Goal: Task Accomplishment & Management: Manage account settings

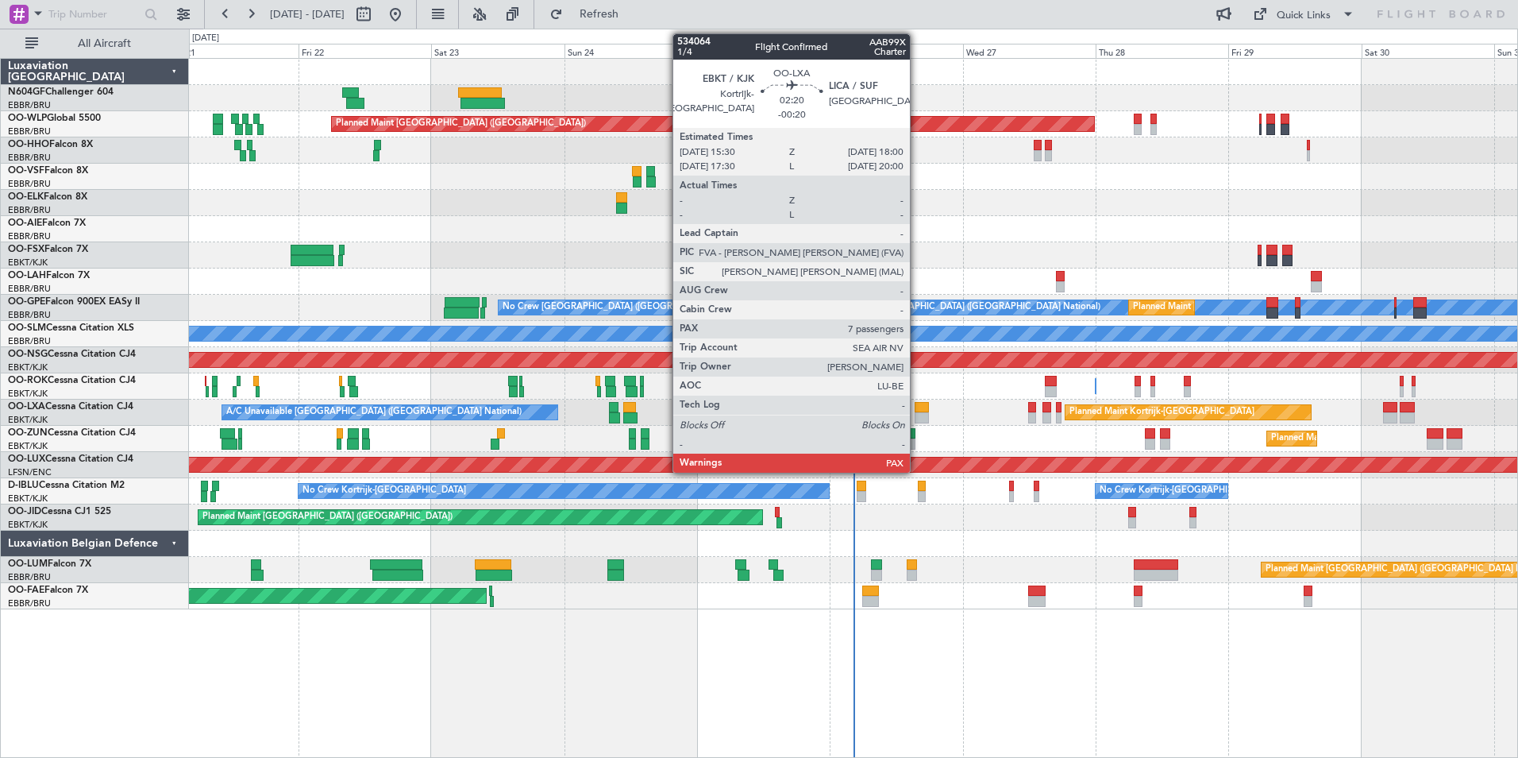
click at [915, 421] on div at bounding box center [922, 417] width 14 height 11
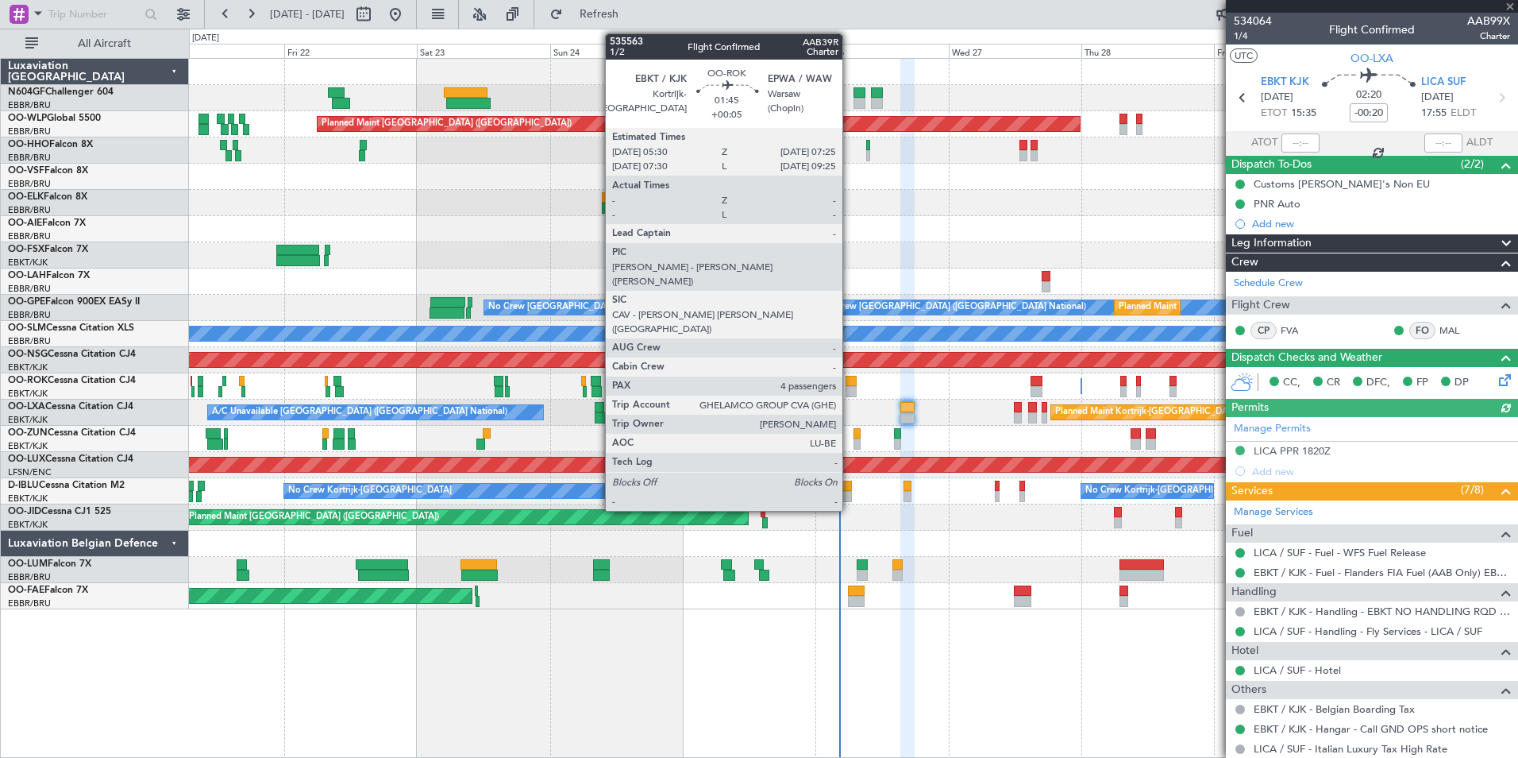
click at [850, 384] on div at bounding box center [851, 381] width 11 height 11
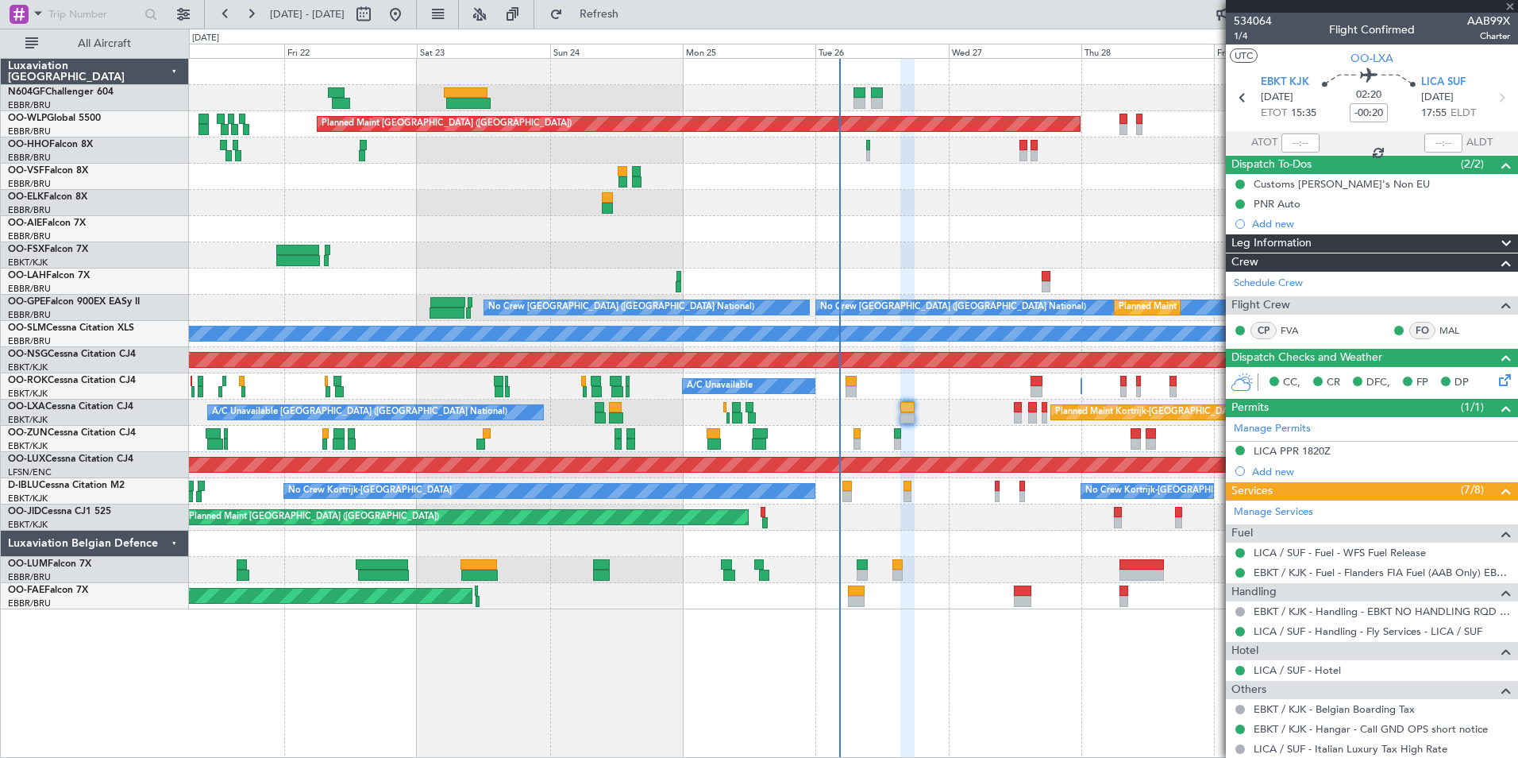
type input "+00:05"
type input "4"
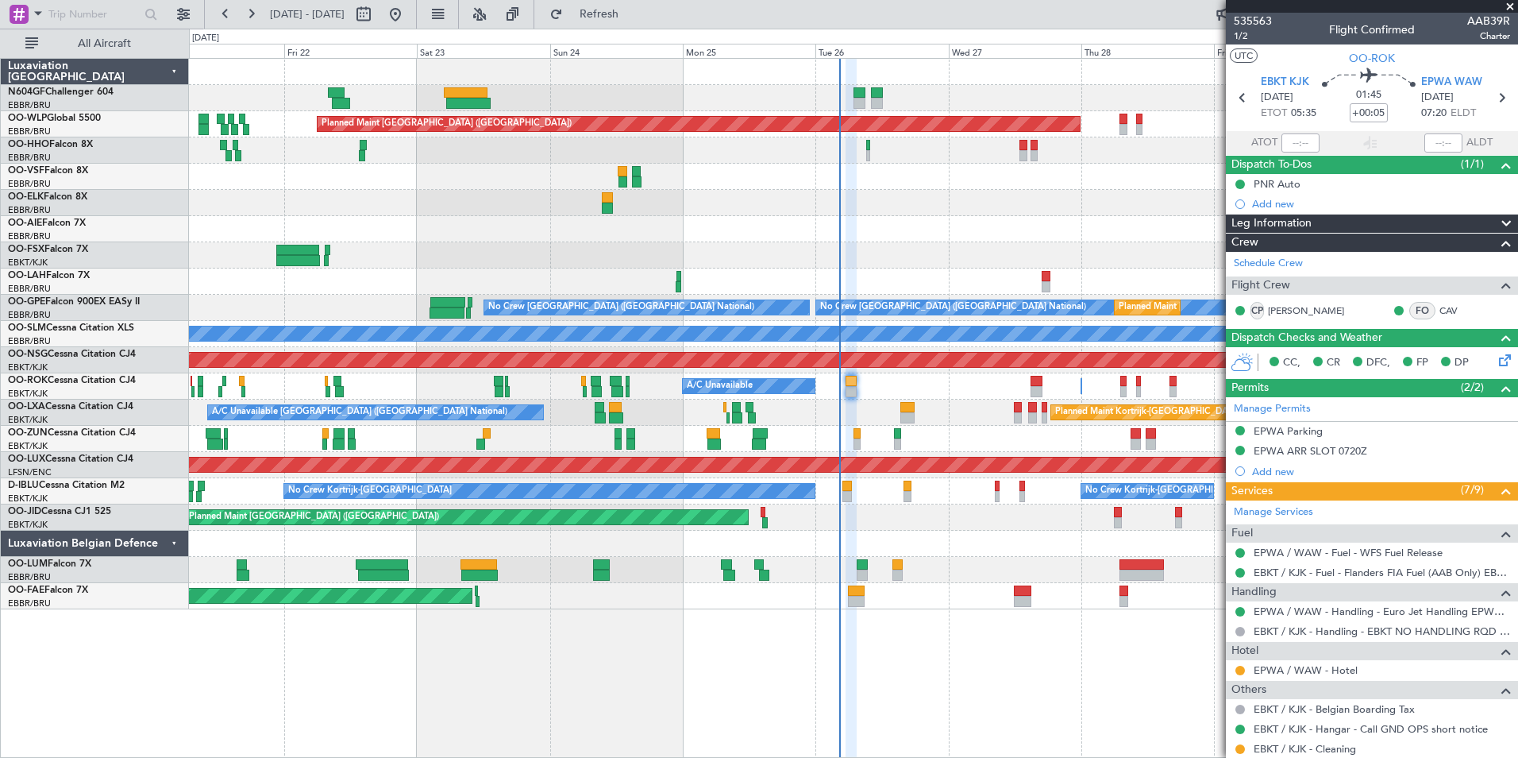
scroll to position [248, 0]
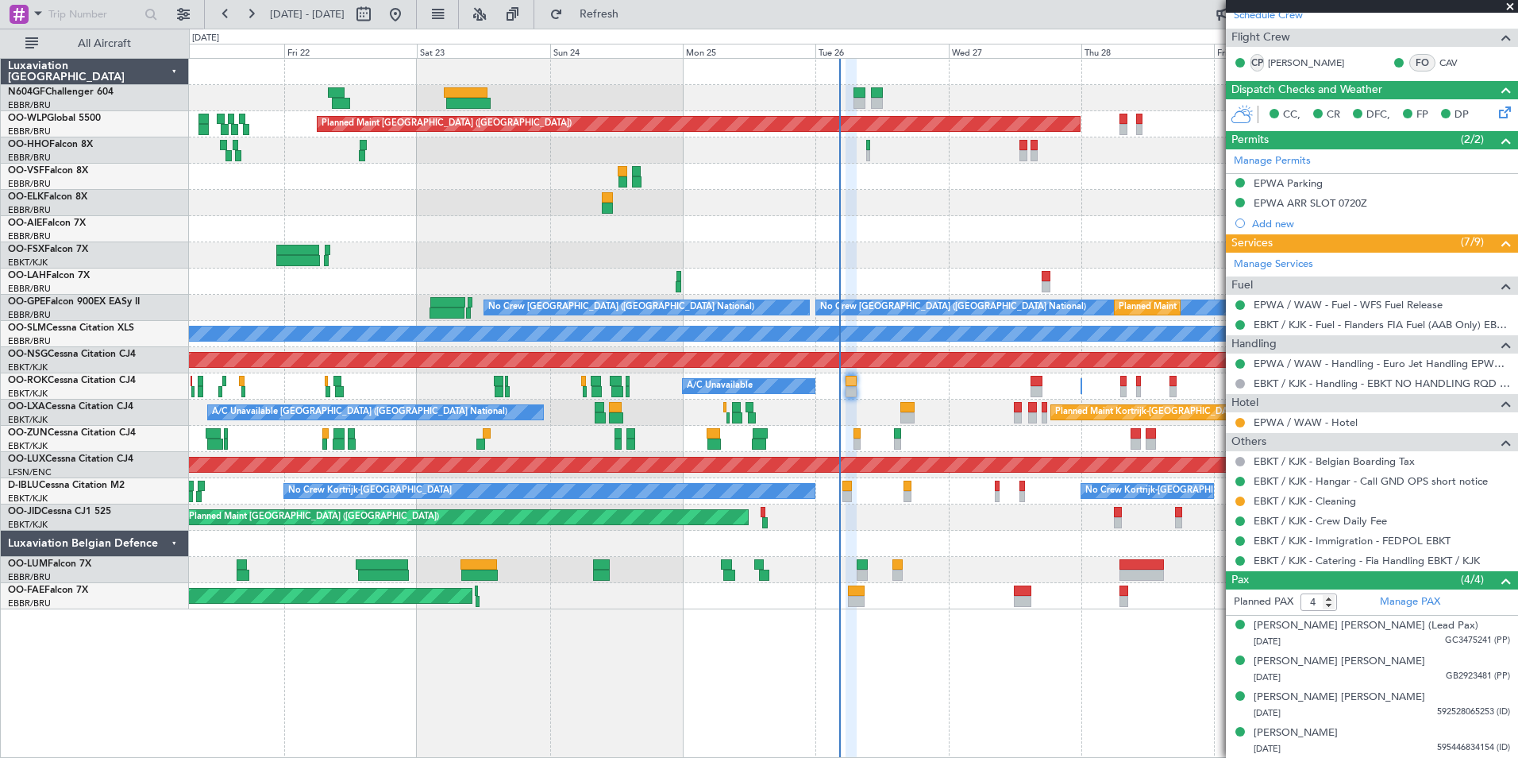
click at [1235, 422] on div at bounding box center [1240, 422] width 13 height 13
click at [1239, 424] on button at bounding box center [1241, 423] width 10 height 10
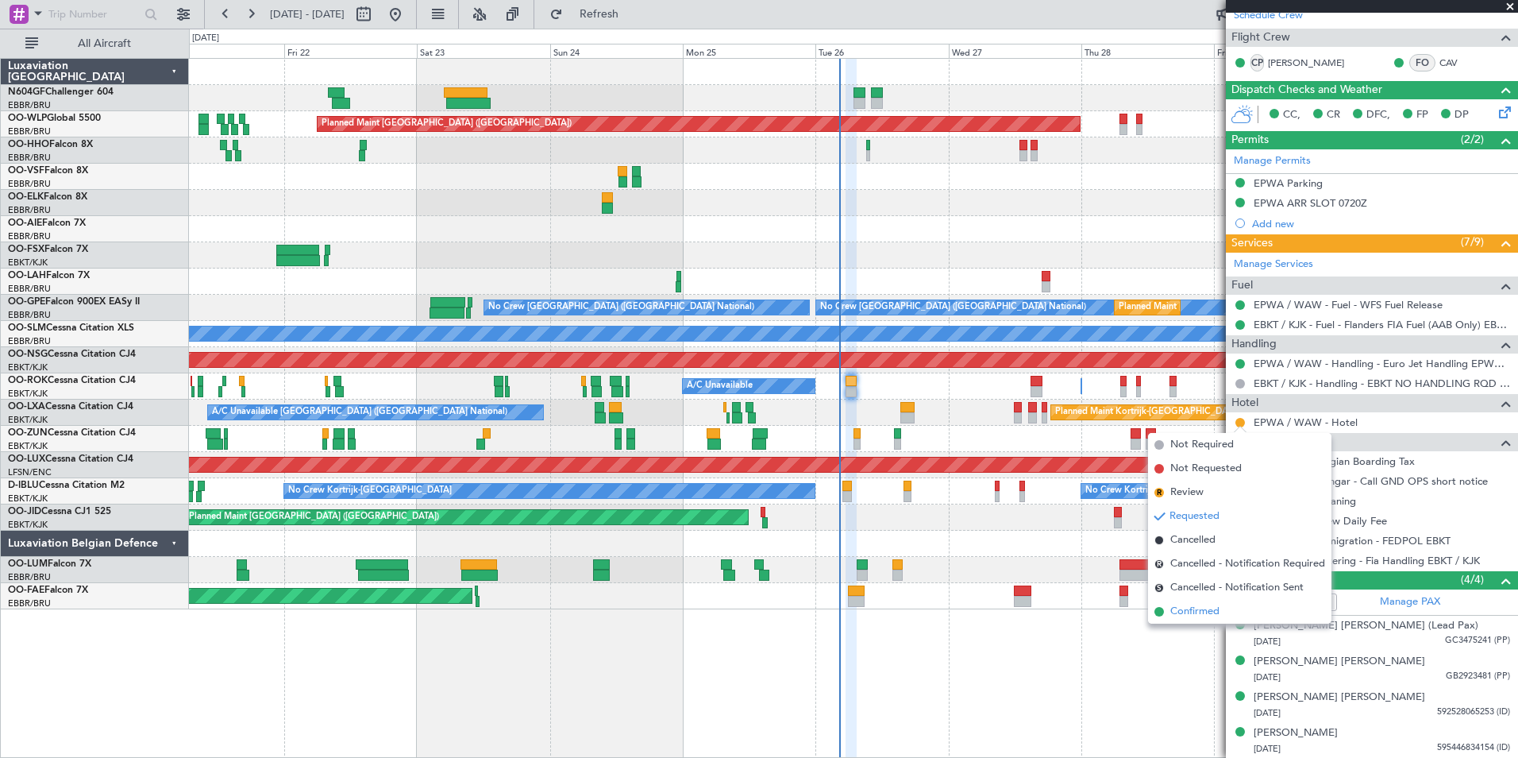
click at [1215, 611] on span "Confirmed" at bounding box center [1195, 612] width 49 height 16
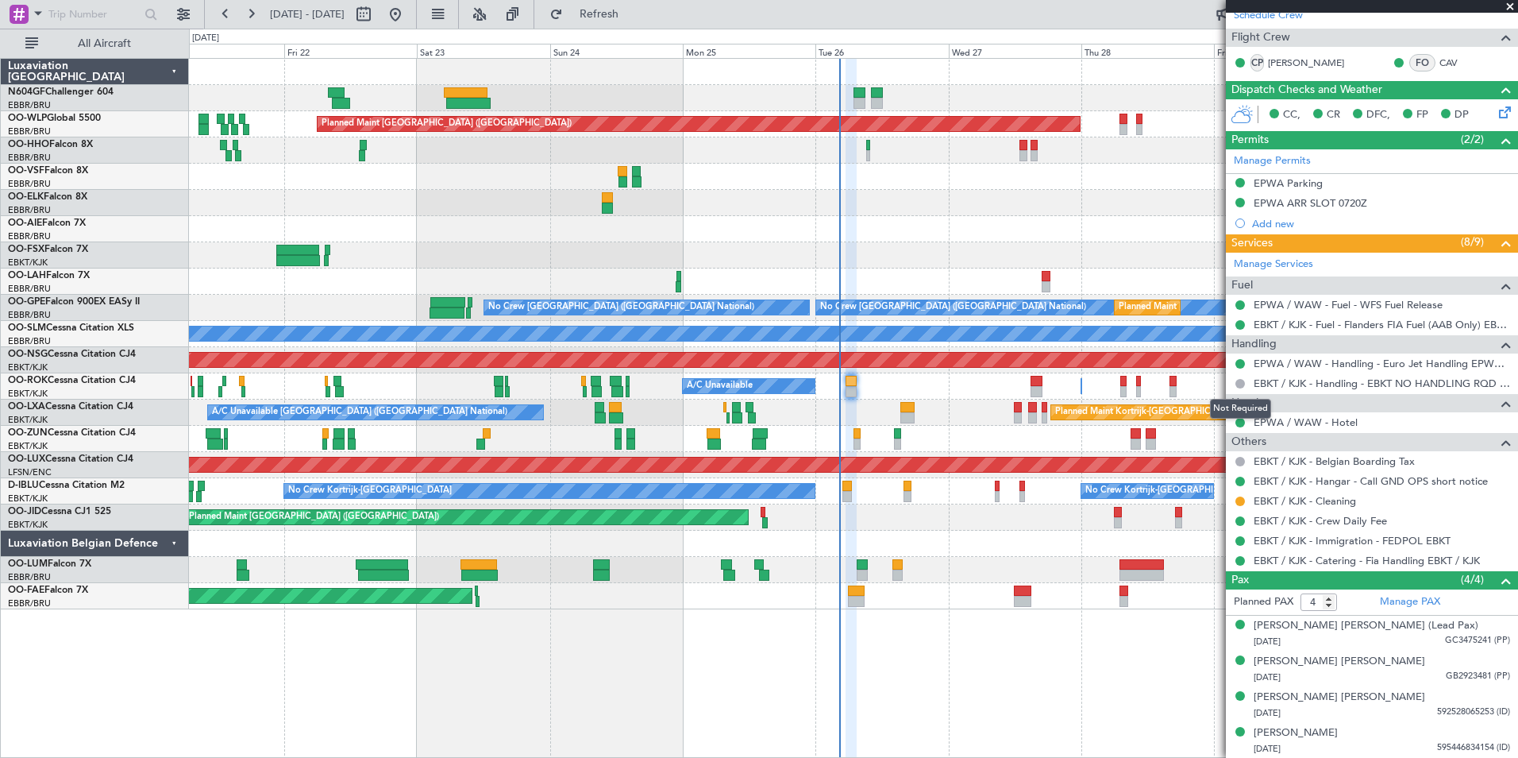
click at [1242, 421] on mat-tooltip-component "Not Required" at bounding box center [1240, 409] width 83 height 42
click at [1241, 422] on button at bounding box center [1241, 423] width 10 height 10
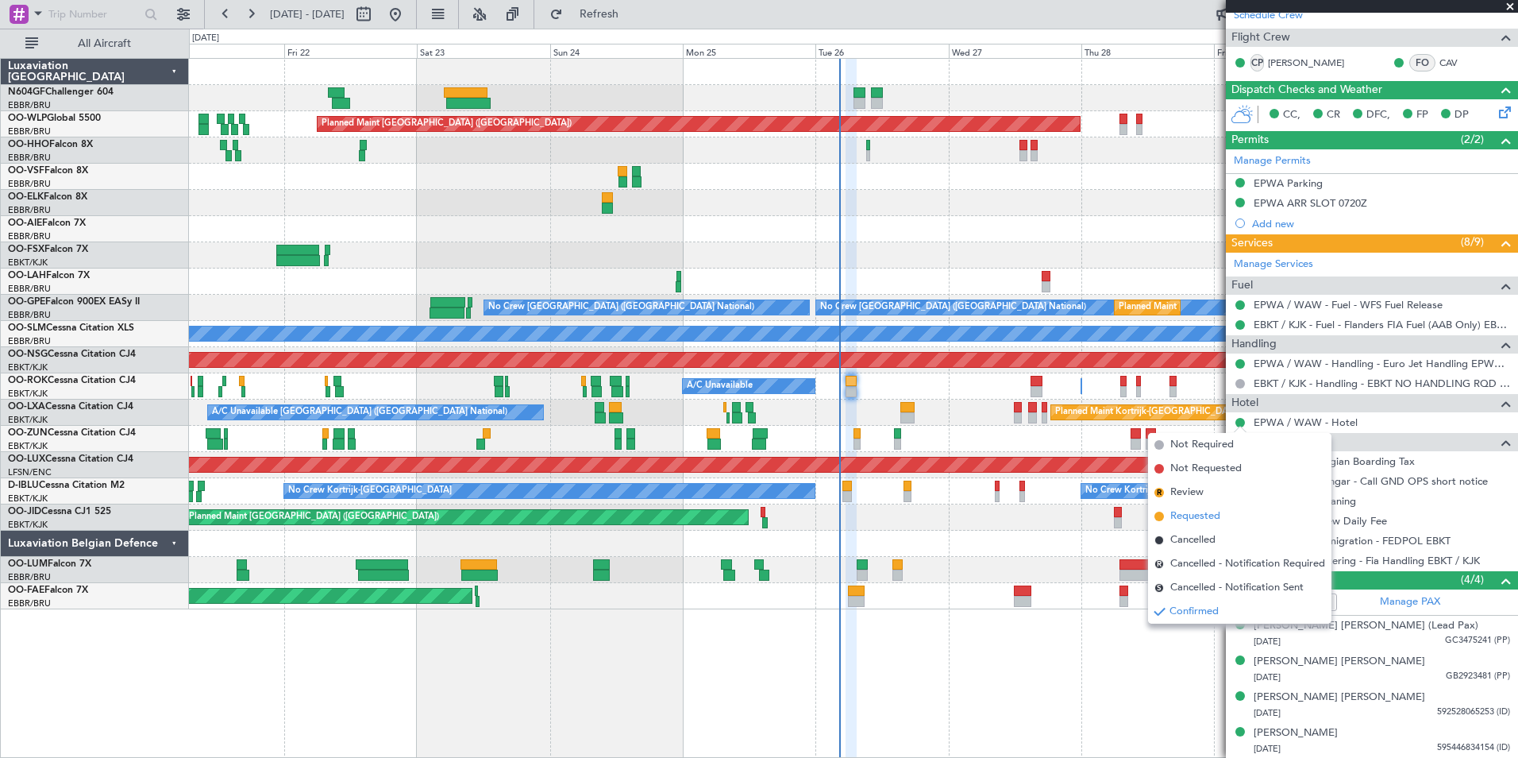
click at [1217, 514] on span "Requested" at bounding box center [1196, 516] width 50 height 16
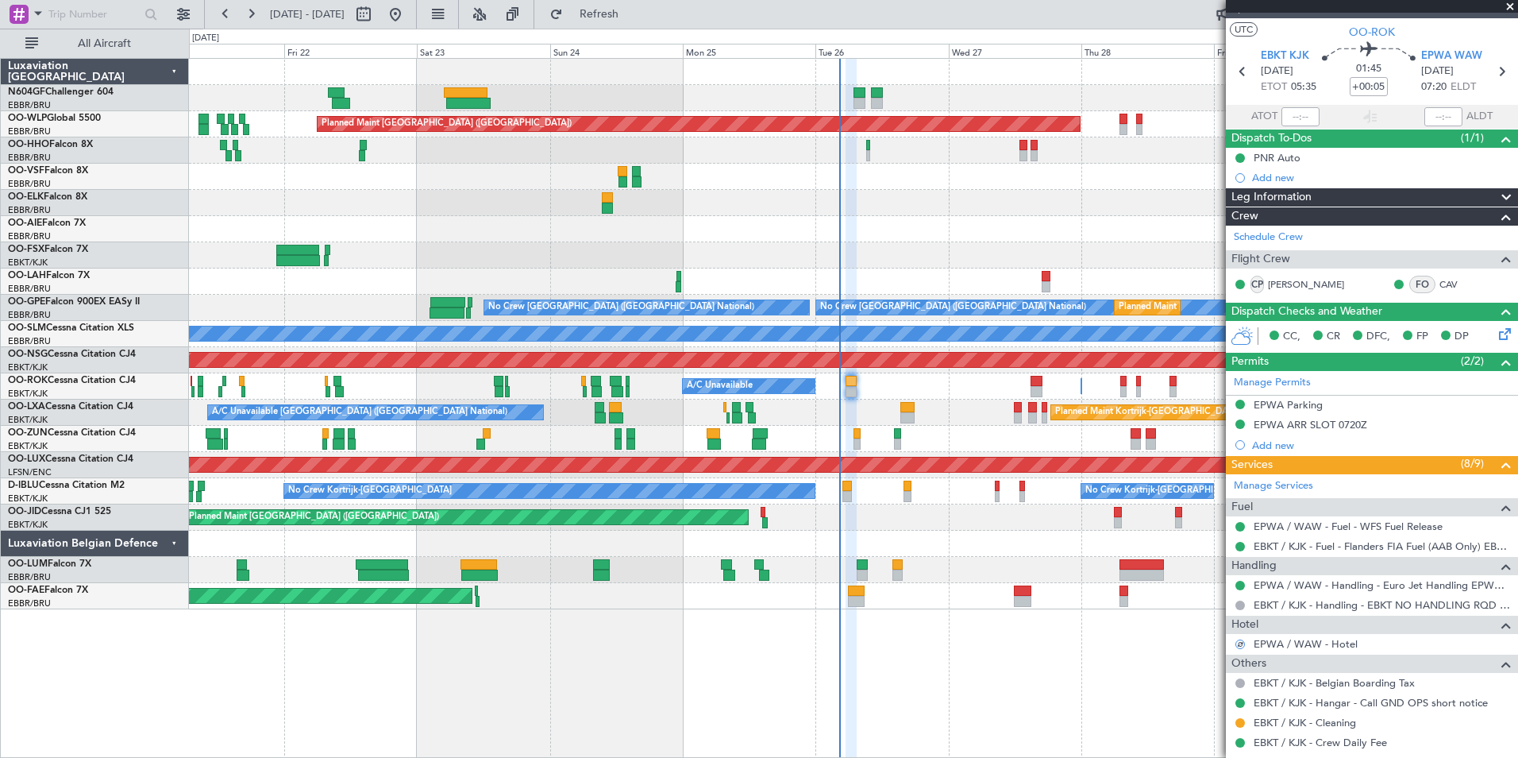
scroll to position [0, 0]
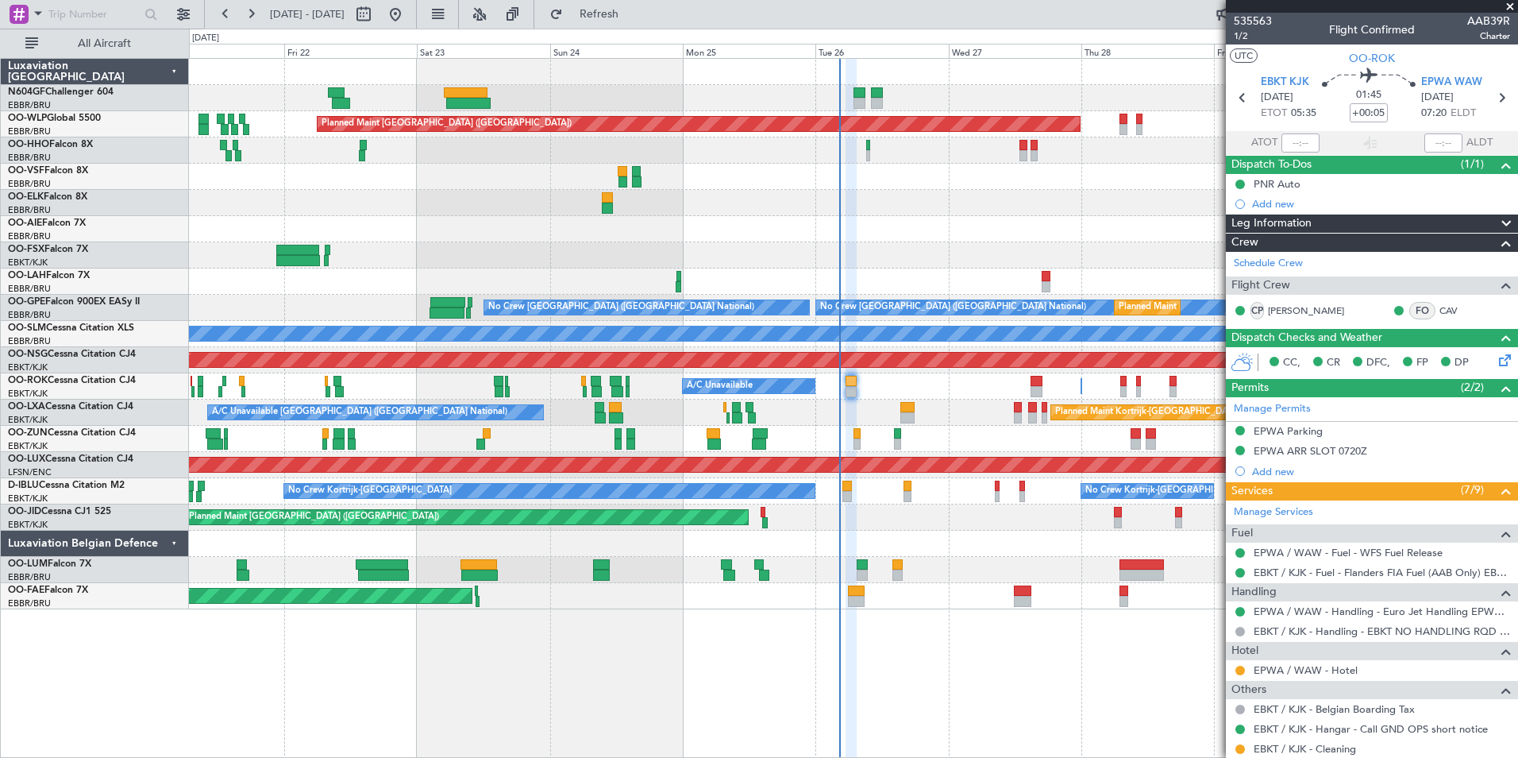
click at [958, 425] on div "A/C Unavailable Brussels (Brussels National) Planned Maint Kortrijk-Wevelgem A/…" at bounding box center [853, 412] width 1329 height 26
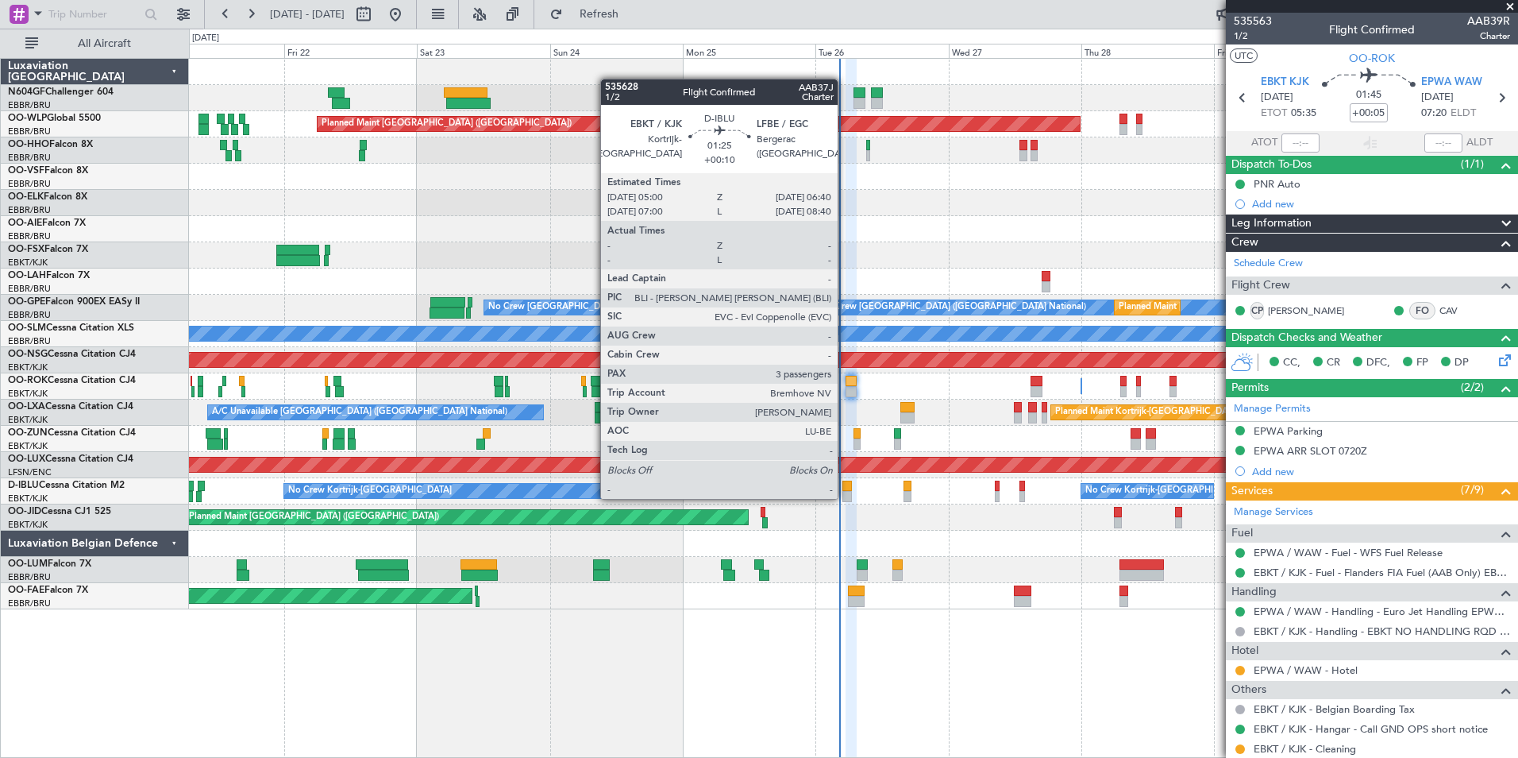
click at [845, 497] on div at bounding box center [848, 496] width 10 height 11
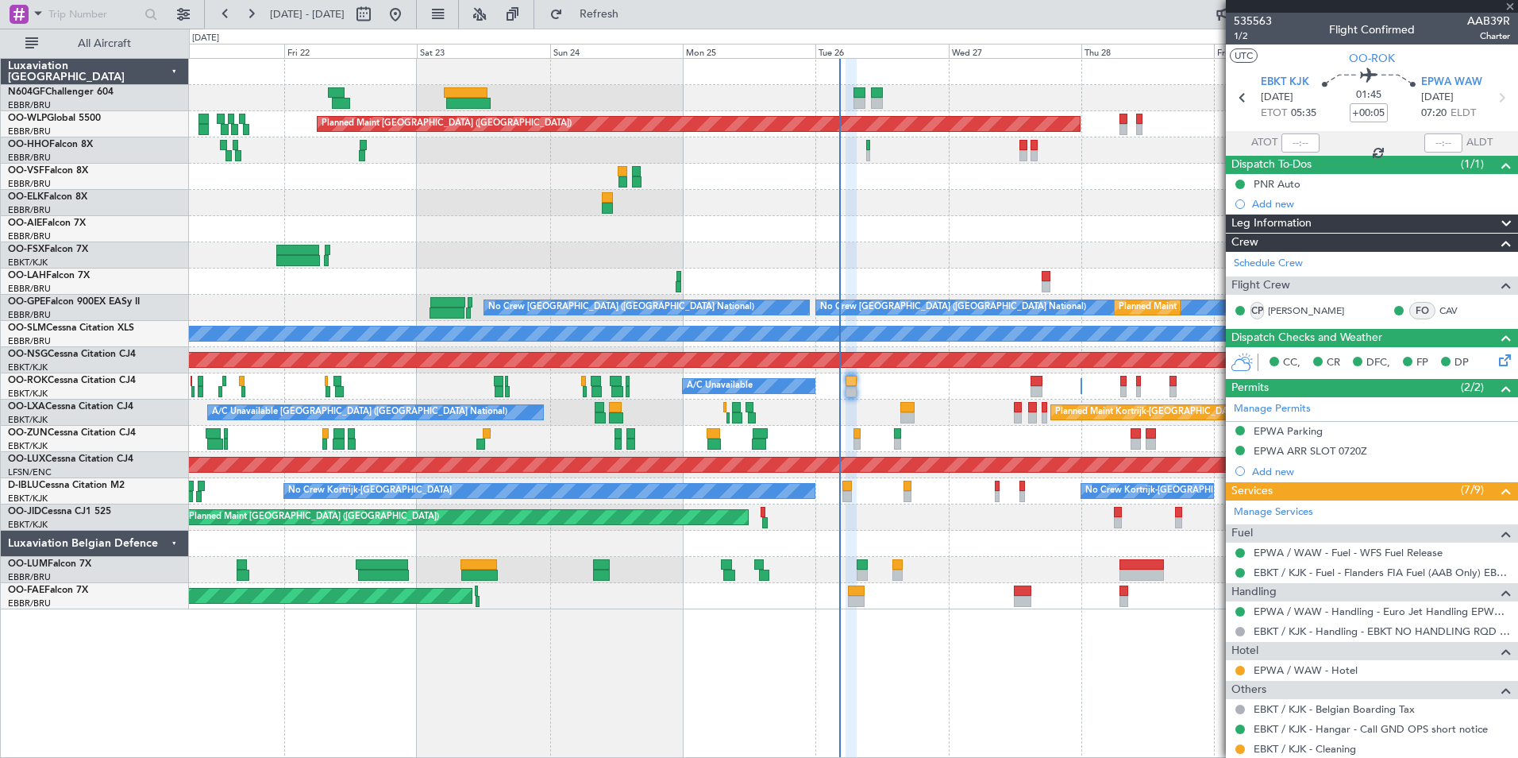
type input "+00:10"
type input "3"
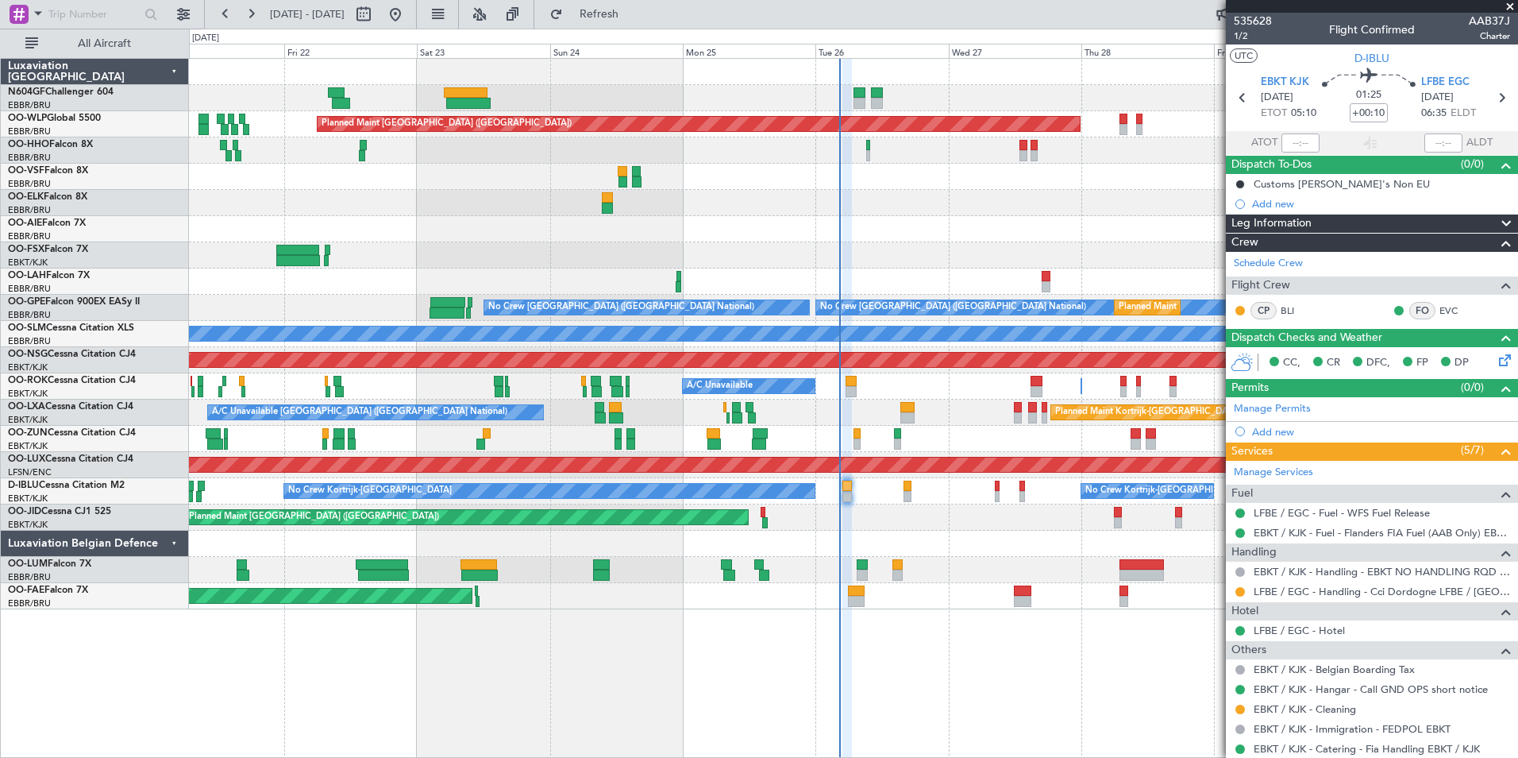
scroll to position [1, 0]
click at [1248, 36] on span "1/2" at bounding box center [1253, 36] width 38 height 14
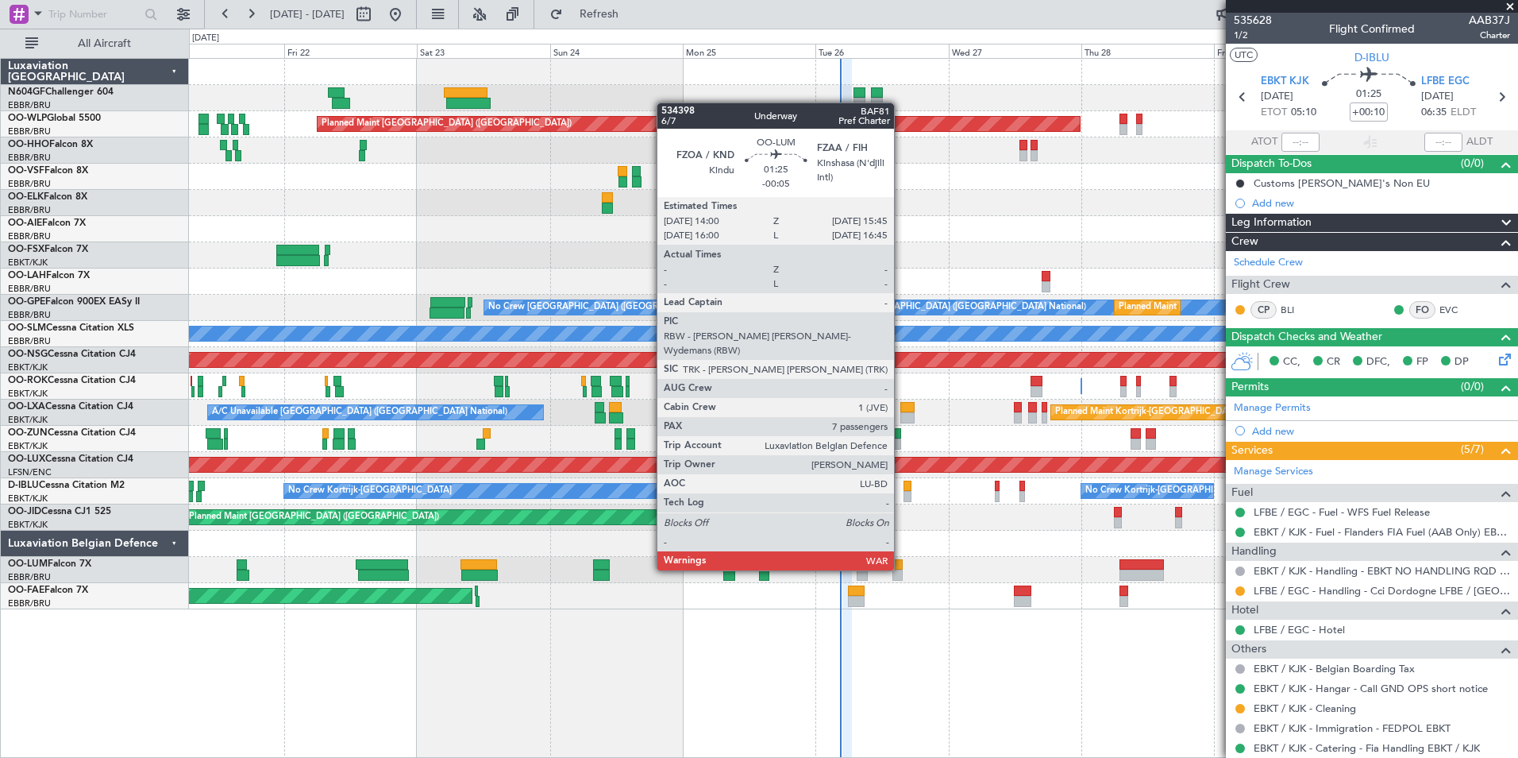
click at [901, 569] on div at bounding box center [898, 564] width 10 height 11
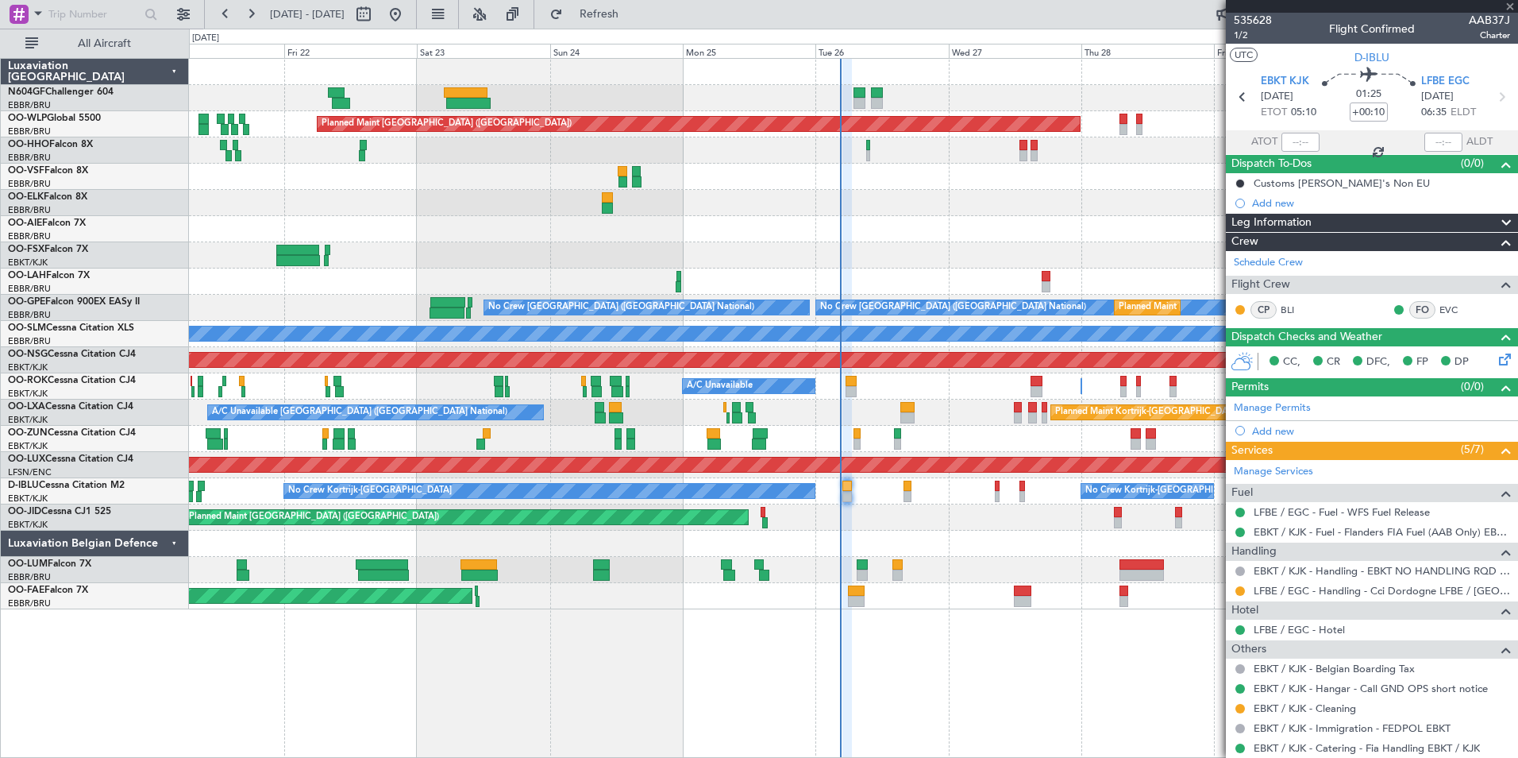
type input "-00:05"
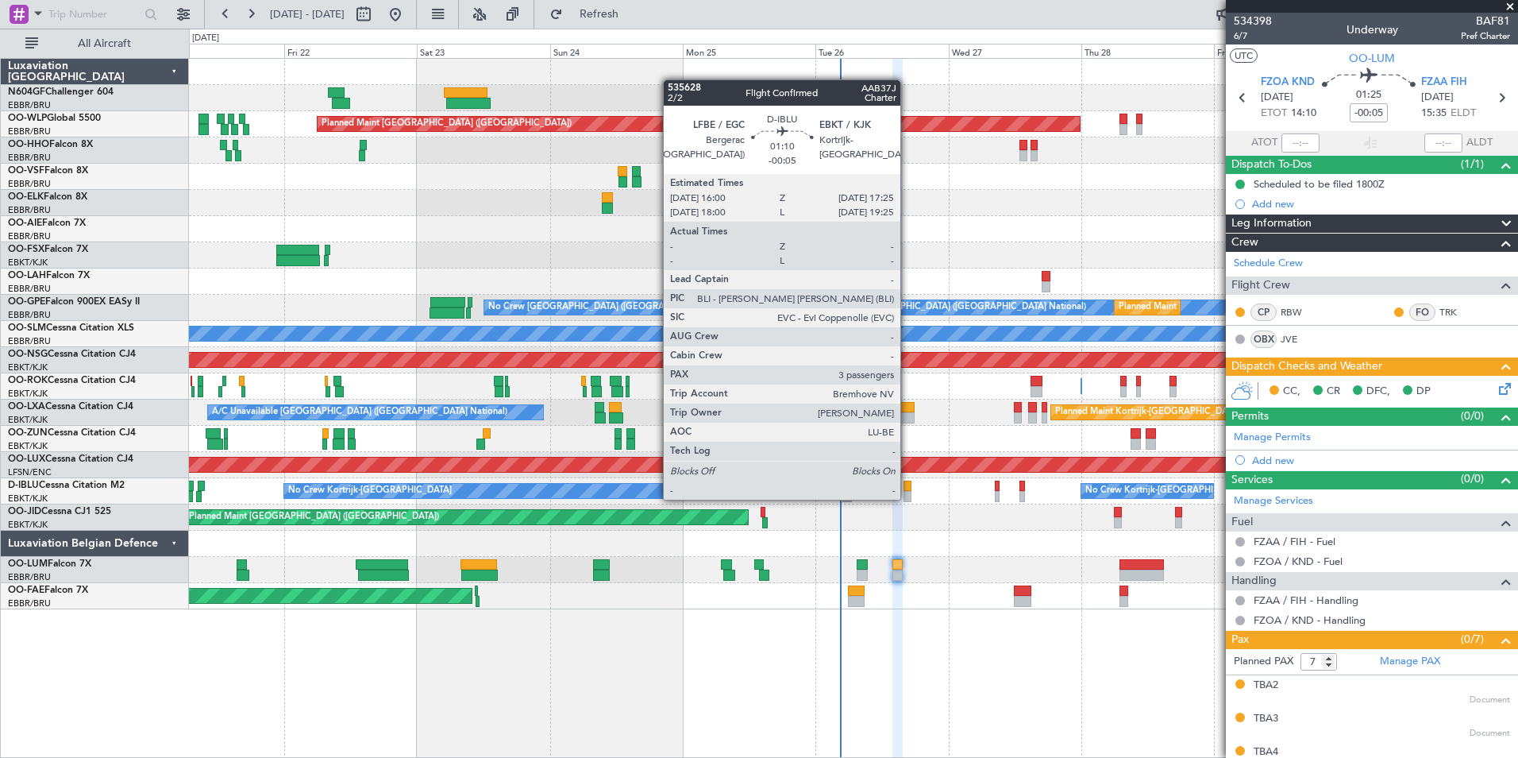
click at [908, 498] on div at bounding box center [908, 496] width 8 height 11
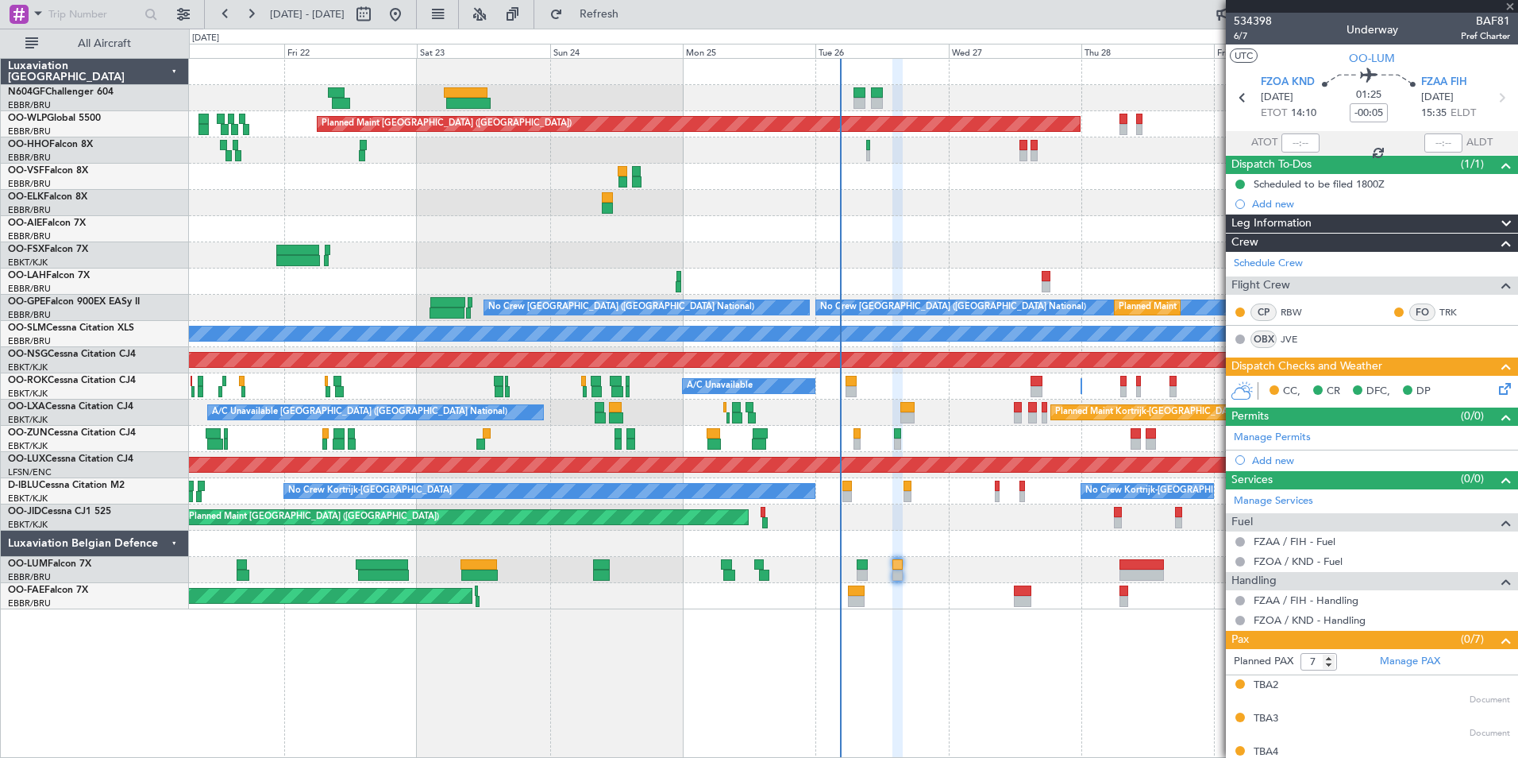
type input "3"
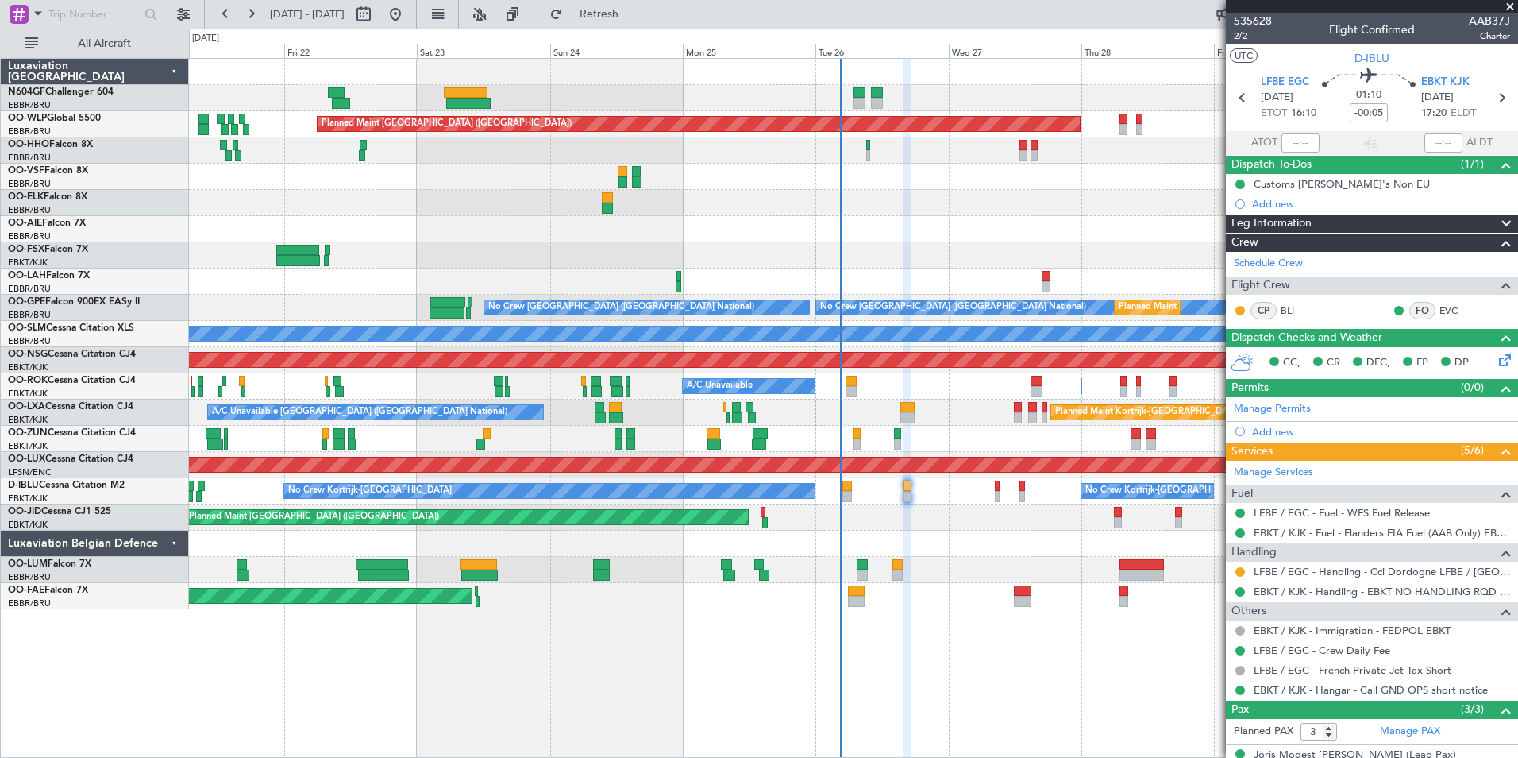
click at [1349, 581] on div "EBKT / KJK - Handling - EBKT NO HANDLING RQD FOR CJ" at bounding box center [1372, 591] width 292 height 20
click at [1358, 576] on link "LFBE / EGC - Handling - Cci Dordogne LFBE / [GEOGRAPHIC_DATA]" at bounding box center [1382, 572] width 257 height 14
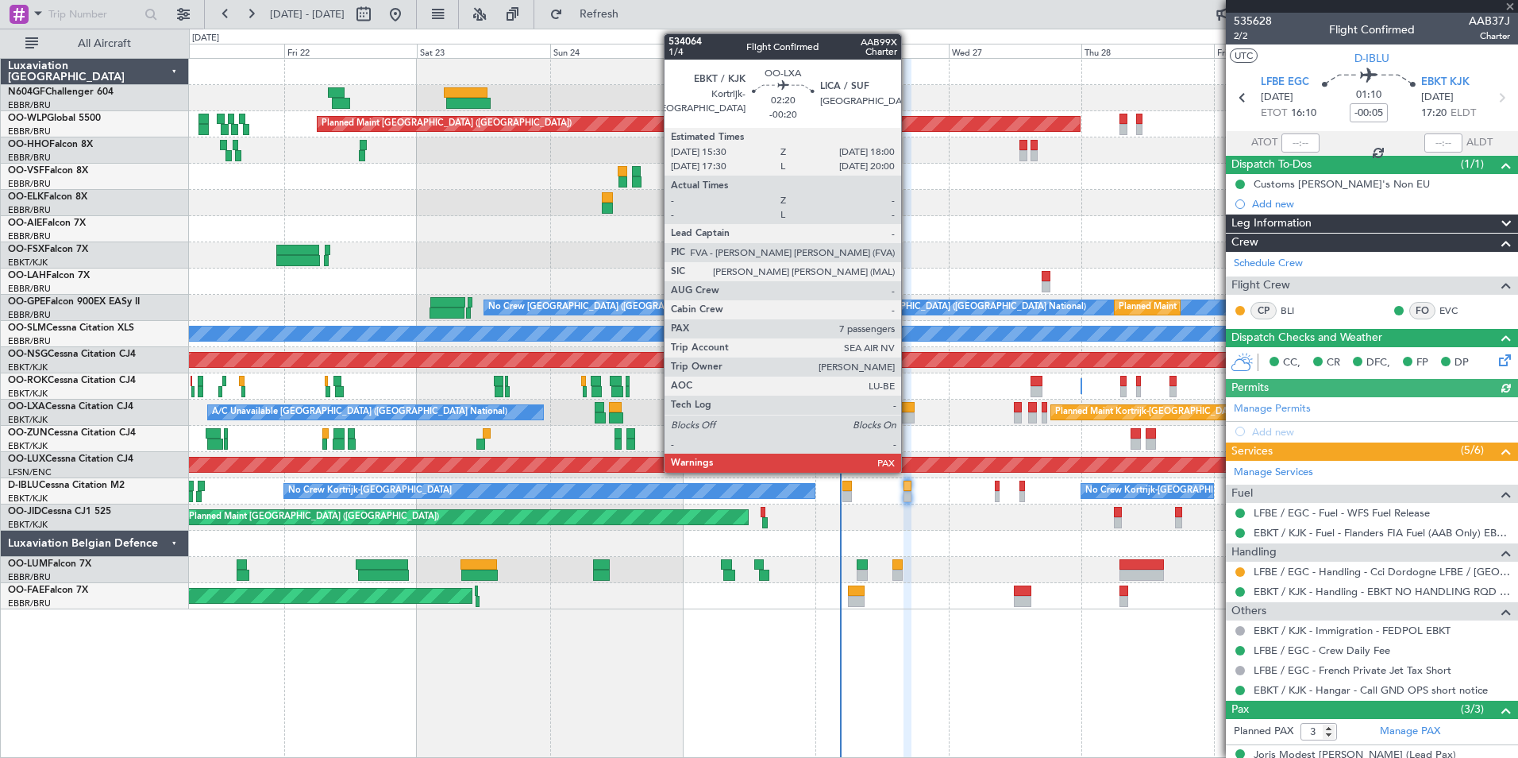
click at [909, 408] on div at bounding box center [908, 407] width 14 height 11
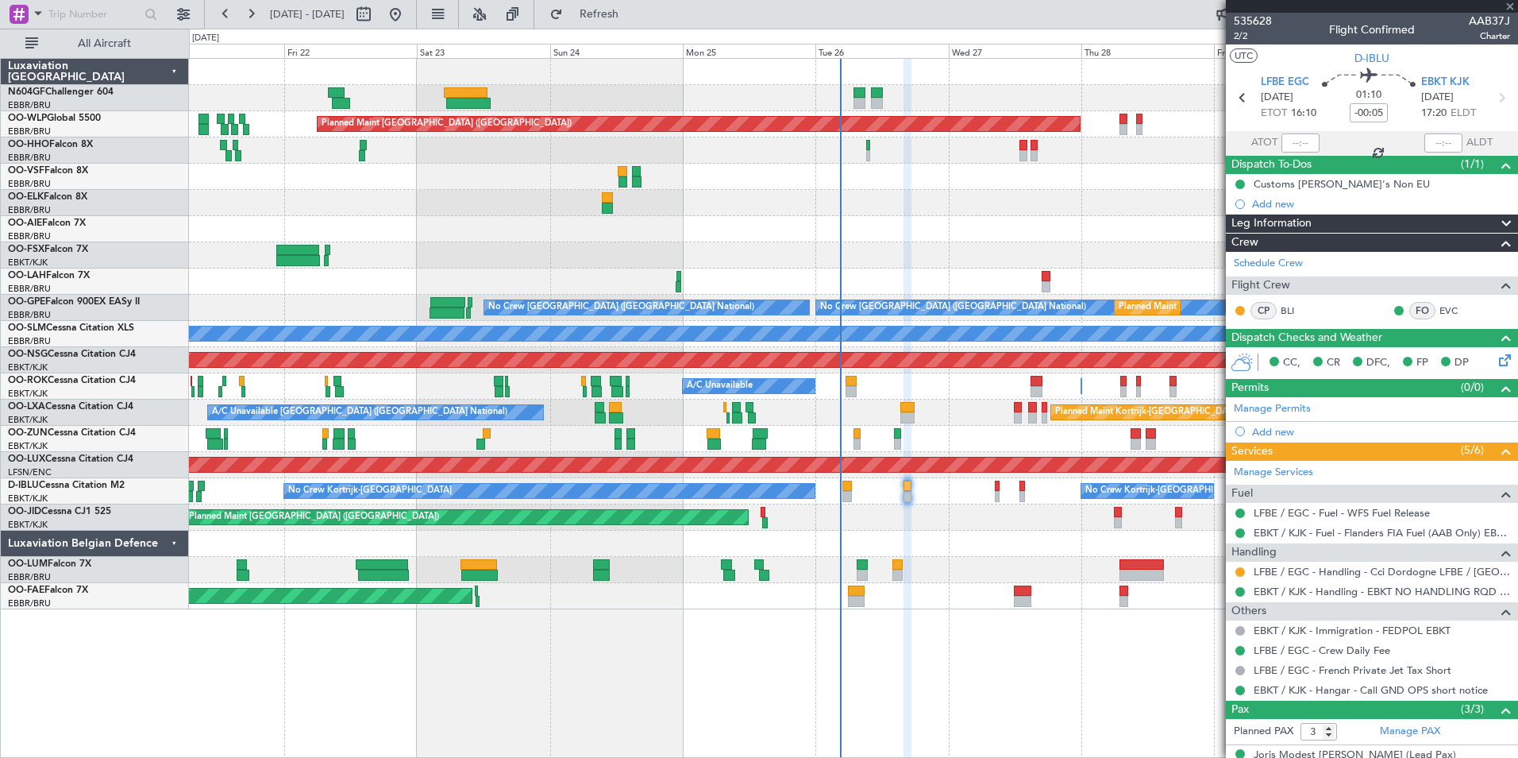
type input "-00:20"
type input "7"
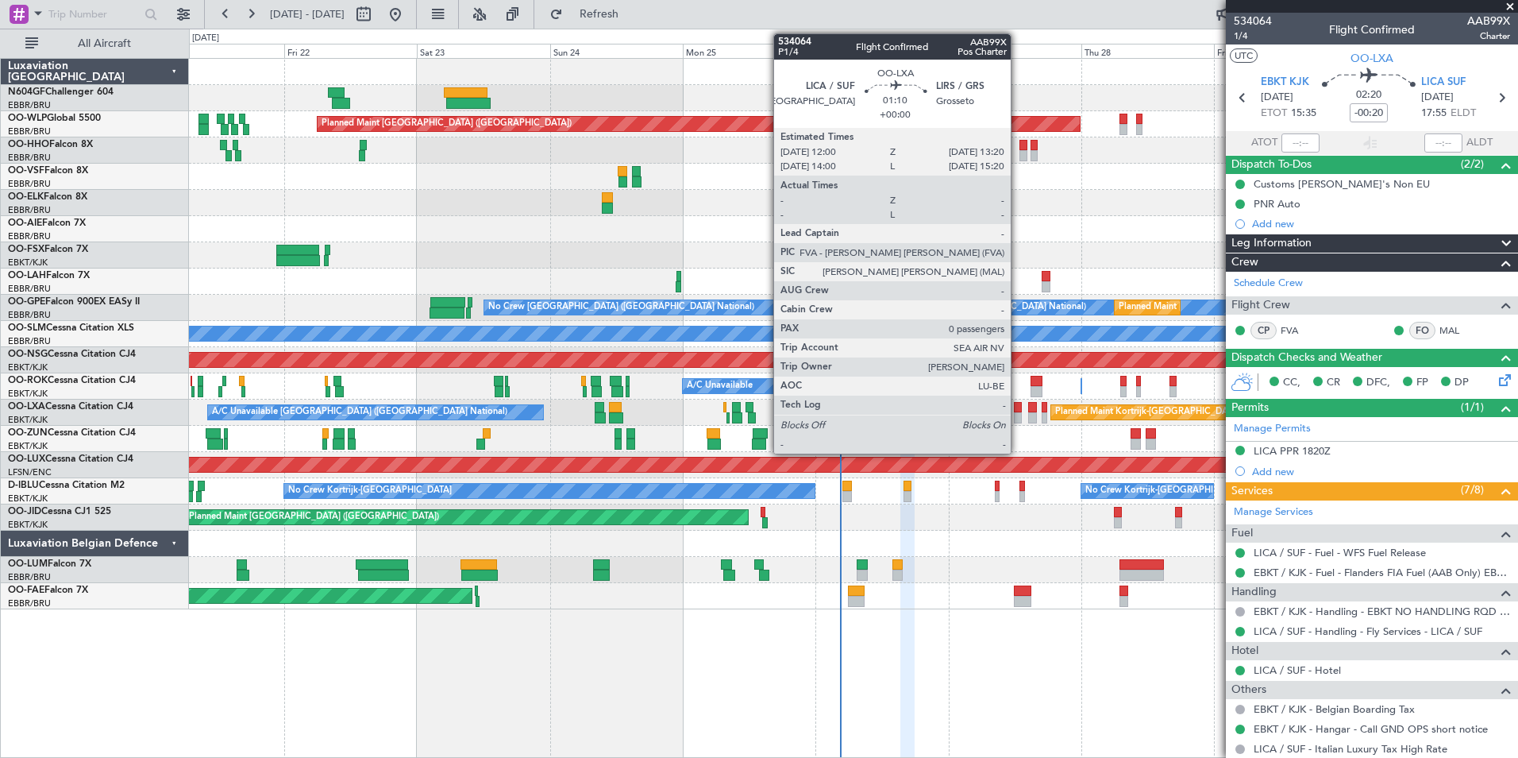
click at [1018, 414] on div at bounding box center [1018, 417] width 8 height 11
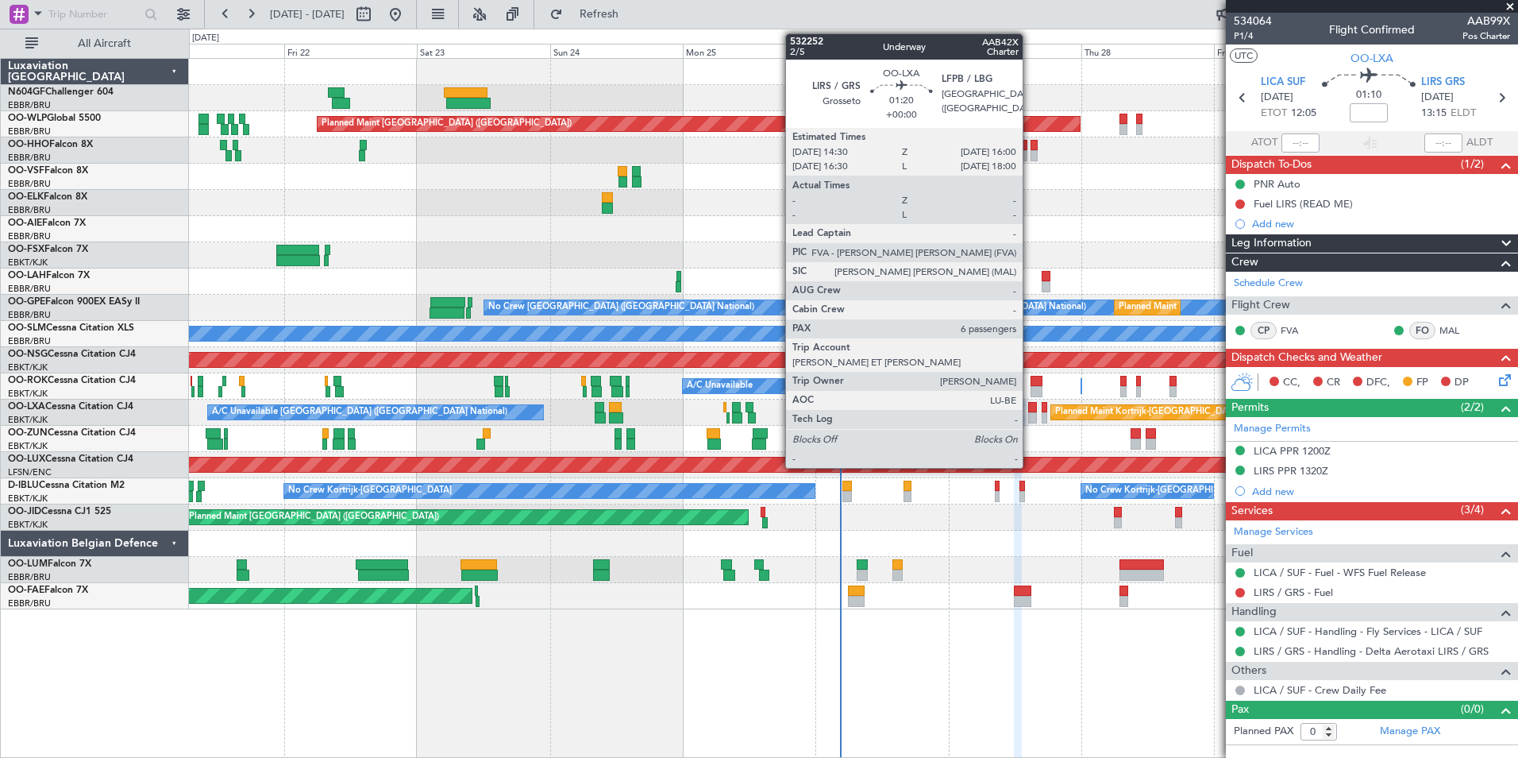
click at [1032, 414] on div at bounding box center [1032, 417] width 9 height 11
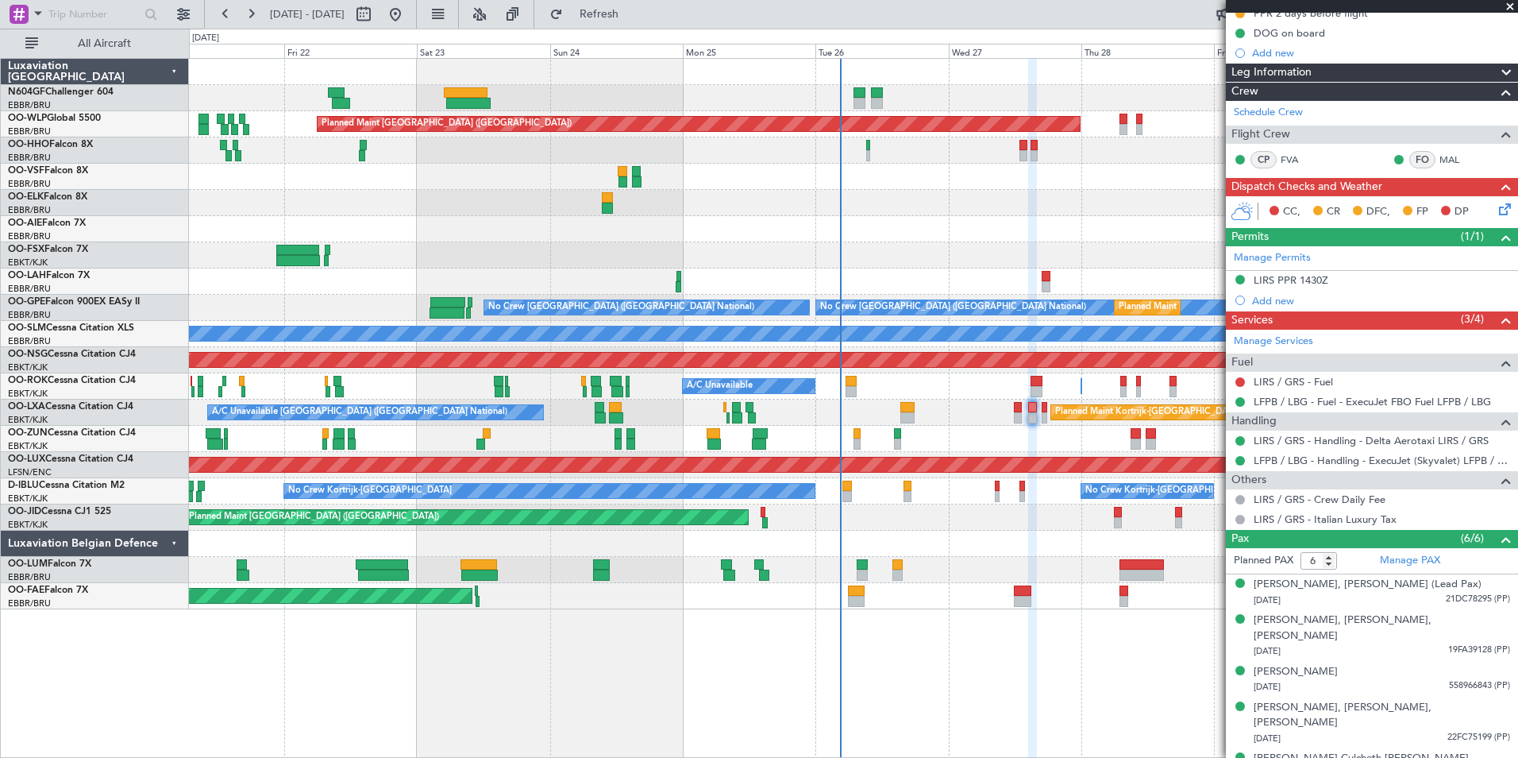
scroll to position [260, 0]
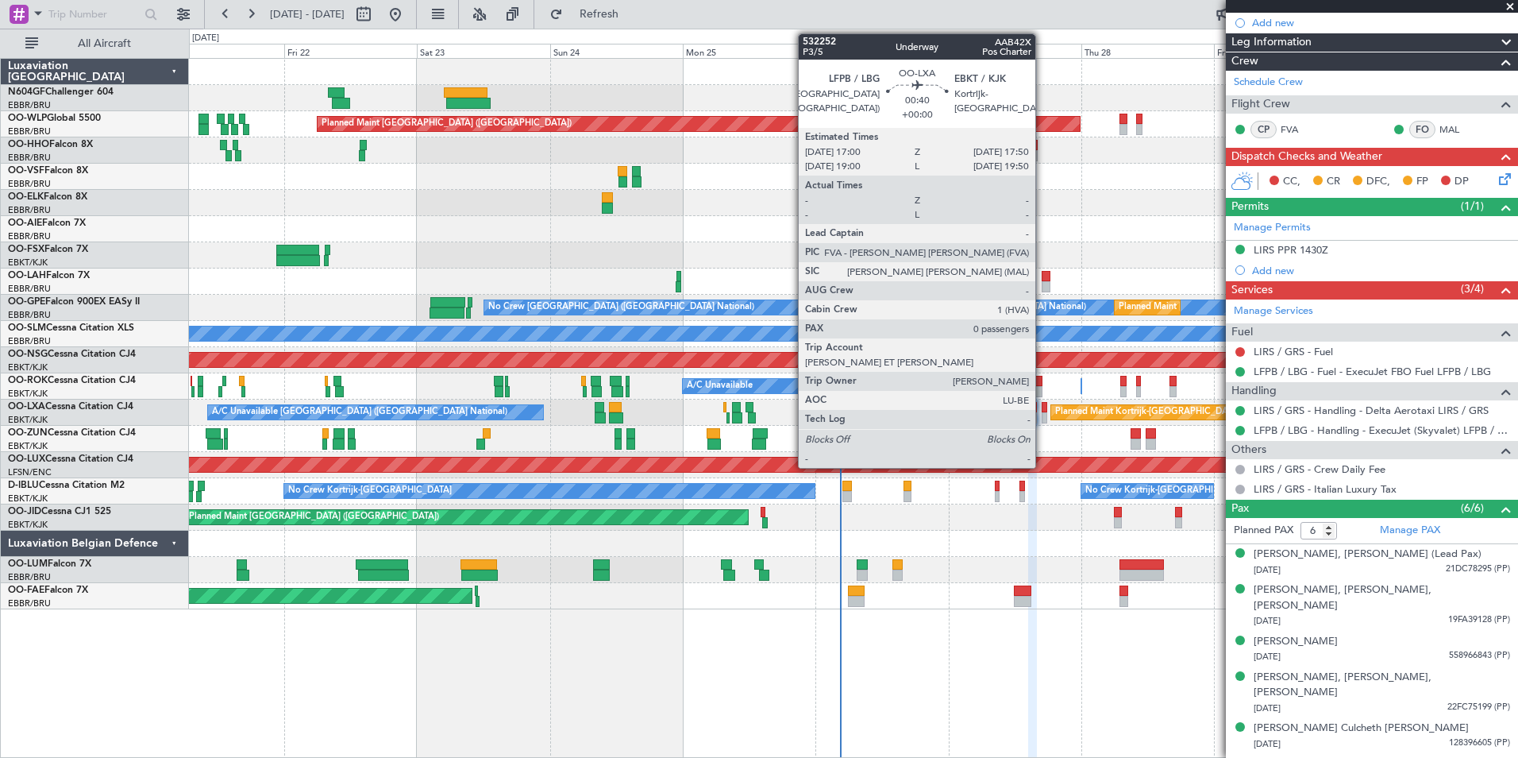
click at [1043, 420] on div at bounding box center [1044, 417] width 5 height 11
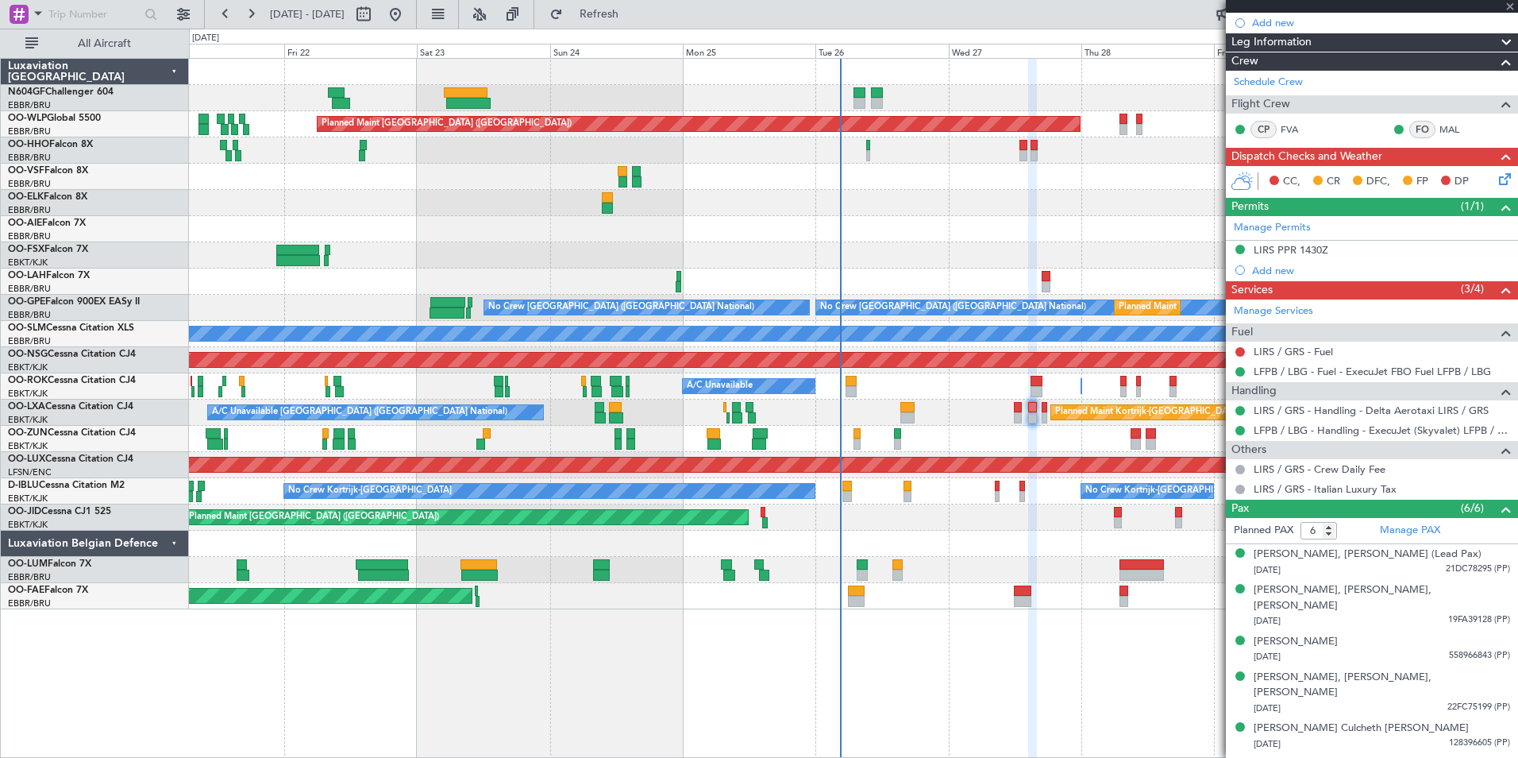
type input "0"
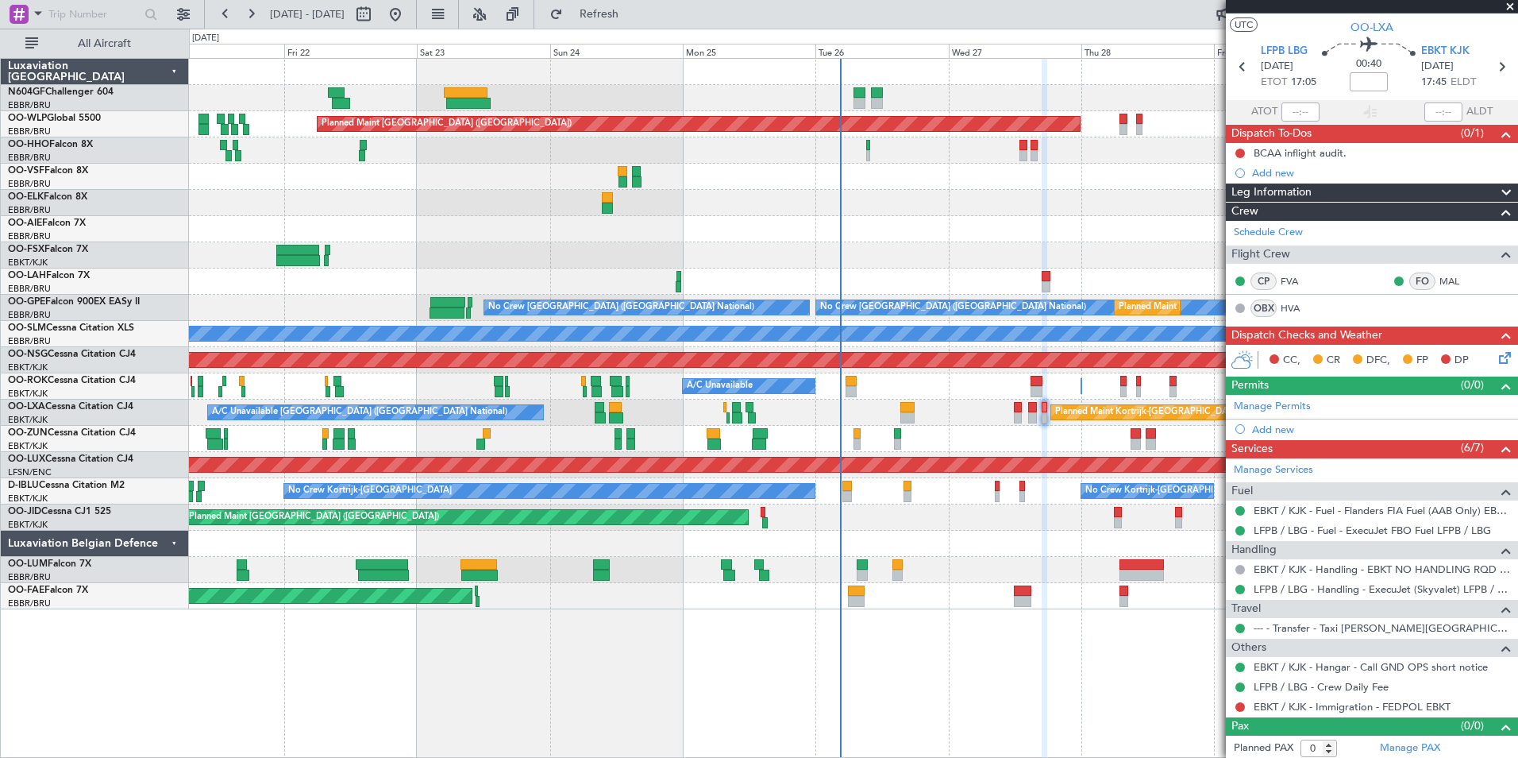
scroll to position [32, 0]
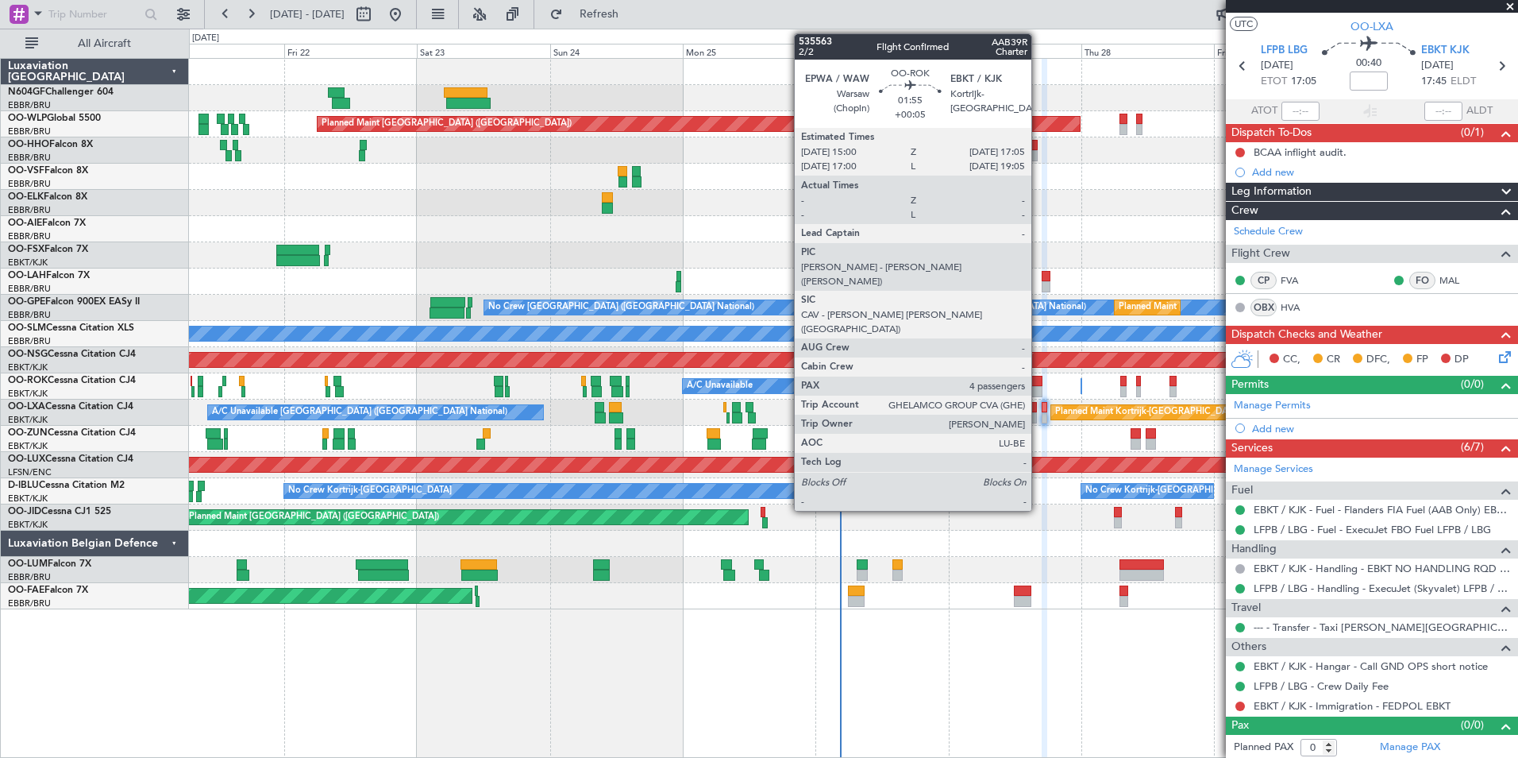
click at [1039, 390] on div at bounding box center [1037, 391] width 12 height 11
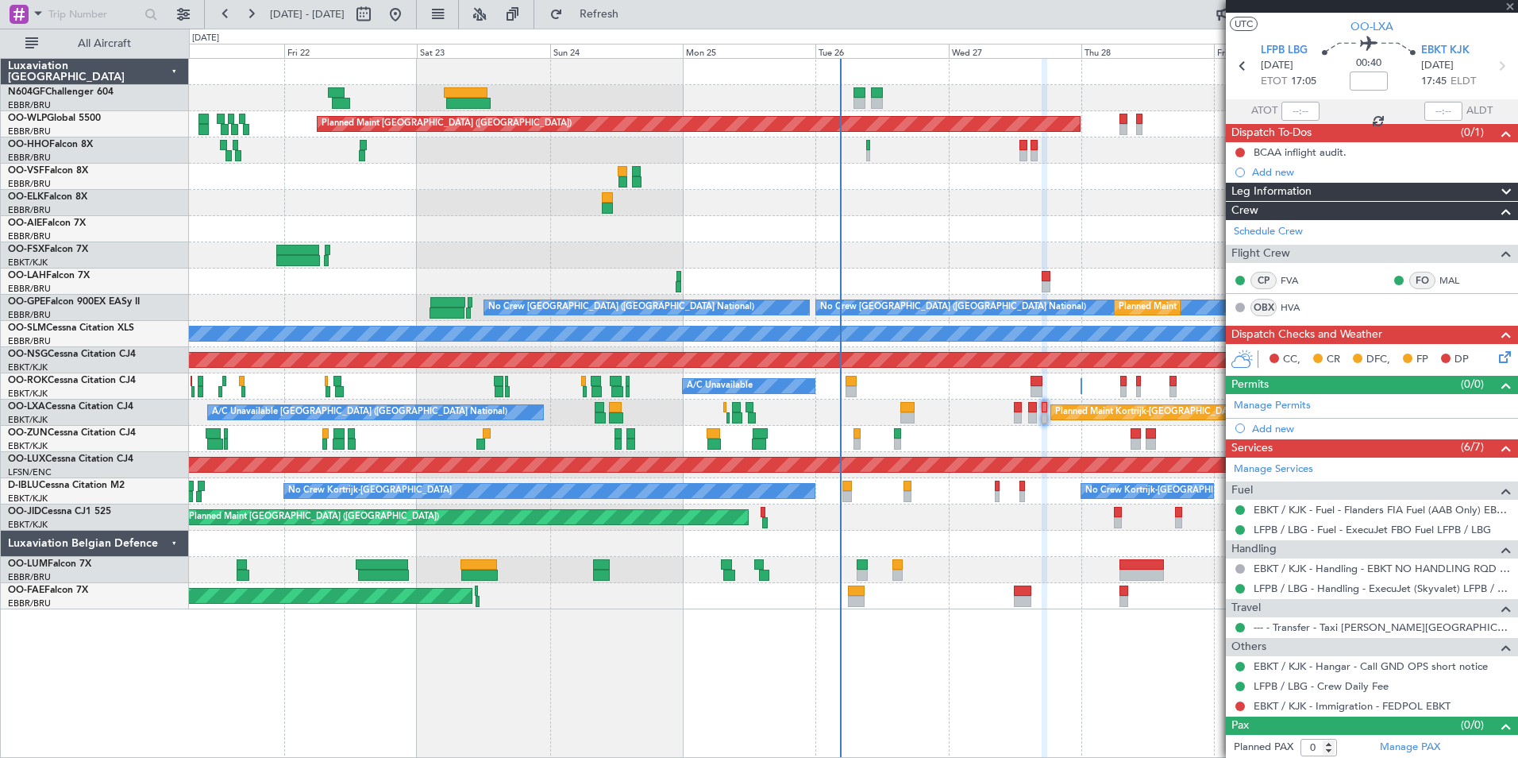
type input "+00:05"
type input "4"
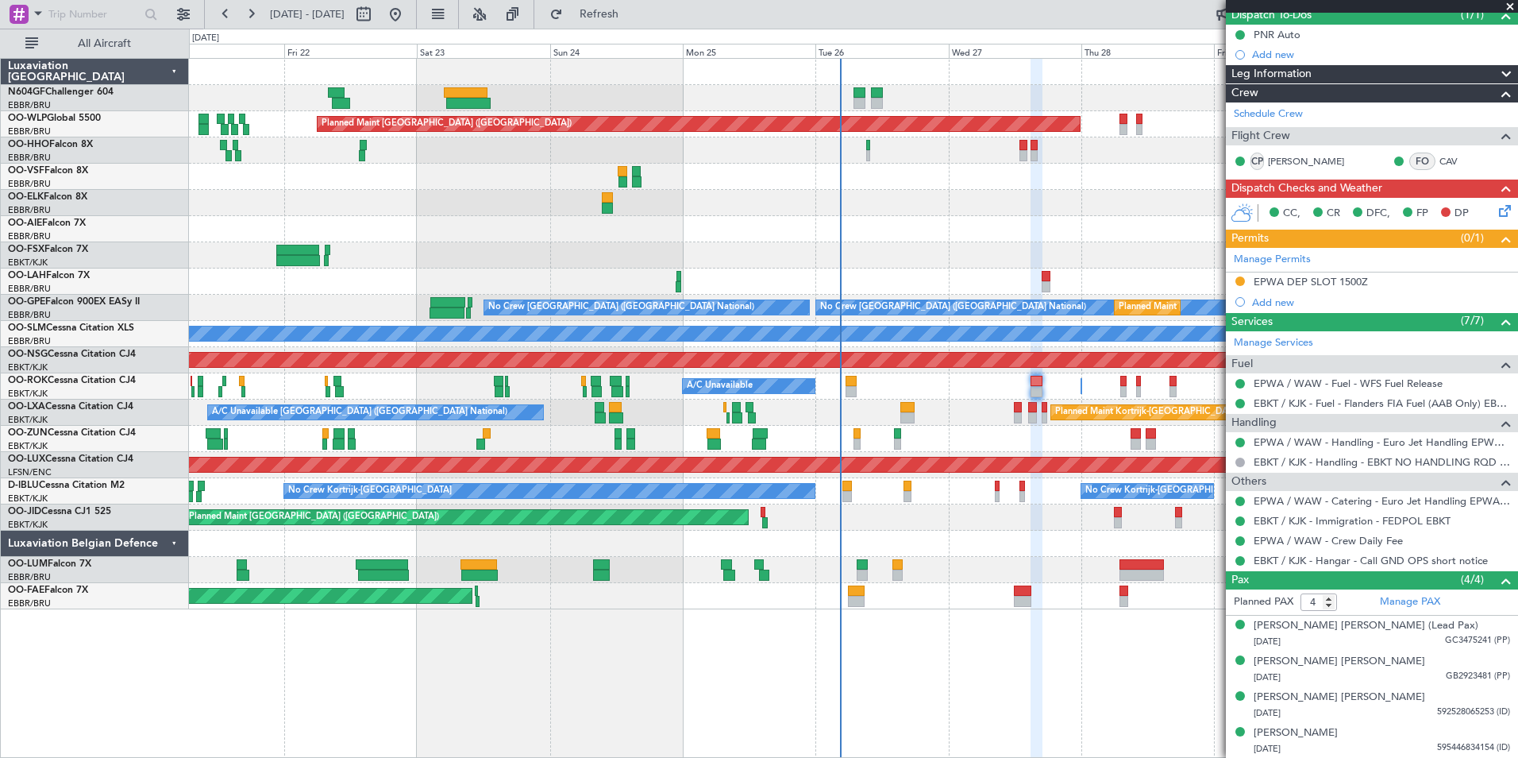
scroll to position [0, 0]
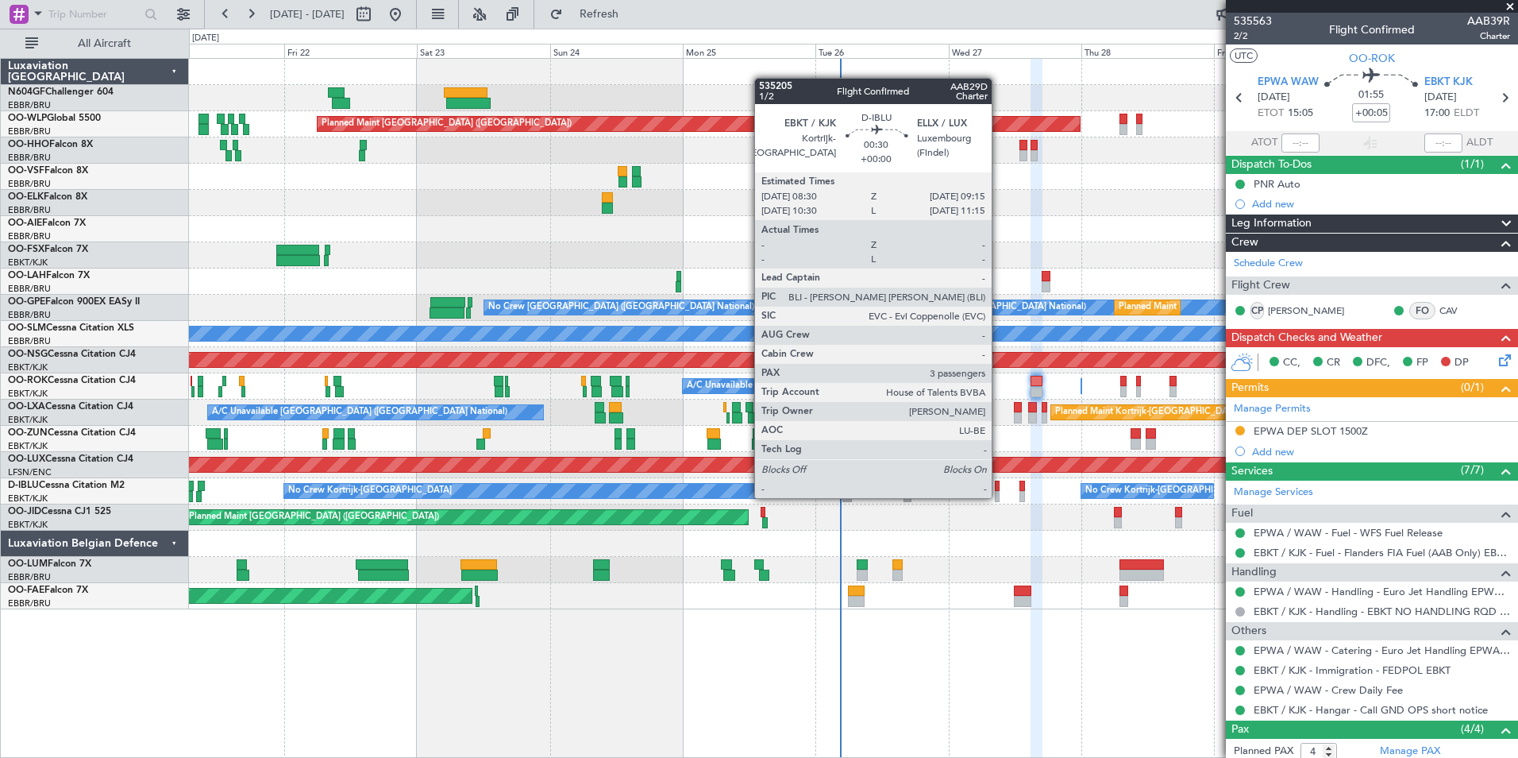
click at [999, 496] on div at bounding box center [997, 496] width 5 height 11
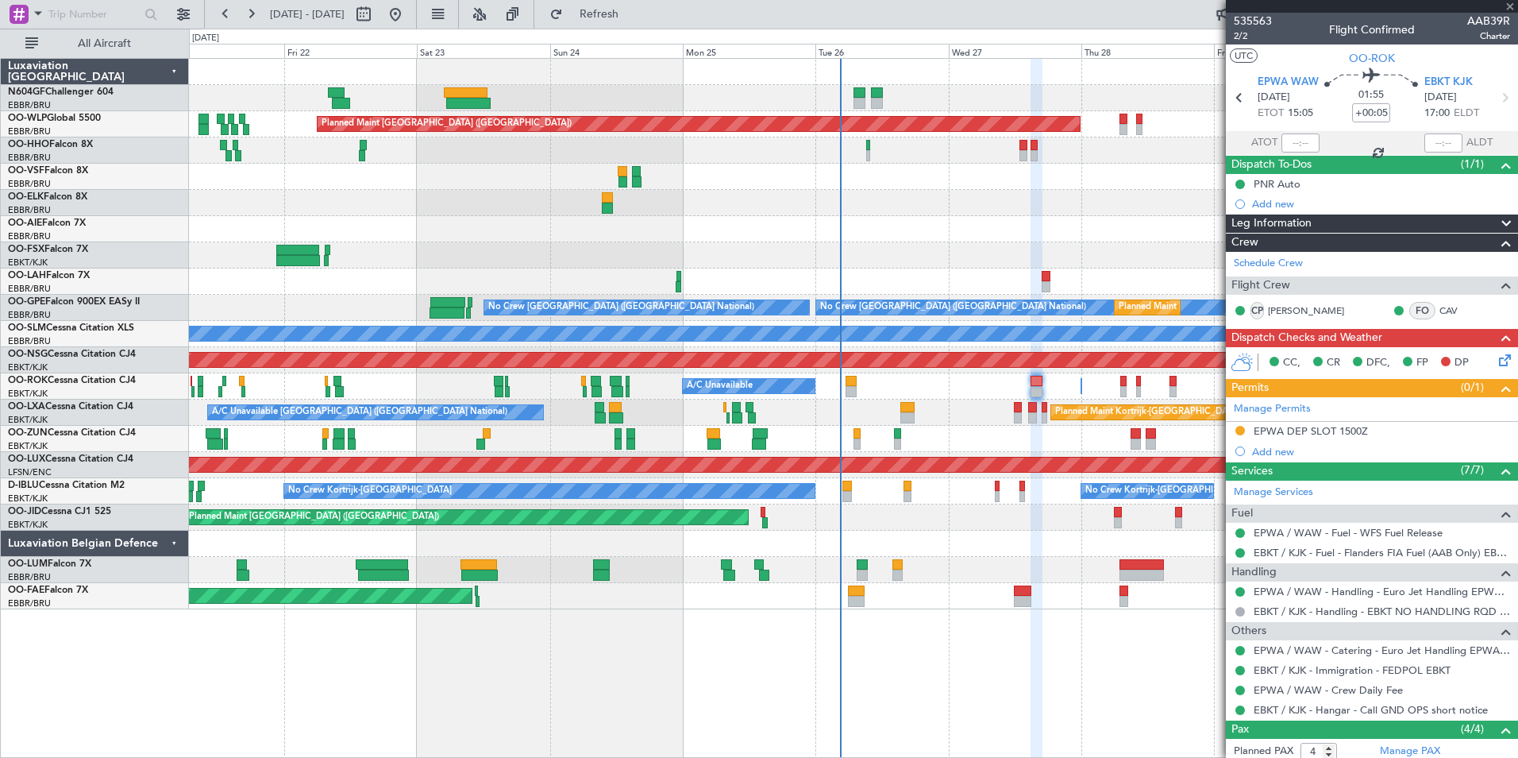
type input "3"
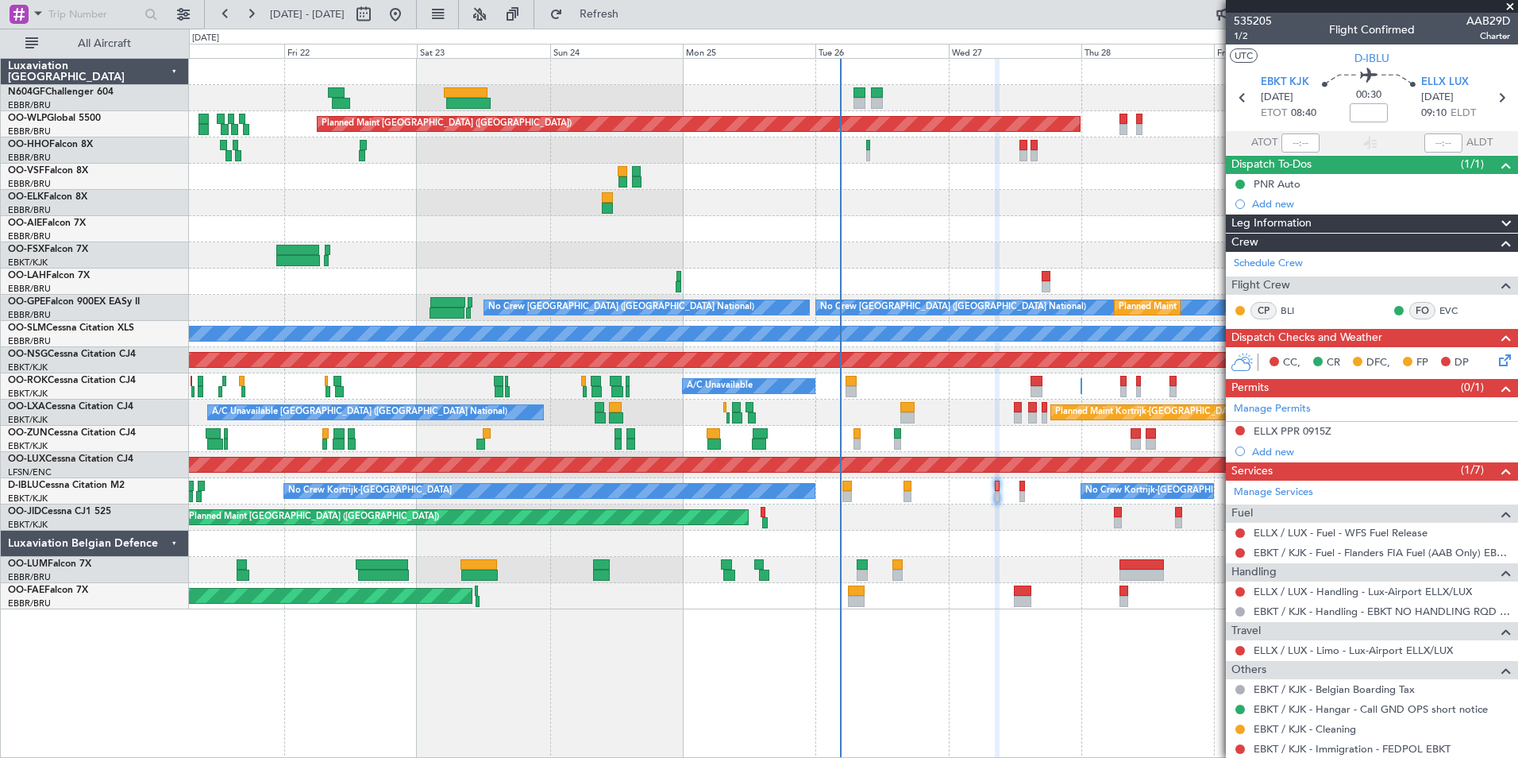
click at [1017, 494] on div "No Crew Kortrijk-Wevelgem No Crew Kortrijk-Wevelgem" at bounding box center [853, 491] width 1329 height 26
click at [1018, 494] on div "No Crew Kortrijk-Wevelgem No Crew Kortrijk-Wevelgem" at bounding box center [853, 491] width 1329 height 26
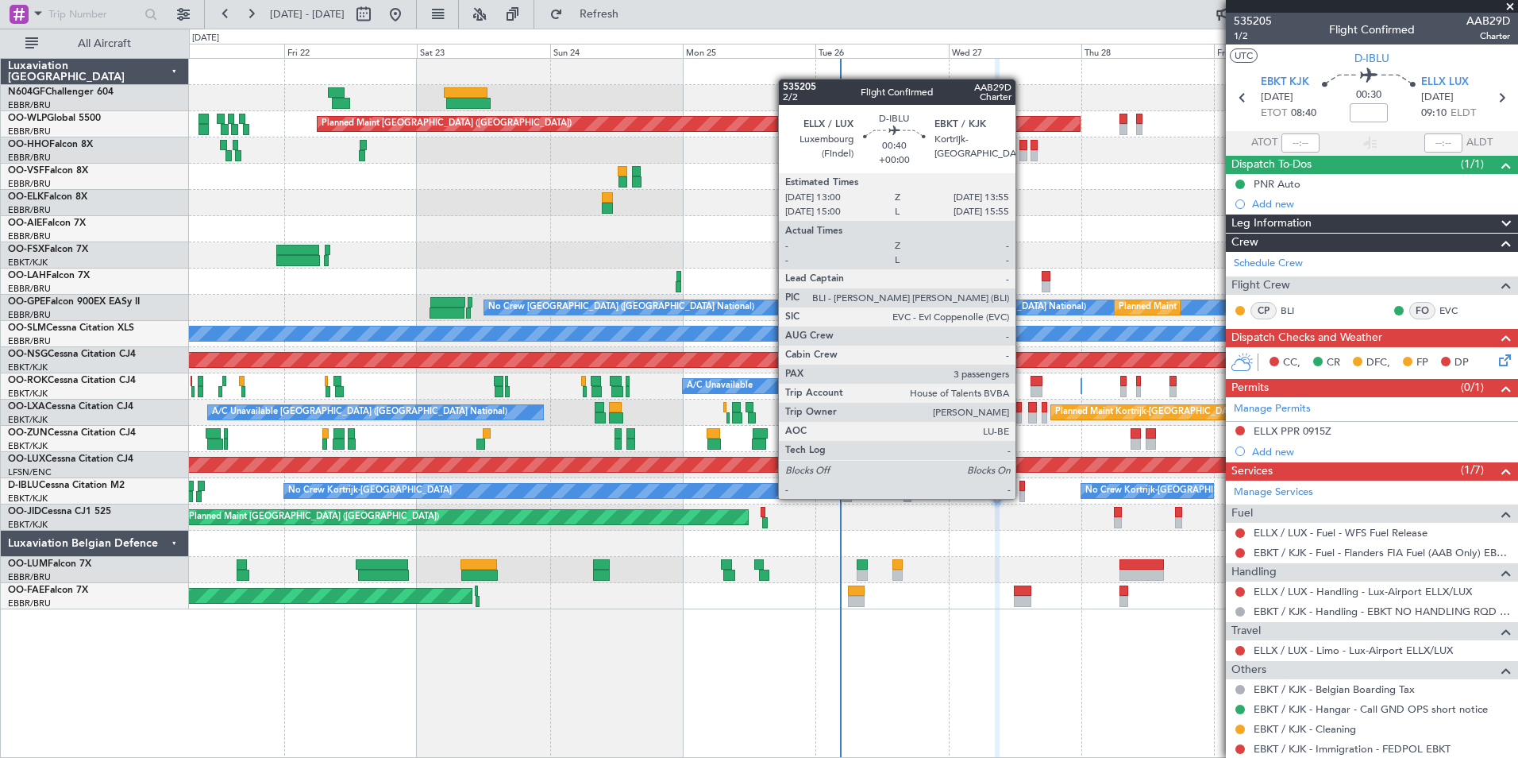
click at [1023, 497] on div at bounding box center [1023, 496] width 6 height 11
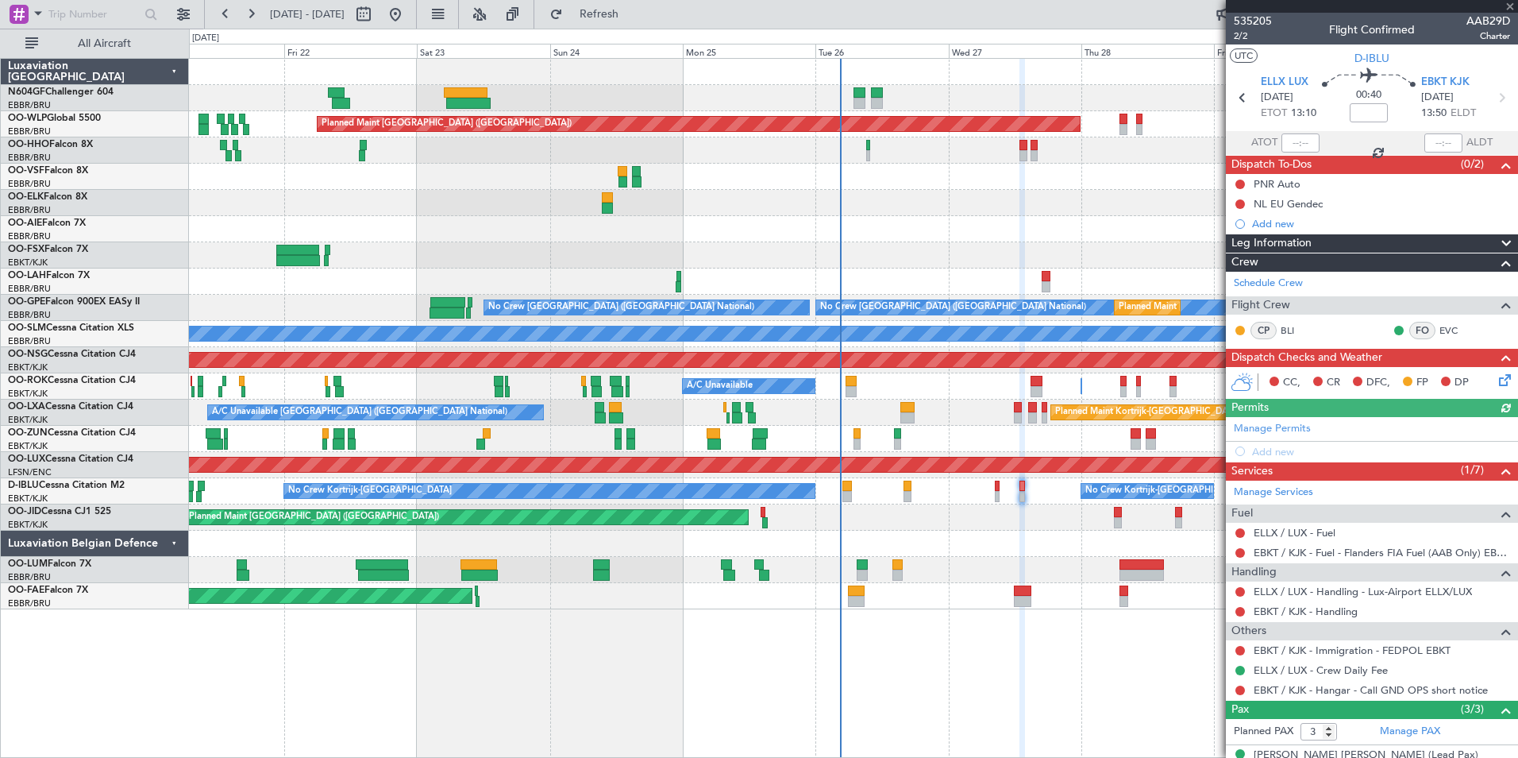
scroll to position [94, 0]
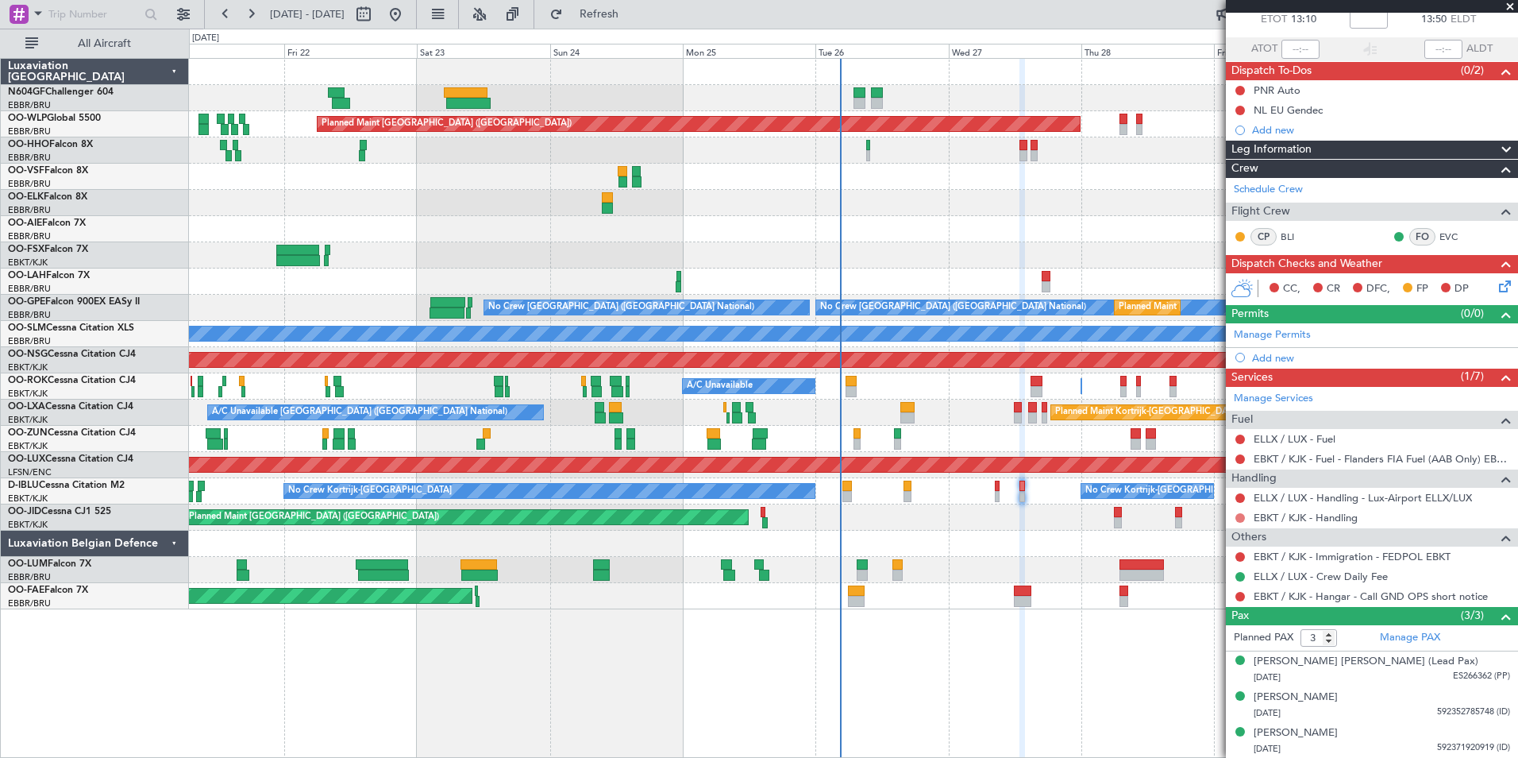
click at [1242, 516] on button at bounding box center [1241, 518] width 10 height 10
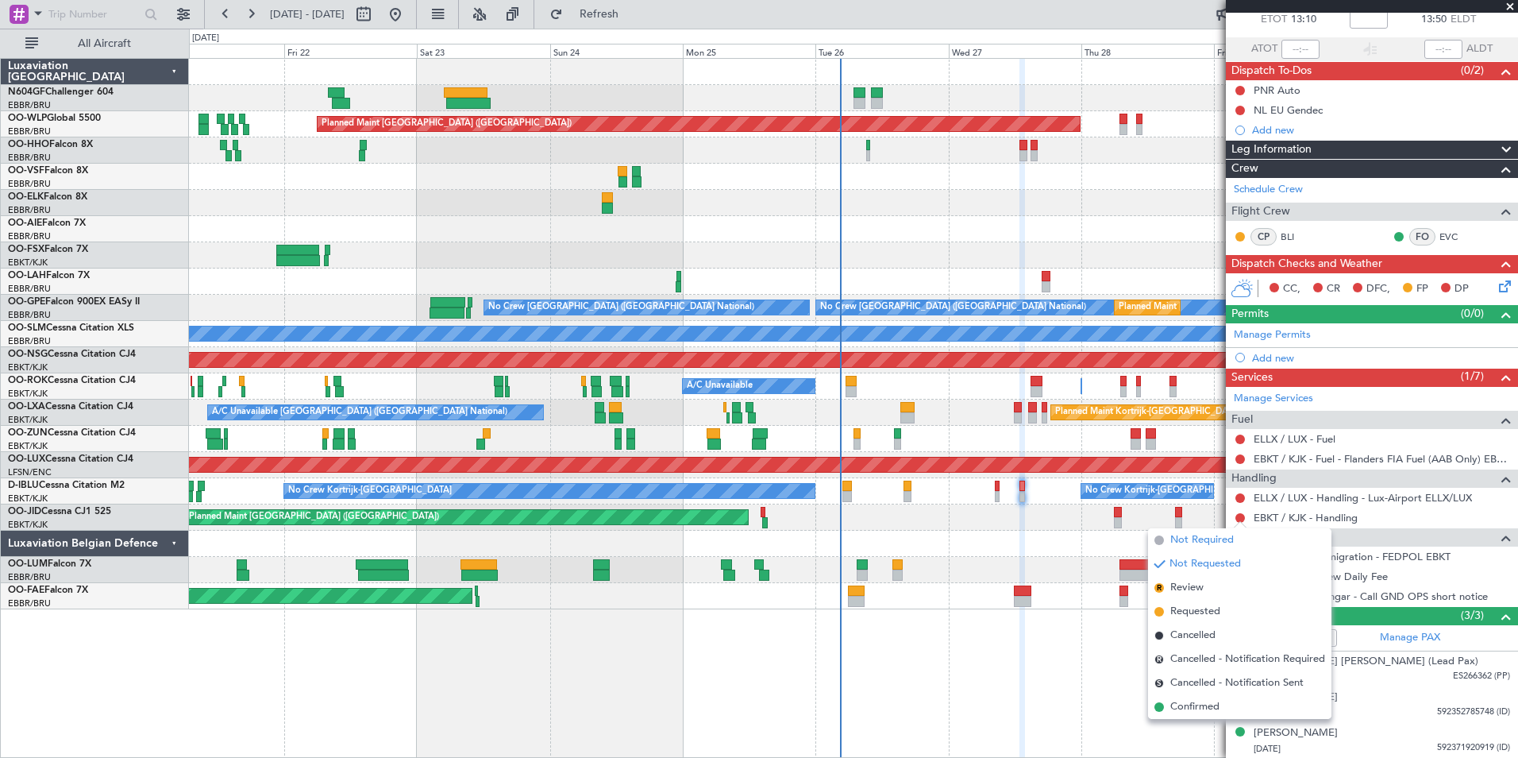
click at [1198, 545] on span "Not Required" at bounding box center [1203, 540] width 64 height 16
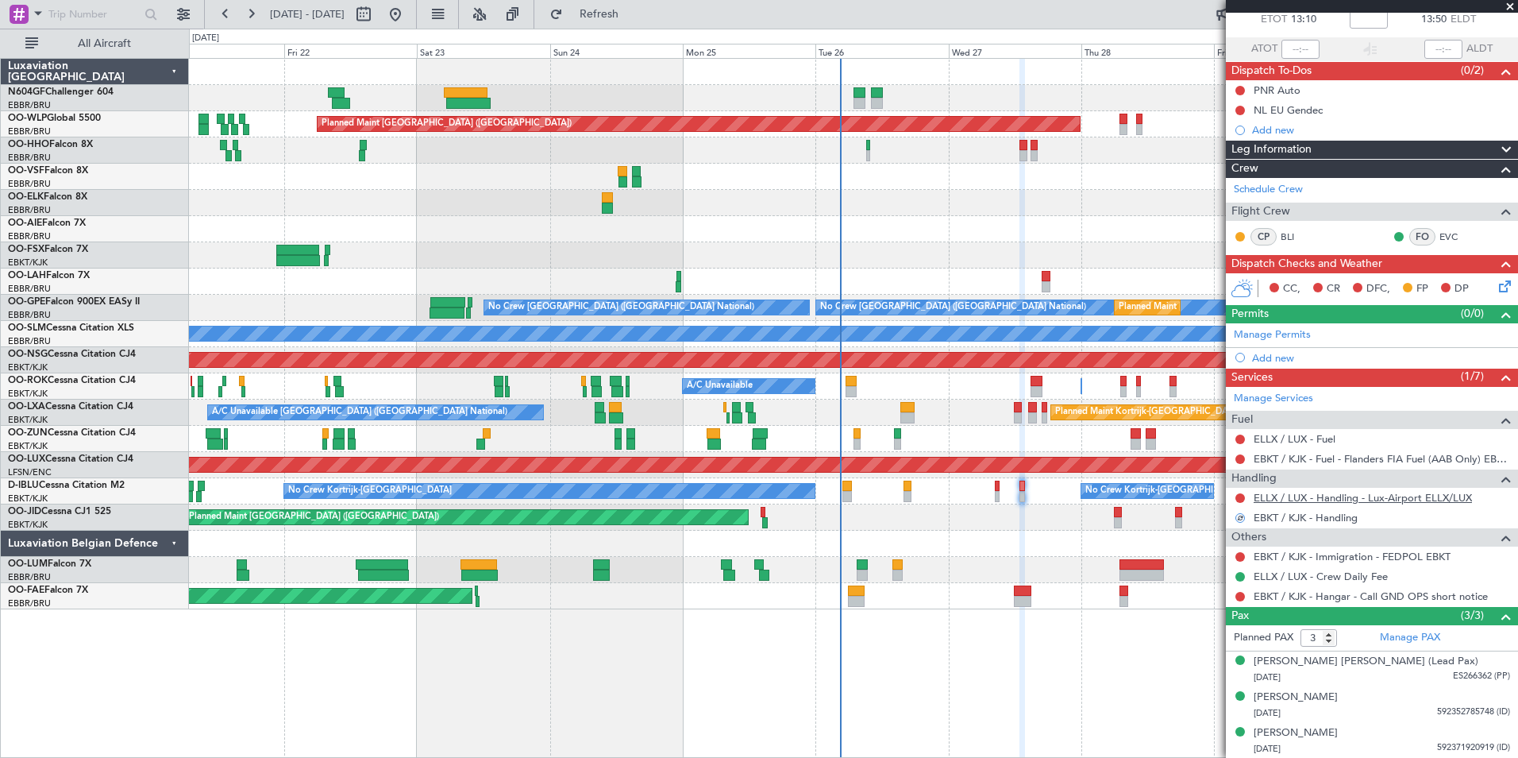
click at [1324, 501] on link "ELLX / LUX - Handling - Lux-Airport ELLX/LUX" at bounding box center [1363, 498] width 218 height 14
click at [633, 17] on span "Refresh" at bounding box center [599, 14] width 67 height 11
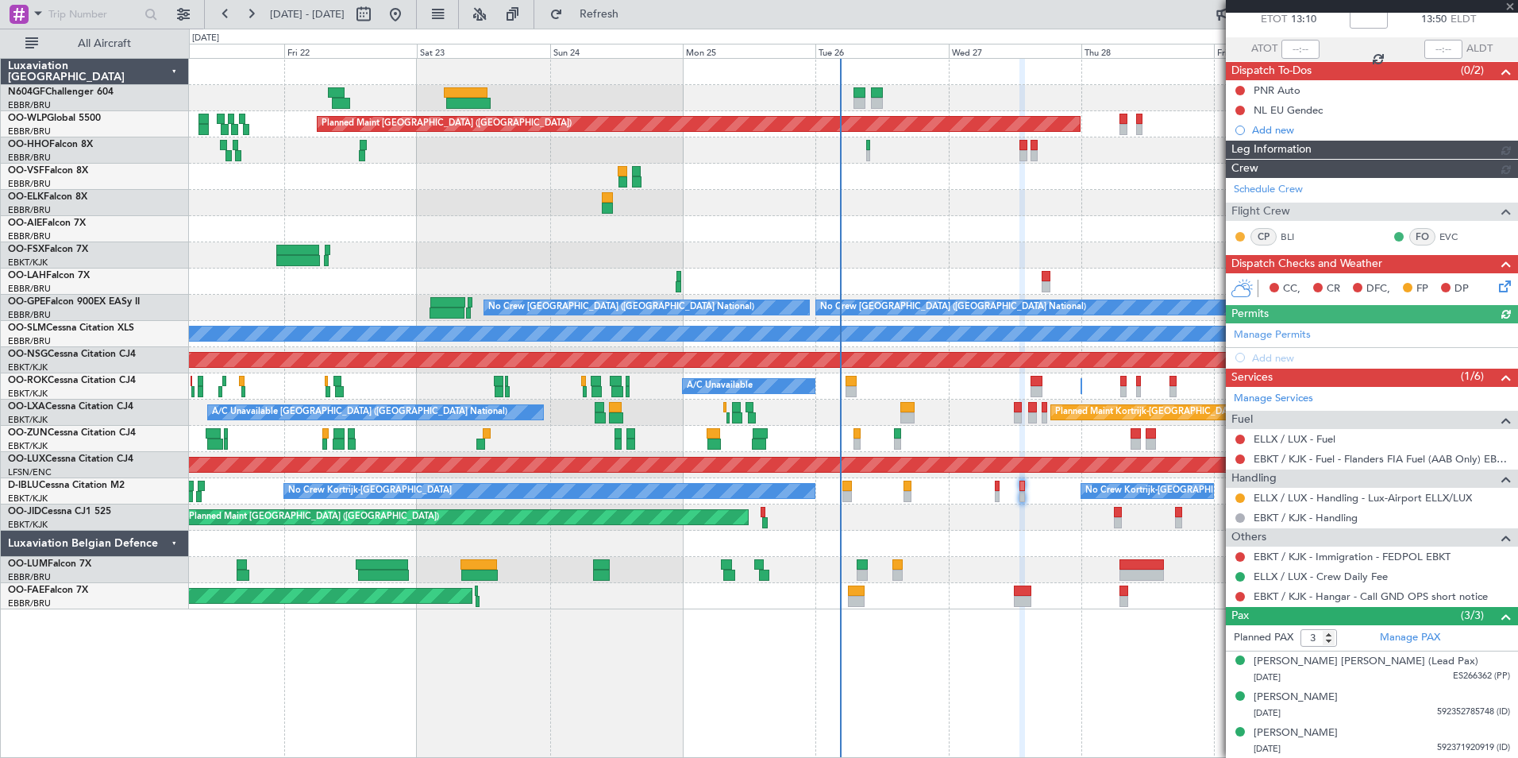
click at [1240, 95] on div "PNR Auto NL EU Gendec Add new" at bounding box center [1372, 110] width 292 height 60
click at [1240, 89] on button at bounding box center [1241, 91] width 10 height 10
click at [1232, 160] on span "Completed" at bounding box center [1247, 160] width 52 height 16
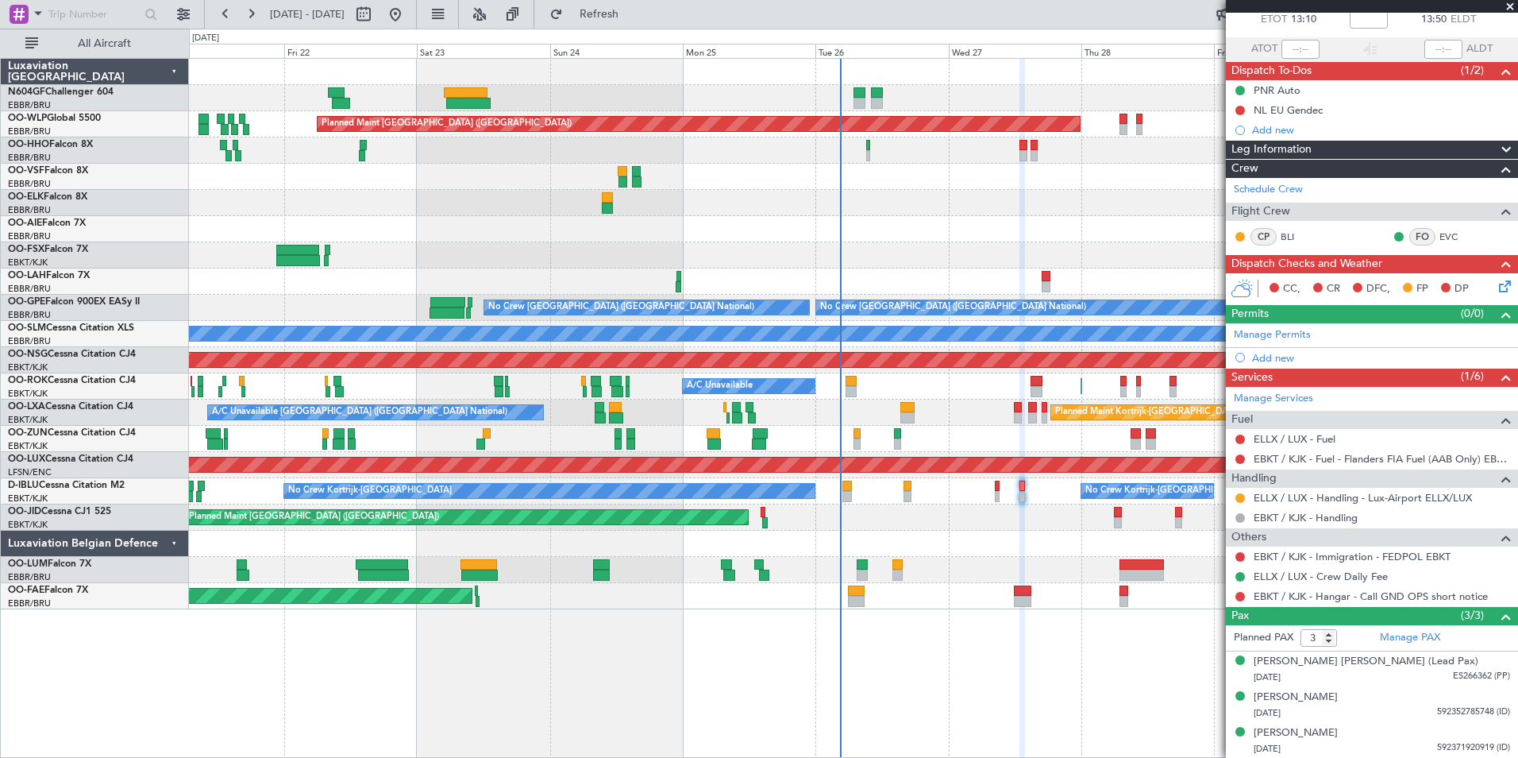
scroll to position [0, 0]
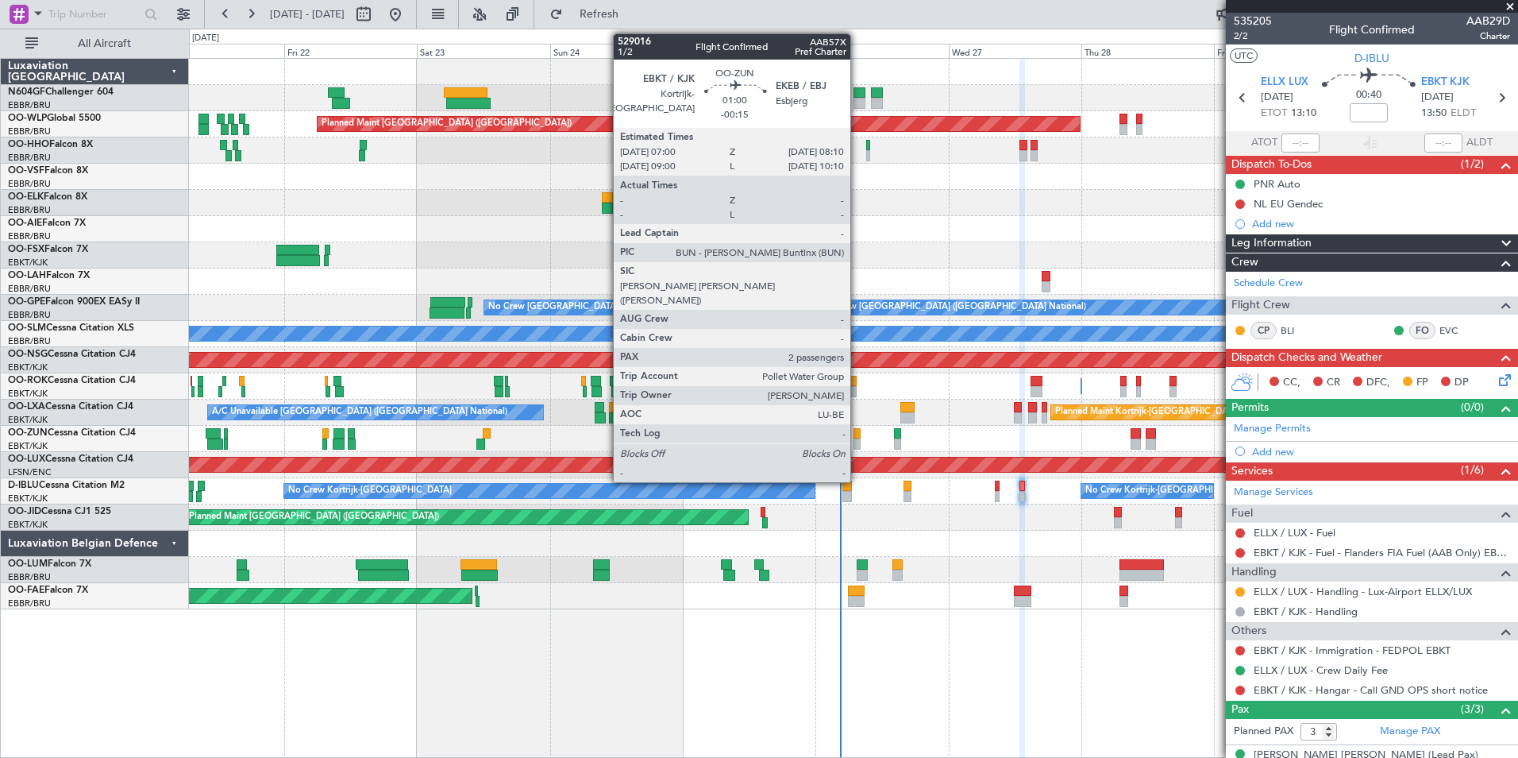
click at [858, 440] on div at bounding box center [857, 443] width 7 height 11
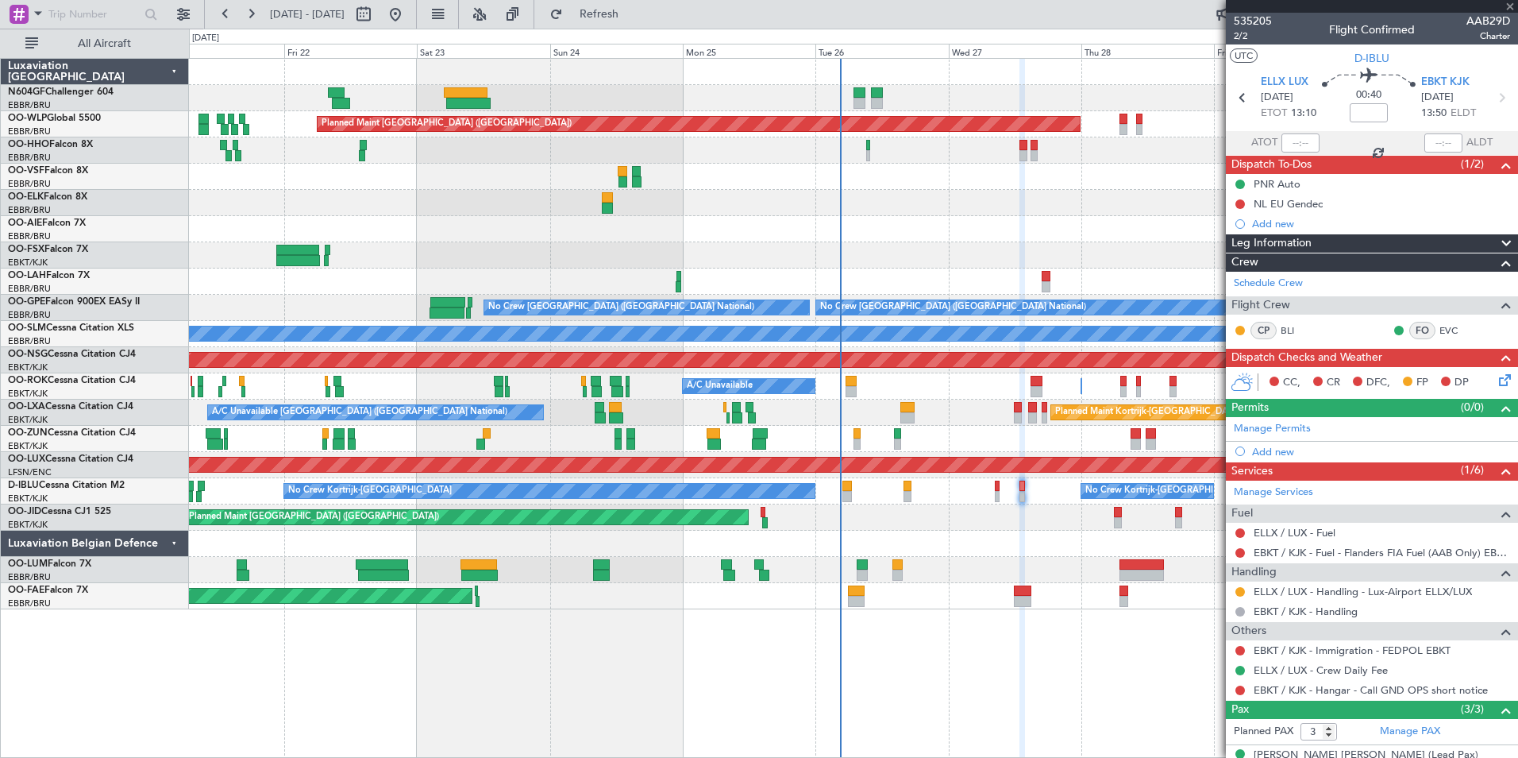
type input "-00:15"
type input "2"
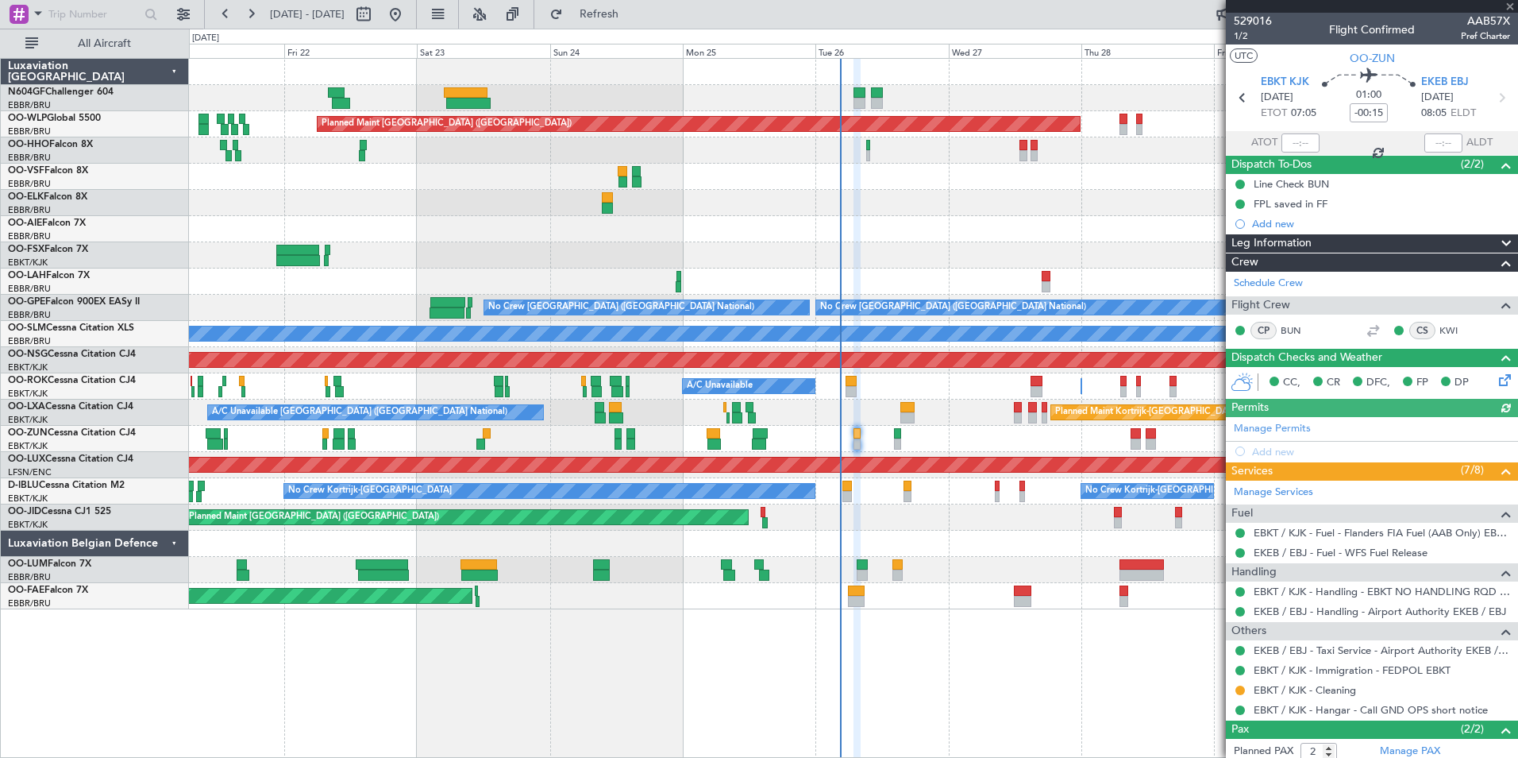
scroll to position [78, 0]
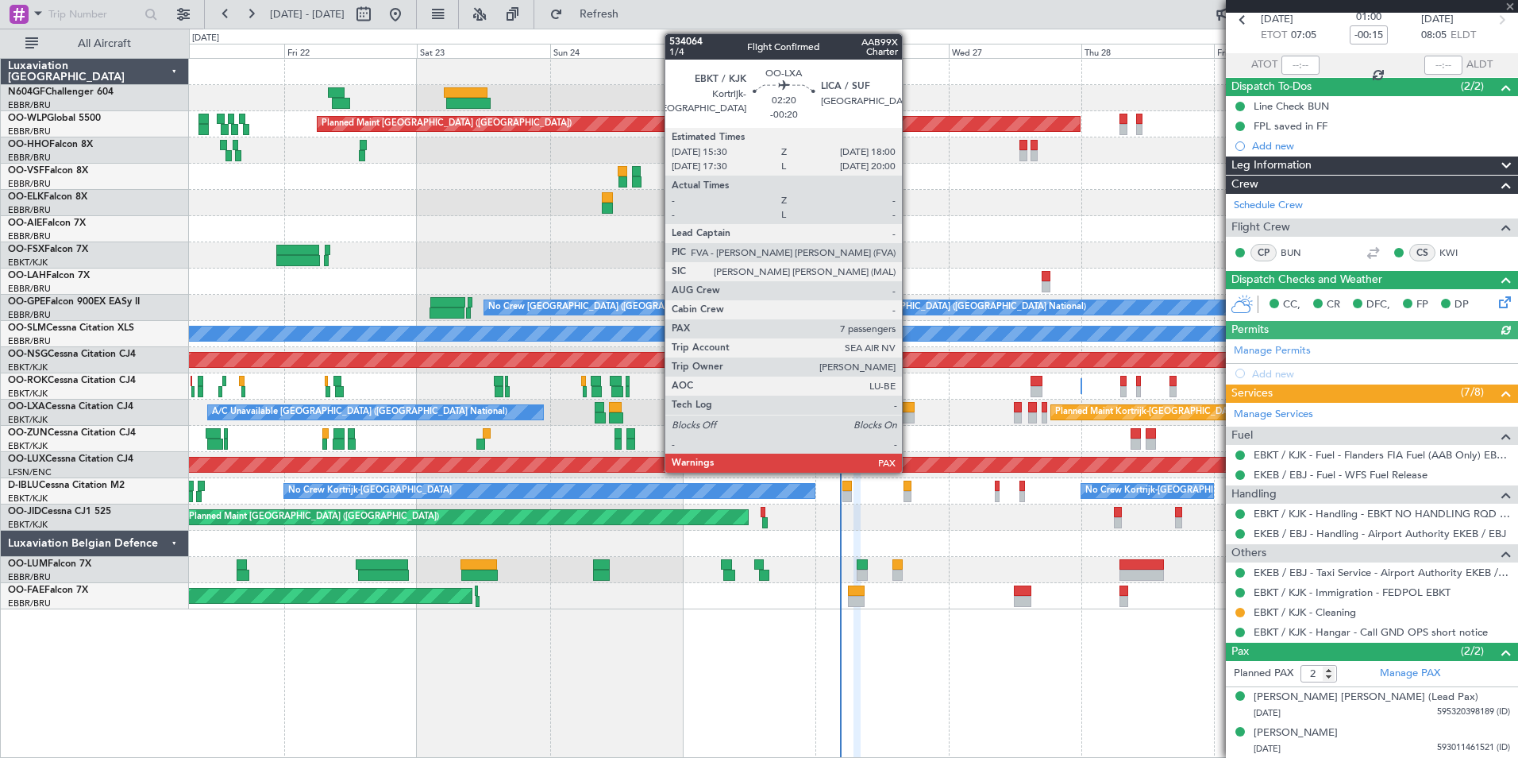
click at [910, 412] on div at bounding box center [908, 417] width 14 height 11
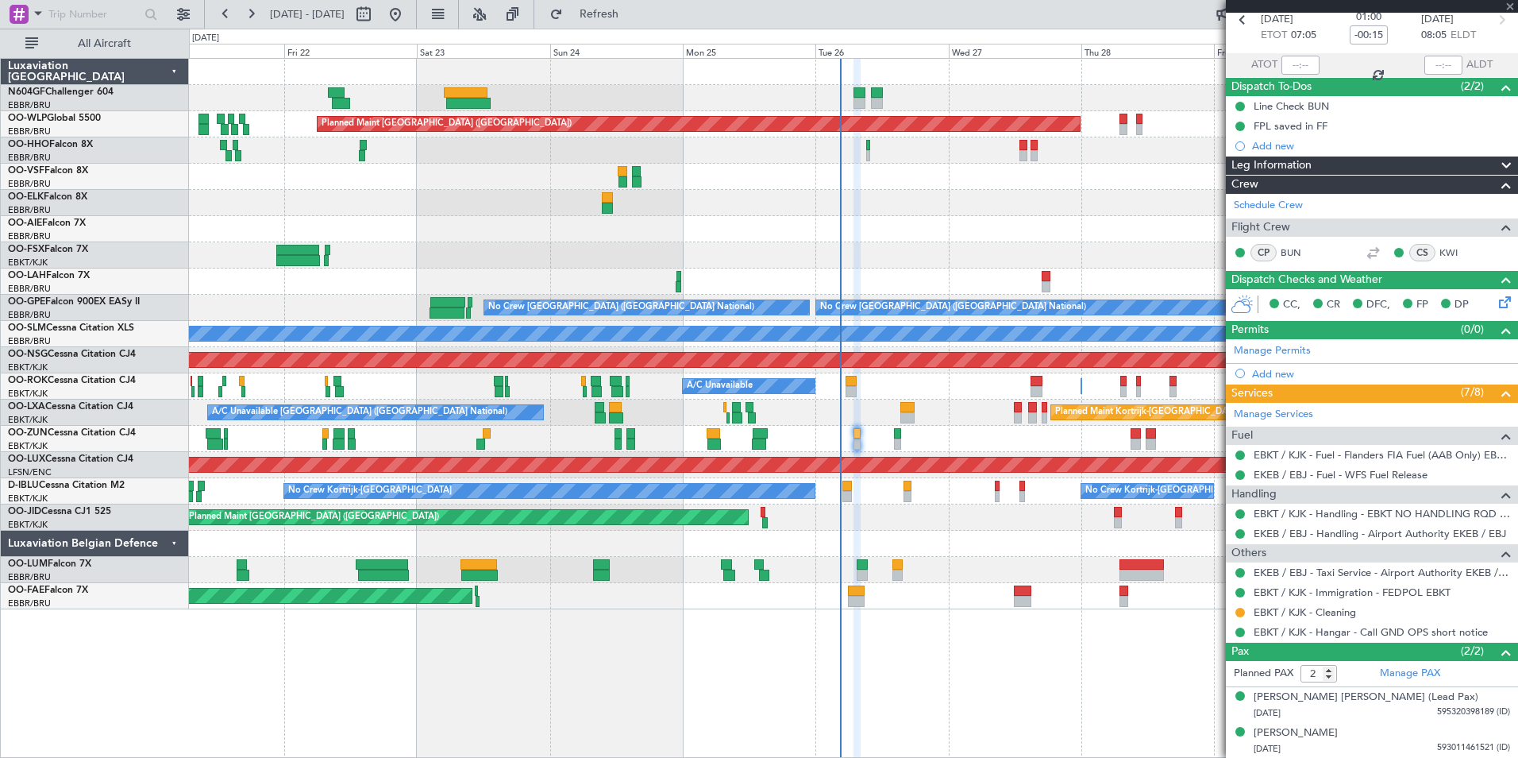
type input "-00:20"
type input "7"
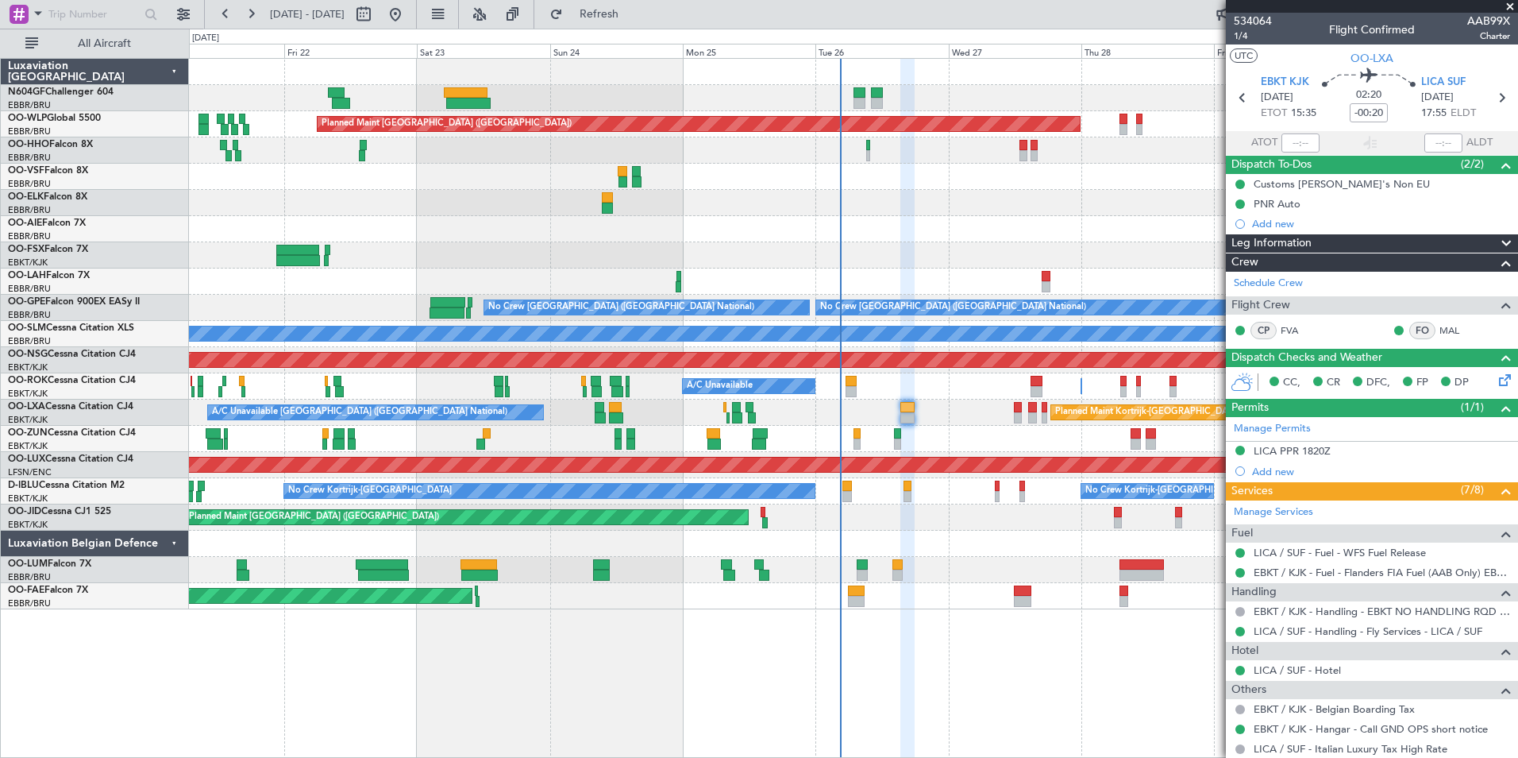
scroll to position [375, 0]
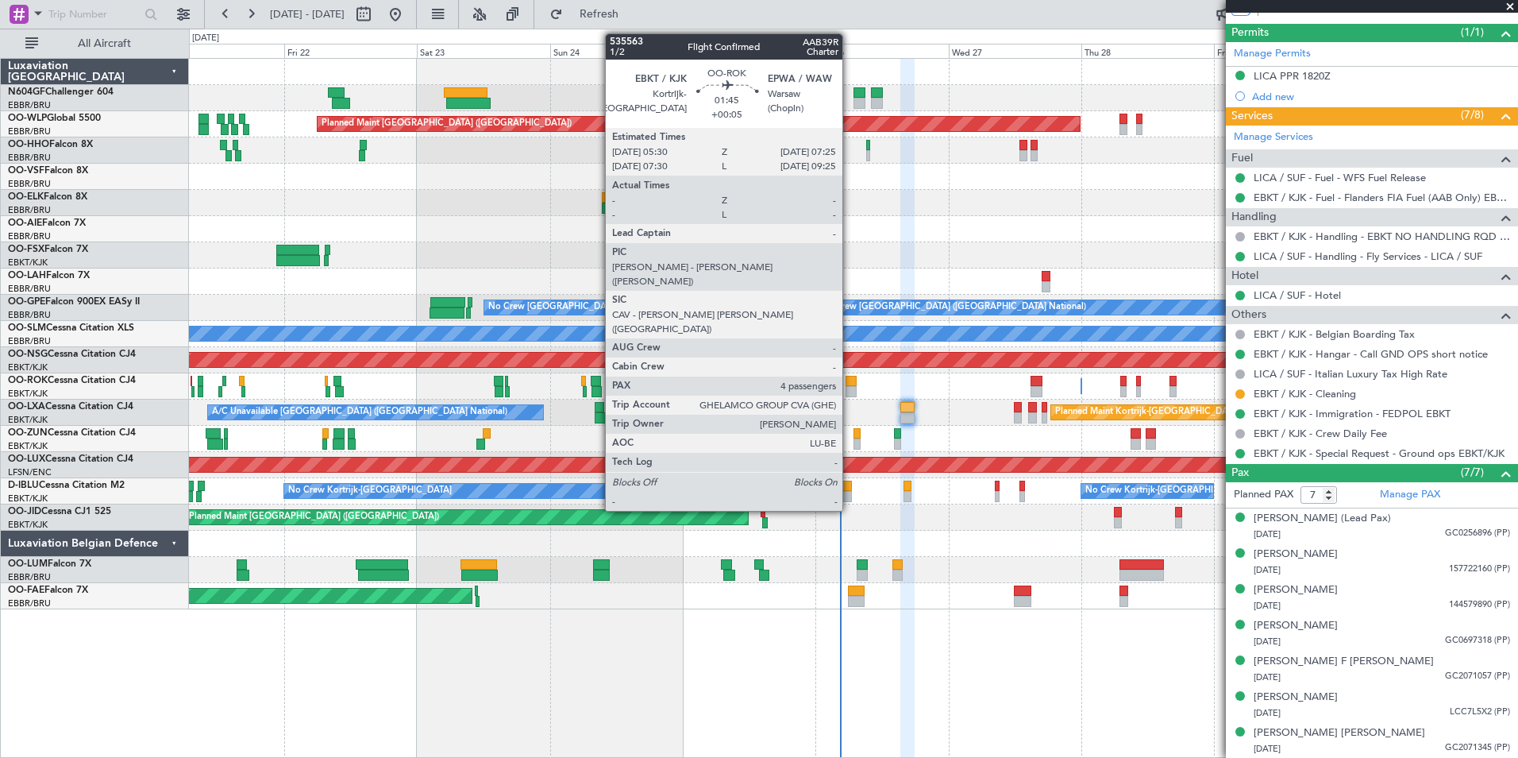
click at [850, 394] on div at bounding box center [851, 391] width 11 height 11
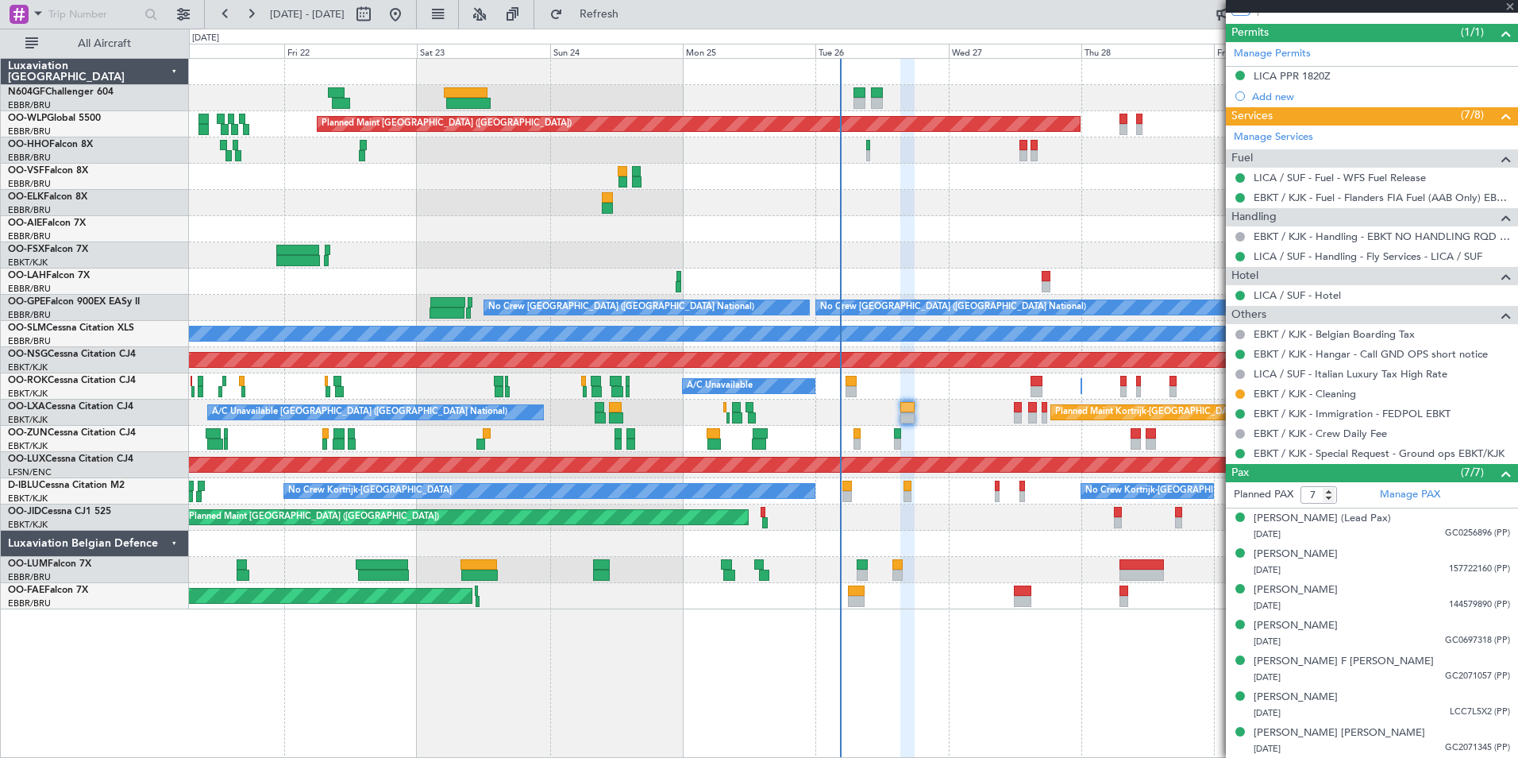
type input "+00:05"
type input "4"
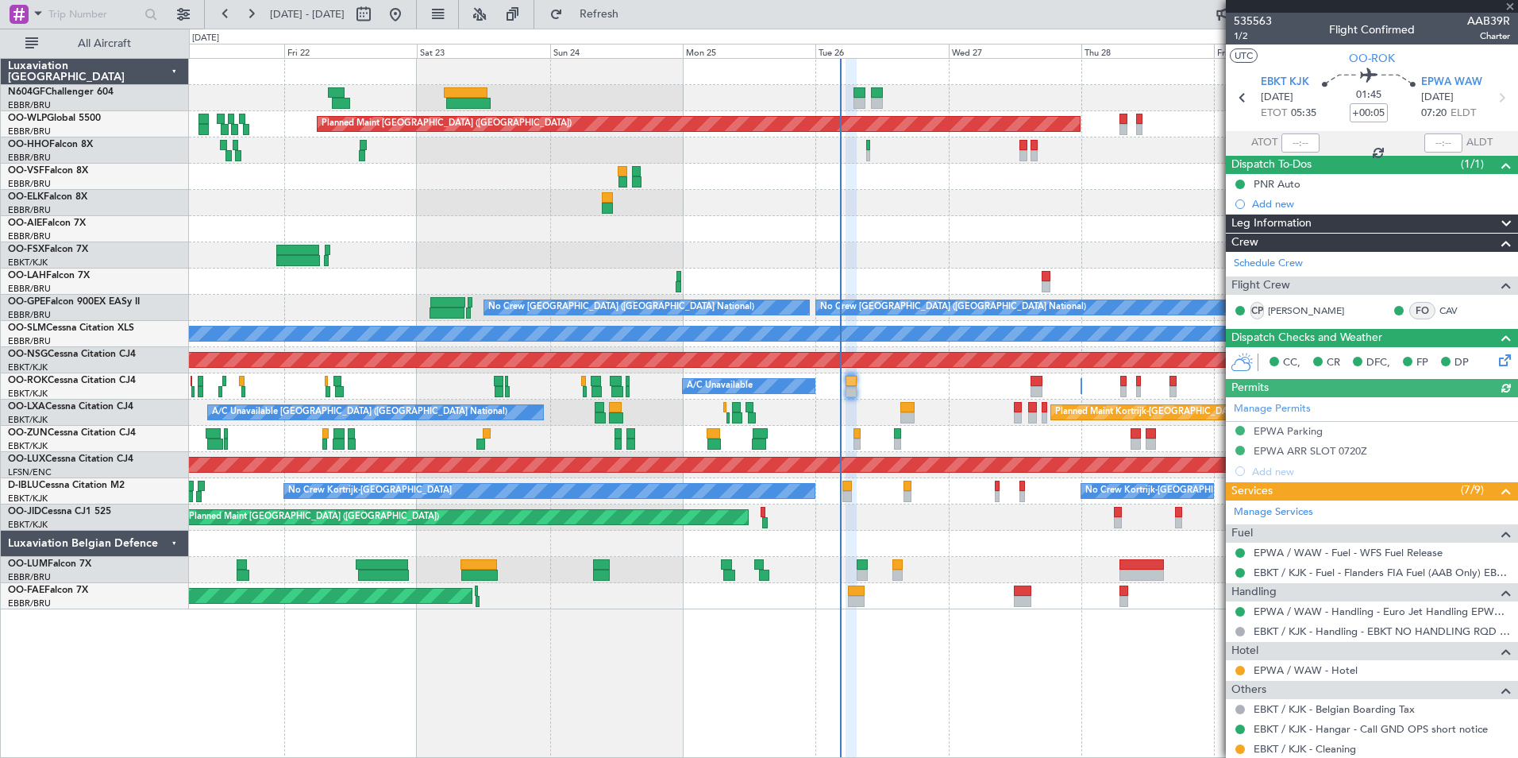
scroll to position [248, 0]
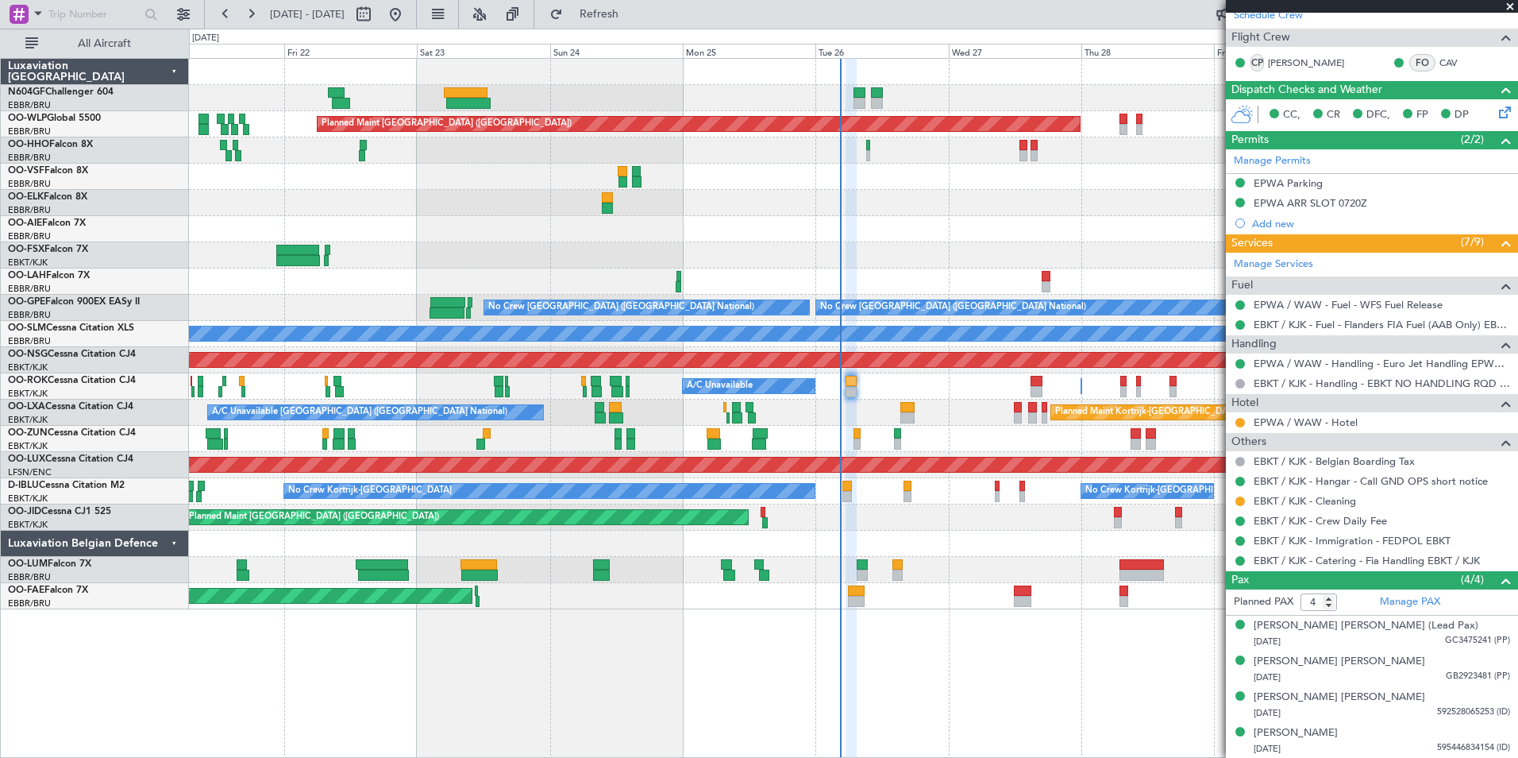
click at [1090, 638] on div "Planned Maint Berlin (Brandenburg) Planned Maint London (Farnborough) Planned M…" at bounding box center [853, 408] width 1329 height 700
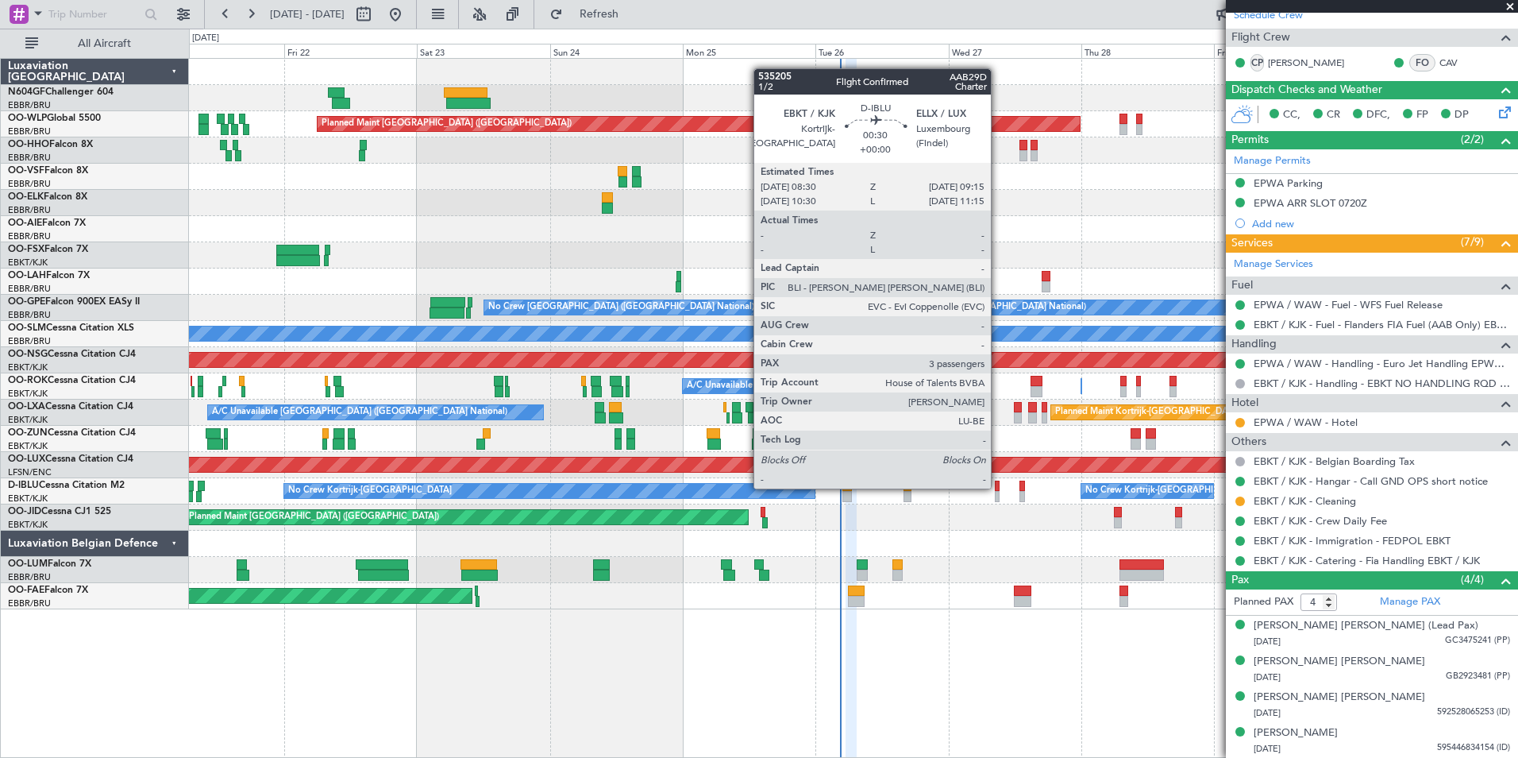
click at [998, 486] on div at bounding box center [997, 485] width 5 height 11
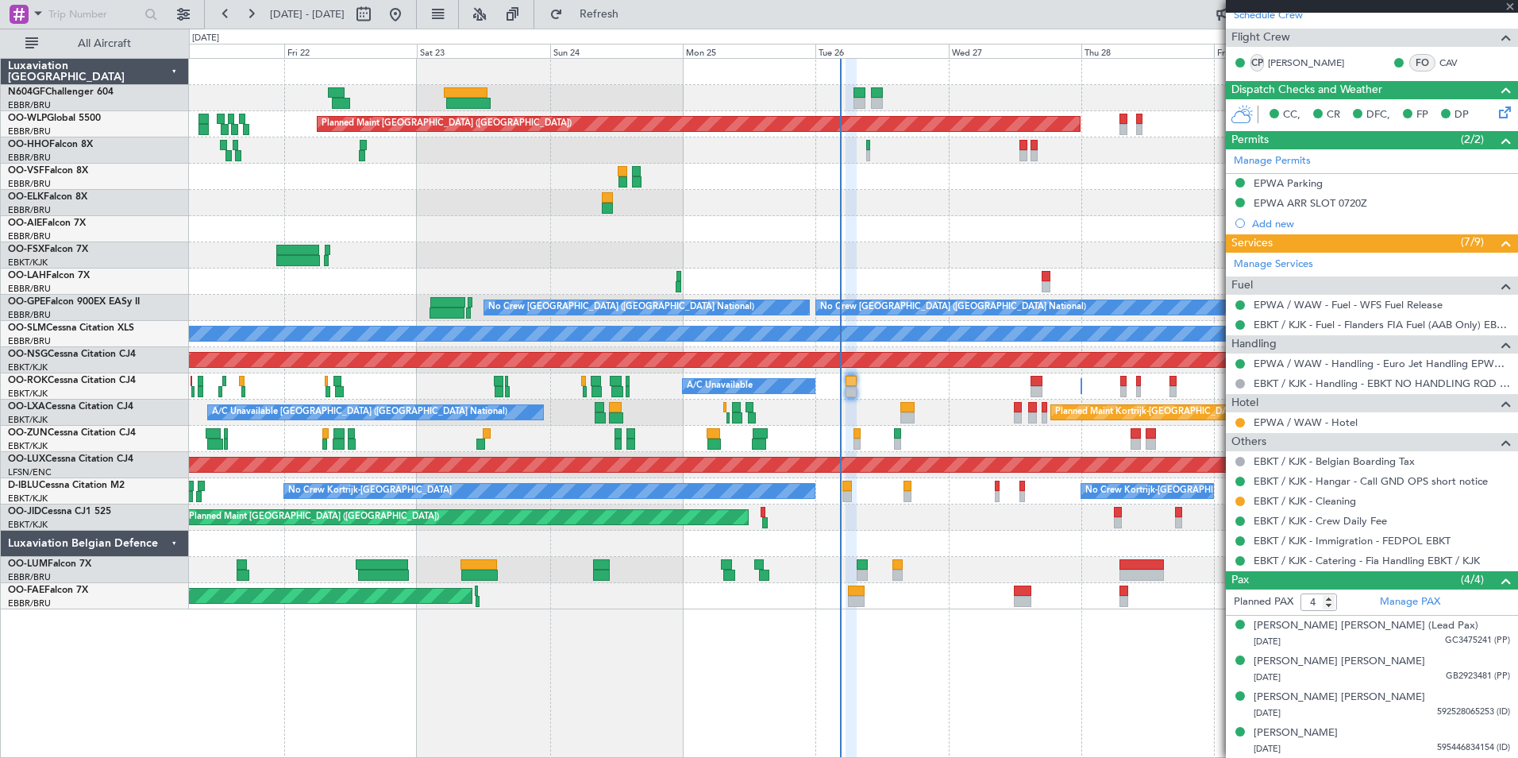
type input "3"
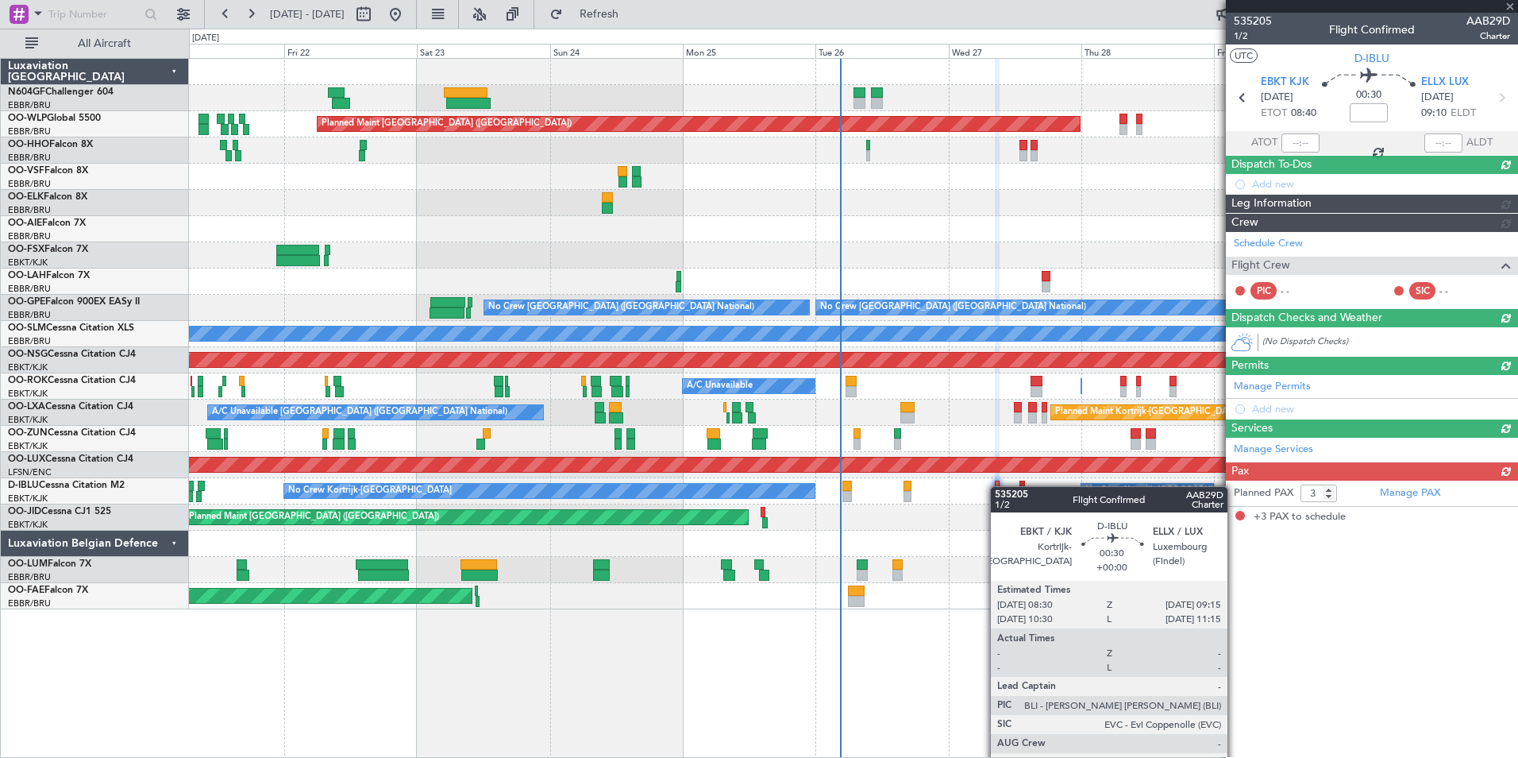
scroll to position [0, 0]
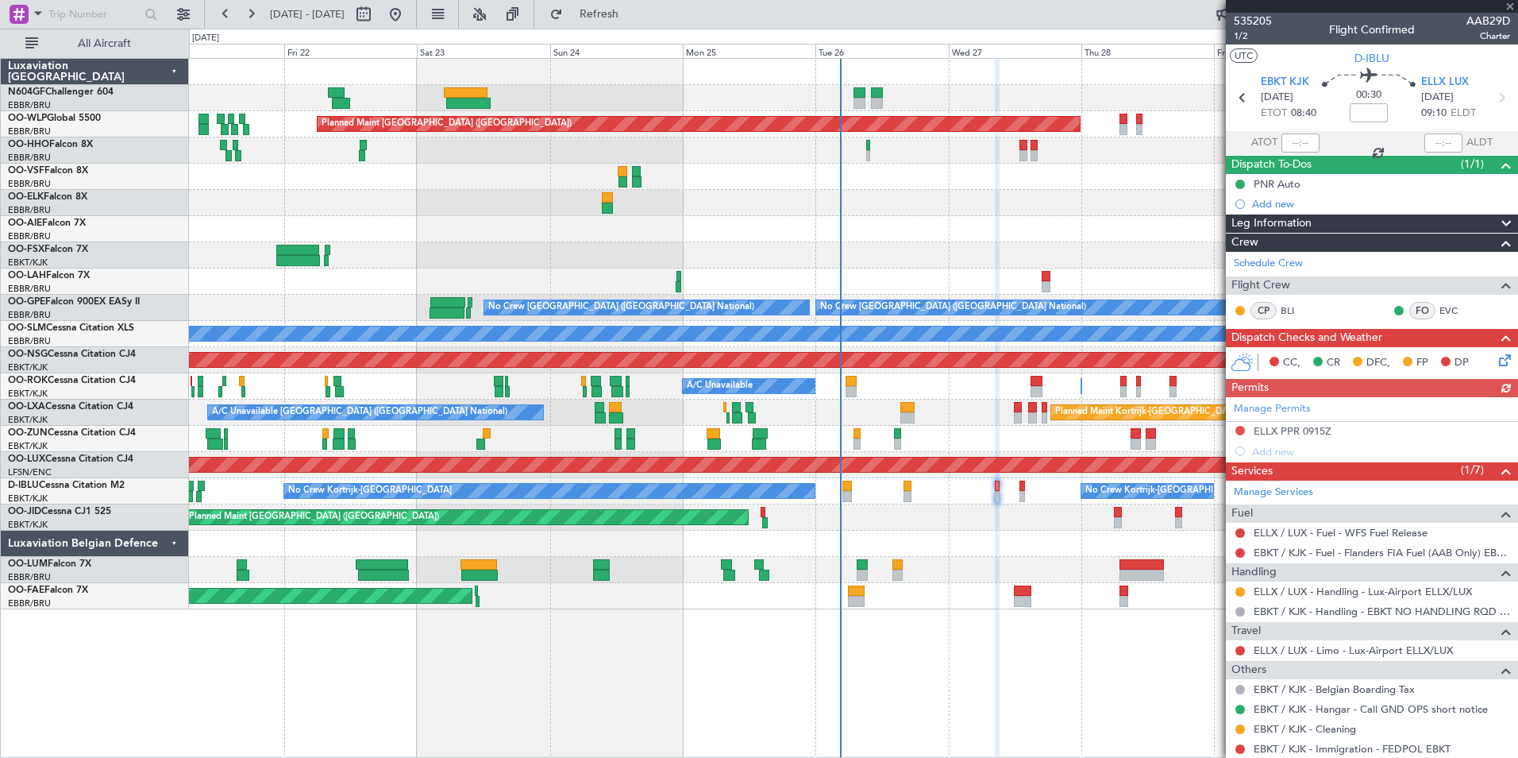
click at [1238, 430] on div "Manage Permits ELLX PPR 0915Z Add new" at bounding box center [1372, 429] width 292 height 64
click at [1239, 426] on button at bounding box center [1241, 431] width 10 height 10
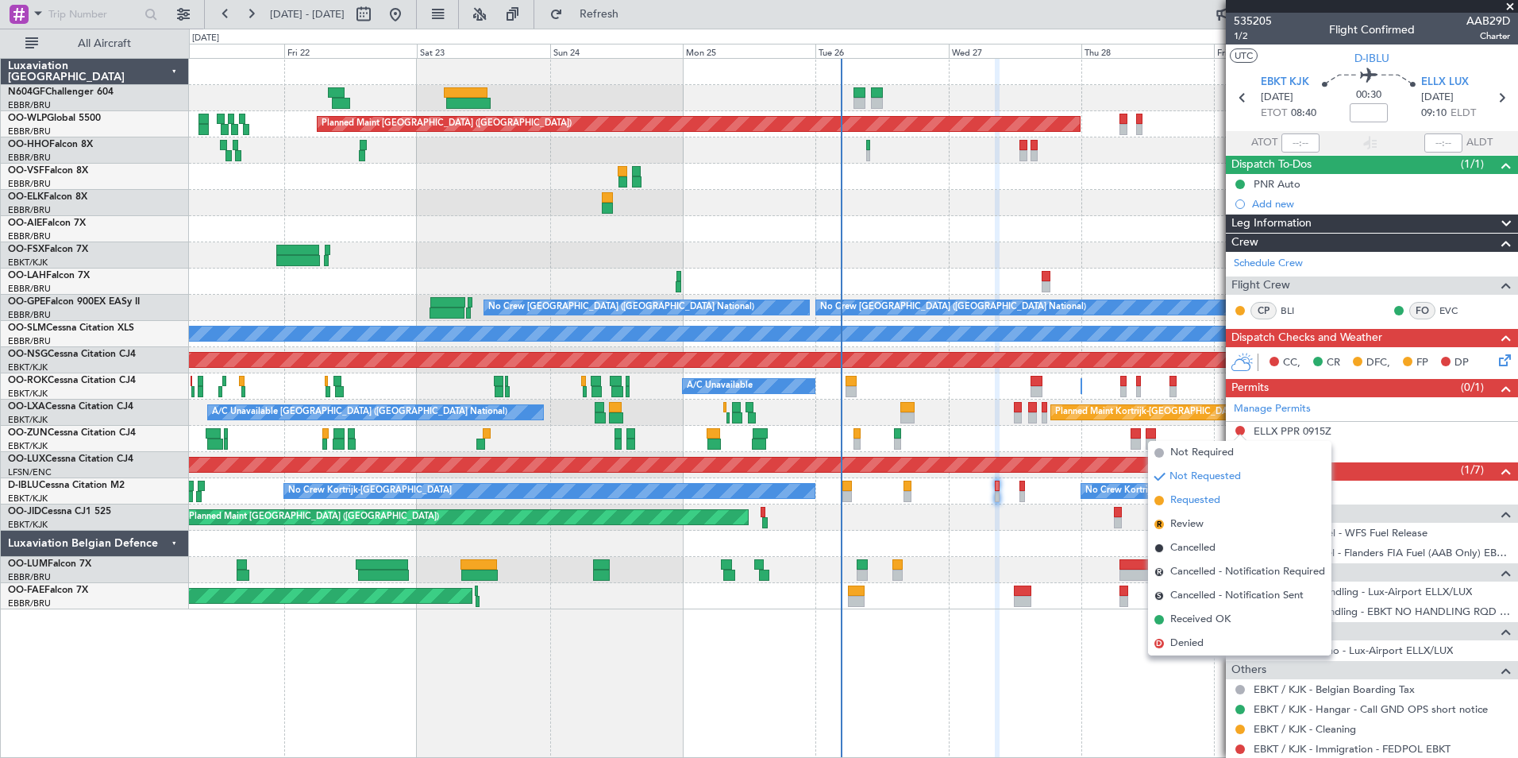
click at [1219, 503] on span "Requested" at bounding box center [1196, 500] width 50 height 16
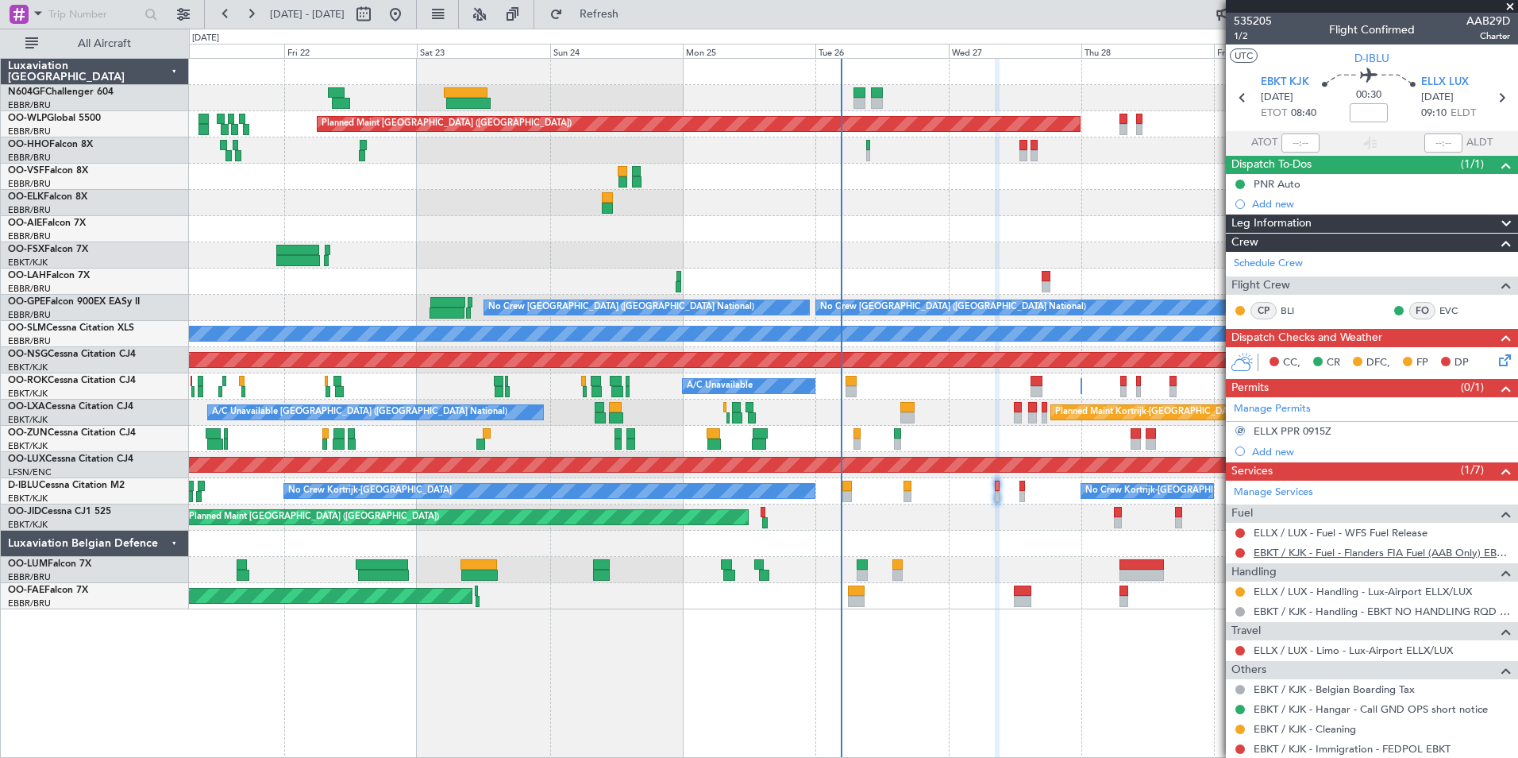
click at [1277, 549] on link "EBKT / KJK - Fuel - Flanders FIA Fuel (AAB Only) EBKT / KJK" at bounding box center [1382, 553] width 257 height 14
click at [1306, 530] on link "ELLX / LUX - Fuel - WFS Fuel Release" at bounding box center [1341, 533] width 174 height 14
click at [1017, 494] on div "No Crew Kortrijk-Wevelgem No Crew Kortrijk-Wevelgem" at bounding box center [853, 491] width 1329 height 26
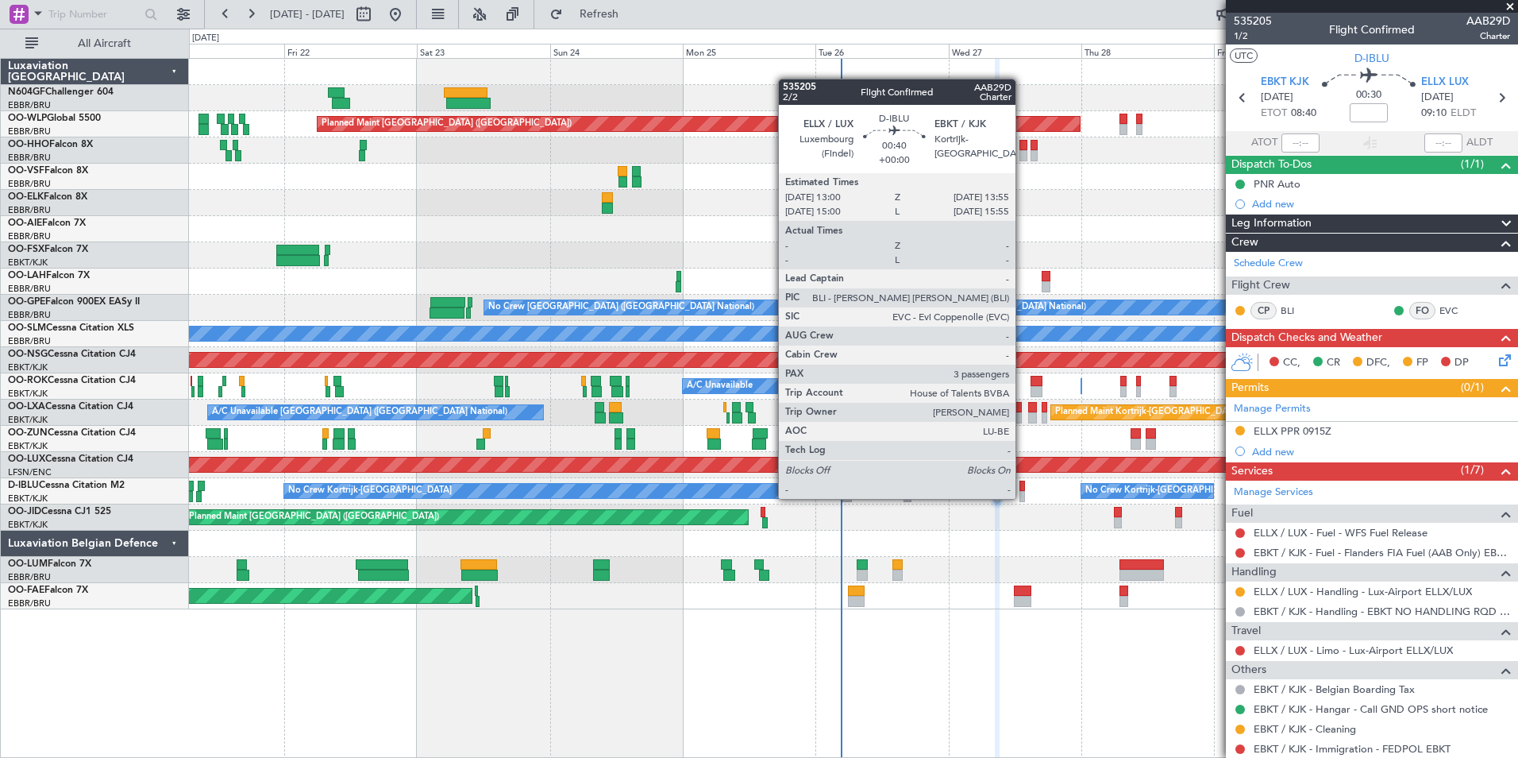
click at [1023, 497] on div at bounding box center [1023, 496] width 6 height 11
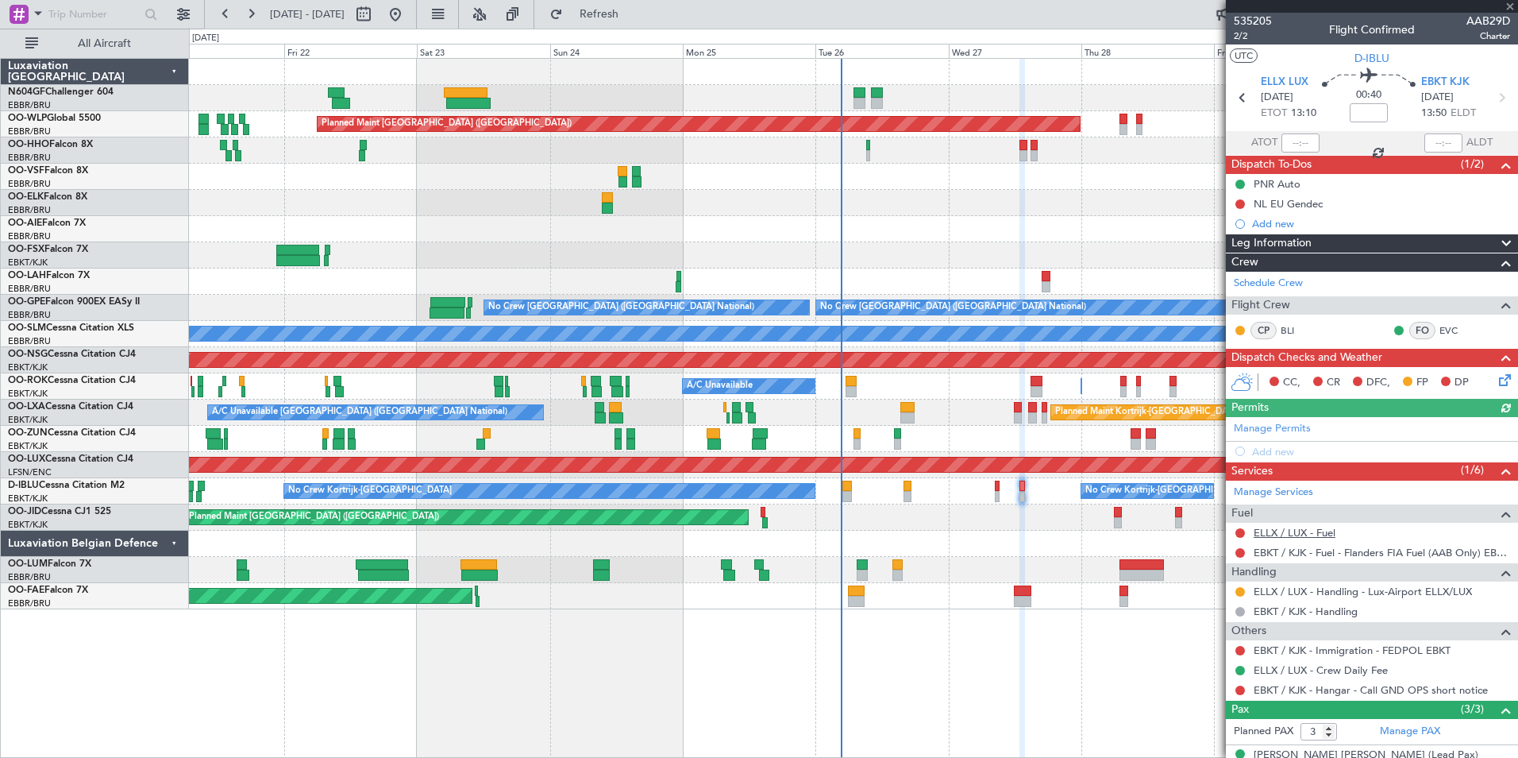
click at [1298, 528] on link "ELLX / LUX - Fuel" at bounding box center [1295, 533] width 82 height 14
click at [1238, 550] on button at bounding box center [1241, 553] width 10 height 10
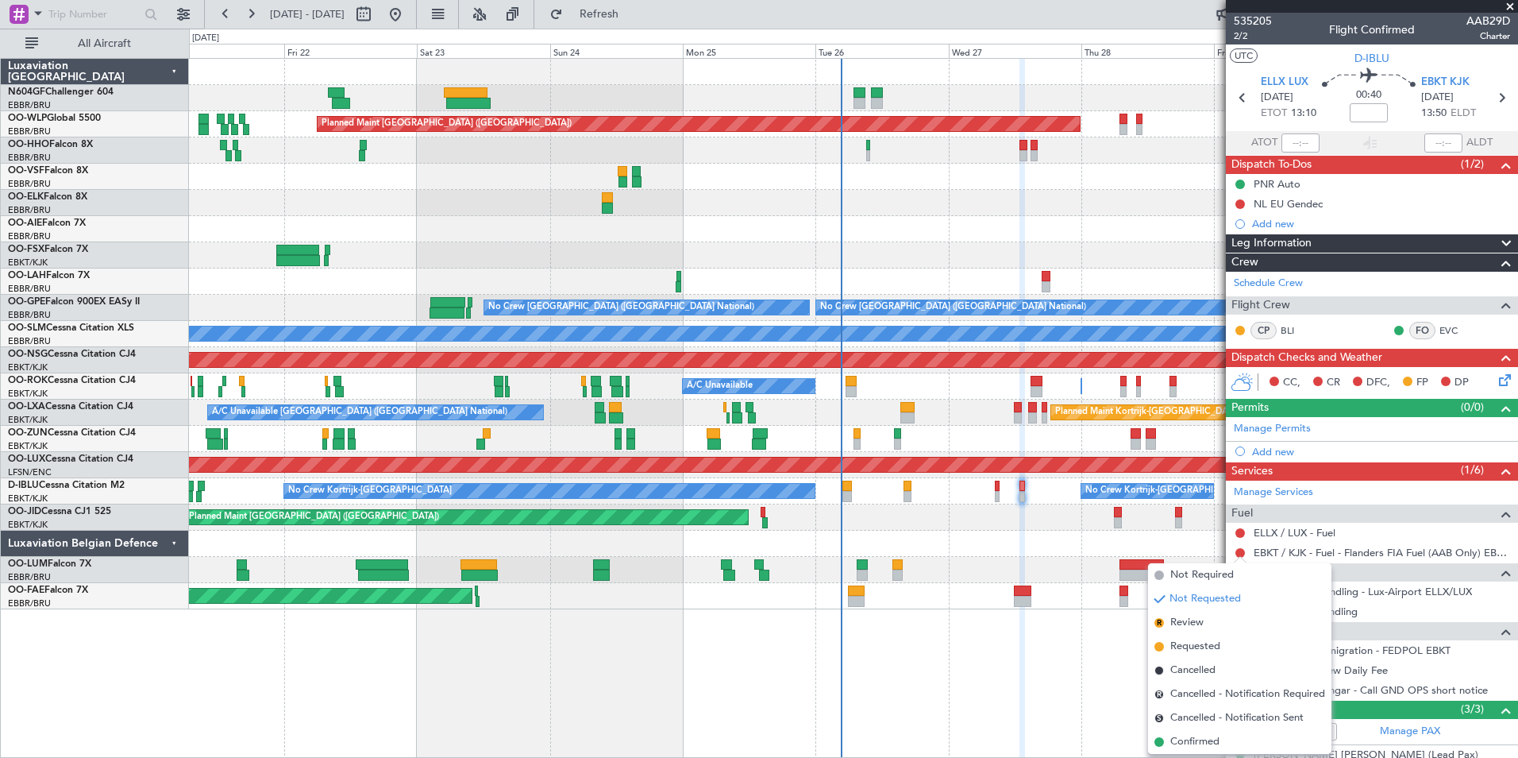
click at [1076, 662] on div "Planned Maint Berlin (Brandenburg) Planned Maint London (Farnborough) Planned M…" at bounding box center [853, 408] width 1329 height 700
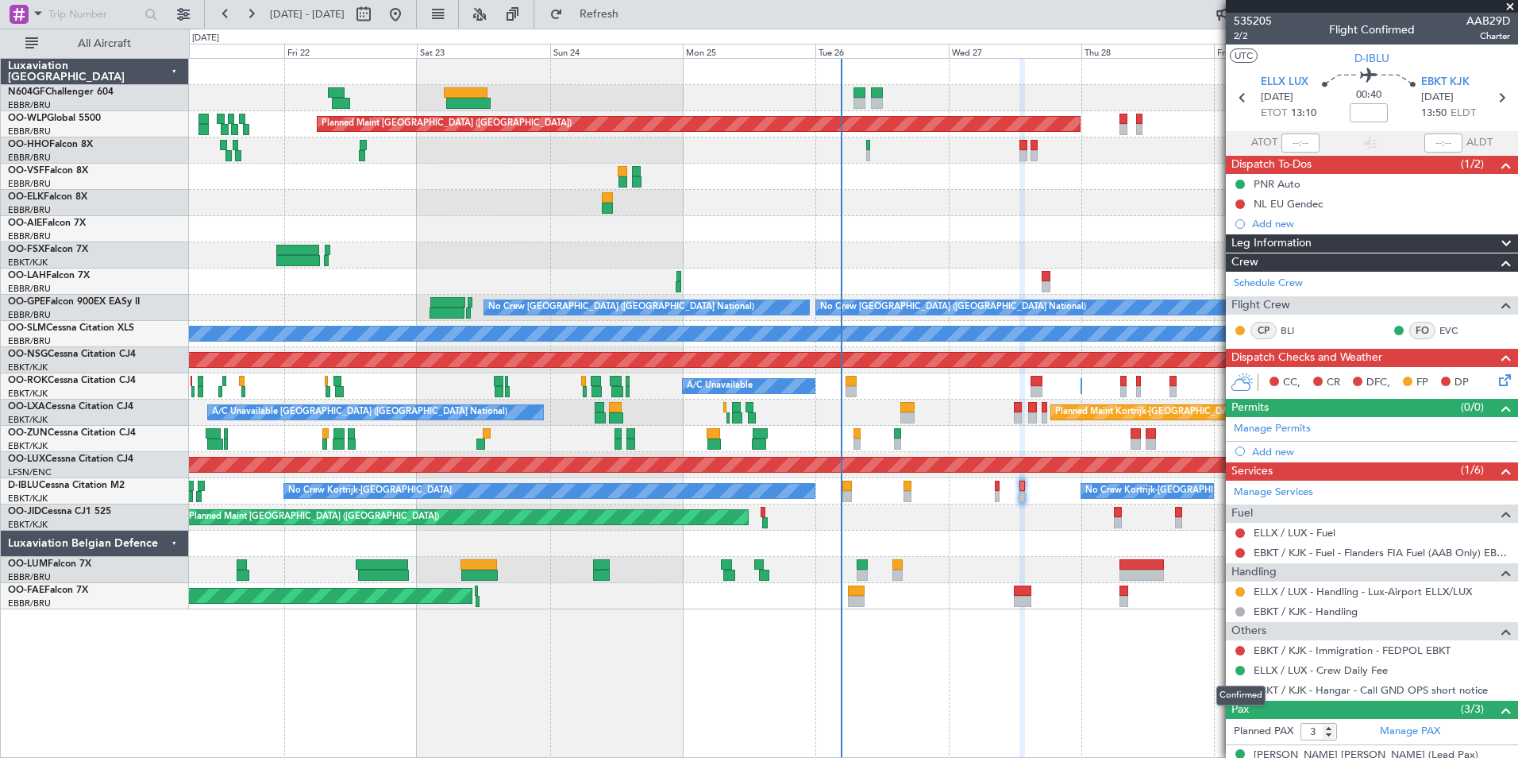
click at [1238, 687] on div "Confirmed" at bounding box center [1241, 695] width 49 height 20
click at [1241, 692] on button at bounding box center [1241, 690] width 10 height 10
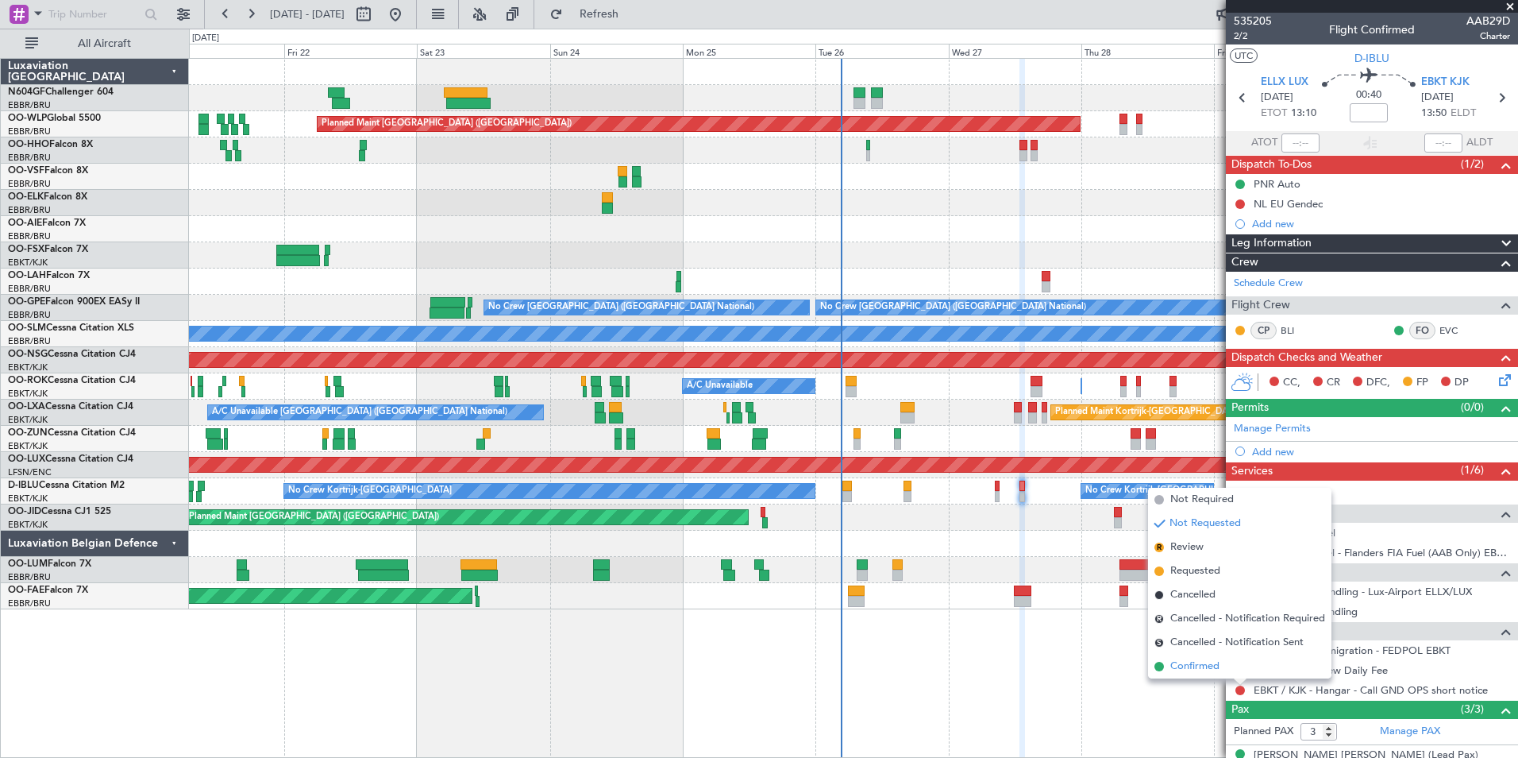
click at [1211, 667] on span "Confirmed" at bounding box center [1195, 666] width 49 height 16
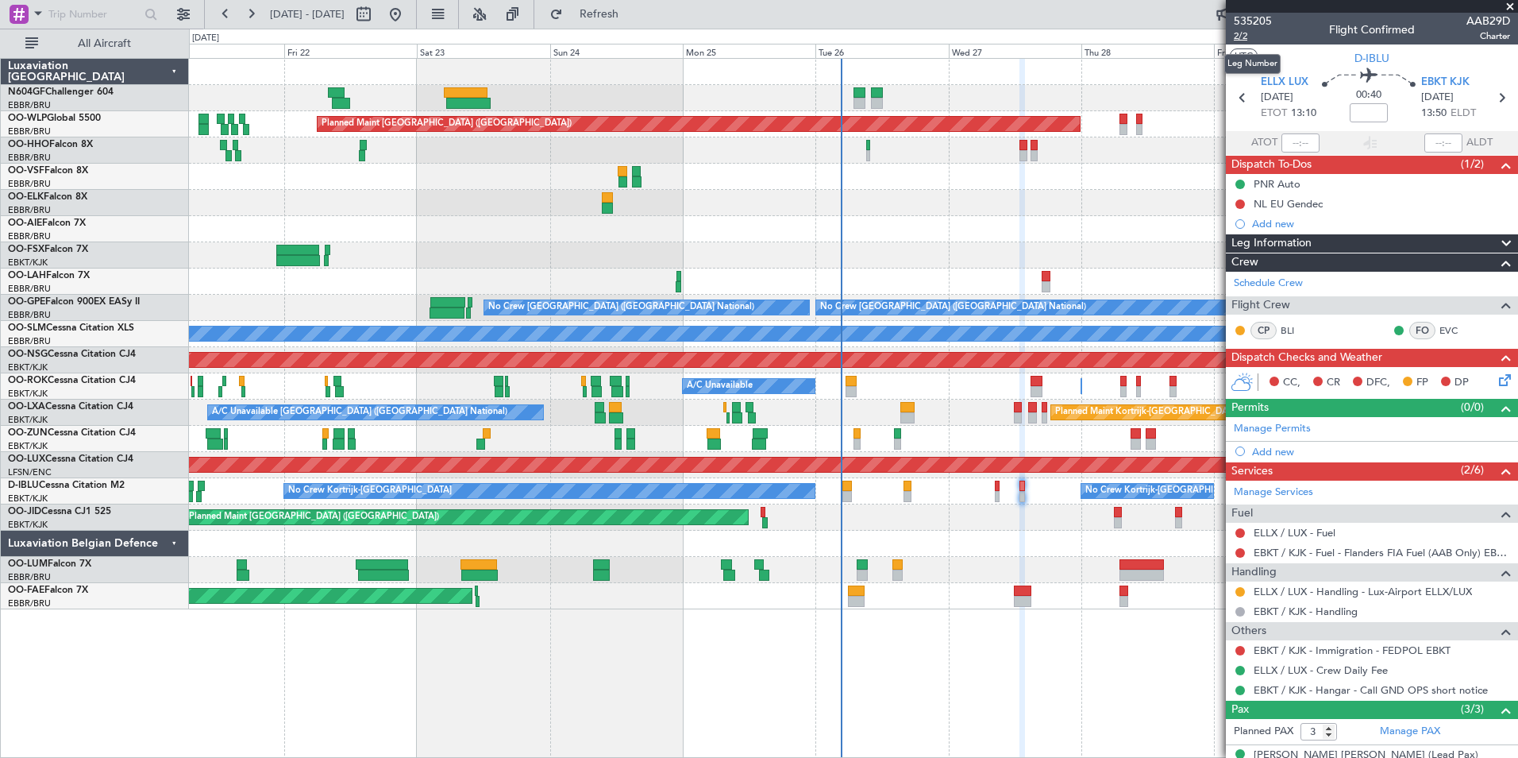
click at [1243, 36] on span "2/2" at bounding box center [1253, 36] width 38 height 14
click at [633, 17] on span "Refresh" at bounding box center [599, 14] width 67 height 11
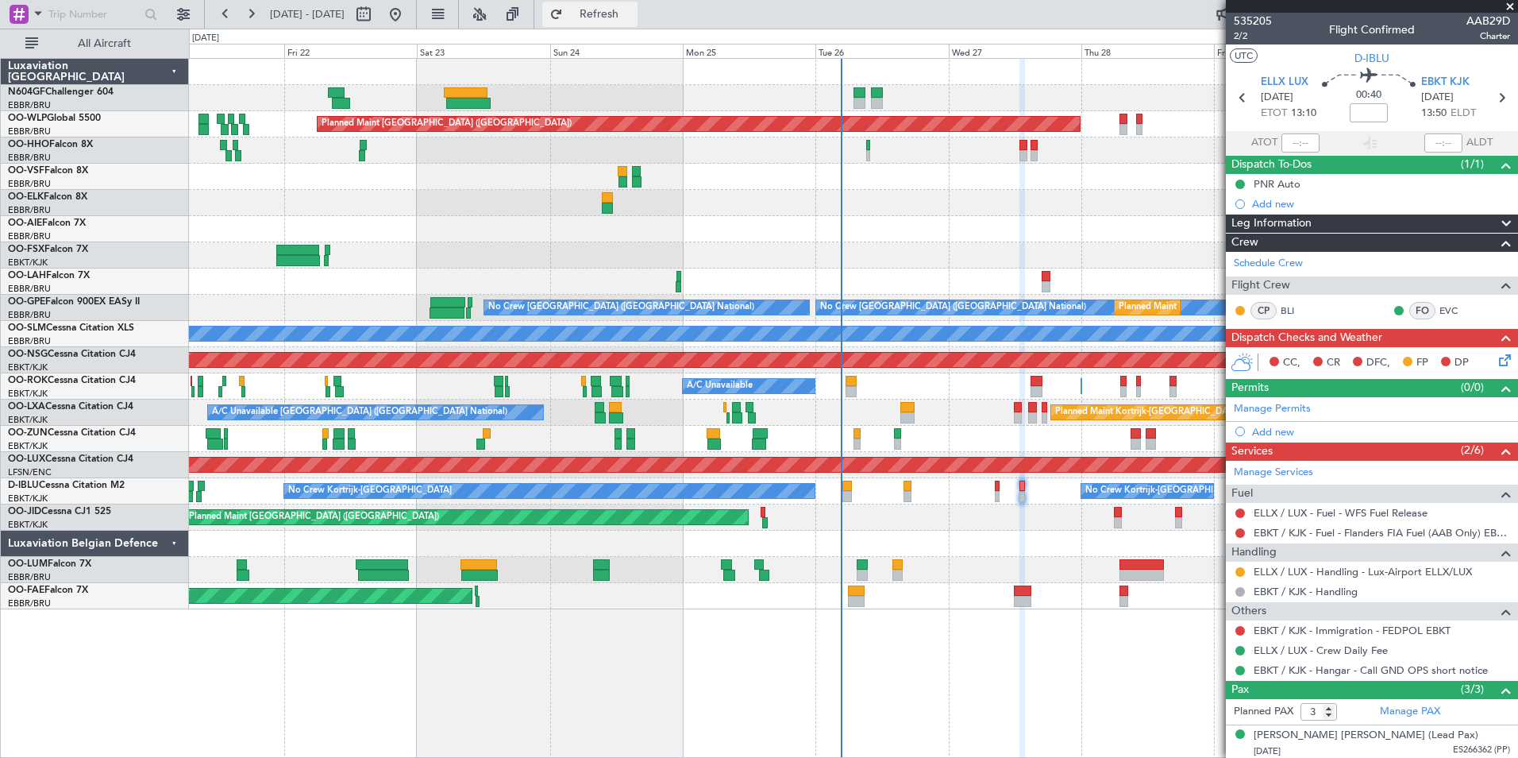
click at [633, 13] on span "Refresh" at bounding box center [599, 14] width 67 height 11
click at [1313, 533] on link "EBKT / KJK - Fuel - Flanders FIA Fuel (AAB Only) EBKT / KJK" at bounding box center [1382, 533] width 257 height 14
click at [638, 5] on button "Refresh" at bounding box center [589, 14] width 95 height 25
click at [633, 10] on span "Refresh" at bounding box center [599, 14] width 67 height 11
click at [1242, 534] on button at bounding box center [1241, 533] width 10 height 10
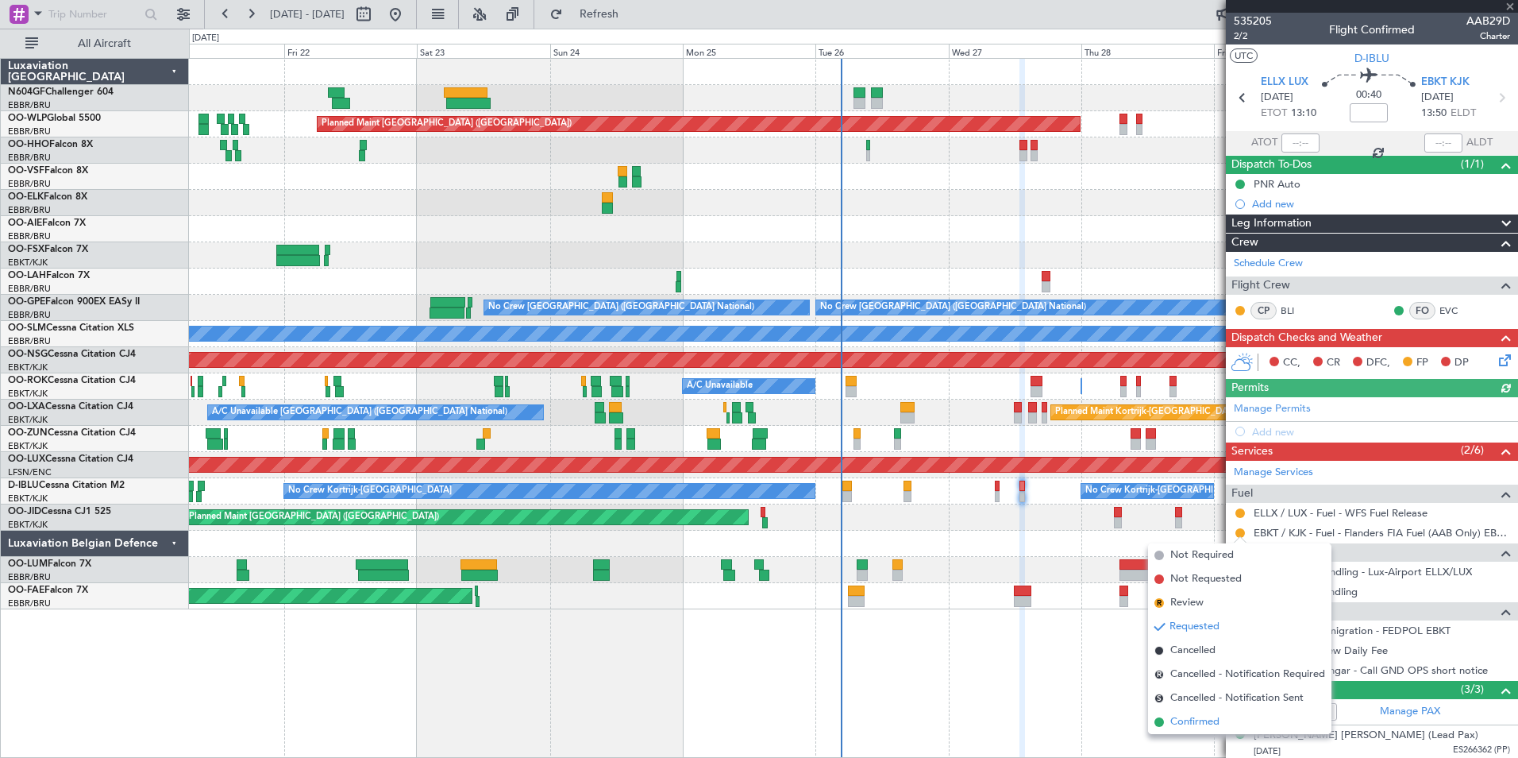
click at [1202, 719] on span "Confirmed" at bounding box center [1195, 722] width 49 height 16
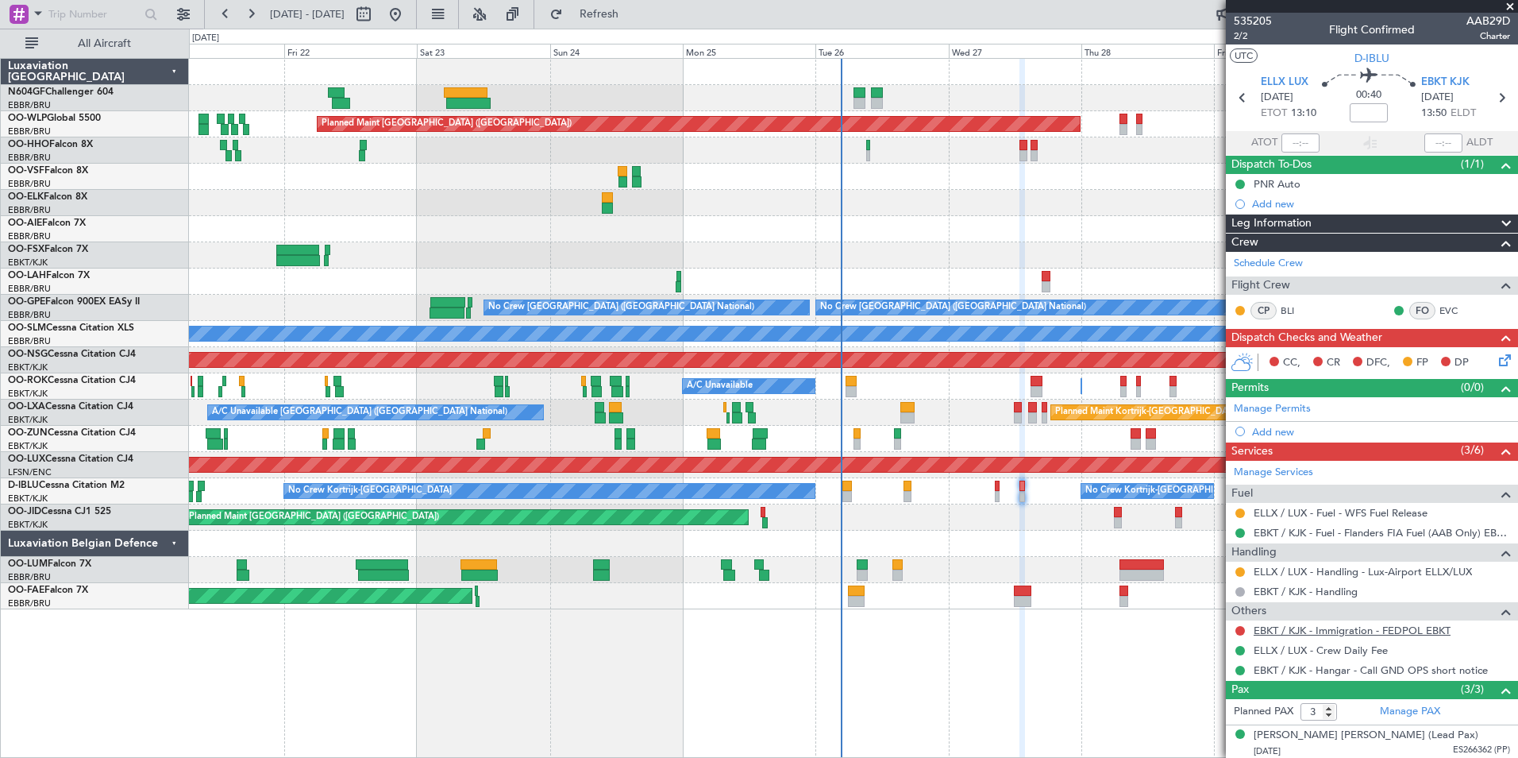
scroll to position [74, 0]
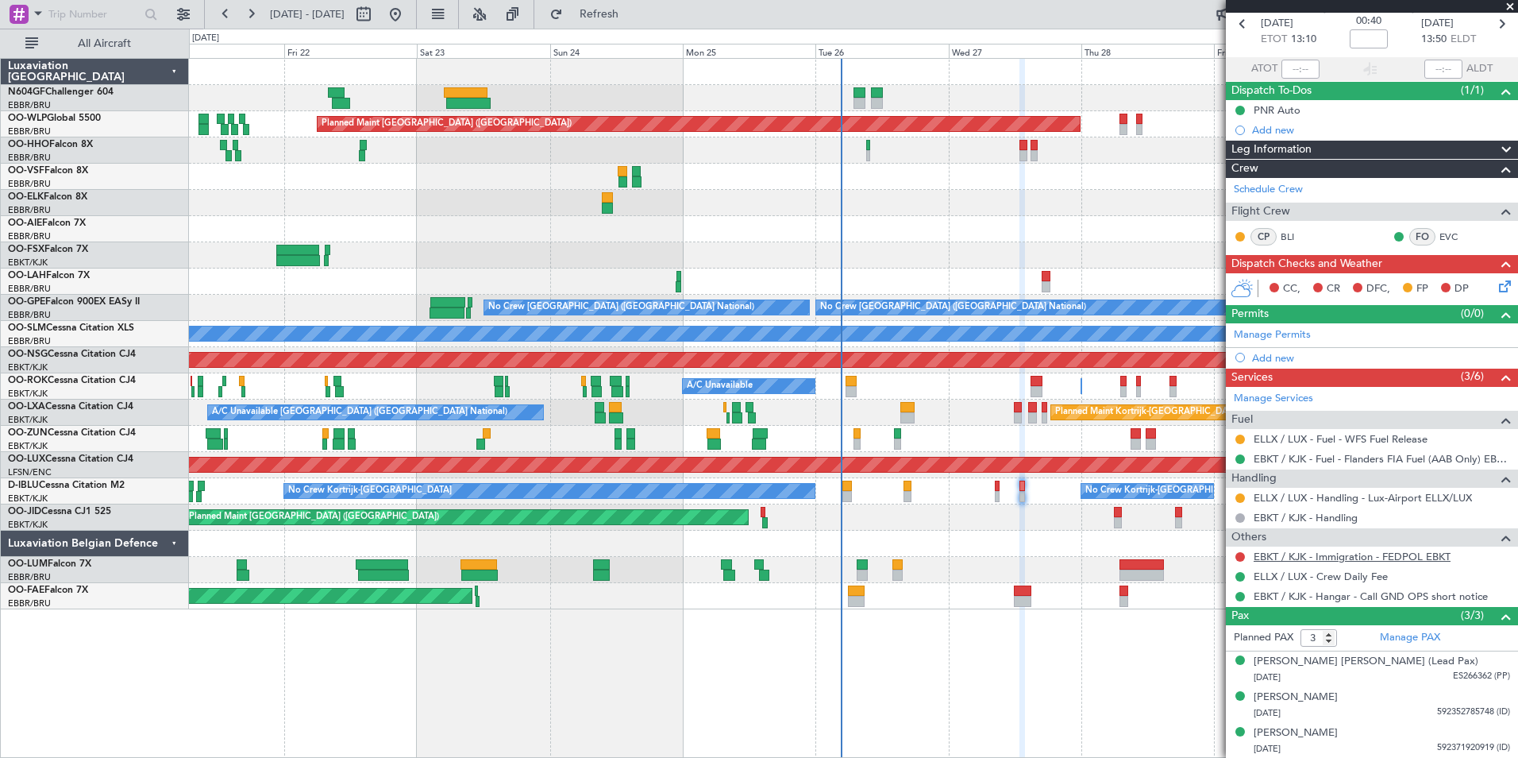
click at [1313, 553] on link "EBKT / KJK - Immigration - FEDPOL EBKT" at bounding box center [1352, 557] width 197 height 14
click at [620, 18] on span "Refresh" at bounding box center [599, 14] width 67 height 11
click at [631, 17] on span "Refresh" at bounding box center [599, 14] width 67 height 11
click at [824, 603] on div "Planned Maint Berlin (Brandenburg) Planned Maint London (Farnborough) Planned M…" at bounding box center [853, 334] width 1329 height 550
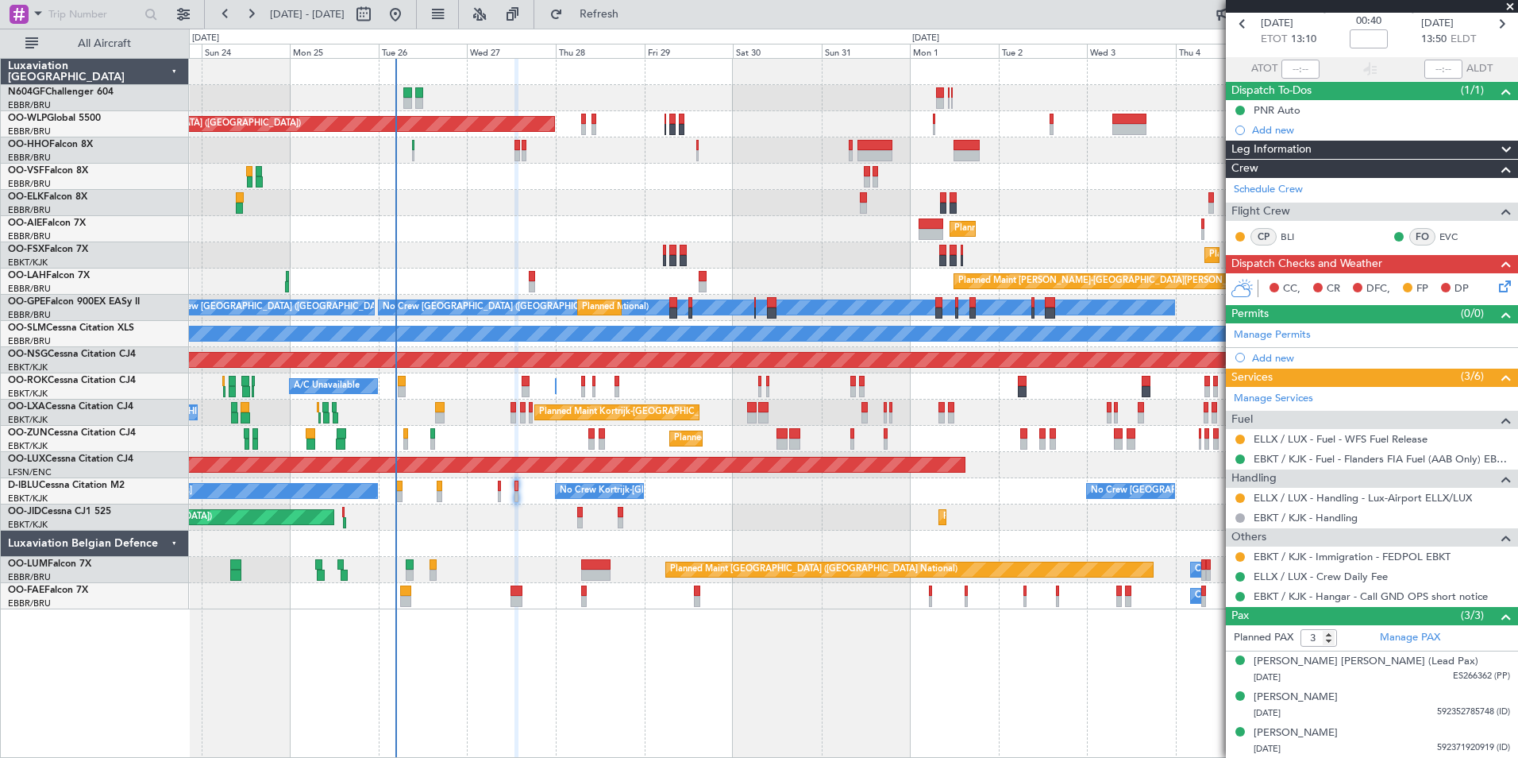
click at [596, 583] on div "Owner Melsbroek Air Base Planned Maint Kortrijk-Wevelgem" at bounding box center [853, 596] width 1329 height 26
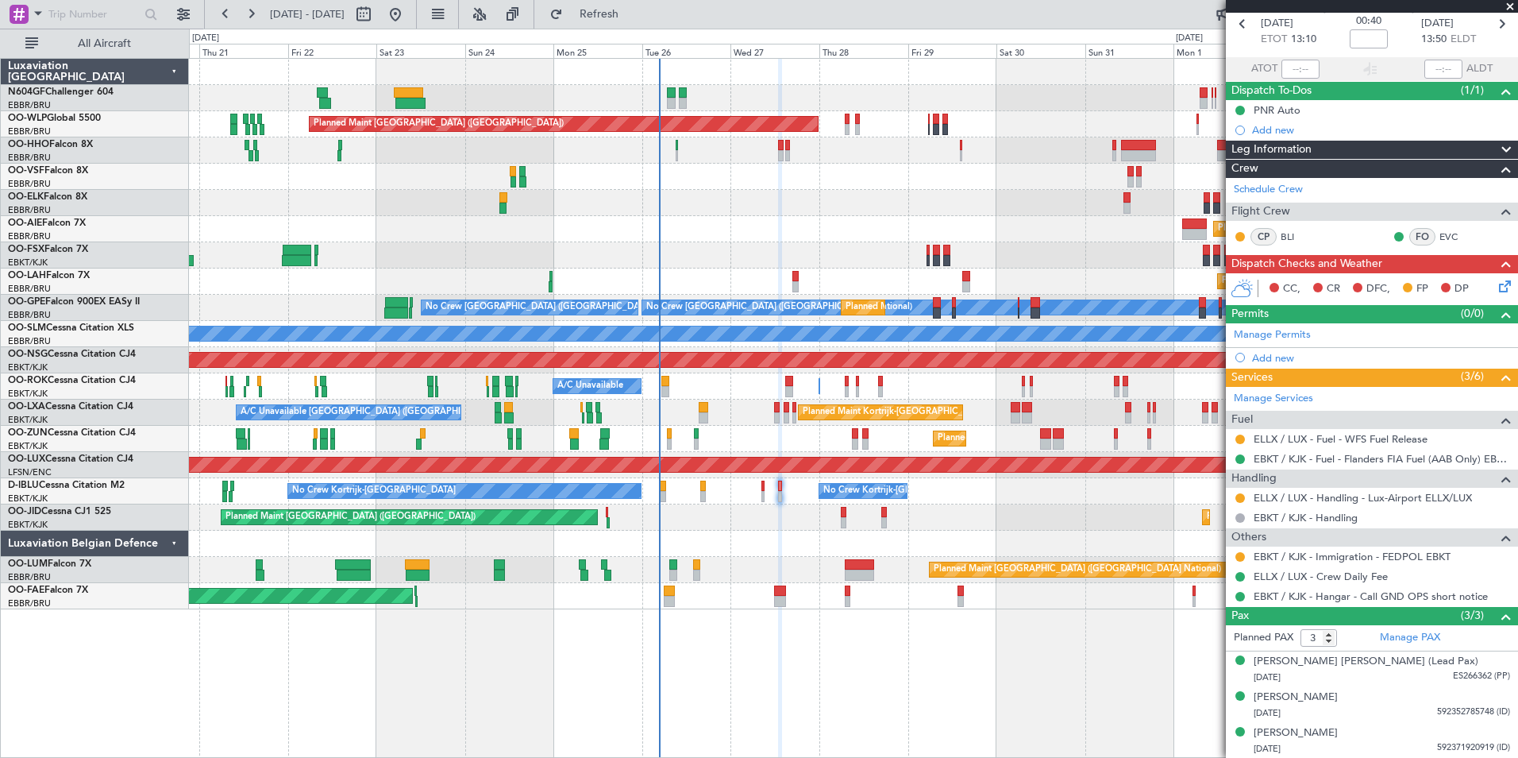
click at [1173, 457] on div "Planned Maint Berlin (Brandenburg) AOG Maint Geneva (Cointrin) Planned Maint Ko…" at bounding box center [853, 334] width 1329 height 550
click at [633, 17] on span "Refresh" at bounding box center [599, 14] width 67 height 11
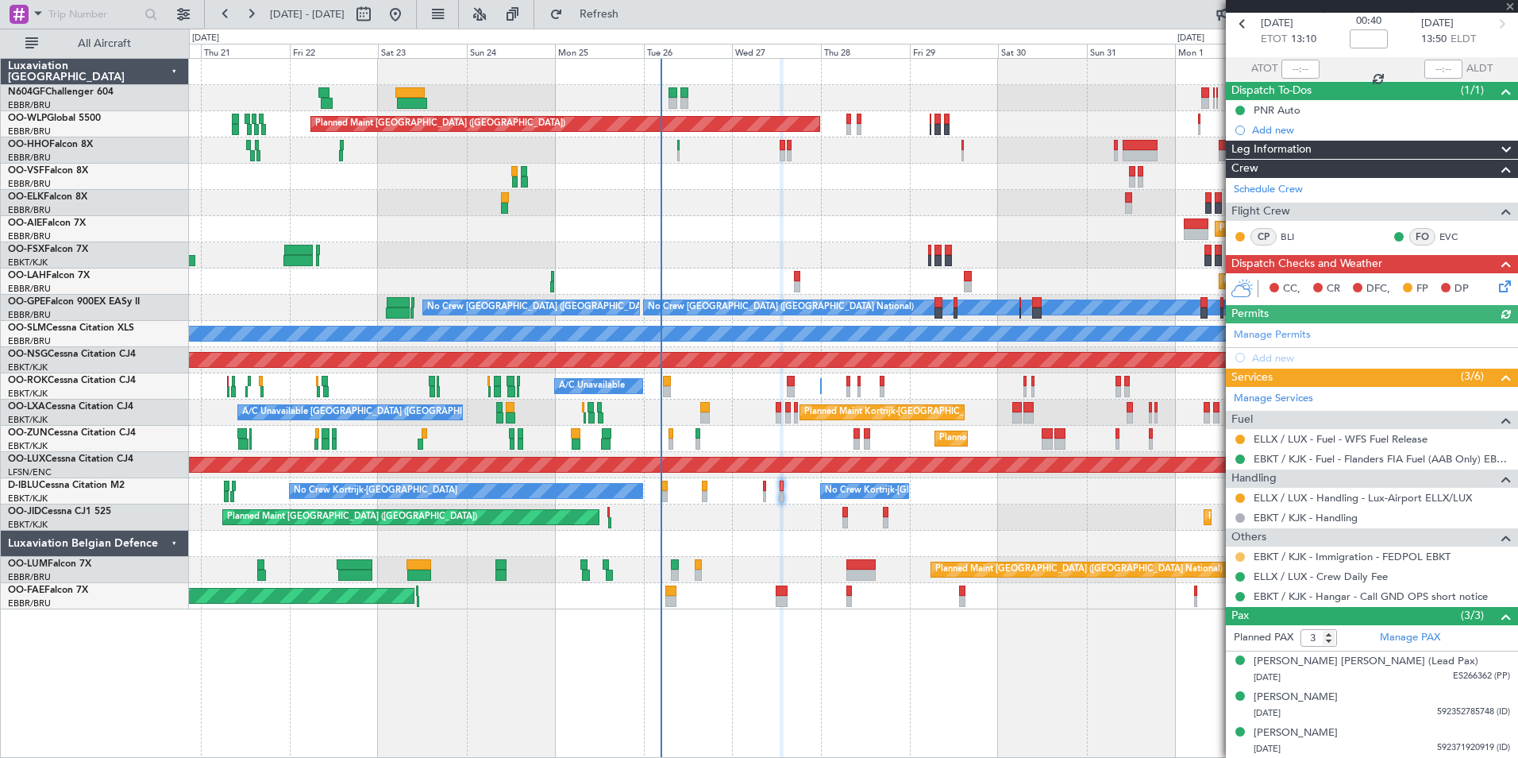
click at [1240, 556] on button at bounding box center [1241, 557] width 10 height 10
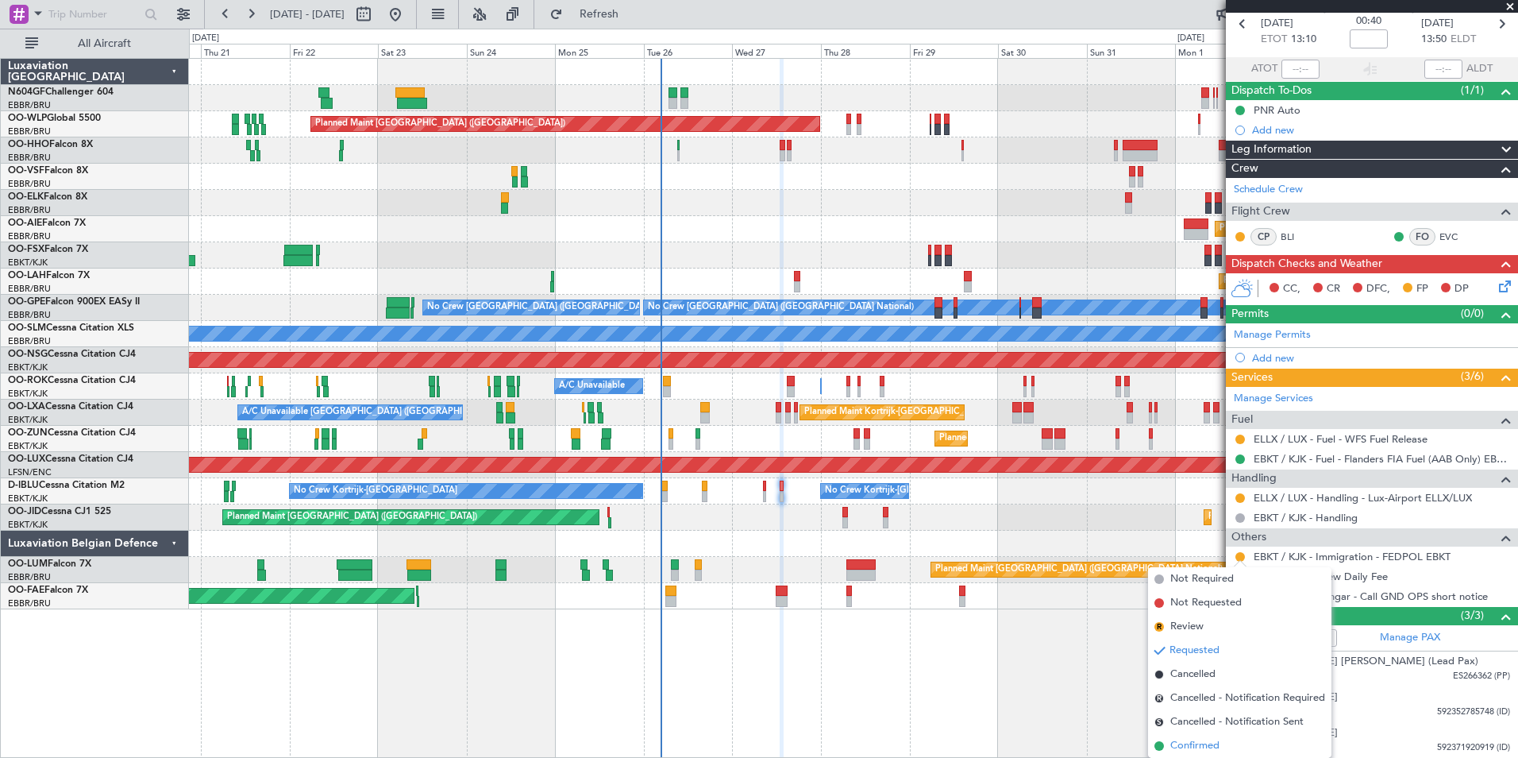
click at [1211, 743] on span "Confirmed" at bounding box center [1195, 746] width 49 height 16
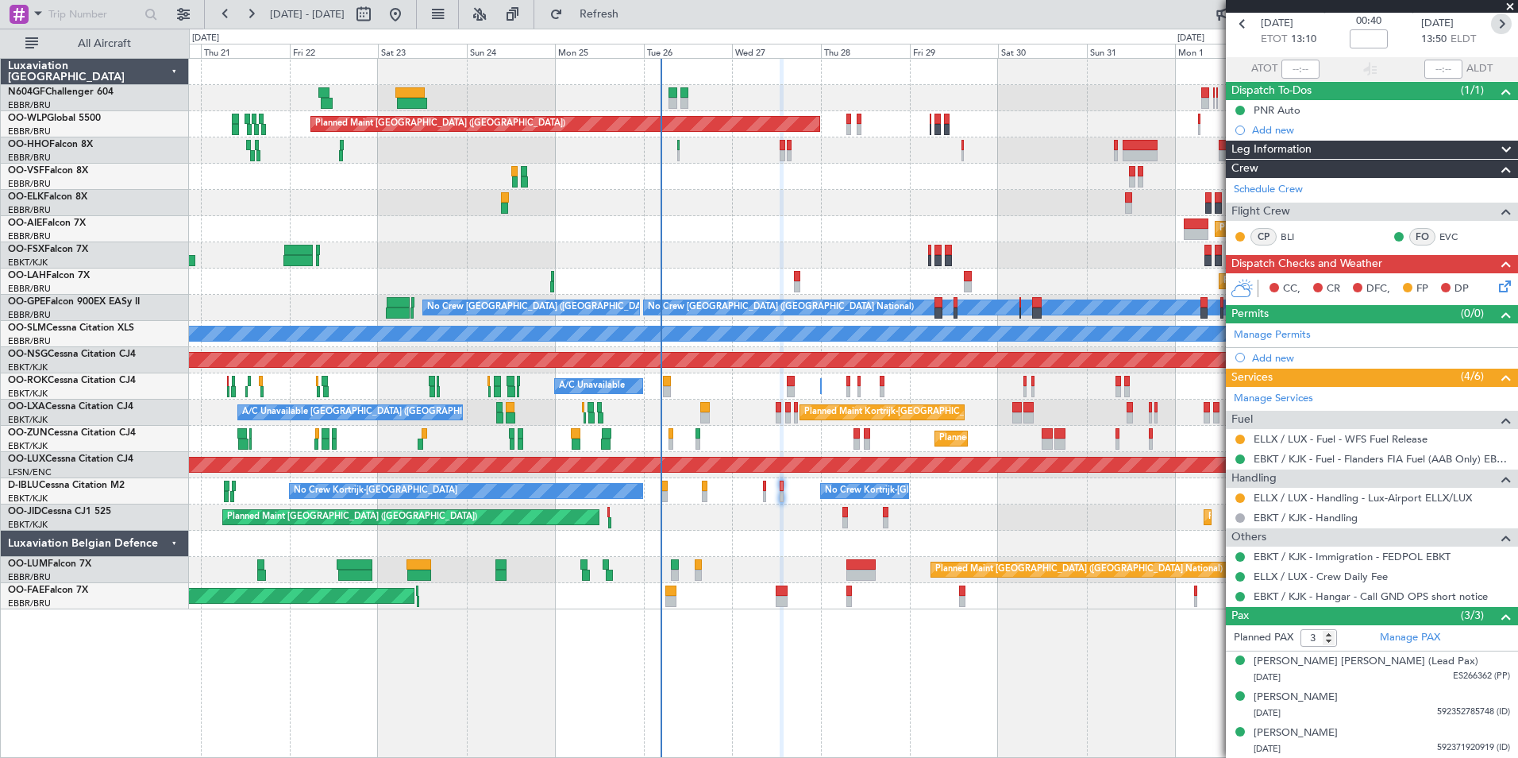
click at [1491, 29] on icon at bounding box center [1501, 24] width 21 height 21
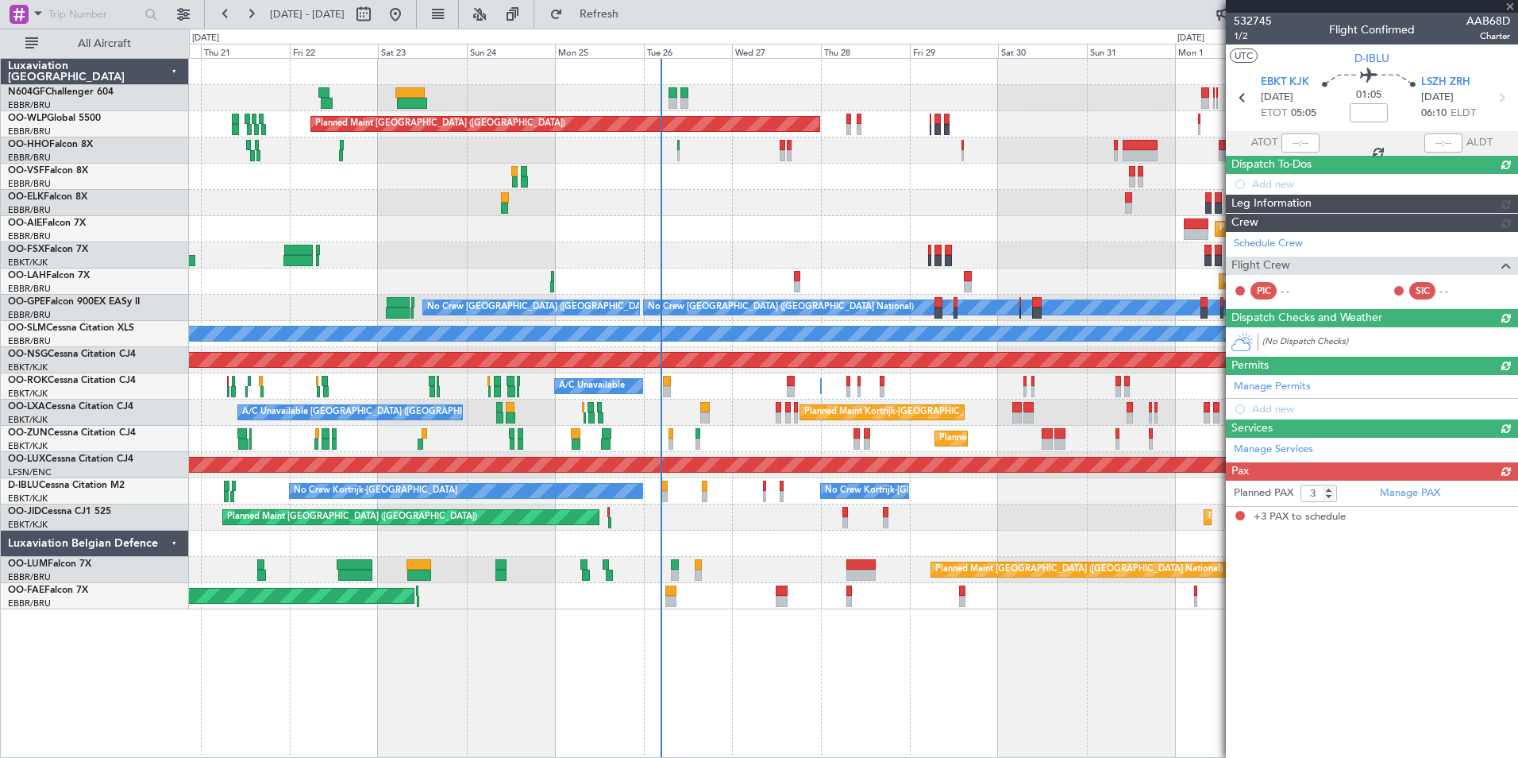
scroll to position [0, 0]
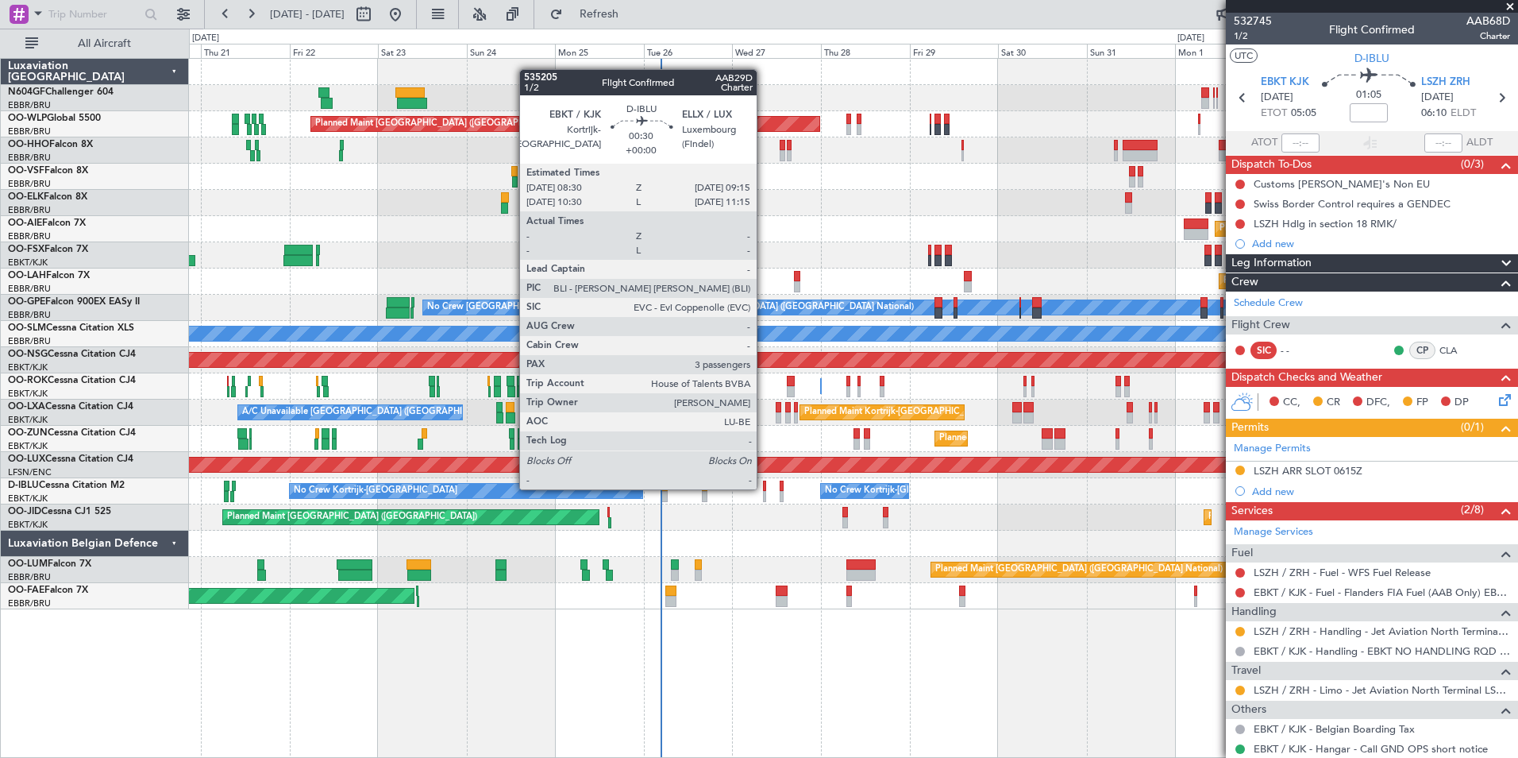
click at [765, 489] on div at bounding box center [764, 485] width 3 height 11
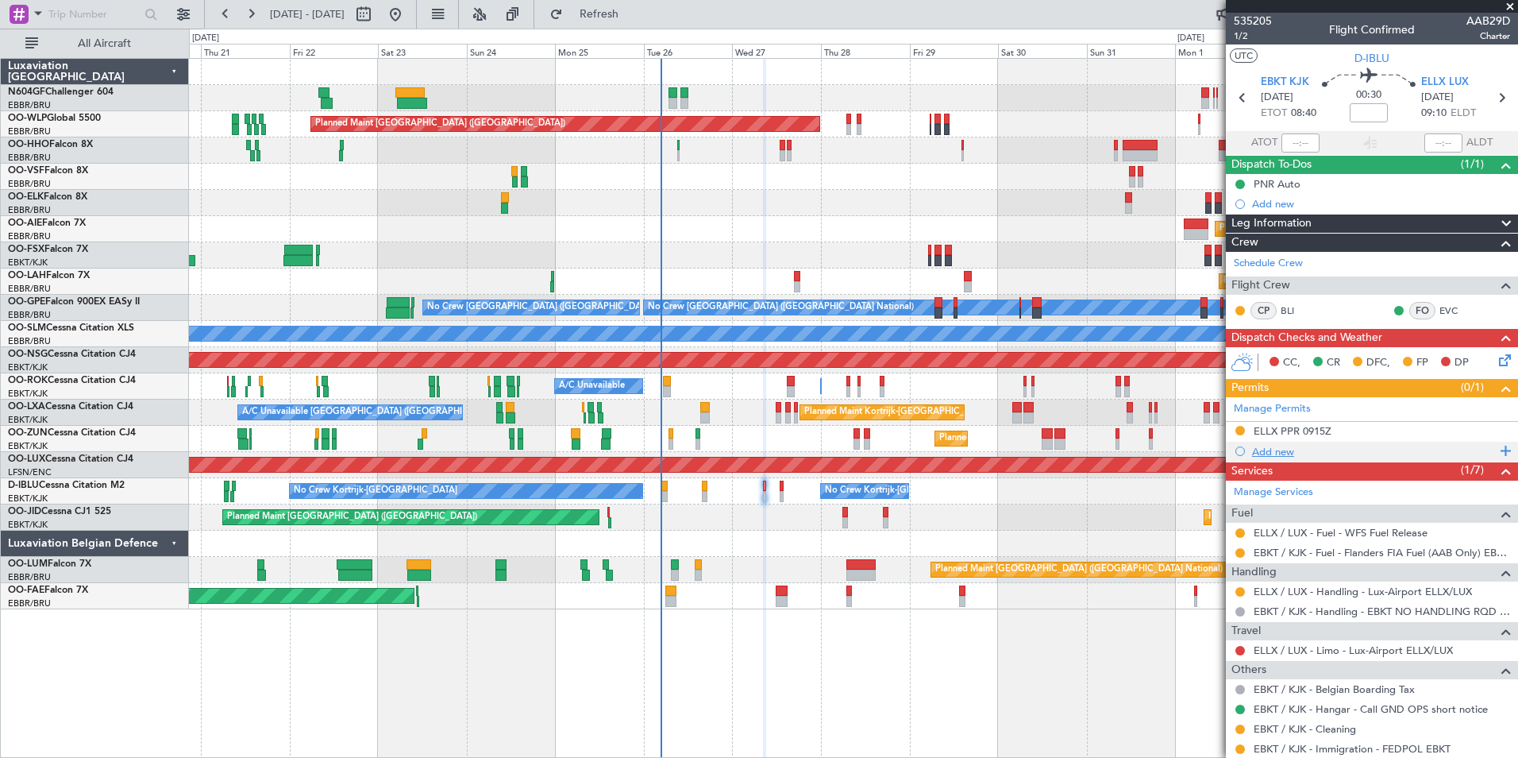
scroll to position [152, 0]
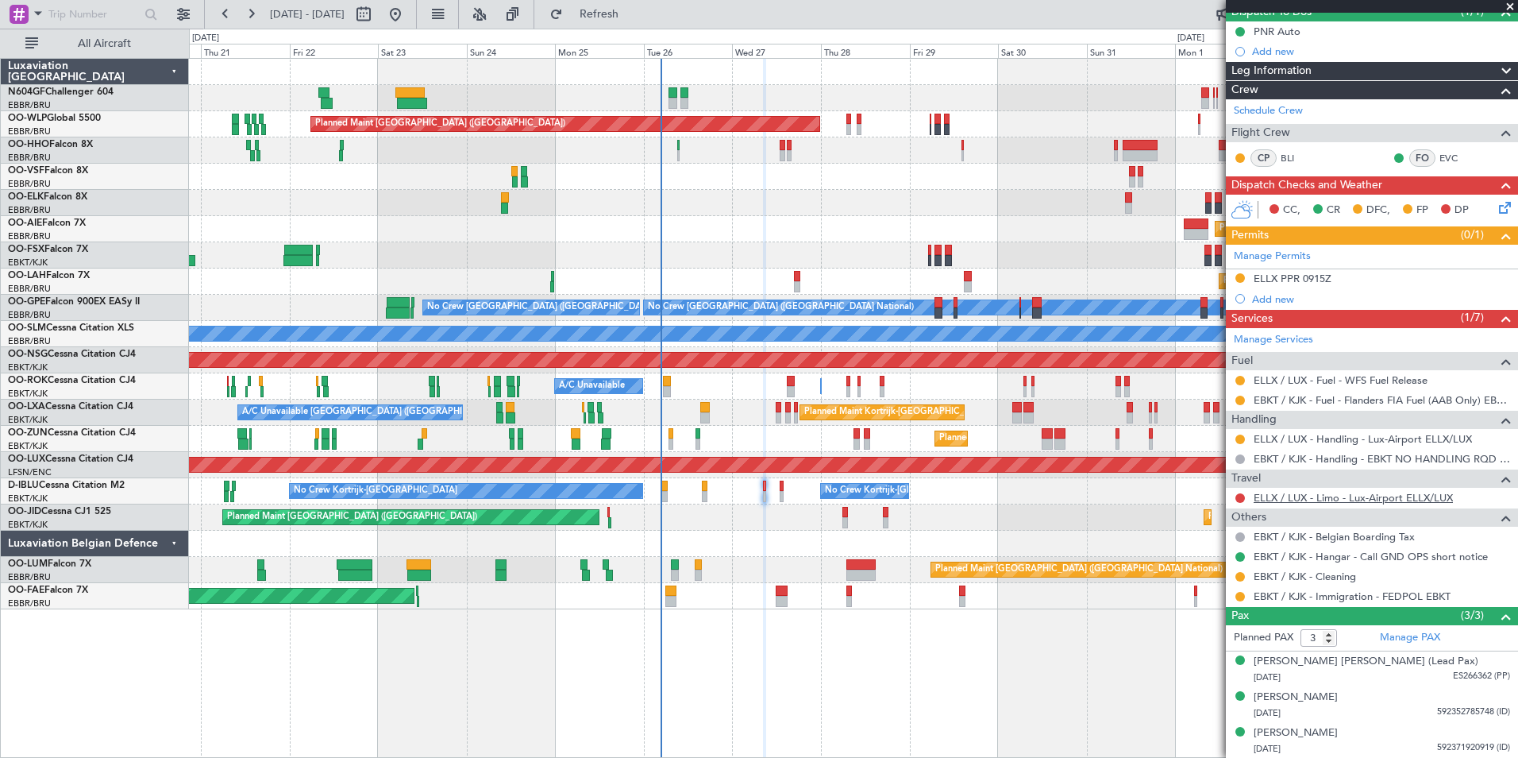
click at [1310, 496] on link "ELLX / LUX - Limo - Lux-Airport ELLX/LUX" at bounding box center [1353, 498] width 199 height 14
click at [633, 9] on span "Refresh" at bounding box center [599, 14] width 67 height 11
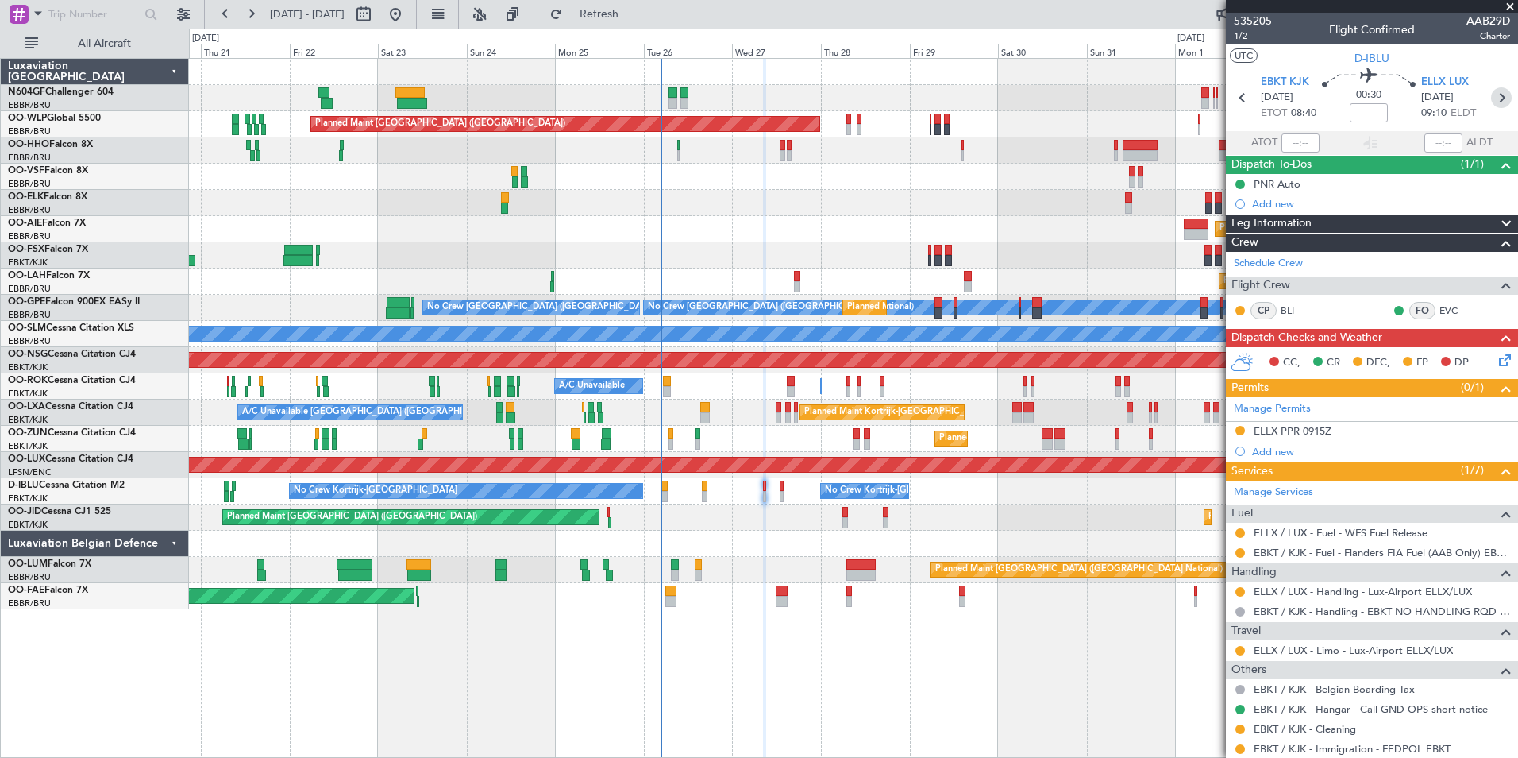
click at [1501, 98] on icon at bounding box center [1501, 97] width 21 height 21
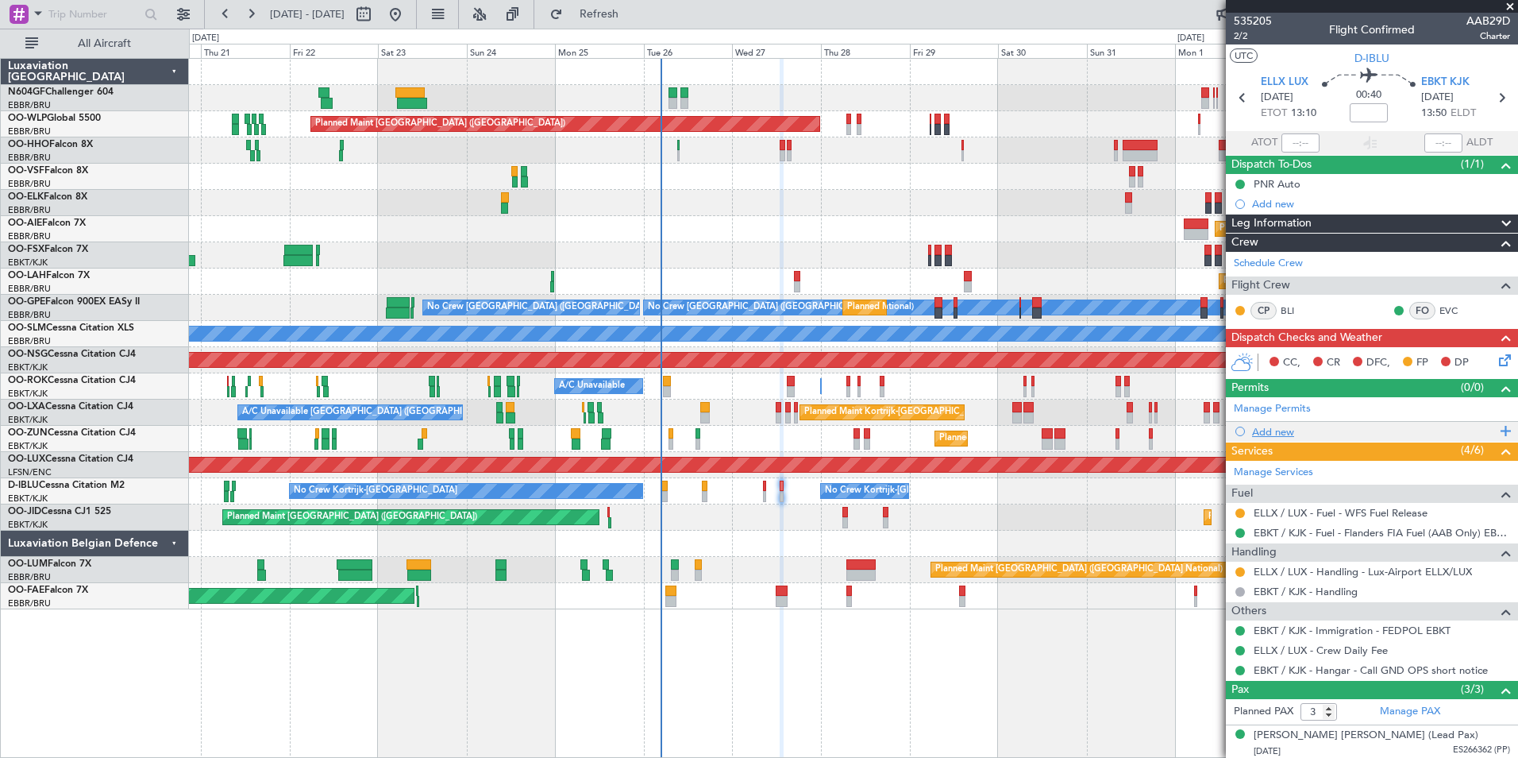
click at [1306, 431] on div "Add new" at bounding box center [1374, 432] width 244 height 14
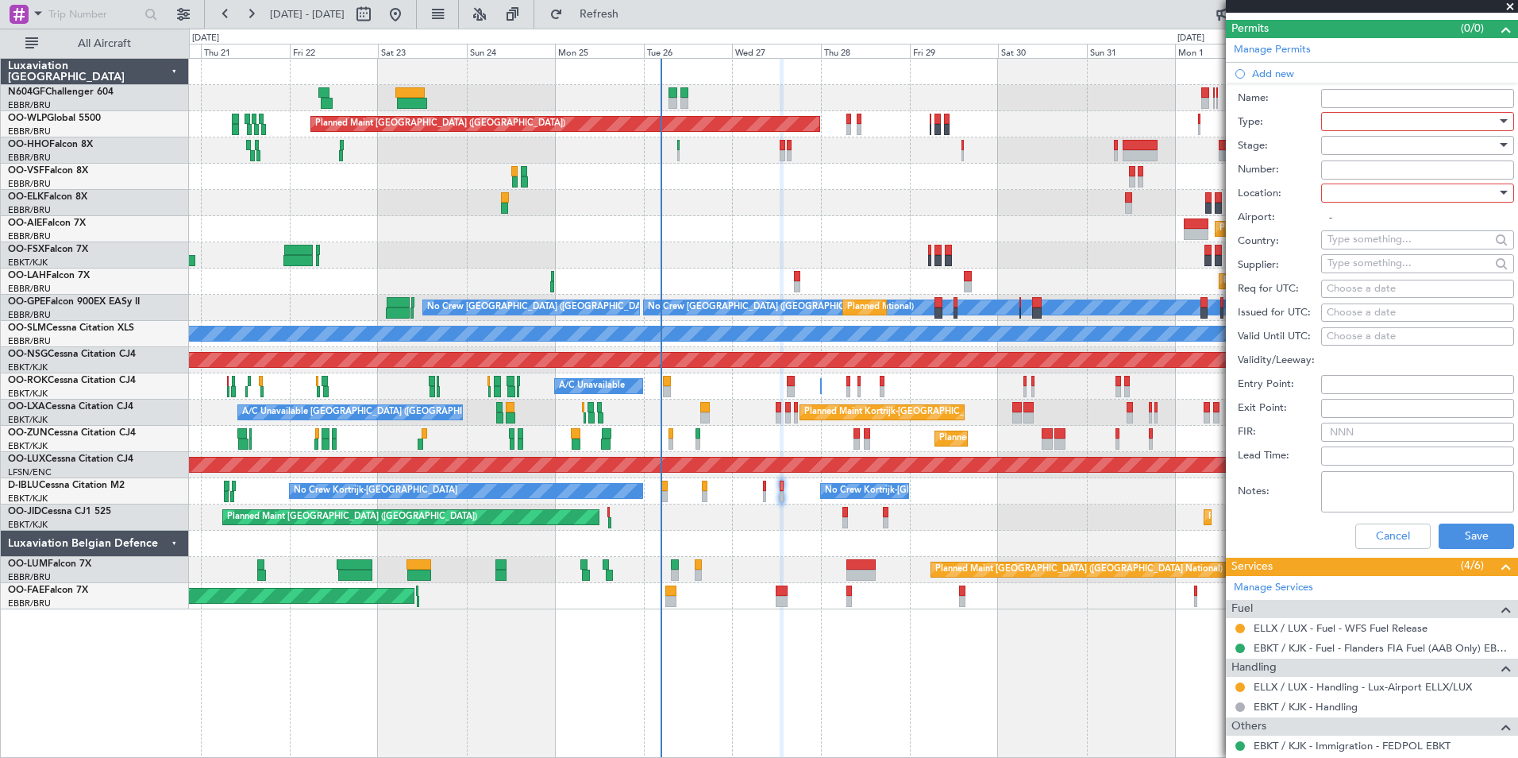
scroll to position [410, 0]
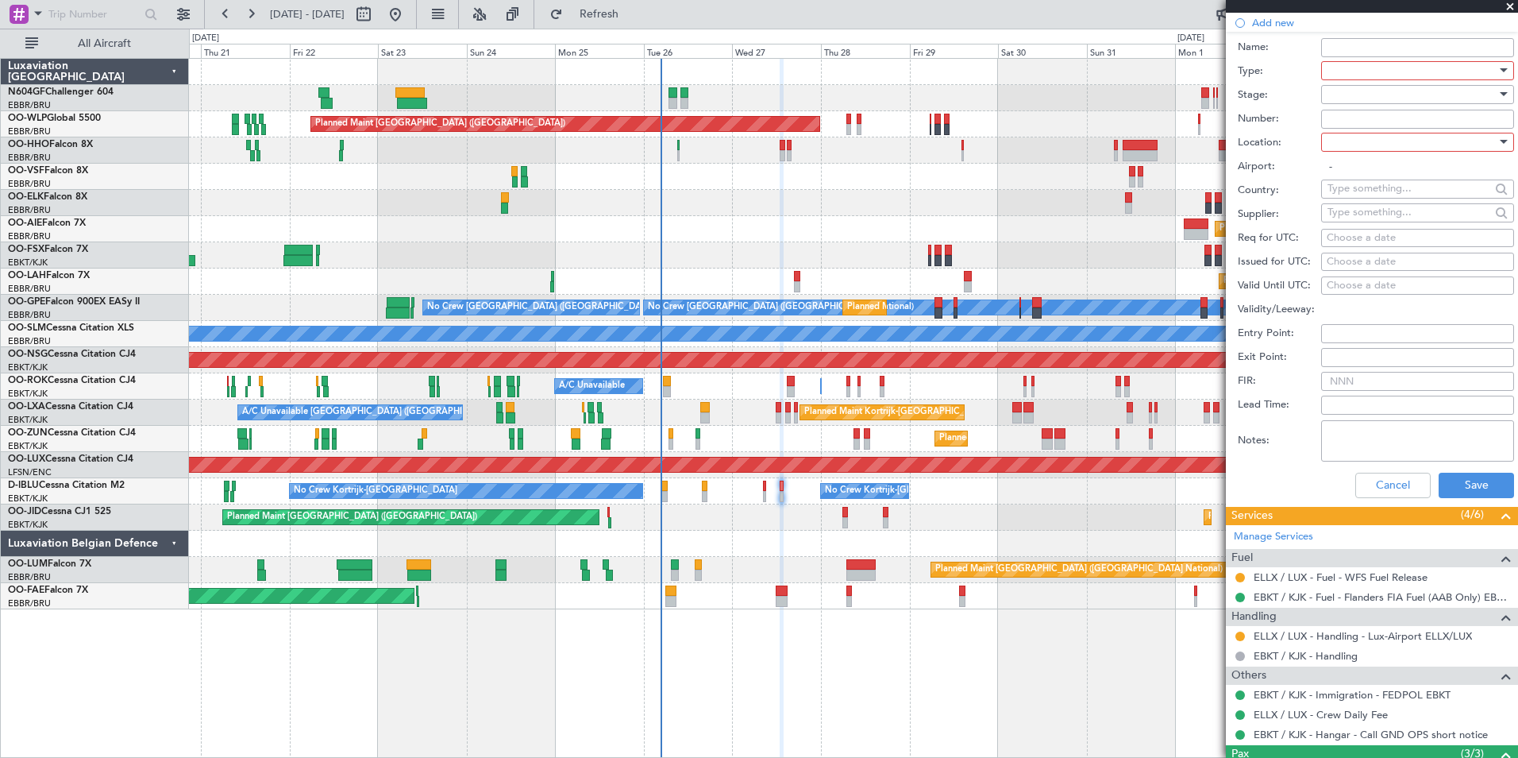
click at [1395, 69] on div at bounding box center [1412, 71] width 169 height 24
click at [1367, 225] on span "PPR" at bounding box center [1412, 222] width 167 height 24
click at [1368, 92] on div at bounding box center [1412, 95] width 169 height 24
click at [1387, 200] on span "Requested" at bounding box center [1412, 198] width 167 height 24
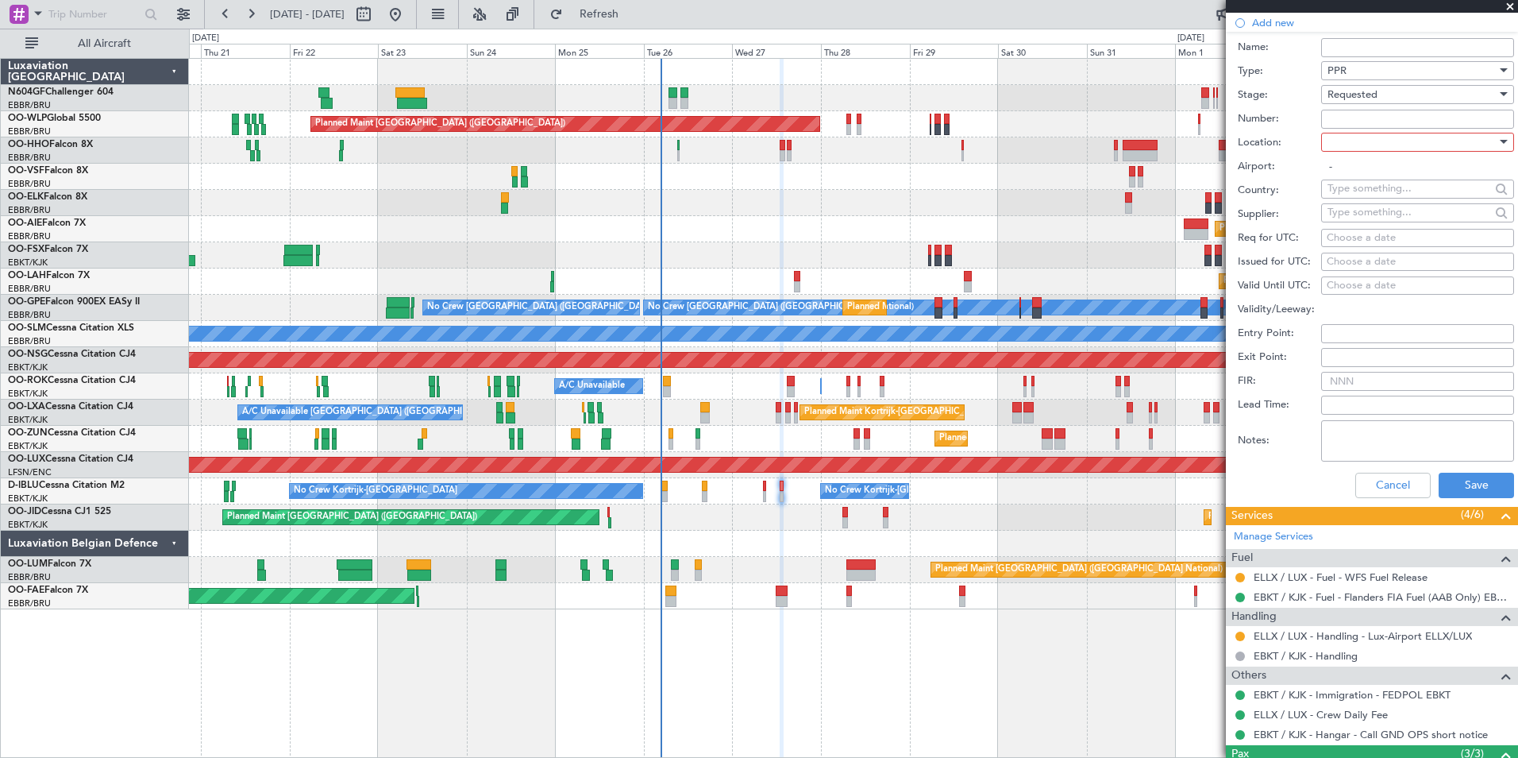
click at [1378, 144] on div at bounding box center [1412, 142] width 169 height 24
click at [1378, 180] on span "Departure" at bounding box center [1412, 174] width 167 height 24
type input "ELLX / LUX"
click at [1364, 241] on div "Choose a date" at bounding box center [1418, 238] width 182 height 16
select select "8"
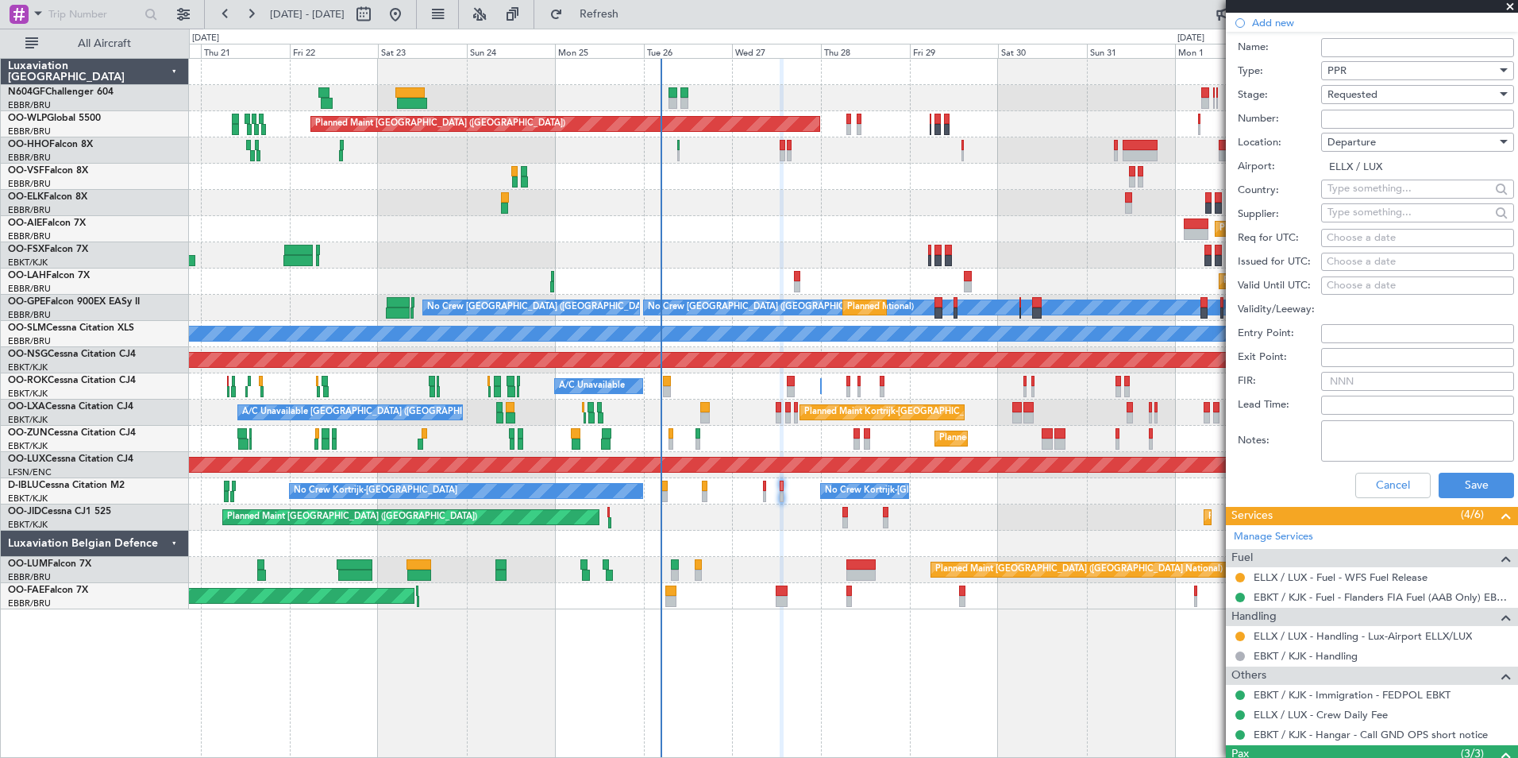
select select "2025"
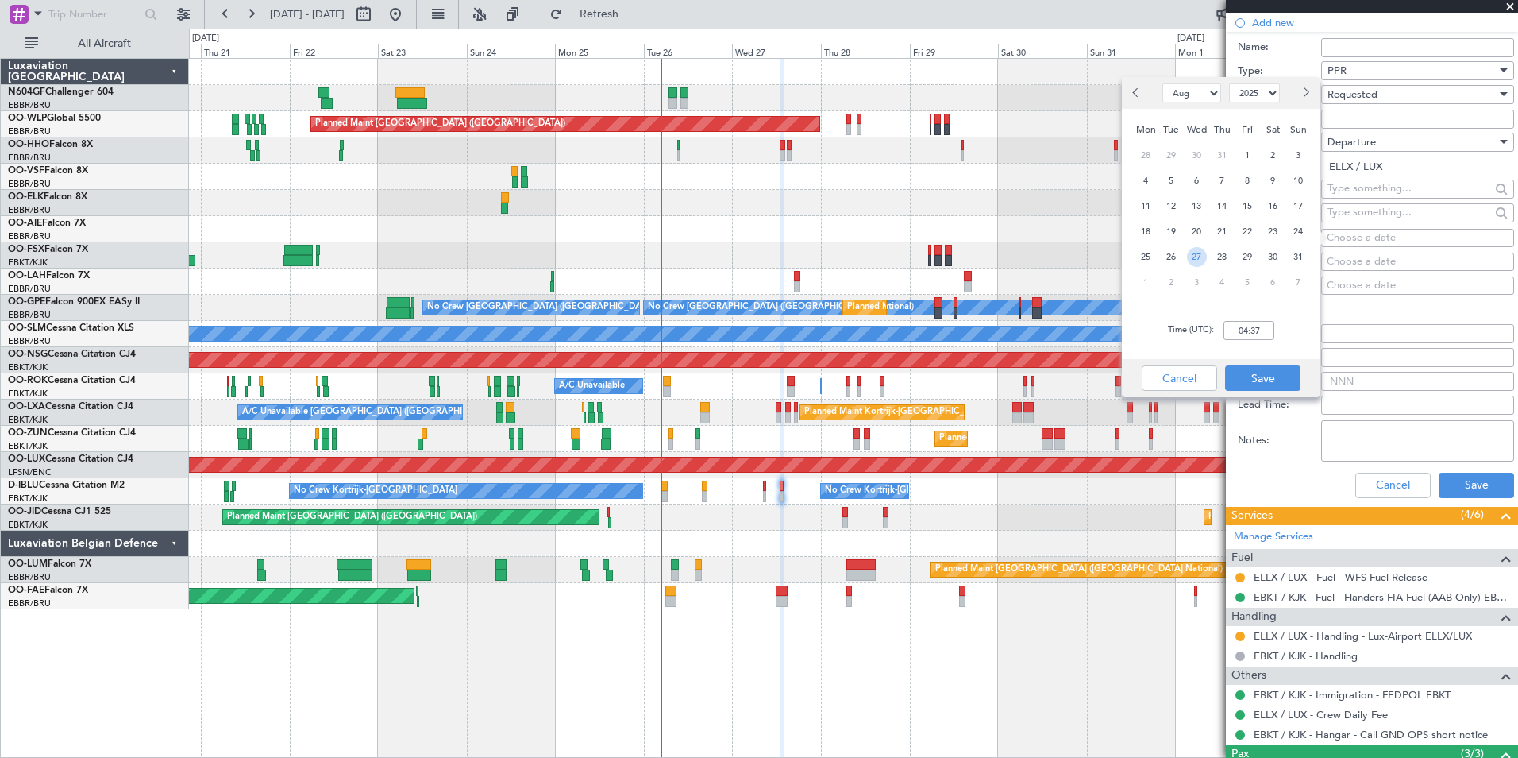
click at [1196, 254] on span "27" at bounding box center [1197, 257] width 20 height 20
click at [1254, 341] on div "Time (UTC): 00:00" at bounding box center [1221, 330] width 199 height 57
click at [1245, 324] on input "00:00" at bounding box center [1249, 330] width 51 height 19
type input "13:00"
click at [1274, 375] on button "Save" at bounding box center [1262, 377] width 75 height 25
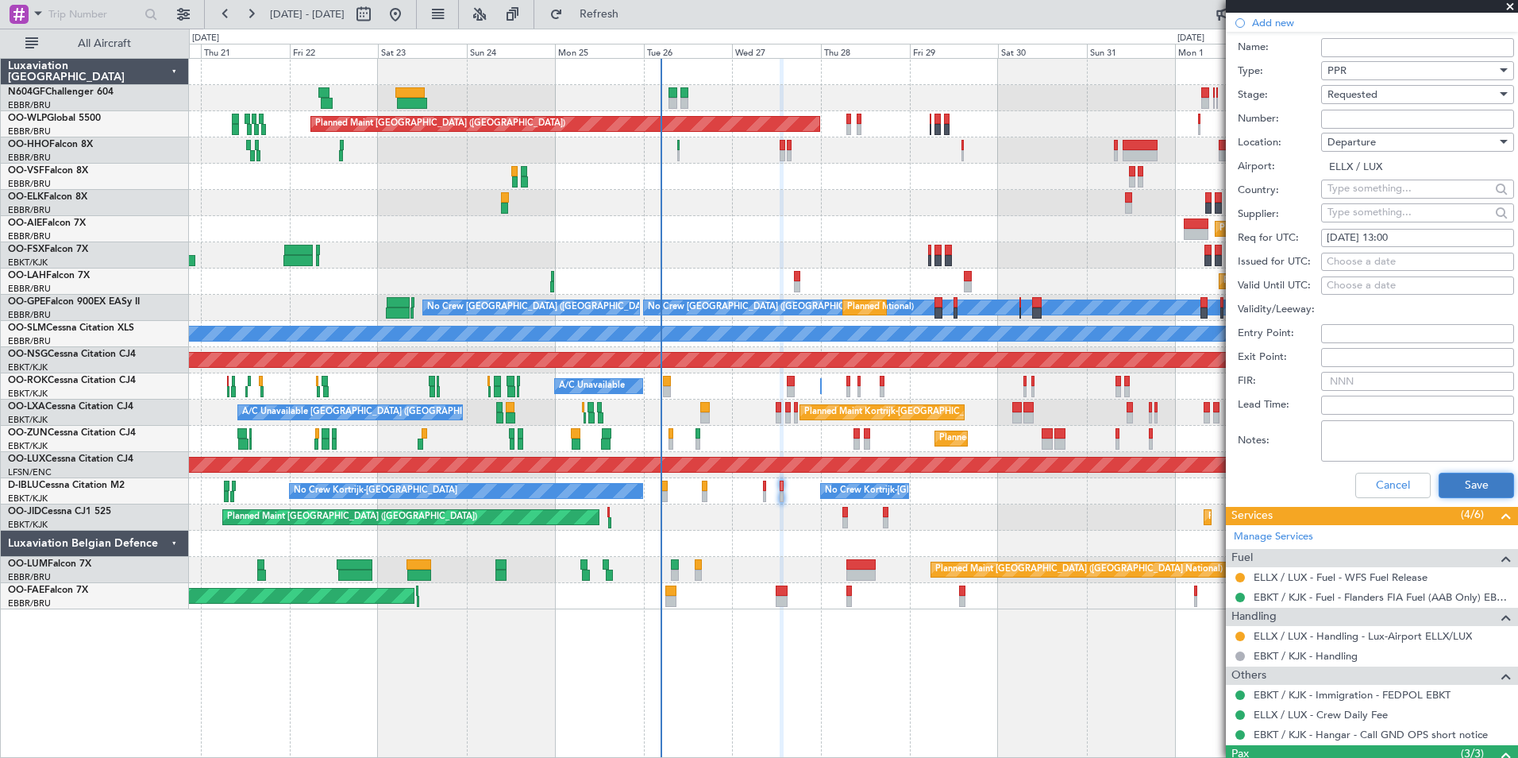
click at [1462, 484] on button "Save" at bounding box center [1476, 485] width 75 height 25
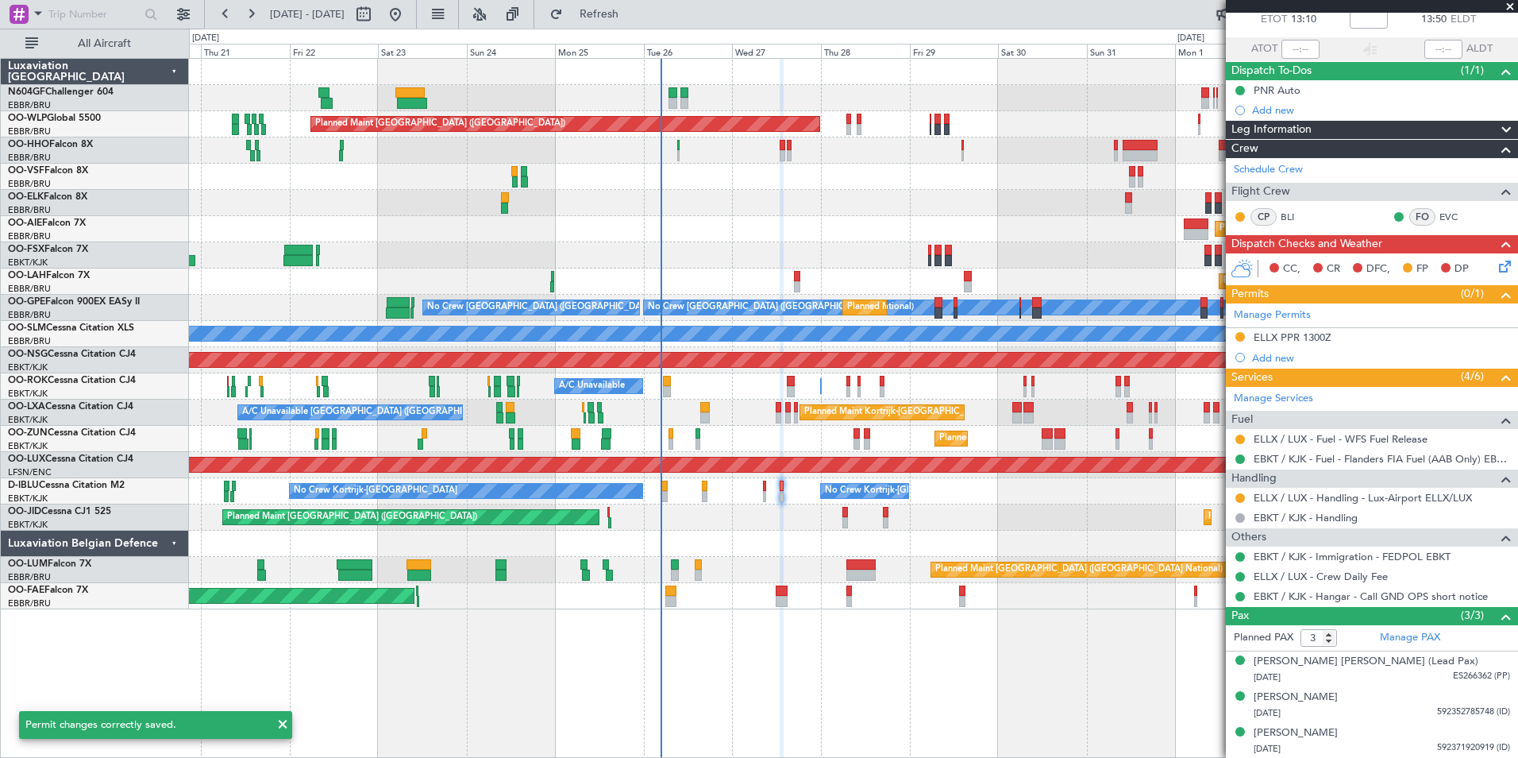
scroll to position [0, 0]
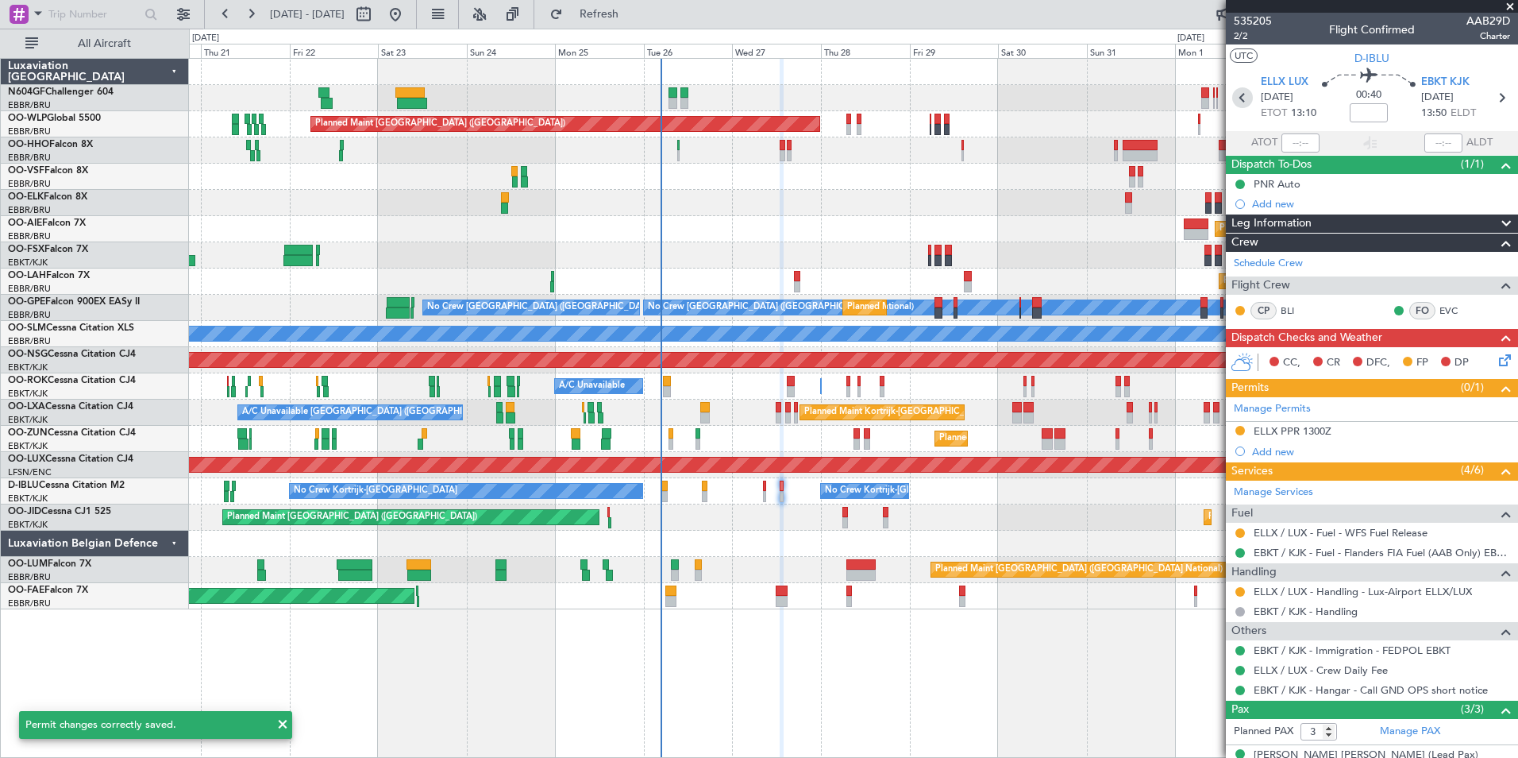
click at [1244, 94] on icon at bounding box center [1243, 97] width 21 height 21
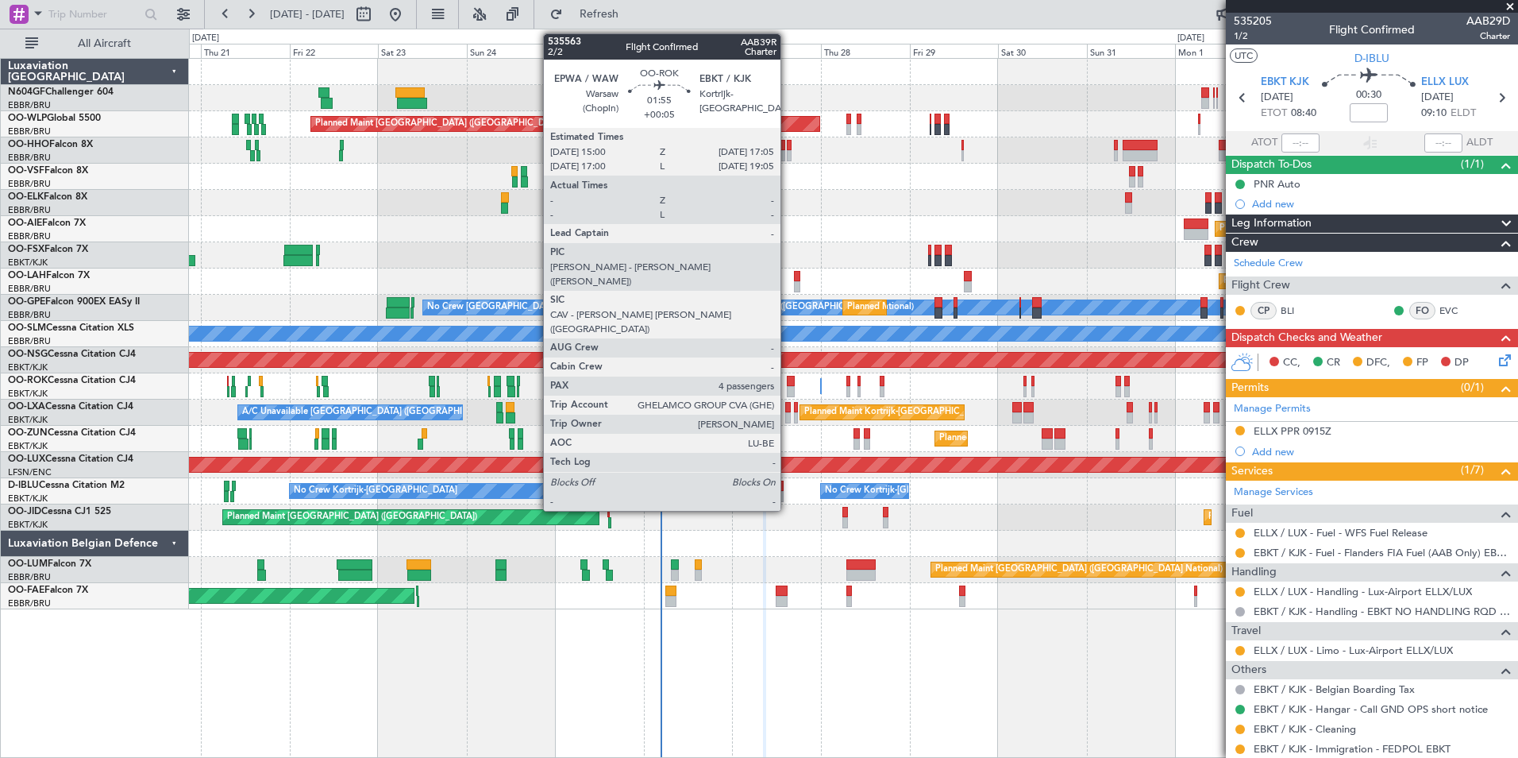
click at [788, 381] on div at bounding box center [791, 381] width 8 height 11
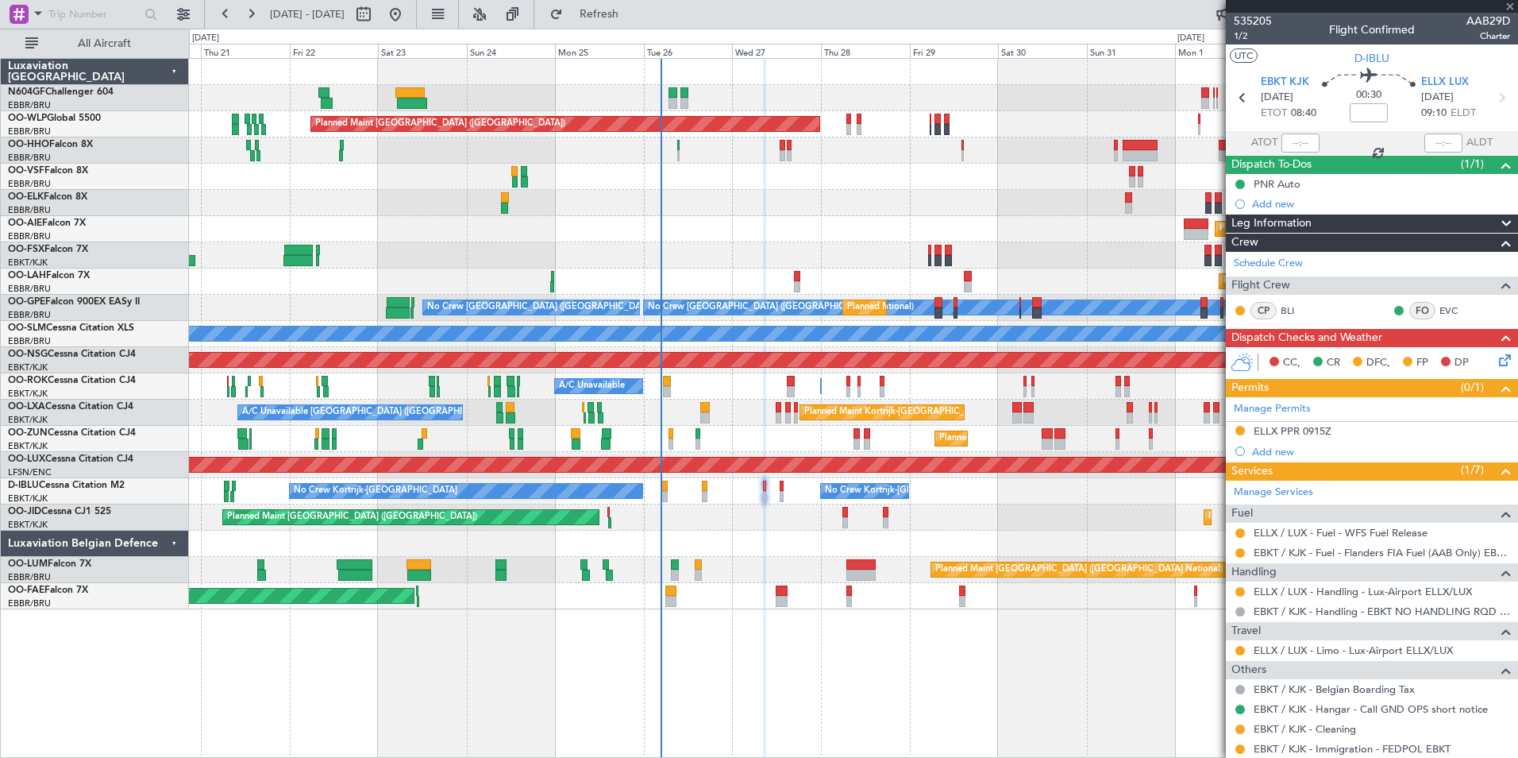
type input "+00:05"
type input "4"
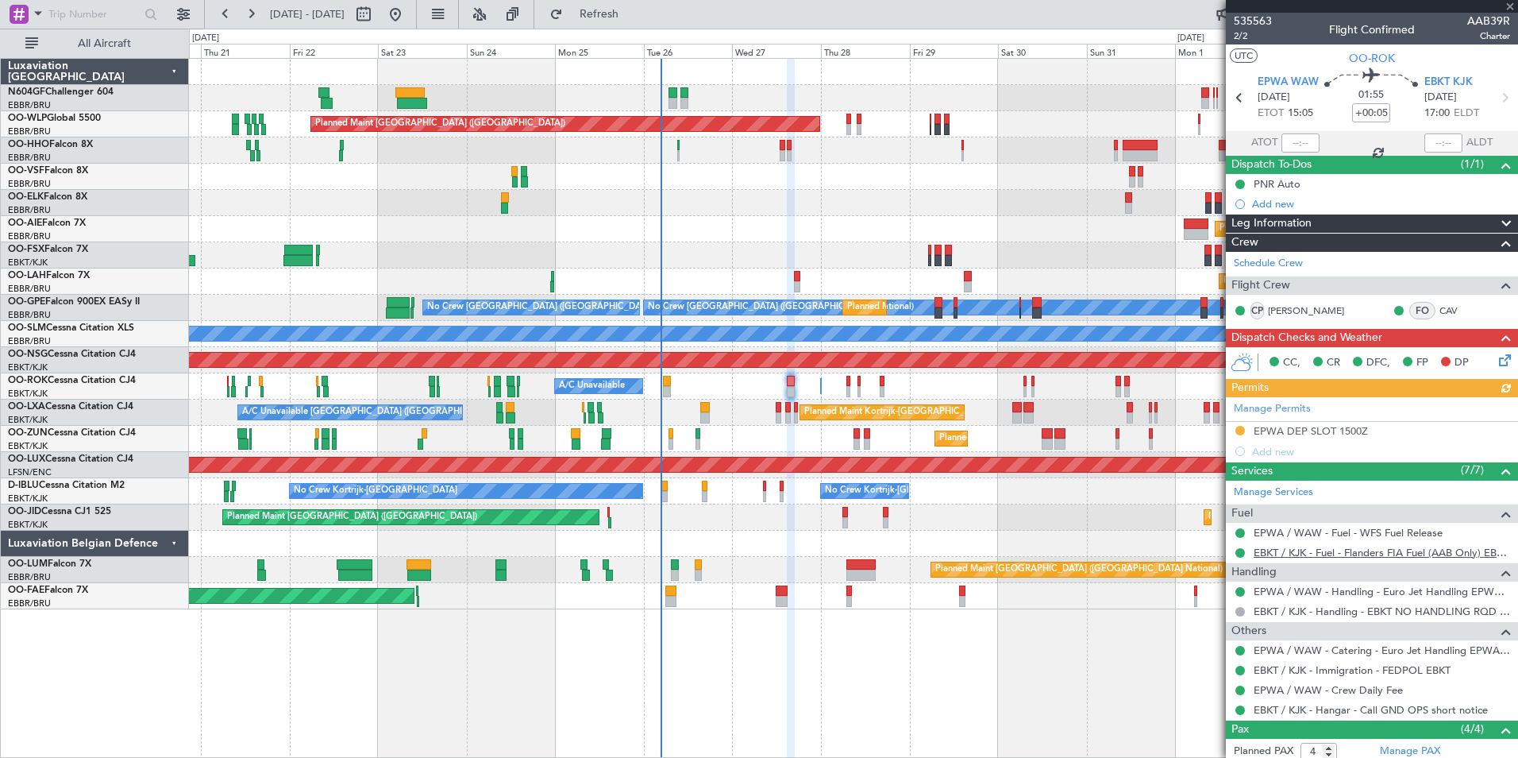
scroll to position [149, 0]
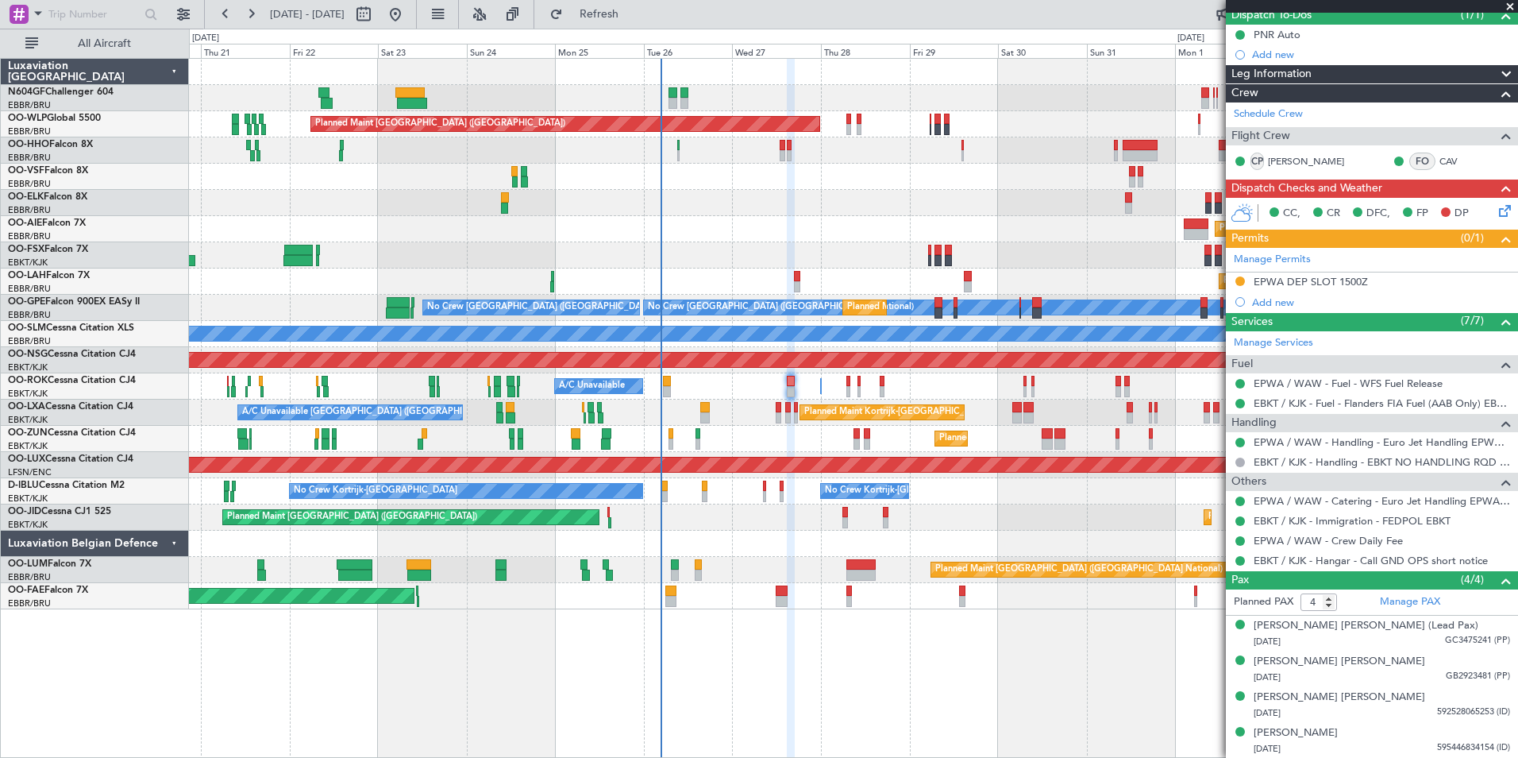
click at [793, 278] on div "Planned Maint [PERSON_NAME]-[GEOGRAPHIC_DATA][PERSON_NAME] ([GEOGRAPHIC_DATA][P…" at bounding box center [853, 281] width 1329 height 26
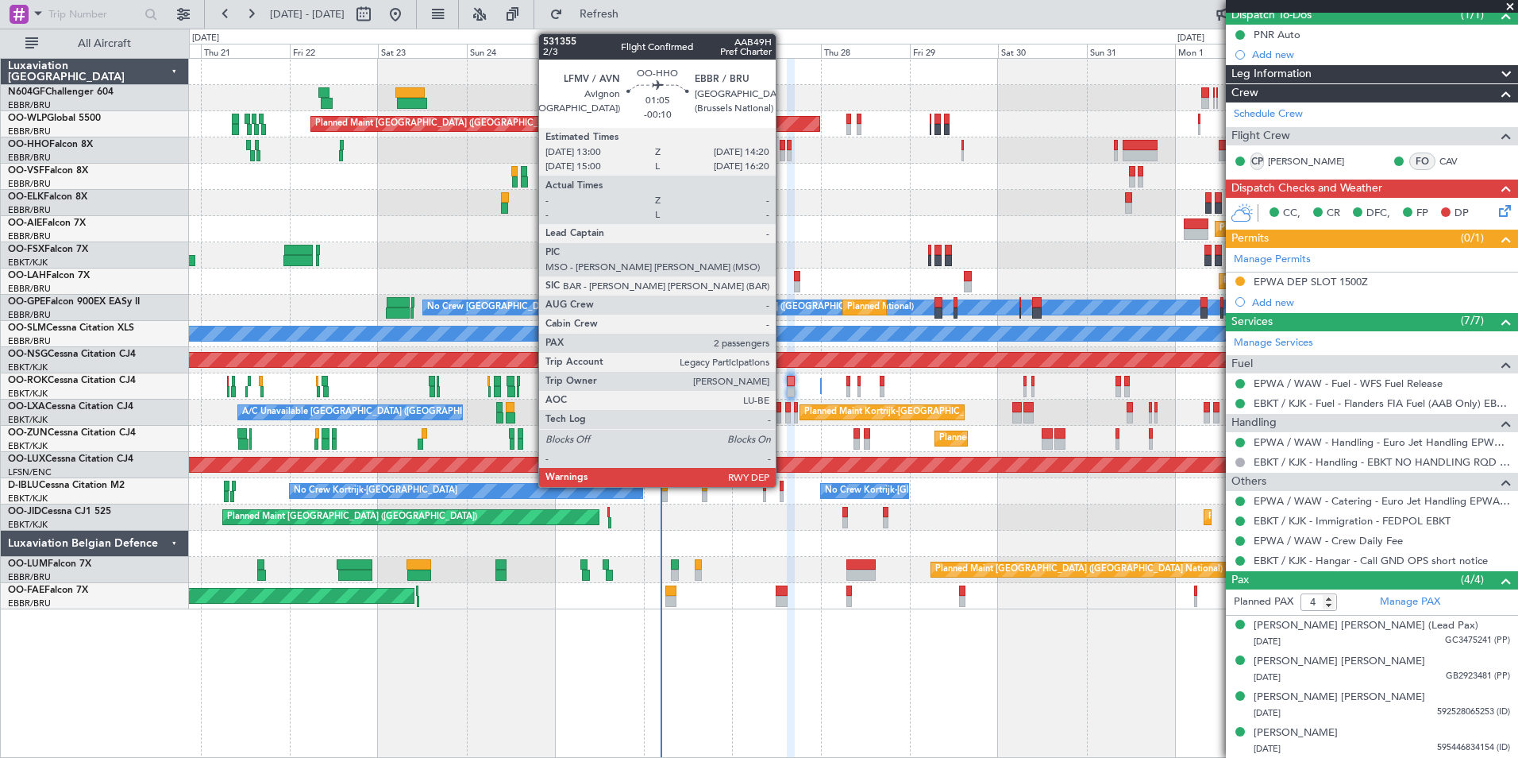
click at [783, 150] on div at bounding box center [783, 155] width 6 height 11
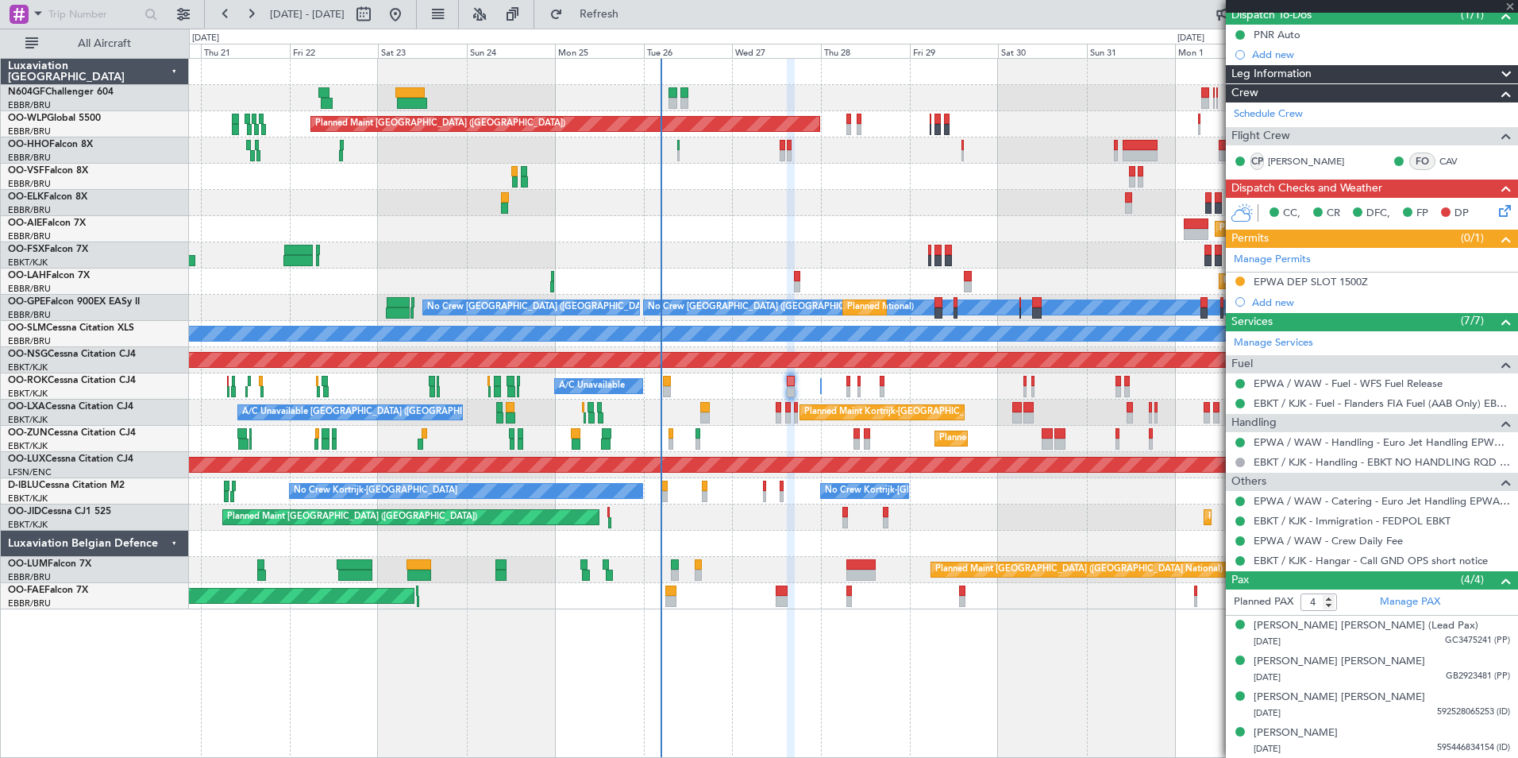
type input "-00:10"
type input "2"
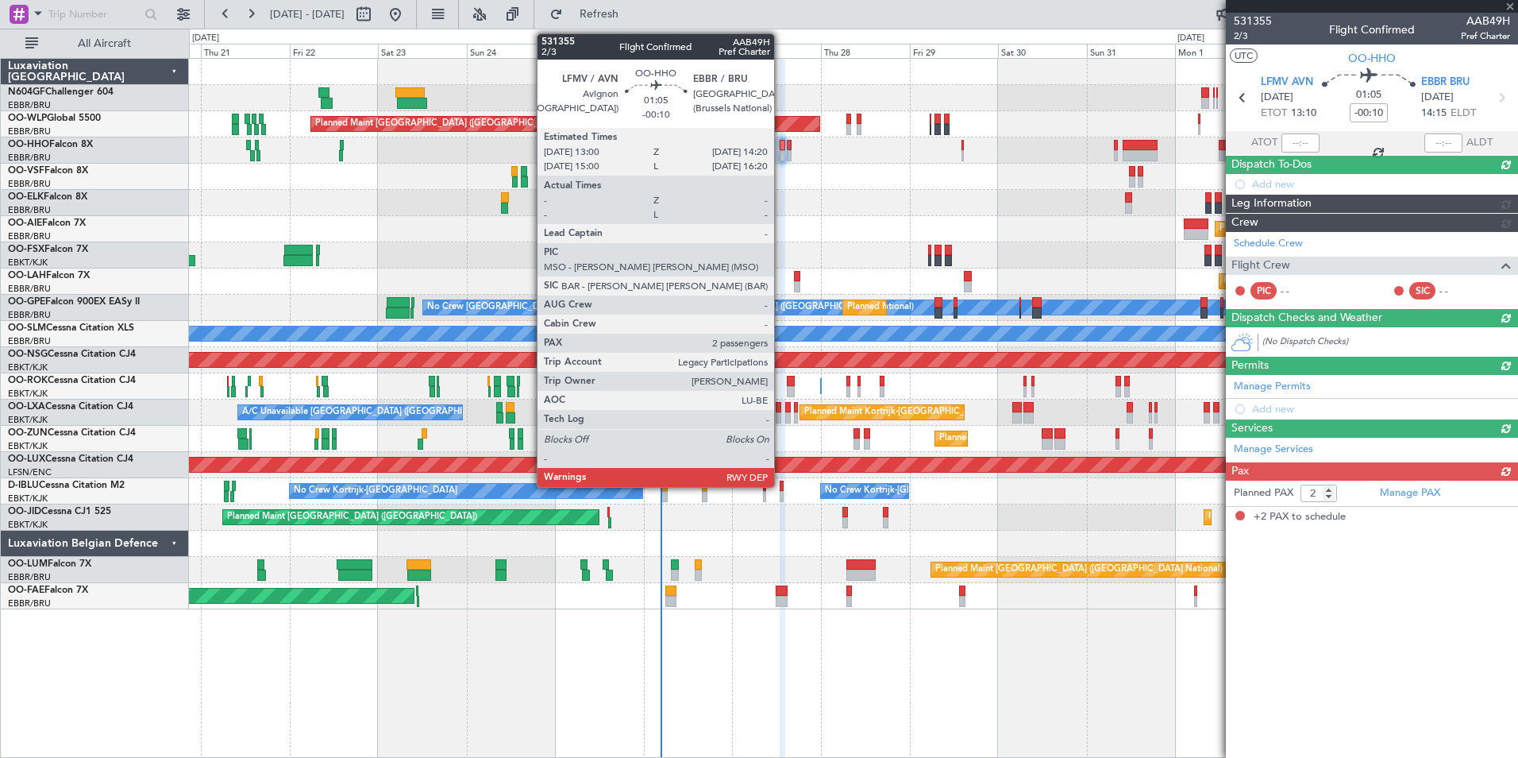
scroll to position [0, 0]
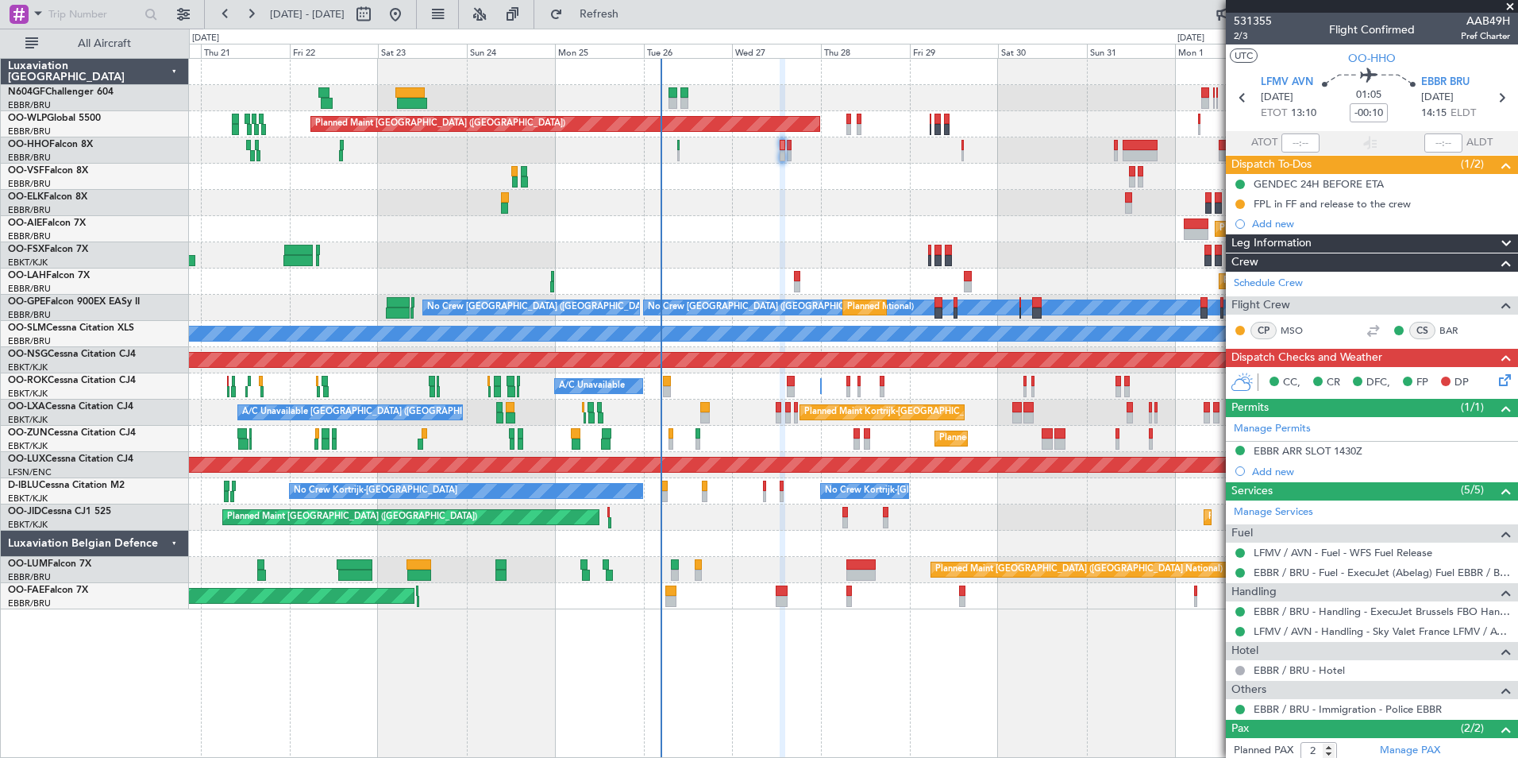
click at [728, 214] on div "Planned Maint Kortrijk-[GEOGRAPHIC_DATA]" at bounding box center [853, 203] width 1329 height 26
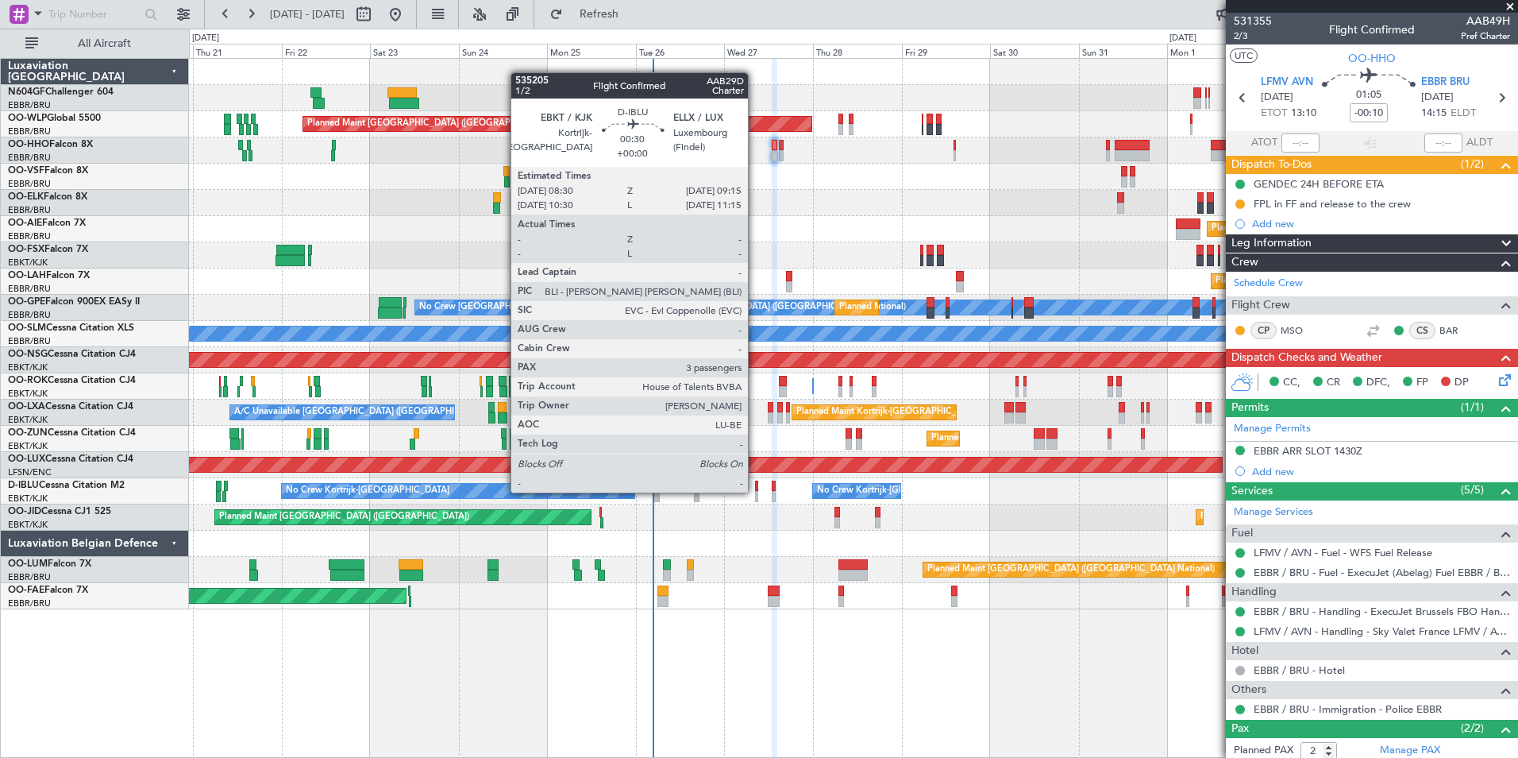
click at [755, 491] on div at bounding box center [756, 496] width 3 height 11
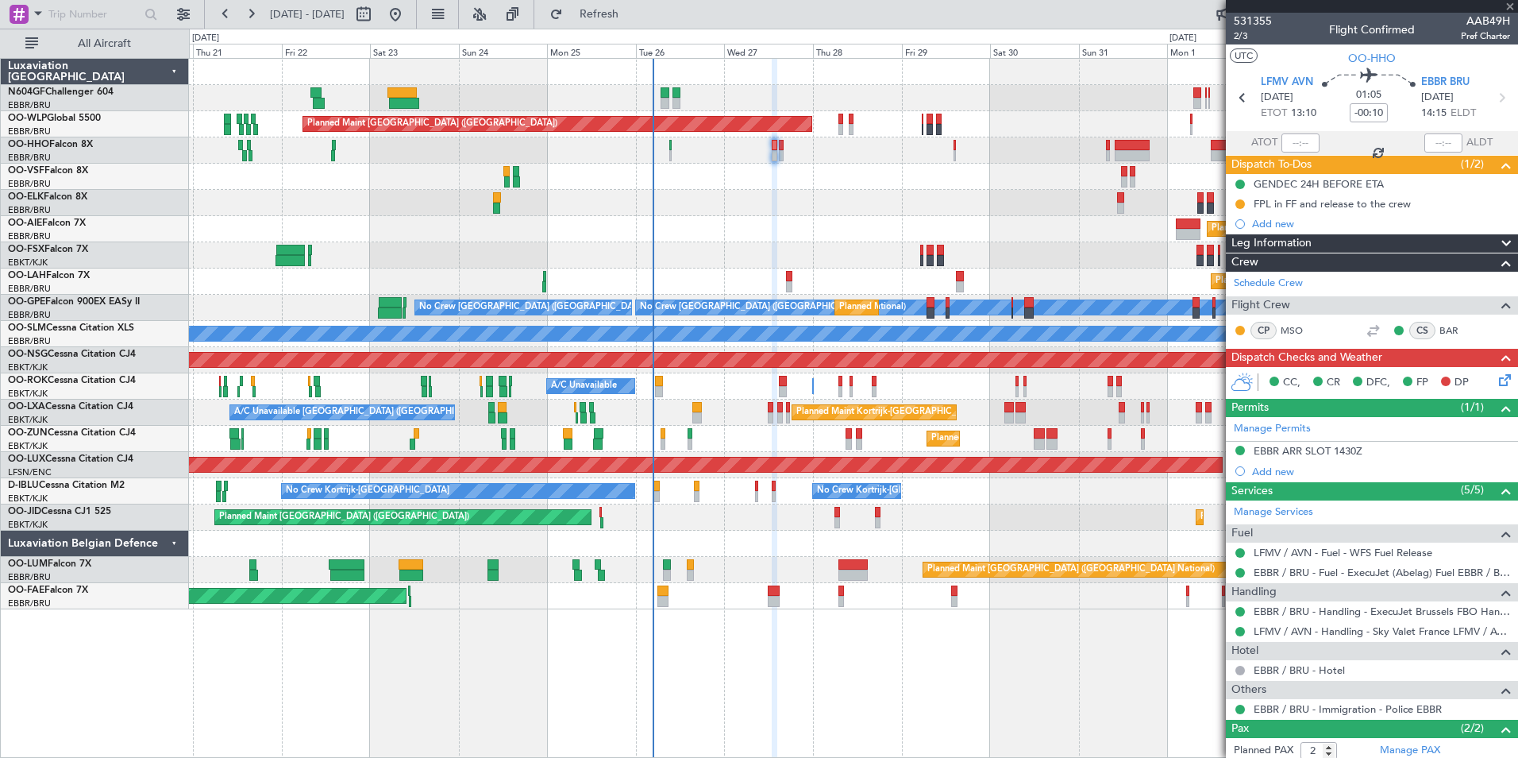
type input "3"
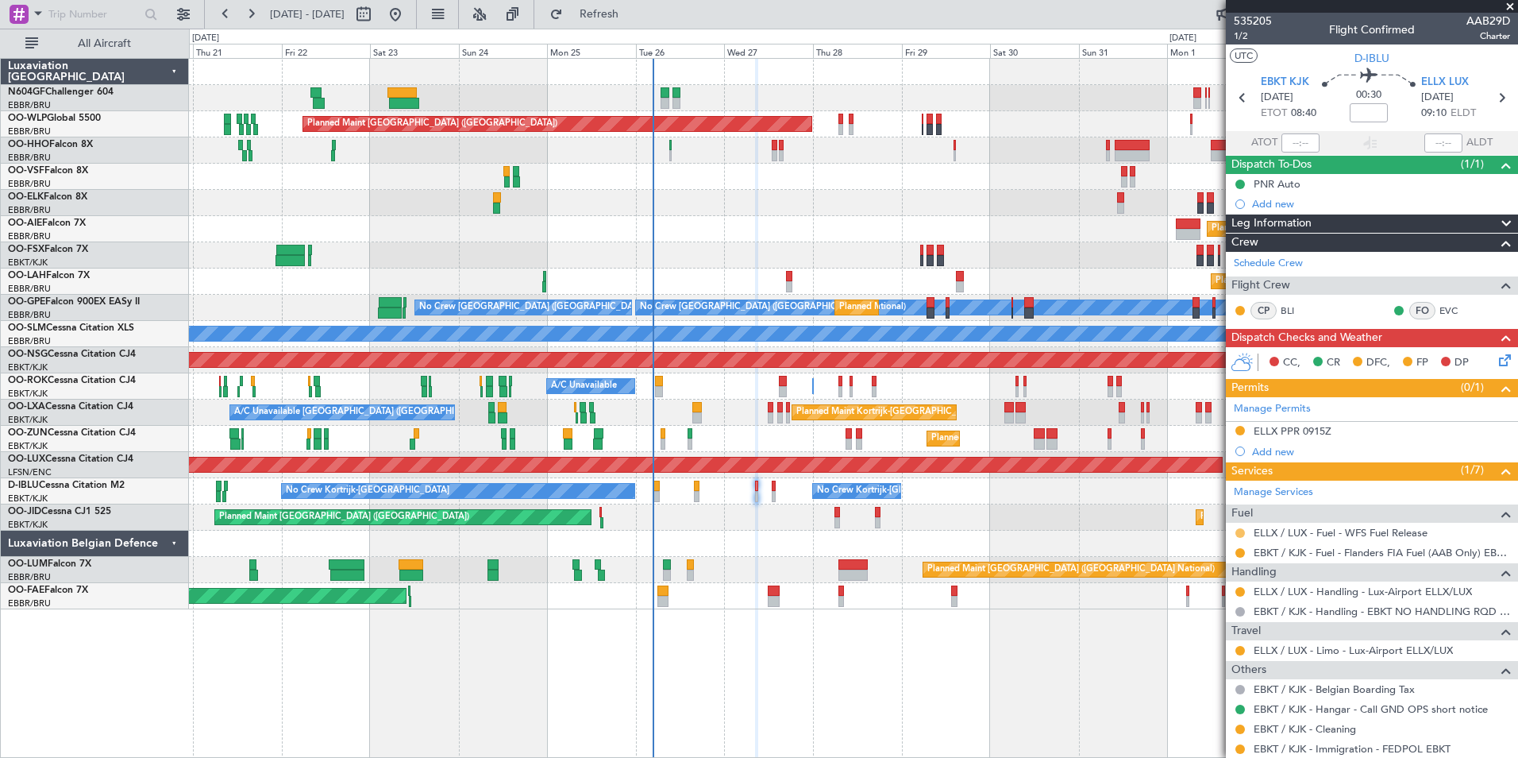
click at [1243, 529] on button at bounding box center [1241, 533] width 10 height 10
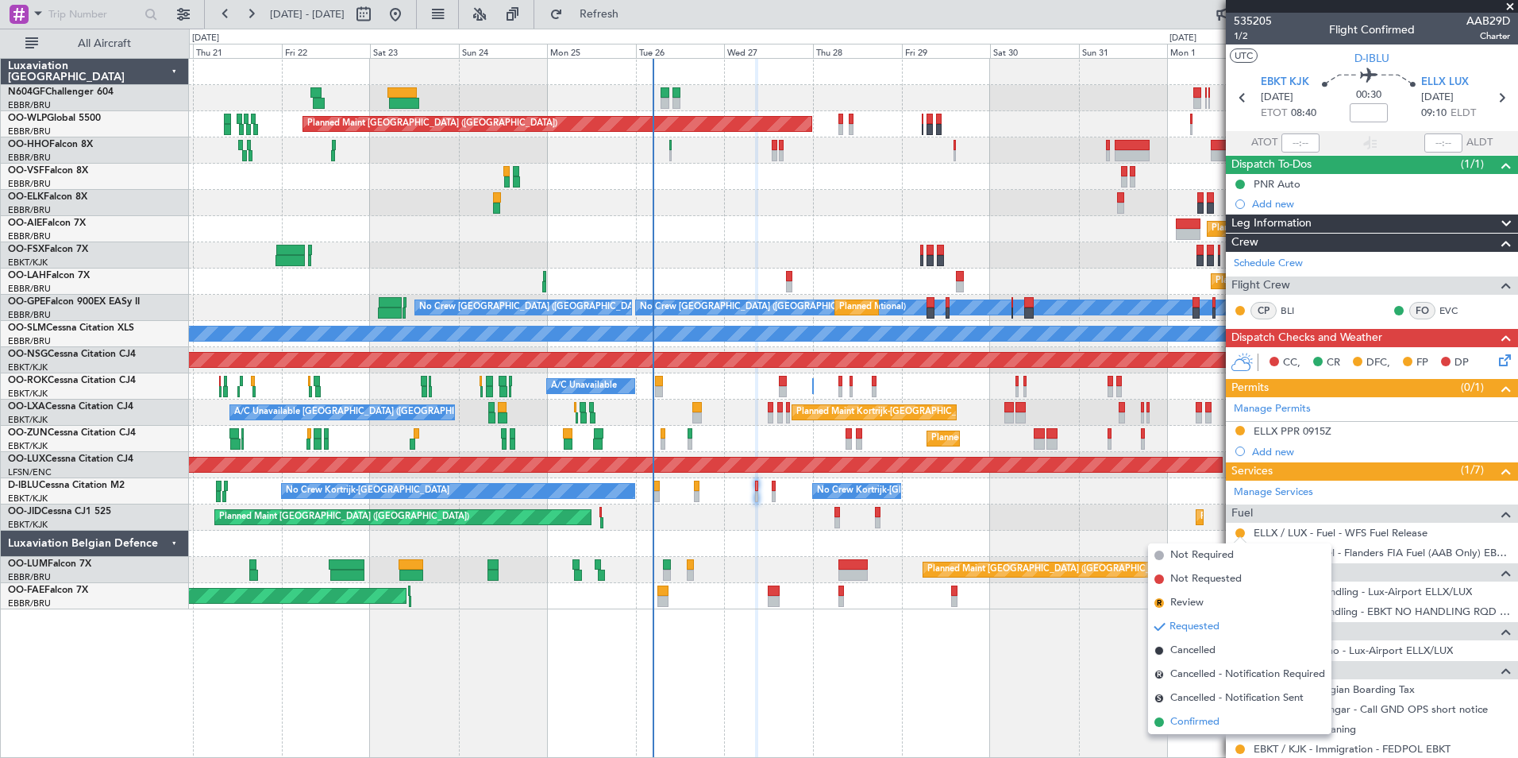
click at [1193, 723] on span "Confirmed" at bounding box center [1195, 722] width 49 height 16
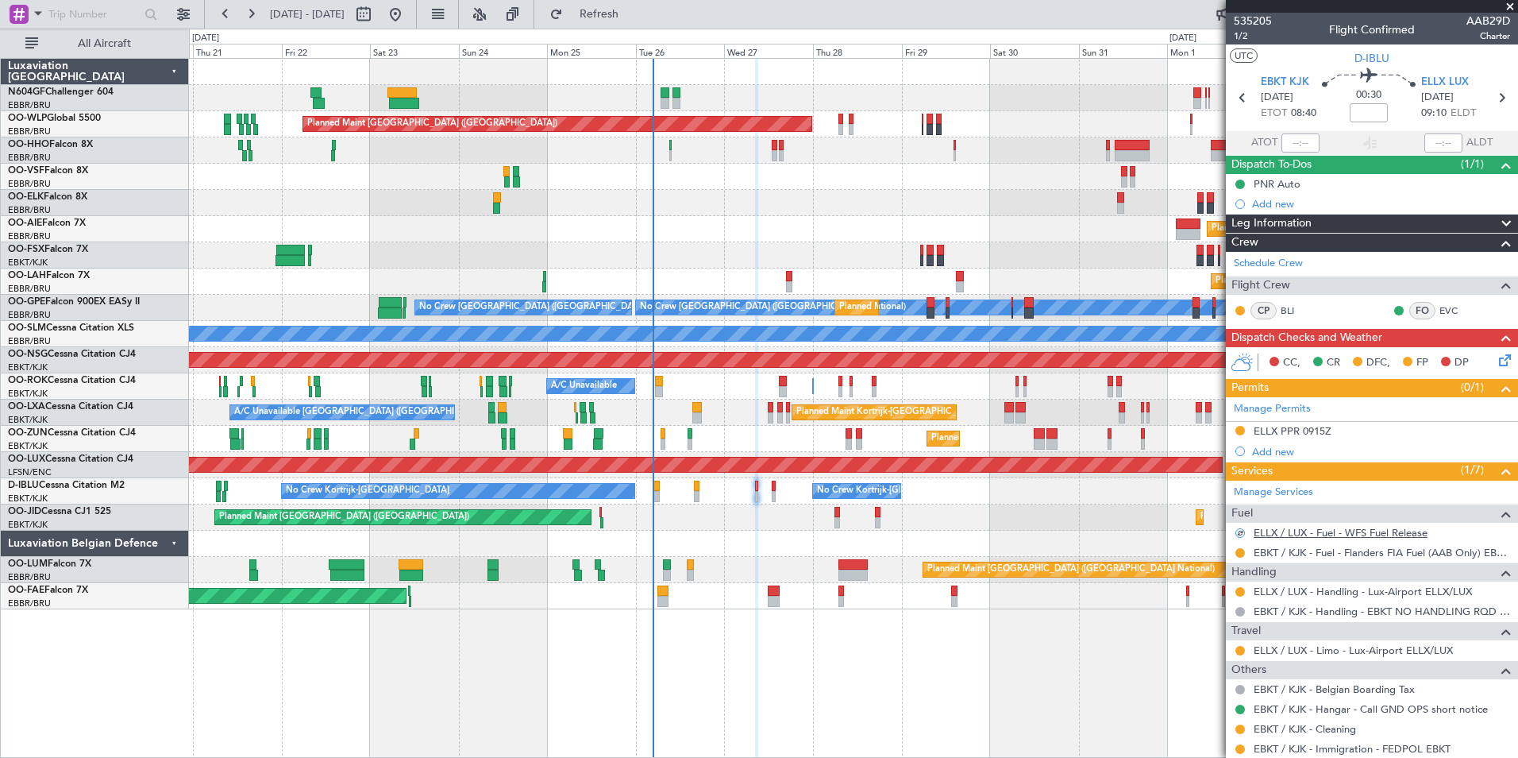
scroll to position [152, 0]
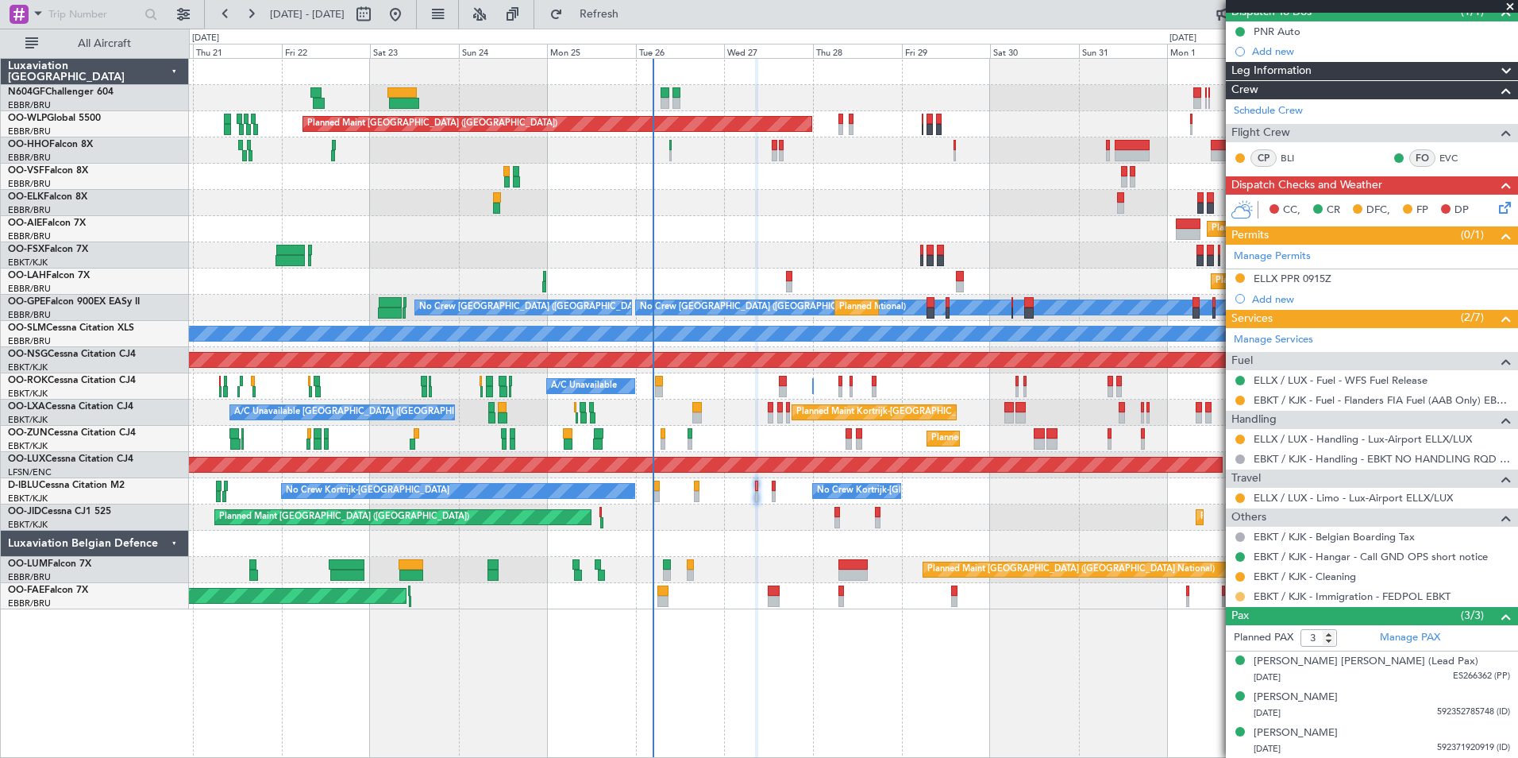
click at [1238, 596] on button at bounding box center [1241, 597] width 10 height 10
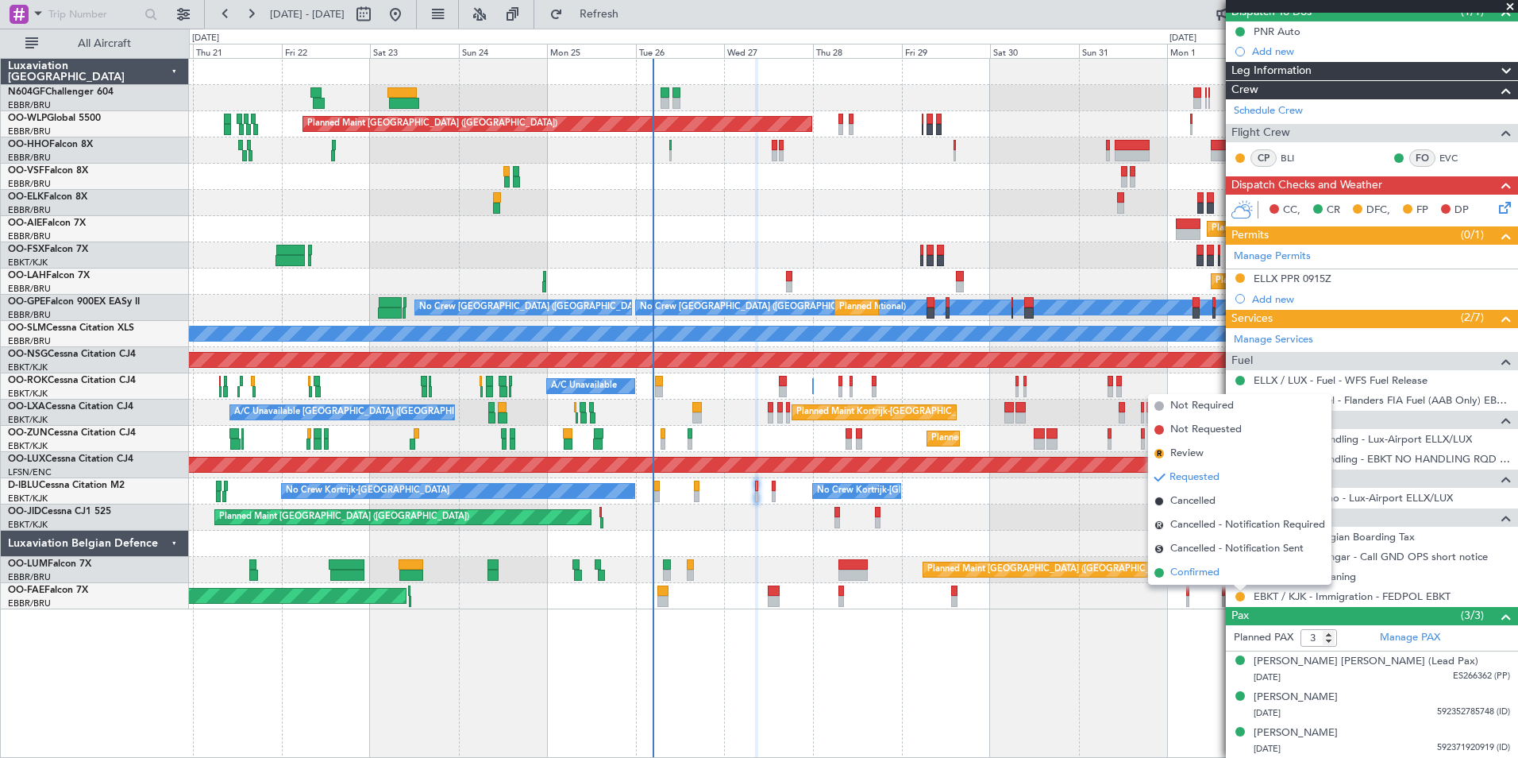
click at [1230, 574] on li "Confirmed" at bounding box center [1239, 573] width 183 height 24
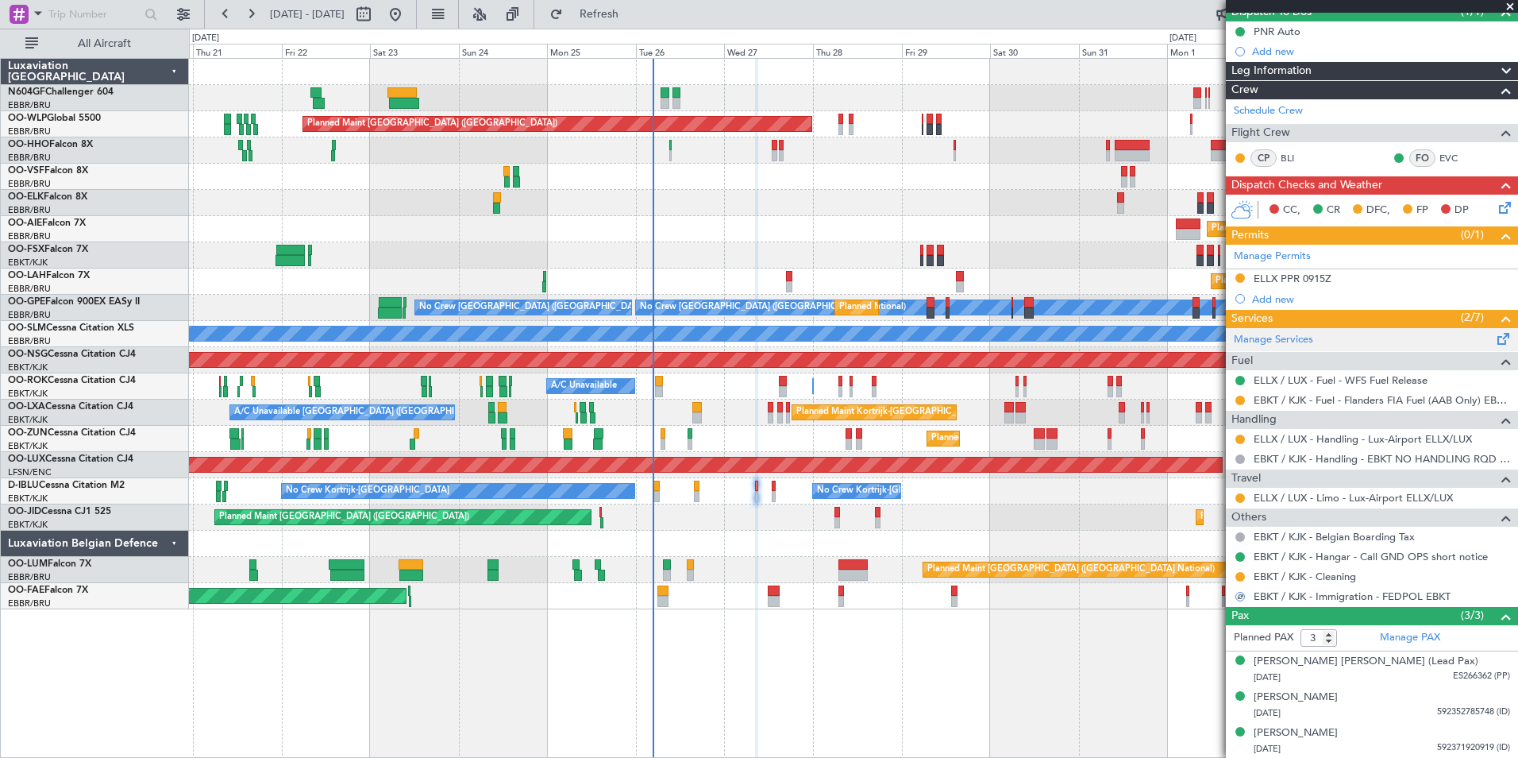
scroll to position [0, 0]
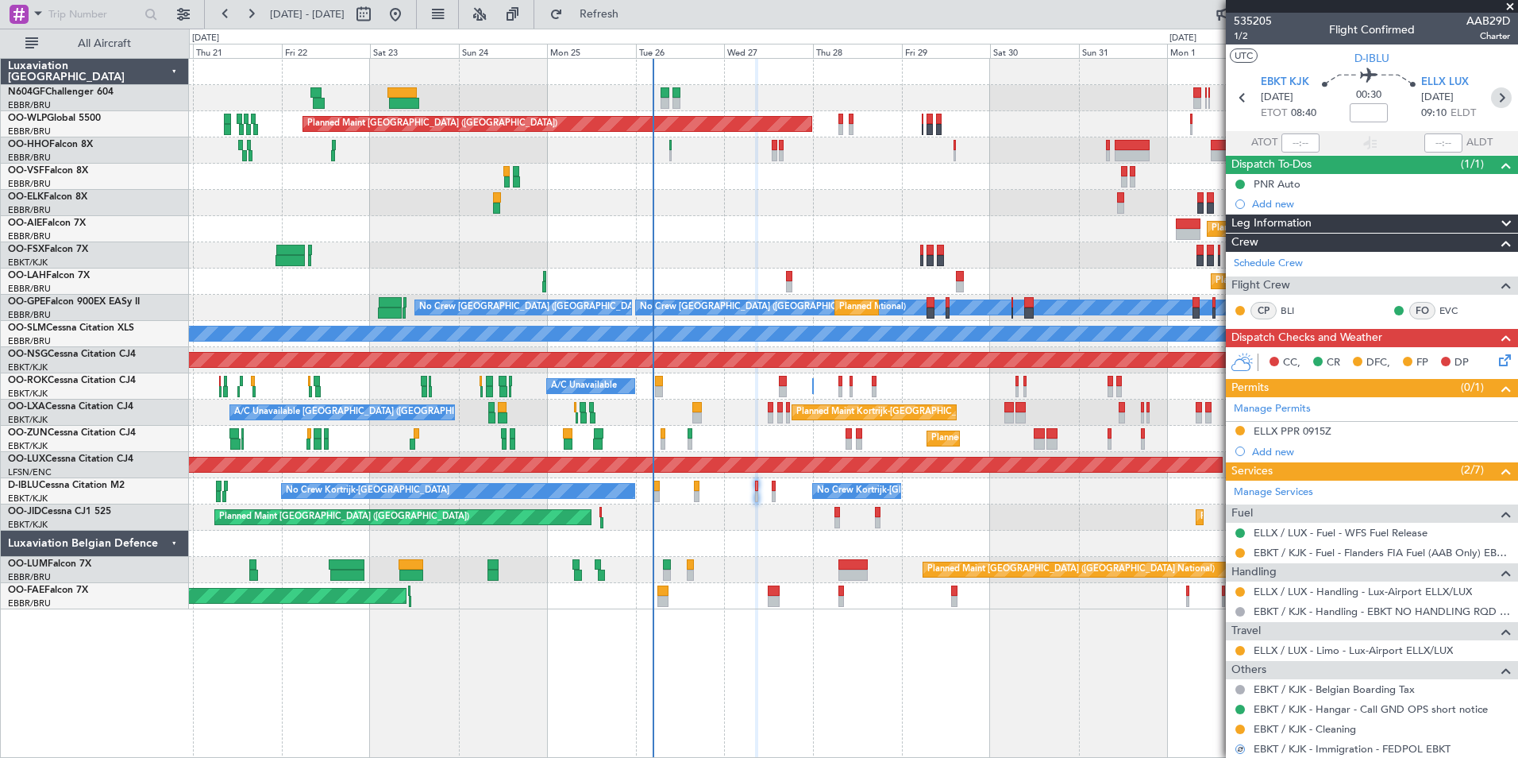
click at [1491, 91] on icon at bounding box center [1501, 97] width 21 height 21
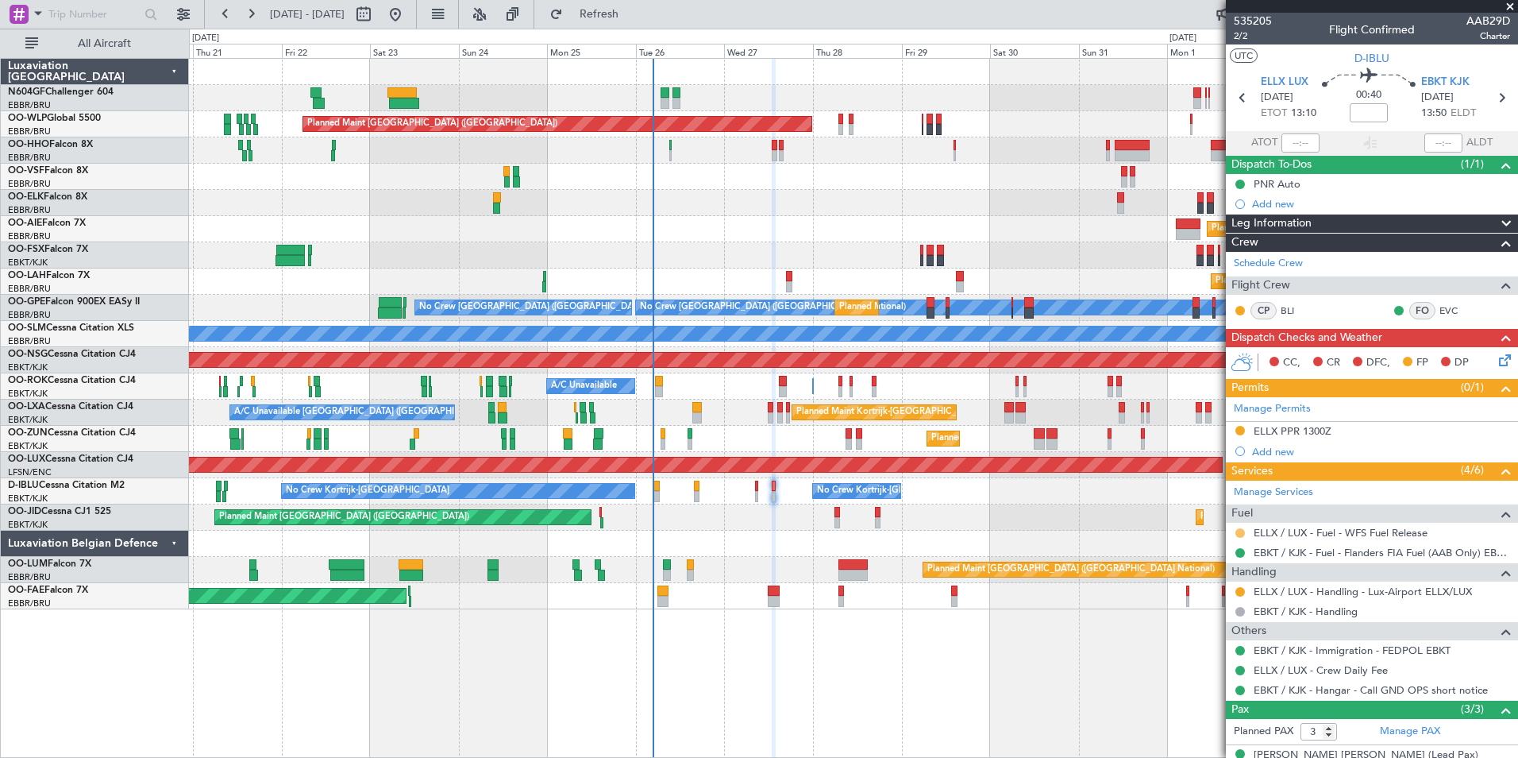
click at [1241, 529] on button at bounding box center [1241, 533] width 10 height 10
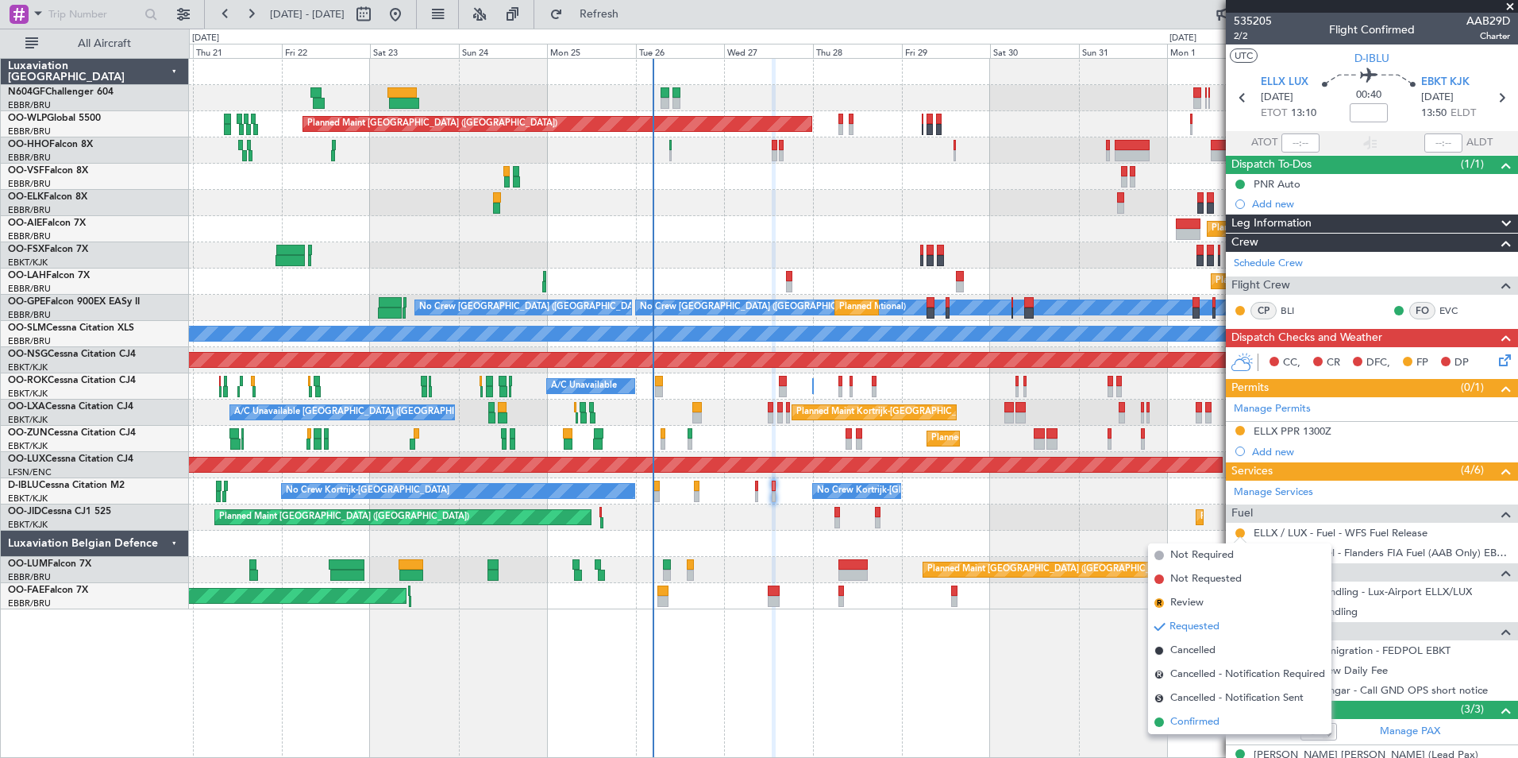
click at [1206, 712] on li "Confirmed" at bounding box center [1239, 722] width 183 height 24
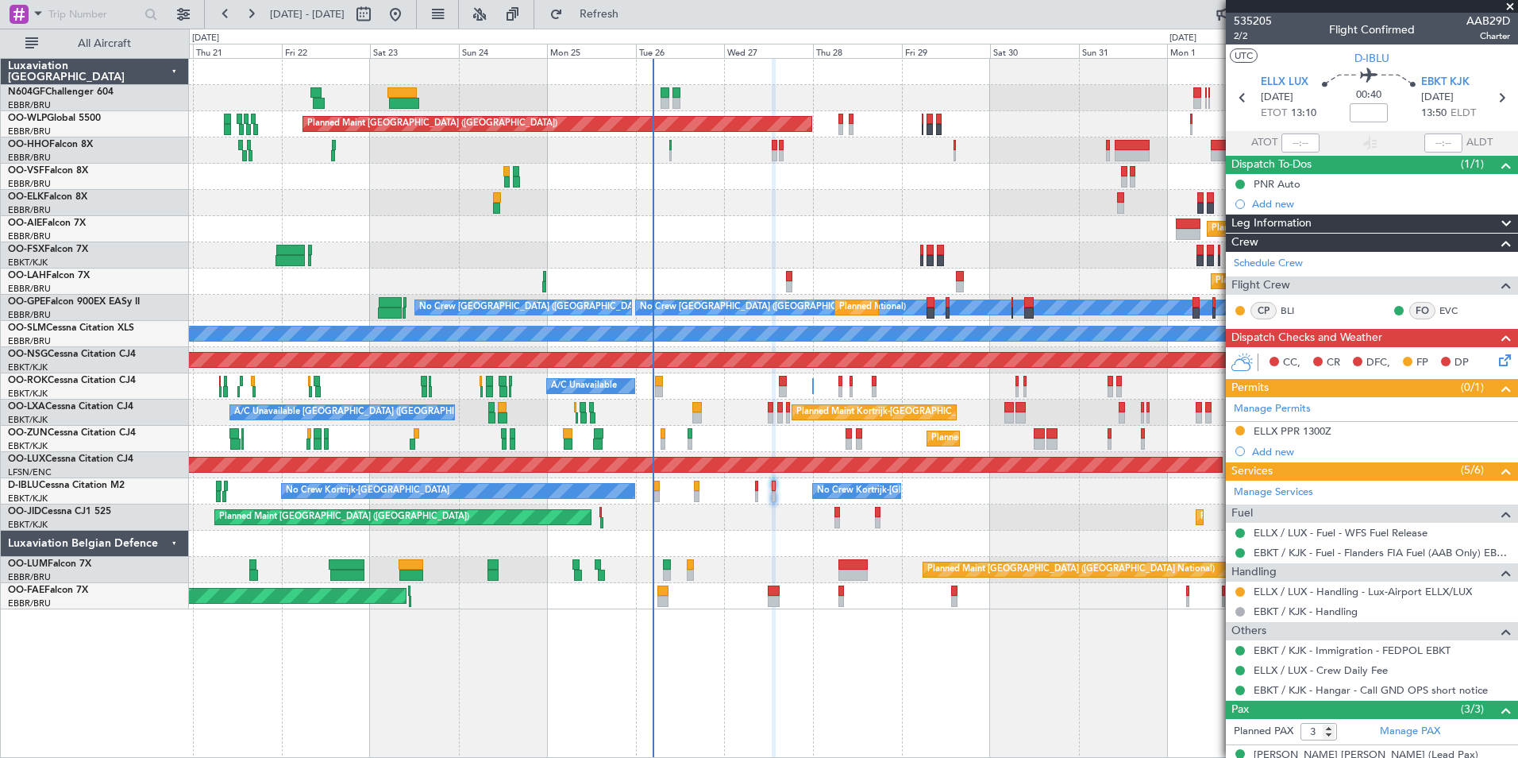
click at [758, 490] on div at bounding box center [756, 485] width 3 height 11
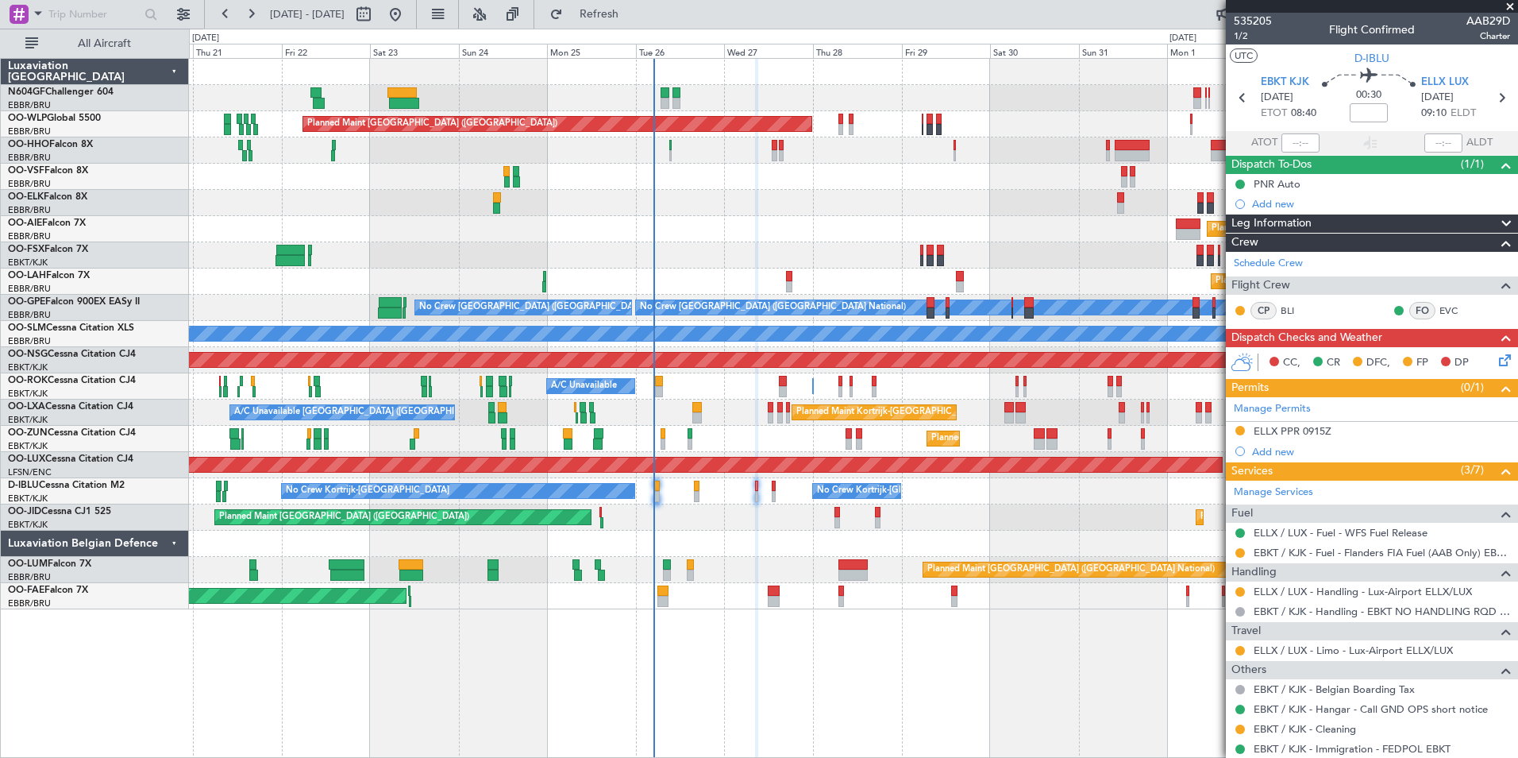
click at [1496, 361] on icon at bounding box center [1502, 357] width 13 height 13
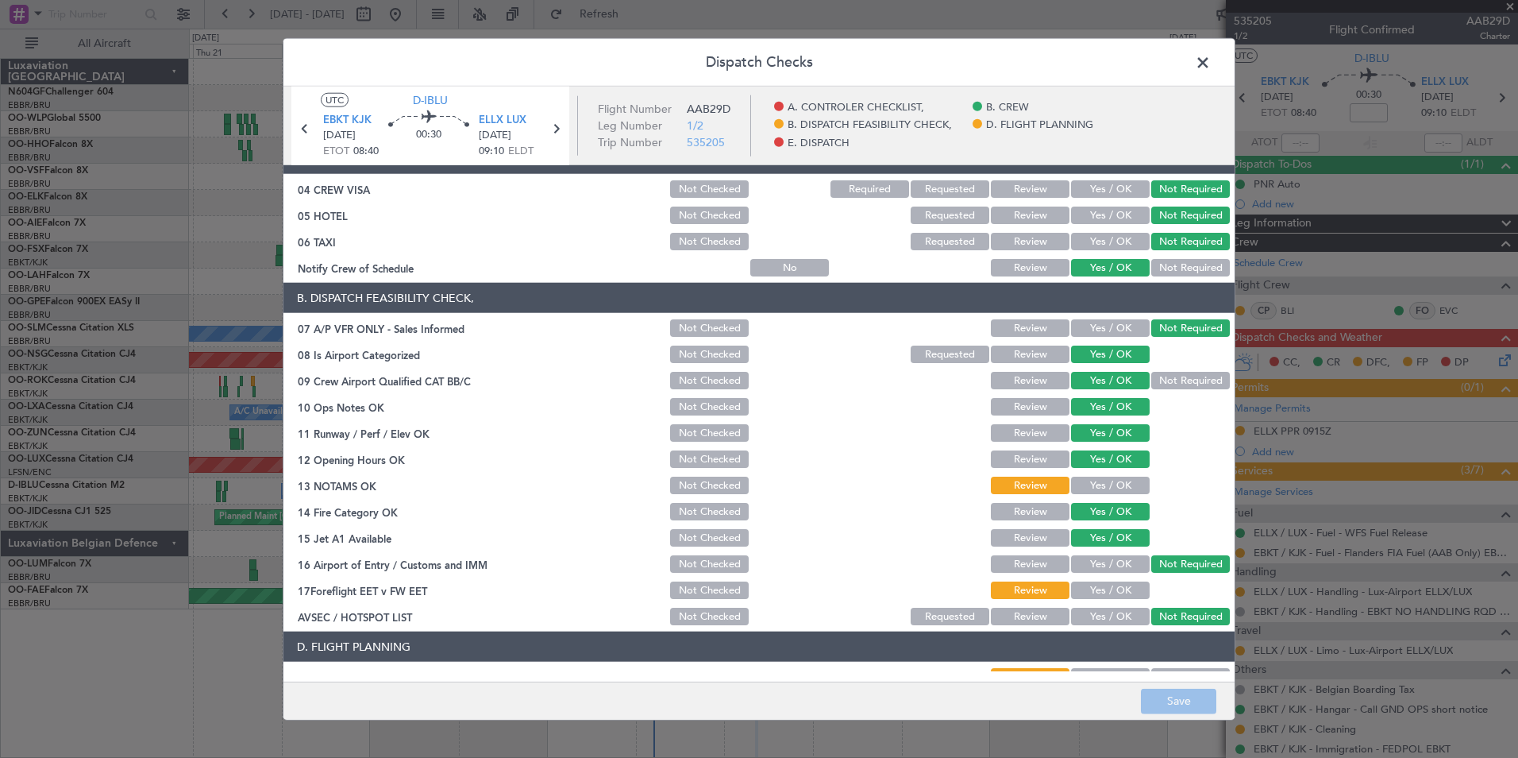
scroll to position [135, 0]
click at [1098, 484] on button "Yes / OK" at bounding box center [1110, 484] width 79 height 17
click at [1121, 588] on button "Yes / OK" at bounding box center [1110, 589] width 79 height 17
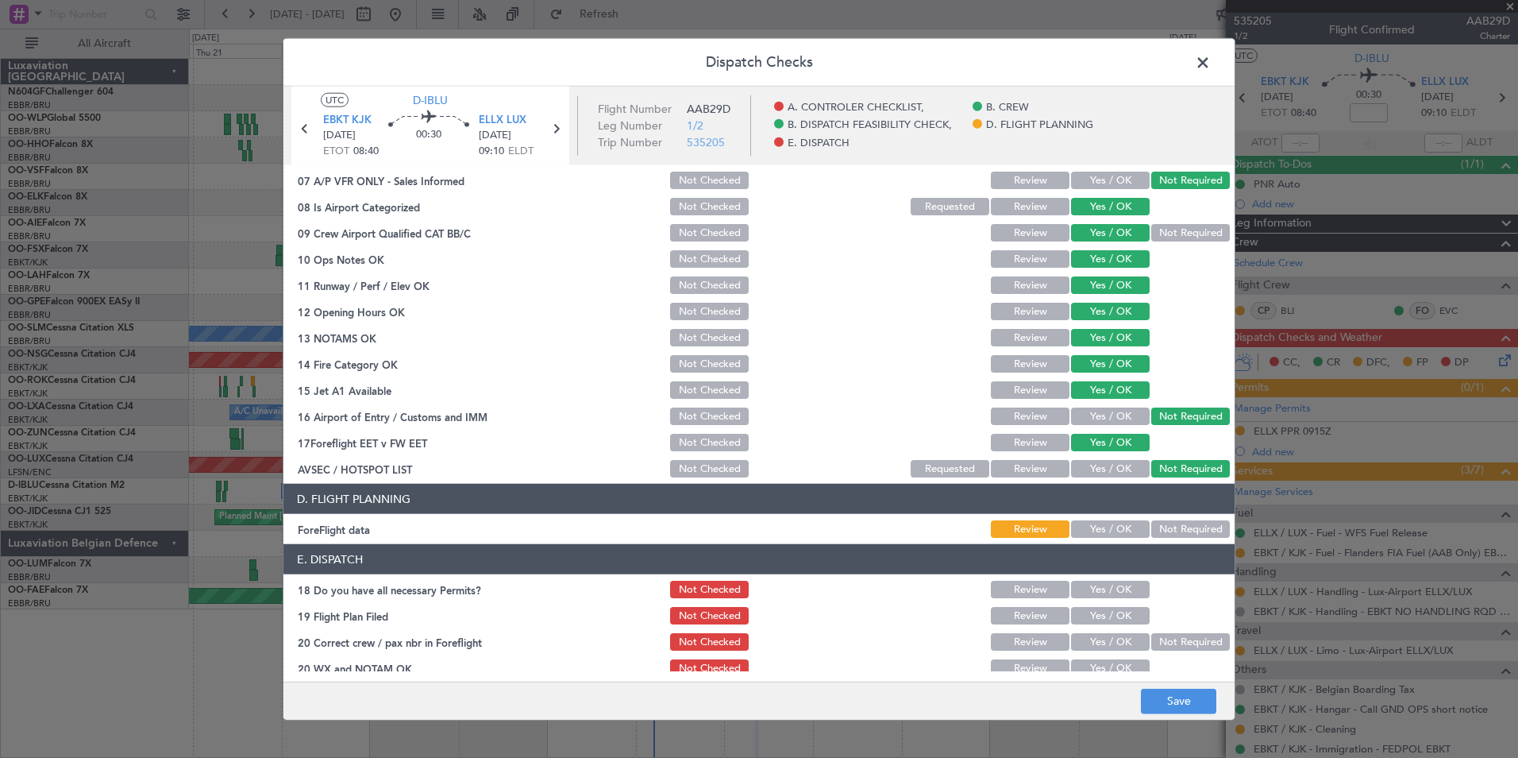
scroll to position [294, 0]
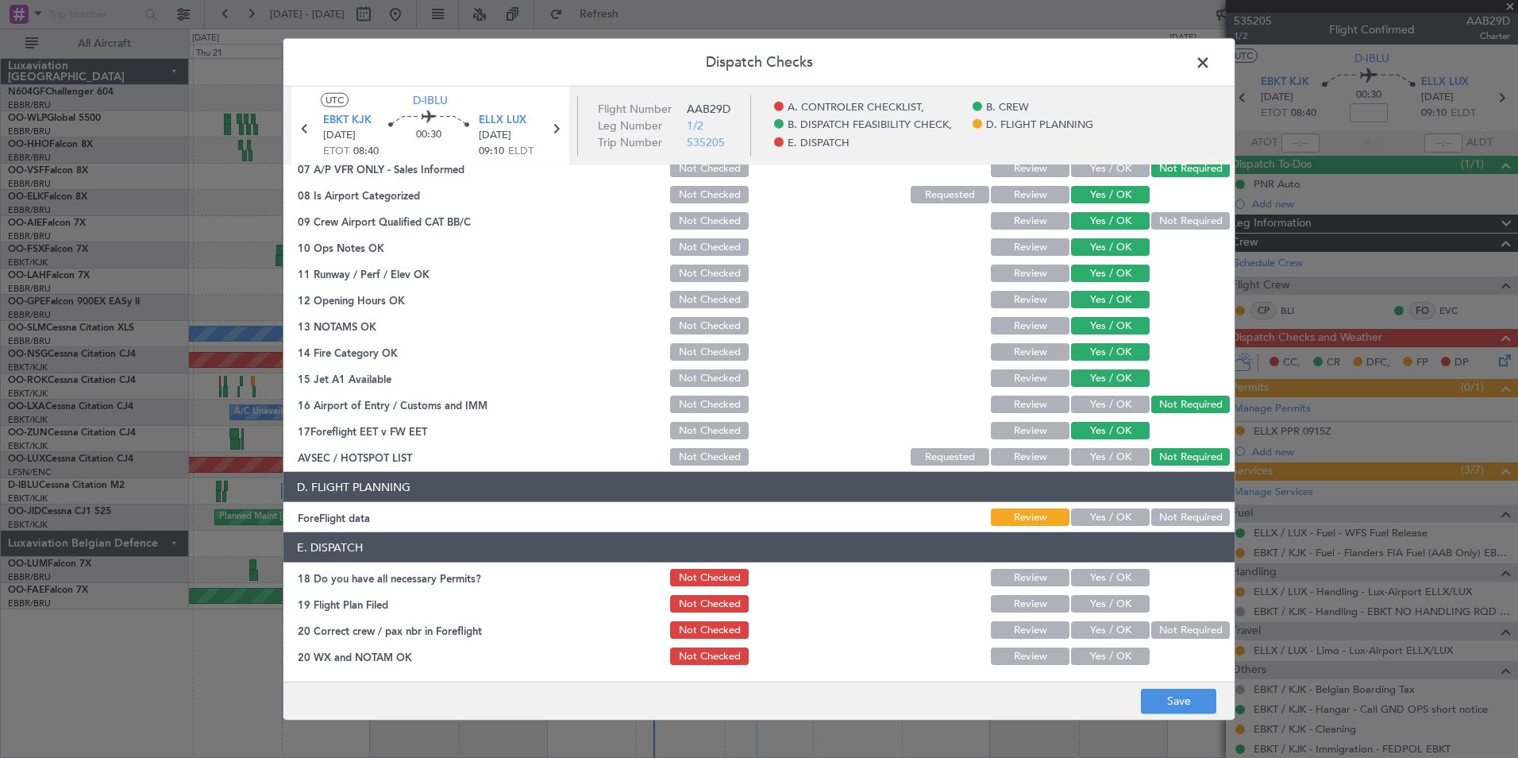
click at [1176, 519] on button "Not Required" at bounding box center [1191, 516] width 79 height 17
click at [1111, 624] on button "Yes / OK" at bounding box center [1110, 629] width 79 height 17
click at [1113, 668] on article "A. CONTROLER CHECKLIST, 01 Crew Briefing FW Not Checked Review Yes / OK Not Req…" at bounding box center [759, 418] width 951 height 506
click at [1113, 657] on button "Yes / OK" at bounding box center [1110, 655] width 79 height 17
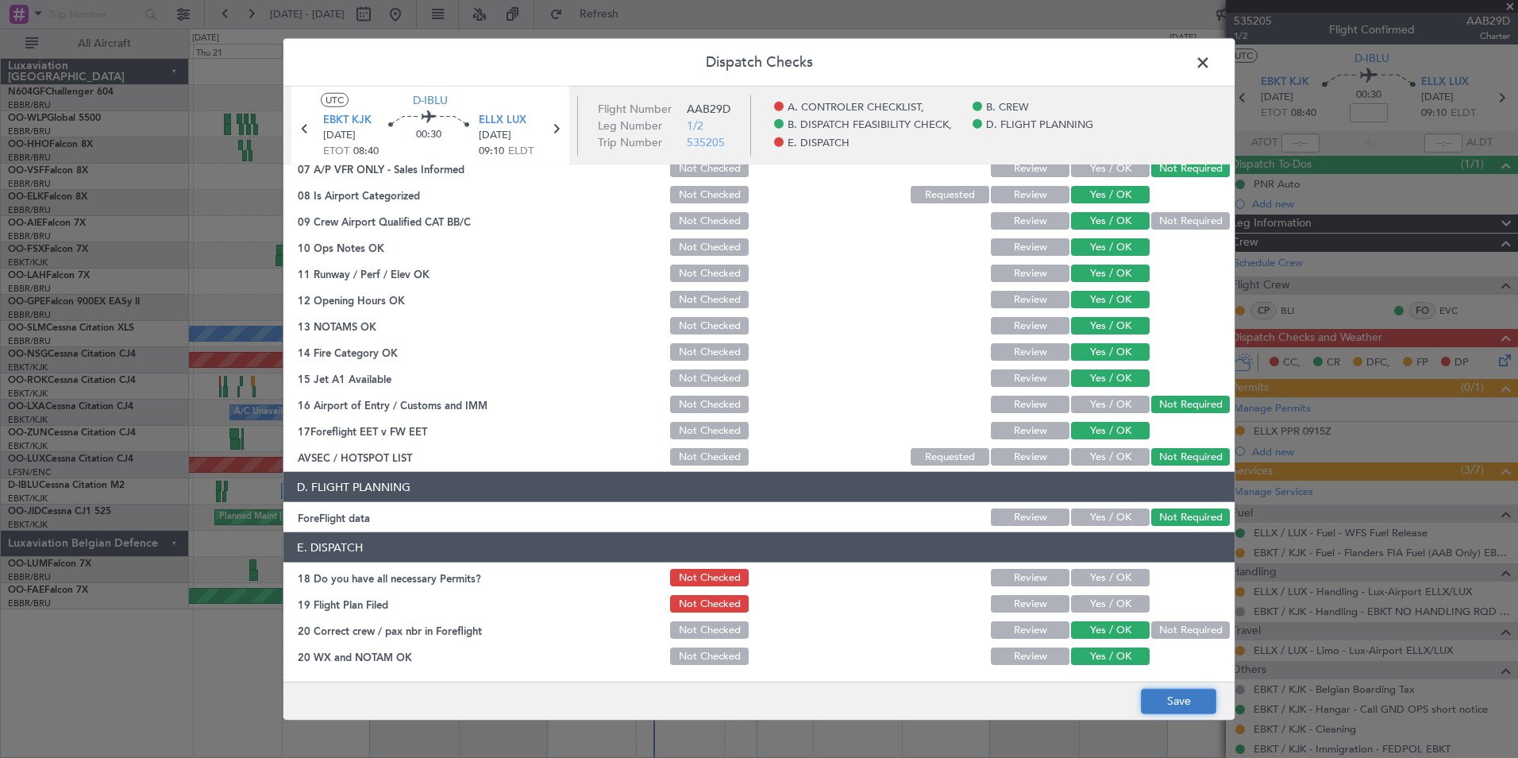
click at [1179, 689] on button "Save" at bounding box center [1178, 700] width 75 height 25
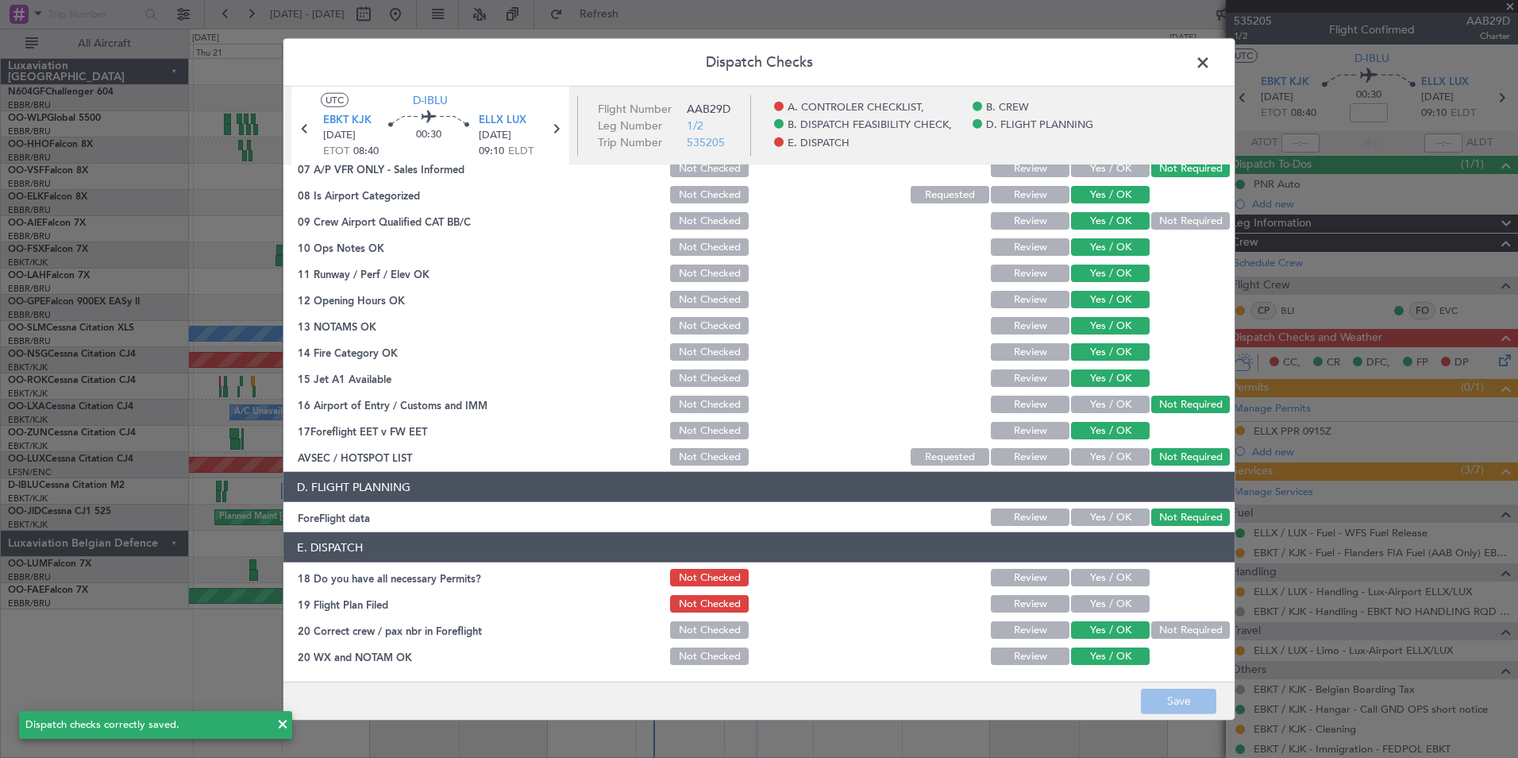
click at [1211, 61] on span at bounding box center [1211, 67] width 0 height 32
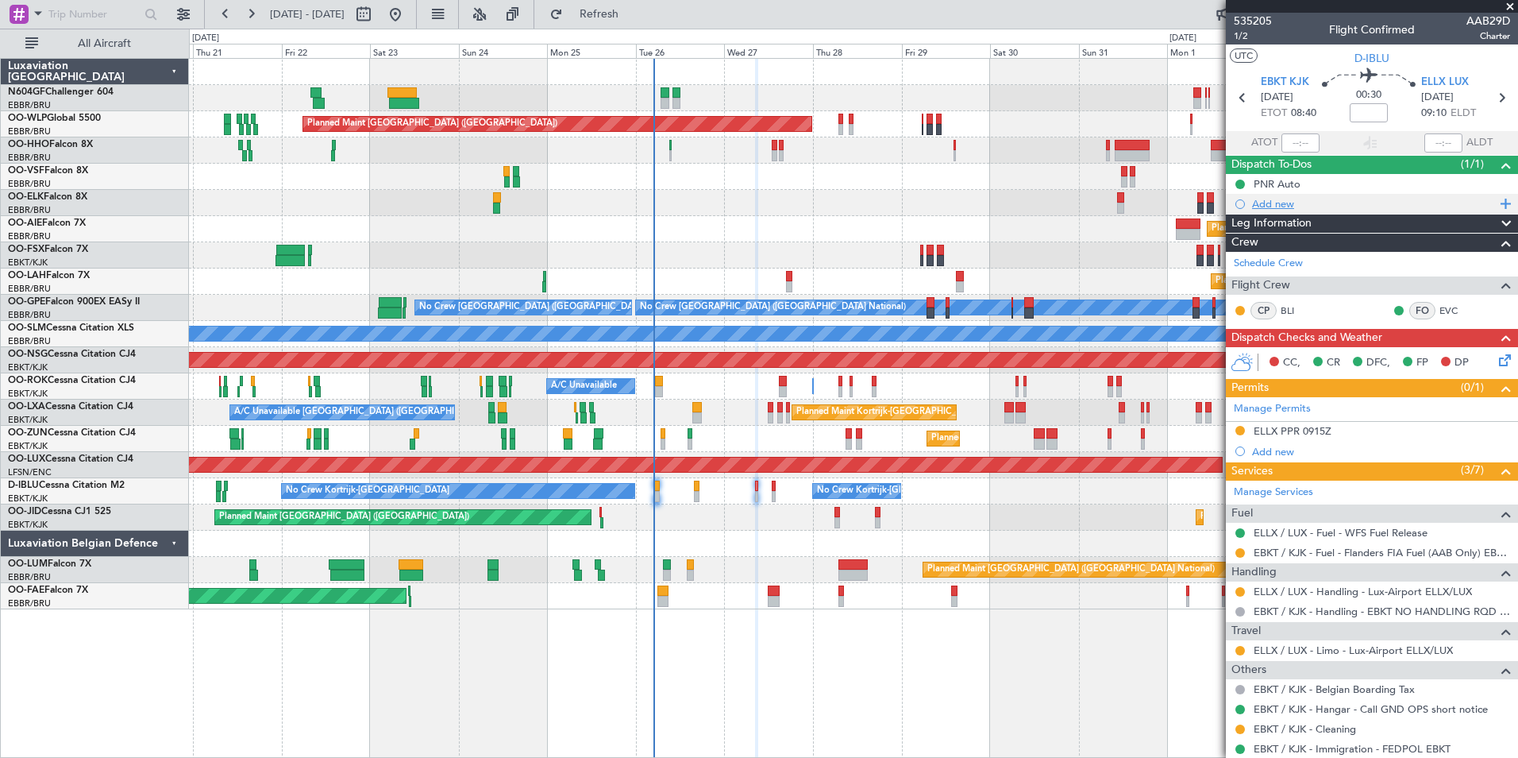
click at [1285, 200] on div "Add new" at bounding box center [1374, 204] width 244 height 14
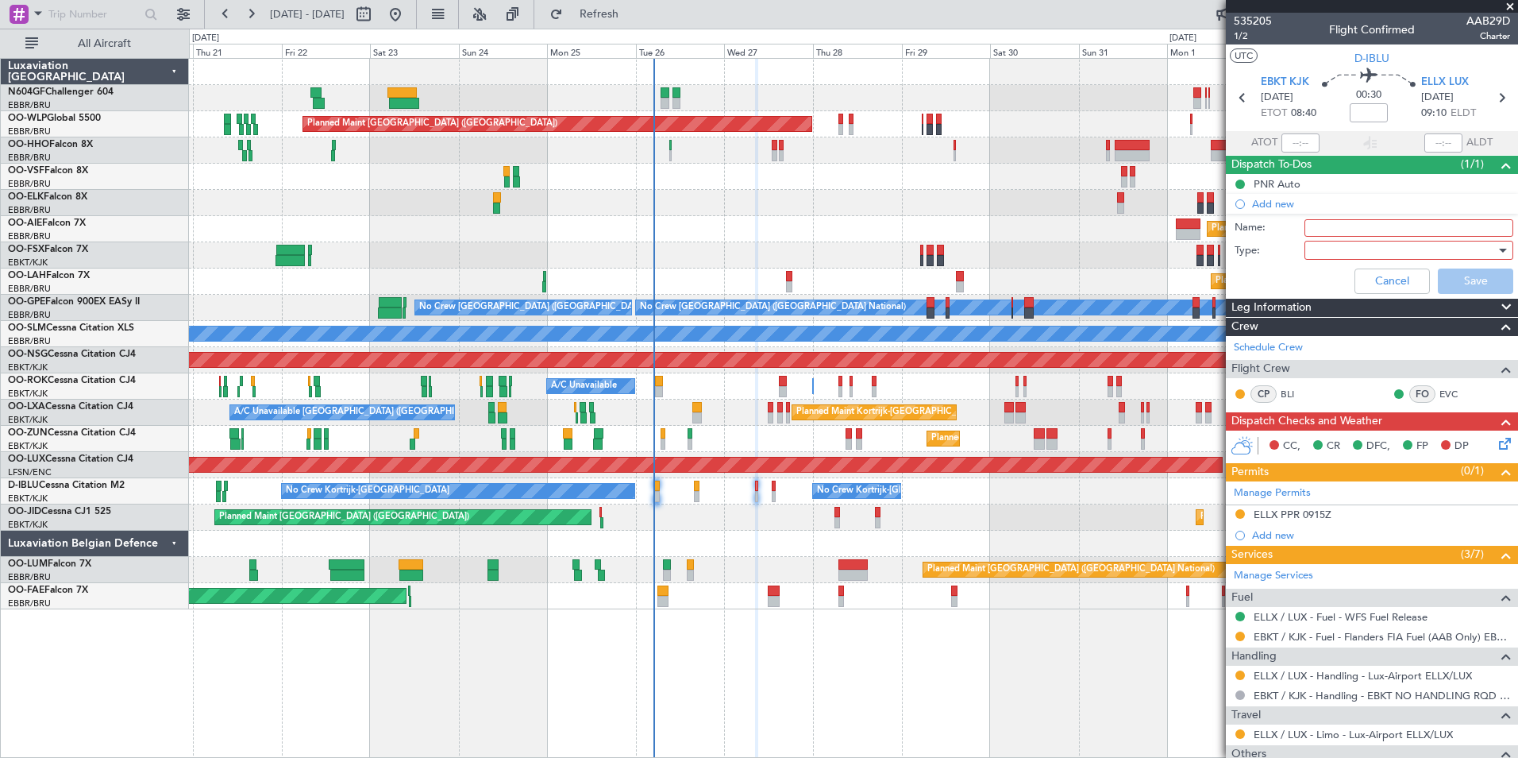
click at [1359, 222] on input "Name:" at bounding box center [1409, 227] width 209 height 17
type input "FPL saved in FF"
click at [1368, 249] on div at bounding box center [1403, 250] width 185 height 24
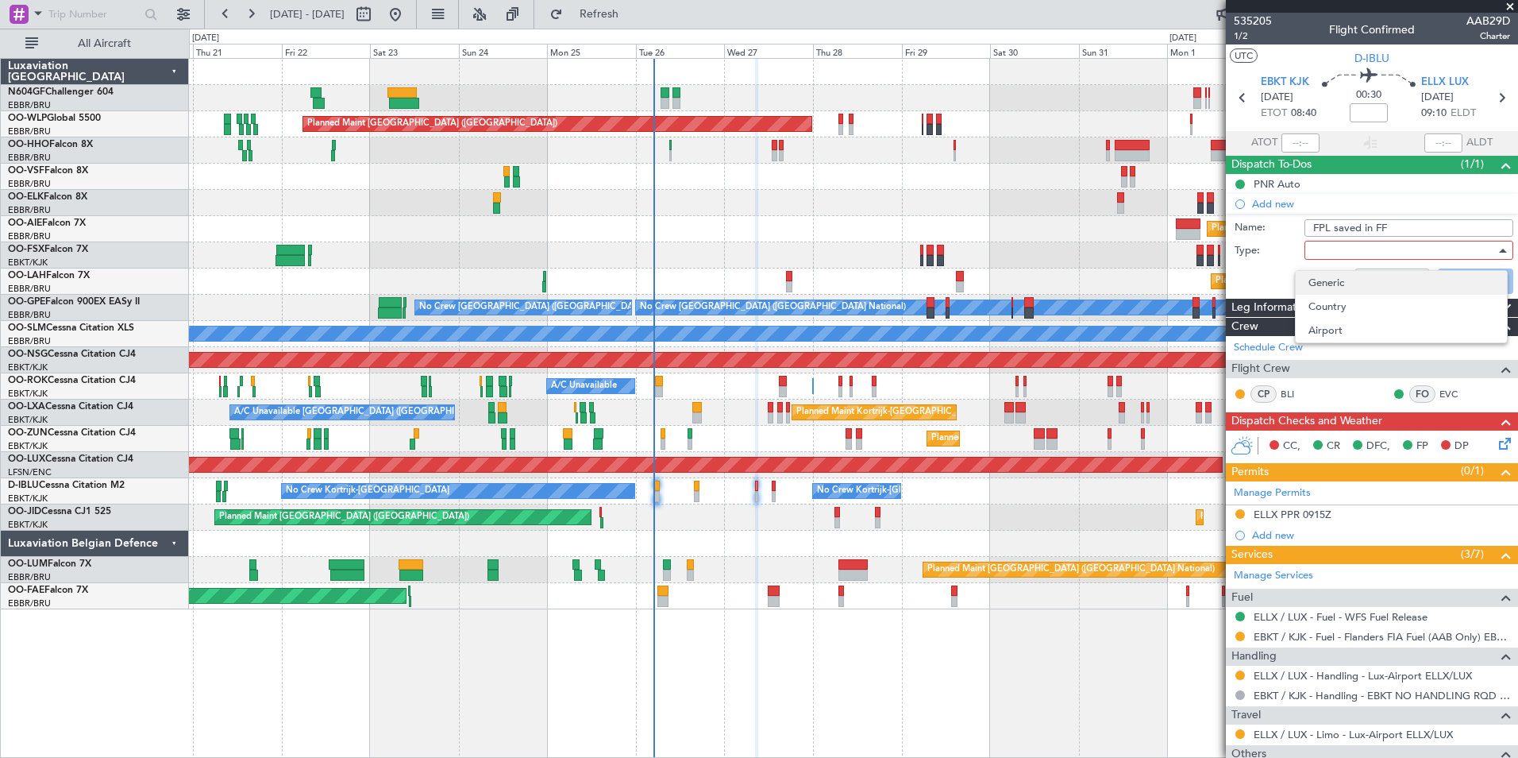
click at [1368, 287] on span "Generic" at bounding box center [1402, 283] width 186 height 24
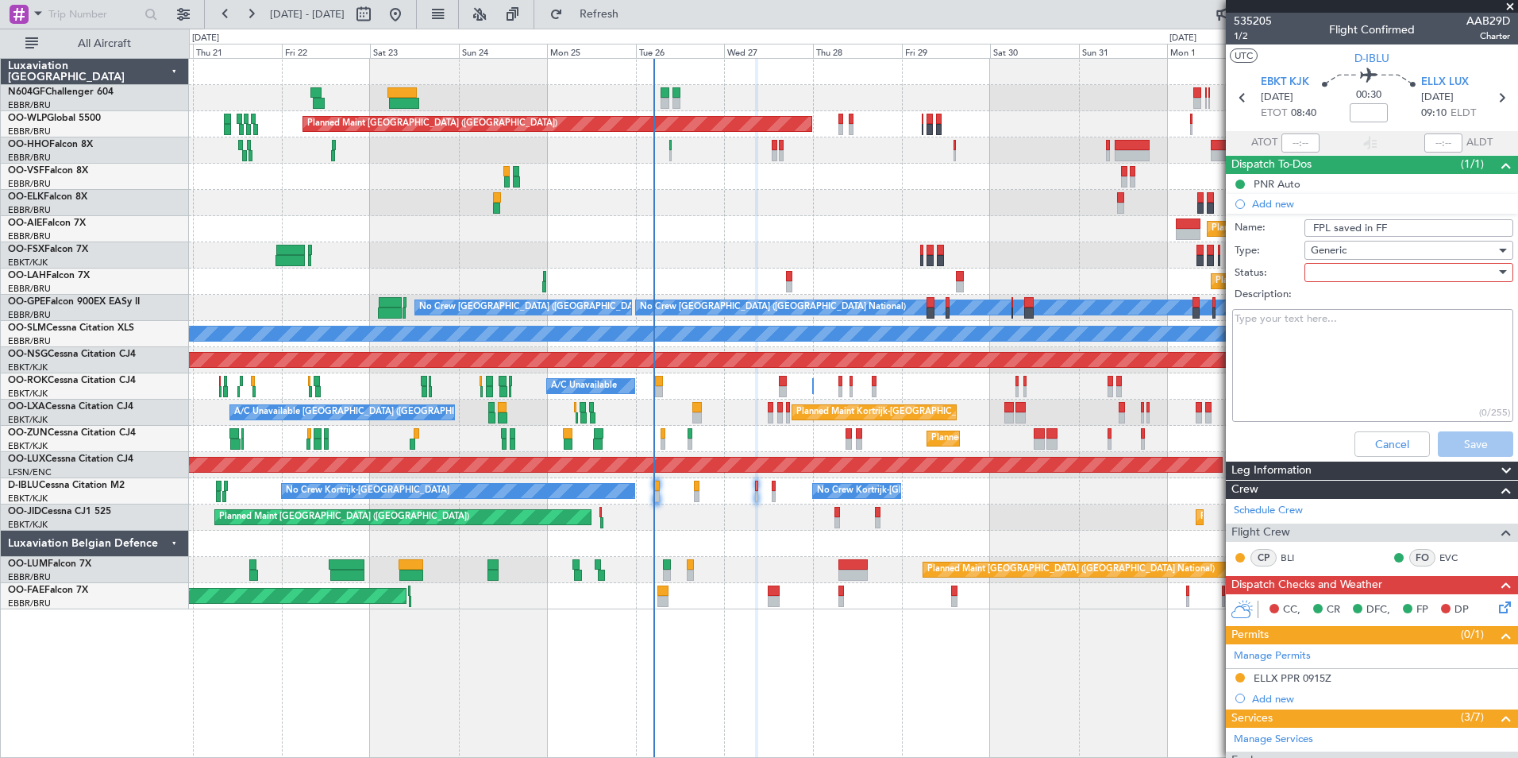
click at [1367, 273] on div at bounding box center [1403, 272] width 185 height 24
click at [1369, 327] on span "In Progress" at bounding box center [1402, 328] width 186 height 24
click at [1446, 439] on button "Save" at bounding box center [1475, 443] width 75 height 25
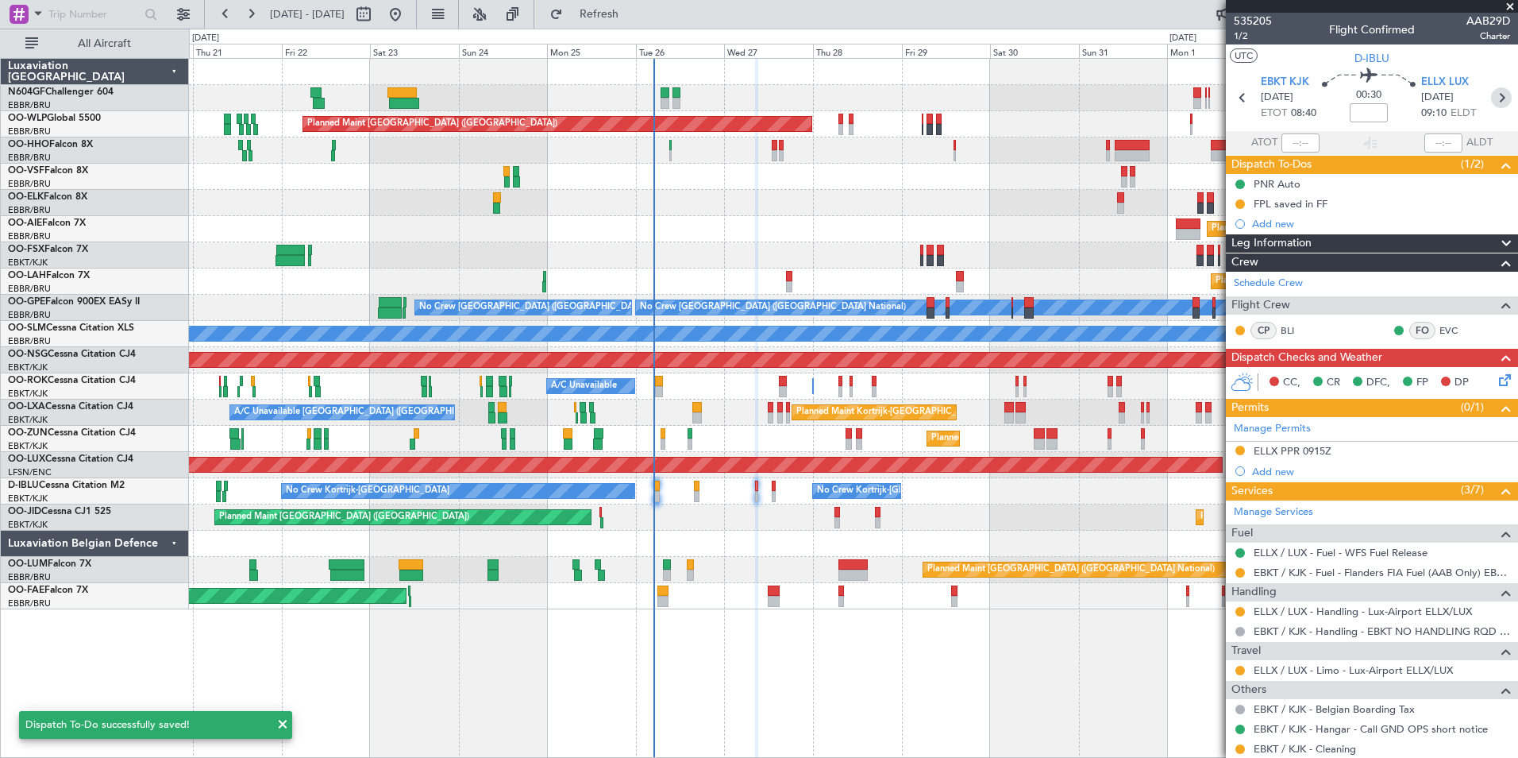
click at [1494, 92] on icon at bounding box center [1501, 97] width 21 height 21
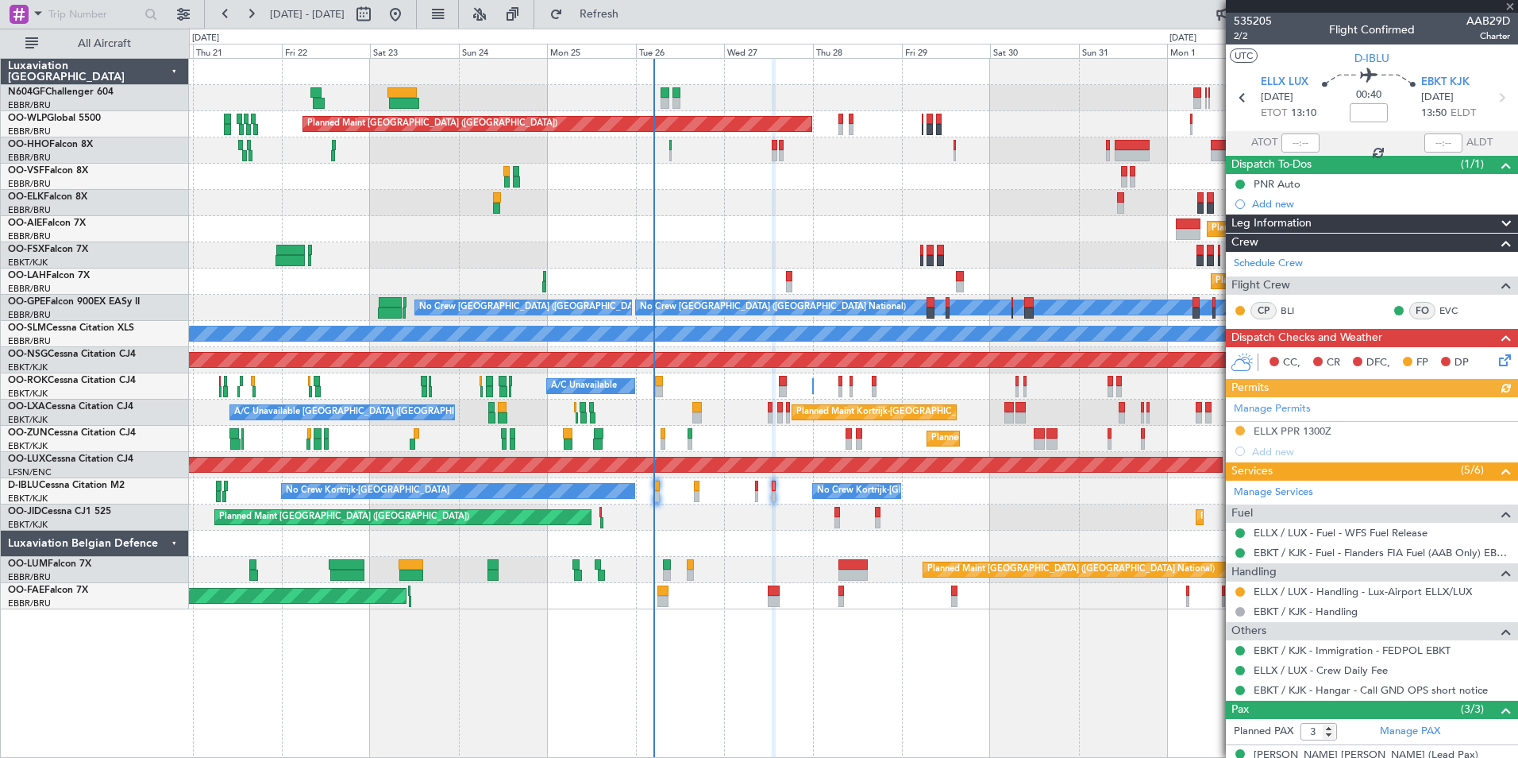
scroll to position [94, 0]
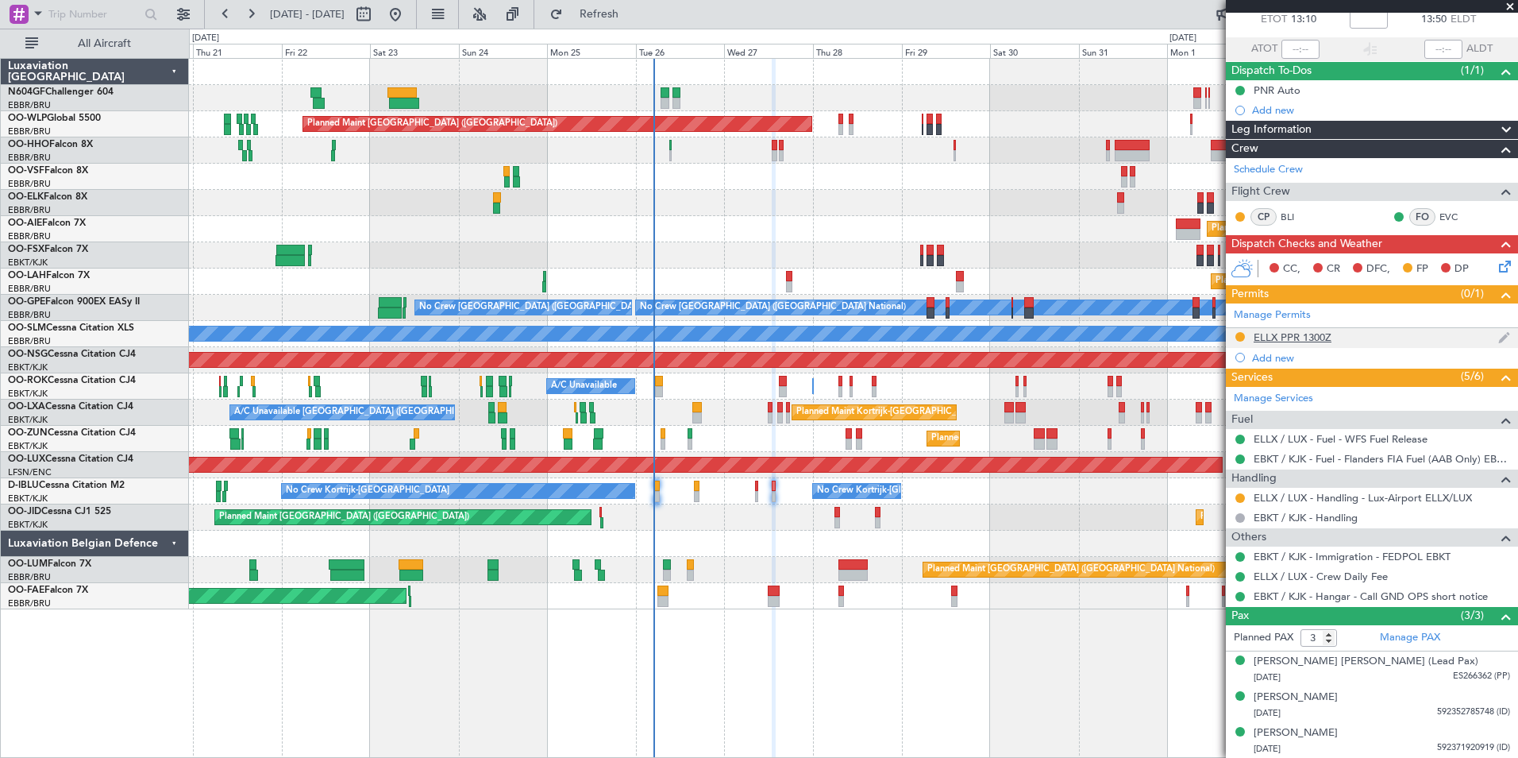
click at [1297, 336] on div "ELLX PPR 1300Z" at bounding box center [1293, 337] width 78 height 14
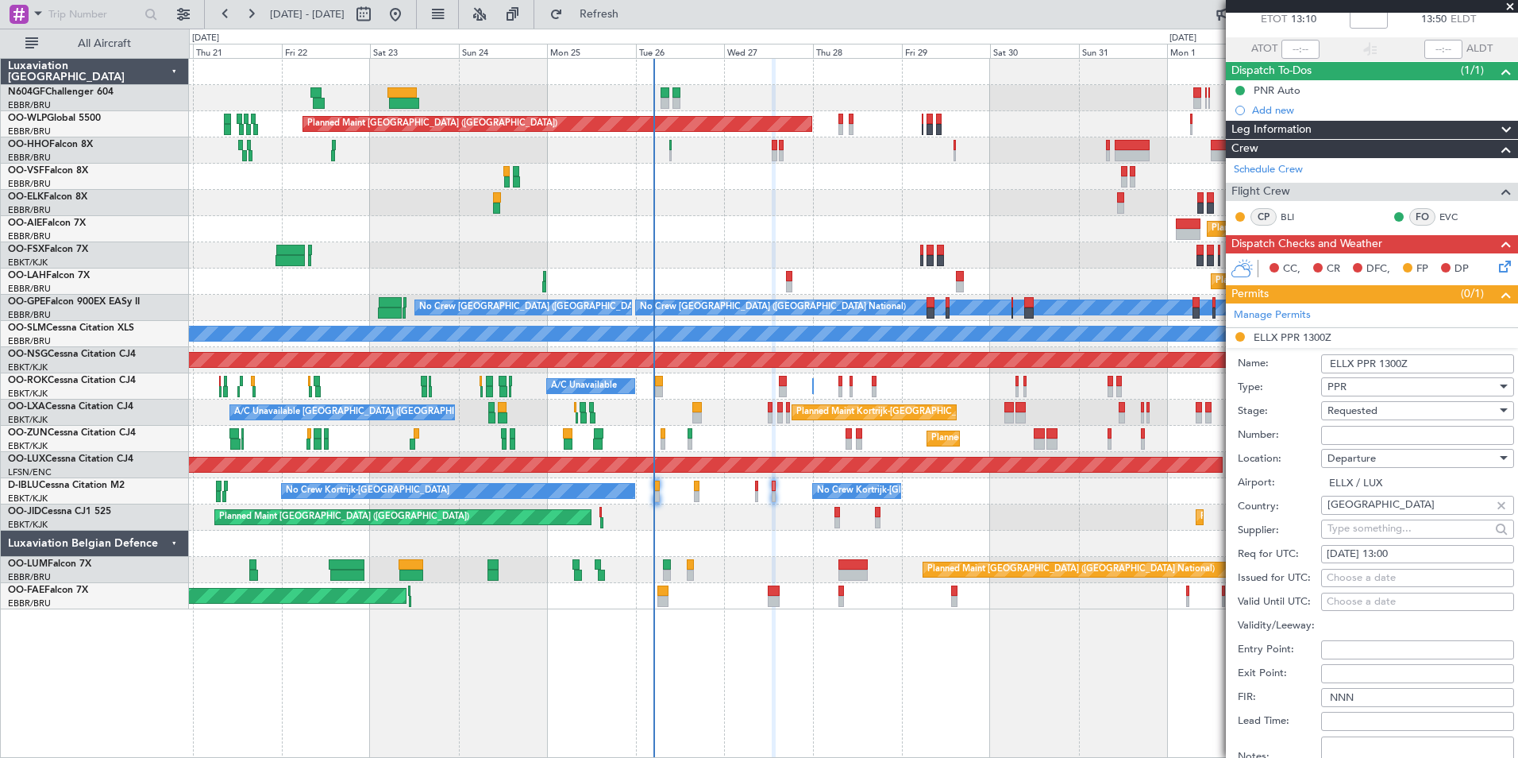
click at [1380, 433] on input "Number:" at bounding box center [1417, 435] width 193 height 19
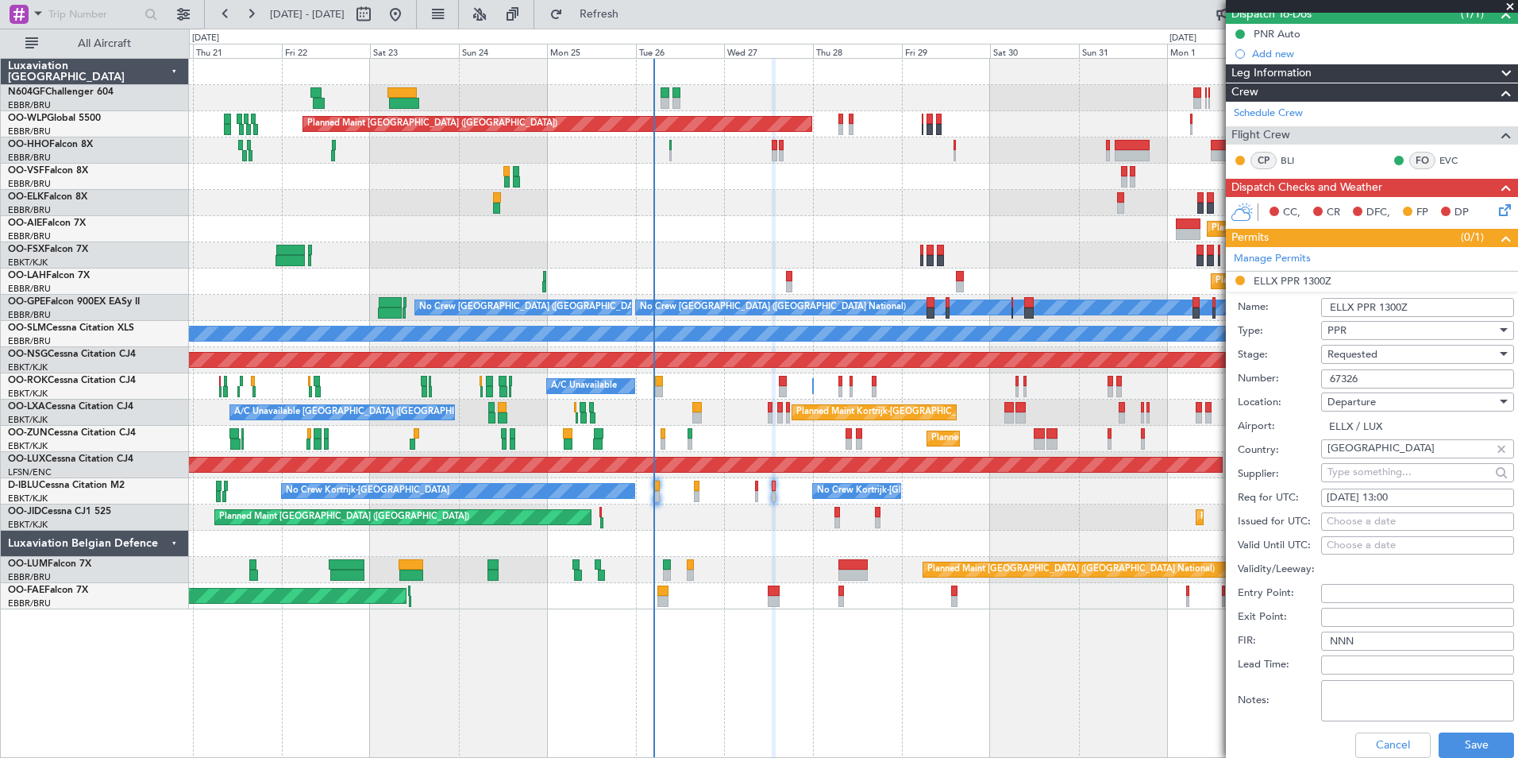
type input "67326"
click at [1381, 355] on div "Requested" at bounding box center [1412, 354] width 169 height 24
click at [1387, 479] on span "Received OK" at bounding box center [1412, 474] width 167 height 24
click at [1458, 734] on button "Save" at bounding box center [1476, 744] width 75 height 25
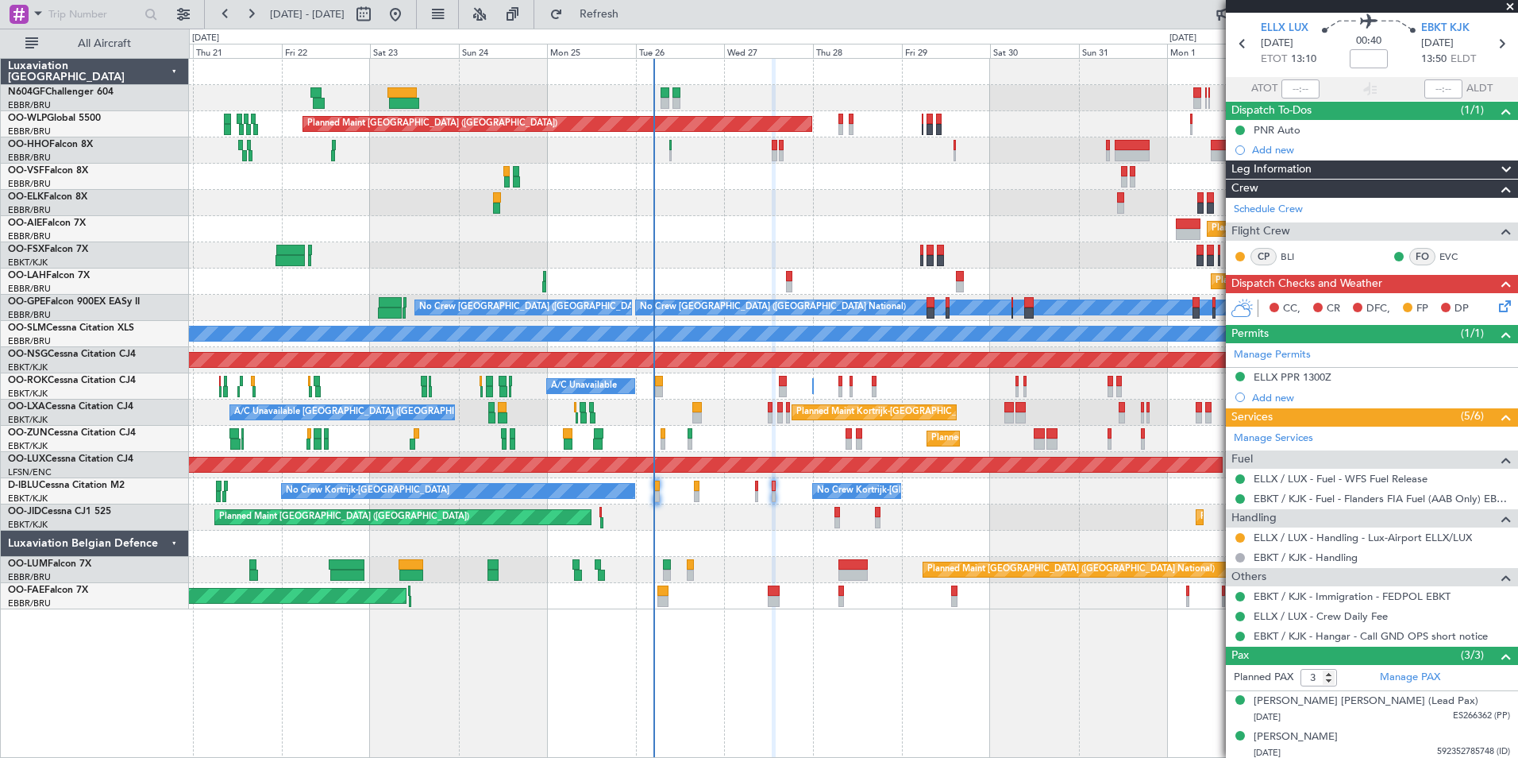
scroll to position [94, 0]
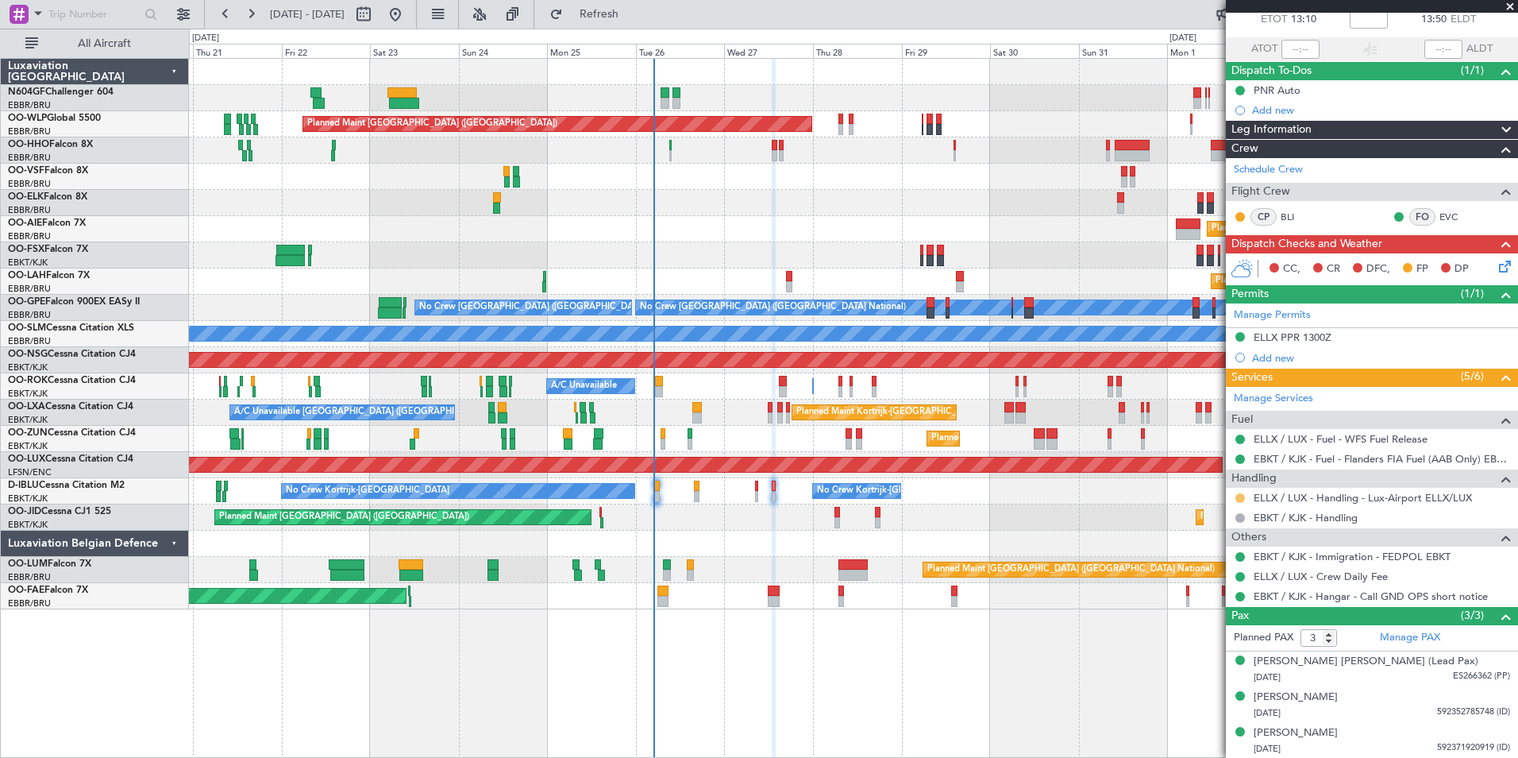
click at [1240, 497] on button at bounding box center [1241, 498] width 10 height 10
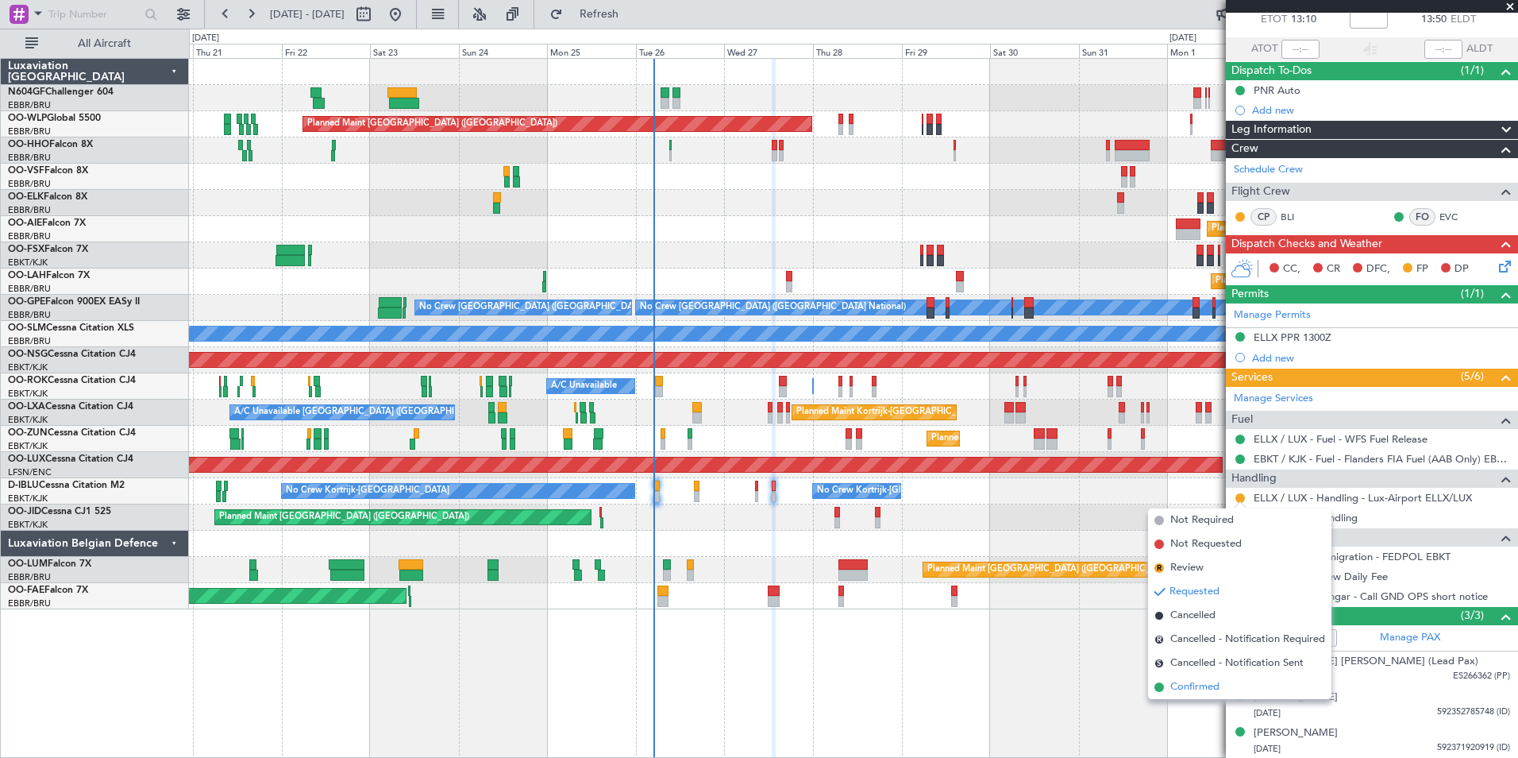
click at [1202, 678] on li "Confirmed" at bounding box center [1239, 687] width 183 height 24
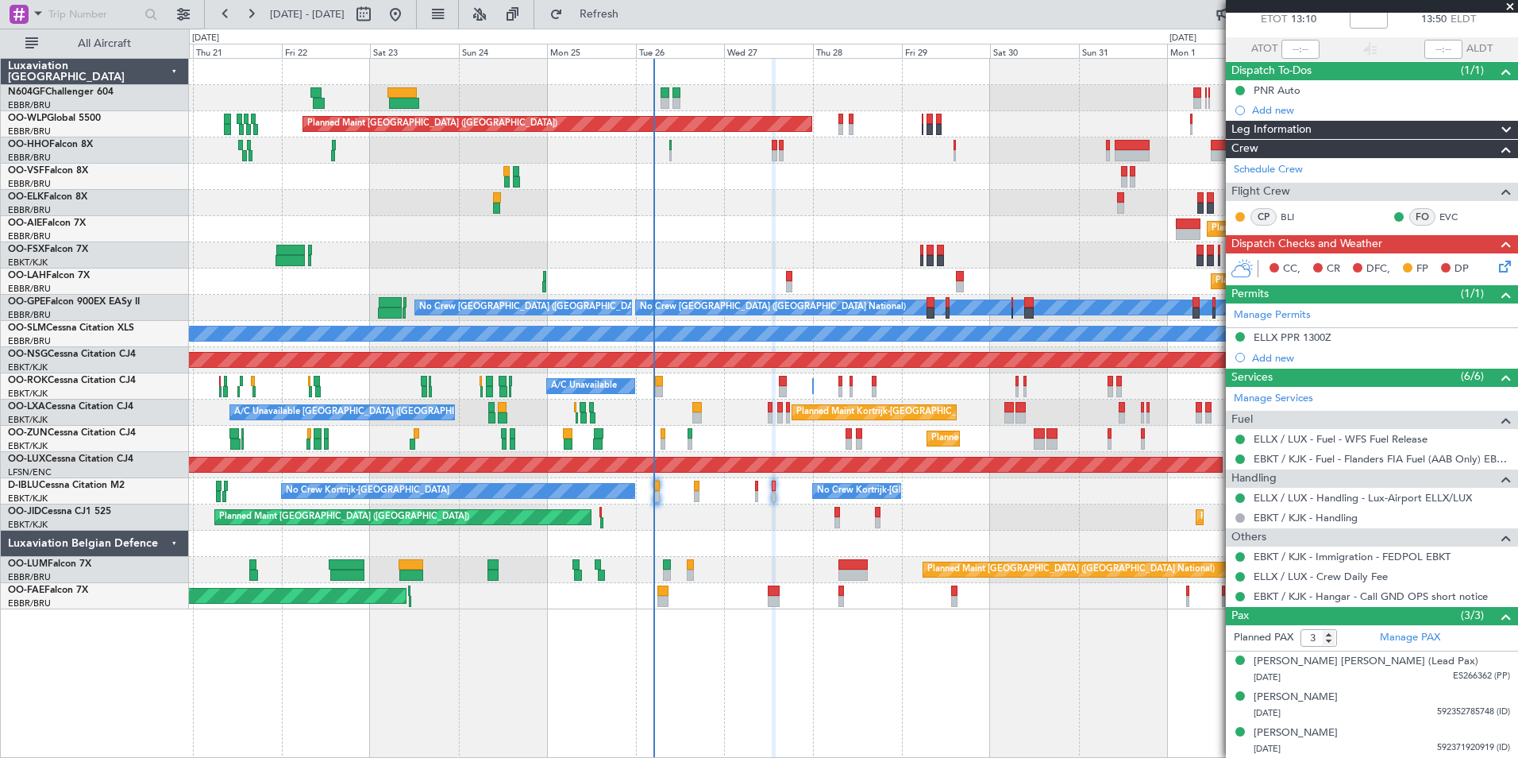
click at [1496, 268] on icon at bounding box center [1502, 263] width 13 height 13
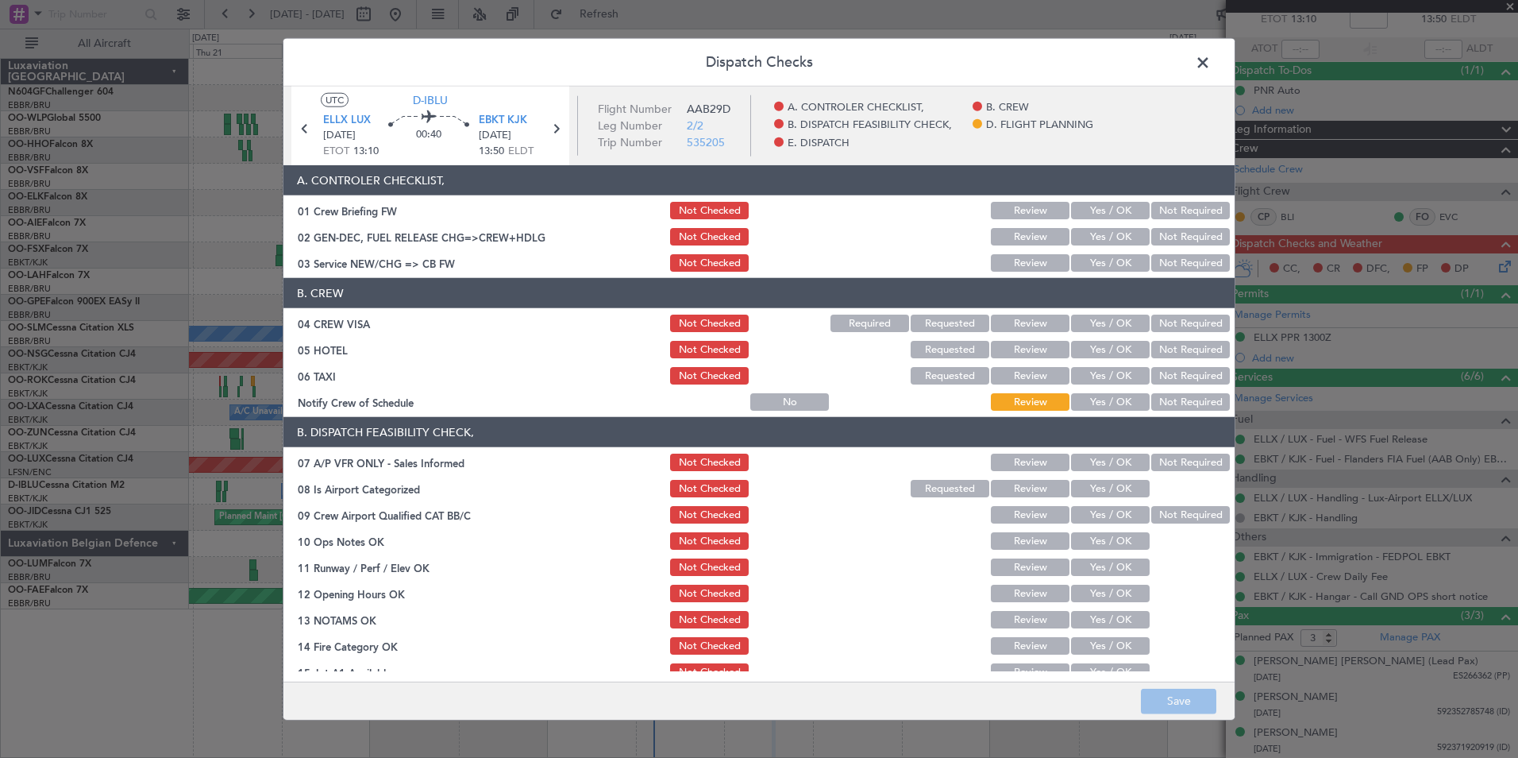
click at [1087, 402] on button "Yes / OK" at bounding box center [1110, 401] width 79 height 17
click at [1183, 376] on button "Not Required" at bounding box center [1191, 375] width 79 height 17
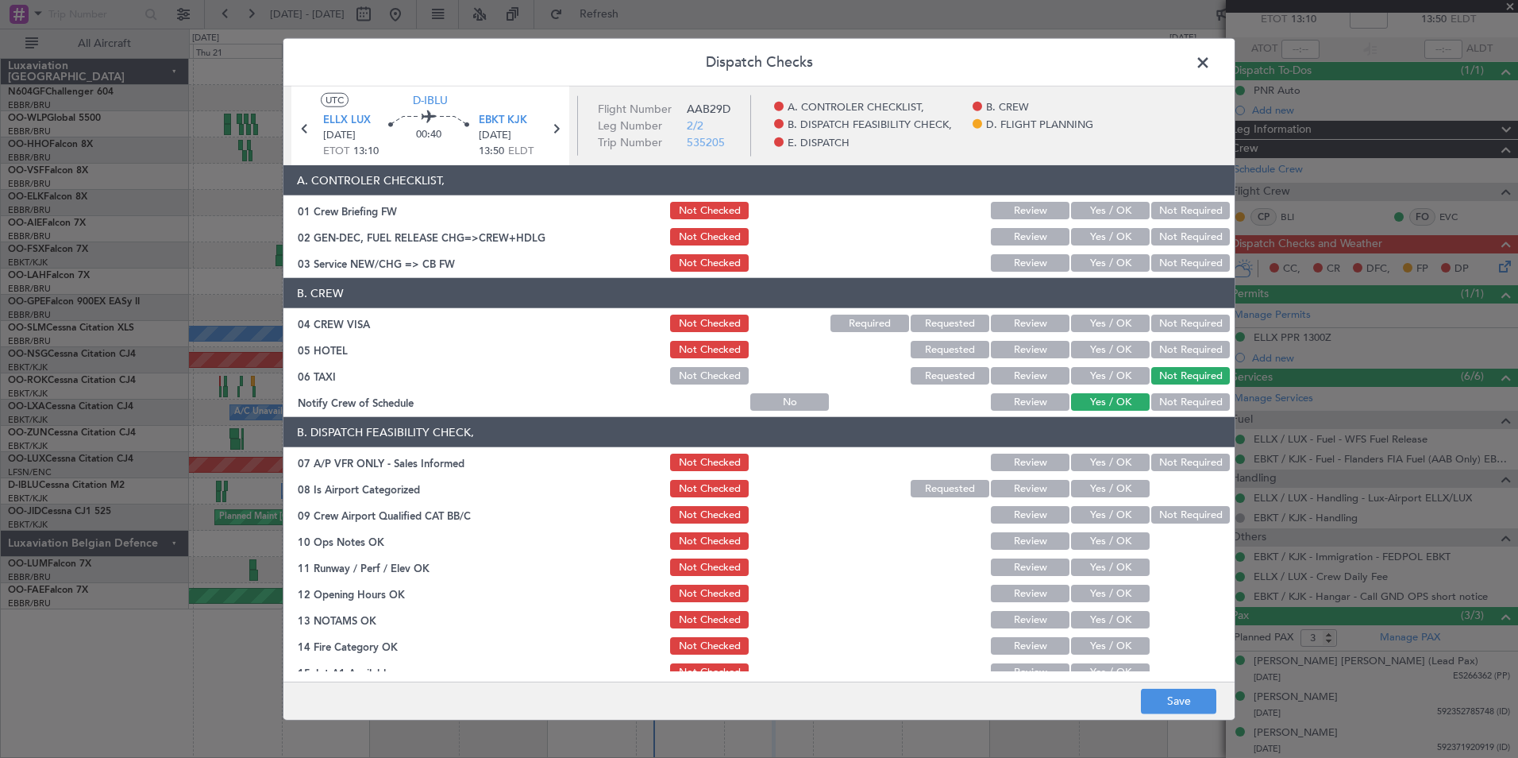
click at [1175, 345] on button "Not Required" at bounding box center [1191, 349] width 79 height 17
click at [1172, 322] on button "Not Required" at bounding box center [1191, 322] width 79 height 17
click at [1093, 264] on button "Yes / OK" at bounding box center [1110, 262] width 79 height 17
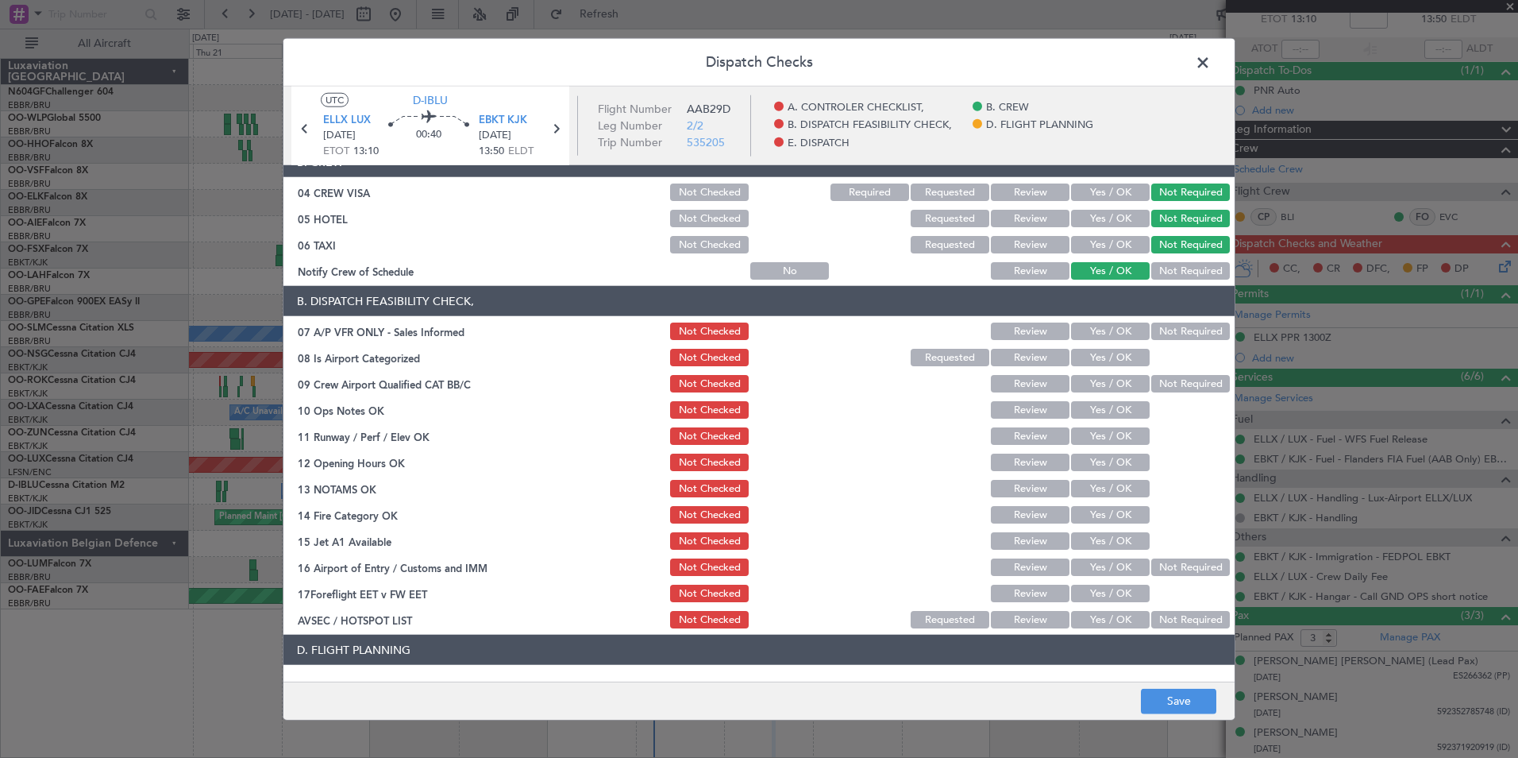
scroll to position [132, 0]
click at [1172, 334] on button "Not Required" at bounding box center [1191, 330] width 79 height 17
click at [1116, 364] on button "Yes / OK" at bounding box center [1110, 356] width 79 height 17
click at [1119, 372] on div "Yes / OK" at bounding box center [1109, 383] width 80 height 22
click at [1125, 383] on button "Yes / OK" at bounding box center [1110, 382] width 79 height 17
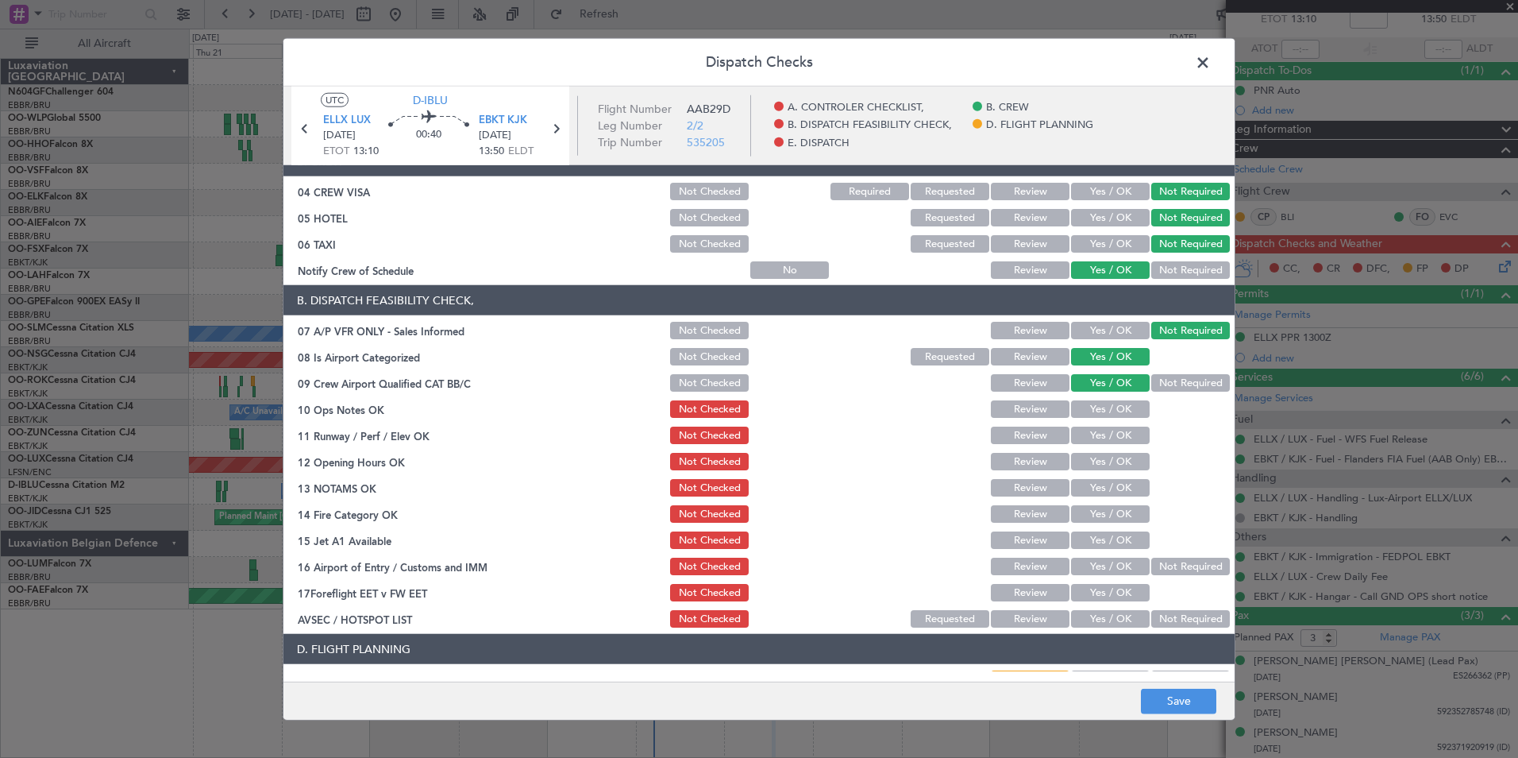
click at [1126, 404] on button "Yes / OK" at bounding box center [1110, 408] width 79 height 17
click at [1123, 436] on button "Yes / OK" at bounding box center [1110, 434] width 79 height 17
click at [1121, 456] on button "Yes / OK" at bounding box center [1110, 461] width 79 height 17
click at [1121, 480] on button "Yes / OK" at bounding box center [1110, 487] width 79 height 17
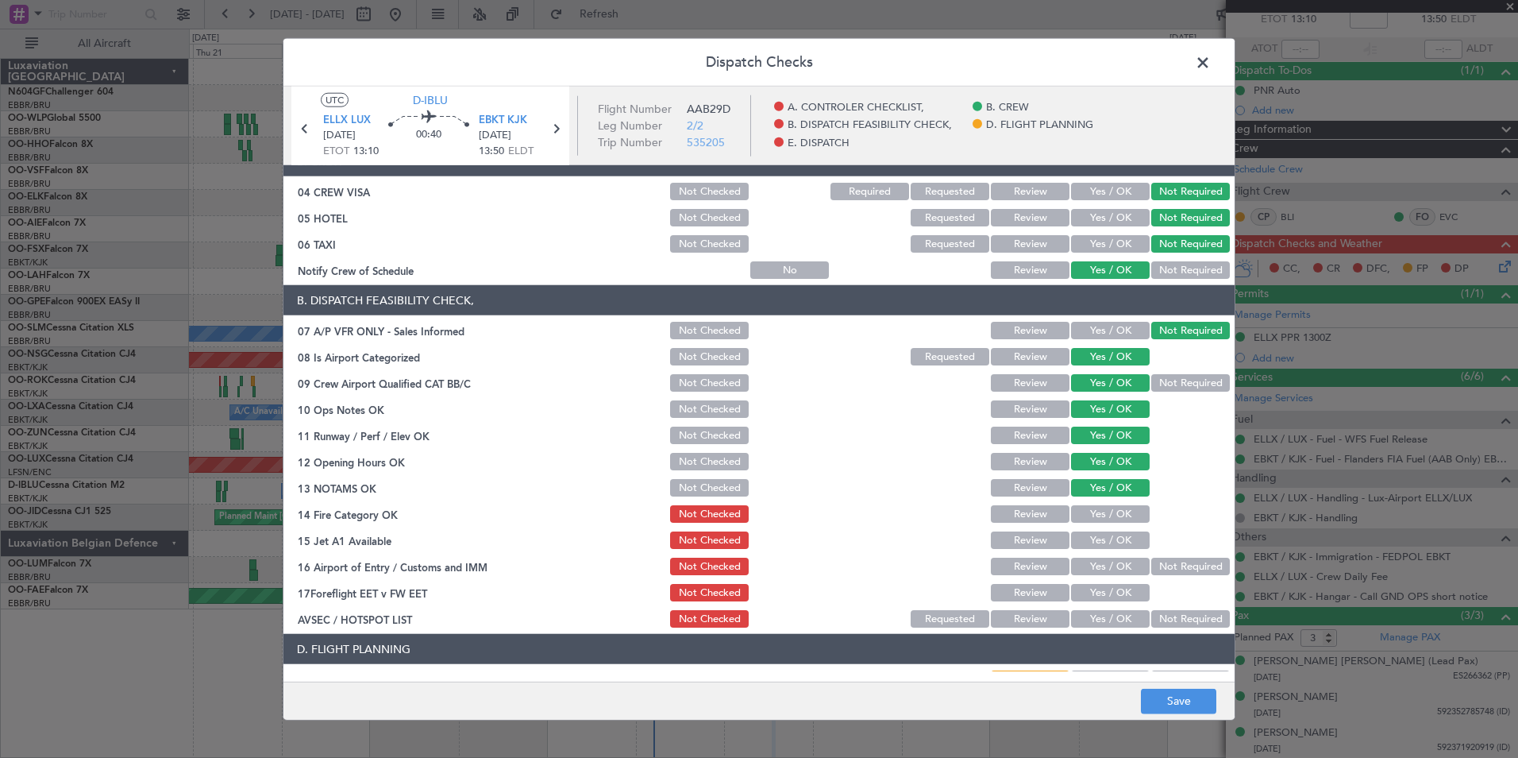
click at [1119, 521] on button "Yes / OK" at bounding box center [1110, 513] width 79 height 17
click at [1123, 545] on button "Yes / OK" at bounding box center [1110, 539] width 79 height 17
click at [1198, 570] on button "Not Required" at bounding box center [1191, 565] width 79 height 17
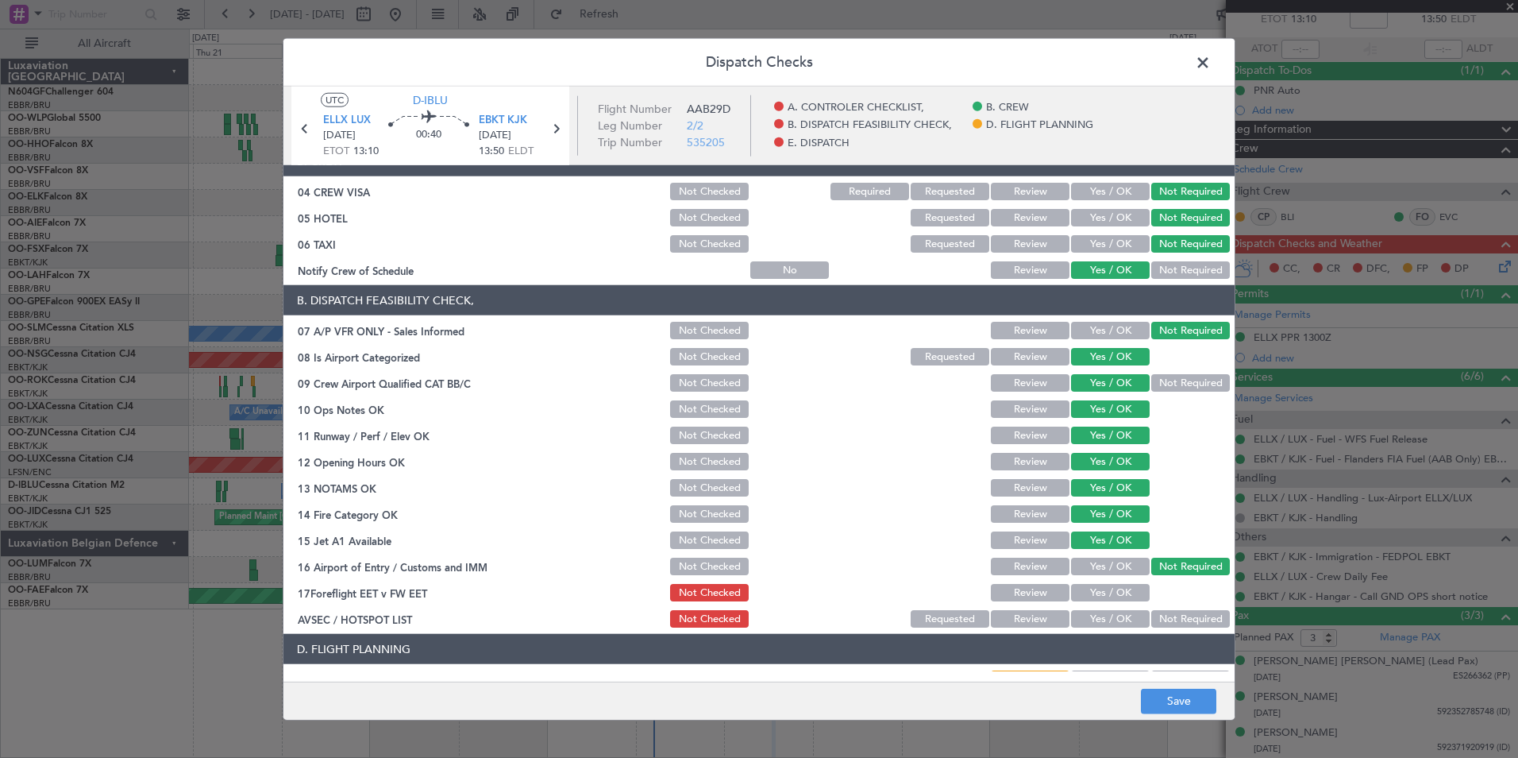
click at [1120, 610] on button "Yes / OK" at bounding box center [1110, 618] width 79 height 17
click at [1117, 594] on button "Yes / OK" at bounding box center [1110, 592] width 79 height 17
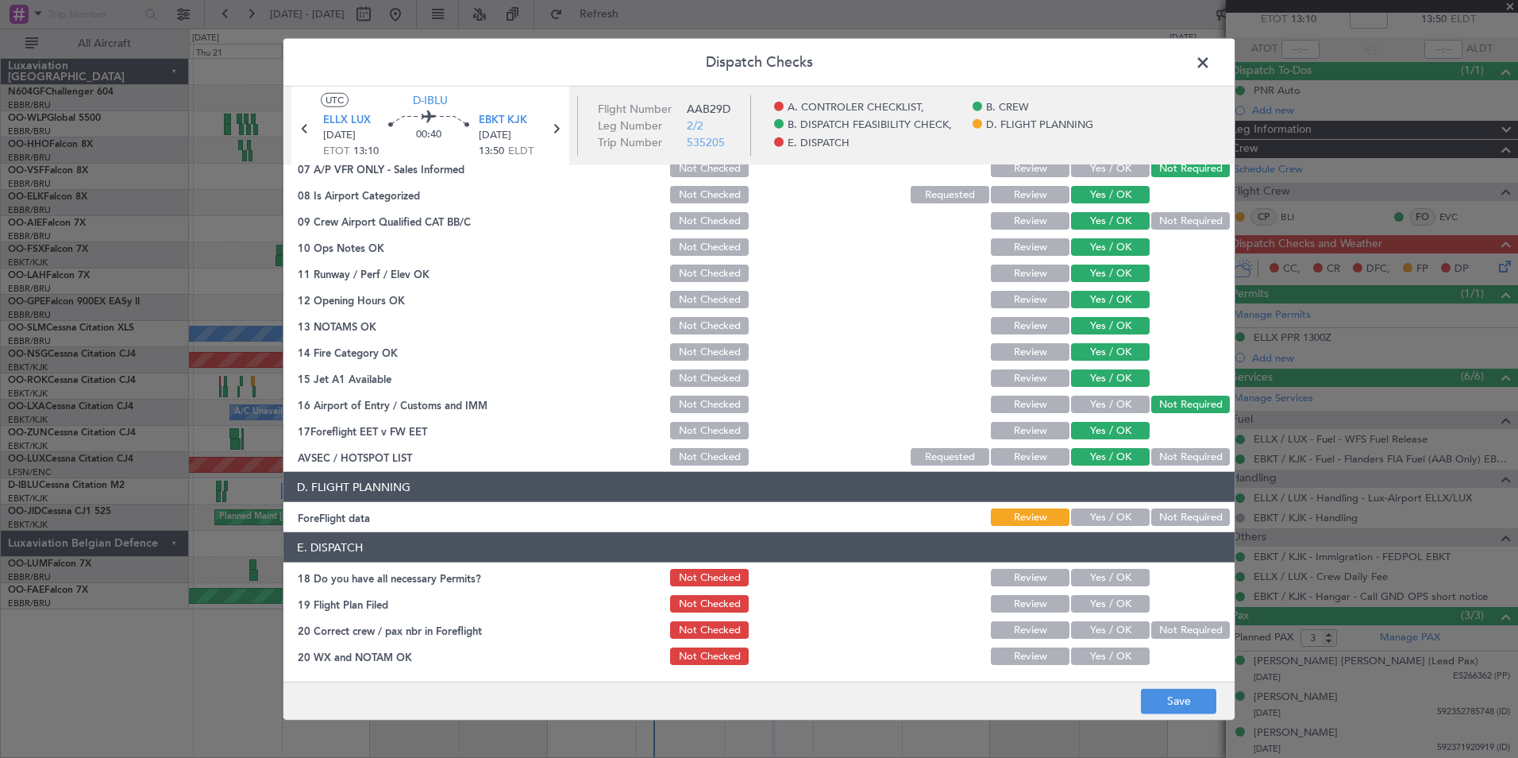
click at [1152, 524] on button "Not Required" at bounding box center [1191, 516] width 79 height 17
click at [1096, 654] on button "Yes / OK" at bounding box center [1110, 655] width 79 height 17
click at [1098, 637] on button "Yes / OK" at bounding box center [1110, 629] width 79 height 17
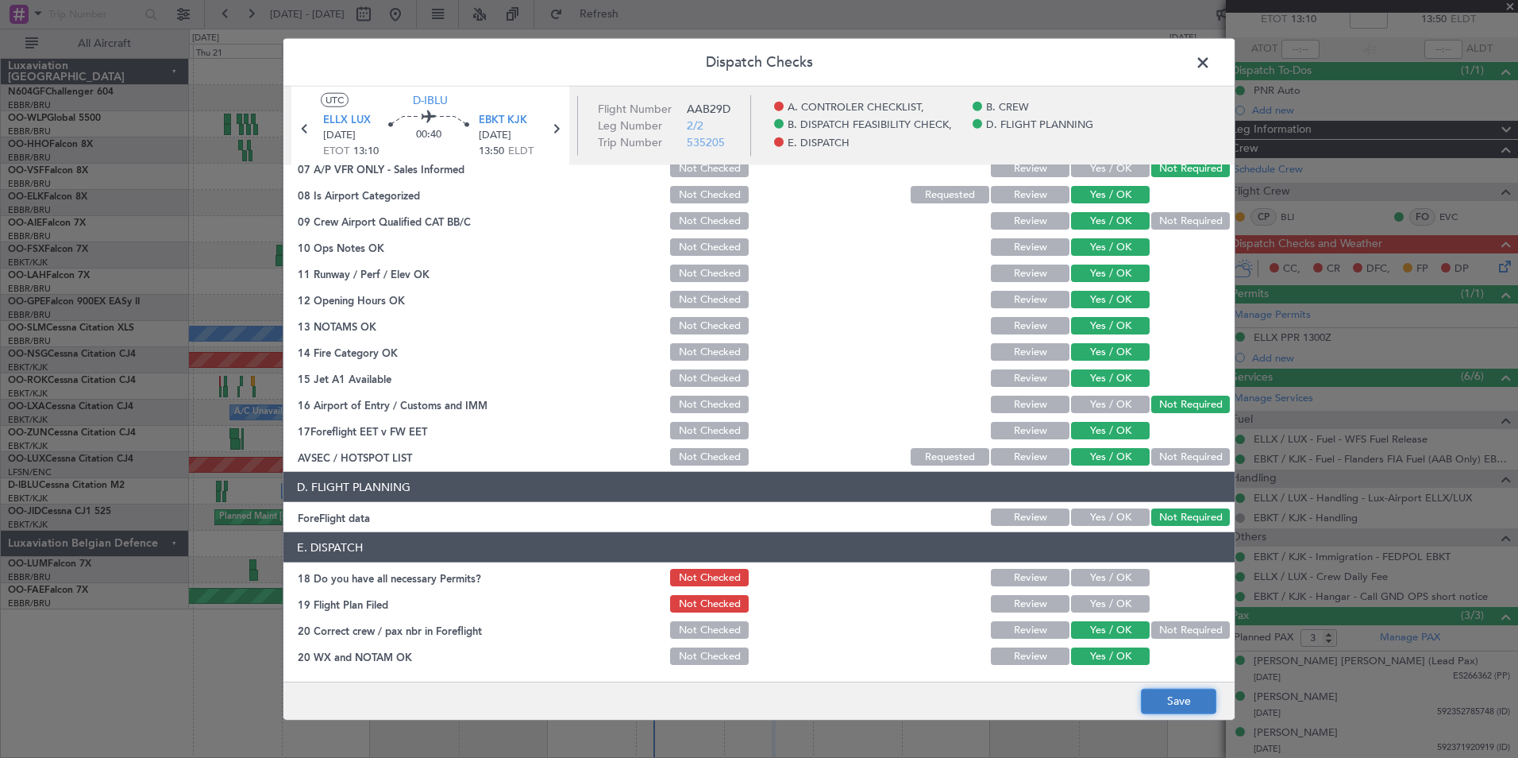
click at [1171, 696] on button "Save" at bounding box center [1178, 700] width 75 height 25
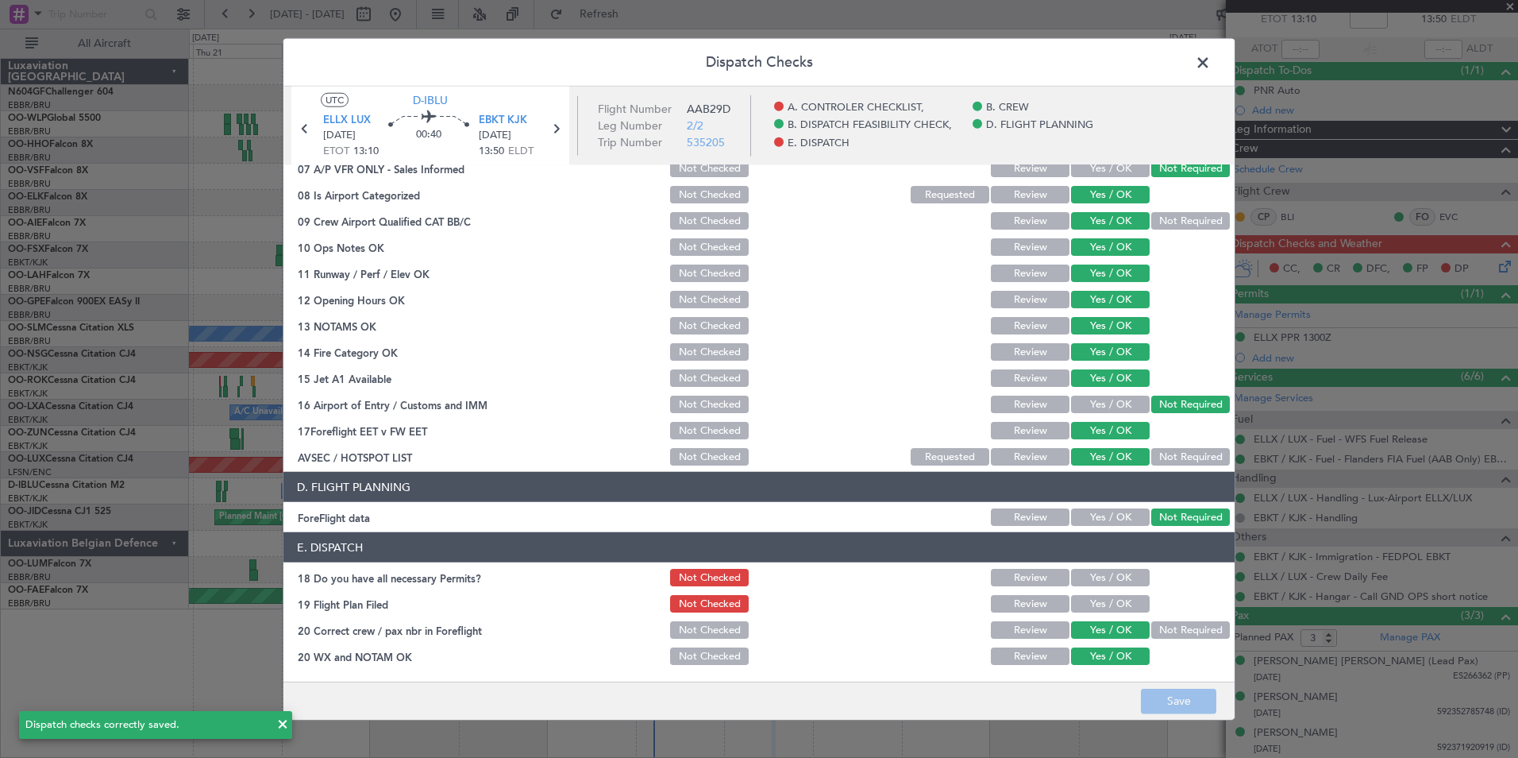
click at [1211, 68] on span at bounding box center [1211, 67] width 0 height 32
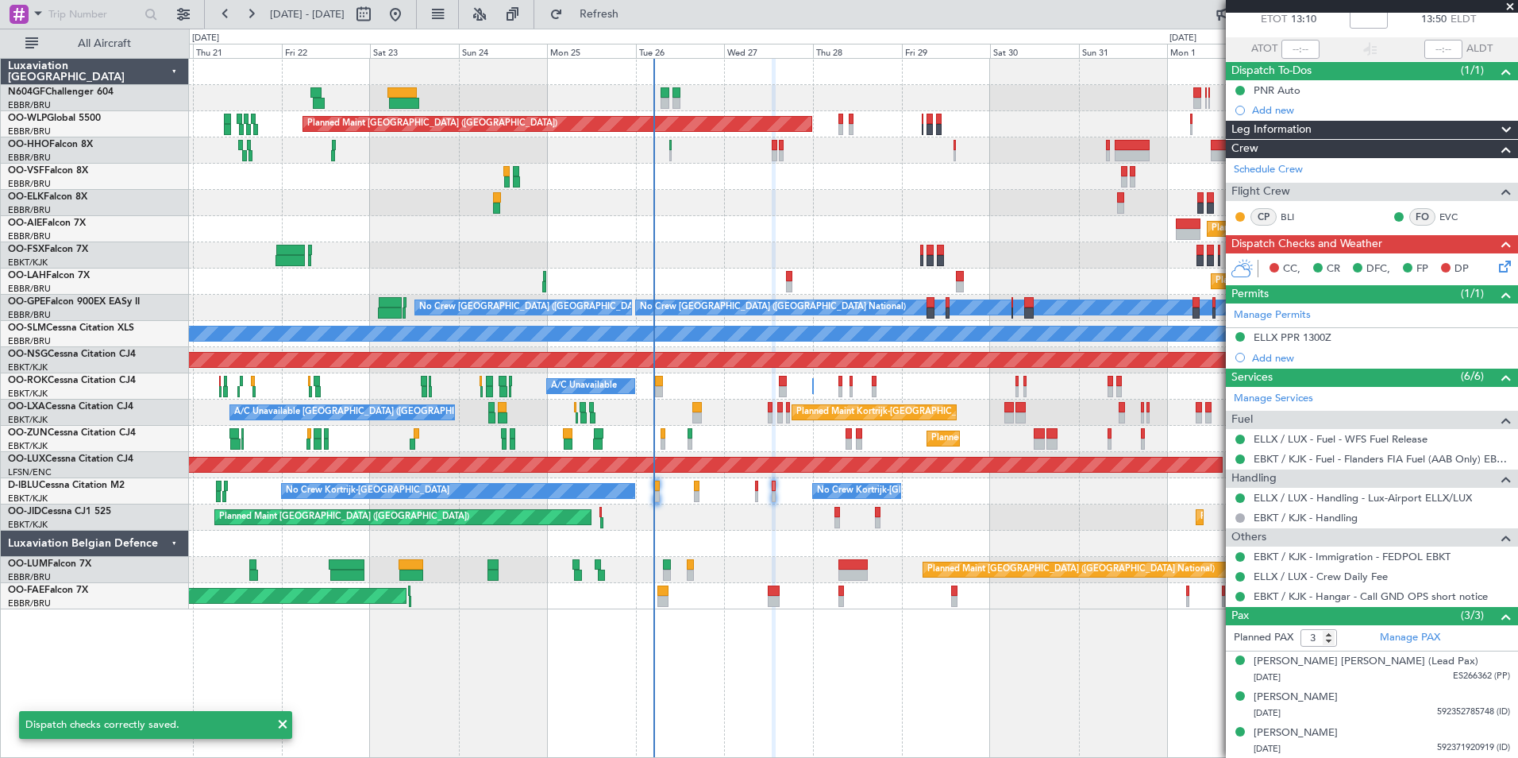
scroll to position [0, 0]
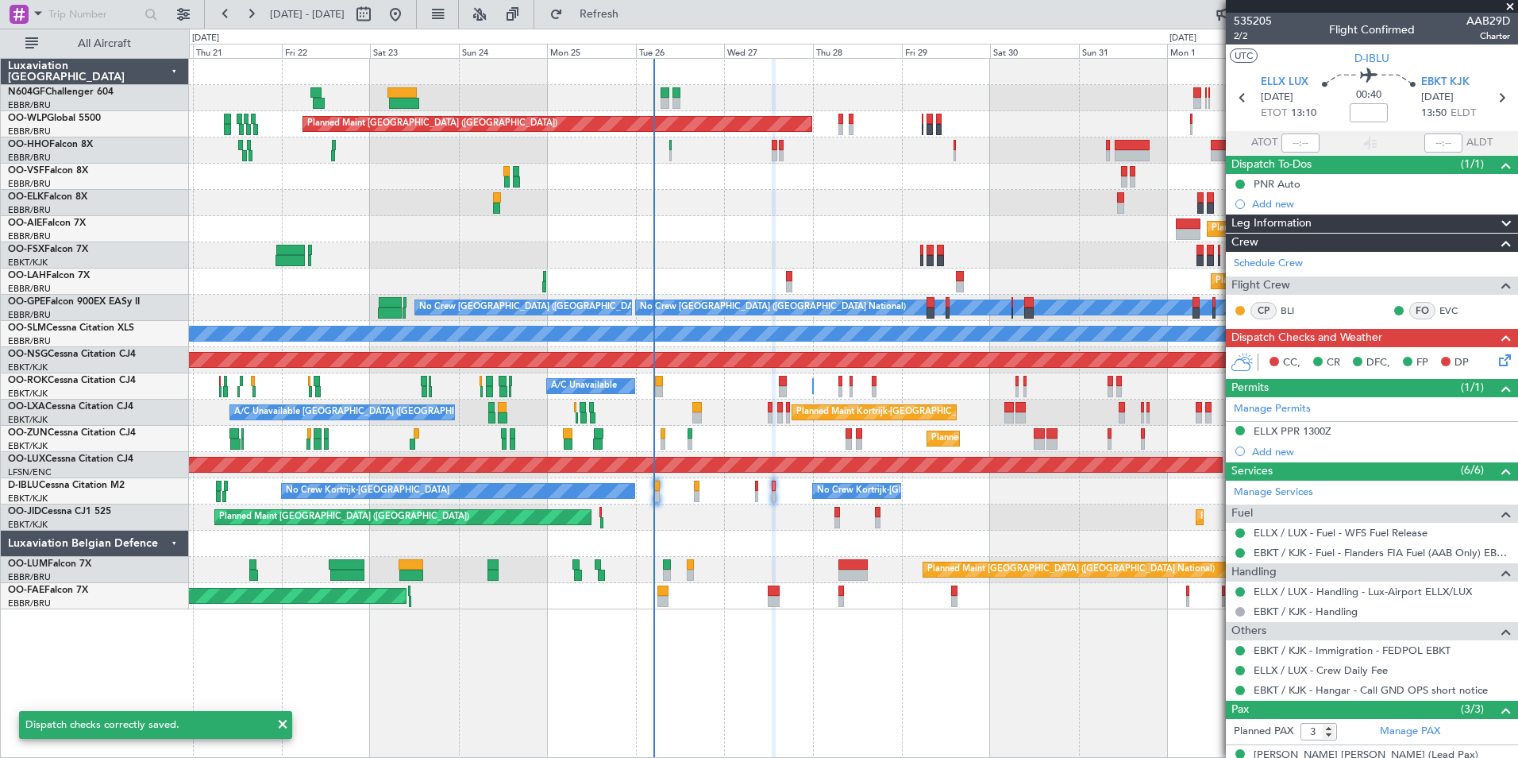
click at [1359, 123] on nimbus-time-variation at bounding box center [1369, 115] width 38 height 25
click at [1362, 112] on input at bounding box center [1369, 112] width 38 height 19
click at [1404, 91] on div "00:40 -5" at bounding box center [1369, 97] width 105 height 59
type input "-00:05"
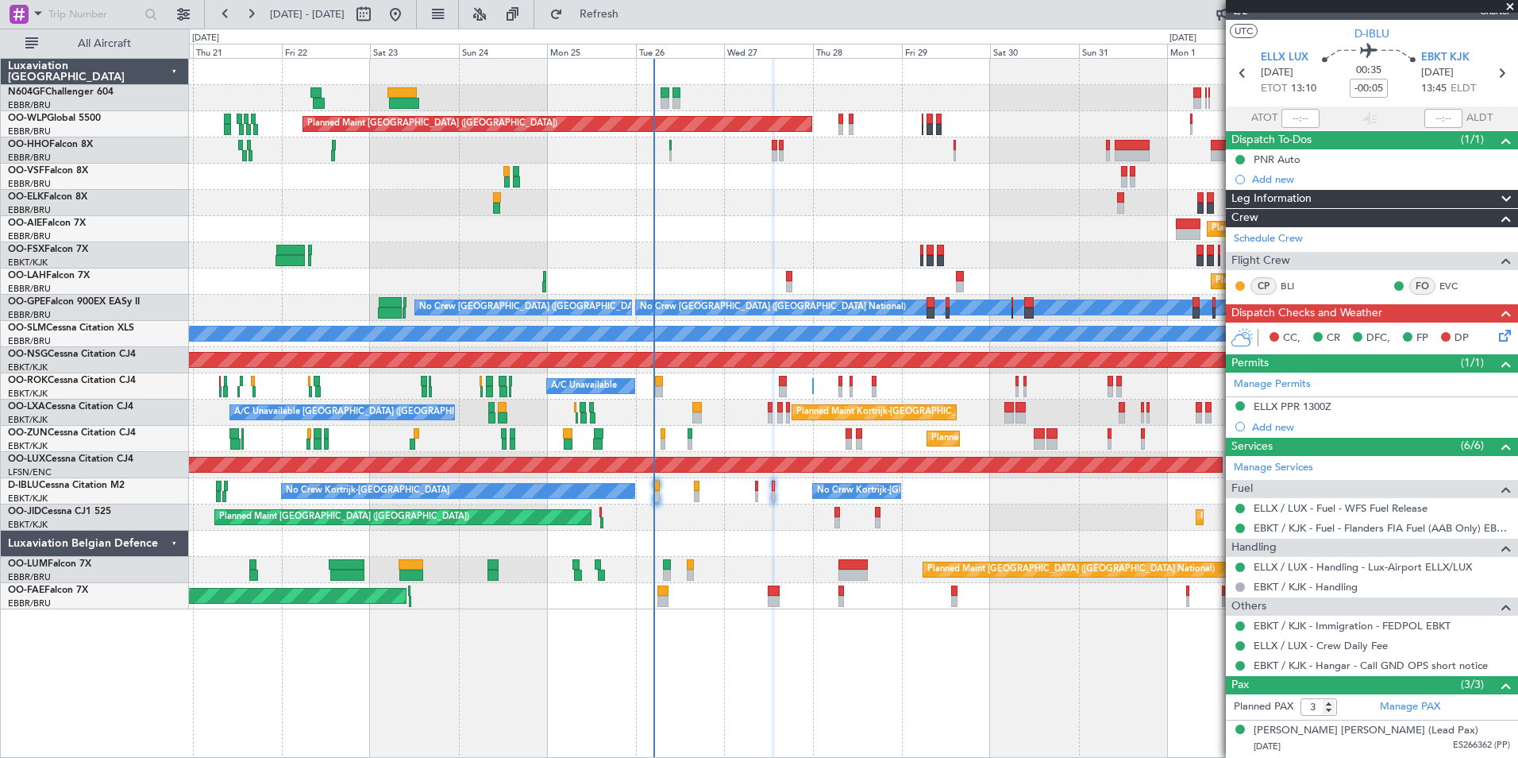
scroll to position [25, 0]
click at [1236, 73] on icon at bounding box center [1243, 72] width 21 height 21
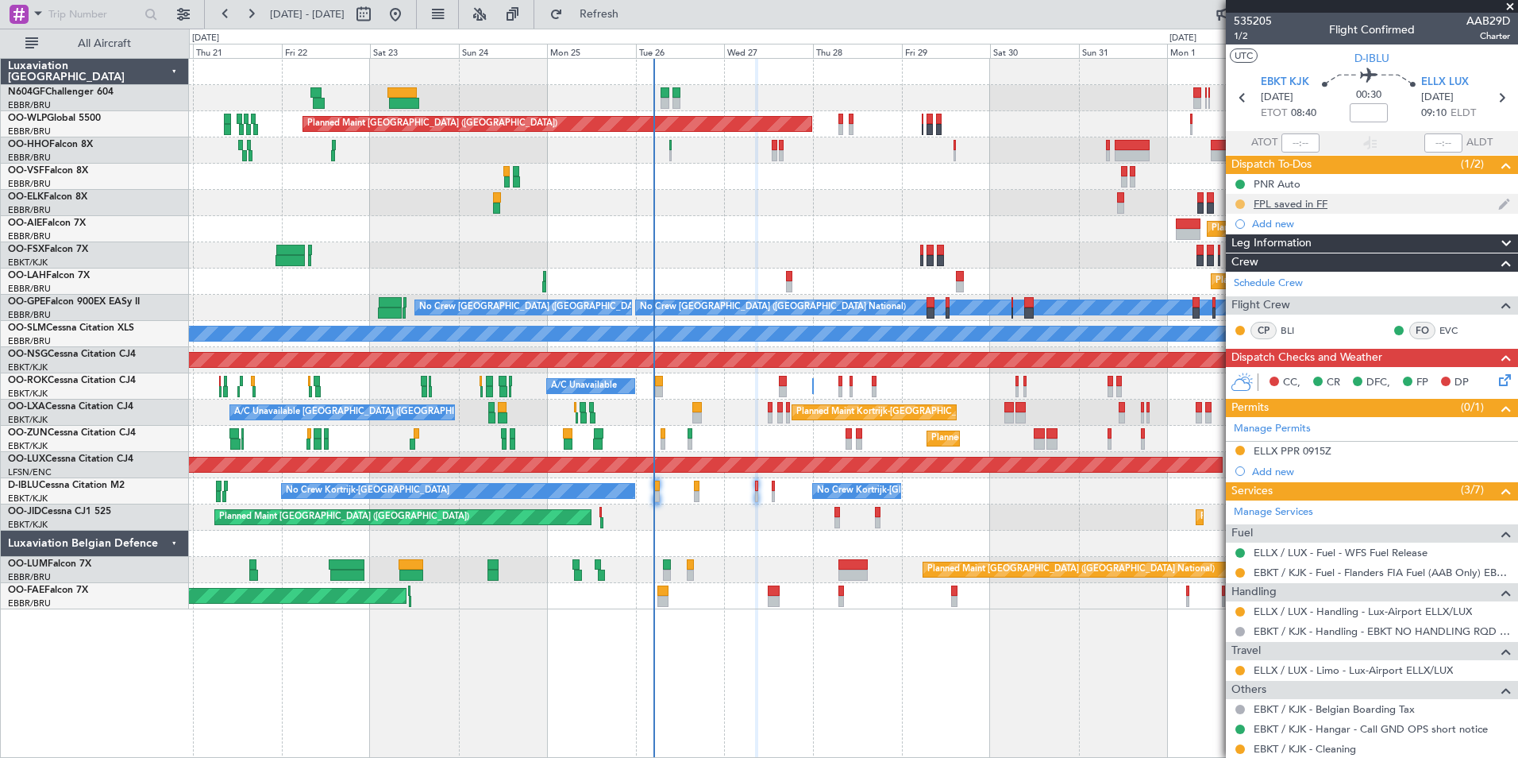
click at [1240, 204] on button at bounding box center [1241, 204] width 10 height 10
click at [1220, 271] on li "Completed" at bounding box center [1240, 274] width 85 height 24
click at [1299, 448] on div "ELLX PPR 0915Z" at bounding box center [1293, 451] width 78 height 14
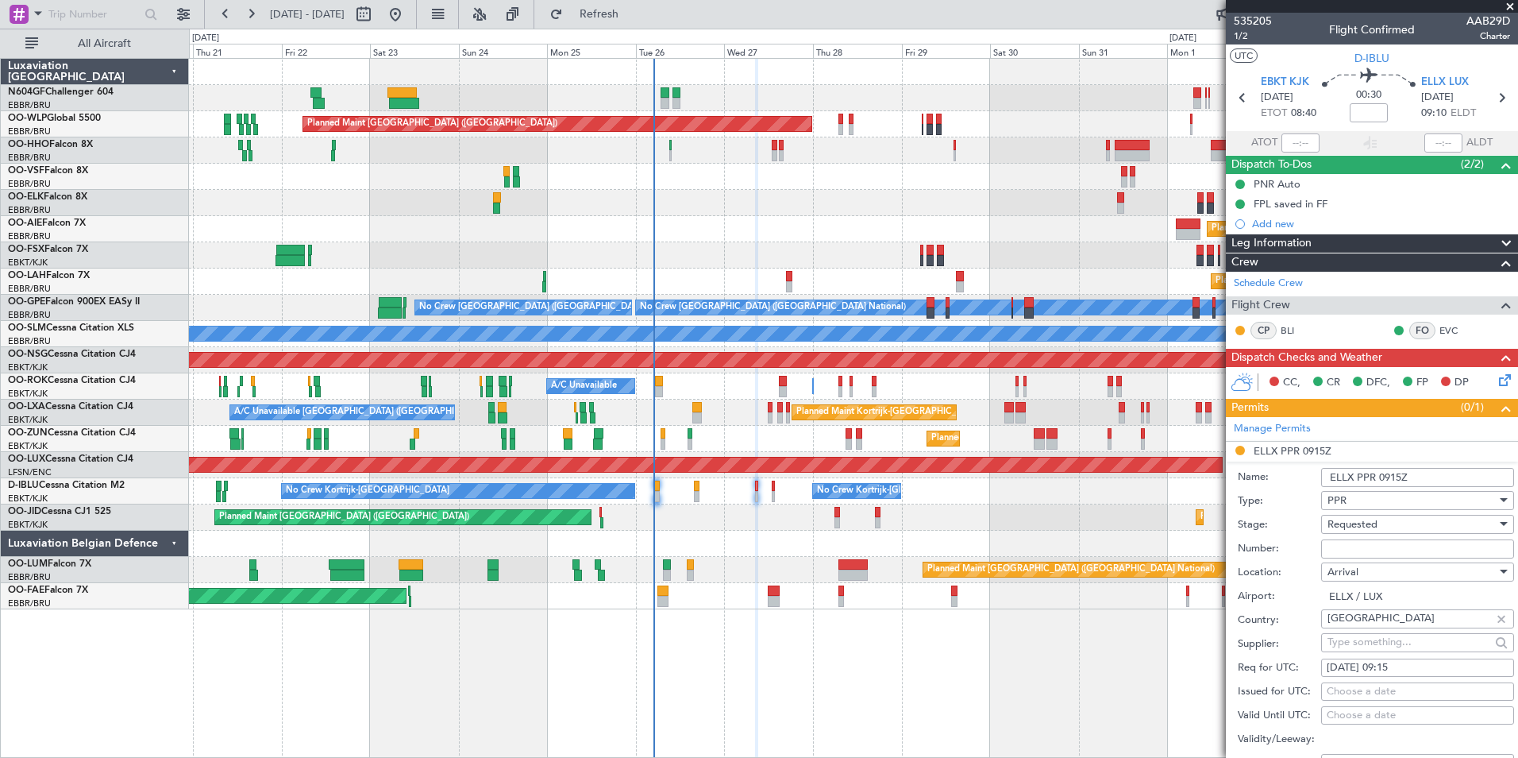
click at [1380, 553] on input "Number:" at bounding box center [1417, 548] width 193 height 19
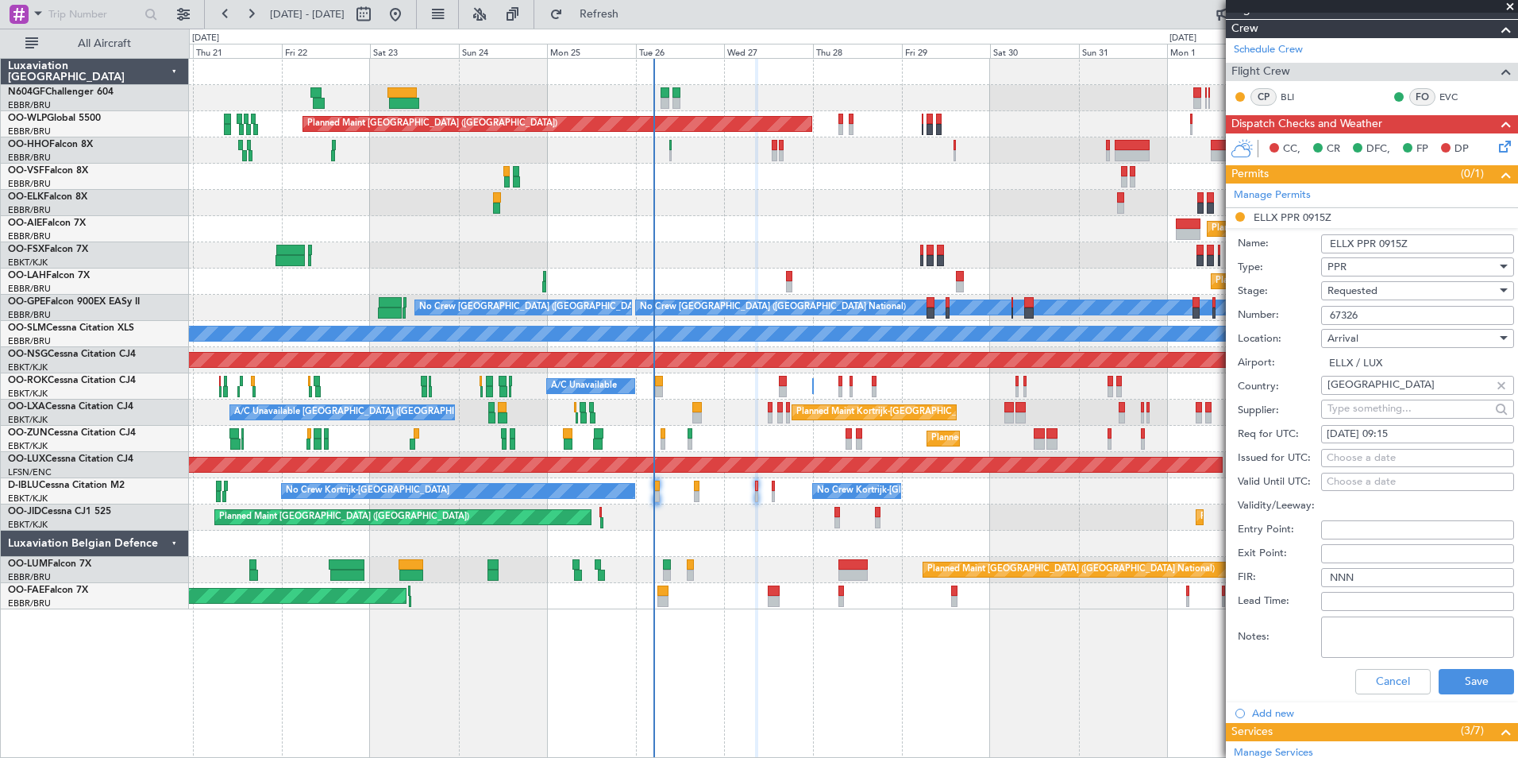
scroll to position [235, 0]
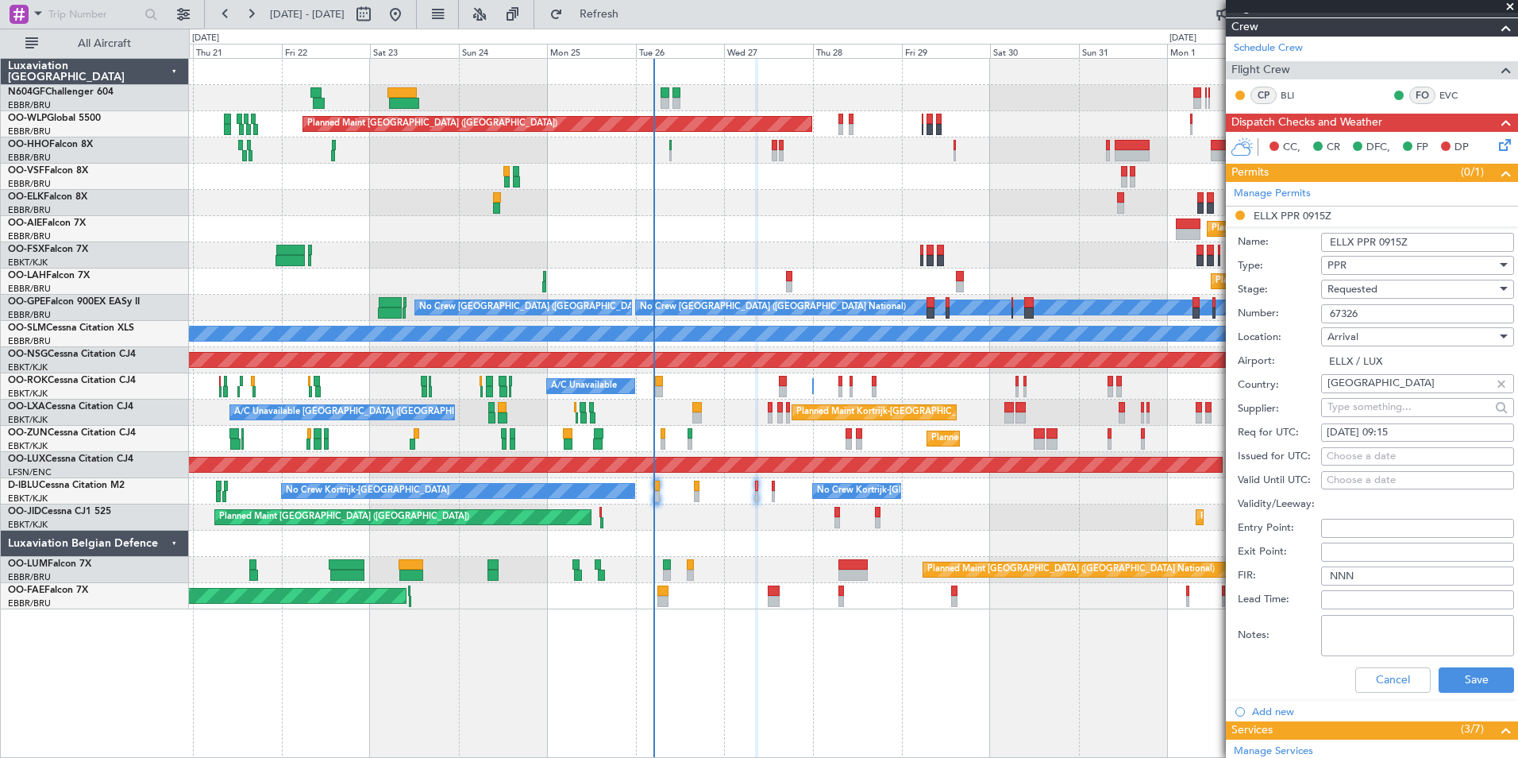
type input "67326"
click at [1373, 291] on span "Requested" at bounding box center [1353, 289] width 50 height 14
click at [1389, 406] on span "Received OK" at bounding box center [1412, 409] width 167 height 24
click at [1450, 684] on button "Save" at bounding box center [1476, 679] width 75 height 25
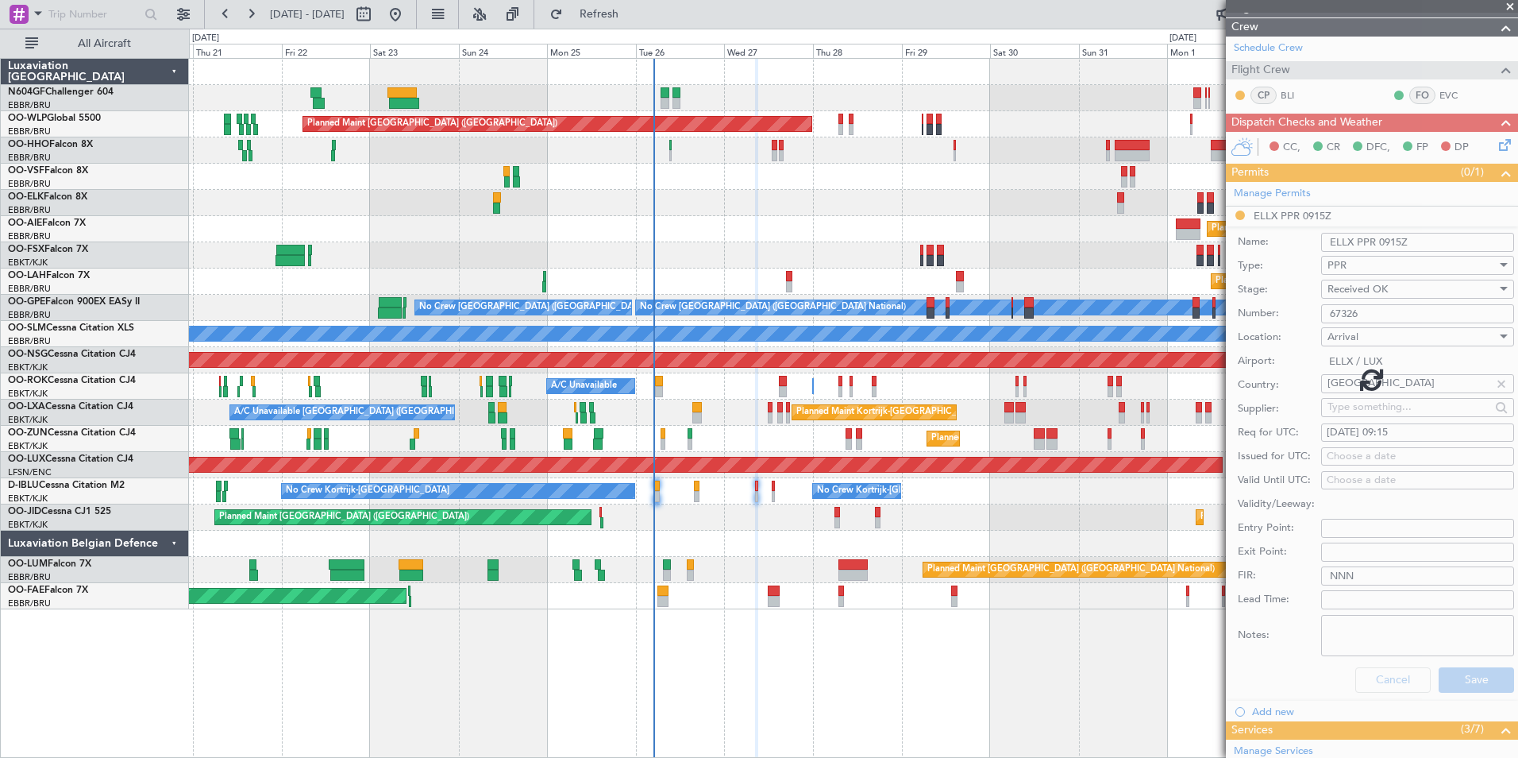
scroll to position [172, 0]
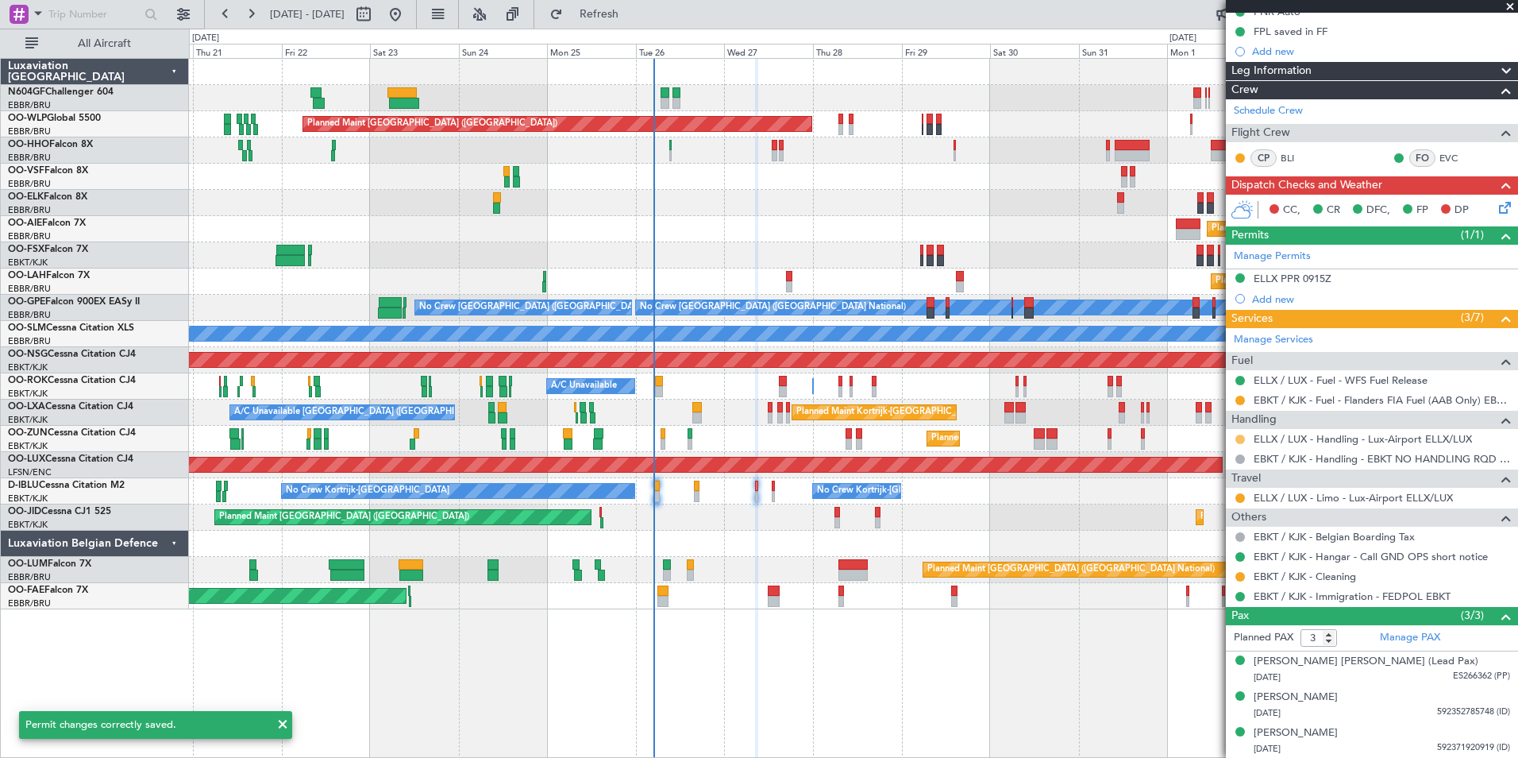
click at [1241, 442] on button at bounding box center [1241, 439] width 10 height 10
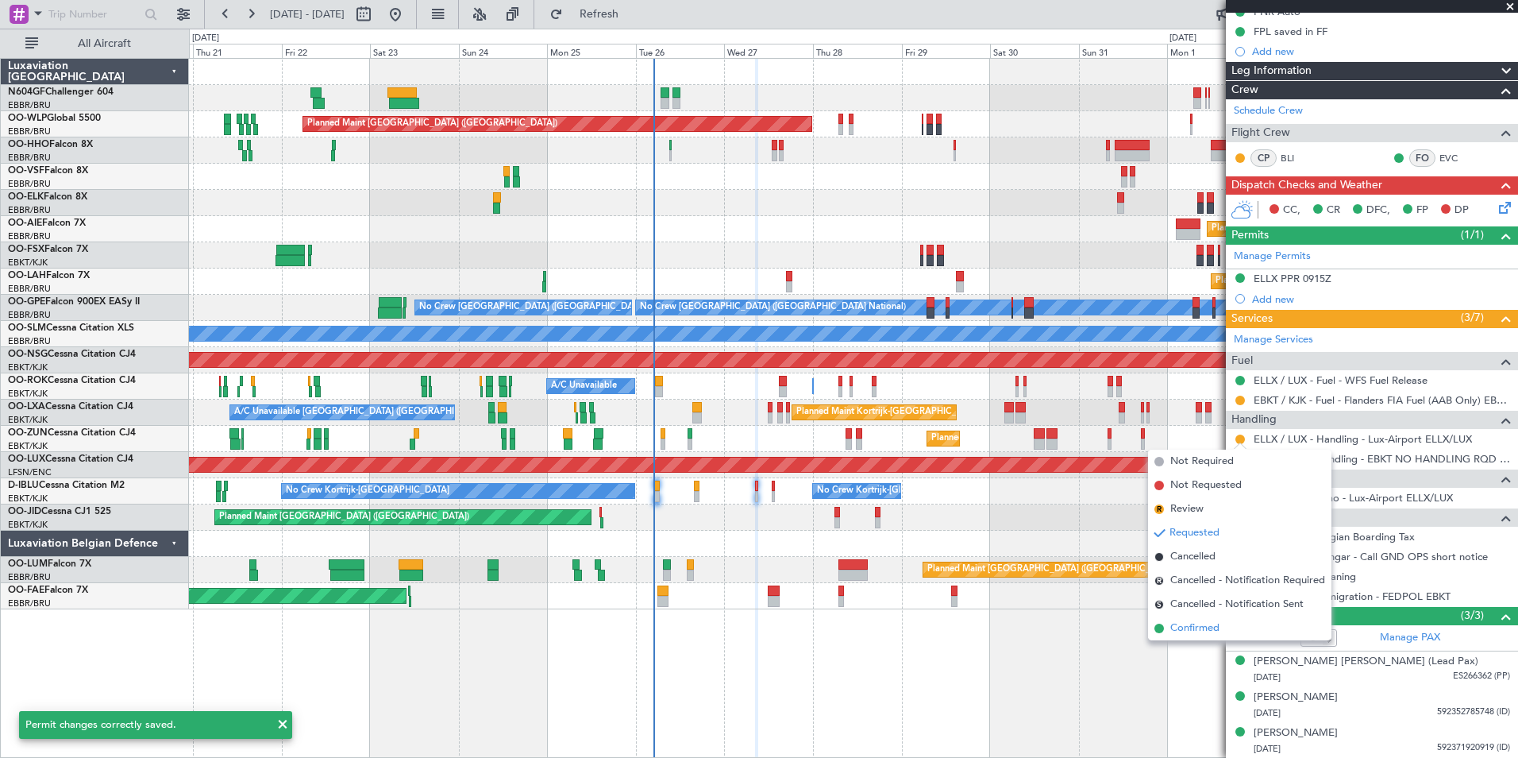
click at [1229, 632] on li "Confirmed" at bounding box center [1239, 628] width 183 height 24
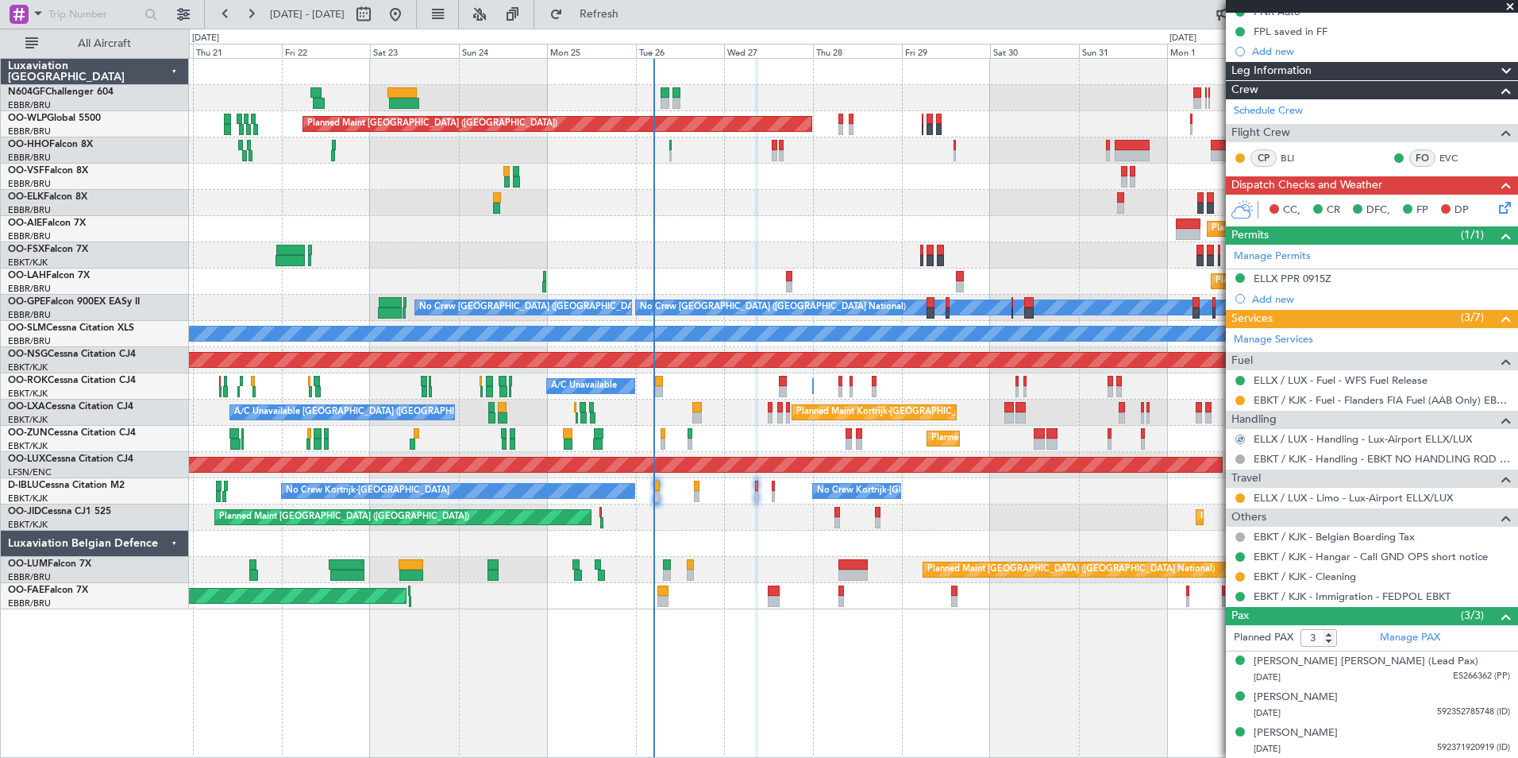
scroll to position [0, 0]
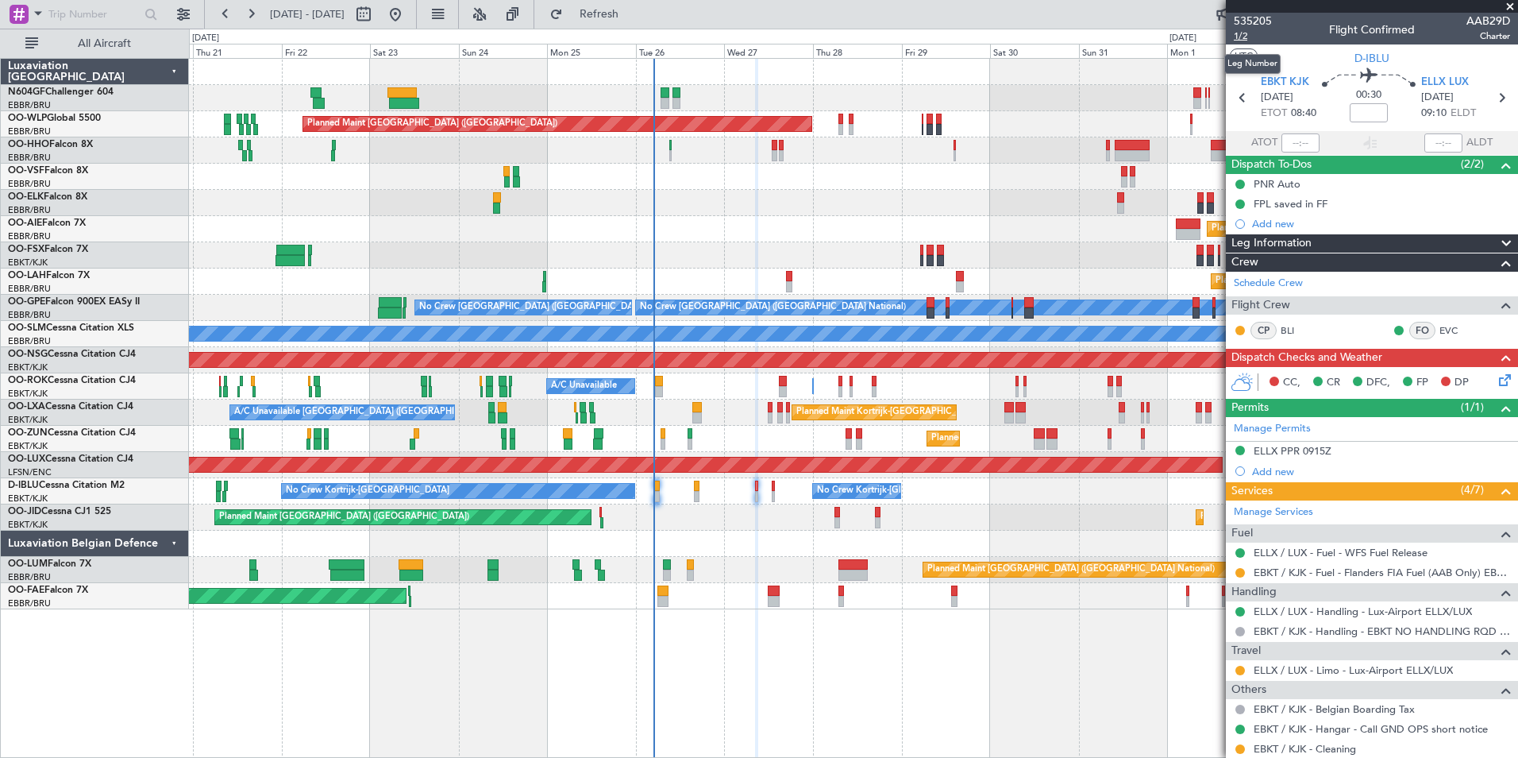
click at [1246, 38] on span "1/2" at bounding box center [1253, 36] width 38 height 14
click at [1496, 373] on icon at bounding box center [1502, 377] width 13 height 13
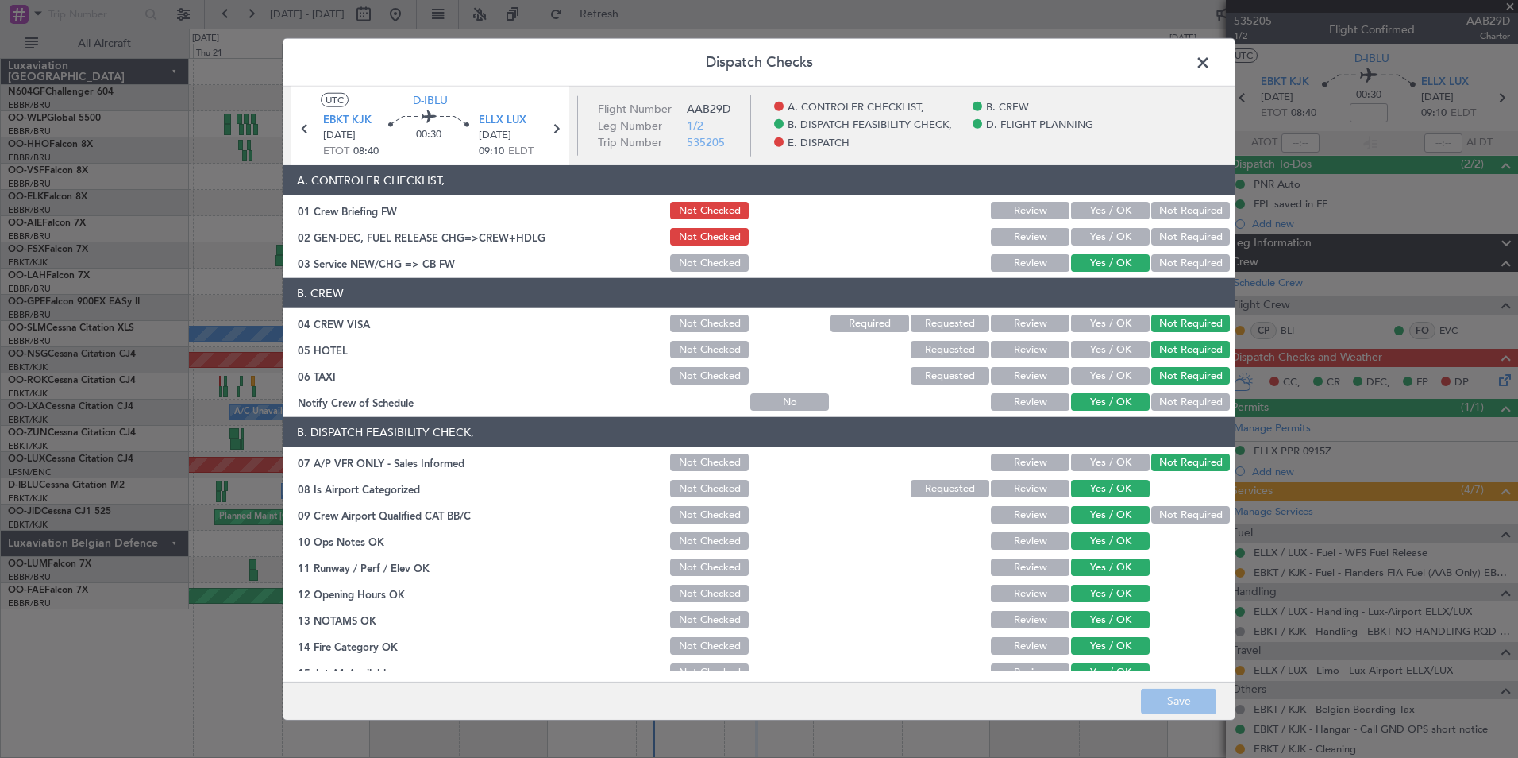
click at [1090, 236] on button "Yes / OK" at bounding box center [1110, 236] width 79 height 17
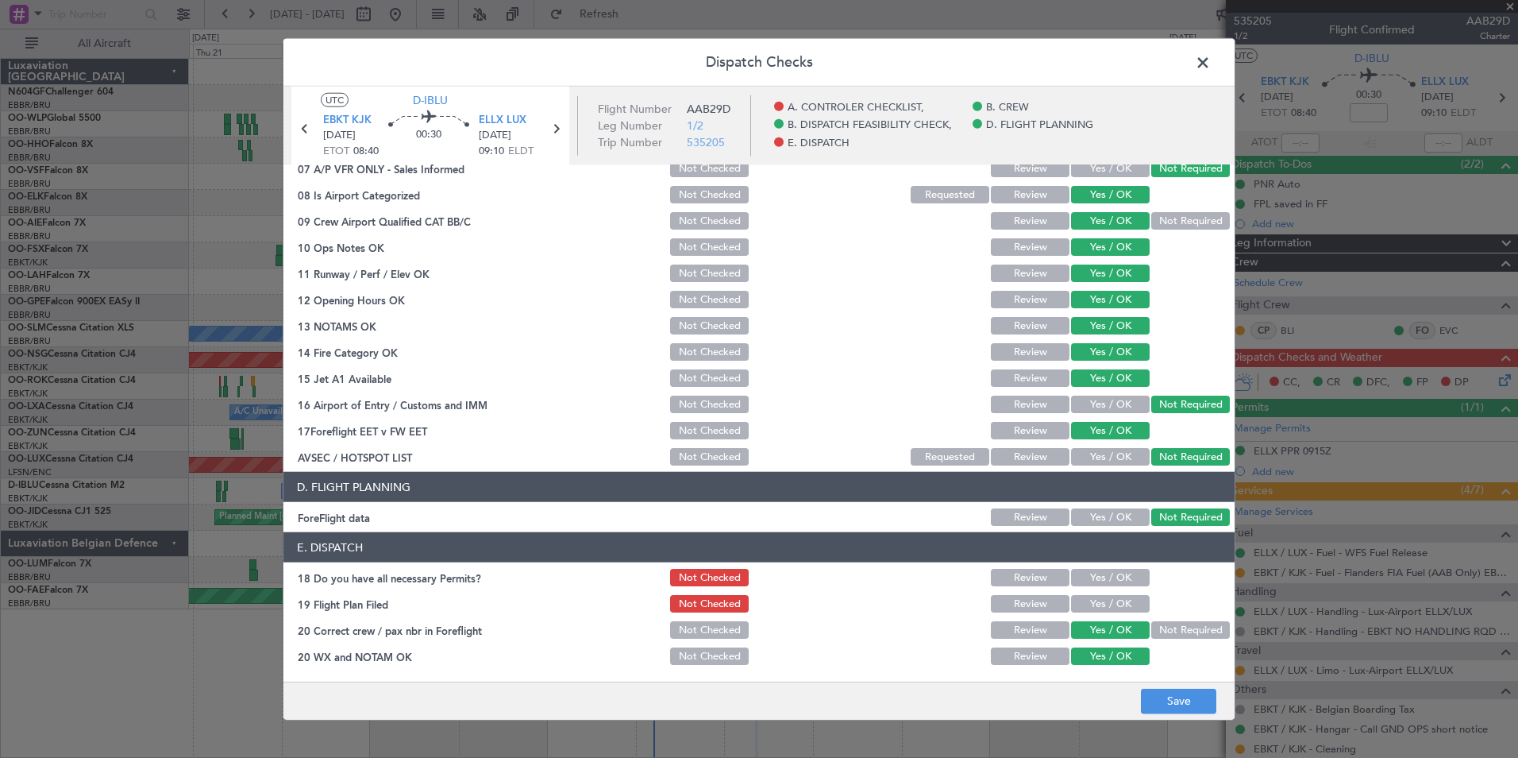
click at [1120, 598] on button "Yes / OK" at bounding box center [1110, 603] width 79 height 17
click at [1116, 578] on button "Yes / OK" at bounding box center [1110, 577] width 79 height 17
click at [1167, 708] on button "Save" at bounding box center [1178, 700] width 75 height 25
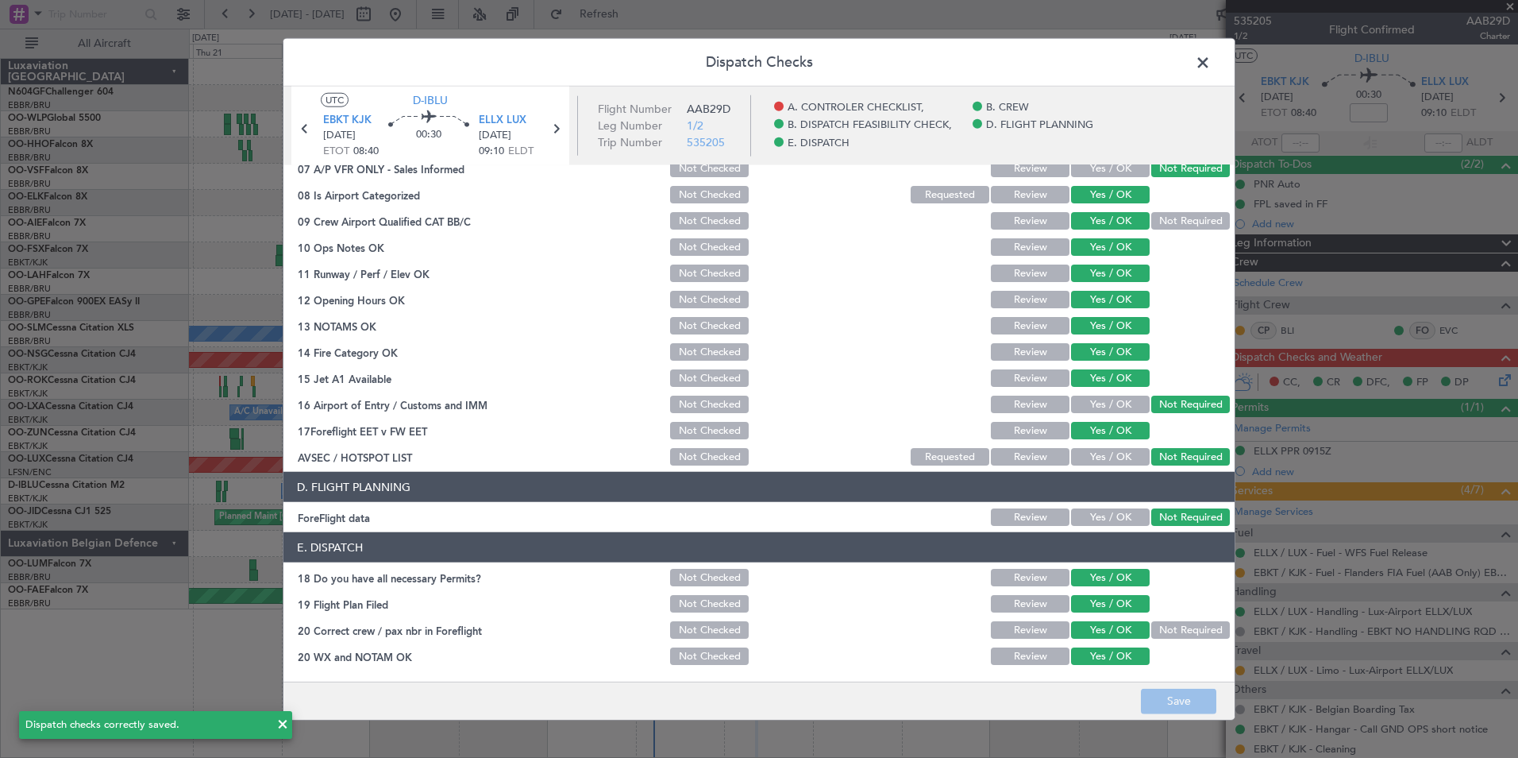
click at [1211, 66] on span at bounding box center [1211, 67] width 0 height 32
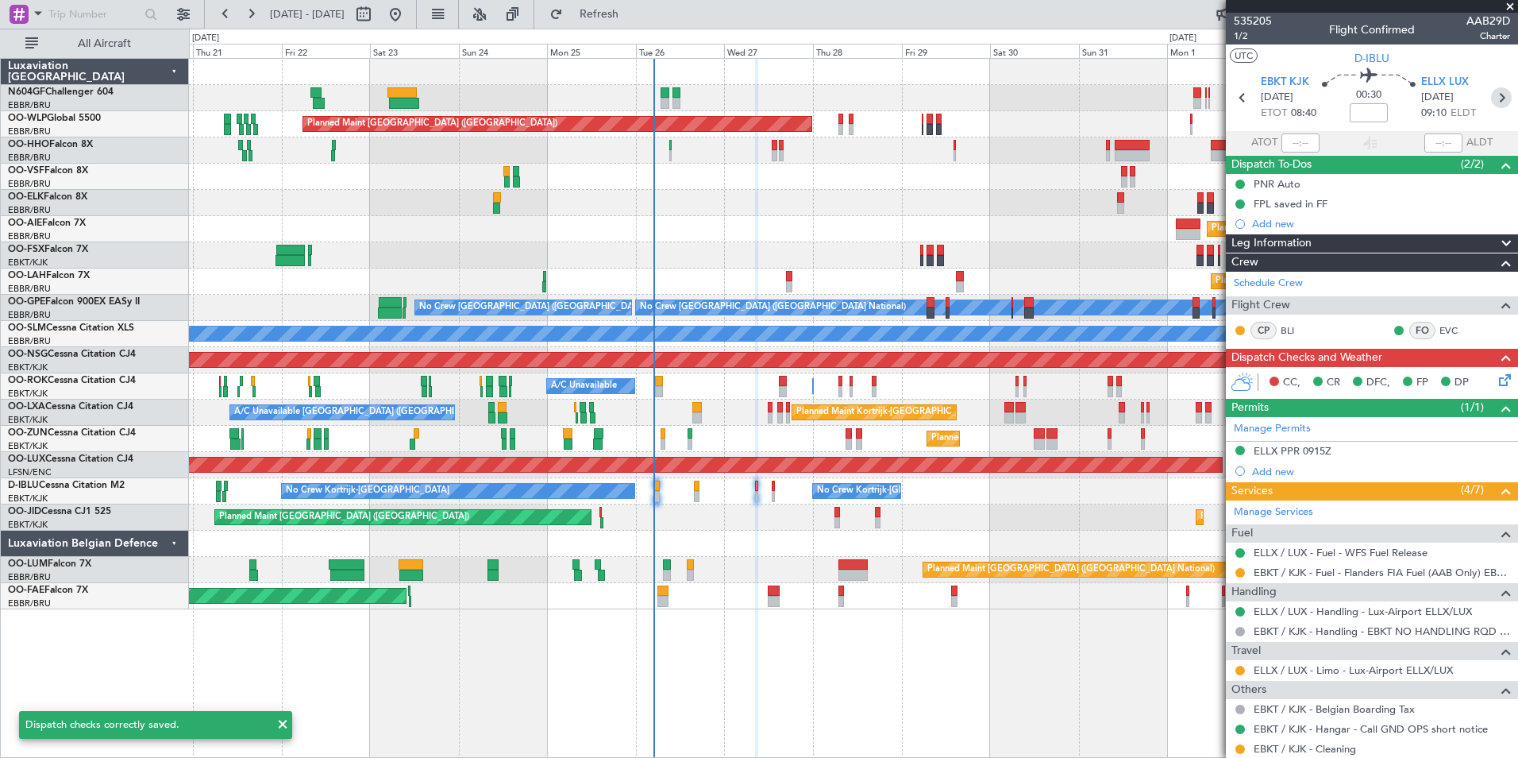
click at [1497, 102] on icon at bounding box center [1501, 97] width 21 height 21
type input "-00:05"
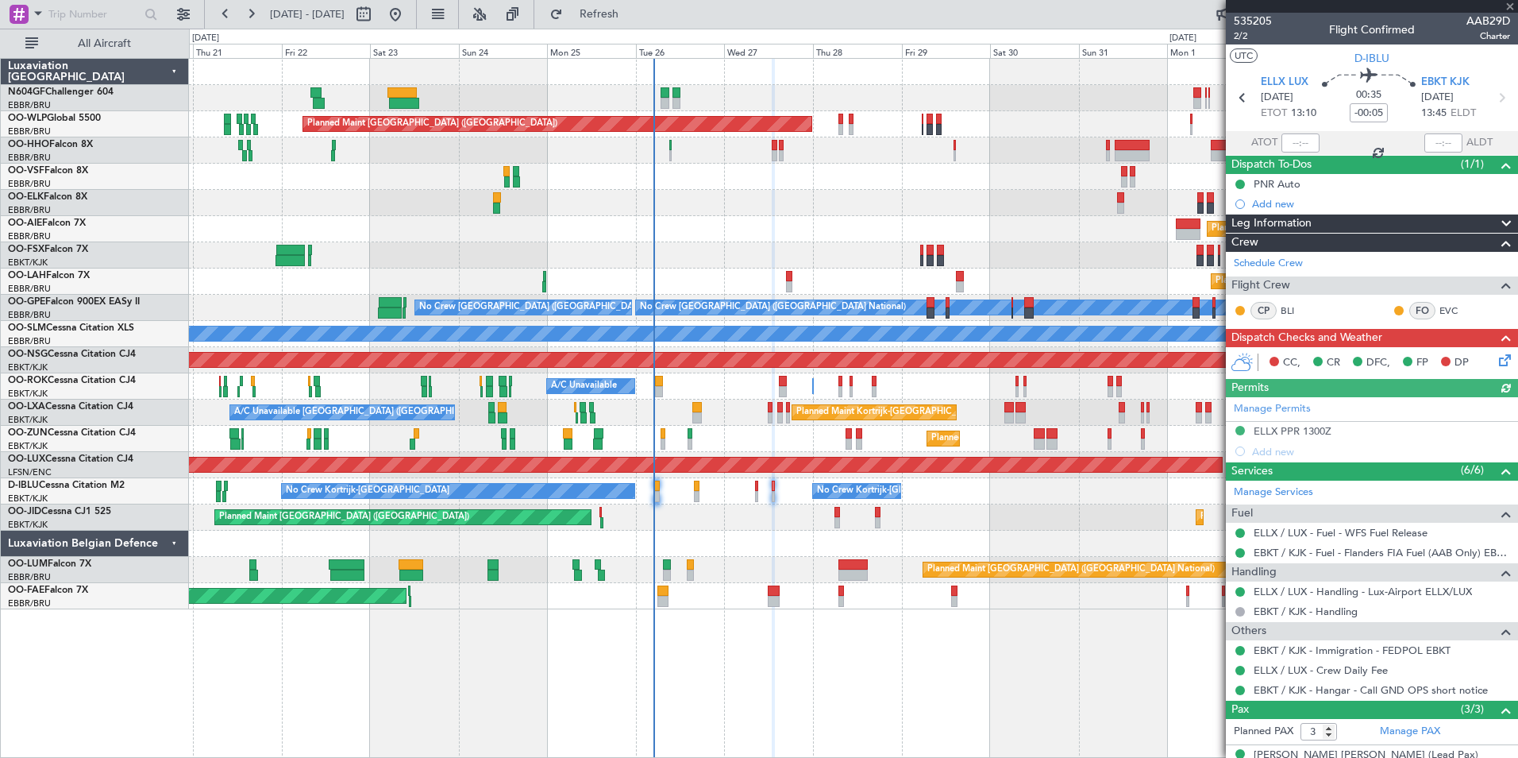
click at [1496, 359] on icon at bounding box center [1502, 357] width 13 height 13
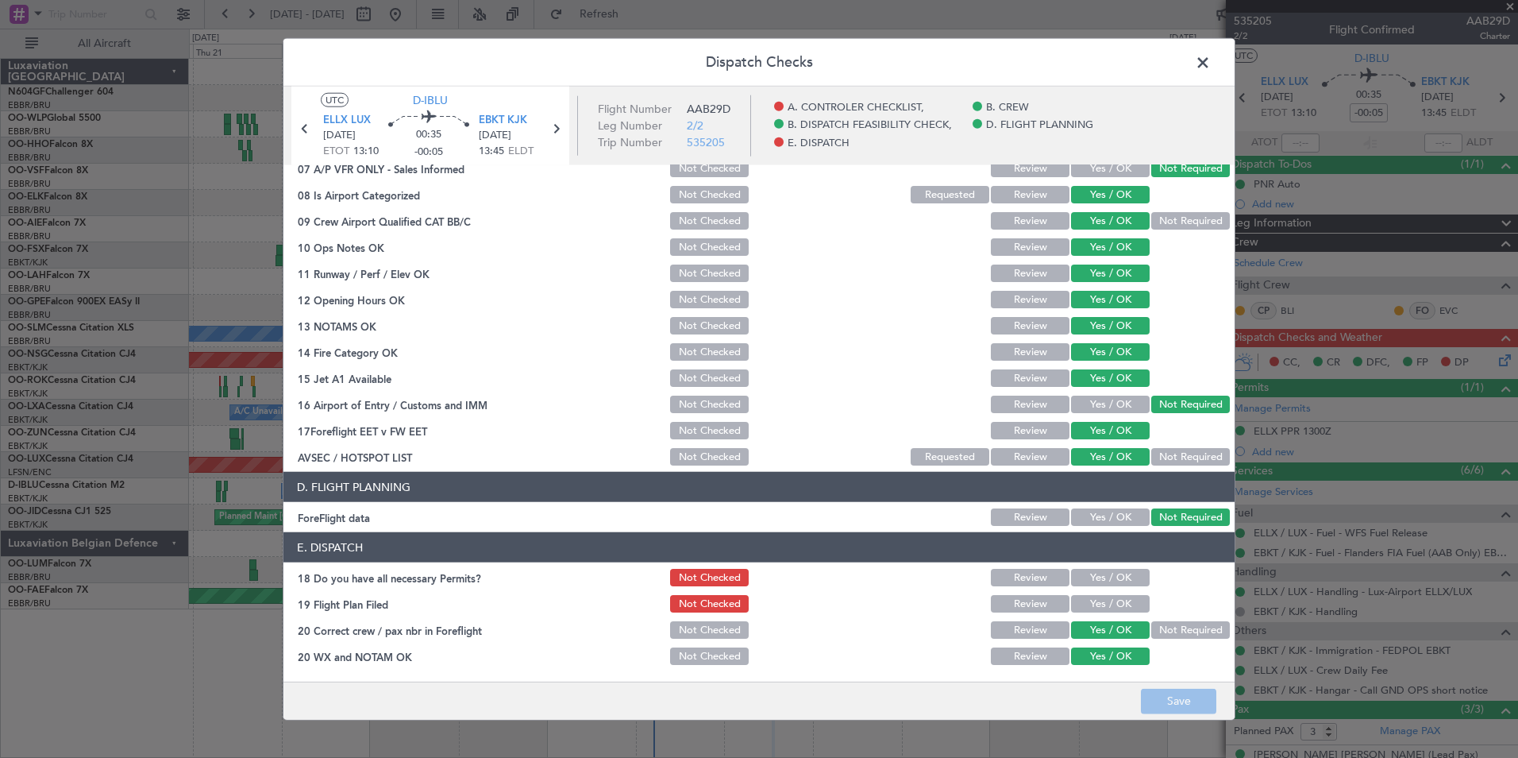
click at [1117, 580] on button "Yes / OK" at bounding box center [1110, 577] width 79 height 17
click at [1123, 599] on button "Yes / OK" at bounding box center [1110, 603] width 79 height 17
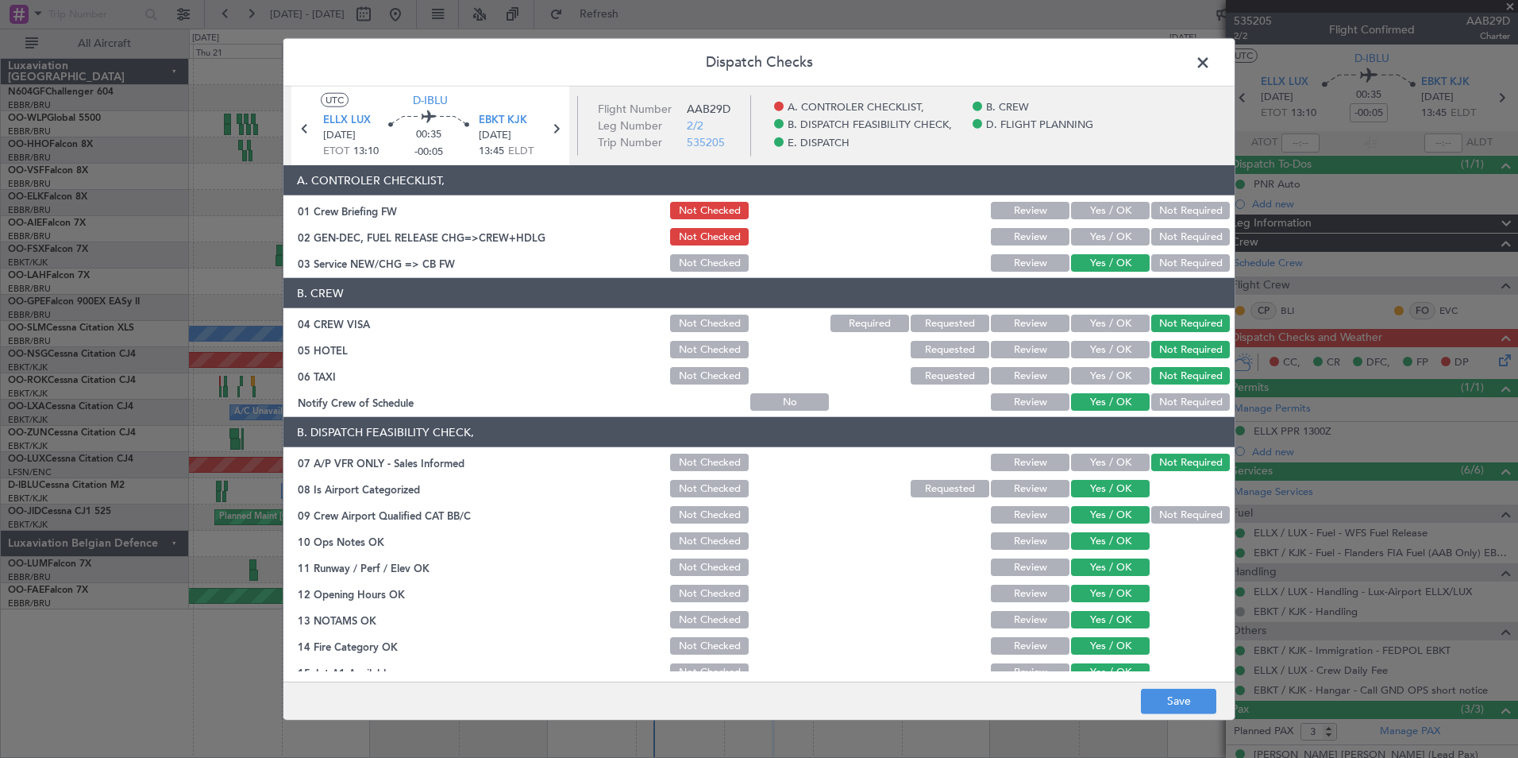
click at [1113, 242] on button "Yes / OK" at bounding box center [1110, 236] width 79 height 17
click at [1196, 700] on button "Save" at bounding box center [1178, 700] width 75 height 25
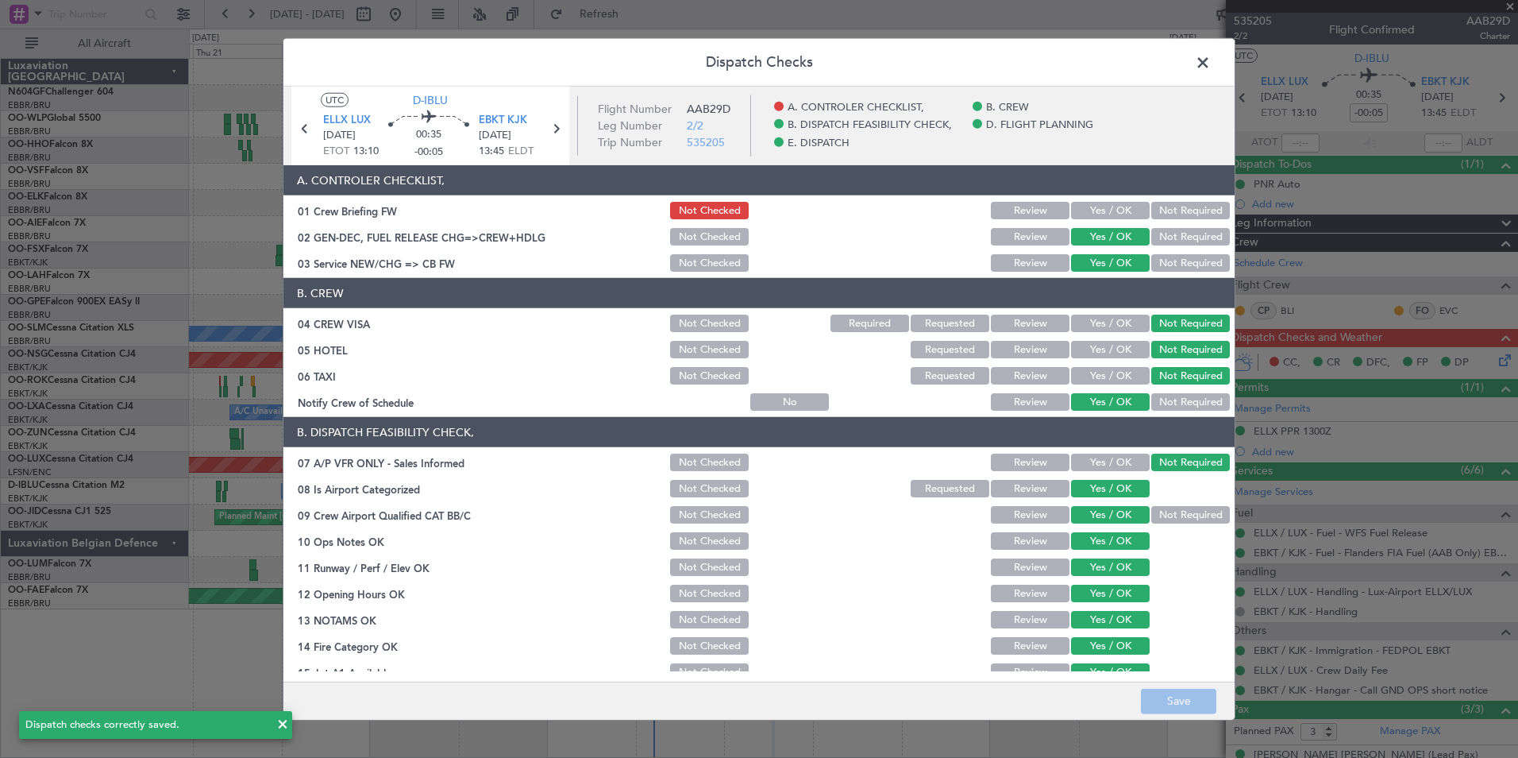
click at [1211, 61] on span at bounding box center [1211, 67] width 0 height 32
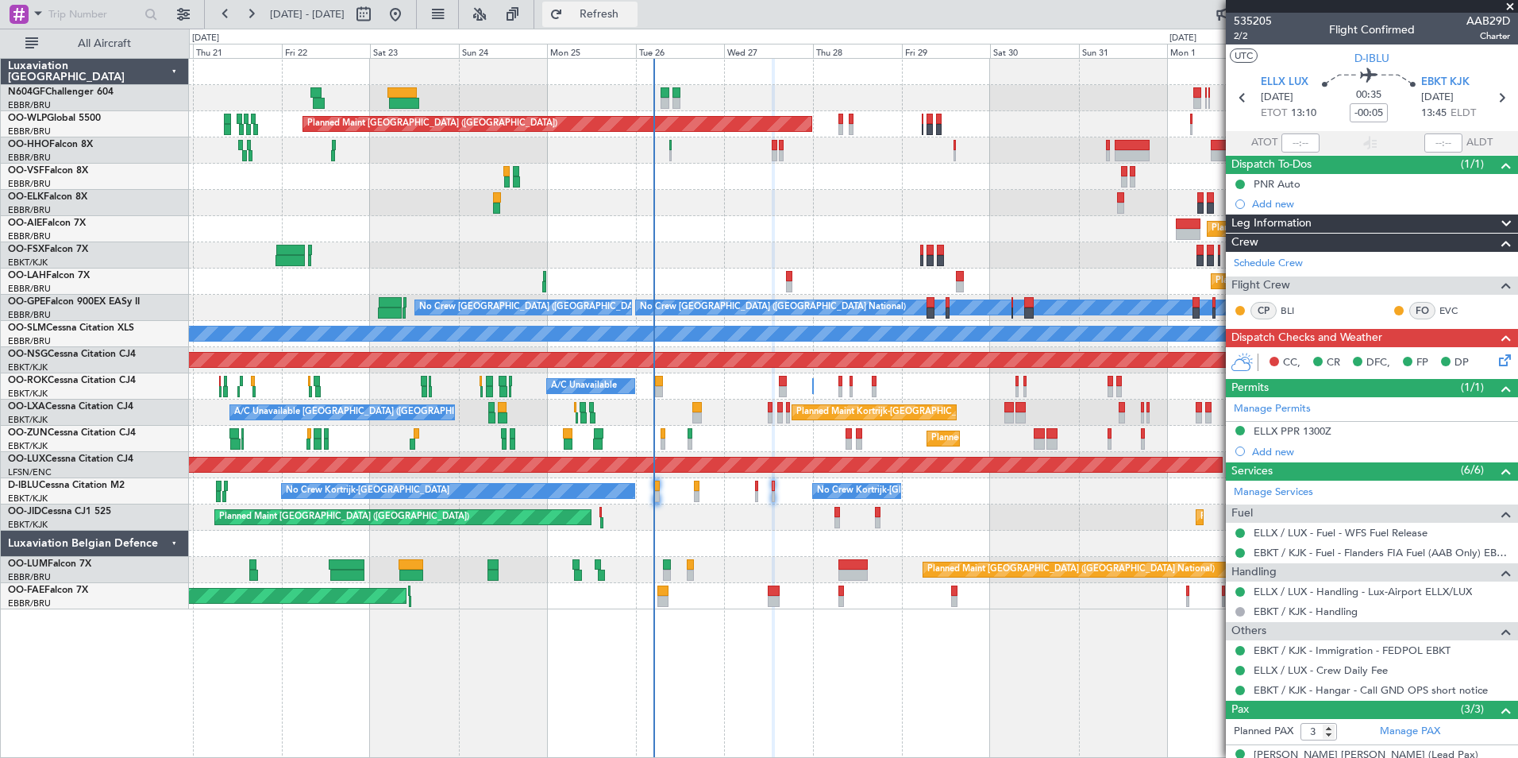
click at [638, 6] on button "Refresh" at bounding box center [589, 14] width 95 height 25
click at [1233, 100] on icon at bounding box center [1243, 97] width 21 height 21
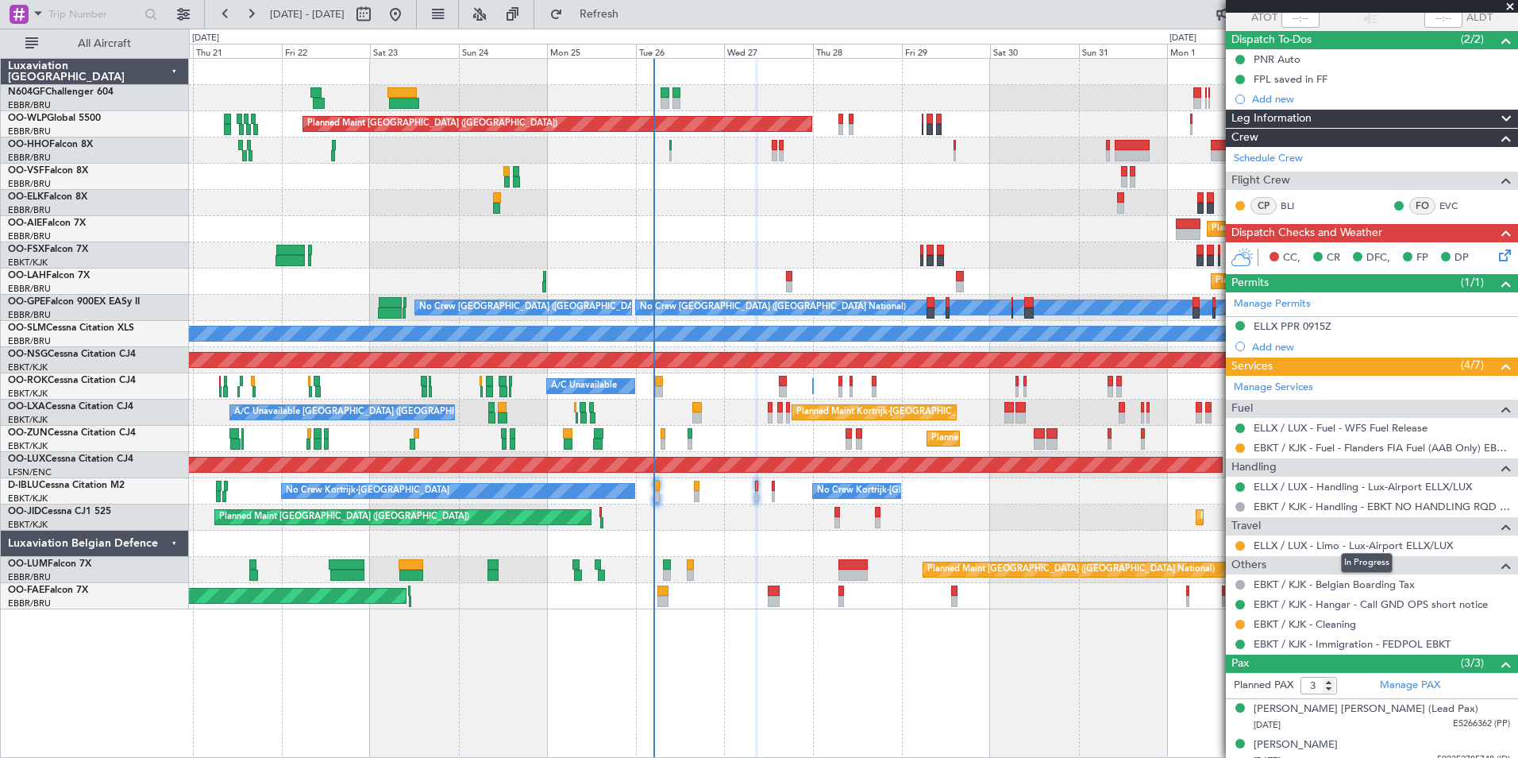
scroll to position [172, 0]
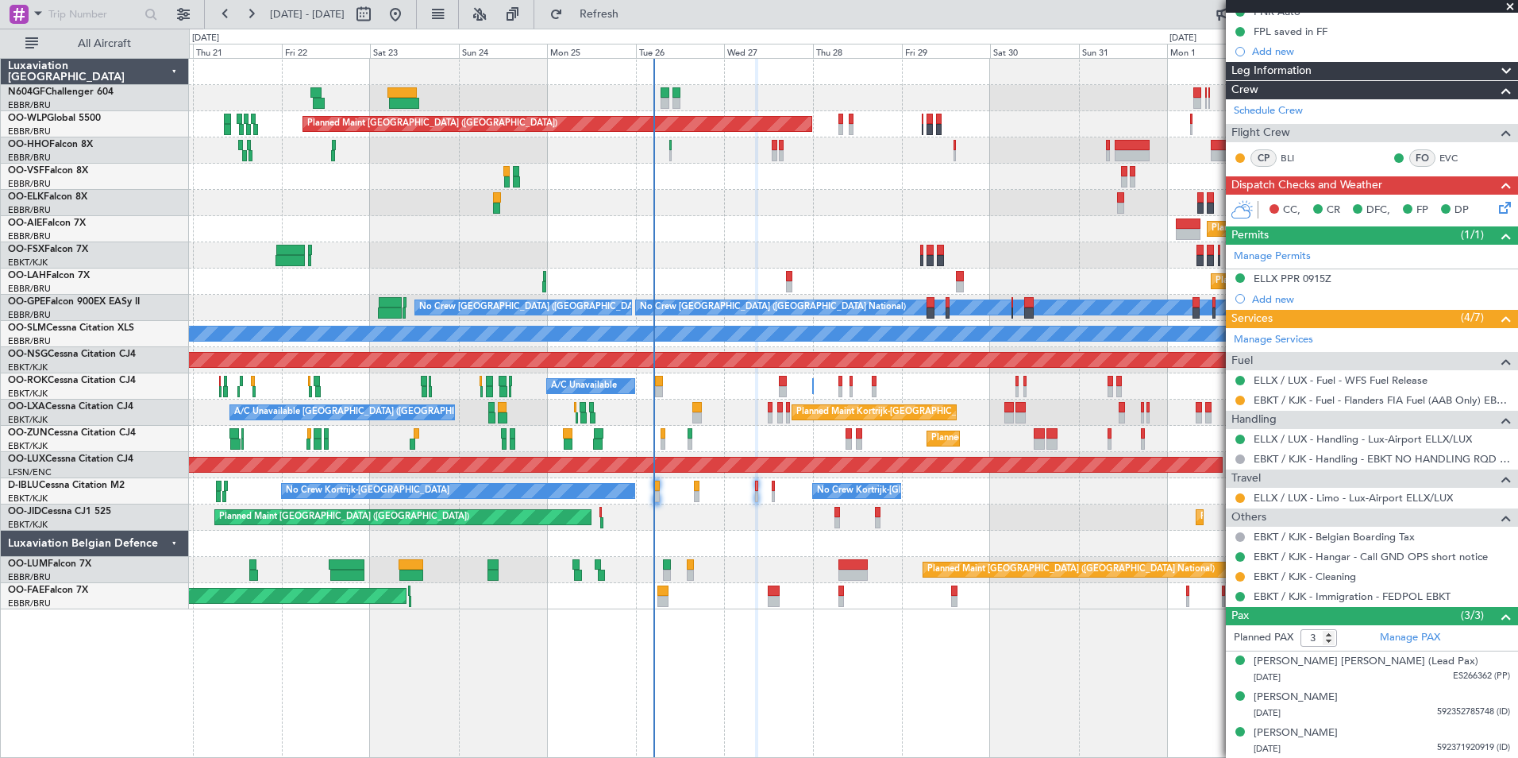
click at [1496, 204] on icon at bounding box center [1502, 205] width 13 height 13
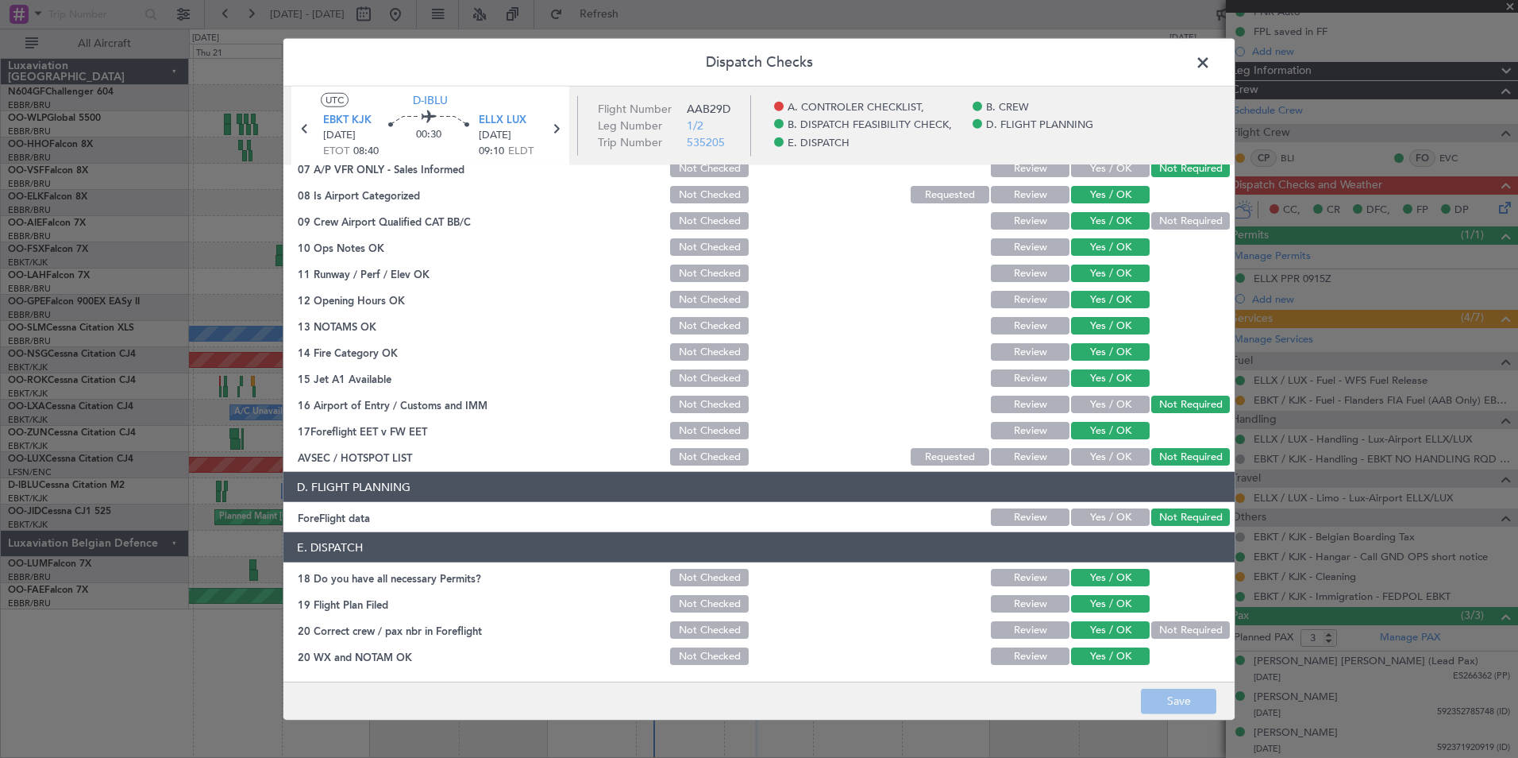
scroll to position [0, 0]
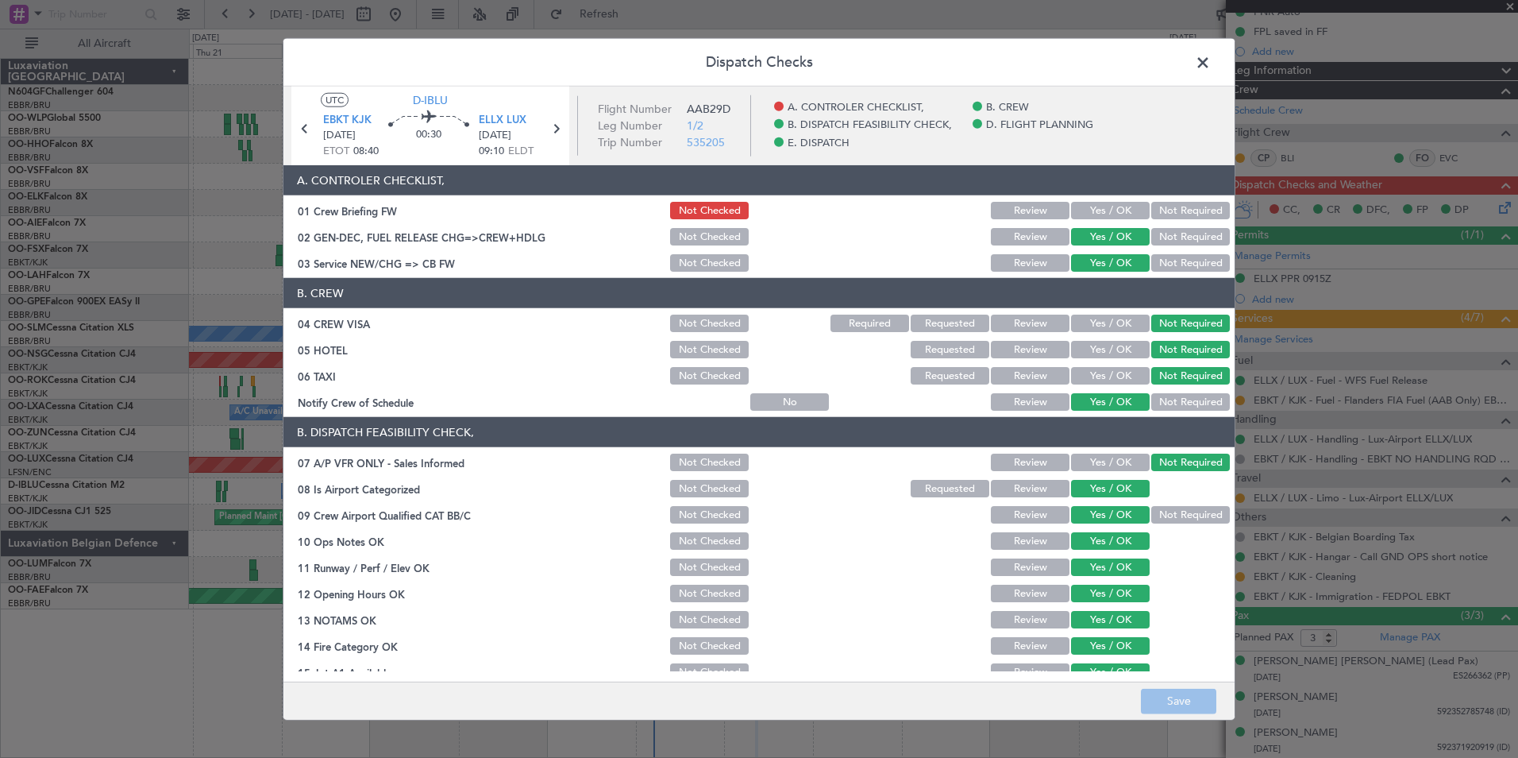
click at [1211, 61] on span at bounding box center [1211, 67] width 0 height 32
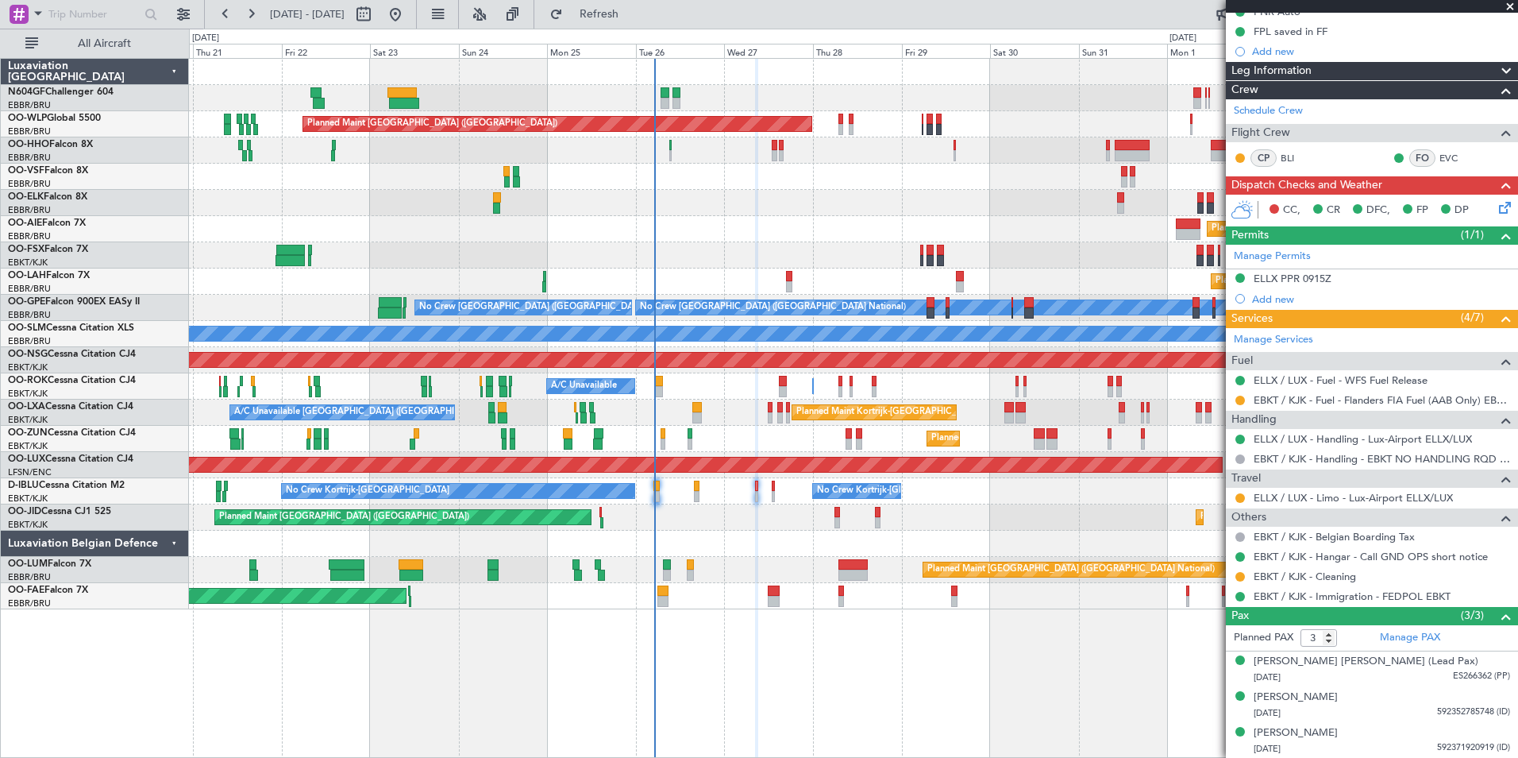
click at [828, 540] on div at bounding box center [853, 543] width 1329 height 26
click at [787, 379] on div at bounding box center [783, 381] width 8 height 11
type input "+00:05"
type input "4"
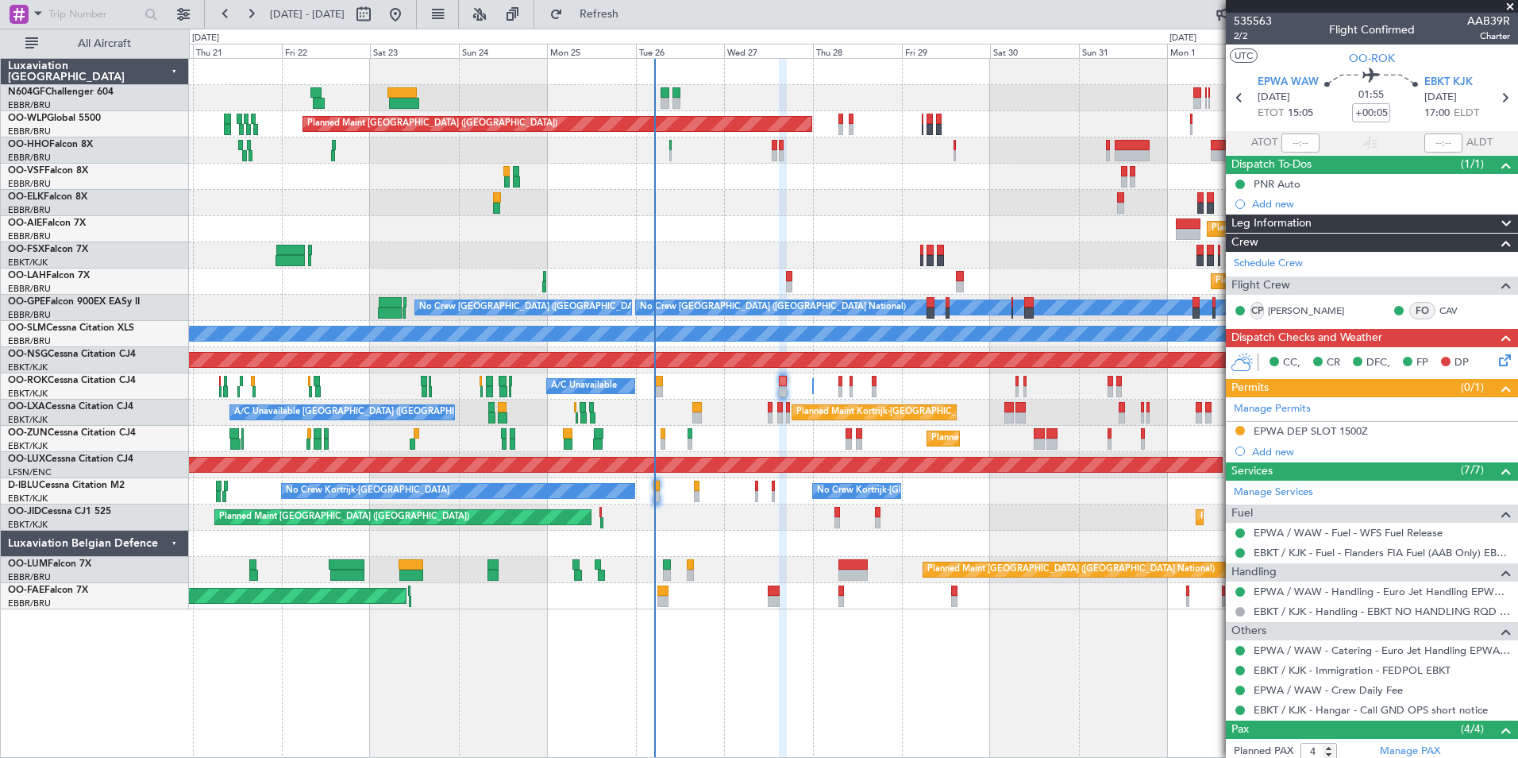
click at [1496, 357] on icon at bounding box center [1502, 357] width 13 height 13
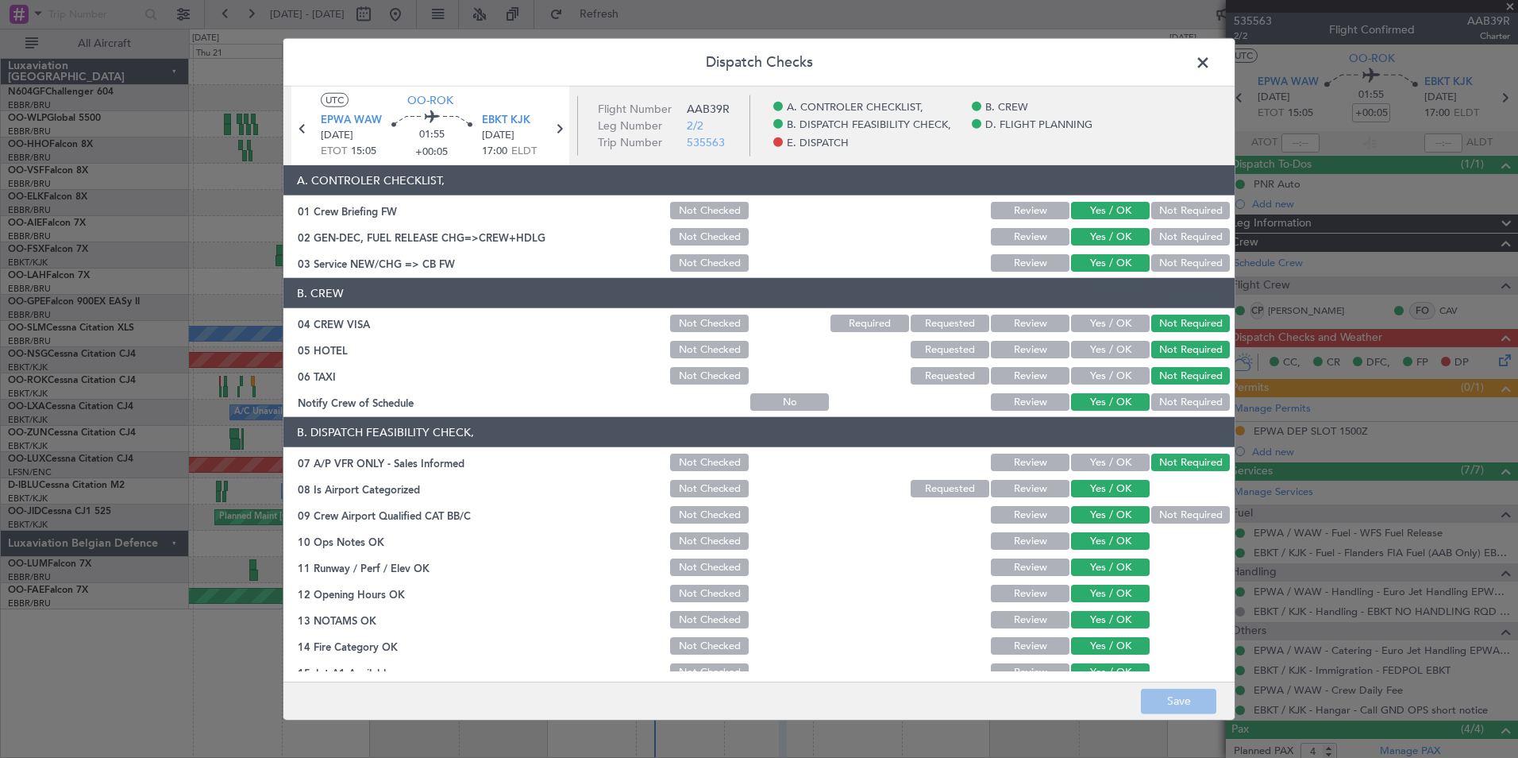
scroll to position [294, 0]
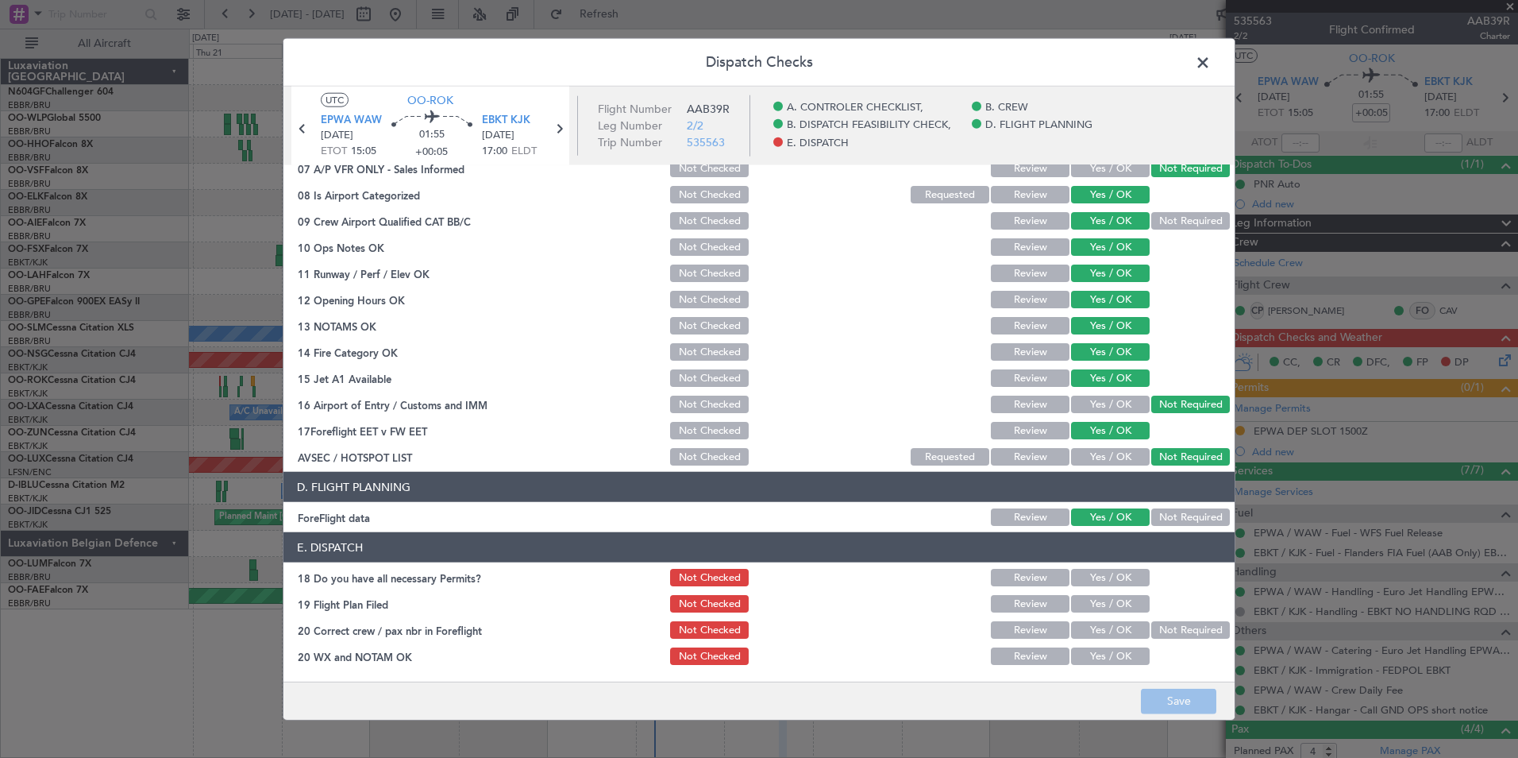
click at [1211, 56] on span at bounding box center [1211, 67] width 0 height 32
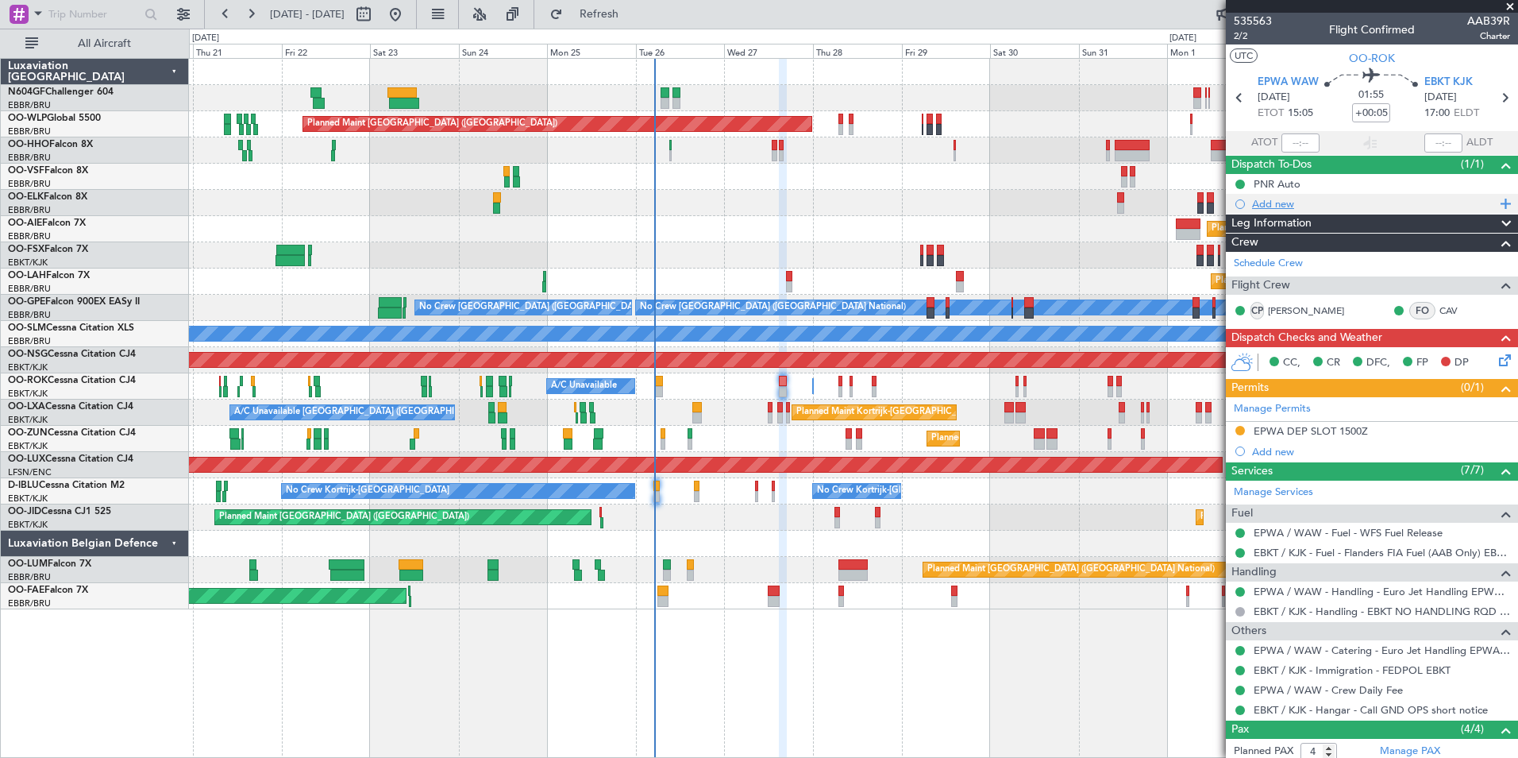
click at [1261, 199] on div "Add new" at bounding box center [1374, 204] width 244 height 14
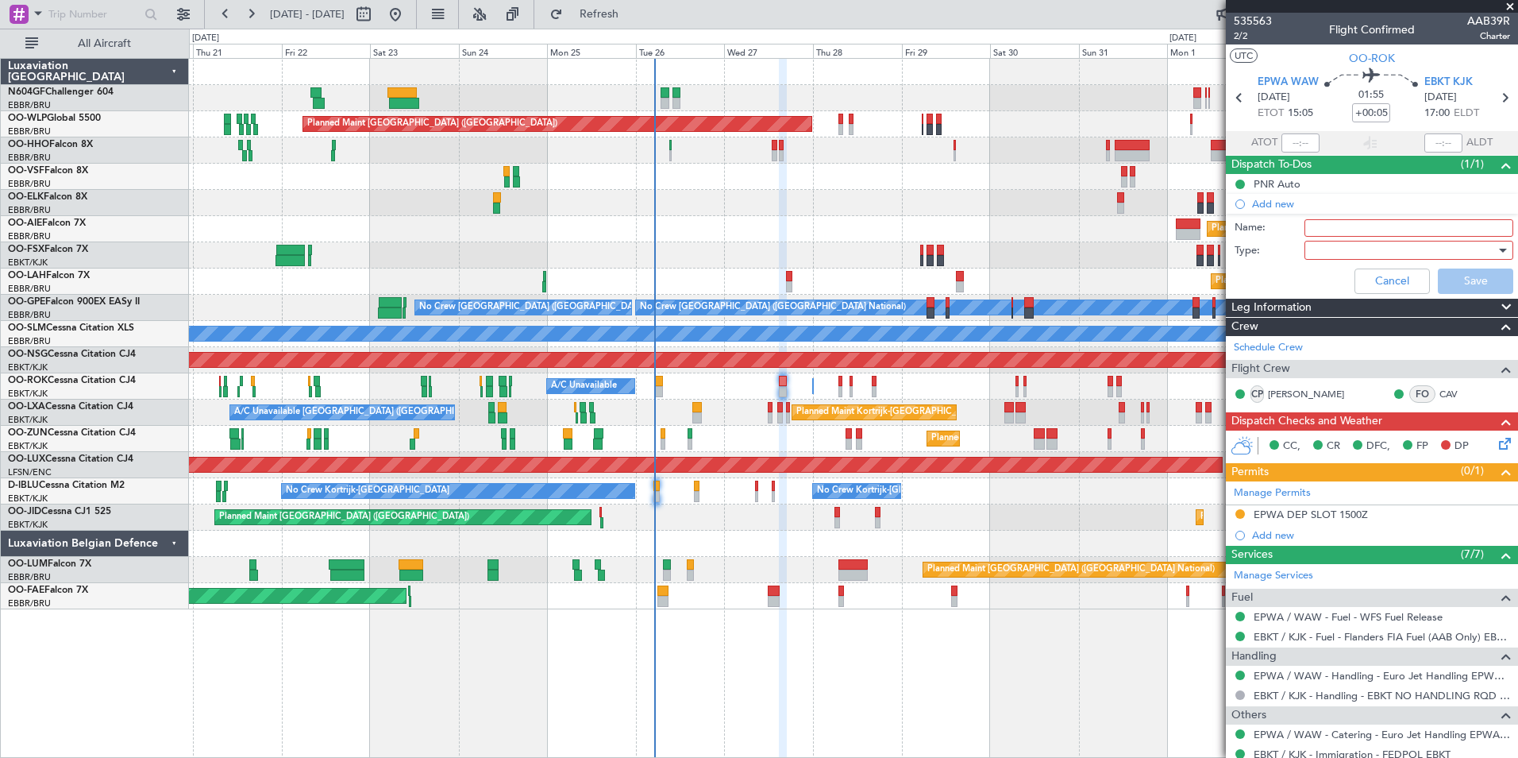
click at [1328, 227] on input "Name:" at bounding box center [1409, 227] width 209 height 17
type input "FPL released to Crew"
click at [1386, 253] on div at bounding box center [1403, 250] width 185 height 24
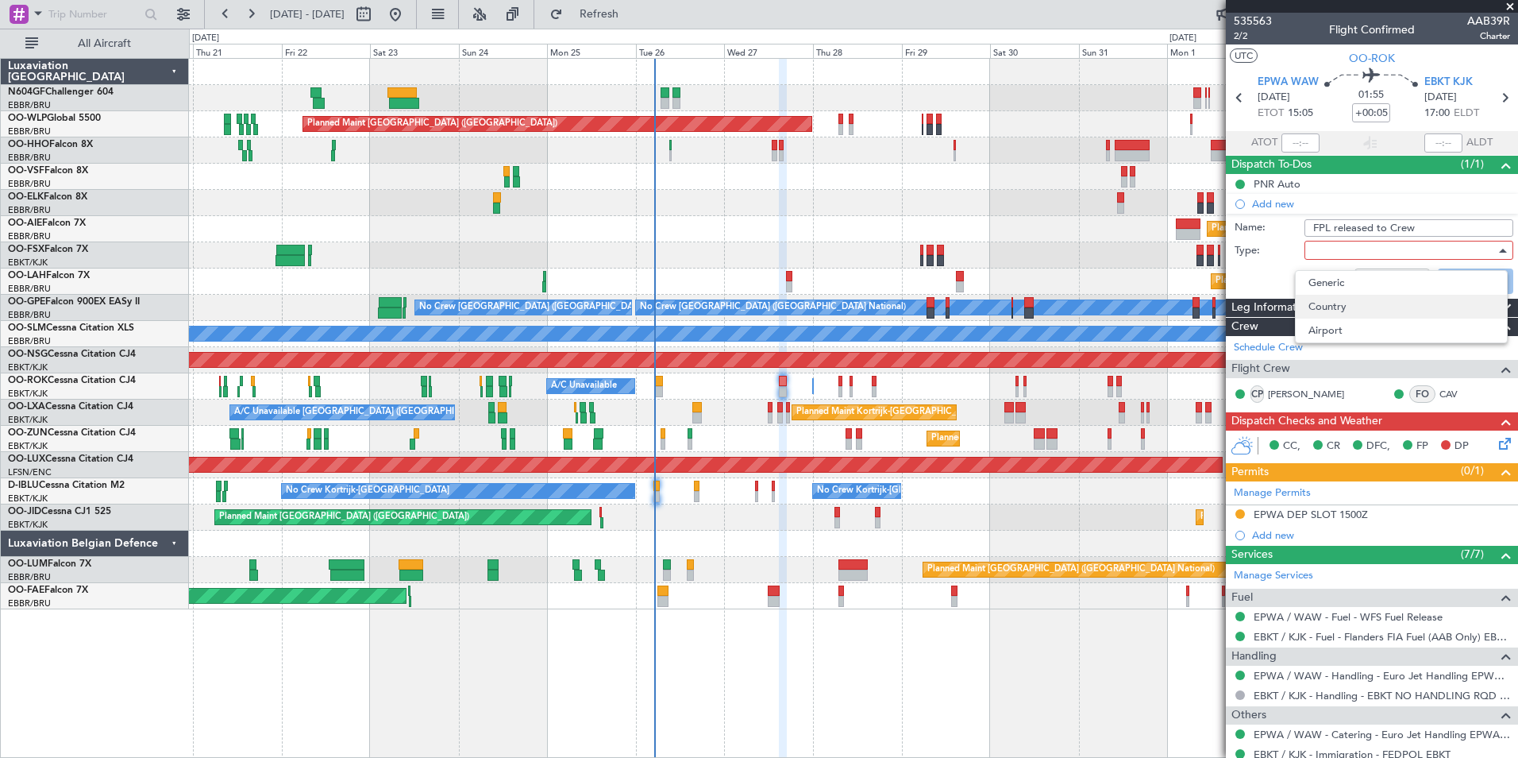
click at [1382, 295] on span "Country" at bounding box center [1402, 307] width 186 height 24
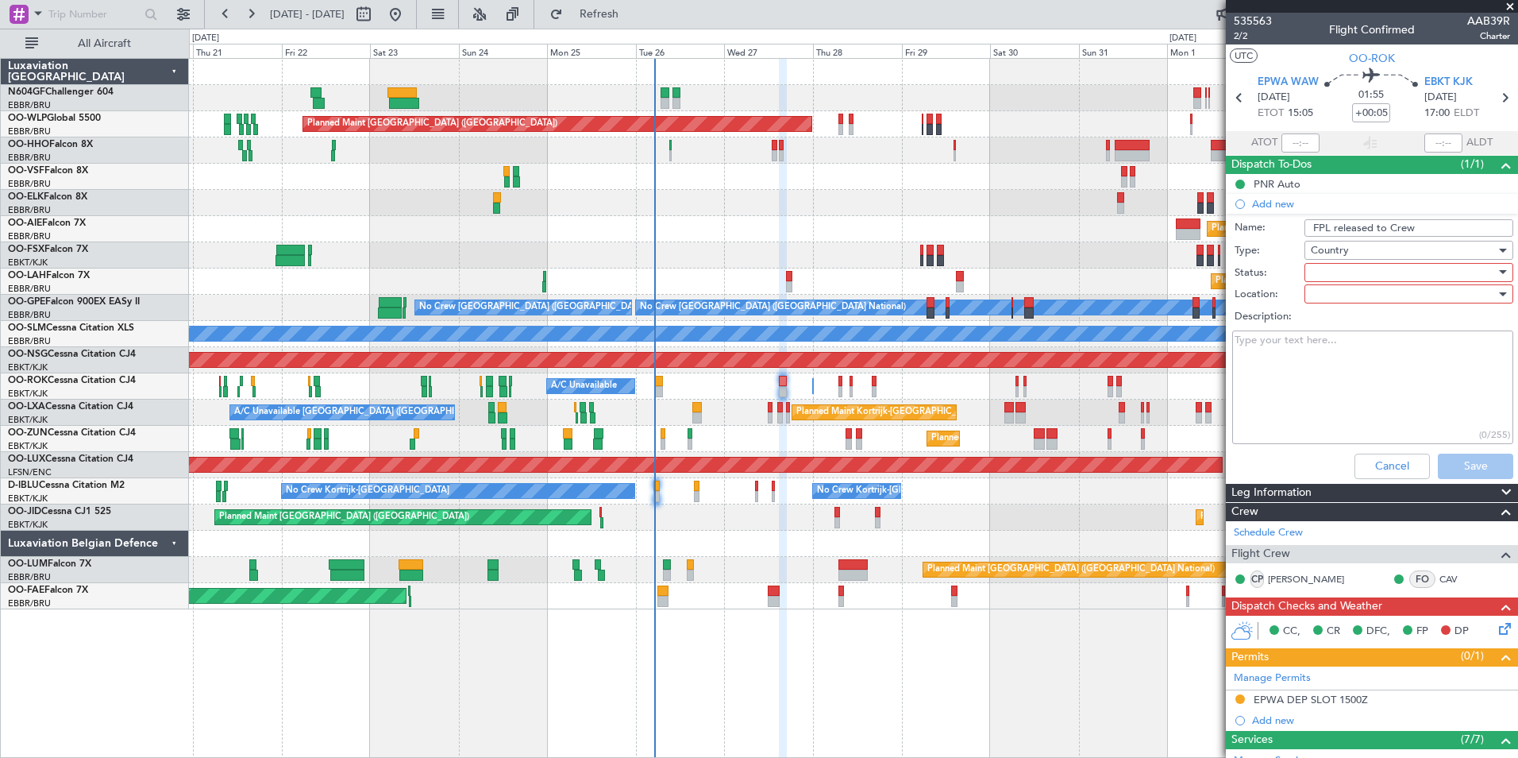
click at [1381, 249] on div "Country" at bounding box center [1403, 250] width 185 height 24
click at [1375, 284] on span "Generic" at bounding box center [1402, 283] width 186 height 24
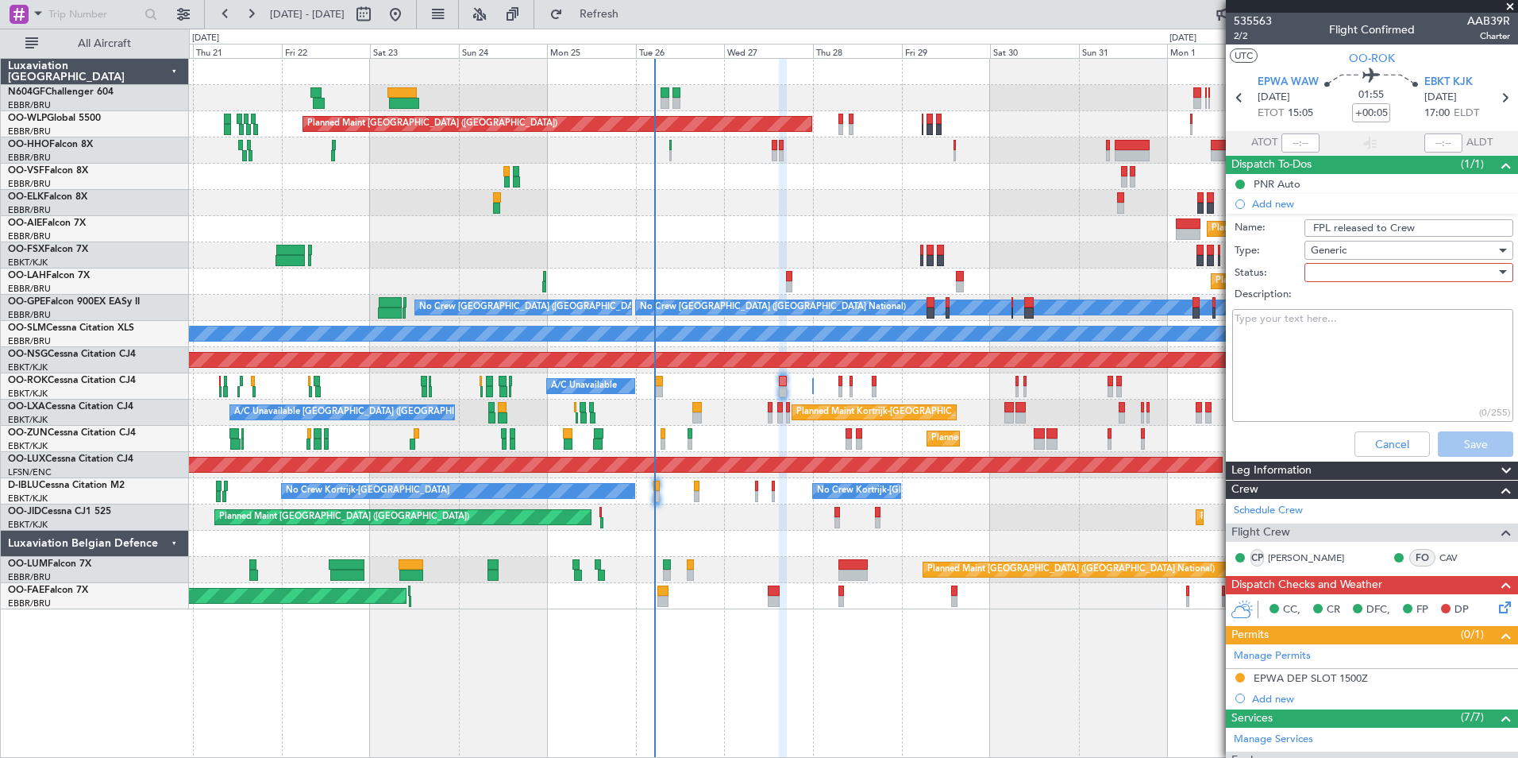
click at [1375, 276] on div at bounding box center [1403, 272] width 185 height 24
click at [1387, 318] on span "In Progress" at bounding box center [1402, 328] width 186 height 24
click at [1468, 443] on button "Save" at bounding box center [1475, 443] width 75 height 25
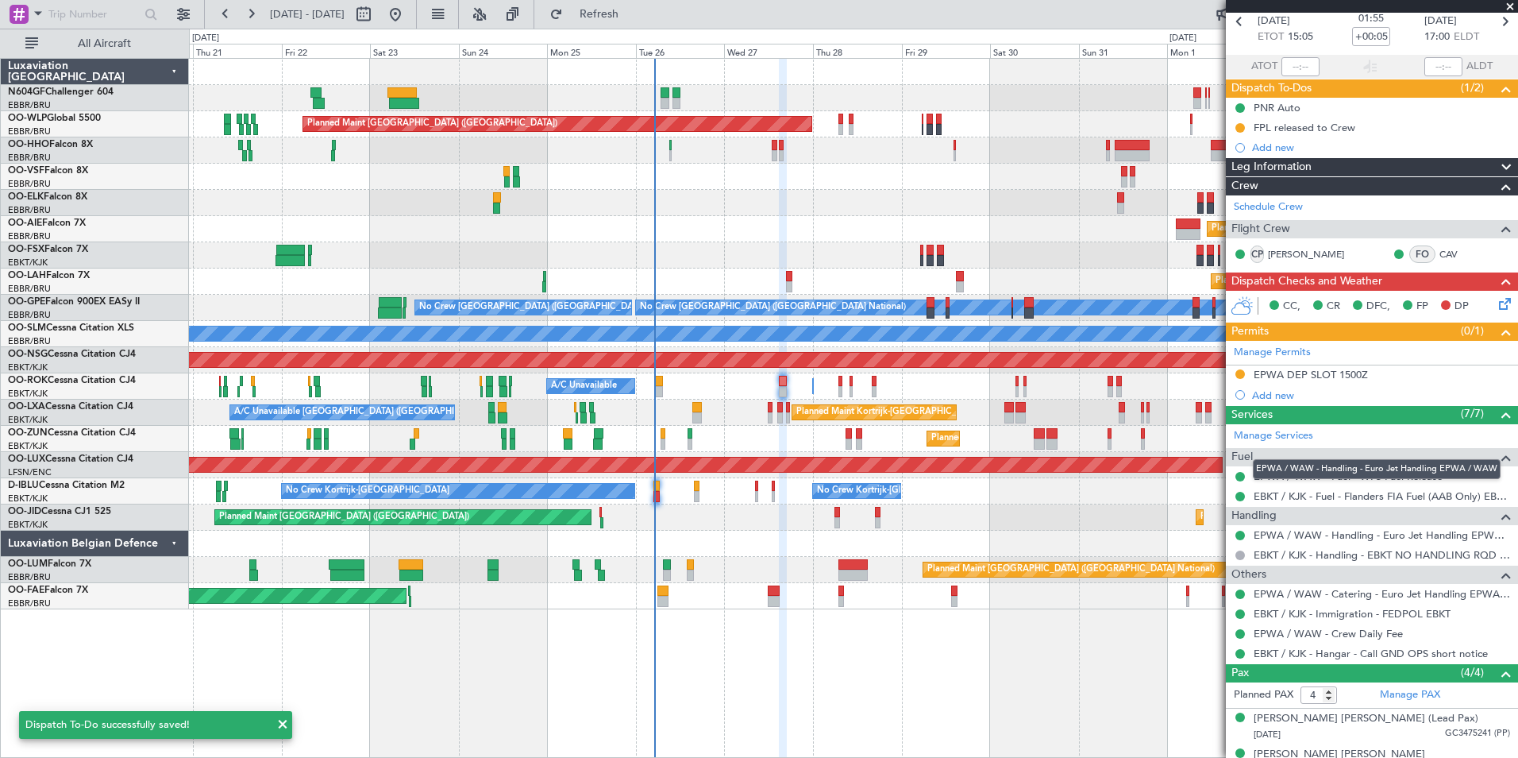
scroll to position [0, 0]
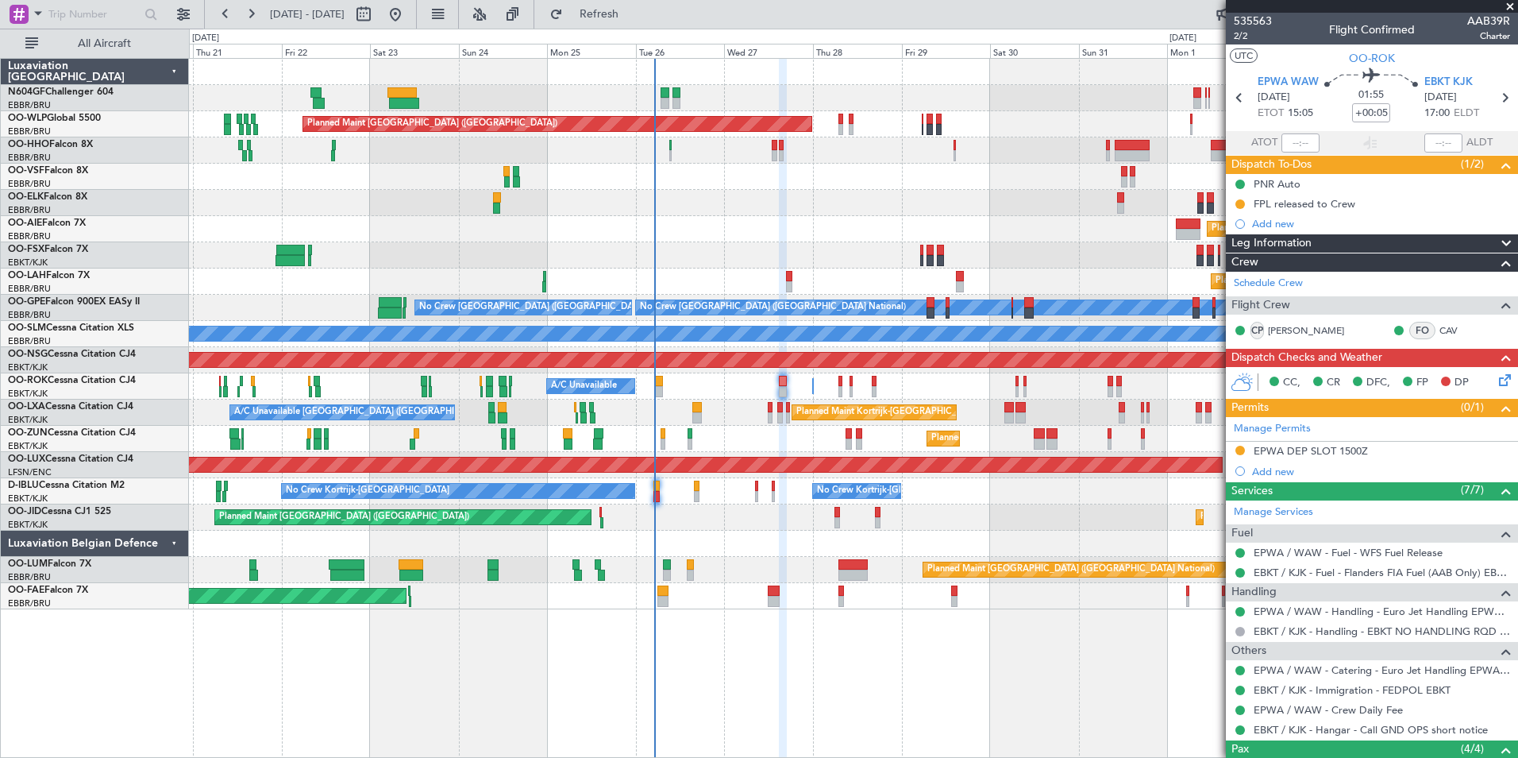
click at [1496, 380] on icon at bounding box center [1502, 377] width 13 height 13
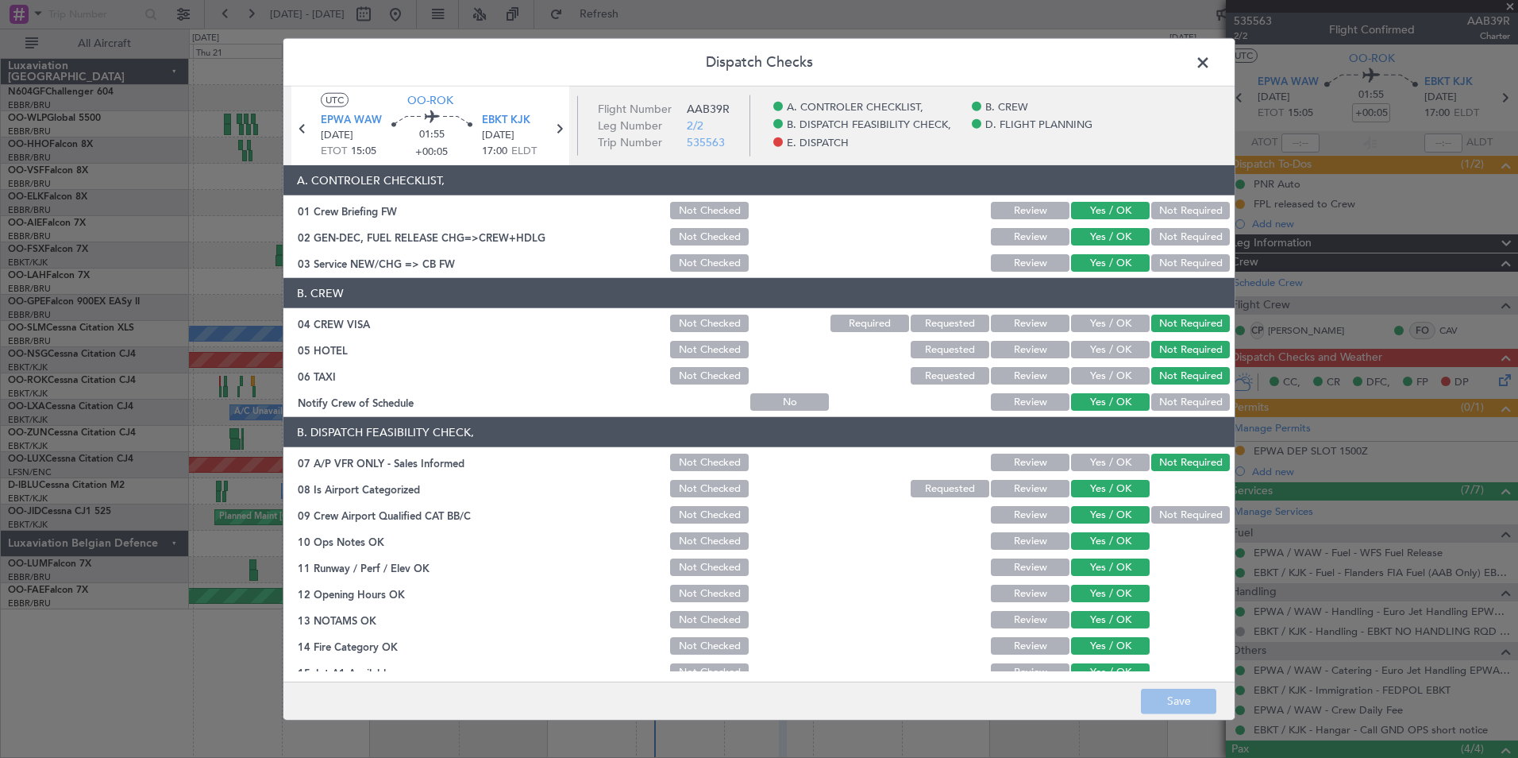
scroll to position [294, 0]
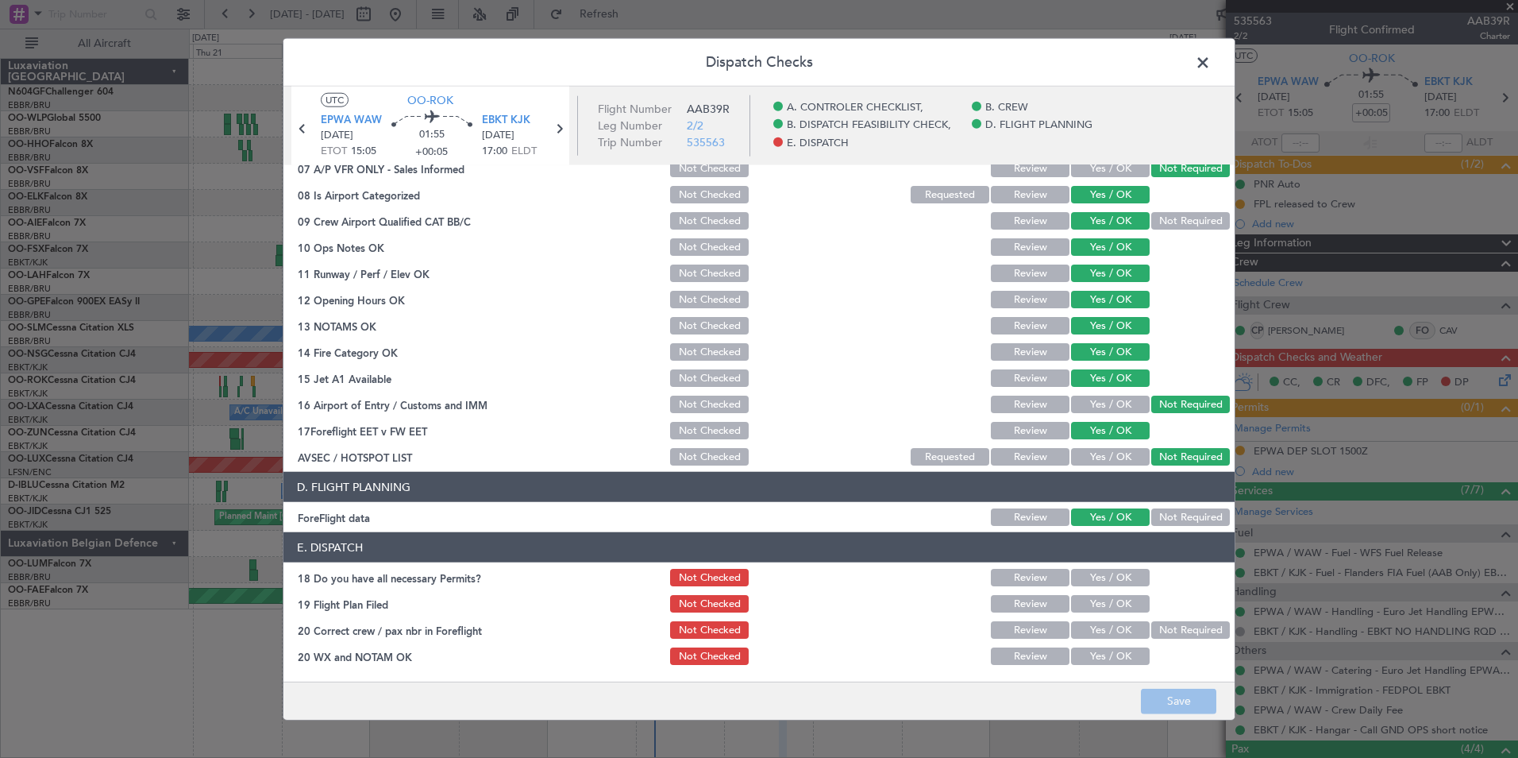
click at [1083, 650] on button "Yes / OK" at bounding box center [1110, 655] width 79 height 17
click at [1090, 637] on button "Yes / OK" at bounding box center [1110, 629] width 79 height 17
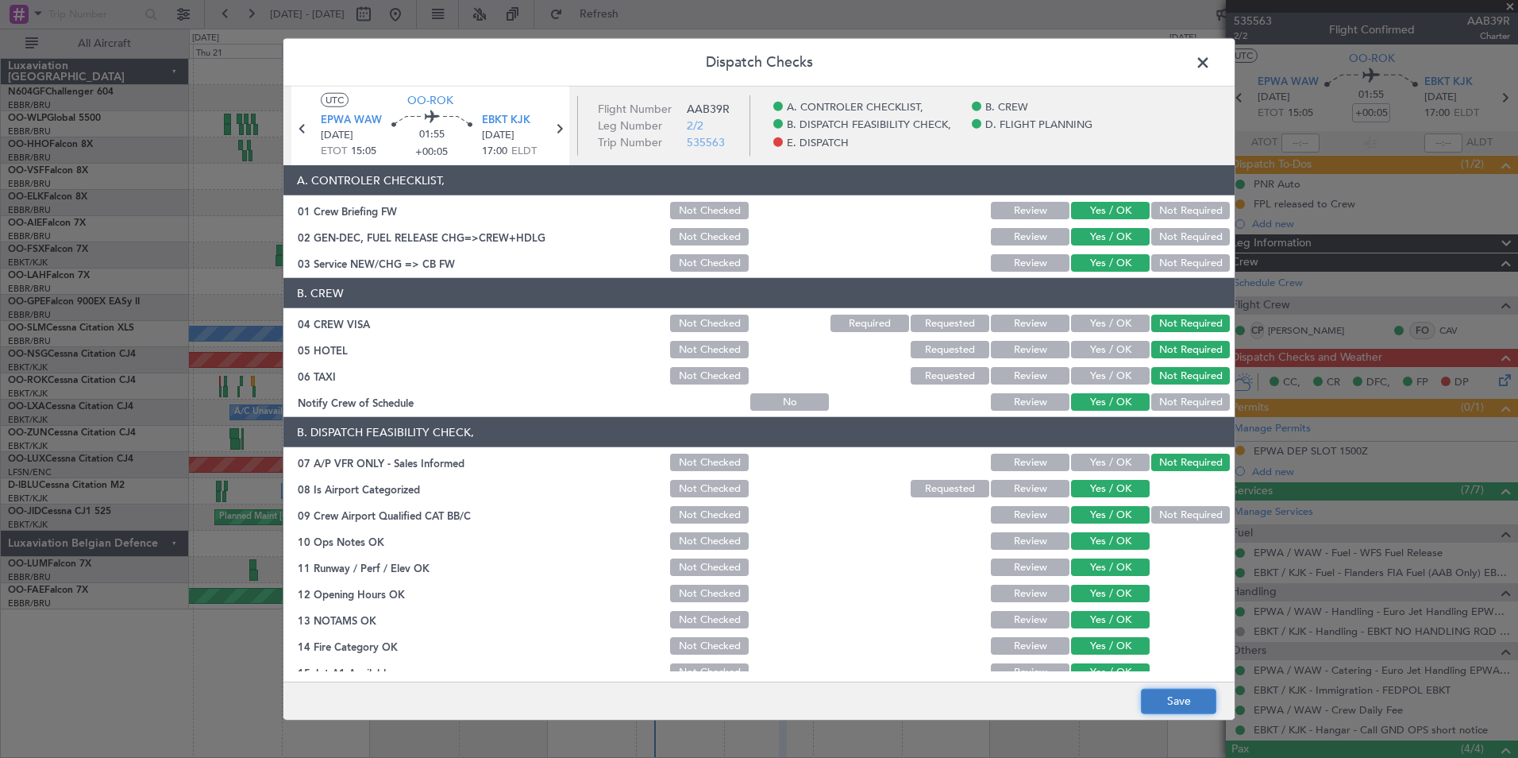
click at [1183, 700] on button "Save" at bounding box center [1178, 700] width 75 height 25
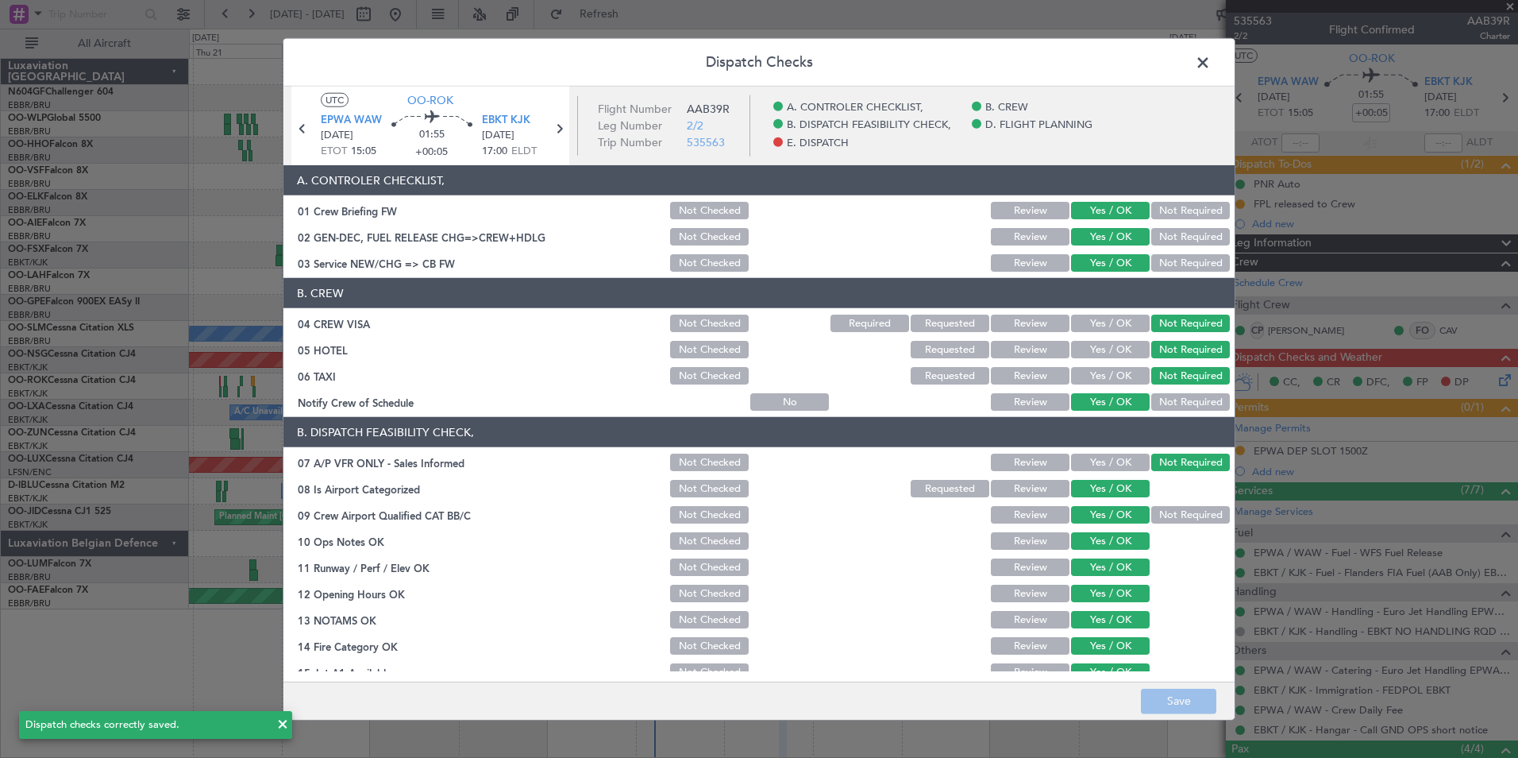
click at [1211, 71] on span at bounding box center [1211, 67] width 0 height 32
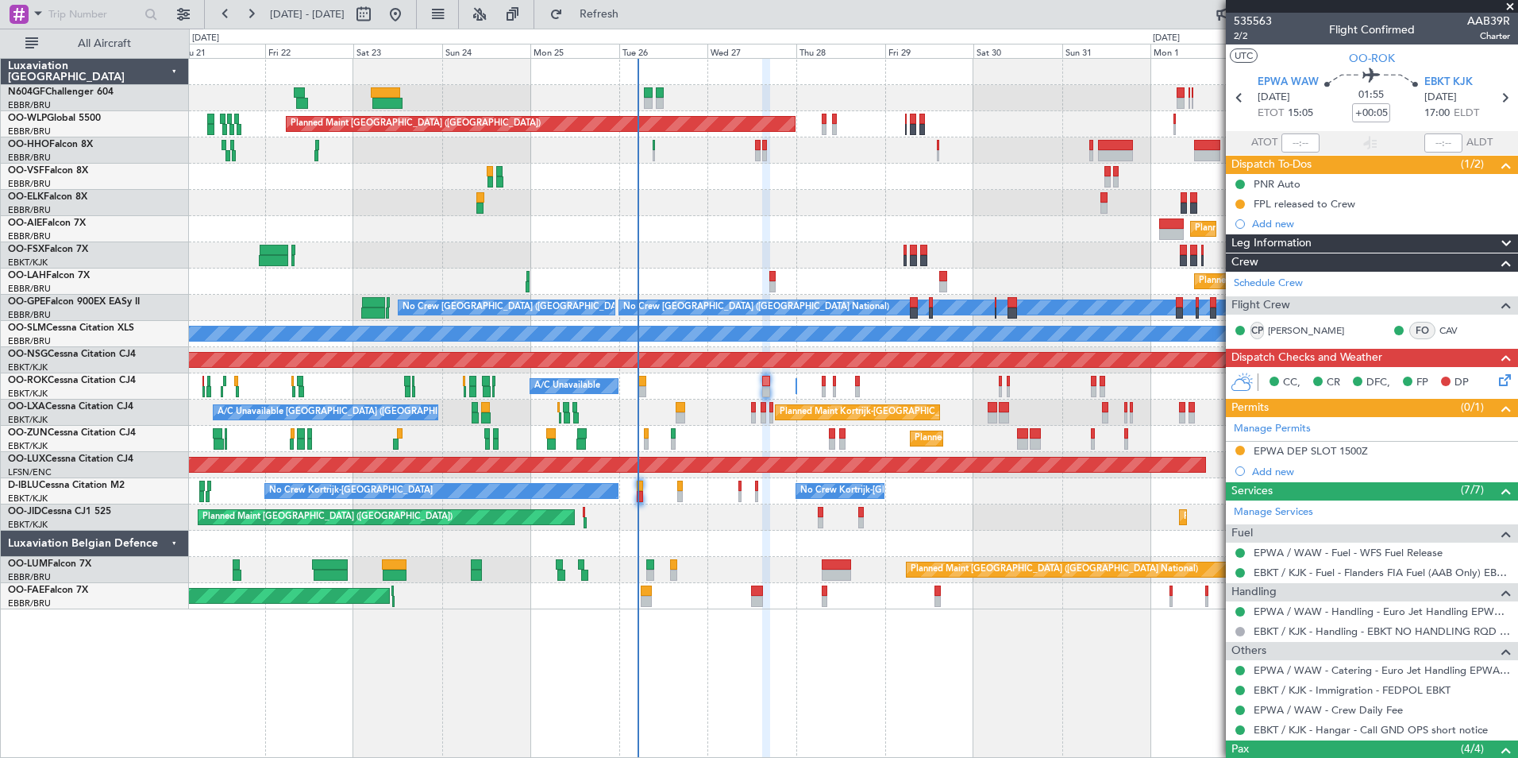
click at [748, 409] on div "A/C Unavailable Brussels (Brussels National) Planned Maint Kortrijk-Wevelgem A/…" at bounding box center [853, 412] width 1329 height 26
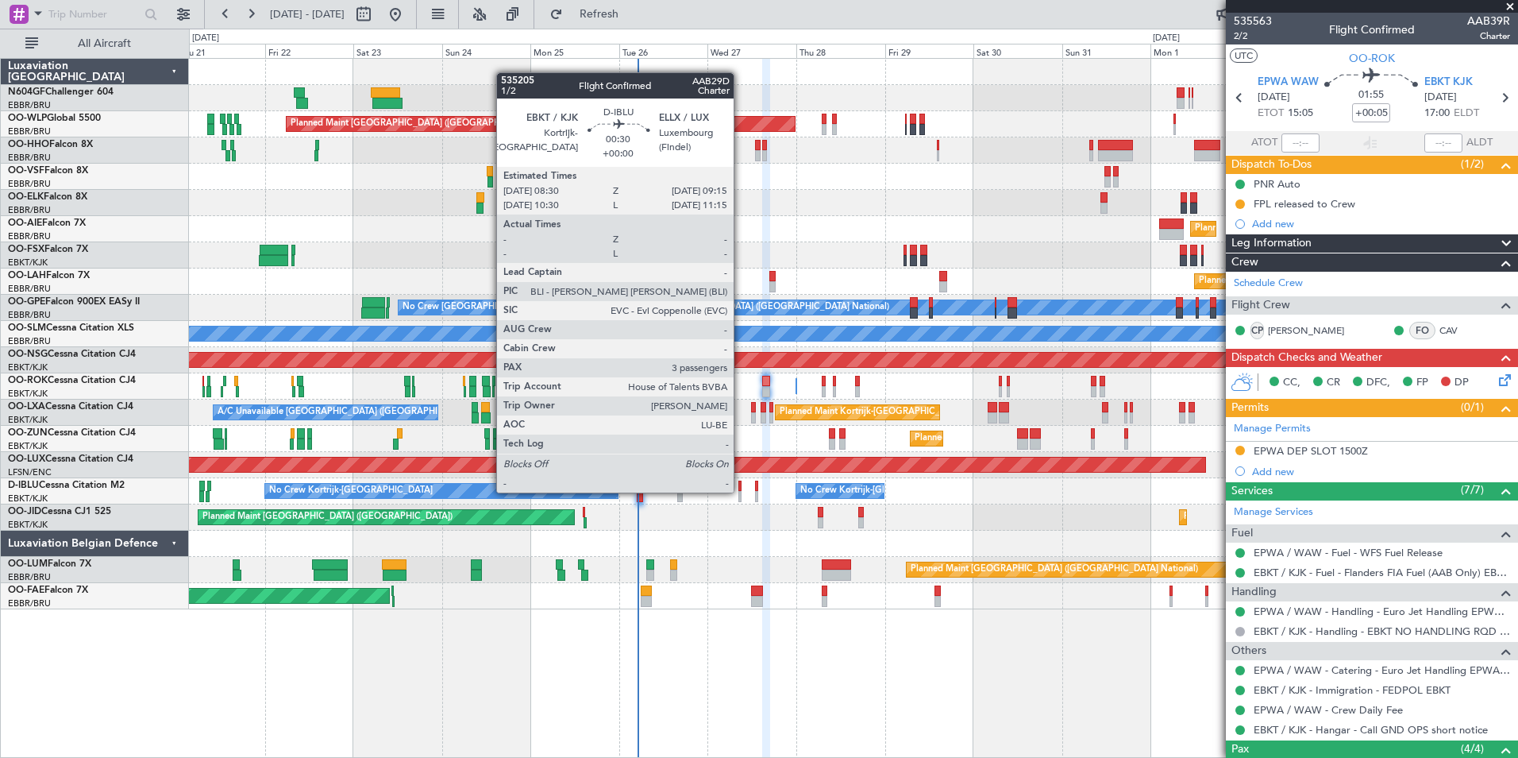
click at [741, 491] on div at bounding box center [740, 496] width 3 height 11
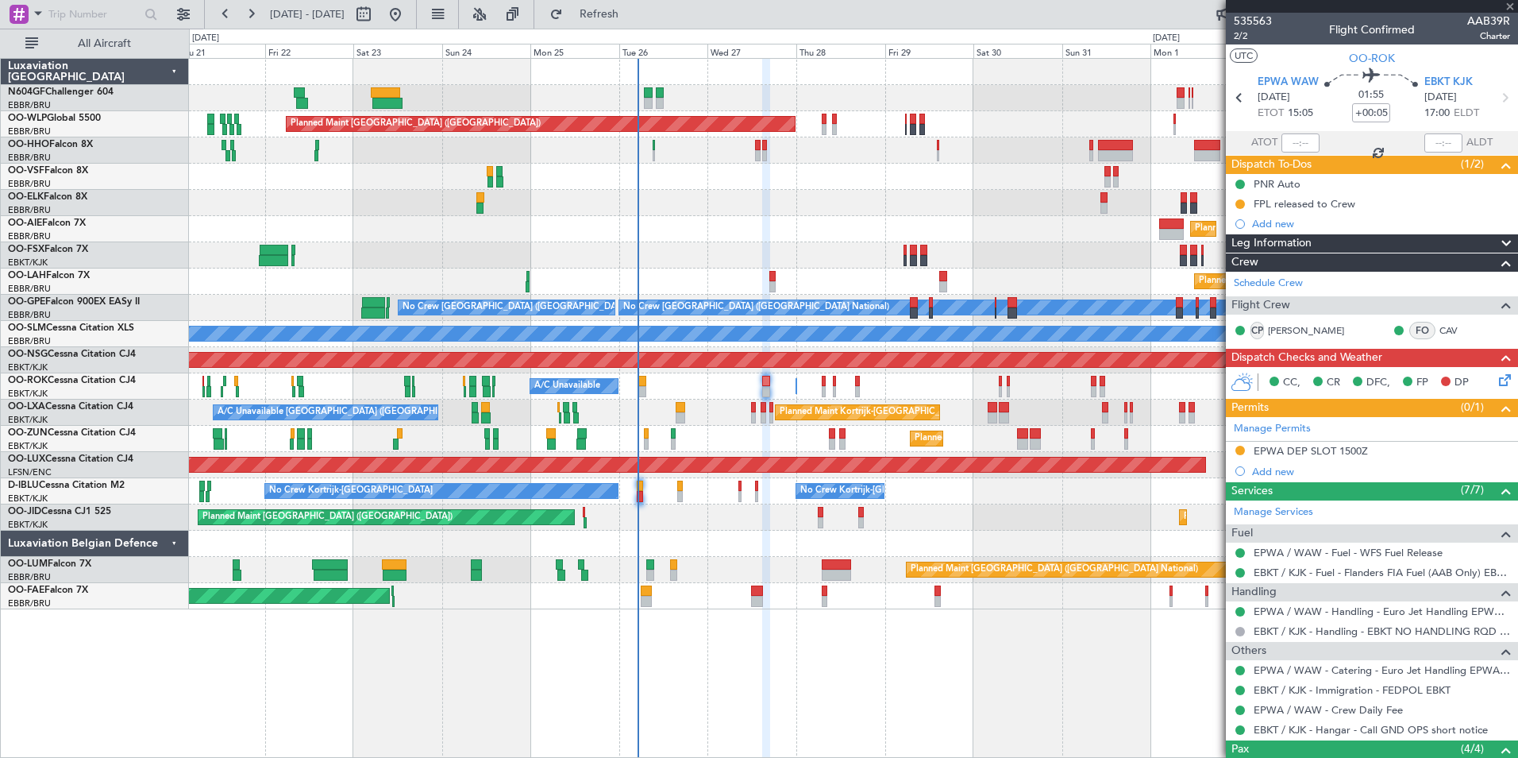
type input "3"
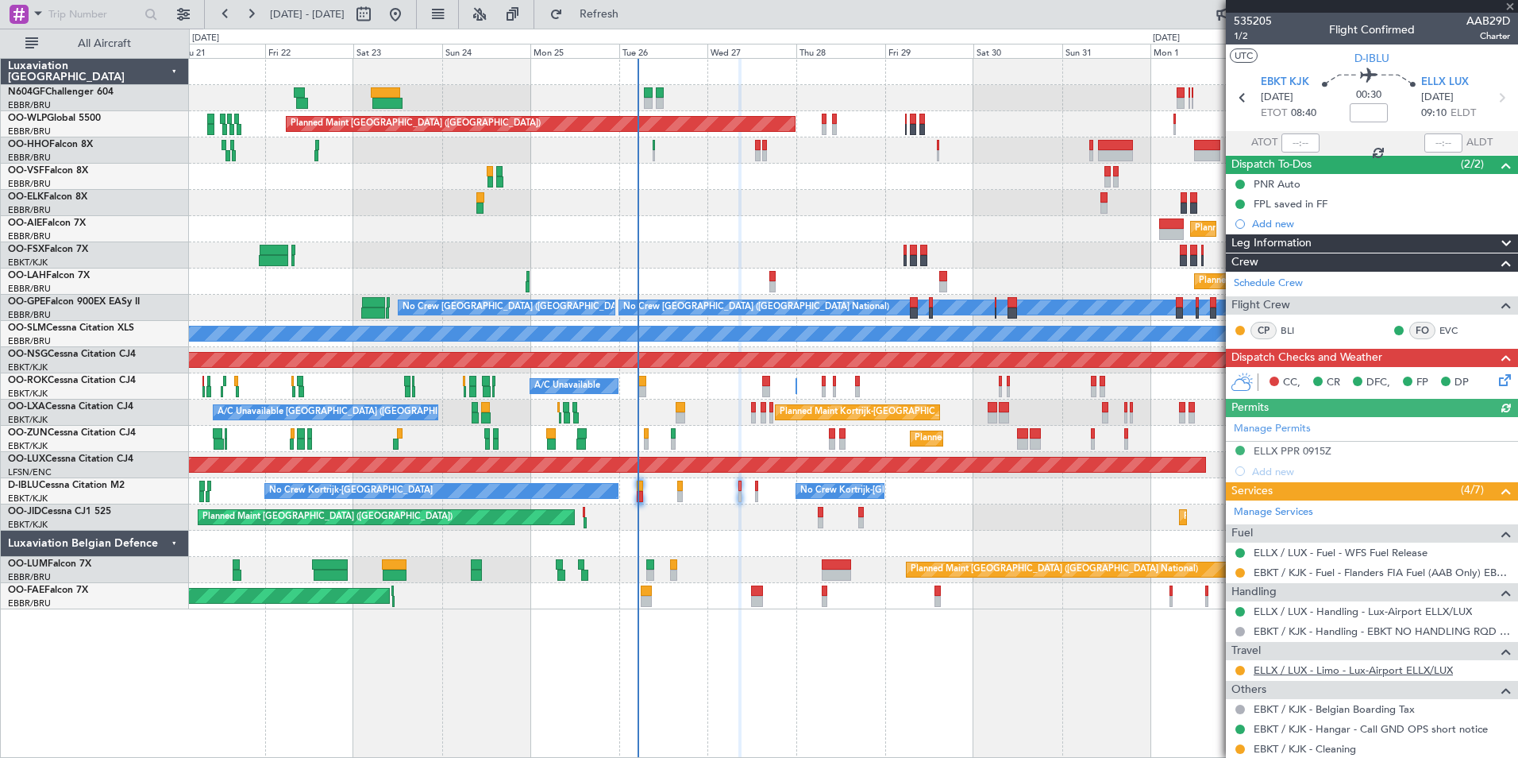
scroll to position [172, 0]
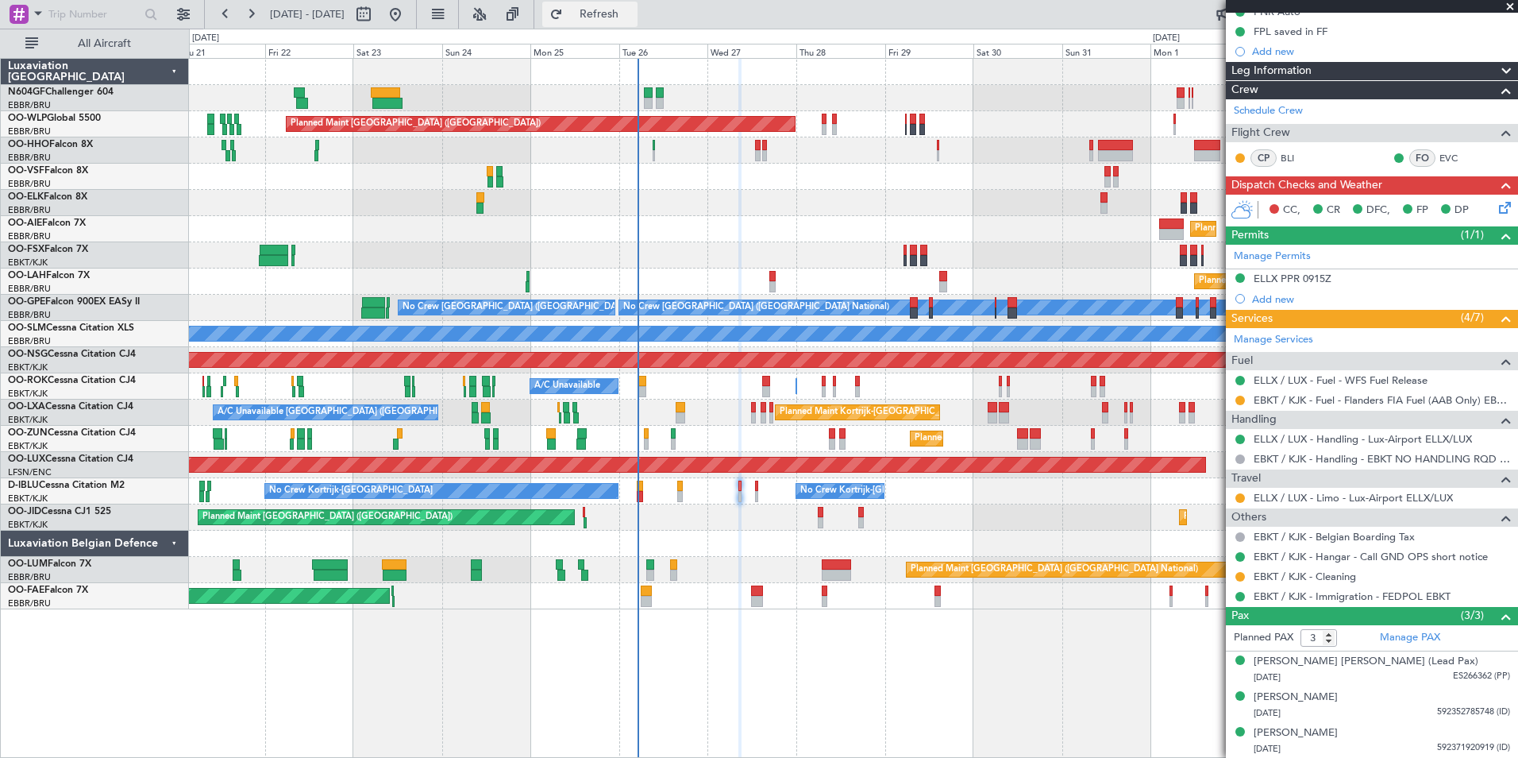
click at [633, 14] on span "Refresh" at bounding box center [599, 14] width 67 height 11
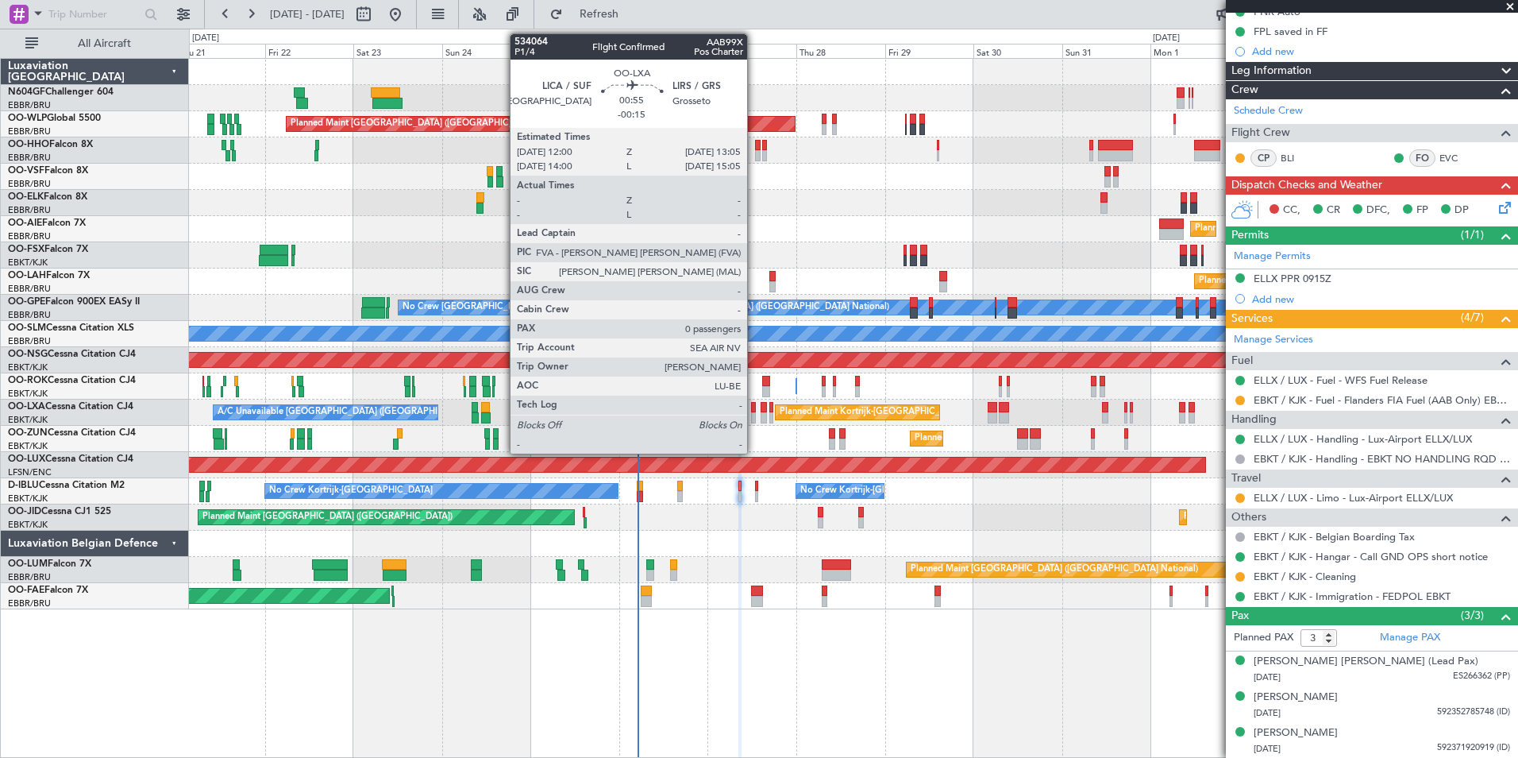
click at [754, 413] on div at bounding box center [753, 417] width 5 height 11
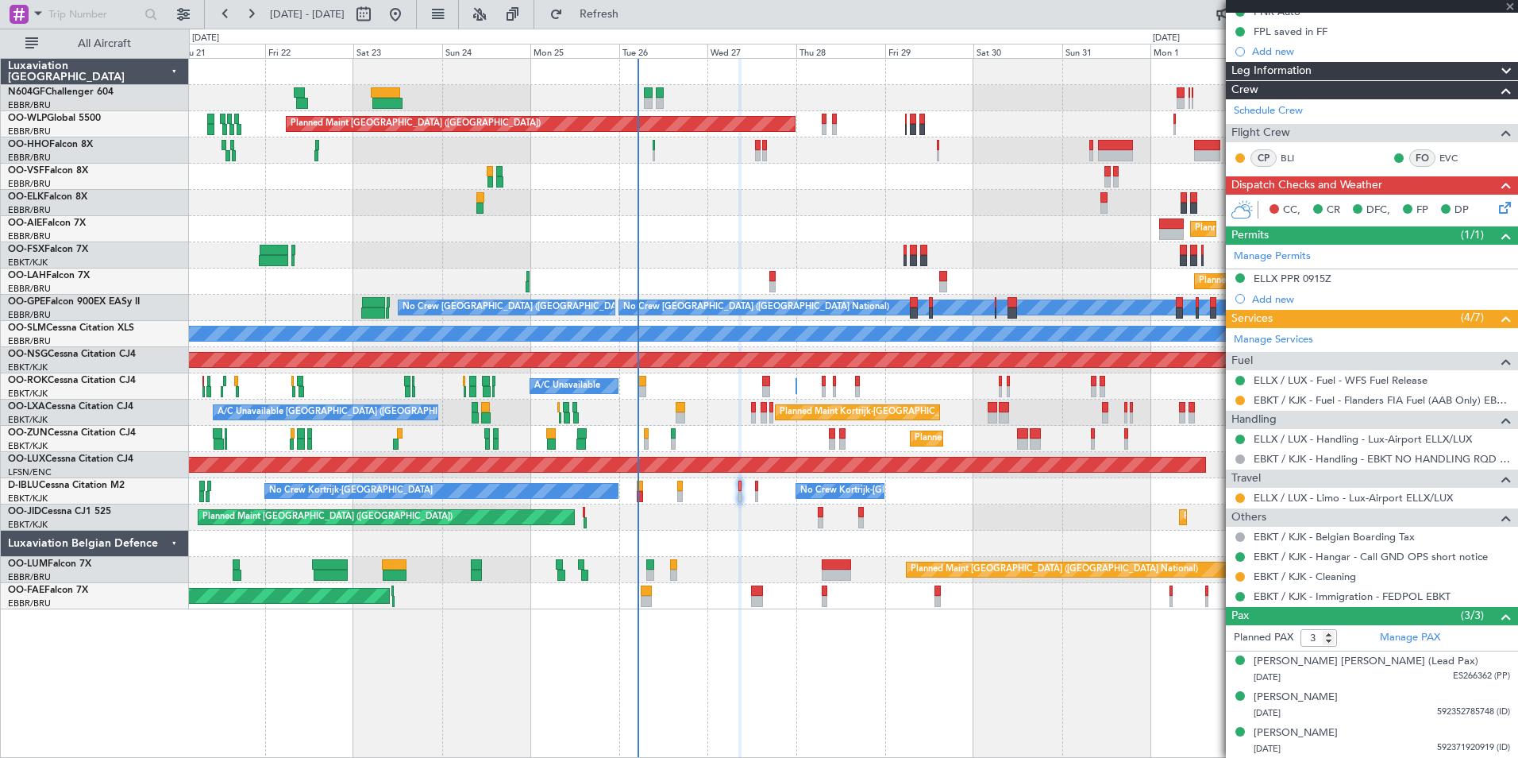
type input "-00:15"
type input "0"
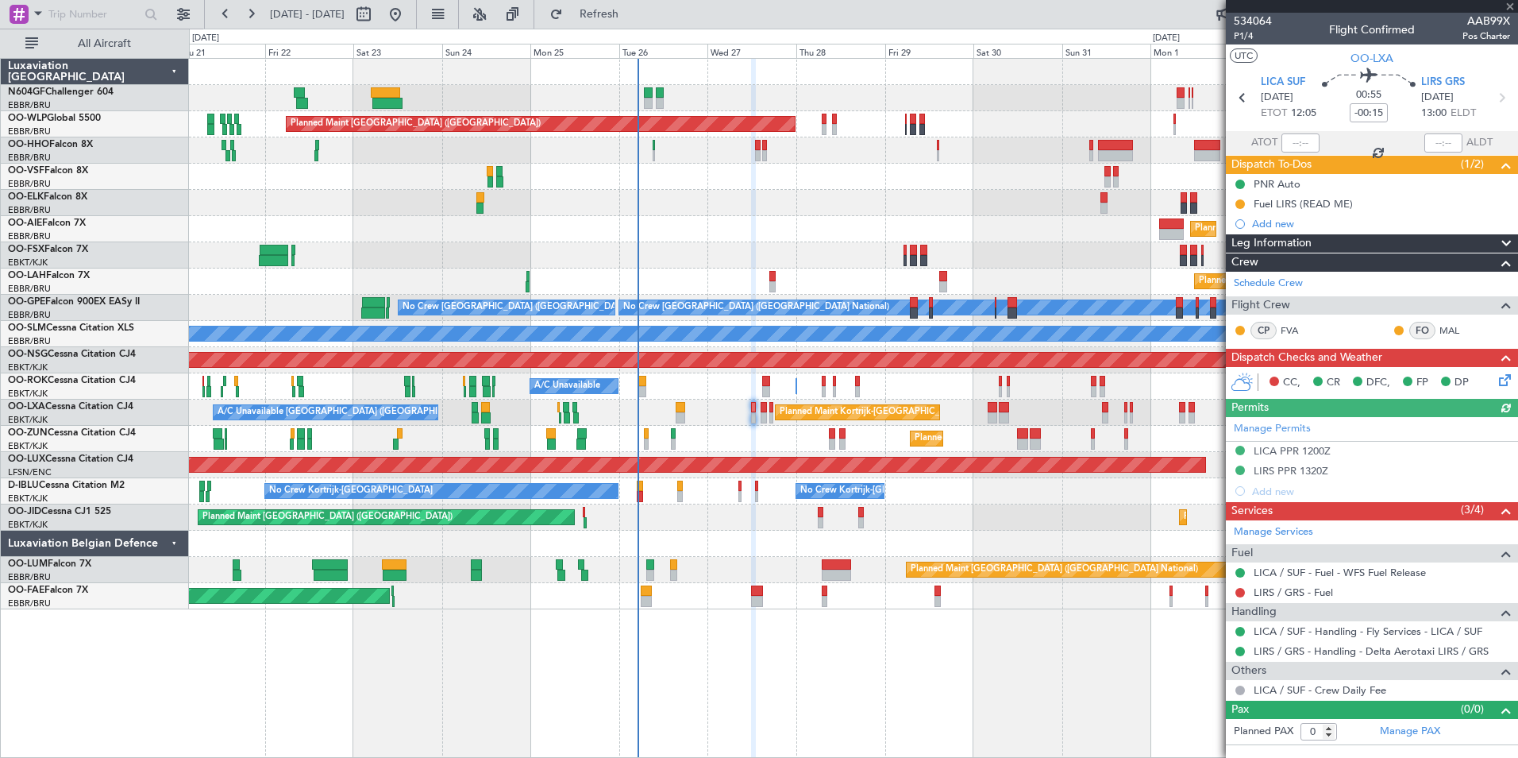
click at [1308, 469] on div "Manage Permits LICA PPR 1200Z LIRS PPR 1320Z Add new" at bounding box center [1372, 459] width 292 height 84
click at [1286, 468] on div "LIRS PPR 1320Z" at bounding box center [1291, 471] width 75 height 14
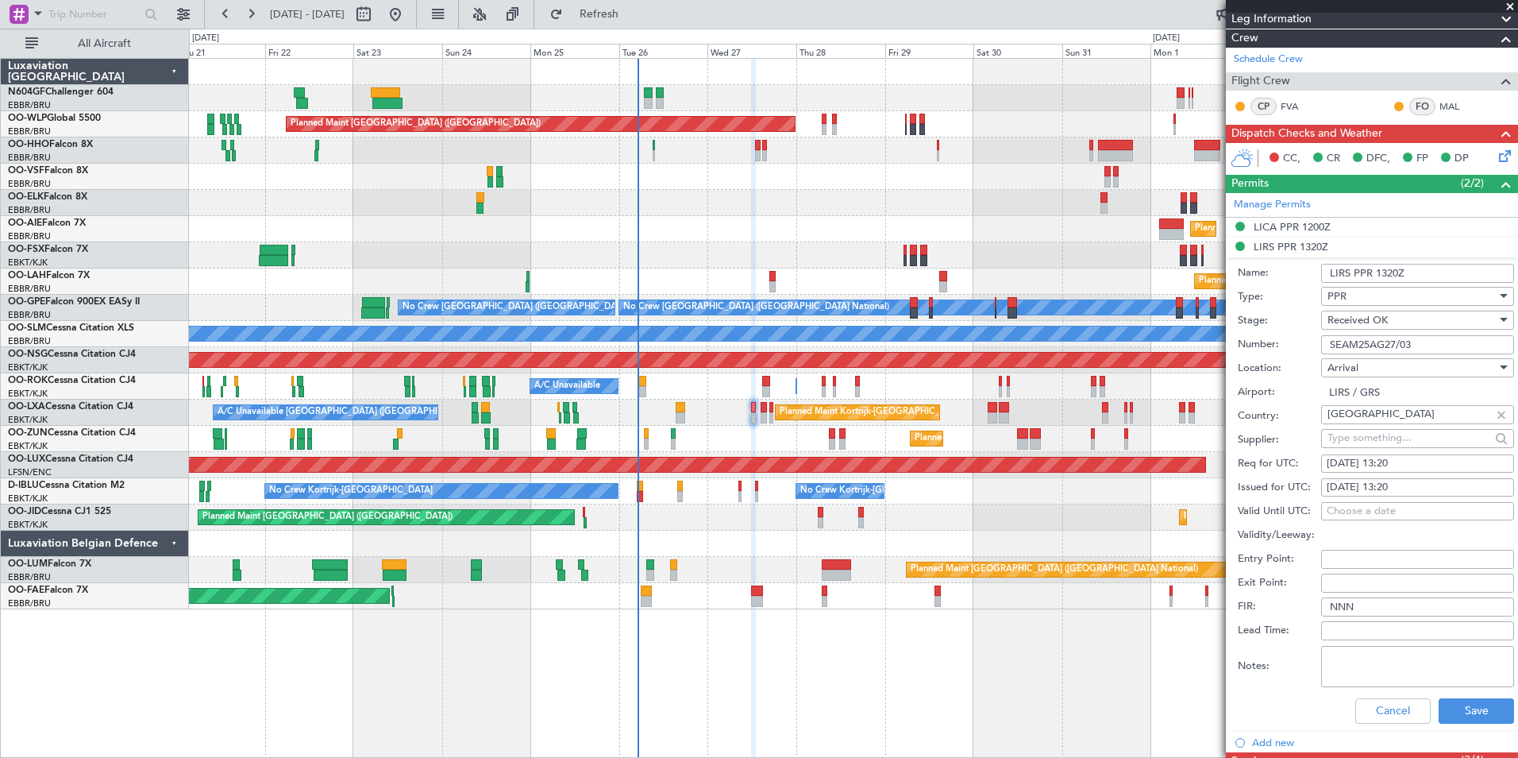
scroll to position [237, 0]
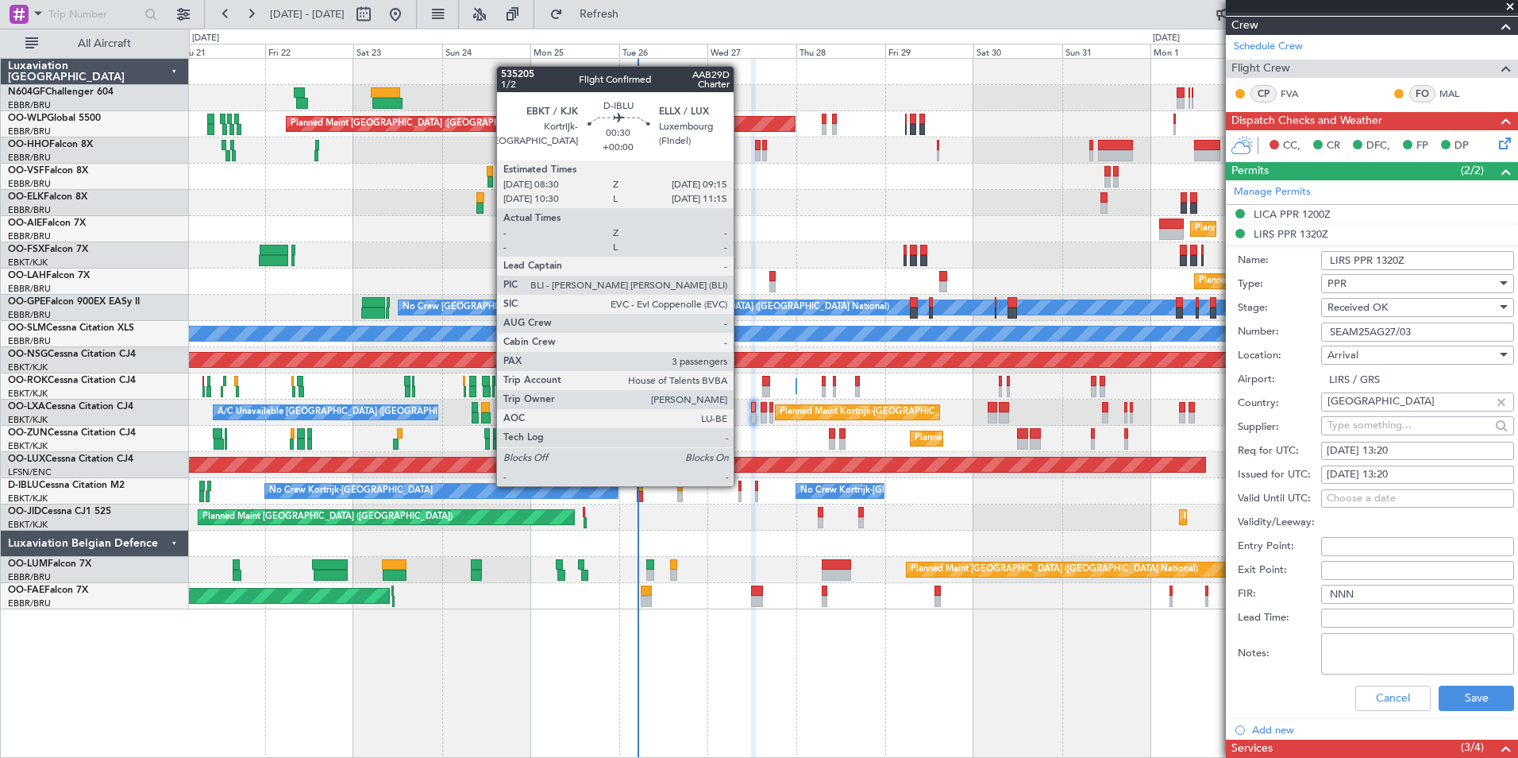
click at [740, 485] on div at bounding box center [740, 485] width 3 height 11
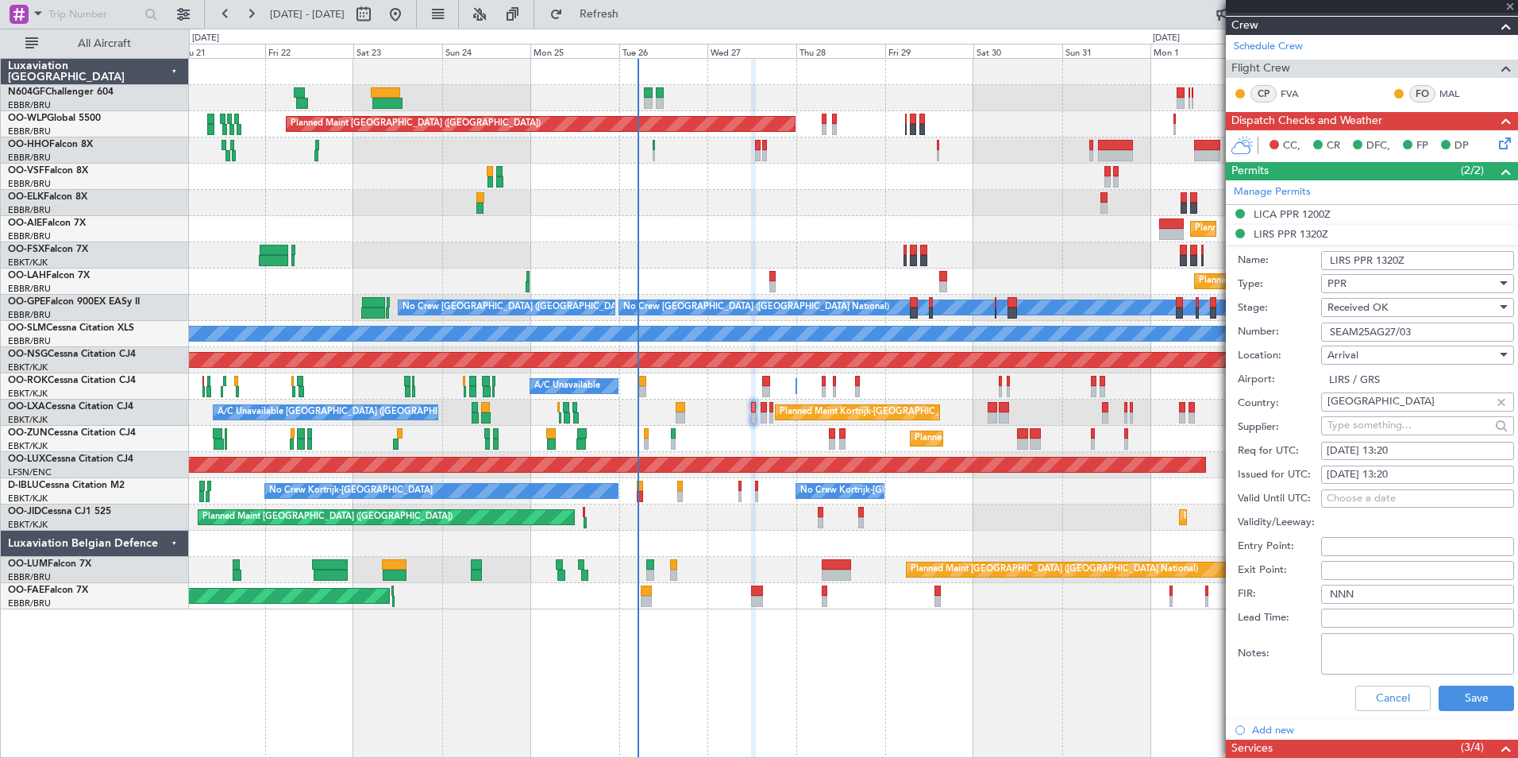
type input "3"
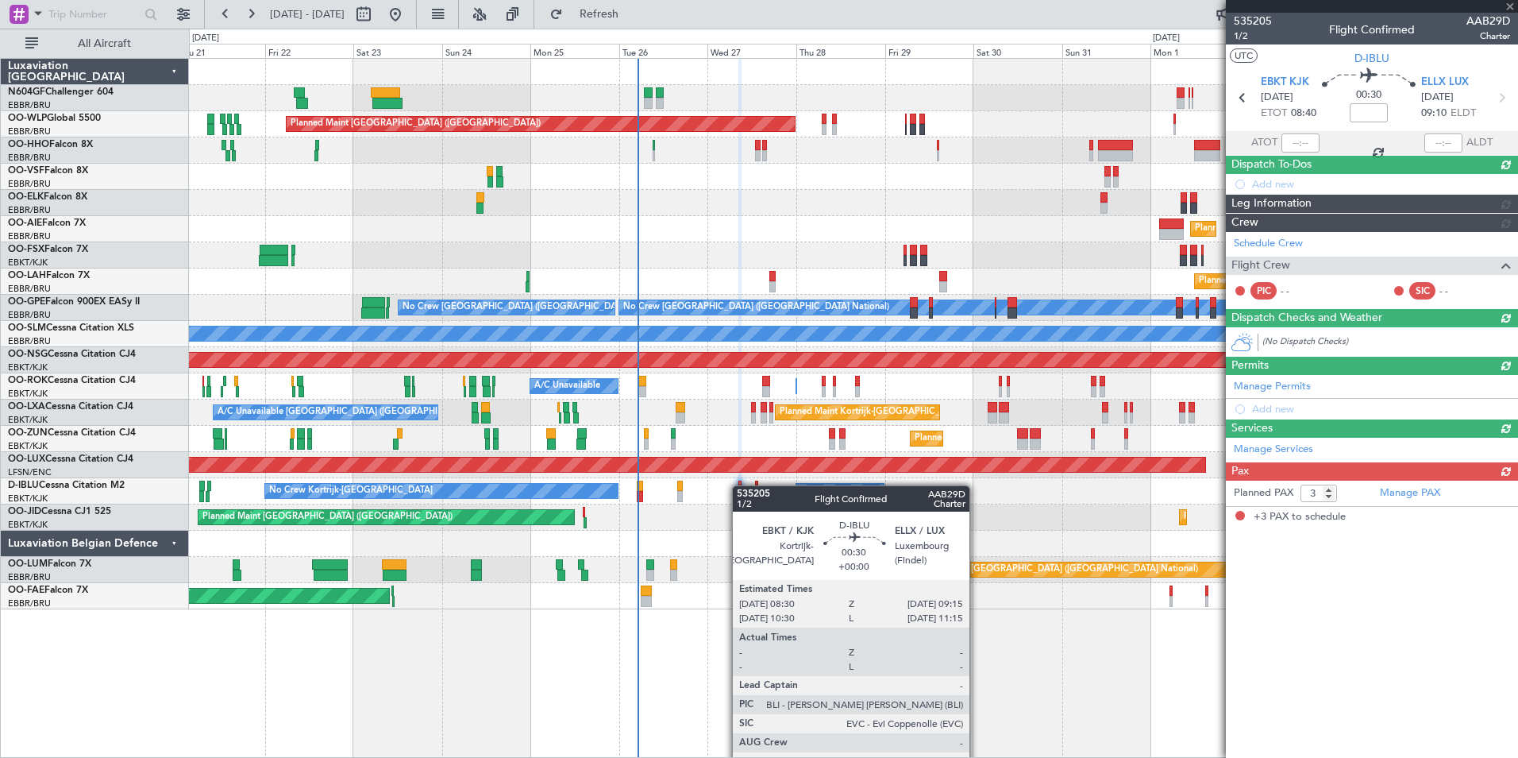
scroll to position [0, 0]
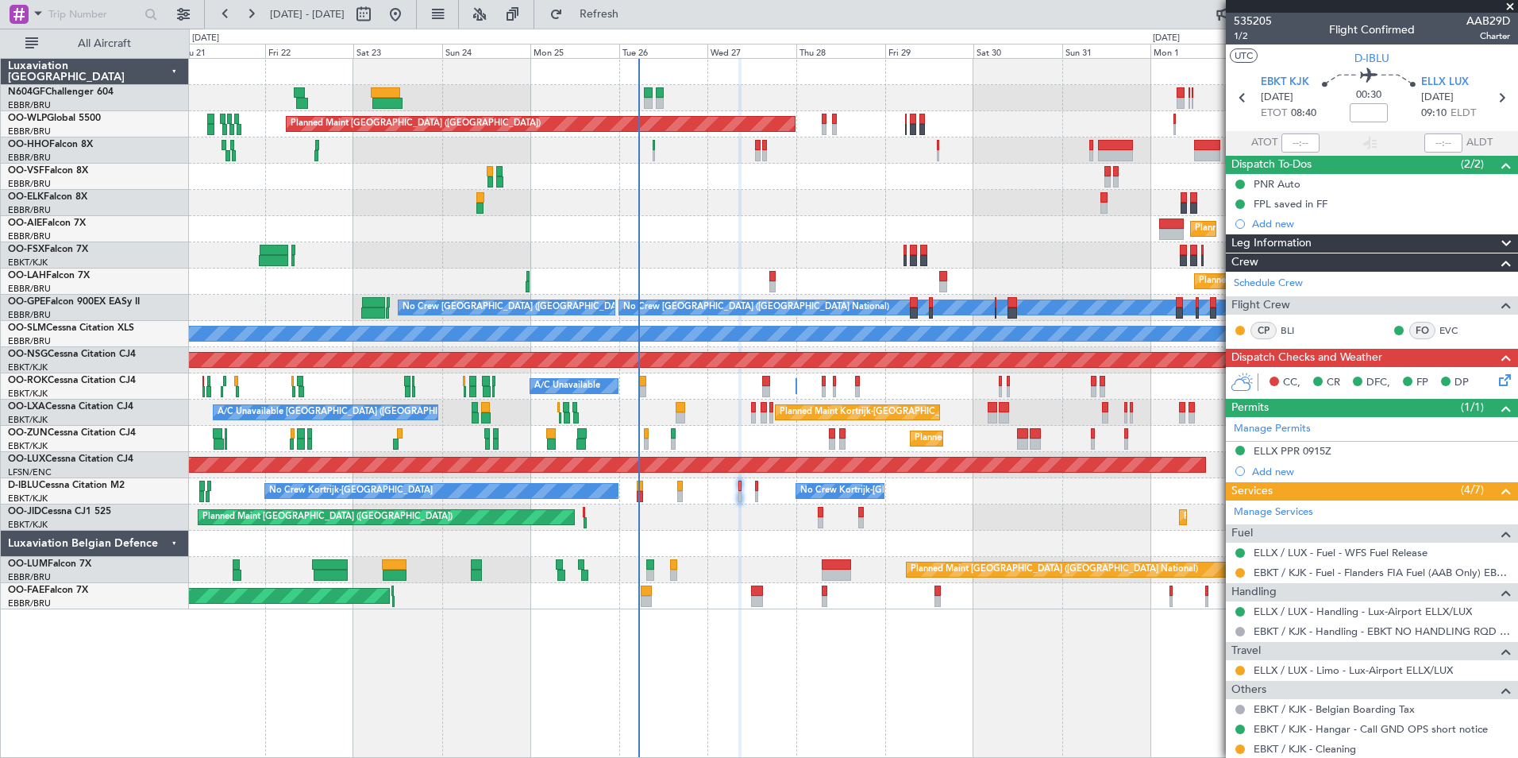
click at [646, 496] on div "No Crew Kortrijk-Wevelgem No Crew Brussels (Brussels National) No Crew Kortrijk…" at bounding box center [853, 491] width 1329 height 26
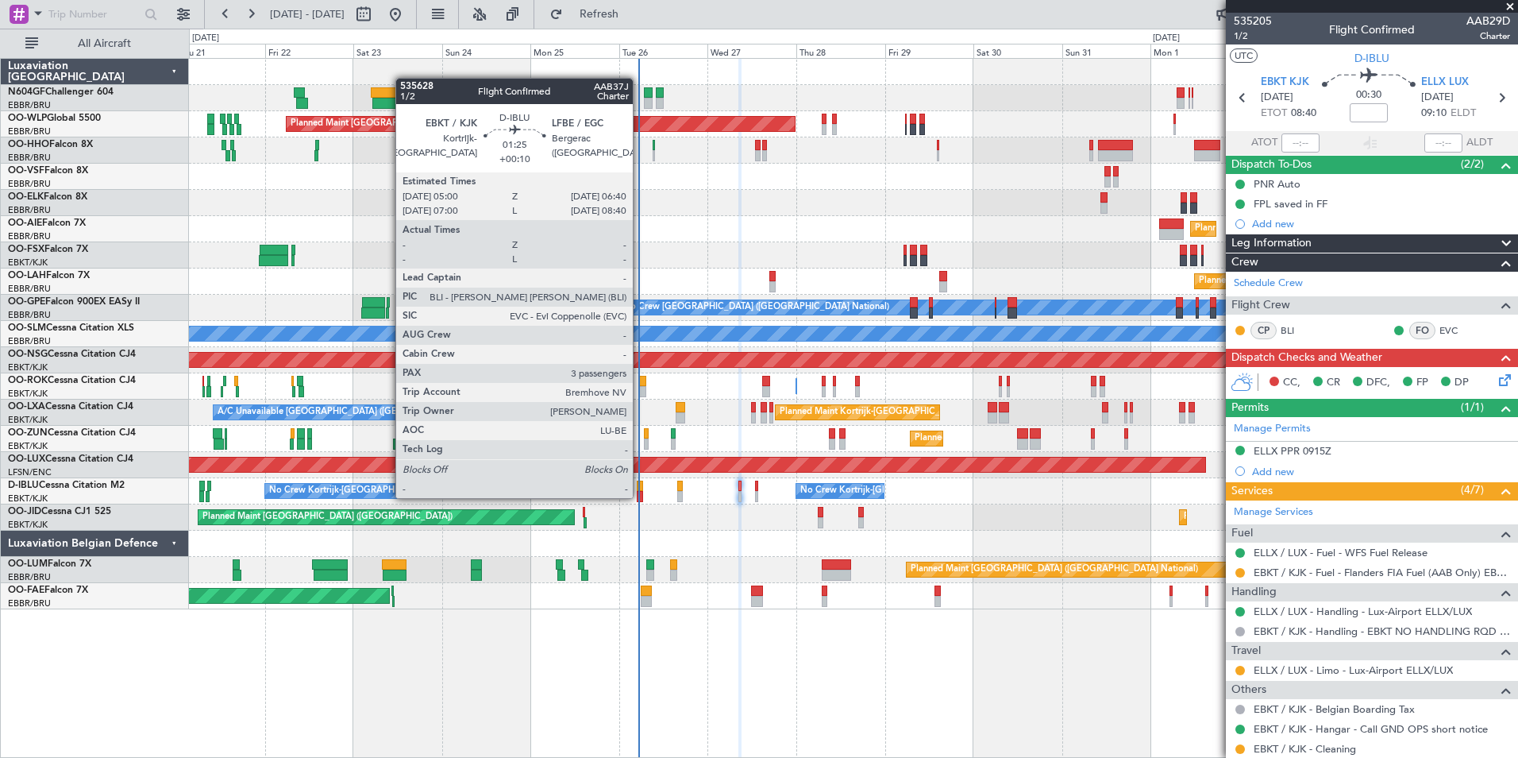
click at [640, 496] on div at bounding box center [640, 496] width 6 height 11
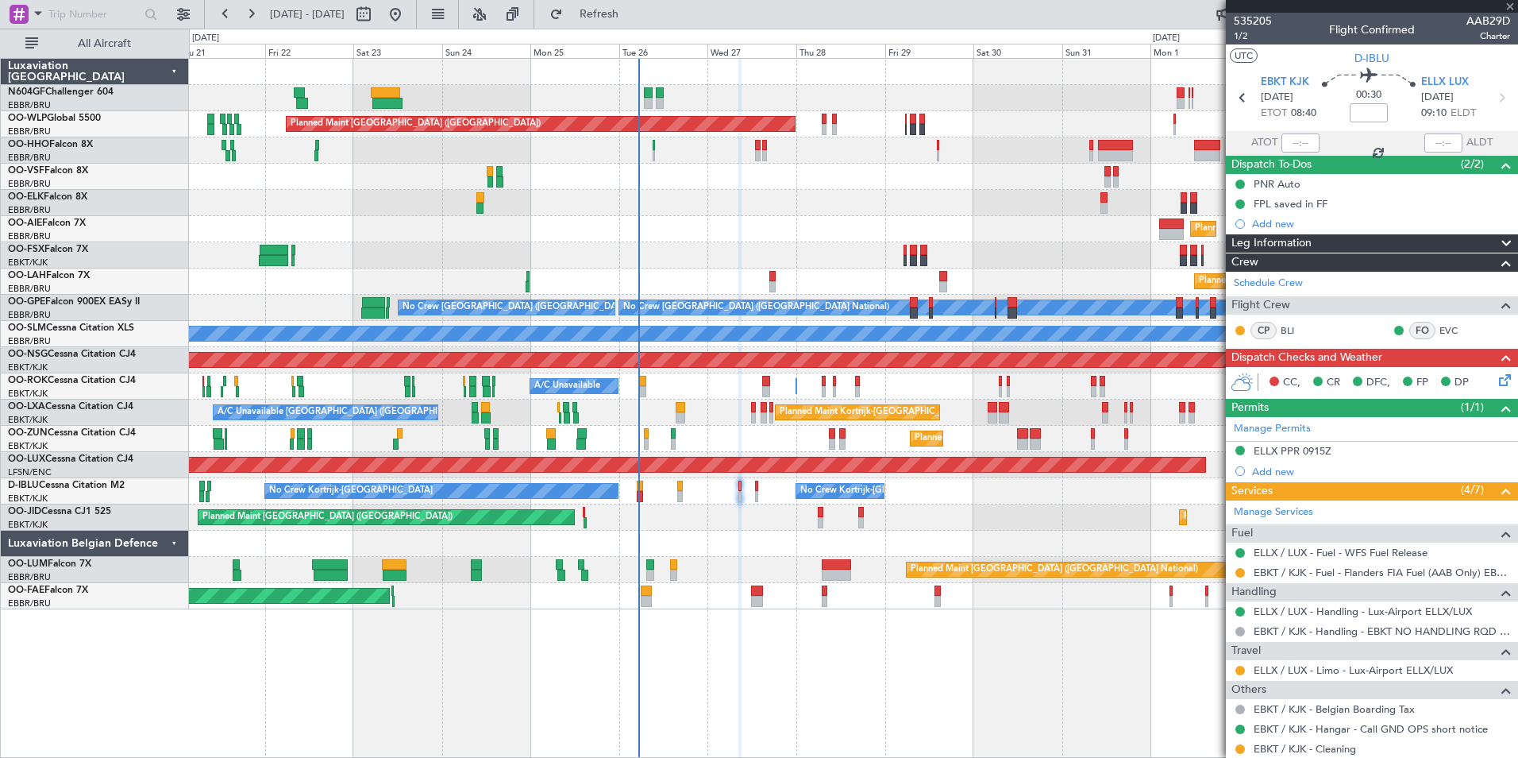
type input "+00:10"
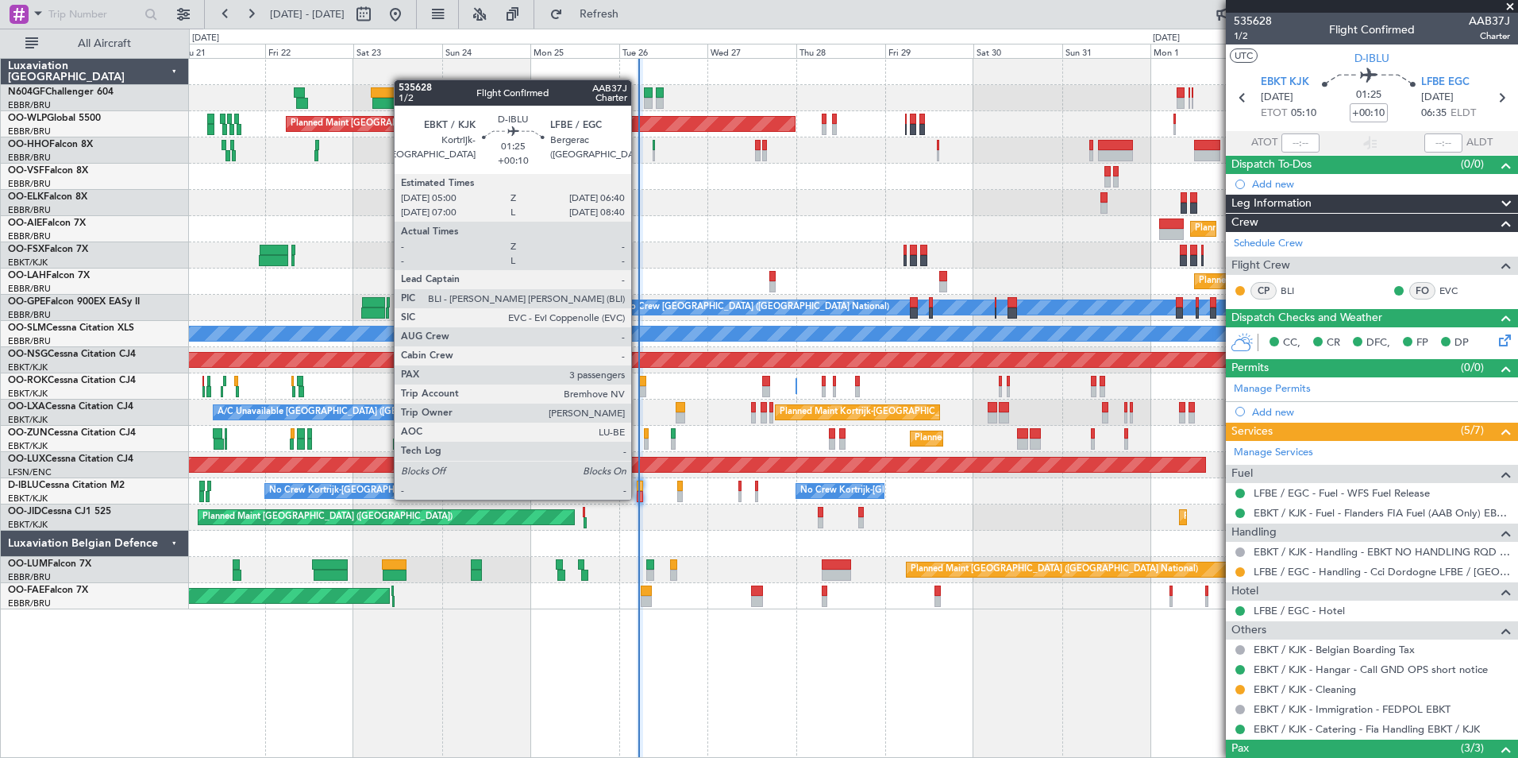
click at [638, 498] on div at bounding box center [640, 496] width 6 height 11
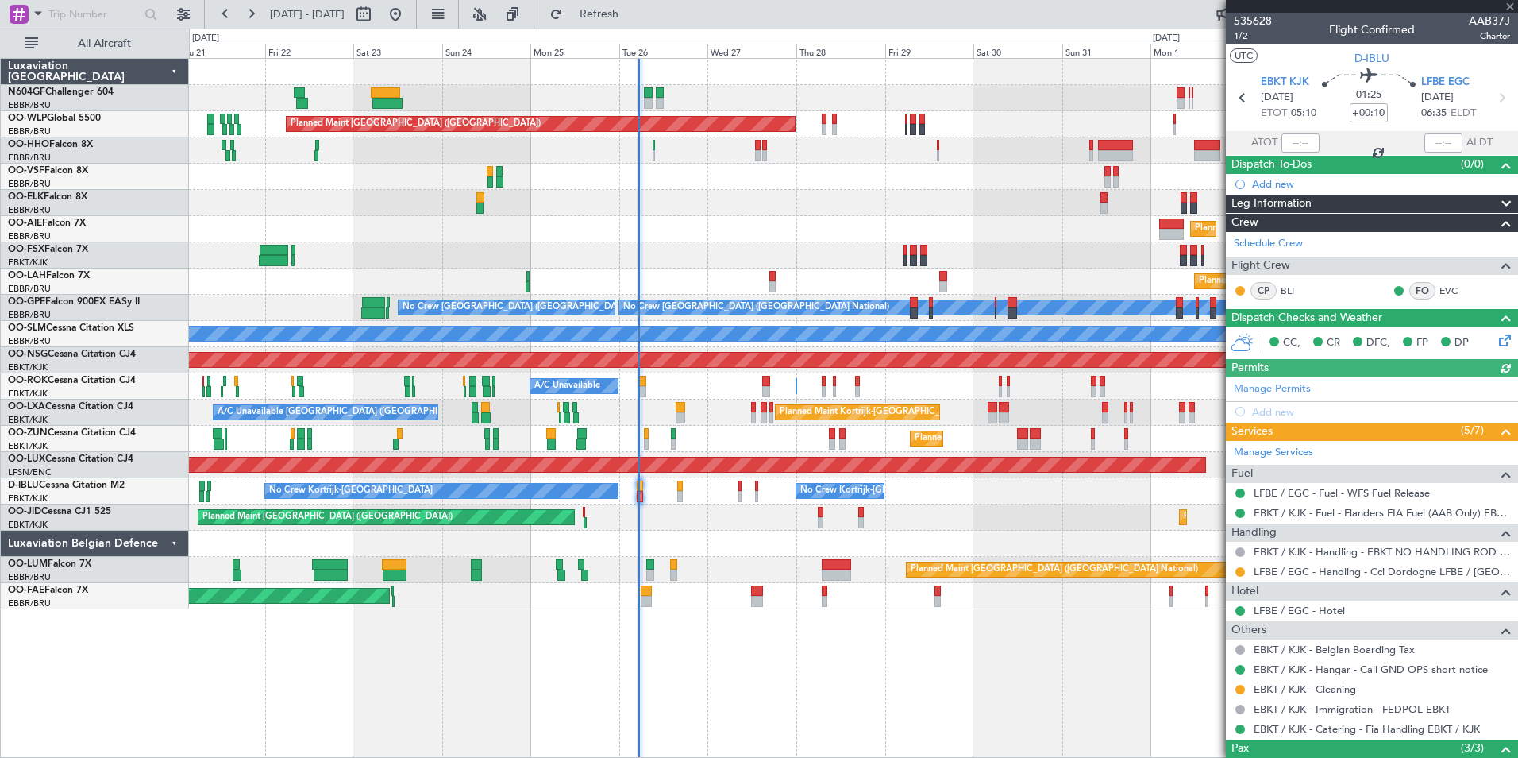
click at [1303, 141] on div at bounding box center [1301, 142] width 38 height 19
click at [1296, 141] on input "text" at bounding box center [1301, 142] width 38 height 19
click at [1063, 233] on div "Planned Maint [GEOGRAPHIC_DATA] ([GEOGRAPHIC_DATA])" at bounding box center [853, 229] width 1329 height 26
type input "05:10"
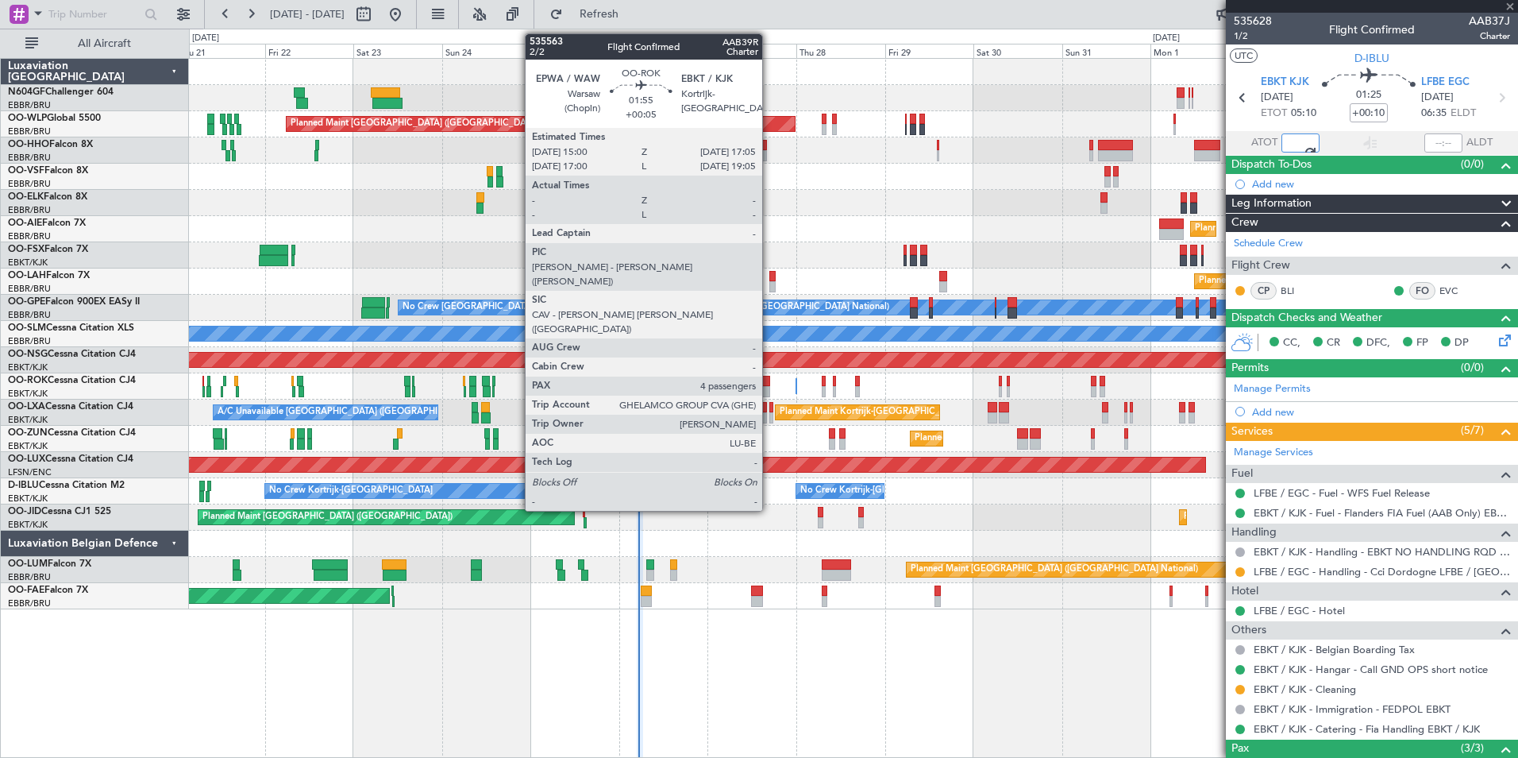
click at [770, 384] on div at bounding box center [766, 381] width 8 height 11
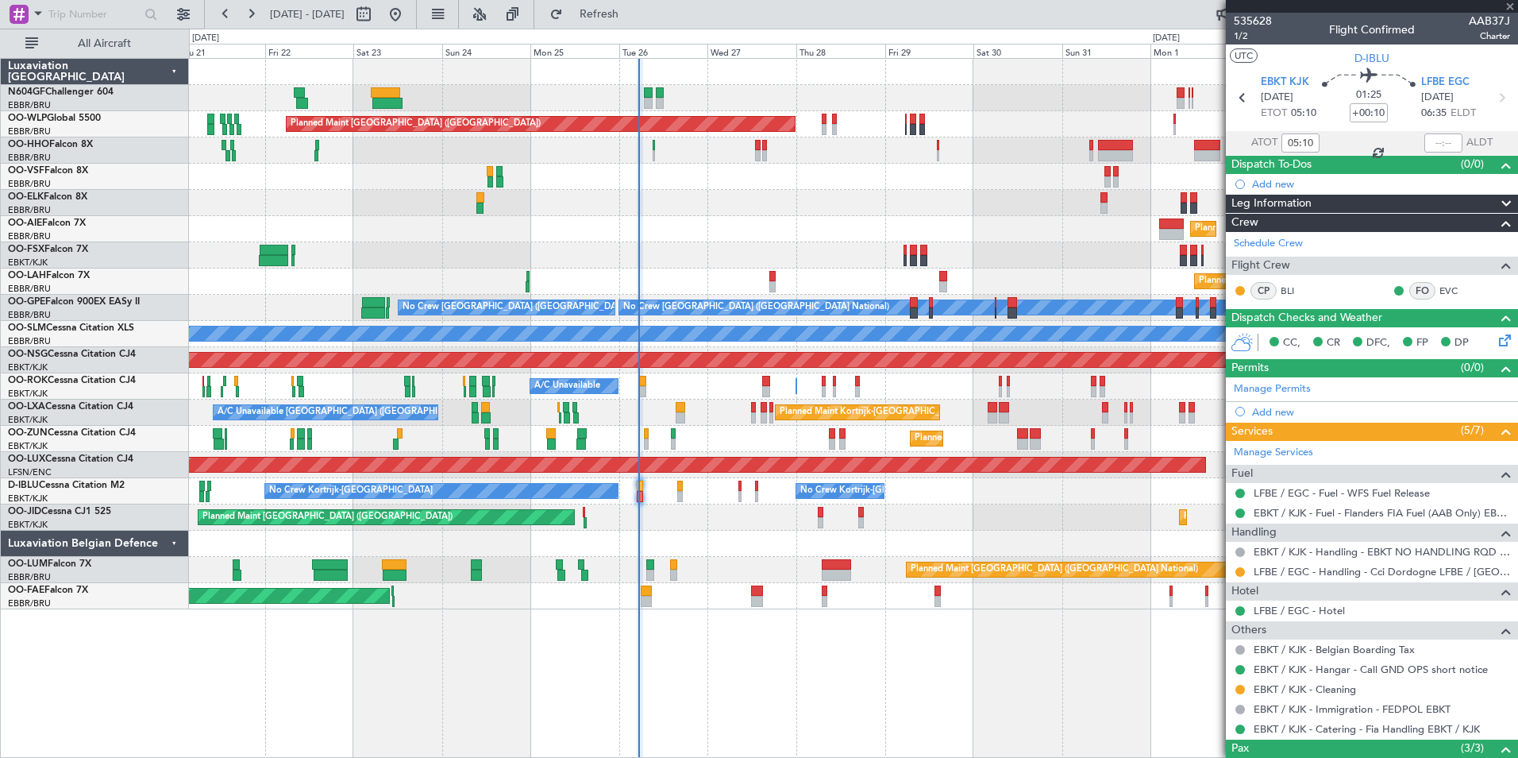
type input "+00:05"
type input "4"
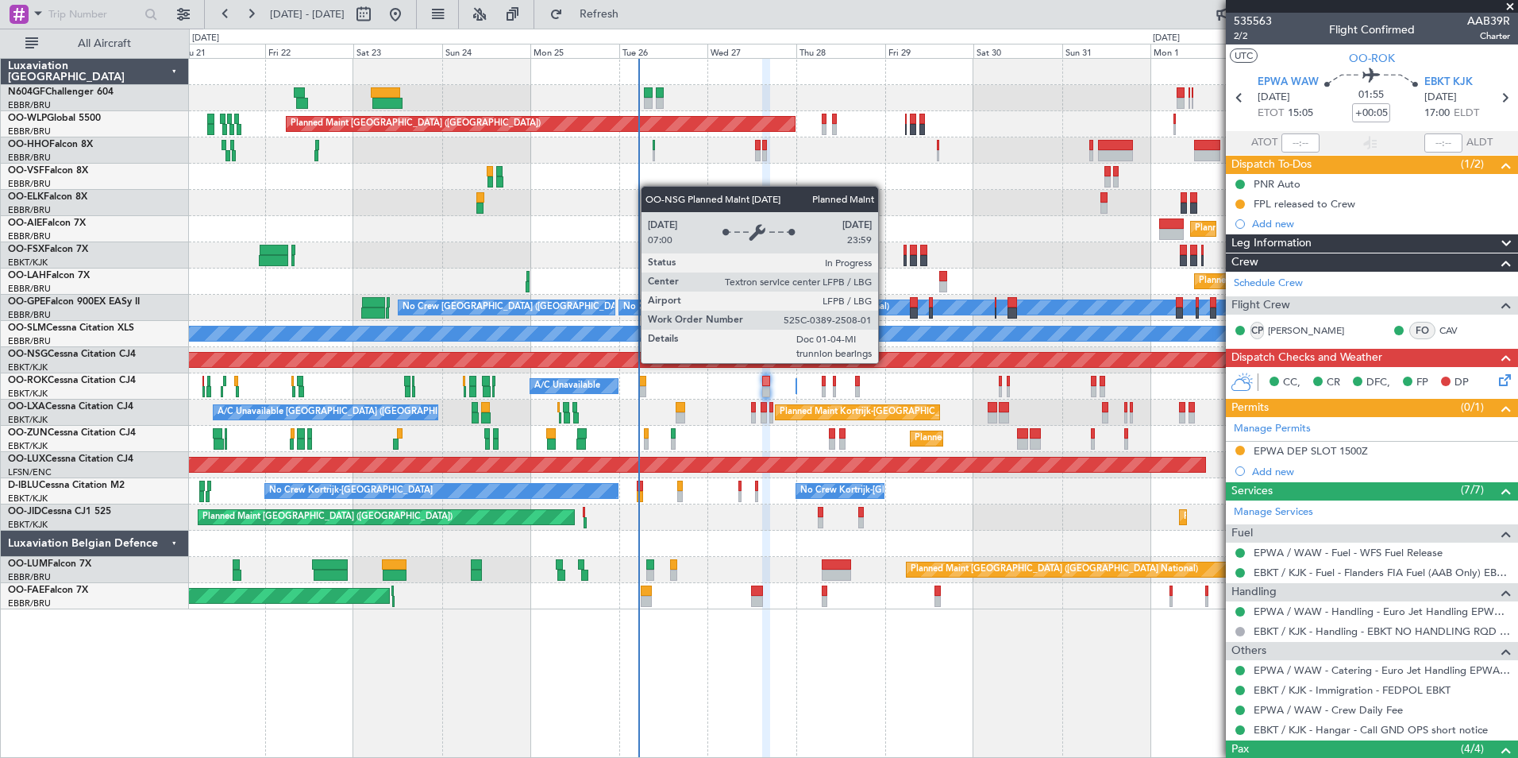
scroll to position [1, 0]
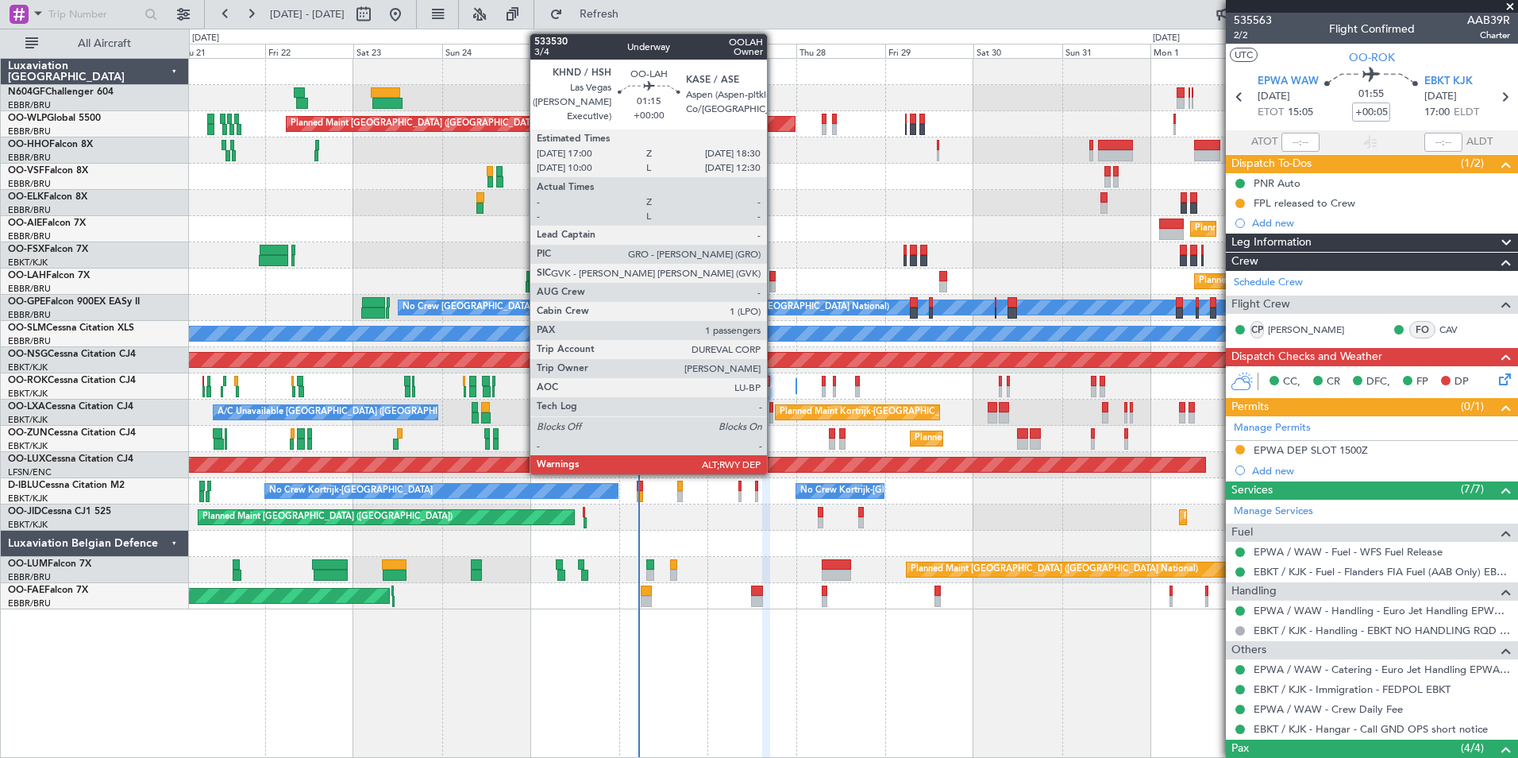
click at [774, 281] on div at bounding box center [773, 286] width 6 height 11
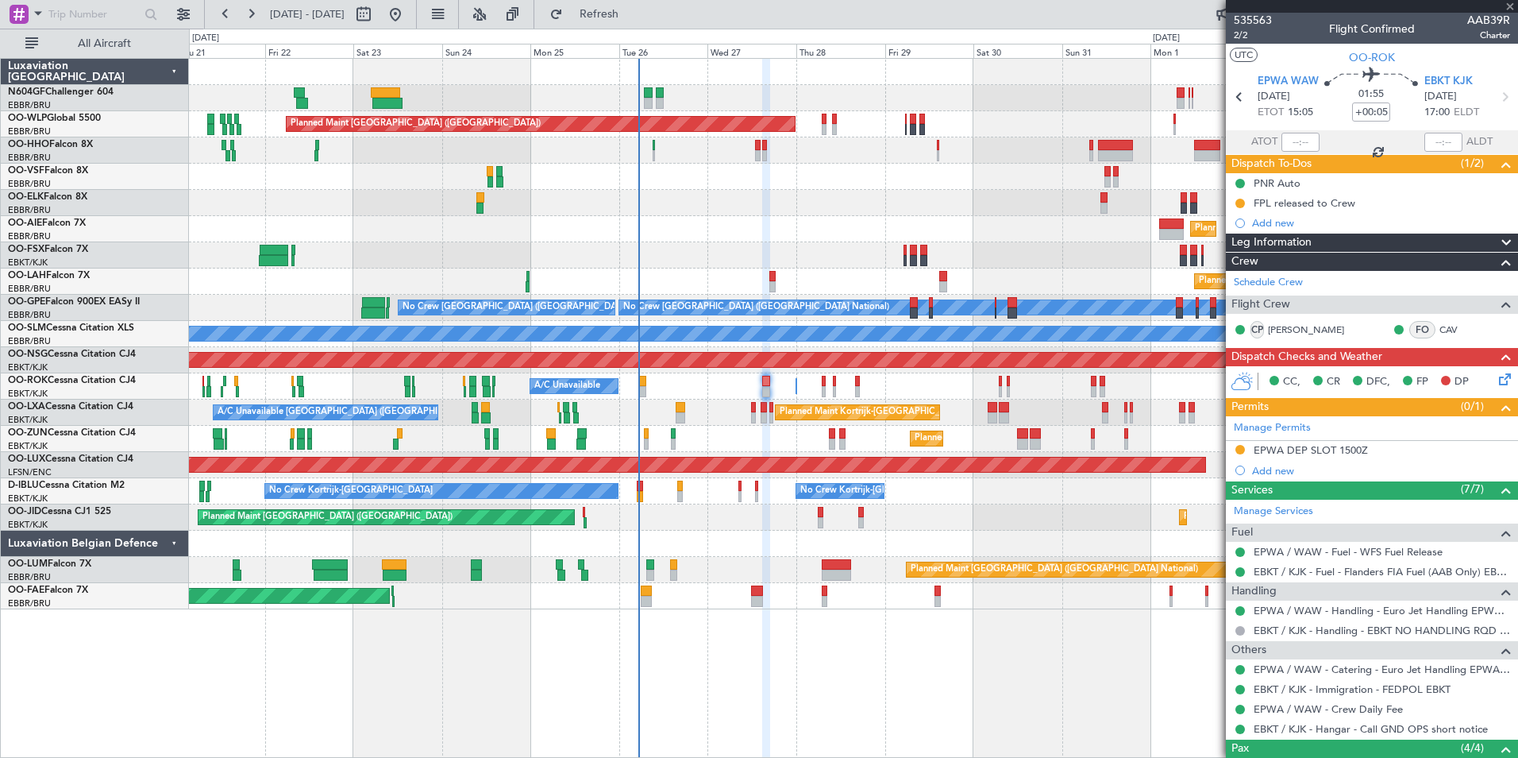
type input "1"
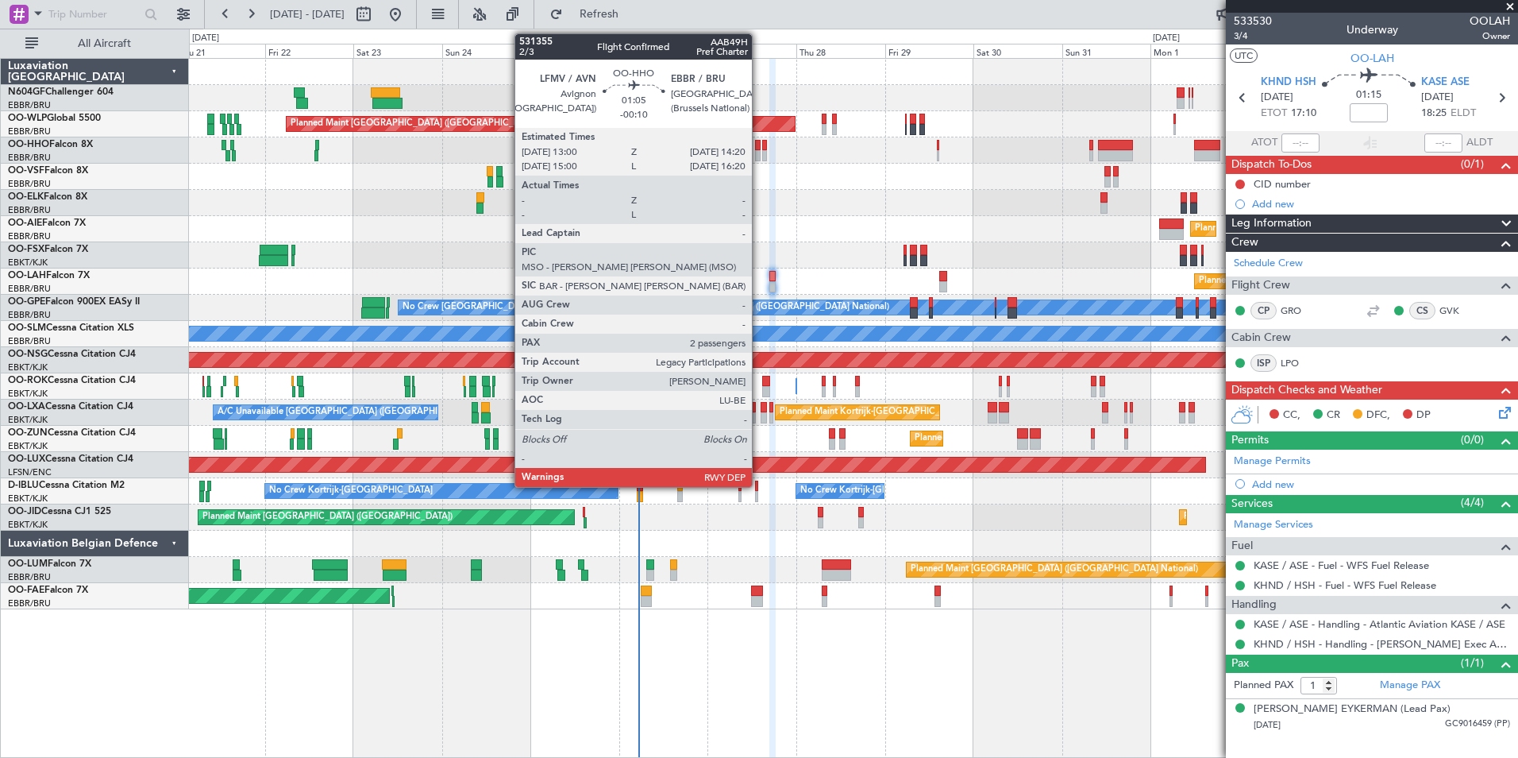
click at [759, 156] on div at bounding box center [758, 155] width 6 height 11
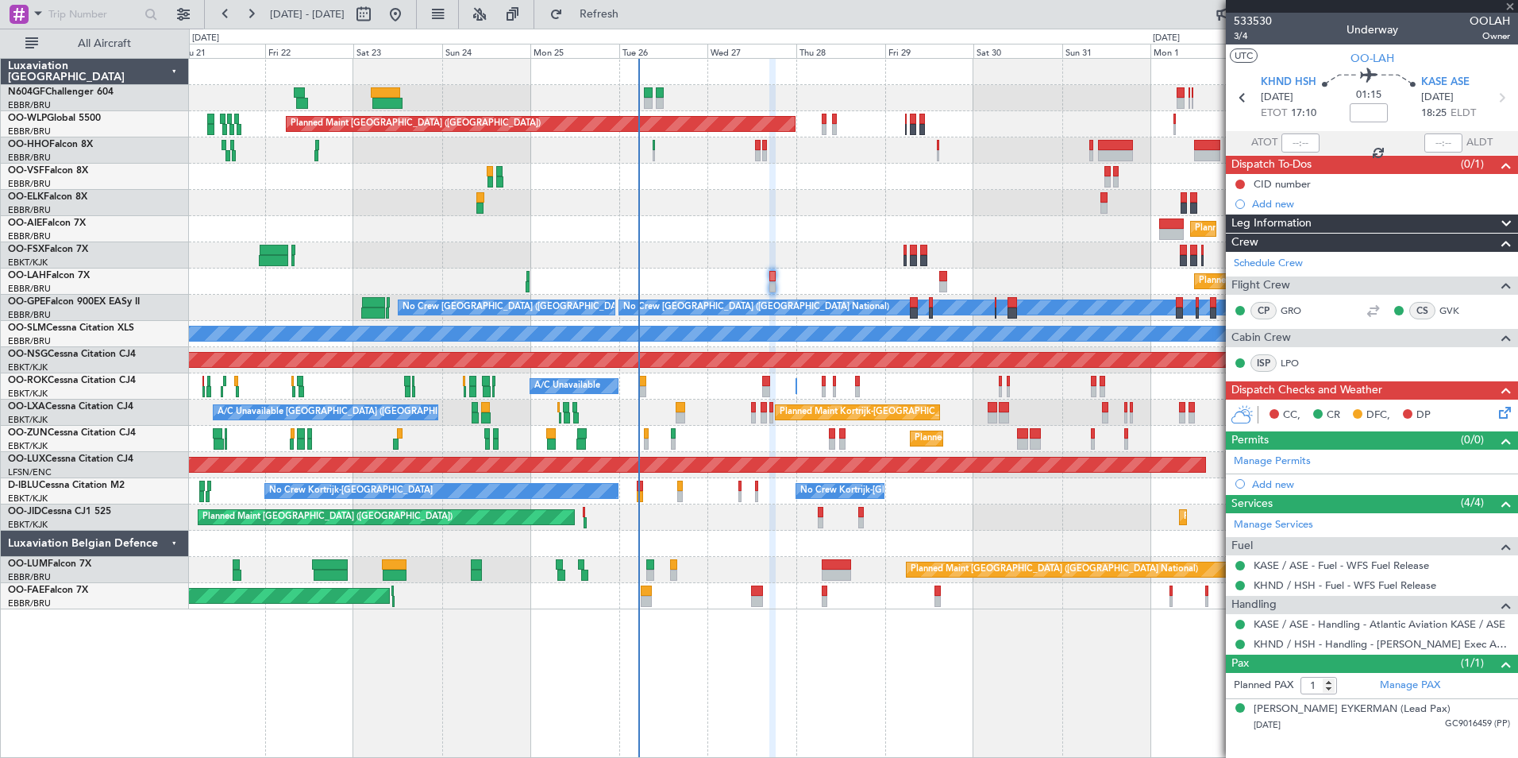
type input "-00:10"
type input "2"
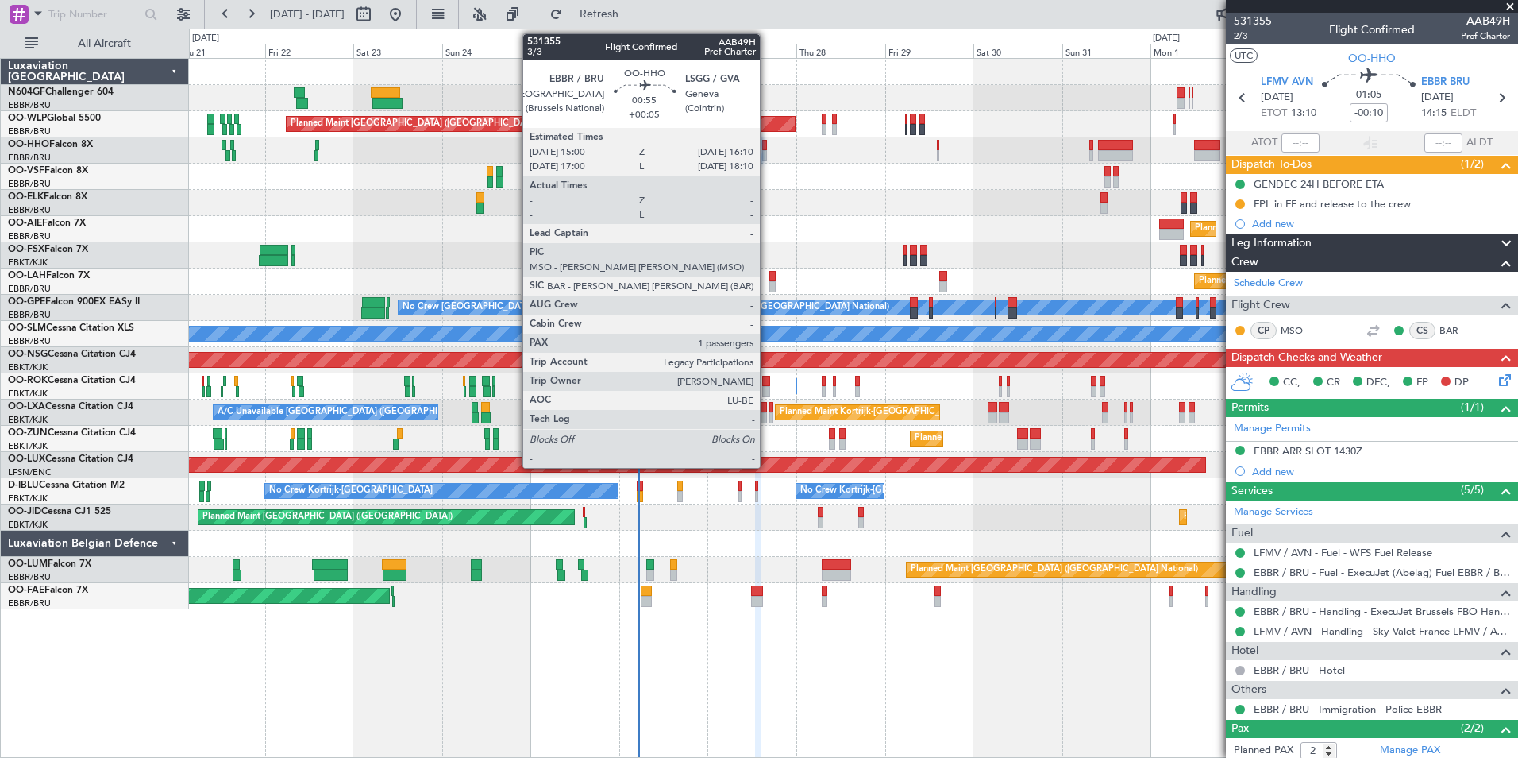
click at [766, 152] on div at bounding box center [764, 155] width 5 height 11
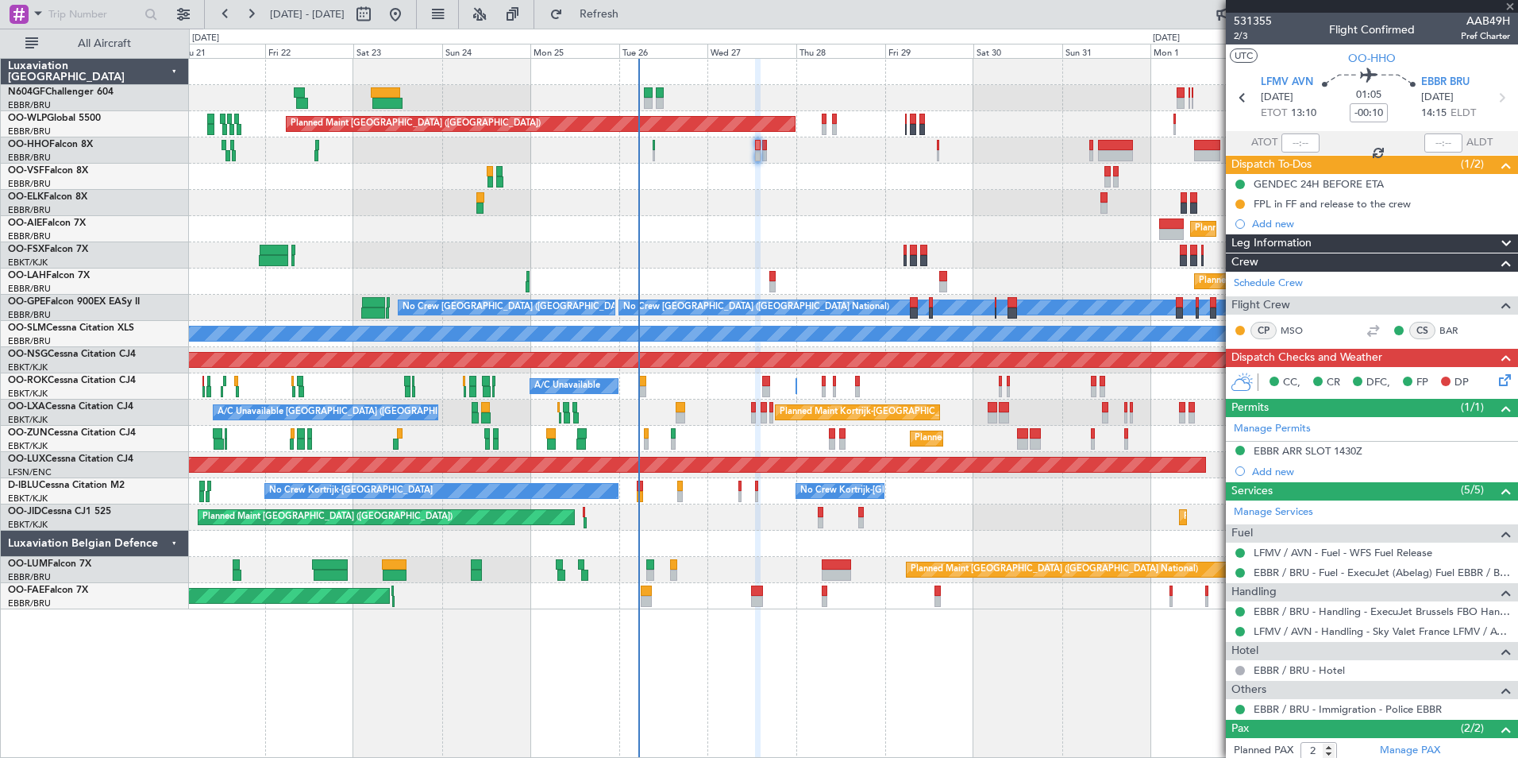
type input "+00:05"
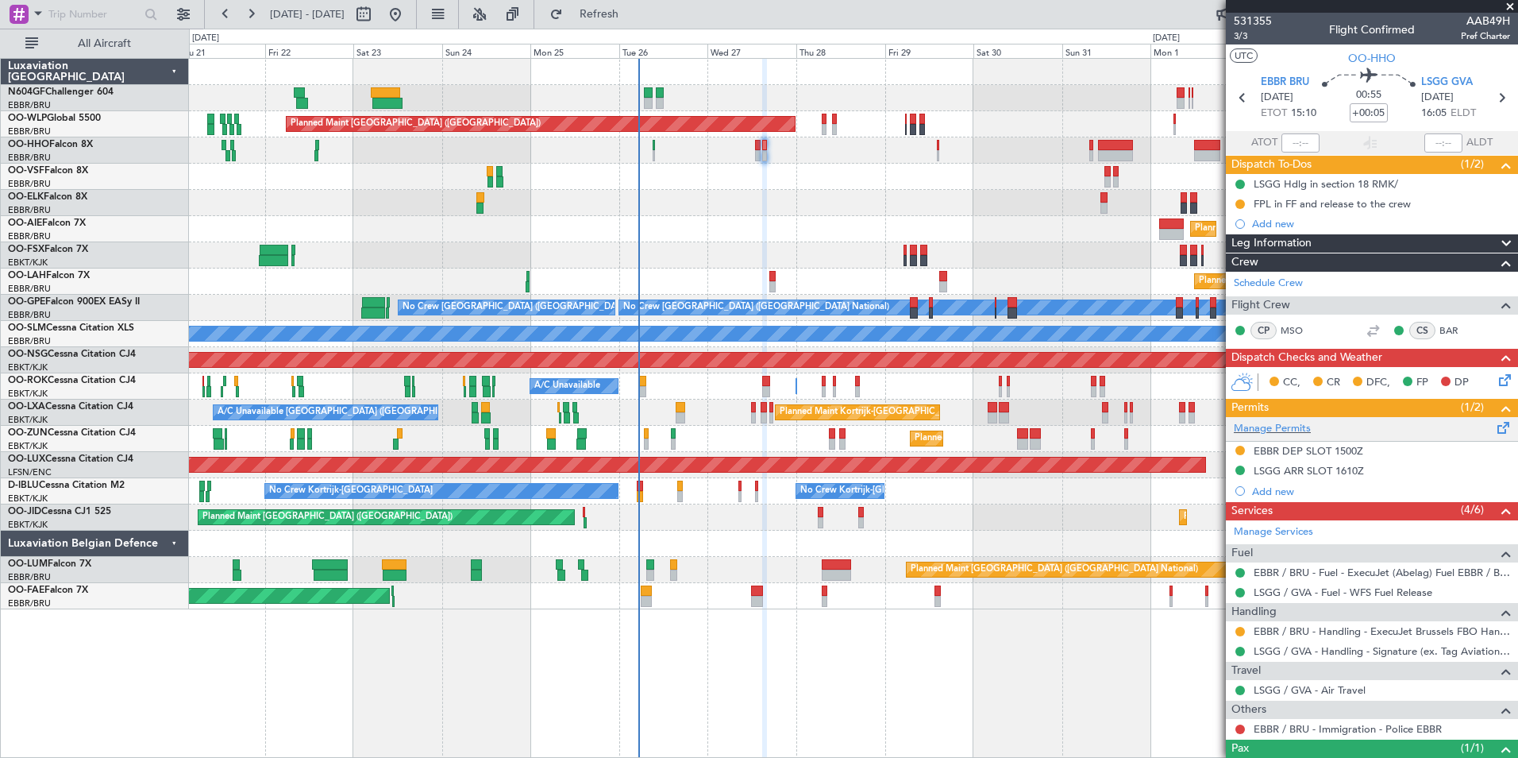
scroll to position [61, 0]
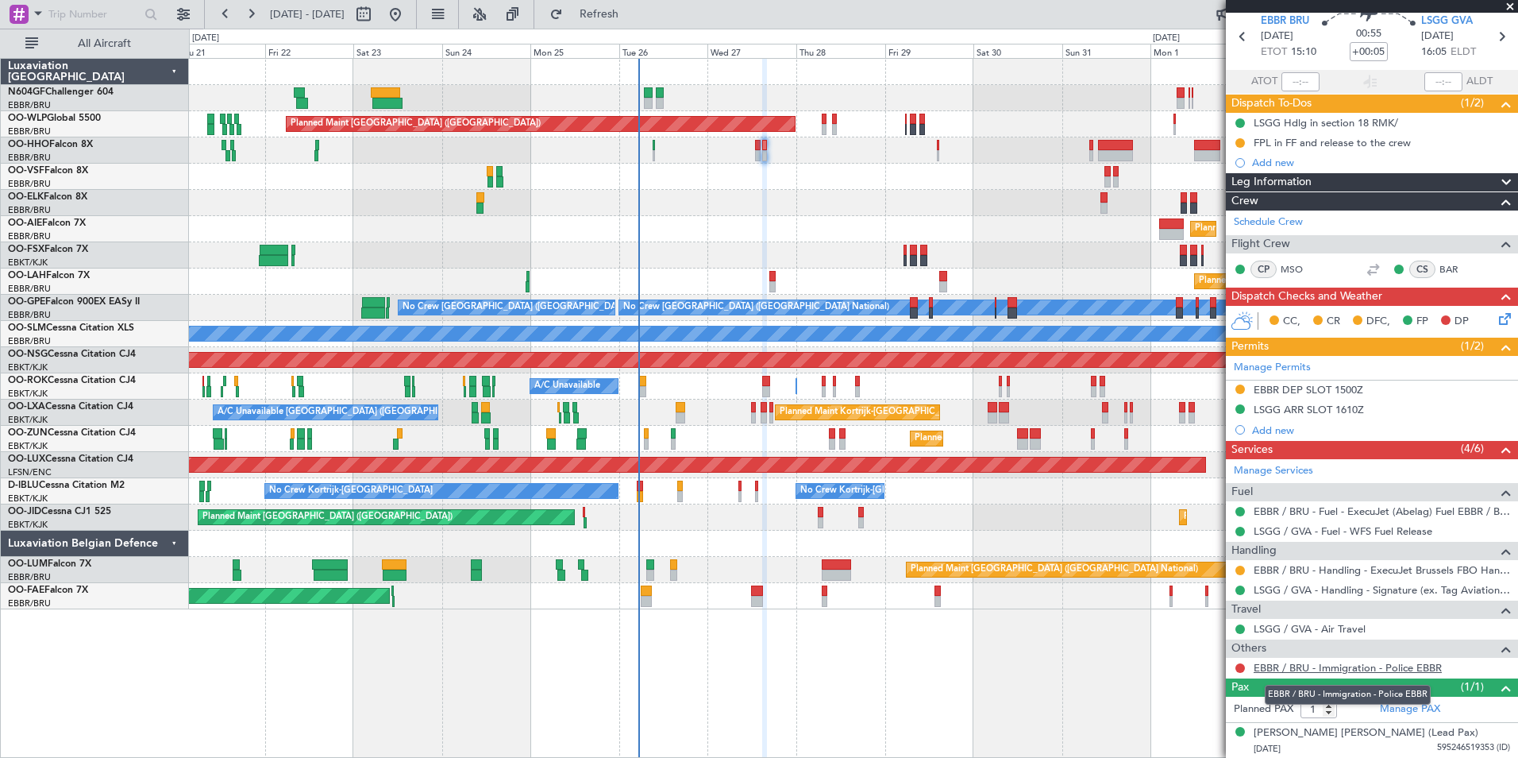
click at [1300, 670] on link "EBBR / BRU - Immigration - Police EBBR" at bounding box center [1348, 668] width 188 height 14
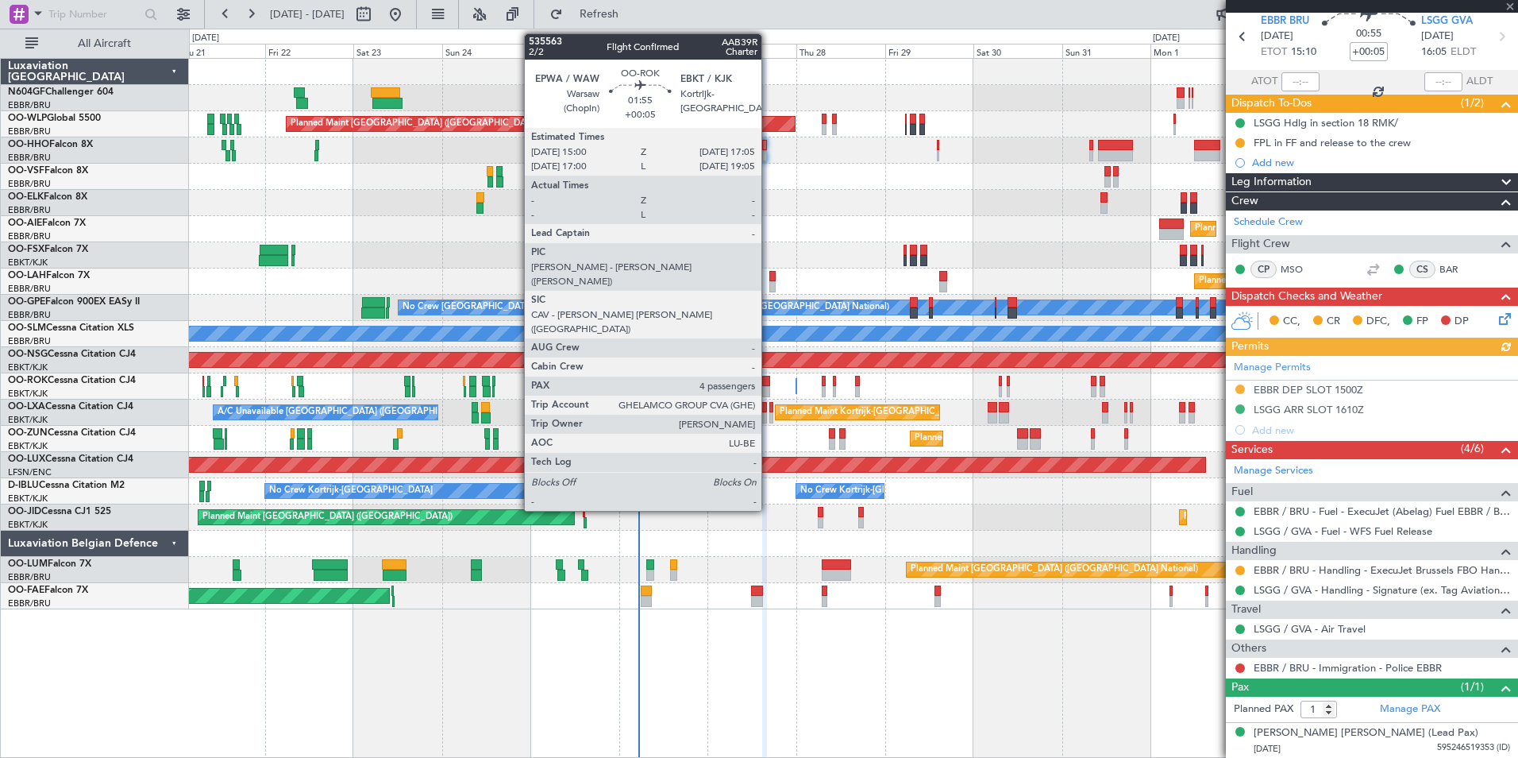
click at [769, 392] on div at bounding box center [766, 391] width 8 height 11
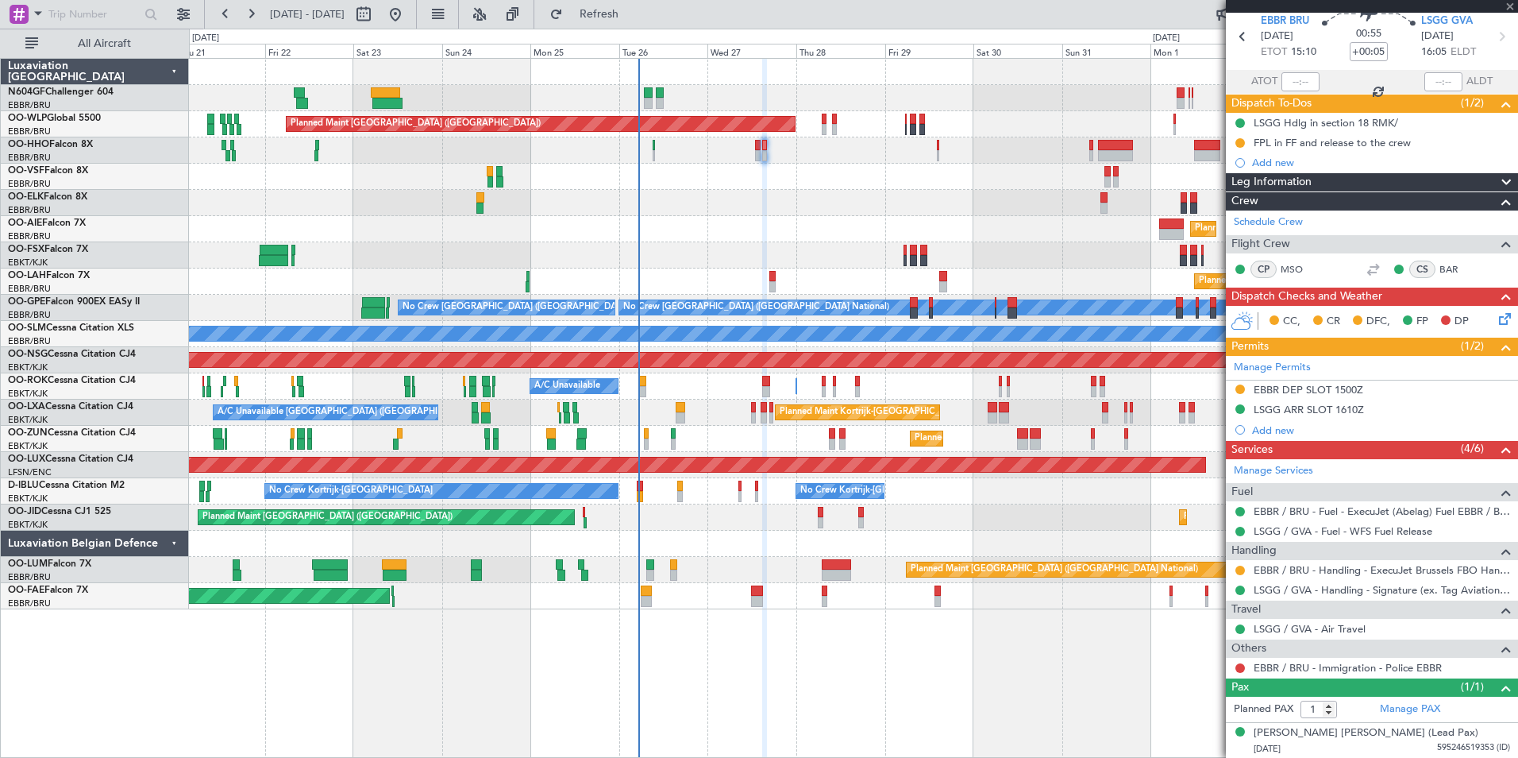
type input "4"
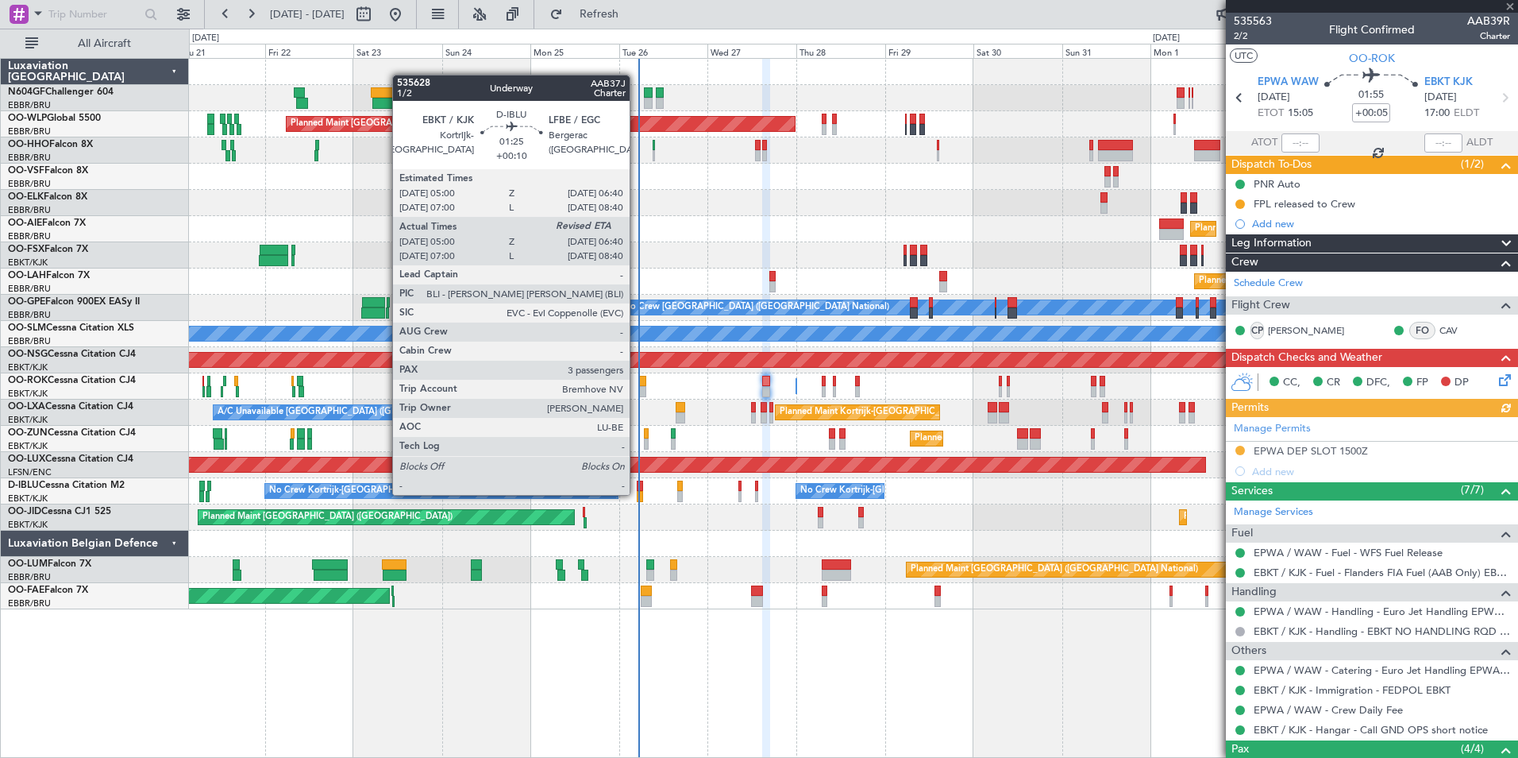
click at [637, 493] on div at bounding box center [640, 496] width 6 height 11
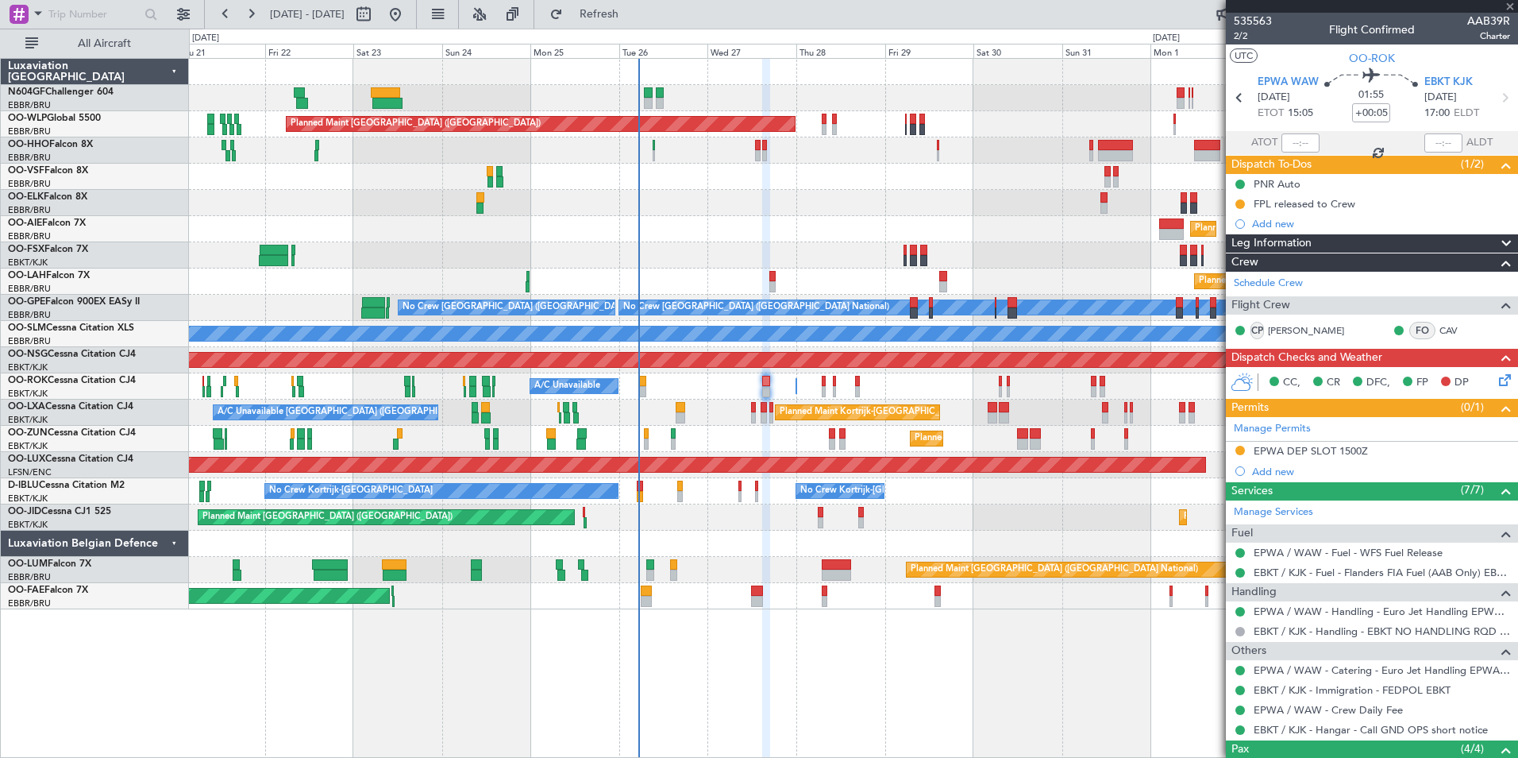
type input "+00:10"
type input "3"
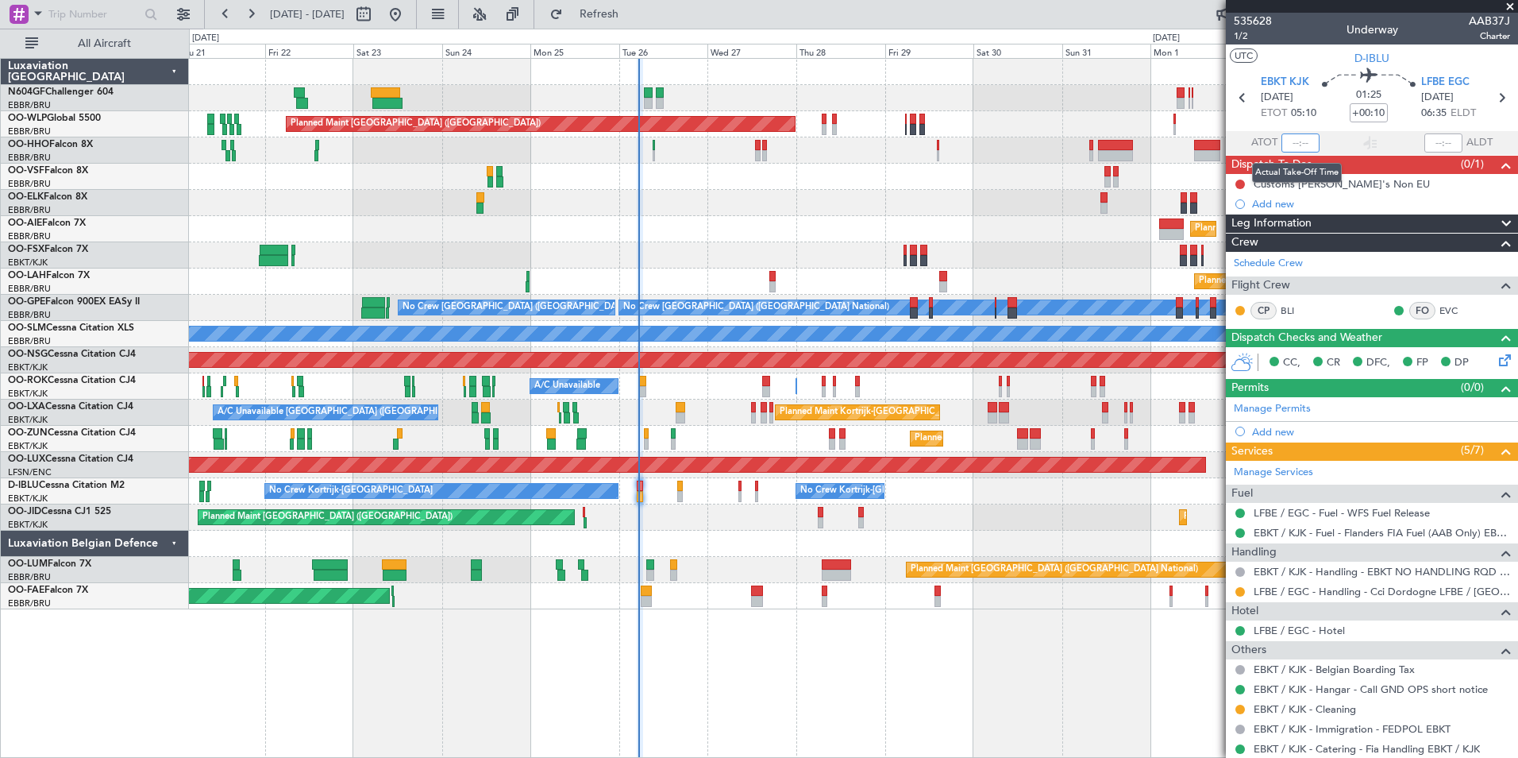
click at [1290, 137] on input "text" at bounding box center [1301, 142] width 38 height 19
click at [966, 220] on div "Planned Maint [GEOGRAPHIC_DATA] ([GEOGRAPHIC_DATA])" at bounding box center [853, 229] width 1329 height 26
click at [1055, 187] on div at bounding box center [853, 177] width 1329 height 26
type input "05:10"
click at [1242, 37] on span "1/2" at bounding box center [1253, 36] width 38 height 14
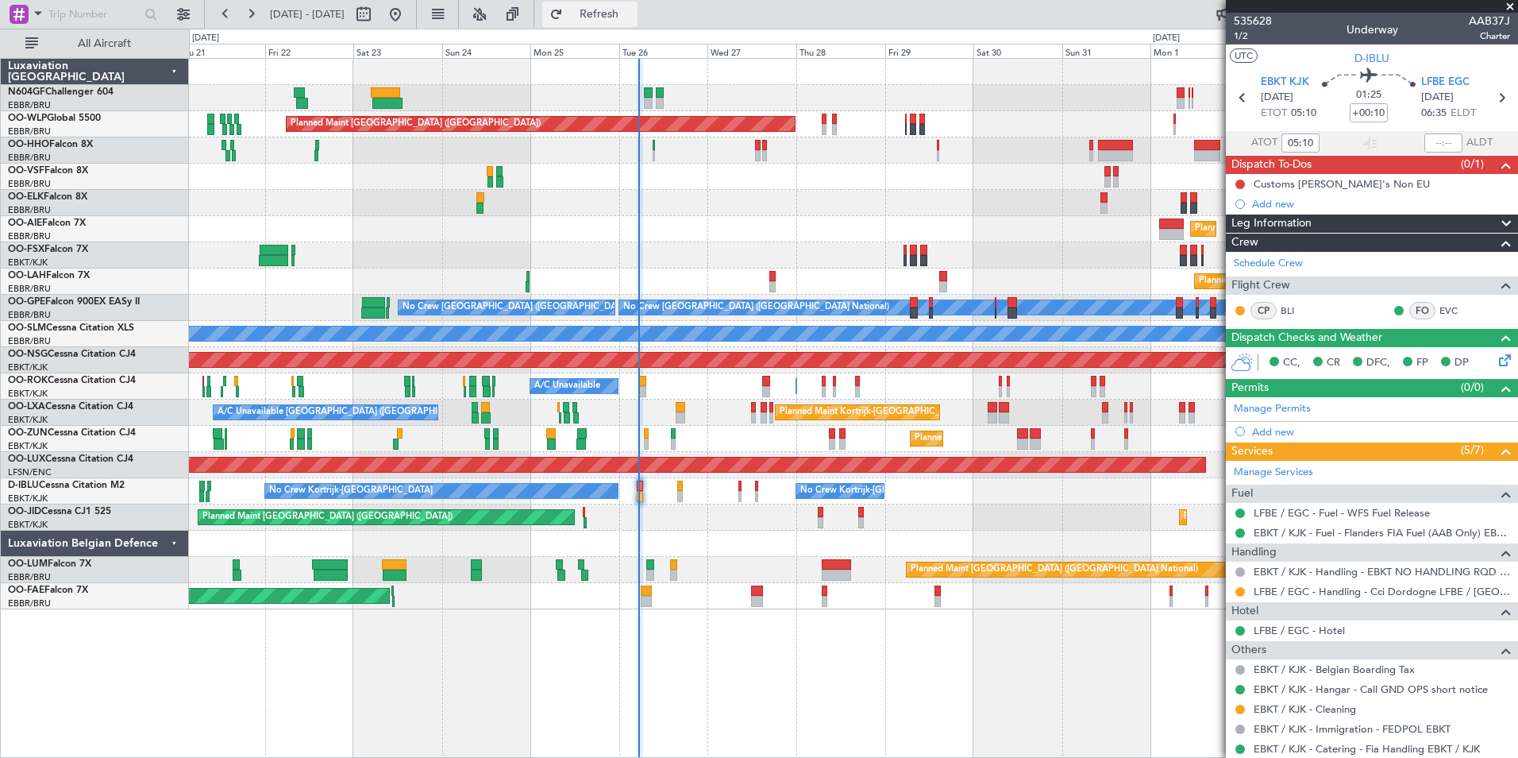
click at [630, 19] on span "Refresh" at bounding box center [599, 14] width 67 height 11
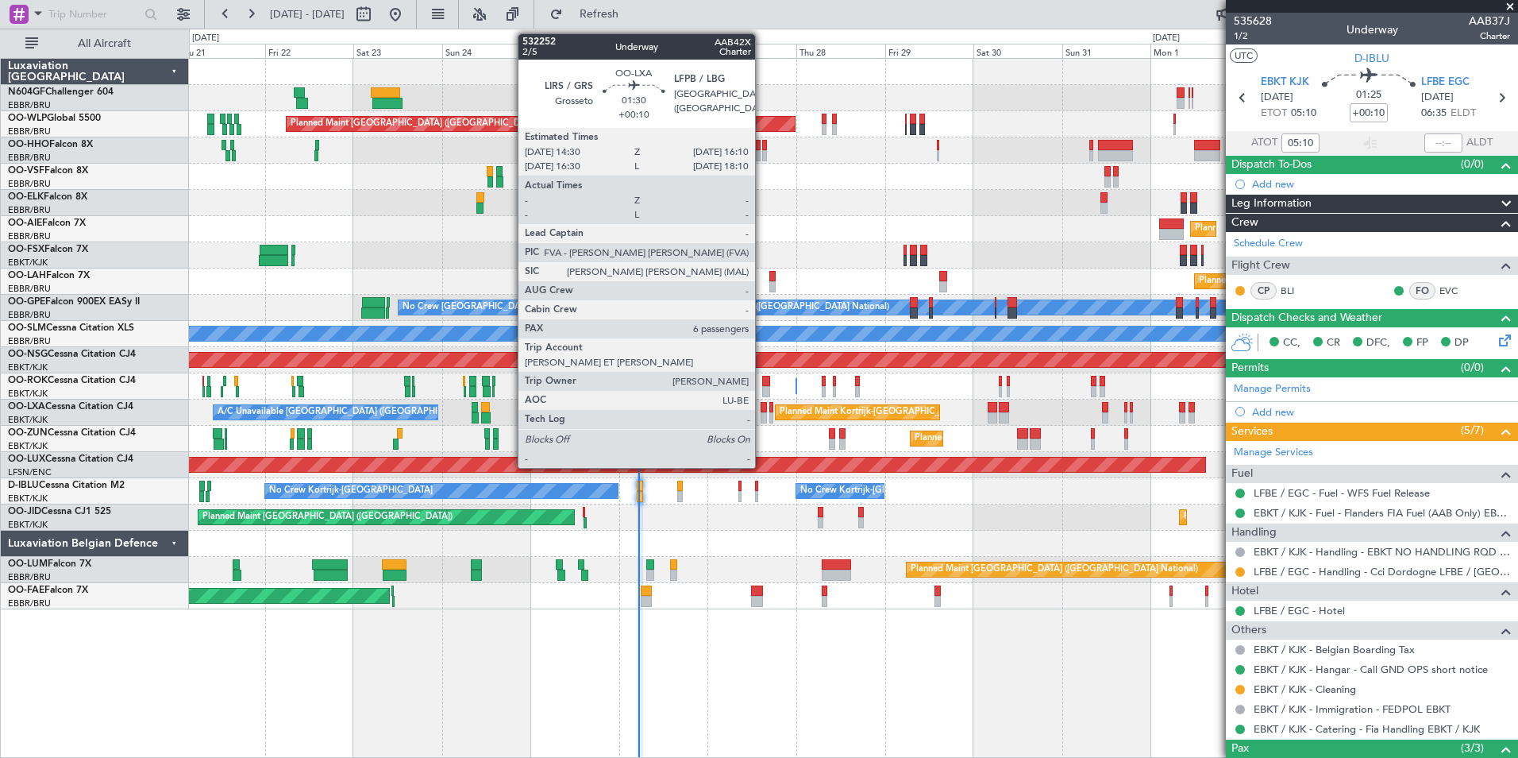
click at [762, 409] on div at bounding box center [764, 407] width 6 height 11
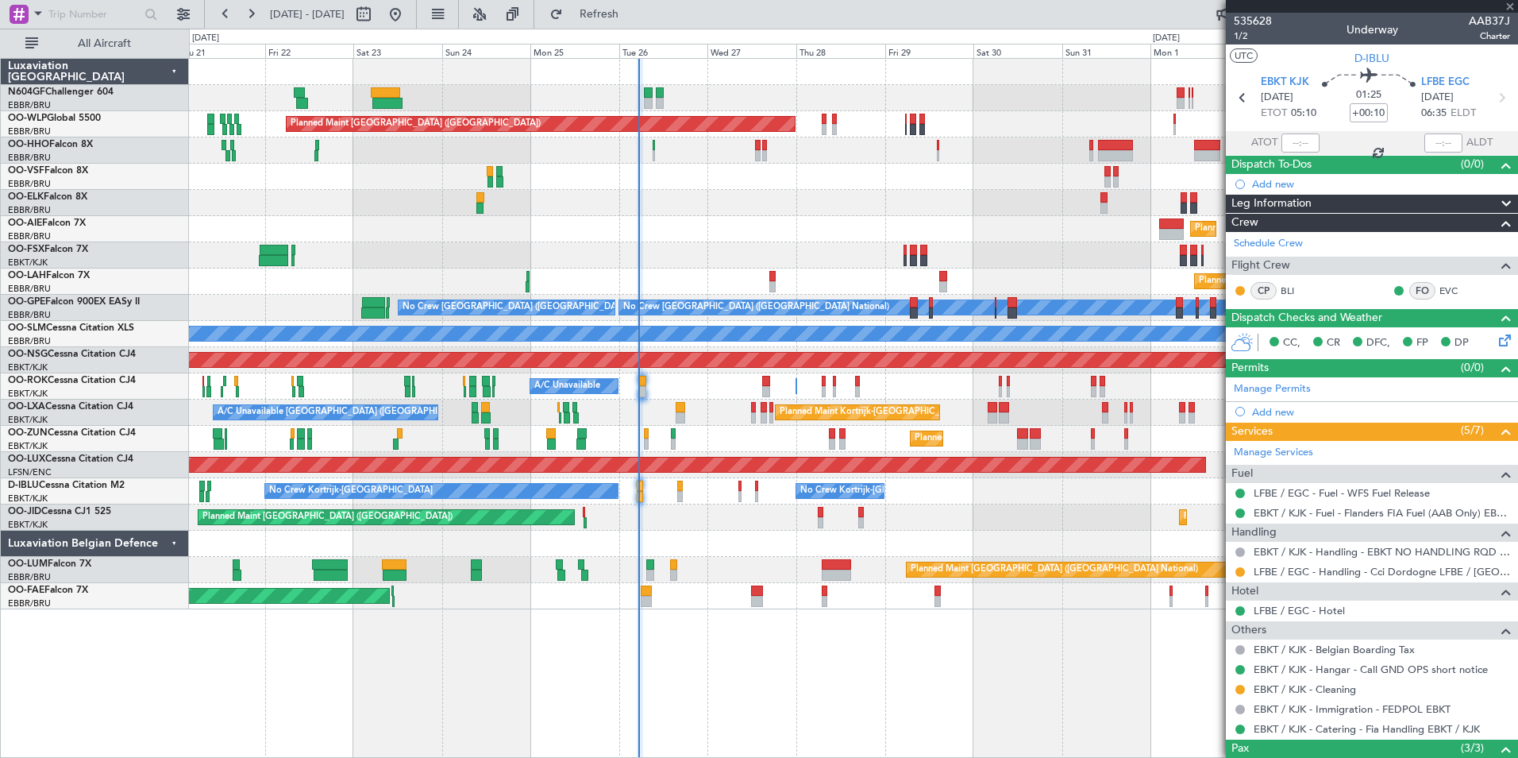
type input "6"
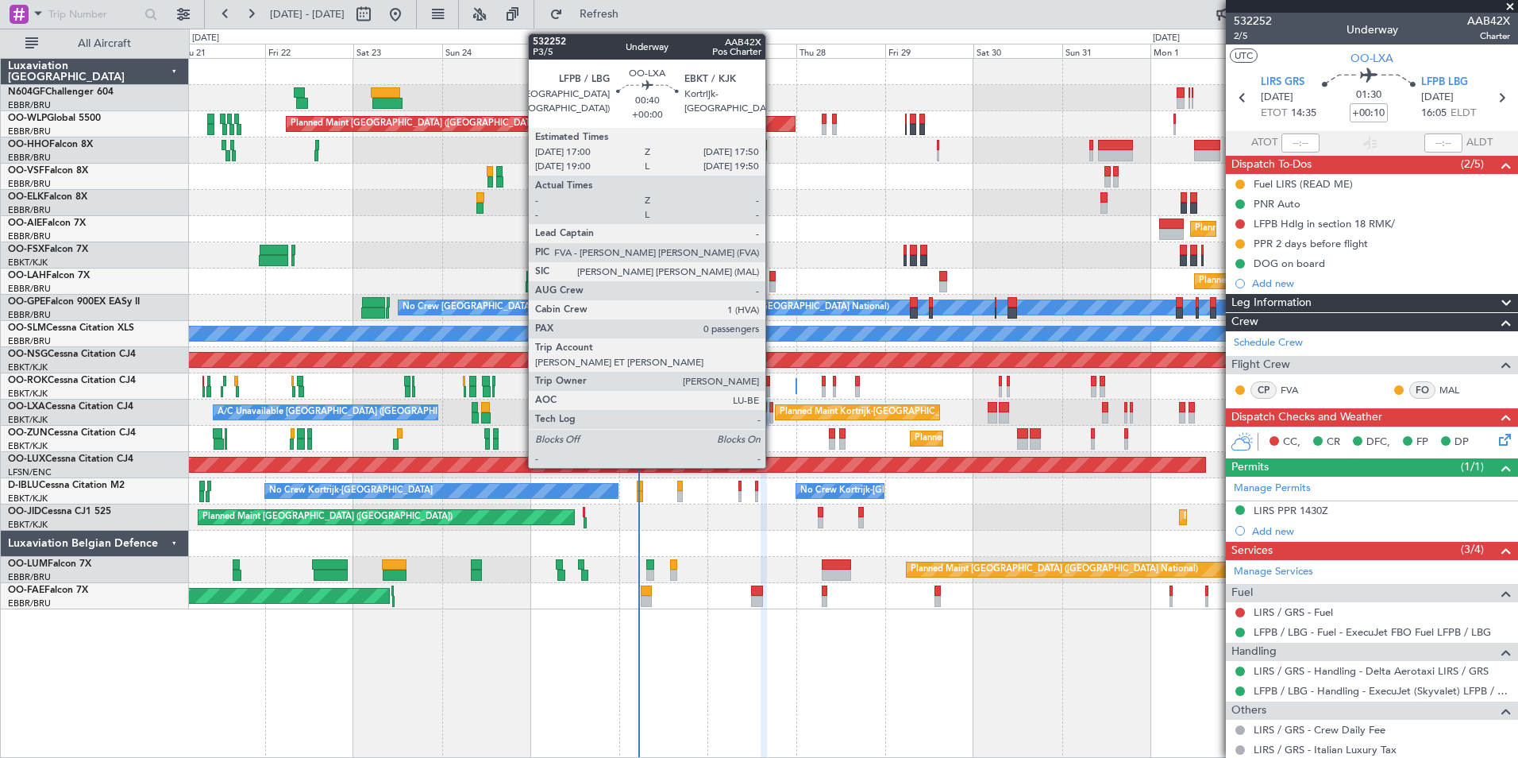
click at [773, 405] on div at bounding box center [771, 407] width 3 height 11
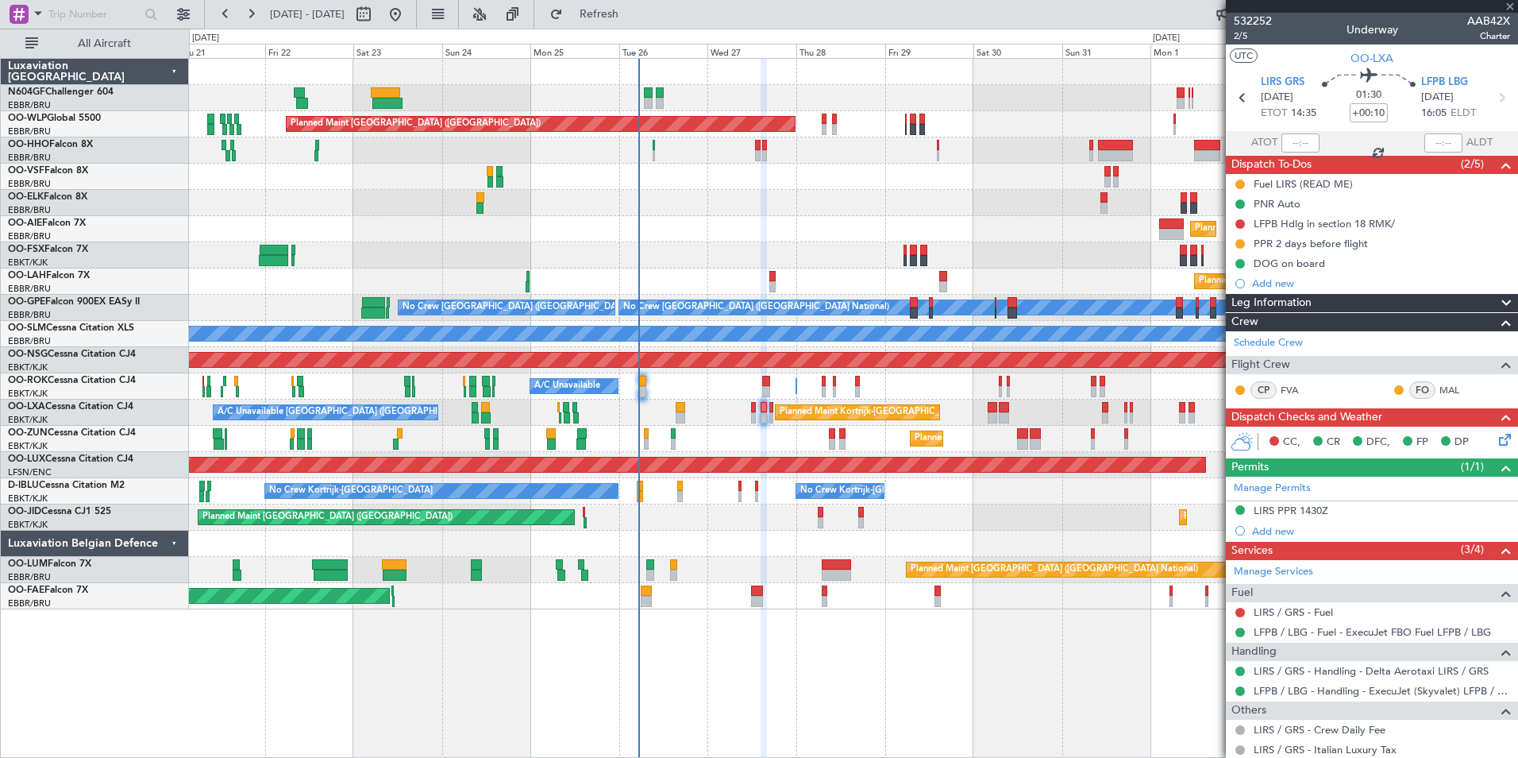
type input "0"
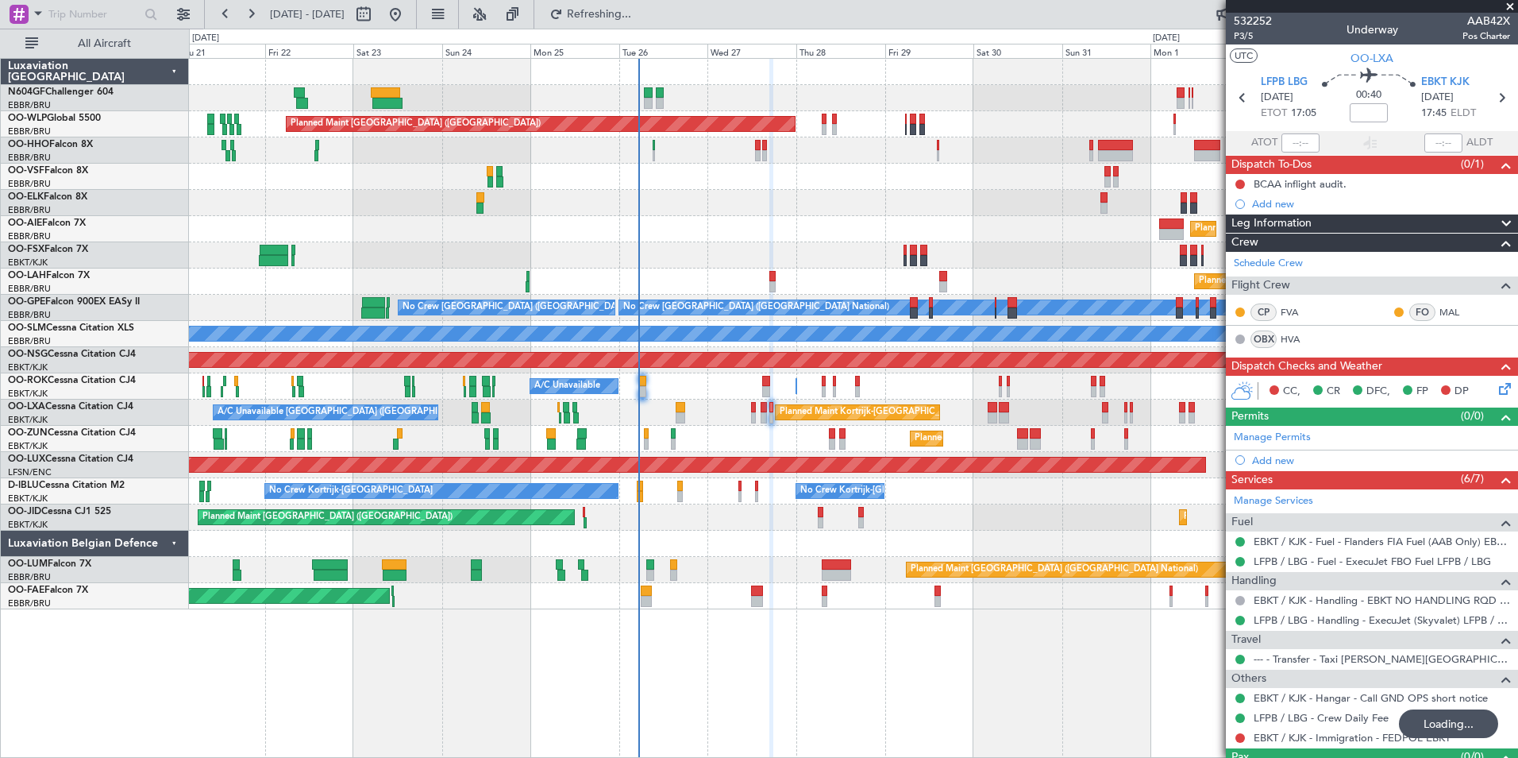
type input "-00:15"
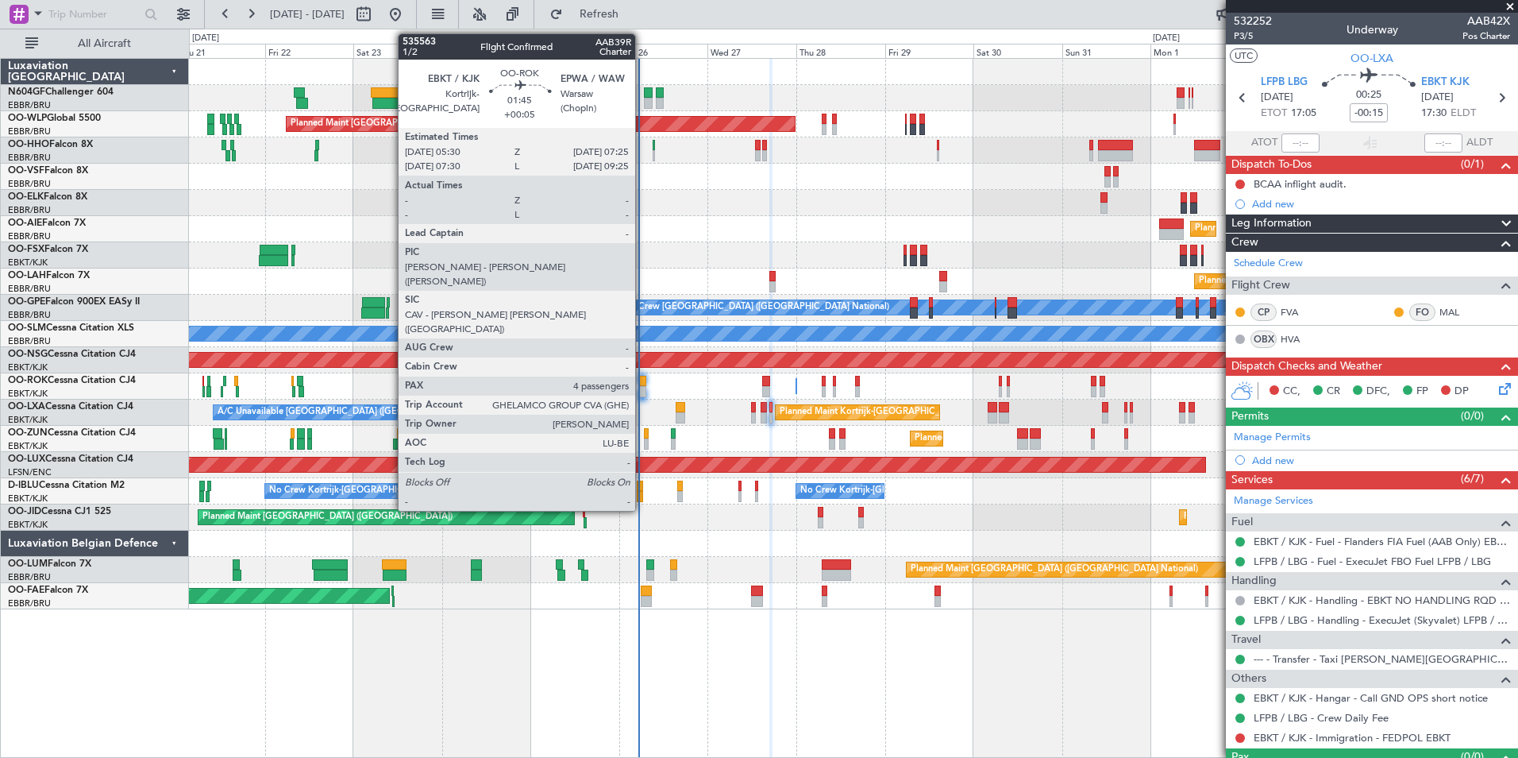
click at [642, 388] on div at bounding box center [641, 391] width 7 height 11
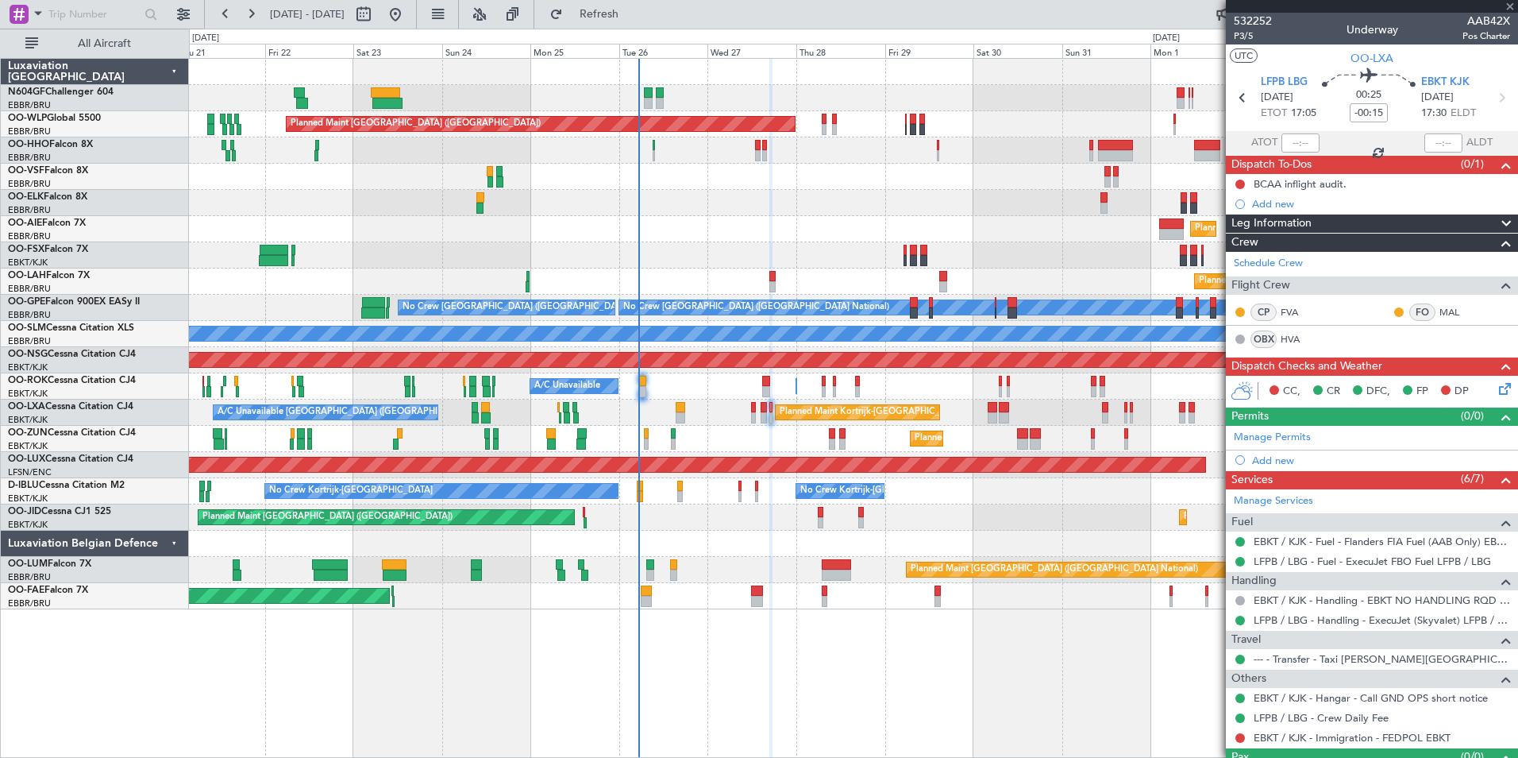
type input "+00:05"
type input "4"
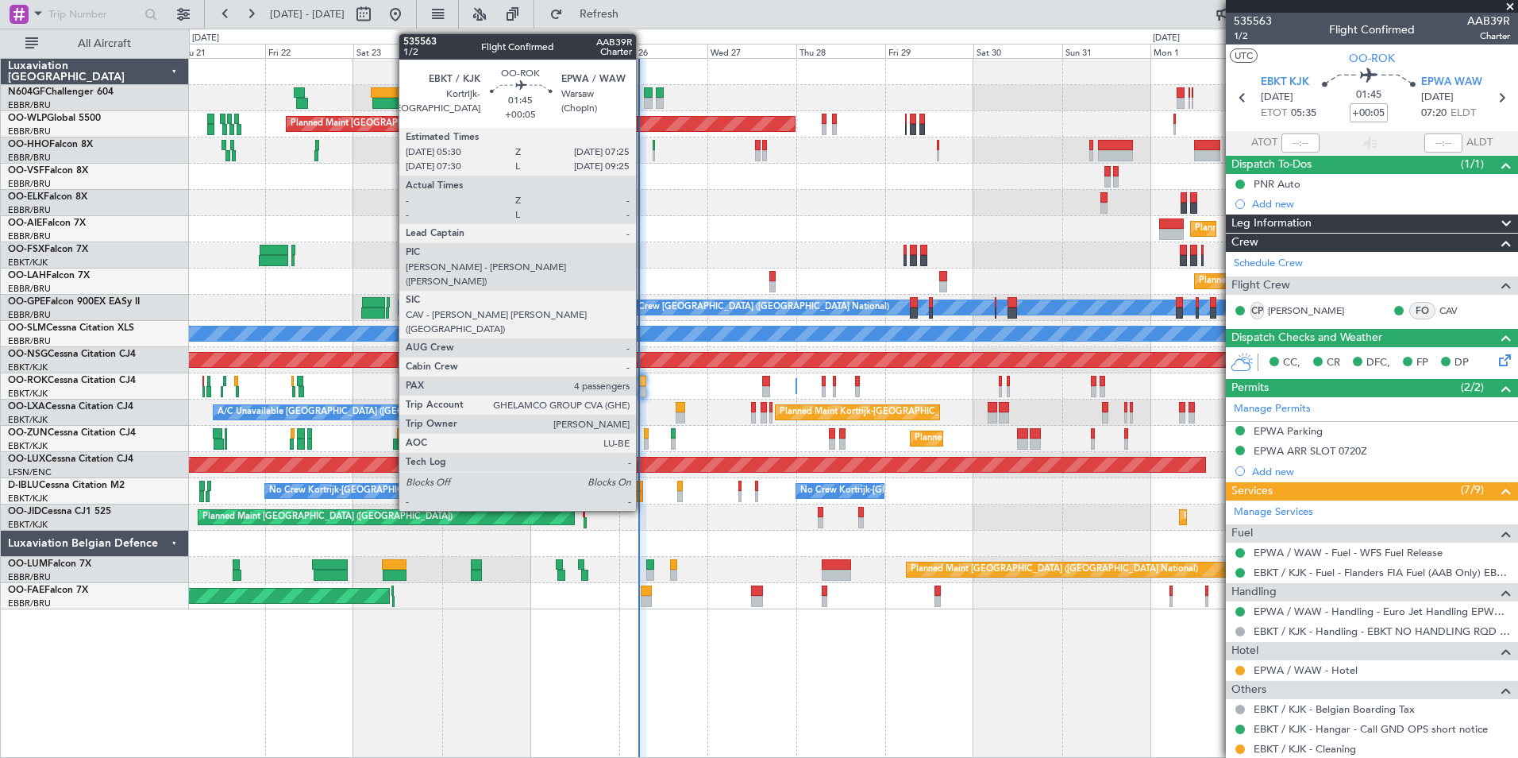
click at [643, 392] on div at bounding box center [641, 391] width 7 height 11
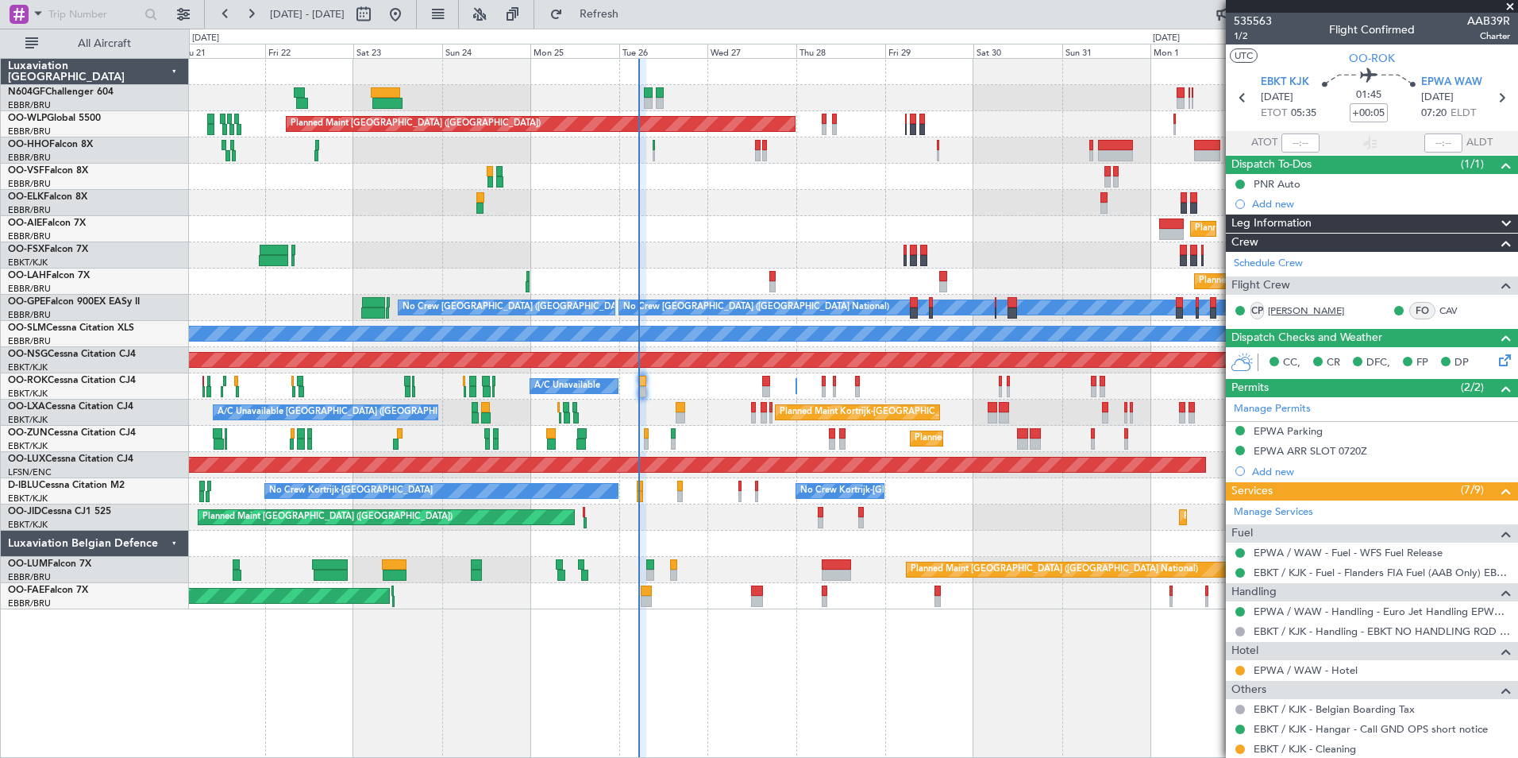
click at [1290, 315] on link "[PERSON_NAME]" at bounding box center [1306, 310] width 76 height 14
click at [1285, 271] on div "Schedule Crew" at bounding box center [1372, 264] width 292 height 24
click at [633, 17] on span "Refresh" at bounding box center [599, 14] width 67 height 11
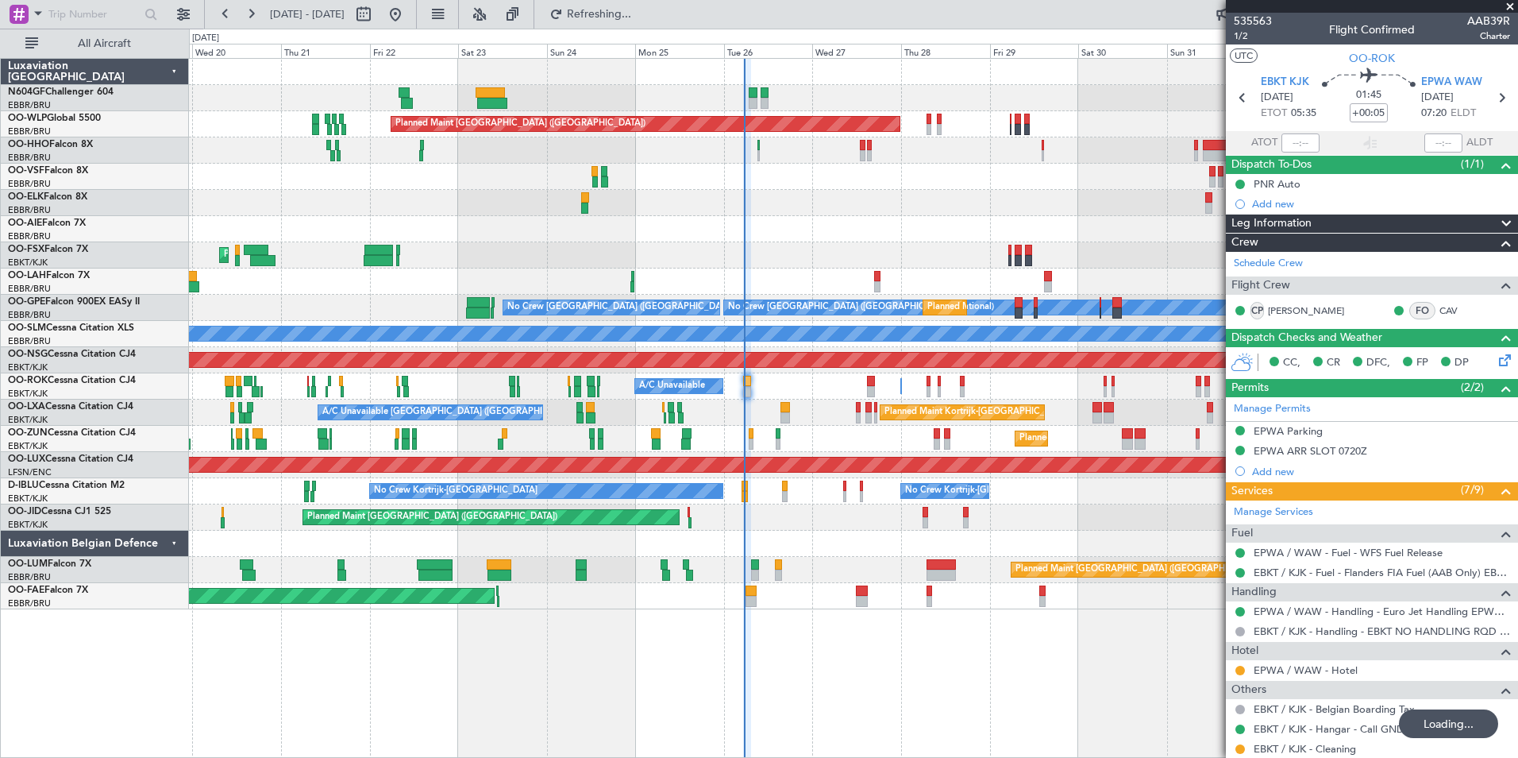
click at [909, 577] on div "Planned Maint [GEOGRAPHIC_DATA] ([GEOGRAPHIC_DATA]) AOG Maint Geneva ([GEOGRAPH…" at bounding box center [853, 334] width 1329 height 550
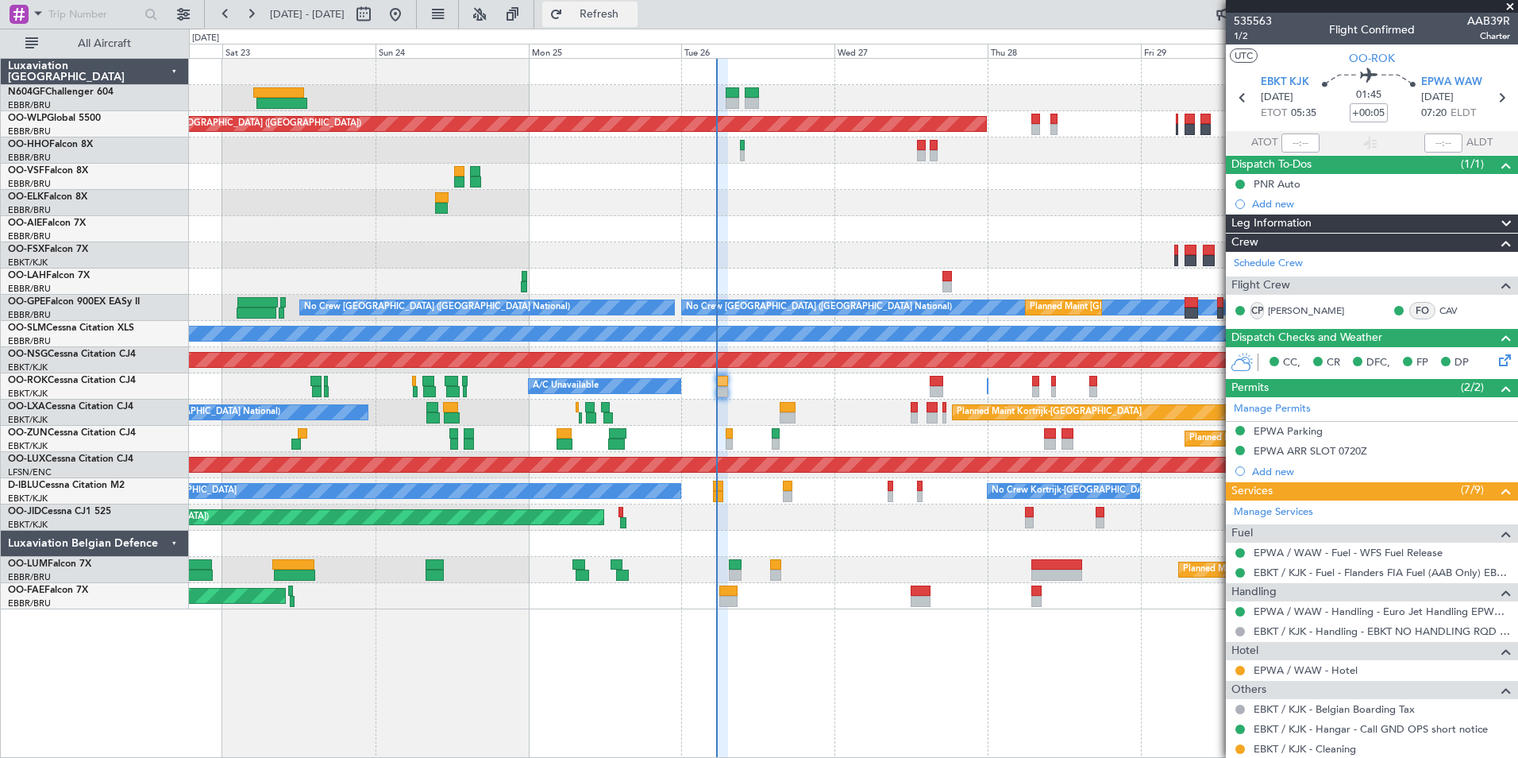
click at [631, 10] on span "Refresh" at bounding box center [599, 14] width 67 height 11
click at [1379, 59] on span "OO-ROK" at bounding box center [1372, 58] width 46 height 17
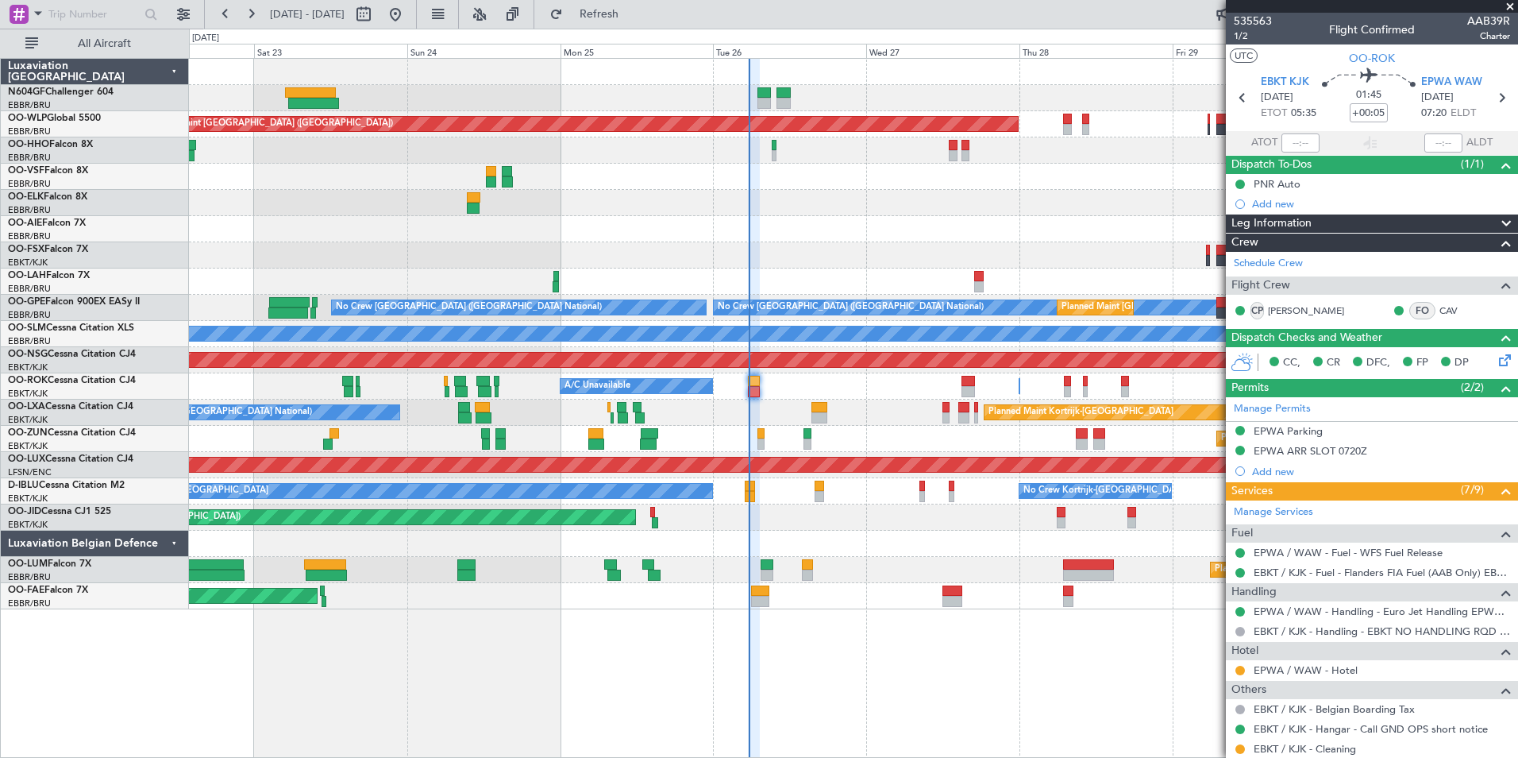
click at [921, 451] on div "Planned Maint Kortrijk-[GEOGRAPHIC_DATA]" at bounding box center [853, 439] width 1329 height 26
click at [633, 13] on span "Refresh" at bounding box center [599, 14] width 67 height 11
click at [857, 389] on div "Owner [GEOGRAPHIC_DATA]-[GEOGRAPHIC_DATA] A/C Unavailable" at bounding box center [853, 386] width 1329 height 26
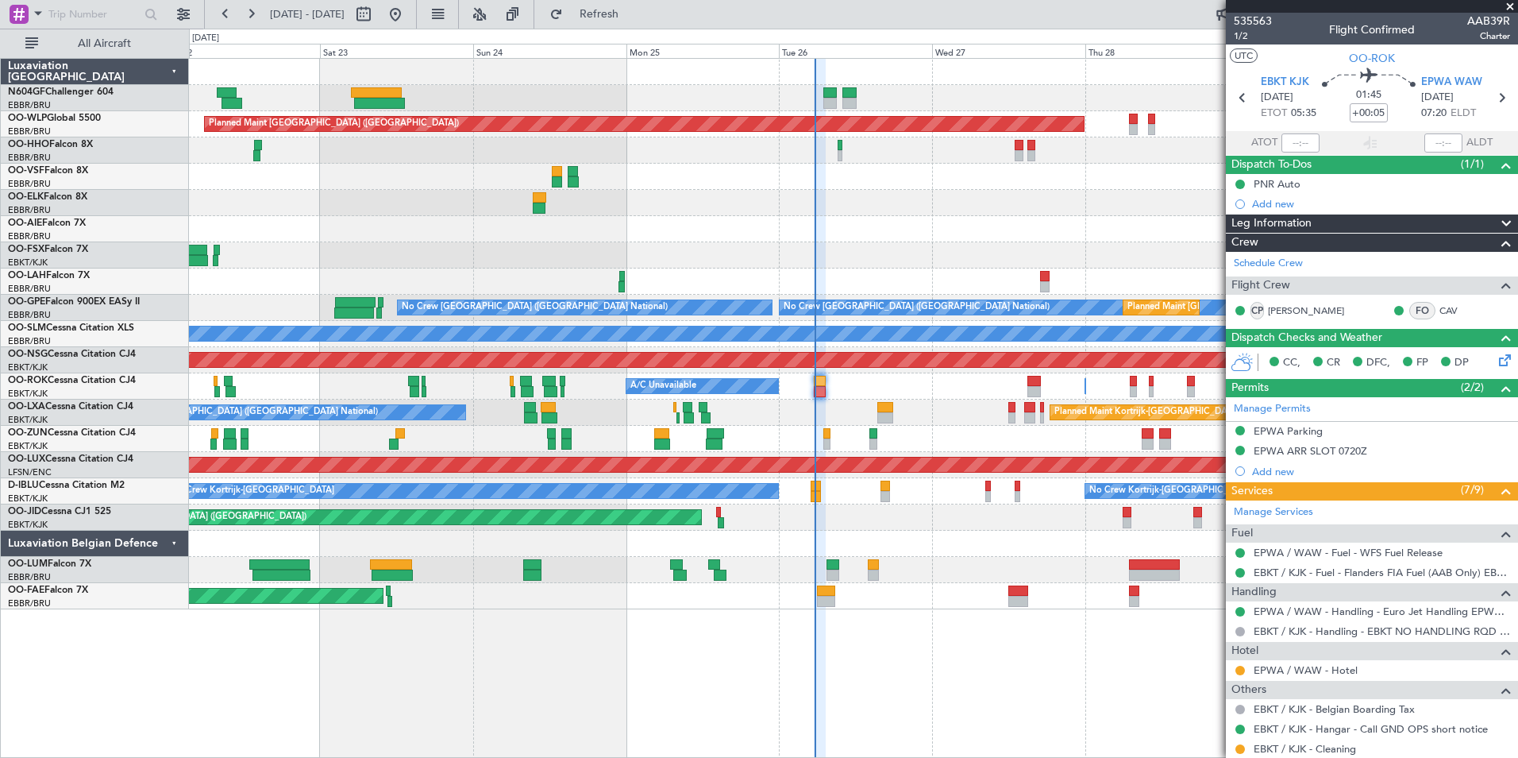
click at [826, 453] on div "Planned Maint [GEOGRAPHIC_DATA] ([GEOGRAPHIC_DATA]) Planned Maint [GEOGRAPHIC_D…" at bounding box center [853, 334] width 1329 height 550
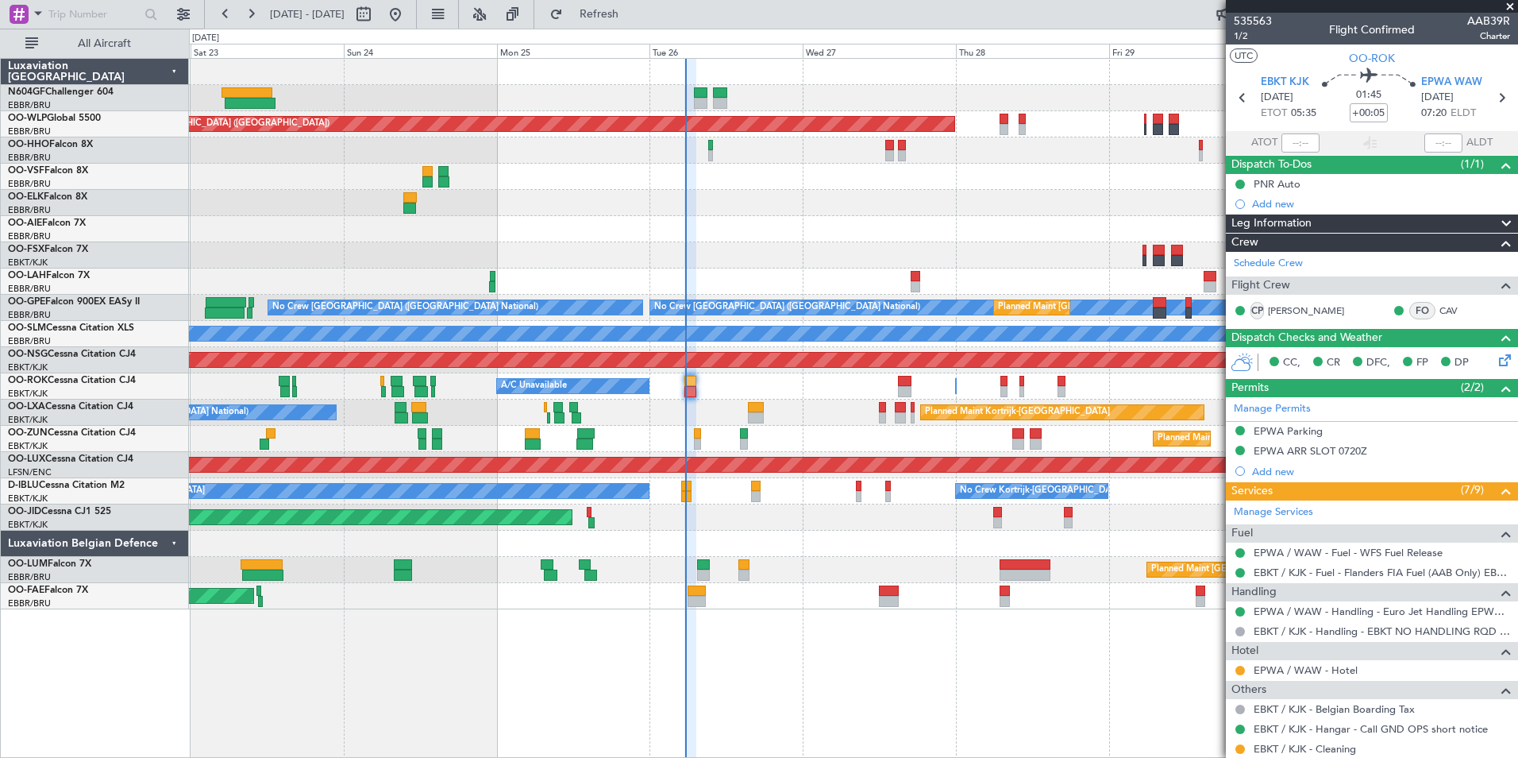
click at [662, 216] on div "Planned Maint [GEOGRAPHIC_DATA] ([GEOGRAPHIC_DATA]) Planned Maint [GEOGRAPHIC_D…" at bounding box center [853, 334] width 1329 height 550
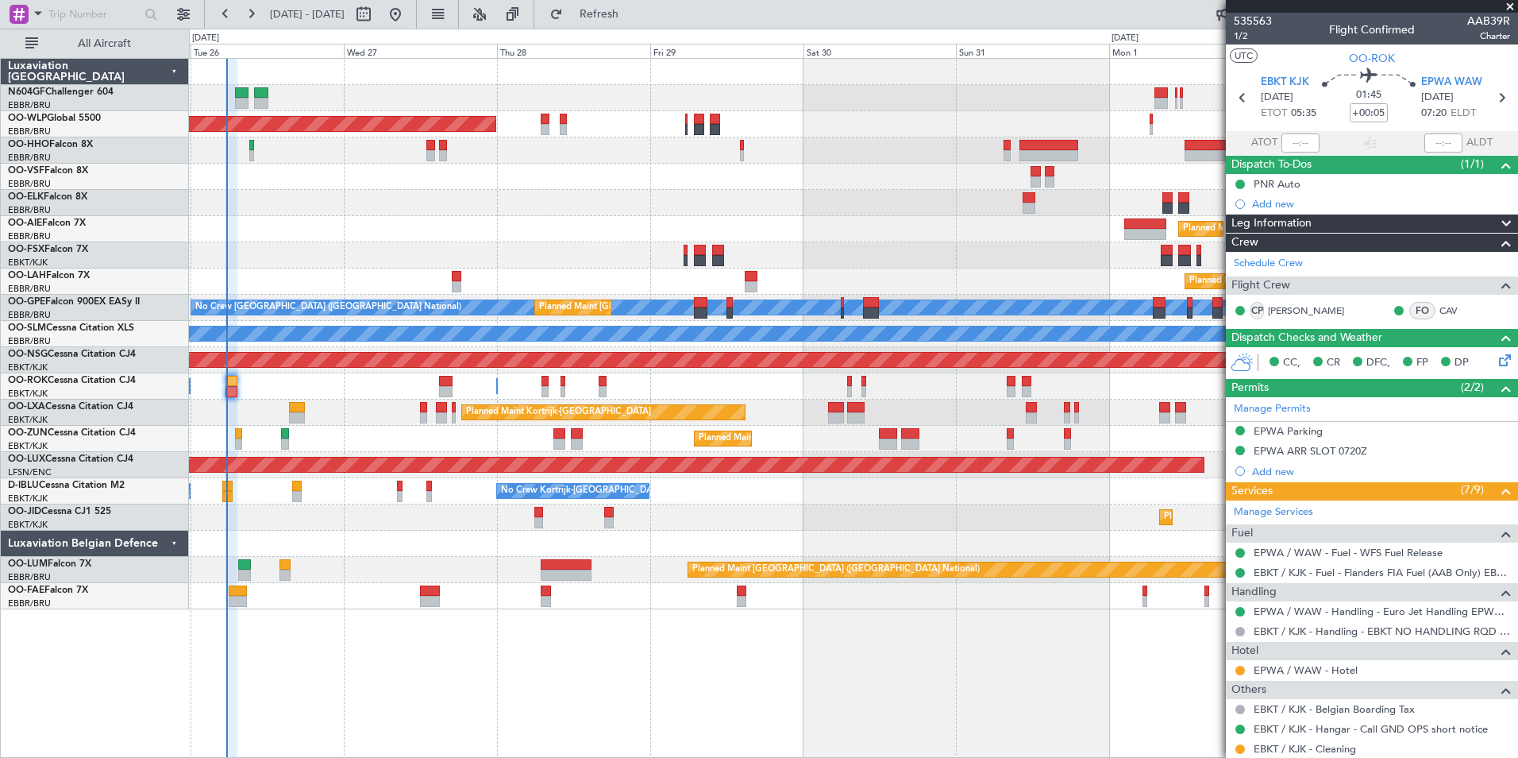
click at [570, 216] on div "Planned Maint [GEOGRAPHIC_DATA] ([GEOGRAPHIC_DATA])" at bounding box center [853, 229] width 1329 height 26
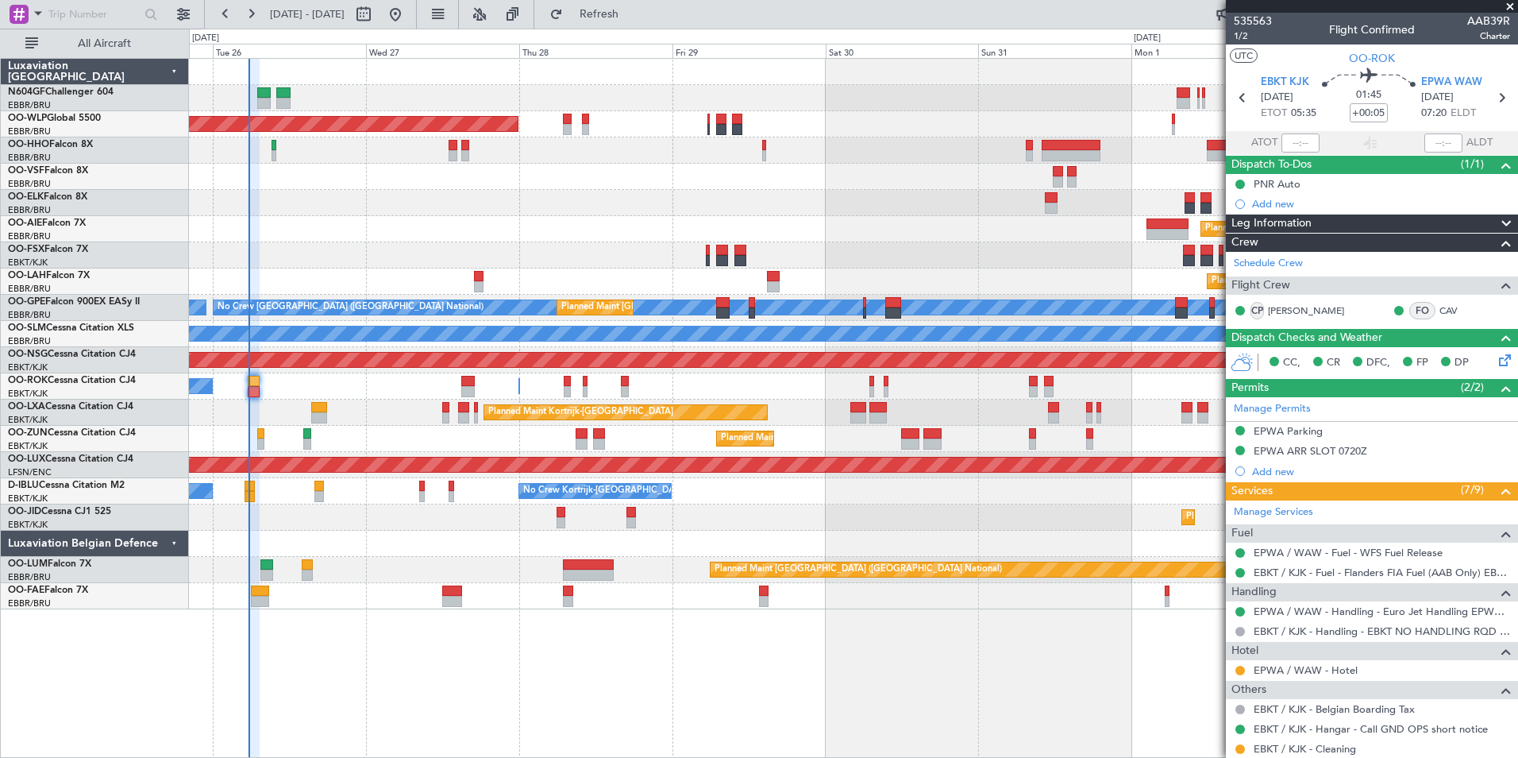
click at [323, 395] on div "Owner [GEOGRAPHIC_DATA]-[GEOGRAPHIC_DATA] A/C Unavailable" at bounding box center [853, 386] width 1329 height 26
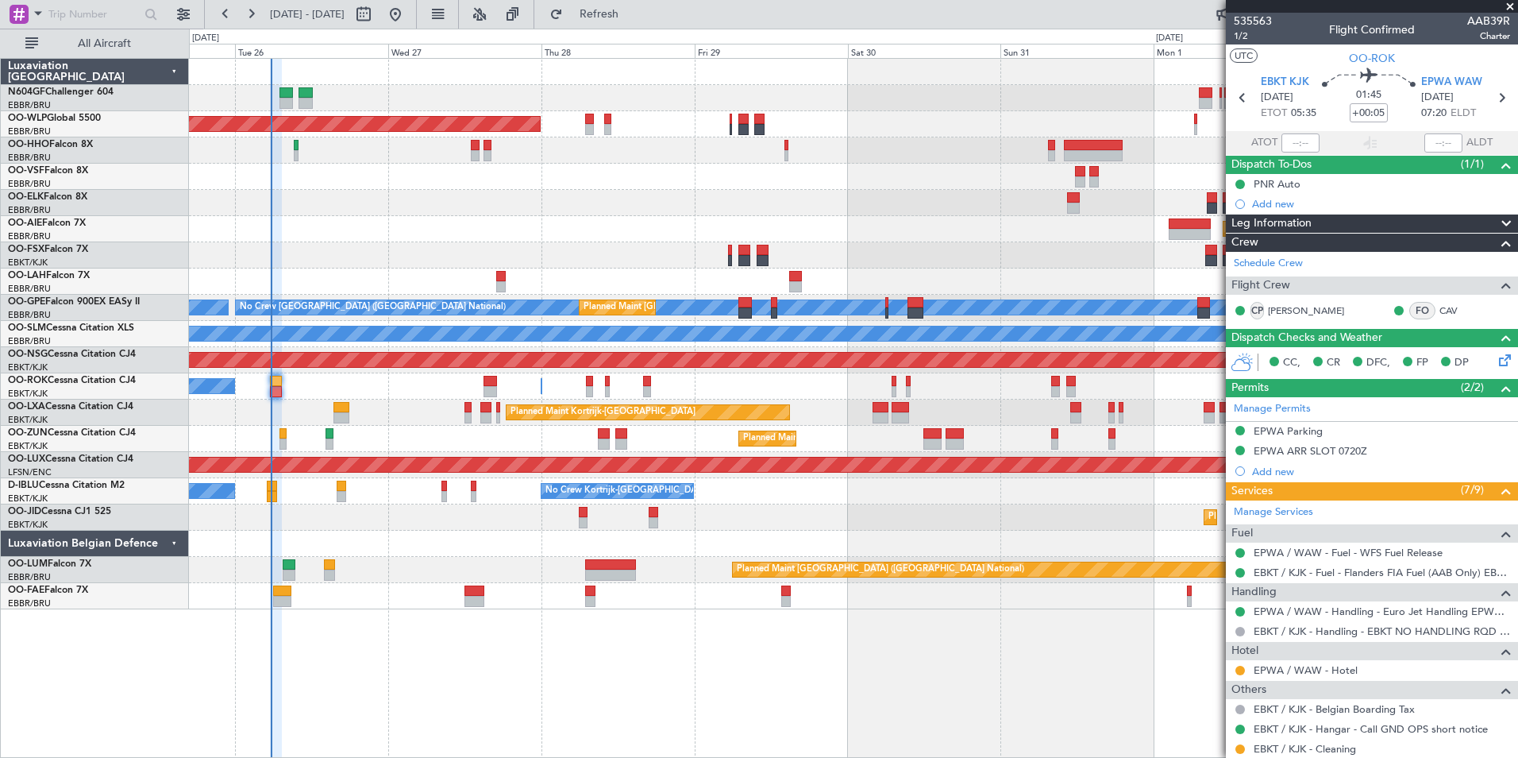
click at [367, 429] on div "Planned Maint [GEOGRAPHIC_DATA] ([GEOGRAPHIC_DATA]) Planned Maint [GEOGRAPHIC_D…" at bounding box center [853, 334] width 1329 height 550
click at [633, 15] on span "Refresh" at bounding box center [599, 14] width 67 height 11
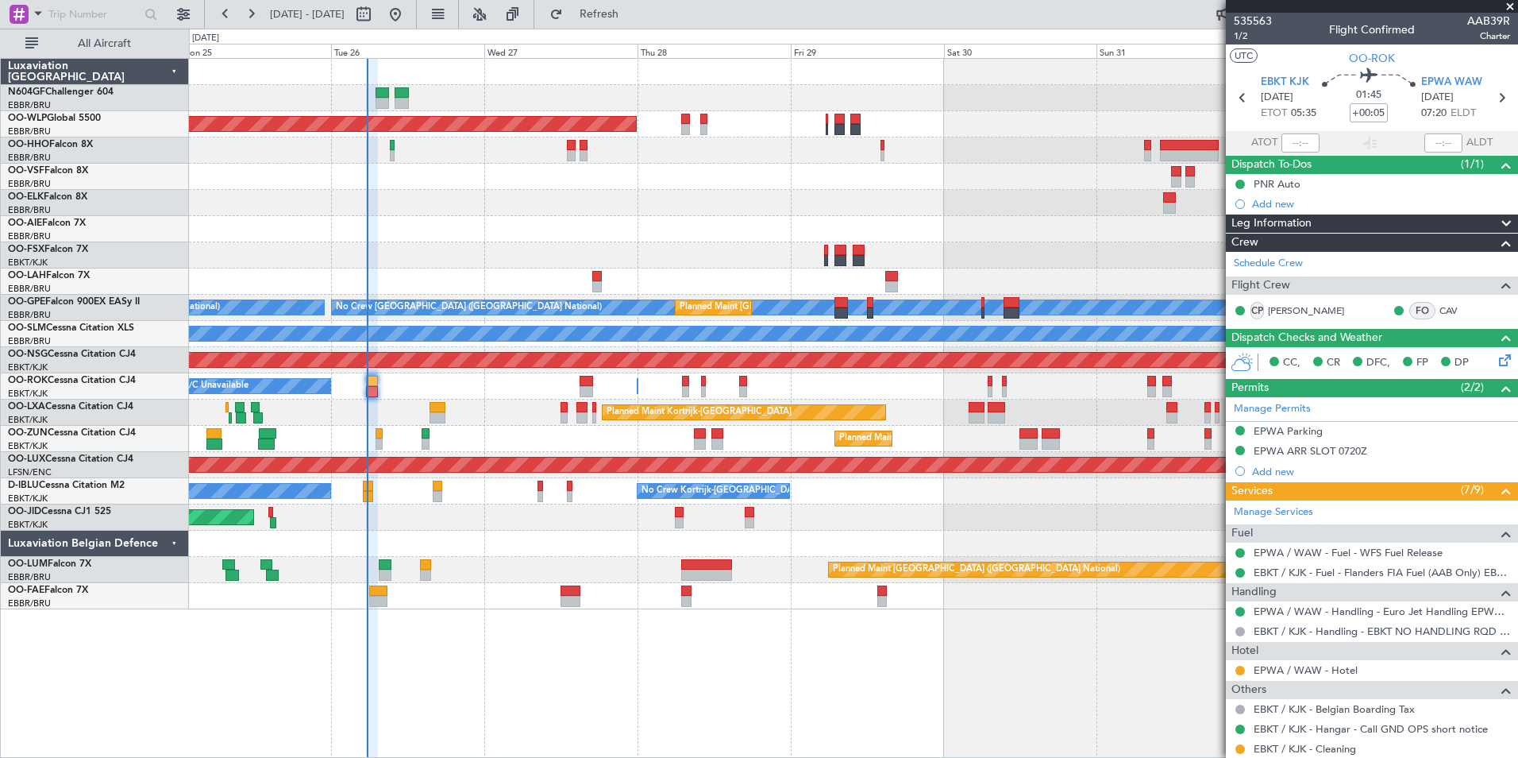
click at [459, 232] on div "Planned Maint [GEOGRAPHIC_DATA] ([GEOGRAPHIC_DATA]) Planned Maint [GEOGRAPHIC_D…" at bounding box center [853, 334] width 1329 height 550
click at [590, 411] on div "Planned Maint Kortrijk-[GEOGRAPHIC_DATA] A/C Unavailable [GEOGRAPHIC_DATA] ([GE…" at bounding box center [853, 412] width 1329 height 26
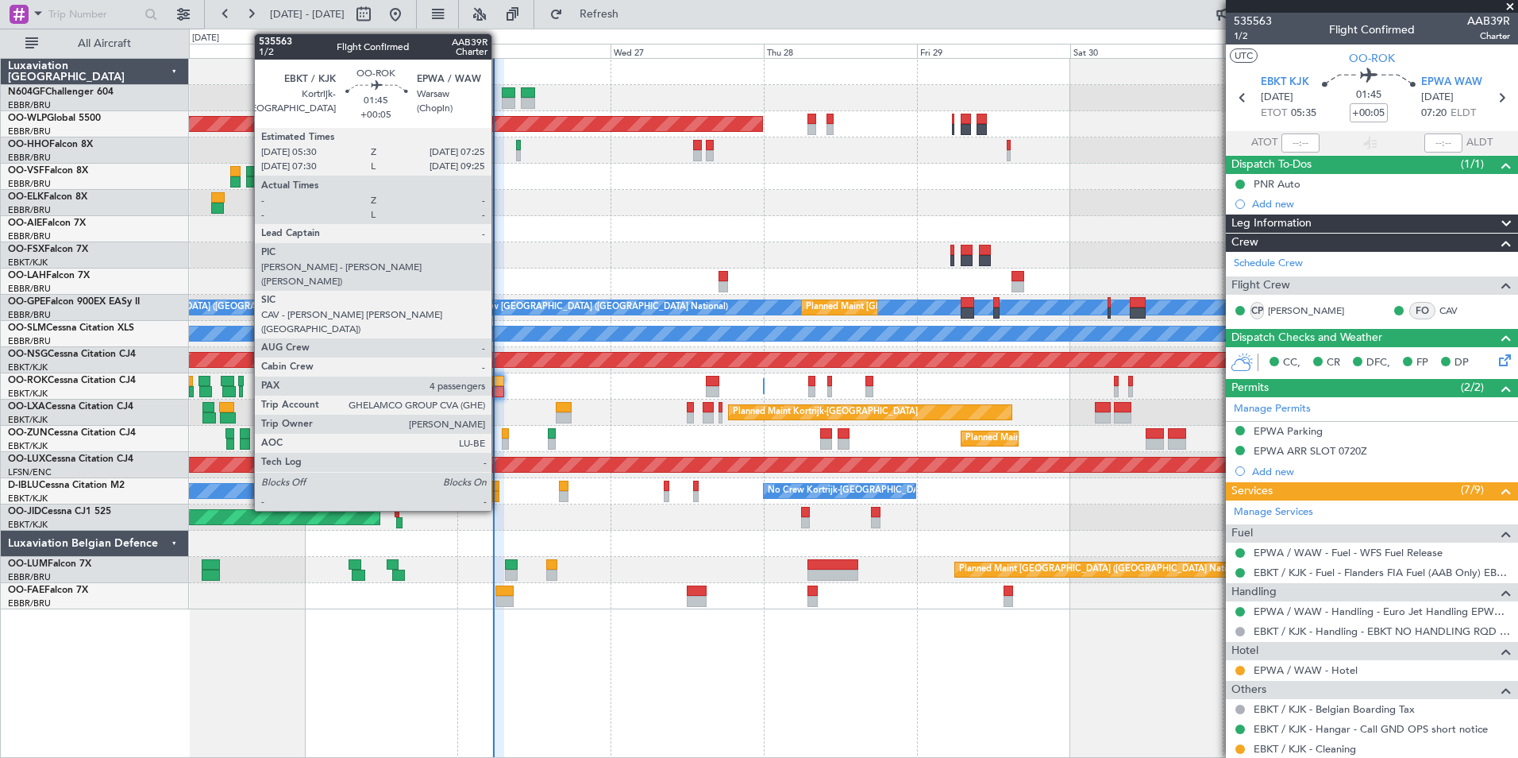
click at [498, 391] on div at bounding box center [498, 391] width 13 height 11
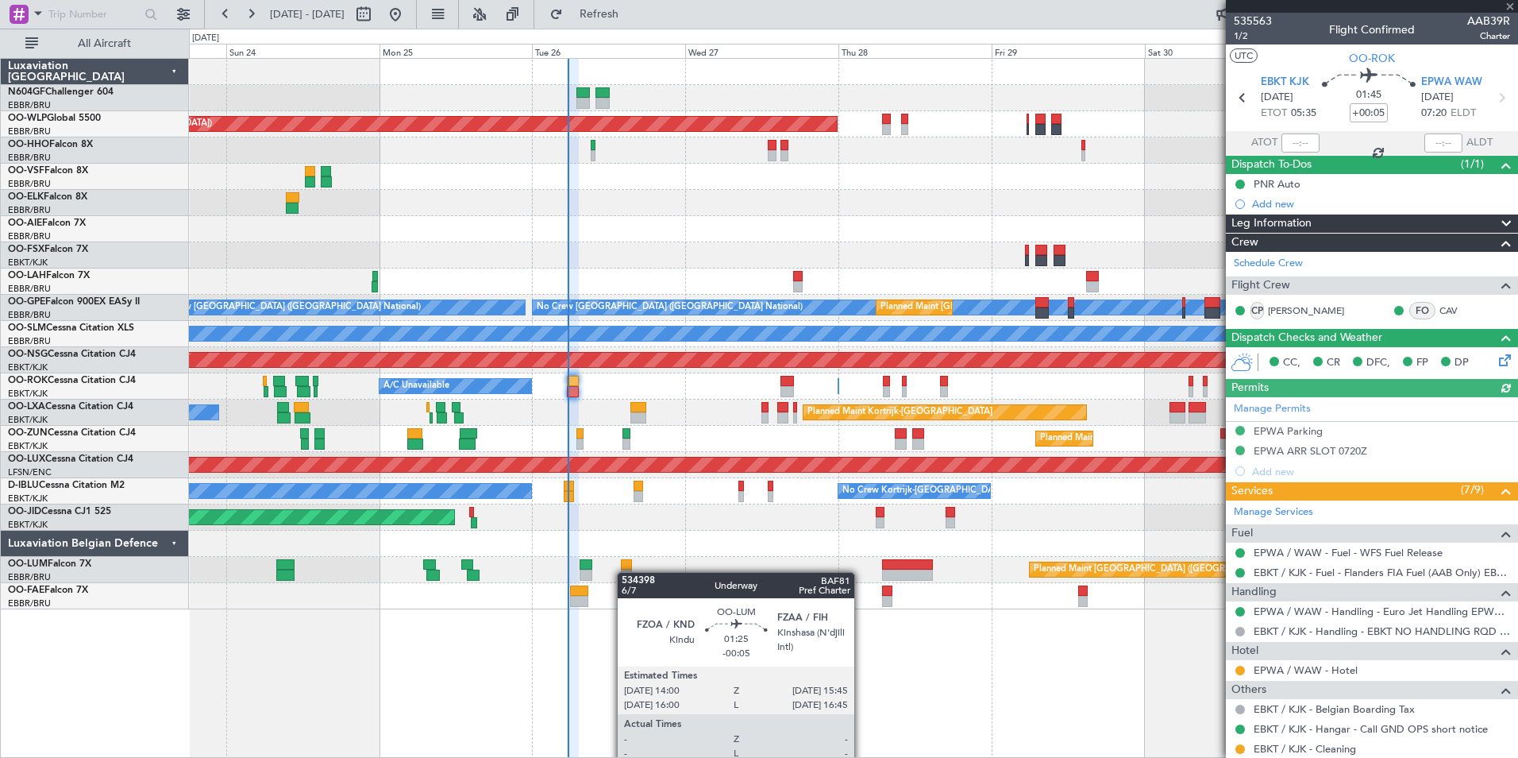
click at [628, 572] on div "Planned Maint [GEOGRAPHIC_DATA] ([GEOGRAPHIC_DATA] National)" at bounding box center [853, 570] width 1329 height 26
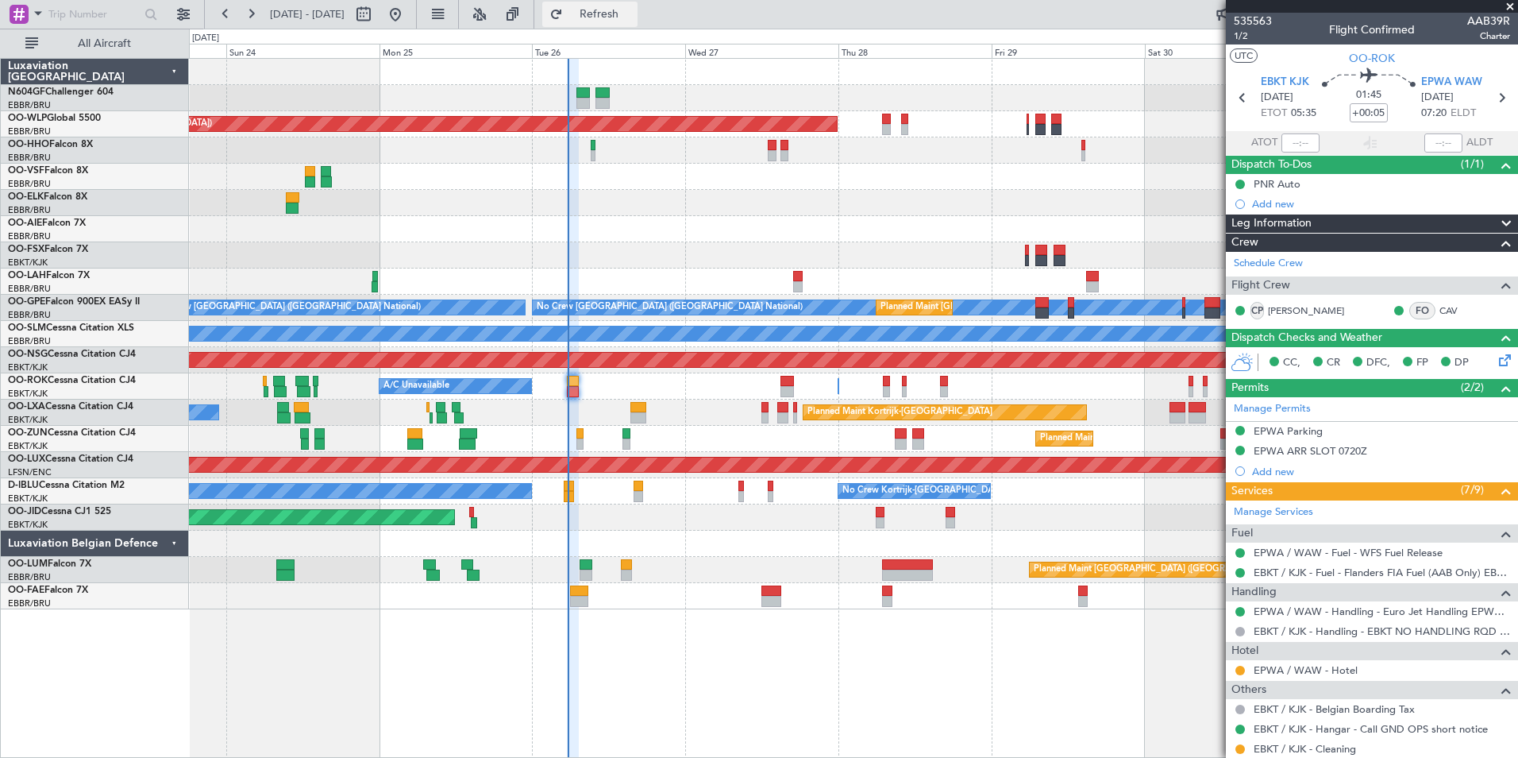
click at [638, 21] on button "Refresh" at bounding box center [589, 14] width 95 height 25
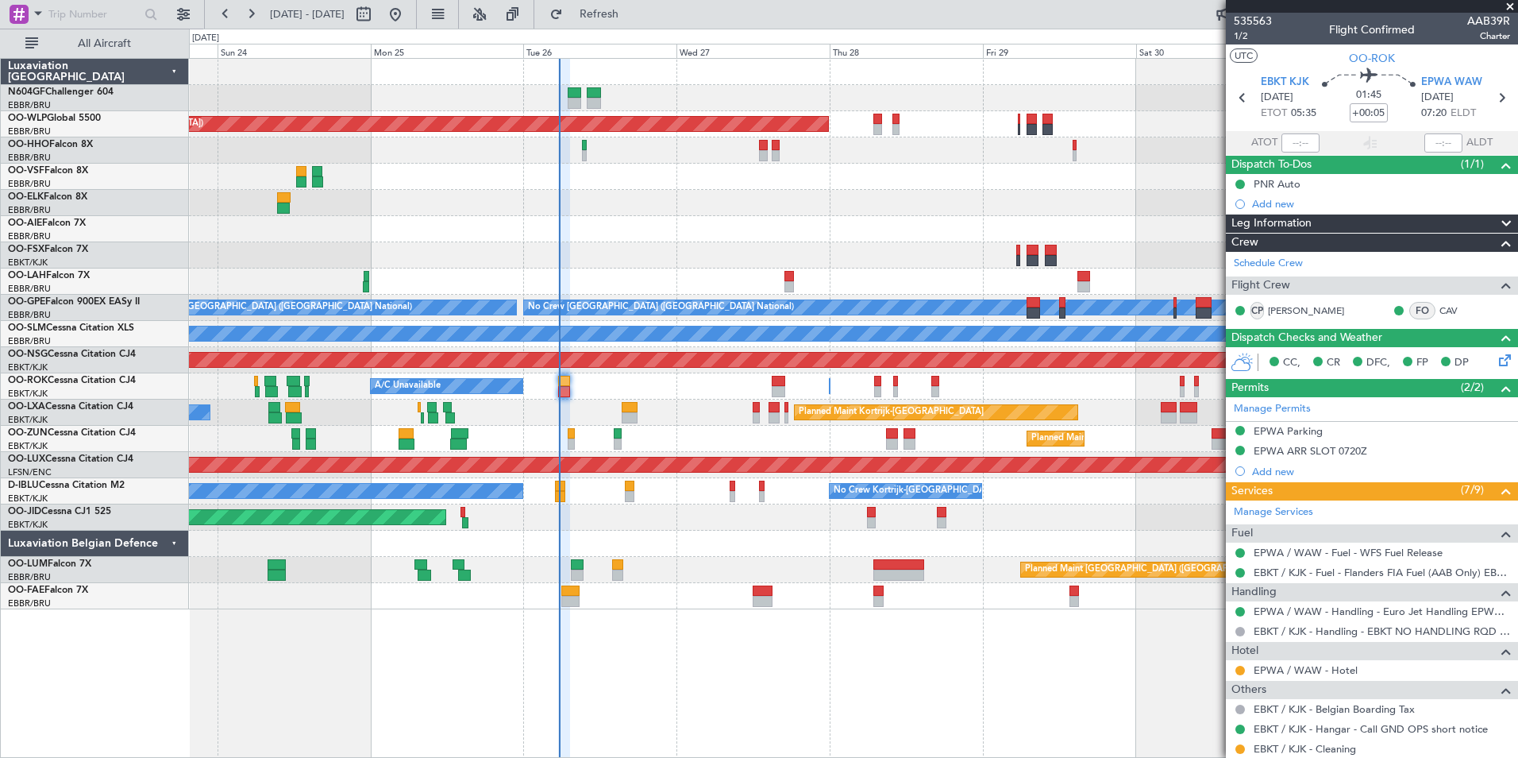
click at [573, 399] on div "Owner [GEOGRAPHIC_DATA]-[GEOGRAPHIC_DATA] A/C Unavailable" at bounding box center [853, 386] width 1329 height 26
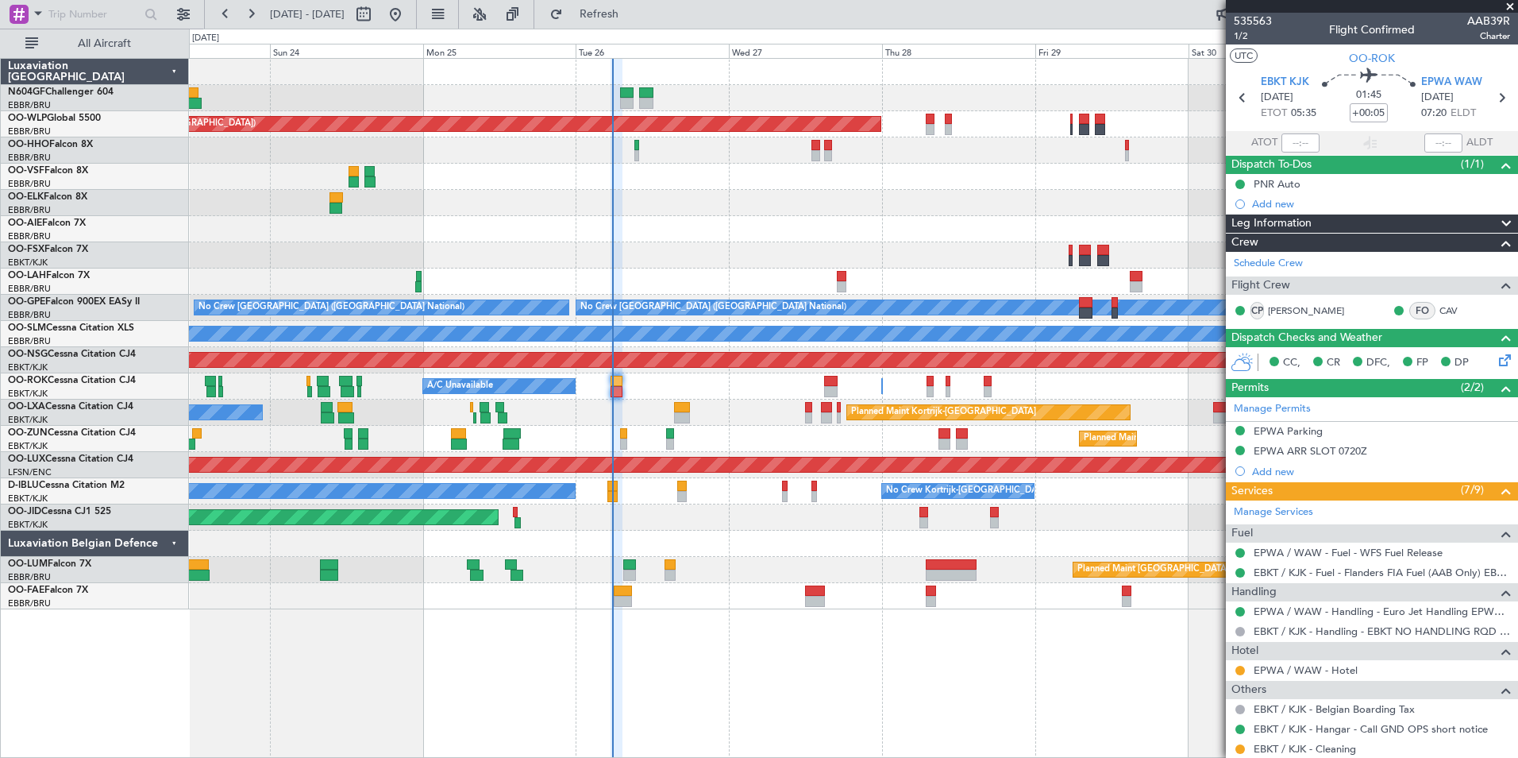
click at [639, 409] on div "Planned Maint [GEOGRAPHIC_DATA] ([GEOGRAPHIC_DATA]) Planned Maint [GEOGRAPHIC_D…" at bounding box center [853, 334] width 1329 height 550
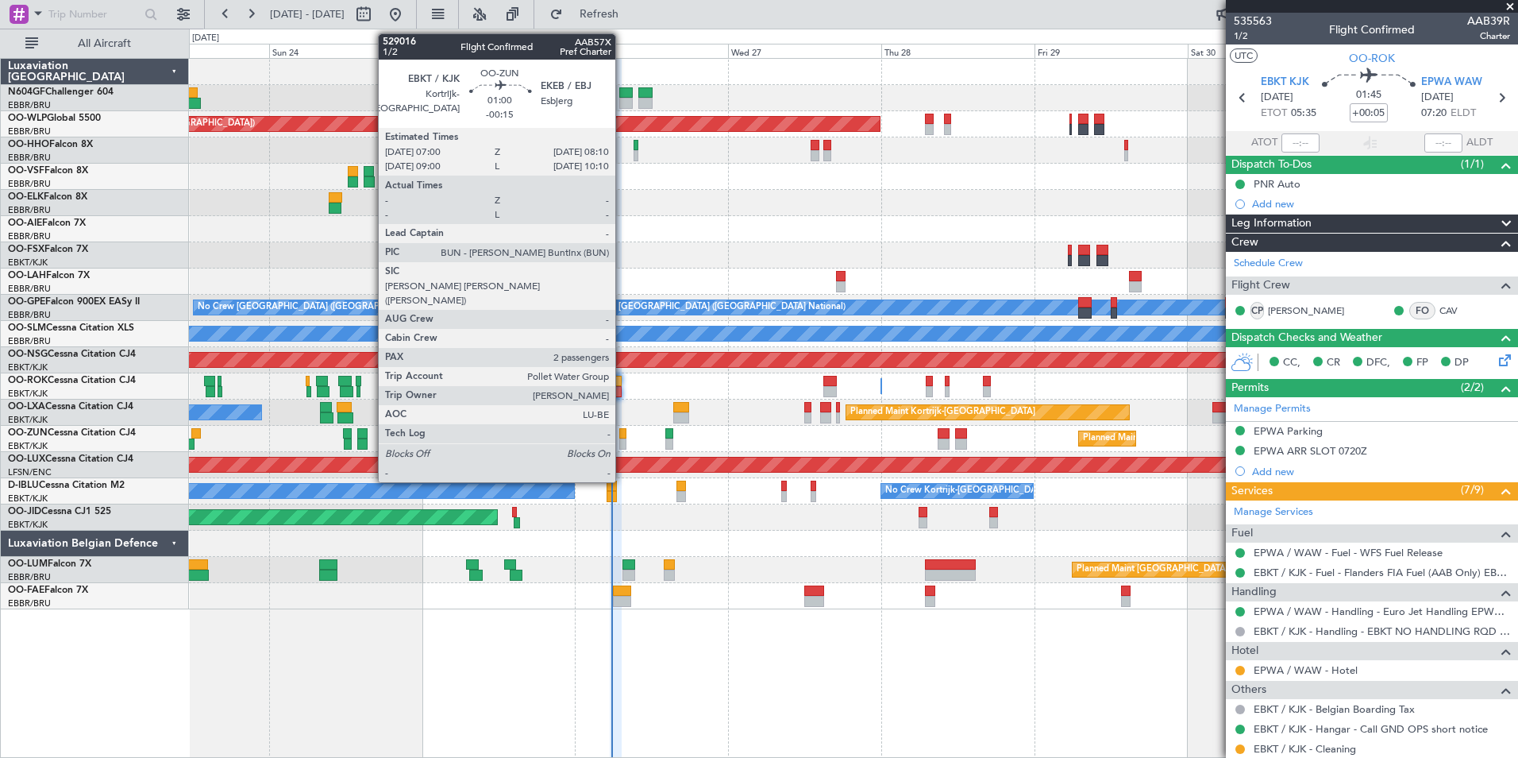
click at [623, 438] on div at bounding box center [623, 443] width 8 height 11
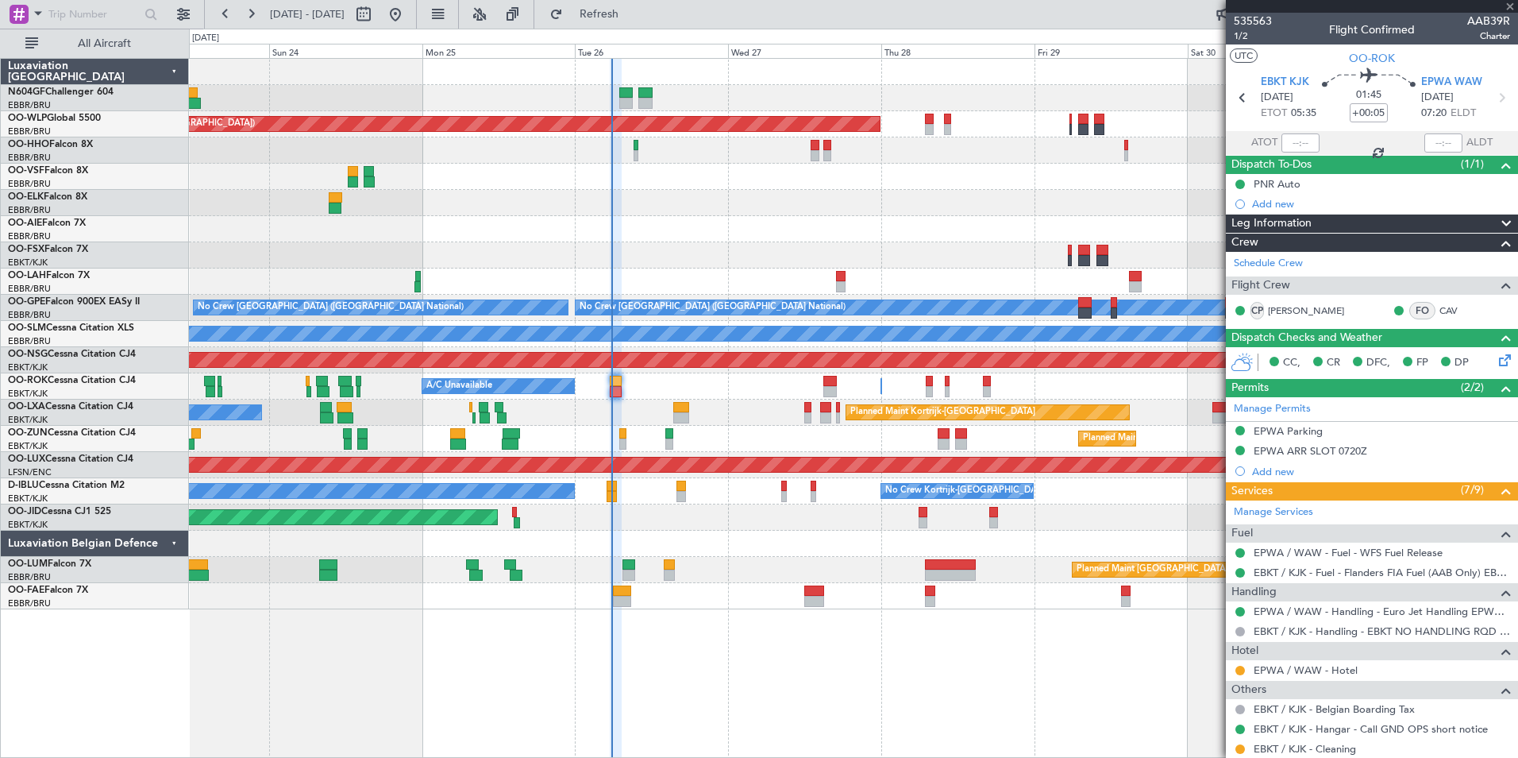
type input "-00:15"
type input "2"
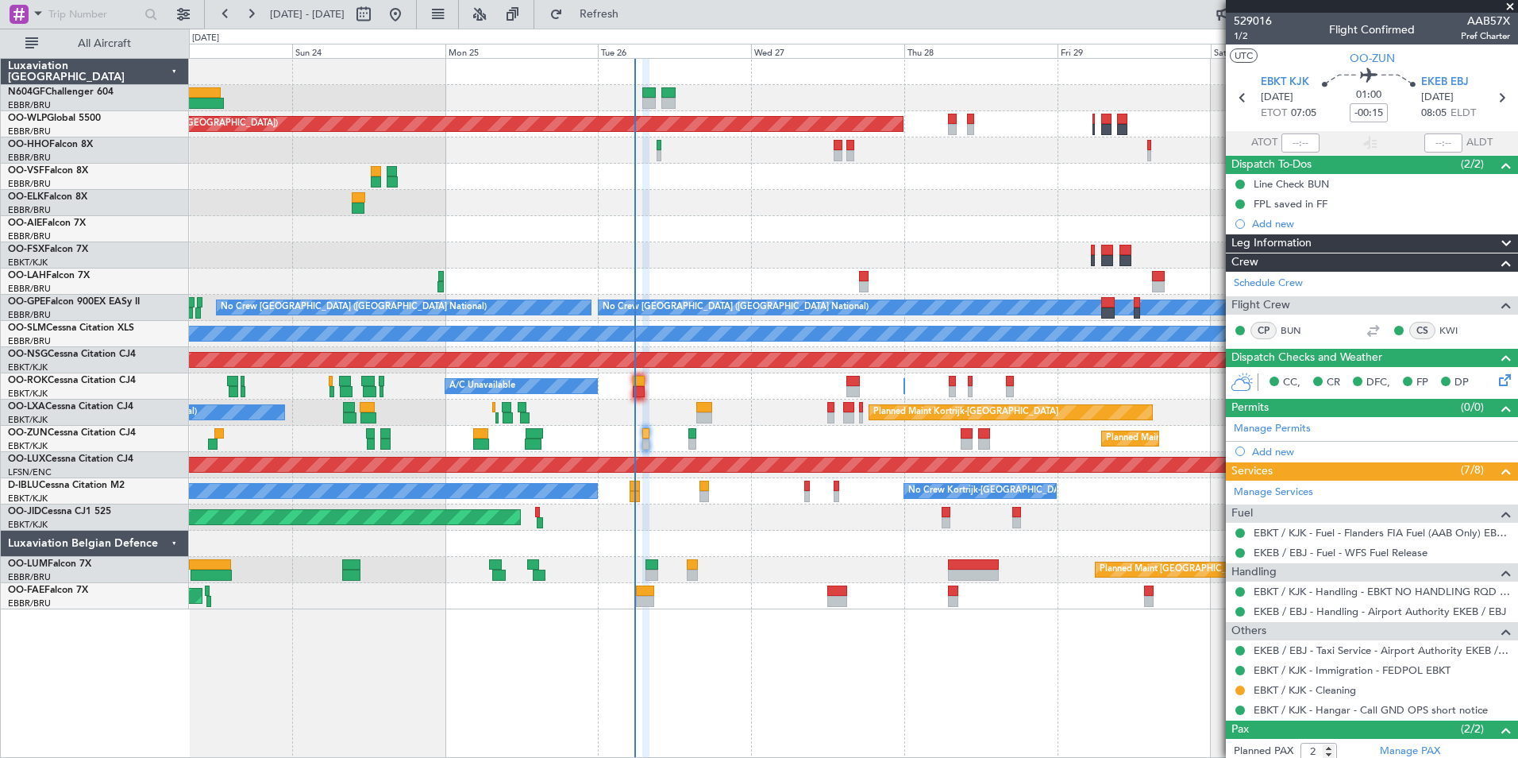
click at [627, 419] on div "Planned Maint Kortrijk-[GEOGRAPHIC_DATA] A/C Unavailable [GEOGRAPHIC_DATA] ([GE…" at bounding box center [853, 412] width 1329 height 26
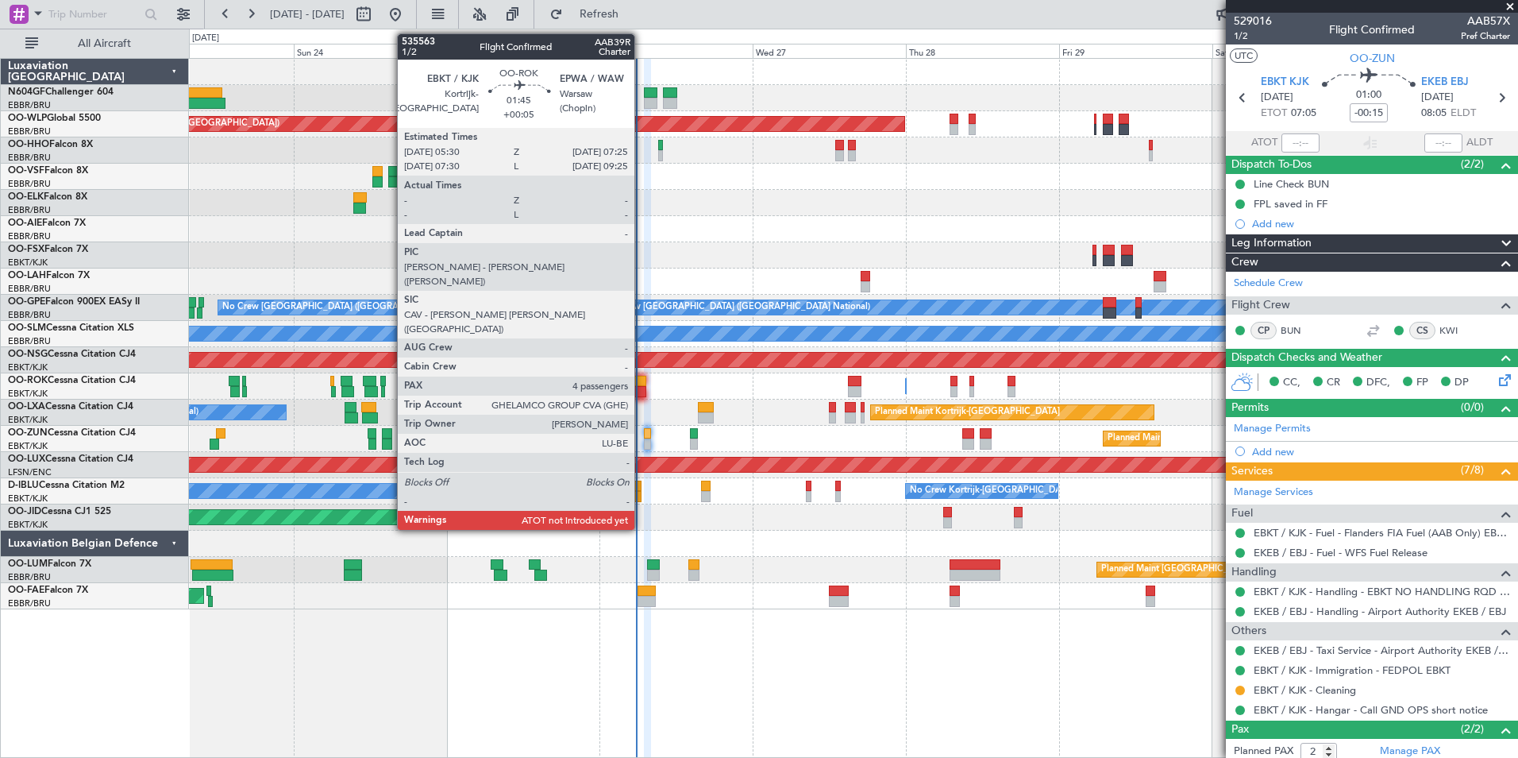
click at [642, 390] on div at bounding box center [641, 391] width 13 height 11
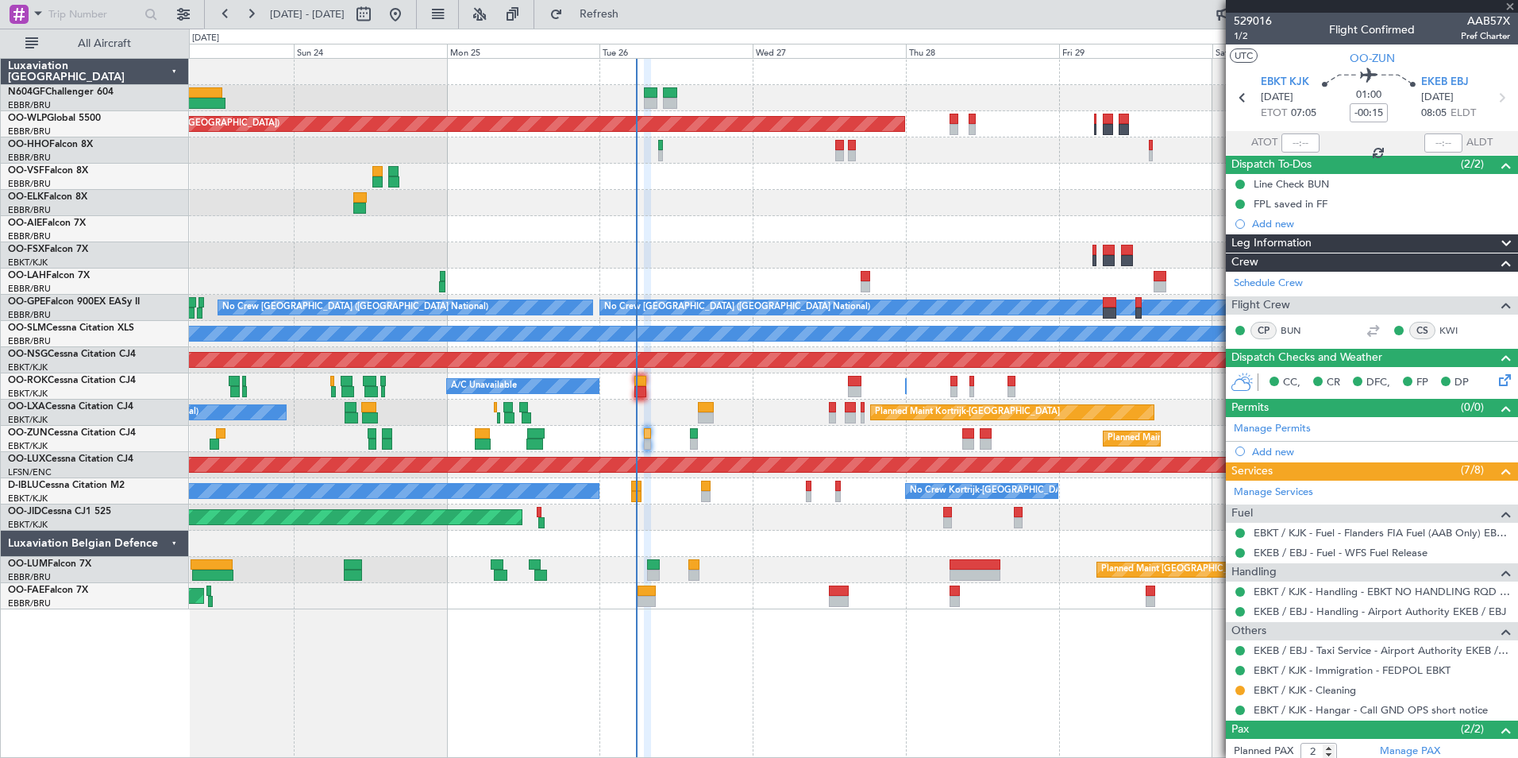
type input "+00:05"
type input "4"
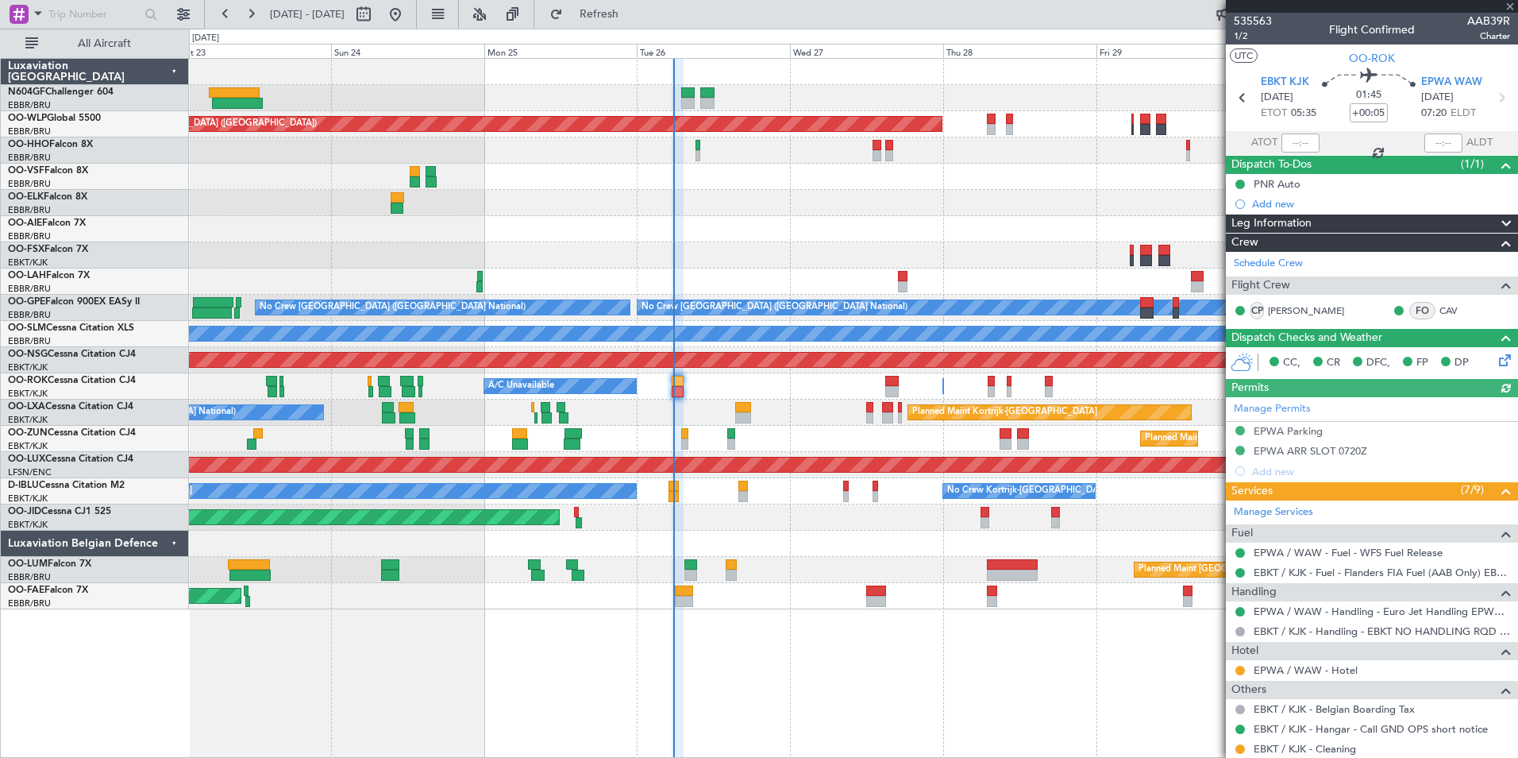
click at [754, 409] on div "Planned Maint [GEOGRAPHIC_DATA] ([GEOGRAPHIC_DATA]) Planned Maint [GEOGRAPHIC_D…" at bounding box center [853, 334] width 1329 height 550
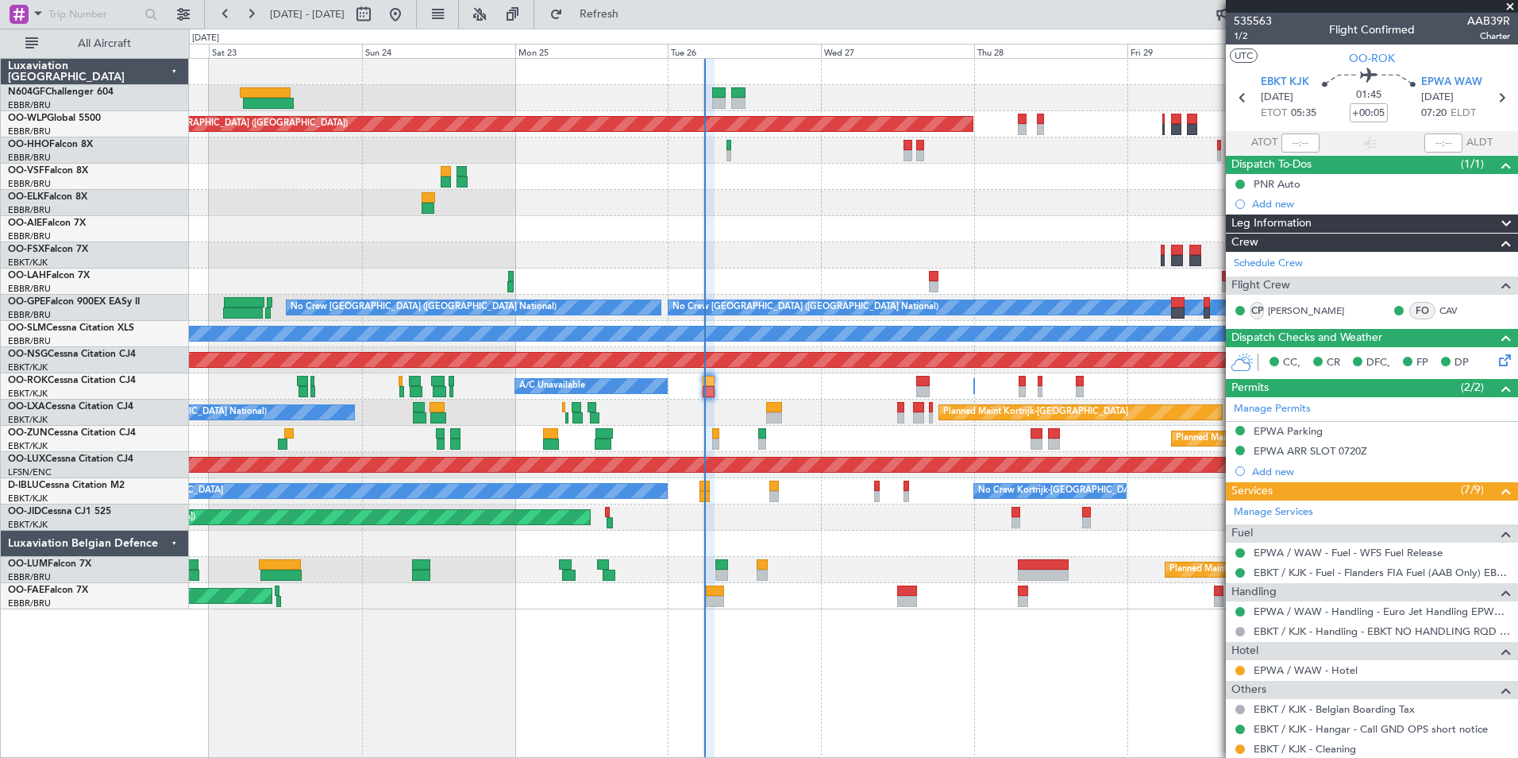
click at [834, 274] on div "Planned Maint [PERSON_NAME]-[GEOGRAPHIC_DATA][PERSON_NAME] ([GEOGRAPHIC_DATA][P…" at bounding box center [853, 281] width 1329 height 26
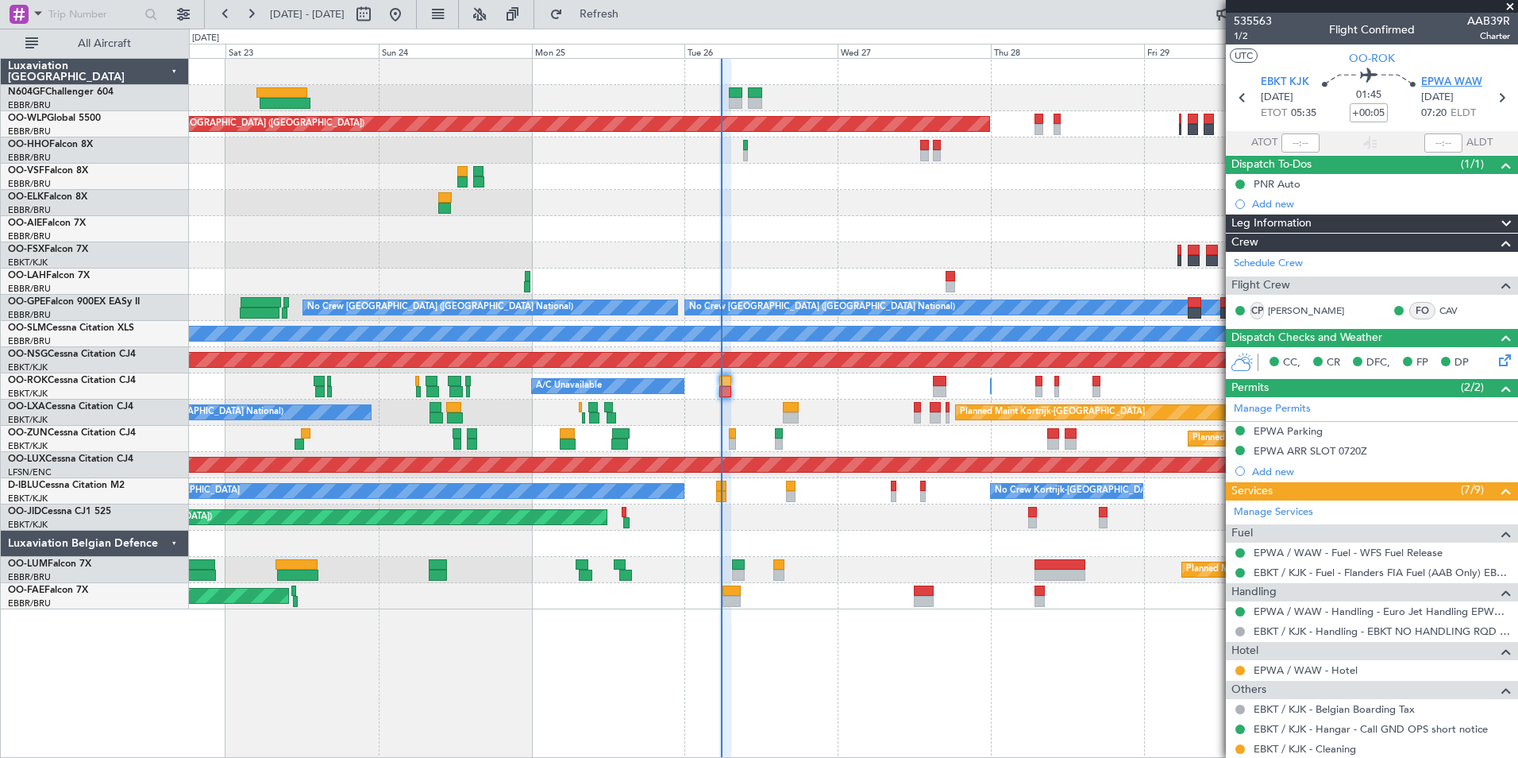
click at [1429, 83] on span "EPWA WAW" at bounding box center [1452, 83] width 61 height 16
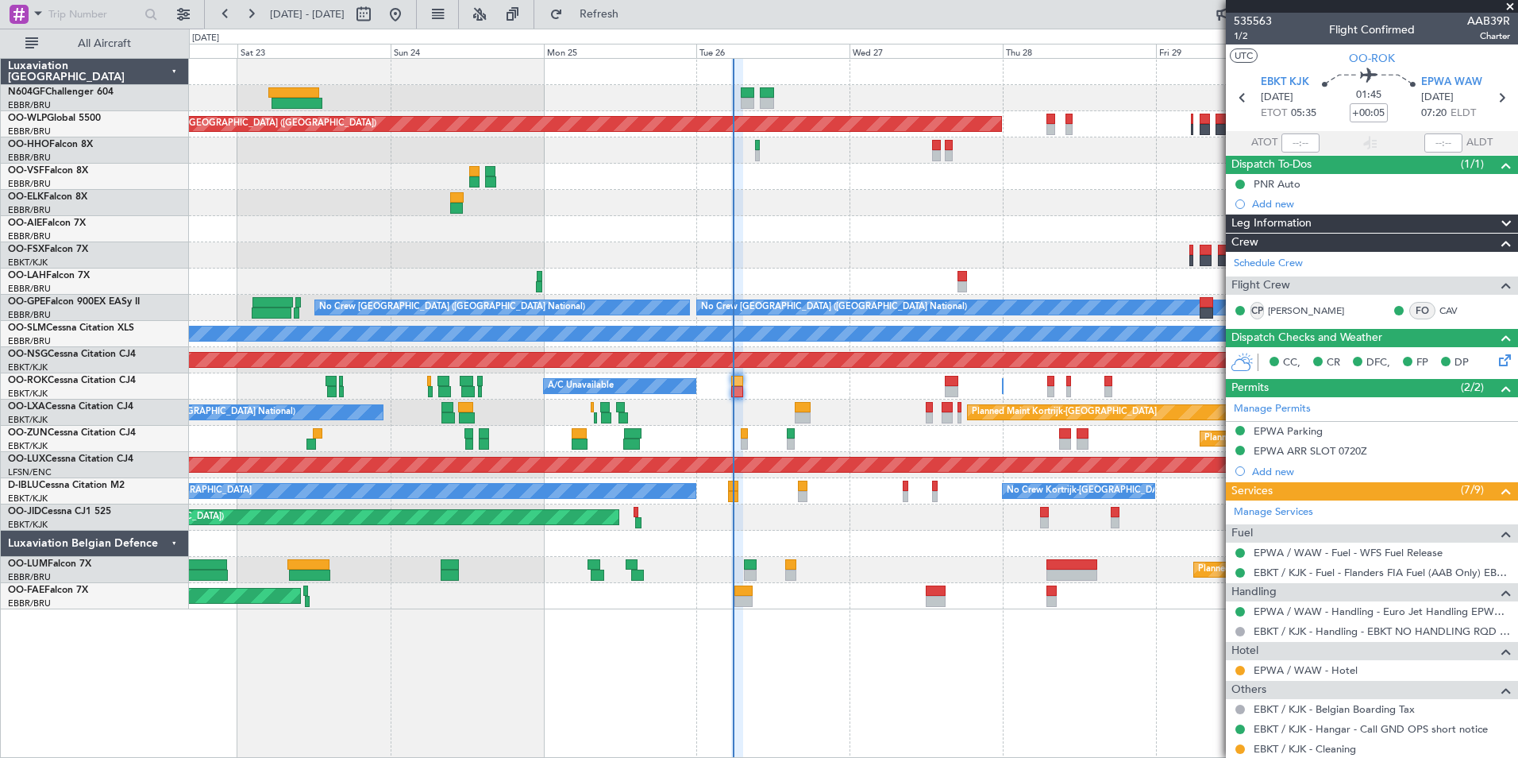
click at [824, 427] on div "Planned Maint [GEOGRAPHIC_DATA] ([GEOGRAPHIC_DATA]) Planned Maint [GEOGRAPHIC_D…" at bounding box center [853, 334] width 1329 height 550
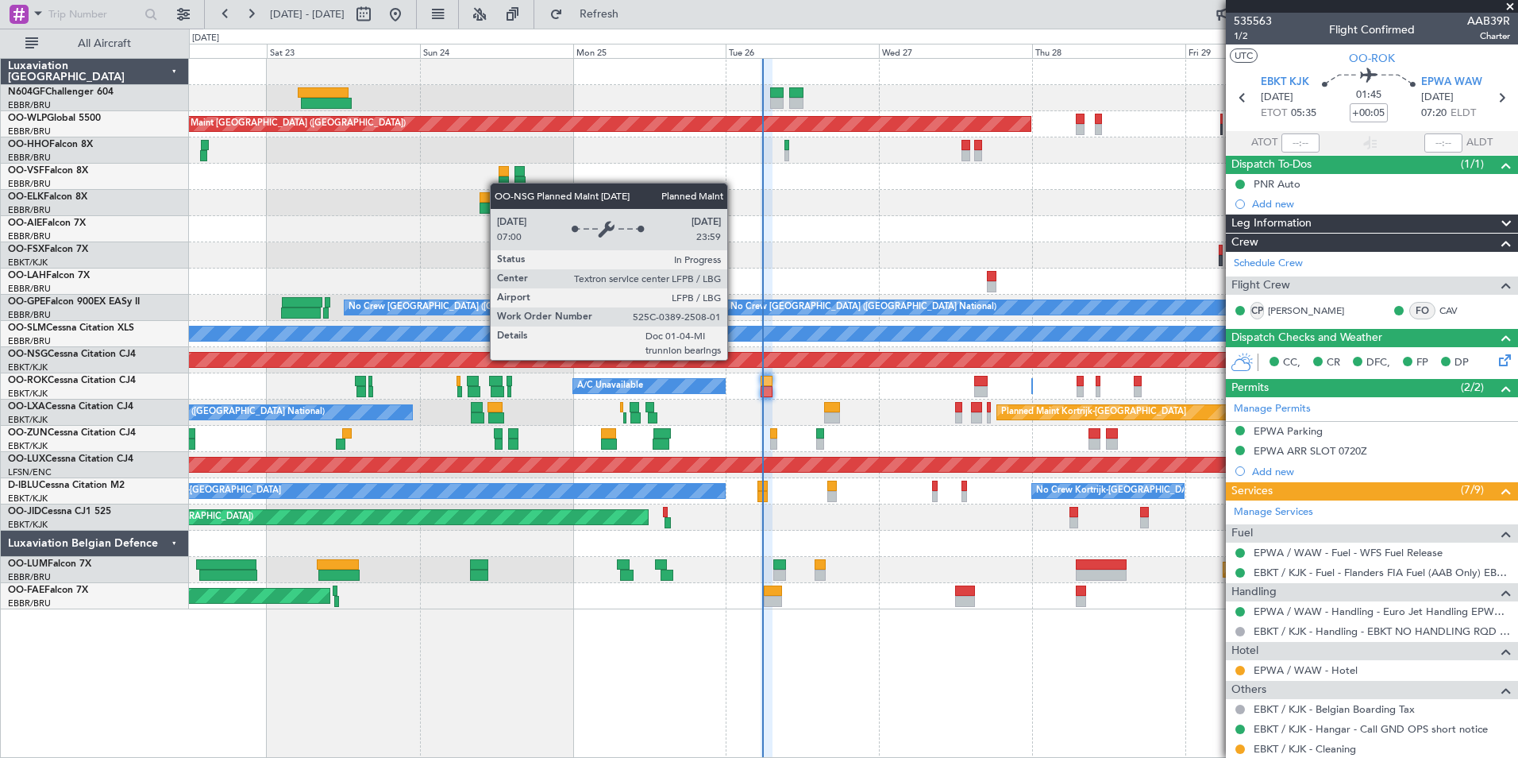
click at [763, 363] on div "Planned Maint [GEOGRAPHIC_DATA] ([GEOGRAPHIC_DATA])" at bounding box center [853, 360] width 3985 height 14
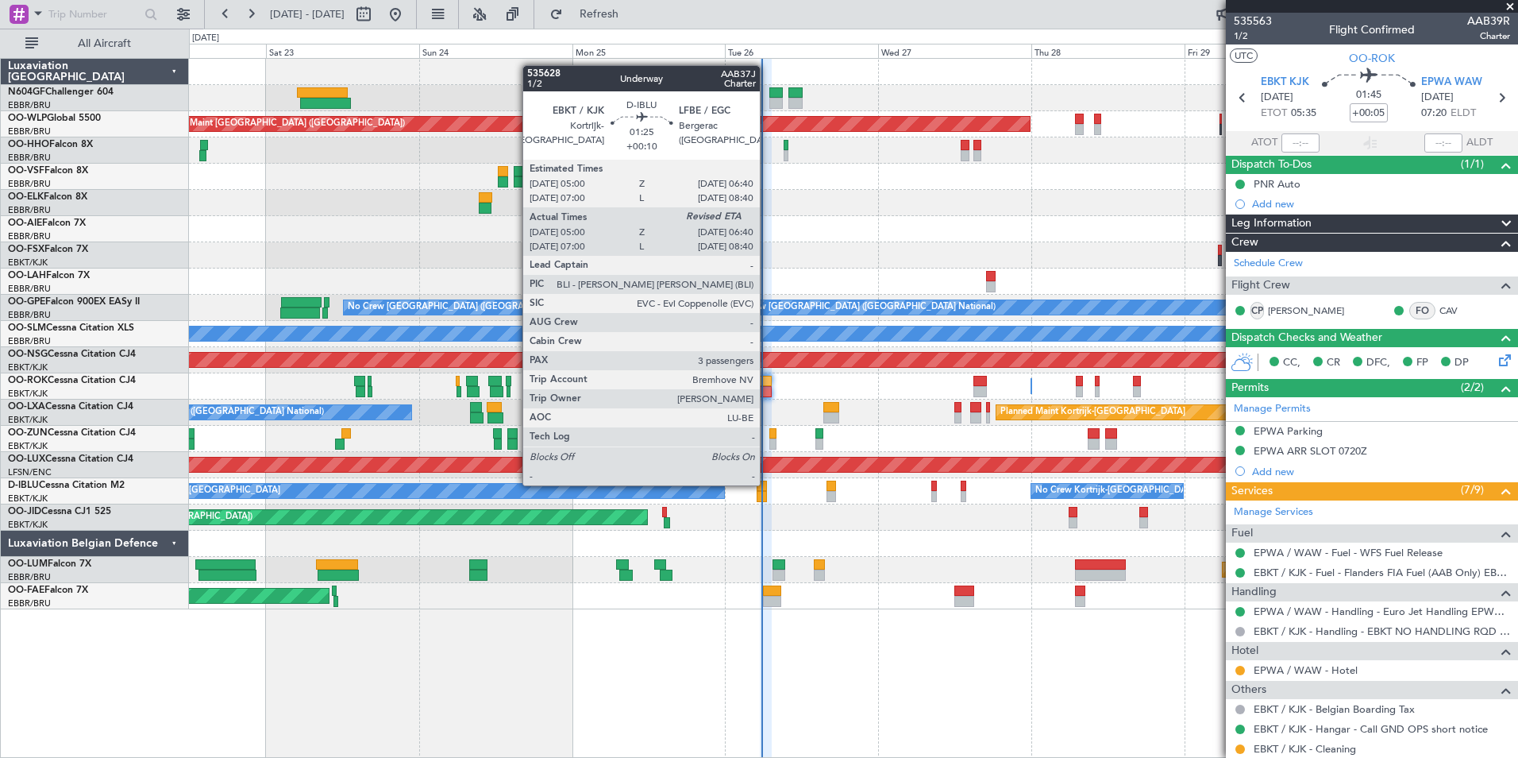
click at [767, 484] on div at bounding box center [762, 485] width 11 height 11
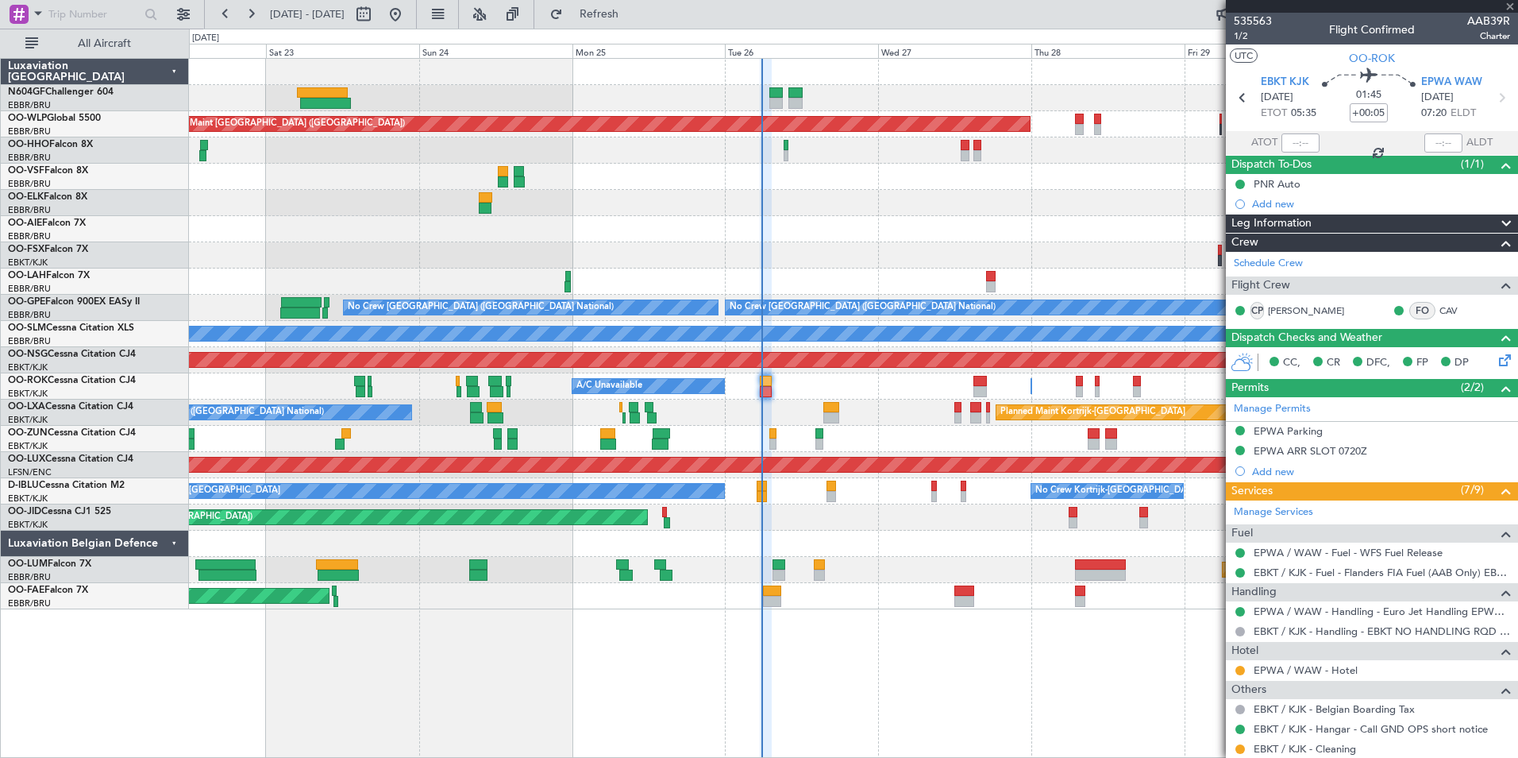
type input "+00:10"
type input "05:10"
type input "3"
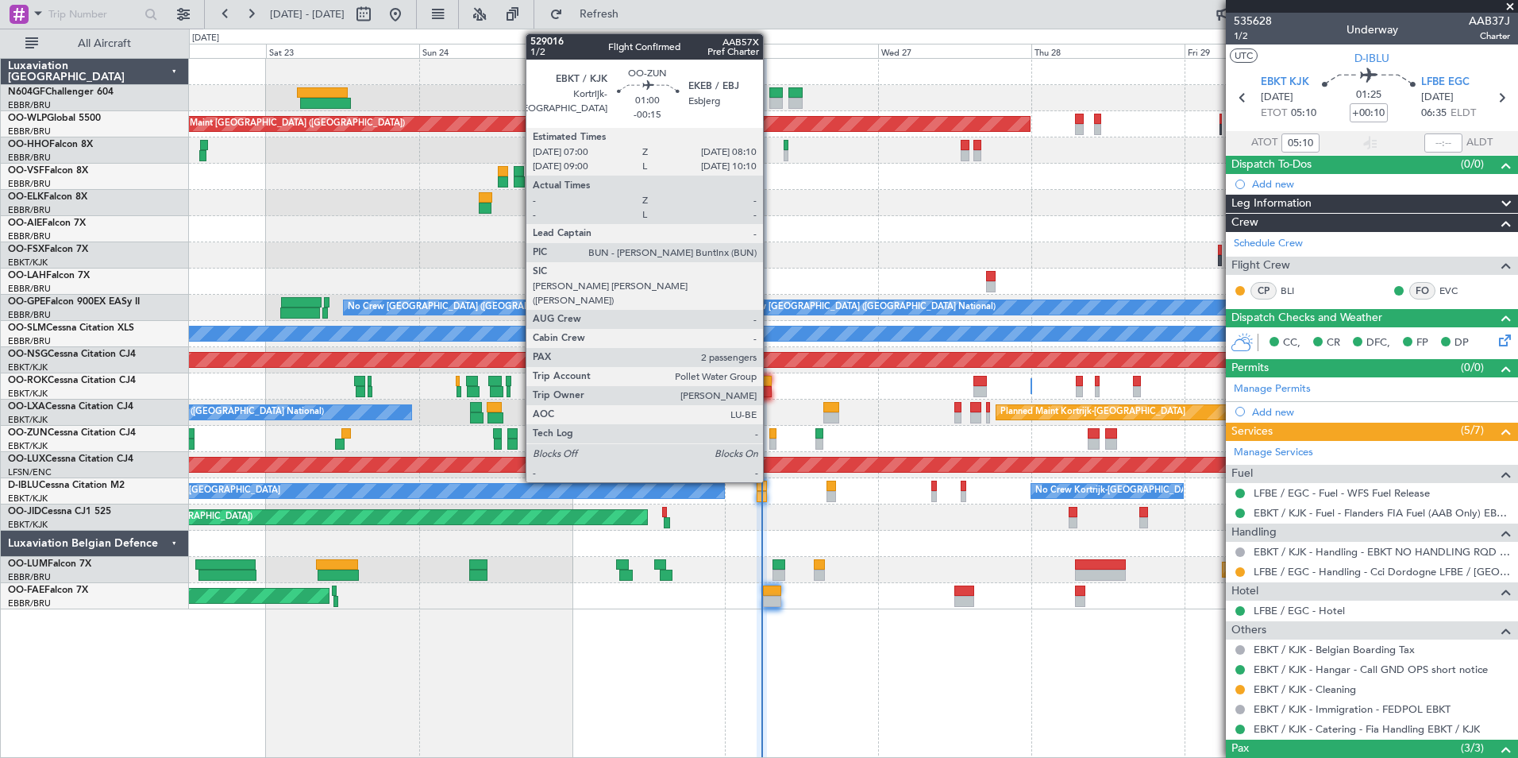
click at [770, 440] on div at bounding box center [774, 443] width 8 height 11
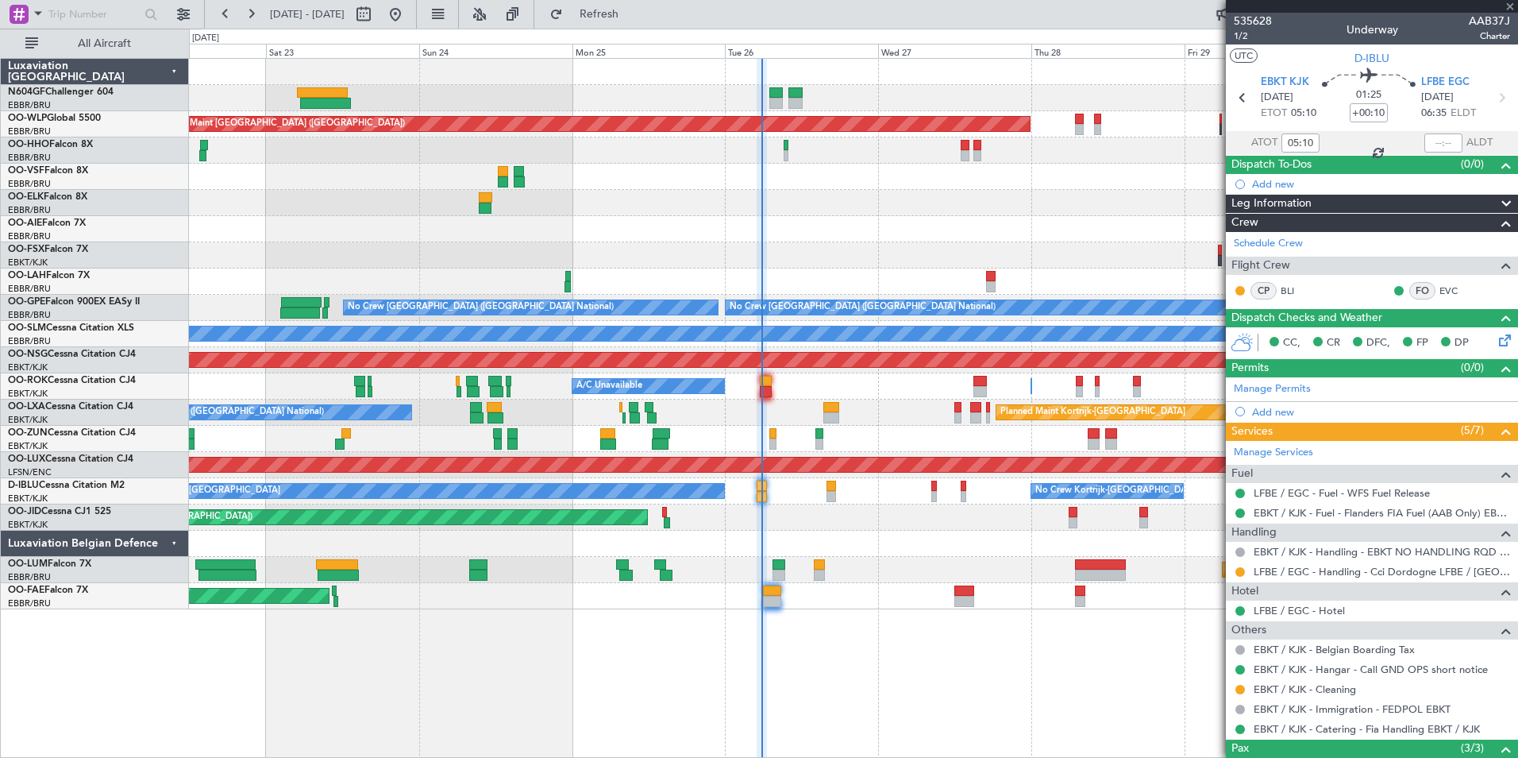
type input "-00:15"
type input "2"
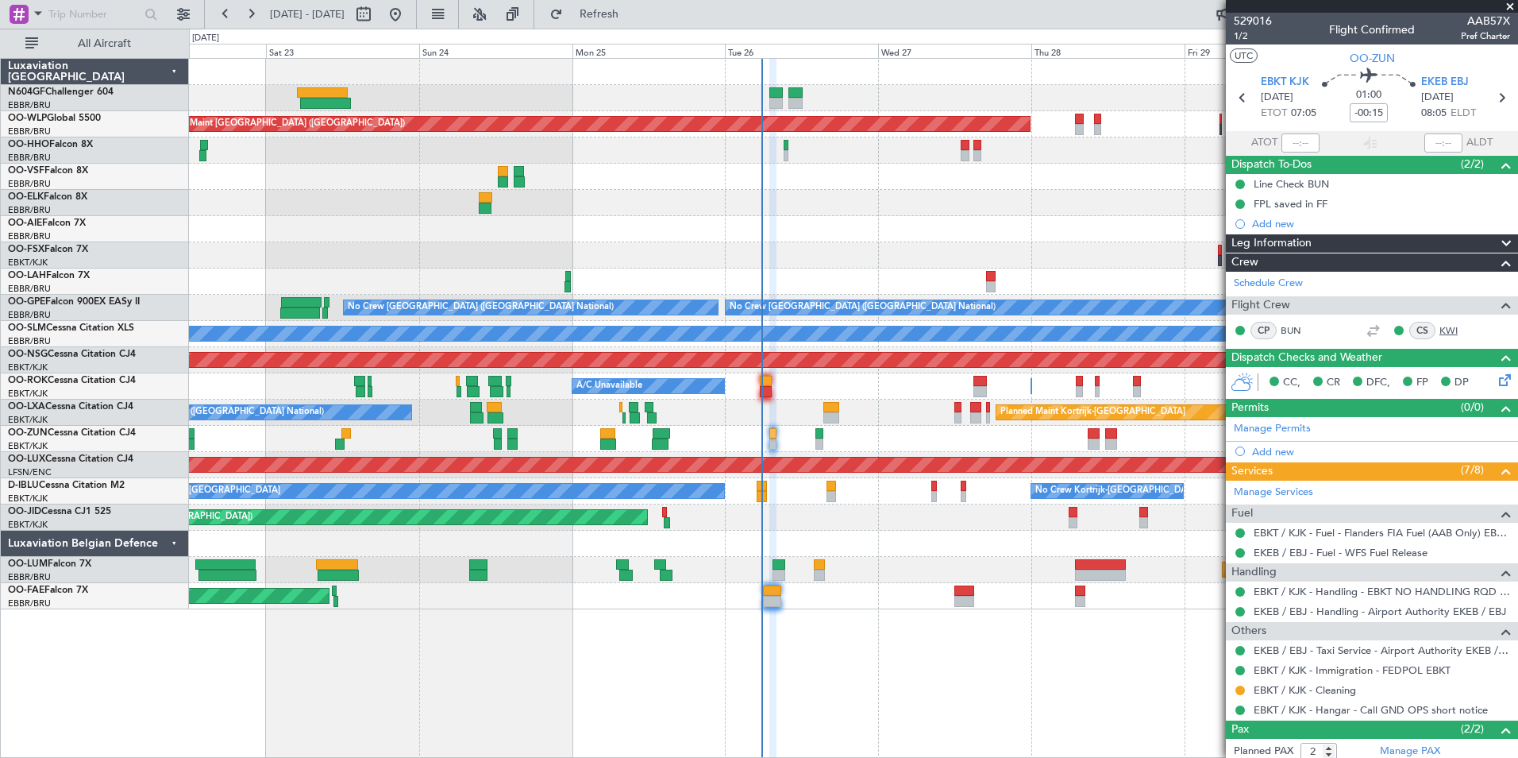
click at [1440, 334] on link "KWI" at bounding box center [1458, 330] width 36 height 14
click at [633, 13] on span "Refresh" at bounding box center [599, 14] width 67 height 11
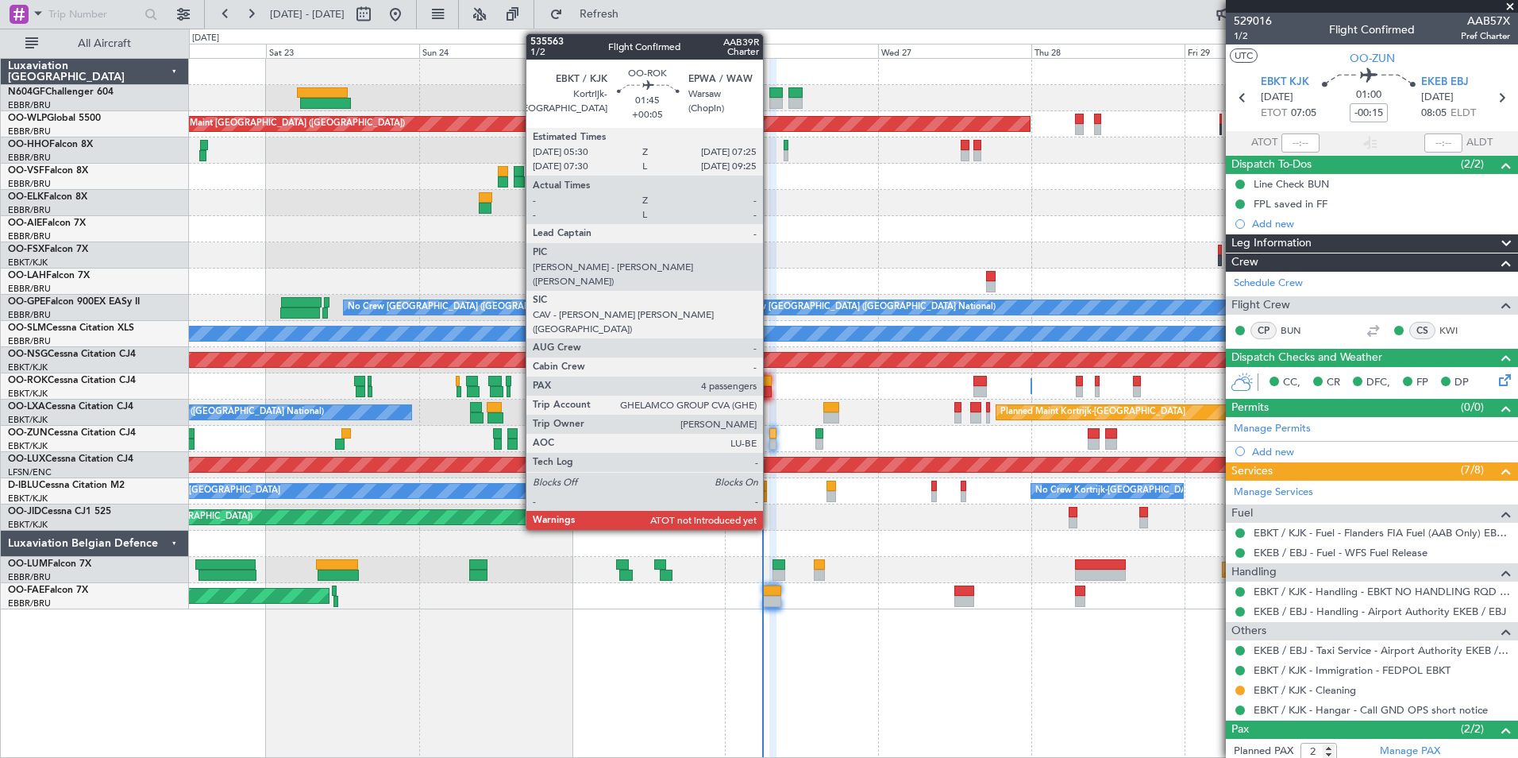
click at [768, 386] on div at bounding box center [766, 391] width 13 height 11
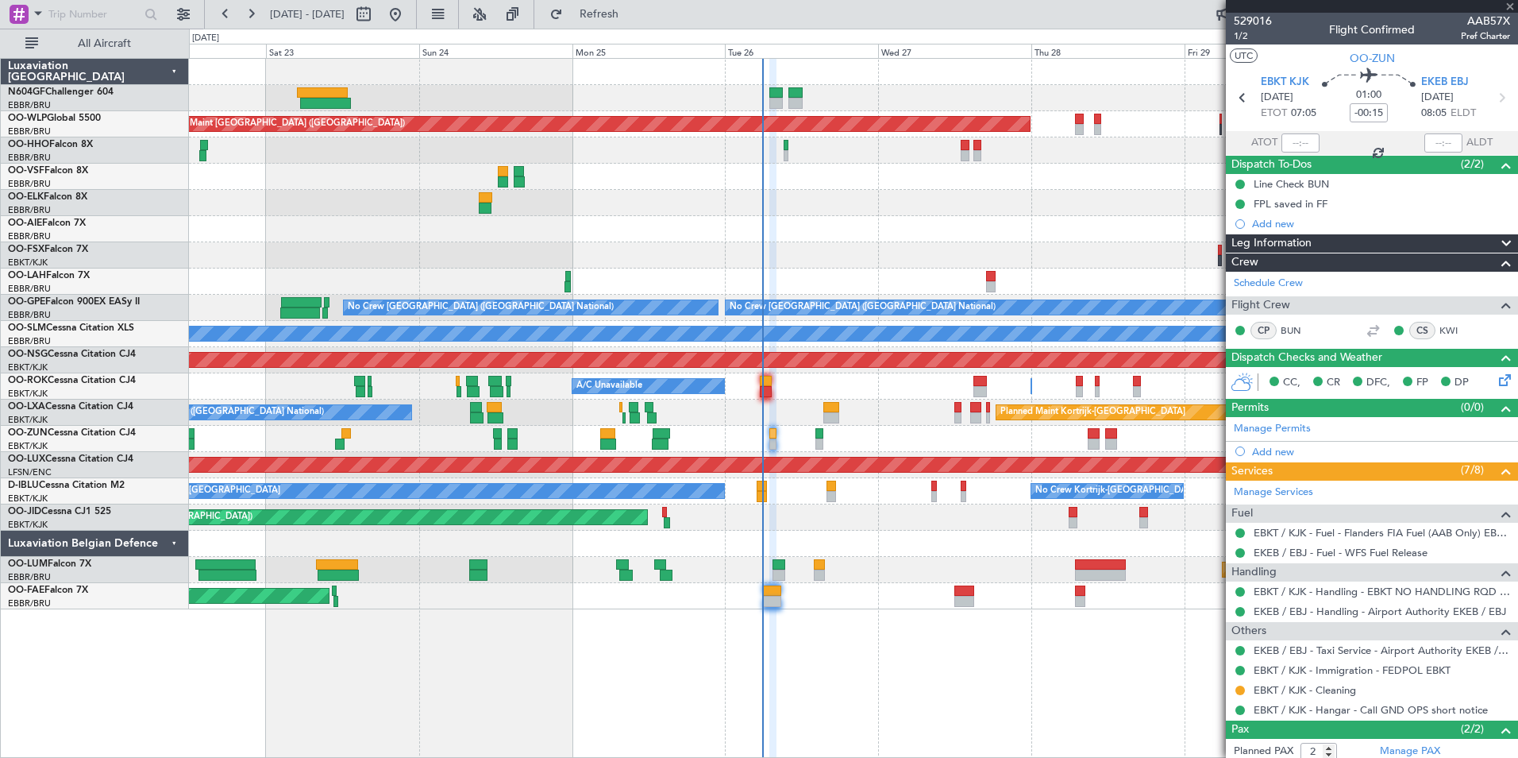
type input "+00:05"
type input "4"
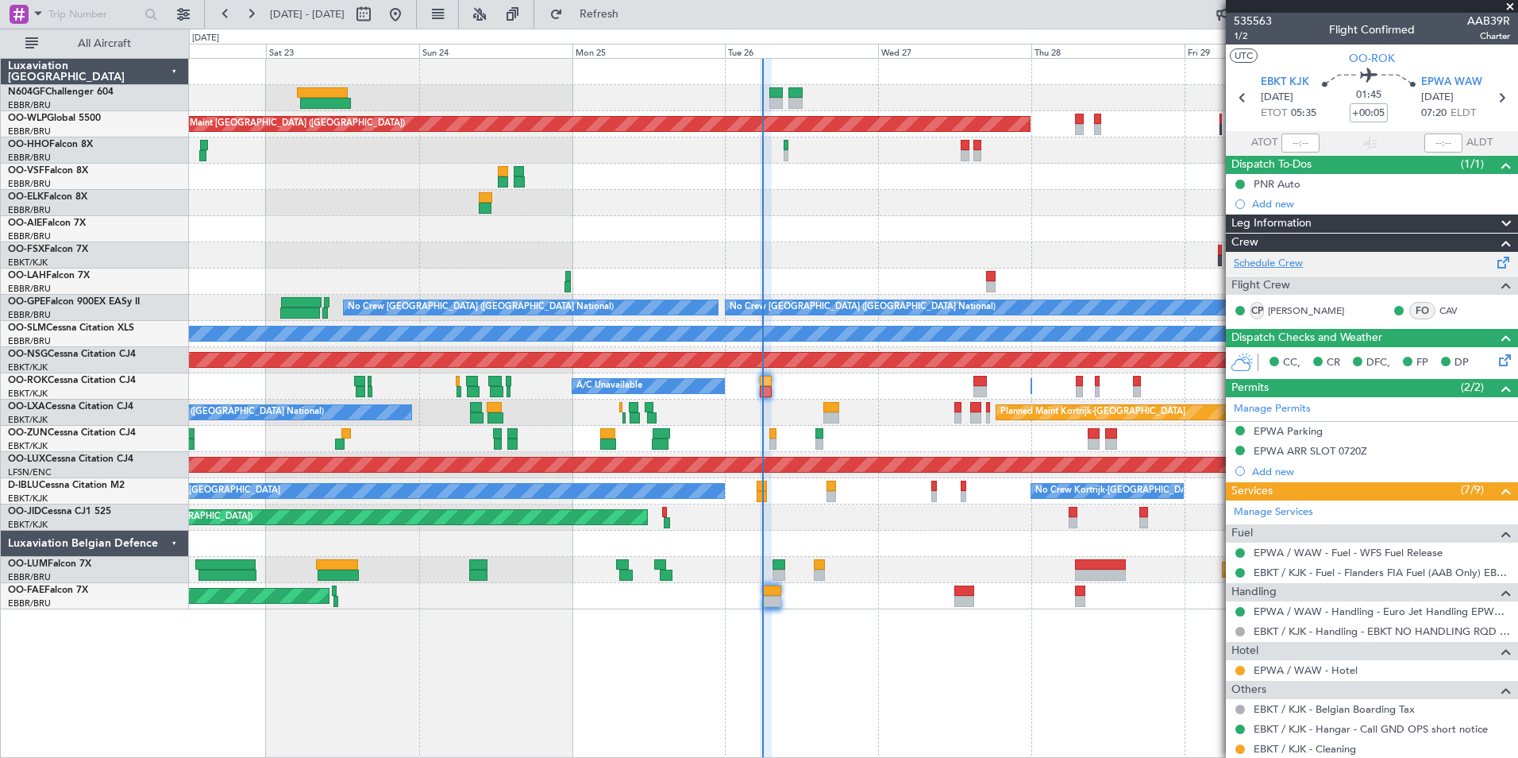
click at [1263, 260] on link "Schedule Crew" at bounding box center [1268, 264] width 69 height 16
click at [595, 43] on div "0 0 Fri 22 Sat 23 Sun 24 Mon 25 Tue 26 Wed 27 [DATE] Fri 29 Sat 30 Sun 31" at bounding box center [854, 43] width 1328 height 29
click at [628, 21] on button "Refresh" at bounding box center [589, 14] width 95 height 25
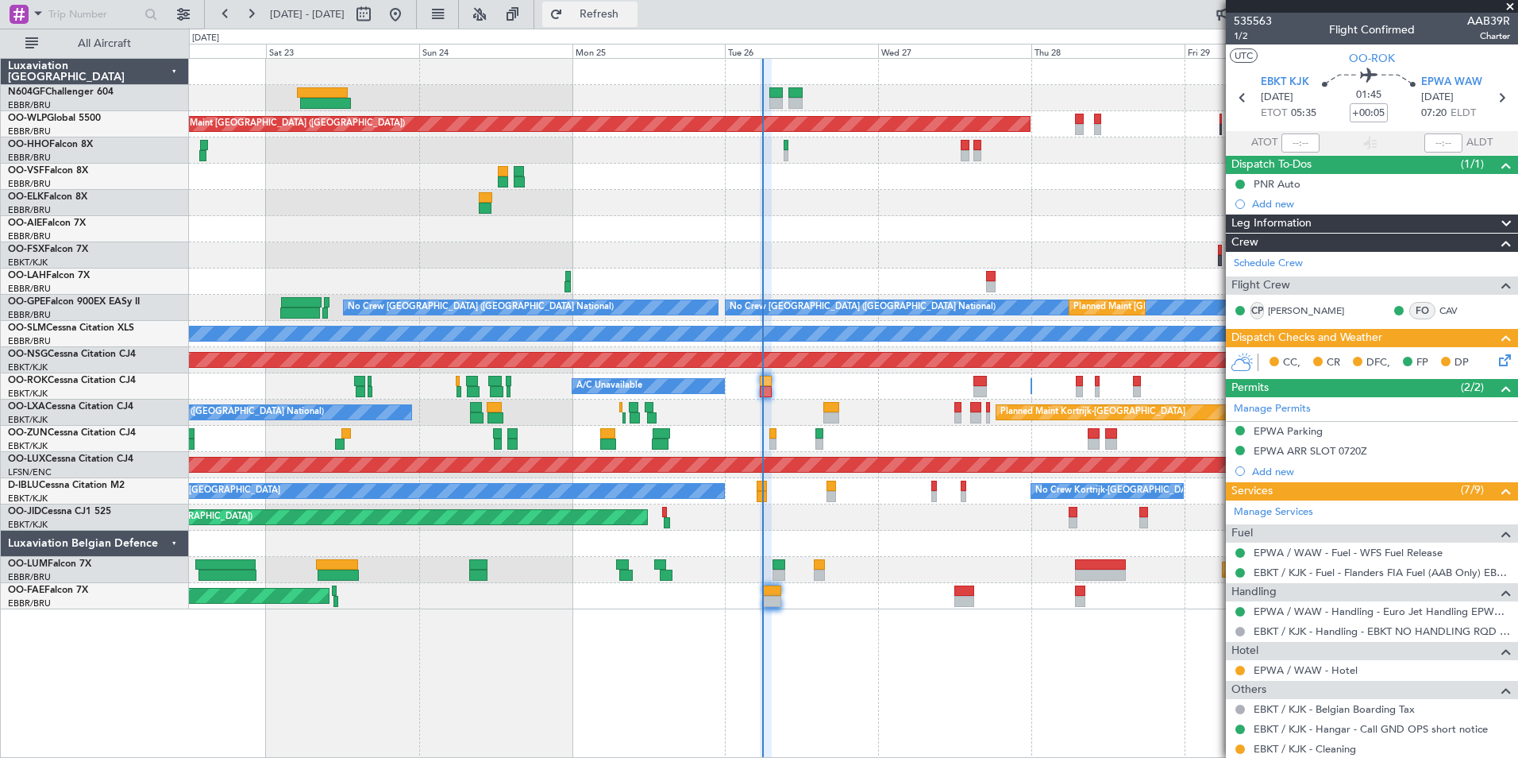
click at [633, 18] on span "Refresh" at bounding box center [599, 14] width 67 height 11
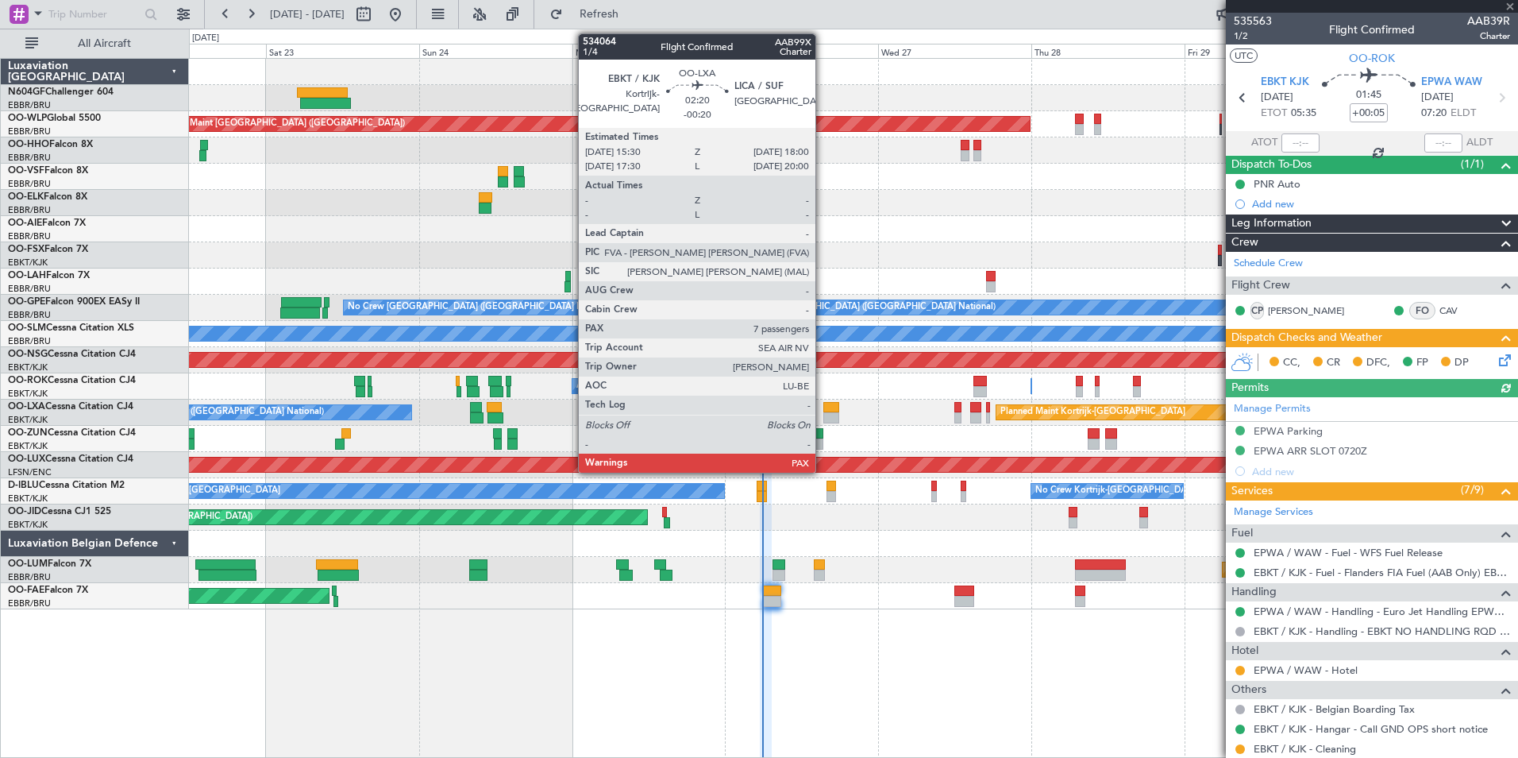
click at [824, 407] on div at bounding box center [832, 407] width 17 height 11
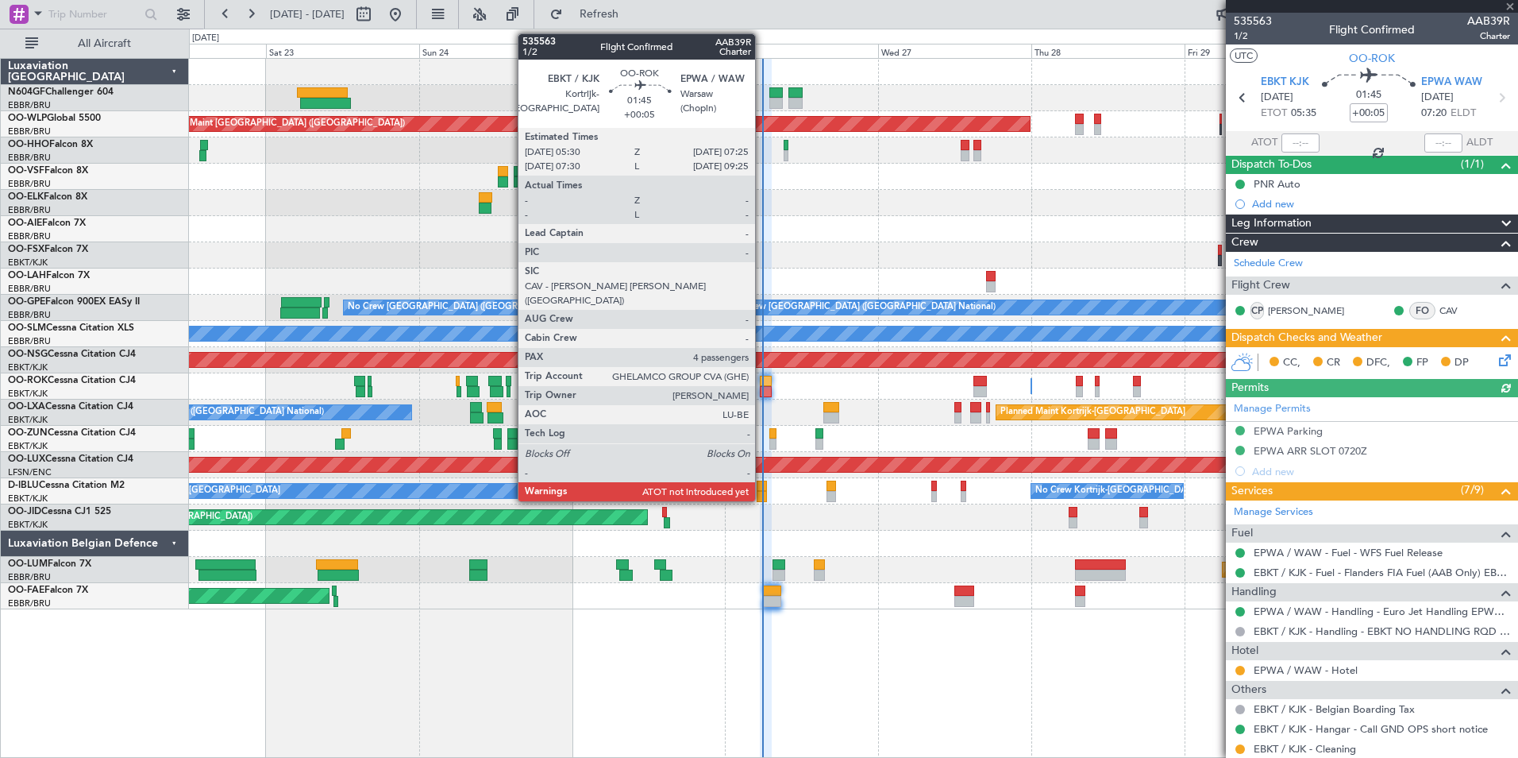
click at [762, 380] on div at bounding box center [766, 381] width 13 height 11
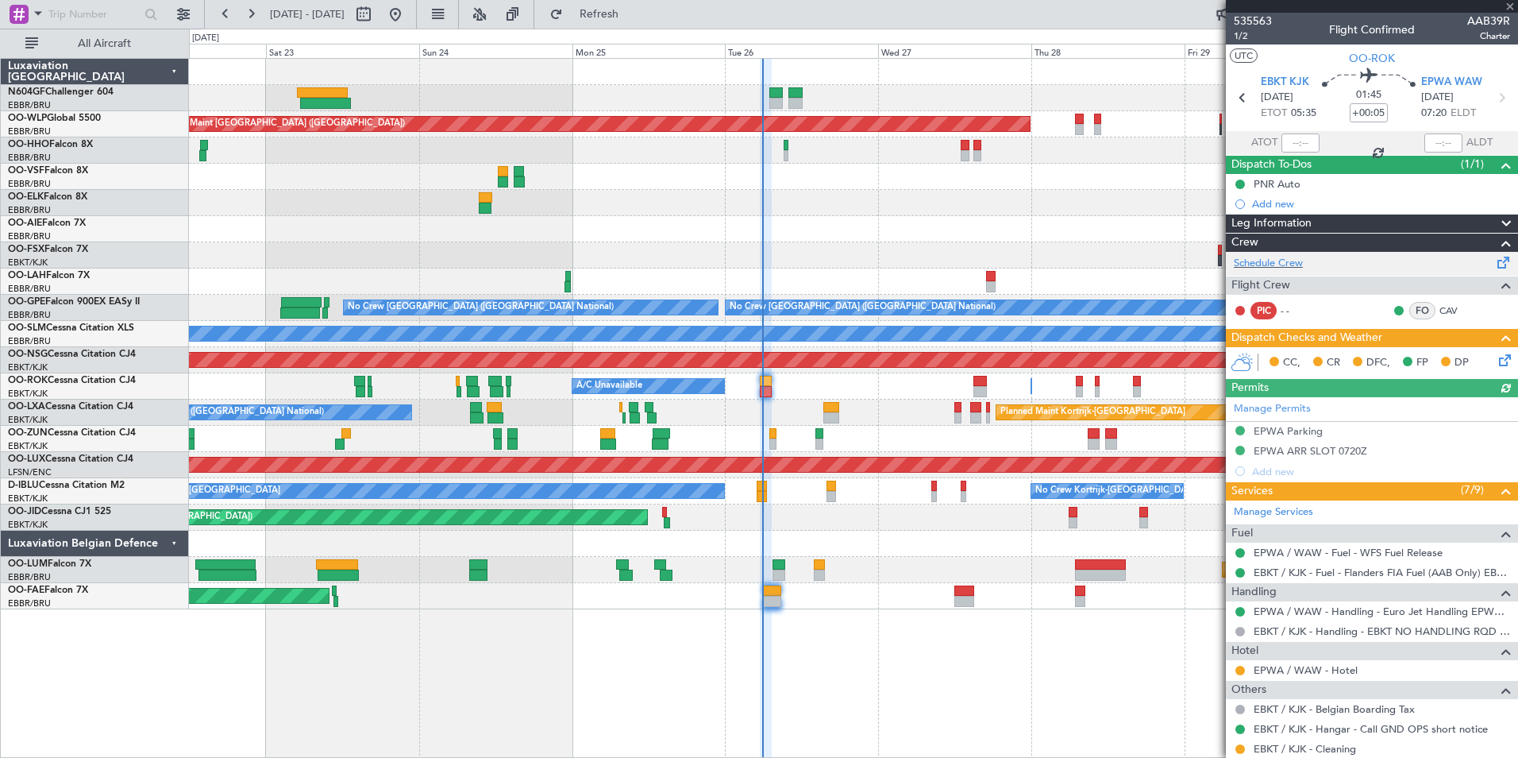
click at [1249, 254] on div "Schedule Crew" at bounding box center [1372, 264] width 292 height 24
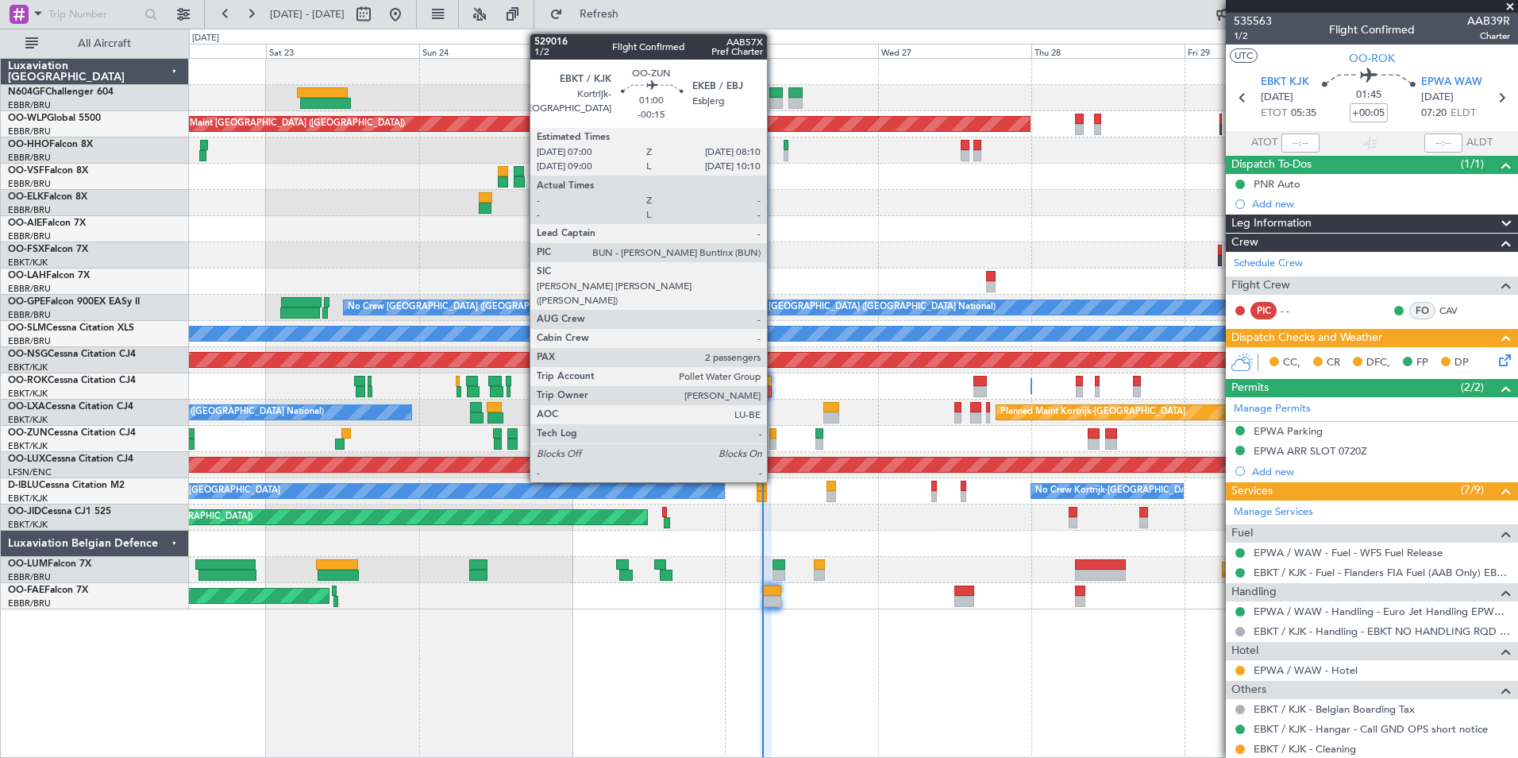
click at [774, 442] on div at bounding box center [774, 443] width 8 height 11
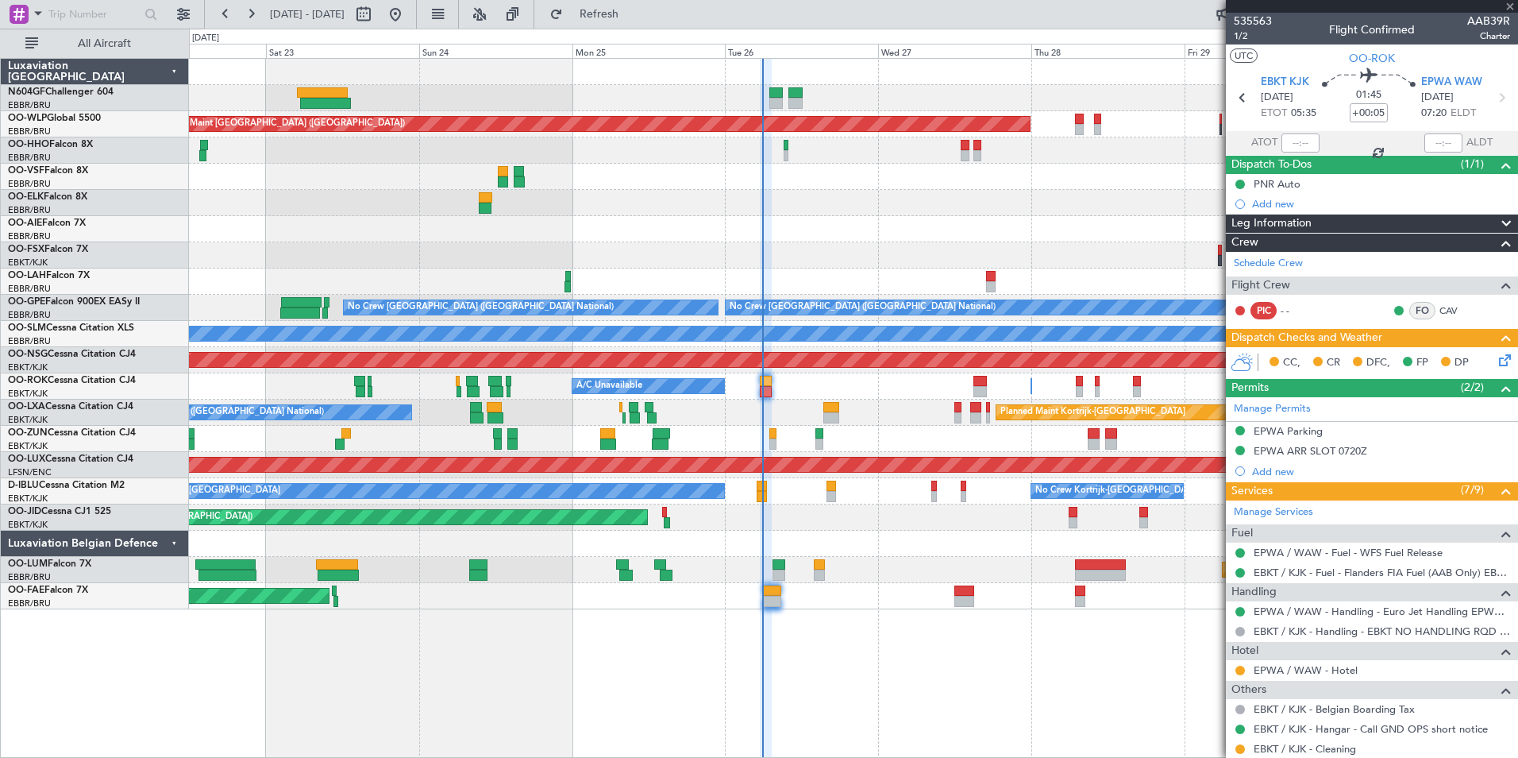
type input "-00:15"
type input "2"
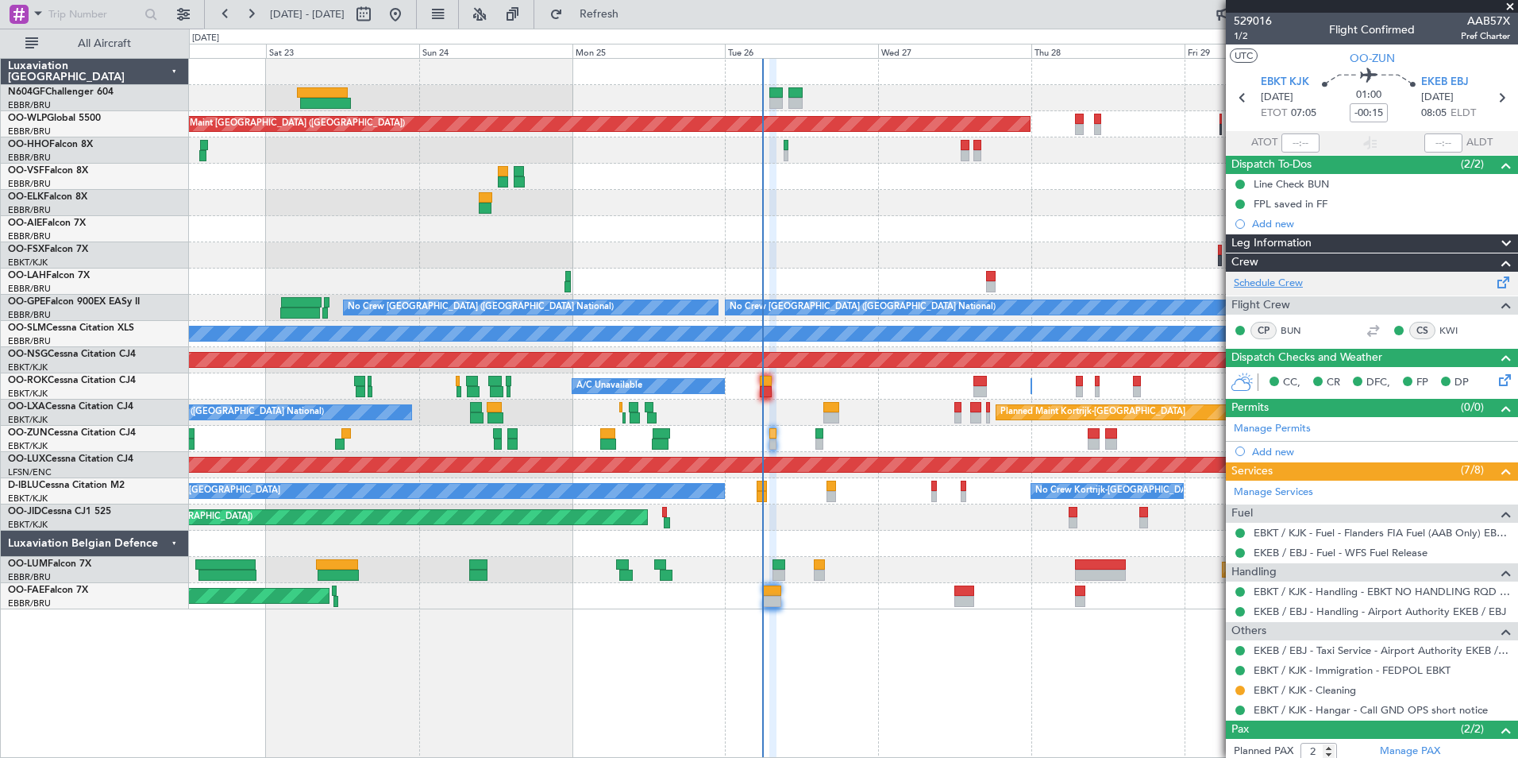
click at [1264, 287] on link "Schedule Crew" at bounding box center [1268, 284] width 69 height 16
click at [638, 5] on button "Refresh" at bounding box center [589, 14] width 95 height 25
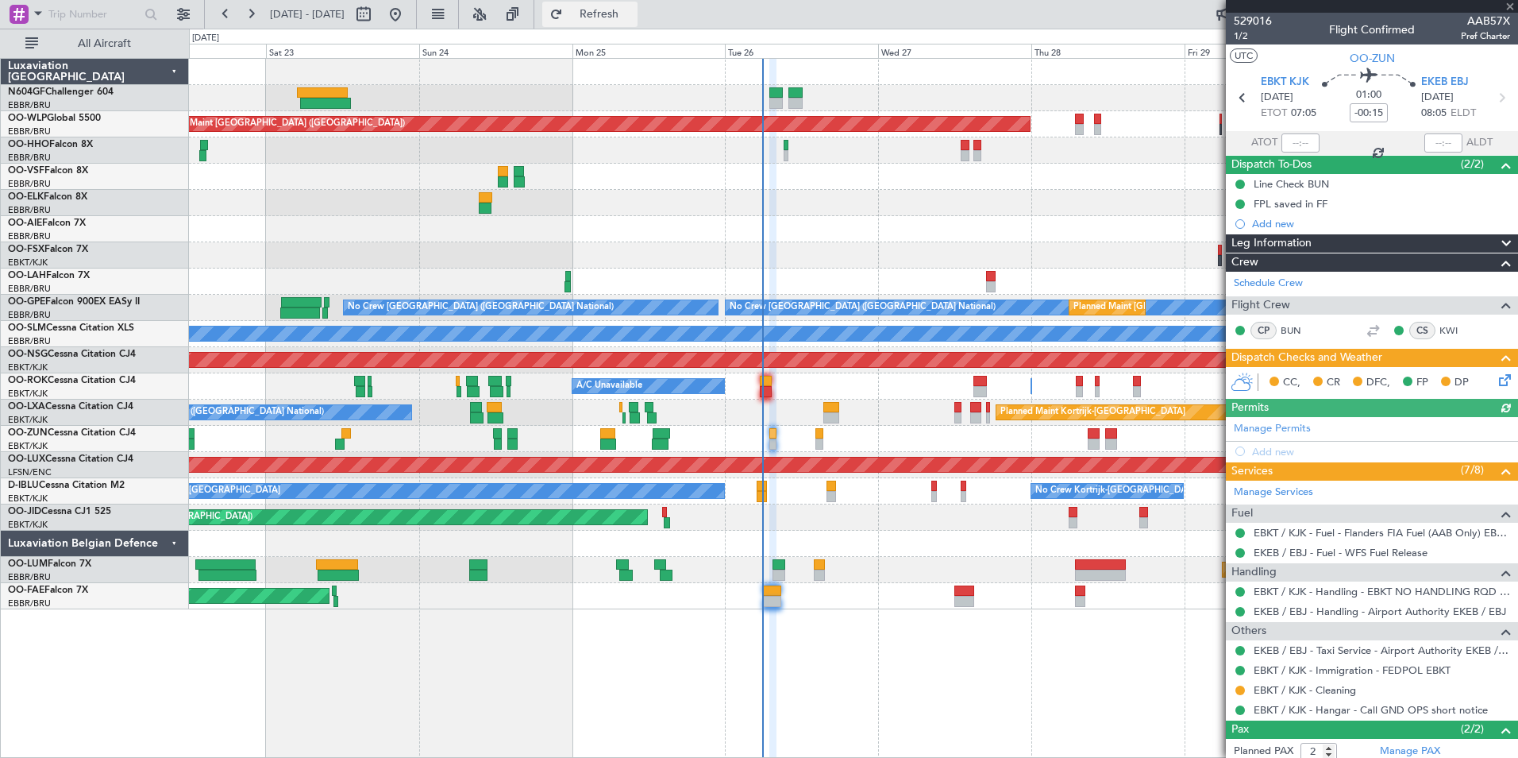
click at [638, 5] on button "Refresh" at bounding box center [589, 14] width 95 height 25
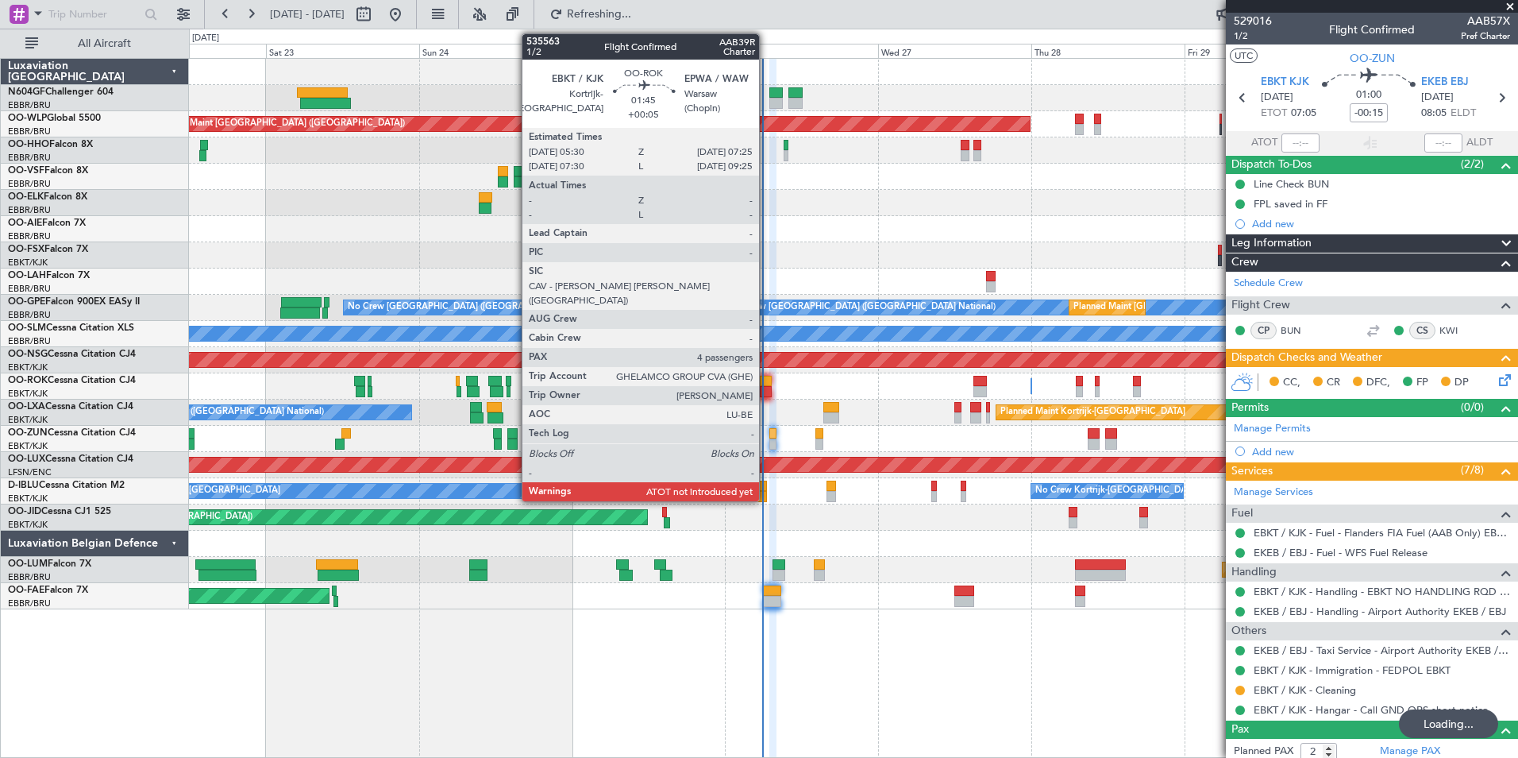
click at [766, 386] on div at bounding box center [766, 391] width 13 height 11
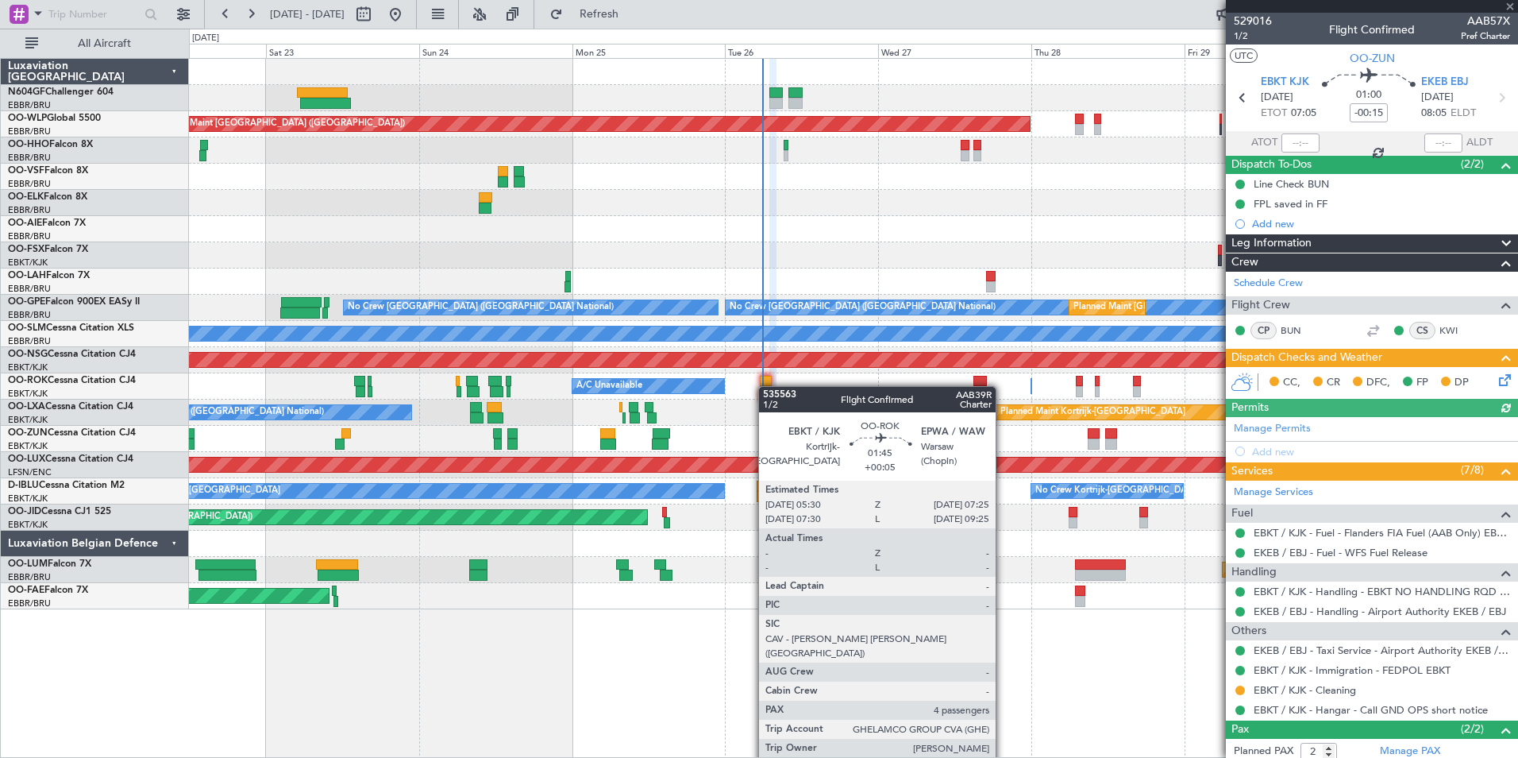
type input "+00:05"
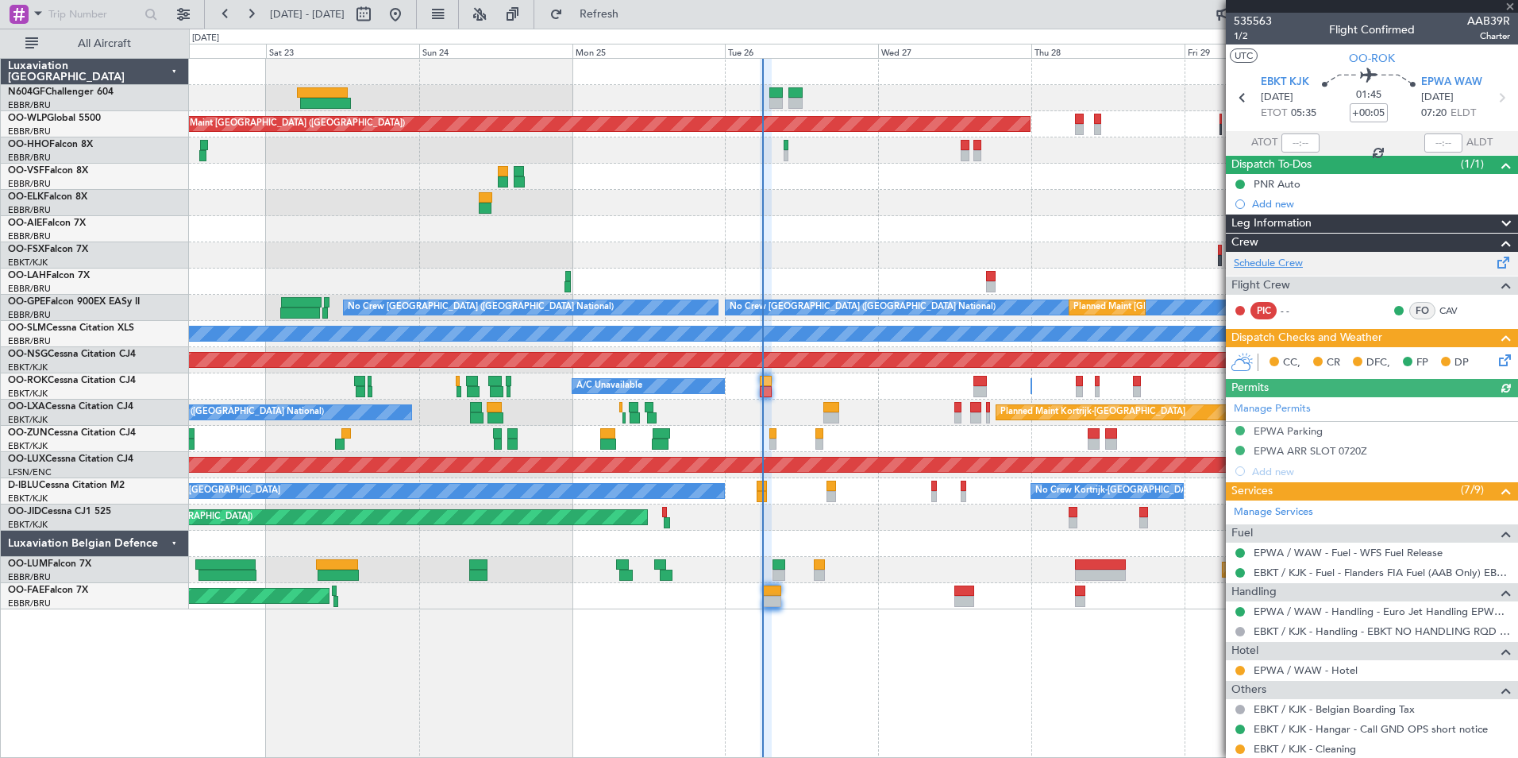
click at [1256, 257] on link "Schedule Crew" at bounding box center [1268, 264] width 69 height 16
click at [633, 14] on span "Refresh" at bounding box center [599, 14] width 67 height 11
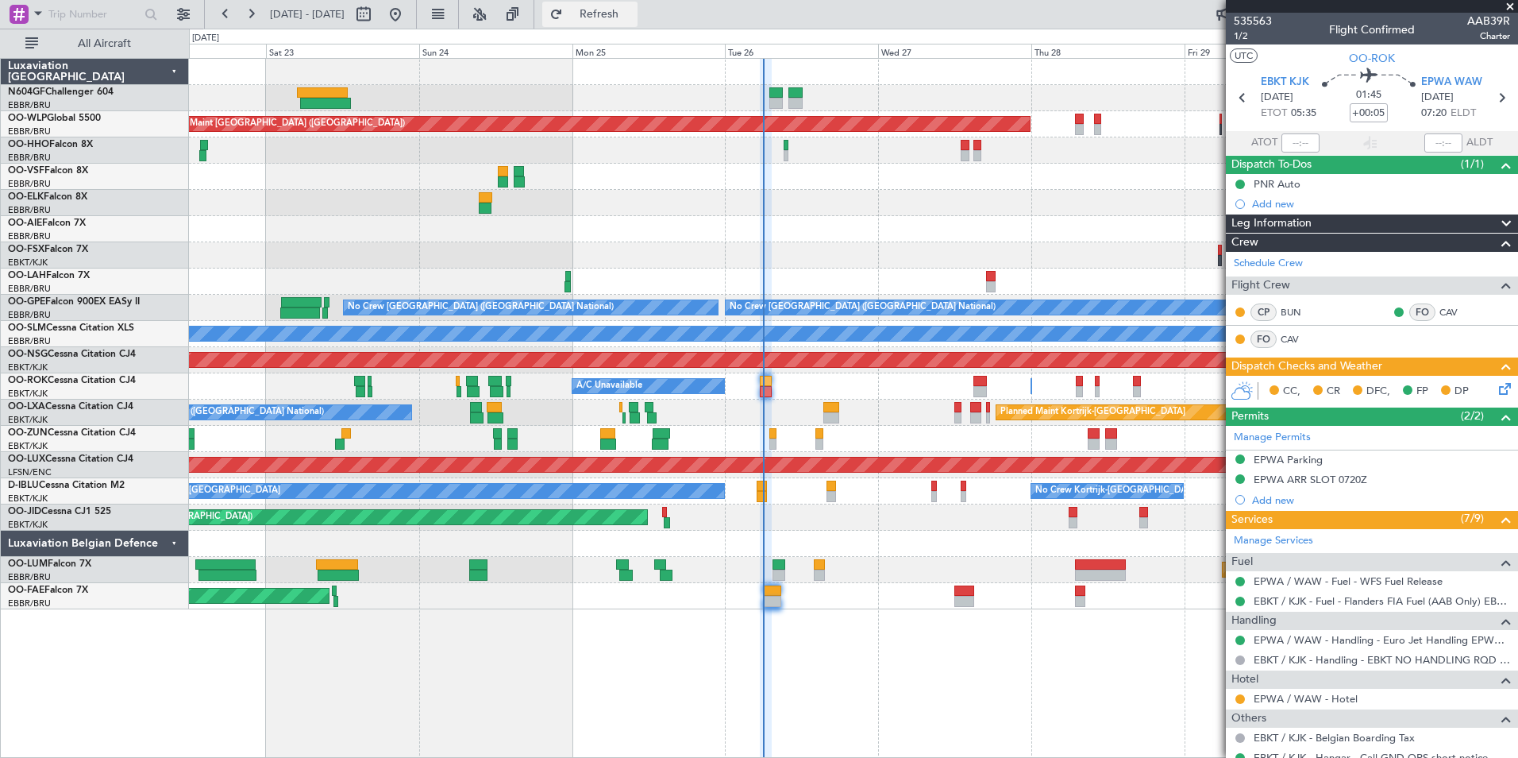
click at [633, 17] on span "Refresh" at bounding box center [599, 14] width 67 height 11
click at [1503, 11] on div at bounding box center [1372, 6] width 292 height 13
click at [1510, 5] on div at bounding box center [1372, 6] width 292 height 13
click at [1510, 6] on span at bounding box center [1511, 7] width 16 height 14
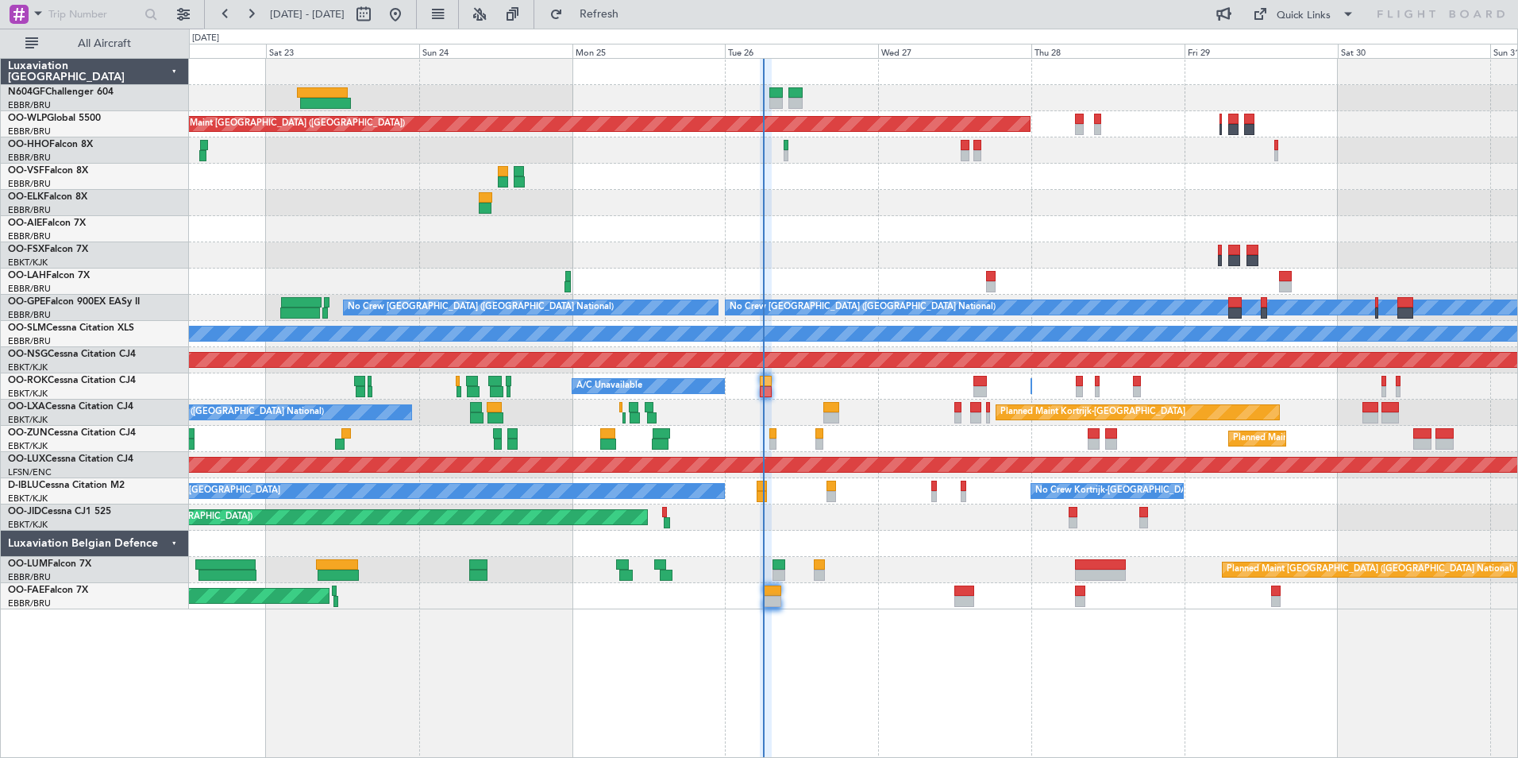
type input "0"
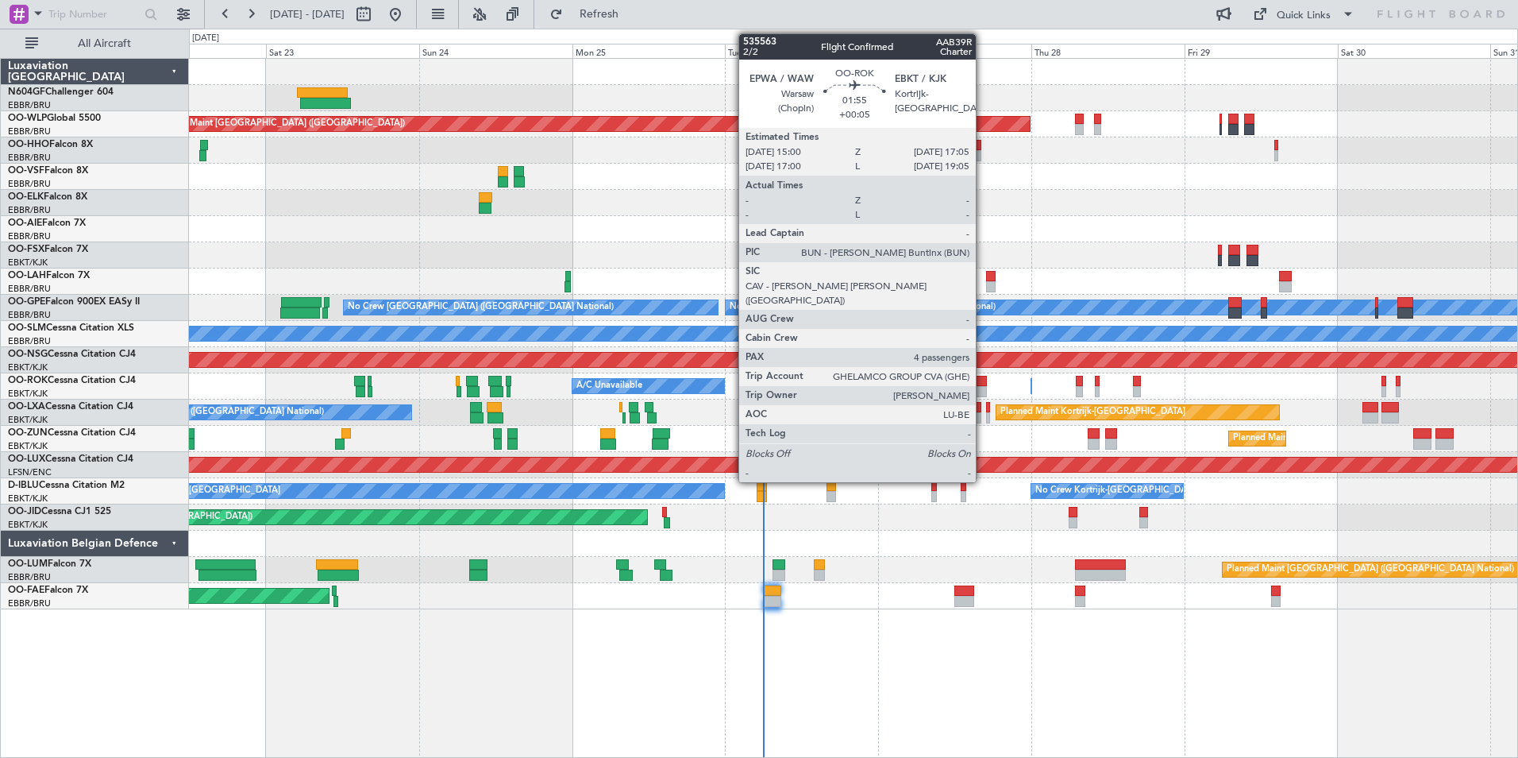
click at [983, 390] on div at bounding box center [981, 391] width 14 height 11
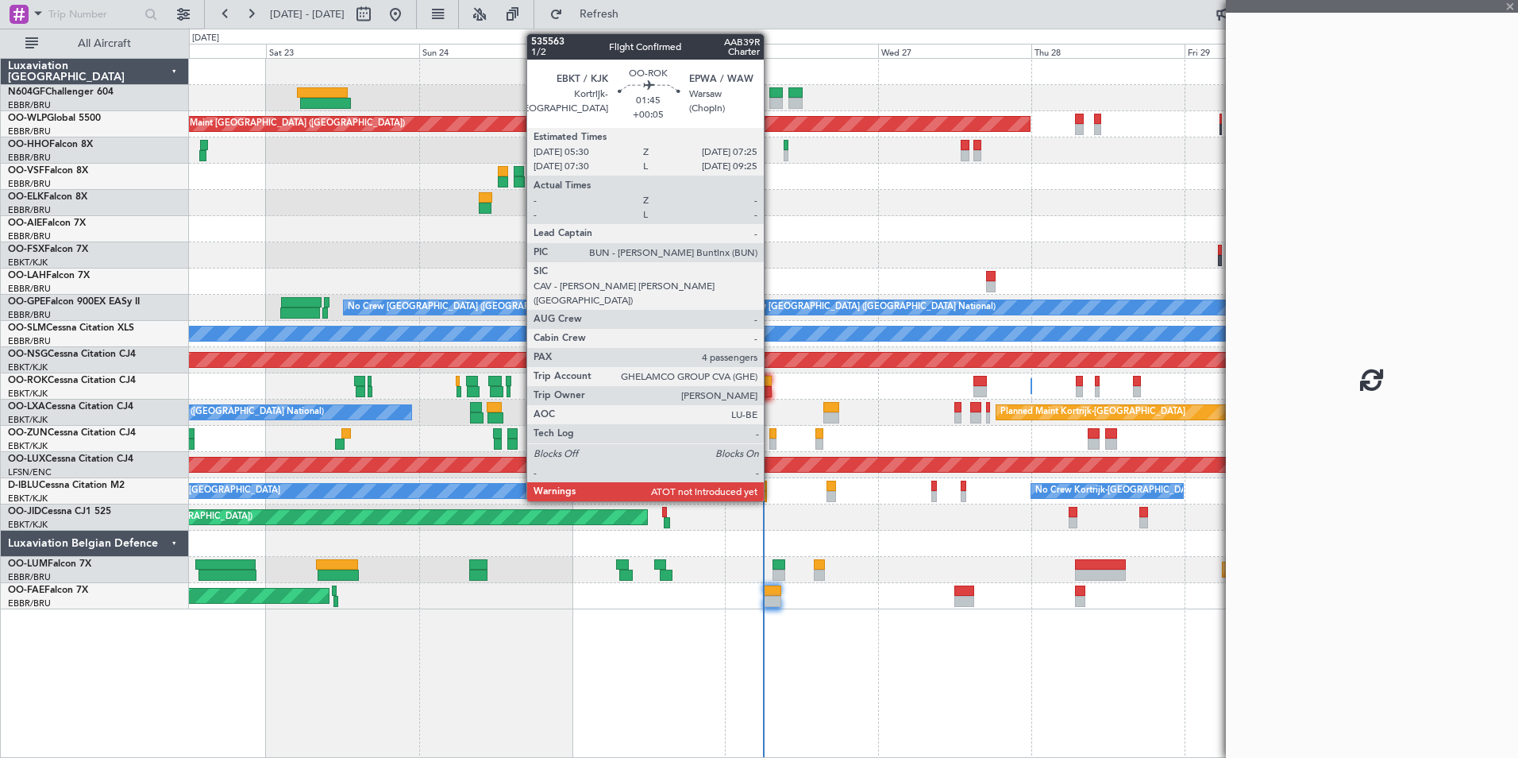
click at [771, 385] on div at bounding box center [766, 381] width 13 height 11
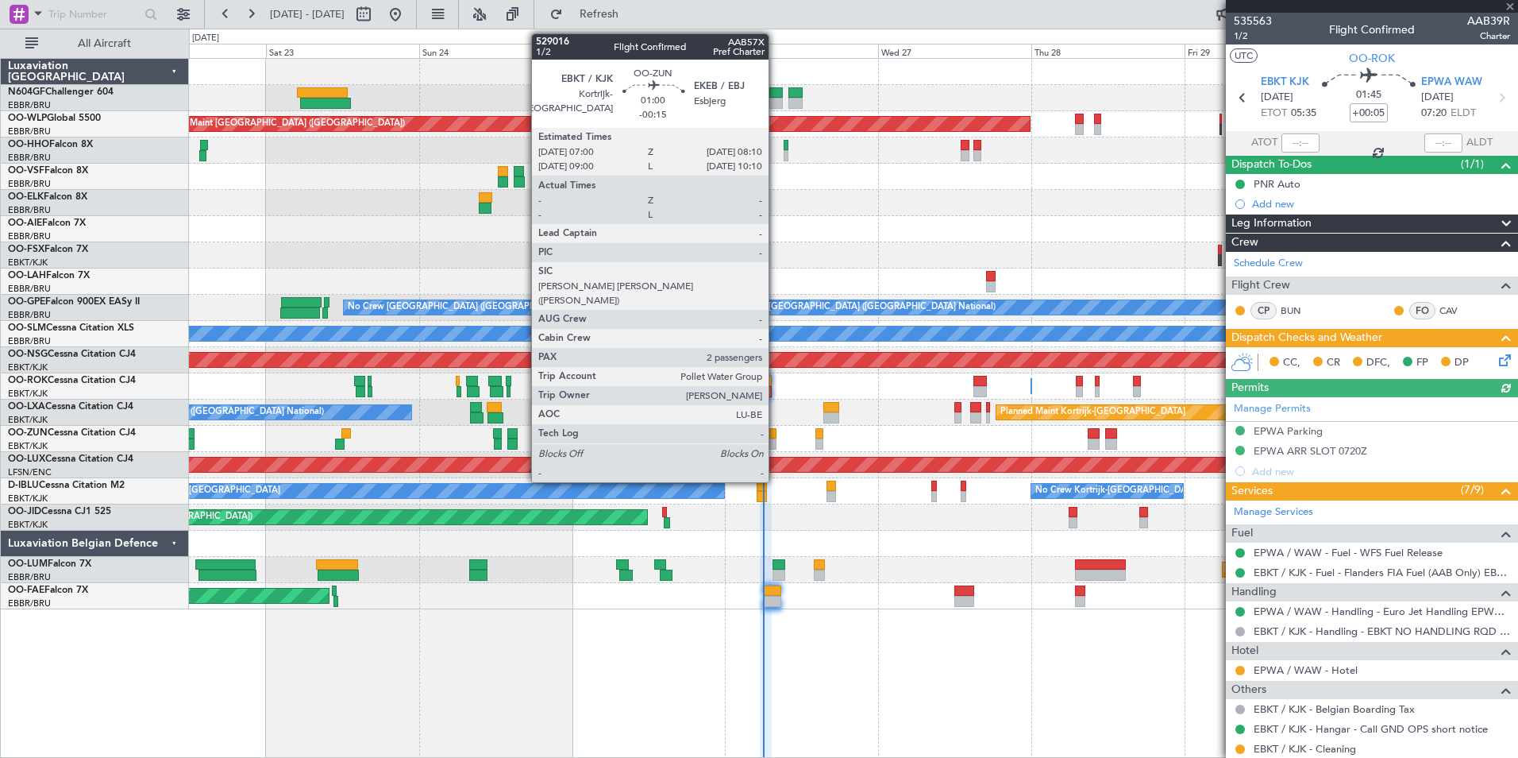
click at [776, 443] on div at bounding box center [774, 443] width 8 height 11
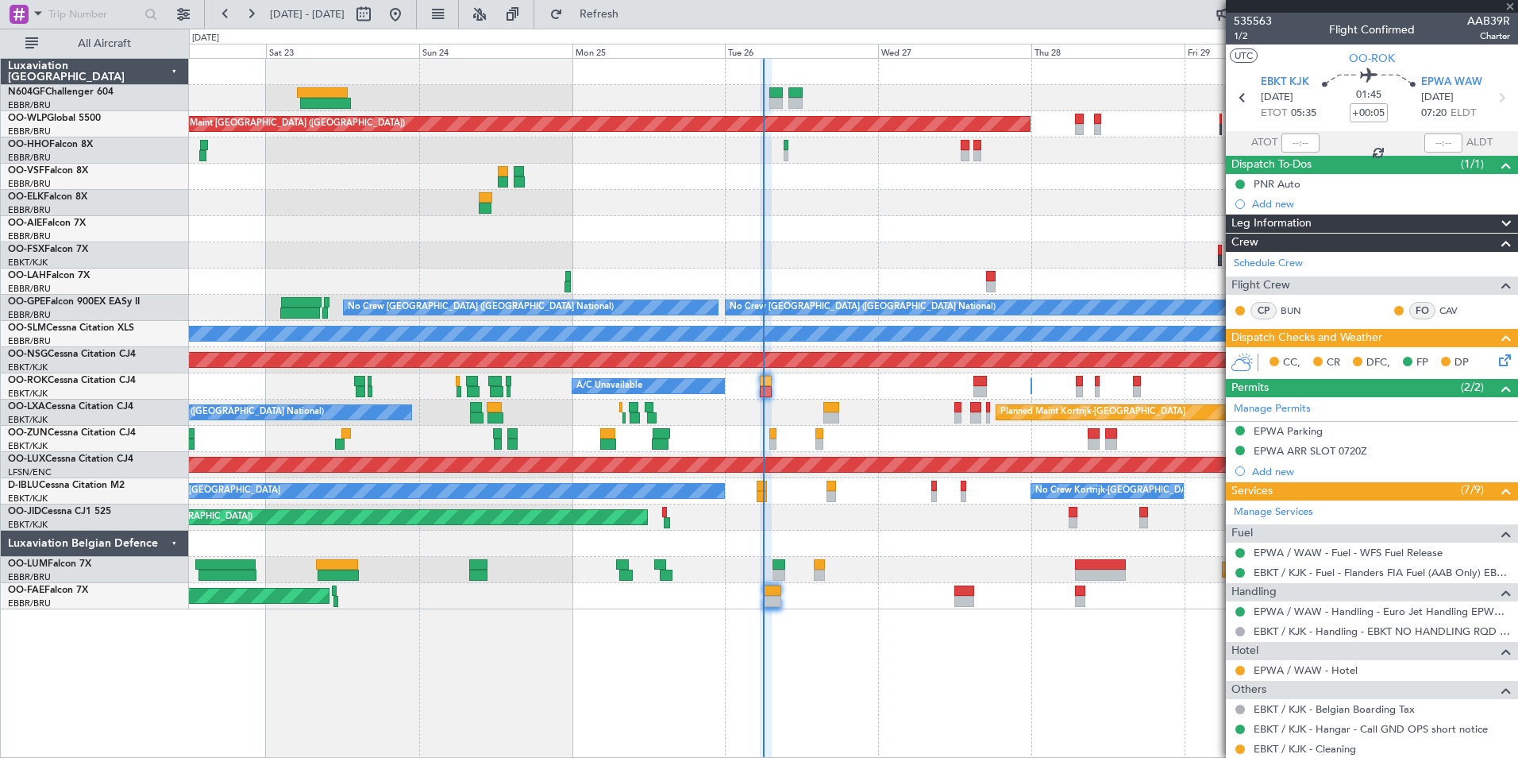
type input "-00:15"
type input "2"
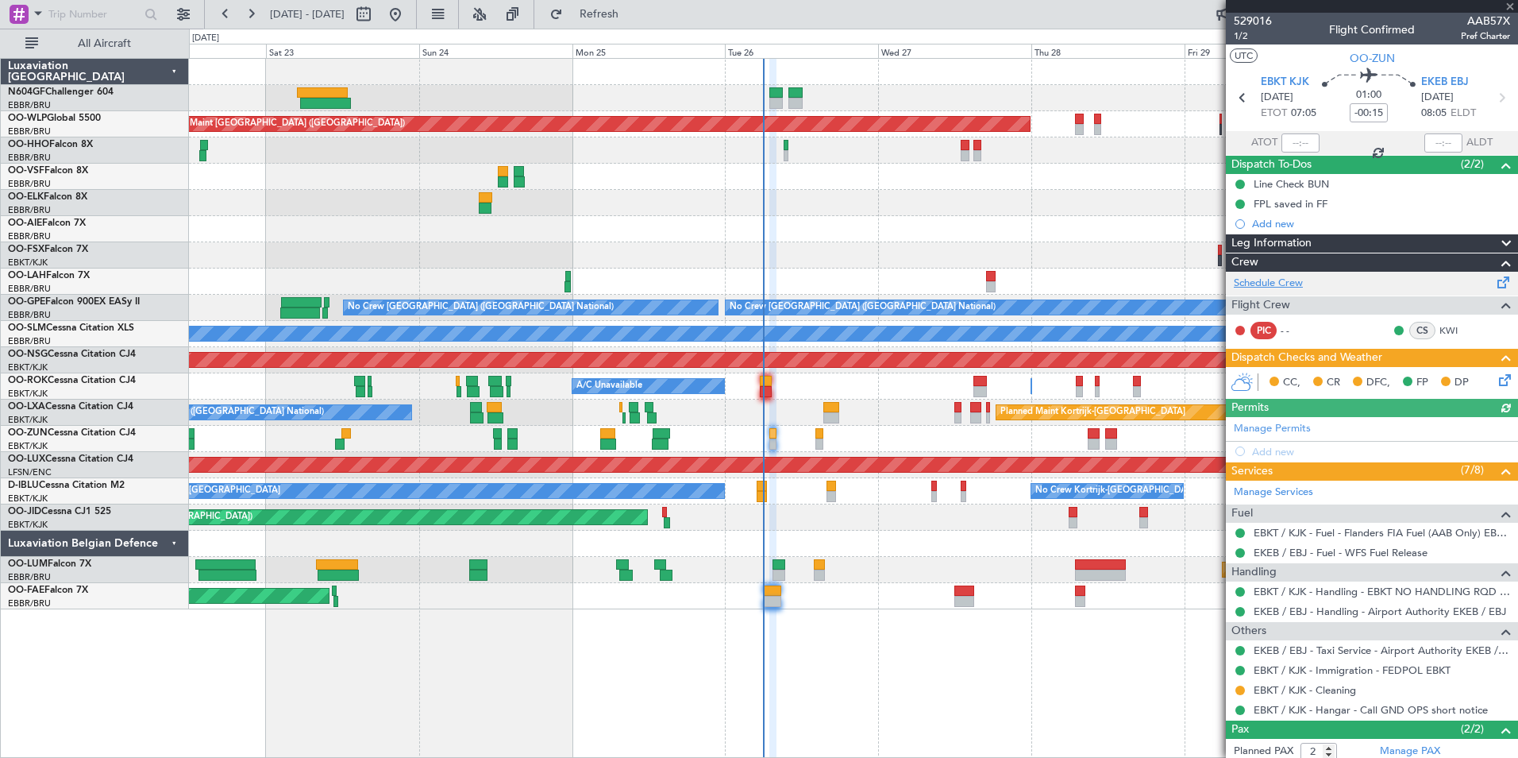
click at [1289, 285] on link "Schedule Crew" at bounding box center [1268, 284] width 69 height 16
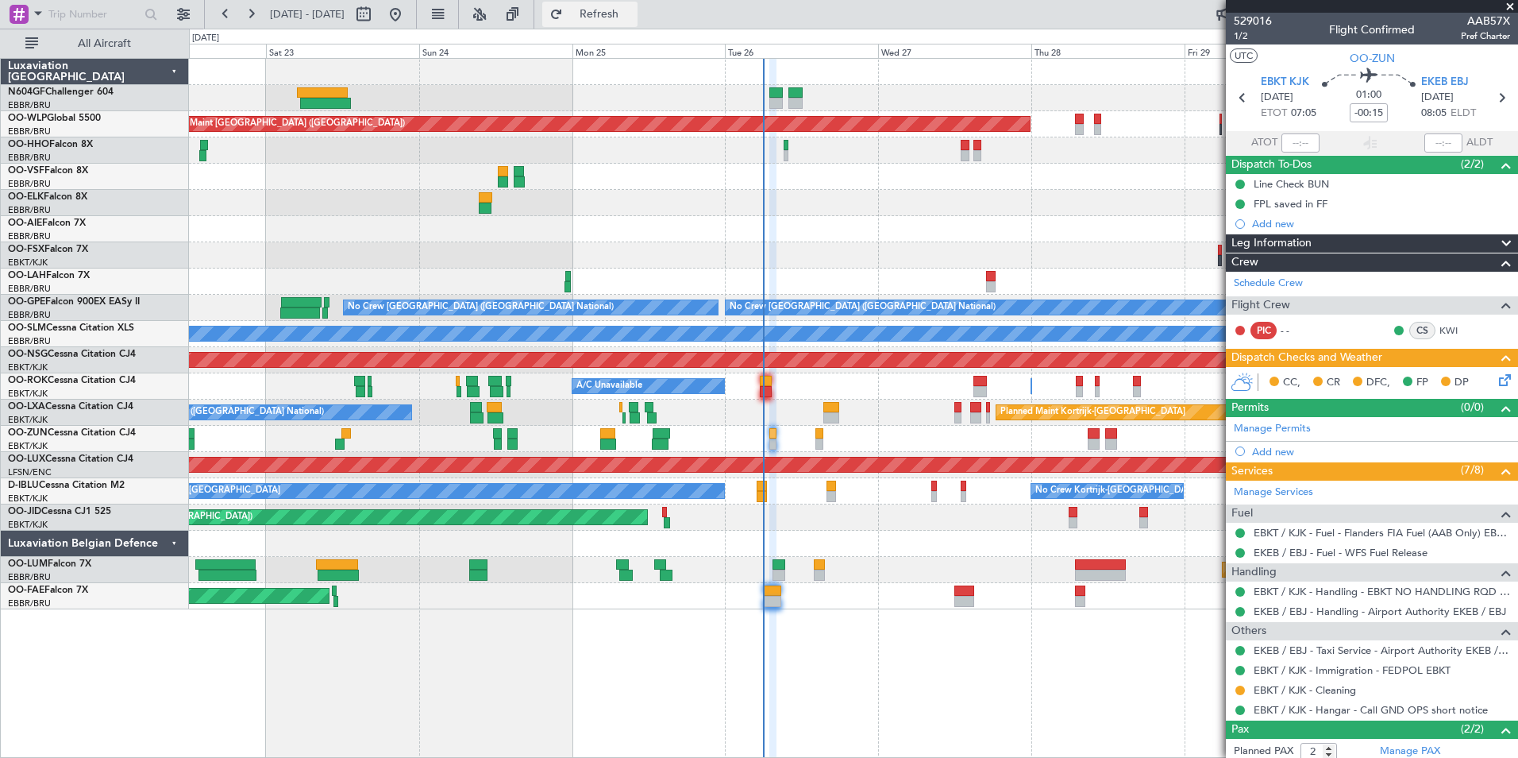
click at [633, 10] on span "Refresh" at bounding box center [599, 14] width 67 height 11
click at [633, 14] on span "Refresh" at bounding box center [599, 14] width 67 height 11
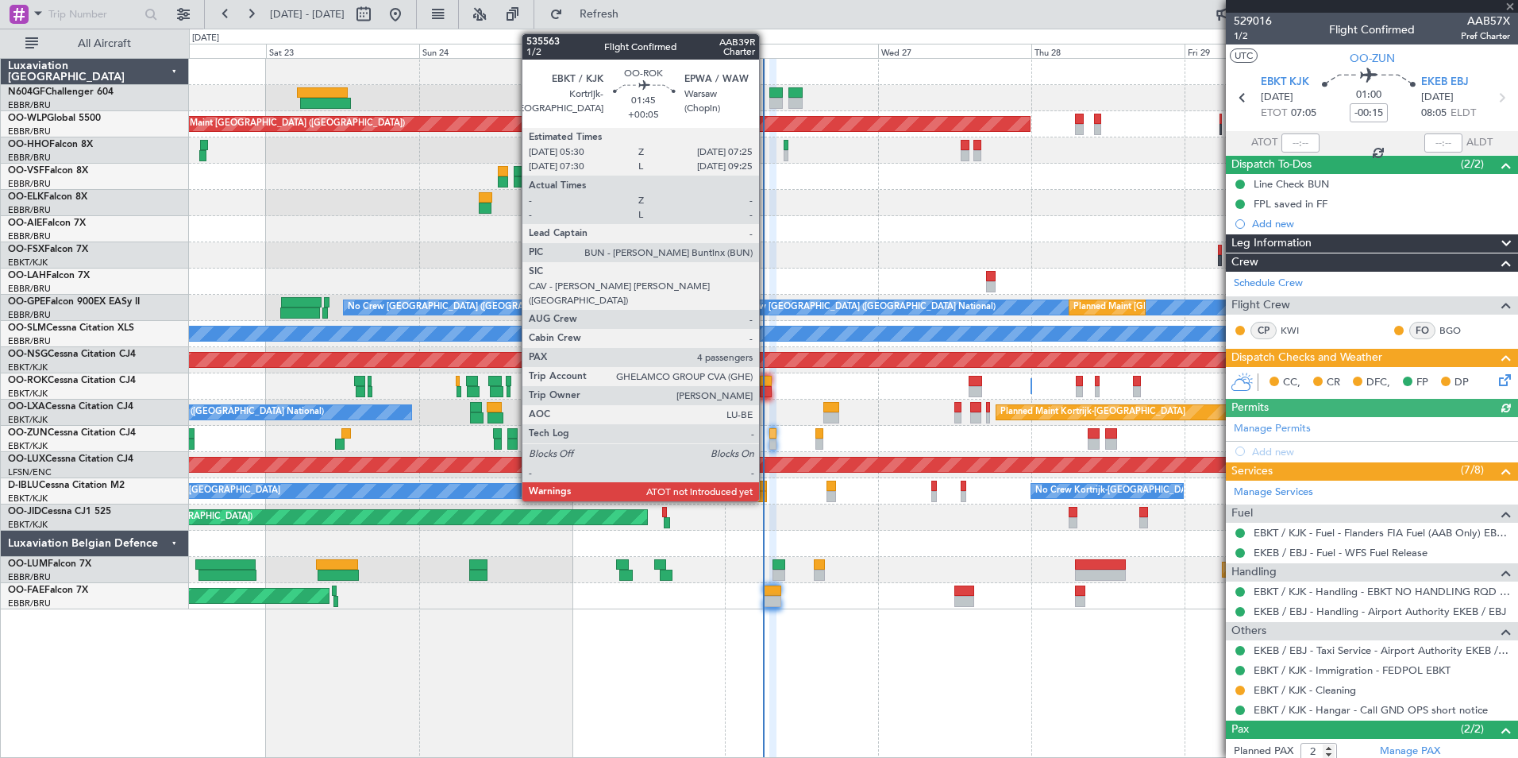
click at [766, 384] on div at bounding box center [766, 381] width 13 height 11
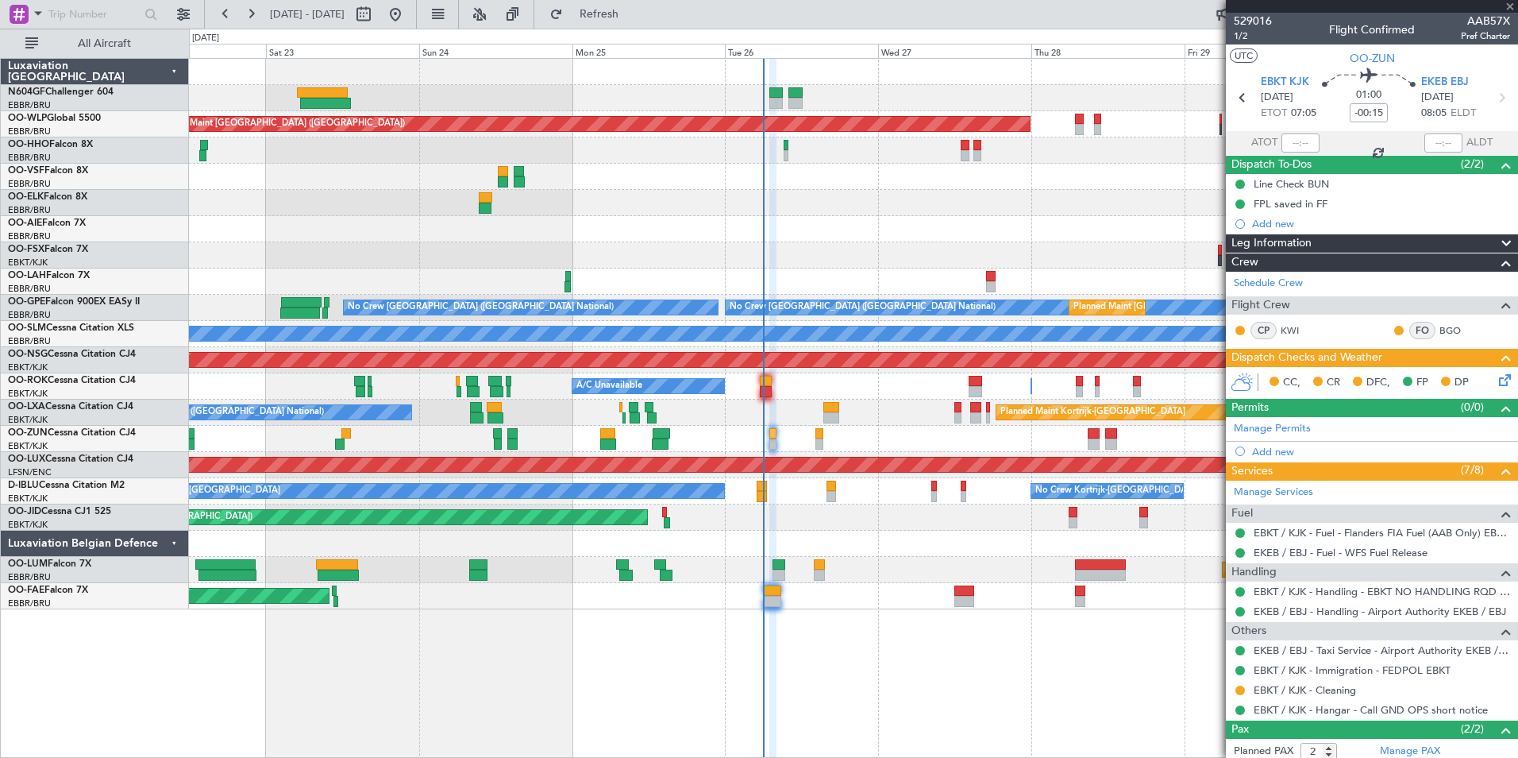
type input "+00:05"
type input "4"
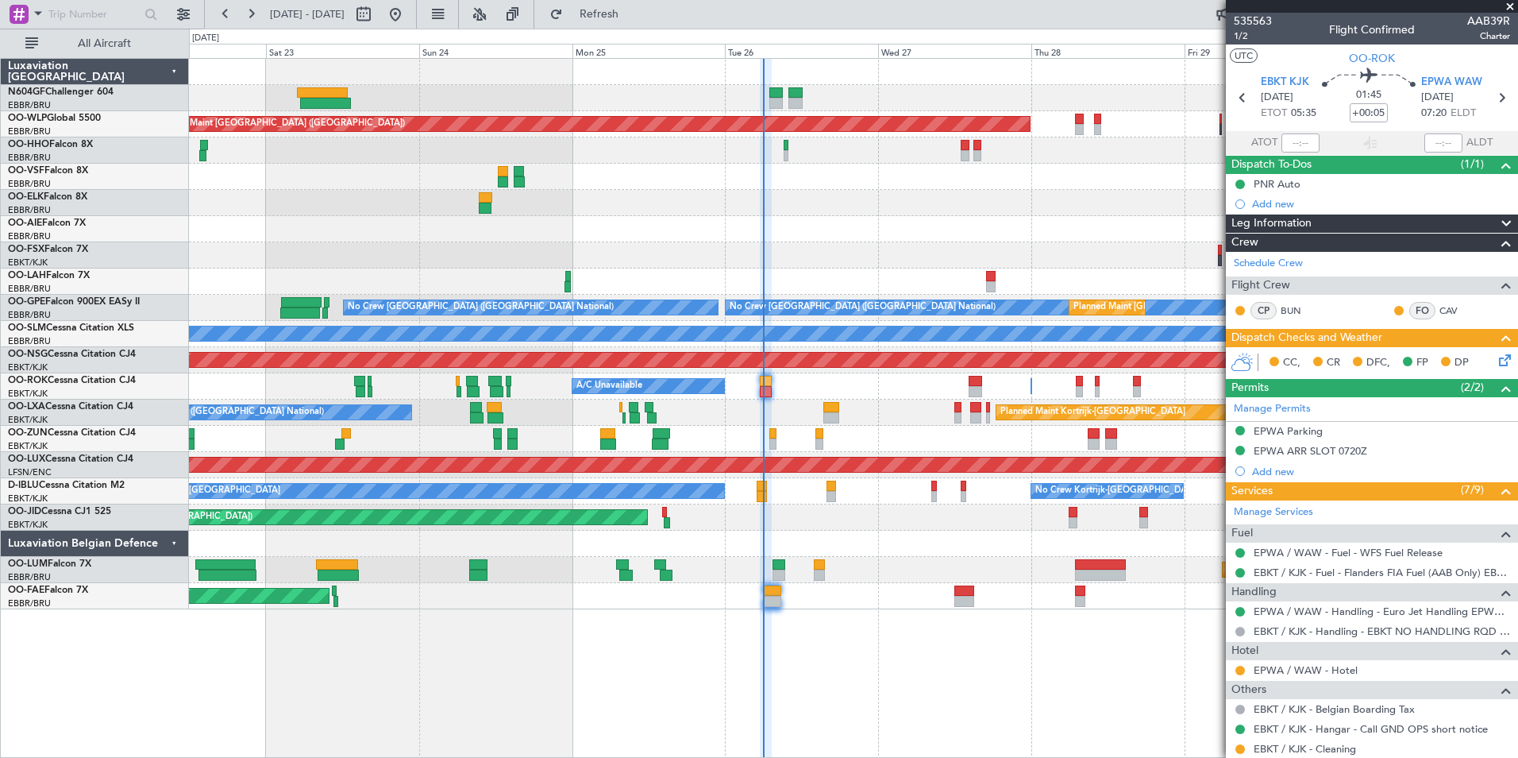
scroll to position [248, 0]
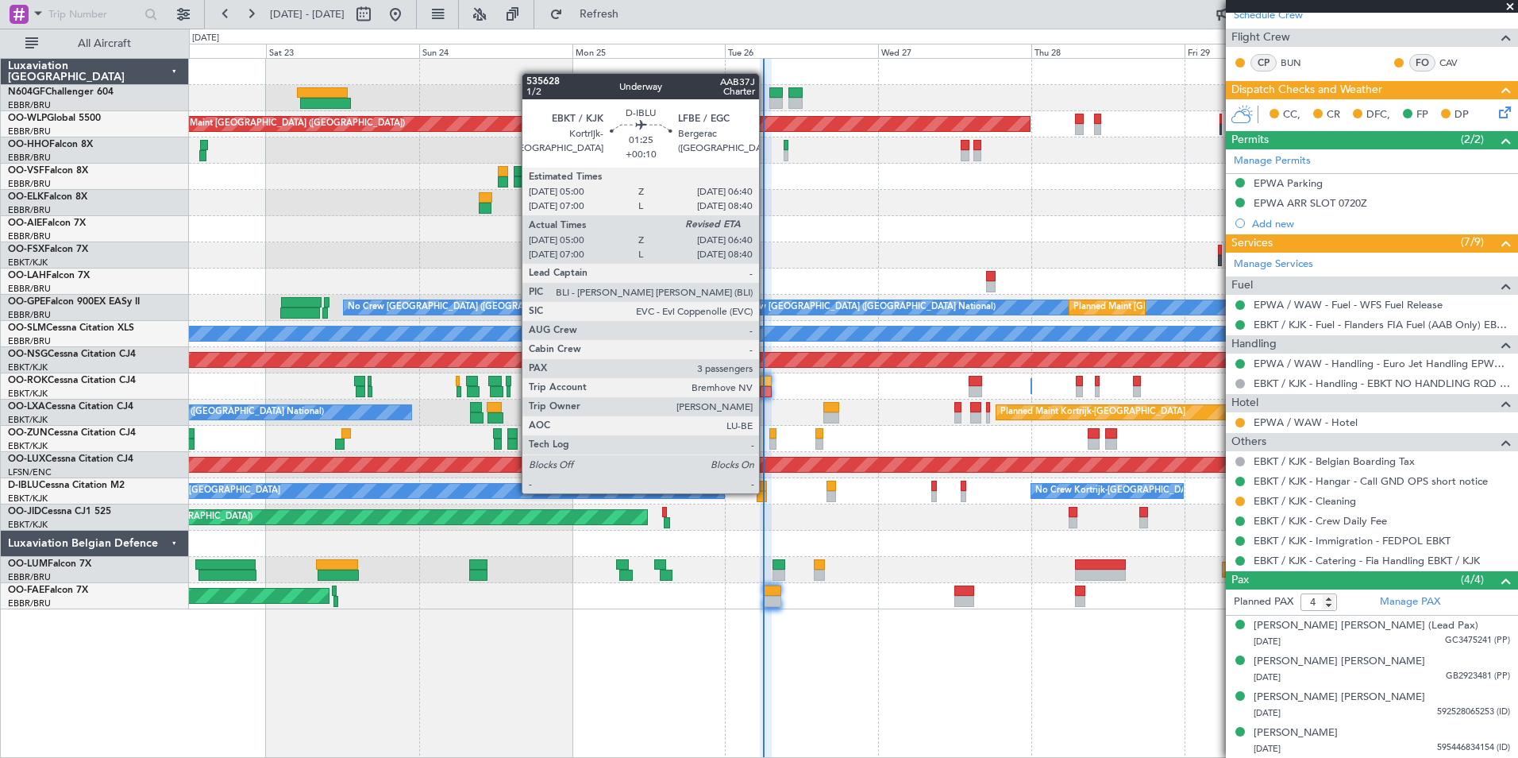
click at [766, 492] on div at bounding box center [762, 496] width 11 height 11
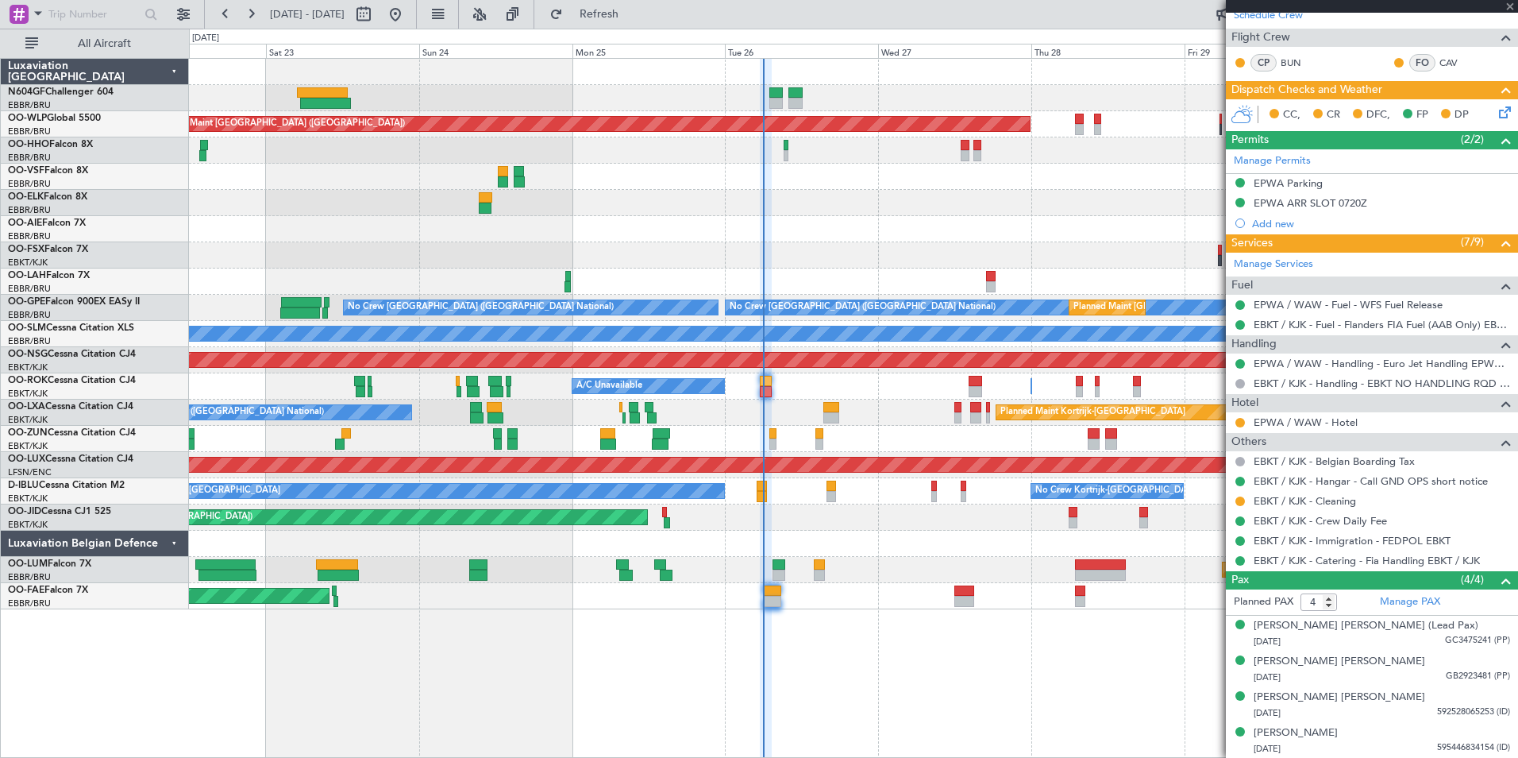
type input "+00:10"
type input "05:10"
type input "3"
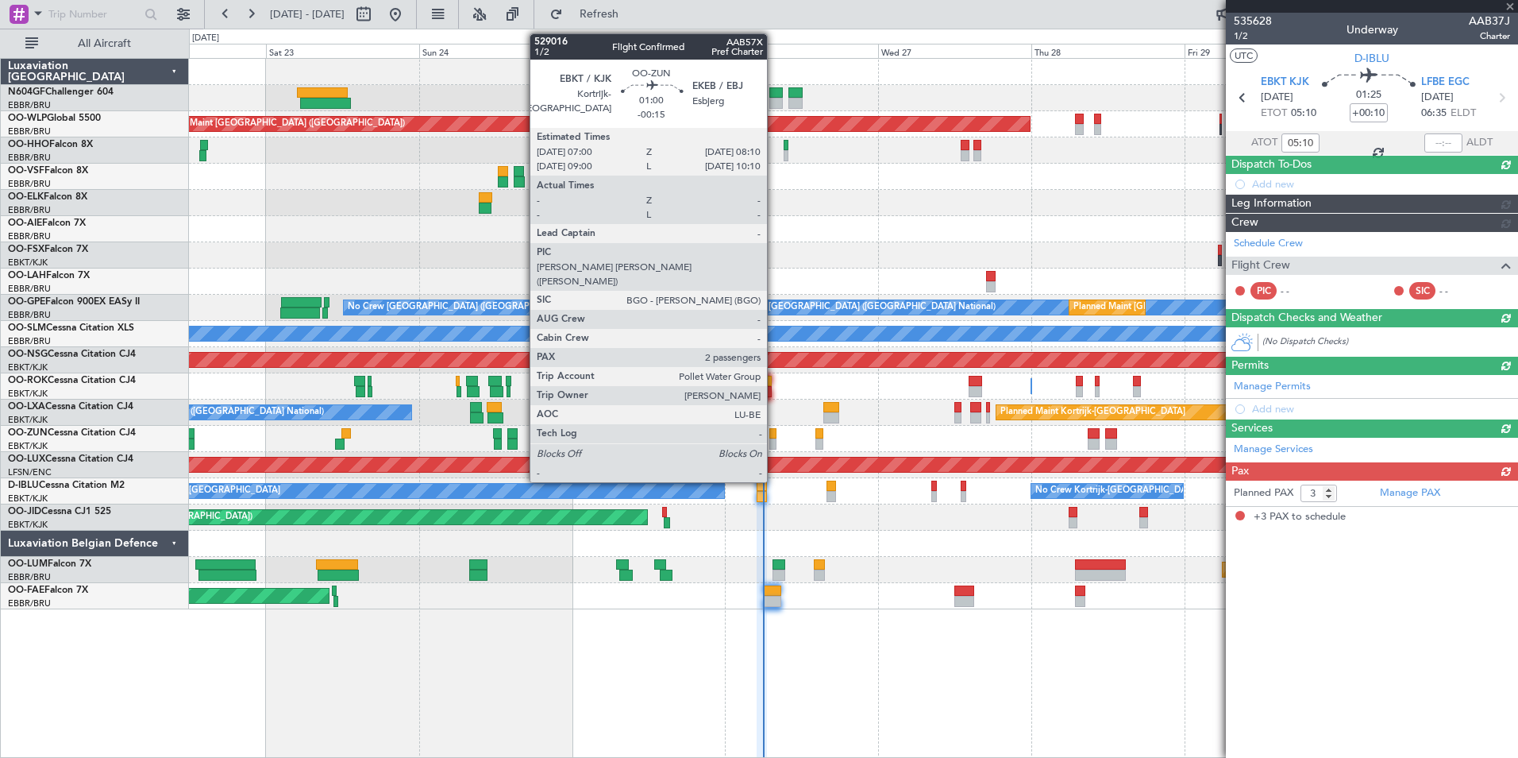
scroll to position [0, 0]
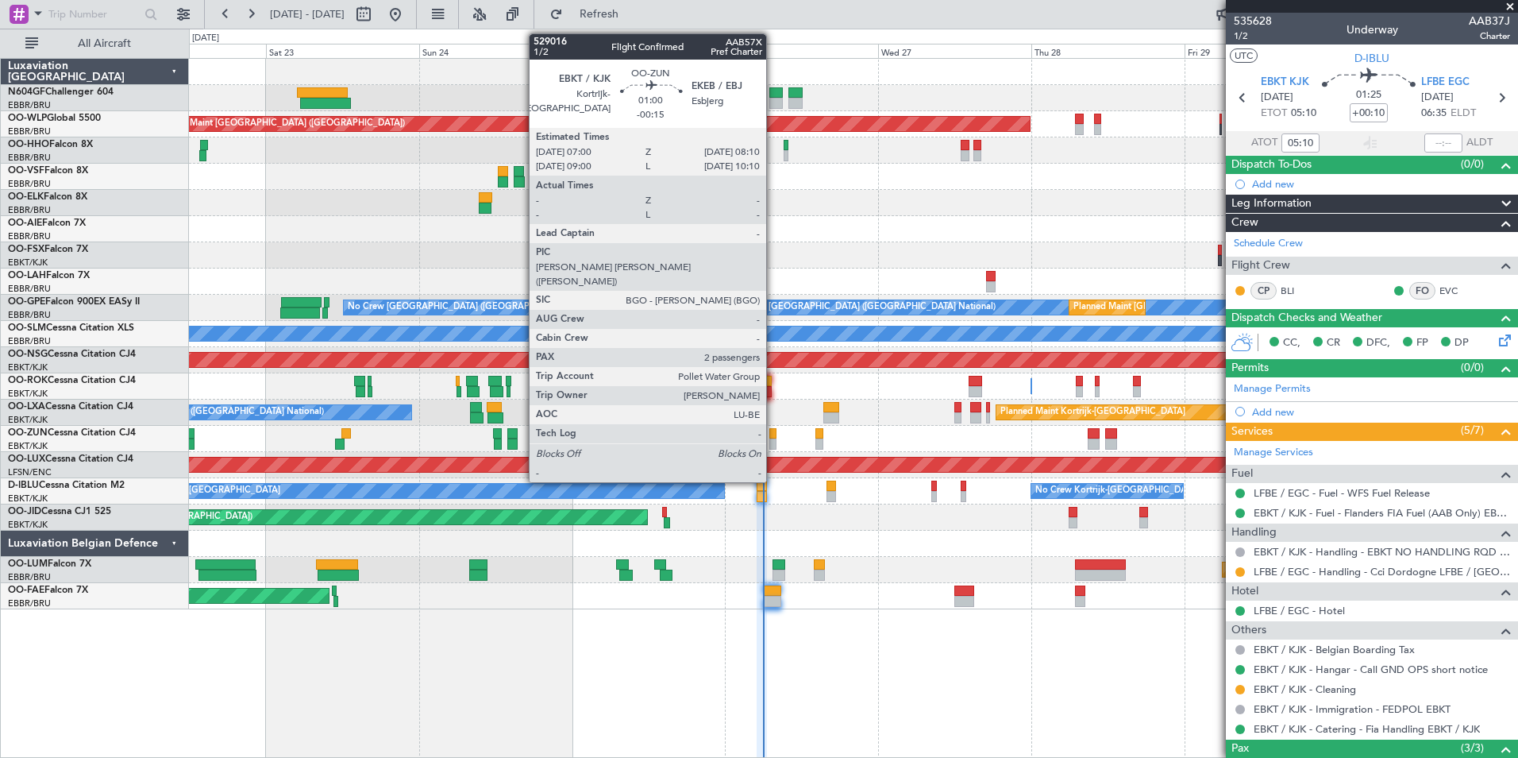
click at [774, 437] on div at bounding box center [774, 433] width 8 height 11
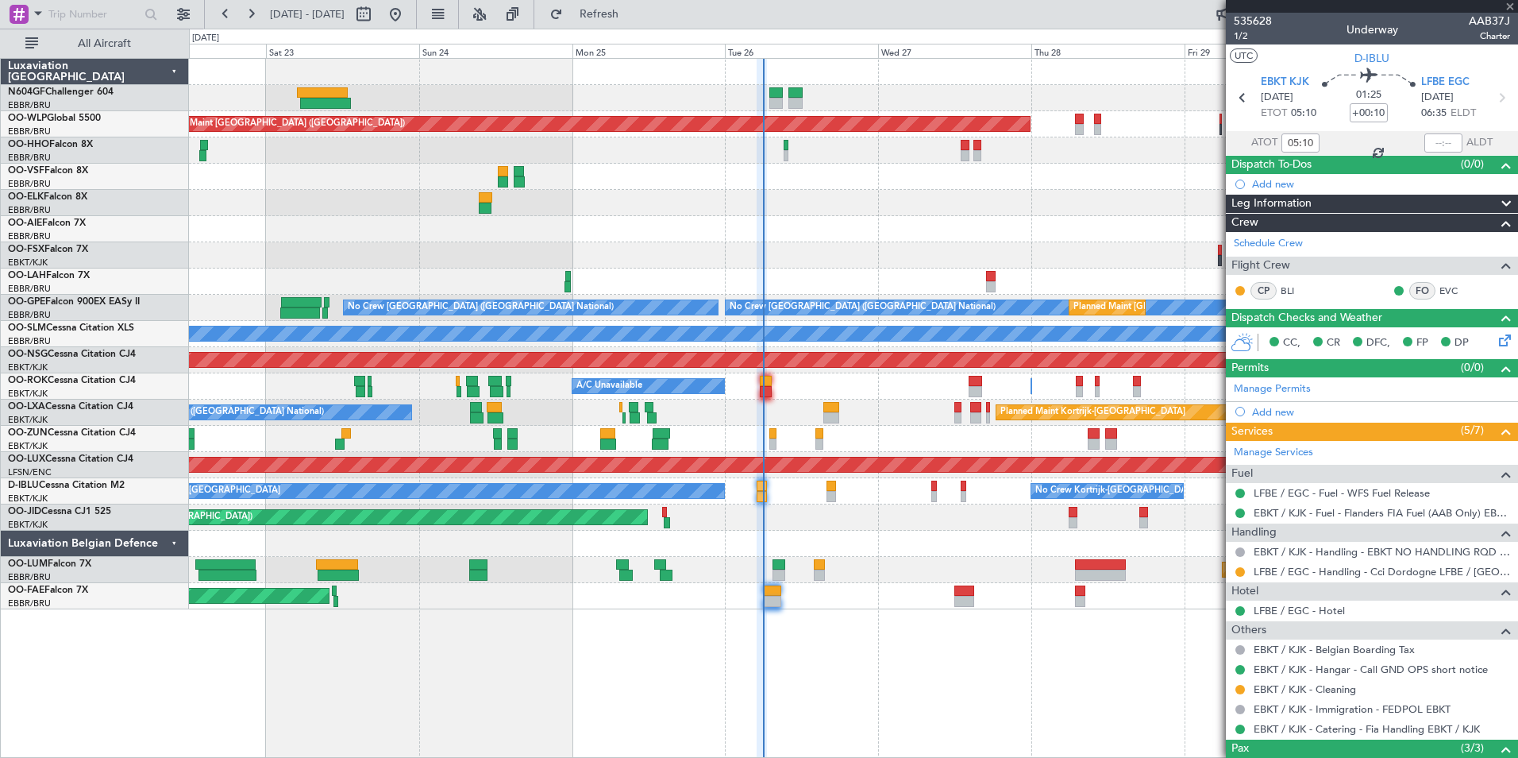
type input "-00:15"
type input "2"
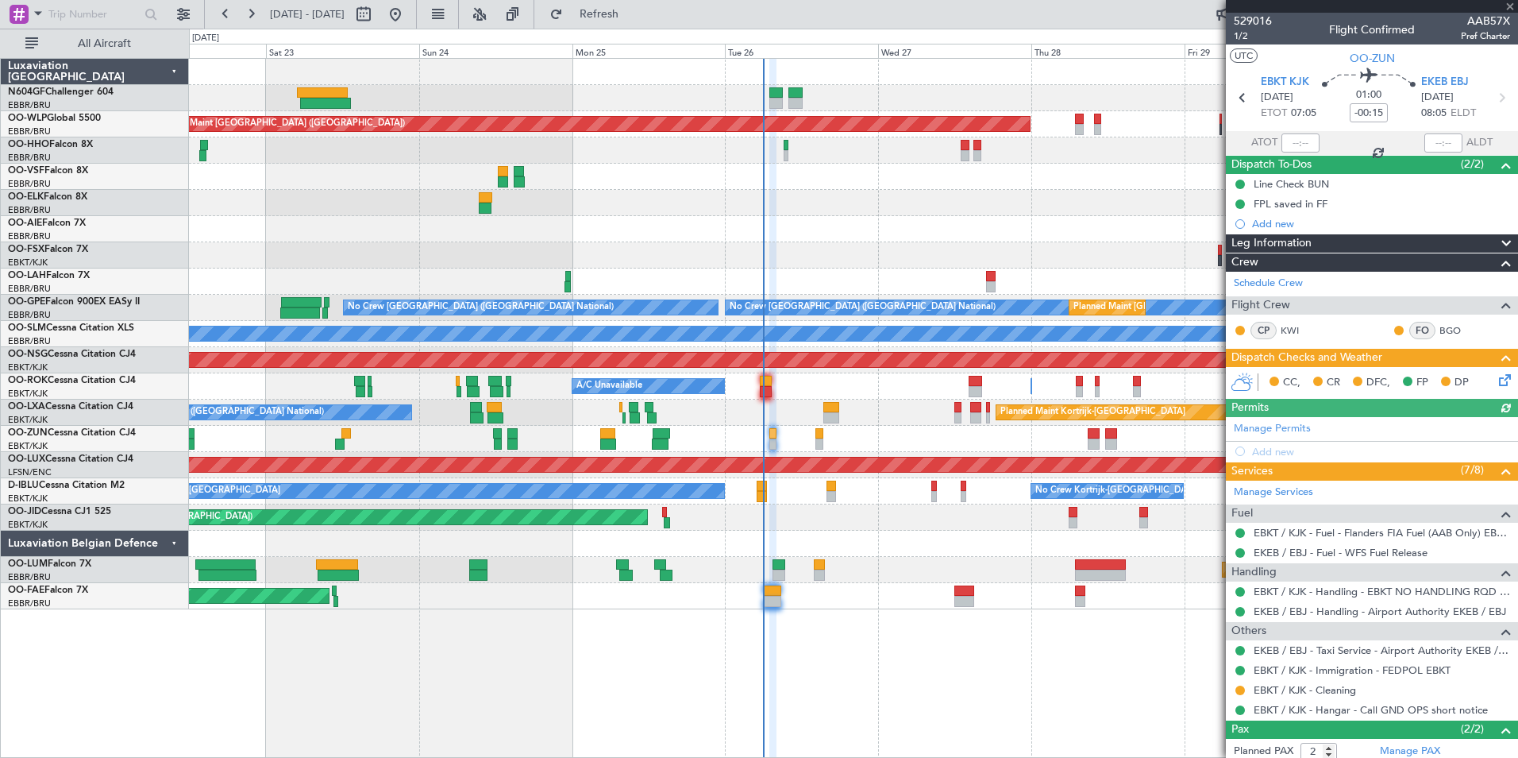
click at [1496, 384] on icon at bounding box center [1502, 377] width 13 height 13
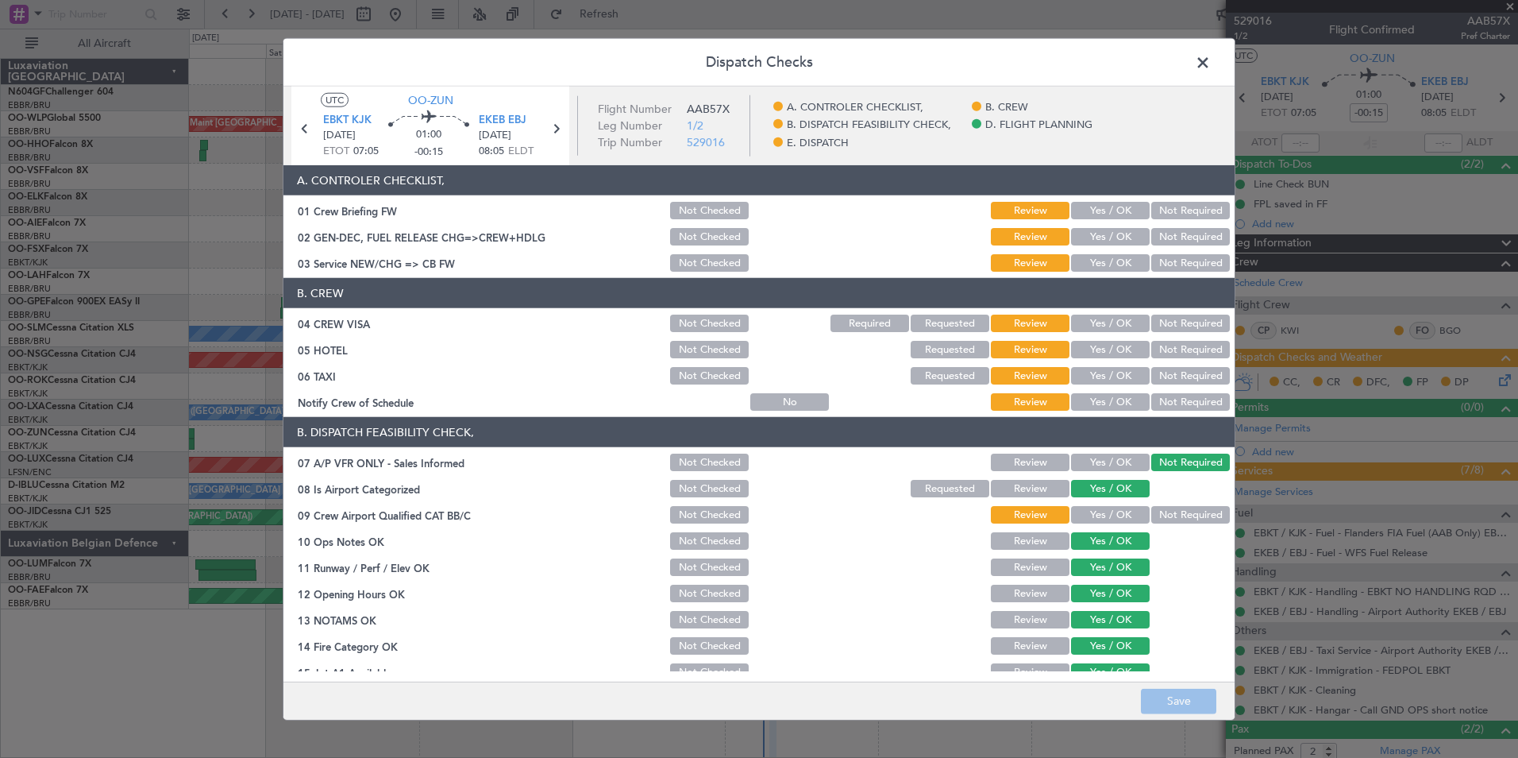
click at [1093, 408] on button "Yes / OK" at bounding box center [1110, 401] width 79 height 17
click at [1161, 373] on button "Not Required" at bounding box center [1191, 375] width 79 height 17
click at [1164, 352] on button "Not Required" at bounding box center [1191, 349] width 79 height 17
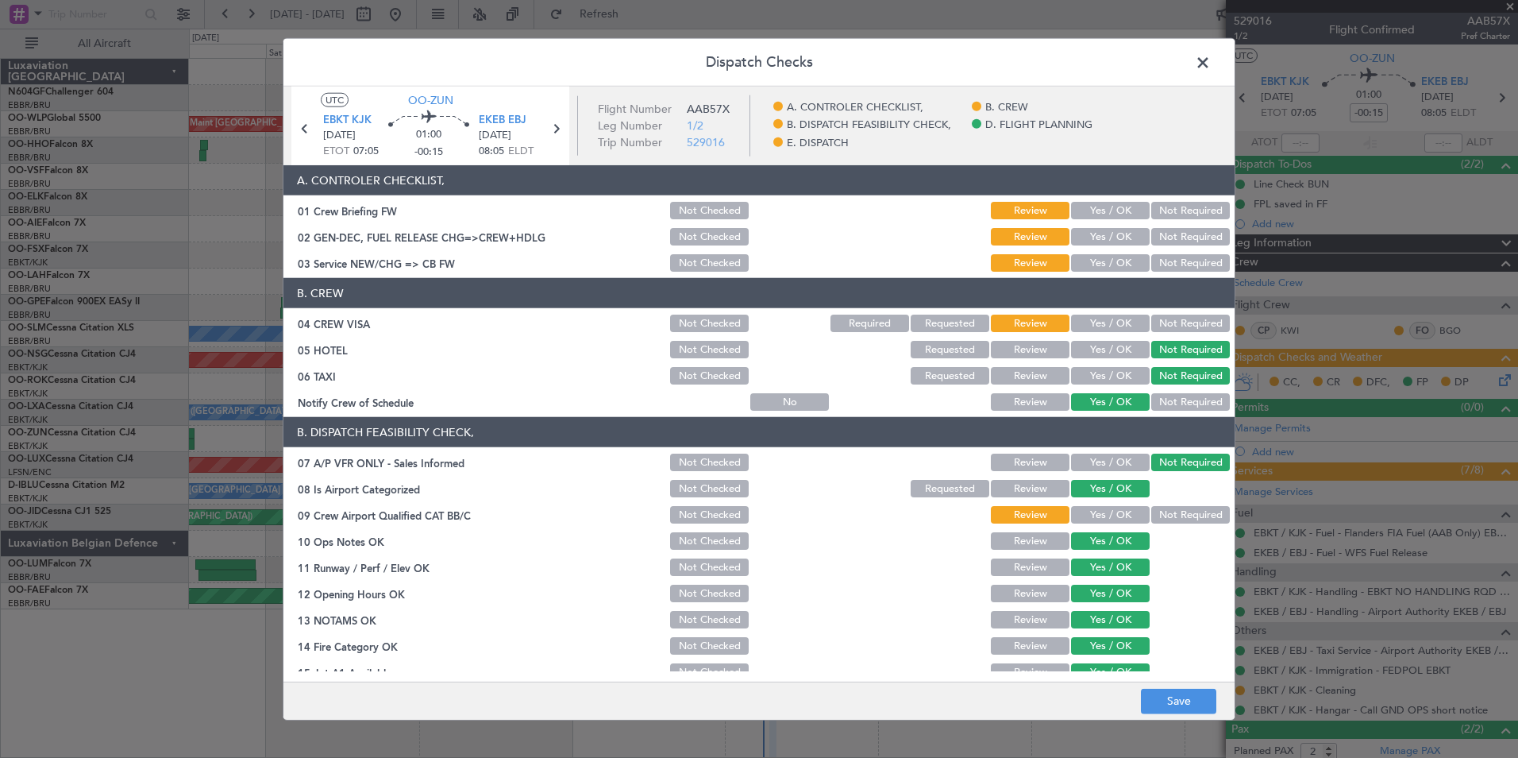
click at [1164, 324] on button "Not Required" at bounding box center [1191, 322] width 79 height 17
click at [1113, 276] on article "A. CONTROLER CHECKLIST, 01 Crew Briefing FW Not Checked Review Yes / OK Not Req…" at bounding box center [759, 418] width 951 height 506
click at [1113, 272] on div "Yes / OK" at bounding box center [1109, 263] width 80 height 22
click at [1113, 261] on button "Yes / OK" at bounding box center [1110, 262] width 79 height 17
click at [1123, 518] on button "Yes / OK" at bounding box center [1110, 514] width 79 height 17
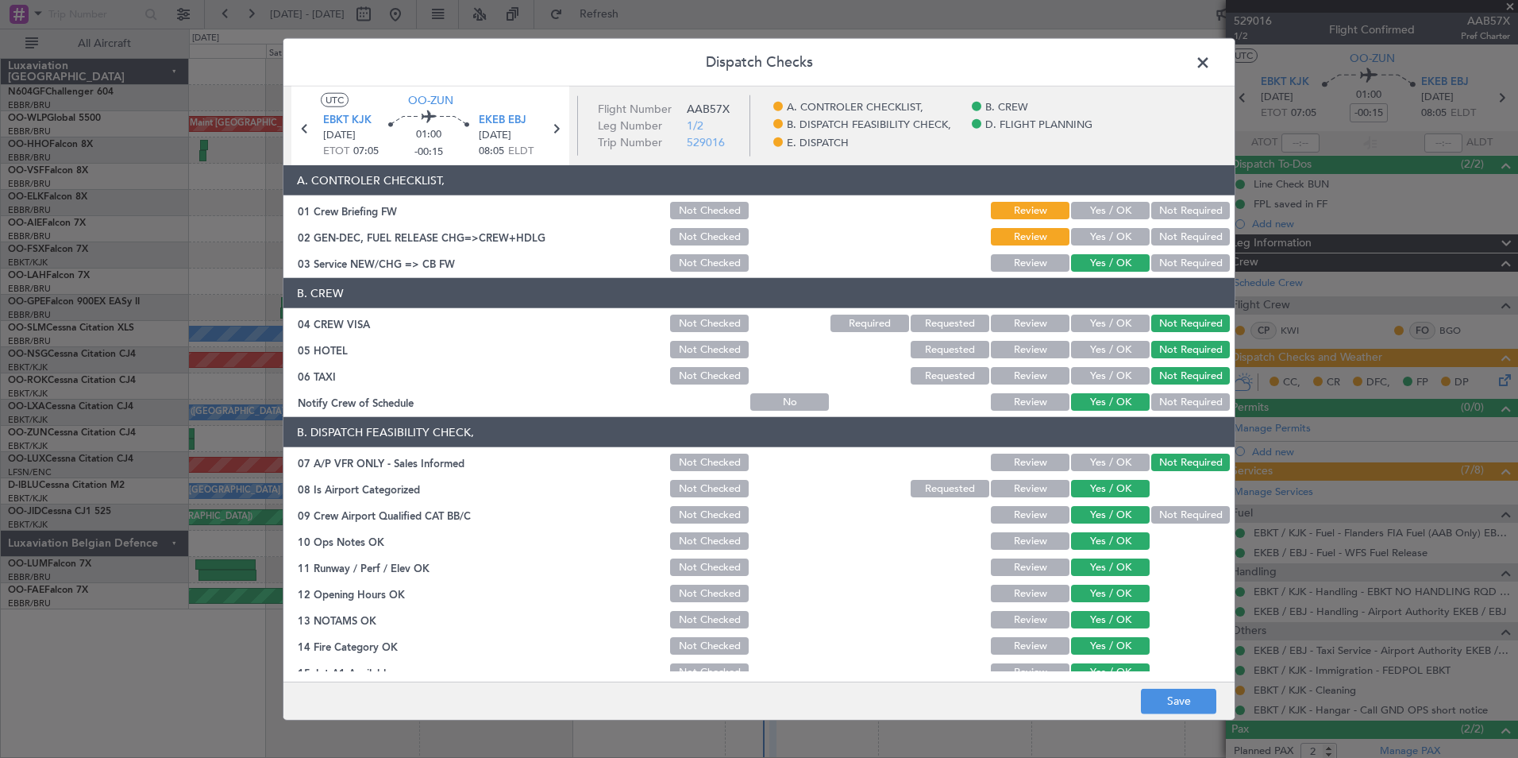
scroll to position [294, 0]
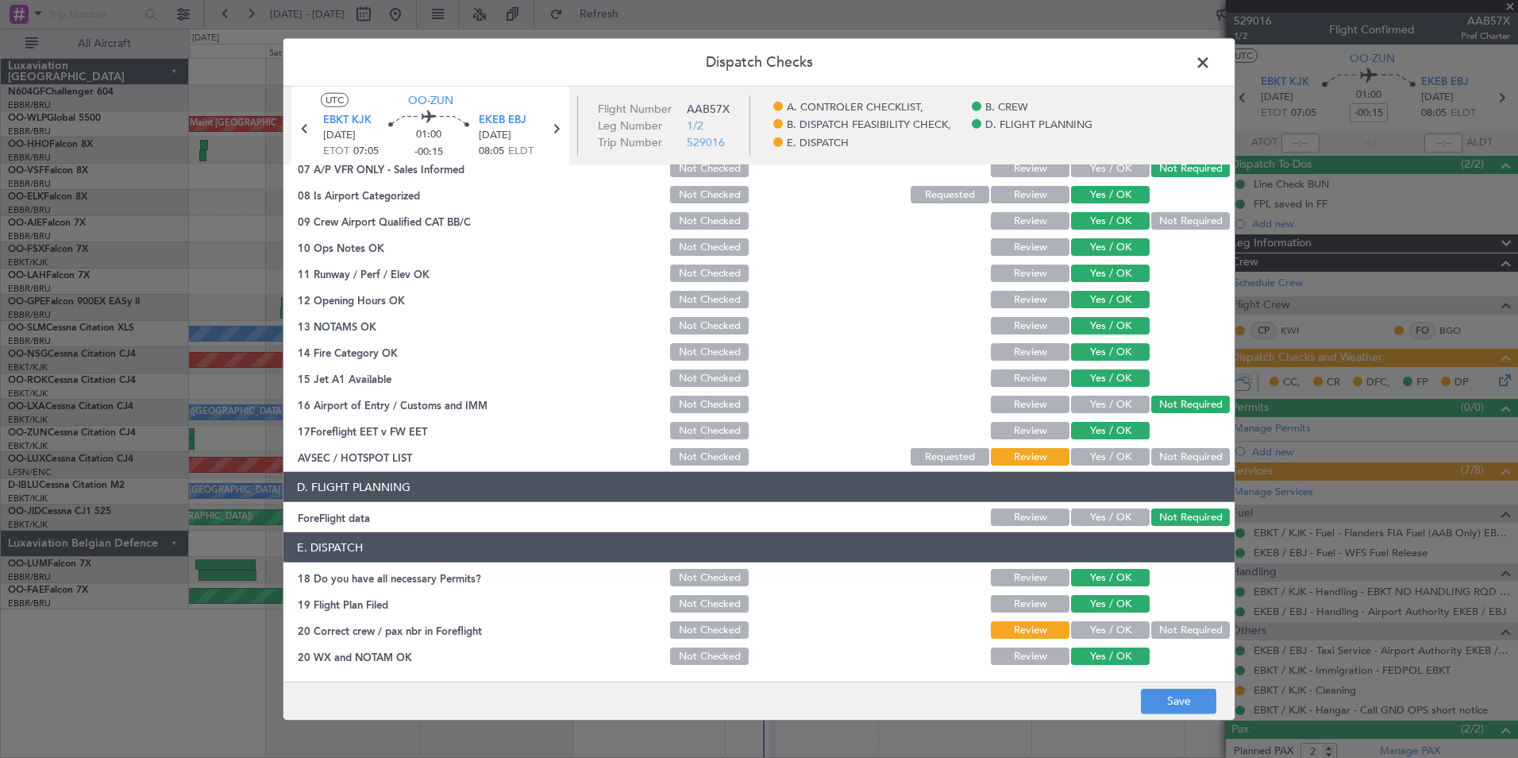
click at [1103, 474] on header "D. FLIGHT PLANNING" at bounding box center [759, 487] width 951 height 30
click at [1108, 453] on button "Yes / OK" at bounding box center [1110, 456] width 79 height 17
click at [1182, 704] on button "Save" at bounding box center [1178, 700] width 75 height 25
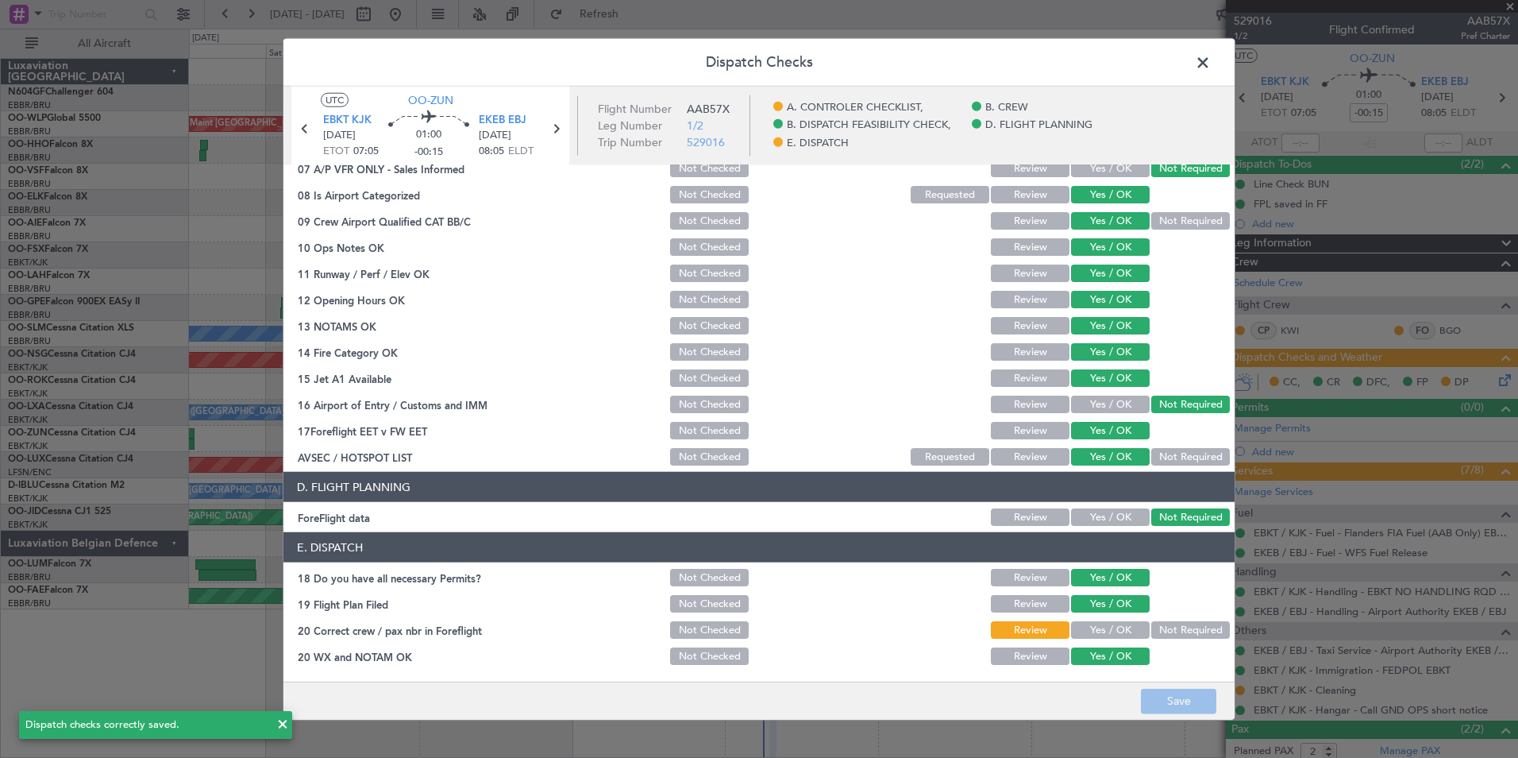
click at [1211, 60] on span at bounding box center [1211, 67] width 0 height 32
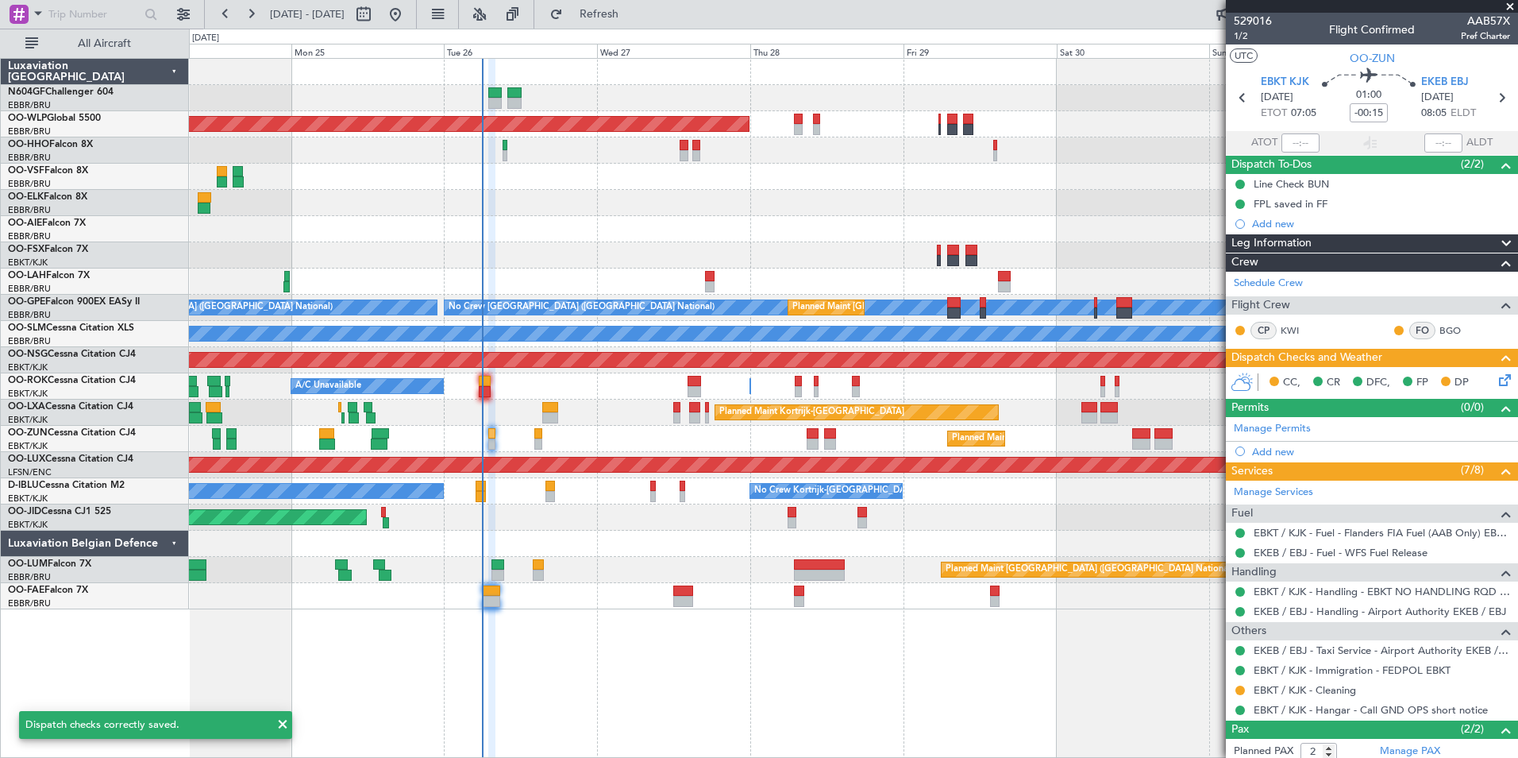
click at [736, 403] on div "Planned Maint Berlin (Brandenburg) Planned Maint London (Farnborough) Planned M…" at bounding box center [853, 334] width 1329 height 550
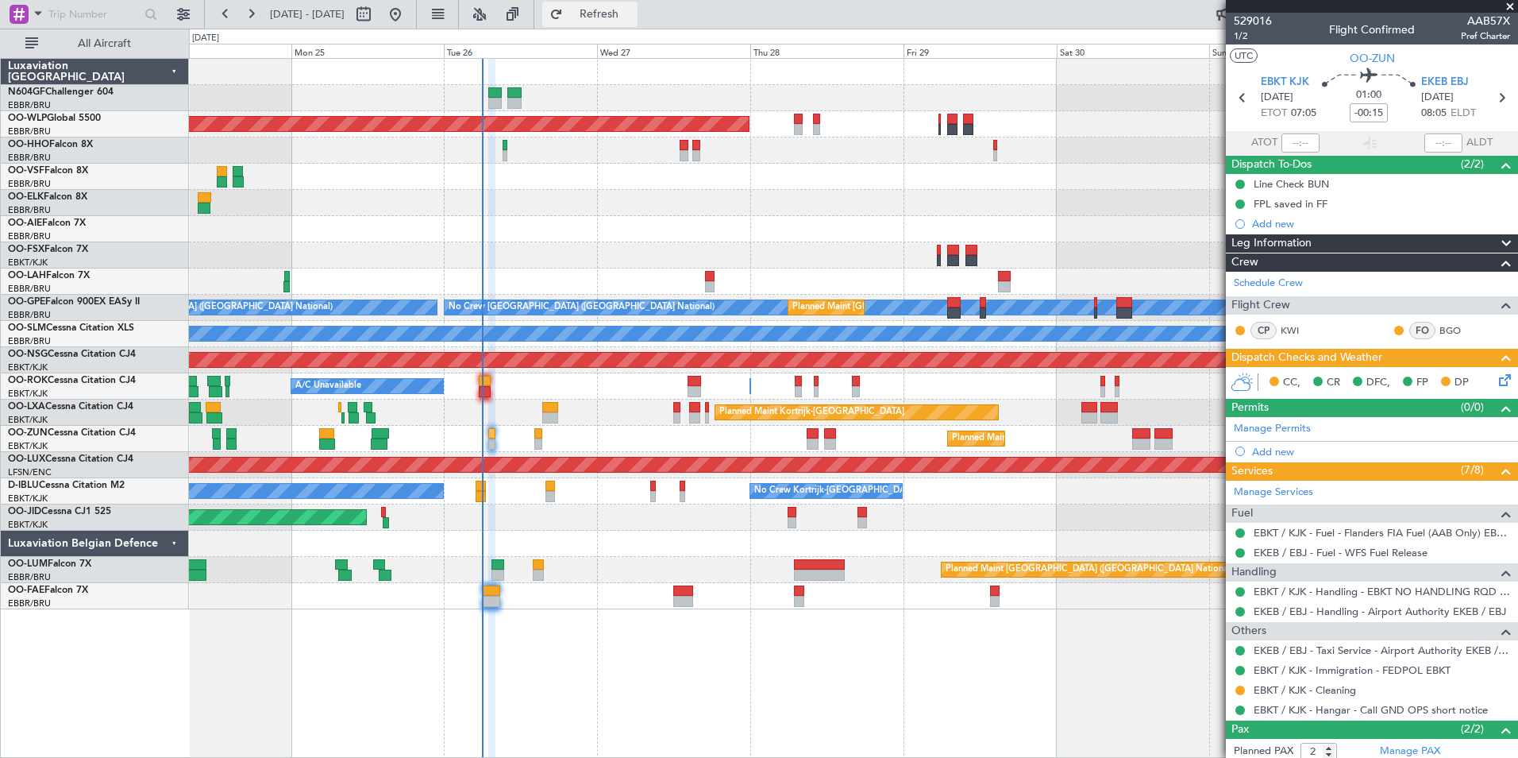
click at [630, 18] on span "Refresh" at bounding box center [599, 14] width 67 height 11
click at [683, 610] on div "Planned Maint Berlin (Brandenburg) Planned Maint London (Farnborough) Planned M…" at bounding box center [853, 408] width 1329 height 700
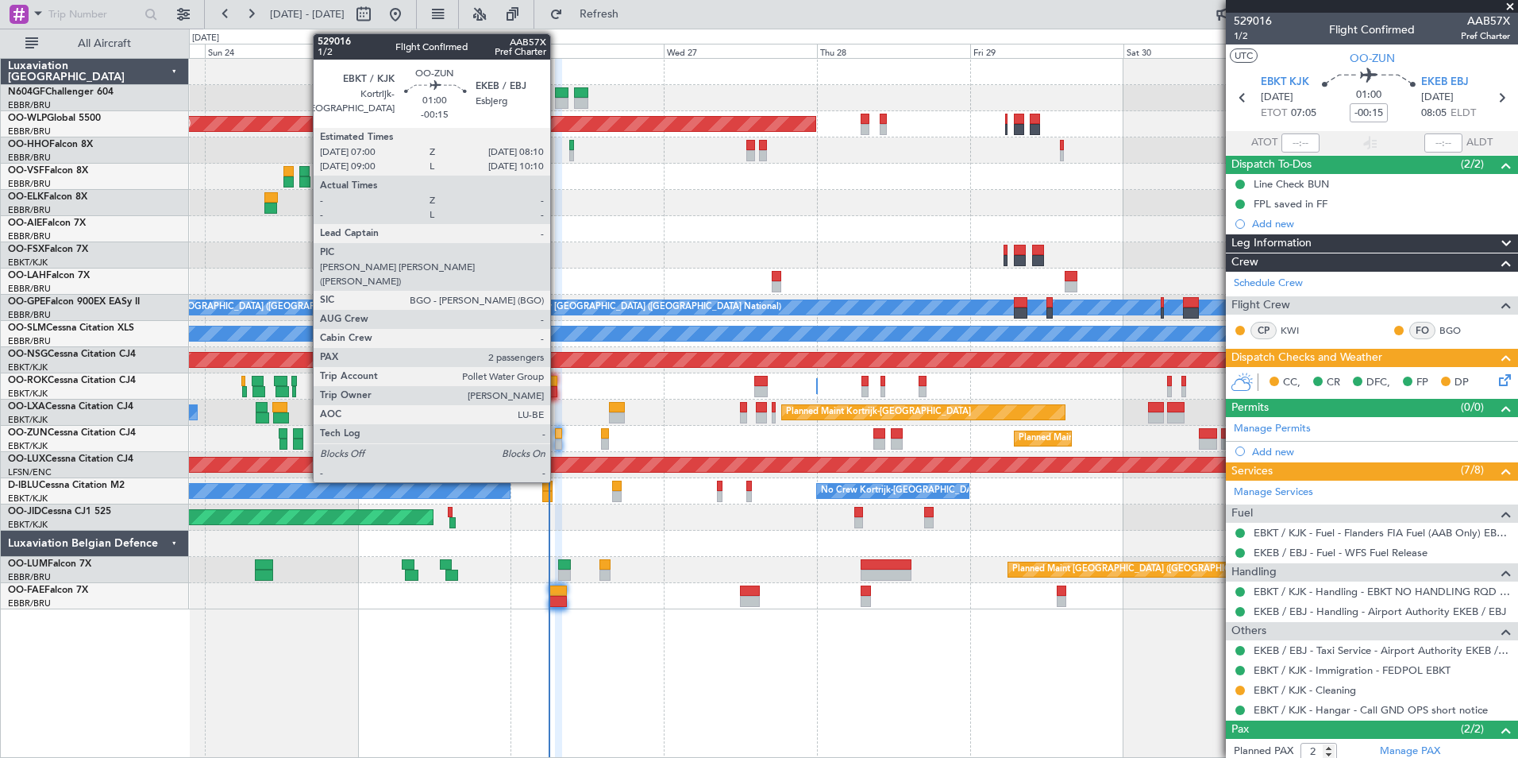
click at [559, 443] on div at bounding box center [559, 443] width 8 height 11
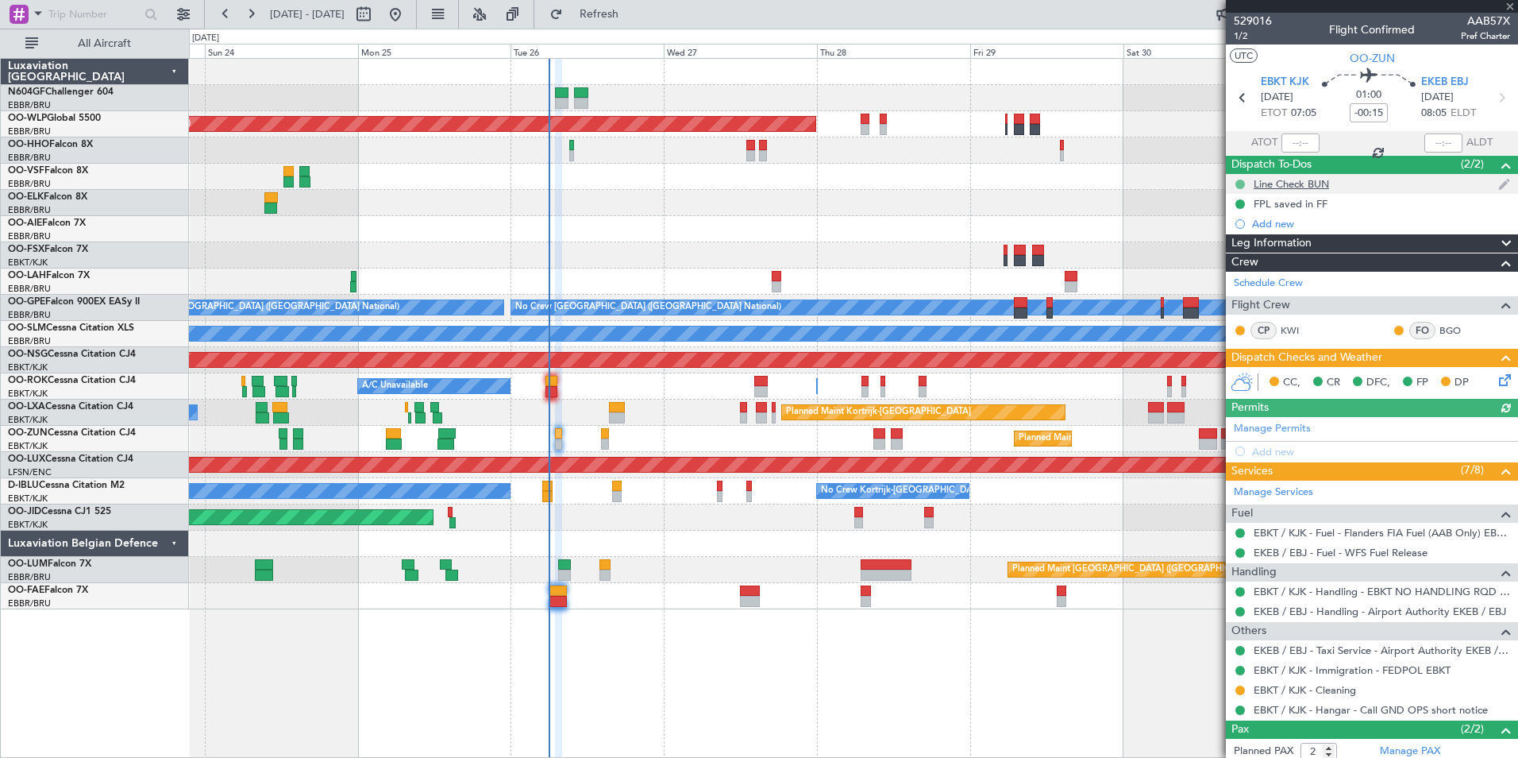
click at [1240, 182] on button at bounding box center [1241, 184] width 10 height 10
click at [1239, 282] on span "Cancelled" at bounding box center [1243, 278] width 45 height 16
click at [1495, 91] on icon at bounding box center [1501, 97] width 21 height 21
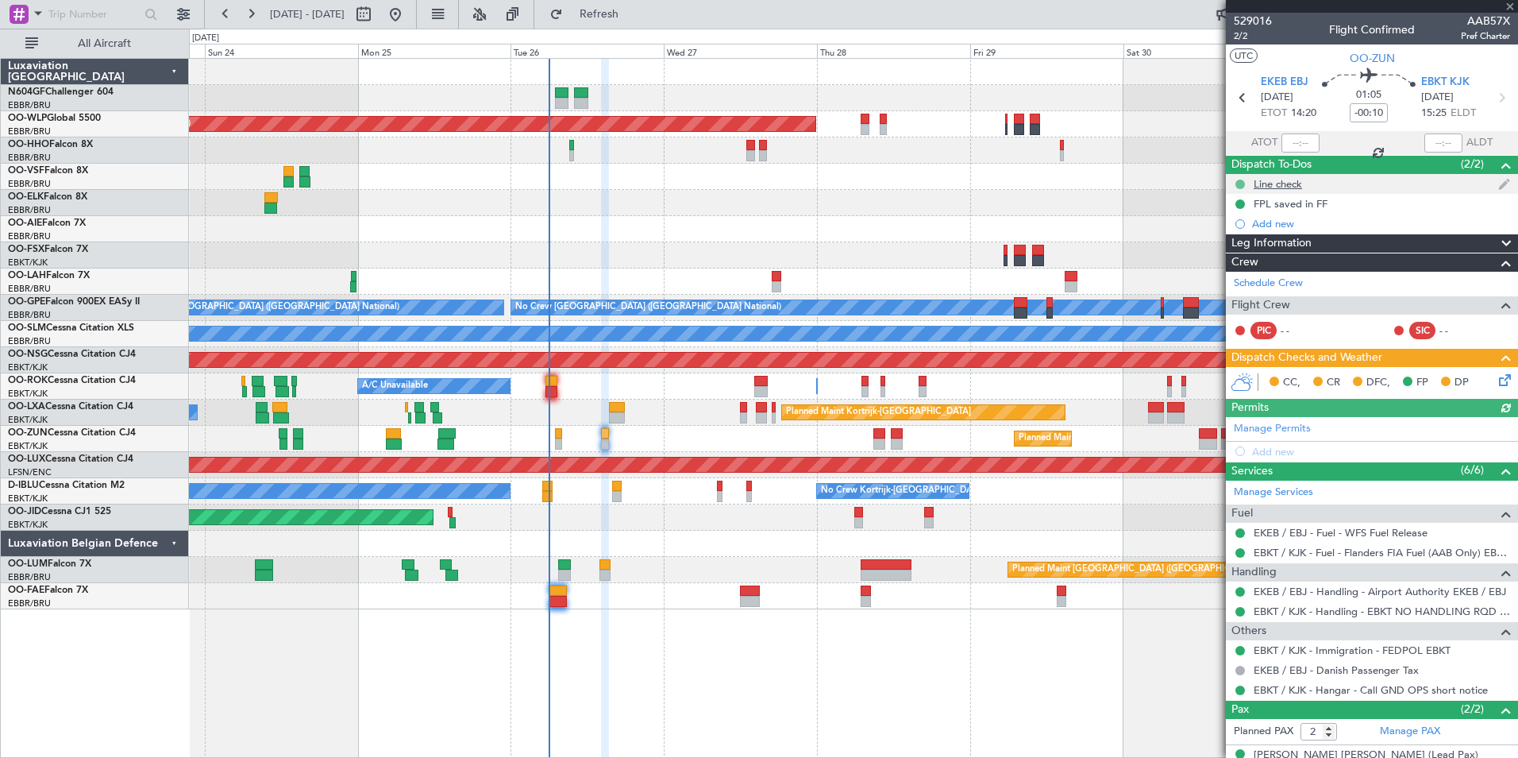
click at [1236, 186] on button at bounding box center [1241, 184] width 10 height 10
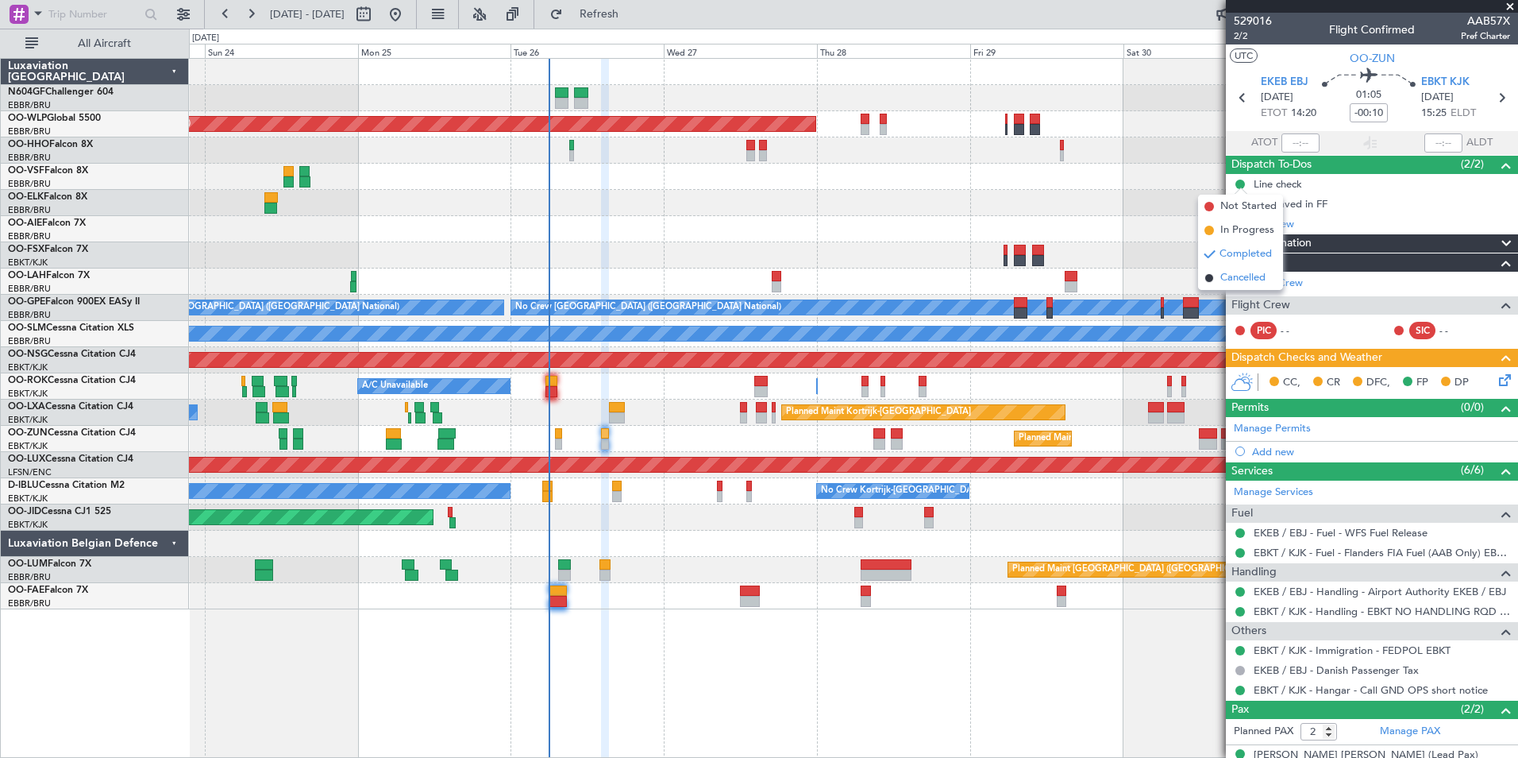
click at [1247, 277] on span "Cancelled" at bounding box center [1243, 278] width 45 height 16
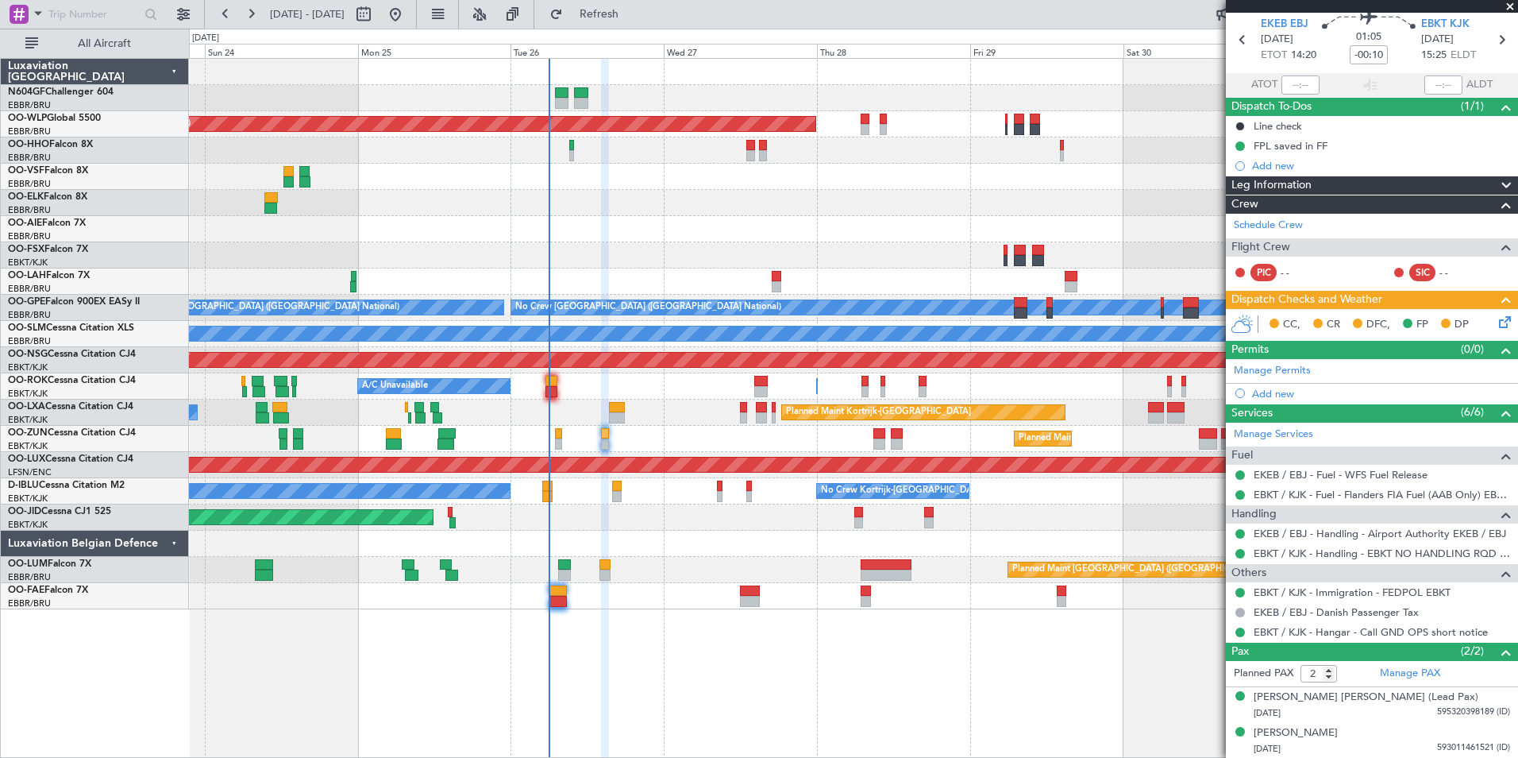
click at [1496, 317] on icon at bounding box center [1502, 319] width 13 height 13
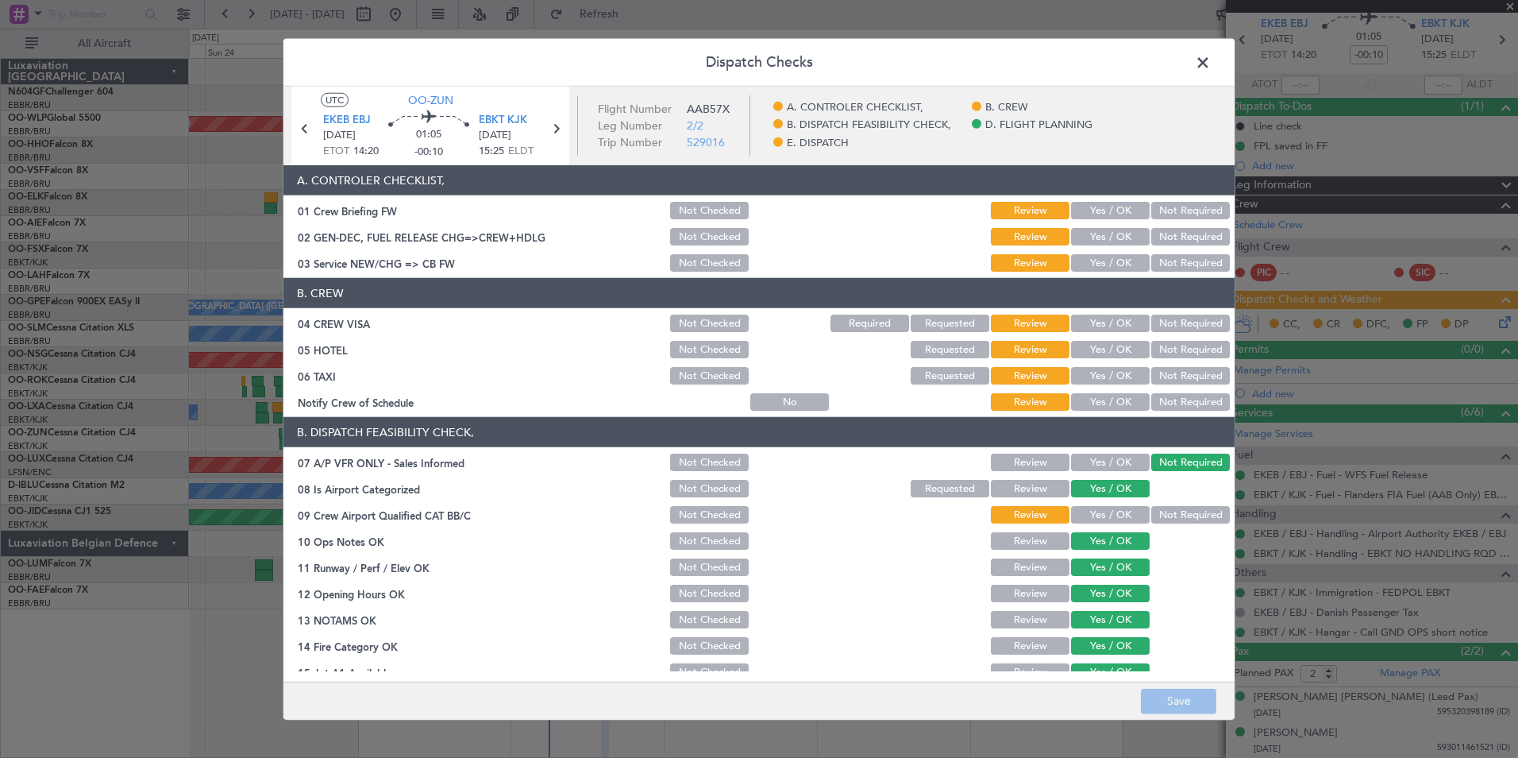
click at [1100, 397] on button "Yes / OK" at bounding box center [1110, 401] width 79 height 17
click at [1152, 380] on button "Not Required" at bounding box center [1191, 375] width 79 height 17
click at [1163, 353] on button "Not Required" at bounding box center [1191, 349] width 79 height 17
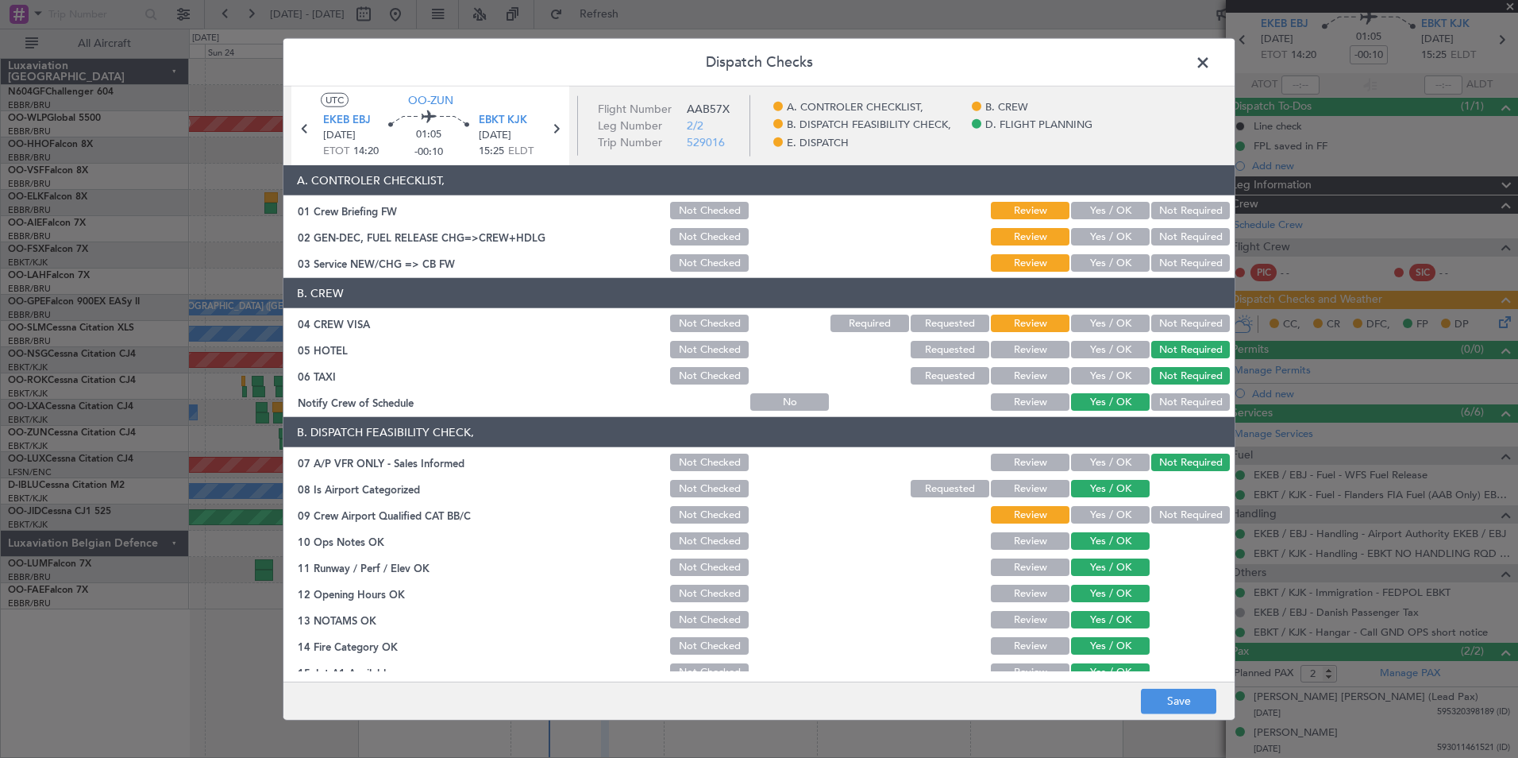
click at [1167, 325] on button "Not Required" at bounding box center [1191, 322] width 79 height 17
click at [1082, 247] on div "Yes / OK" at bounding box center [1109, 237] width 80 height 22
click at [1090, 264] on button "Yes / OK" at bounding box center [1110, 262] width 79 height 17
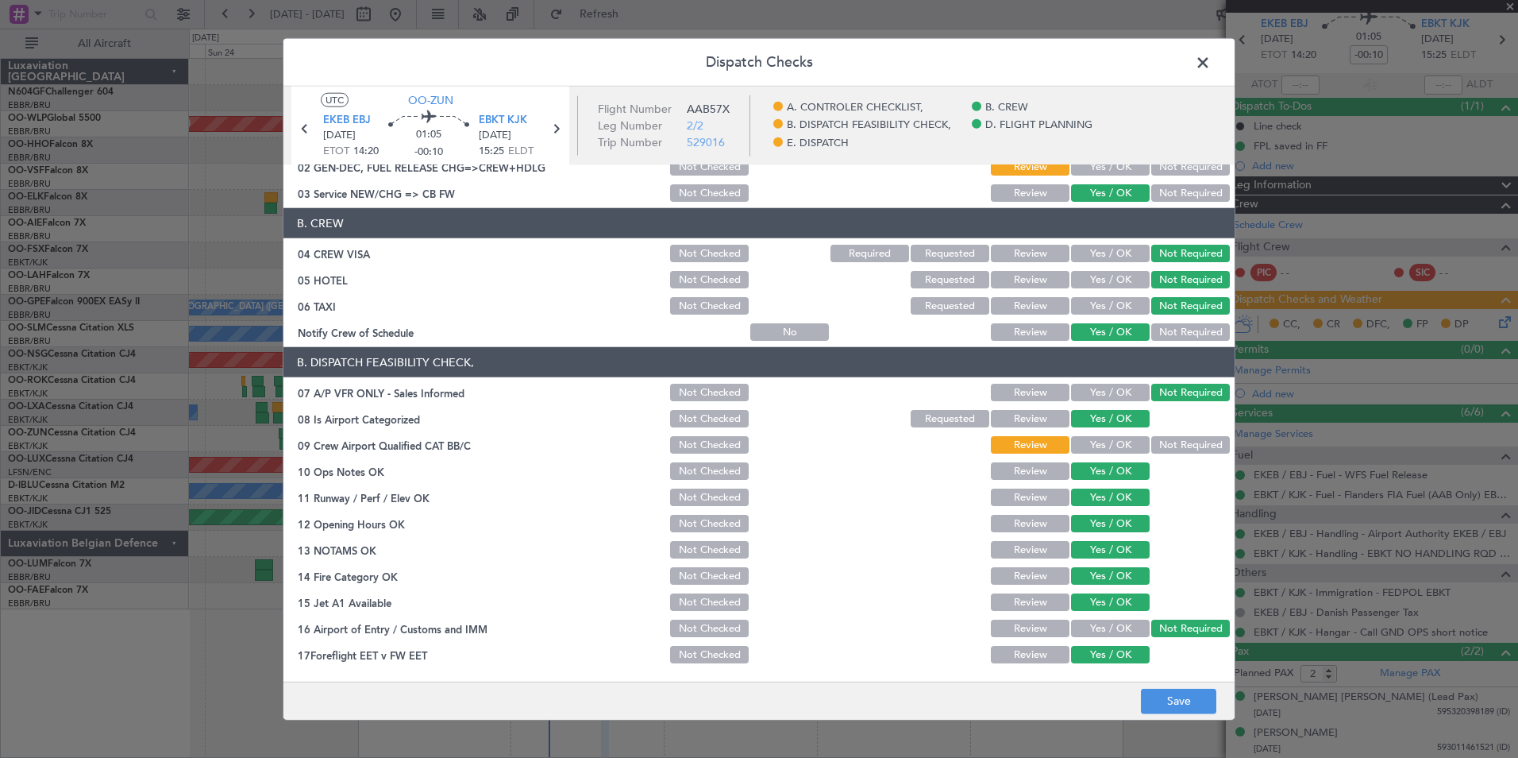
scroll to position [80, 0]
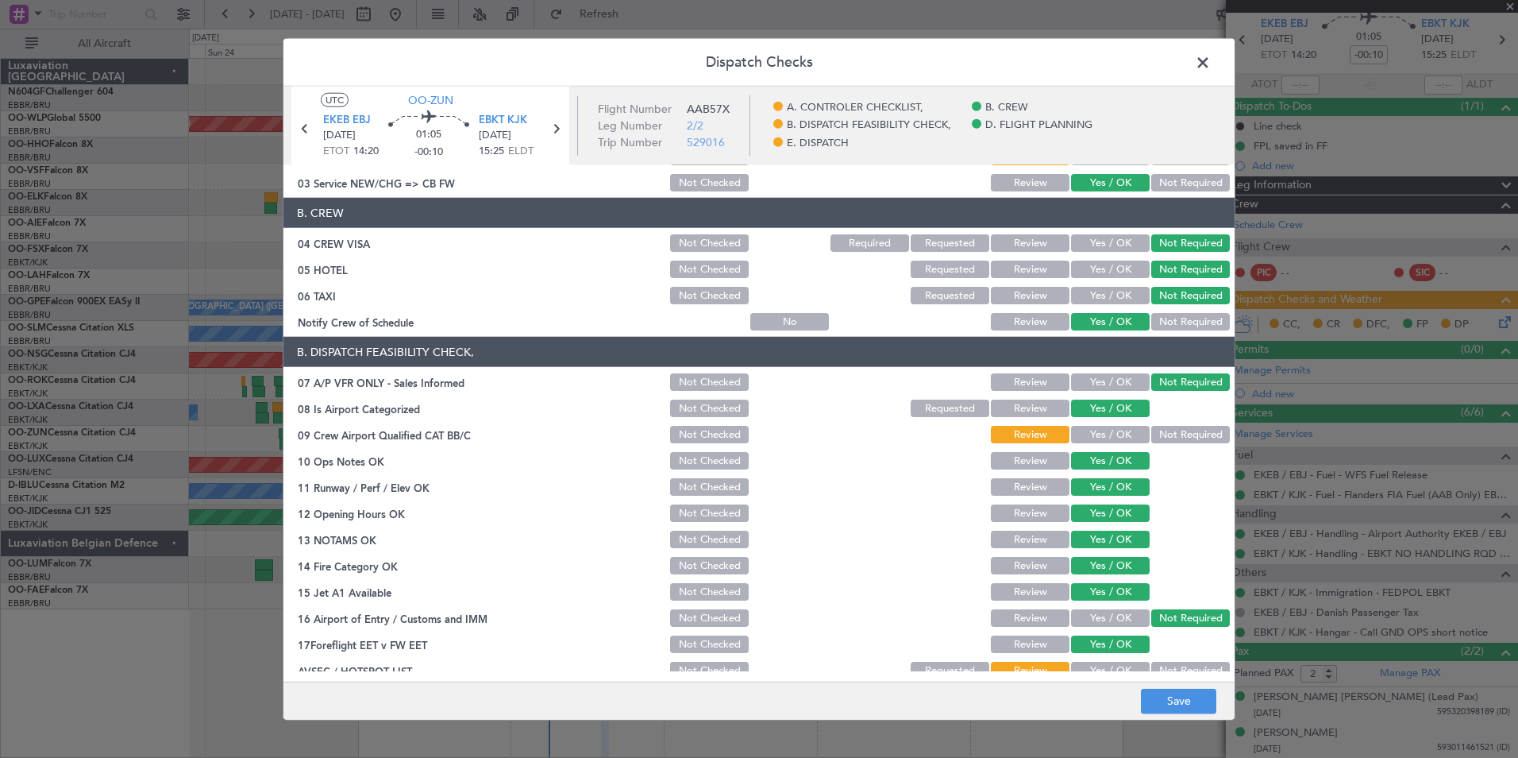
click at [1109, 453] on button "Yes / OK" at bounding box center [1110, 460] width 79 height 17
click at [1113, 441] on button "Yes / OK" at bounding box center [1110, 434] width 79 height 17
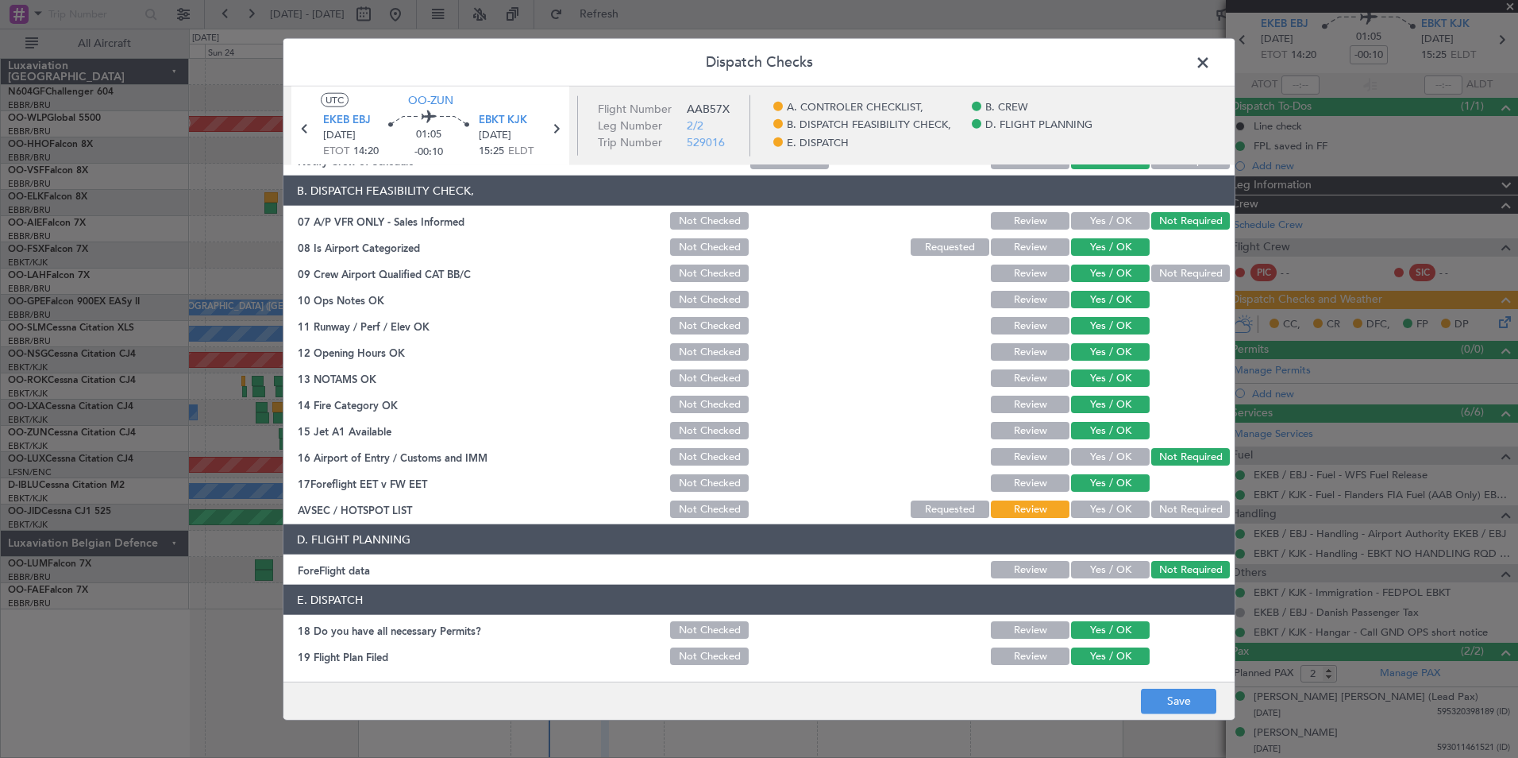
scroll to position [243, 0]
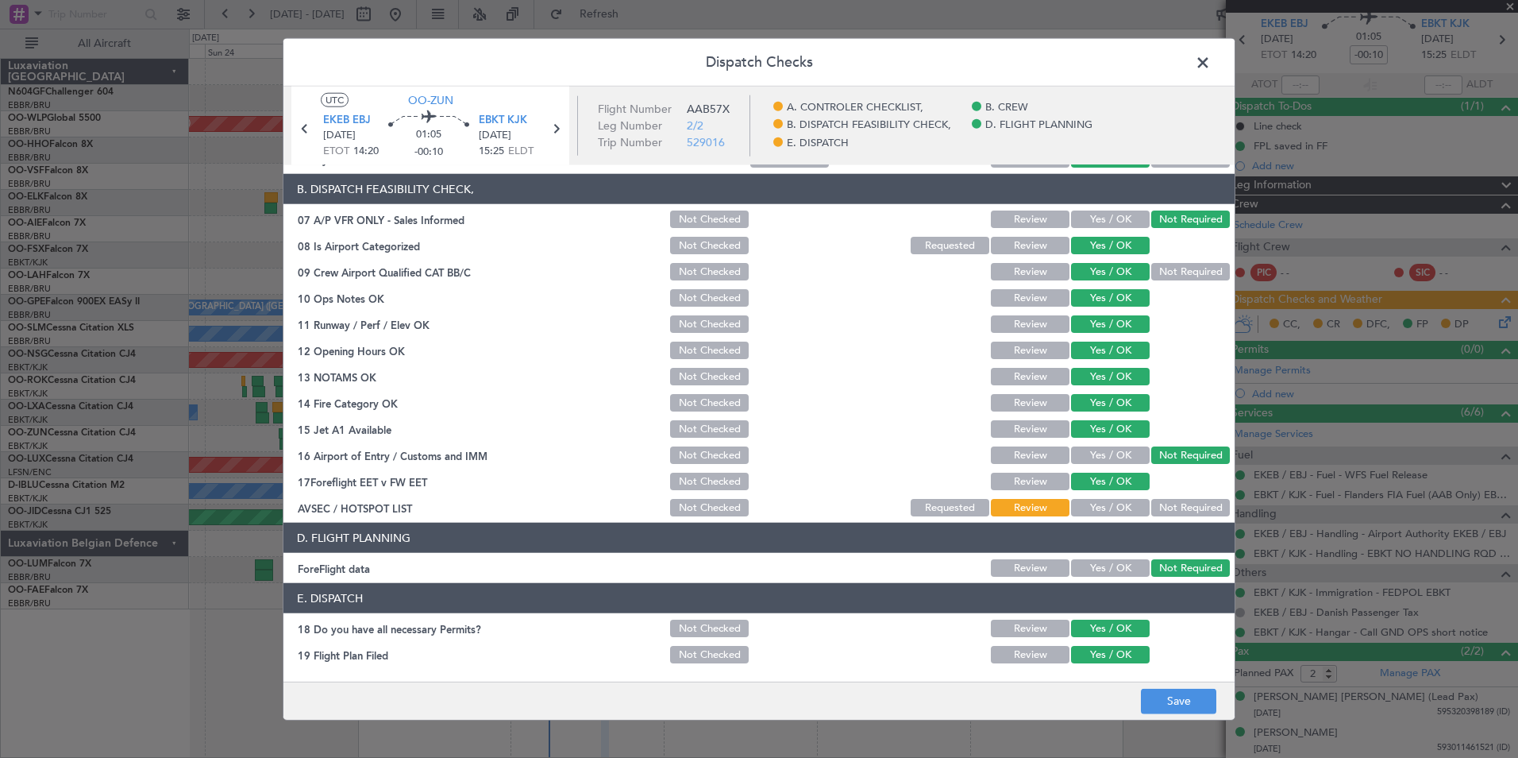
click at [1121, 505] on button "Yes / OK" at bounding box center [1110, 507] width 79 height 17
click at [1182, 716] on footer "Save" at bounding box center [759, 700] width 951 height 38
click at [1182, 712] on button "Save" at bounding box center [1178, 700] width 75 height 25
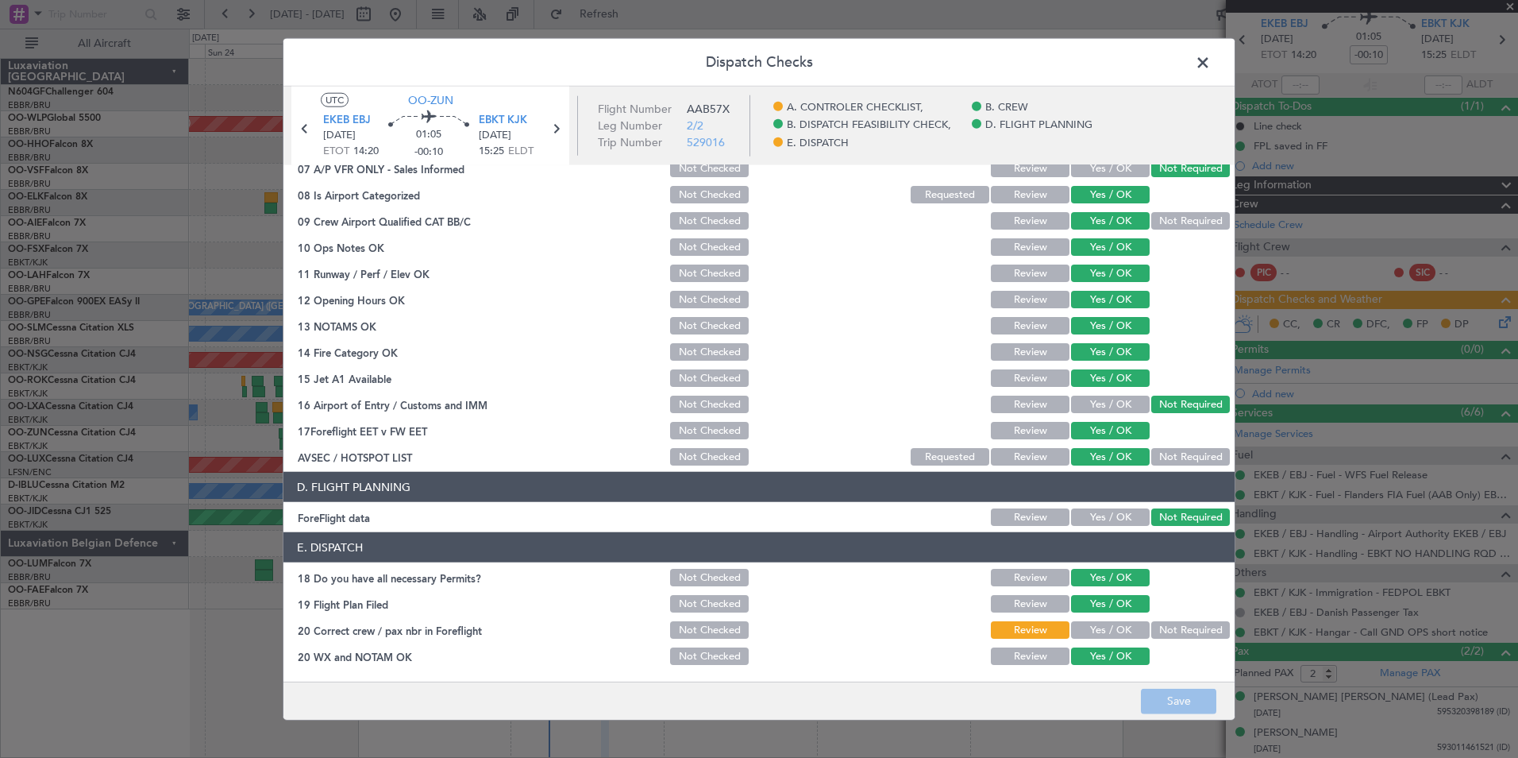
click at [1123, 630] on button "Yes / OK" at bounding box center [1110, 629] width 79 height 17
click at [1172, 714] on footer "Save" at bounding box center [759, 700] width 951 height 38
click at [1174, 700] on button "Save" at bounding box center [1178, 700] width 75 height 25
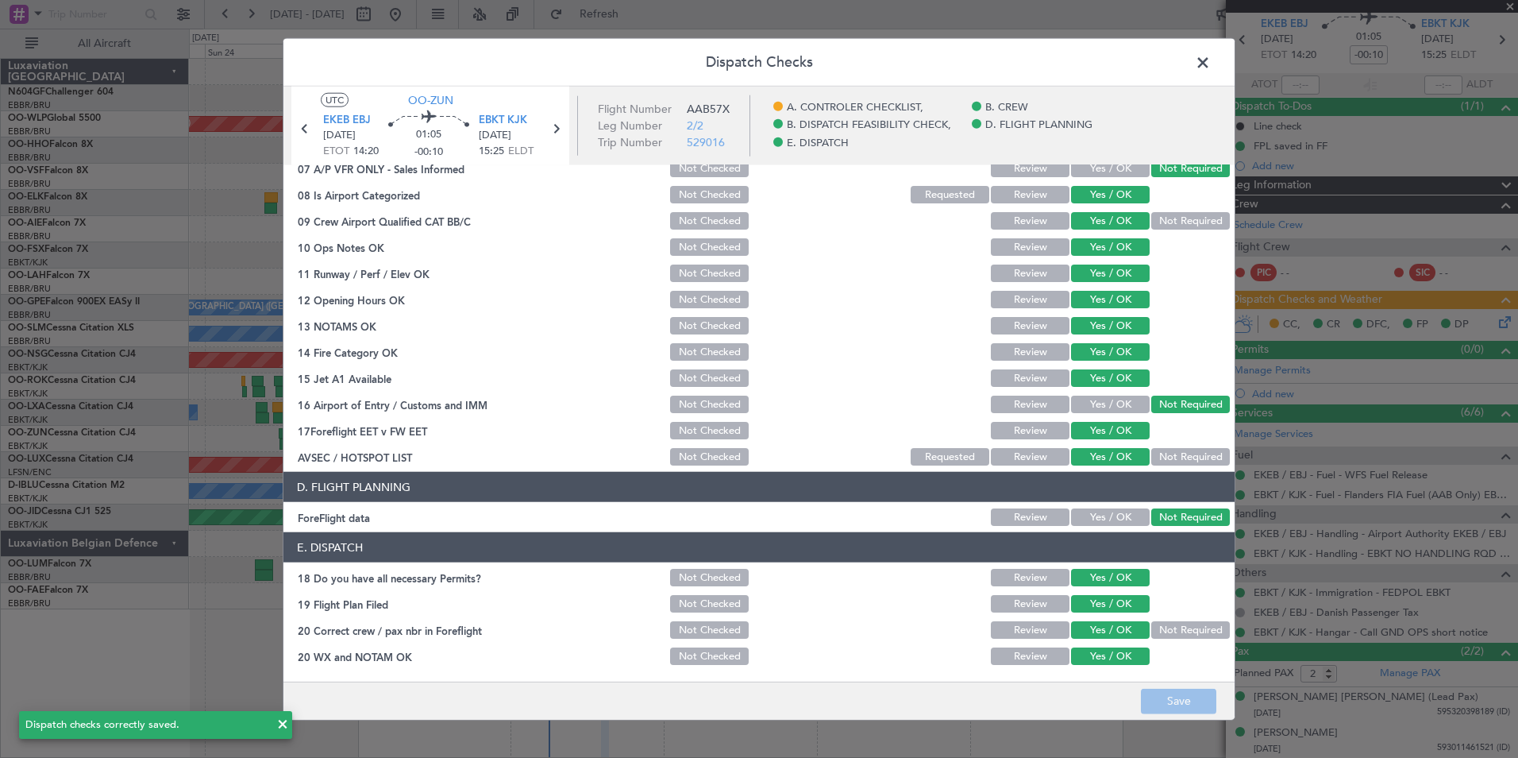
scroll to position [0, 0]
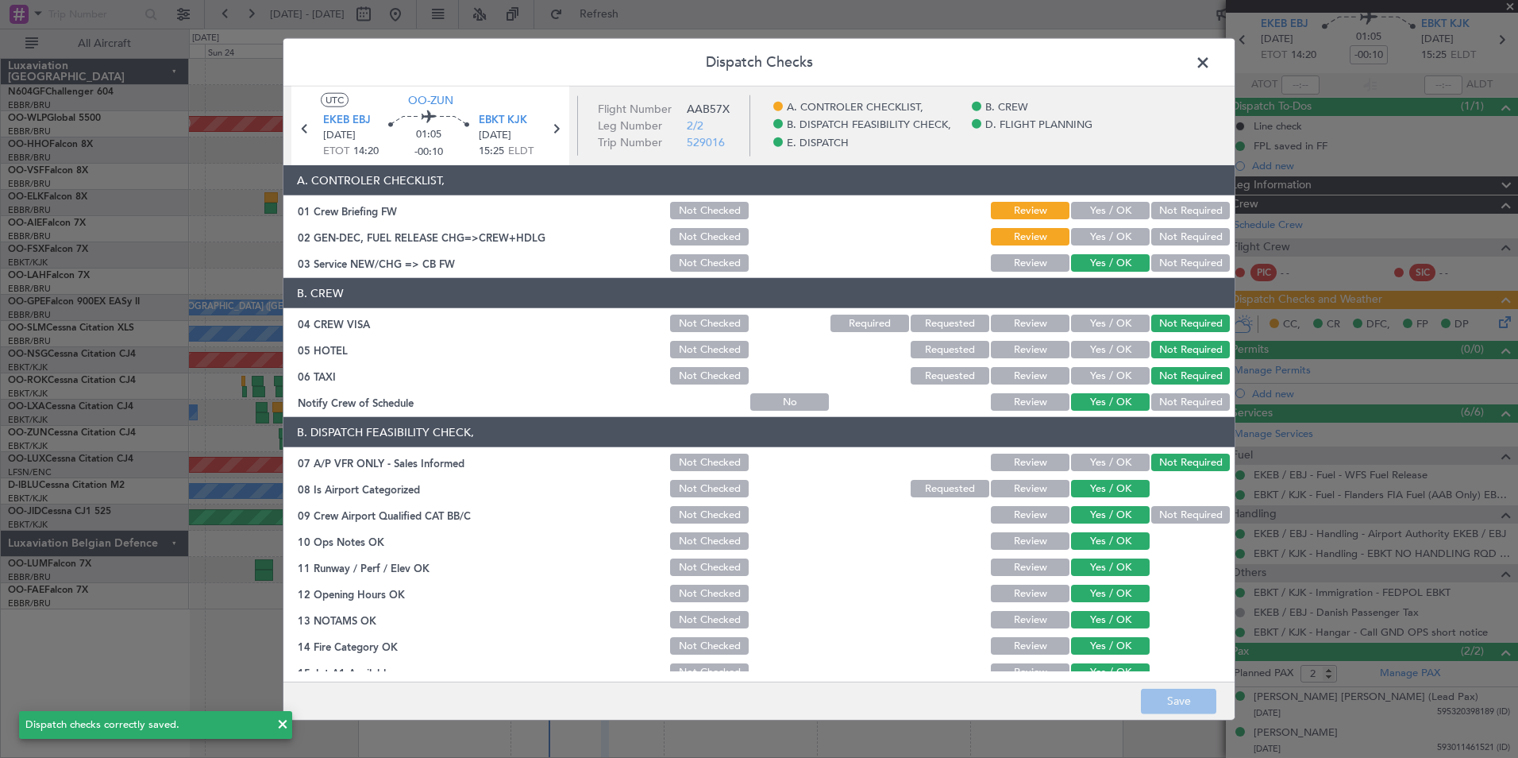
click at [1211, 62] on span at bounding box center [1211, 67] width 0 height 32
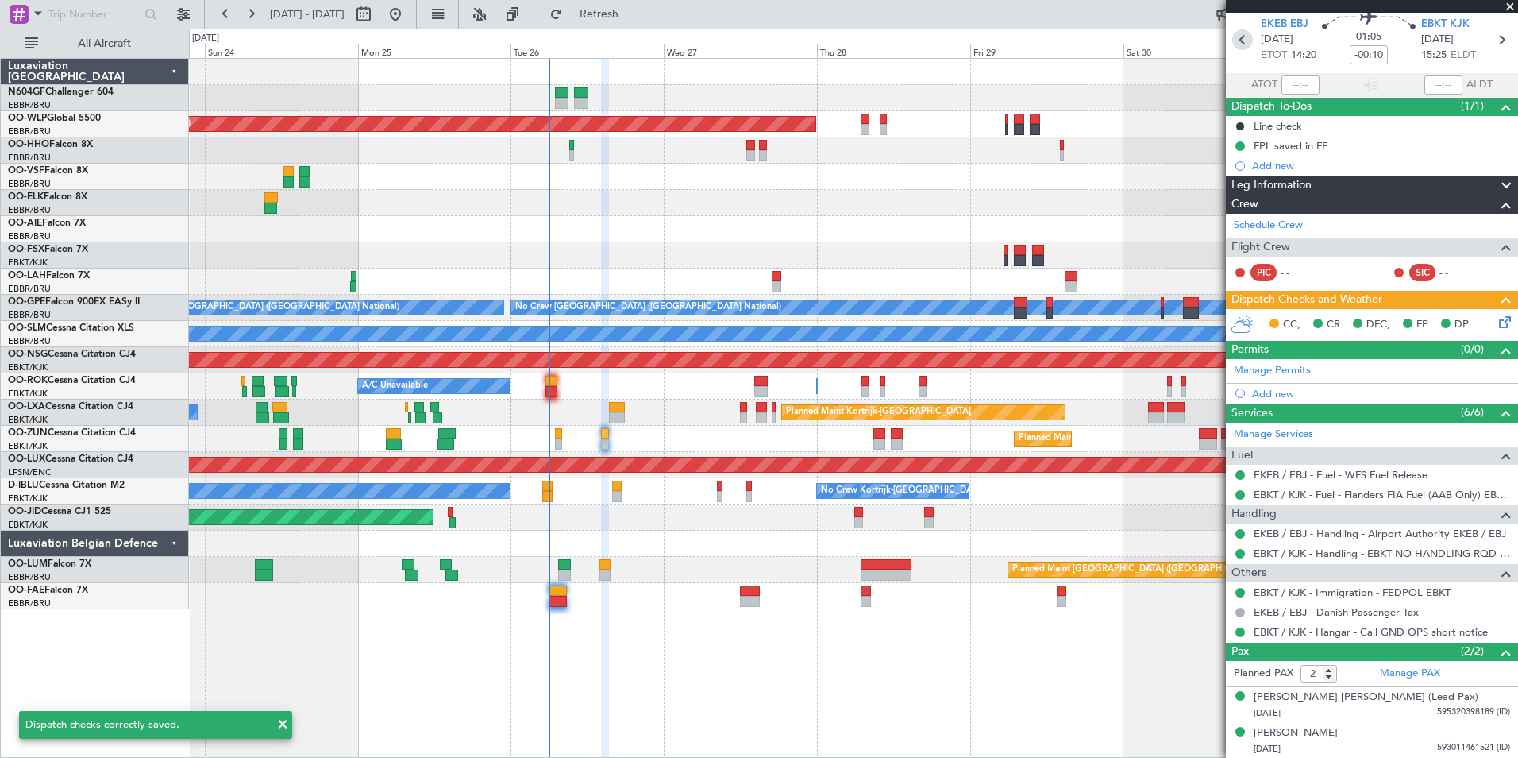
click at [1238, 37] on icon at bounding box center [1243, 39] width 21 height 21
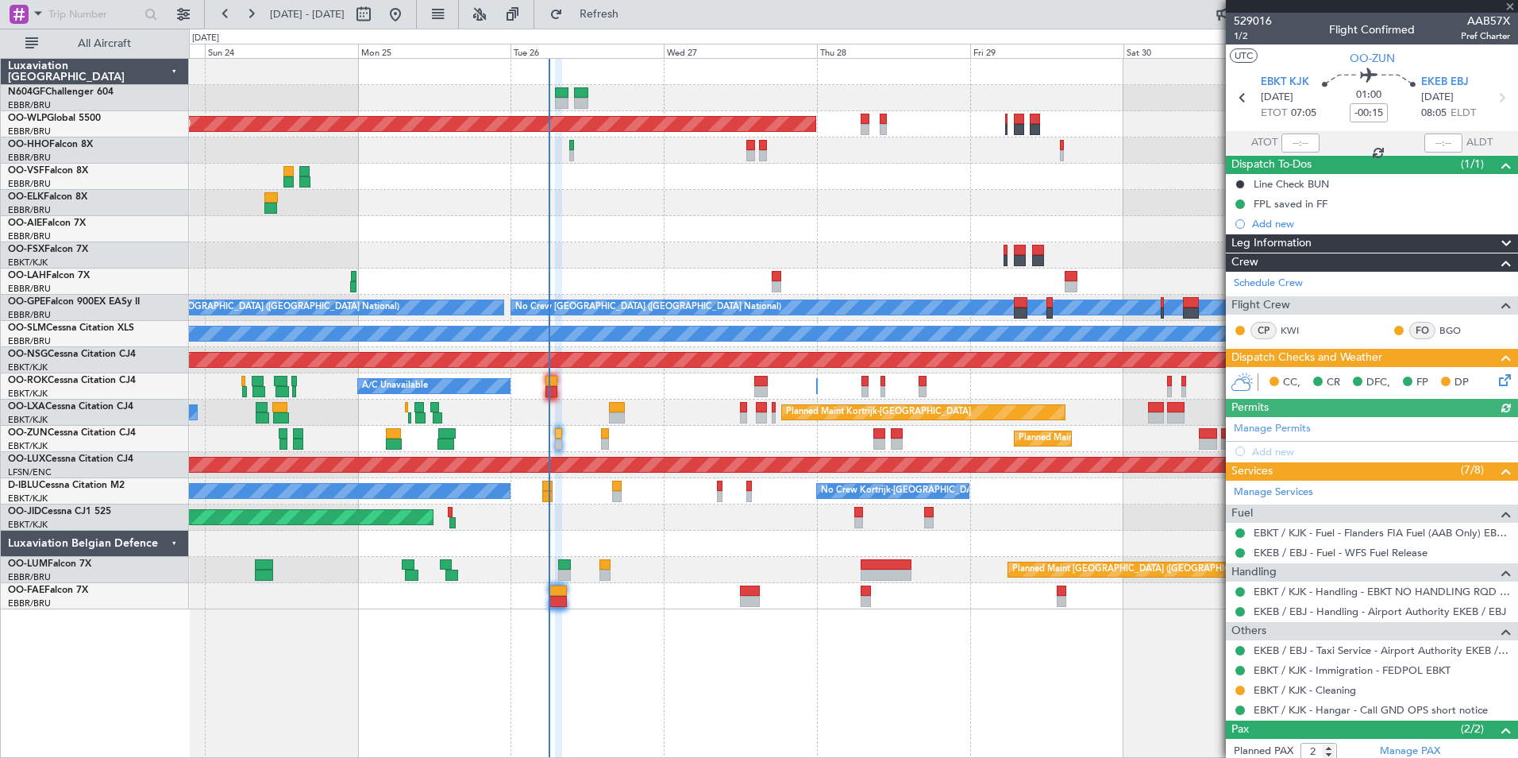
click at [1496, 379] on icon at bounding box center [1502, 377] width 13 height 13
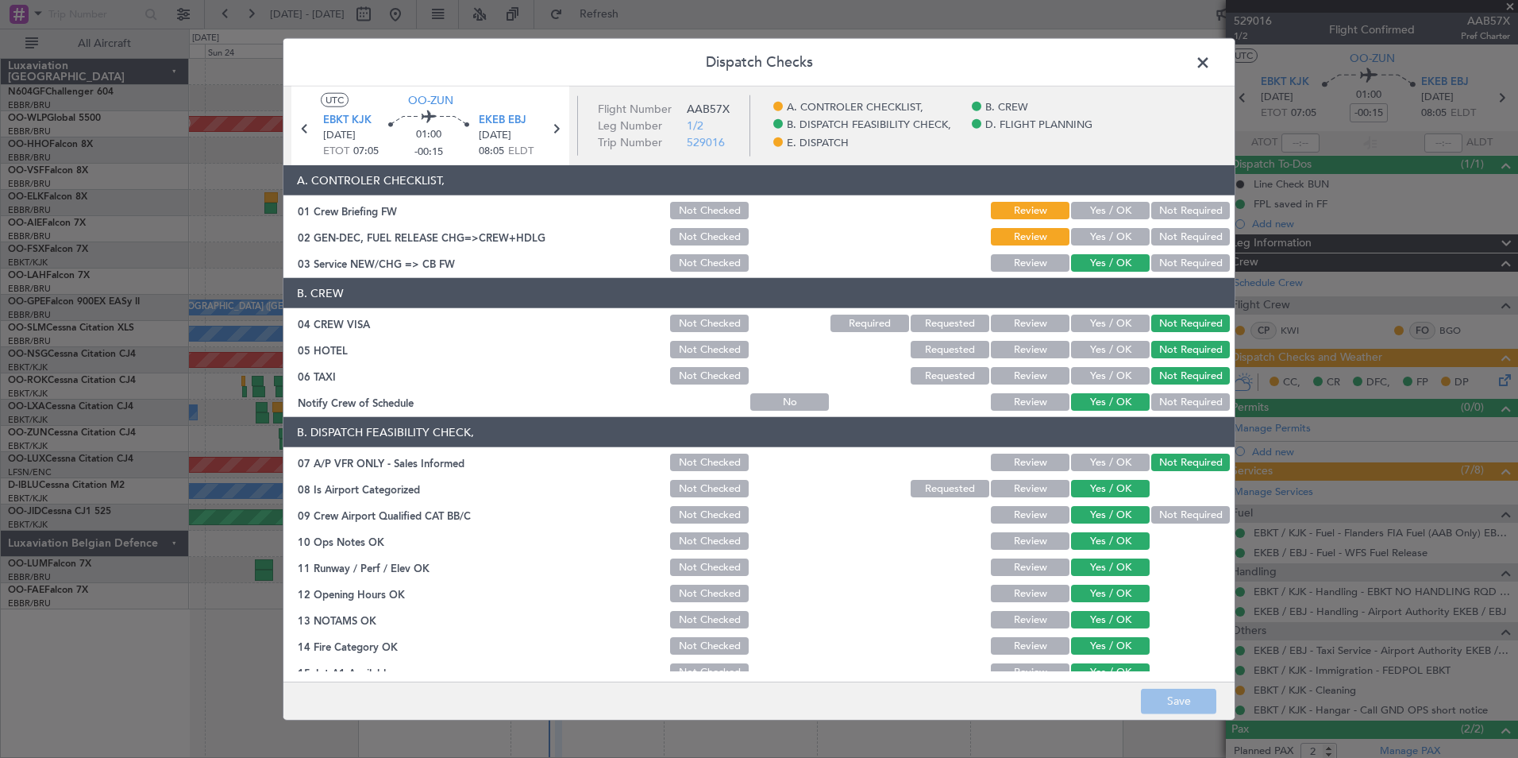
scroll to position [294, 0]
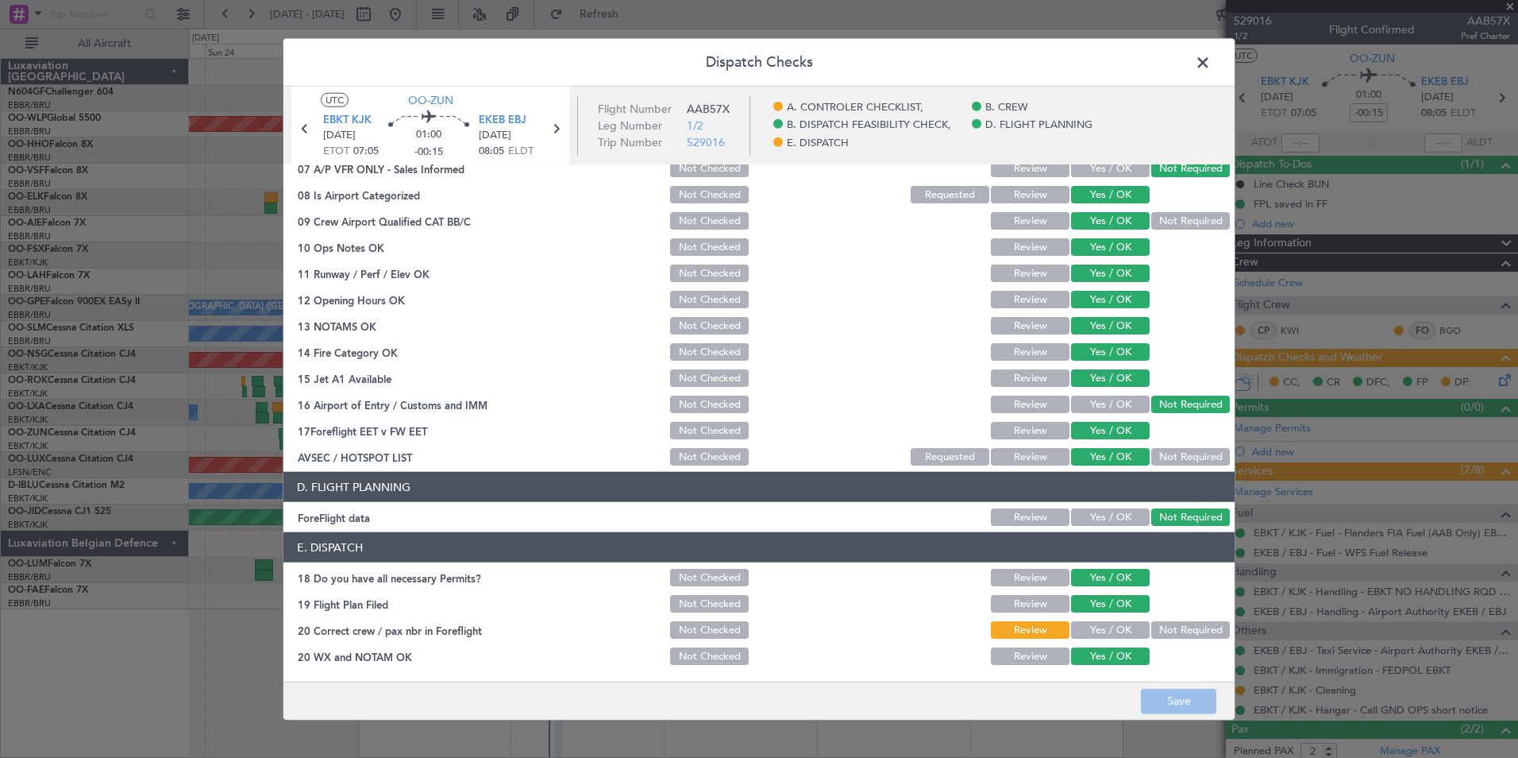
click at [1103, 635] on button "Yes / OK" at bounding box center [1110, 629] width 79 height 17
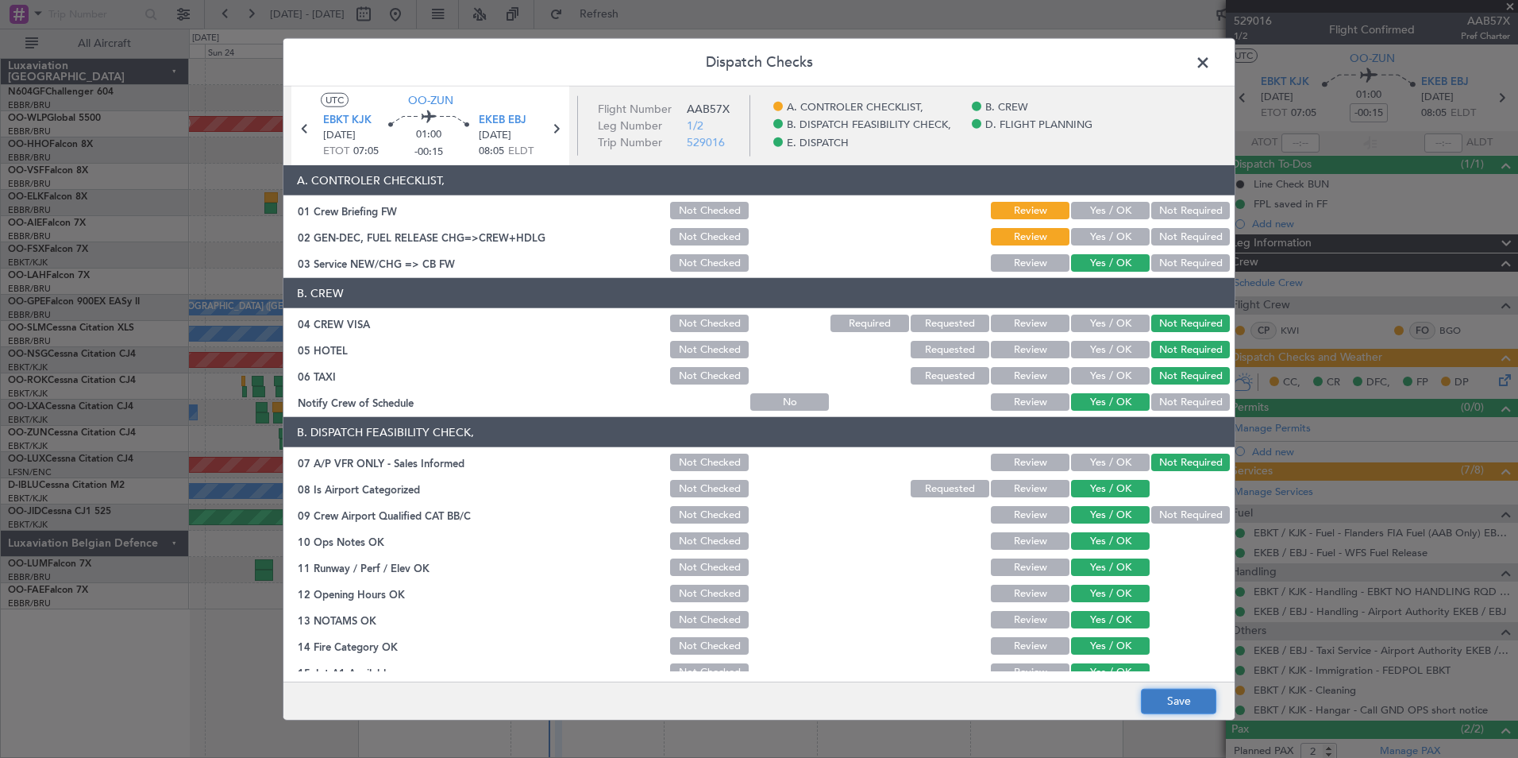
click at [1188, 700] on button "Save" at bounding box center [1178, 700] width 75 height 25
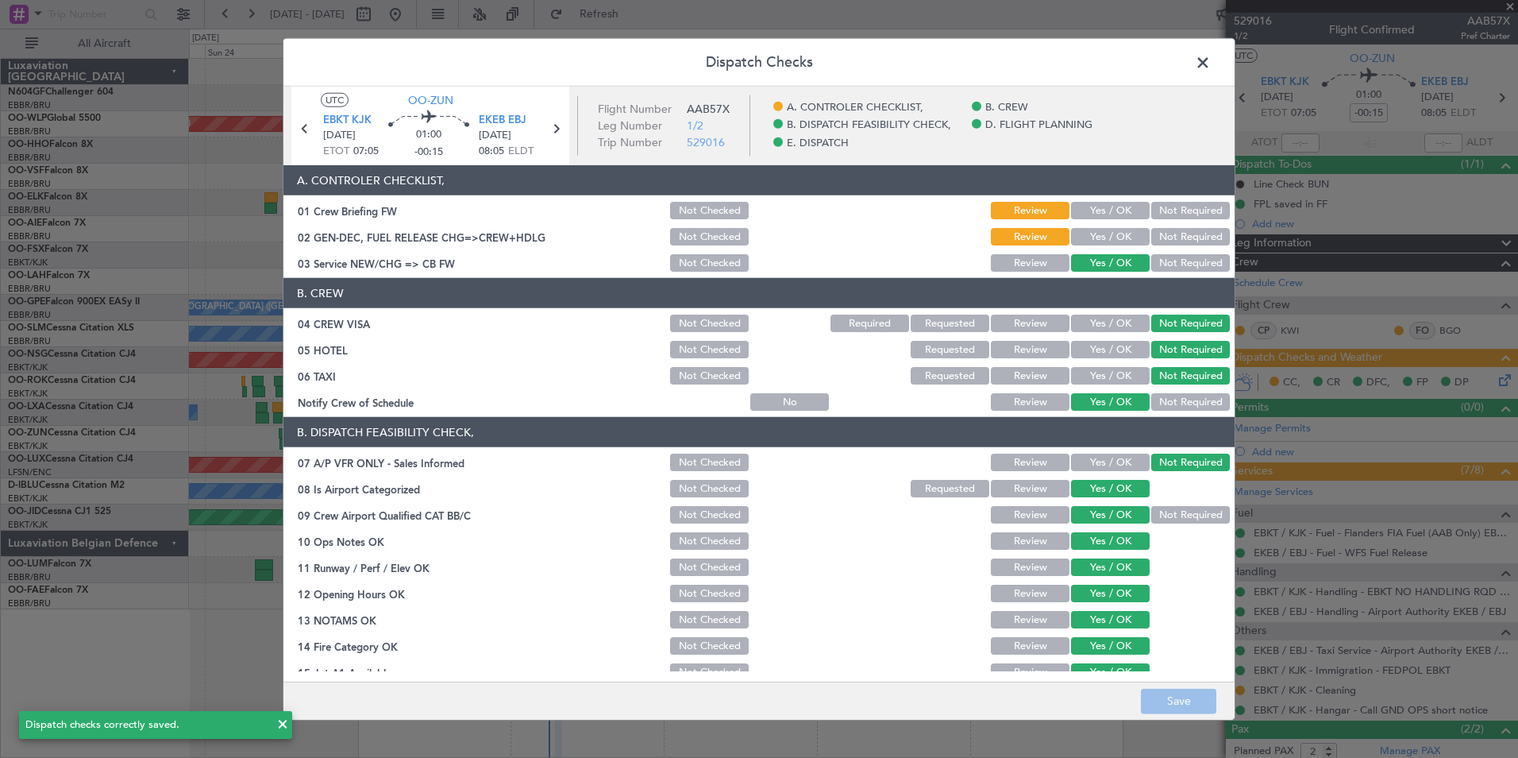
click at [1211, 59] on span at bounding box center [1211, 67] width 0 height 32
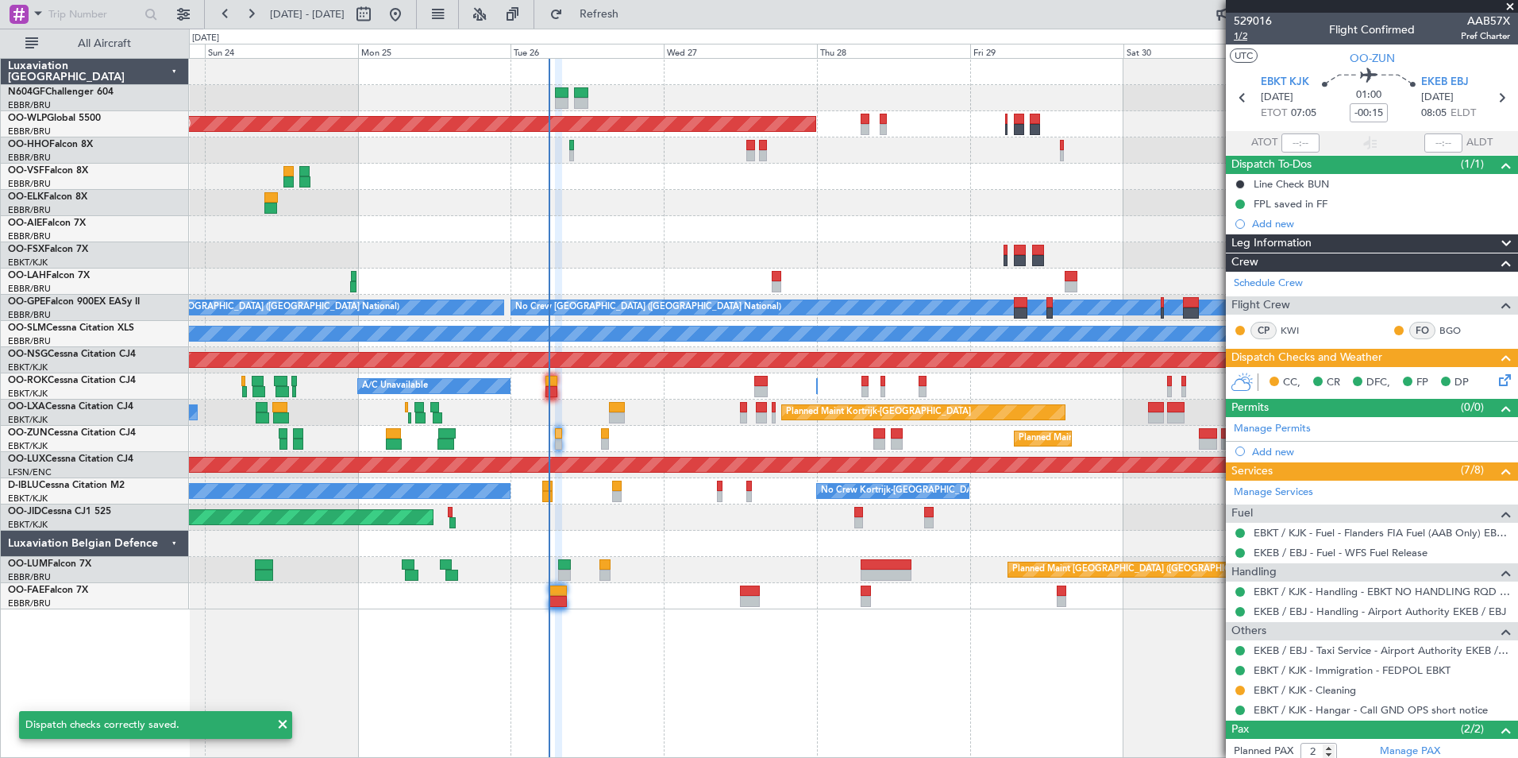
click at [1247, 34] on span "1/2" at bounding box center [1253, 36] width 38 height 14
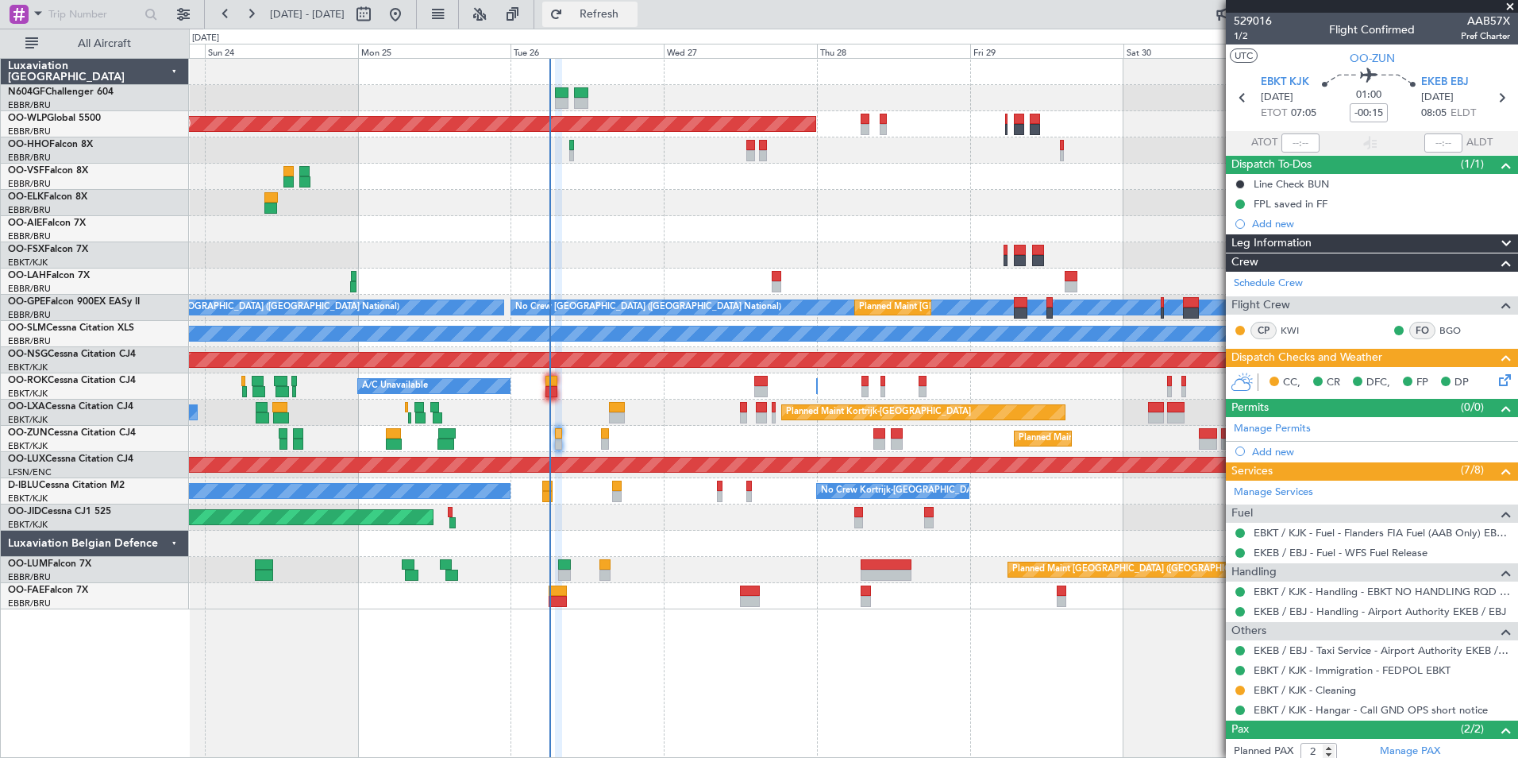
click at [617, 17] on button "Refresh" at bounding box center [589, 14] width 95 height 25
click at [1240, 37] on span "1/2" at bounding box center [1253, 36] width 38 height 14
click at [1267, 23] on span "529016" at bounding box center [1253, 21] width 38 height 17
click at [1259, 20] on span "529016" at bounding box center [1253, 21] width 38 height 17
click at [1241, 33] on span "1/2" at bounding box center [1253, 36] width 38 height 14
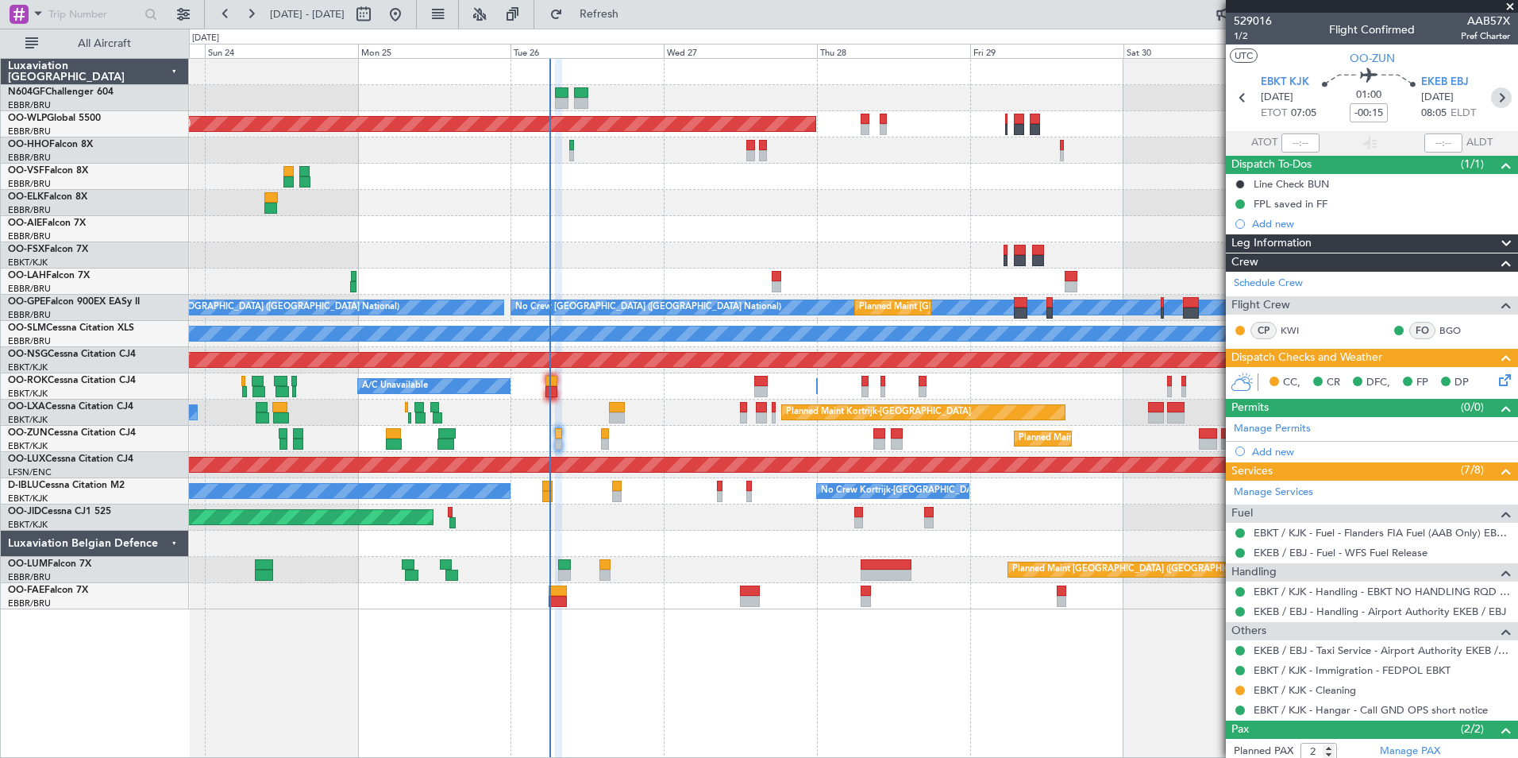
click at [1491, 93] on icon at bounding box center [1501, 97] width 21 height 21
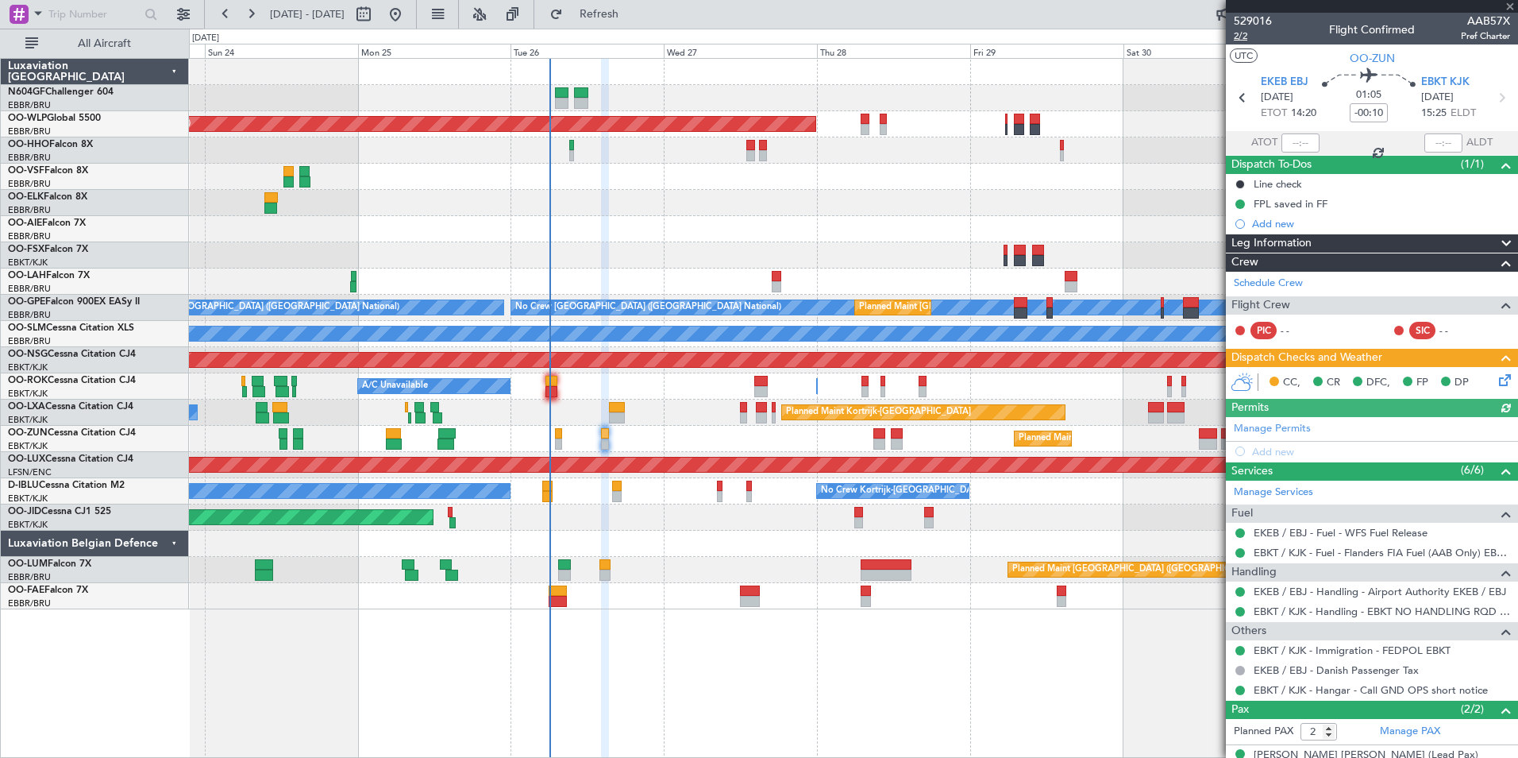
click at [1247, 36] on span "2/2" at bounding box center [1253, 36] width 38 height 14
click at [633, 16] on span "Refresh" at bounding box center [599, 14] width 67 height 11
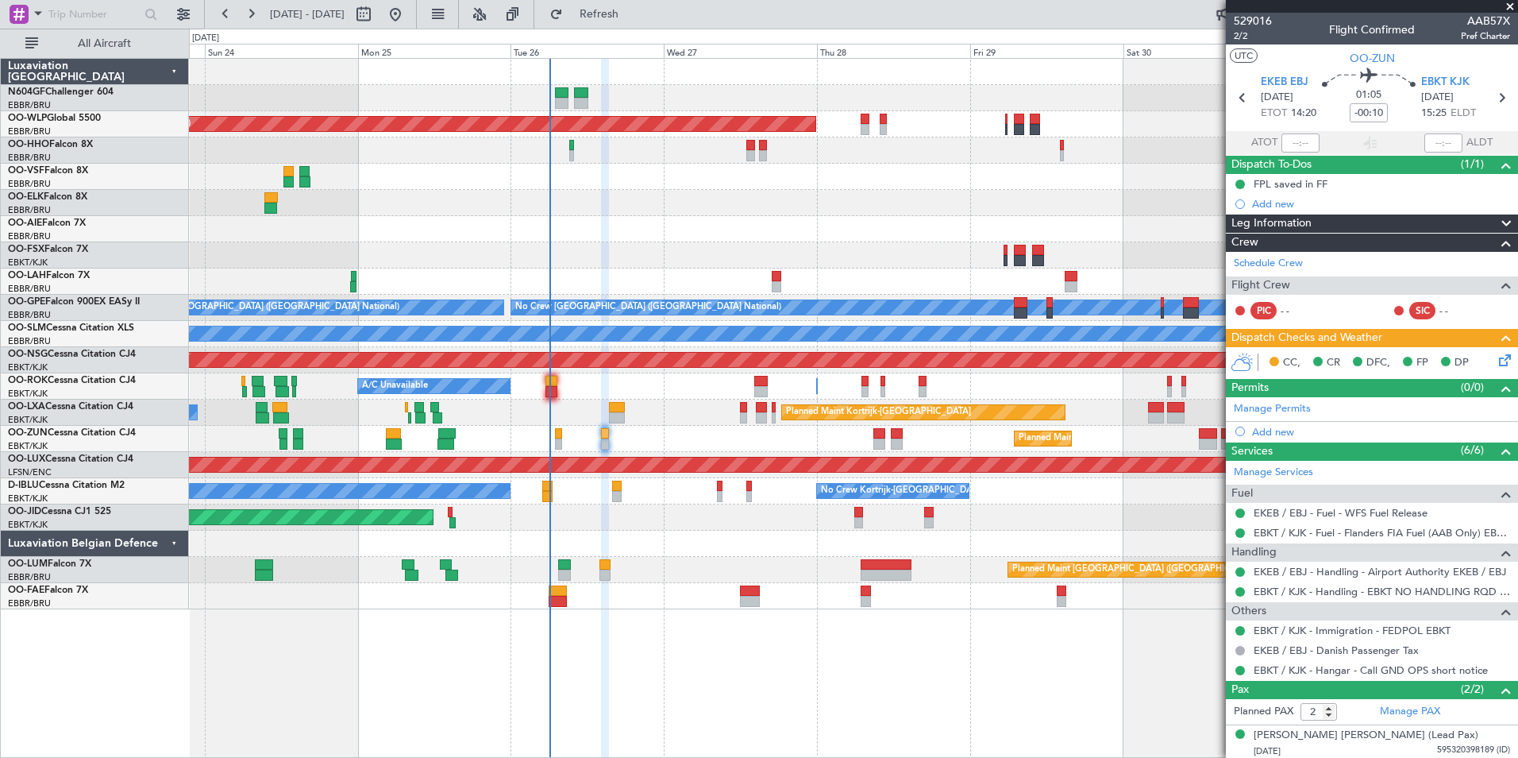
click at [1496, 358] on icon at bounding box center [1502, 357] width 13 height 13
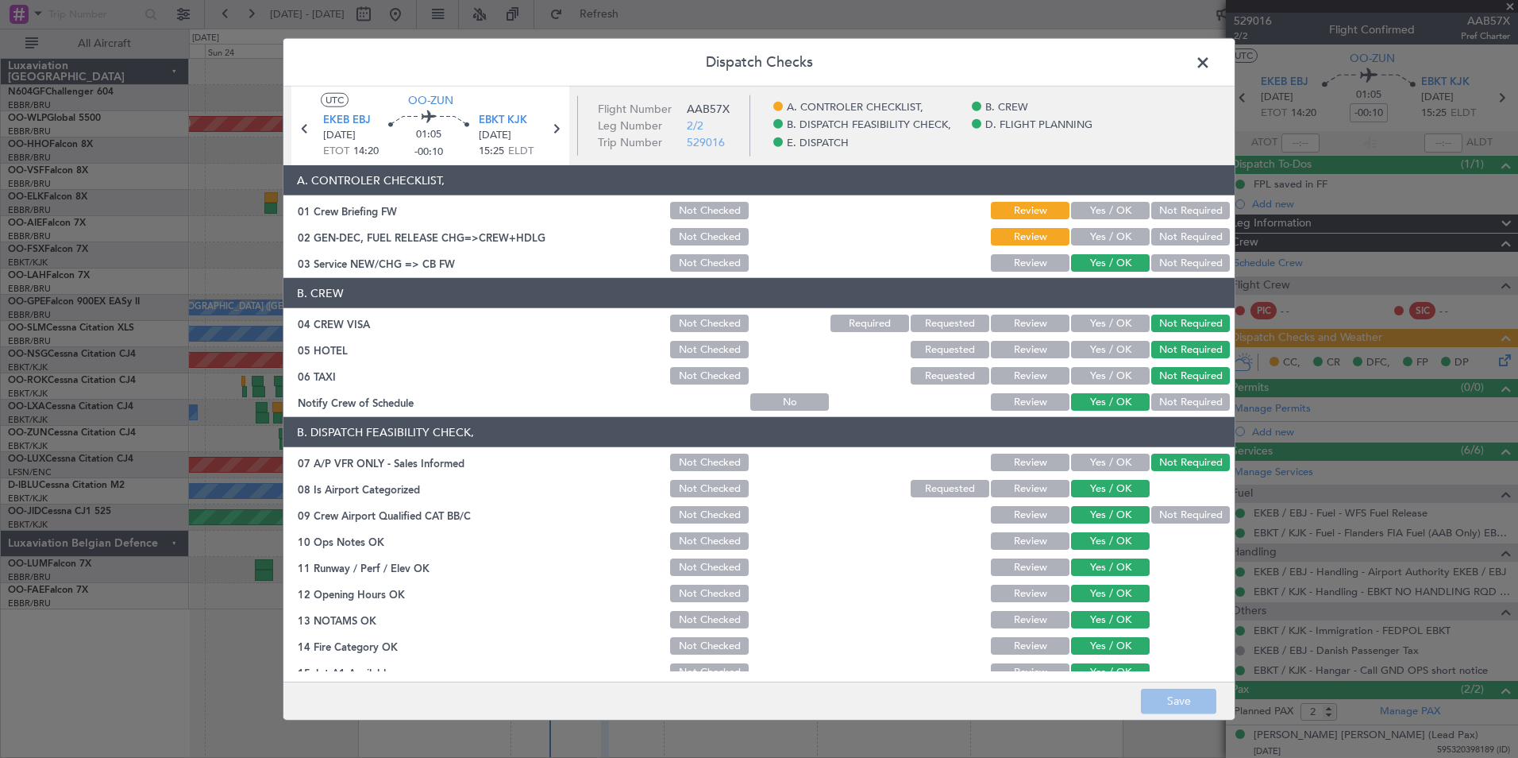
click at [1121, 240] on button "Yes / OK" at bounding box center [1110, 236] width 79 height 17
click at [1147, 710] on button "Save" at bounding box center [1178, 700] width 75 height 25
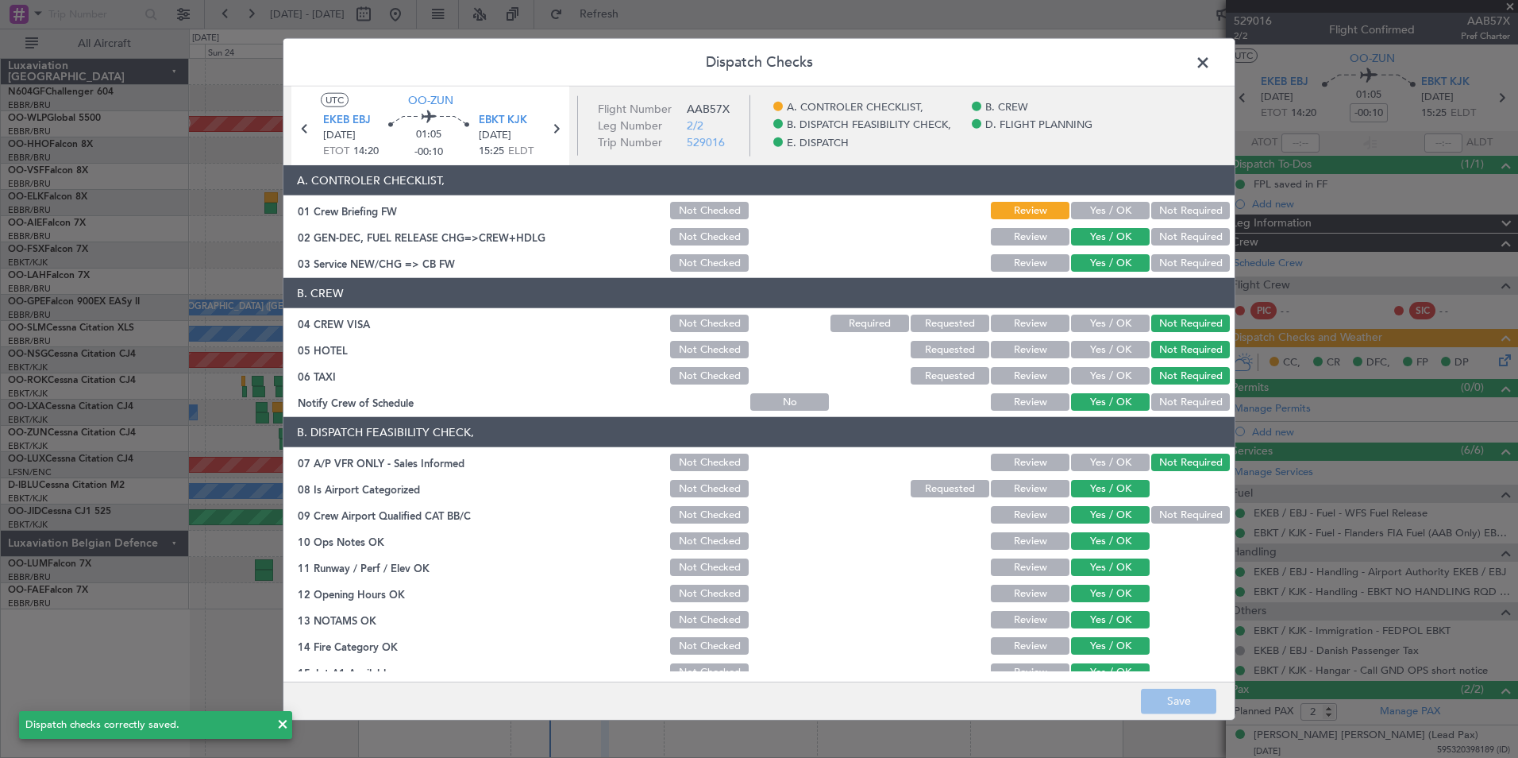
click at [1211, 66] on span at bounding box center [1211, 67] width 0 height 32
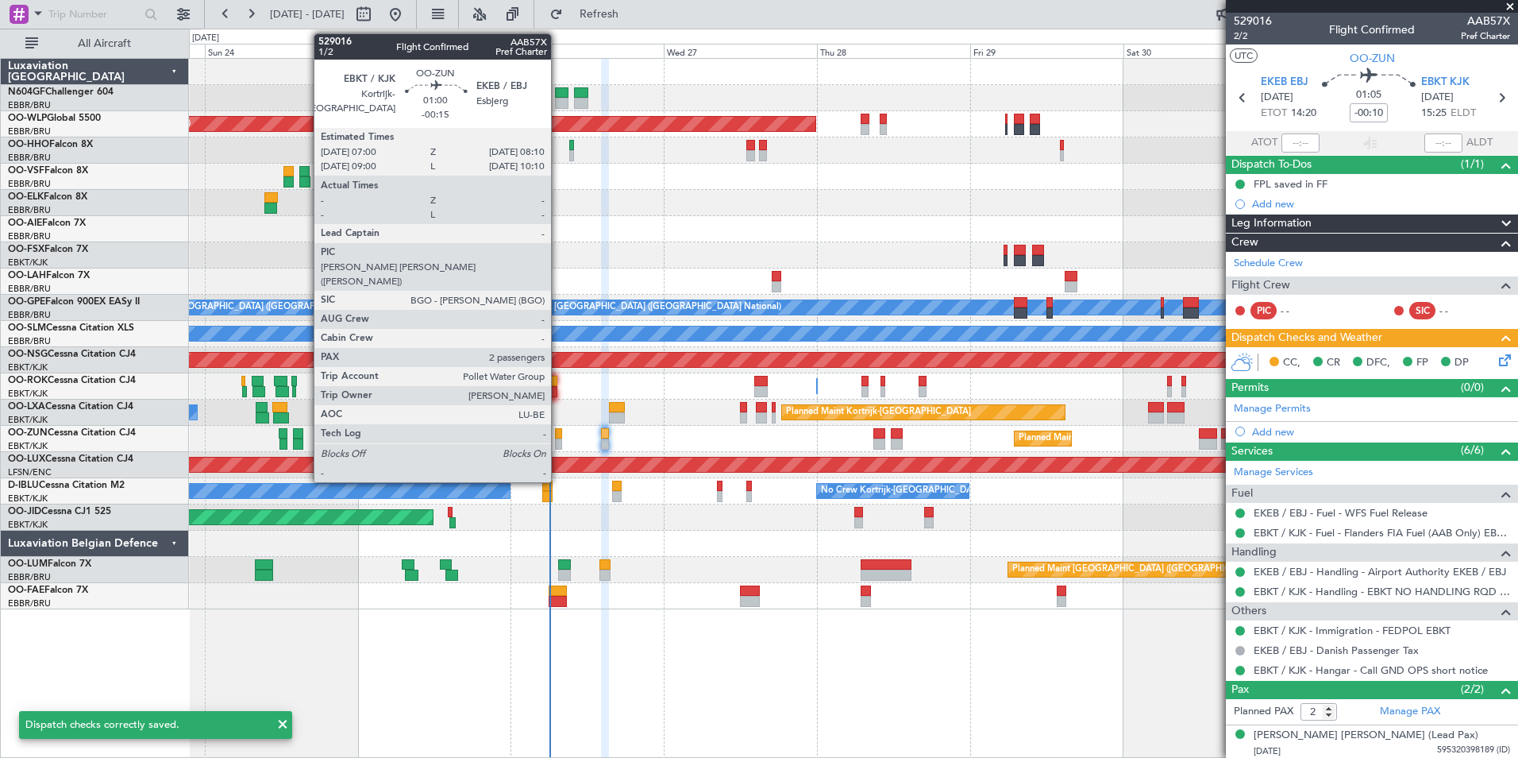
click at [561, 438] on div at bounding box center [559, 433] width 8 height 11
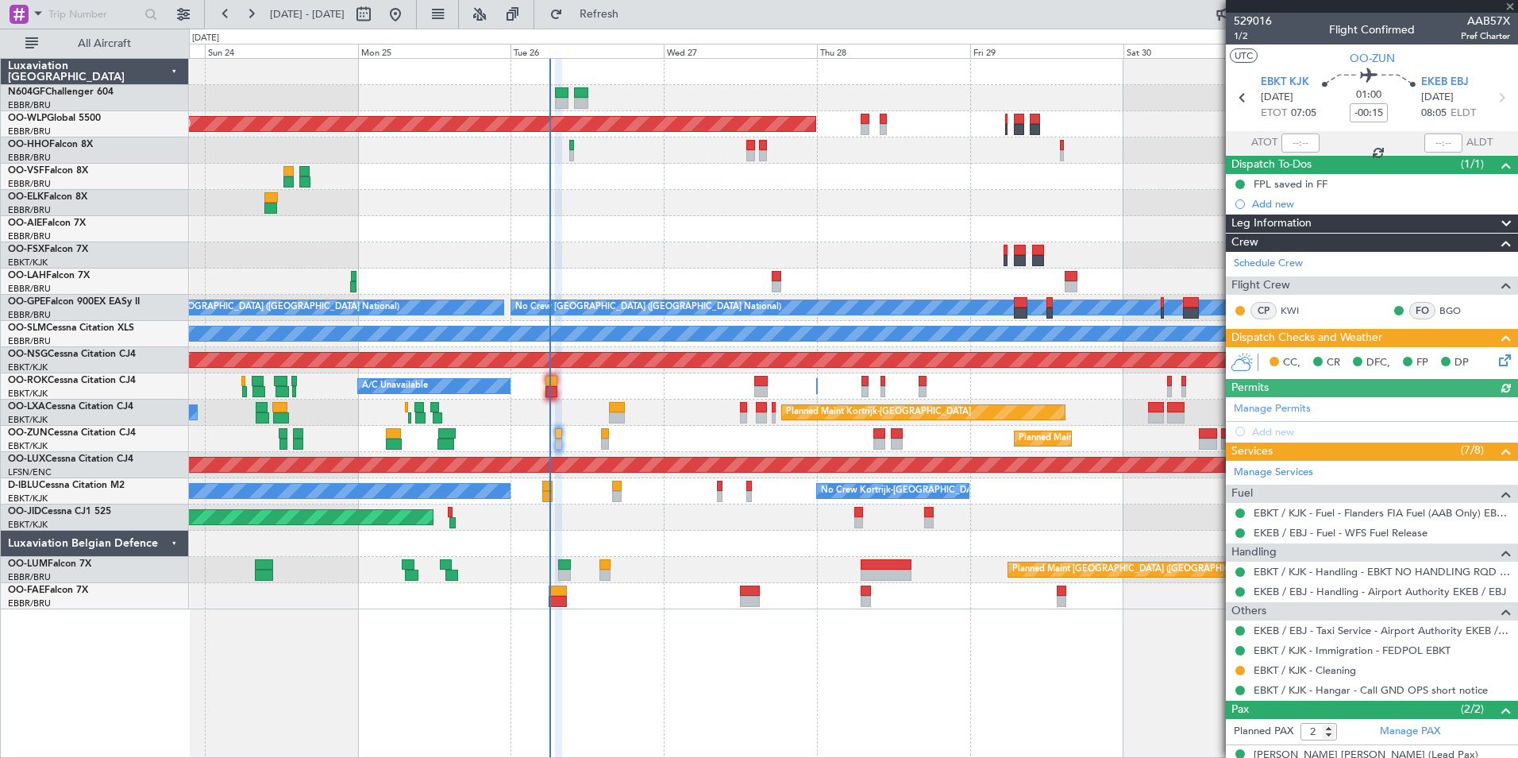
click at [1496, 364] on icon at bounding box center [1502, 357] width 13 height 13
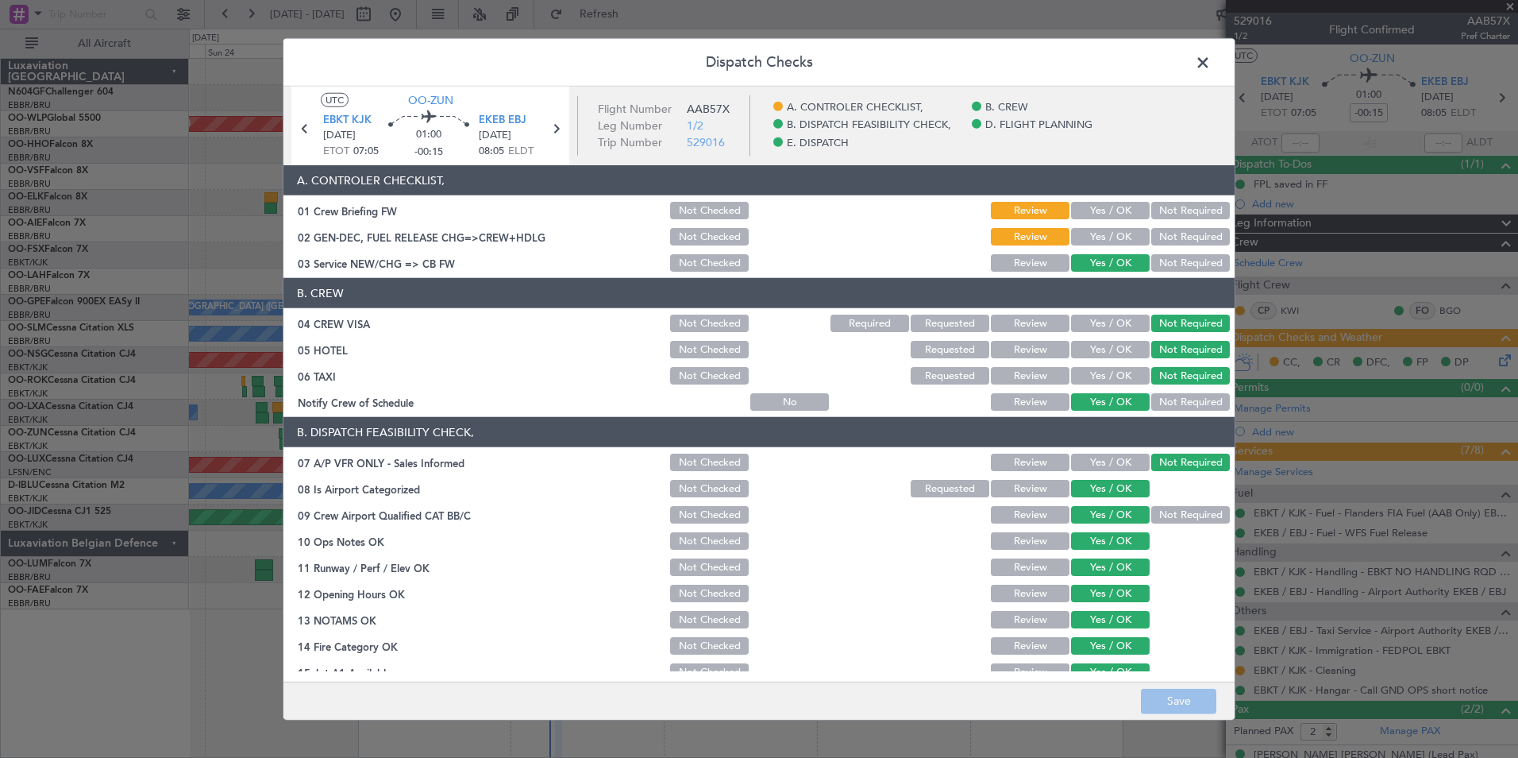
click at [1116, 235] on button "Yes / OK" at bounding box center [1110, 236] width 79 height 17
click at [1200, 692] on button "Save" at bounding box center [1178, 700] width 75 height 25
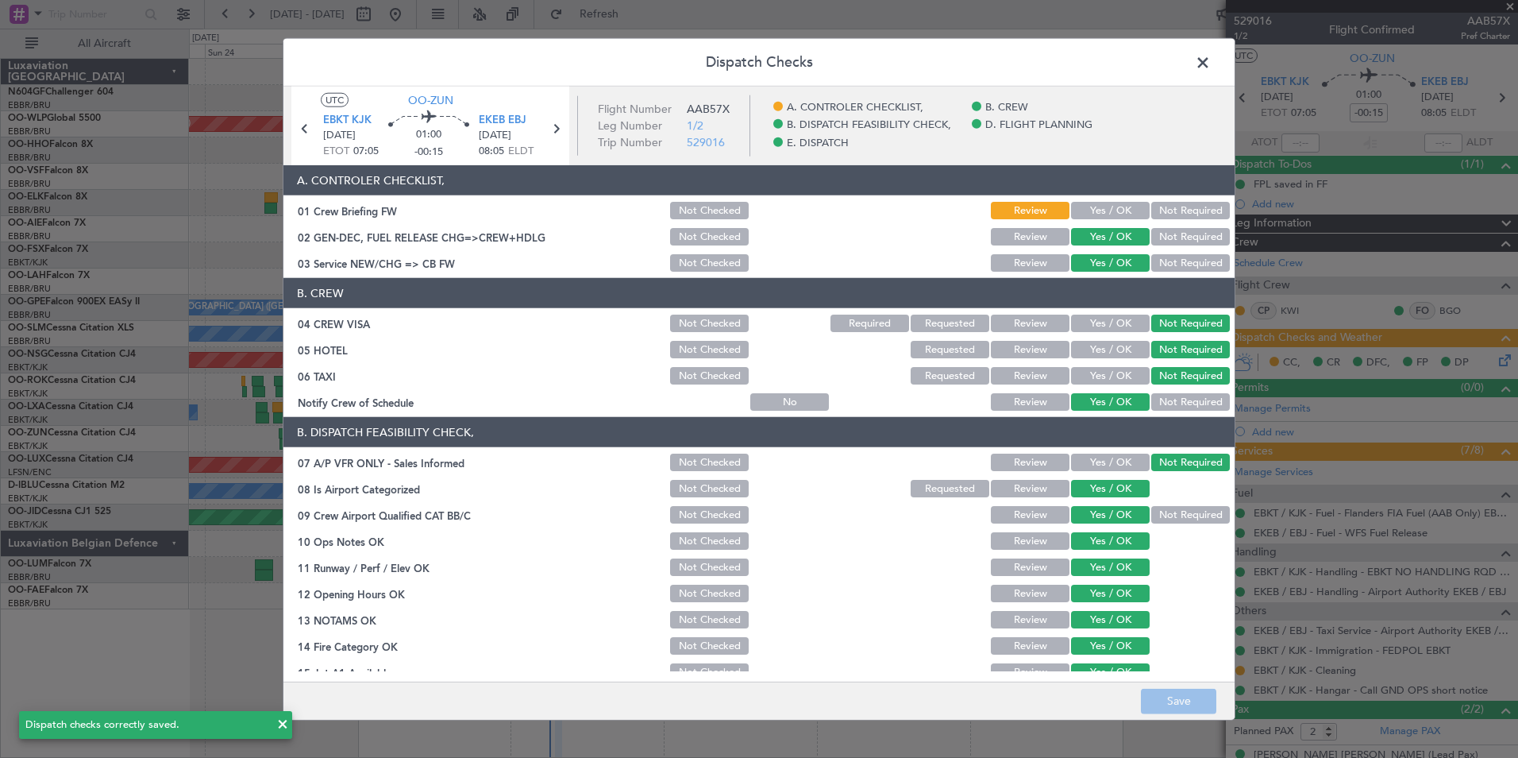
click at [1211, 62] on span at bounding box center [1211, 67] width 0 height 32
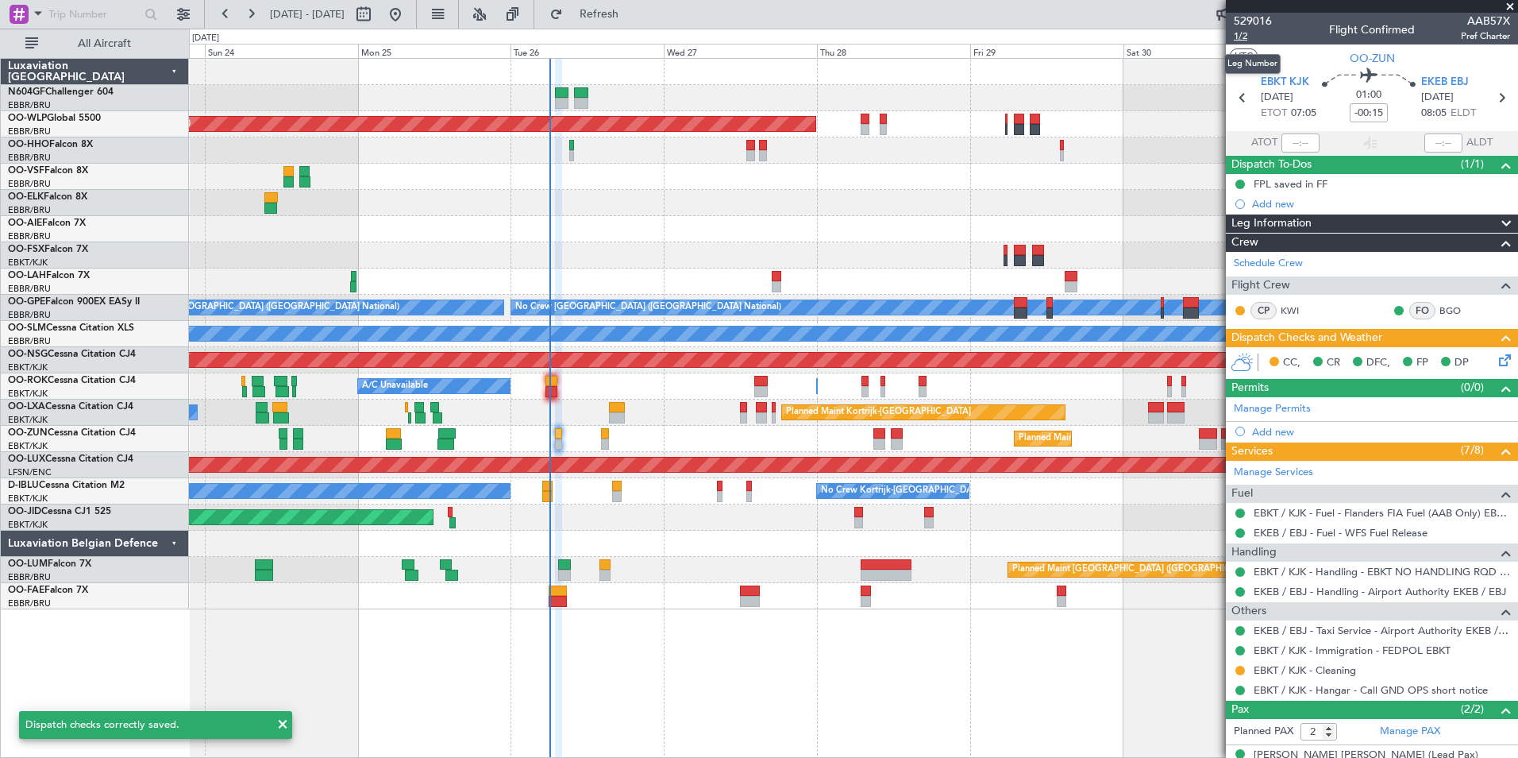
click at [1239, 37] on span "1/2" at bounding box center [1253, 36] width 38 height 14
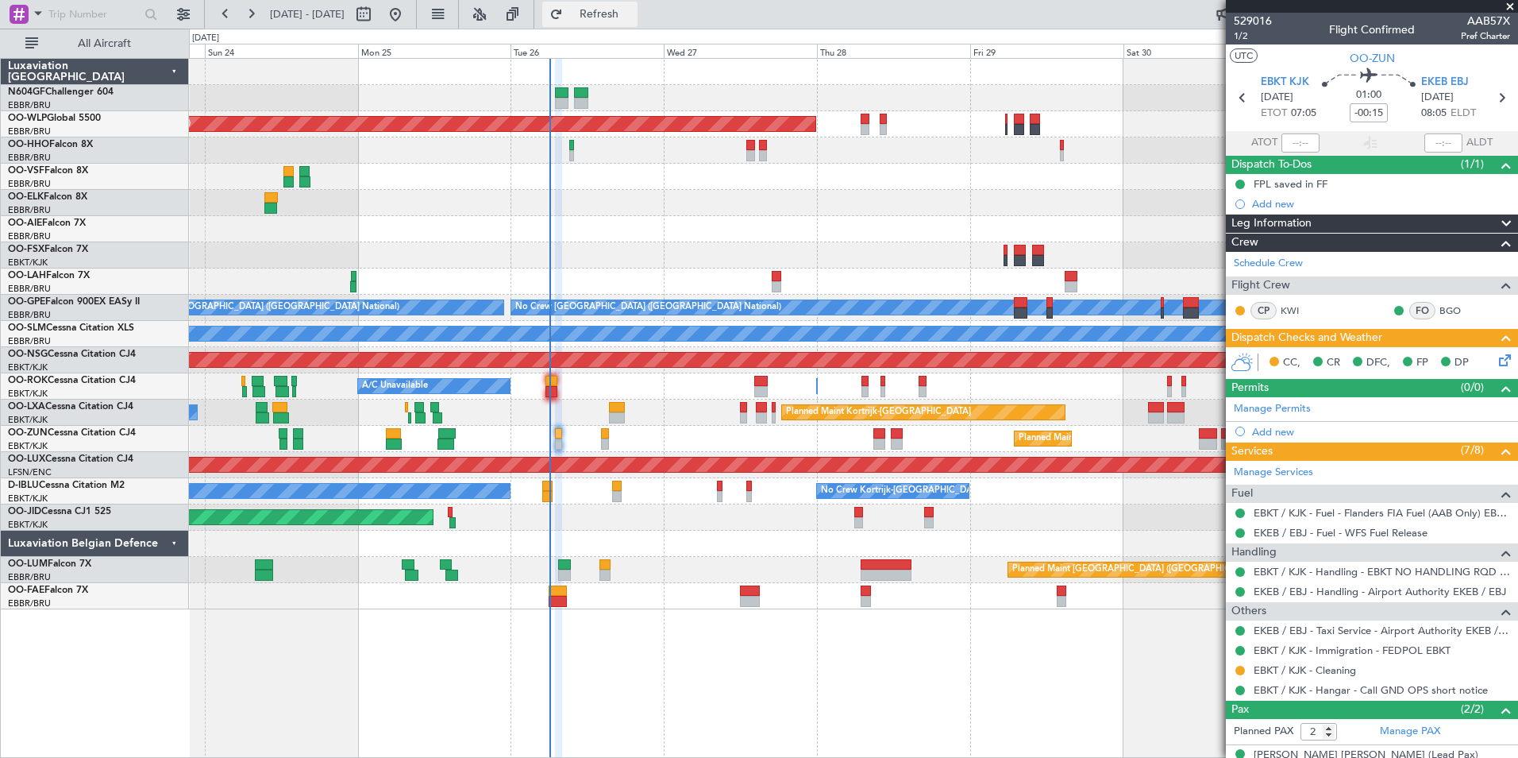
click at [633, 11] on span "Refresh" at bounding box center [599, 14] width 67 height 11
click at [1239, 649] on button at bounding box center [1241, 651] width 10 height 10
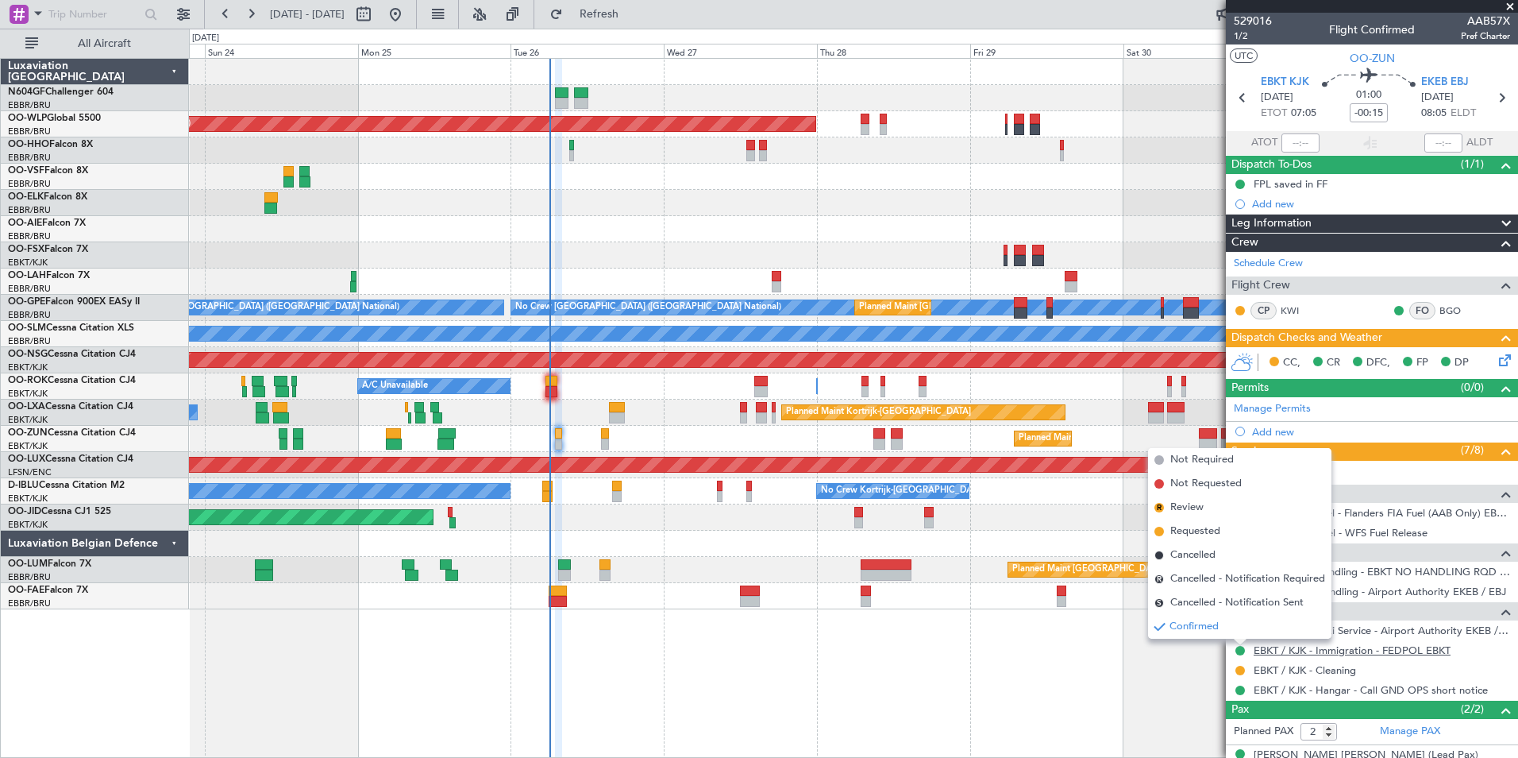
click at [1285, 646] on link "EBKT / KJK - Immigration - FEDPOL EBKT" at bounding box center [1352, 650] width 197 height 14
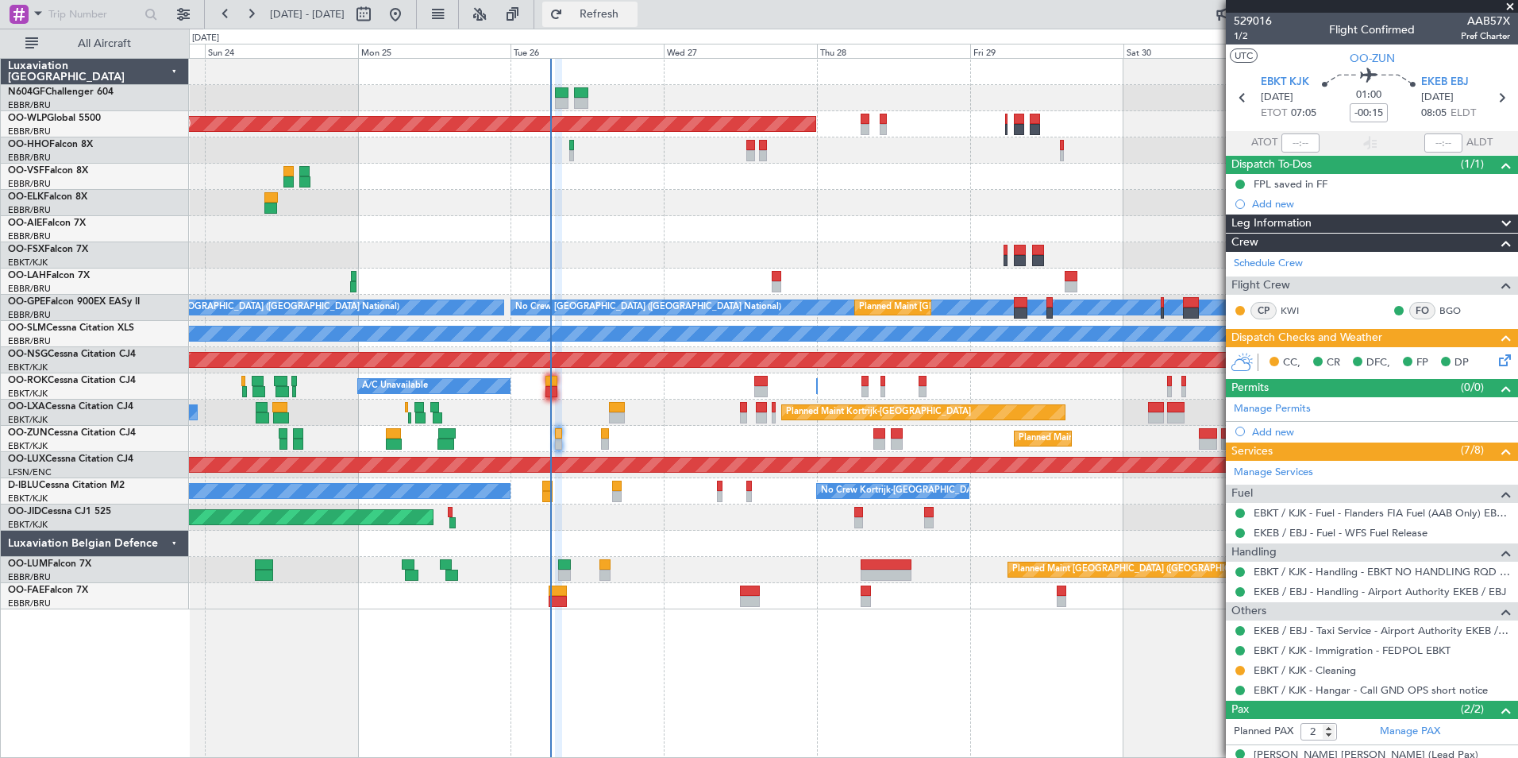
click at [633, 18] on span "Refresh" at bounding box center [599, 14] width 67 height 11
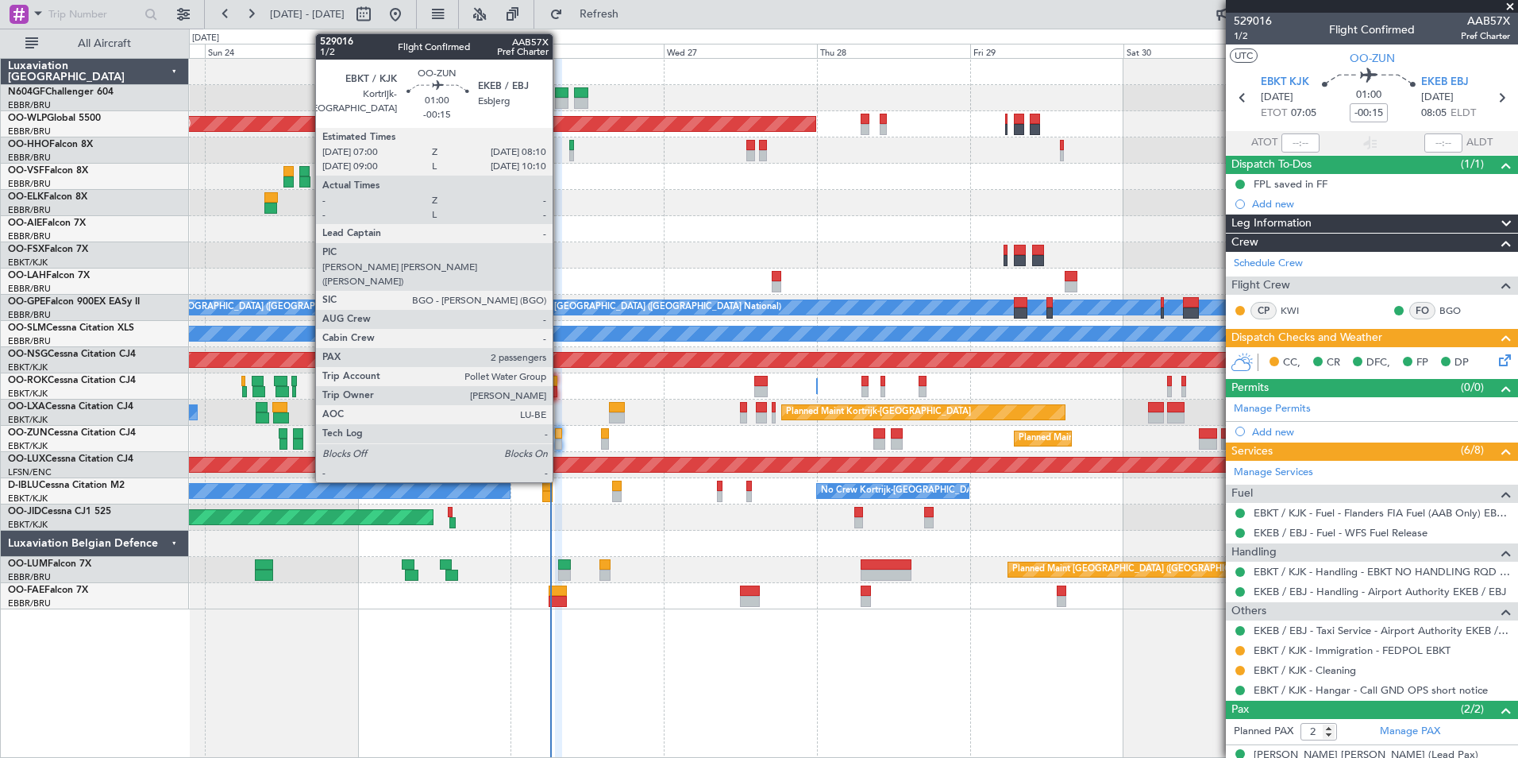
click at [560, 446] on div at bounding box center [559, 443] width 8 height 11
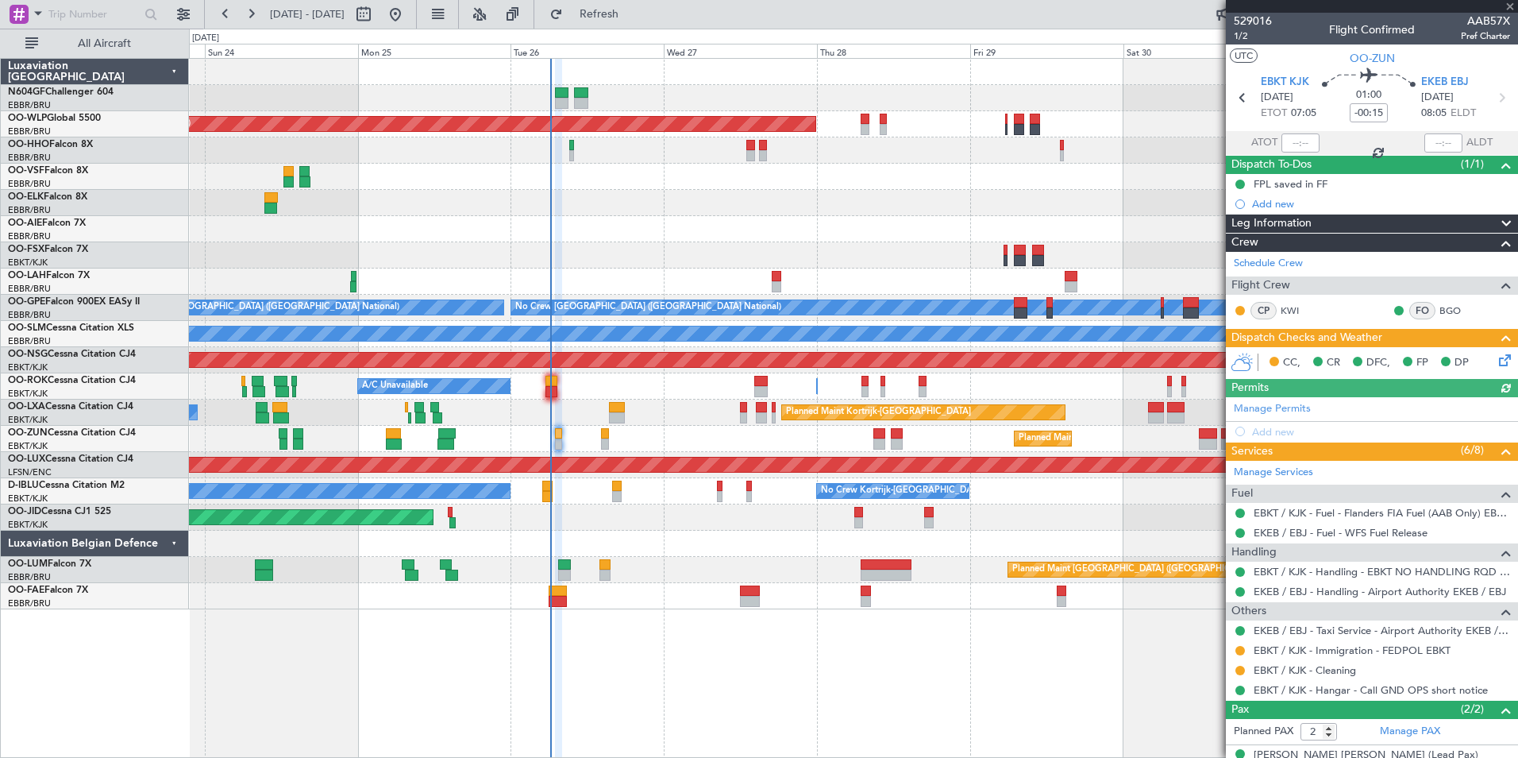
click at [1501, 363] on icon at bounding box center [1502, 357] width 13 height 13
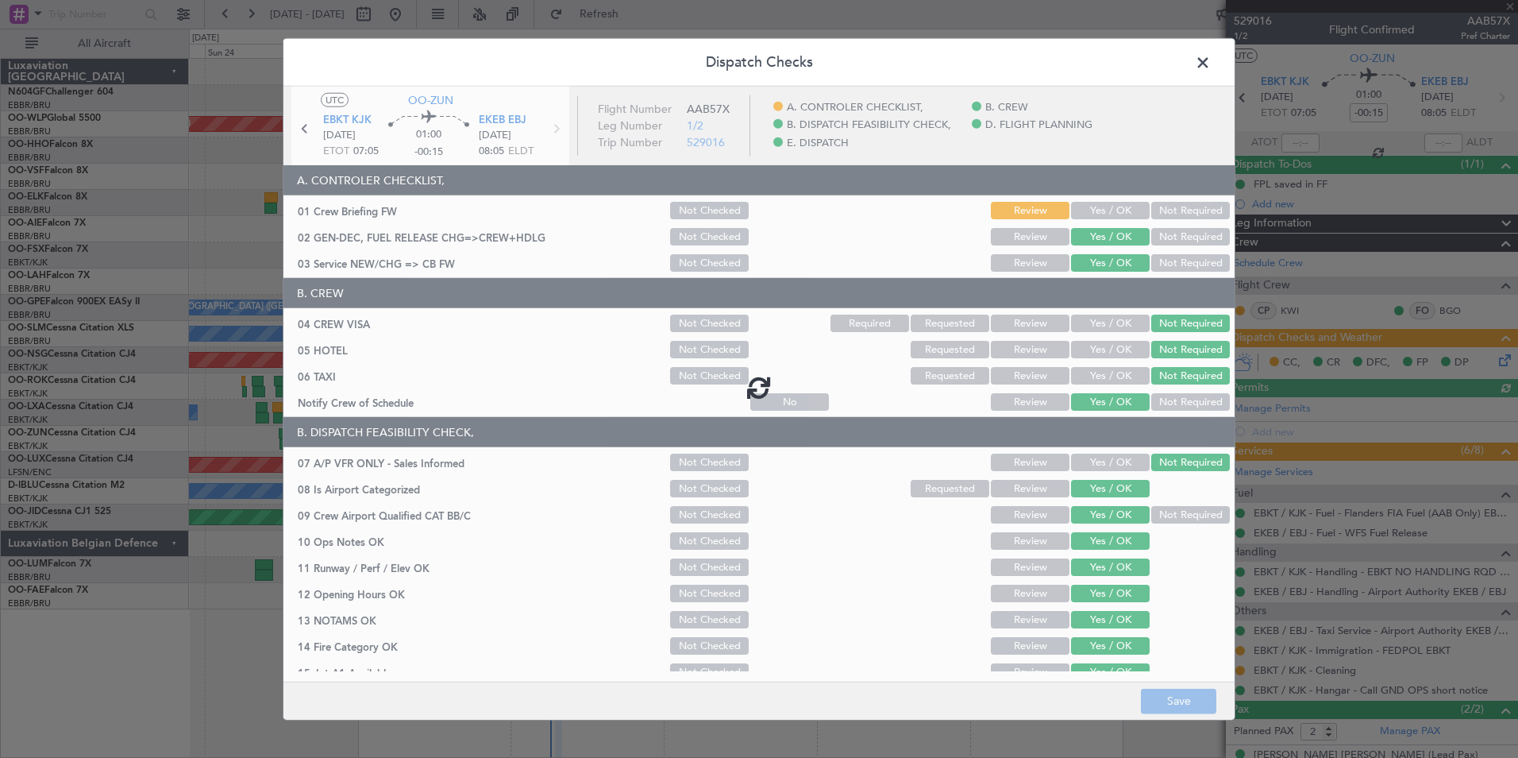
click at [1105, 214] on div at bounding box center [759, 387] width 951 height 601
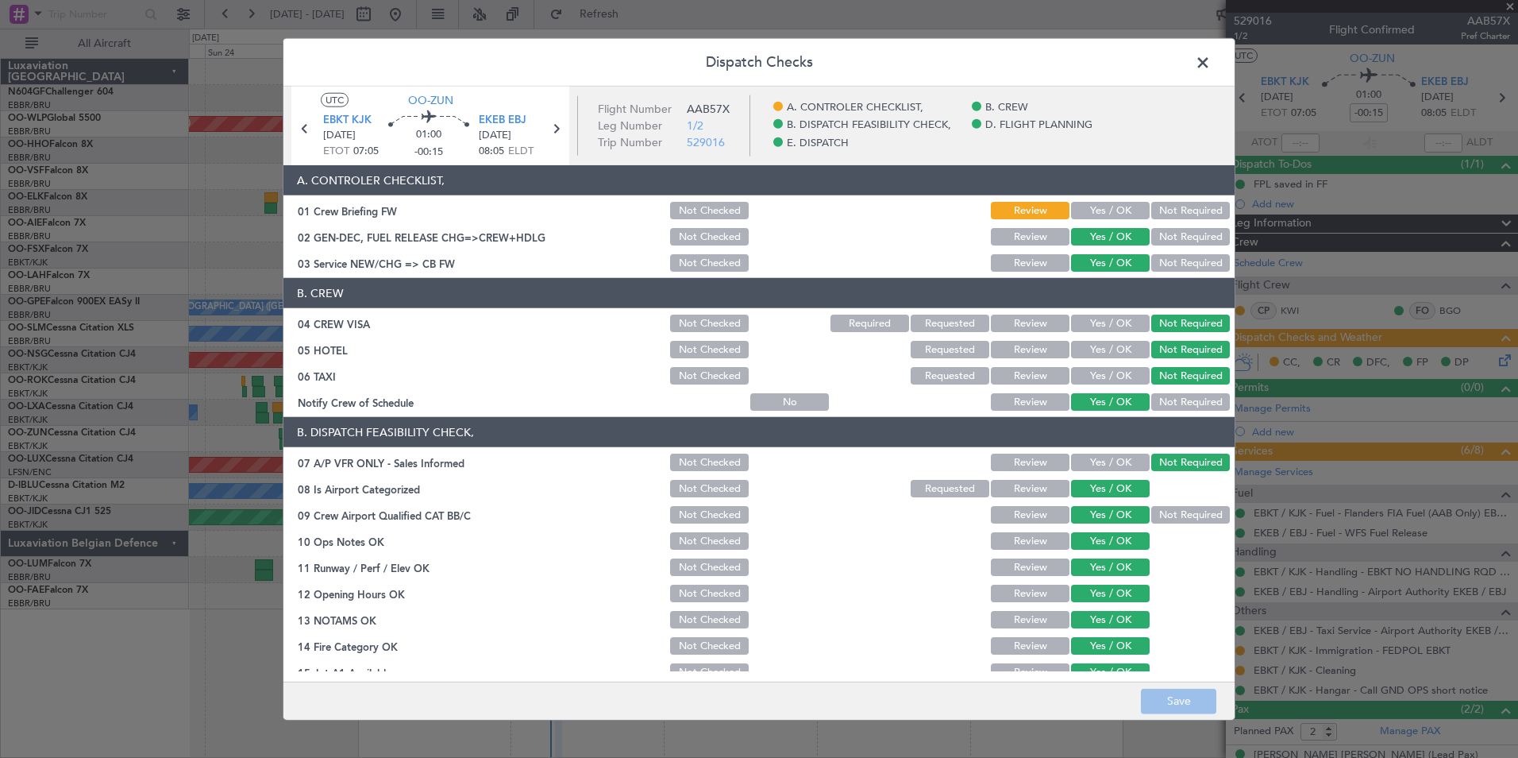
click at [1105, 210] on button "Yes / OK" at bounding box center [1110, 210] width 79 height 17
click at [1177, 702] on button "Save" at bounding box center [1178, 700] width 75 height 25
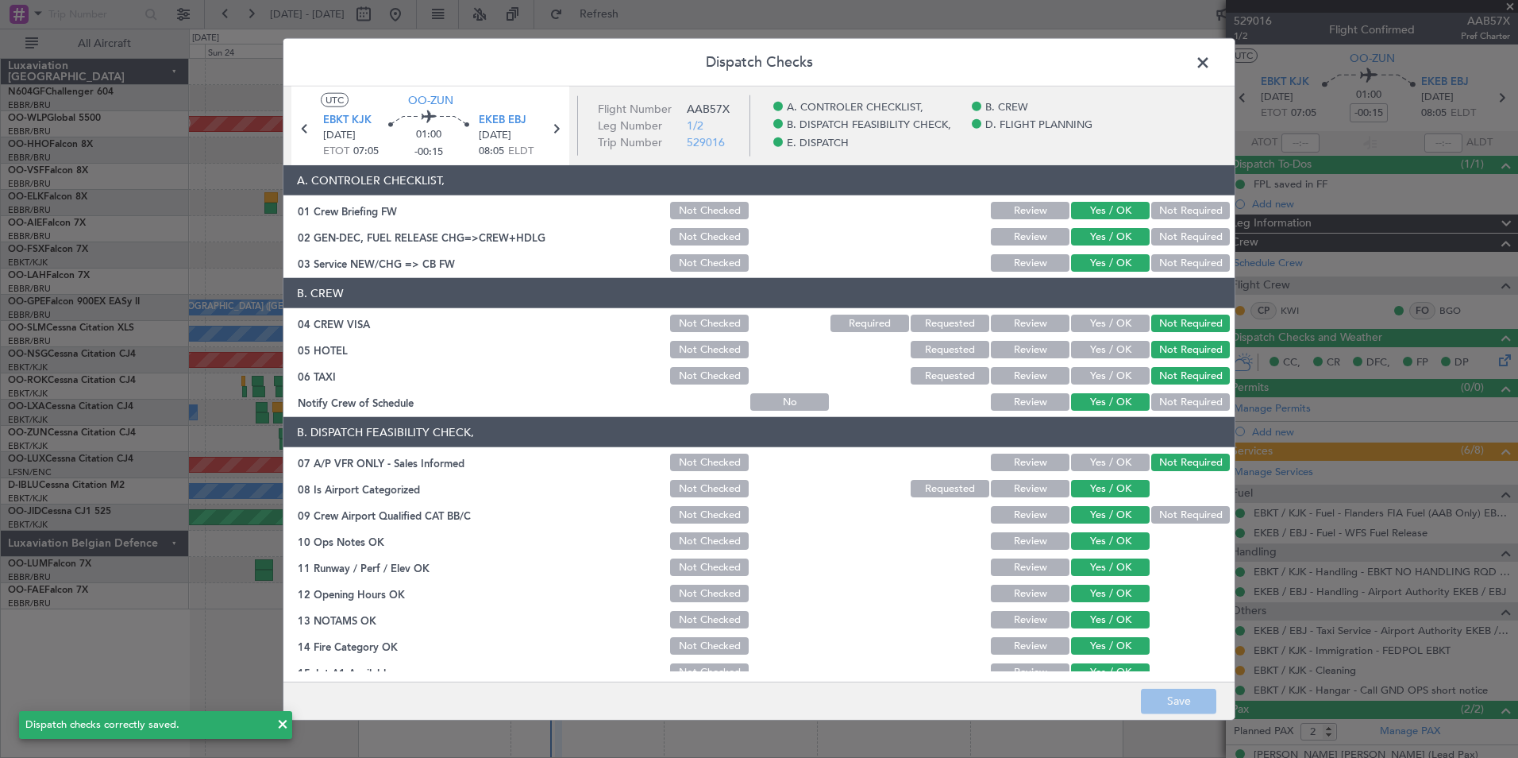
click at [1211, 61] on span at bounding box center [1211, 67] width 0 height 32
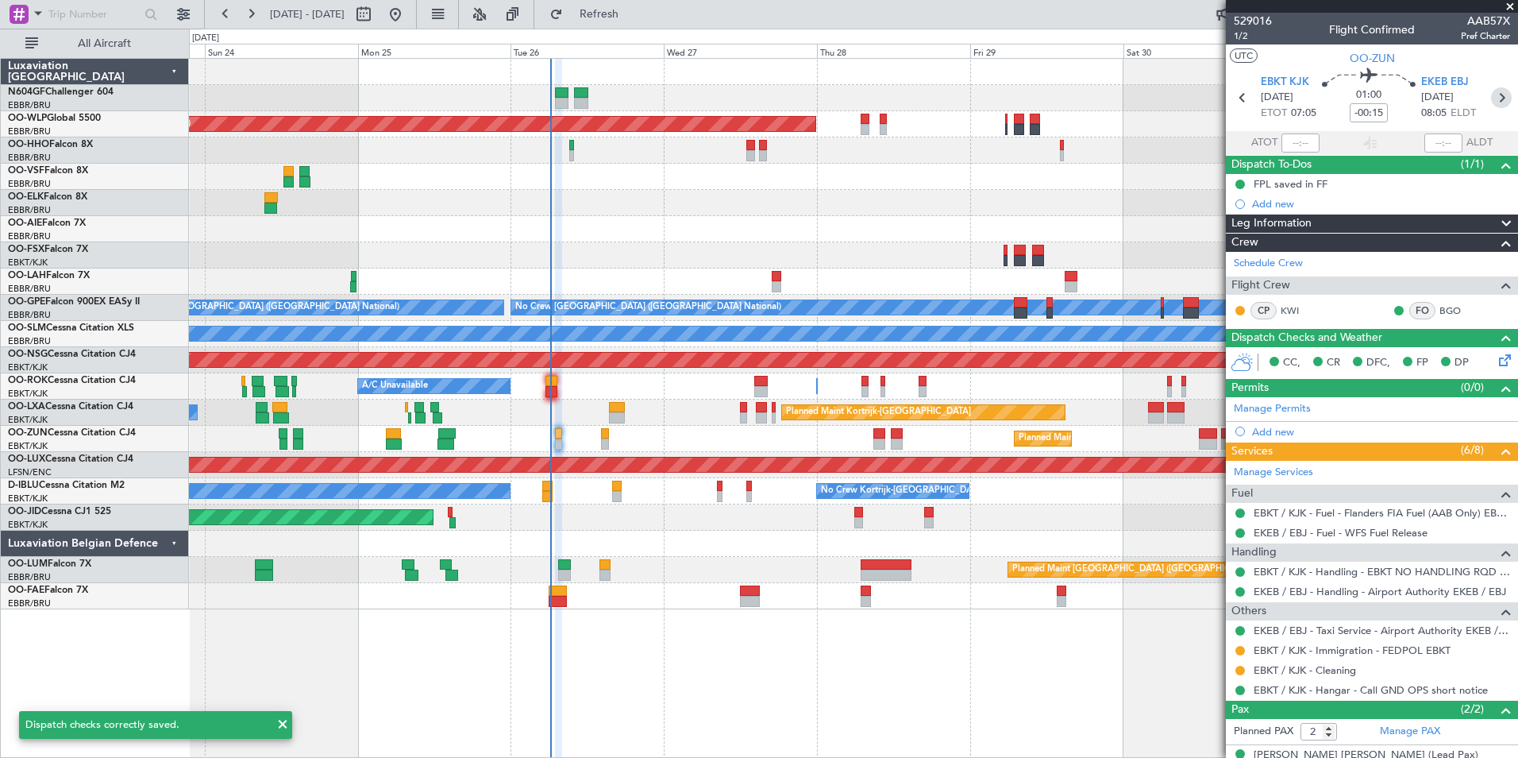
click at [1499, 100] on icon at bounding box center [1501, 97] width 21 height 21
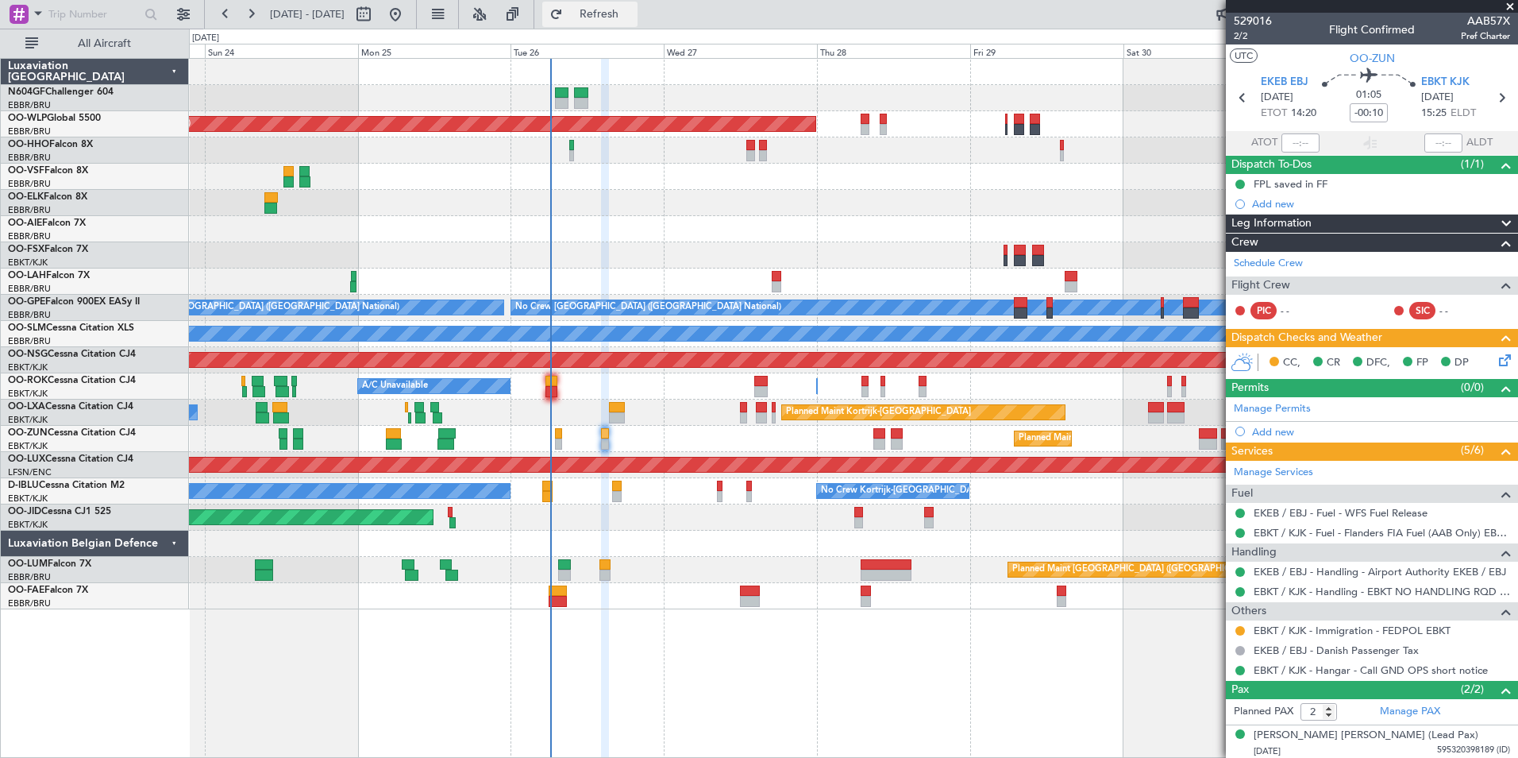
click at [633, 14] on span "Refresh" at bounding box center [599, 14] width 67 height 11
click at [1277, 308] on div "PIC - -" at bounding box center [1275, 310] width 83 height 17
click at [1303, 313] on div "- -" at bounding box center [1299, 310] width 36 height 14
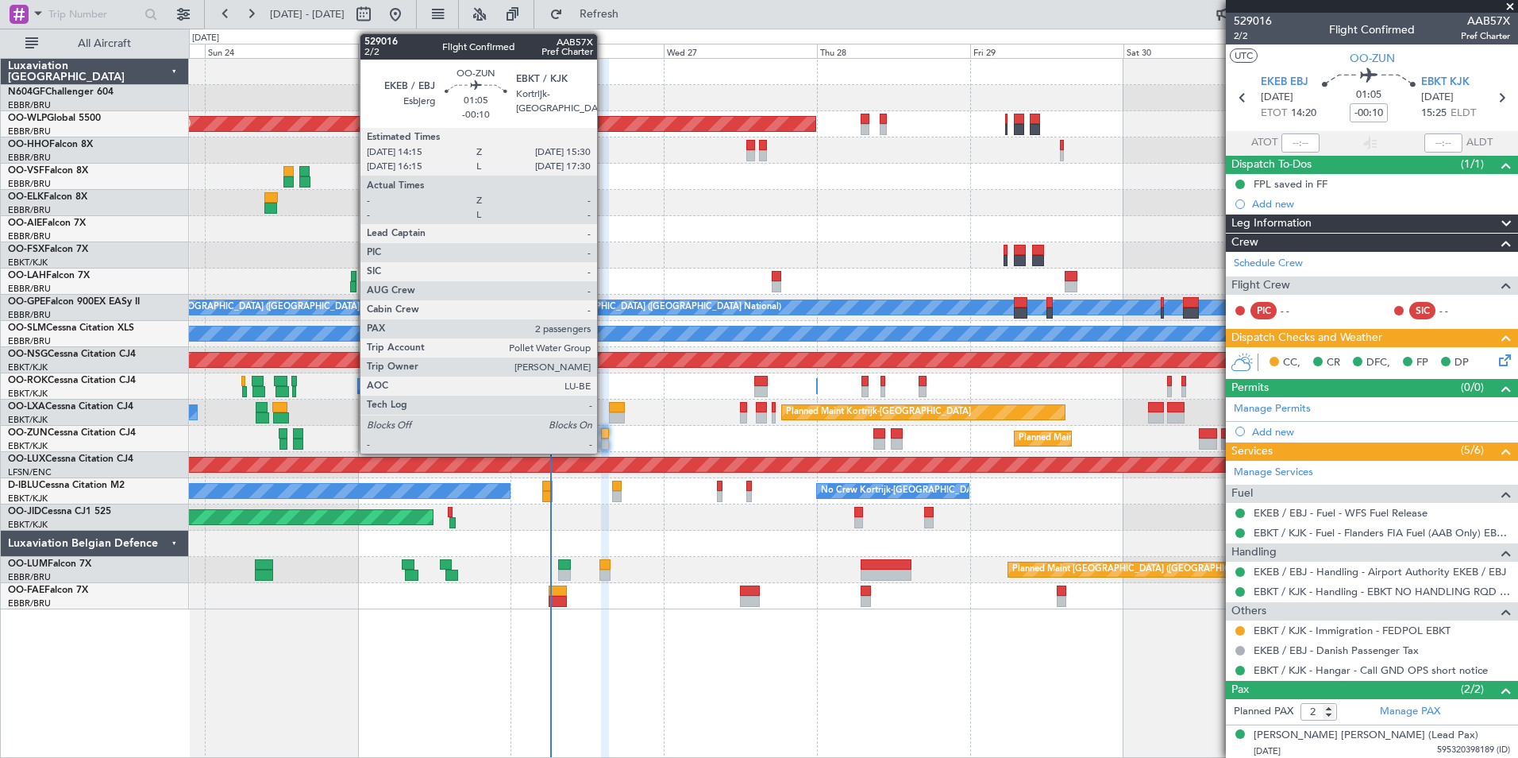
click at [604, 443] on div at bounding box center [605, 443] width 9 height 11
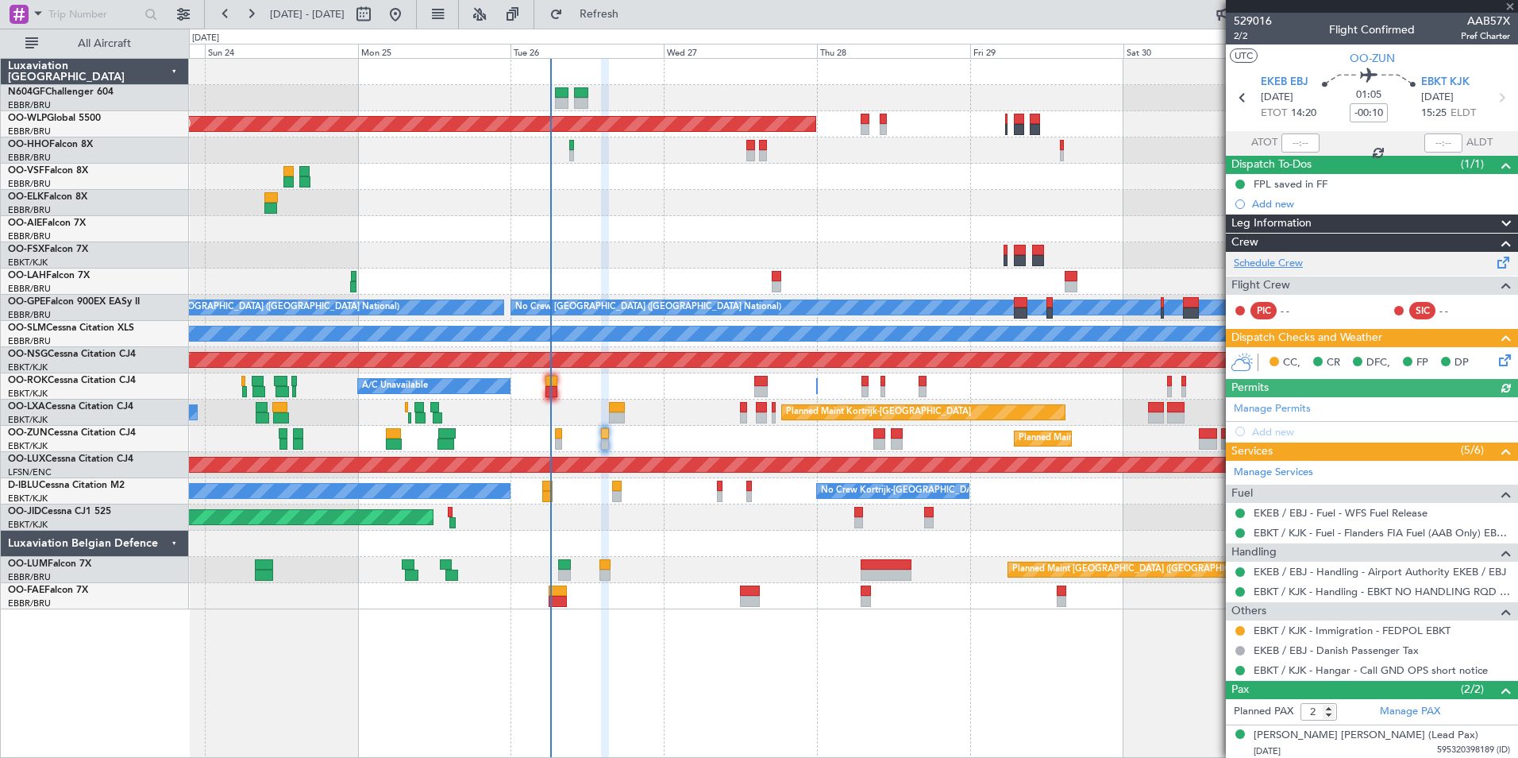
click at [1275, 264] on link "Schedule Crew" at bounding box center [1268, 264] width 69 height 16
click at [633, 10] on span "Refresh" at bounding box center [599, 14] width 67 height 11
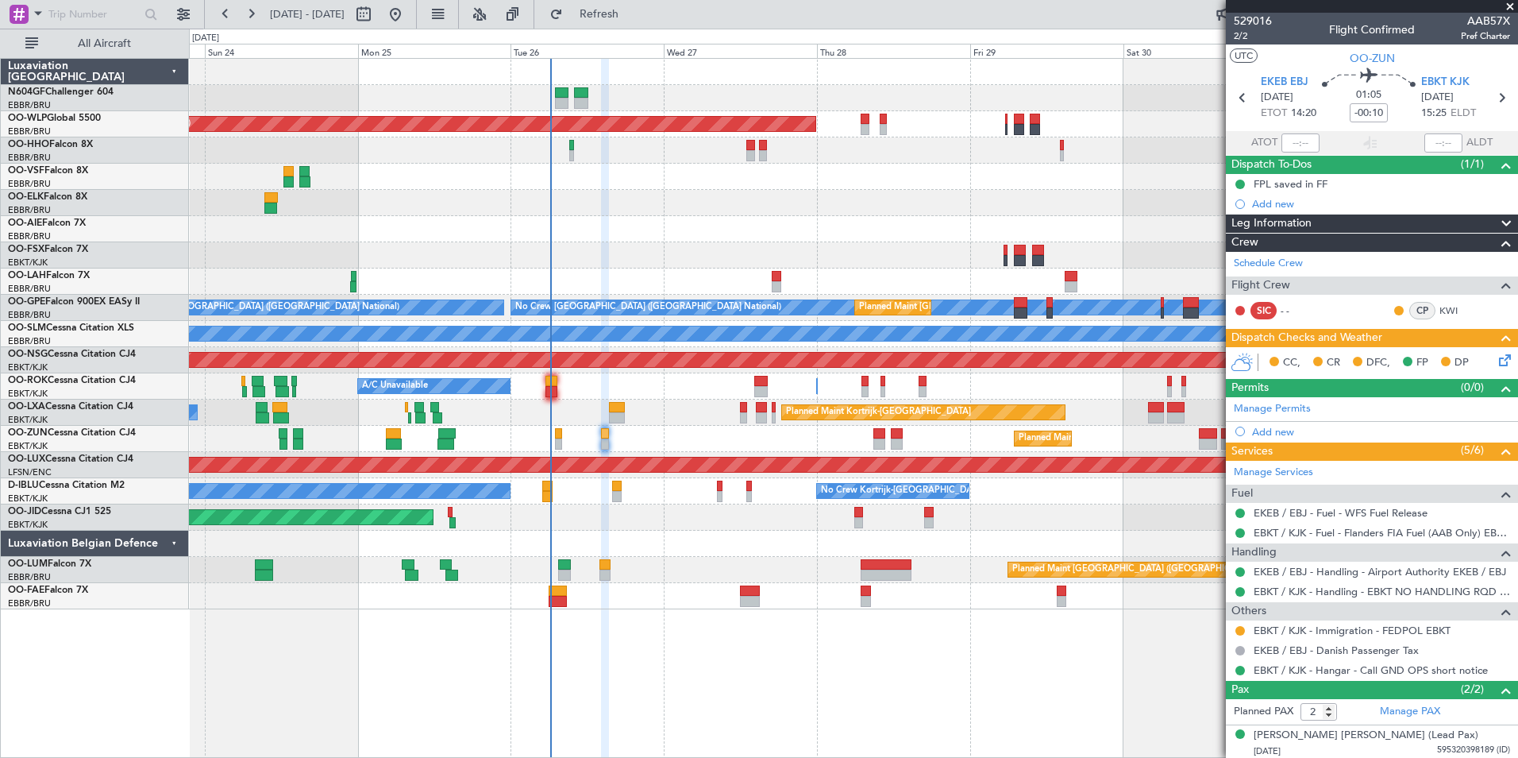
click at [1282, 312] on div "- -" at bounding box center [1299, 310] width 36 height 14
click at [631, 21] on button "Refresh" at bounding box center [589, 14] width 95 height 25
click at [619, 5] on button "Refresh" at bounding box center [589, 14] width 95 height 25
click at [1496, 361] on icon at bounding box center [1502, 357] width 13 height 13
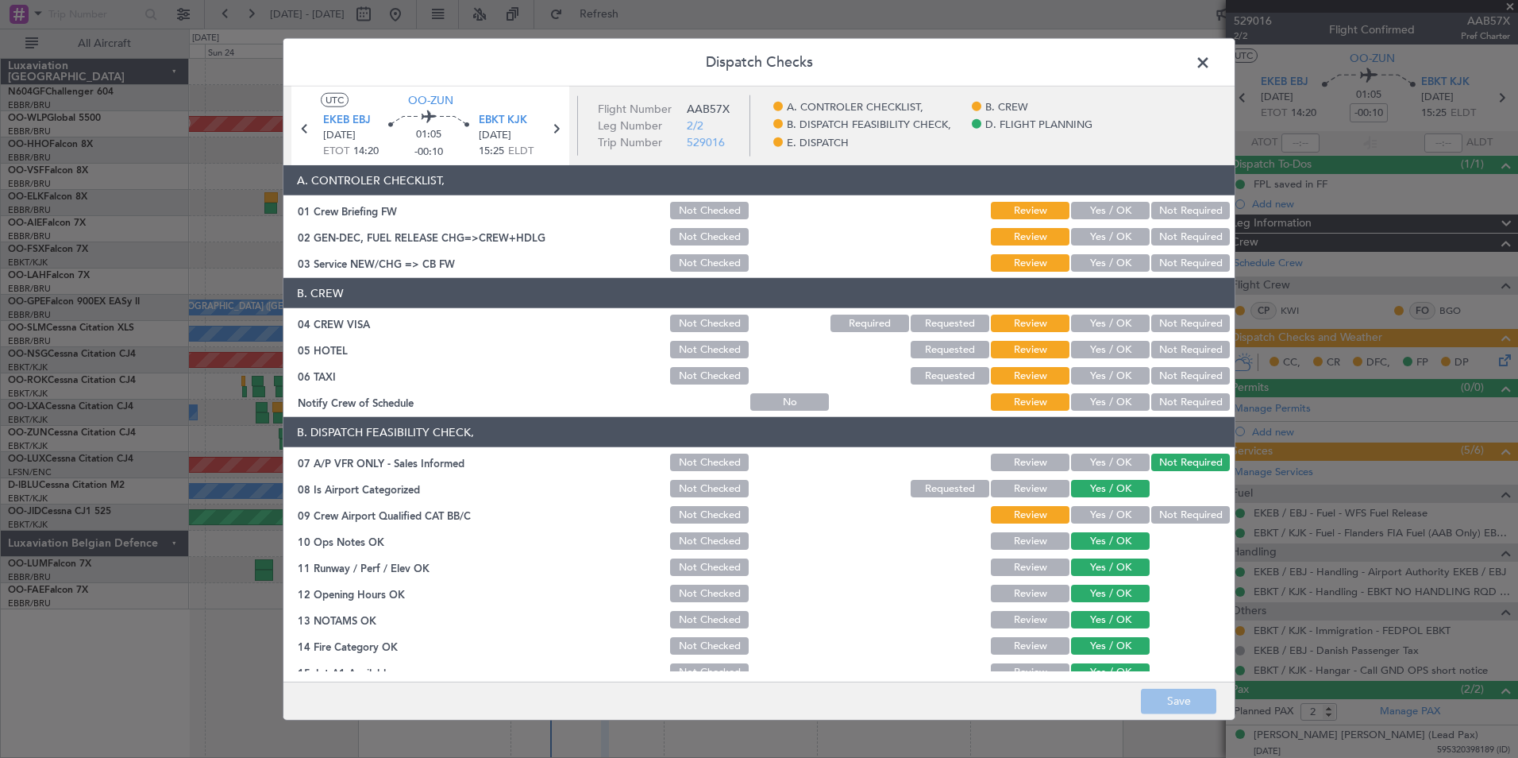
click at [1112, 411] on div "Yes / OK" at bounding box center [1109, 402] width 80 height 22
click at [1113, 397] on button "Yes / OK" at bounding box center [1110, 401] width 79 height 17
click at [1170, 386] on div "Not Required" at bounding box center [1189, 376] width 80 height 22
click at [1171, 383] on button "Not Required" at bounding box center [1191, 375] width 79 height 17
click at [1179, 345] on button "Not Required" at bounding box center [1191, 349] width 79 height 17
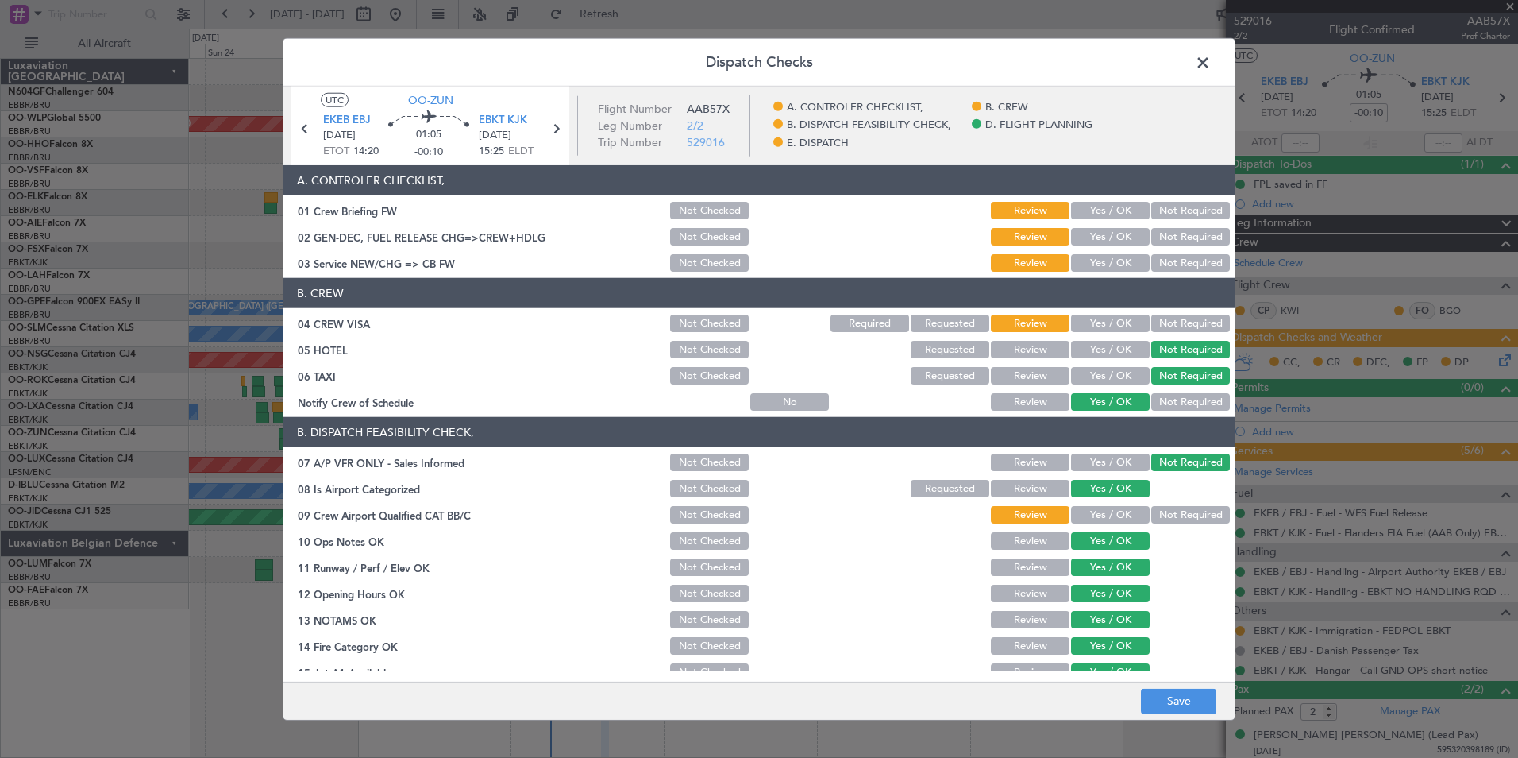
click at [1178, 330] on button "Not Required" at bounding box center [1191, 322] width 79 height 17
click at [1109, 260] on button "Yes / OK" at bounding box center [1110, 262] width 79 height 17
click at [1120, 517] on button "Yes / OK" at bounding box center [1110, 514] width 79 height 17
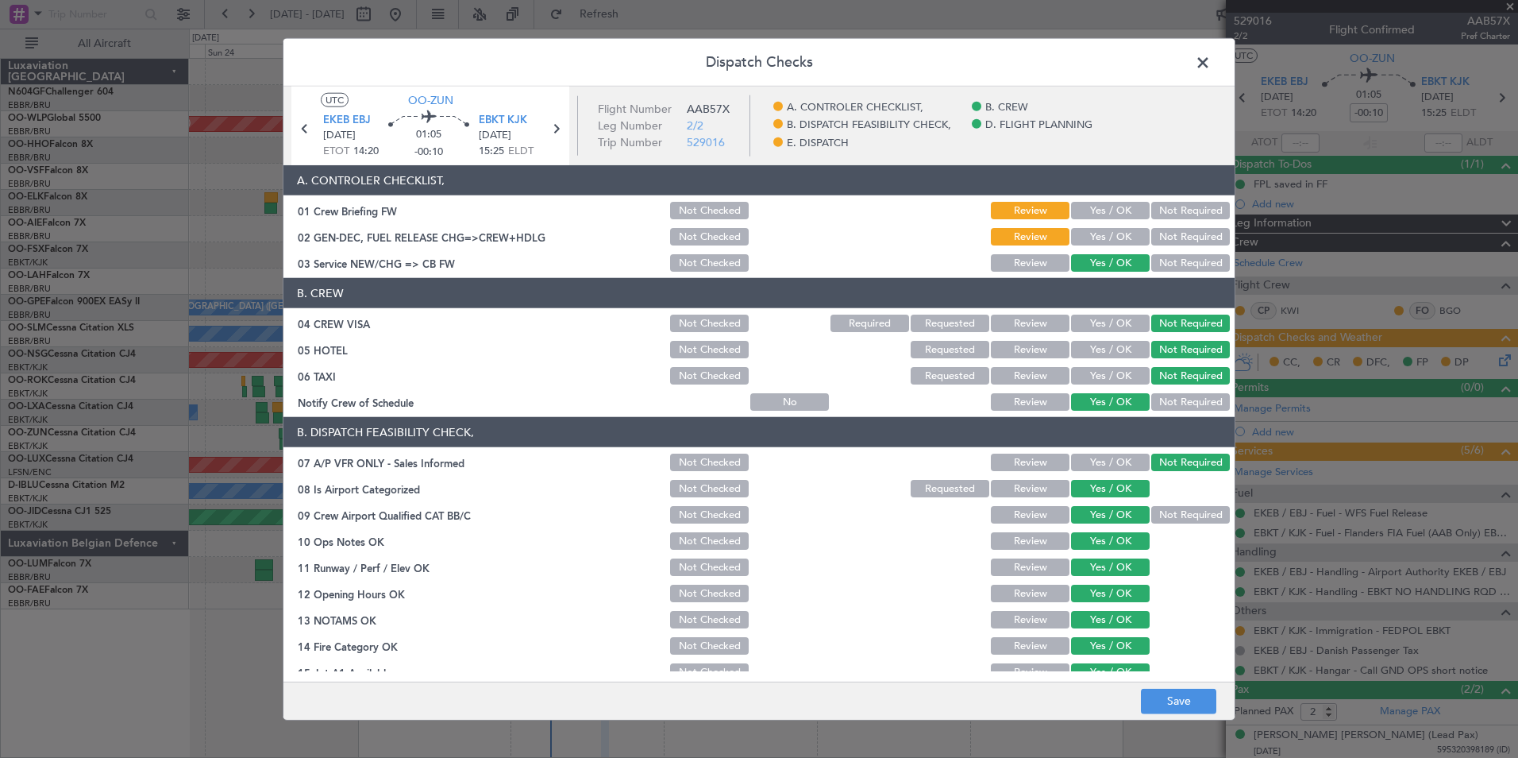
scroll to position [294, 0]
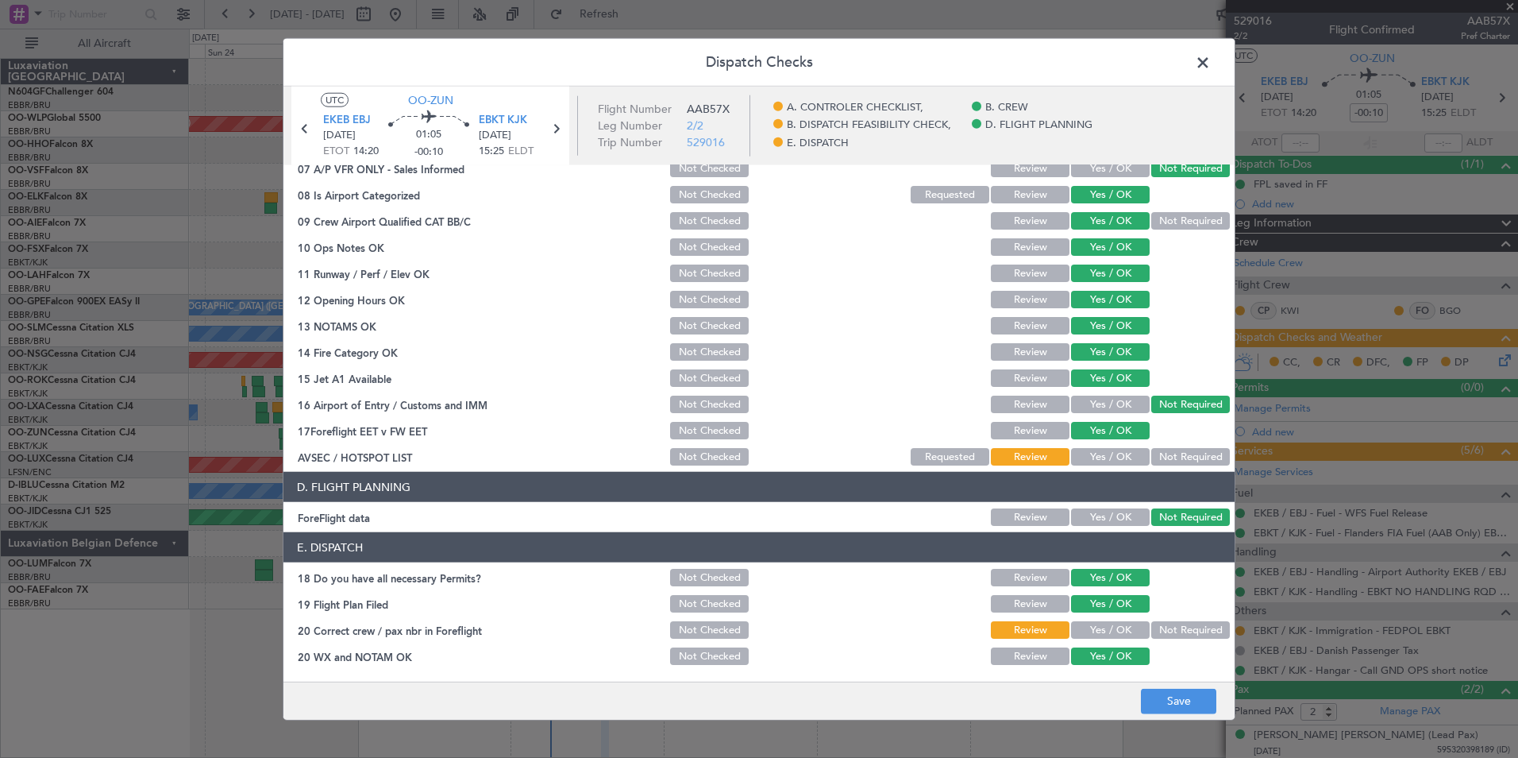
click at [1104, 457] on button "Yes / OK" at bounding box center [1110, 456] width 79 height 17
click at [1105, 634] on button "Yes / OK" at bounding box center [1110, 629] width 79 height 17
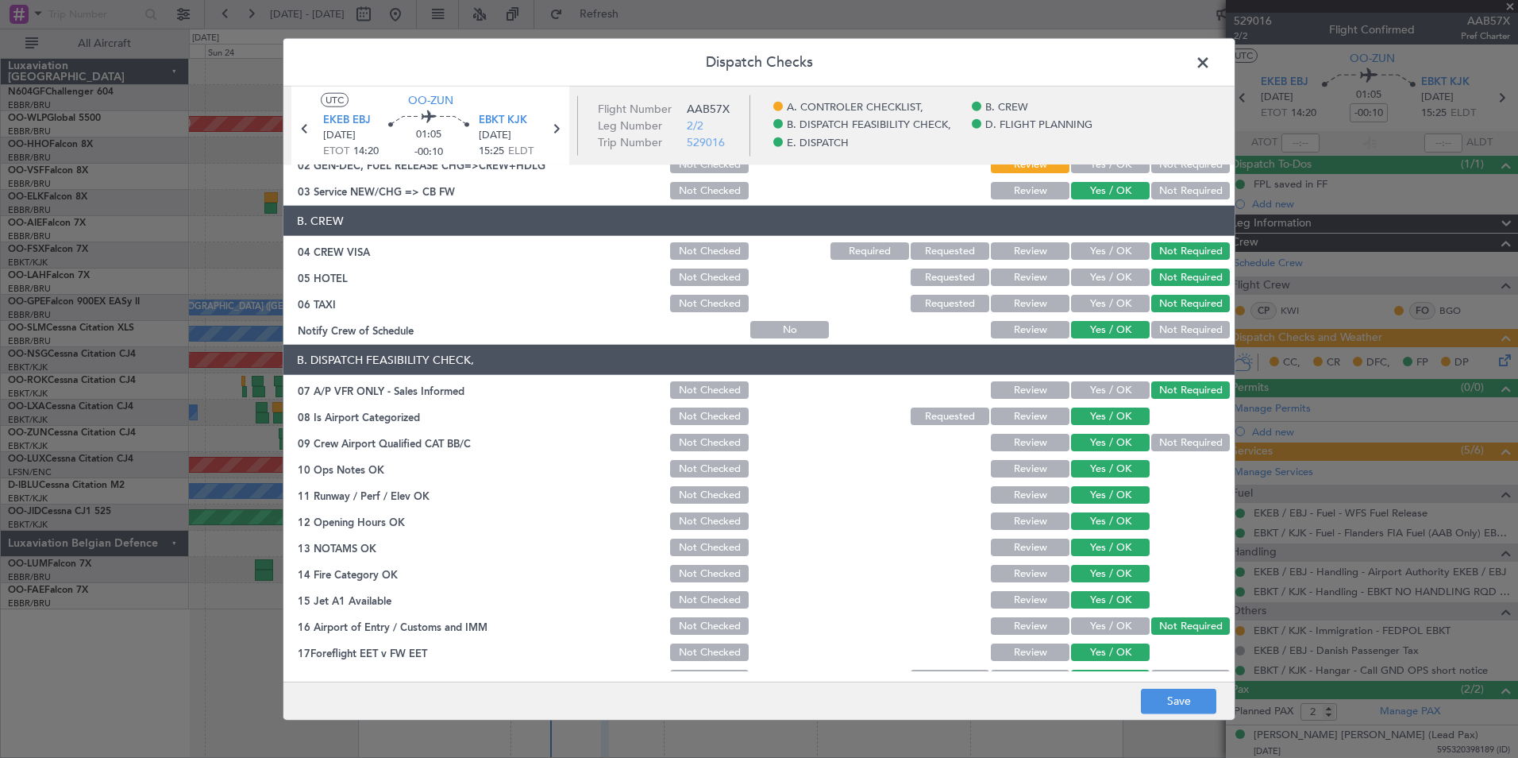
scroll to position [70, 0]
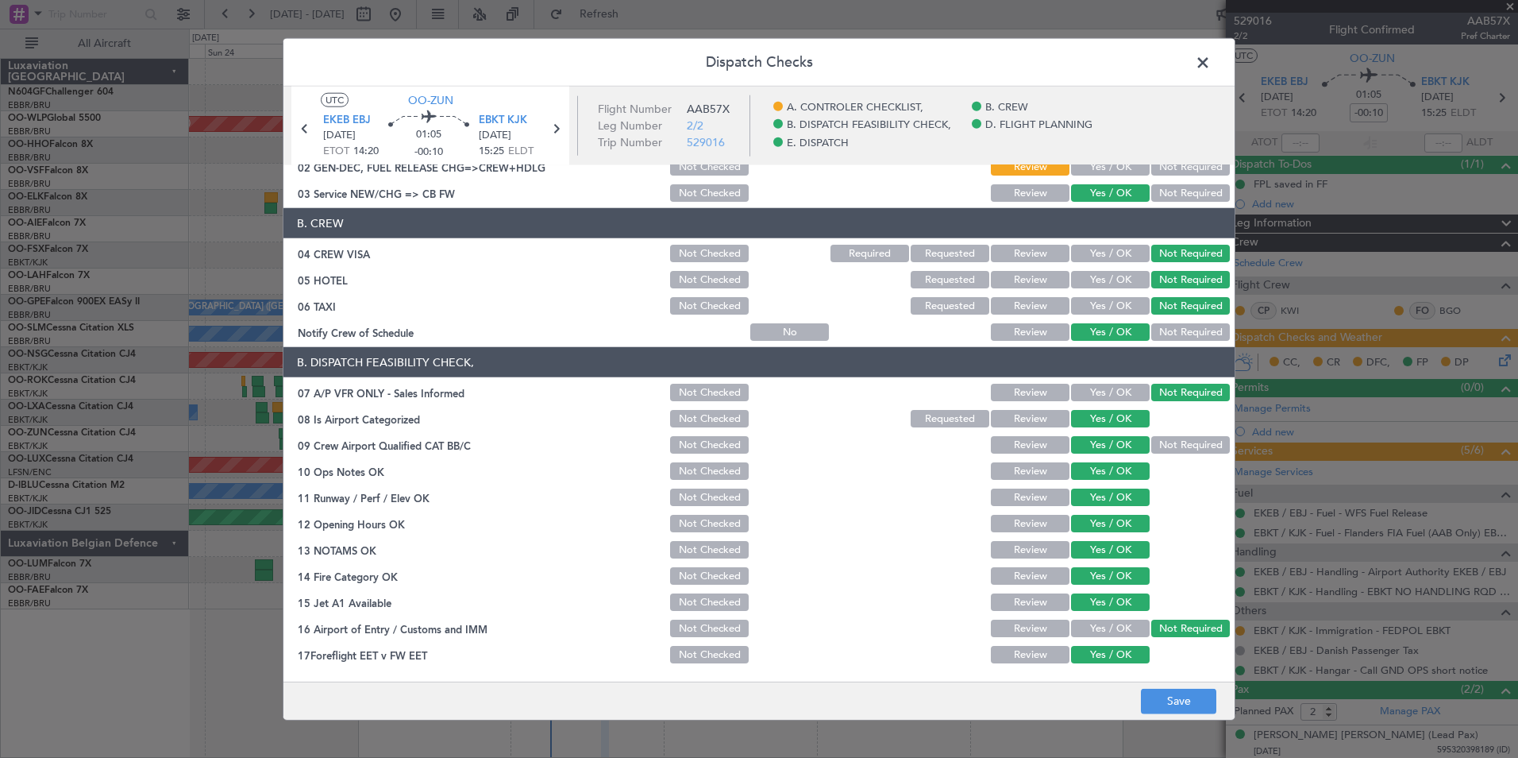
click at [1149, 682] on footer "Save" at bounding box center [759, 700] width 951 height 38
click at [1177, 718] on footer "Save" at bounding box center [759, 700] width 951 height 38
click at [1177, 704] on button "Save" at bounding box center [1178, 700] width 75 height 25
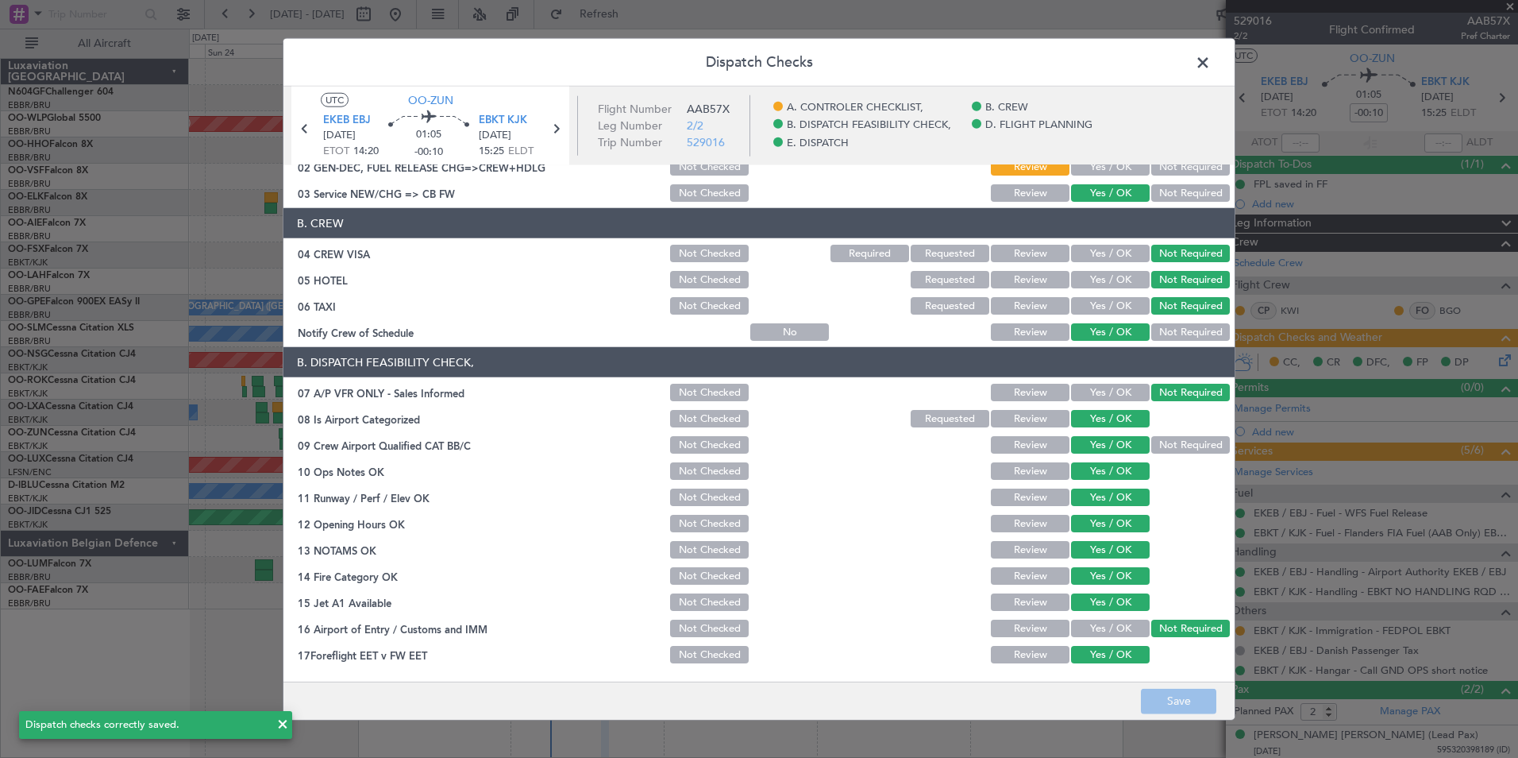
click at [1211, 68] on span at bounding box center [1211, 67] width 0 height 32
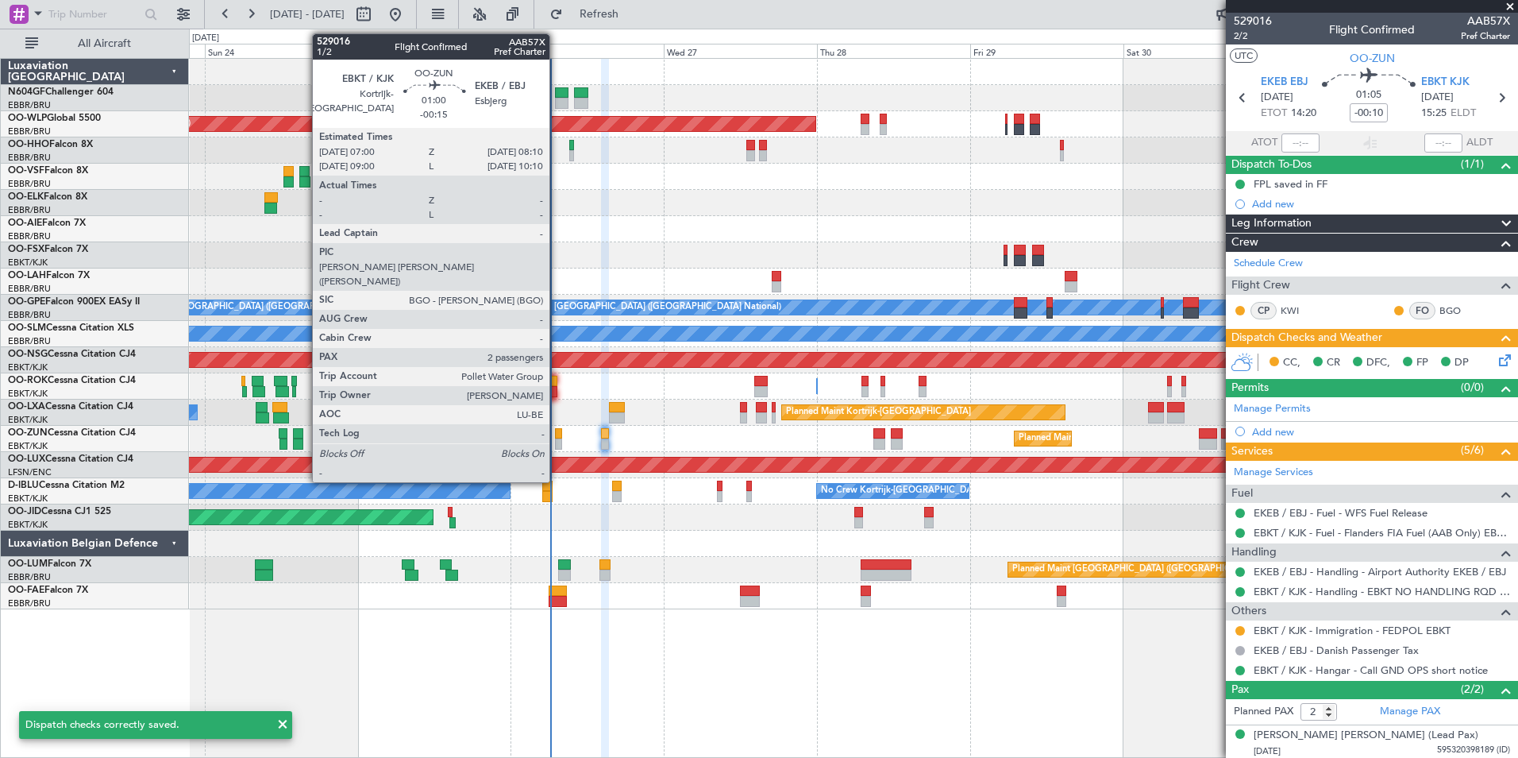
click at [558, 445] on div at bounding box center [559, 443] width 8 height 11
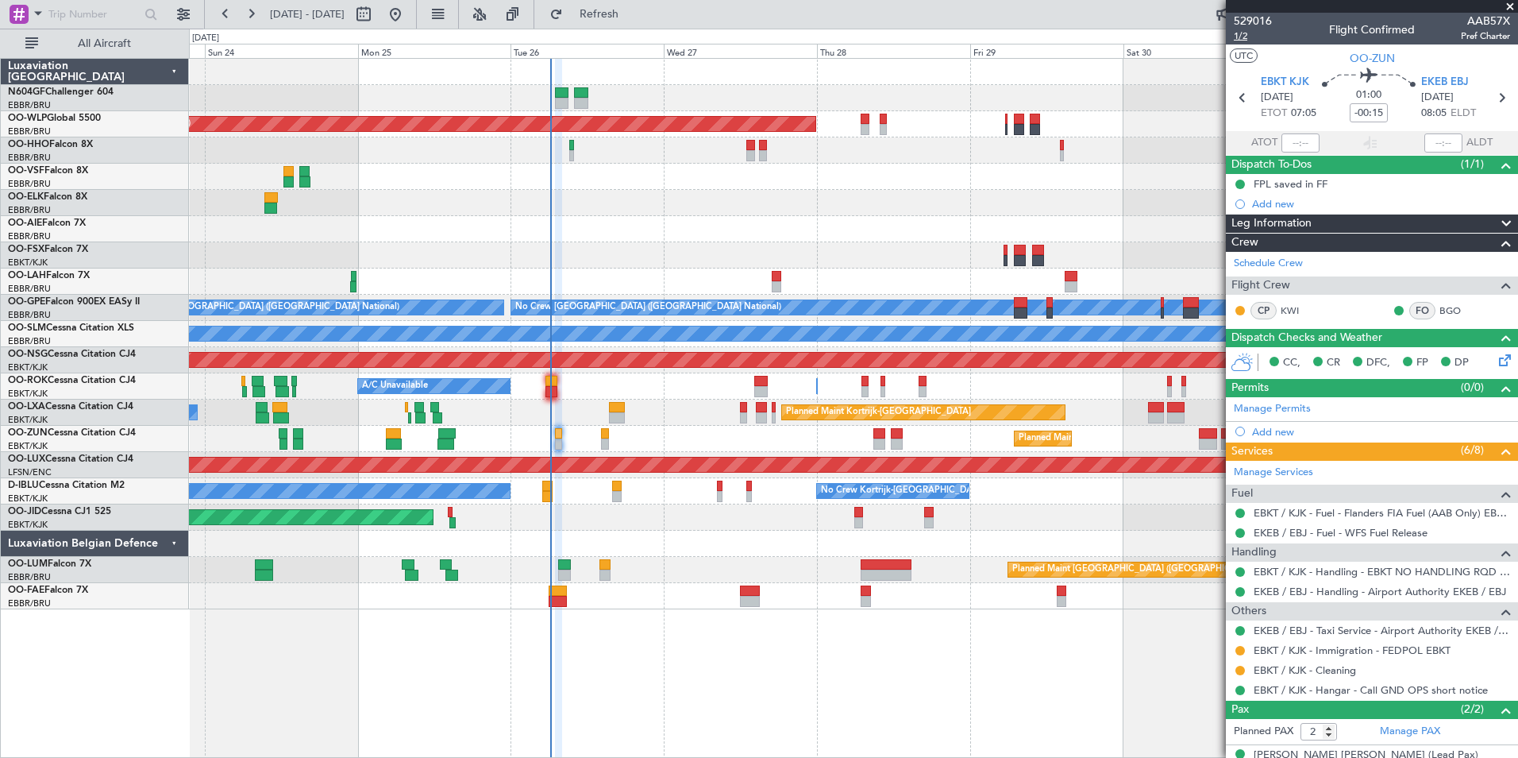
click at [1234, 33] on span "1/2" at bounding box center [1253, 36] width 38 height 14
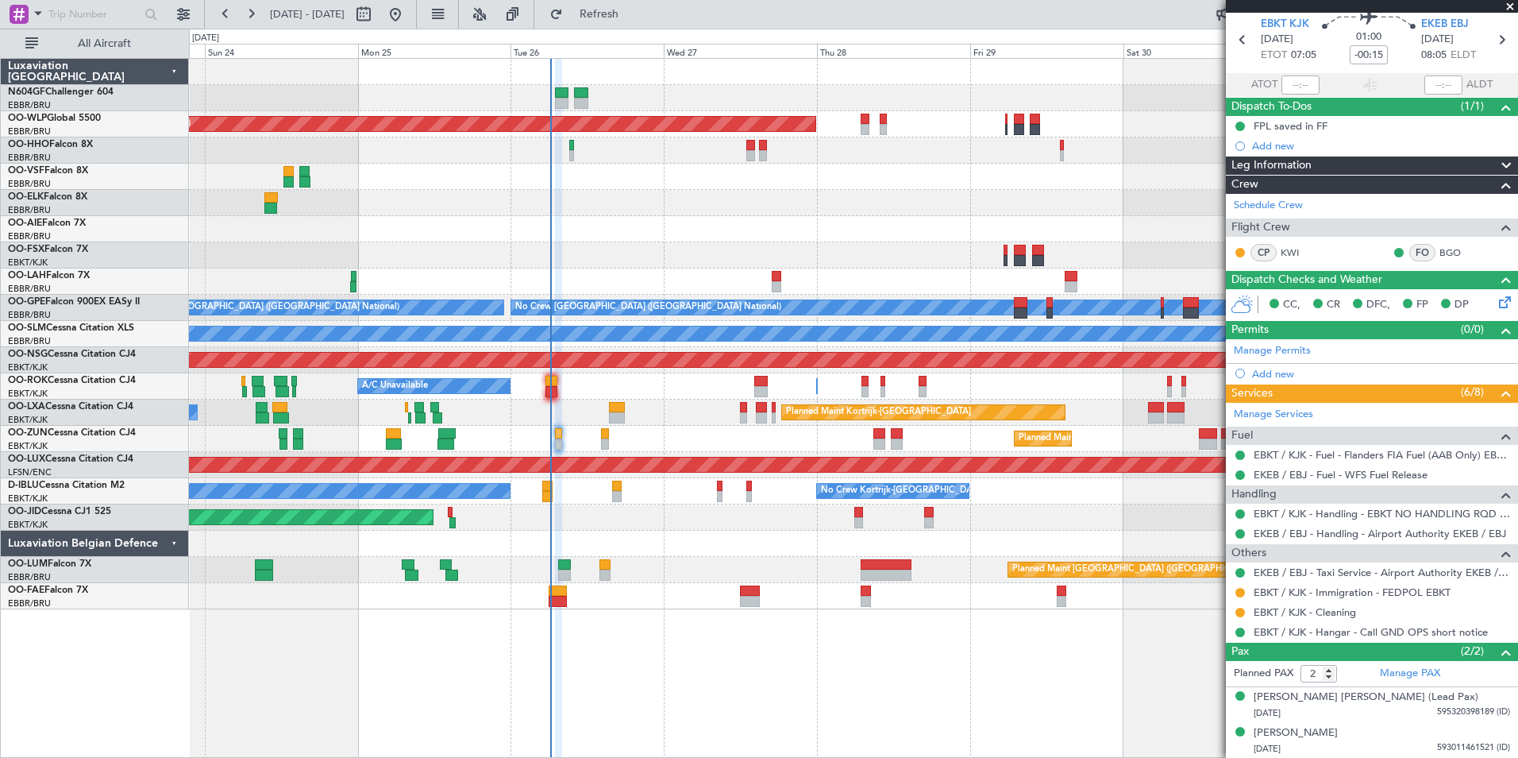
scroll to position [0, 0]
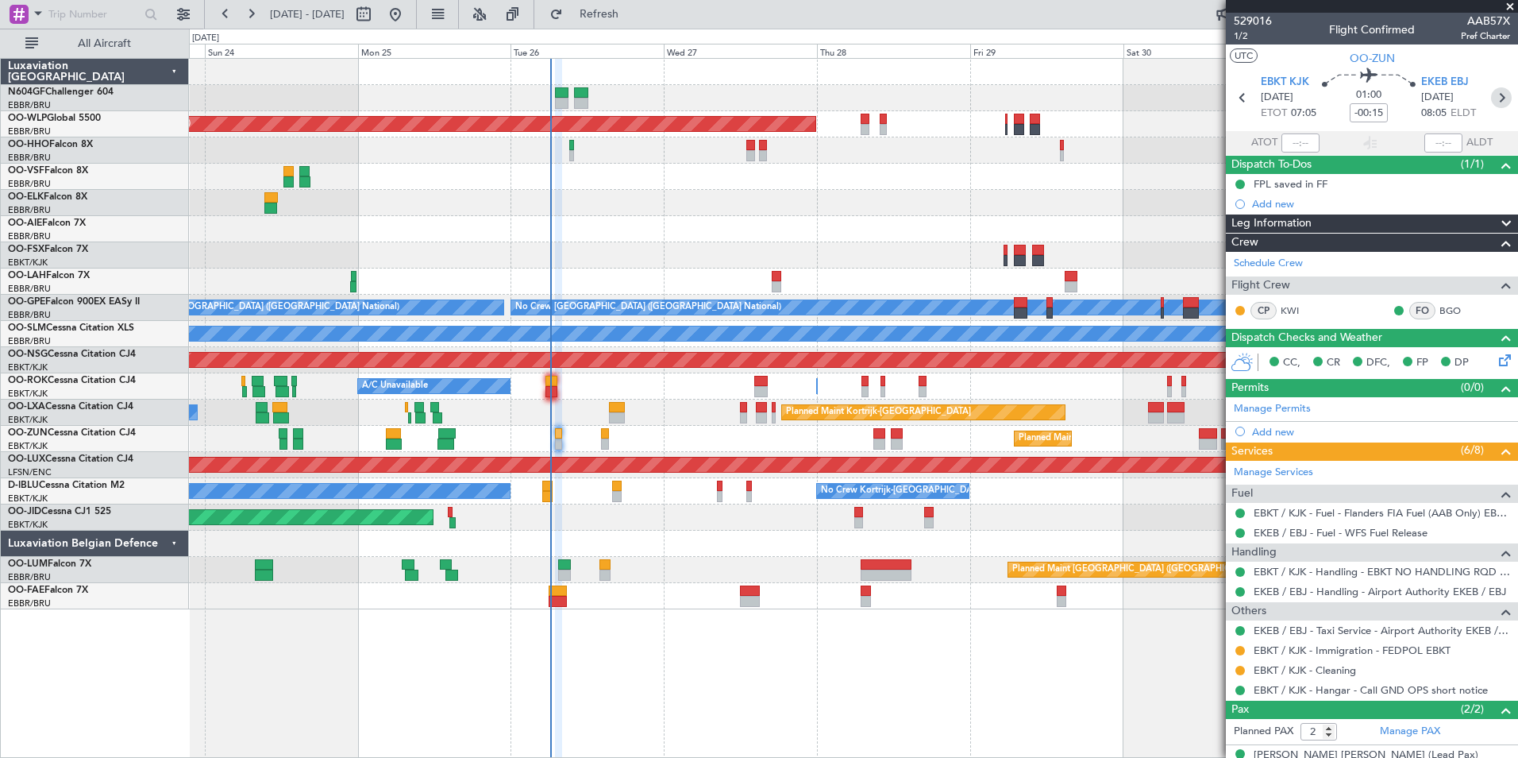
click at [1491, 102] on icon at bounding box center [1501, 97] width 21 height 21
type input "-00:10"
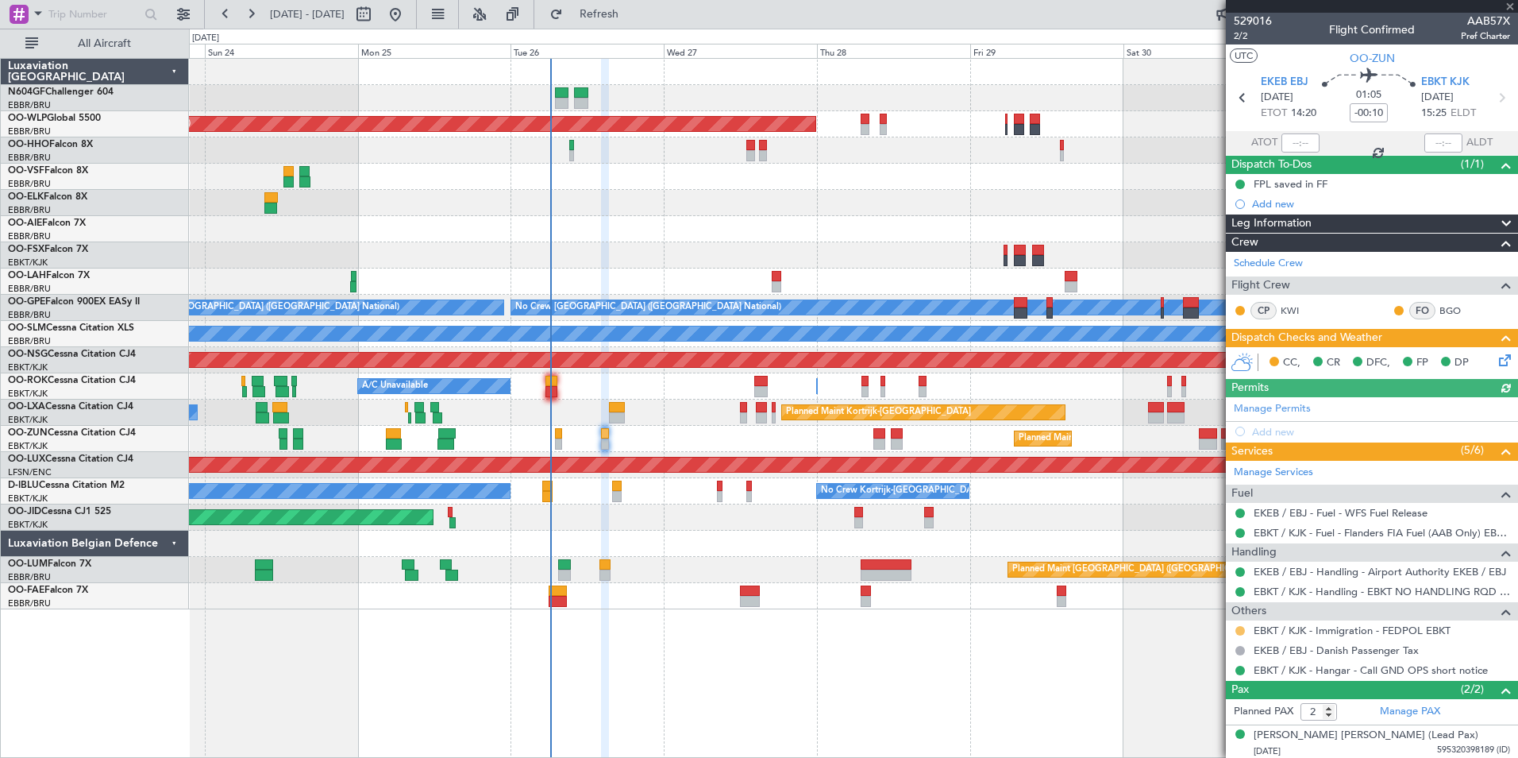
click at [1240, 626] on button at bounding box center [1241, 631] width 10 height 10
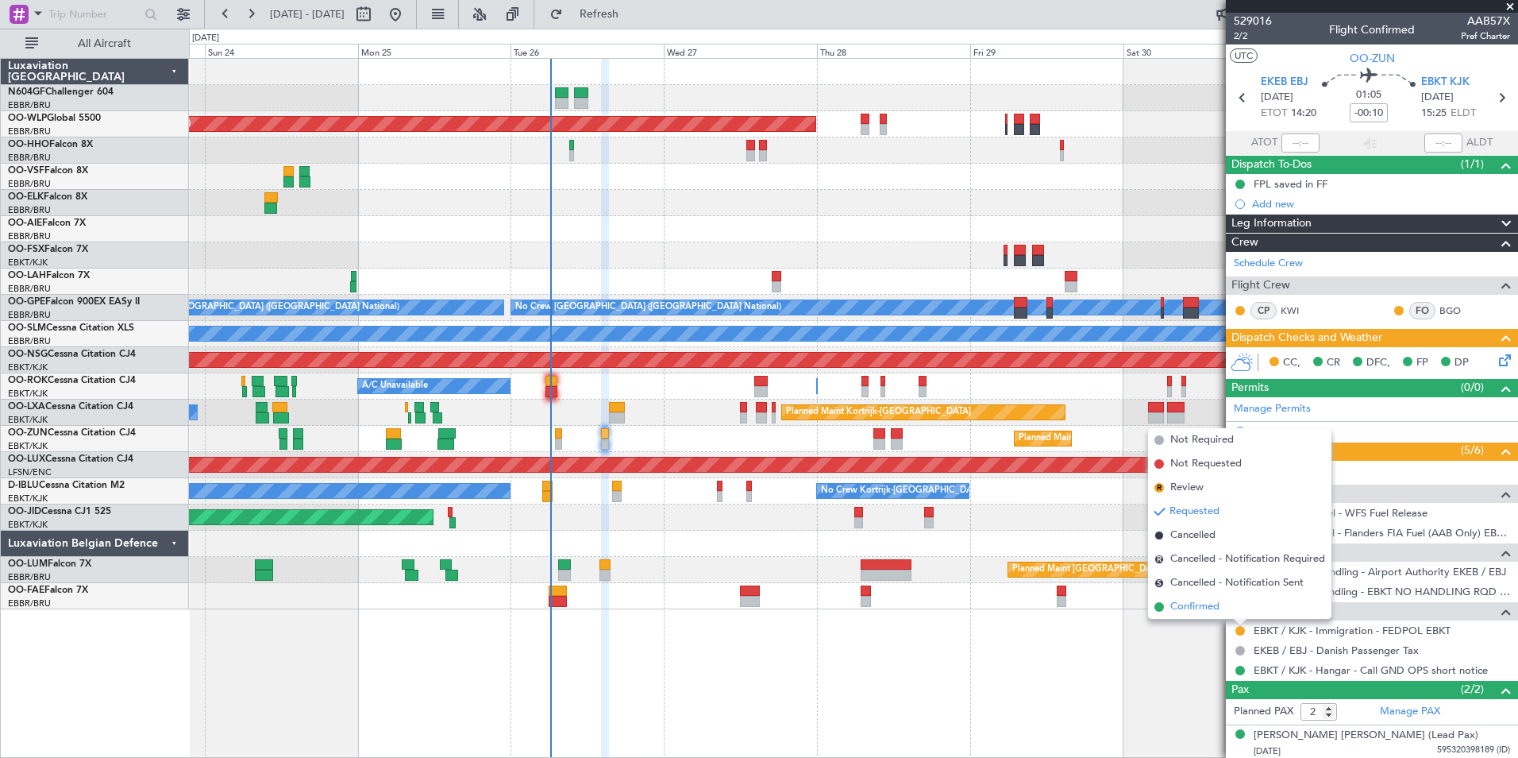
click at [1217, 611] on span "Confirmed" at bounding box center [1195, 607] width 49 height 16
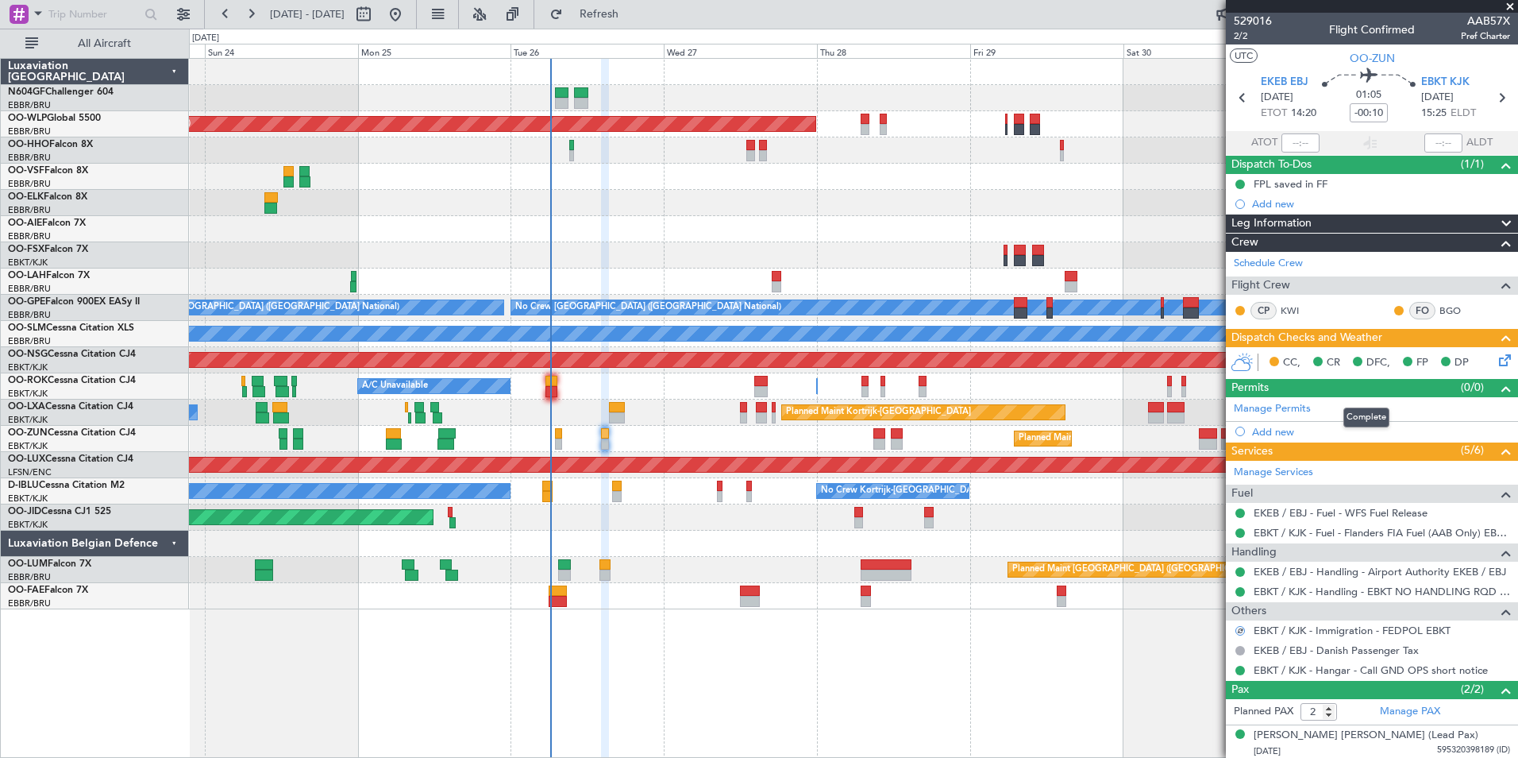
scroll to position [38, 0]
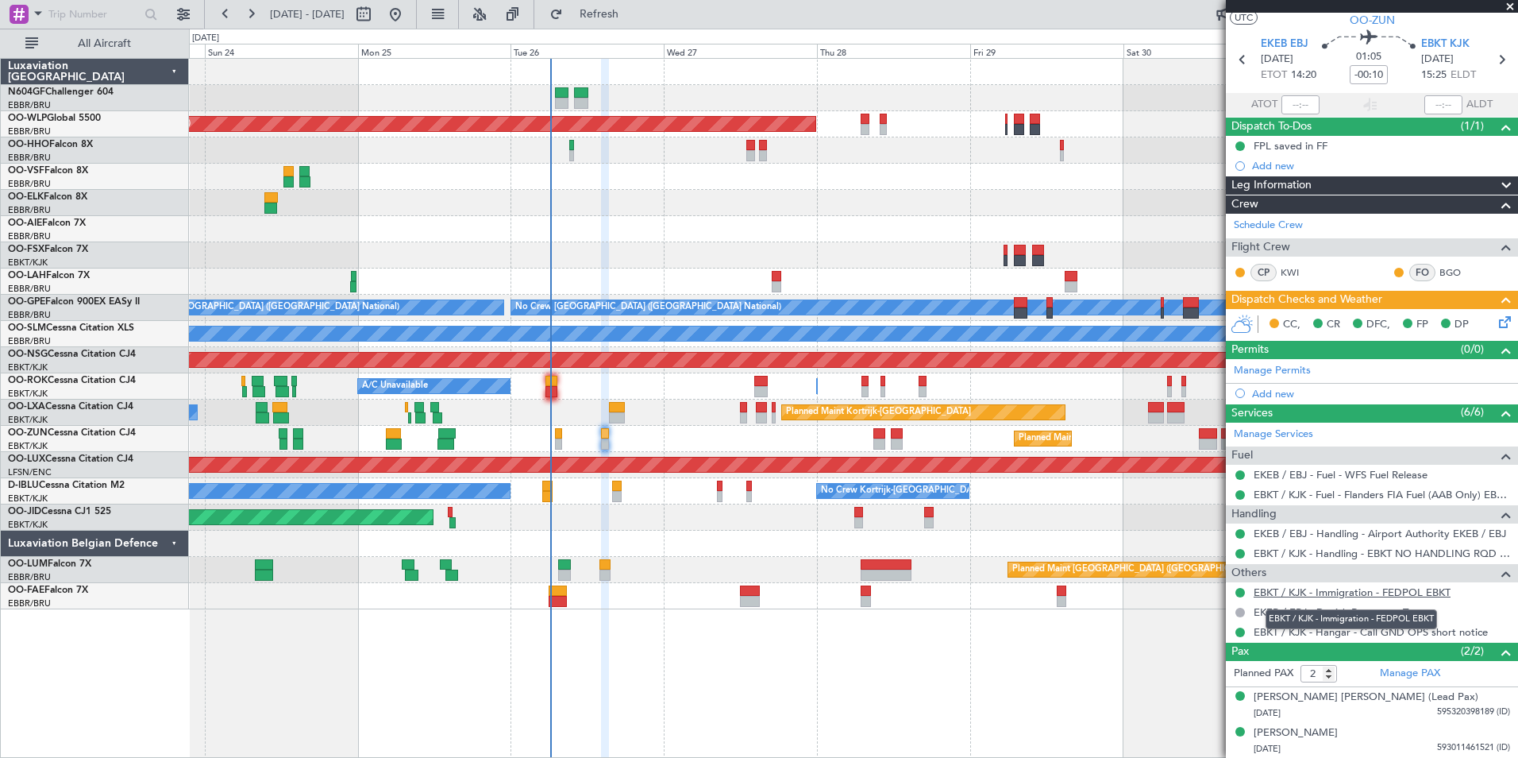
click at [1329, 595] on link "EBKT / KJK - Immigration - FEDPOL EBKT" at bounding box center [1352, 592] width 197 height 14
click at [1496, 322] on icon at bounding box center [1502, 319] width 13 height 13
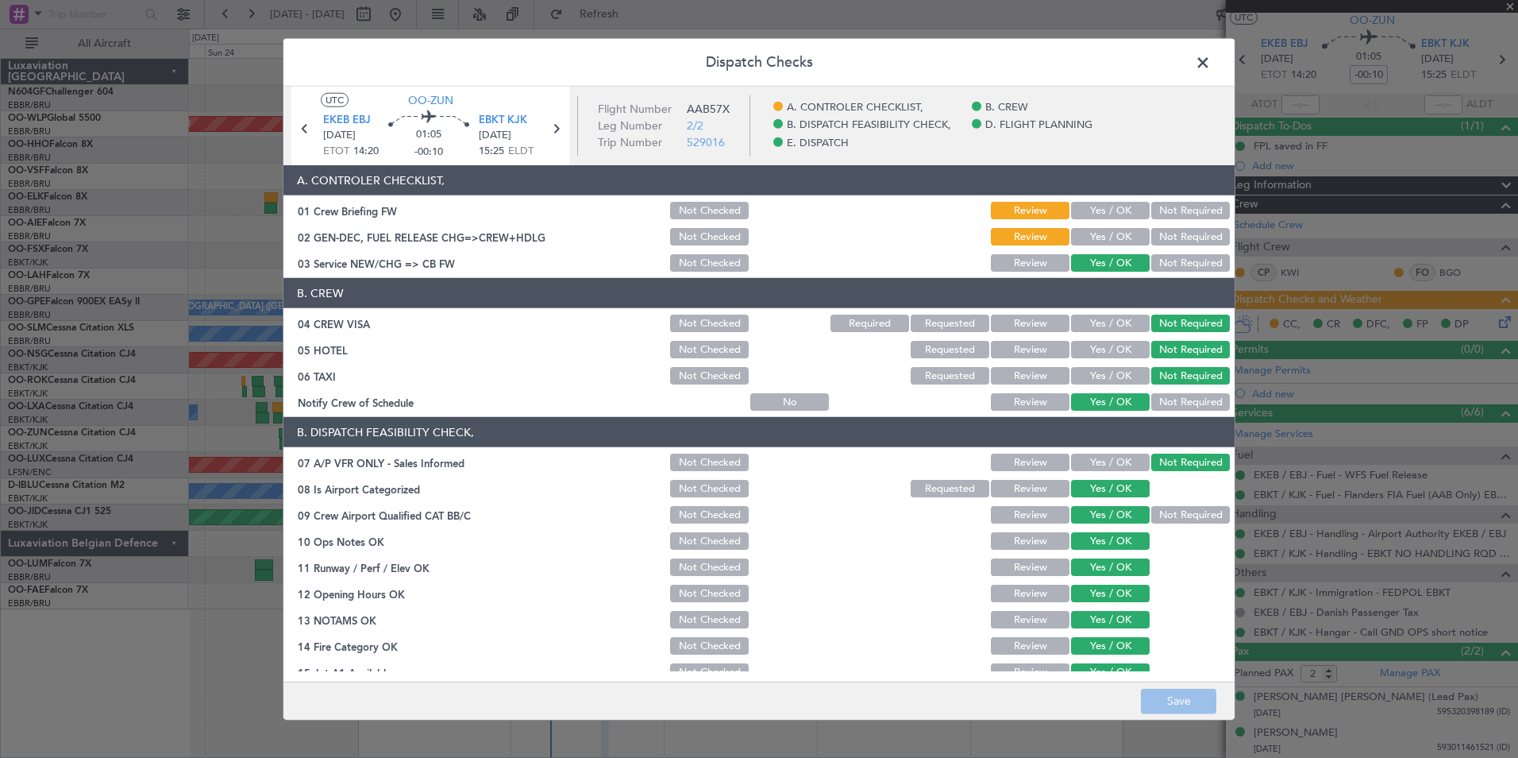
click at [1086, 233] on button "Yes / OK" at bounding box center [1110, 236] width 79 height 17
click at [1125, 214] on button "Yes / OK" at bounding box center [1110, 210] width 79 height 17
drag, startPoint x: 1125, startPoint y: 214, endPoint x: 1176, endPoint y: 610, distance: 399.6
click at [1176, 610] on article "A. CONTROLER CHECKLIST, 01 Crew Briefing FW Not Checked Review Yes / OK Not Req…" at bounding box center [759, 418] width 951 height 506
click at [1176, 725] on div "Dispatch Checks UTC OO-ZUN EKEB EBJ 26/08/2025 ETOT 14:20 01:05 -00:10 EBKT KJK…" at bounding box center [759, 379] width 1518 height 758
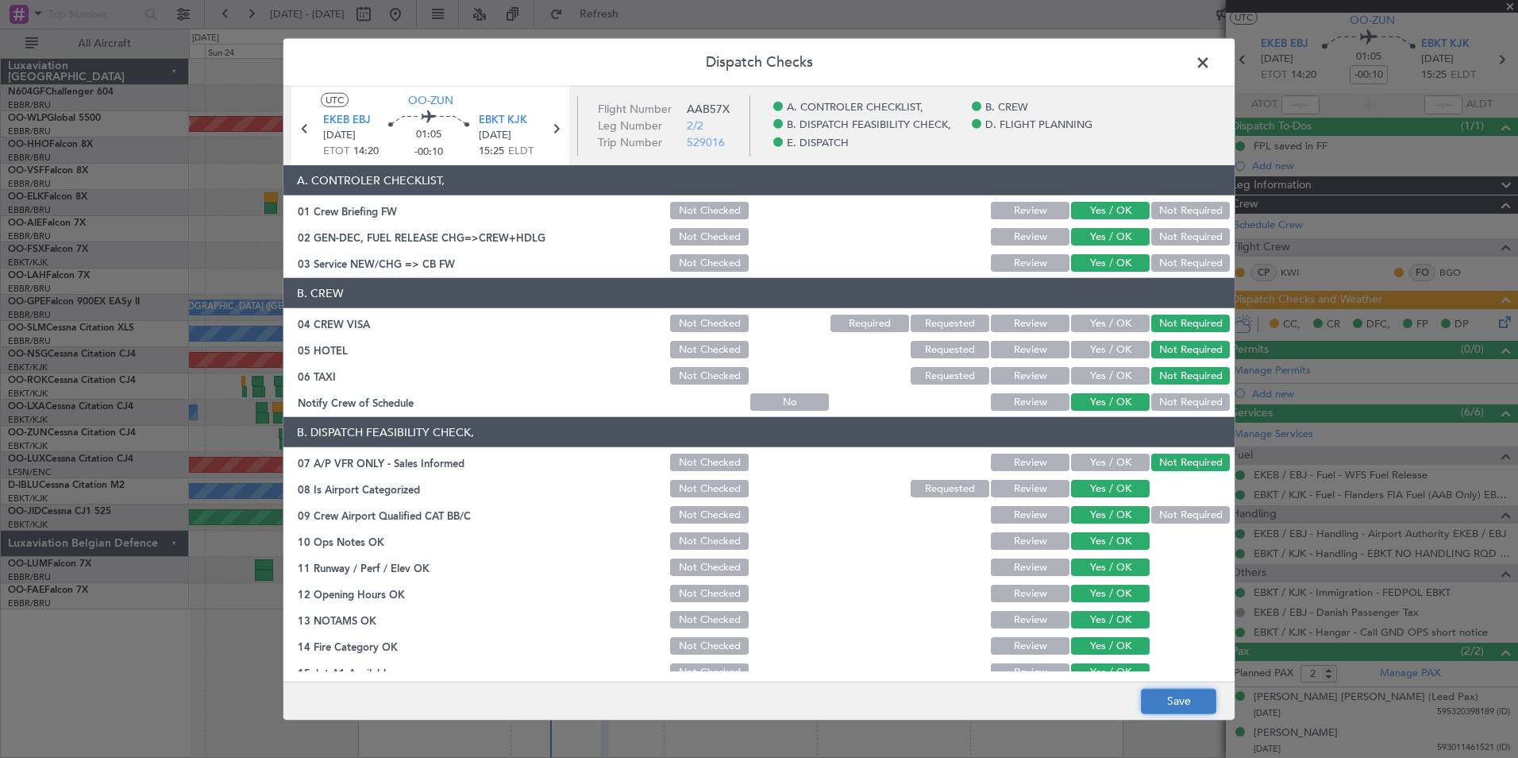
click at [1186, 704] on button "Save" at bounding box center [1178, 700] width 75 height 25
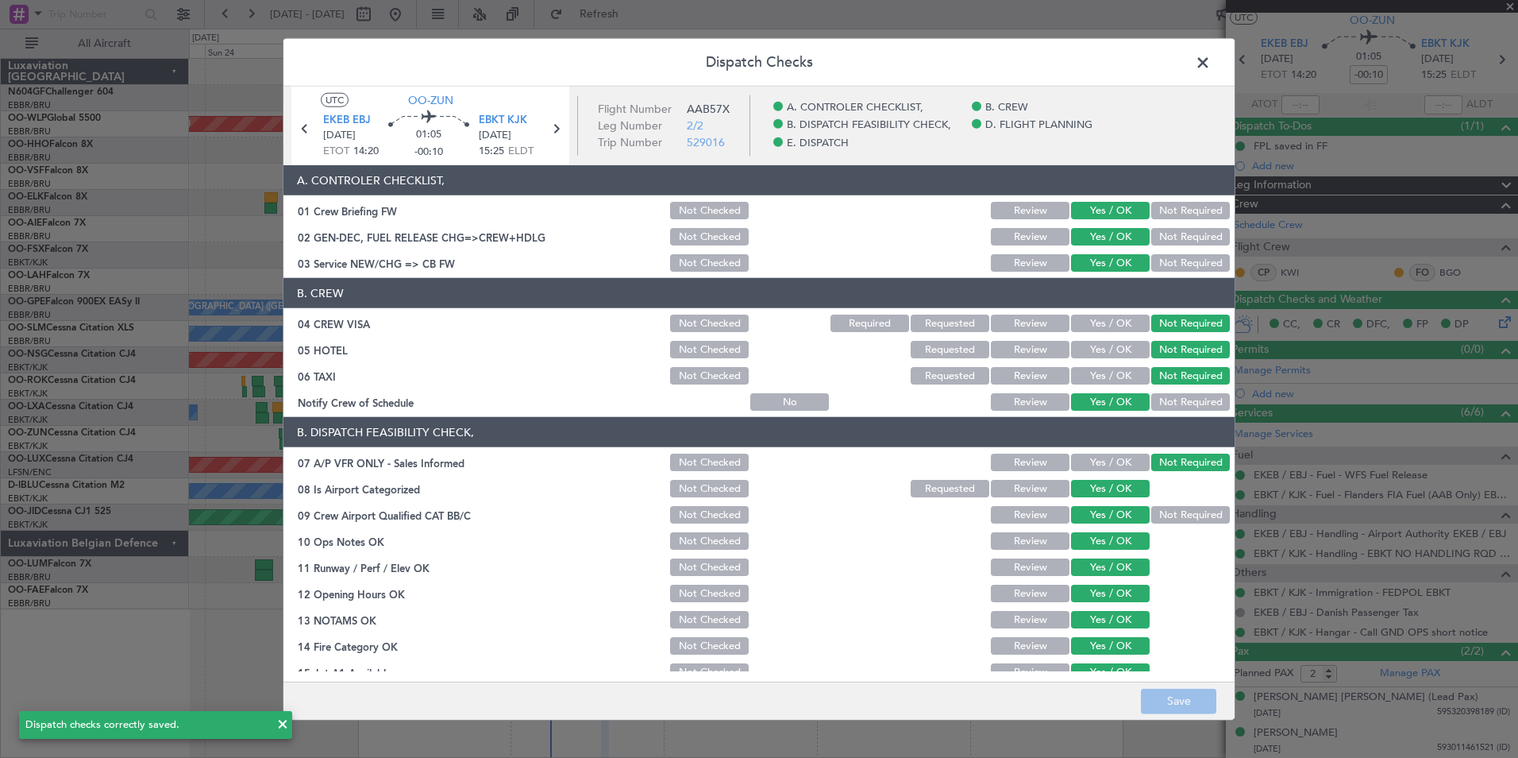
scroll to position [294, 0]
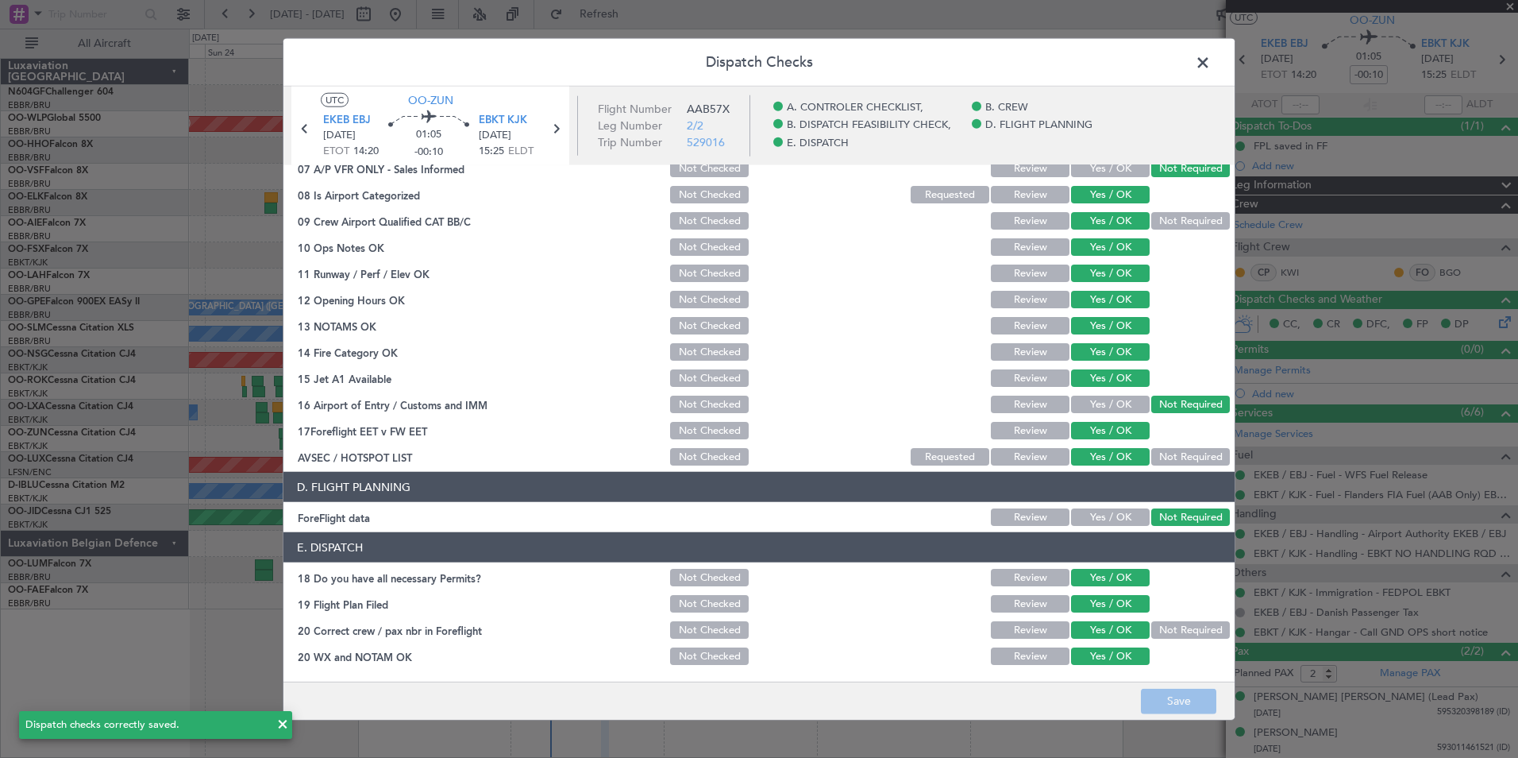
click at [1211, 69] on span at bounding box center [1211, 67] width 0 height 32
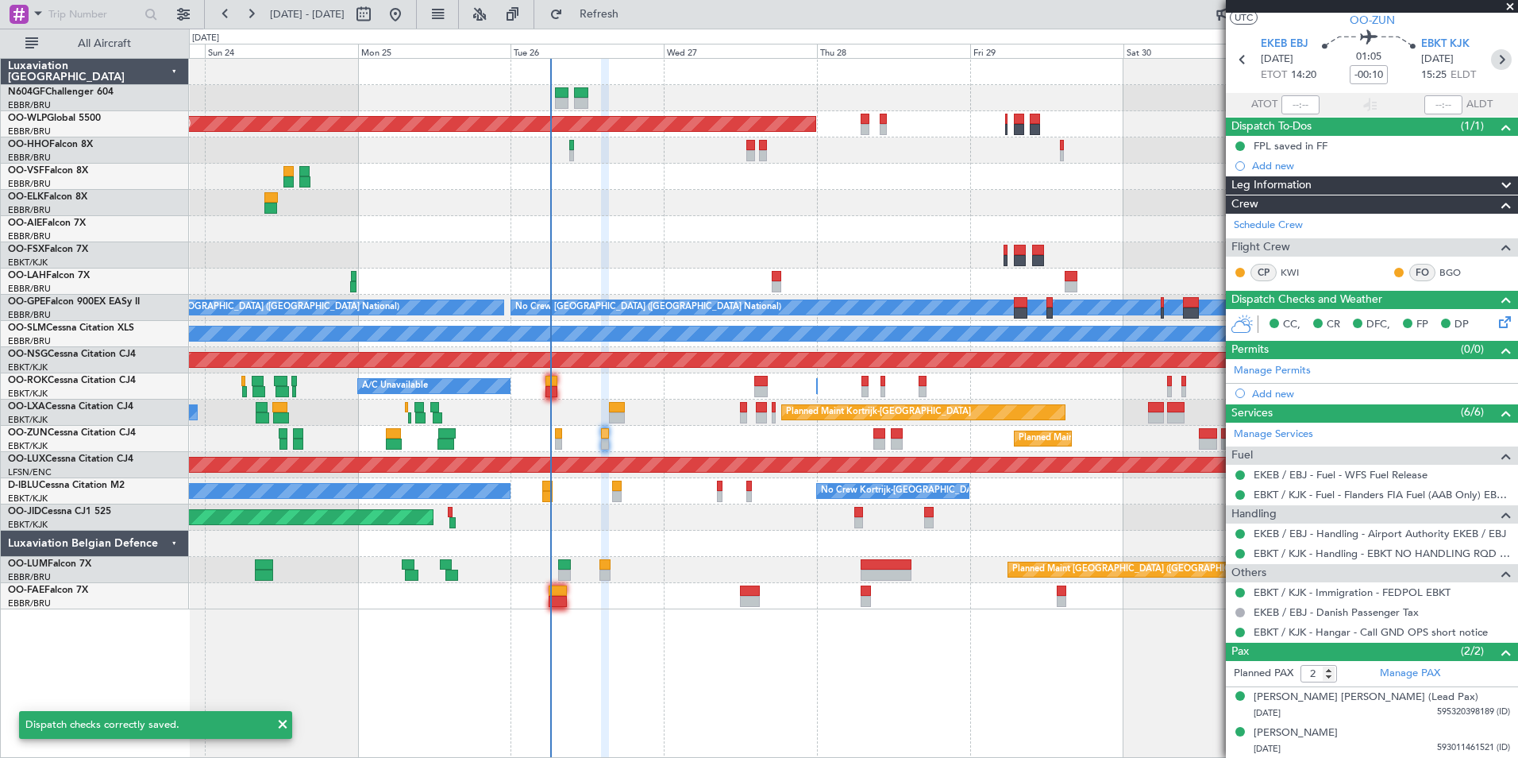
click at [1491, 65] on icon at bounding box center [1501, 59] width 21 height 21
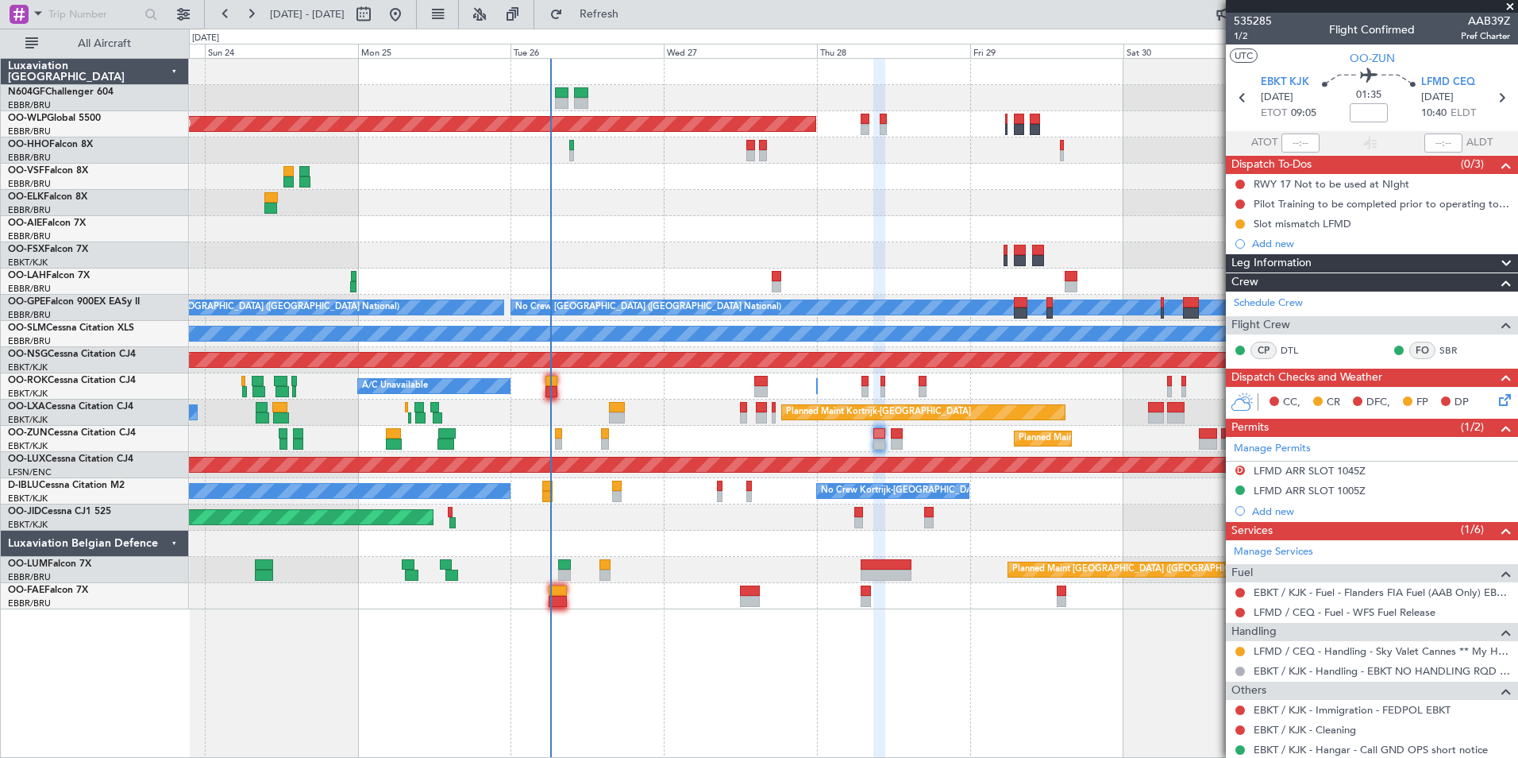
click at [598, 430] on div "Planned Maint Kortrijk-[GEOGRAPHIC_DATA]" at bounding box center [853, 439] width 1329 height 26
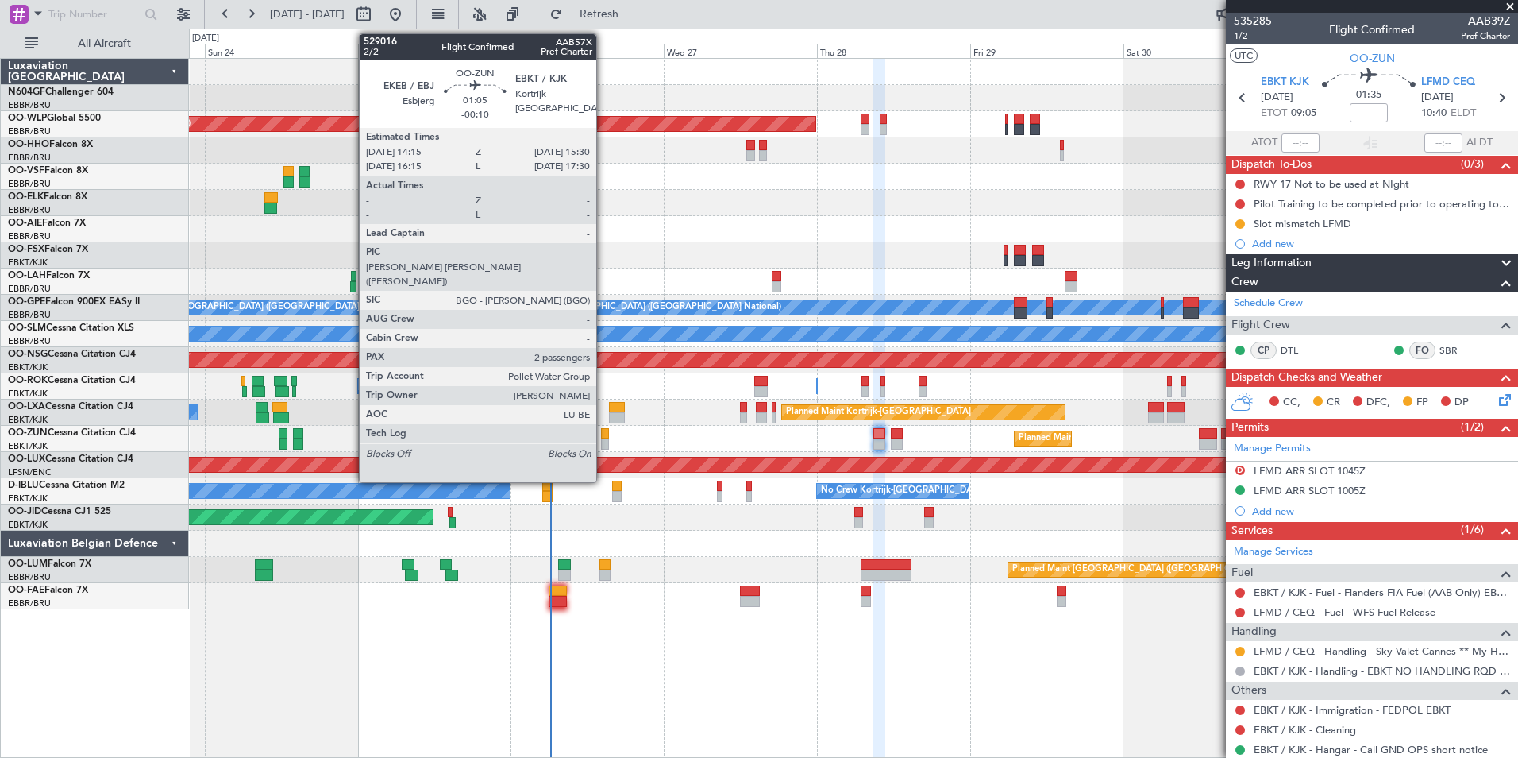
click at [604, 437] on div at bounding box center [605, 433] width 9 height 11
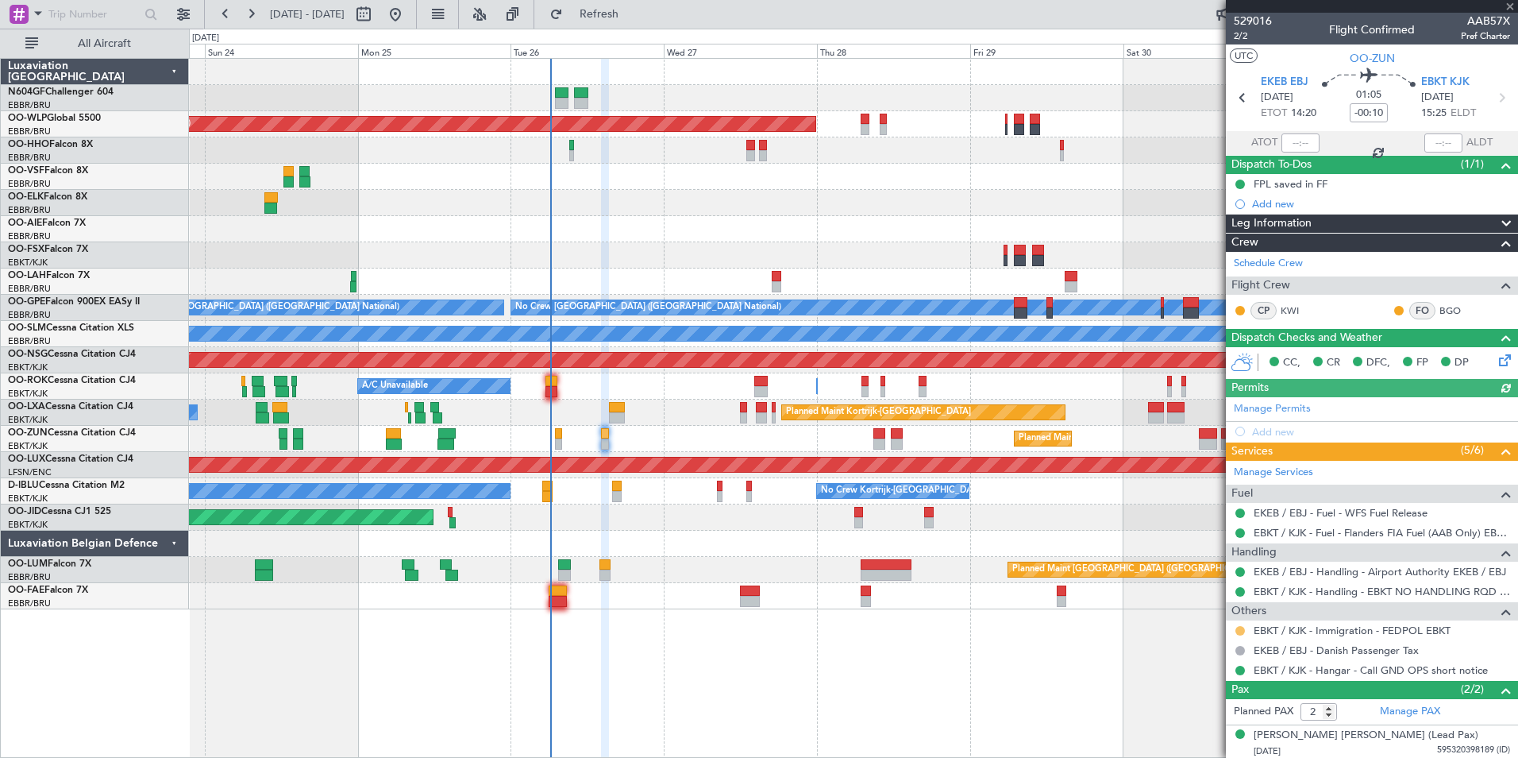
click at [1242, 631] on button at bounding box center [1241, 631] width 10 height 10
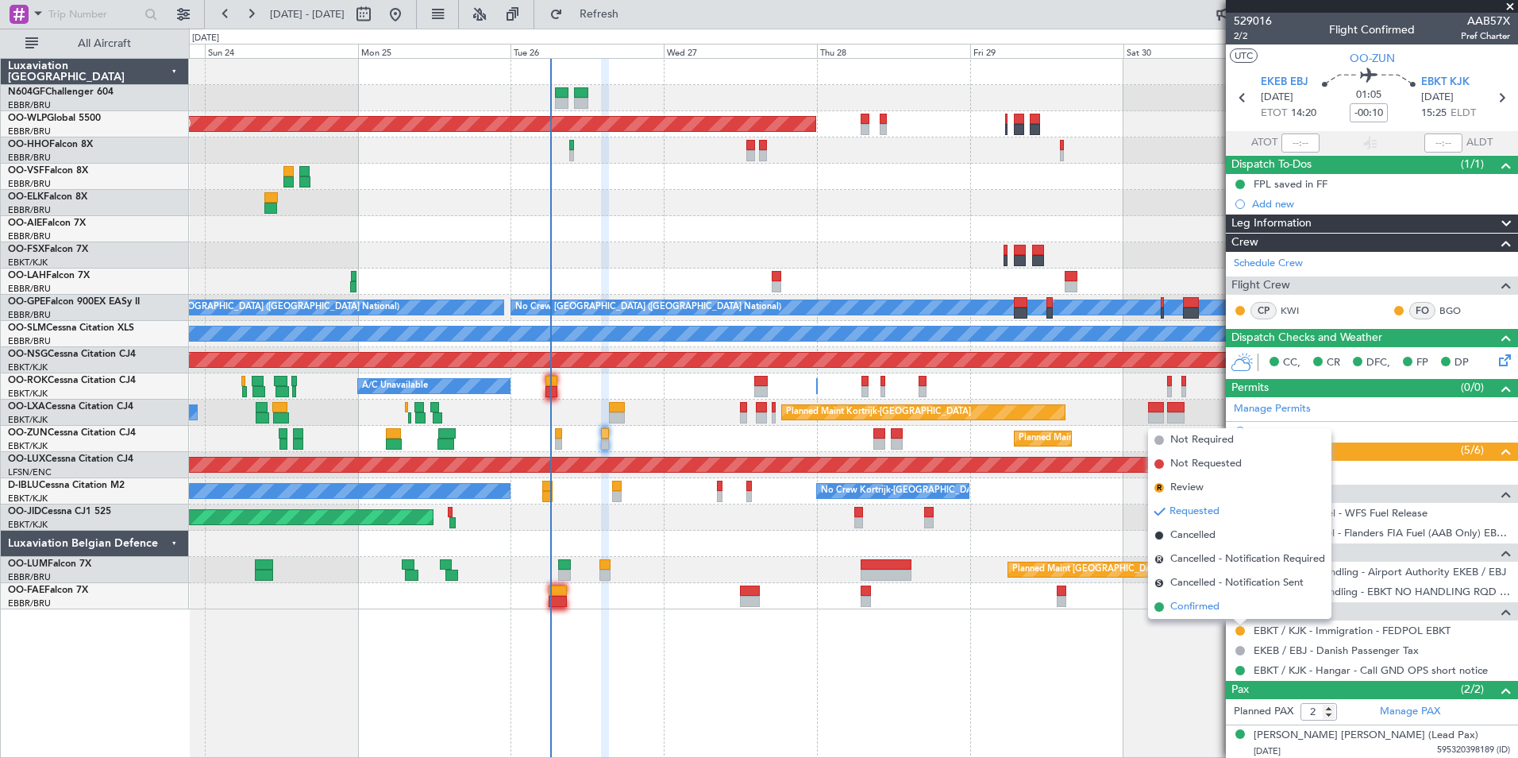
click at [1191, 604] on span "Confirmed" at bounding box center [1195, 607] width 49 height 16
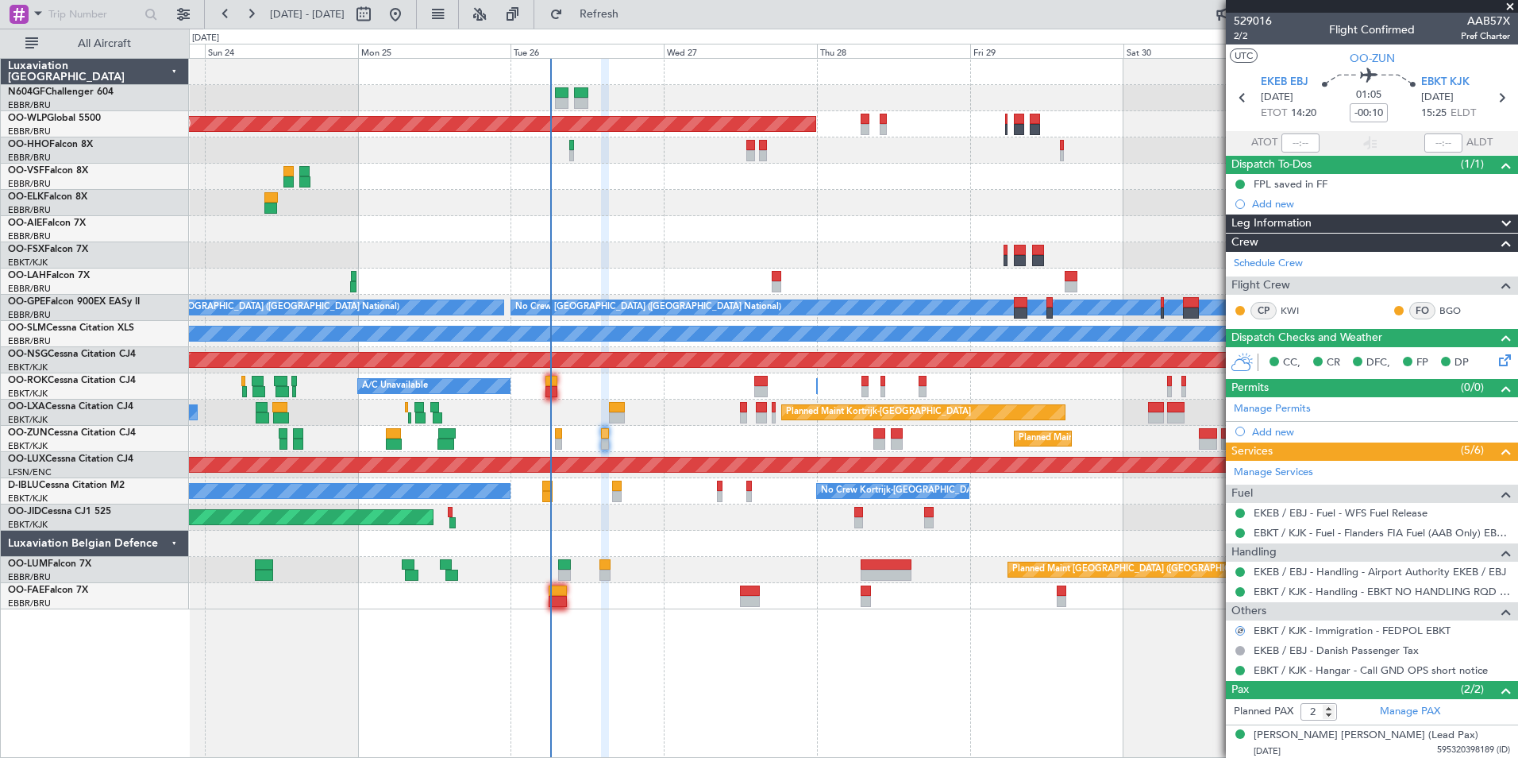
click at [1240, 32] on mat-tooltip-component "Trip Number" at bounding box center [1252, 50] width 79 height 42
click at [1252, 34] on span "2/2" at bounding box center [1253, 36] width 38 height 14
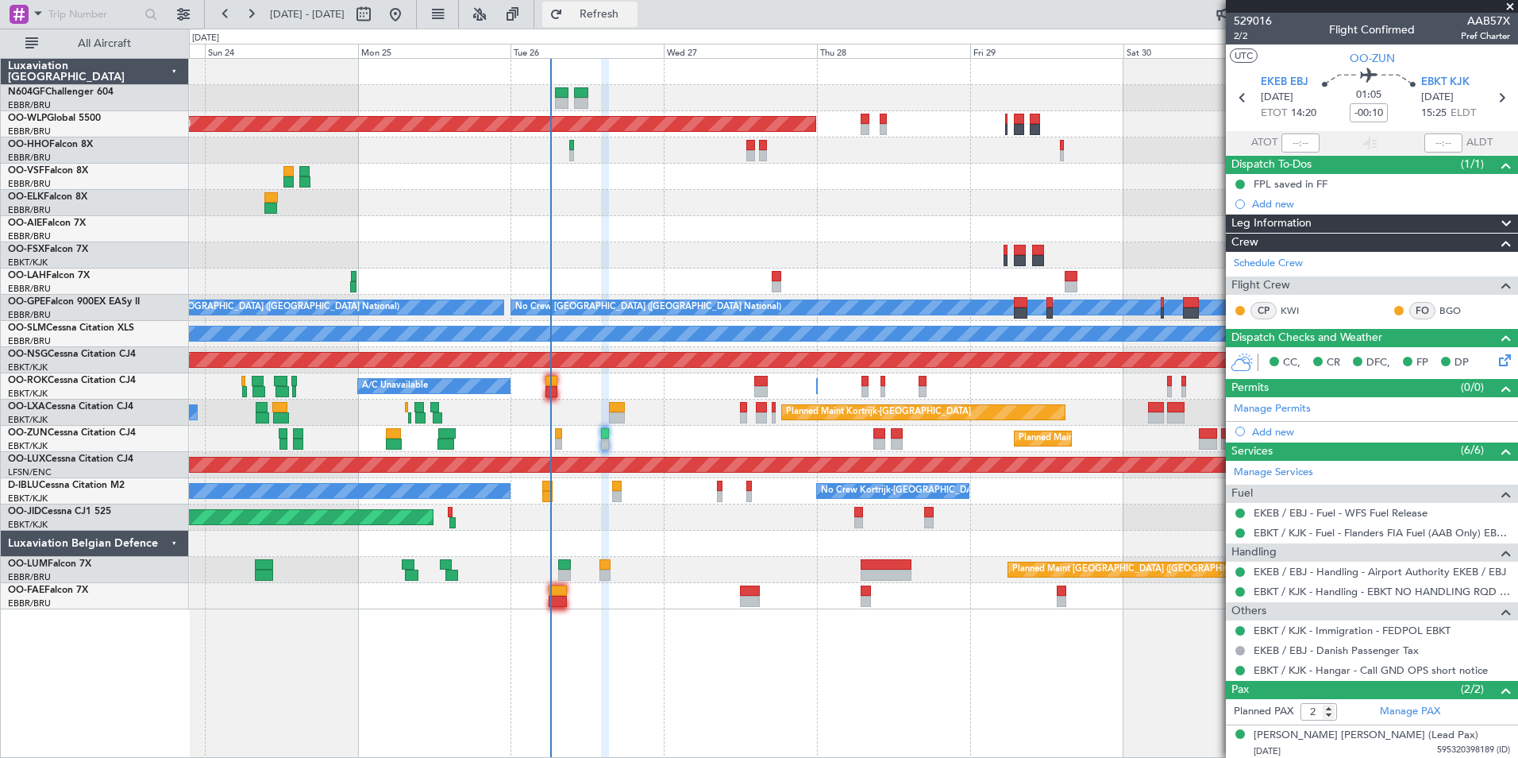
click at [638, 22] on button "Refresh" at bounding box center [589, 14] width 95 height 25
click at [1238, 114] on section "EKEB EBJ 26/08/2025 ETOT 14:20 01:05 -00:10 EBKT KJK 26/08/2025 15:25 ELDT" at bounding box center [1372, 99] width 292 height 63
click at [1240, 101] on icon at bounding box center [1243, 97] width 21 height 21
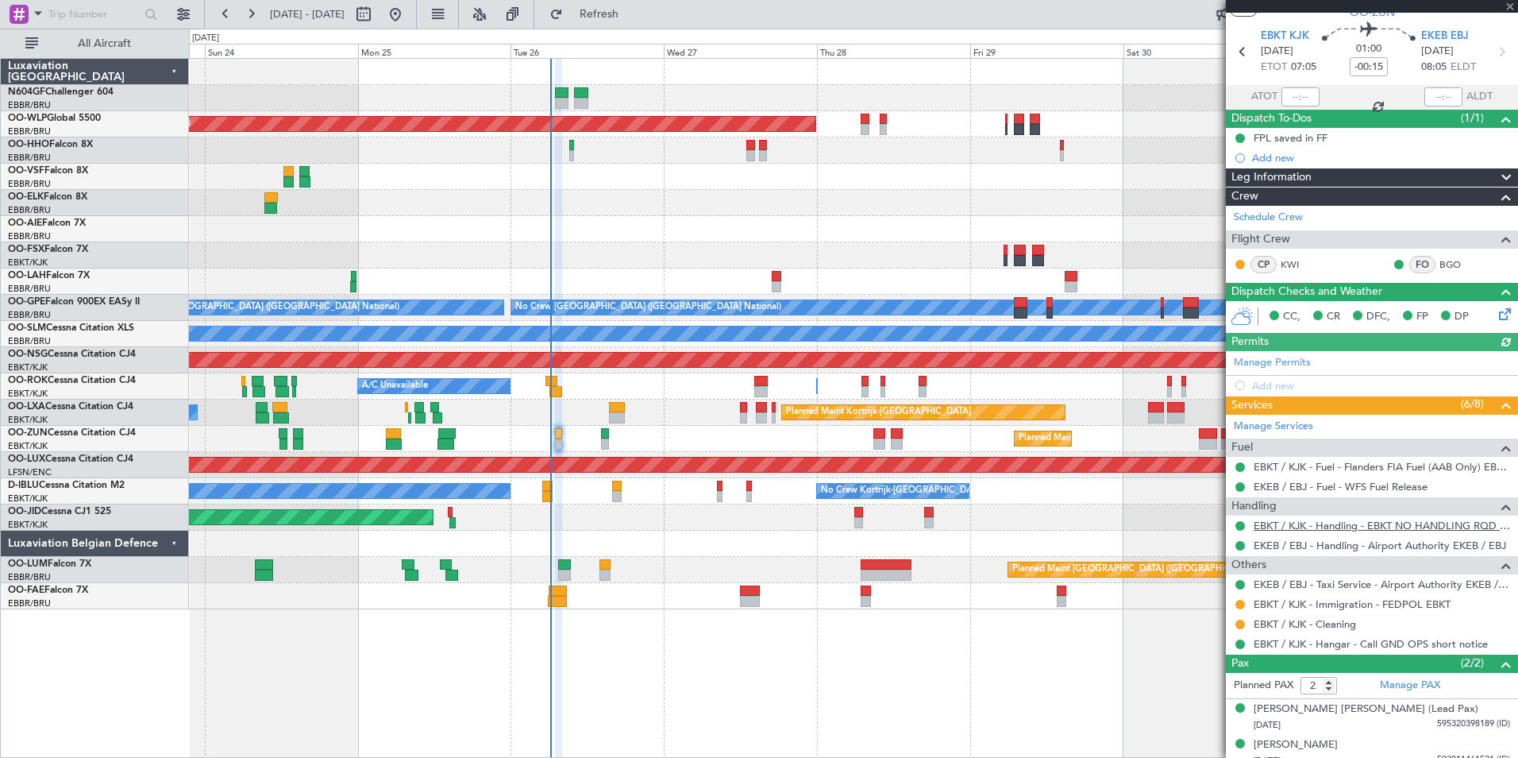
scroll to position [46, 0]
click at [1241, 607] on button at bounding box center [1241, 605] width 10 height 10
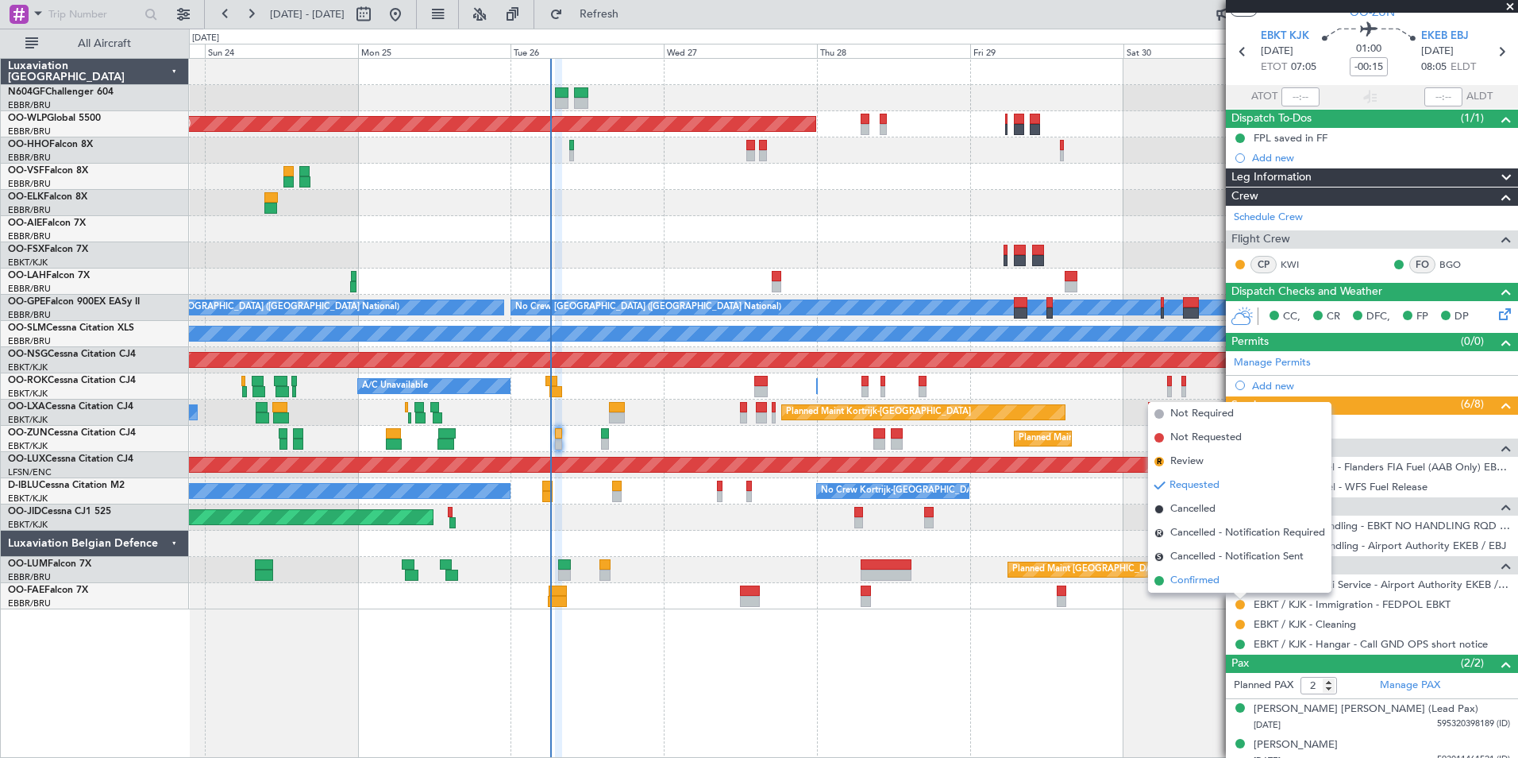
click at [1233, 583] on li "Confirmed" at bounding box center [1239, 581] width 183 height 24
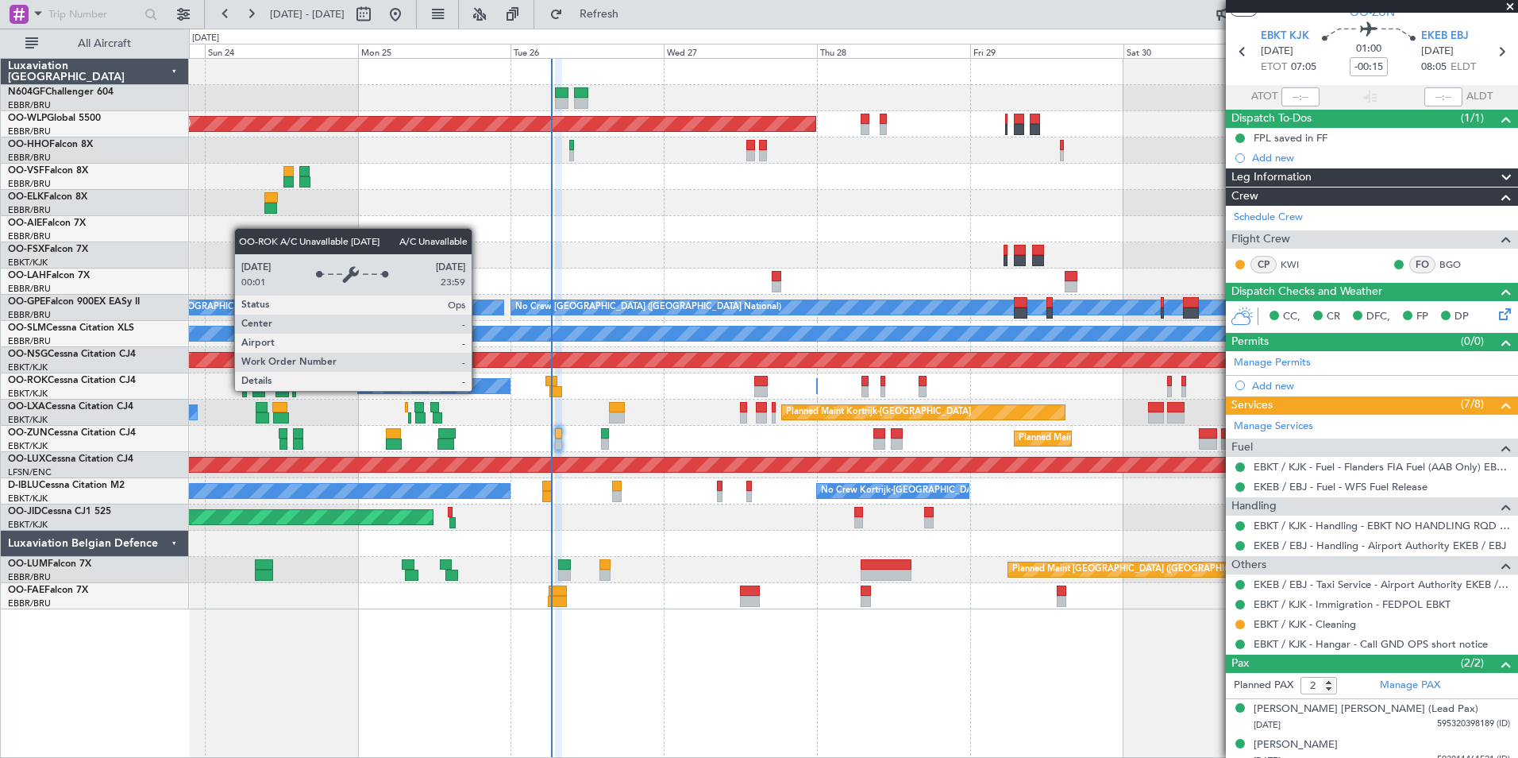
click at [510, 392] on div "A/C Unavailable" at bounding box center [434, 386] width 152 height 14
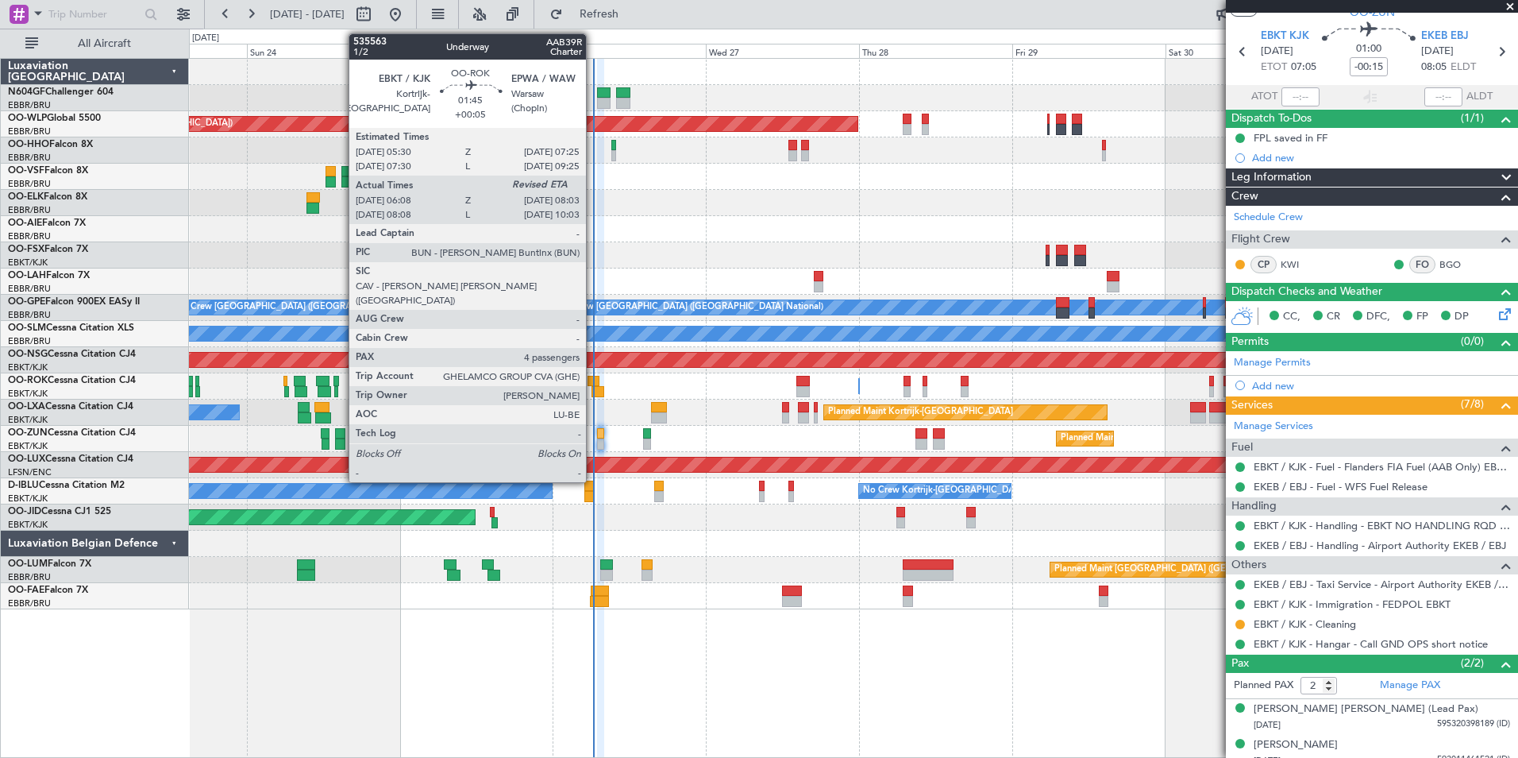
click at [593, 392] on div at bounding box center [598, 391] width 13 height 11
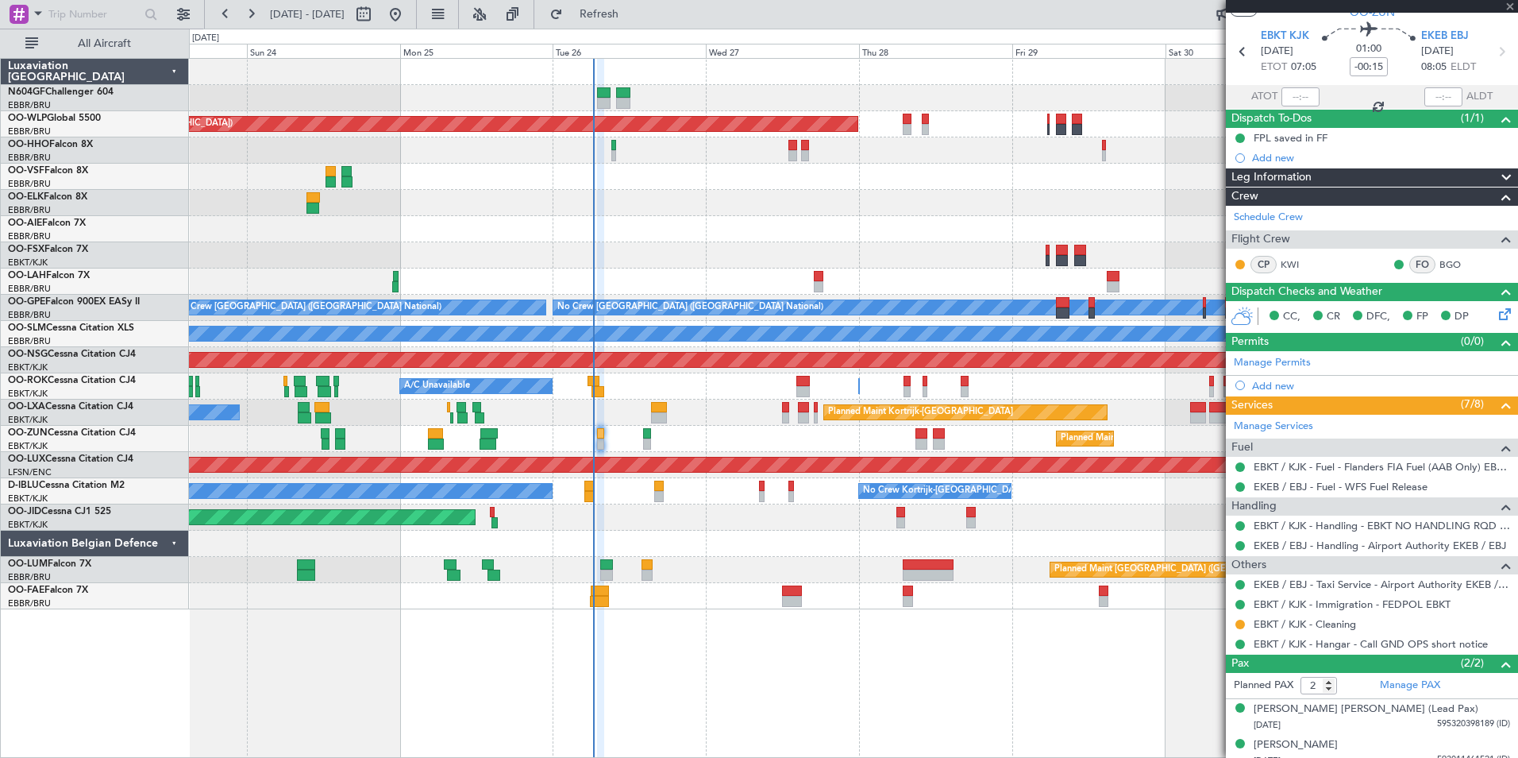
type input "+00:05"
type input "06:13"
type input "4"
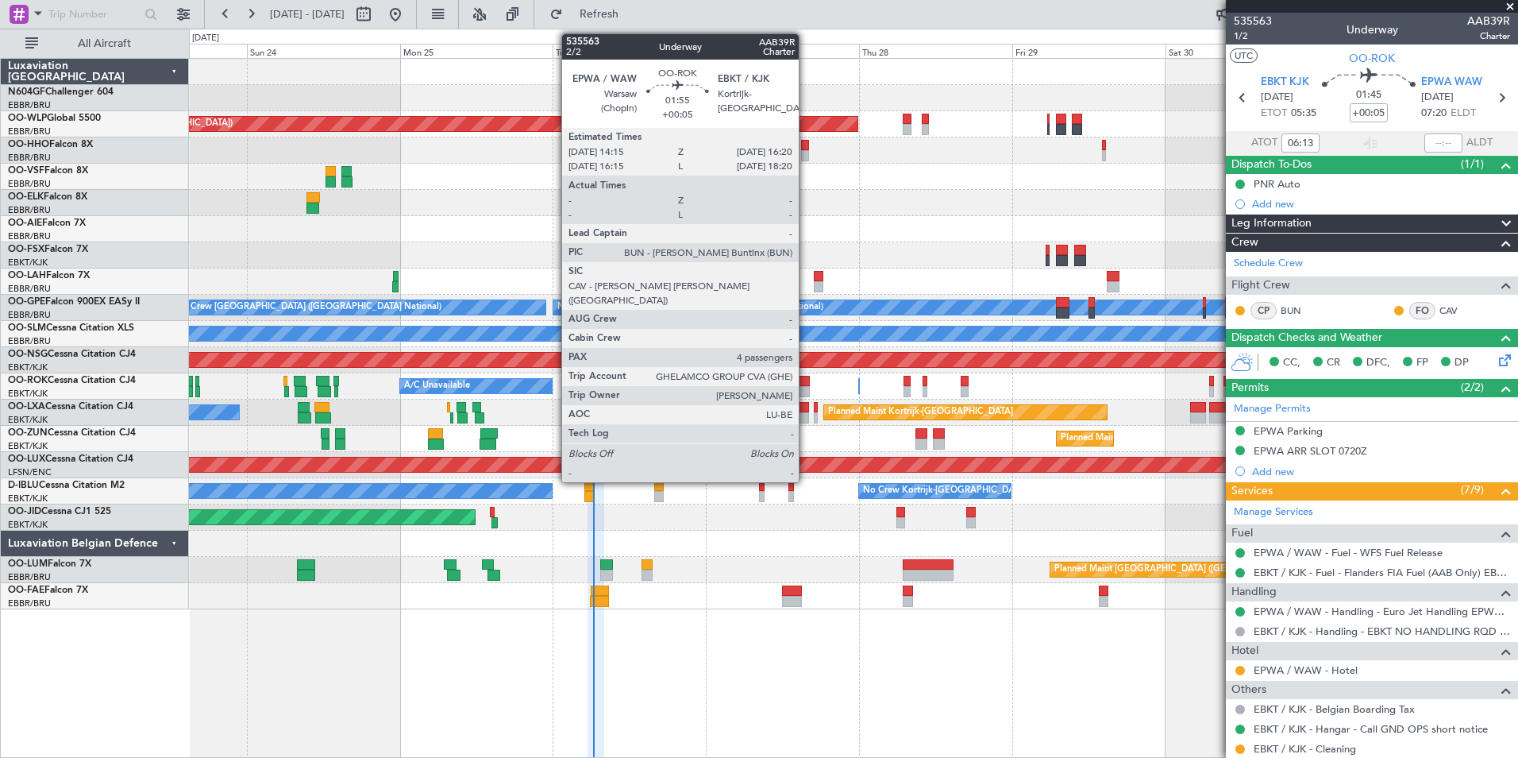
click at [806, 379] on div at bounding box center [804, 381] width 14 height 11
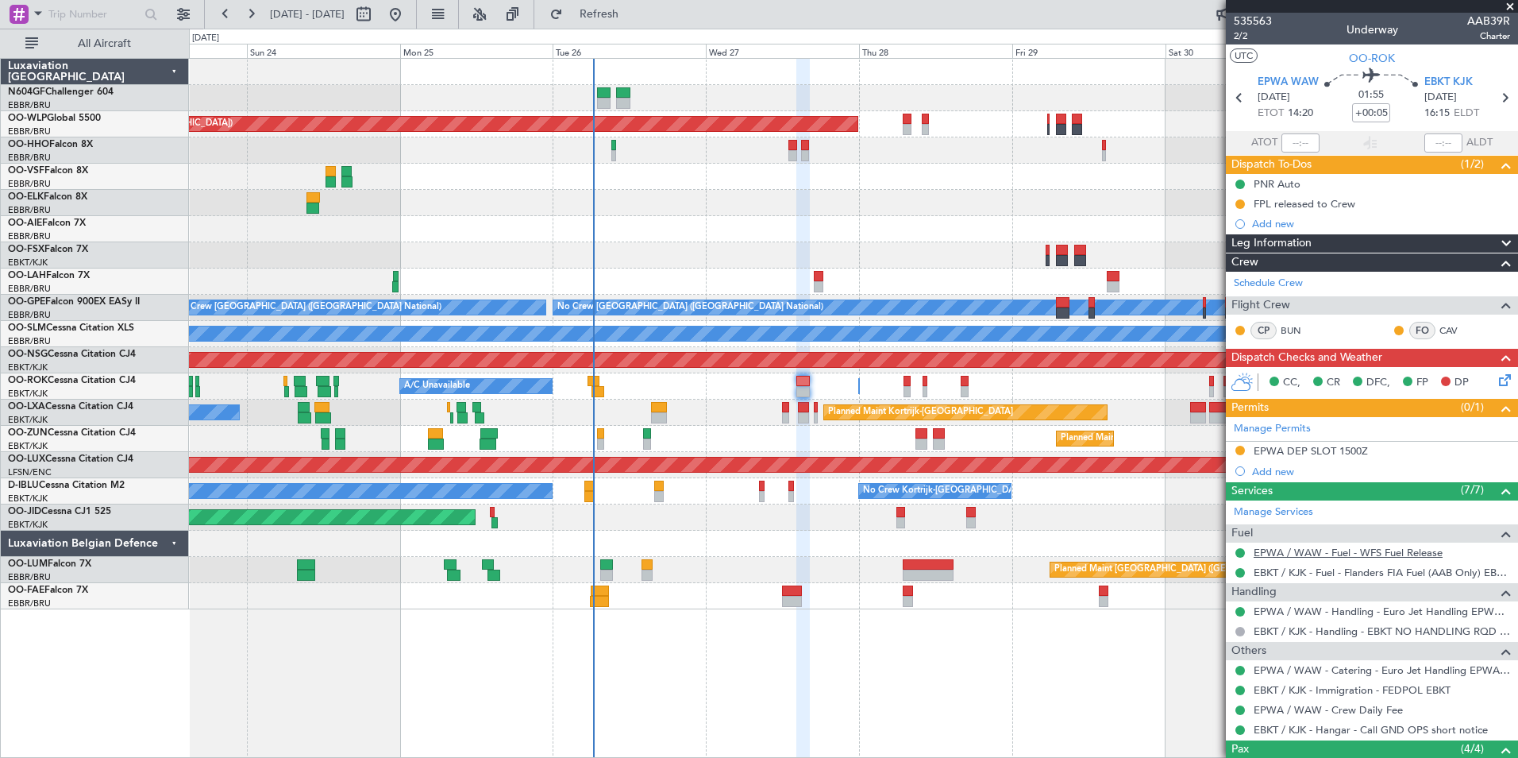
scroll to position [169, 0]
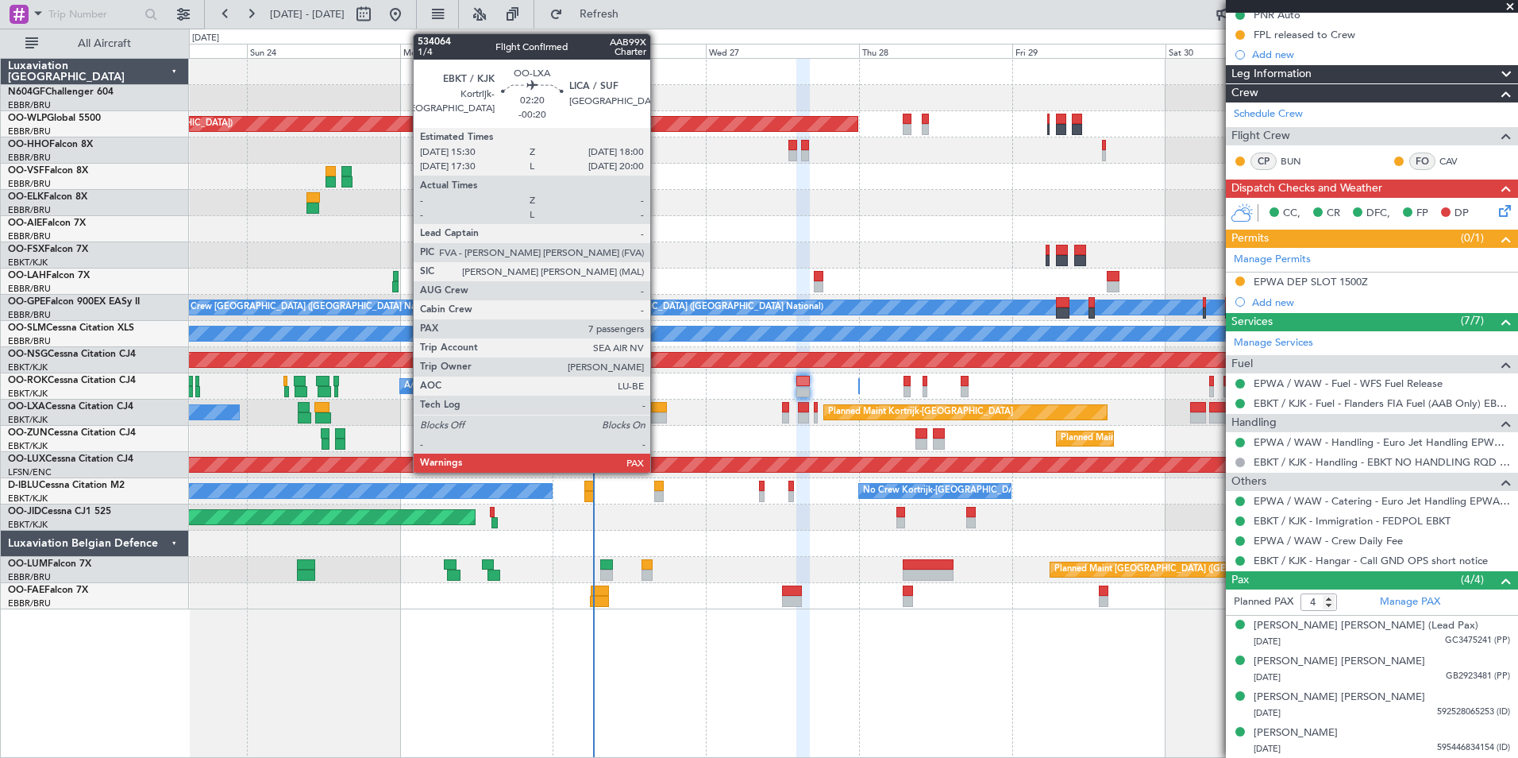
click at [658, 407] on div at bounding box center [659, 407] width 17 height 11
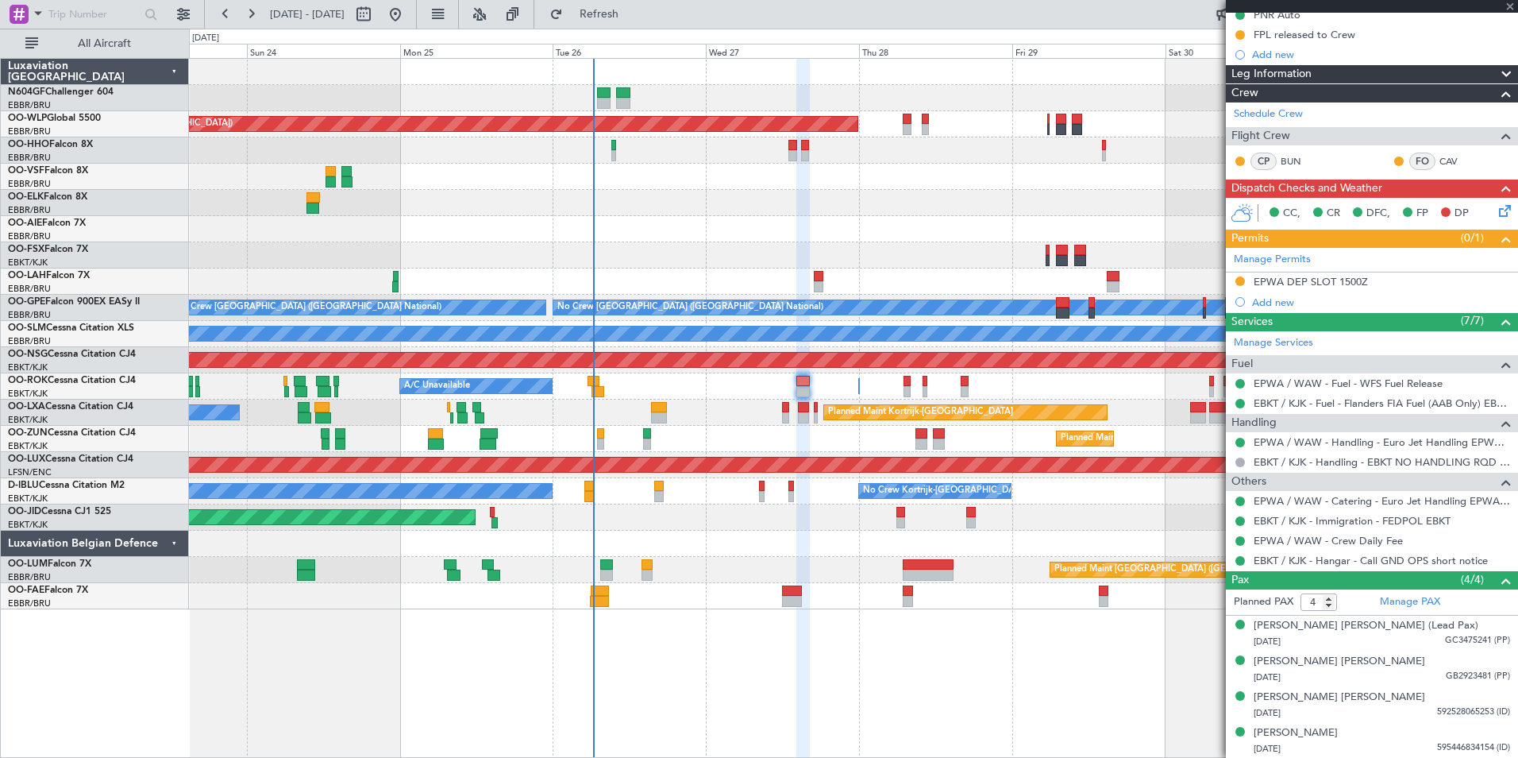
type input "-00:20"
type input "7"
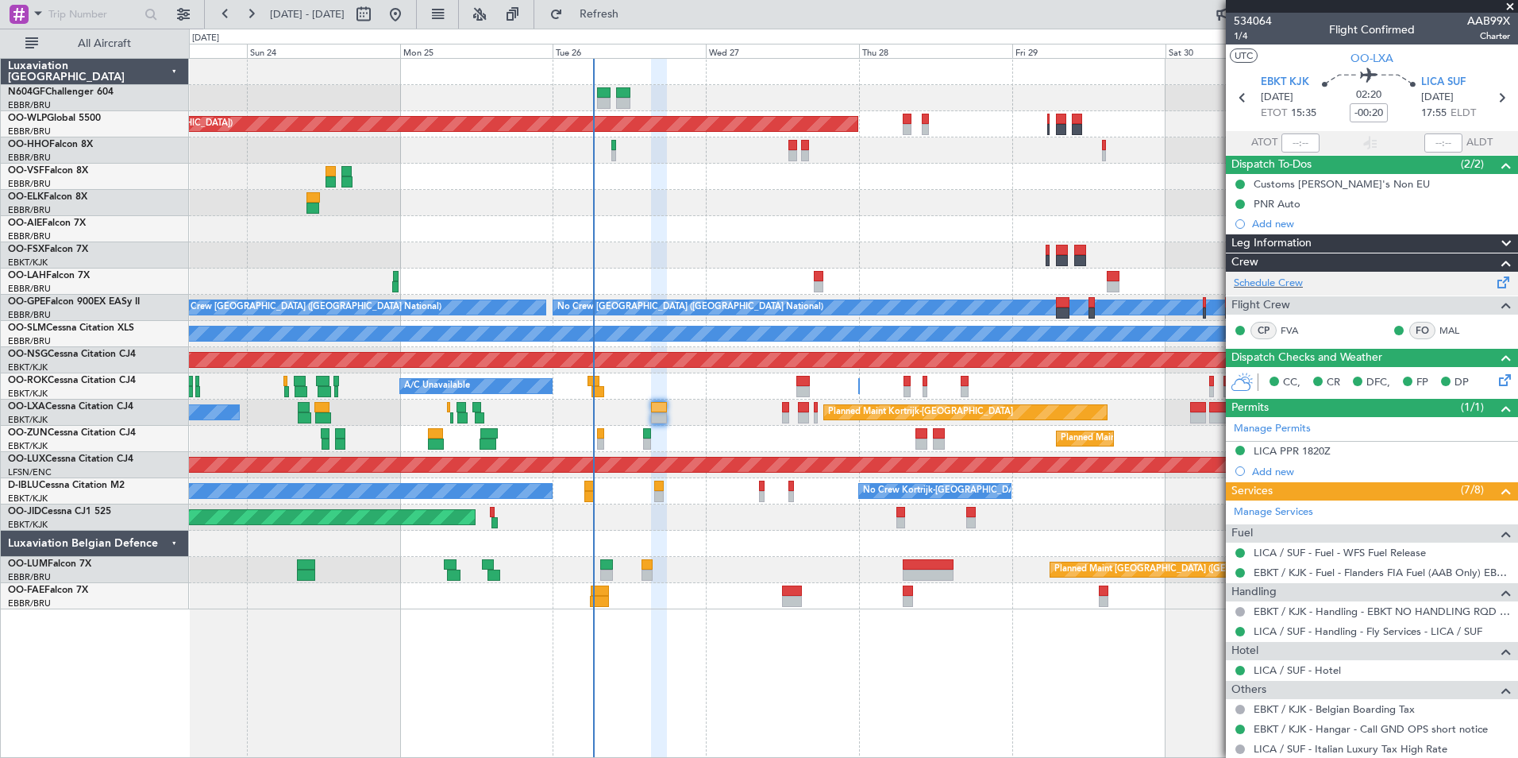
scroll to position [375, 0]
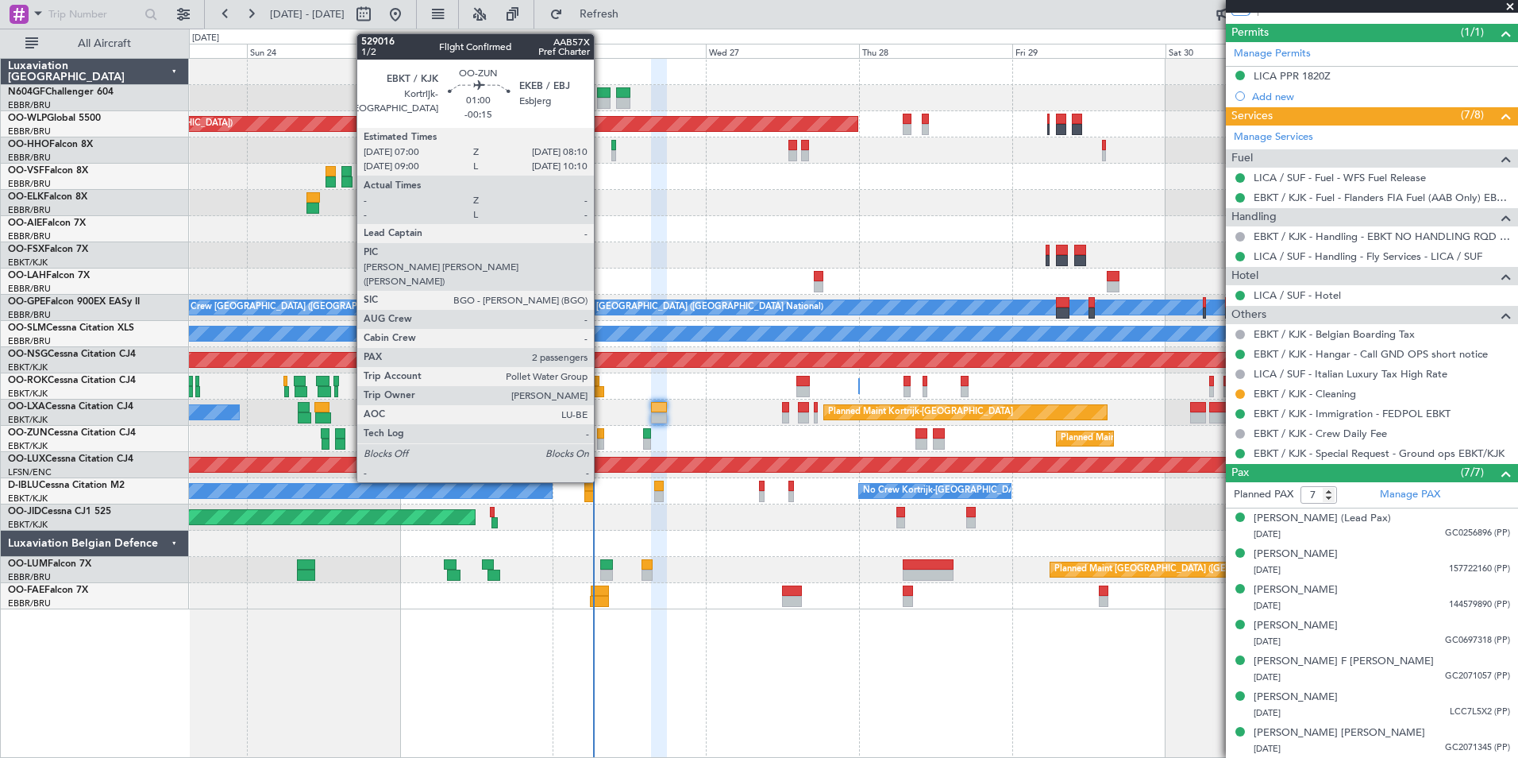
click at [601, 440] on div at bounding box center [601, 443] width 8 height 11
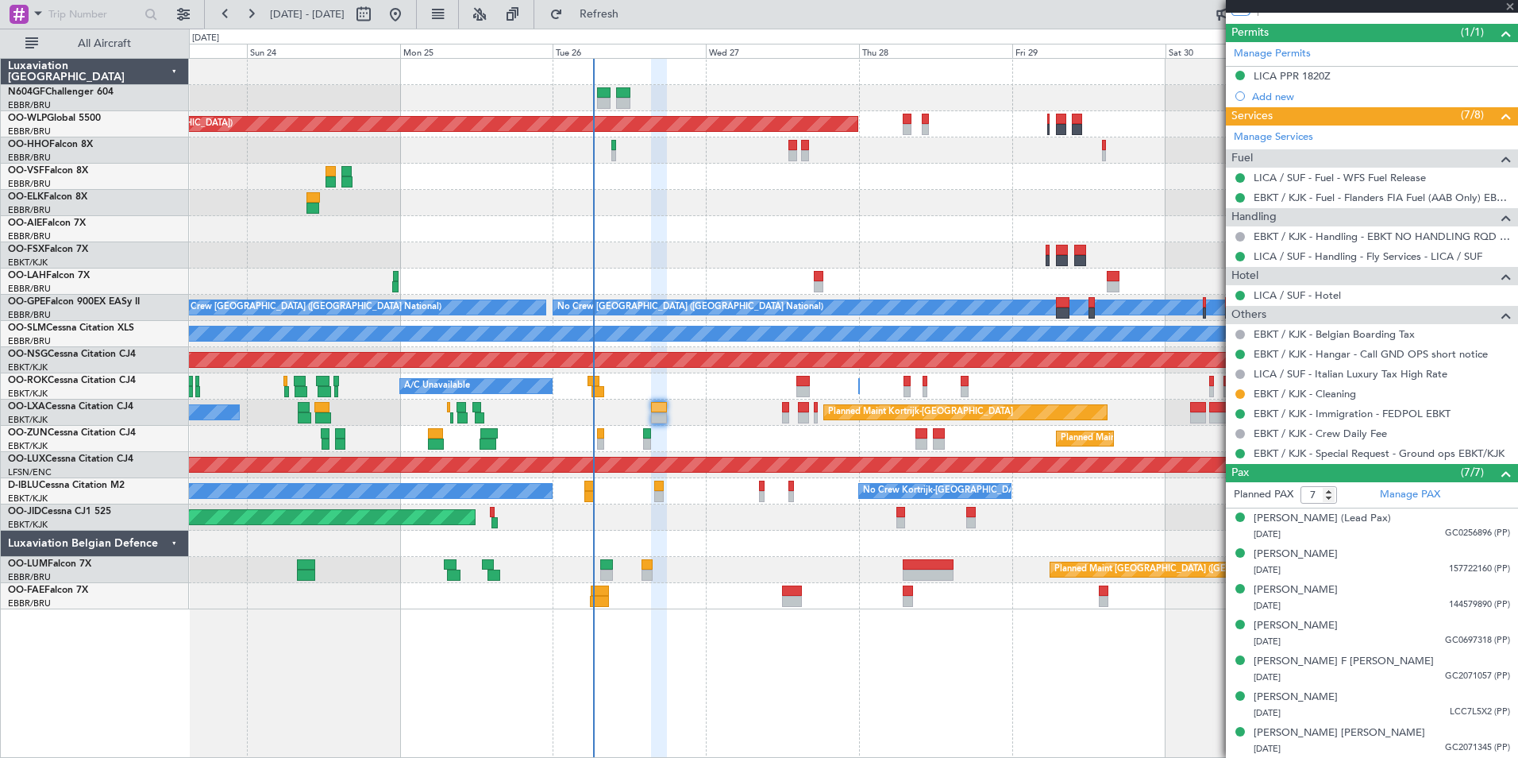
type input "-00:15"
type input "2"
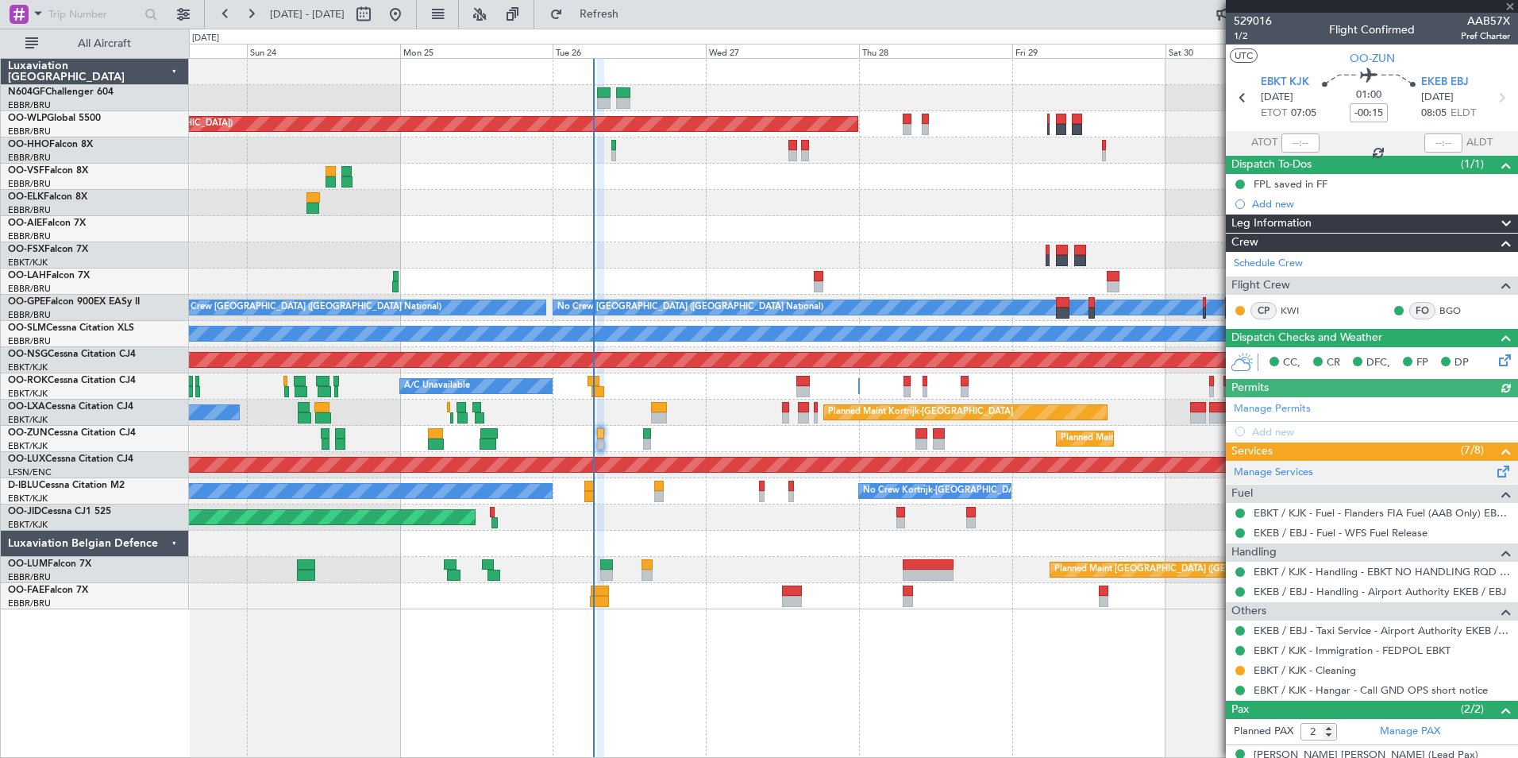
scroll to position [58, 0]
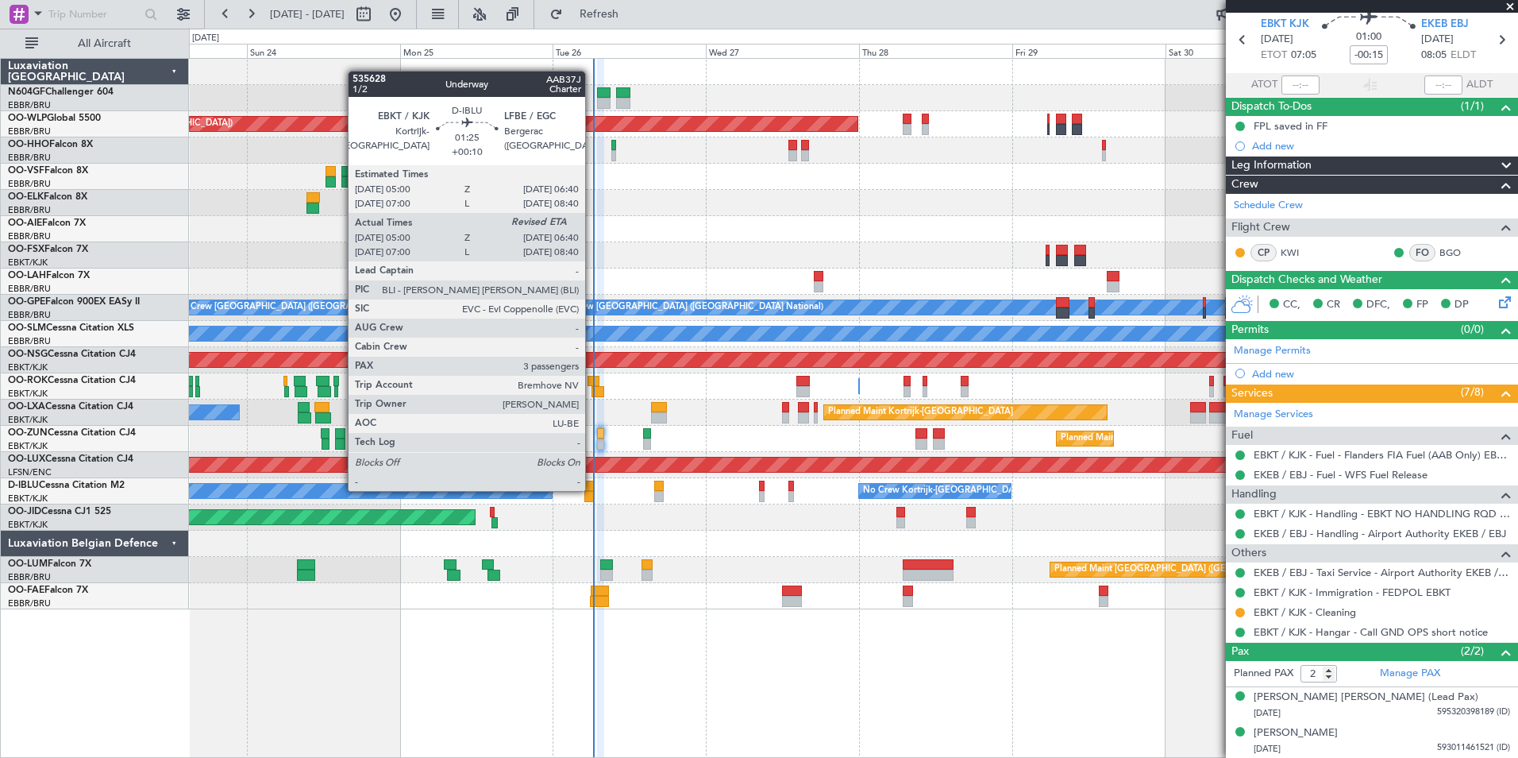
click at [592, 489] on div at bounding box center [589, 485] width 11 height 11
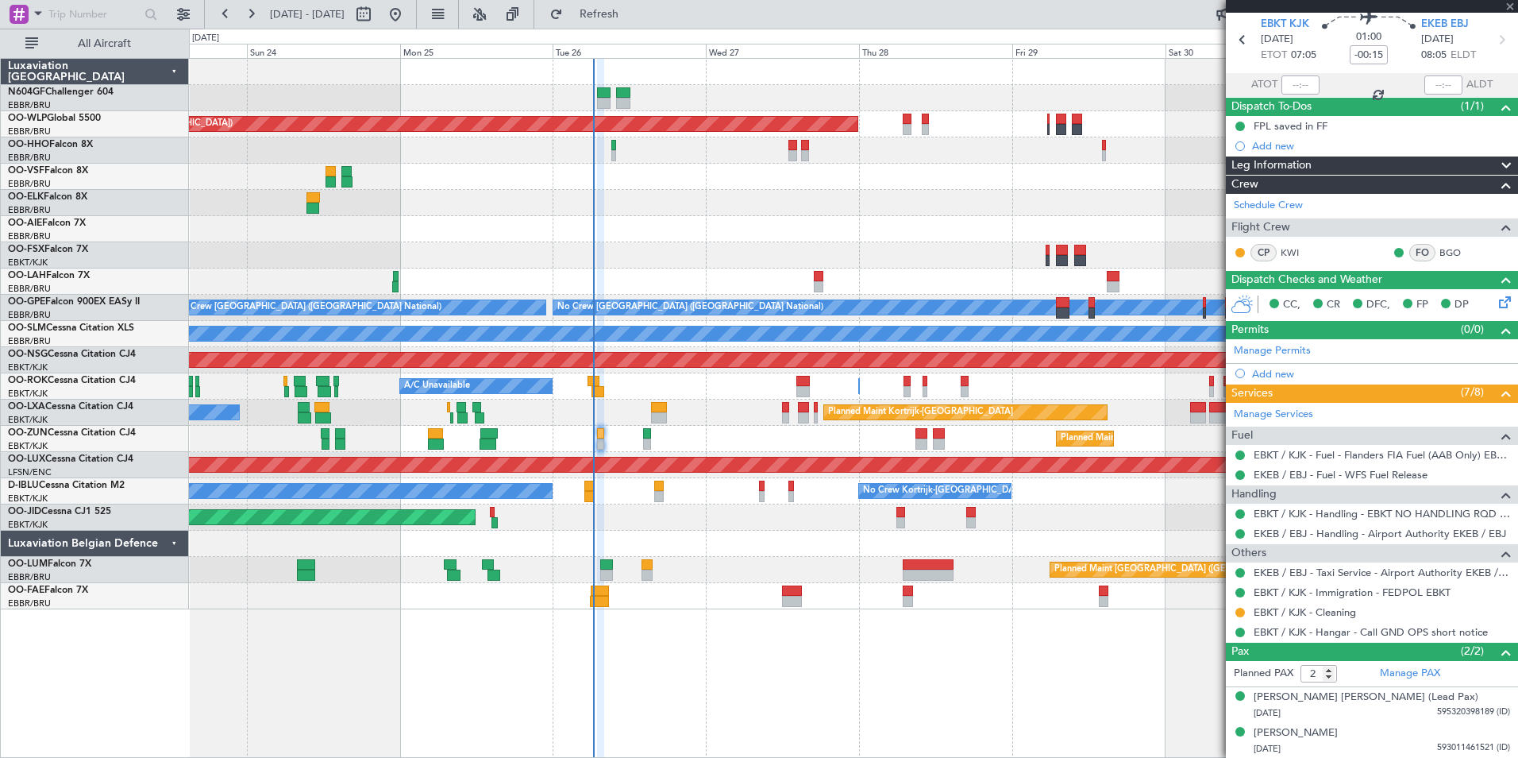
type input "+00:10"
type input "05:10"
type input "3"
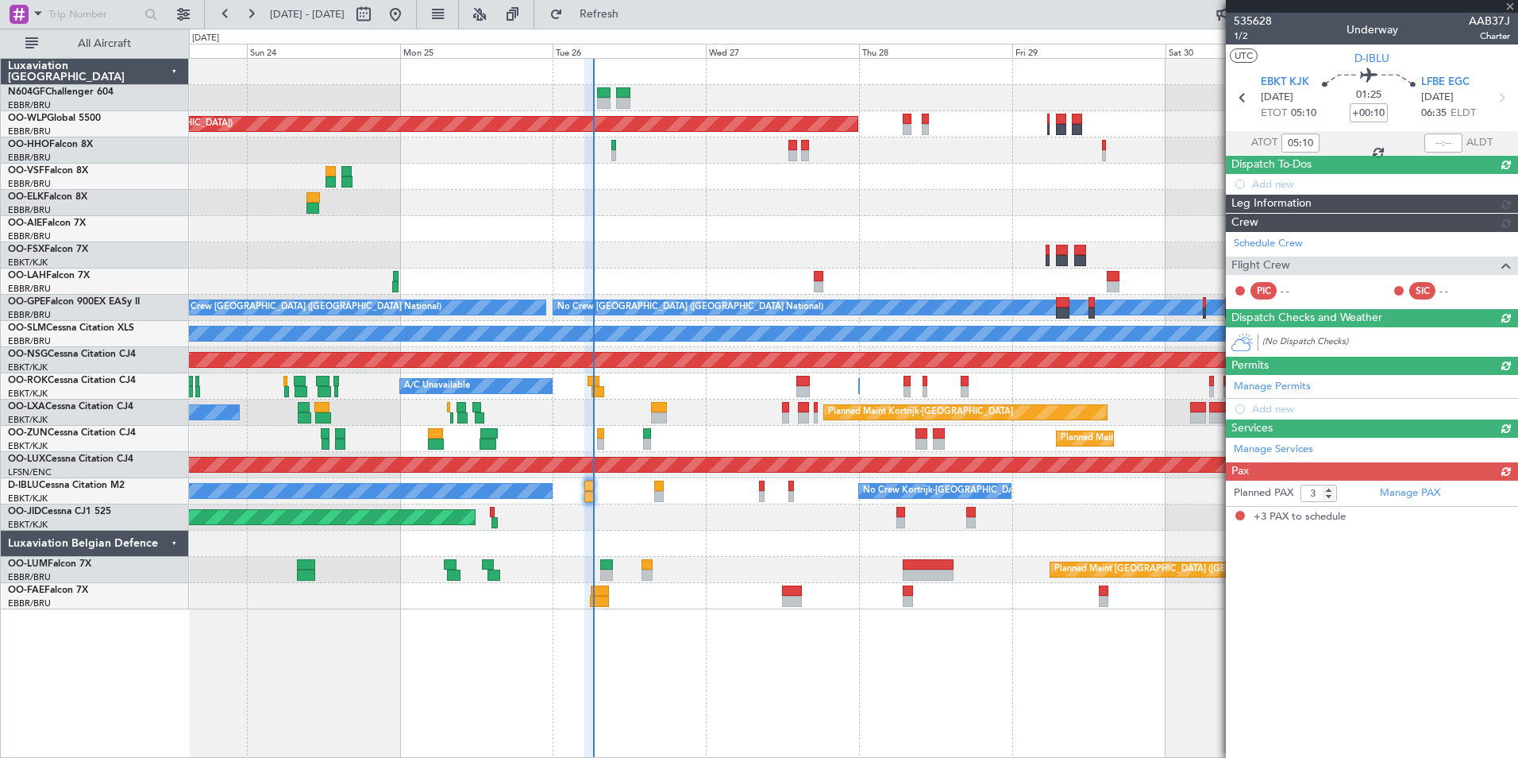
scroll to position [0, 0]
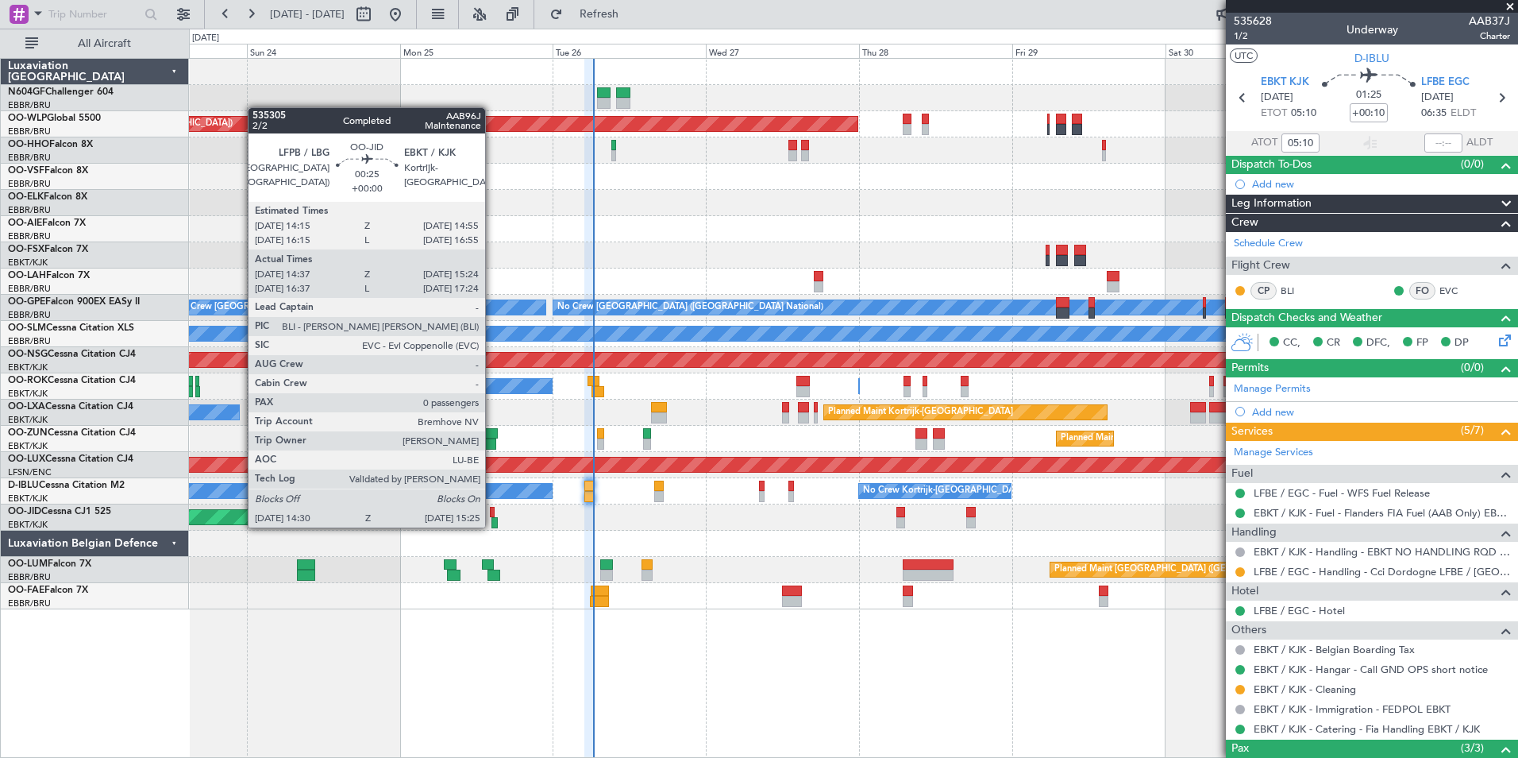
click at [492, 526] on div at bounding box center [495, 522] width 6 height 11
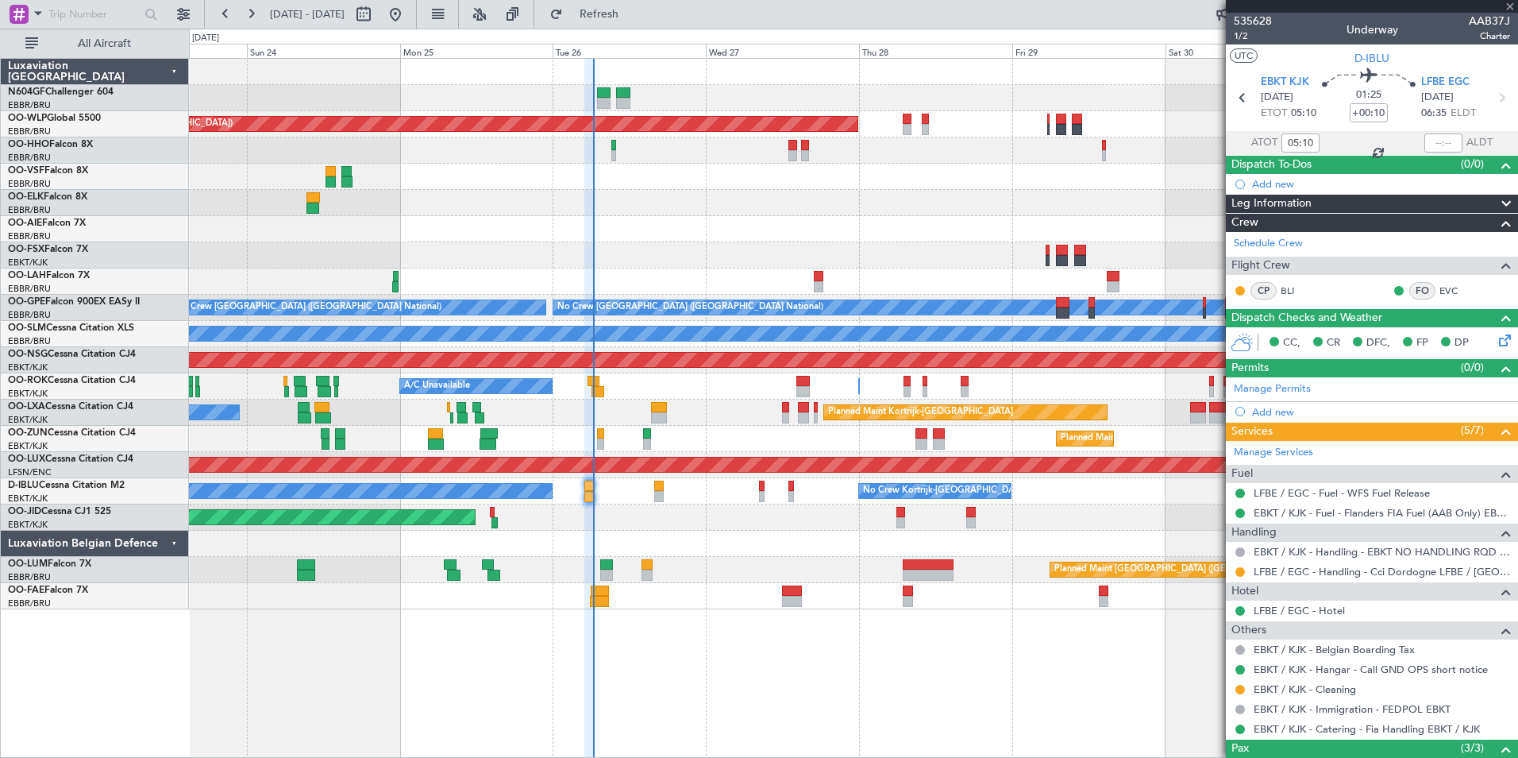
type input "14:47"
type input "15:19"
type input "0"
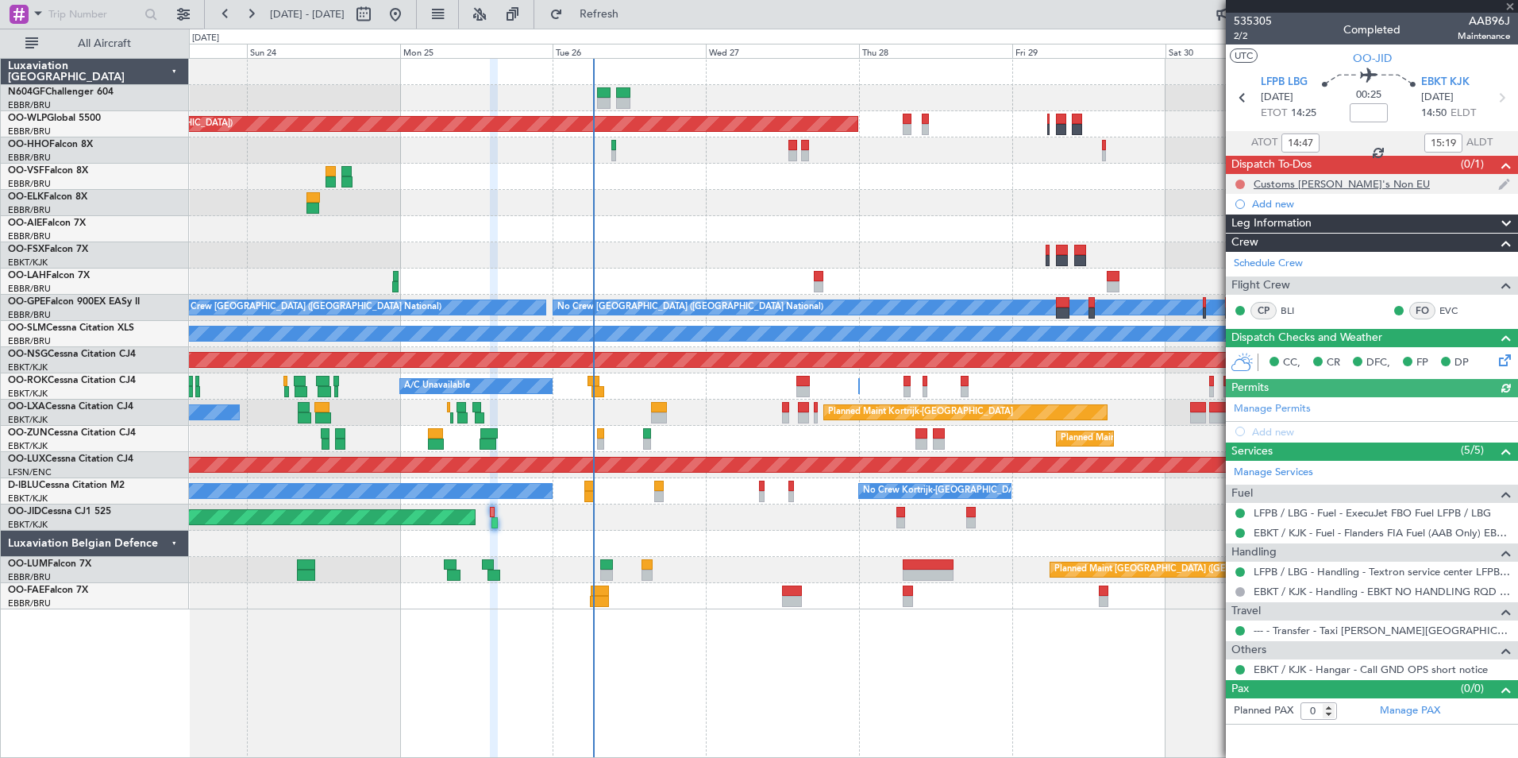
click at [1240, 183] on button at bounding box center [1241, 184] width 10 height 10
click at [1244, 277] on span "Cancelled" at bounding box center [1243, 278] width 45 height 16
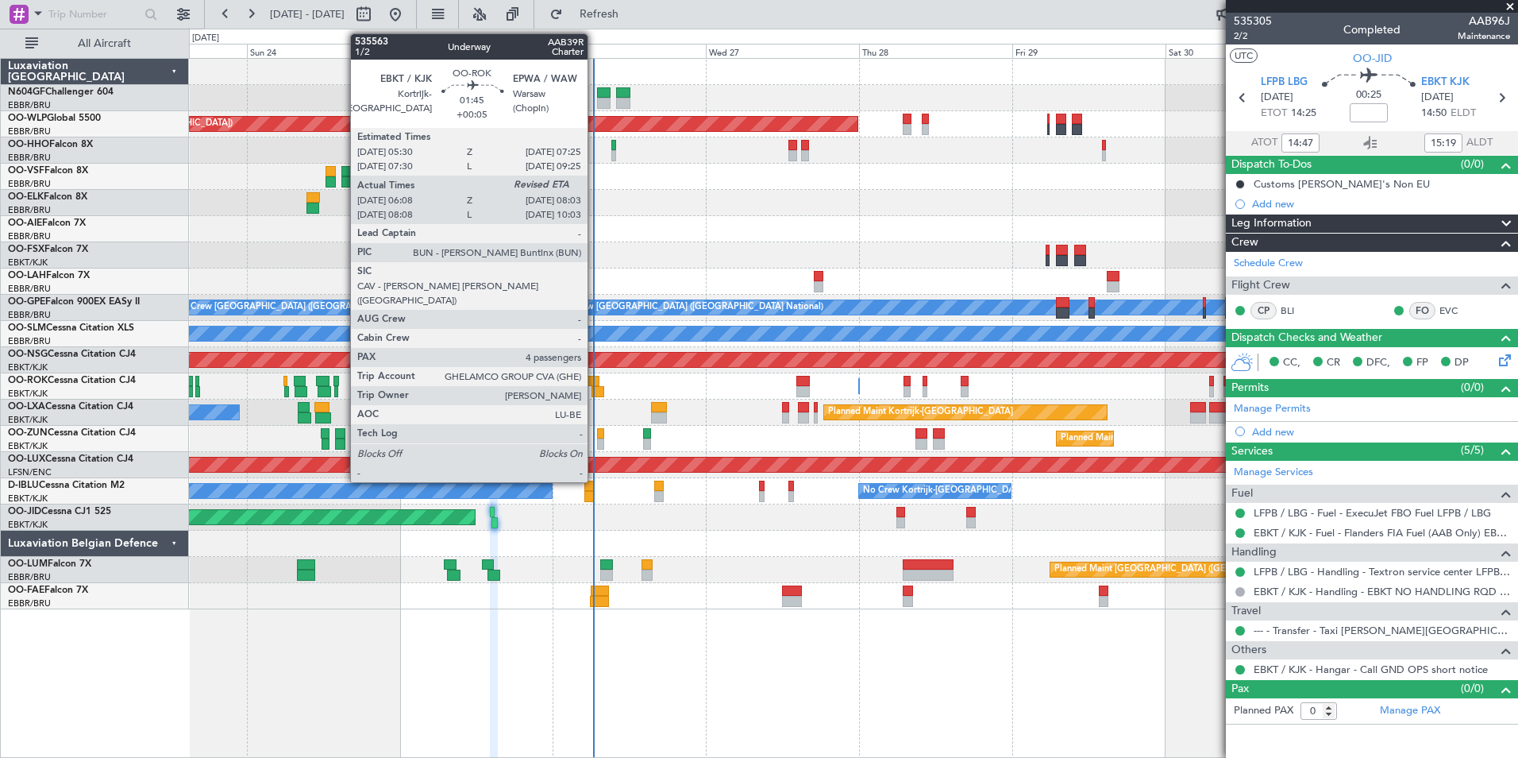
click at [595, 390] on div at bounding box center [598, 391] width 13 height 11
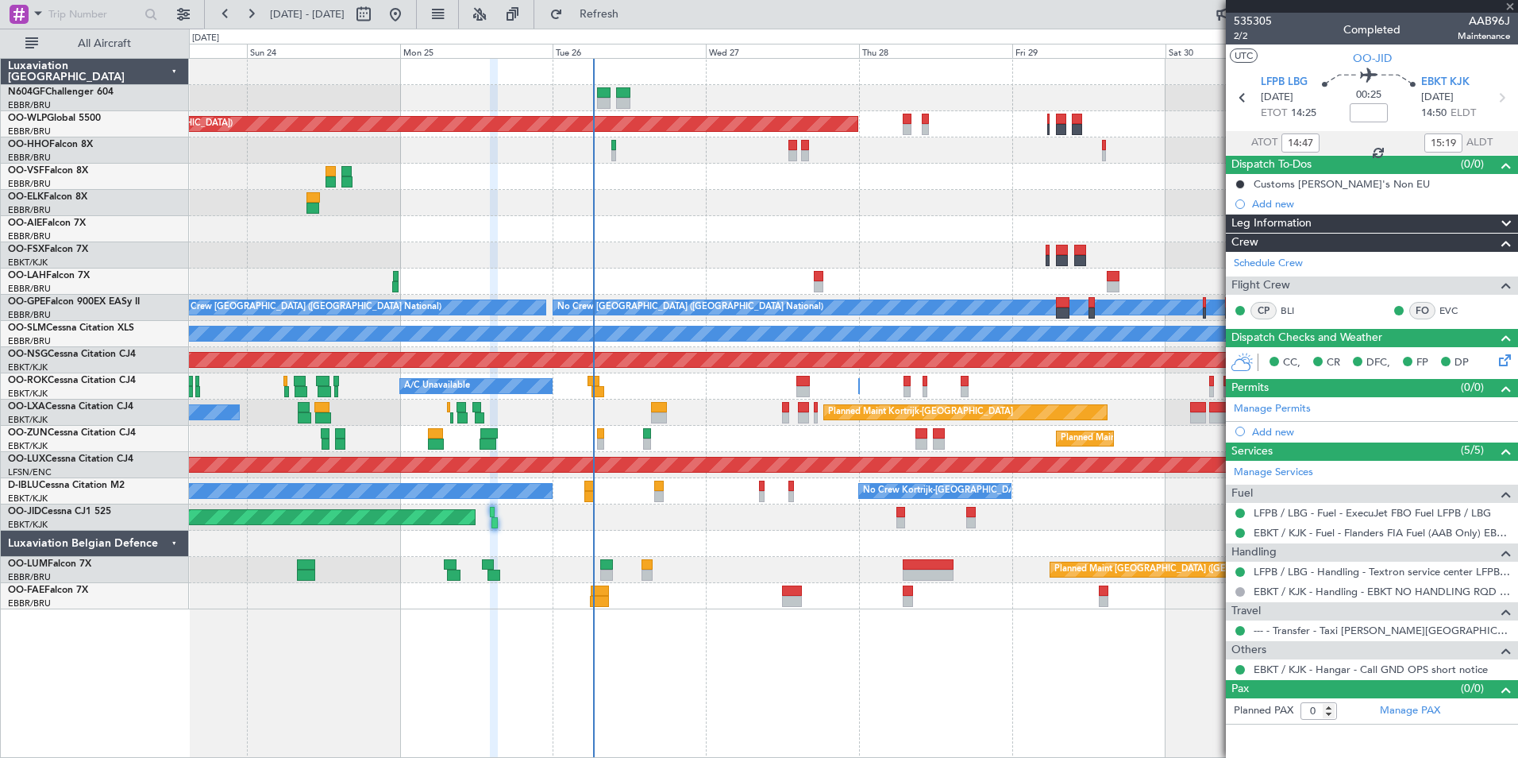
type input "+00:05"
type input "06:13"
type input "4"
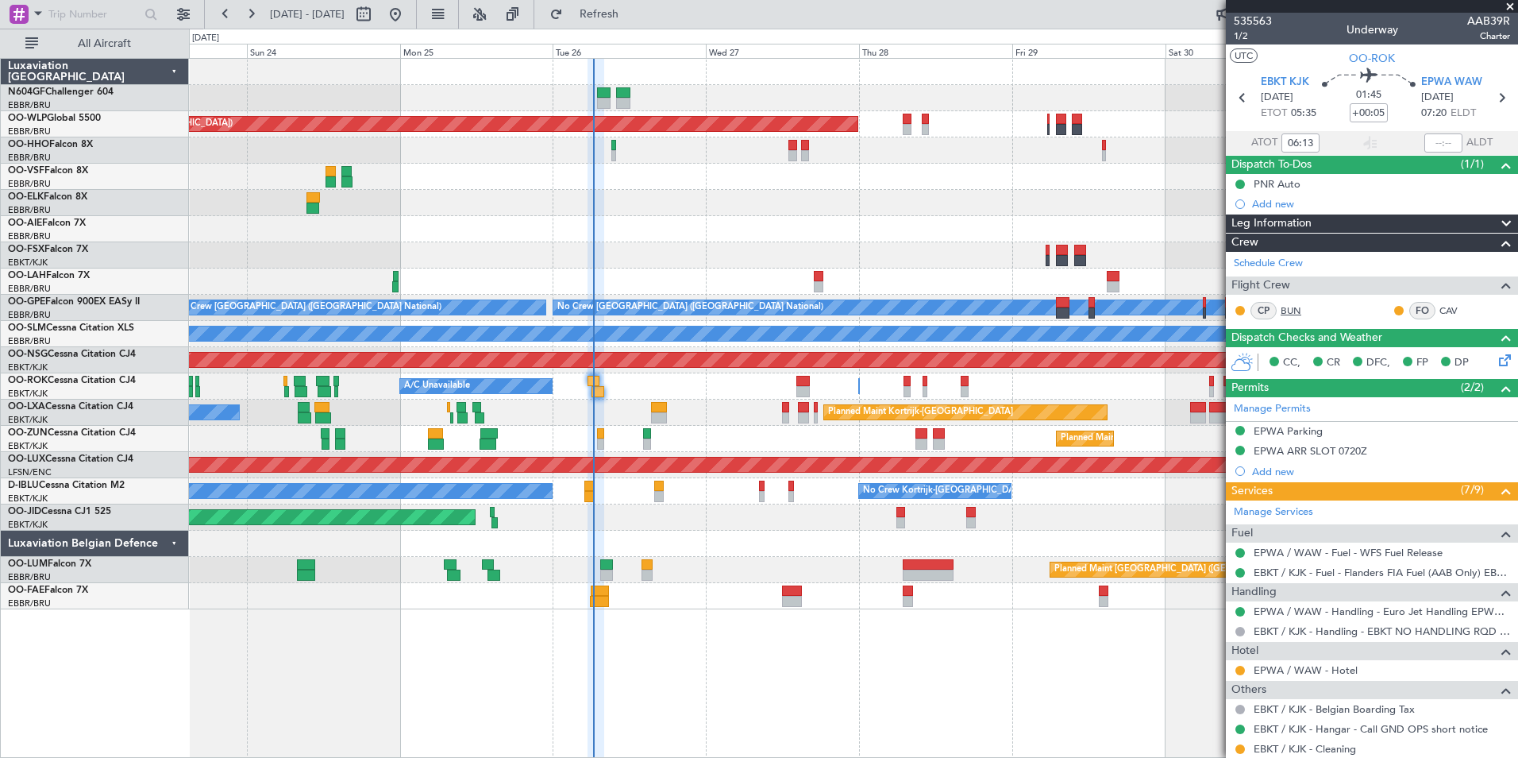
click at [1286, 307] on link "BUN" at bounding box center [1299, 310] width 36 height 14
click at [1283, 267] on link "Schedule Crew" at bounding box center [1268, 264] width 69 height 16
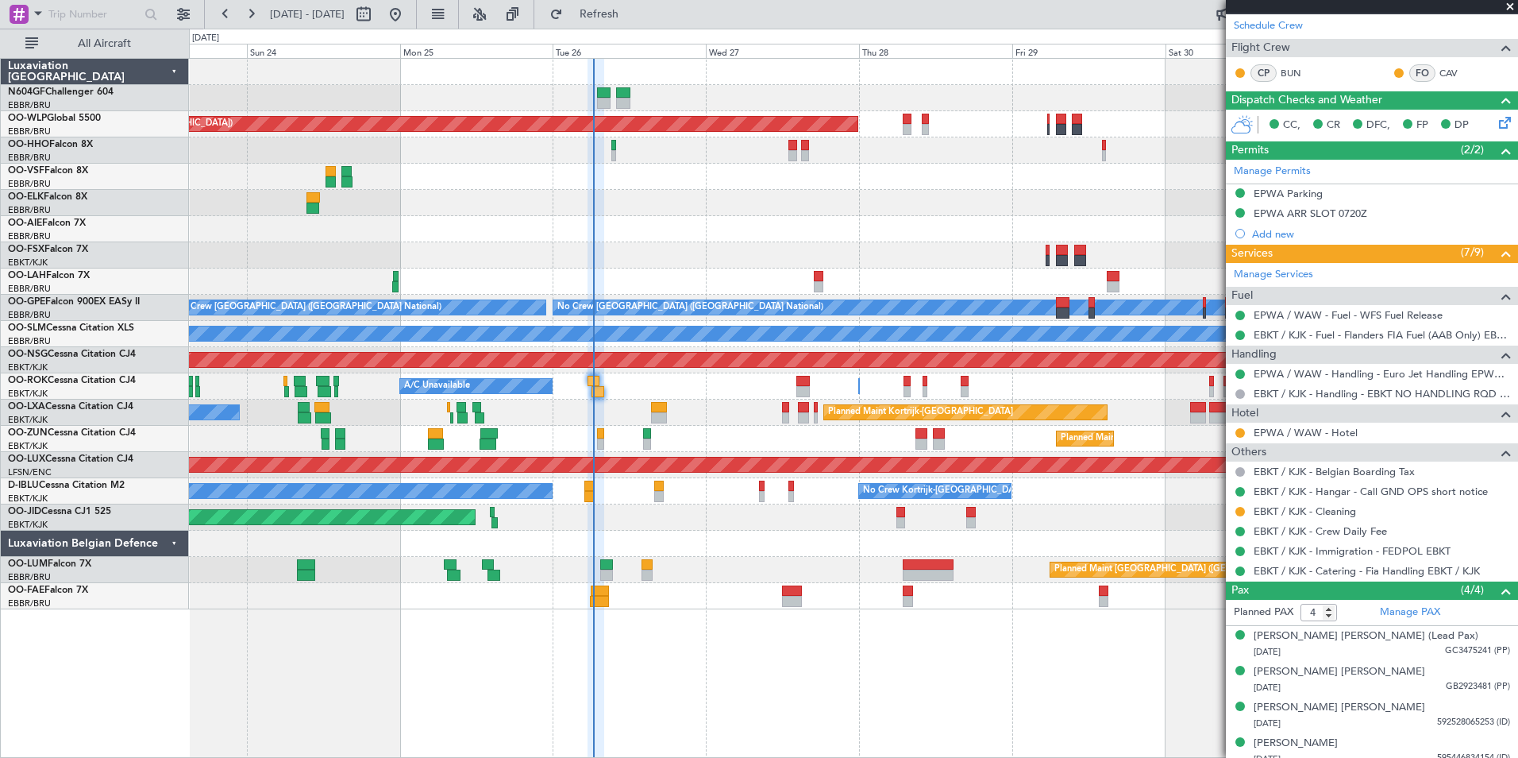
scroll to position [244, 0]
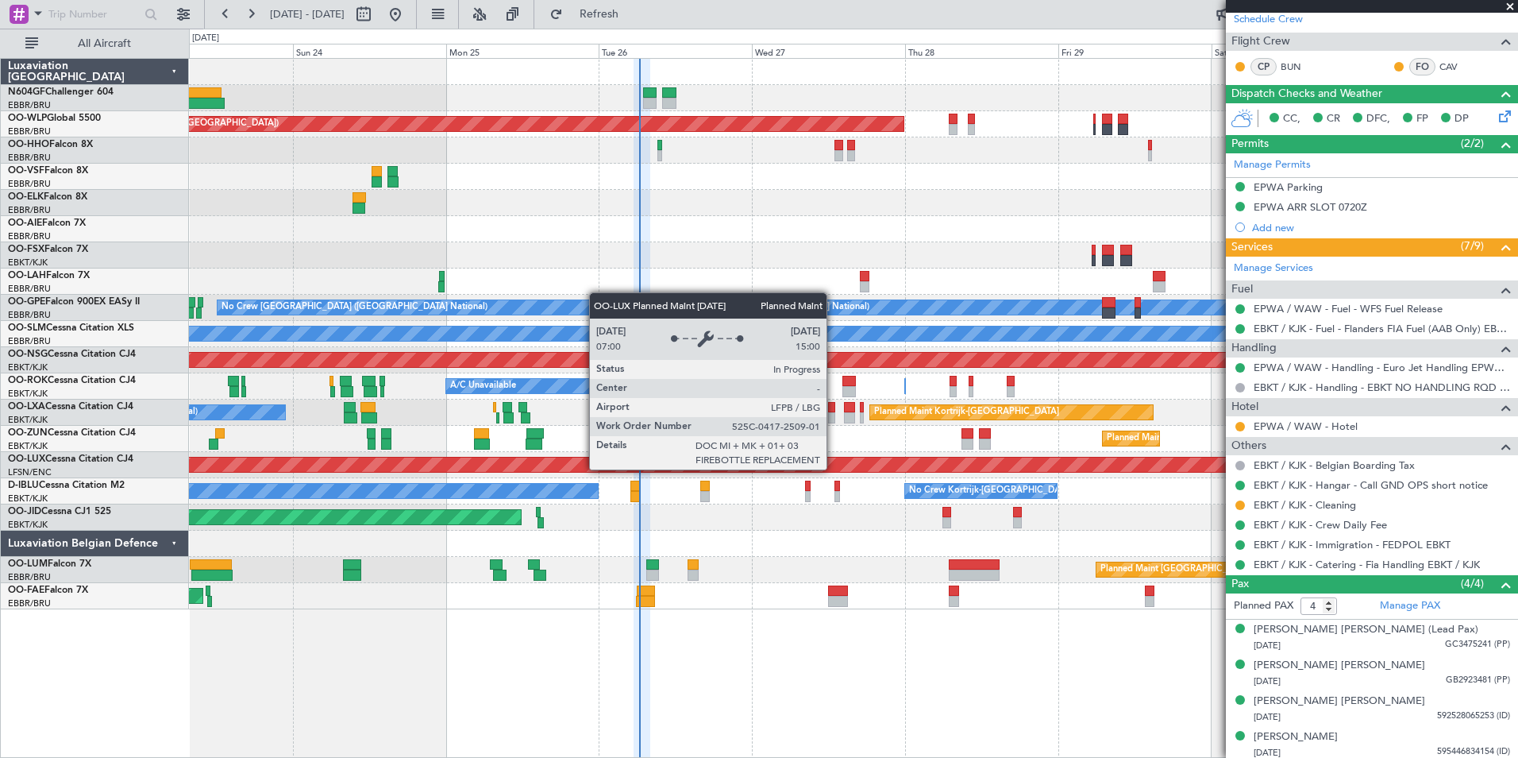
click at [880, 470] on div "Planned Maint [GEOGRAPHIC_DATA] ([GEOGRAPHIC_DATA])" at bounding box center [362, 464] width 2499 height 14
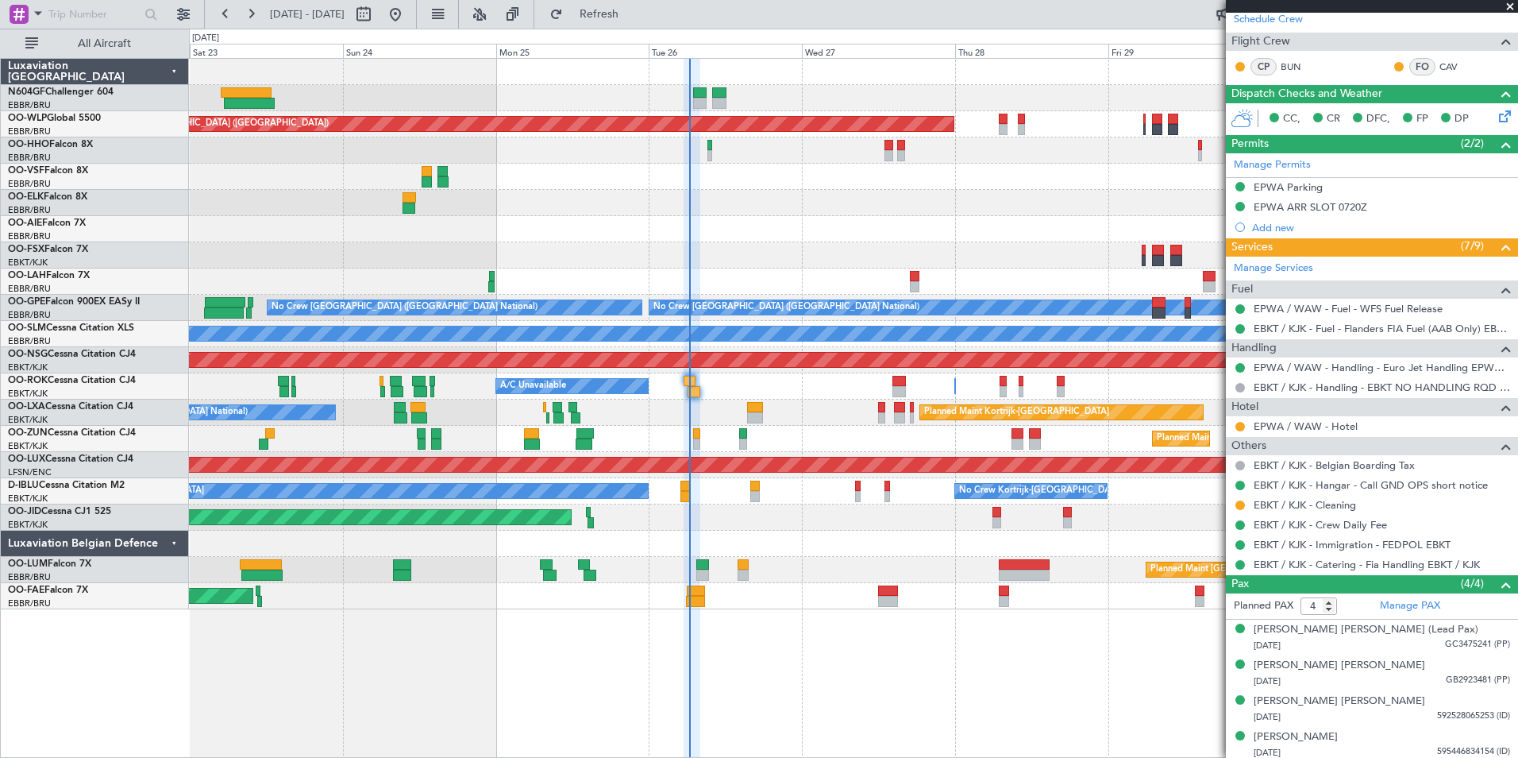
click at [700, 403] on div "Planned Maint Berlin (Brandenburg) Planned Maint London (Farnborough) Planned M…" at bounding box center [853, 334] width 1329 height 550
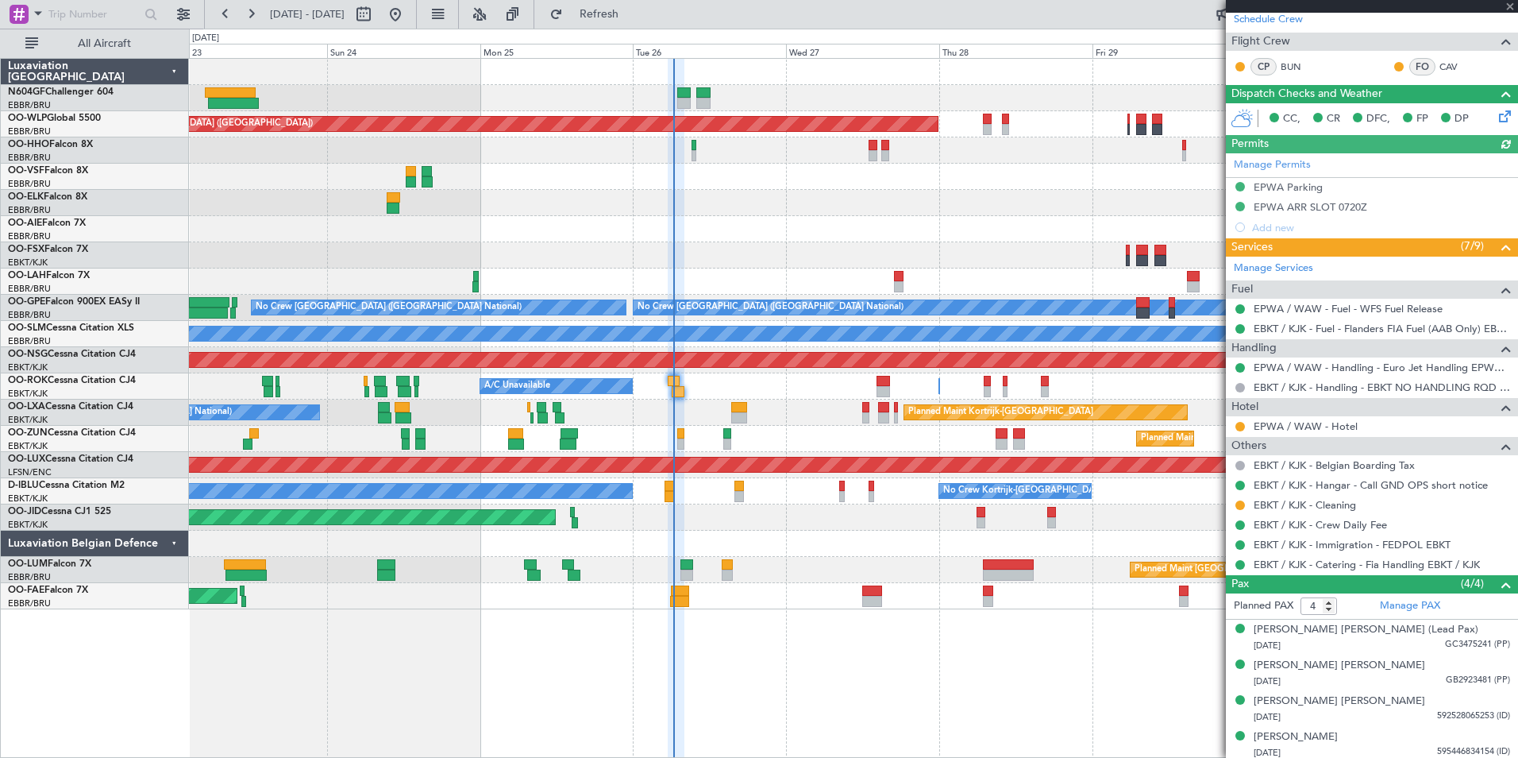
click at [808, 532] on div at bounding box center [853, 543] width 1329 height 26
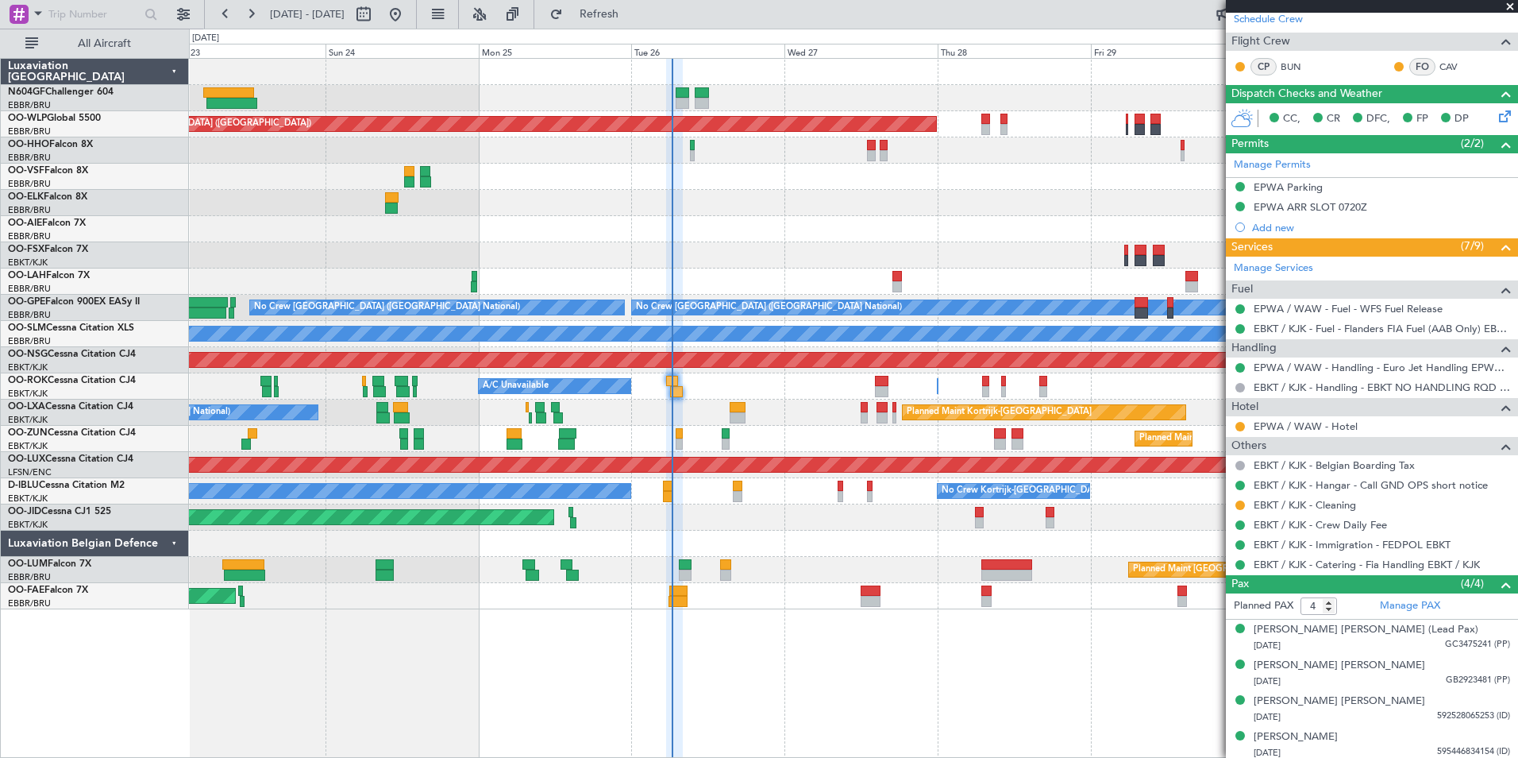
click at [836, 491] on div "No Crew Kortrijk-Wevelgem No Crew Kortrijk-Wevelgem" at bounding box center [853, 491] width 1329 height 26
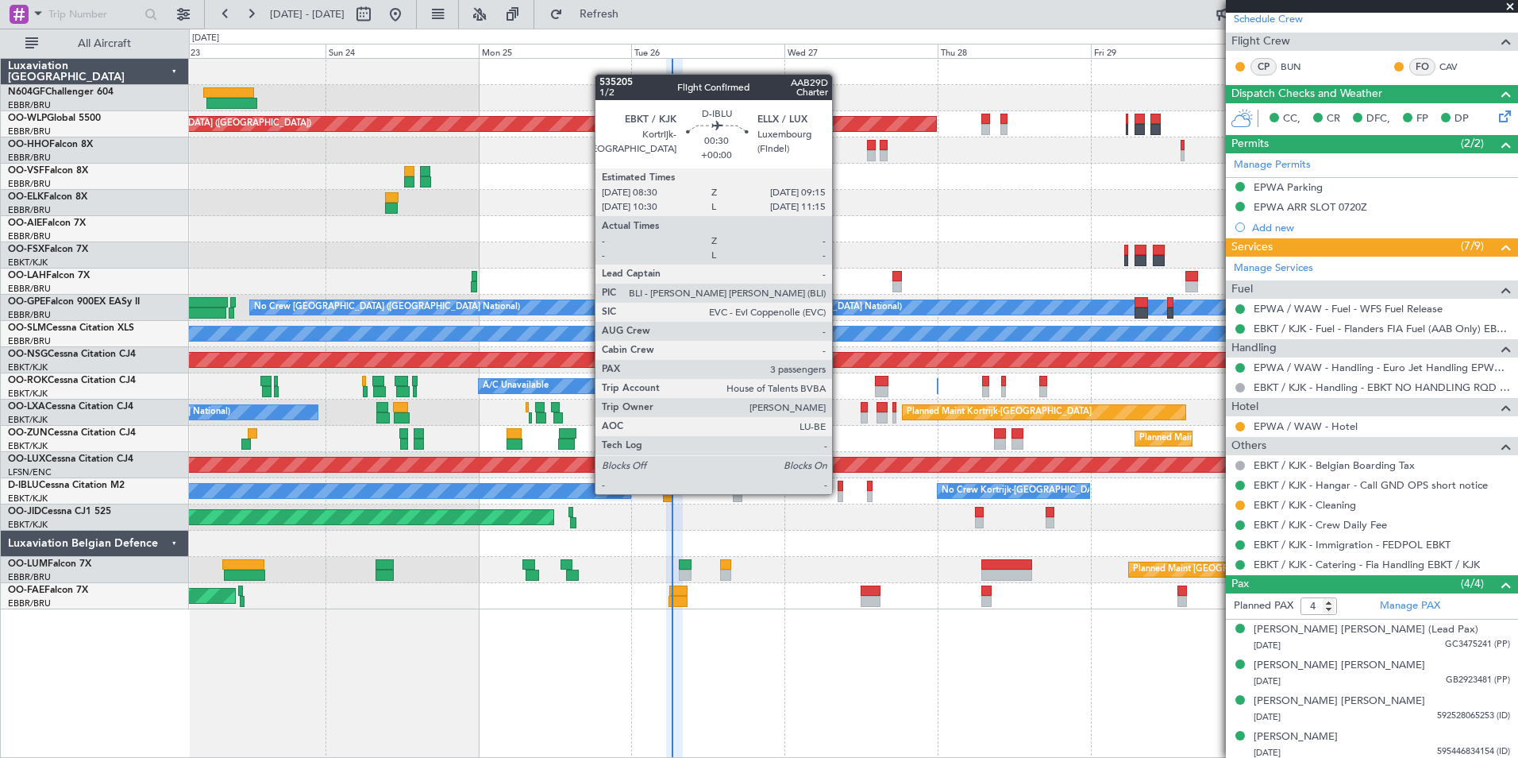
click at [839, 492] on div at bounding box center [841, 496] width 6 height 11
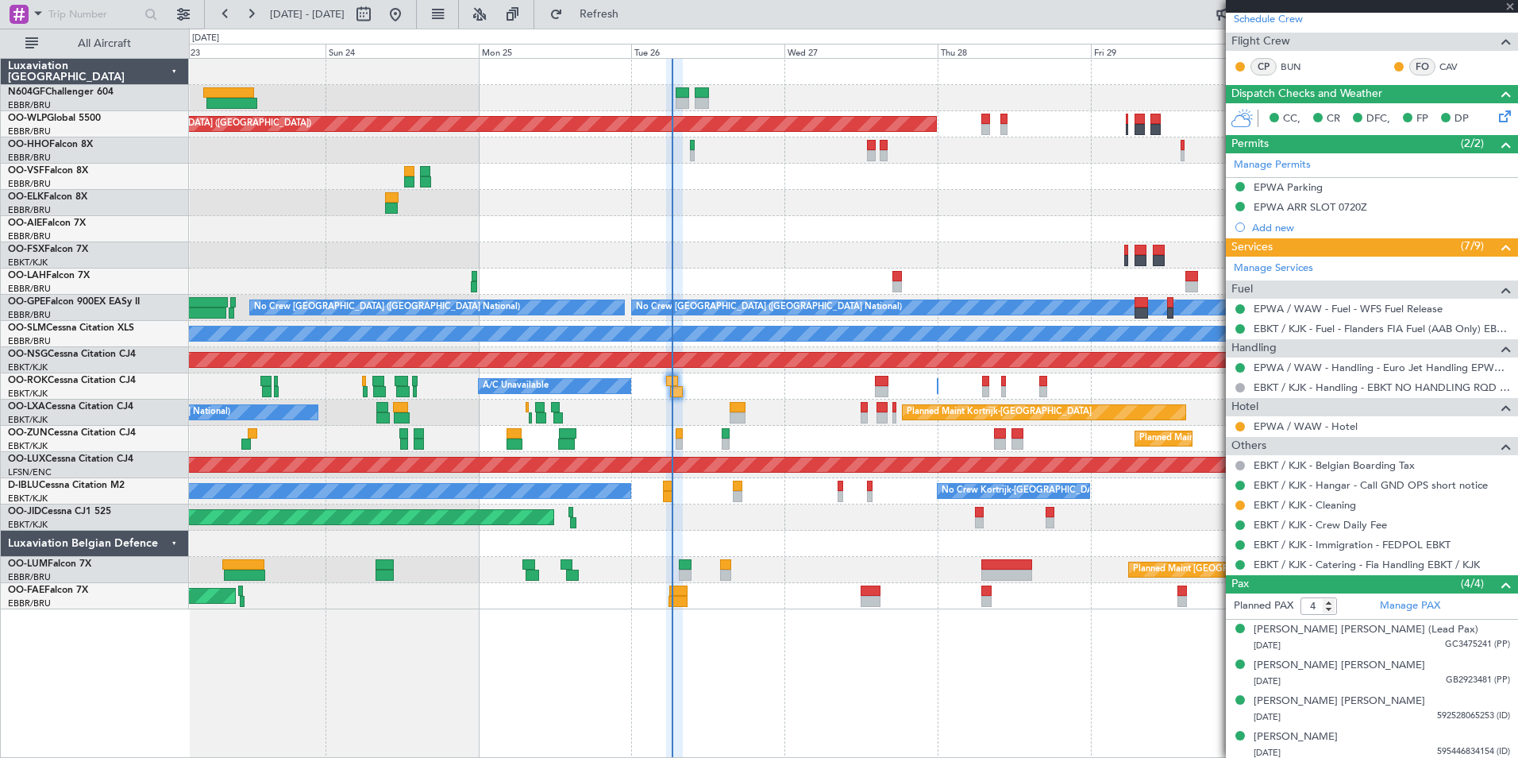
type input "3"
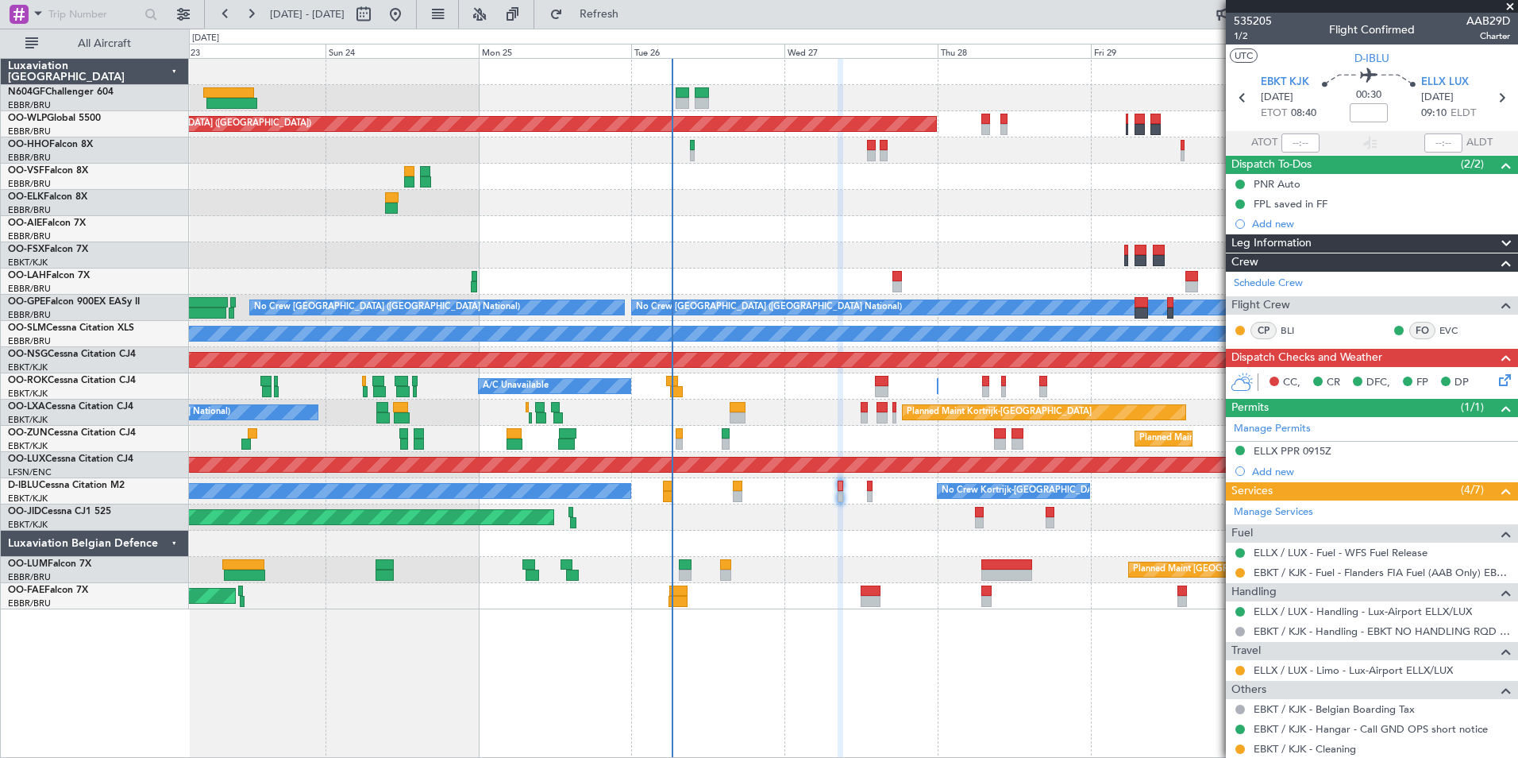
click at [1496, 374] on icon at bounding box center [1502, 377] width 13 height 13
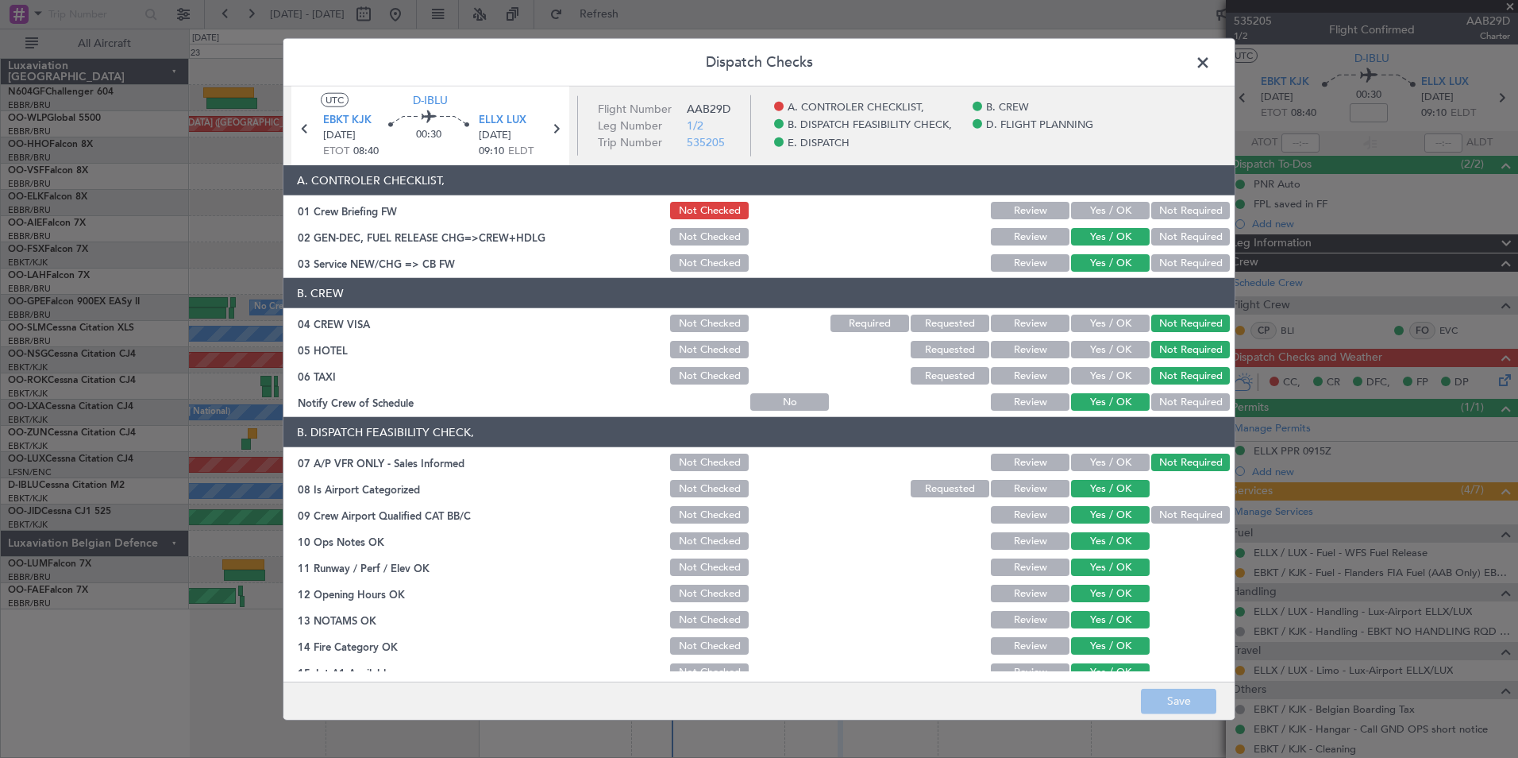
click at [1211, 64] on span at bounding box center [1211, 67] width 0 height 32
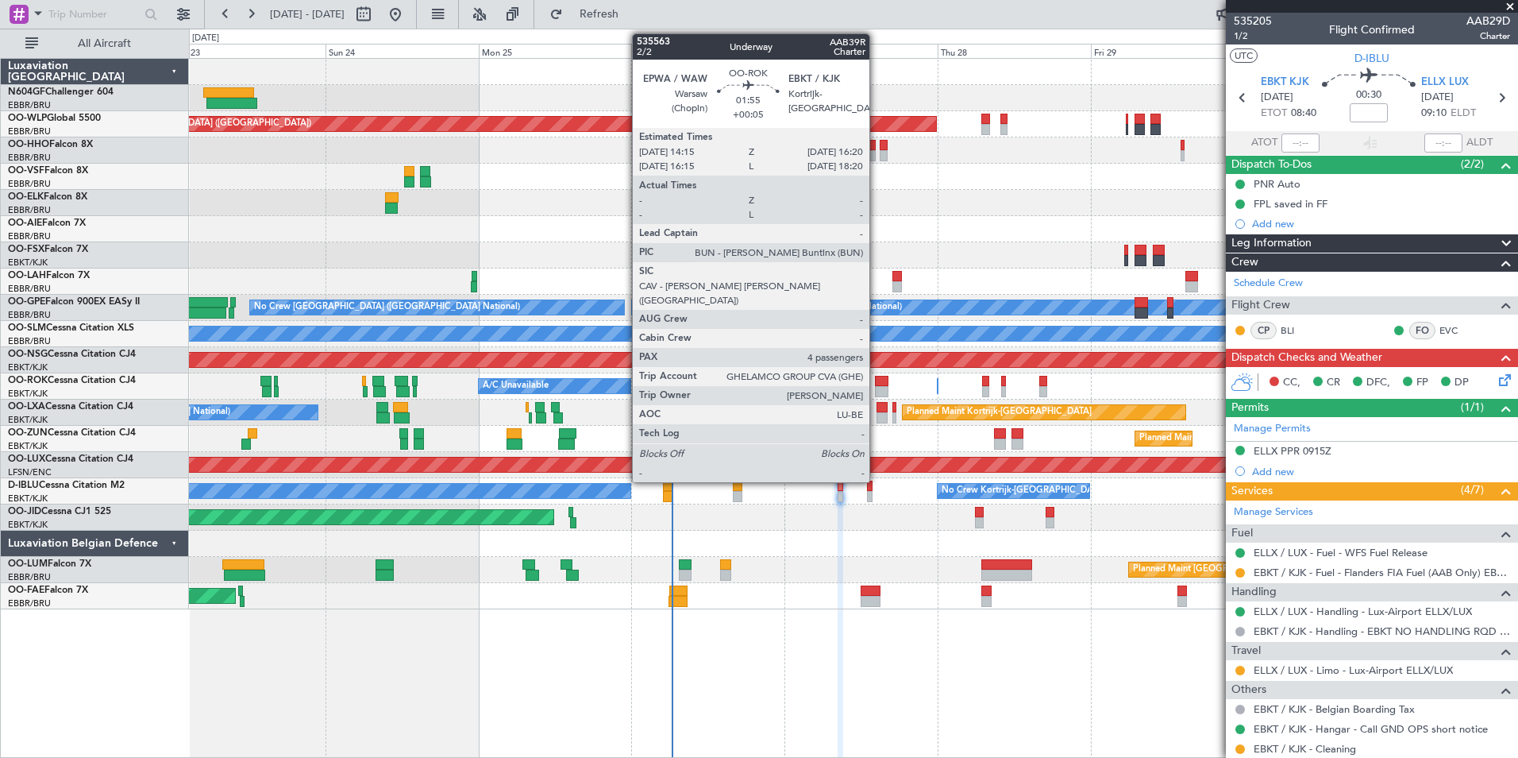
click at [876, 392] on div at bounding box center [882, 391] width 14 height 11
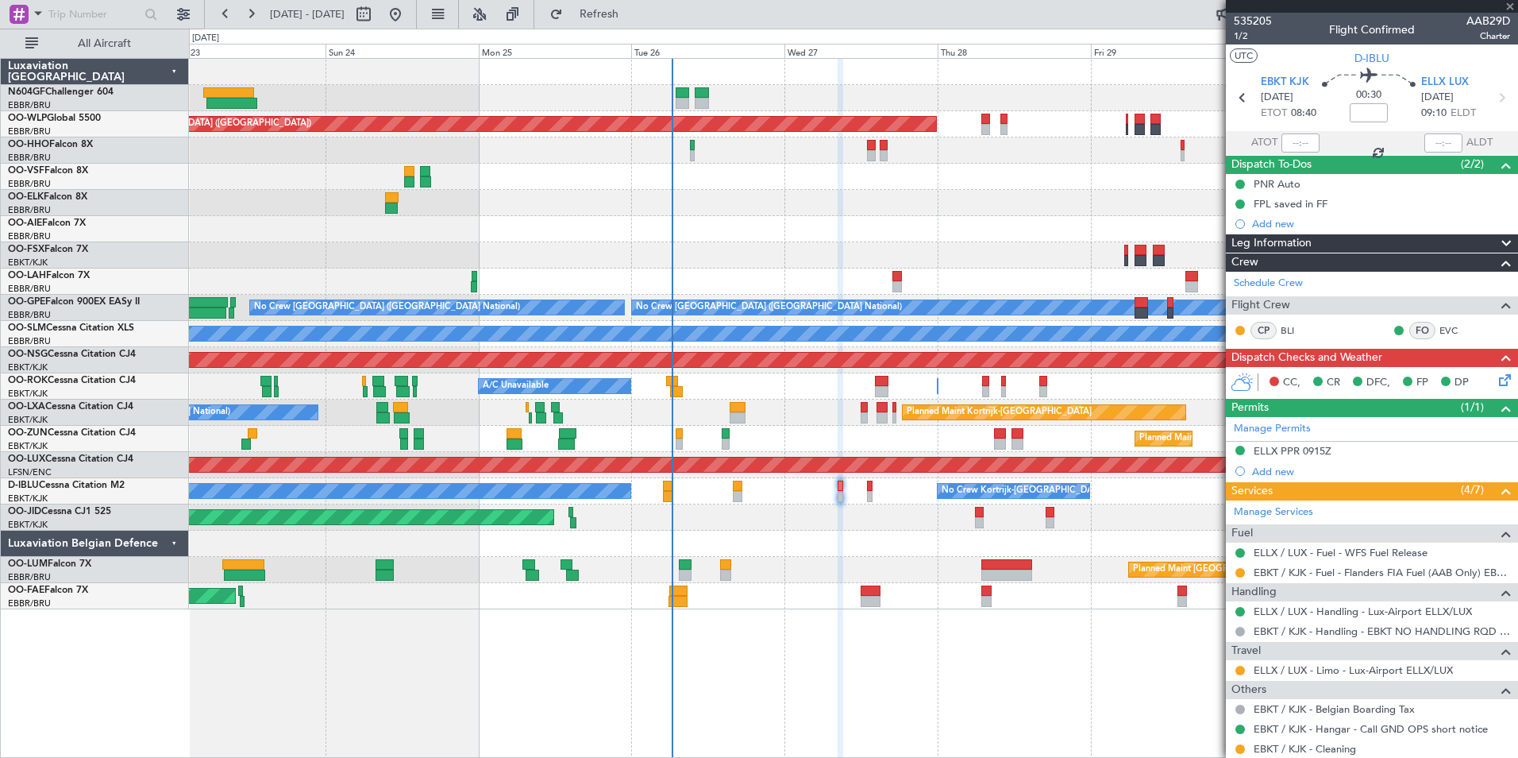
type input "+00:05"
type input "4"
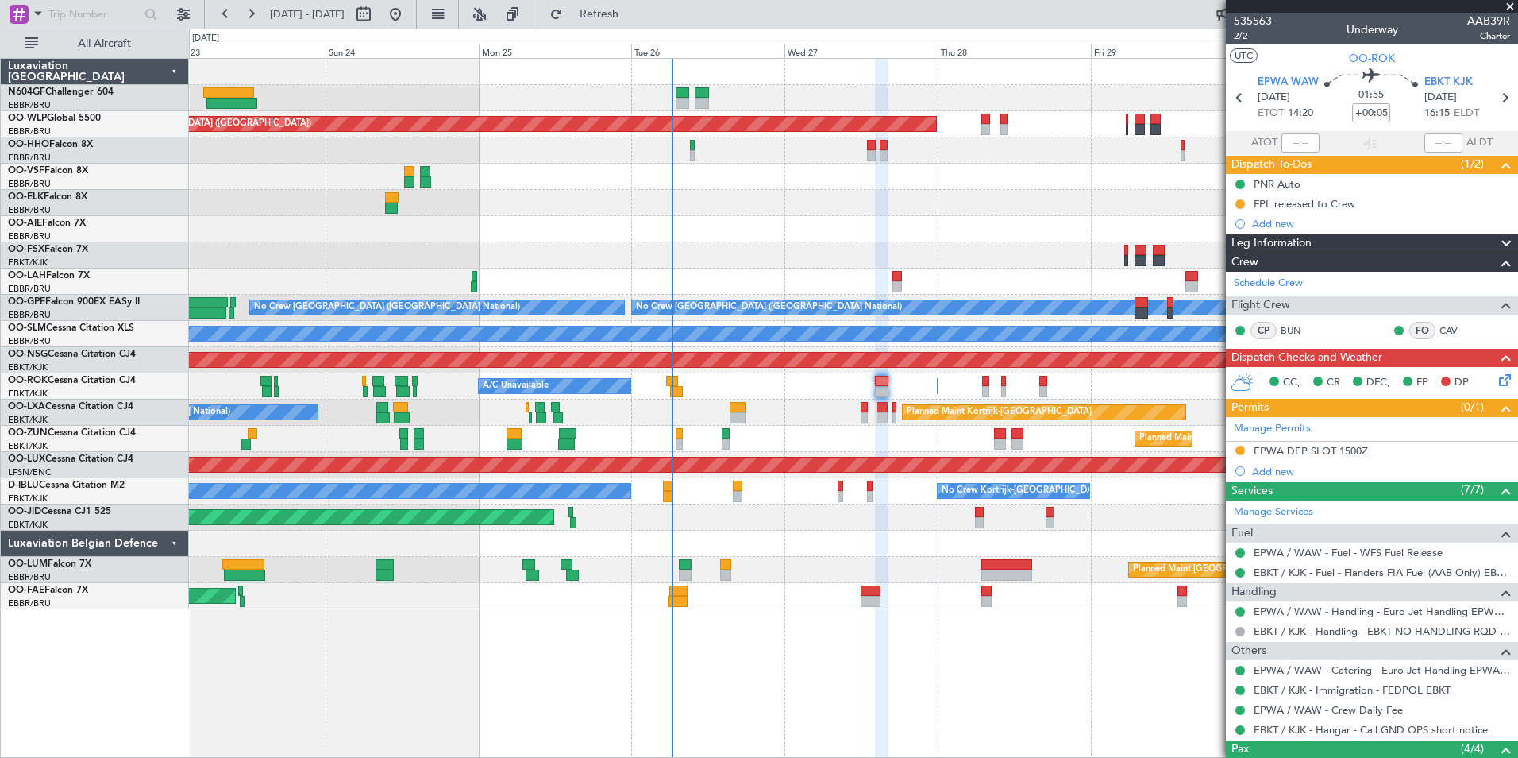
click at [1496, 380] on icon at bounding box center [1502, 377] width 13 height 13
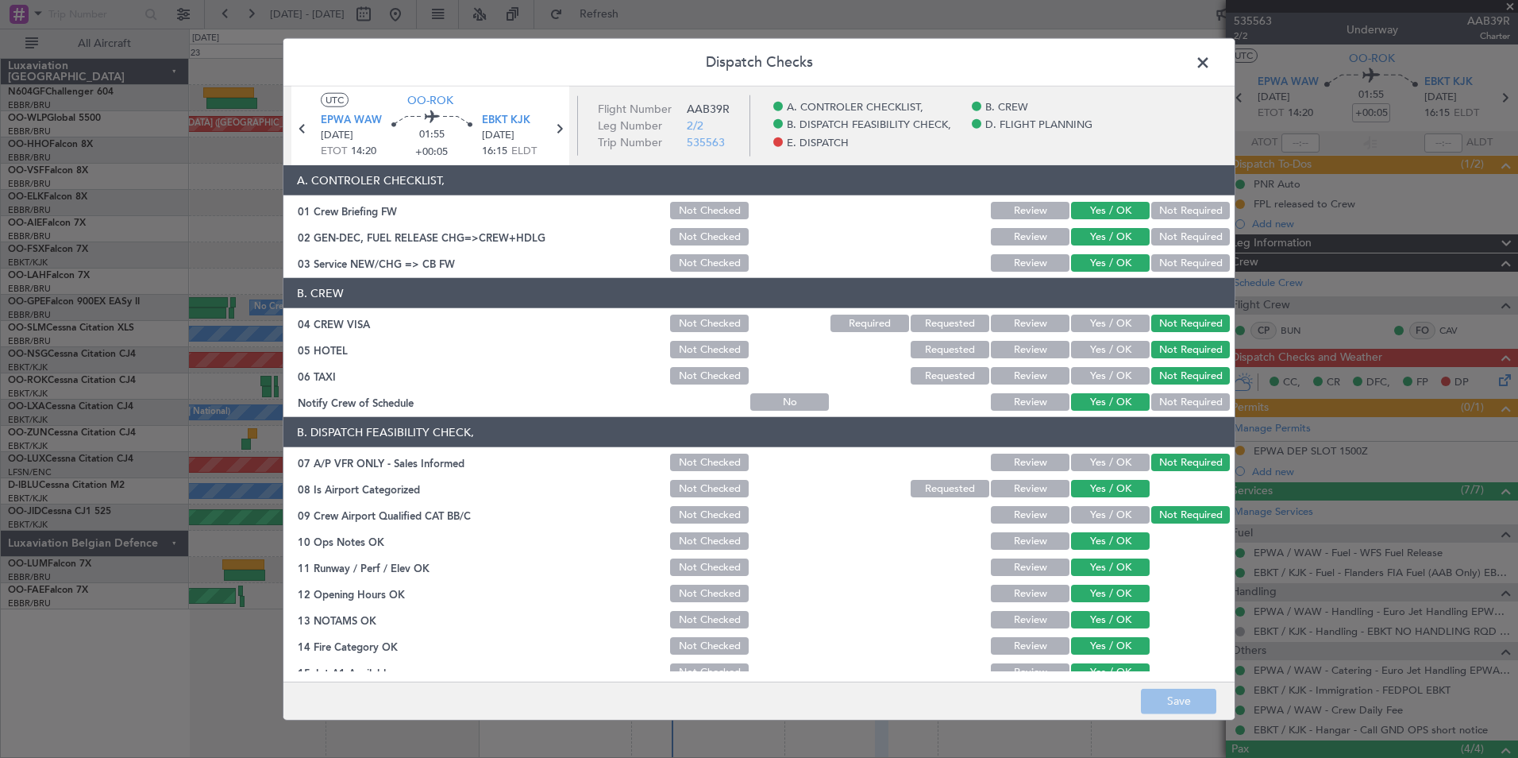
scroll to position [294, 0]
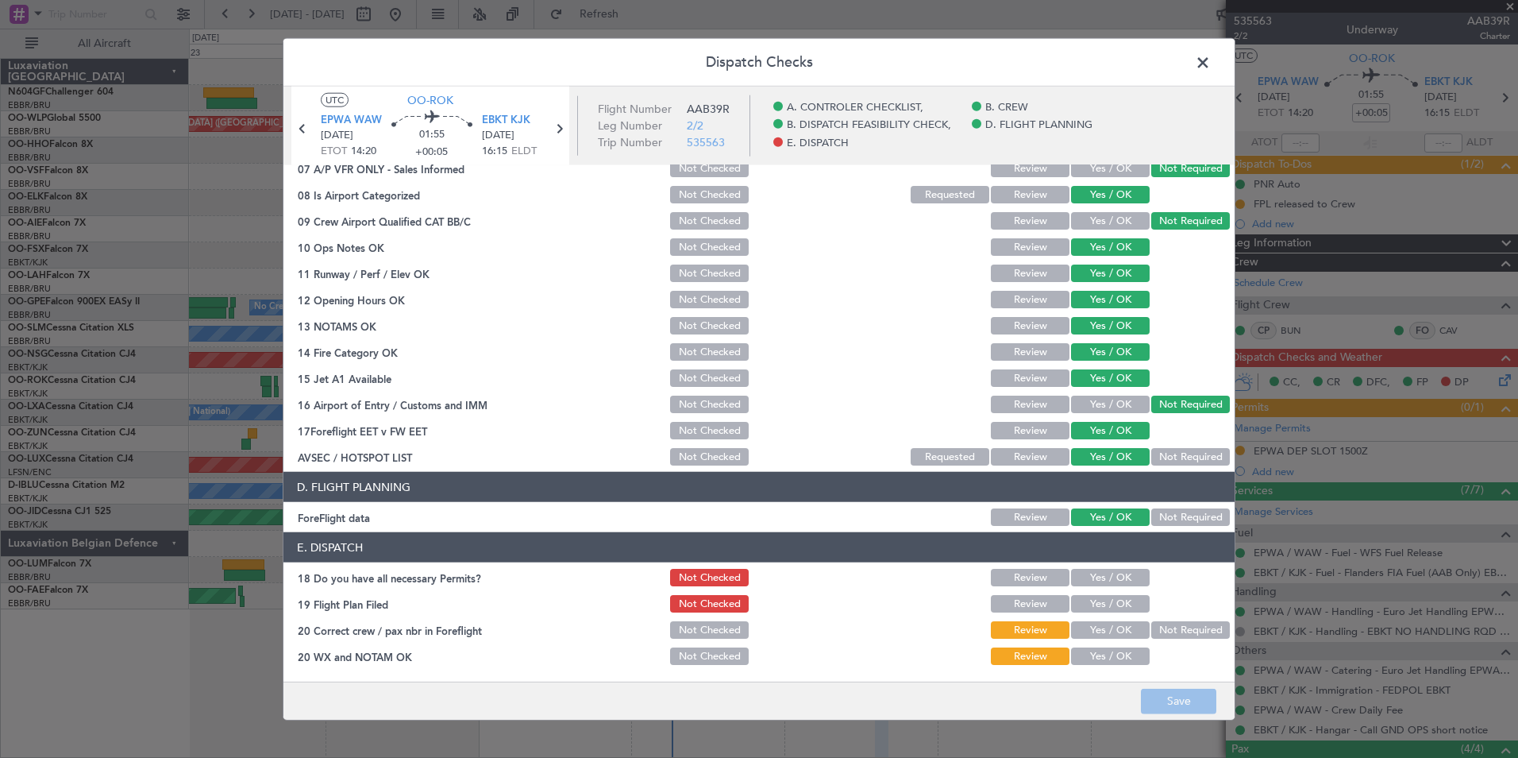
click at [1126, 650] on button "Yes / OK" at bounding box center [1110, 655] width 79 height 17
click at [1126, 636] on button "Yes / OK" at bounding box center [1110, 629] width 79 height 17
click at [1169, 694] on button "Save" at bounding box center [1178, 700] width 75 height 25
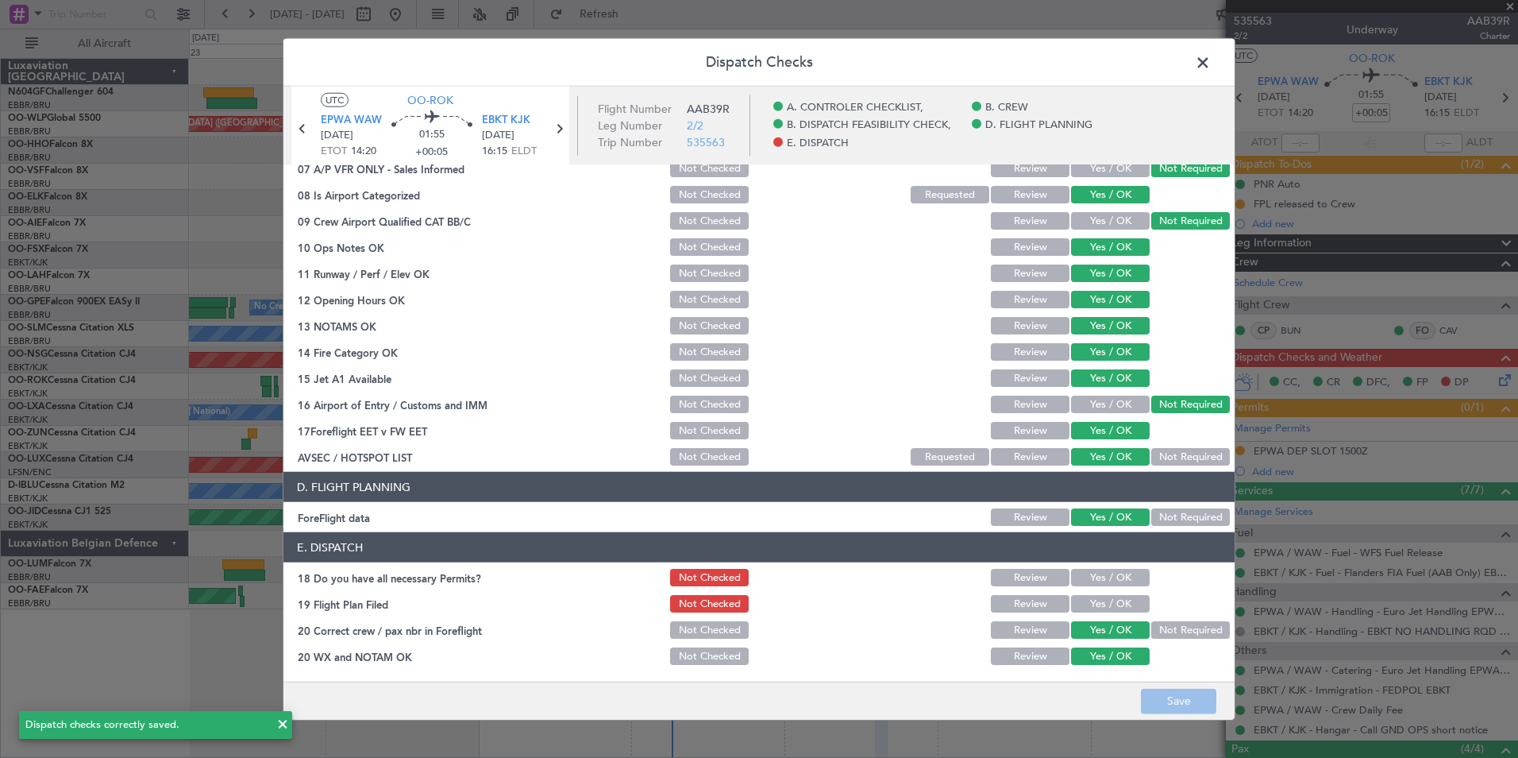
click at [1190, 64] on header "Dispatch Checks" at bounding box center [759, 63] width 951 height 48
click at [1211, 64] on span at bounding box center [1211, 67] width 0 height 32
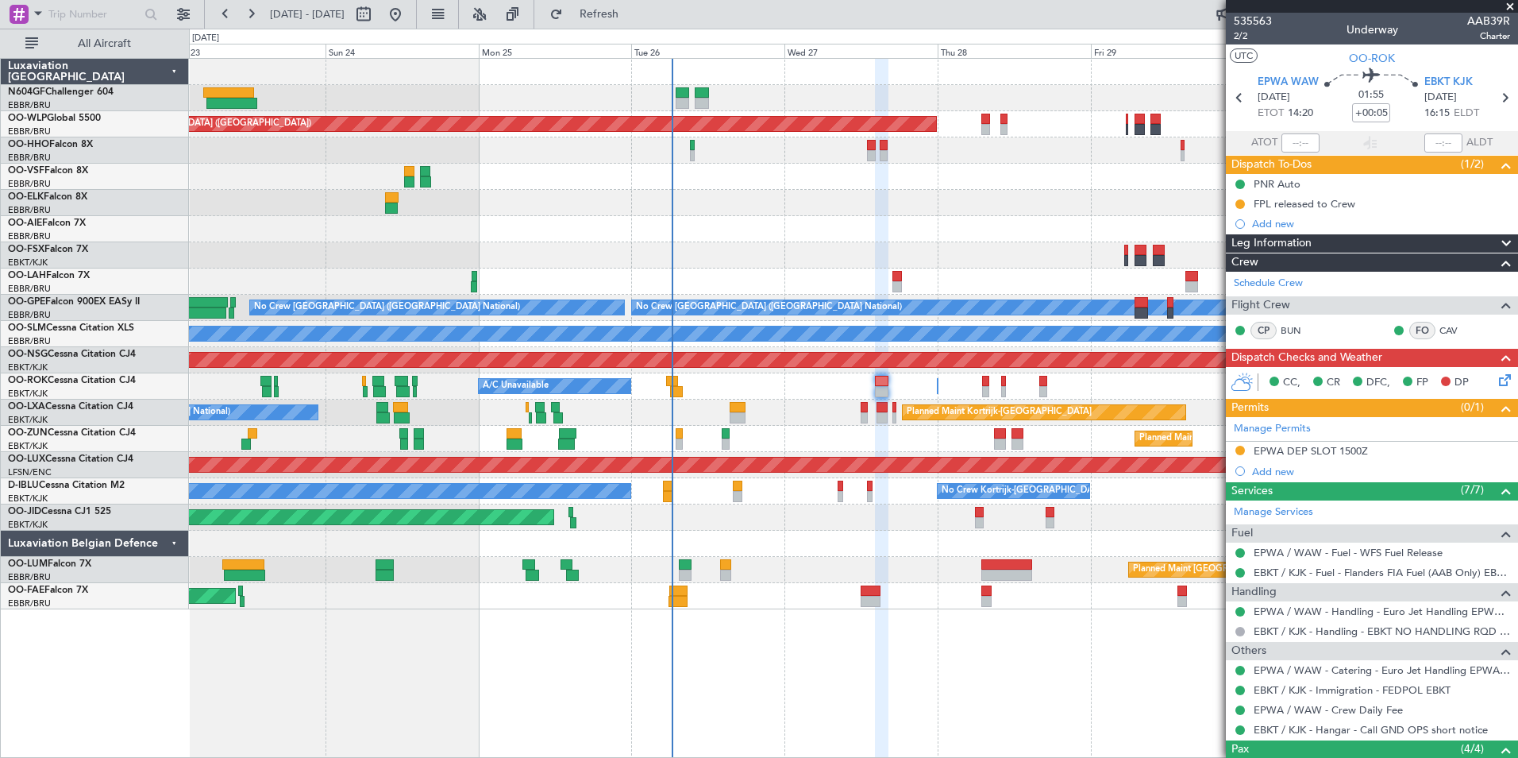
click at [845, 488] on div "No Crew Kortrijk-Wevelgem No Crew Kortrijk-Wevelgem" at bounding box center [853, 491] width 1329 height 26
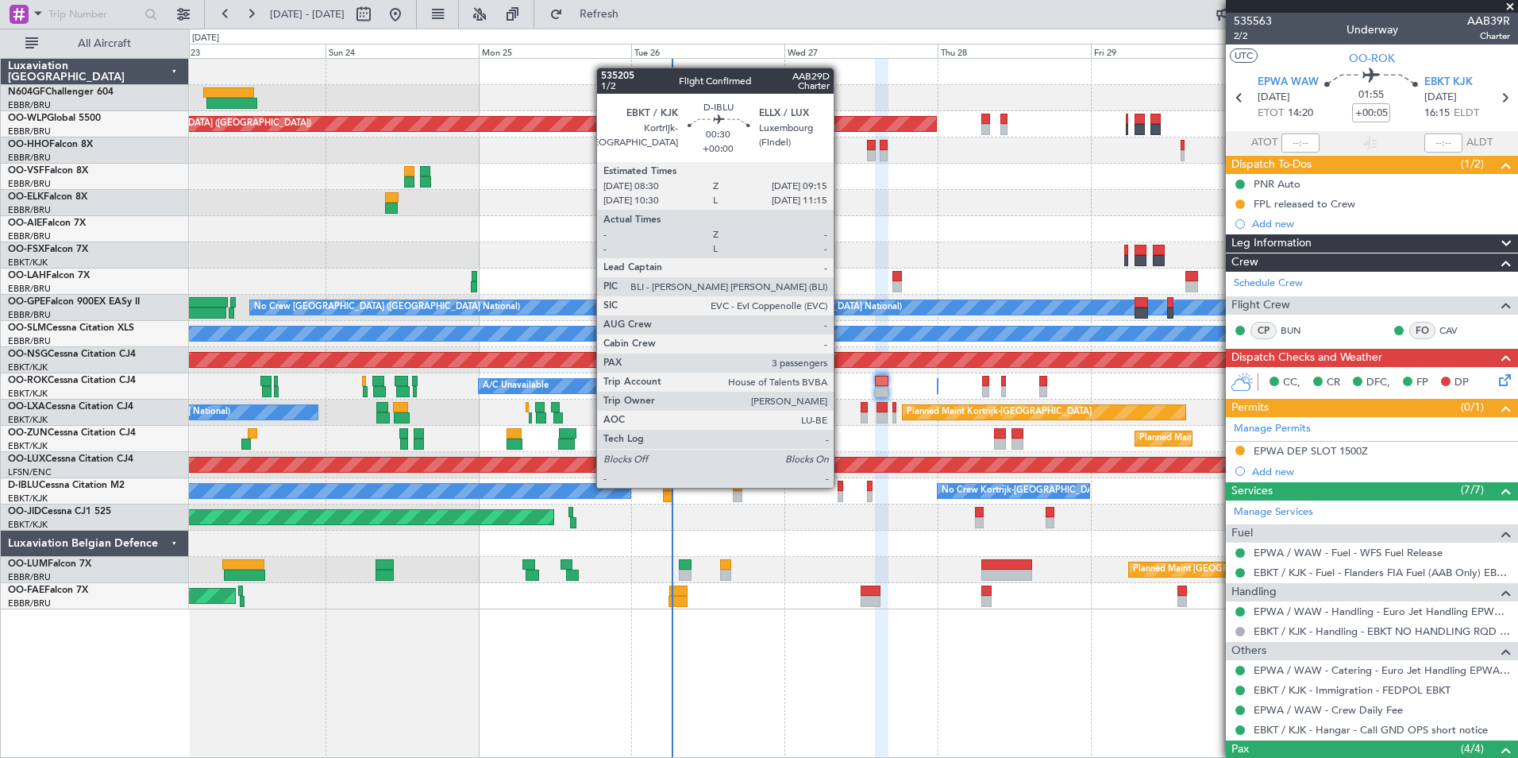
click at [841, 486] on div at bounding box center [841, 485] width 6 height 11
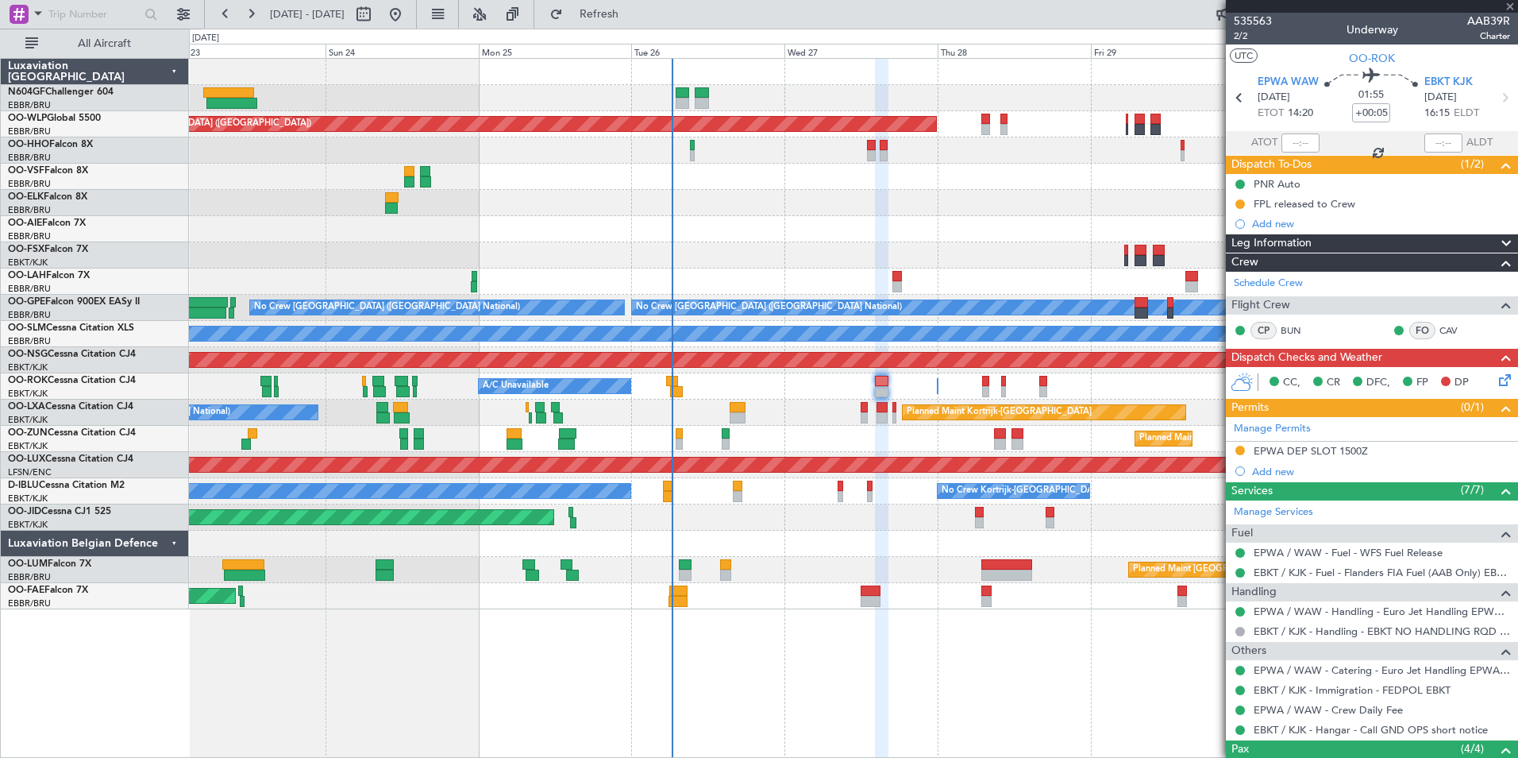
type input "3"
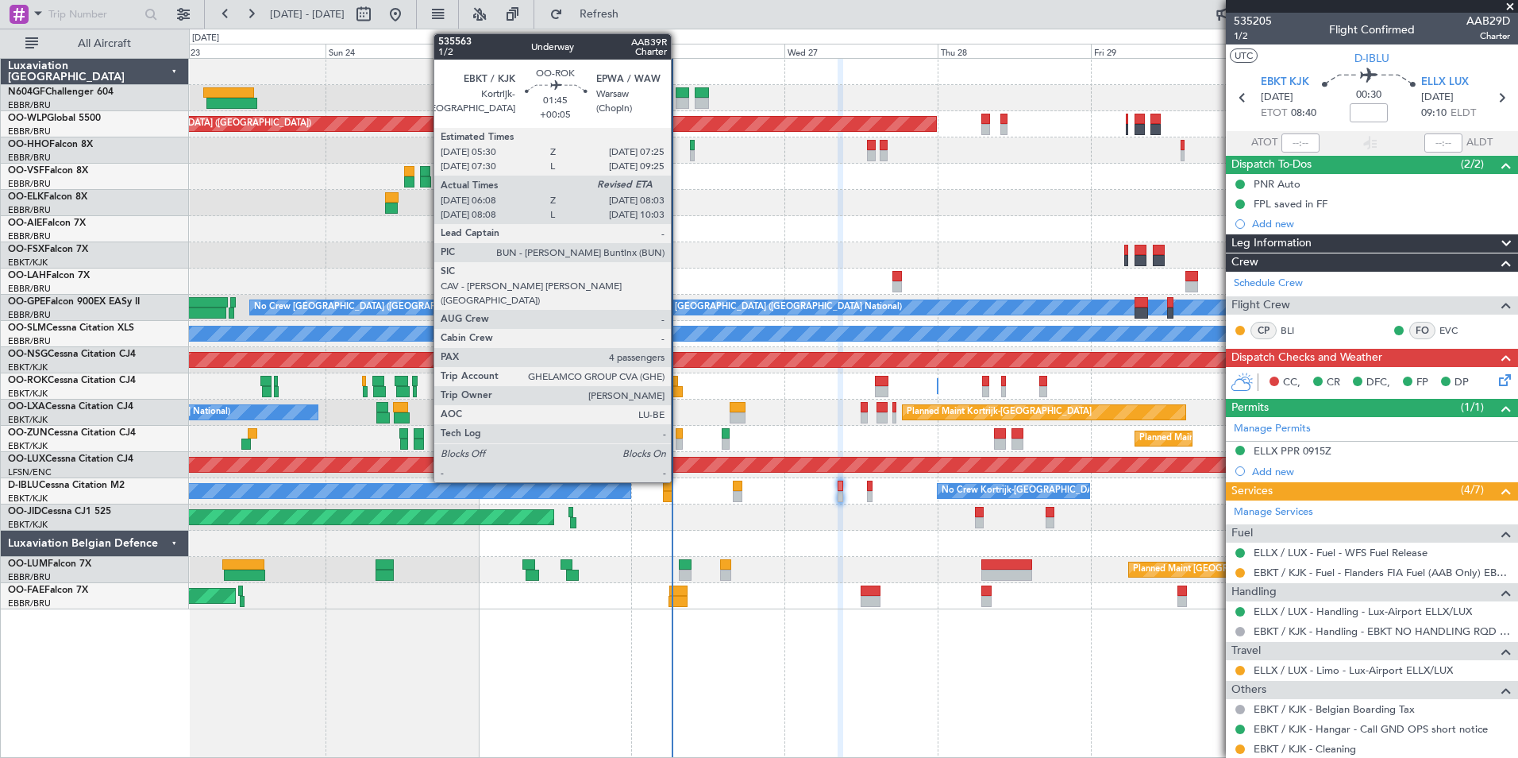
click at [678, 385] on div at bounding box center [672, 381] width 13 height 11
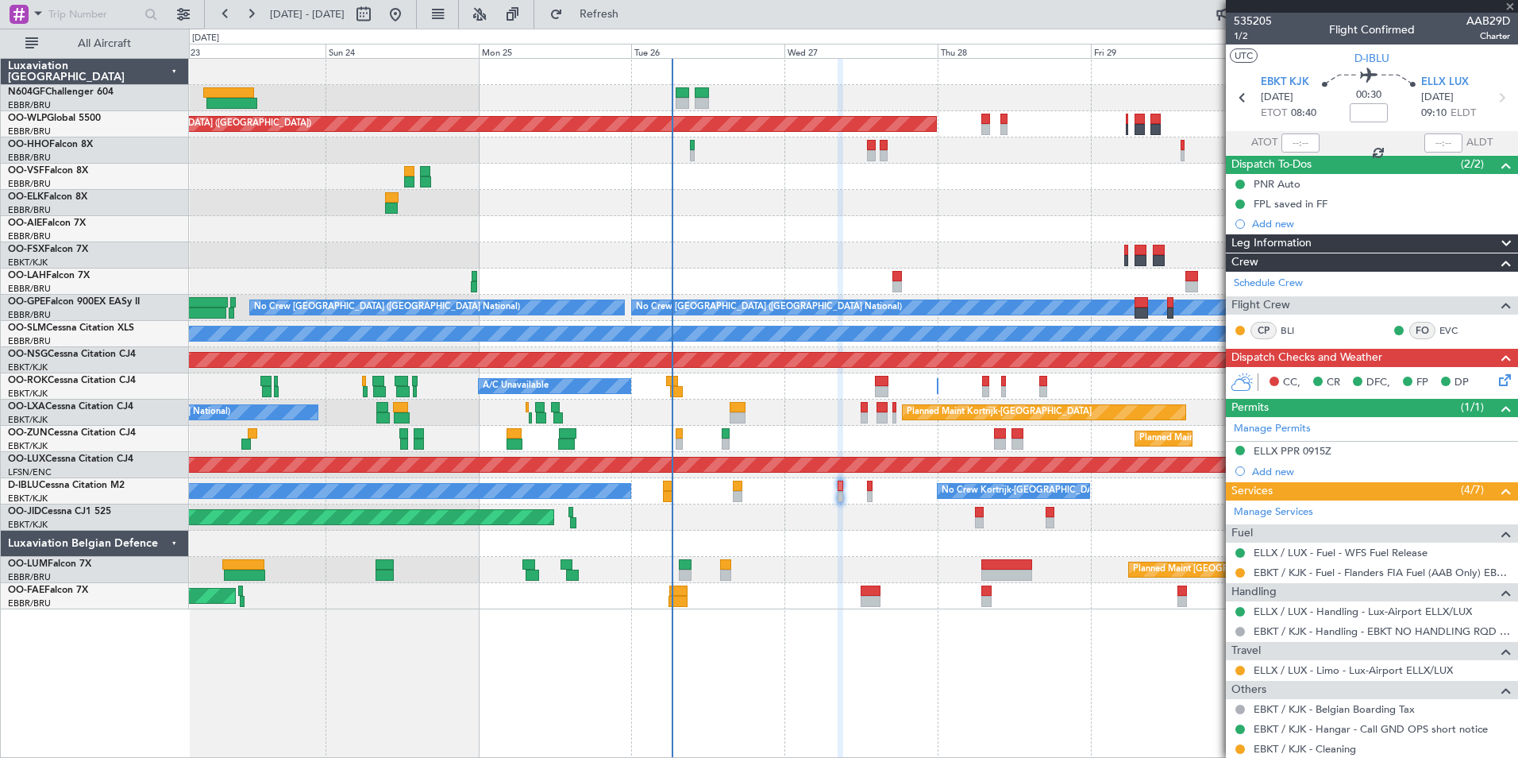
type input "+00:05"
type input "06:13"
type input "4"
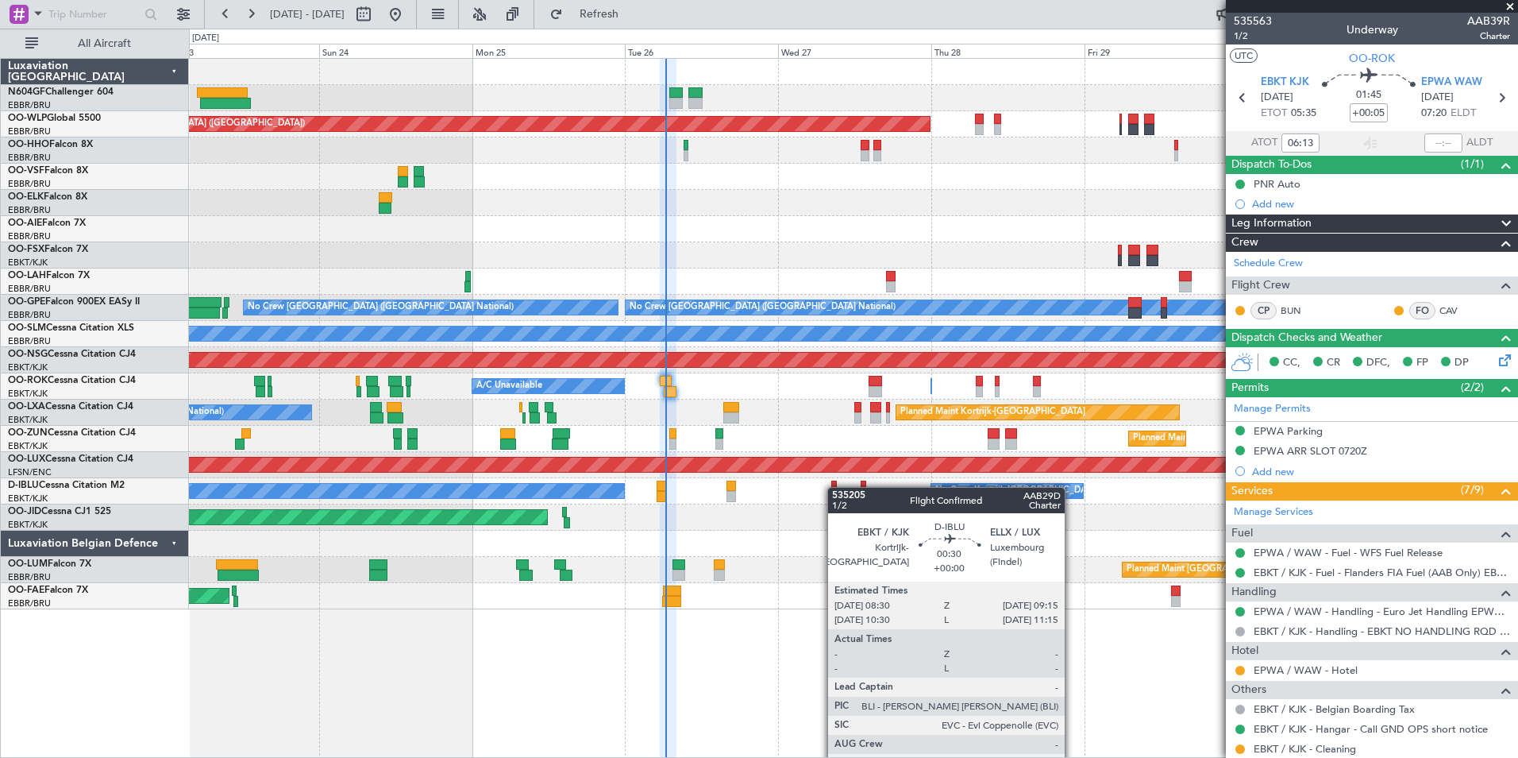
click at [835, 488] on div at bounding box center [834, 485] width 6 height 11
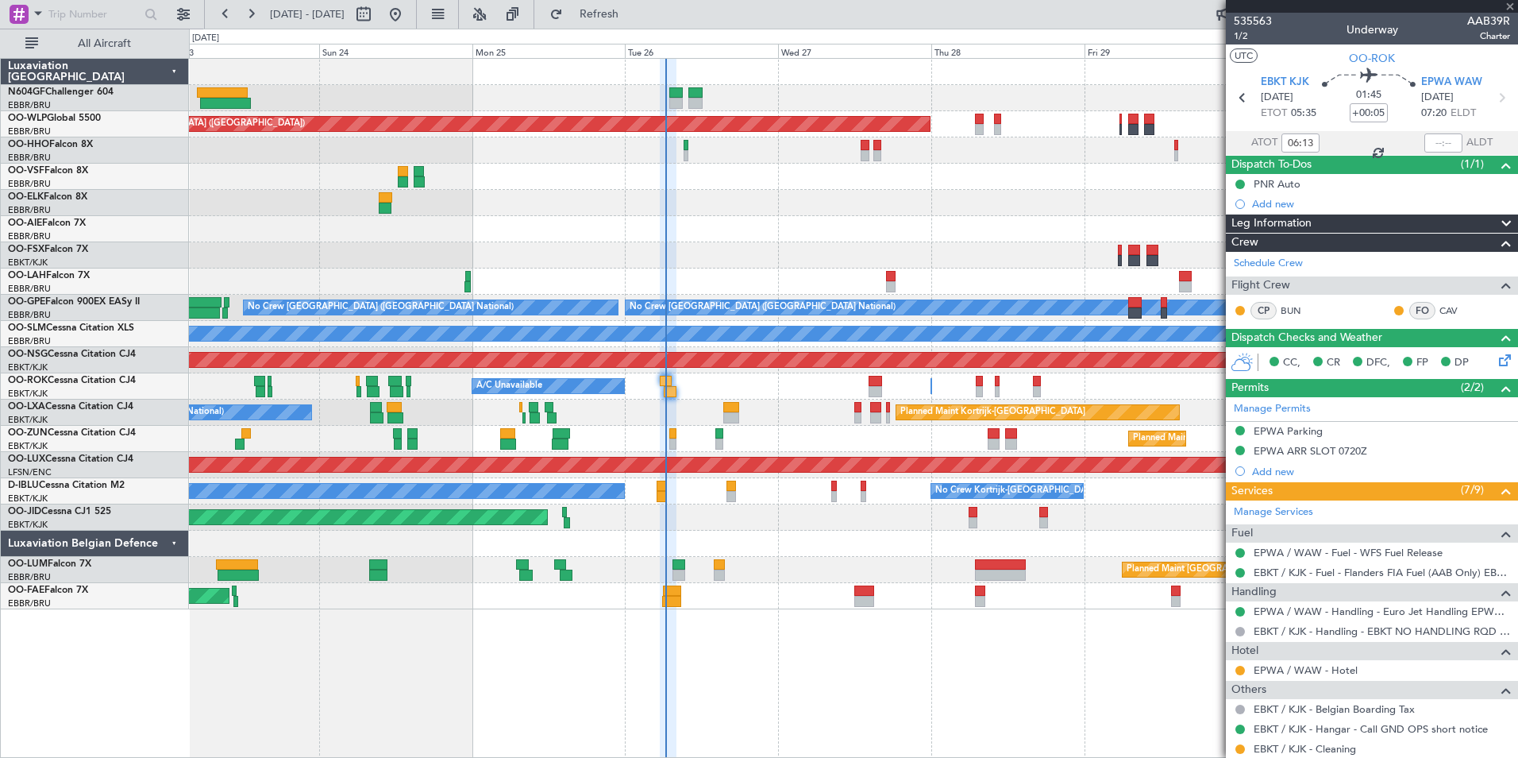
type input "3"
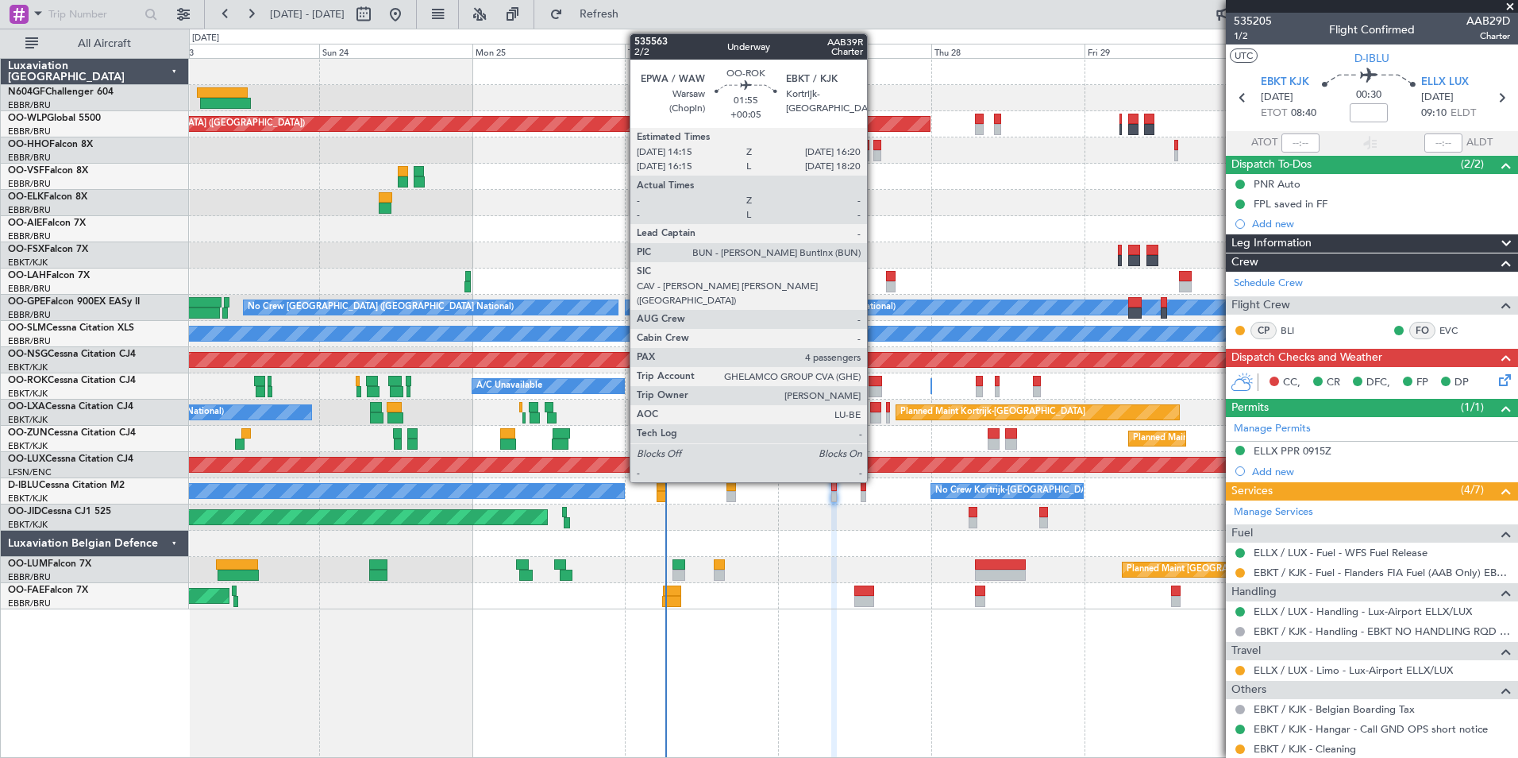
click at [874, 392] on div at bounding box center [876, 391] width 14 height 11
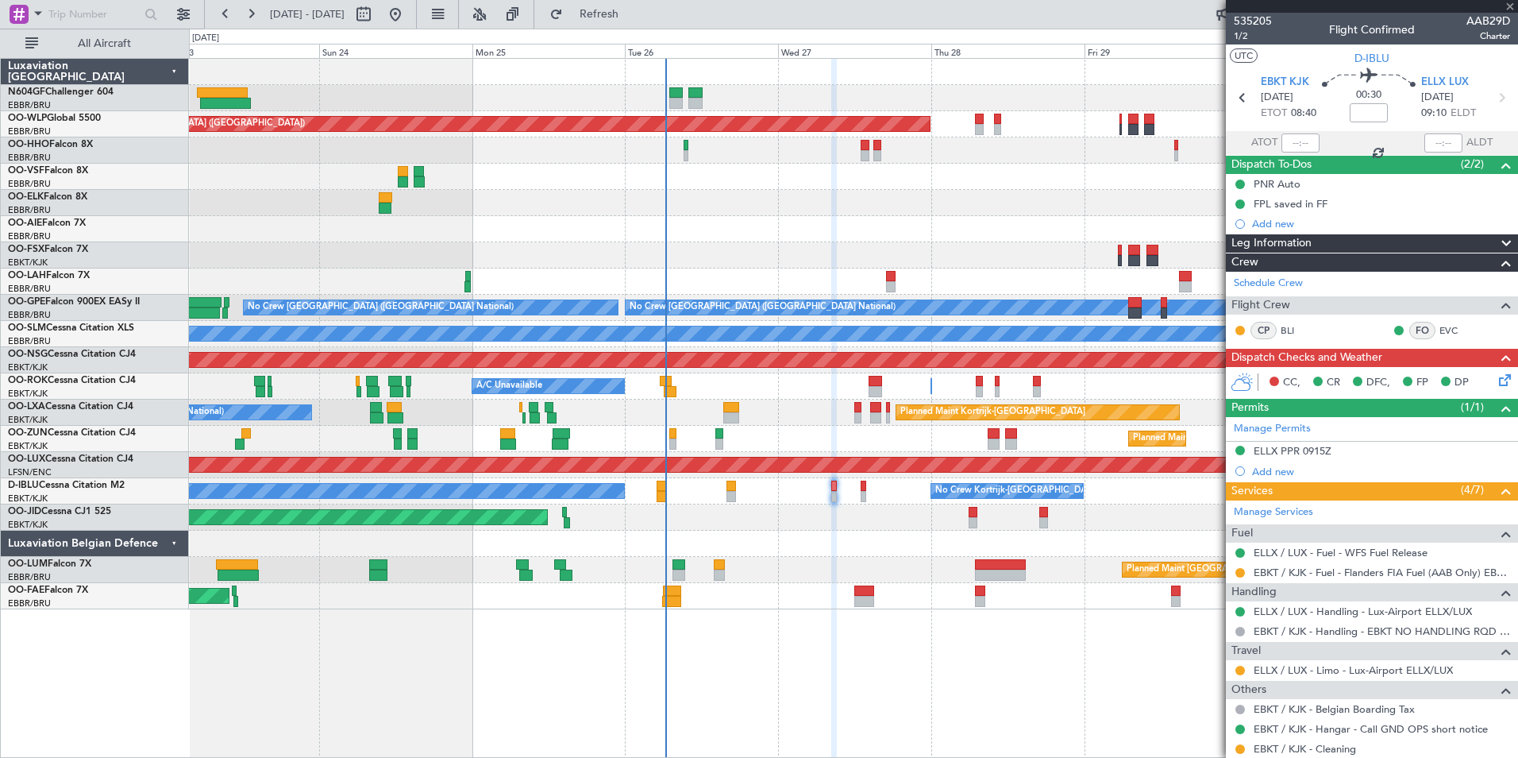
type input "+00:05"
type input "4"
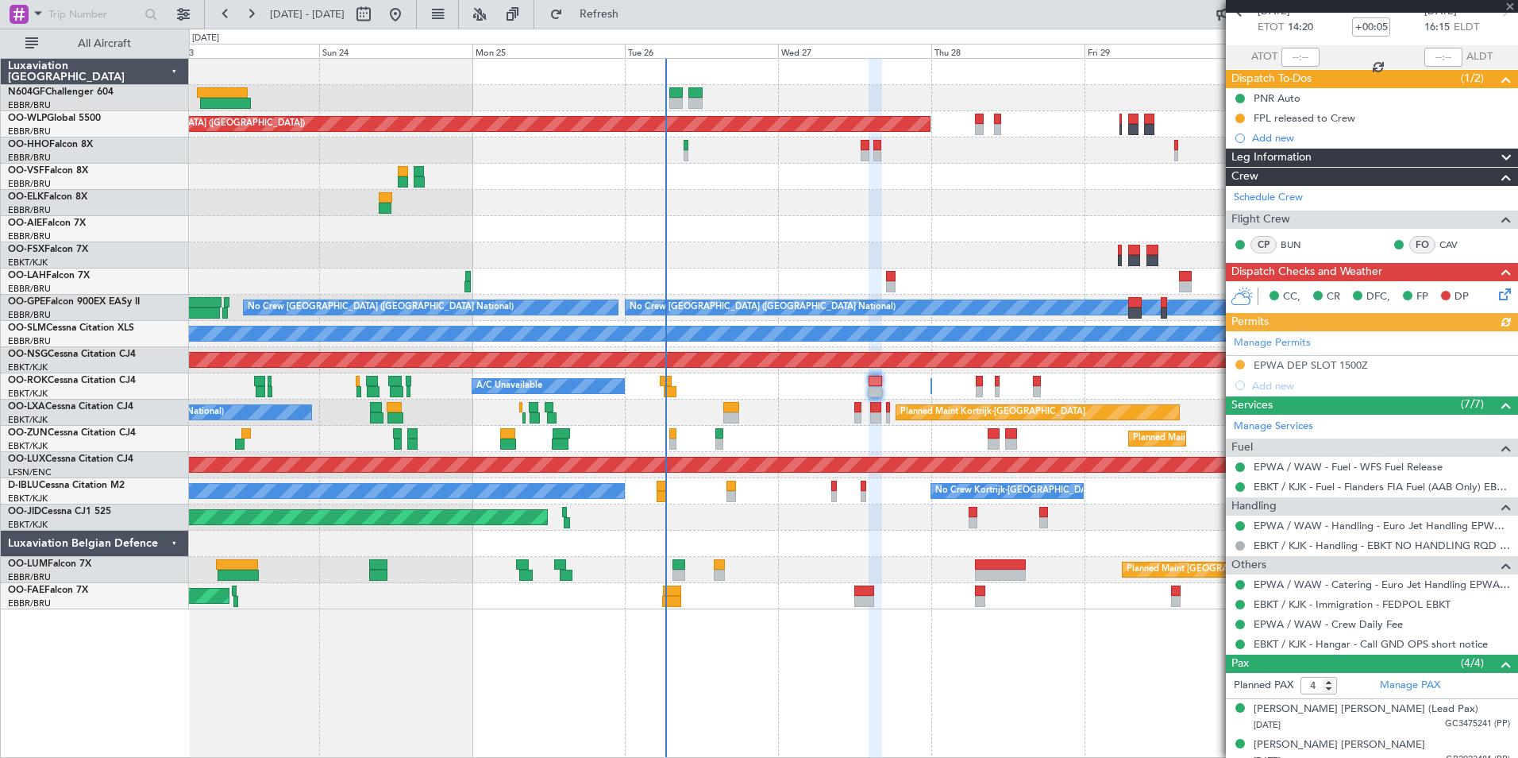
scroll to position [88, 0]
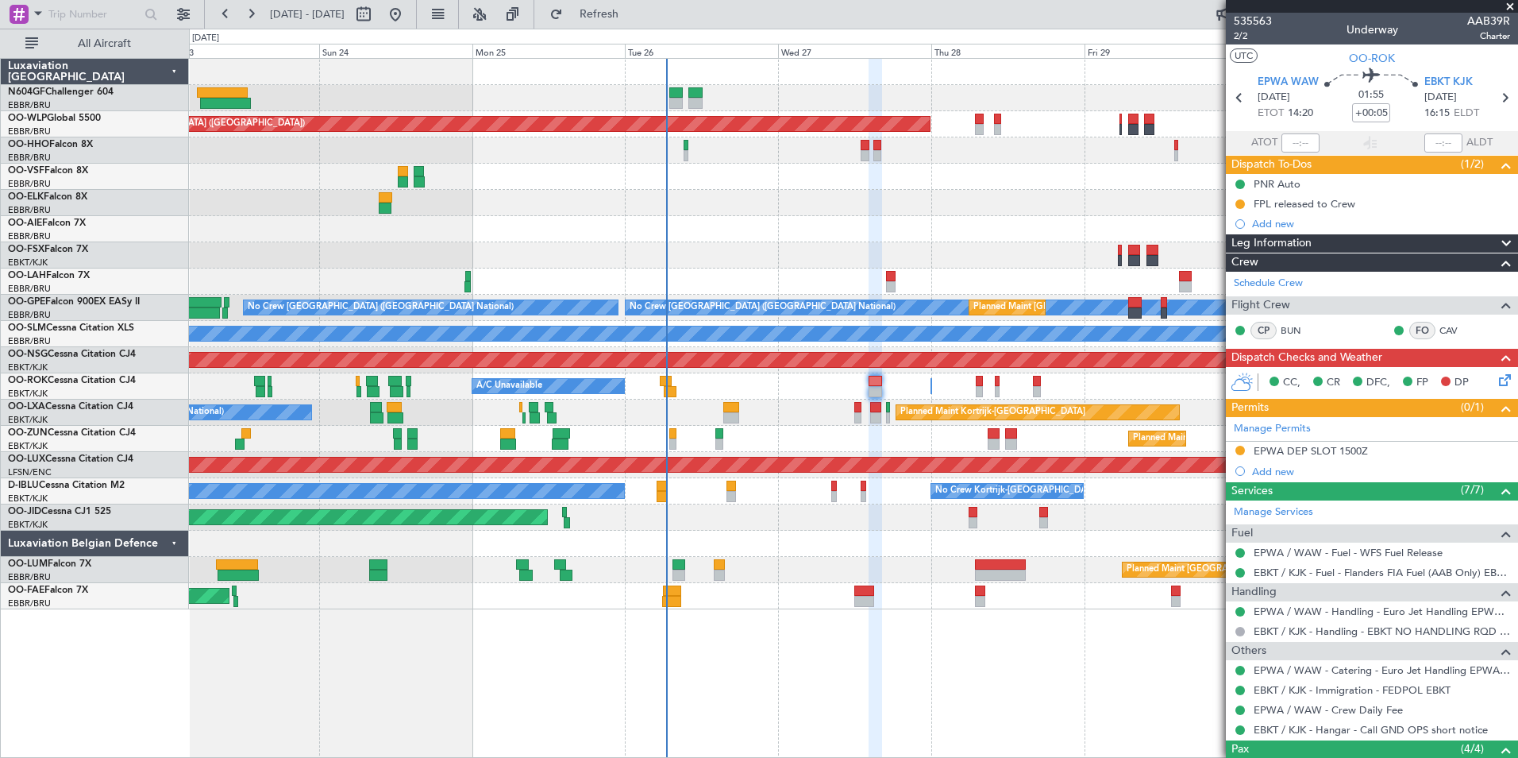
scroll to position [88, 0]
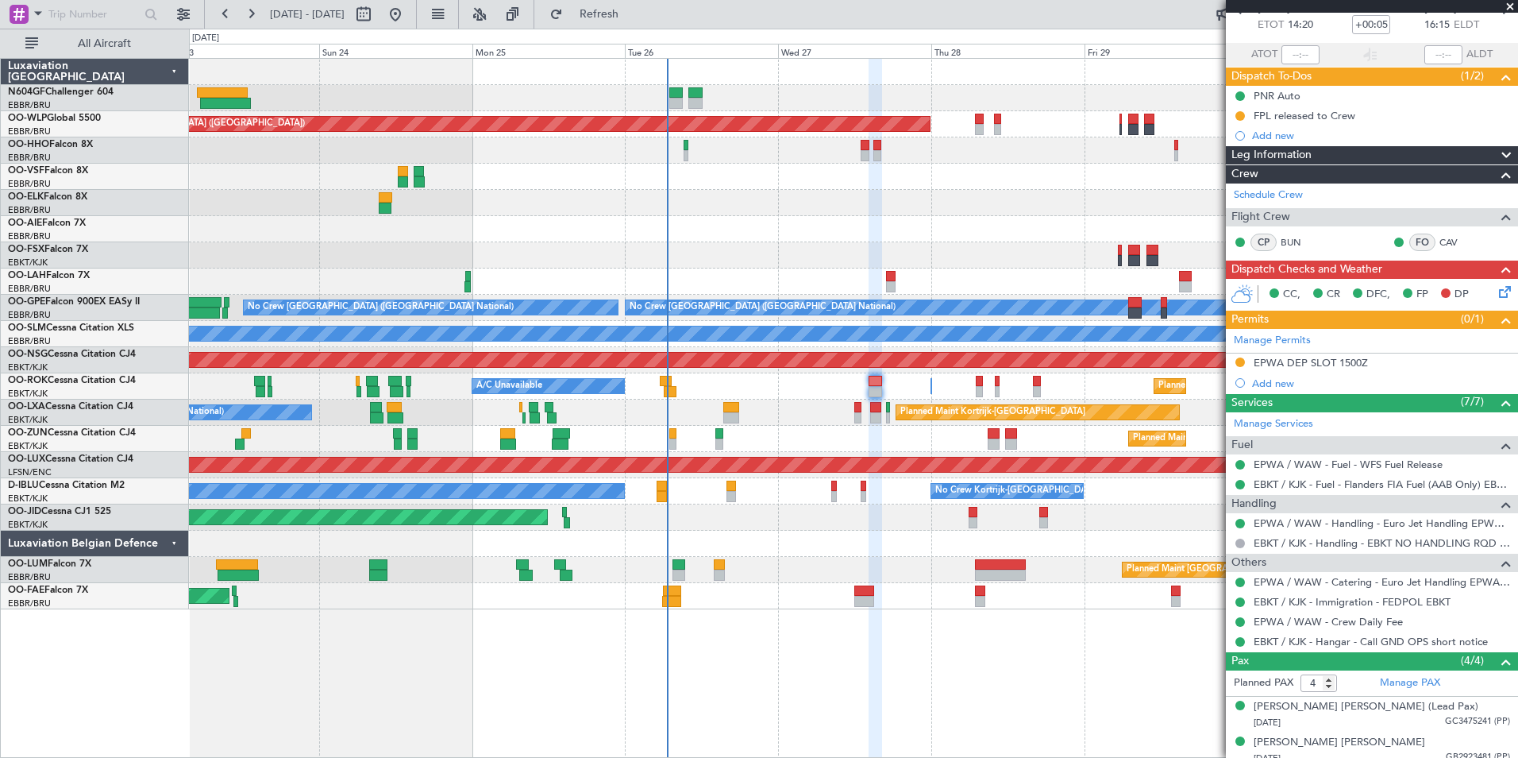
click at [884, 557] on div "Planned Maint [GEOGRAPHIC_DATA] ([GEOGRAPHIC_DATA]) Planned Maint [GEOGRAPHIC_D…" at bounding box center [853, 334] width 1329 height 550
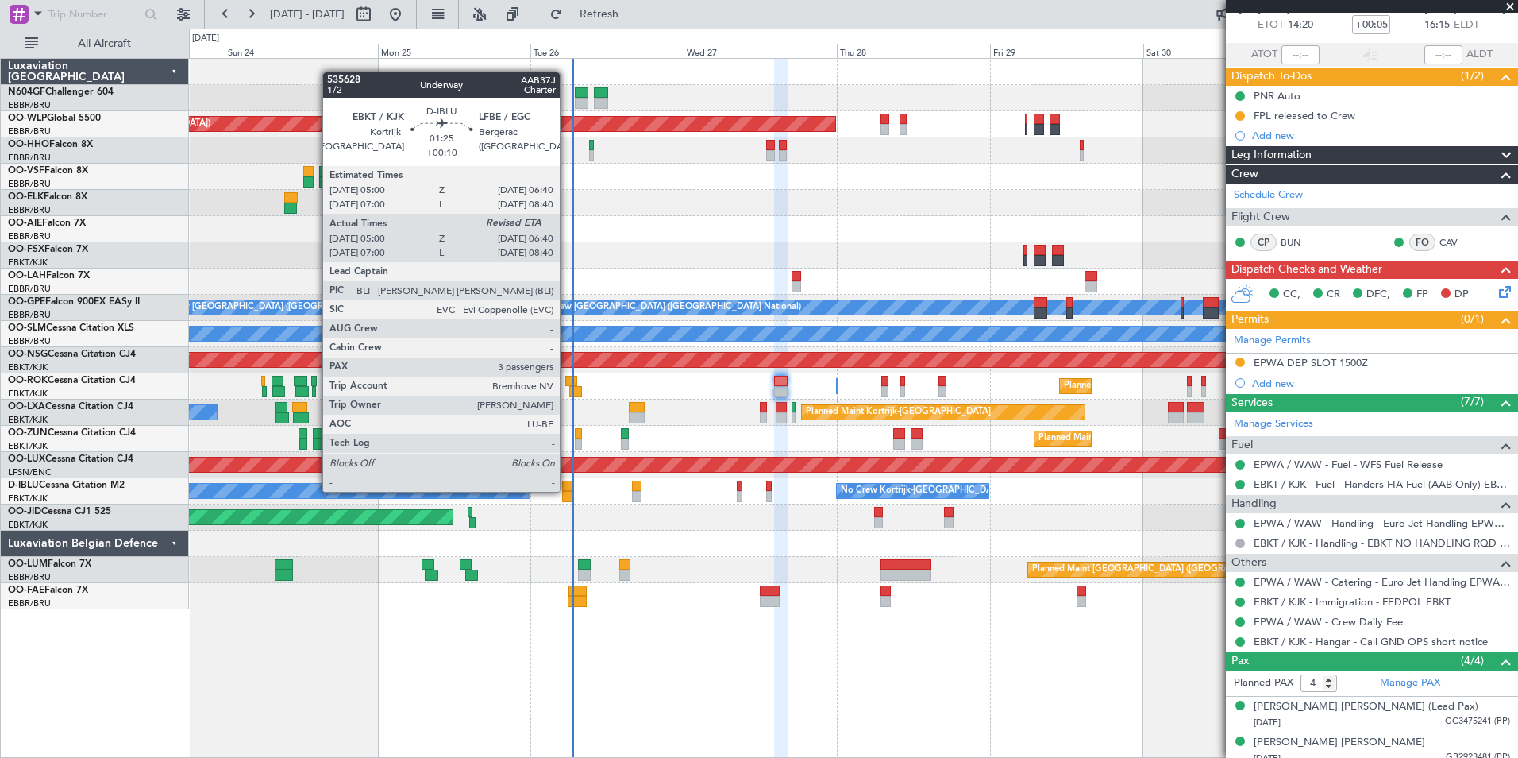
click at [567, 490] on div at bounding box center [567, 485] width 11 height 11
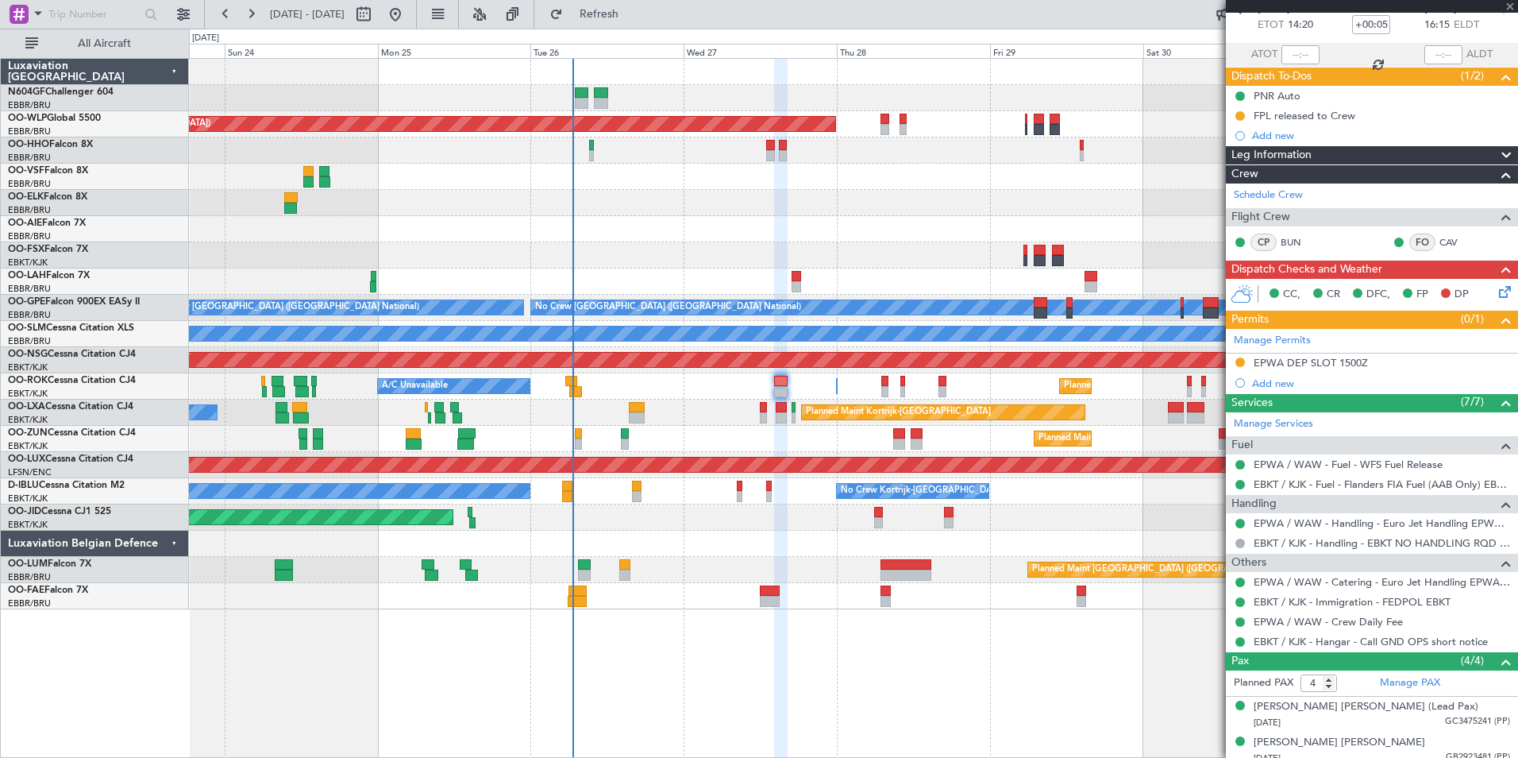
type input "+00:10"
type input "05:10"
type input "3"
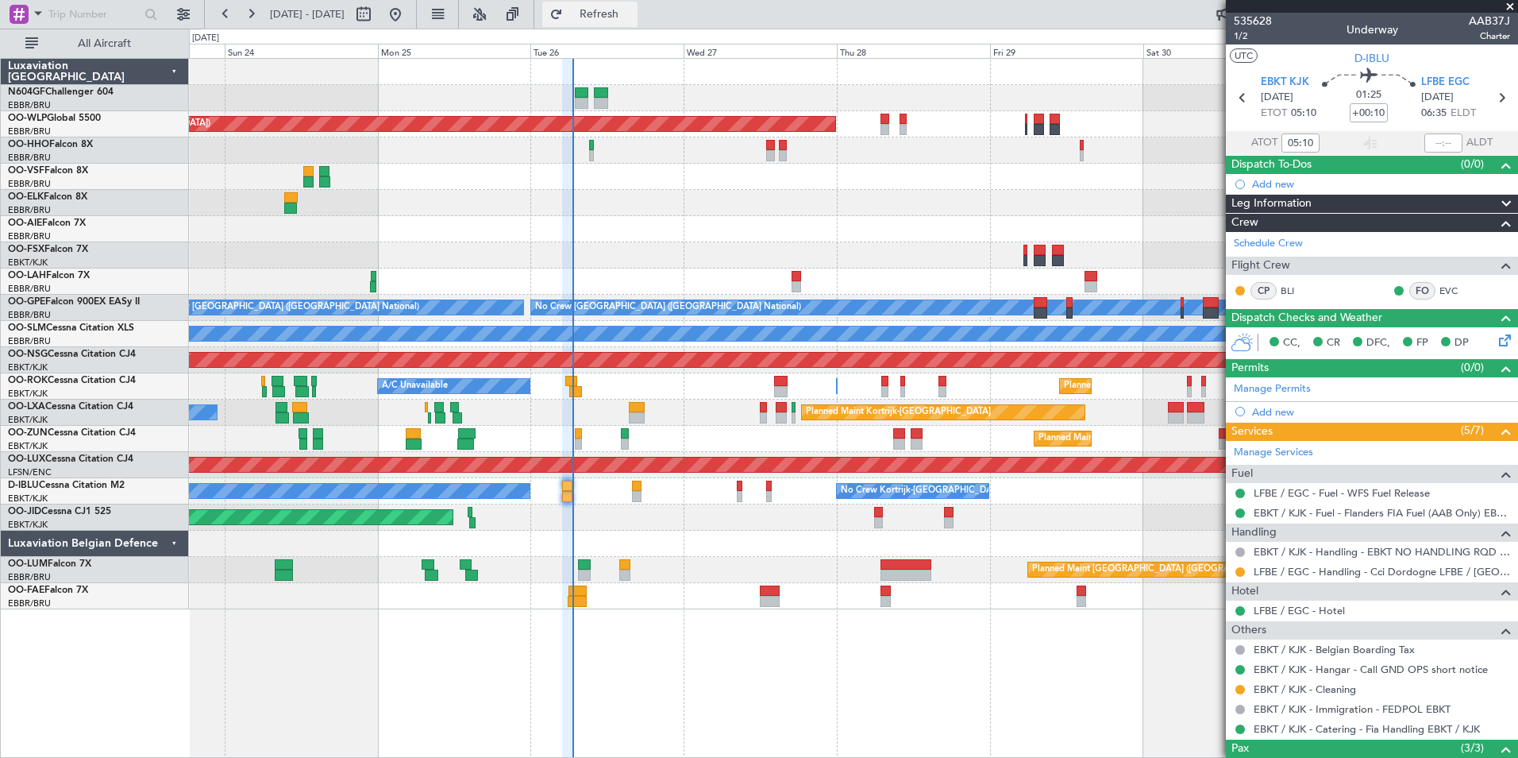
click at [633, 9] on span "Refresh" at bounding box center [599, 14] width 67 height 11
click at [1241, 568] on button at bounding box center [1241, 572] width 10 height 10
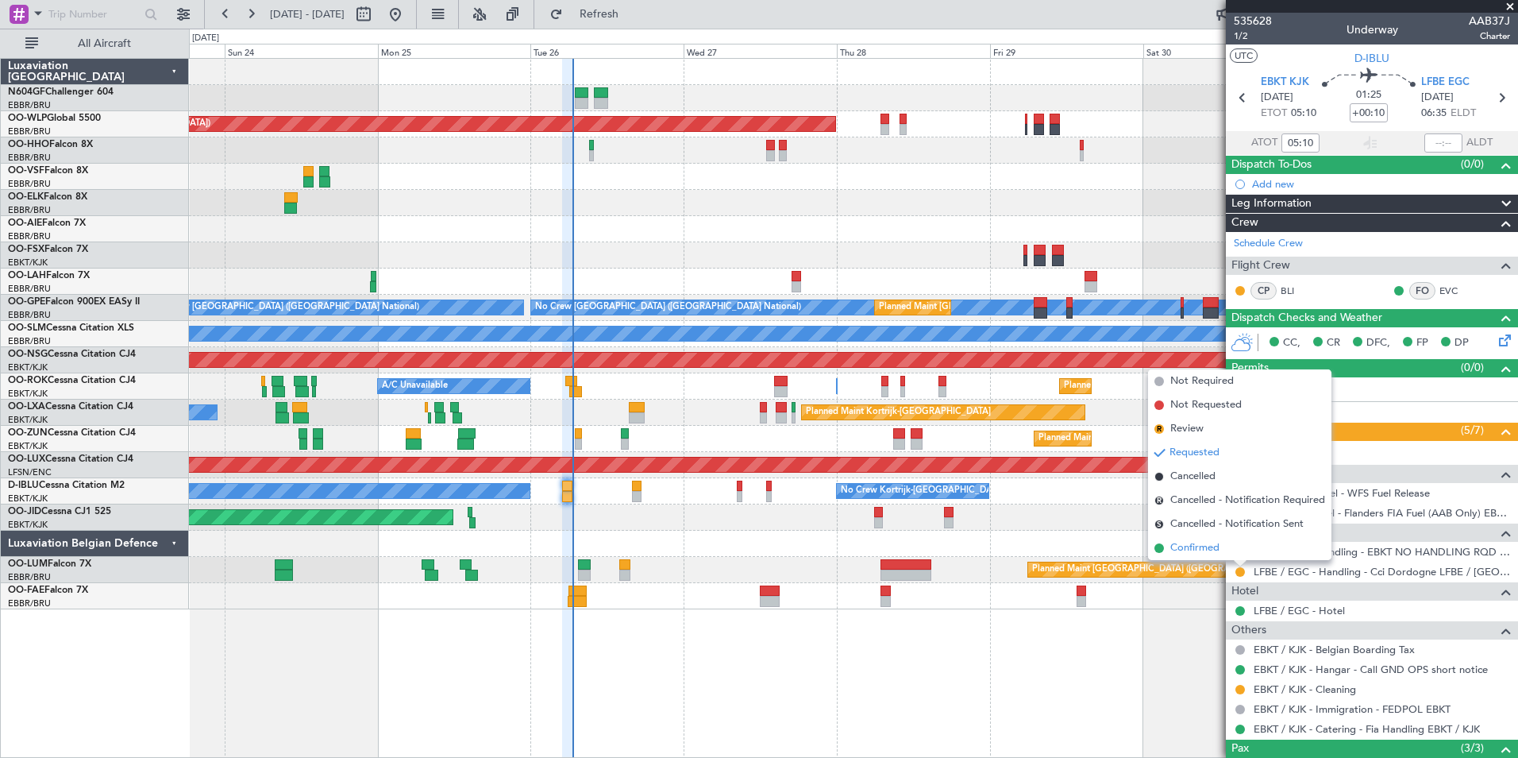
click at [1237, 549] on li "Confirmed" at bounding box center [1239, 548] width 183 height 24
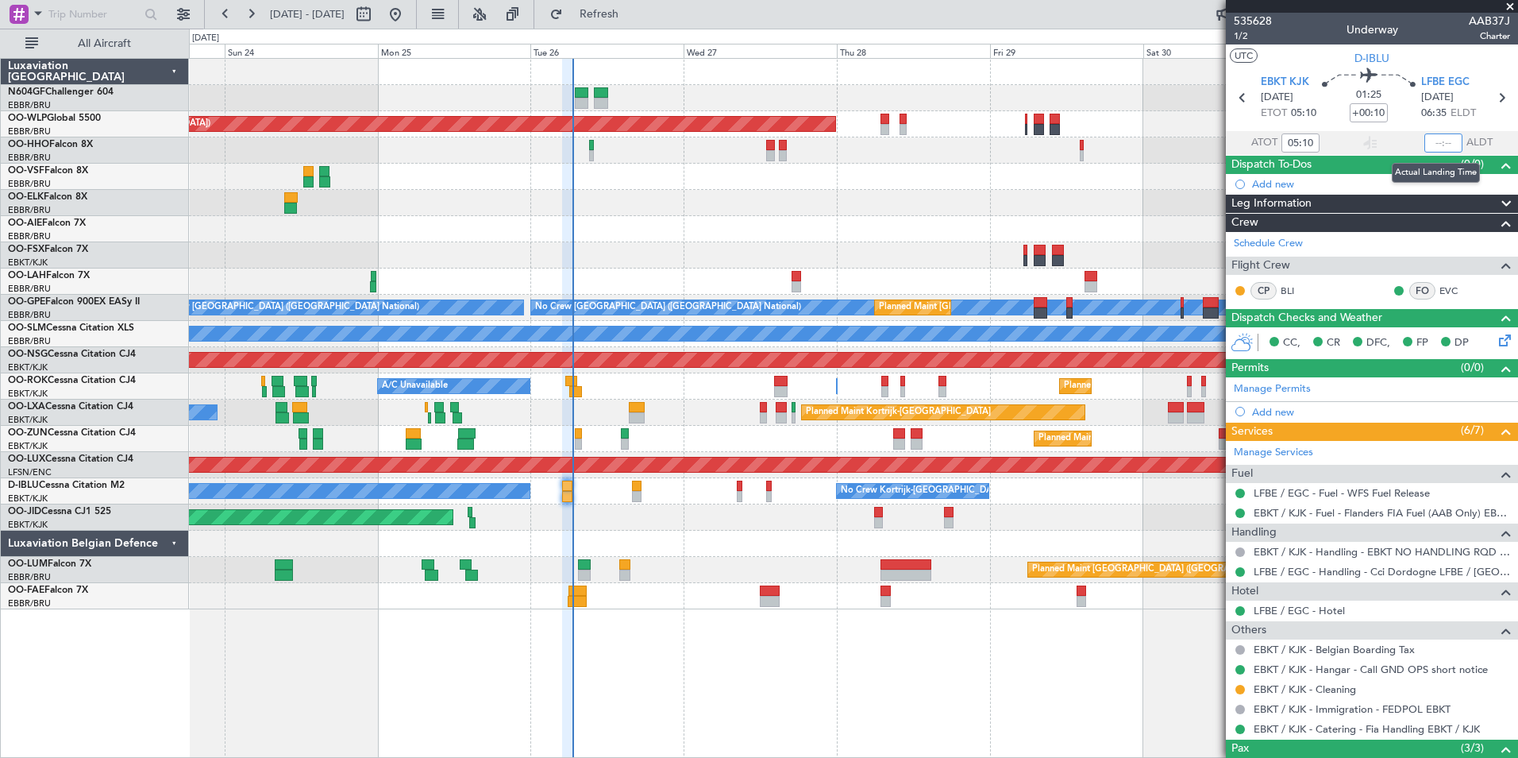
click at [1433, 140] on input "text" at bounding box center [1444, 142] width 38 height 19
click at [1154, 170] on div at bounding box center [853, 177] width 1329 height 26
type input "06:29"
click at [1491, 102] on icon at bounding box center [1501, 97] width 21 height 21
type input "-00:05"
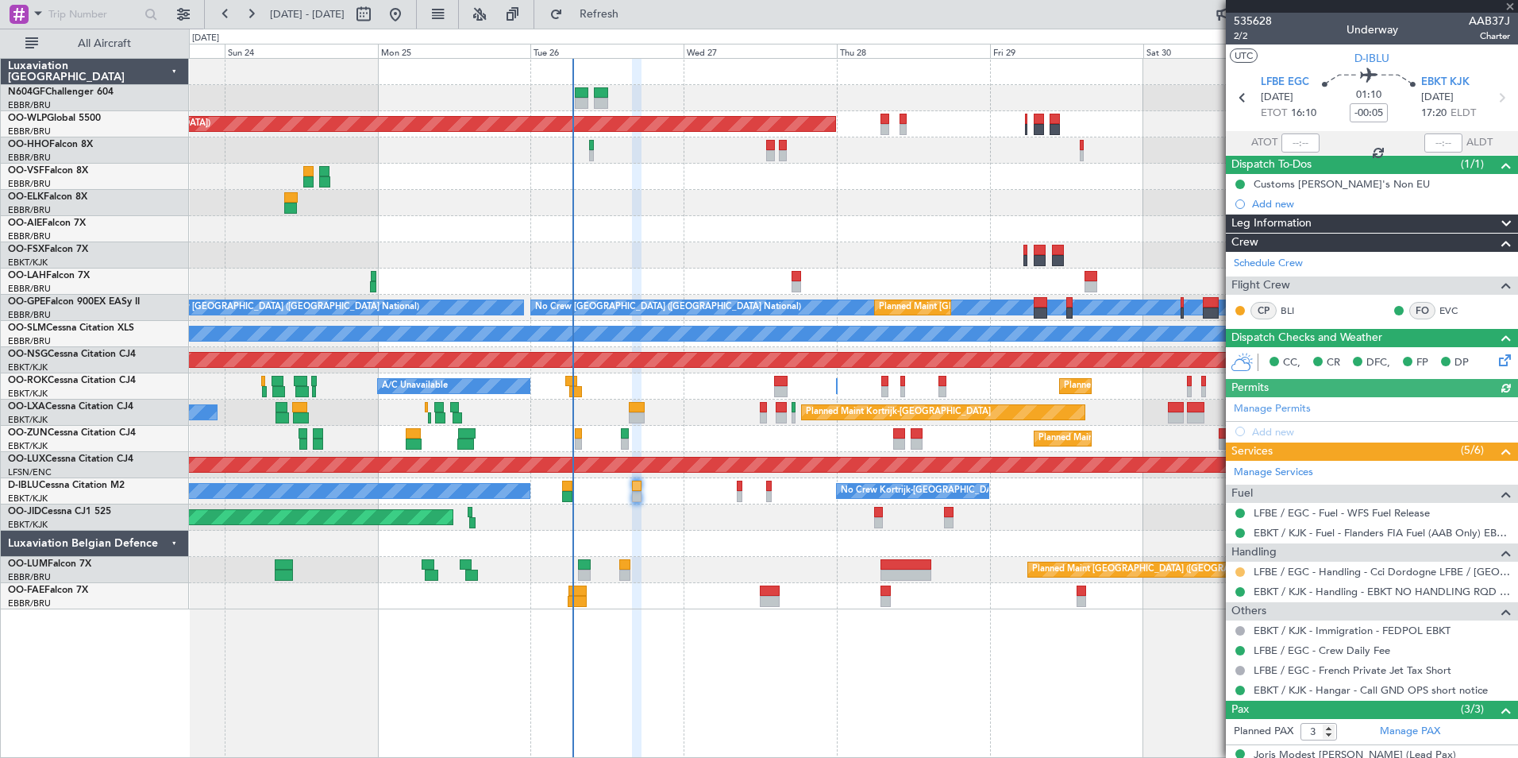
click at [1240, 569] on button at bounding box center [1241, 572] width 10 height 10
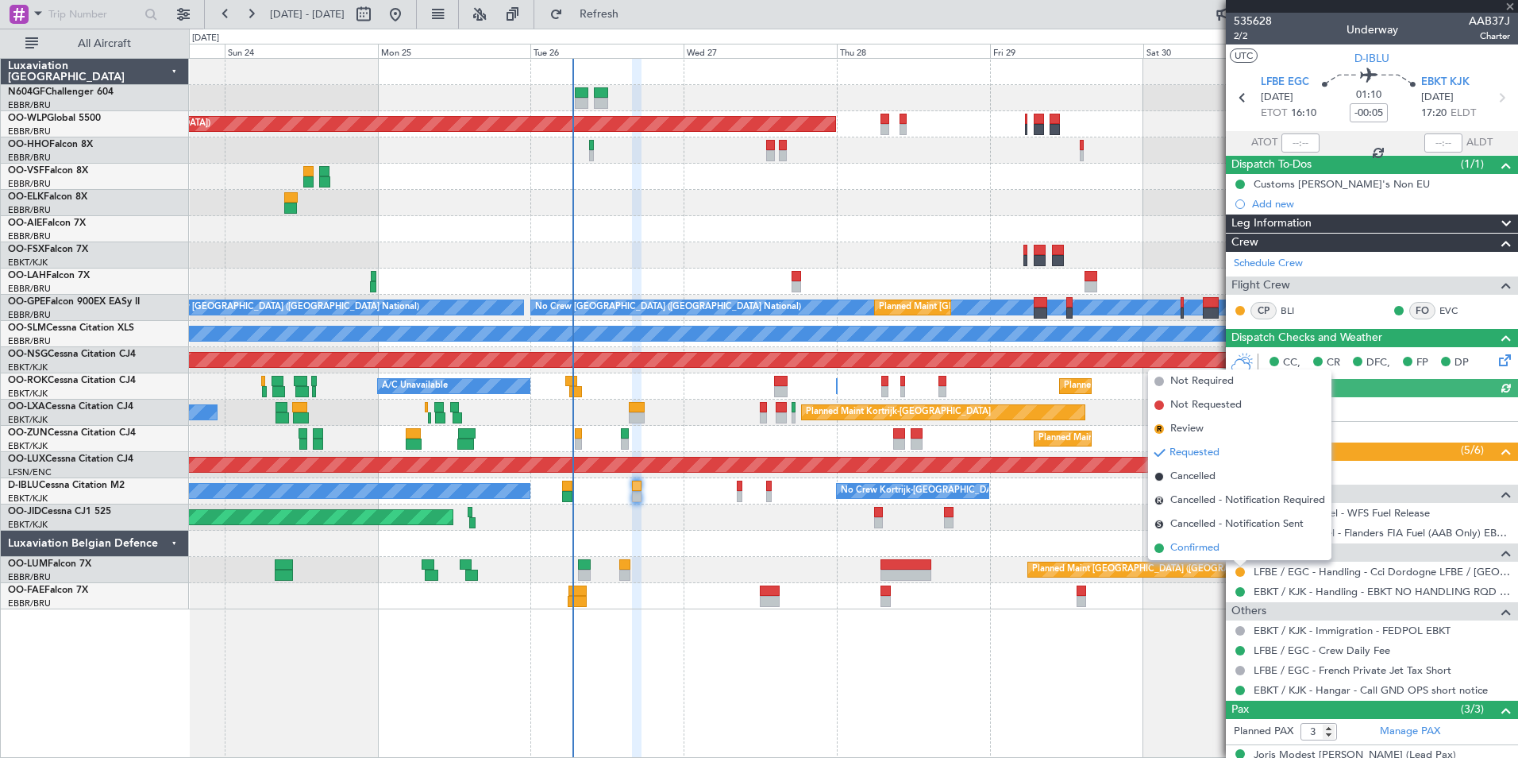
click at [1225, 551] on li "Confirmed" at bounding box center [1239, 548] width 183 height 24
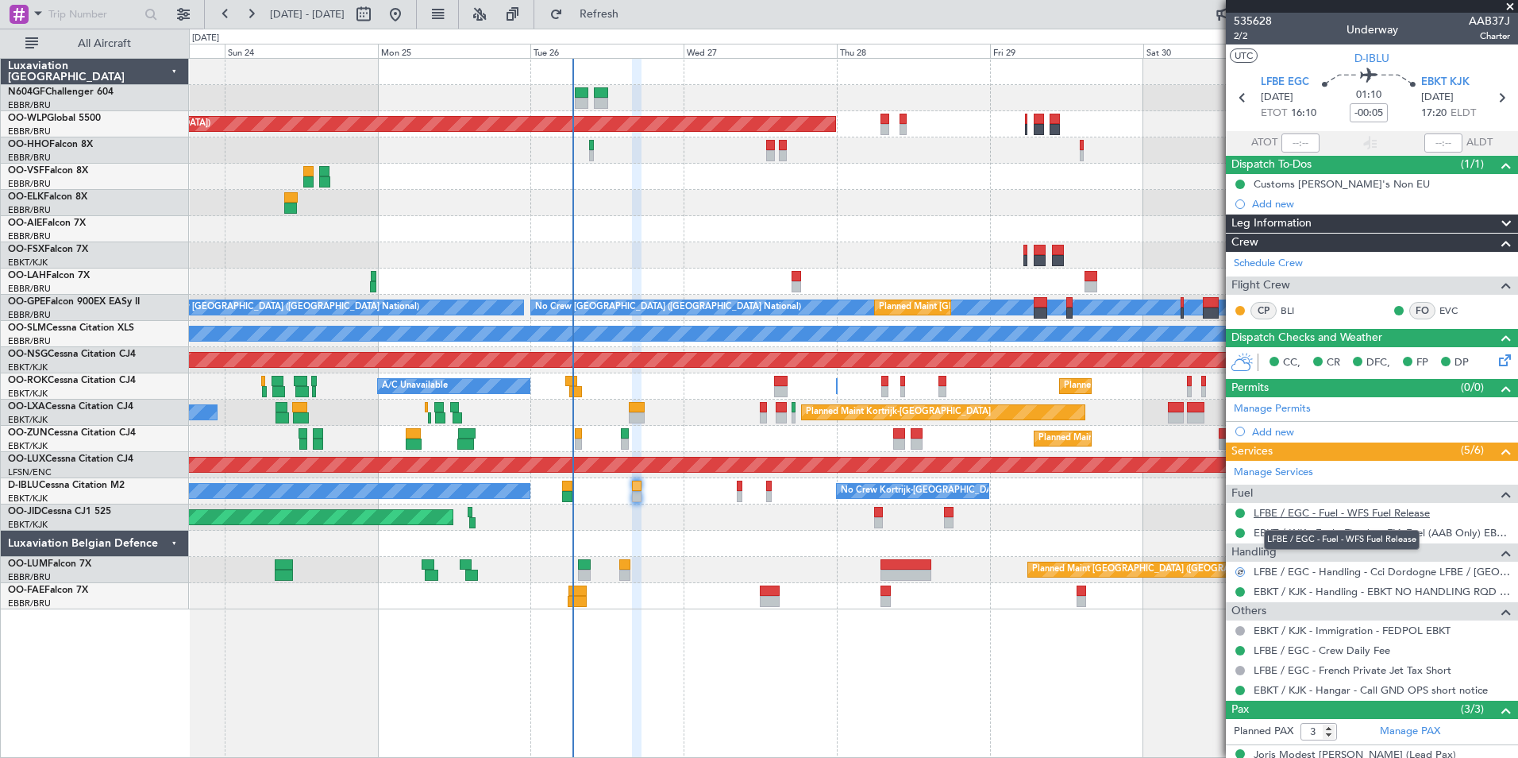
scroll to position [94, 0]
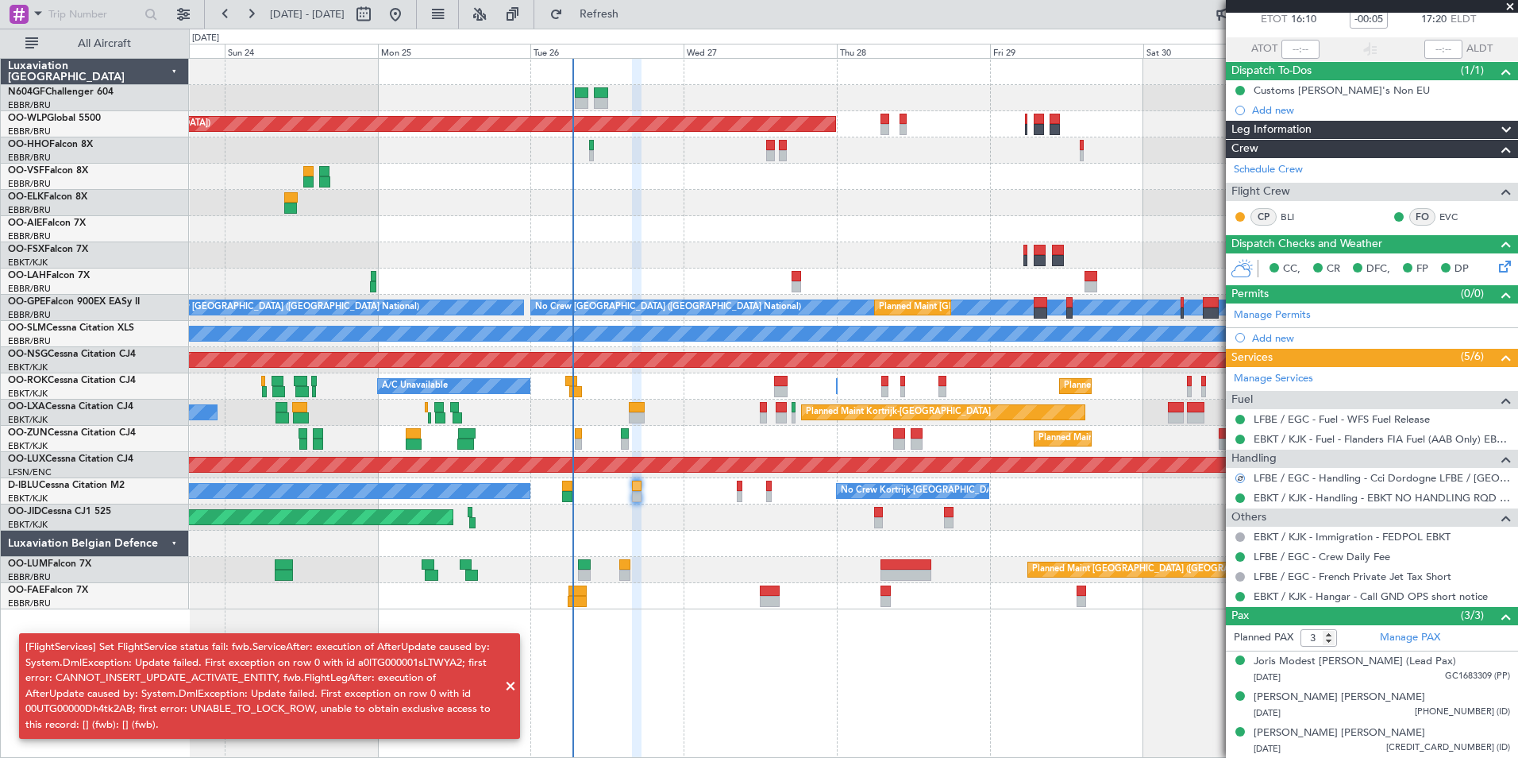
click at [507, 687] on span at bounding box center [510, 686] width 19 height 19
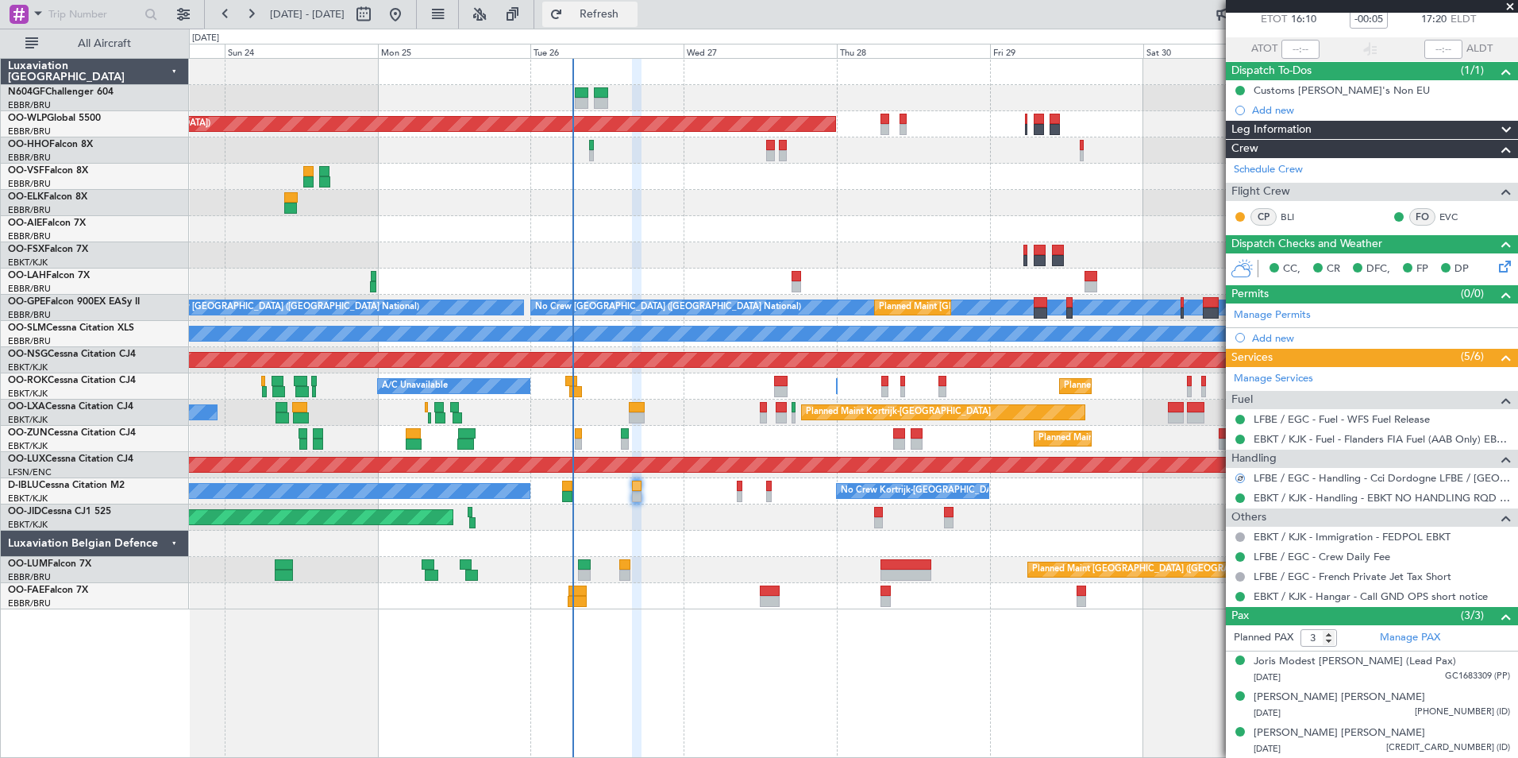
click at [638, 24] on button "Refresh" at bounding box center [589, 14] width 95 height 25
click at [1240, 479] on button at bounding box center [1241, 478] width 10 height 10
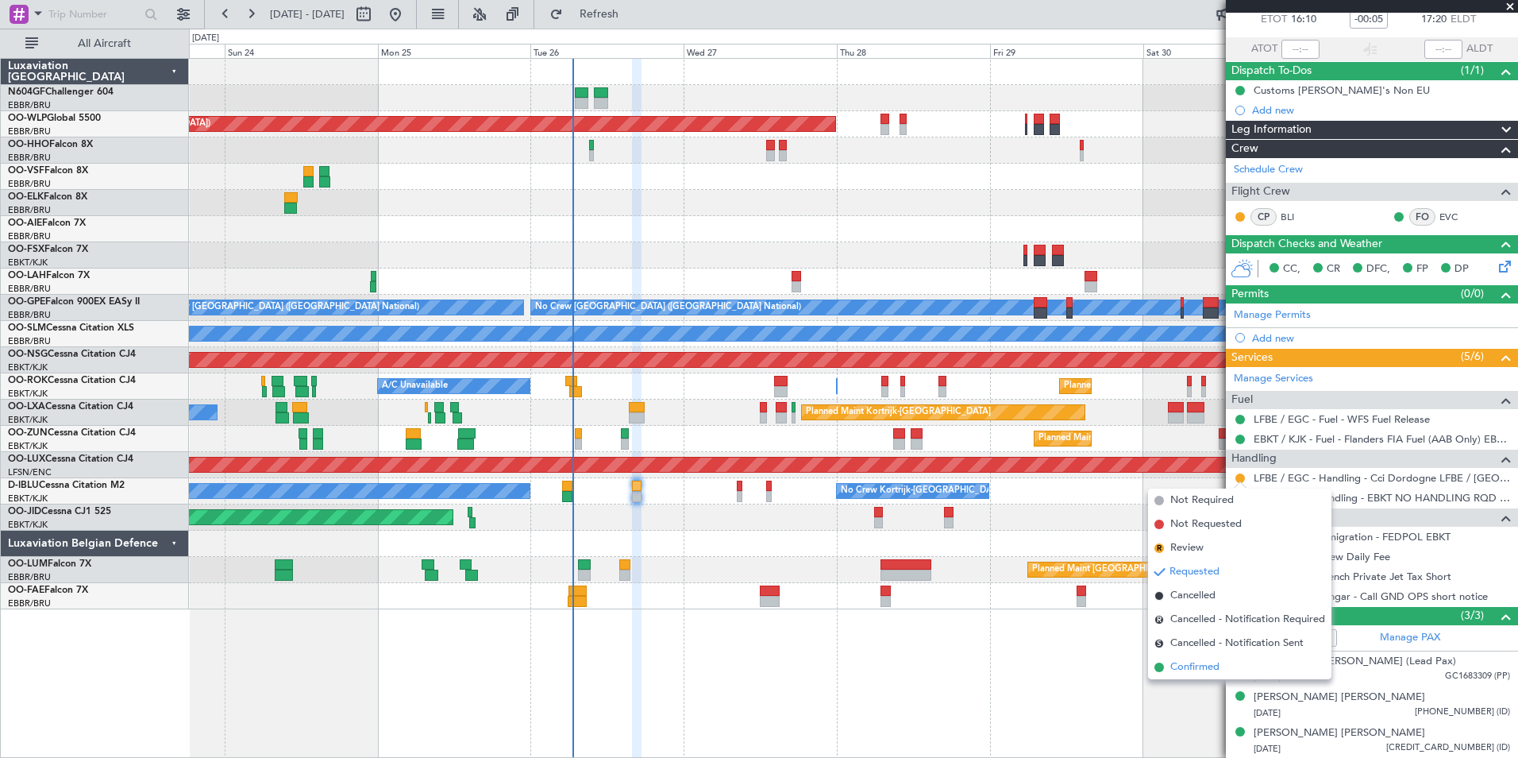
click at [1186, 670] on span "Confirmed" at bounding box center [1195, 667] width 49 height 16
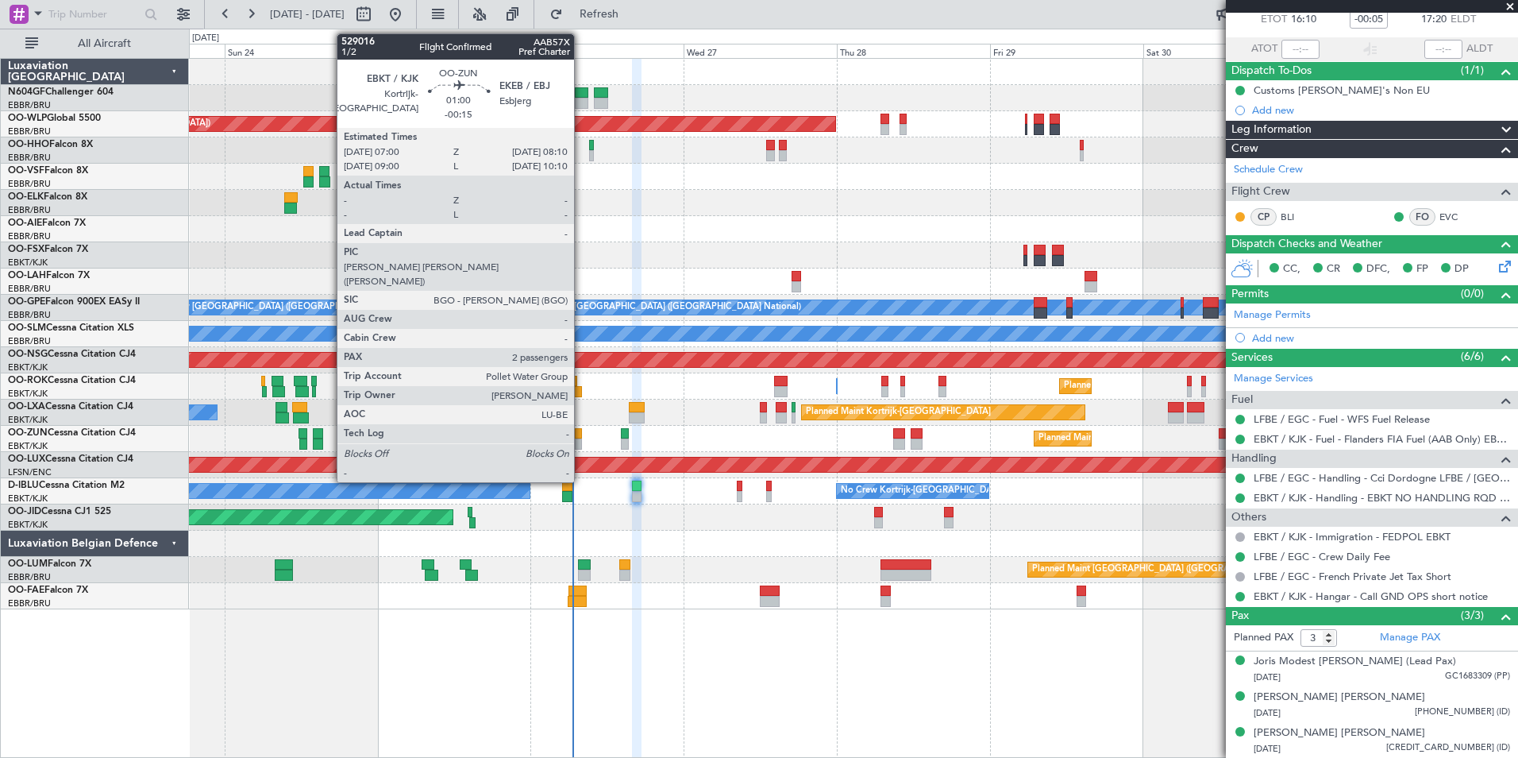
click at [581, 436] on div at bounding box center [579, 433] width 8 height 11
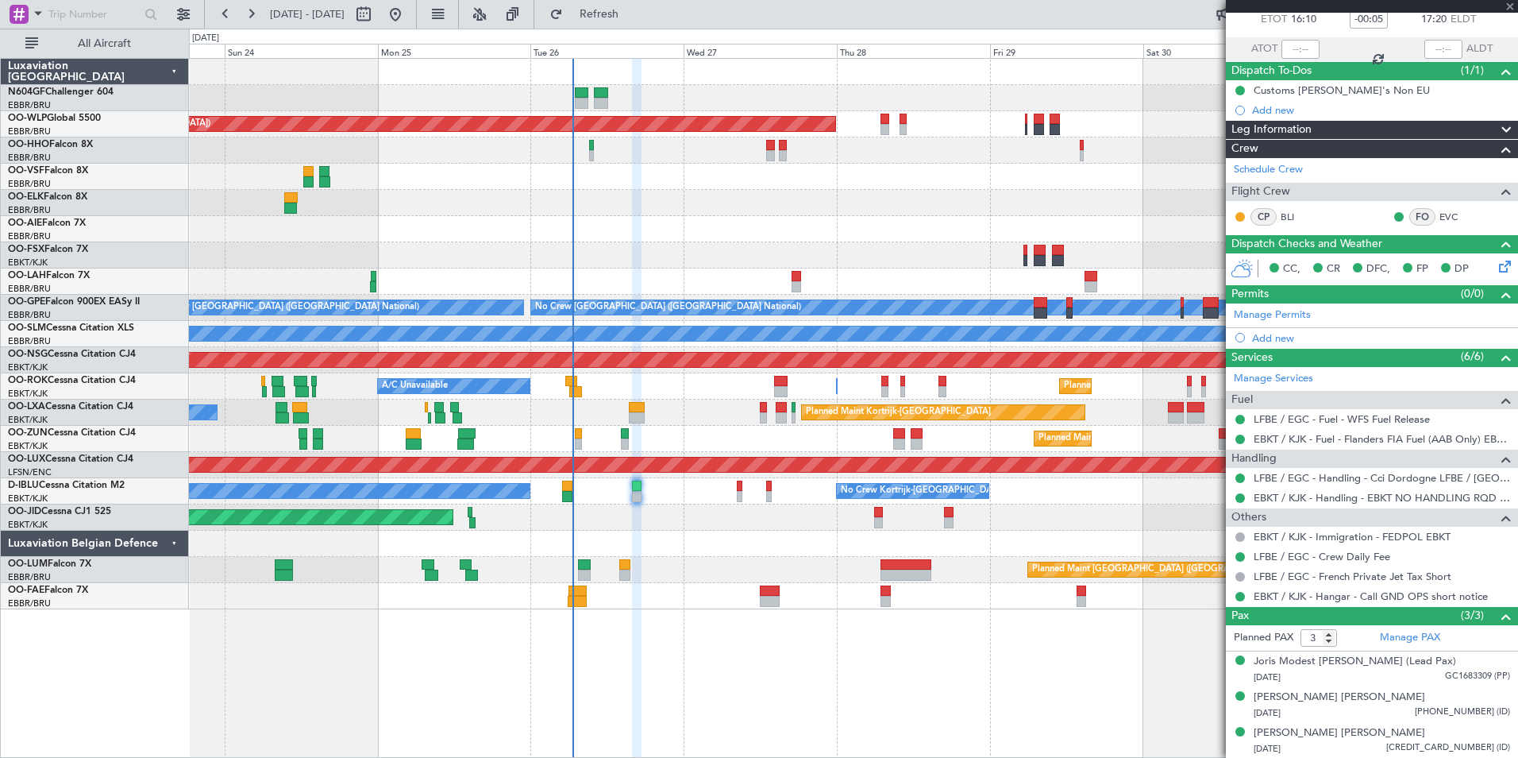
type input "-00:15"
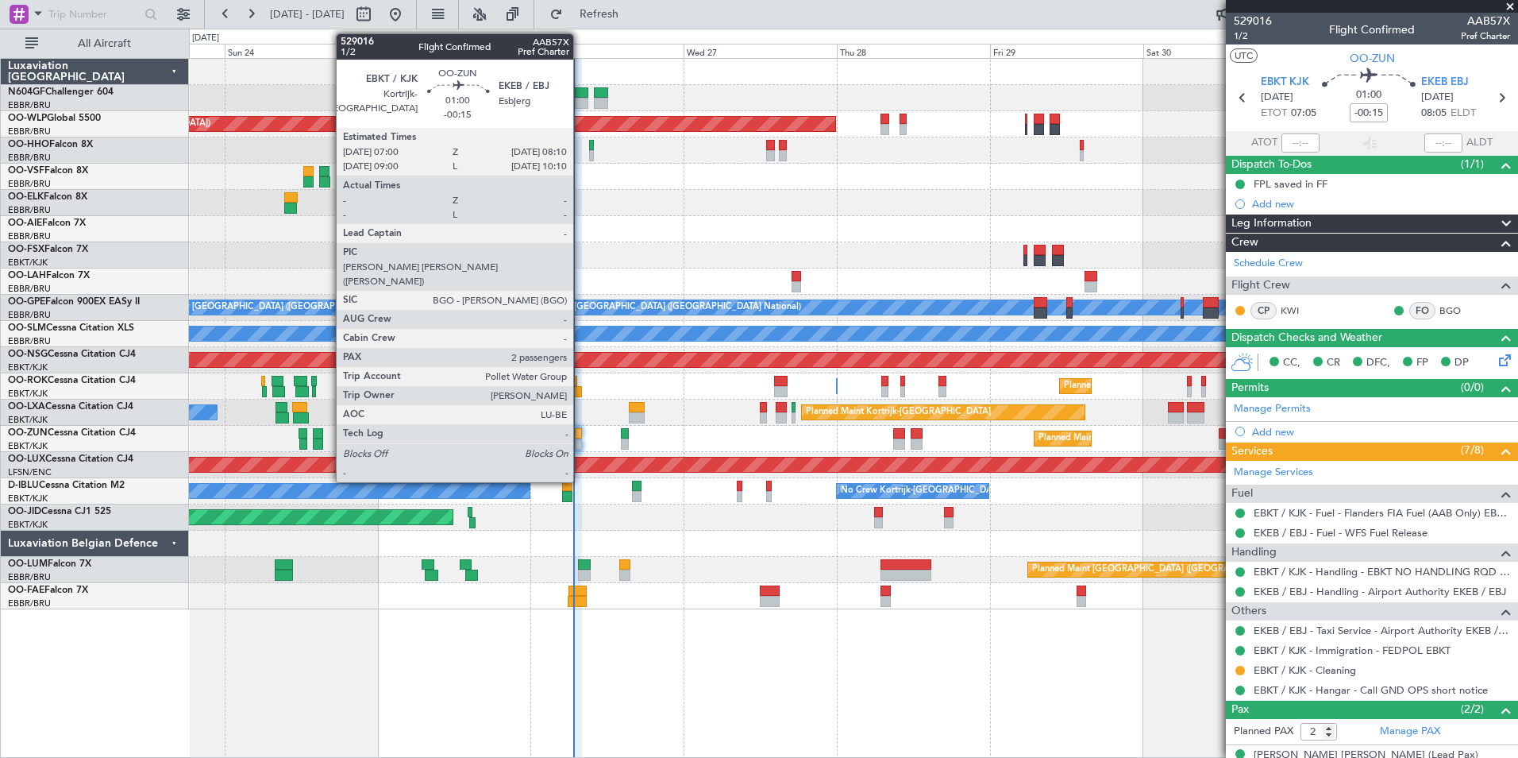
click at [581, 442] on div at bounding box center [579, 443] width 8 height 11
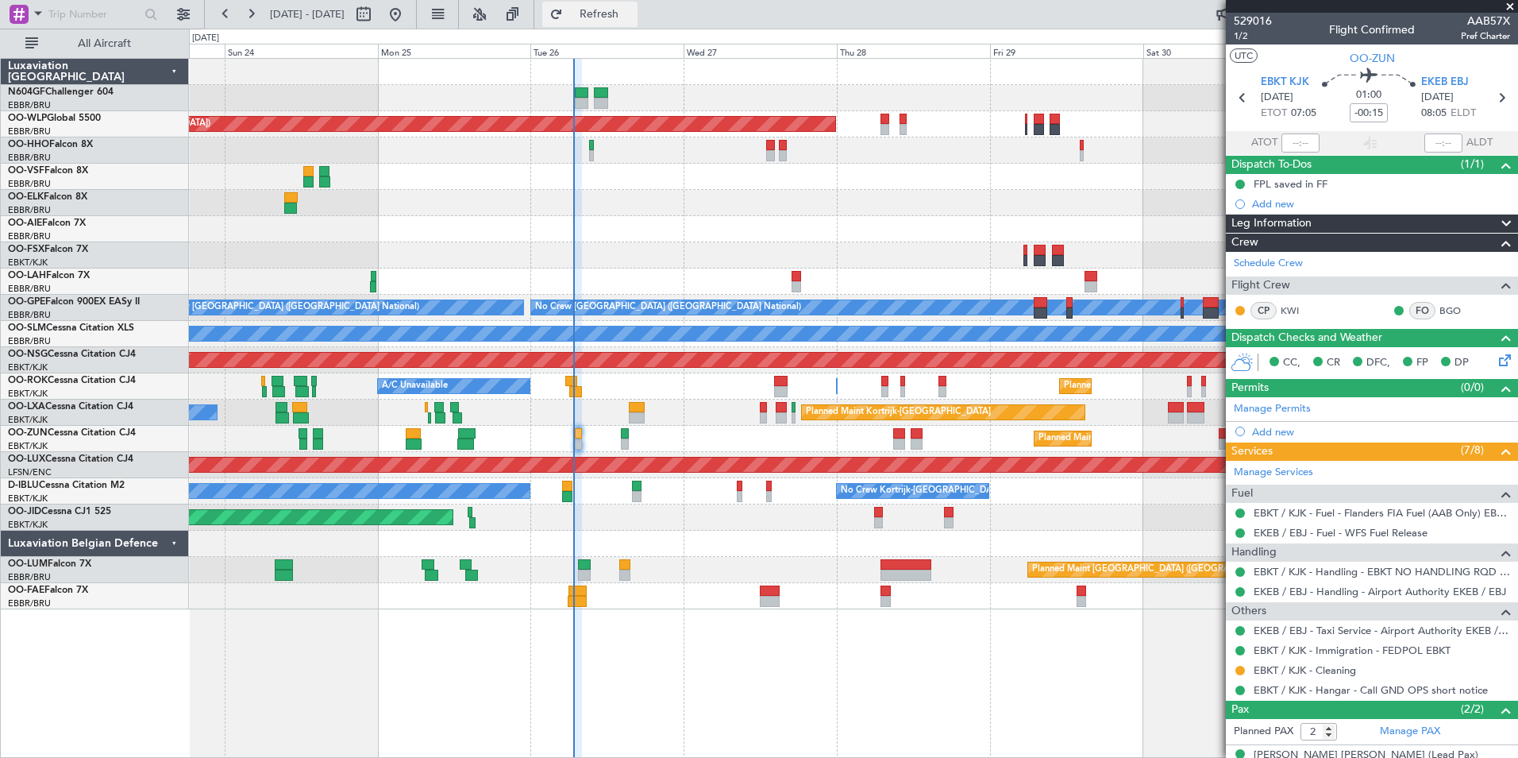
click at [633, 17] on span "Refresh" at bounding box center [599, 14] width 67 height 11
click at [442, 395] on div "Planned Maint [GEOGRAPHIC_DATA] ([GEOGRAPHIC_DATA]) Planned Maint [GEOGRAPHIC_D…" at bounding box center [853, 334] width 1329 height 550
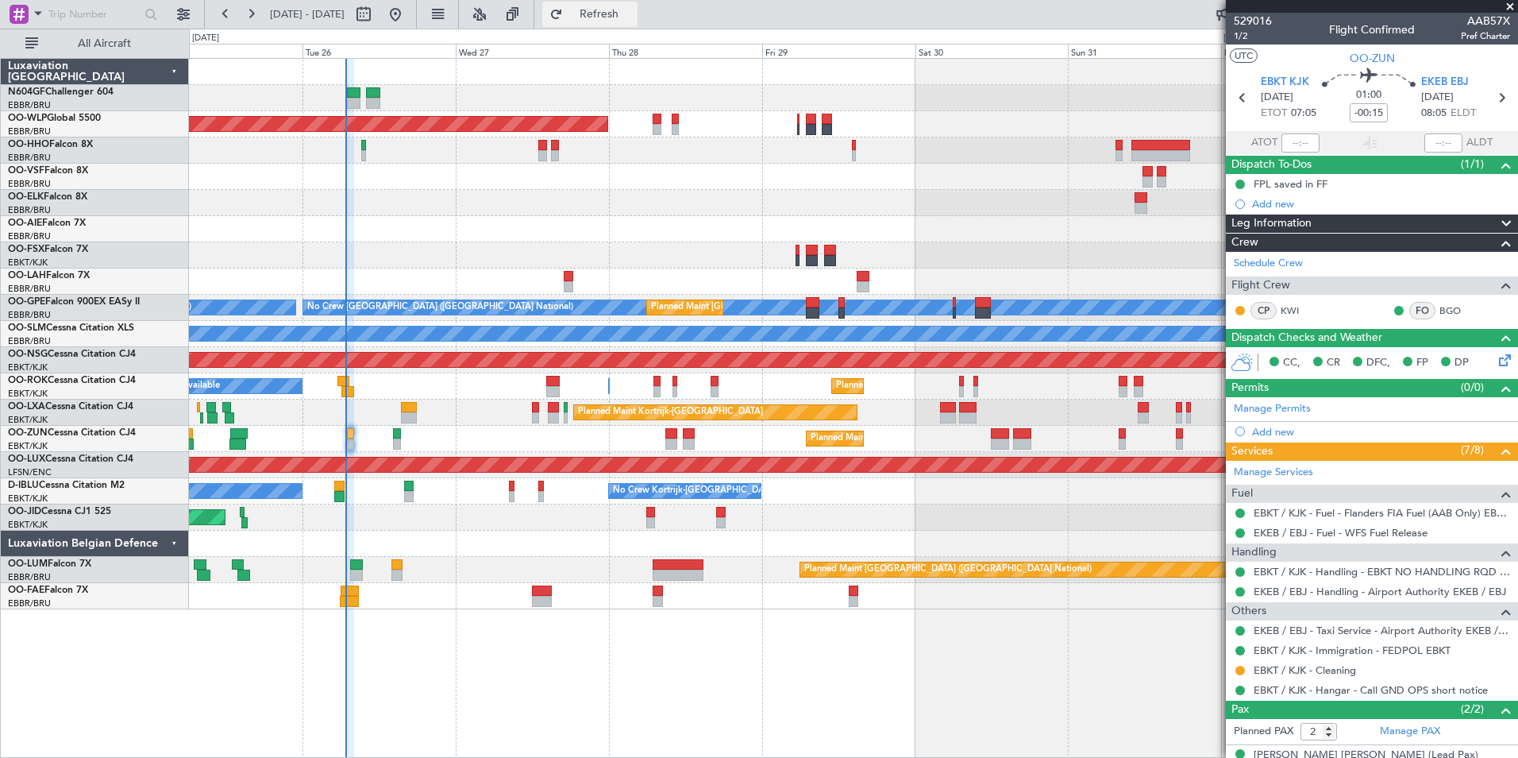
click at [628, 12] on span "Refresh" at bounding box center [599, 14] width 67 height 11
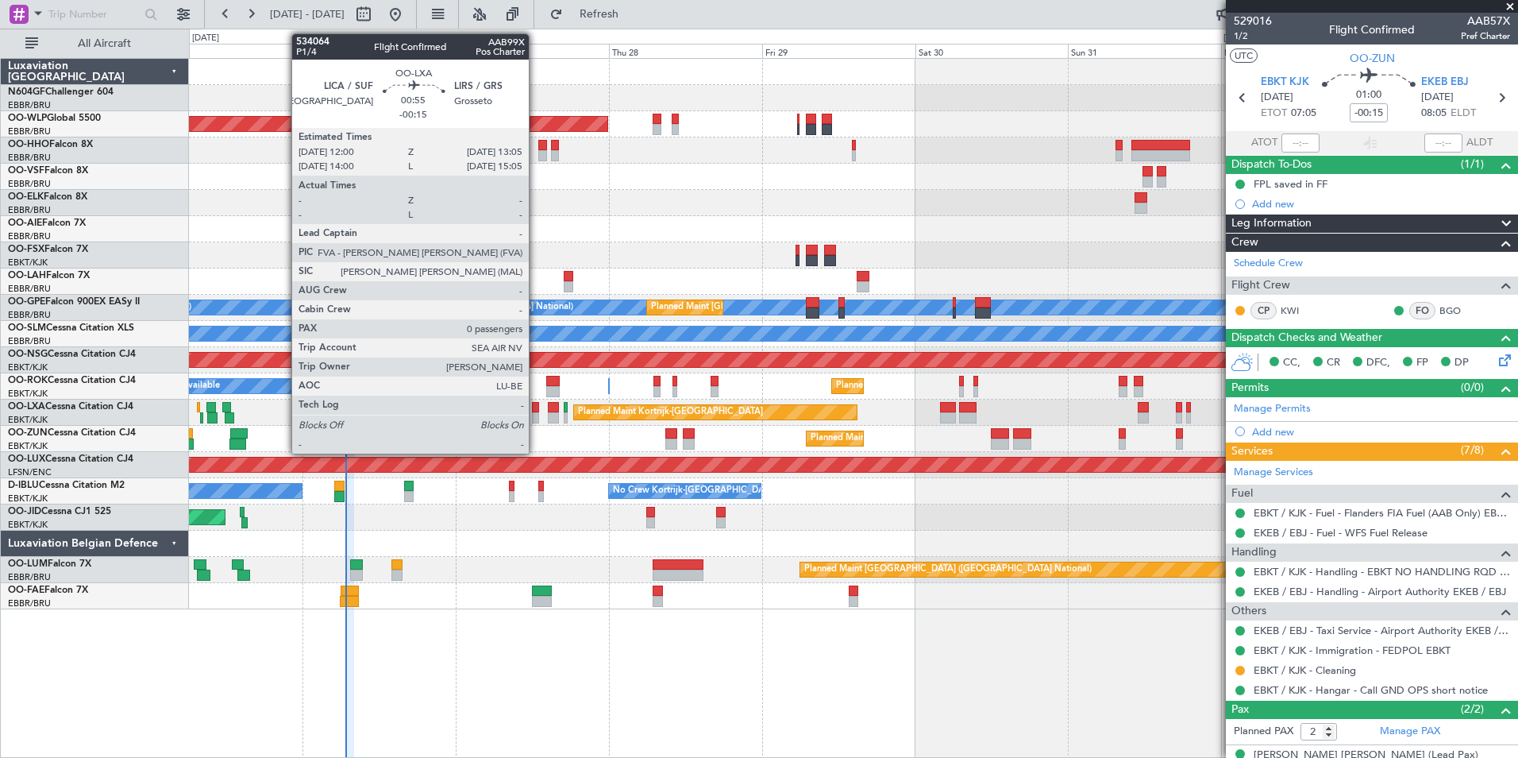
click at [536, 405] on div at bounding box center [535, 407] width 7 height 11
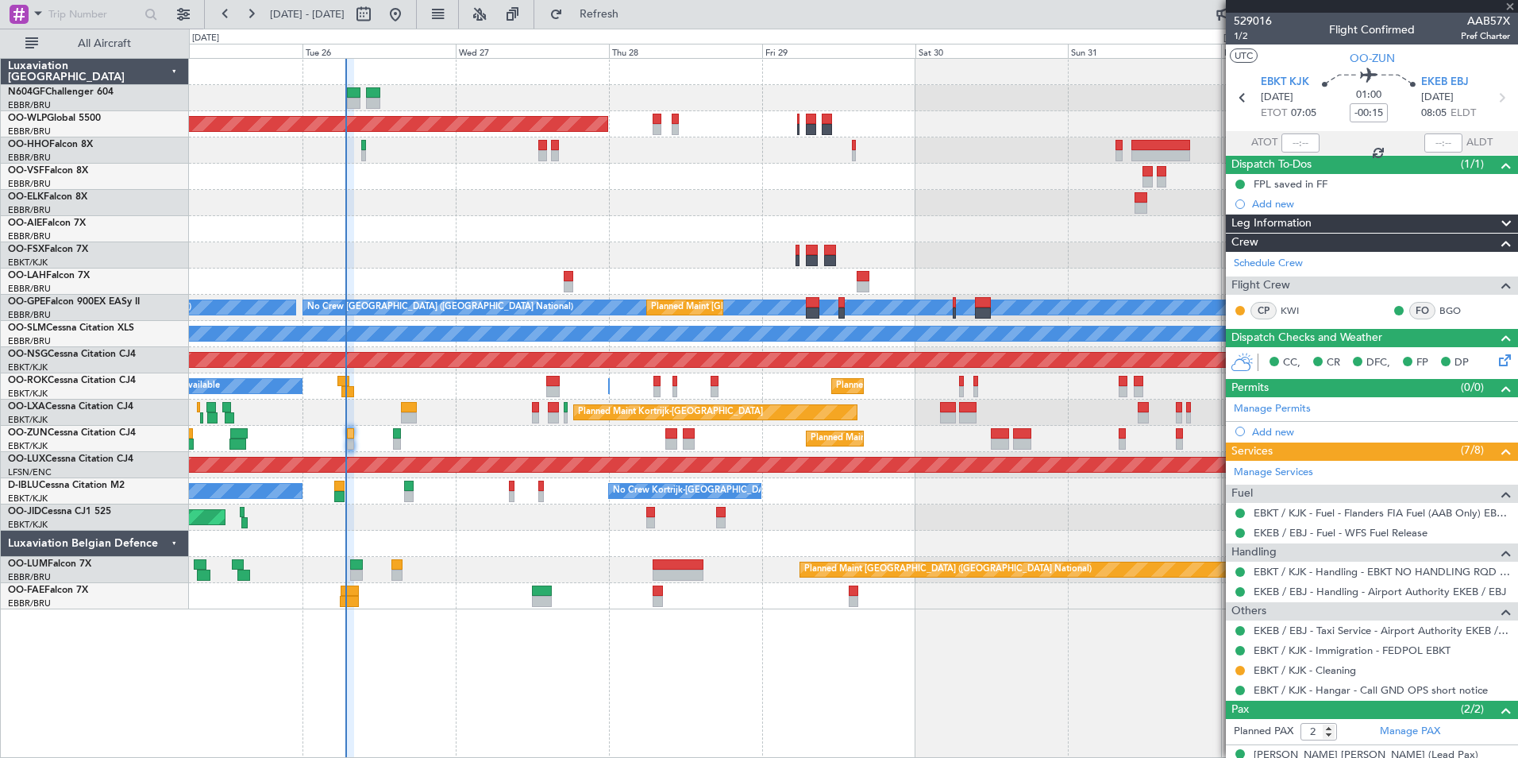
type input "0"
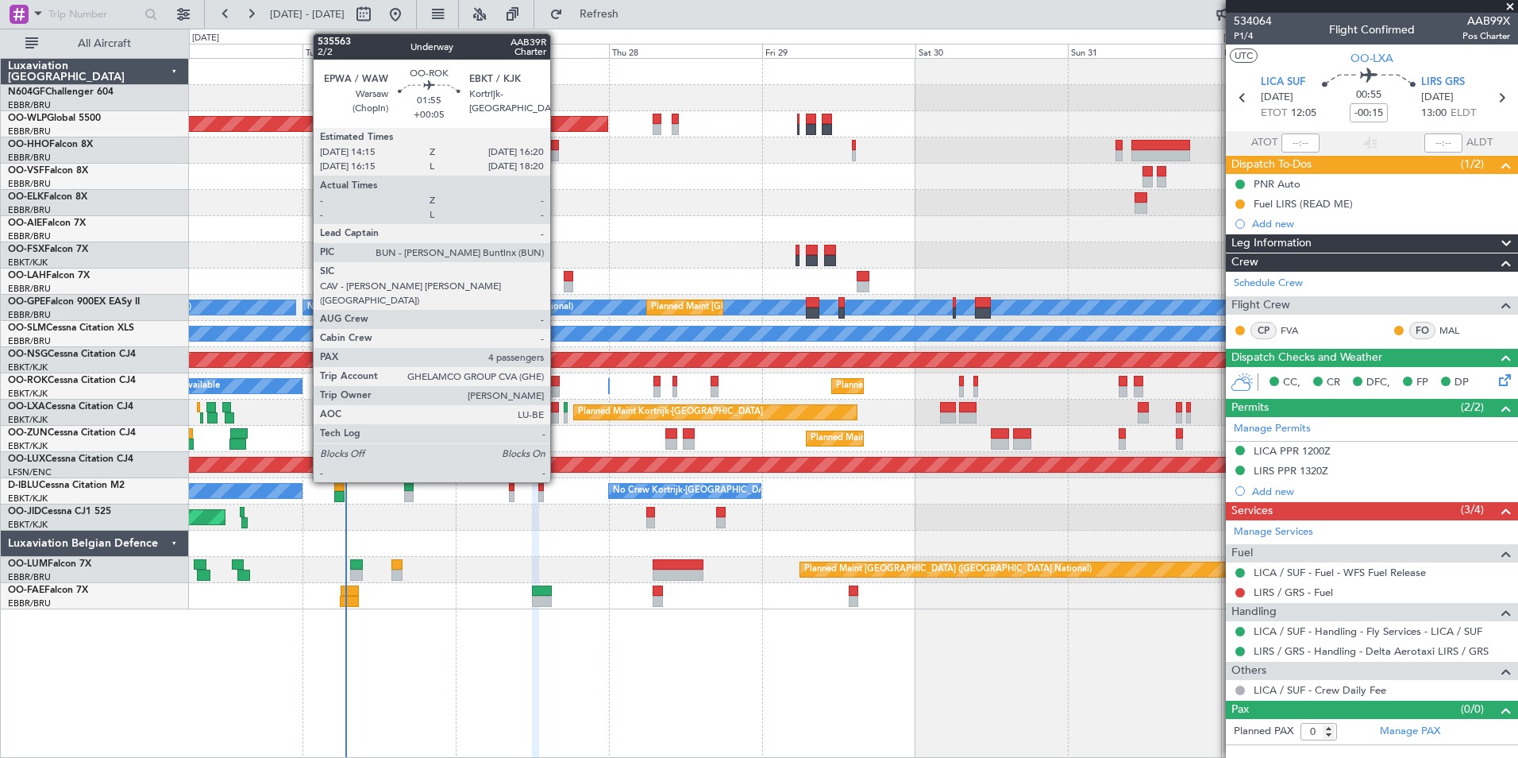
click at [557, 382] on div at bounding box center [553, 381] width 14 height 11
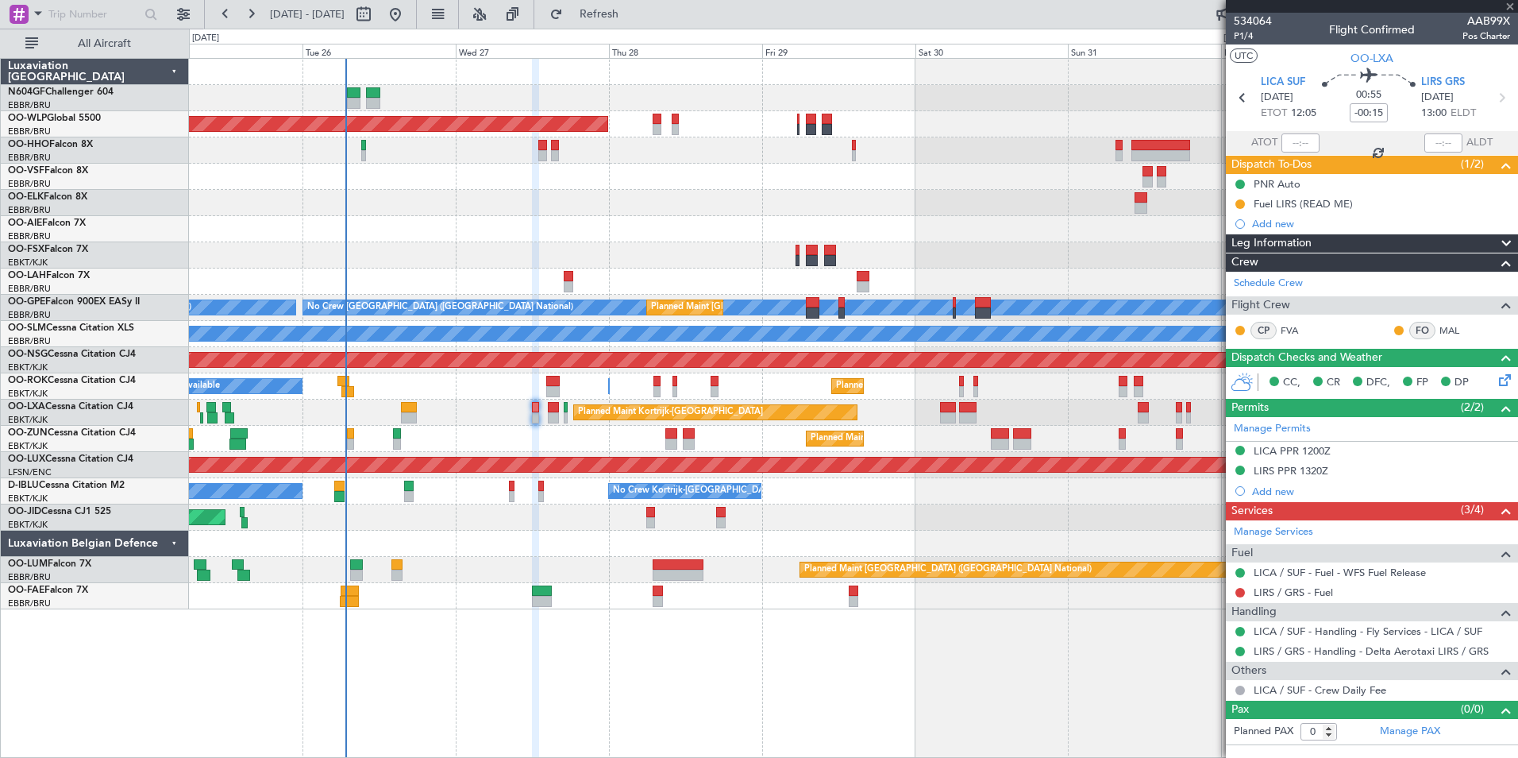
type input "+00:05"
type input "4"
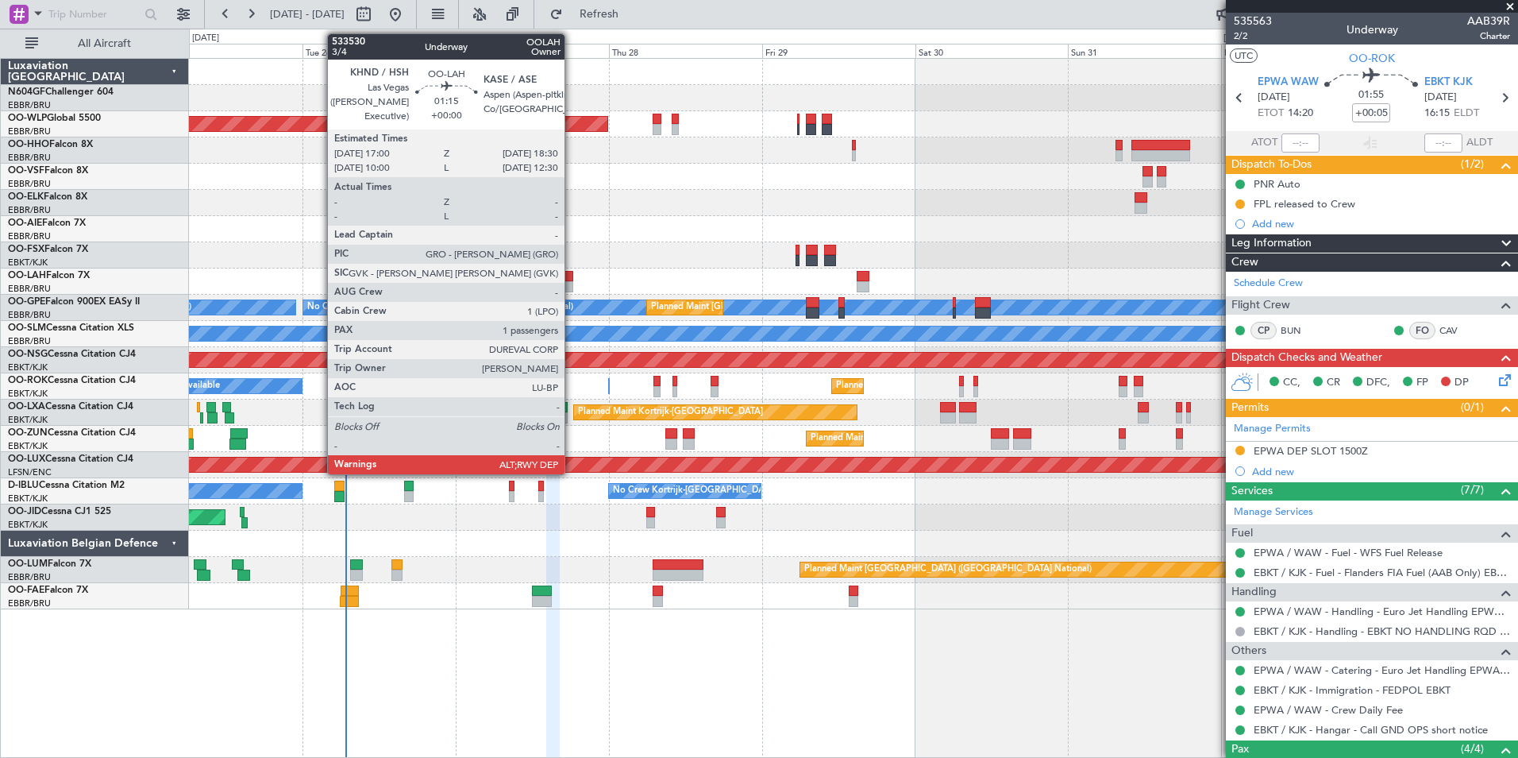
click at [572, 275] on div at bounding box center [569, 276] width 10 height 11
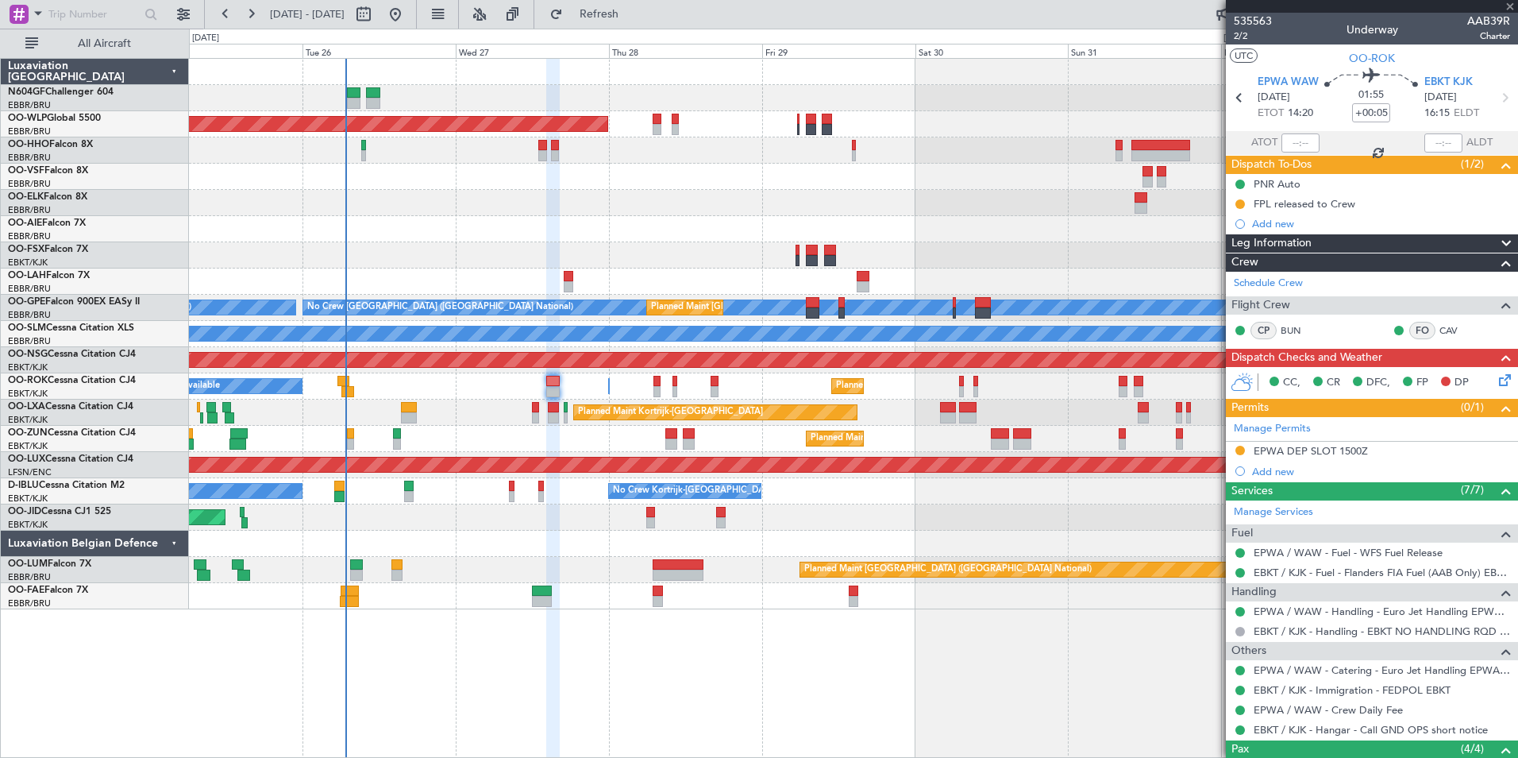
type input "1"
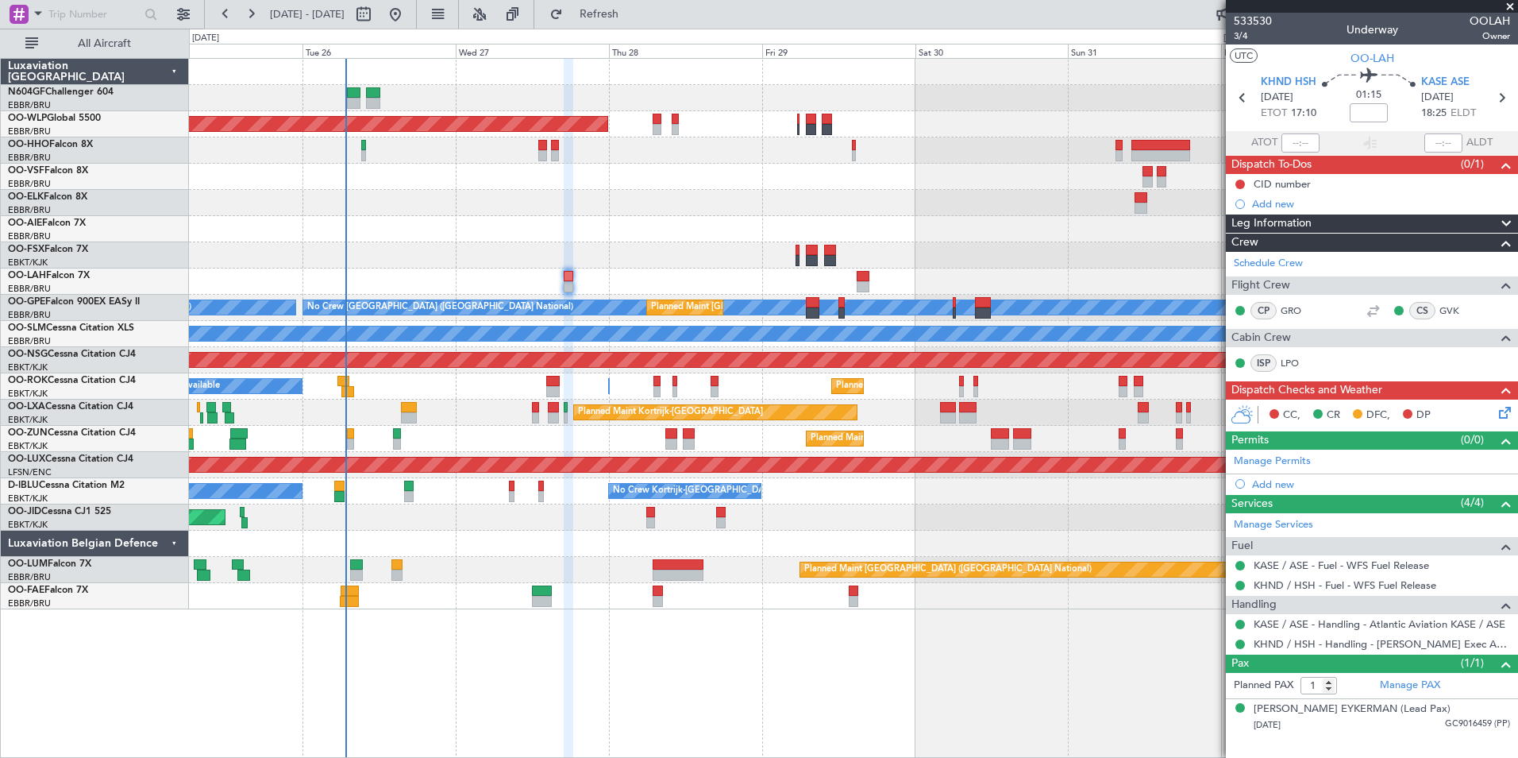
click at [536, 150] on div at bounding box center [853, 150] width 1329 height 26
click at [566, 150] on div at bounding box center [853, 150] width 1329 height 26
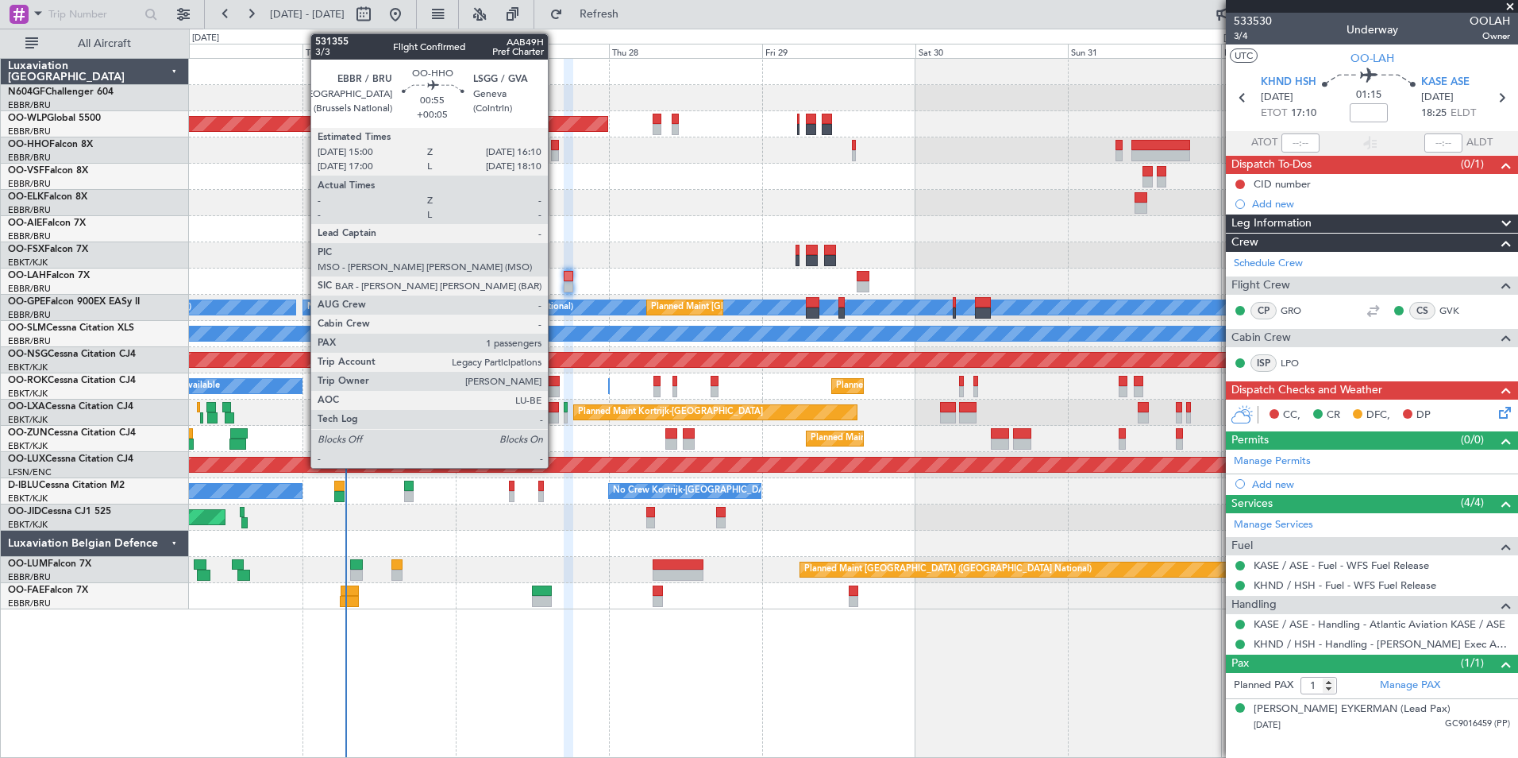
click at [555, 154] on div at bounding box center [555, 155] width 8 height 11
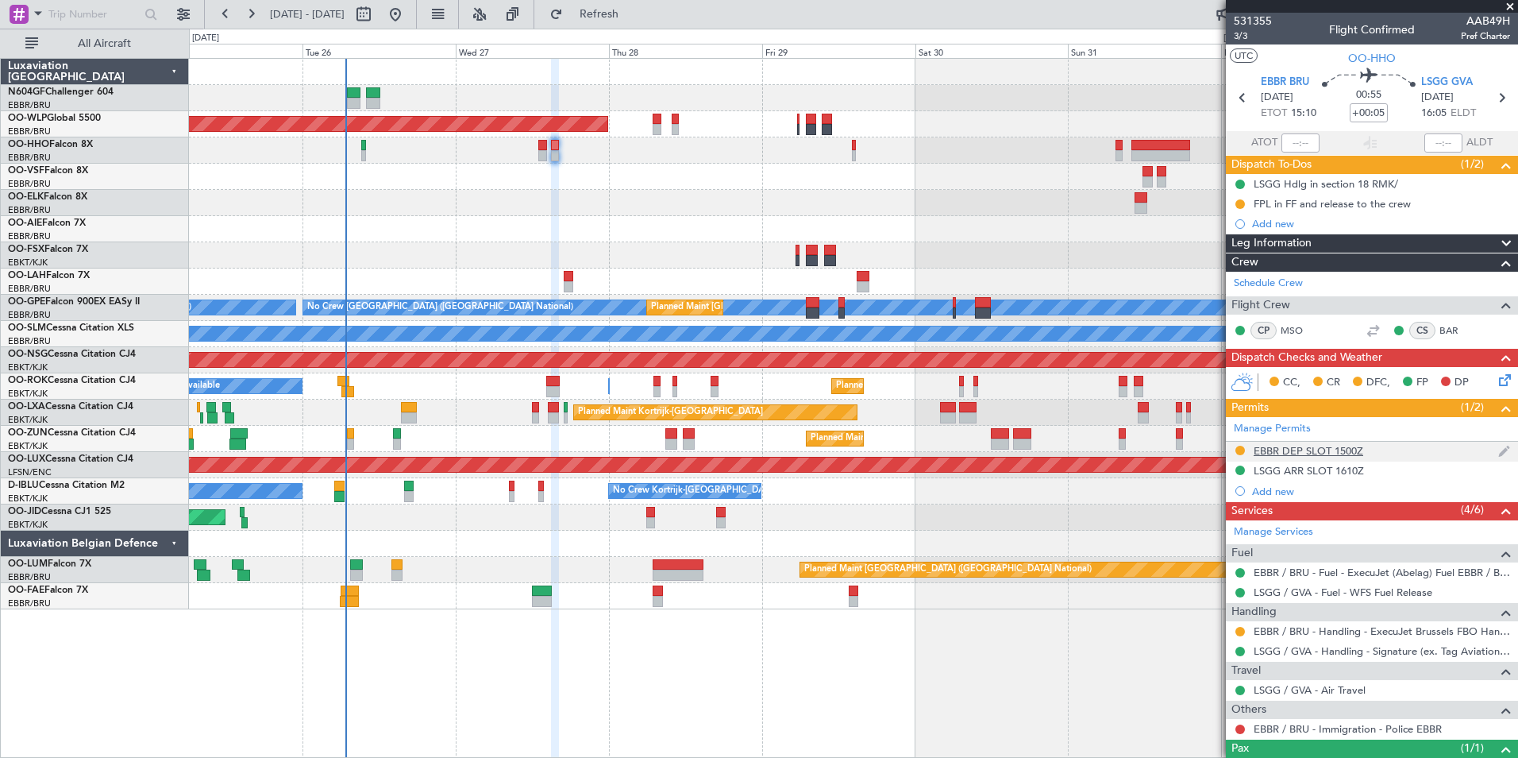
click at [1348, 454] on div "EBBR DEP SLOT 1500Z" at bounding box center [1309, 451] width 110 height 14
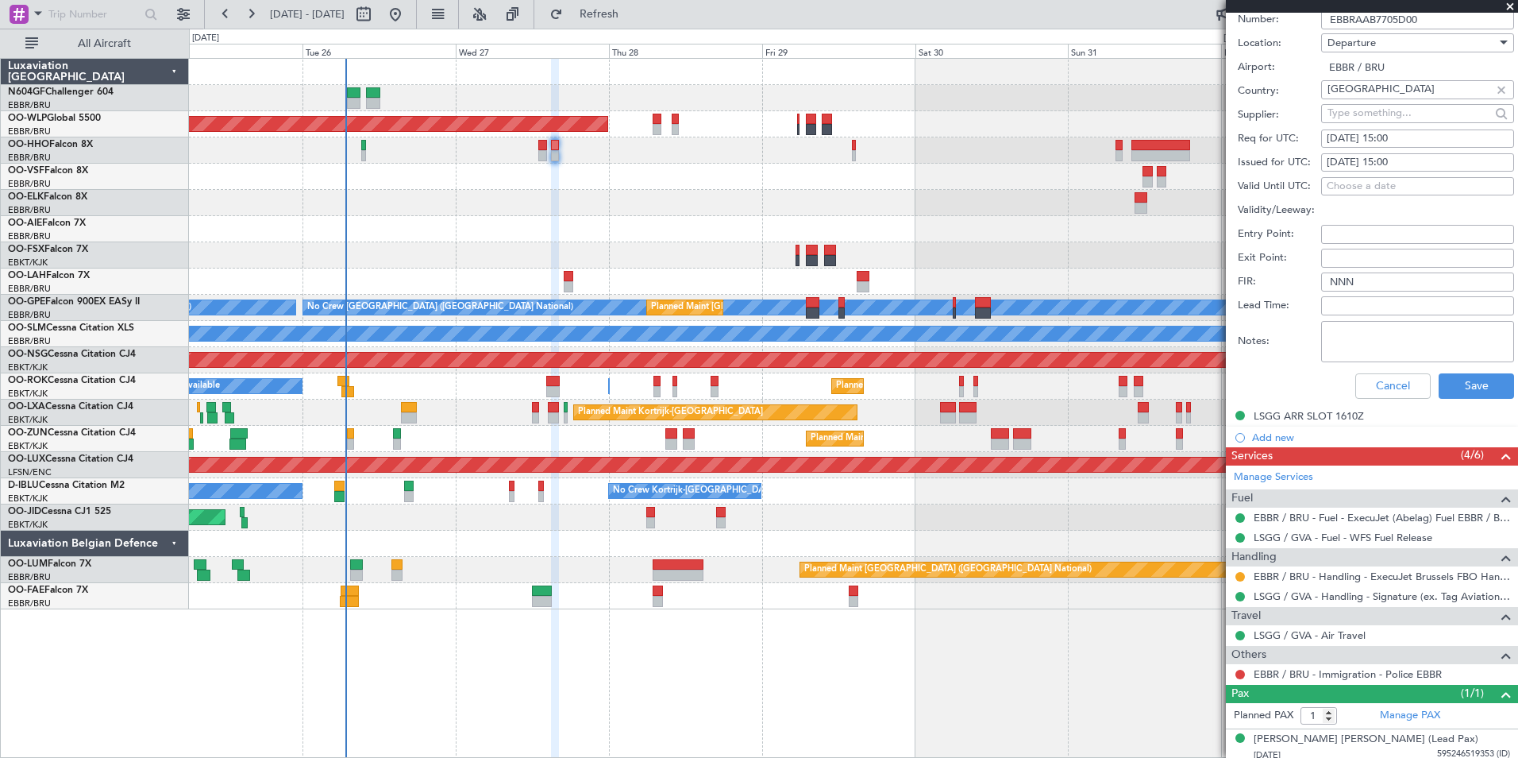
scroll to position [533, 0]
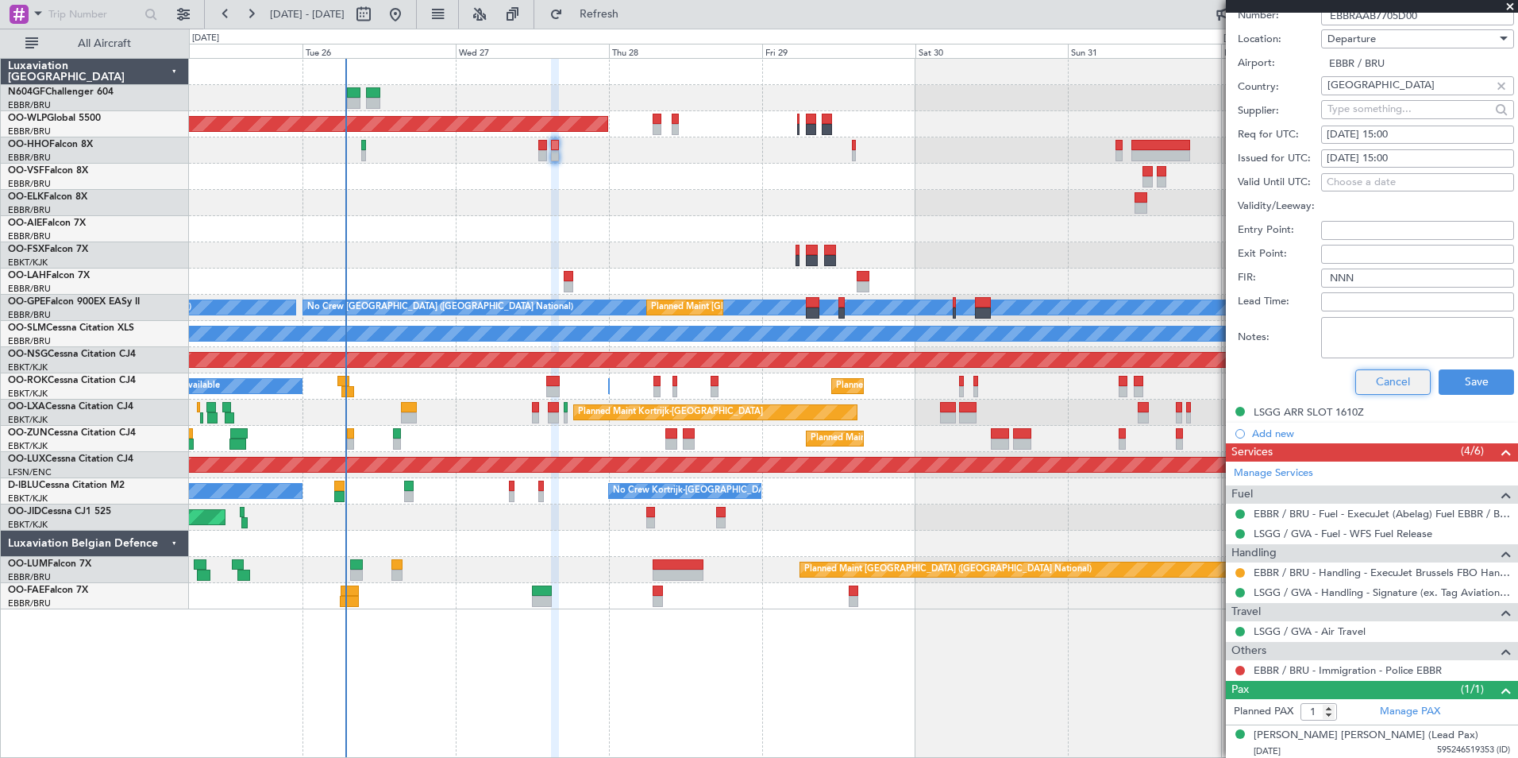
click at [1387, 384] on button "Cancel" at bounding box center [1393, 381] width 75 height 25
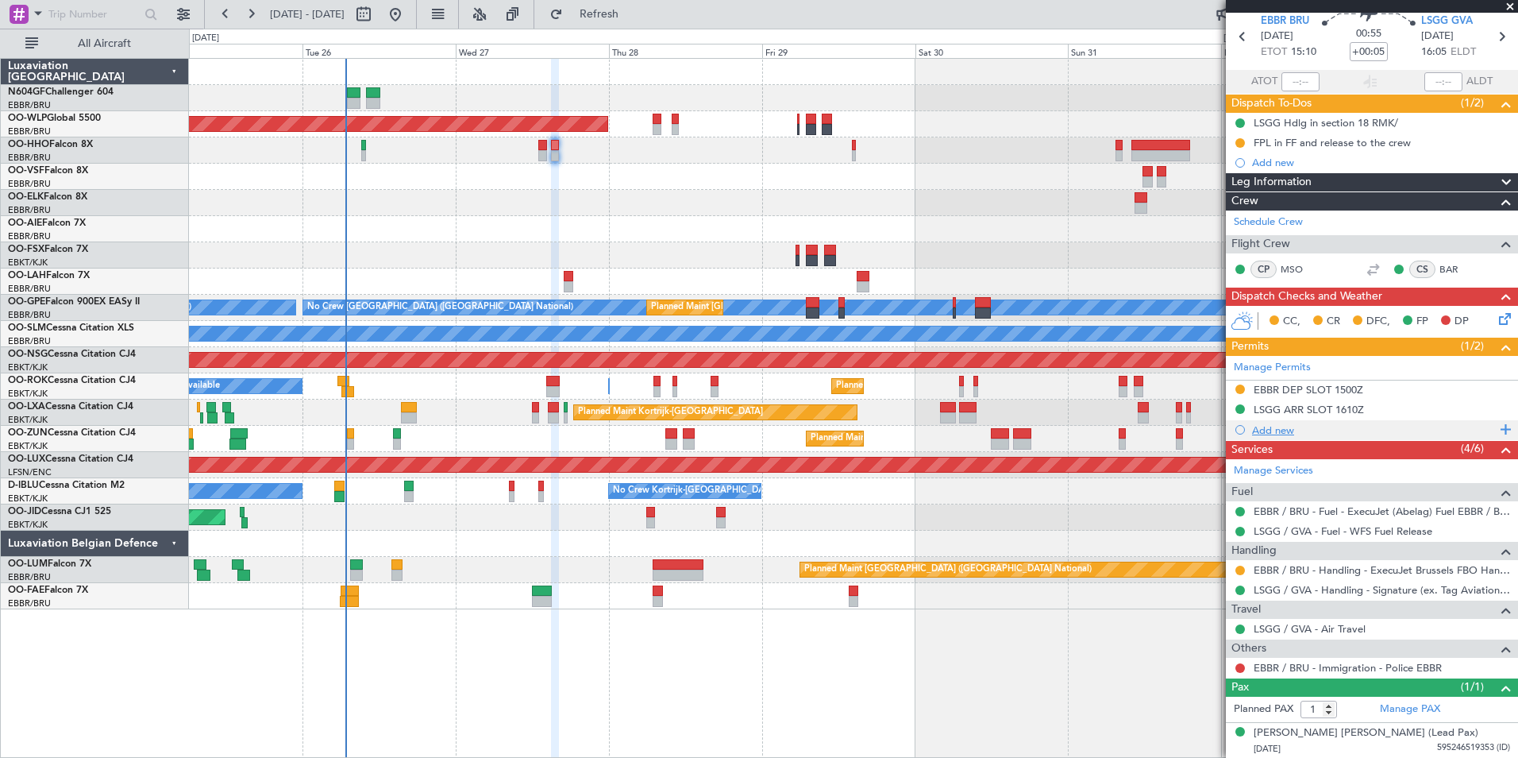
scroll to position [0, 0]
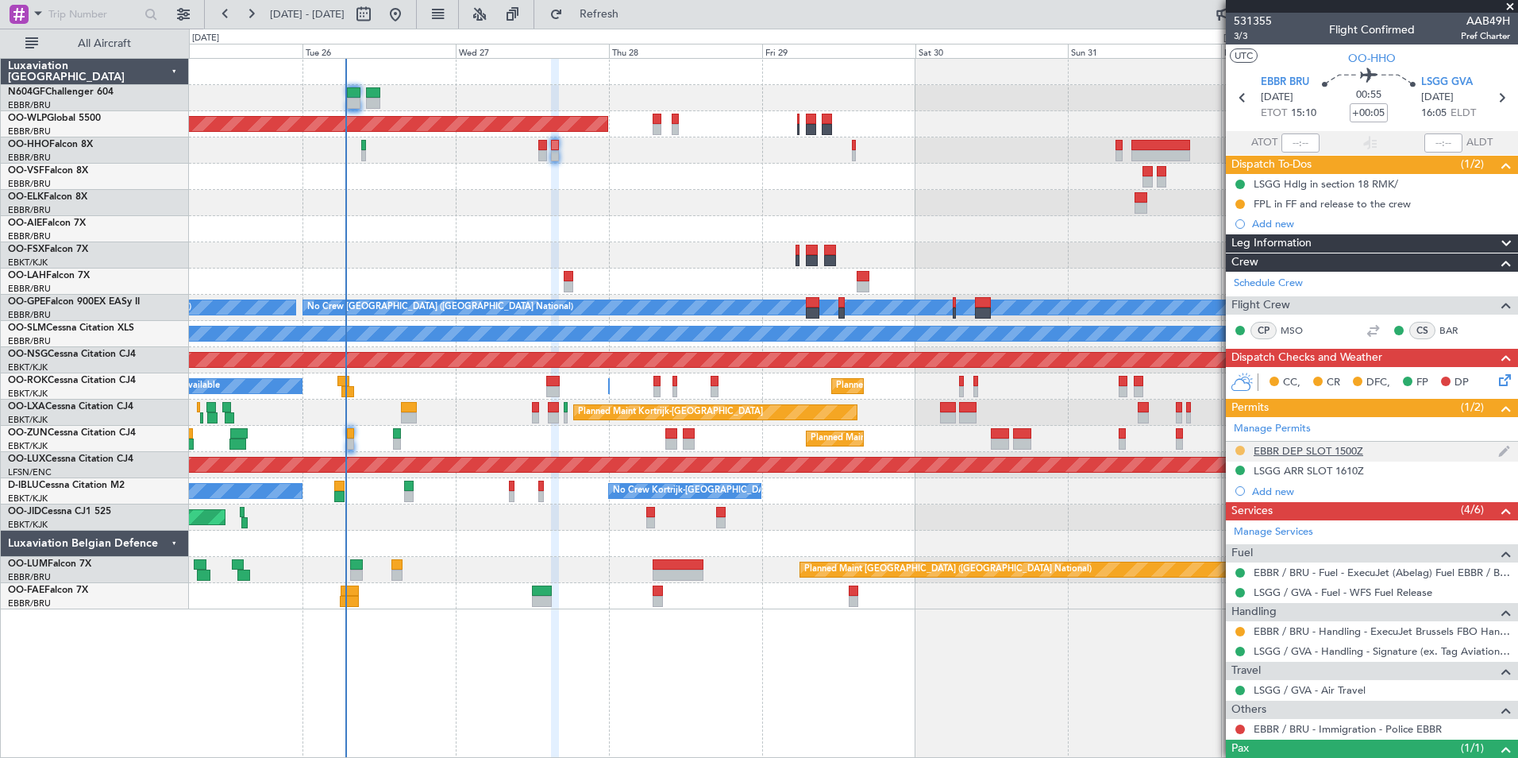
click at [1242, 451] on button at bounding box center [1241, 451] width 10 height 10
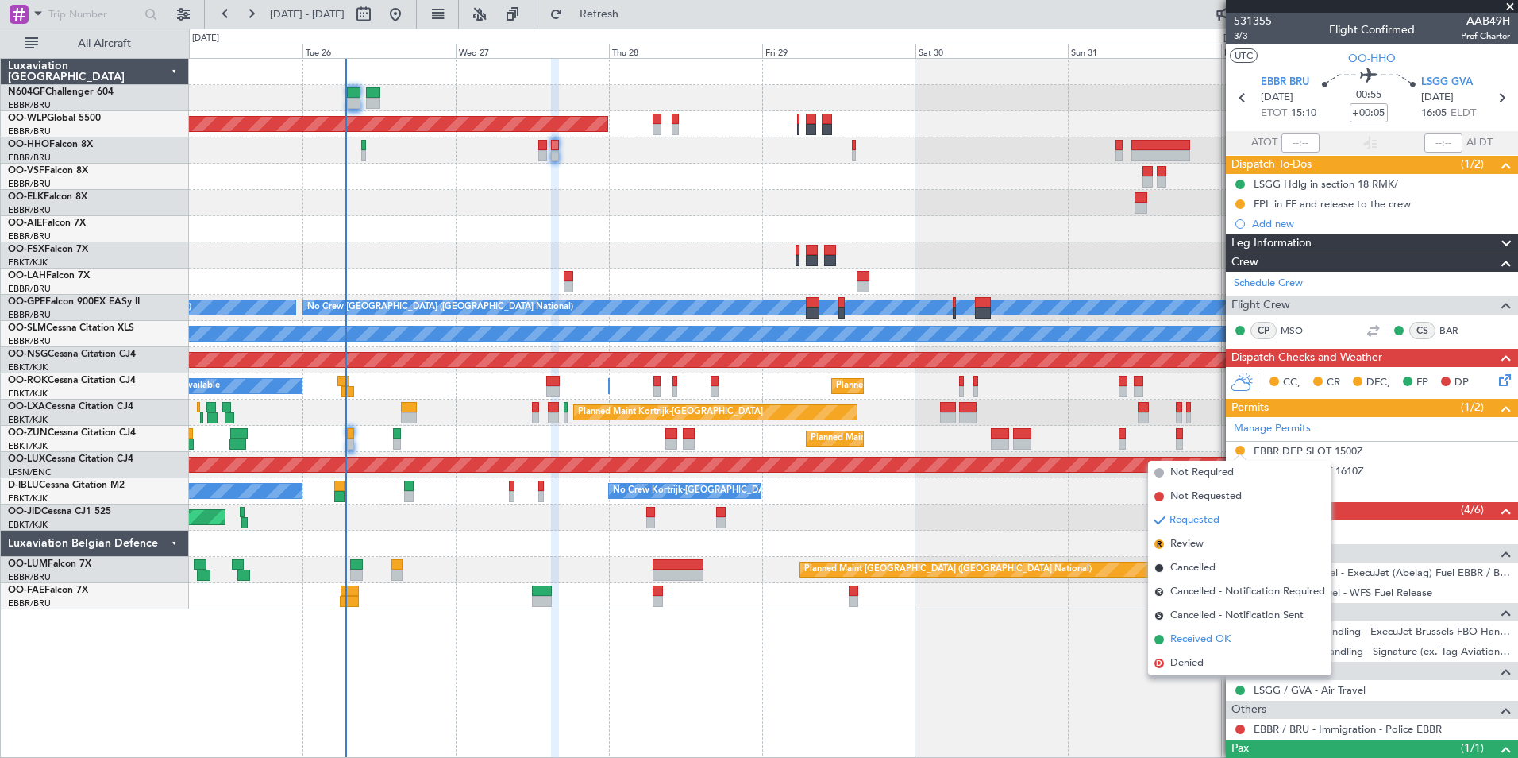
click at [1201, 638] on span "Received OK" at bounding box center [1201, 639] width 60 height 16
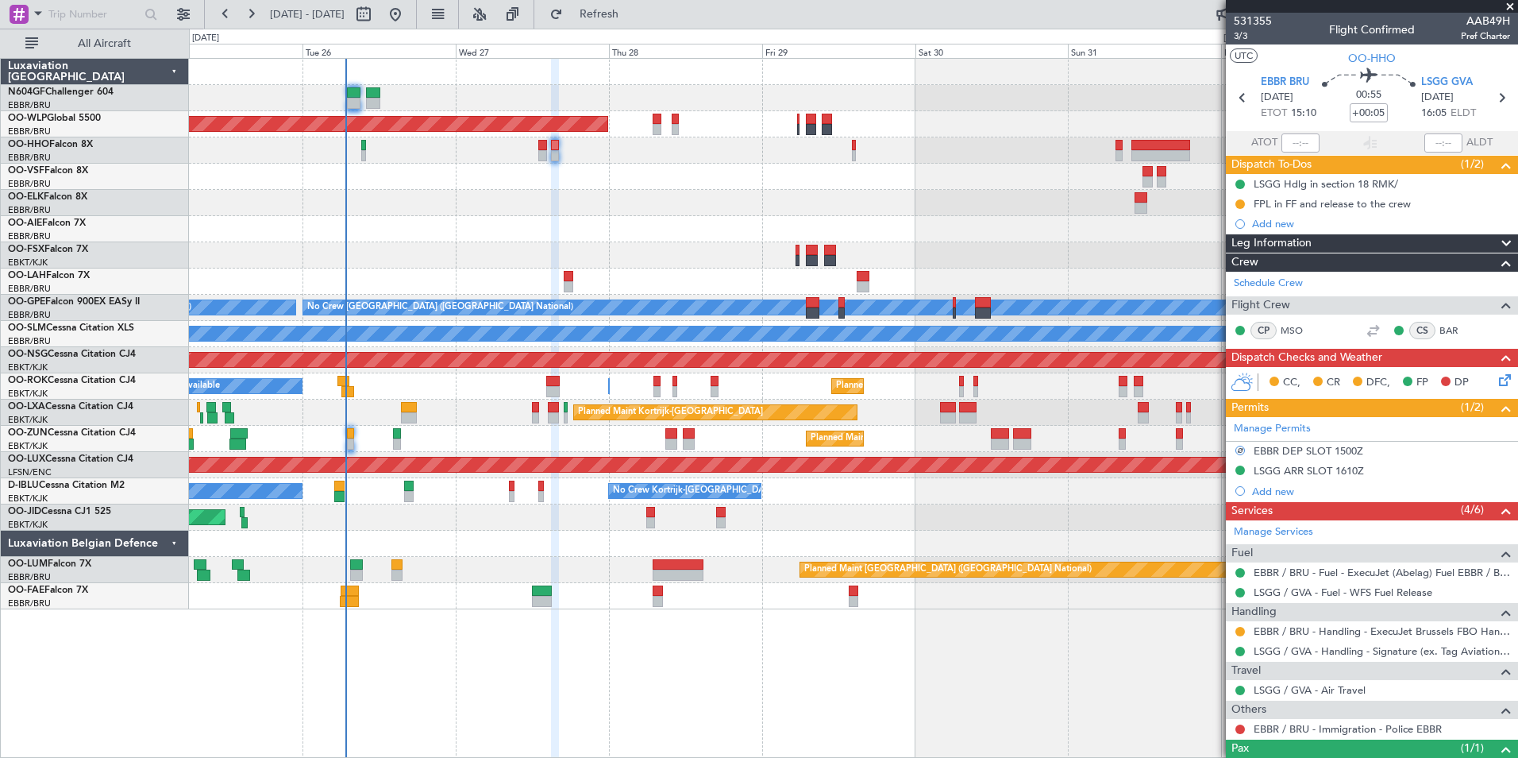
click at [1240, 635] on mat-tooltip-component "Requested" at bounding box center [1240, 656] width 71 height 42
click at [1240, 631] on button at bounding box center [1241, 632] width 10 height 10
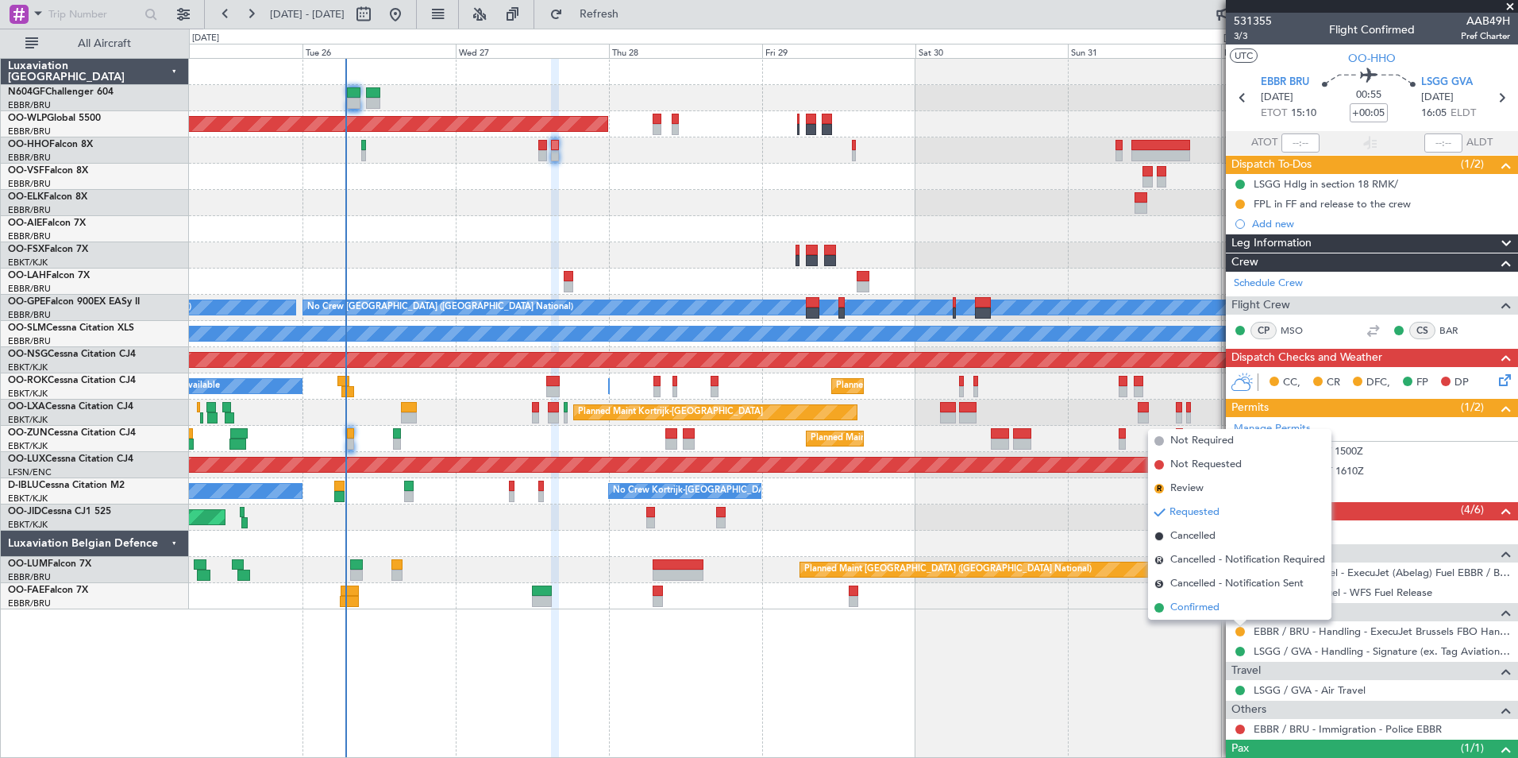
click at [1221, 614] on li "Confirmed" at bounding box center [1239, 608] width 183 height 24
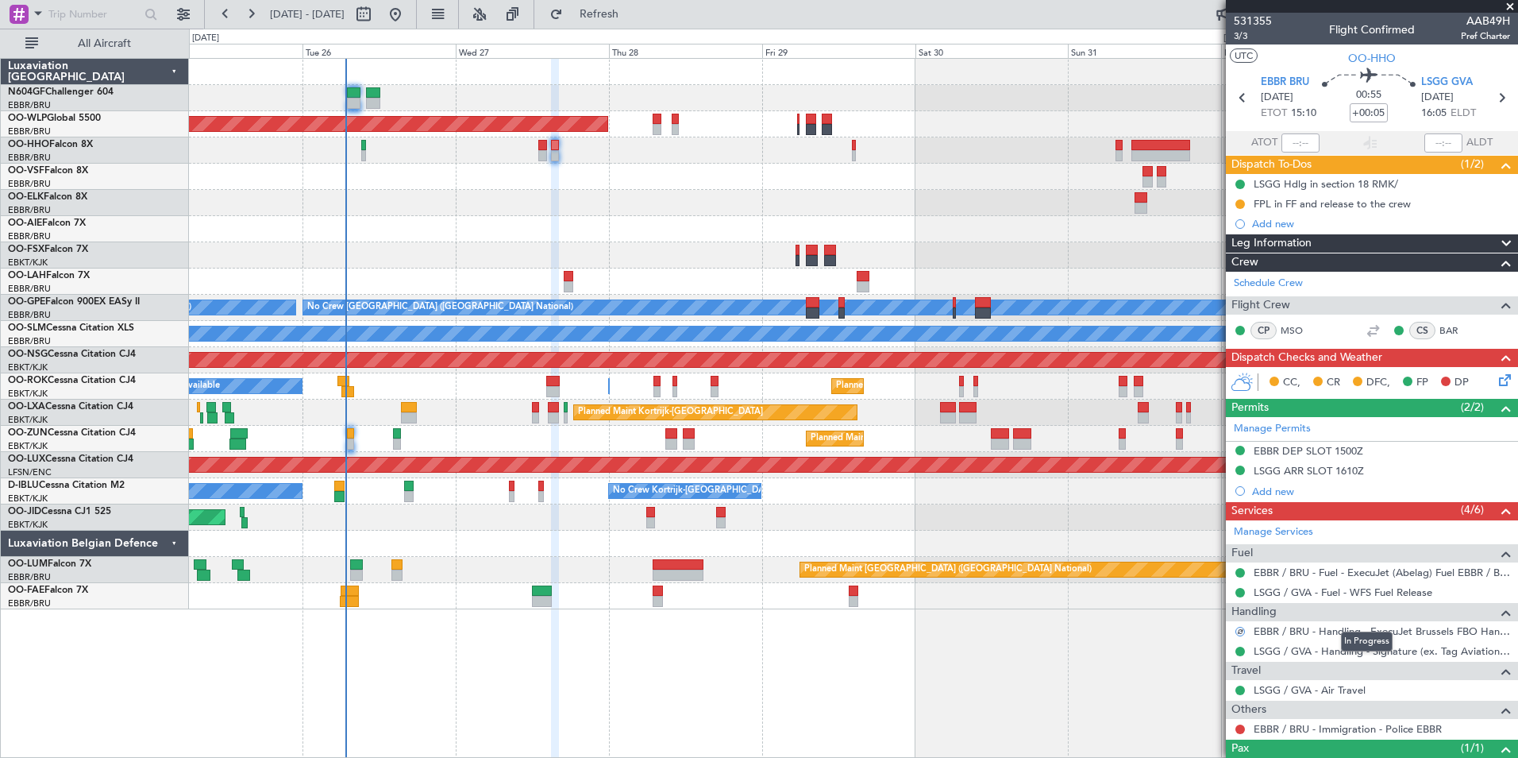
scroll to position [61, 0]
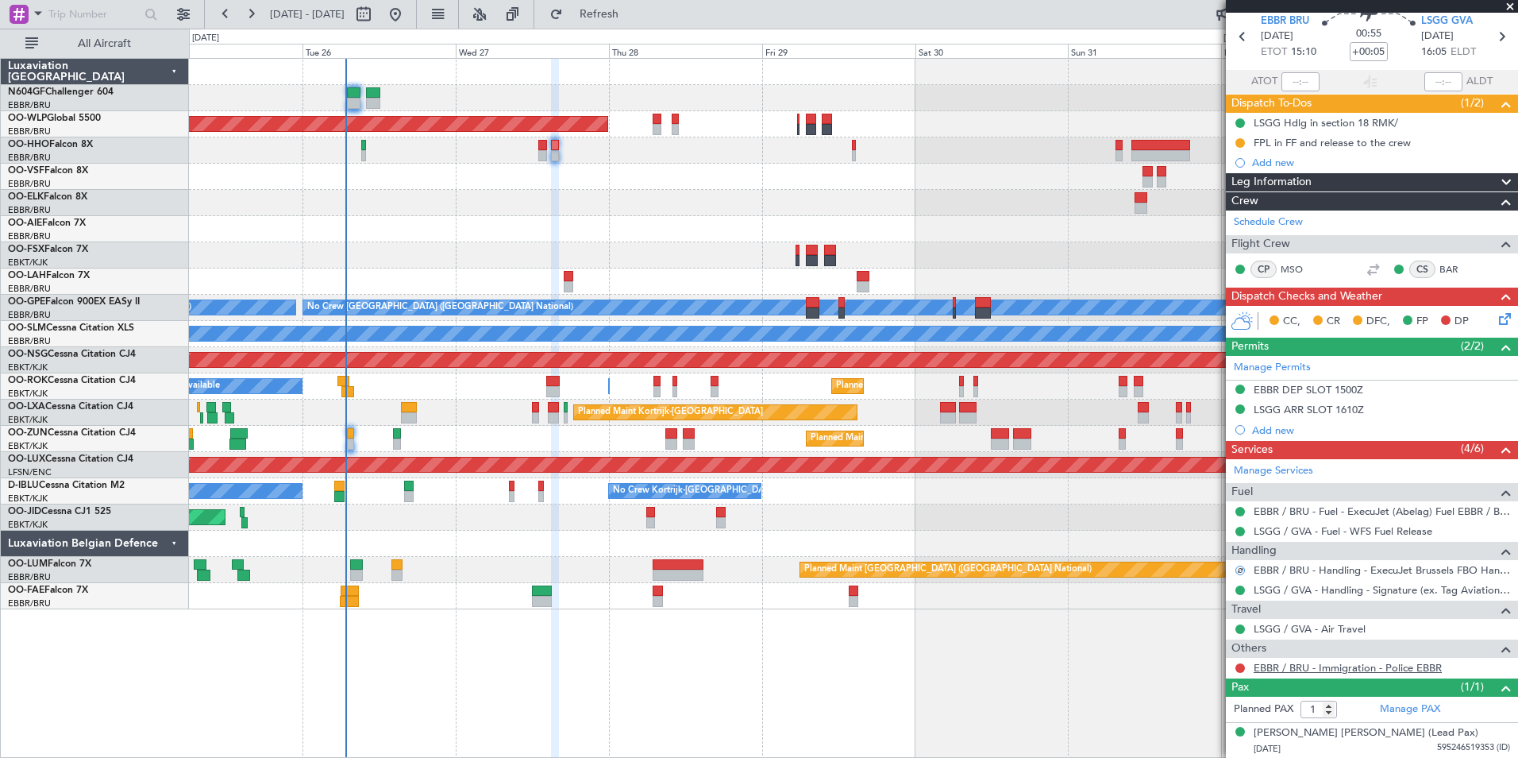
click at [1373, 664] on link "EBBR / BRU - Immigration - Police EBBR" at bounding box center [1348, 668] width 188 height 14
click at [638, 24] on button "Refresh" at bounding box center [589, 14] width 95 height 25
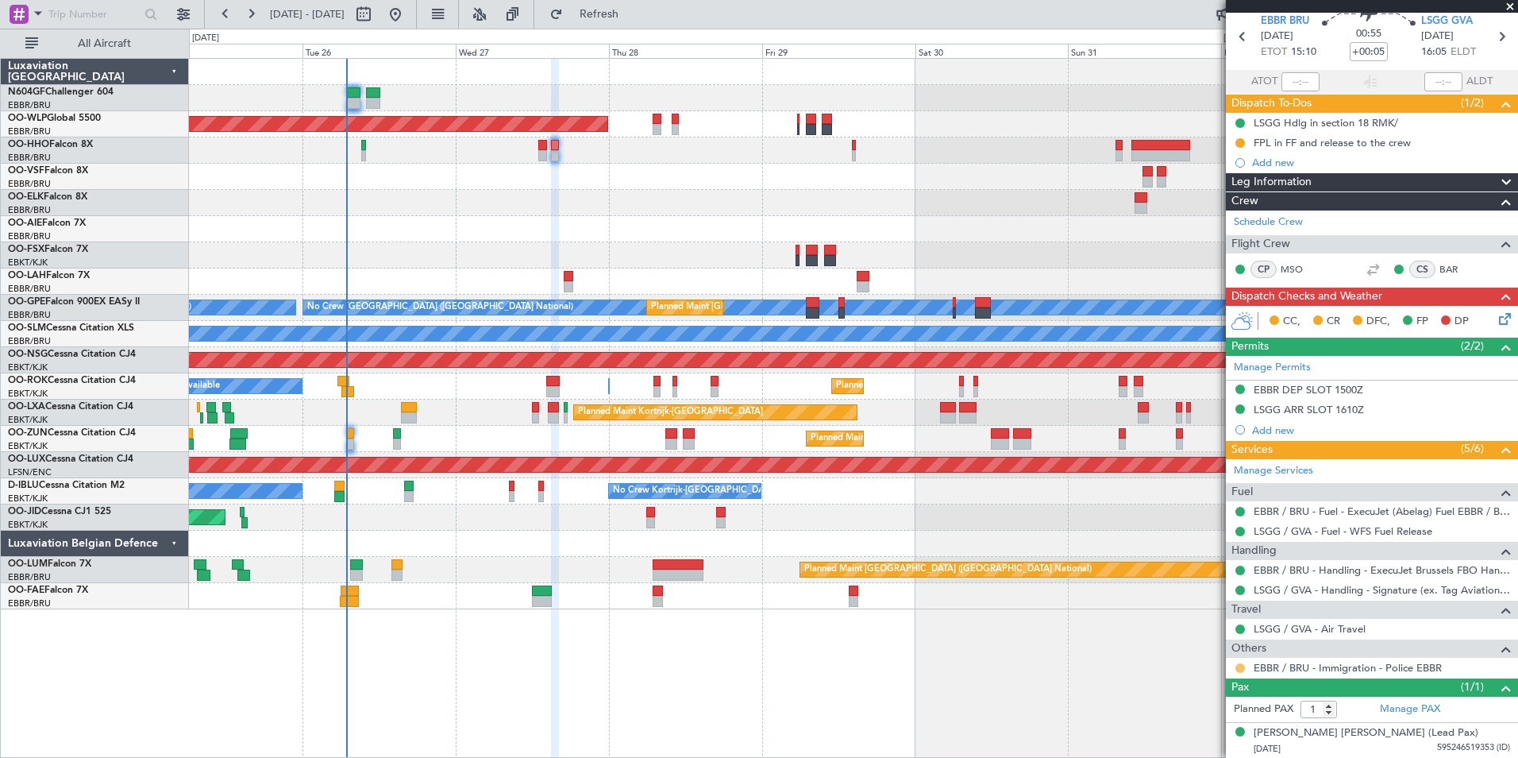
click at [1241, 665] on button at bounding box center [1241, 668] width 10 height 10
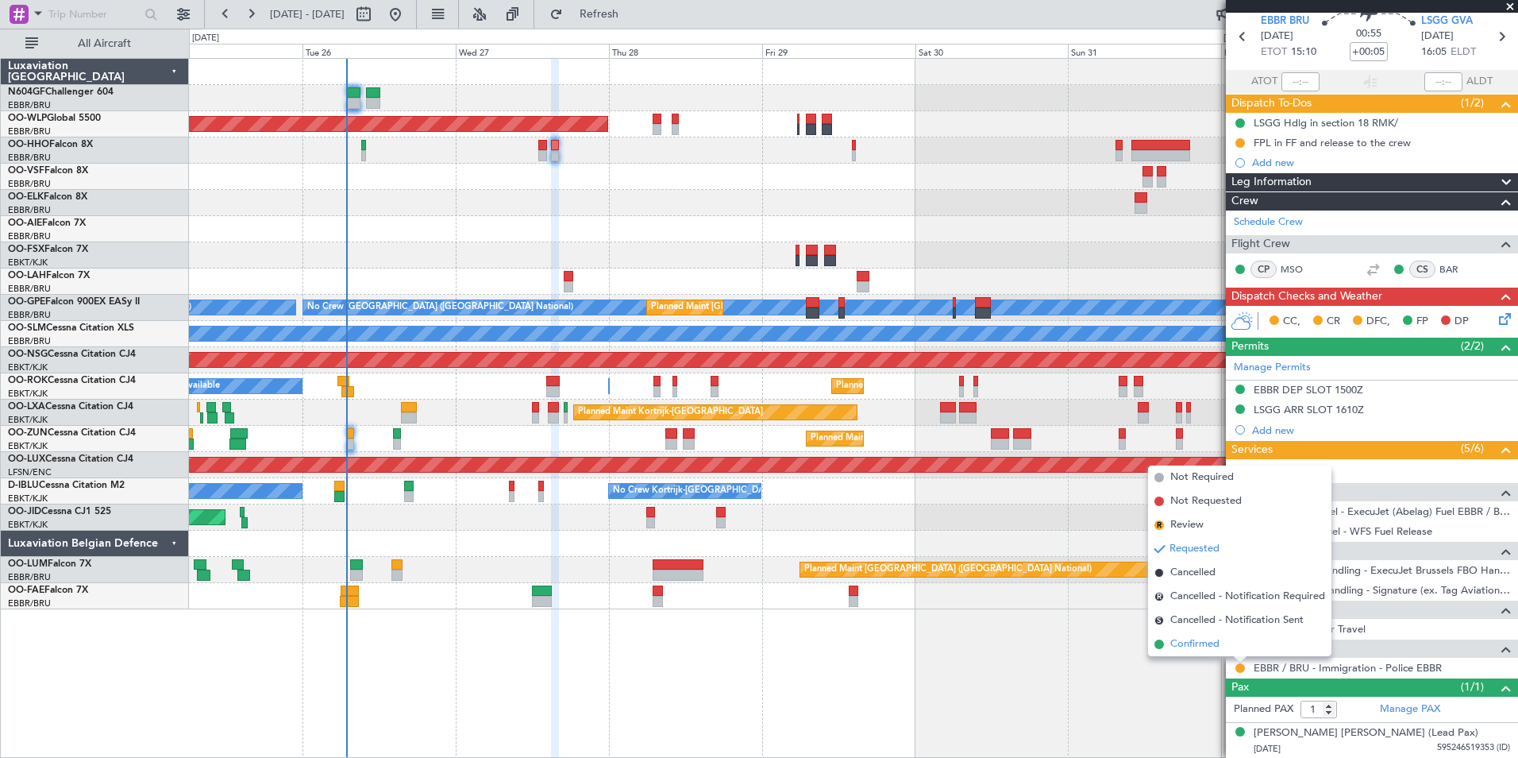
click at [1186, 633] on li "Confirmed" at bounding box center [1239, 644] width 183 height 24
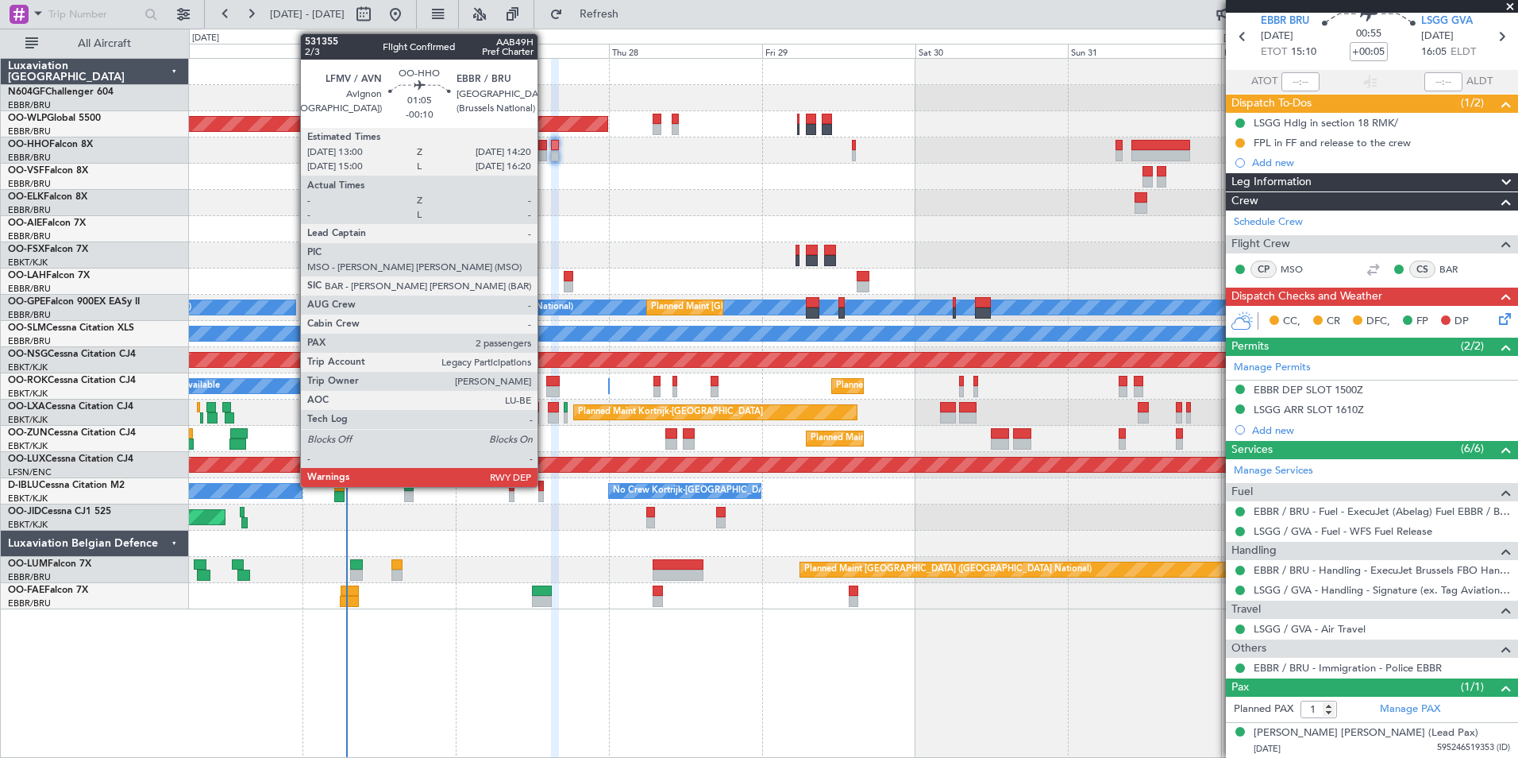
click at [545, 156] on div at bounding box center [542, 155] width 9 height 11
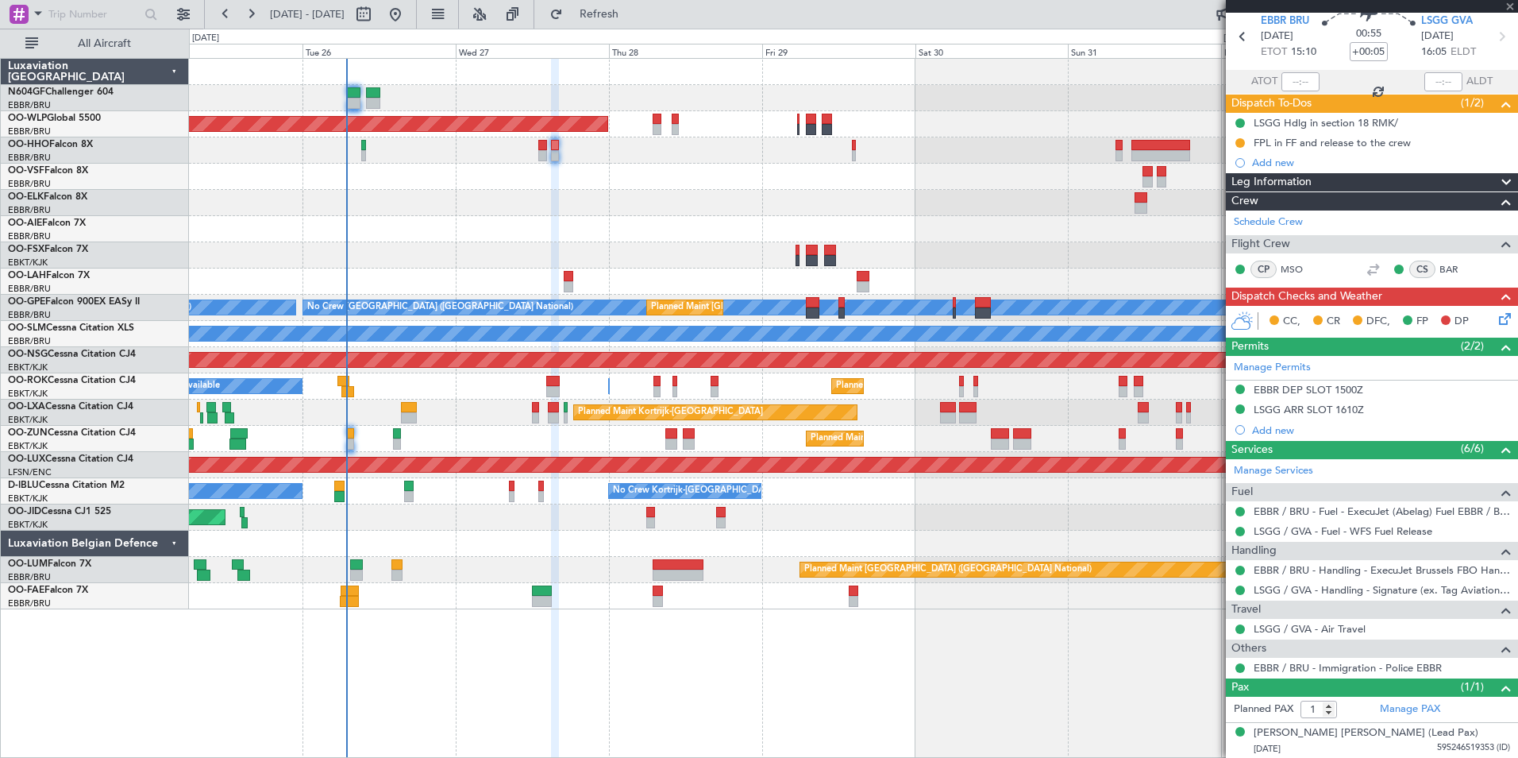
type input "-00:10"
type input "2"
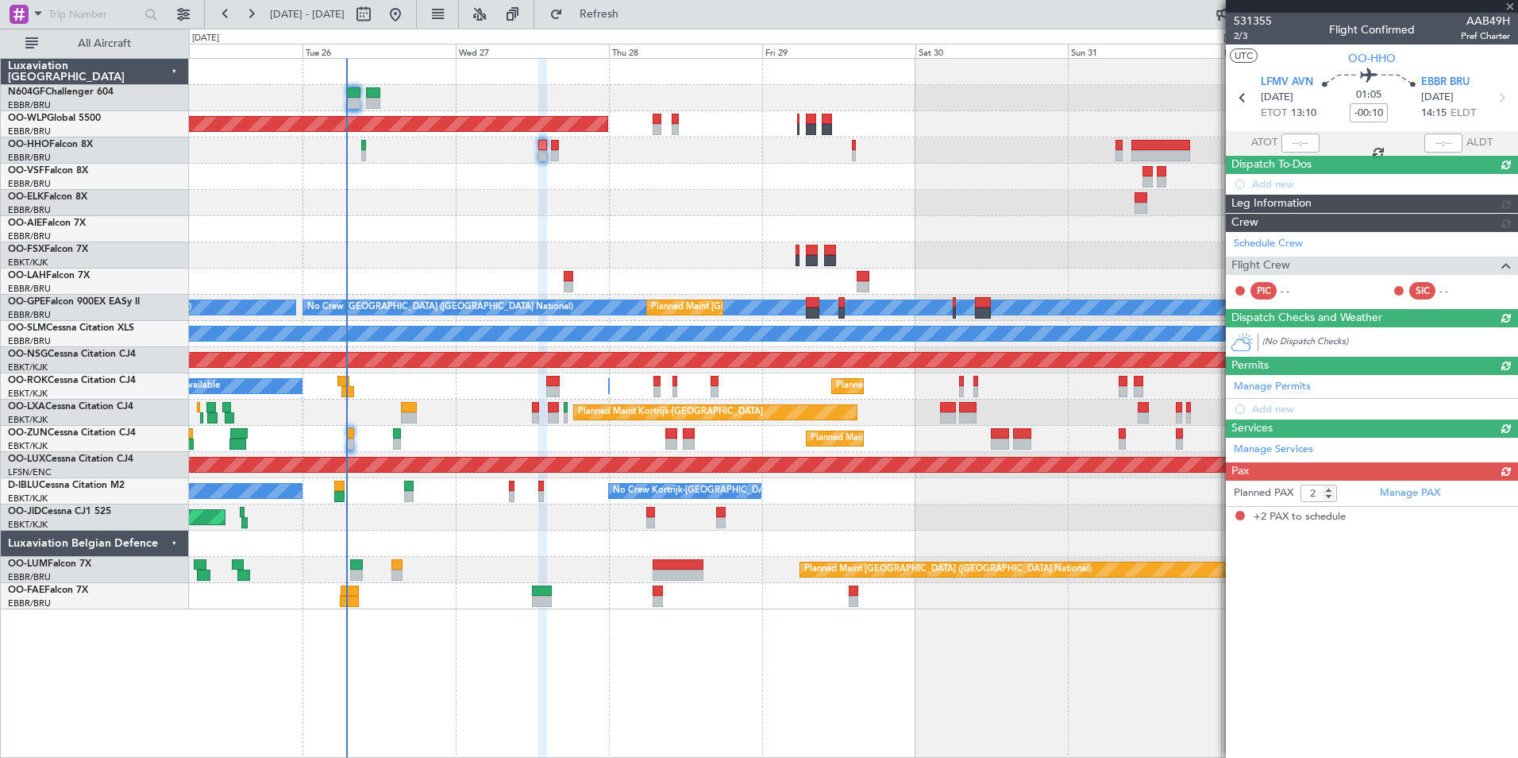
scroll to position [0, 0]
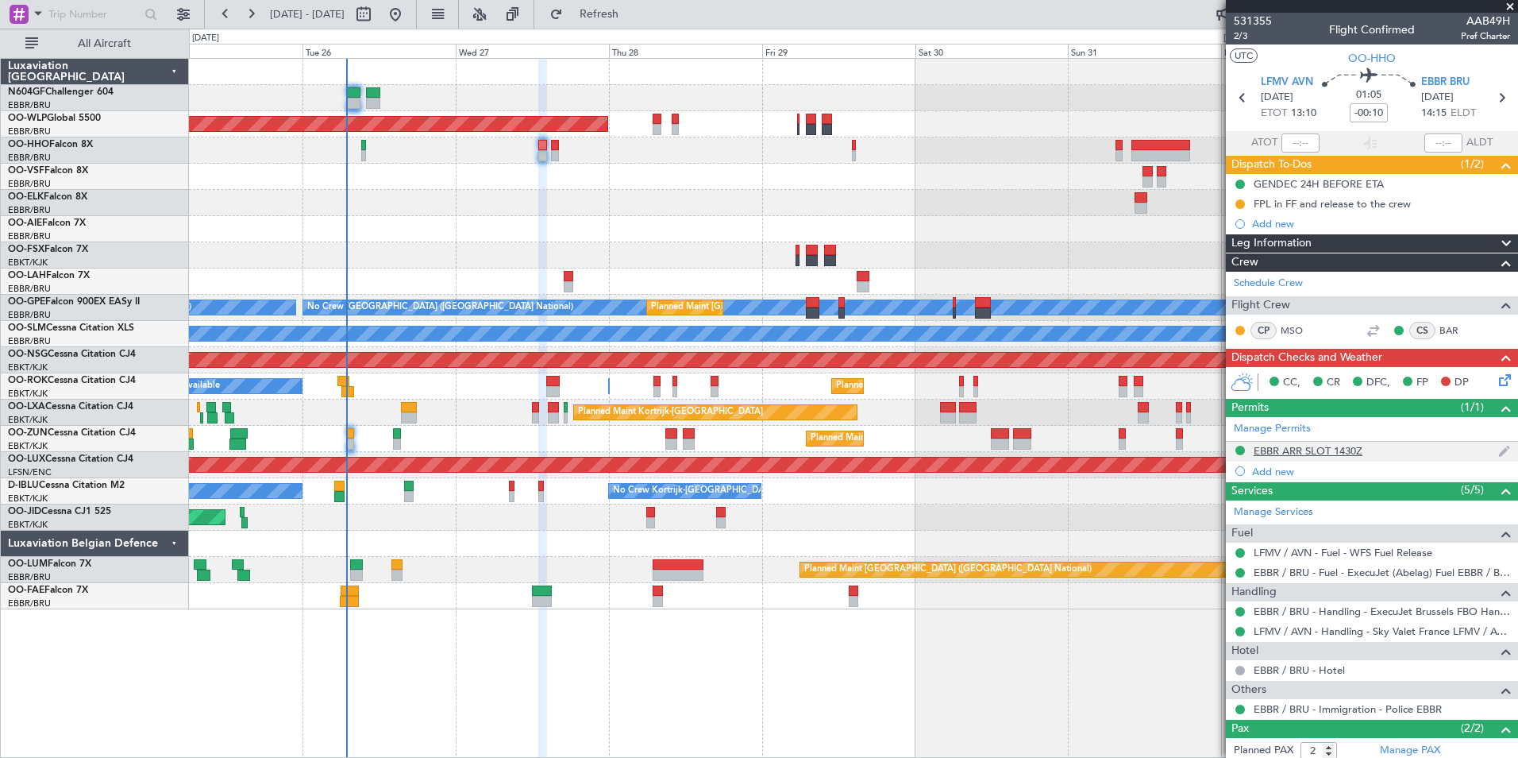
click at [1314, 449] on div "EBBR ARR SLOT 1430Z" at bounding box center [1308, 451] width 109 height 14
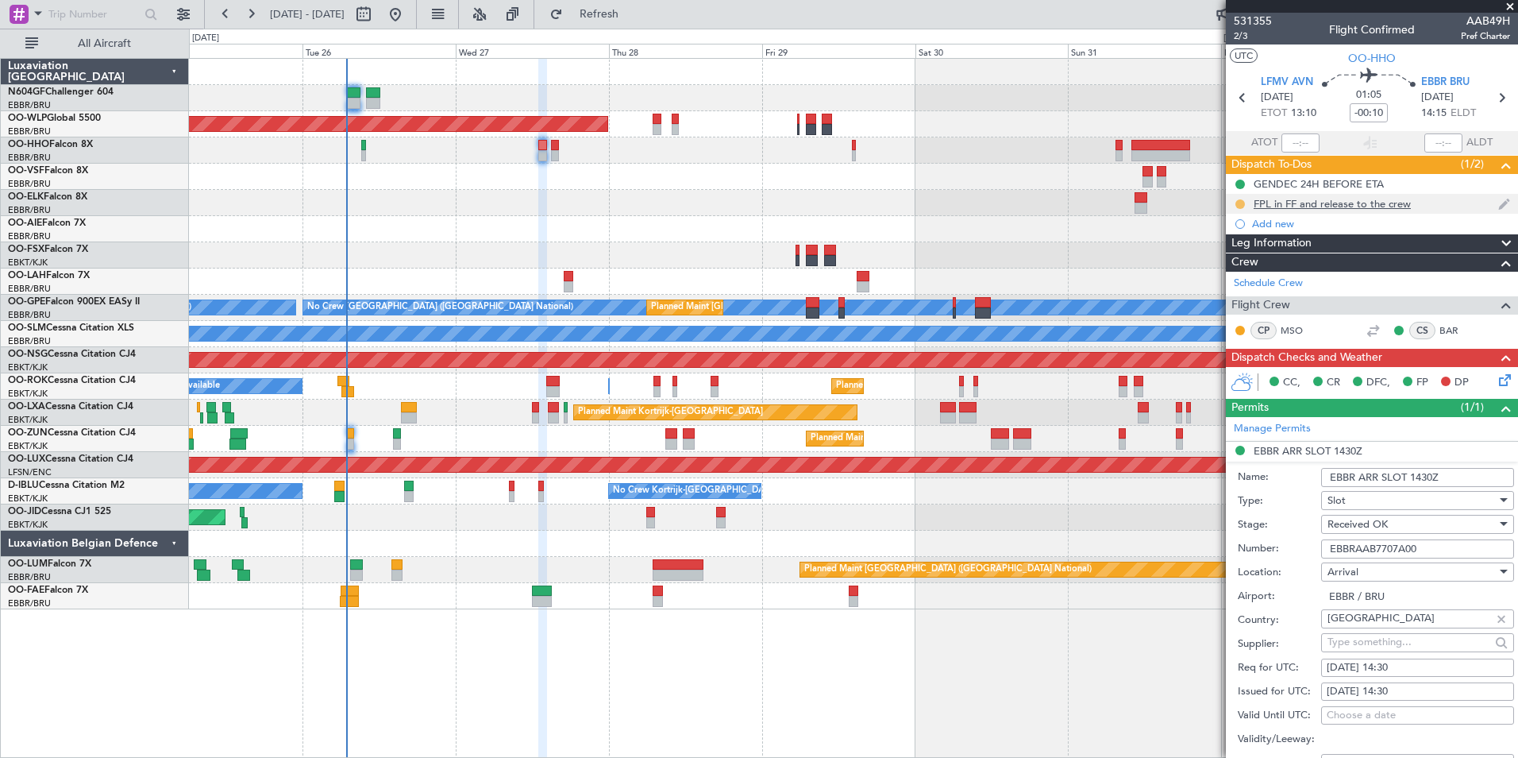
click at [1242, 203] on button at bounding box center [1241, 204] width 10 height 10
click at [1233, 279] on span "Completed" at bounding box center [1247, 274] width 52 height 16
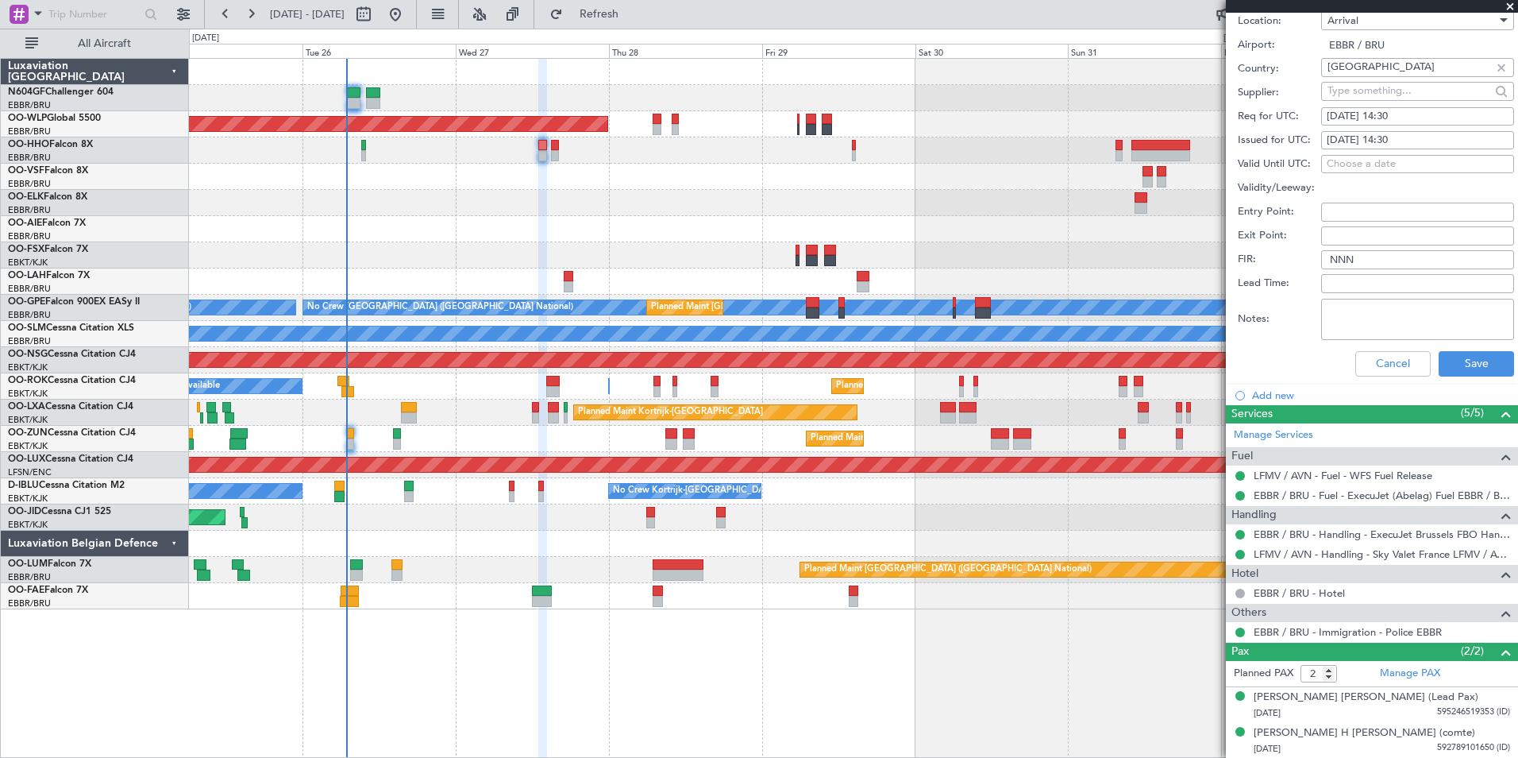
scroll to position [282, 0]
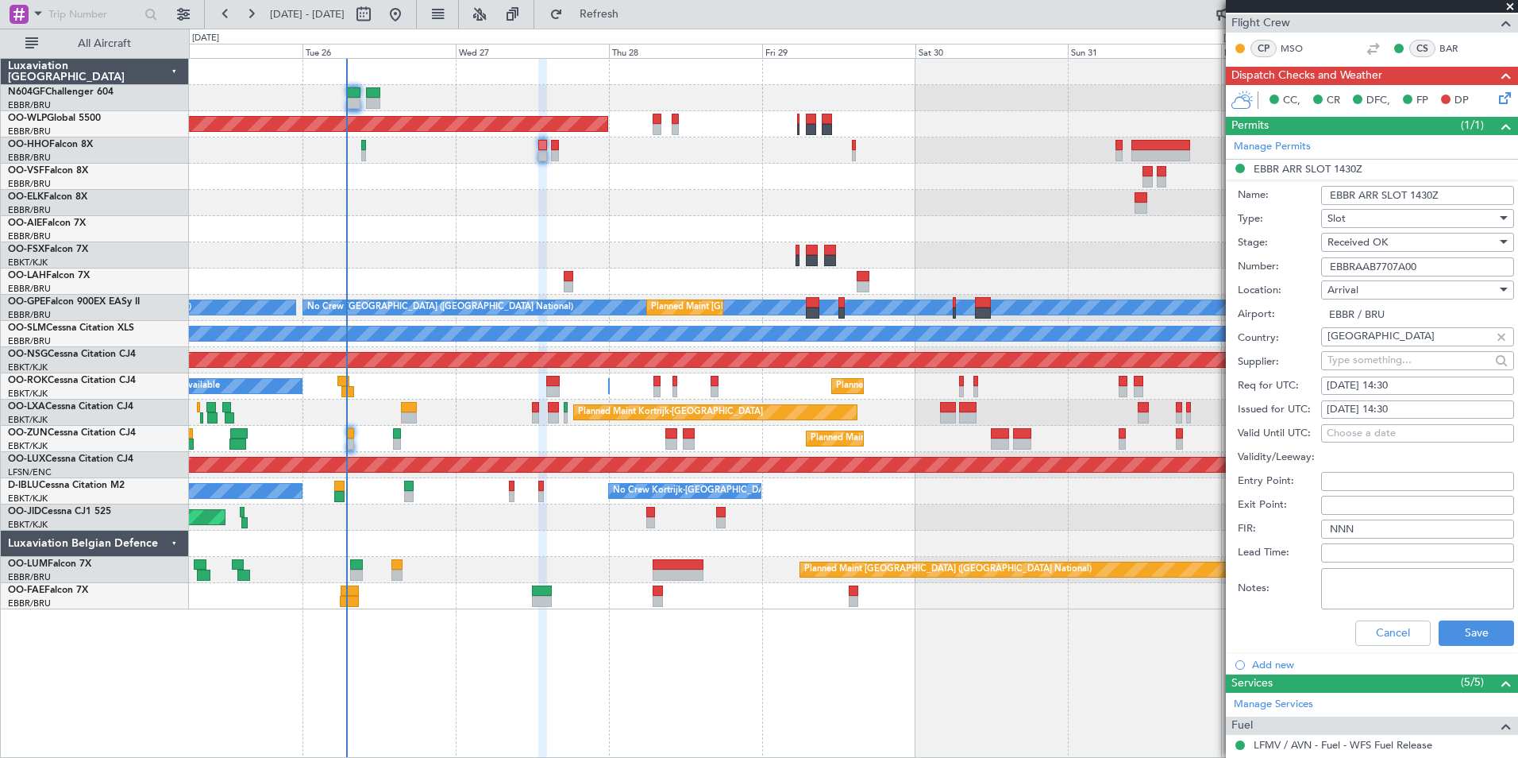
click at [1496, 99] on icon at bounding box center [1502, 95] width 13 height 13
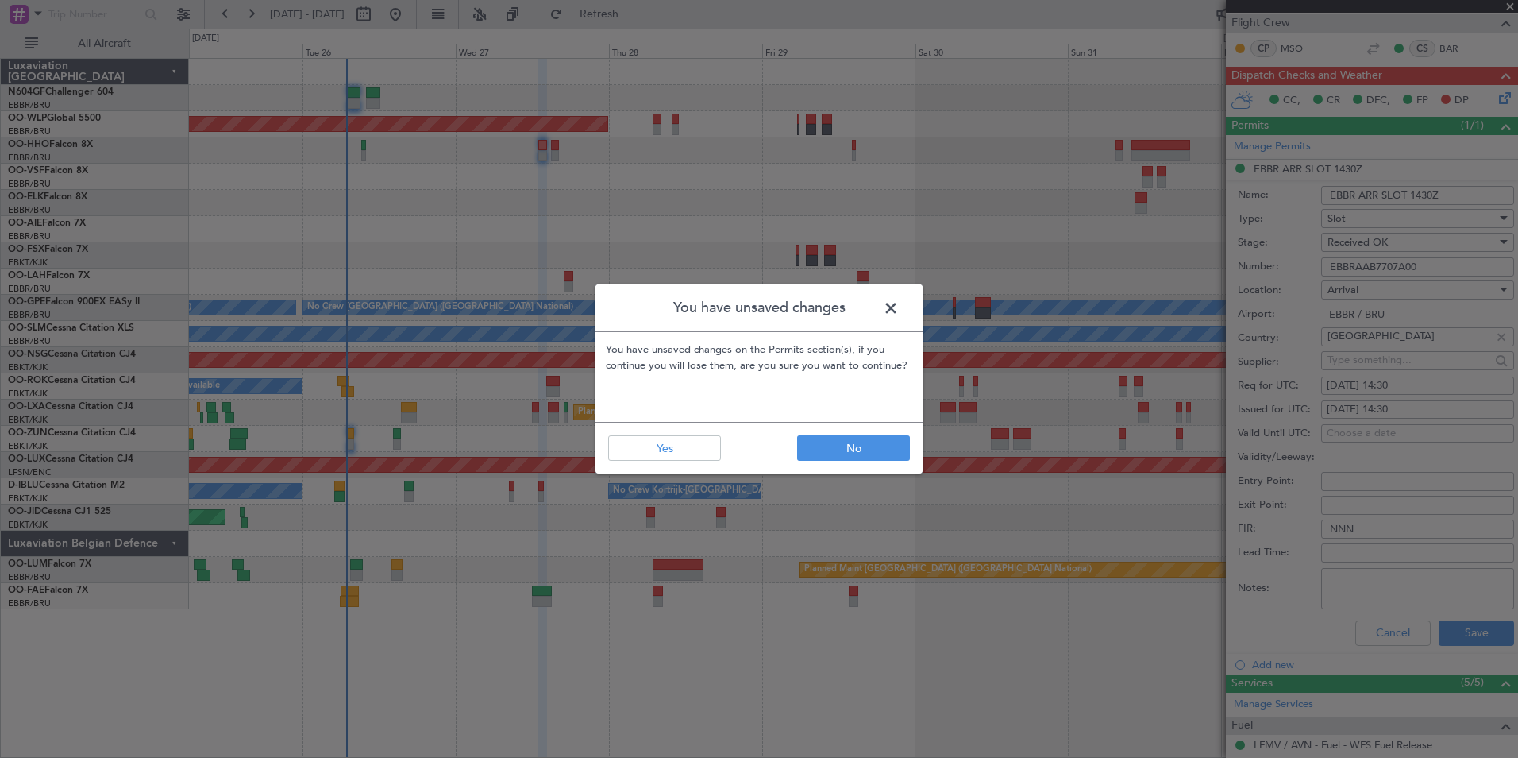
click at [899, 311] on span at bounding box center [899, 312] width 0 height 32
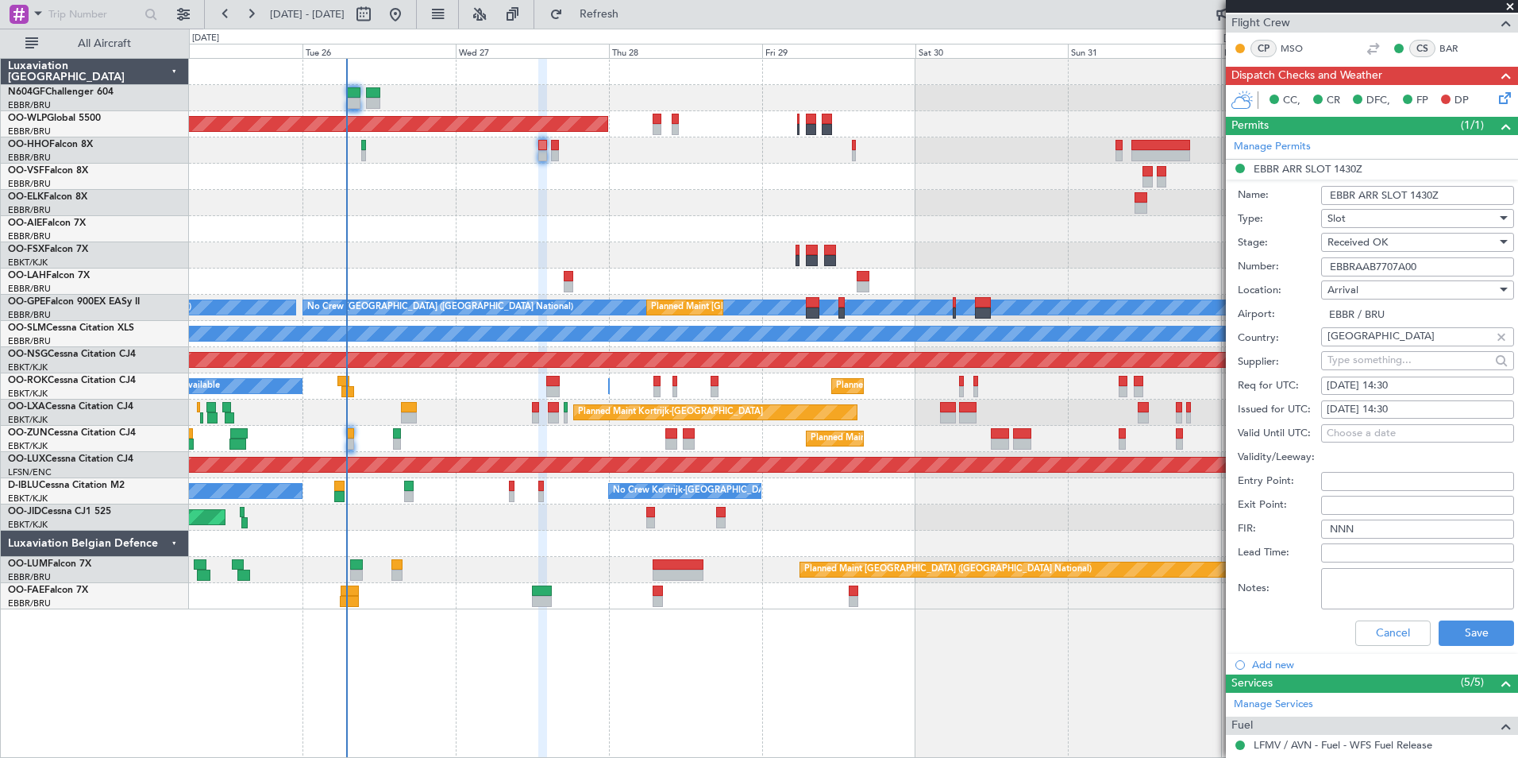
click at [1434, 104] on div "DP" at bounding box center [1454, 101] width 41 height 24
click at [1448, 95] on button at bounding box center [1446, 100] width 10 height 10
click at [1393, 642] on button "Cancel" at bounding box center [1393, 632] width 75 height 25
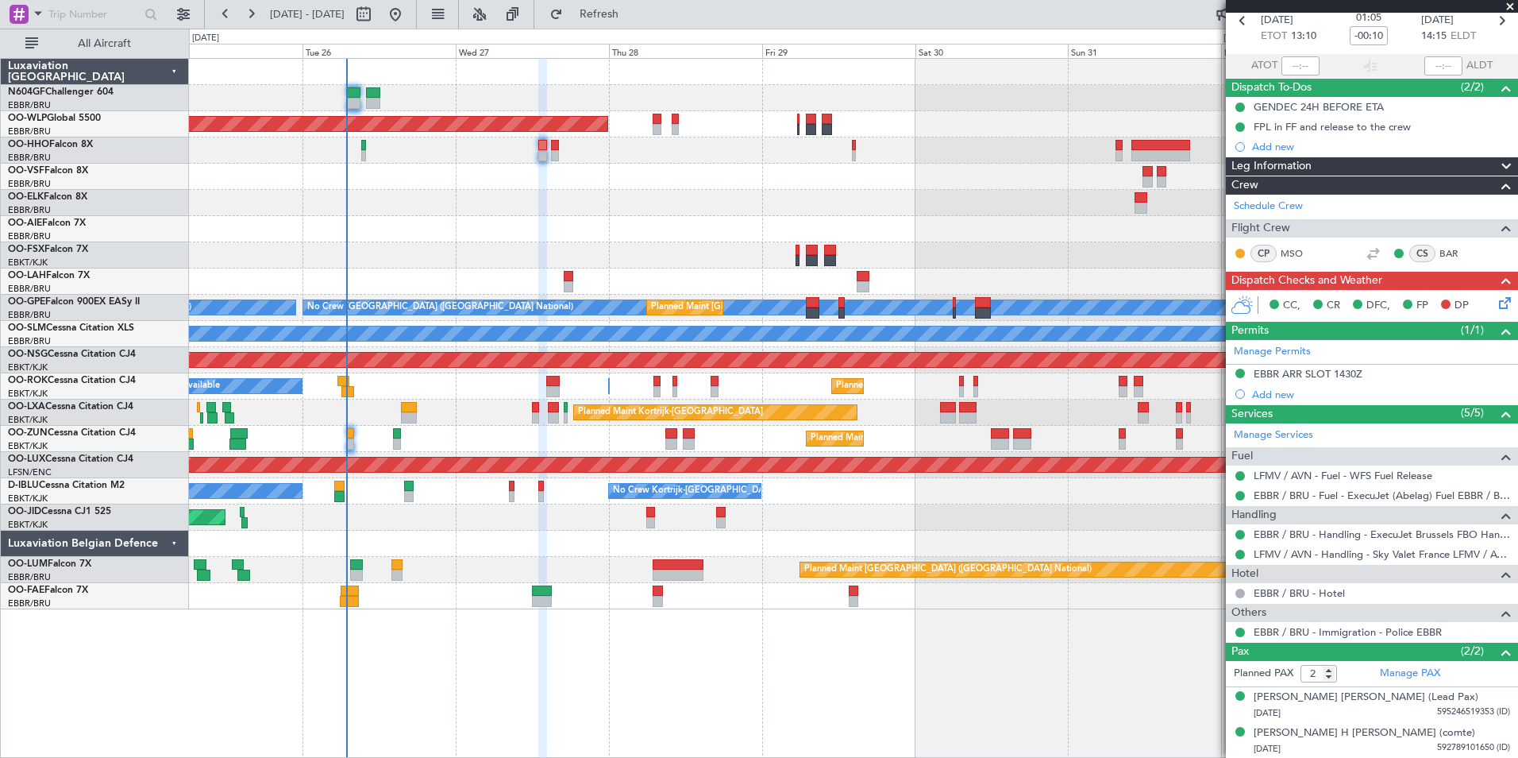
click at [1496, 299] on icon at bounding box center [1502, 300] width 13 height 13
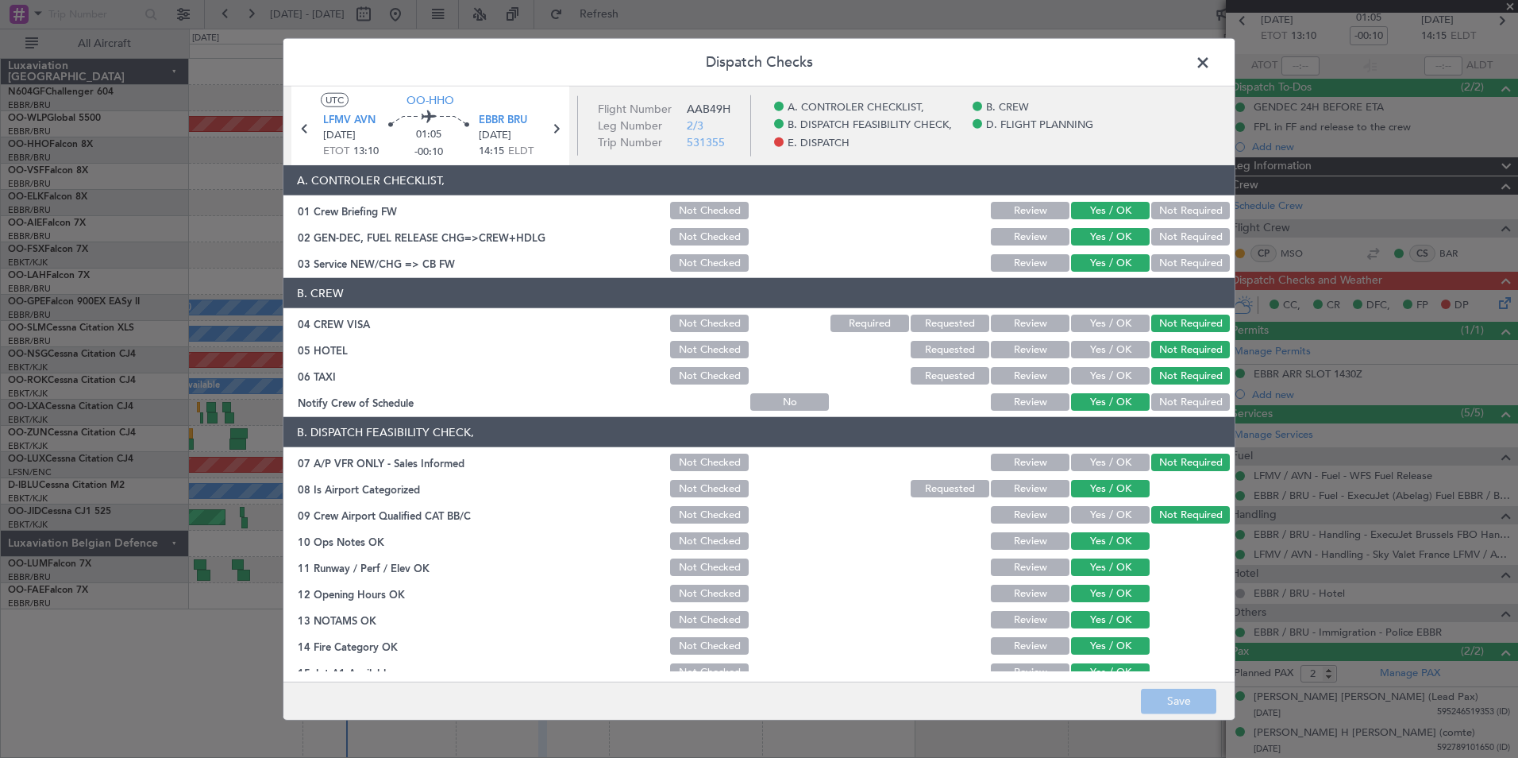
scroll to position [294, 0]
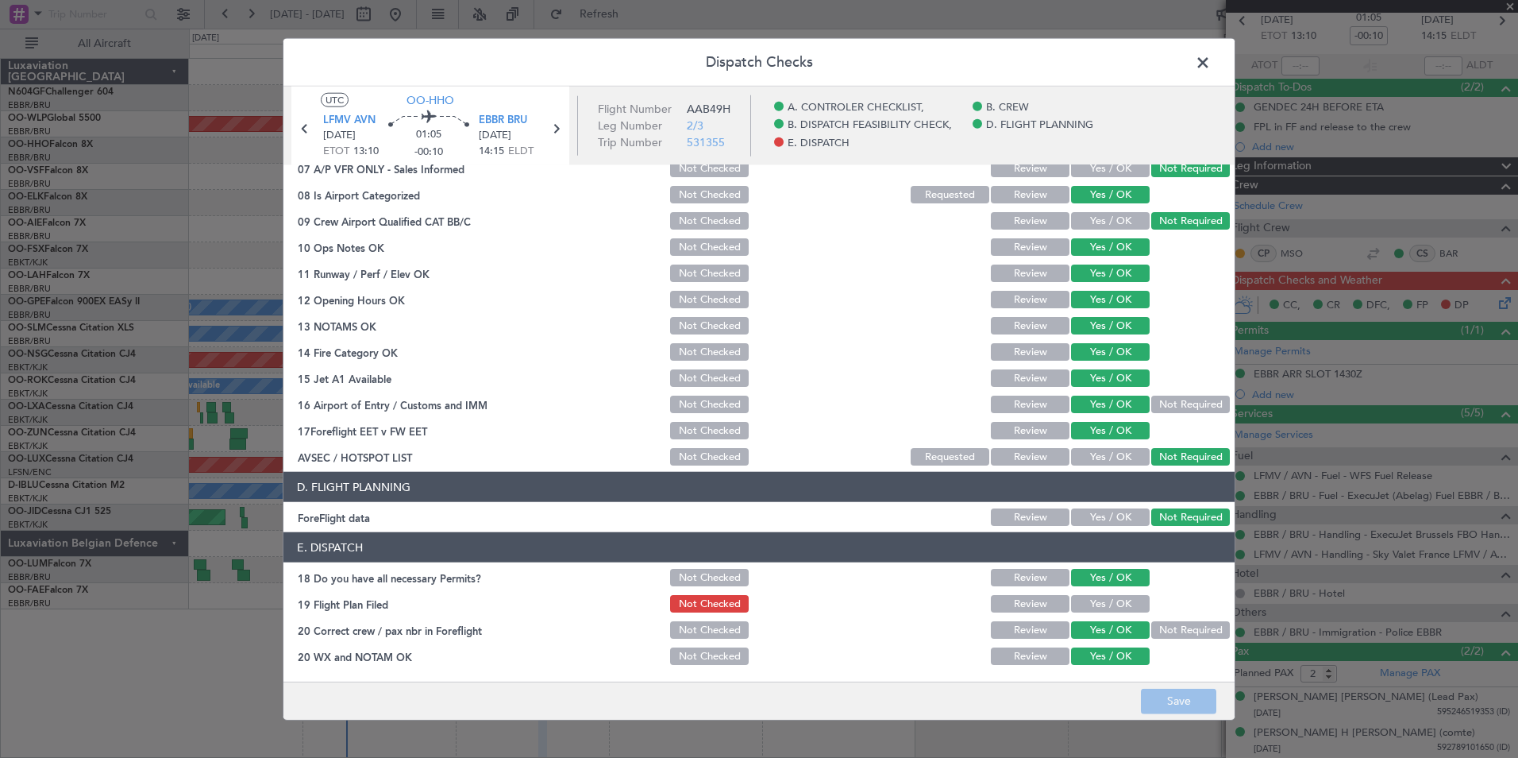
click at [1122, 603] on button "Yes / OK" at bounding box center [1110, 603] width 79 height 17
click at [1179, 696] on button "Save" at bounding box center [1178, 700] width 75 height 25
click at [1211, 72] on span at bounding box center [1211, 67] width 0 height 32
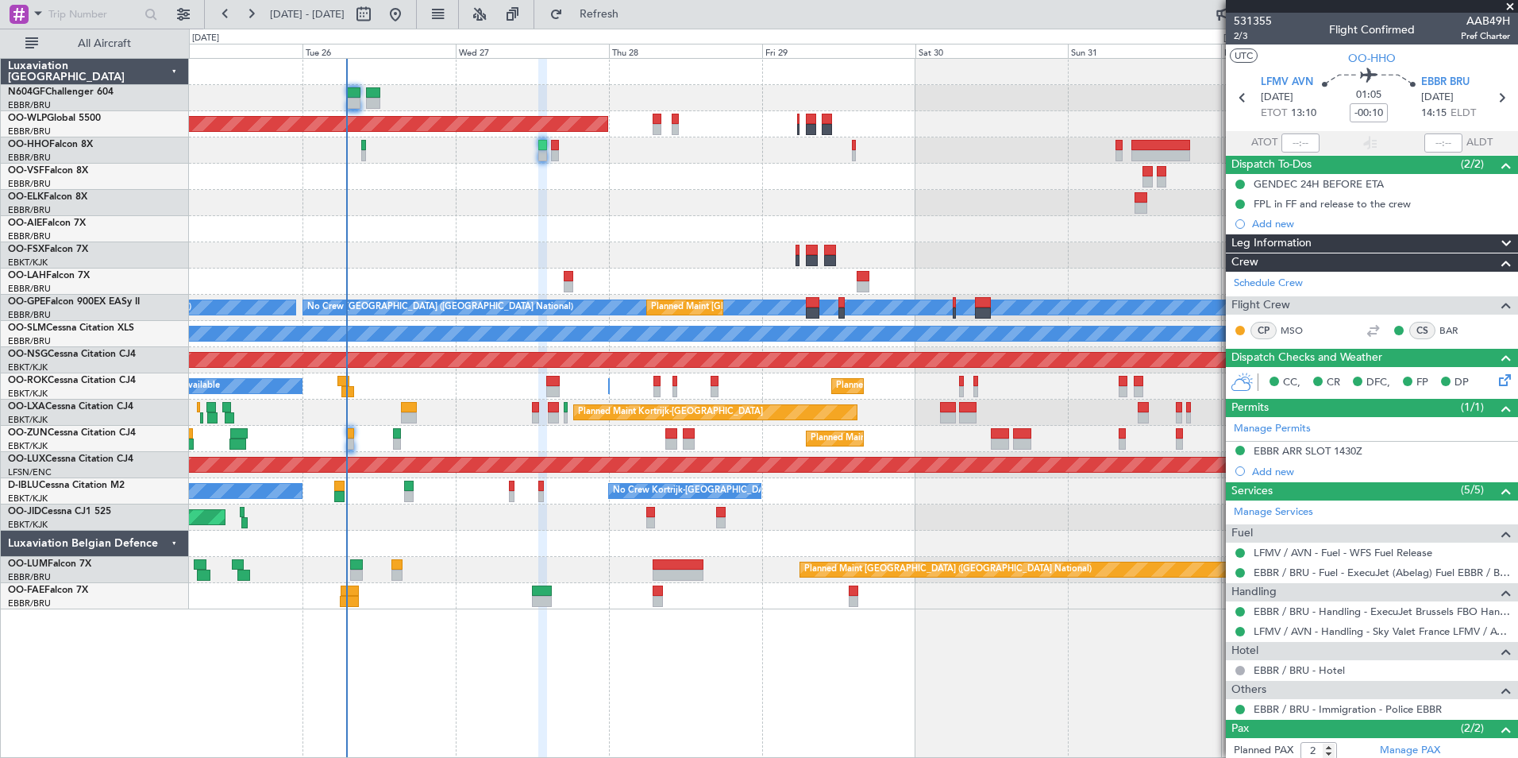
scroll to position [1, 0]
click at [1491, 96] on icon at bounding box center [1501, 97] width 21 height 21
type input "+00:05"
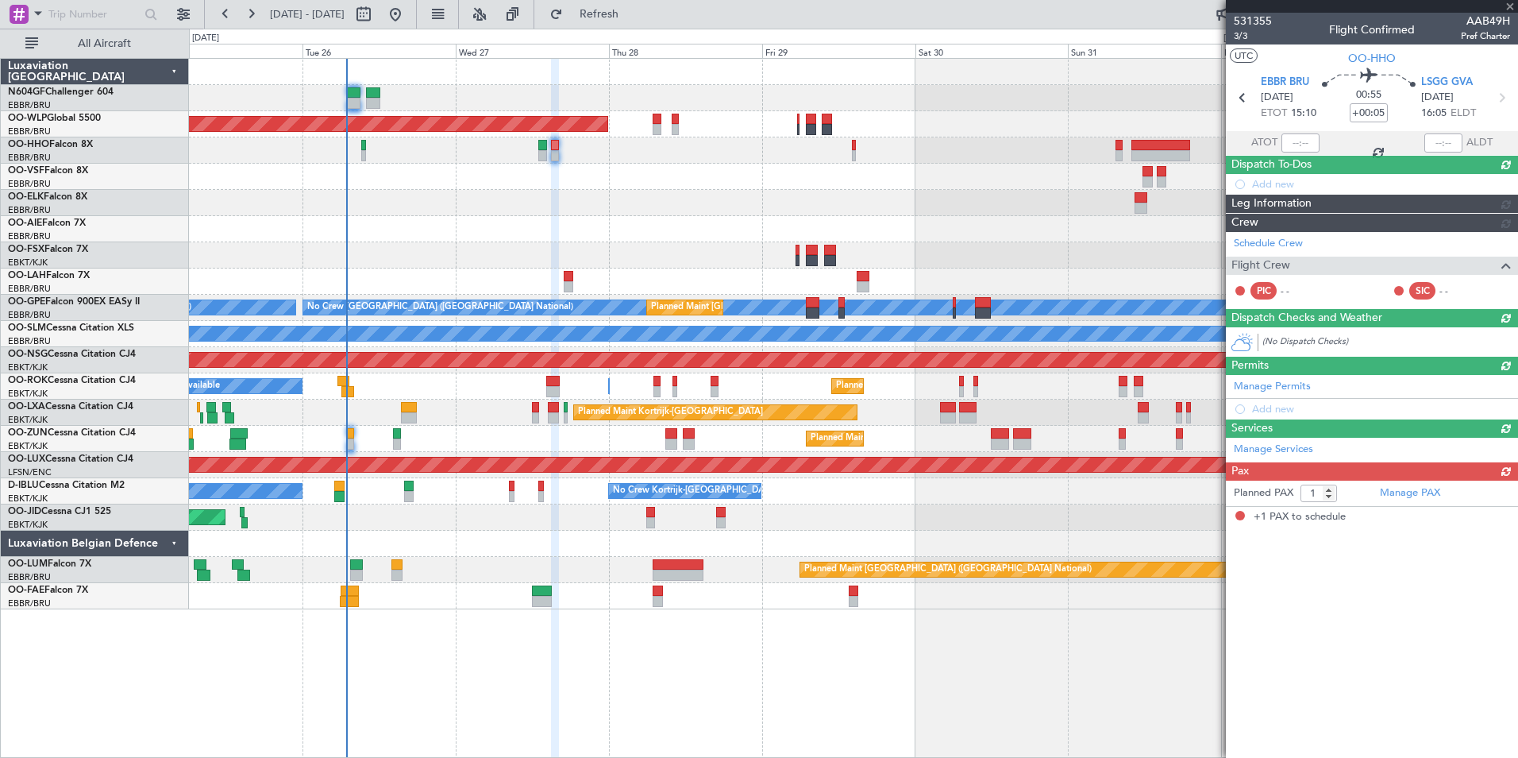
scroll to position [0, 0]
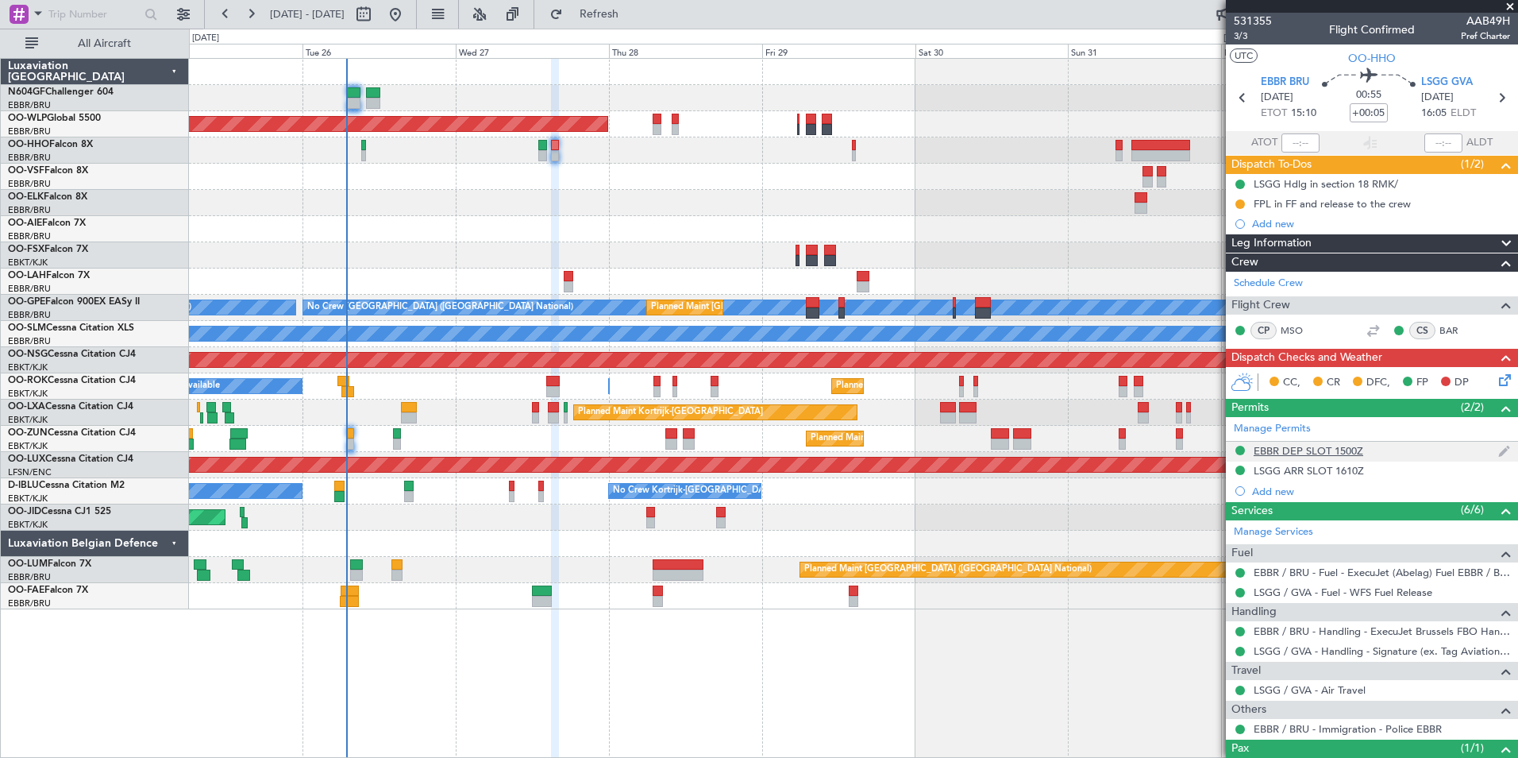
click at [1352, 452] on div "EBBR DEP SLOT 1500Z" at bounding box center [1309, 451] width 110 height 14
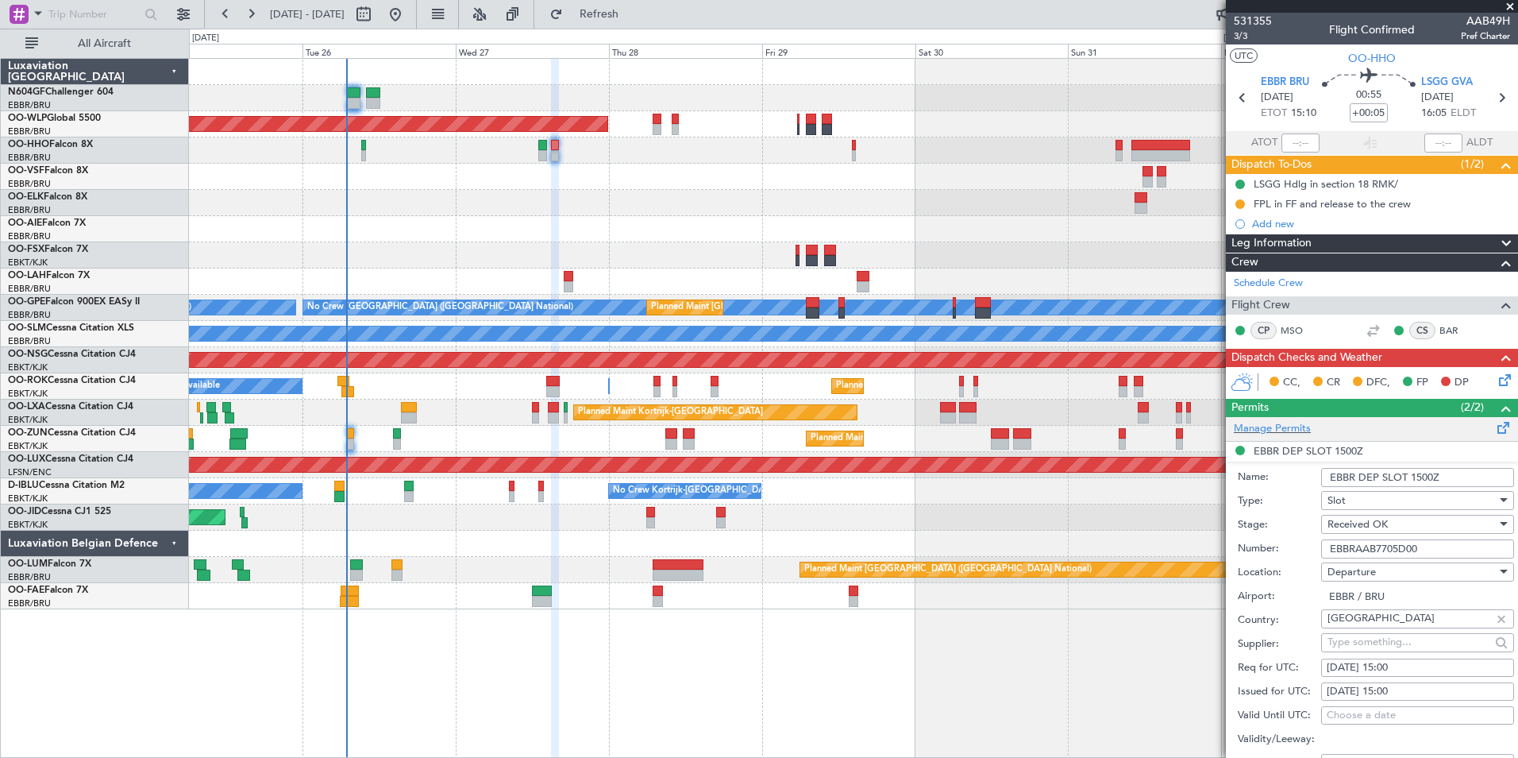
scroll to position [434, 0]
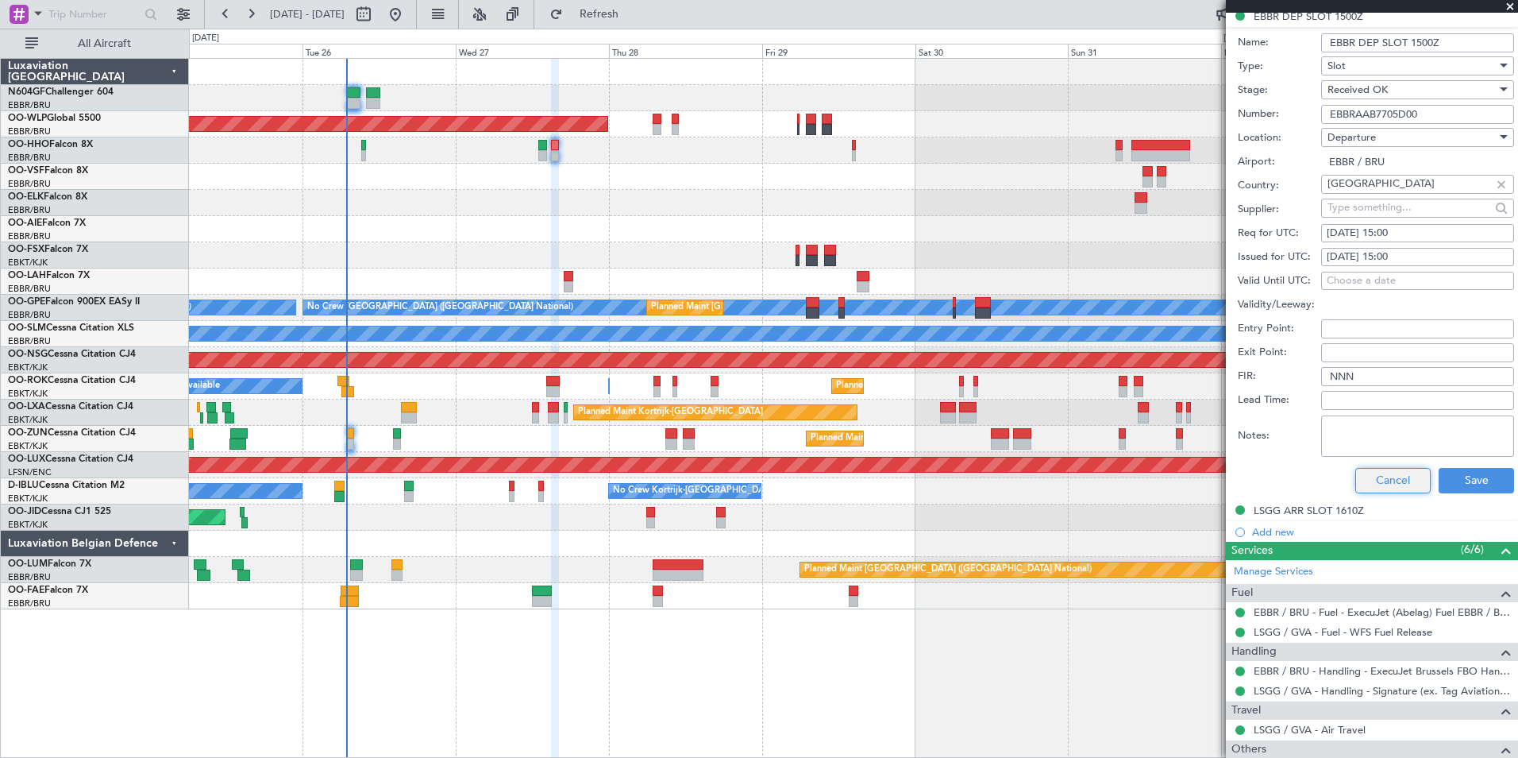
click at [1394, 480] on button "Cancel" at bounding box center [1393, 480] width 75 height 25
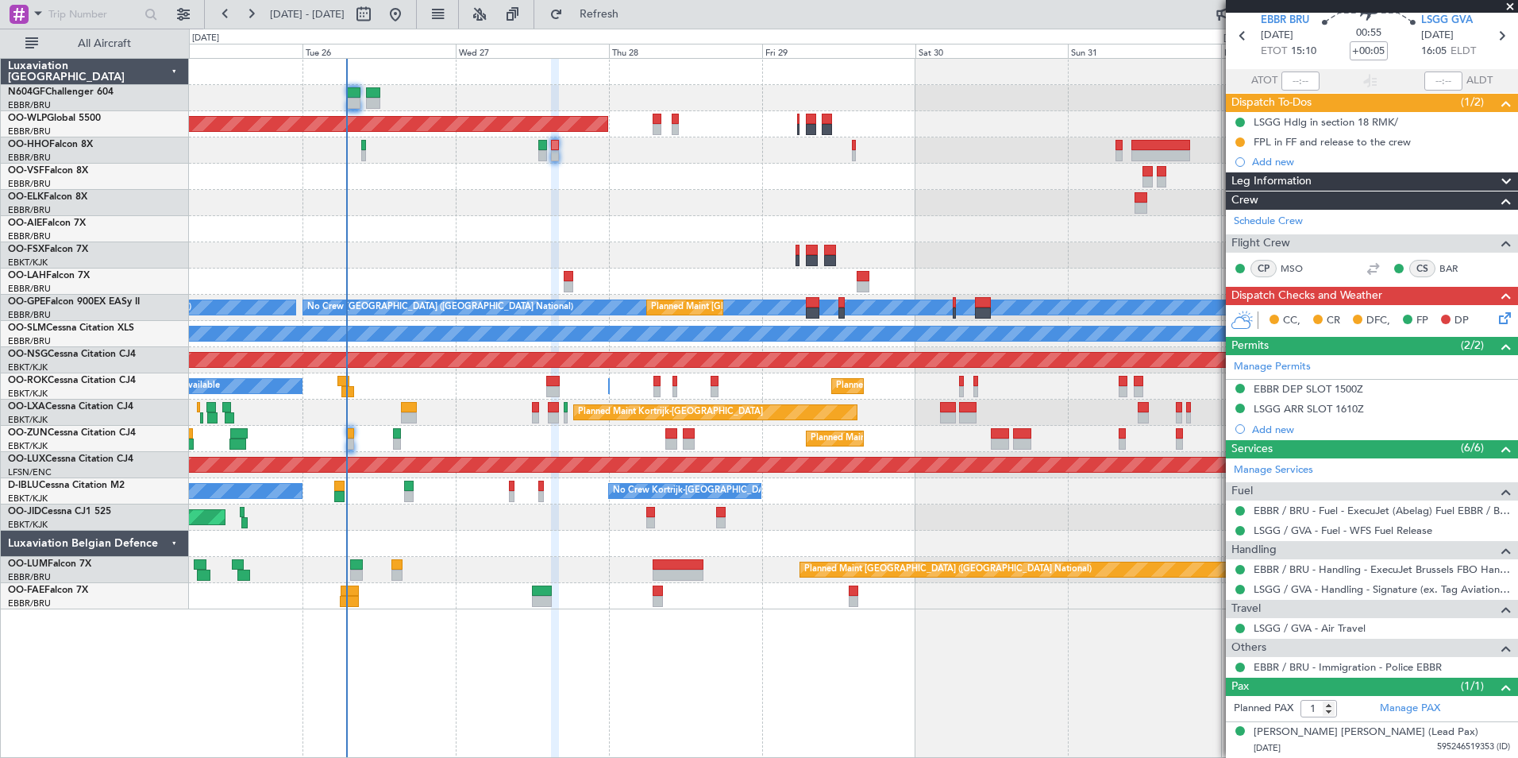
scroll to position [61, 0]
click at [1499, 322] on icon at bounding box center [1502, 316] width 13 height 13
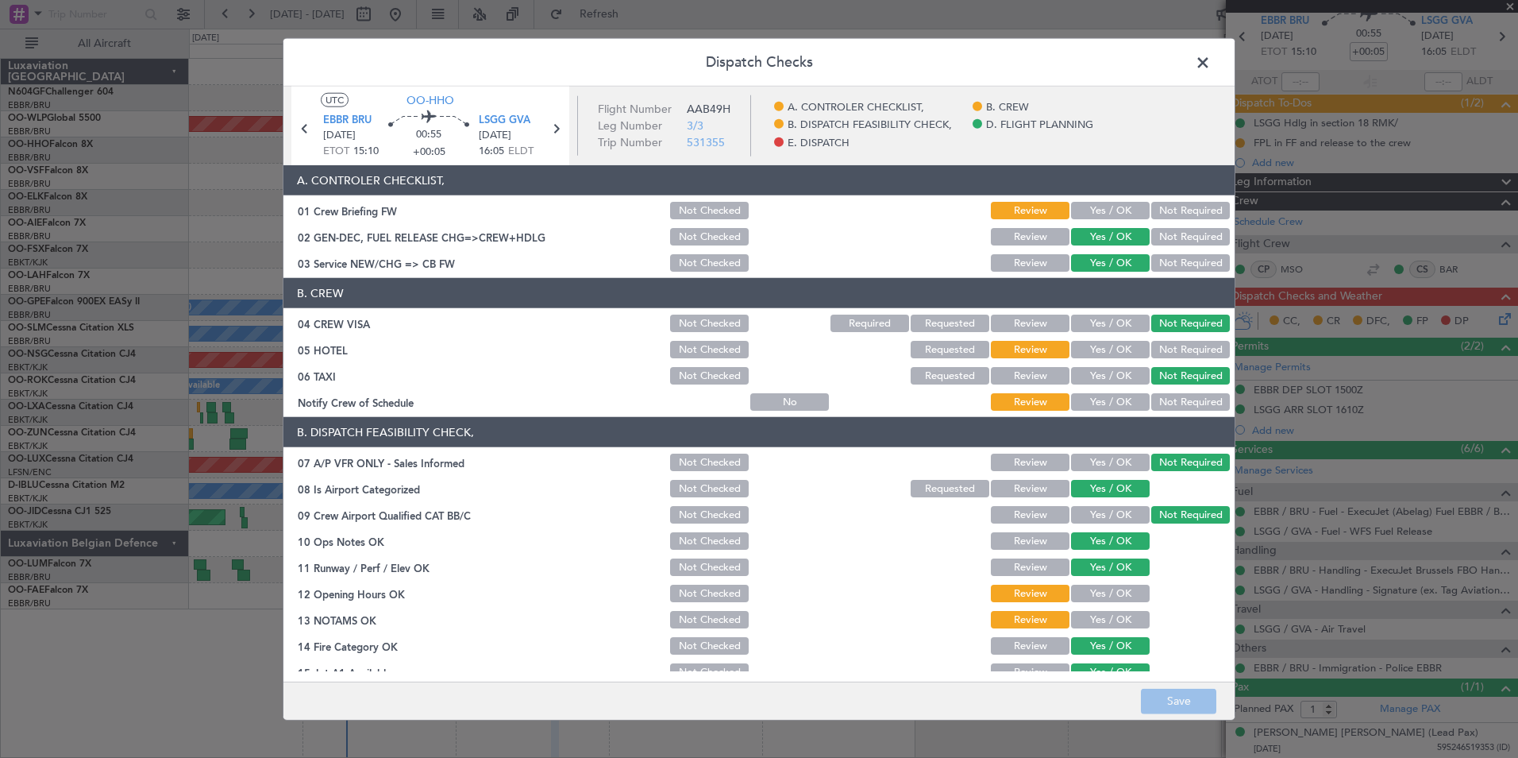
click at [1156, 349] on button "Not Required" at bounding box center [1191, 349] width 79 height 17
click at [1119, 404] on button "Yes / OK" at bounding box center [1110, 401] width 79 height 17
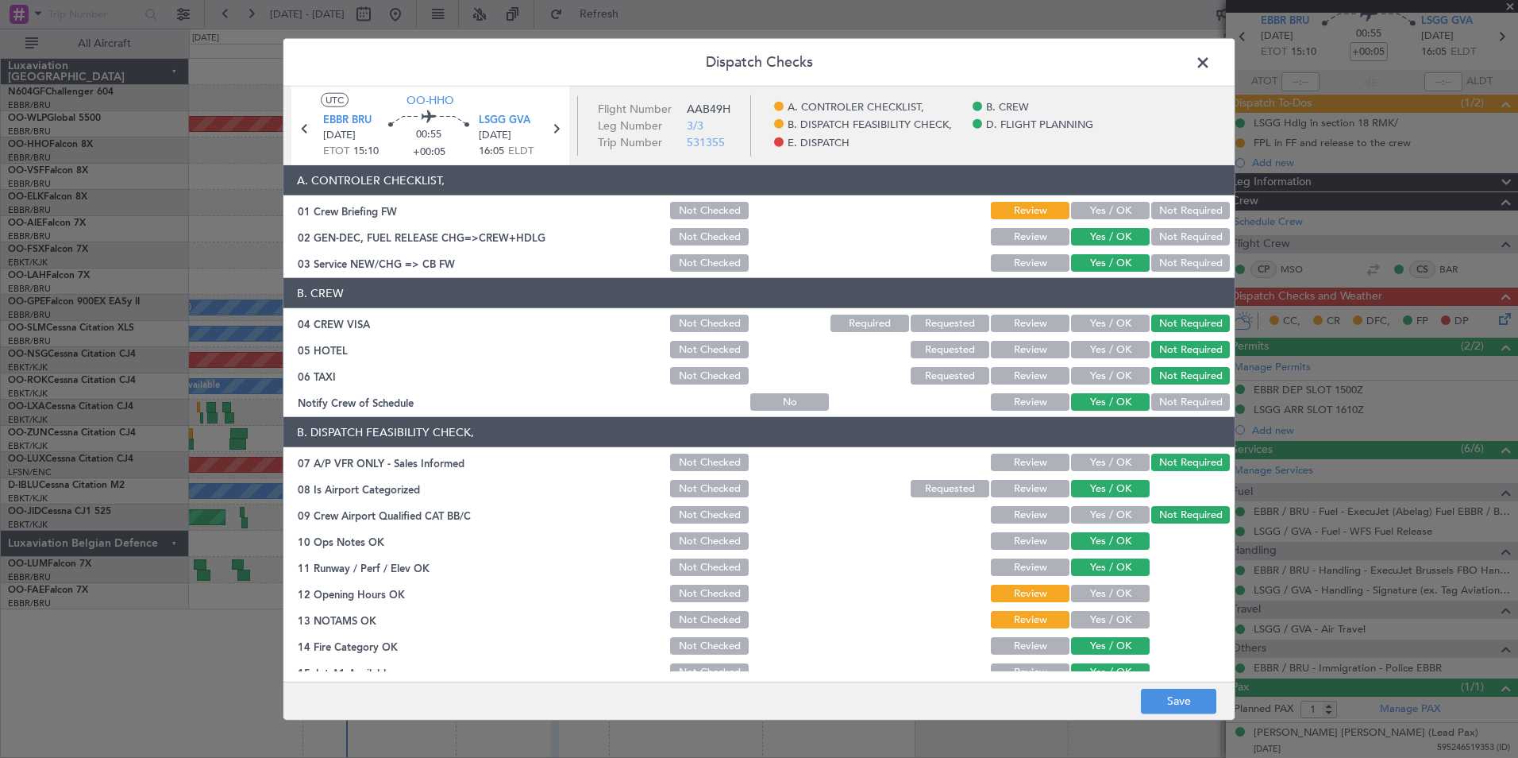
click at [1104, 596] on button "Yes / OK" at bounding box center [1110, 592] width 79 height 17
click at [1104, 619] on button "Yes / OK" at bounding box center [1110, 619] width 79 height 17
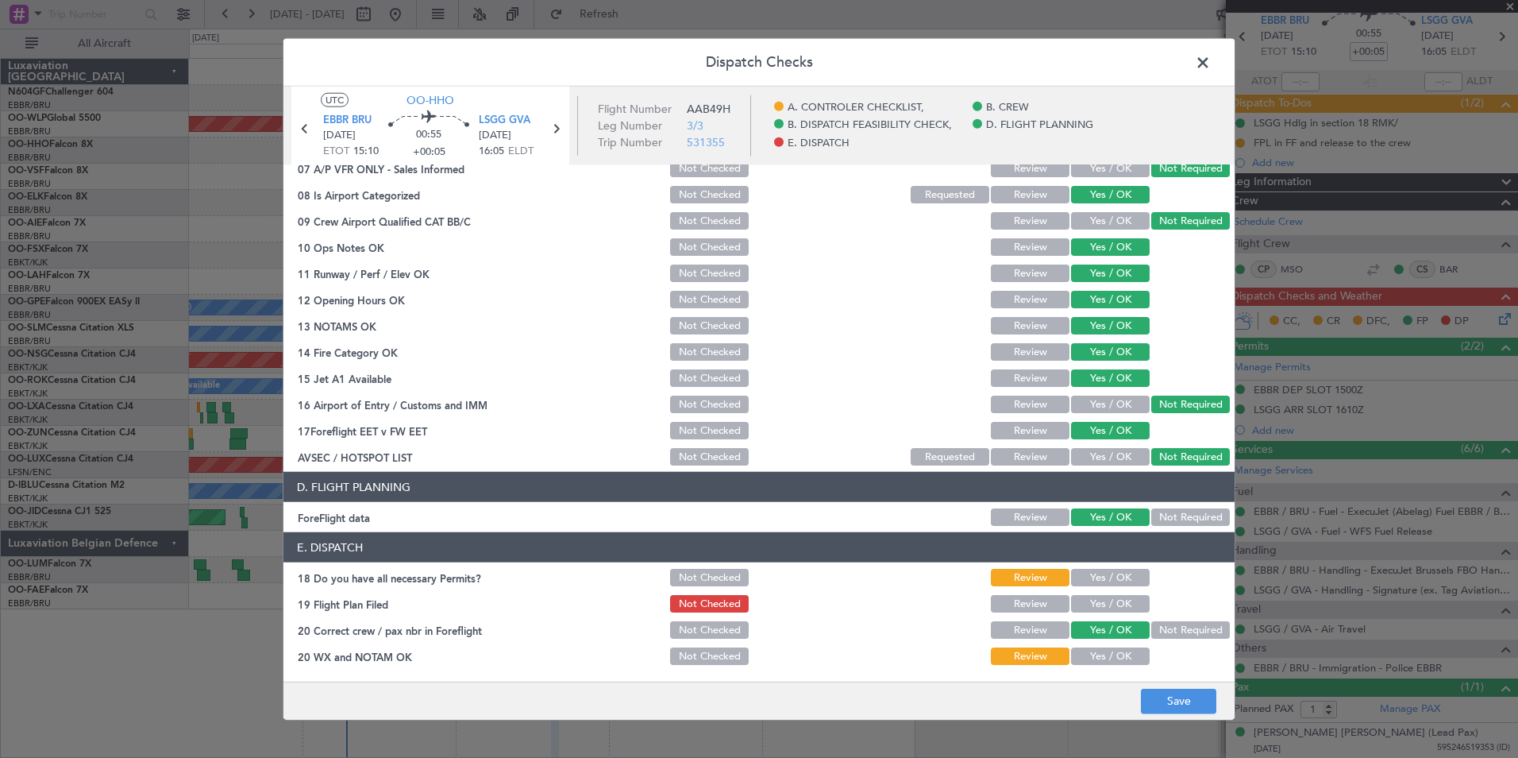
click at [1075, 658] on button "Yes / OK" at bounding box center [1110, 655] width 79 height 17
click at [1101, 581] on button "Yes / OK" at bounding box center [1110, 577] width 79 height 17
click at [1104, 604] on button "Yes / OK" at bounding box center [1110, 603] width 79 height 17
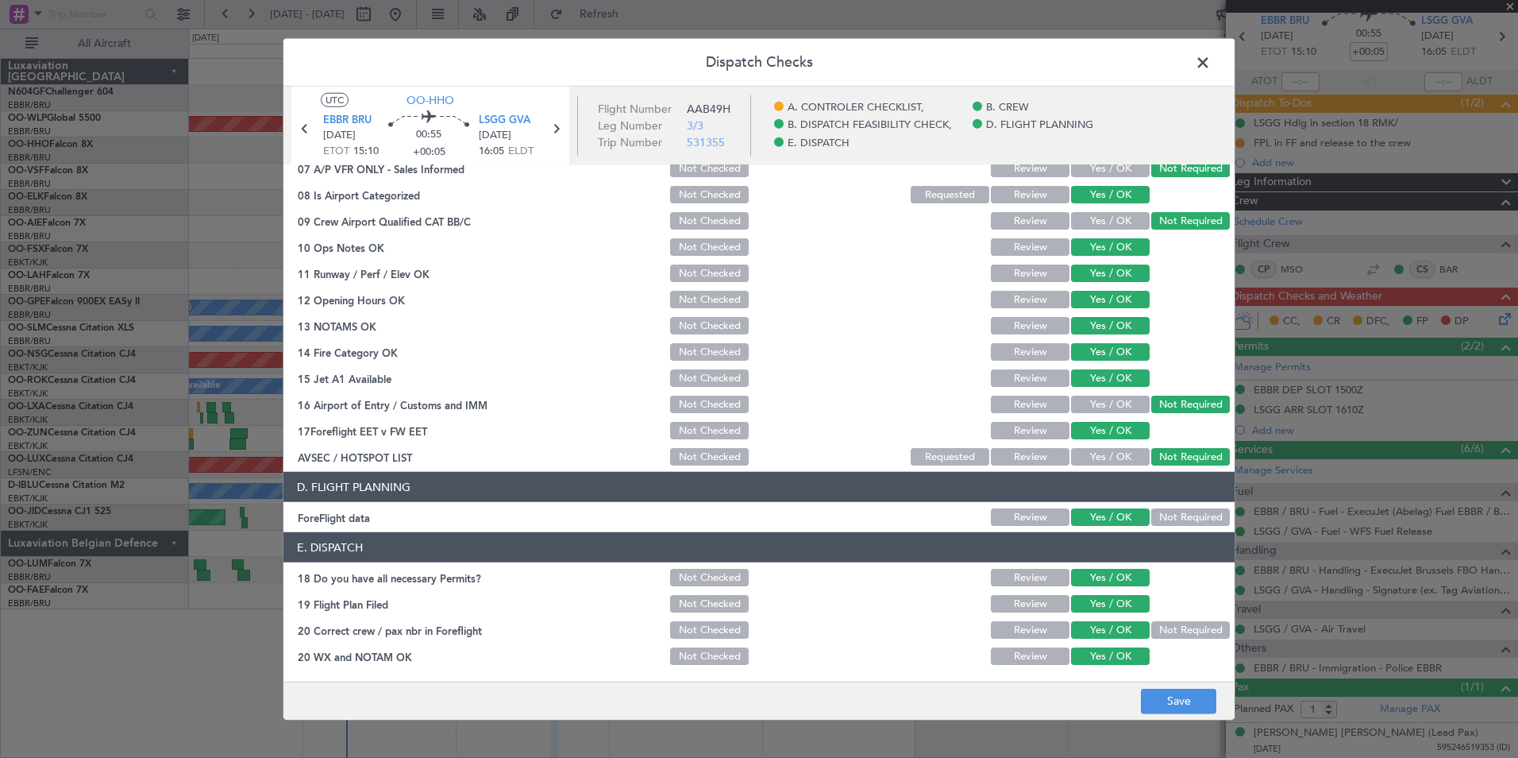
scroll to position [0, 0]
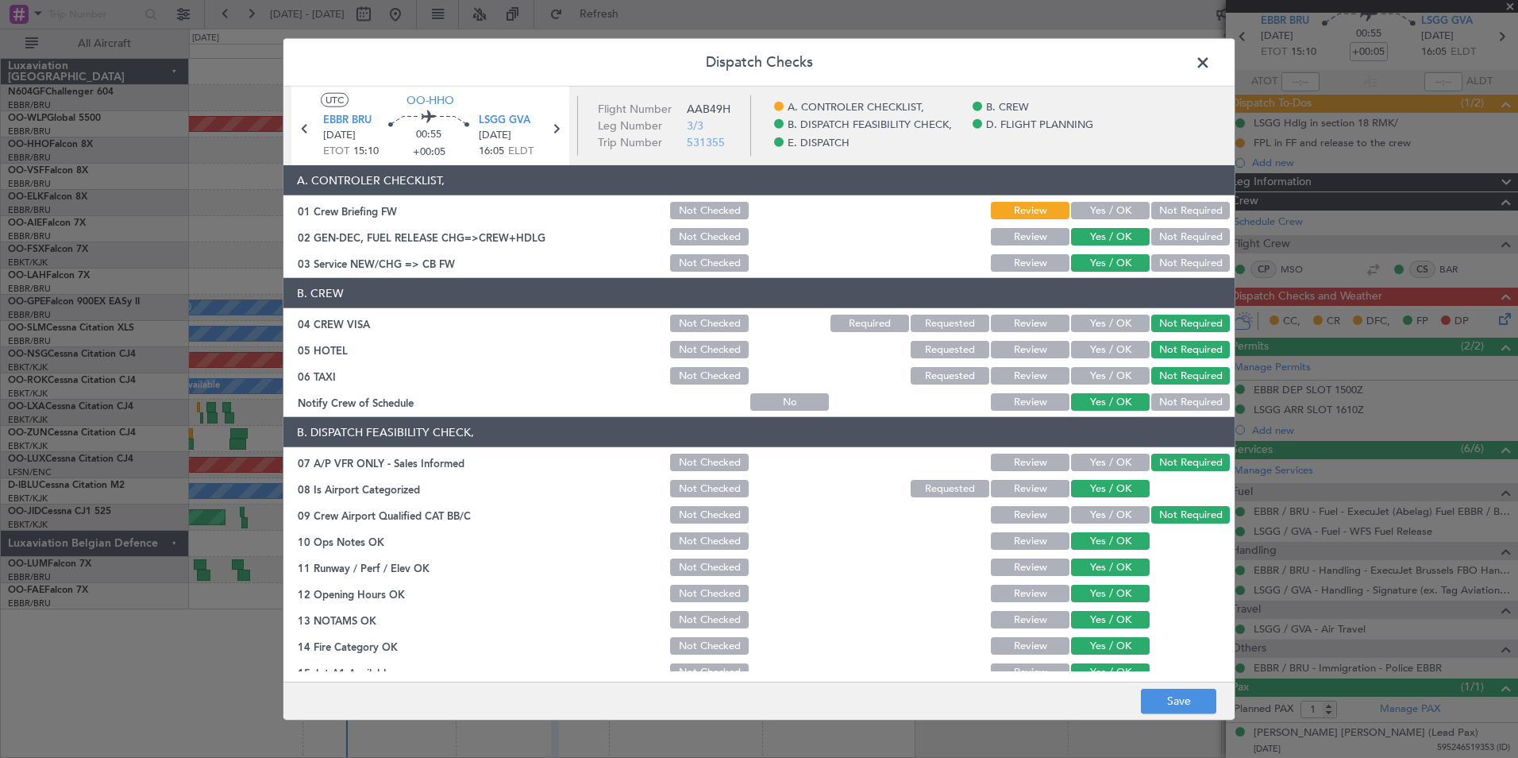
click at [1101, 211] on button "Yes / OK" at bounding box center [1110, 210] width 79 height 17
click at [1194, 705] on button "Save" at bounding box center [1178, 700] width 75 height 25
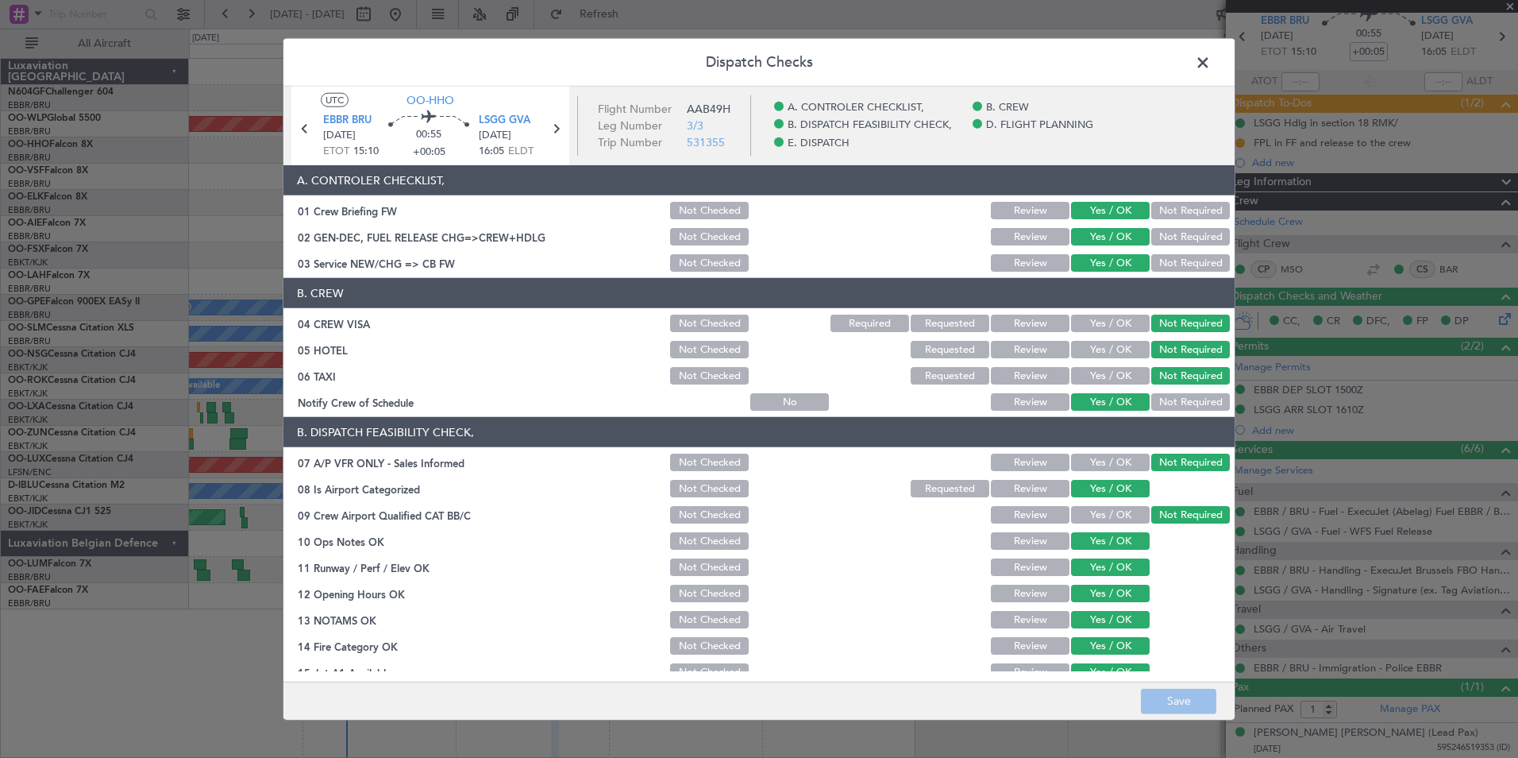
click at [1217, 64] on header "Dispatch Checks" at bounding box center [759, 63] width 951 height 48
click at [1211, 64] on span at bounding box center [1211, 67] width 0 height 32
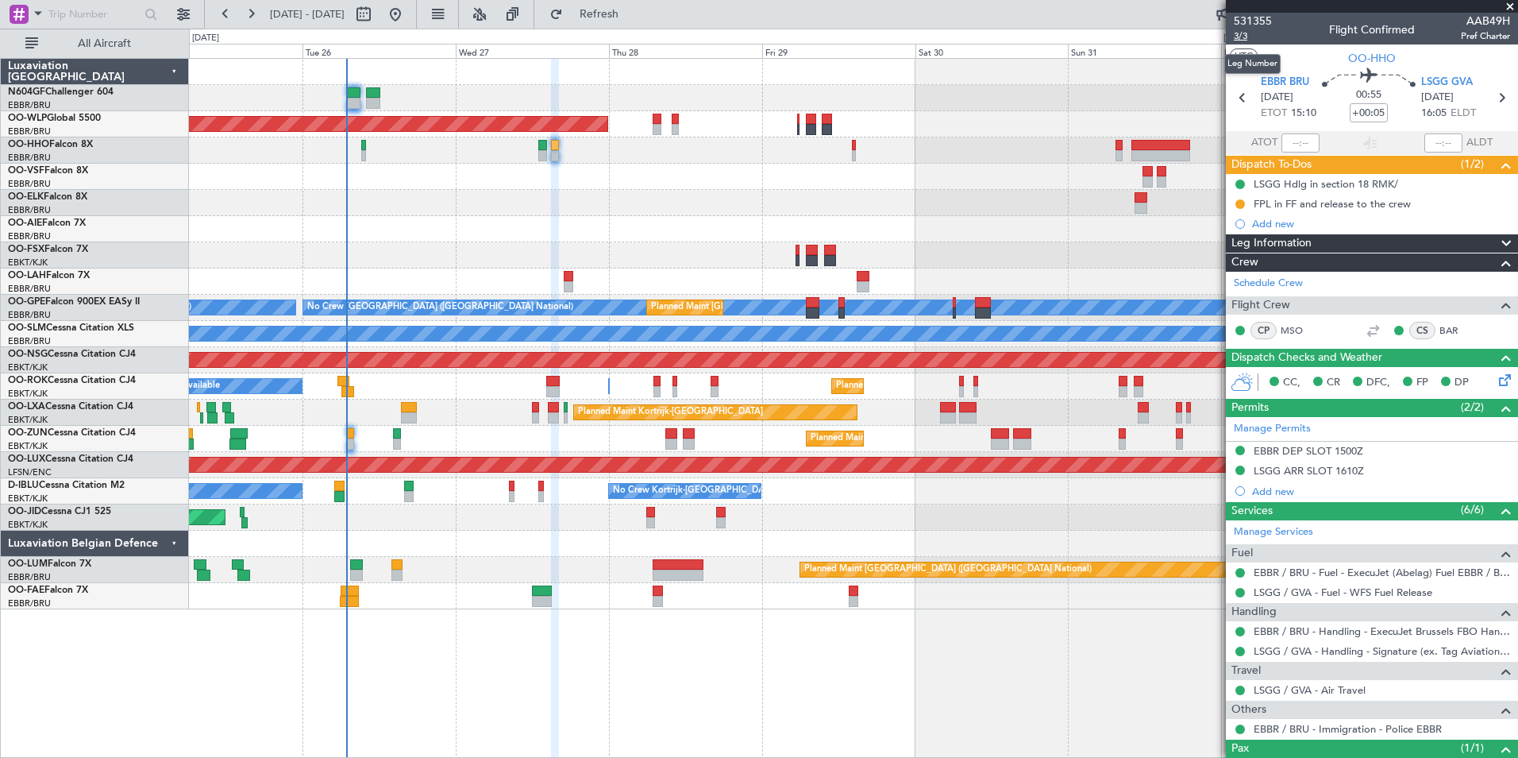
click at [1248, 39] on span "3/3" at bounding box center [1253, 36] width 38 height 14
click at [633, 14] on span "Refresh" at bounding box center [599, 14] width 67 height 11
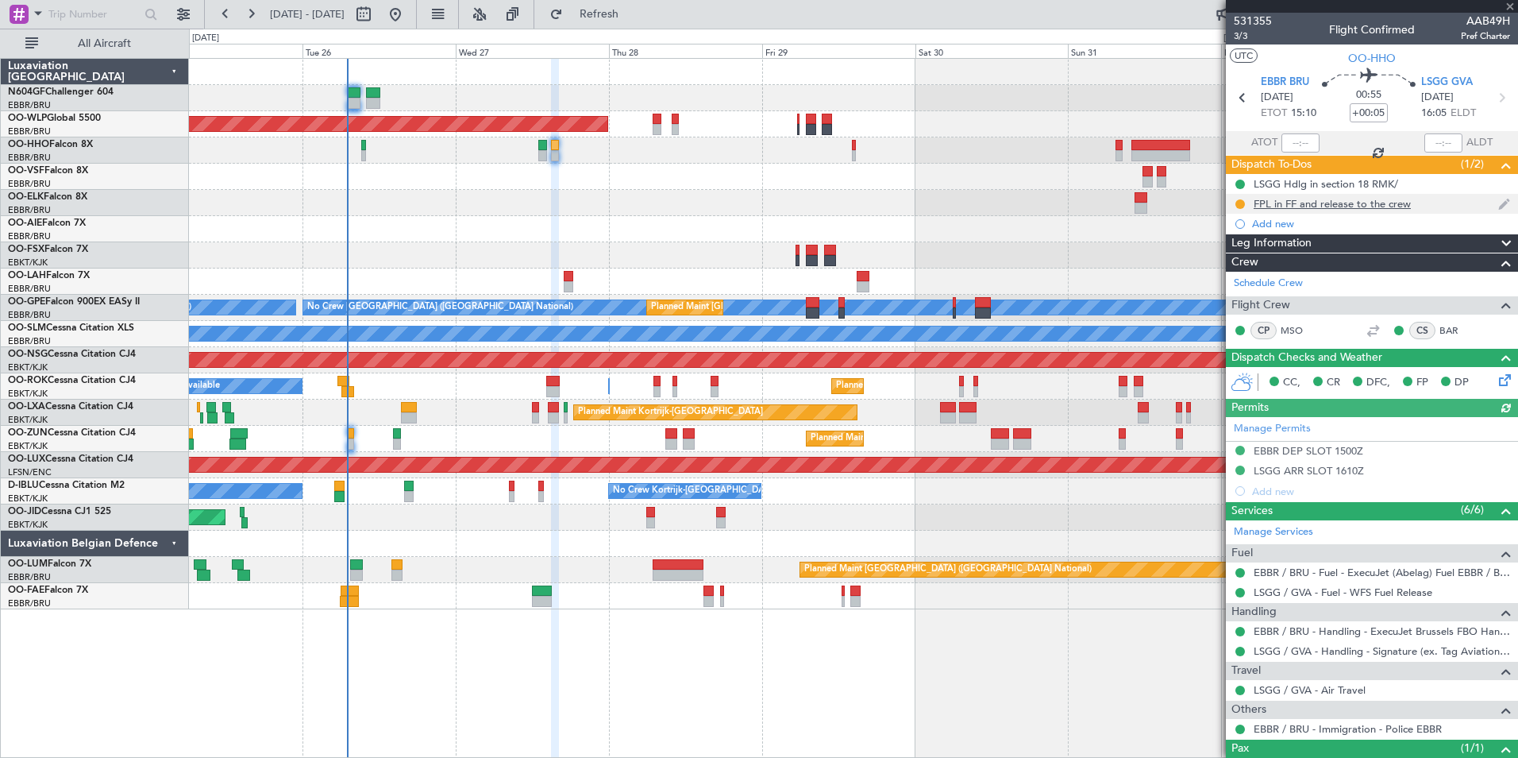
click at [1244, 198] on nimbus-traffic-light at bounding box center [1240, 204] width 13 height 13
click at [1244, 204] on button at bounding box center [1241, 204] width 10 height 10
click at [1244, 271] on span "Completed" at bounding box center [1247, 274] width 52 height 16
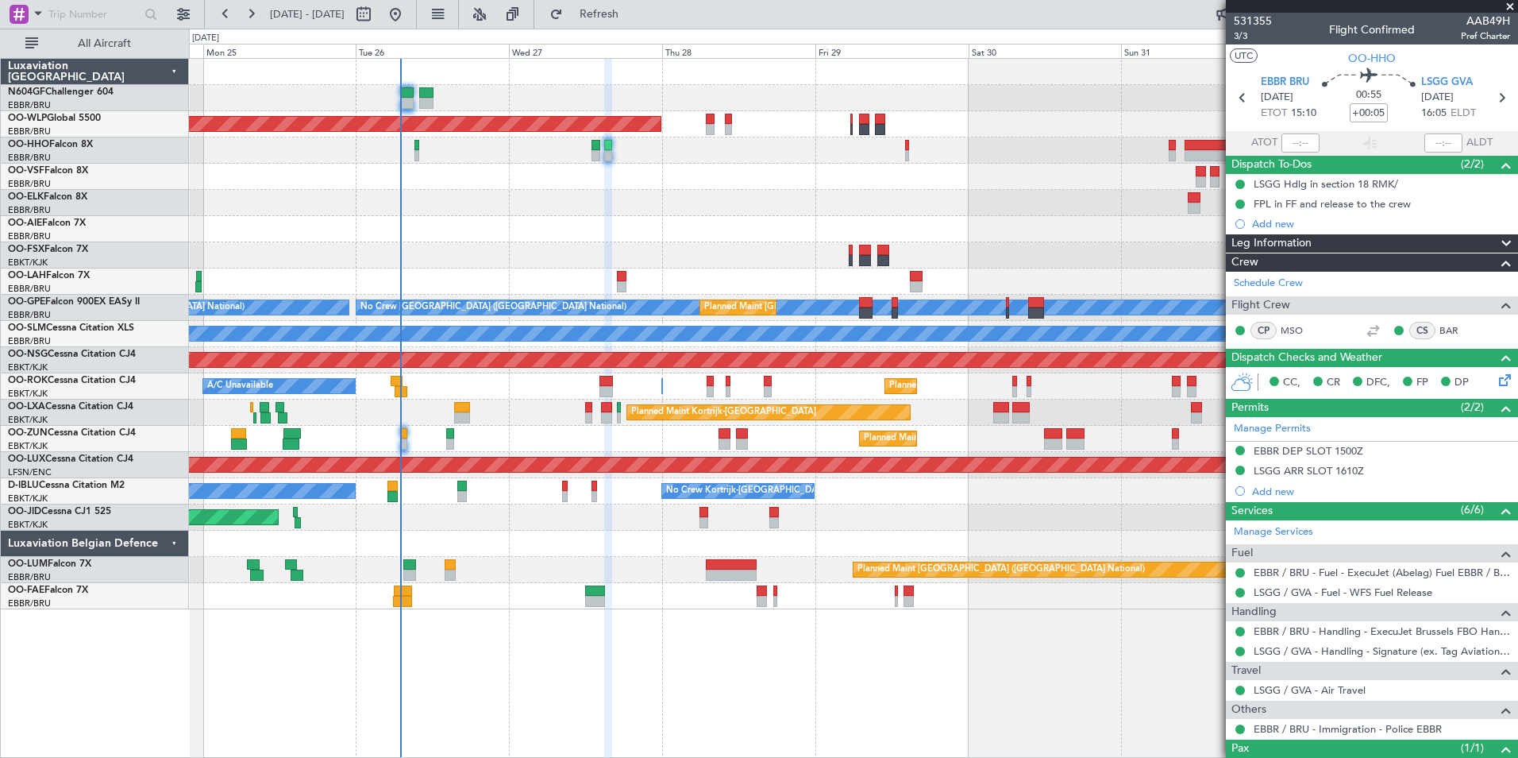
click at [722, 221] on div "Planned Maint Berlin (Brandenburg) Planned Maint London (Farnborough) Planned M…" at bounding box center [853, 334] width 1329 height 550
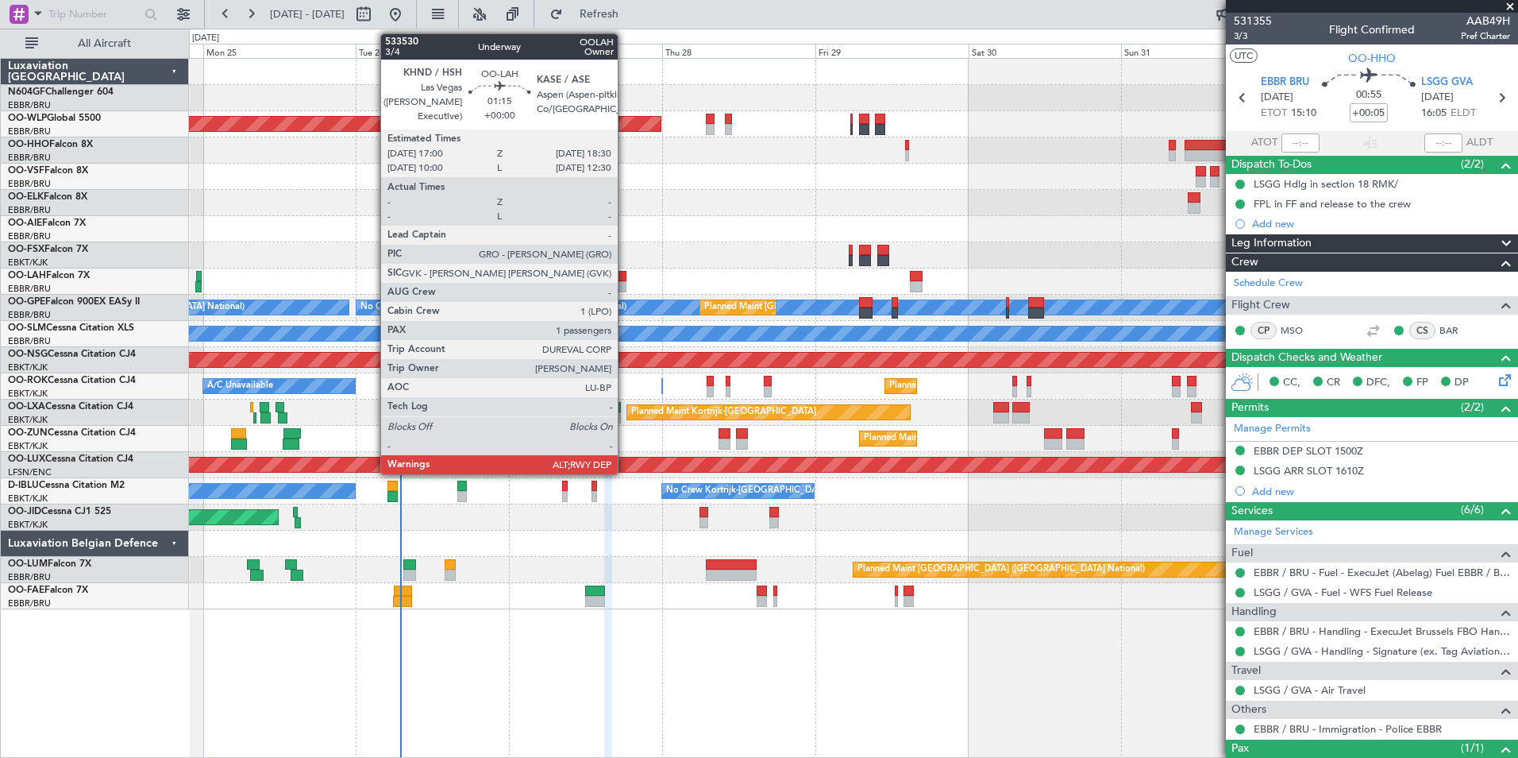
click at [625, 281] on div at bounding box center [622, 286] width 10 height 11
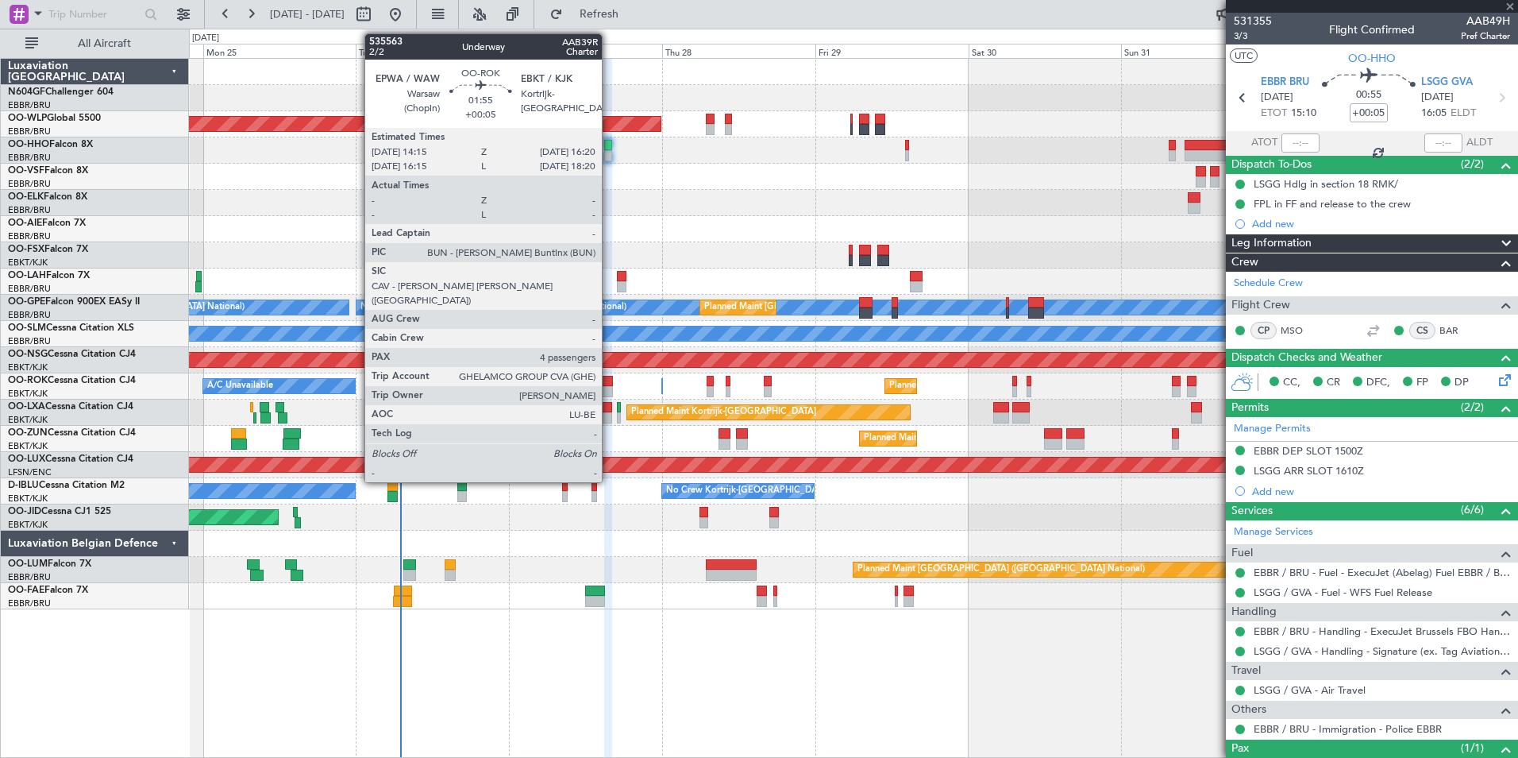
click at [609, 386] on div at bounding box center [607, 391] width 14 height 11
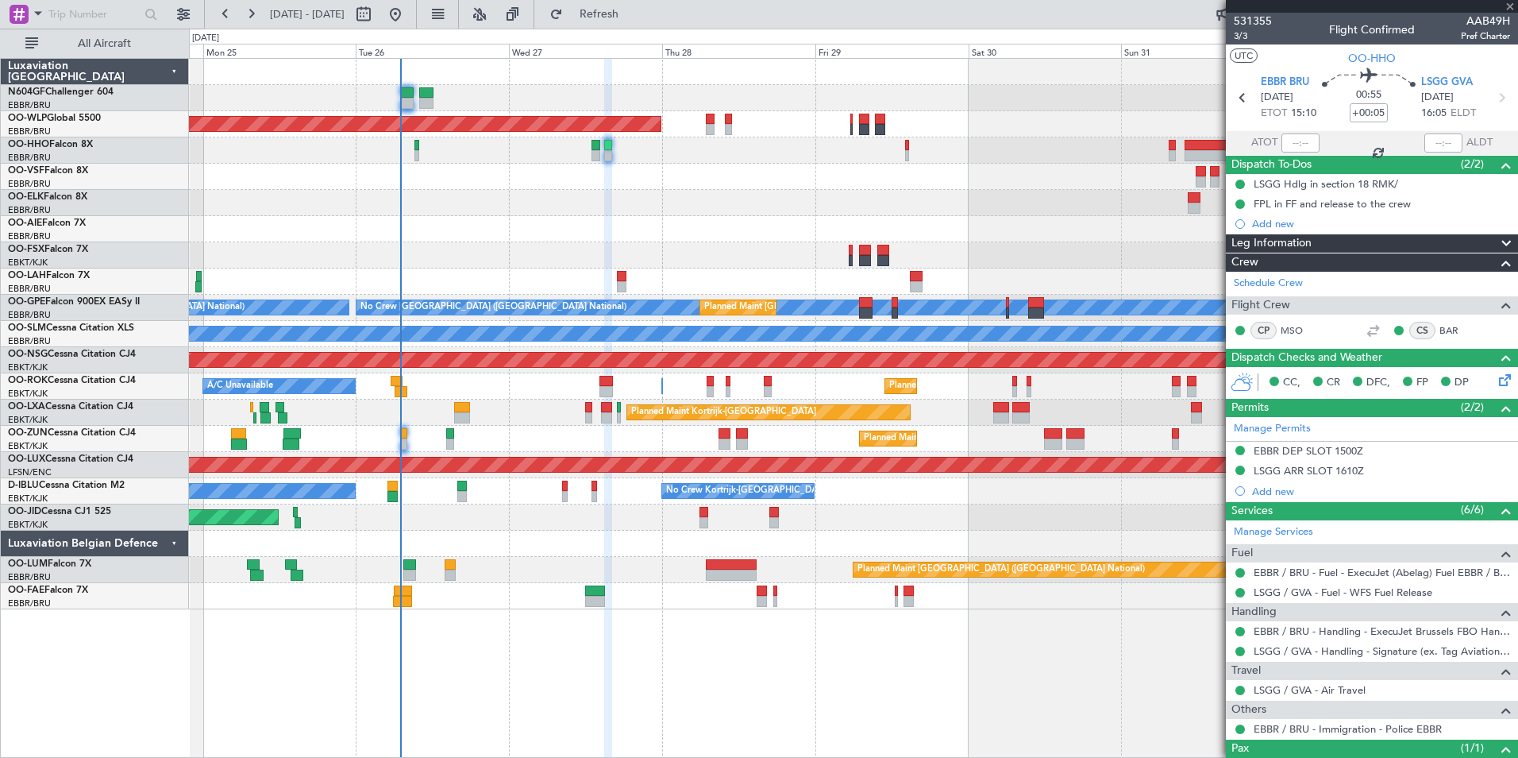
type input "4"
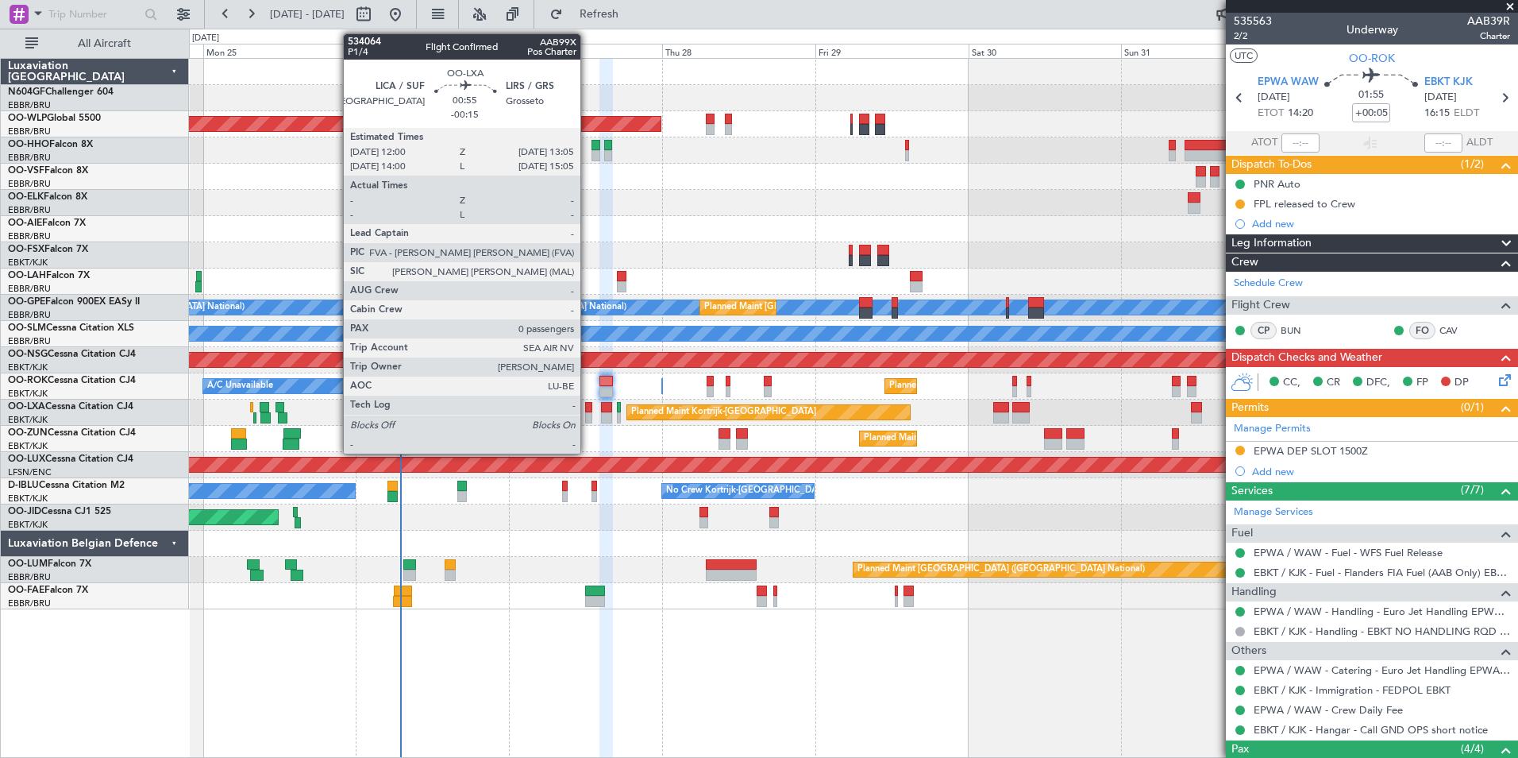
click at [588, 418] on div at bounding box center [588, 417] width 7 height 11
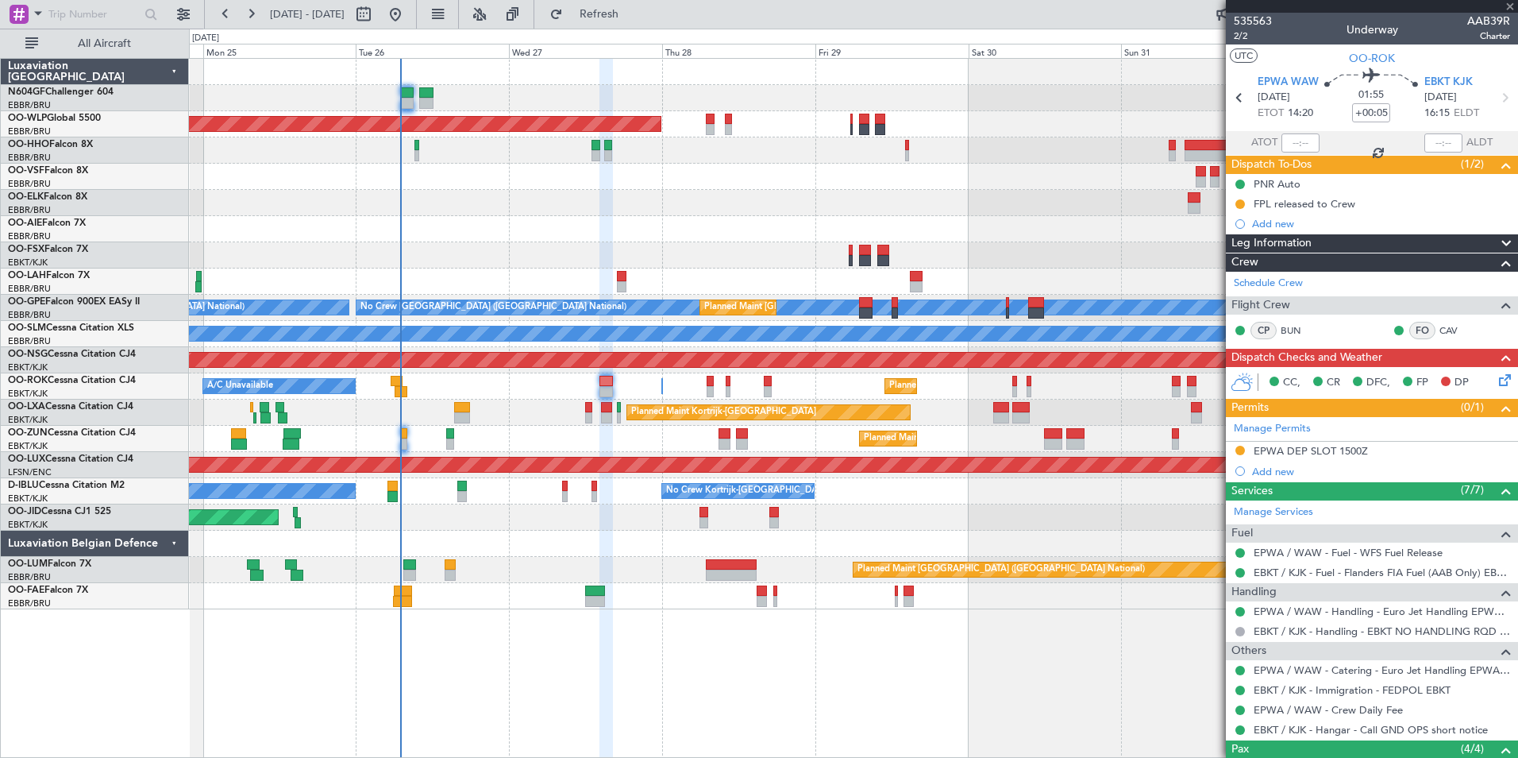
type input "-00:15"
type input "0"
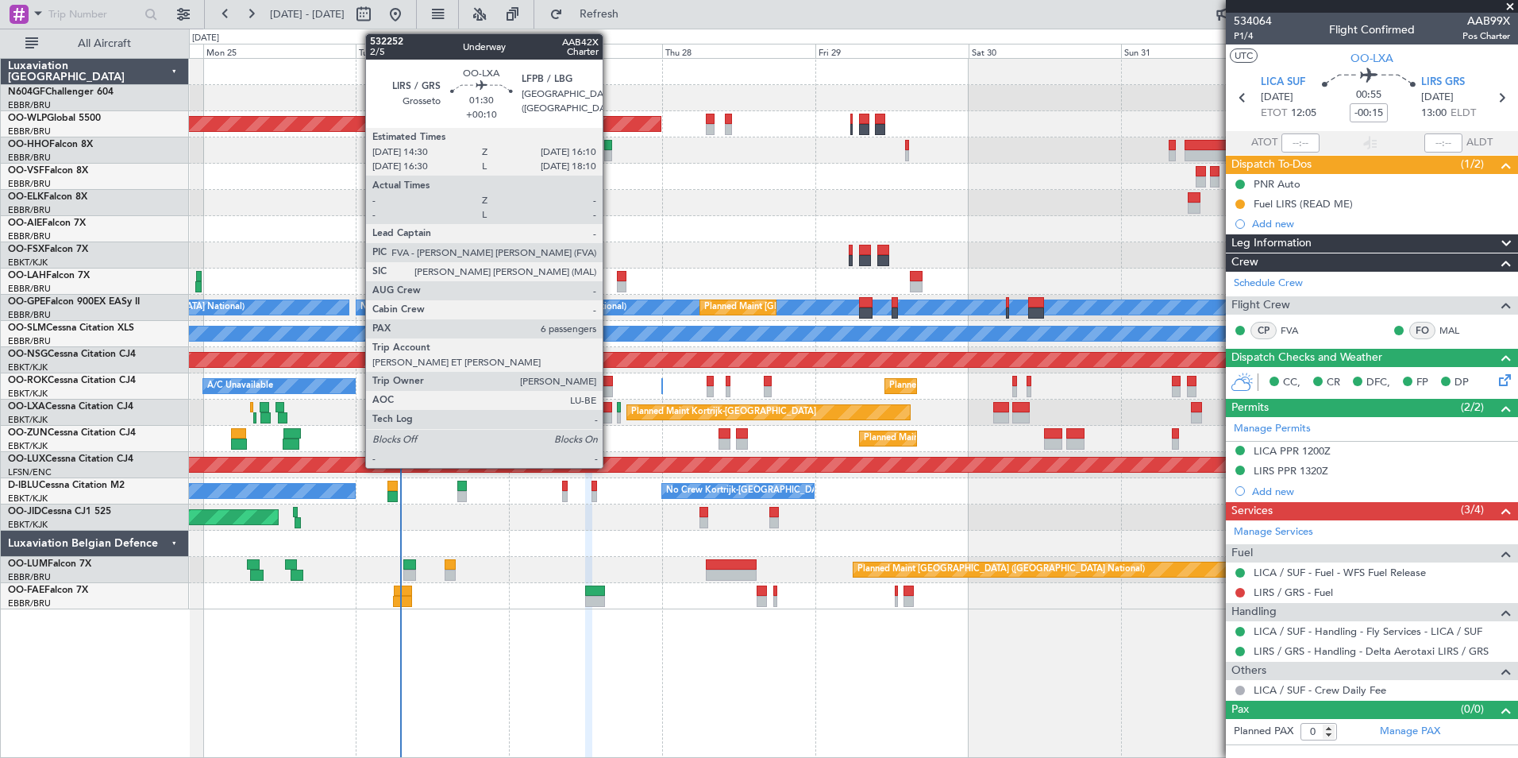
click at [610, 414] on div at bounding box center [606, 417] width 11 height 11
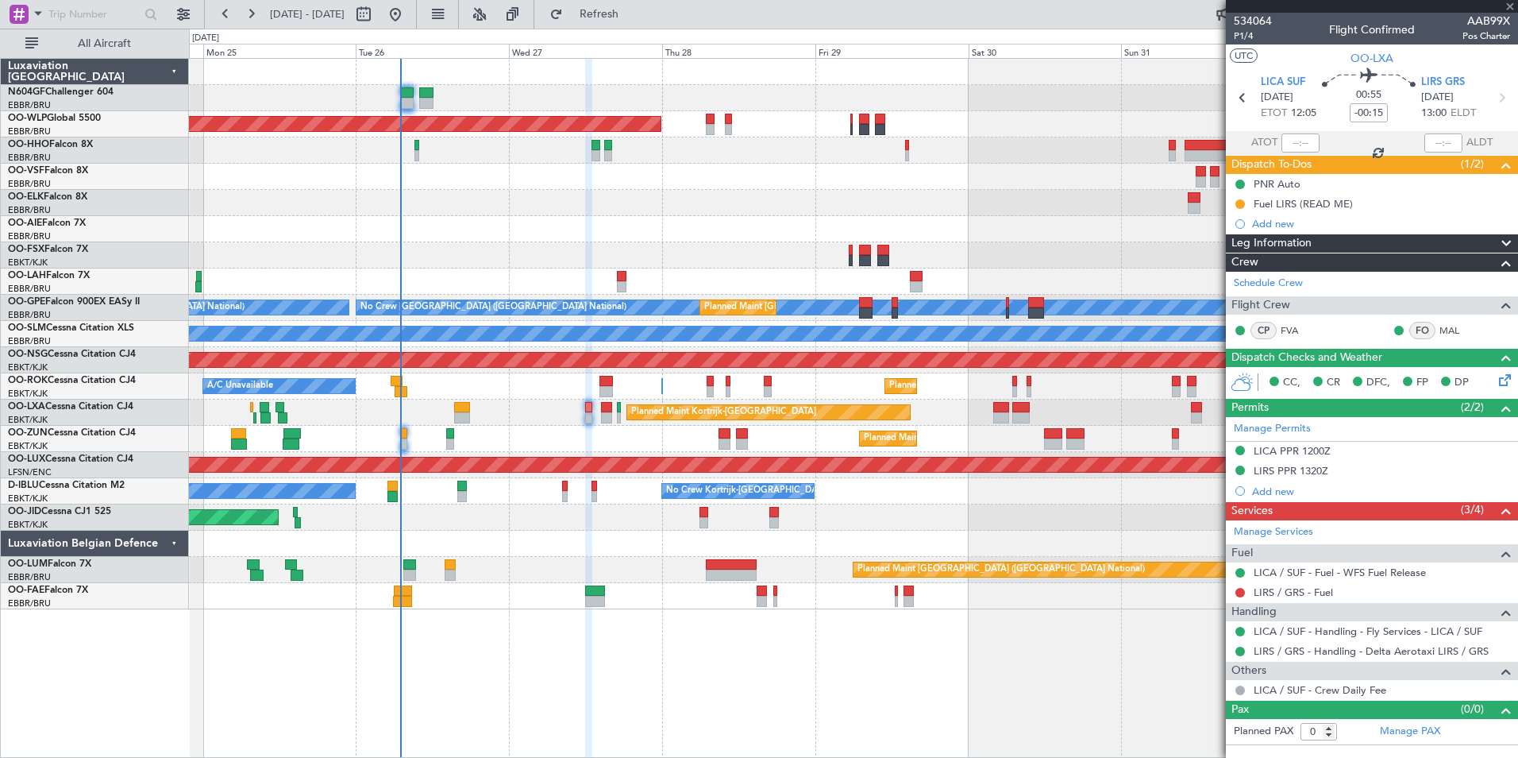
type input "+00:10"
type input "6"
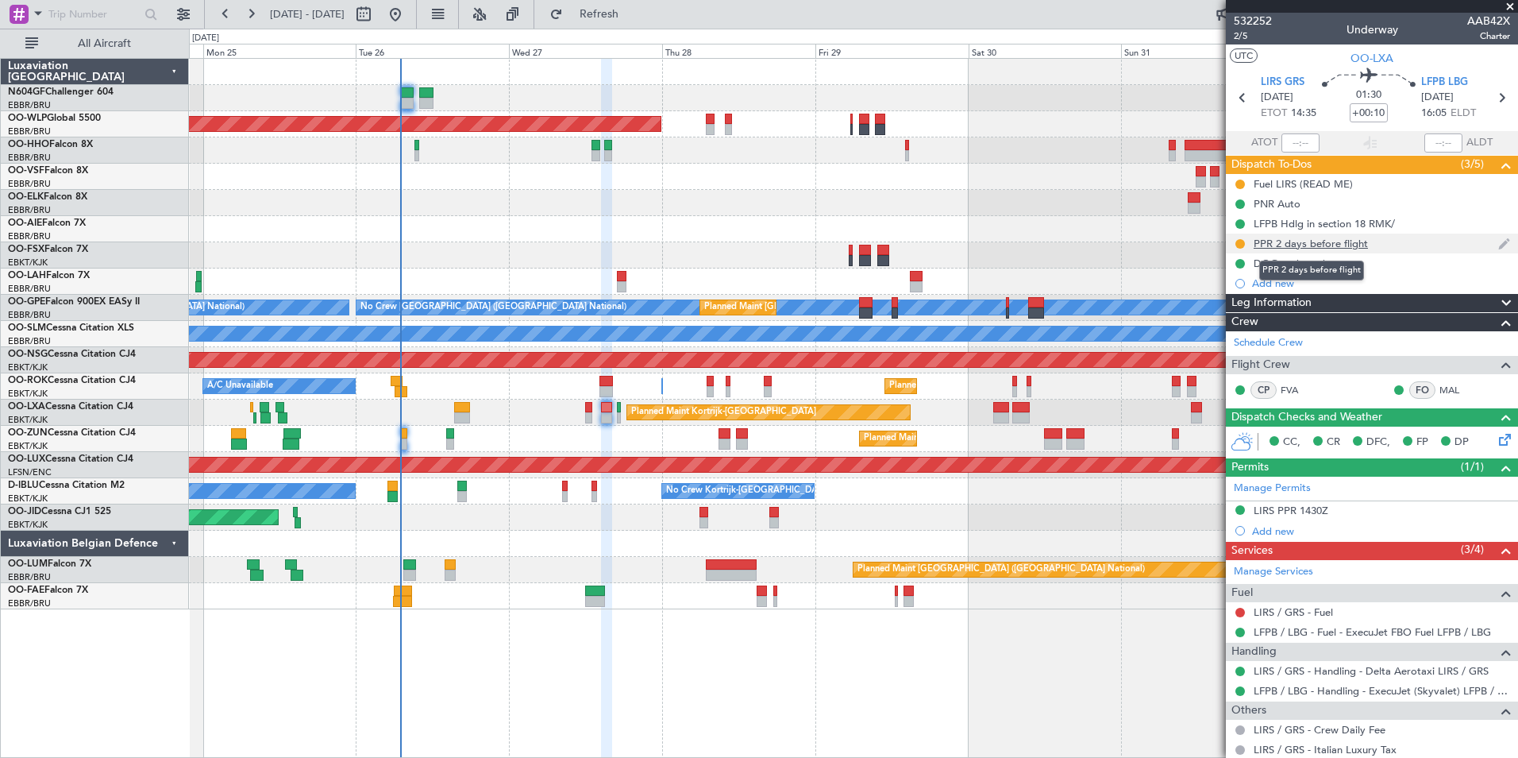
click at [1306, 248] on div "PPR 2 days before flight" at bounding box center [1311, 244] width 114 height 14
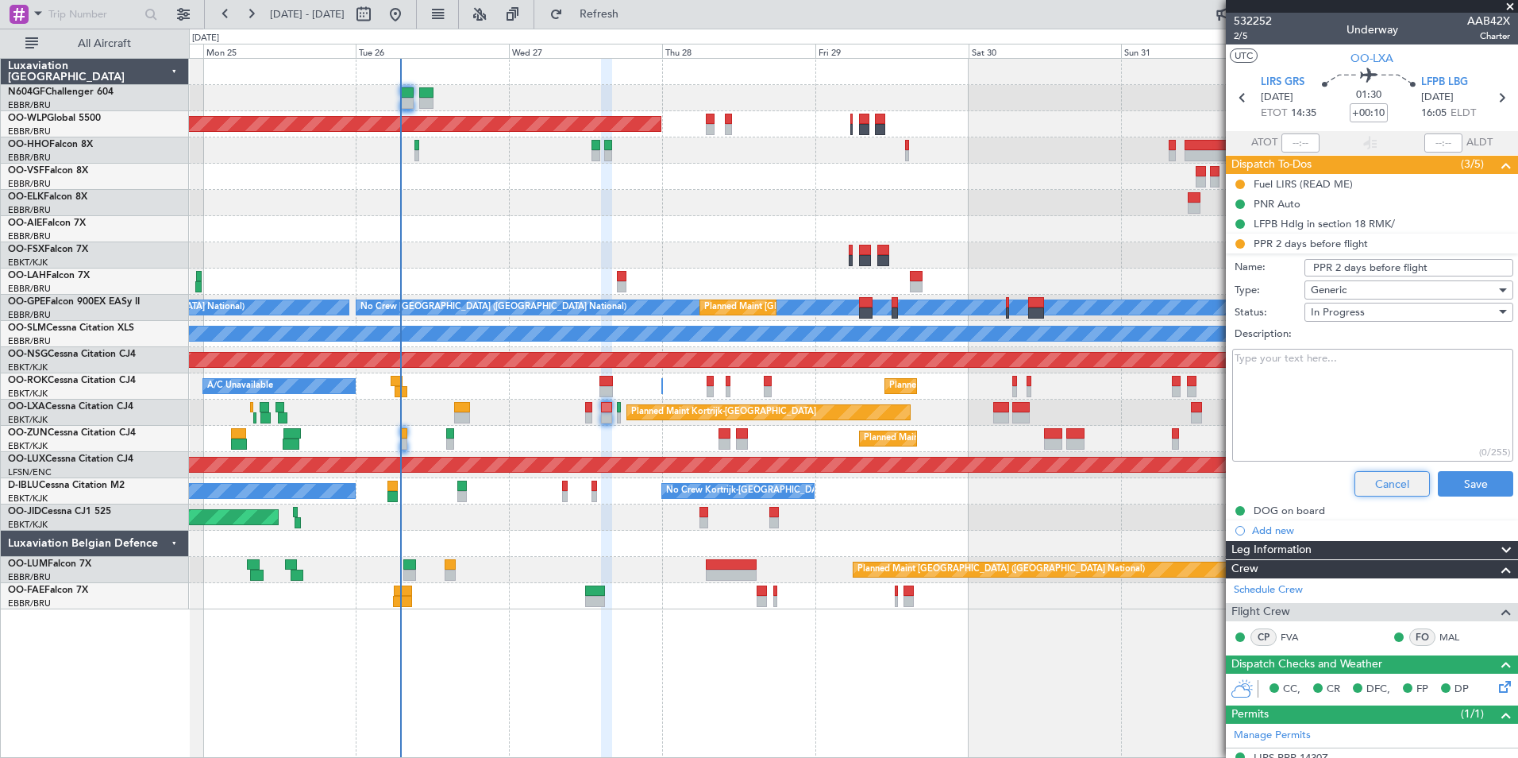
click at [1384, 485] on button "Cancel" at bounding box center [1392, 483] width 75 height 25
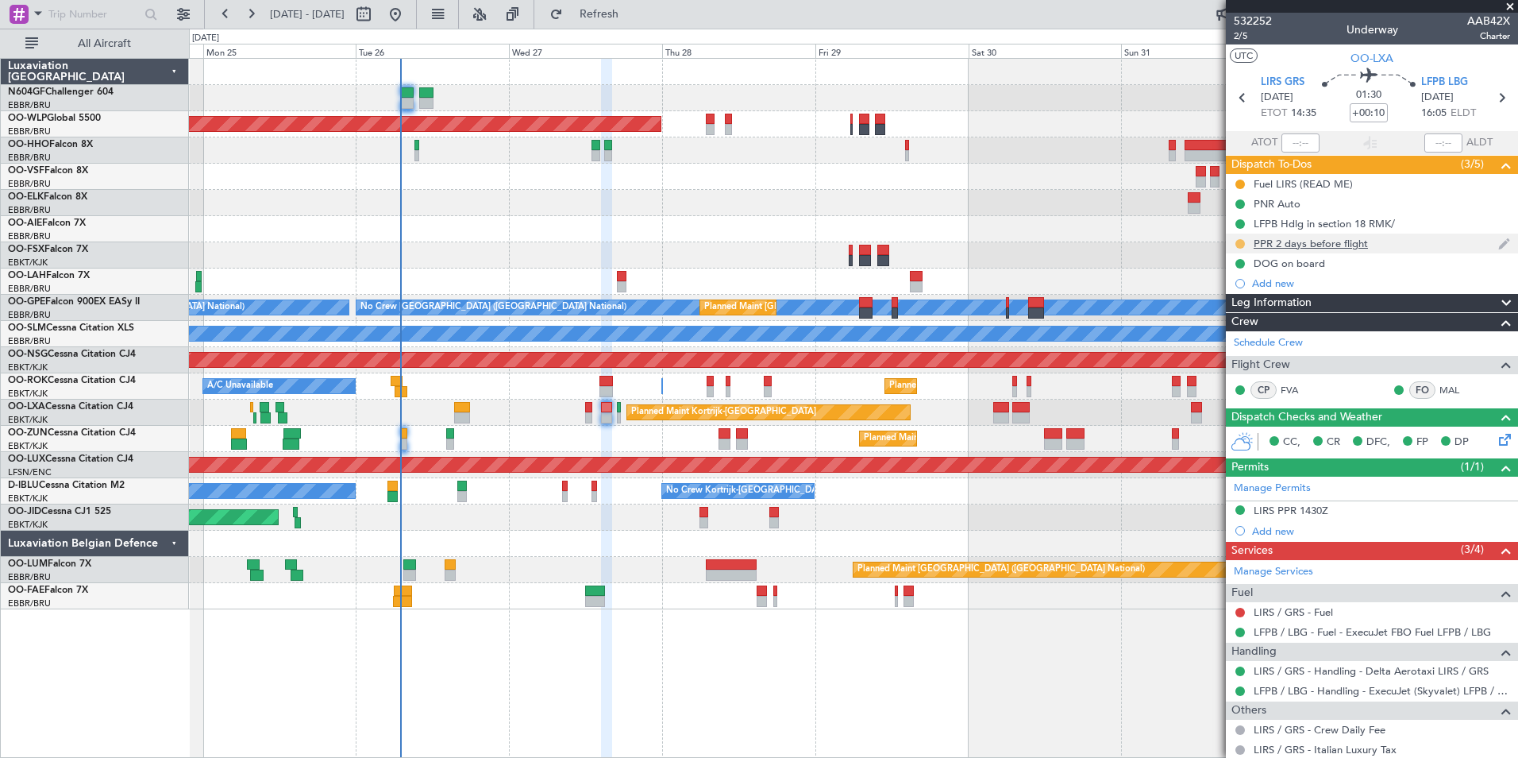
click at [1242, 239] on button at bounding box center [1241, 244] width 10 height 10
click at [1229, 303] on li "Completed" at bounding box center [1240, 314] width 85 height 24
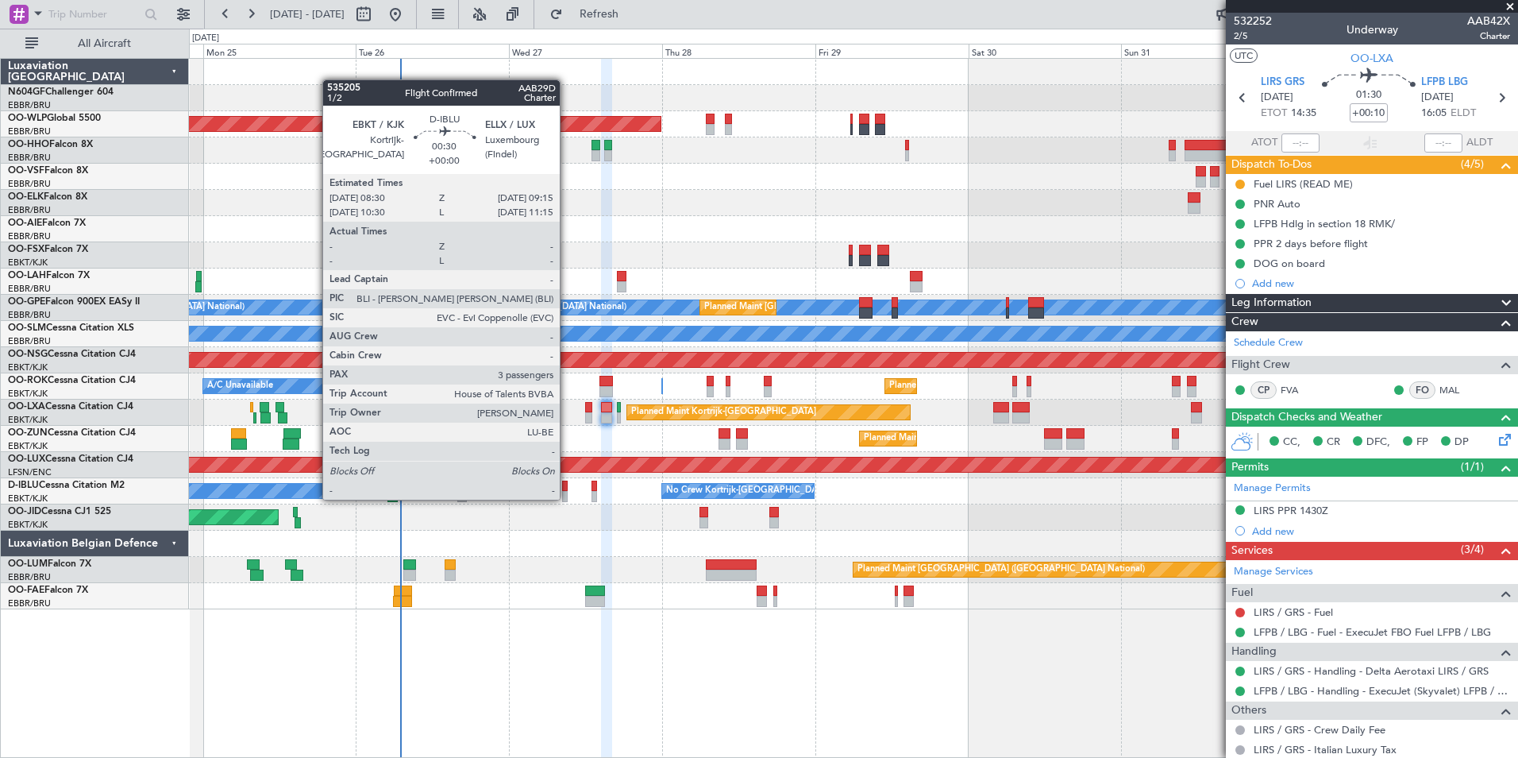
click at [565, 496] on div at bounding box center [565, 496] width 6 height 11
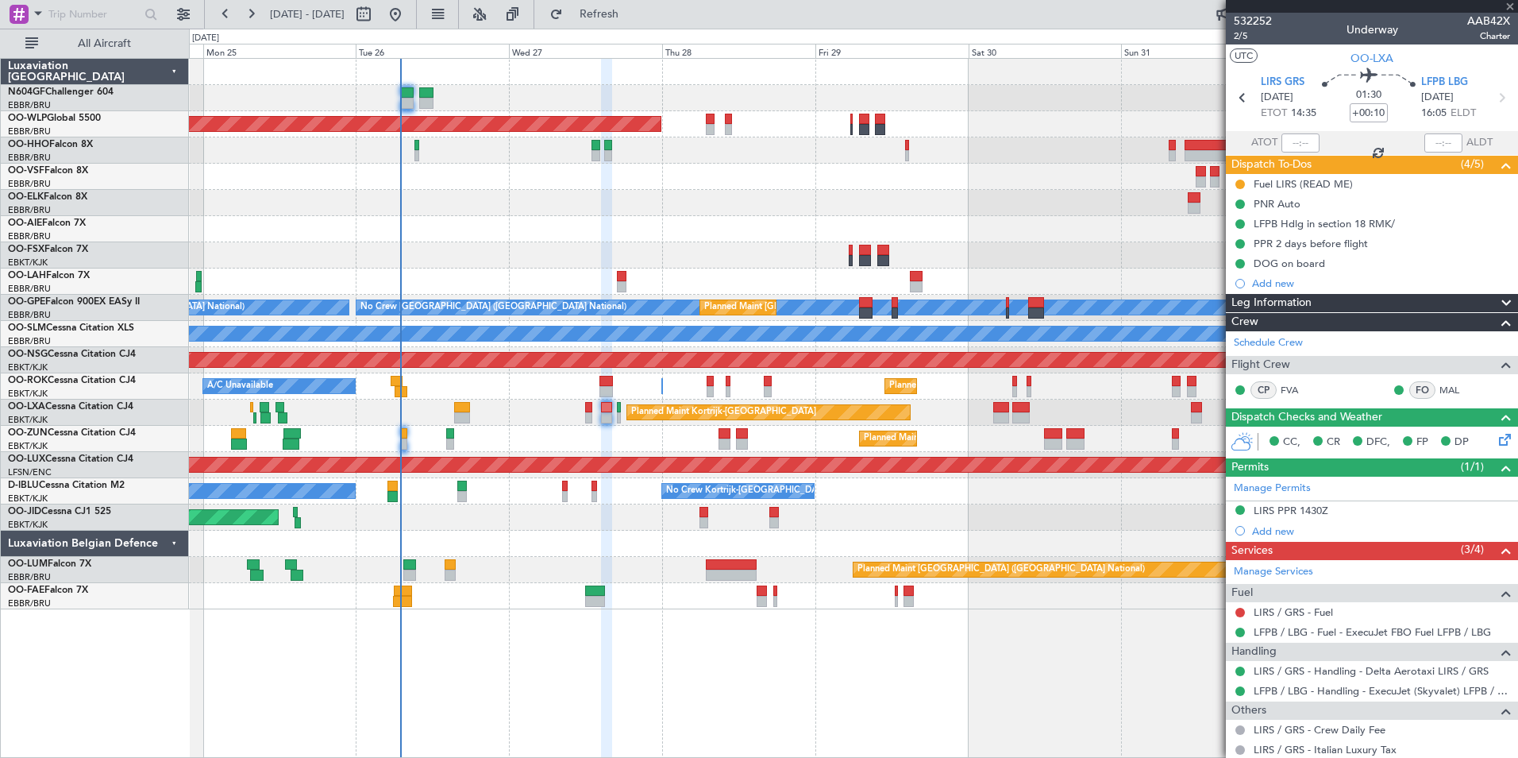
type input "3"
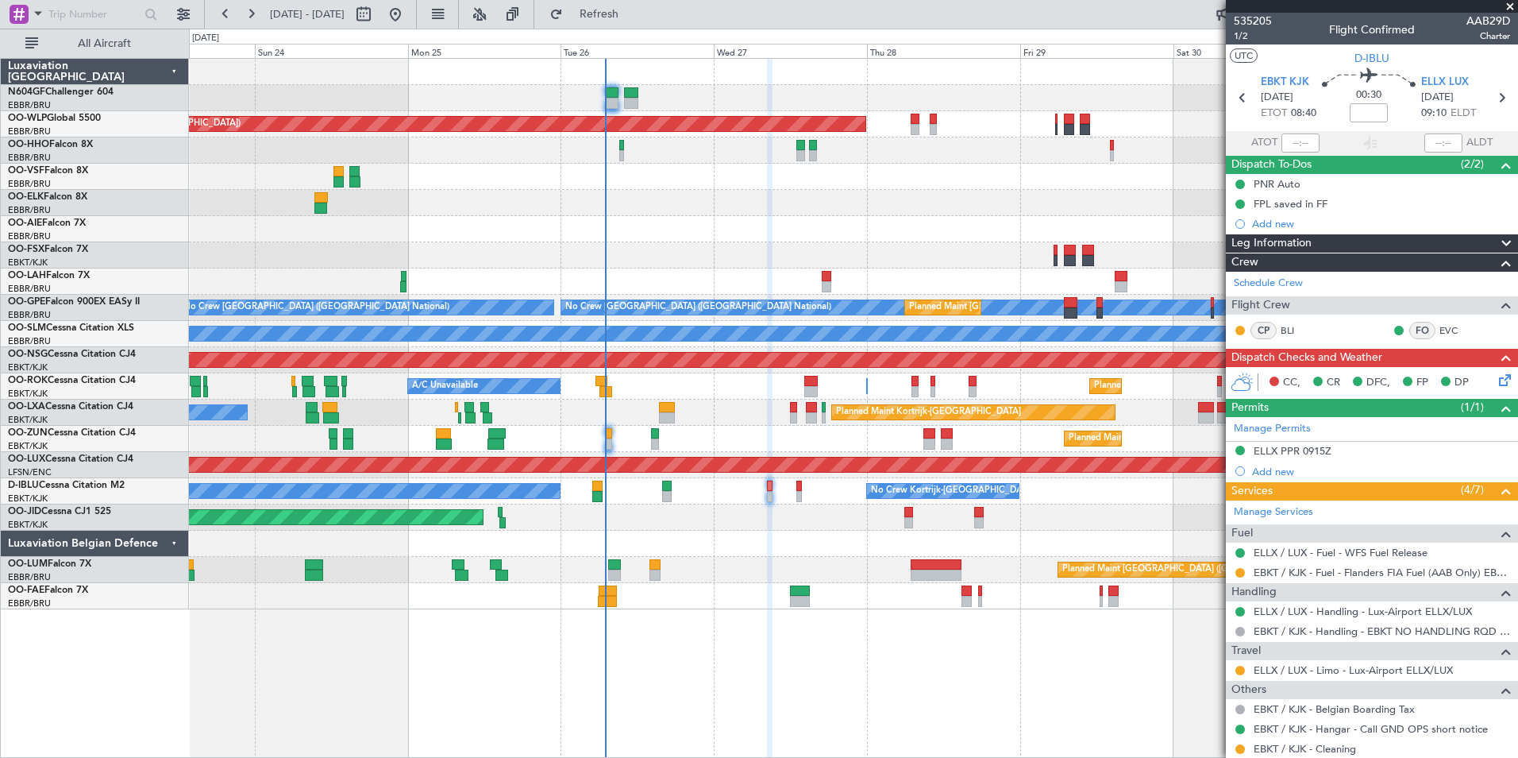
click at [908, 285] on div "Planned Maint [PERSON_NAME]-[GEOGRAPHIC_DATA][PERSON_NAME] ([GEOGRAPHIC_DATA][P…" at bounding box center [853, 281] width 1329 height 26
click at [646, 28] on fb-refresh-button "Refresh" at bounding box center [589, 14] width 111 height 29
click at [708, 229] on div "Planned Maint [GEOGRAPHIC_DATA] ([GEOGRAPHIC_DATA])" at bounding box center [853, 229] width 1329 height 26
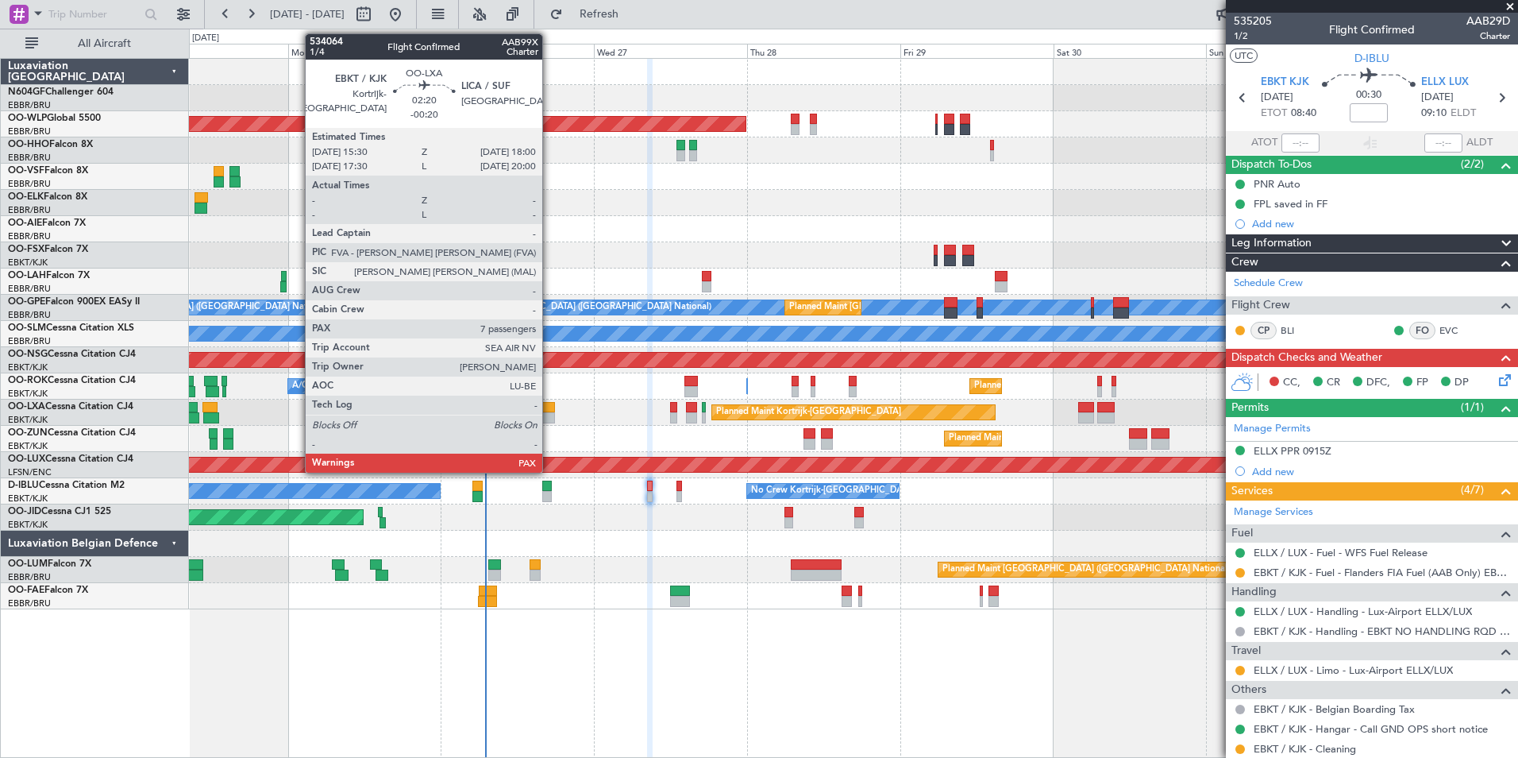
click at [550, 416] on div at bounding box center [547, 417] width 17 height 11
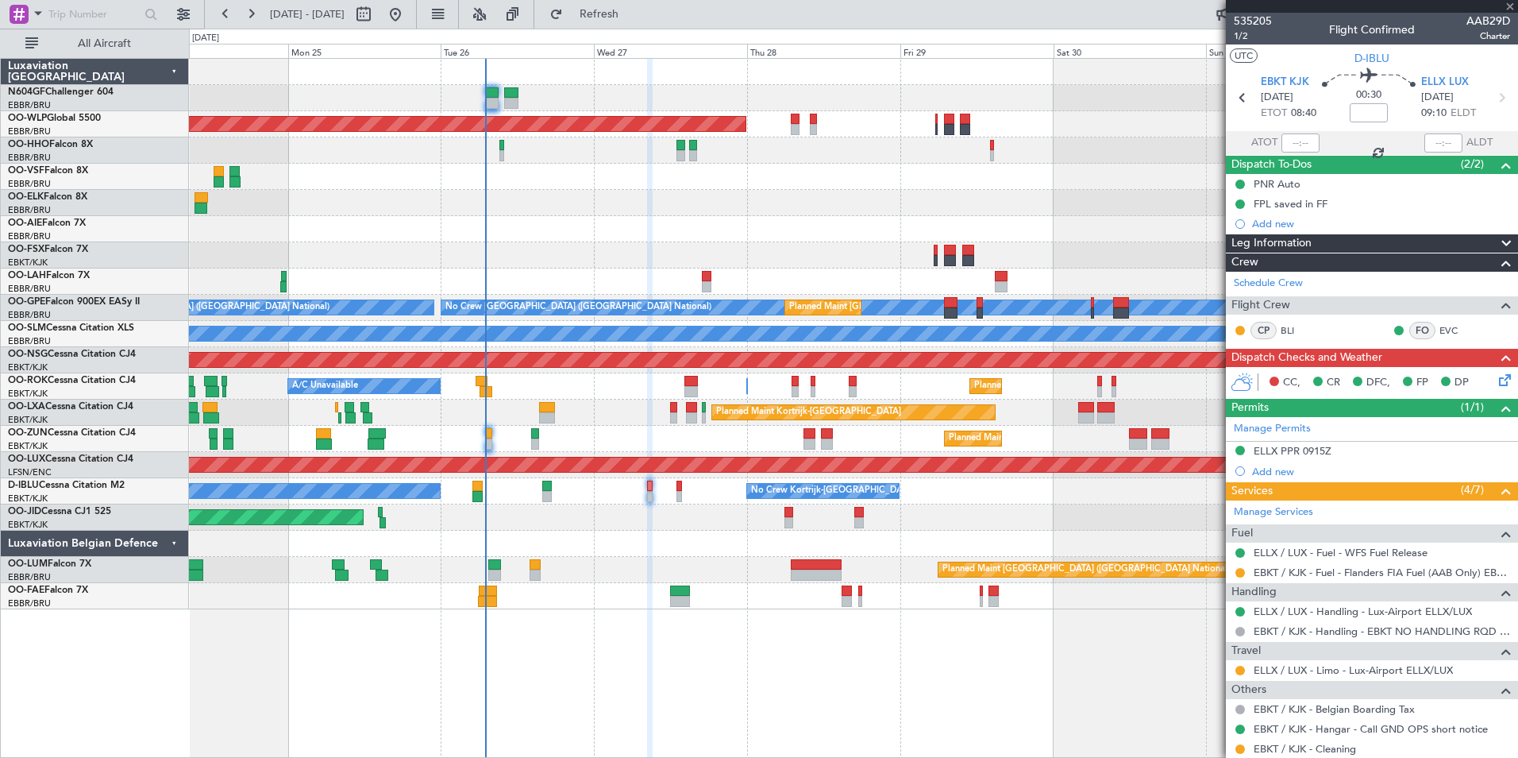
type input "-00:20"
type input "7"
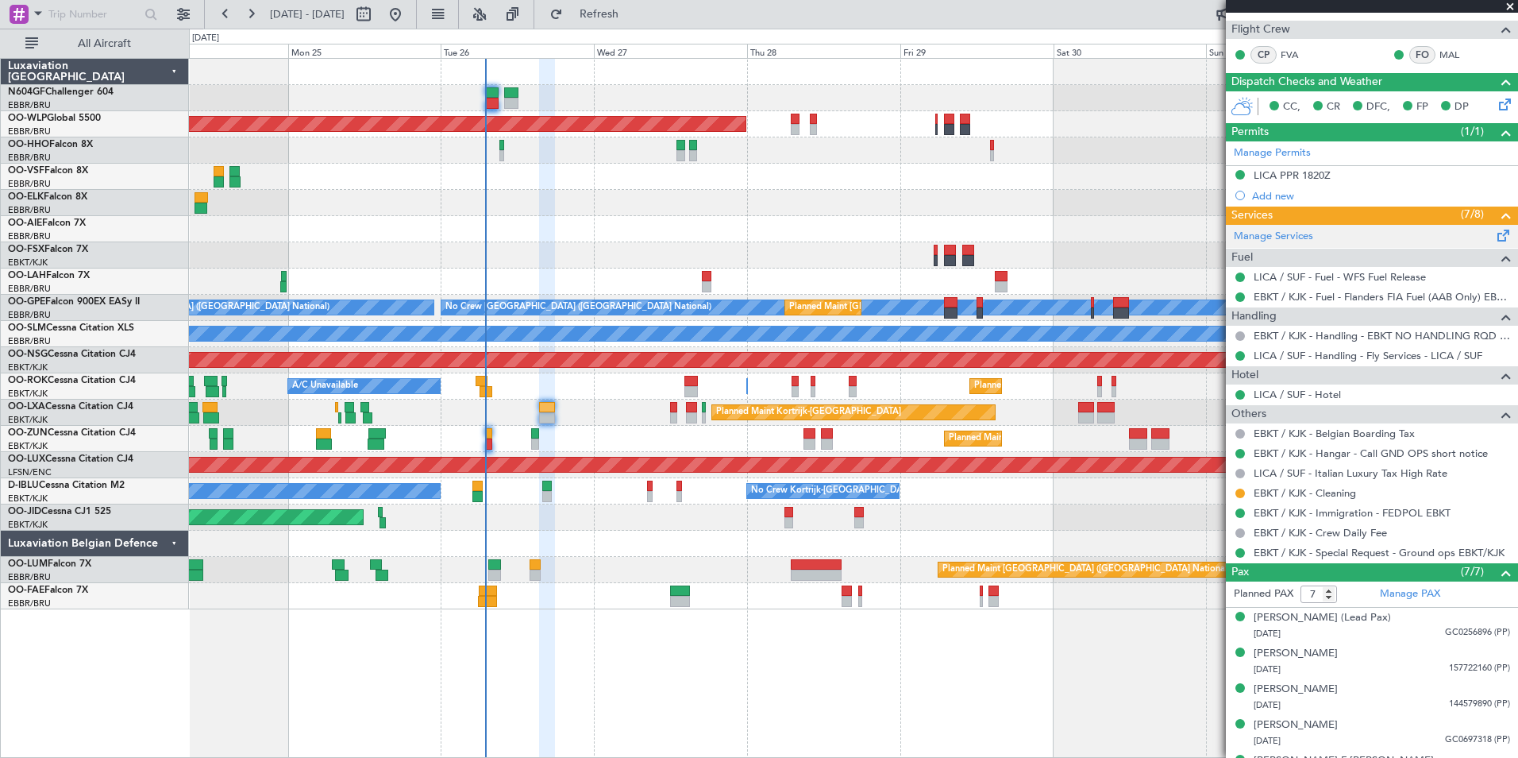
scroll to position [375, 0]
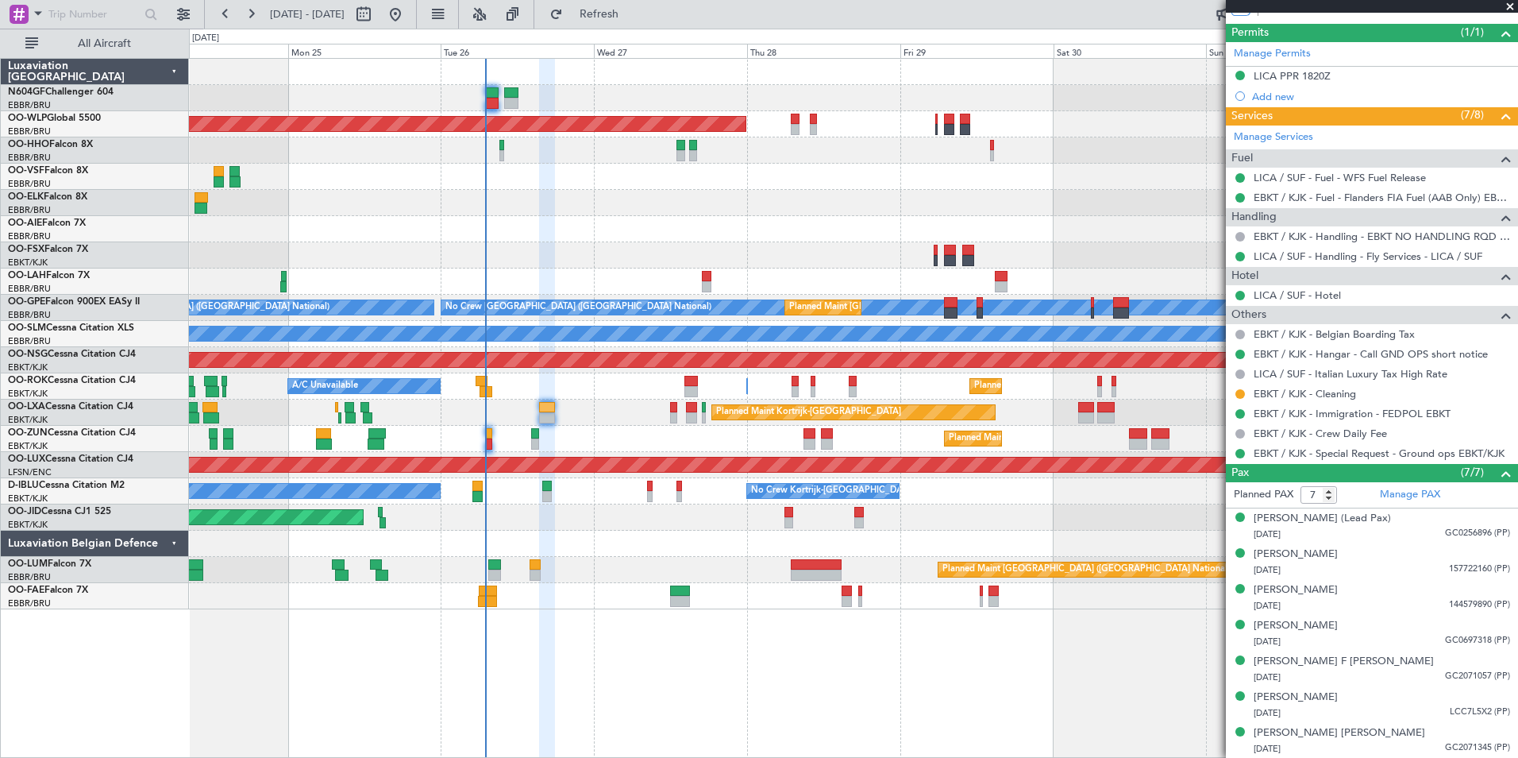
click at [653, 496] on div "No Crew Kortrijk-Wevelgem No Crew Kortrijk-Wevelgem No Crew Brussels (Brussels …" at bounding box center [853, 491] width 1329 height 26
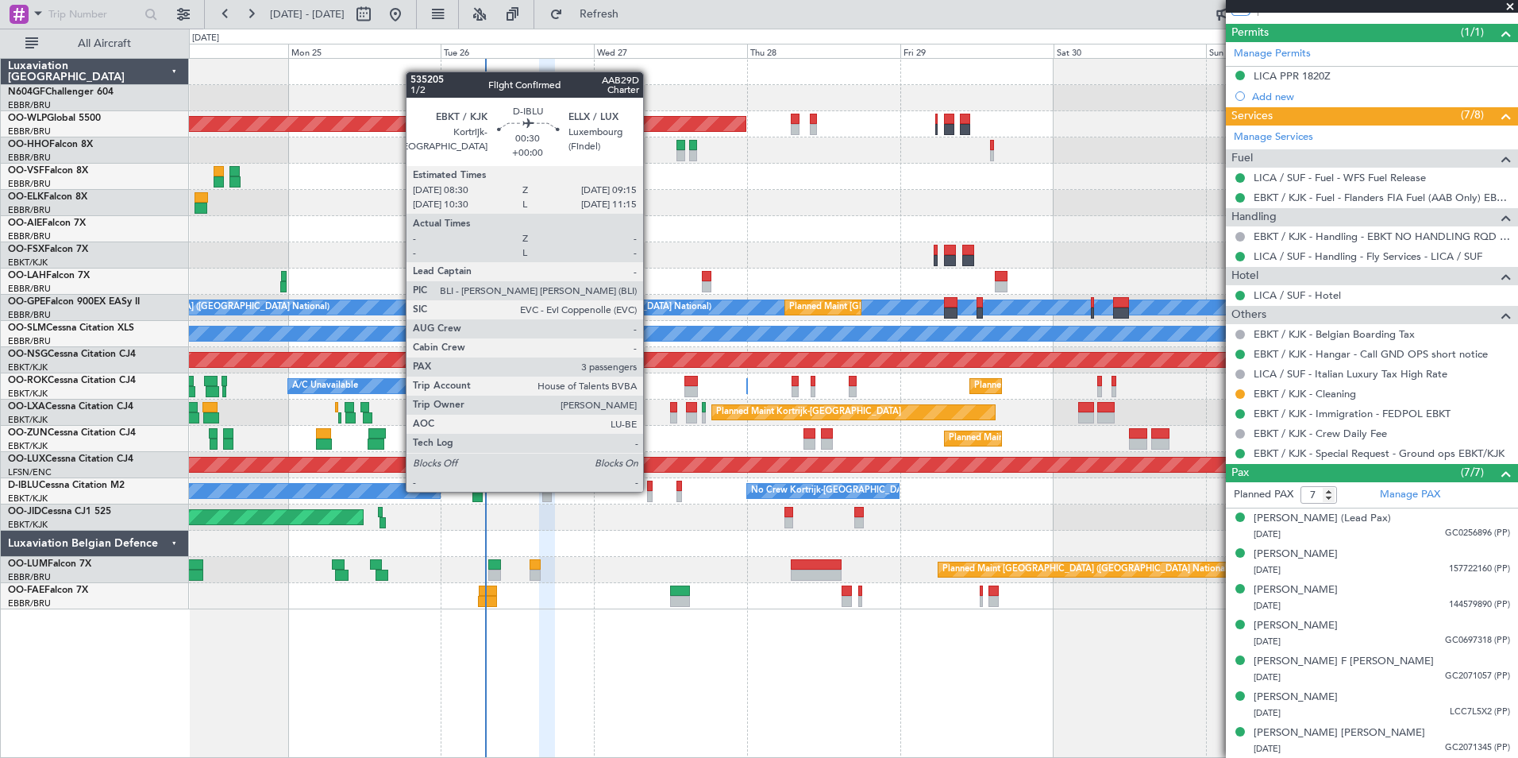
click at [650, 490] on div at bounding box center [650, 485] width 6 height 11
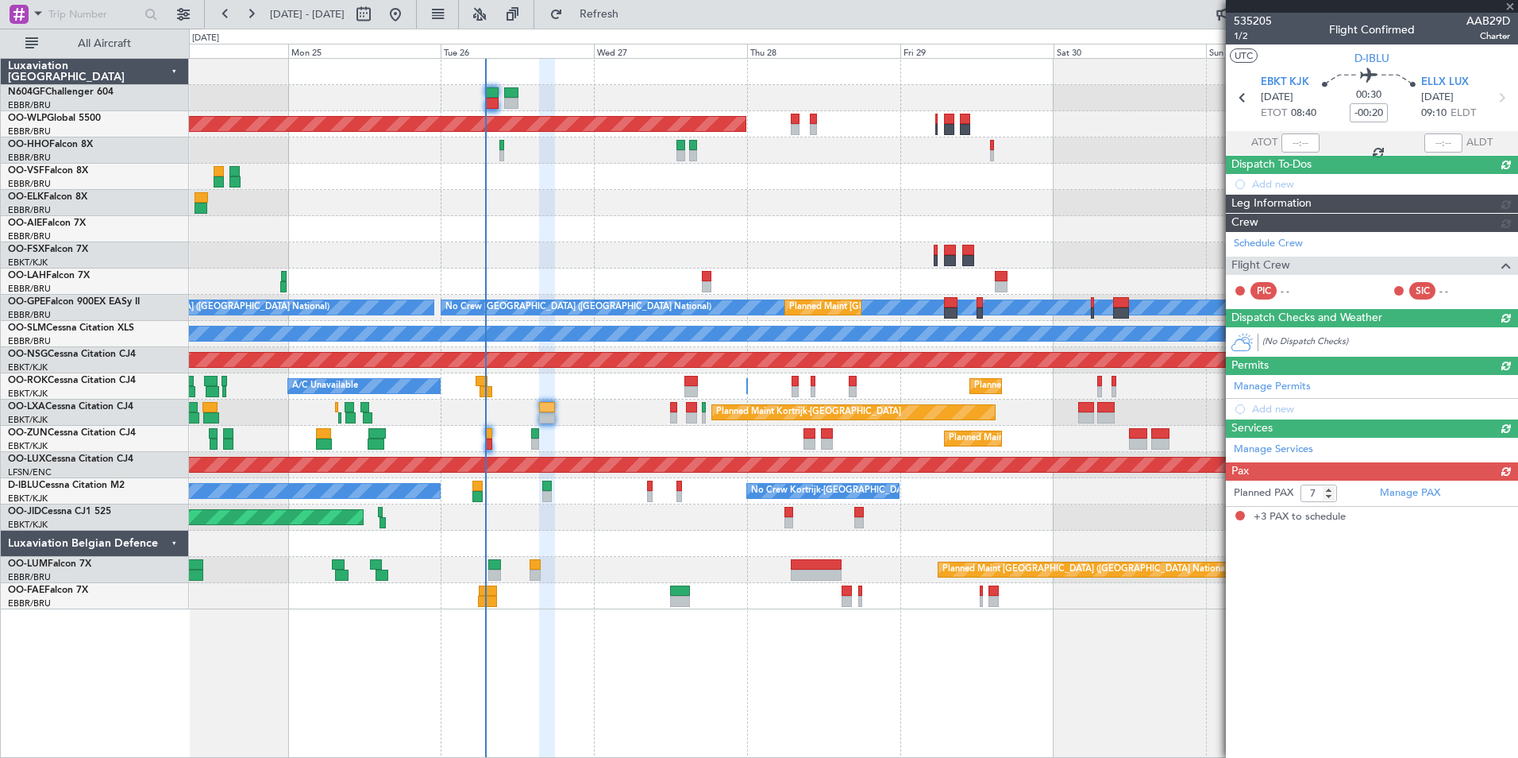
type input "3"
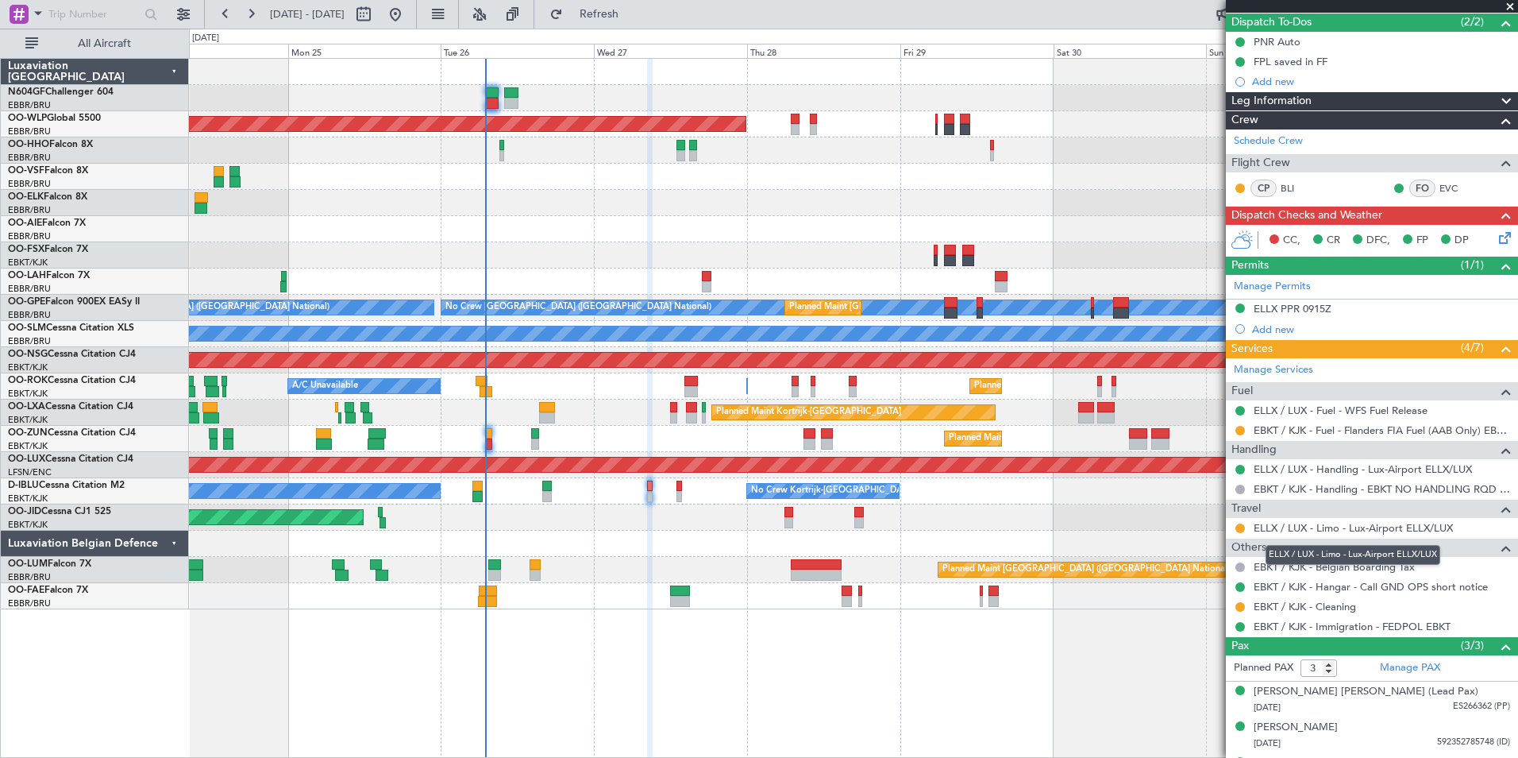
scroll to position [0, 0]
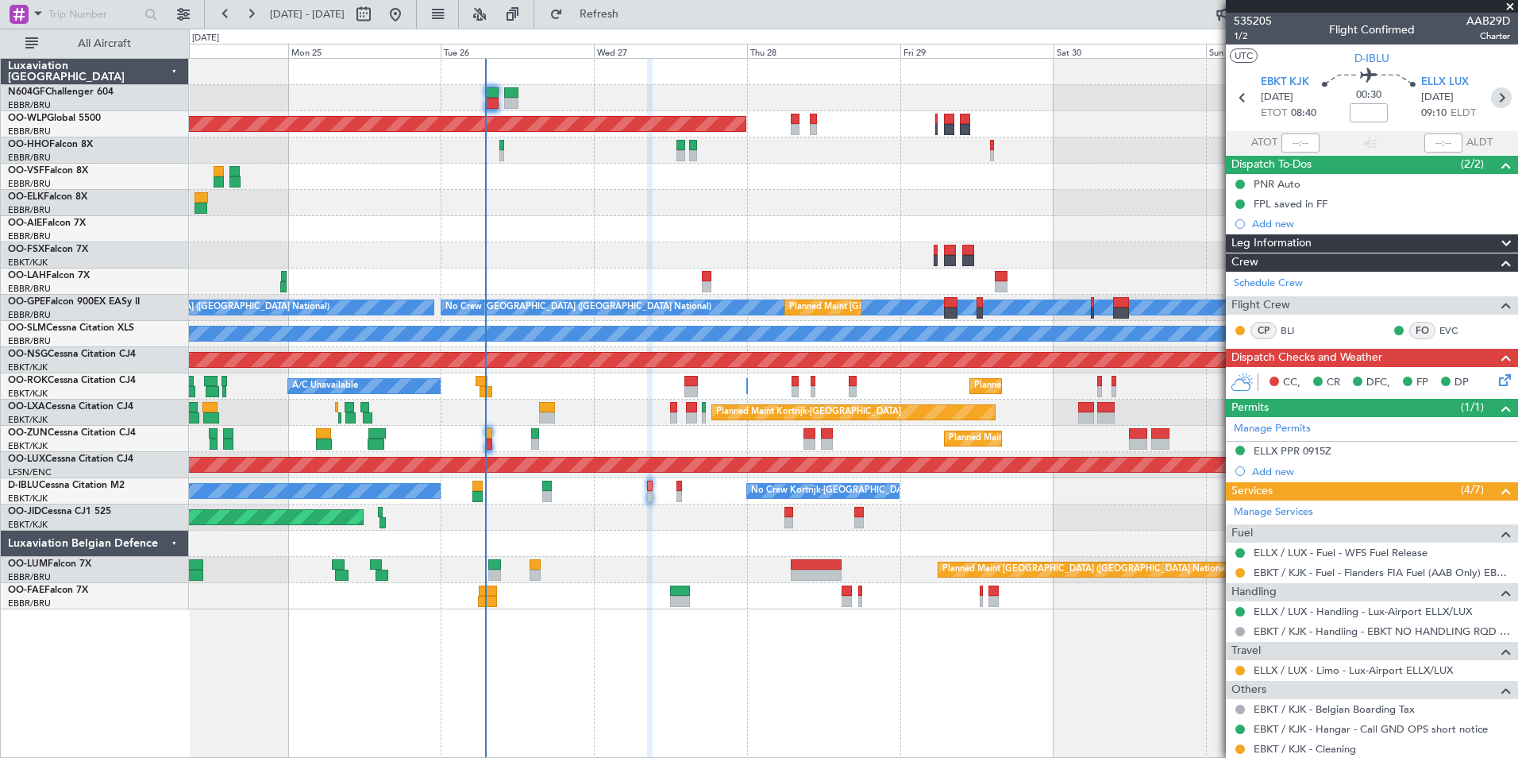
click at [1491, 100] on icon at bounding box center [1501, 97] width 21 height 21
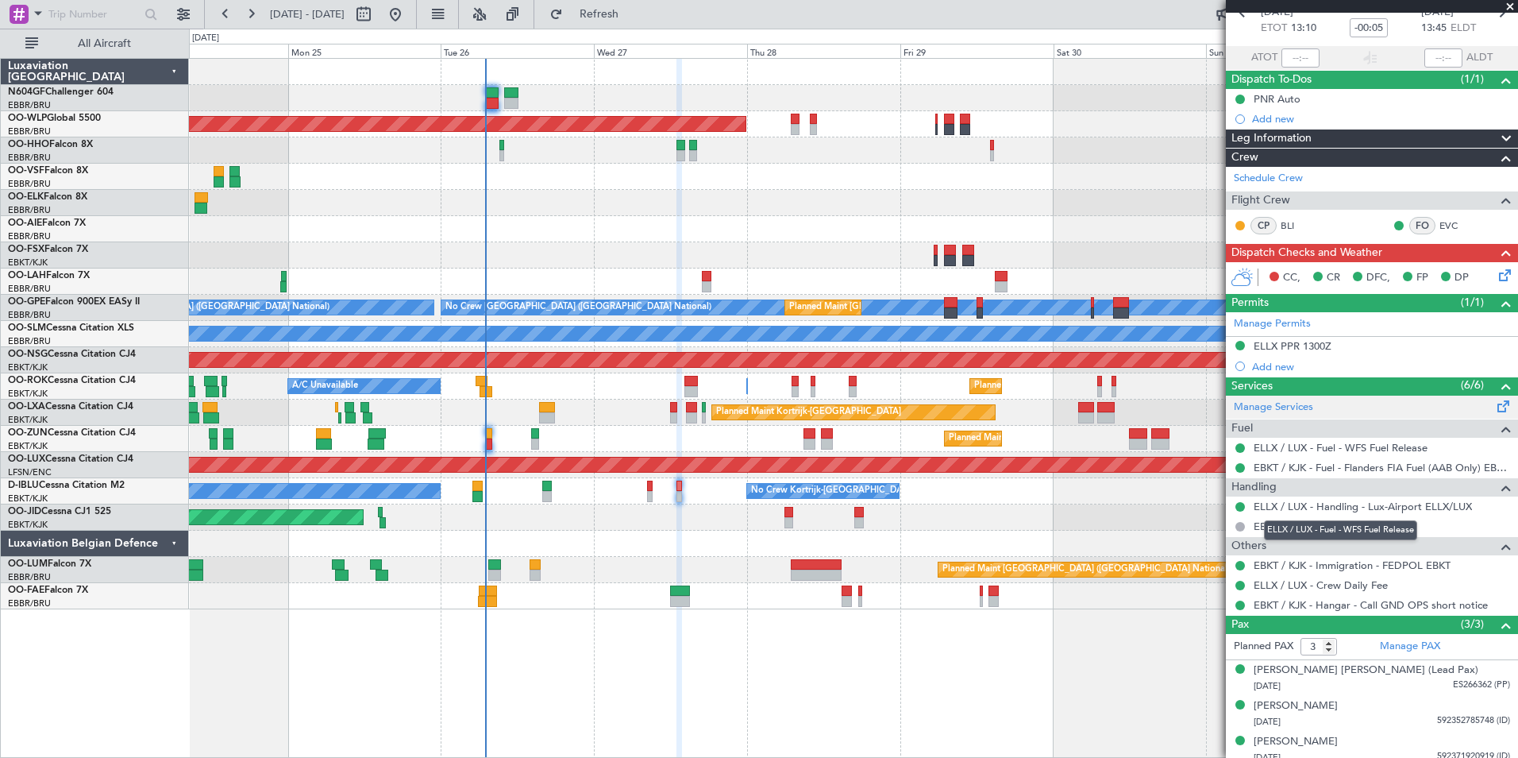
scroll to position [94, 0]
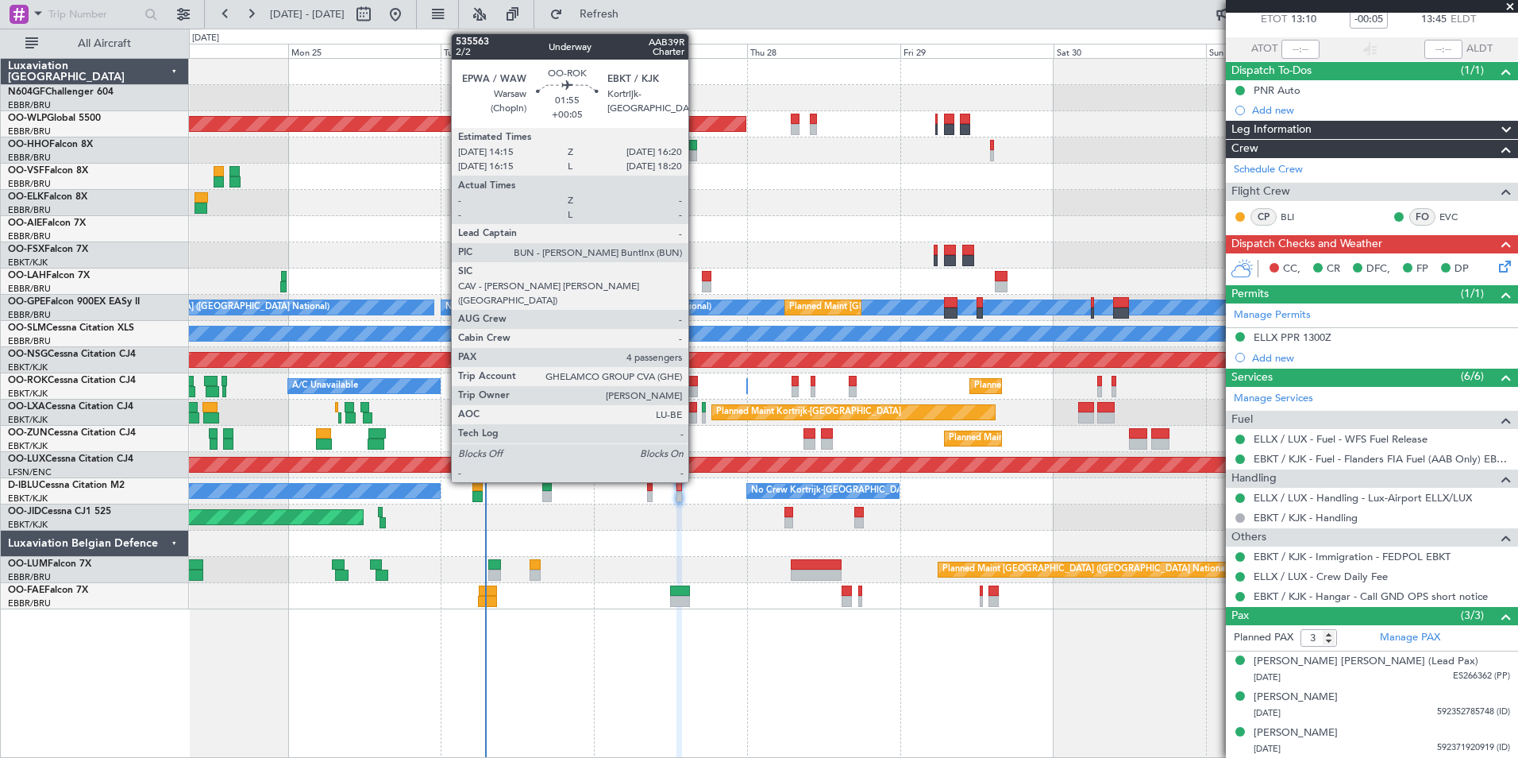
click at [696, 384] on div at bounding box center [692, 381] width 14 height 11
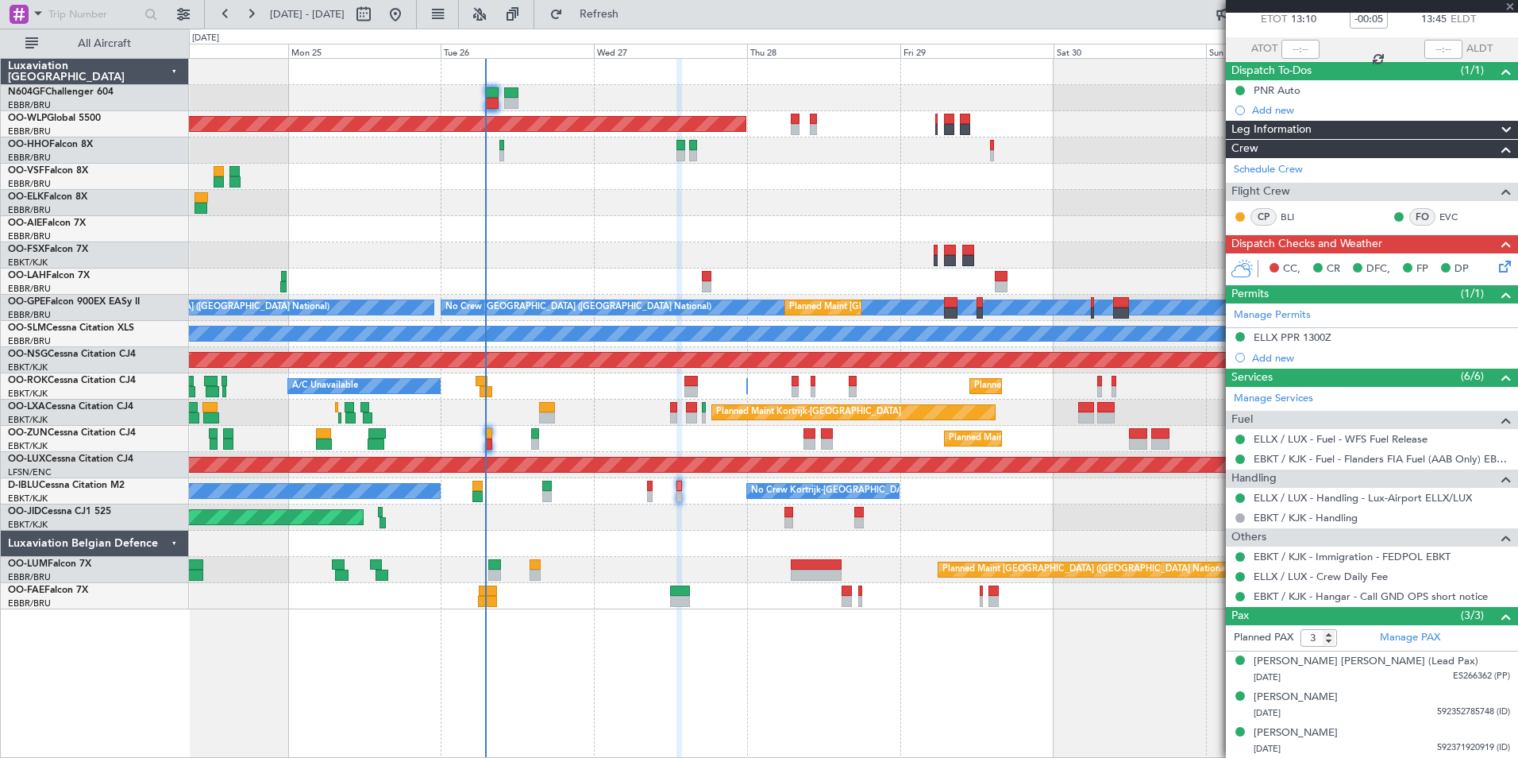
type input "+00:05"
type input "4"
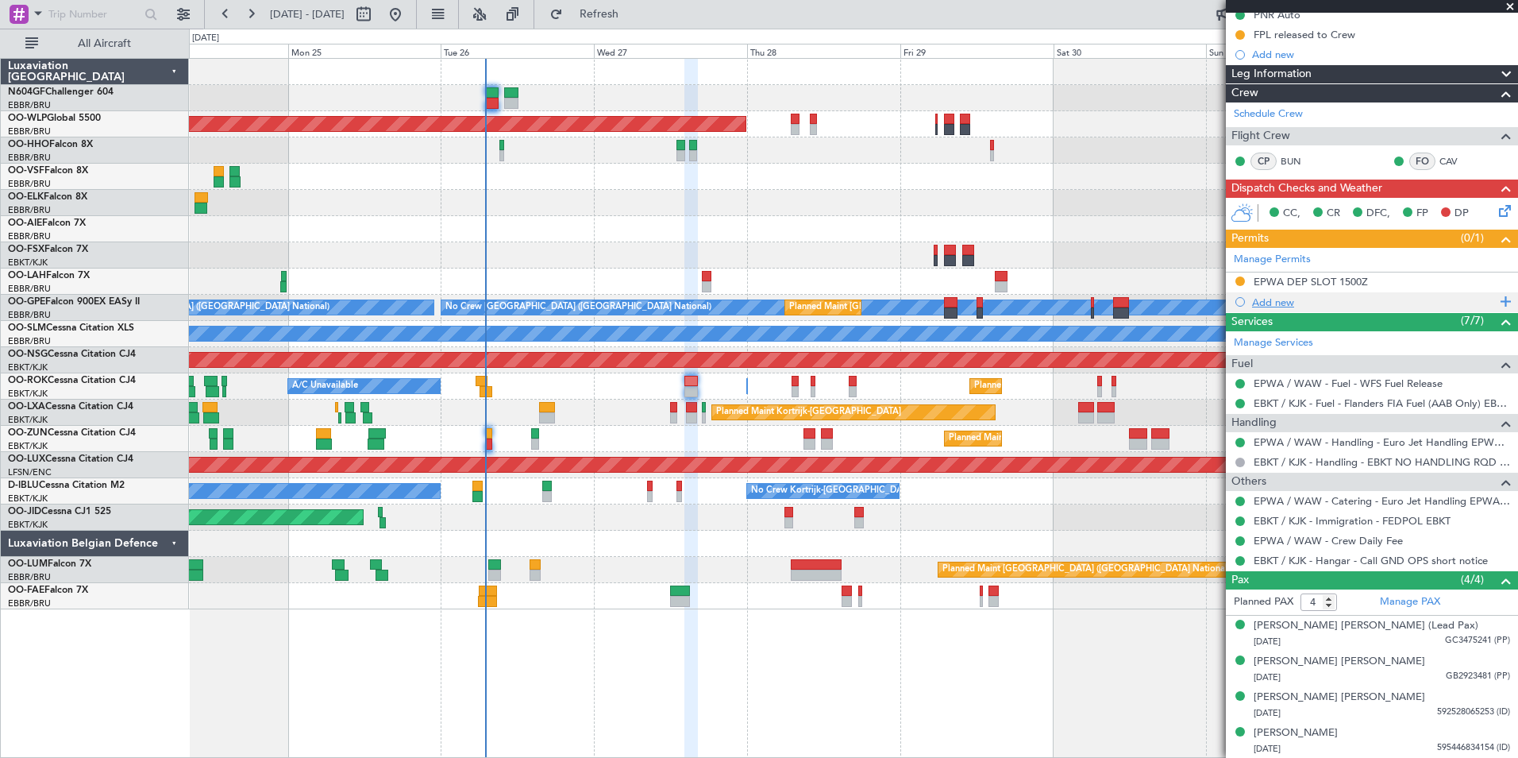
scroll to position [0, 0]
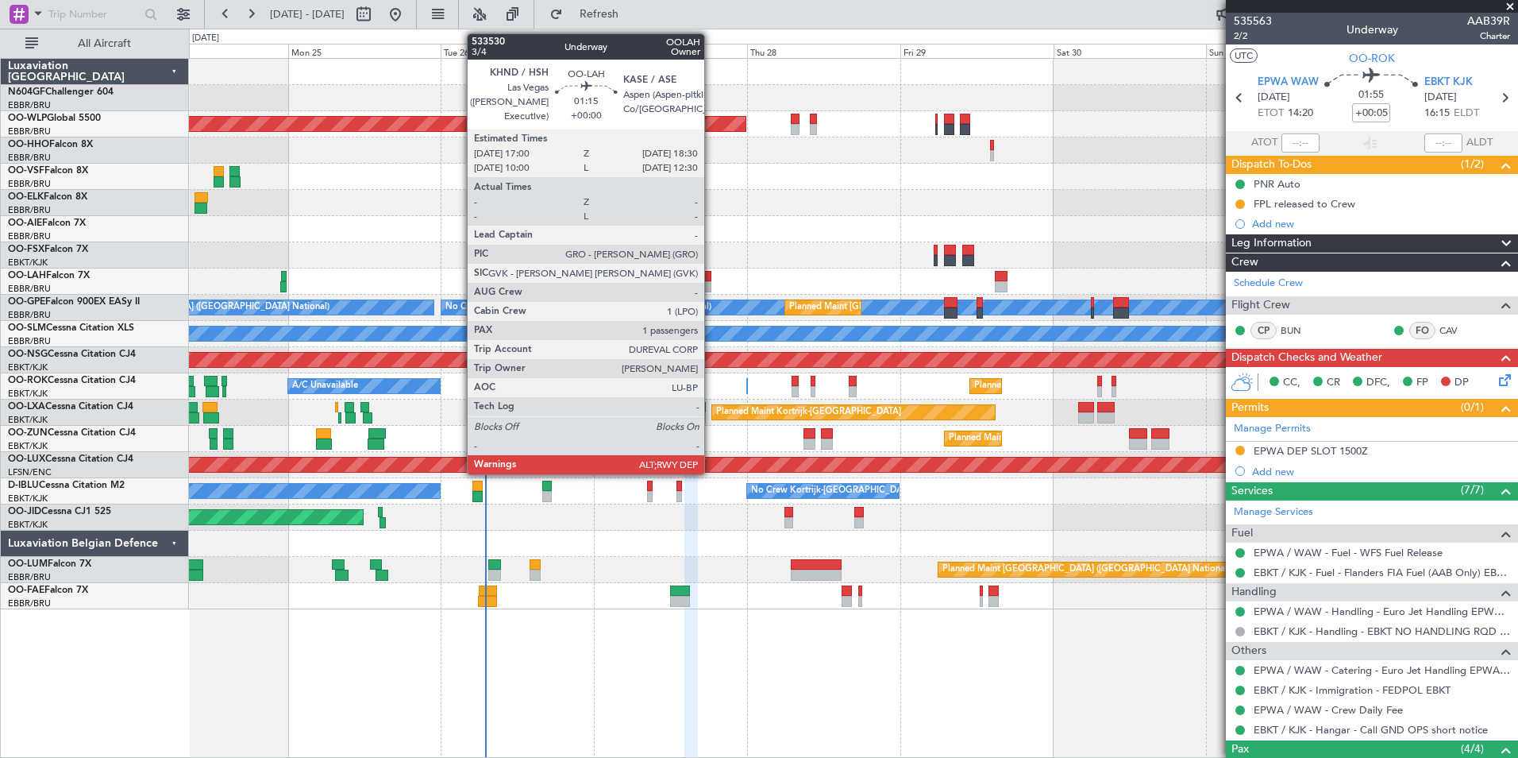
click at [712, 287] on div at bounding box center [707, 286] width 10 height 11
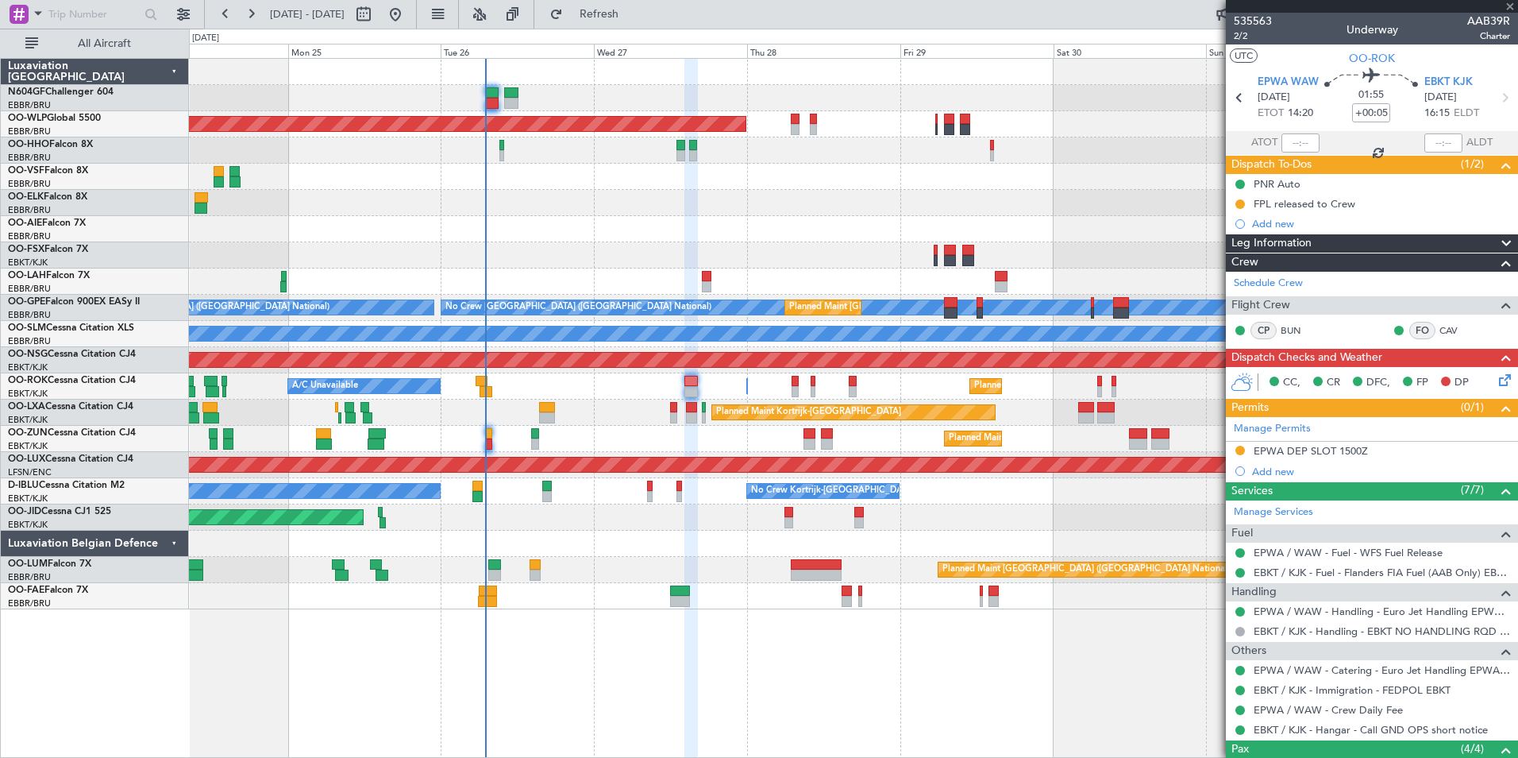
type input "1"
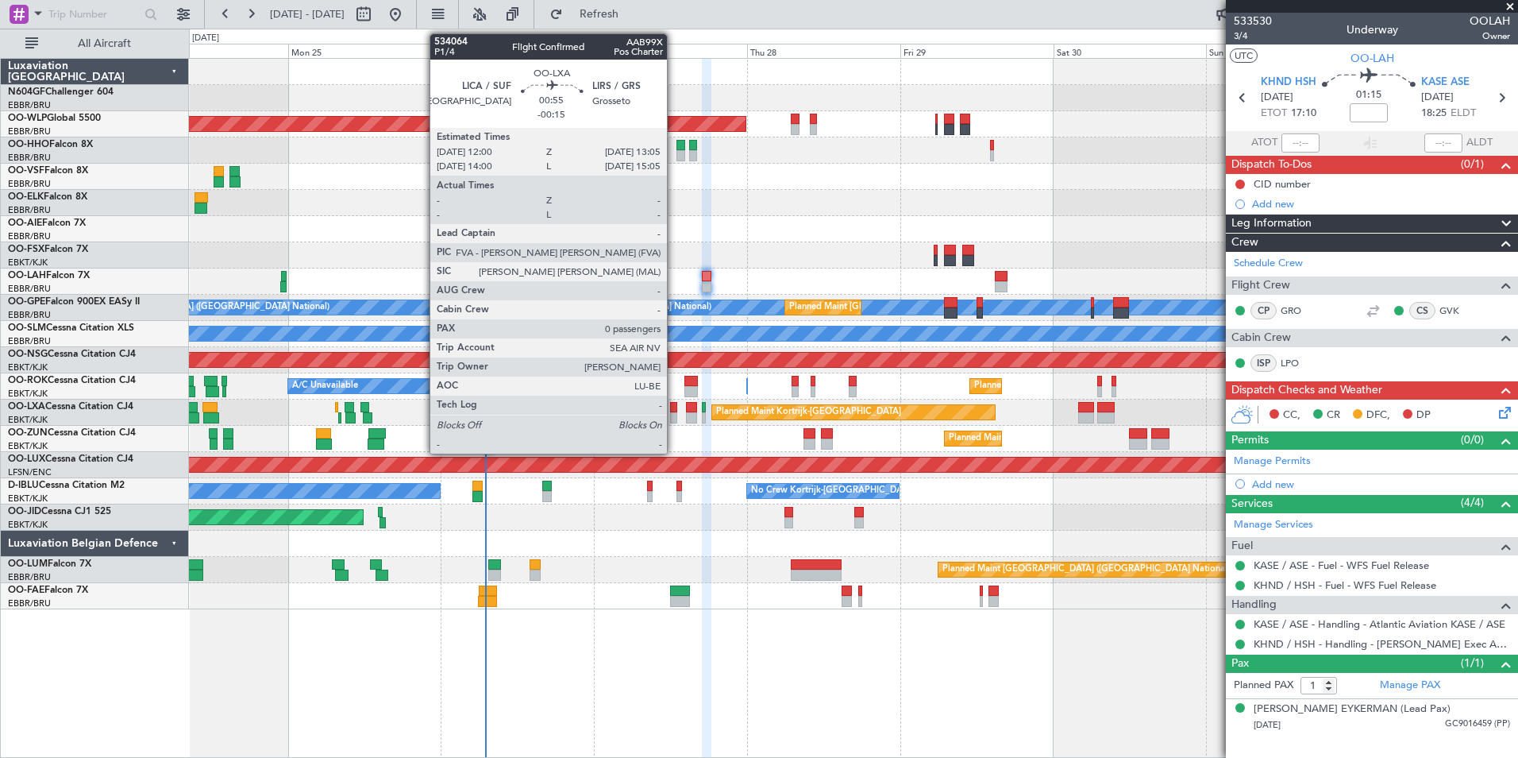
click at [674, 413] on div at bounding box center [673, 417] width 7 height 11
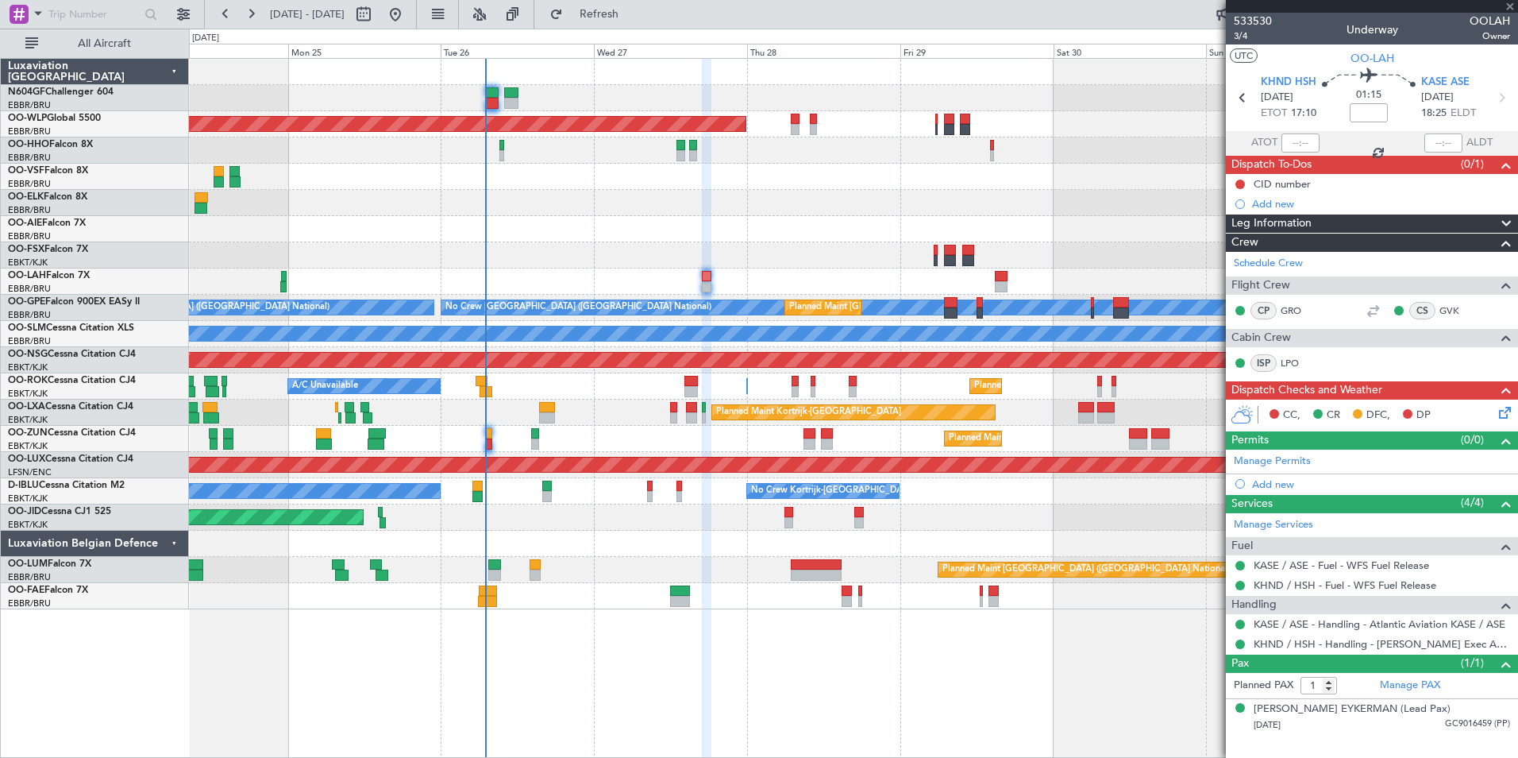
type input "-00:15"
type input "0"
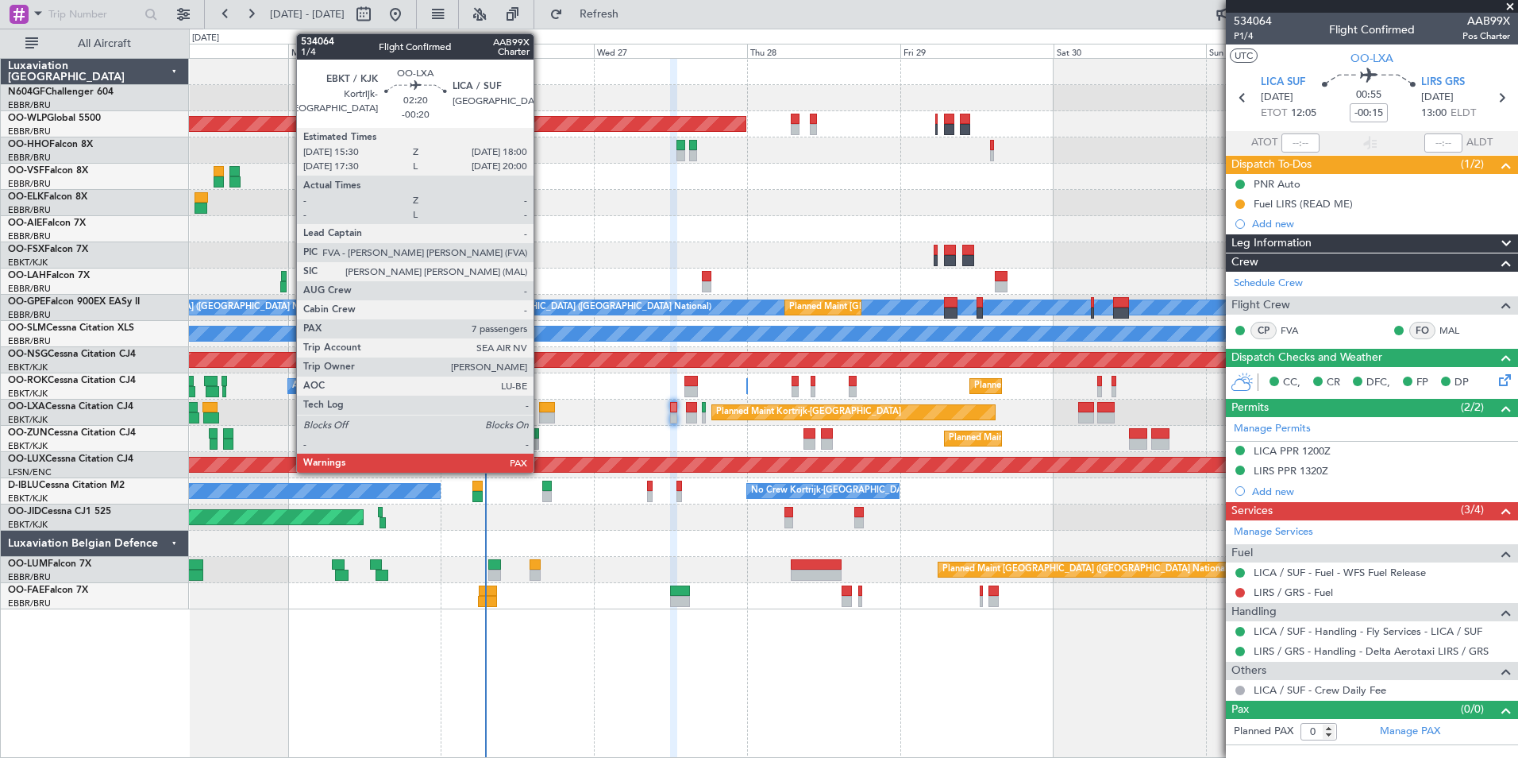
click at [541, 415] on div at bounding box center [547, 417] width 17 height 11
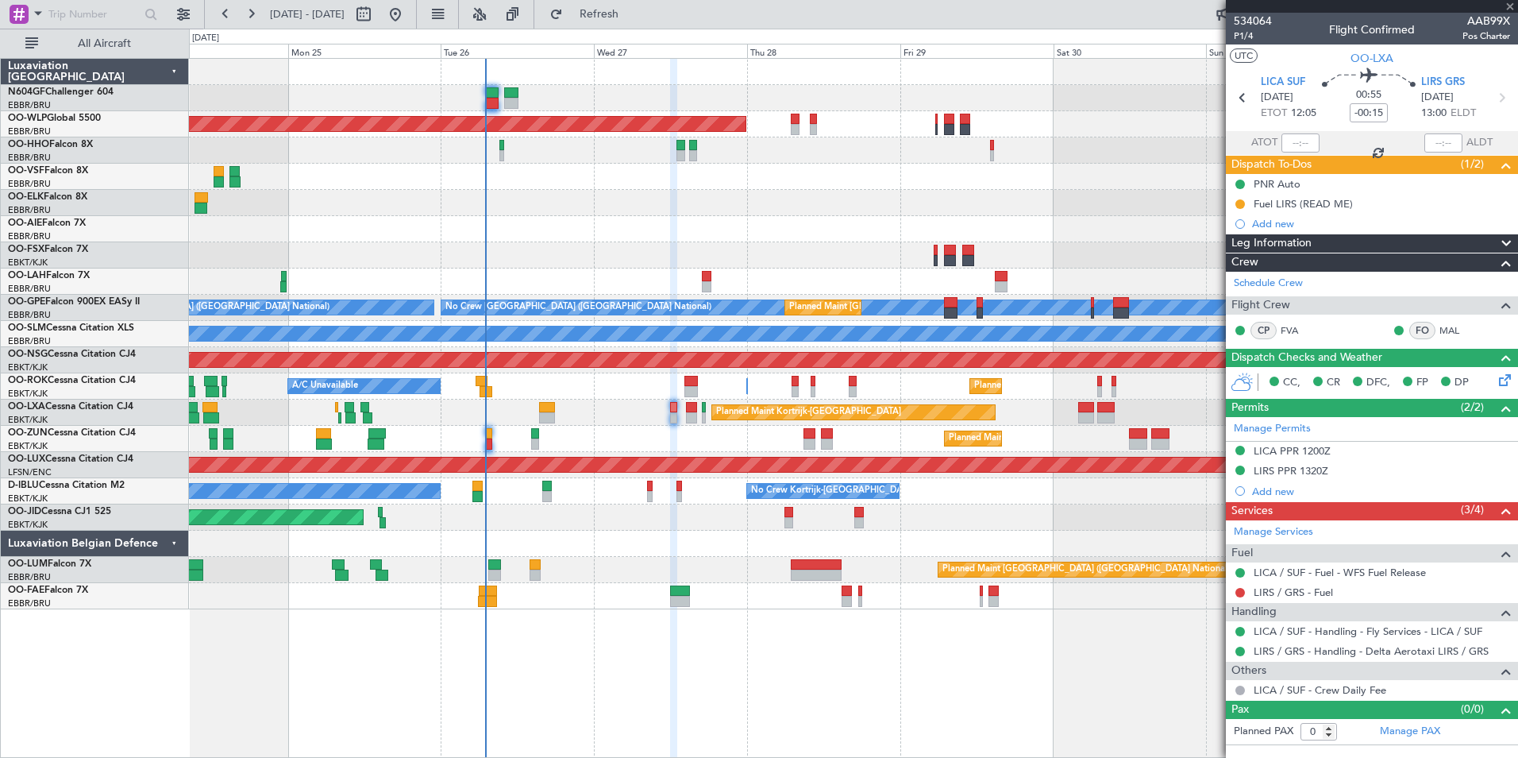
type input "-00:20"
type input "7"
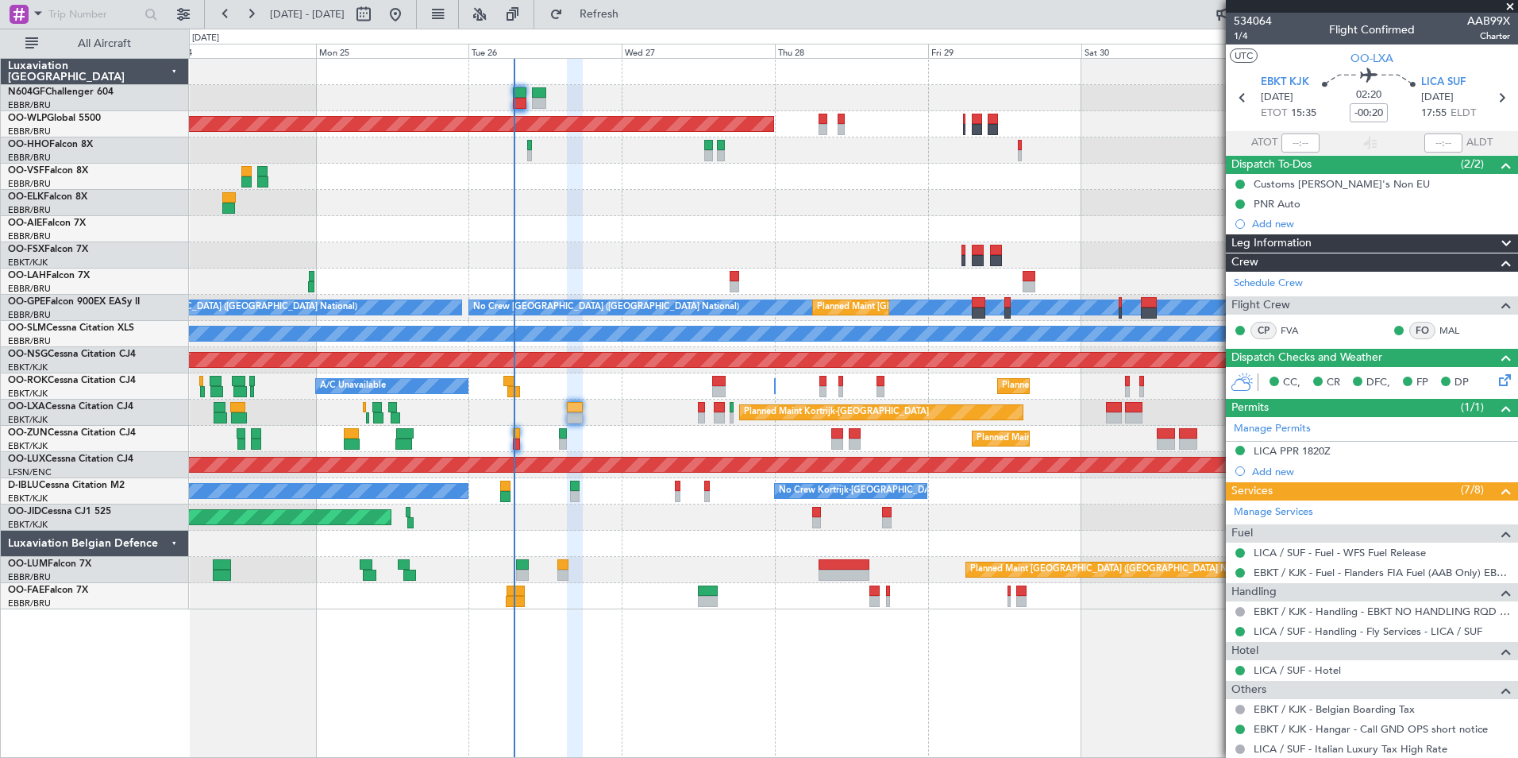
click at [565, 384] on div "Planned Maint Berlin (Brandenburg) Planned Maint London (Farnborough) Planned M…" at bounding box center [853, 334] width 1329 height 550
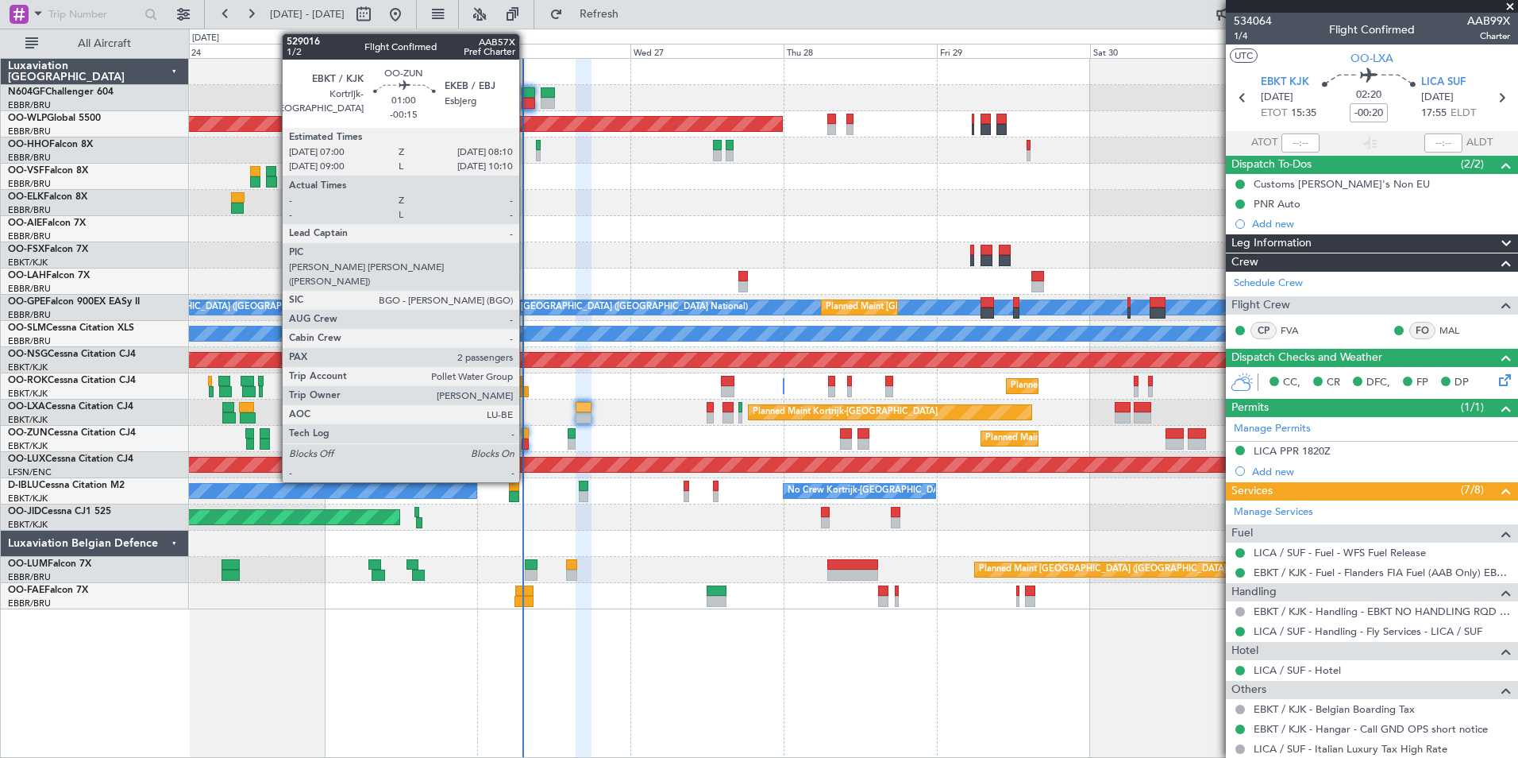
click at [527, 446] on div at bounding box center [526, 443] width 8 height 11
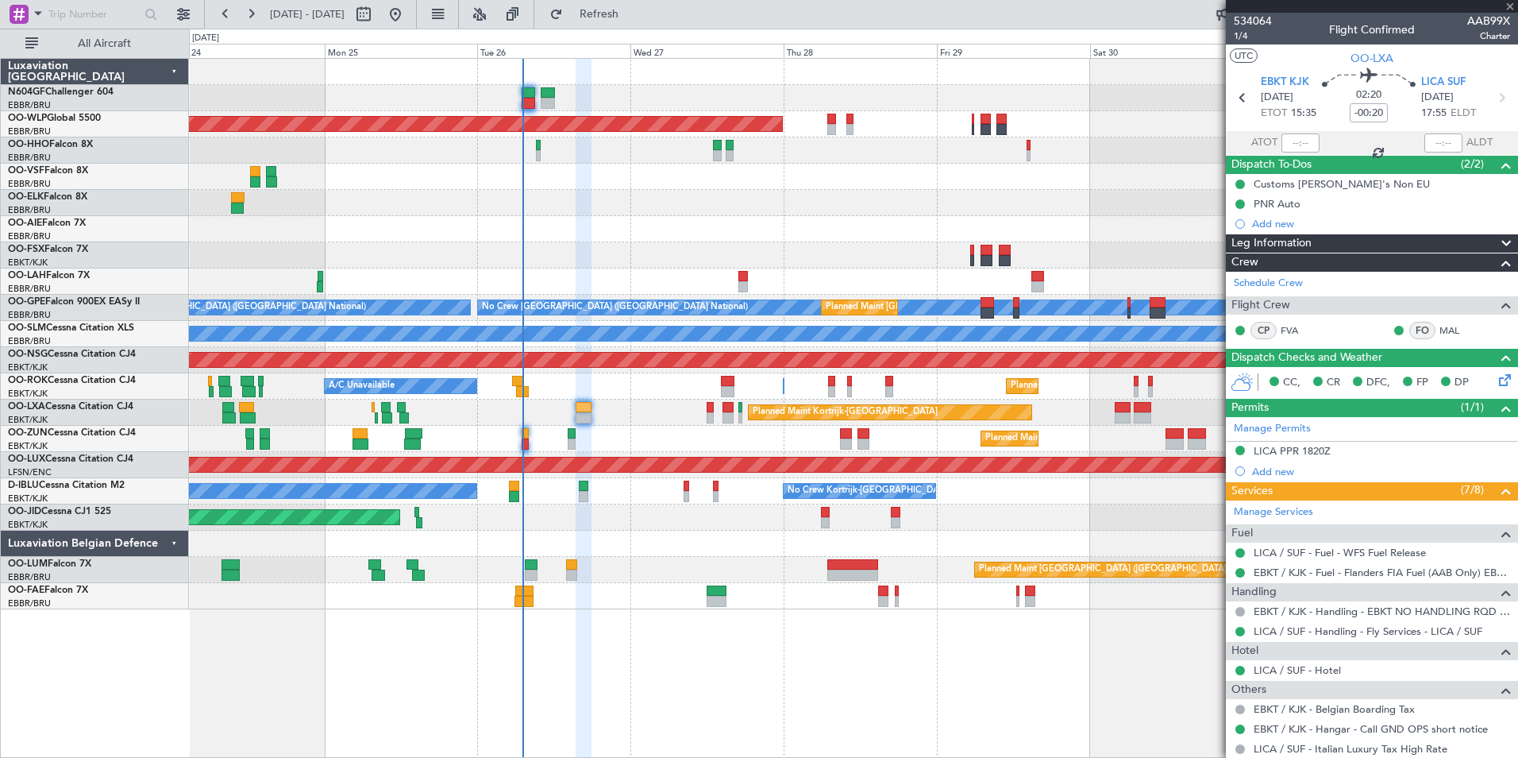
type input "-00:15"
type input "2"
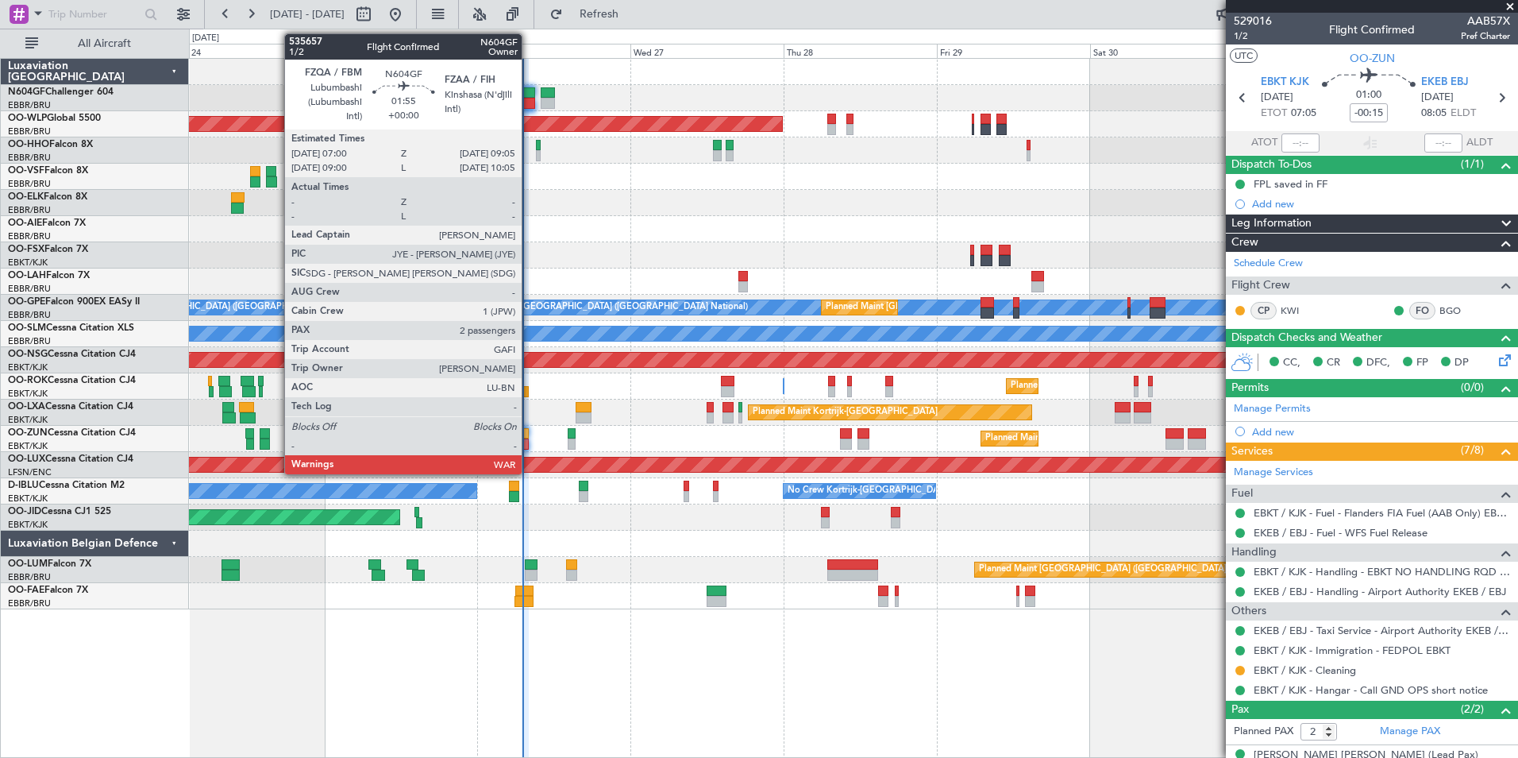
click at [529, 98] on div at bounding box center [529, 103] width 14 height 11
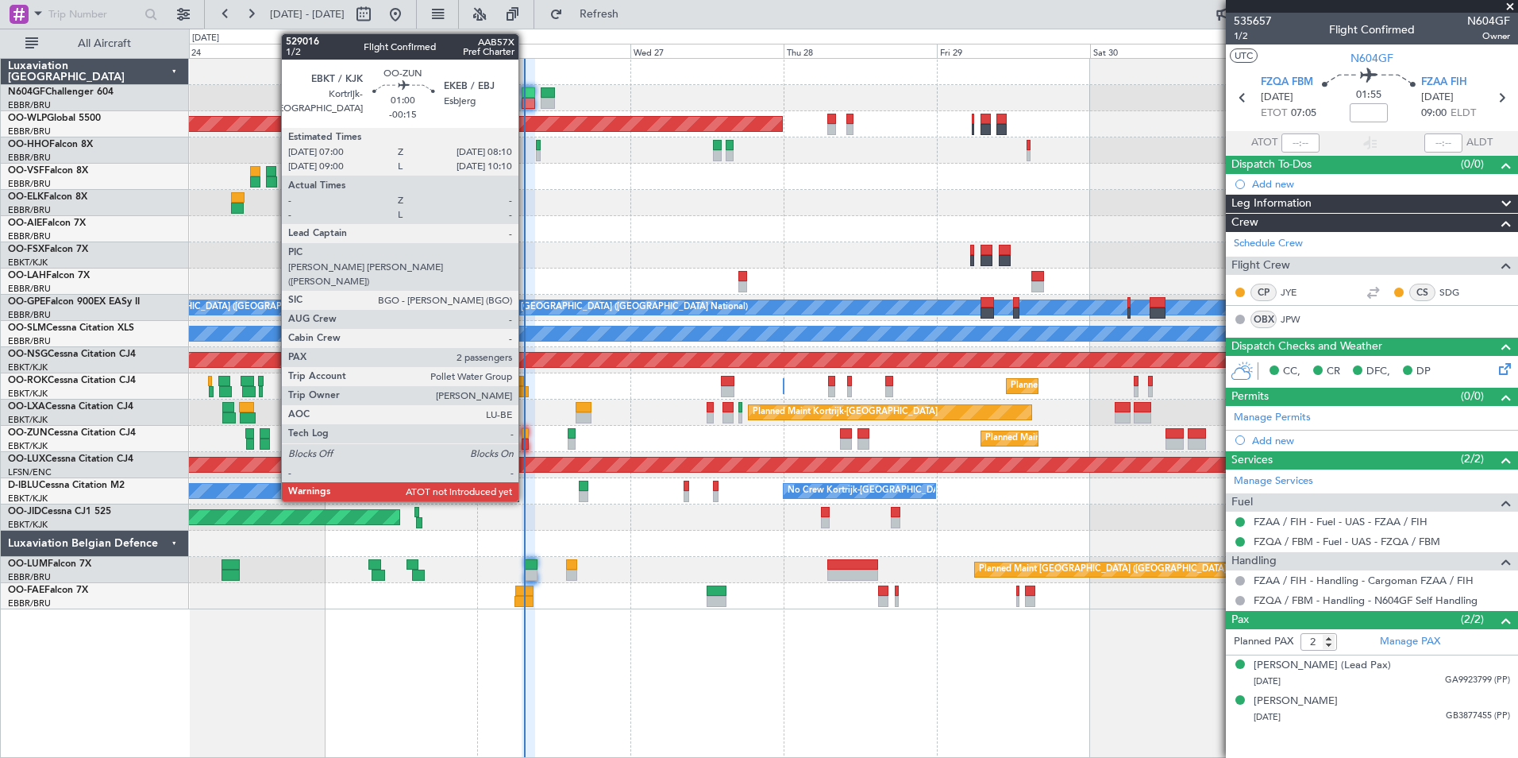
click at [523, 446] on div at bounding box center [526, 443] width 8 height 11
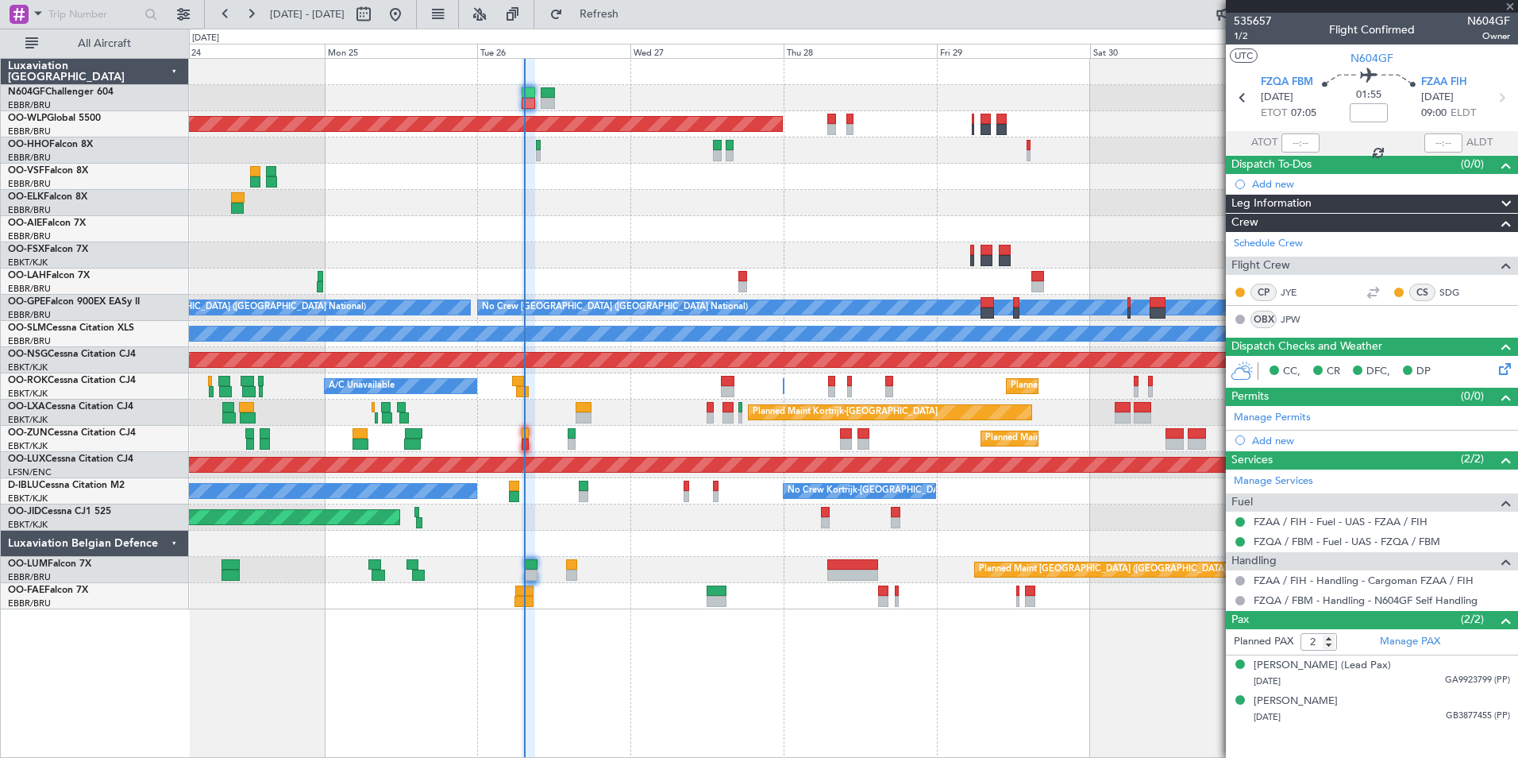
type input "-00:15"
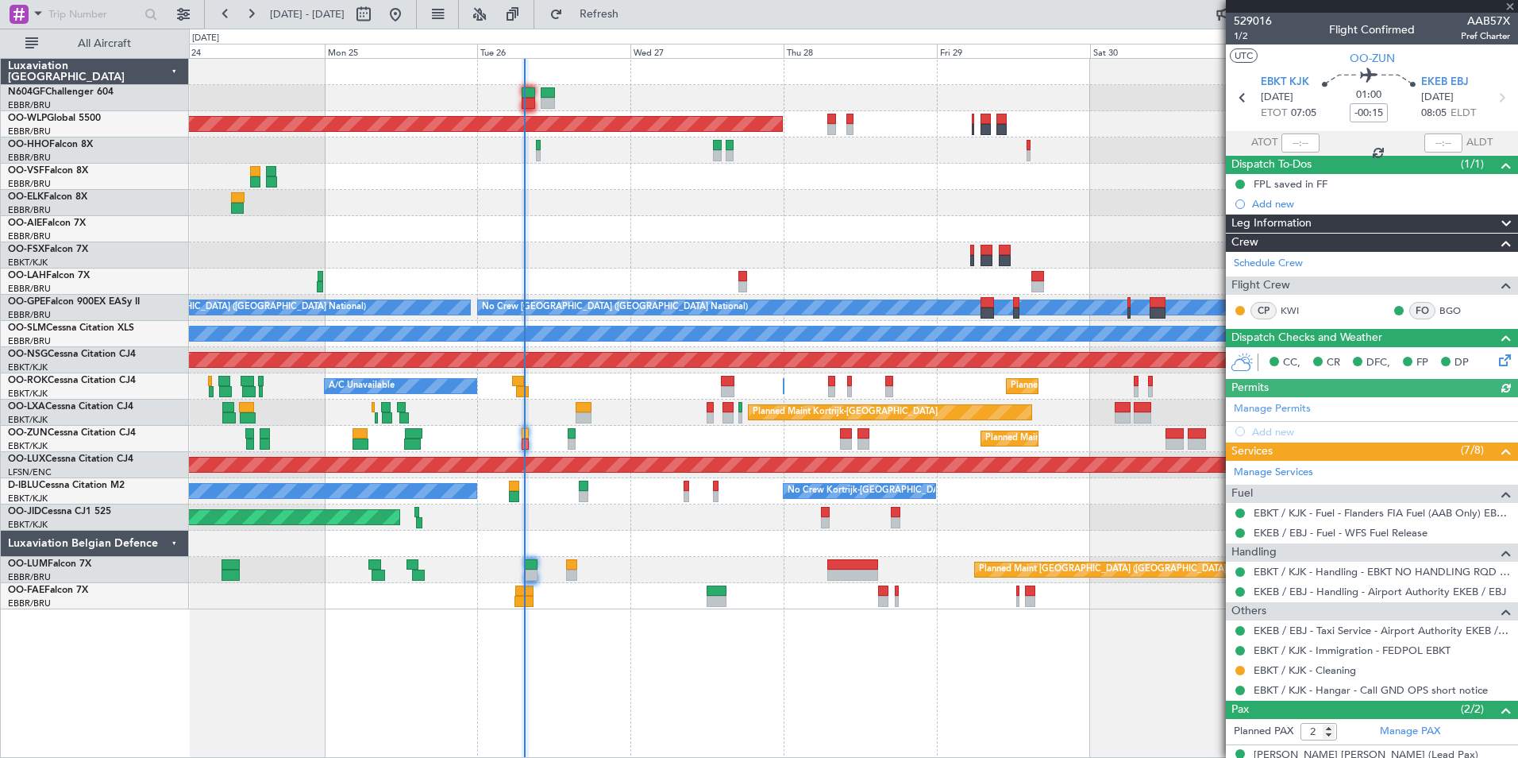
click at [1292, 143] on div at bounding box center [1301, 142] width 38 height 19
click at [1293, 138] on input "text" at bounding box center [1301, 142] width 38 height 19
click at [1077, 202] on div at bounding box center [853, 203] width 1329 height 26
type input "07:21"
click at [828, 213] on div at bounding box center [853, 203] width 1329 height 26
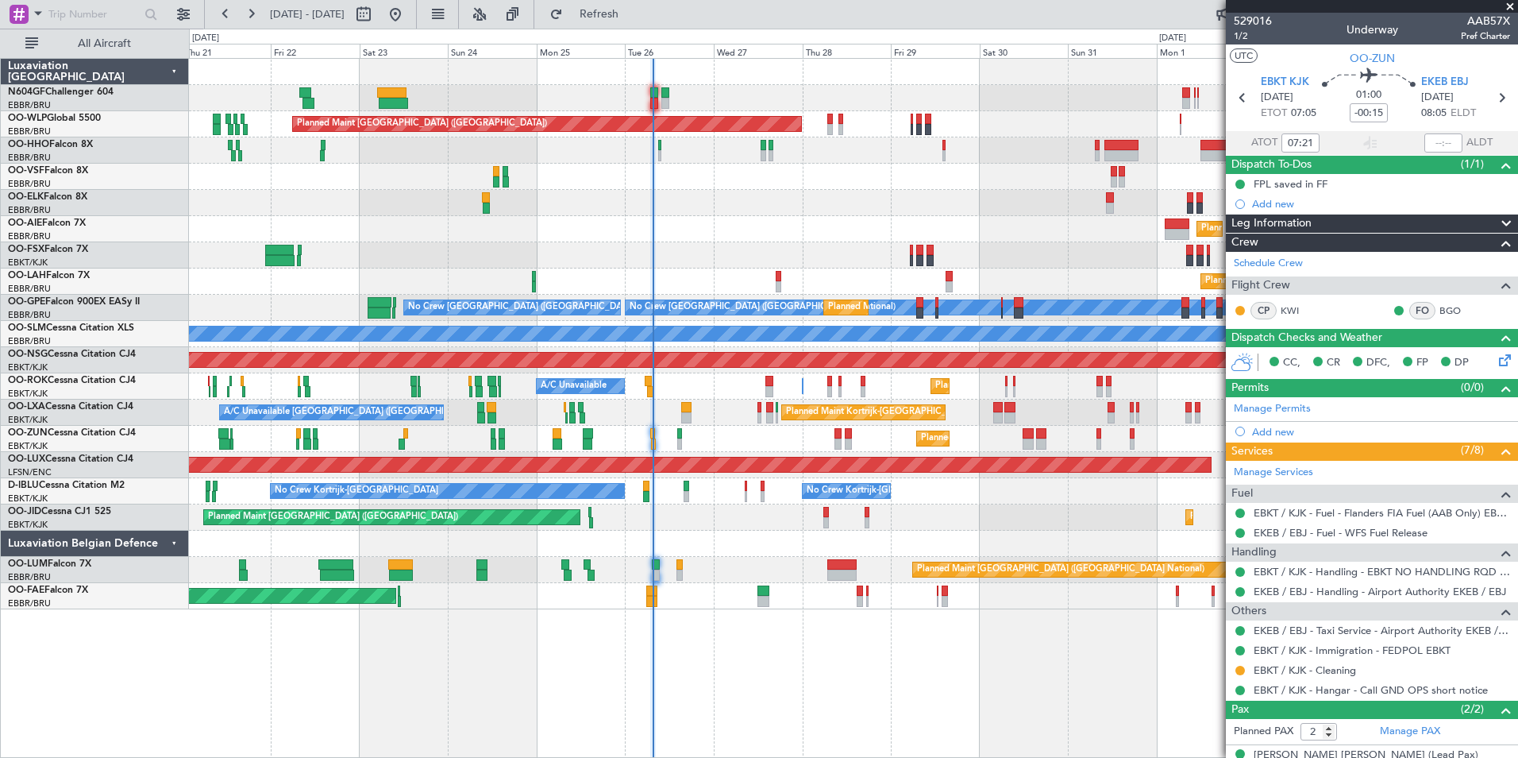
drag, startPoint x: 828, startPoint y: 213, endPoint x: 714, endPoint y: 187, distance: 116.5
click at [932, 738] on div "Planned Maint [GEOGRAPHIC_DATA] ([GEOGRAPHIC_DATA]) AOG Maint Geneva ([GEOGRAPH…" at bounding box center [853, 408] width 1329 height 700
click at [996, 523] on div "Planned Maint [GEOGRAPHIC_DATA] ([GEOGRAPHIC_DATA]) Planned Maint [GEOGRAPHIC_D…" at bounding box center [853, 517] width 1329 height 26
click at [750, 440] on div "Planned Maint Kortrijk-[GEOGRAPHIC_DATA]" at bounding box center [853, 439] width 1329 height 26
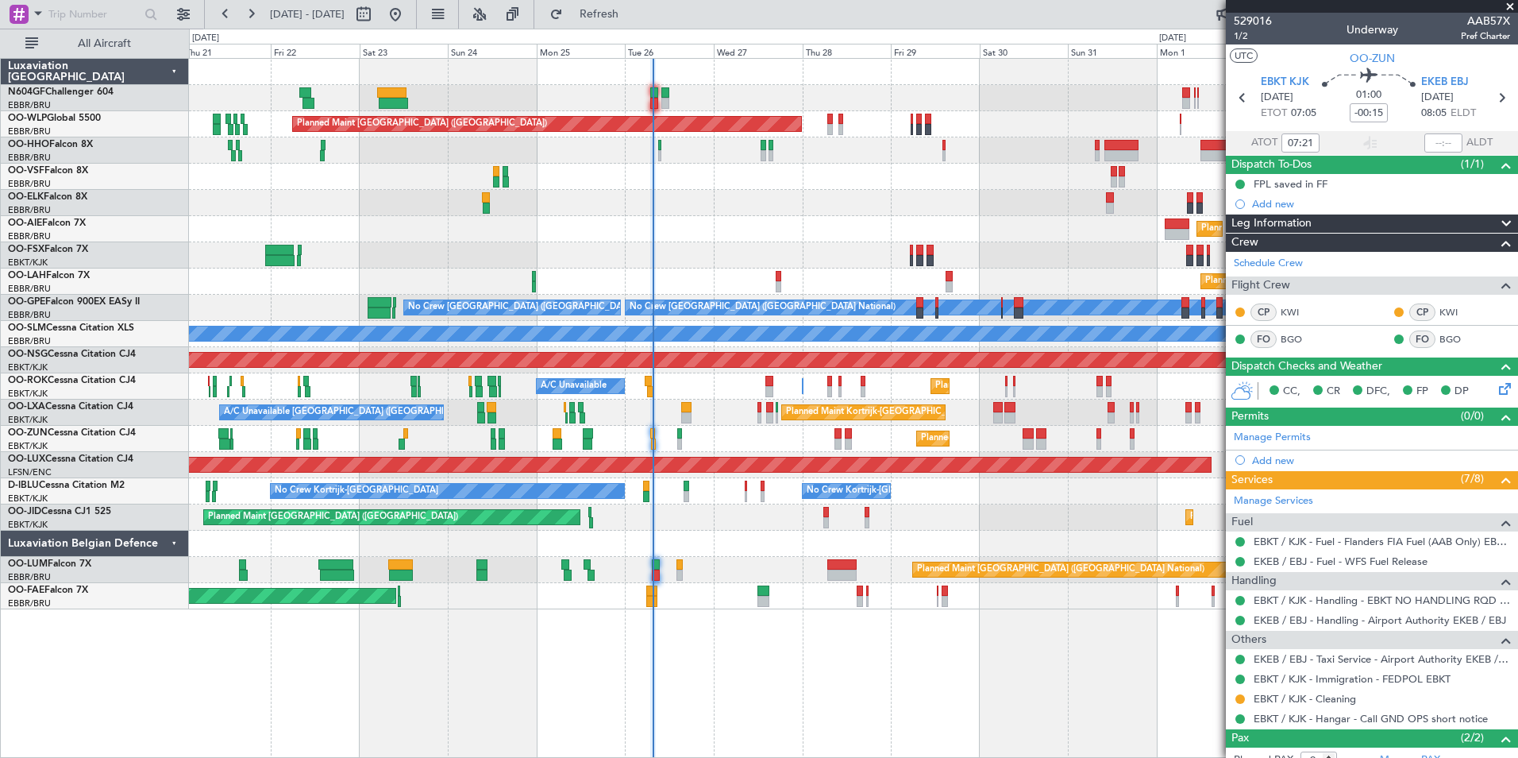
click at [702, 584] on div "Planned Maint [GEOGRAPHIC_DATA] ([GEOGRAPHIC_DATA]) AOG Maint Geneva ([GEOGRAPH…" at bounding box center [853, 334] width 1329 height 550
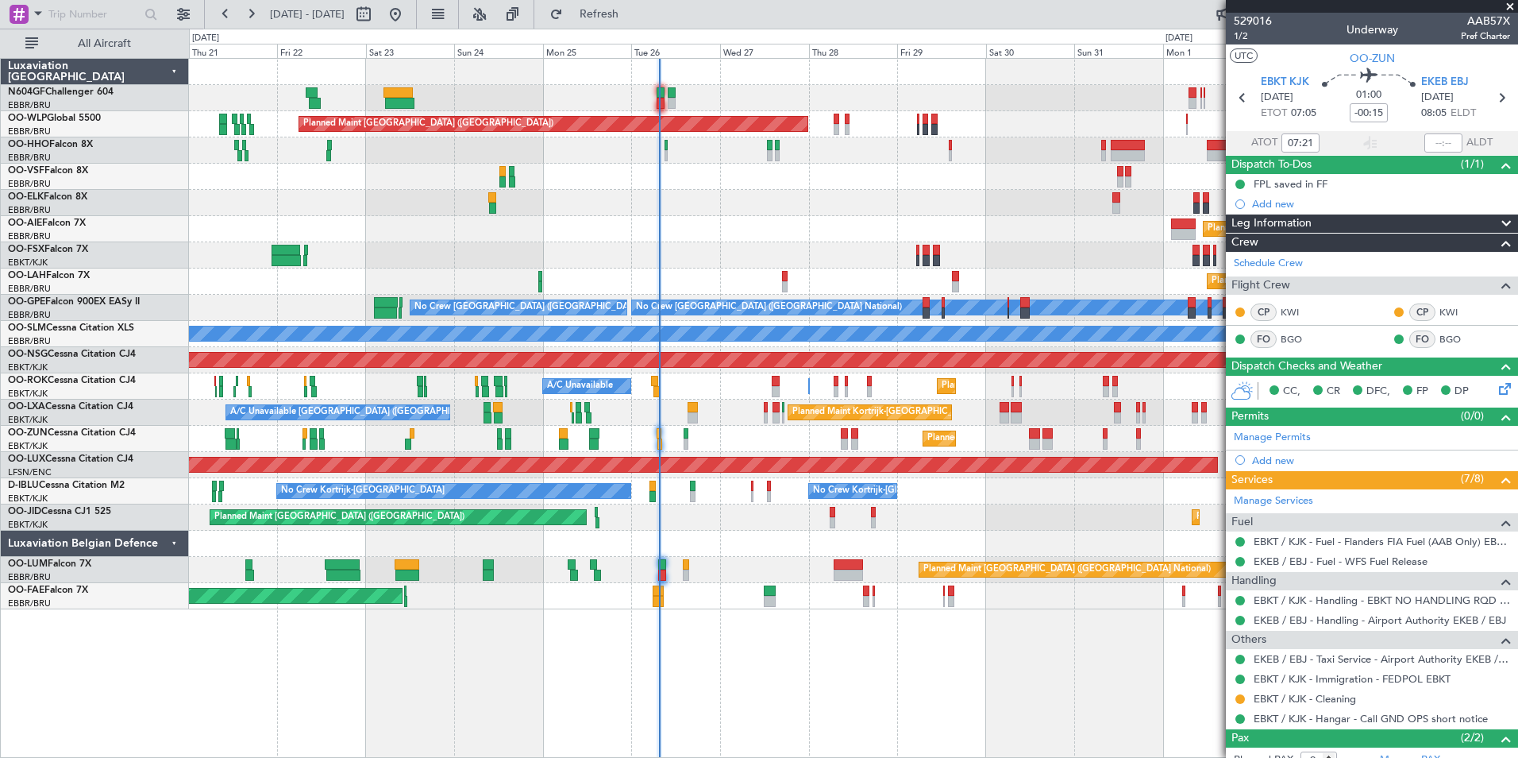
click at [674, 572] on div "Planned Maint [GEOGRAPHIC_DATA] ([GEOGRAPHIC_DATA] National) Owner [GEOGRAPHIC_…" at bounding box center [853, 570] width 1329 height 26
click at [674, 568] on div "Planned Maint [GEOGRAPHIC_DATA] ([GEOGRAPHIC_DATA] National) Owner [GEOGRAPHIC_…" at bounding box center [853, 570] width 1329 height 26
click at [668, 568] on div "Planned Maint [GEOGRAPHIC_DATA] ([GEOGRAPHIC_DATA] National) Owner [GEOGRAPHIC_…" at bounding box center [853, 570] width 1329 height 26
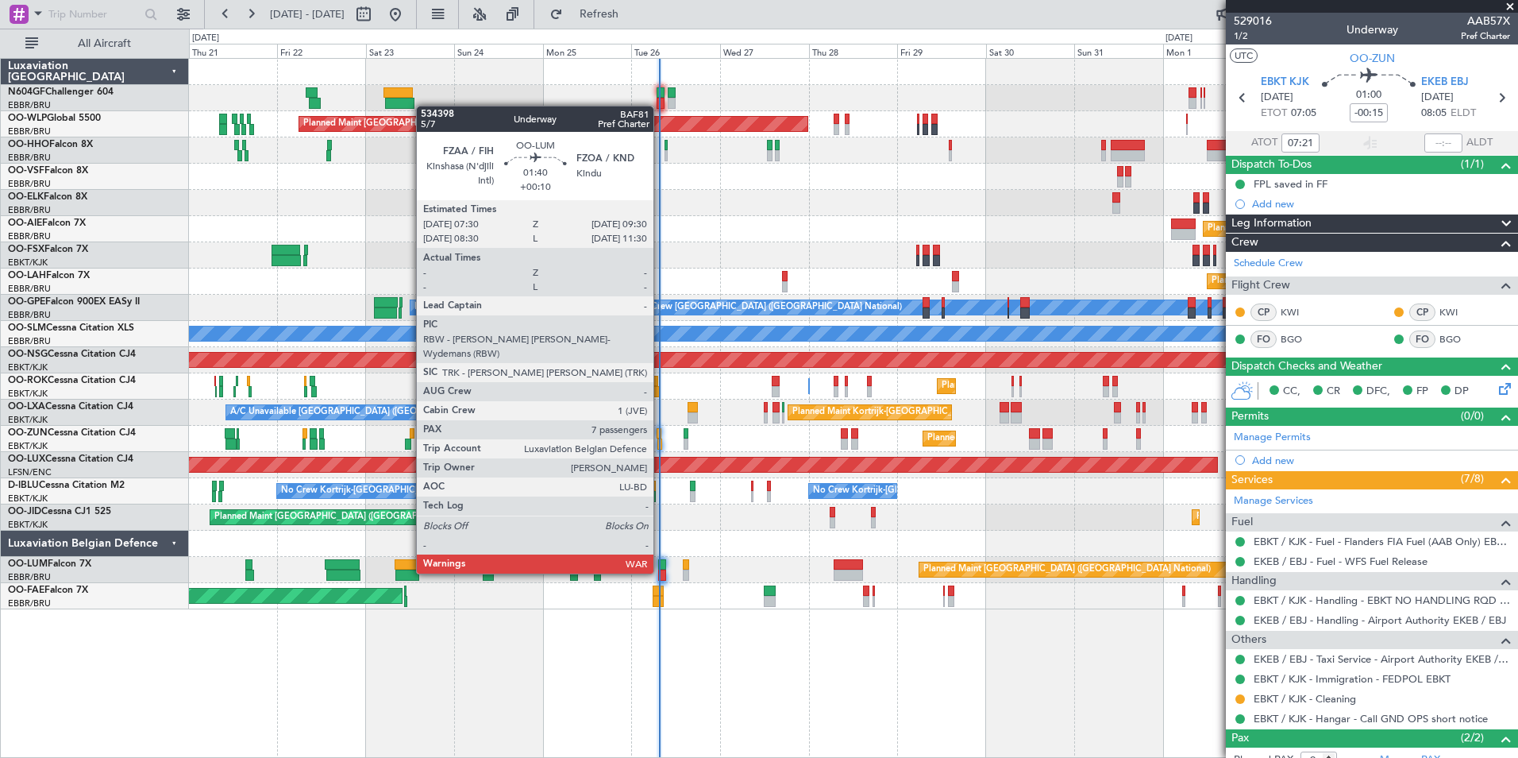
click at [661, 572] on div at bounding box center [662, 574] width 8 height 11
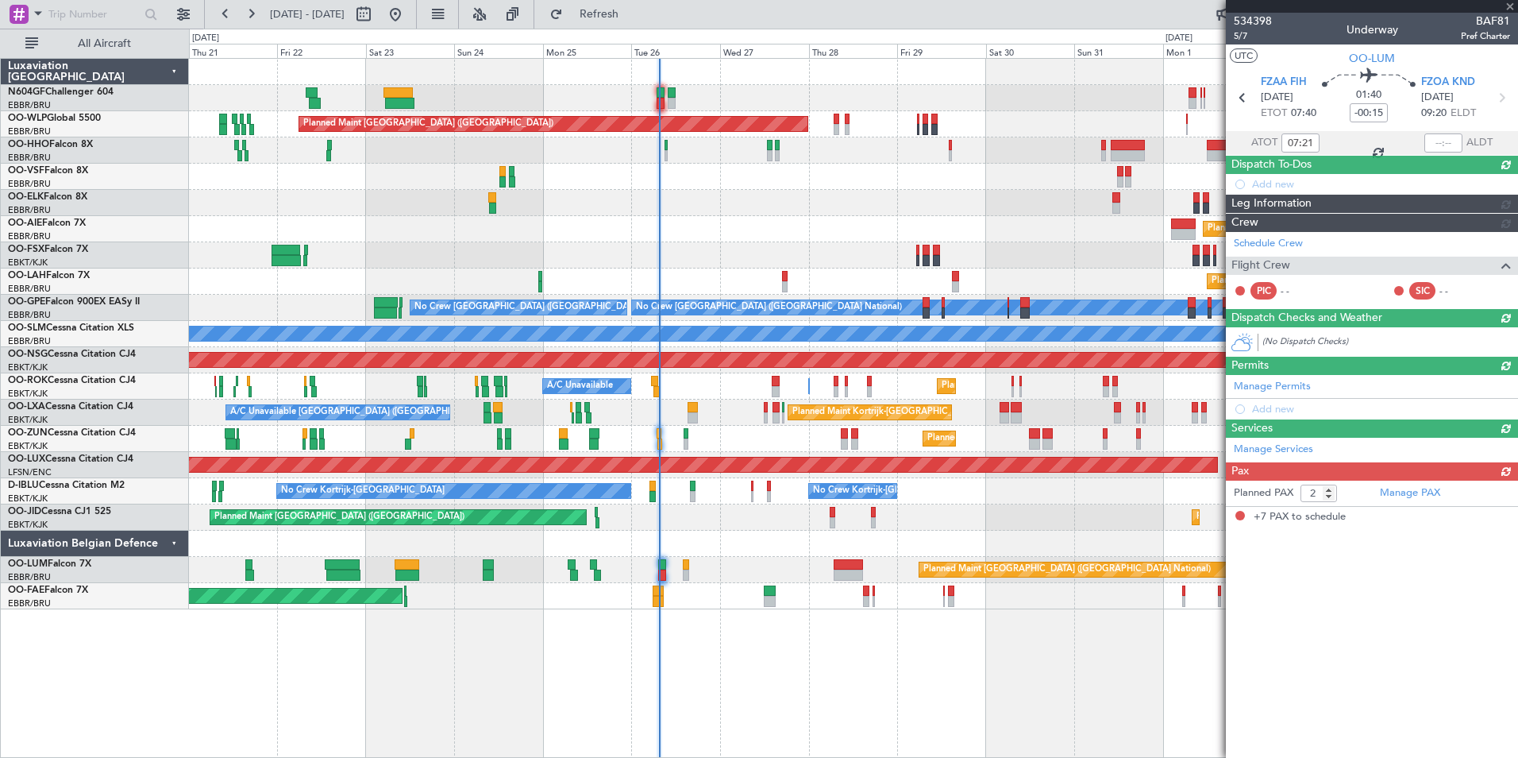
type input "+00:10"
type input "7"
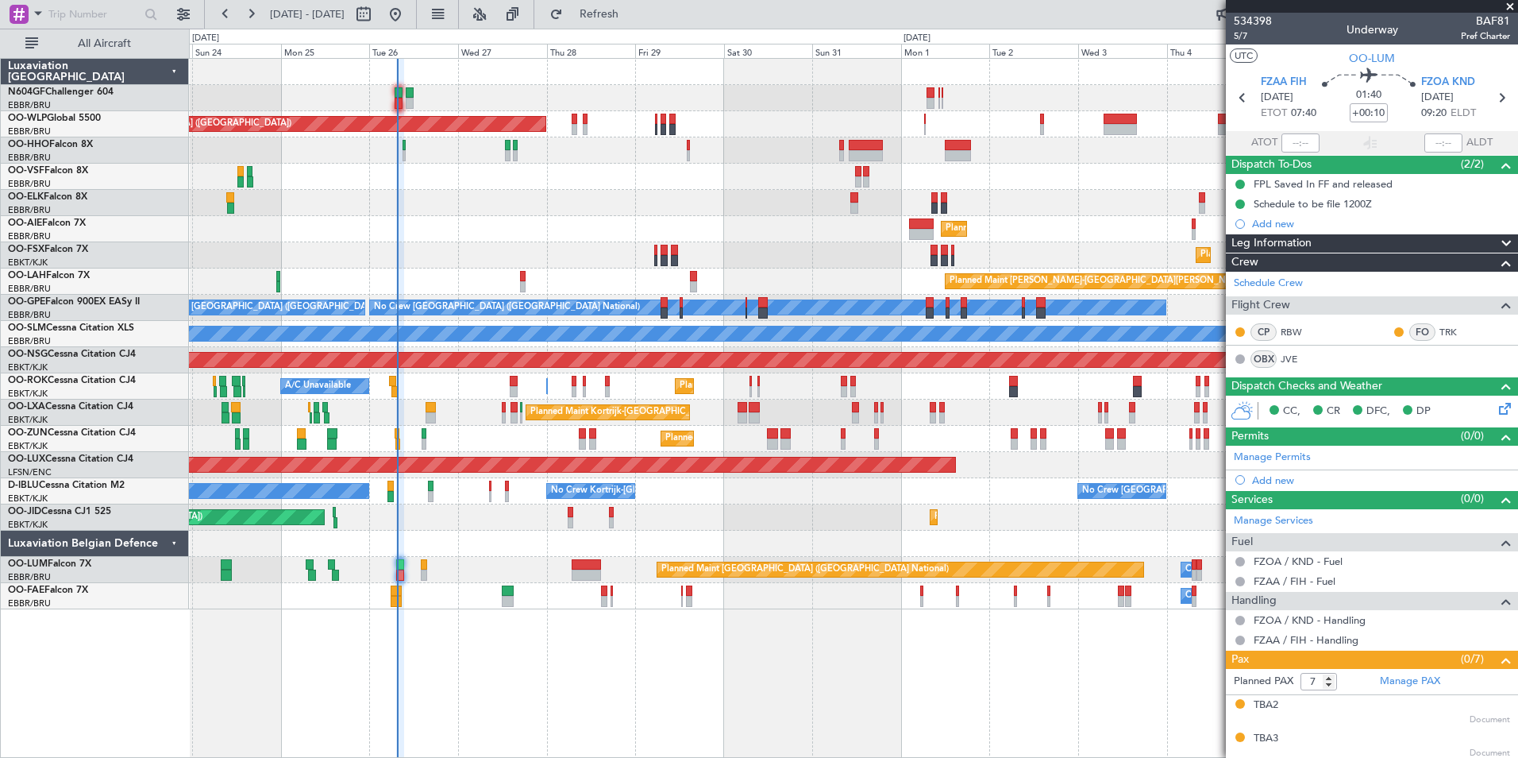
click at [769, 118] on div "Planned Maint [GEOGRAPHIC_DATA] ([GEOGRAPHIC_DATA])" at bounding box center [853, 124] width 1329 height 26
click at [411, 139] on div "Planned Maint [GEOGRAPHIC_DATA] ([GEOGRAPHIC_DATA]) Planned Maint [GEOGRAPHIC_D…" at bounding box center [853, 334] width 1329 height 550
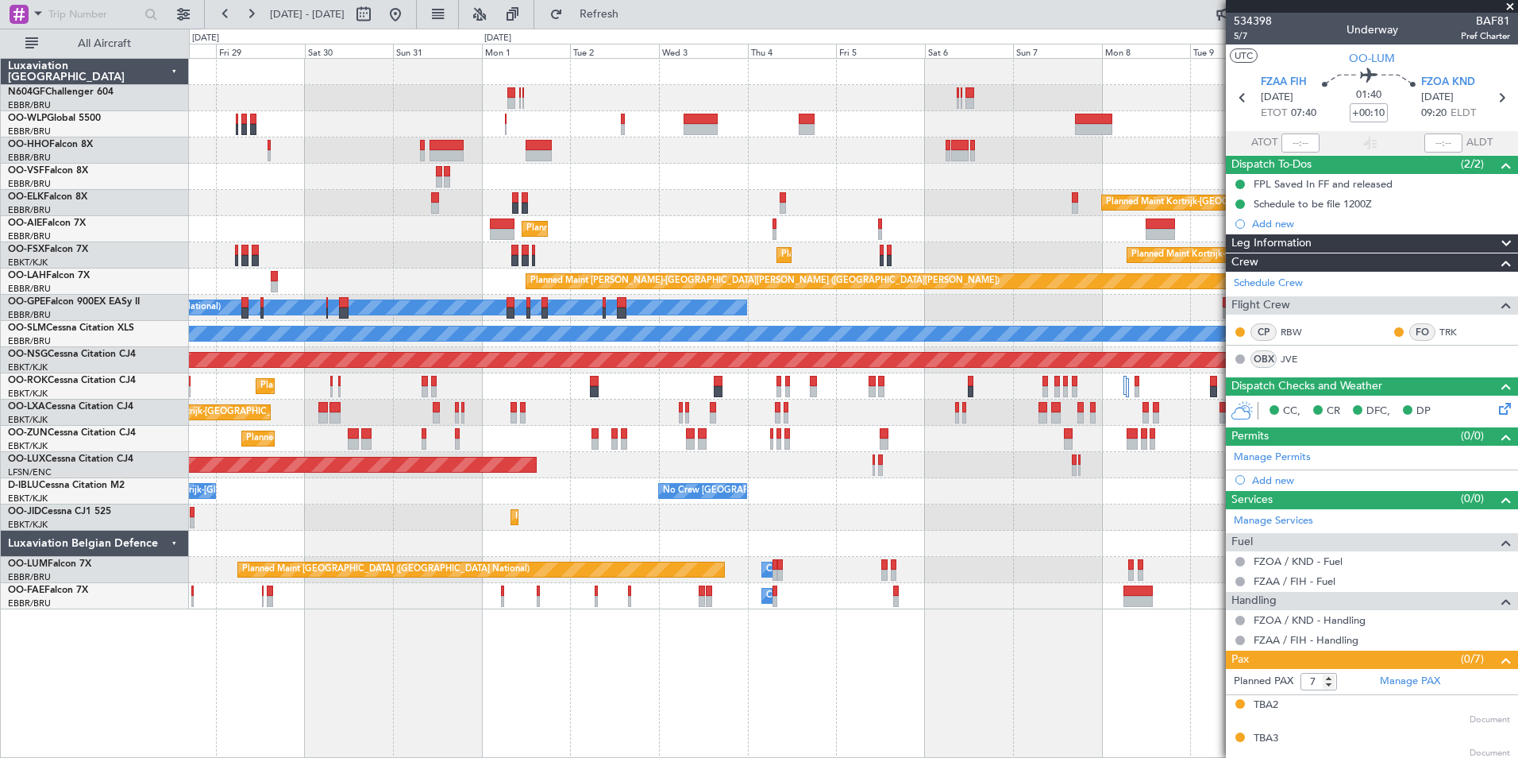
click at [747, 400] on div "Planned Maint [GEOGRAPHIC_DATA] ([GEOGRAPHIC_DATA]) Planned Maint [GEOGRAPHIC_D…" at bounding box center [853, 334] width 1329 height 550
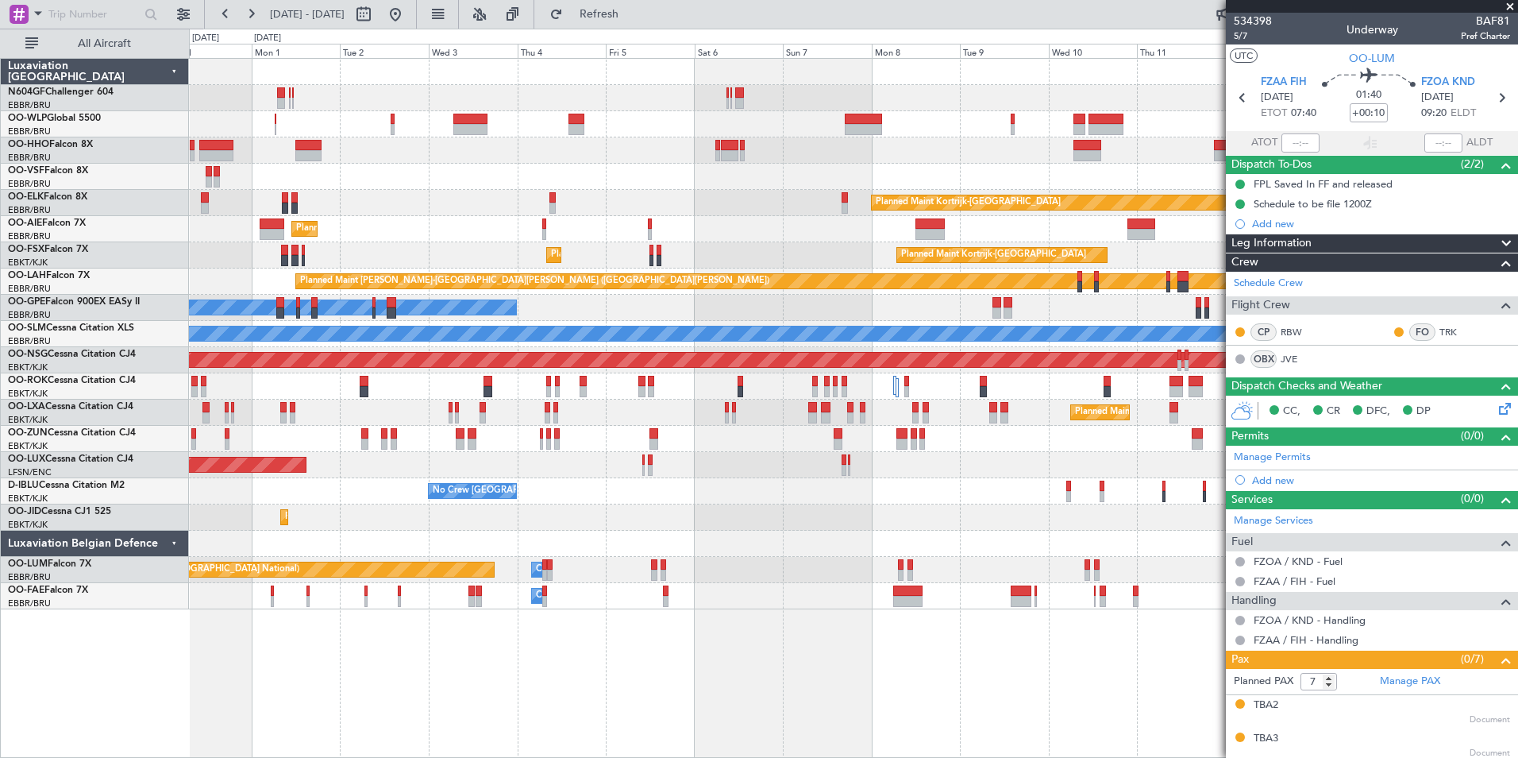
click at [510, 434] on div "Planned Maint [GEOGRAPHIC_DATA] ([GEOGRAPHIC_DATA]) Planned Maint [GEOGRAPHIC_D…" at bounding box center [853, 334] width 1329 height 550
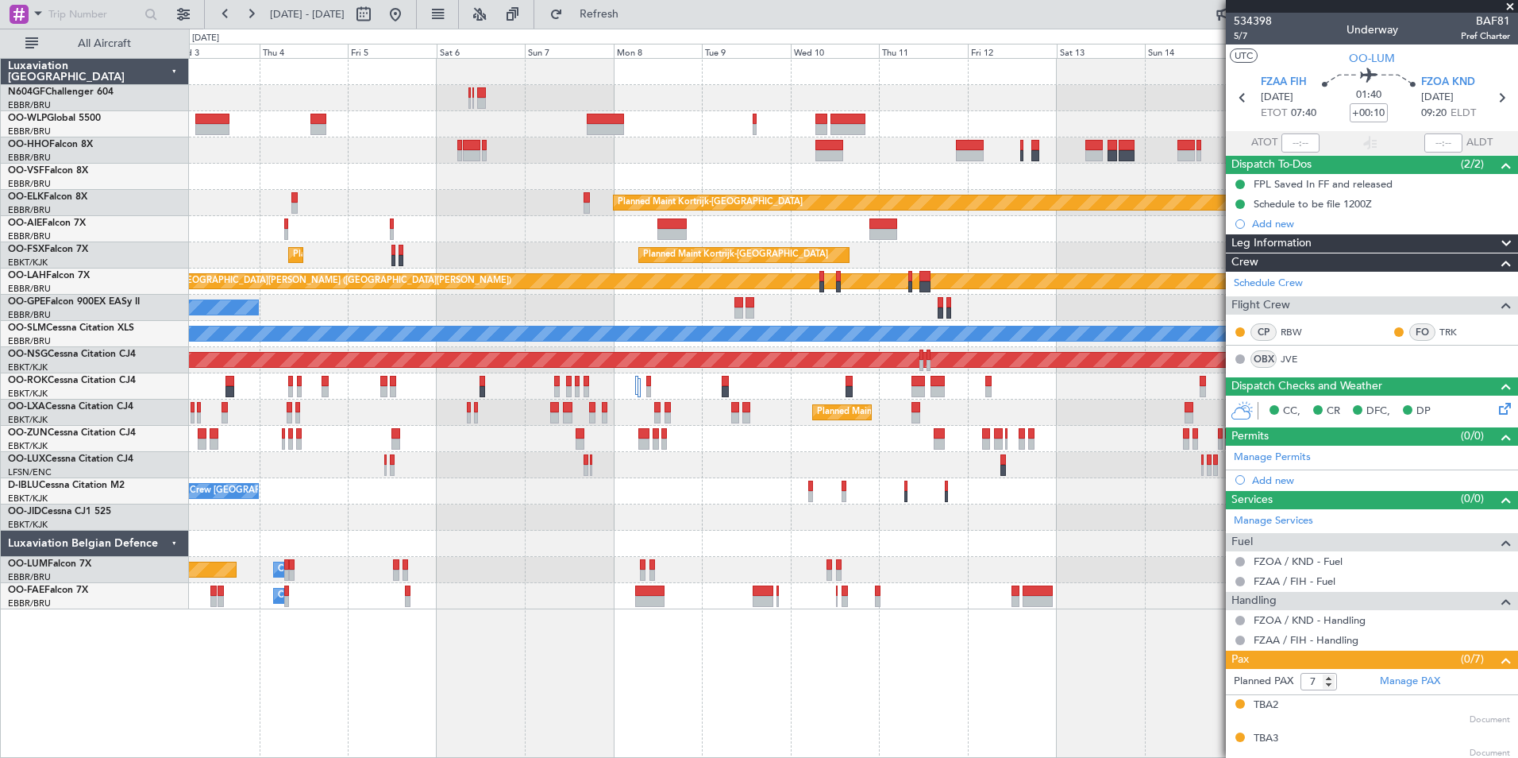
click at [555, 436] on div "Planned Maint Kortrijk-[GEOGRAPHIC_DATA] Planned Maint [GEOGRAPHIC_DATA] ([GEOG…" at bounding box center [853, 334] width 1329 height 550
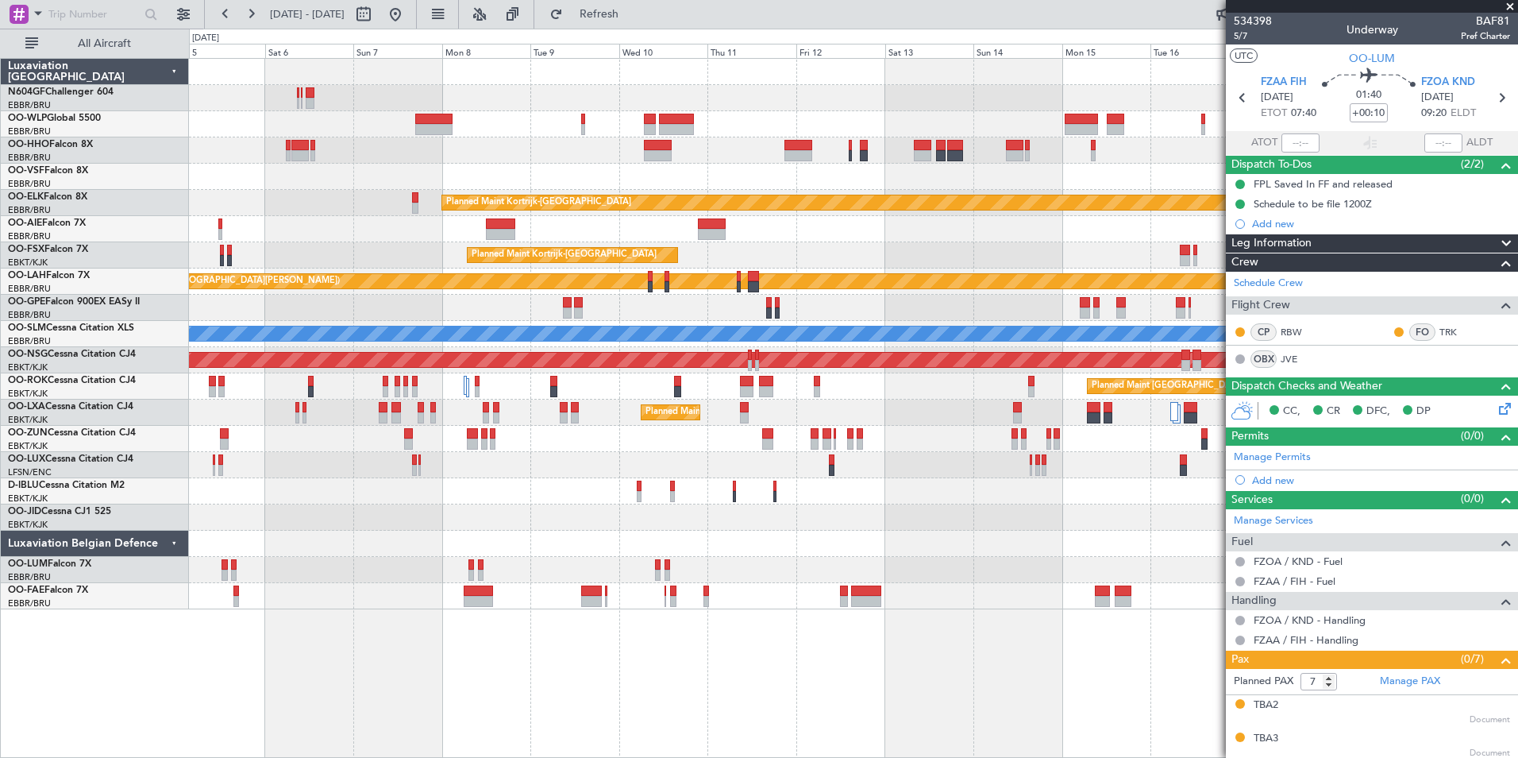
click at [458, 380] on div "Planned Maint Kortrijk-[GEOGRAPHIC_DATA] Planned Maint [GEOGRAPHIC_DATA] ([GEOG…" at bounding box center [853, 334] width 1329 height 550
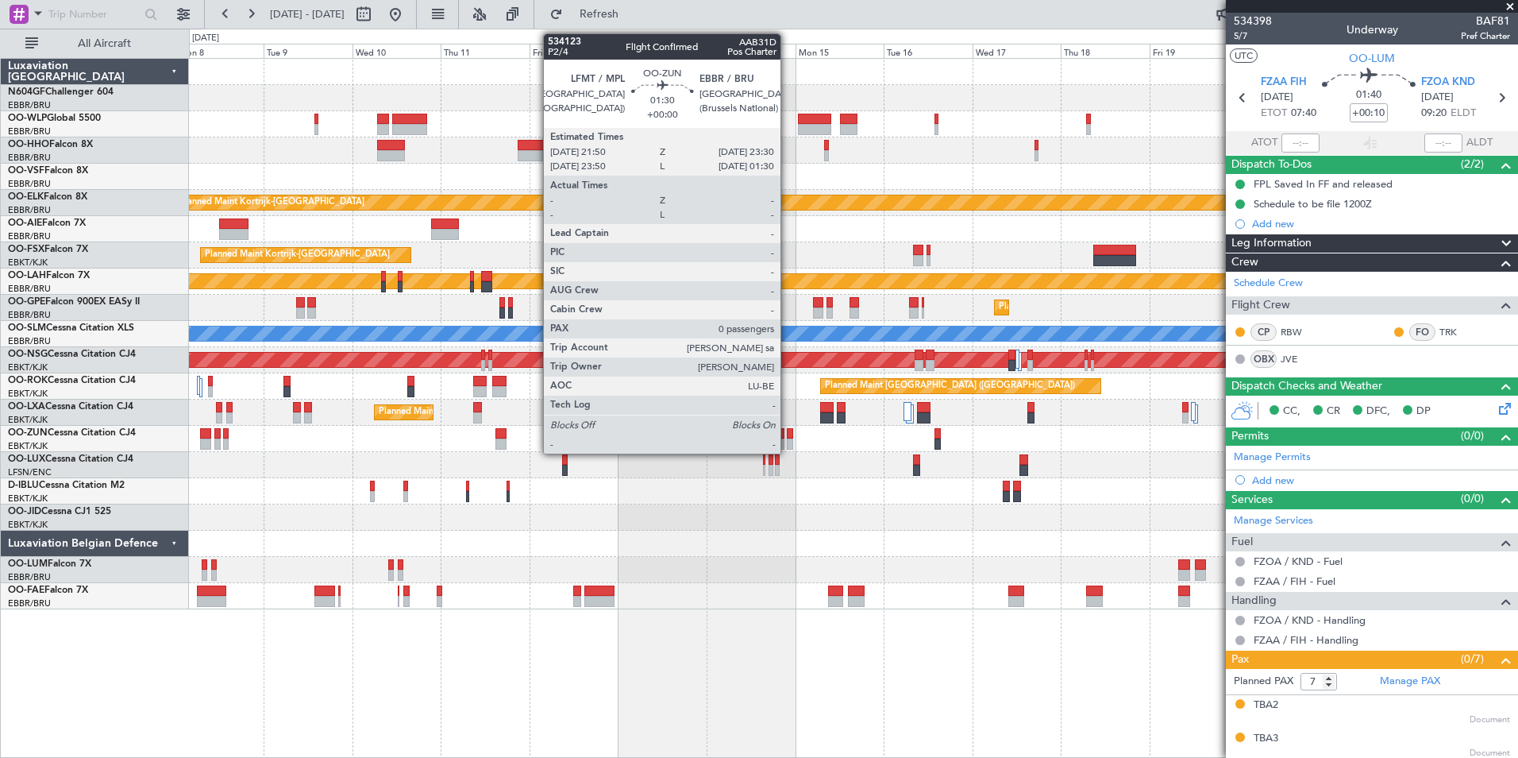
click at [511, 417] on div "Planned Maint Kortrijk-[GEOGRAPHIC_DATA] Planned Maint [GEOGRAPHIC_DATA]-[GEOGR…" at bounding box center [853, 334] width 1329 height 550
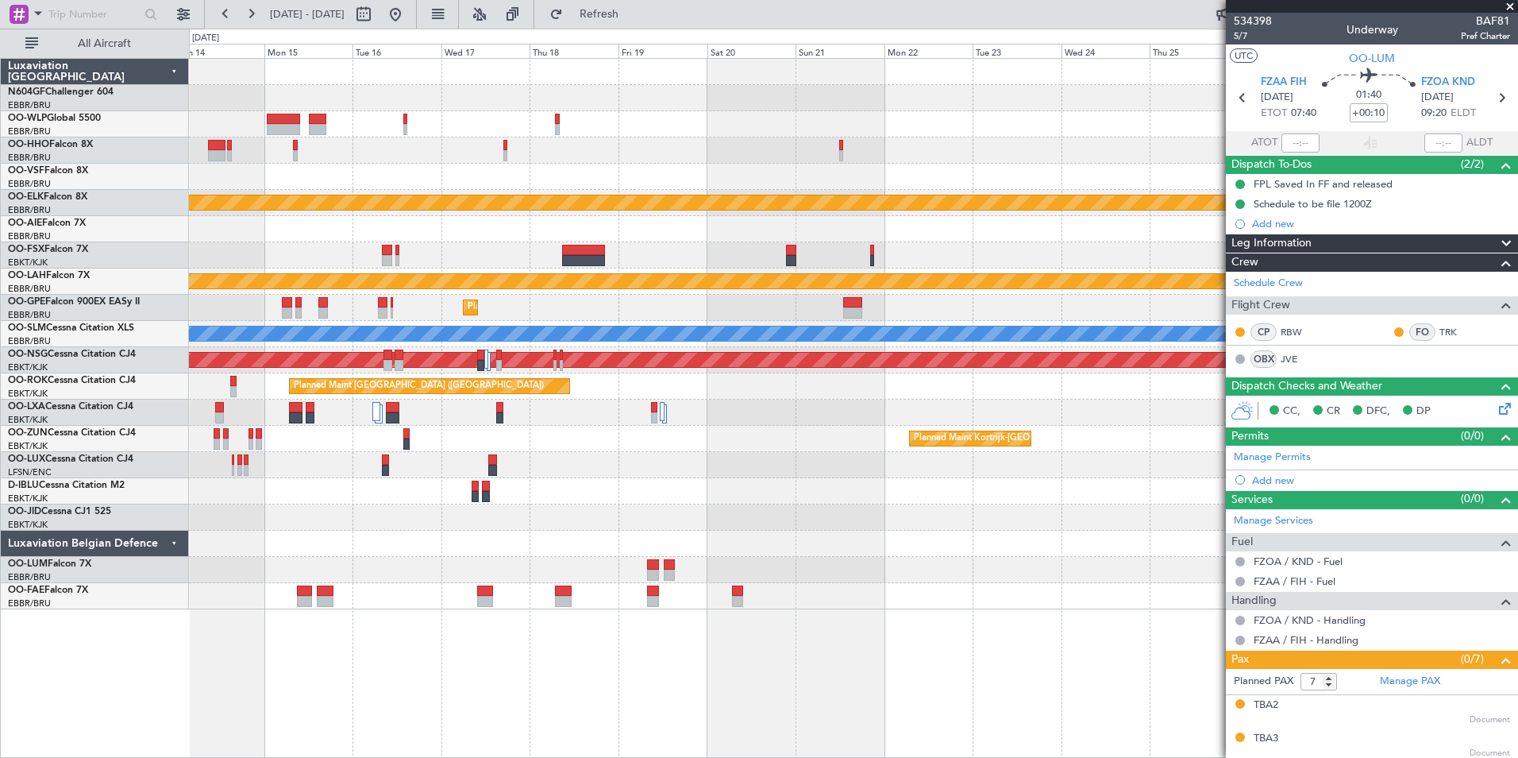
click at [603, 450] on div "Planned Maint Kortrijk-[GEOGRAPHIC_DATA] Planned Maint [GEOGRAPHIC_DATA]-[GEOGR…" at bounding box center [853, 334] width 1329 height 550
click at [469, 431] on div "Planned Maint Kortrijk-[GEOGRAPHIC_DATA] Planned Maint [GEOGRAPHIC_DATA]-[GEOGR…" at bounding box center [853, 334] width 1329 height 550
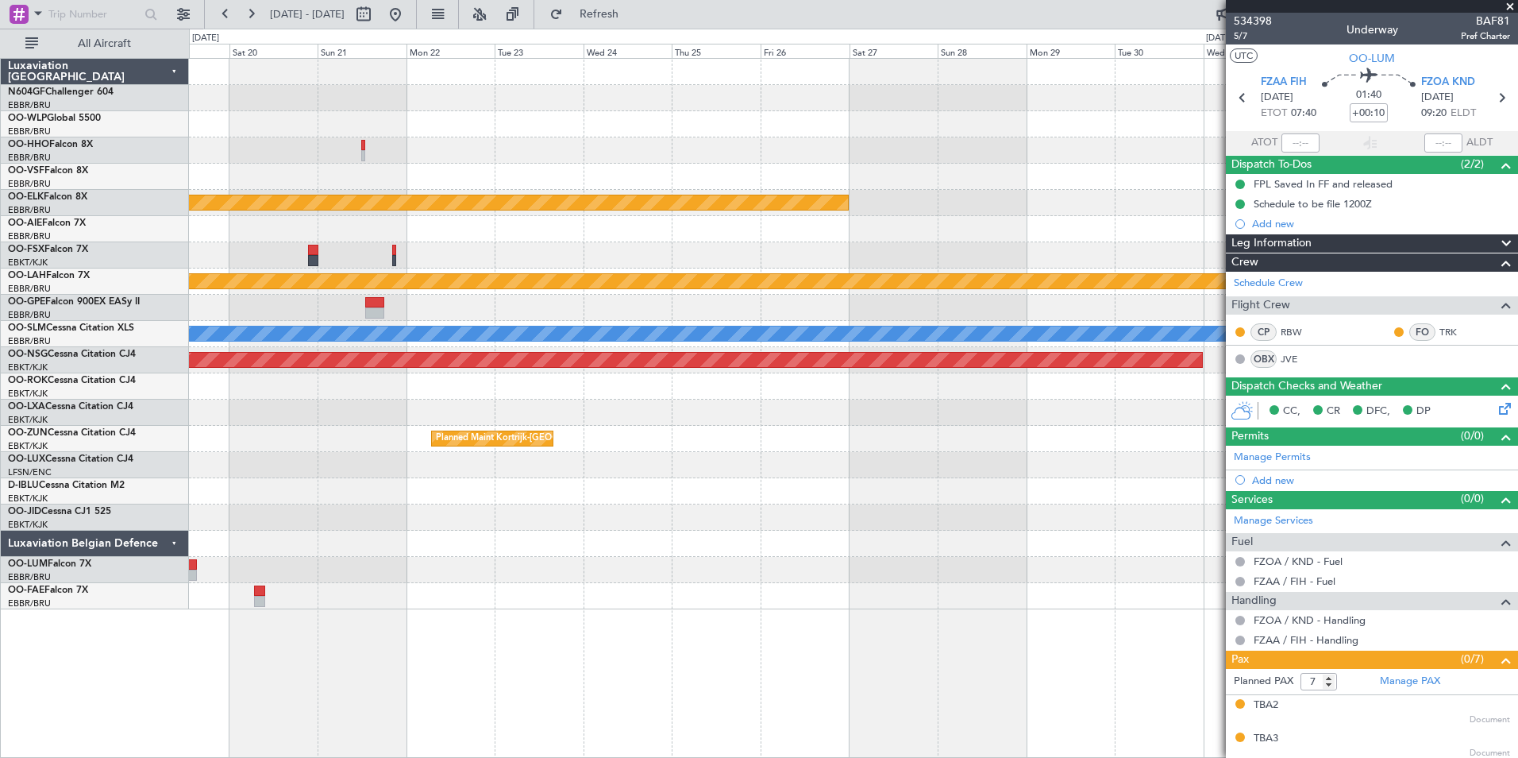
click at [392, 411] on div "Planned Maint Kortrijk-[GEOGRAPHIC_DATA] Planned [GEOGRAPHIC_DATA][PERSON_NAME]…" at bounding box center [853, 334] width 1329 height 550
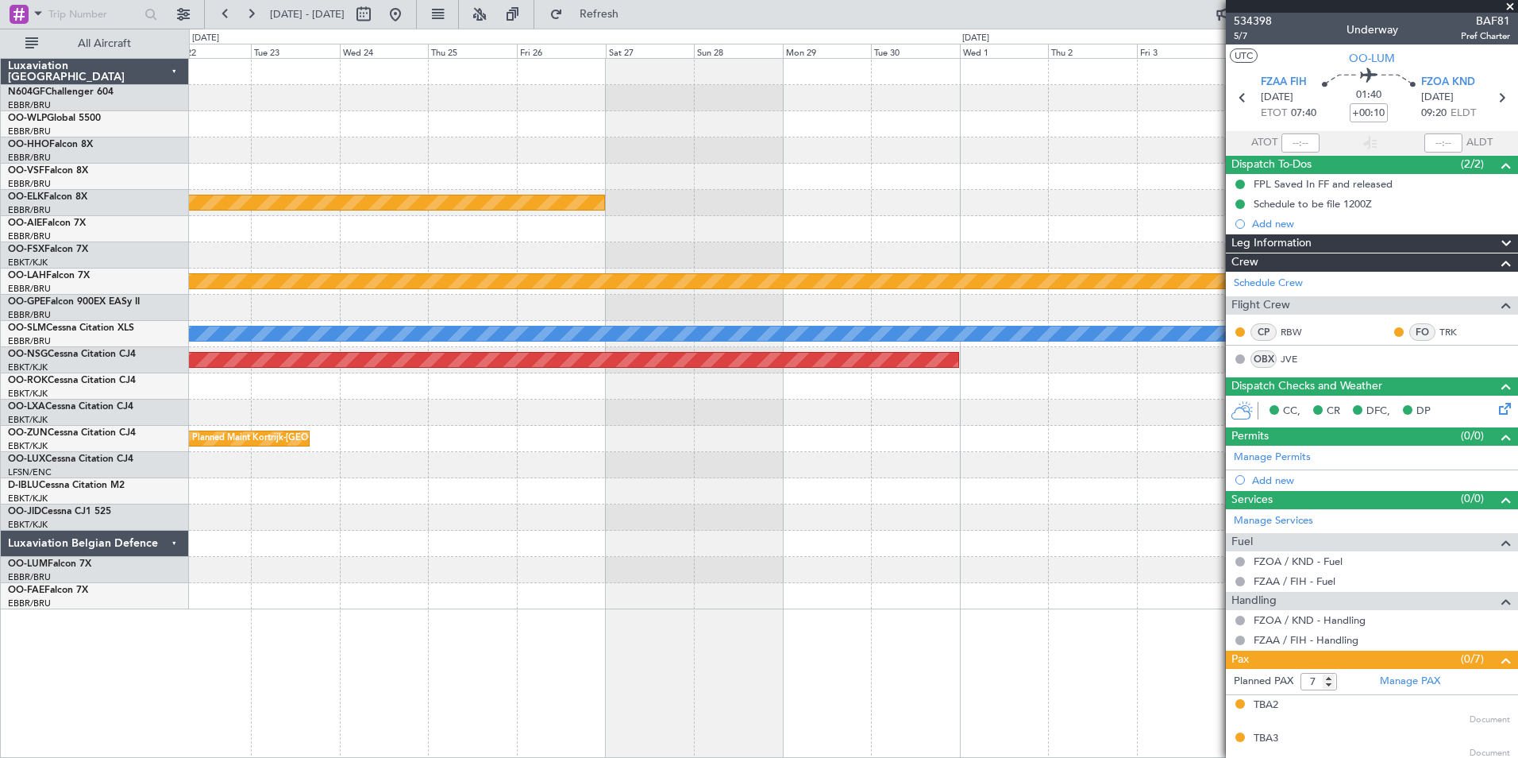
click at [260, 372] on div "Planned Maint Kortrijk-[GEOGRAPHIC_DATA] Planned [GEOGRAPHIC_DATA][PERSON_NAME]…" at bounding box center [853, 334] width 1329 height 550
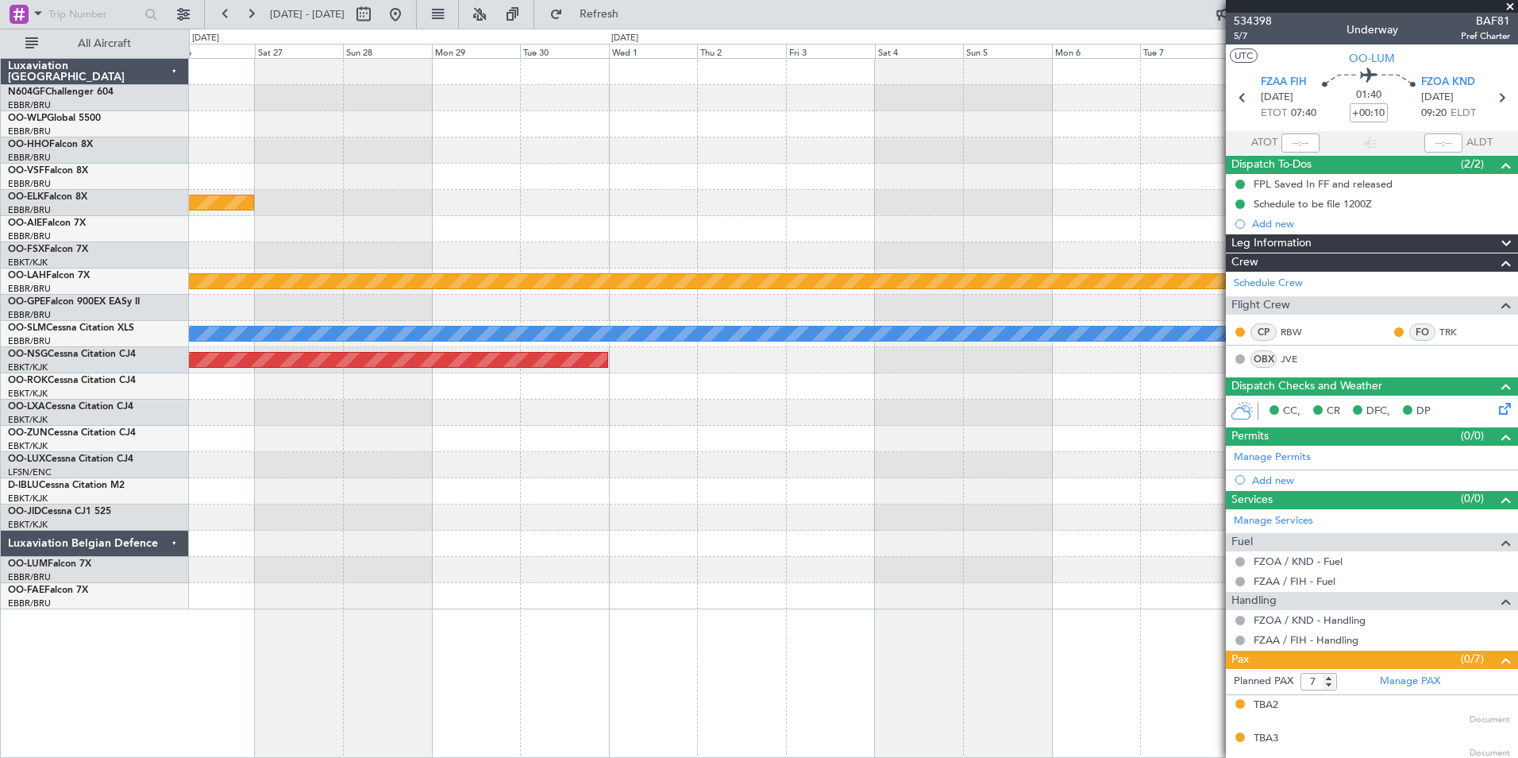
click at [370, 402] on div "Planned Maint Kortrijk-[GEOGRAPHIC_DATA] Planned [GEOGRAPHIC_DATA][PERSON_NAME]…" at bounding box center [853, 334] width 1329 height 550
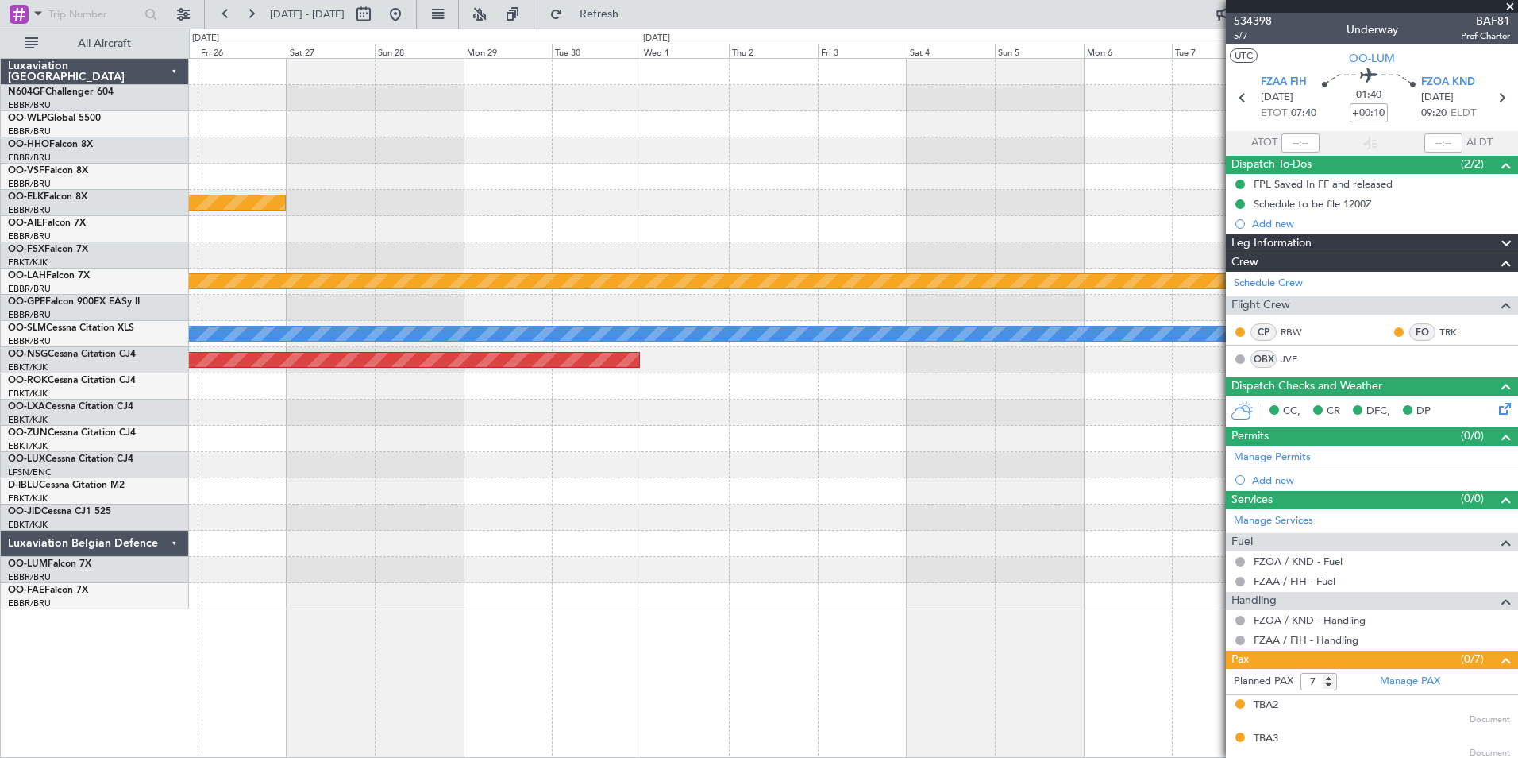
click at [399, 414] on div at bounding box center [853, 412] width 1329 height 26
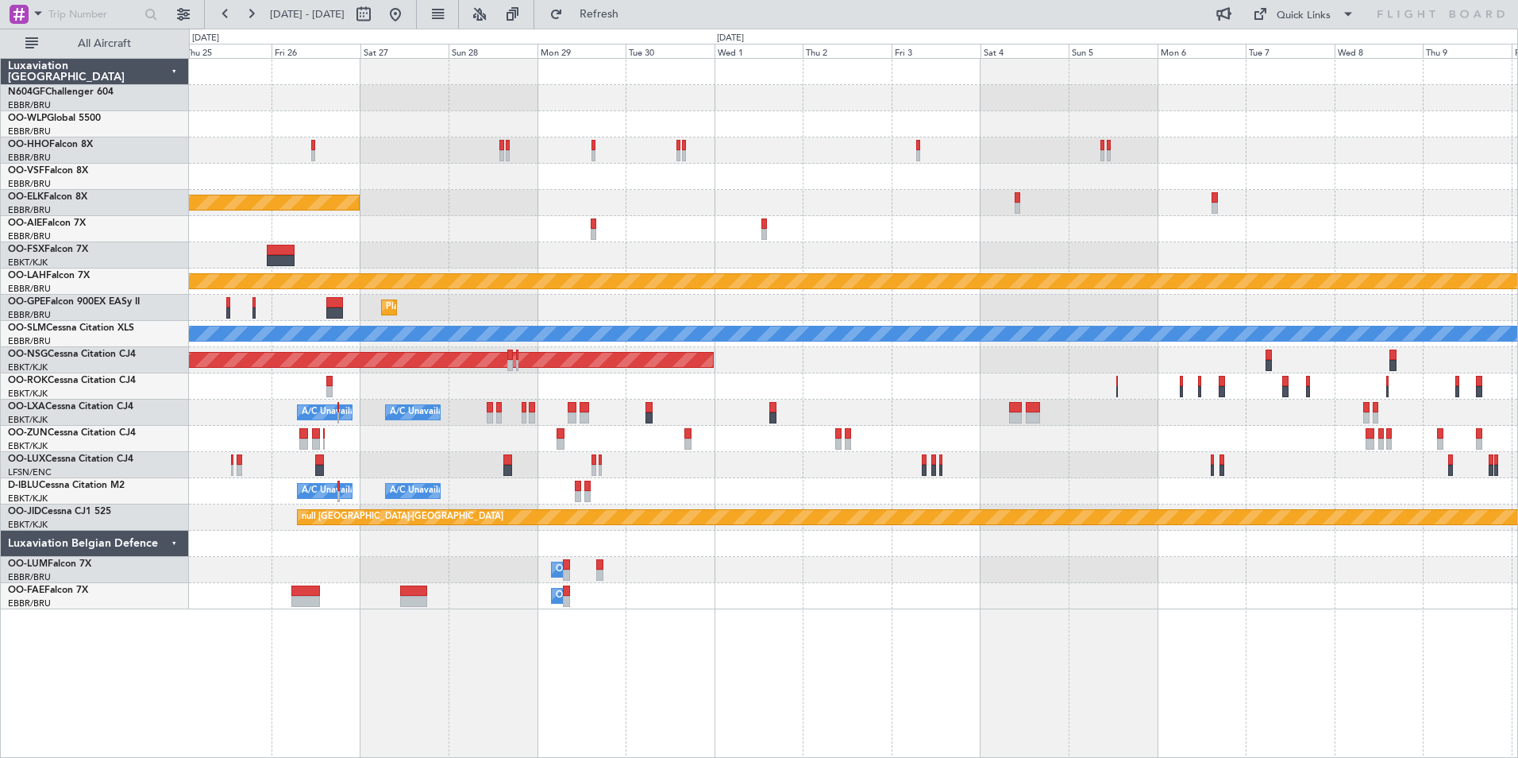
click at [1032, 320] on div "Planned Maint Kortrijk-[GEOGRAPHIC_DATA] Planned [GEOGRAPHIC_DATA][PERSON_NAME]…" at bounding box center [853, 334] width 1329 height 550
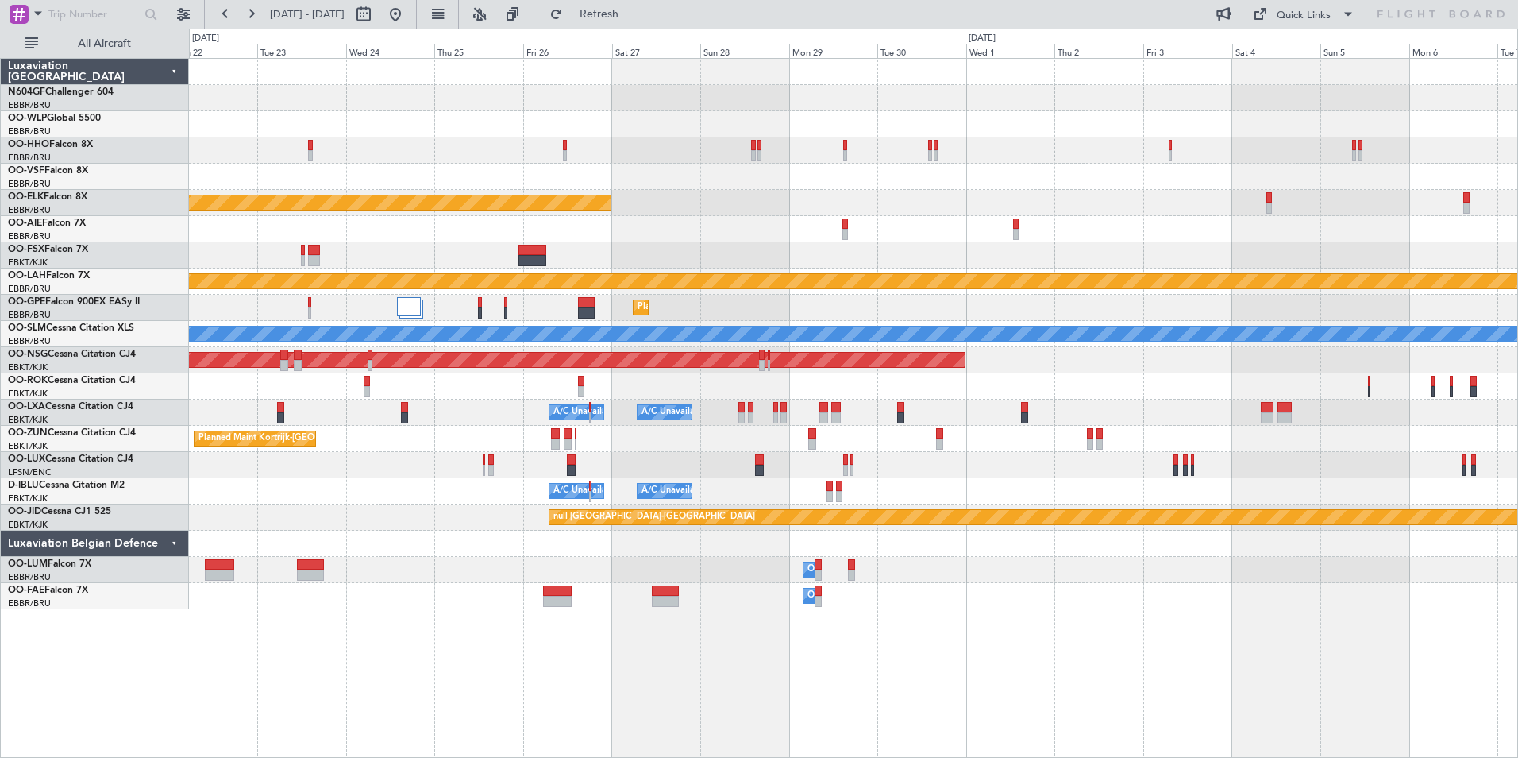
click at [798, 293] on div "Planned Maint Kortrijk-[GEOGRAPHIC_DATA] Planned [GEOGRAPHIC_DATA][PERSON_NAME]…" at bounding box center [853, 334] width 1329 height 550
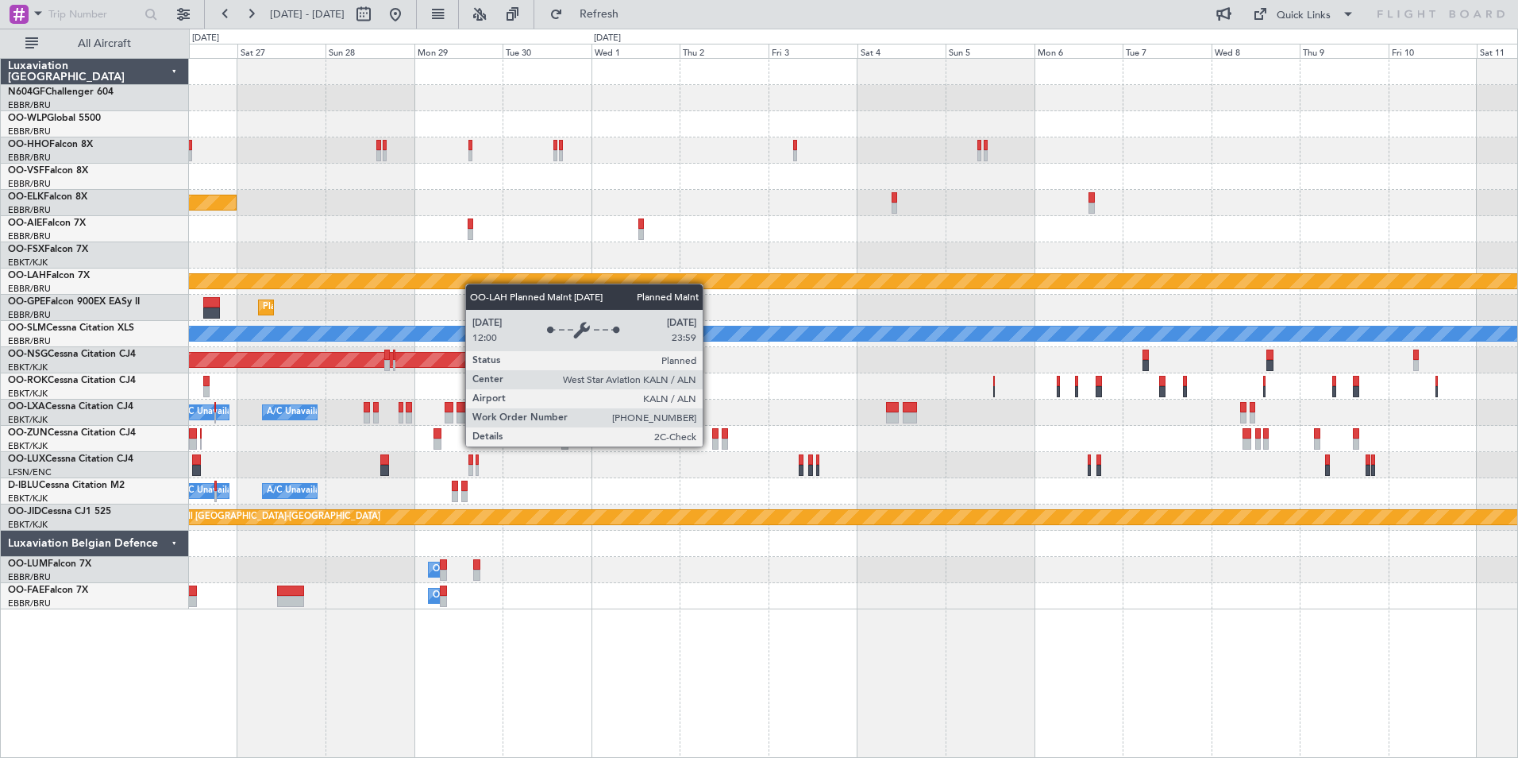
click at [460, 283] on div "Planned Maint [PERSON_NAME]-[GEOGRAPHIC_DATA][PERSON_NAME] ([GEOGRAPHIC_DATA][P…" at bounding box center [853, 281] width 1329 height 26
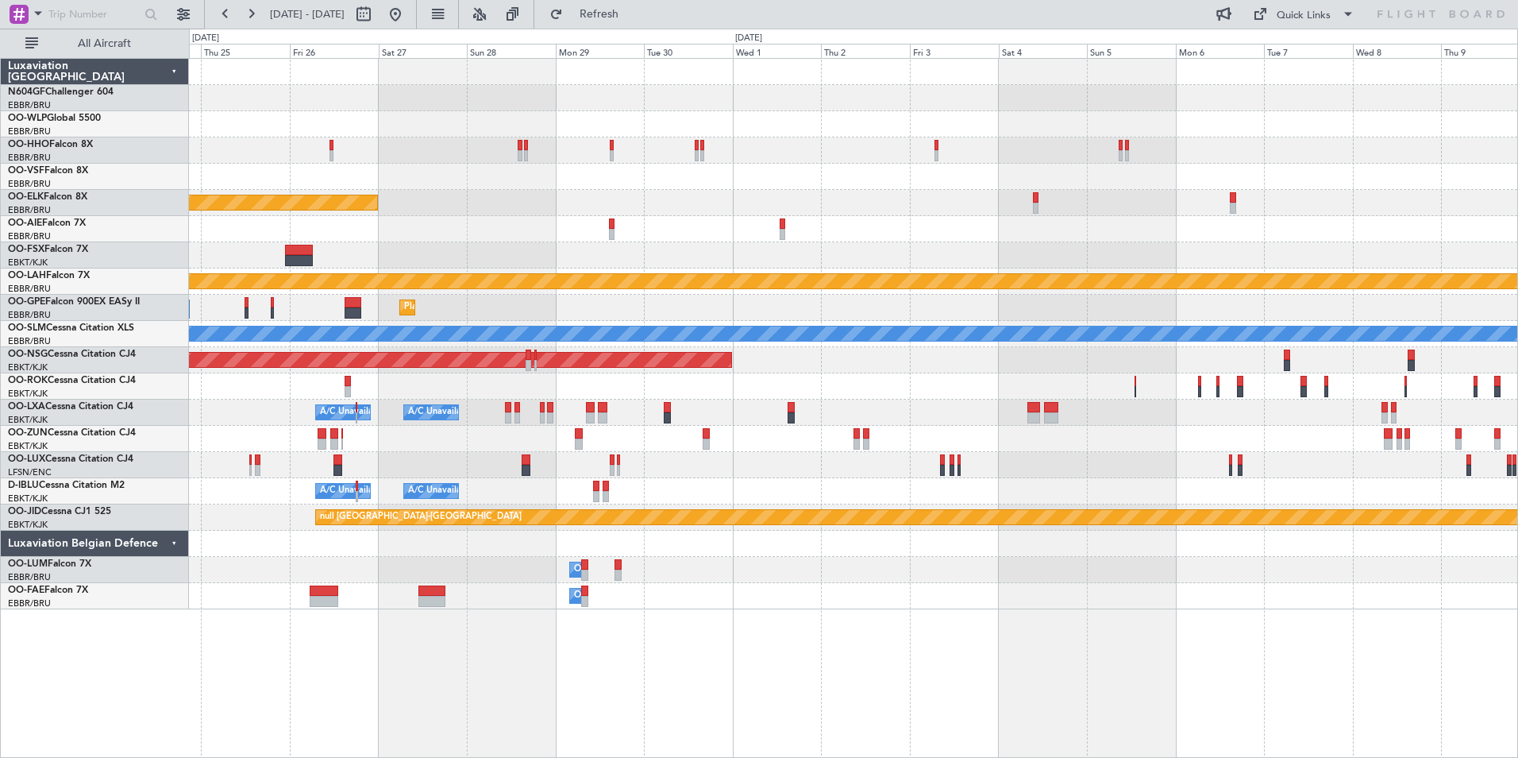
click at [841, 542] on div "Planned Maint Kortrijk-[GEOGRAPHIC_DATA] Planned [GEOGRAPHIC_DATA][PERSON_NAME]…" at bounding box center [853, 334] width 1329 height 550
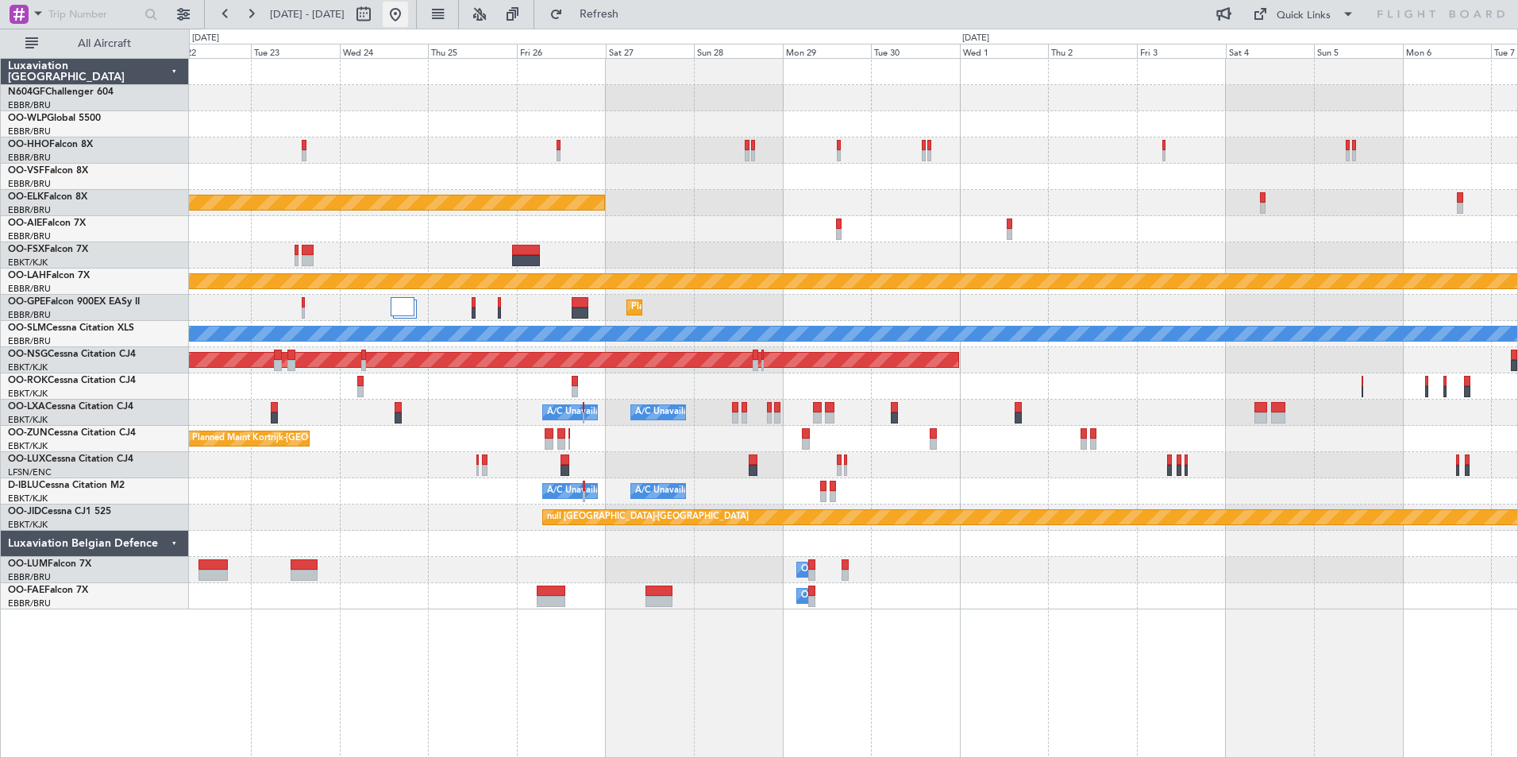
click at [408, 19] on button at bounding box center [395, 14] width 25 height 25
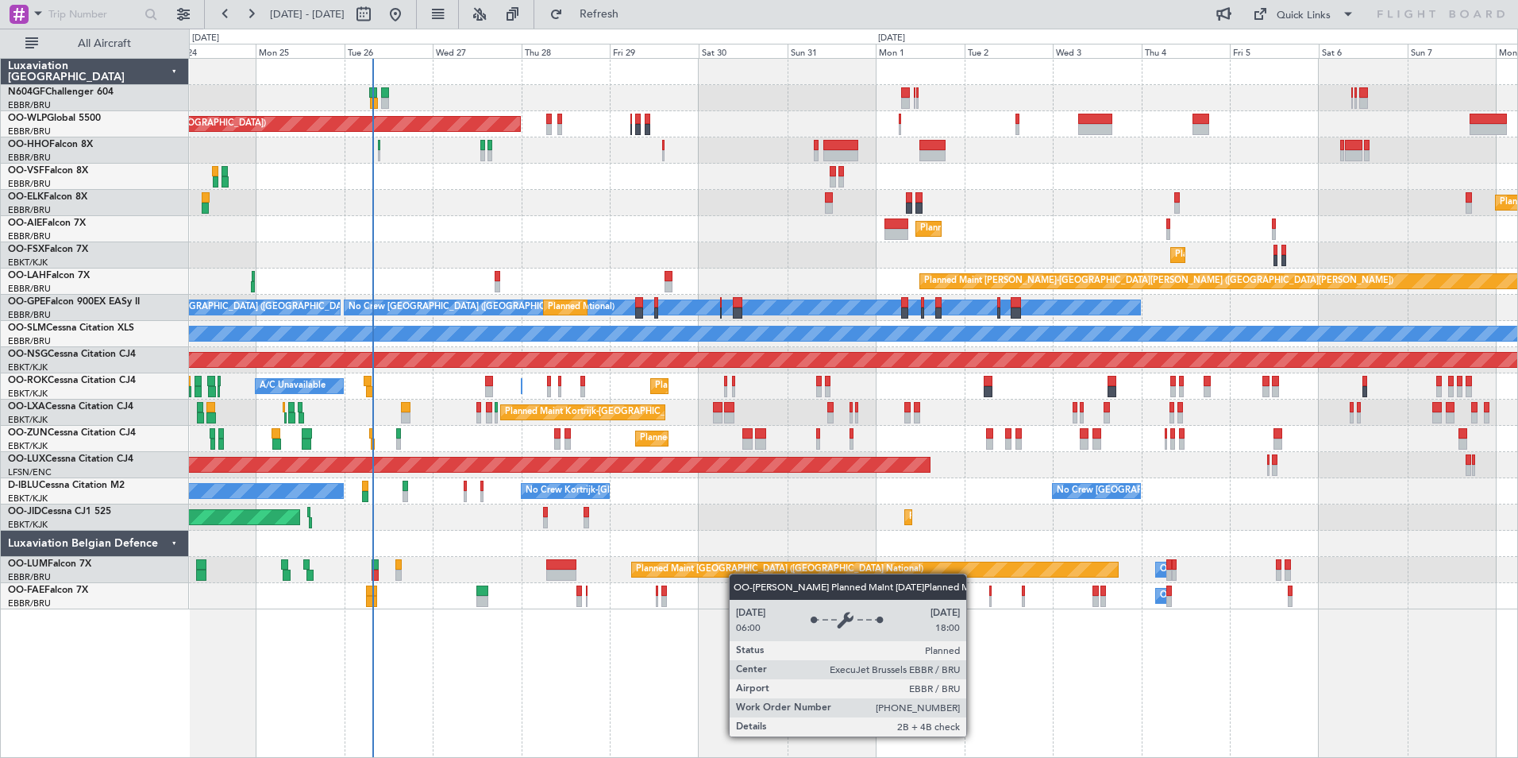
click at [678, 560] on div "Planned Maint [GEOGRAPHIC_DATA] ([GEOGRAPHIC_DATA]) Planned Maint [GEOGRAPHIC_D…" at bounding box center [853, 334] width 1329 height 550
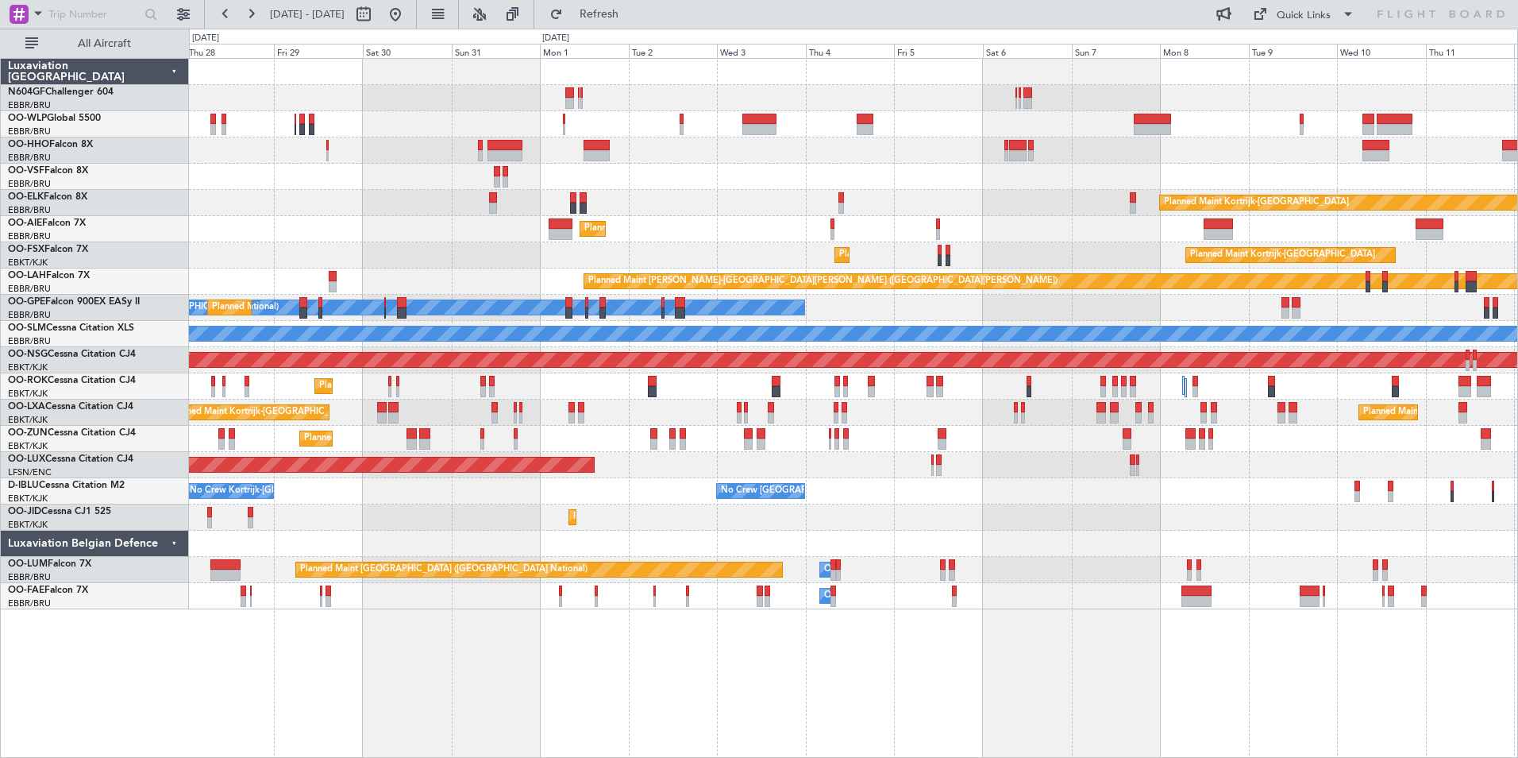
click at [503, 494] on div "No Crew Kortrijk-[GEOGRAPHIC_DATA] No Crew [GEOGRAPHIC_DATA] (Brussels National…" at bounding box center [853, 491] width 1329 height 26
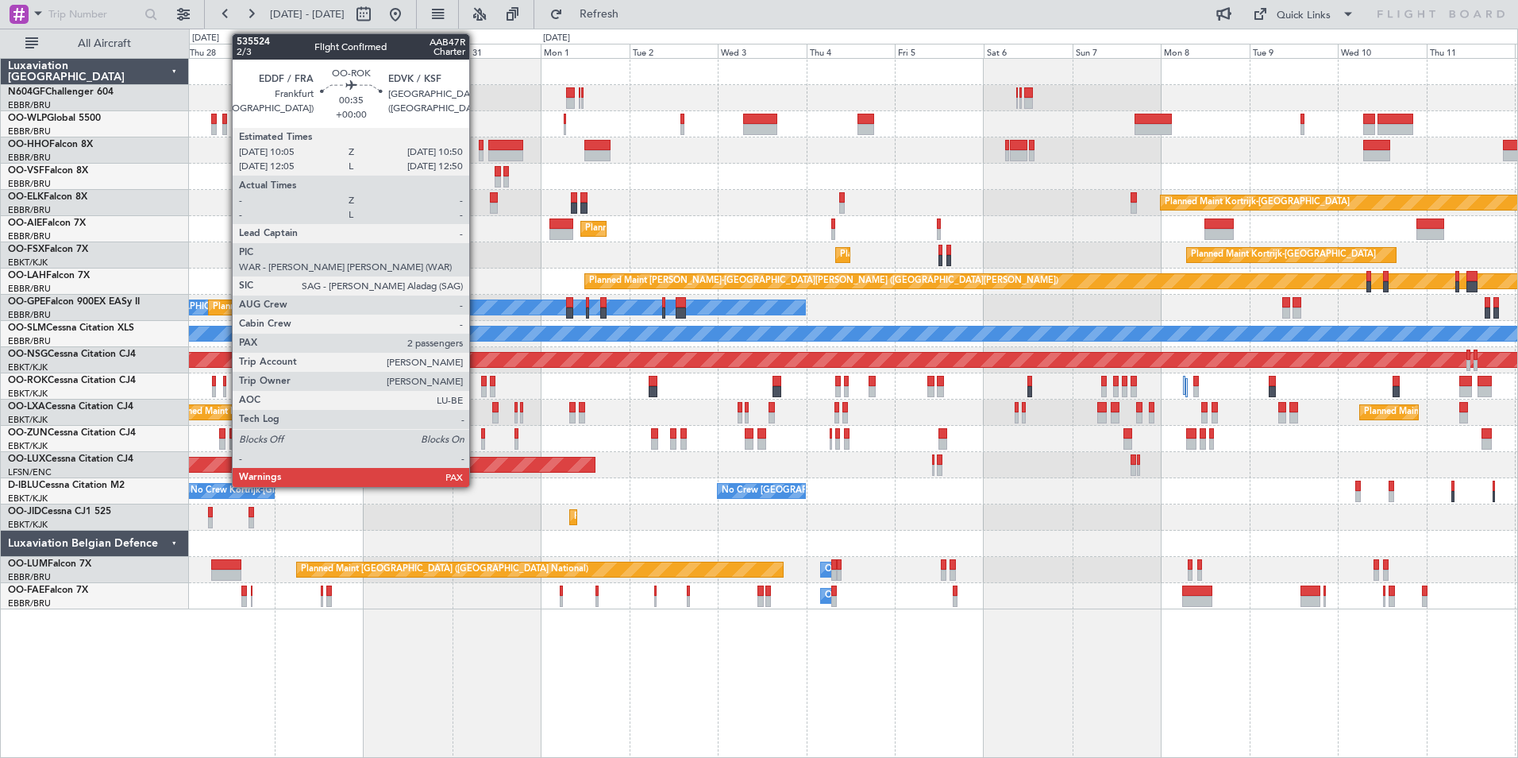
click at [224, 389] on div at bounding box center [224, 391] width 3 height 11
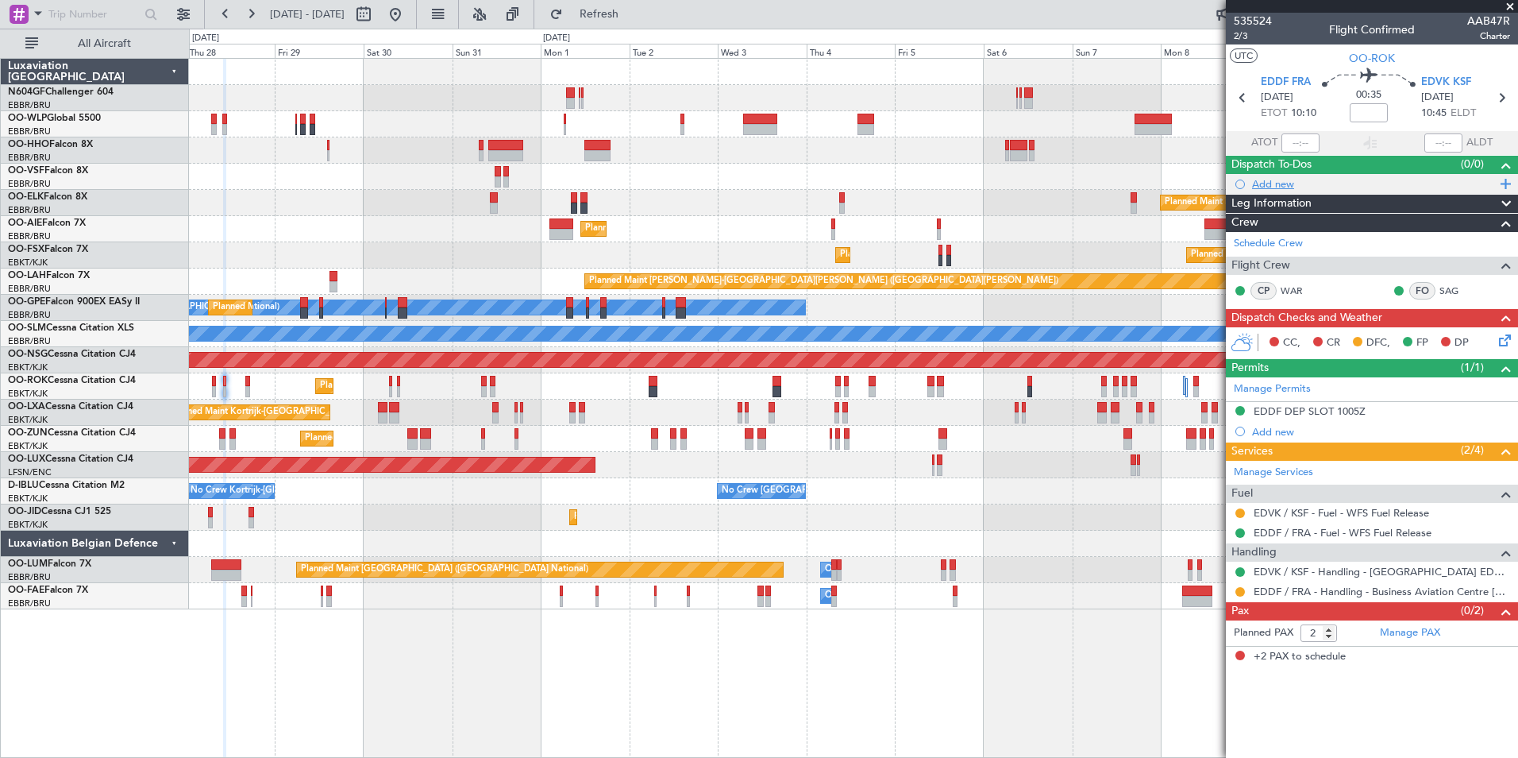
click at [1271, 183] on div "Add new" at bounding box center [1374, 184] width 244 height 14
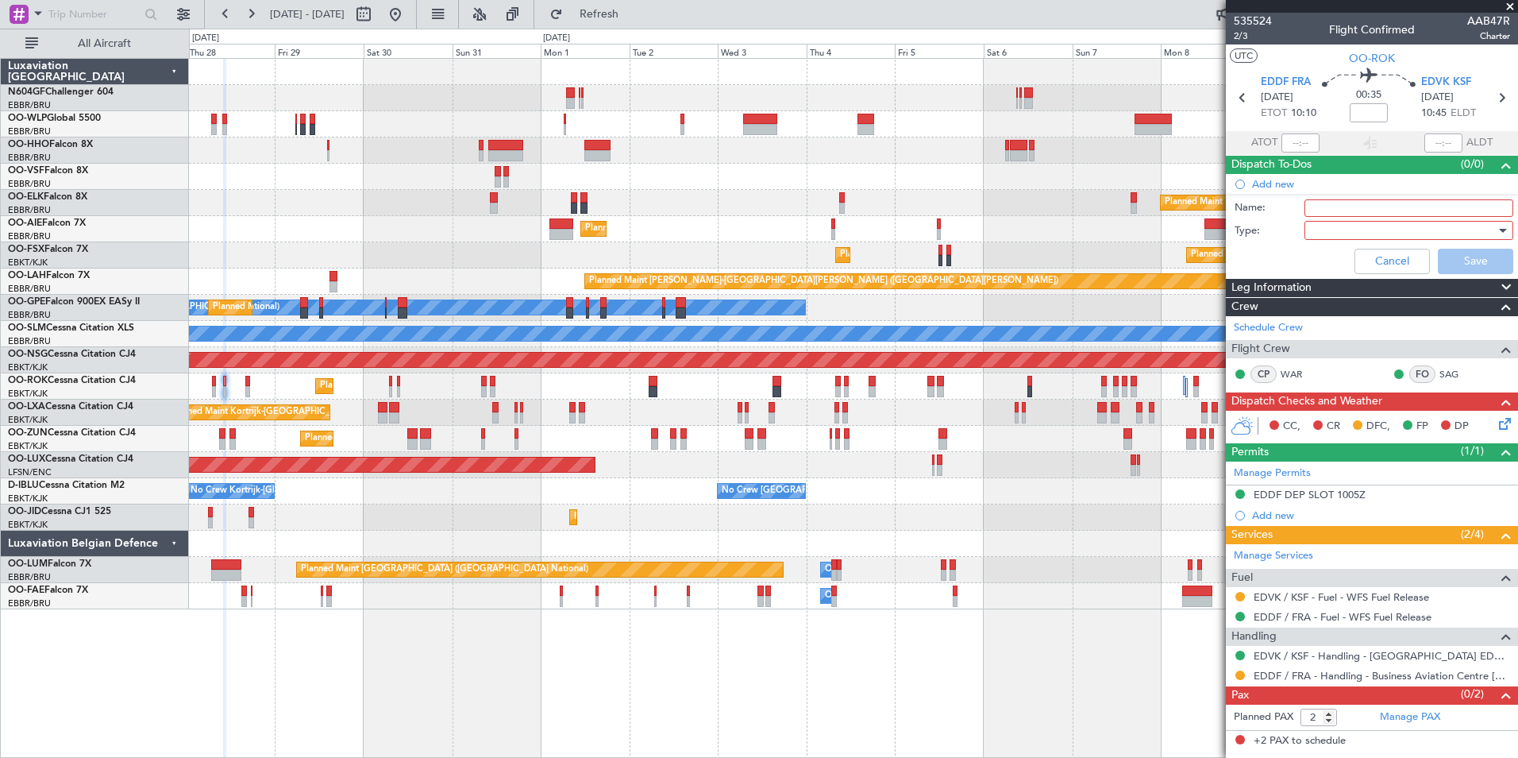
click at [1318, 198] on div "Name:" at bounding box center [1372, 208] width 308 height 24
click at [1322, 204] on input "Name:" at bounding box center [1409, 207] width 209 height 17
type input "EDVK fuel via handler"
click at [1337, 229] on div at bounding box center [1403, 230] width 185 height 24
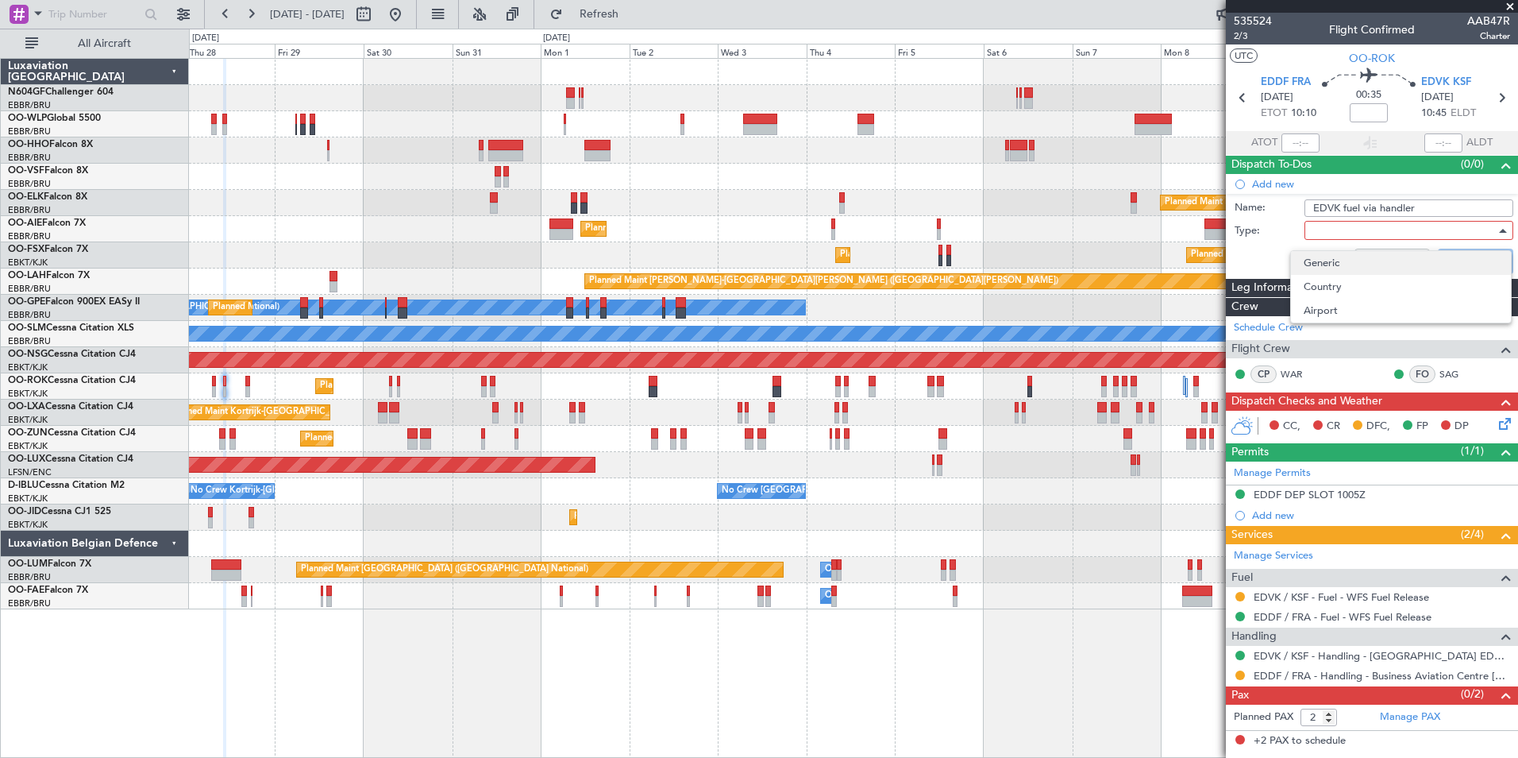
click at [1349, 263] on span "Generic" at bounding box center [1401, 263] width 195 height 24
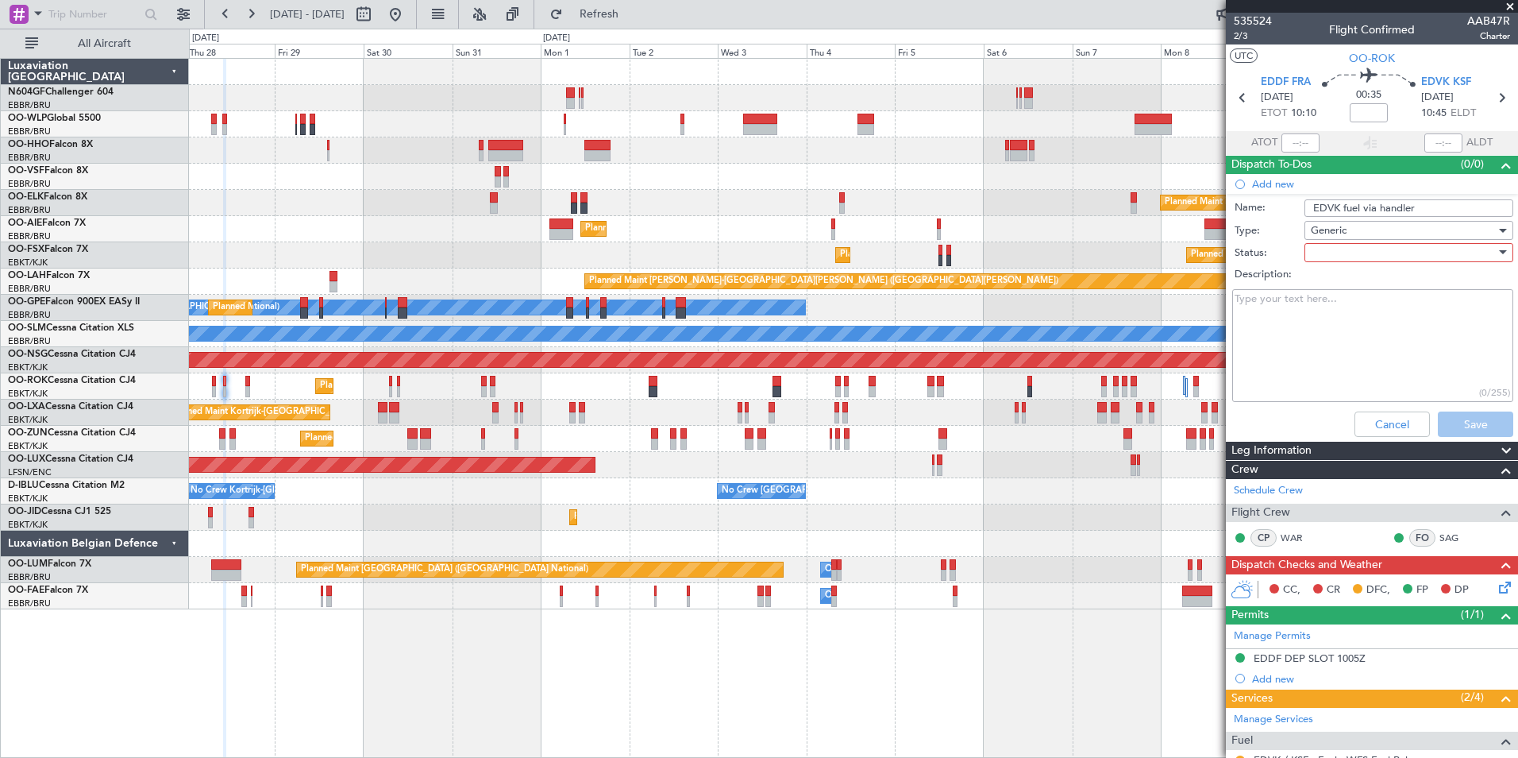
click at [1349, 251] on div at bounding box center [1403, 253] width 185 height 24
click at [1352, 281] on span "Not Started" at bounding box center [1402, 284] width 186 height 24
click at [1352, 313] on textarea "Description:" at bounding box center [1373, 346] width 281 height 114
type textarea "Inform the Crew accordingly"
click at [1455, 421] on button "Save" at bounding box center [1475, 423] width 75 height 25
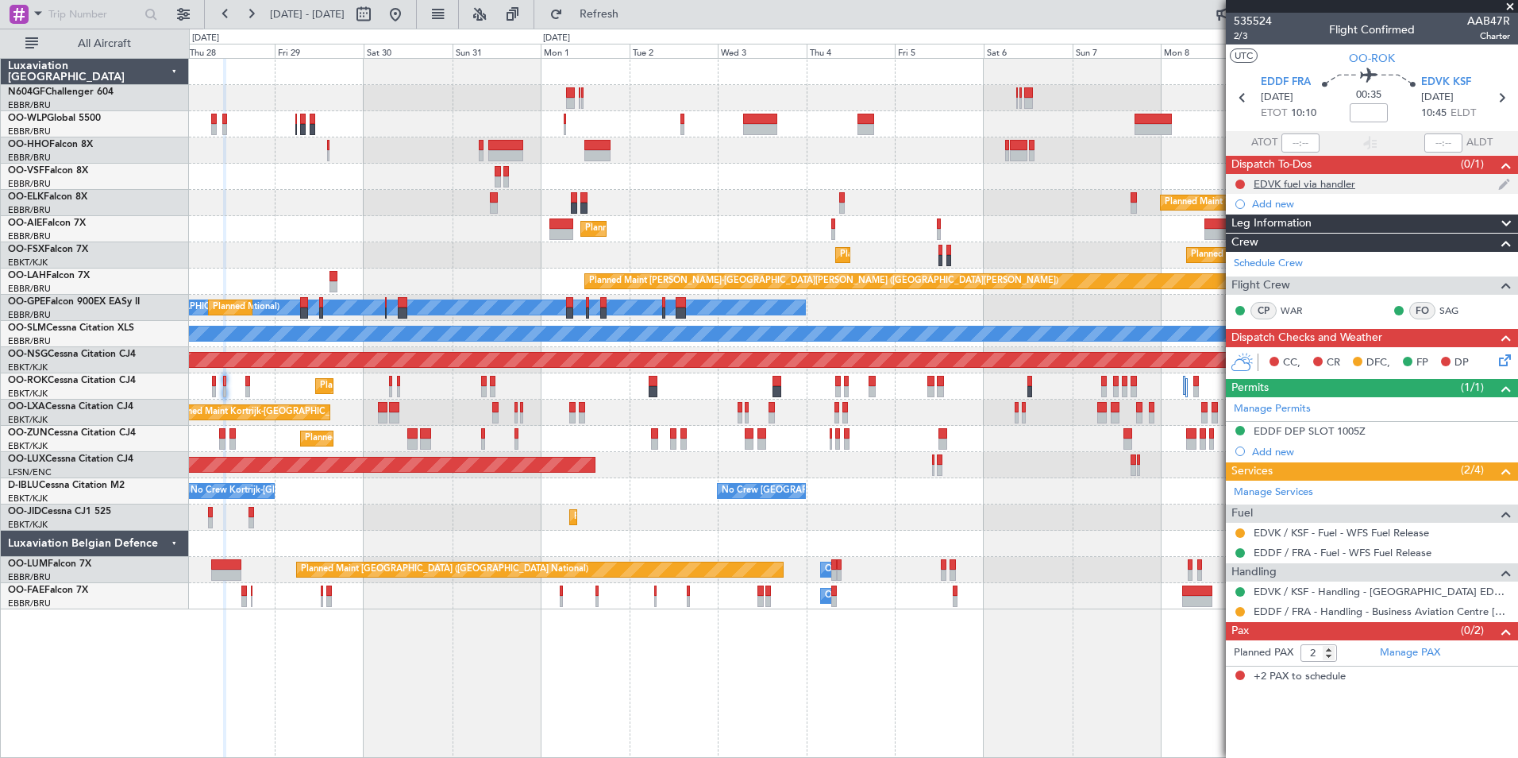
click at [1279, 177] on div "EDVK fuel via handler" at bounding box center [1305, 184] width 102 height 14
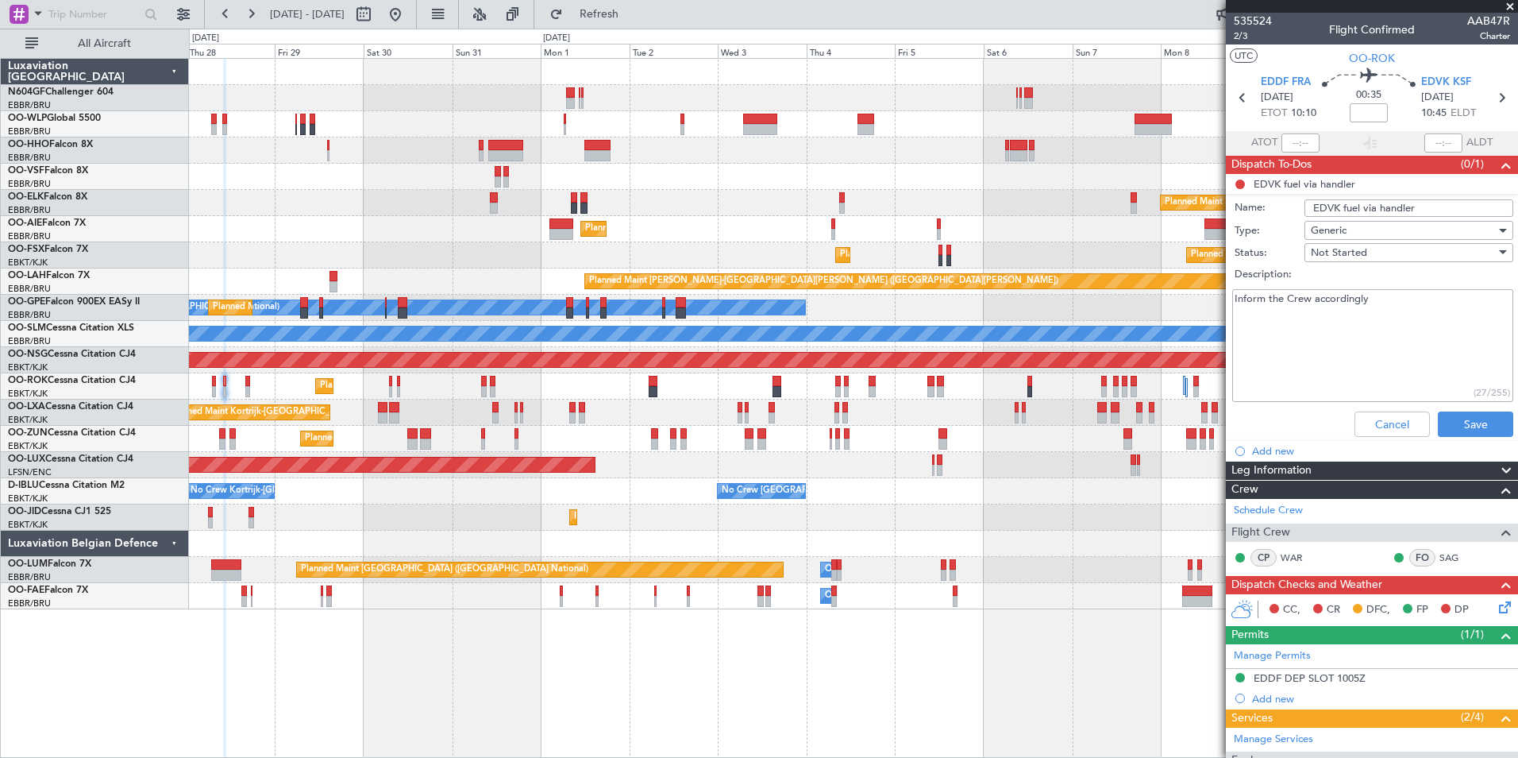
click at [1368, 343] on textarea "Inform the Crew accordingly" at bounding box center [1373, 346] width 281 height 114
paste textarea "with AOC : 1,2818 per liter. (net)"
type textarea "Inform the Crew accordingly with AOC : 1,2818 per liter. (net)"
click at [1462, 427] on button "Save" at bounding box center [1475, 423] width 75 height 25
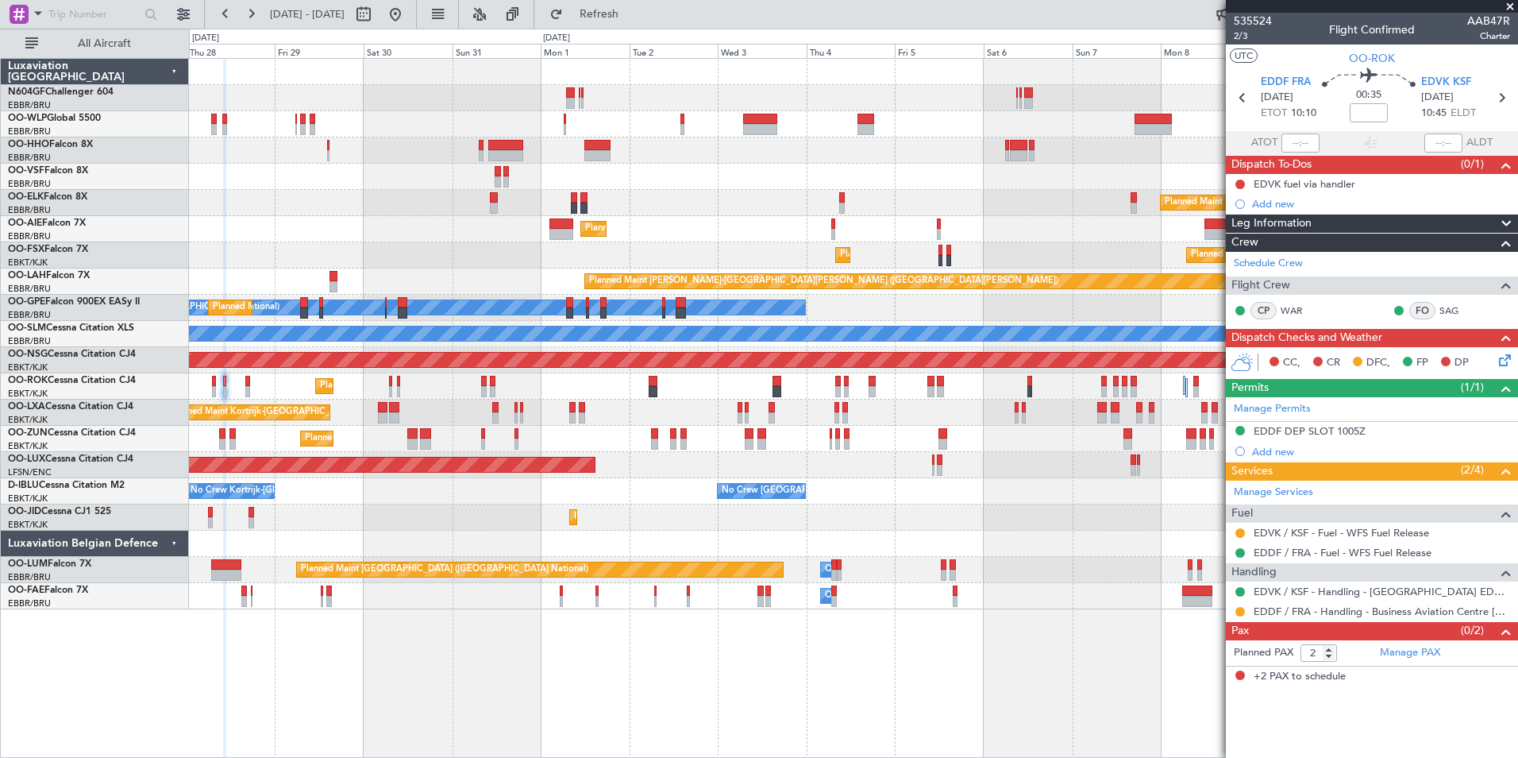
click at [305, 519] on div "Planned Maint Berlin (Brandenburg) Planned Maint Kortrijk-Wevelgem Planned Main…" at bounding box center [853, 334] width 1329 height 550
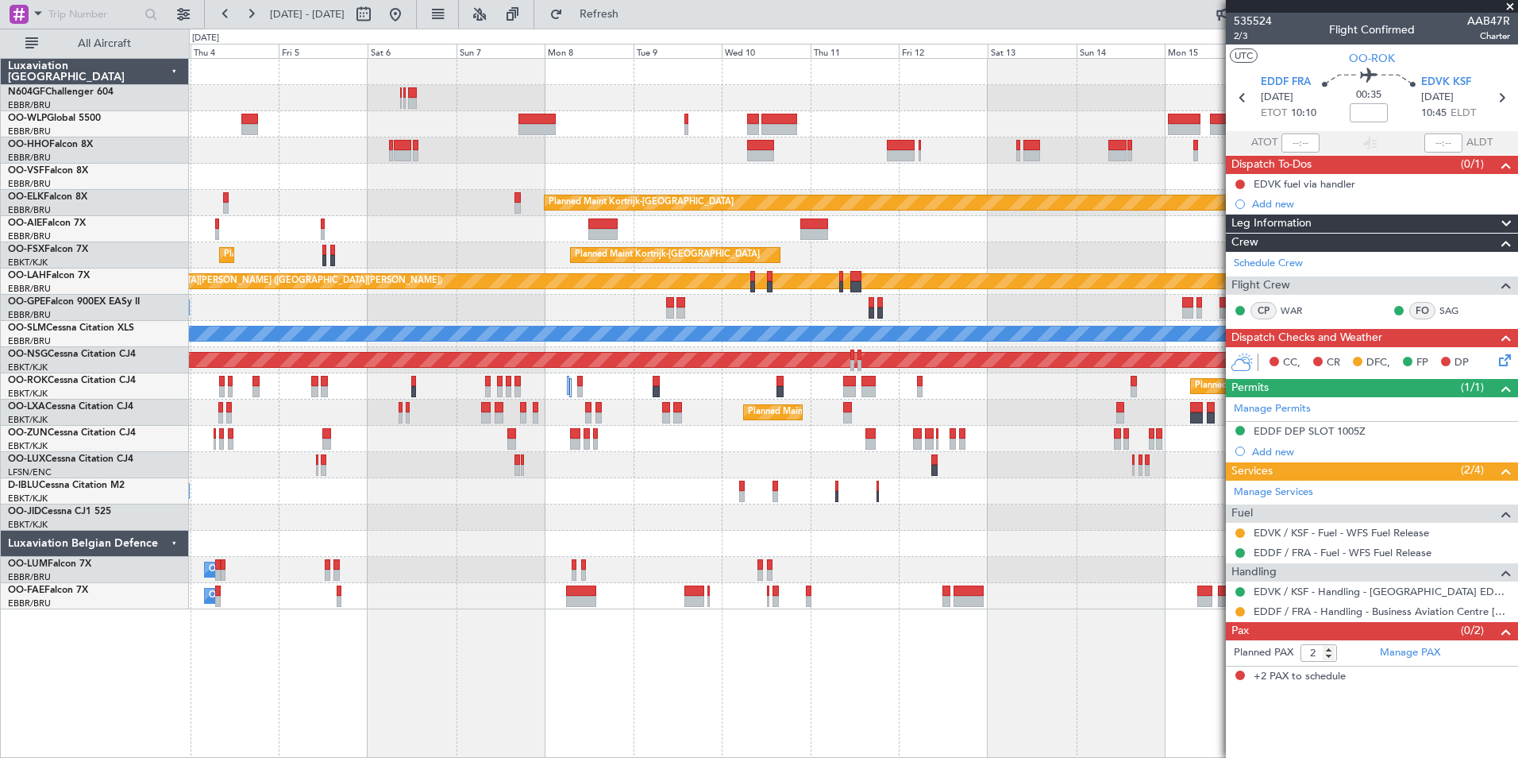
click at [546, 405] on div "Planned Maint Kortrijk-Wevelgem Planned Maint London (Farnborough) Planned Main…" at bounding box center [853, 334] width 1329 height 550
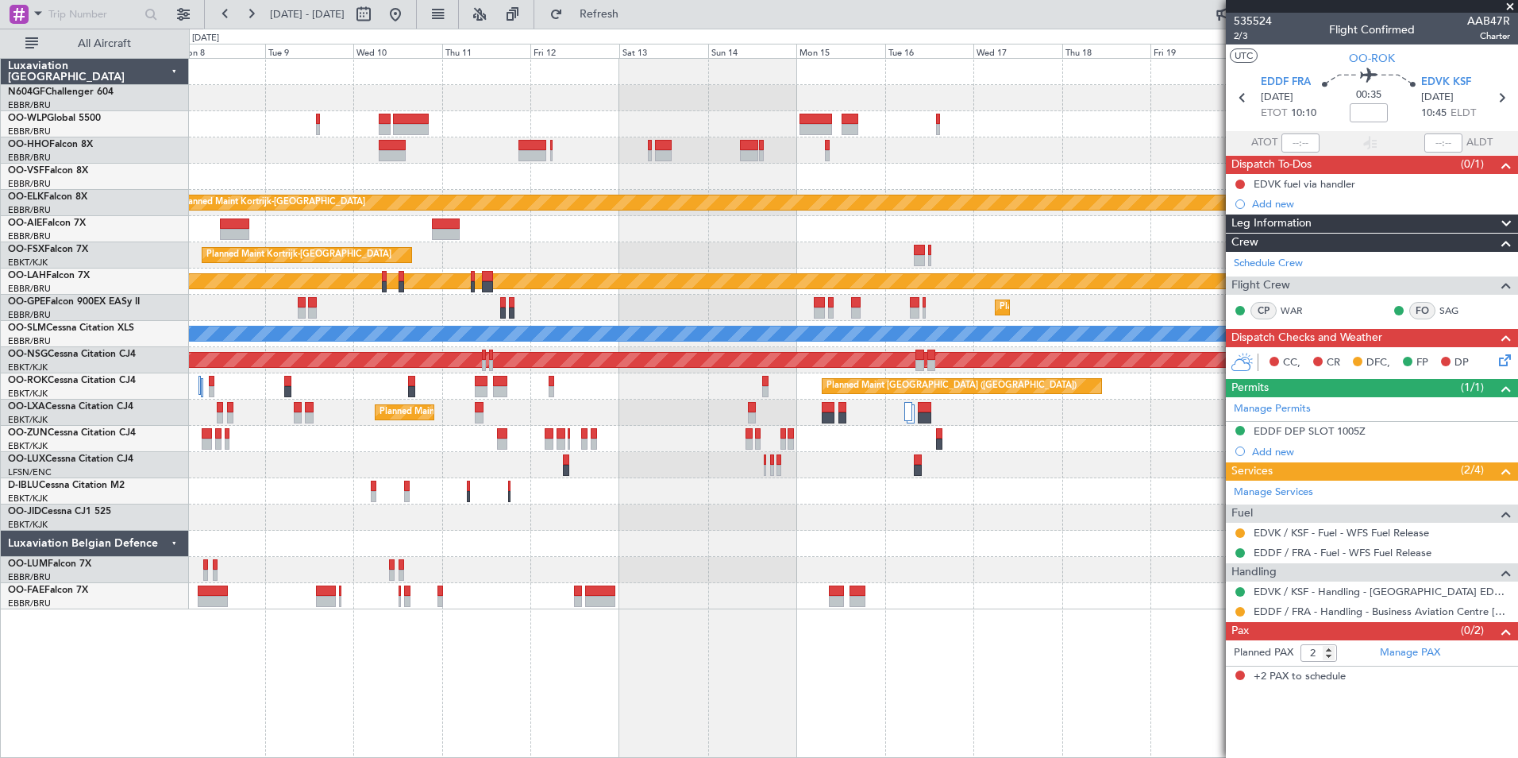
click at [629, 429] on div "Planned Maint Kortrijk-Wevelgem Planned Maint Kortrijk-Wevelgem Planned Maint K…" at bounding box center [853, 334] width 1329 height 550
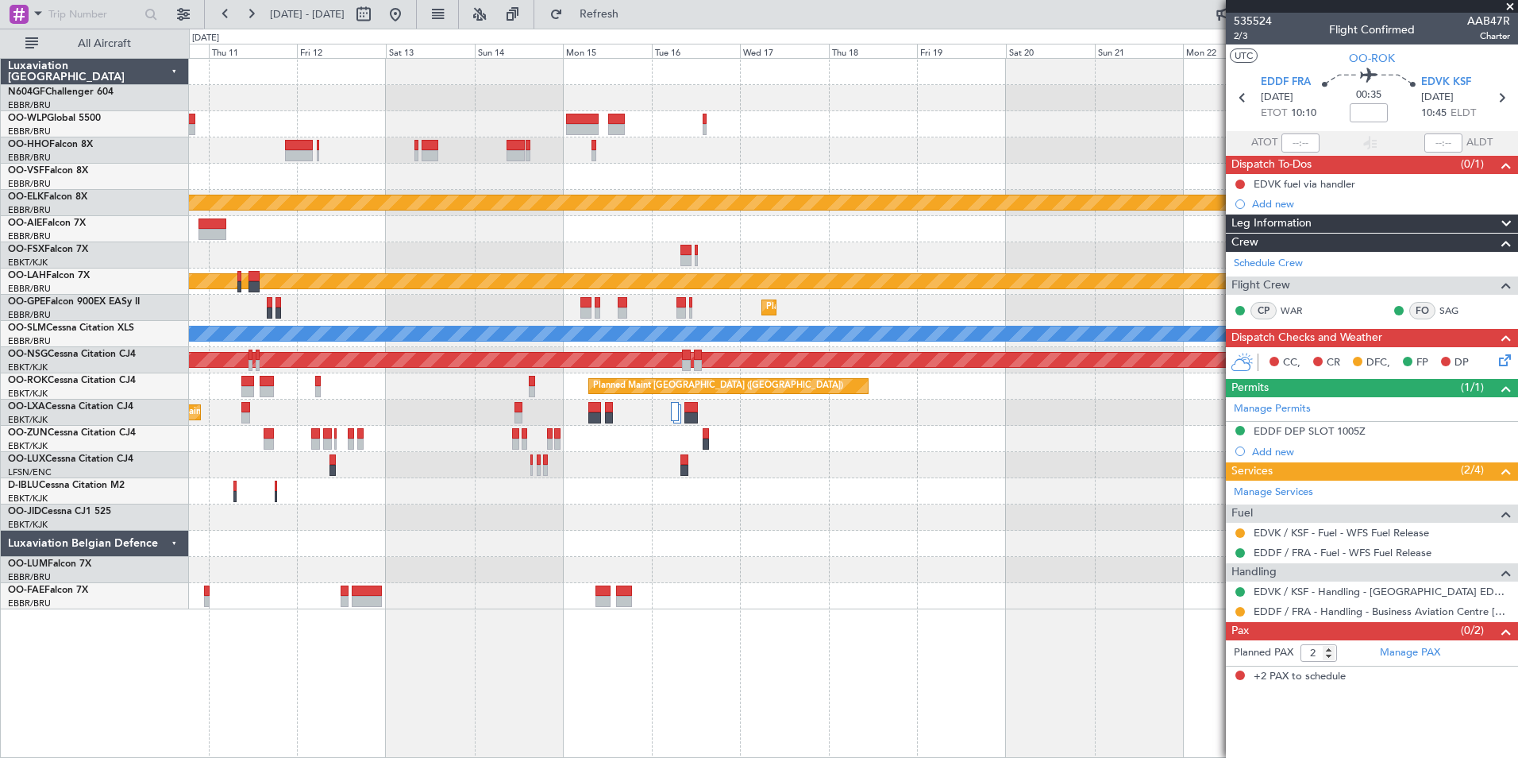
click at [776, 456] on div at bounding box center [853, 465] width 1329 height 26
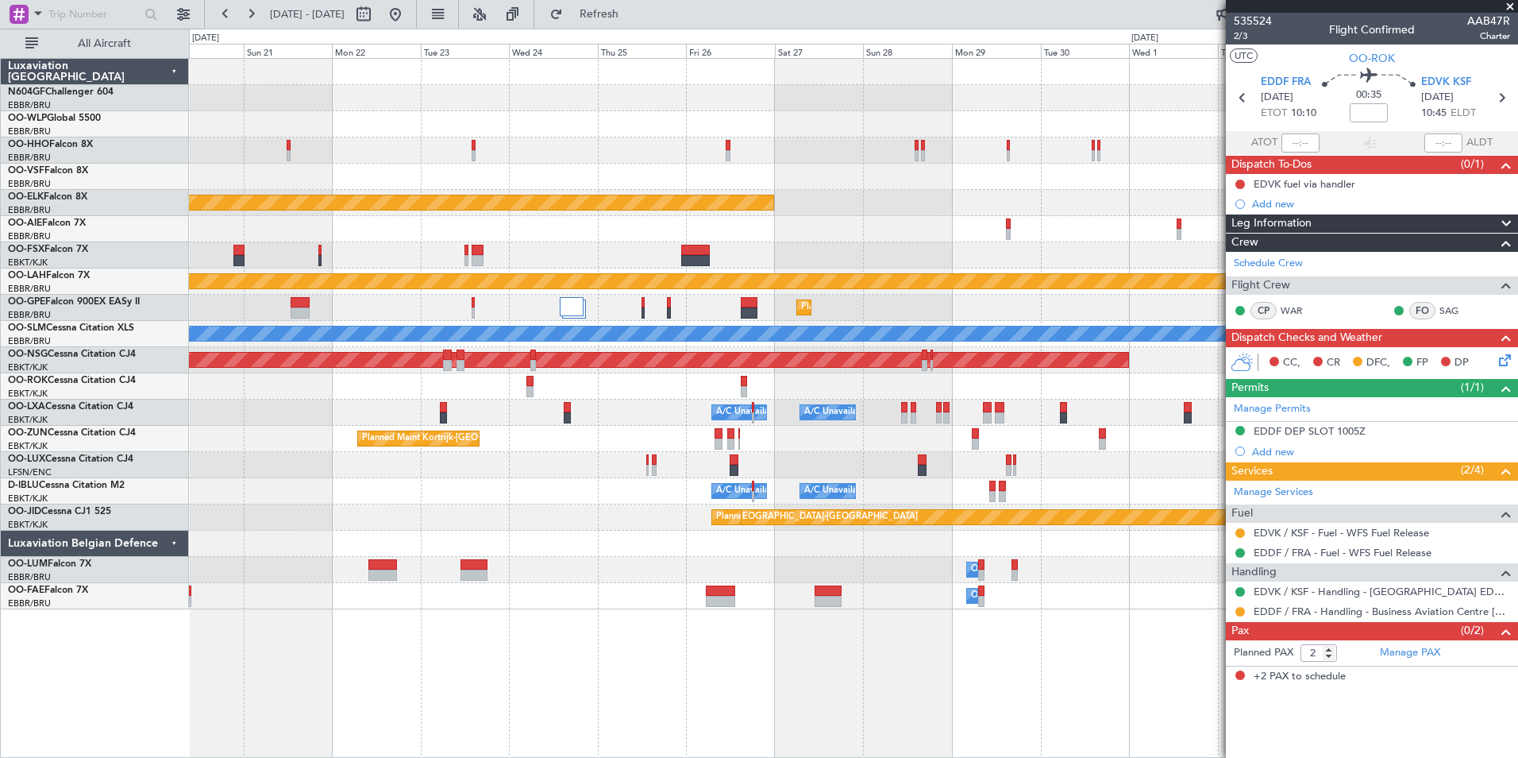
click at [550, 437] on div "Planned Maint Kortrijk-Wevelgem Planned Maint Alton-st Louis (St Louis Regl) Pl…" at bounding box center [853, 334] width 1329 height 550
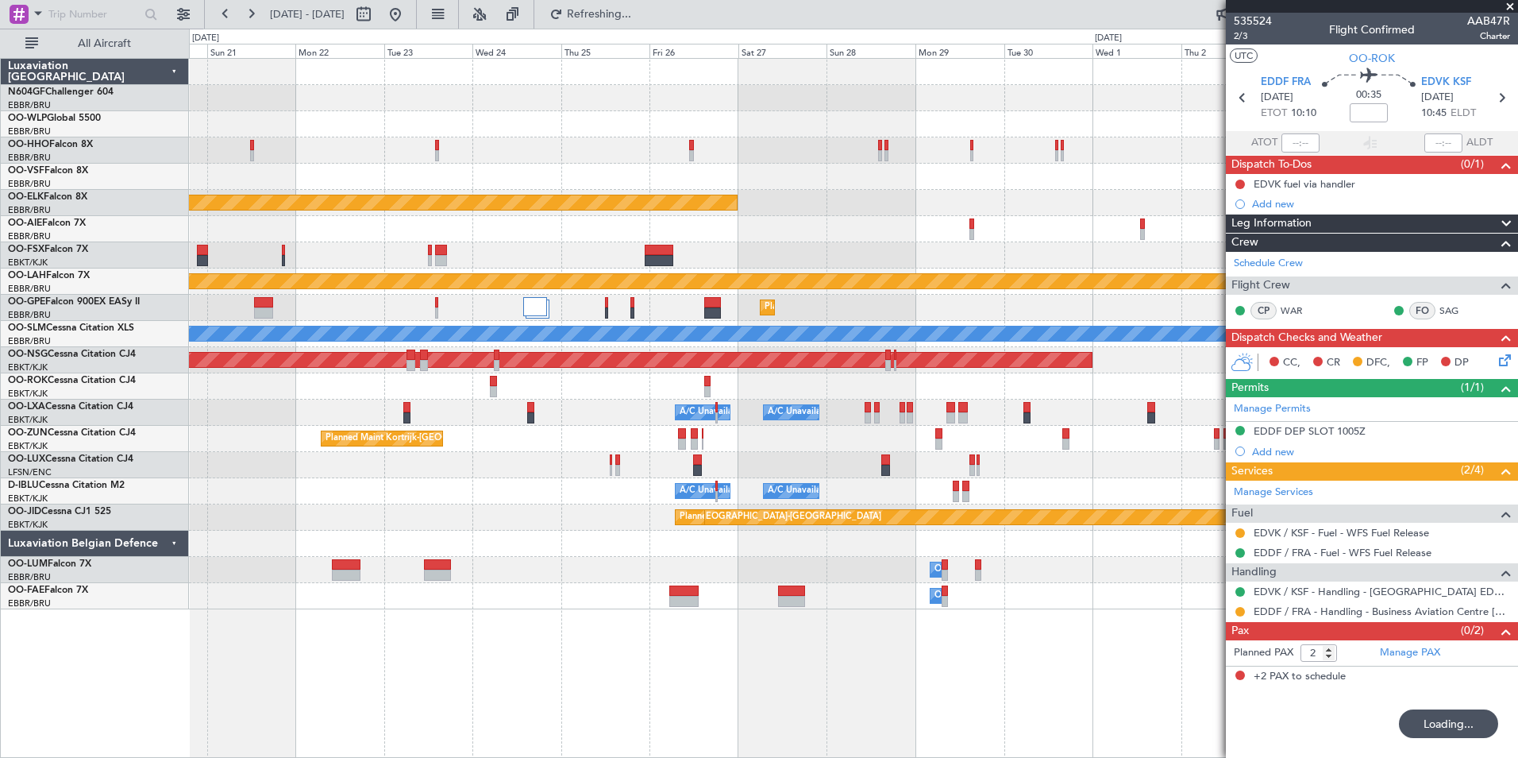
click at [909, 527] on div "Planned Maint Kortrijk-Wevelgem Planned Maint Alton-st Louis (St Louis Regl) Pl…" at bounding box center [853, 334] width 1329 height 550
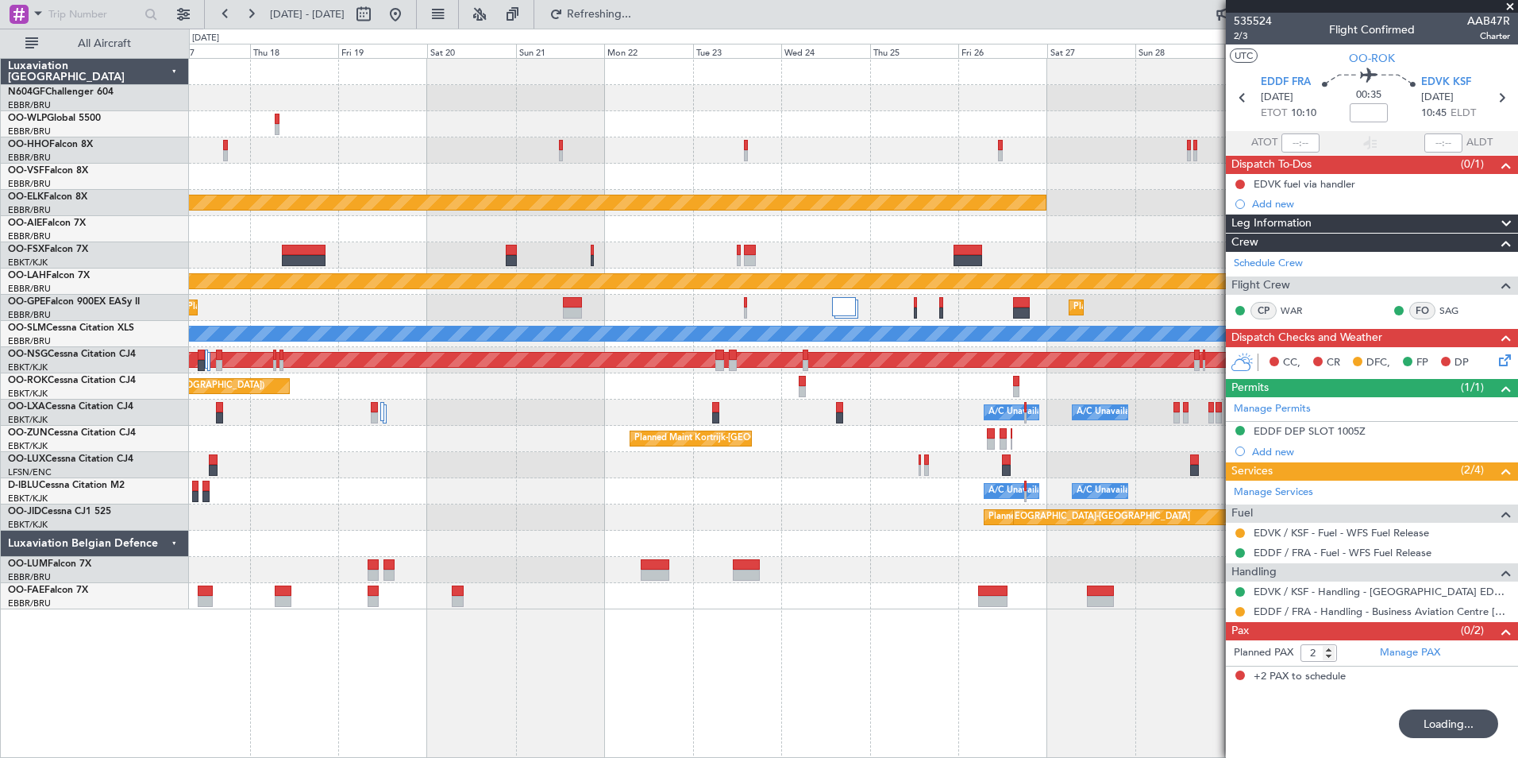
click at [794, 521] on div "Planned Maint Kortrijk-Wevelgem Planned Maint Alton-st Louis (St Louis Regl) Pl…" at bounding box center [853, 334] width 1329 height 550
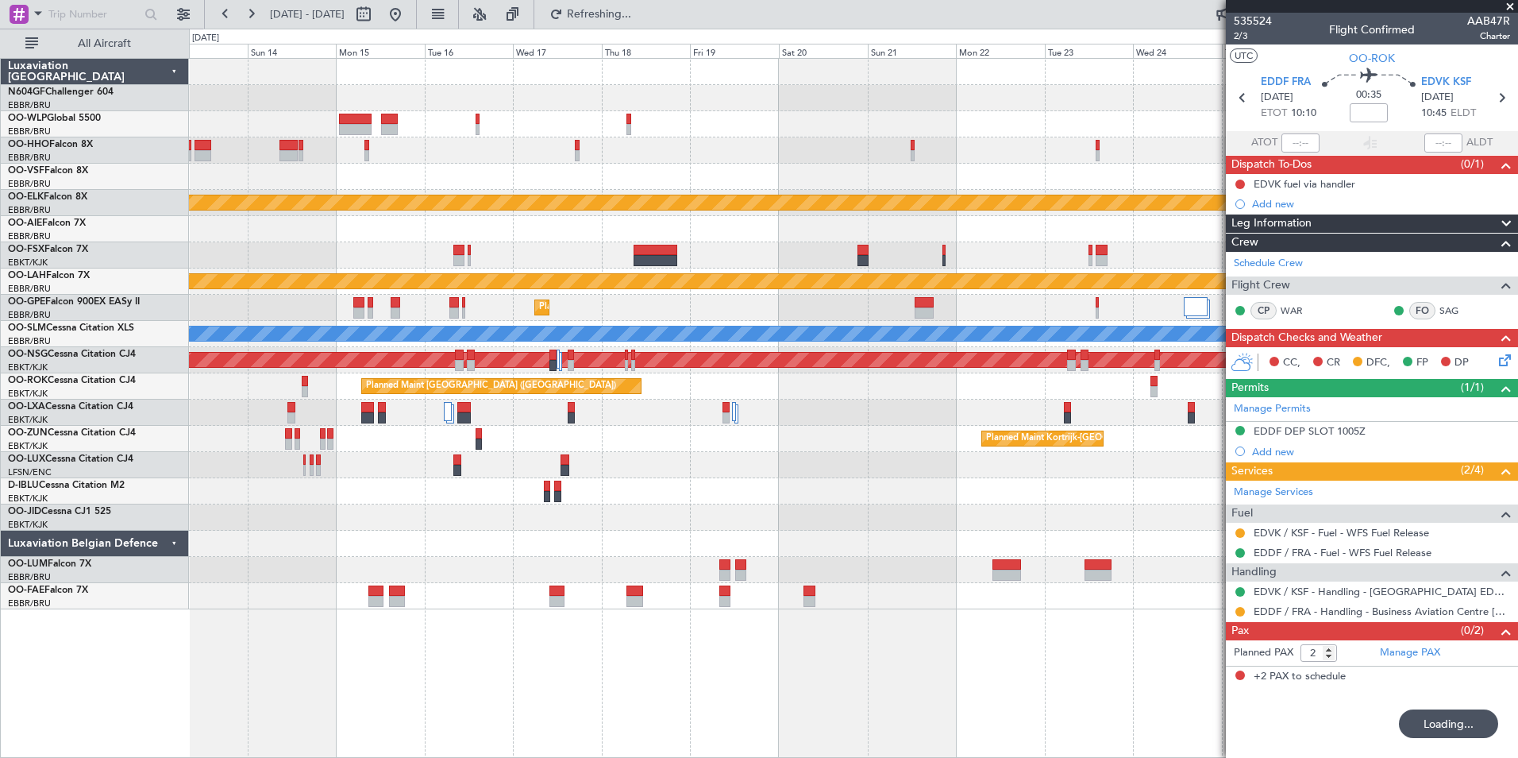
click at [822, 537] on div "Planned Maint Kortrijk-Wevelgem Planned Maint Kortrijk-Wevelgem Planned Maint A…" at bounding box center [853, 334] width 1329 height 550
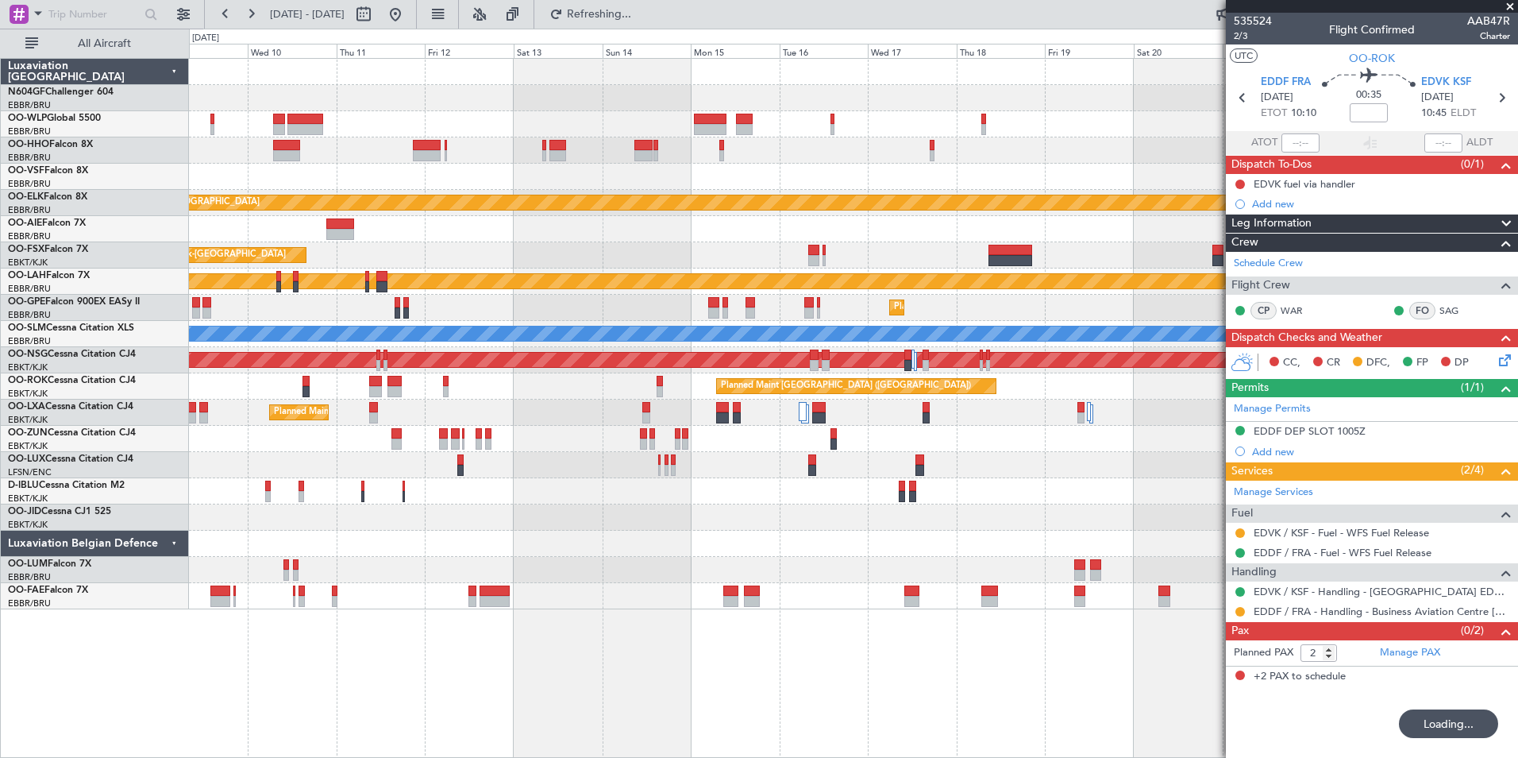
click at [803, 521] on div "Planned Maint Kortrijk-Wevelgem Planned Maint Kortrijk-Wevelgem Planned Maint A…" at bounding box center [853, 334] width 1329 height 550
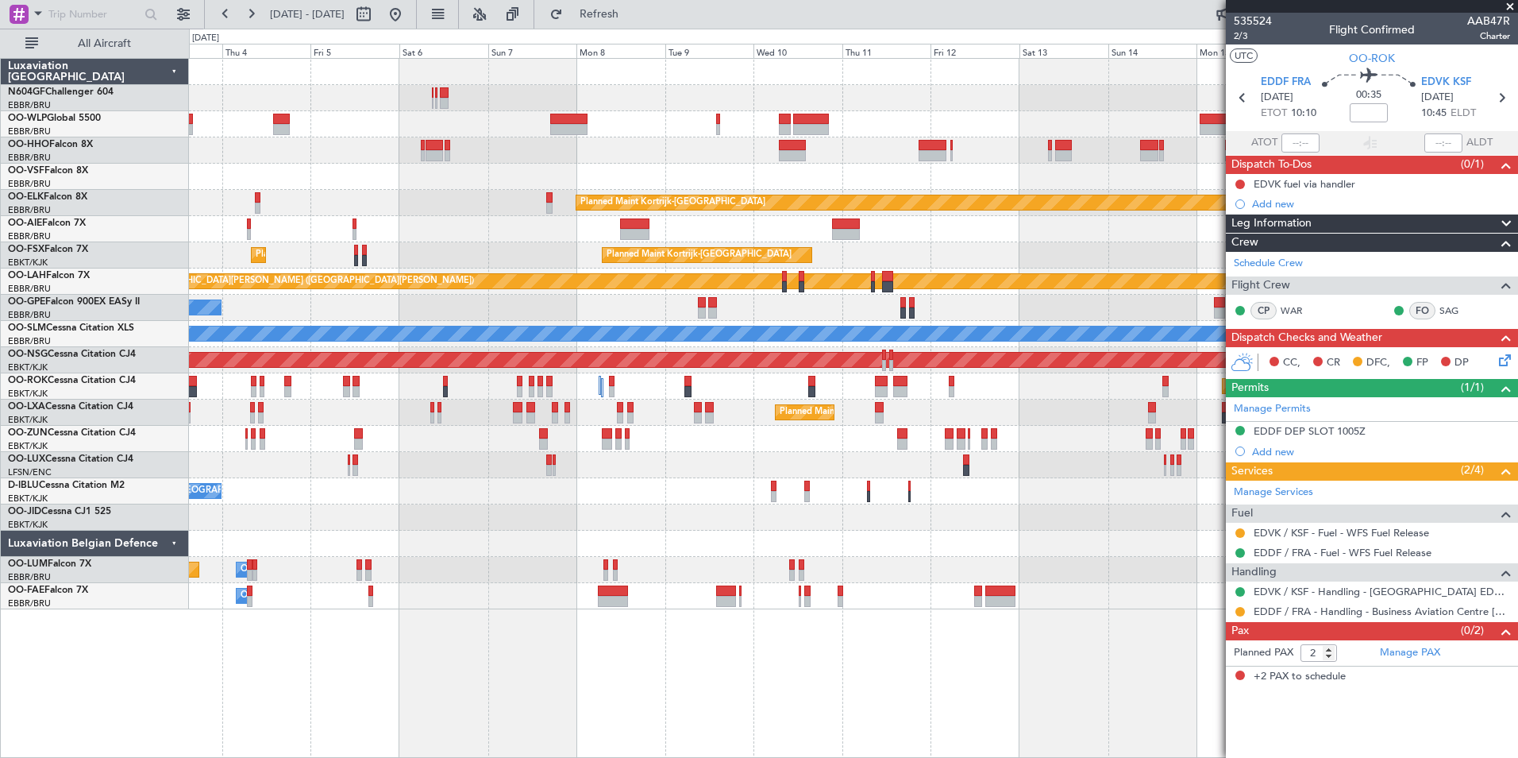
click at [793, 523] on div "Planned Maint Kortrijk-Wevelgem Planned Maint London (Farnborough) Planned Main…" at bounding box center [853, 334] width 1329 height 550
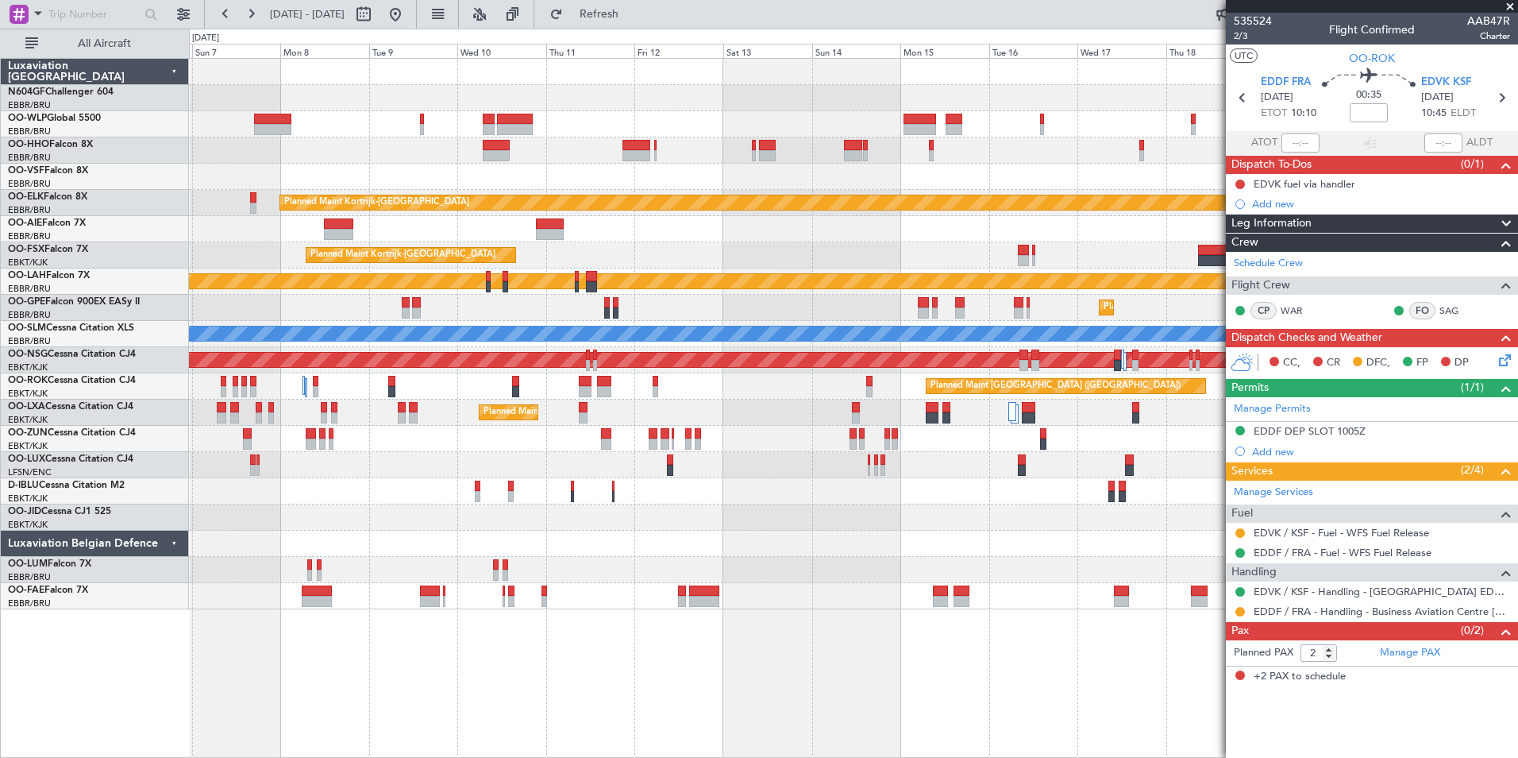
click at [465, 519] on div at bounding box center [853, 517] width 1329 height 26
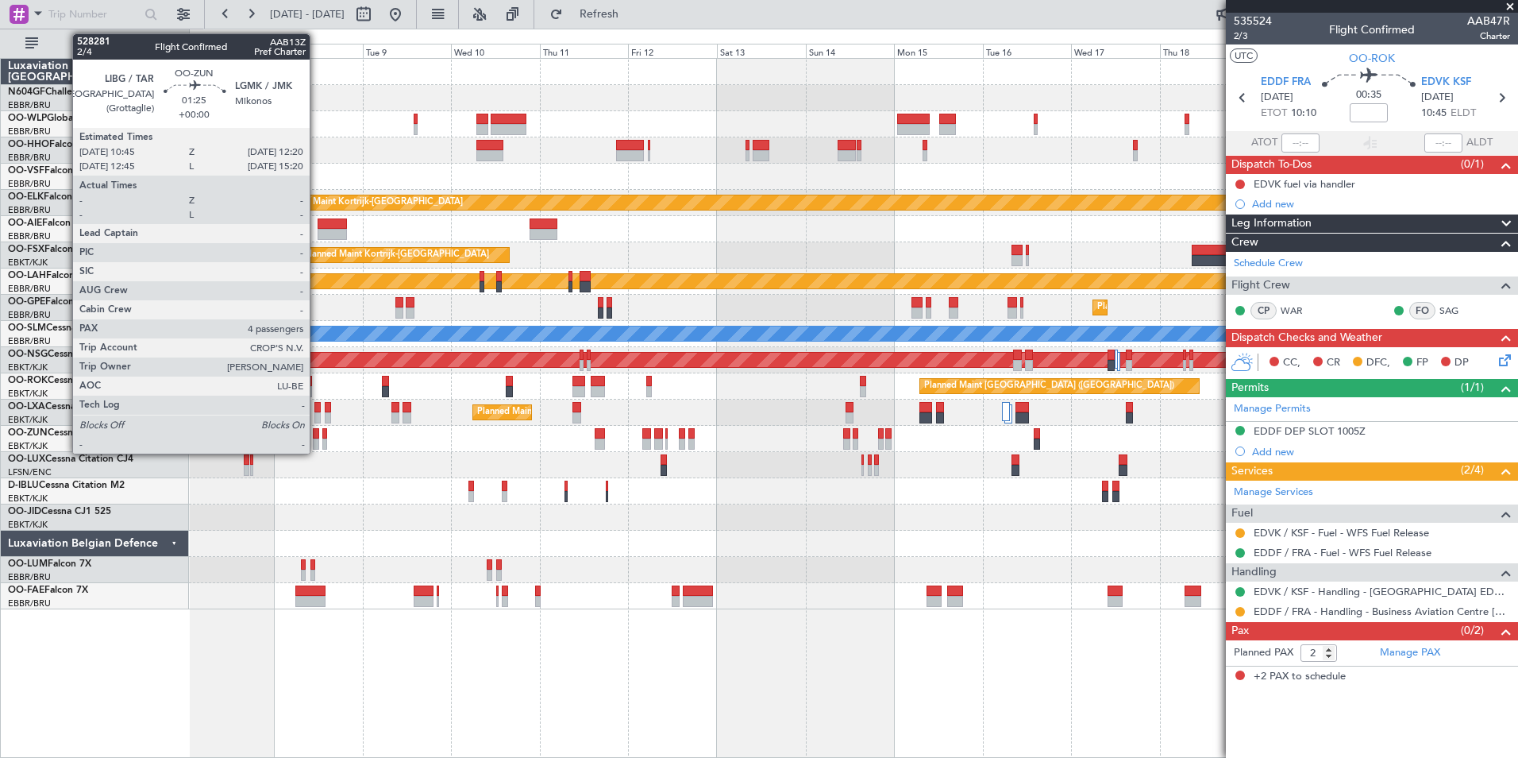
click at [318, 440] on div at bounding box center [316, 443] width 6 height 11
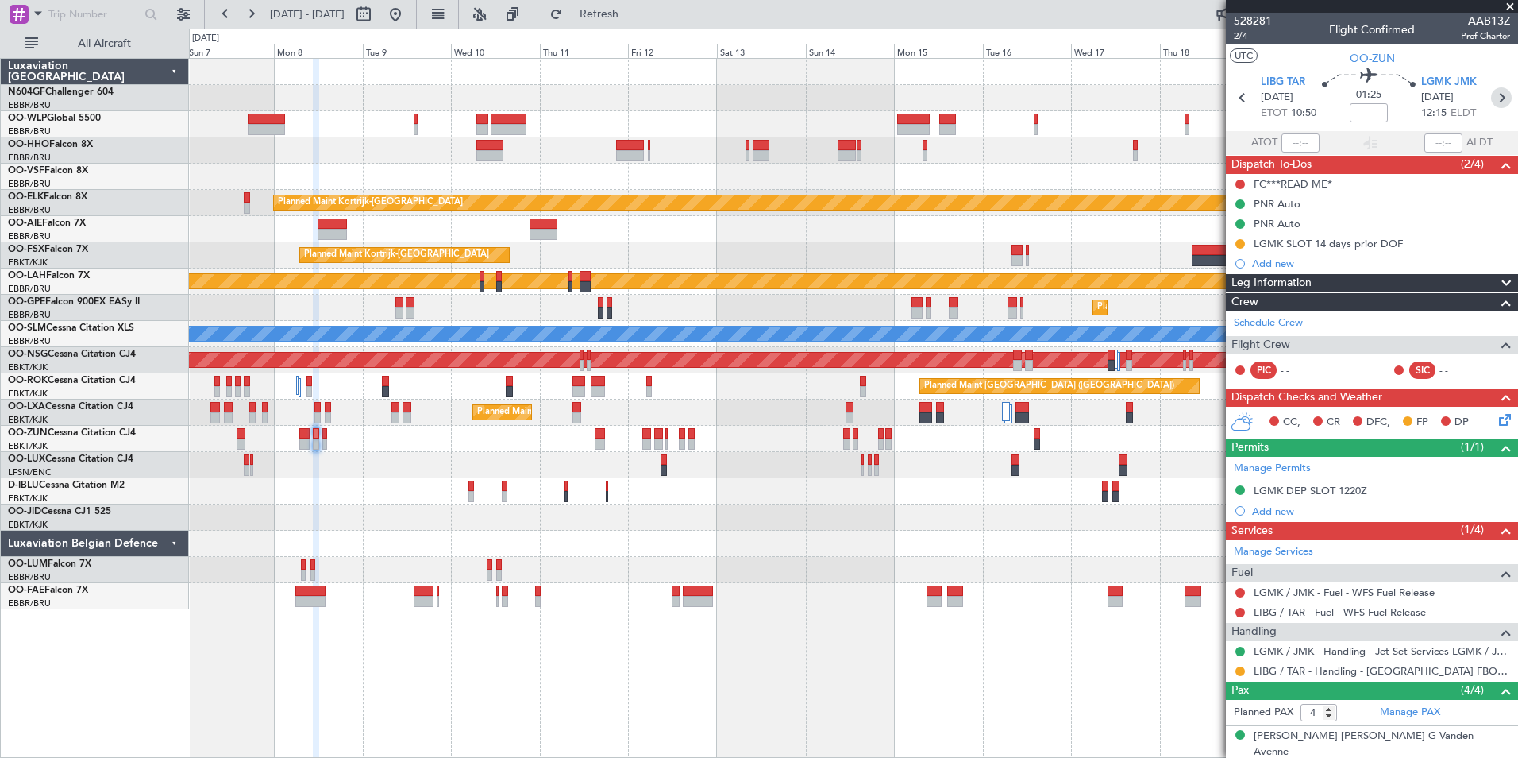
click at [1495, 105] on icon at bounding box center [1501, 97] width 21 height 21
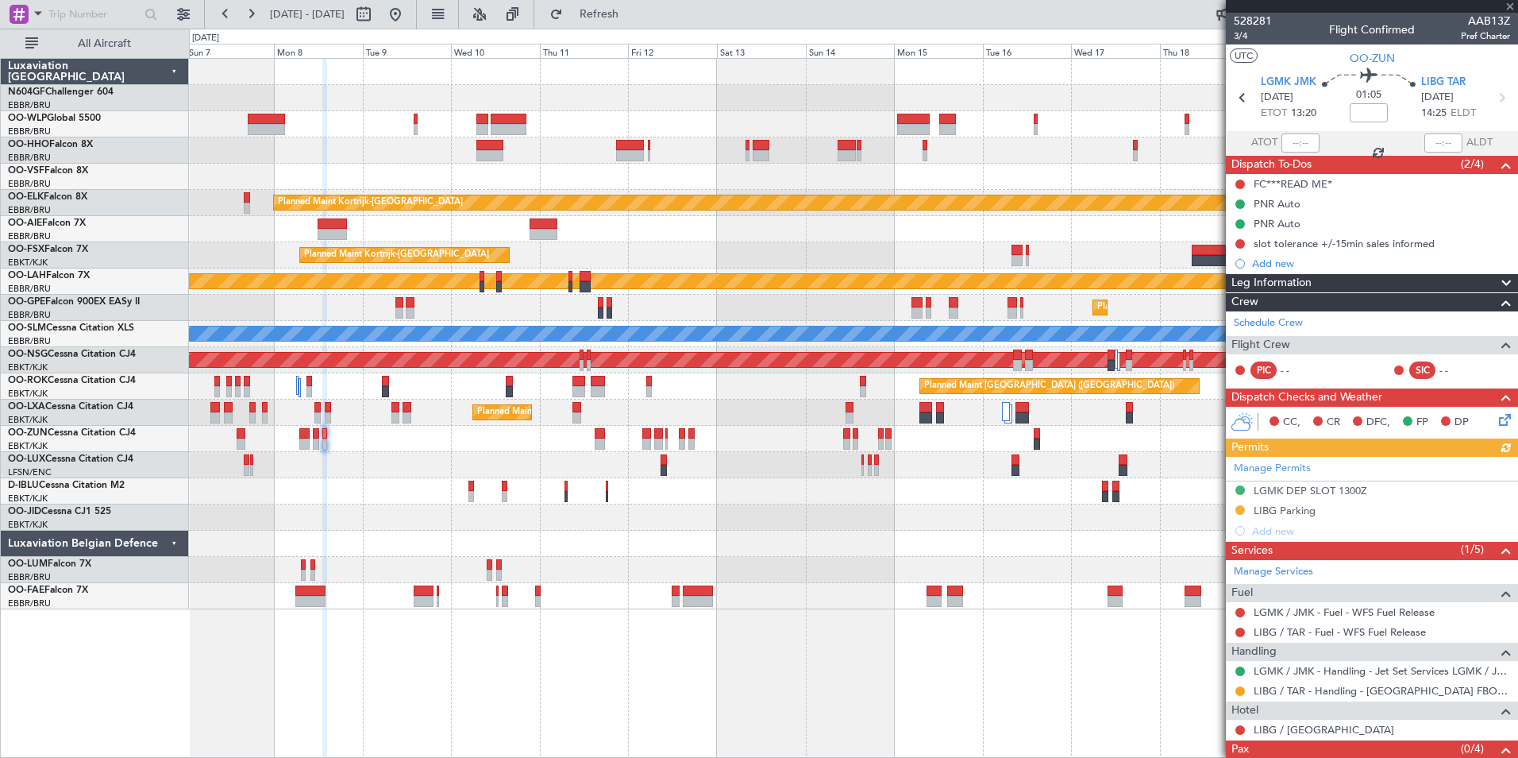
scroll to position [47, 0]
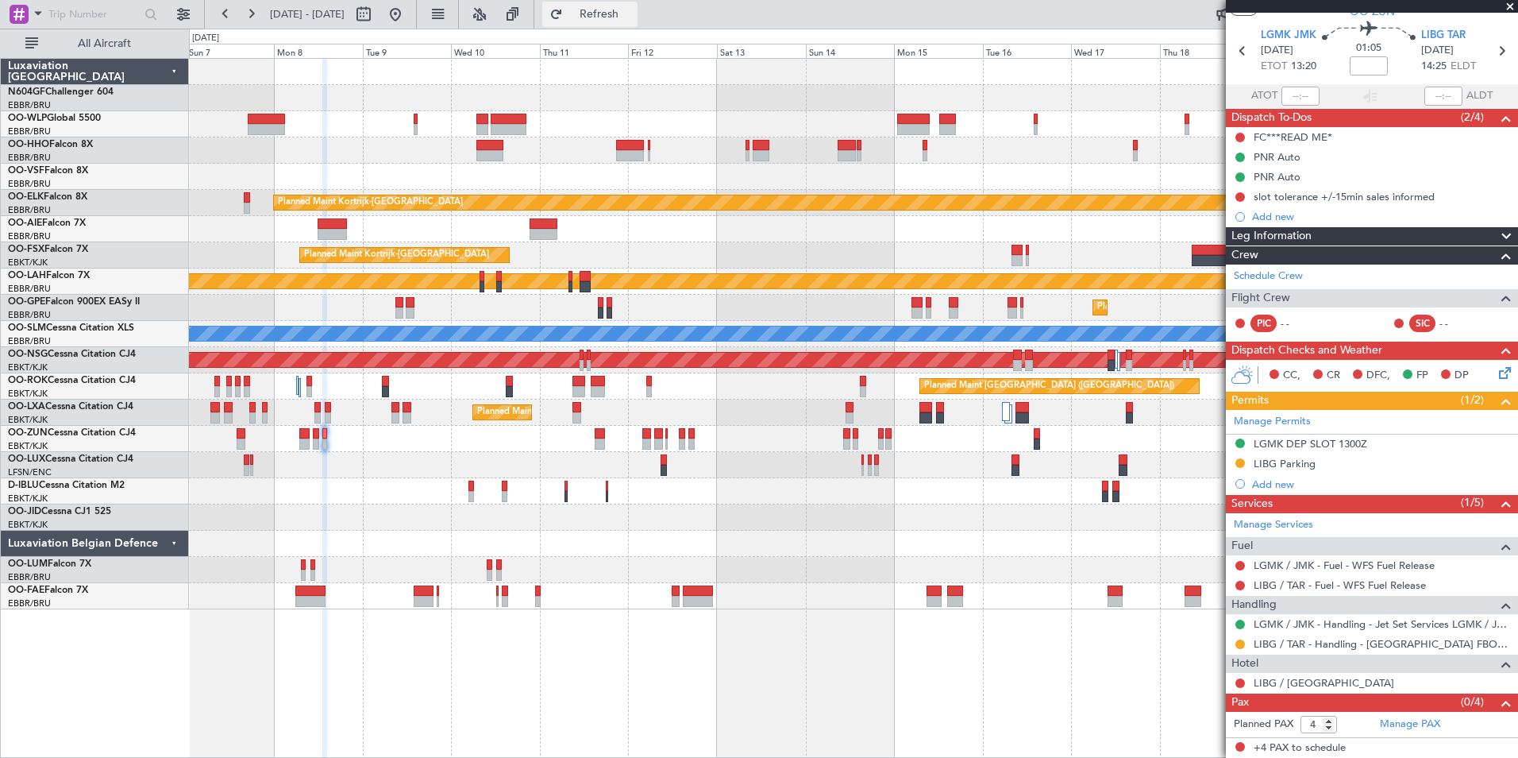
click at [638, 23] on button "Refresh" at bounding box center [589, 14] width 95 height 25
click at [408, 9] on button at bounding box center [395, 14] width 25 height 25
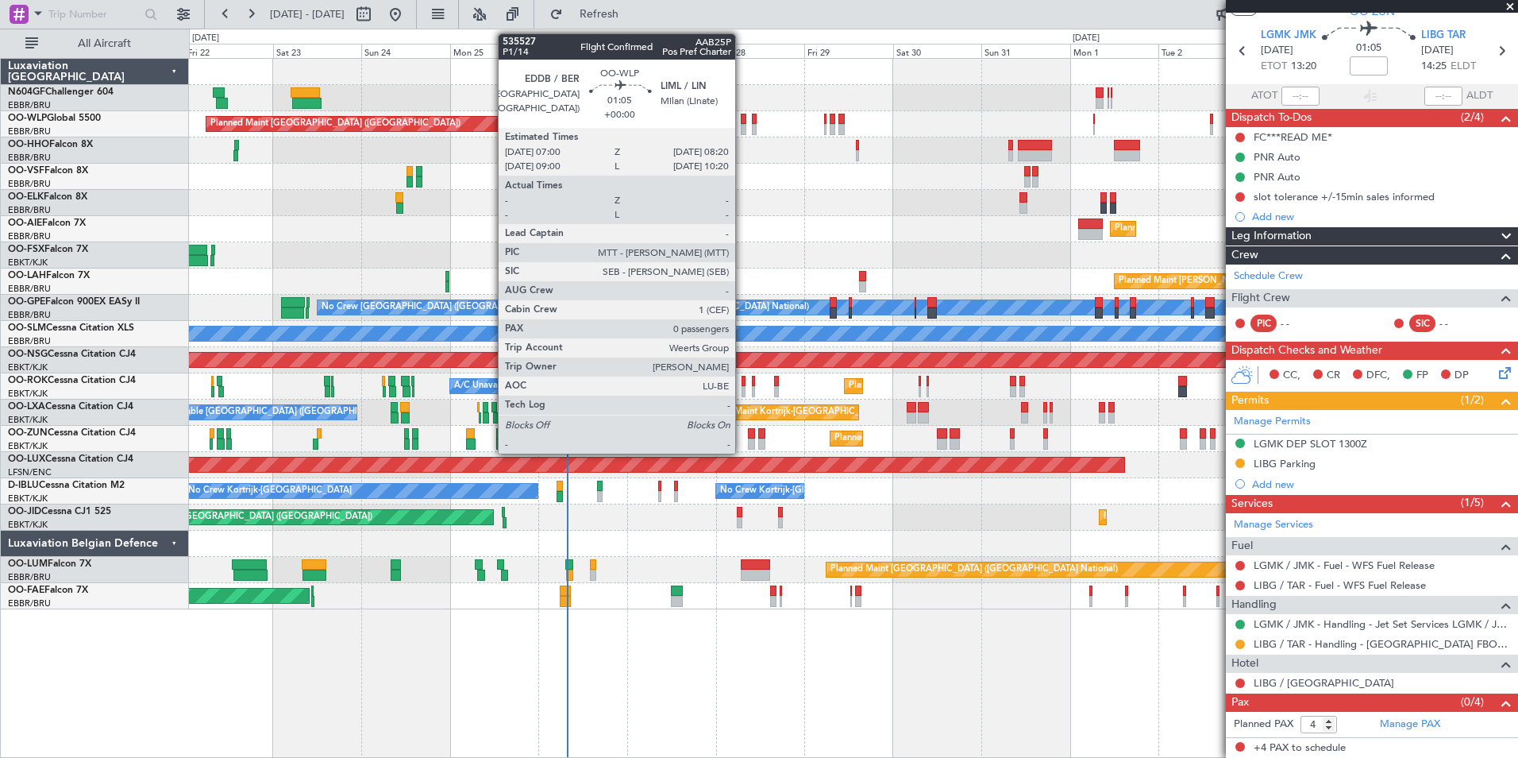
click at [743, 123] on div at bounding box center [744, 119] width 6 height 11
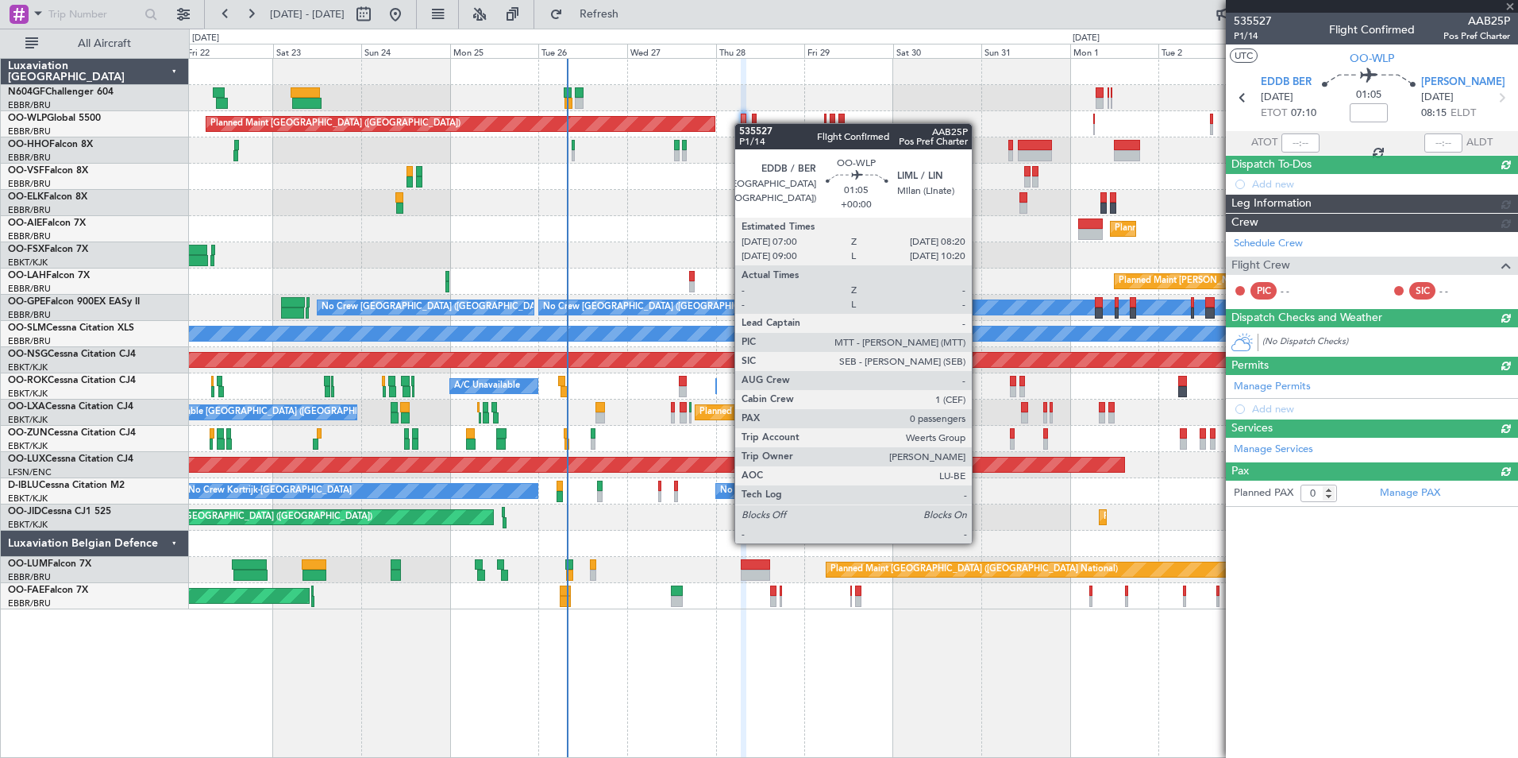
scroll to position [0, 0]
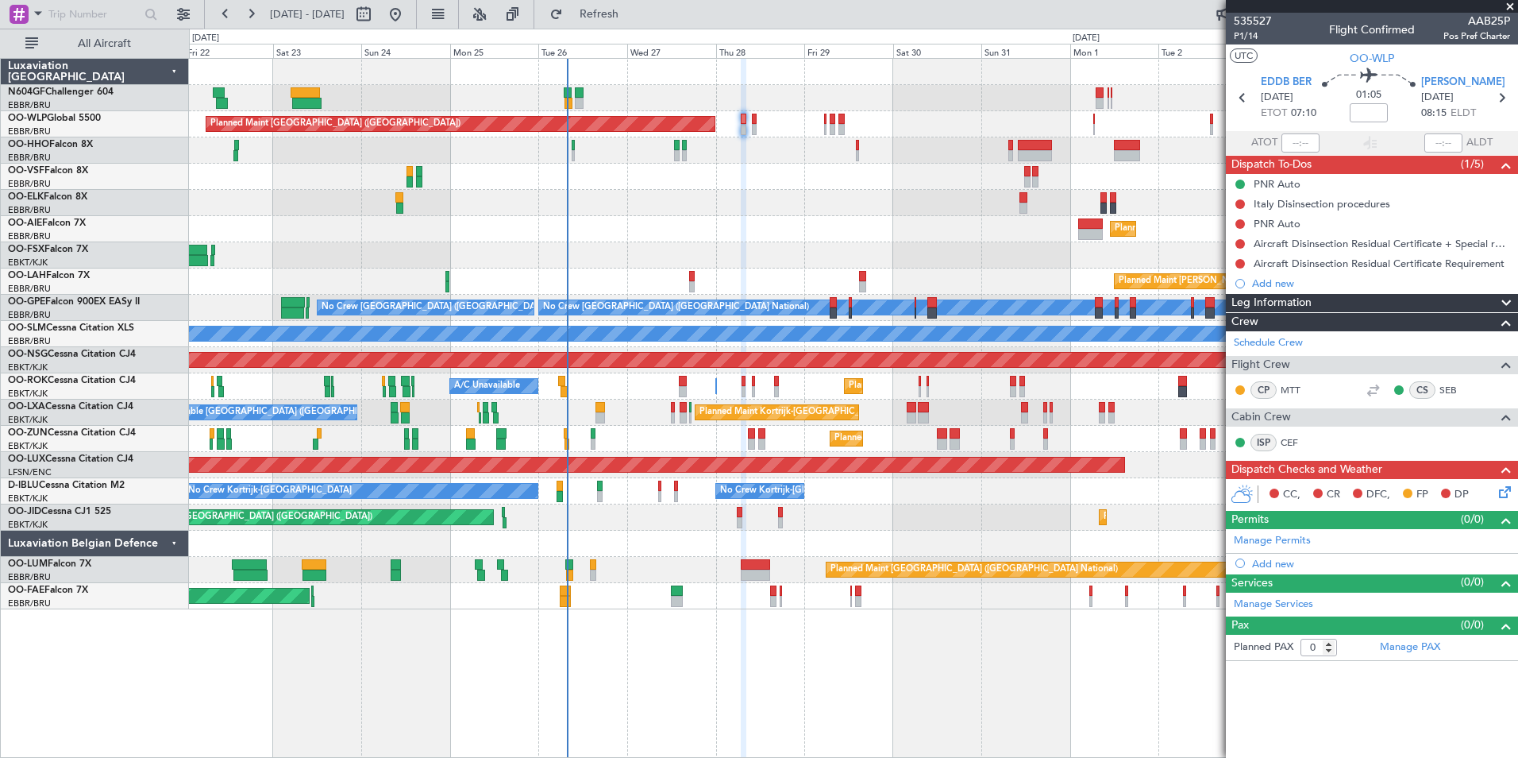
click at [757, 125] on div "Planned Maint [GEOGRAPHIC_DATA] ([GEOGRAPHIC_DATA])" at bounding box center [853, 124] width 1329 height 26
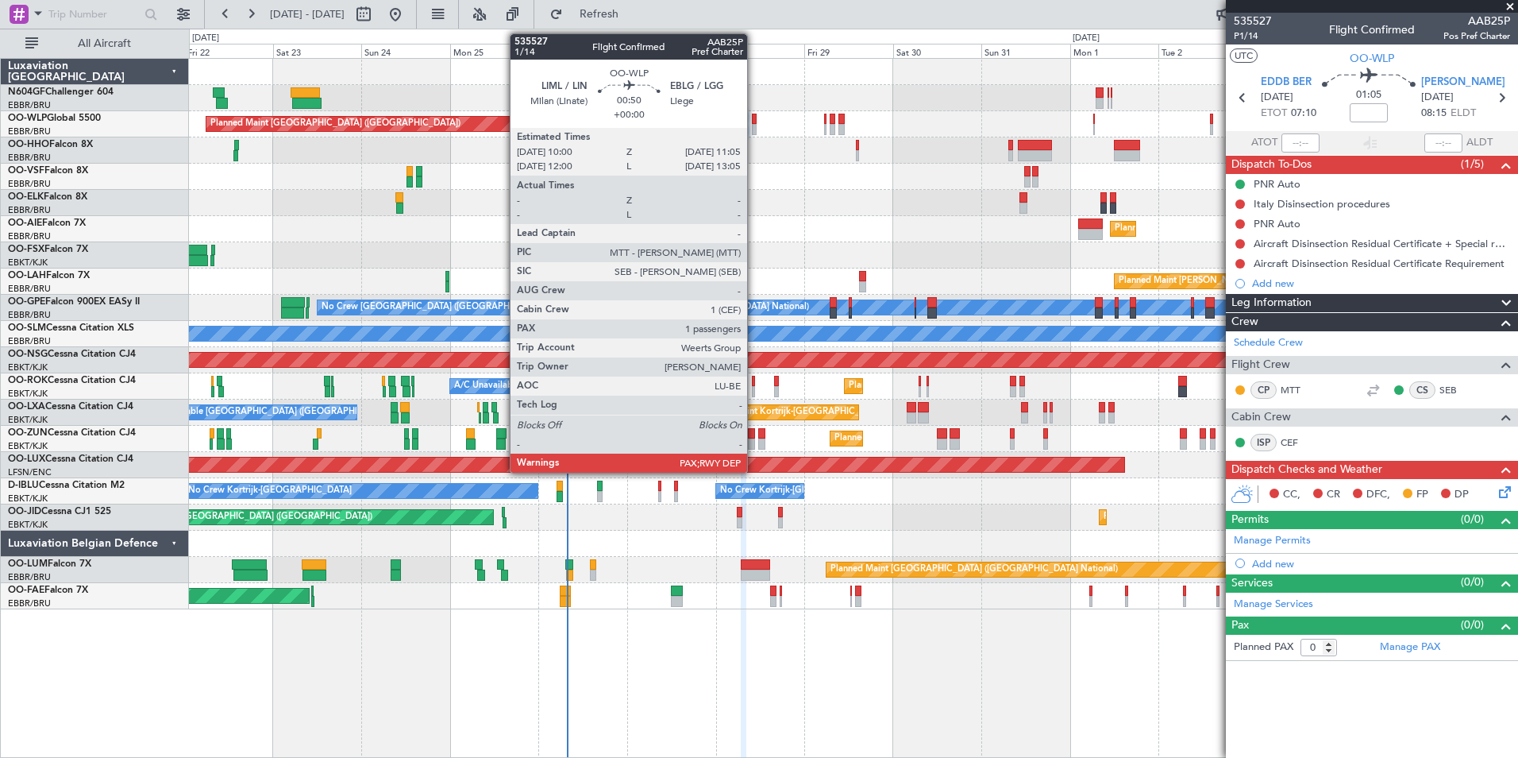
click at [754, 125] on div at bounding box center [754, 129] width 5 height 11
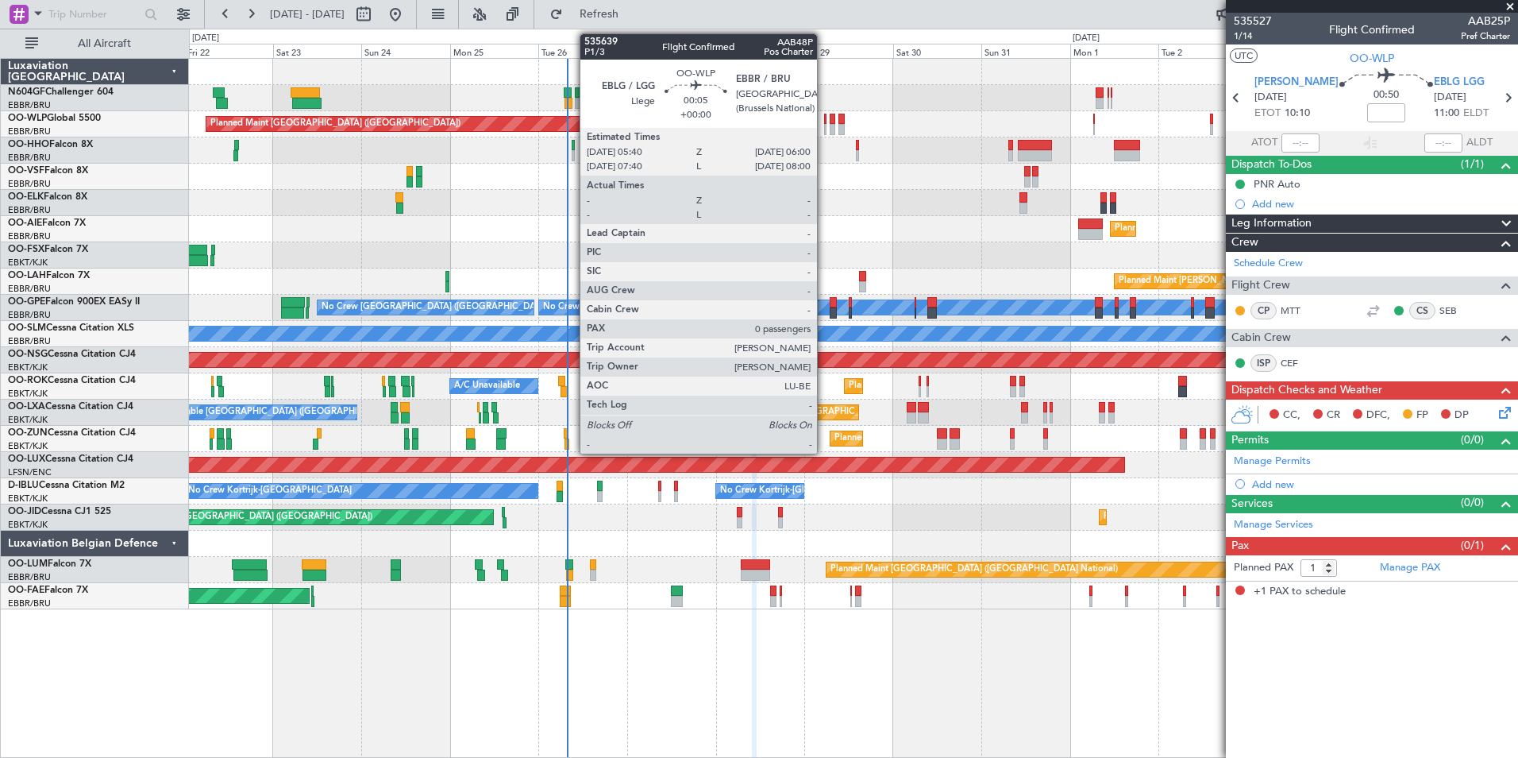
click at [824, 123] on div at bounding box center [825, 119] width 2 height 11
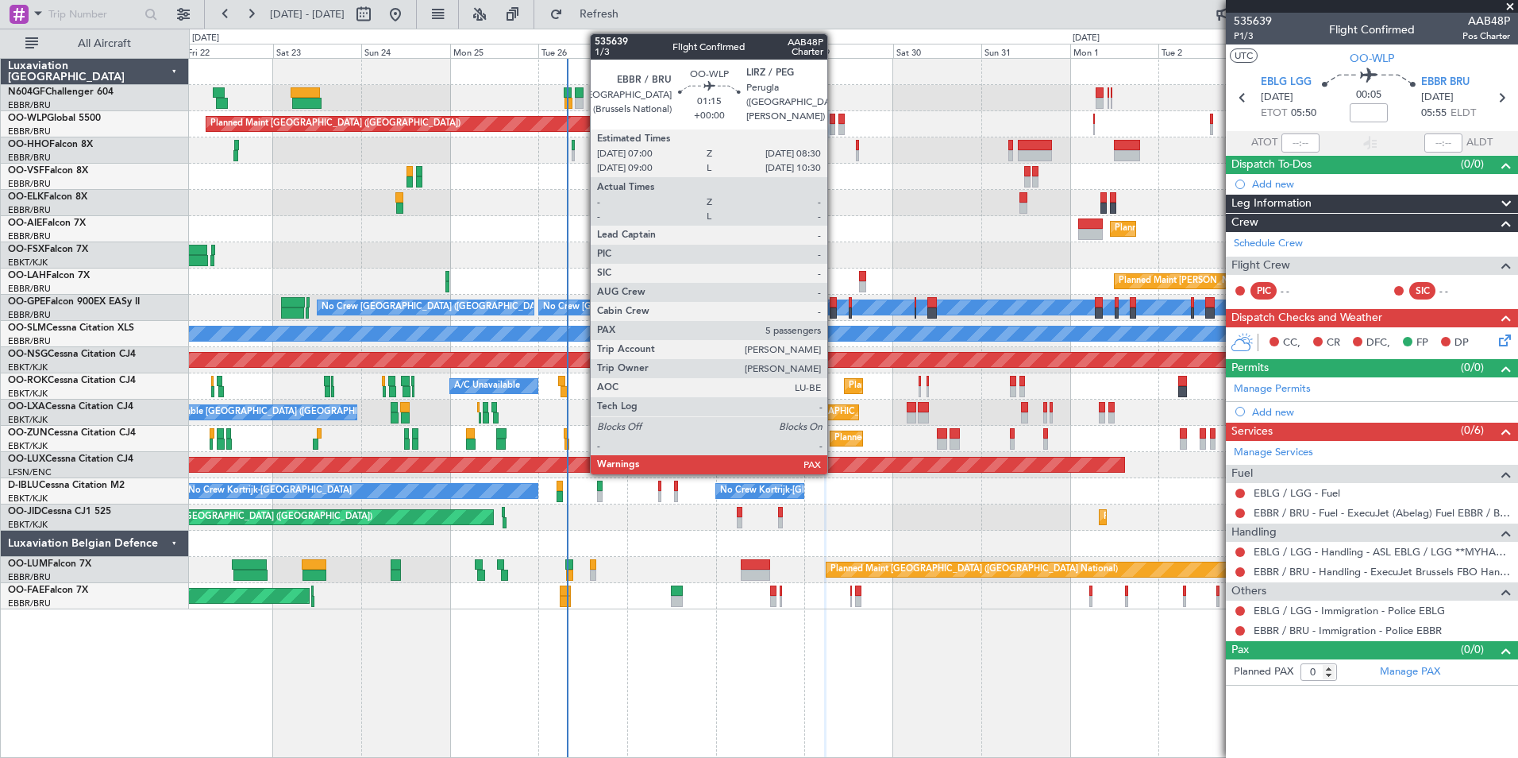
click at [835, 123] on div at bounding box center [833, 119] width 6 height 11
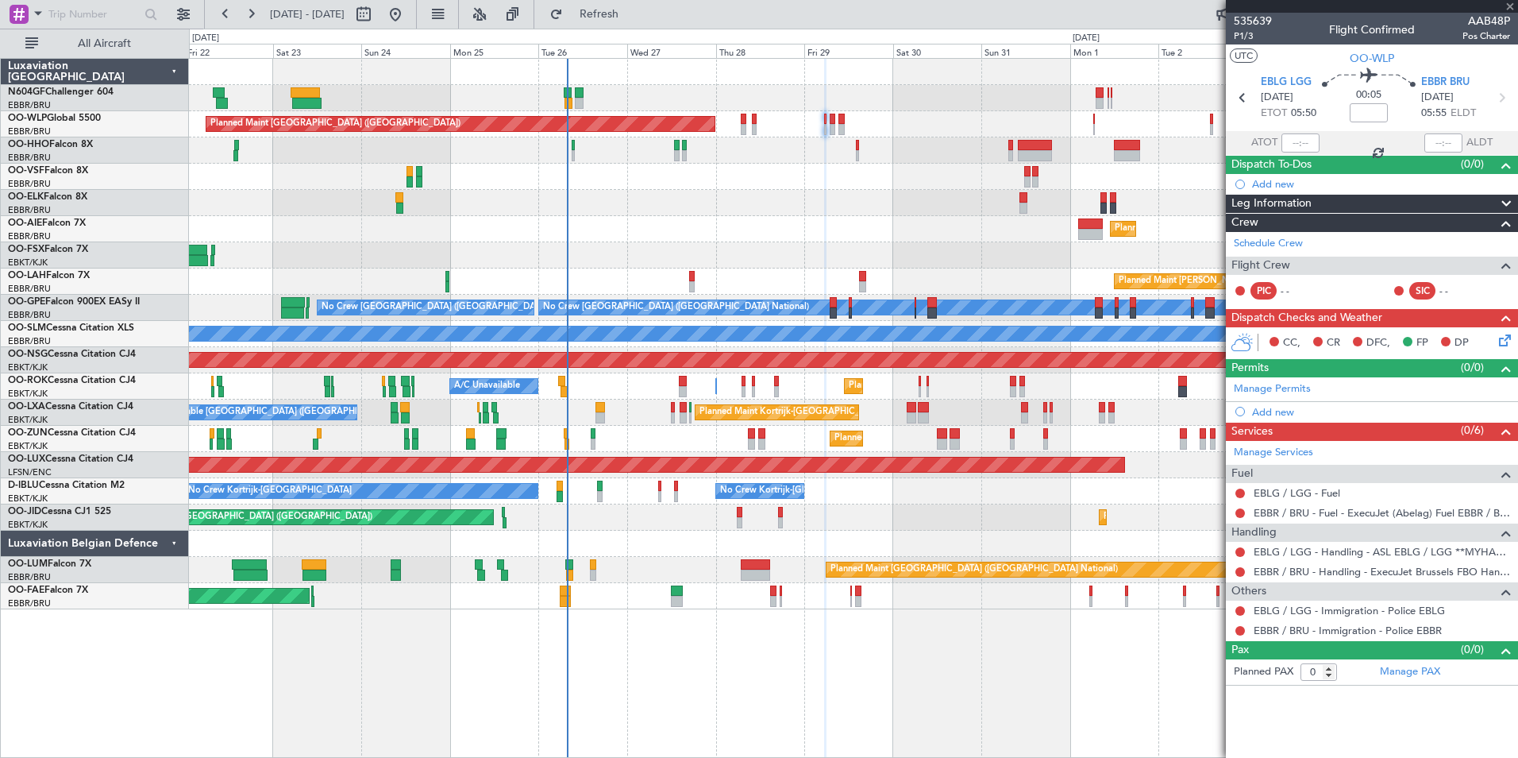
type input "5"
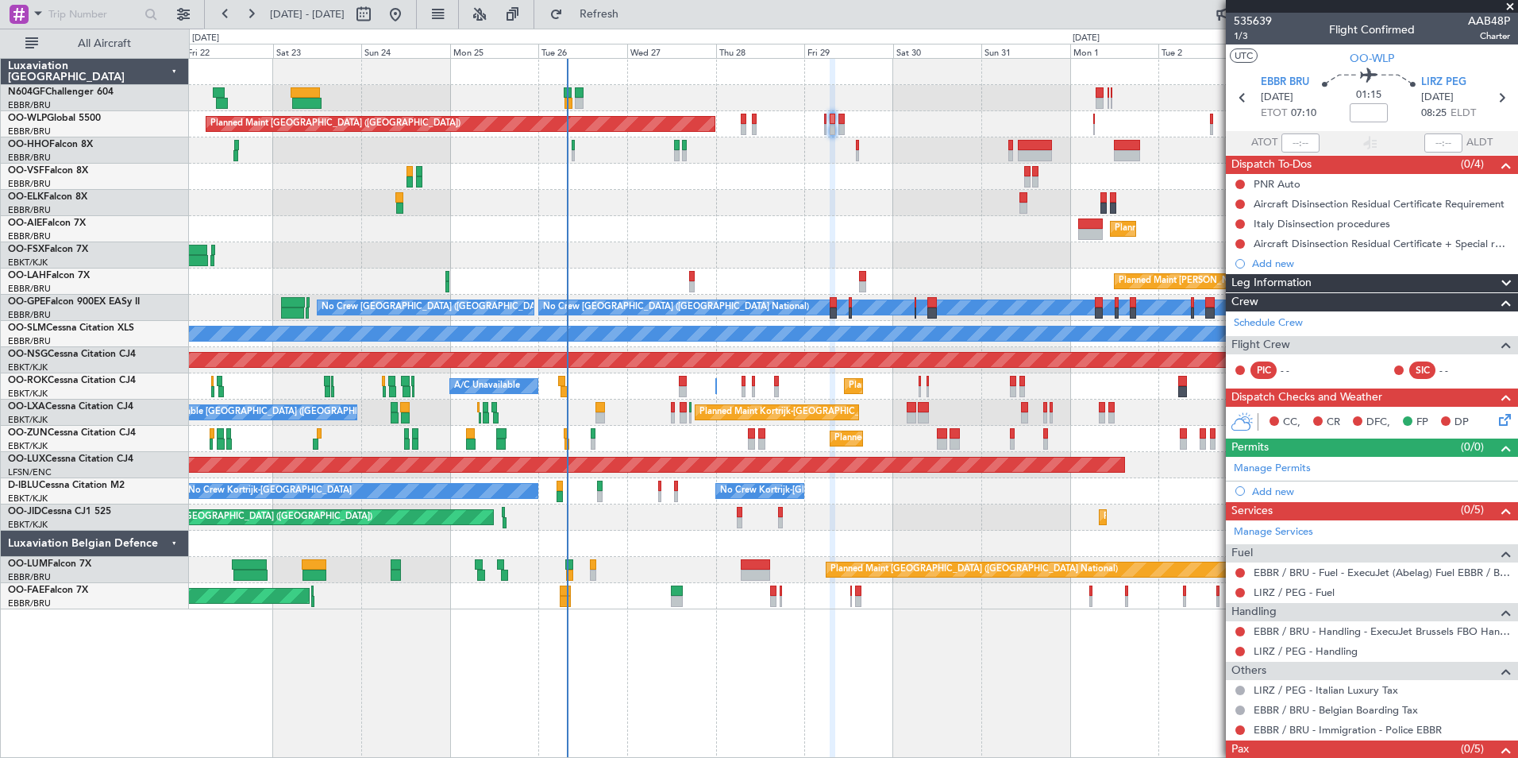
scroll to position [47, 0]
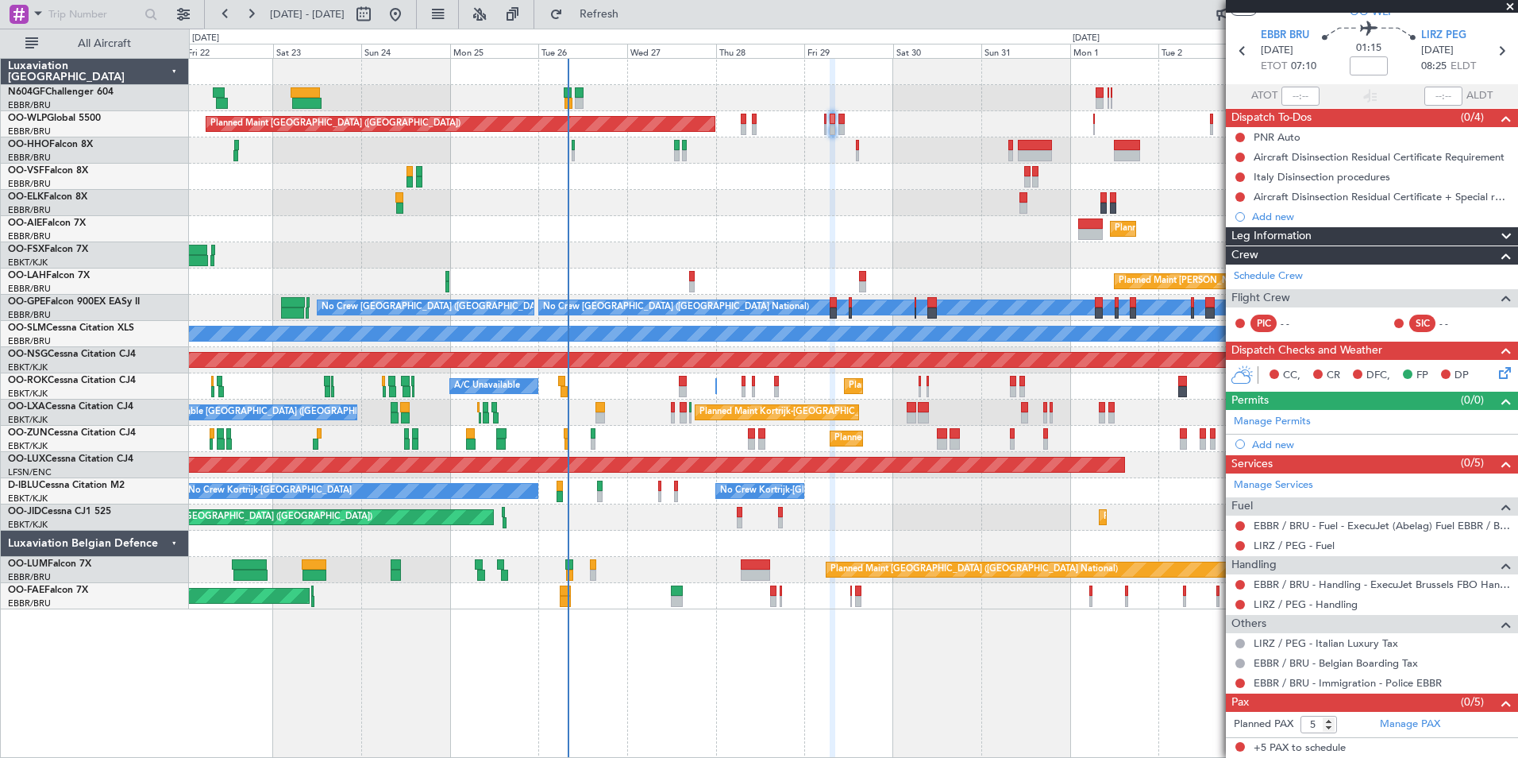
click at [731, 473] on div "Planned Maint [GEOGRAPHIC_DATA] ([GEOGRAPHIC_DATA])" at bounding box center [853, 465] width 1329 height 26
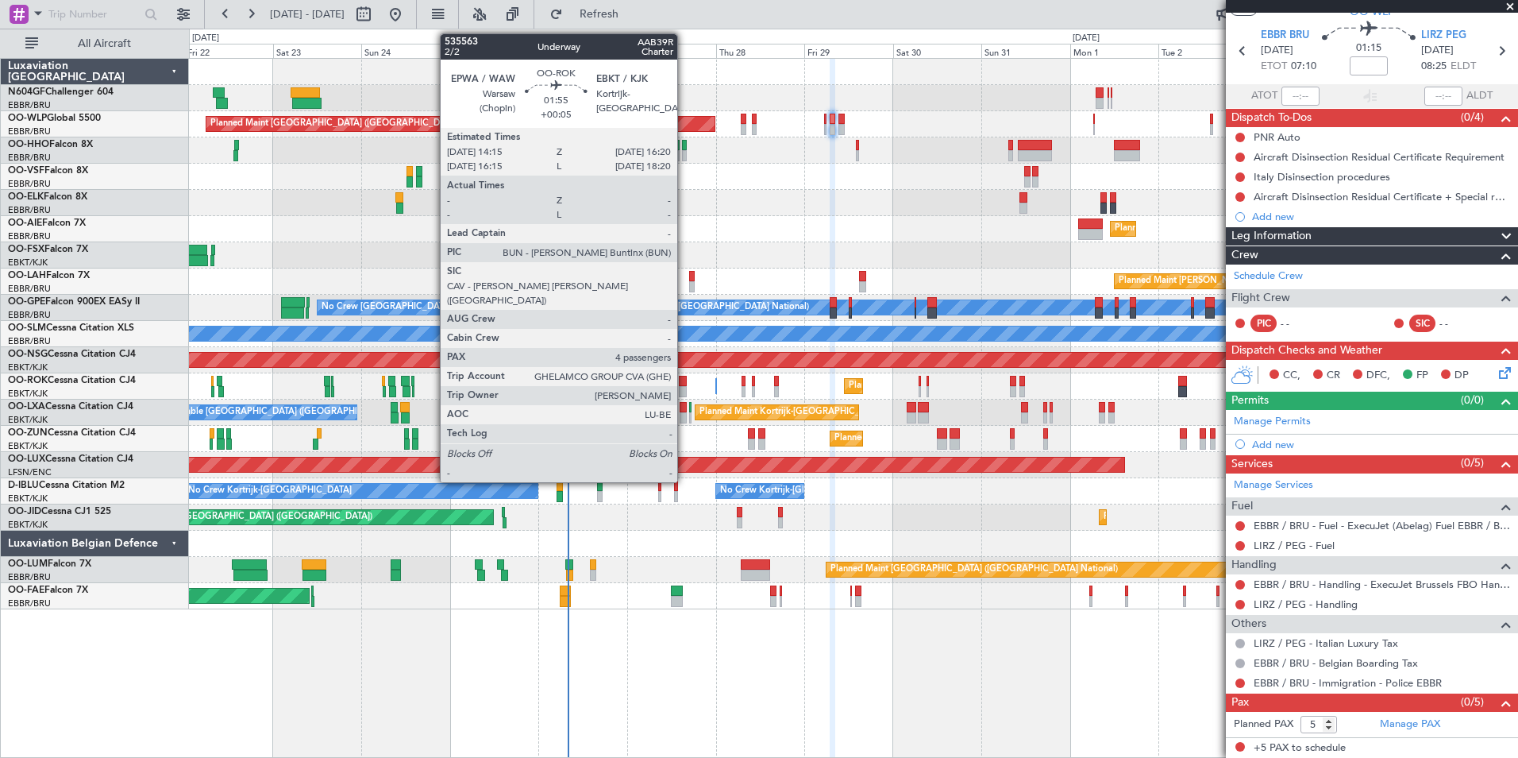
click at [685, 385] on div at bounding box center [683, 381] width 8 height 11
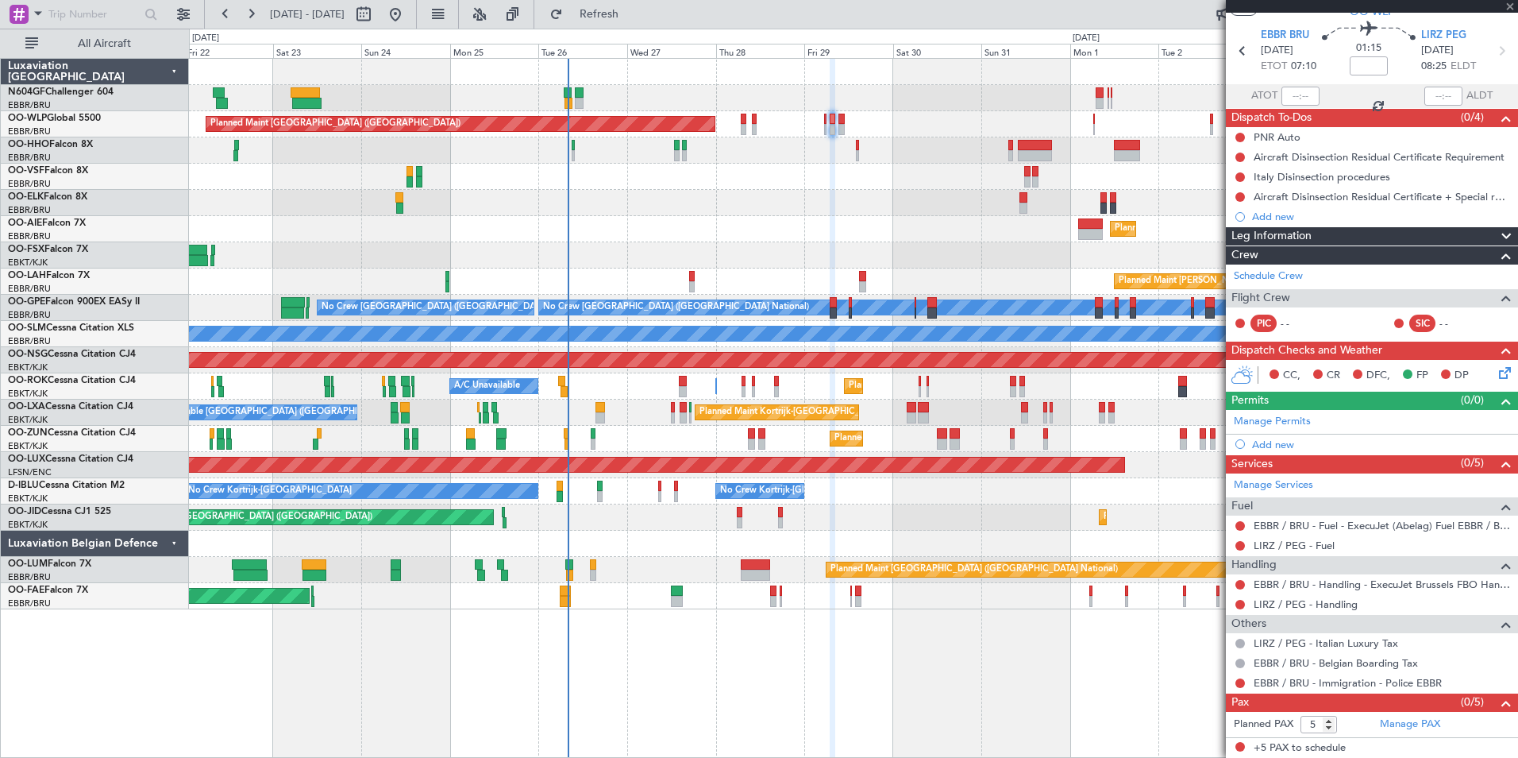
type input "+00:05"
type input "4"
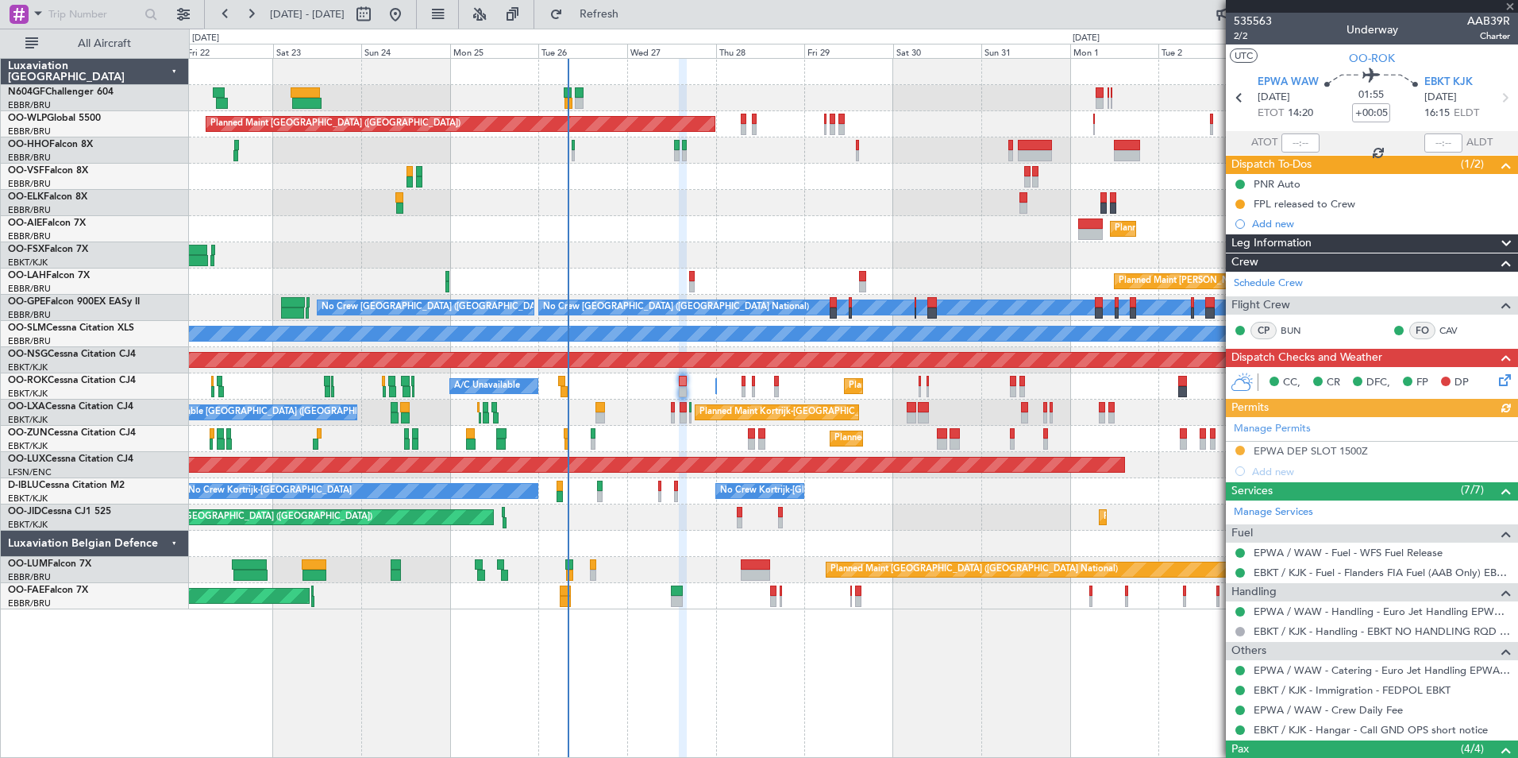
scroll to position [169, 0]
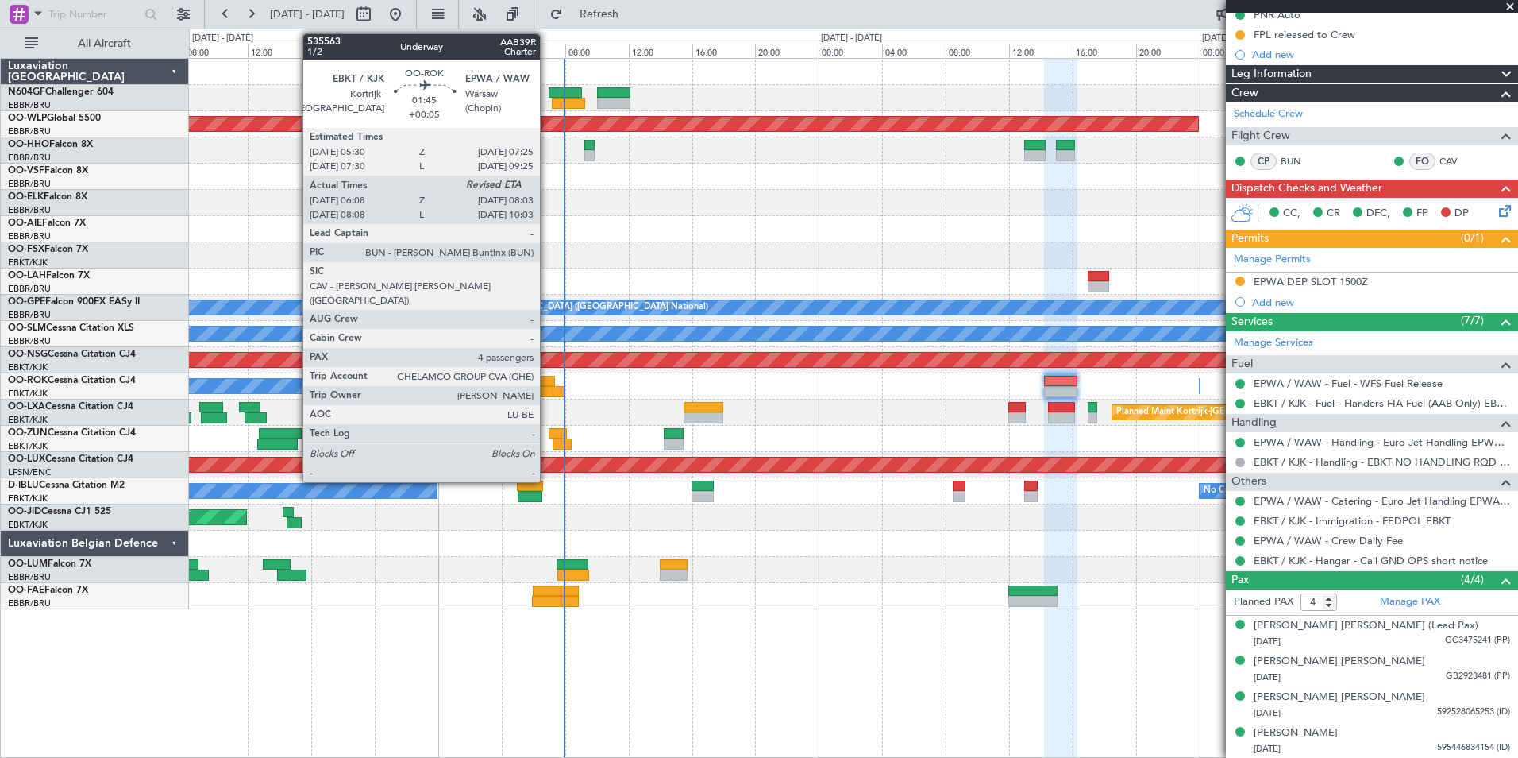
click at [547, 380] on div at bounding box center [540, 381] width 31 height 11
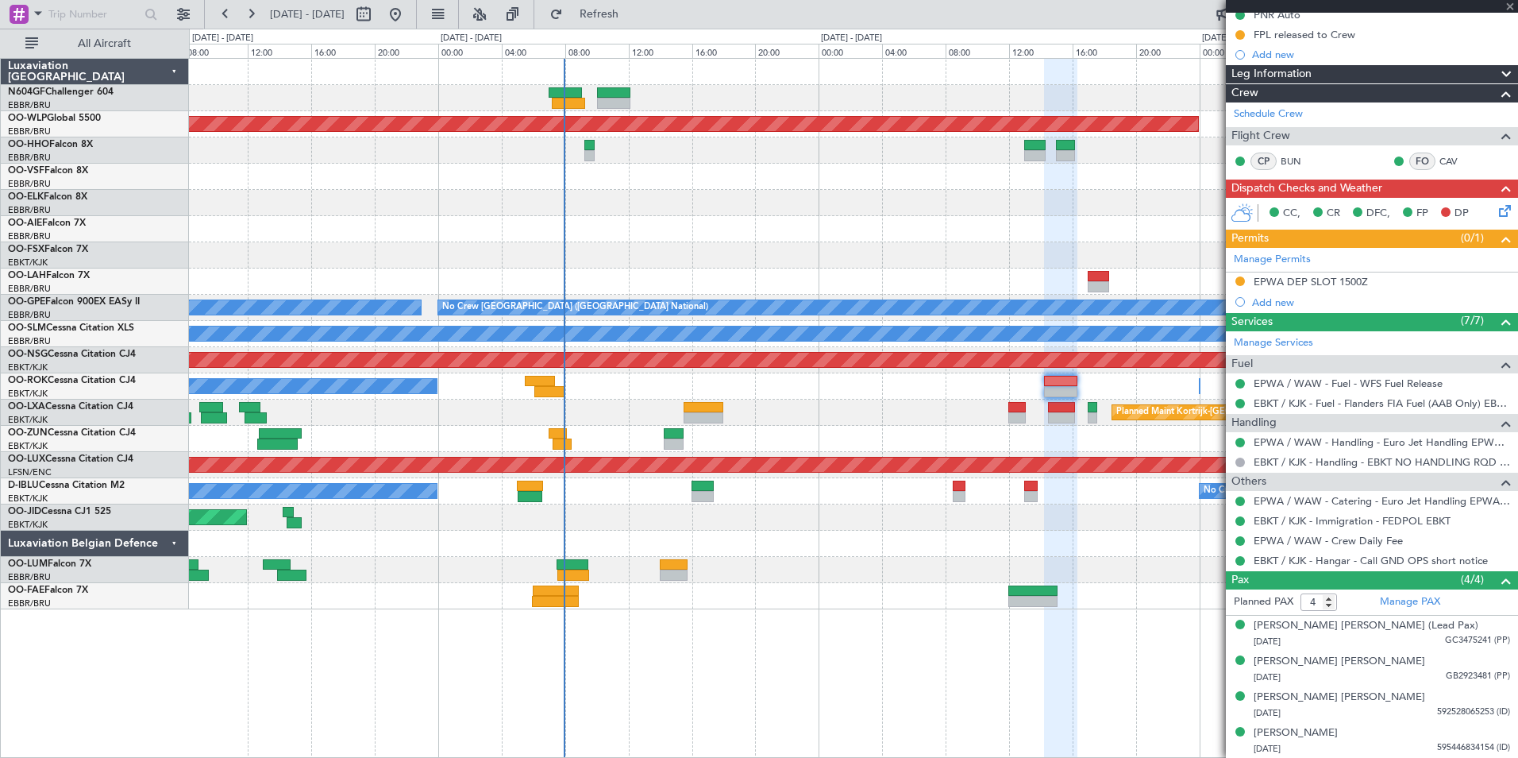
type input "06:13"
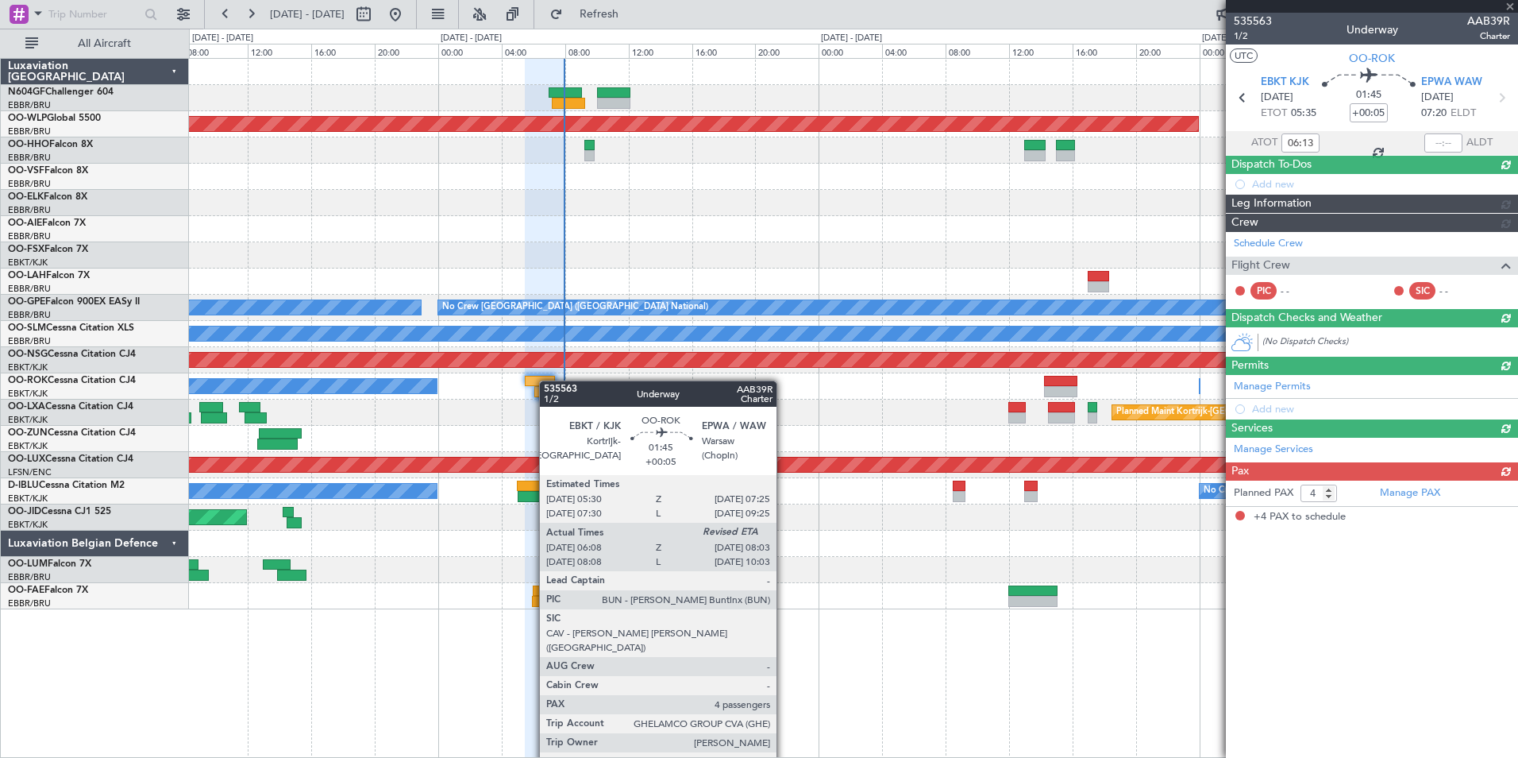
scroll to position [0, 0]
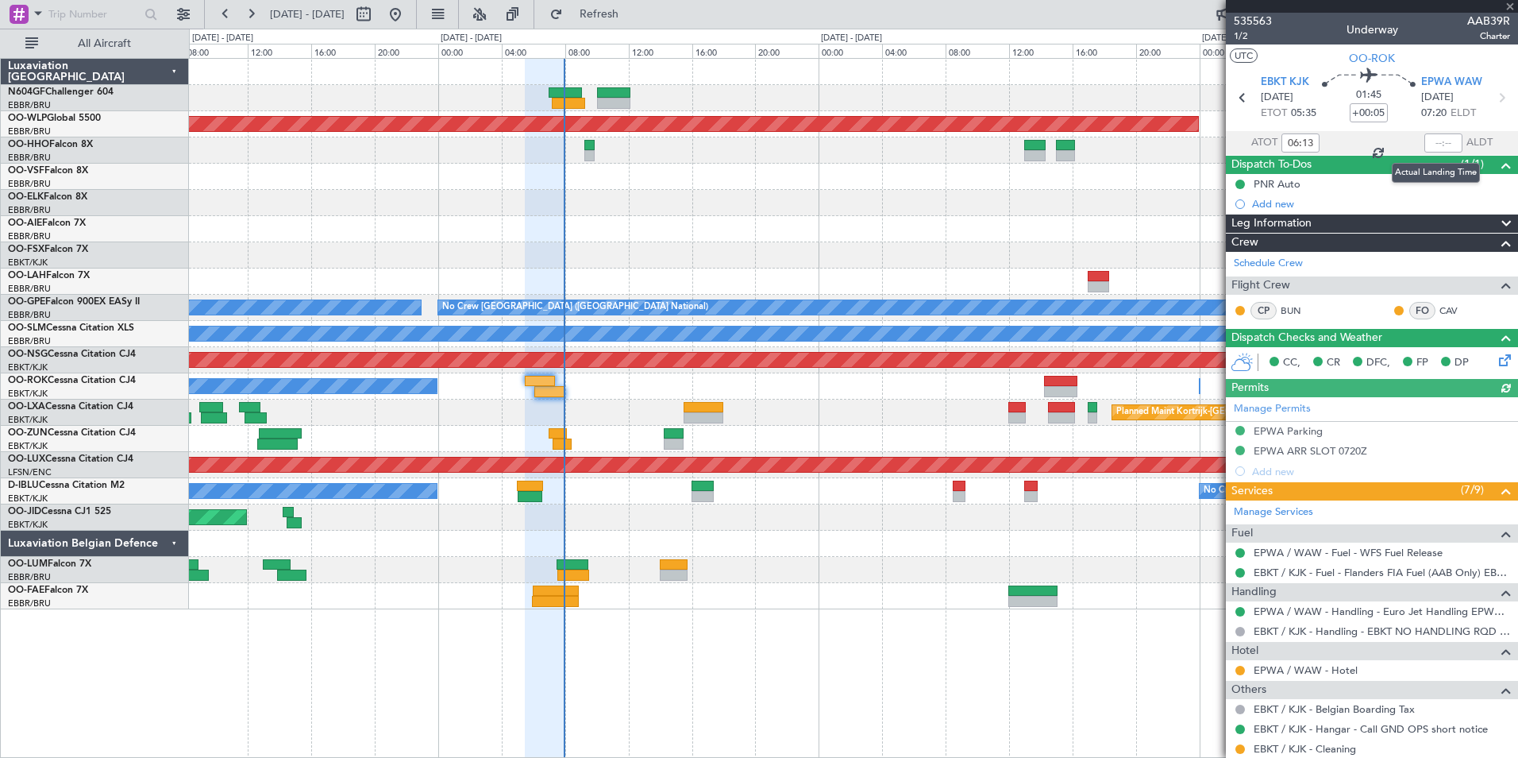
click at [1434, 140] on div at bounding box center [1444, 142] width 38 height 19
click at [1433, 132] on section "ATOT 06:13 ALDT" at bounding box center [1372, 143] width 292 height 24
click at [1431, 140] on input "text" at bounding box center [1444, 142] width 38 height 19
click at [1030, 218] on div at bounding box center [853, 229] width 1329 height 26
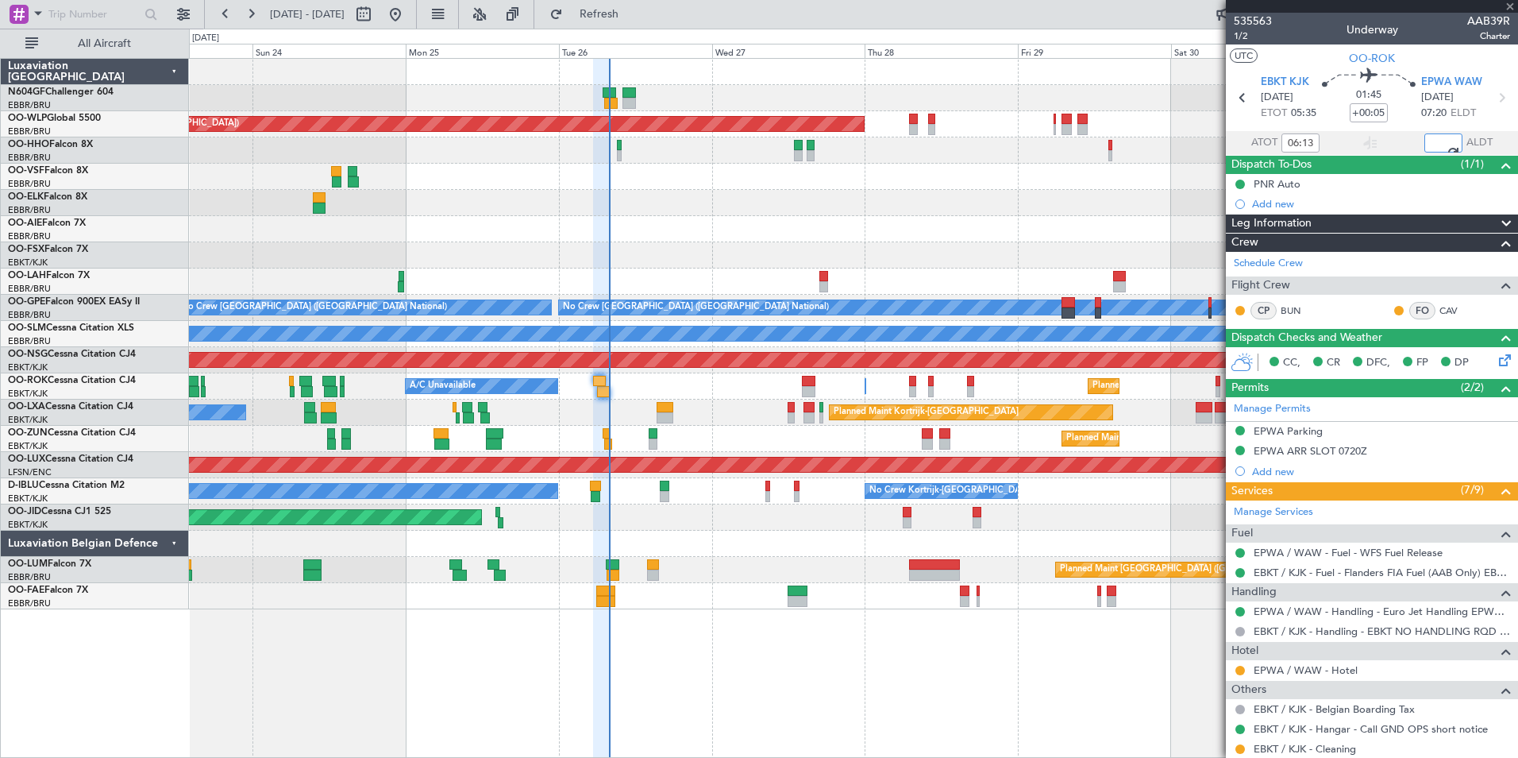
type input "07:56"
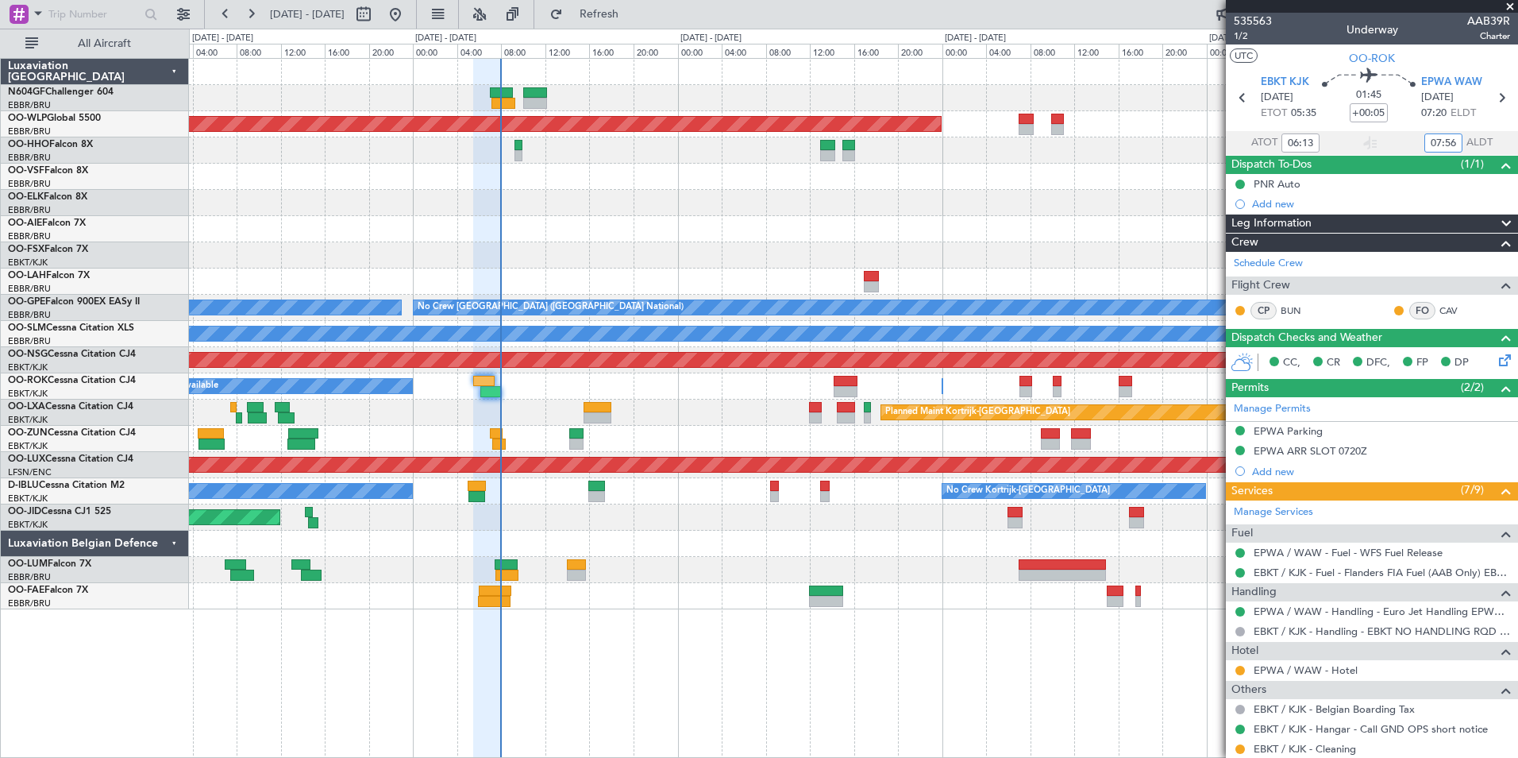
click at [605, 547] on div at bounding box center [853, 543] width 1329 height 26
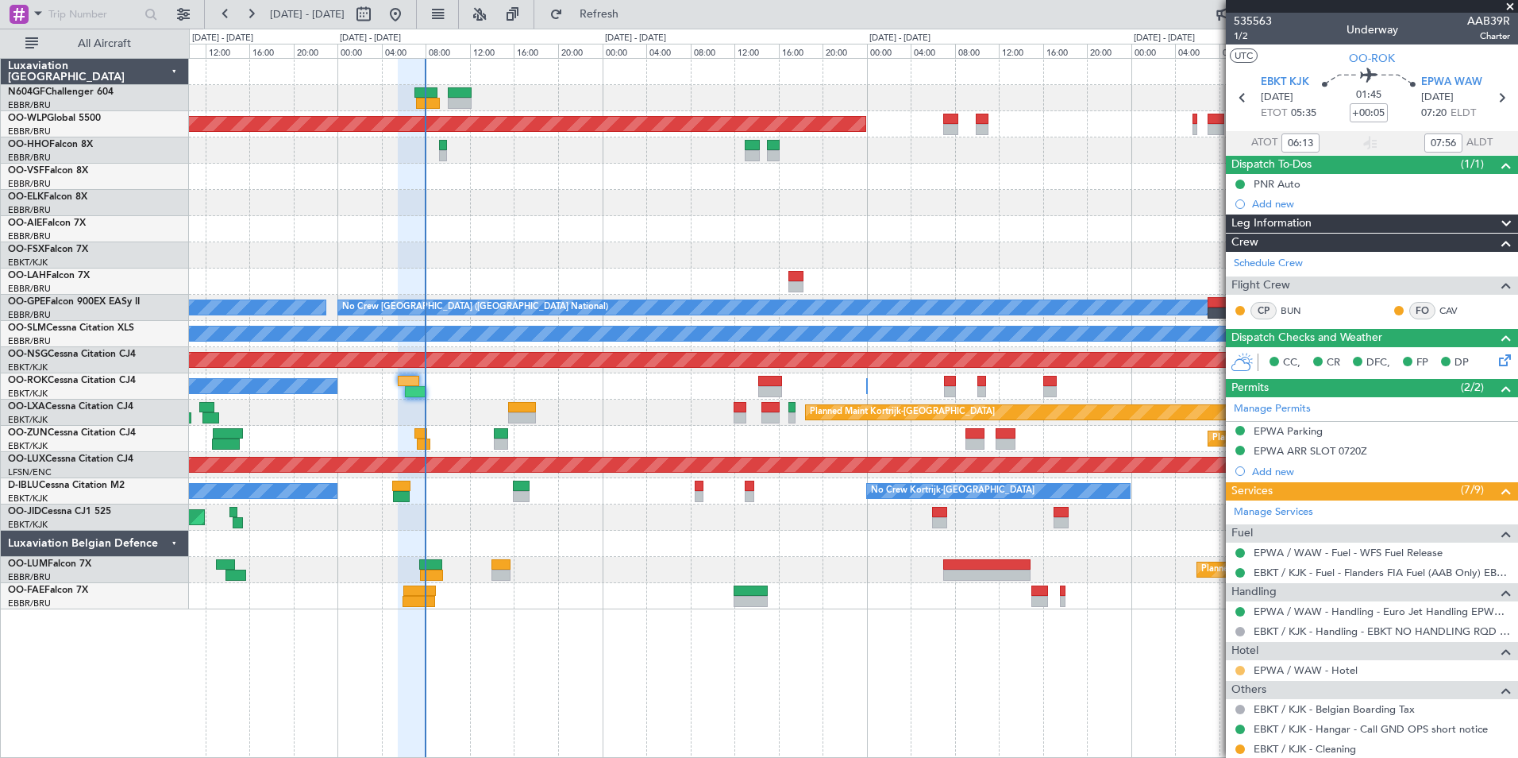
click at [1243, 673] on button at bounding box center [1241, 670] width 10 height 10
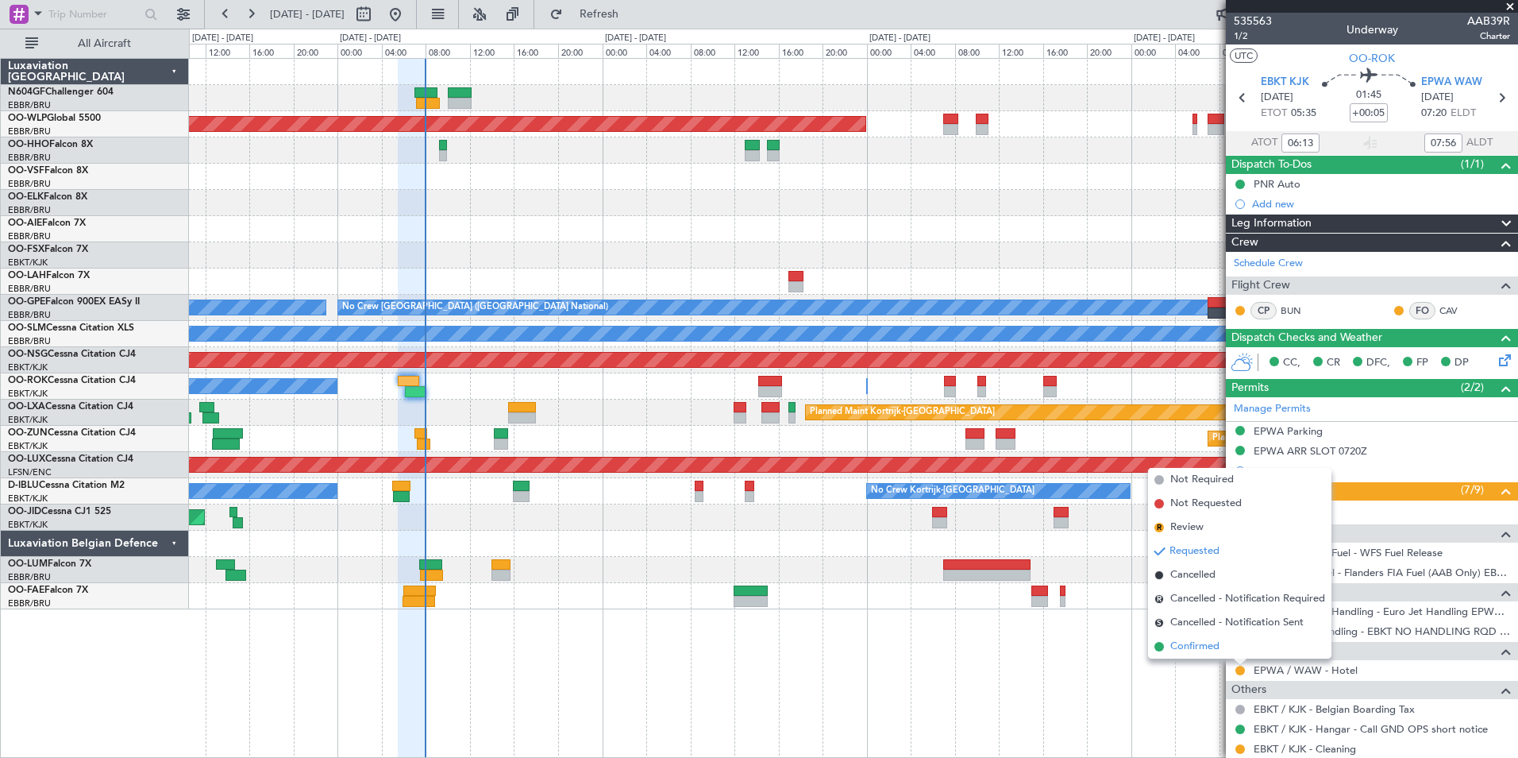
click at [1219, 650] on span "Confirmed" at bounding box center [1195, 646] width 49 height 16
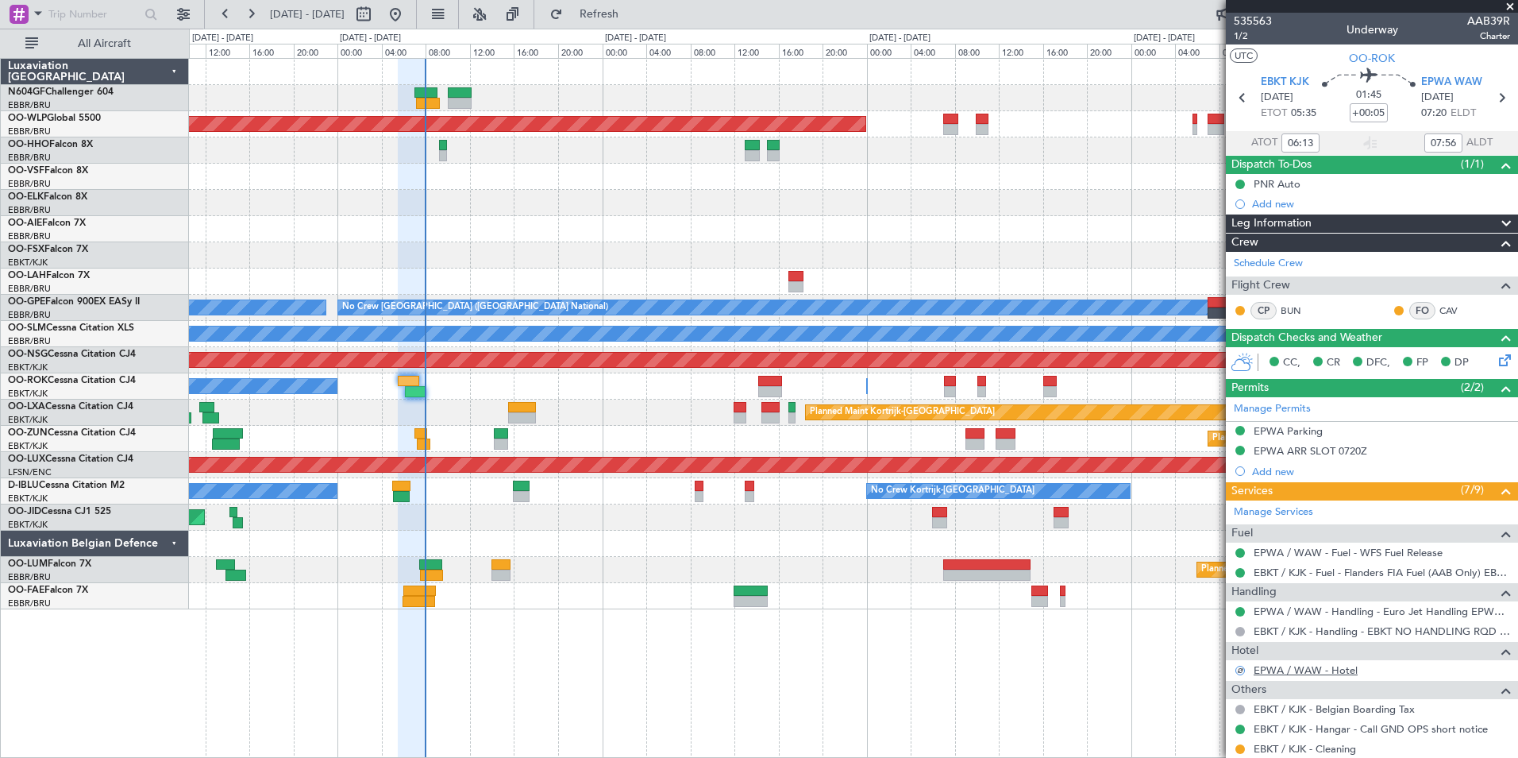
click at [1315, 675] on link "EPWA / WAW - Hotel" at bounding box center [1306, 670] width 104 height 14
click at [638, 24] on button "Refresh" at bounding box center [589, 14] width 95 height 25
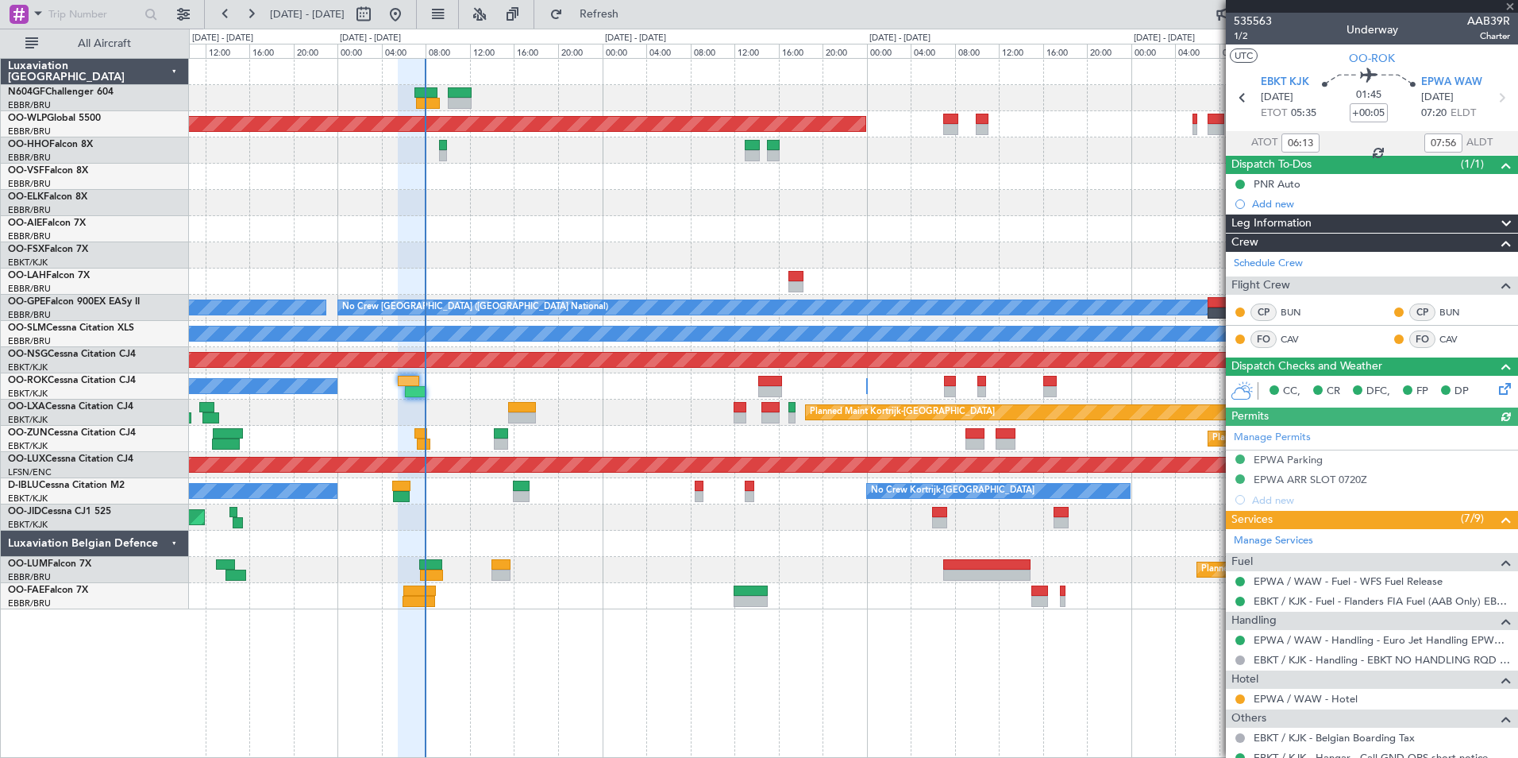
click at [861, 637] on div "Planned Maint Berlin (Brandenburg) Planned Maint Brussels (Brussels National) N…" at bounding box center [853, 408] width 1329 height 700
click at [1233, 697] on div "EPWA / WAW - Hotel" at bounding box center [1372, 699] width 292 height 20
click at [1240, 697] on button at bounding box center [1241, 699] width 10 height 10
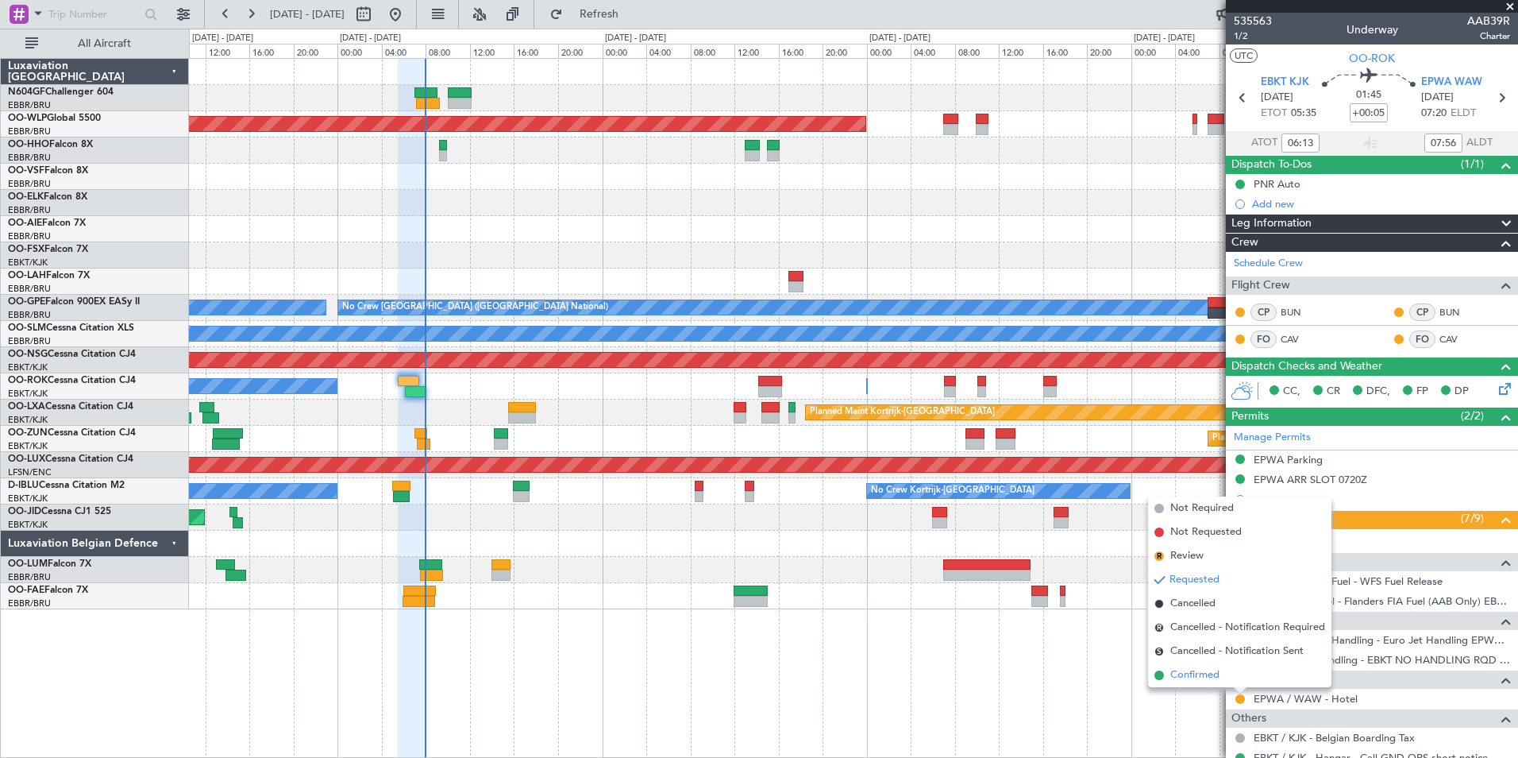
click at [1227, 676] on li "Confirmed" at bounding box center [1239, 675] width 183 height 24
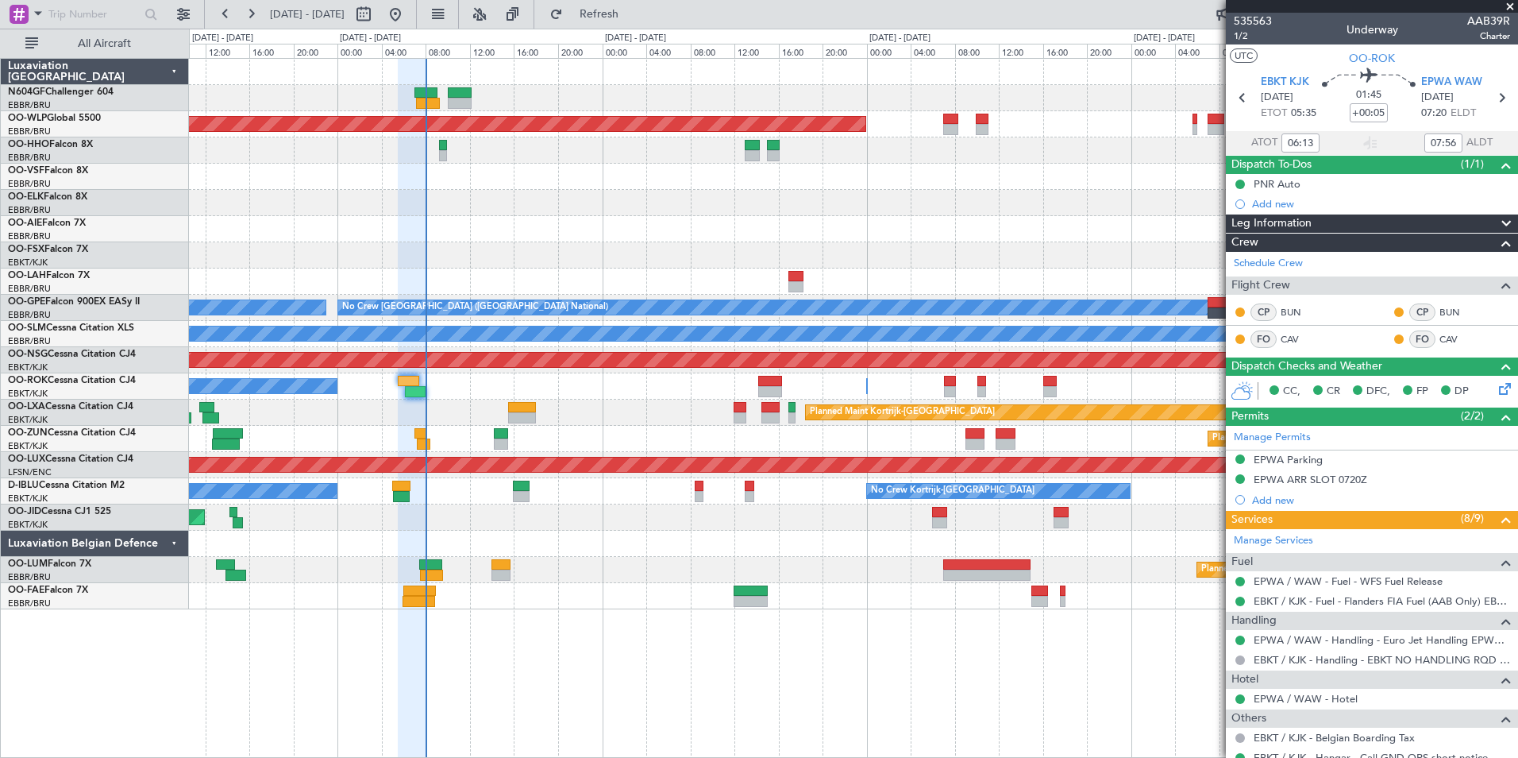
scroll to position [276, 0]
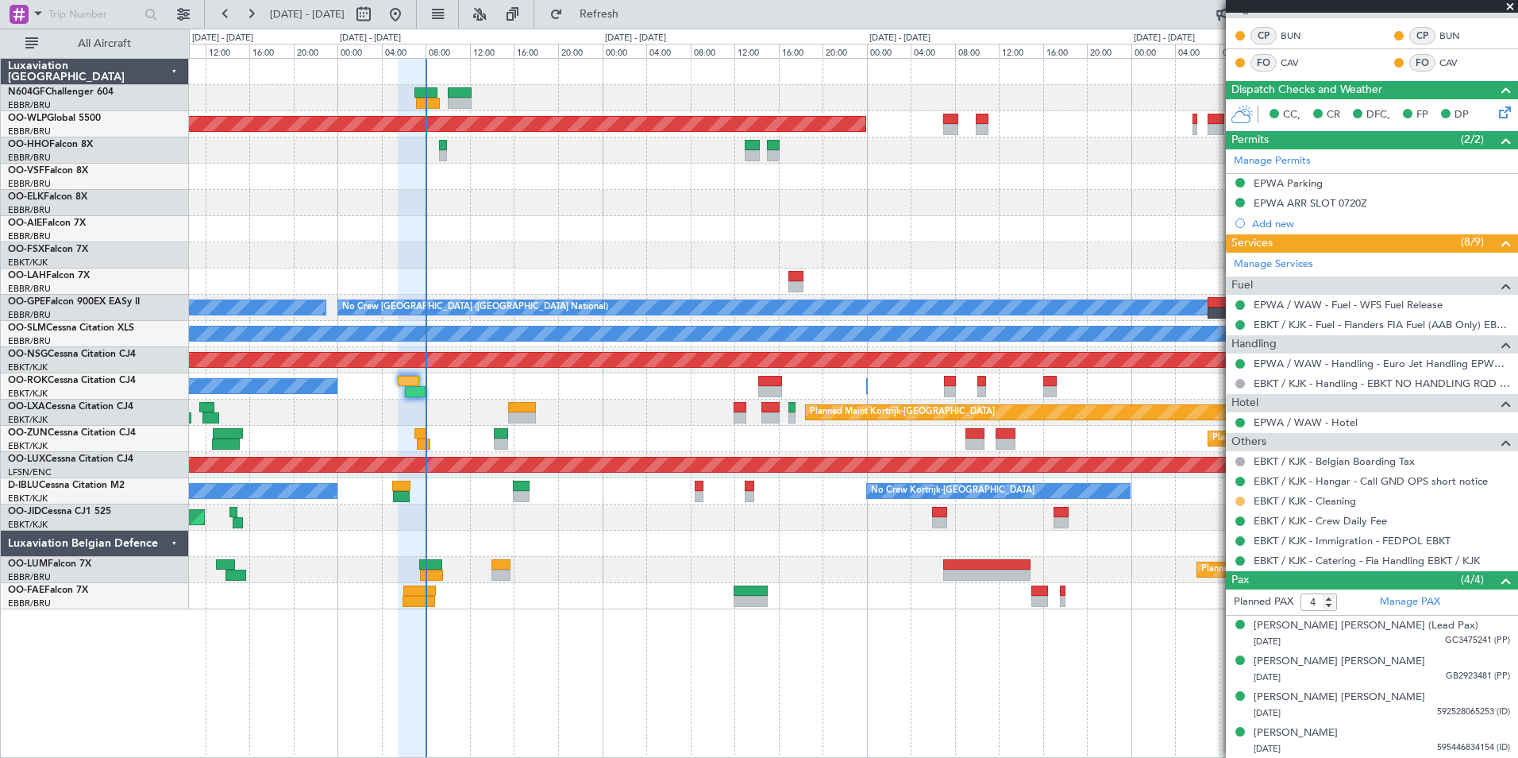
click at [1239, 496] on button at bounding box center [1241, 501] width 10 height 10
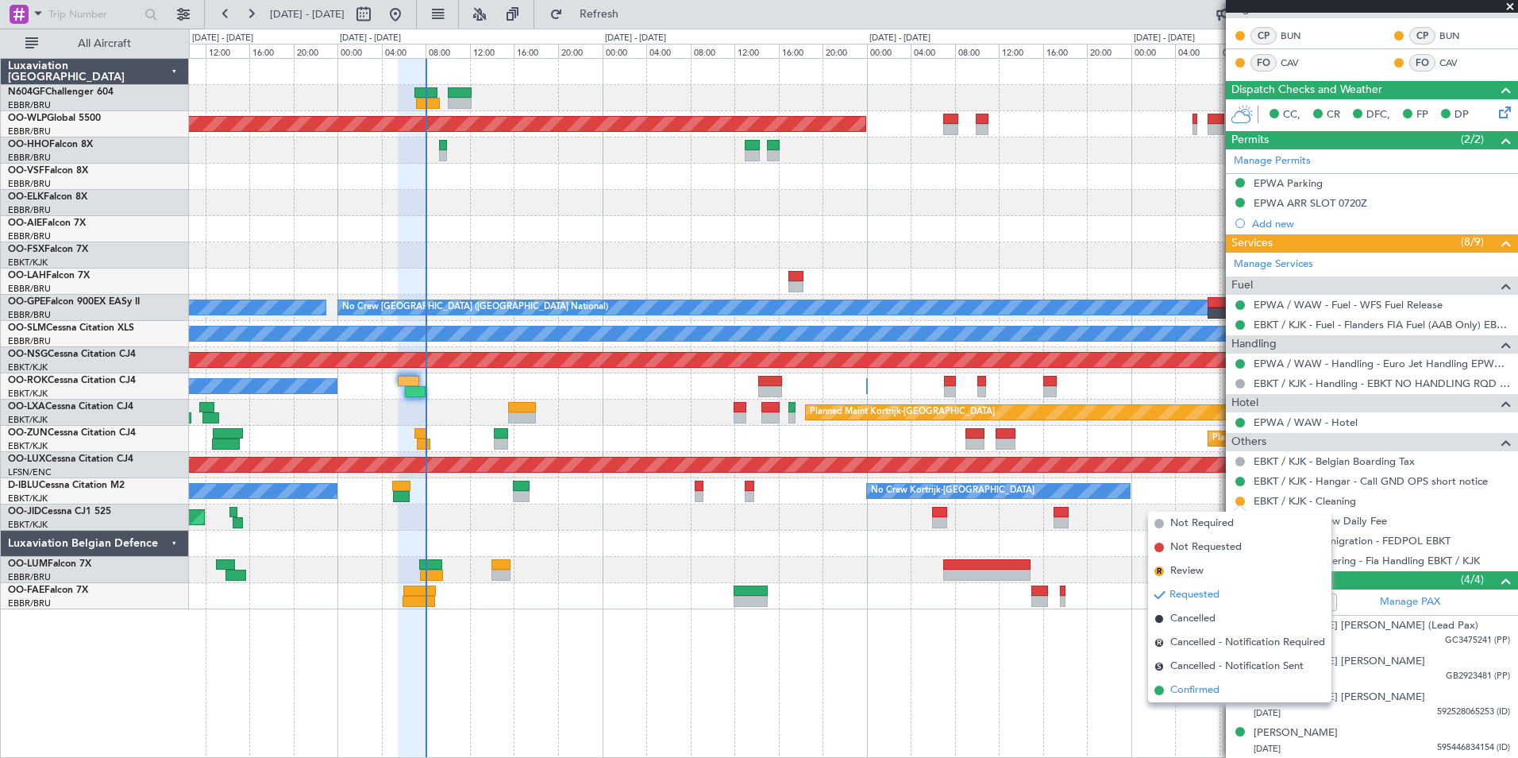
click at [1203, 690] on span "Confirmed" at bounding box center [1195, 690] width 49 height 16
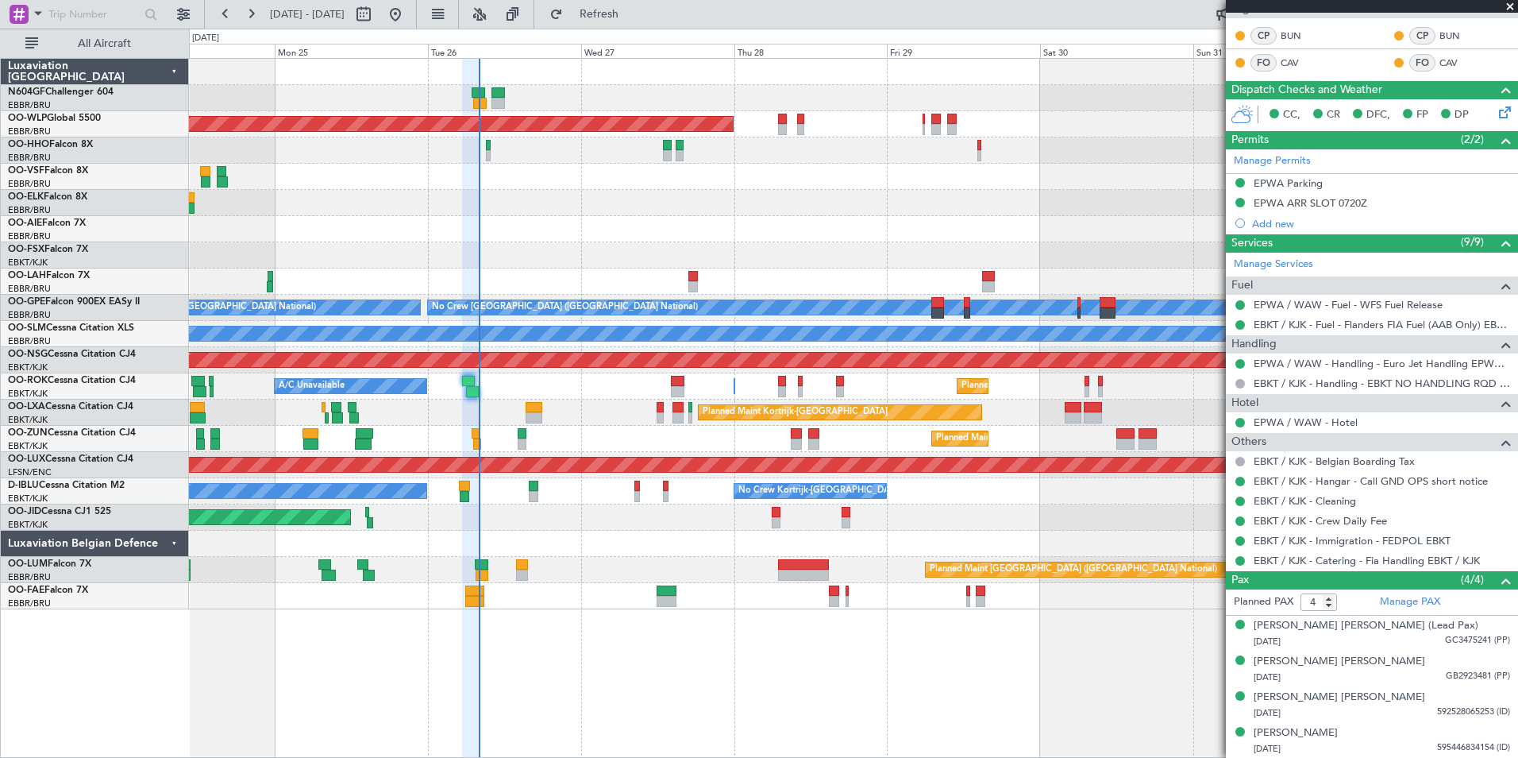
click at [458, 486] on div "No Crew Kortrijk-Wevelgem No Crew Kortrijk-Wevelgem No Crew Brussels (Brussels …" at bounding box center [853, 491] width 1329 height 26
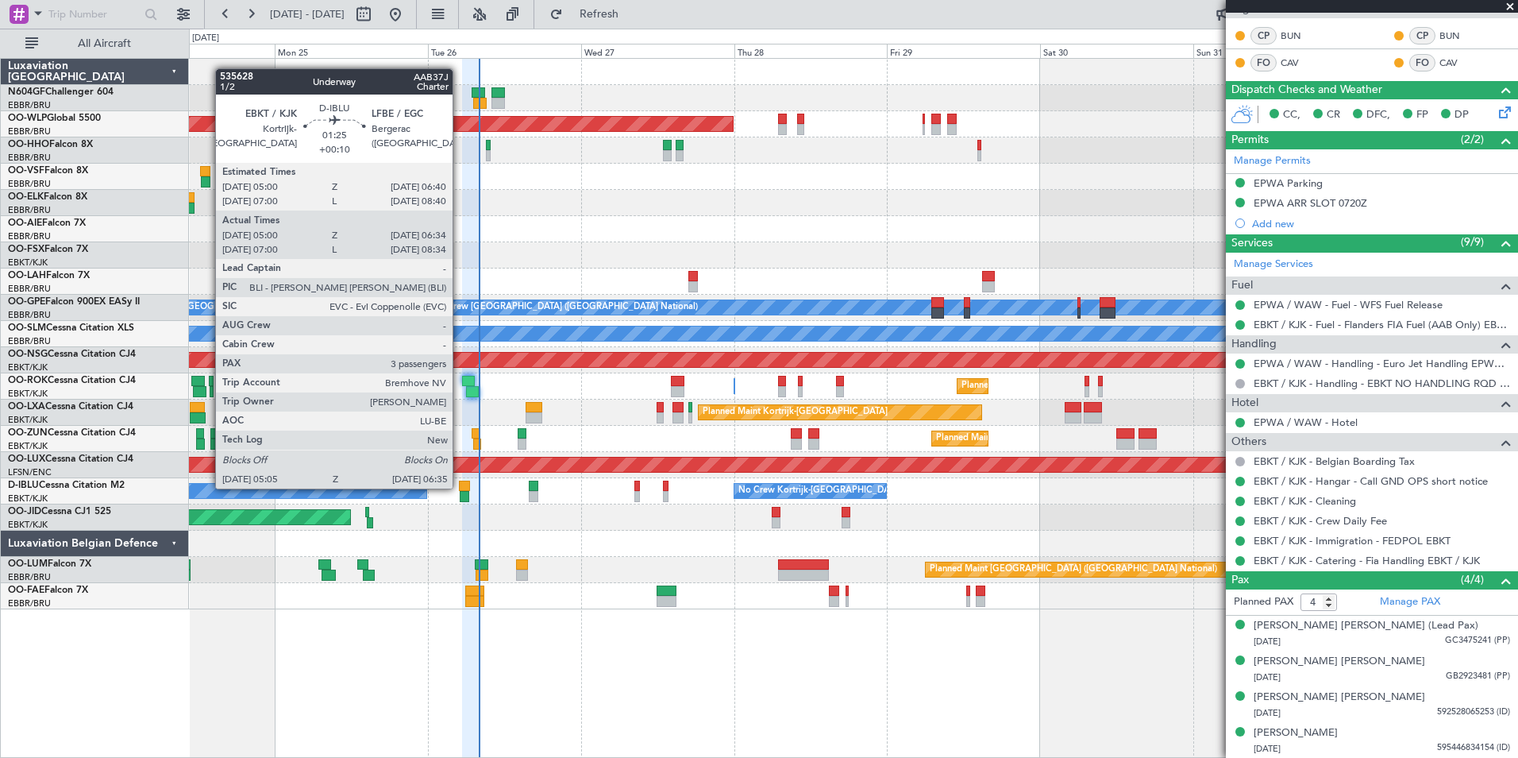
click at [461, 487] on div at bounding box center [464, 485] width 11 height 11
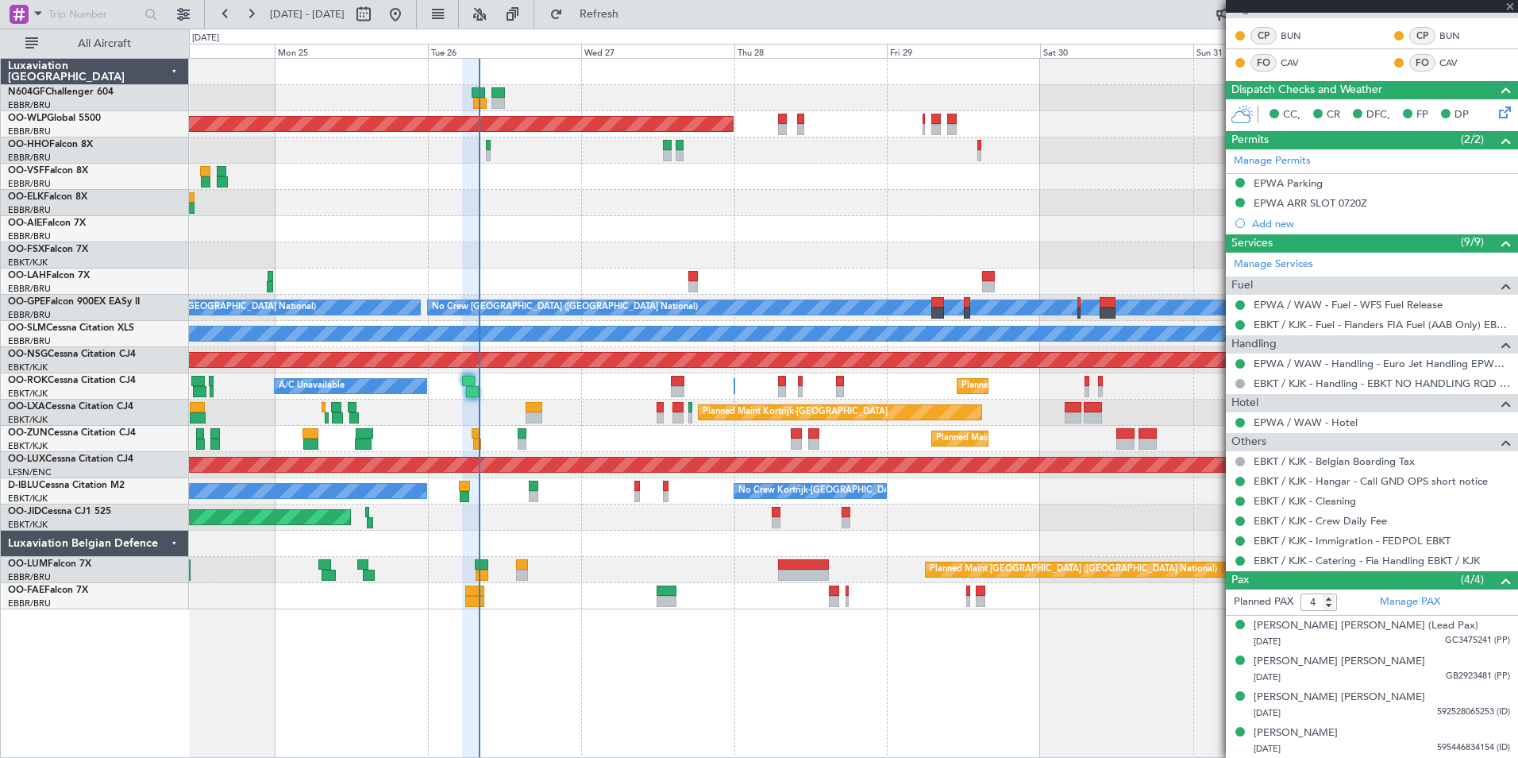
type input "+00:10"
type input "05:10"
type input "06:29"
type input "3"
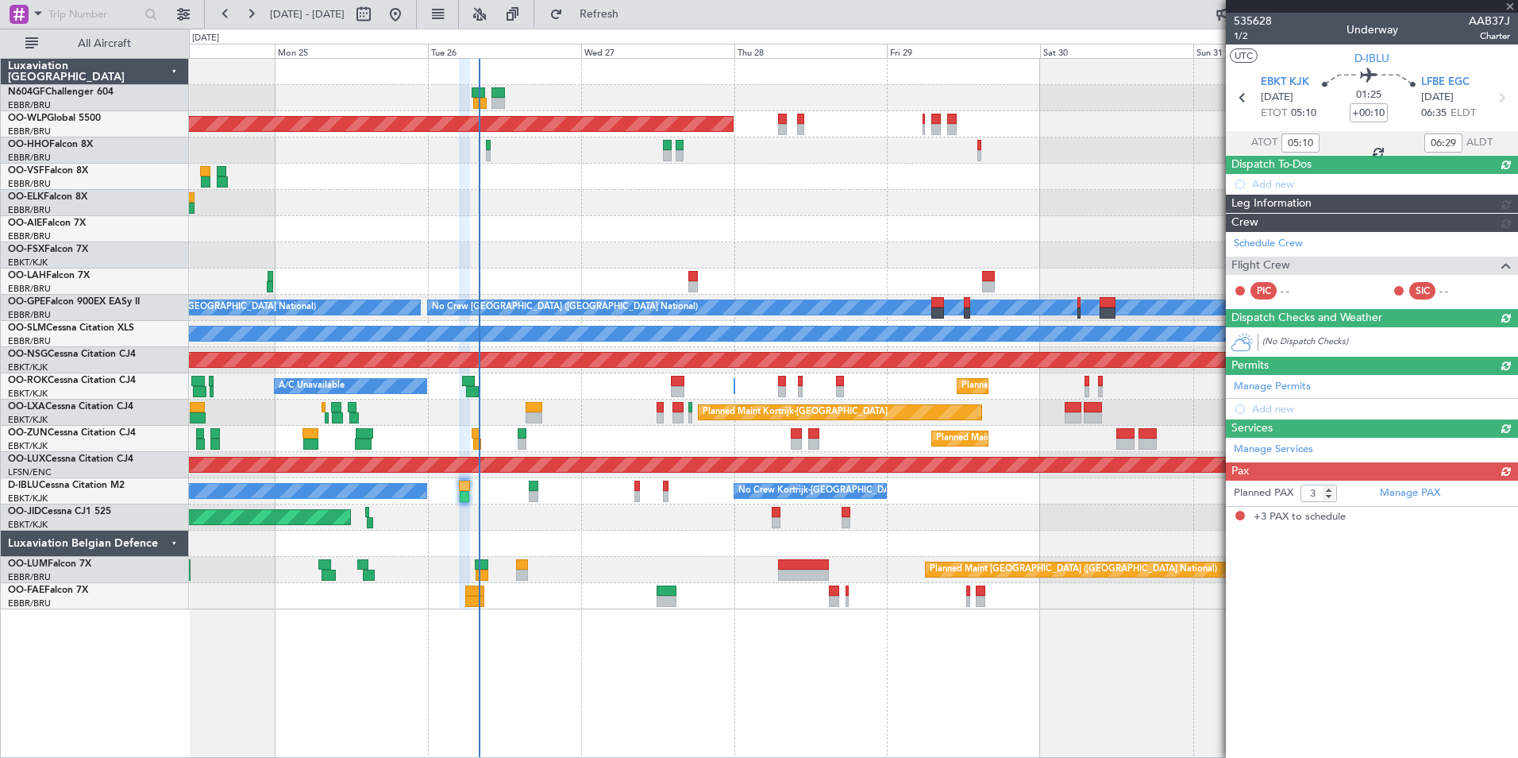
scroll to position [0, 0]
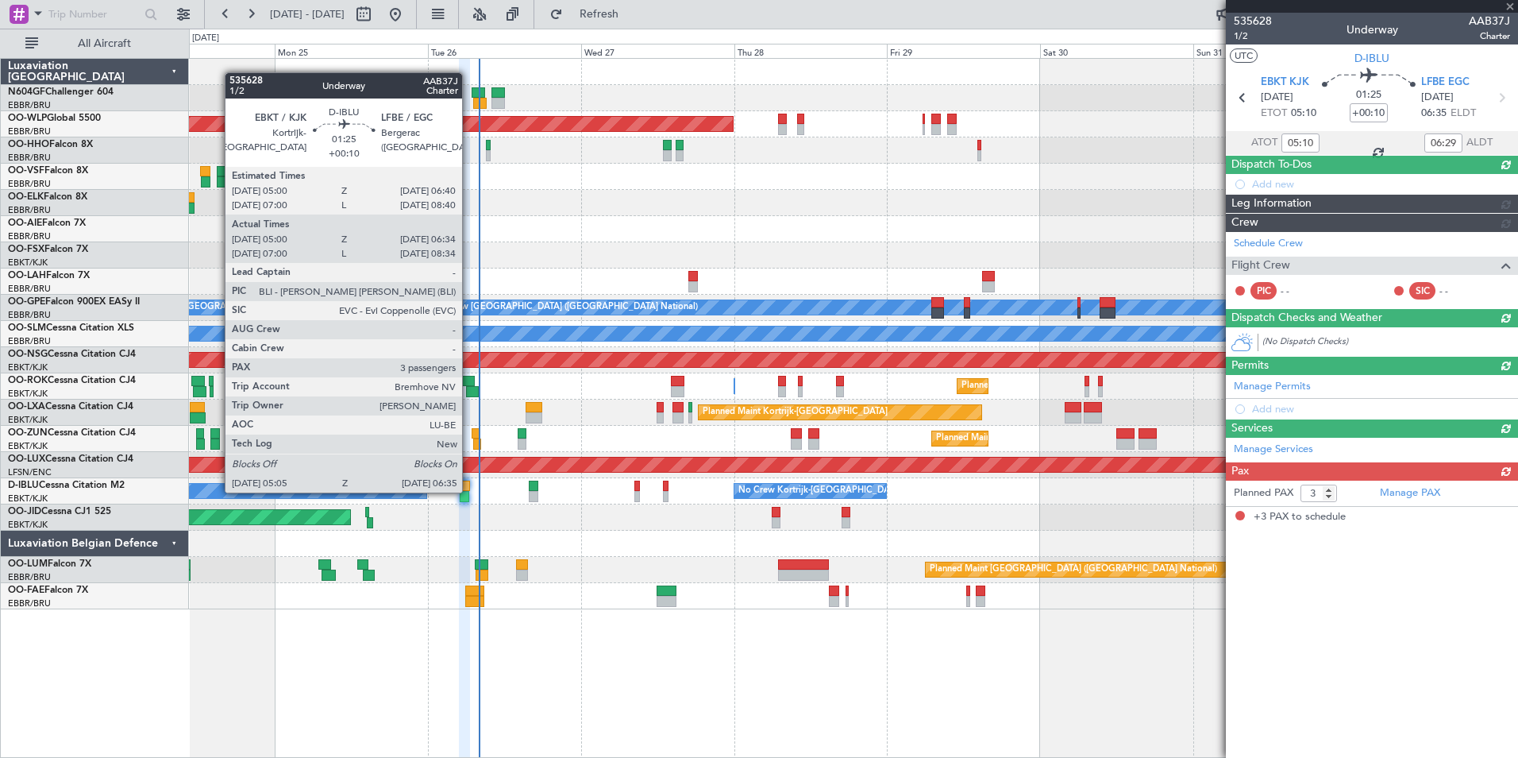
click at [469, 491] on div at bounding box center [465, 496] width 10 height 11
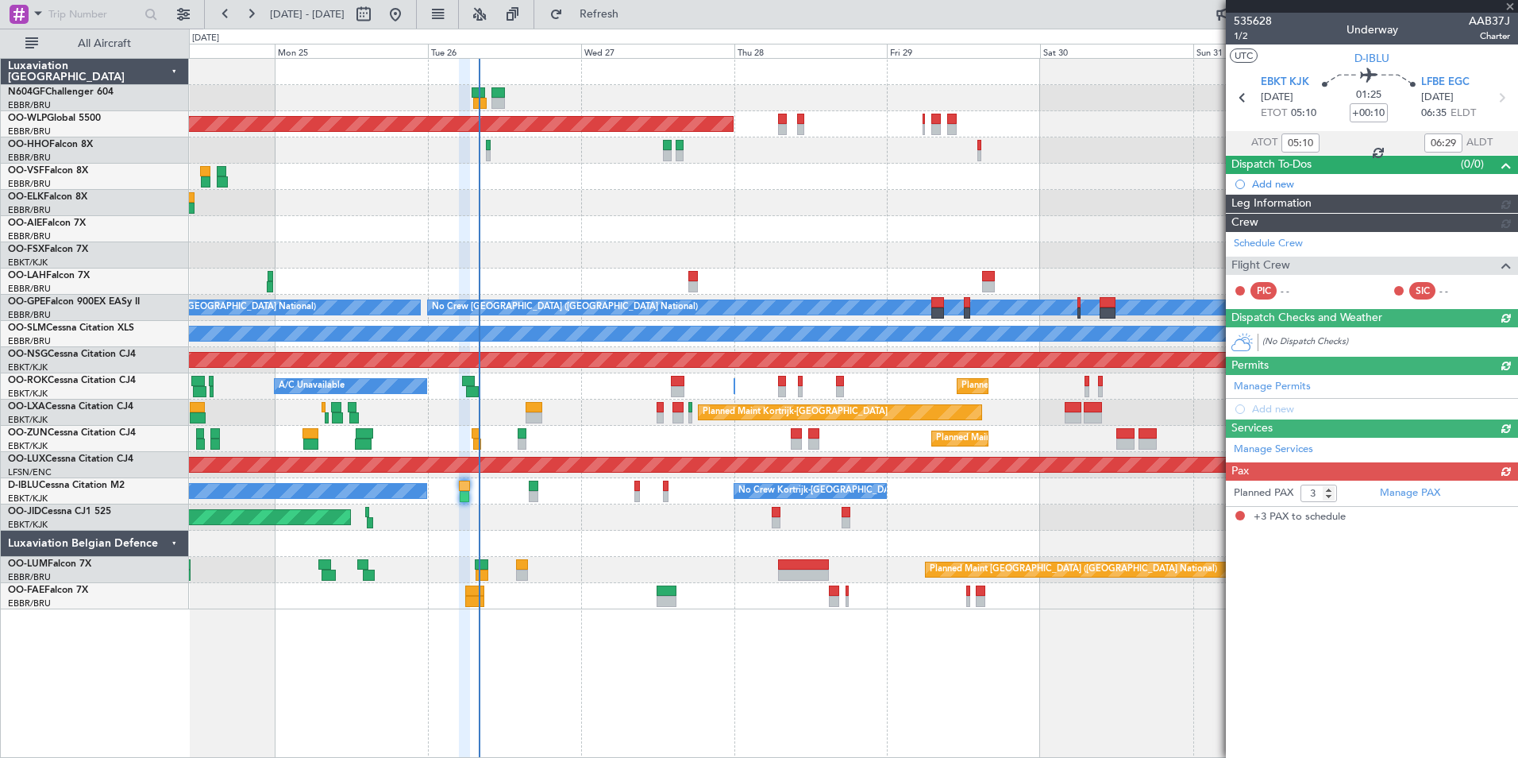
click at [1241, 690] on article "535628 1/2 Underway AAB37J Charter UTC D-IBLU EBKT KJK 26/08/2025 ETOT 05:10 01…" at bounding box center [1372, 385] width 292 height 745
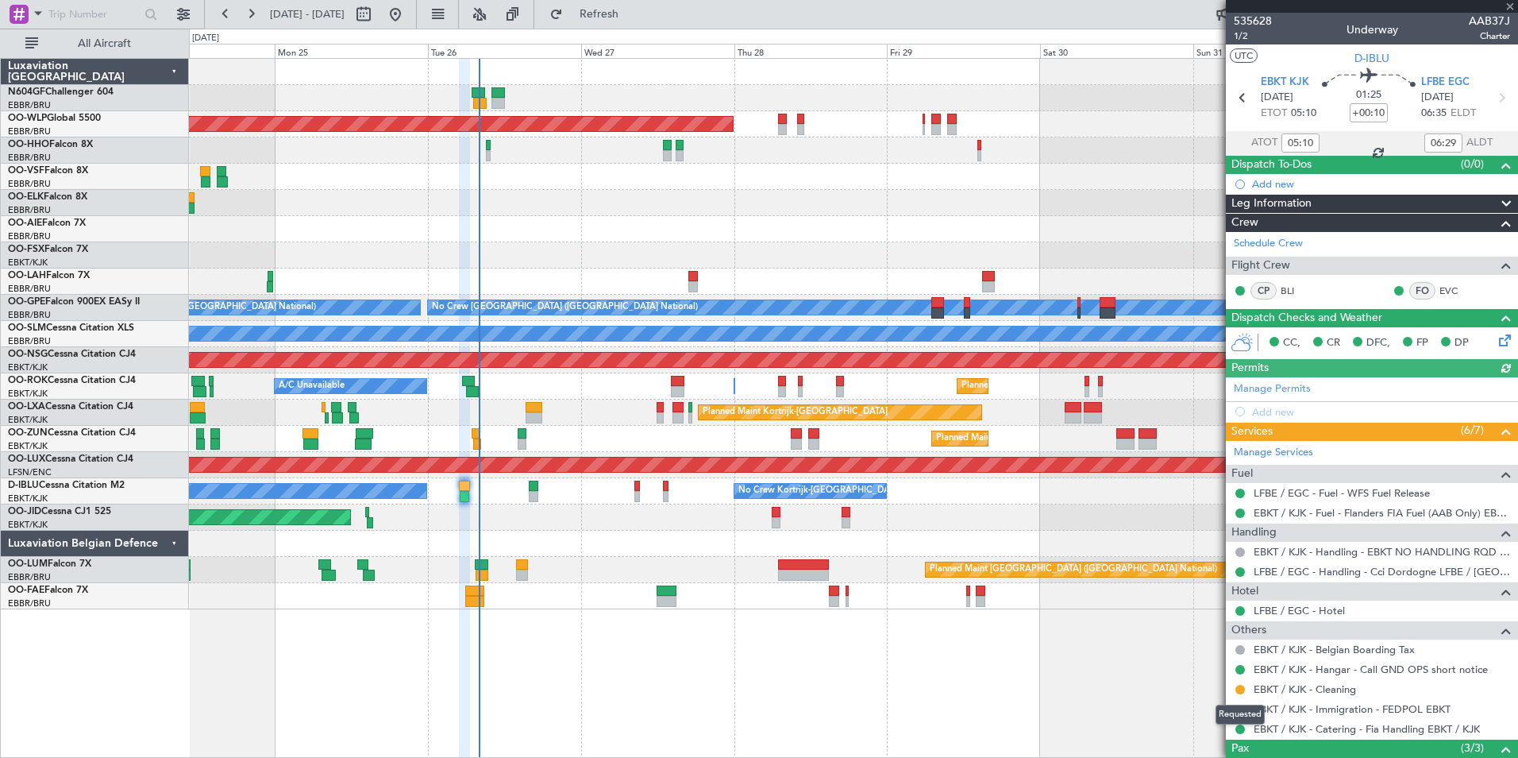
click at [1241, 693] on mat-tooltip-component "Requested" at bounding box center [1240, 714] width 71 height 42
click at [1241, 685] on button at bounding box center [1241, 690] width 10 height 10
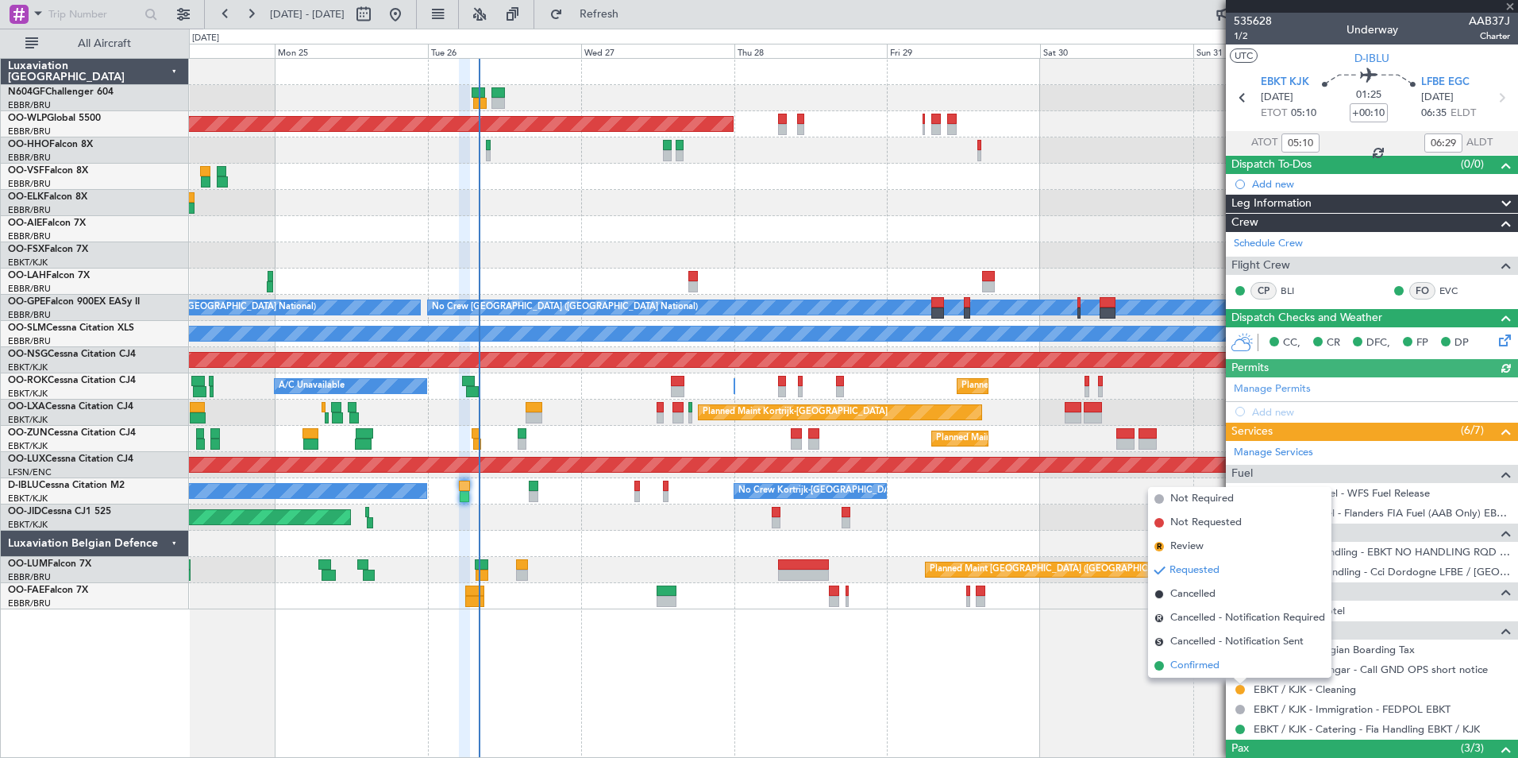
click at [1229, 670] on li "Confirmed" at bounding box center [1239, 666] width 183 height 24
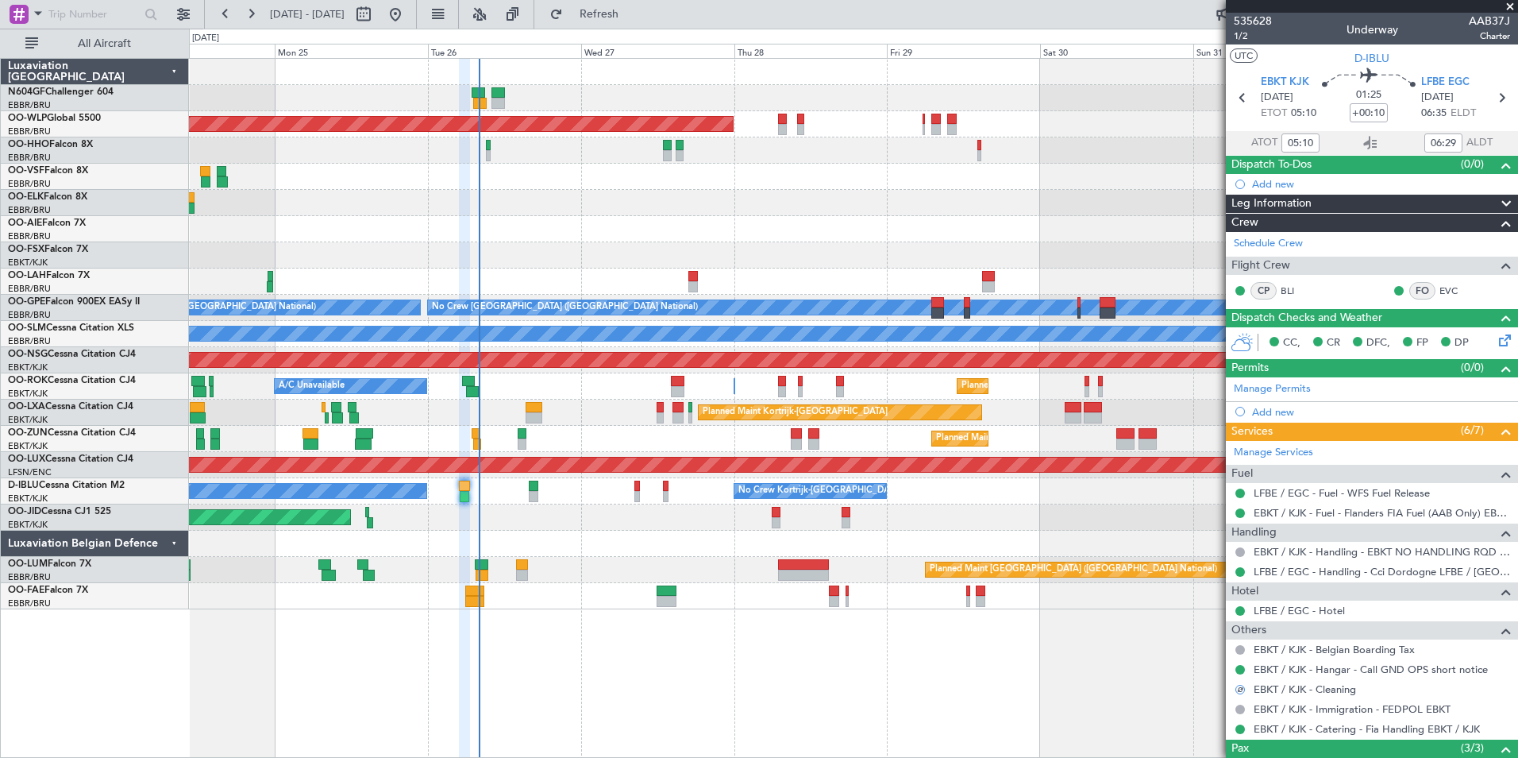
click at [687, 539] on div "Planned Maint [GEOGRAPHIC_DATA] ([GEOGRAPHIC_DATA]) Planned Maint [GEOGRAPHIC_D…" at bounding box center [853, 334] width 1329 height 550
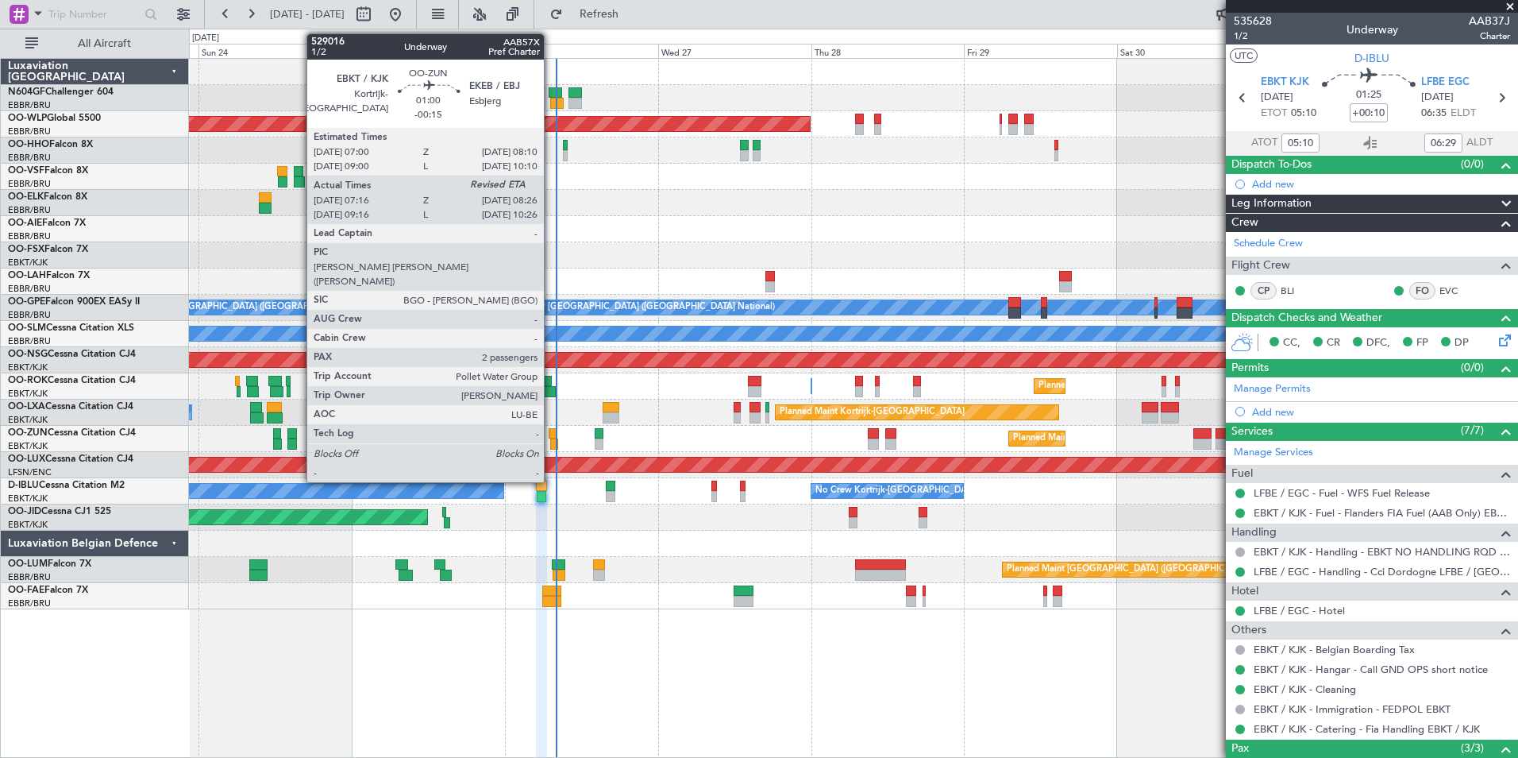
click at [551, 431] on div at bounding box center [553, 433] width 8 height 11
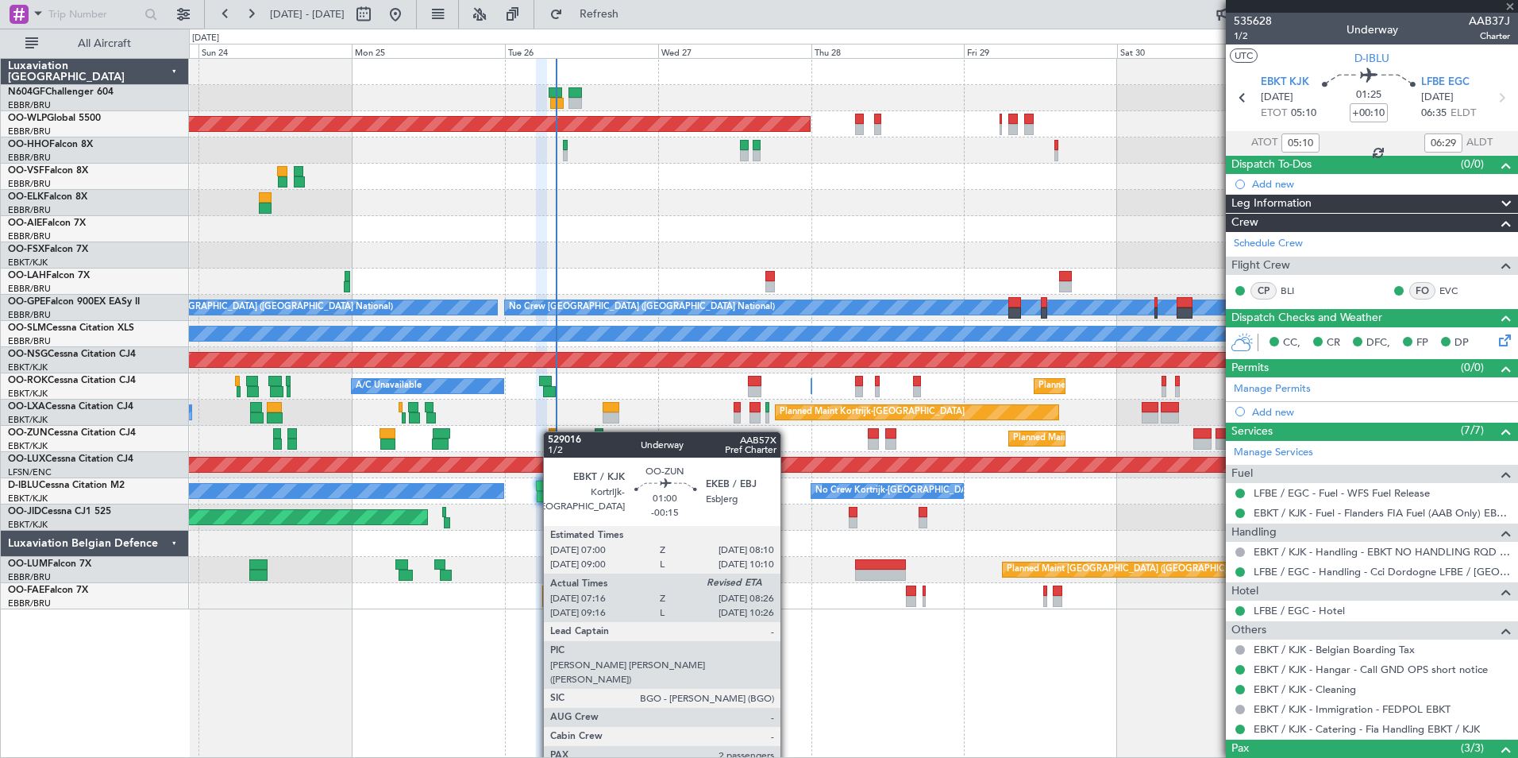
type input "-00:15"
type input "07:21"
type input "2"
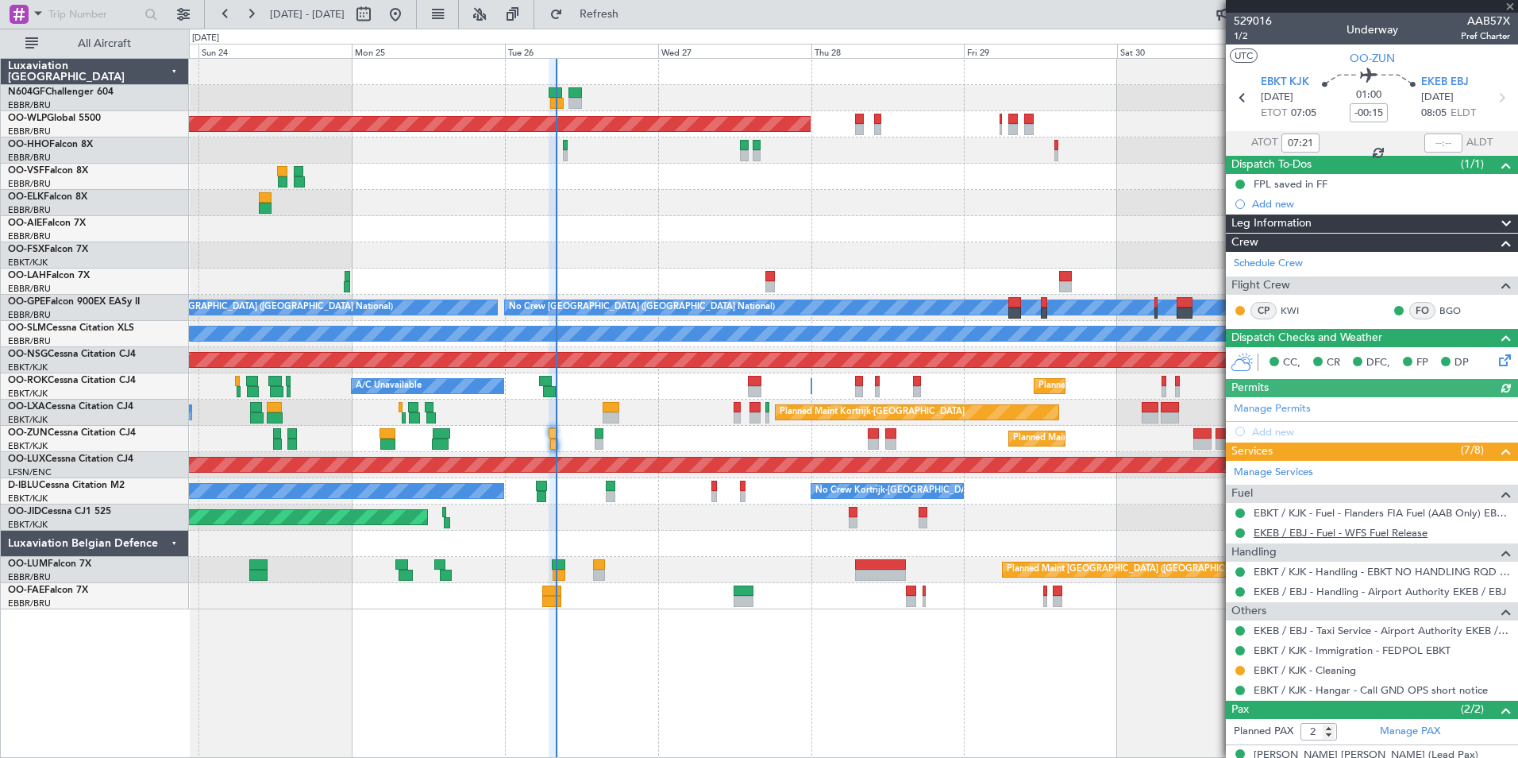
scroll to position [58, 0]
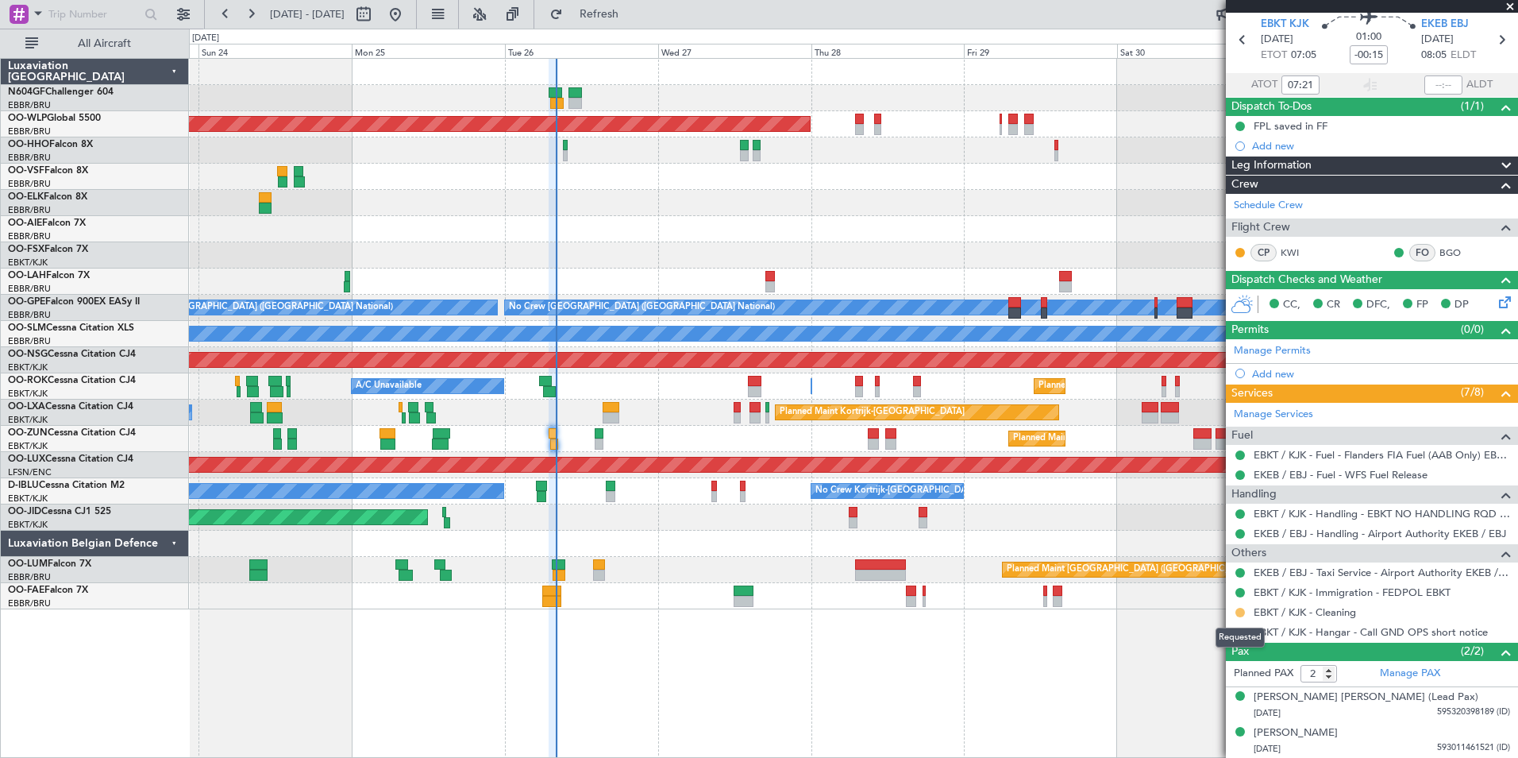
click at [1240, 614] on button at bounding box center [1241, 613] width 10 height 10
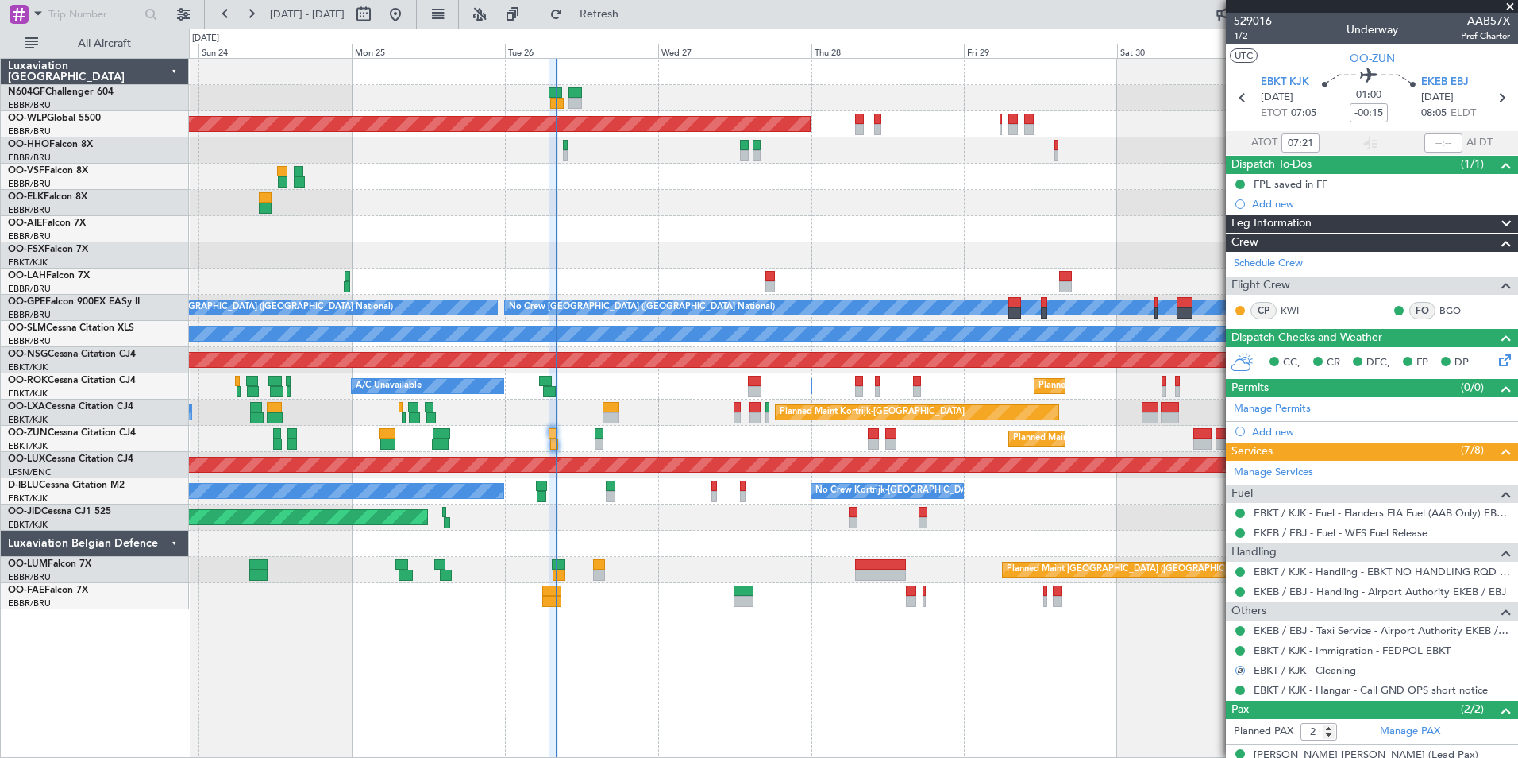
scroll to position [58, 0]
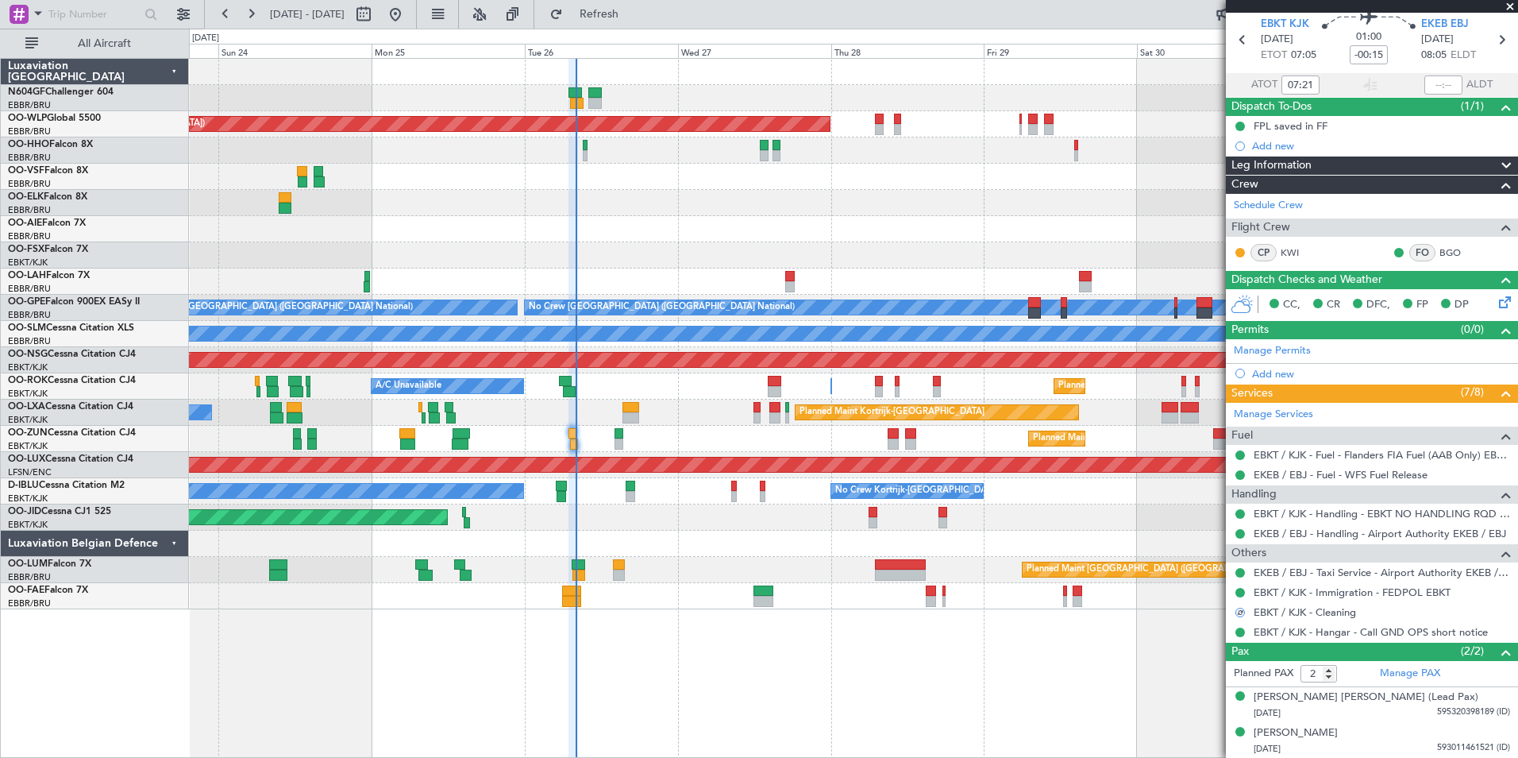
click at [674, 533] on div "Planned Maint [GEOGRAPHIC_DATA] ([GEOGRAPHIC_DATA]) Planned Maint [GEOGRAPHIC_D…" at bounding box center [853, 334] width 1329 height 550
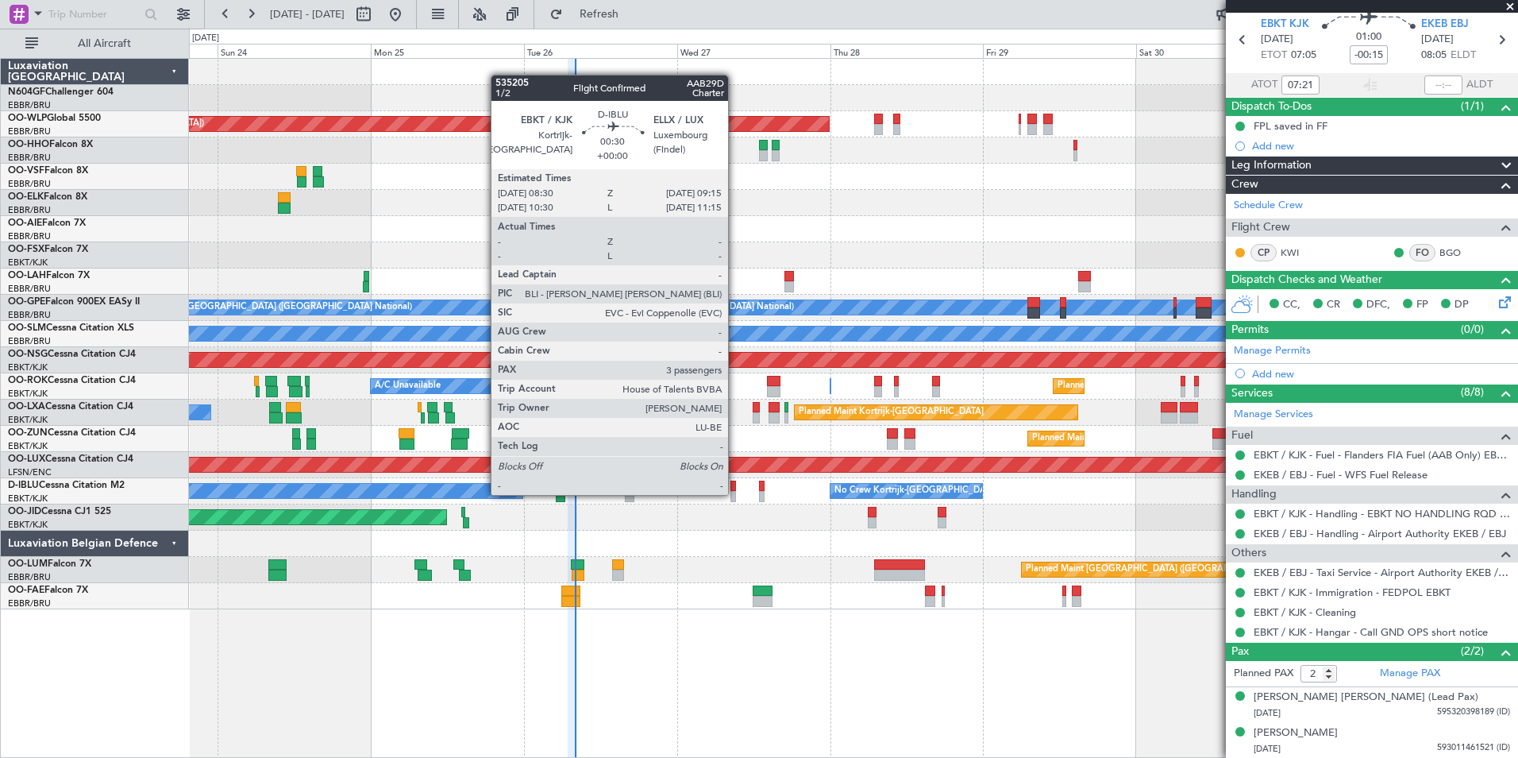
click at [733, 493] on div at bounding box center [734, 496] width 6 height 11
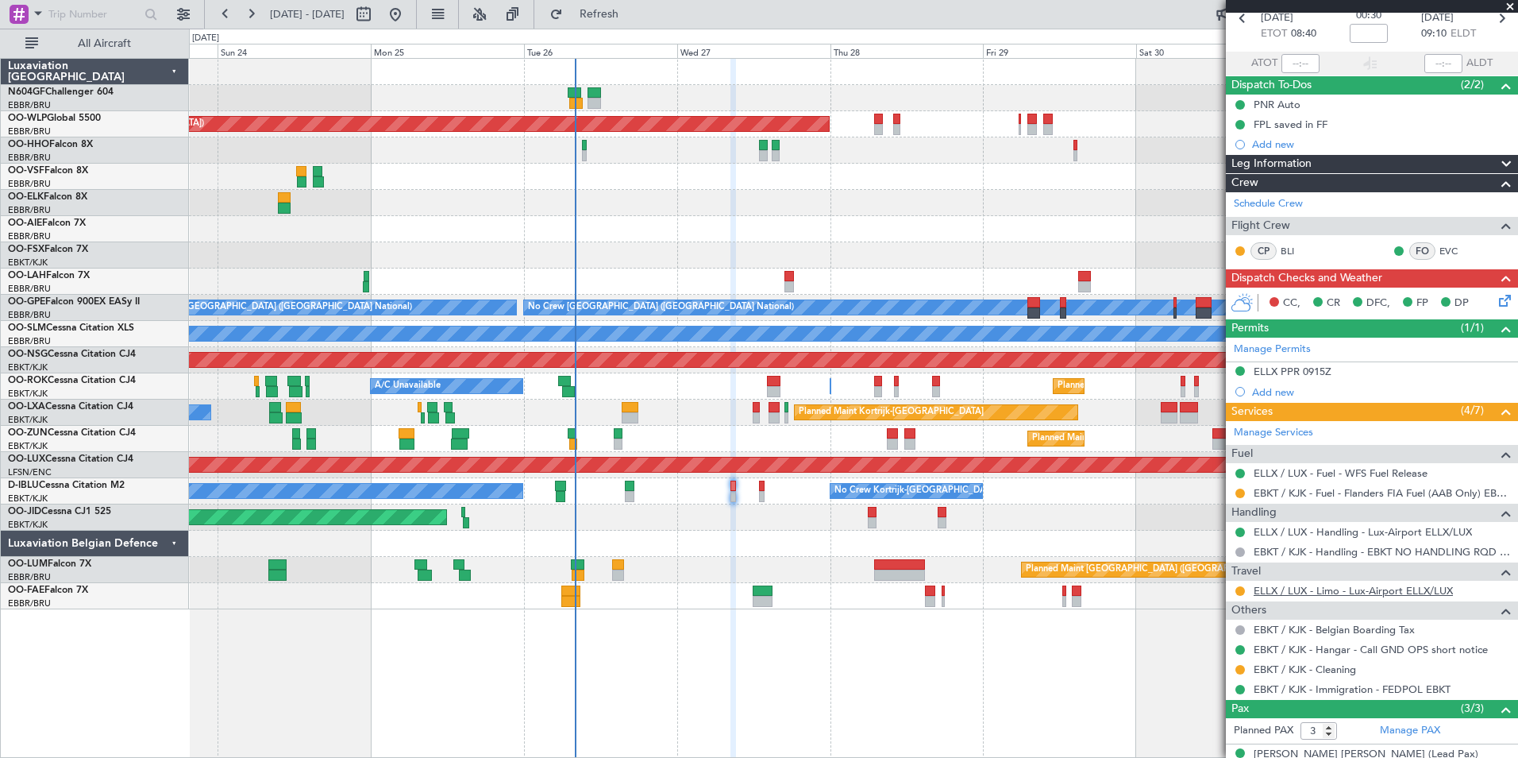
scroll to position [87, 0]
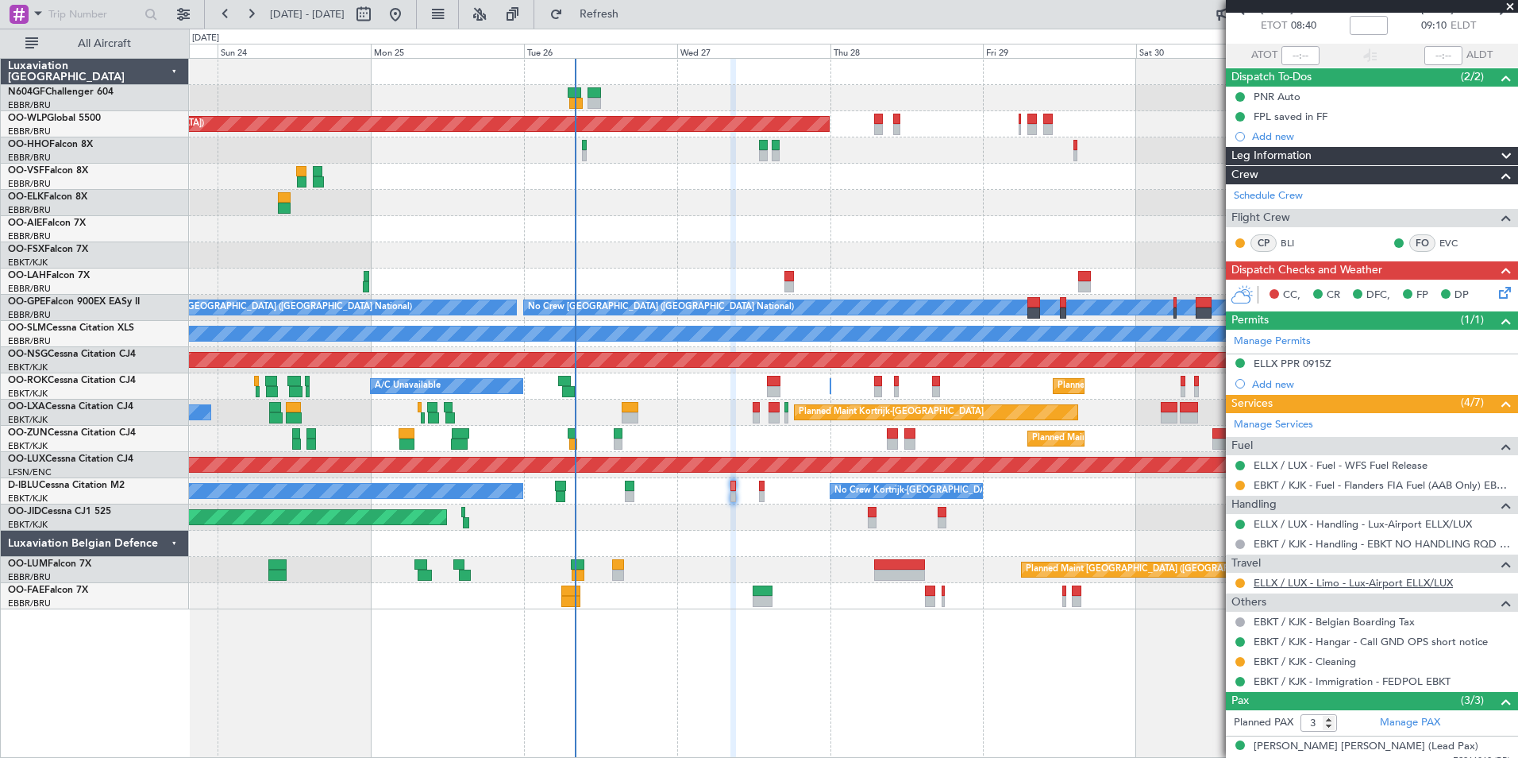
click at [1299, 578] on link "ELLX / LUX - Limo - Lux-Airport ELLX/LUX" at bounding box center [1353, 583] width 199 height 14
click at [642, 27] on fb-refresh-button "Refresh" at bounding box center [589, 14] width 111 height 29
click at [633, 20] on span "Refresh" at bounding box center [599, 14] width 67 height 11
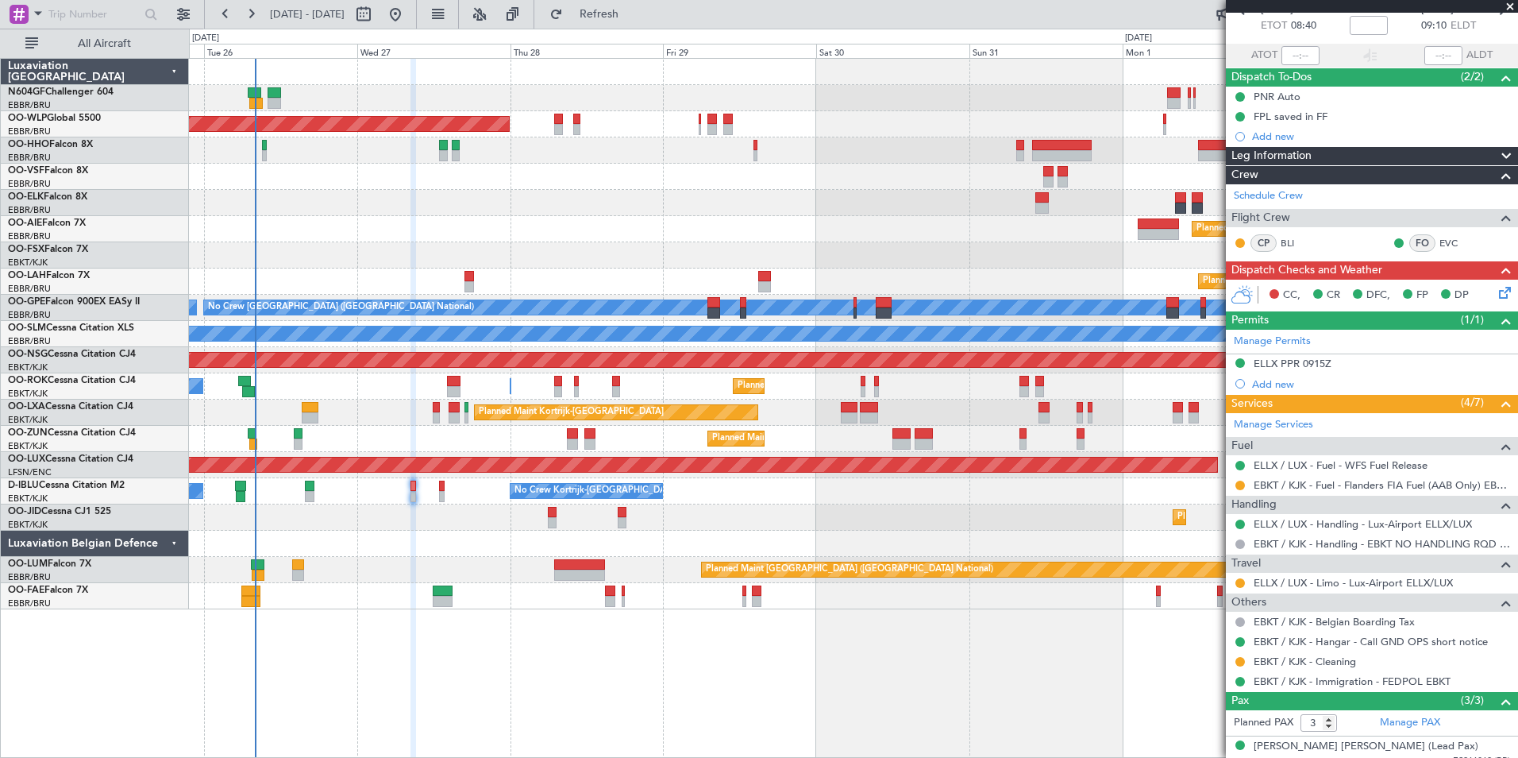
click at [529, 348] on div "Planned Maint [GEOGRAPHIC_DATA] ([GEOGRAPHIC_DATA]) Planned Maint [GEOGRAPHIC_D…" at bounding box center [853, 334] width 1329 height 550
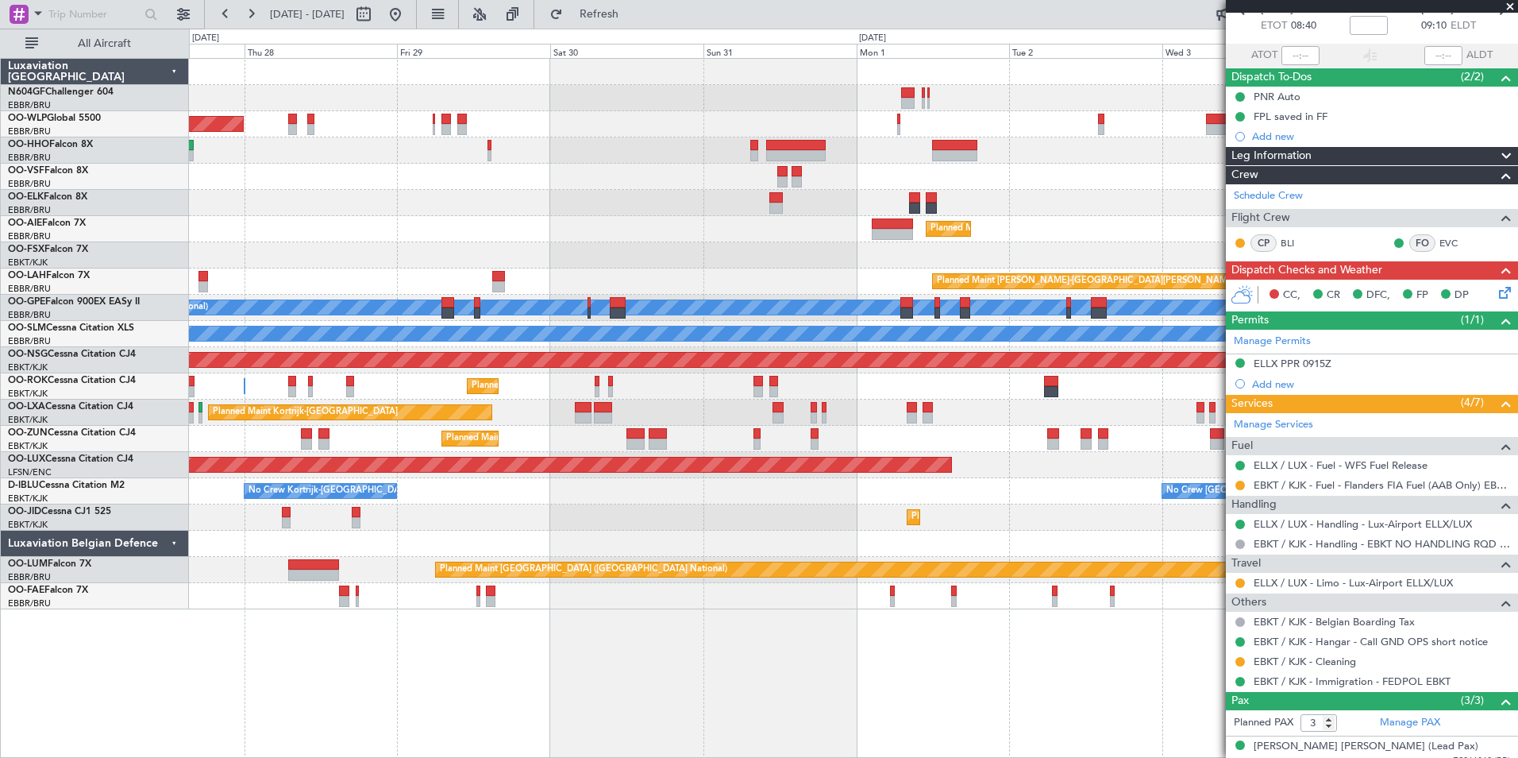
click at [584, 348] on div "Planned Maint [GEOGRAPHIC_DATA] ([GEOGRAPHIC_DATA])" at bounding box center [853, 360] width 1329 height 26
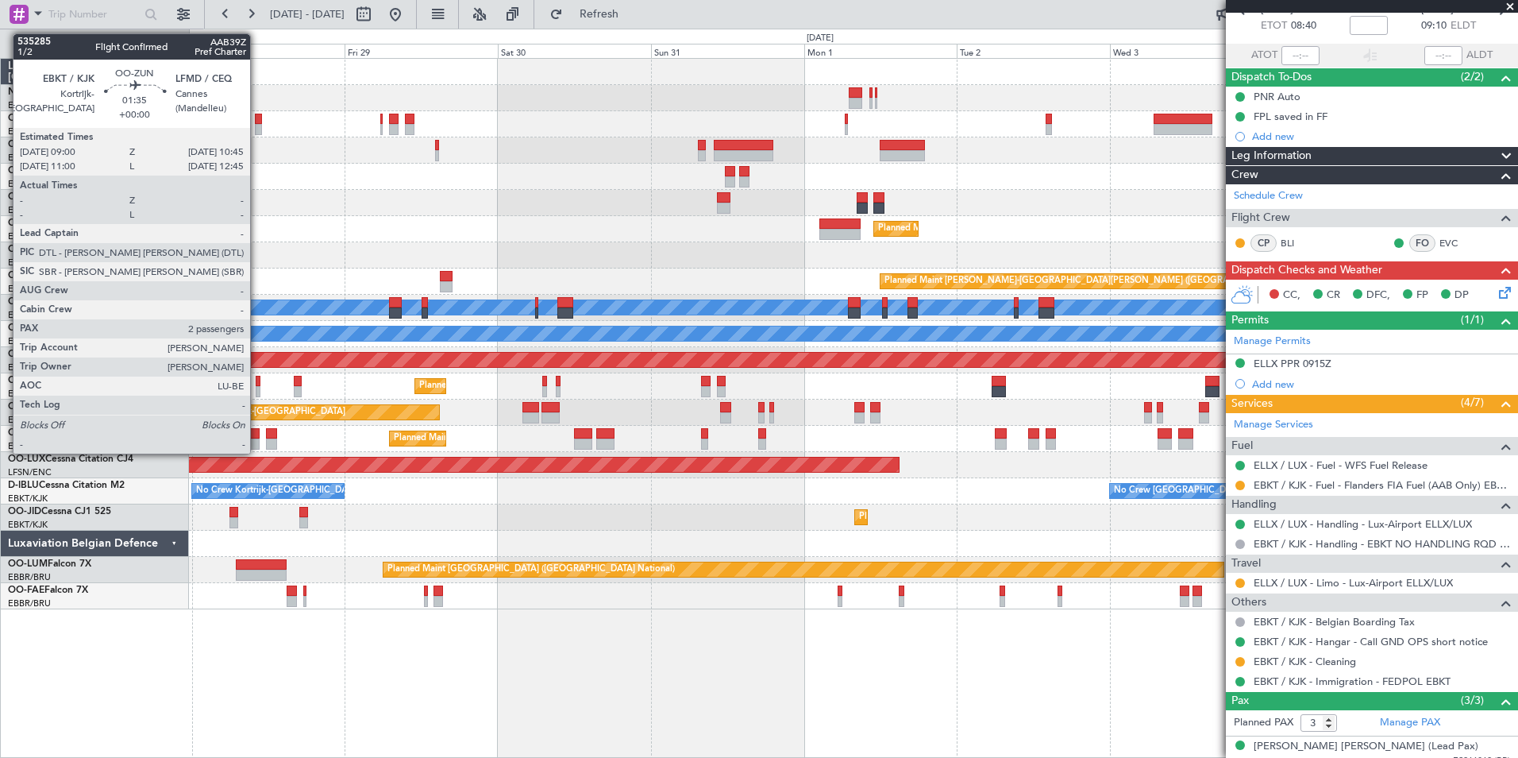
click at [257, 440] on div at bounding box center [255, 443] width 12 height 11
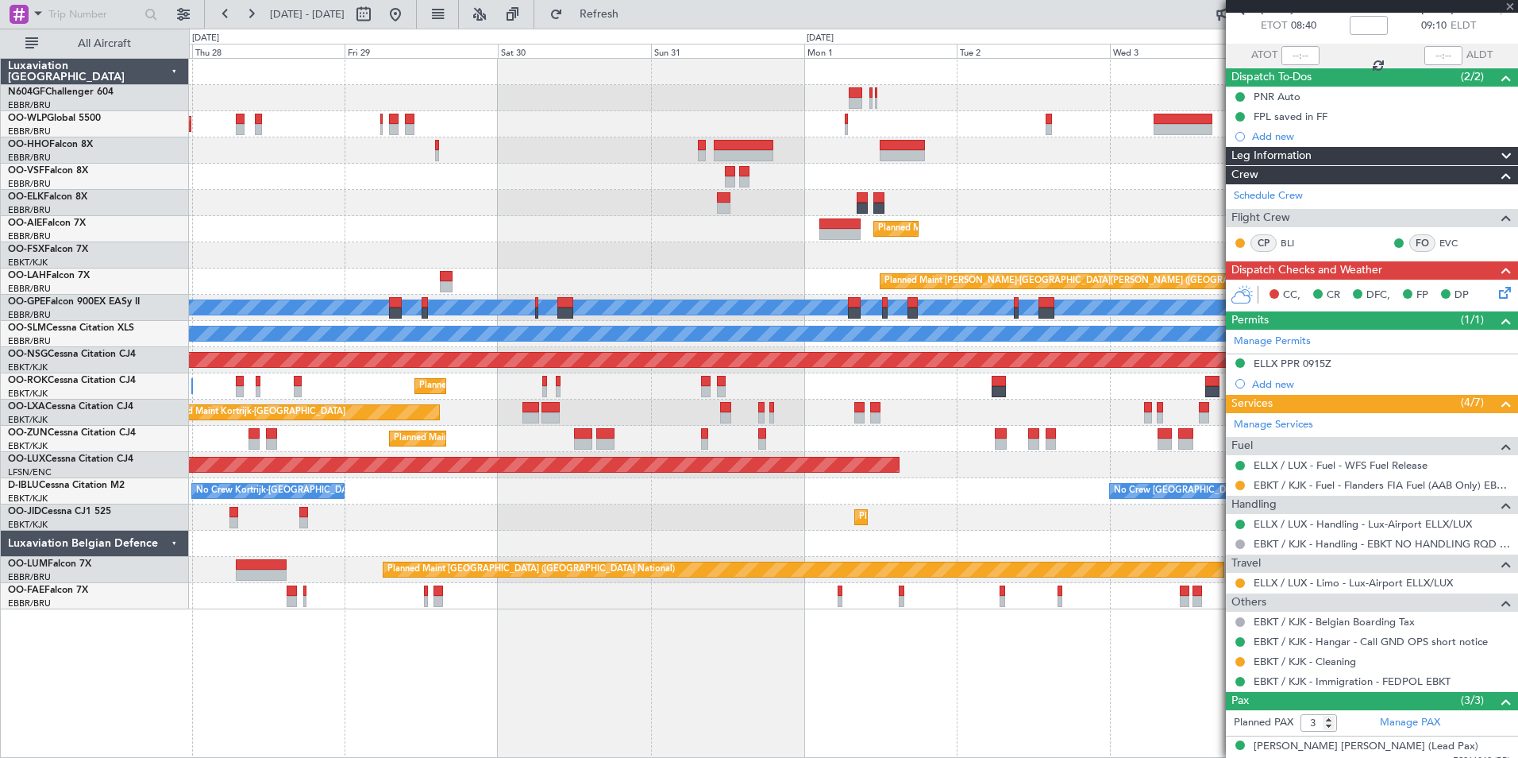
type input "2"
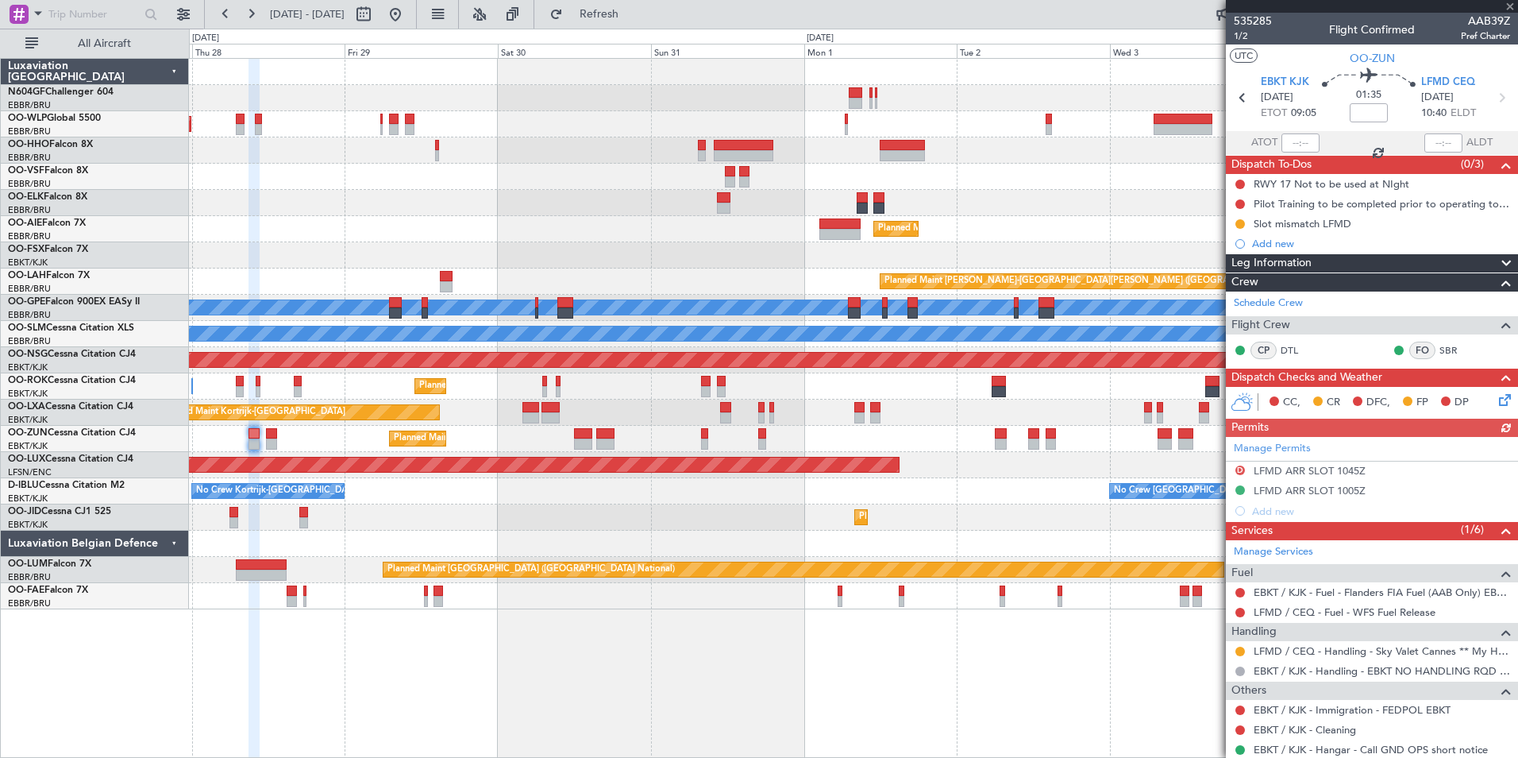
drag, startPoint x: 1383, startPoint y: 482, endPoint x: 1373, endPoint y: 482, distance: 9.5
click at [1373, 482] on div "Manage Permits D LFMD ARR SLOT 1045Z LFMD ARR SLOT 1005Z Add new" at bounding box center [1372, 479] width 292 height 84
click at [1340, 492] on div "LFMD ARR SLOT 1005Z" at bounding box center [1310, 491] width 112 height 14
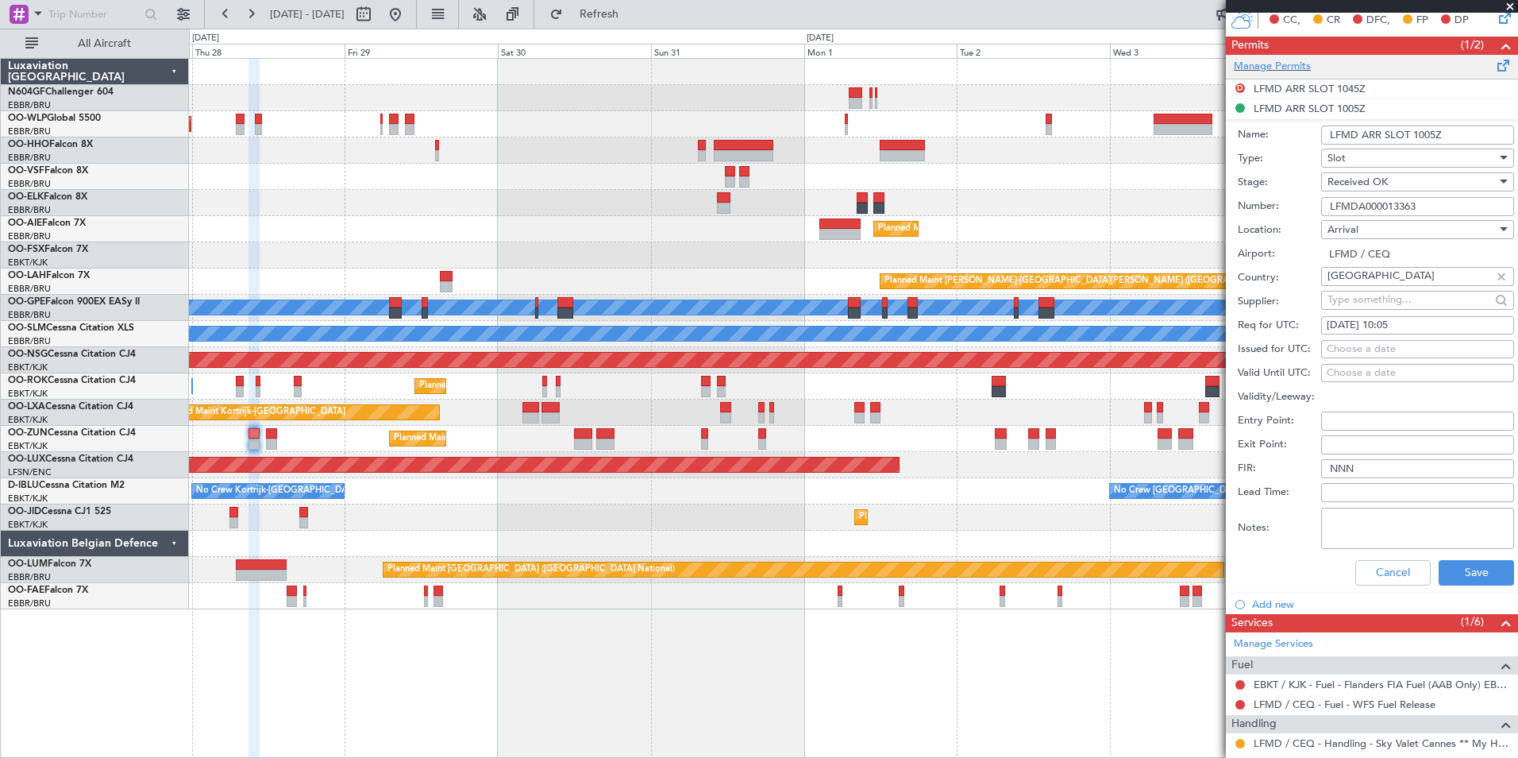
scroll to position [412, 0]
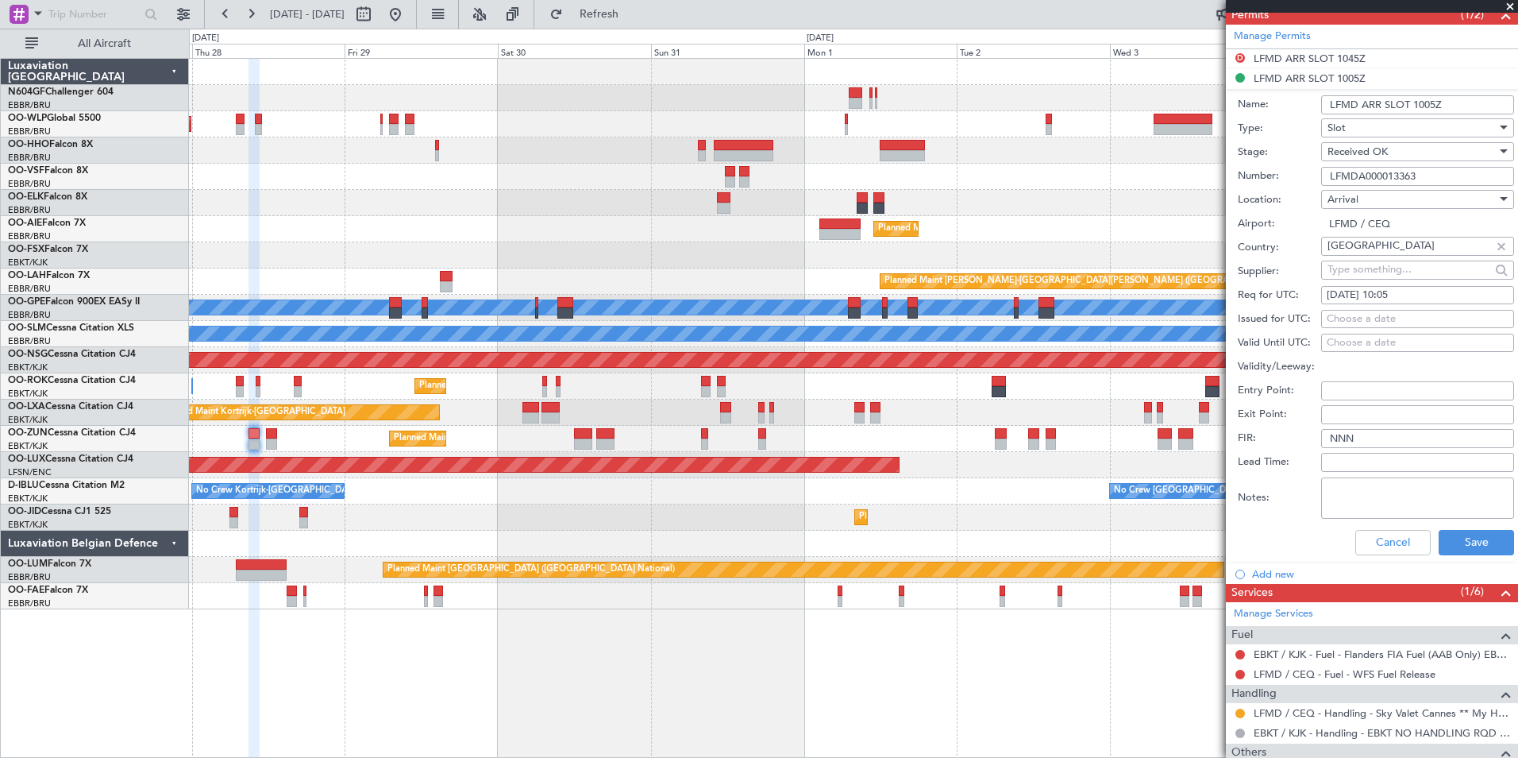
click at [1440, 286] on fb-calendar-cell "[DATE] 10:05" at bounding box center [1417, 295] width 193 height 19
click at [1443, 293] on div "[DATE] 10:05" at bounding box center [1418, 295] width 182 height 16
select select "8"
select select "2025"
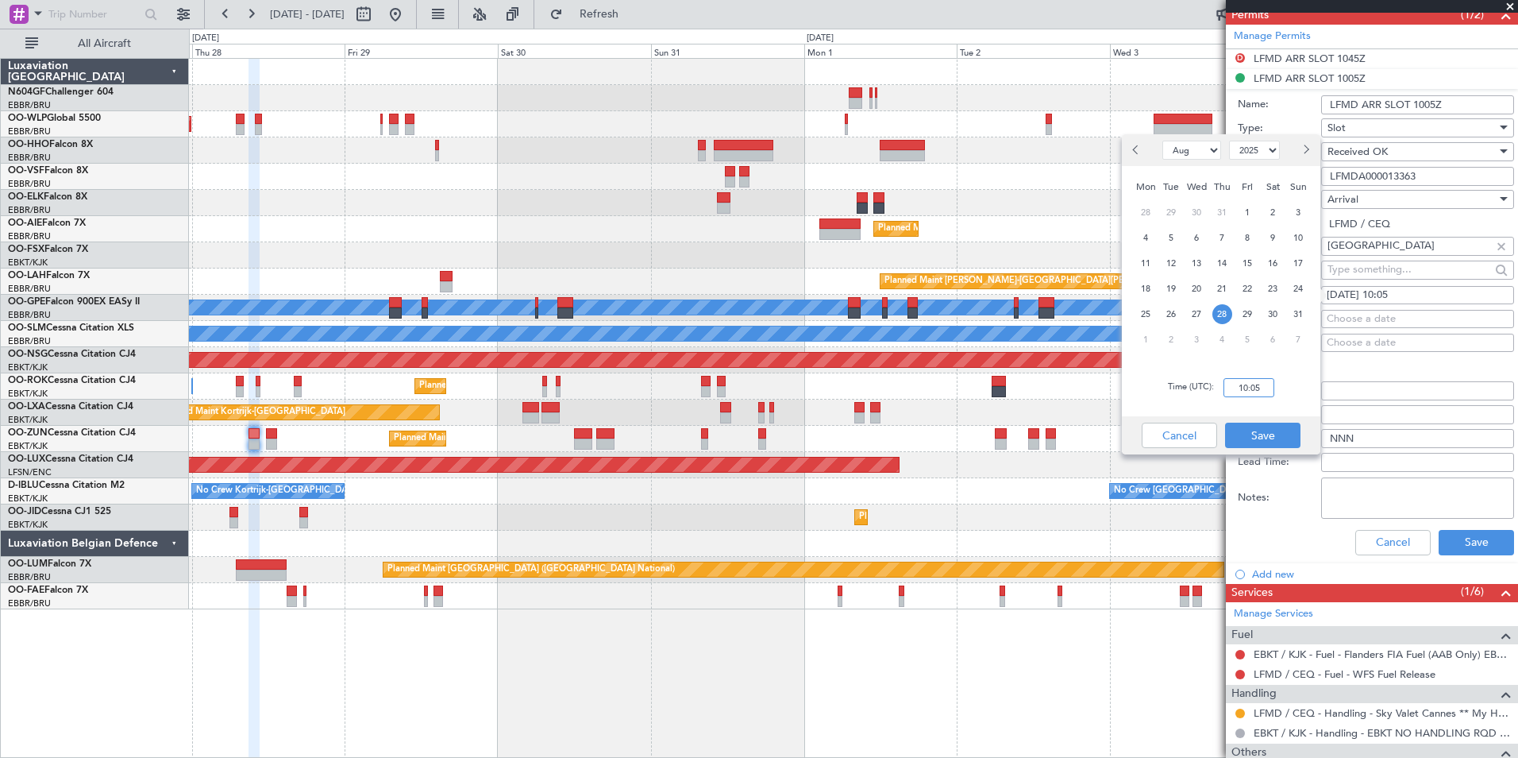
click at [1257, 392] on input "10:05" at bounding box center [1249, 387] width 51 height 19
type input "1035"
click at [1242, 428] on button "Save" at bounding box center [1262, 434] width 75 height 25
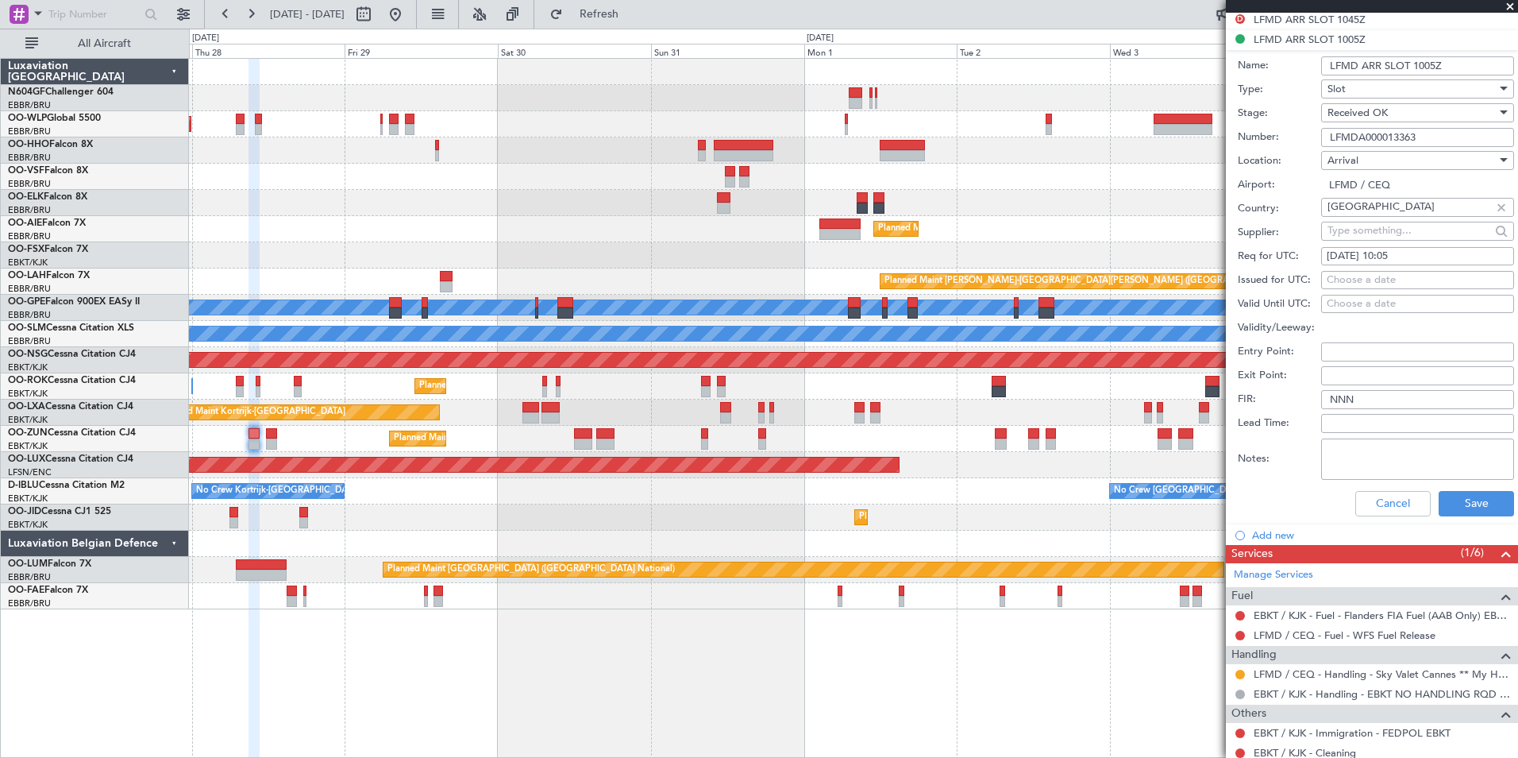
scroll to position [452, 0]
click at [1431, 254] on div "[DATE] 10:05" at bounding box center [1418, 256] width 182 height 16
select select "8"
select select "2025"
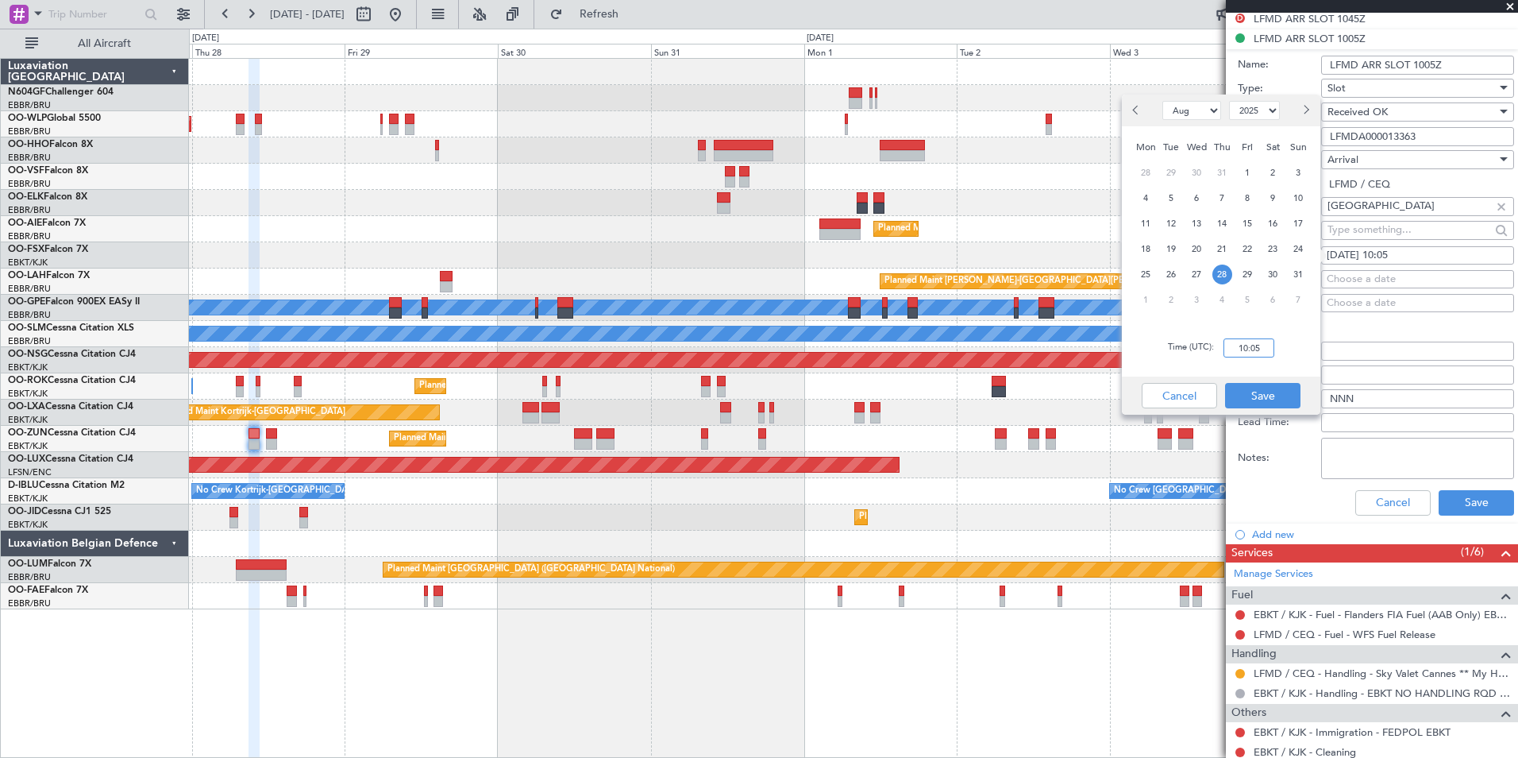
click at [1272, 348] on input "10:05" at bounding box center [1249, 347] width 51 height 19
type input "10:35"
click at [1269, 392] on button "Save" at bounding box center [1262, 395] width 75 height 25
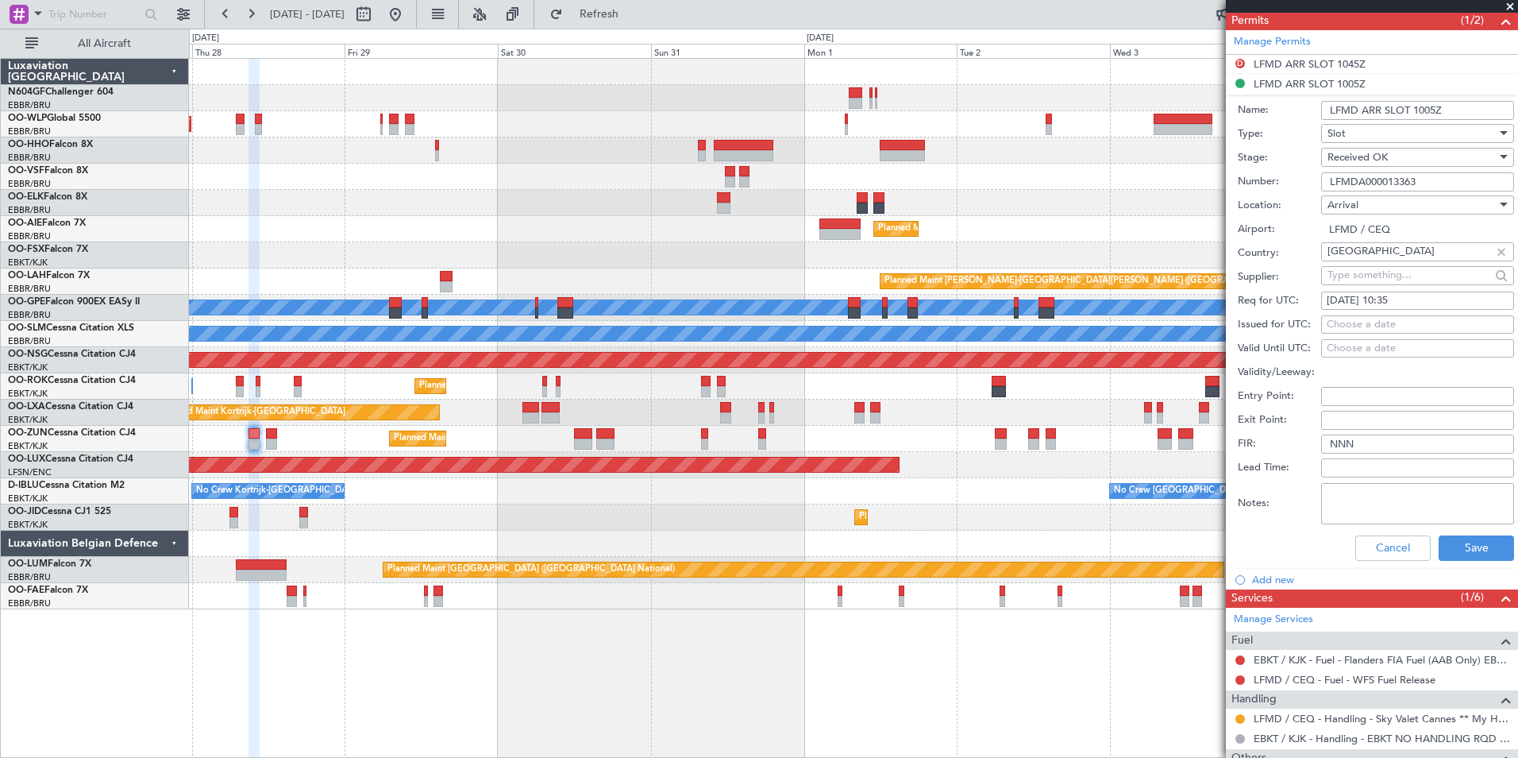
scroll to position [406, 0]
click at [1478, 538] on button "Save" at bounding box center [1476, 548] width 75 height 25
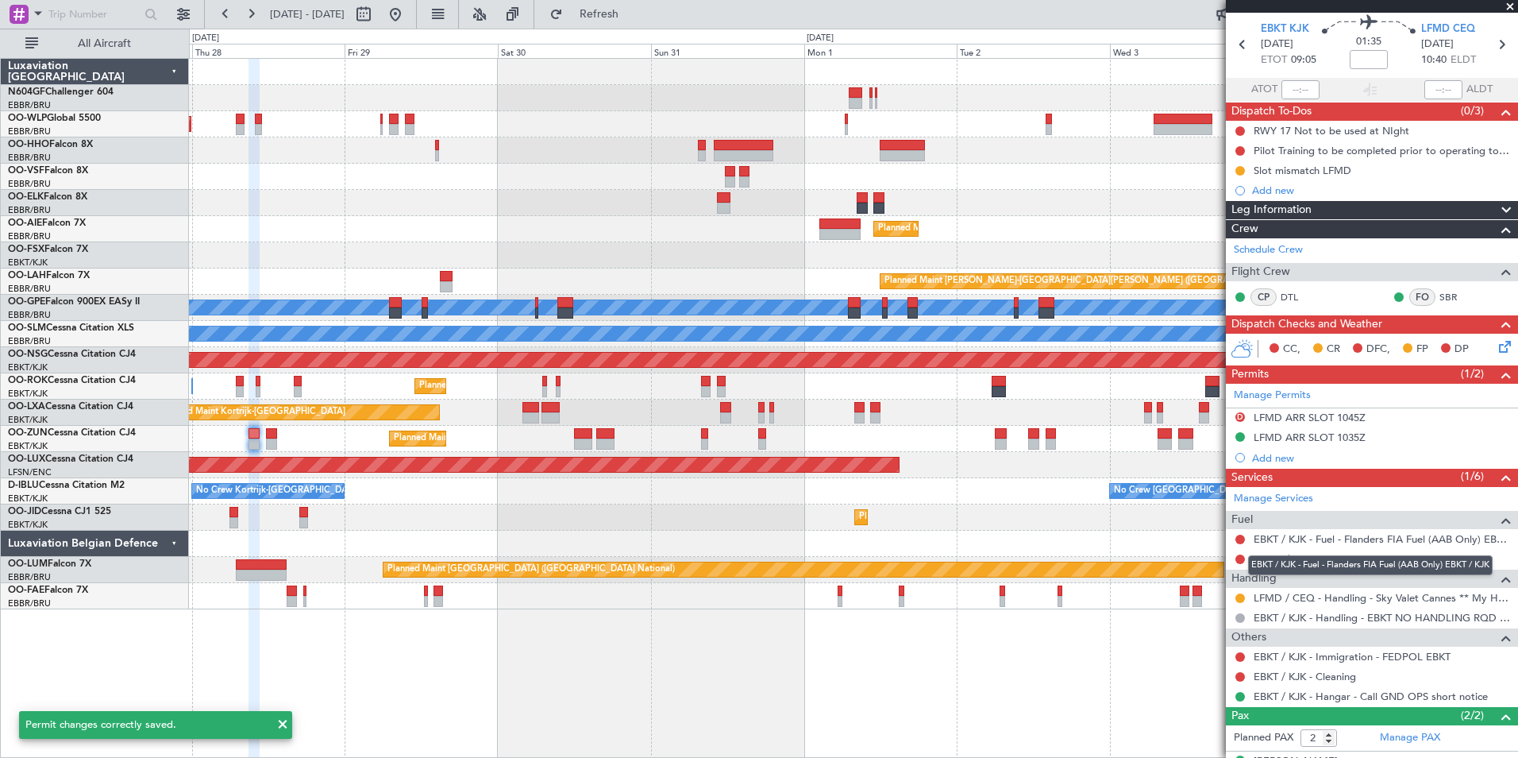
scroll to position [52, 0]
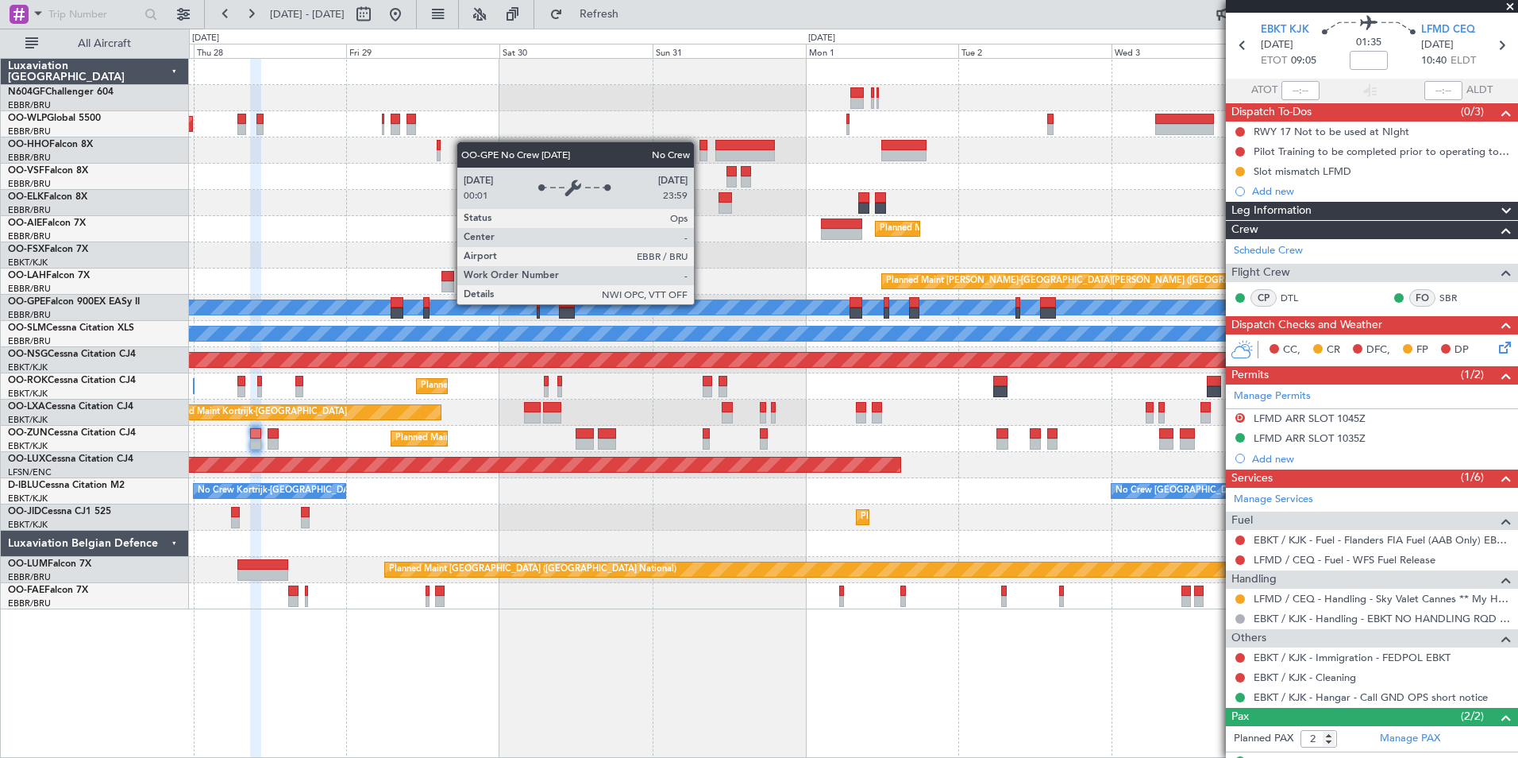
click at [702, 314] on div "No Crew [GEOGRAPHIC_DATA] ([GEOGRAPHIC_DATA] National)" at bounding box center [575, 307] width 1376 height 14
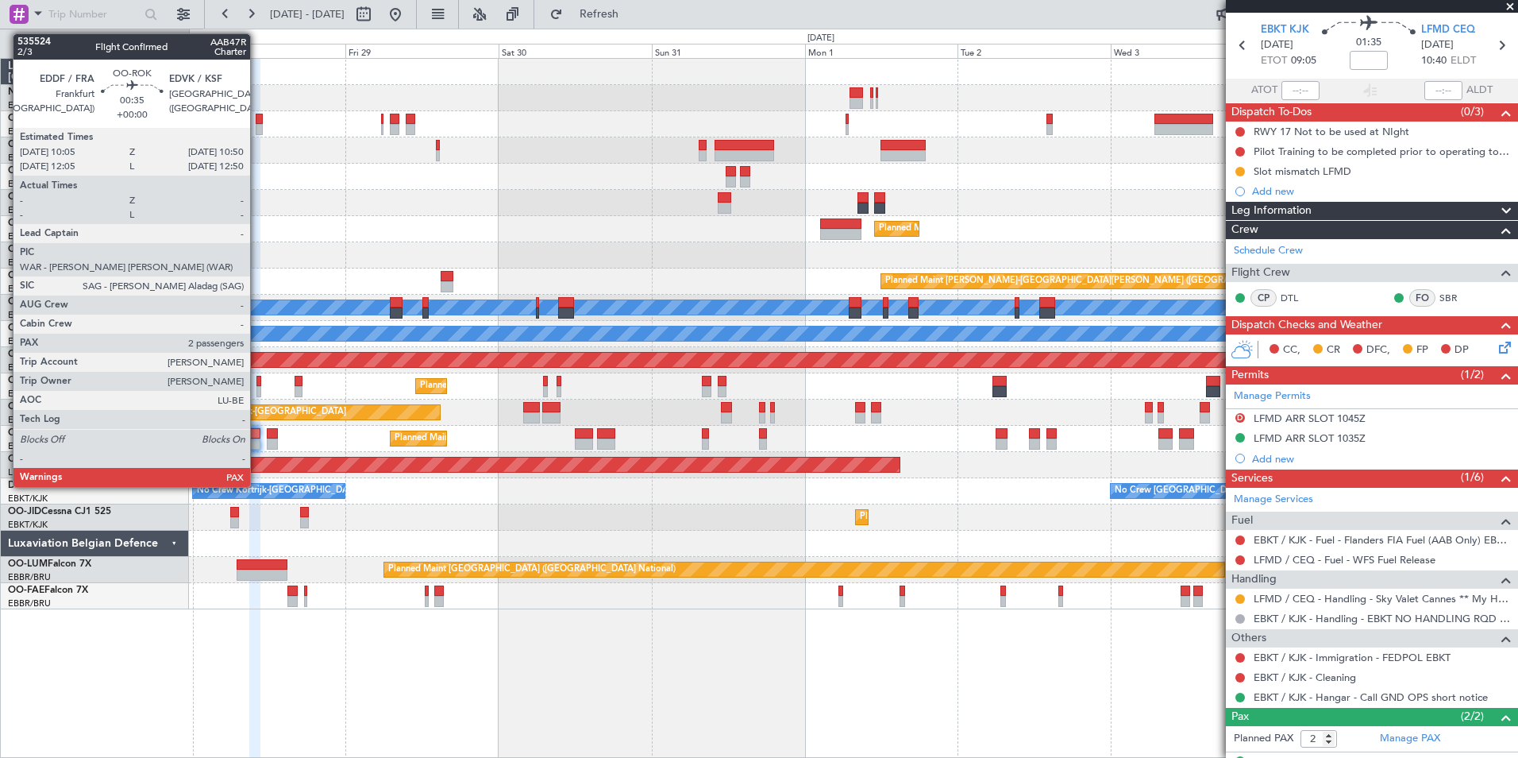
click at [257, 388] on div at bounding box center [260, 391] width 6 height 11
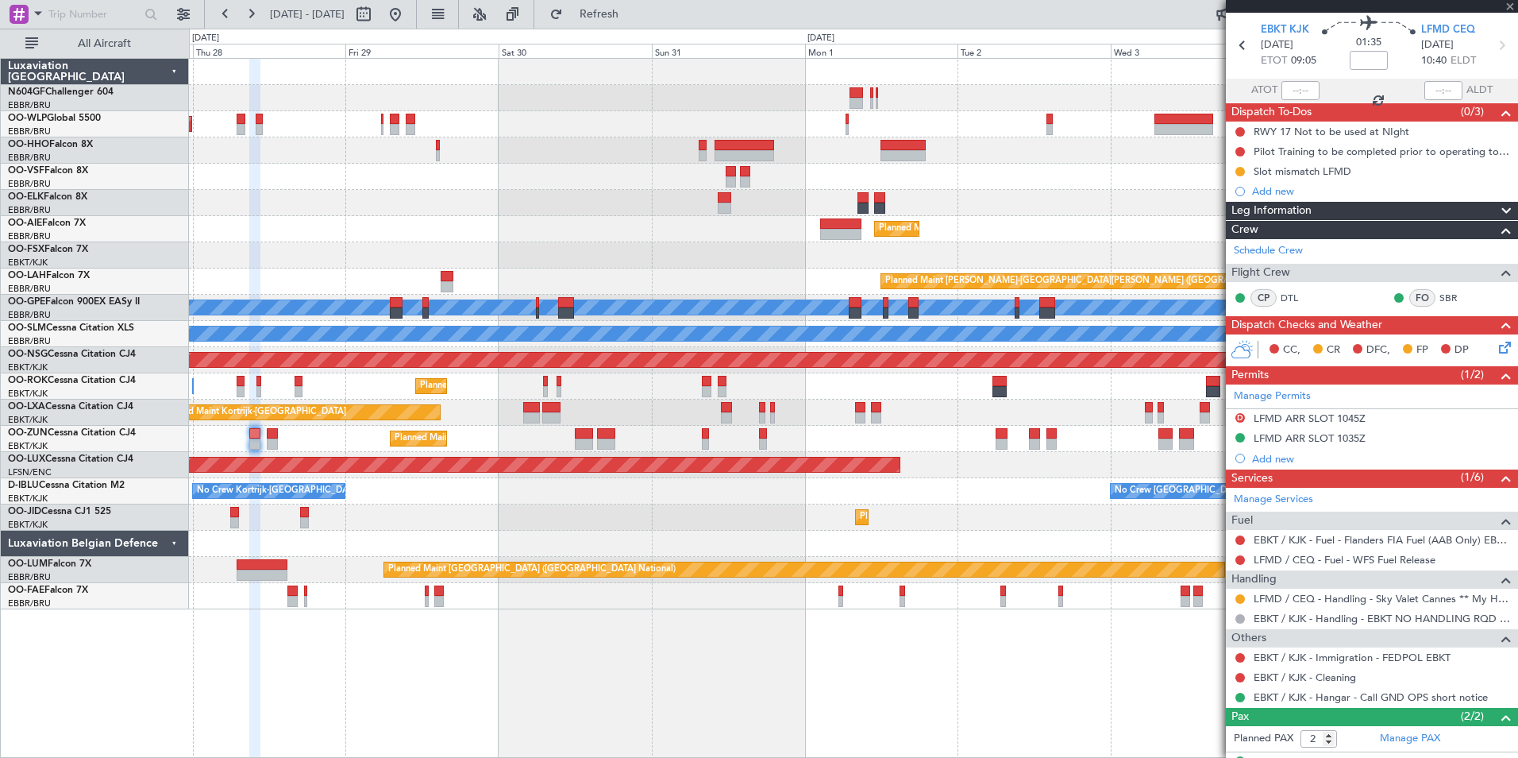
scroll to position [0, 0]
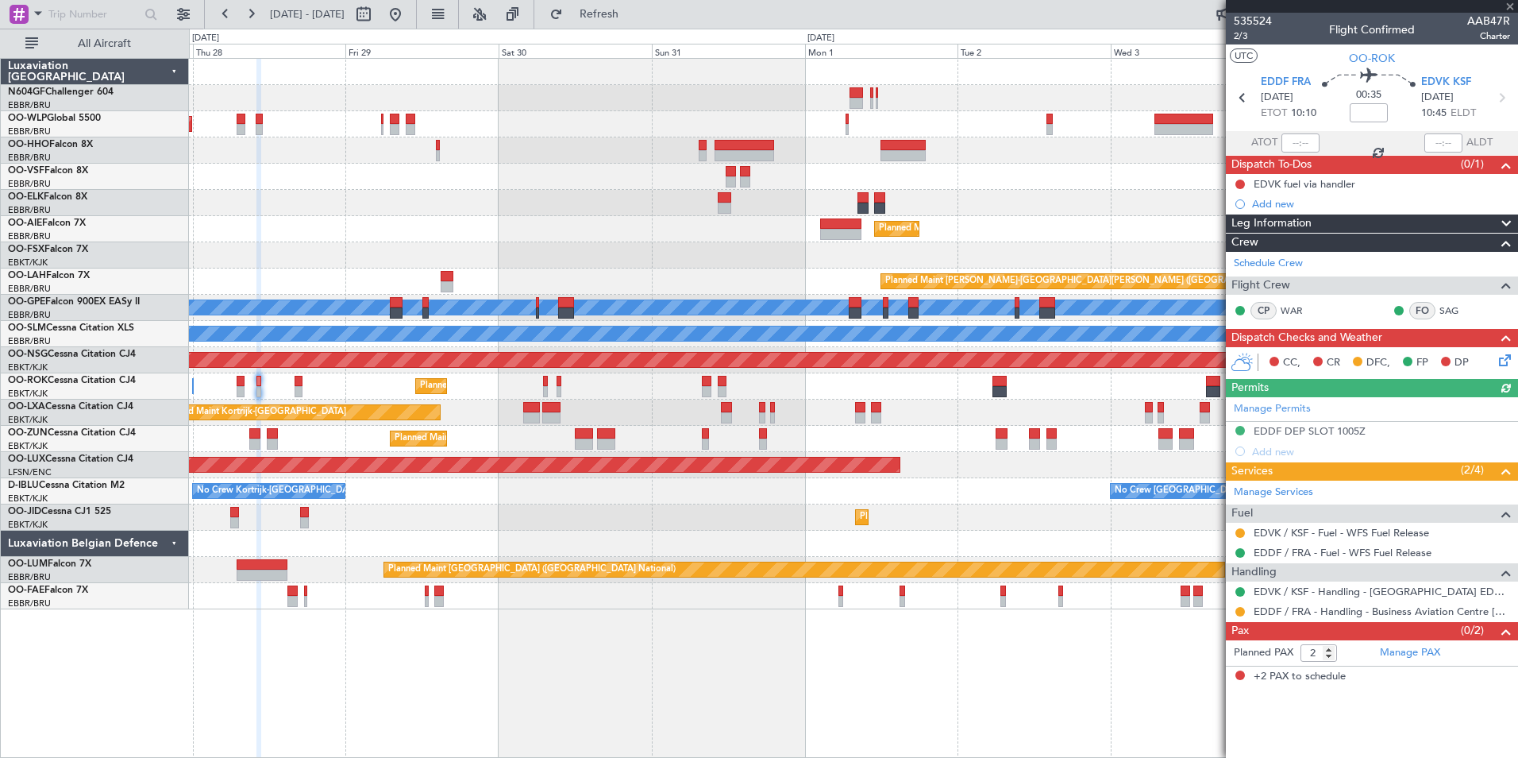
click at [1277, 540] on mat-tooltip-component "EDVK / KSF - Fuel - WFS Fuel Release" at bounding box center [1341, 559] width 176 height 42
click at [1283, 532] on link "EDVK / KSF - Fuel - WFS Fuel Release" at bounding box center [1342, 533] width 176 height 14
click at [637, 23] on button "Refresh" at bounding box center [589, 14] width 95 height 25
click at [1243, 535] on button at bounding box center [1241, 533] width 10 height 10
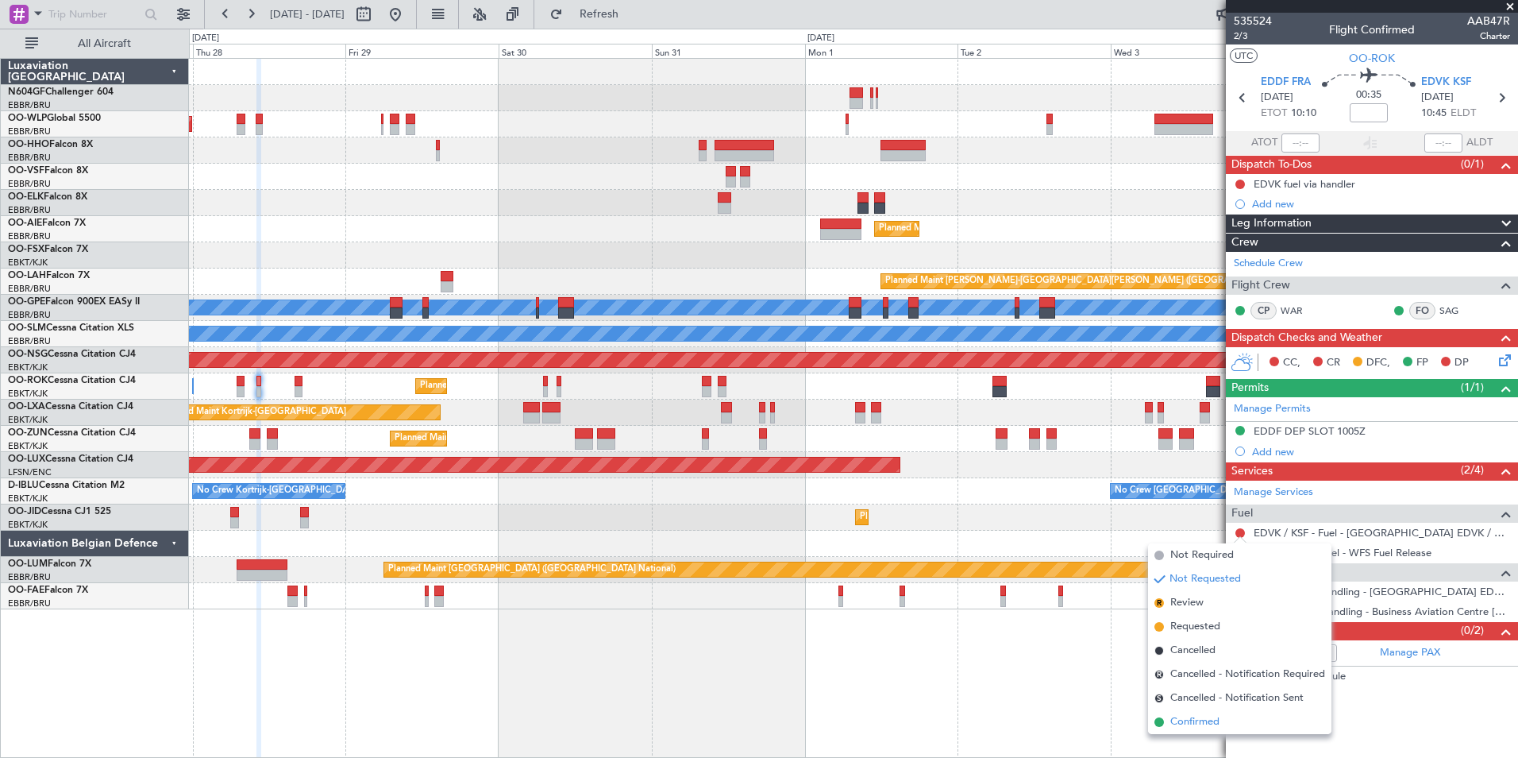
click at [1217, 723] on span "Confirmed" at bounding box center [1195, 722] width 49 height 16
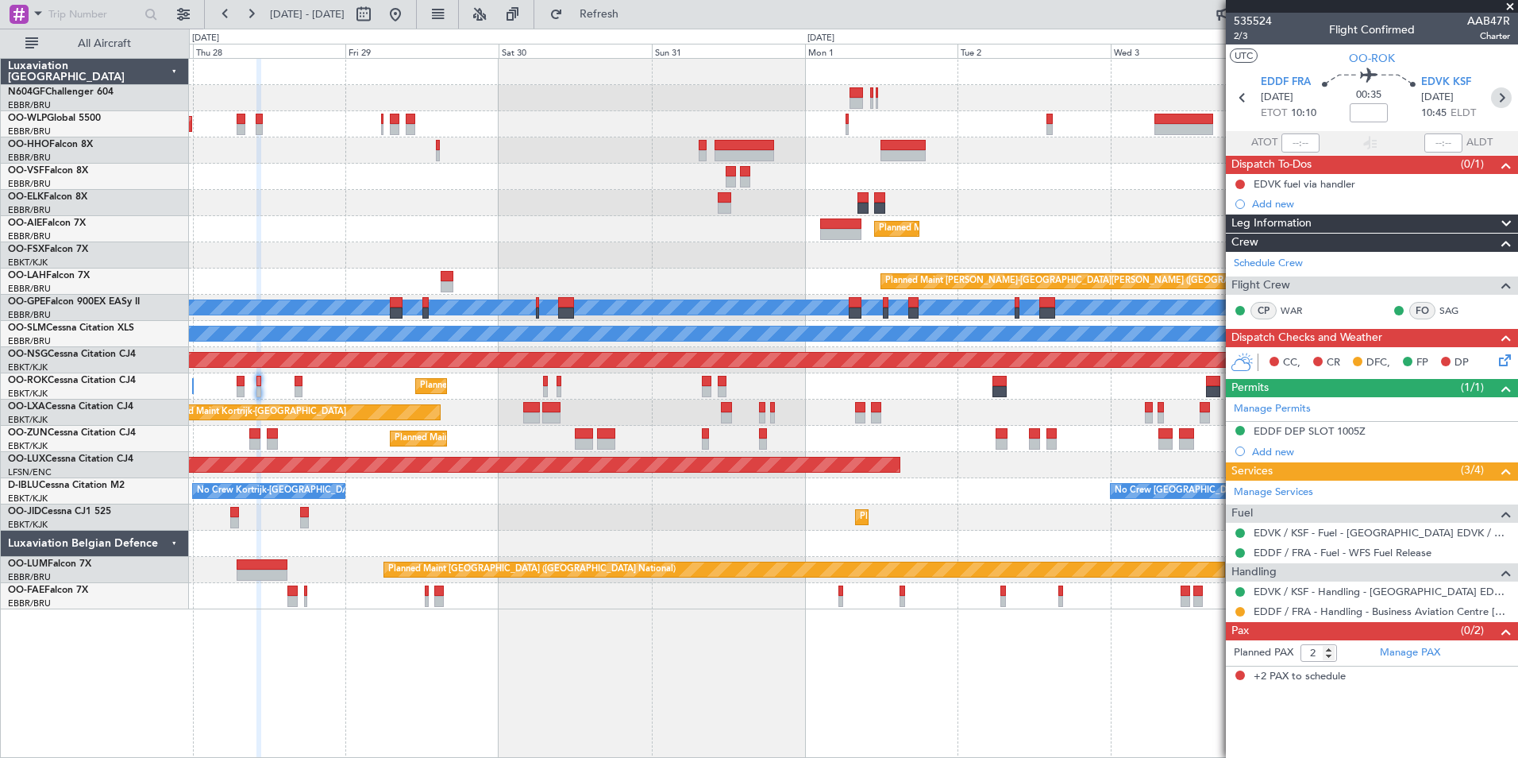
click at [1507, 100] on icon at bounding box center [1501, 97] width 21 height 21
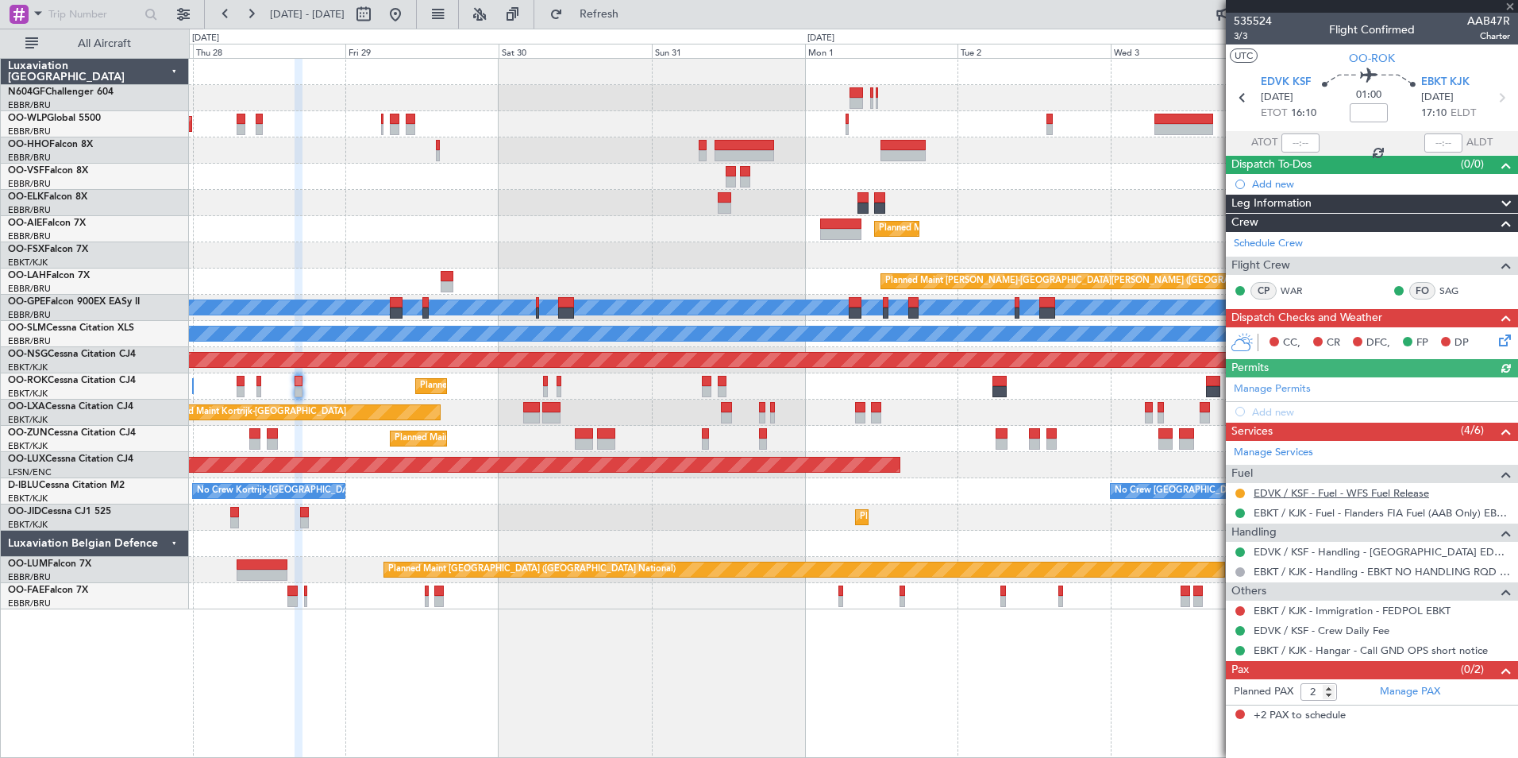
click at [1380, 492] on link "EDVK / KSF - Fuel - WFS Fuel Release" at bounding box center [1342, 493] width 176 height 14
click at [812, 275] on div "Planned Maint [GEOGRAPHIC_DATA] ([GEOGRAPHIC_DATA]) Planned Maint [GEOGRAPHIC_D…" at bounding box center [853, 334] width 1329 height 550
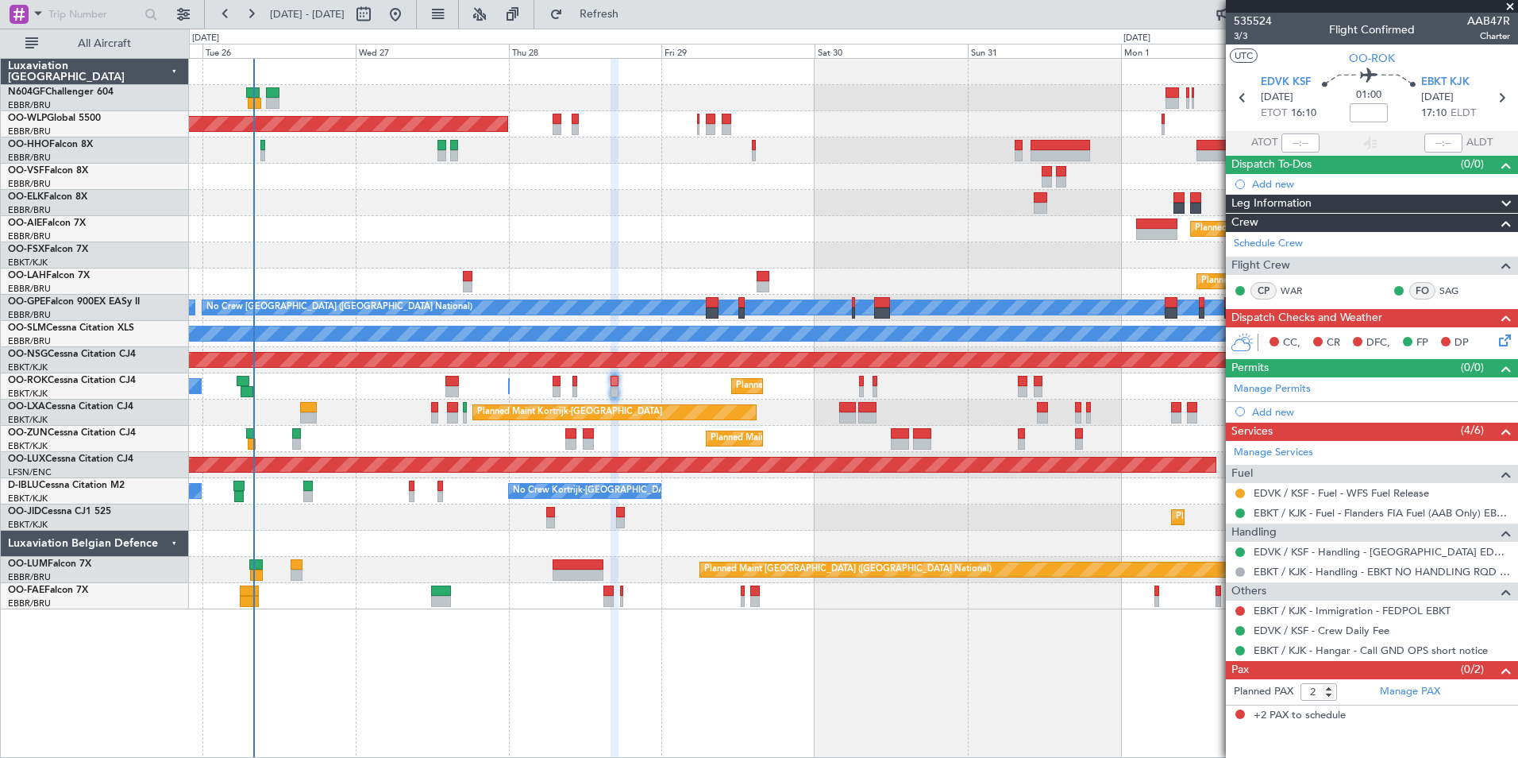
click at [627, 220] on div "Planned Maint [GEOGRAPHIC_DATA] ([GEOGRAPHIC_DATA]) Planned Maint [GEOGRAPHIC_D…" at bounding box center [853, 334] width 1329 height 550
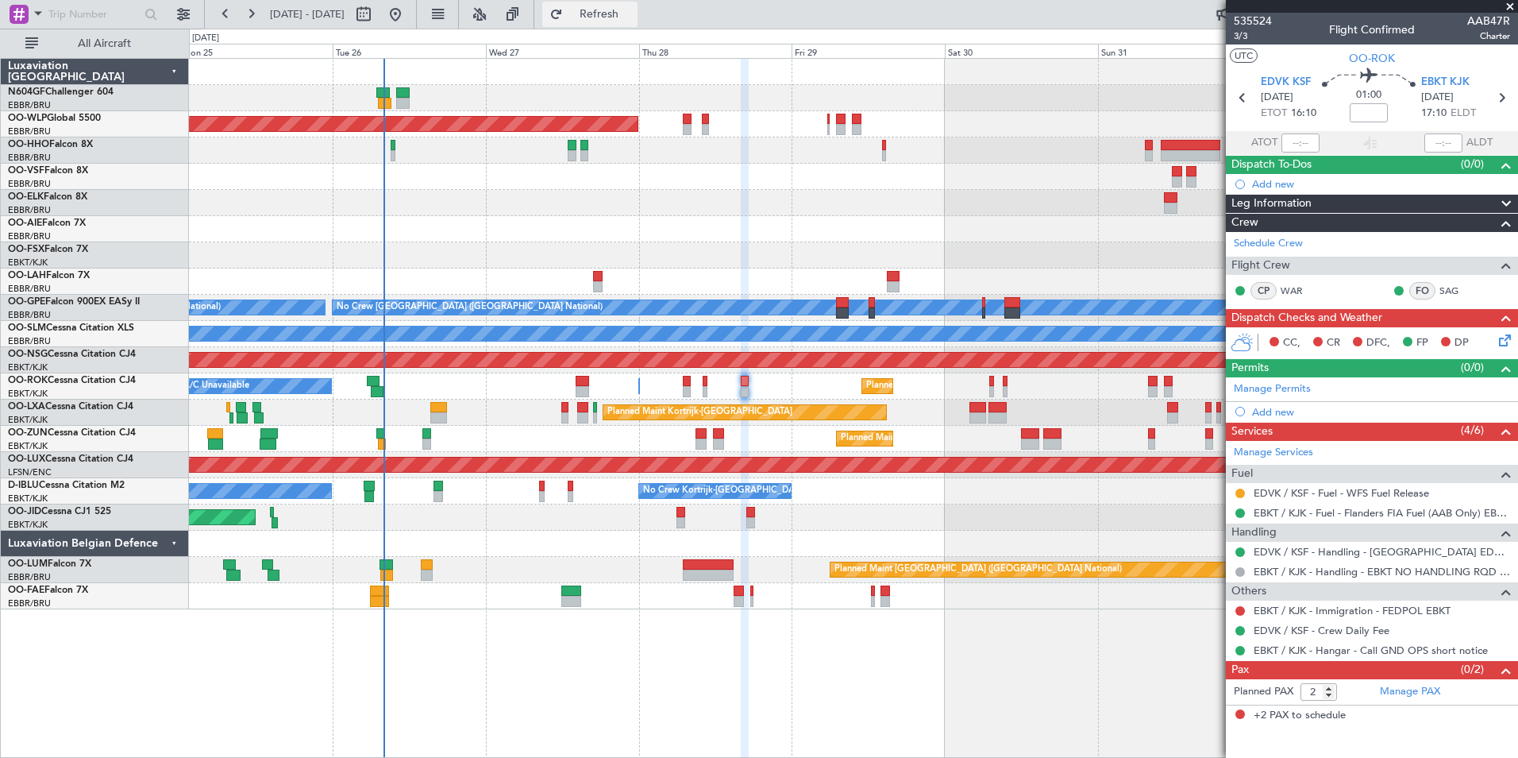
click at [633, 10] on span "Refresh" at bounding box center [599, 14] width 67 height 11
click at [812, 272] on div "Planned Maint [GEOGRAPHIC_DATA] ([GEOGRAPHIC_DATA]) Planned Maint [GEOGRAPHIC_D…" at bounding box center [853, 334] width 1329 height 550
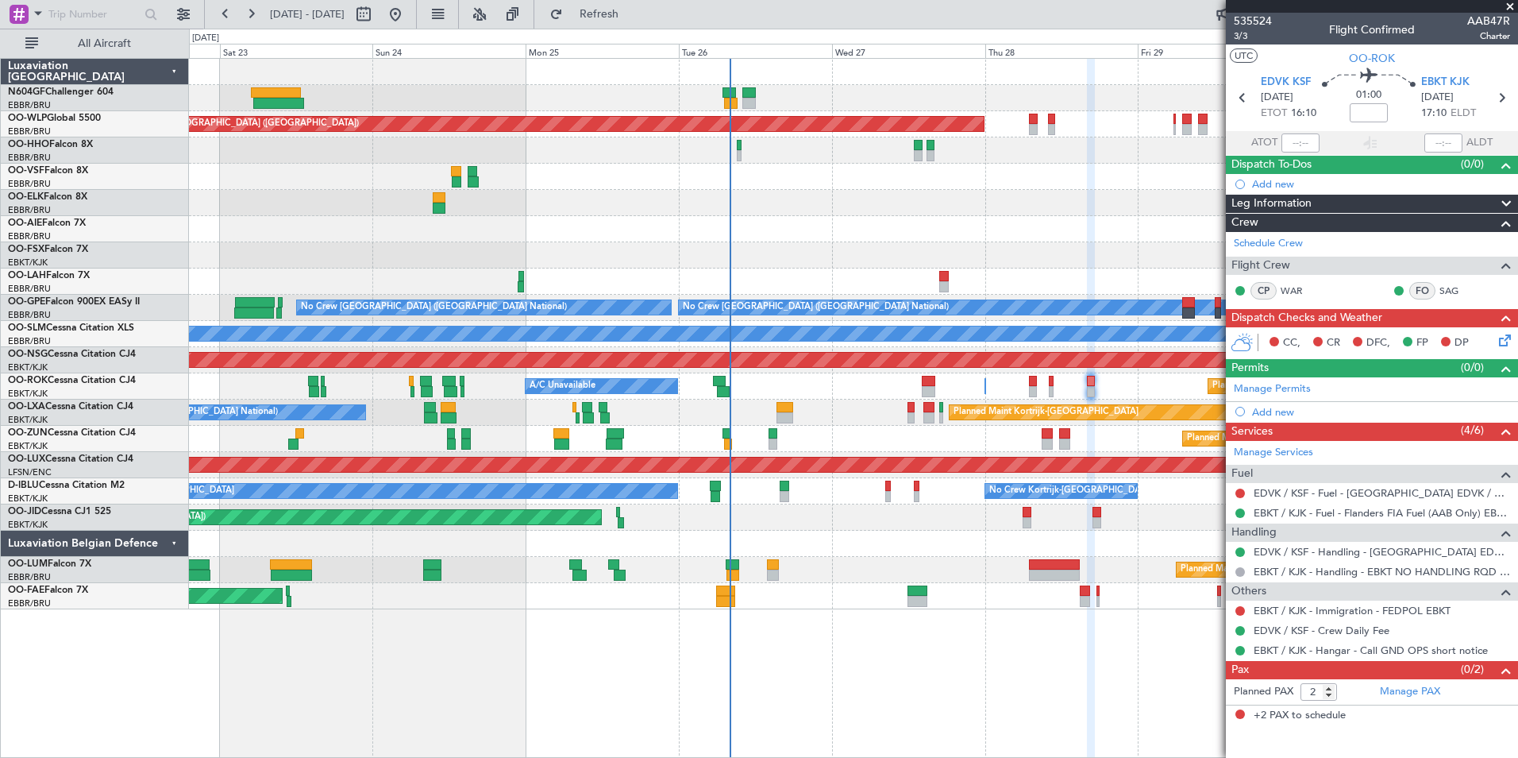
click at [712, 284] on div "Planned Maint [PERSON_NAME]-[GEOGRAPHIC_DATA][PERSON_NAME] ([GEOGRAPHIC_DATA][P…" at bounding box center [853, 281] width 1329 height 26
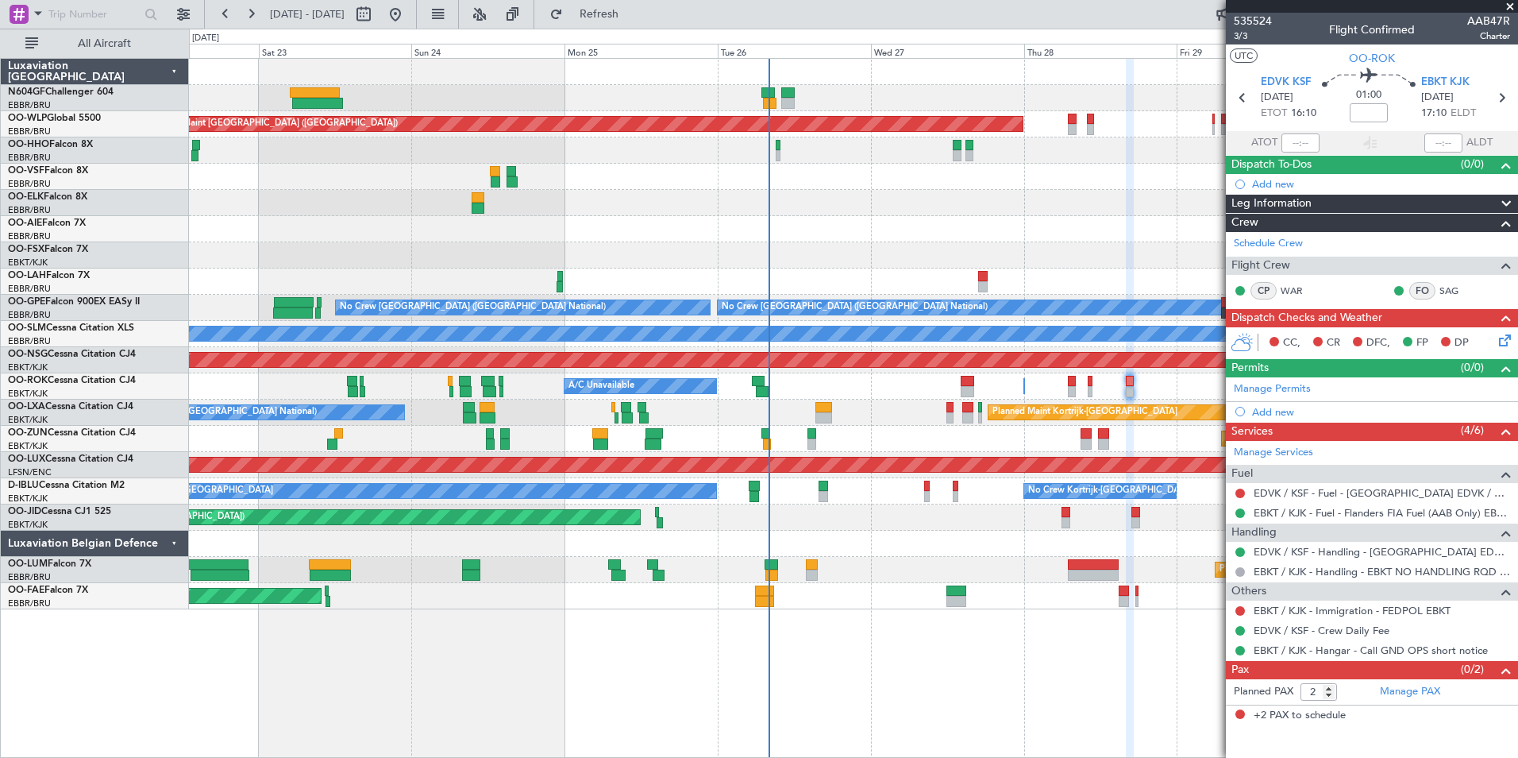
click at [557, 293] on div "Planned Maint [PERSON_NAME]-[GEOGRAPHIC_DATA][PERSON_NAME] ([GEOGRAPHIC_DATA][P…" at bounding box center [853, 281] width 1329 height 26
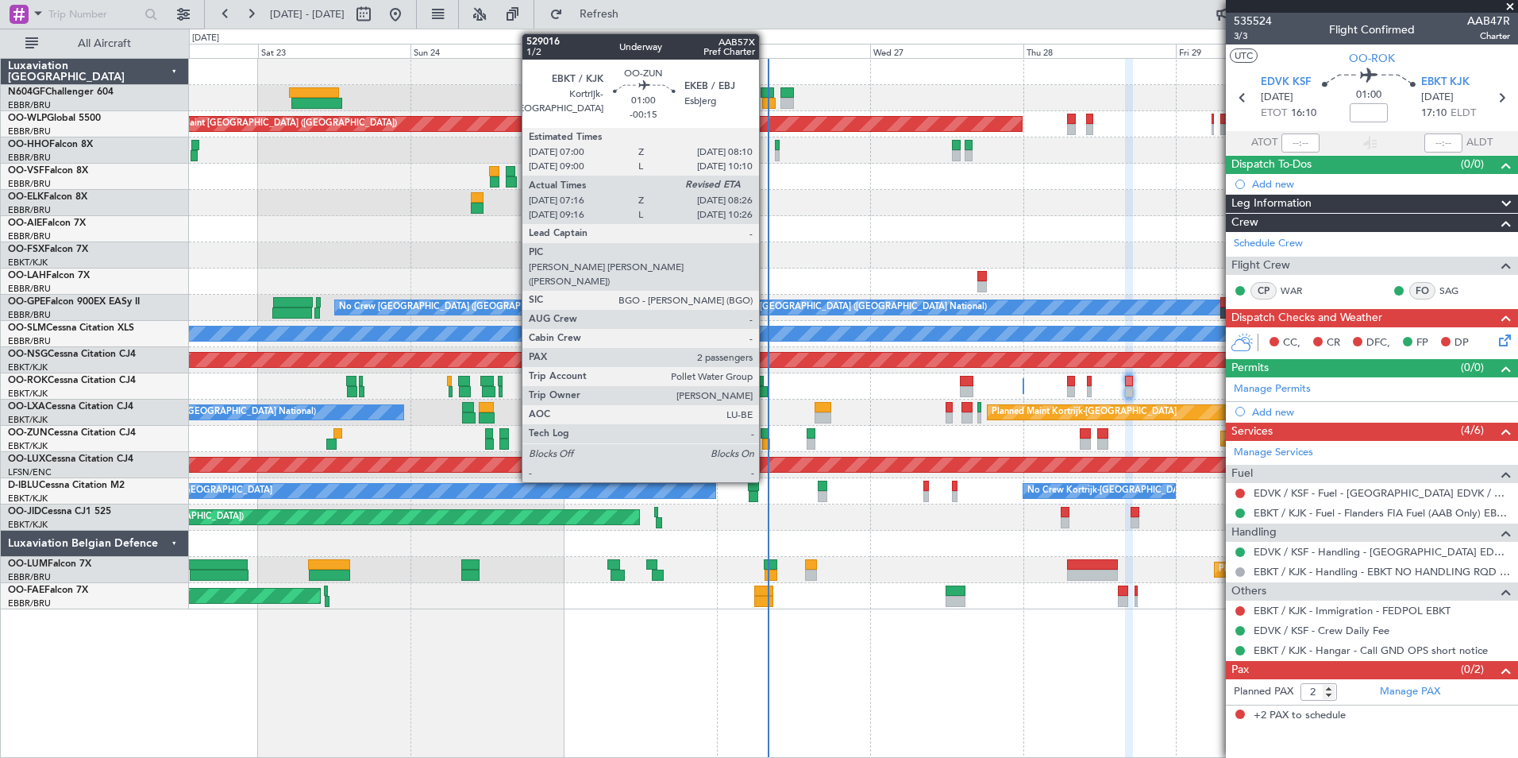
click at [766, 442] on div at bounding box center [766, 443] width 8 height 11
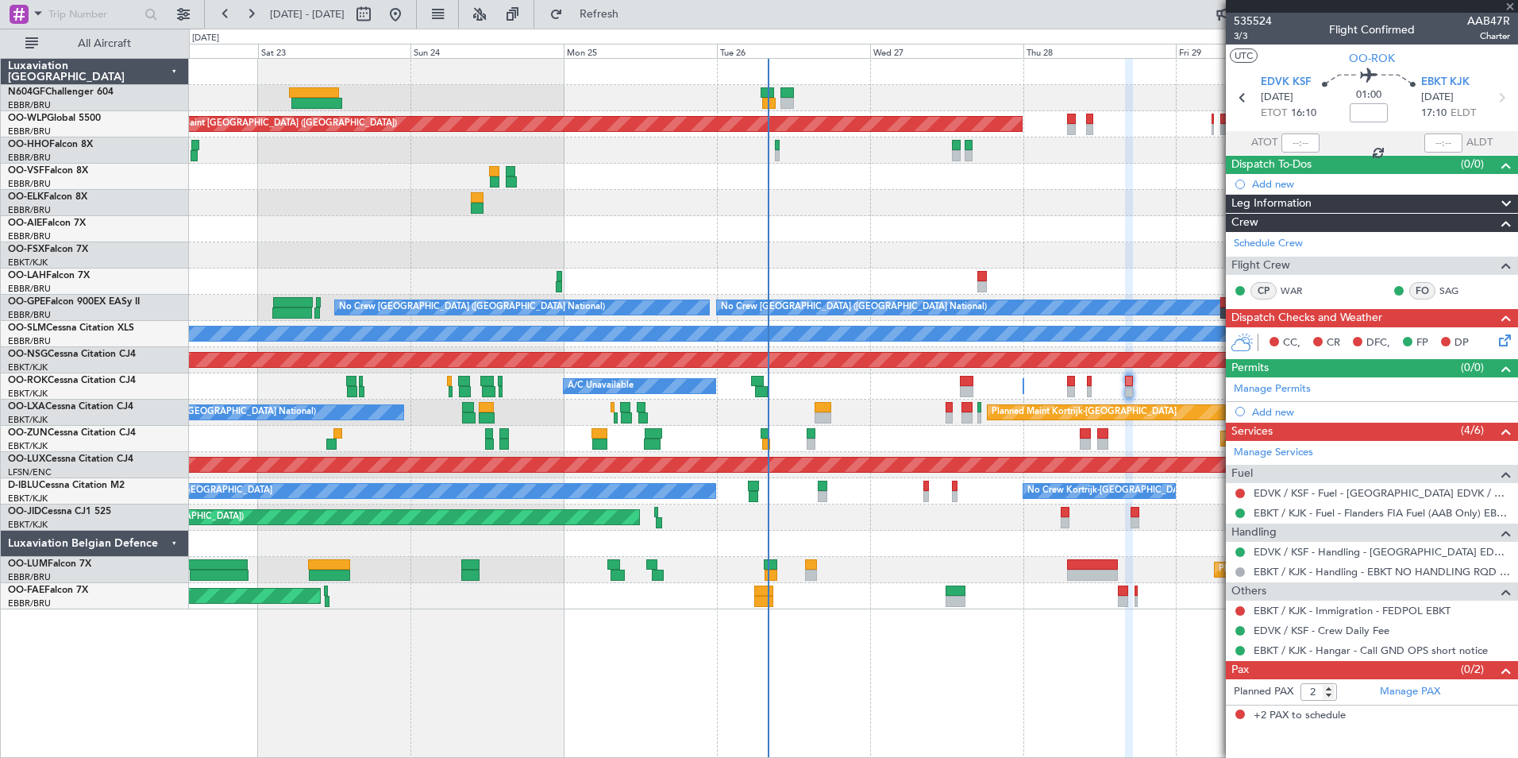
type input "-00:15"
type input "07:21"
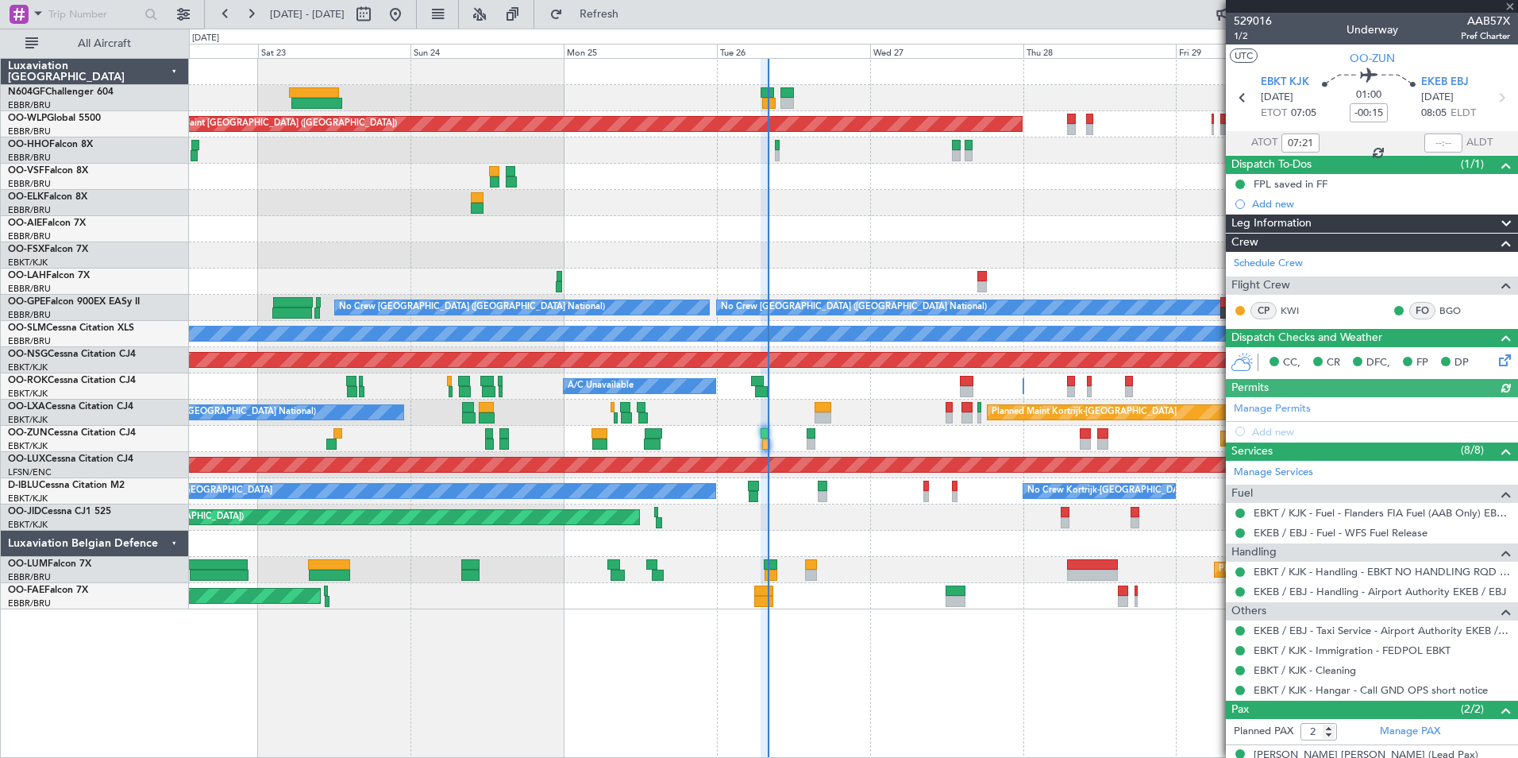
click at [845, 541] on div "Planned Maint [GEOGRAPHIC_DATA] ([GEOGRAPHIC_DATA]) Planned Maint [GEOGRAPHIC_D…" at bounding box center [853, 334] width 1329 height 550
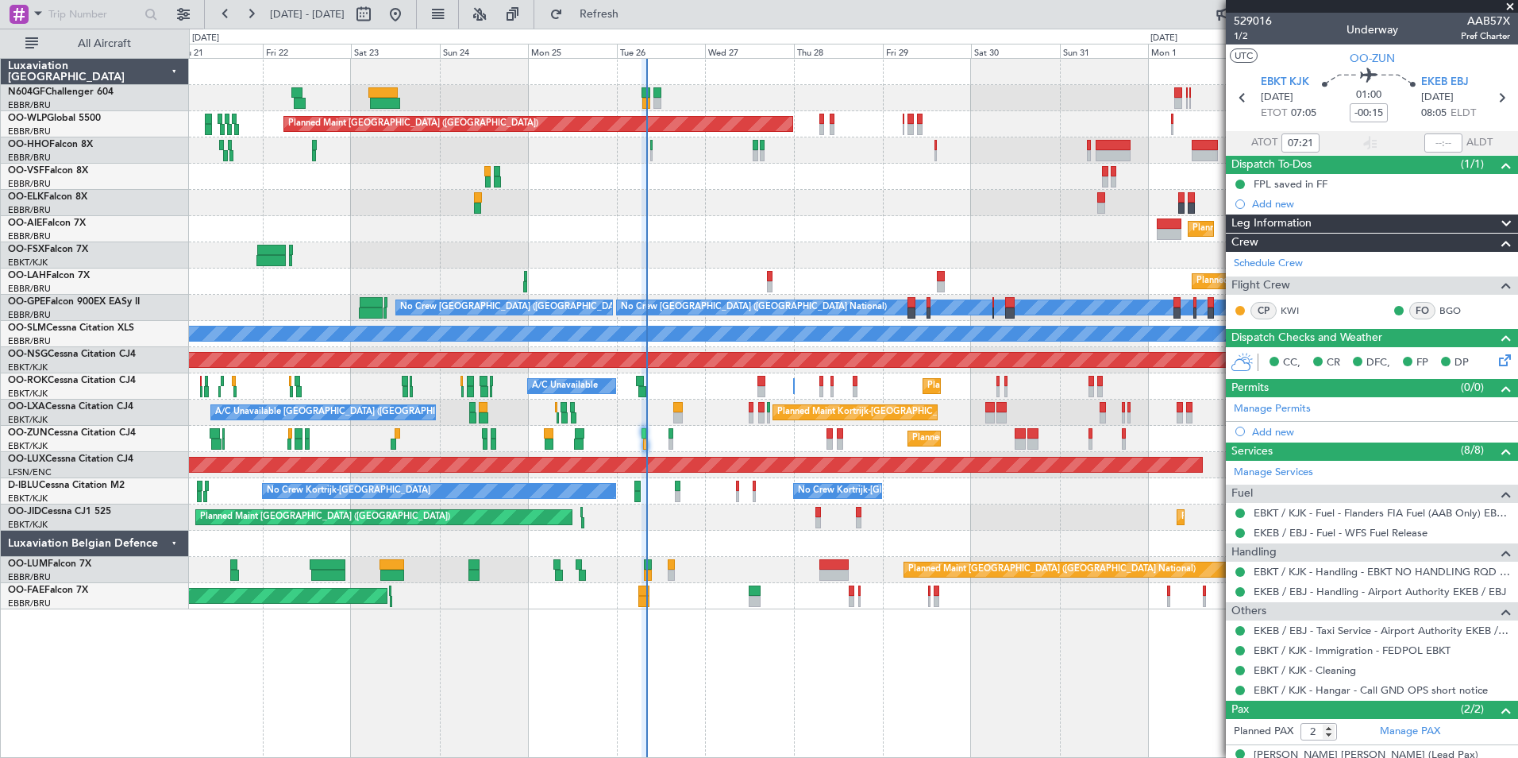
scroll to position [1, 0]
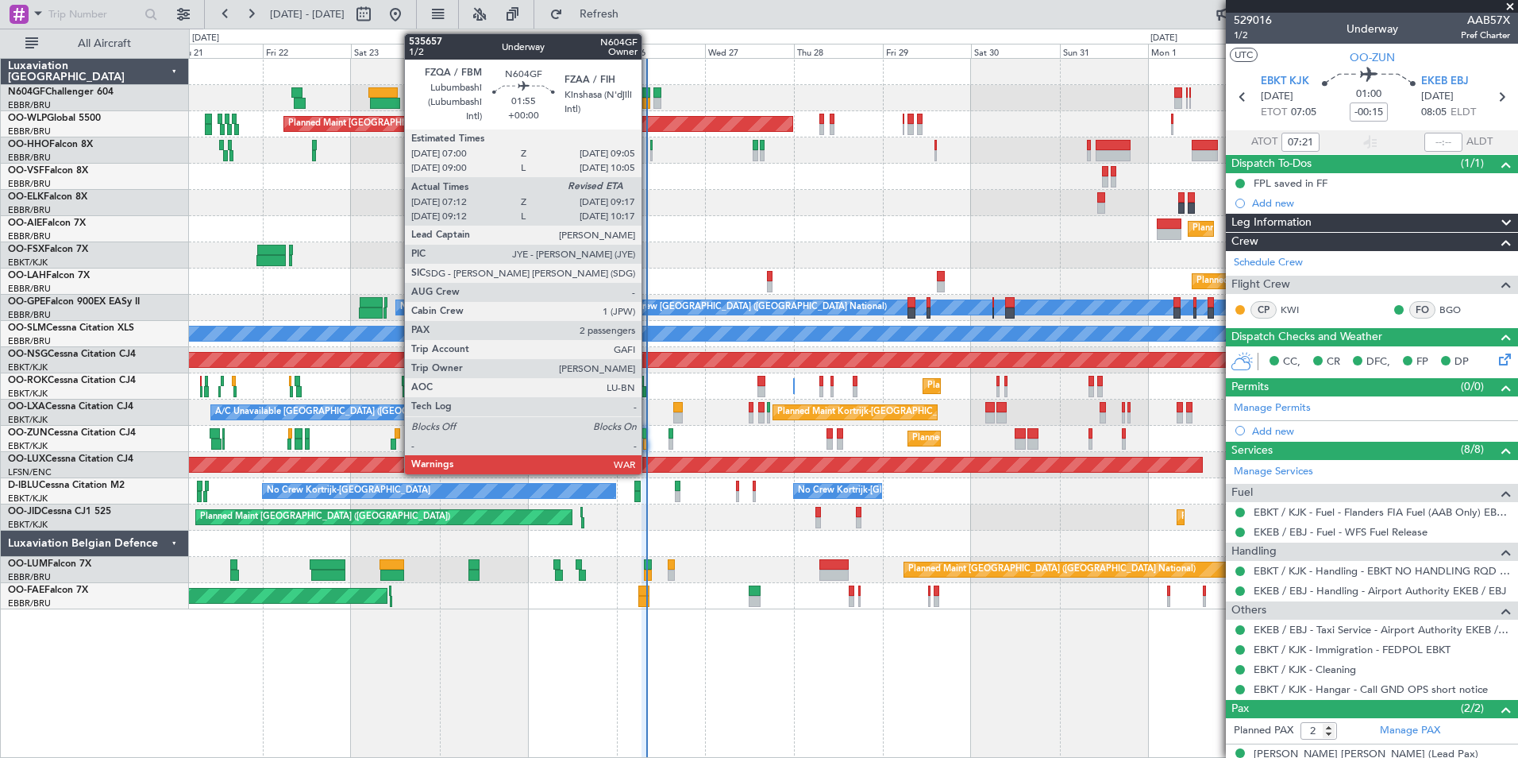
click at [649, 101] on div at bounding box center [646, 103] width 8 height 11
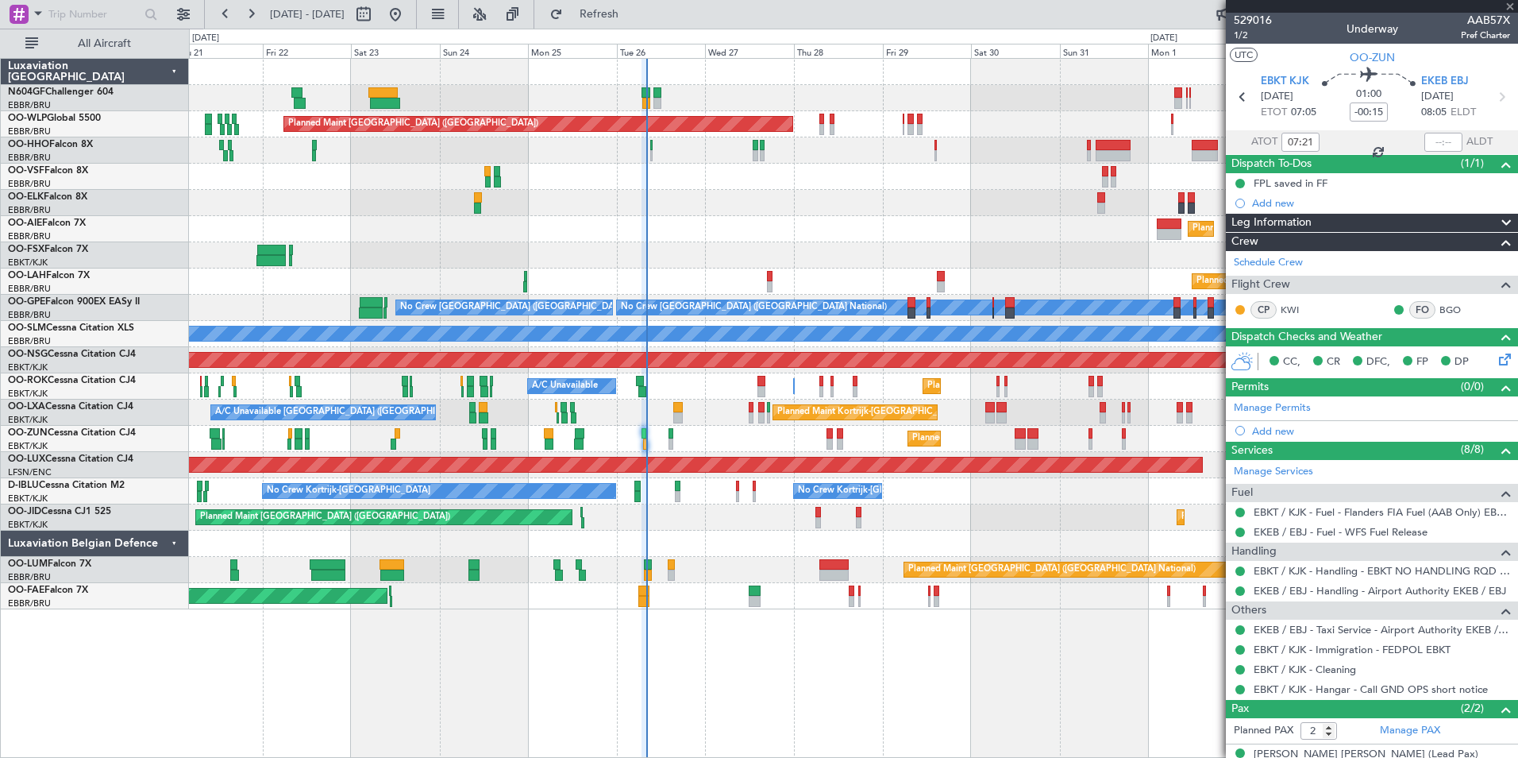
type input "07:17"
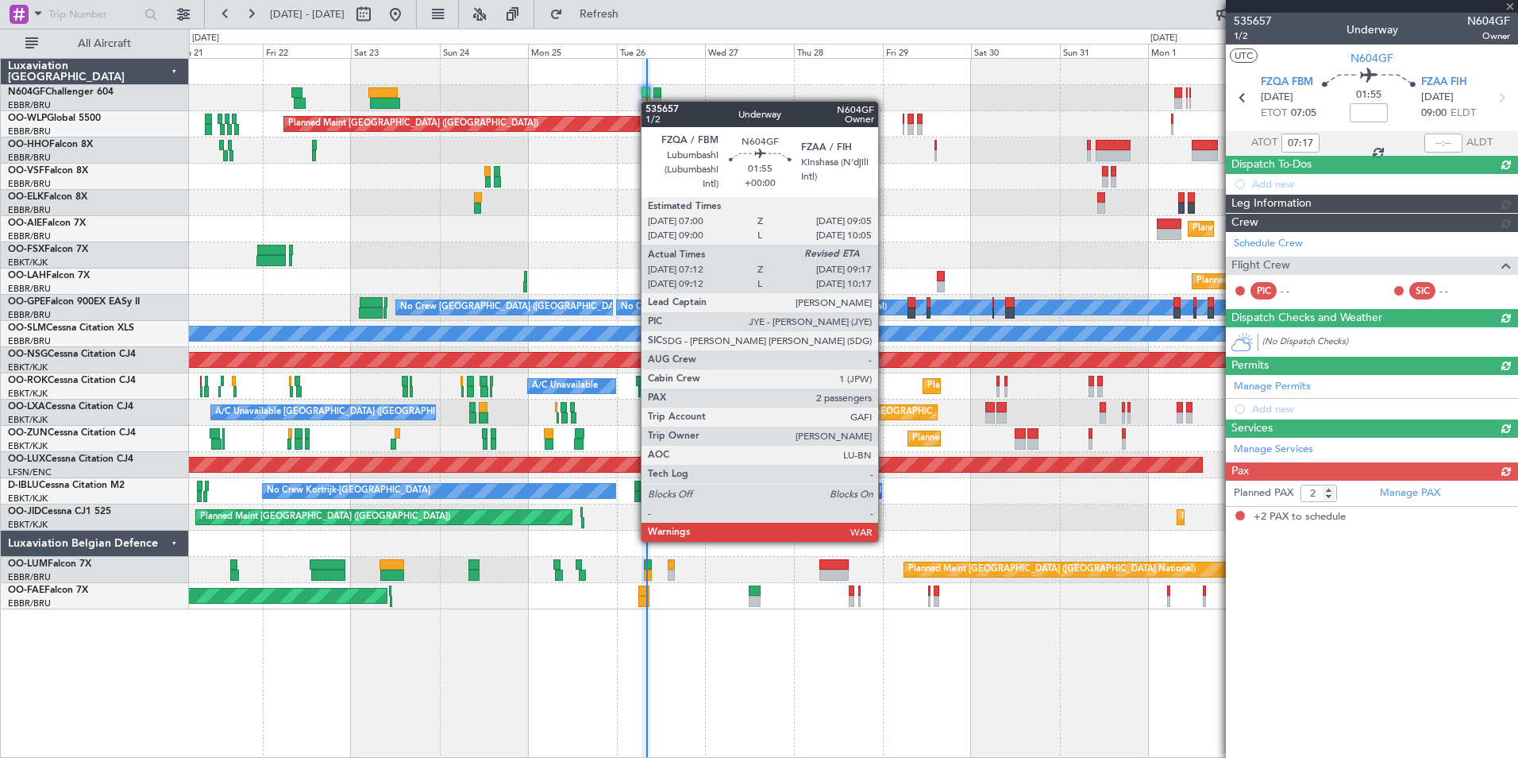
scroll to position [0, 0]
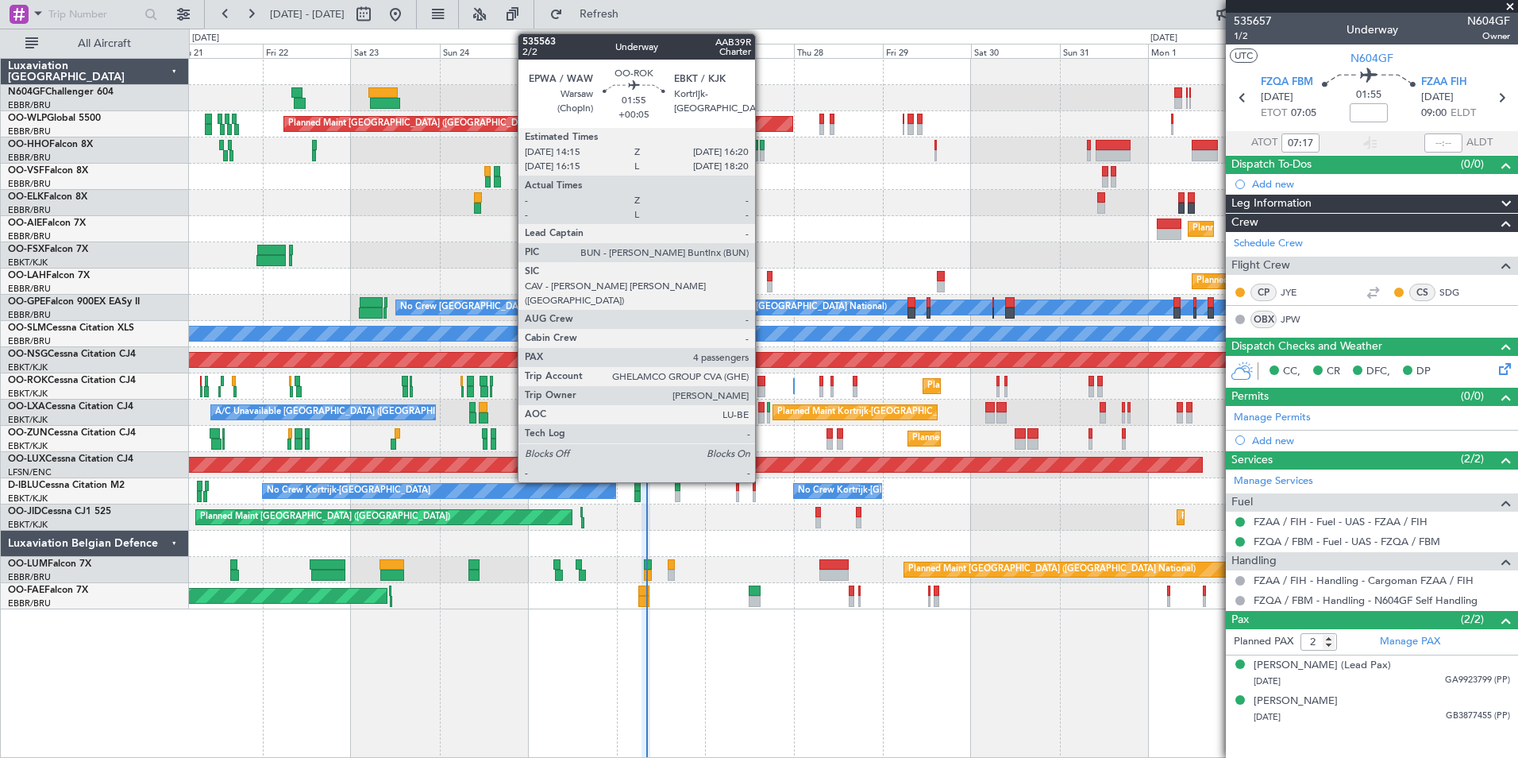
click at [762, 395] on div at bounding box center [762, 391] width 8 height 11
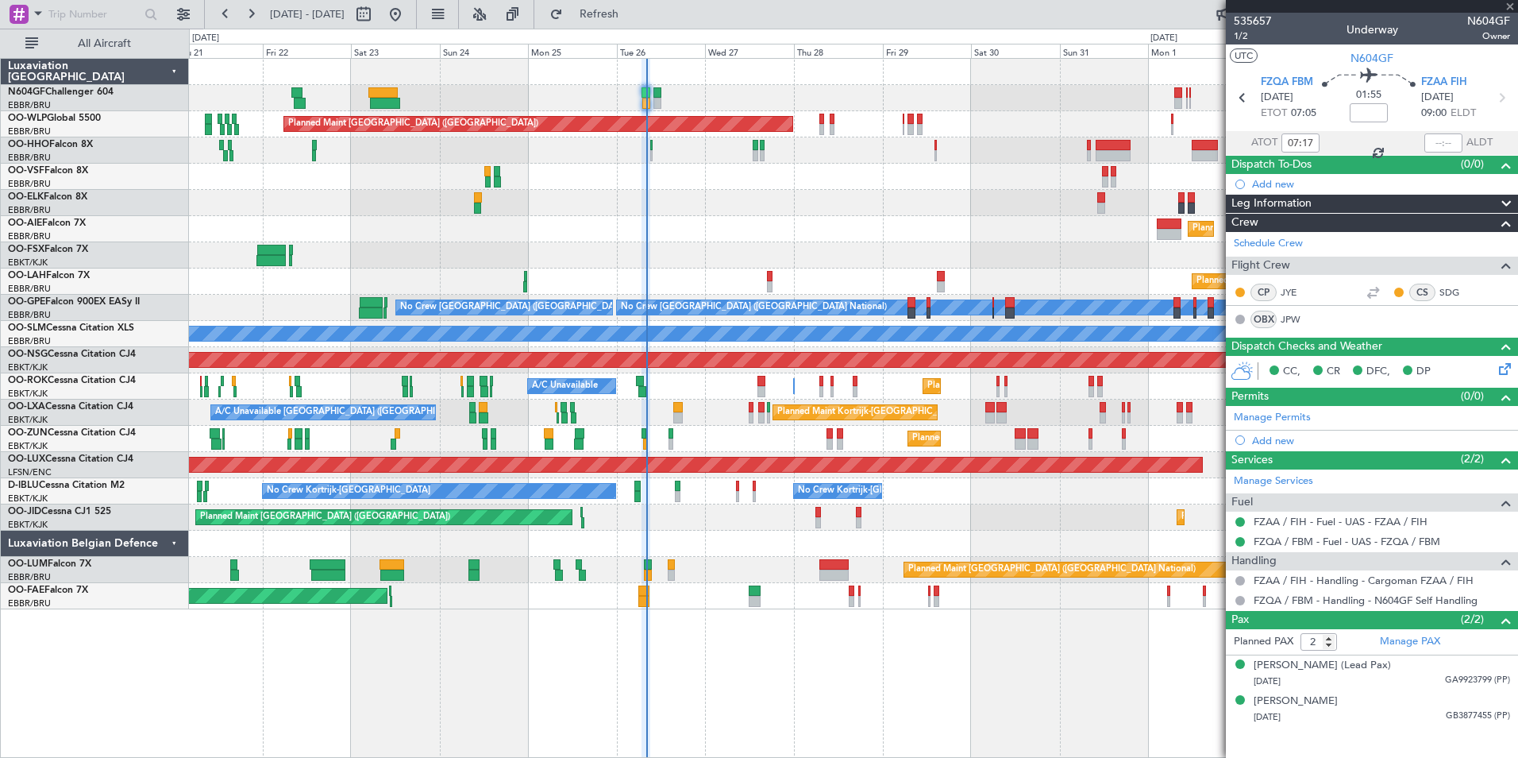
type input "+00:05"
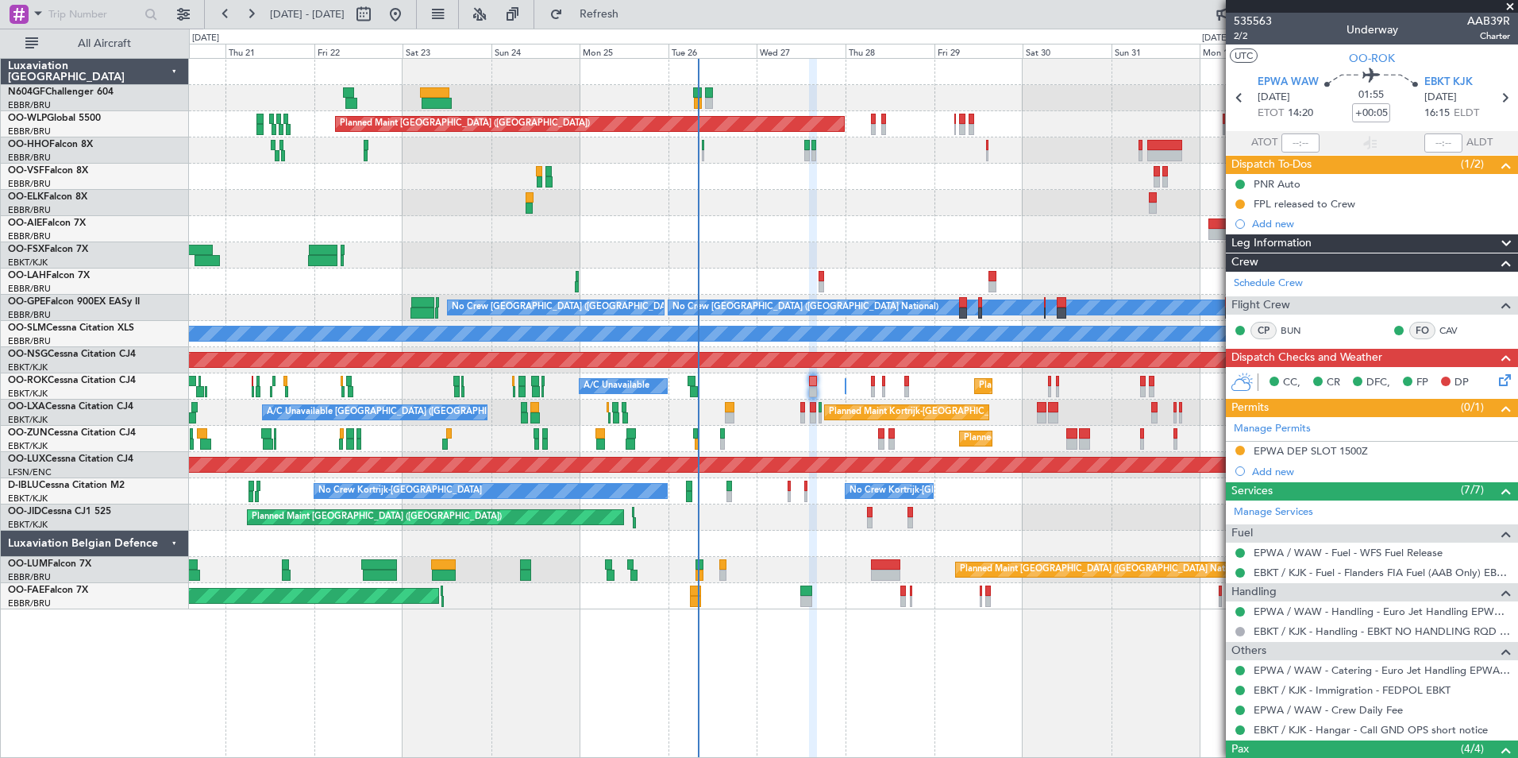
click at [891, 421] on div "A/C Unavailable [GEOGRAPHIC_DATA] ([GEOGRAPHIC_DATA] National) Planned Maint [G…" at bounding box center [853, 412] width 1329 height 26
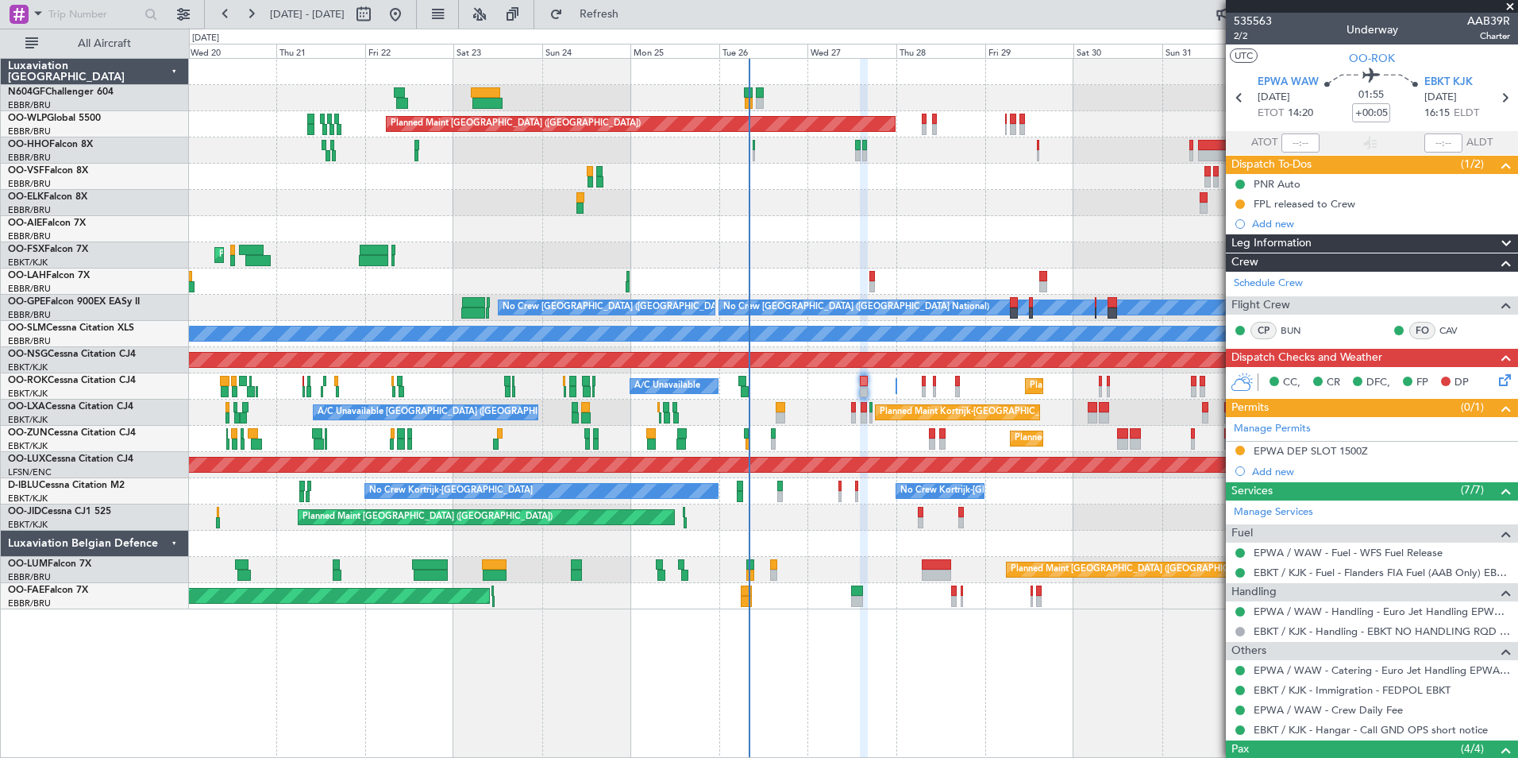
click at [804, 415] on div "A/C Unavailable [GEOGRAPHIC_DATA] ([GEOGRAPHIC_DATA] National) Planned Maint [G…" at bounding box center [853, 412] width 1329 height 26
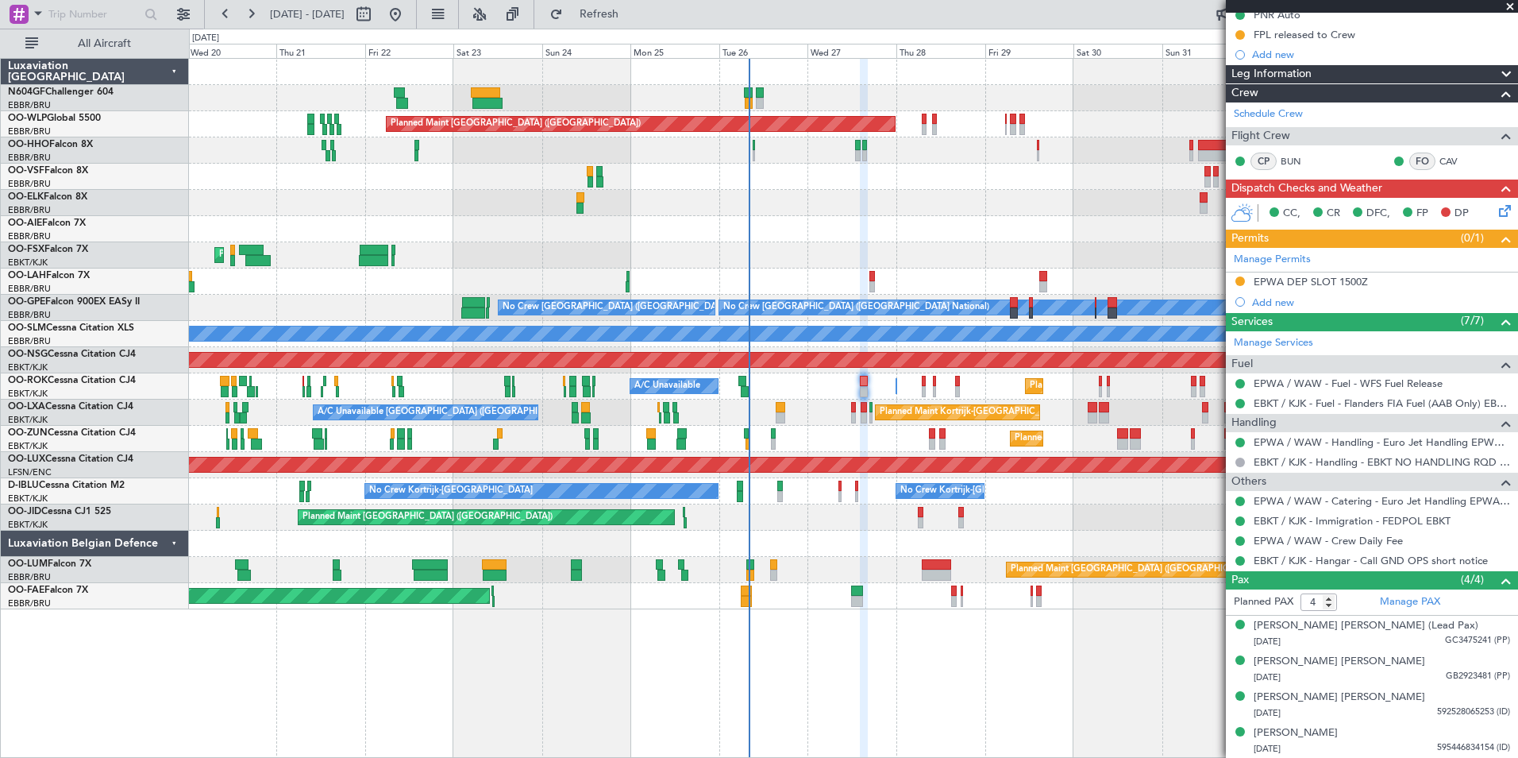
click at [959, 611] on div "Planned Maint [GEOGRAPHIC_DATA] ([GEOGRAPHIC_DATA]) AOG Maint Geneva ([GEOGRAPH…" at bounding box center [853, 408] width 1329 height 700
click at [1508, 10] on span at bounding box center [1511, 7] width 16 height 14
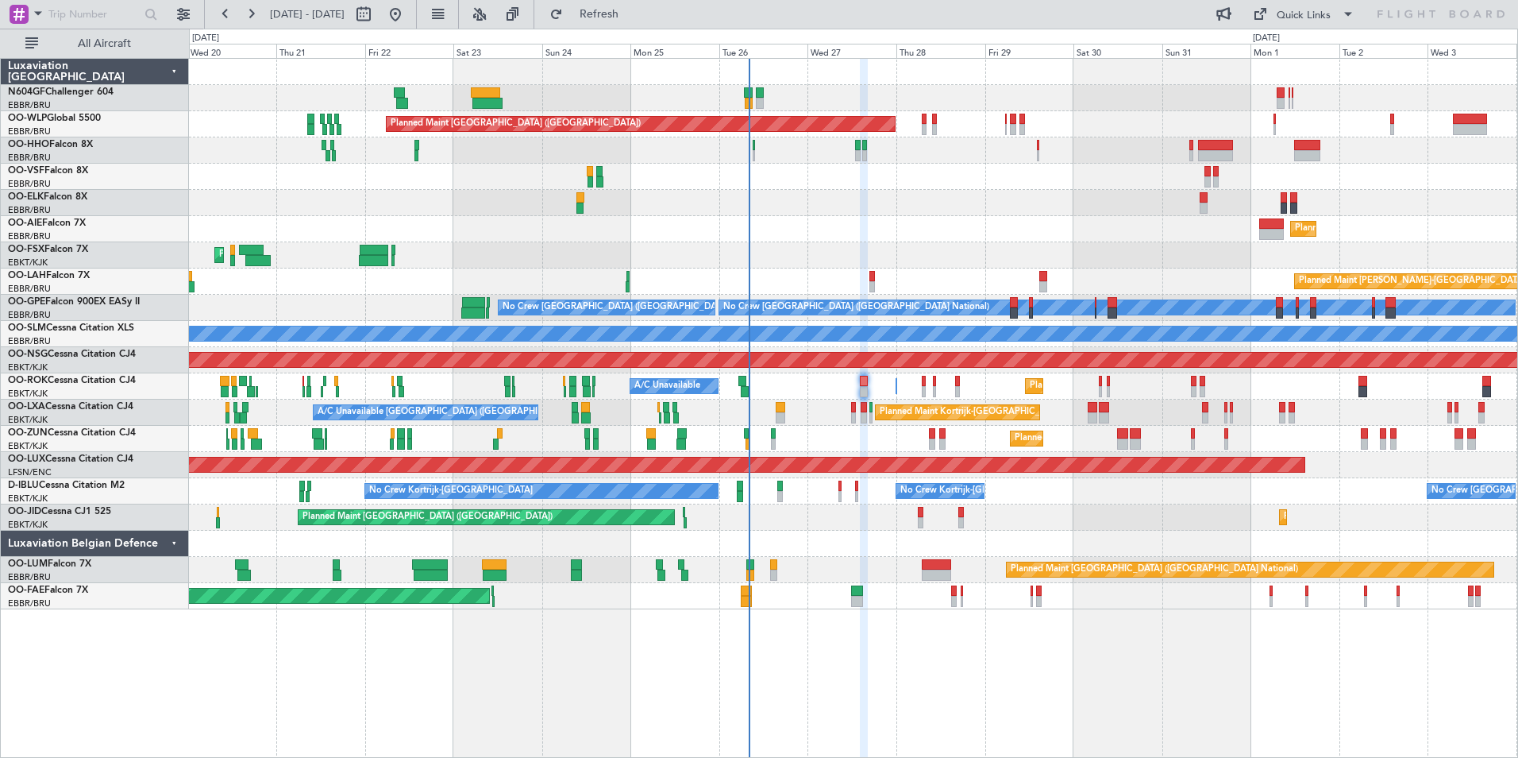
type input "0"
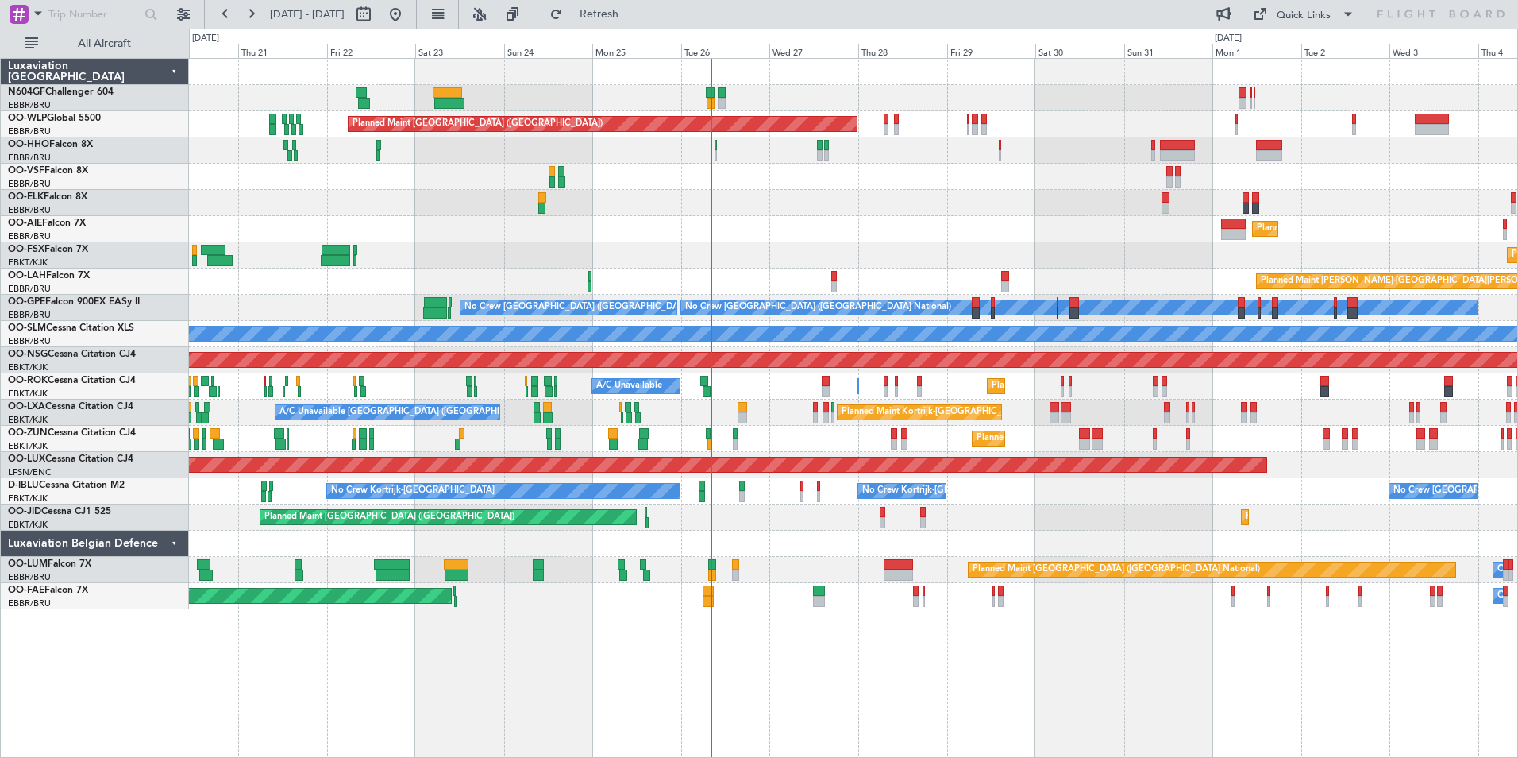
click at [909, 203] on div "Planned Maint Kortrijk-[GEOGRAPHIC_DATA]" at bounding box center [853, 203] width 1329 height 26
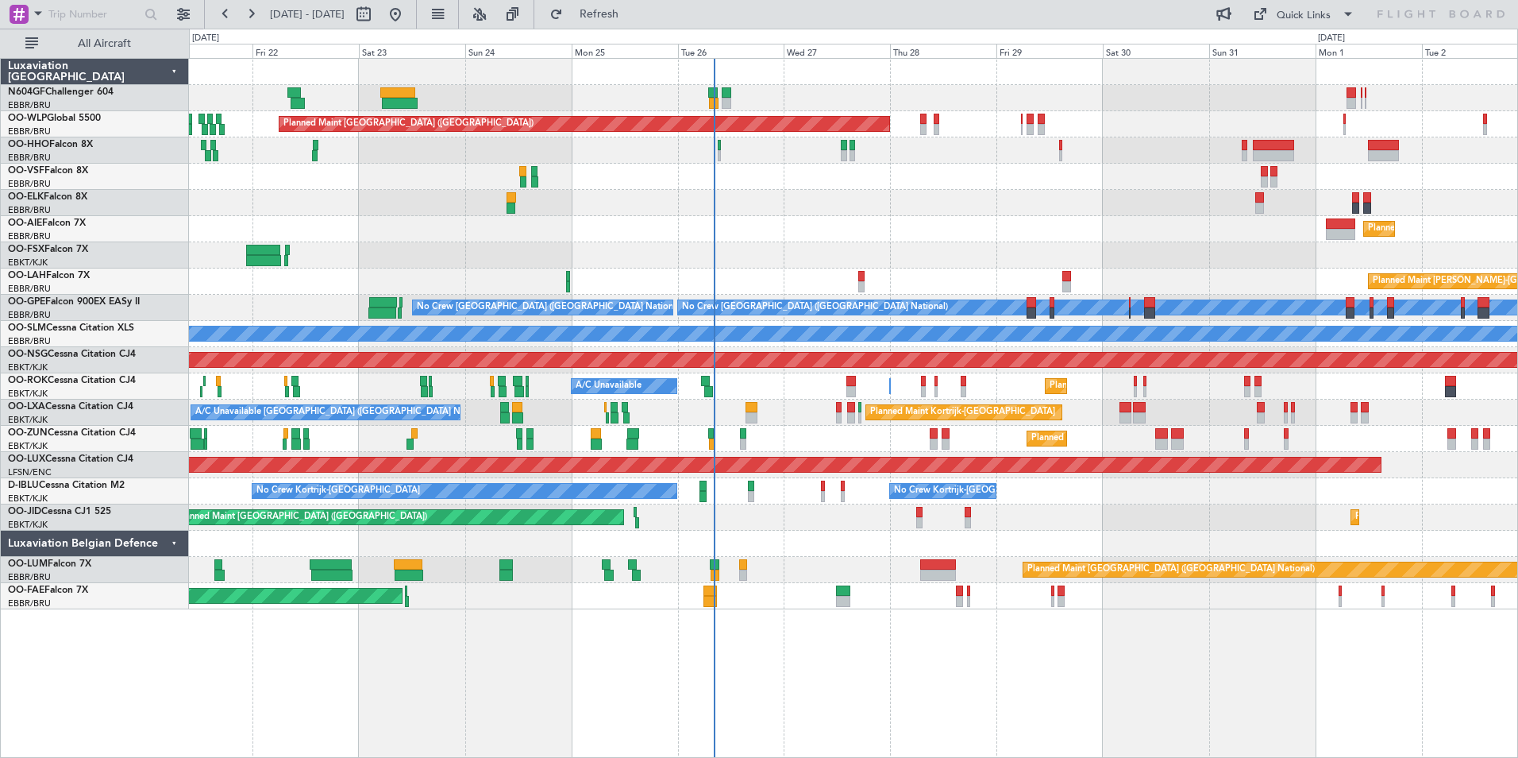
click at [812, 404] on div "A/C Unavailable [GEOGRAPHIC_DATA] ([GEOGRAPHIC_DATA] National) Planned Maint [G…" at bounding box center [853, 412] width 1329 height 26
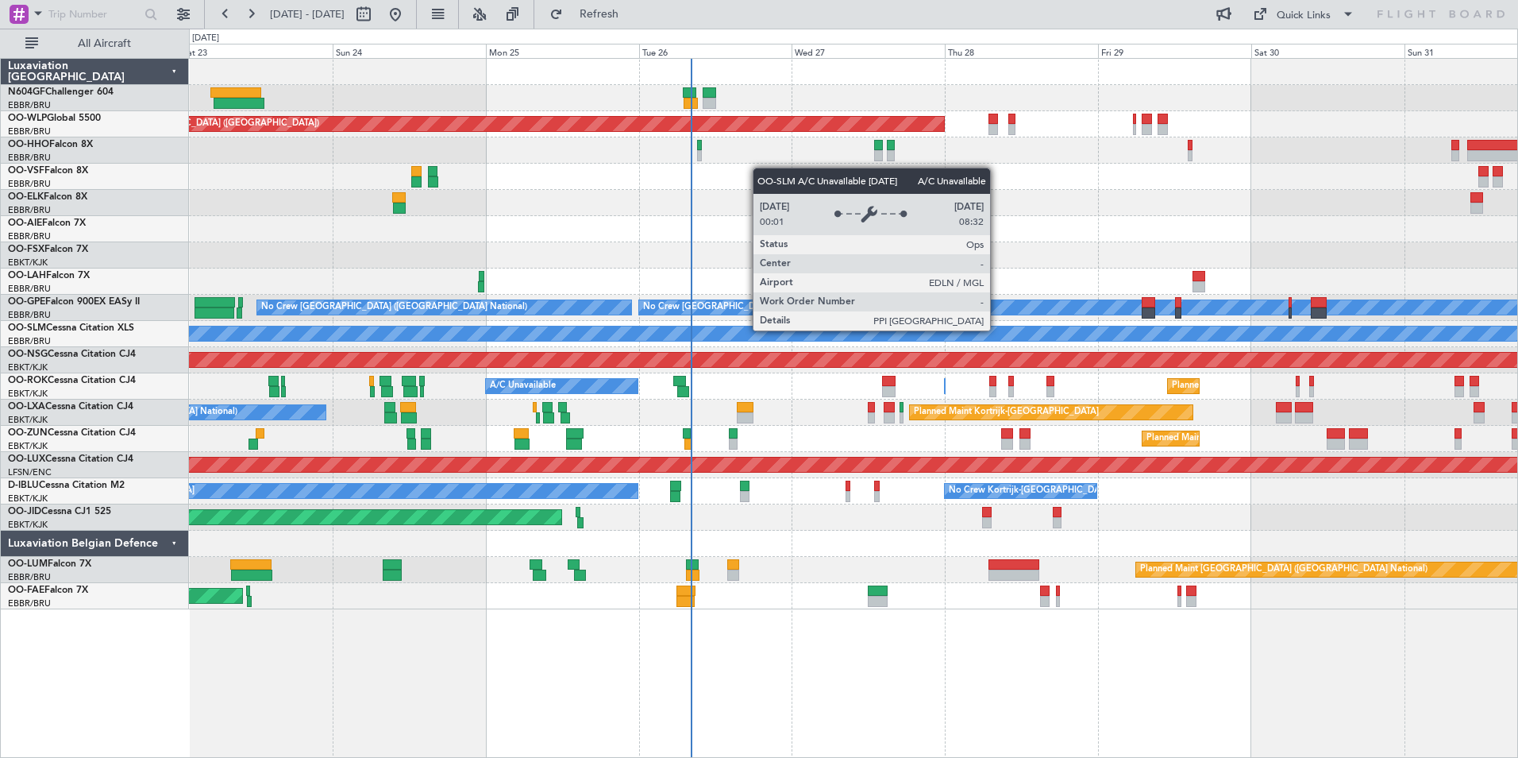
click at [581, 285] on div "Planned Maint [GEOGRAPHIC_DATA] ([GEOGRAPHIC_DATA]) Planned Maint [GEOGRAPHIC_D…" at bounding box center [853, 334] width 1329 height 550
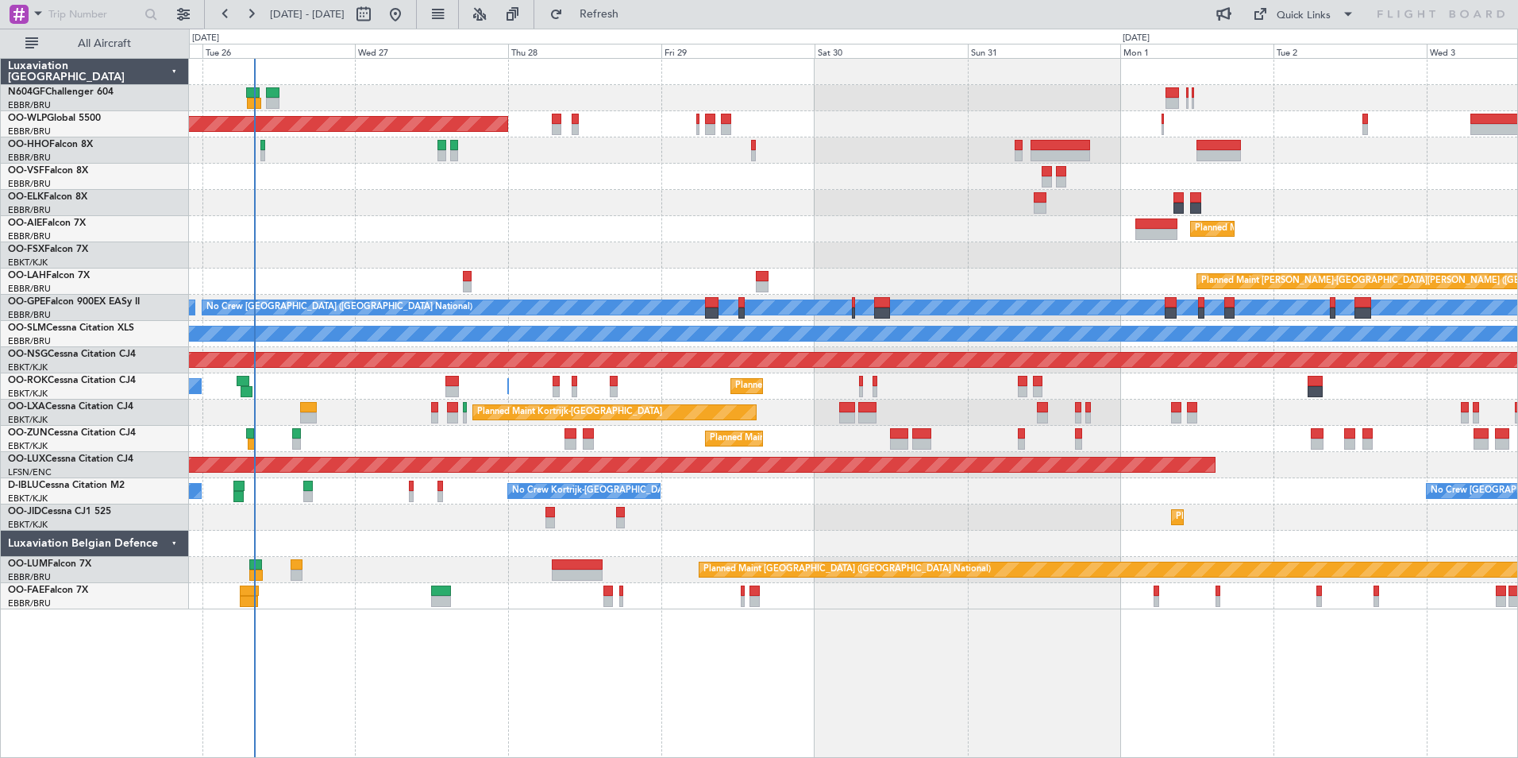
click at [594, 218] on div "Planned Maint [GEOGRAPHIC_DATA] ([GEOGRAPHIC_DATA]) Planned Maint [GEOGRAPHIC_D…" at bounding box center [853, 334] width 1329 height 550
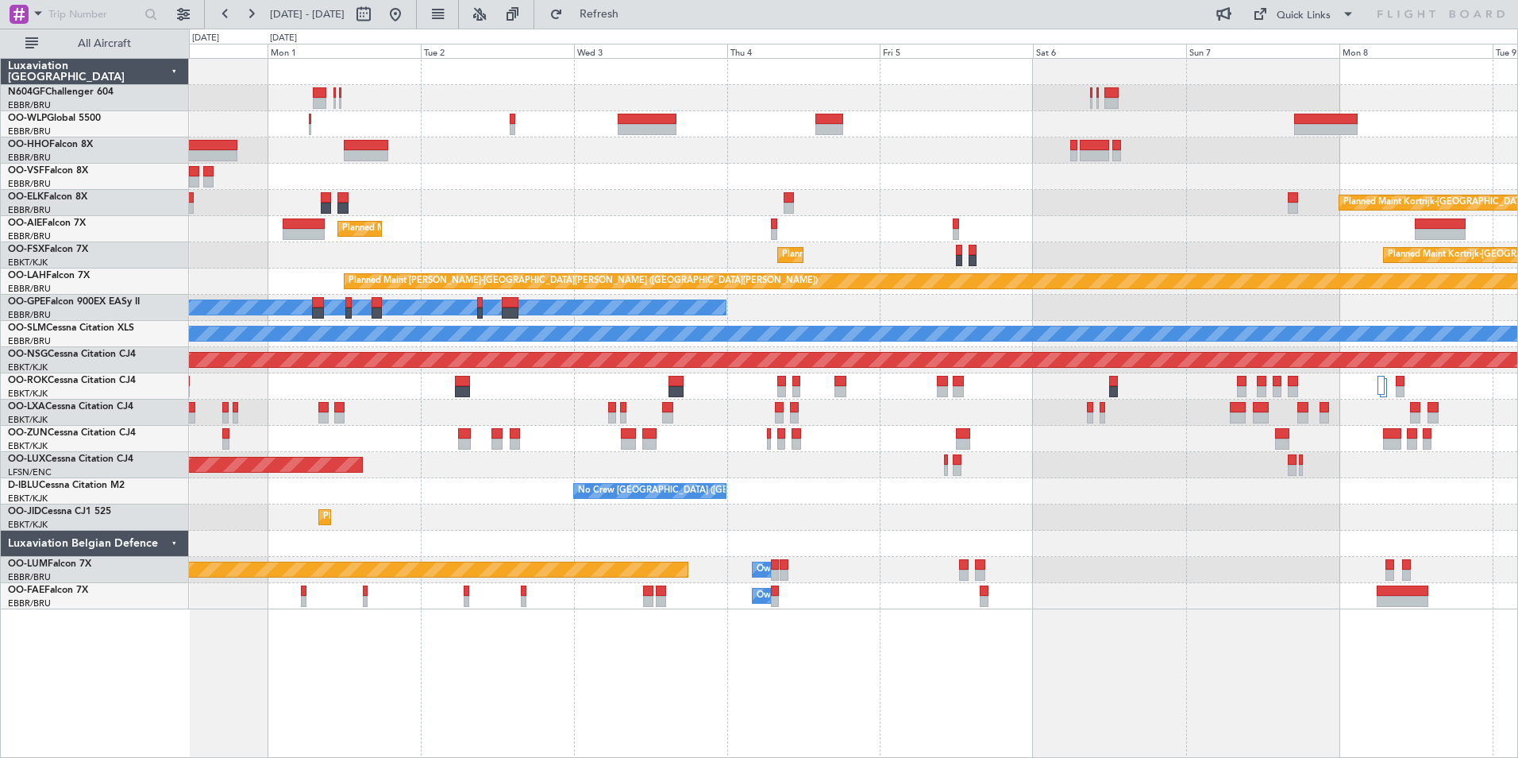
click at [612, 186] on div "Planned Maint Kortrijk-[GEOGRAPHIC_DATA] Planned Maint [GEOGRAPHIC_DATA] ([GEOG…" at bounding box center [853, 334] width 1329 height 550
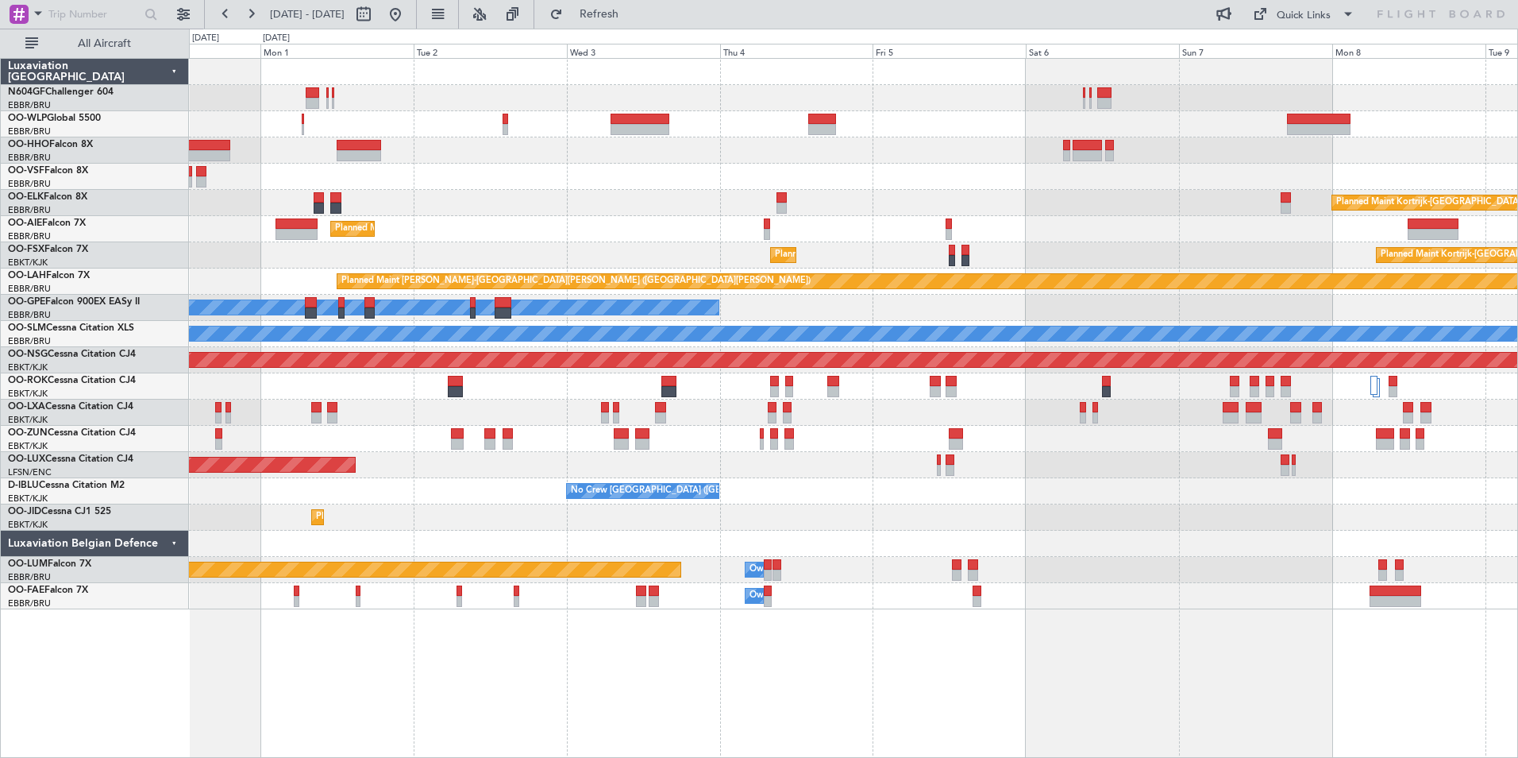
click at [579, 145] on div "Planned Maint Kortrijk-[GEOGRAPHIC_DATA] Planned Maint [GEOGRAPHIC_DATA] ([GEOG…" at bounding box center [853, 334] width 1329 height 550
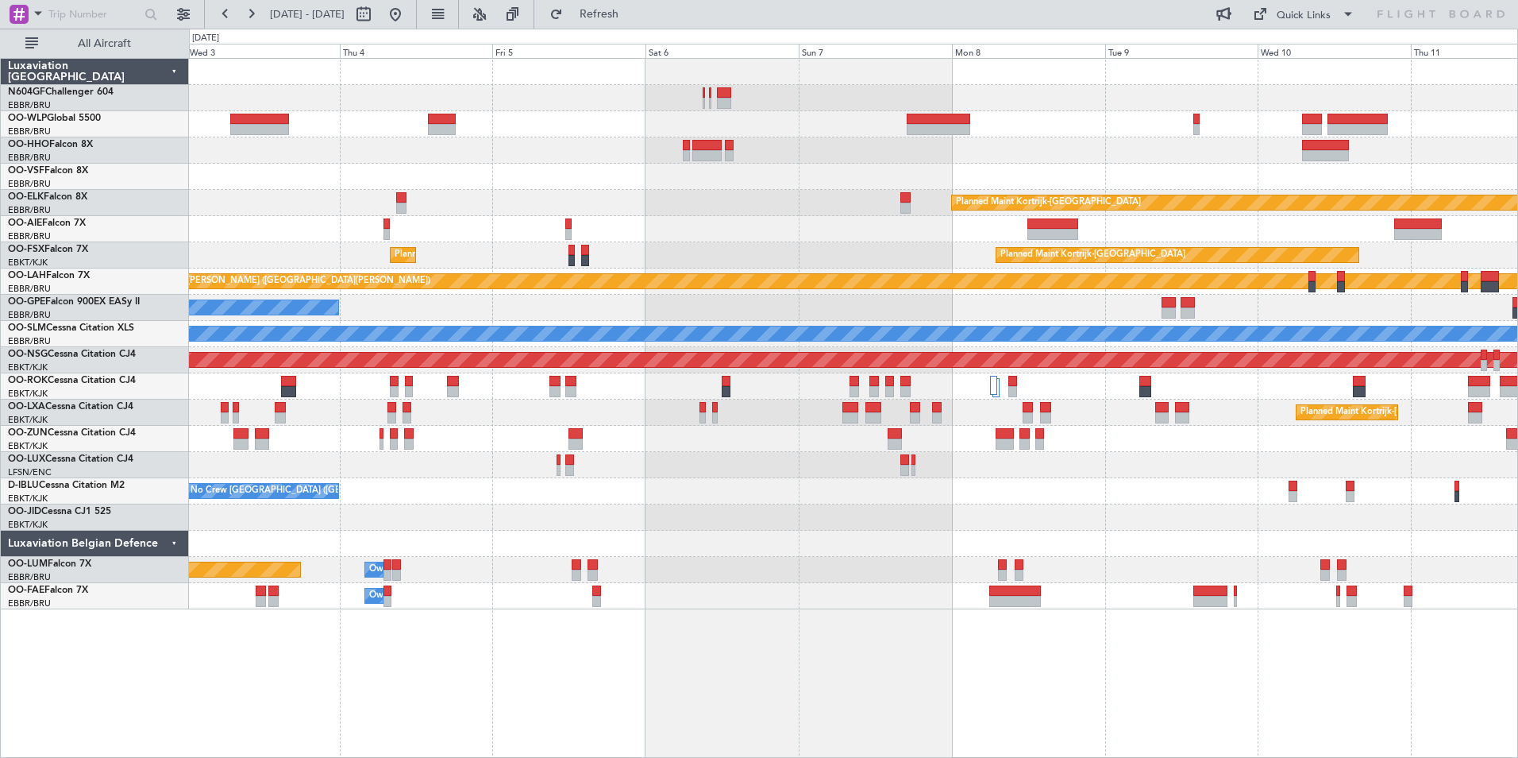
click at [603, 185] on div at bounding box center [853, 177] width 1329 height 26
click at [530, 439] on div "Planned Maint Kortrijk-[GEOGRAPHIC_DATA] Planned Maint [GEOGRAPHIC_DATA] ([GEOG…" at bounding box center [853, 334] width 1329 height 550
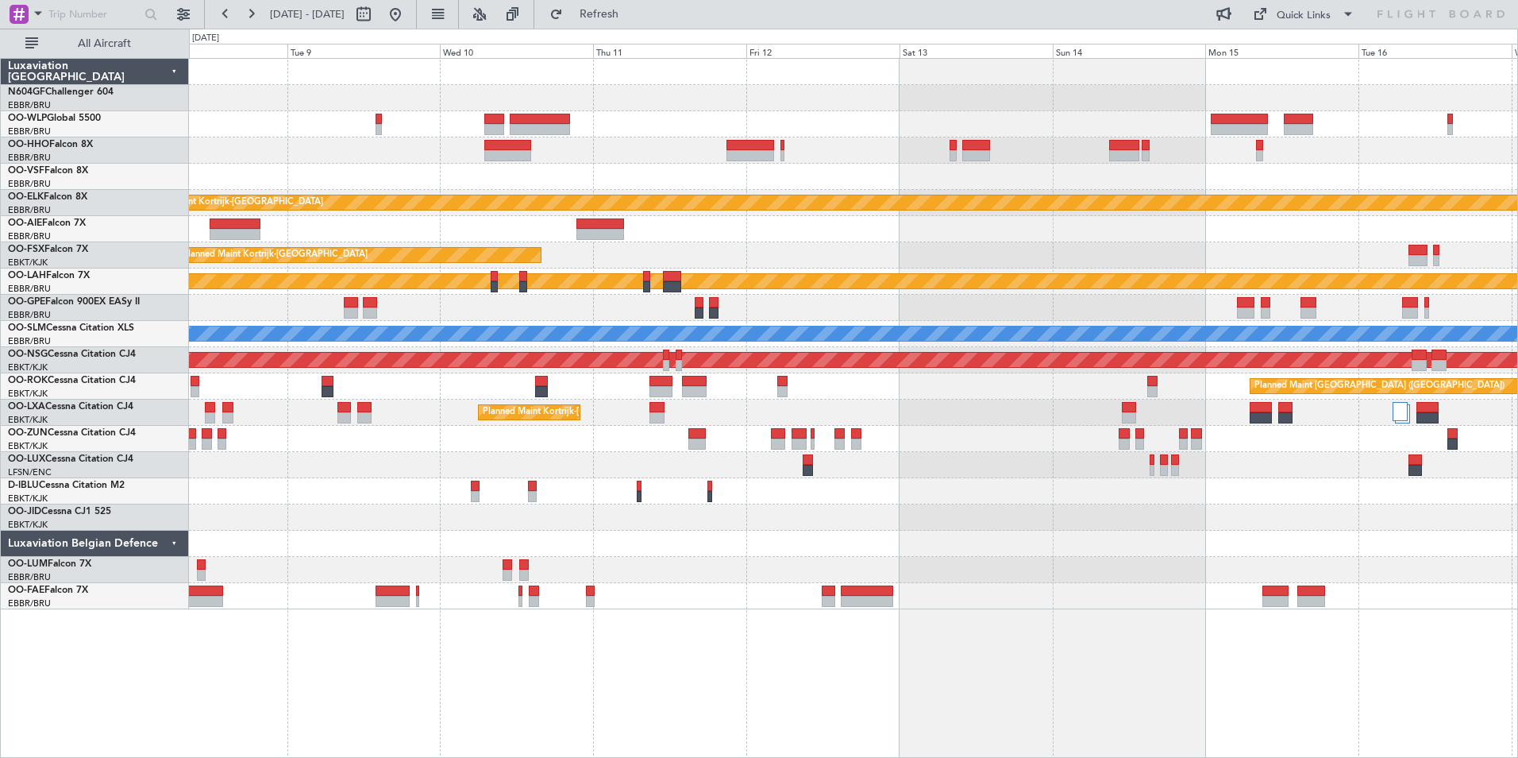
click at [646, 465] on div "Planned Maint Kortrijk-[GEOGRAPHIC_DATA] Planned Maint [GEOGRAPHIC_DATA]-[GEOGR…" at bounding box center [853, 334] width 1329 height 550
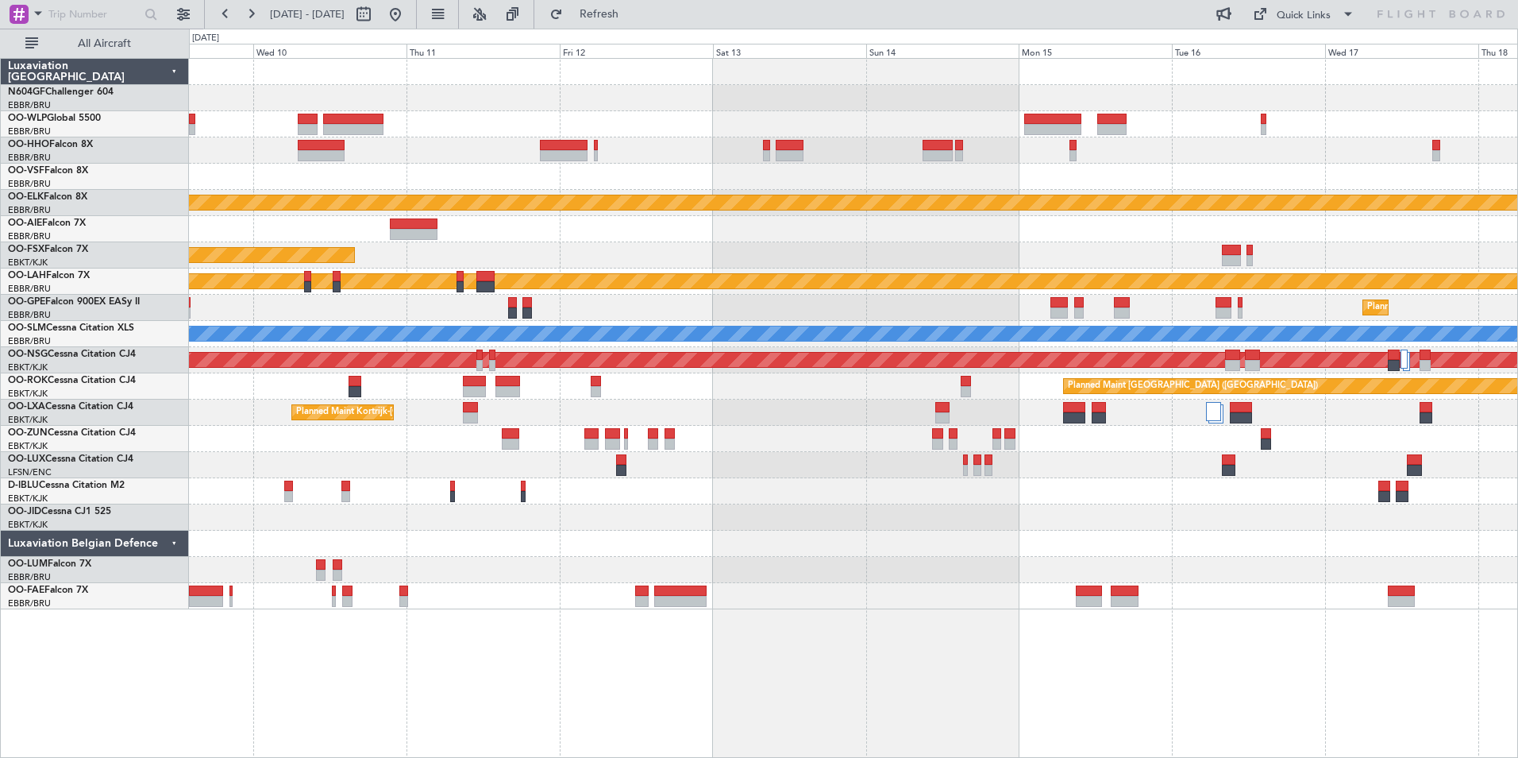
click at [716, 443] on div "Planned Maint Kortrijk-[GEOGRAPHIC_DATA] Planned Maint [GEOGRAPHIC_DATA]-[GEOGR…" at bounding box center [853, 334] width 1329 height 550
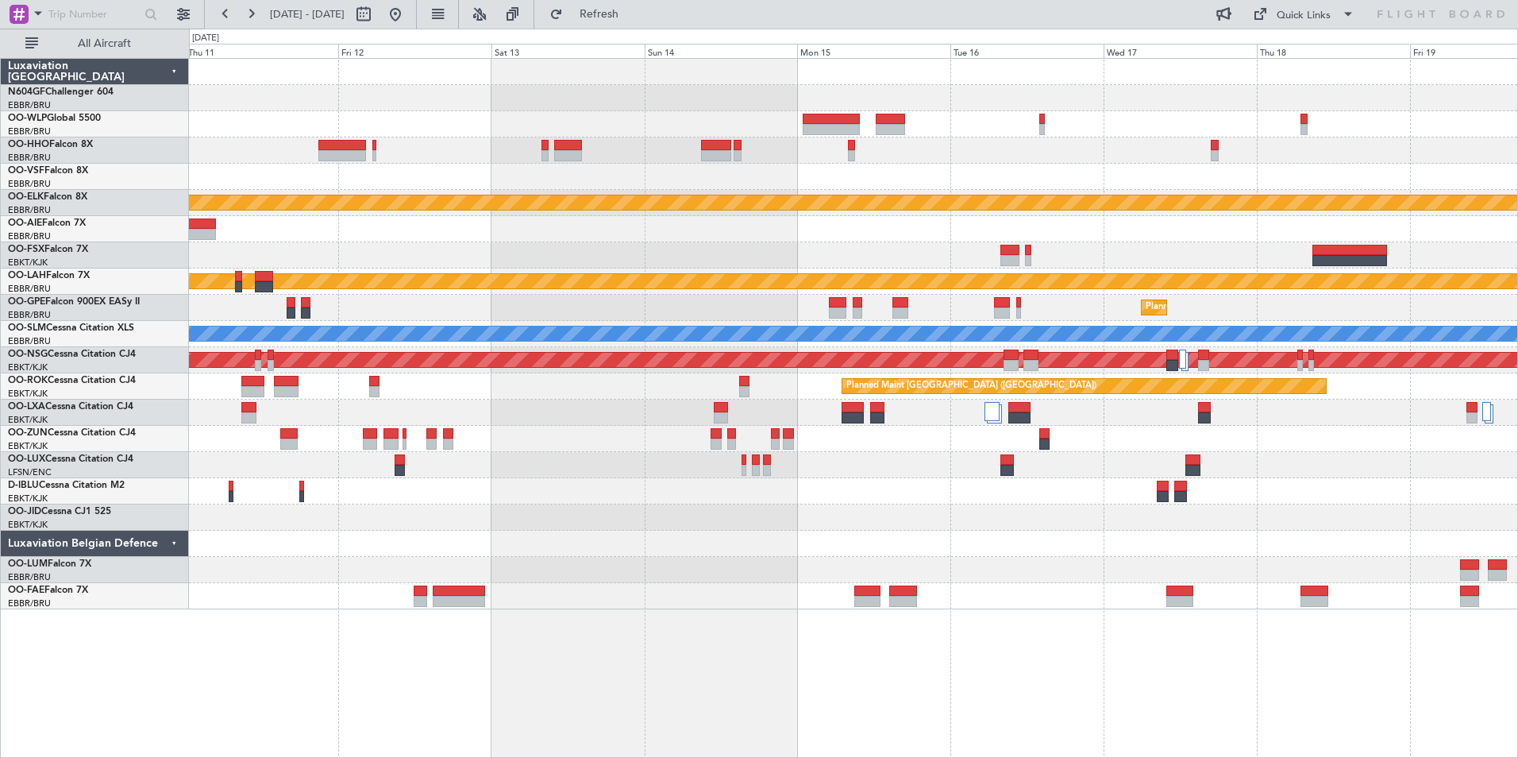
click at [802, 525] on div "Planned Maint Kortrijk-[GEOGRAPHIC_DATA] Planned Maint [GEOGRAPHIC_DATA]-[GEOGR…" at bounding box center [853, 334] width 1329 height 550
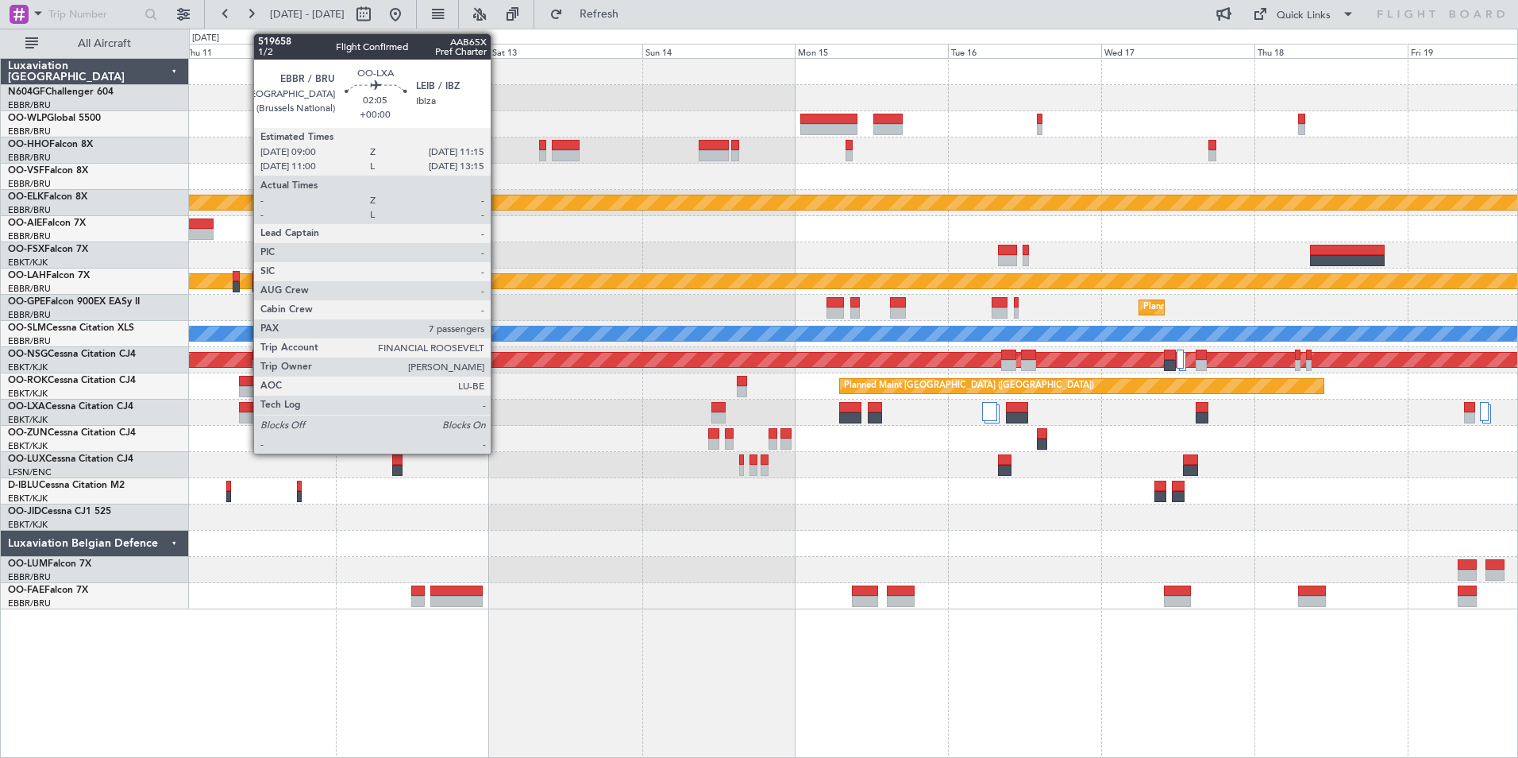
click at [245, 417] on div at bounding box center [246, 417] width 15 height 11
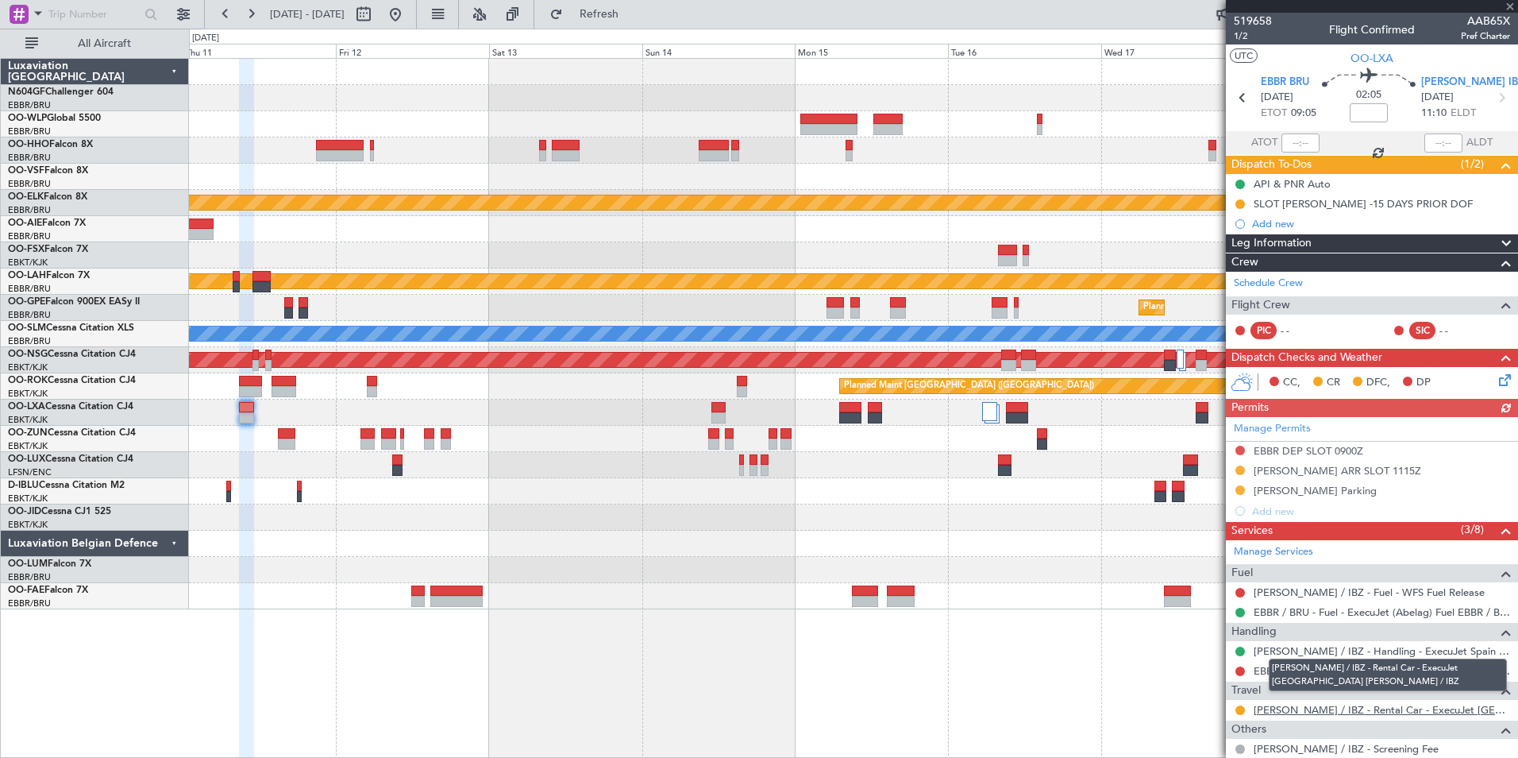
click at [1325, 704] on link "[PERSON_NAME] / IBZ - Rental Car - ExecuJet [GEOGRAPHIC_DATA] [PERSON_NAME] / I…" at bounding box center [1382, 710] width 257 height 14
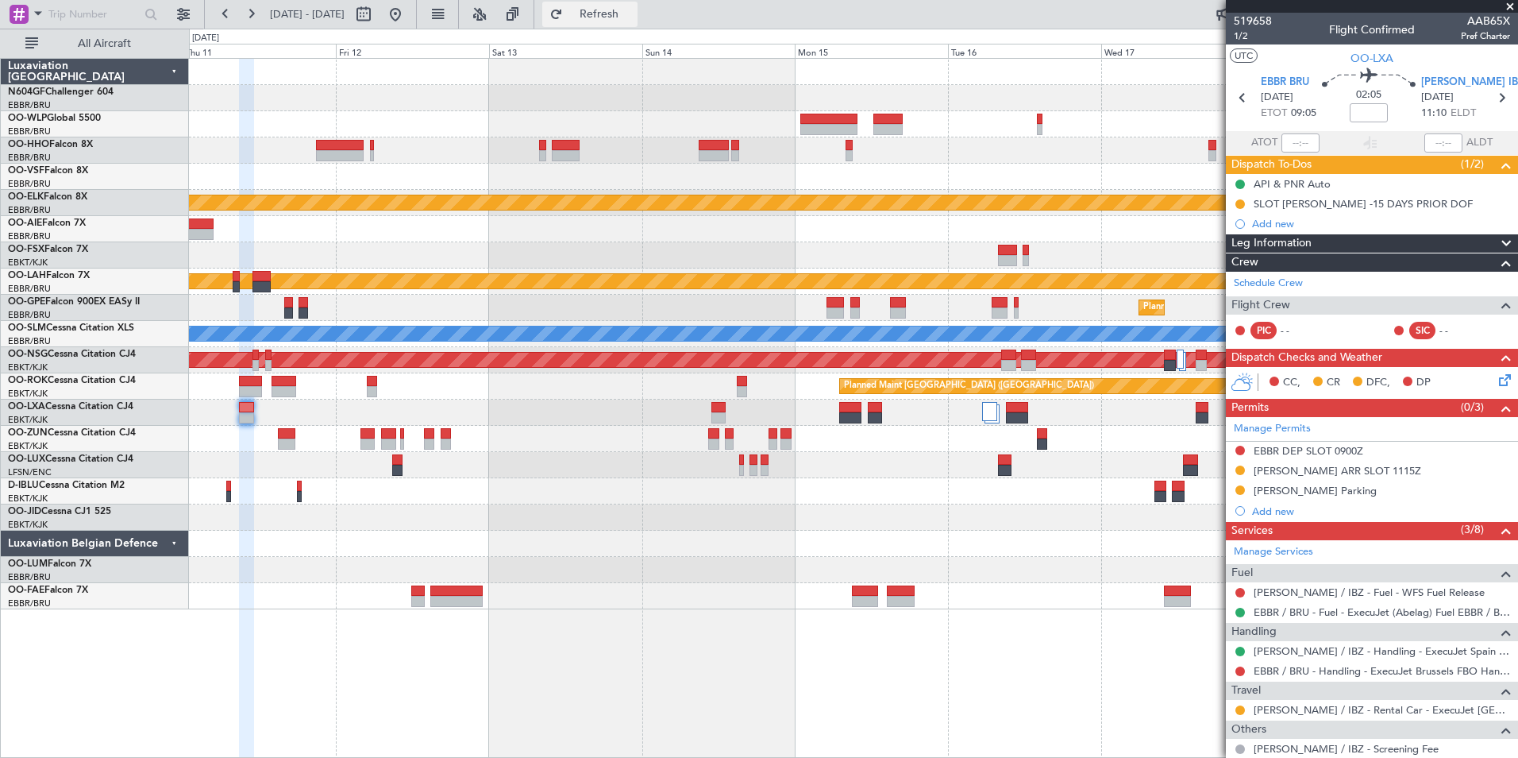
click at [638, 25] on button "Refresh" at bounding box center [589, 14] width 95 height 25
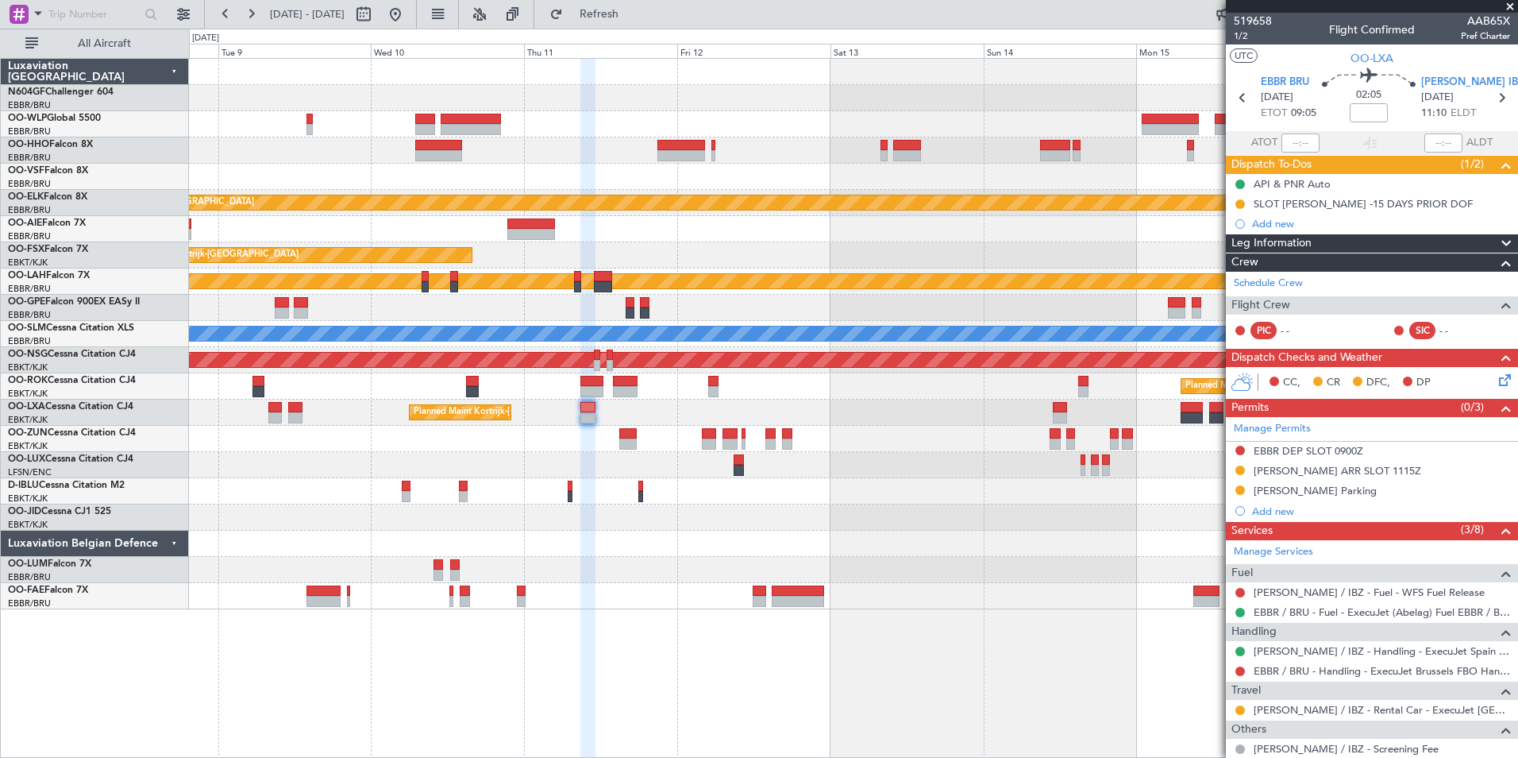
click at [803, 383] on div "Planned Maint Kortrijk-[GEOGRAPHIC_DATA] Planned Maint [GEOGRAPHIC_DATA]-[GEOGR…" at bounding box center [853, 334] width 1329 height 550
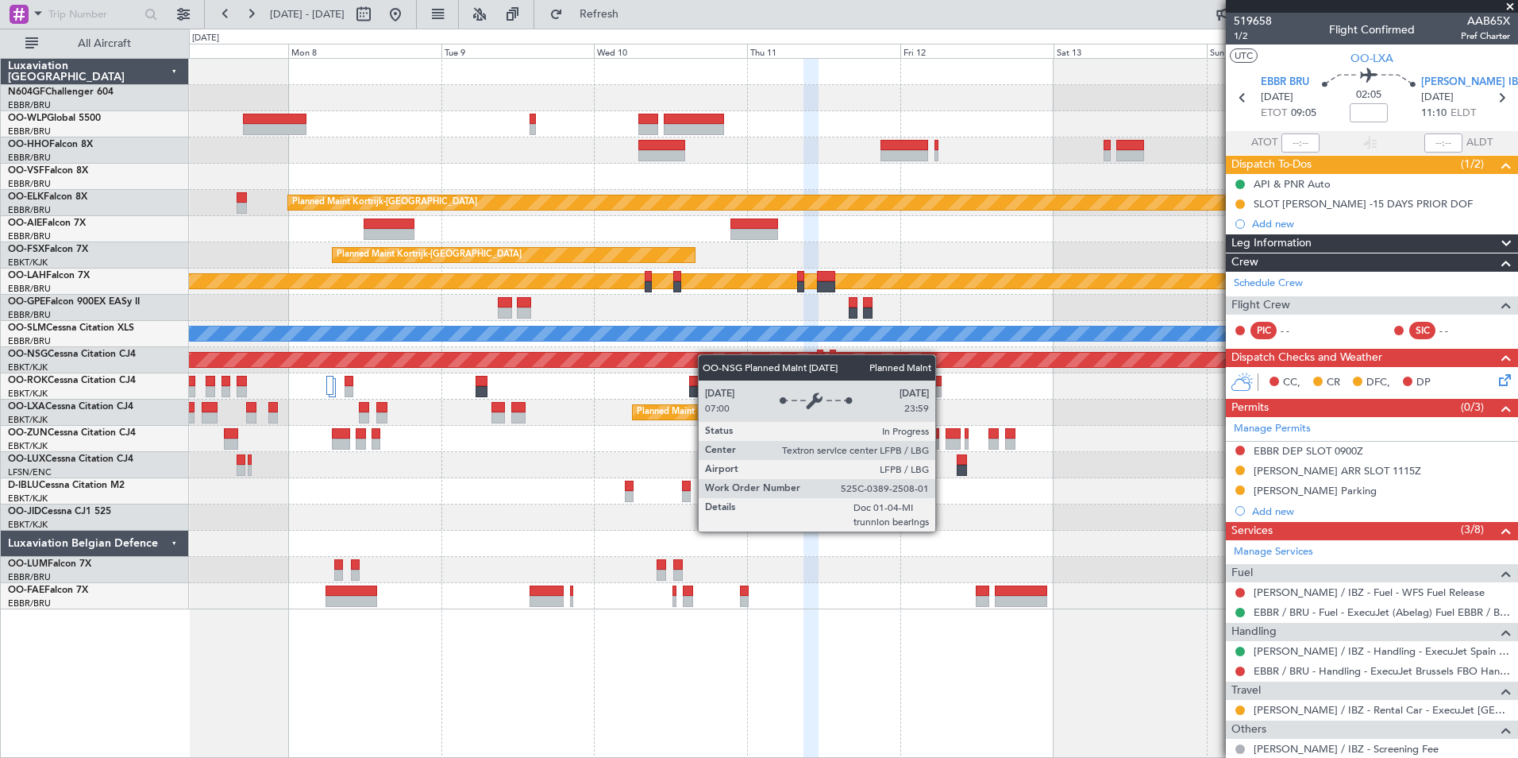
click at [710, 354] on div "Planned Maint Kortrijk-[GEOGRAPHIC_DATA] Planned Maint [GEOGRAPHIC_DATA]-[GEOGR…" at bounding box center [853, 334] width 1329 height 550
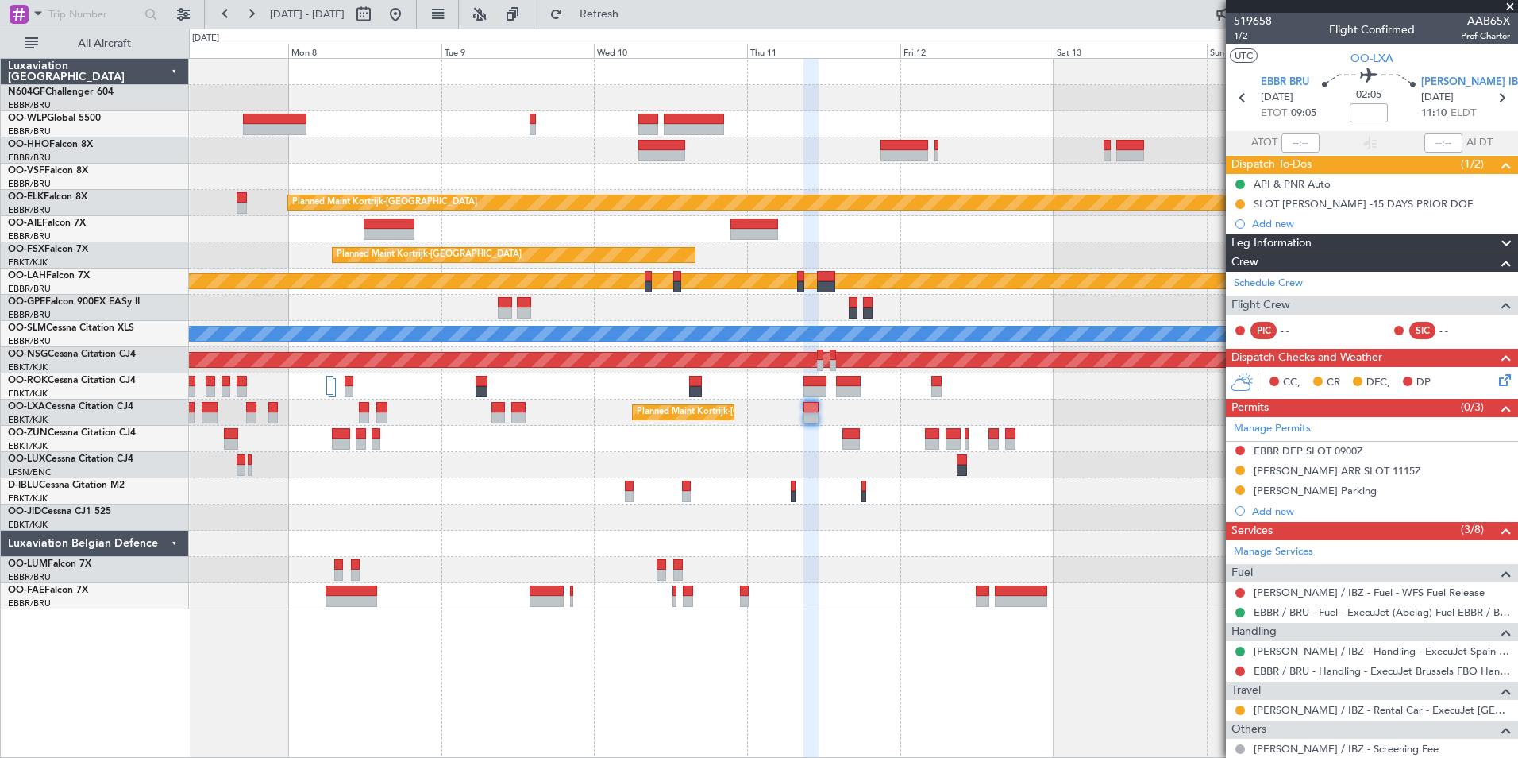
click at [631, 1] on fb-refresh-button "Refresh" at bounding box center [589, 14] width 111 height 29
click at [633, 13] on span "Refresh" at bounding box center [599, 14] width 67 height 11
click at [408, 6] on button at bounding box center [395, 14] width 25 height 25
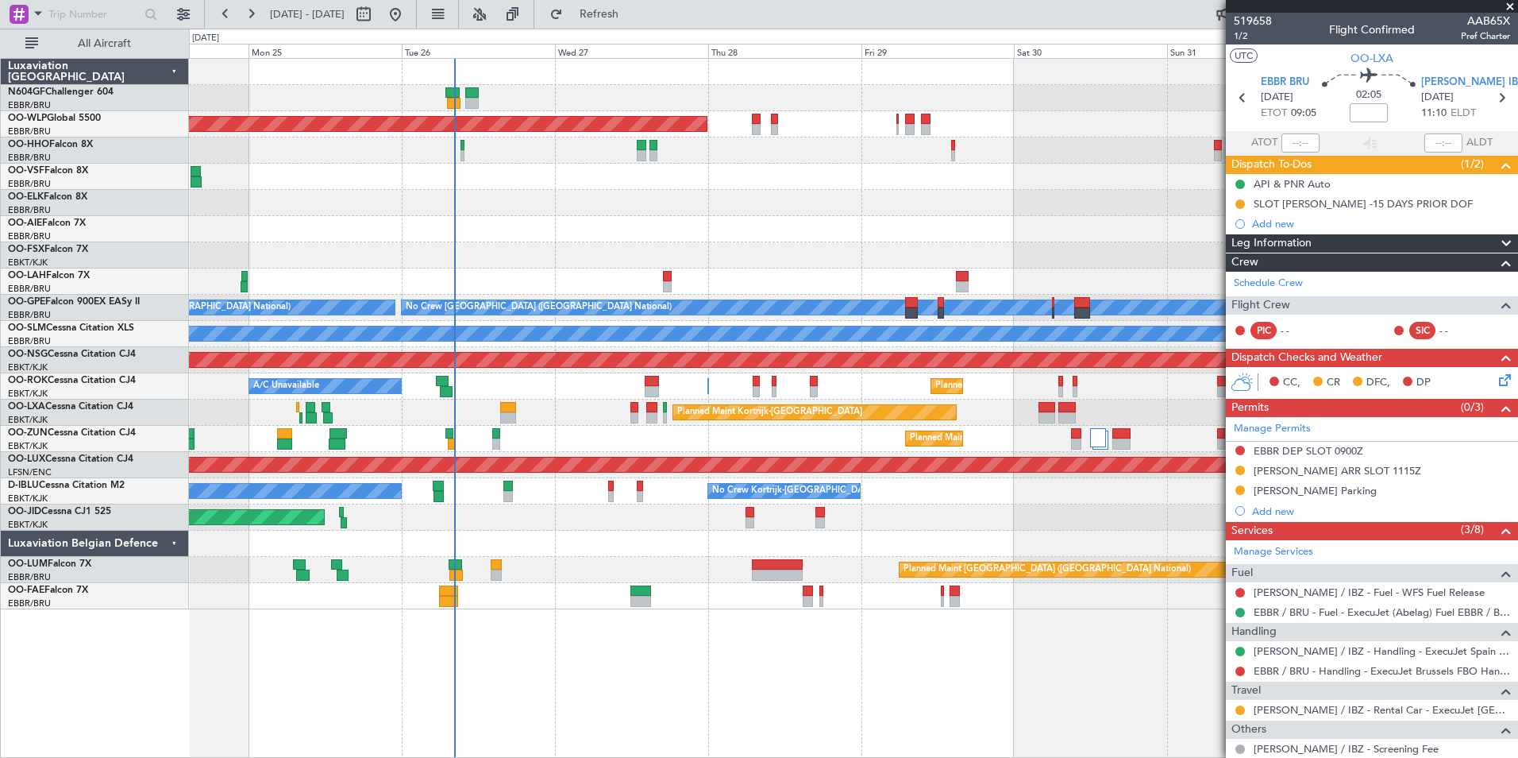
click at [476, 494] on div "Planned Maint [GEOGRAPHIC_DATA] ([GEOGRAPHIC_DATA]) Planned Maint [GEOGRAPHIC_D…" at bounding box center [853, 334] width 1329 height 550
click at [647, 472] on div "Planned Maint [GEOGRAPHIC_DATA] ([GEOGRAPHIC_DATA]) Planned Maint [GEOGRAPHIC_D…" at bounding box center [853, 334] width 1329 height 550
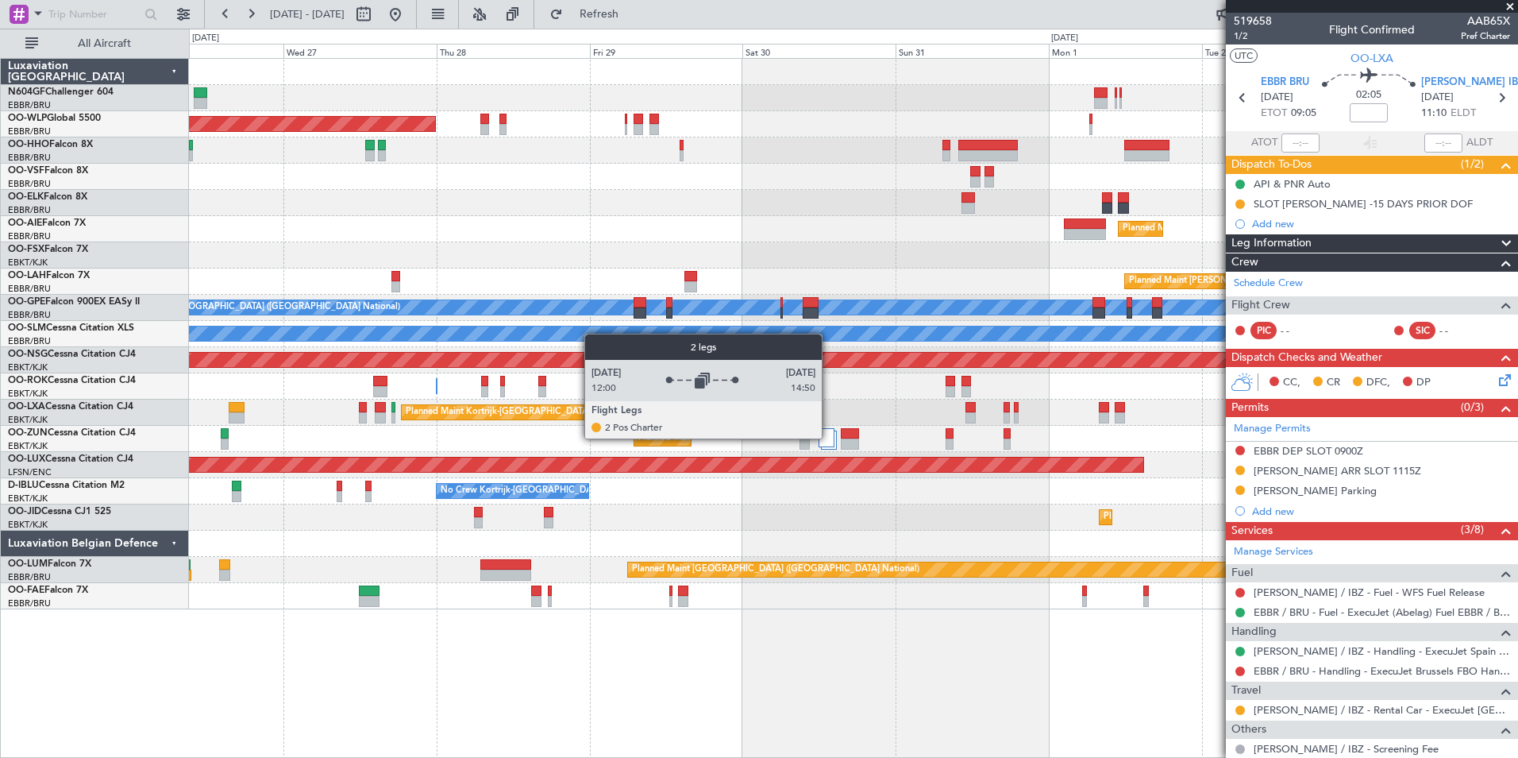
click at [829, 438] on div at bounding box center [827, 437] width 16 height 19
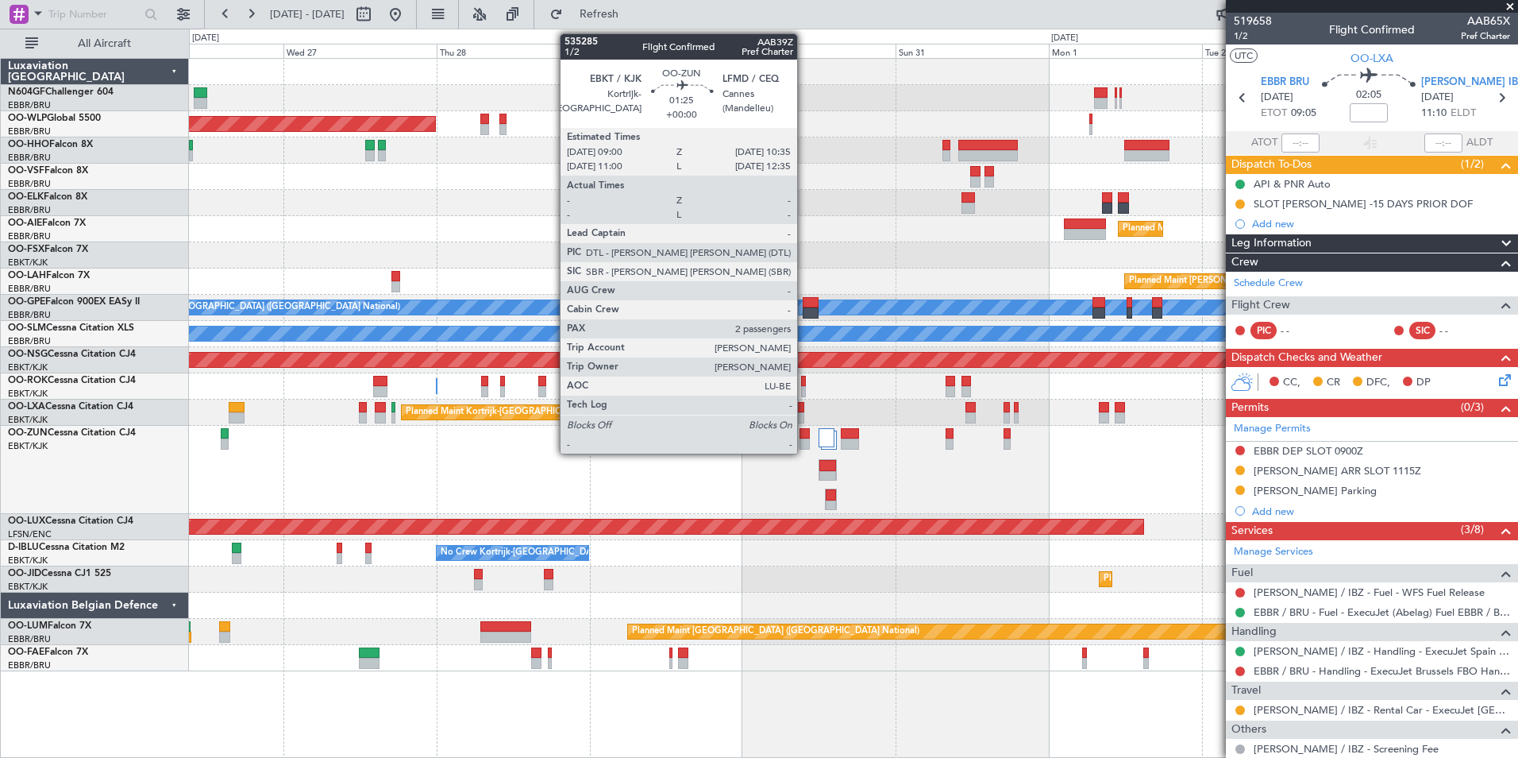
click at [804, 434] on div at bounding box center [805, 433] width 10 height 11
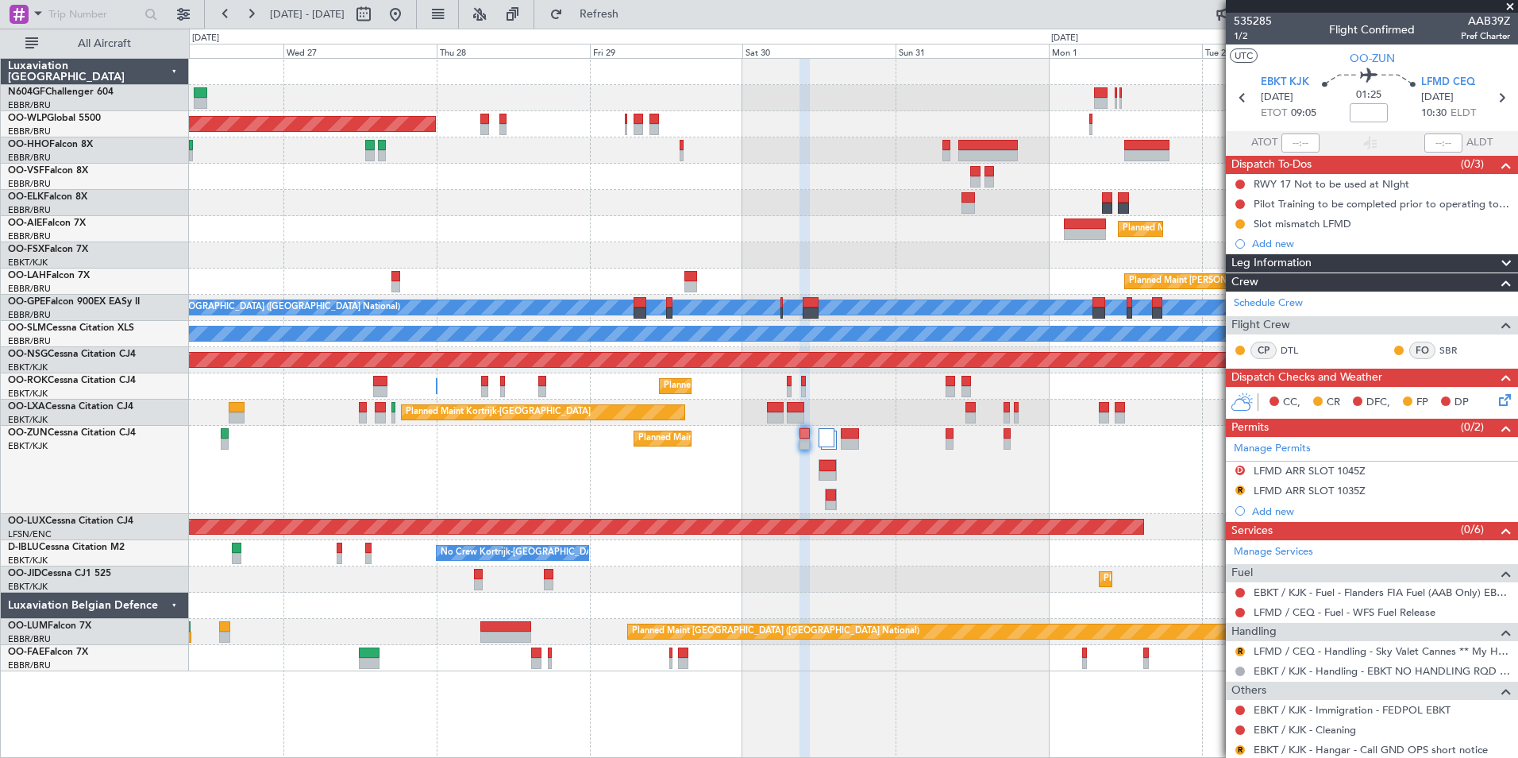
click at [500, 447] on div "Planned Maint Kortrijk-[GEOGRAPHIC_DATA]" at bounding box center [853, 470] width 1329 height 88
click at [1480, 91] on div "LFMD CEQ [DATE] 10:30 ELDT" at bounding box center [1457, 98] width 70 height 47
click at [1491, 98] on icon at bounding box center [1501, 97] width 21 height 21
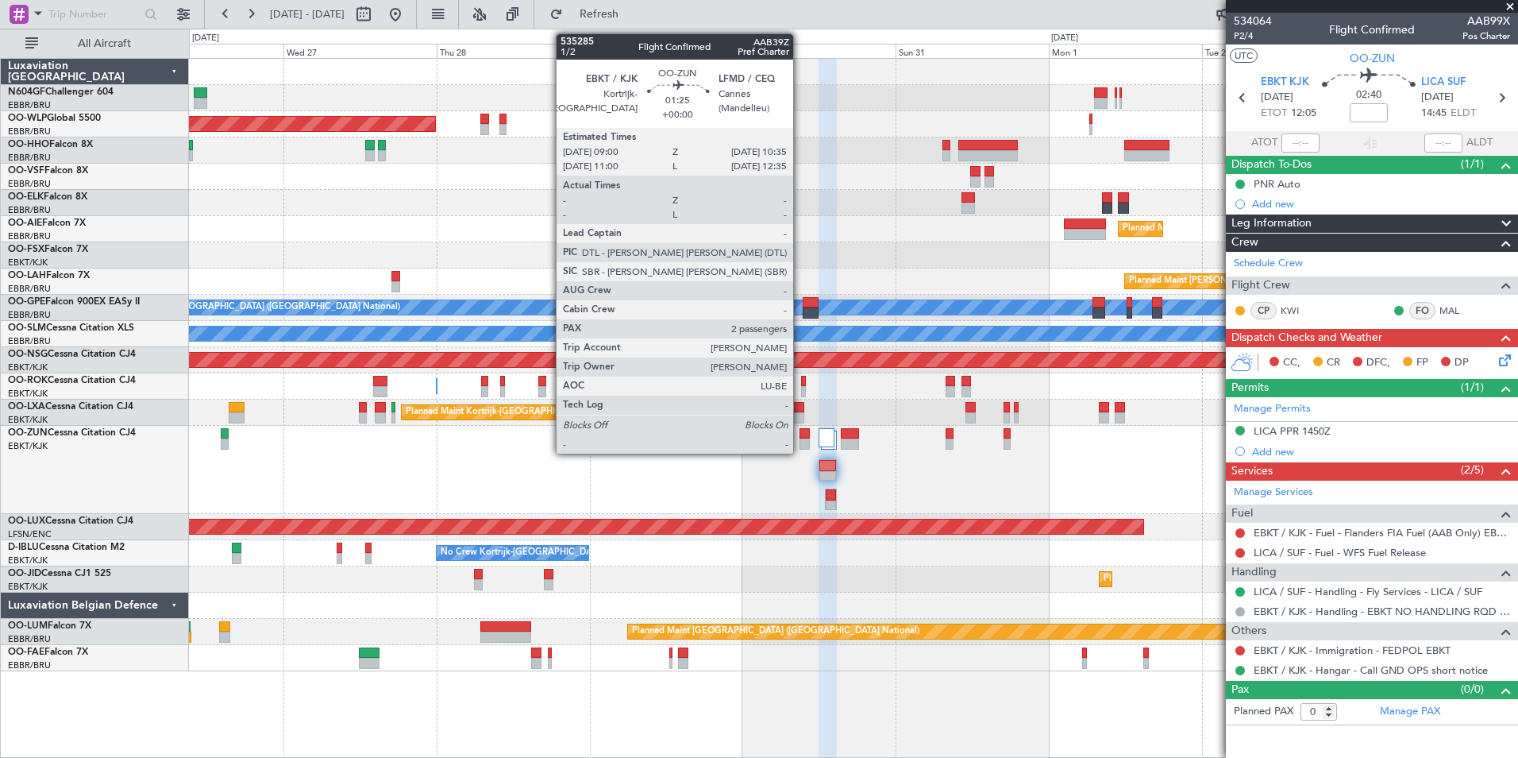
click at [801, 438] on div at bounding box center [805, 443] width 10 height 11
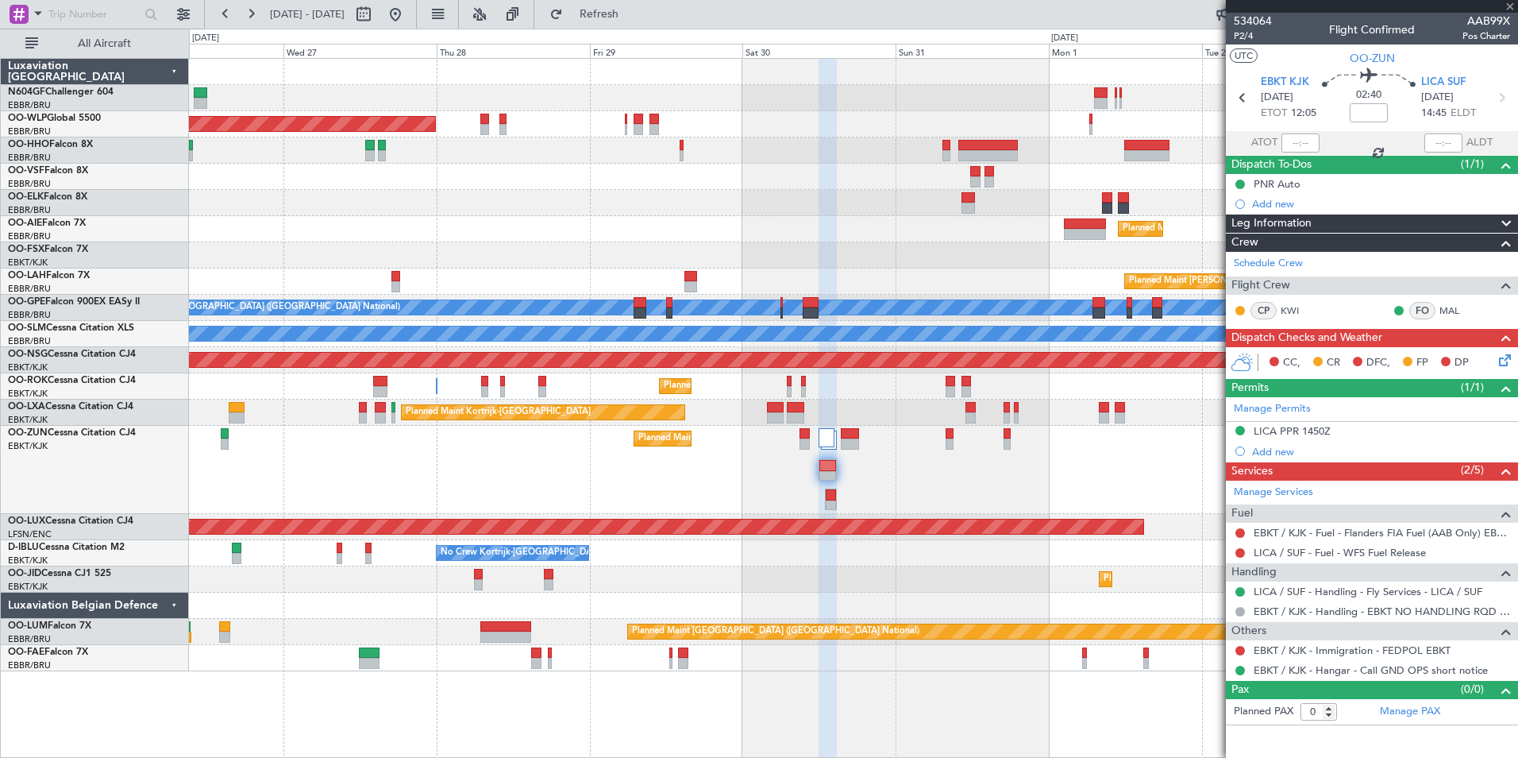
type input "2"
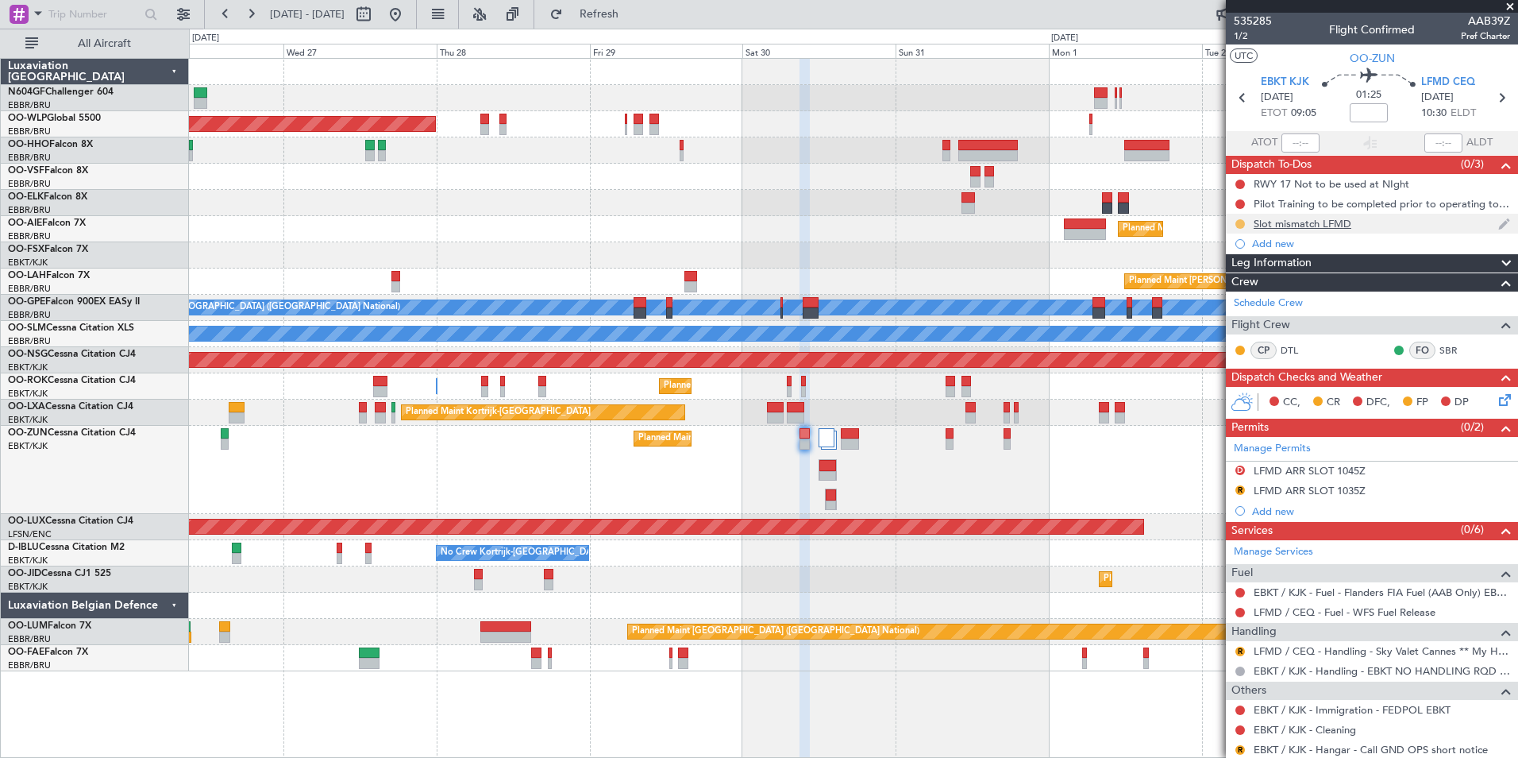
click at [1241, 224] on button at bounding box center [1241, 224] width 10 height 10
click at [1240, 315] on span "Cancelled" at bounding box center [1243, 318] width 45 height 16
click at [1278, 490] on div "LFMD ARR SLOT 1035Z" at bounding box center [1310, 491] width 112 height 14
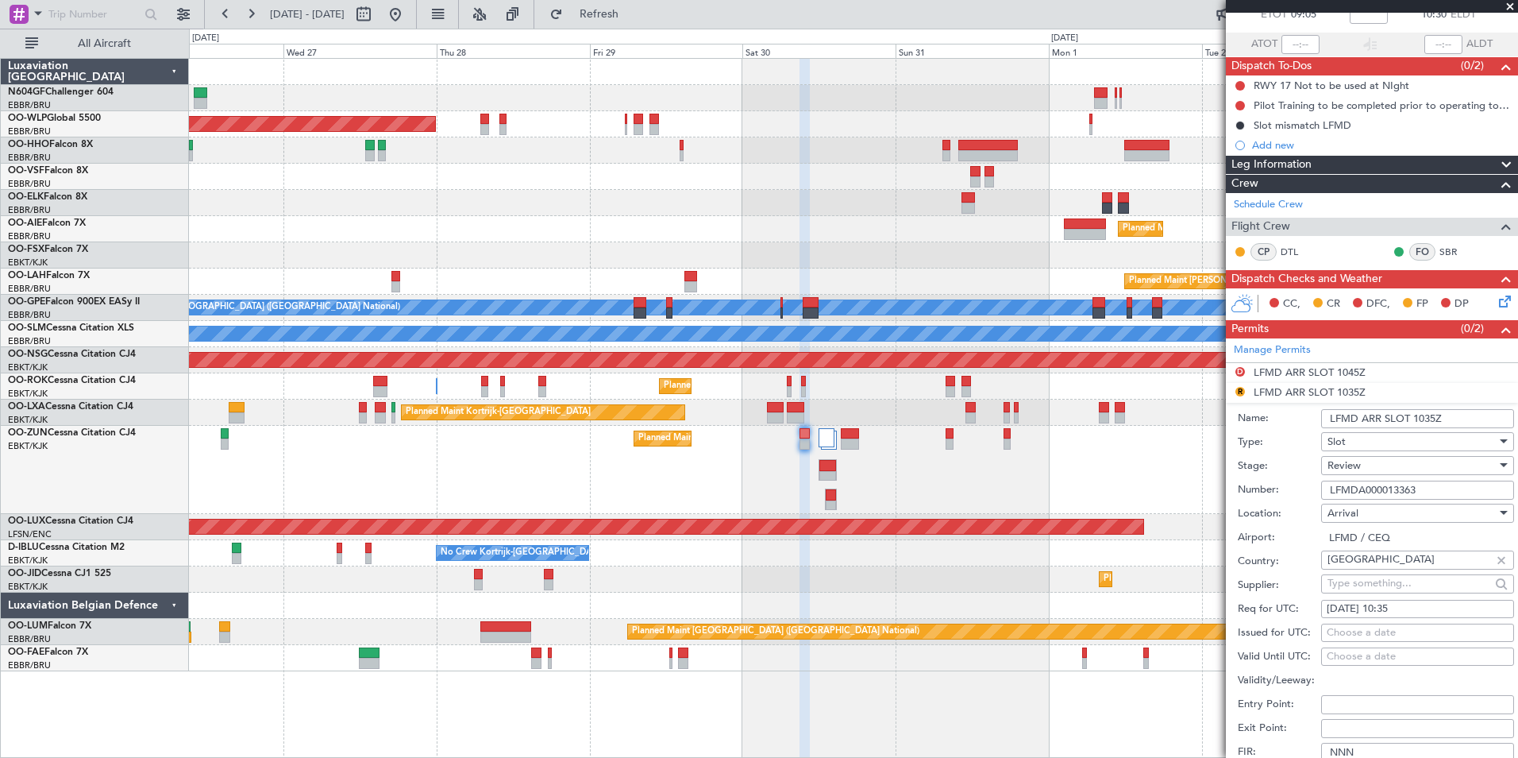
scroll to position [125, 0]
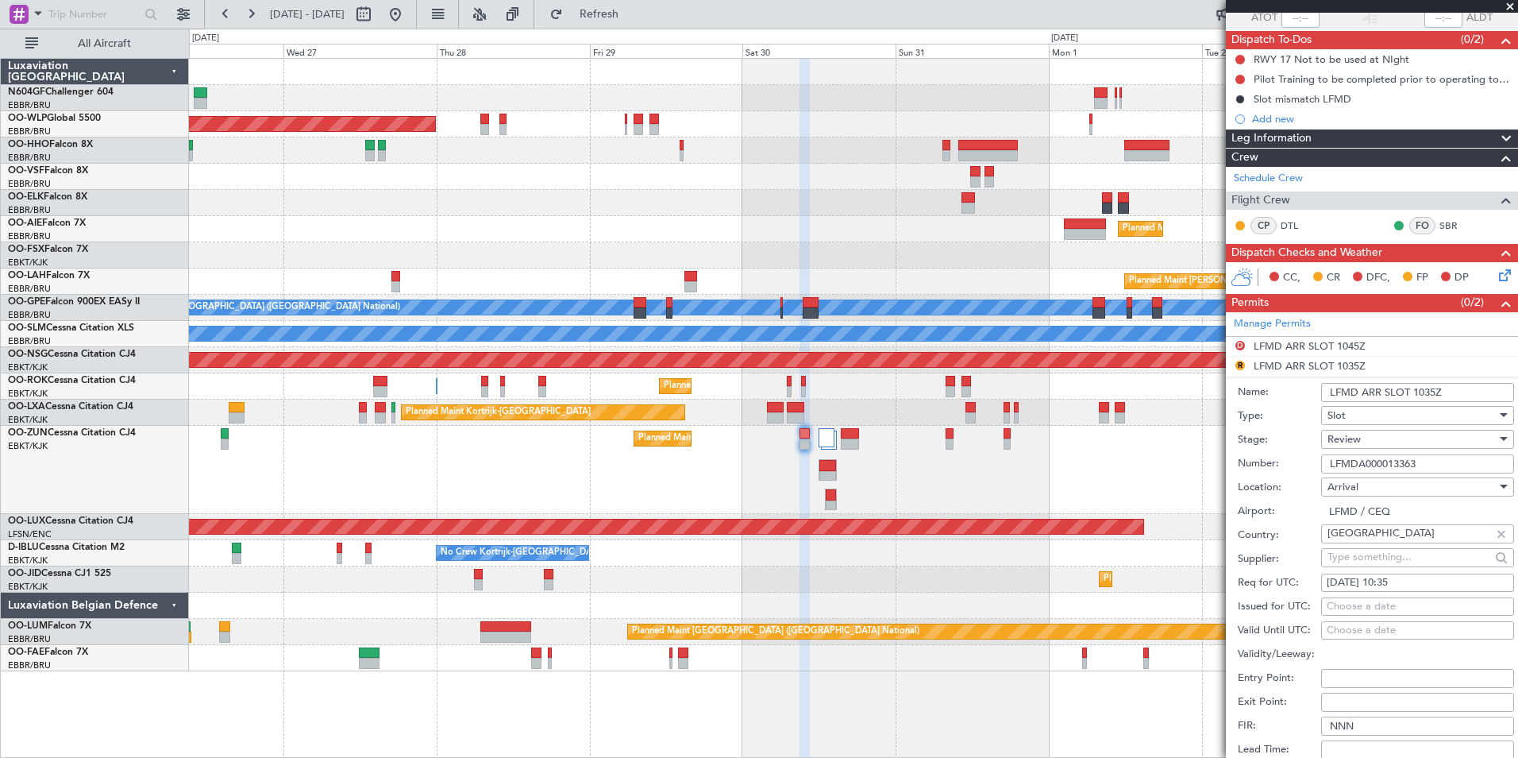
click at [1413, 588] on div "[DATE] 10:35" at bounding box center [1418, 583] width 182 height 16
select select "8"
select select "2025"
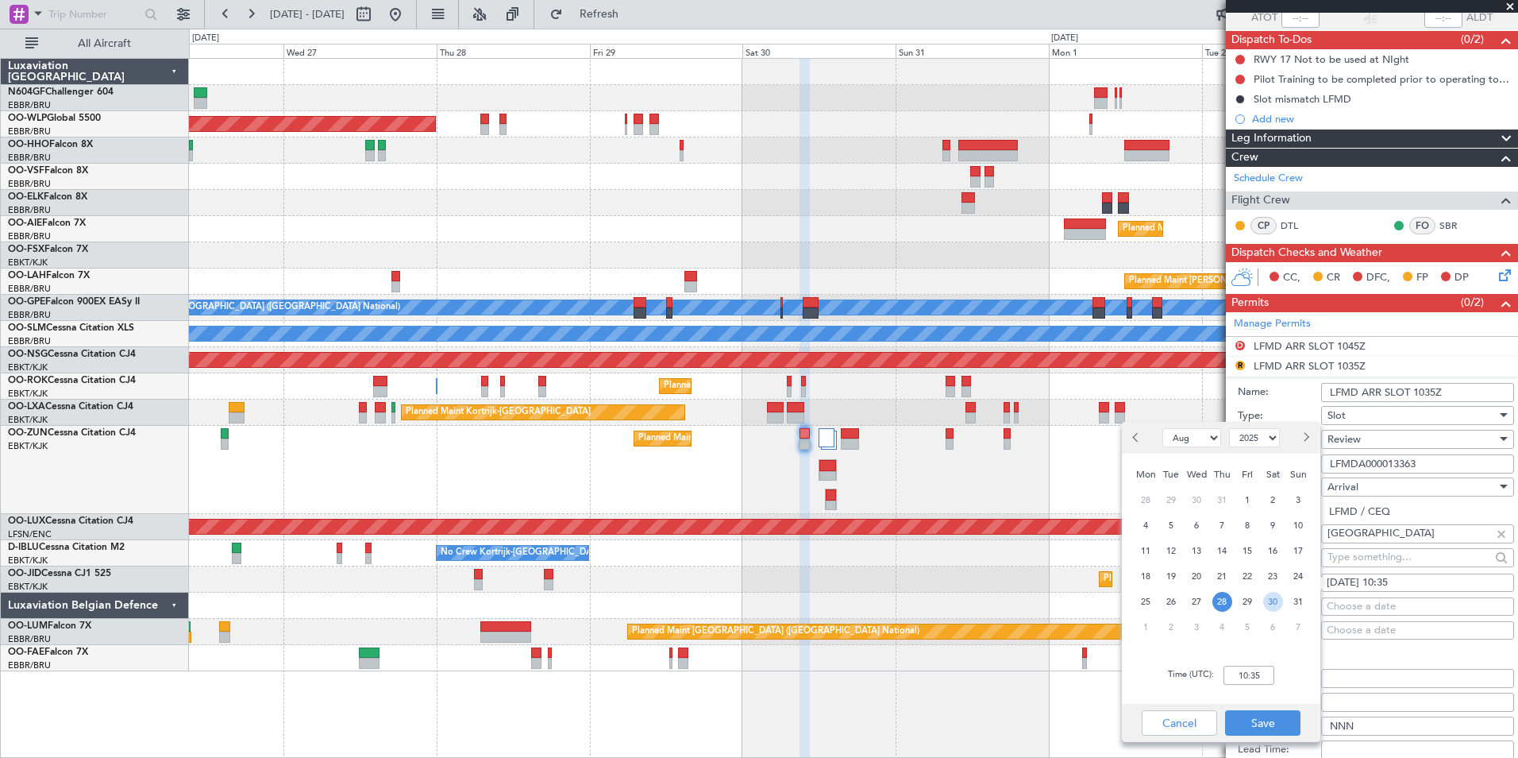
click at [1266, 603] on span "30" at bounding box center [1273, 602] width 20 height 20
click at [1256, 673] on input "00:00" at bounding box center [1249, 674] width 51 height 19
type input "10:35"
click at [1294, 728] on button "Save" at bounding box center [1262, 722] width 75 height 25
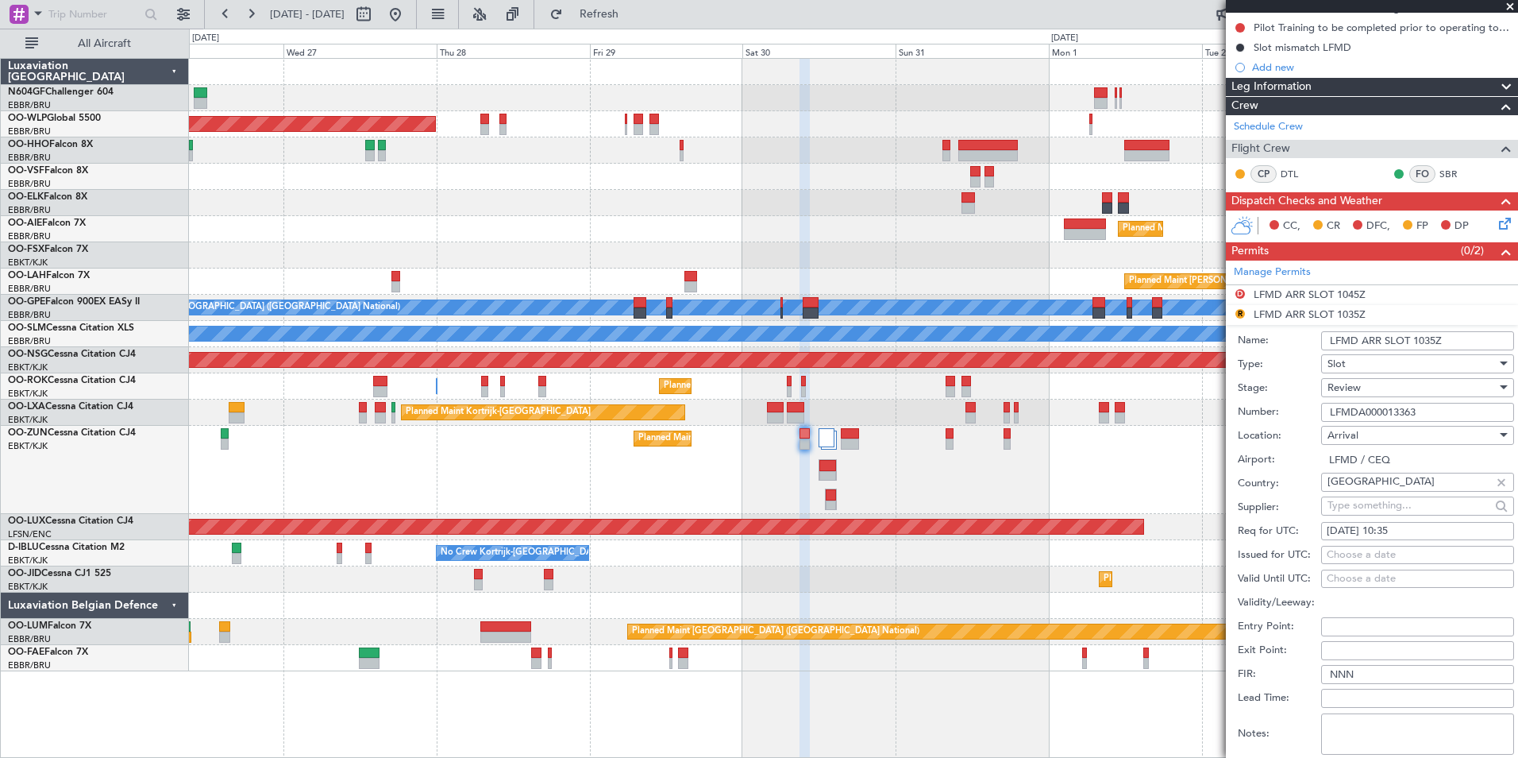
scroll to position [179, 0]
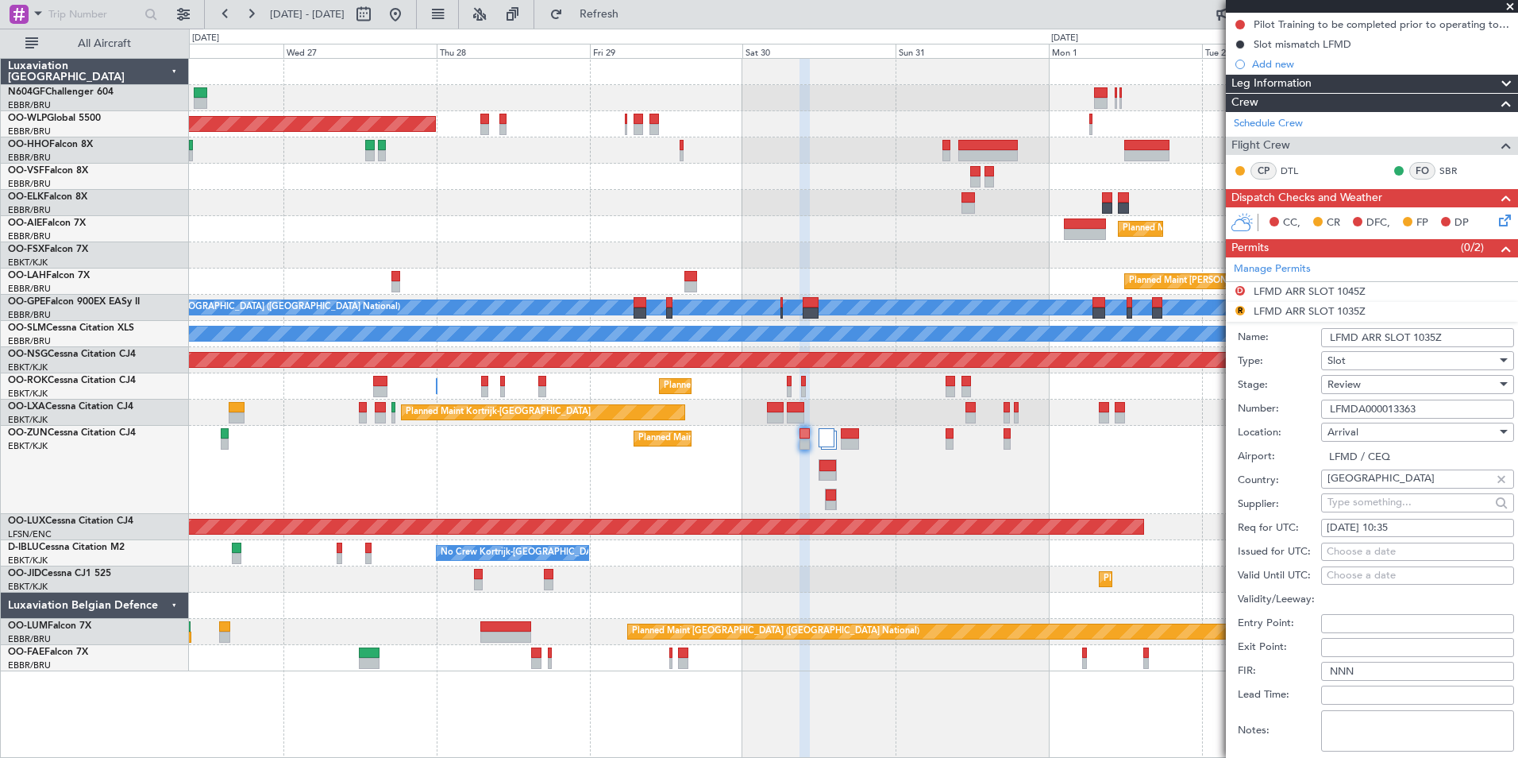
click at [1410, 391] on div "Review" at bounding box center [1412, 384] width 169 height 24
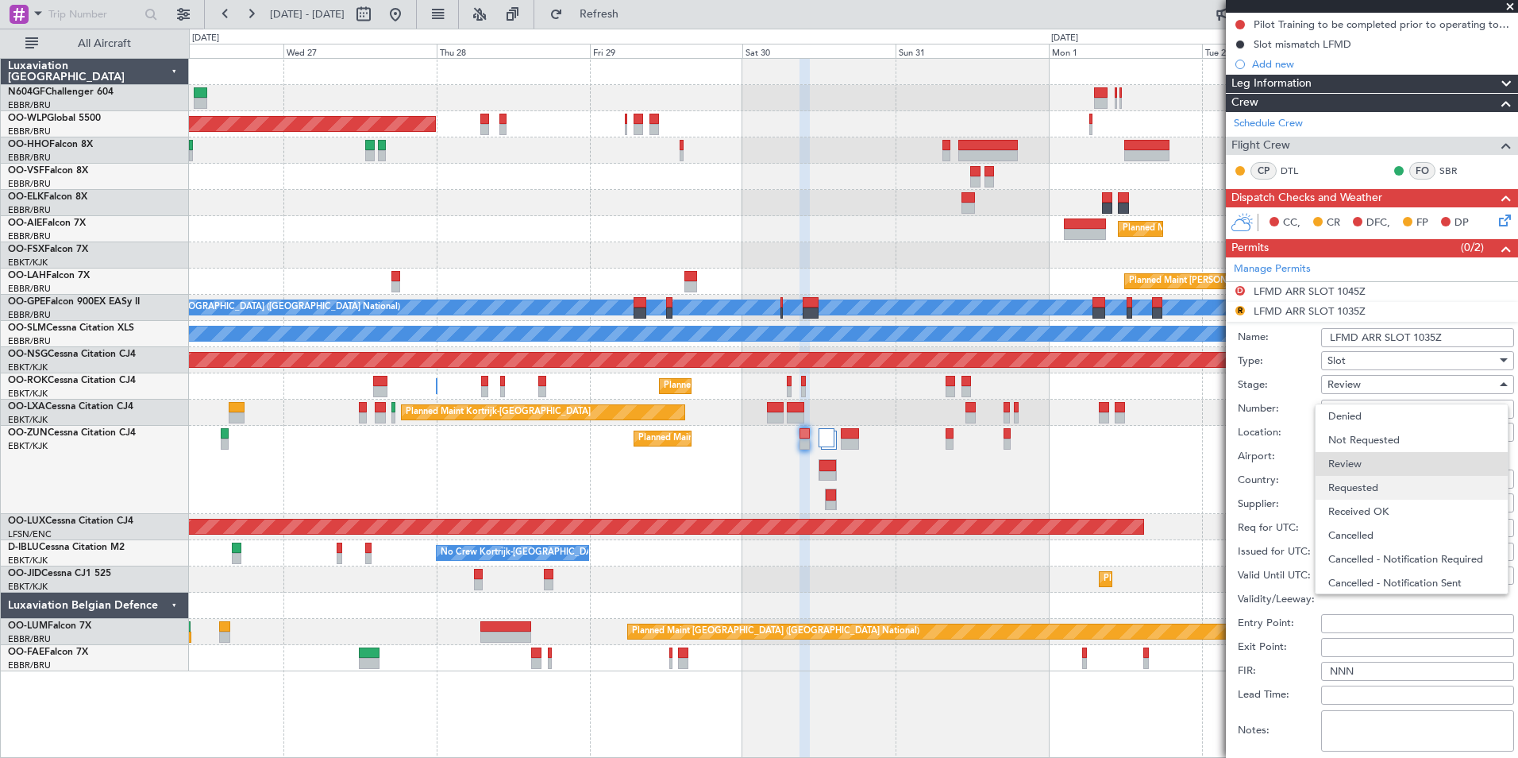
click at [1383, 487] on span "Requested" at bounding box center [1412, 488] width 167 height 24
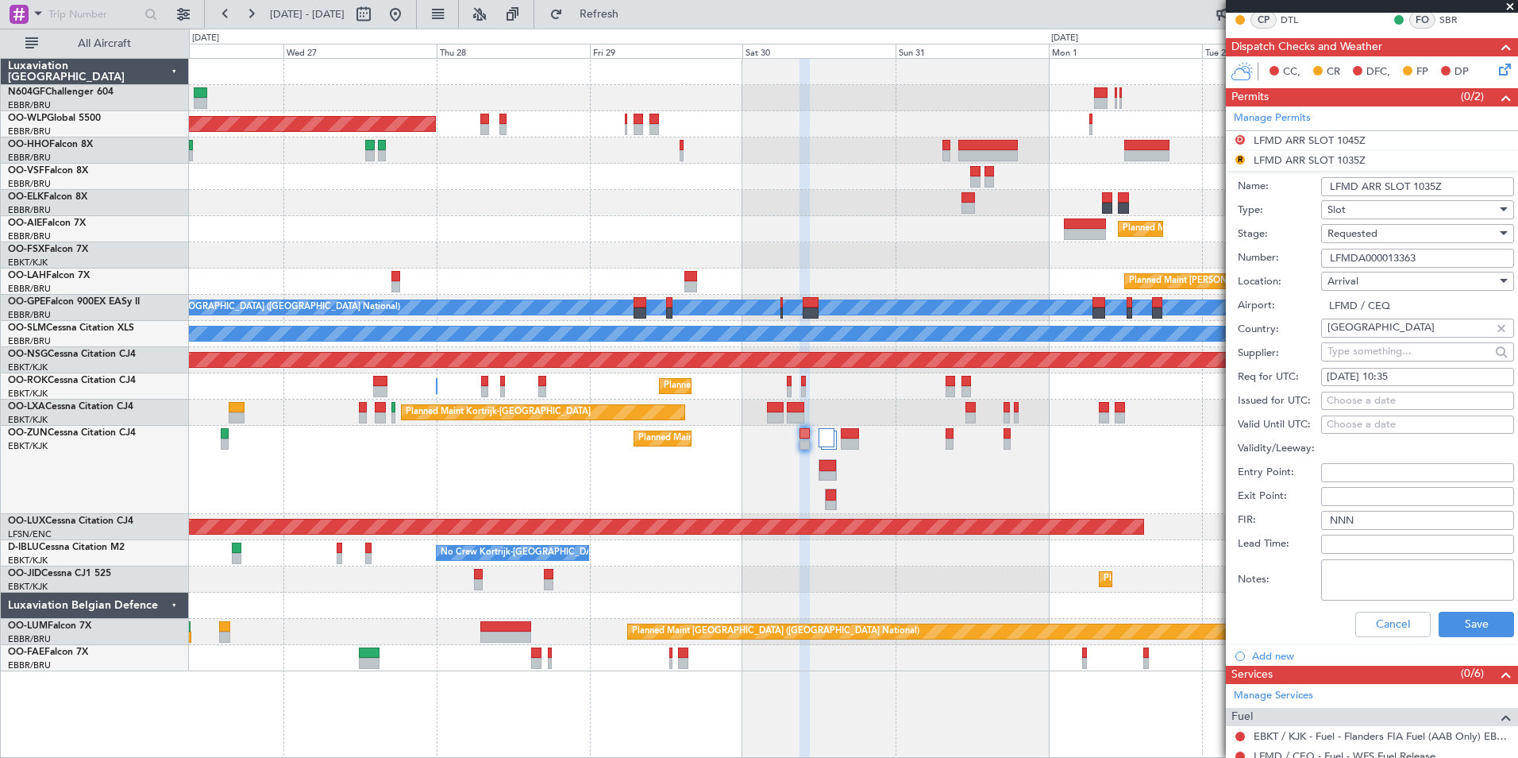
scroll to position [334, 0]
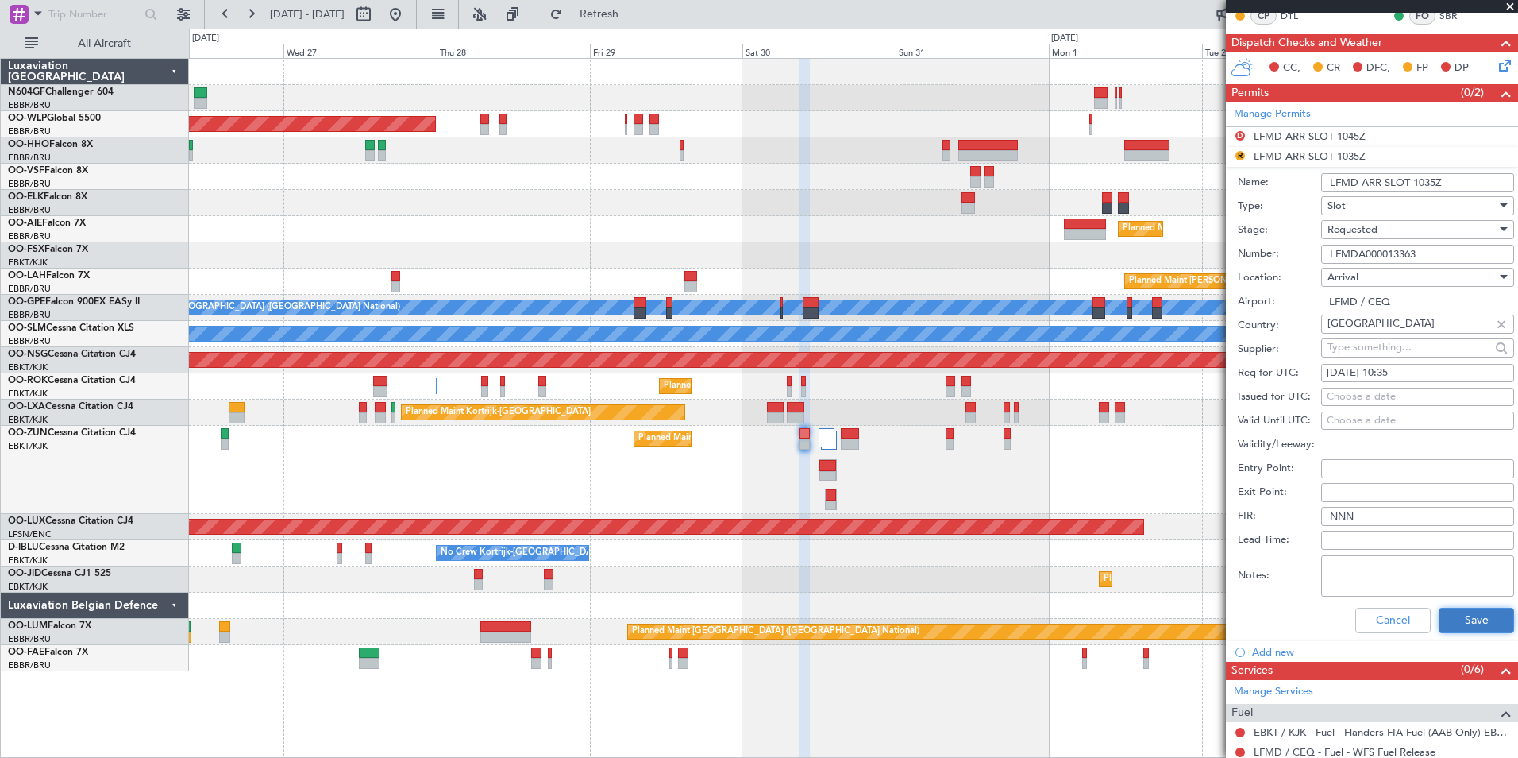
click at [1459, 616] on button "Save" at bounding box center [1476, 620] width 75 height 25
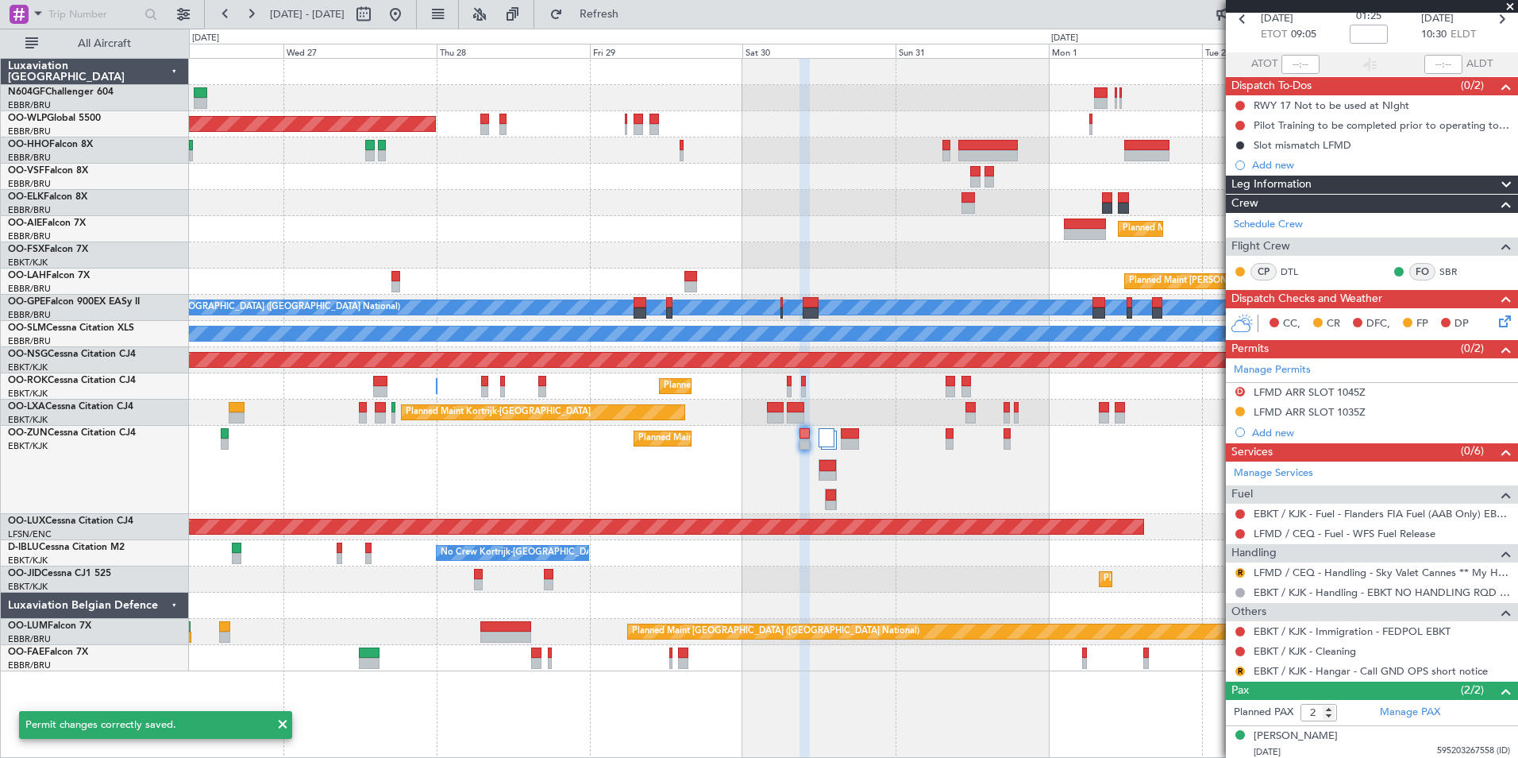
scroll to position [85, 0]
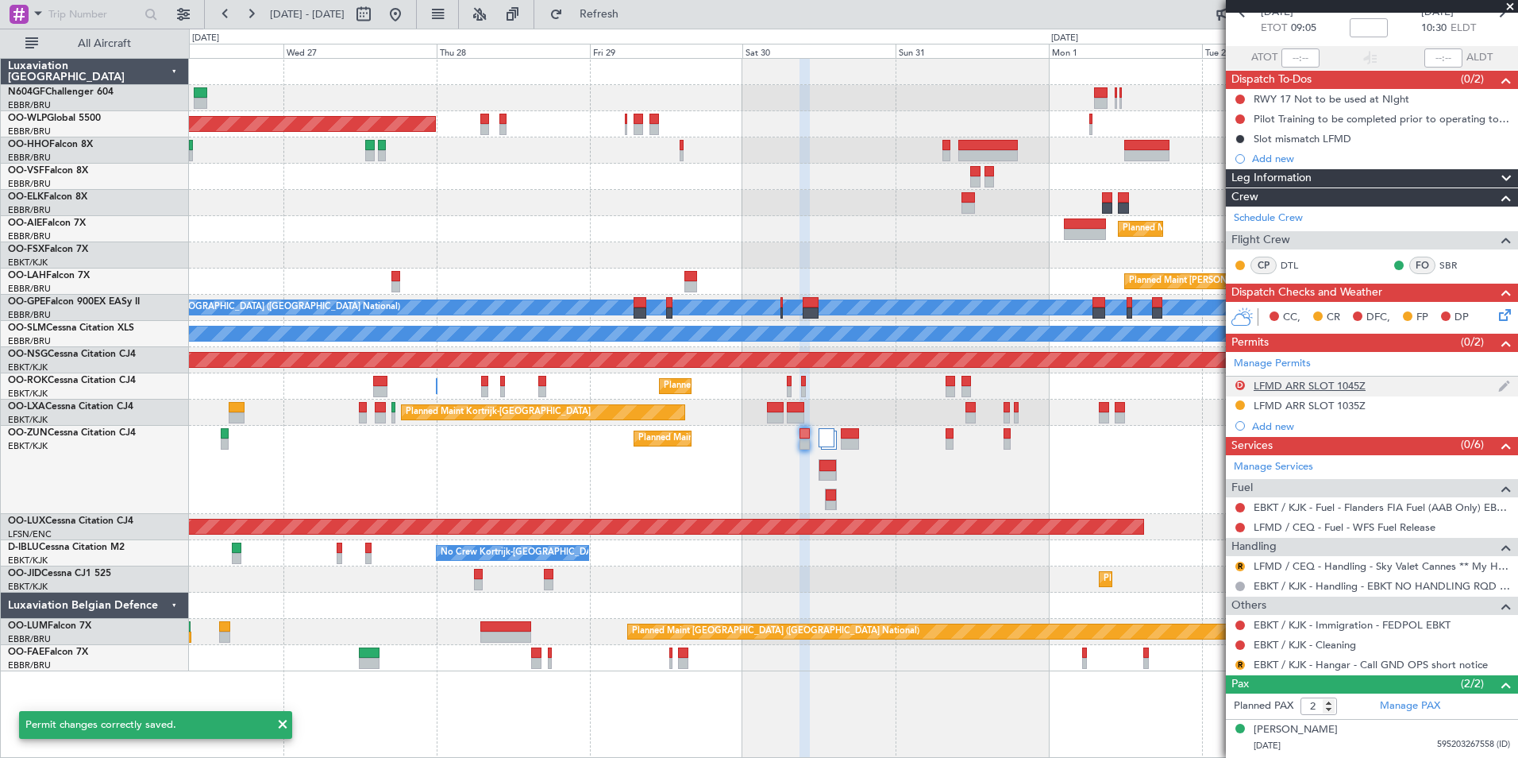
click at [1246, 388] on nimbus-traffic-light "D" at bounding box center [1240, 386] width 13 height 15
click at [1239, 384] on button "D" at bounding box center [1241, 385] width 10 height 10
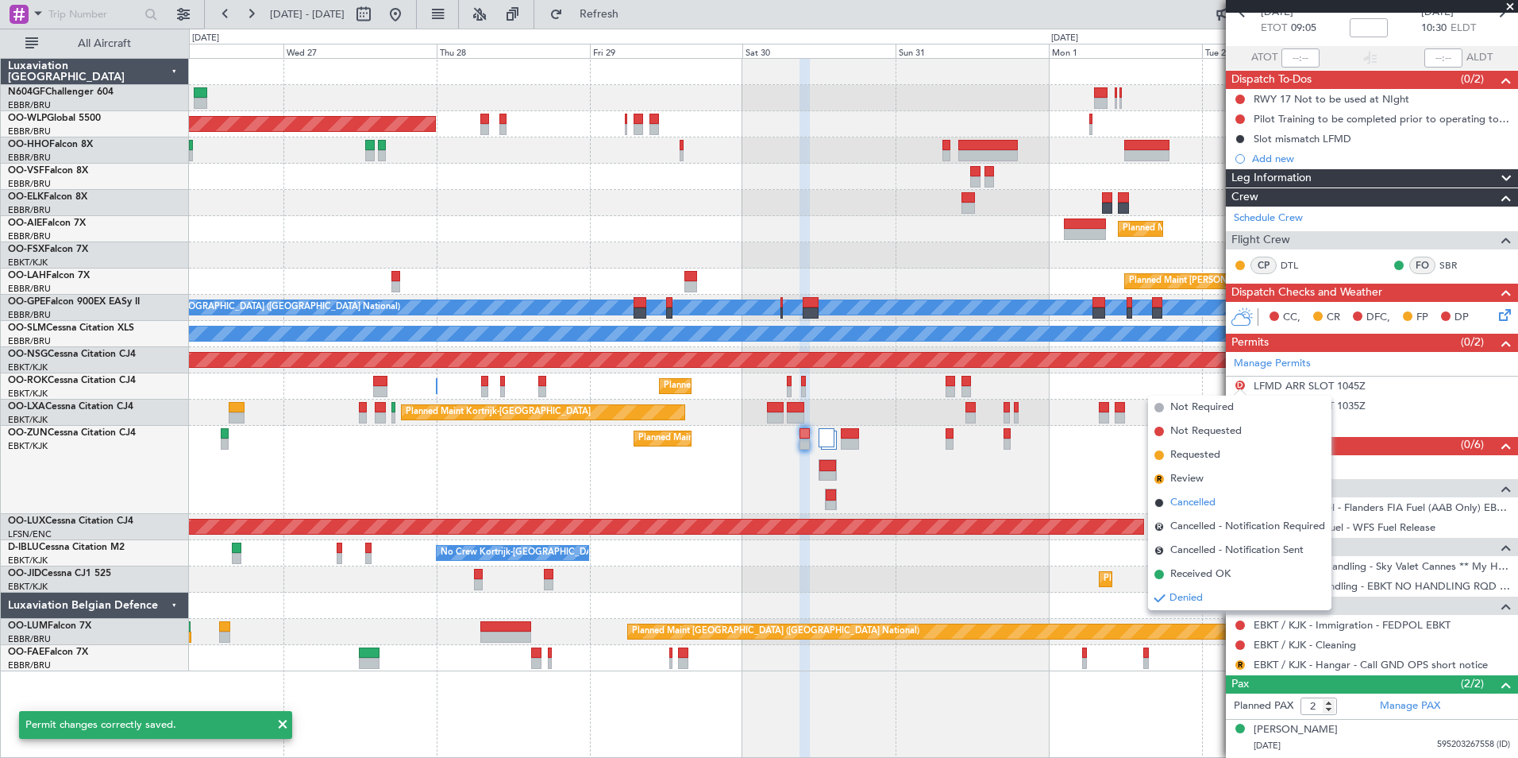
click at [1222, 498] on li "Cancelled" at bounding box center [1239, 503] width 183 height 24
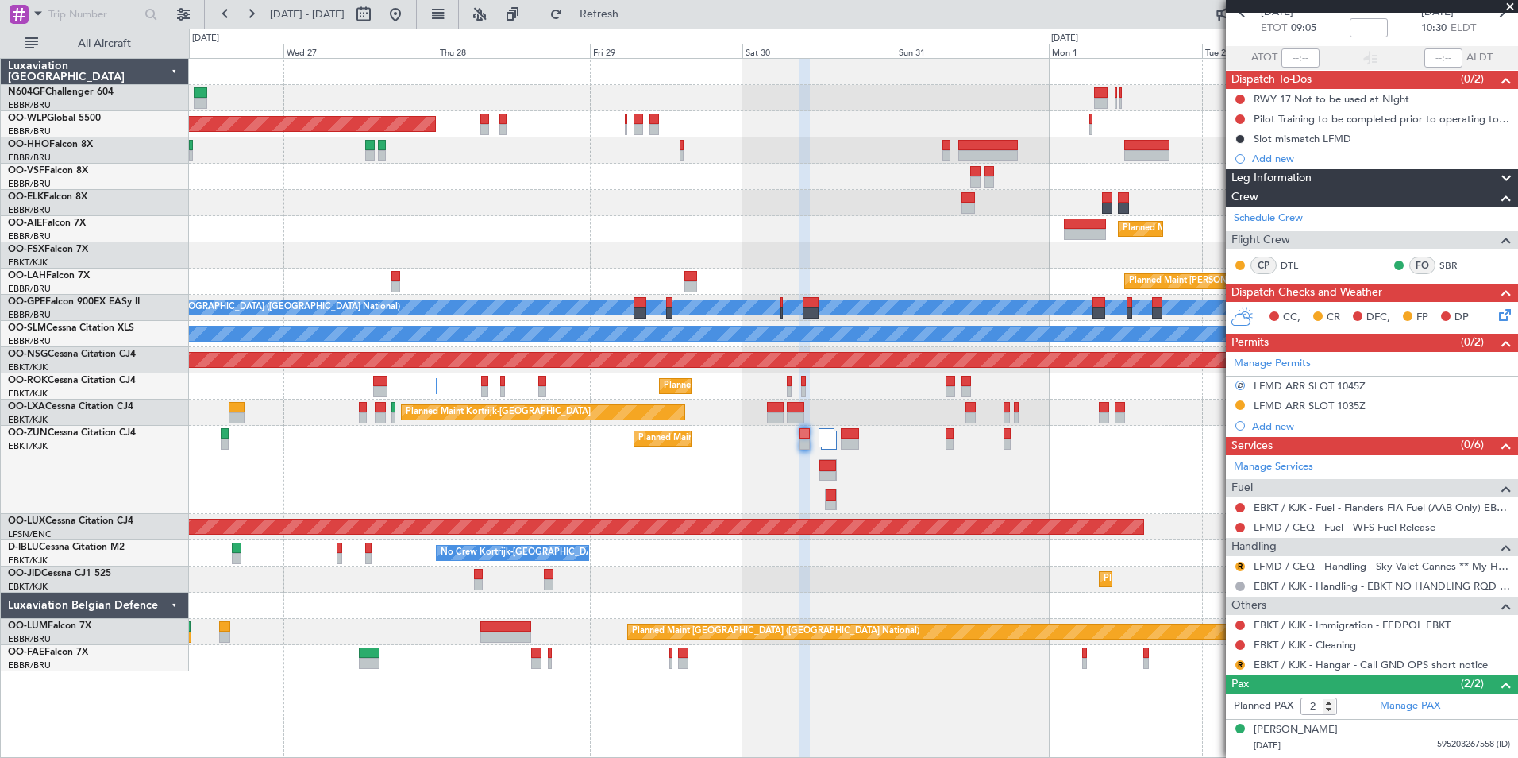
click at [1238, 560] on div "R" at bounding box center [1240, 566] width 13 height 13
click at [1238, 562] on button "R" at bounding box center [1241, 566] width 10 height 10
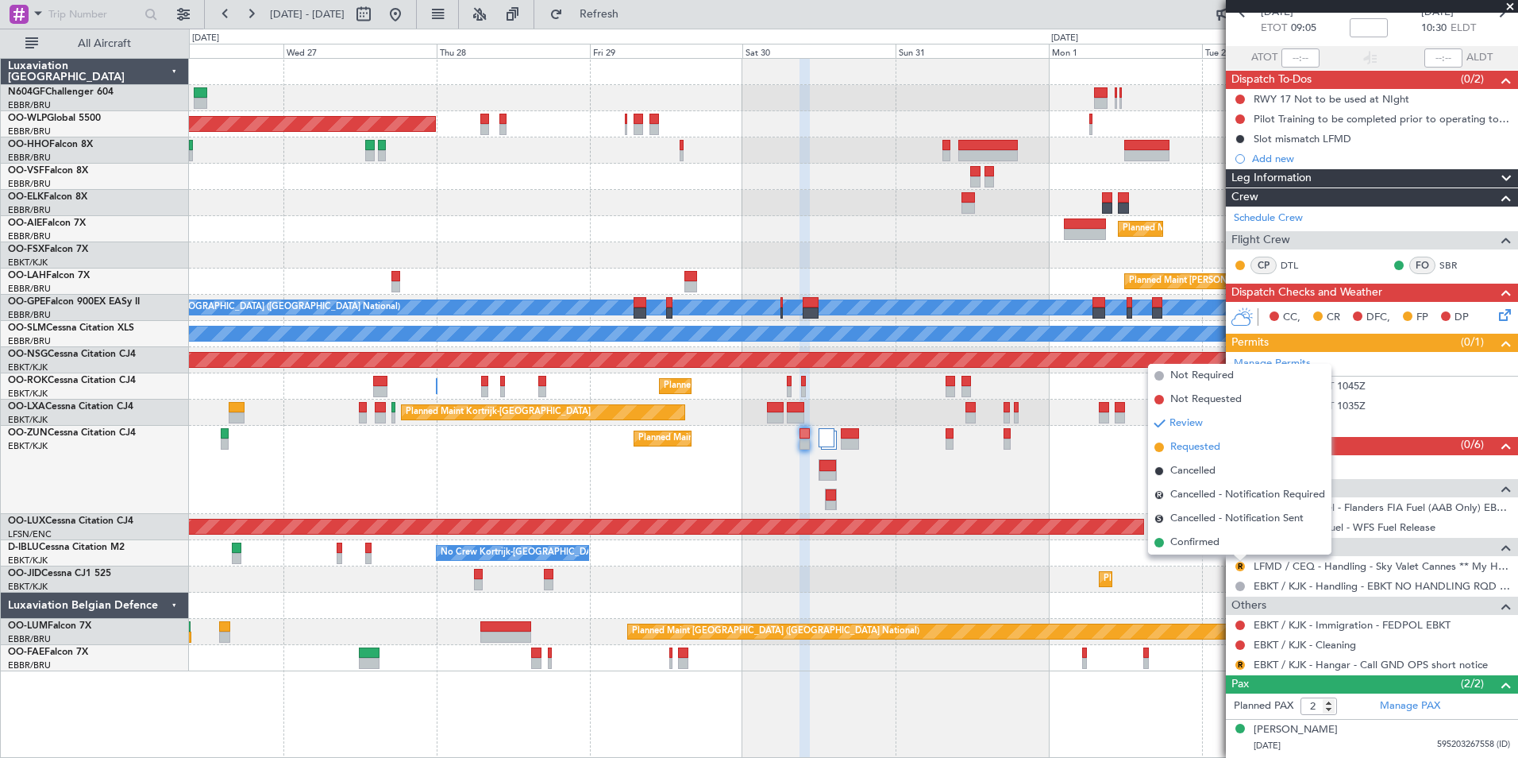
click at [1216, 444] on span "Requested" at bounding box center [1196, 447] width 50 height 16
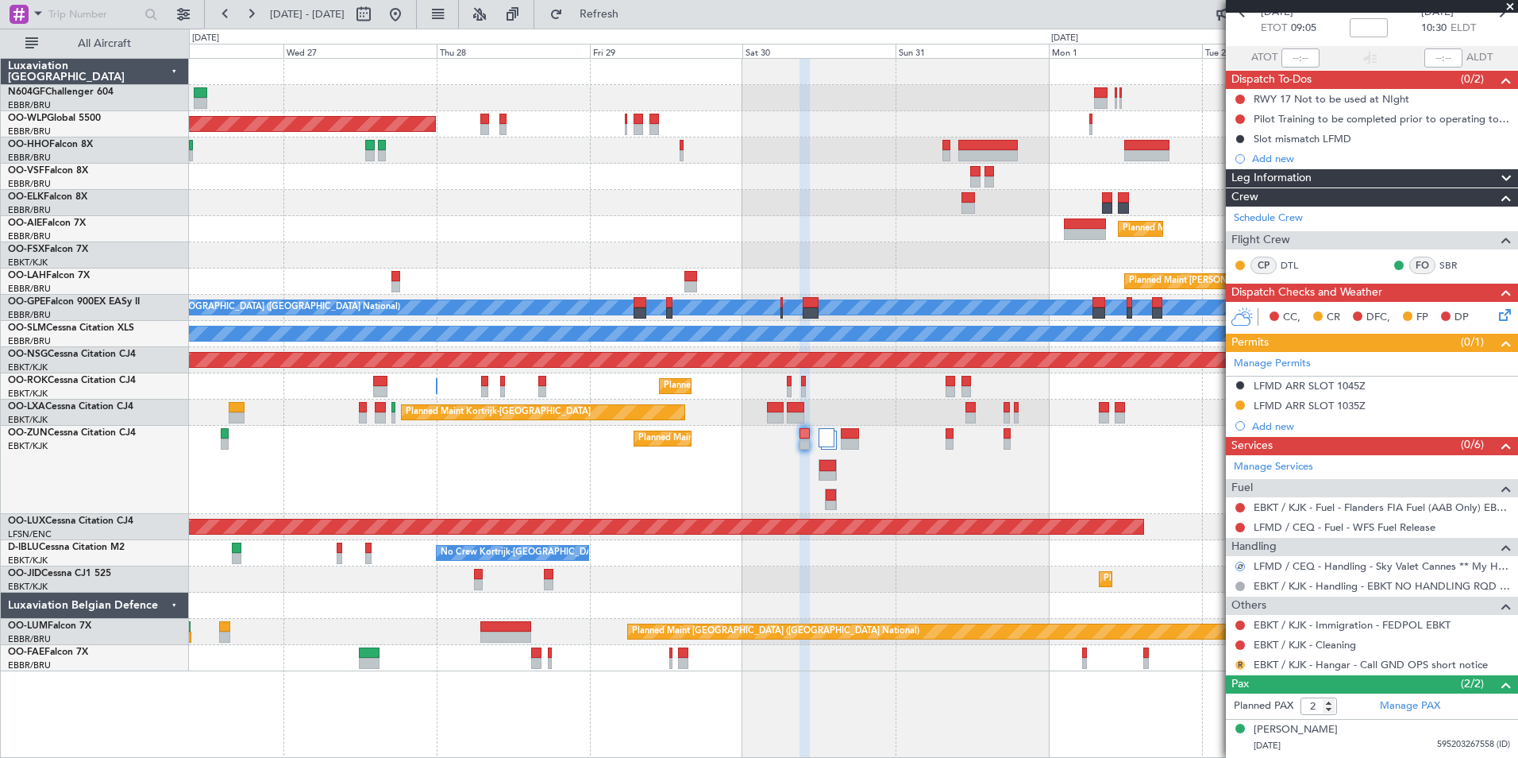
click at [1238, 662] on button "R" at bounding box center [1241, 665] width 10 height 10
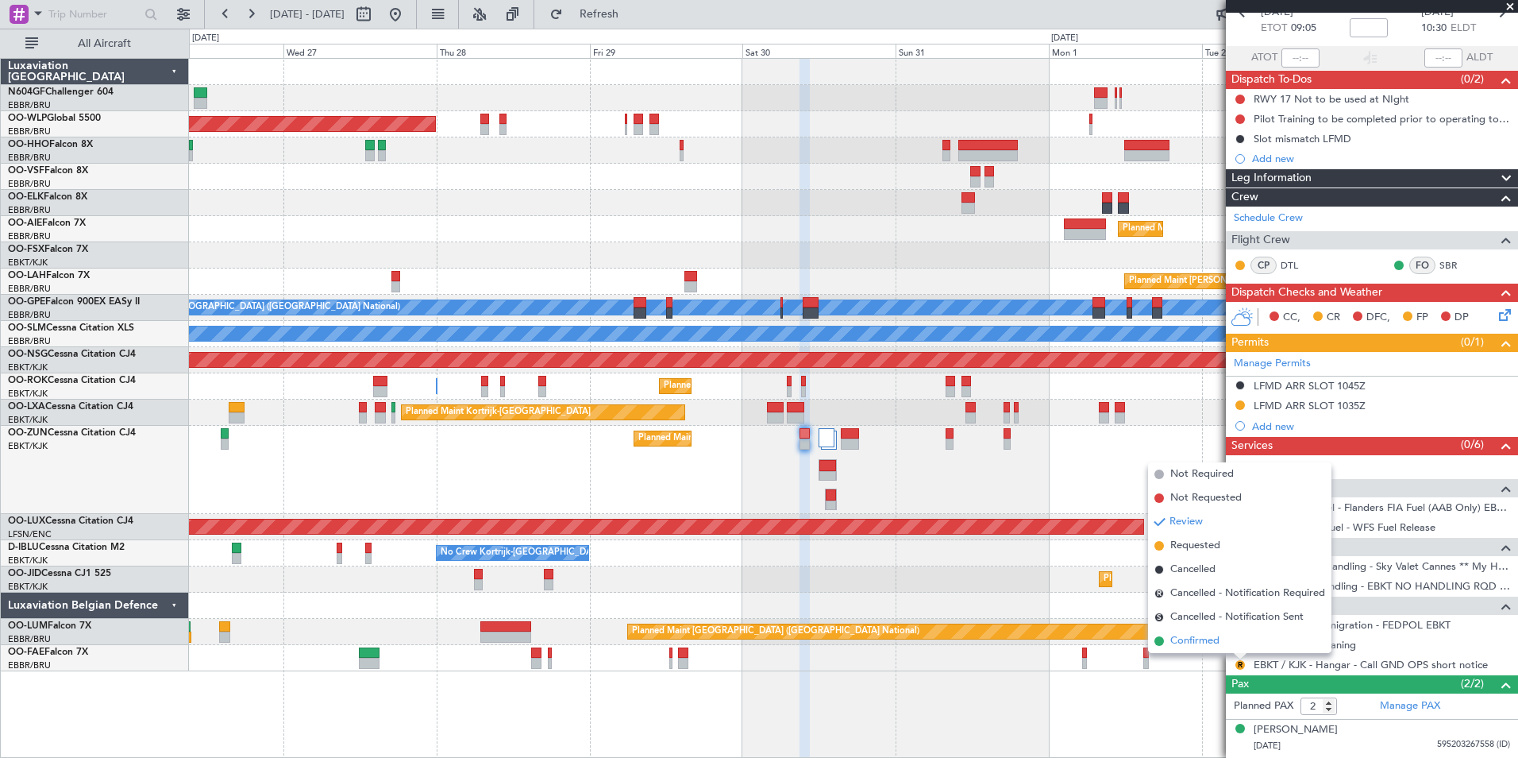
click at [1210, 638] on span "Confirmed" at bounding box center [1195, 641] width 49 height 16
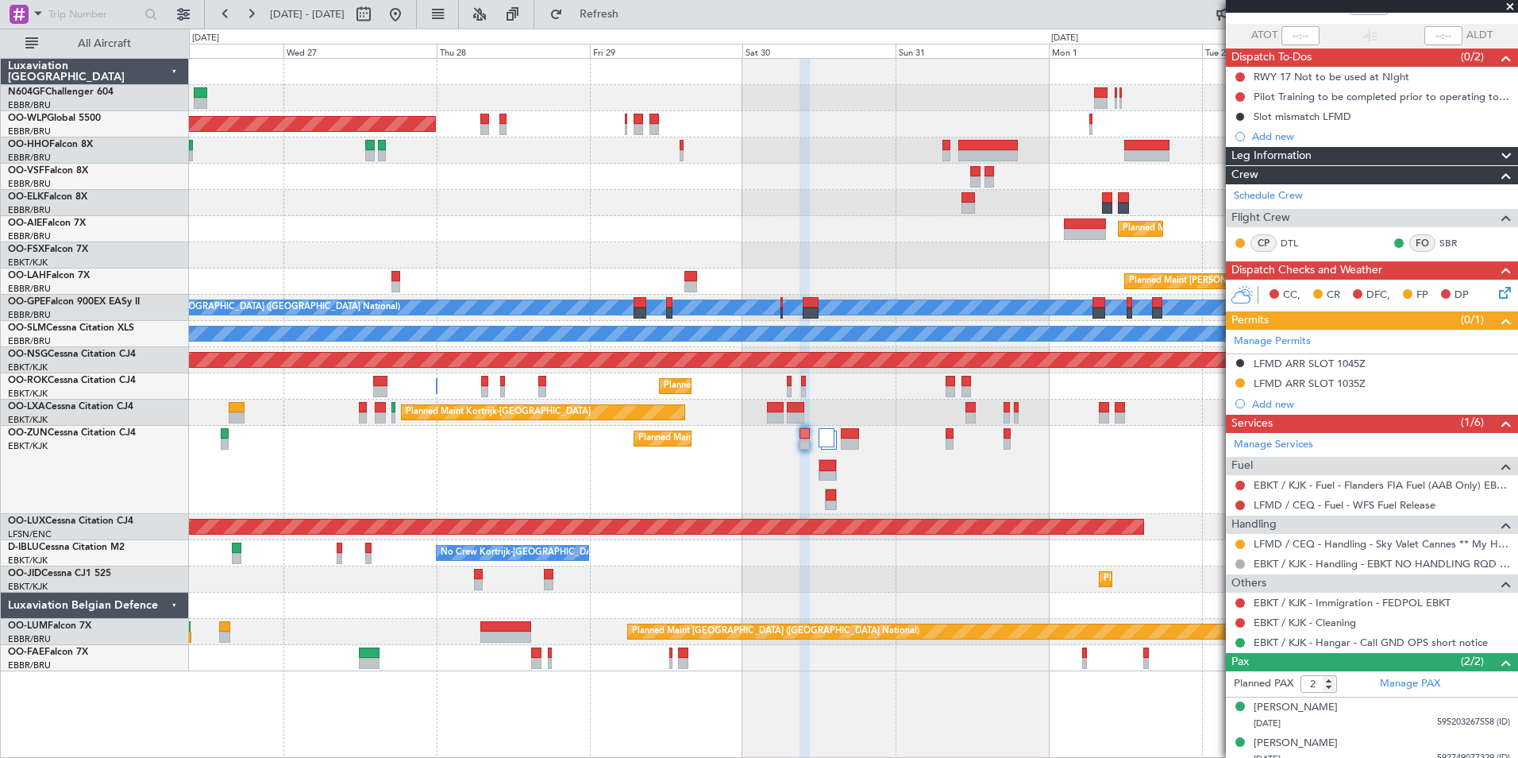
scroll to position [0, 0]
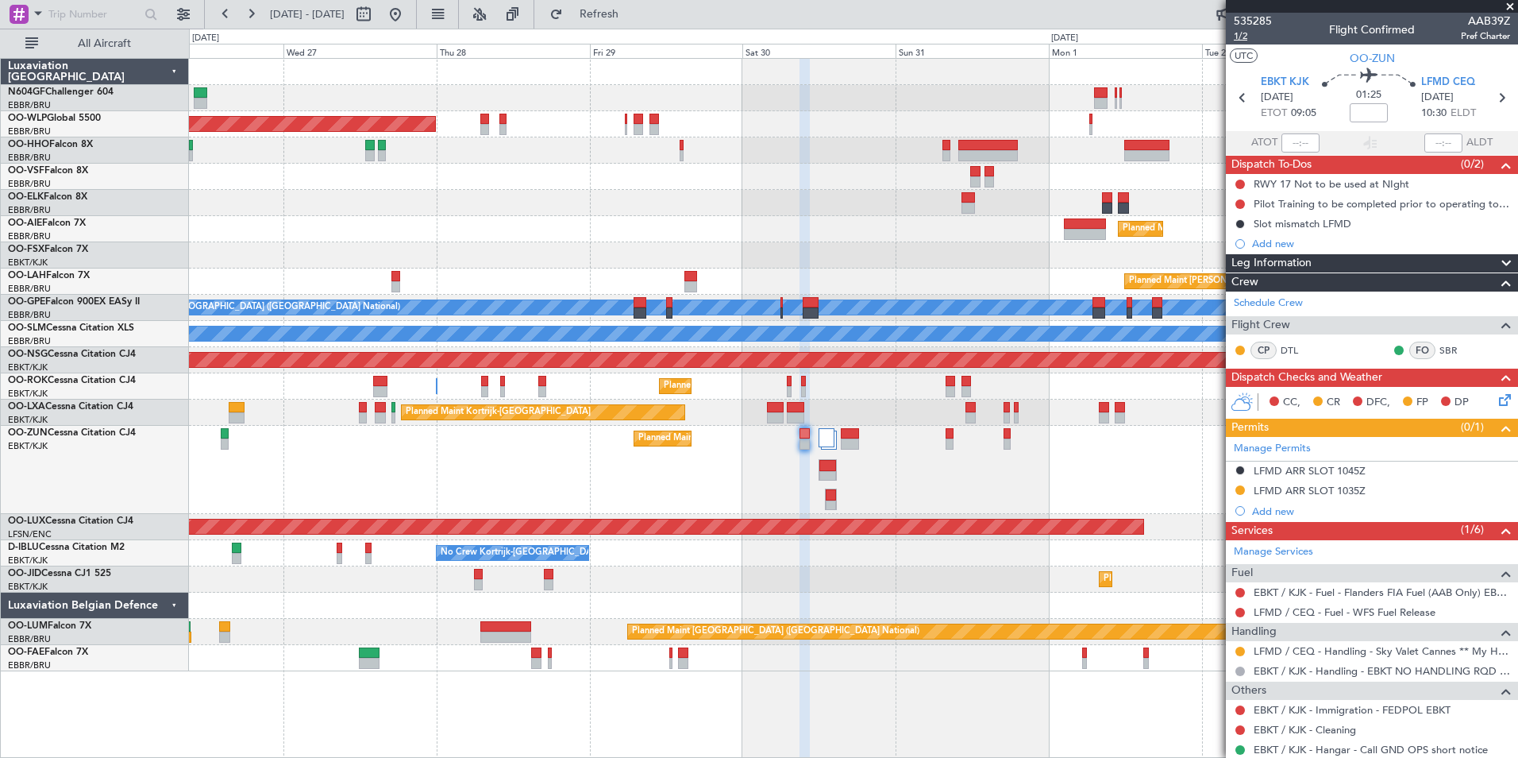
click at [1249, 34] on span "1/2" at bounding box center [1253, 36] width 38 height 14
click at [633, 17] on span "Refresh" at bounding box center [599, 14] width 67 height 11
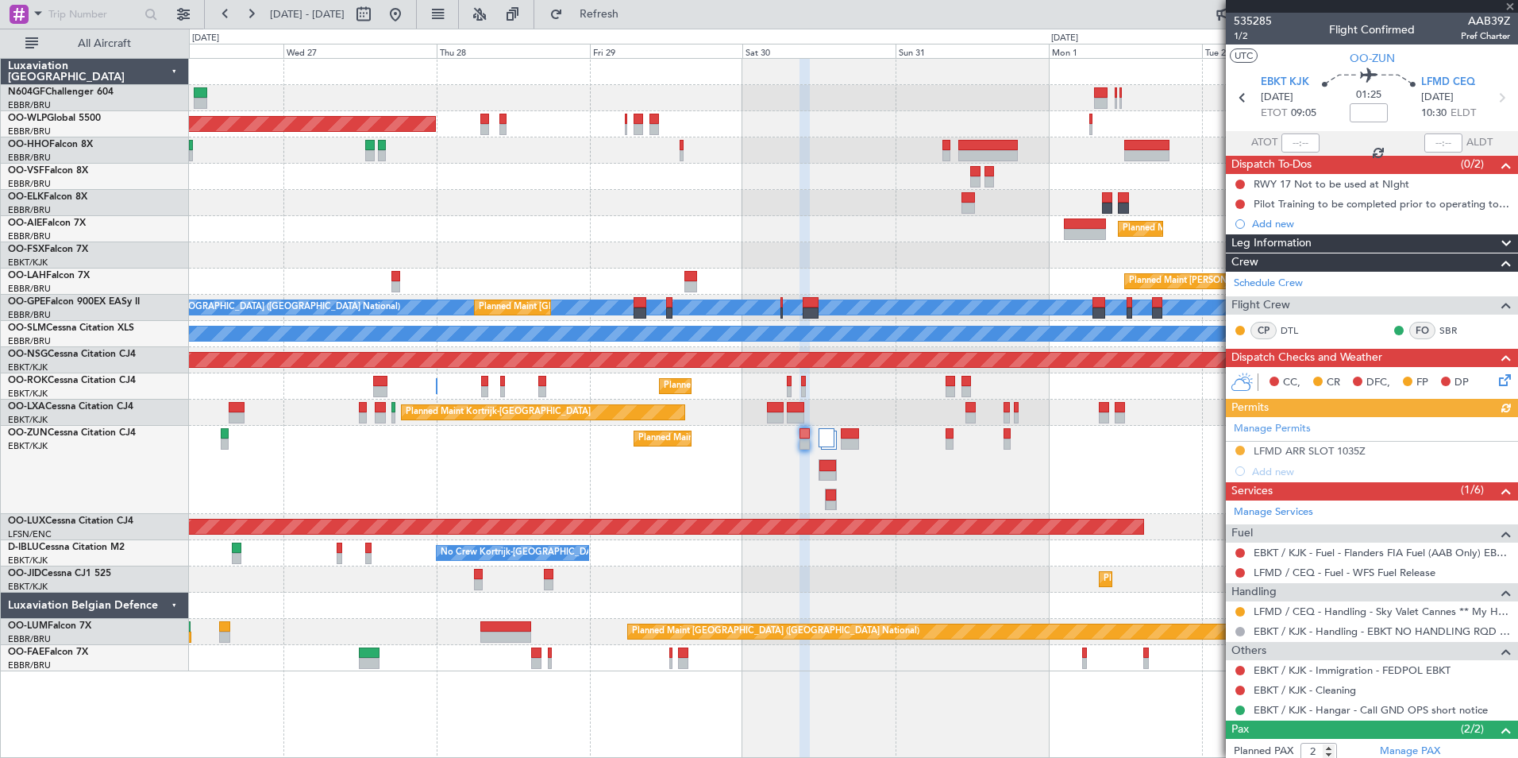
scroll to position [78, 0]
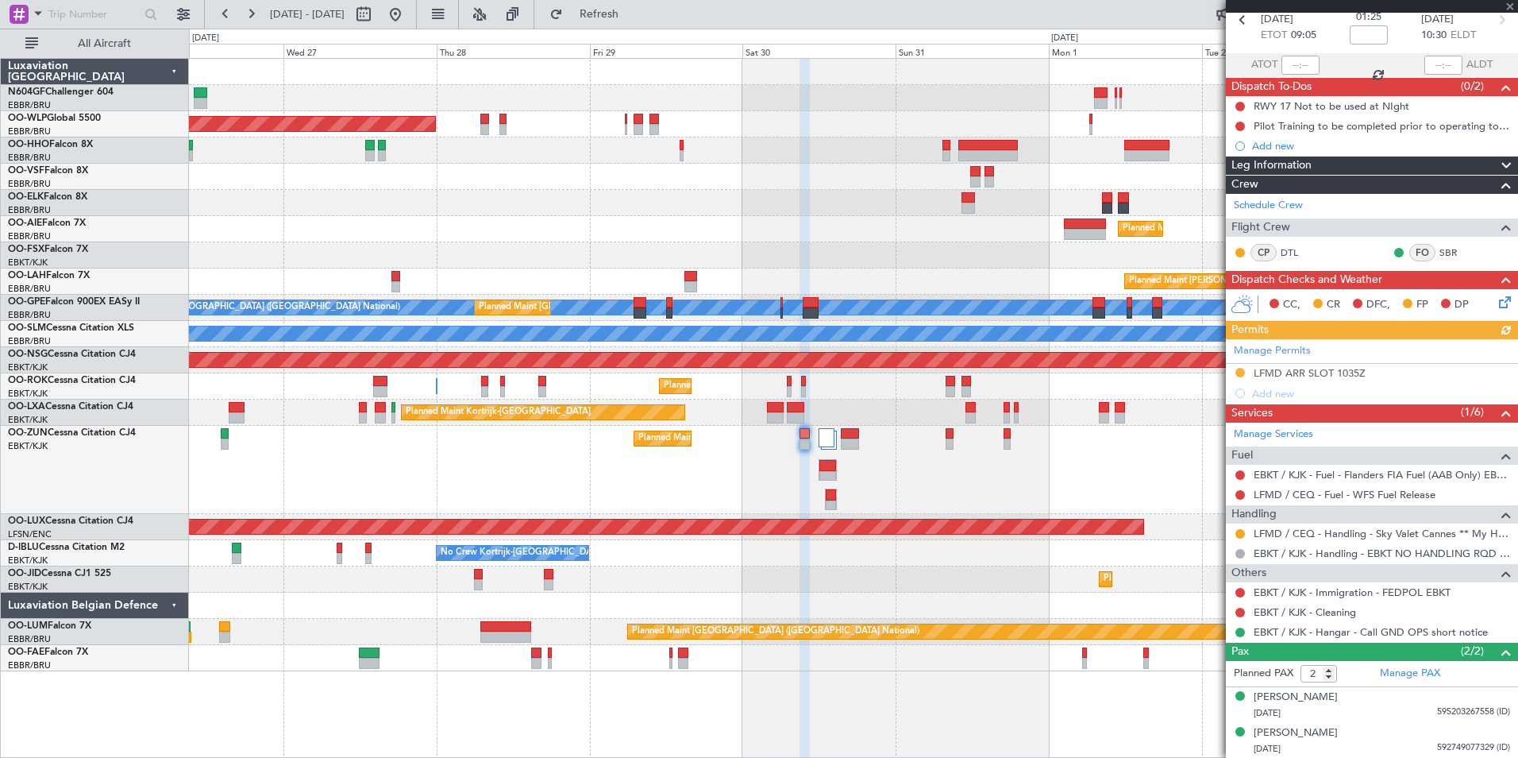
click at [1496, 302] on icon at bounding box center [1502, 299] width 13 height 13
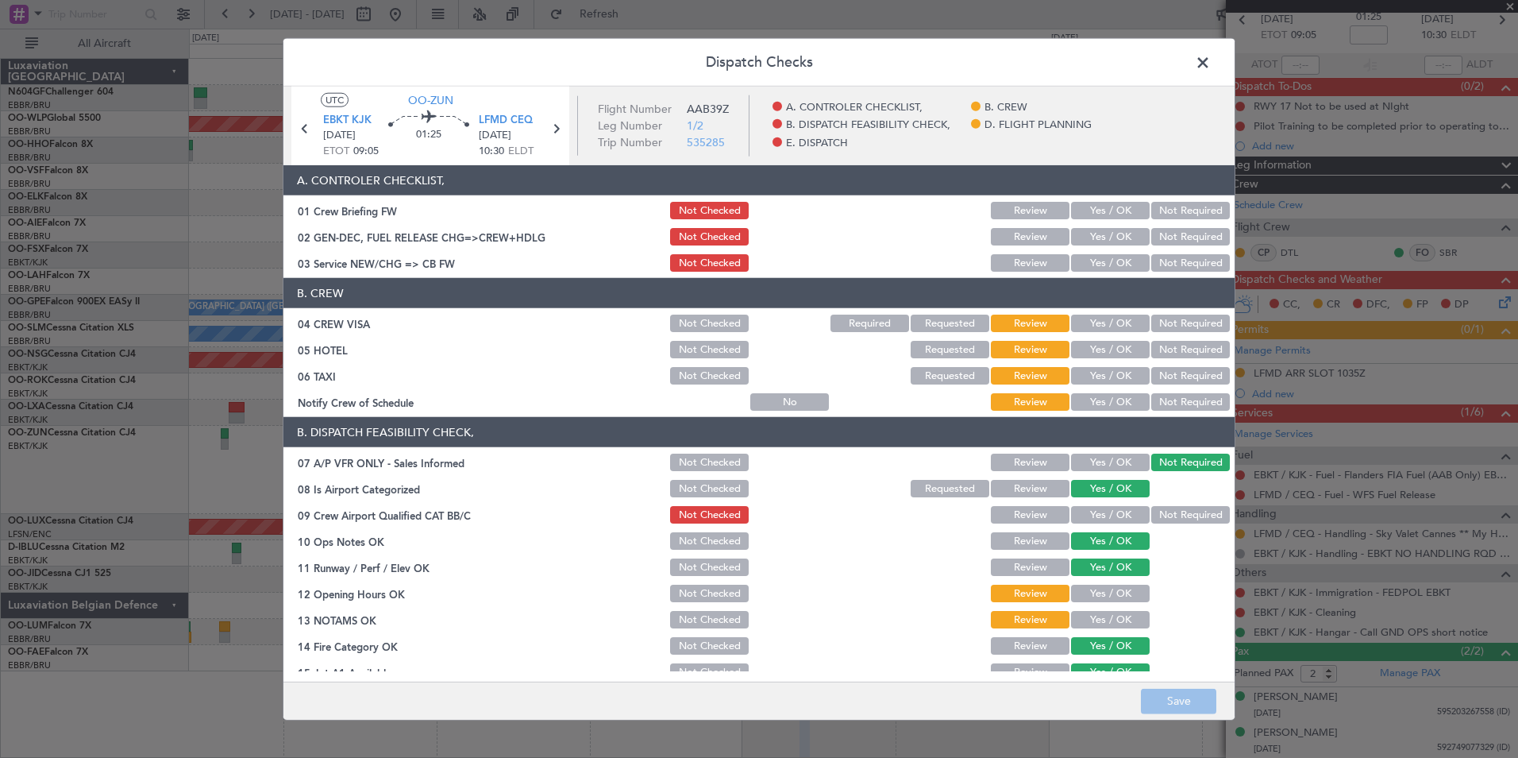
click at [1105, 392] on div "Yes / OK" at bounding box center [1109, 402] width 80 height 22
click at [1108, 399] on button "Yes / OK" at bounding box center [1110, 401] width 79 height 17
click at [1189, 375] on button "Not Required" at bounding box center [1191, 375] width 79 height 17
click at [1193, 345] on button "Not Required" at bounding box center [1191, 349] width 79 height 17
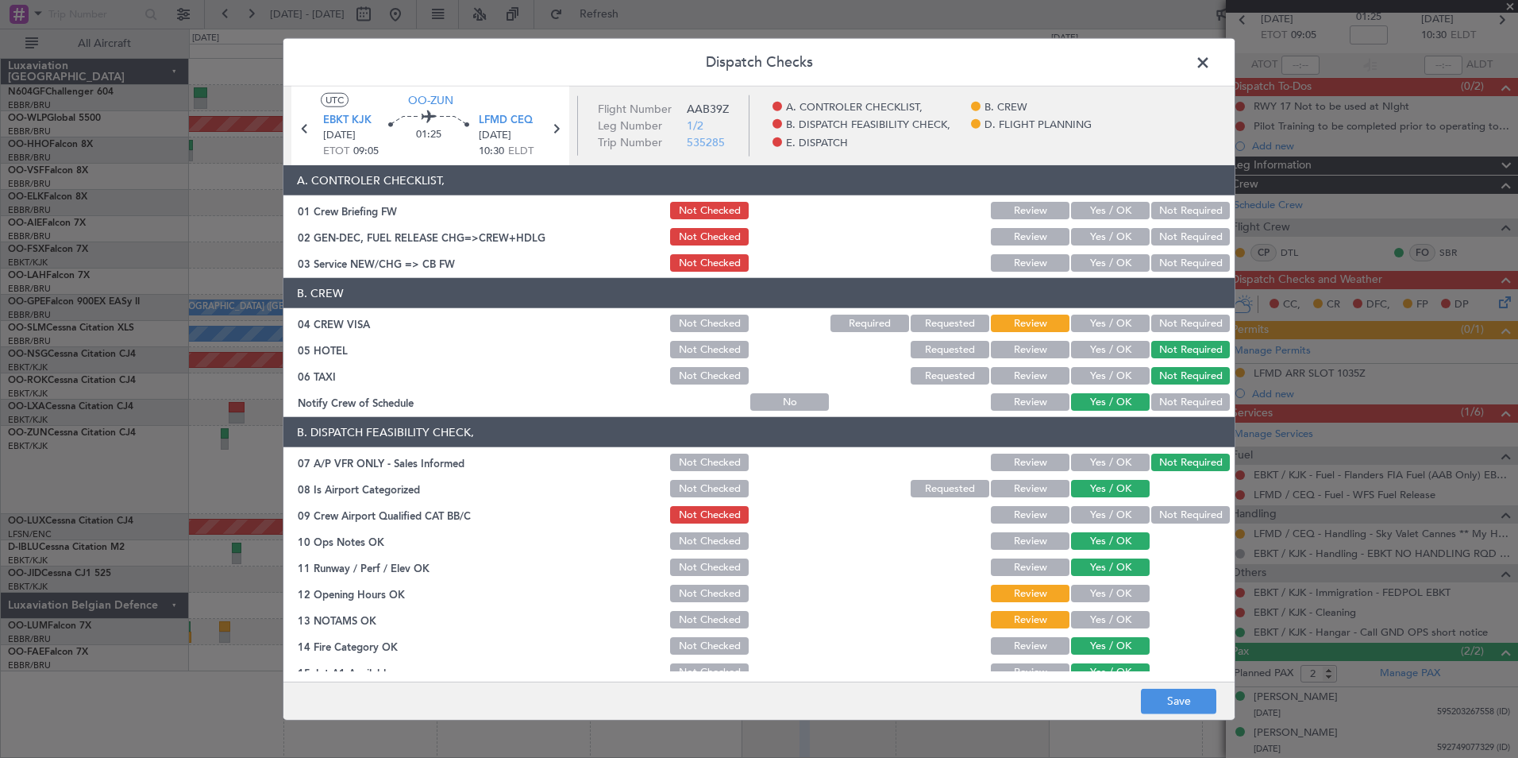
click at [1193, 327] on button "Not Required" at bounding box center [1191, 322] width 79 height 17
click at [1090, 257] on button "Yes / OK" at bounding box center [1110, 262] width 79 height 17
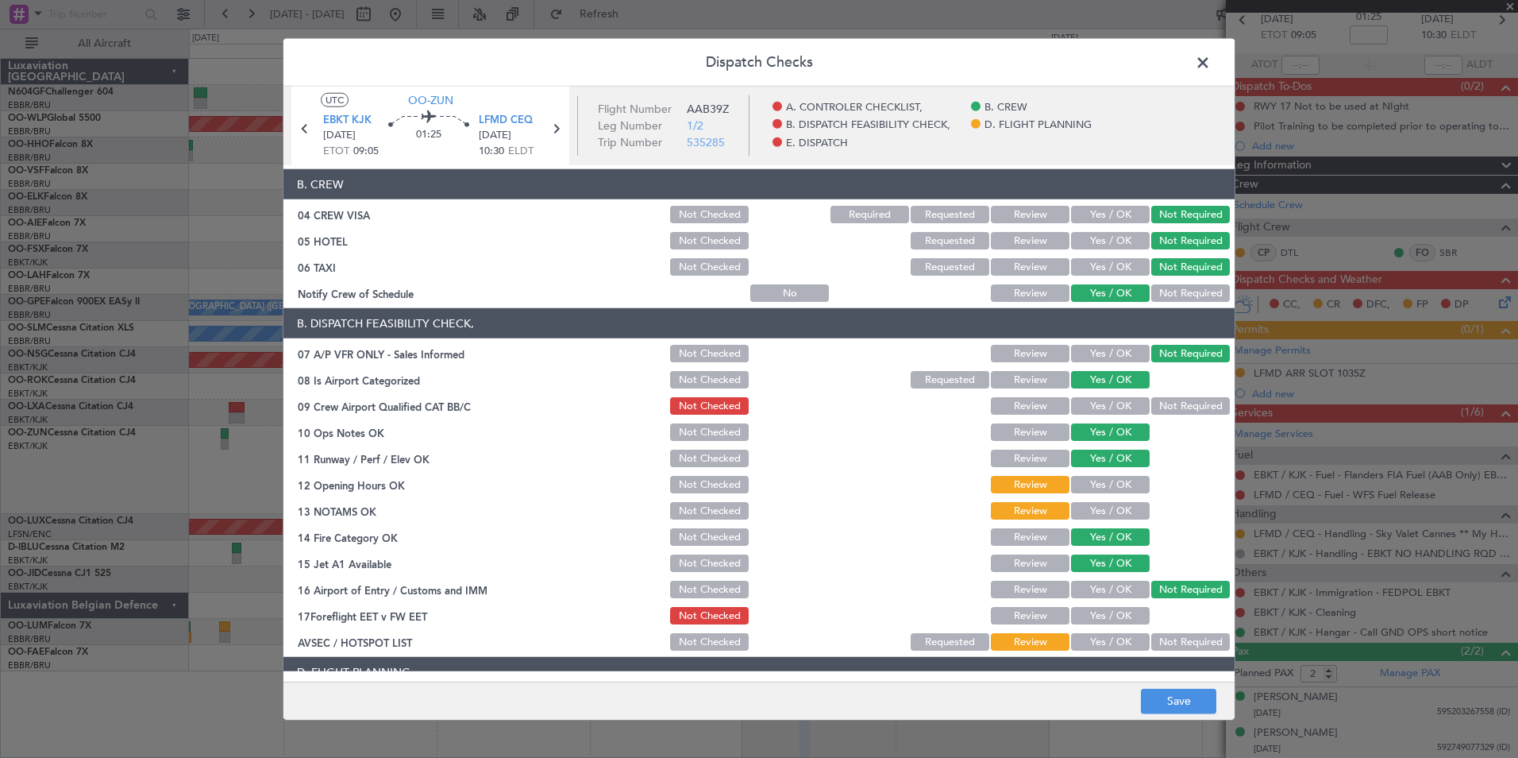
scroll to position [112, 0]
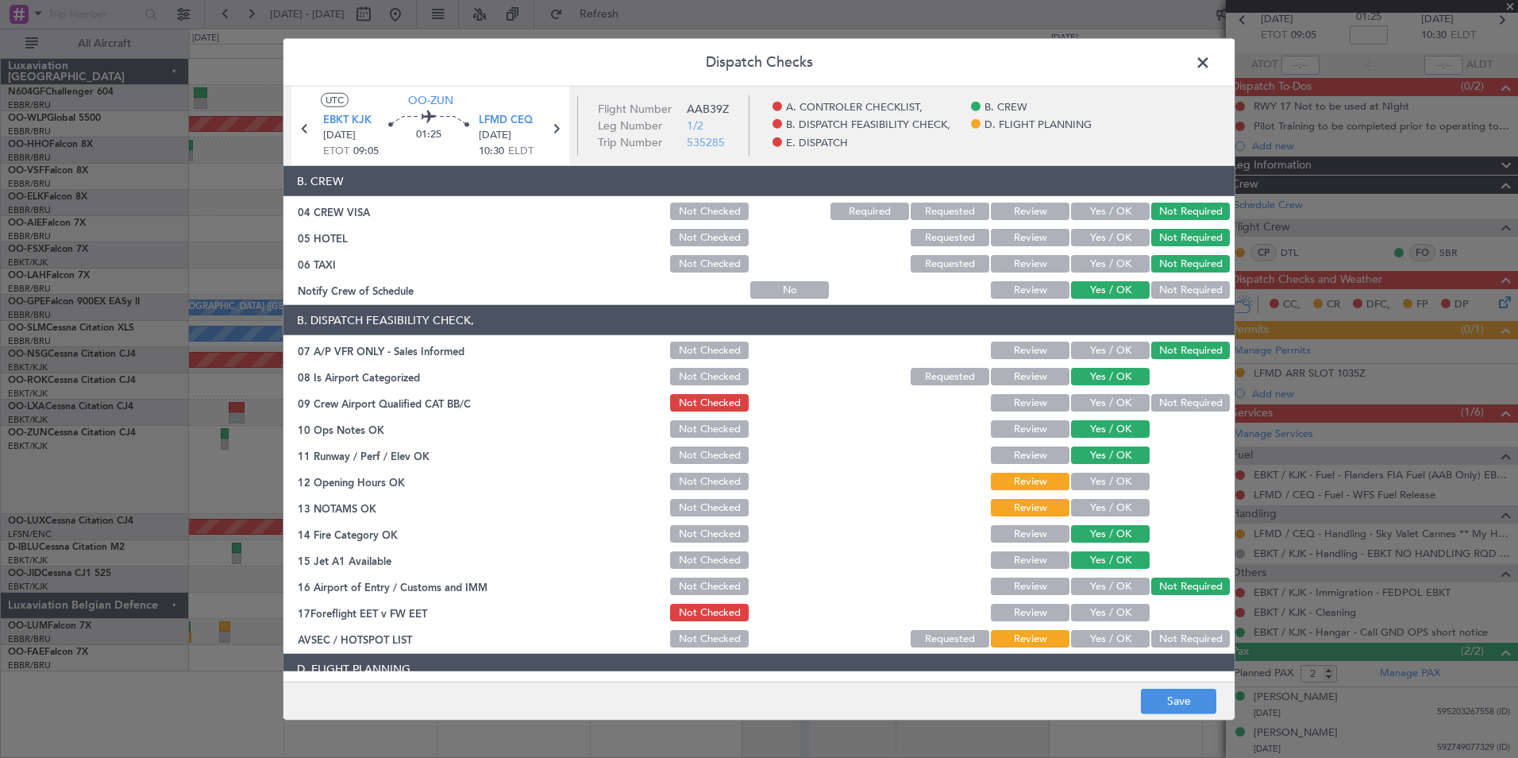
click at [1094, 635] on button "Yes / OK" at bounding box center [1110, 638] width 79 height 17
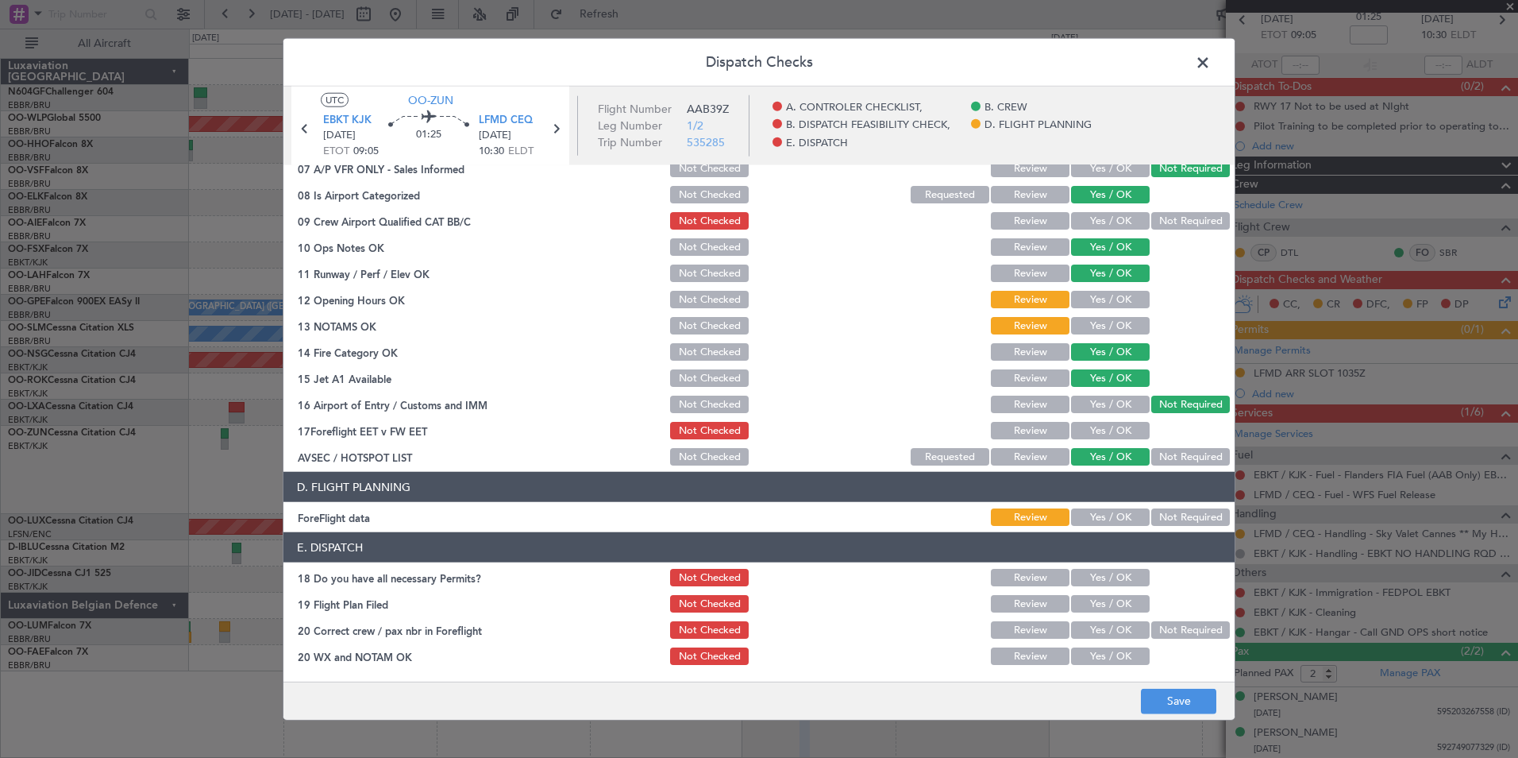
click at [1171, 517] on button "Not Required" at bounding box center [1191, 516] width 79 height 17
click at [1176, 681] on footer "Save" at bounding box center [759, 700] width 951 height 38
click at [1176, 694] on button "Save" at bounding box center [1178, 700] width 75 height 25
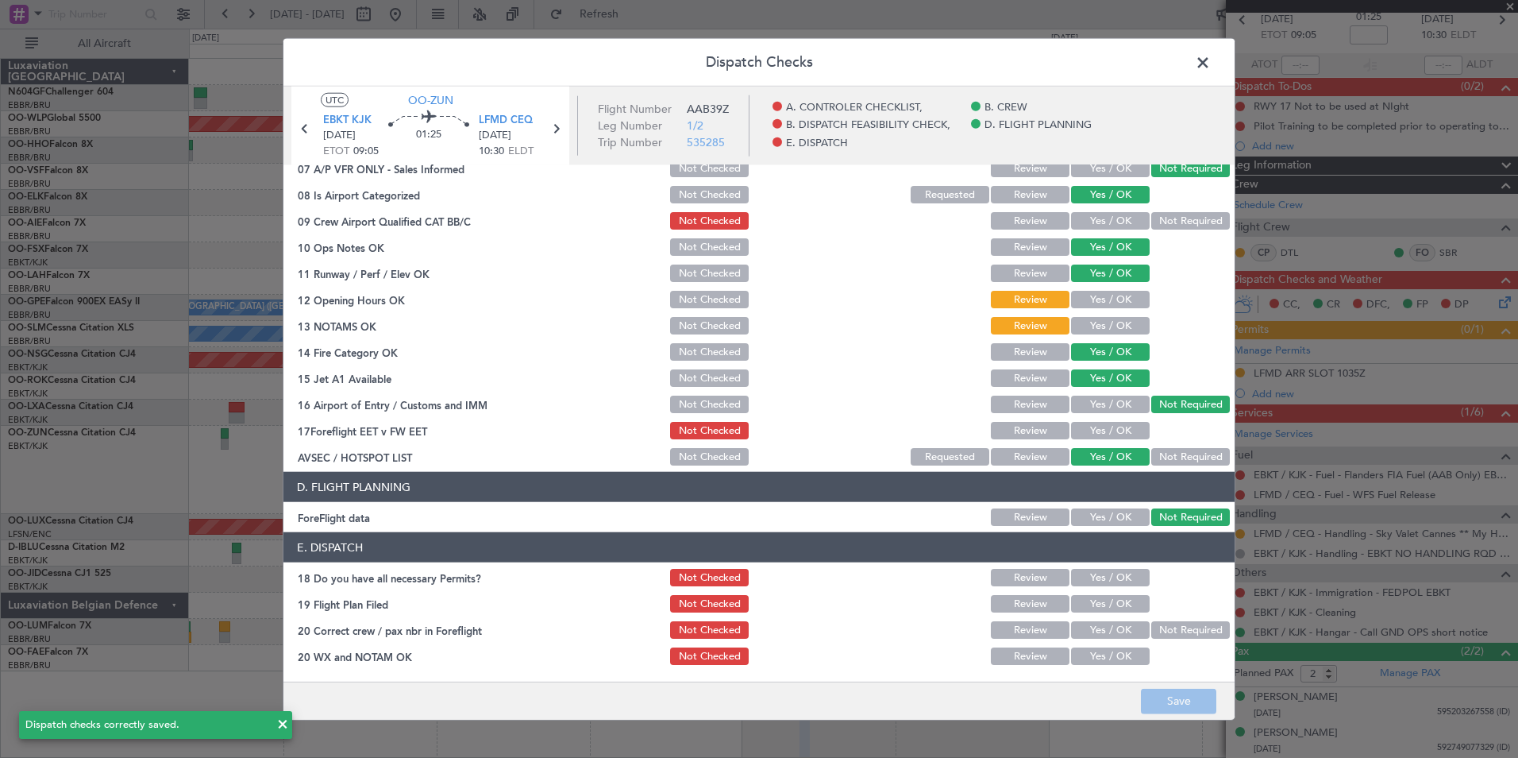
click at [1211, 62] on span at bounding box center [1211, 67] width 0 height 32
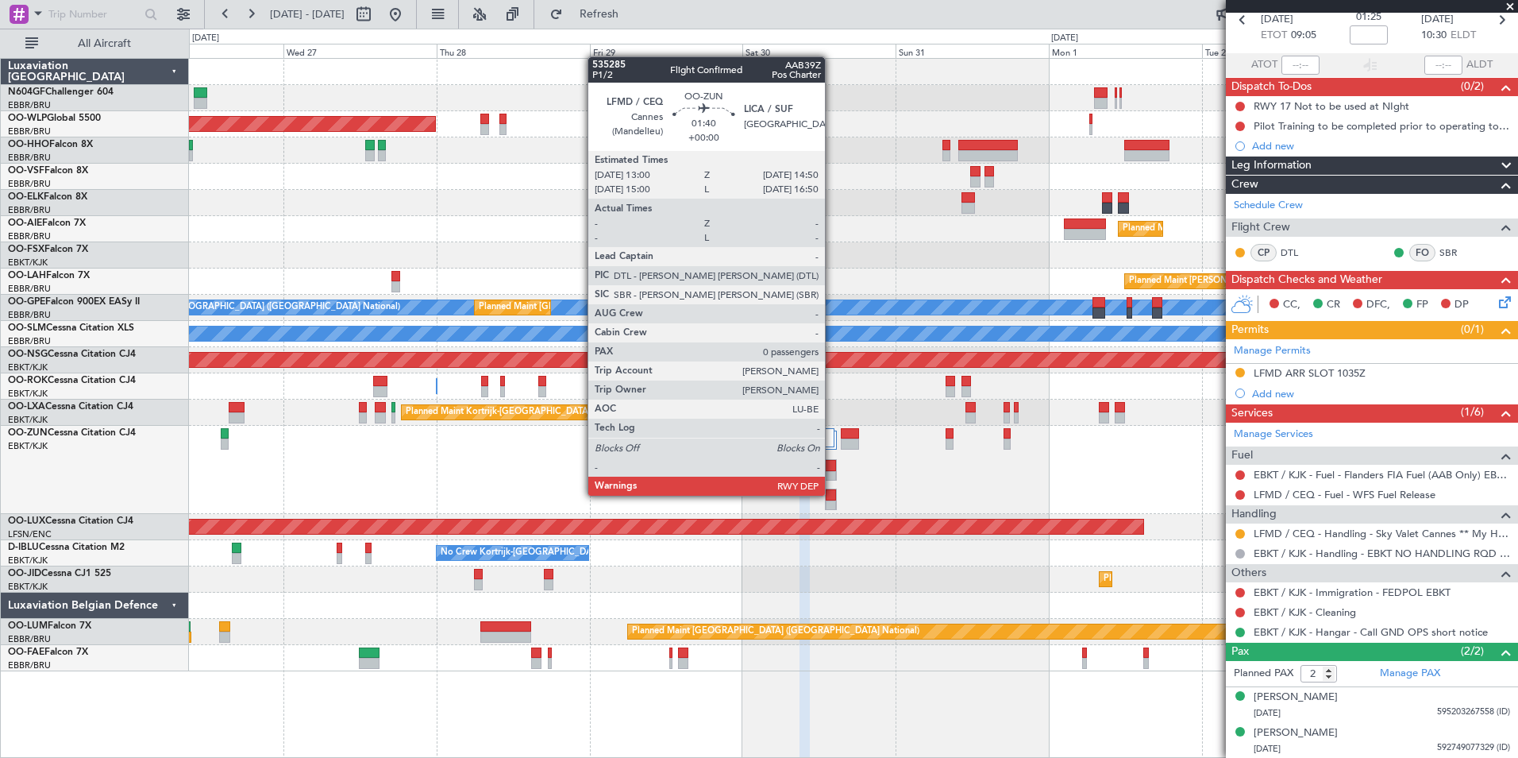
click at [832, 494] on div at bounding box center [831, 494] width 10 height 11
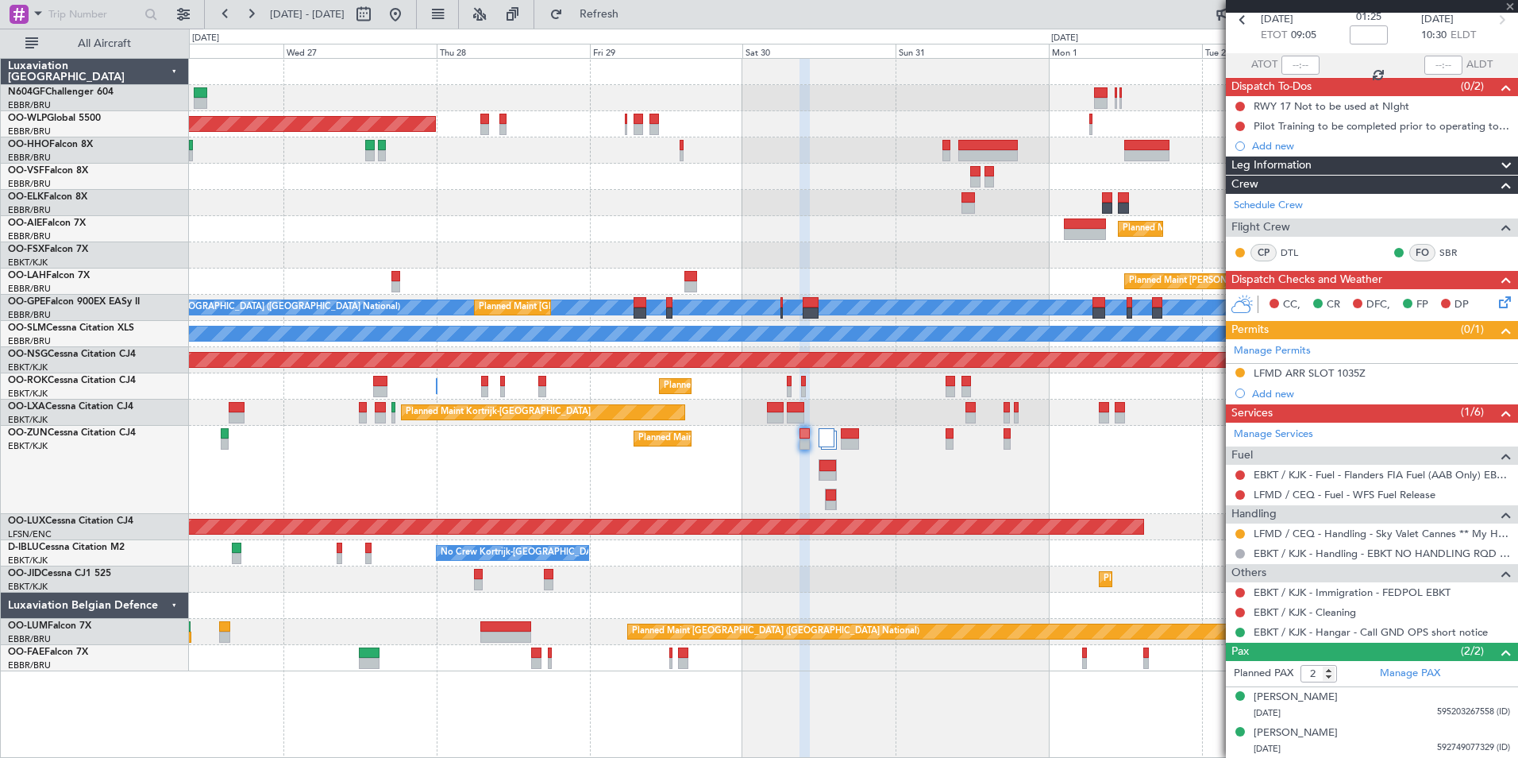
type input "0"
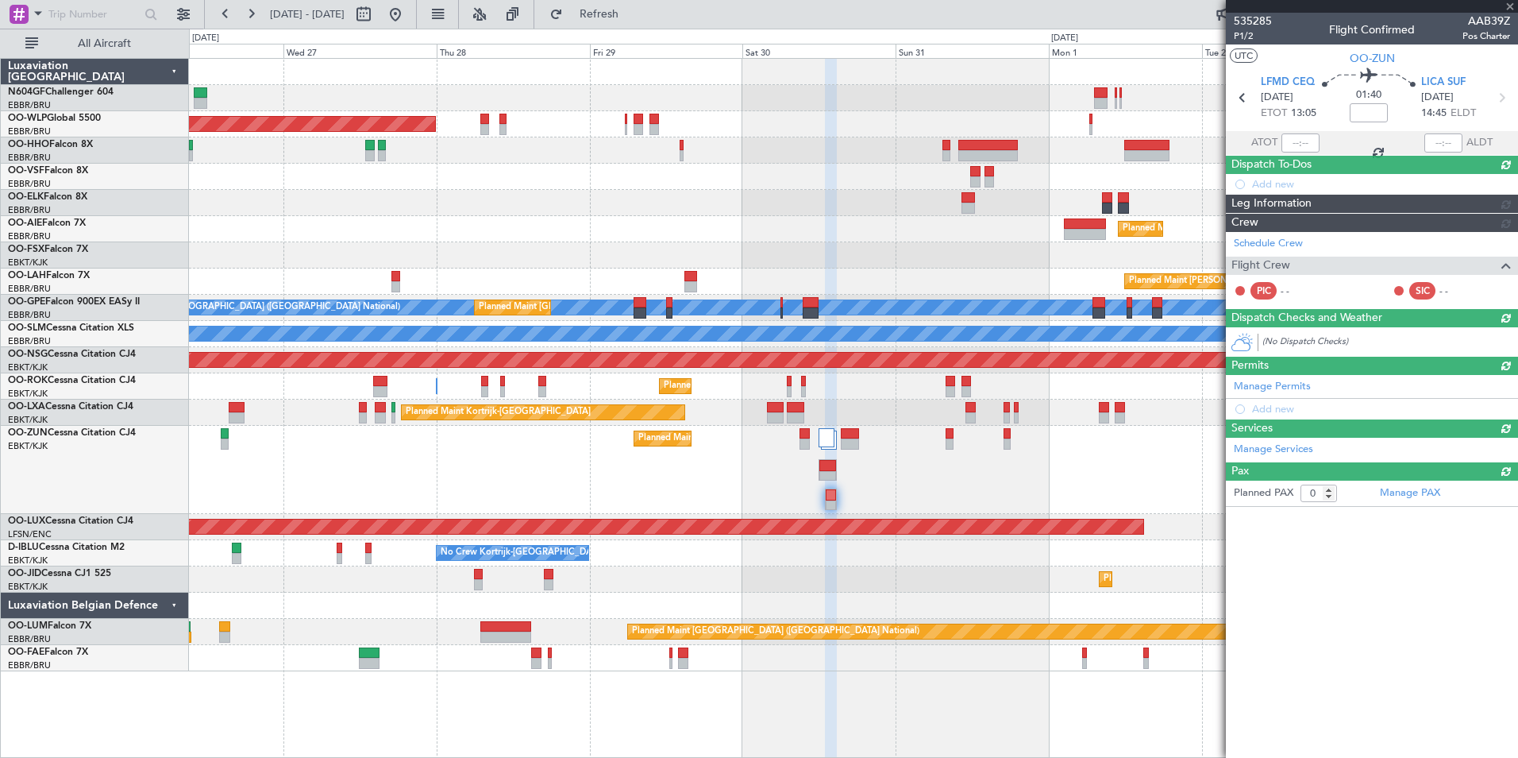
scroll to position [0, 0]
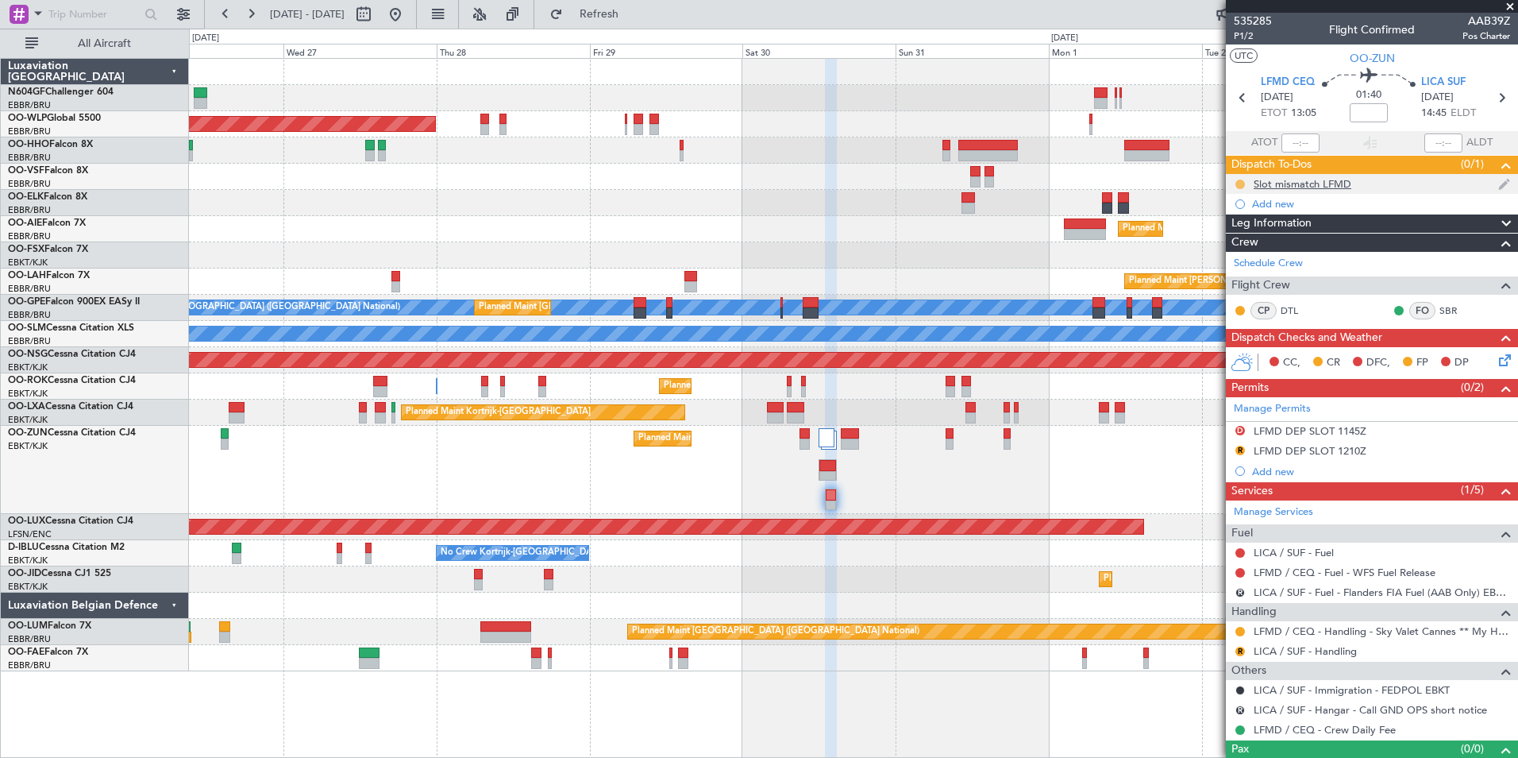
click at [1240, 179] on button at bounding box center [1241, 184] width 10 height 10
click at [1247, 277] on span "Cancelled" at bounding box center [1243, 278] width 45 height 16
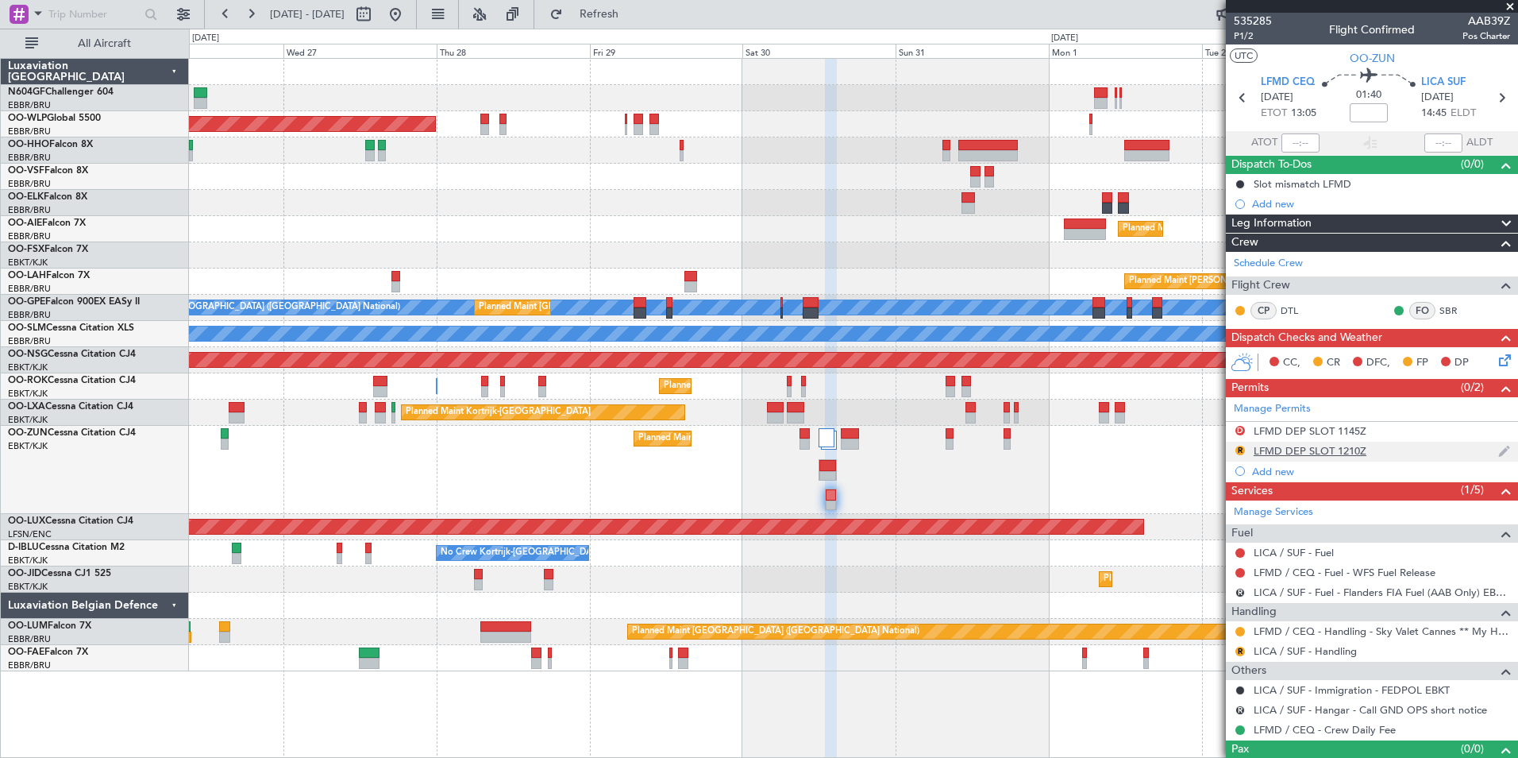
click at [1278, 453] on div "LFMD DEP SLOT 1210Z" at bounding box center [1310, 451] width 113 height 14
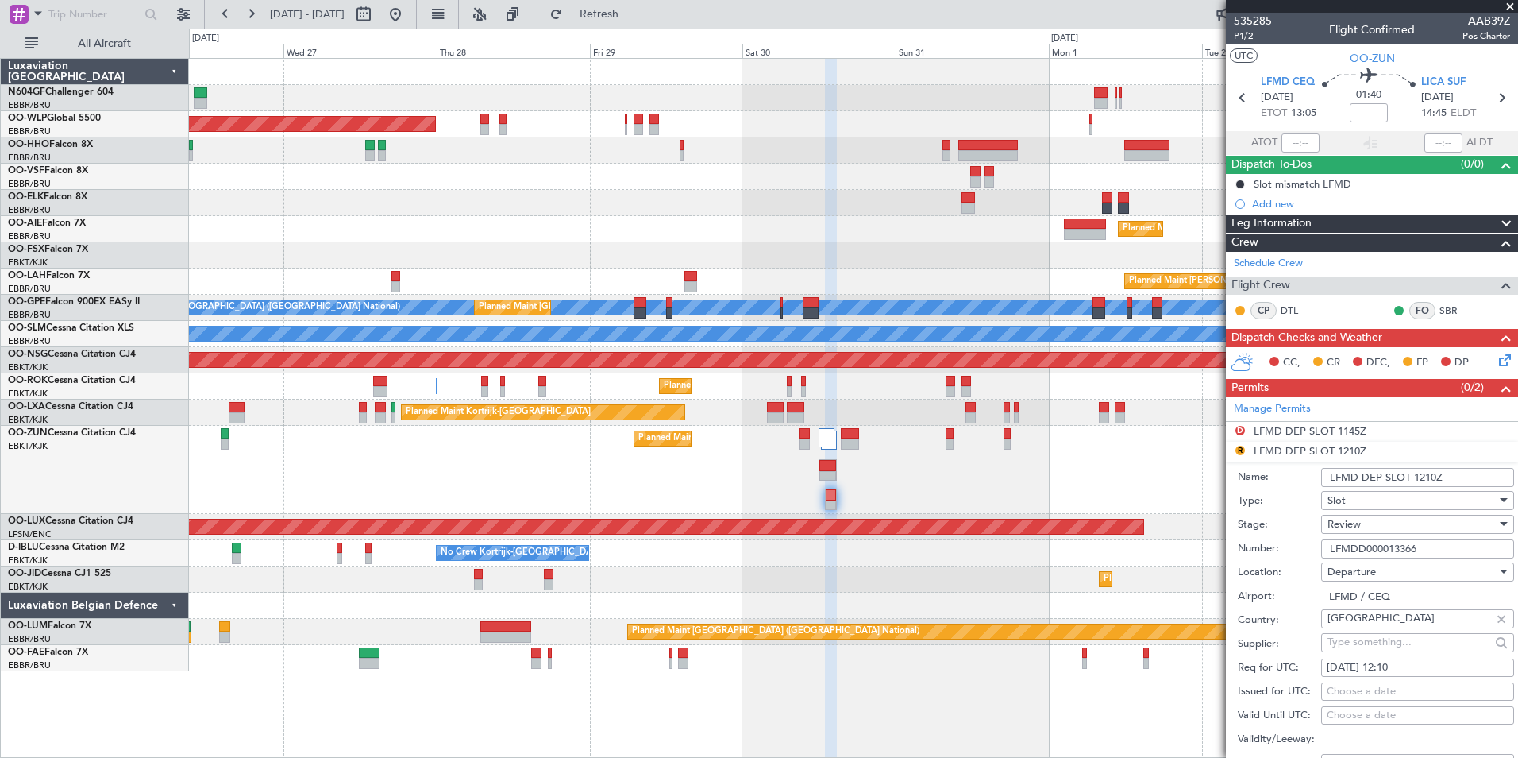
scroll to position [139, 0]
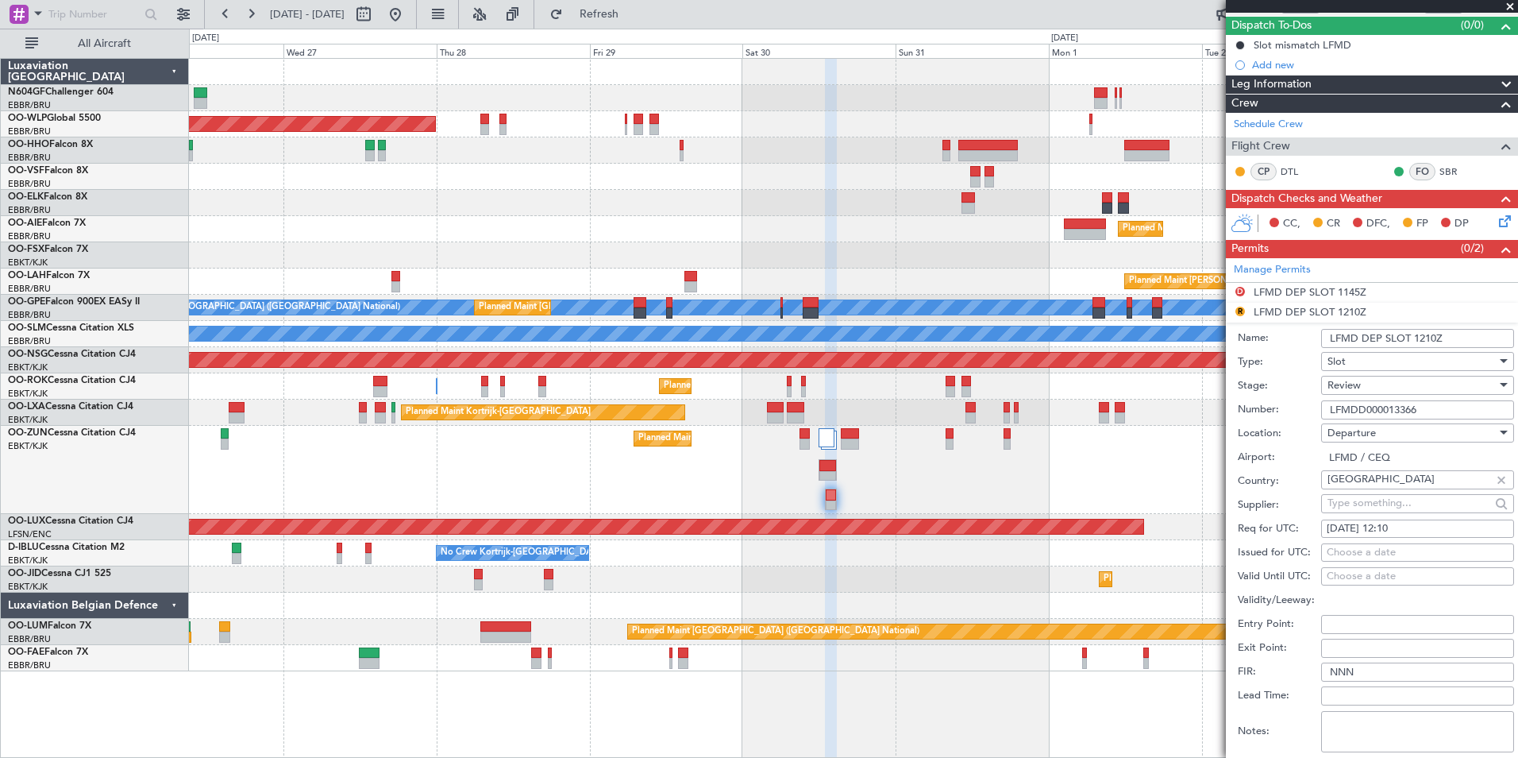
click at [1427, 527] on div "28/08/2025 12:10" at bounding box center [1418, 529] width 182 height 16
select select "8"
select select "2025"
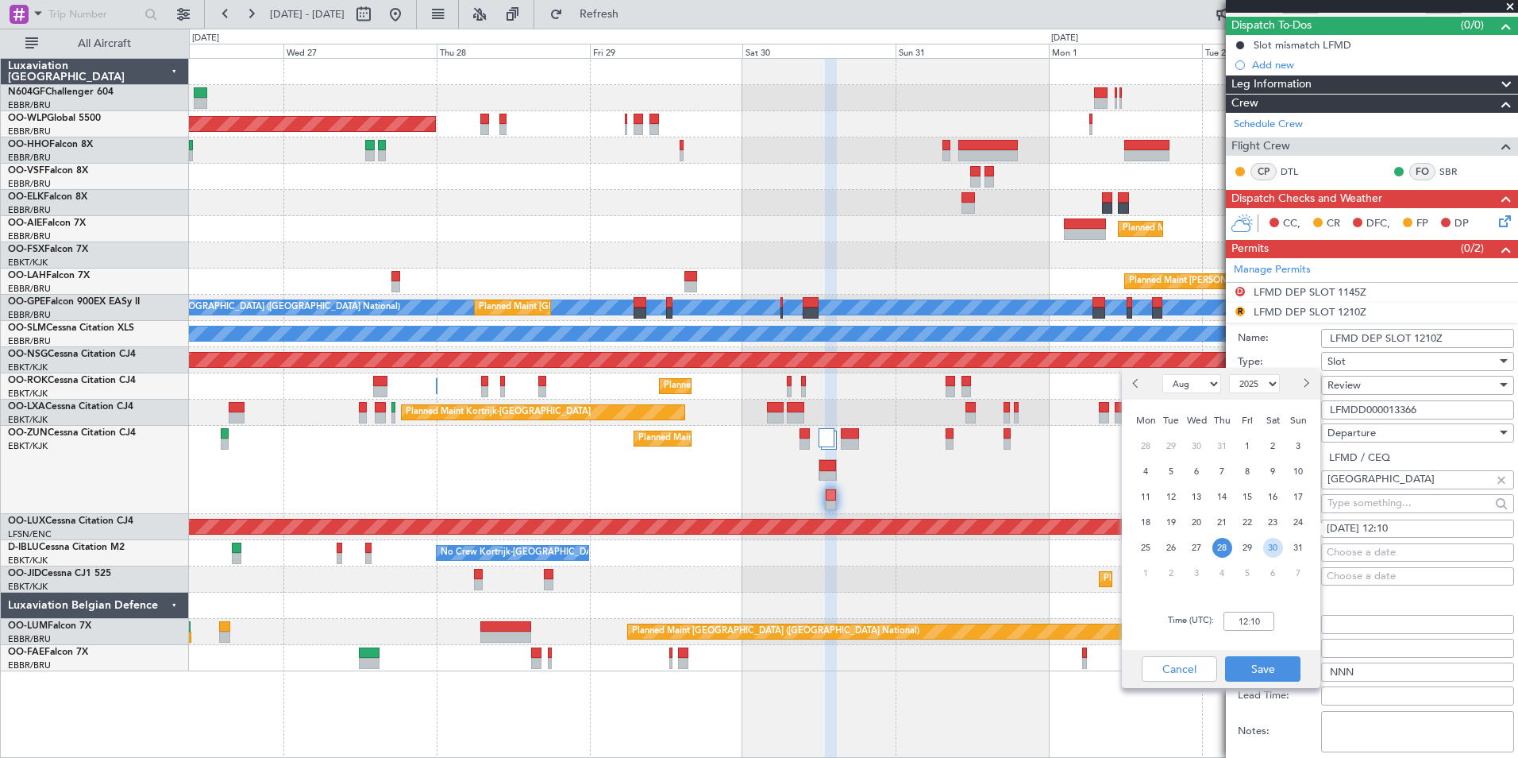
click at [1275, 545] on span "30" at bounding box center [1273, 548] width 20 height 20
click at [1252, 628] on input "00:00" at bounding box center [1249, 620] width 51 height 19
type input "13:00"
click at [1256, 669] on button "Save" at bounding box center [1262, 668] width 75 height 25
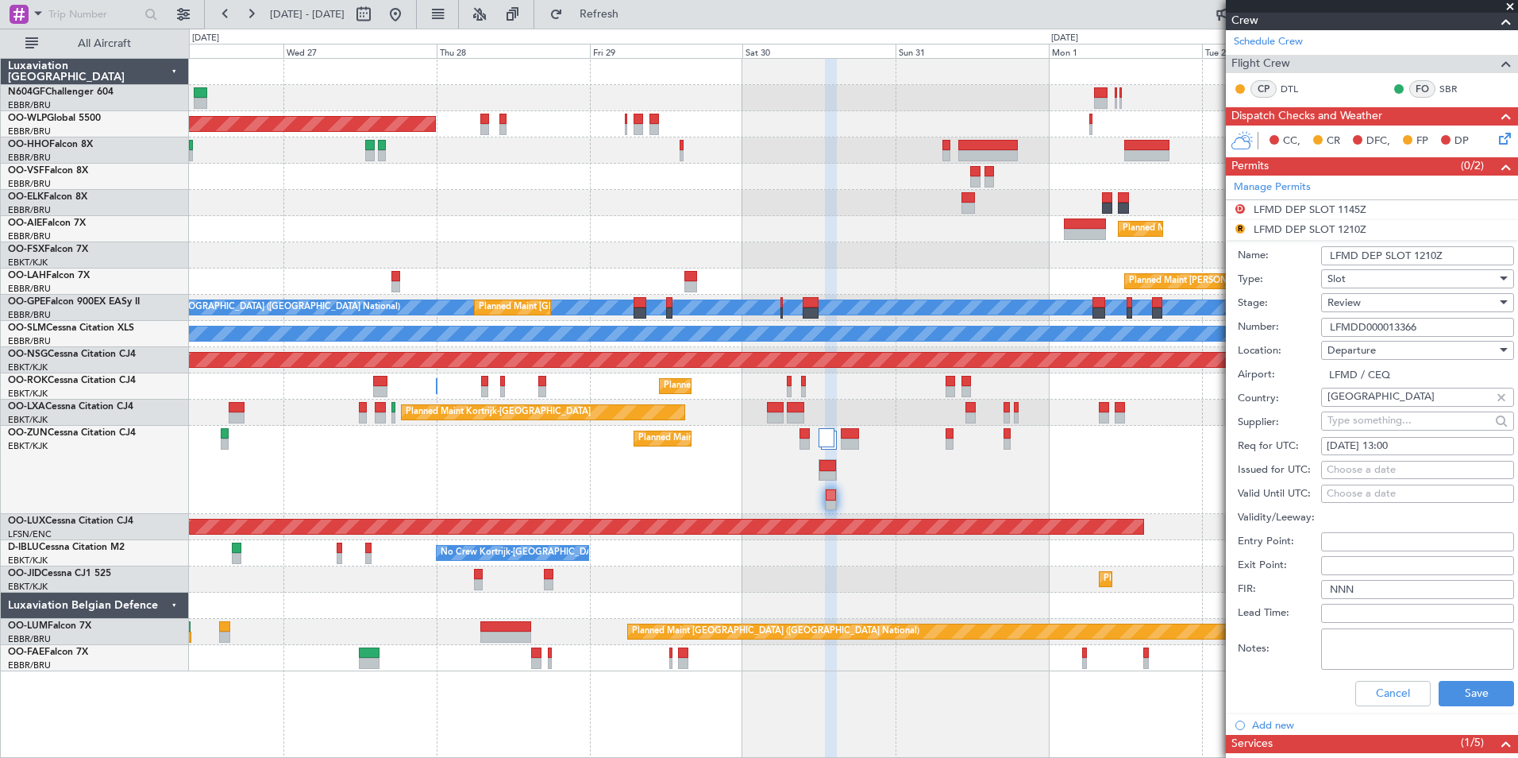
scroll to position [222, 0]
click at [1393, 300] on div "Review" at bounding box center [1412, 302] width 169 height 24
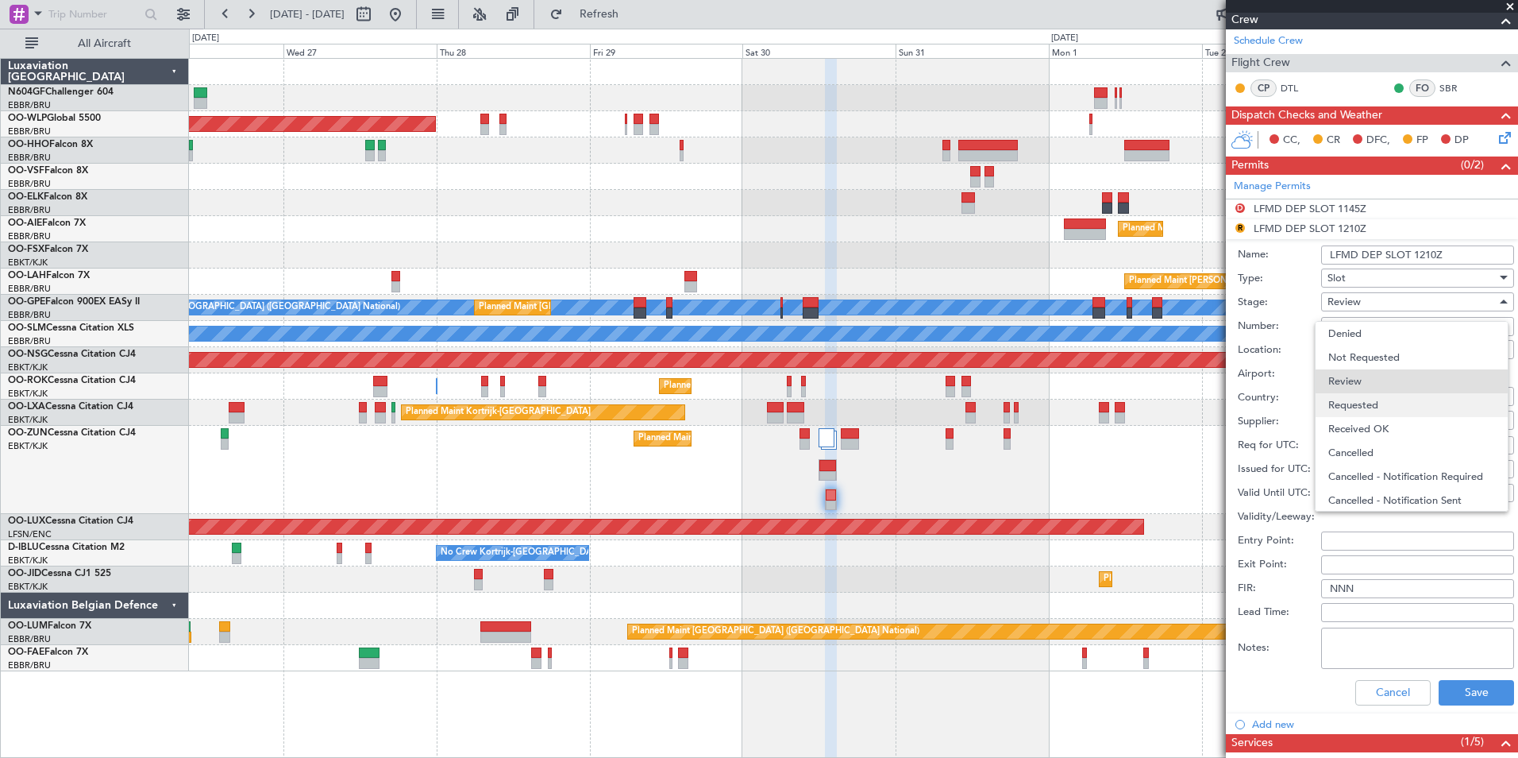
click at [1377, 397] on span "Requested" at bounding box center [1412, 405] width 167 height 24
click at [1472, 705] on div "Cancel Save" at bounding box center [1376, 692] width 276 height 41
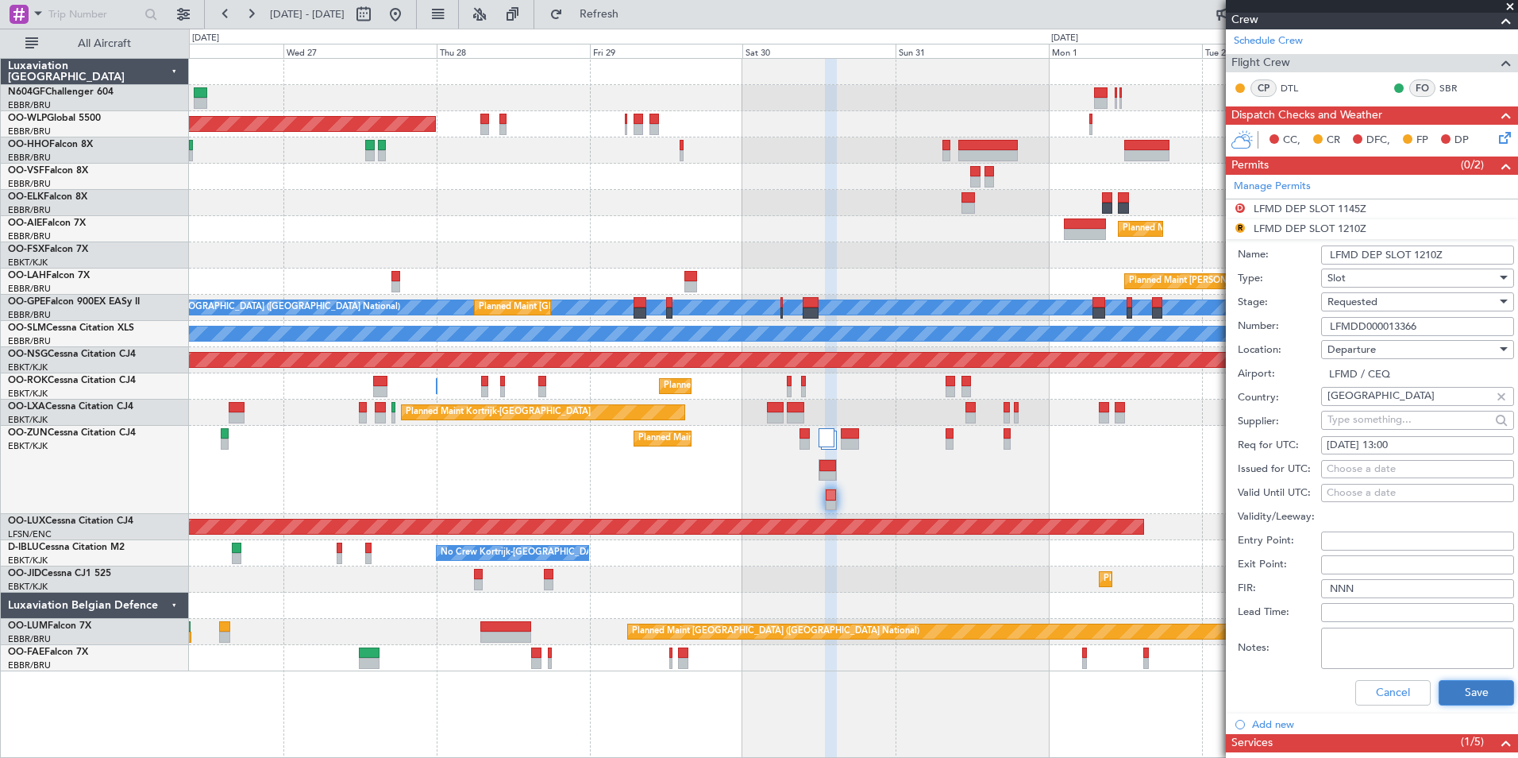
click at [1472, 700] on button "Save" at bounding box center [1476, 692] width 75 height 25
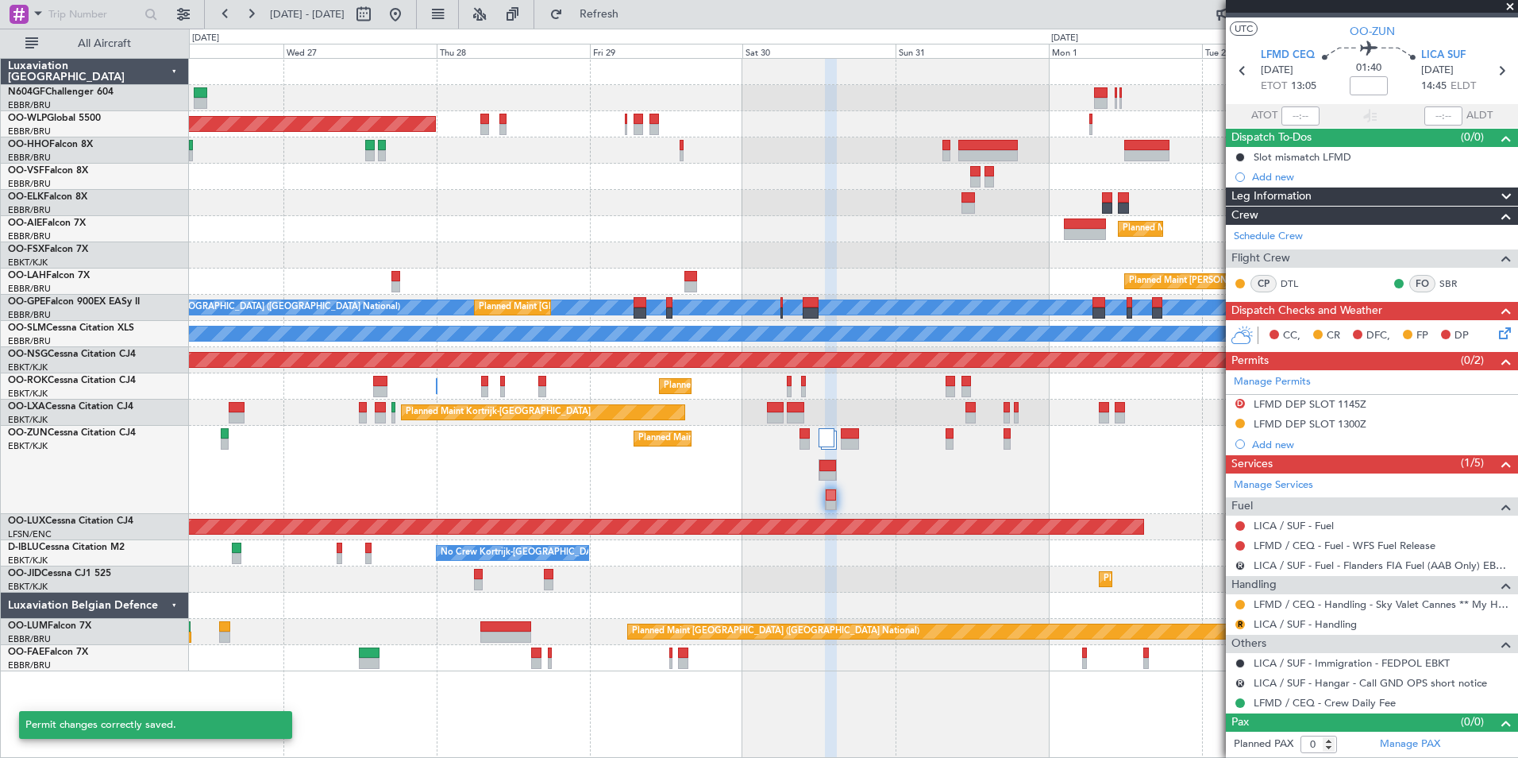
scroll to position [26, 0]
click at [1242, 403] on button "D" at bounding box center [1241, 404] width 10 height 10
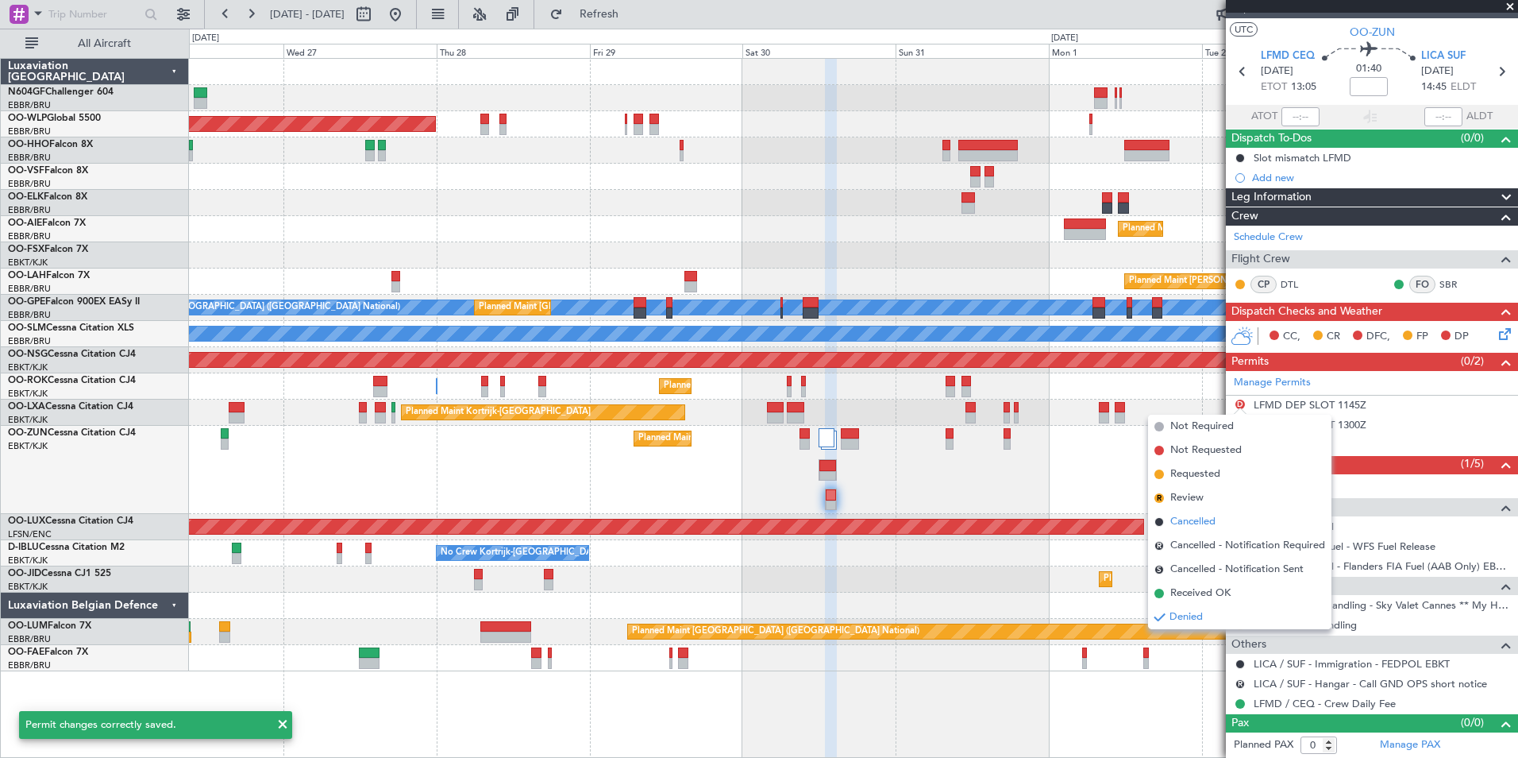
click at [1210, 525] on span "Cancelled" at bounding box center [1193, 522] width 45 height 16
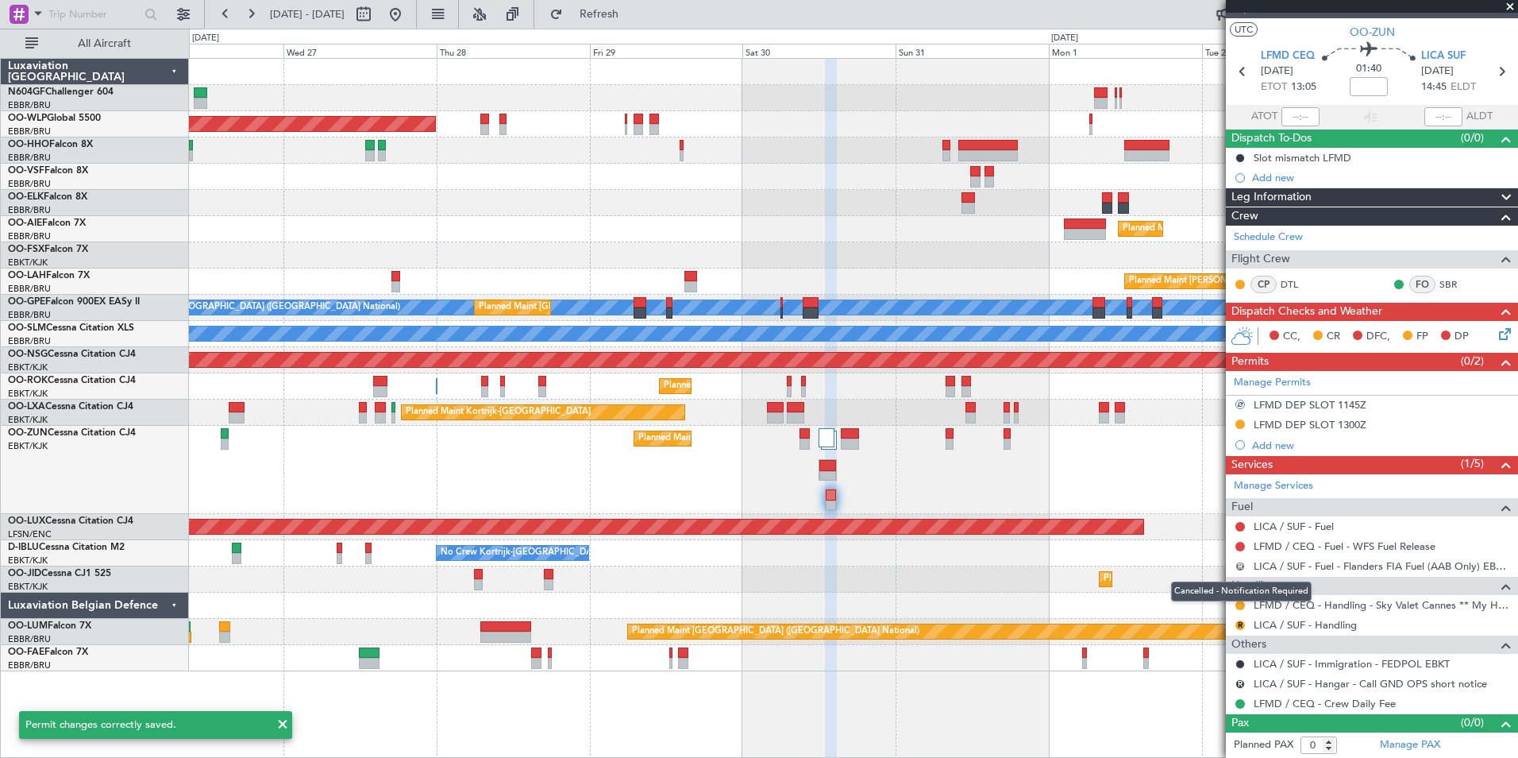
click at [1238, 565] on button "R" at bounding box center [1241, 566] width 10 height 10
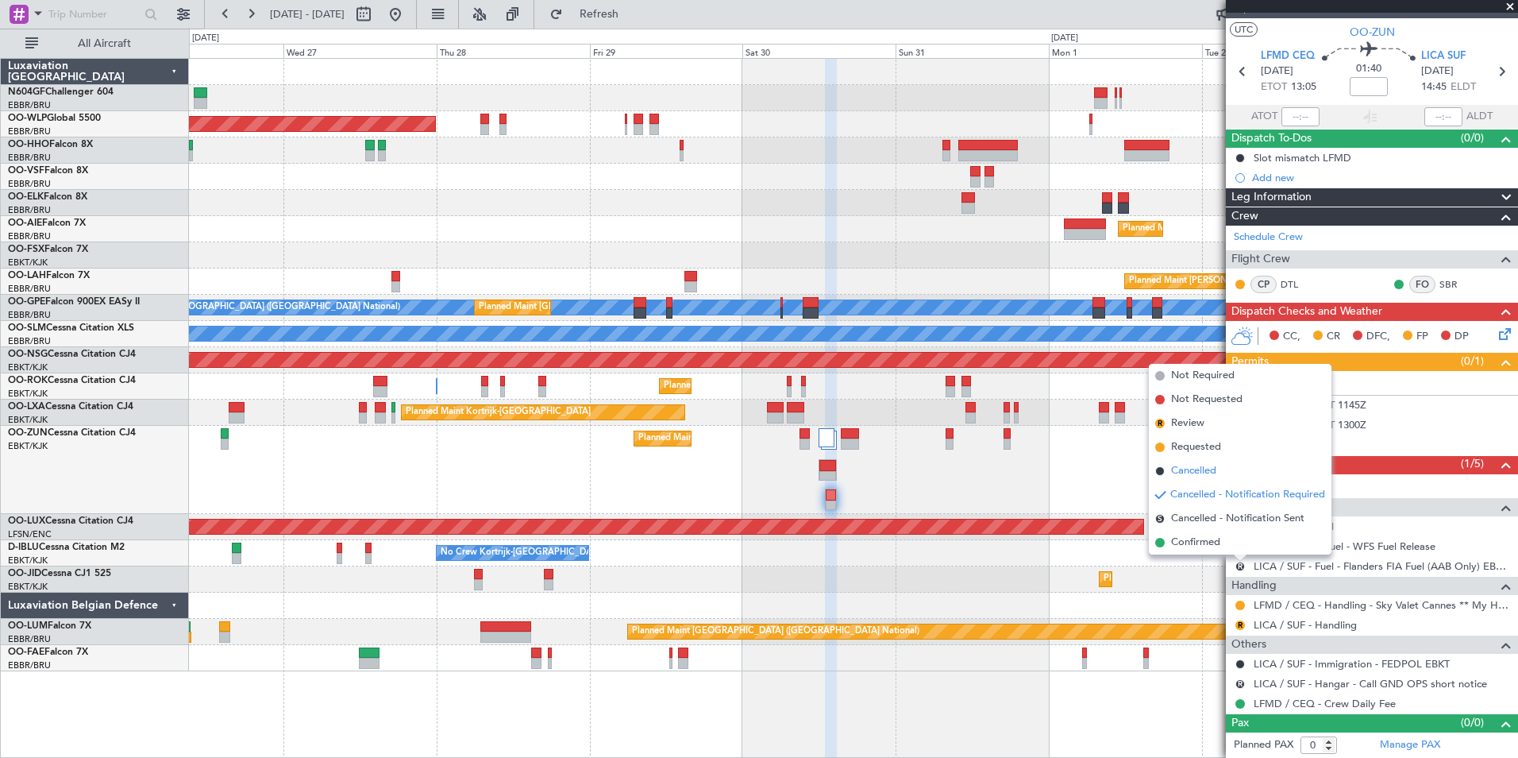
click at [1225, 470] on li "Cancelled" at bounding box center [1240, 471] width 183 height 24
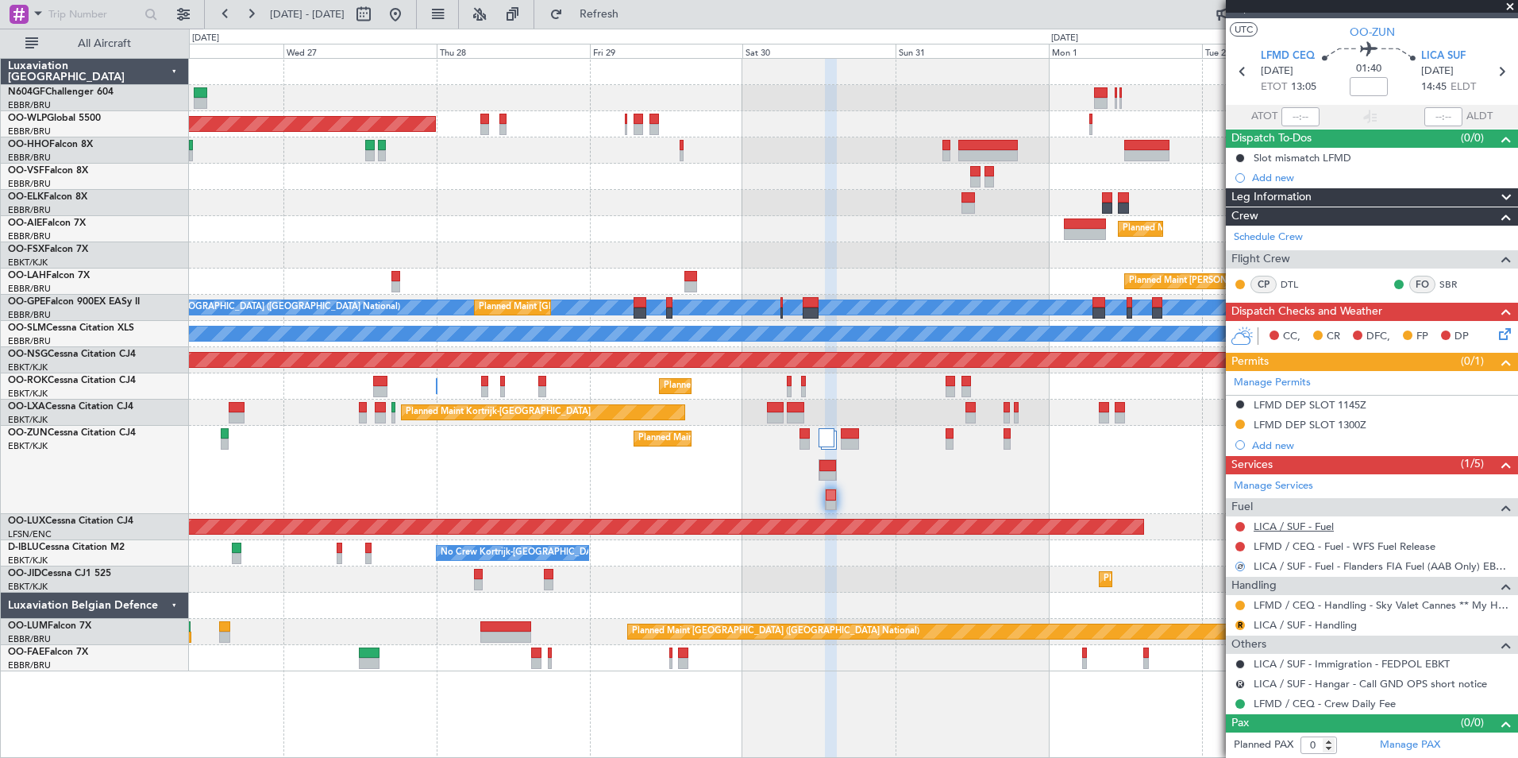
click at [1298, 530] on link "LICA / SUF - Fuel" at bounding box center [1294, 526] width 80 height 14
click at [638, 25] on button "Refresh" at bounding box center [589, 14] width 95 height 25
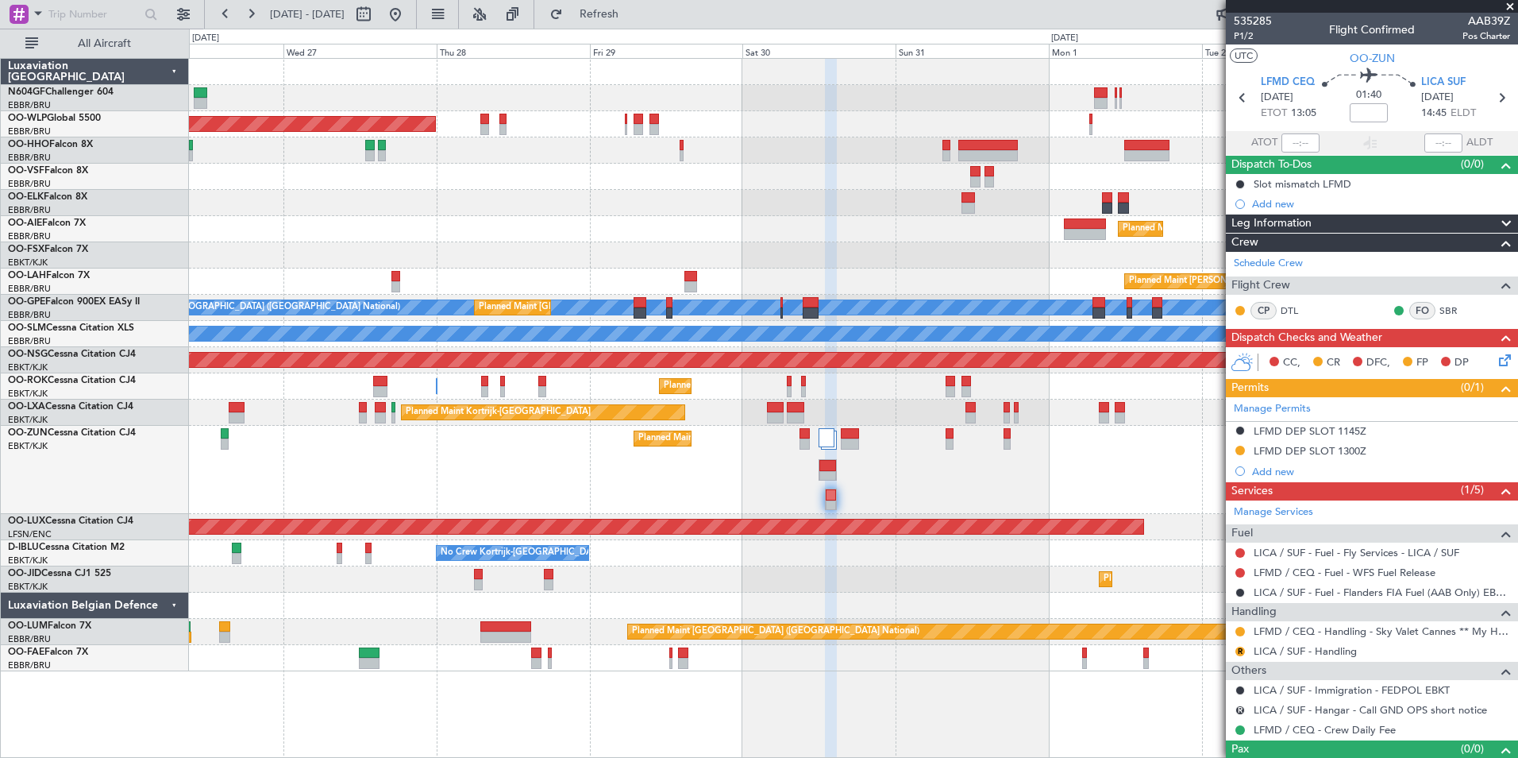
scroll to position [26, 0]
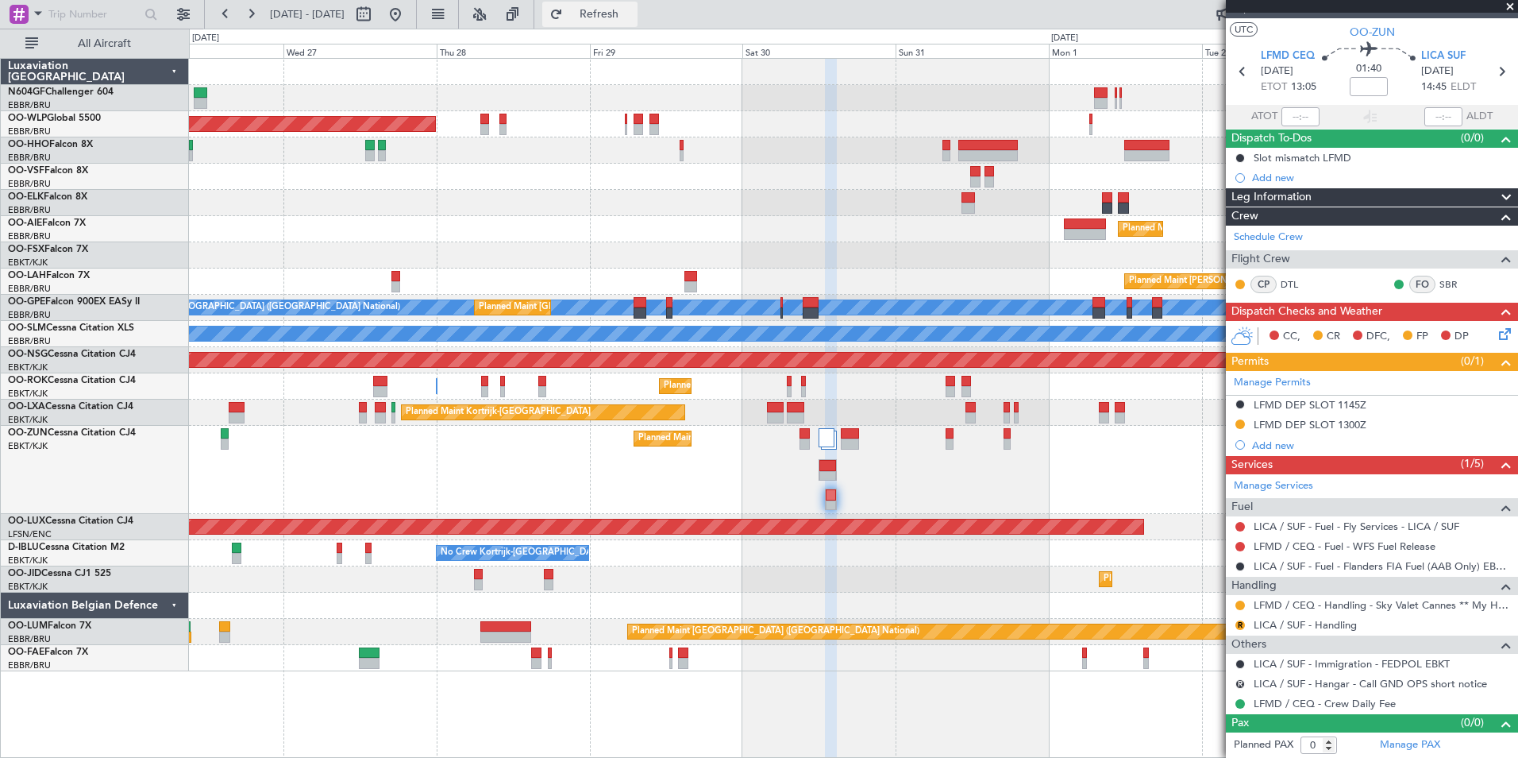
click at [633, 9] on span "Refresh" at bounding box center [599, 14] width 67 height 11
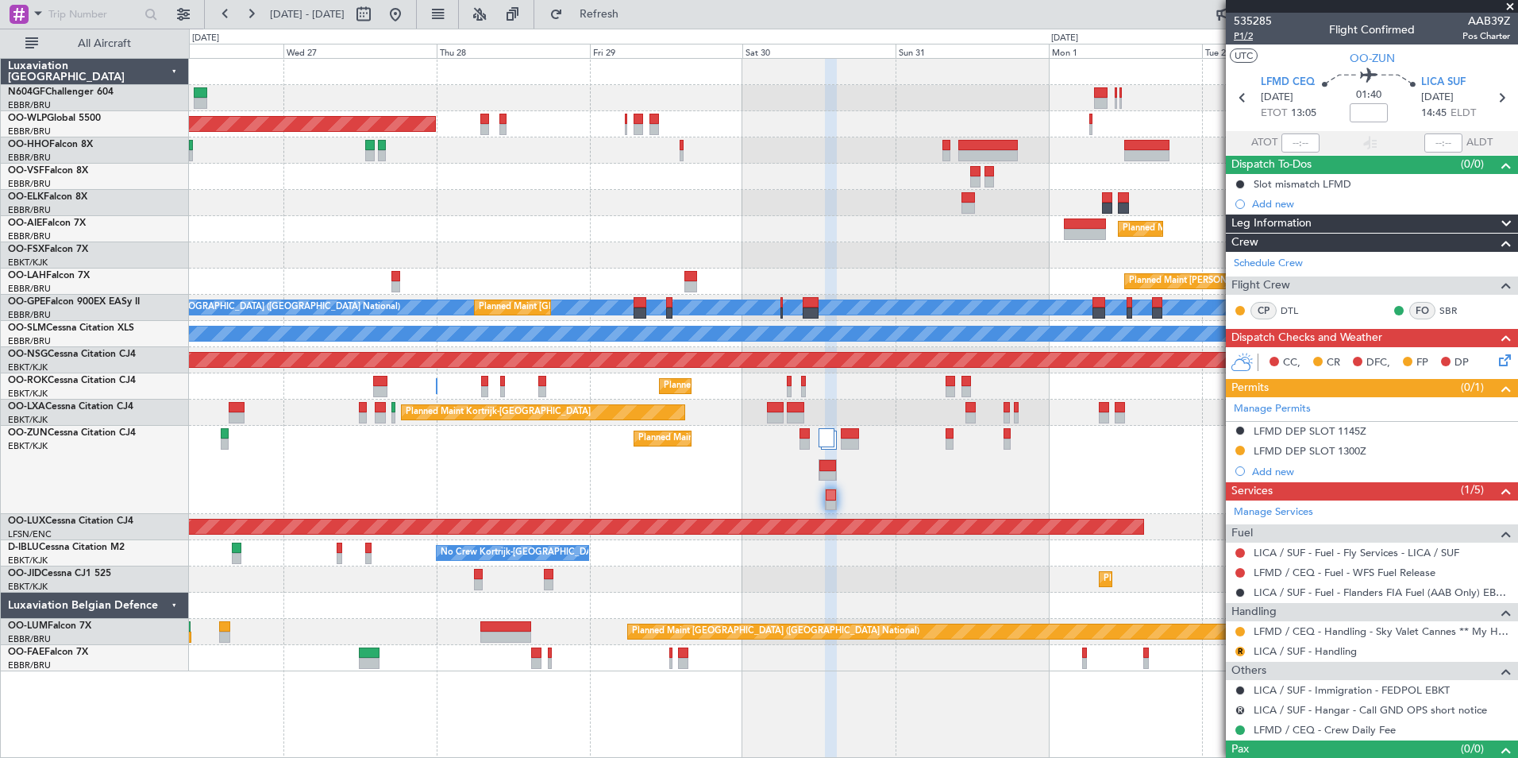
click at [1250, 35] on span "P1/2" at bounding box center [1253, 36] width 38 height 14
click at [619, 7] on button "Refresh" at bounding box center [589, 14] width 95 height 25
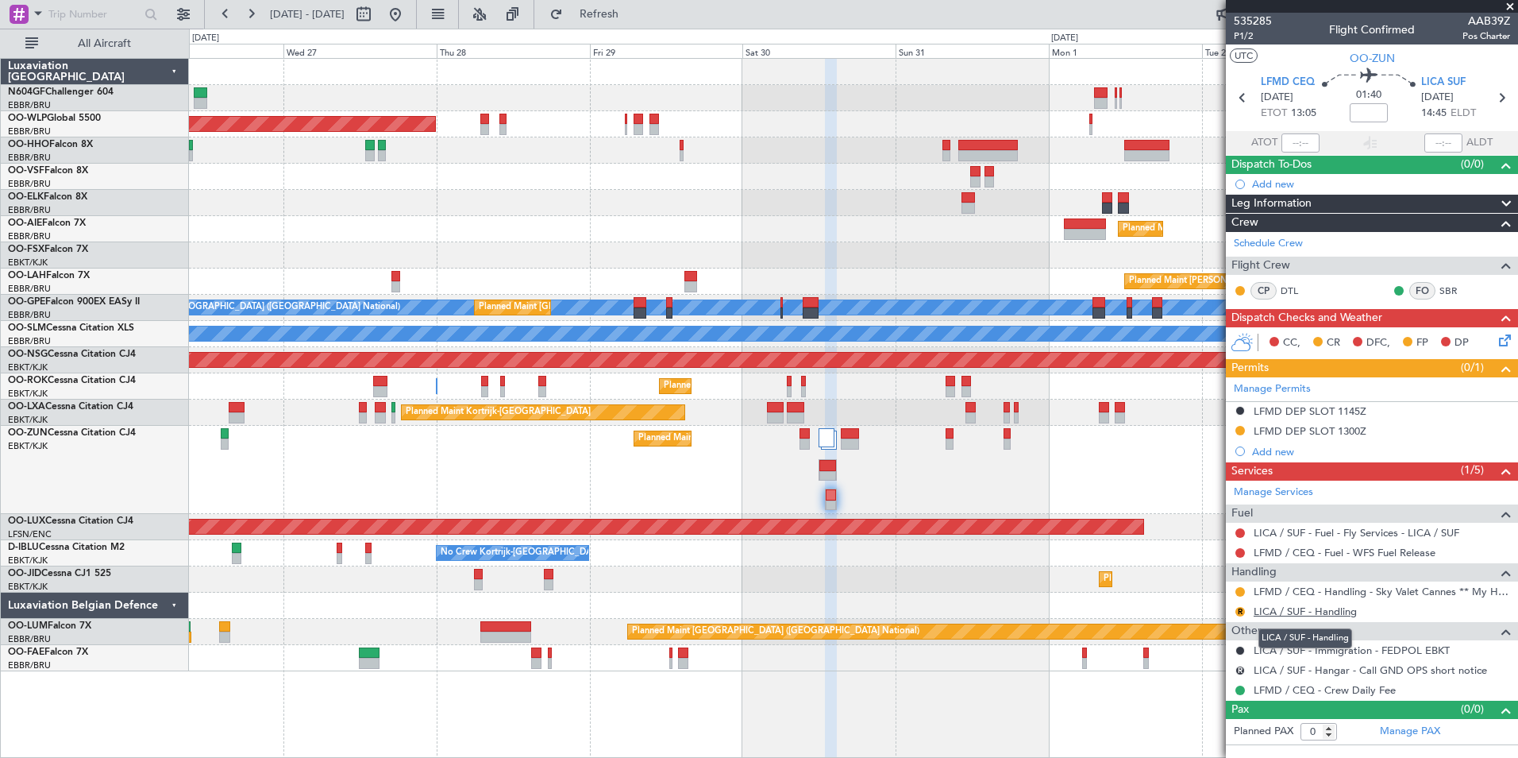
click at [1271, 615] on link "LICA / SUF - Handling" at bounding box center [1305, 611] width 103 height 14
click at [1244, 670] on button "R" at bounding box center [1241, 670] width 10 height 10
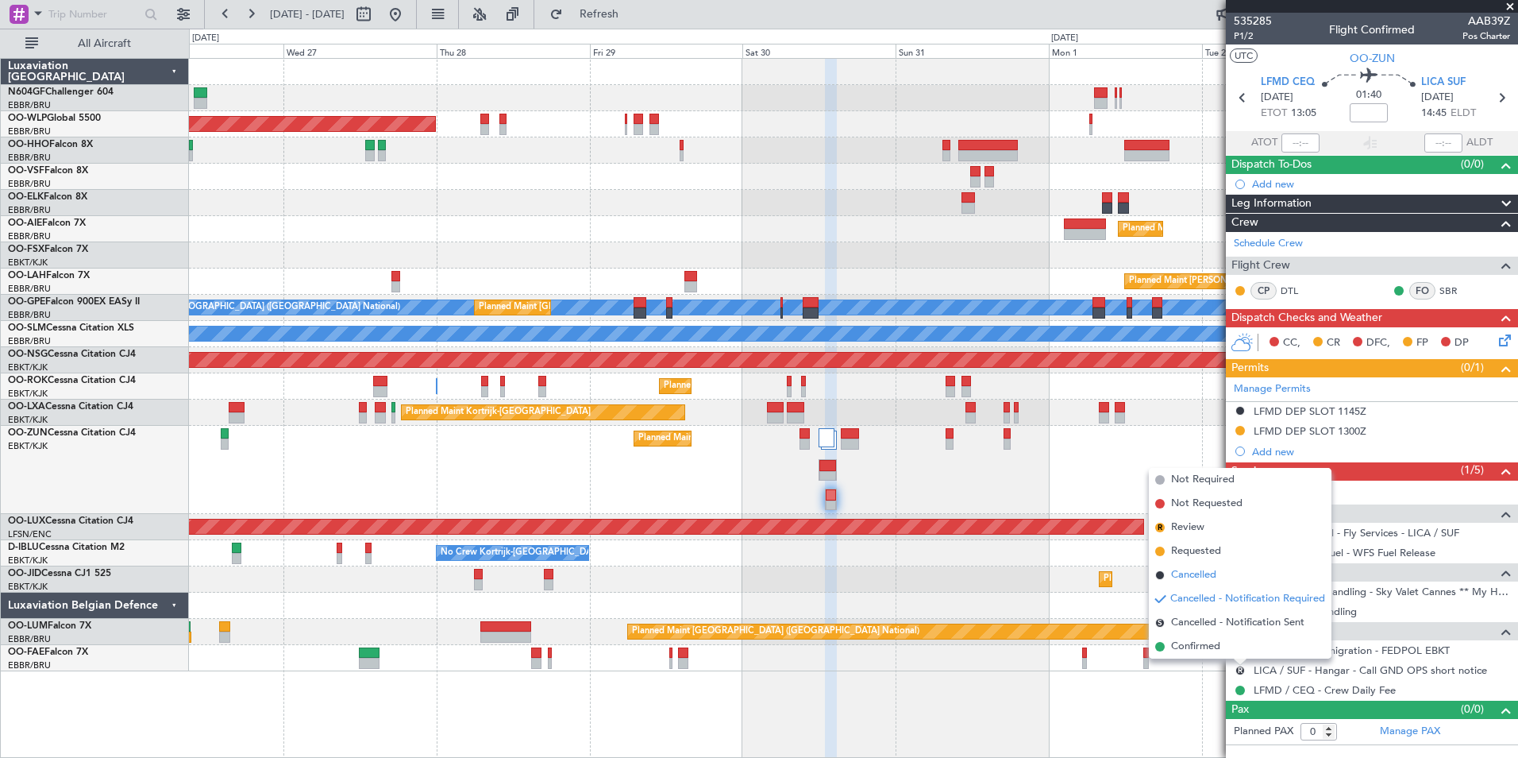
click at [1222, 576] on li "Cancelled" at bounding box center [1240, 575] width 183 height 24
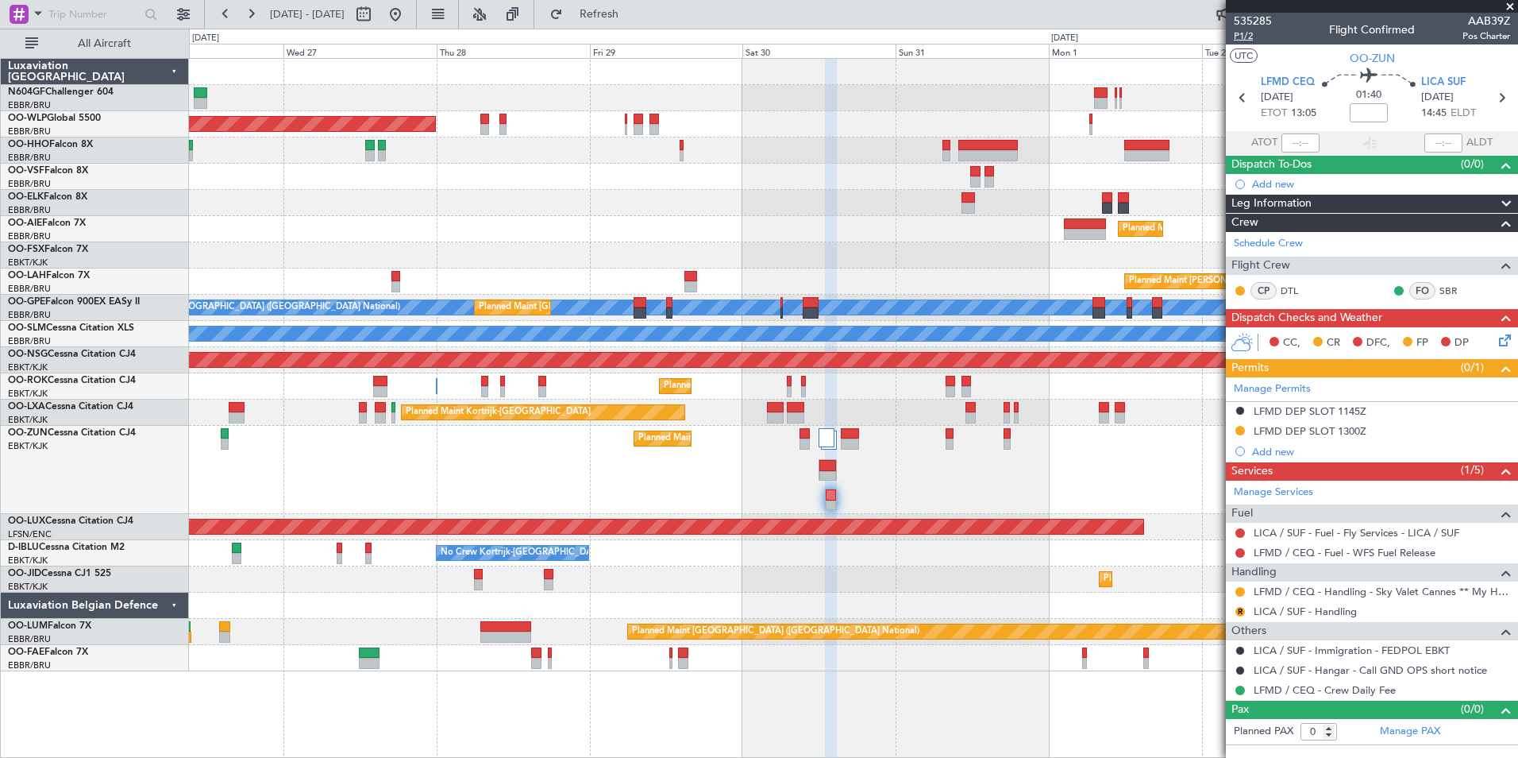
click at [1247, 34] on span "P1/2" at bounding box center [1253, 36] width 38 height 14
click at [594, 8] on button "Refresh" at bounding box center [589, 14] width 95 height 25
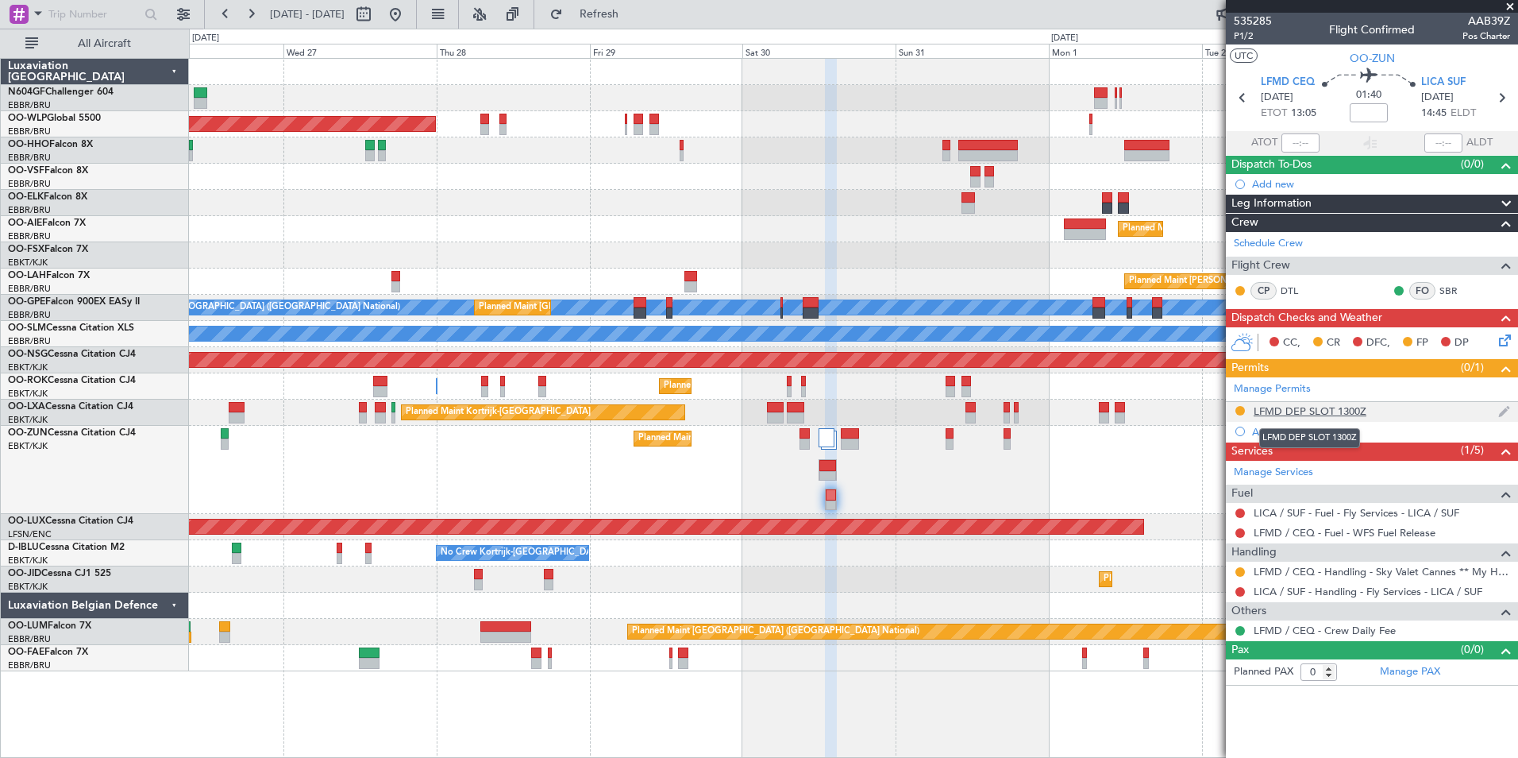
click at [1340, 417] on mat-tooltip-component "LFMD DEP SLOT 1300Z" at bounding box center [1309, 438] width 123 height 42
click at [1356, 411] on div "LFMD DEP SLOT 1300Z" at bounding box center [1310, 411] width 113 height 14
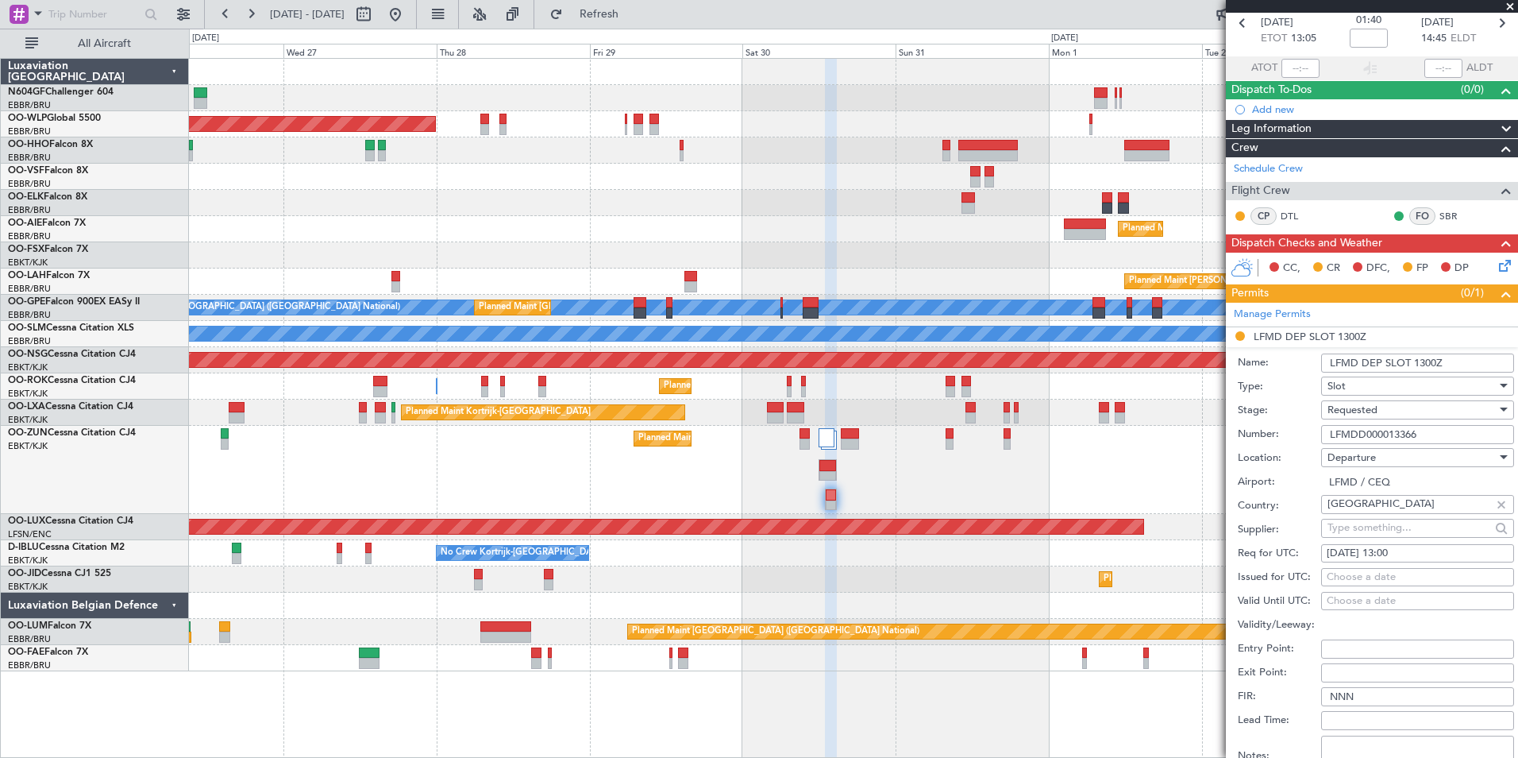
scroll to position [75, 0]
click at [1411, 570] on div "Choose a date" at bounding box center [1418, 577] width 182 height 16
select select "8"
select select "2025"
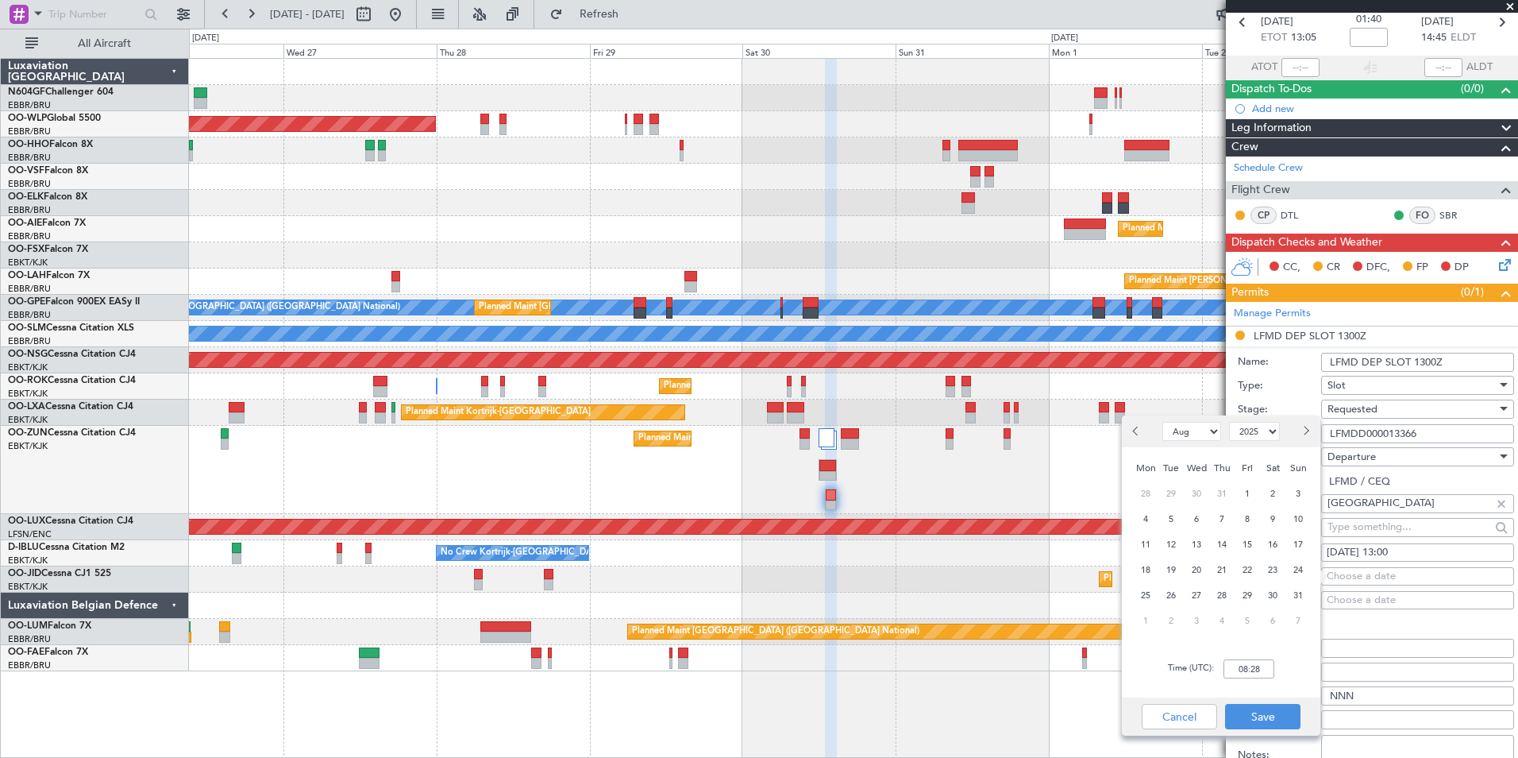
click at [1357, 576] on div "Choose a date" at bounding box center [1418, 577] width 182 height 16
select select "8"
select select "2025"
click at [1267, 592] on span "30" at bounding box center [1273, 595] width 20 height 20
click at [1250, 676] on input "00:00" at bounding box center [1249, 668] width 51 height 19
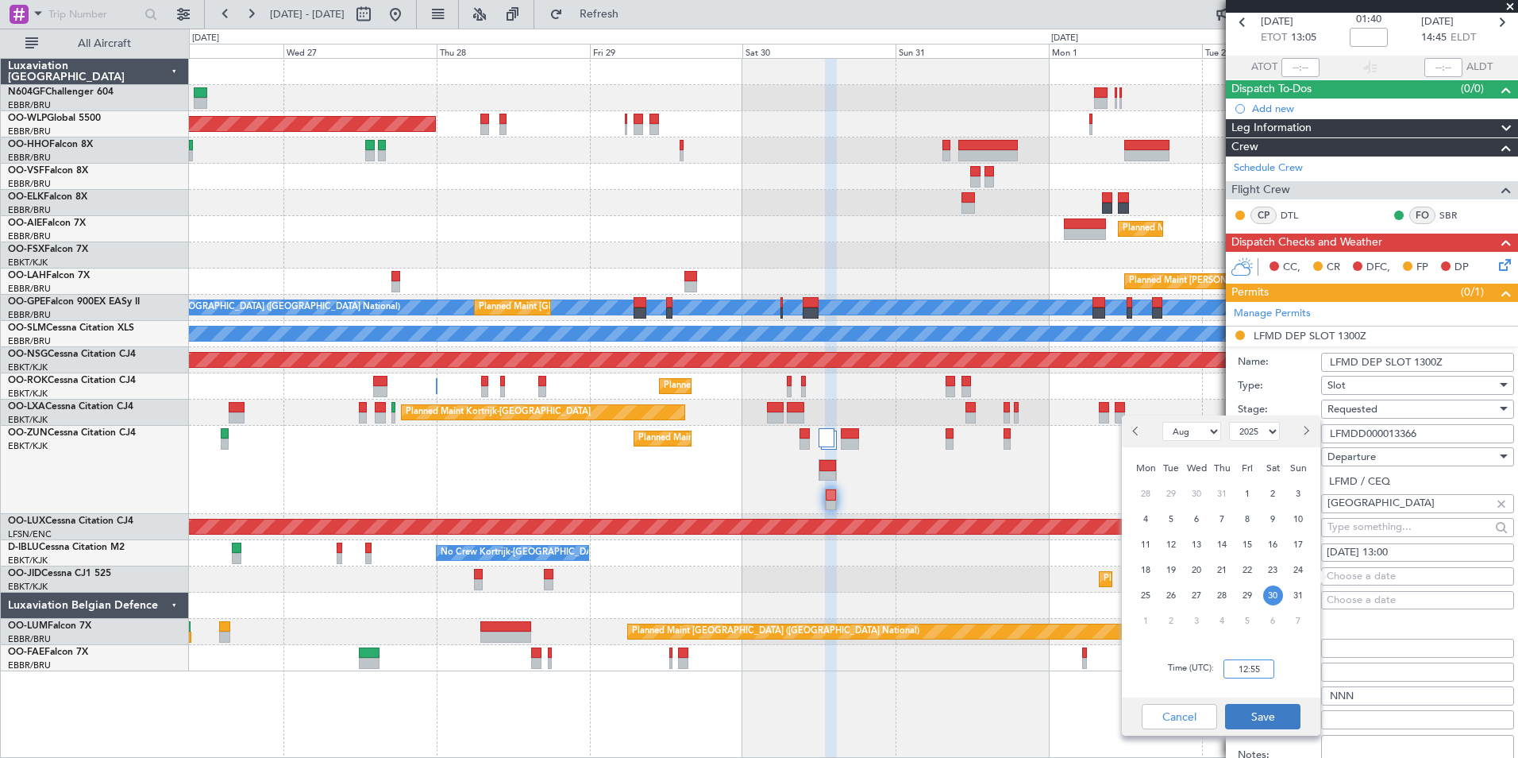
type input "12:55"
click at [1252, 714] on button "Save" at bounding box center [1262, 716] width 75 height 25
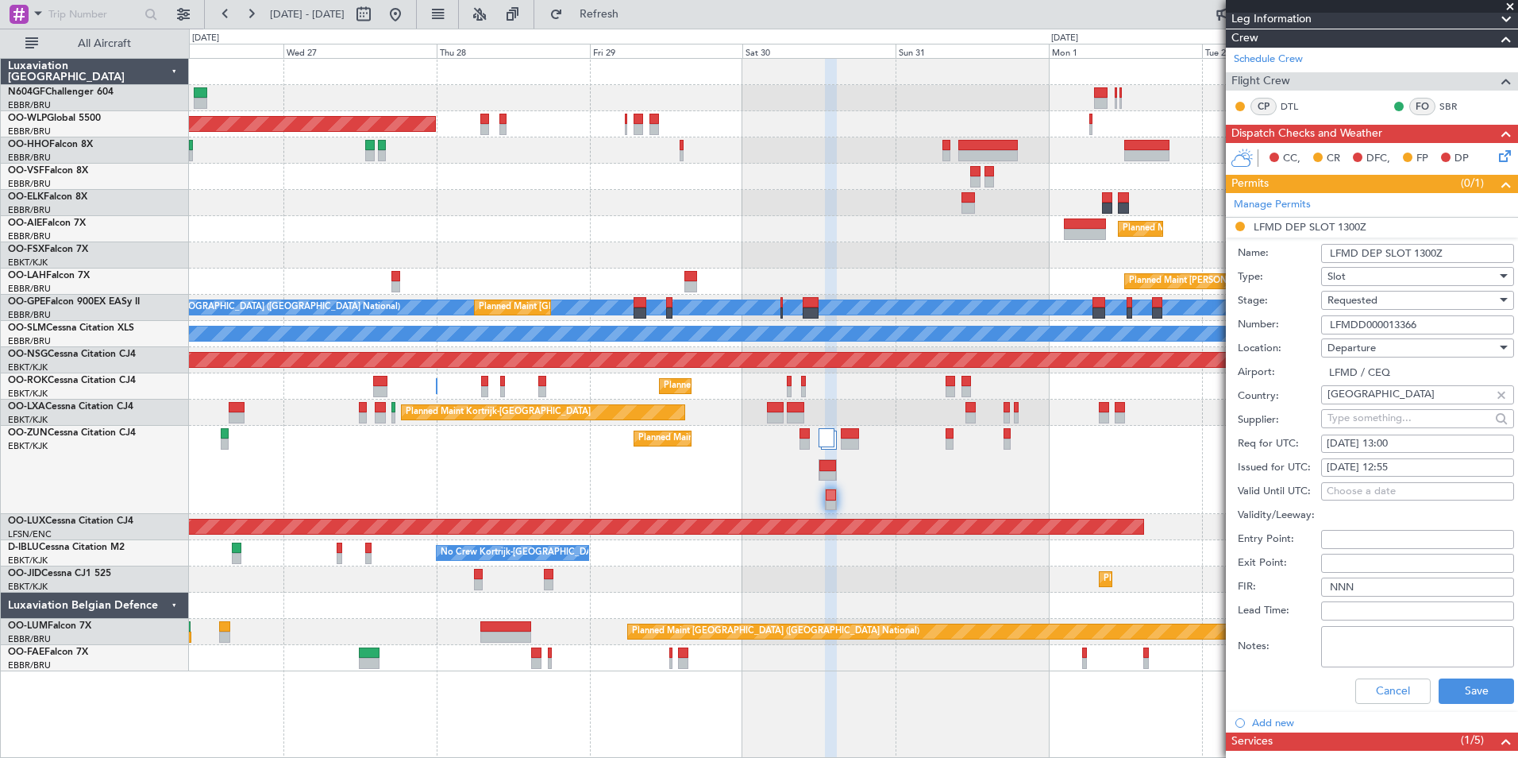
scroll to position [187, 0]
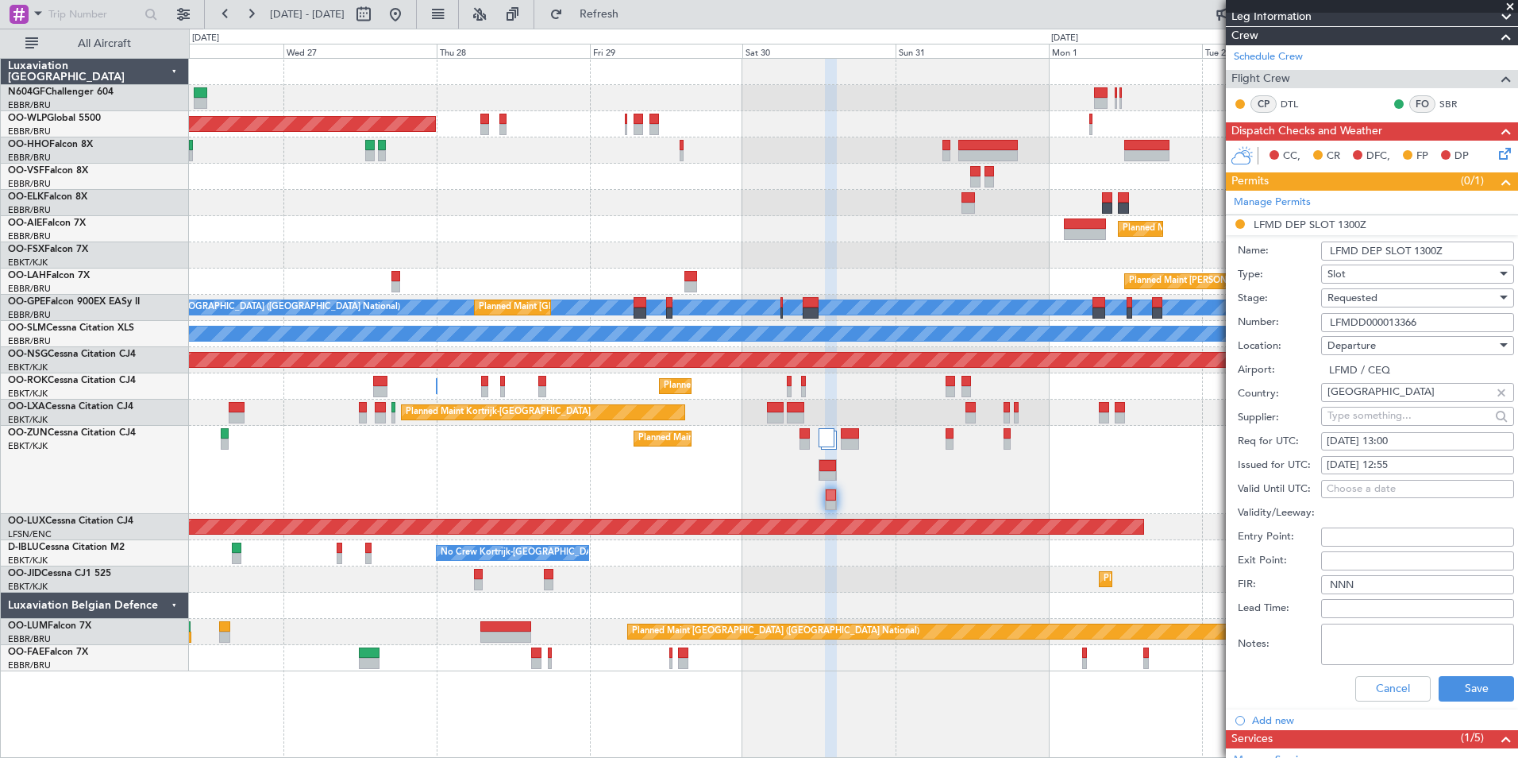
click at [1411, 302] on div "Requested" at bounding box center [1412, 298] width 169 height 24
click at [1267, 347] on div at bounding box center [759, 379] width 1518 height 758
click at [1482, 676] on button "Save" at bounding box center [1476, 688] width 75 height 25
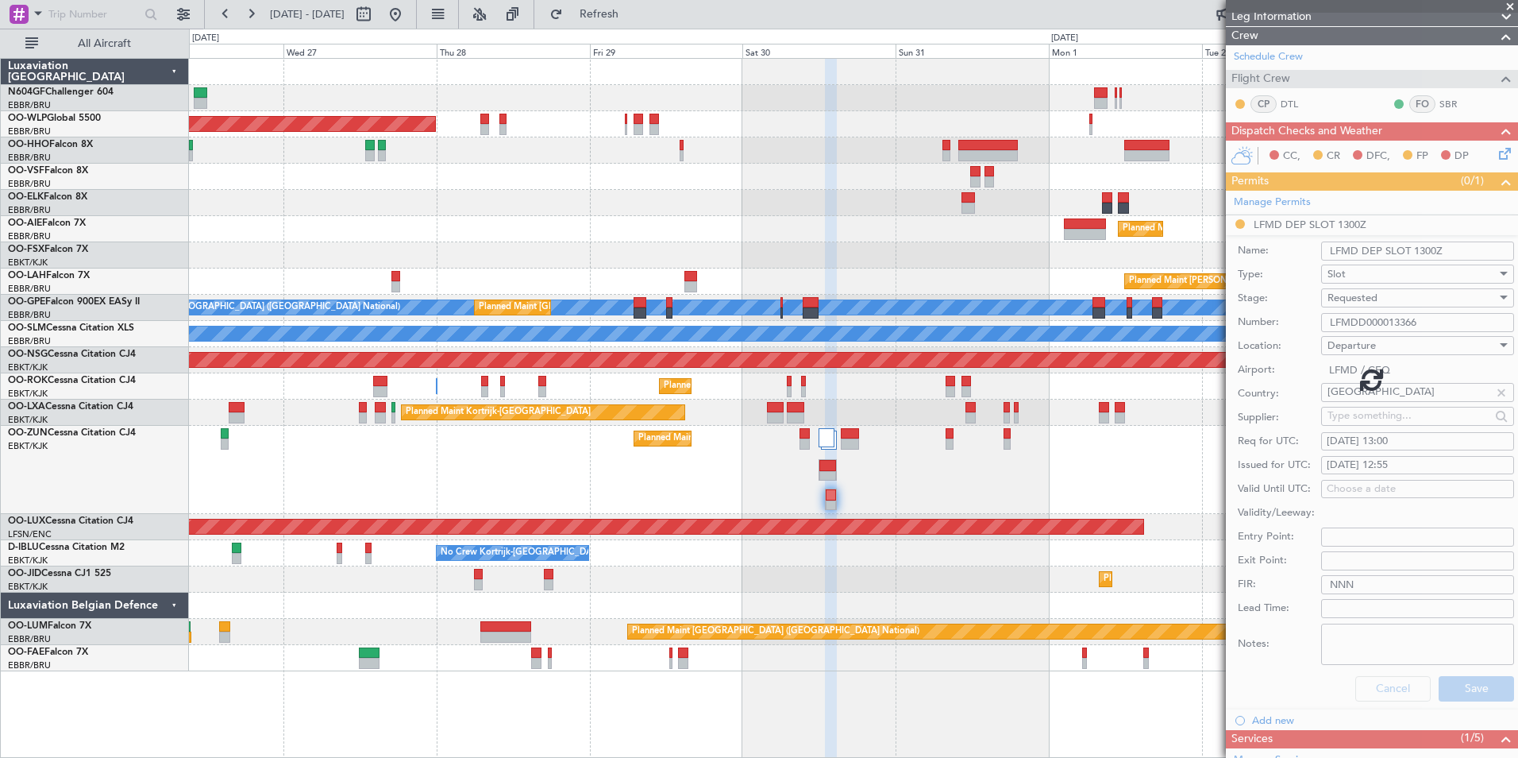
scroll to position [0, 0]
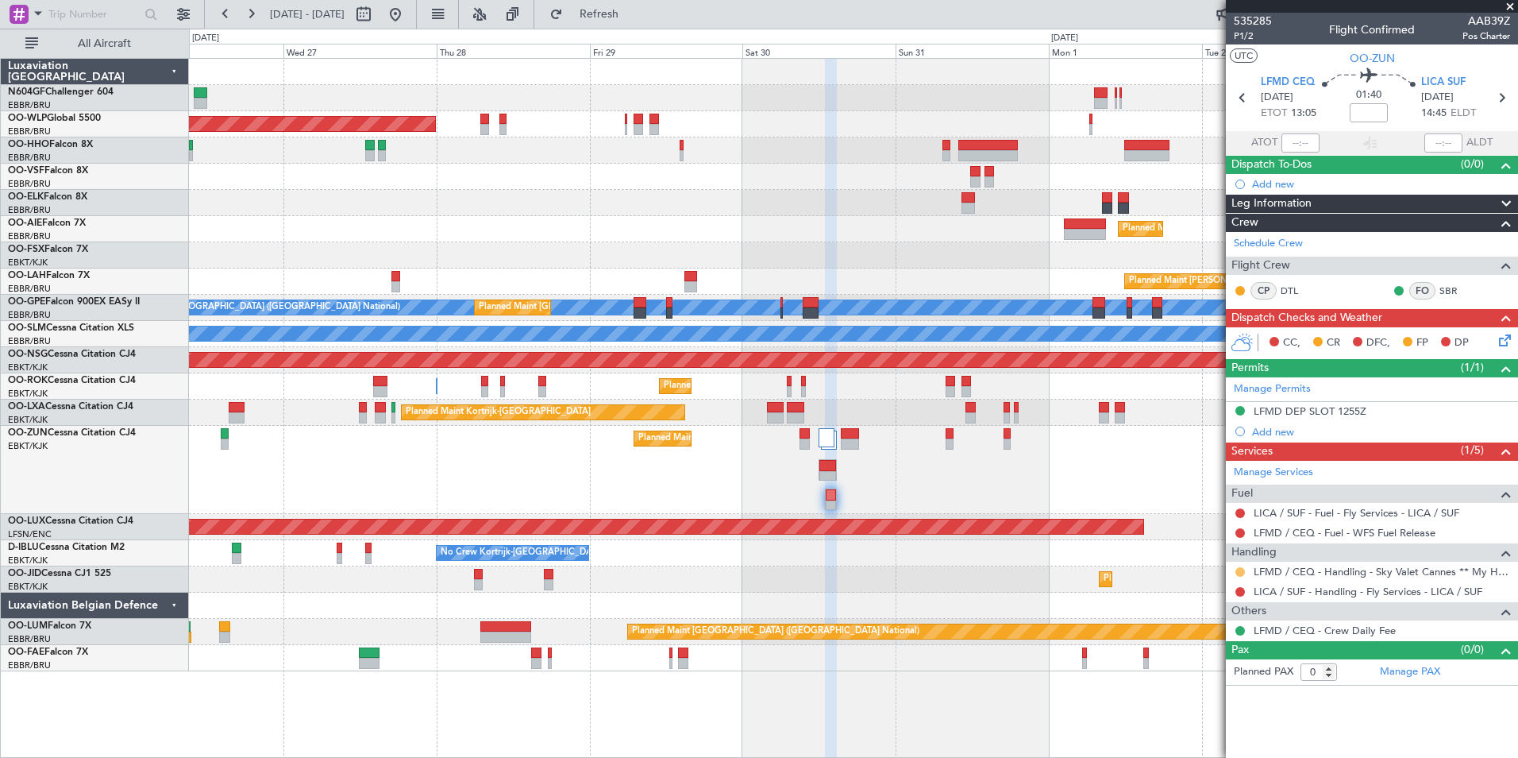
click at [1240, 571] on button at bounding box center [1241, 572] width 10 height 10
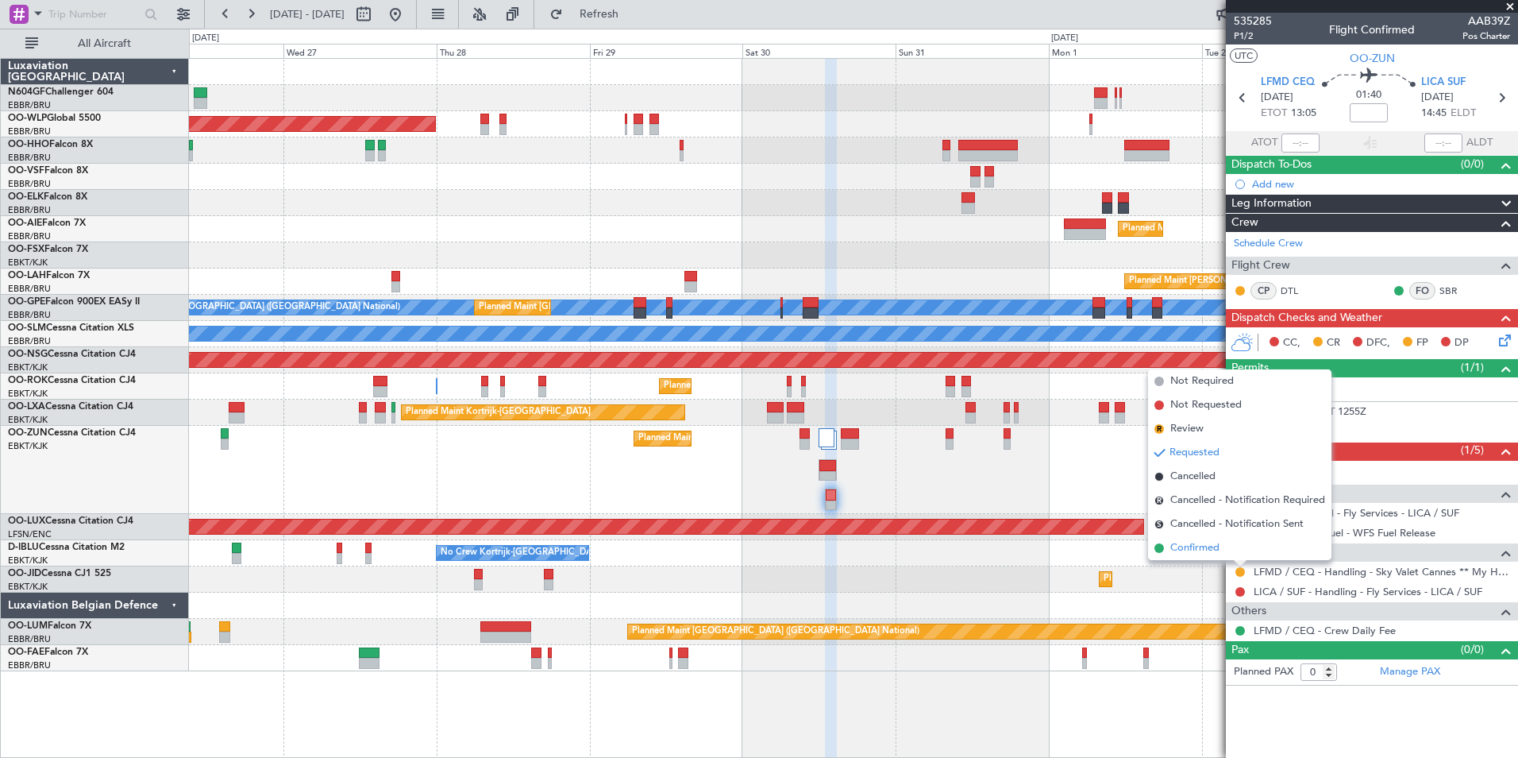
click at [1225, 550] on li "Confirmed" at bounding box center [1239, 548] width 183 height 24
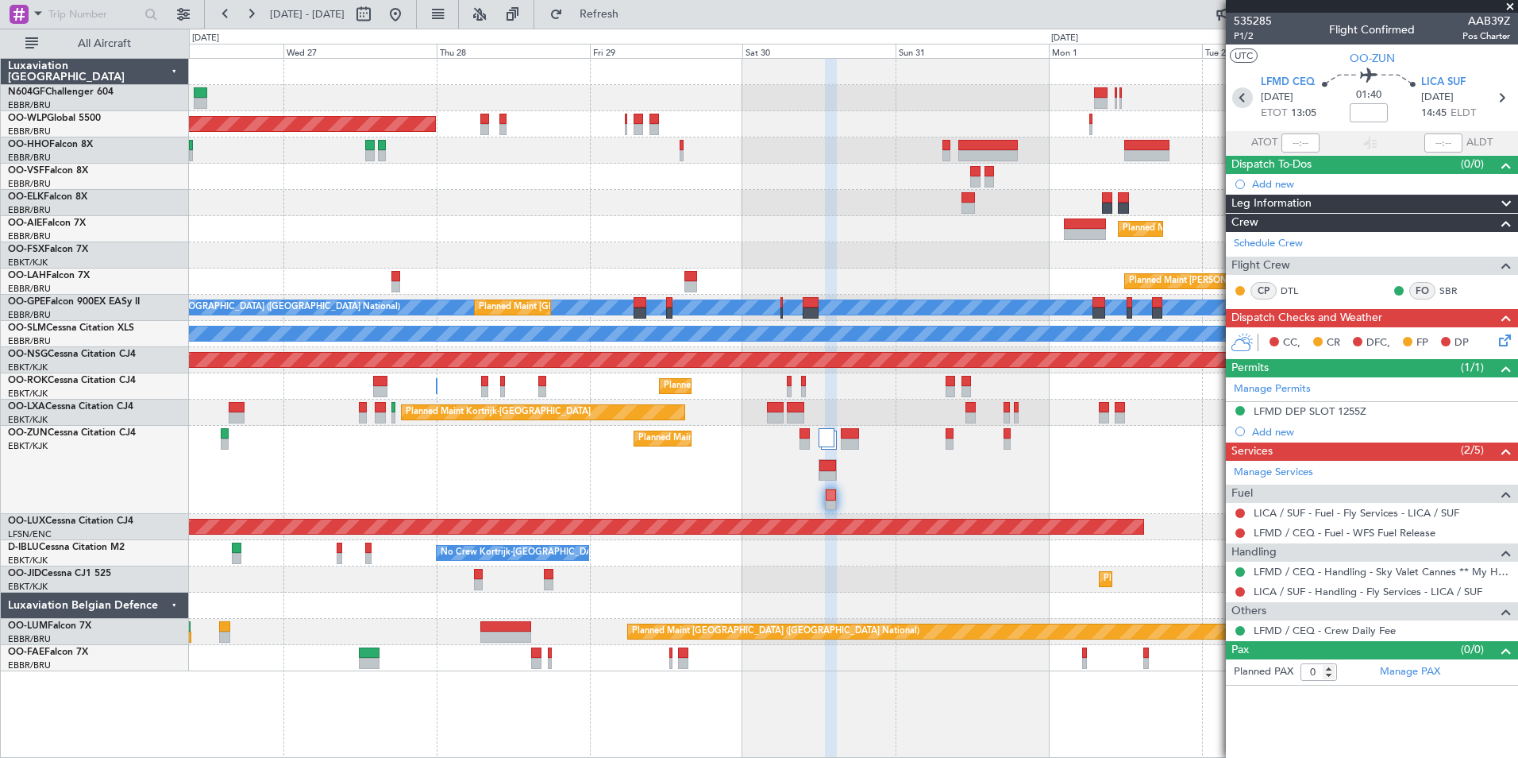
click at [1247, 103] on icon at bounding box center [1243, 97] width 21 height 21
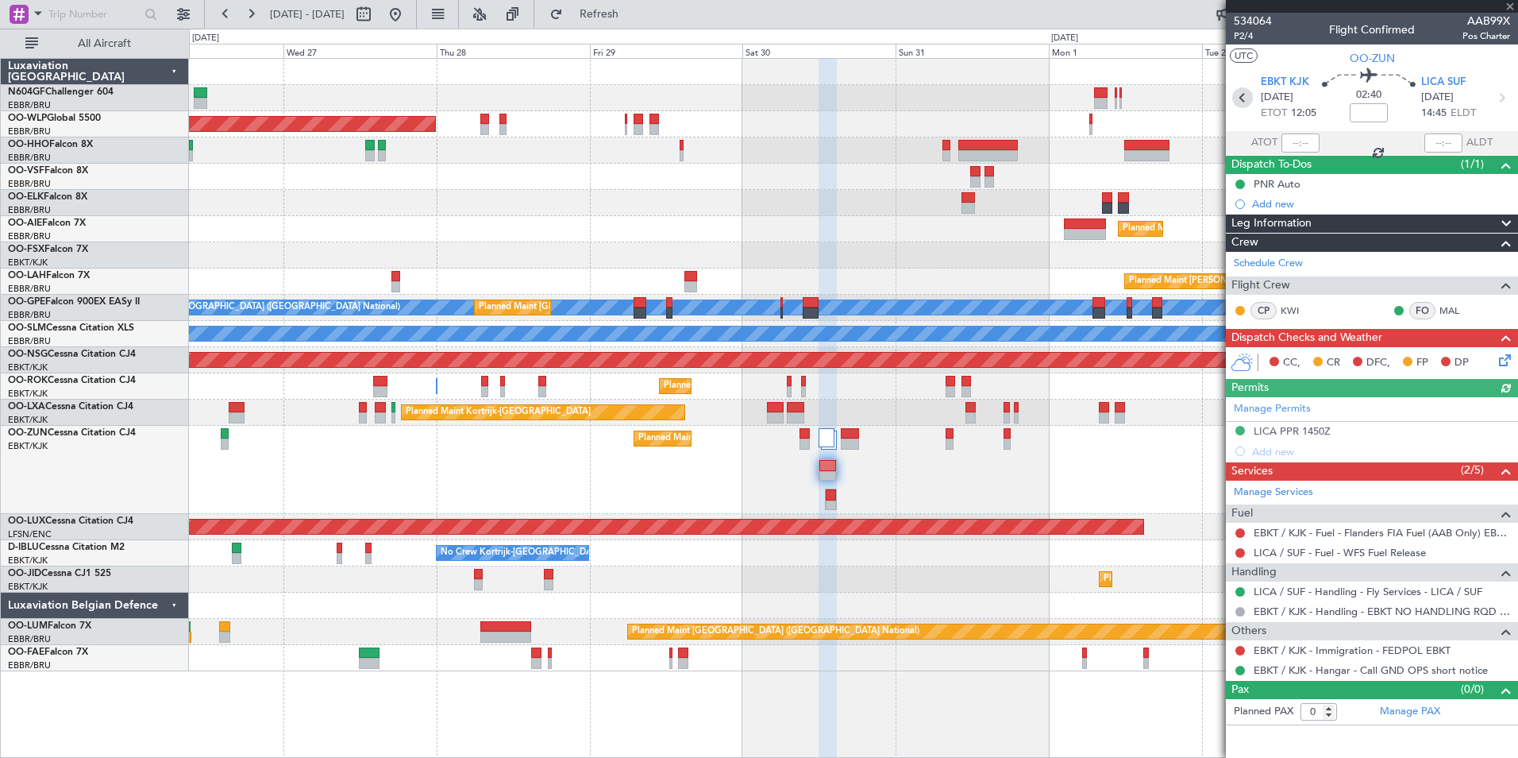
click at [1247, 103] on icon at bounding box center [1243, 97] width 21 height 21
type input "2"
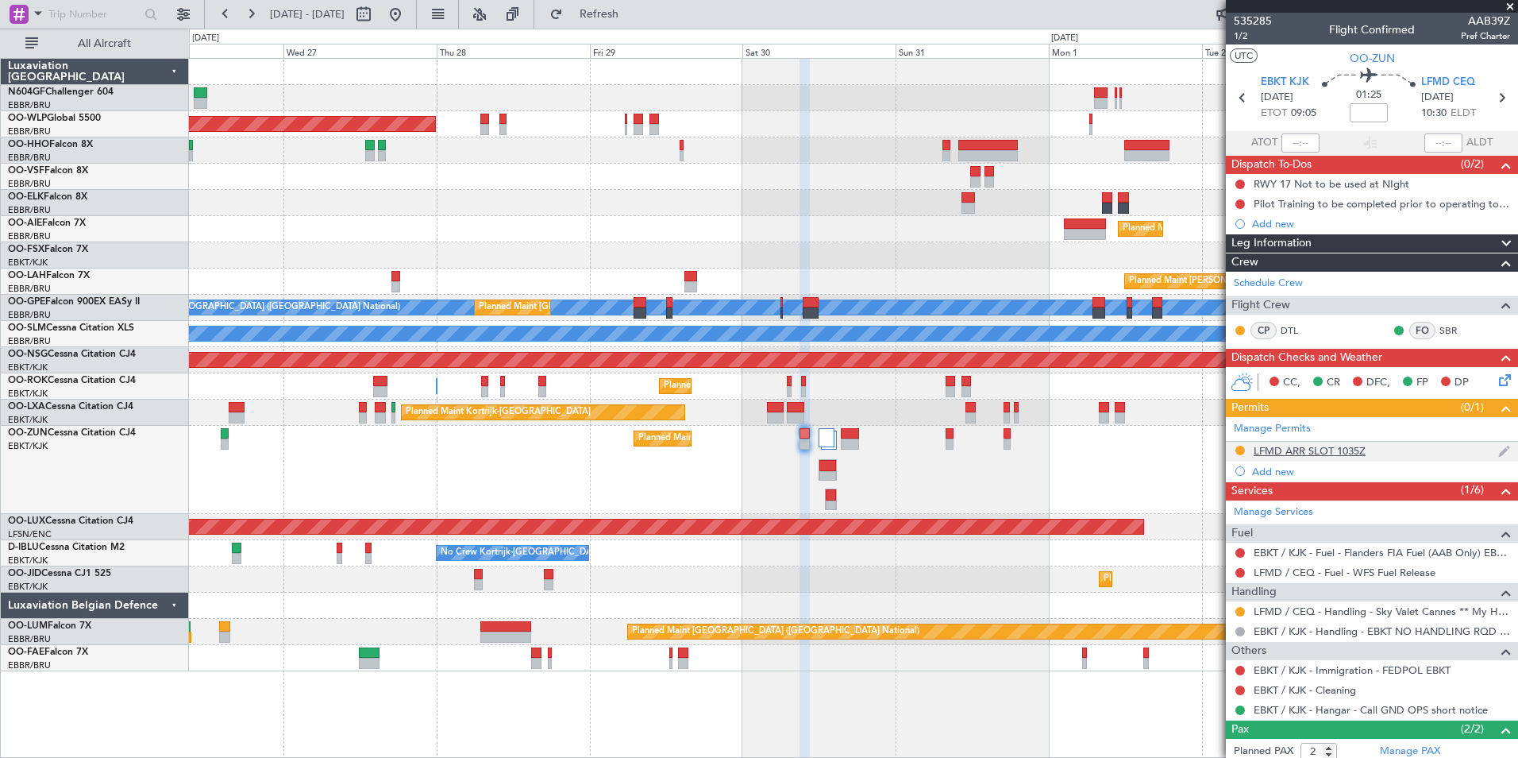
click at [1325, 446] on div "LFMD ARR SLOT 1035Z" at bounding box center [1310, 451] width 112 height 14
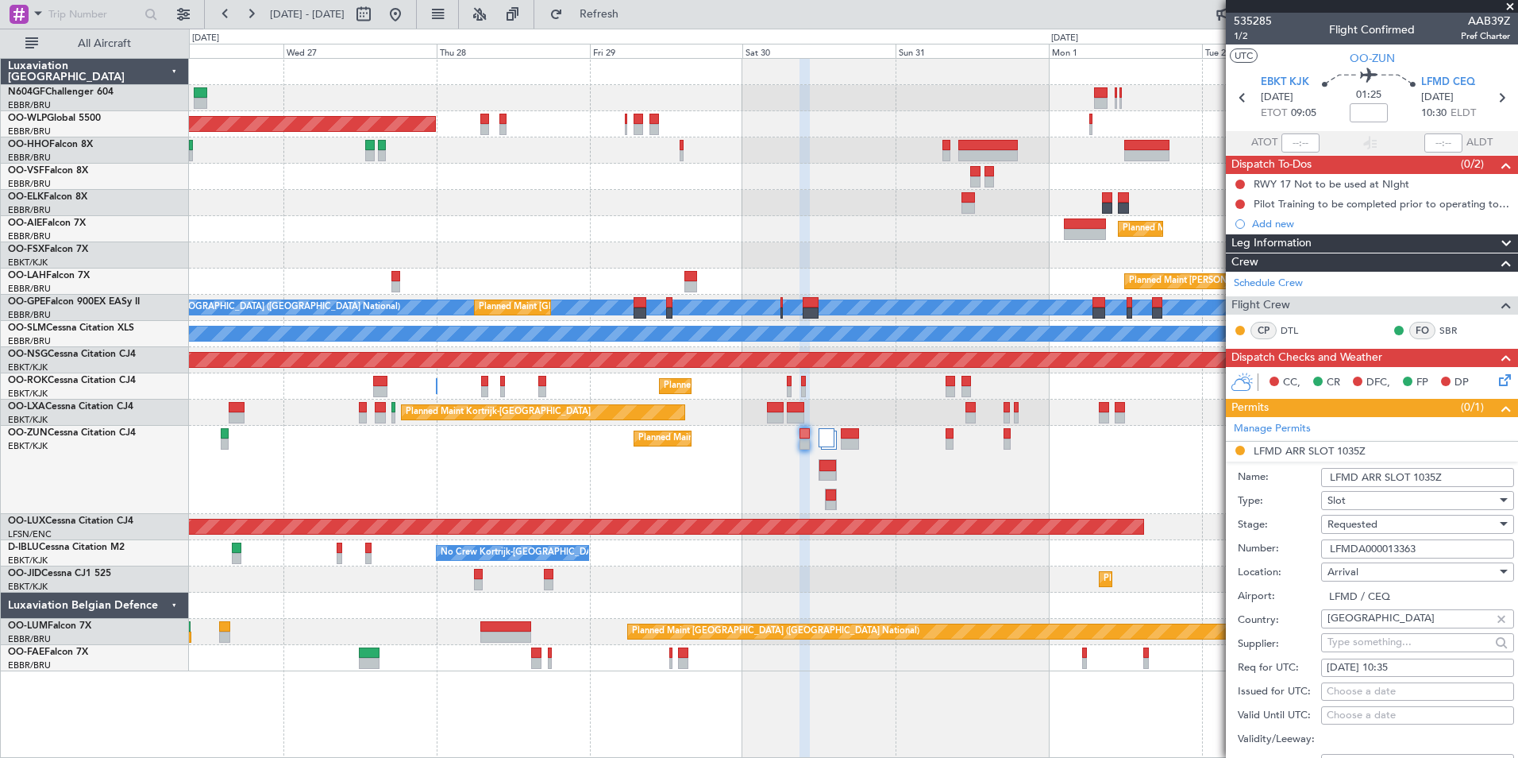
click at [1415, 663] on div "30/08/2025 10:35" at bounding box center [1418, 668] width 182 height 16
select select "8"
select select "2025"
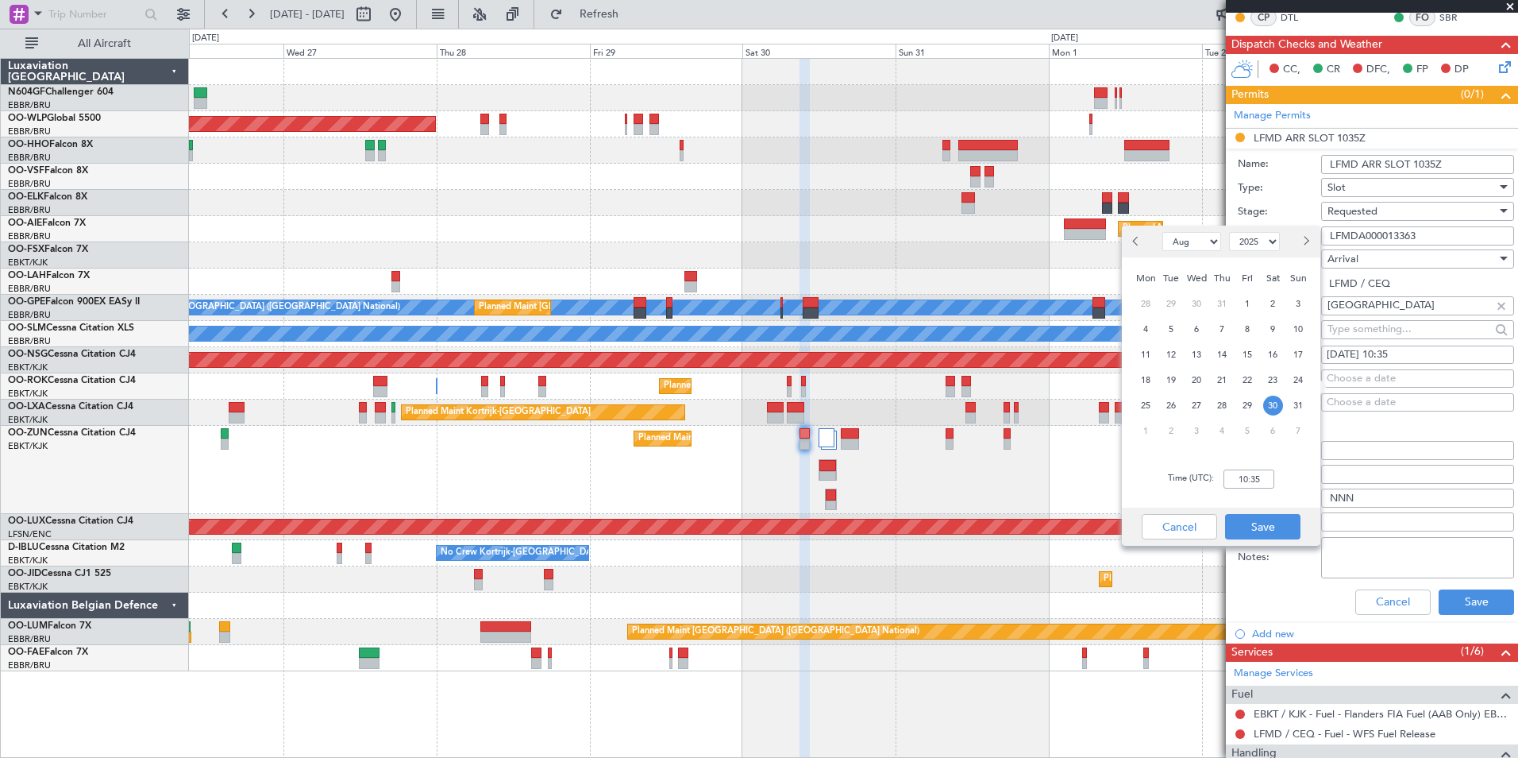
scroll to position [320, 0]
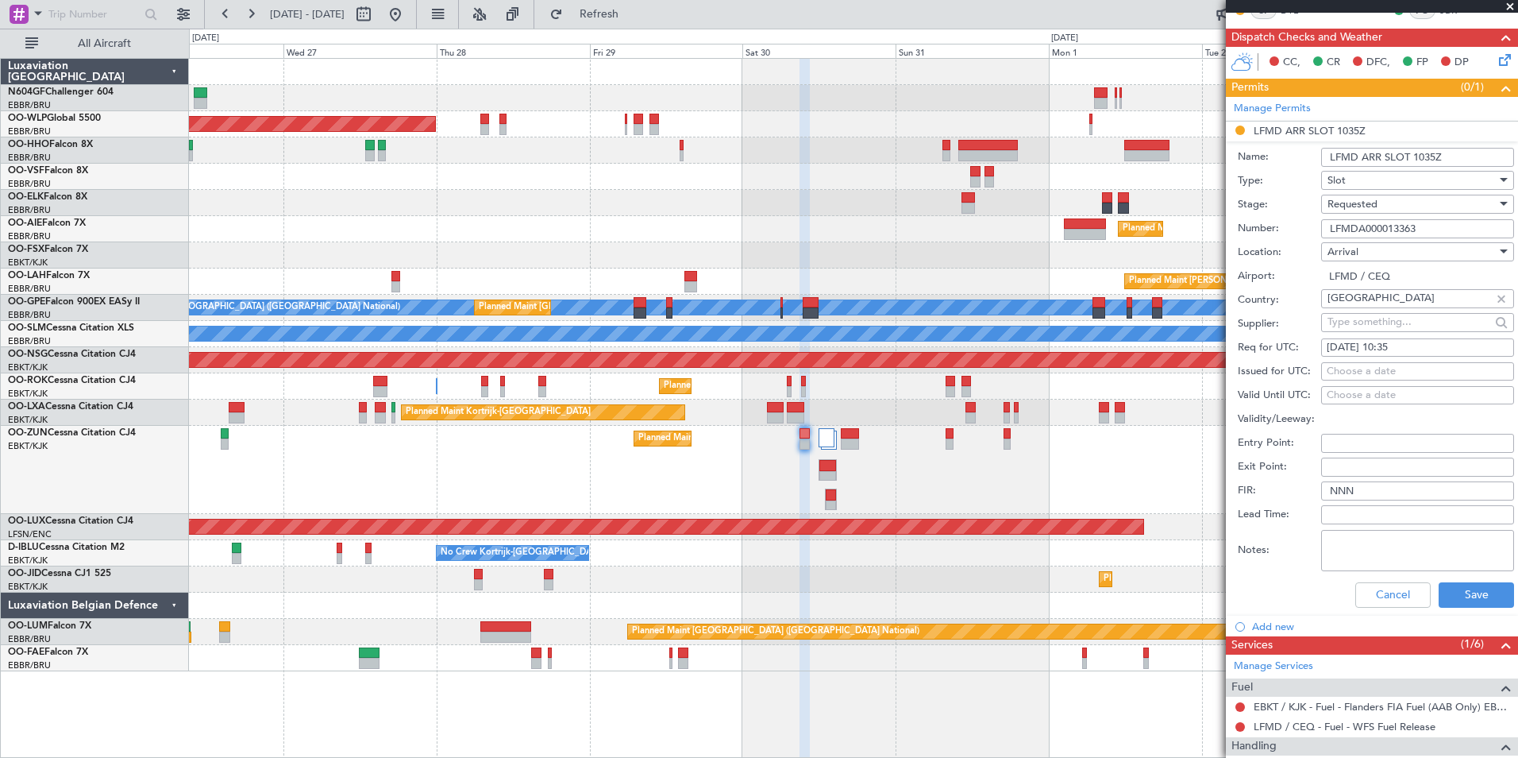
click at [1402, 375] on div "Choose a date" at bounding box center [1418, 372] width 182 height 16
select select "8"
select select "2025"
click at [1384, 368] on div "Choose a date" at bounding box center [1418, 372] width 182 height 16
select select "8"
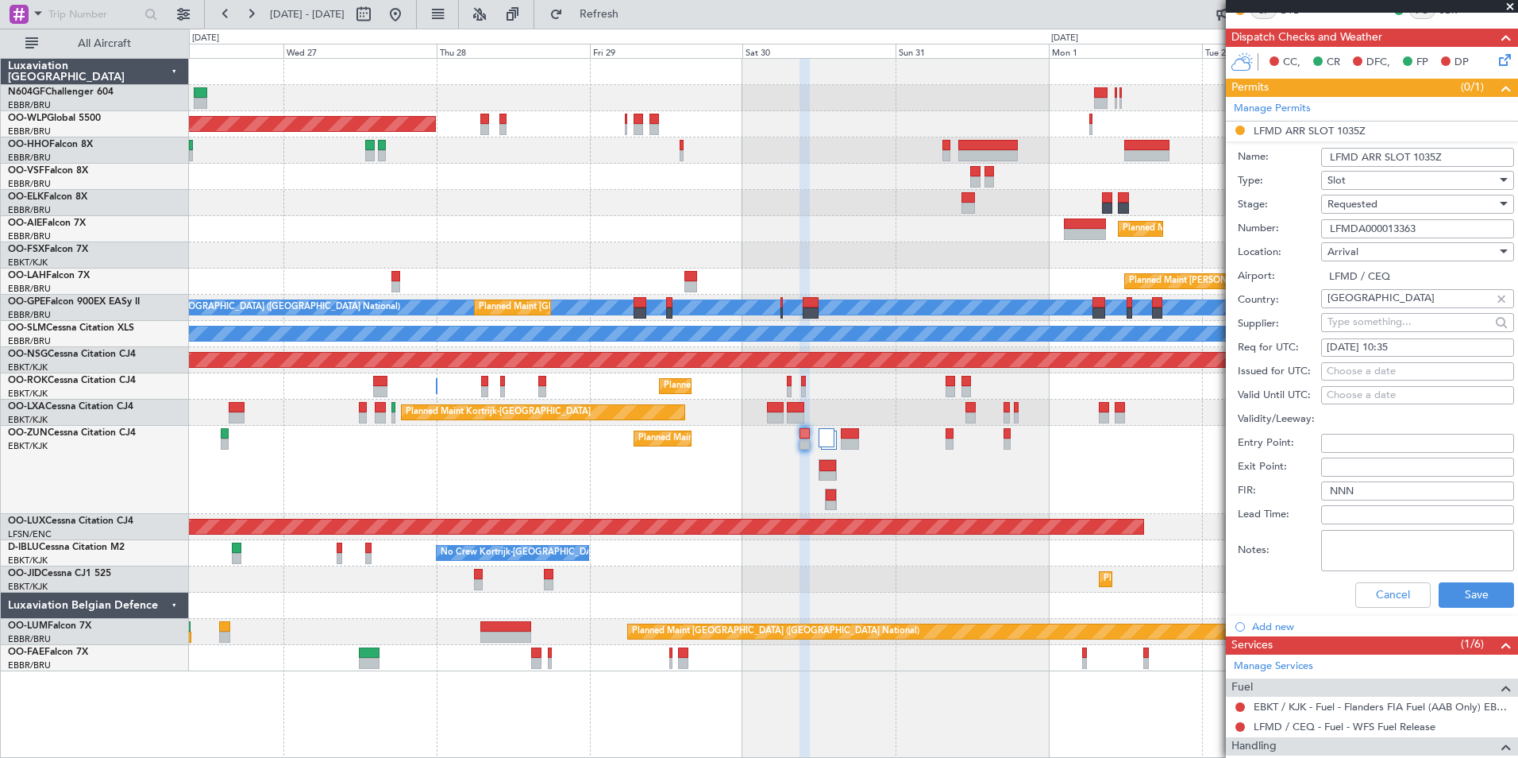
select select "2025"
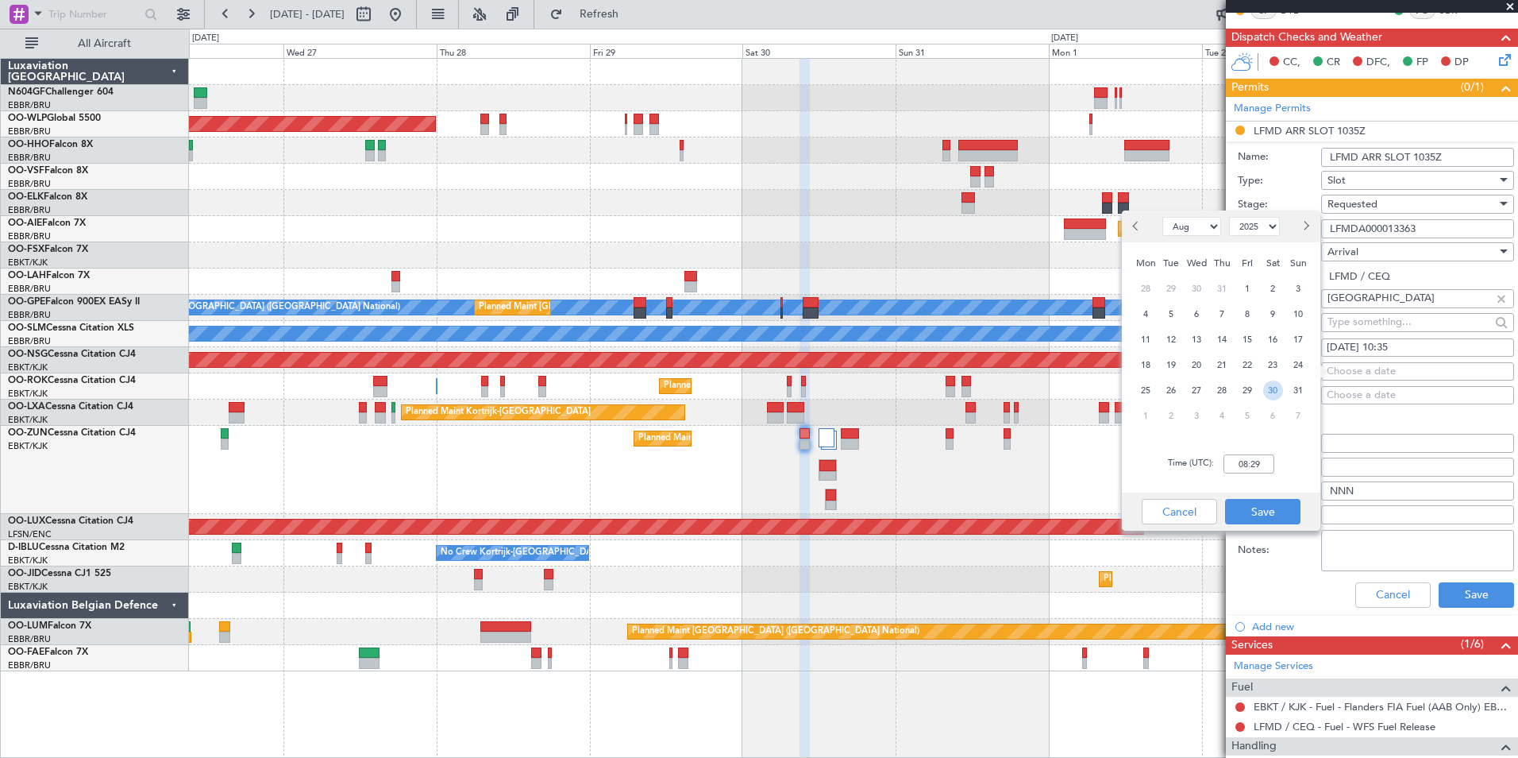
click at [1276, 385] on span "30" at bounding box center [1273, 390] width 20 height 20
click at [1253, 460] on input "00:00" at bounding box center [1249, 463] width 51 height 19
type input "1"
type input "10:40"
click at [1275, 507] on button "Save" at bounding box center [1262, 511] width 75 height 25
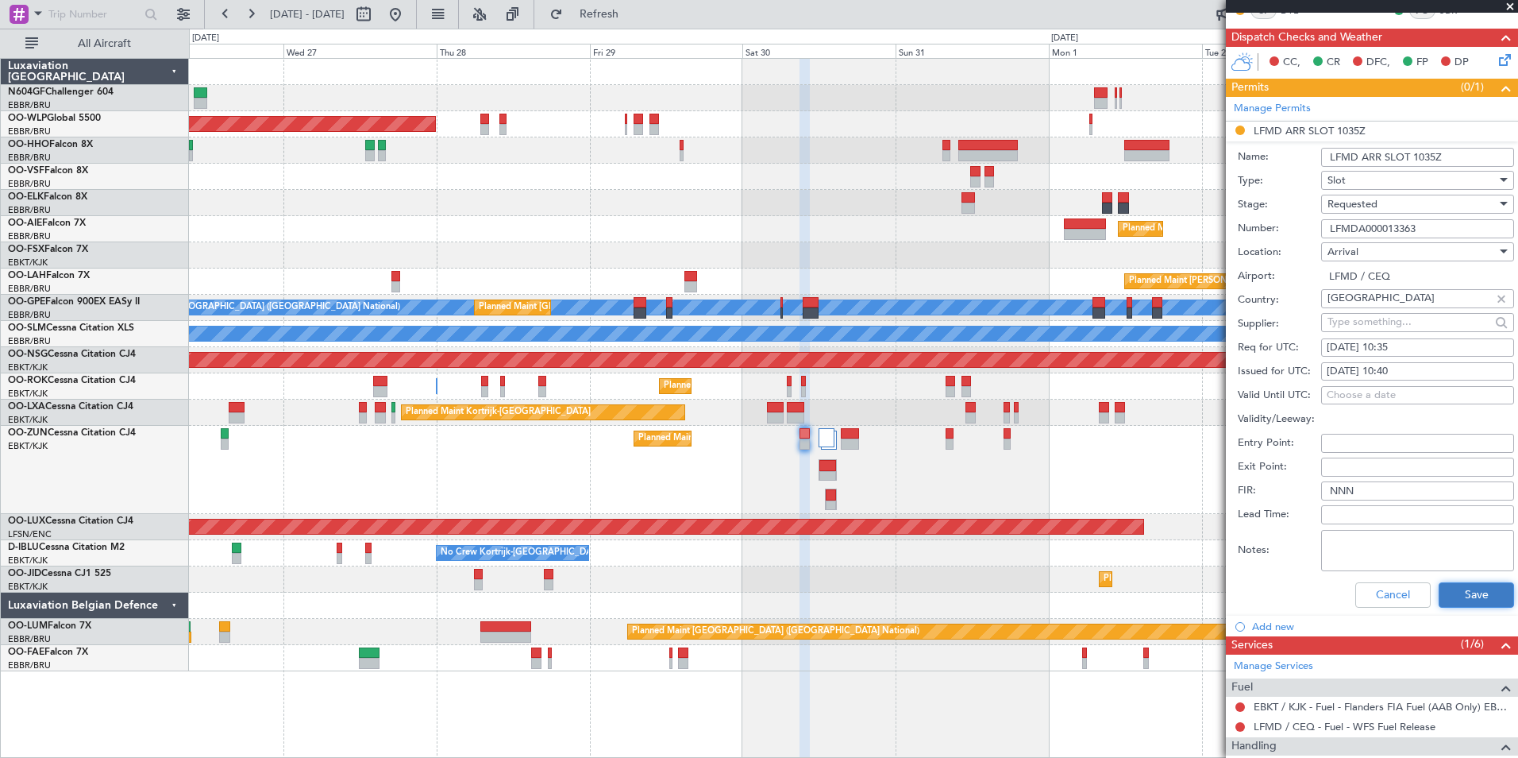
click at [1439, 599] on button "Save" at bounding box center [1476, 594] width 75 height 25
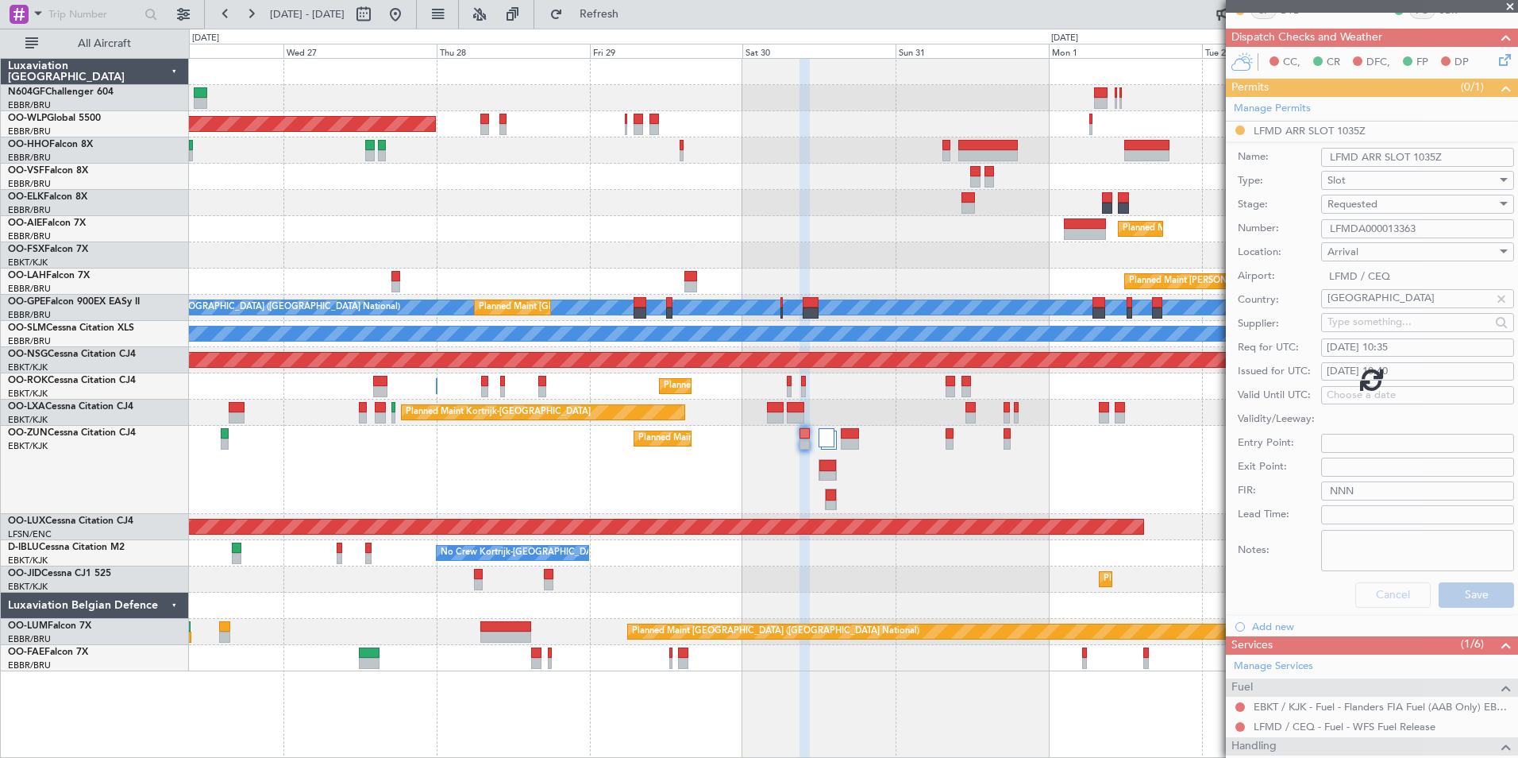
scroll to position [78, 0]
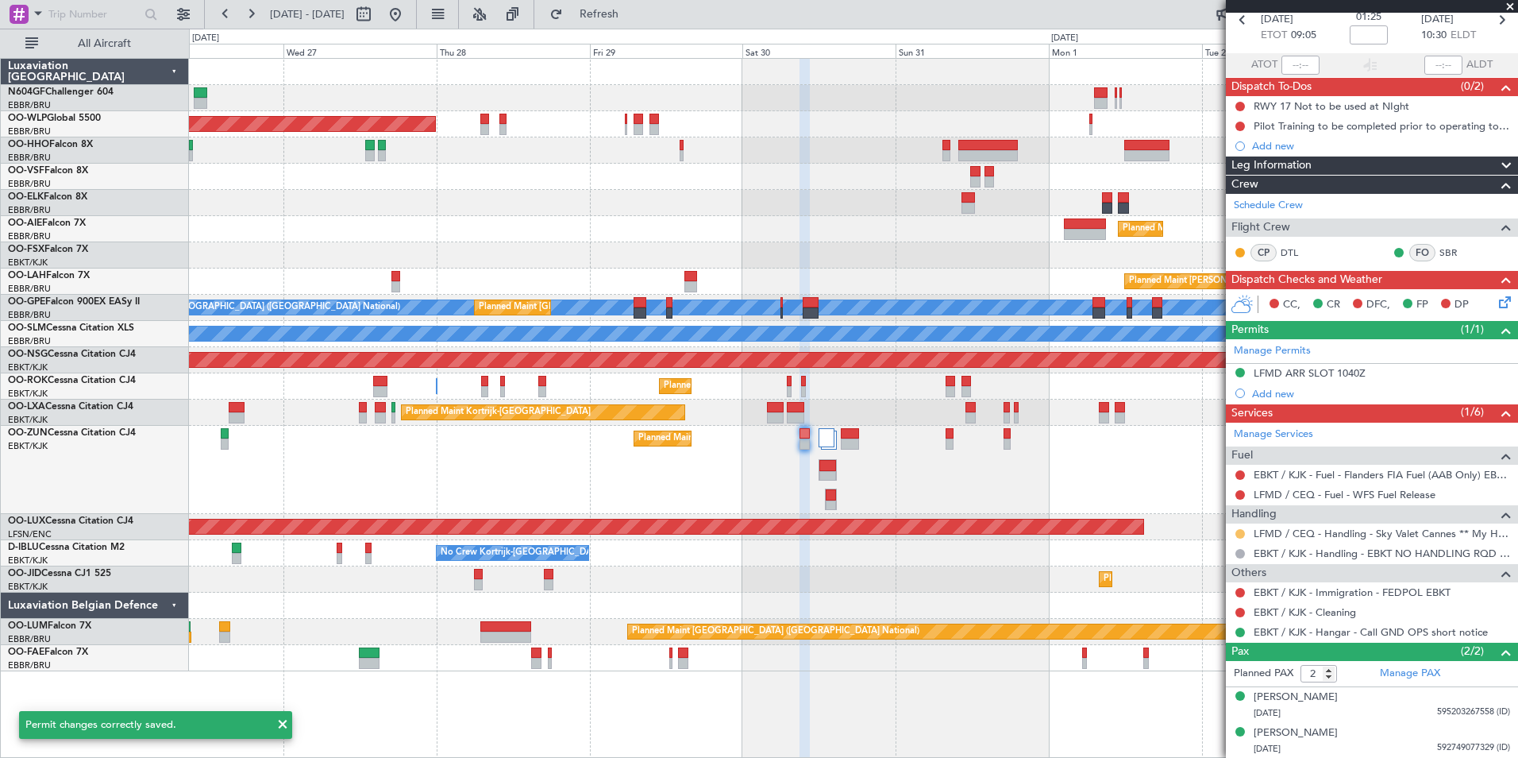
click at [1241, 534] on button at bounding box center [1241, 534] width 10 height 10
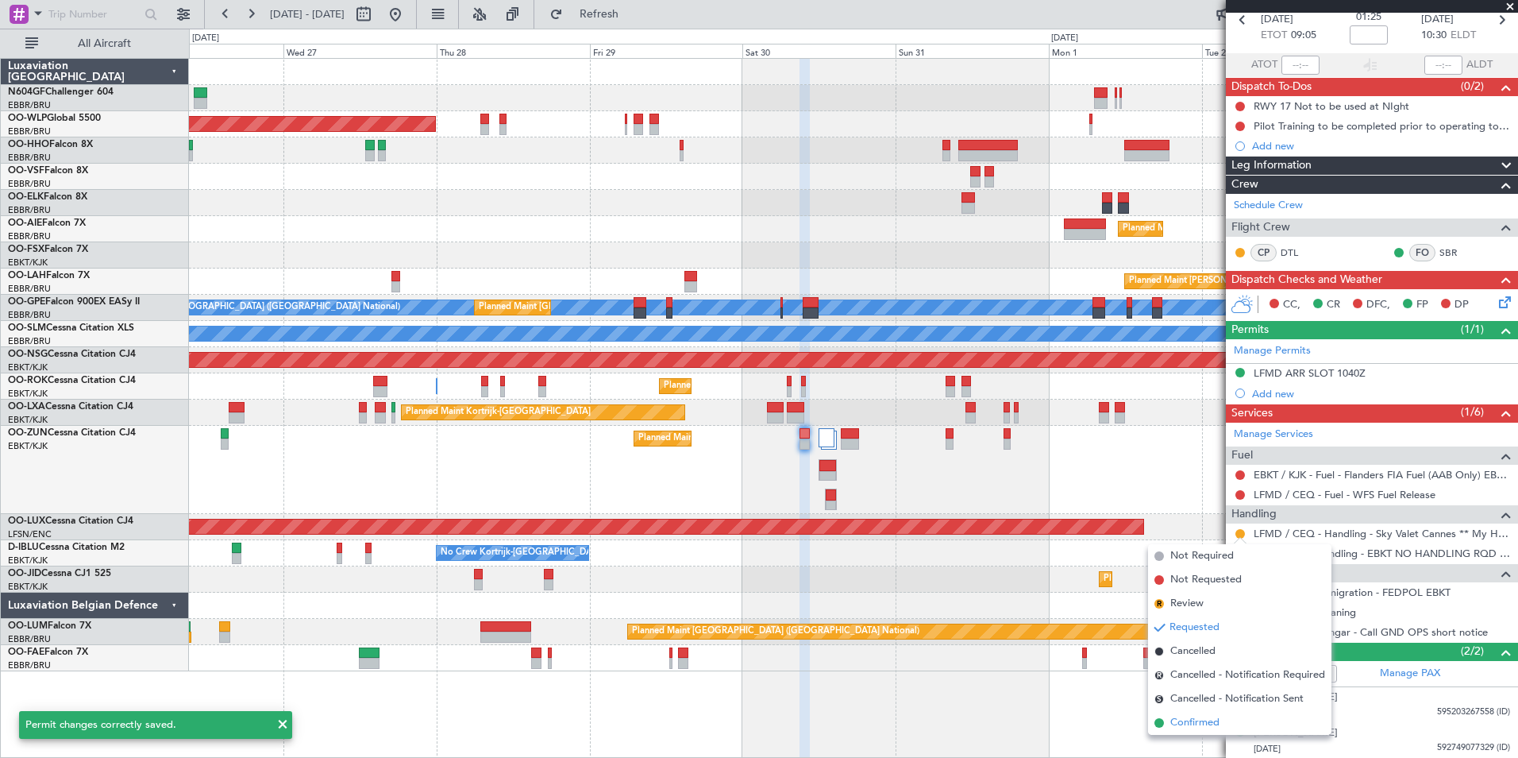
click at [1198, 727] on span "Confirmed" at bounding box center [1195, 723] width 49 height 16
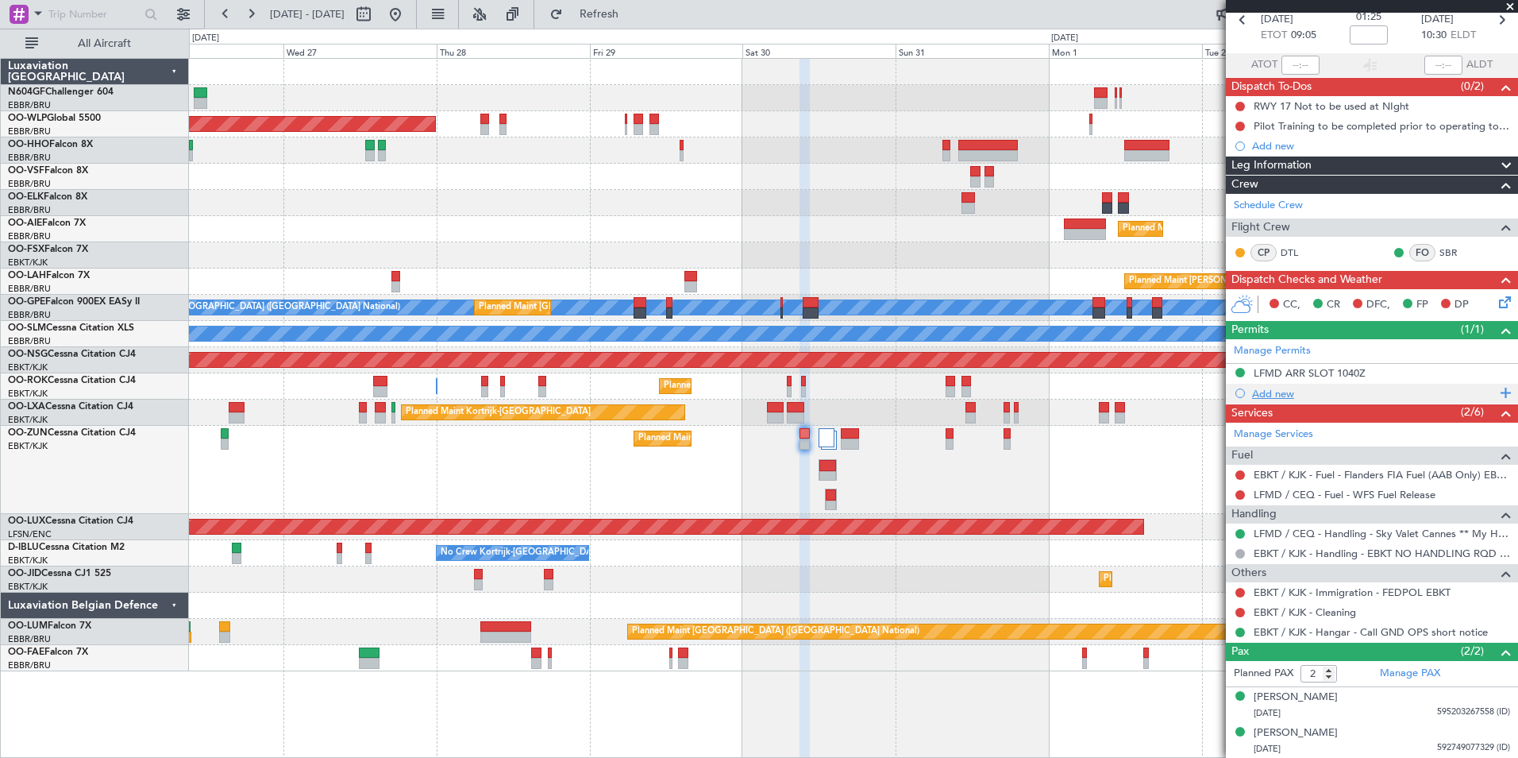
scroll to position [0, 0]
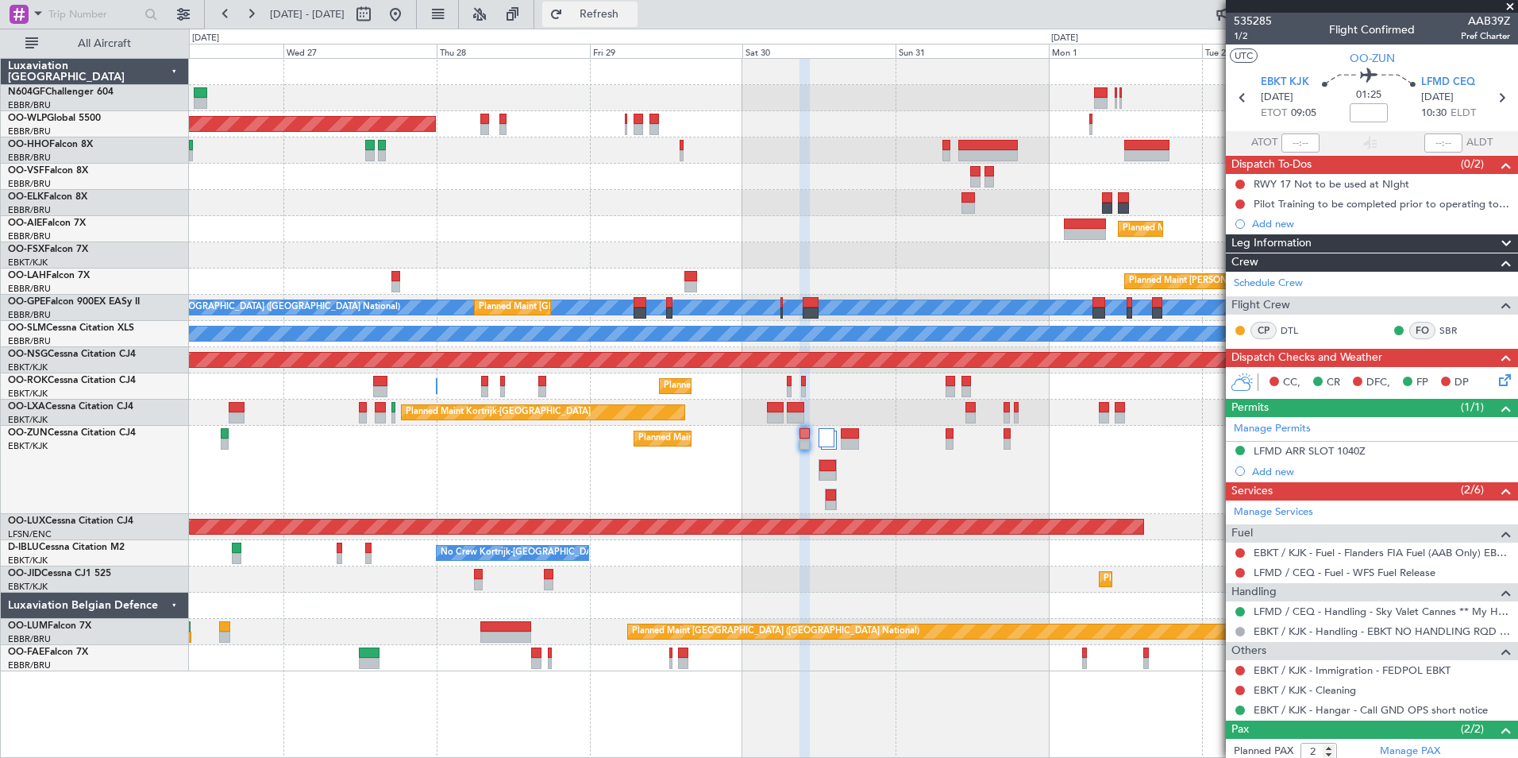
click at [633, 19] on span "Refresh" at bounding box center [599, 14] width 67 height 11
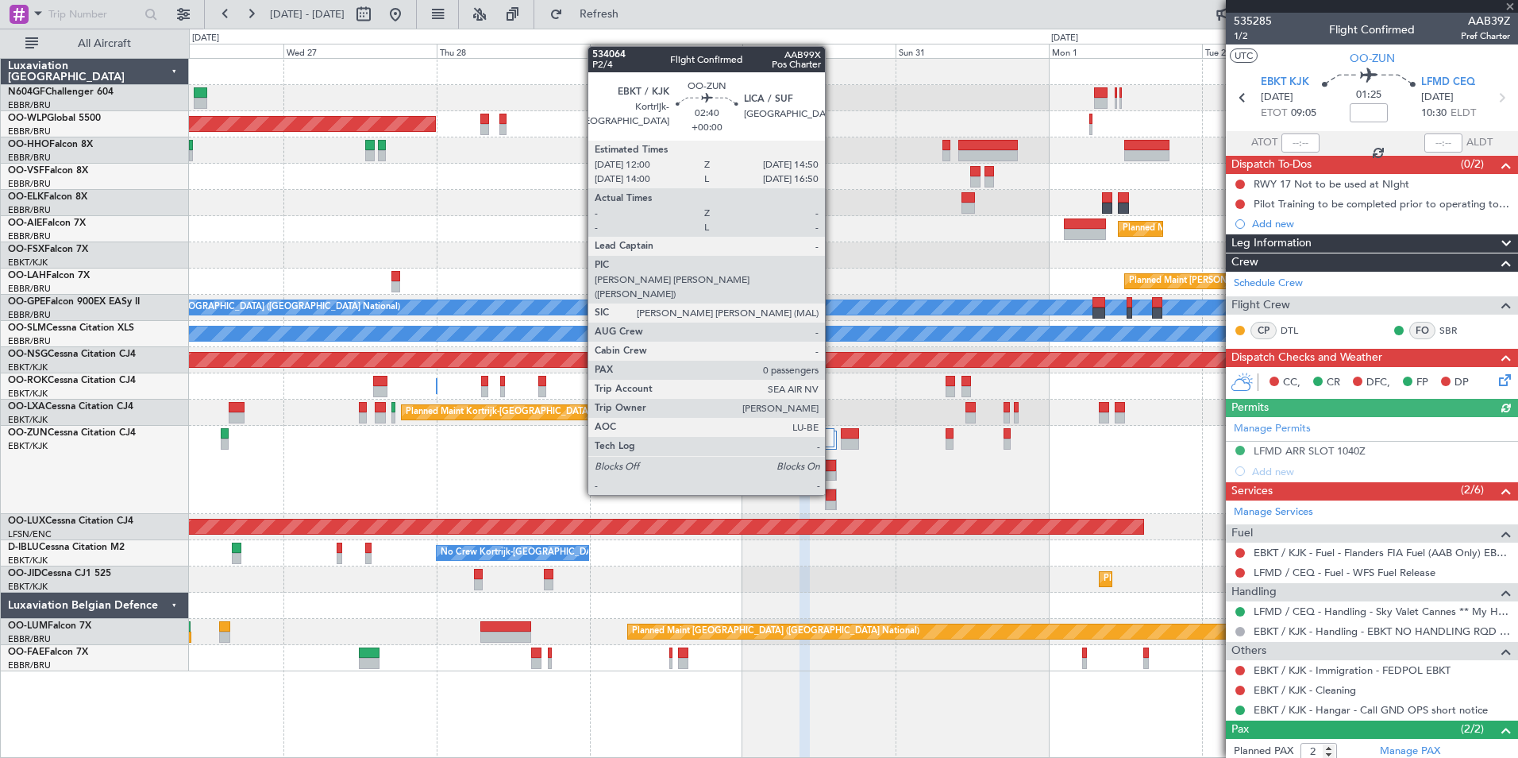
click at [831, 465] on div at bounding box center [828, 465] width 17 height 11
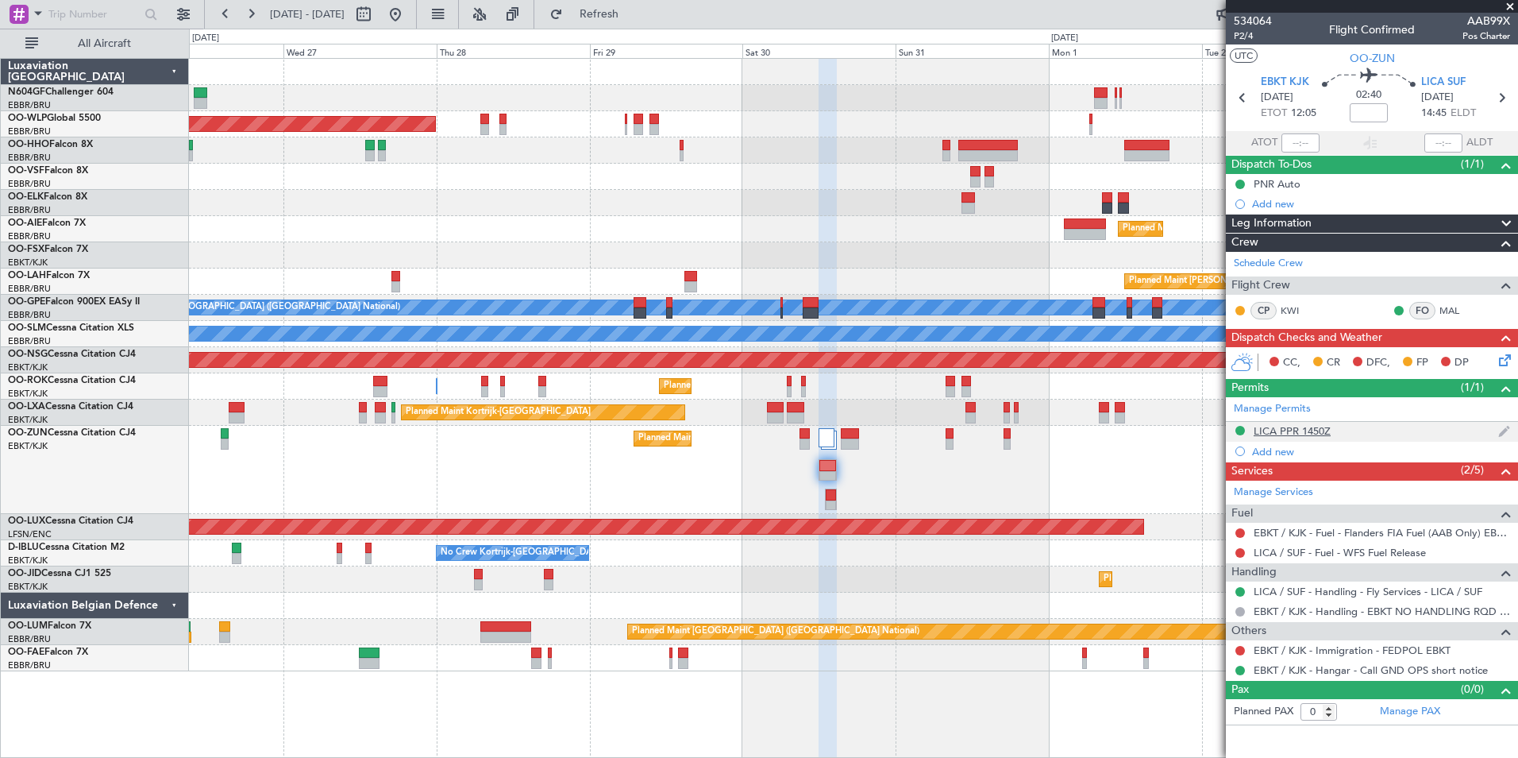
click at [1319, 432] on div "LICA PPR 1450Z" at bounding box center [1292, 431] width 77 height 14
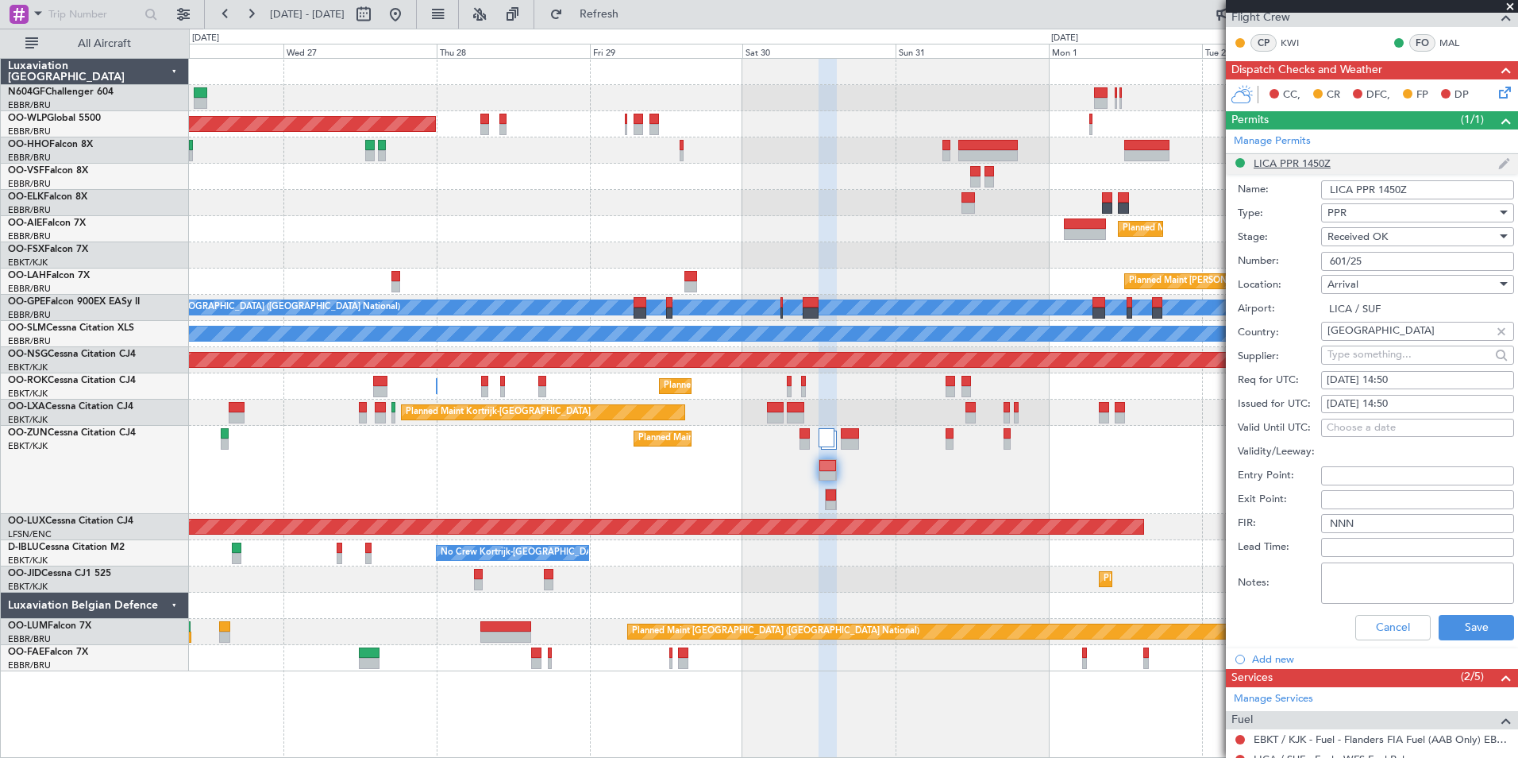
scroll to position [276, 0]
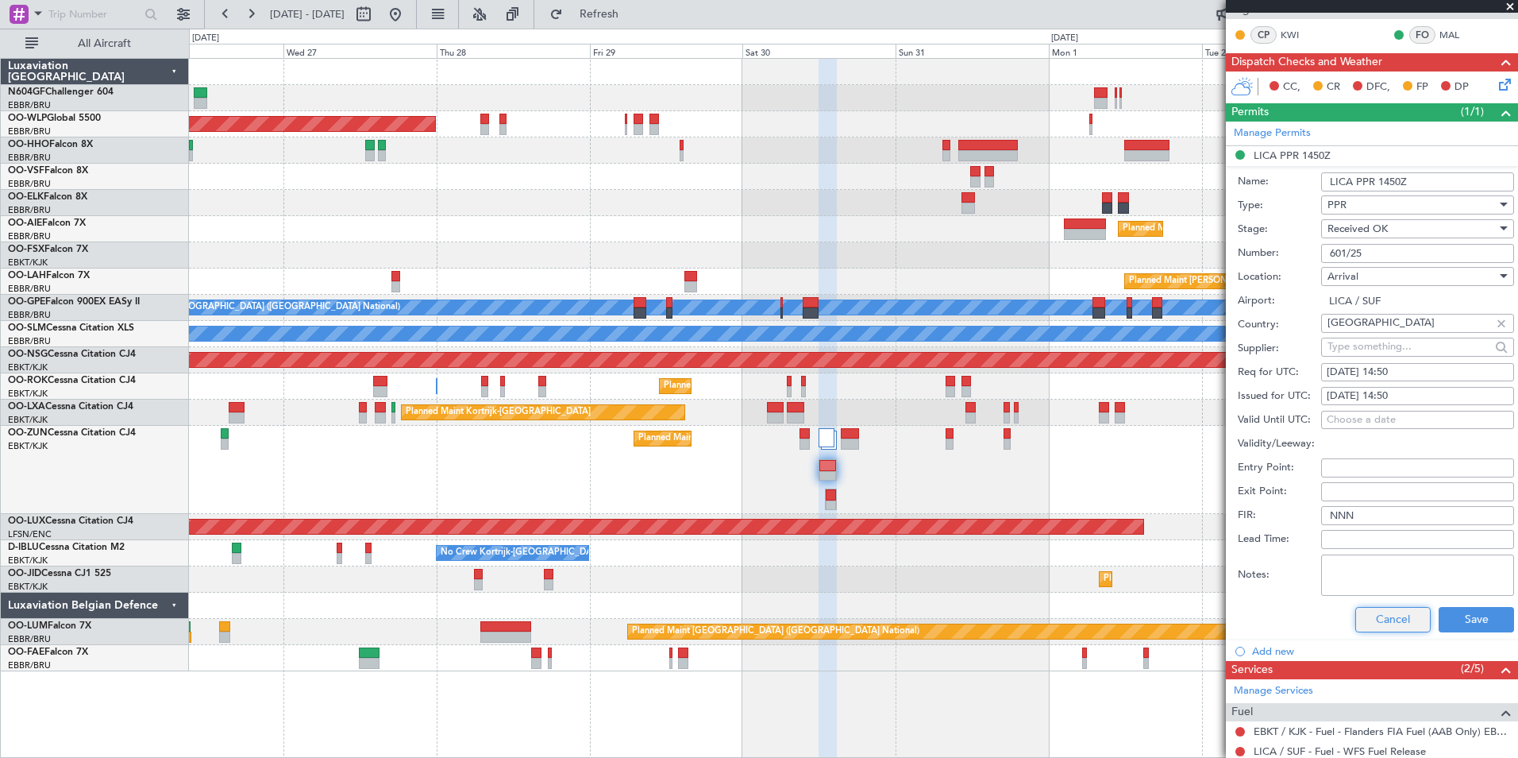
click at [1372, 627] on button "Cancel" at bounding box center [1393, 619] width 75 height 25
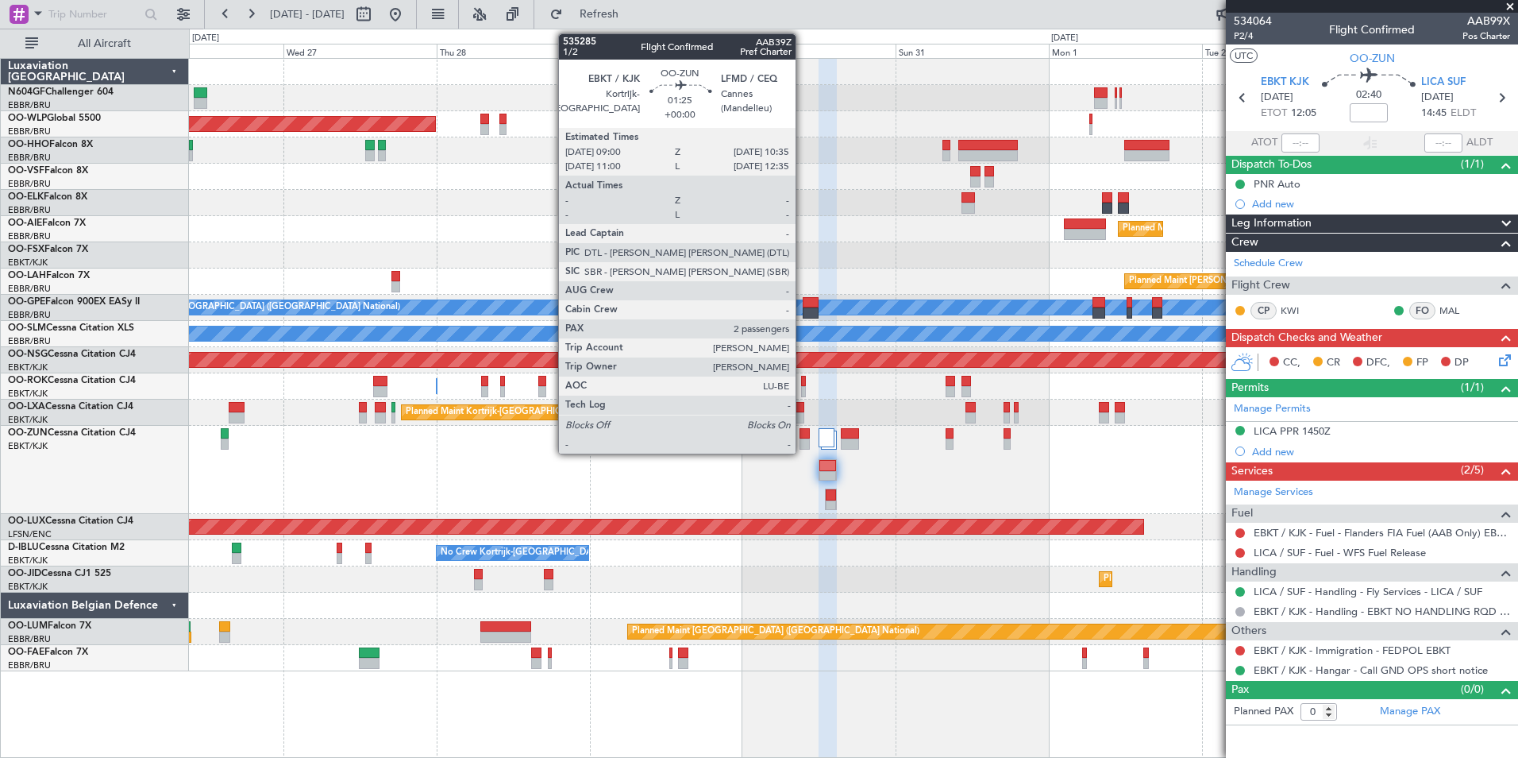
click at [803, 443] on div at bounding box center [805, 443] width 10 height 11
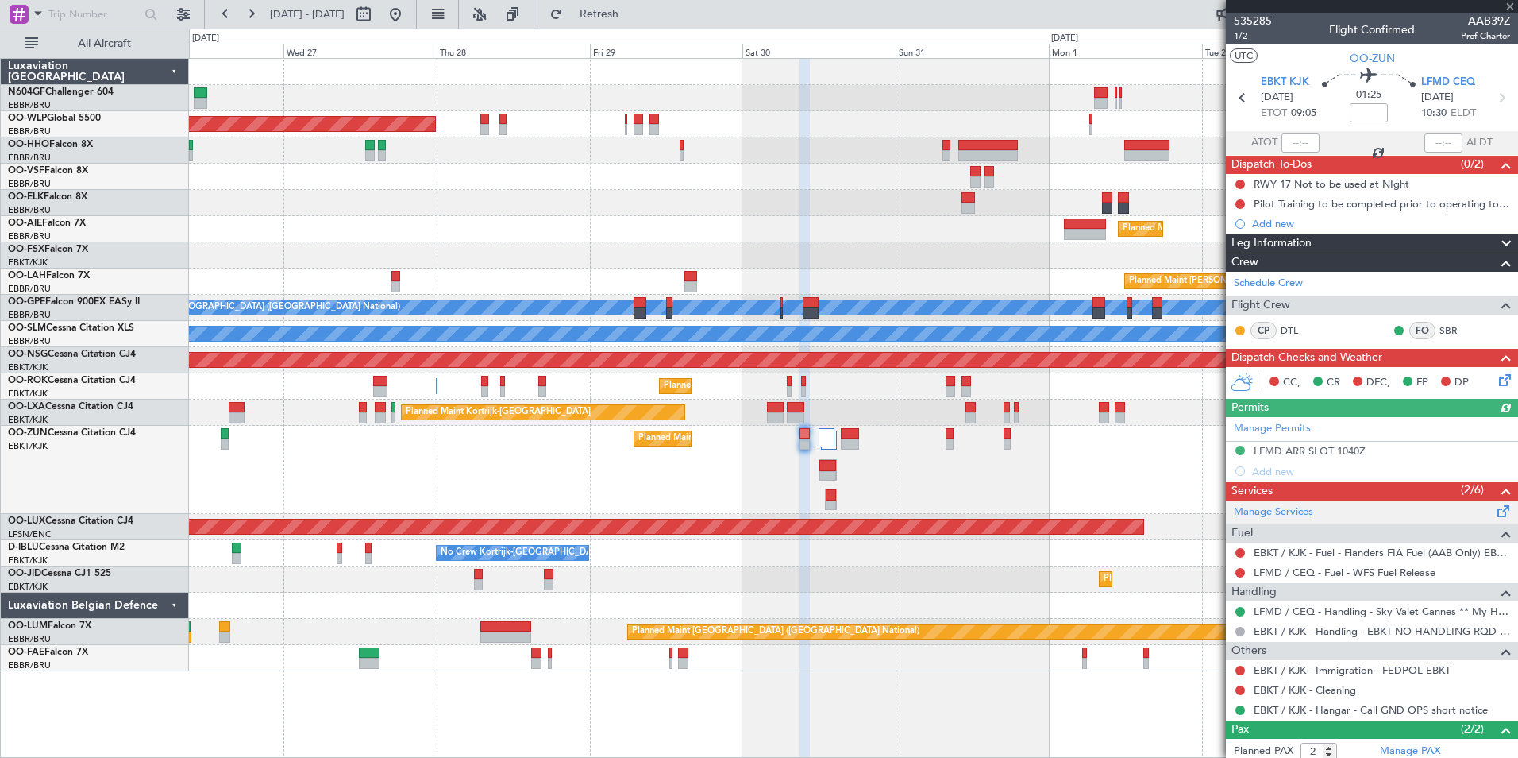
scroll to position [78, 0]
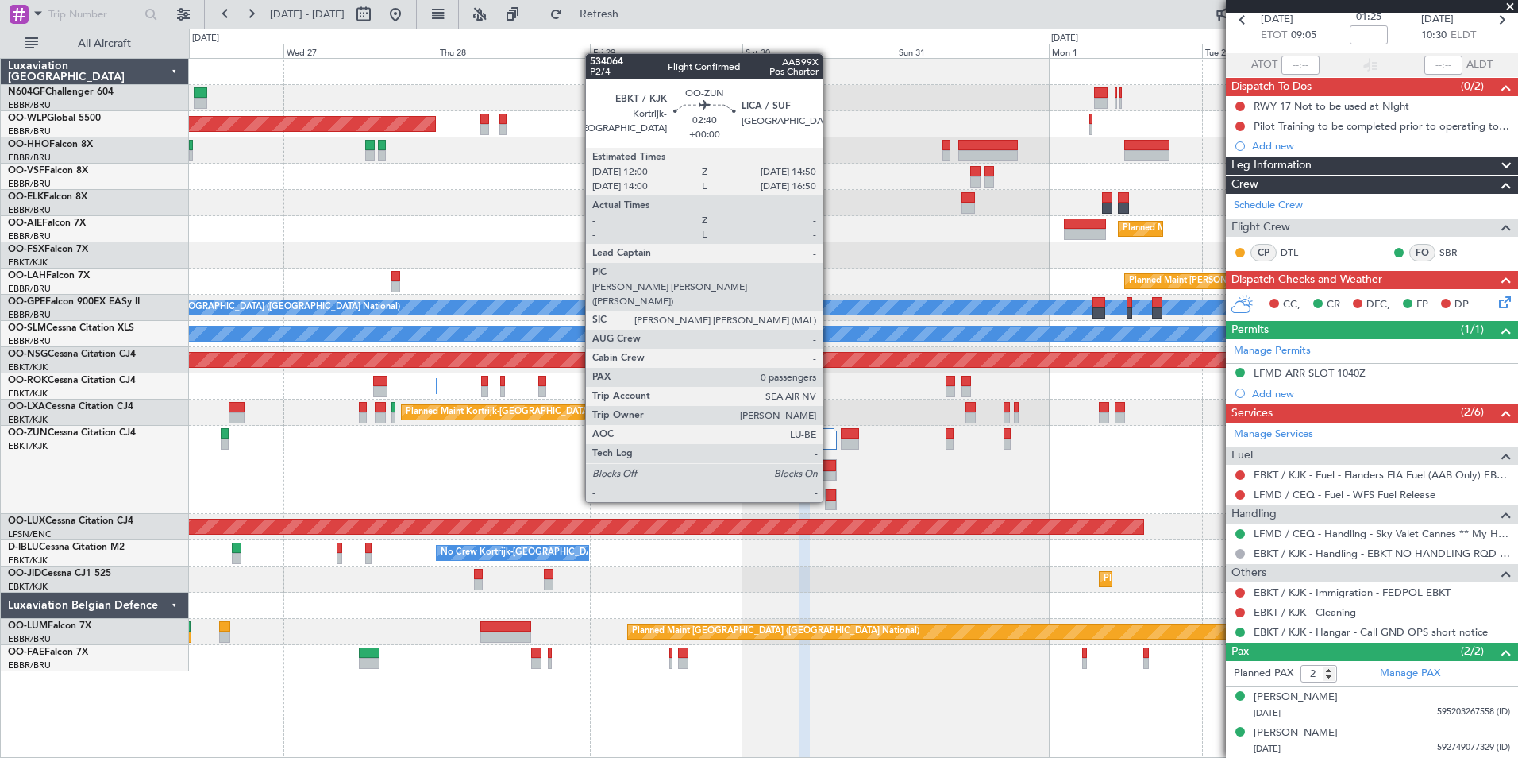
click at [830, 472] on div at bounding box center [828, 476] width 17 height 11
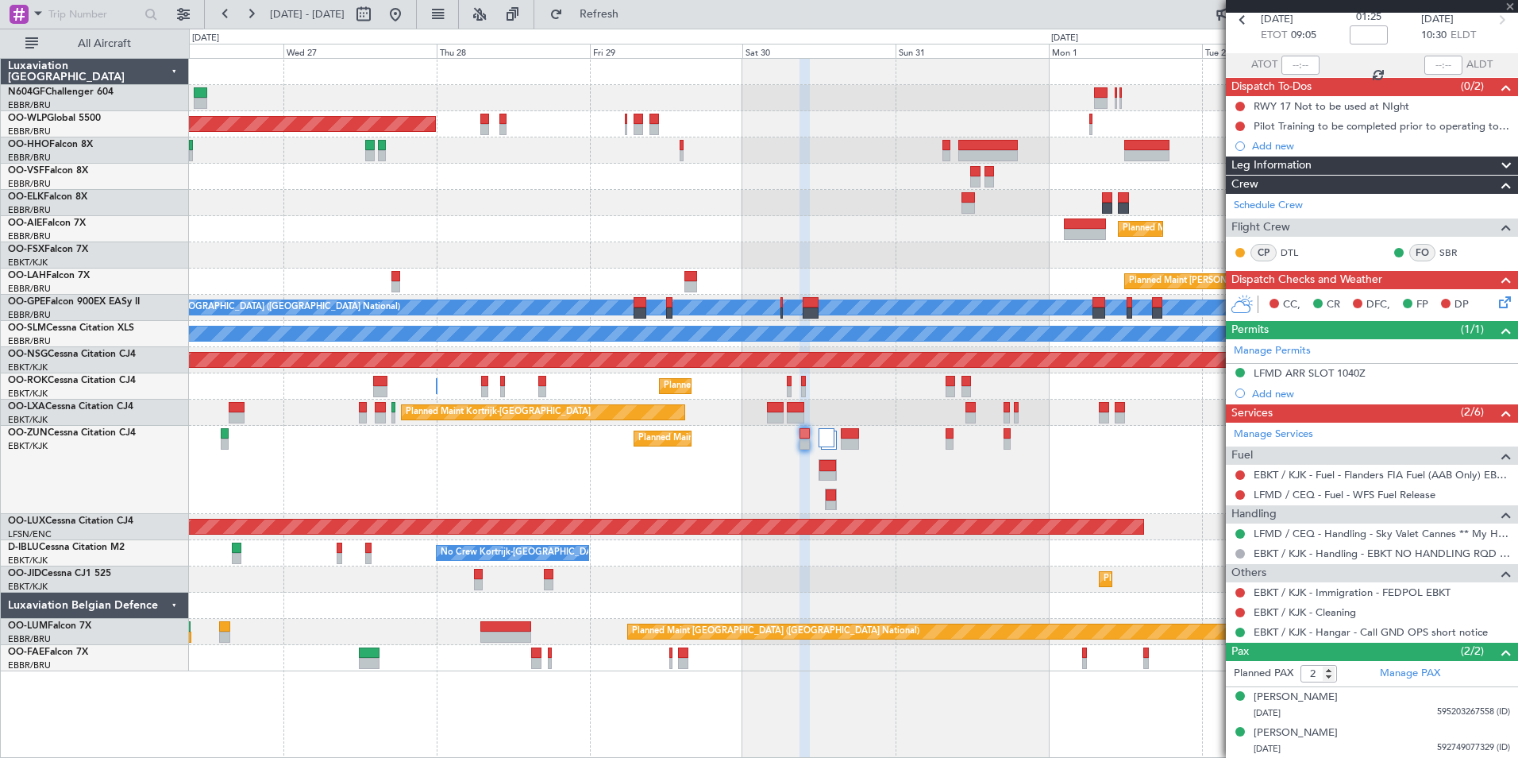
type input "0"
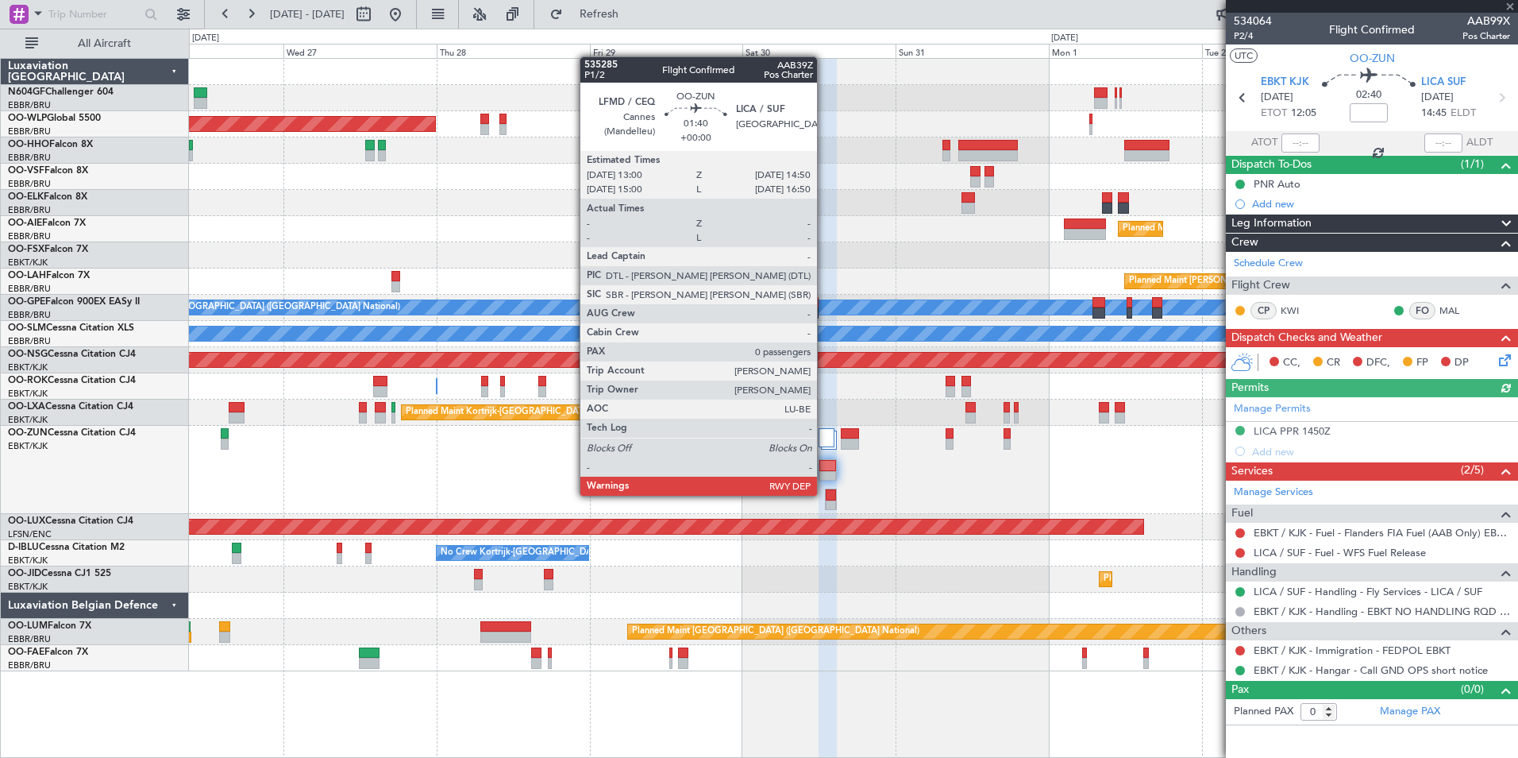
click at [826, 495] on div at bounding box center [831, 494] width 10 height 11
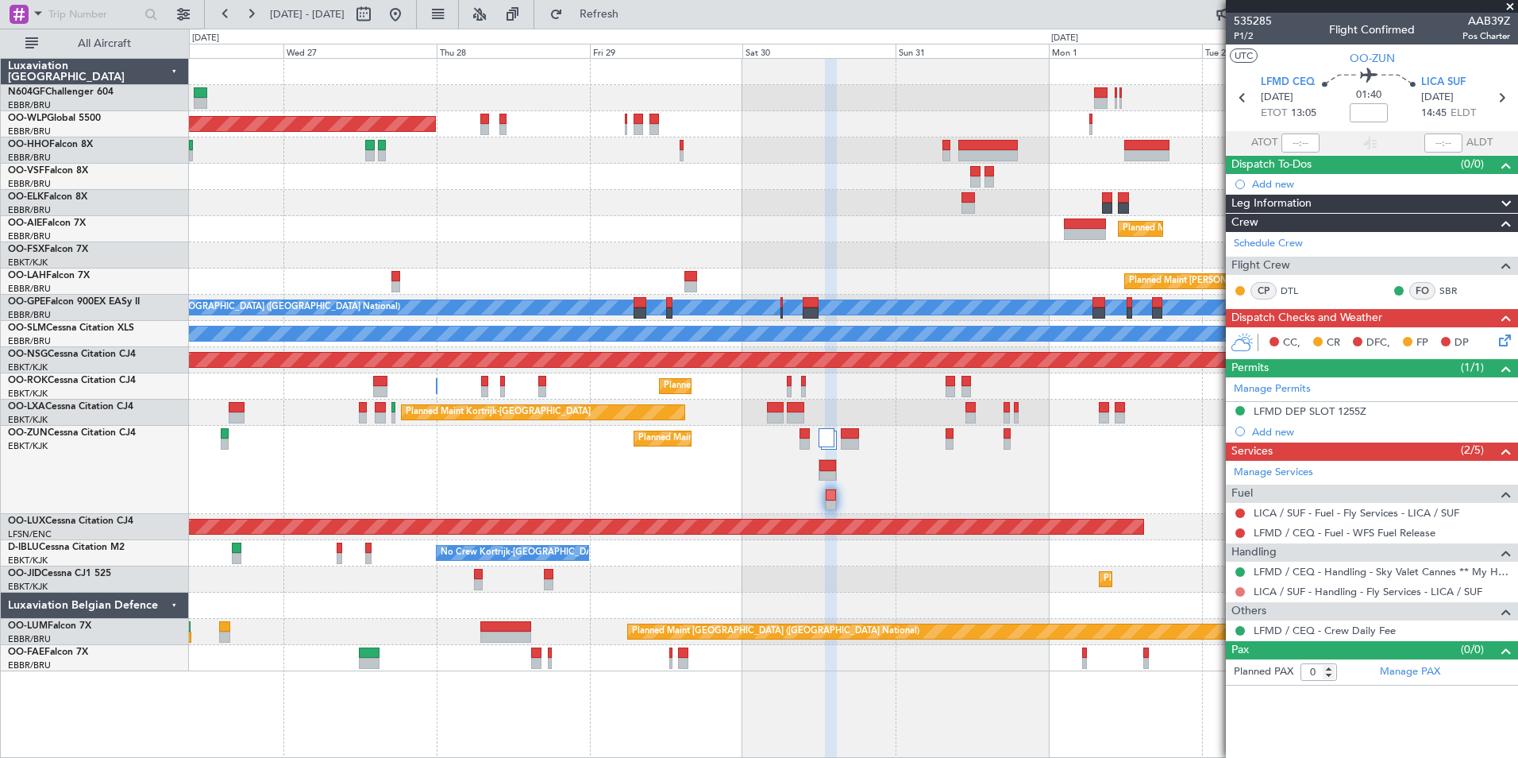
click at [1242, 592] on button at bounding box center [1241, 592] width 10 height 10
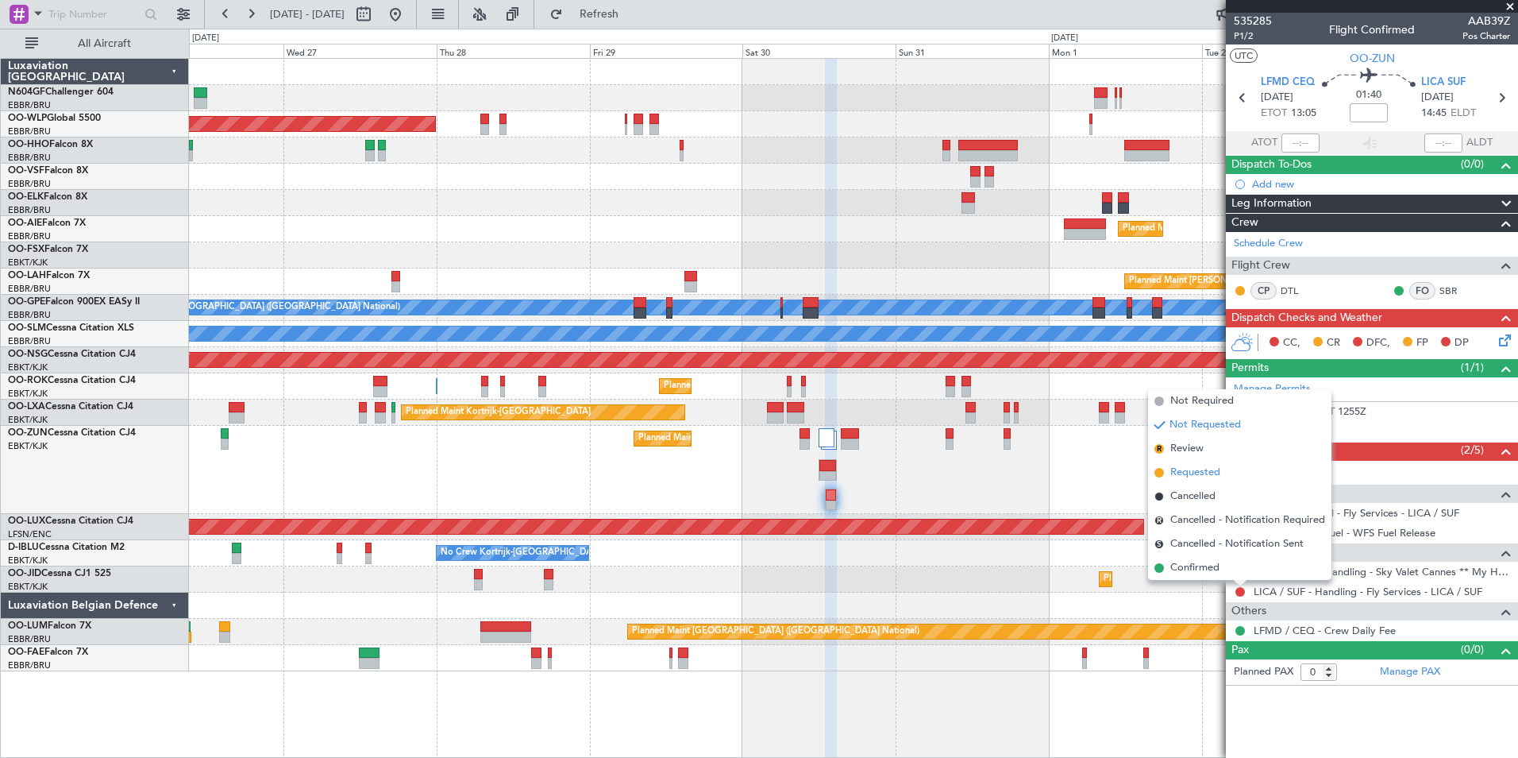
click at [1217, 467] on span "Requested" at bounding box center [1196, 473] width 50 height 16
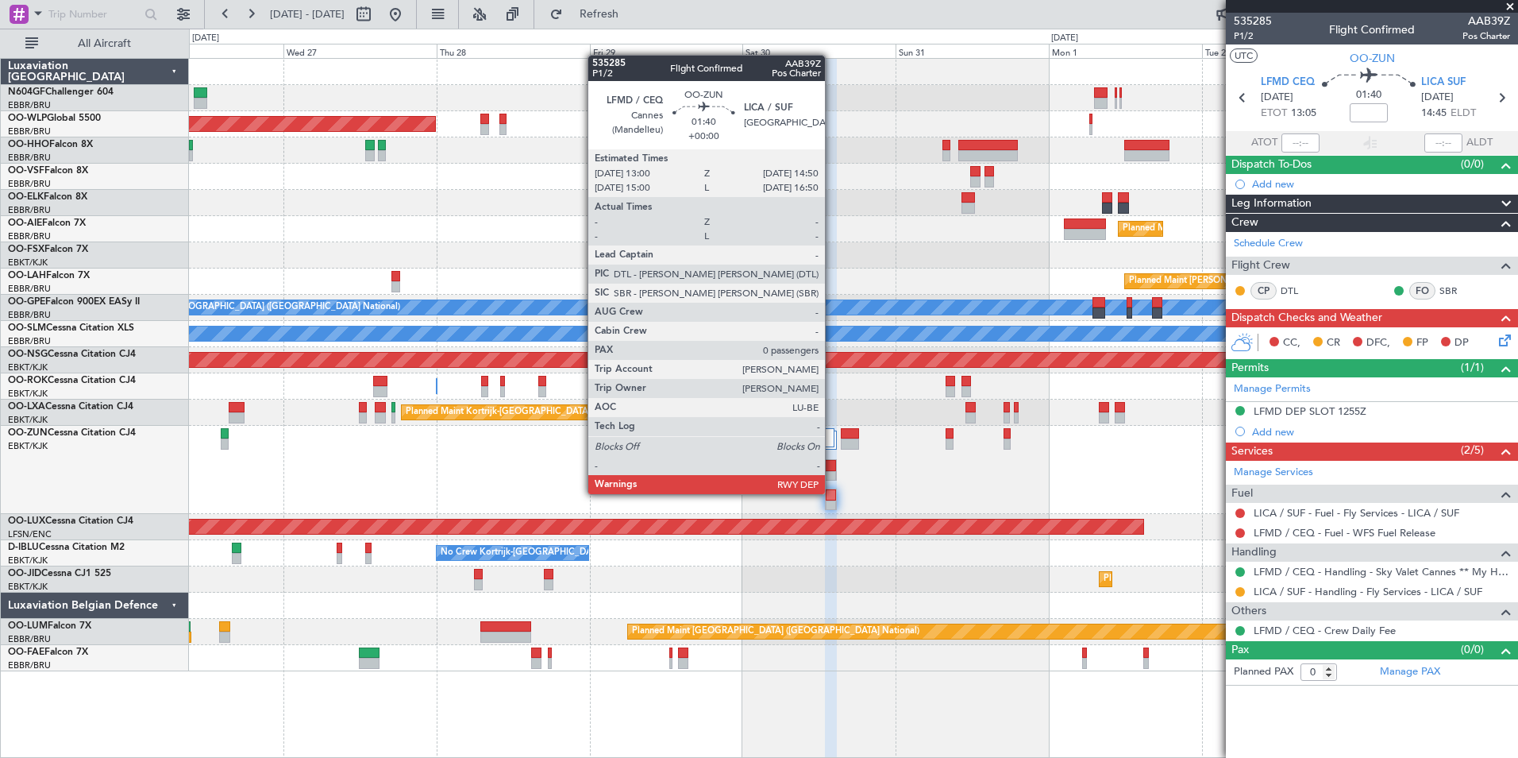
click at [832, 492] on div at bounding box center [831, 494] width 10 height 11
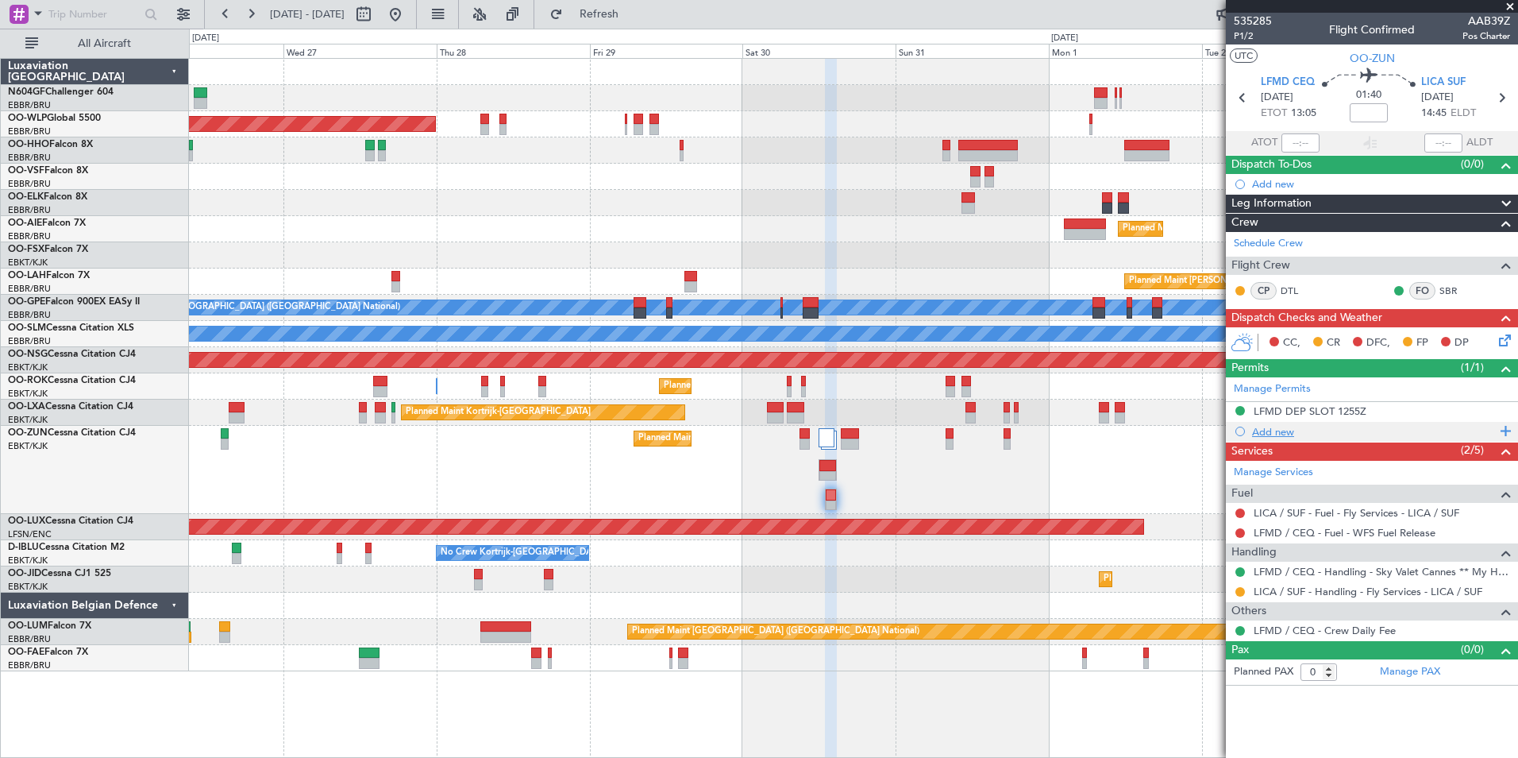
click at [1274, 432] on div "Add new" at bounding box center [1374, 432] width 244 height 14
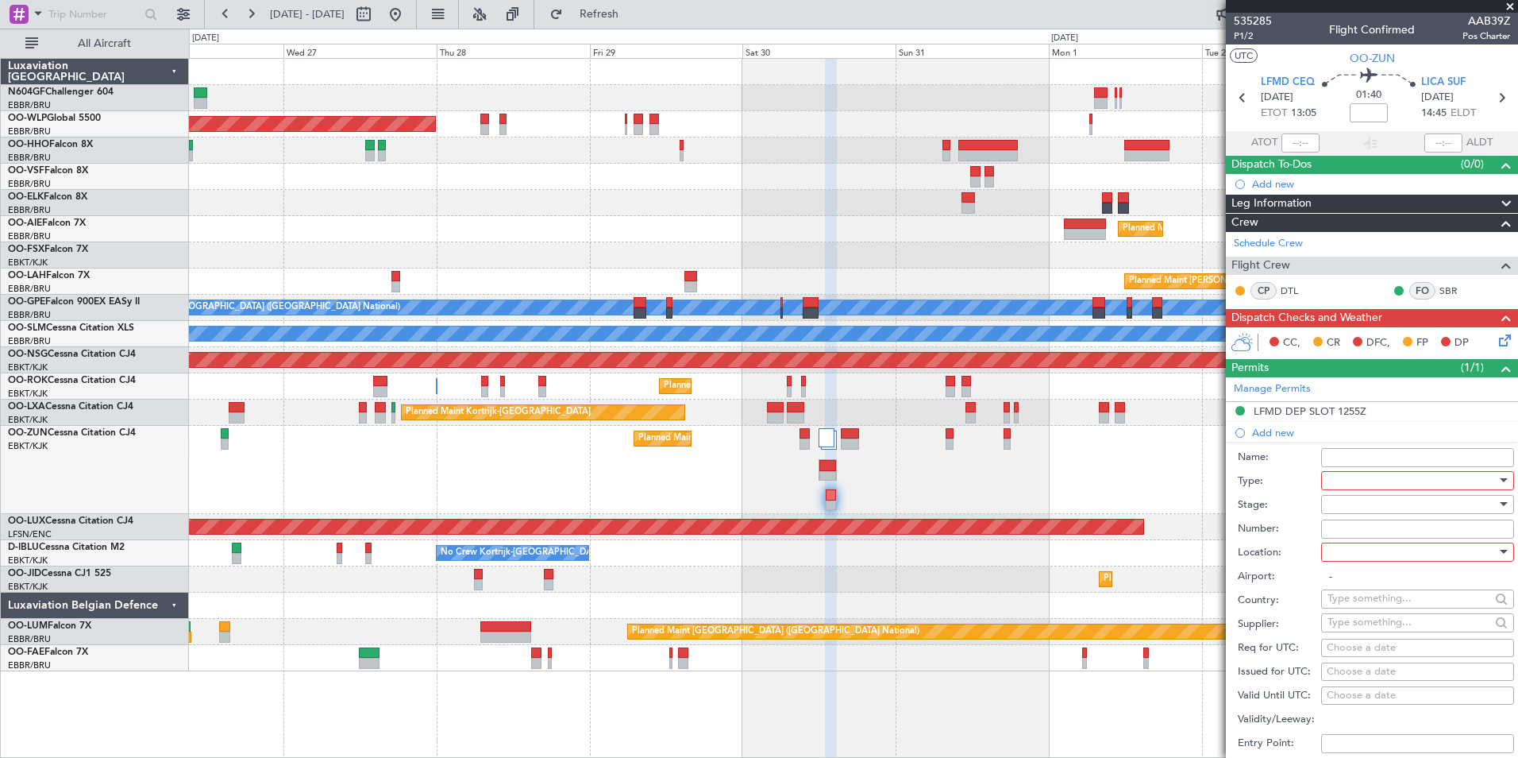
click at [1348, 480] on div at bounding box center [1412, 481] width 169 height 24
click at [1375, 640] on span "PPR" at bounding box center [1412, 647] width 167 height 24
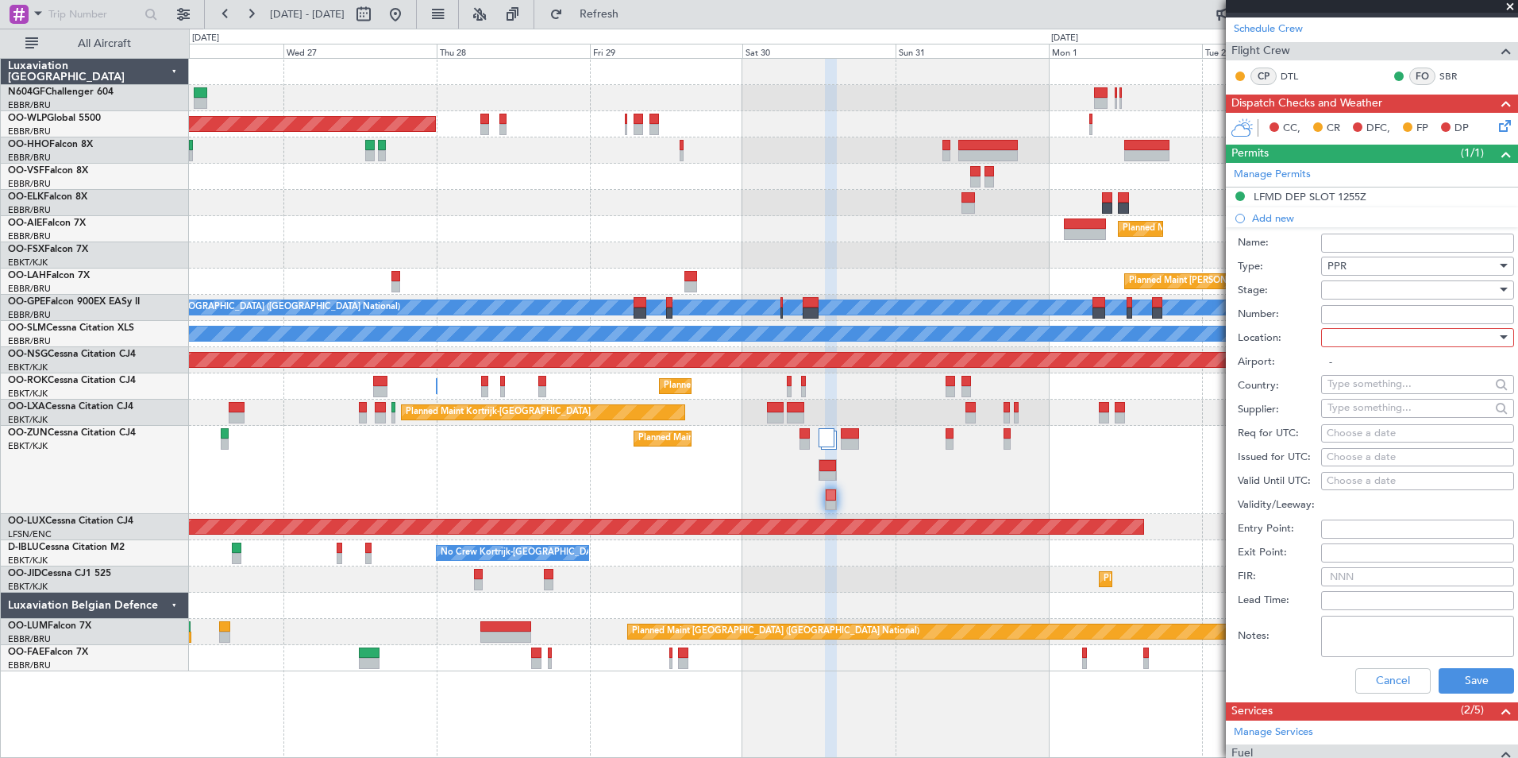
click at [1379, 341] on div at bounding box center [1412, 338] width 169 height 24
click at [1379, 412] on span "Arrival" at bounding box center [1412, 417] width 167 height 24
type input "LICA / SUF"
click at [1379, 441] on fb-calendar-cell "Choose a date" at bounding box center [1417, 433] width 193 height 19
click at [1379, 439] on div "Choose a date" at bounding box center [1418, 434] width 182 height 16
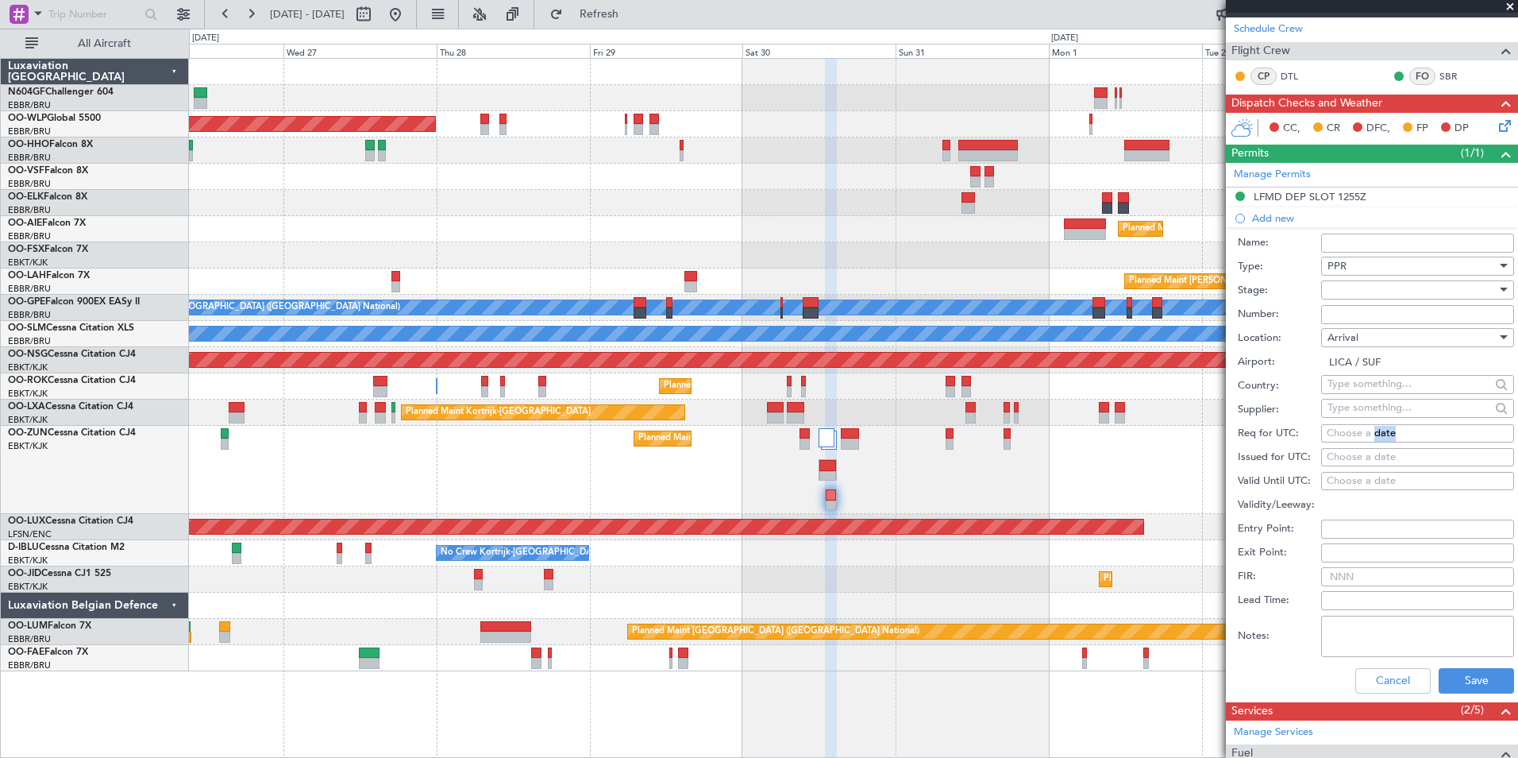
select select "8"
select select "2025"
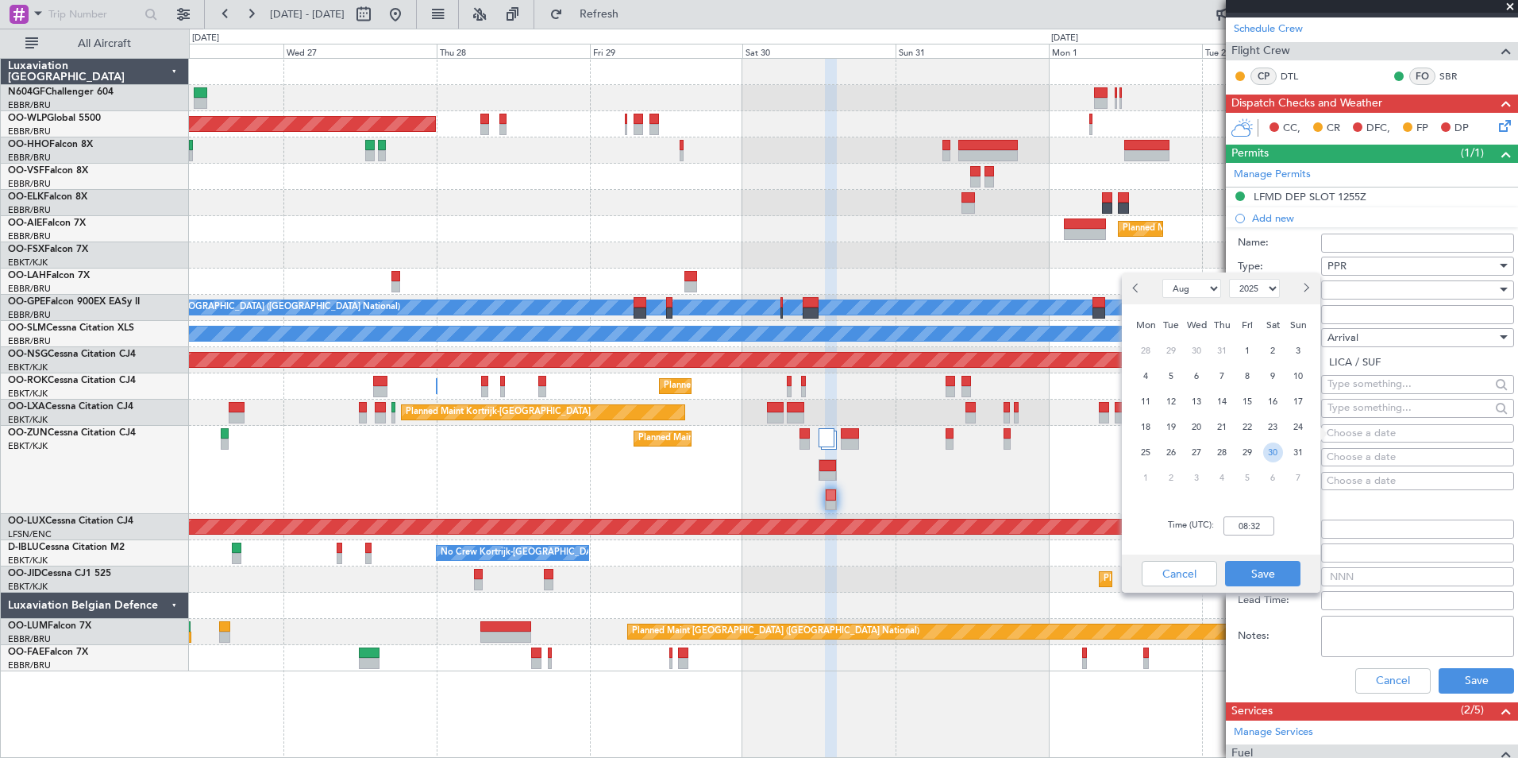
click at [1274, 449] on span "30" at bounding box center [1273, 452] width 20 height 20
click at [1261, 530] on input "00:00" at bounding box center [1249, 525] width 51 height 19
type input "14:50"
click at [1267, 574] on button "Save" at bounding box center [1262, 573] width 75 height 25
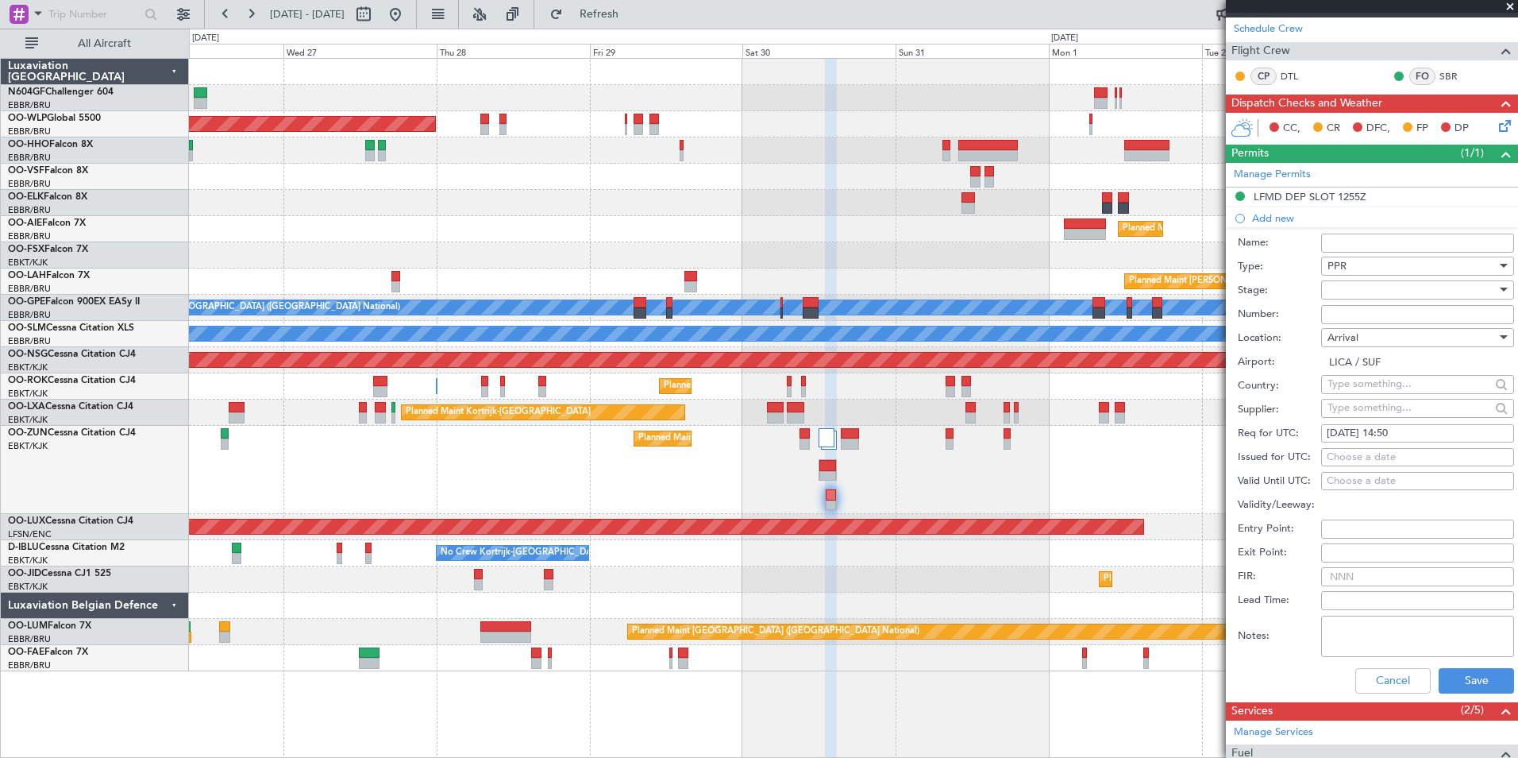
click at [1379, 309] on input "Number:" at bounding box center [1417, 314] width 193 height 19
paste input "601/25"
type input "601/25"
click at [1365, 287] on div at bounding box center [1412, 290] width 169 height 24
click at [1375, 412] on span "Received OK" at bounding box center [1412, 417] width 167 height 24
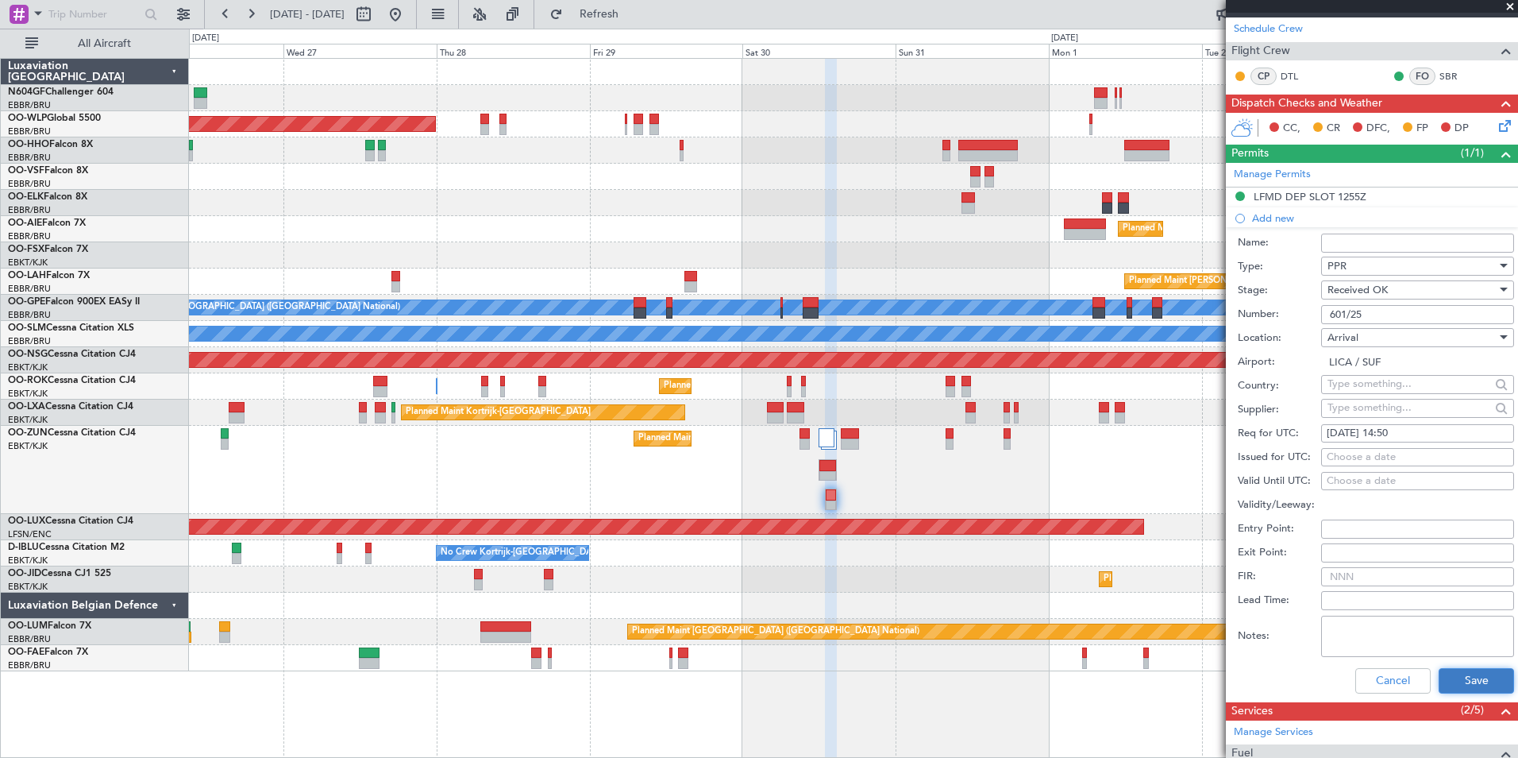
click at [1463, 671] on button "Save" at bounding box center [1476, 680] width 75 height 25
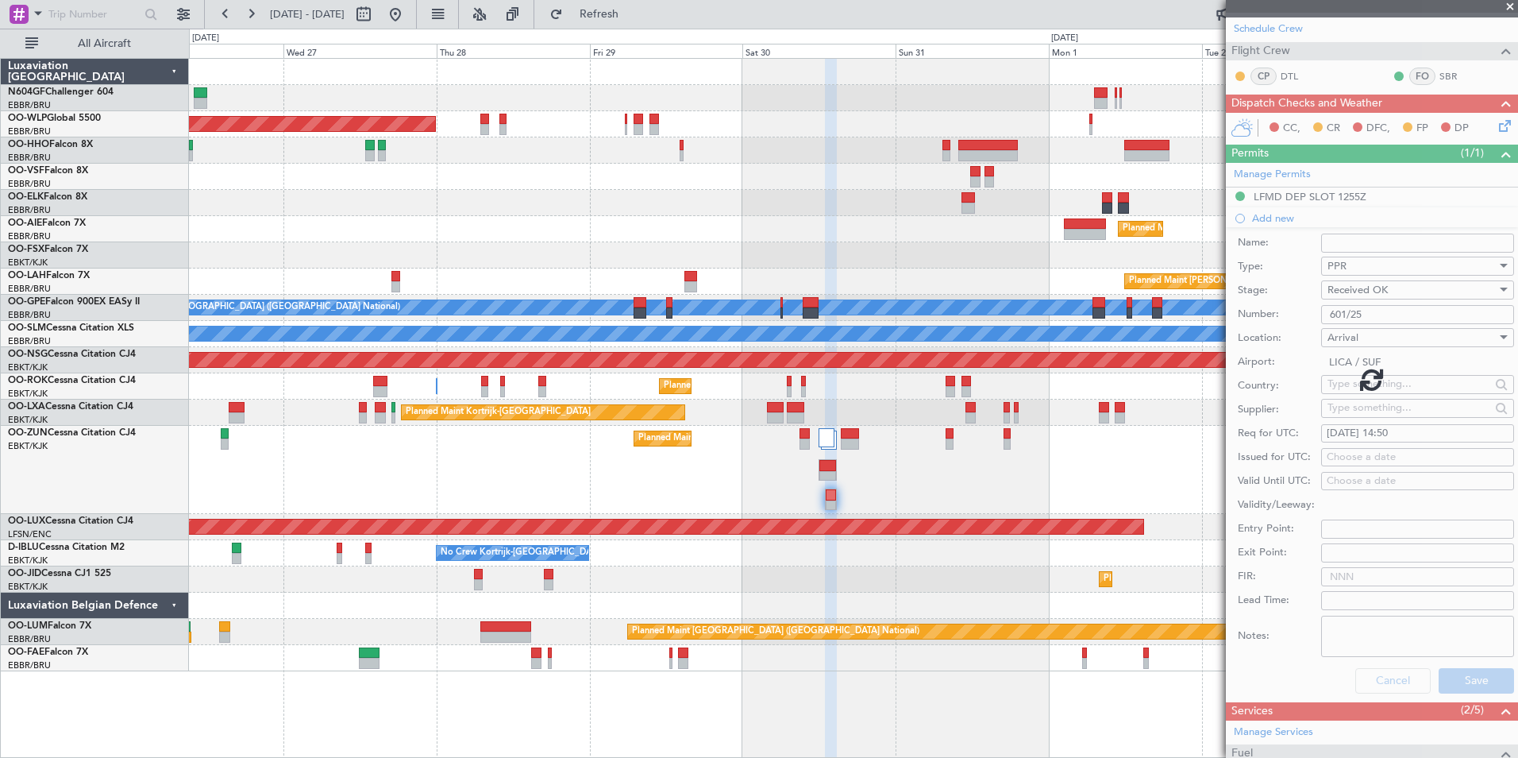
scroll to position [0, 0]
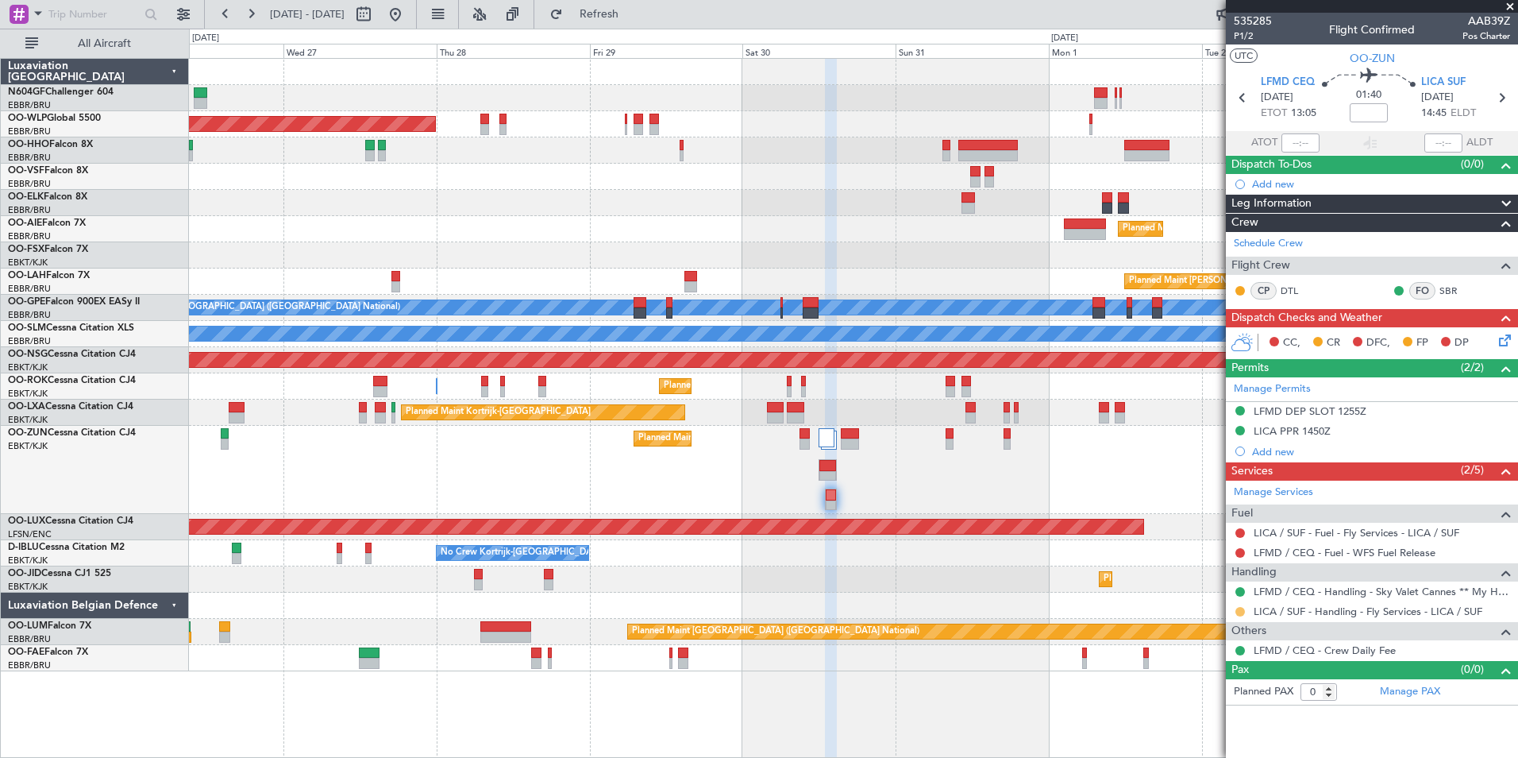
click at [1244, 607] on button at bounding box center [1241, 612] width 10 height 10
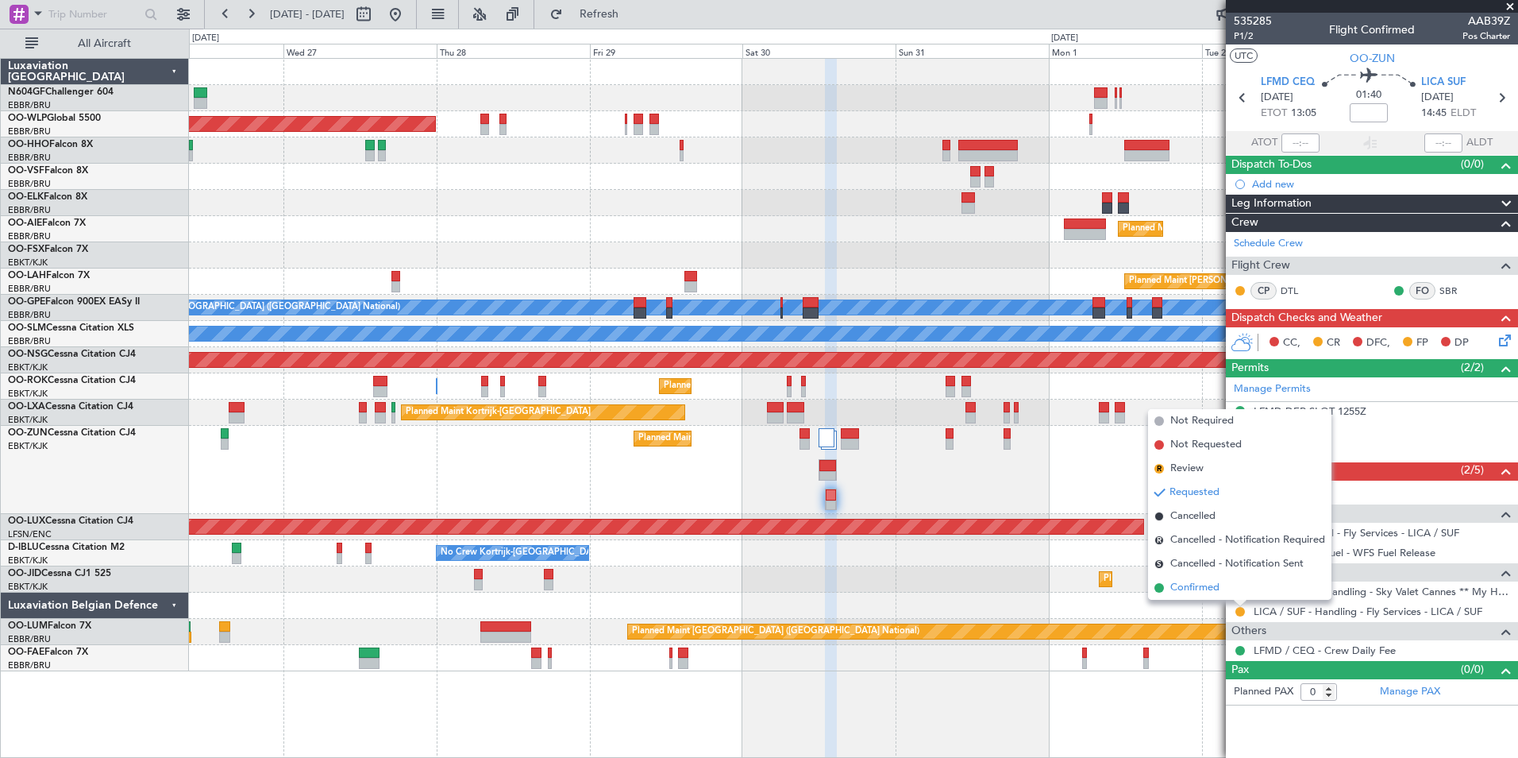
click at [1241, 594] on li "Confirmed" at bounding box center [1239, 588] width 183 height 24
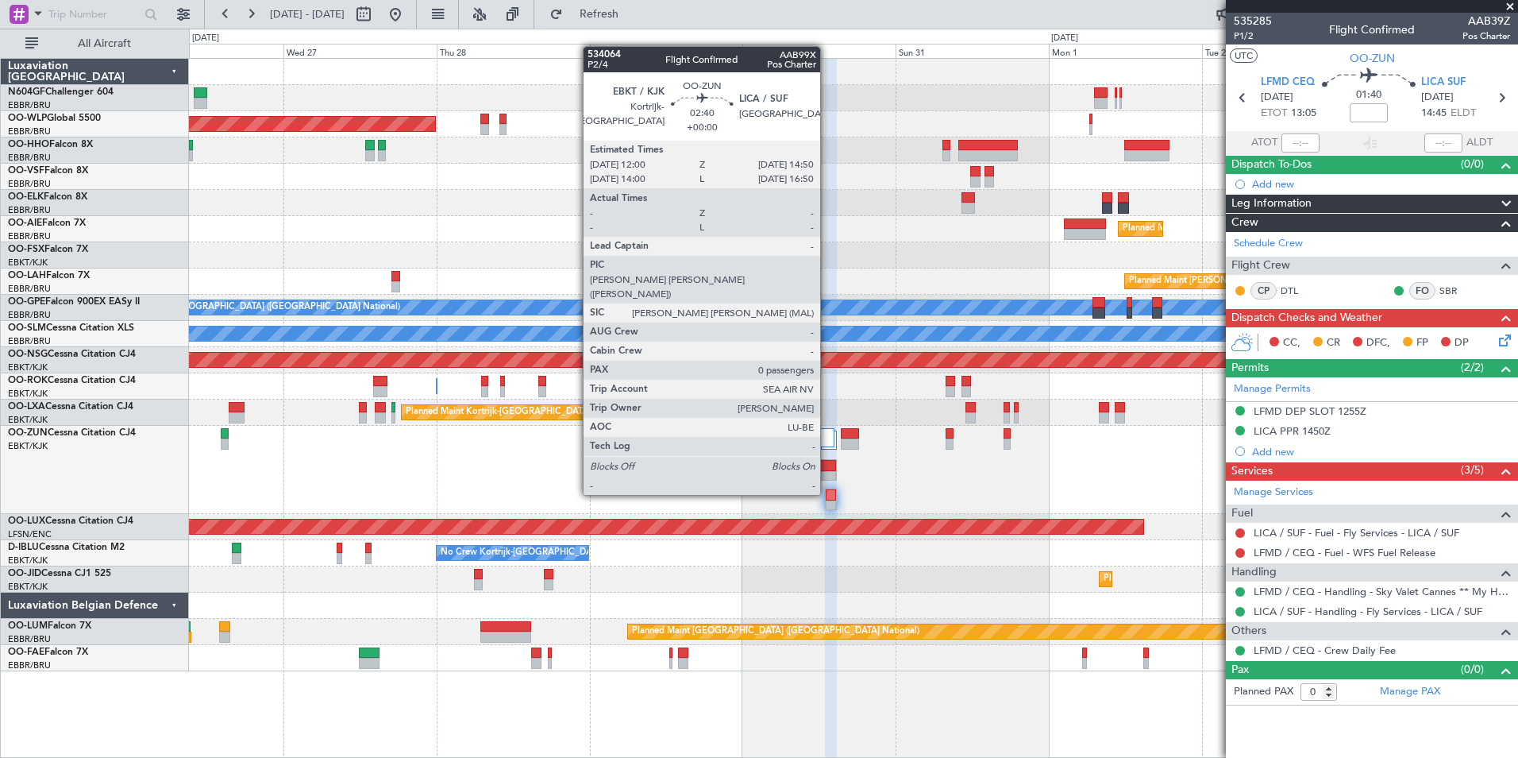
click at [828, 465] on div at bounding box center [828, 465] width 17 height 11
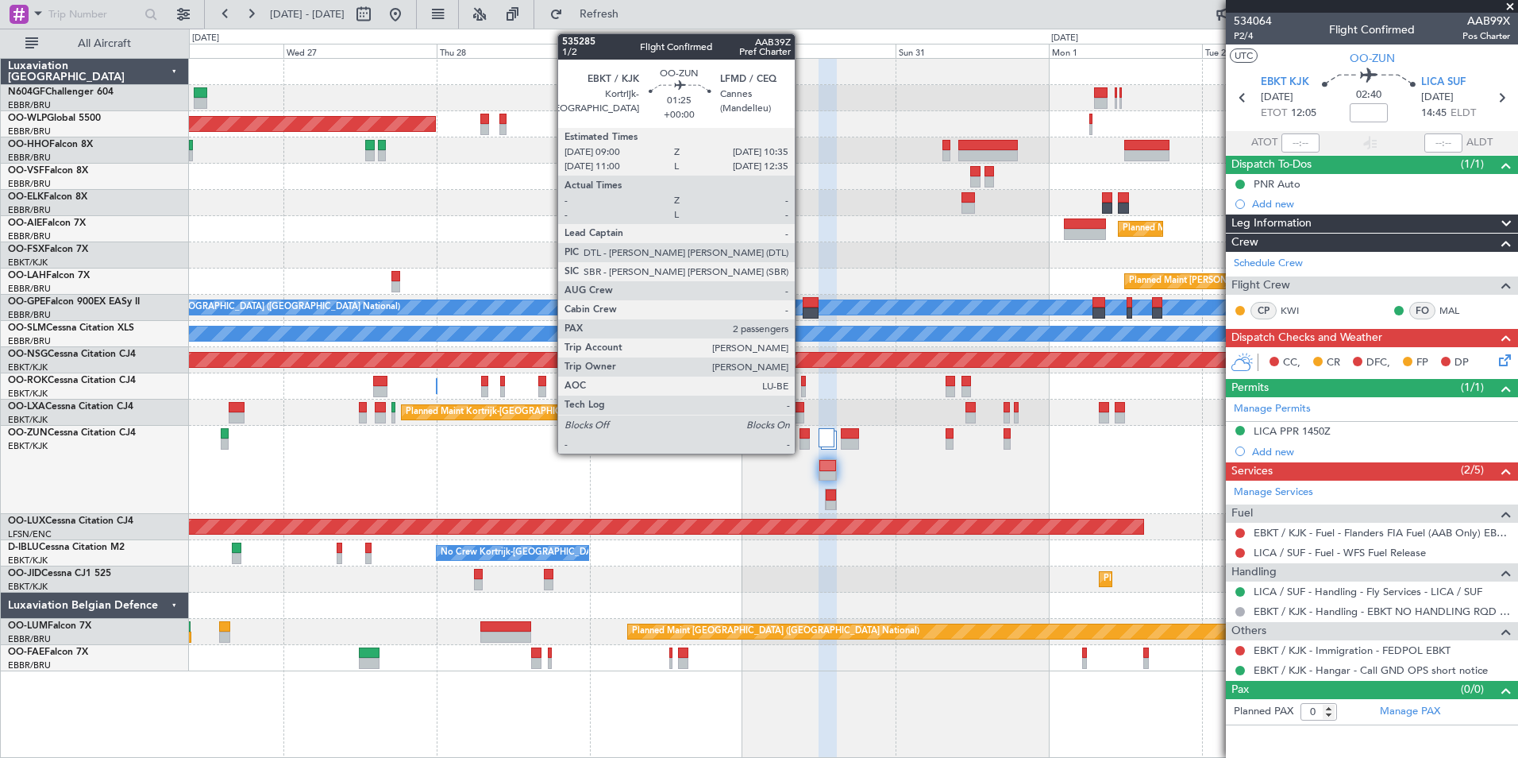
click at [803, 444] on div at bounding box center [805, 443] width 10 height 11
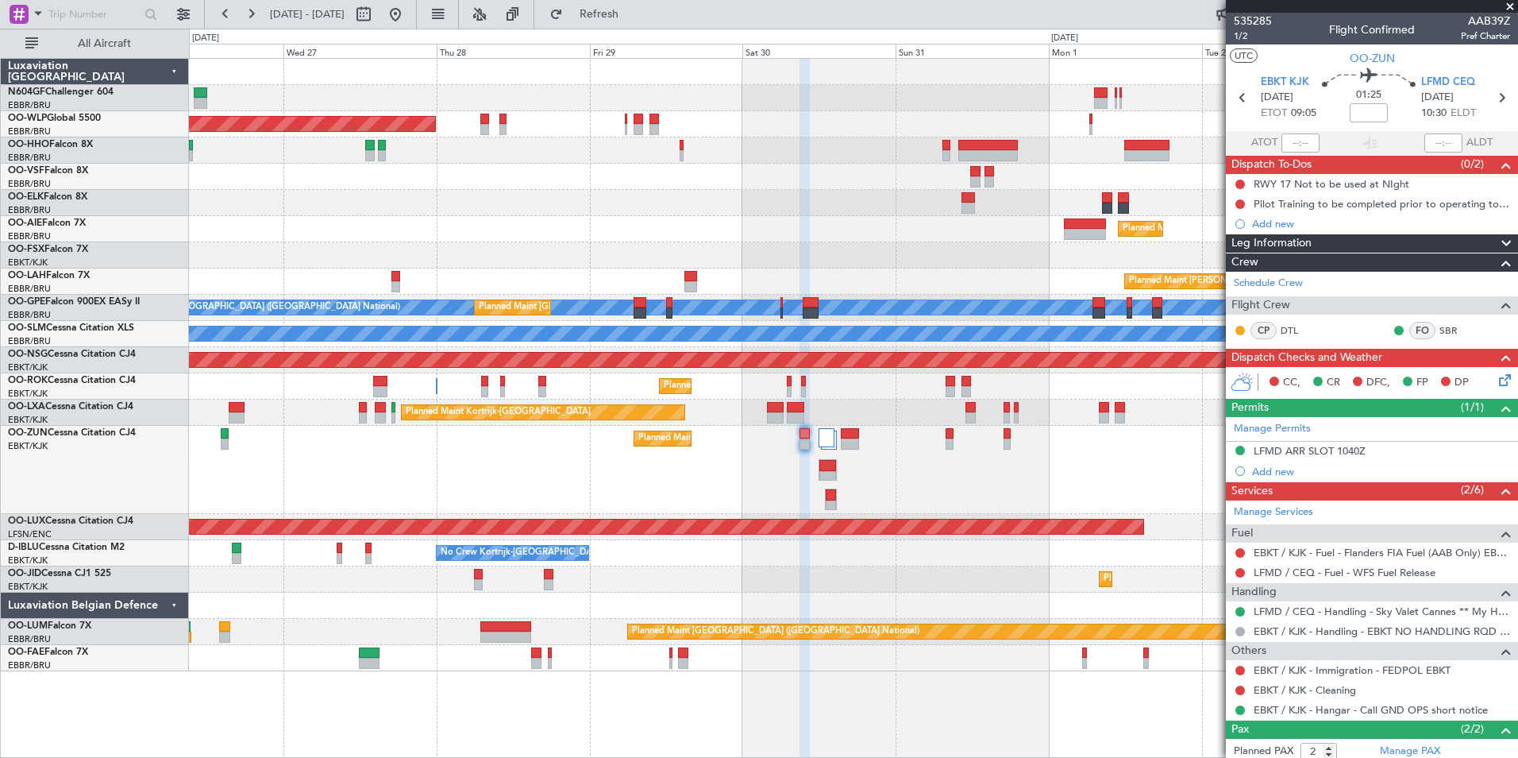
click at [984, 488] on div "Planned Maint Kortrijk-[GEOGRAPHIC_DATA]" at bounding box center [853, 470] width 1329 height 88
click at [633, 16] on span "Refresh" at bounding box center [599, 14] width 67 height 11
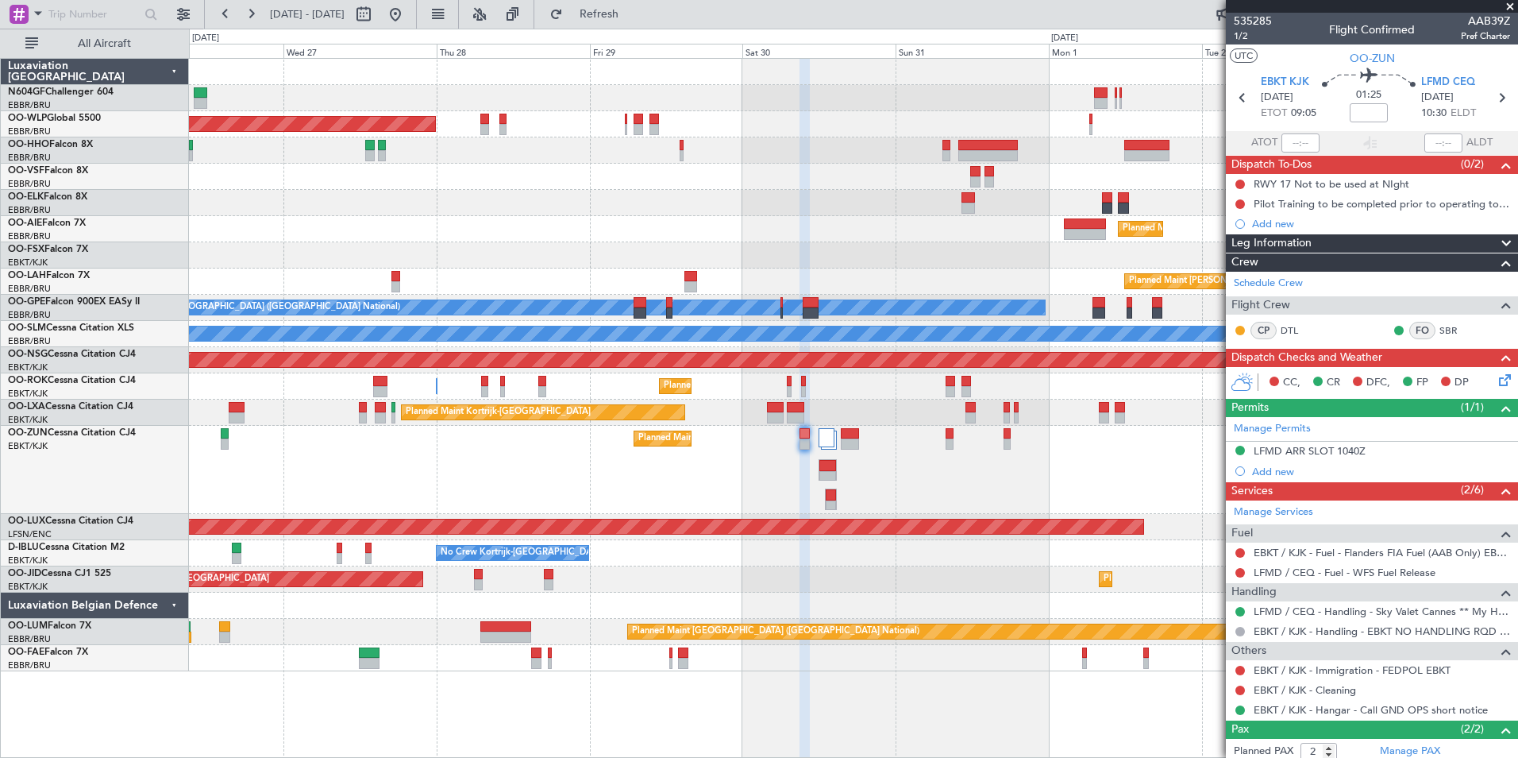
click at [561, 479] on div "Planned Maint Kortrijk-[GEOGRAPHIC_DATA]" at bounding box center [853, 470] width 1329 height 88
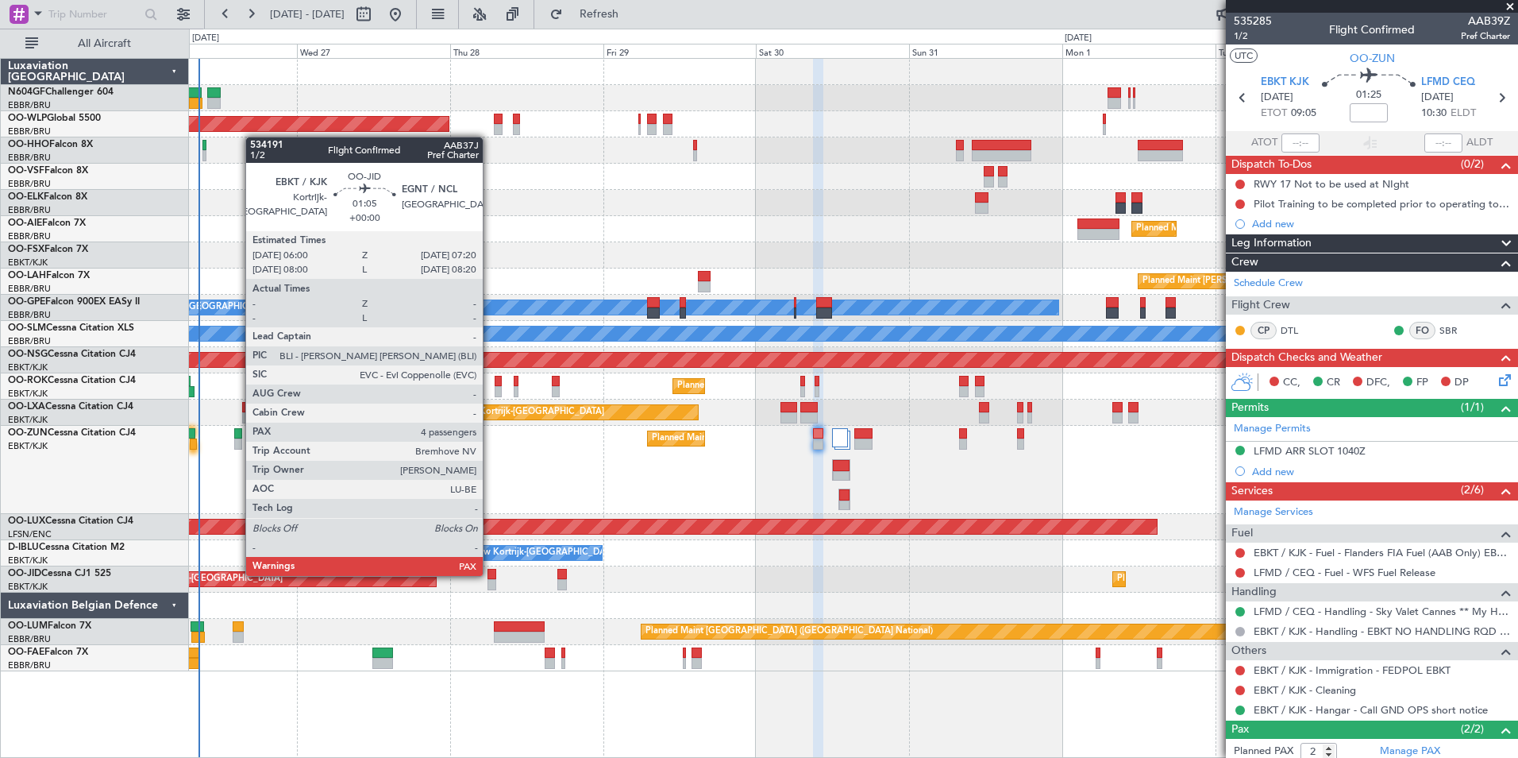
click at [490, 574] on div at bounding box center [492, 574] width 9 height 11
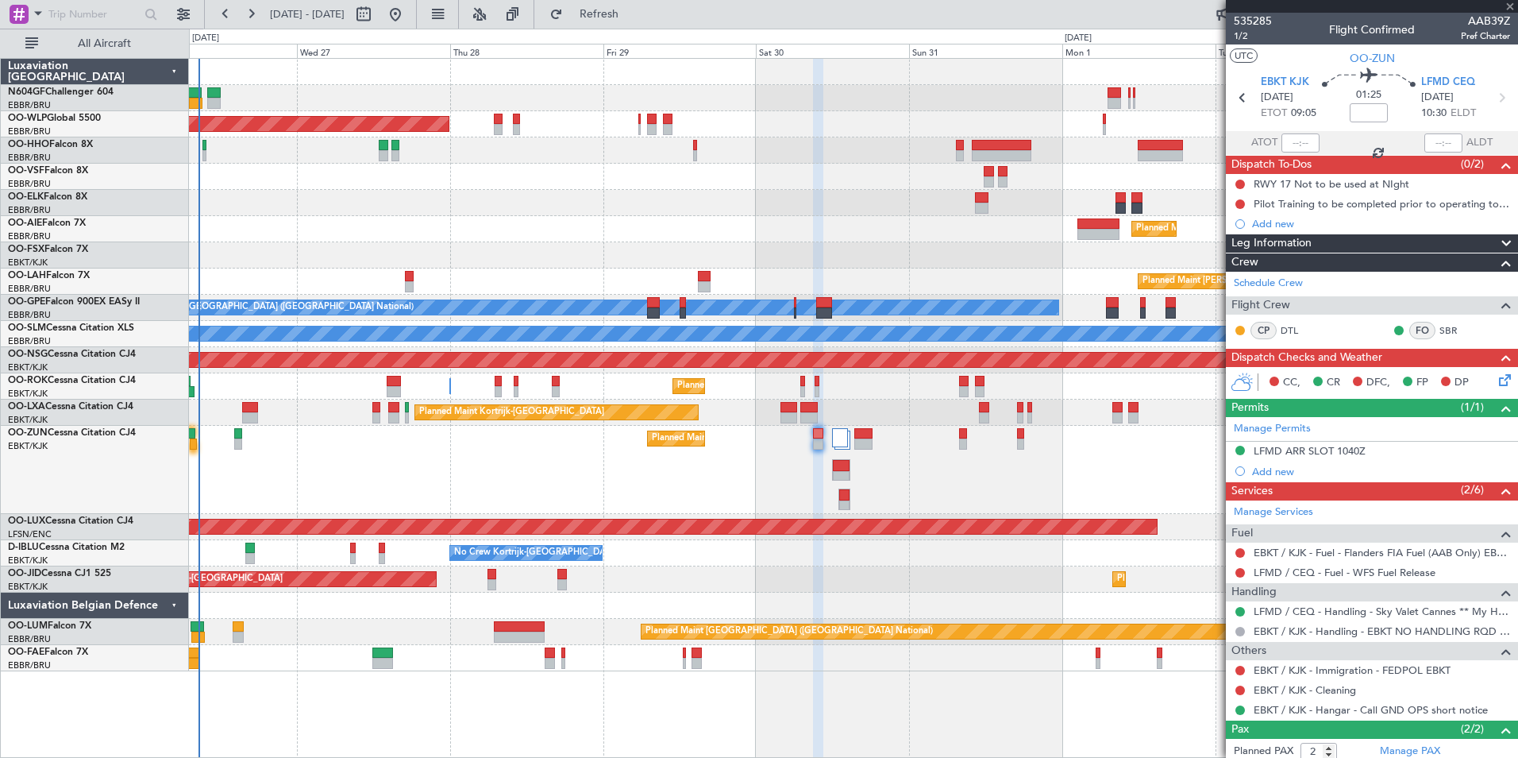
type input "4"
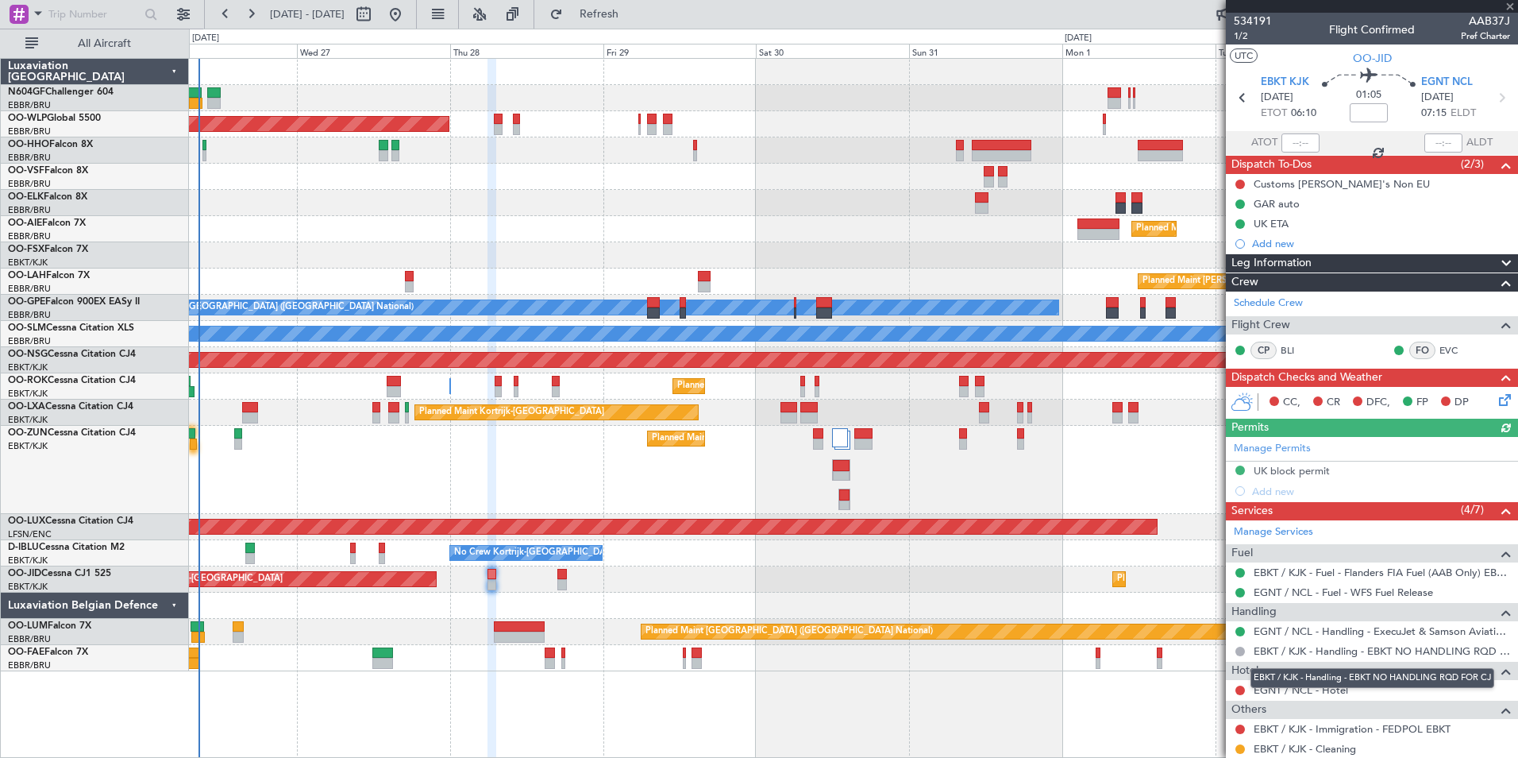
click at [1327, 687] on div "EBKT / KJK - Handling - EBKT NO HANDLING RQD FOR CJ" at bounding box center [1373, 678] width 244 height 20
click at [1310, 691] on link "EGNT / NCL - Hotel" at bounding box center [1301, 690] width 95 height 14
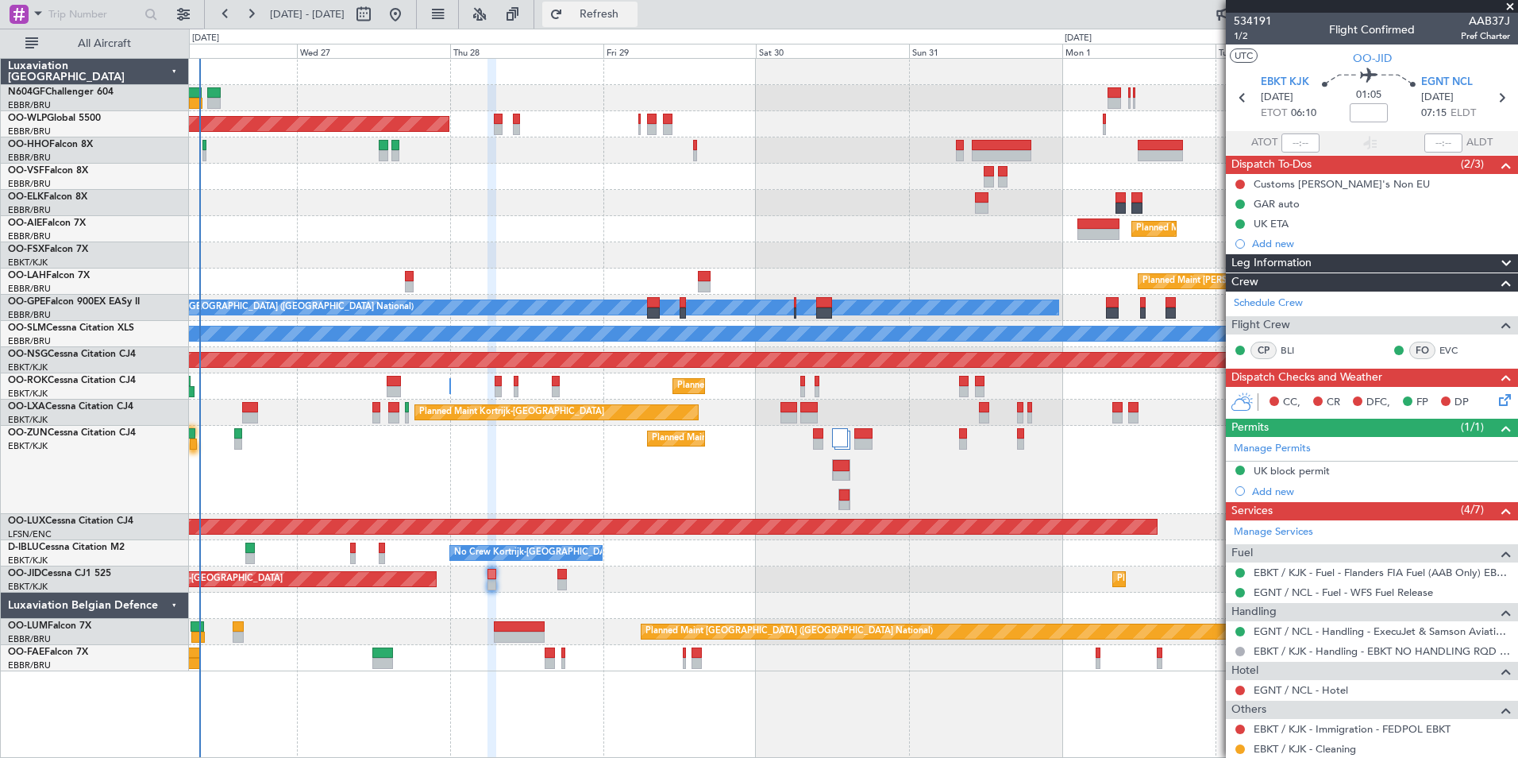
click at [633, 18] on span "Refresh" at bounding box center [599, 14] width 67 height 11
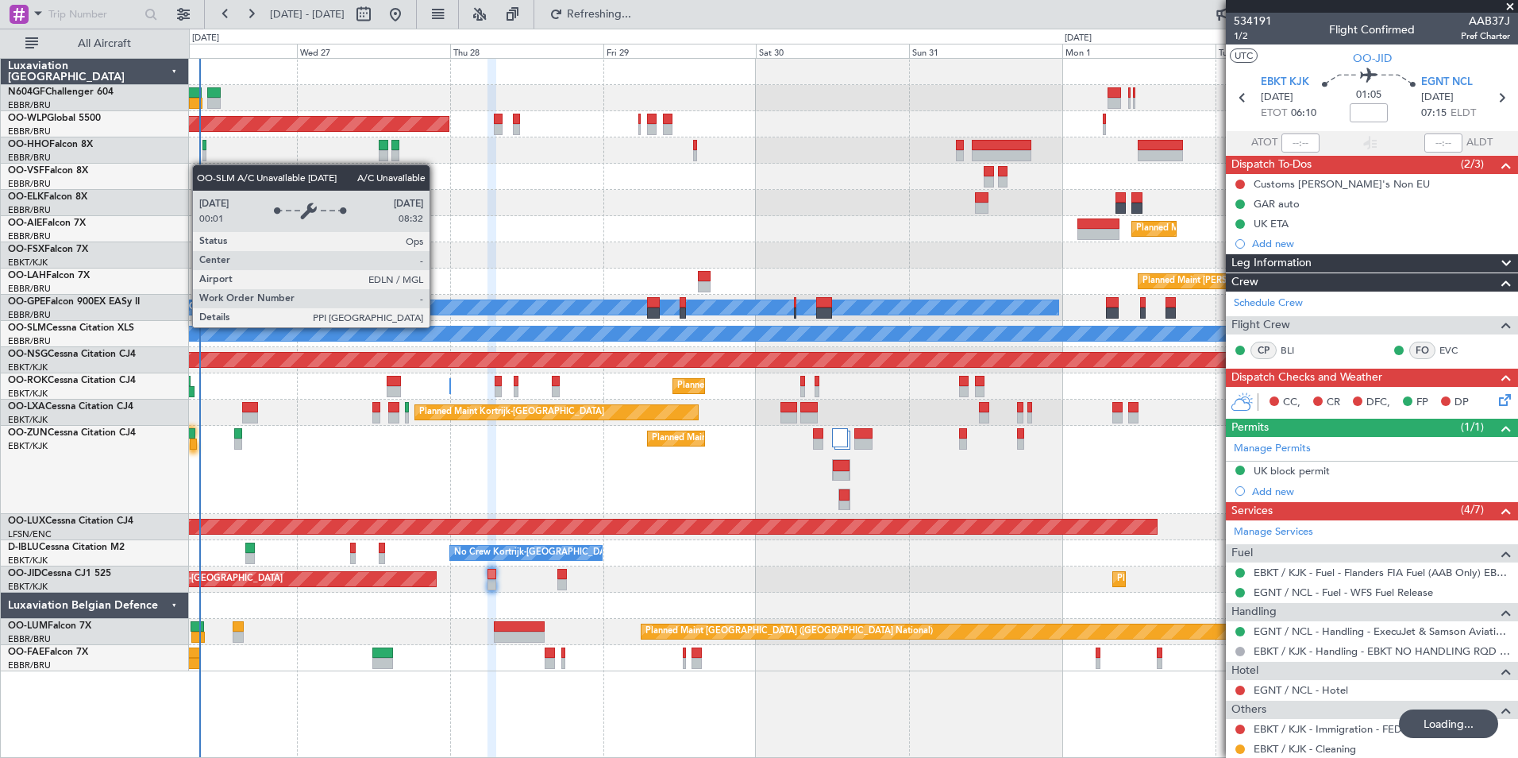
click at [720, 385] on div "Planned Maint Berlin (Brandenburg) Planned Maint London (Farnborough) Planned M…" at bounding box center [853, 365] width 1329 height 612
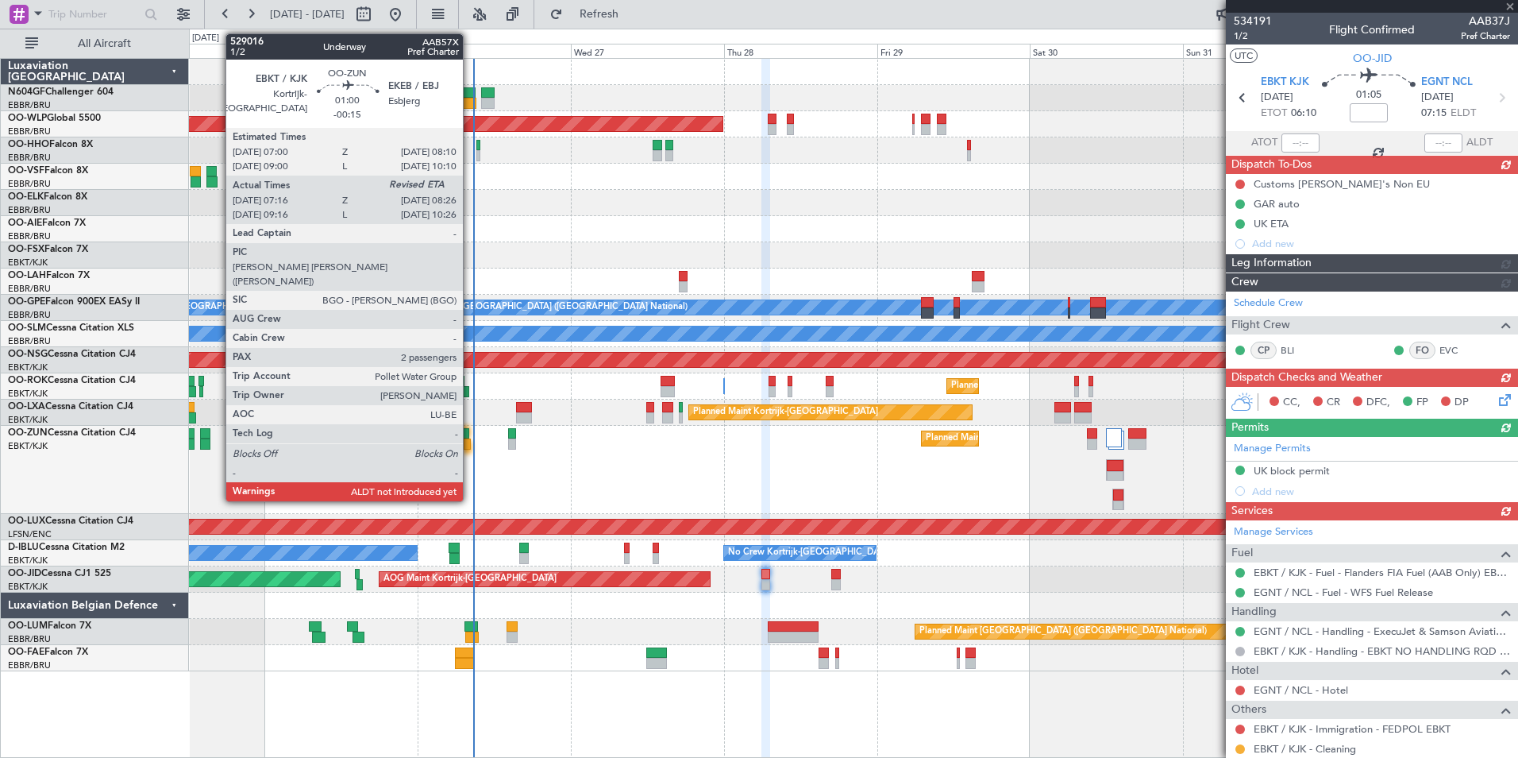
click at [470, 446] on div at bounding box center [468, 443] width 8 height 11
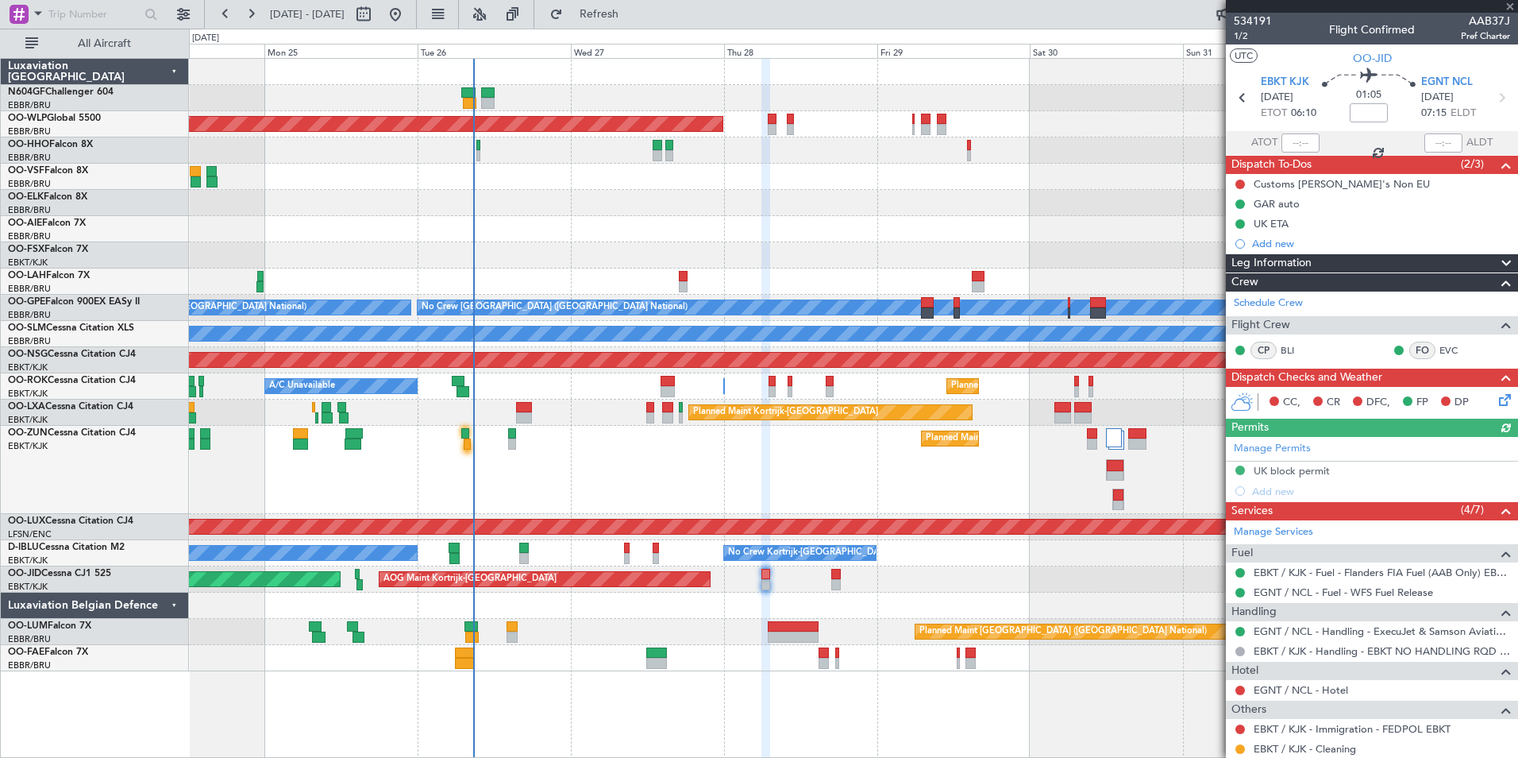
type input "-00:15"
type input "07:21"
type input "2"
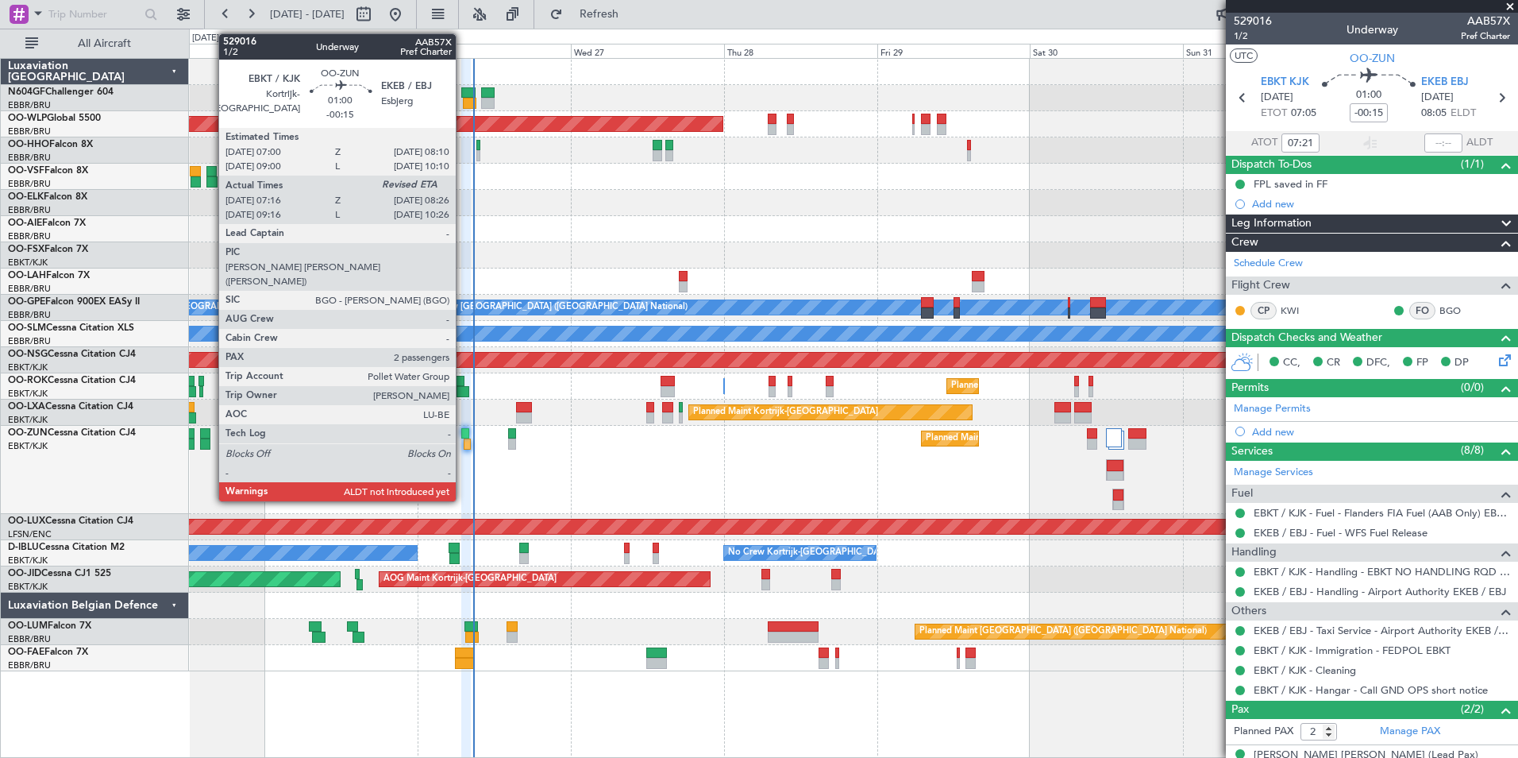
click at [462, 448] on div "Planned Maint Kortrijk-[GEOGRAPHIC_DATA]" at bounding box center [853, 470] width 1329 height 88
click at [465, 447] on div at bounding box center [468, 443] width 8 height 11
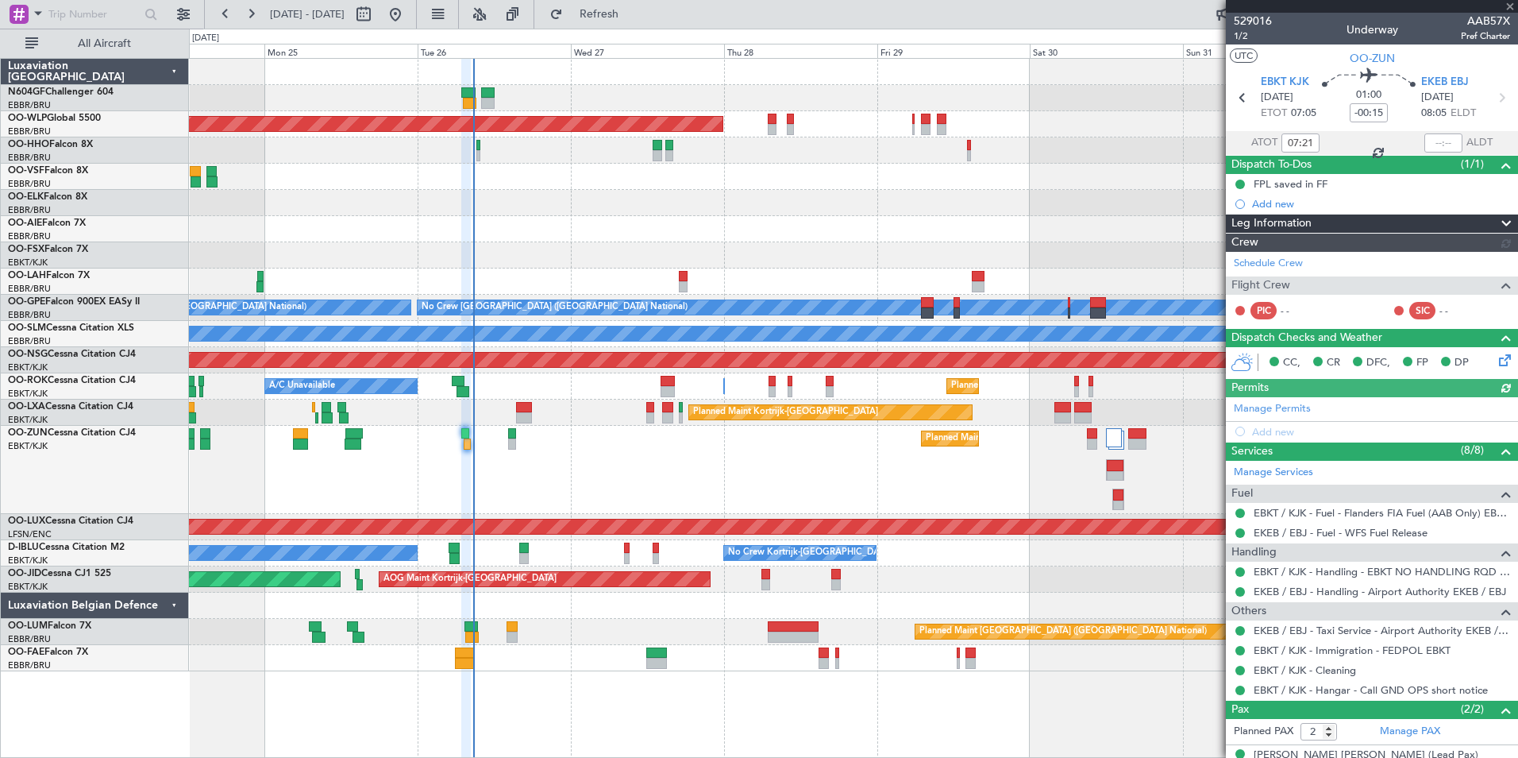
click at [1427, 147] on div at bounding box center [1444, 142] width 38 height 19
click at [1429, 142] on div at bounding box center [1444, 142] width 38 height 19
click at [1440, 142] on input "text" at bounding box center [1444, 142] width 38 height 19
click at [1053, 204] on div at bounding box center [853, 203] width 1329 height 26
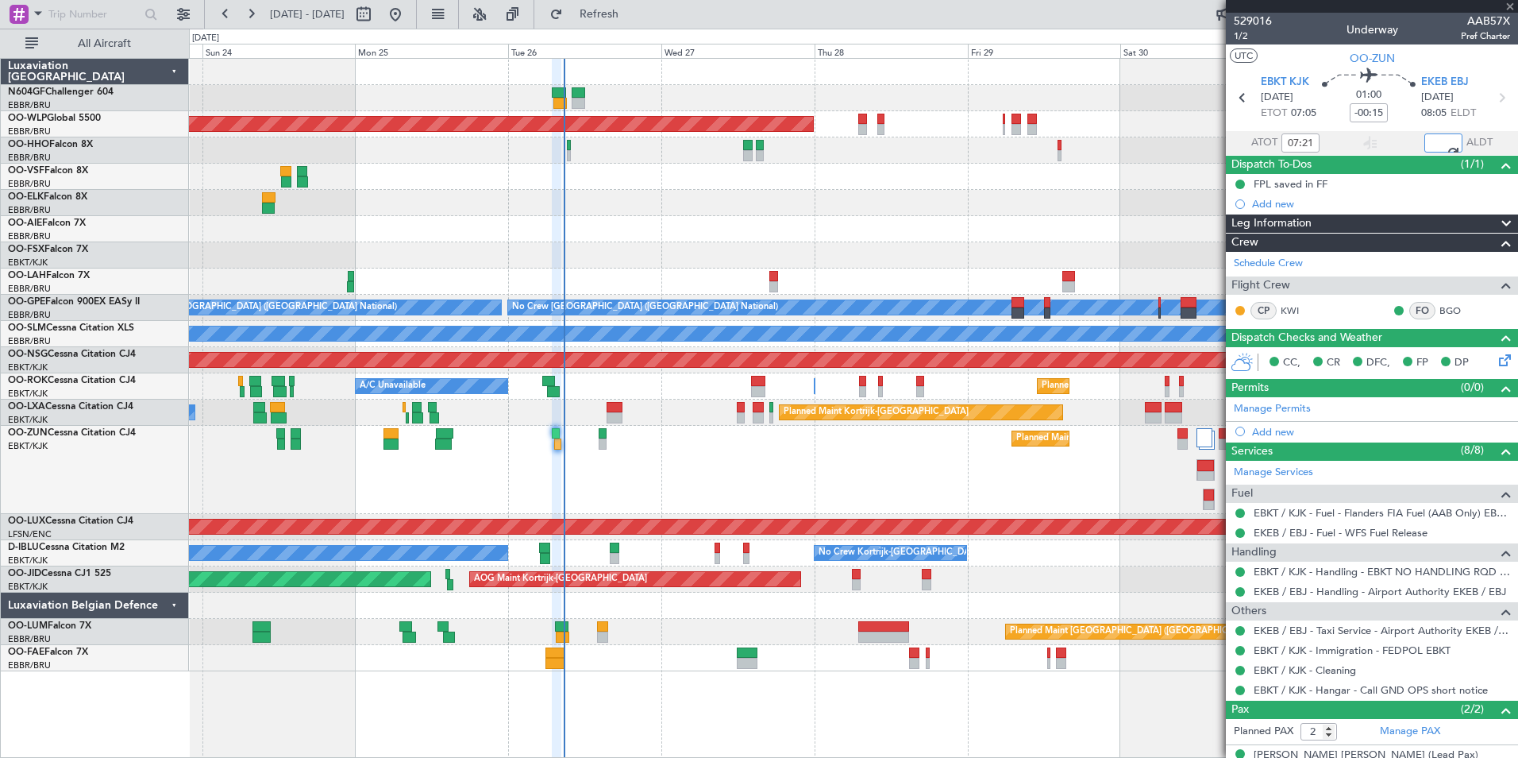
click at [671, 260] on div at bounding box center [853, 255] width 1329 height 26
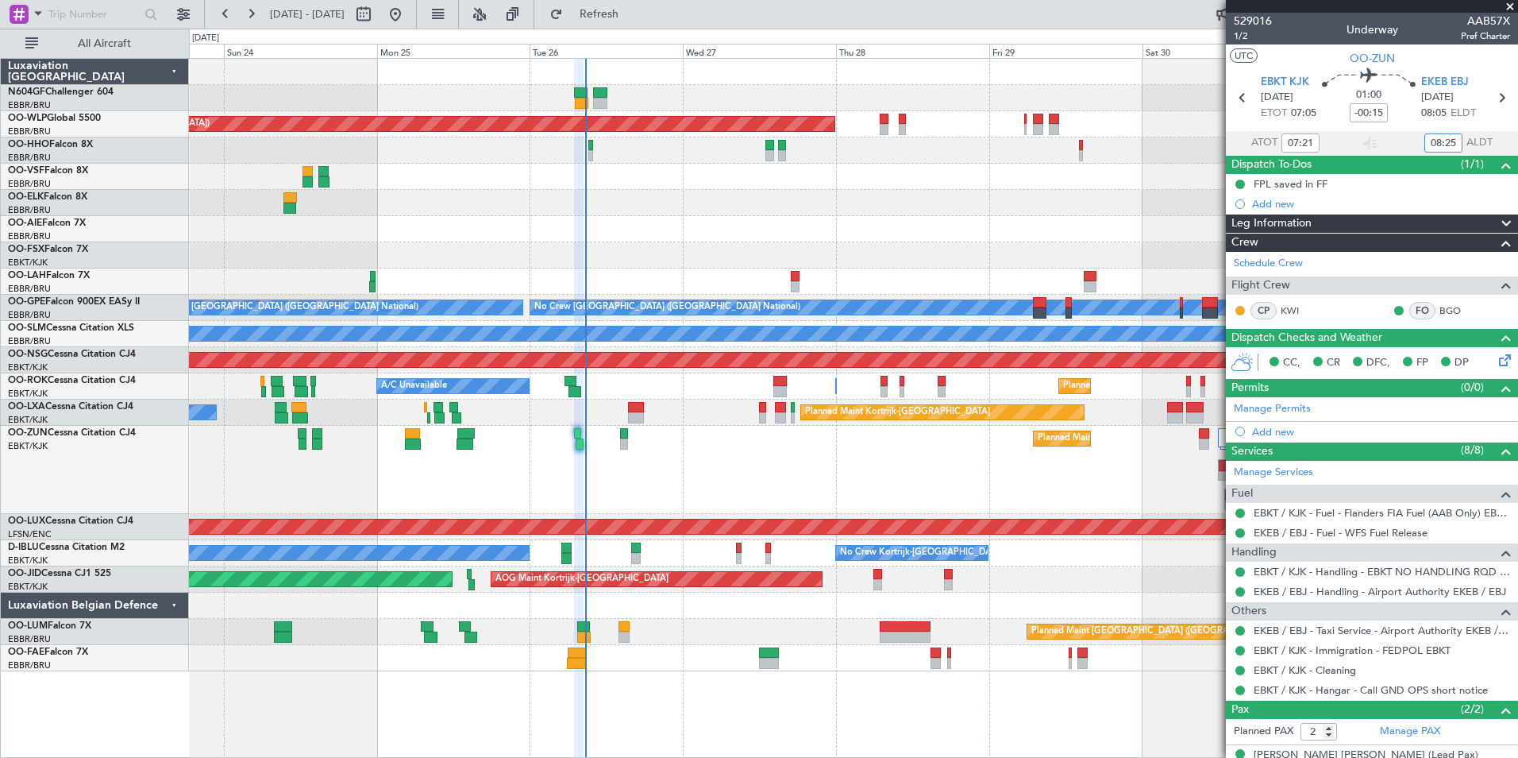
type input "08:25"
click at [578, 650] on div at bounding box center [577, 652] width 19 height 11
type input "-00:10"
type input "06:08"
type input "9"
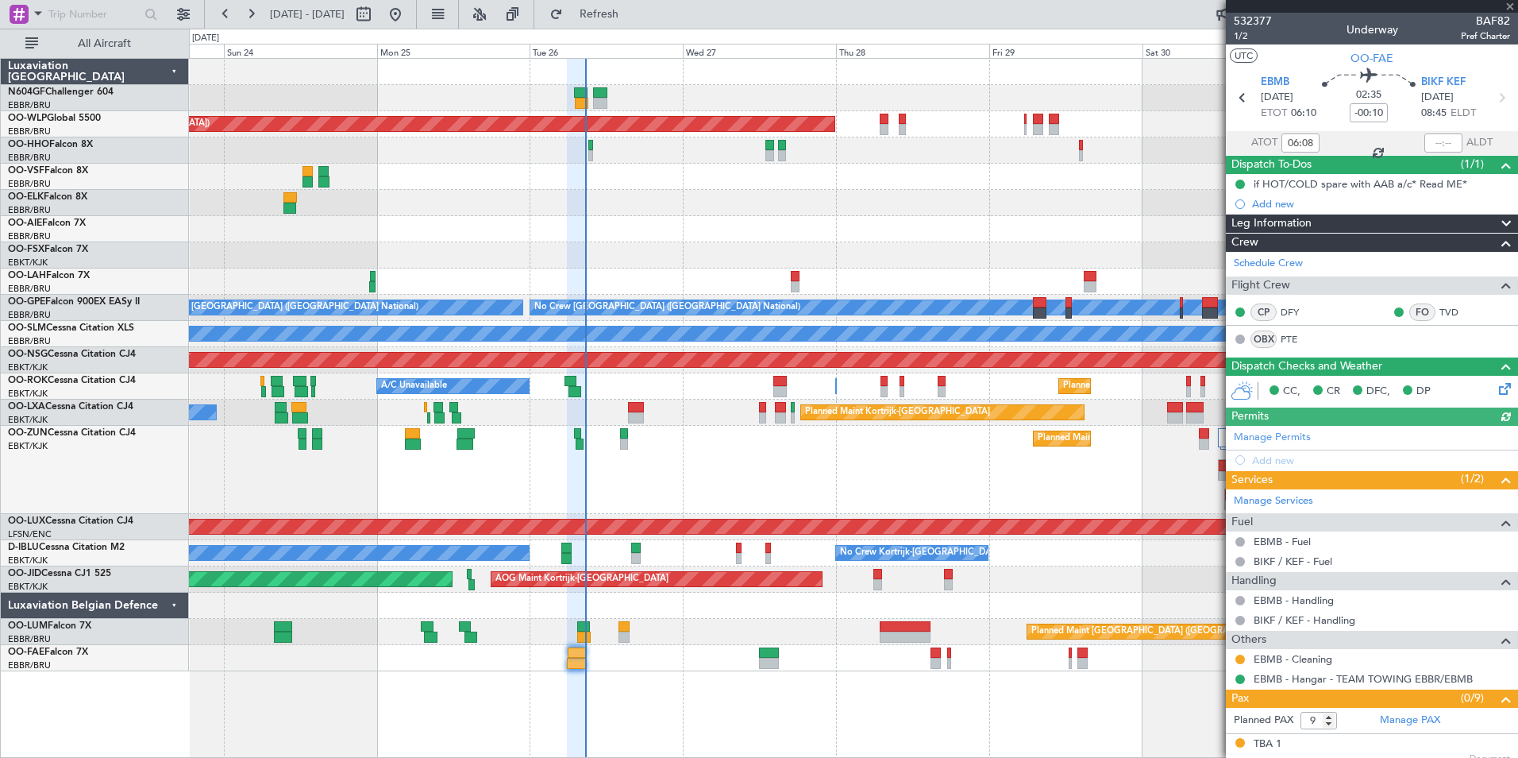
click at [1437, 144] on div at bounding box center [1444, 142] width 38 height 19
click at [1429, 141] on input "text" at bounding box center [1444, 142] width 38 height 19
click at [977, 218] on div "Planned Maint [GEOGRAPHIC_DATA] ([GEOGRAPHIC_DATA])" at bounding box center [853, 229] width 1329 height 26
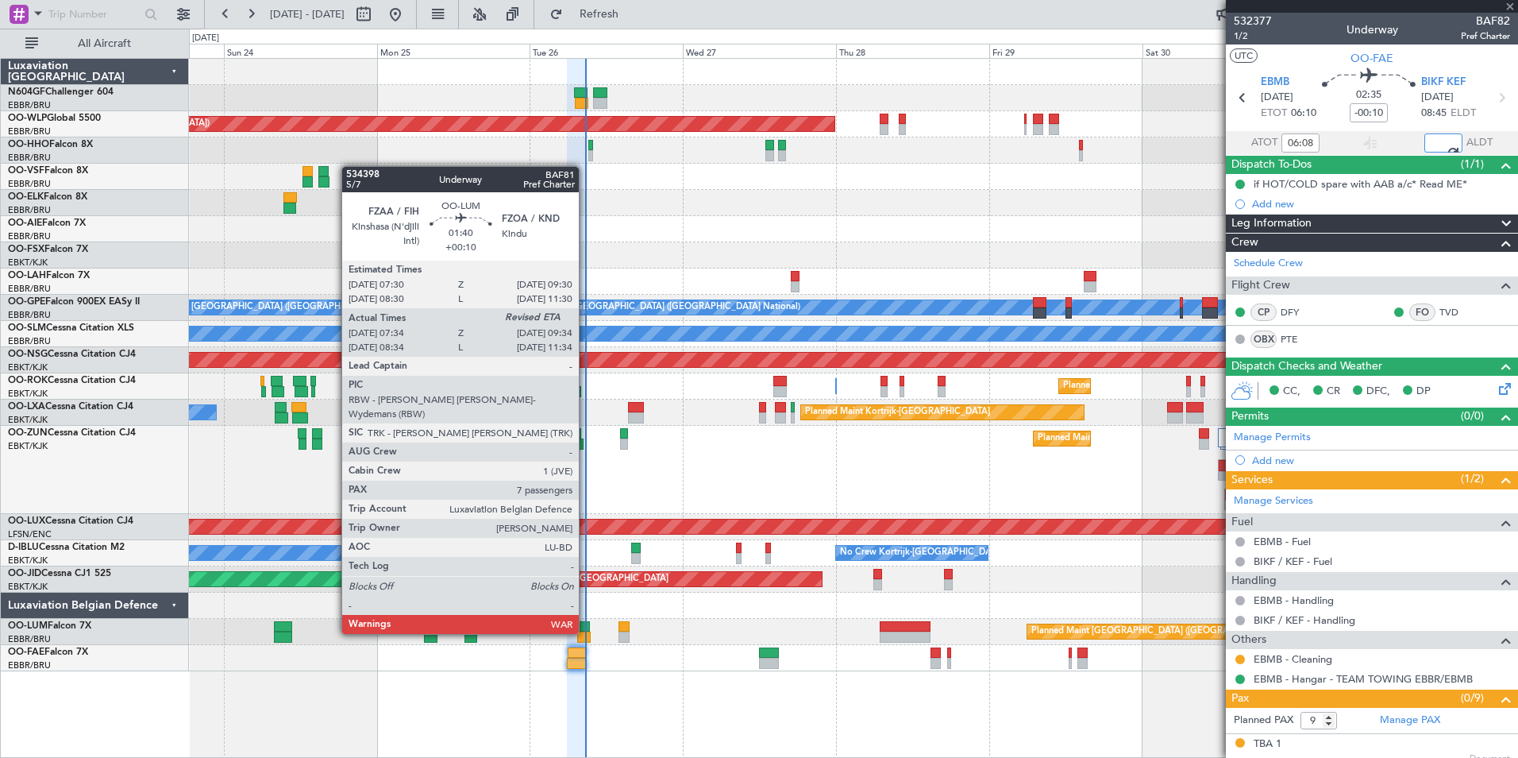
click at [585, 632] on div at bounding box center [584, 636] width 14 height 11
type input "08:42"
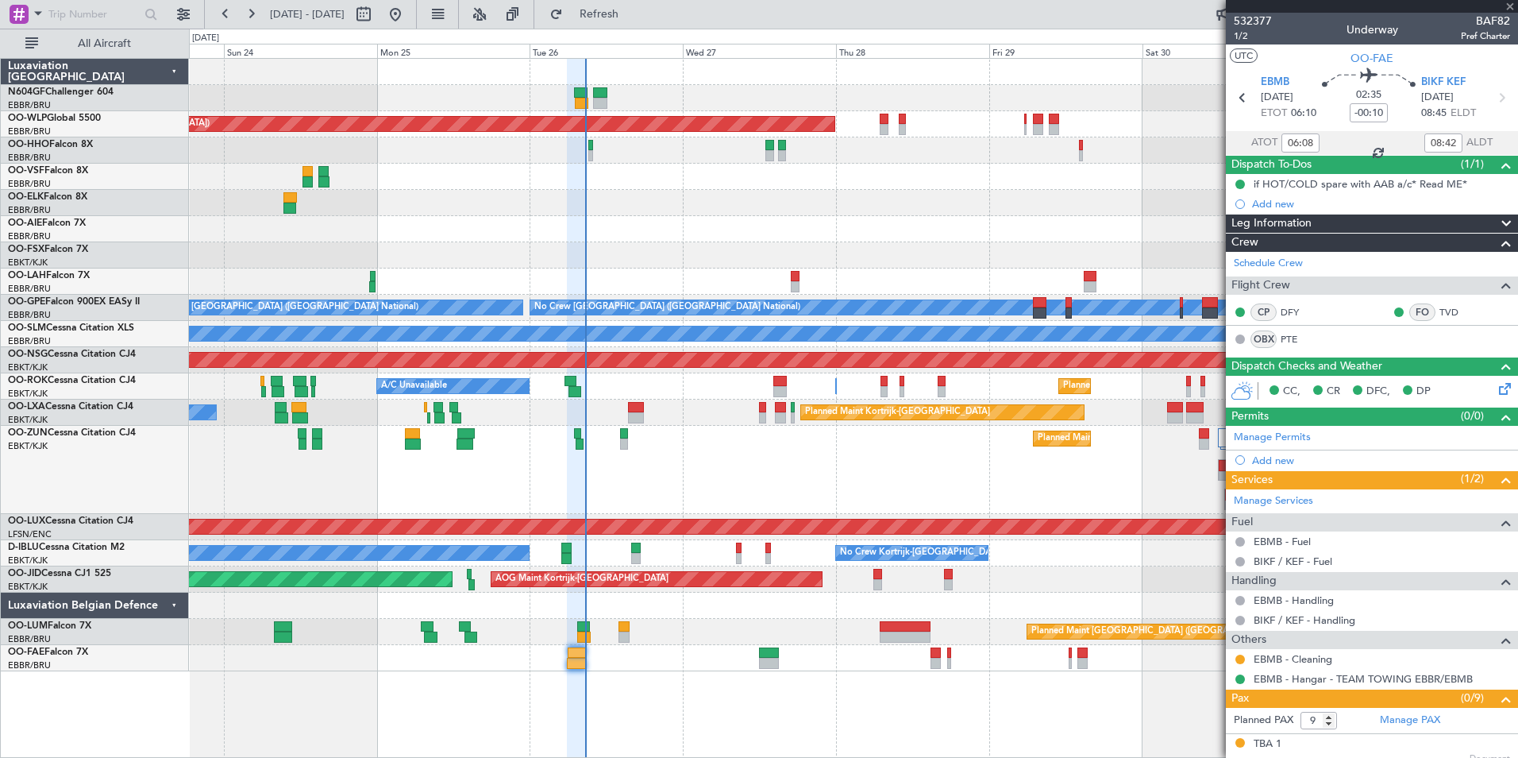
type input "+00:10"
type input "07:44"
type input "7"
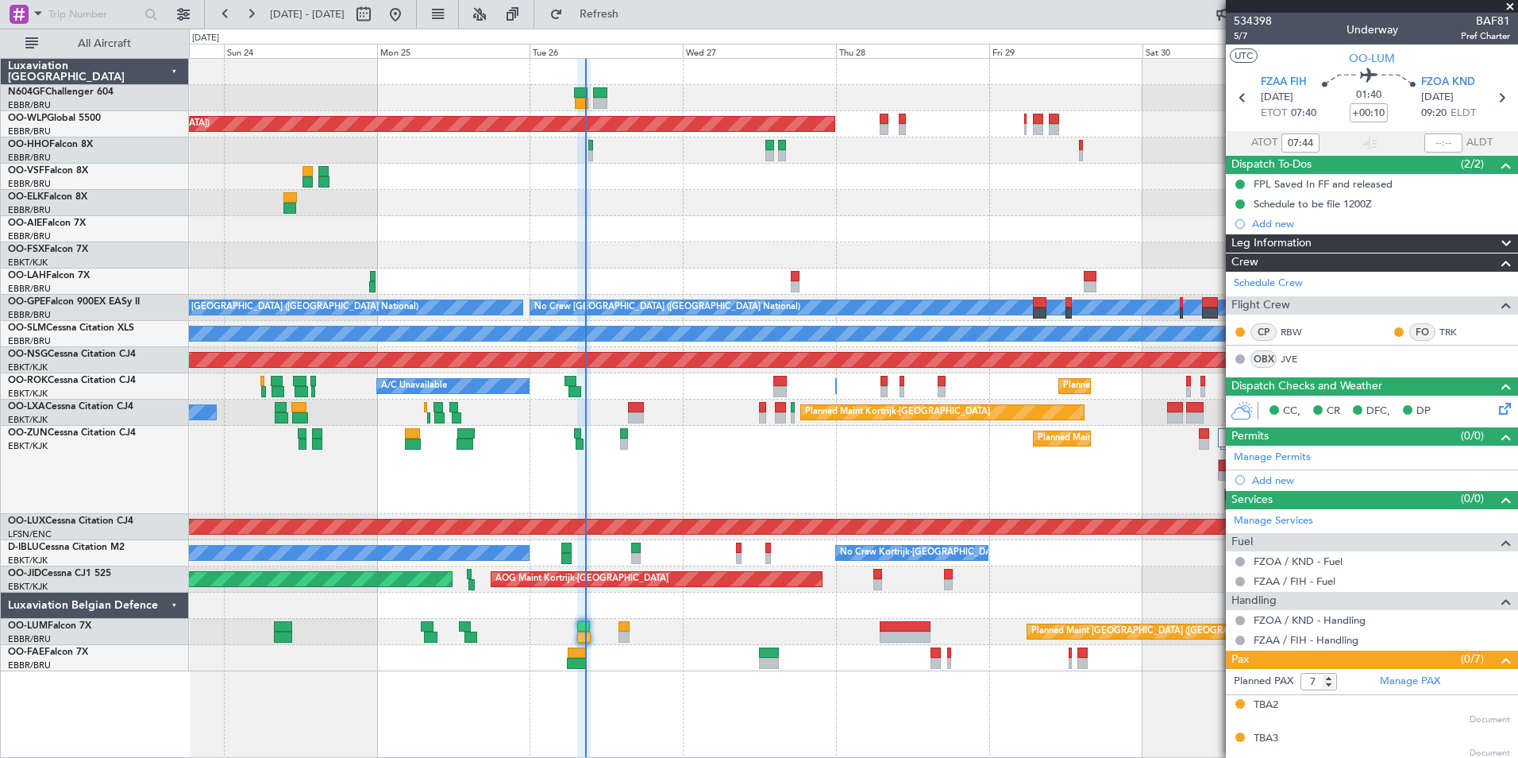
click at [731, 456] on div "Planned Maint Kortrijk-[GEOGRAPHIC_DATA]" at bounding box center [853, 470] width 1329 height 88
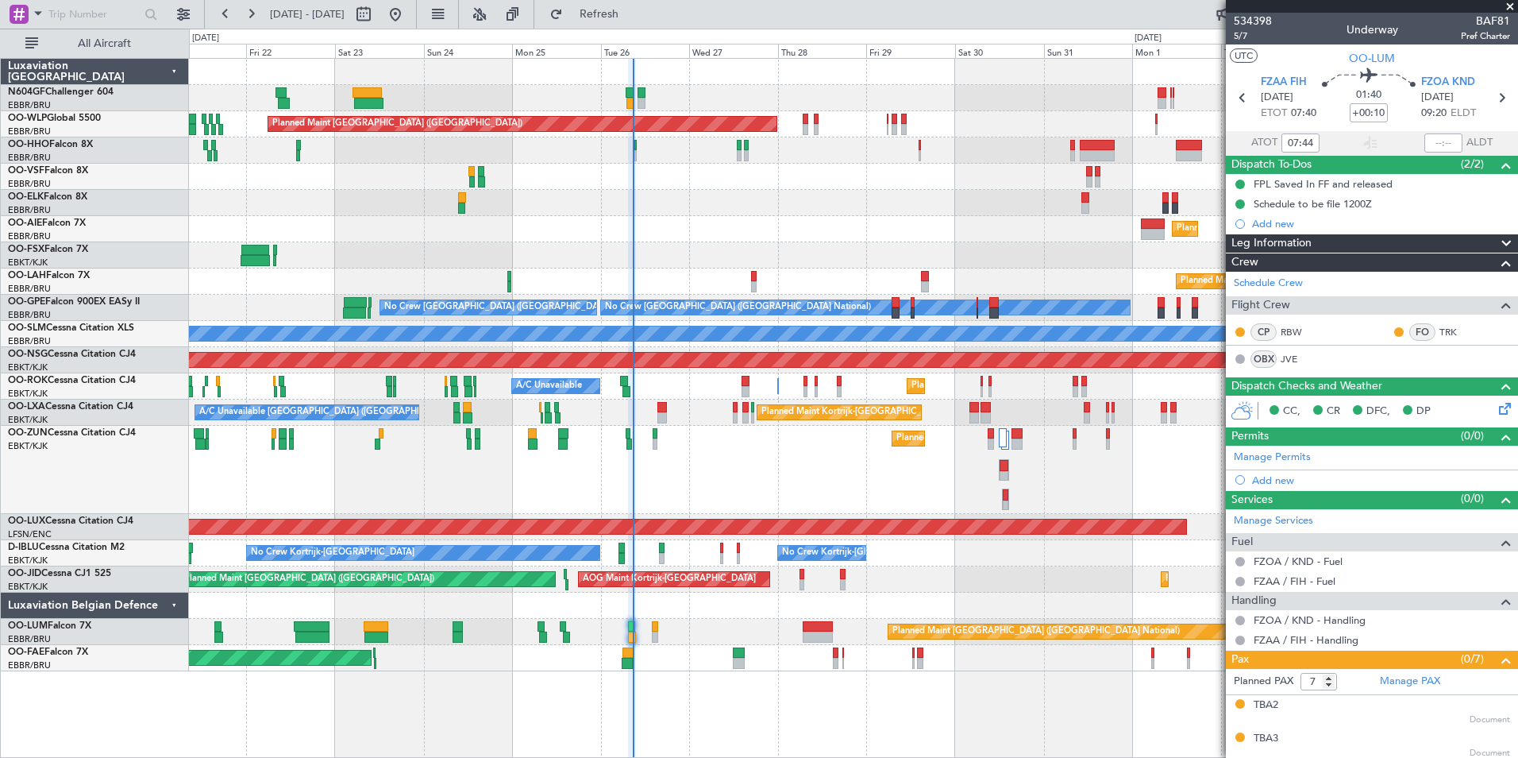
click at [660, 618] on div "Planned Maint Berlin (Brandenburg) Planned Maint Kortrijk-Wevelgem Planned Main…" at bounding box center [853, 365] width 1329 height 612
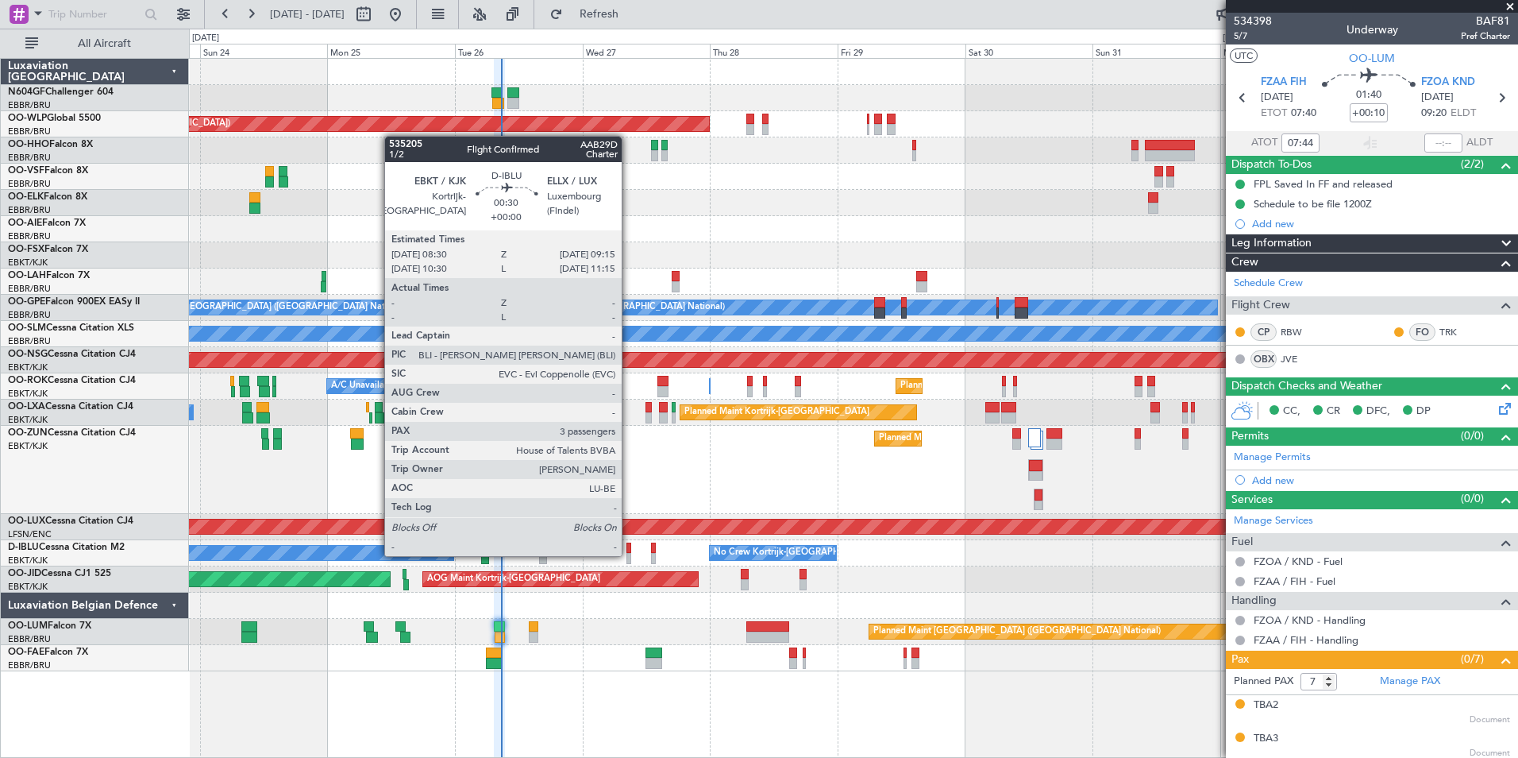
click at [629, 554] on div at bounding box center [629, 558] width 5 height 11
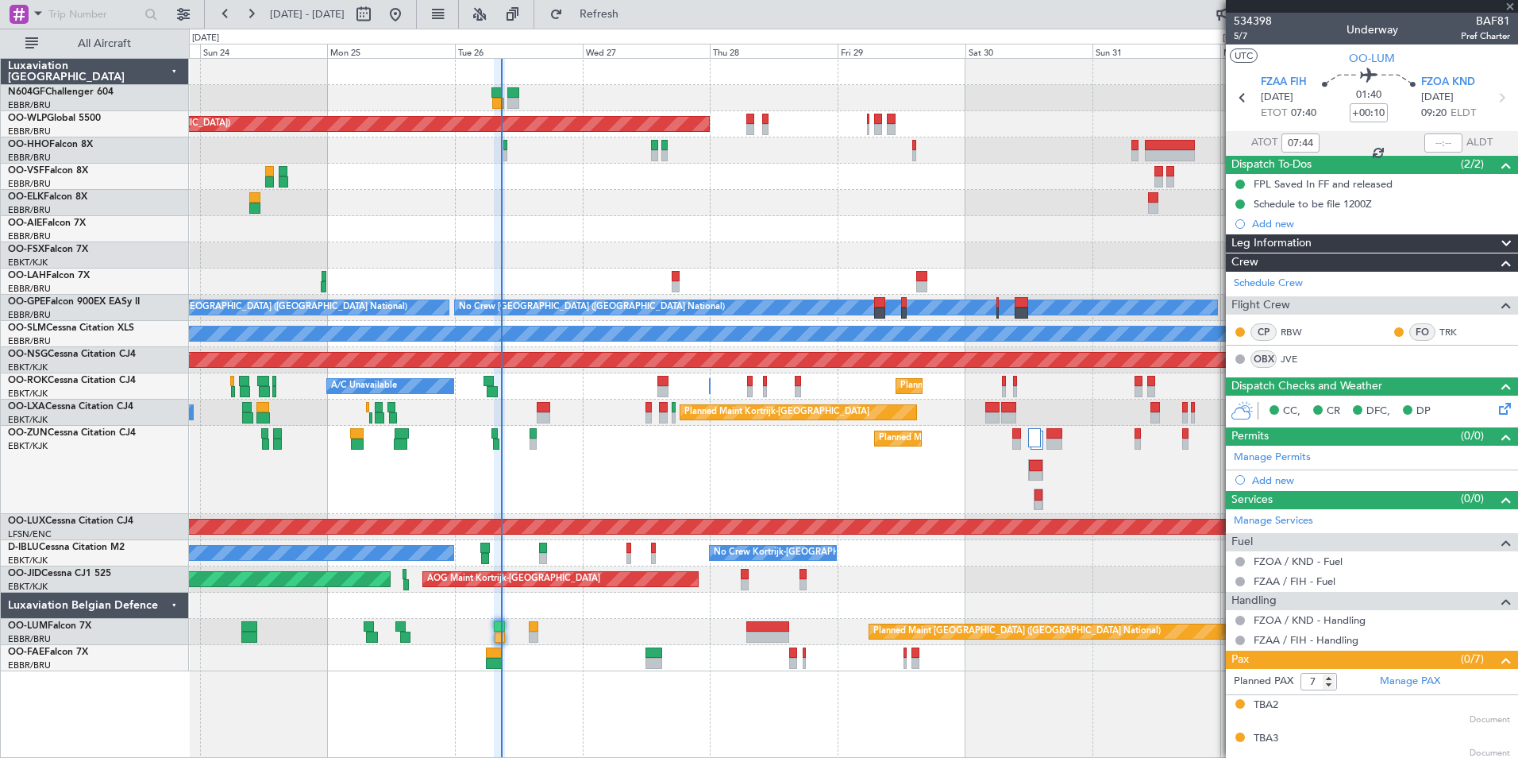
type input "3"
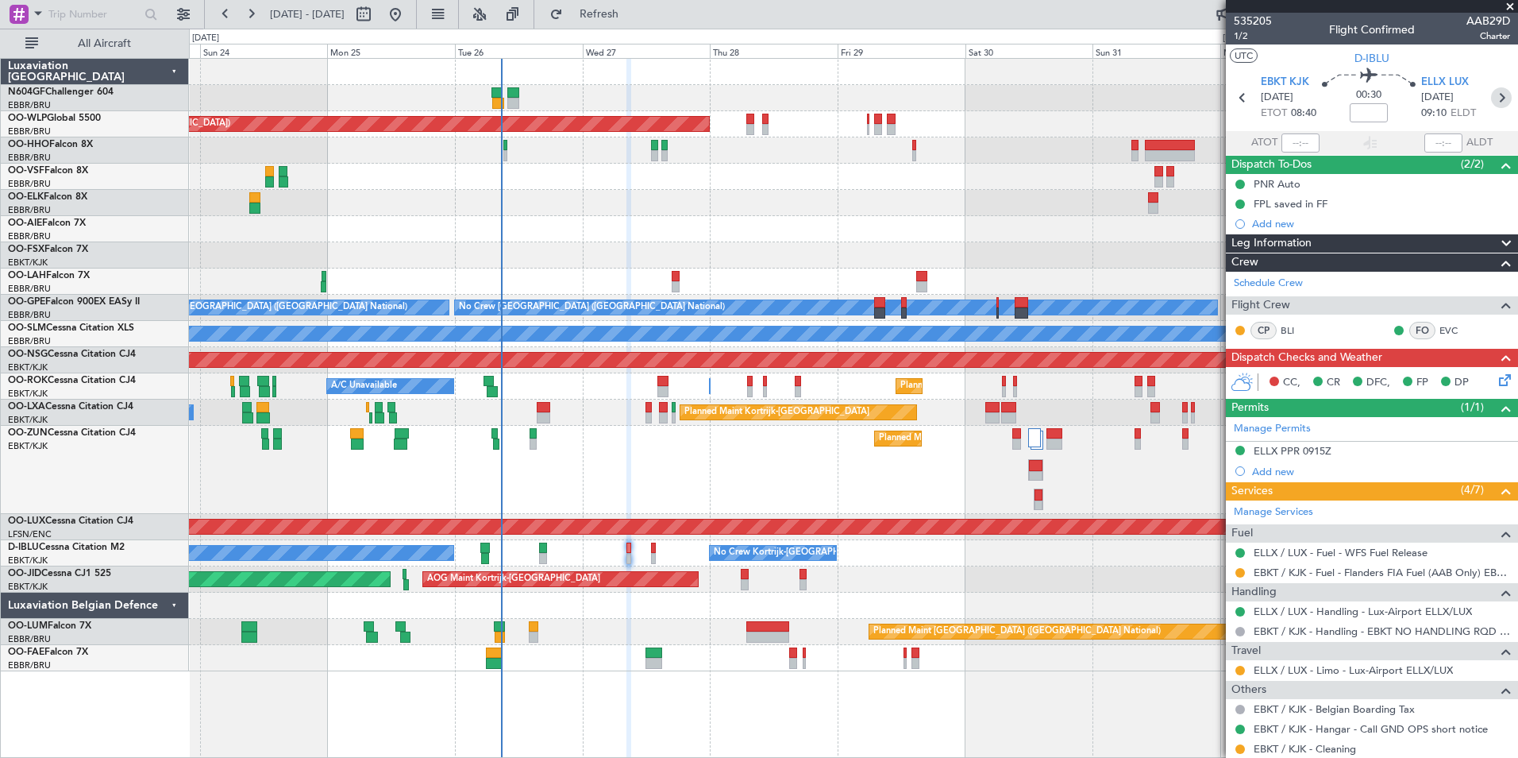
click at [1491, 91] on icon at bounding box center [1501, 97] width 21 height 21
type input "-00:05"
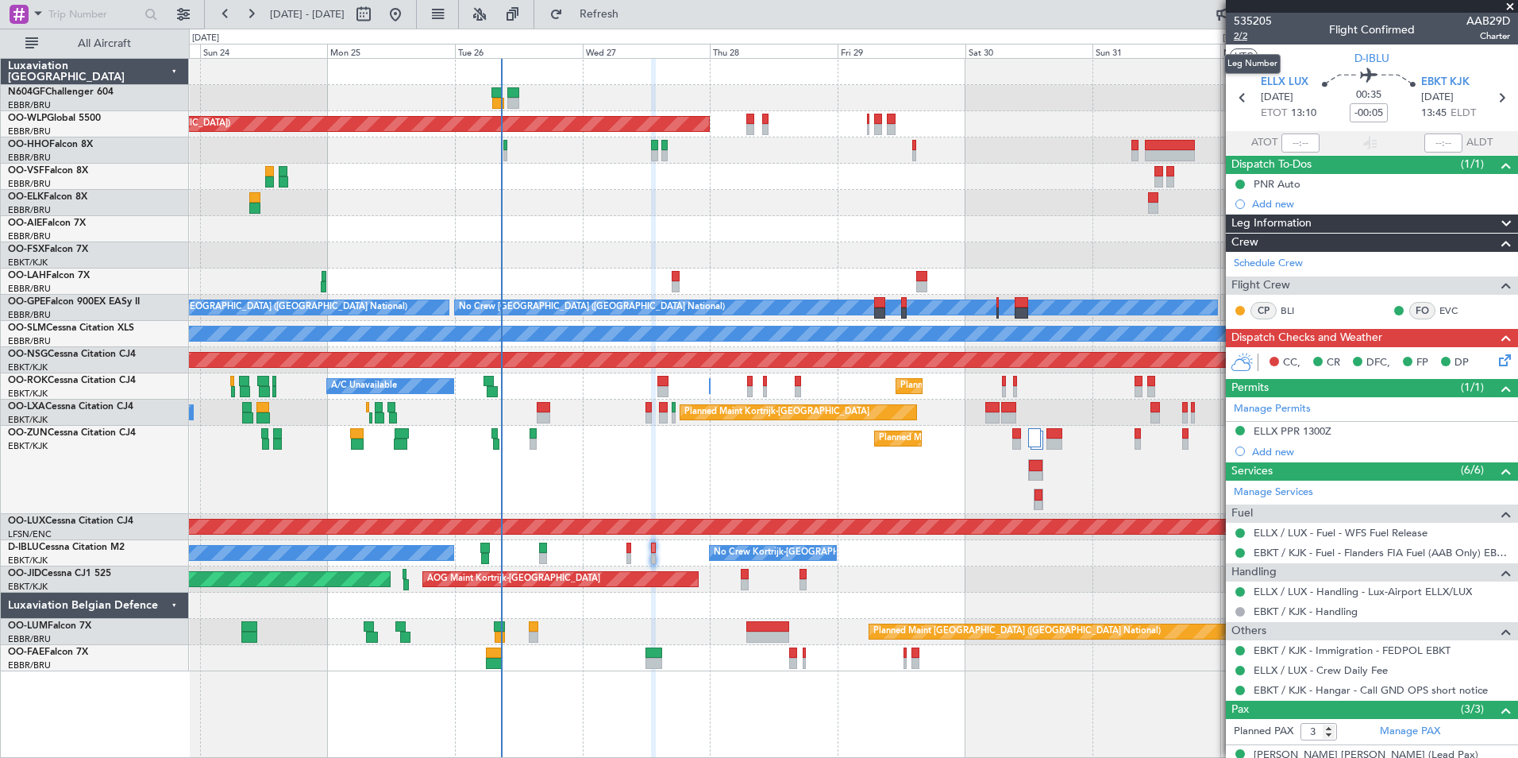
click at [1249, 31] on span "2/2" at bounding box center [1253, 36] width 38 height 14
click at [1496, 357] on icon at bounding box center [1502, 357] width 13 height 13
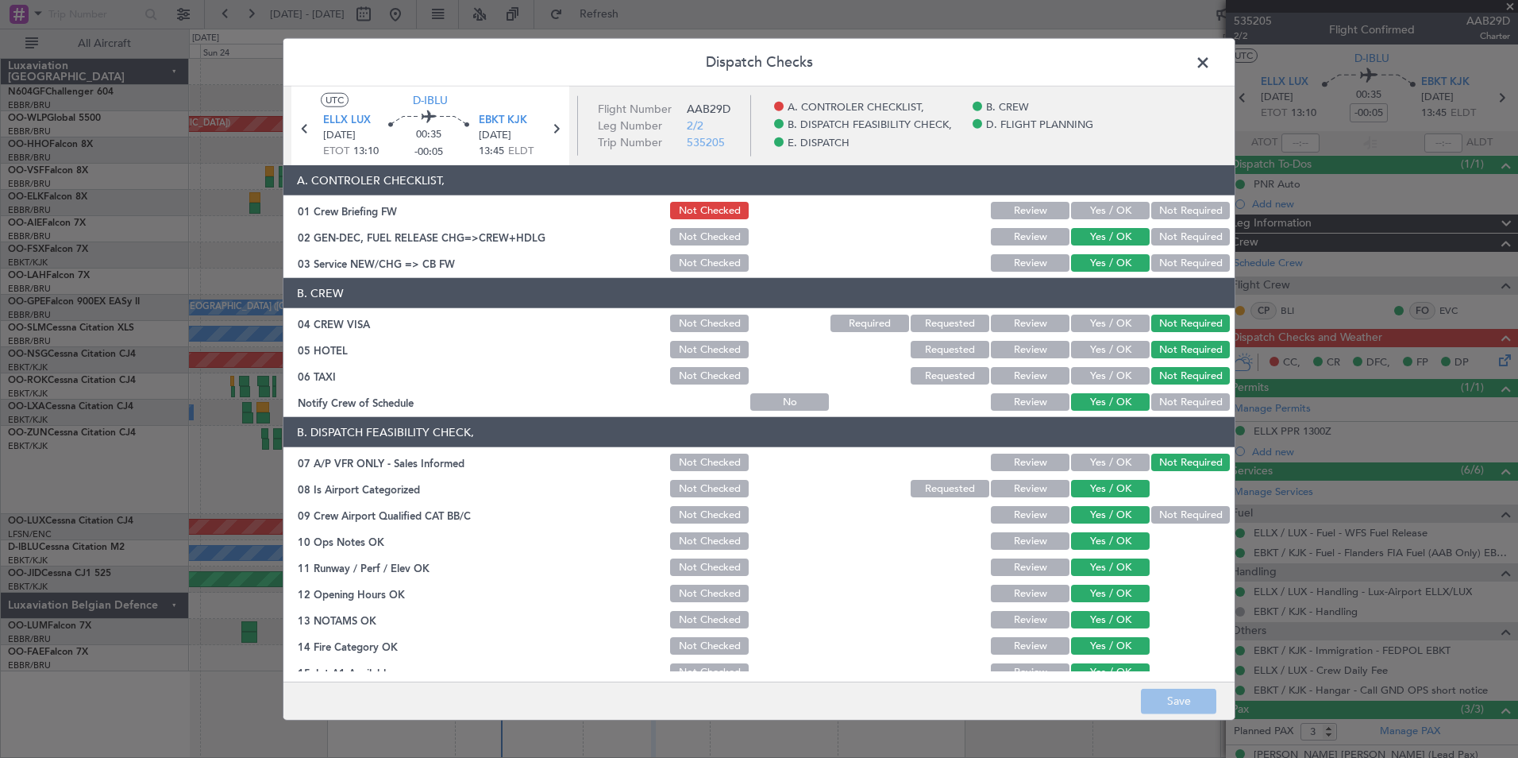
click at [1113, 210] on button "Yes / OK" at bounding box center [1110, 210] width 79 height 17
click at [1175, 701] on button "Save" at bounding box center [1178, 700] width 75 height 25
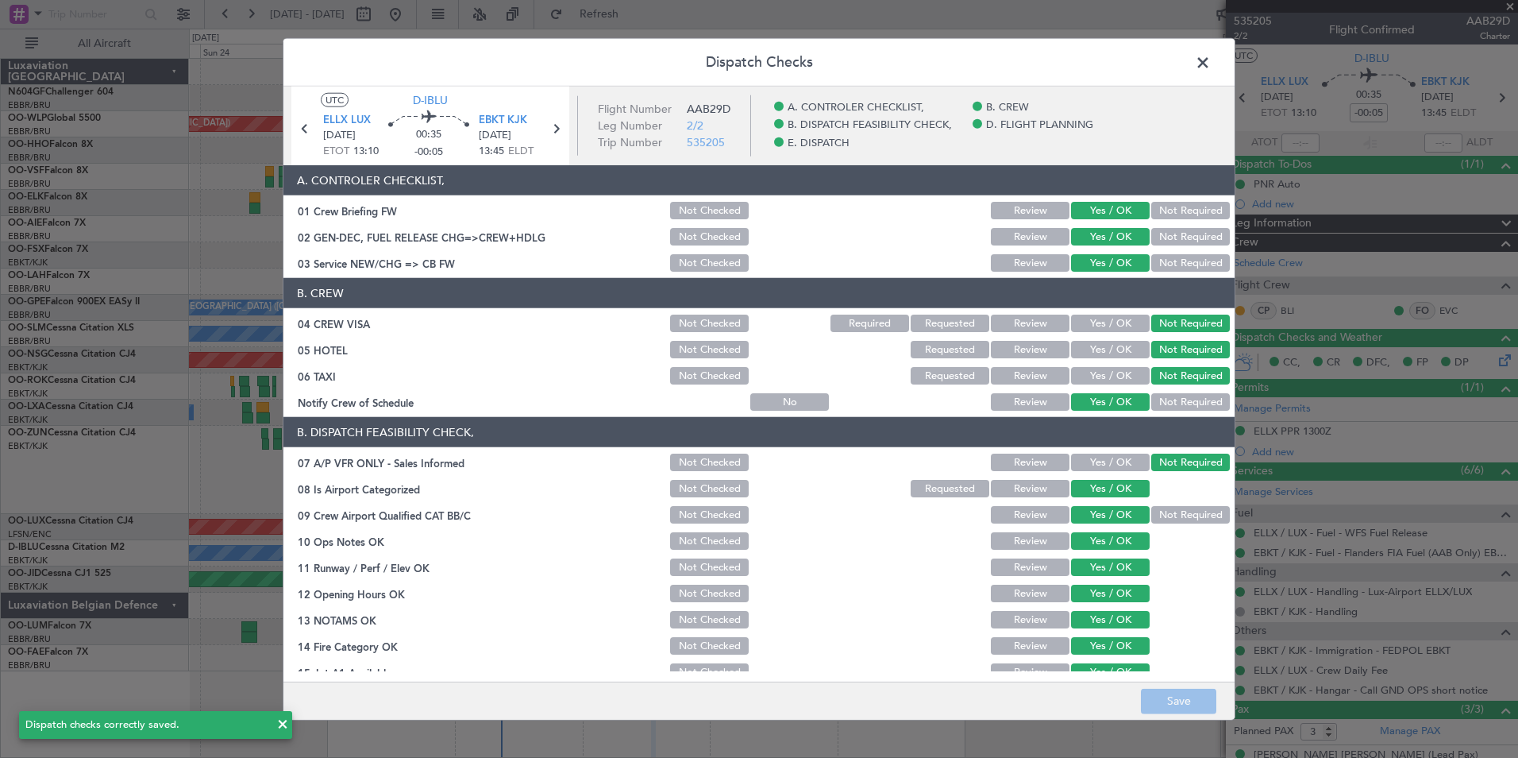
click at [1211, 67] on span at bounding box center [1211, 67] width 0 height 32
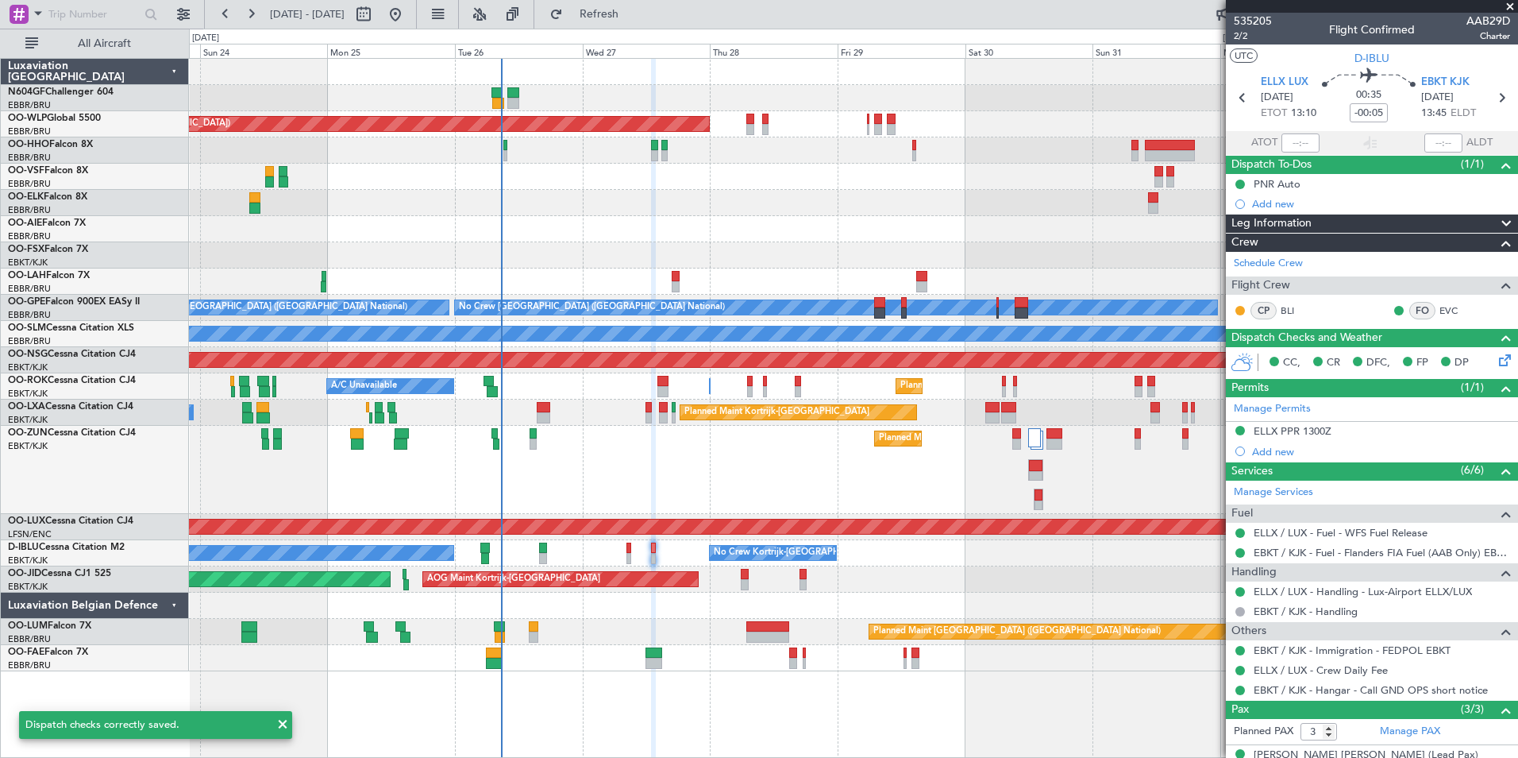
click at [1250, 96] on section "ELLX LUX 27/08/2025 ETOT 13:10 00:35 -00:05 EBKT KJK 27/08/2025 13:45 ELDT" at bounding box center [1372, 99] width 292 height 63
click at [1244, 95] on icon at bounding box center [1243, 97] width 21 height 21
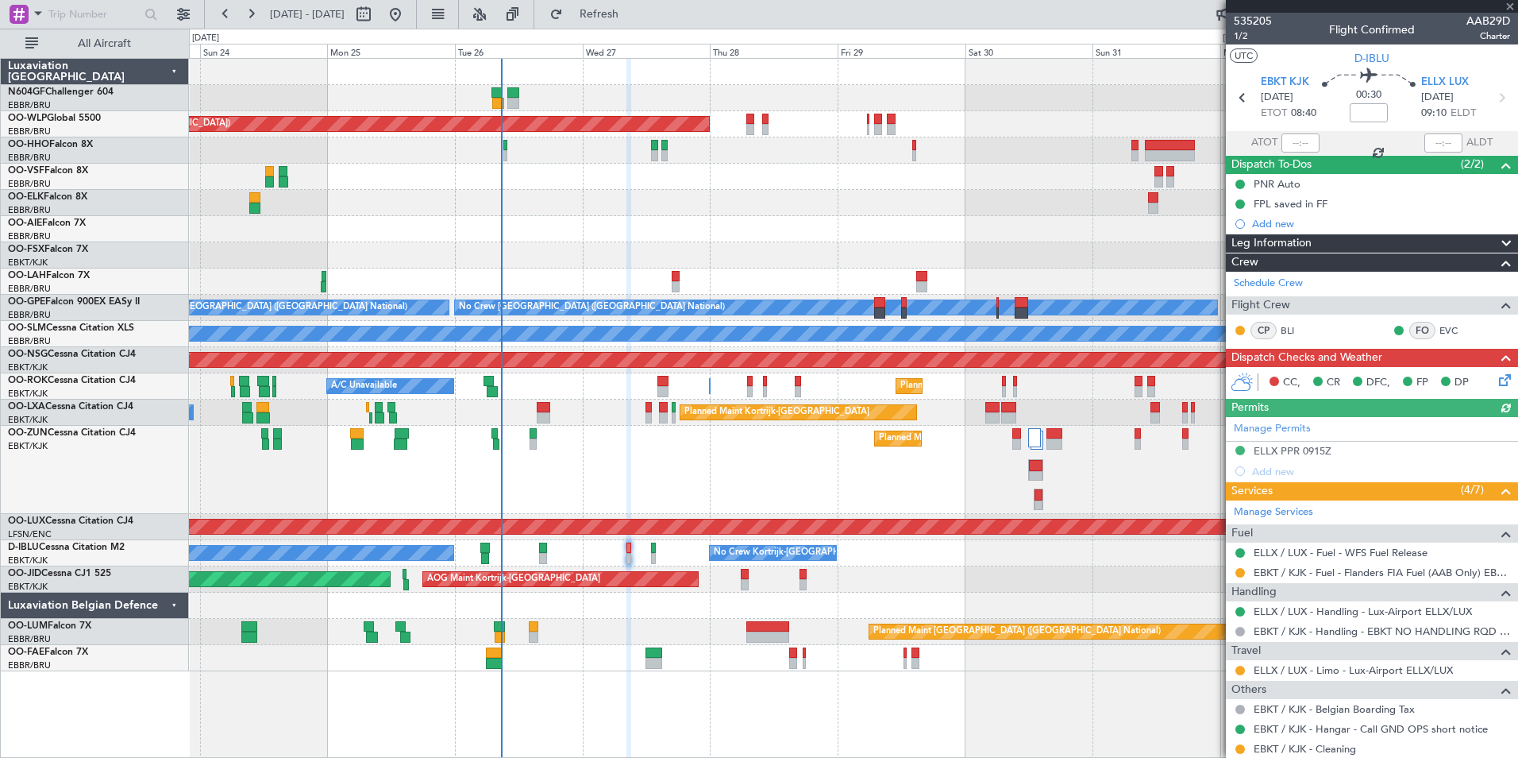
click at [1496, 379] on icon at bounding box center [1502, 377] width 13 height 13
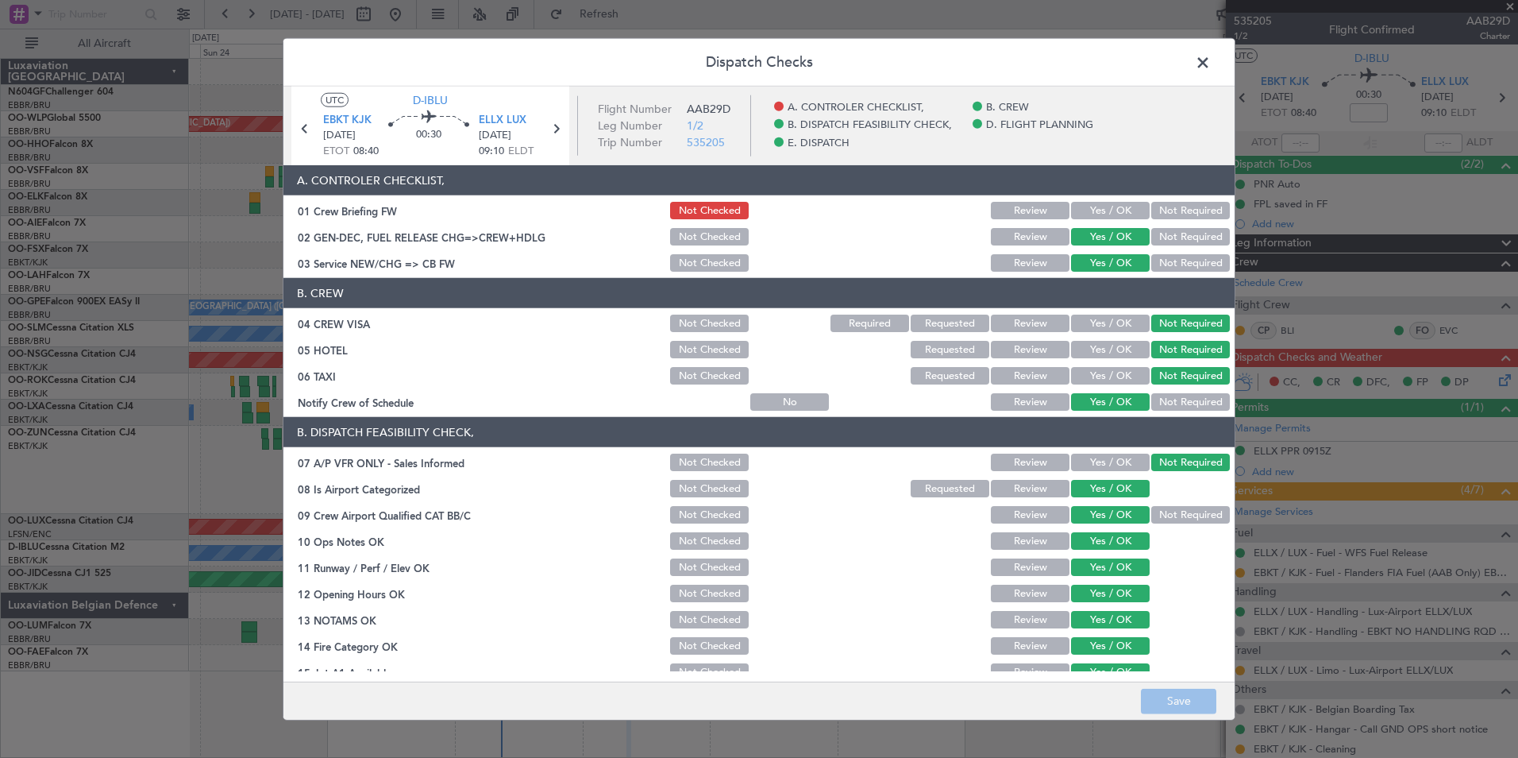
click at [1126, 208] on button "Yes / OK" at bounding box center [1110, 210] width 79 height 17
click at [1178, 692] on button "Save" at bounding box center [1178, 700] width 75 height 25
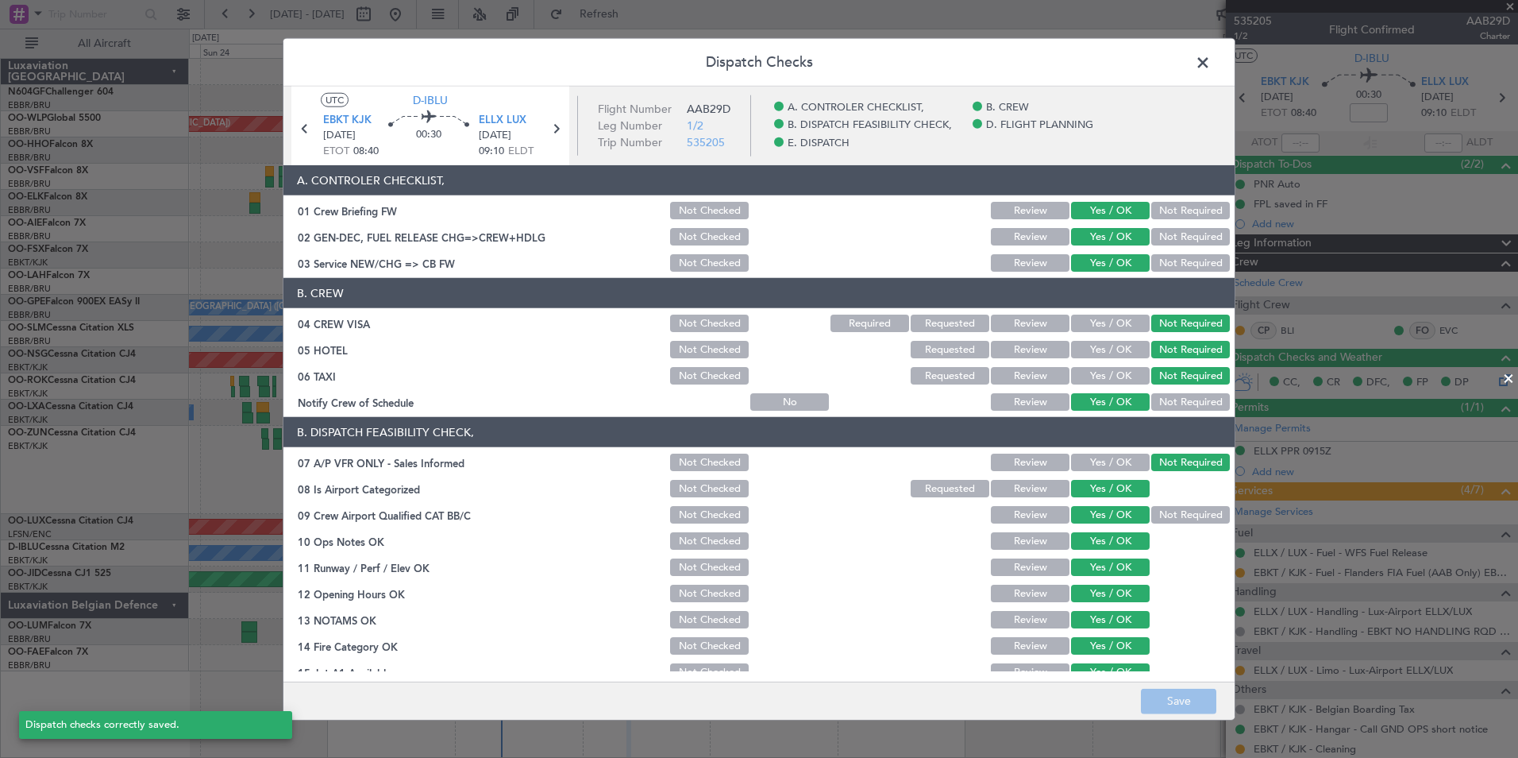
scroll to position [294, 0]
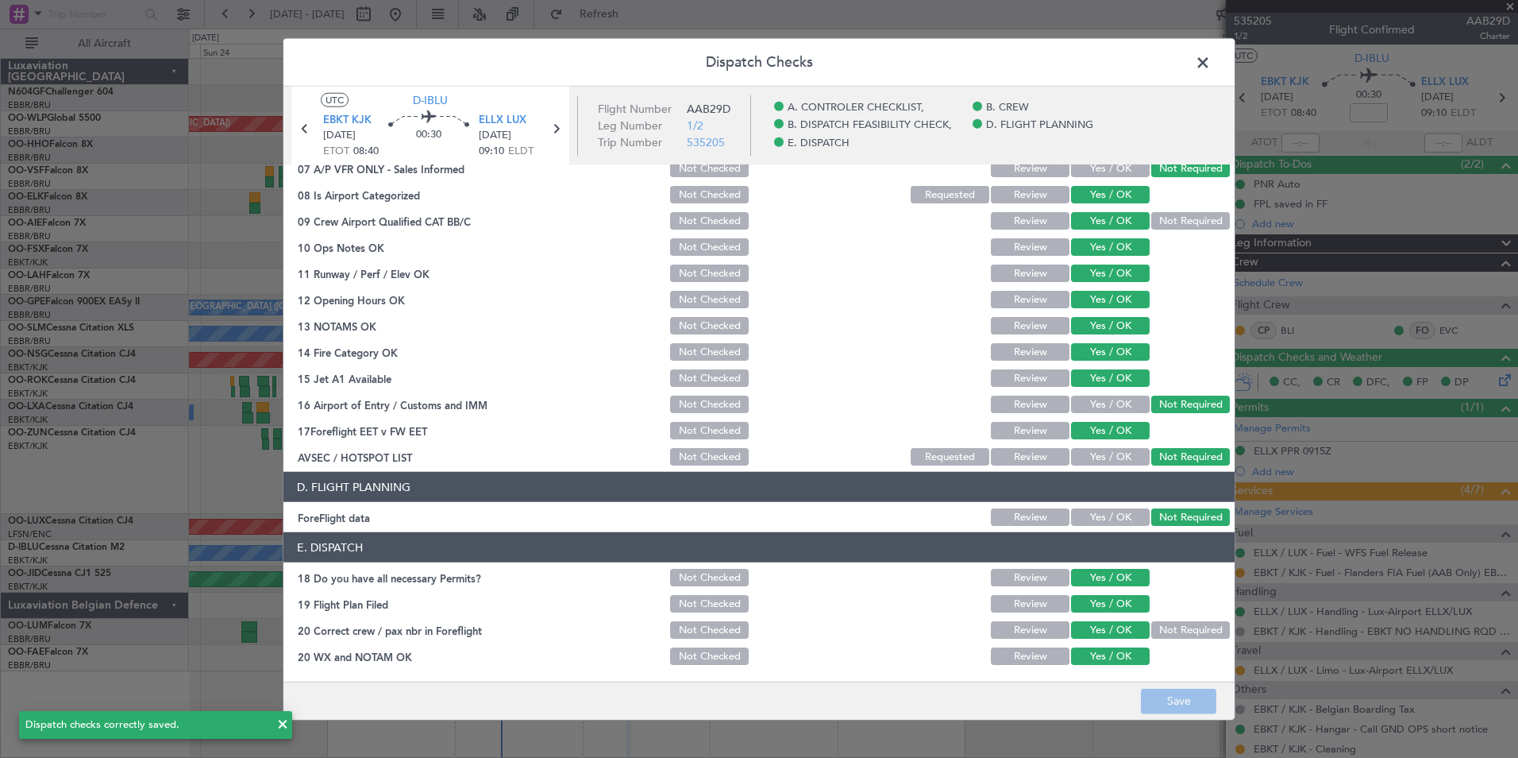
click at [1211, 63] on span at bounding box center [1211, 67] width 0 height 32
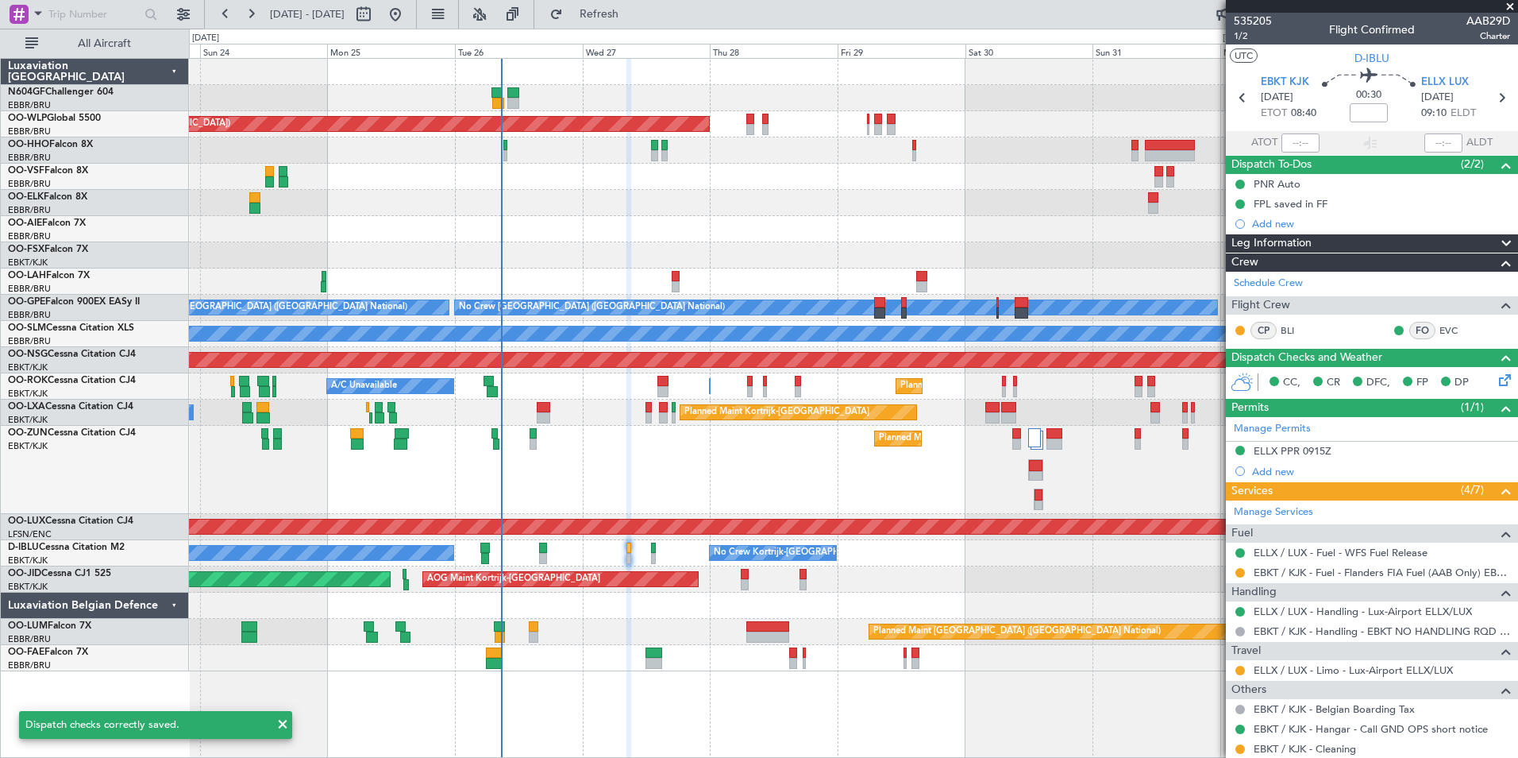
click at [835, 484] on div "Planned Maint Kortrijk-[GEOGRAPHIC_DATA]" at bounding box center [853, 470] width 1329 height 88
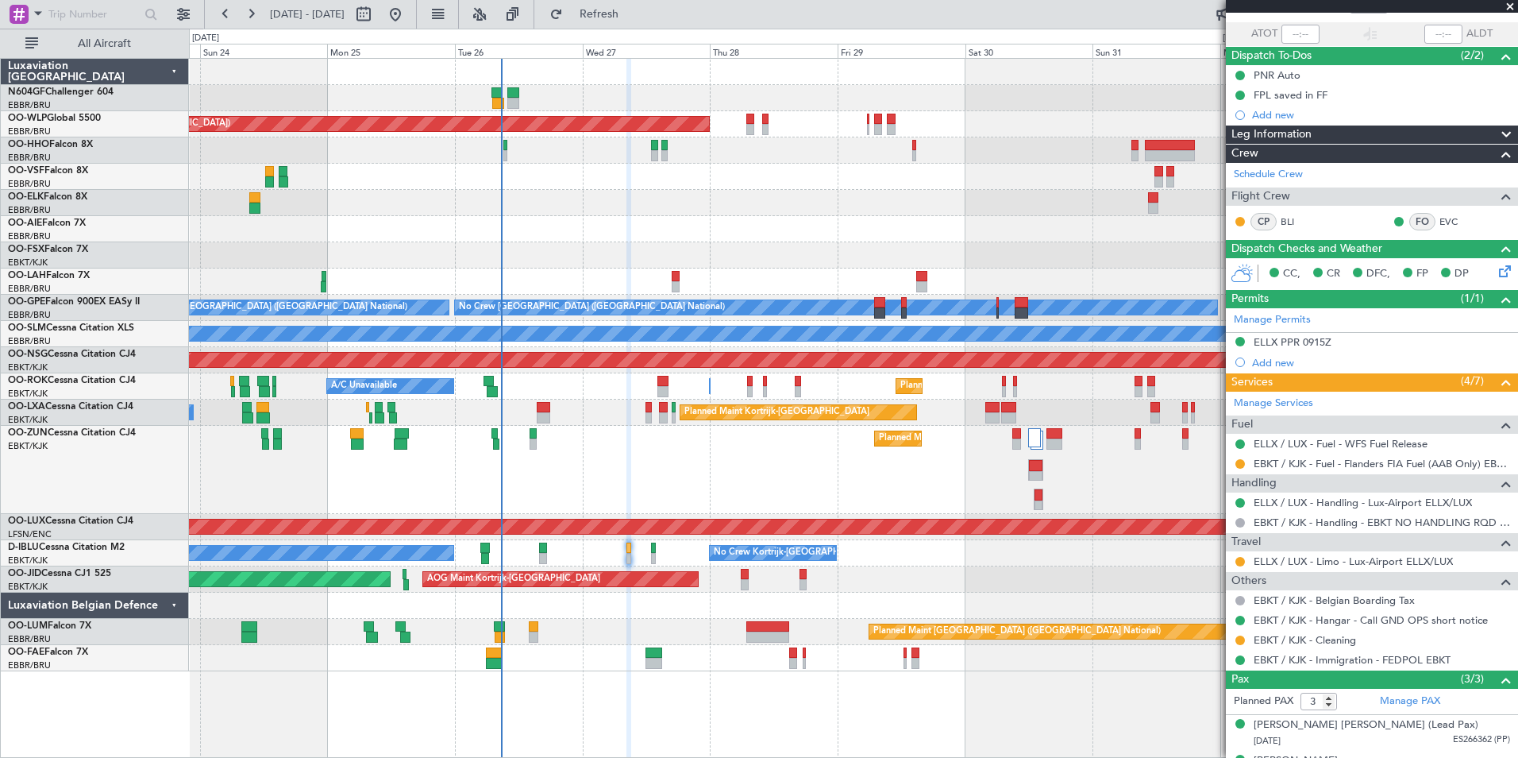
scroll to position [0, 0]
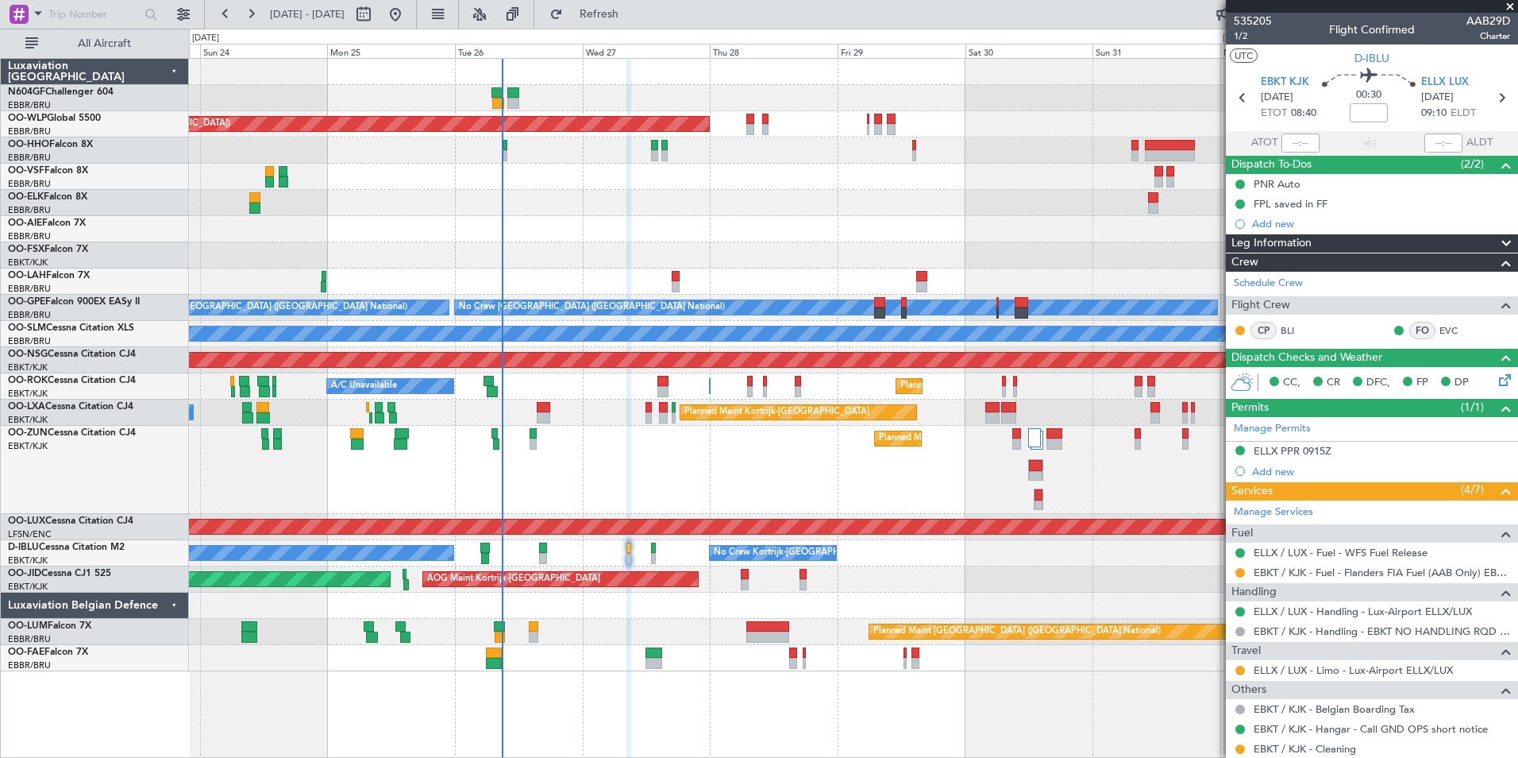
click at [778, 147] on div "Planned Maint Berlin (Brandenburg) Planned Maint London (Farnborough) Planned M…" at bounding box center [853, 365] width 1329 height 612
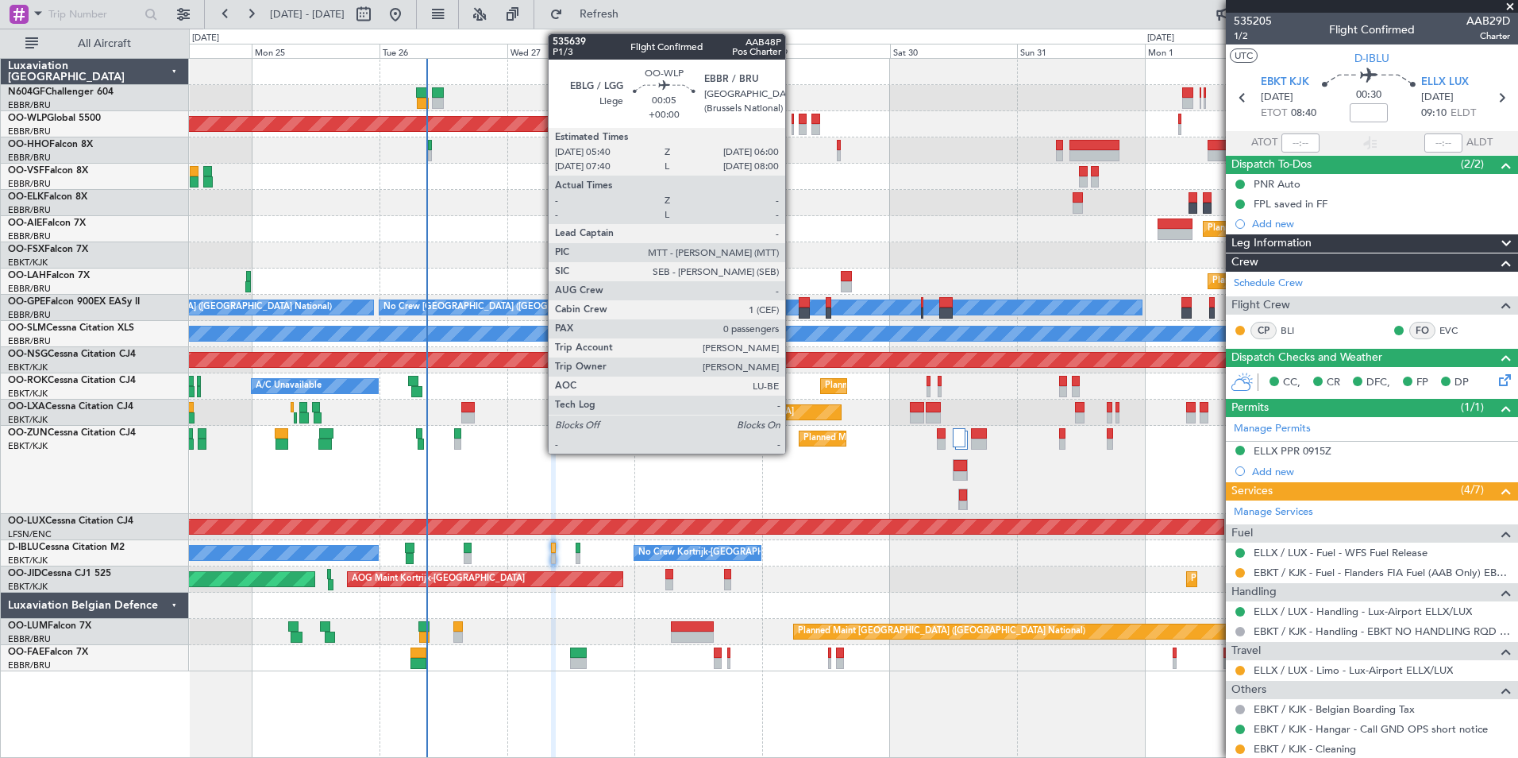
click at [793, 125] on div at bounding box center [793, 129] width 2 height 11
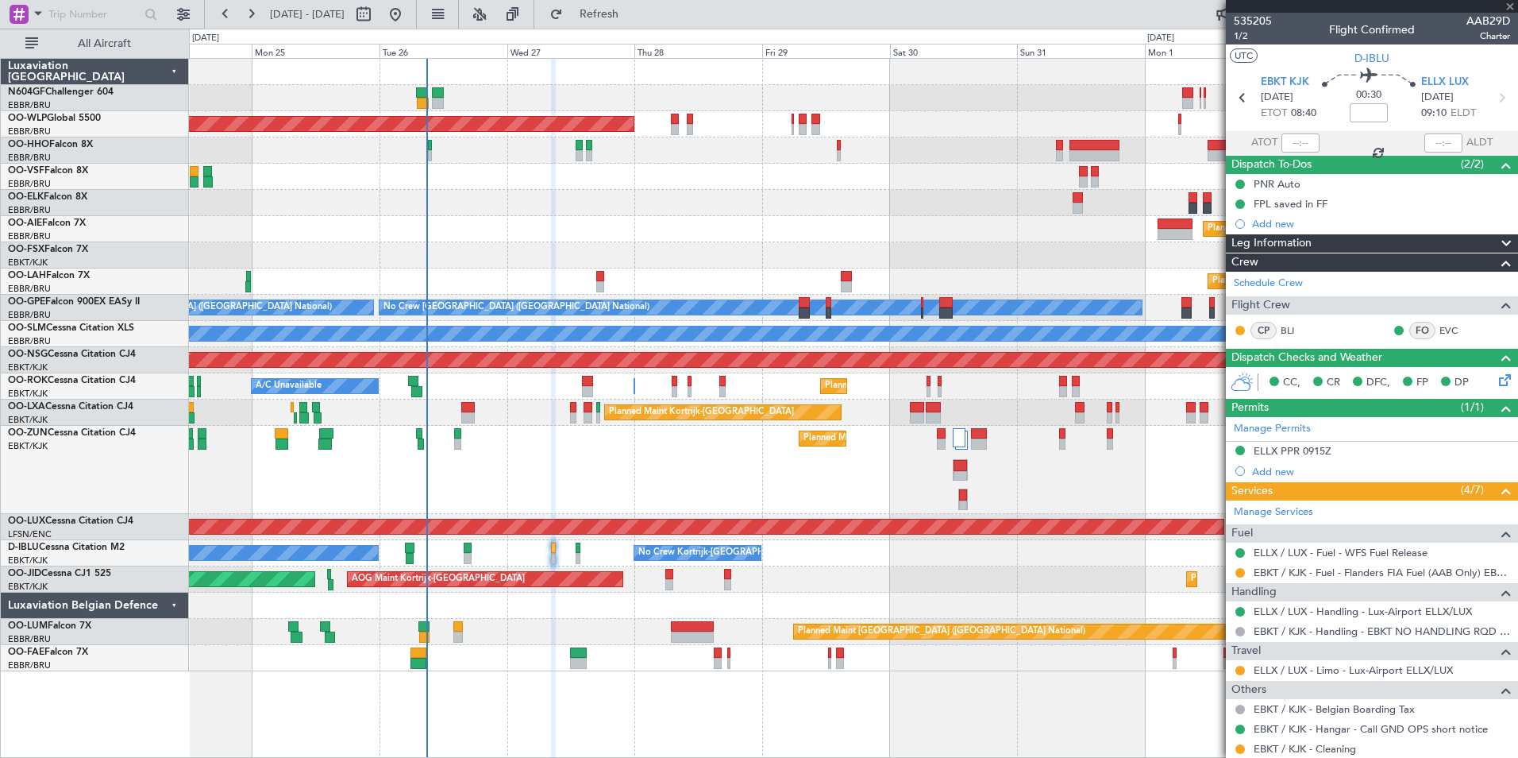
type input "0"
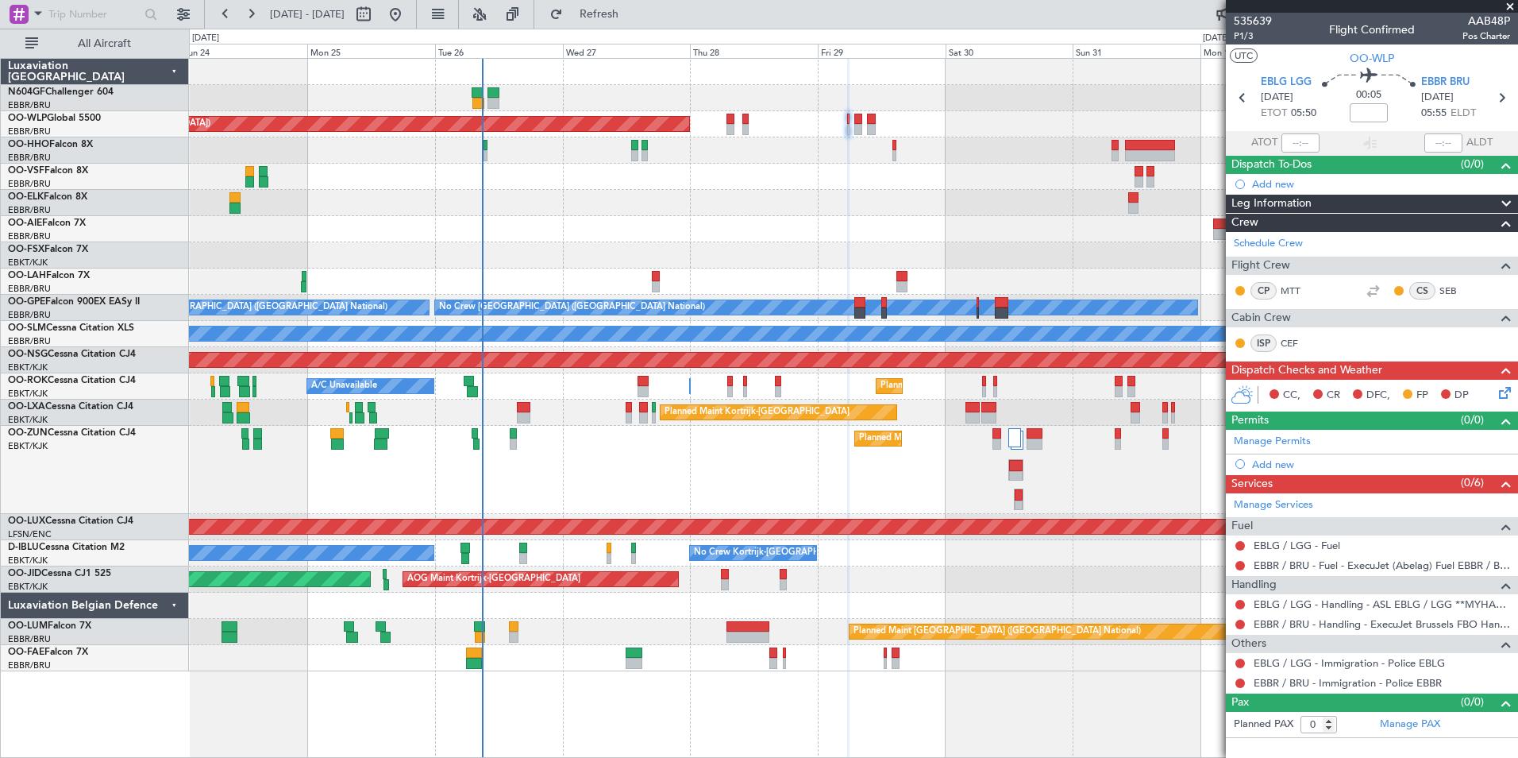
click at [520, 449] on div "Planned Maint Kortrijk-[GEOGRAPHIC_DATA]" at bounding box center [853, 470] width 1329 height 88
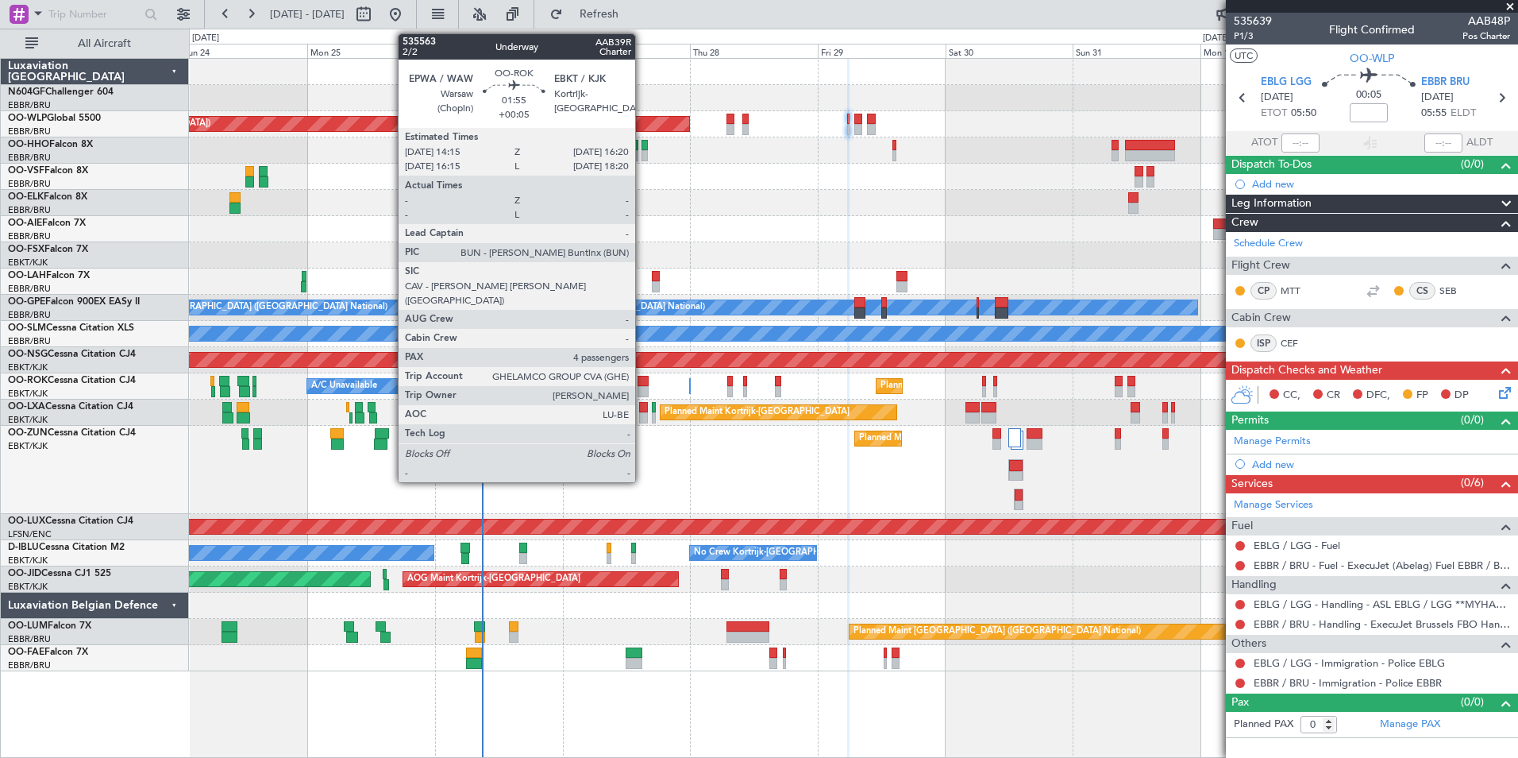
click at [646, 386] on div at bounding box center [643, 391] width 11 height 11
click at [645, 383] on div at bounding box center [643, 381] width 11 height 11
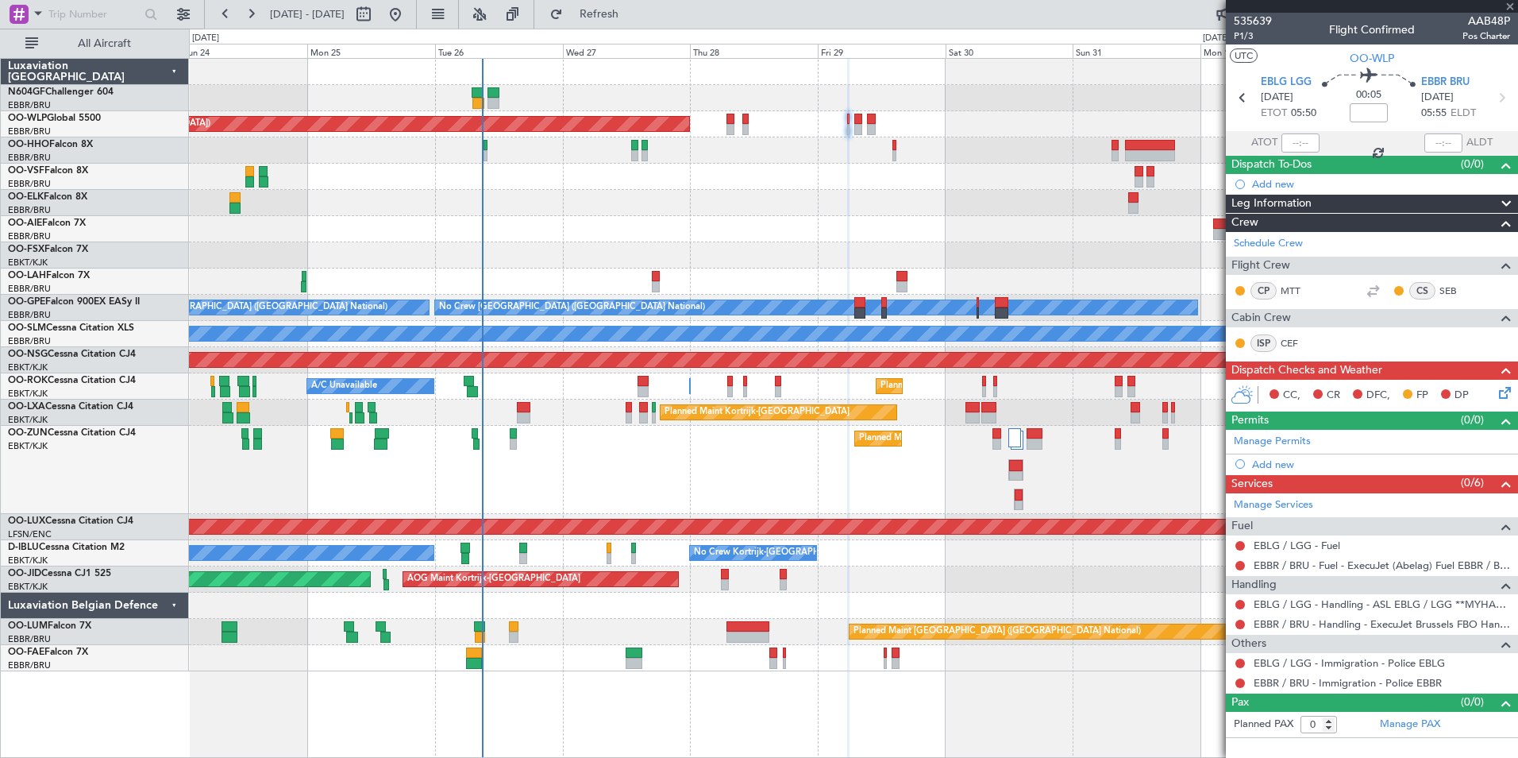
type input "+00:05"
type input "4"
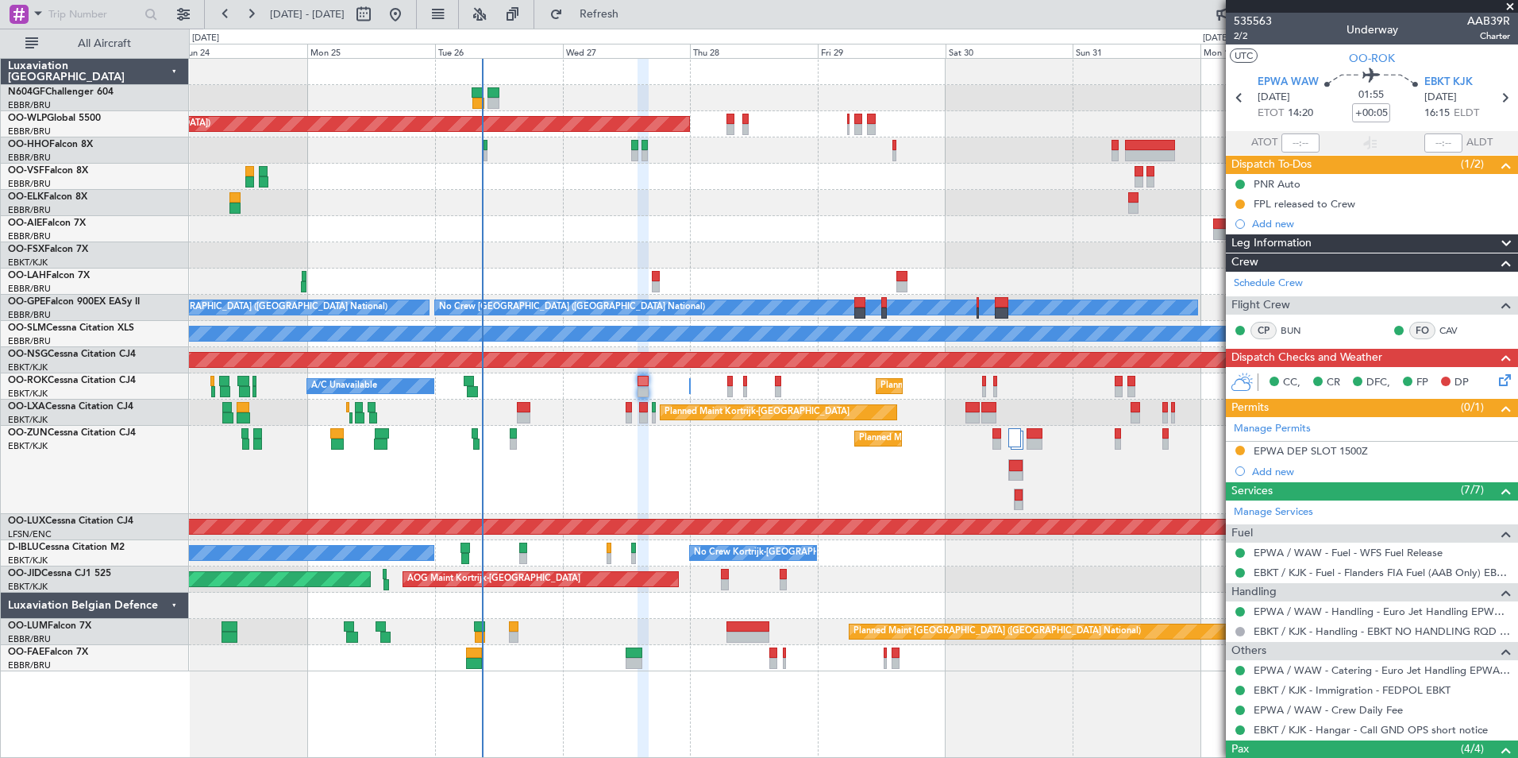
scroll to position [169, 0]
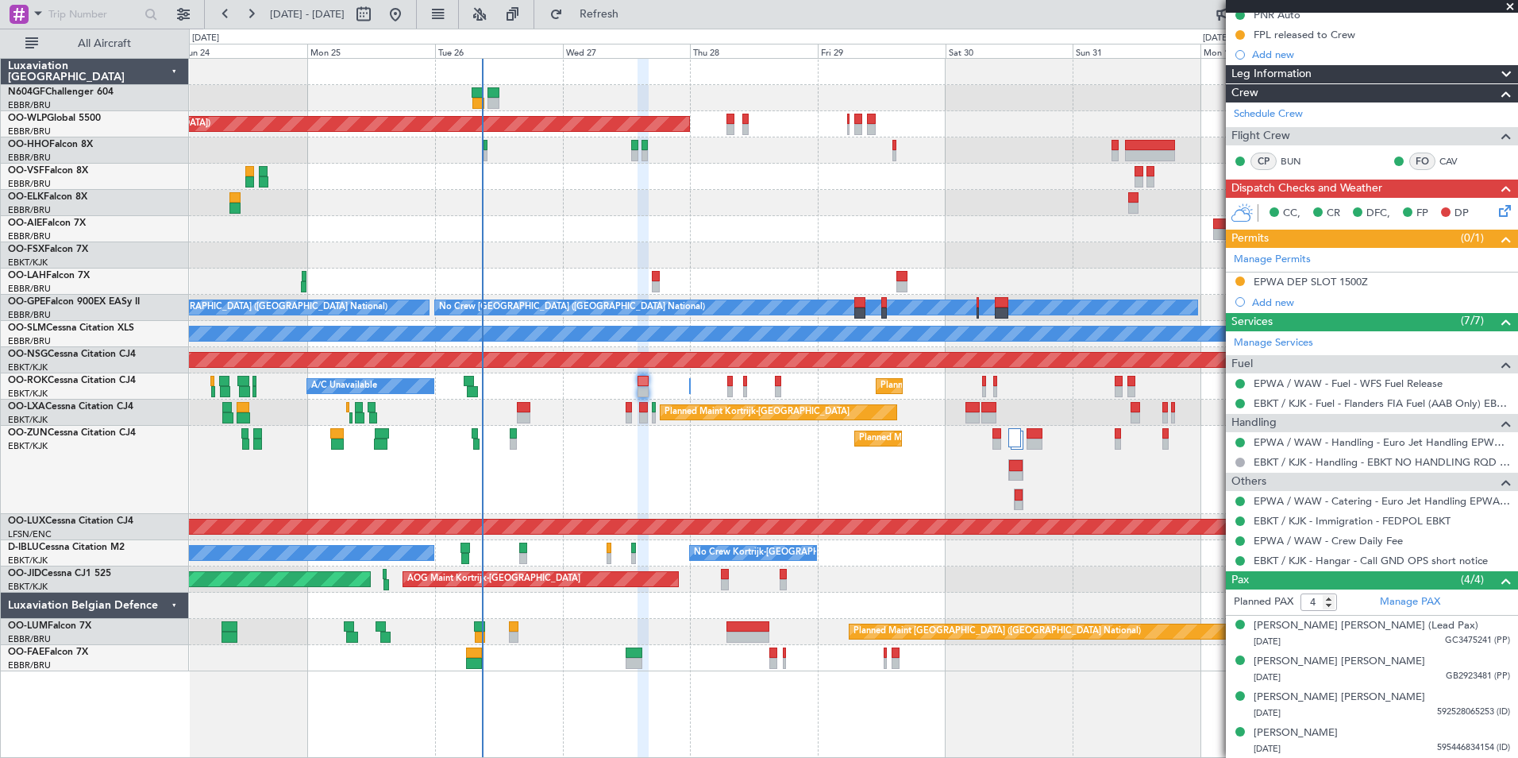
click at [845, 122] on div "Planned Maint [GEOGRAPHIC_DATA] ([GEOGRAPHIC_DATA])" at bounding box center [853, 124] width 1329 height 26
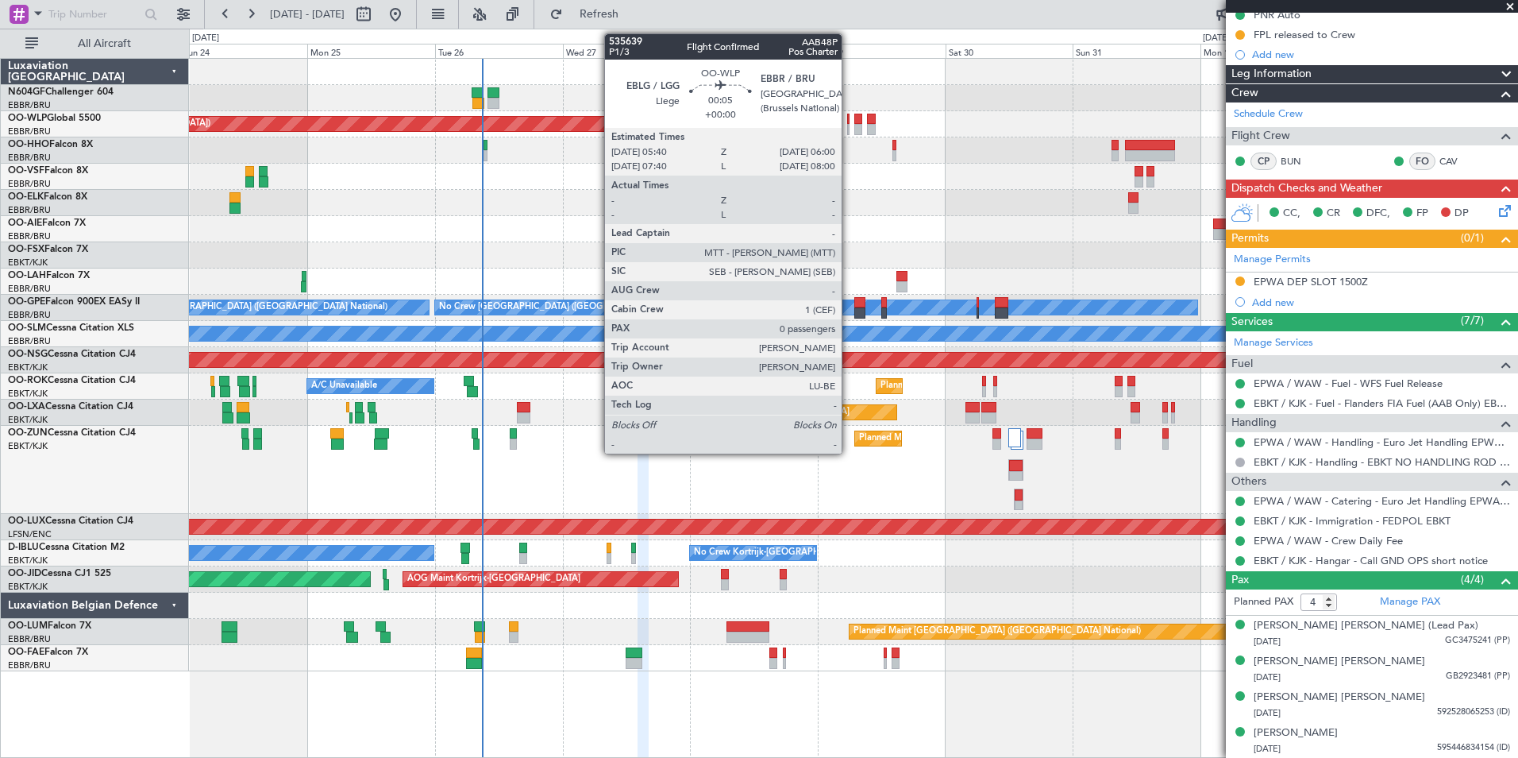
click at [849, 127] on div at bounding box center [848, 129] width 2 height 11
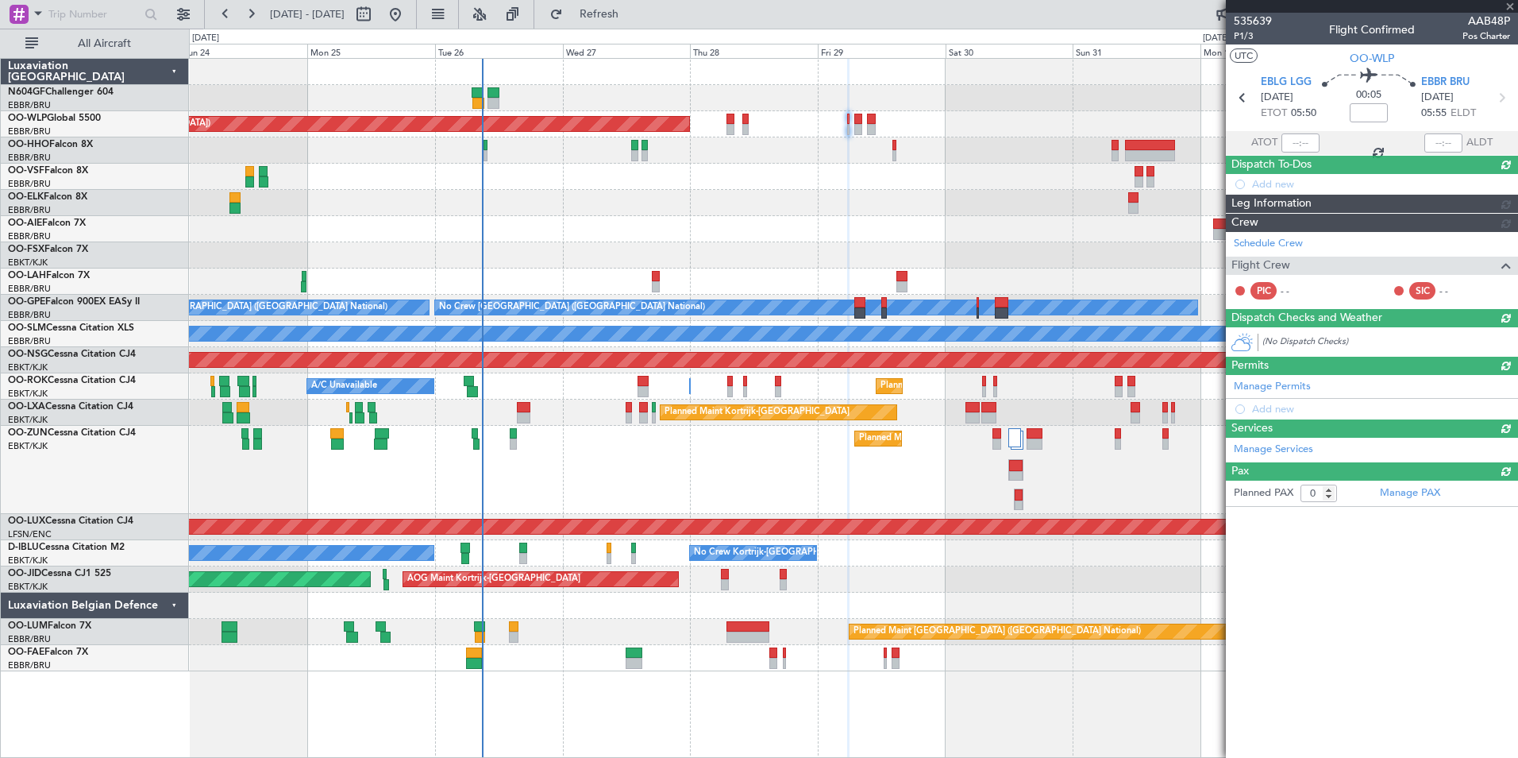
scroll to position [0, 0]
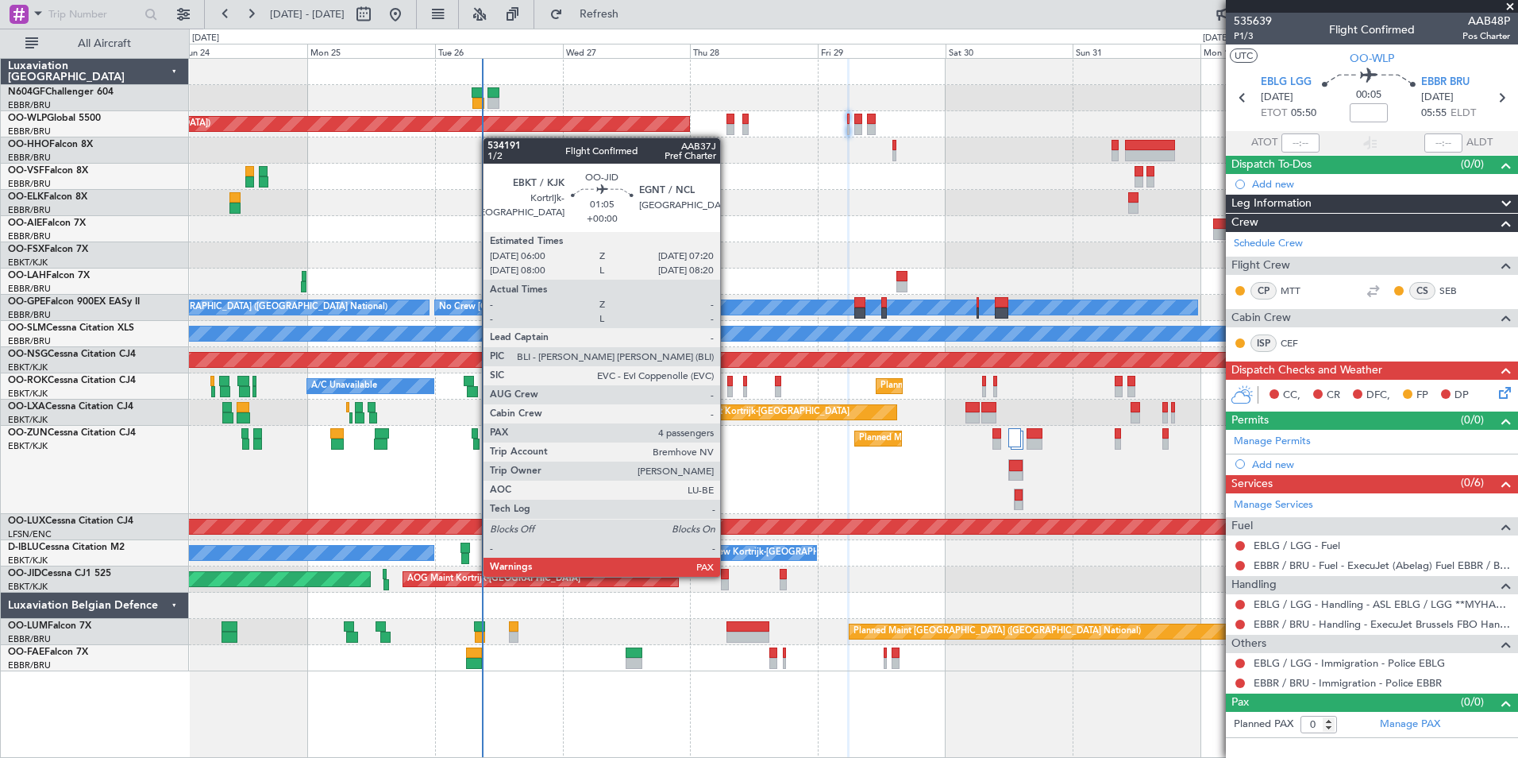
click at [727, 575] on div at bounding box center [724, 574] width 7 height 11
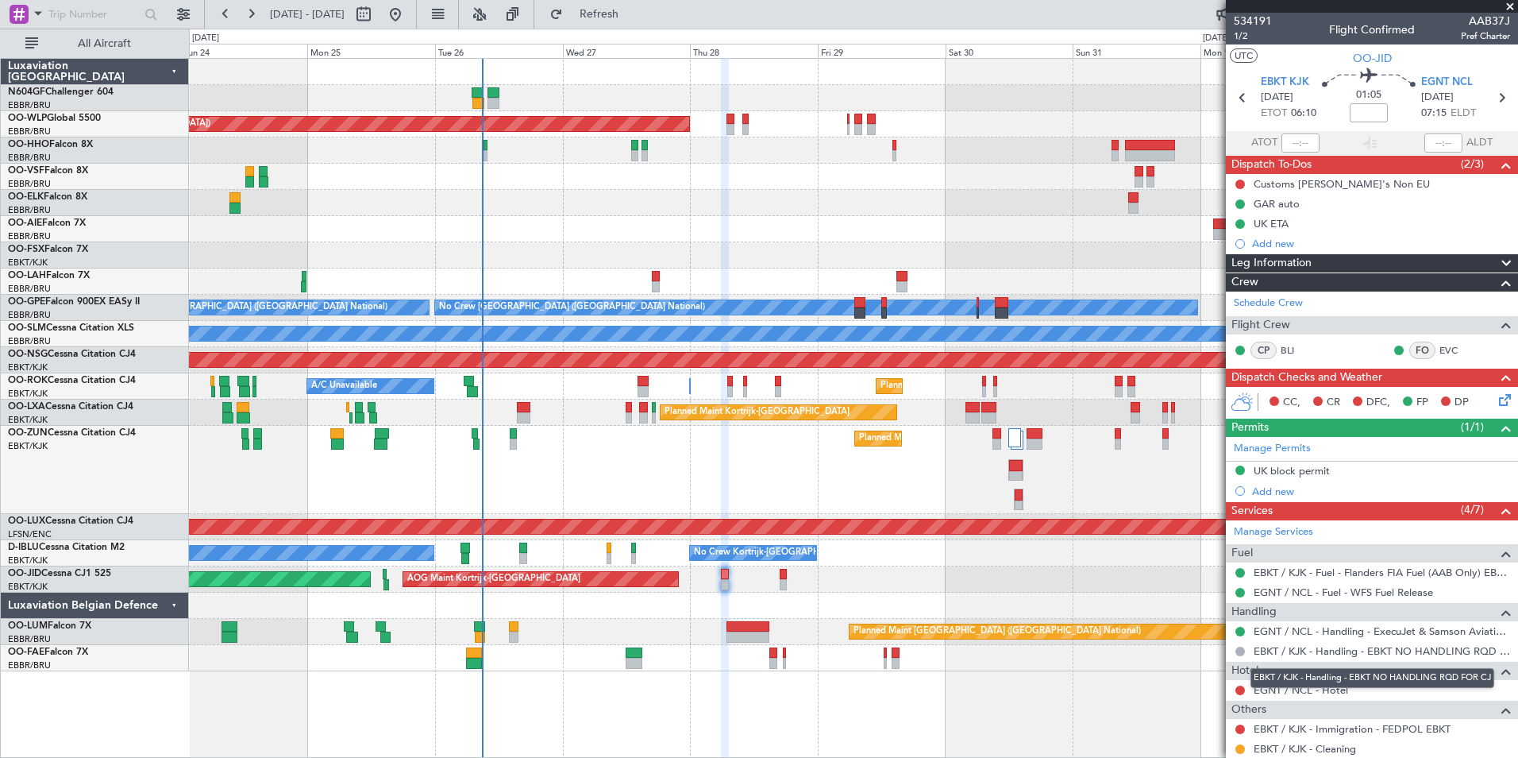
click at [1240, 688] on mat-tooltip-component "EBKT / KJK - Handling - EBKT NO HANDLING RQD FOR CJ" at bounding box center [1373, 678] width 266 height 42
click at [1241, 689] on button at bounding box center [1241, 690] width 10 height 10
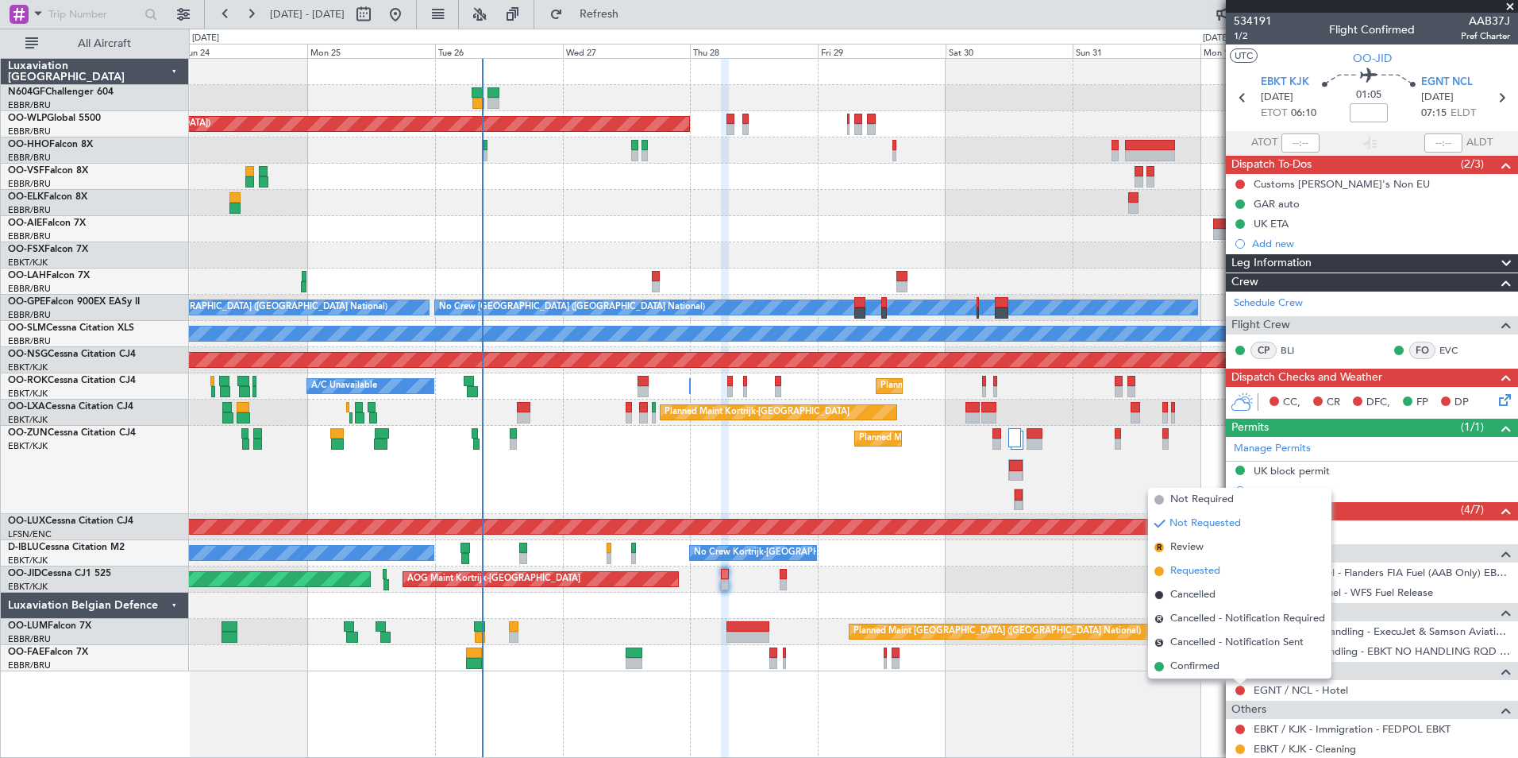
click at [1218, 577] on span "Requested" at bounding box center [1196, 571] width 50 height 16
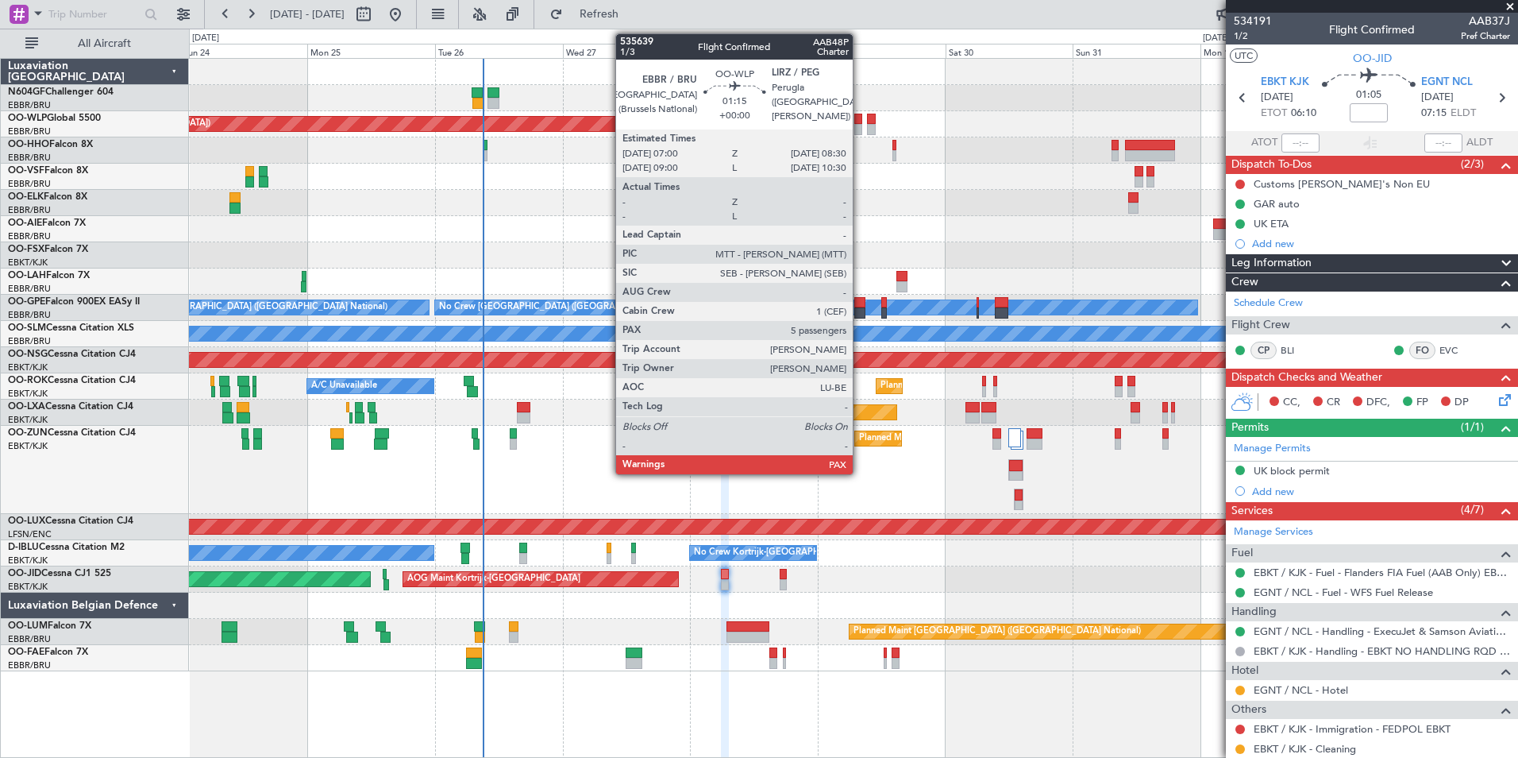
click at [860, 115] on div at bounding box center [859, 119] width 9 height 11
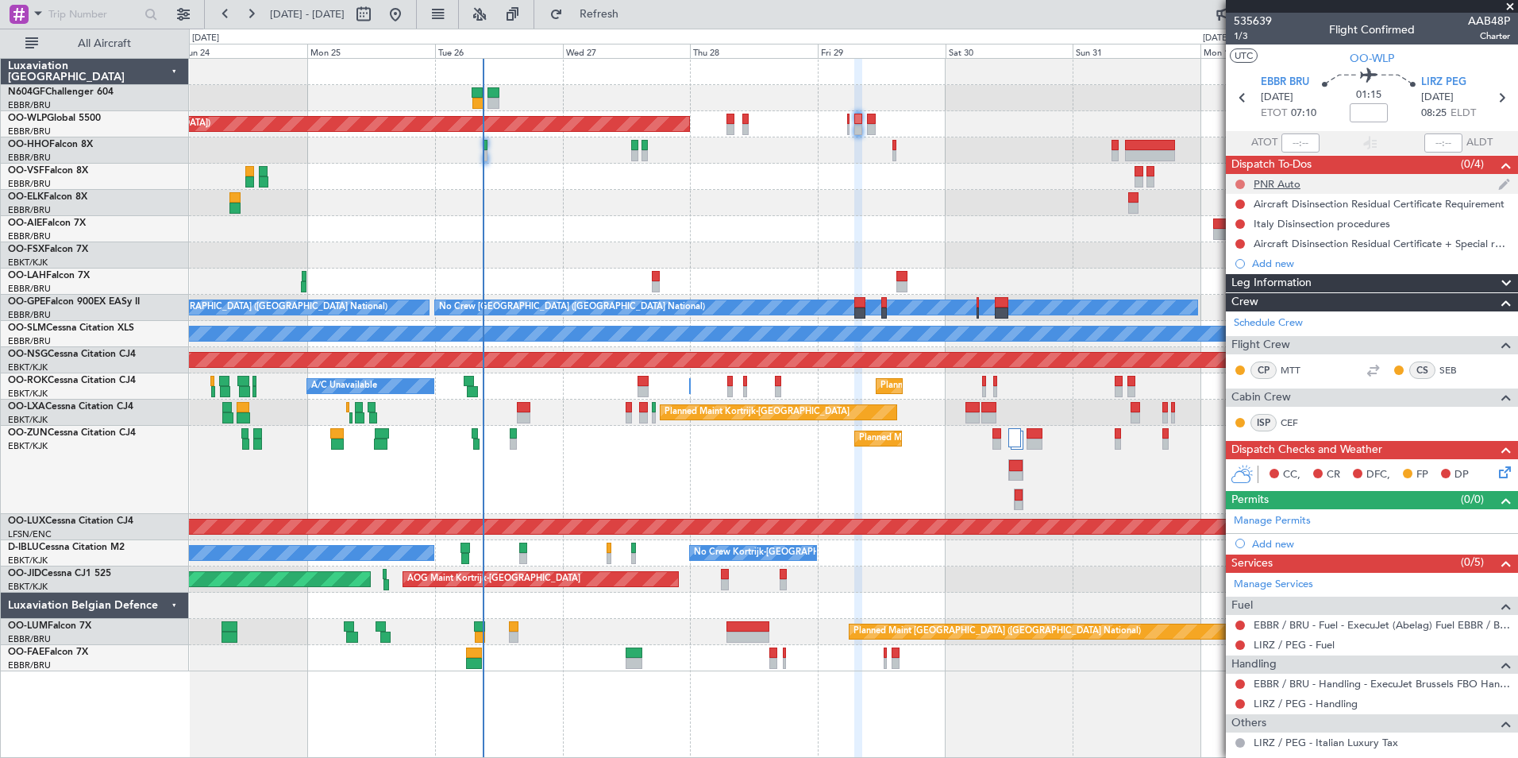
click at [1241, 182] on button at bounding box center [1241, 184] width 10 height 10
click at [1257, 249] on span "Completed" at bounding box center [1247, 254] width 52 height 16
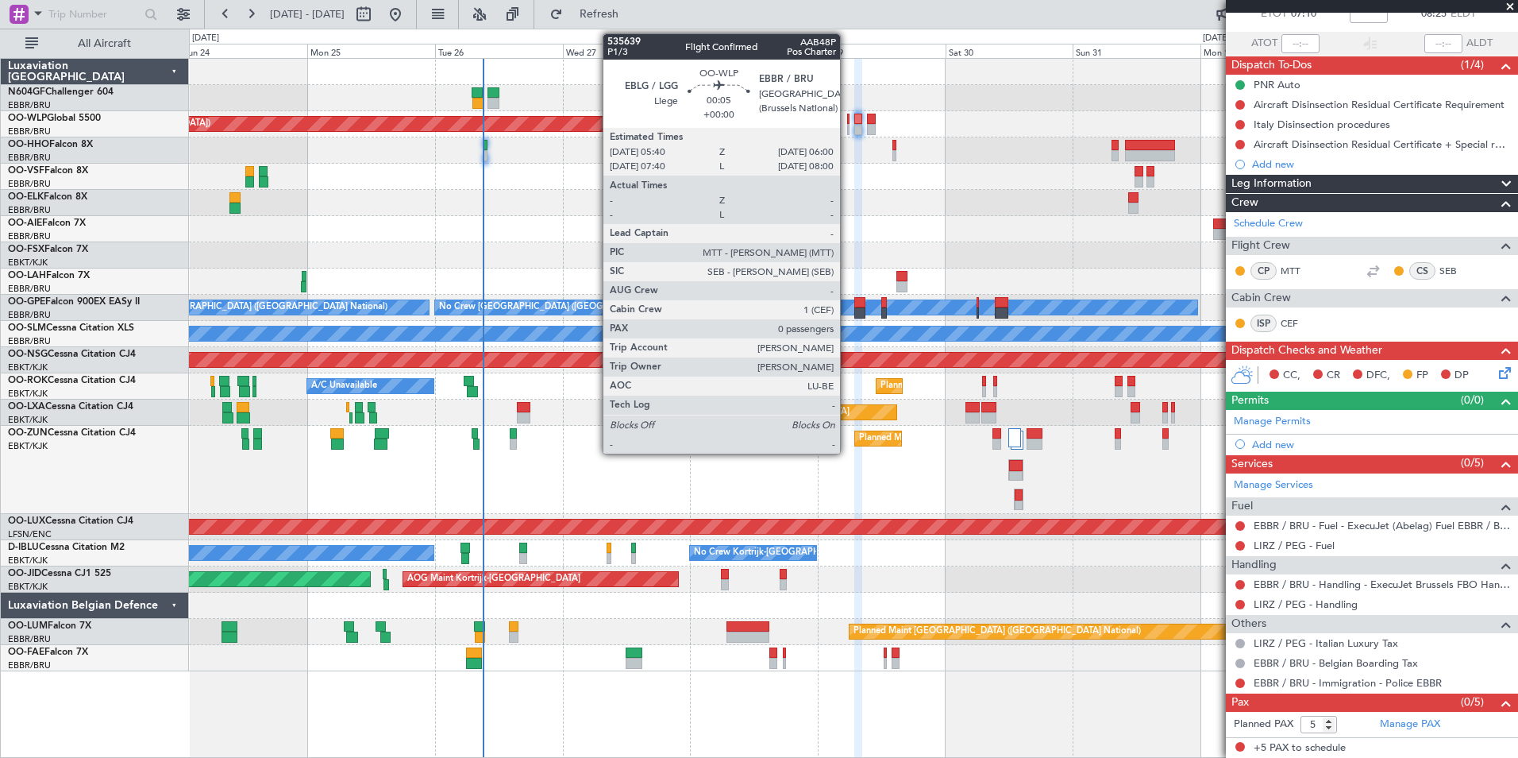
click at [847, 120] on div at bounding box center [848, 119] width 2 height 11
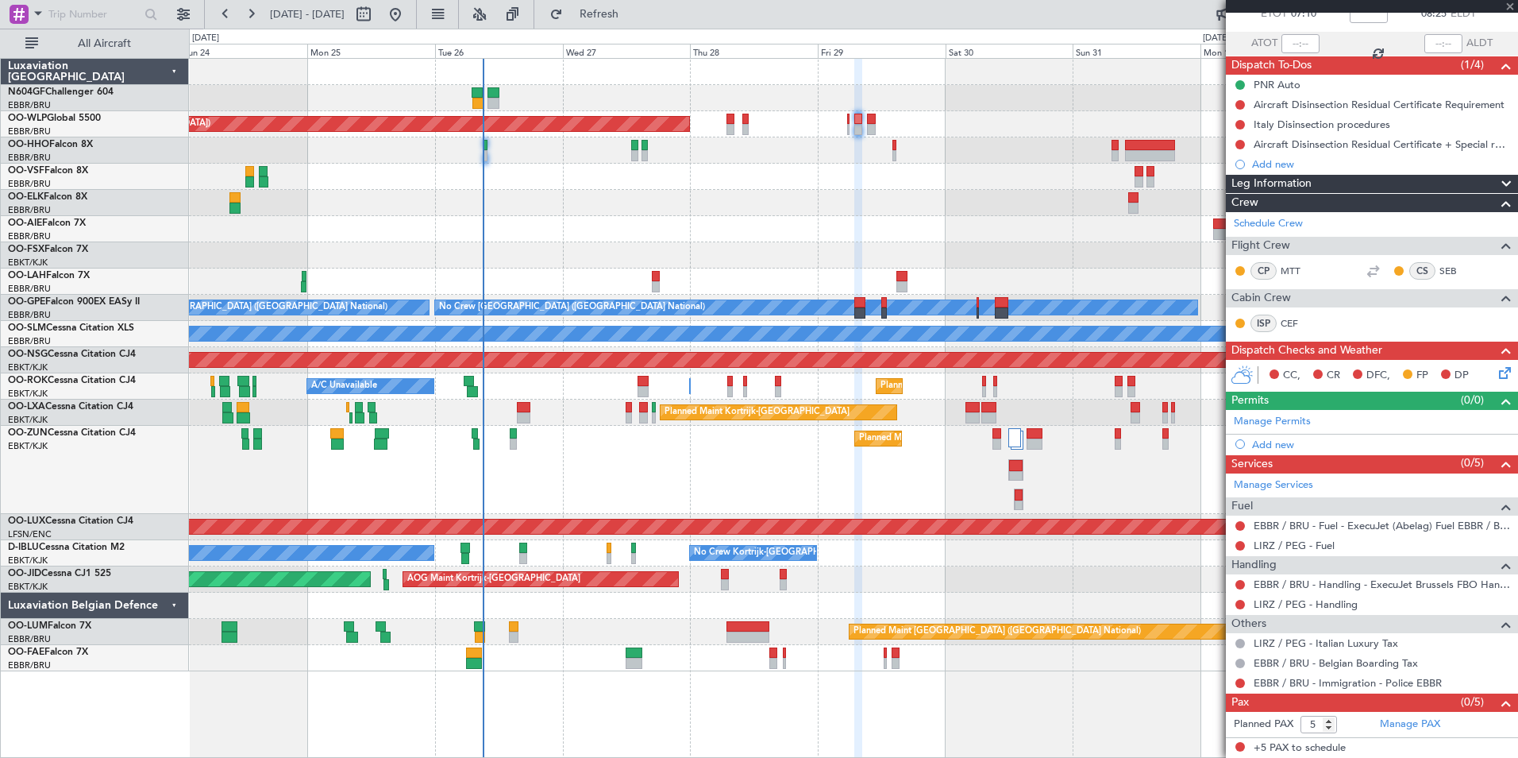
type input "0"
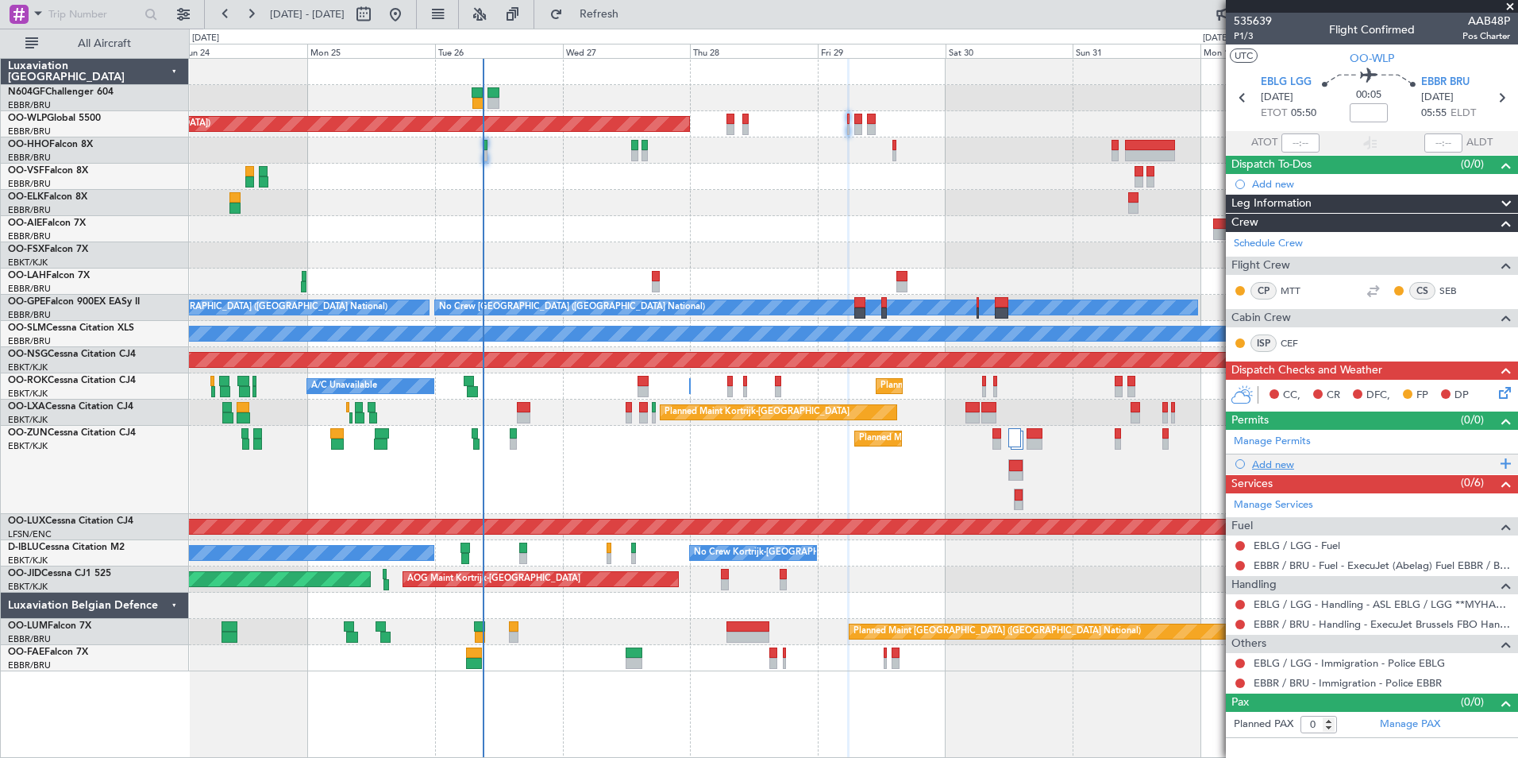
click at [1294, 457] on div "Add new" at bounding box center [1374, 464] width 244 height 14
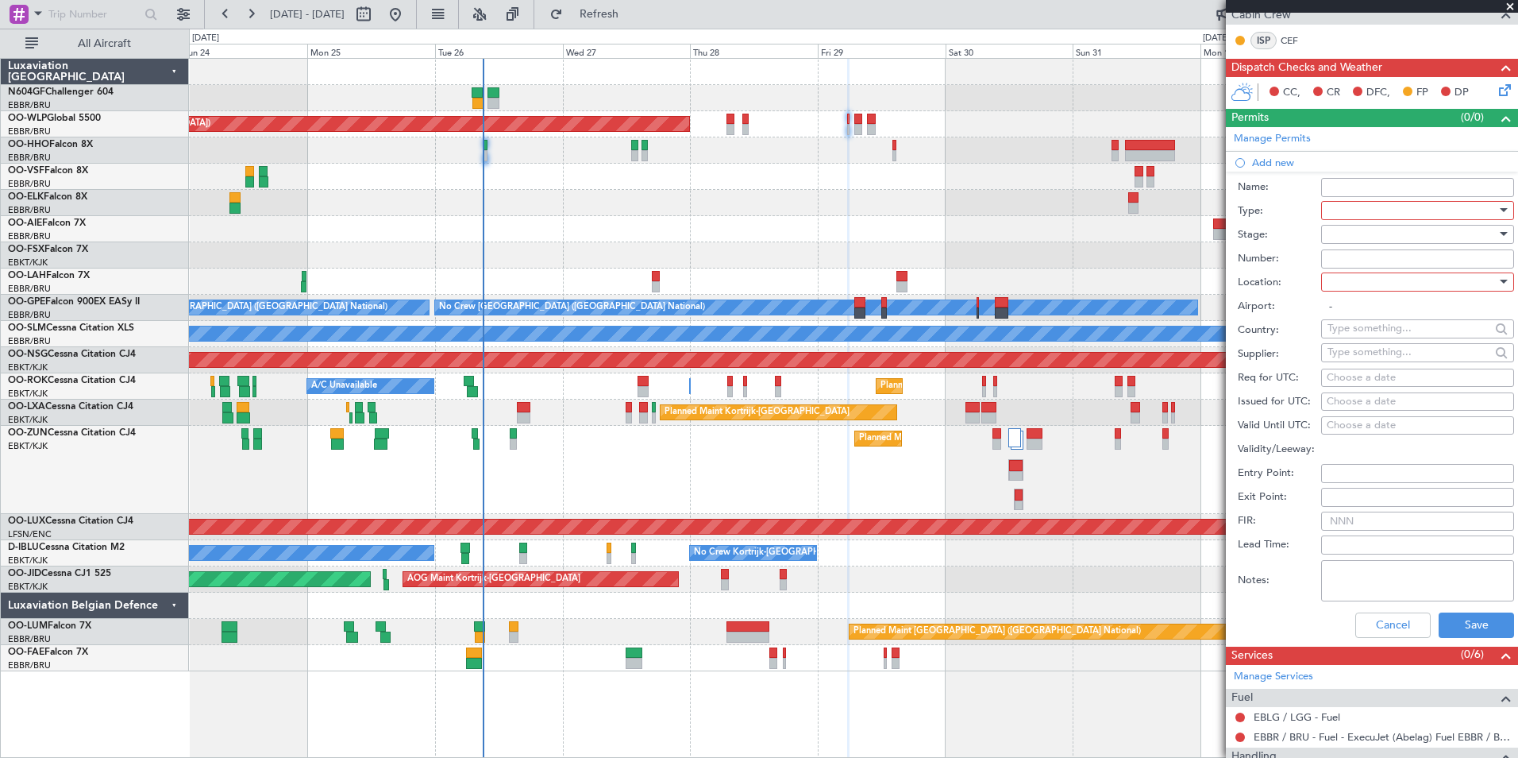
scroll to position [303, 0]
click at [1375, 203] on div at bounding box center [1412, 210] width 169 height 24
click at [1355, 364] on span "Slot" at bounding box center [1412, 359] width 167 height 24
click at [1371, 278] on div at bounding box center [1412, 281] width 169 height 24
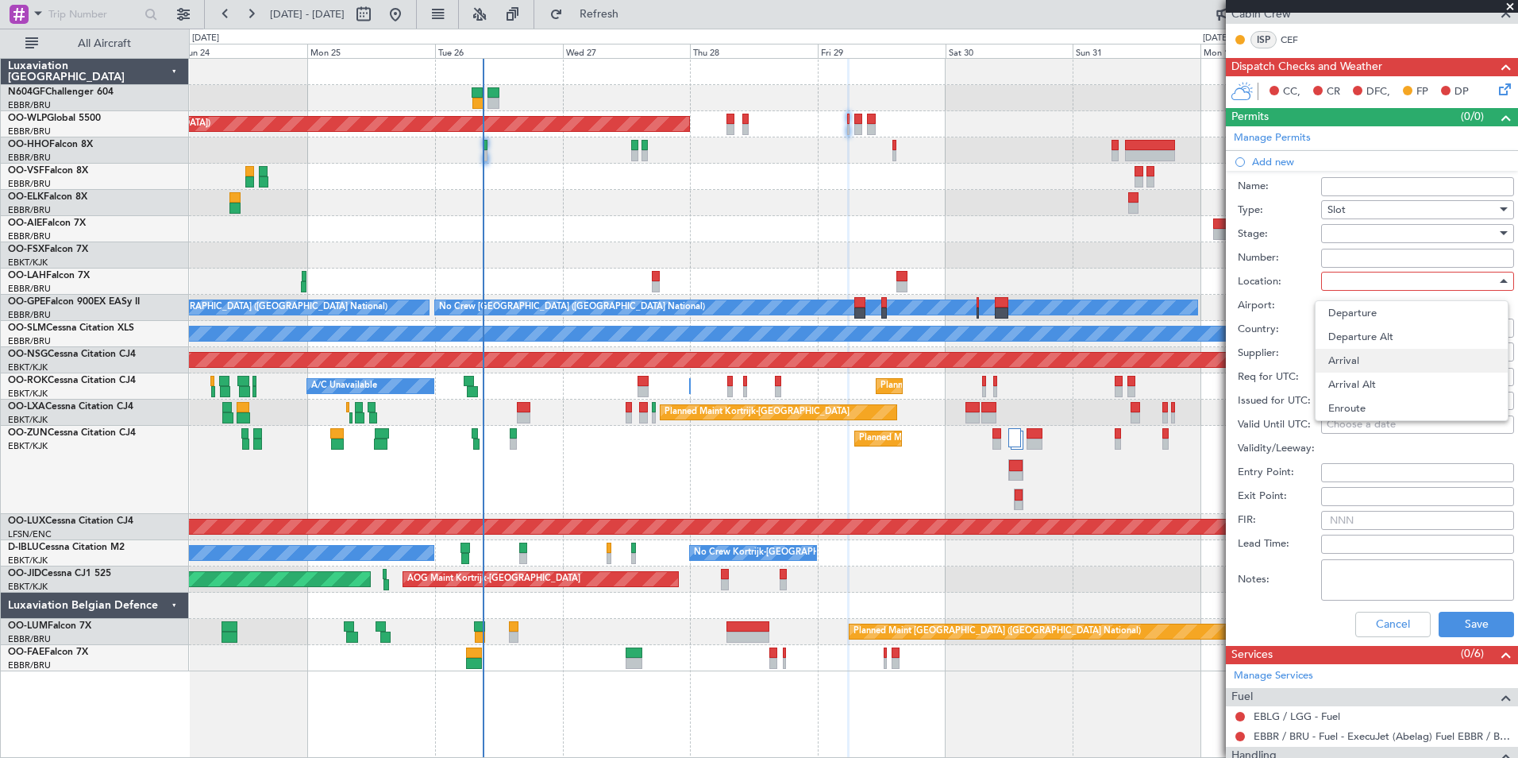
click at [1371, 361] on span "Arrival" at bounding box center [1412, 361] width 167 height 24
type input "EBBR / BRU"
click at [1387, 239] on div at bounding box center [1412, 234] width 169 height 24
click at [1278, 323] on div at bounding box center [759, 379] width 1518 height 758
click at [1356, 379] on div "Choose a date" at bounding box center [1418, 377] width 182 height 16
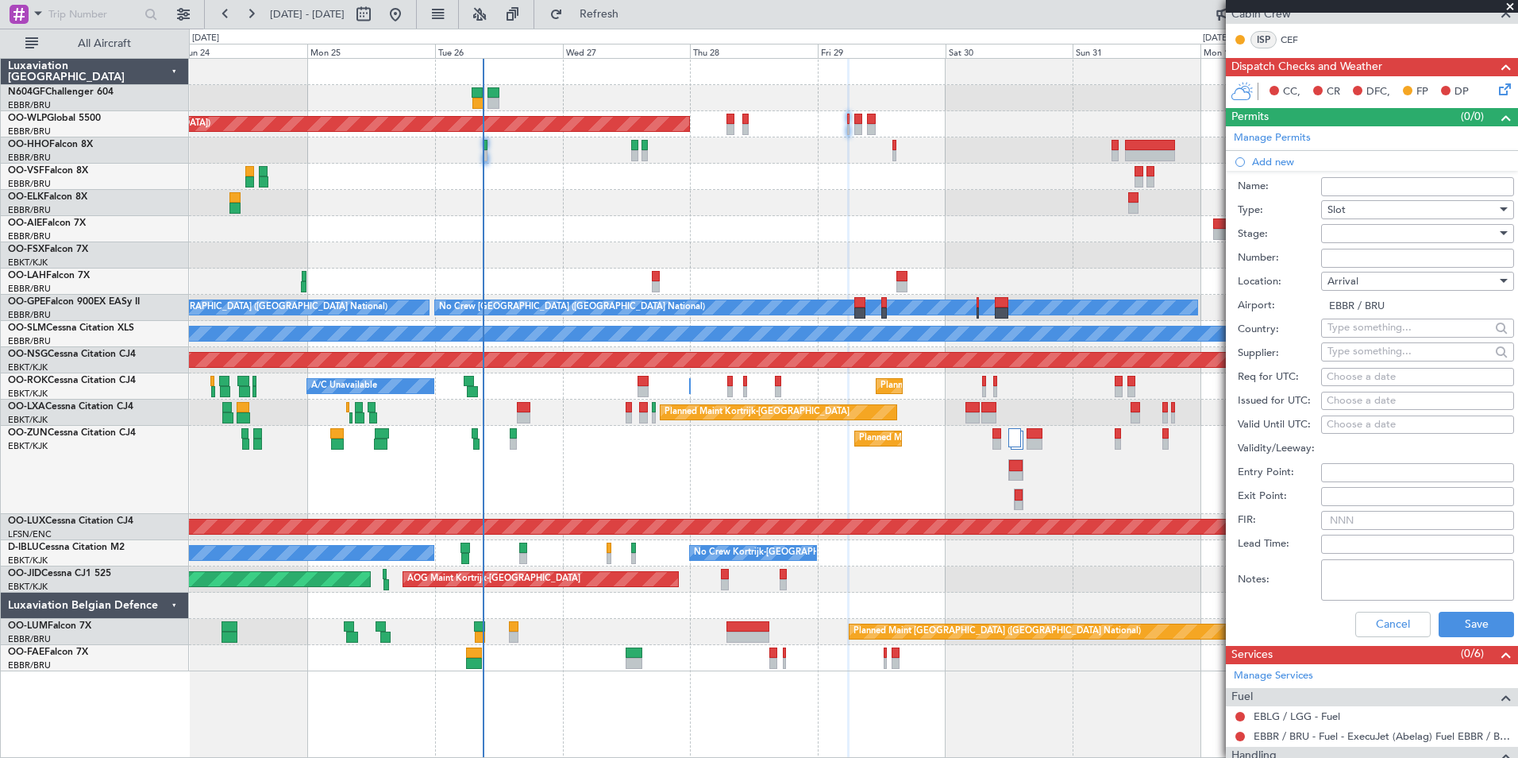
select select "8"
select select "2025"
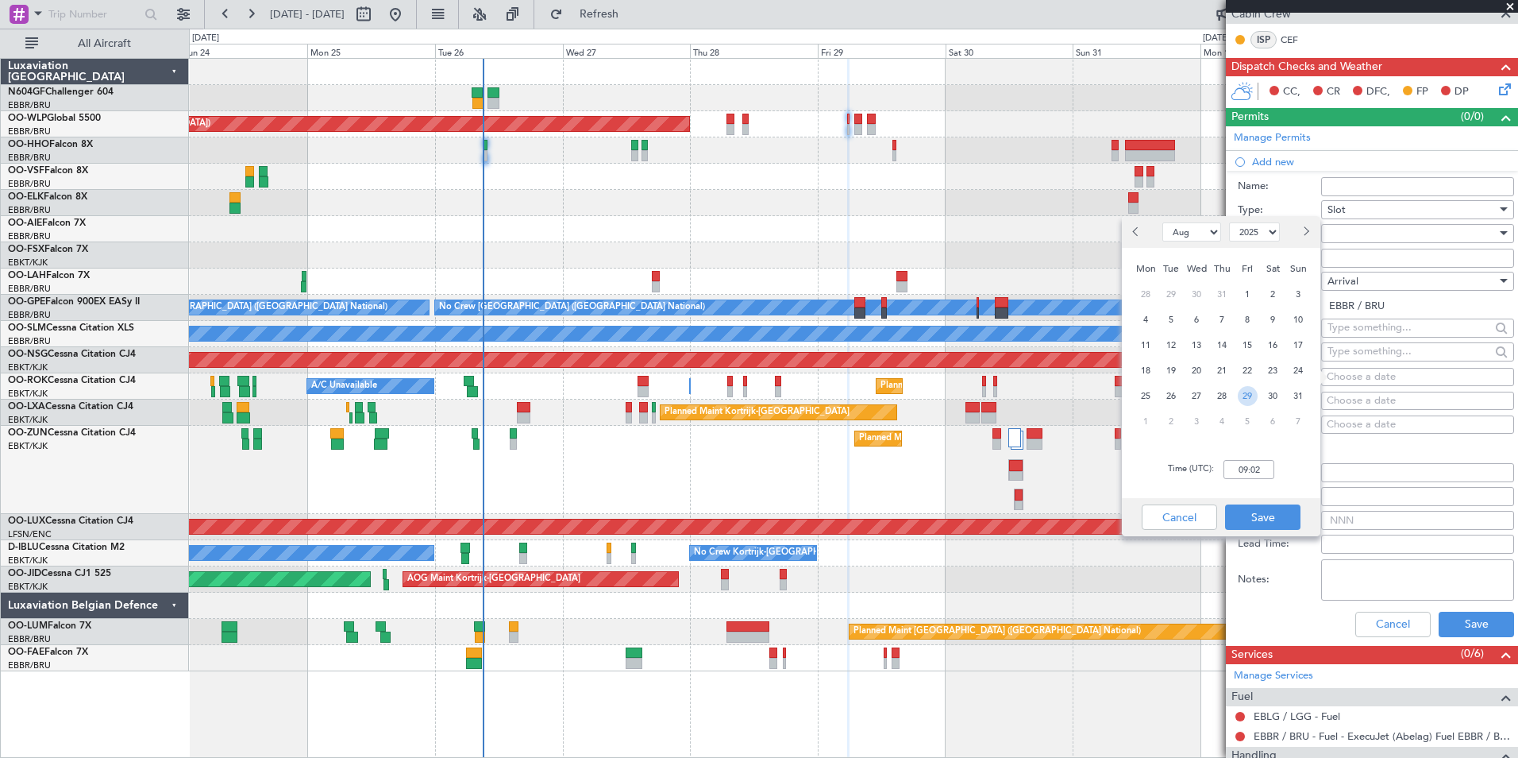
click at [1242, 401] on span "29" at bounding box center [1248, 396] width 20 height 20
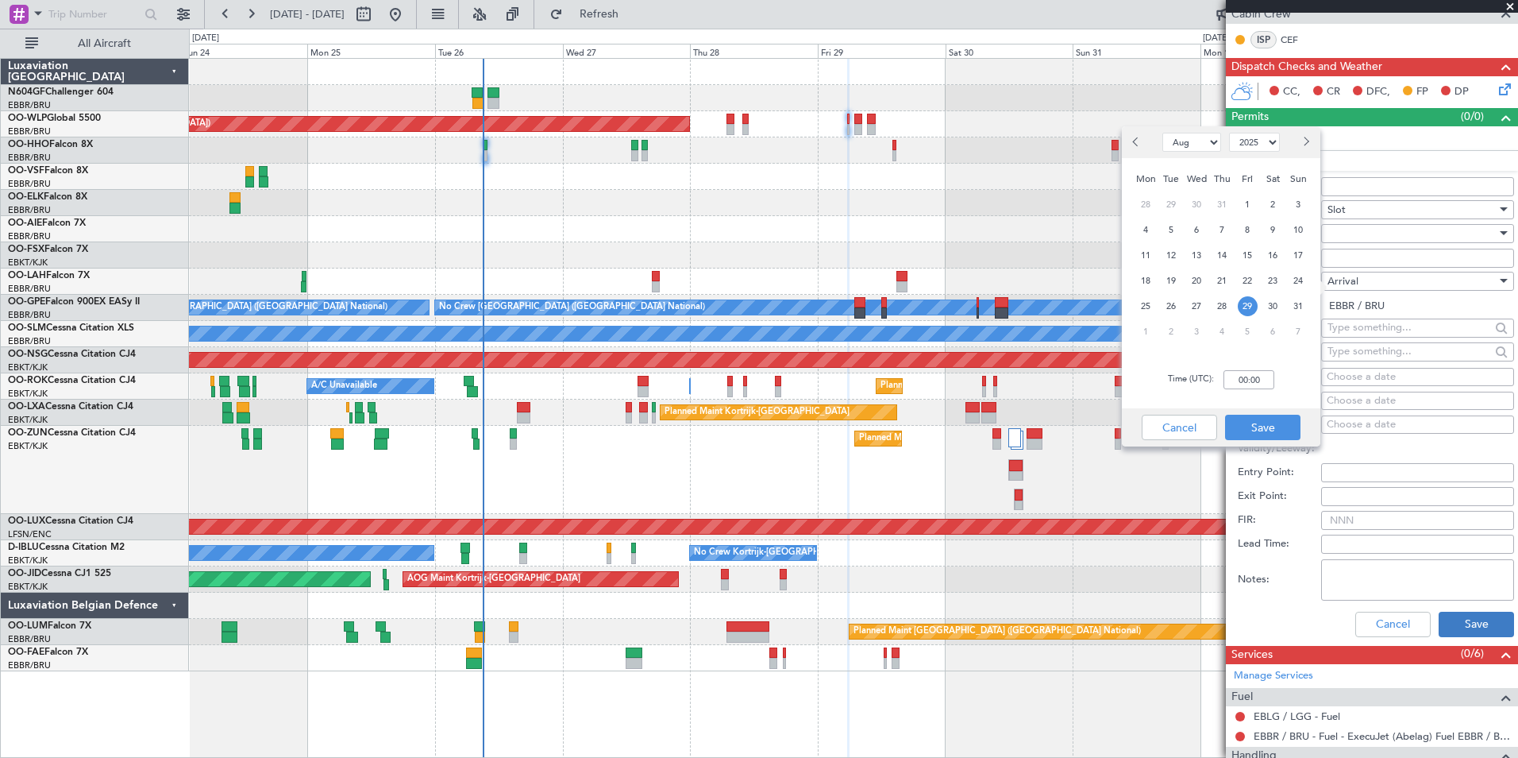
scroll to position [453, 0]
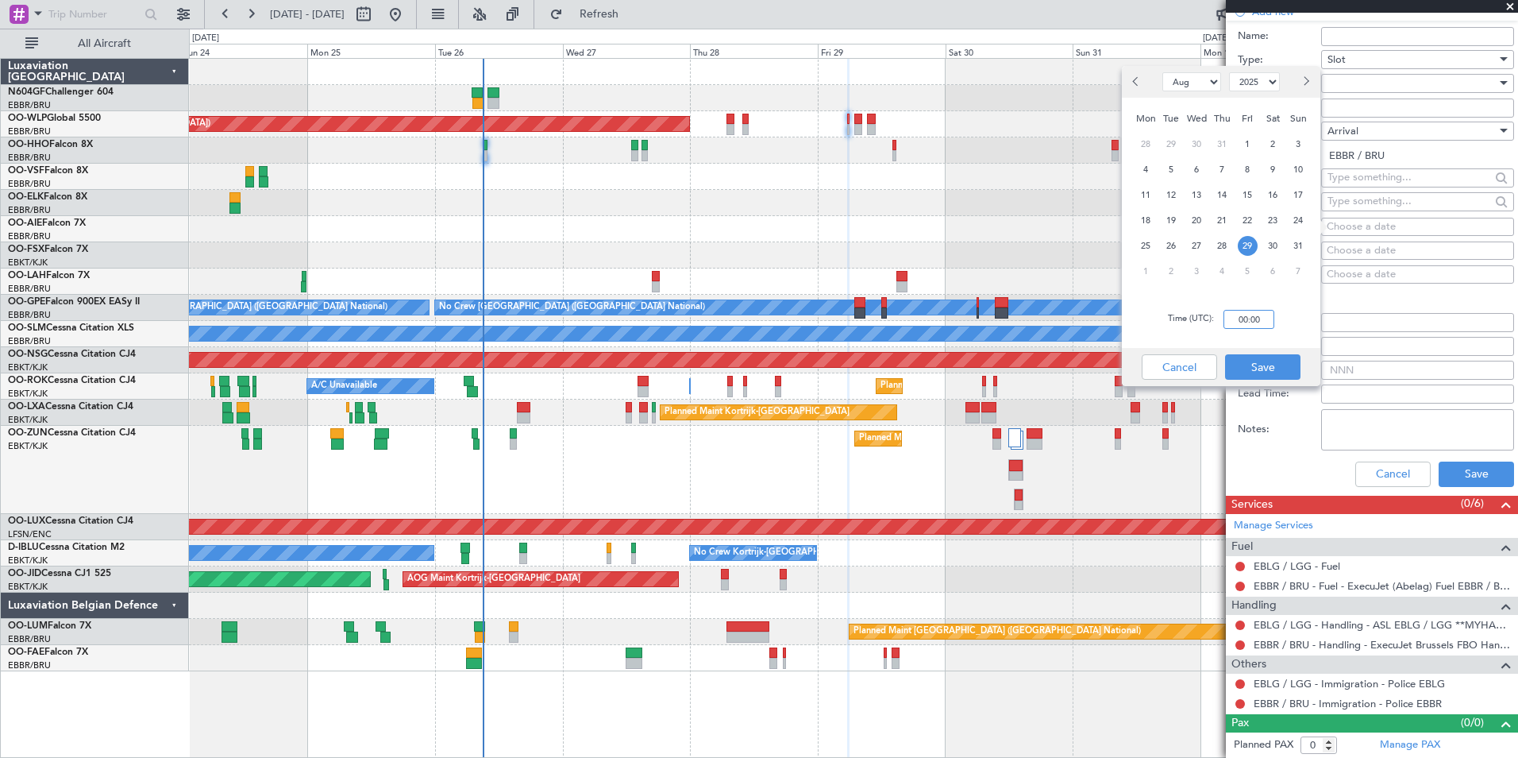
click at [1260, 320] on input "00:00" at bounding box center [1249, 319] width 51 height 19
type input "08:00"
click at [1291, 361] on button "Save" at bounding box center [1262, 366] width 75 height 25
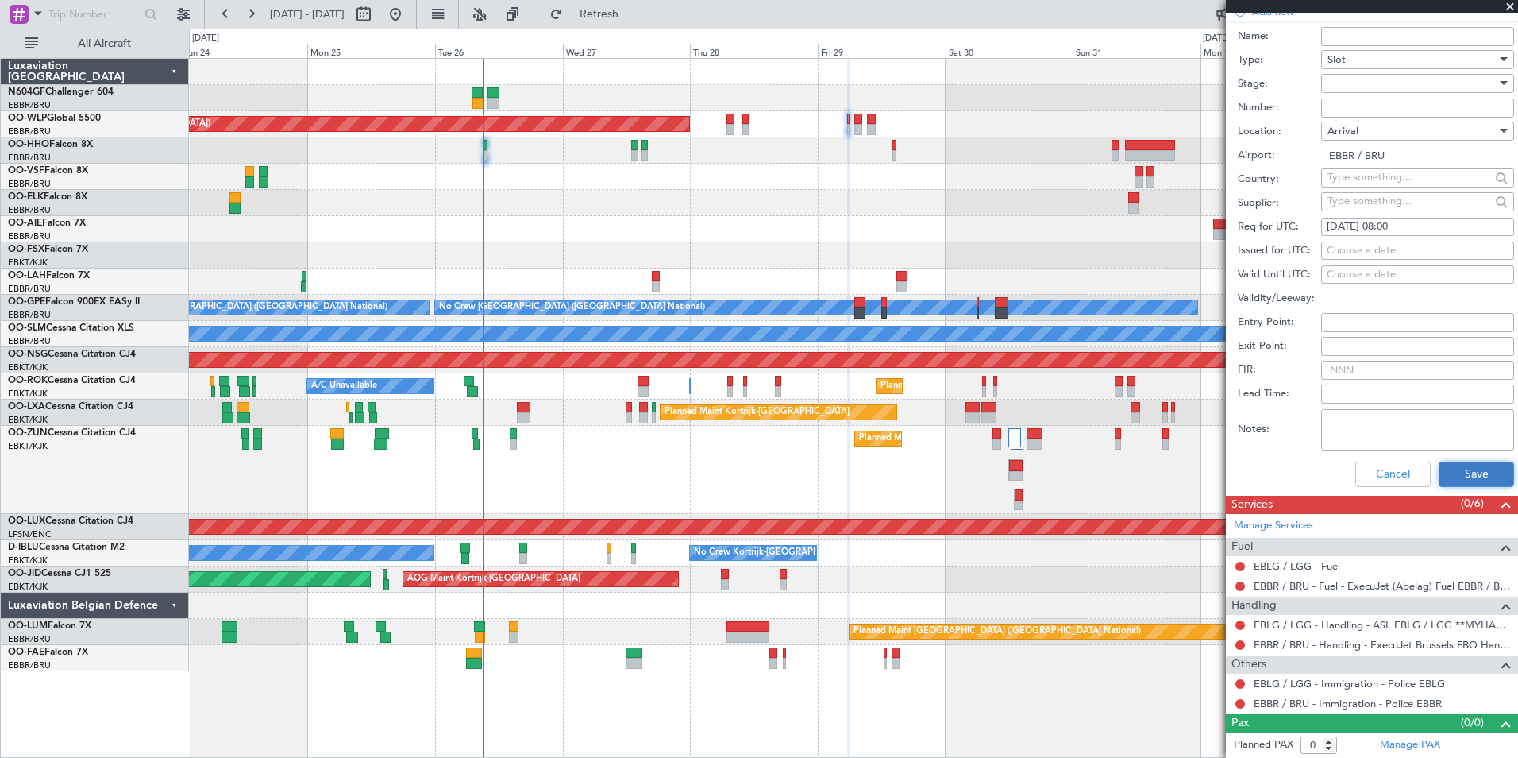
click at [1451, 468] on button "Save" at bounding box center [1476, 473] width 75 height 25
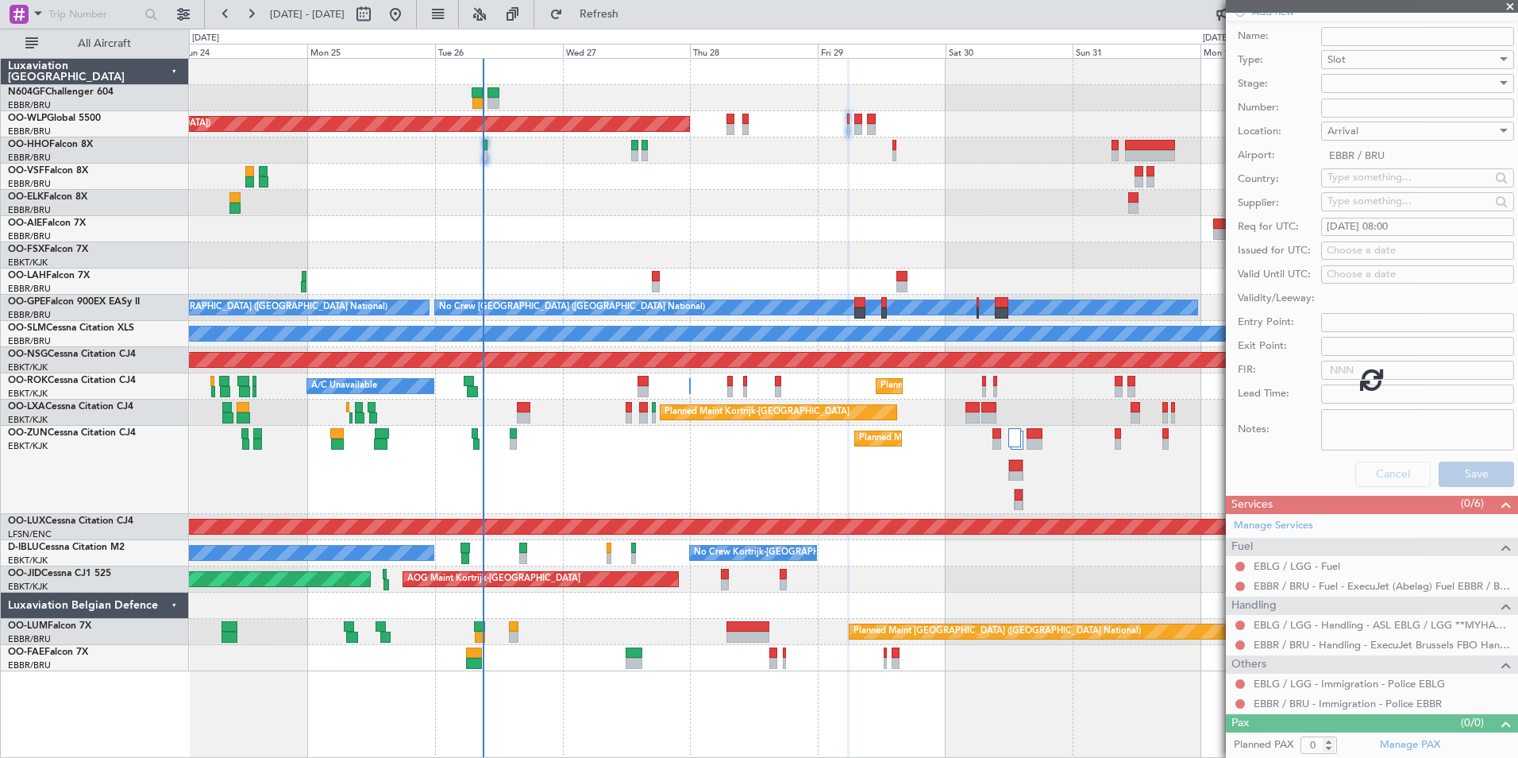
scroll to position [0, 0]
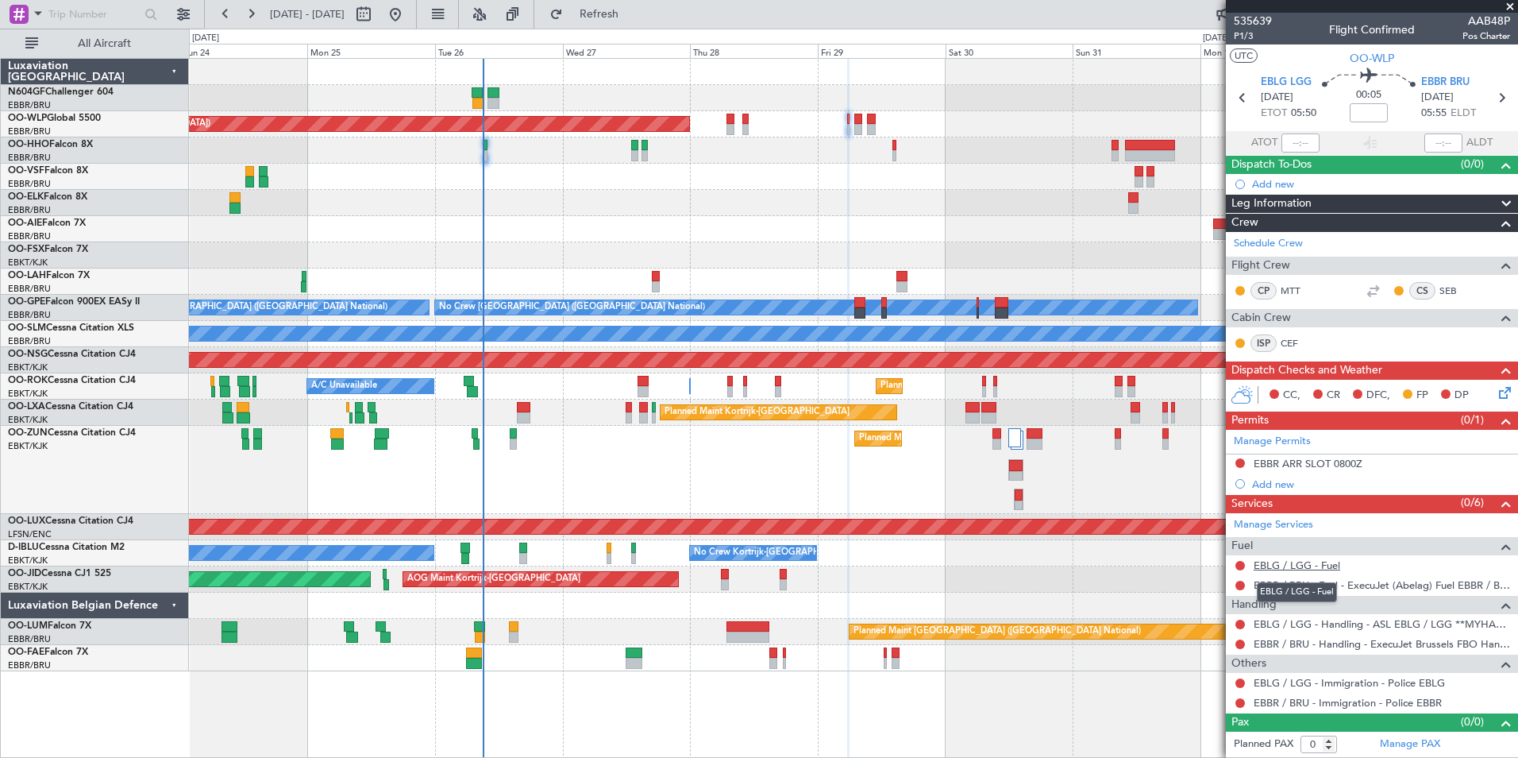
click at [1292, 569] on link "EBLG / LGG - Fuel" at bounding box center [1297, 565] width 87 height 14
click at [1502, 96] on icon at bounding box center [1501, 97] width 21 height 21
type input "5"
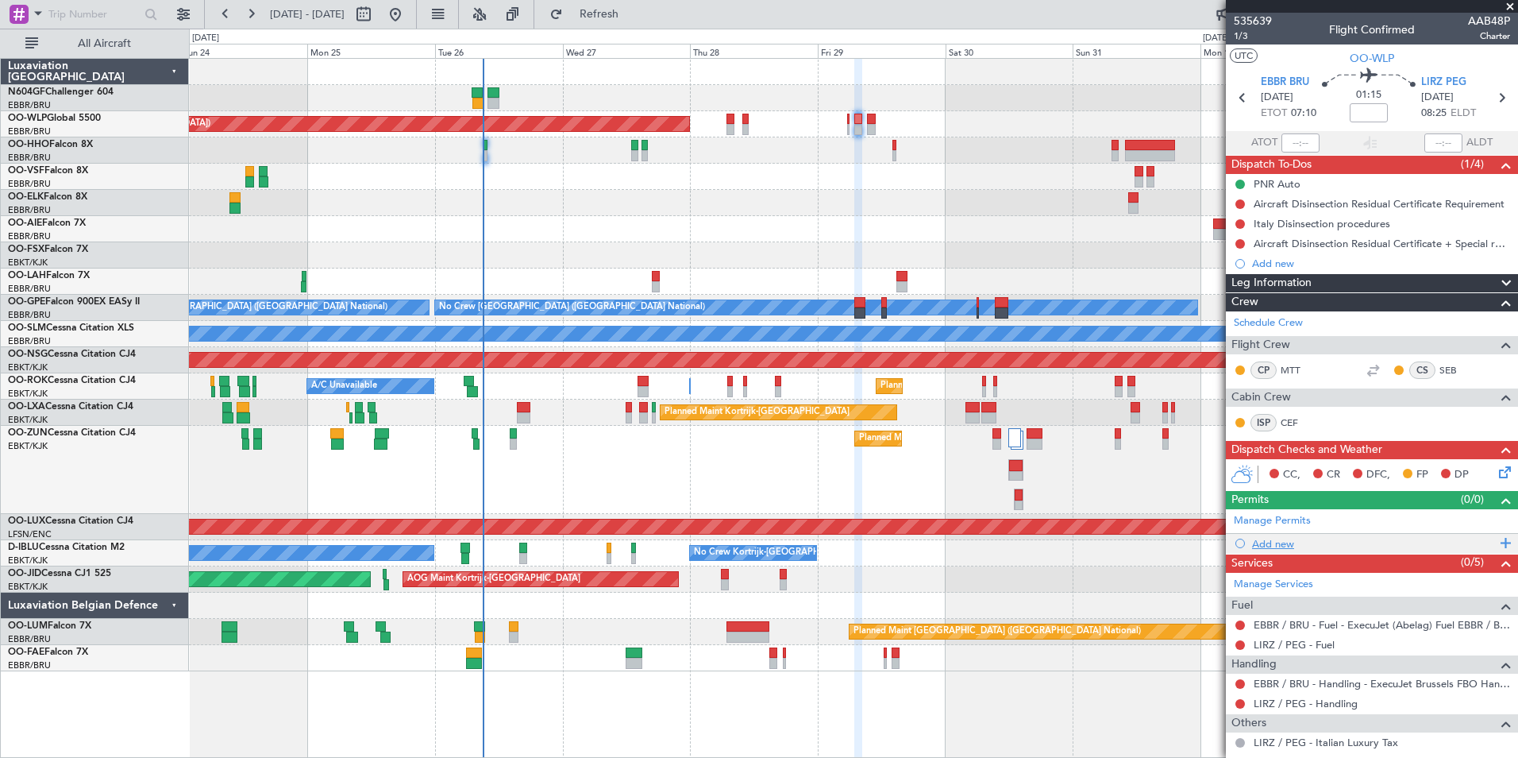
click at [1279, 538] on div "Add new" at bounding box center [1374, 544] width 244 height 14
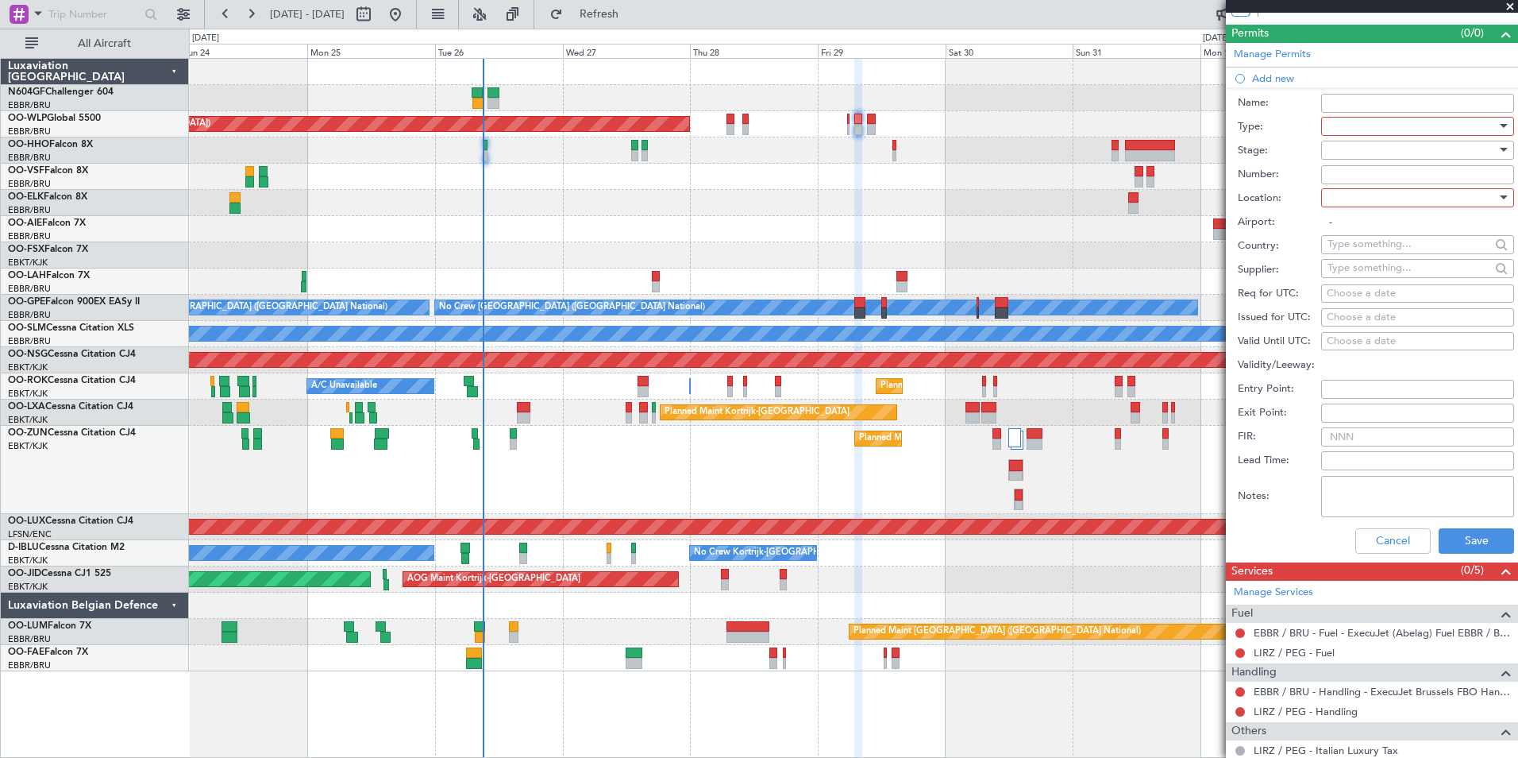
scroll to position [476, 0]
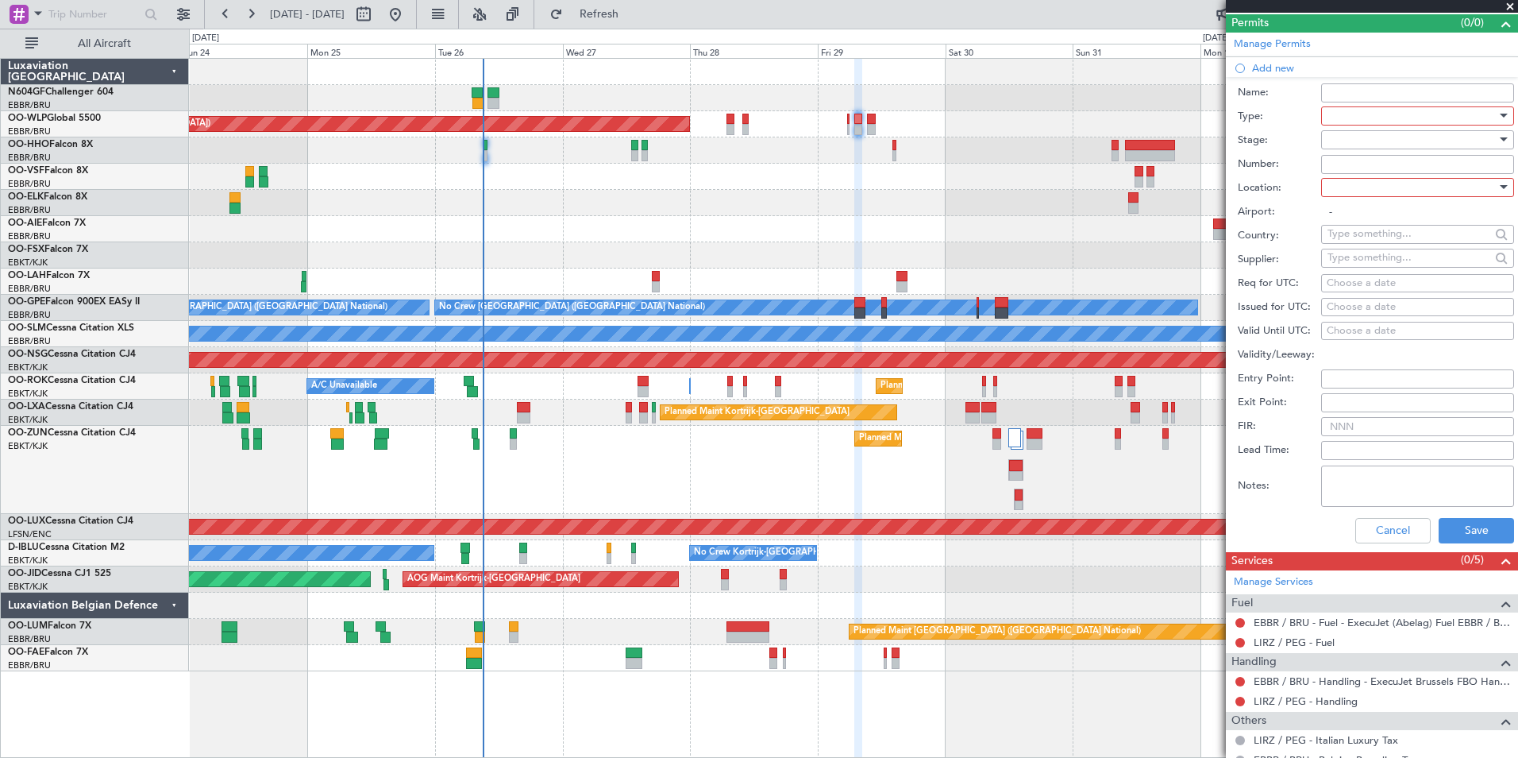
click at [1382, 118] on div at bounding box center [1412, 116] width 169 height 24
click at [1381, 257] on span "Slot" at bounding box center [1412, 265] width 167 height 24
click at [1390, 140] on div at bounding box center [1412, 140] width 169 height 24
click at [872, 124] on div at bounding box center [759, 379] width 1518 height 758
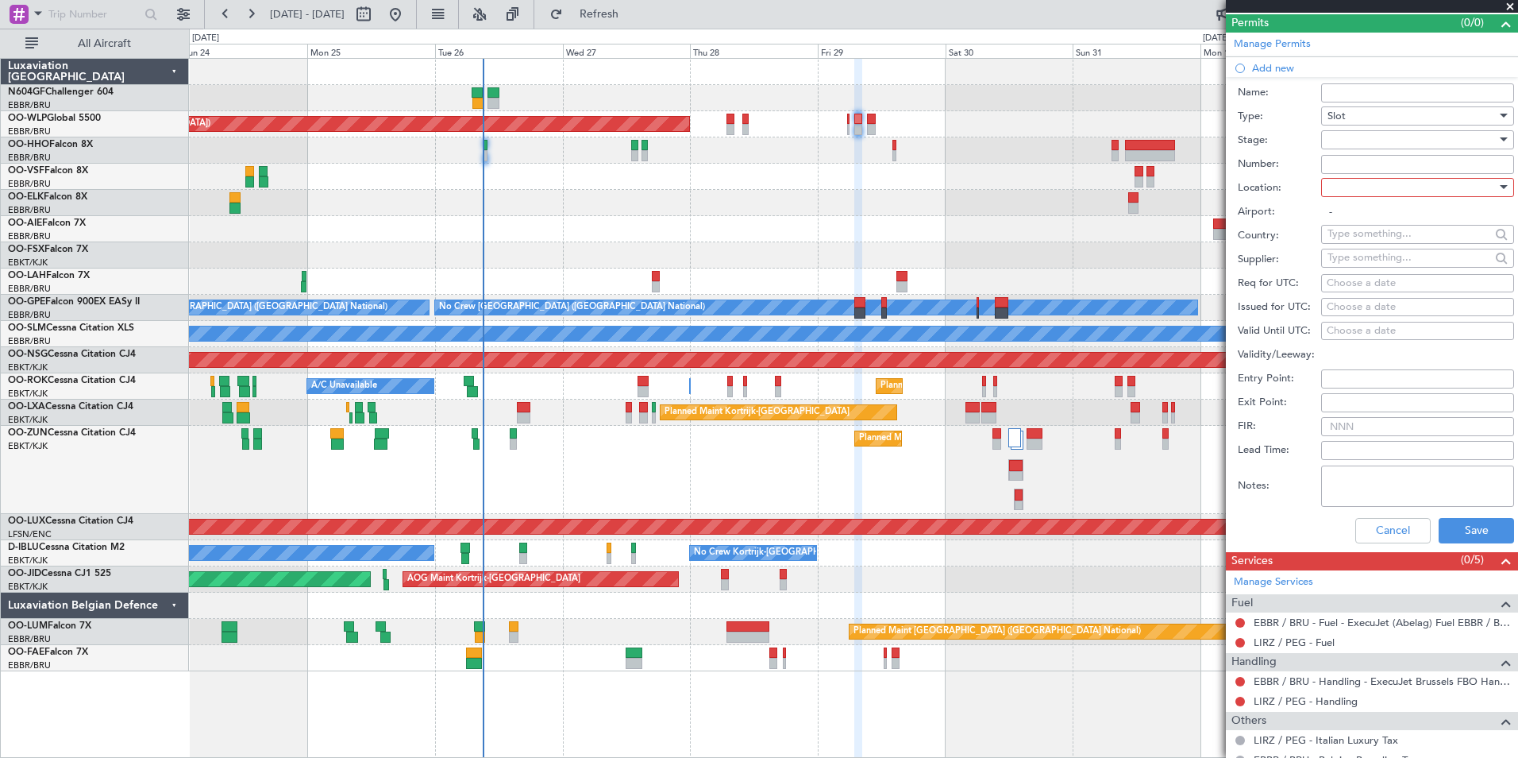
click at [1376, 141] on div at bounding box center [1412, 140] width 169 height 24
click at [1401, 257] on span "Received OK" at bounding box center [1412, 267] width 167 height 24
click at [1395, 144] on div "Received OK" at bounding box center [1412, 140] width 169 height 24
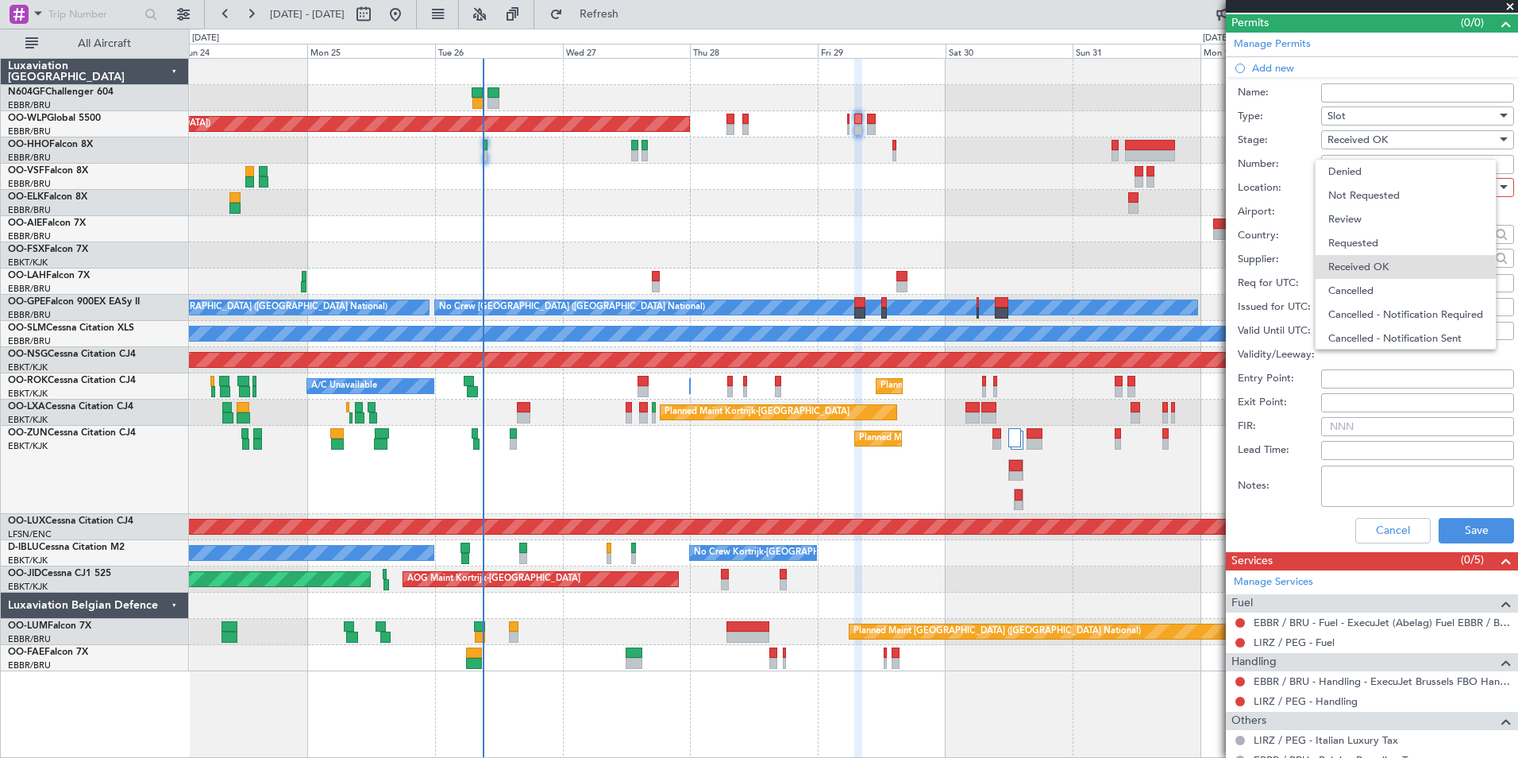
scroll to position [25, 0]
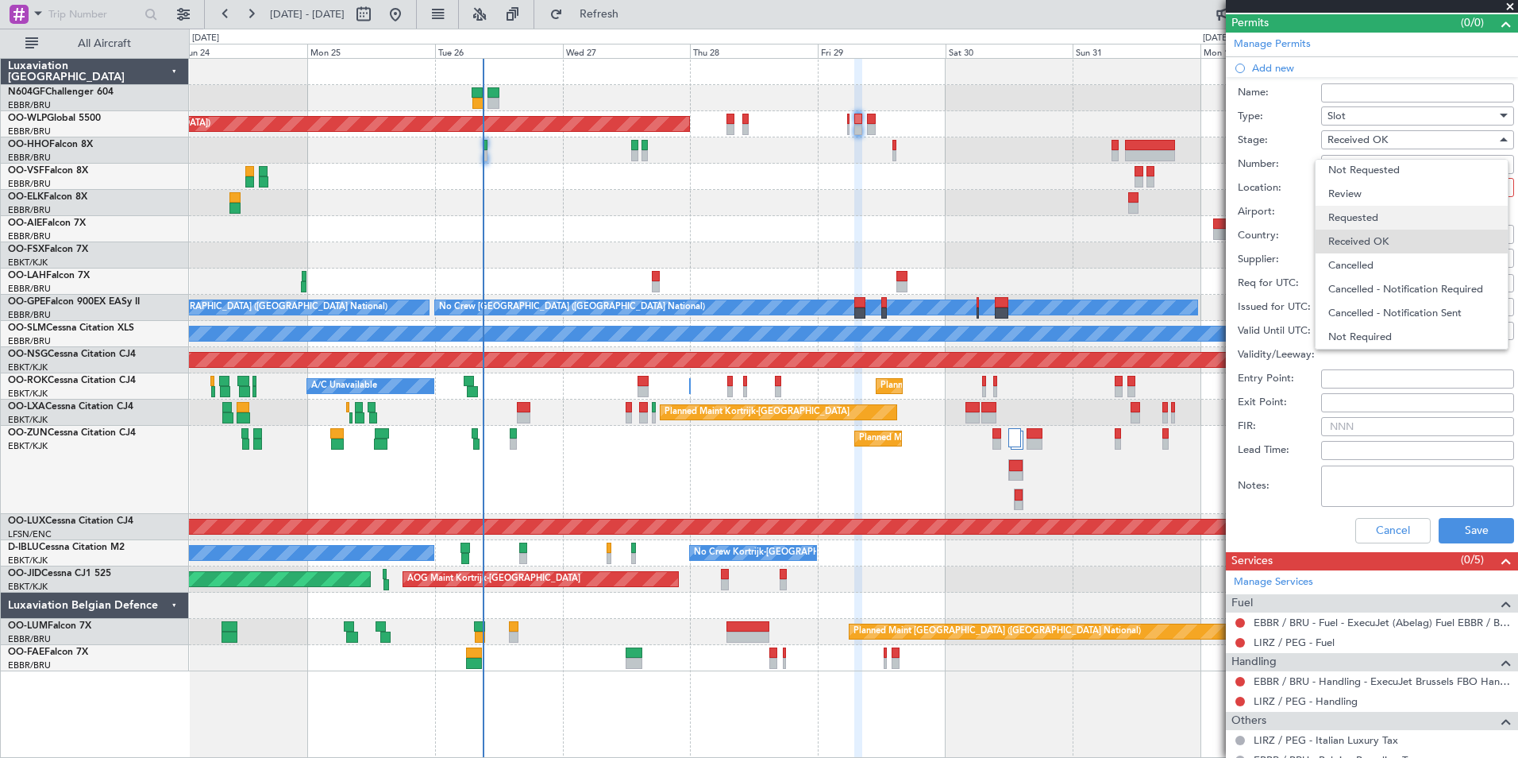
click at [1385, 218] on span "Requested" at bounding box center [1412, 218] width 167 height 24
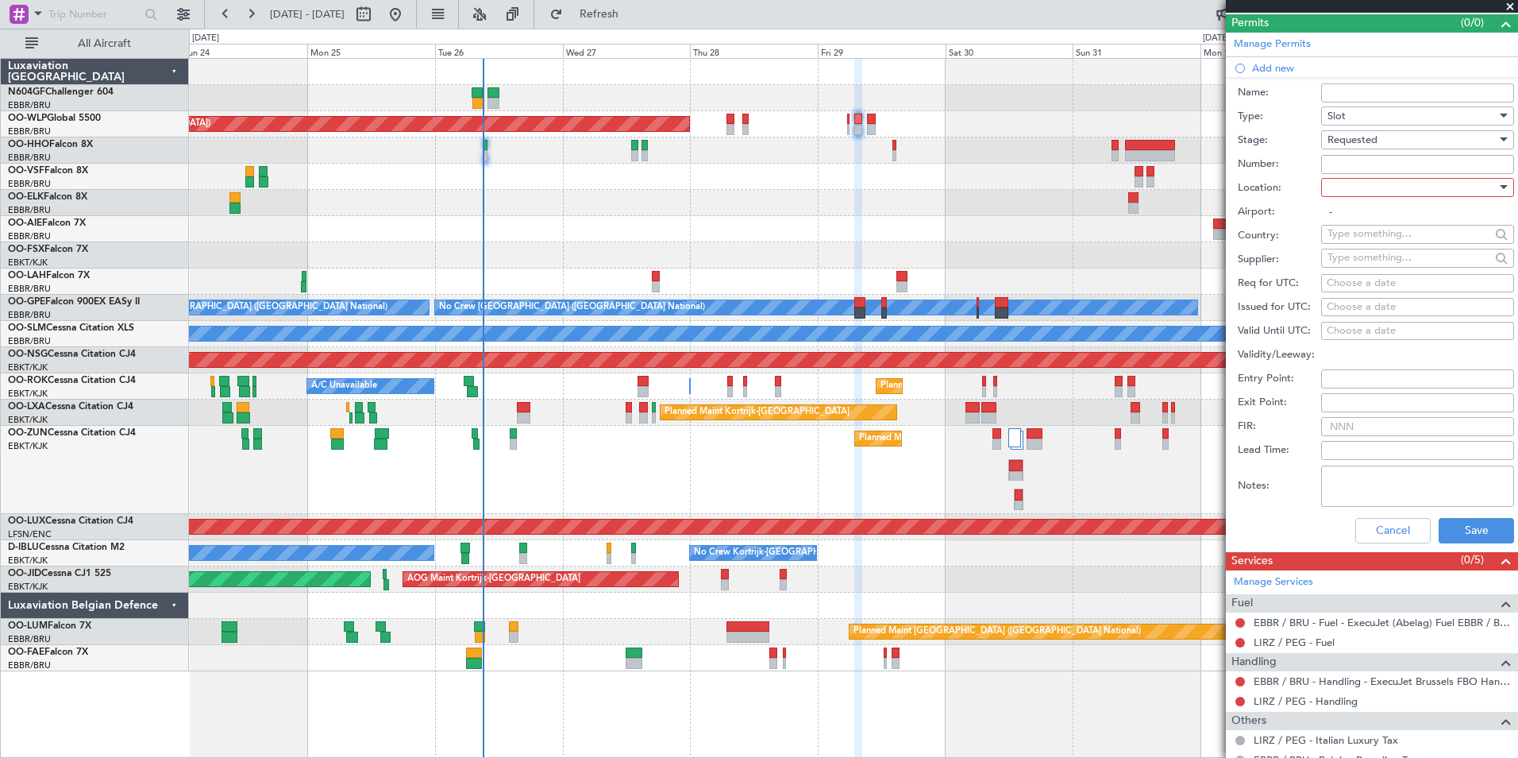
click at [1388, 149] on div "Requested" at bounding box center [1412, 140] width 169 height 24
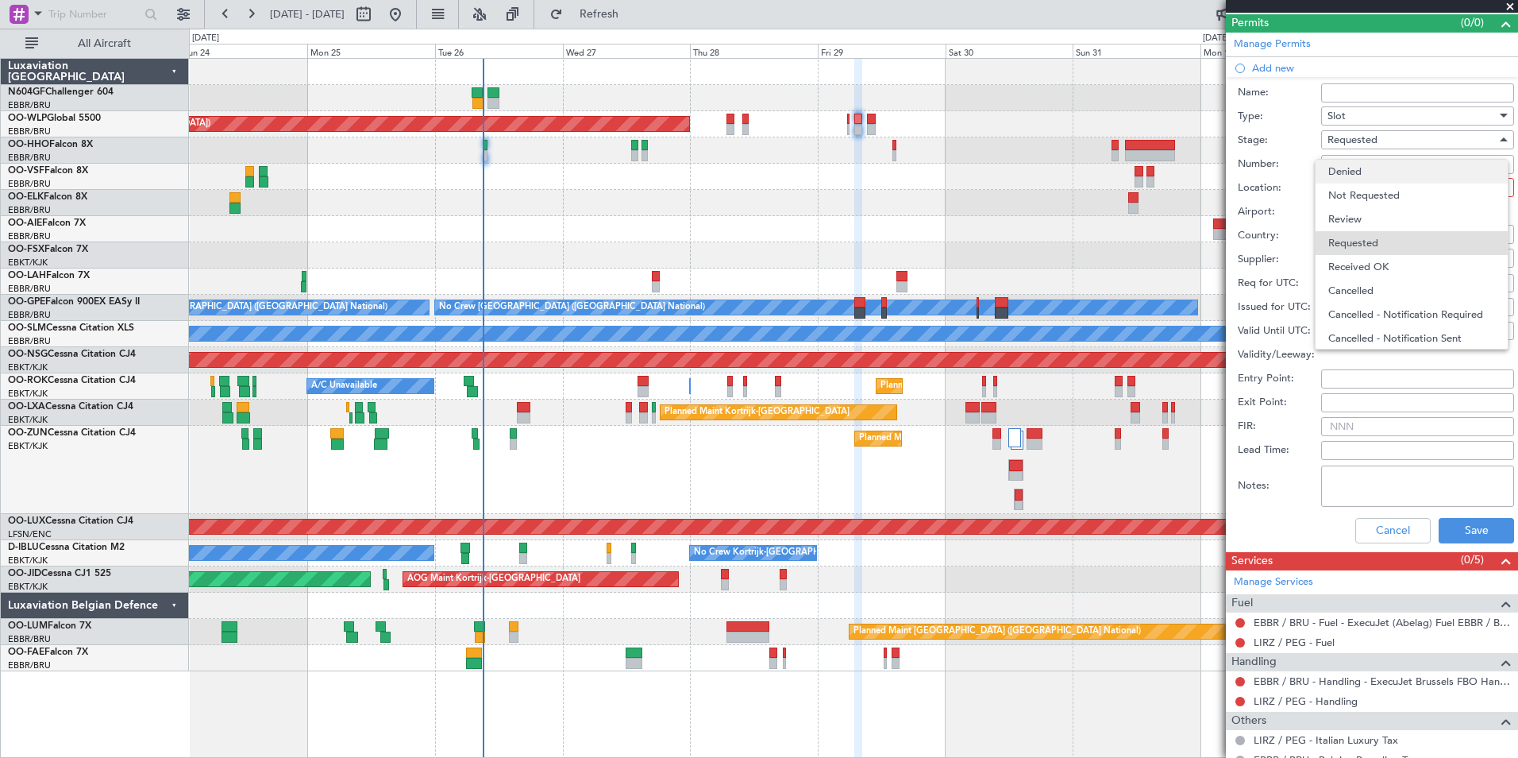
scroll to position [7, 0]
click at [1379, 195] on span "Not Requested" at bounding box center [1412, 188] width 167 height 24
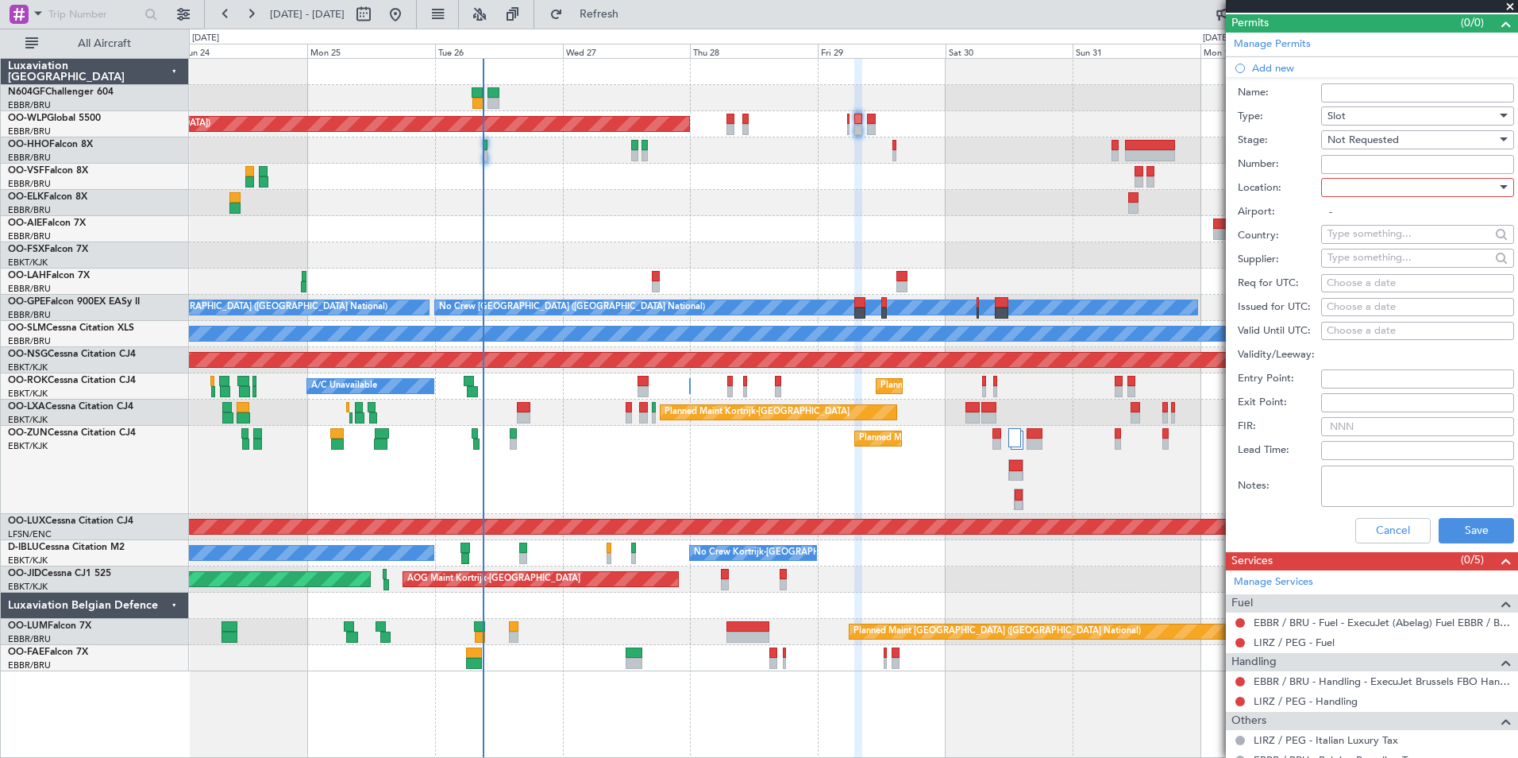
click at [1379, 187] on div at bounding box center [1412, 188] width 169 height 24
click at [1376, 226] on span "Departure" at bounding box center [1412, 219] width 167 height 24
type input "EBBR / BRU"
click at [1366, 282] on div "Choose a date" at bounding box center [1418, 284] width 182 height 16
select select "8"
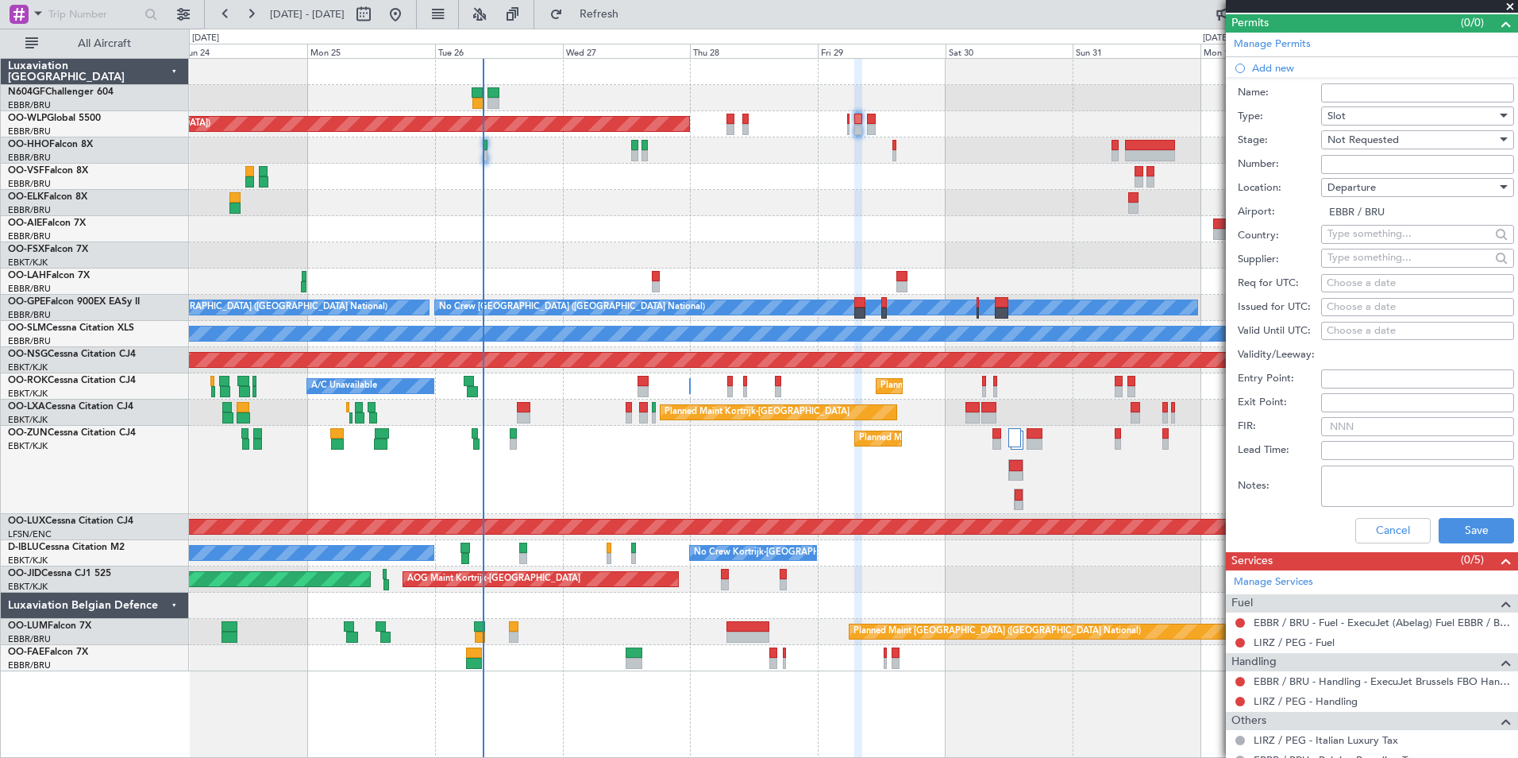
select select "2025"
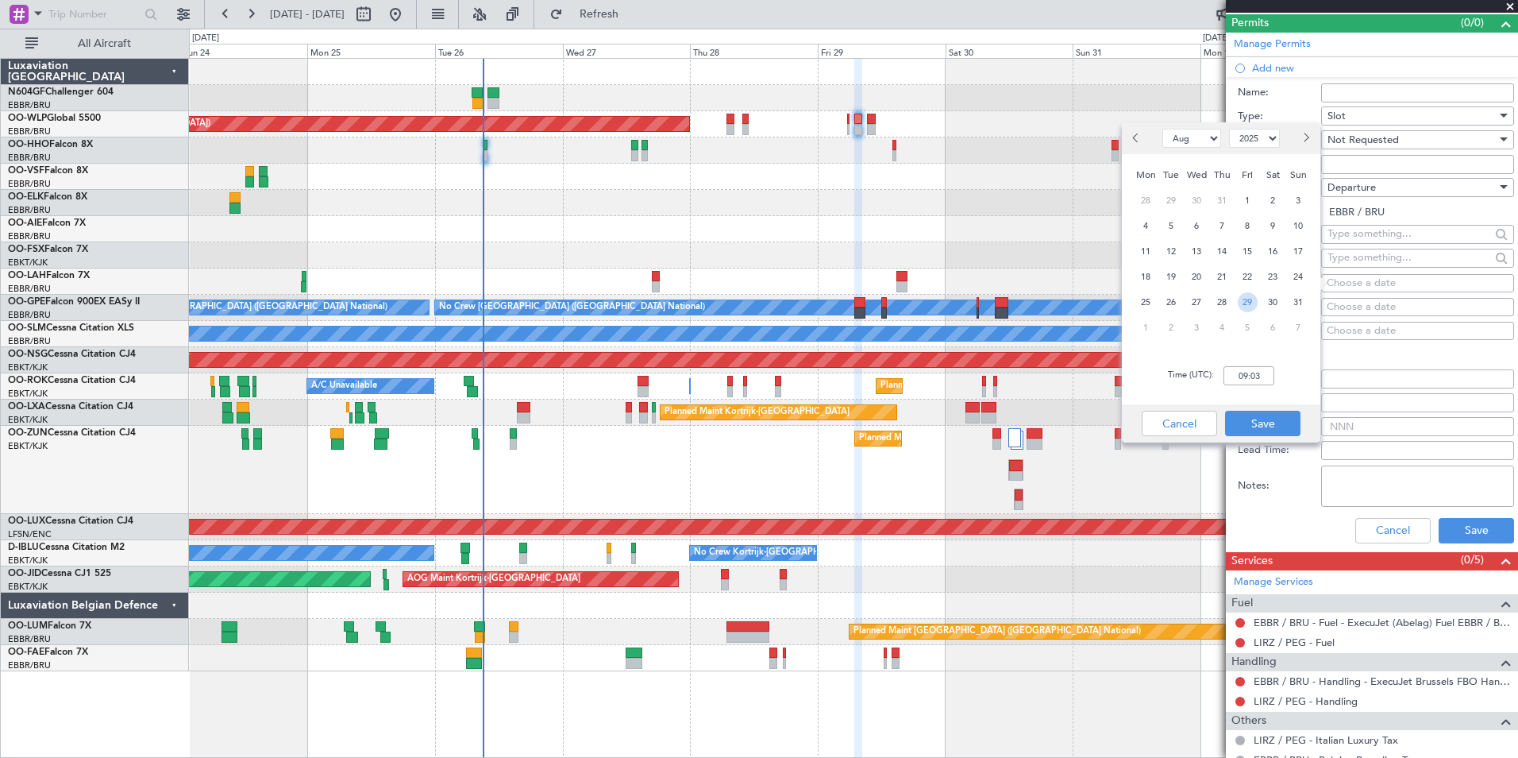
click at [1245, 299] on span "29" at bounding box center [1248, 302] width 20 height 20
click at [1249, 376] on input "00:00" at bounding box center [1249, 375] width 51 height 19
type input "09:00"
click at [1243, 419] on button "Save" at bounding box center [1262, 423] width 75 height 25
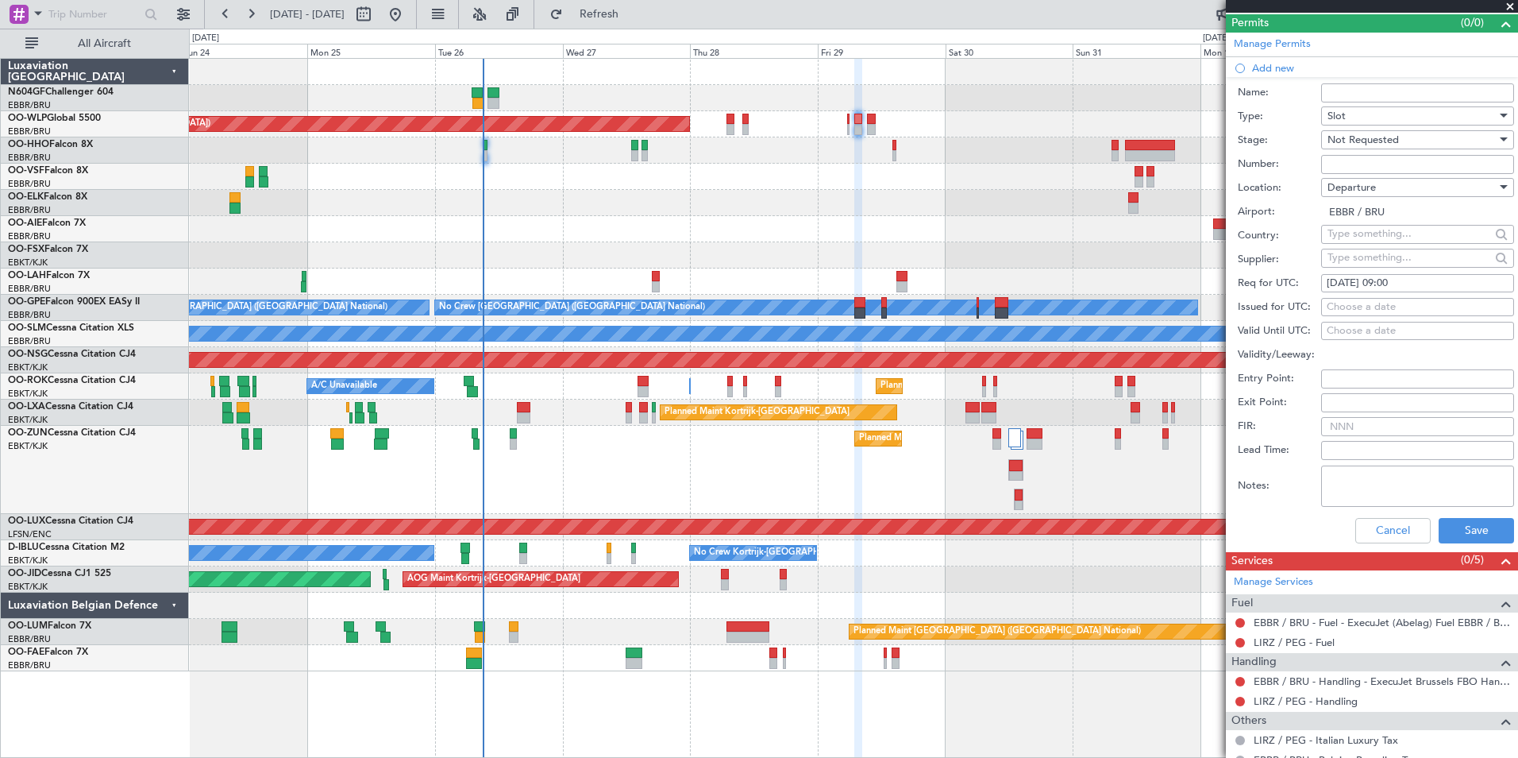
click at [1459, 286] on div "29/08/2025 09:00" at bounding box center [1418, 284] width 182 height 16
select select "8"
select select "2025"
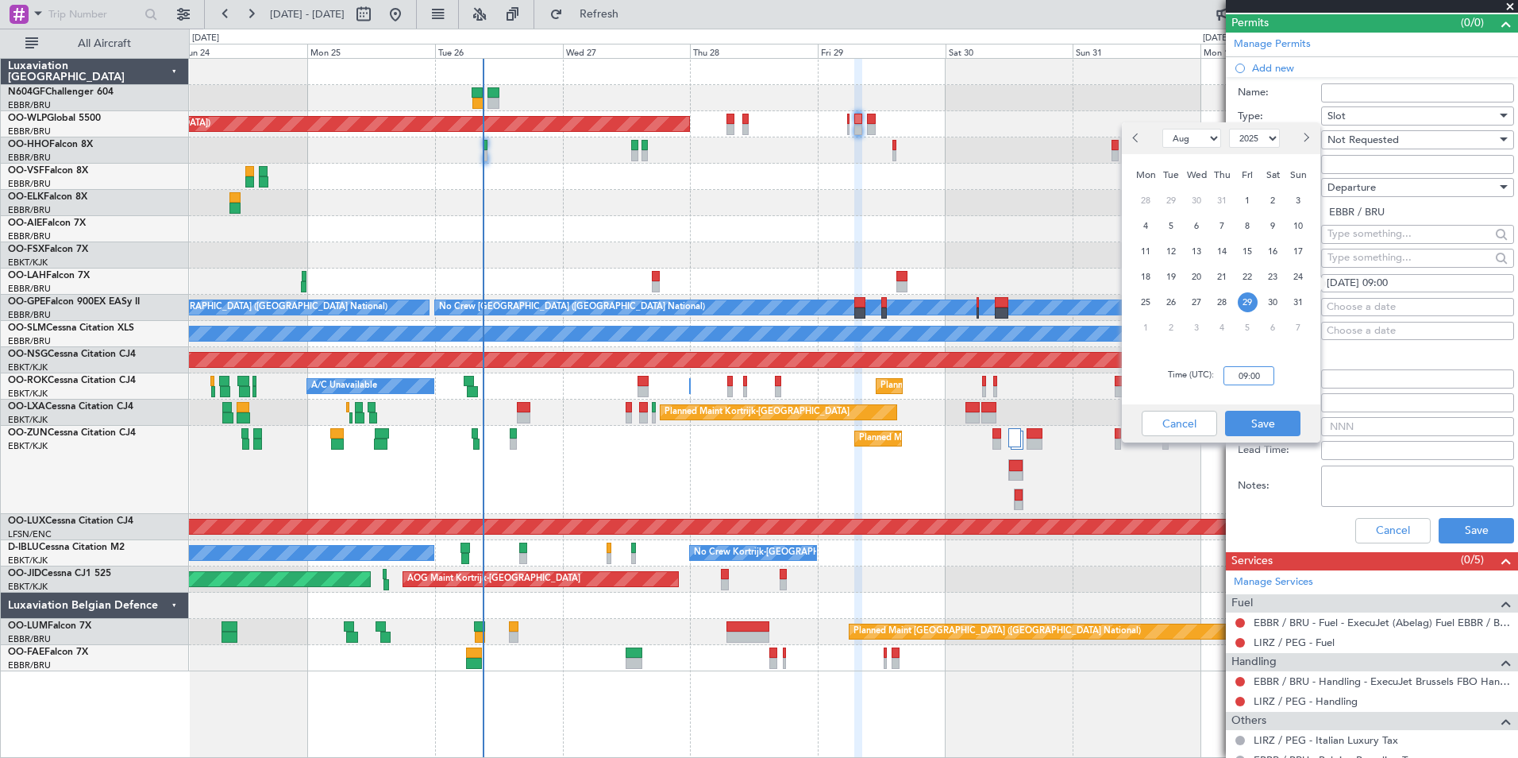
click at [1252, 376] on input "09:00" at bounding box center [1249, 375] width 51 height 19
type input "07:00"
click at [1248, 426] on button "Save" at bounding box center [1262, 423] width 75 height 25
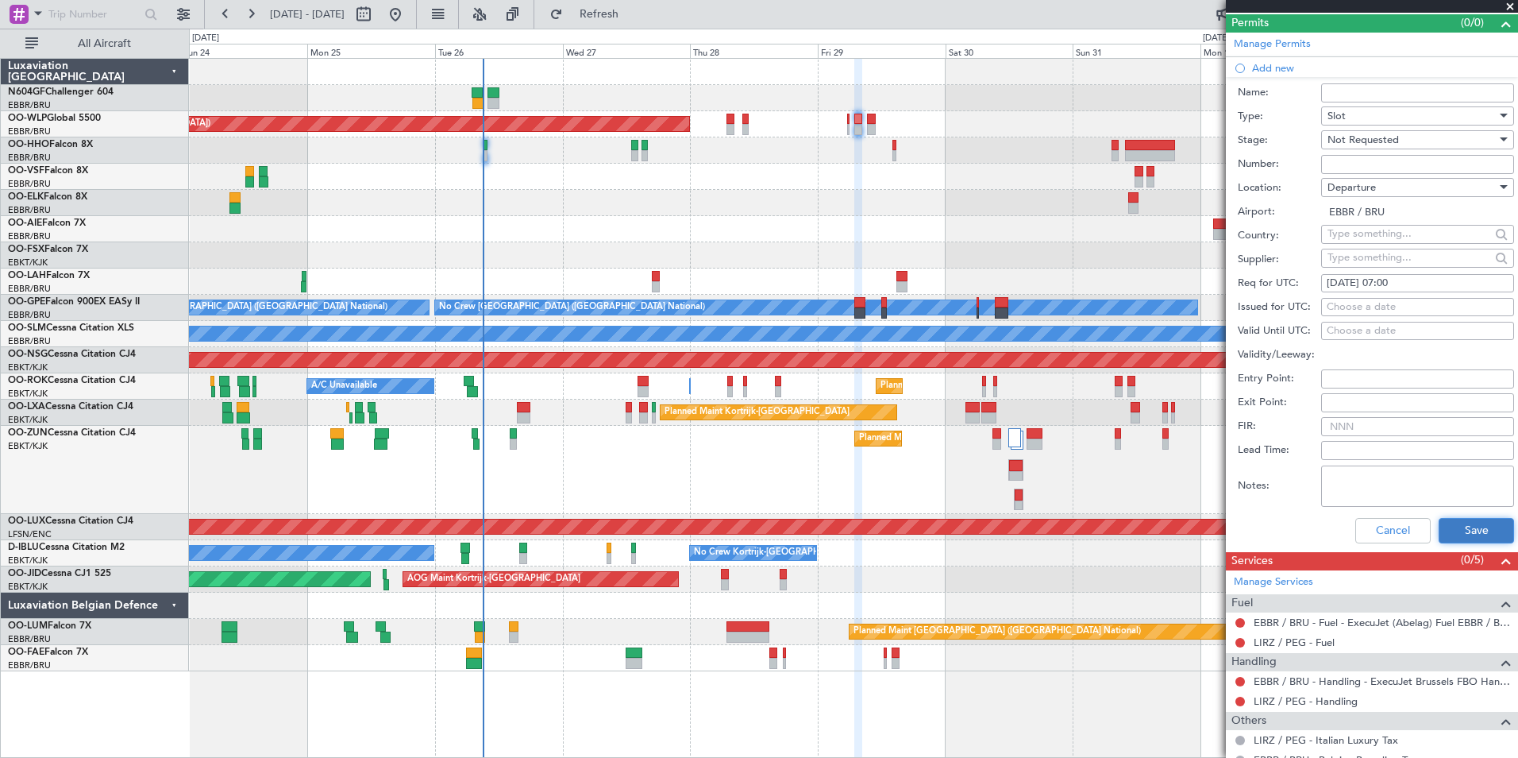
click at [1484, 531] on button "Save" at bounding box center [1476, 530] width 75 height 25
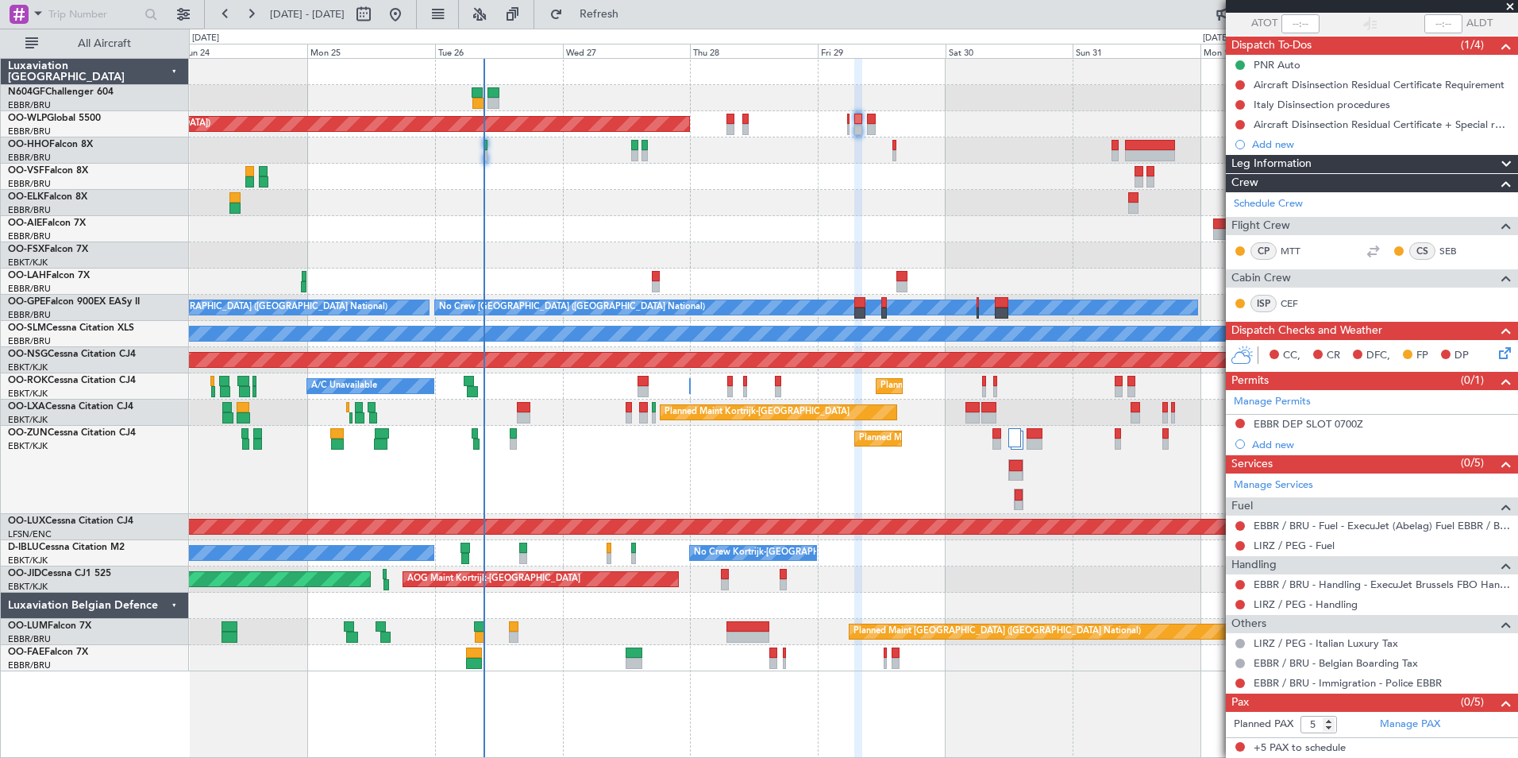
scroll to position [0, 0]
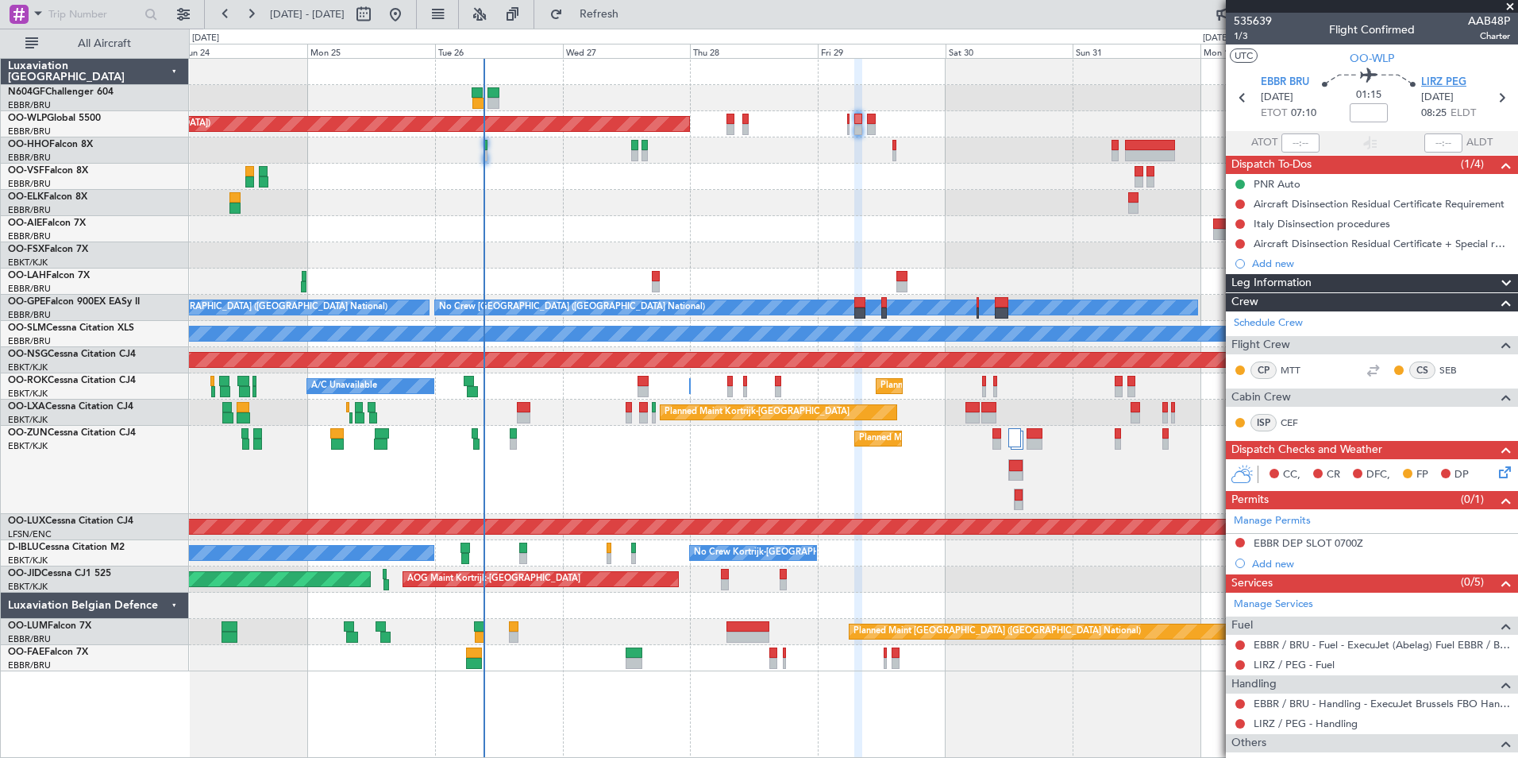
click at [1450, 83] on span "LIRZ PEG" at bounding box center [1444, 83] width 45 height 16
click at [1283, 562] on div "EBBR DEP SLOT 0700Z" at bounding box center [1309, 570] width 99 height 20
click at [1297, 564] on div "Add new" at bounding box center [1374, 564] width 244 height 14
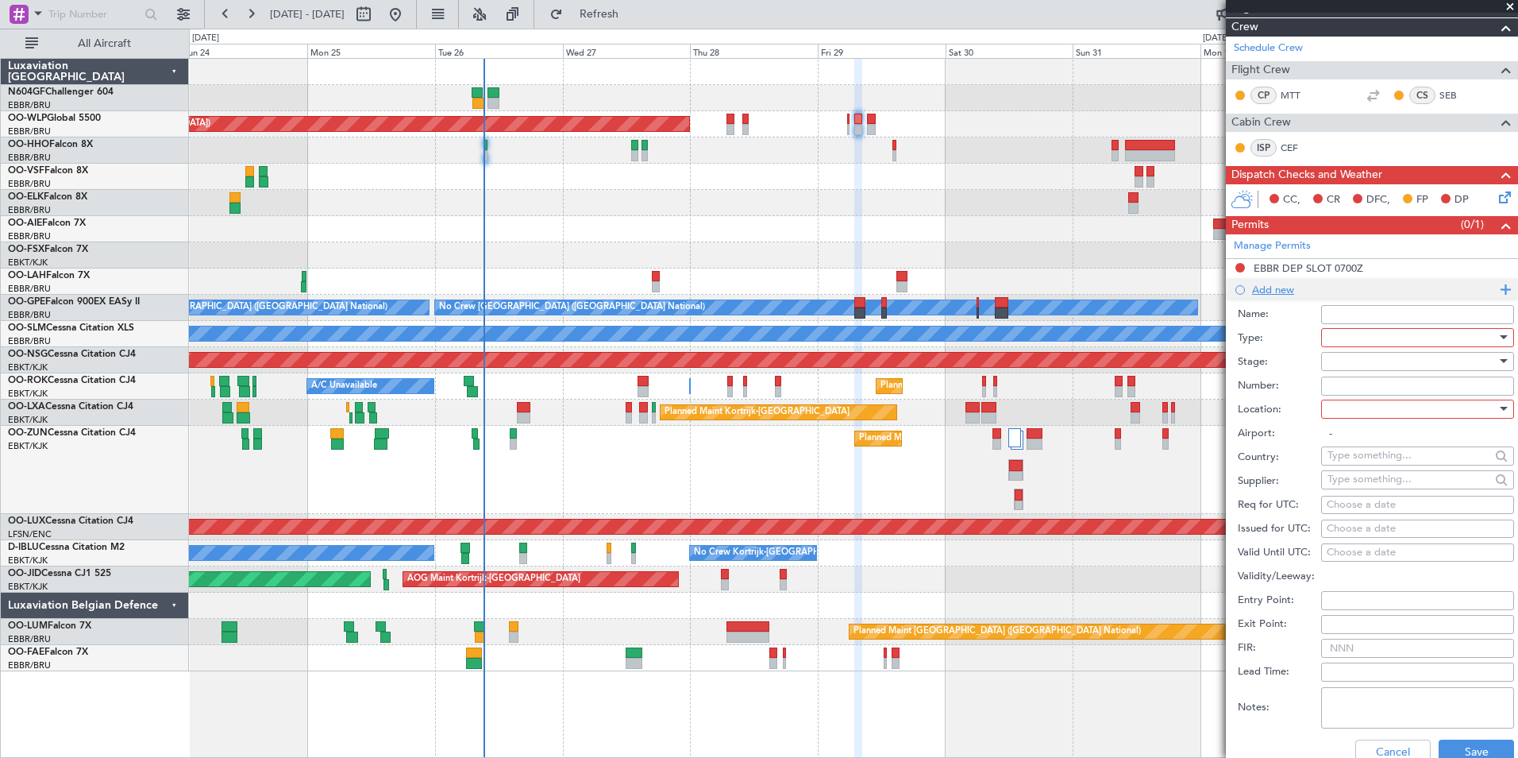
scroll to position [280, 0]
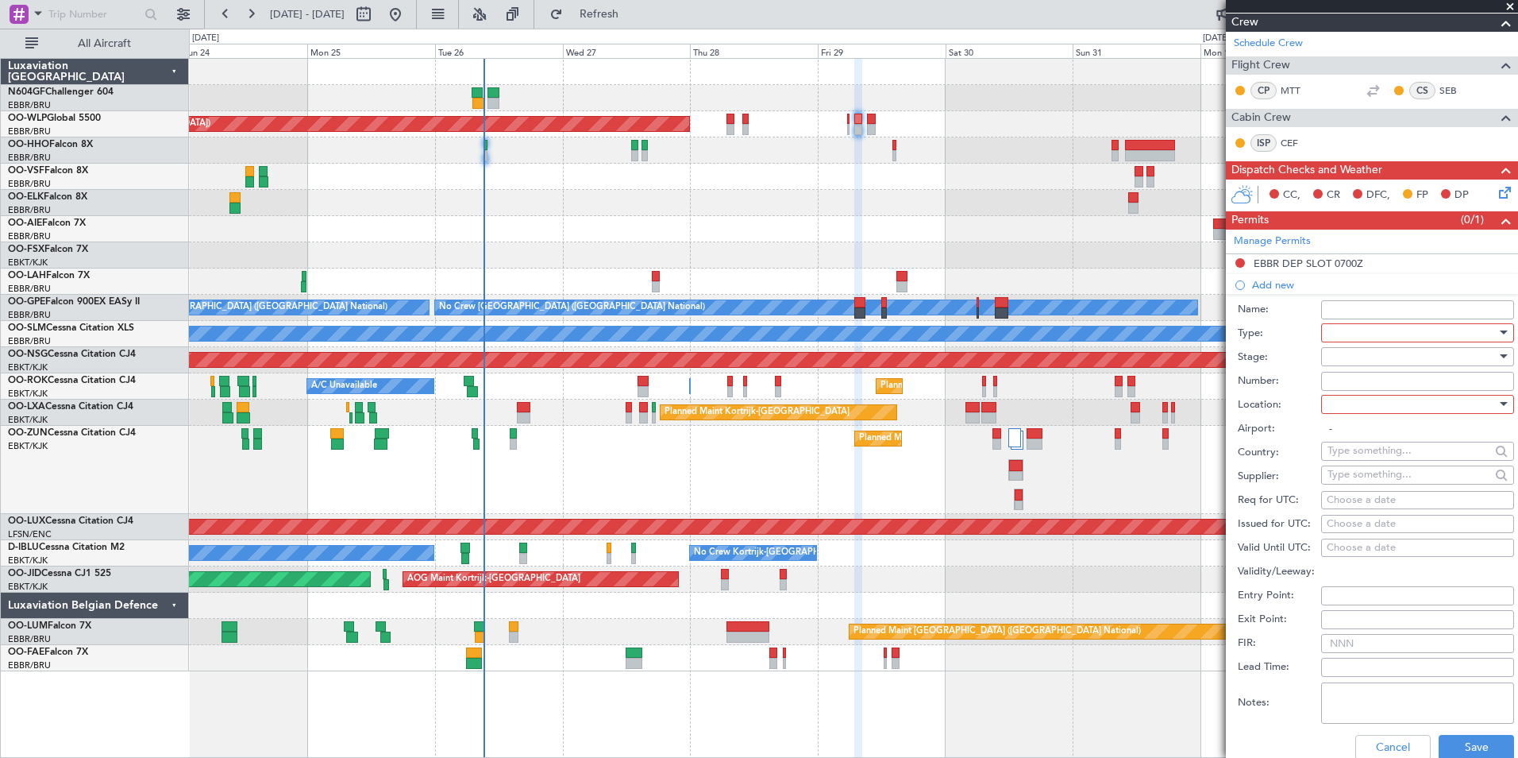
click at [1401, 326] on div at bounding box center [1412, 333] width 169 height 24
click at [1415, 500] on span "PPR" at bounding box center [1412, 507] width 167 height 24
click at [1410, 363] on div at bounding box center [1412, 357] width 169 height 24
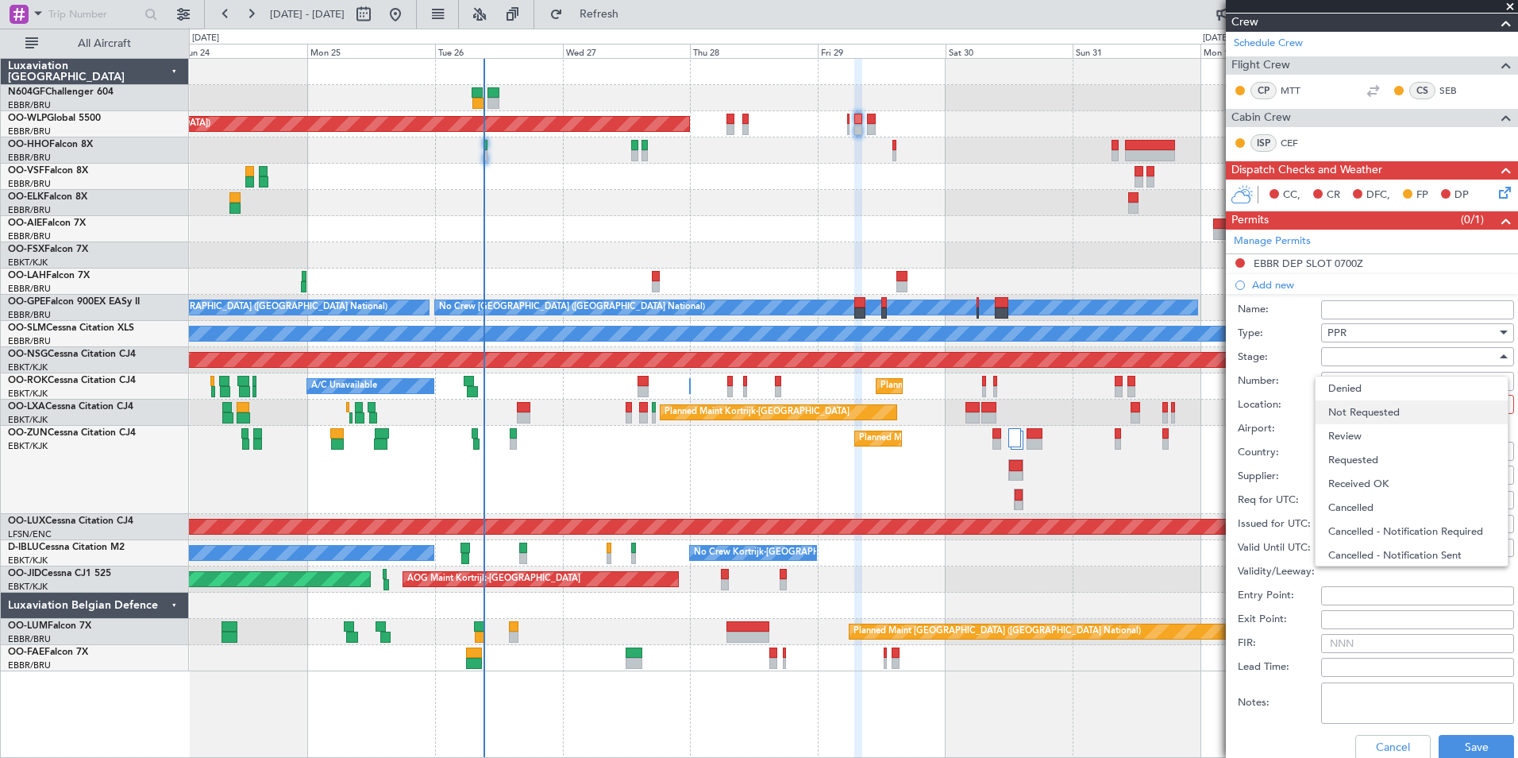
click at [1420, 403] on span "Not Requested" at bounding box center [1412, 412] width 167 height 24
click at [1422, 365] on div "Not Requested" at bounding box center [1412, 357] width 169 height 24
click at [1423, 361] on div at bounding box center [759, 379] width 1518 height 758
click at [1389, 406] on div at bounding box center [1412, 404] width 169 height 24
click at [1389, 475] on span "Arrival" at bounding box center [1412, 484] width 167 height 24
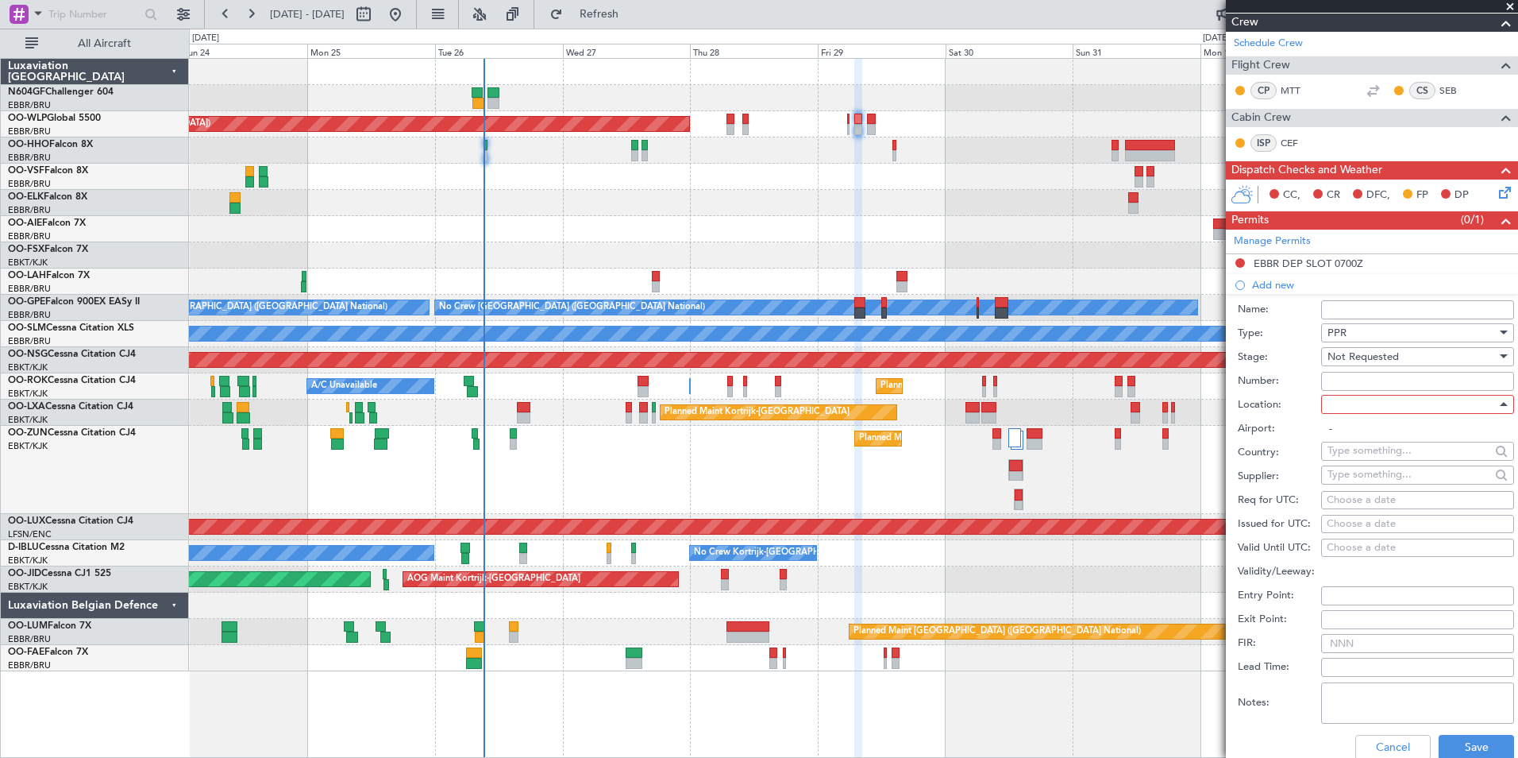
type input "LIRZ / PEG"
click at [1383, 501] on div "Choose a date" at bounding box center [1418, 500] width 182 height 16
select select "8"
select select "2025"
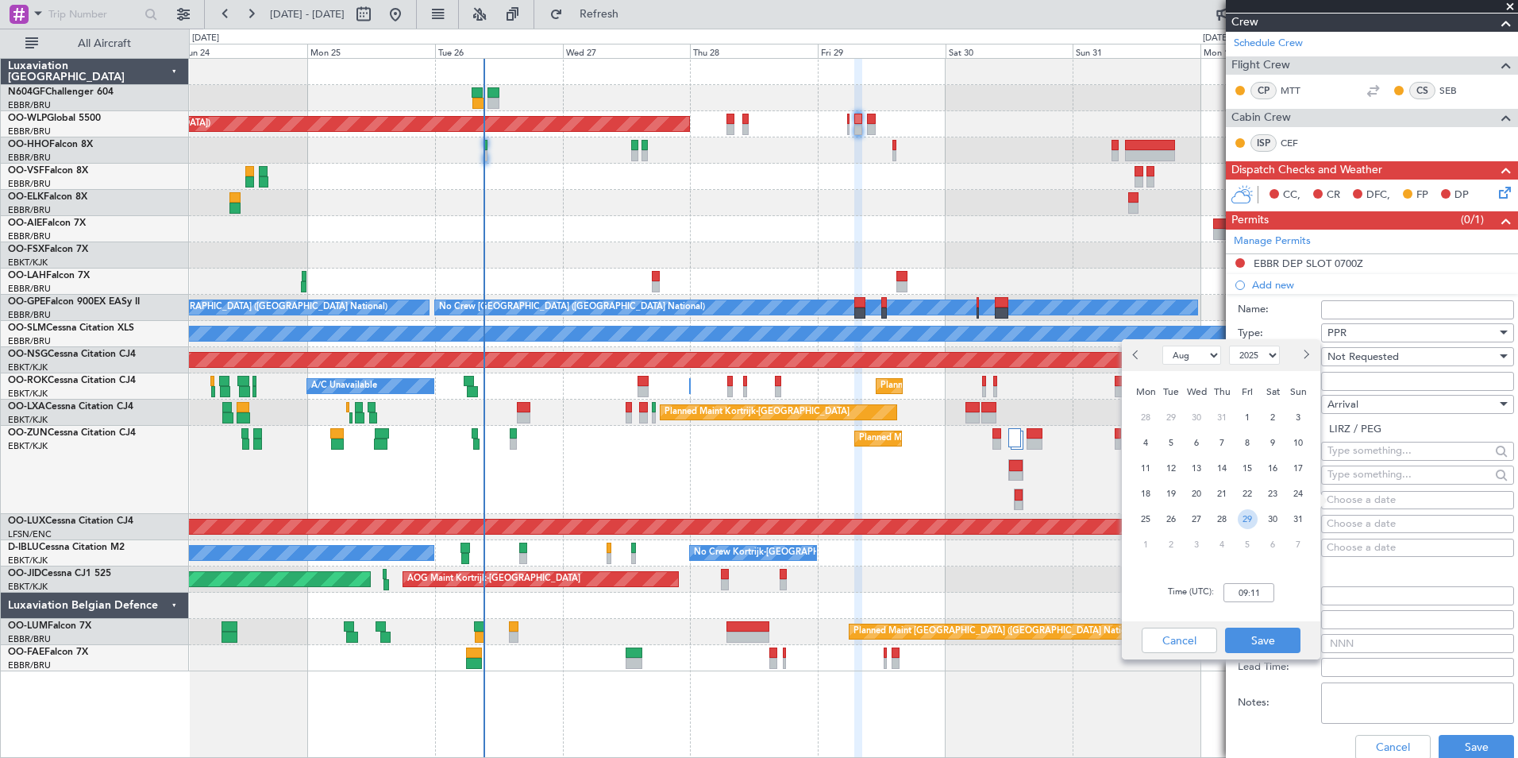
click at [1252, 523] on span "29" at bounding box center [1248, 519] width 20 height 20
click at [1243, 592] on input "00:00" at bounding box center [1249, 592] width 51 height 19
type input "08:30"
click at [1257, 641] on button "Save" at bounding box center [1262, 639] width 75 height 25
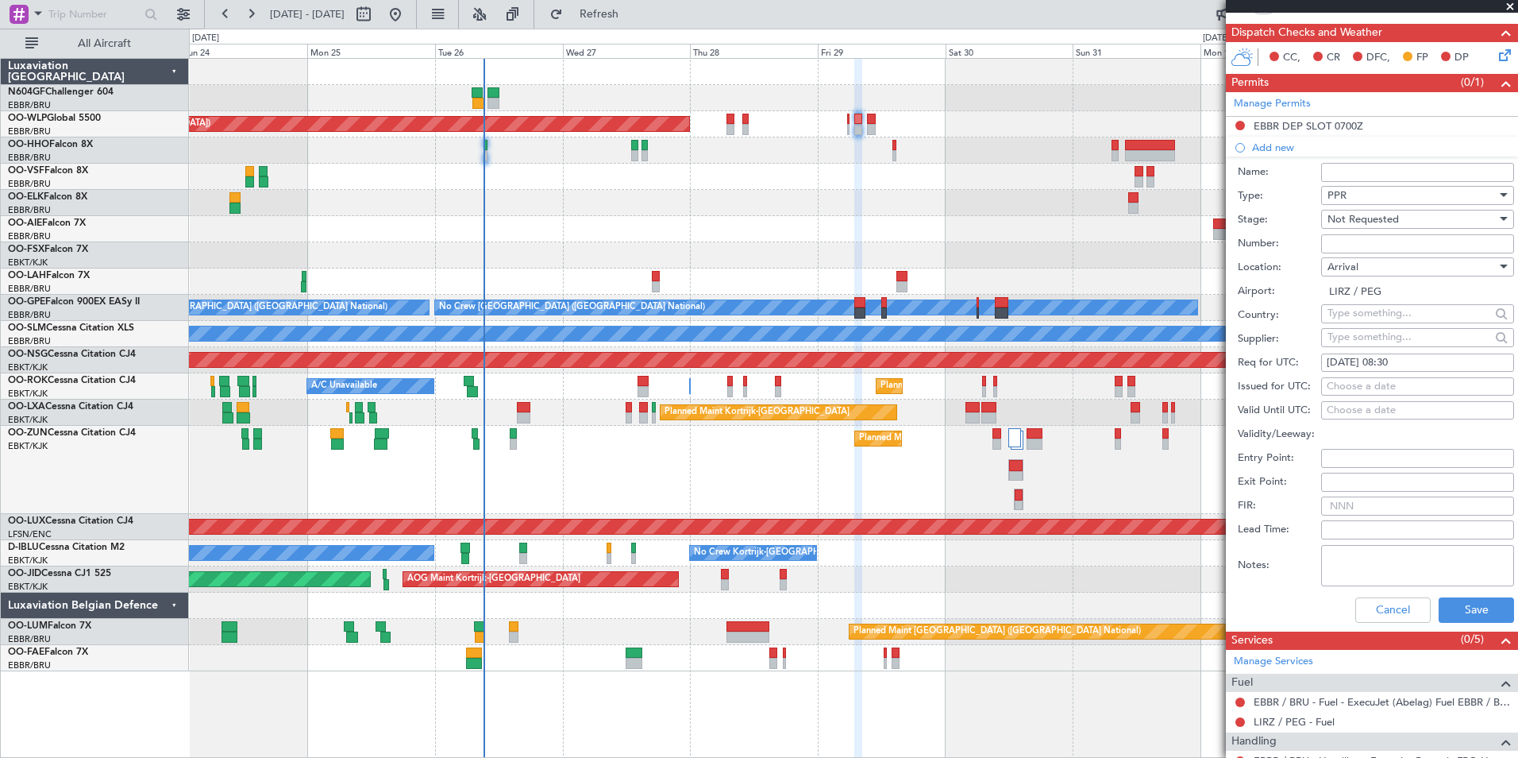
scroll to position [421, 0]
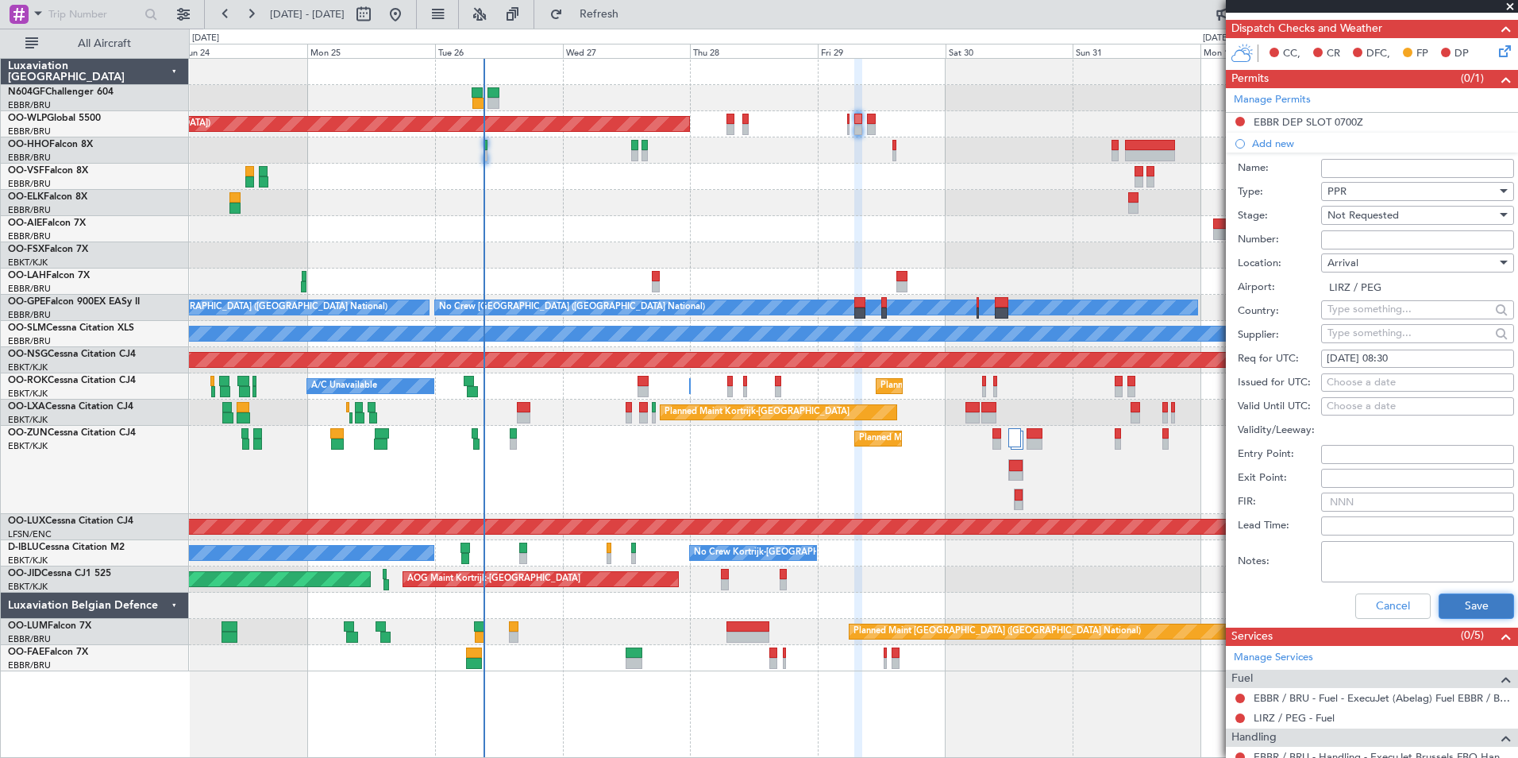
click at [1459, 610] on button "Save" at bounding box center [1476, 605] width 75 height 25
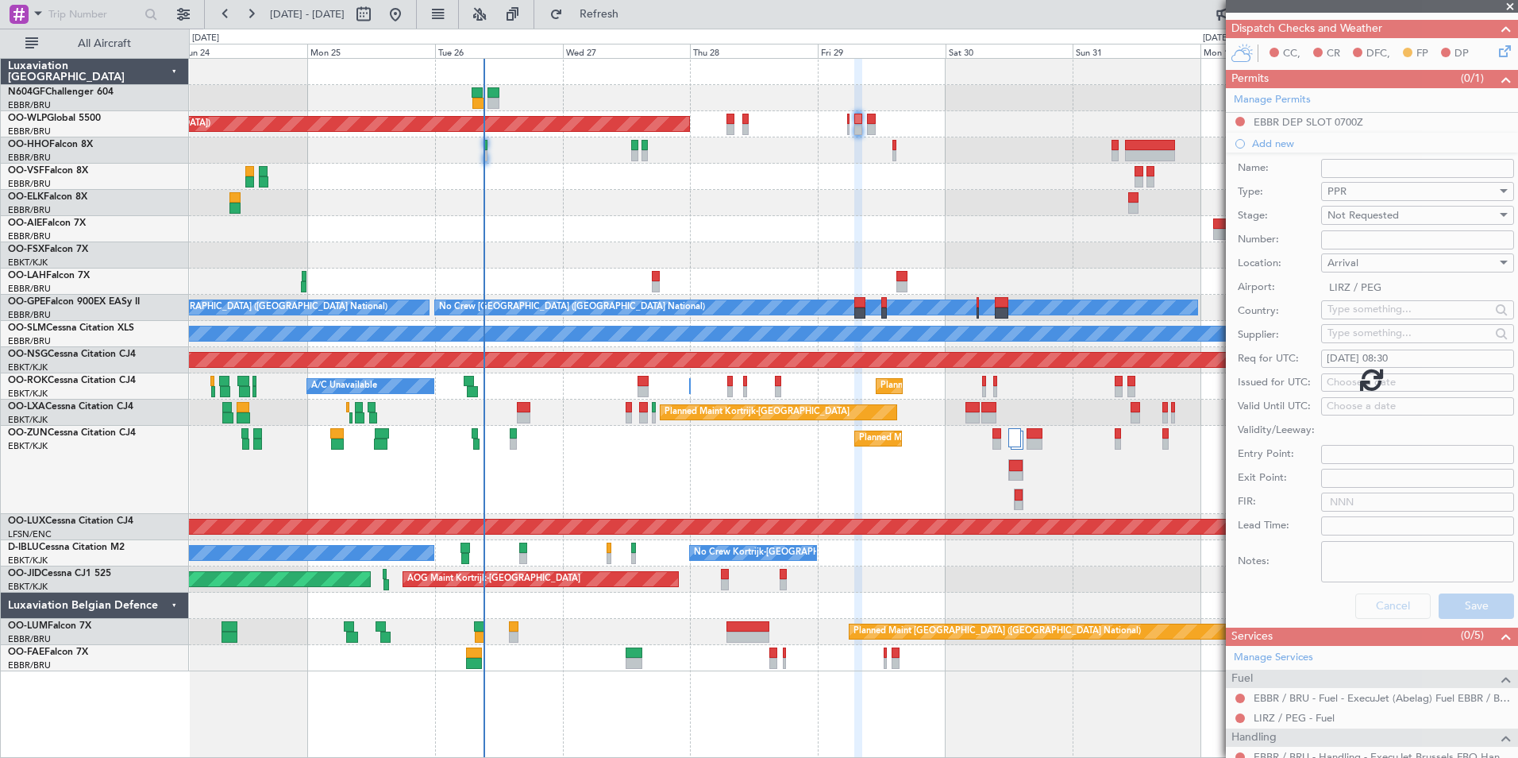
scroll to position [139, 0]
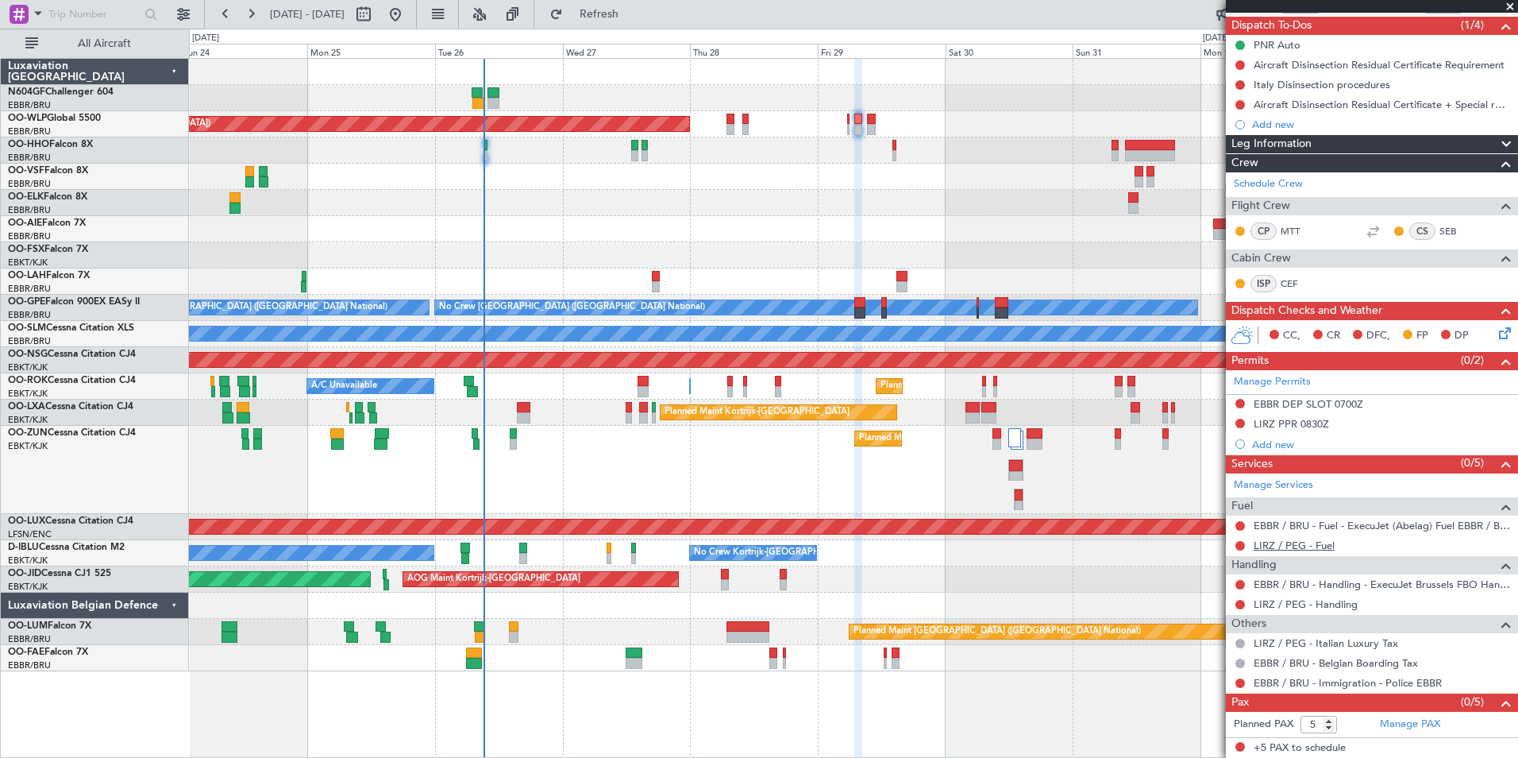
click at [1313, 546] on link "LIRZ / PEG - Fuel" at bounding box center [1294, 545] width 81 height 14
click at [633, 16] on span "Refresh" at bounding box center [599, 14] width 67 height 11
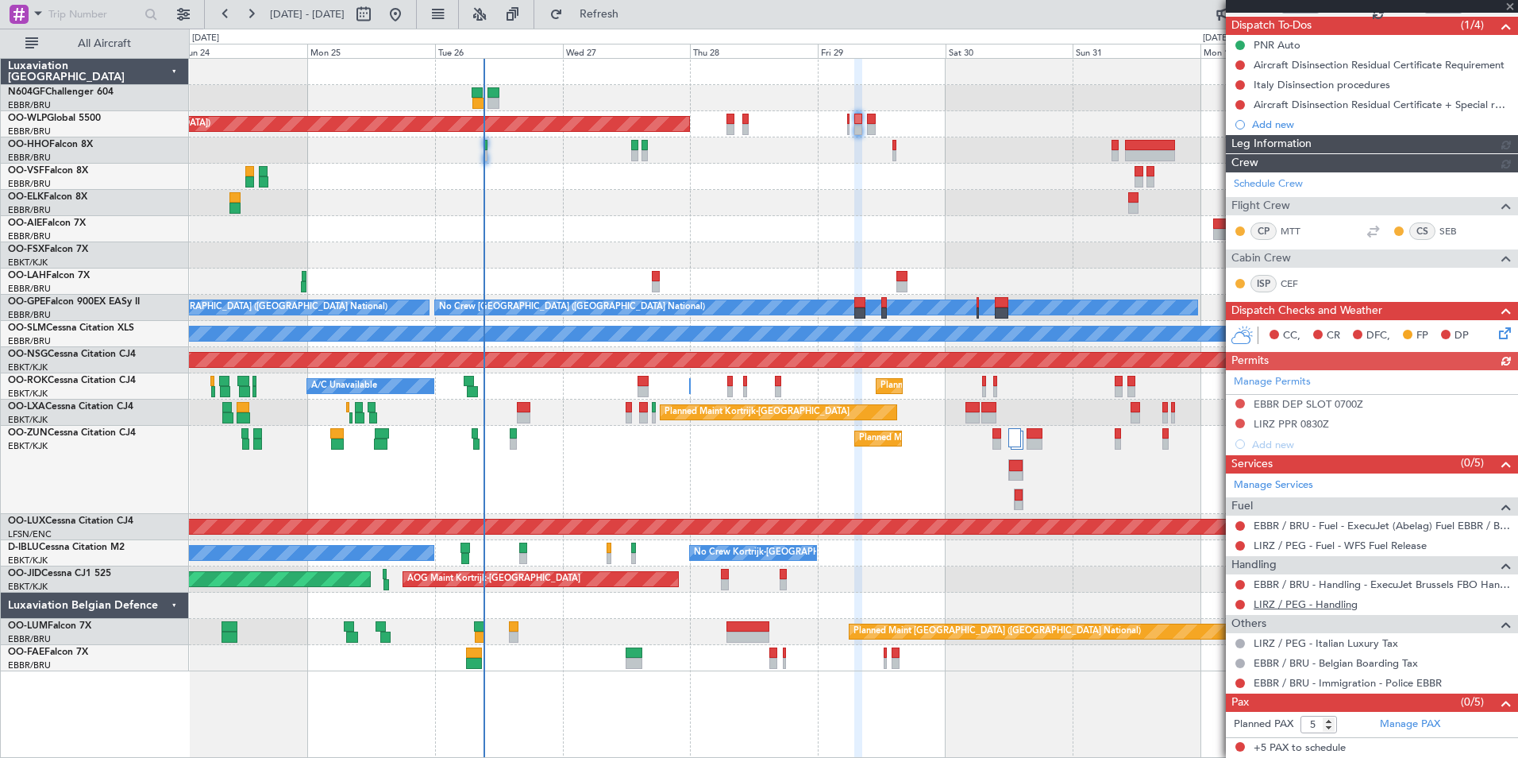
click at [1307, 603] on link "LIRZ / PEG - Handling" at bounding box center [1306, 604] width 104 height 14
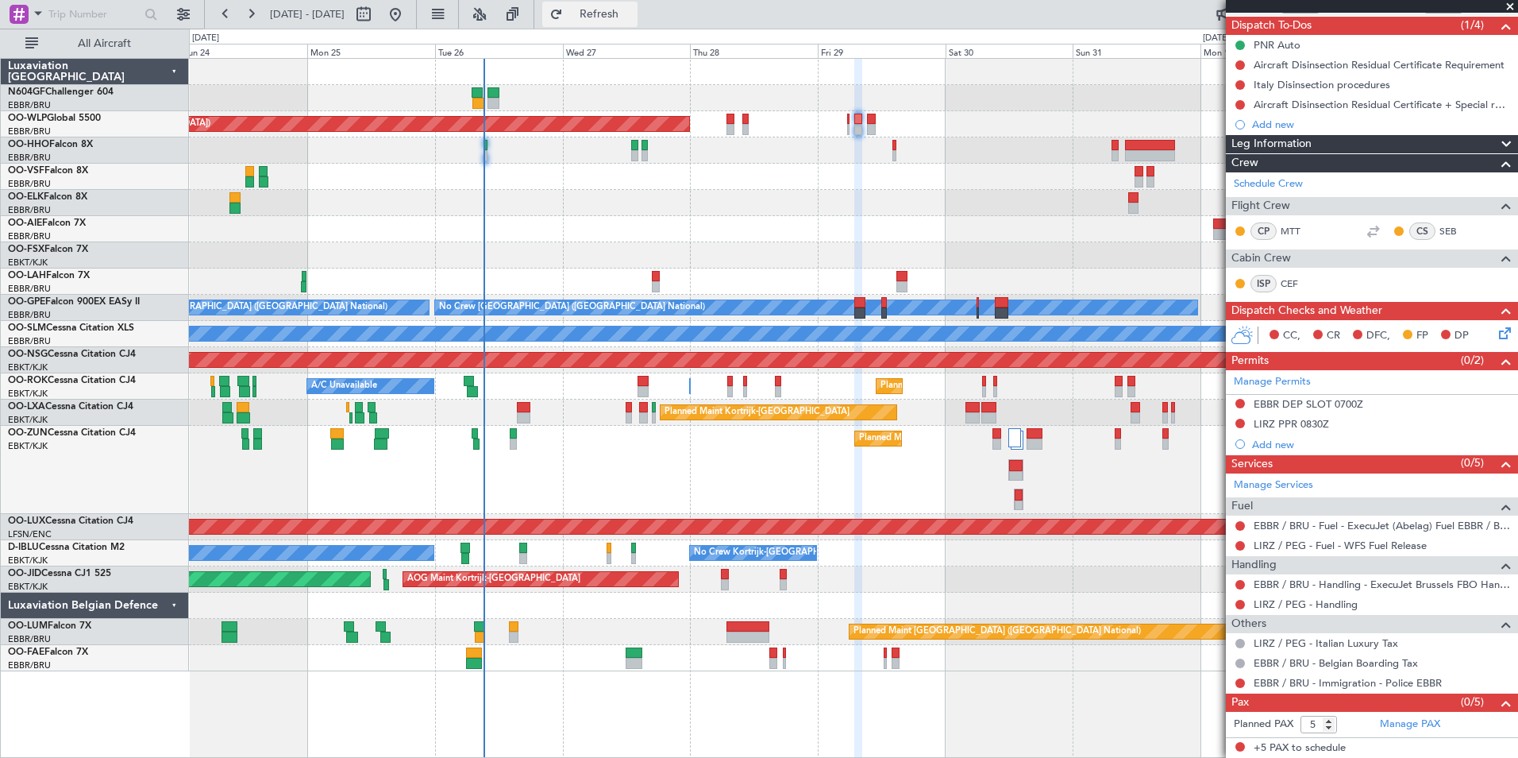
click at [619, 13] on span "Refresh" at bounding box center [599, 14] width 67 height 11
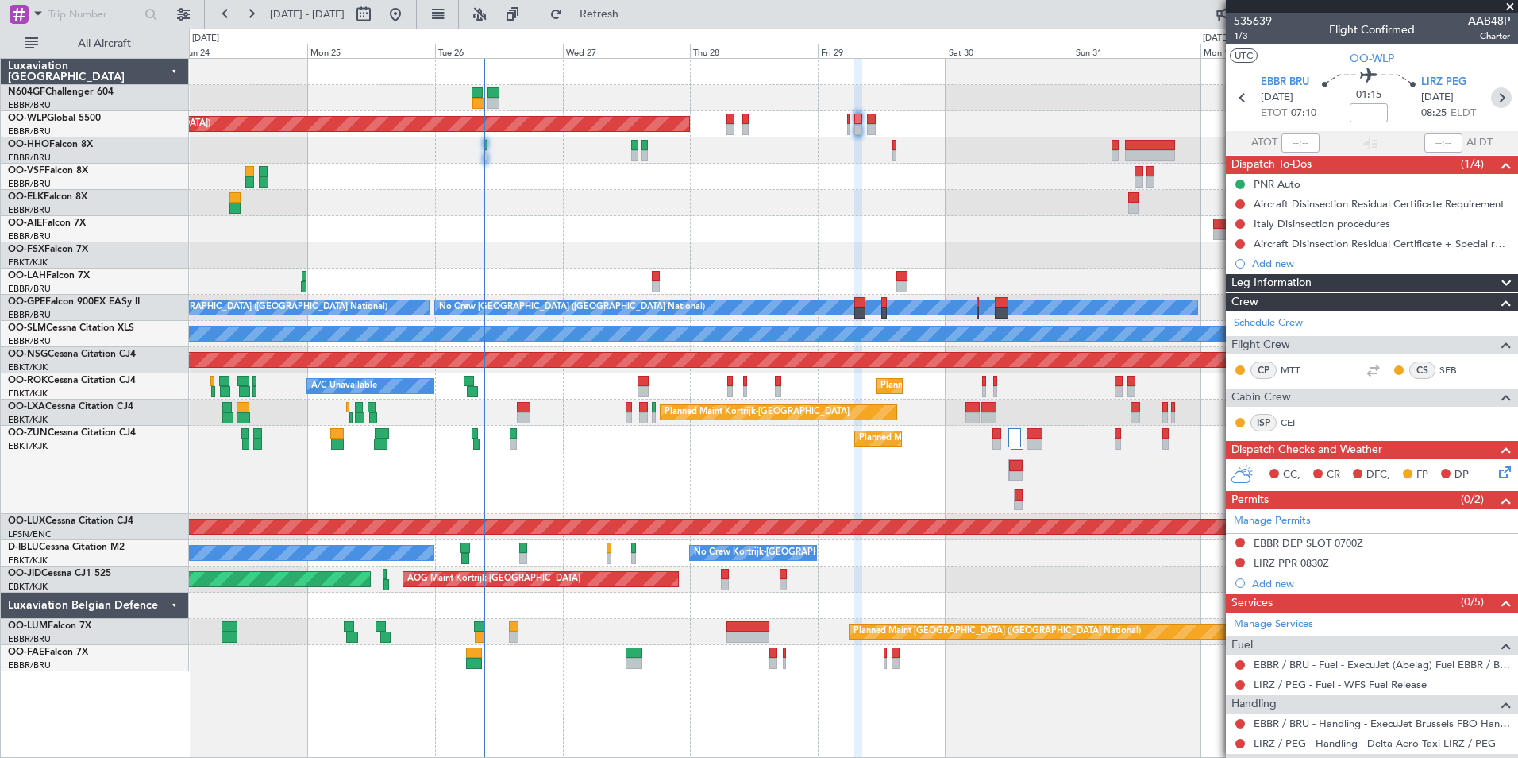
click at [1495, 98] on icon at bounding box center [1501, 97] width 21 height 21
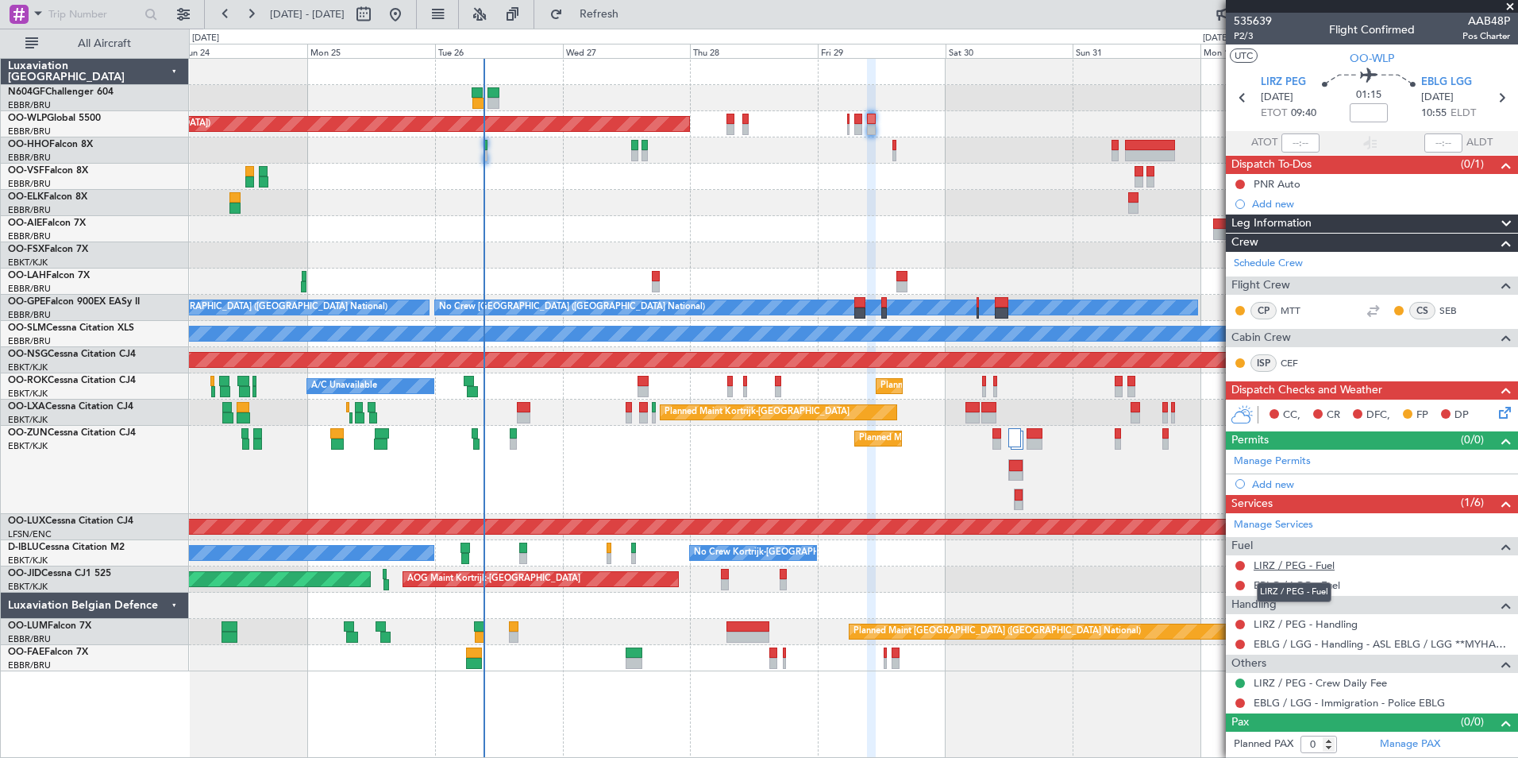
click at [1295, 568] on link "LIRZ / PEG - Fuel" at bounding box center [1294, 565] width 81 height 14
click at [1290, 588] on link "EBLG / LGG - Fuel" at bounding box center [1297, 585] width 87 height 14
click at [633, 18] on span "Refresh" at bounding box center [599, 14] width 67 height 11
click at [612, 556] on div "No Crew Kortrijk-Wevelgem No Crew Brussels (Brussels National) No Crew Kortrijk…" at bounding box center [853, 553] width 1329 height 26
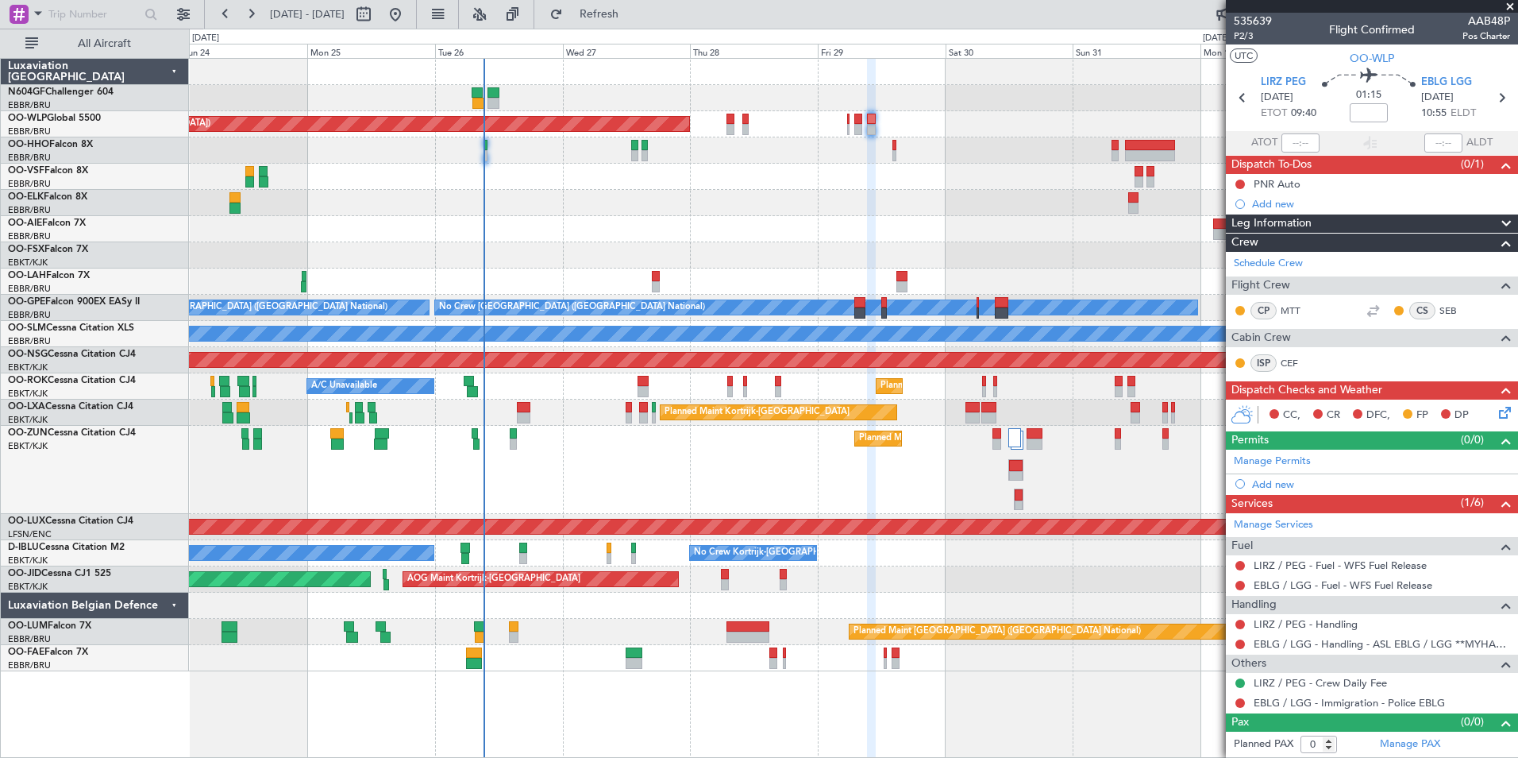
click at [612, 556] on div "No Crew Kortrijk-Wevelgem No Crew Brussels (Brussels National) No Crew Kortrijk…" at bounding box center [853, 553] width 1329 height 26
click at [606, 558] on div "No Crew Kortrijk-Wevelgem No Crew Brussels (Brussels National) No Crew Kortrijk…" at bounding box center [853, 553] width 1329 height 26
click at [612, 558] on div "No Crew Kortrijk-Wevelgem No Crew Brussels (Brussels National) No Crew Kortrijk…" at bounding box center [853, 553] width 1329 height 26
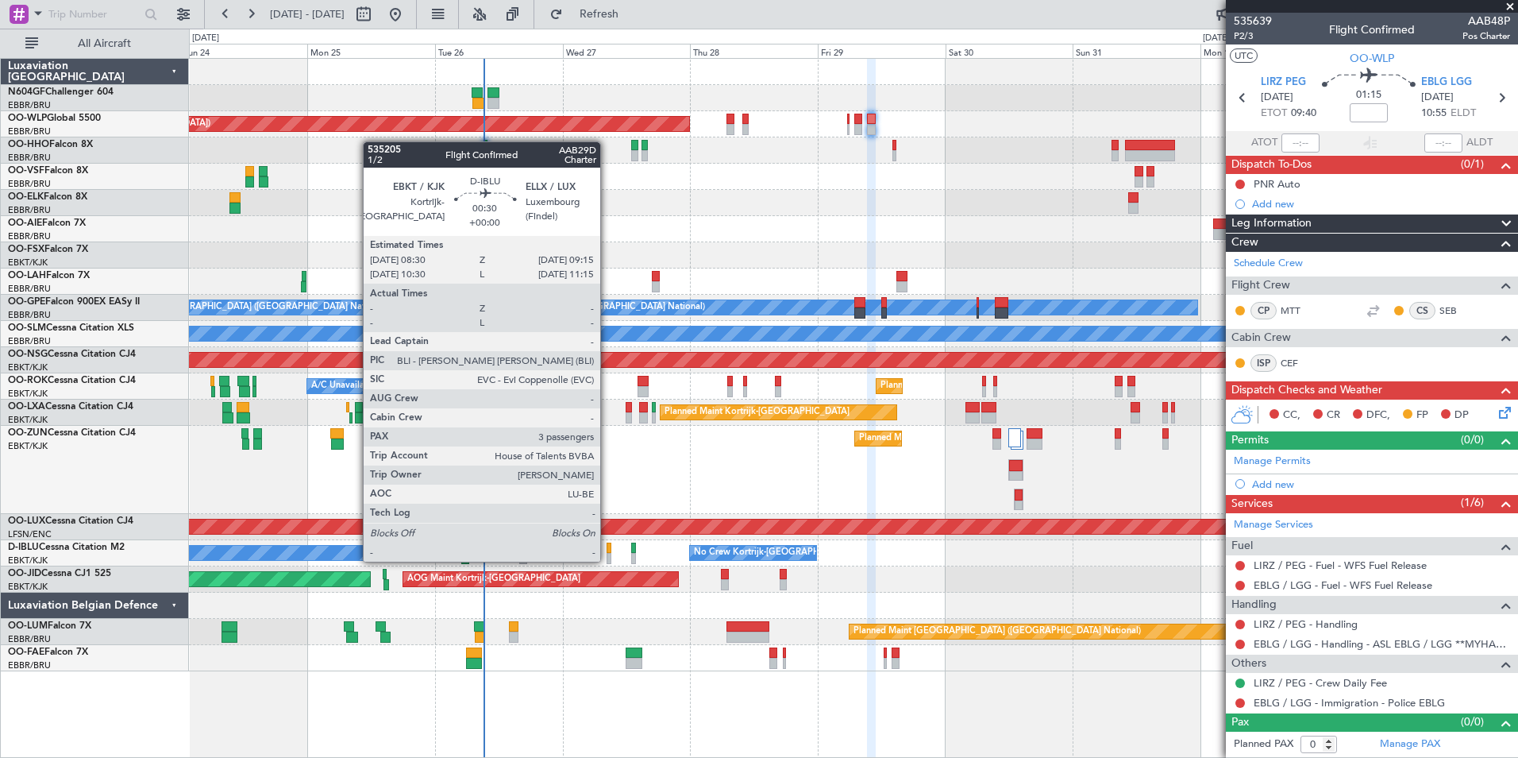
click at [608, 560] on div at bounding box center [609, 558] width 5 height 11
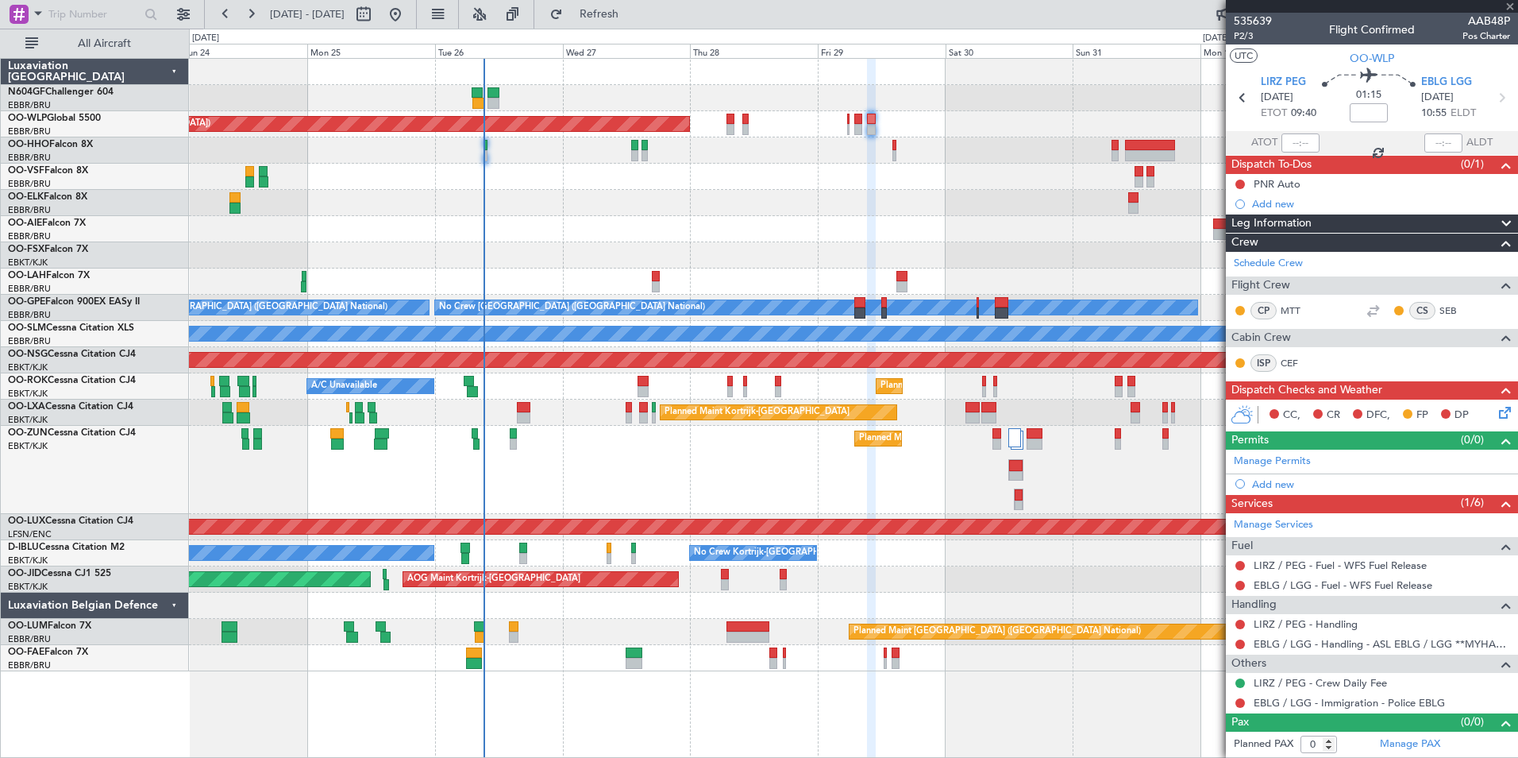
type input "3"
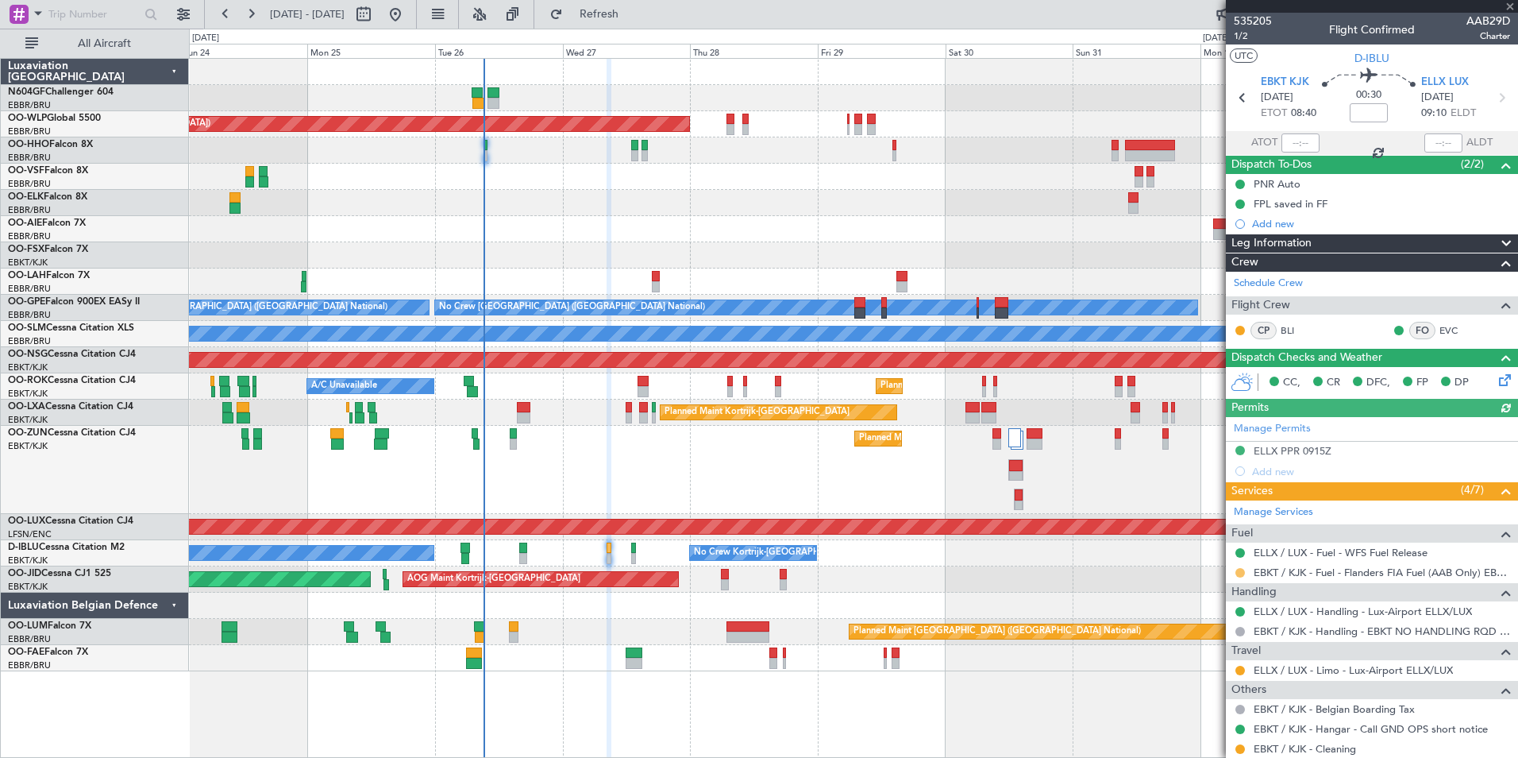
click at [1240, 574] on button at bounding box center [1241, 573] width 10 height 10
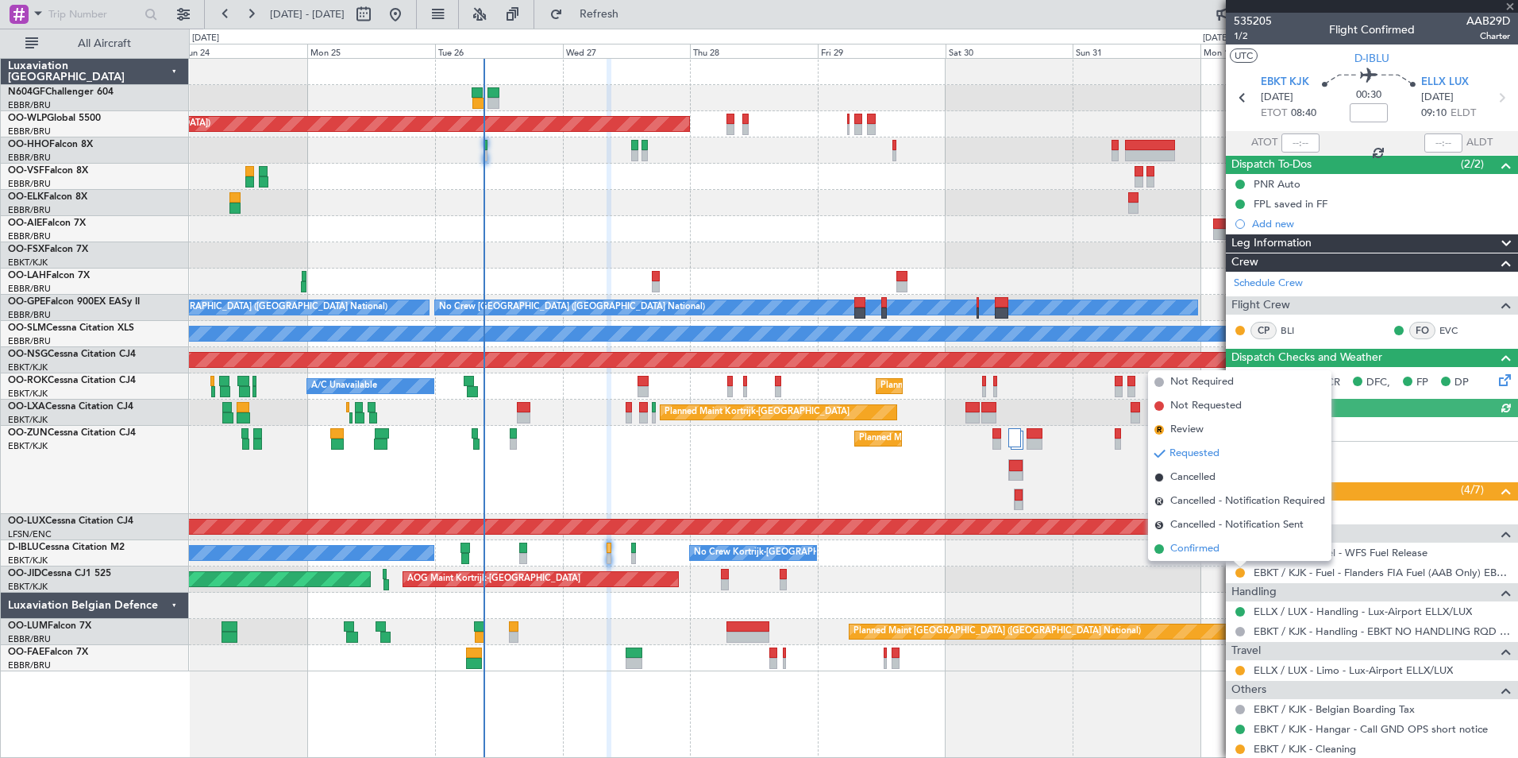
click at [1211, 544] on span "Confirmed" at bounding box center [1195, 549] width 49 height 16
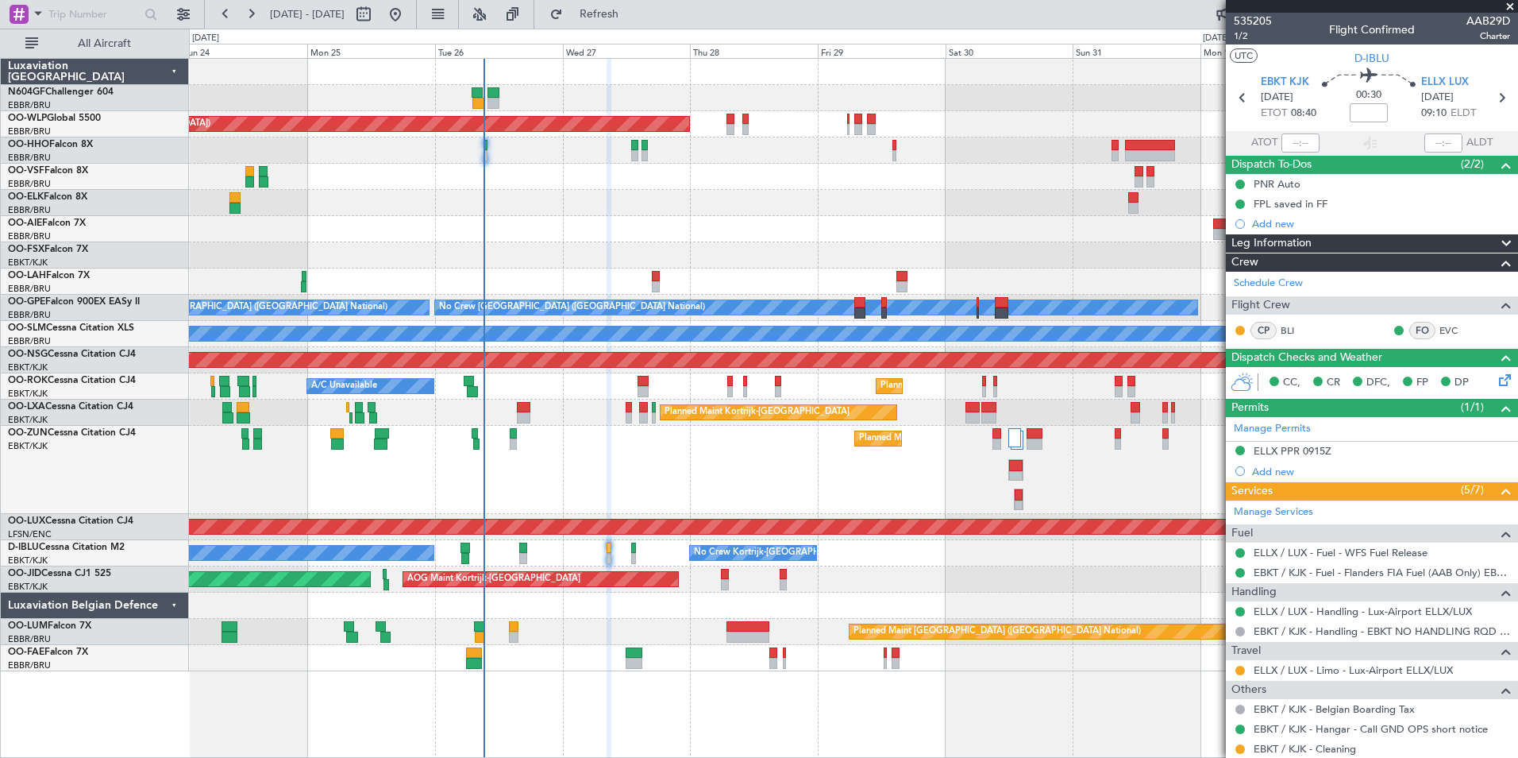
click at [661, 319] on div "No Crew Brussels (Brussels National) Planned Maint Brussels (Brussels National)…" at bounding box center [853, 308] width 1329 height 26
click at [627, 317] on div "No Crew Brussels (Brussels National) Planned Maint Brussels (Brussels National)…" at bounding box center [853, 308] width 1329 height 26
click at [691, 451] on div "Planned Maint Kortrijk-[GEOGRAPHIC_DATA]" at bounding box center [853, 470] width 1329 height 88
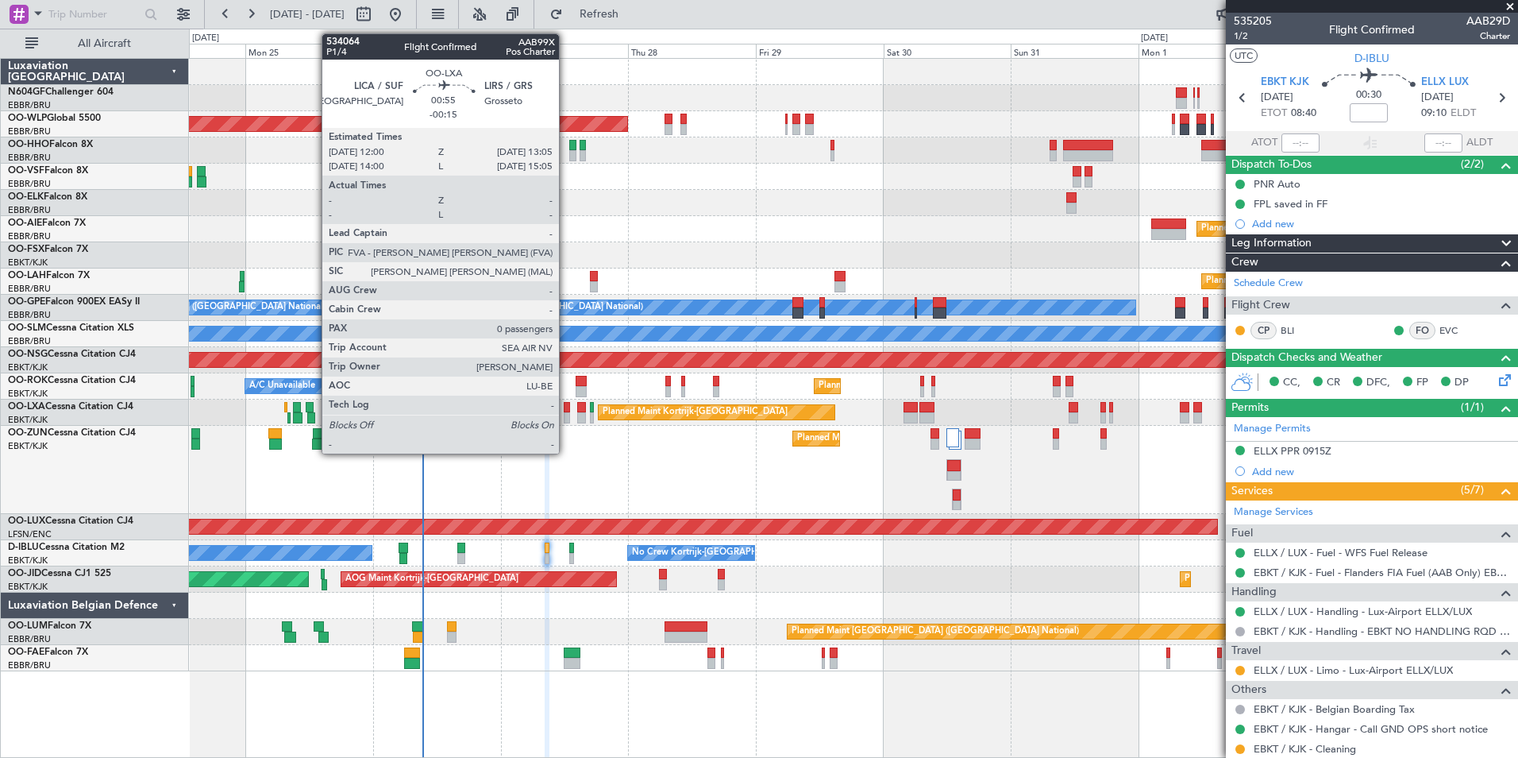
click at [566, 415] on div at bounding box center [567, 417] width 6 height 11
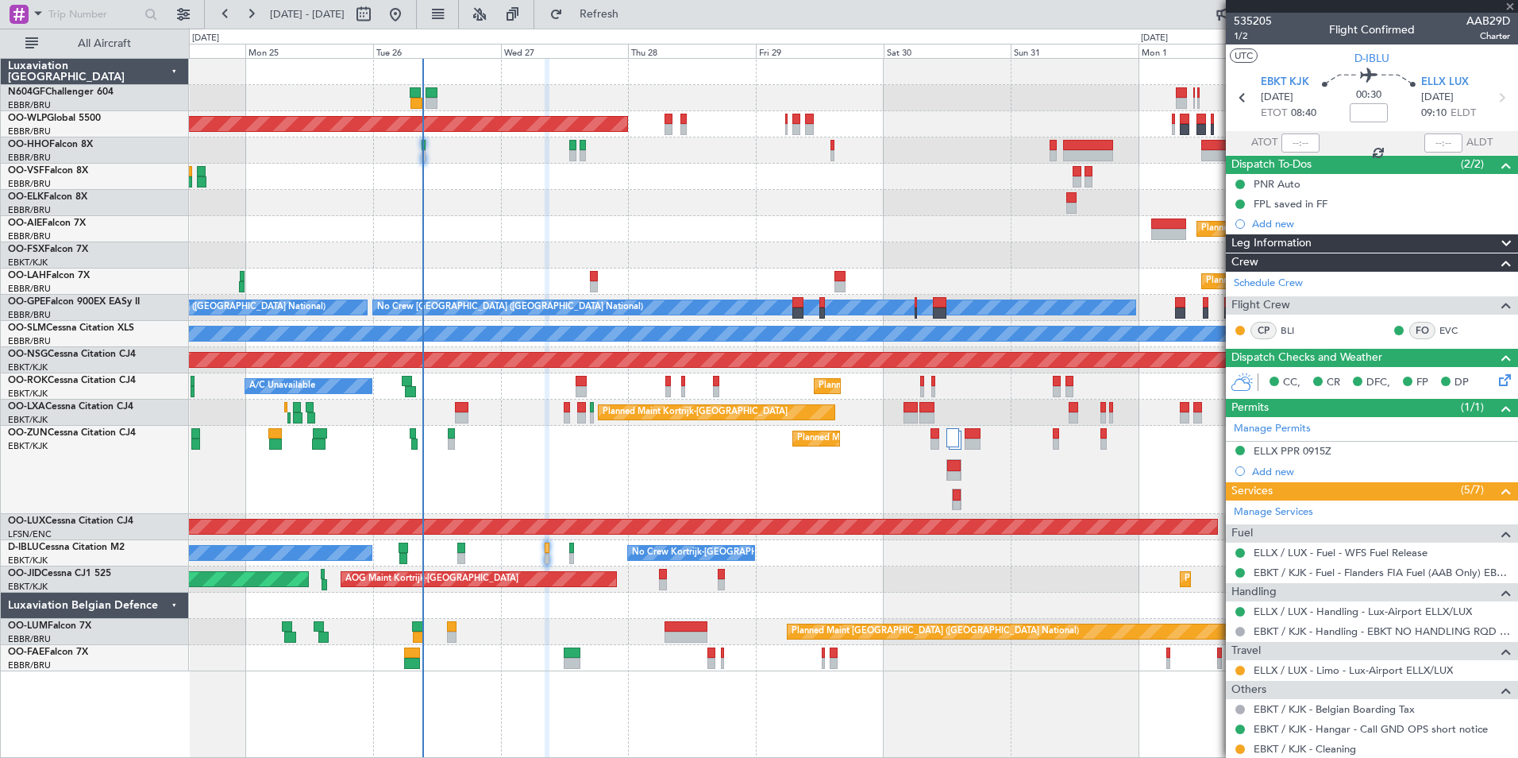
type input "-00:15"
type input "0"
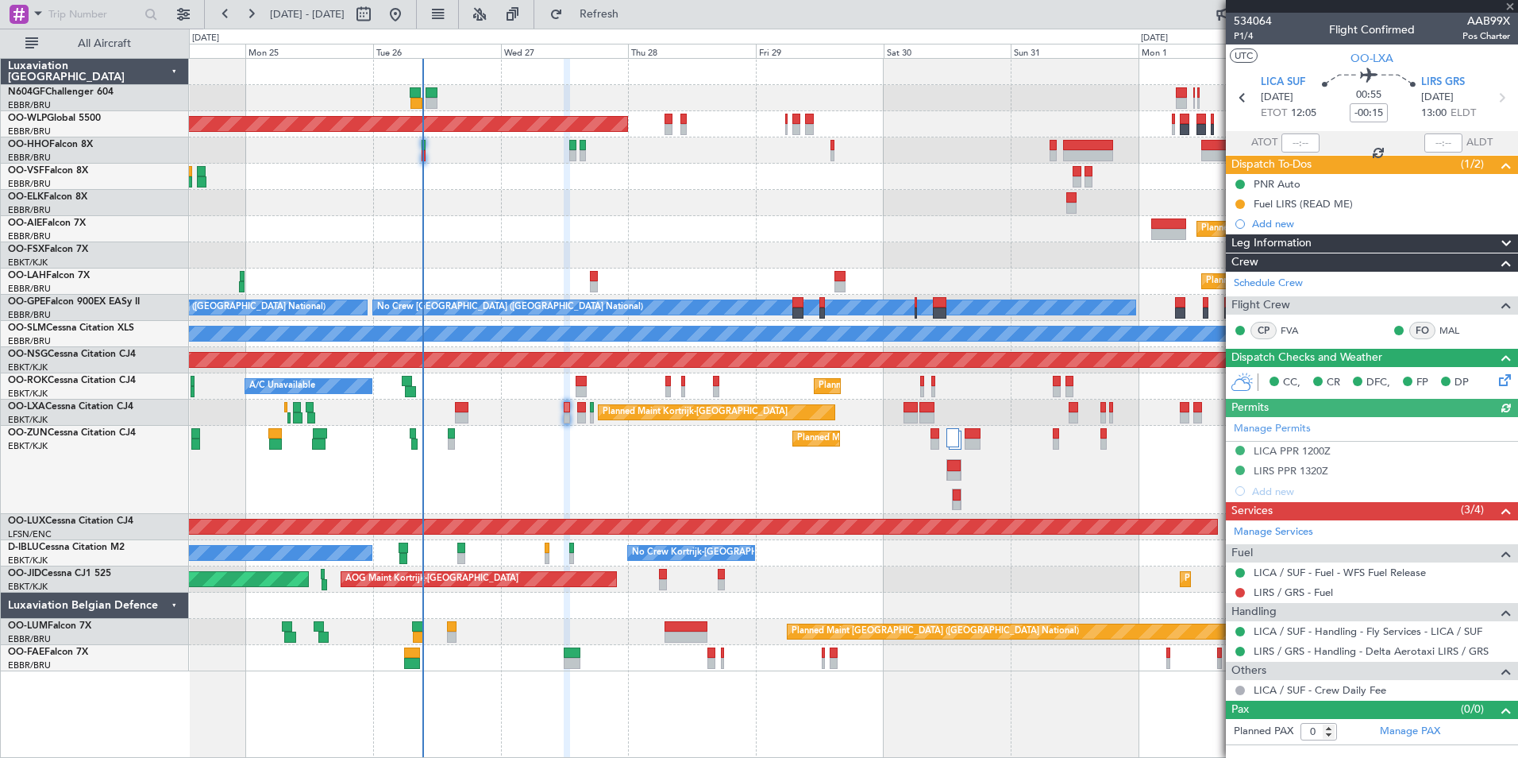
click at [470, 415] on div "Planned Maint Kortrijk-Wevelgem A/C Unavailable Brussels (Brussels National)" at bounding box center [853, 412] width 1329 height 26
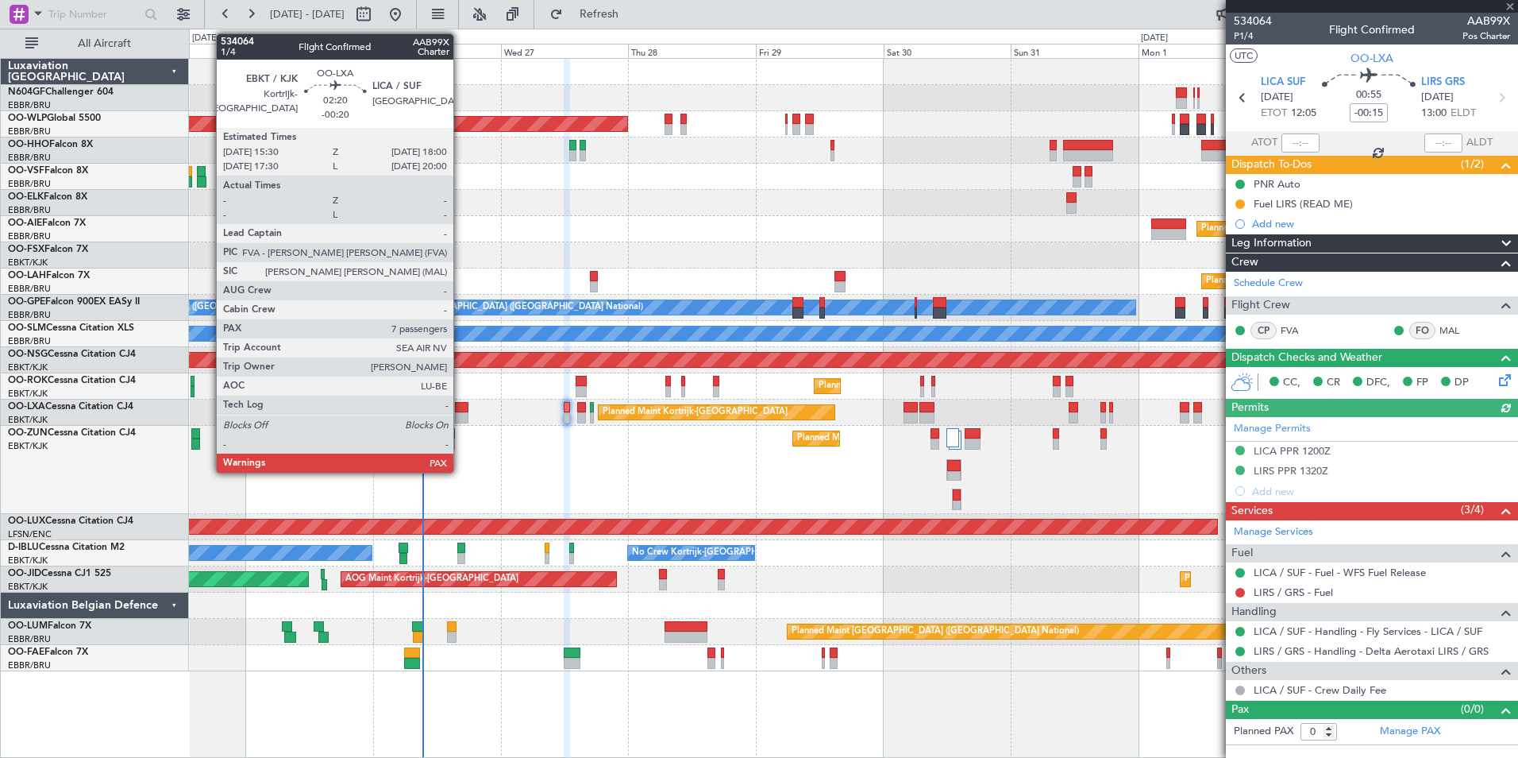
click at [460, 415] on div at bounding box center [462, 417] width 14 height 11
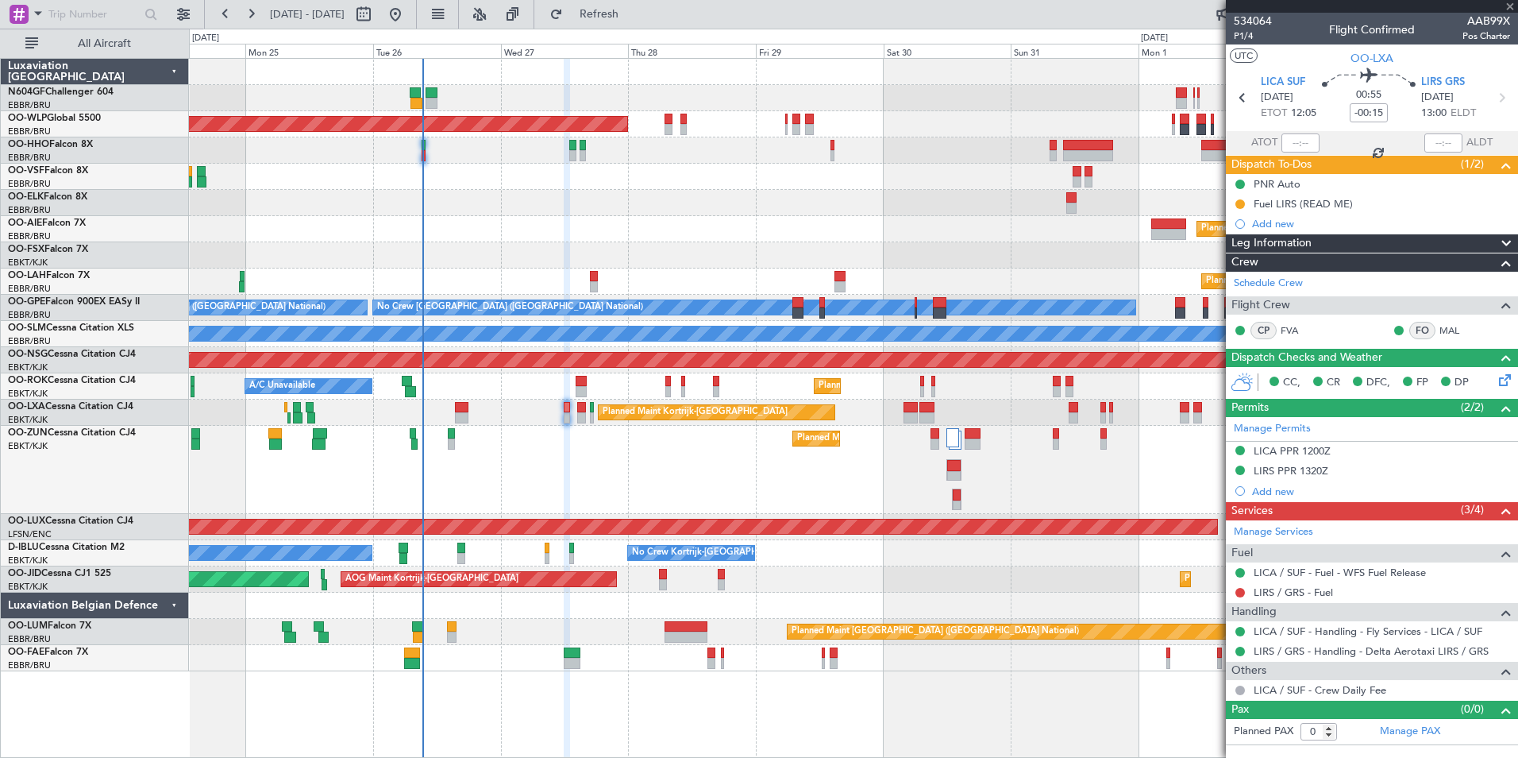
type input "-00:20"
type input "7"
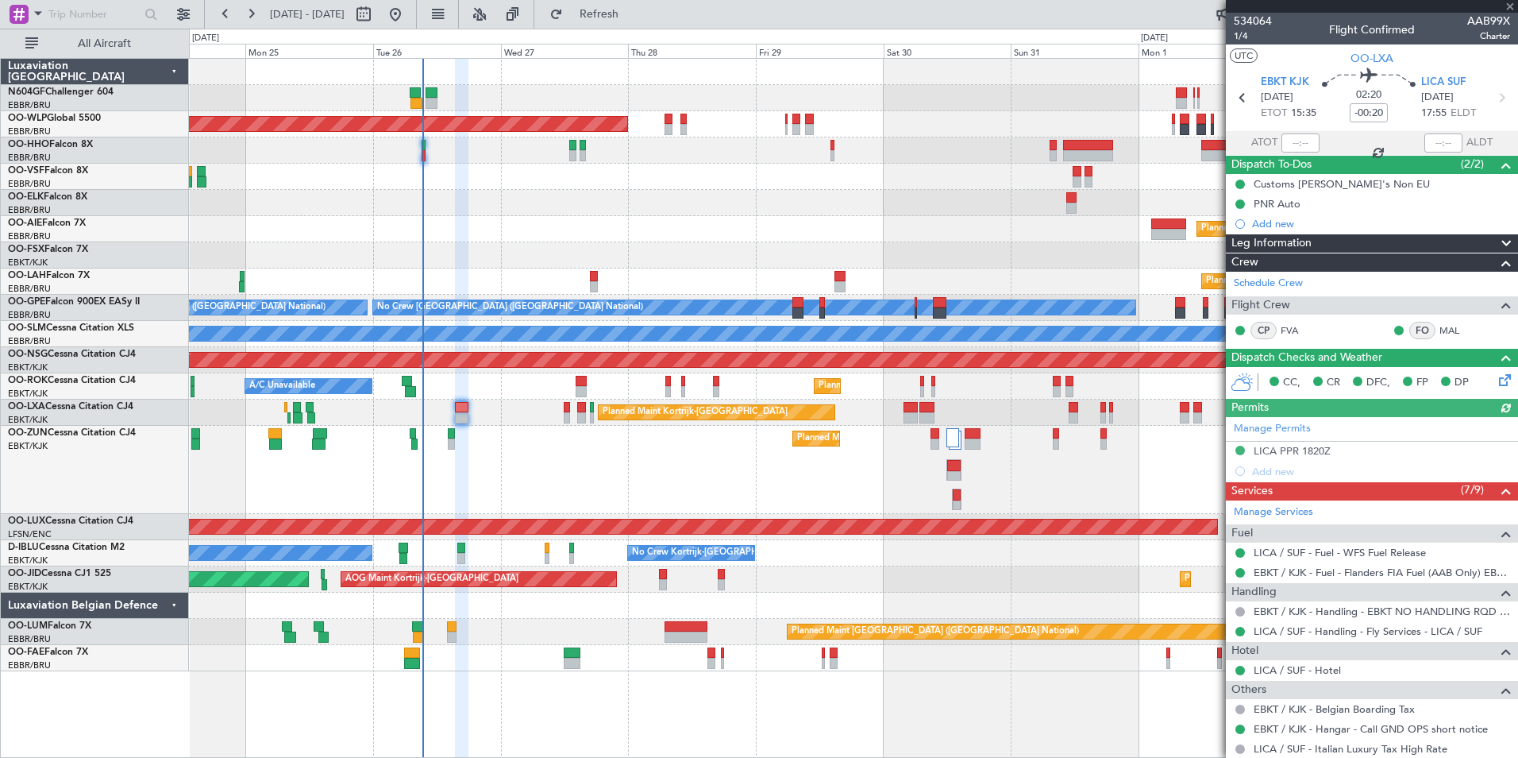
scroll to position [395, 0]
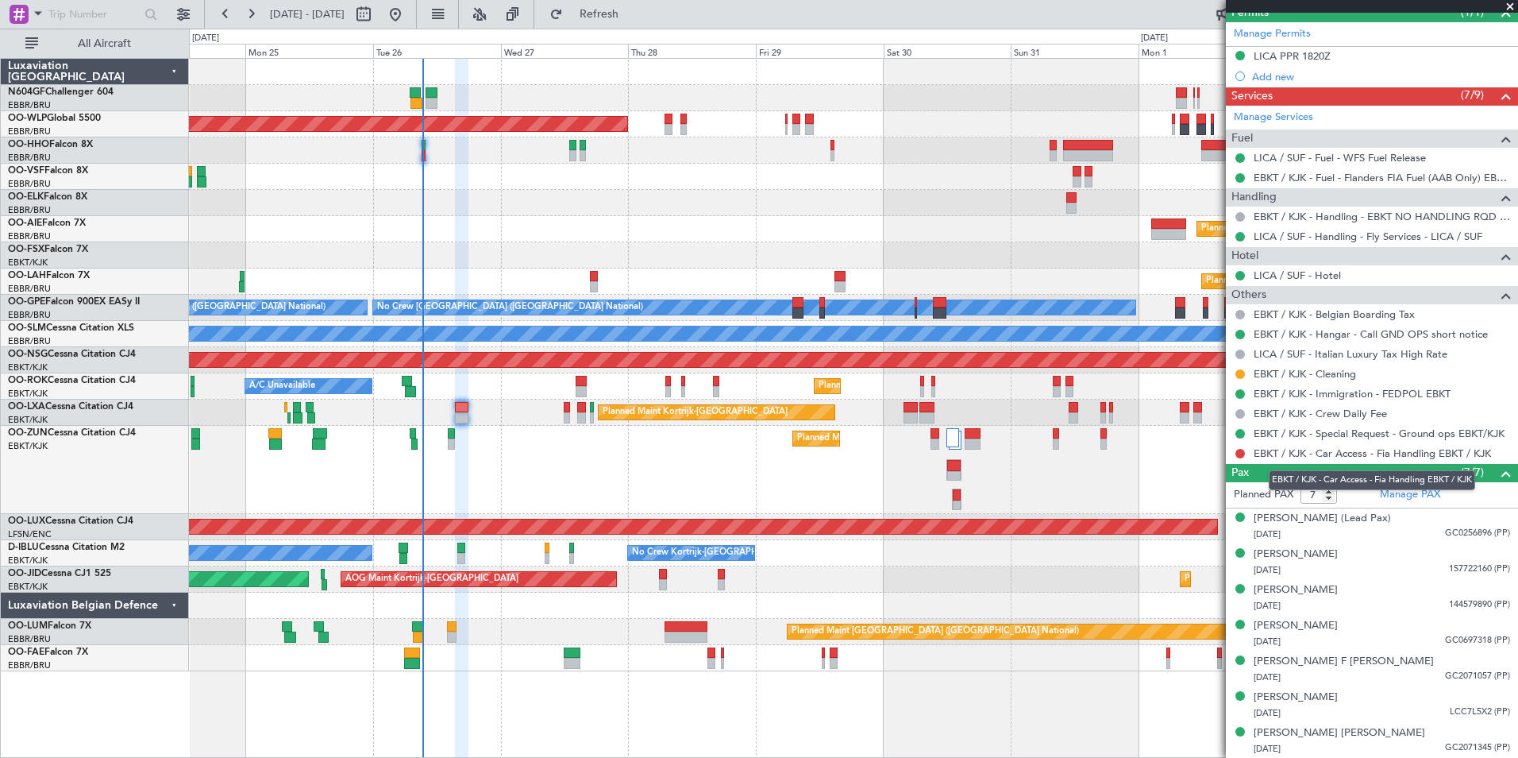
click at [1425, 449] on link "EBKT / KJK - Car Access - Fia Handling EBKT / KJK" at bounding box center [1372, 453] width 237 height 14
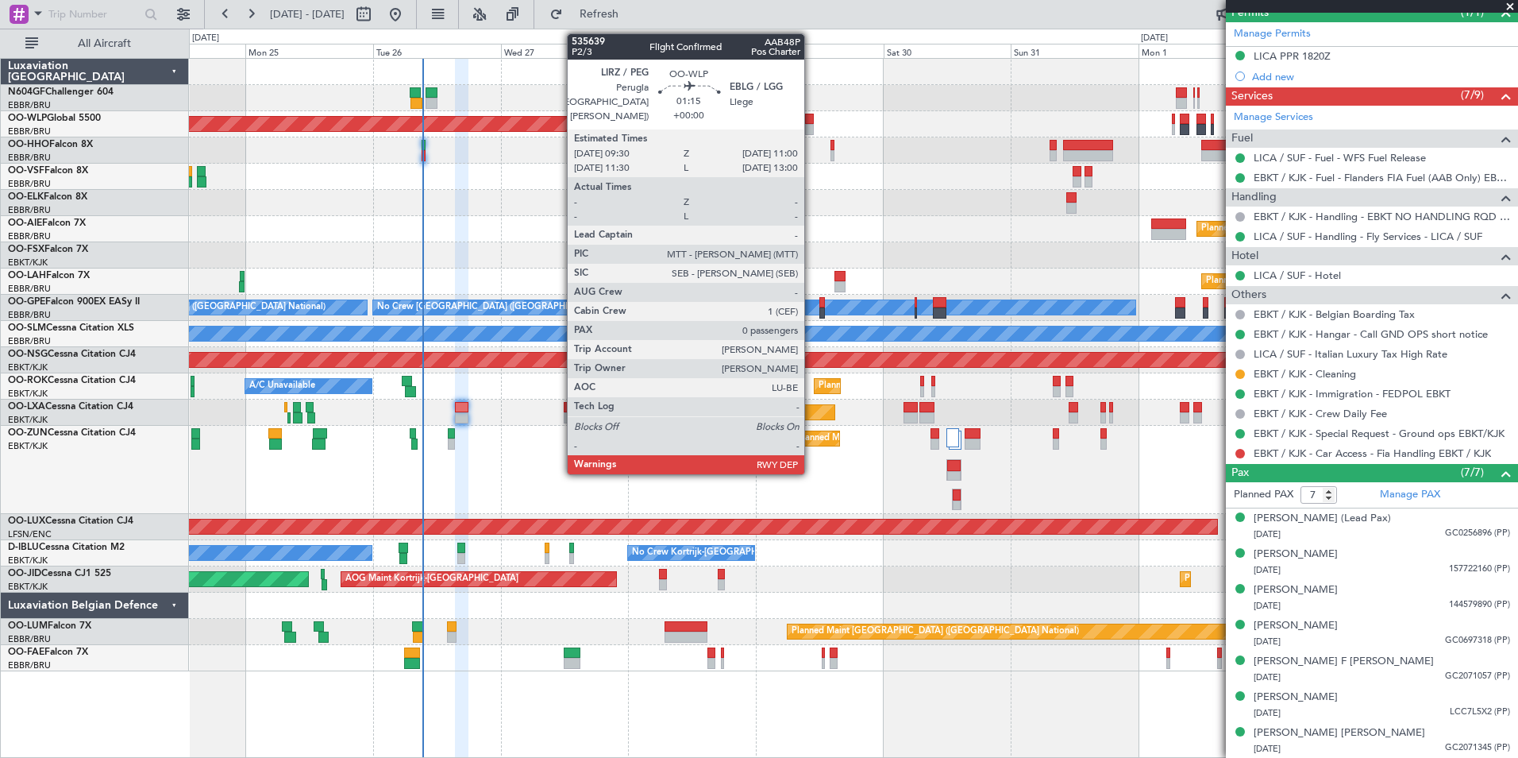
click at [810, 125] on div at bounding box center [809, 129] width 9 height 11
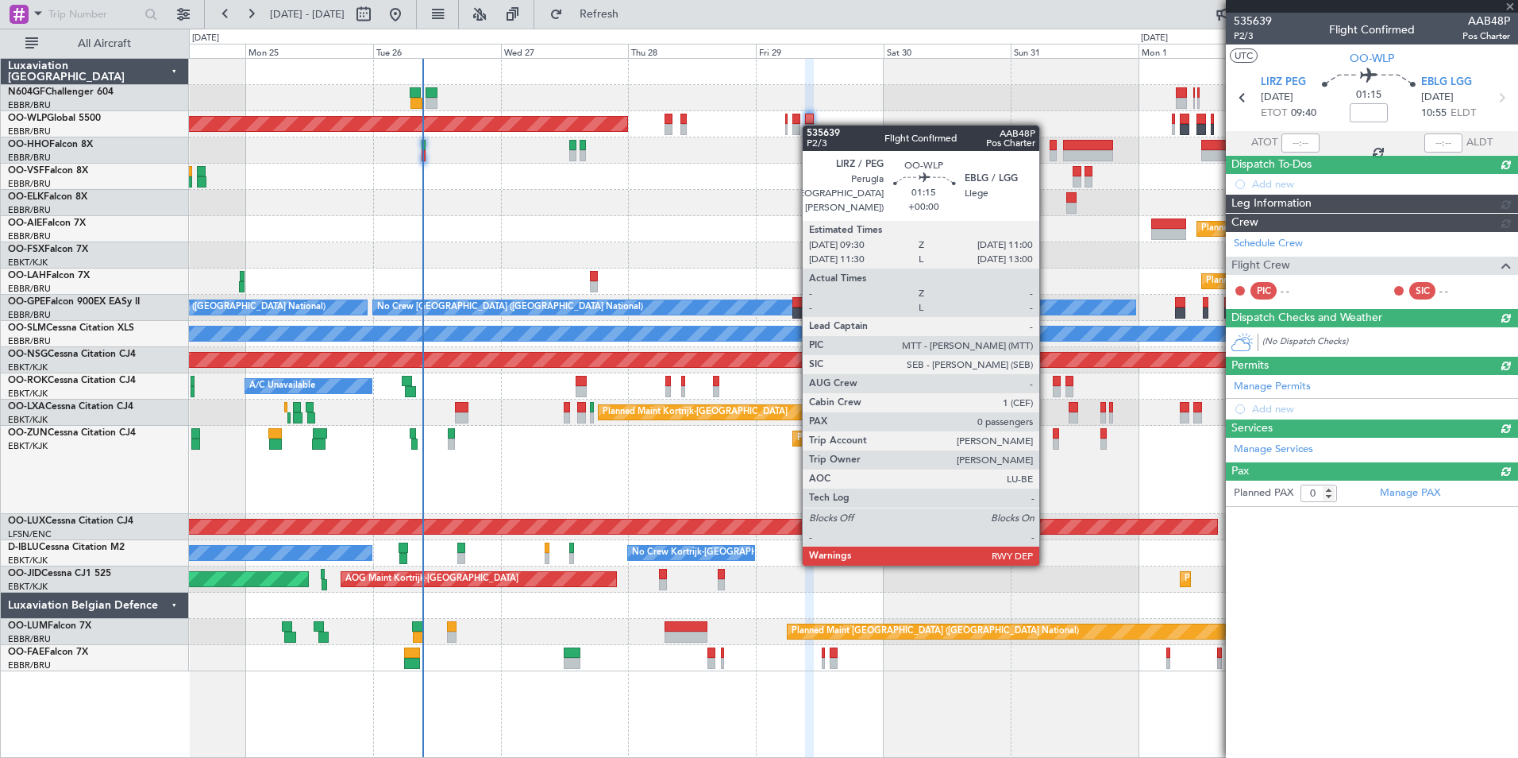
scroll to position [0, 0]
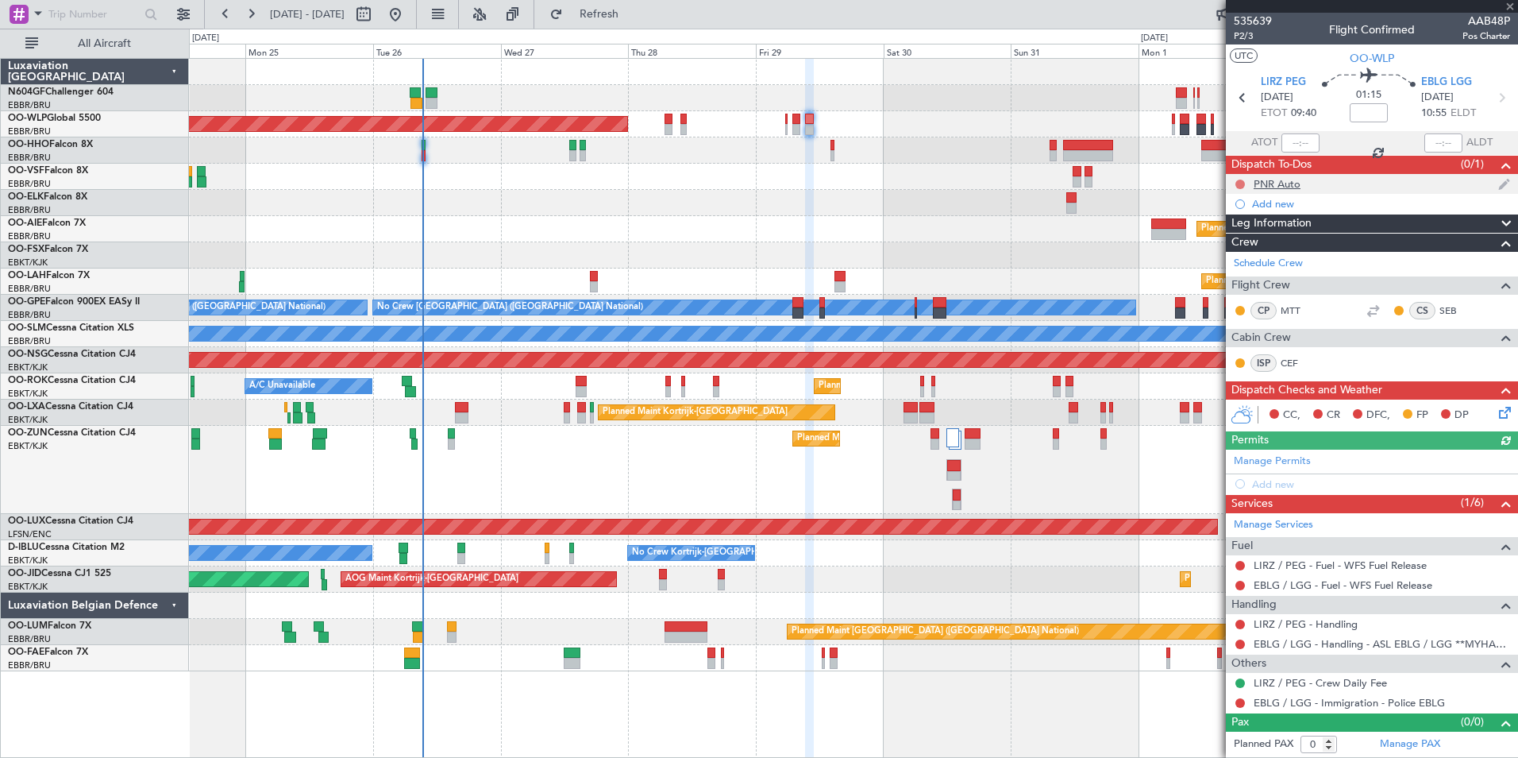
click at [1238, 184] on button at bounding box center [1241, 184] width 10 height 10
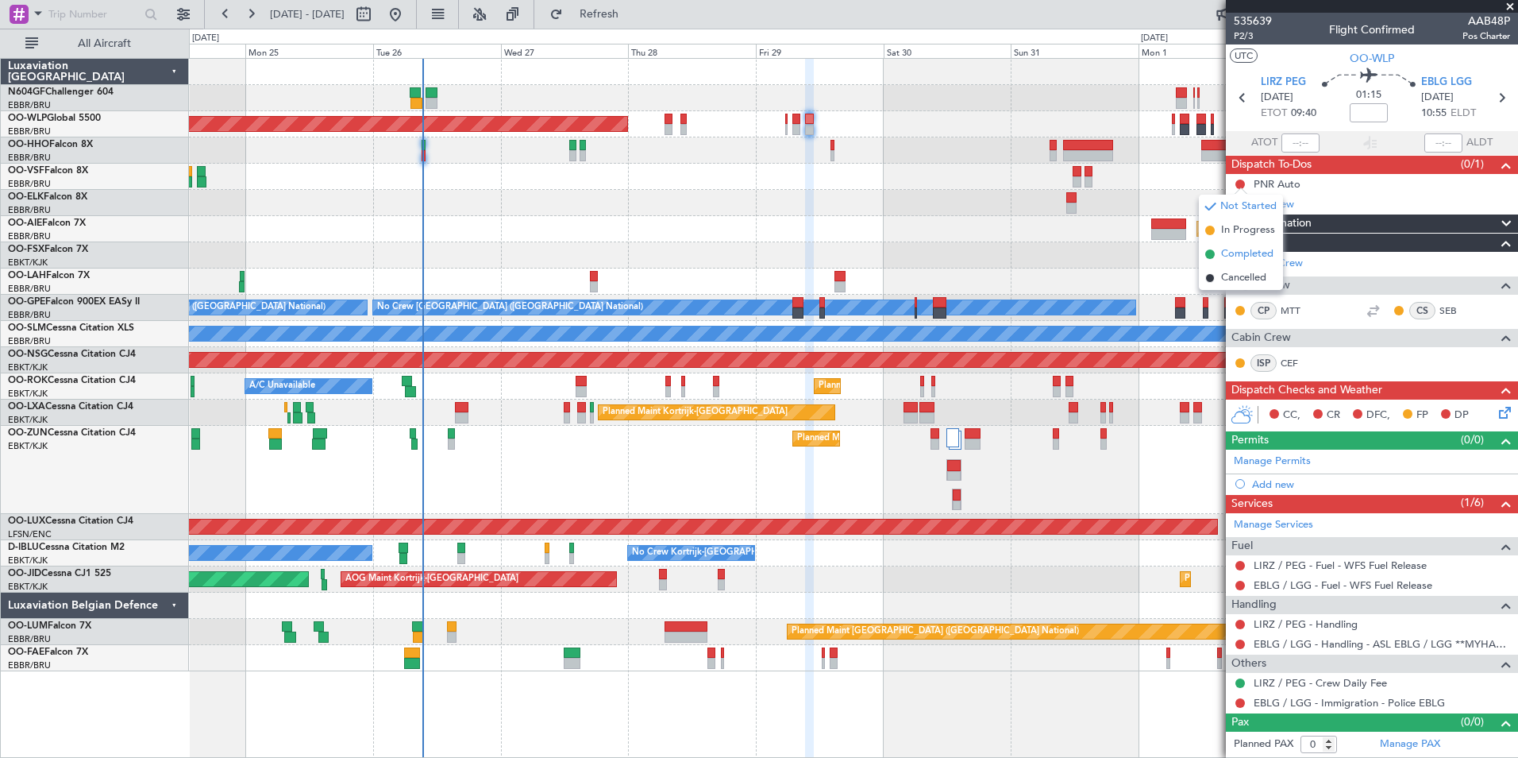
click at [1253, 254] on span "Completed" at bounding box center [1247, 254] width 52 height 16
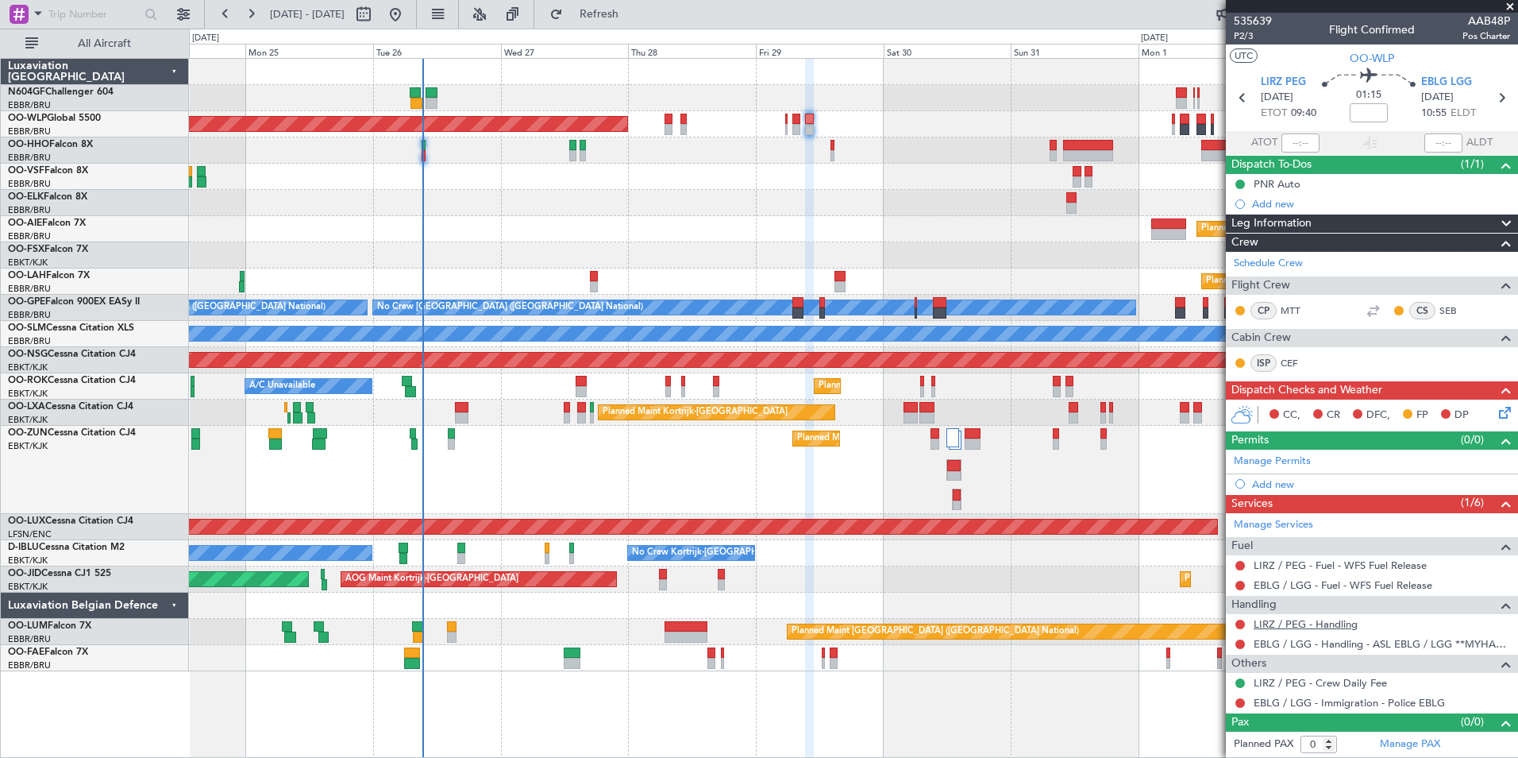
click at [1304, 622] on link "LIRZ / PEG - Handling" at bounding box center [1306, 624] width 104 height 14
click at [638, 26] on button "Refresh" at bounding box center [589, 14] width 95 height 25
click at [1236, 106] on icon at bounding box center [1243, 97] width 21 height 21
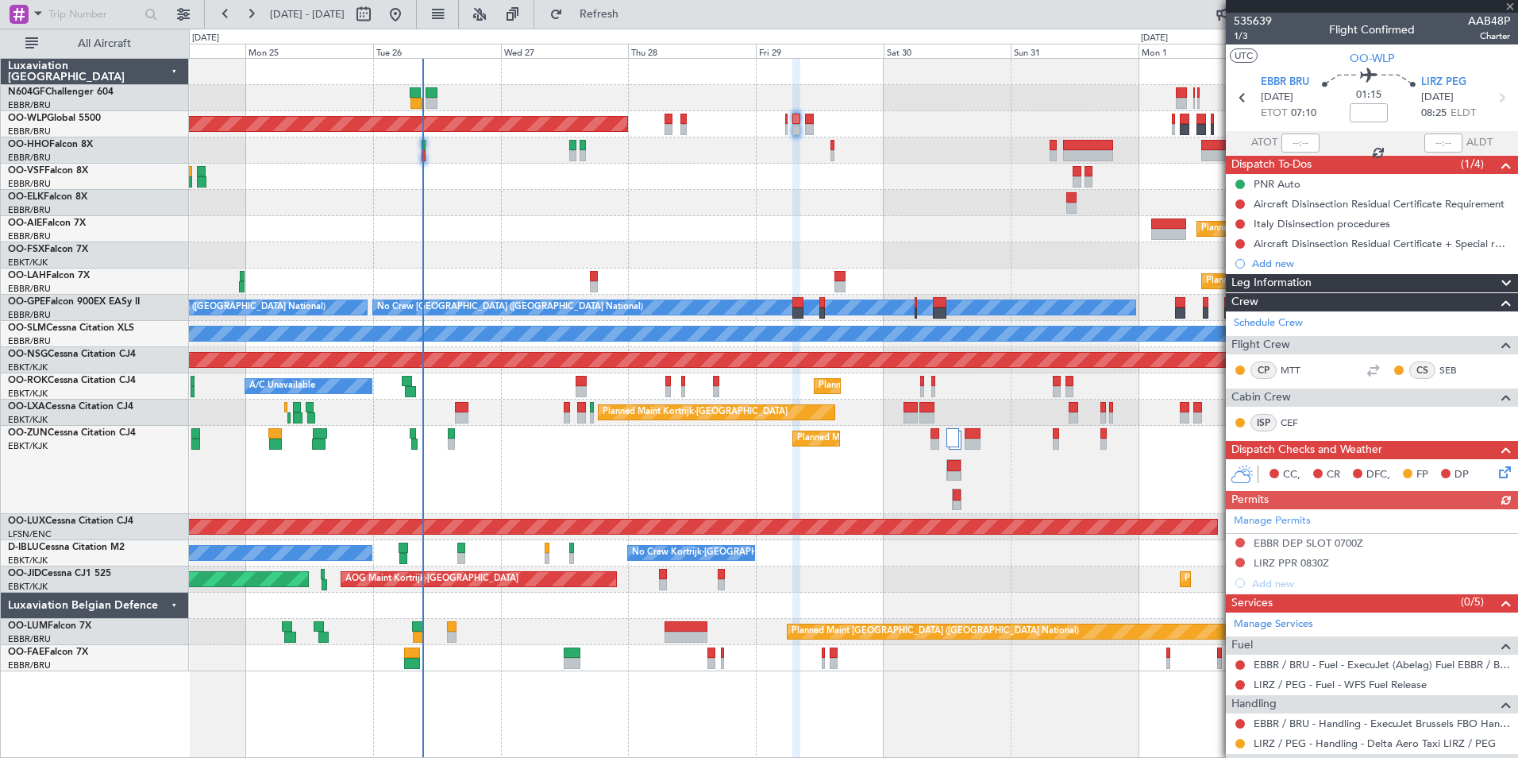
scroll to position [139, 0]
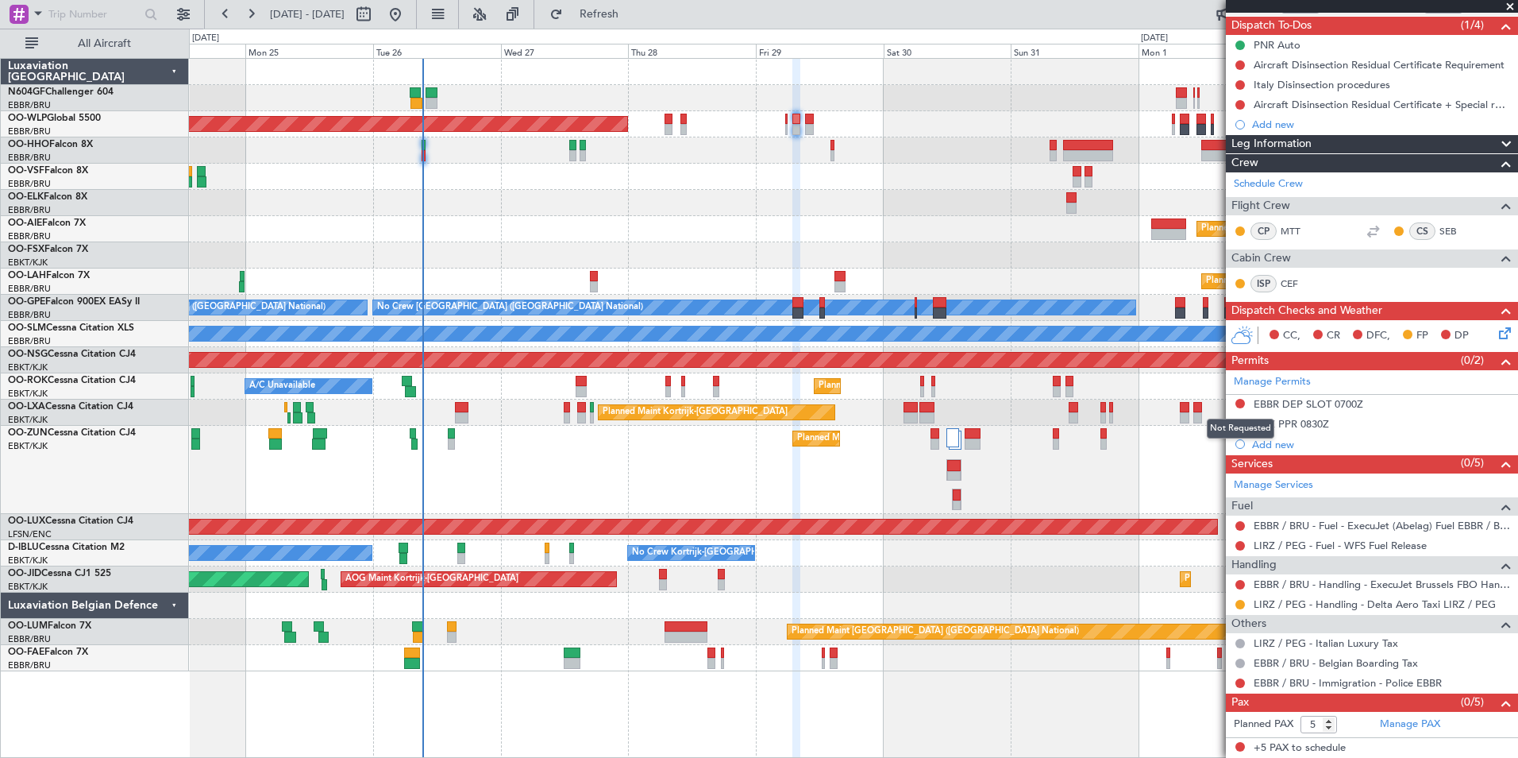
click at [1240, 422] on div "Not Requested" at bounding box center [1241, 429] width 68 height 20
click at [1239, 422] on button at bounding box center [1241, 424] width 10 height 10
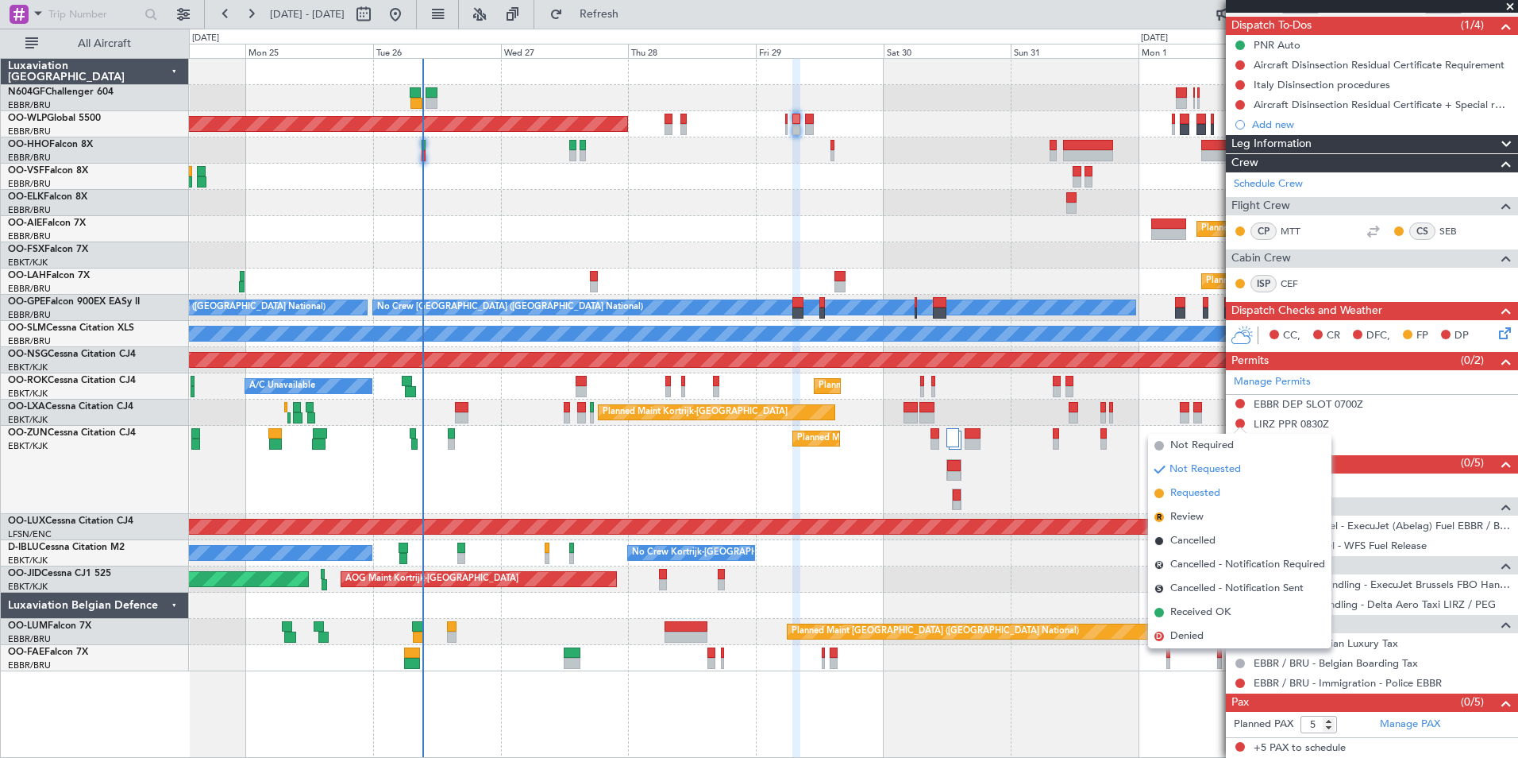
click at [1220, 499] on span "Requested" at bounding box center [1196, 493] width 50 height 16
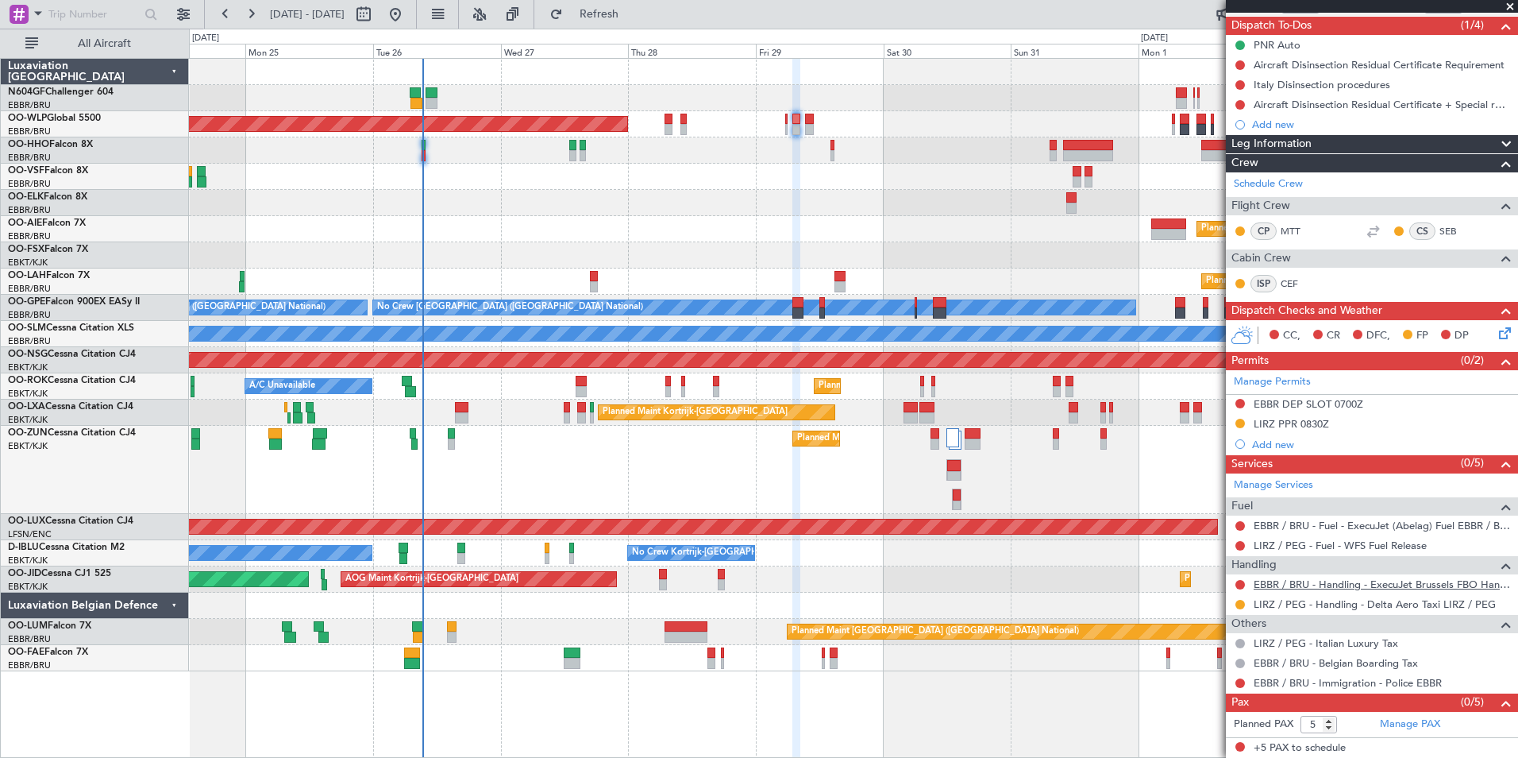
click at [1331, 588] on link "EBBR / BRU - Handling - ExecuJet Brussels FBO Handling Abelag" at bounding box center [1382, 584] width 257 height 14
click at [623, 17] on span "Refresh" at bounding box center [599, 14] width 67 height 11
click at [1240, 405] on button at bounding box center [1241, 404] width 10 height 10
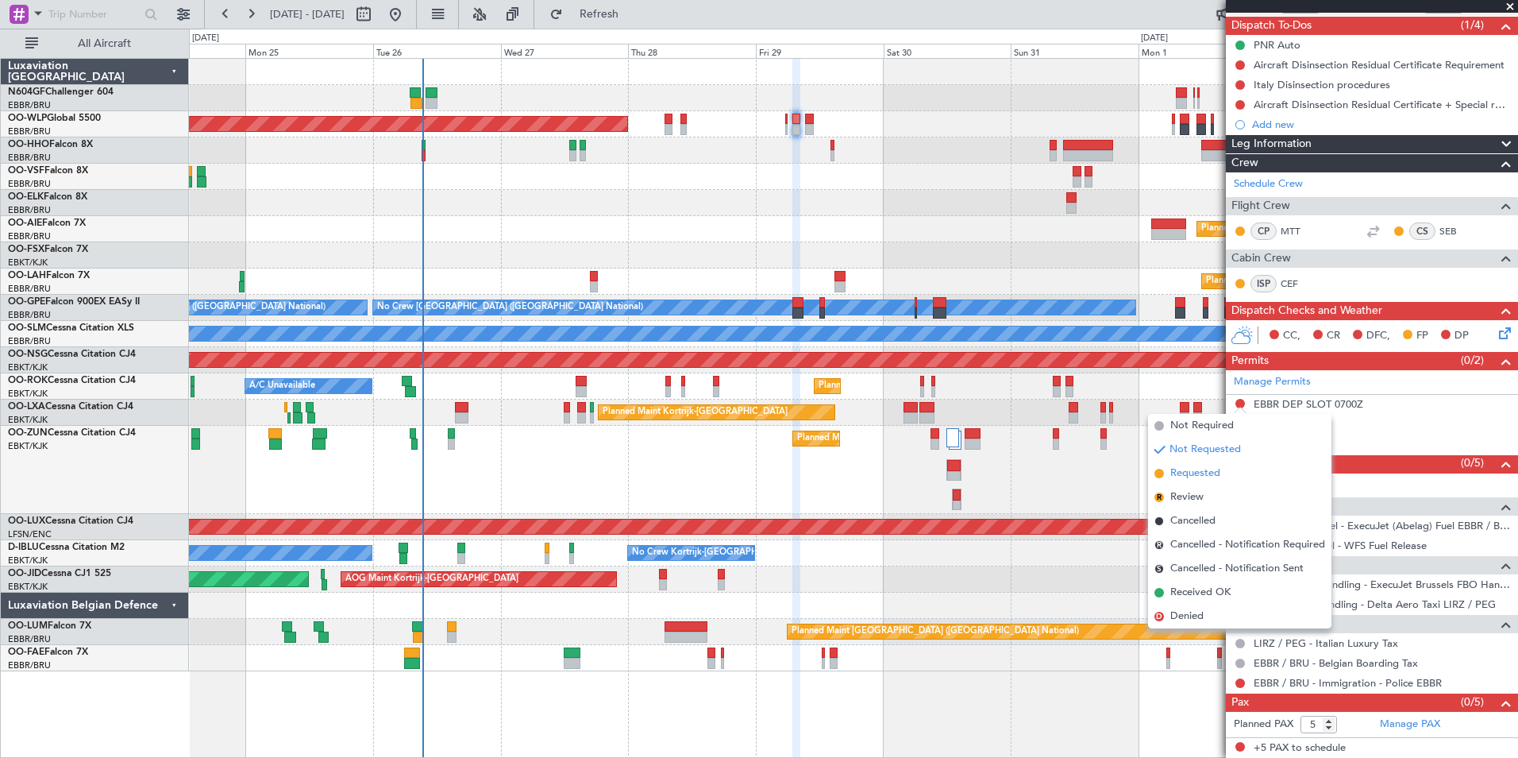
click at [1226, 469] on li "Requested" at bounding box center [1239, 473] width 183 height 24
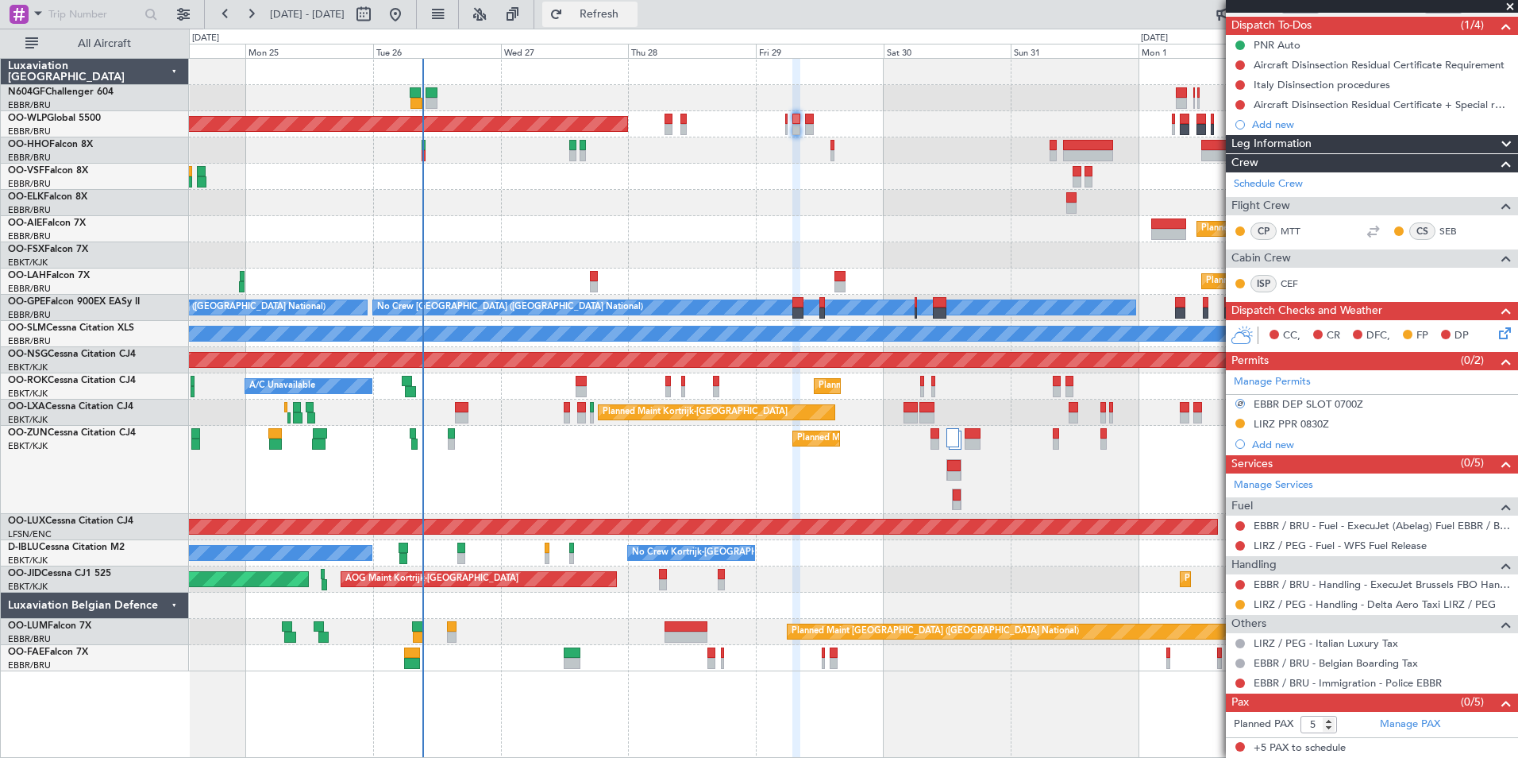
click at [633, 12] on span "Refresh" at bounding box center [599, 14] width 67 height 11
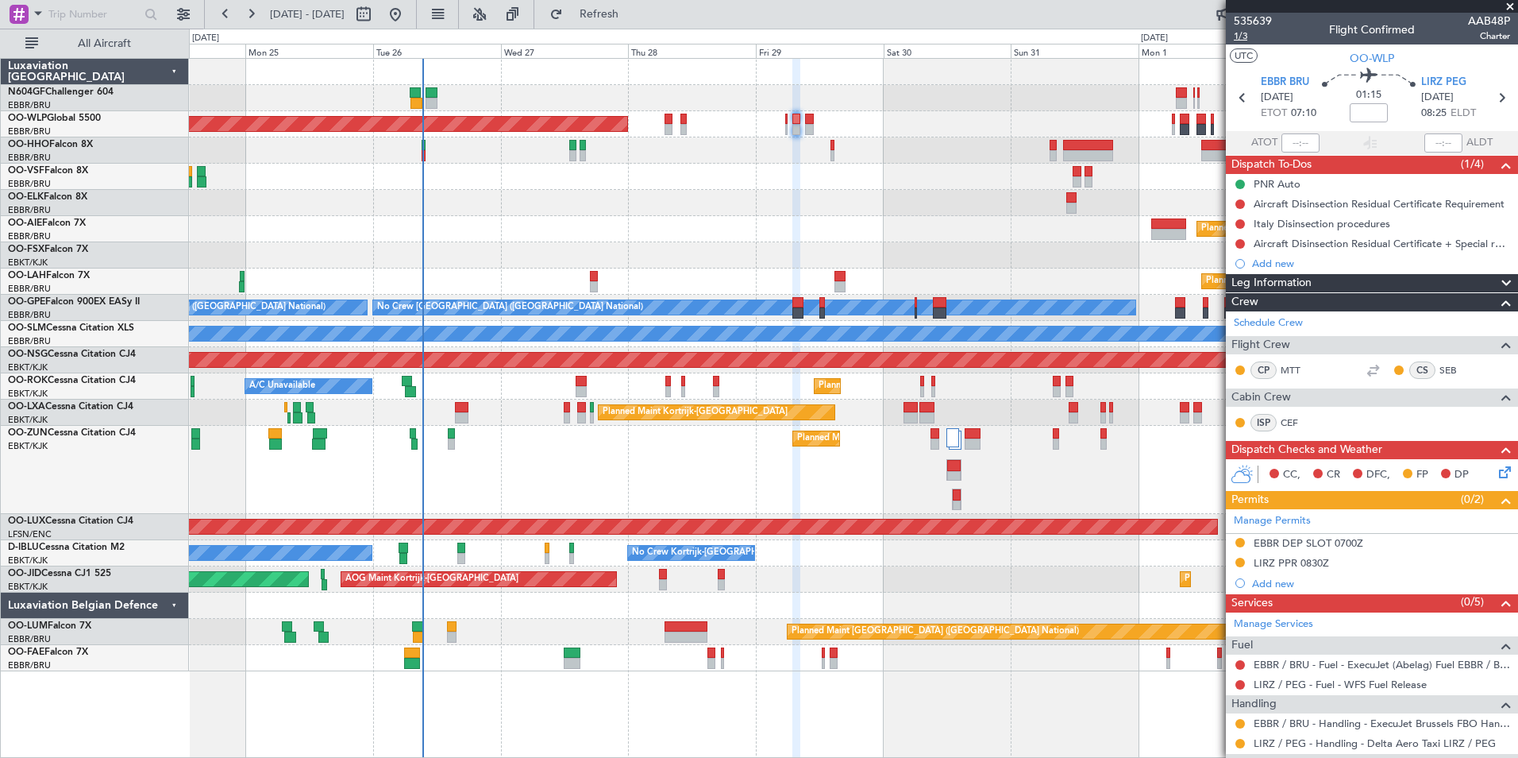
click at [1244, 38] on span "1/3" at bounding box center [1253, 36] width 38 height 14
click at [631, 10] on span "Refresh" at bounding box center [599, 14] width 67 height 11
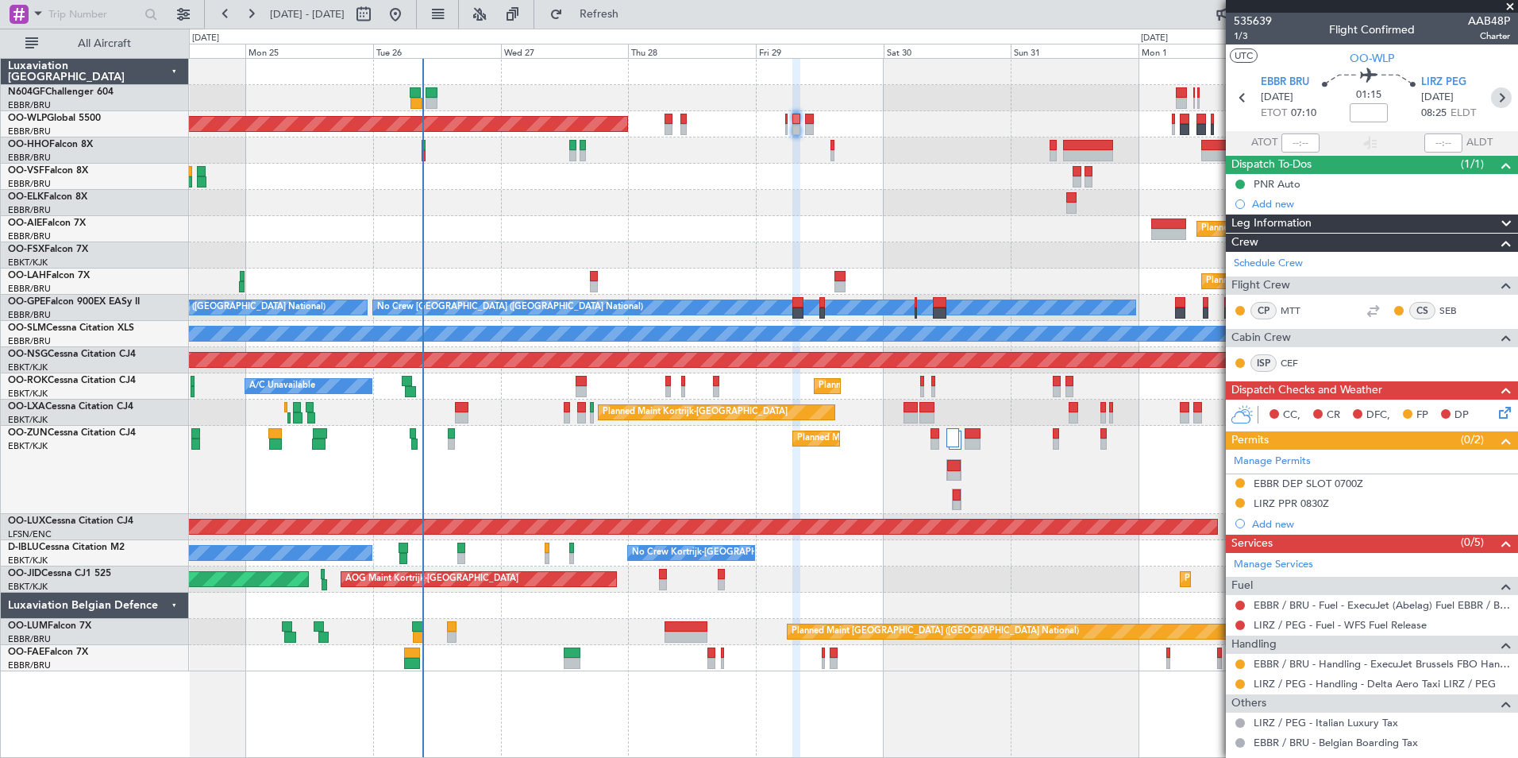
click at [1491, 94] on icon at bounding box center [1501, 97] width 21 height 21
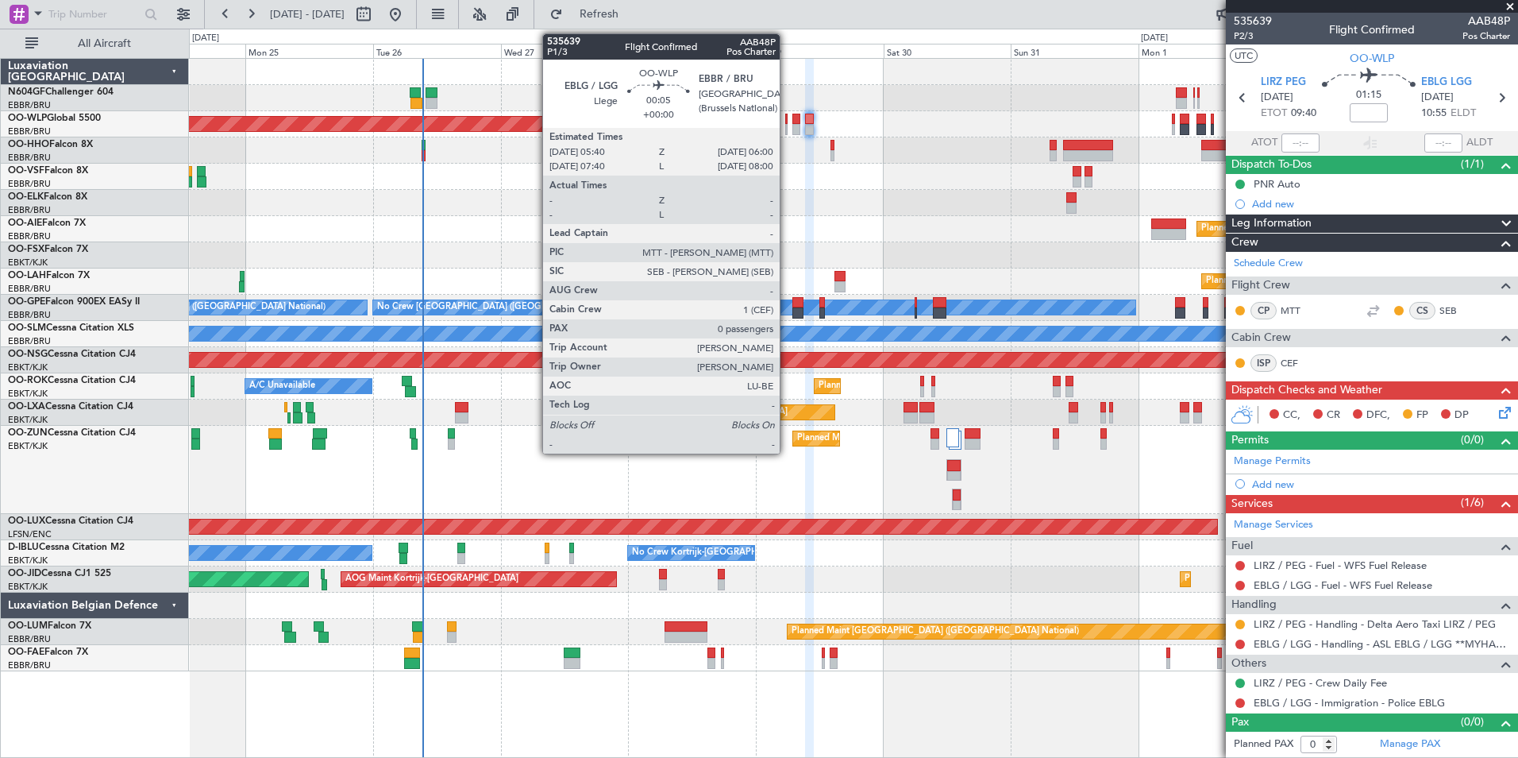
click at [787, 122] on div at bounding box center [786, 119] width 2 height 11
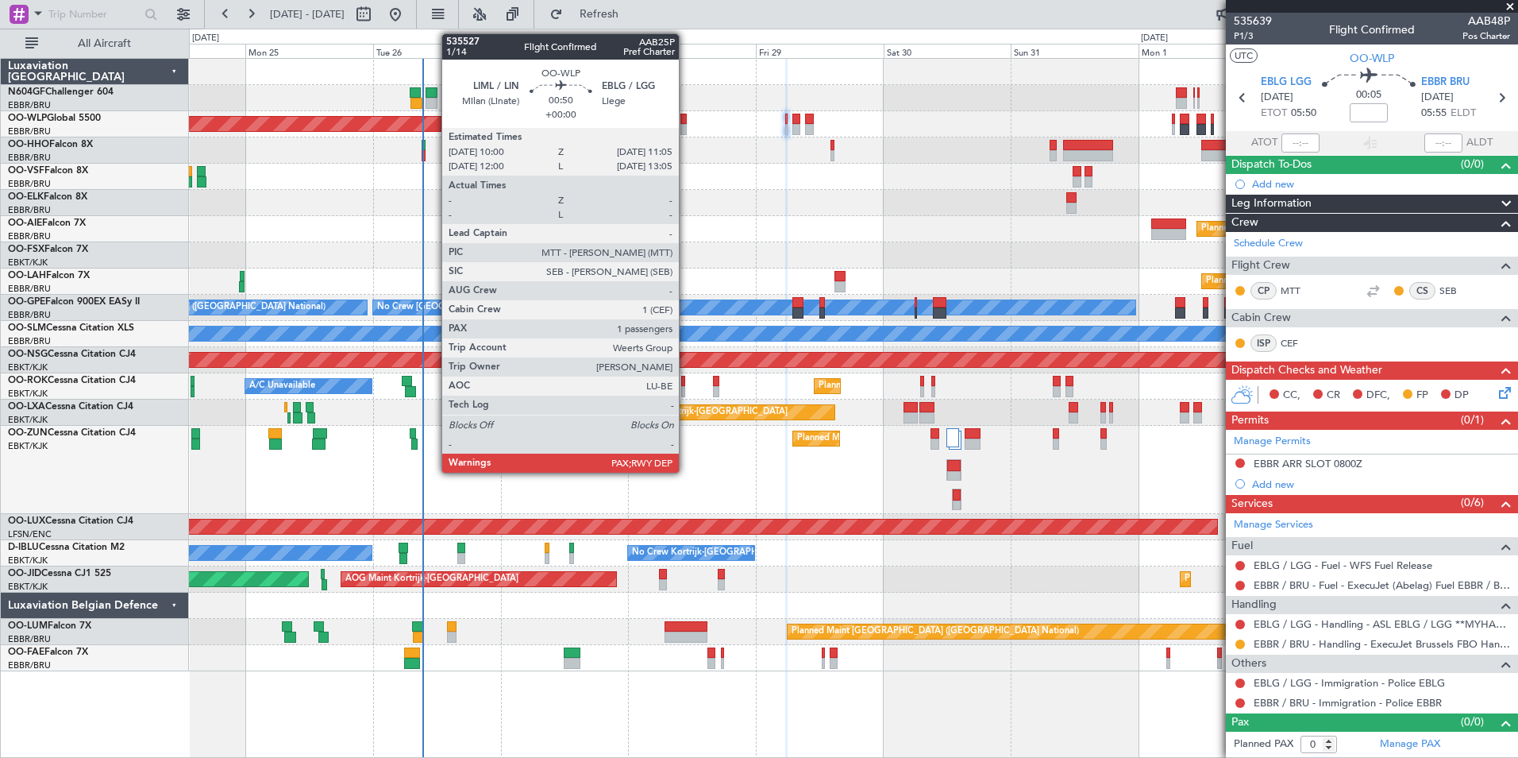
click at [686, 125] on div at bounding box center [684, 129] width 6 height 11
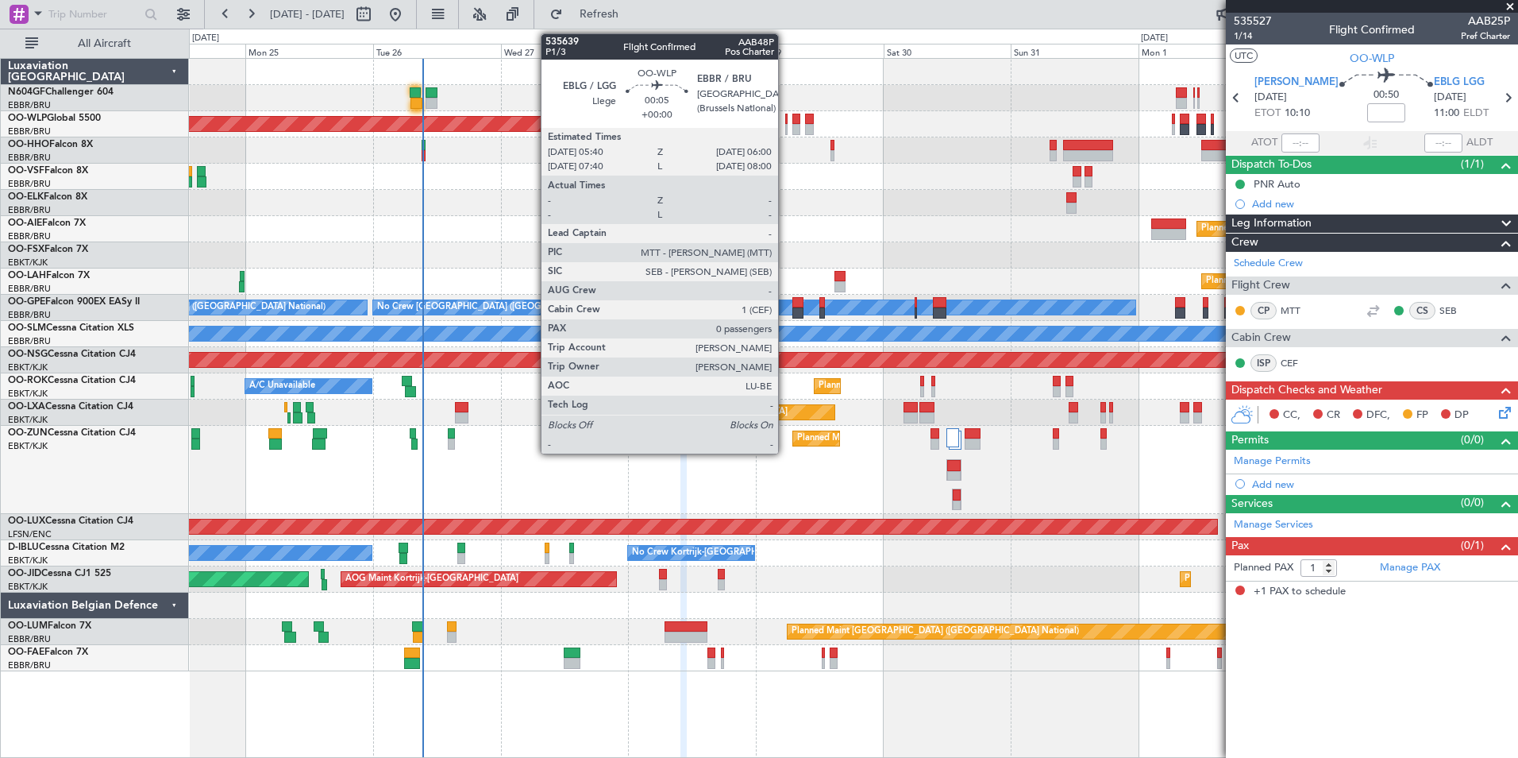
click at [785, 129] on div at bounding box center [786, 129] width 2 height 11
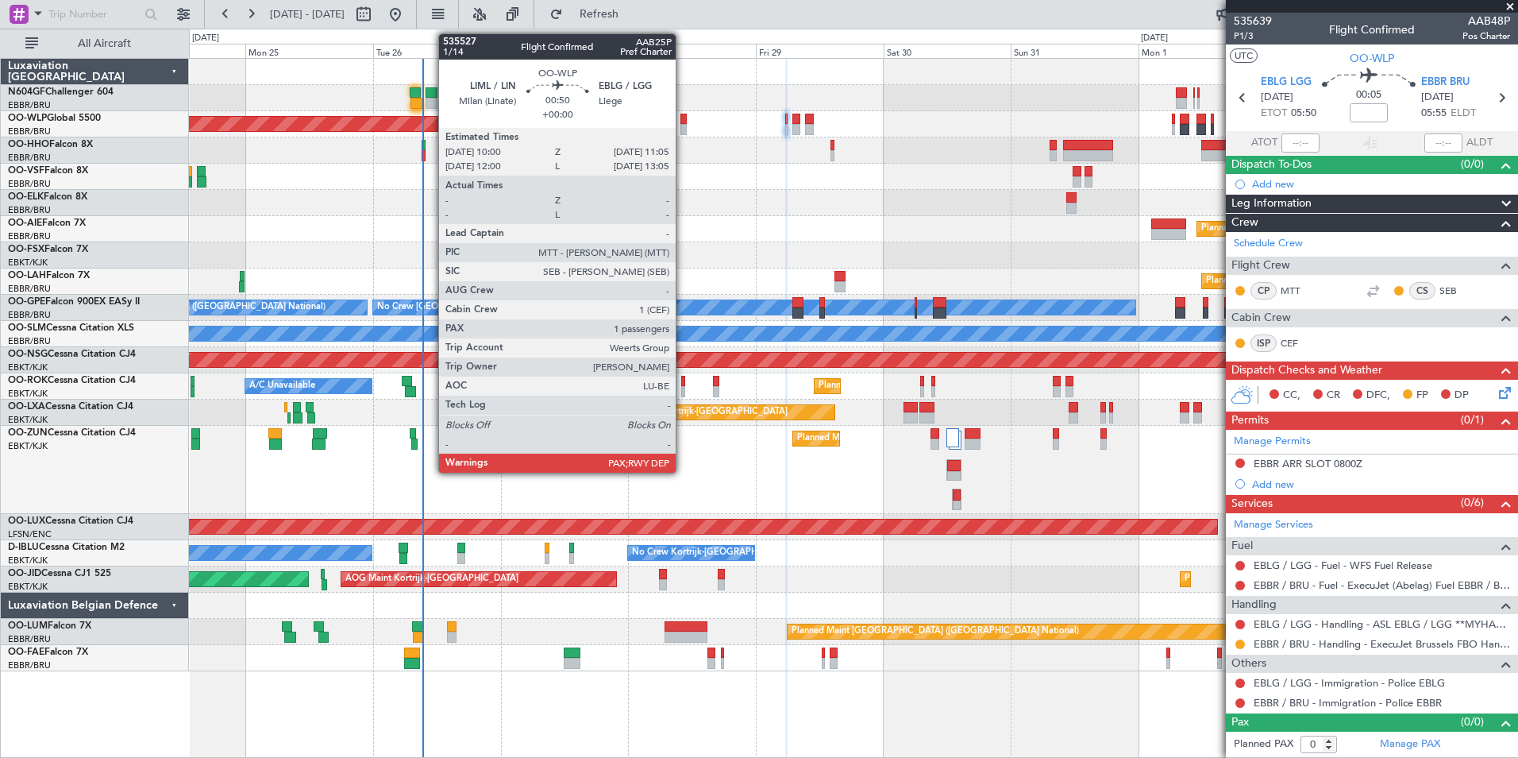
click at [683, 123] on div at bounding box center [684, 119] width 6 height 11
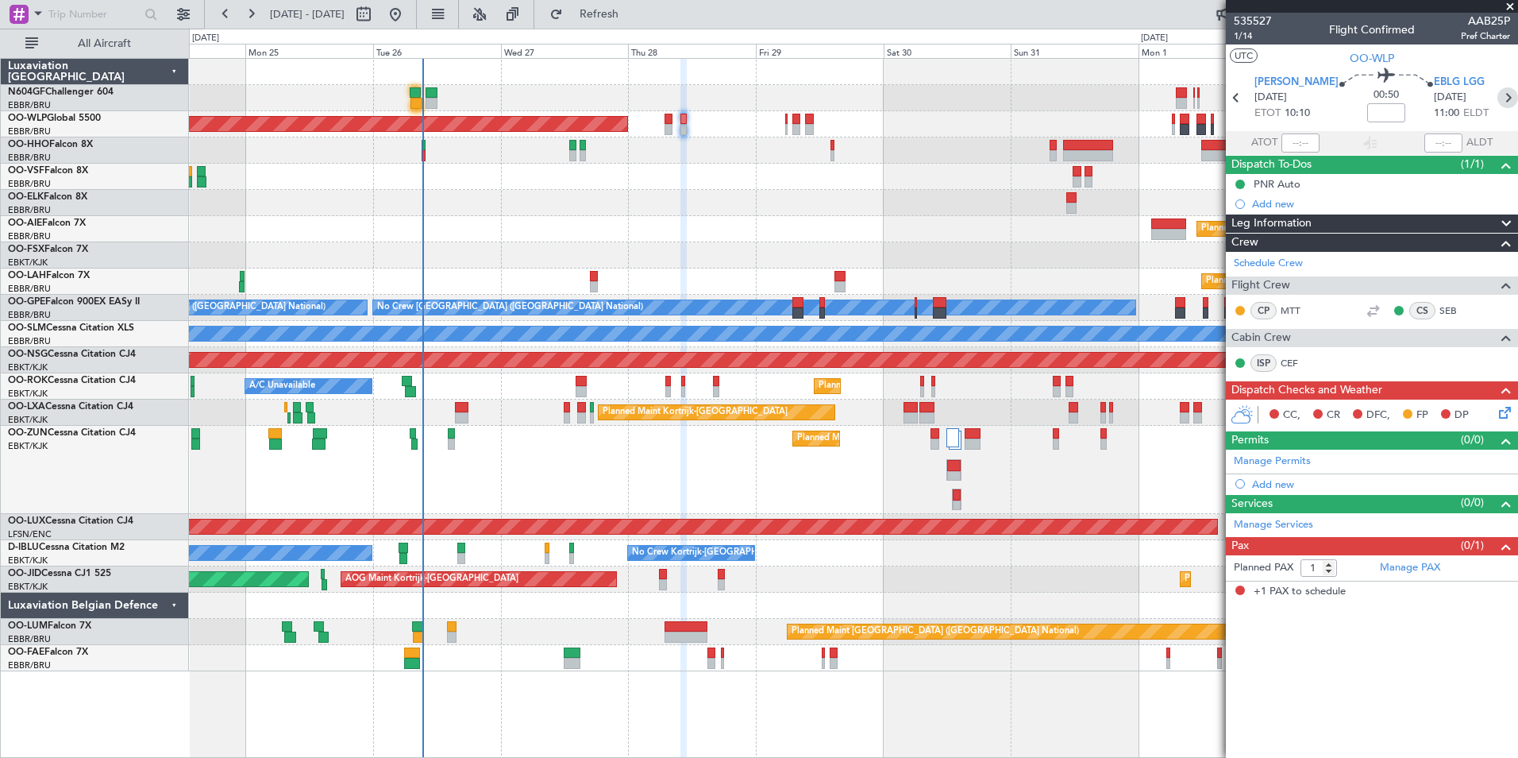
click at [1500, 94] on icon at bounding box center [1508, 97] width 21 height 21
type input "0"
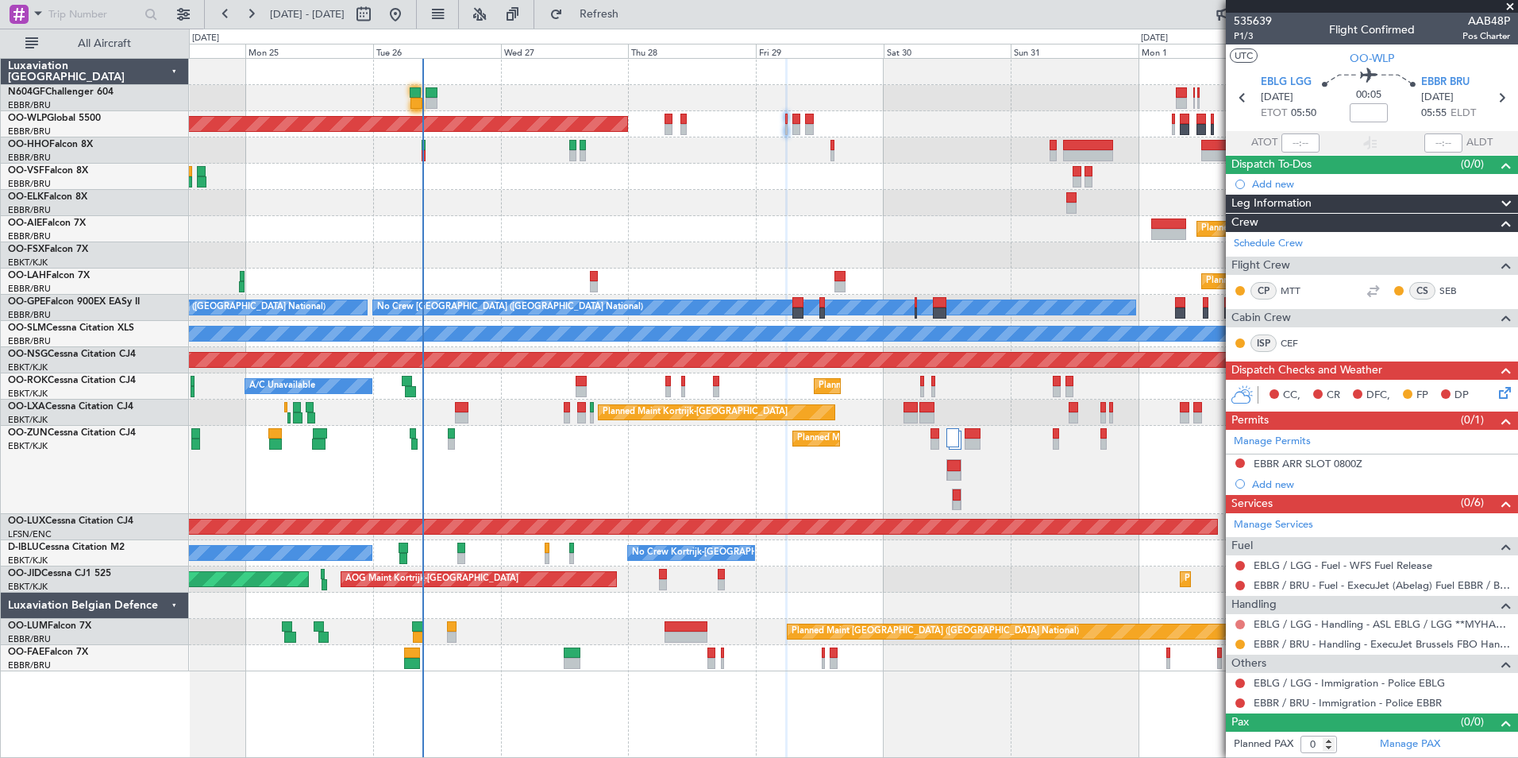
click at [1241, 622] on button at bounding box center [1241, 624] width 10 height 10
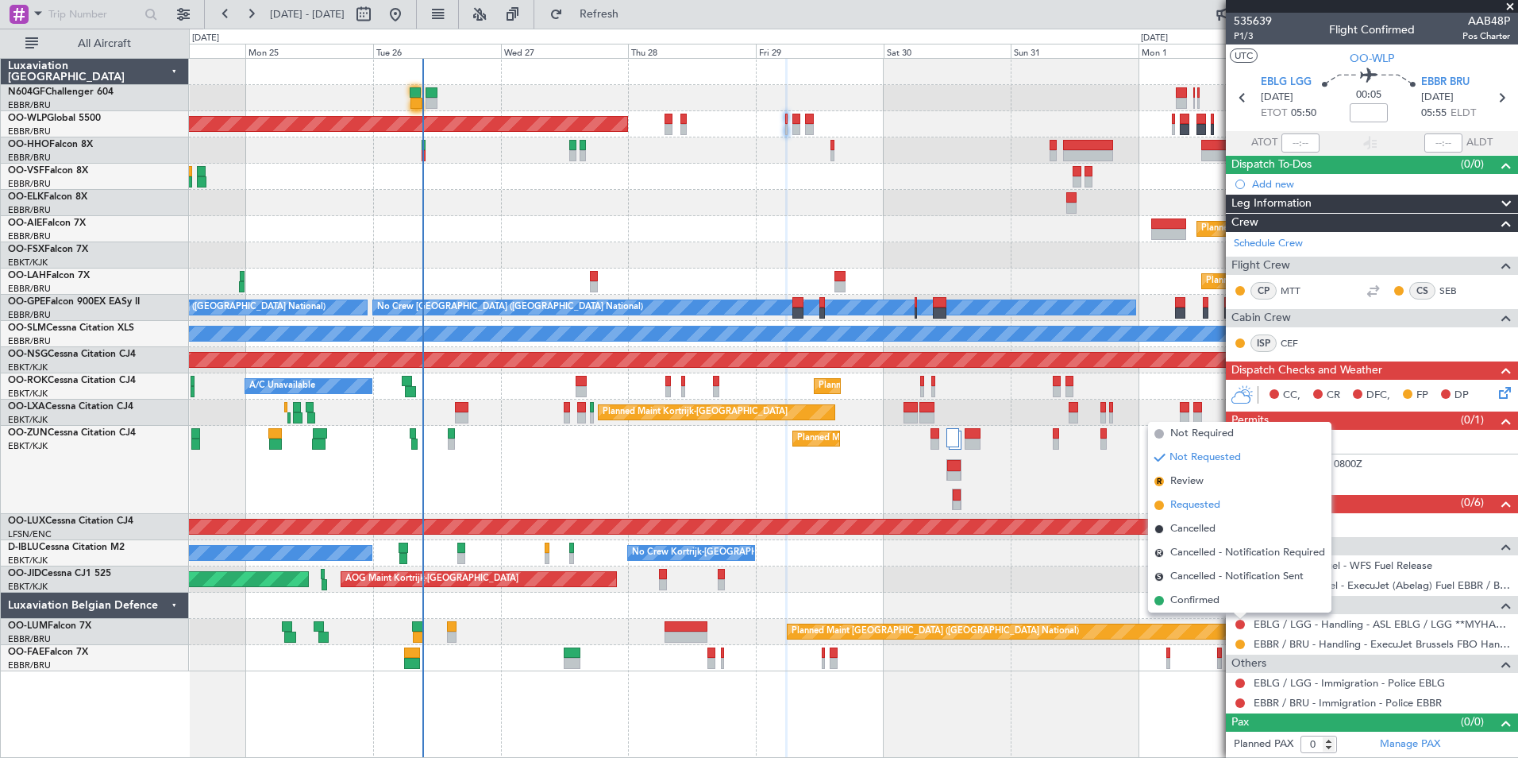
click at [1196, 509] on span "Requested" at bounding box center [1196, 505] width 50 height 16
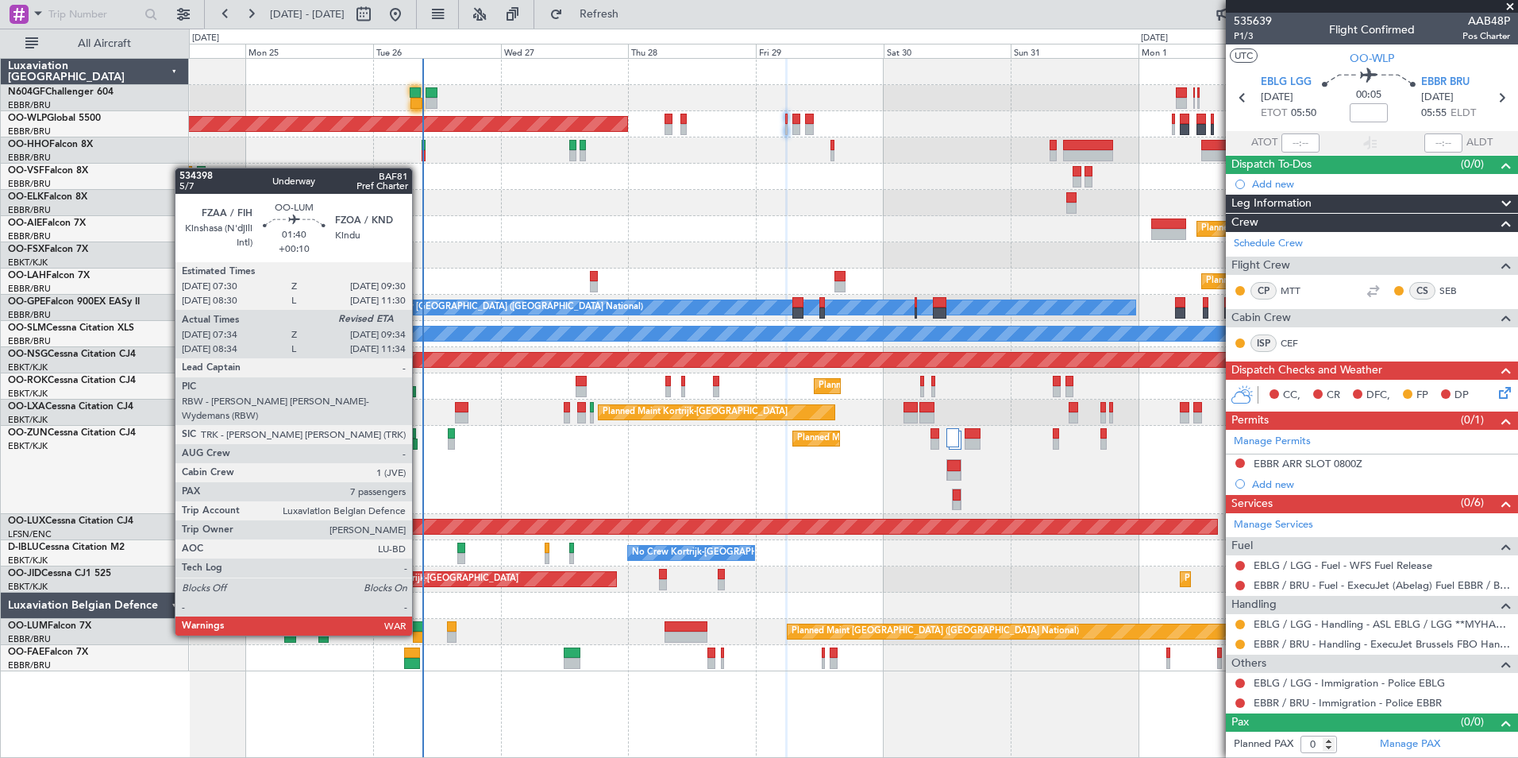
click at [419, 634] on div at bounding box center [418, 636] width 11 height 11
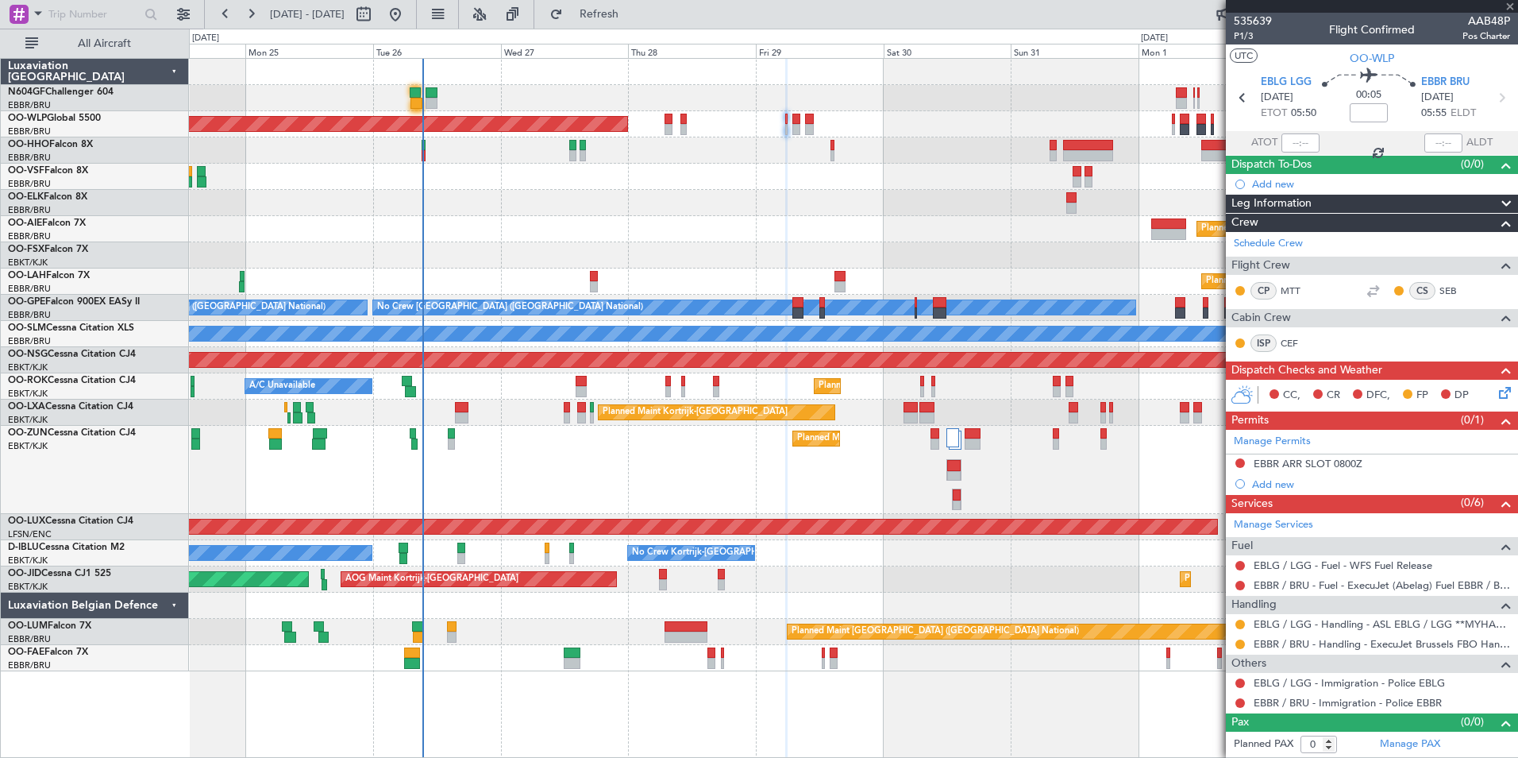
type input "+00:10"
type input "07:44"
type input "7"
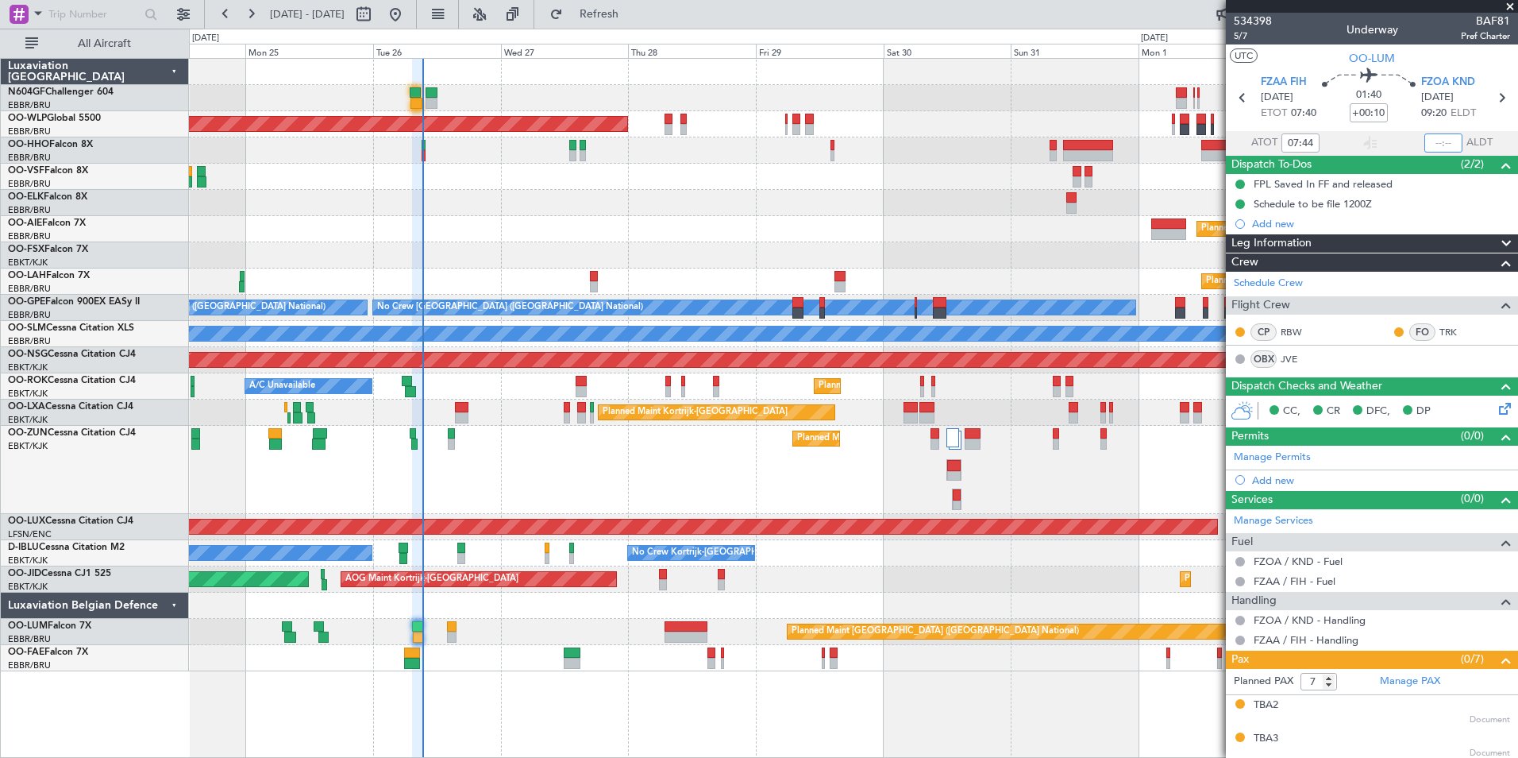
click at [1430, 143] on input "text" at bounding box center [1444, 142] width 38 height 19
click at [1036, 209] on div at bounding box center [853, 203] width 1329 height 26
click at [584, 476] on div "Planned Maint Kortrijk-[GEOGRAPHIC_DATA]" at bounding box center [853, 470] width 1329 height 88
type input "09:22"
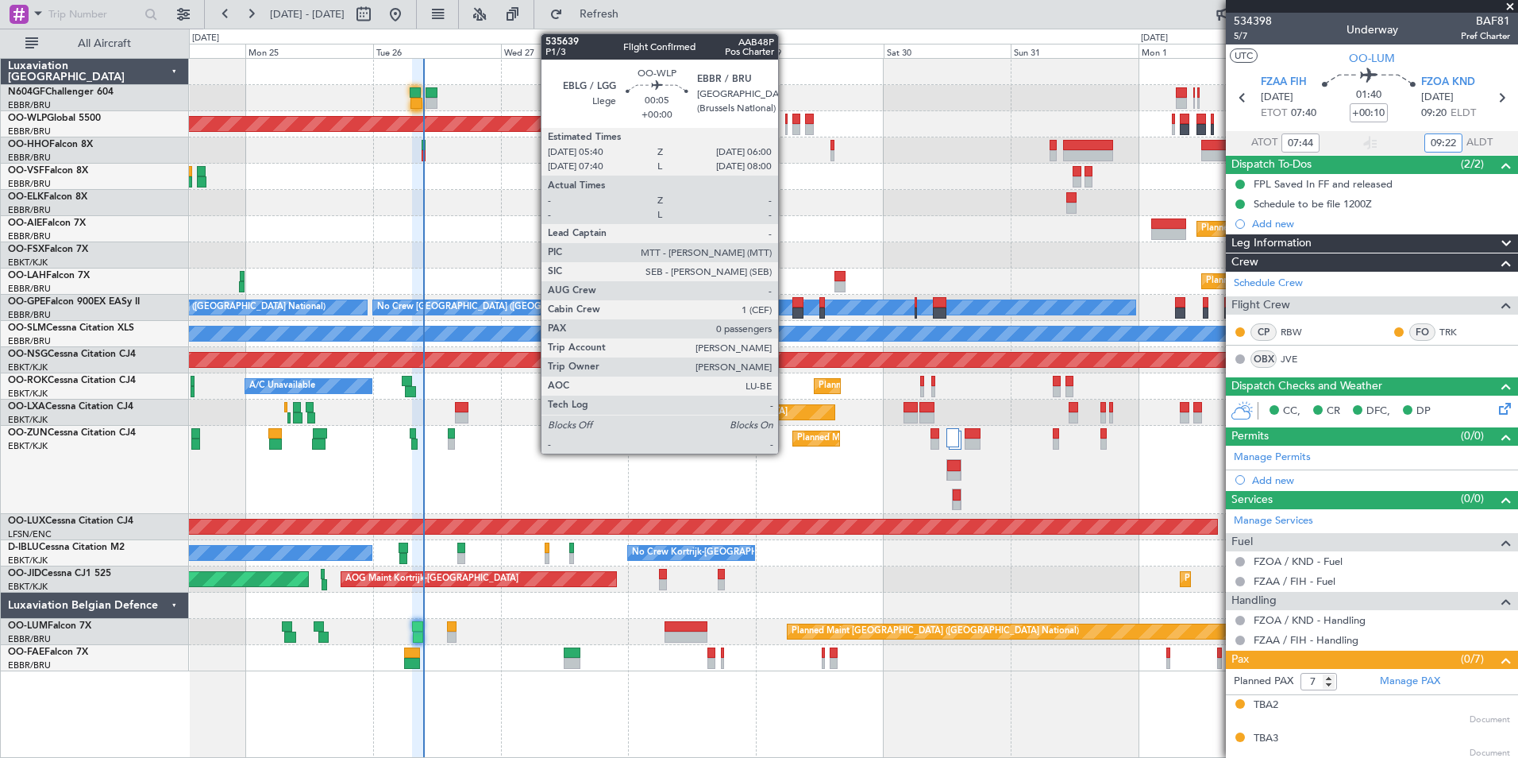
click at [785, 127] on div at bounding box center [786, 129] width 2 height 11
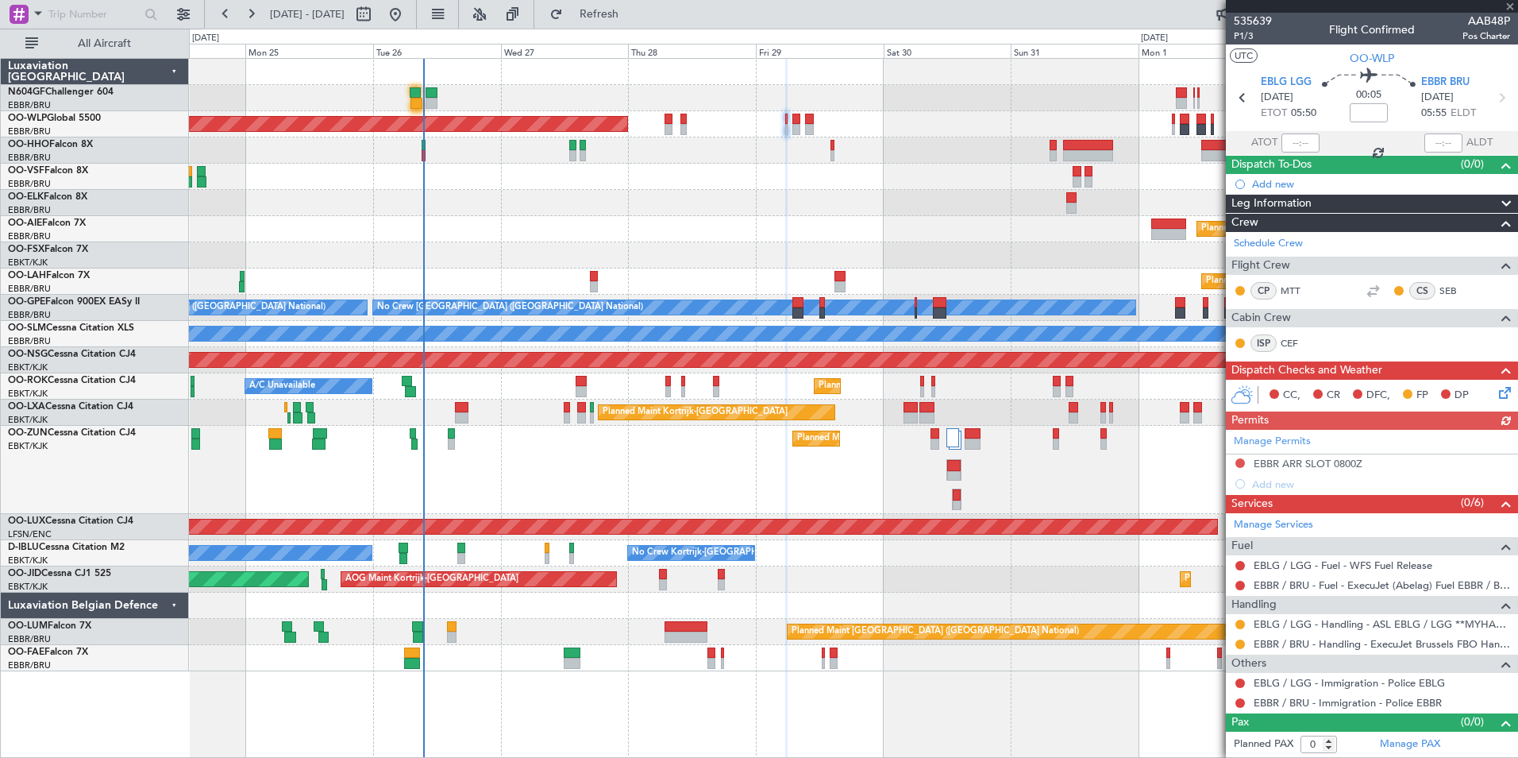
click at [1242, 463] on div "Manage Permits EBBR ARR SLOT 0800Z Add new" at bounding box center [1372, 462] width 292 height 64
click at [1237, 460] on button at bounding box center [1241, 463] width 10 height 10
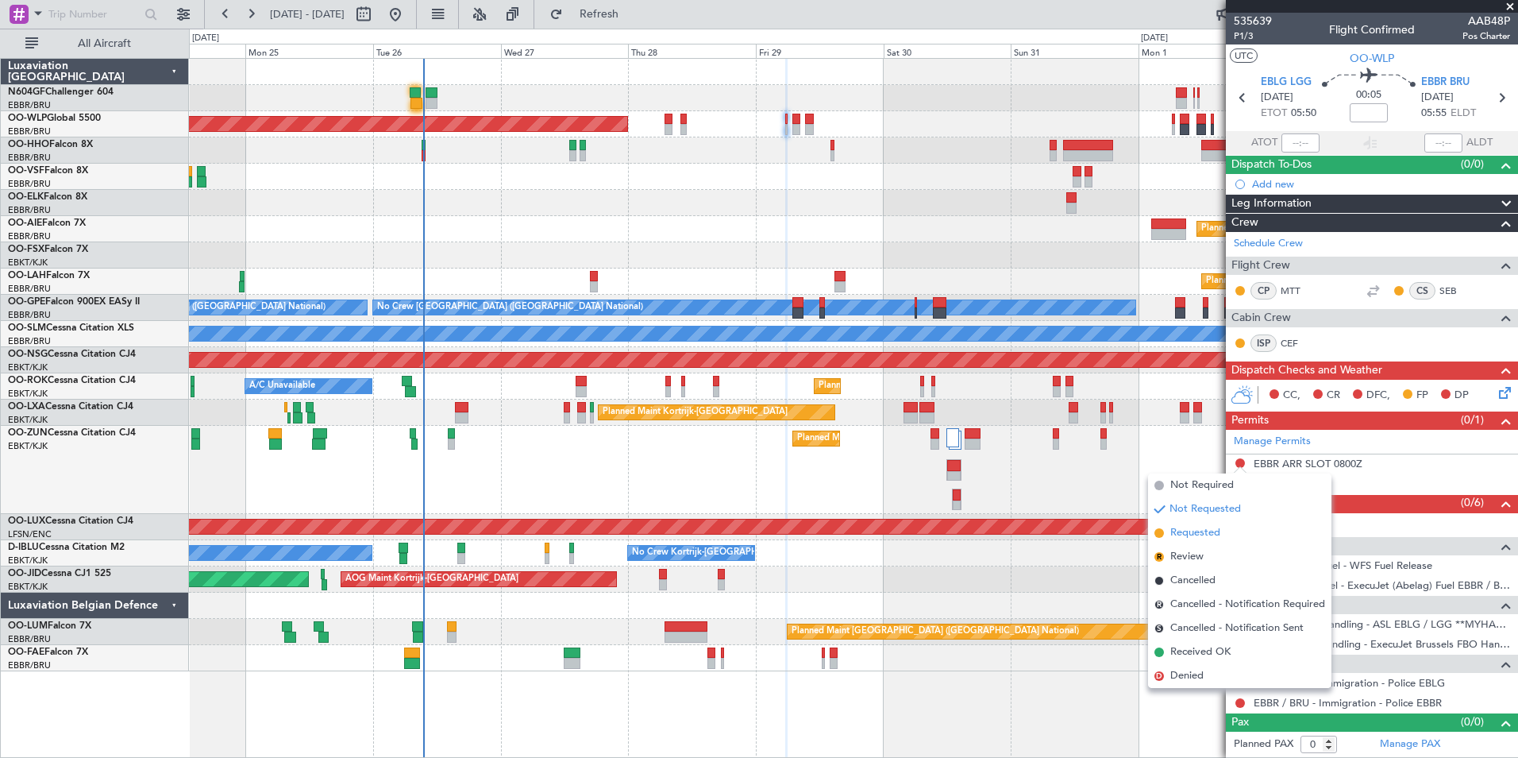
click at [1220, 538] on span "Requested" at bounding box center [1196, 533] width 50 height 16
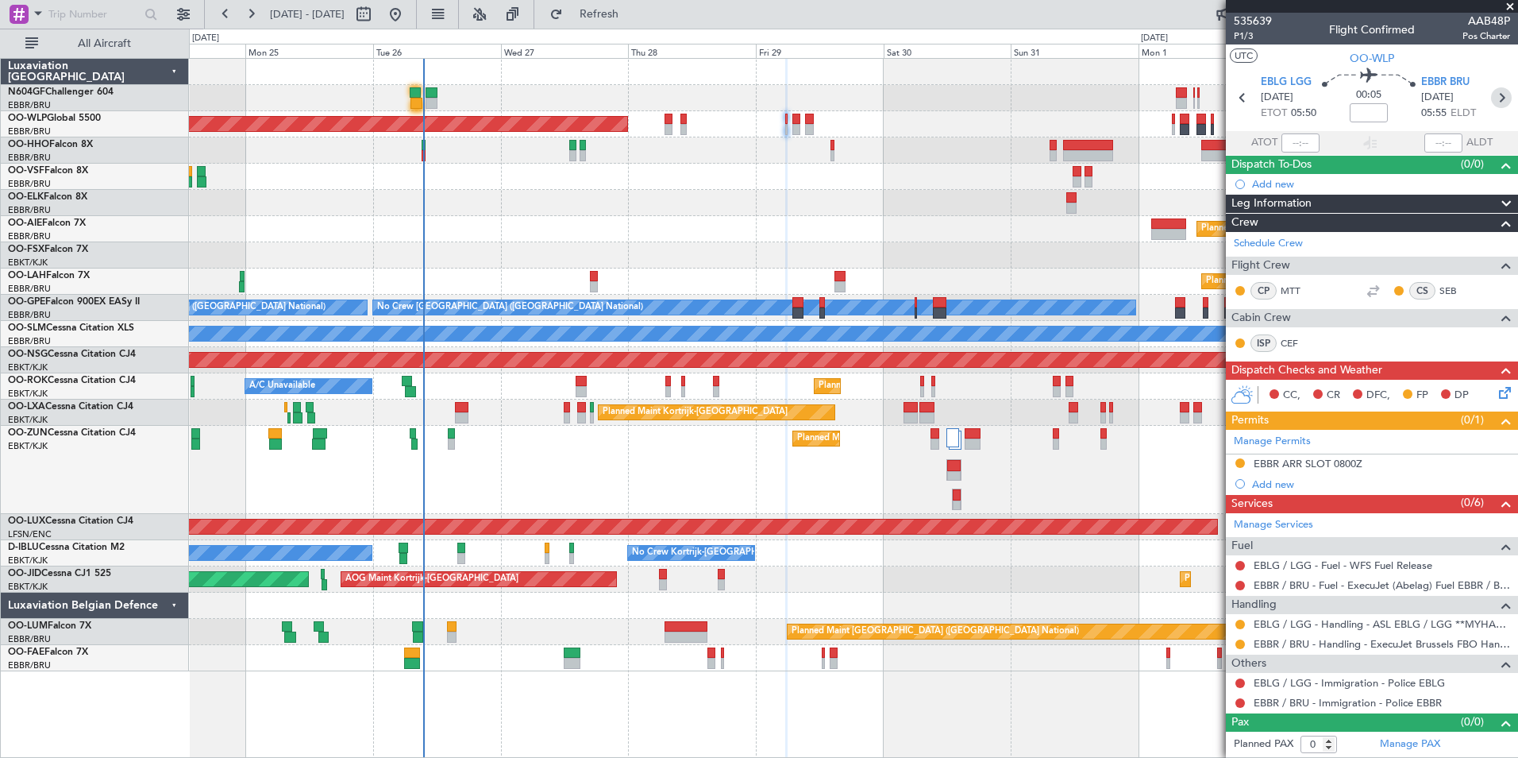
click at [1503, 94] on icon at bounding box center [1501, 97] width 21 height 21
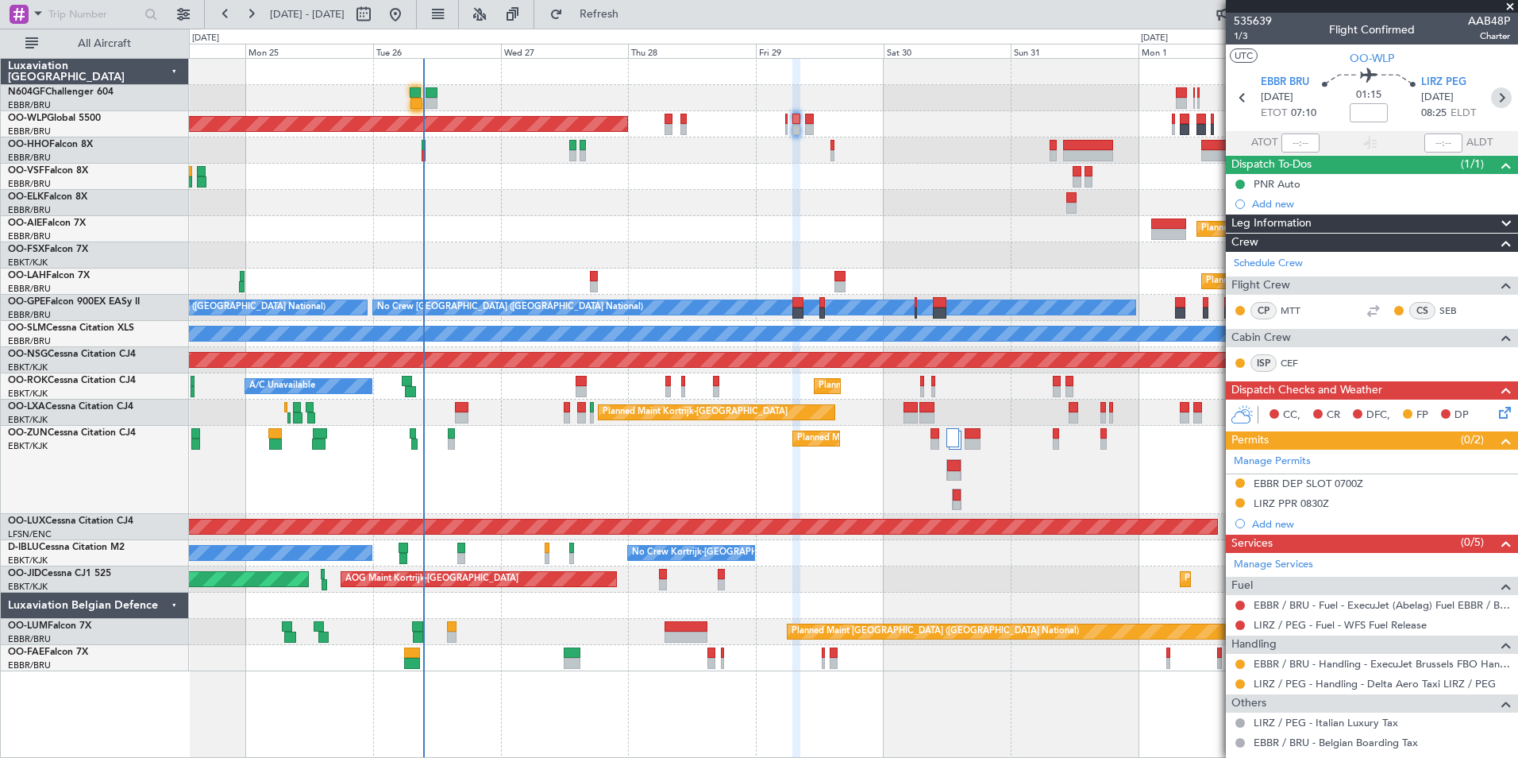
click at [1491, 102] on icon at bounding box center [1501, 97] width 21 height 21
type input "0"
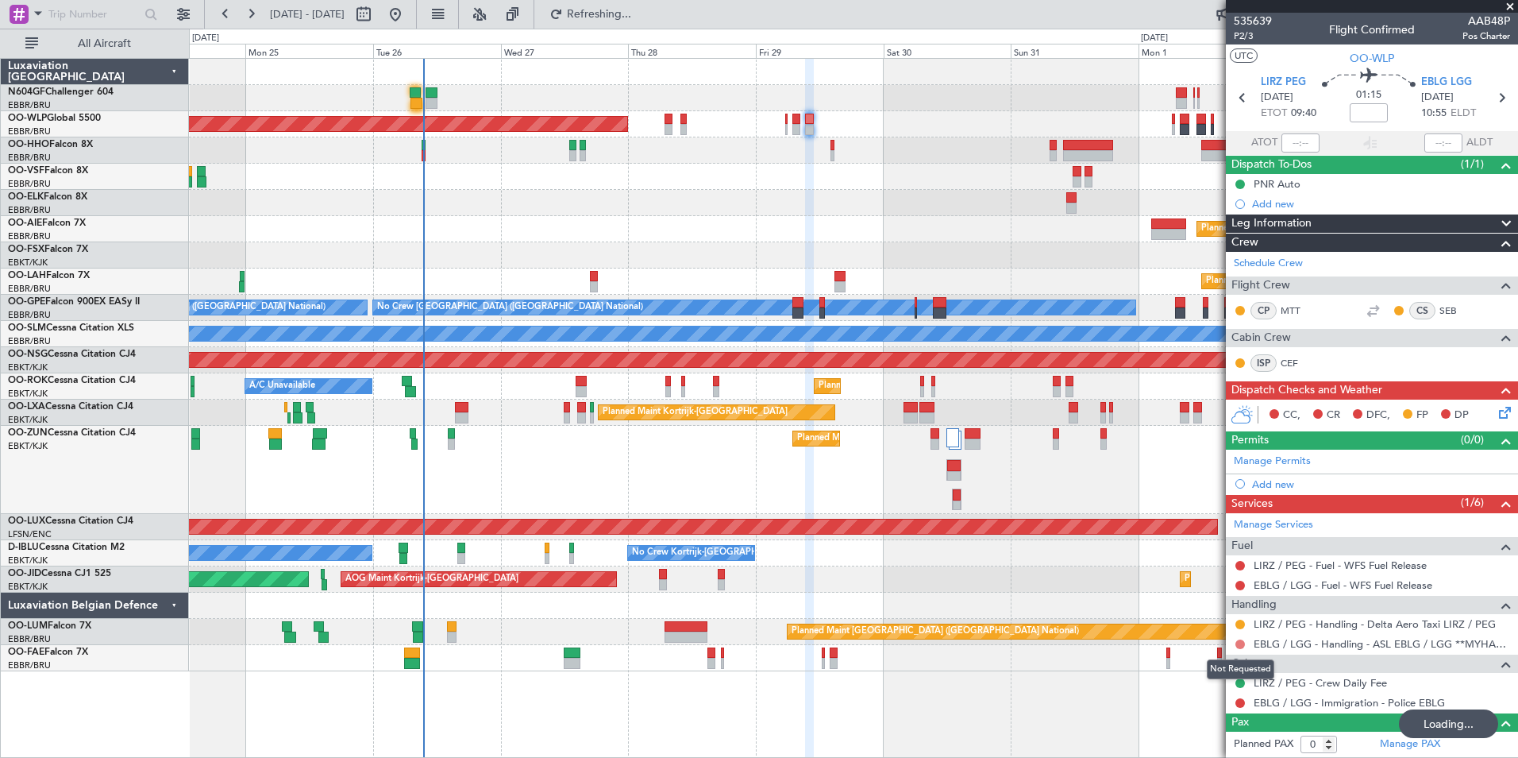
click at [1240, 646] on button at bounding box center [1241, 644] width 10 height 10
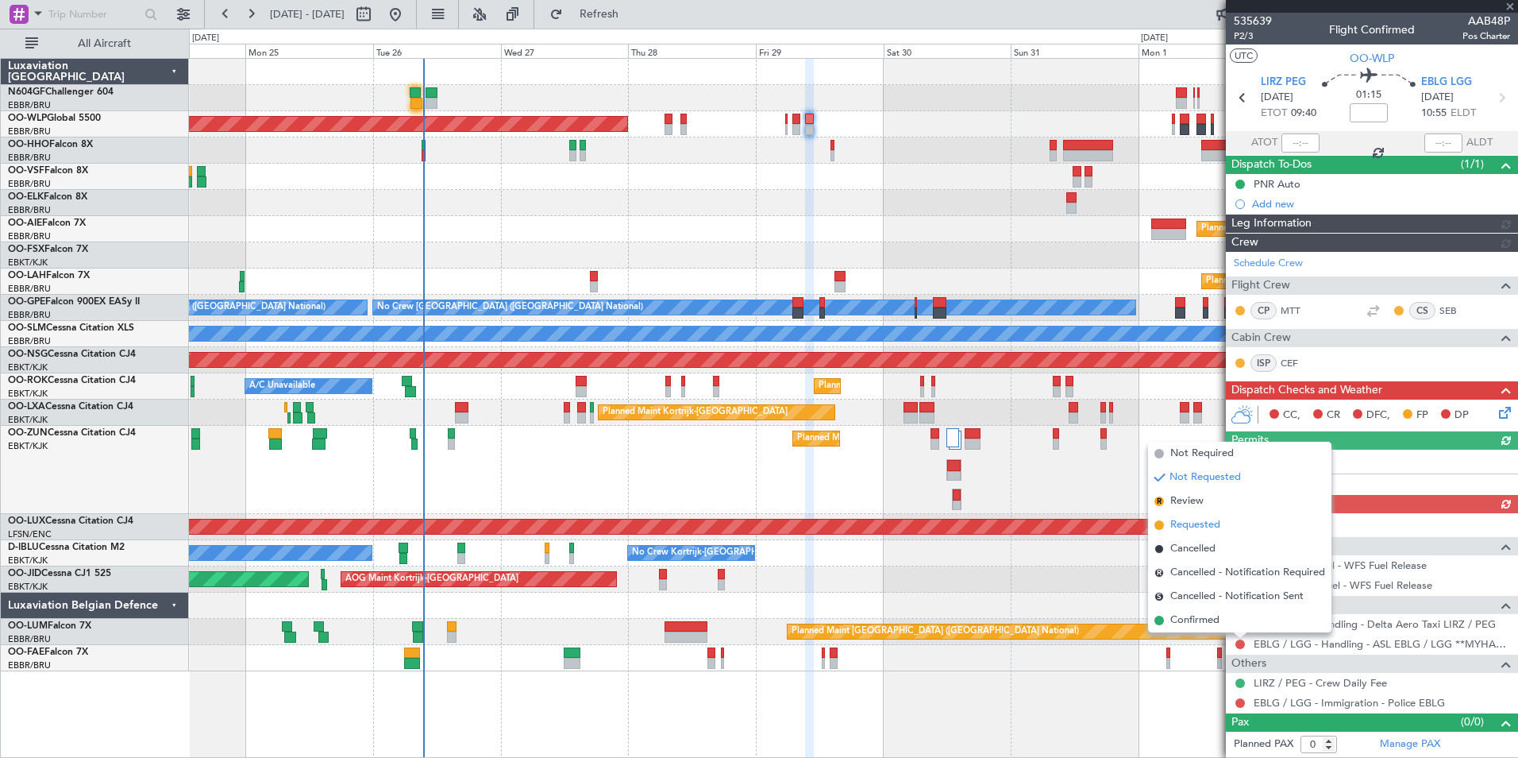
click at [1200, 531] on span "Requested" at bounding box center [1196, 525] width 50 height 16
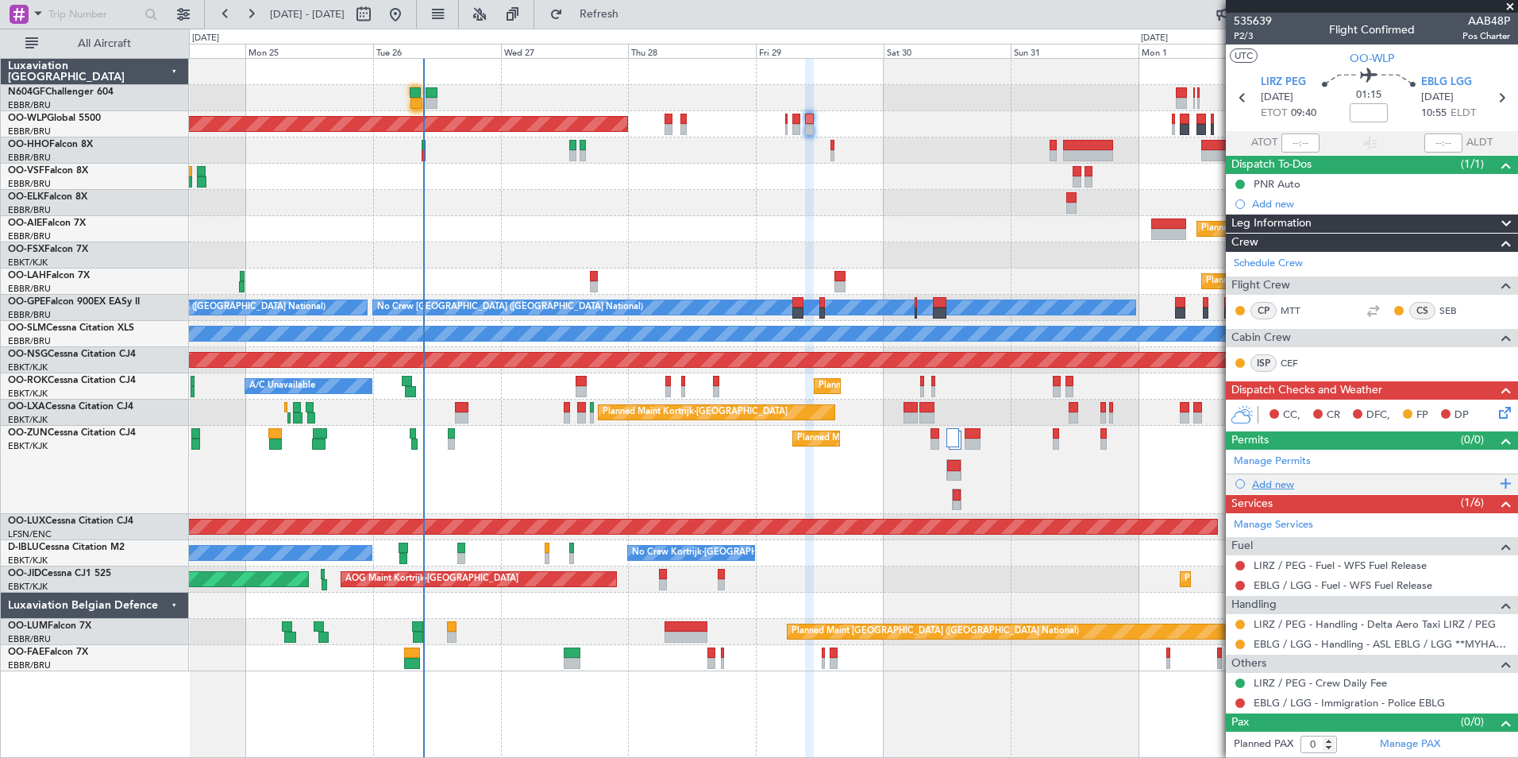
click at [1266, 480] on div "Add new" at bounding box center [1374, 484] width 244 height 14
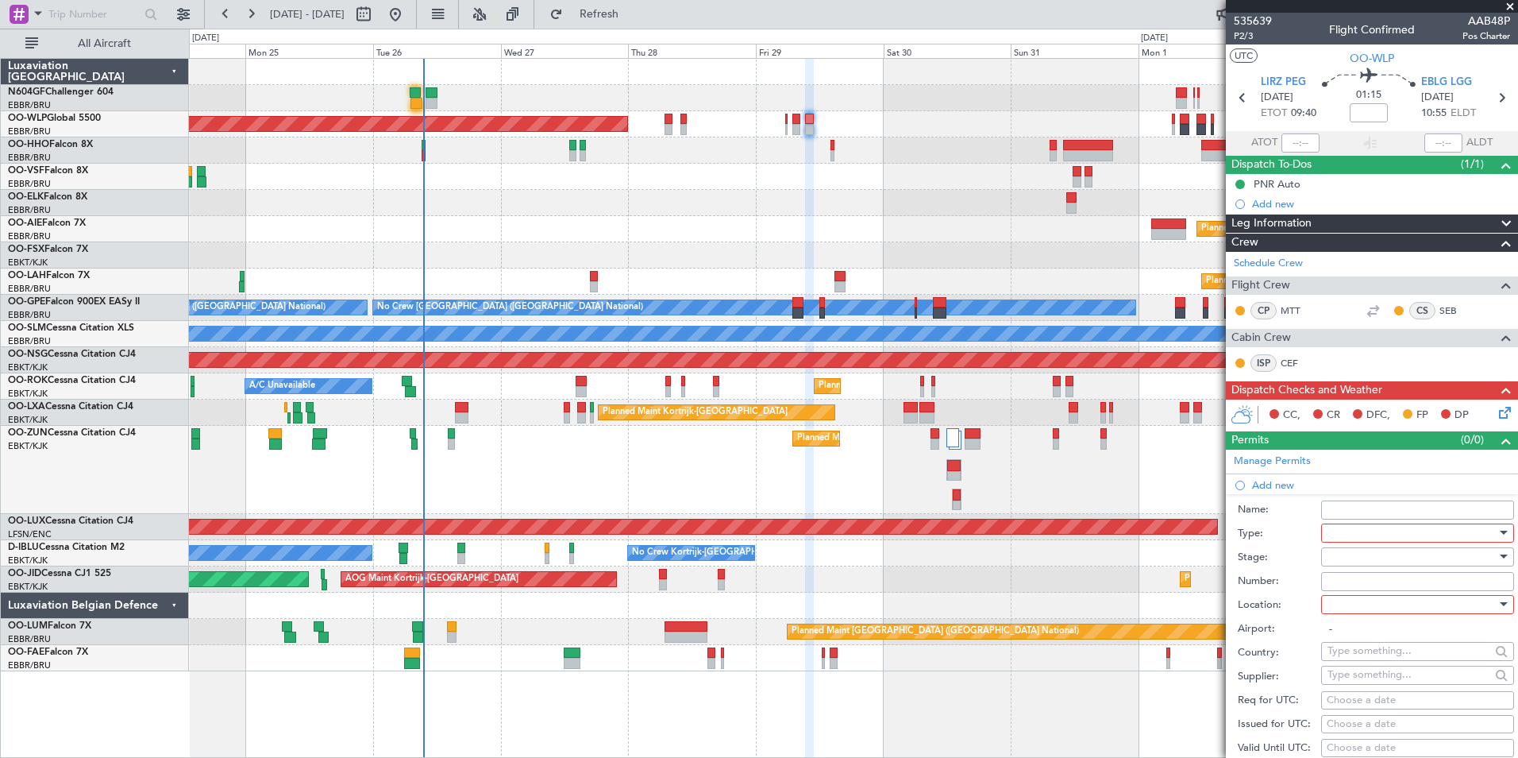
scroll to position [234, 0]
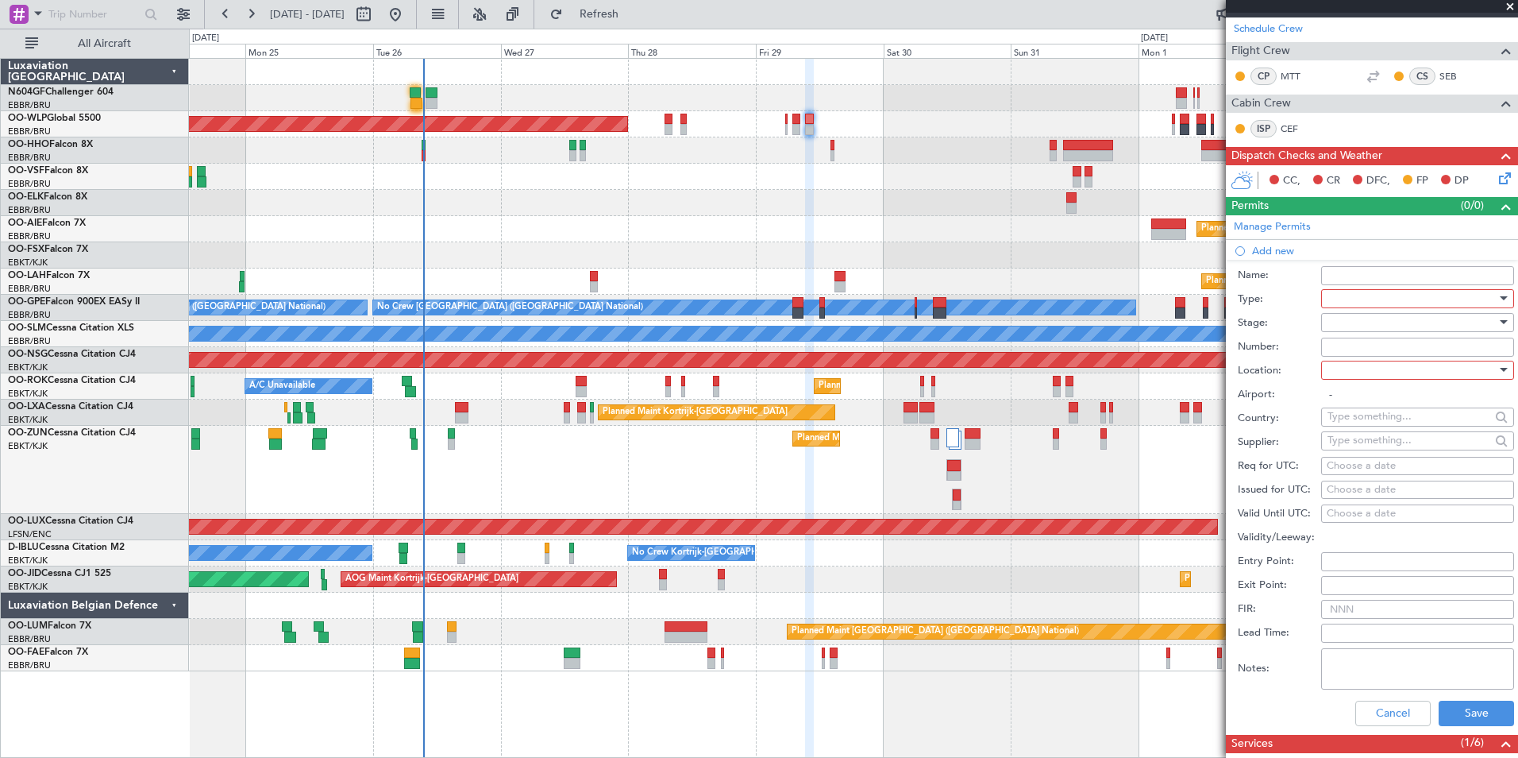
click at [1392, 298] on div at bounding box center [1412, 299] width 169 height 24
click at [1383, 422] on span "PPR" at bounding box center [1412, 418] width 167 height 24
click at [1383, 319] on div at bounding box center [1412, 323] width 169 height 24
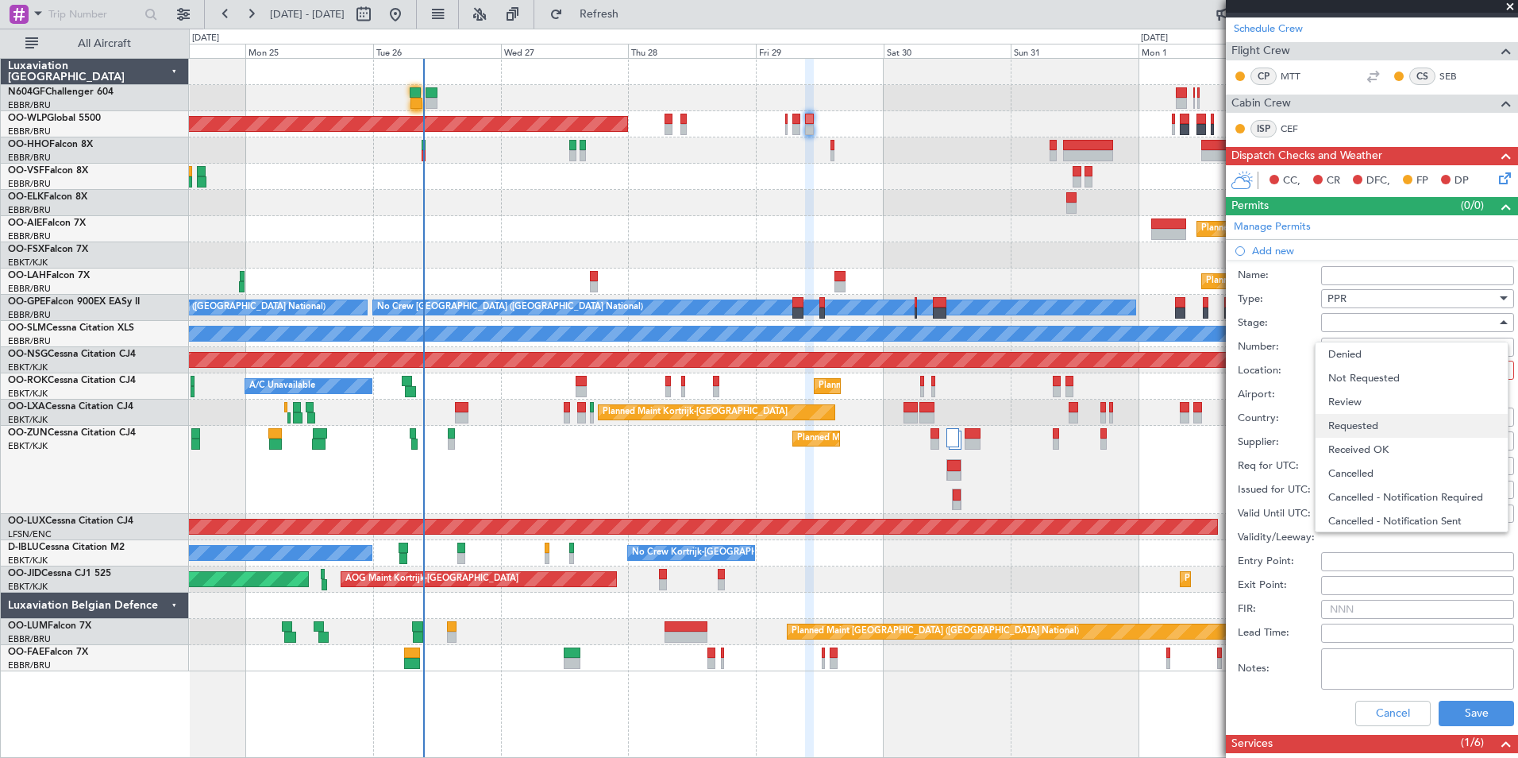
click at [1379, 426] on span "Requested" at bounding box center [1412, 426] width 167 height 24
click at [1392, 375] on div at bounding box center [1412, 370] width 169 height 24
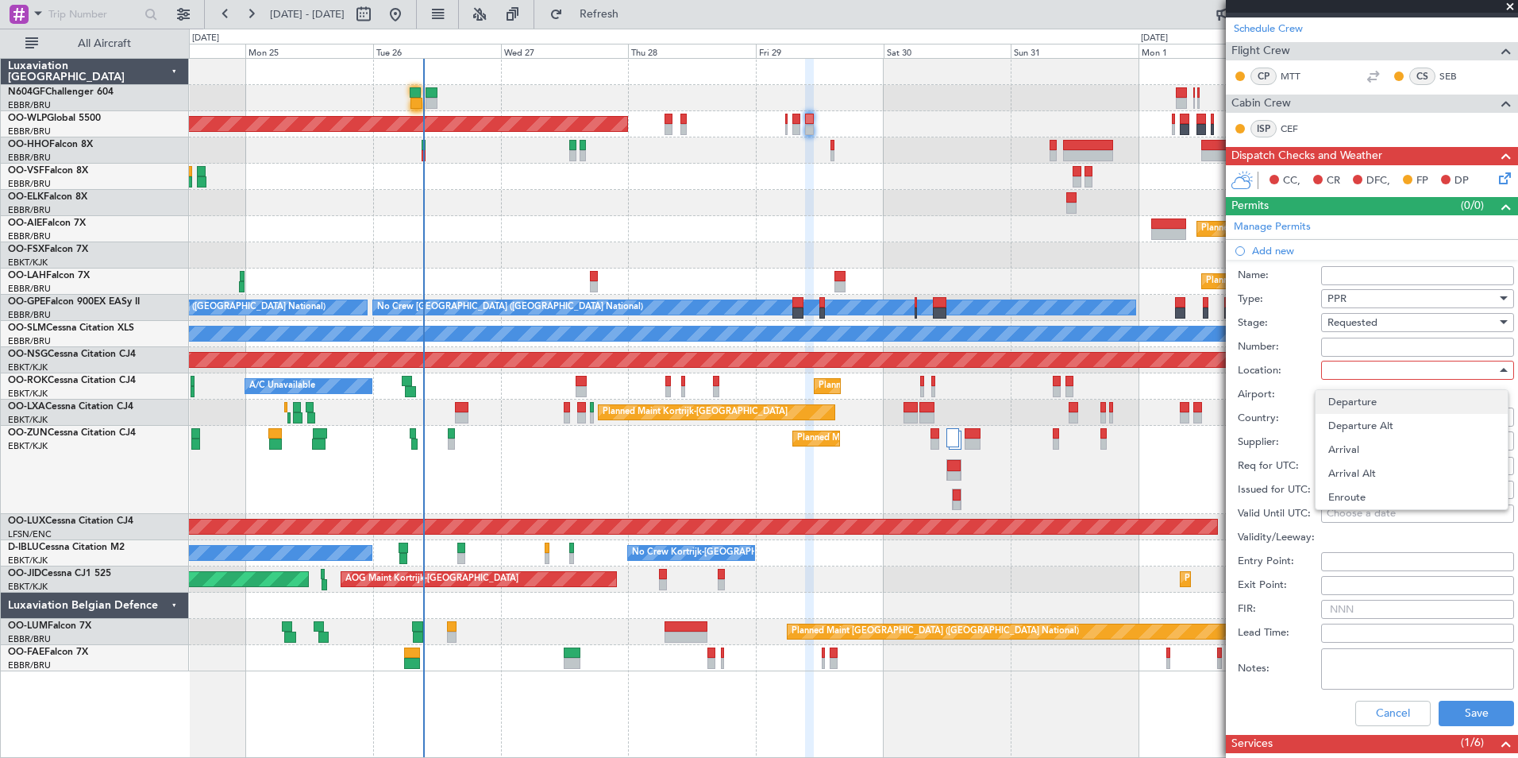
click at [1395, 409] on span "Departure" at bounding box center [1412, 402] width 167 height 24
type input "LIRZ / PEG"
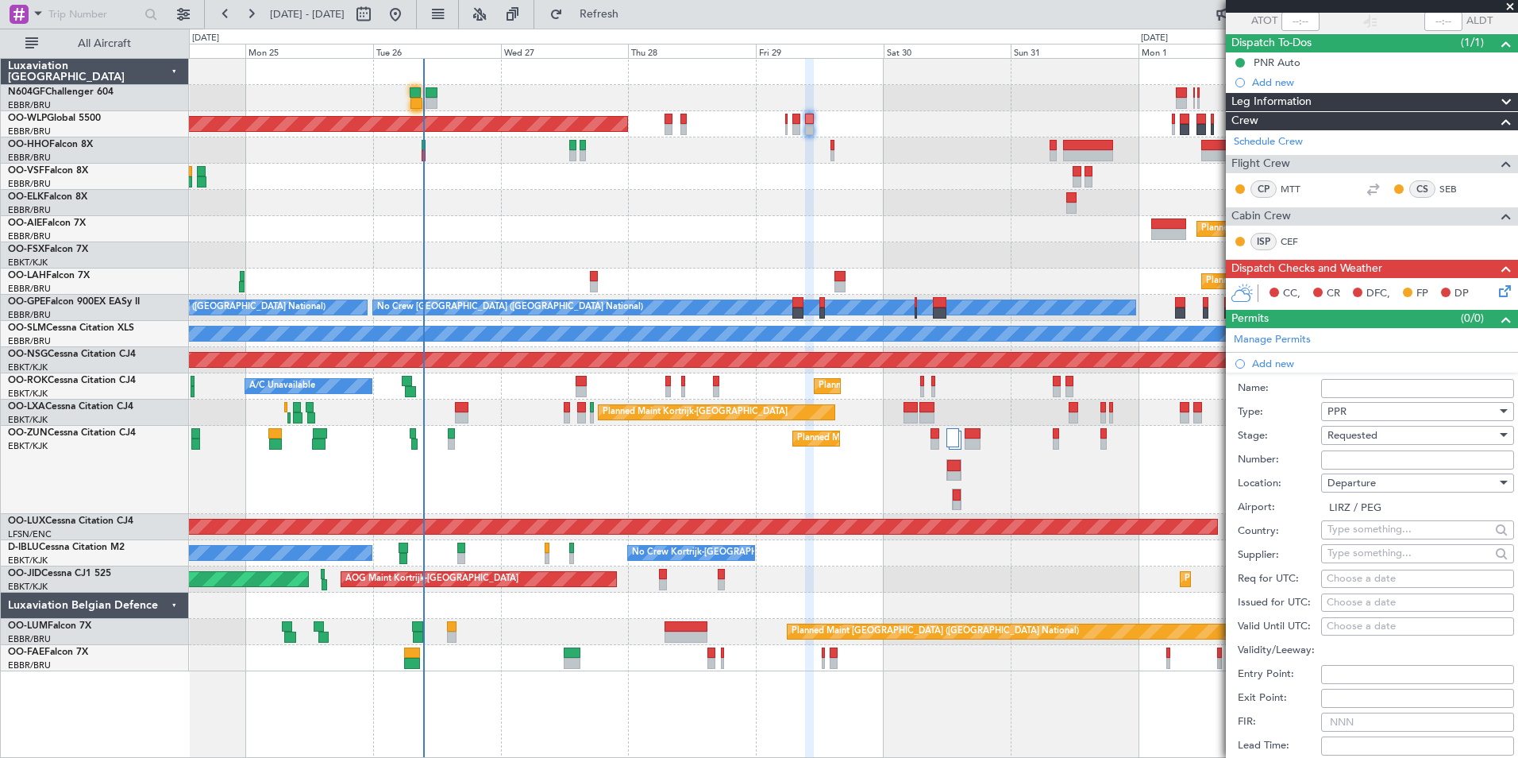
scroll to position [128, 0]
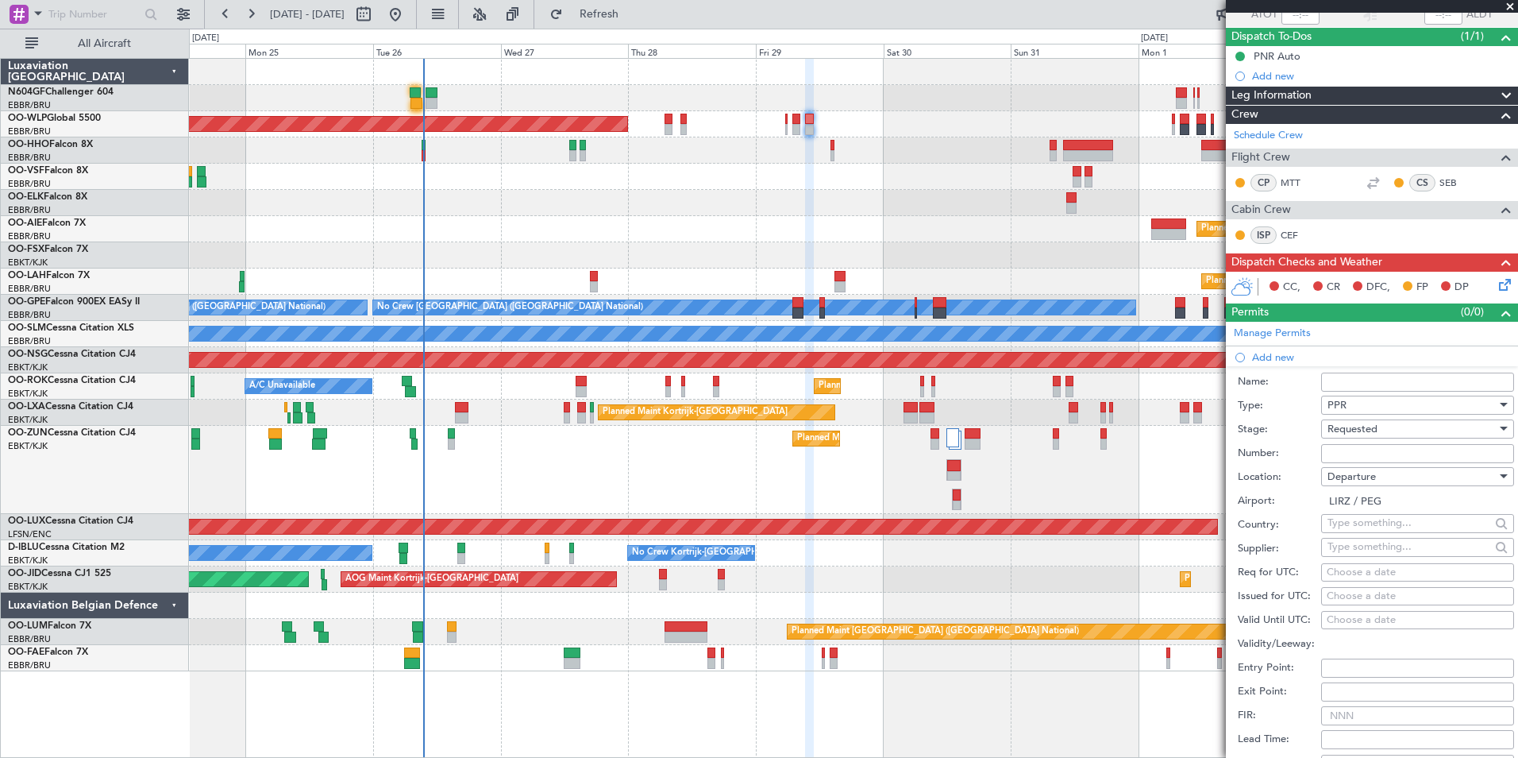
click at [1379, 575] on div "Choose a date" at bounding box center [1418, 573] width 182 height 16
select select "8"
select select "2025"
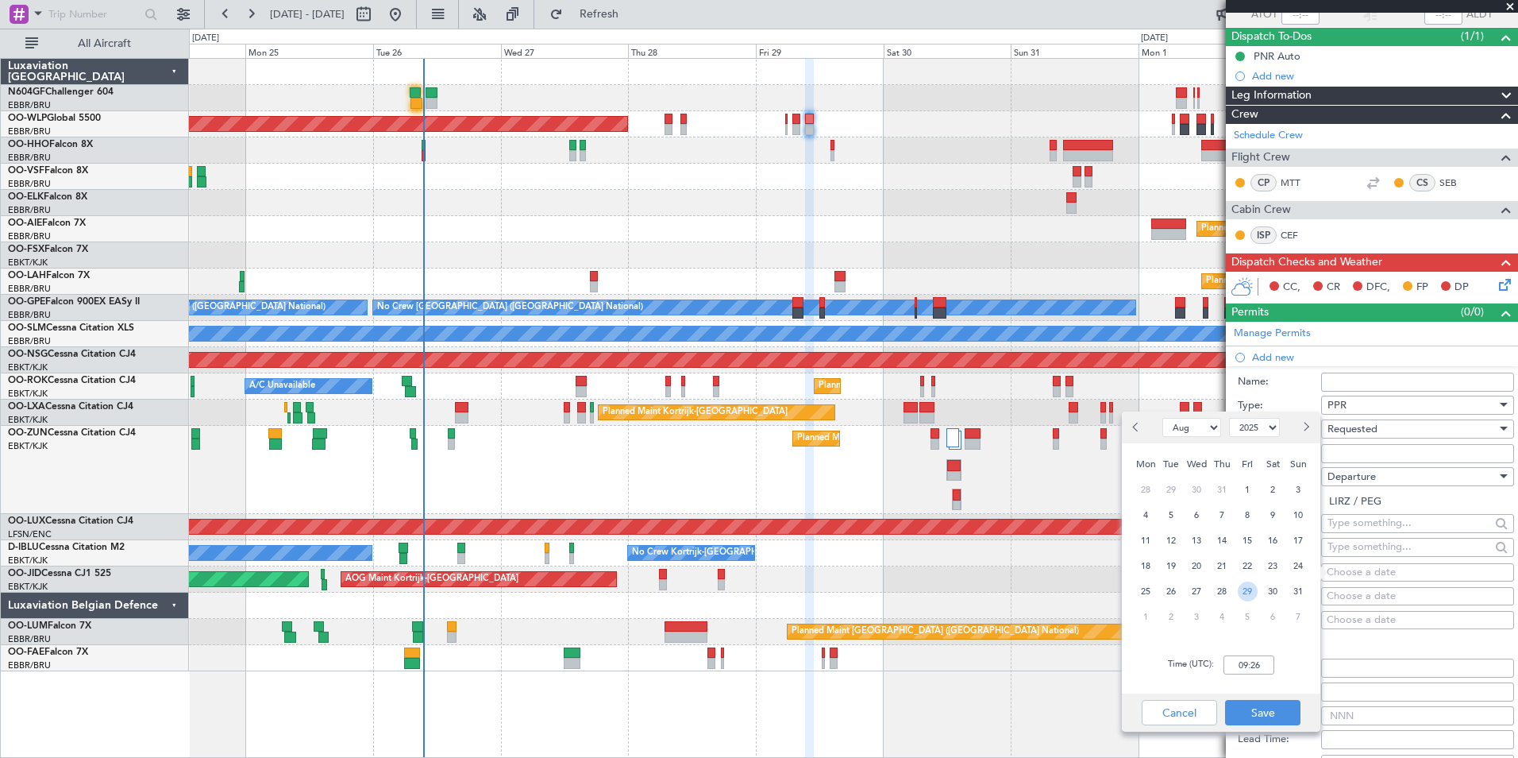
click at [1248, 591] on span "29" at bounding box center [1248, 591] width 20 height 20
click at [1259, 663] on input "00:00" at bounding box center [1249, 664] width 51 height 19
type input "09:30"
click at [1246, 710] on button "Save" at bounding box center [1262, 712] width 75 height 25
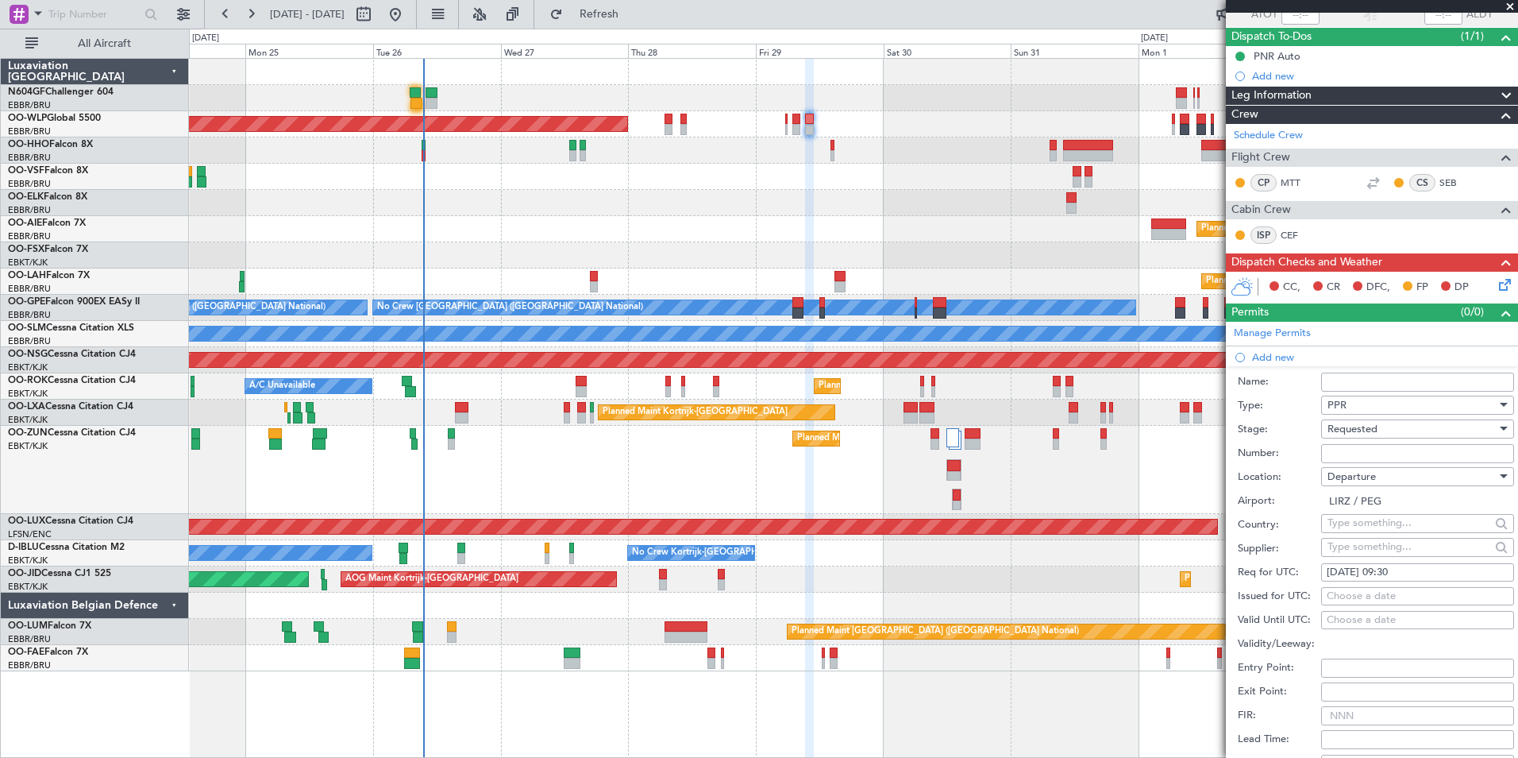
scroll to position [418, 0]
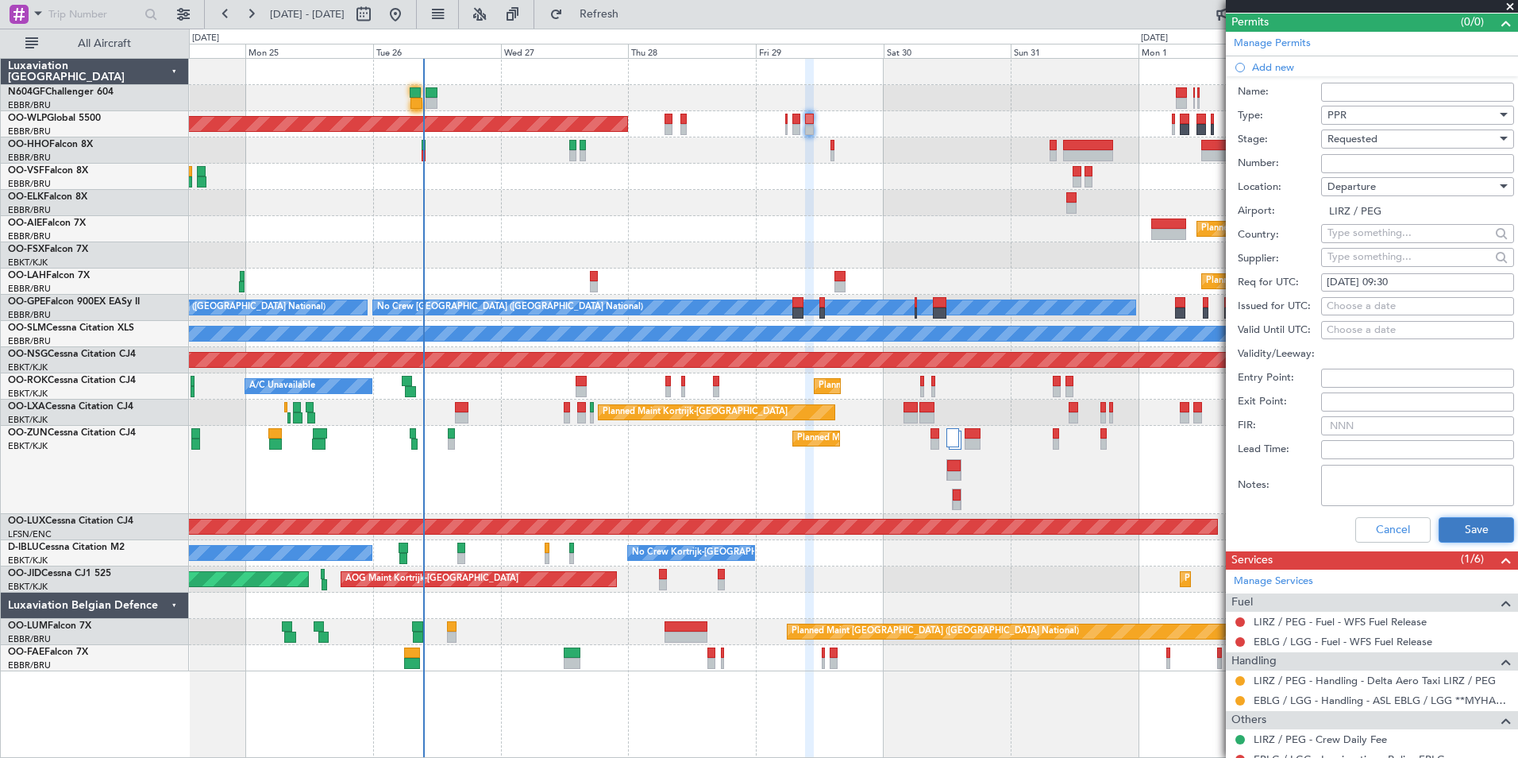
click at [1449, 539] on button "Save" at bounding box center [1476, 529] width 75 height 25
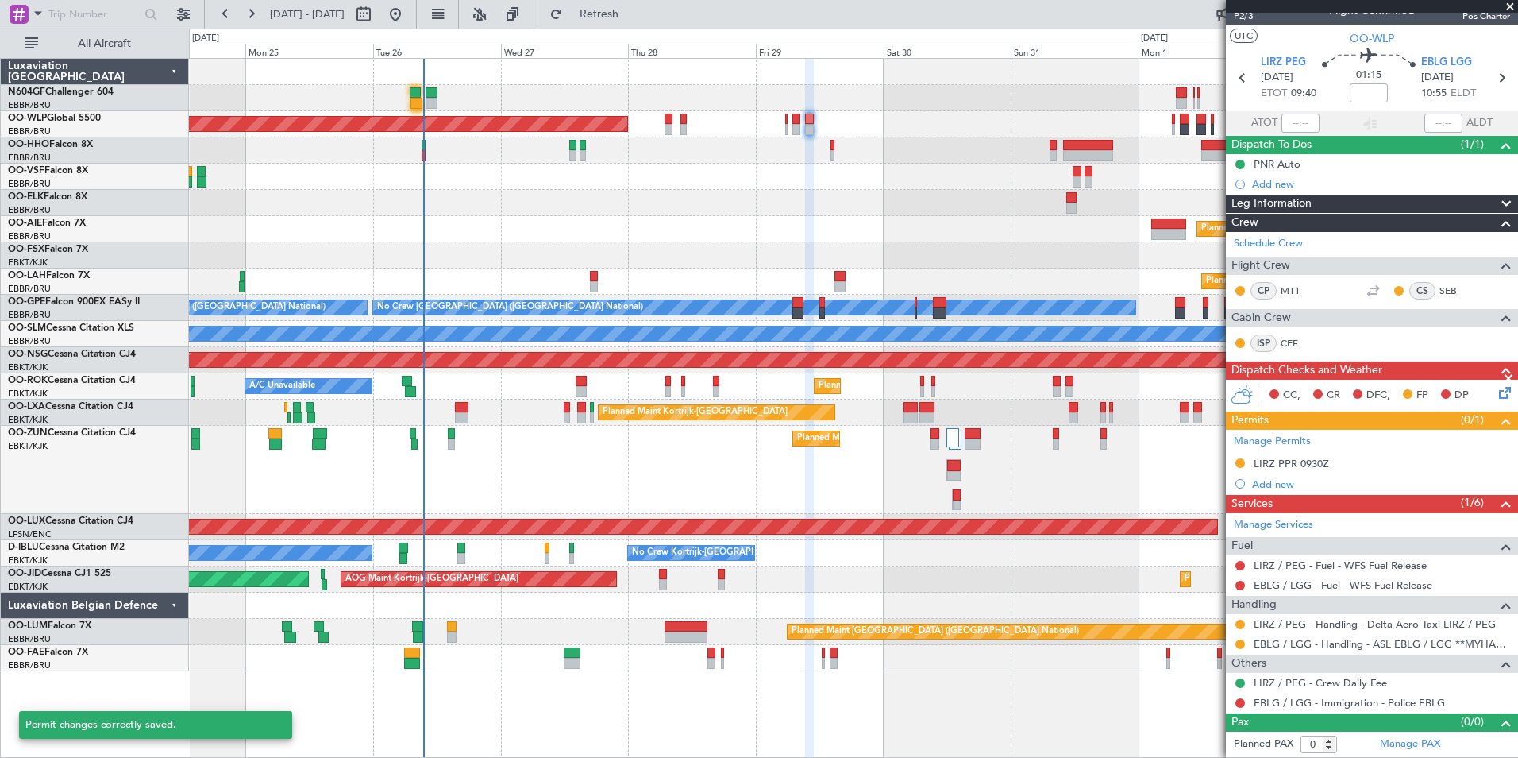
scroll to position [19, 0]
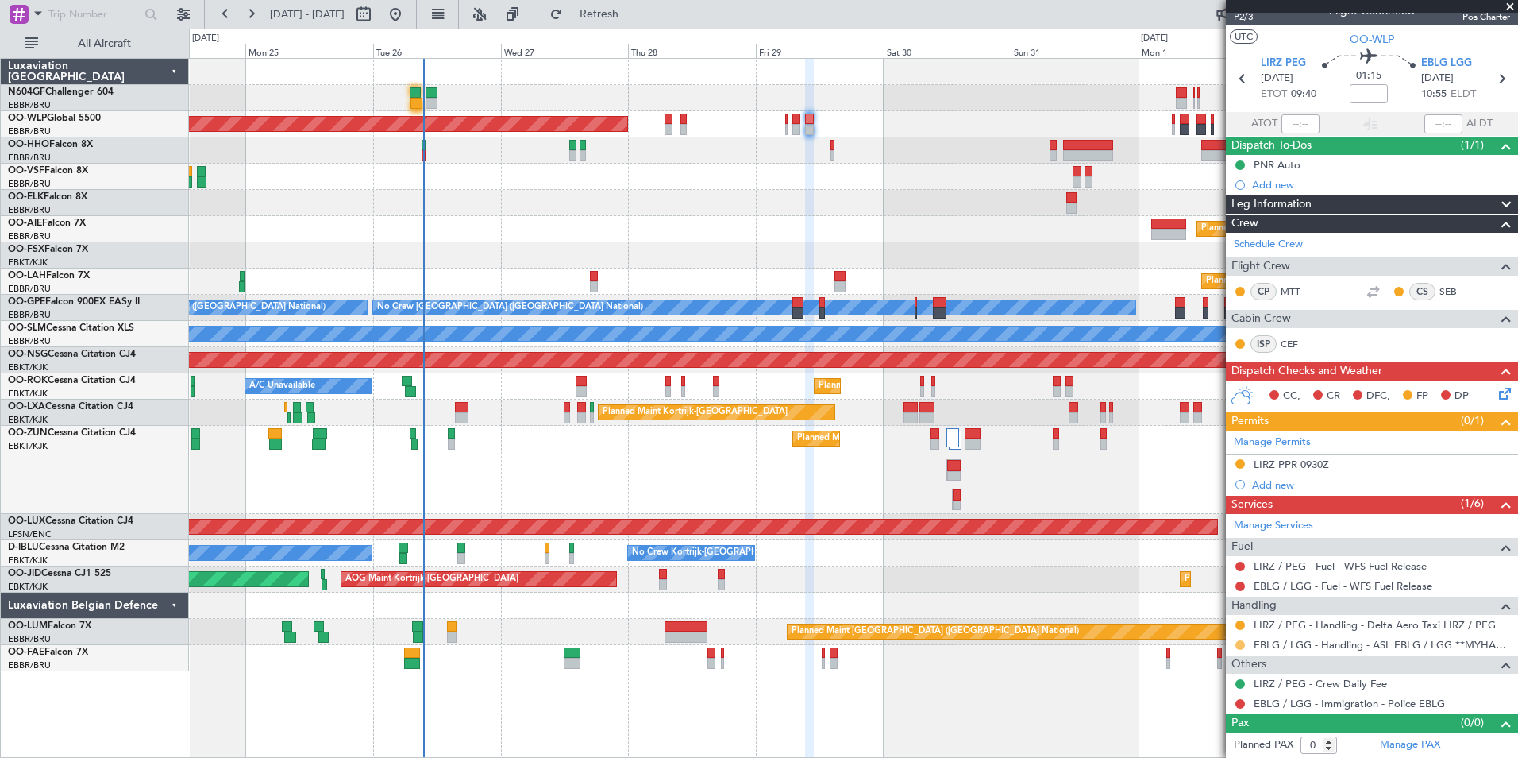
click at [1238, 642] on button at bounding box center [1241, 645] width 10 height 10
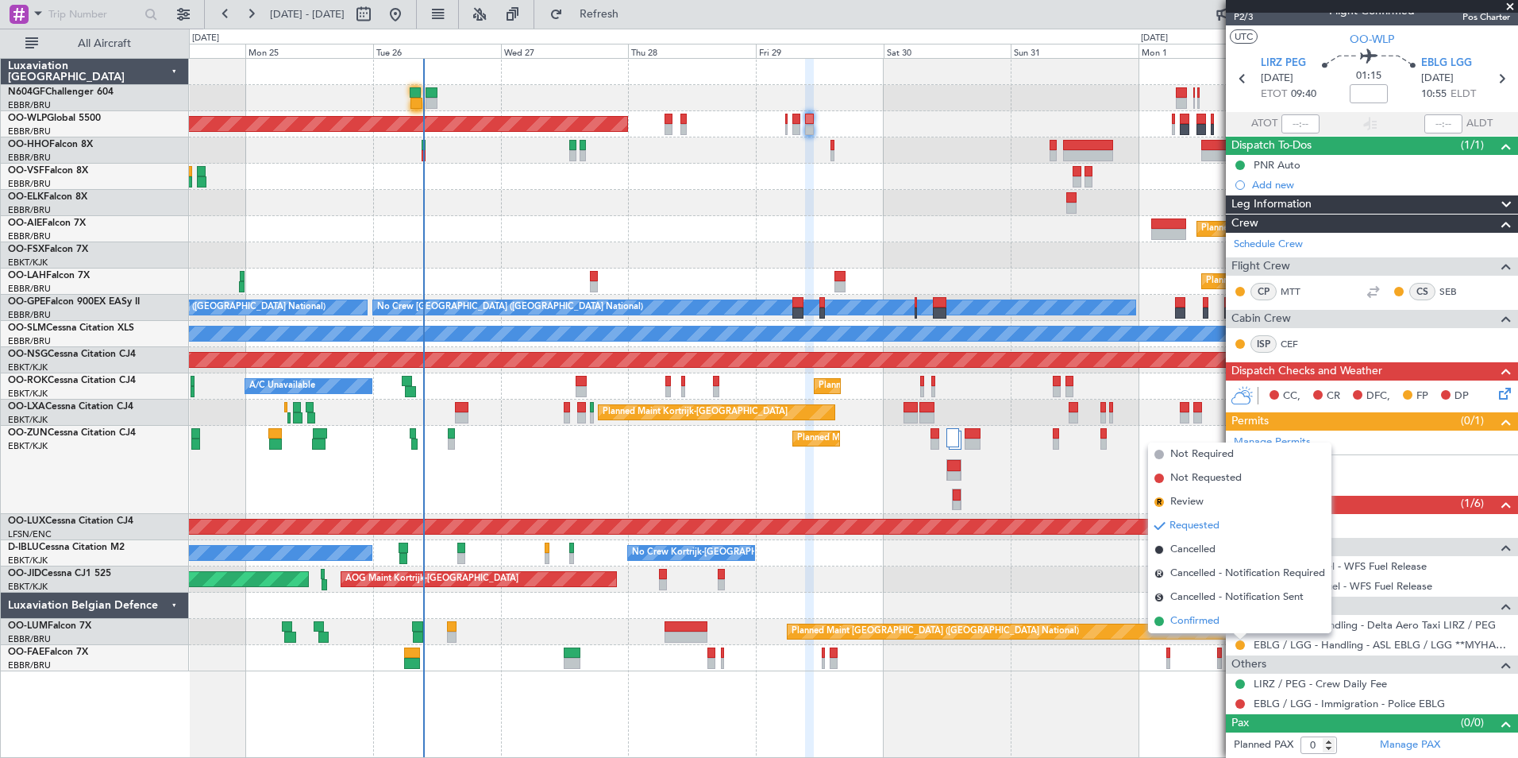
click at [1238, 621] on li "Confirmed" at bounding box center [1239, 621] width 183 height 24
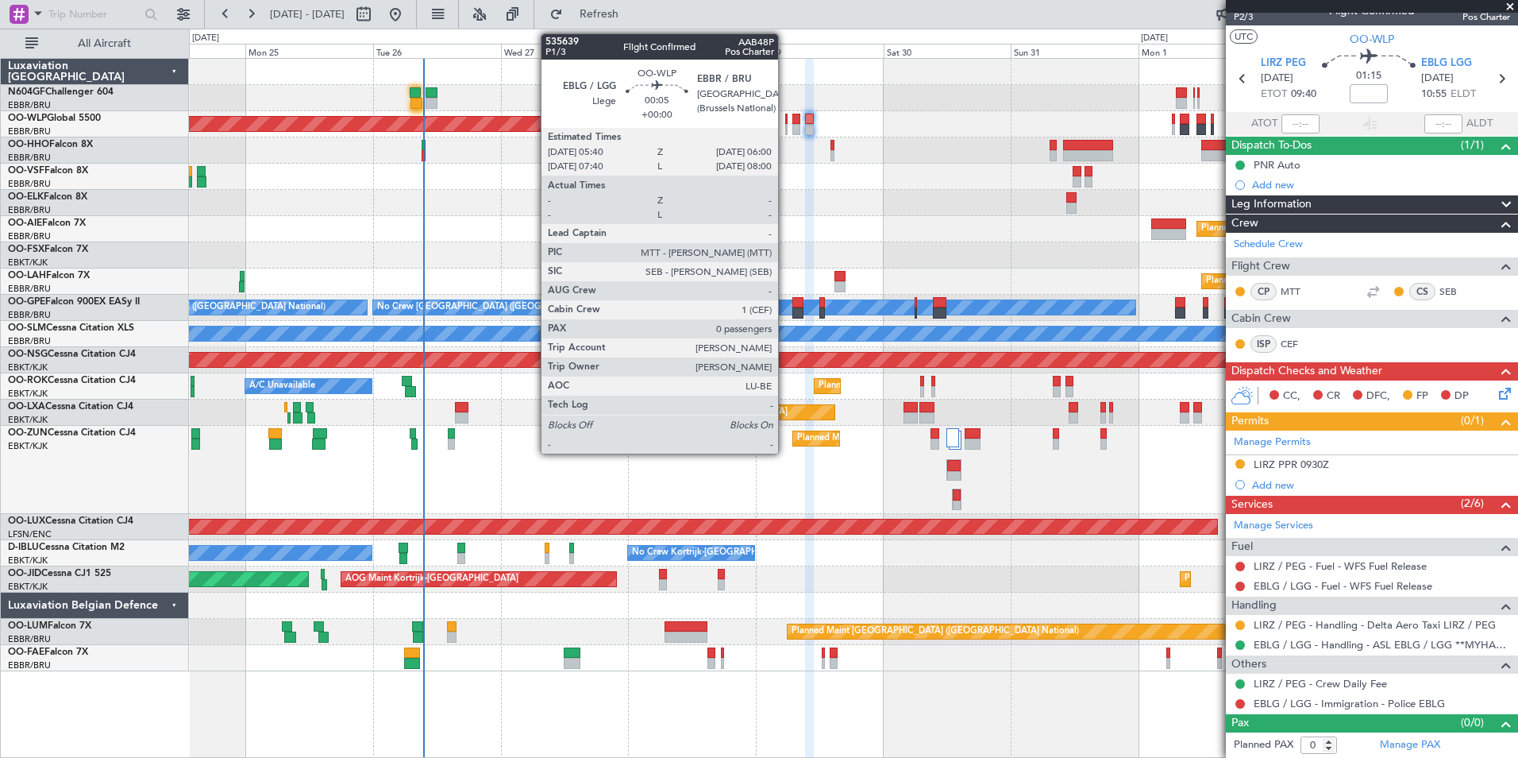
click at [785, 129] on div at bounding box center [786, 129] width 2 height 11
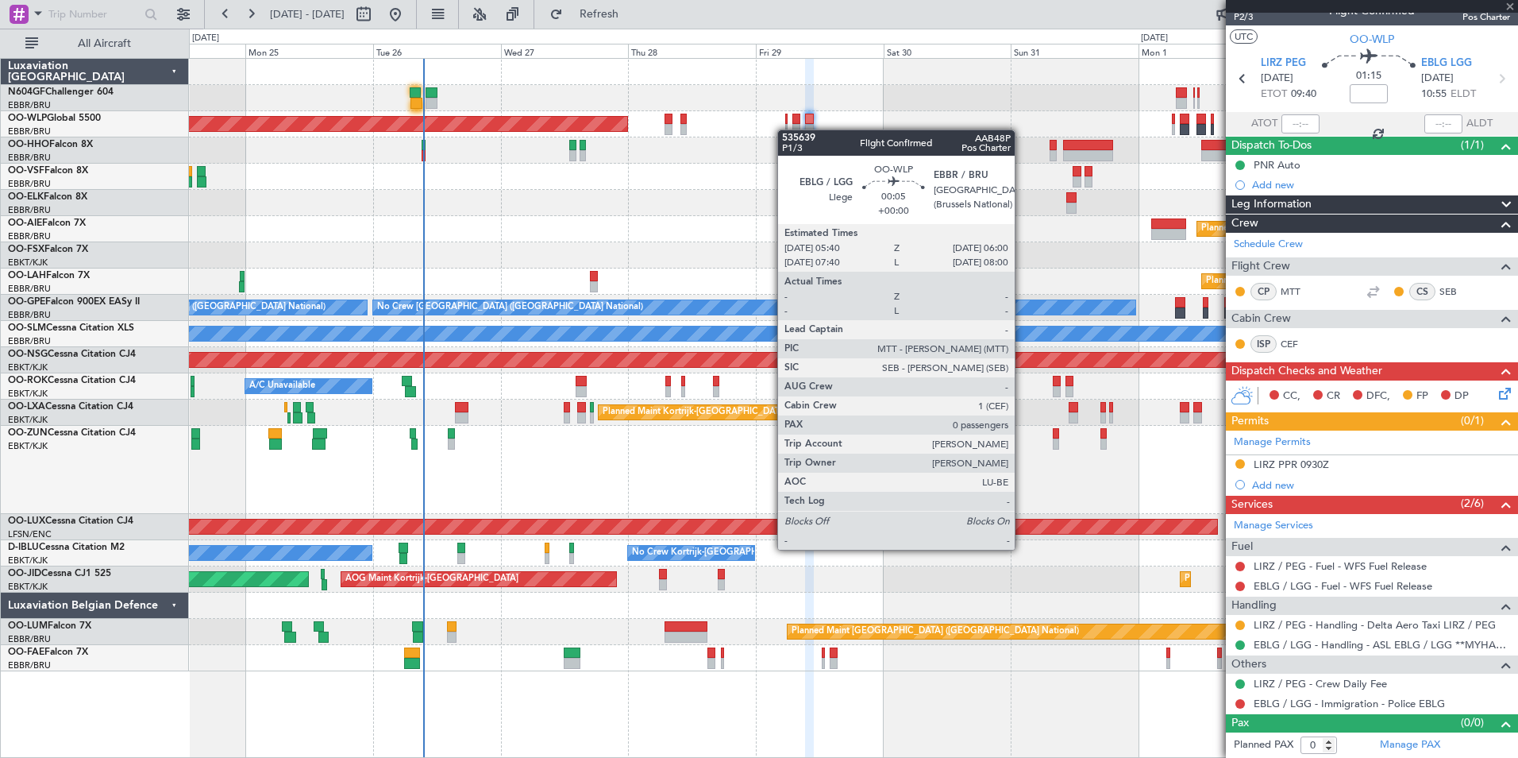
scroll to position [0, 0]
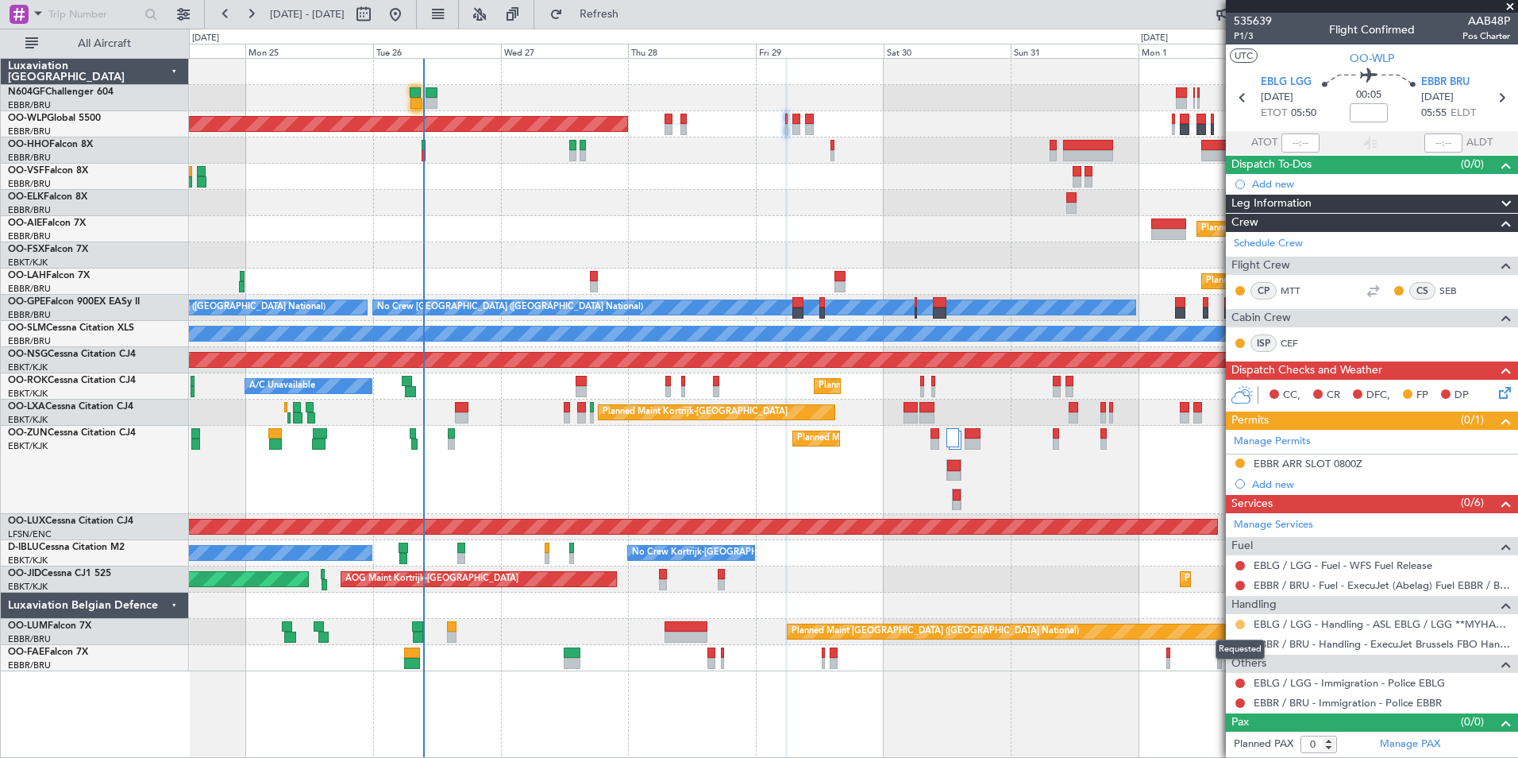
click at [1238, 623] on button at bounding box center [1241, 624] width 10 height 10
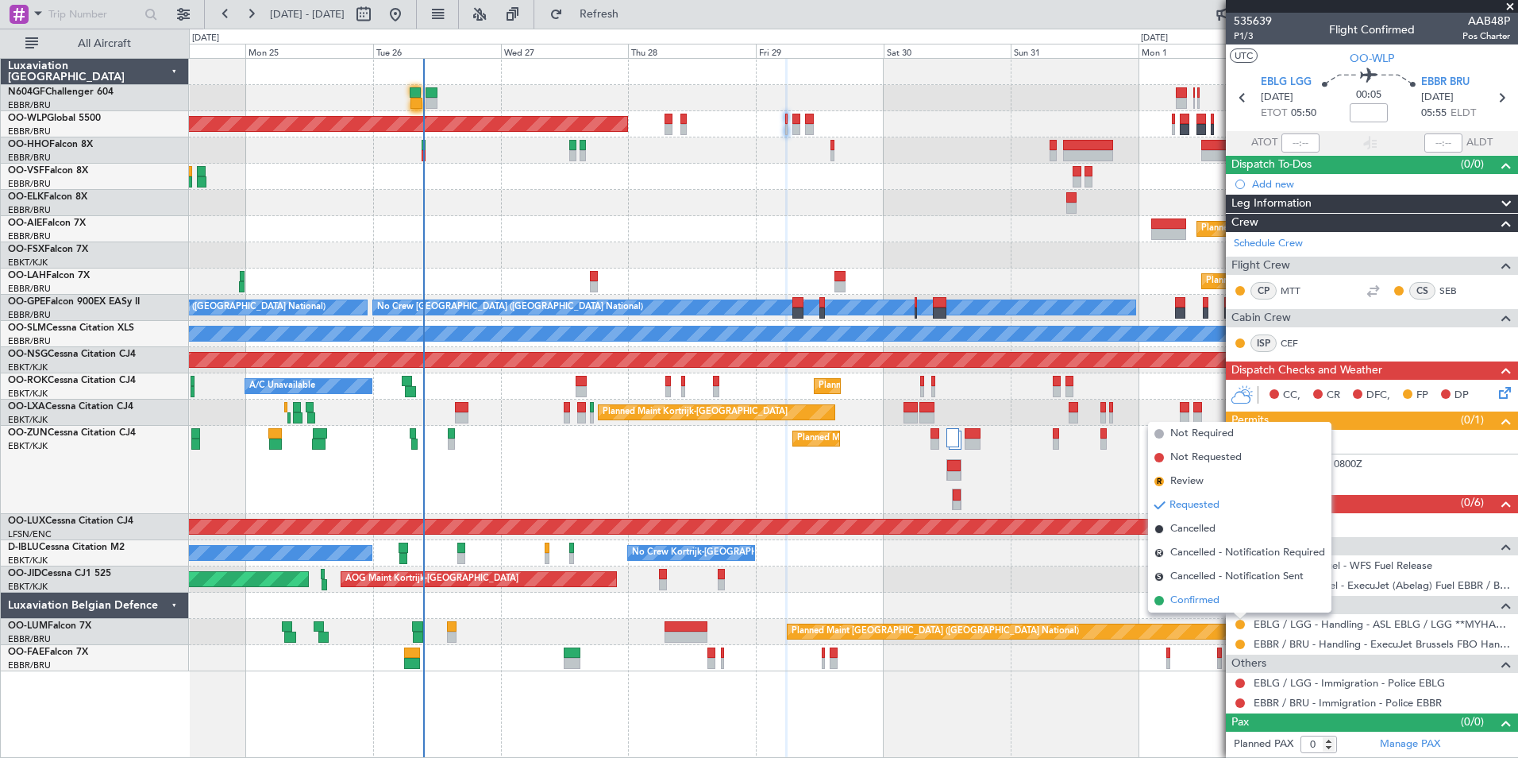
click at [1218, 596] on span "Confirmed" at bounding box center [1195, 600] width 49 height 16
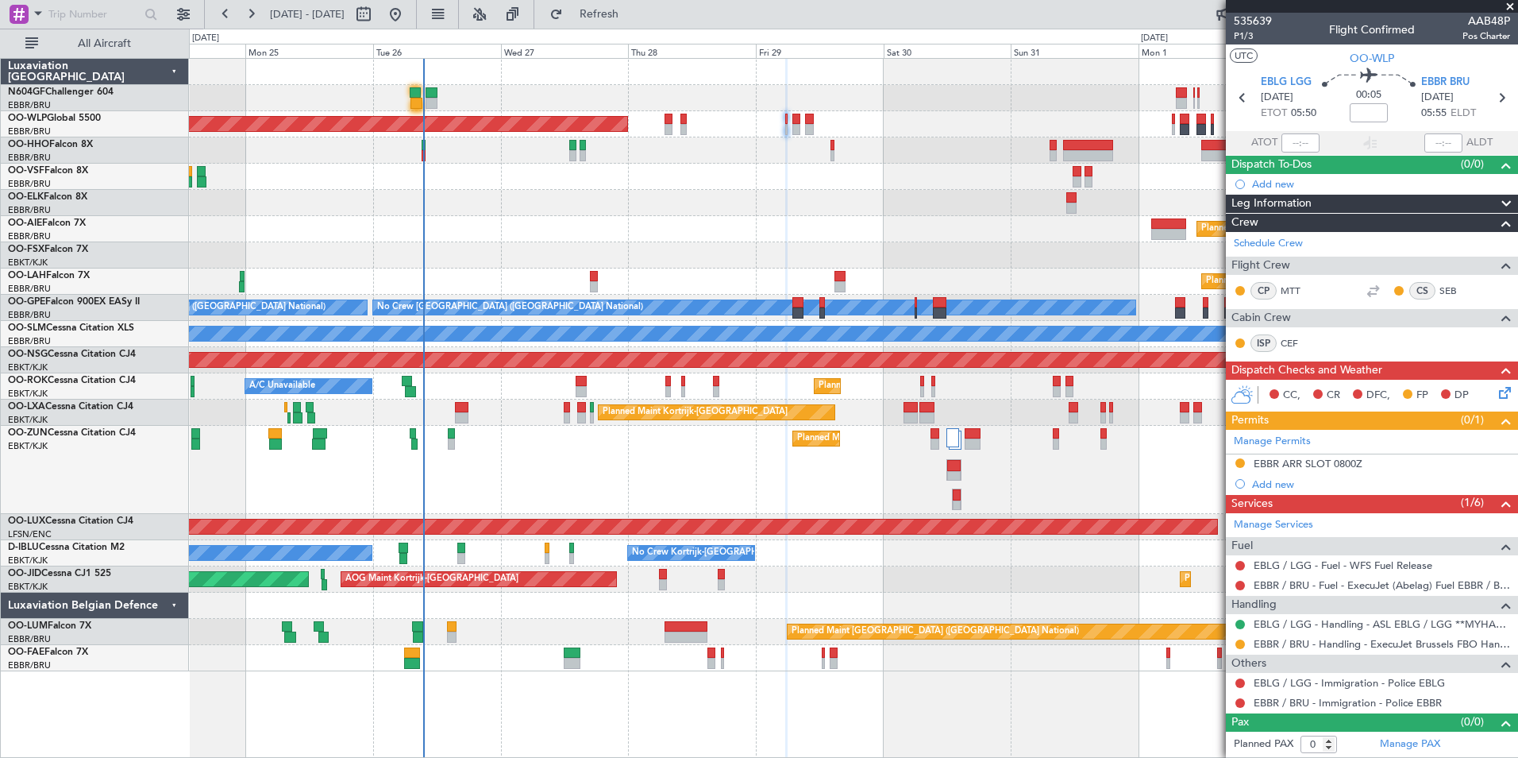
click at [680, 119] on div "Planned Maint [GEOGRAPHIC_DATA] ([GEOGRAPHIC_DATA])" at bounding box center [853, 124] width 1329 height 26
click at [681, 119] on div at bounding box center [684, 119] width 6 height 11
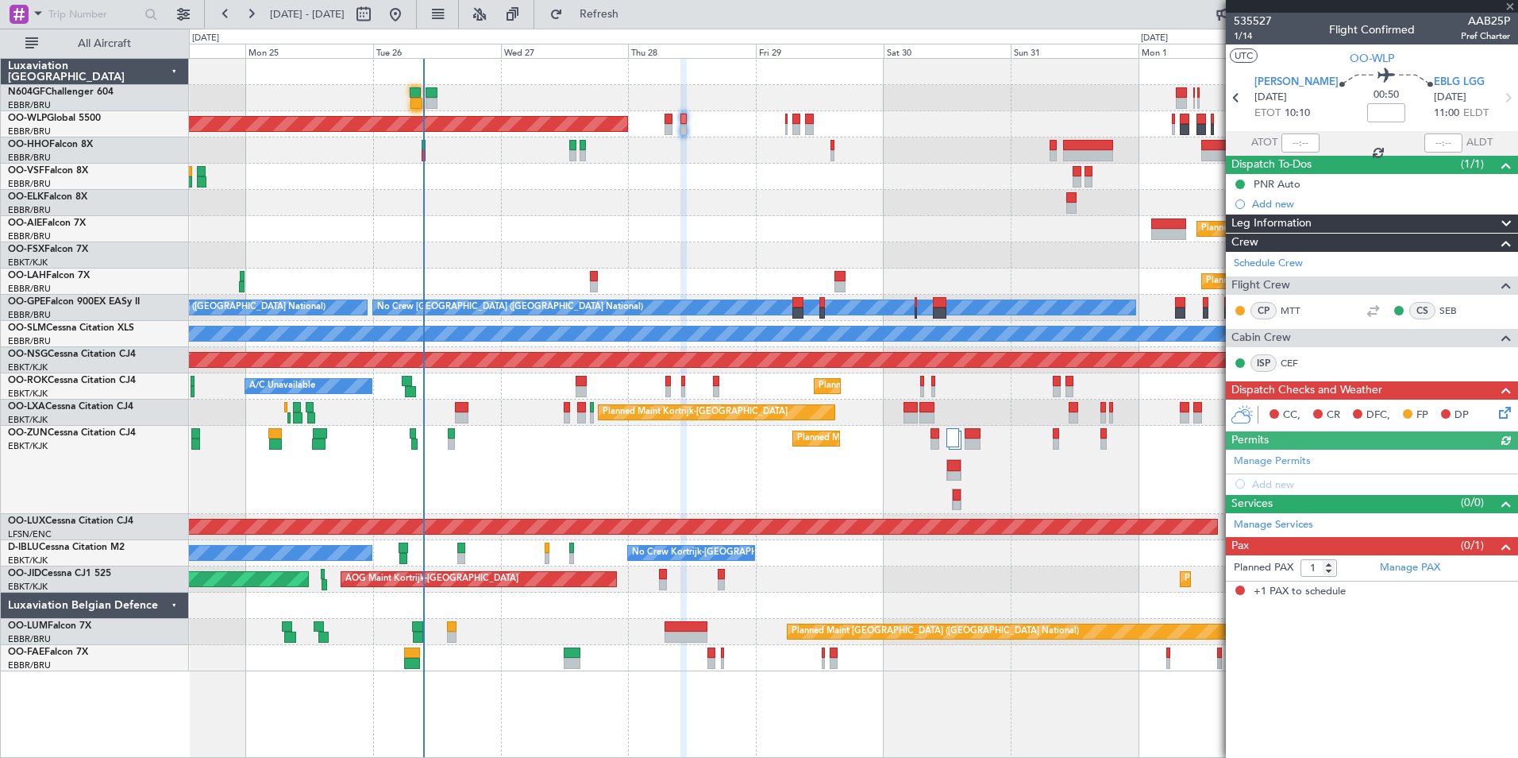
click at [1050, 233] on div "Planned Maint [GEOGRAPHIC_DATA] ([GEOGRAPHIC_DATA])" at bounding box center [853, 229] width 1329 height 26
click at [638, 22] on button "Refresh" at bounding box center [589, 14] width 95 height 25
click at [851, 465] on div "Planned Maint Kortrijk-[GEOGRAPHIC_DATA]" at bounding box center [853, 470] width 1329 height 88
click at [782, 118] on div "Planned Maint [GEOGRAPHIC_DATA] ([GEOGRAPHIC_DATA])" at bounding box center [853, 124] width 1329 height 26
click at [784, 122] on div "Planned Maint [GEOGRAPHIC_DATA] ([GEOGRAPHIC_DATA])" at bounding box center [853, 124] width 1329 height 26
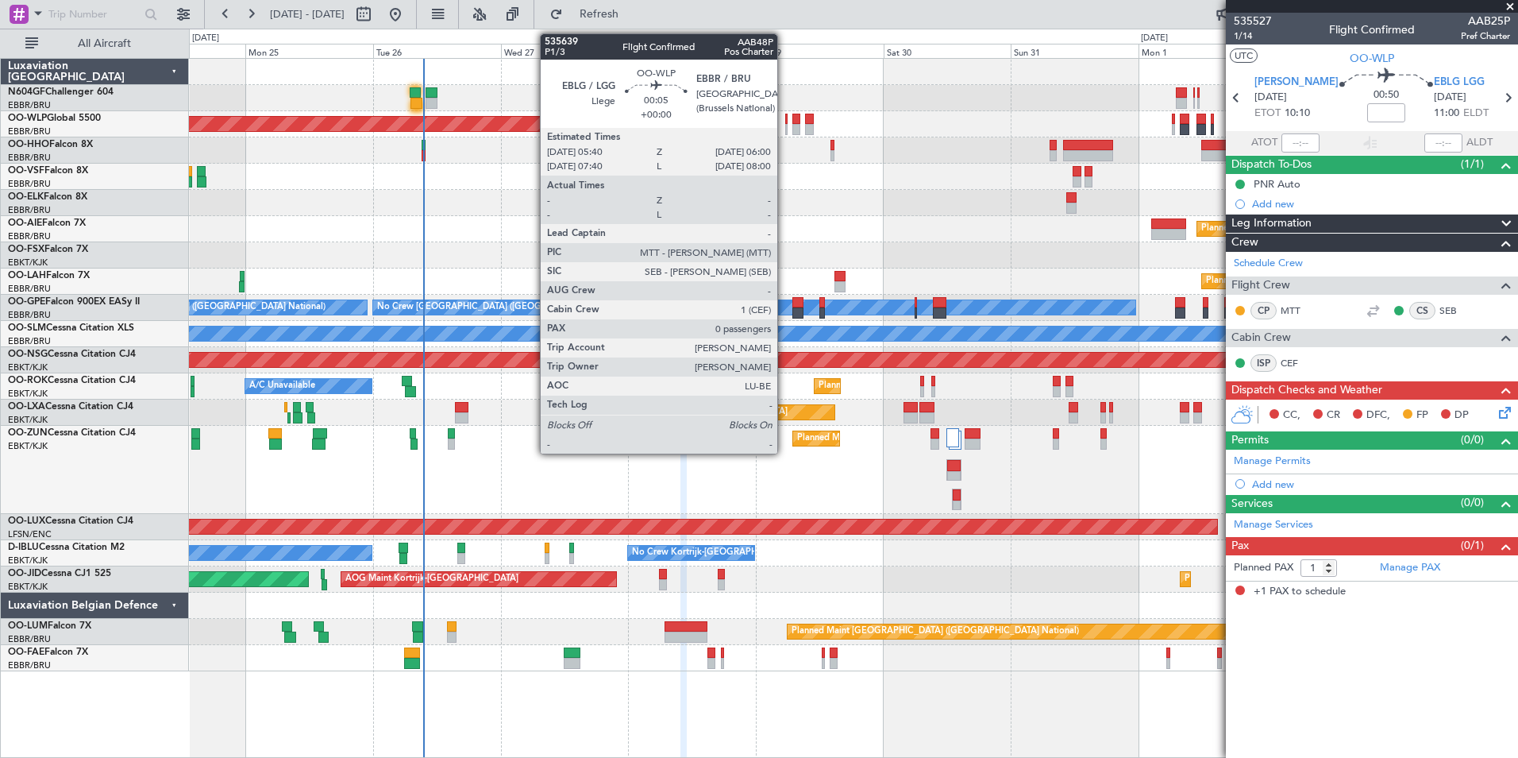
click at [785, 124] on div at bounding box center [786, 129] width 2 height 11
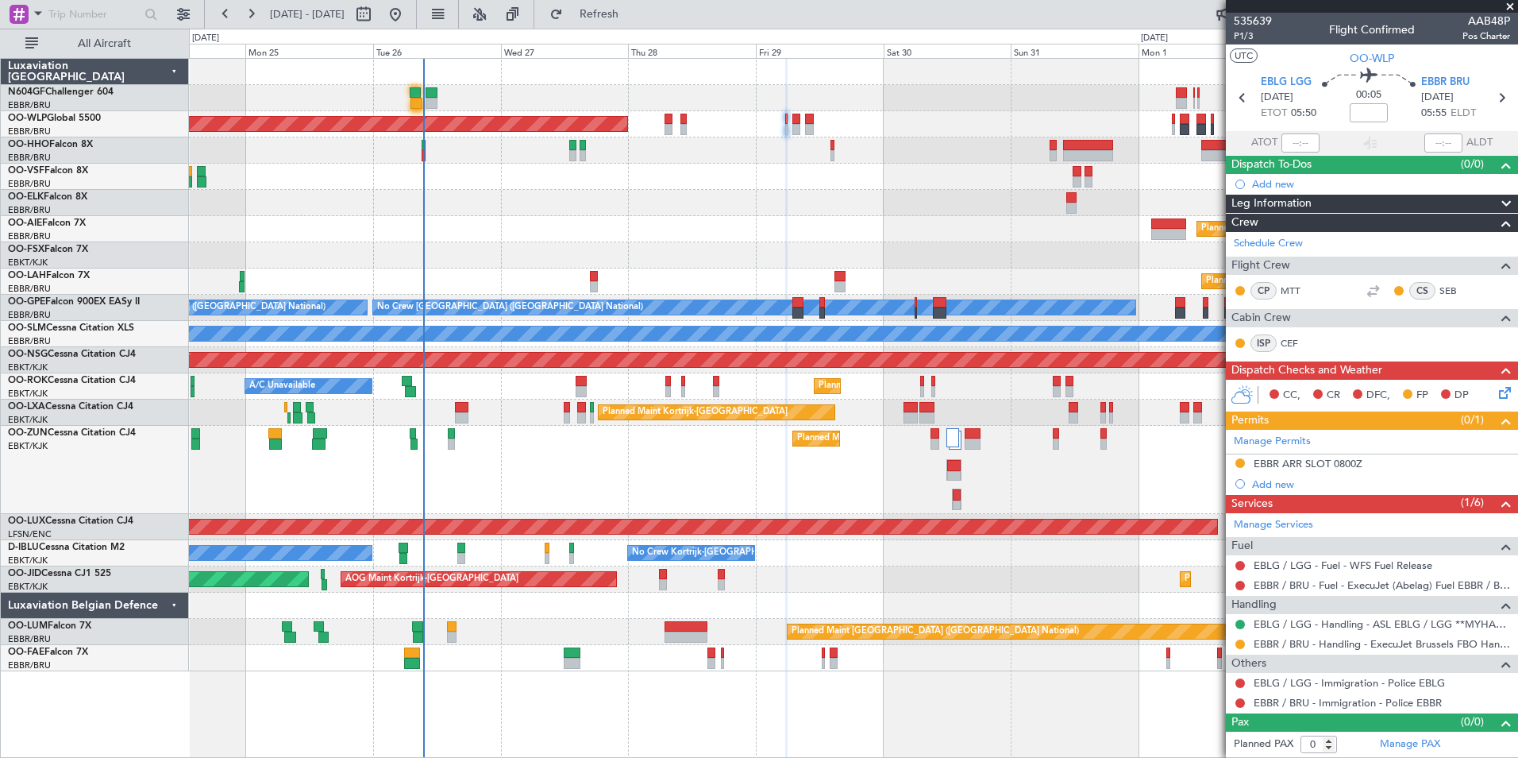
click at [1501, 396] on icon at bounding box center [1502, 390] width 13 height 13
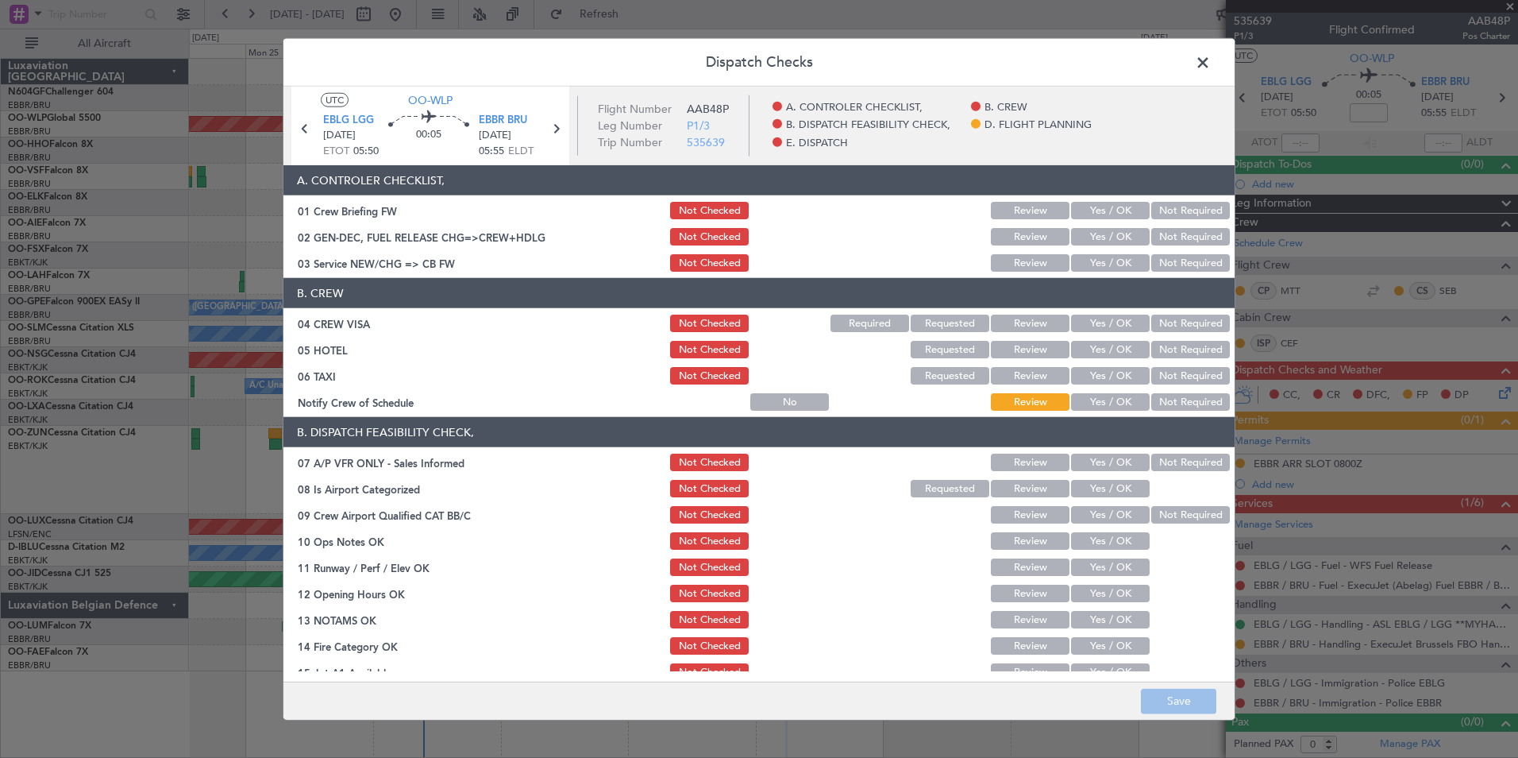
click at [1123, 267] on button "Yes / OK" at bounding box center [1110, 262] width 79 height 17
click at [1155, 326] on button "Not Required" at bounding box center [1191, 322] width 79 height 17
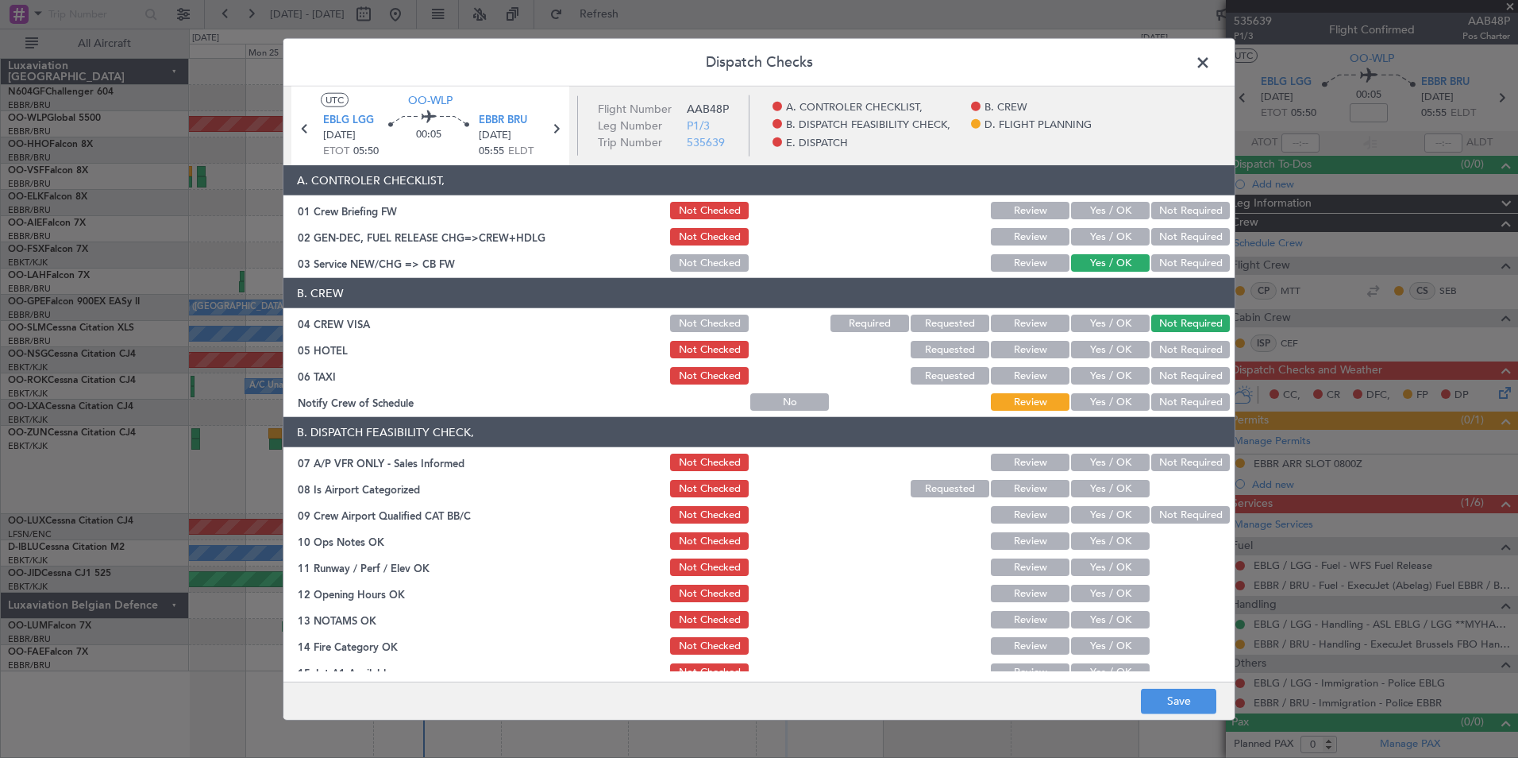
click at [1169, 349] on button "Not Required" at bounding box center [1191, 349] width 79 height 17
click at [1168, 376] on button "Not Required" at bounding box center [1191, 375] width 79 height 17
click at [1123, 401] on button "Yes / OK" at bounding box center [1110, 401] width 79 height 17
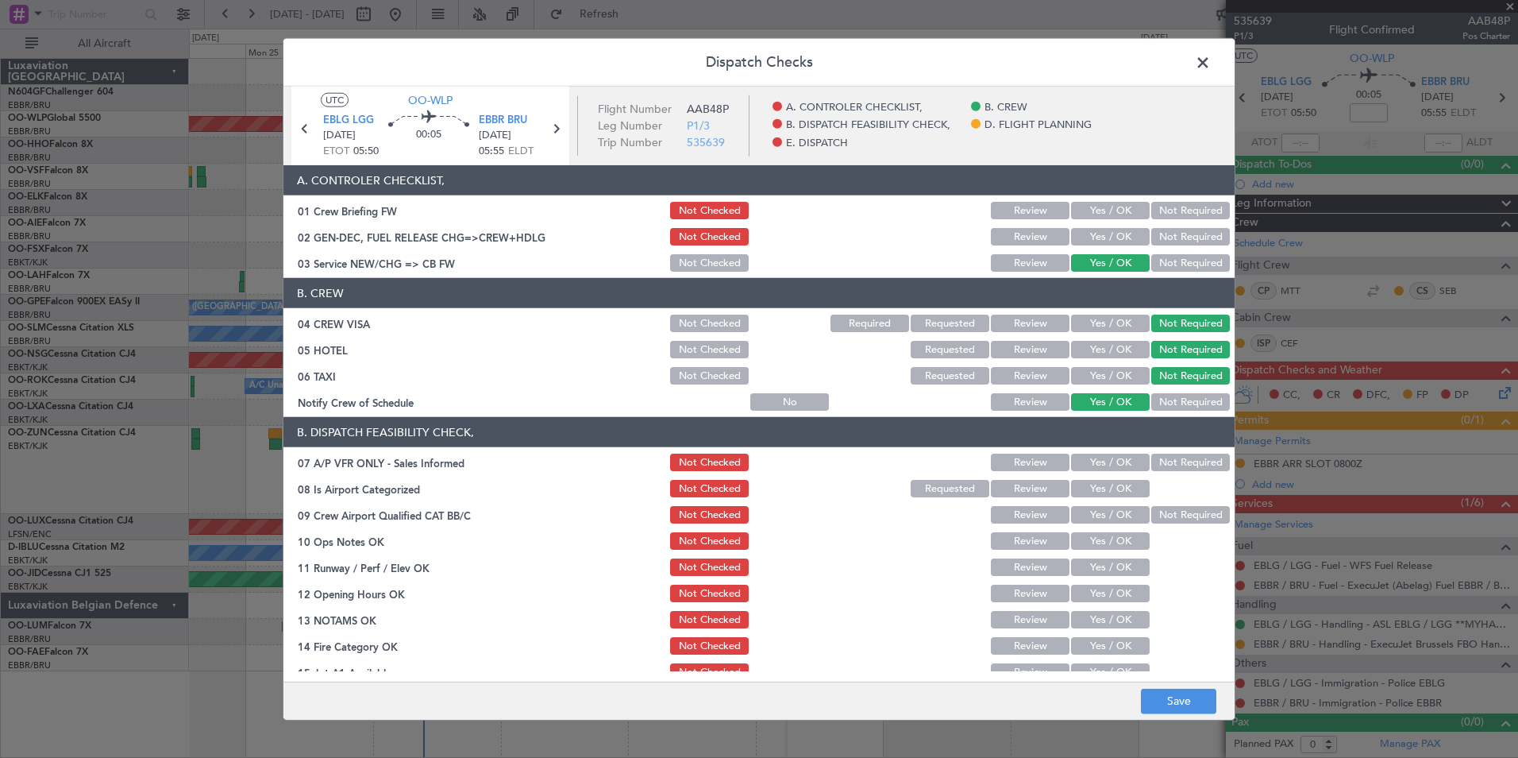
scroll to position [123, 0]
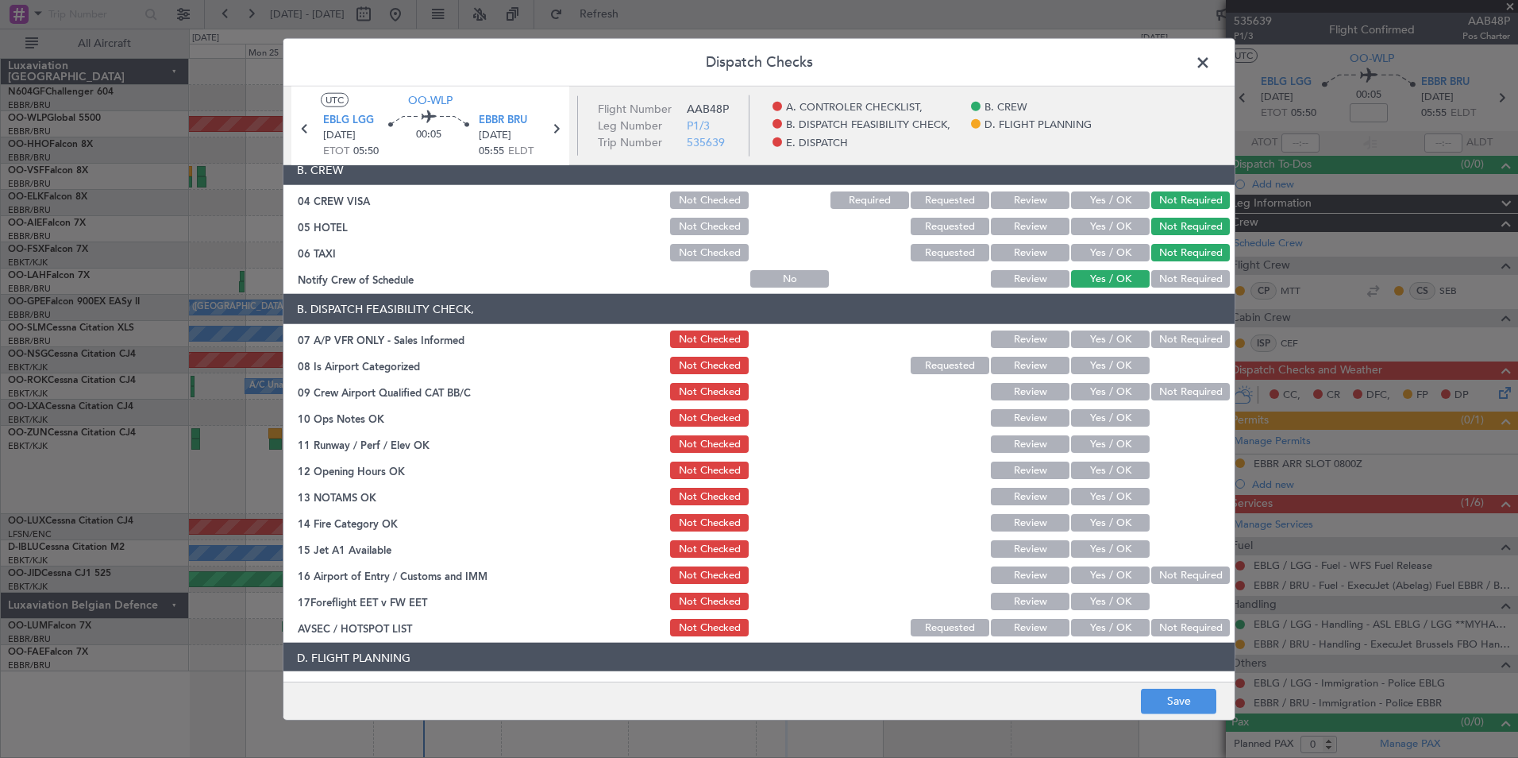
click at [1189, 331] on button "Not Required" at bounding box center [1191, 338] width 79 height 17
click at [1107, 363] on button "Yes / OK" at bounding box center [1110, 365] width 79 height 17
click at [1157, 393] on button "Not Required" at bounding box center [1191, 391] width 79 height 17
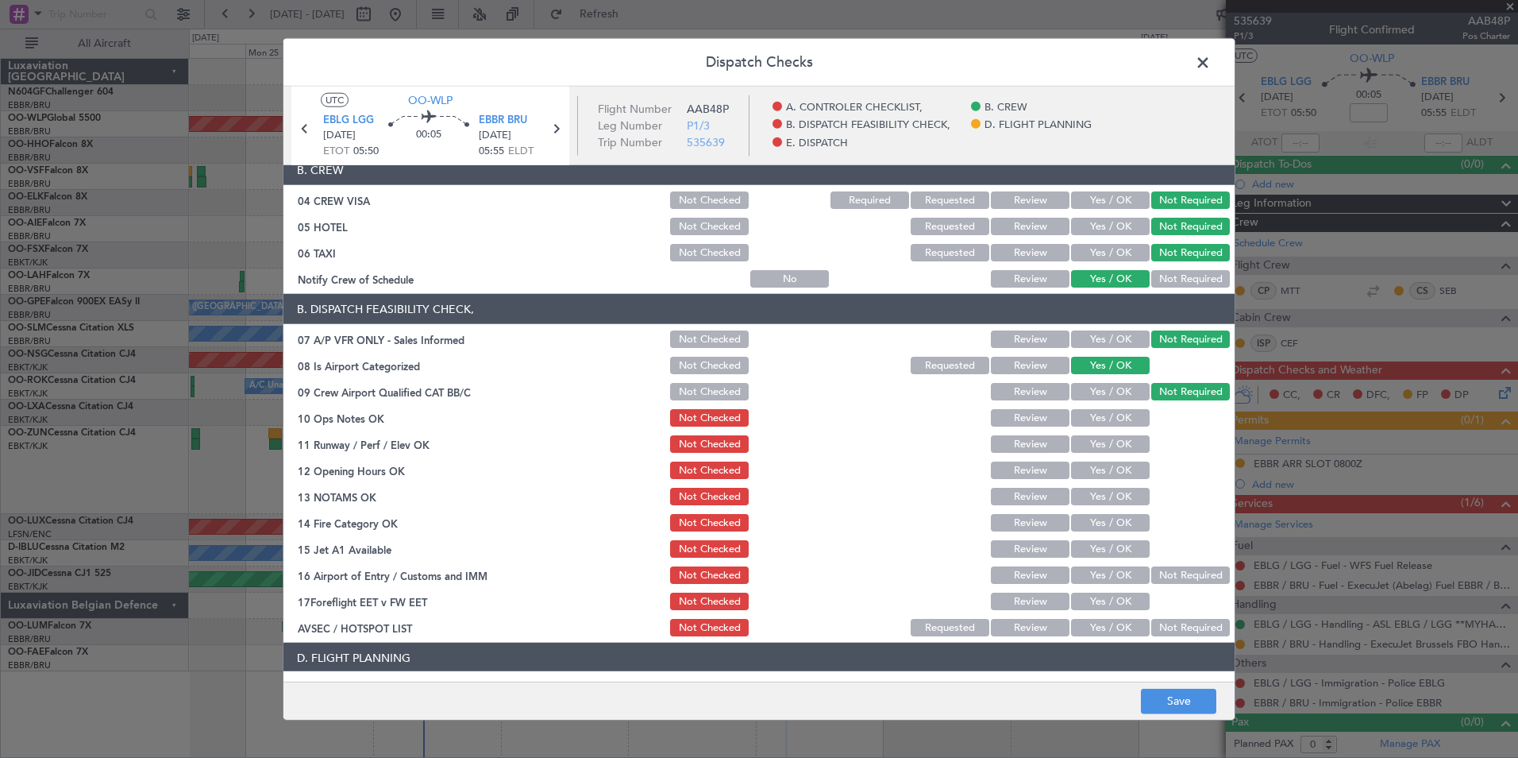
click at [1113, 417] on button "Yes / OK" at bounding box center [1110, 417] width 79 height 17
click at [1113, 441] on button "Yes / OK" at bounding box center [1110, 443] width 79 height 17
click at [1109, 470] on button "Yes / OK" at bounding box center [1110, 469] width 79 height 17
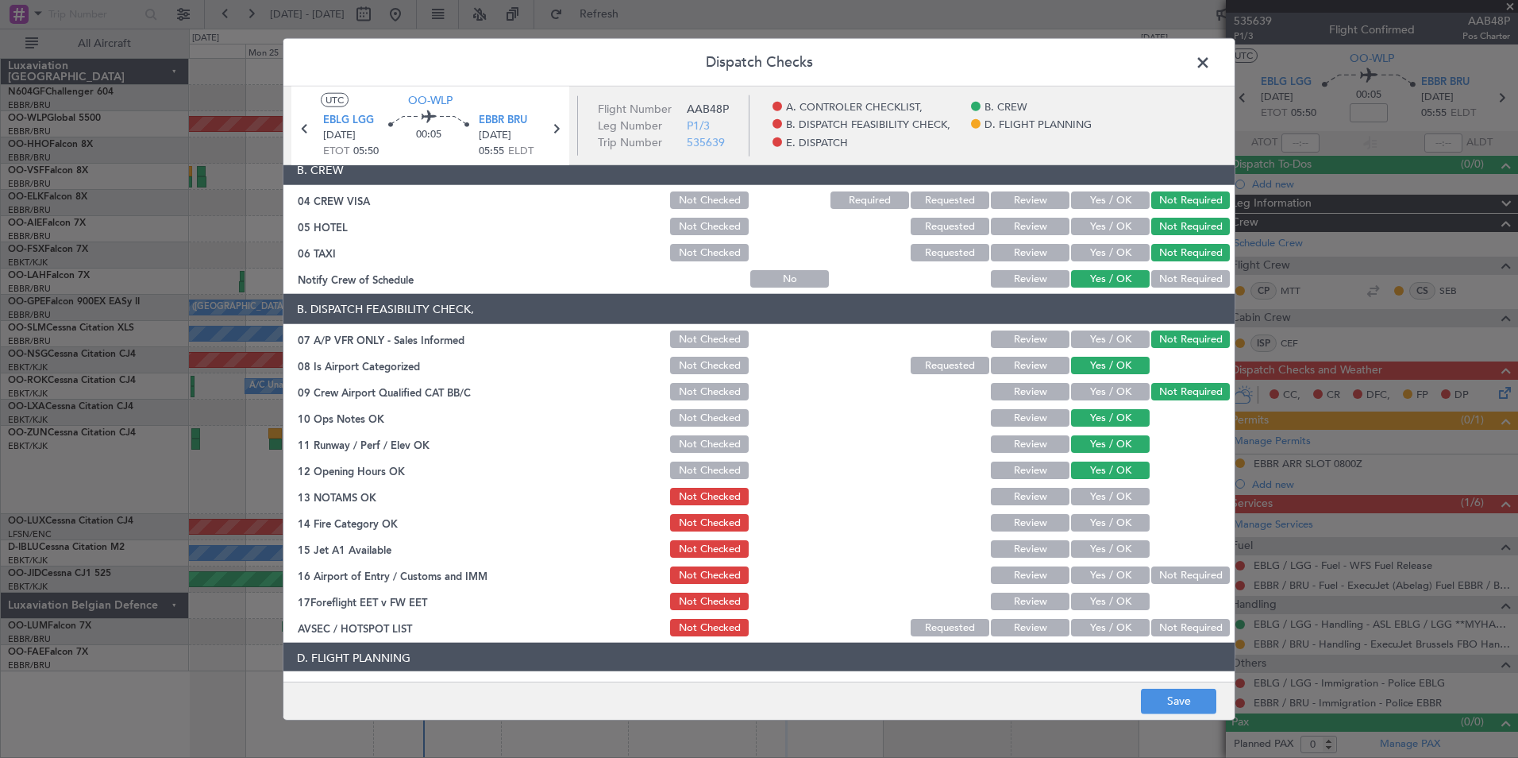
click at [1117, 504] on button "Yes / OK" at bounding box center [1110, 496] width 79 height 17
click at [1124, 520] on button "Yes / OK" at bounding box center [1110, 522] width 79 height 17
click at [1126, 538] on div "Yes / OK" at bounding box center [1109, 549] width 80 height 22
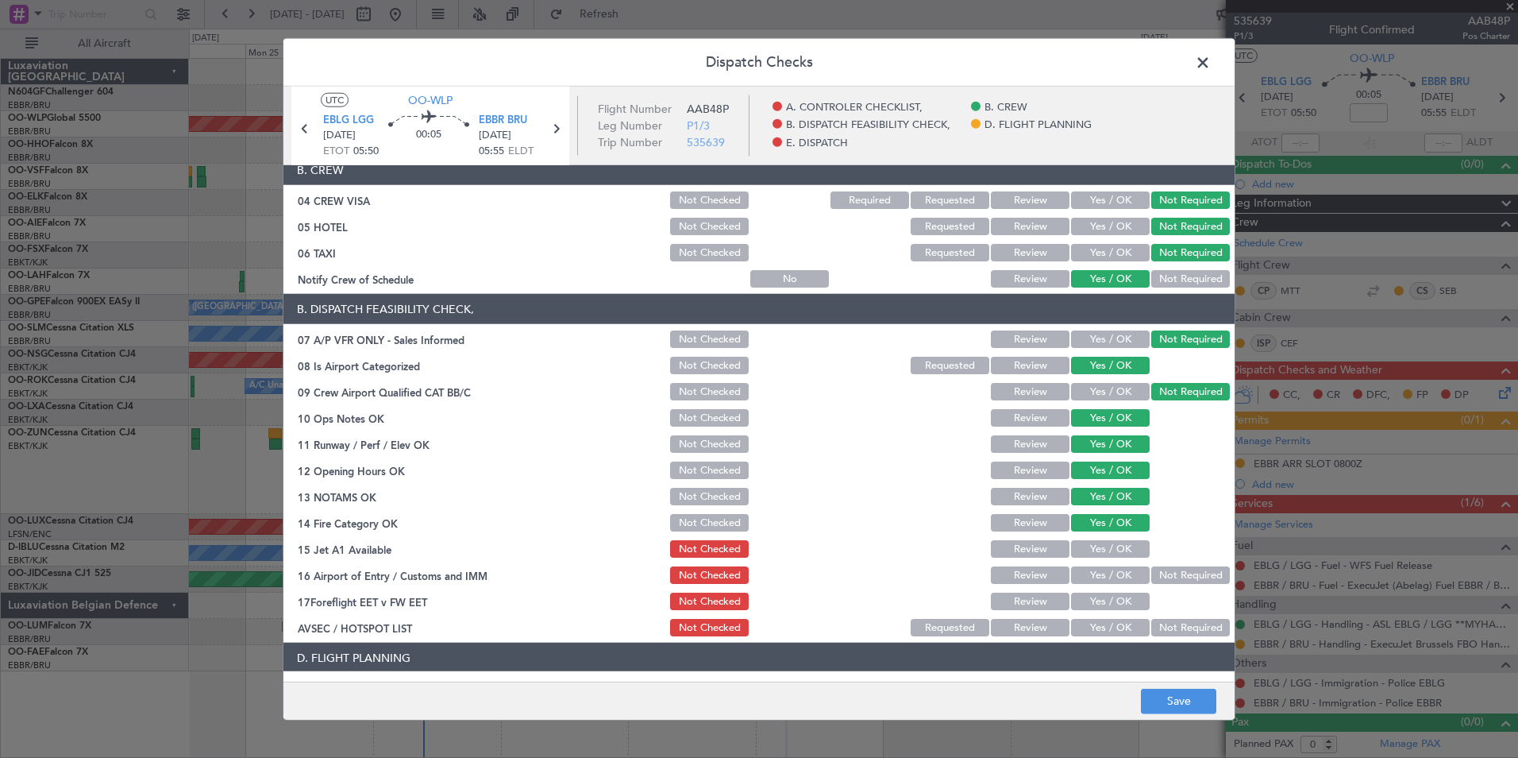
click at [1129, 546] on button "Yes / OK" at bounding box center [1110, 548] width 79 height 17
click at [1162, 571] on button "Not Required" at bounding box center [1191, 574] width 79 height 17
click at [1113, 620] on button "Yes / OK" at bounding box center [1110, 627] width 79 height 17
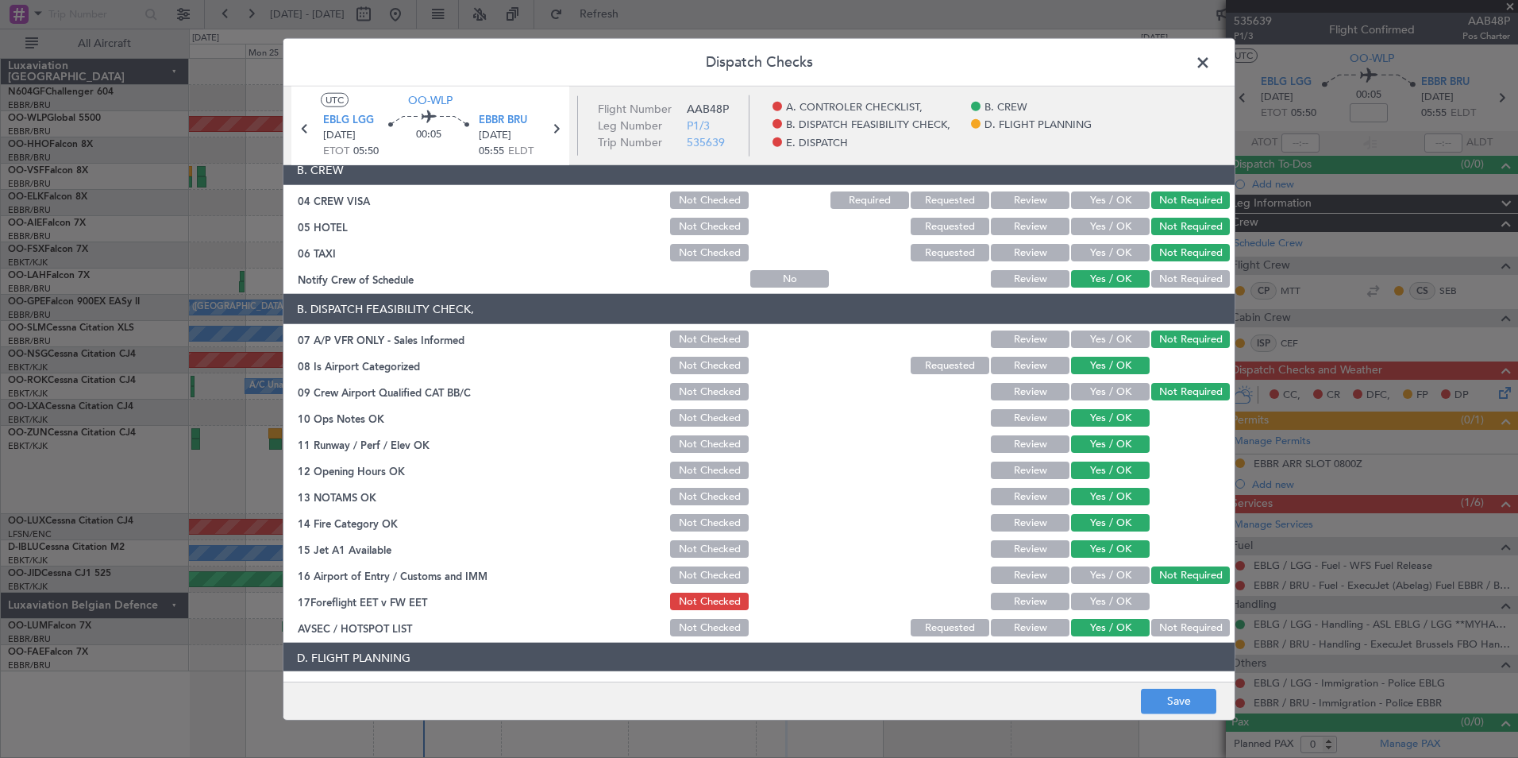
scroll to position [294, 0]
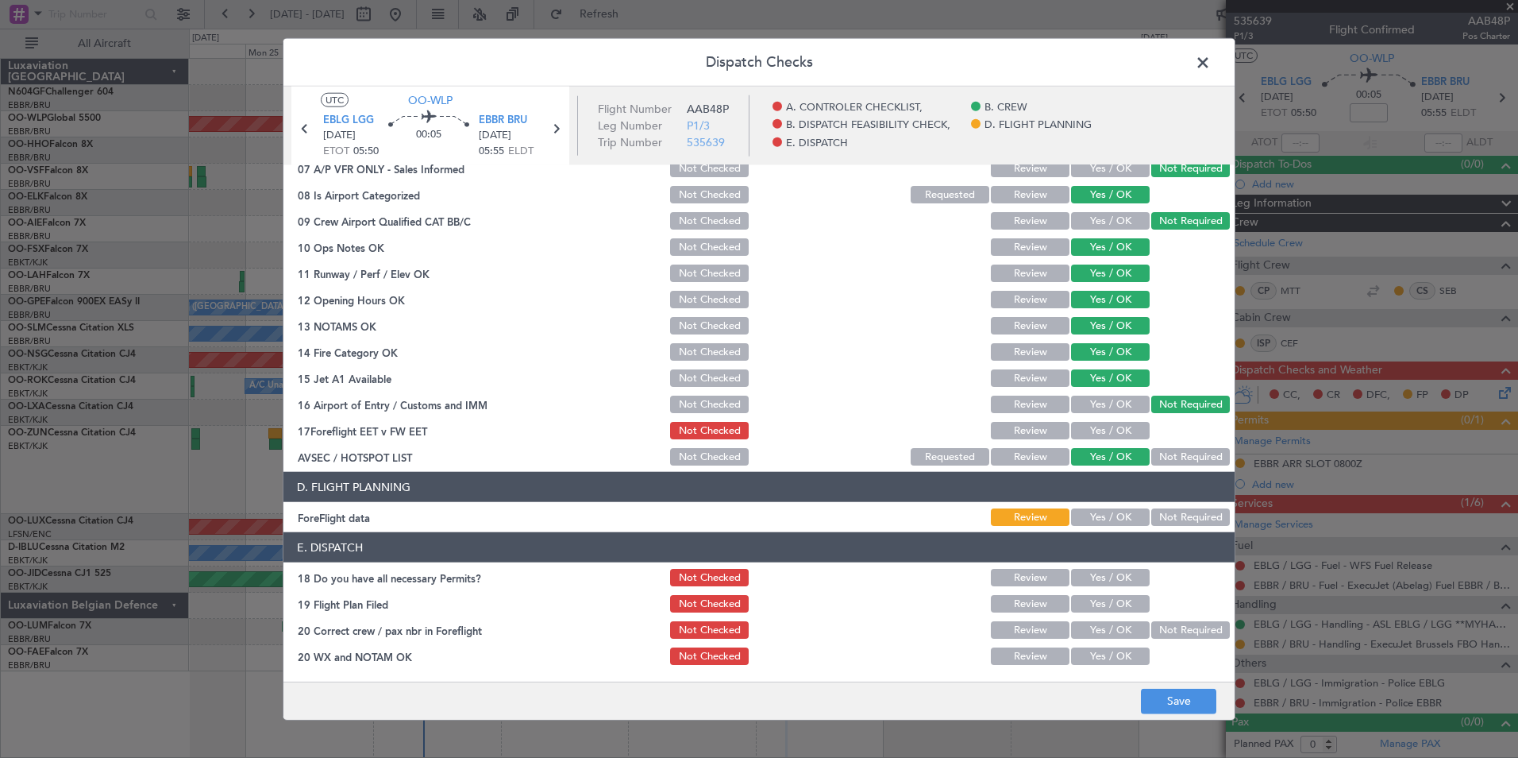
click at [1181, 526] on div "Not Required" at bounding box center [1189, 517] width 80 height 22
click at [1182, 517] on button "Not Required" at bounding box center [1191, 516] width 79 height 17
click at [1178, 696] on button "Save" at bounding box center [1178, 700] width 75 height 25
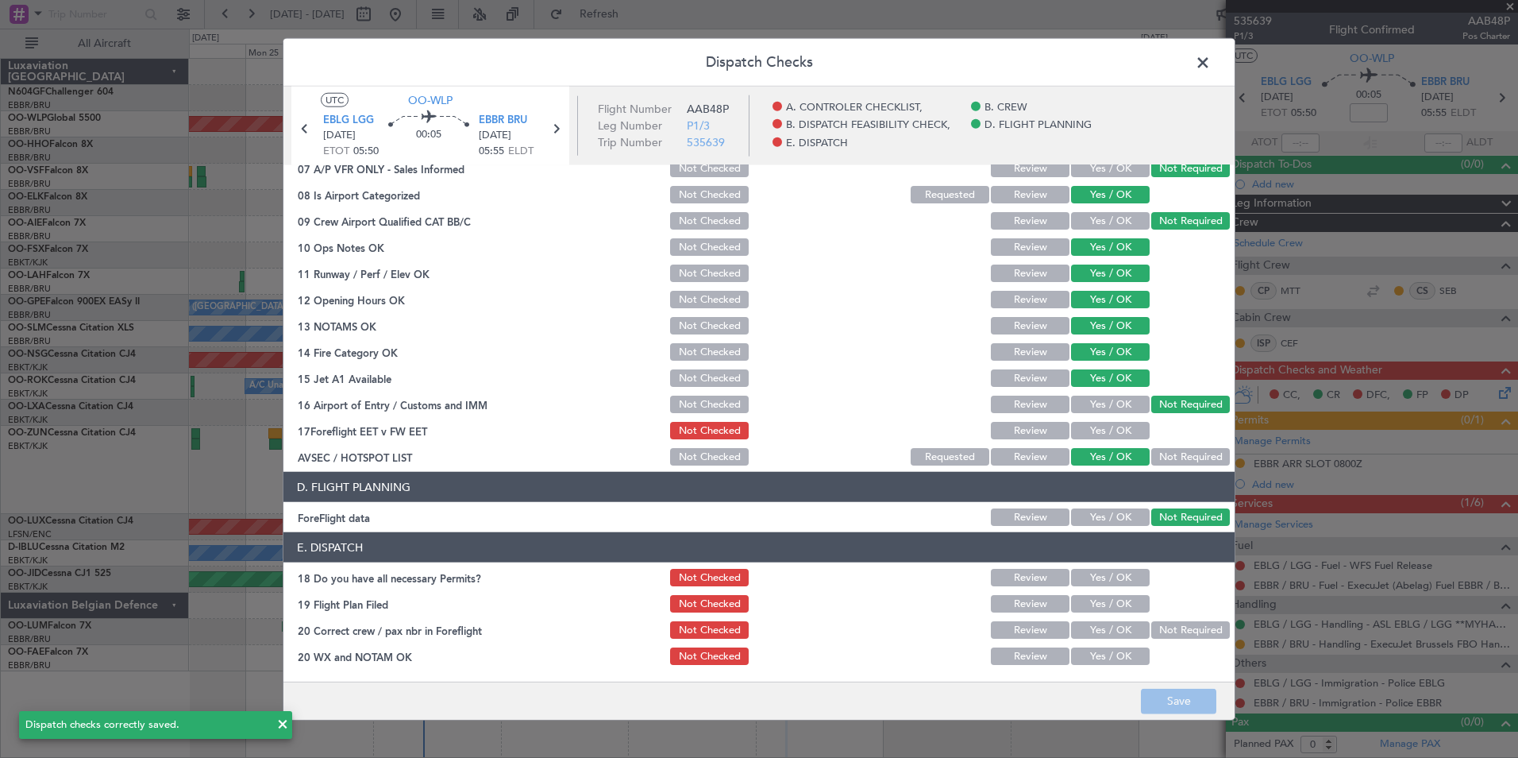
click at [1211, 60] on span at bounding box center [1211, 67] width 0 height 32
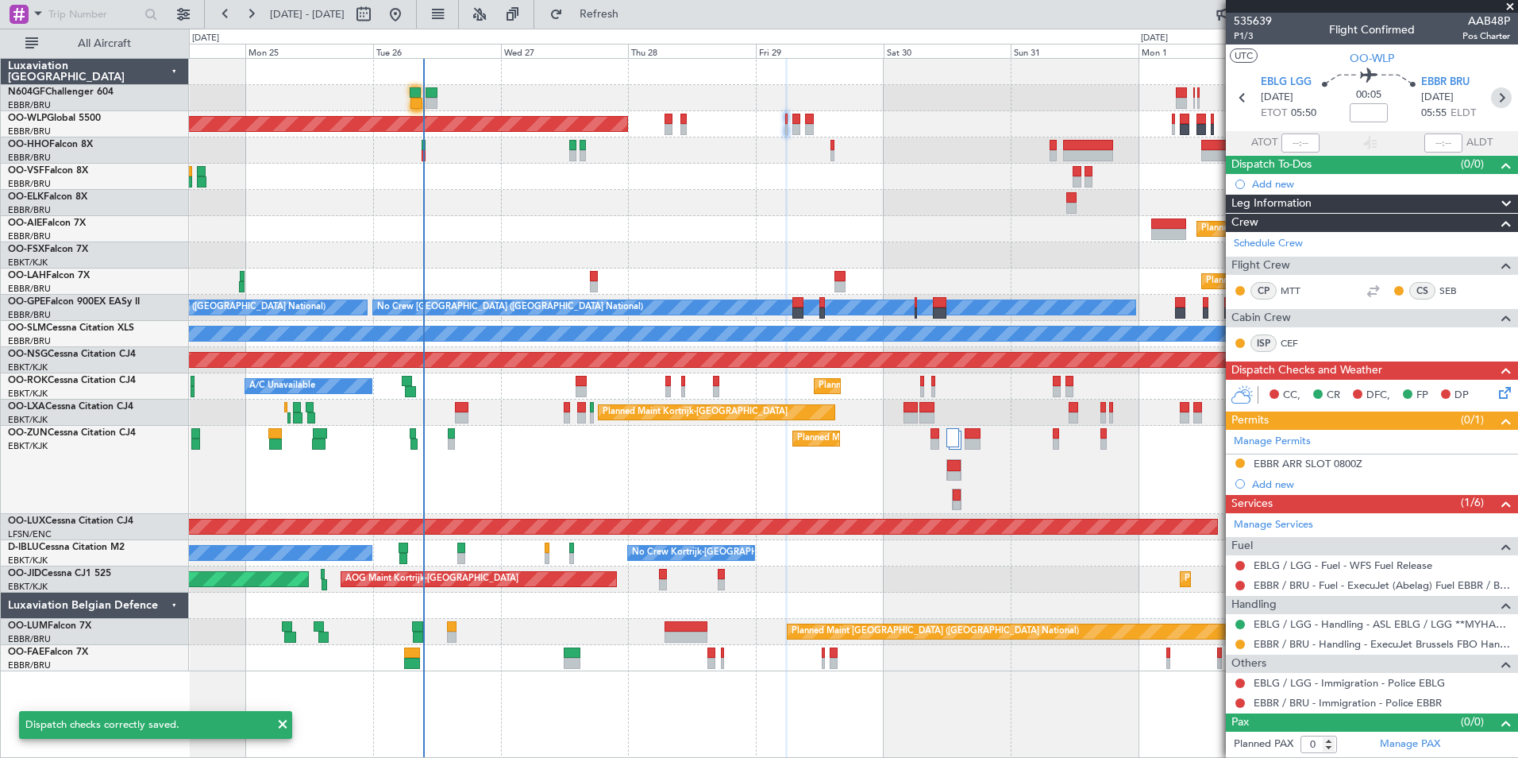
click at [1509, 103] on icon at bounding box center [1501, 97] width 21 height 21
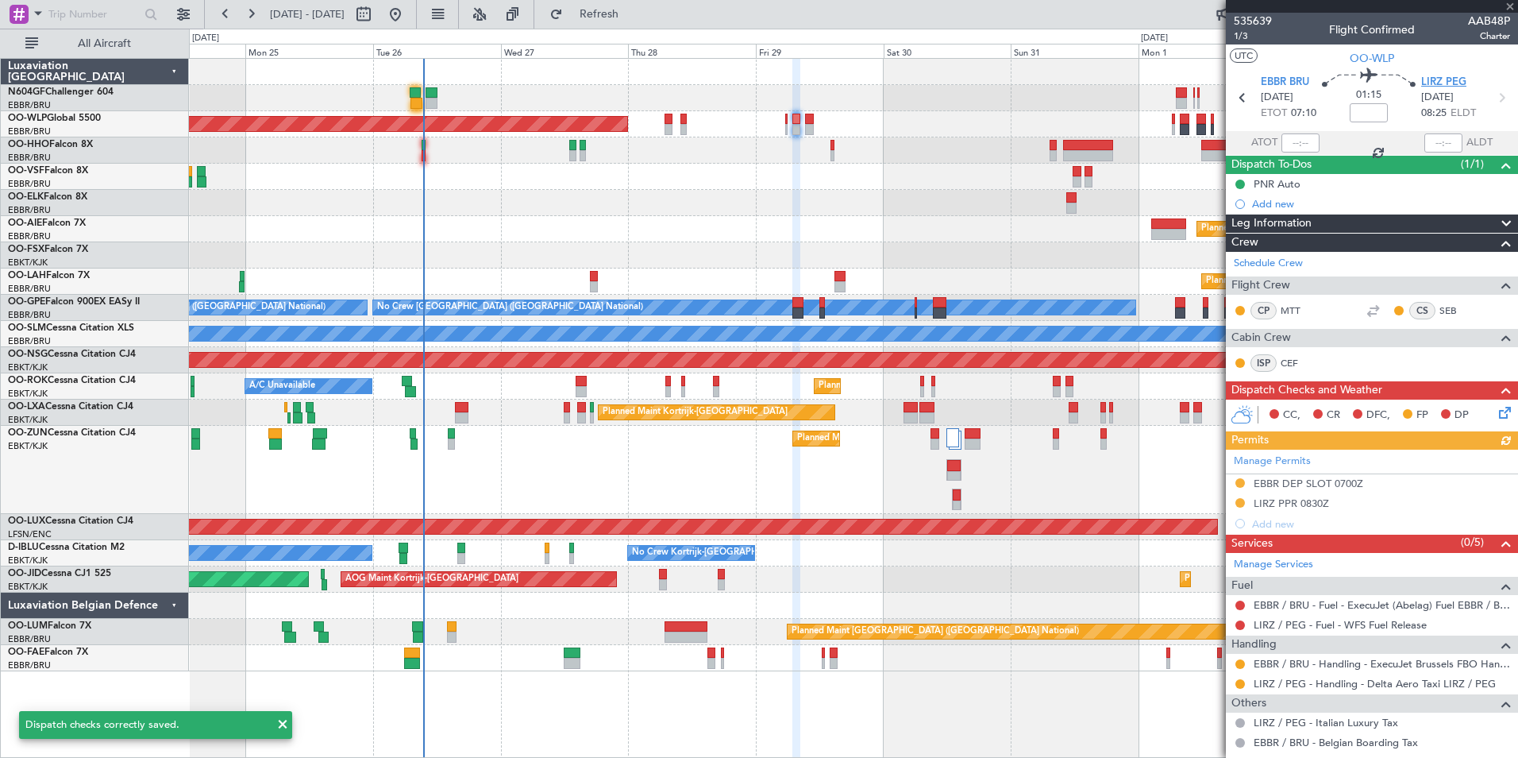
click at [1440, 79] on span "LIRZ PEG" at bounding box center [1444, 83] width 45 height 16
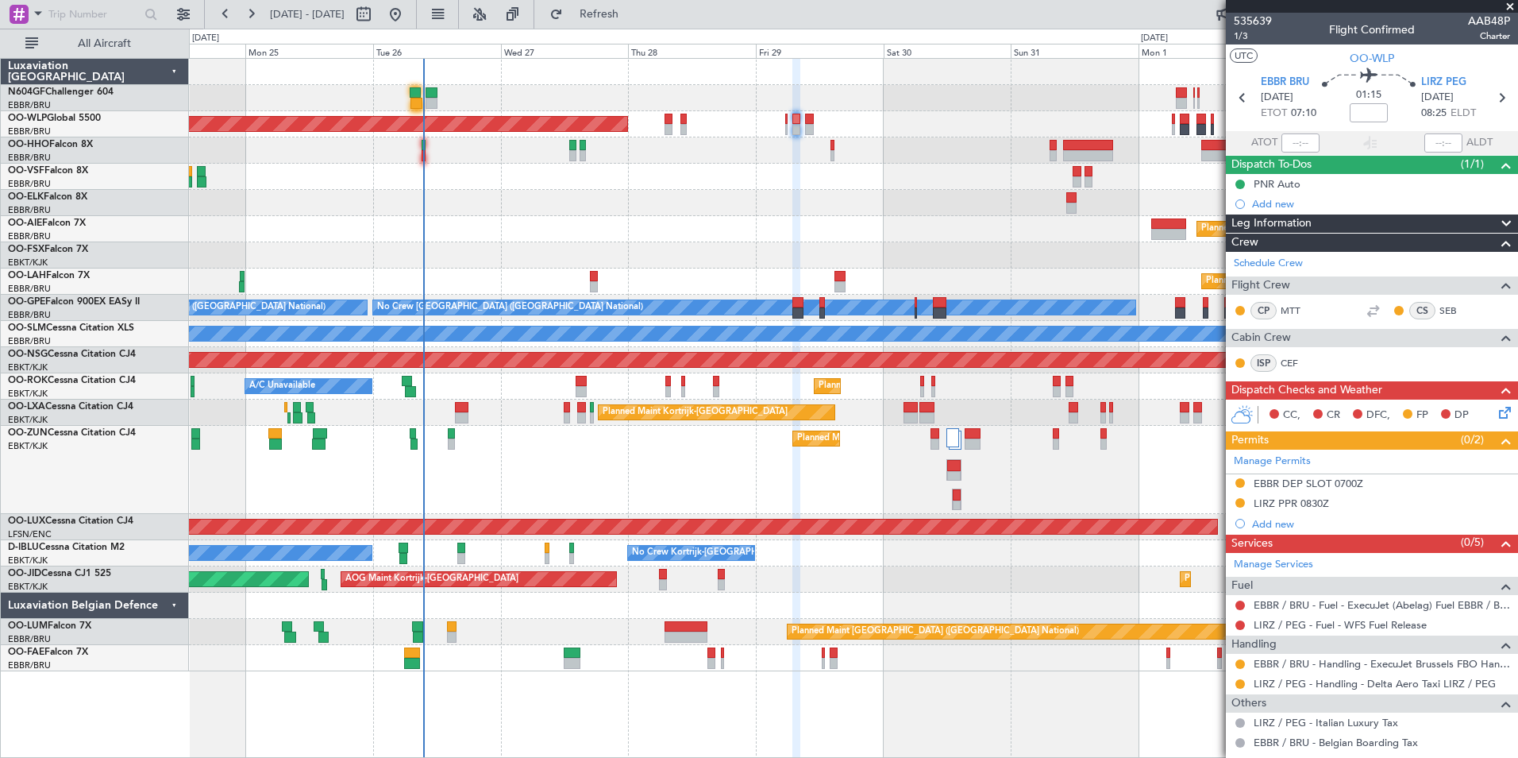
click at [1496, 413] on icon at bounding box center [1502, 409] width 13 height 13
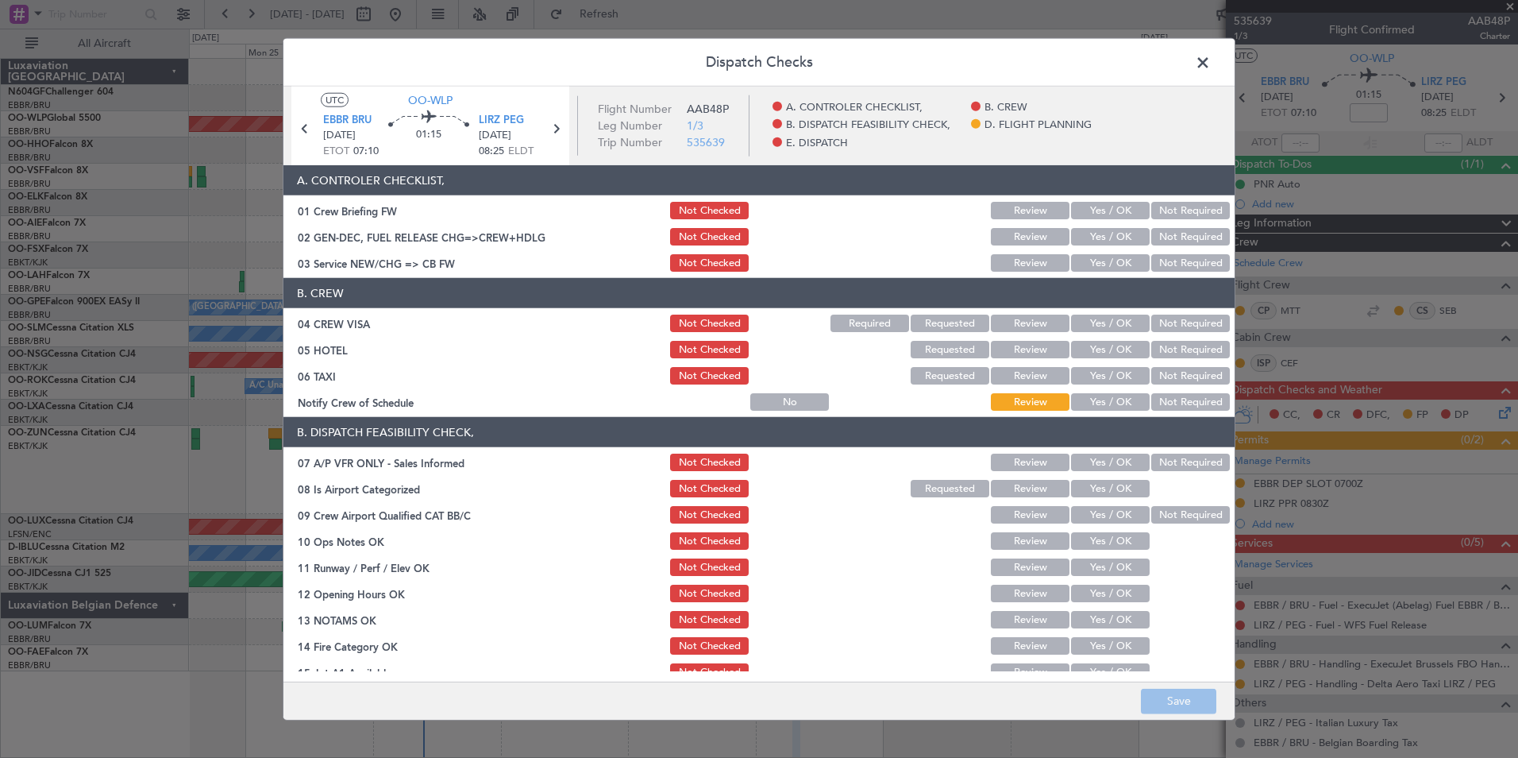
click at [1092, 258] on button "Yes / OK" at bounding box center [1110, 262] width 79 height 17
click at [1190, 331] on button "Not Required" at bounding box center [1191, 322] width 79 height 17
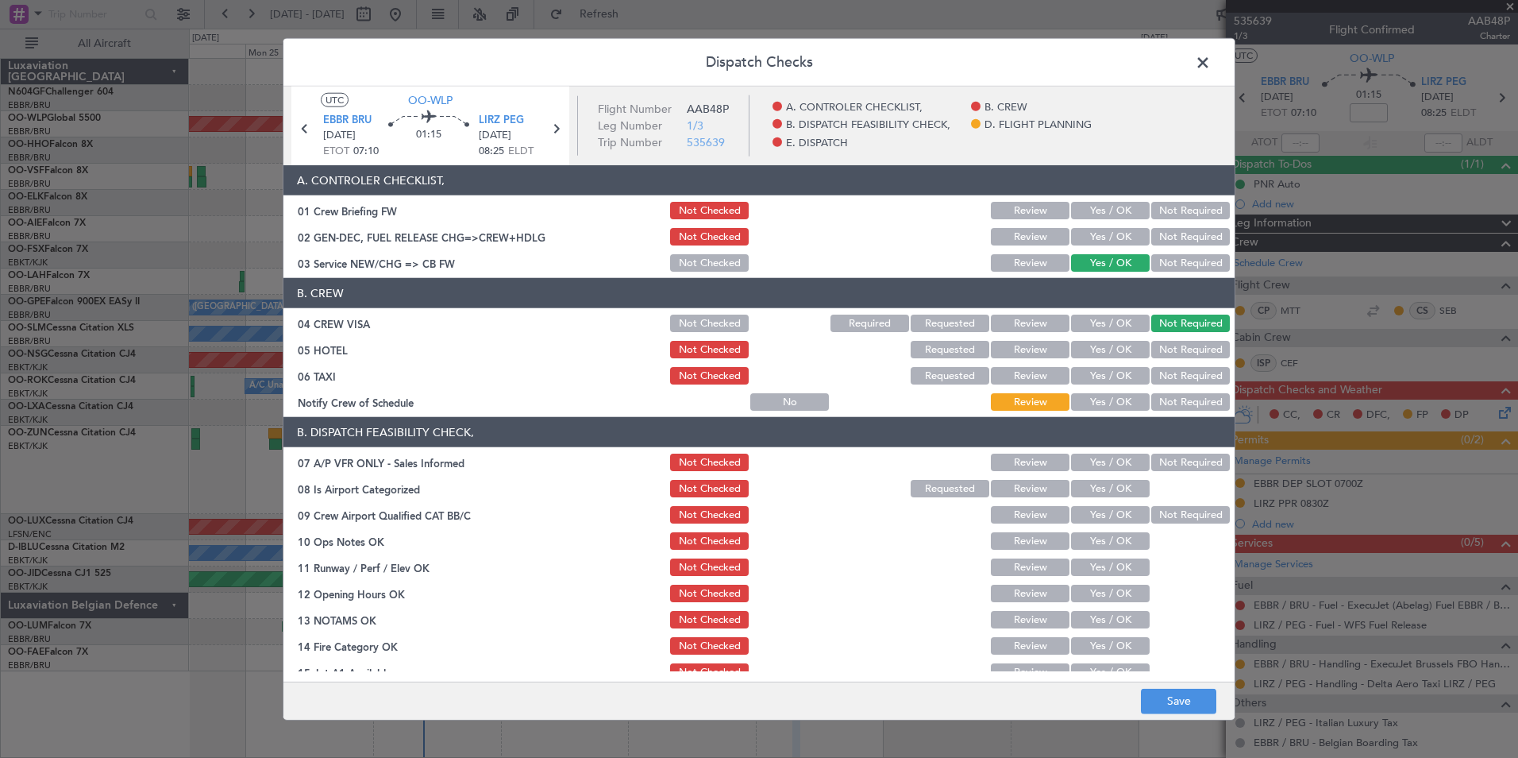
click at [1191, 340] on div "Not Required" at bounding box center [1189, 349] width 80 height 22
click at [1195, 345] on button "Not Required" at bounding box center [1191, 349] width 79 height 17
click at [1198, 371] on button "Not Required" at bounding box center [1191, 375] width 79 height 17
click at [1134, 394] on button "Yes / OK" at bounding box center [1110, 401] width 79 height 17
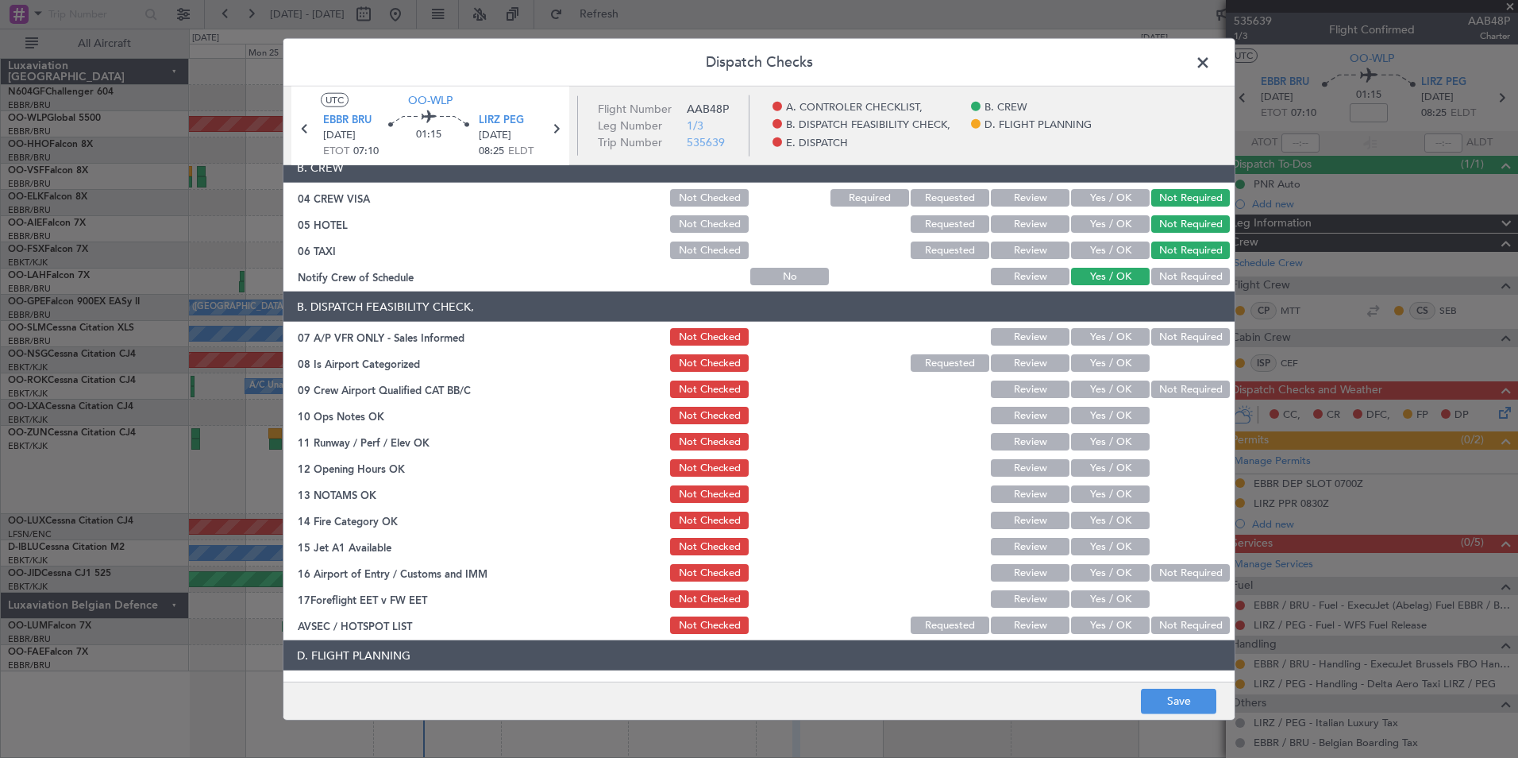
scroll to position [126, 0]
click at [1192, 340] on button "Not Required" at bounding box center [1191, 335] width 79 height 17
click at [1136, 359] on button "Yes / OK" at bounding box center [1110, 361] width 79 height 17
click at [1194, 388] on button "Not Required" at bounding box center [1191, 388] width 79 height 17
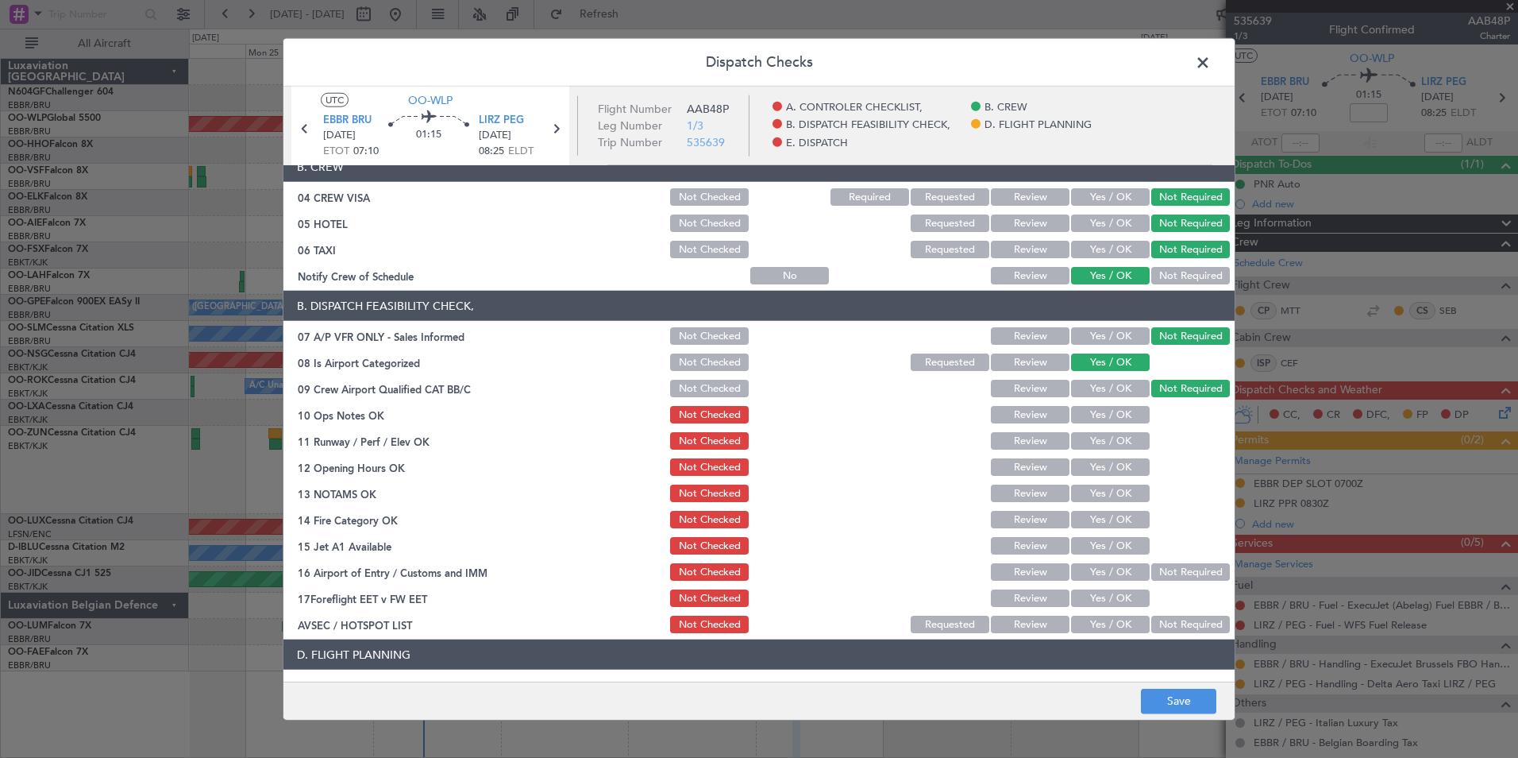
click at [1083, 421] on button "Yes / OK" at bounding box center [1110, 414] width 79 height 17
click at [1091, 461] on button "Yes / OK" at bounding box center [1110, 466] width 79 height 17
click at [1112, 440] on button "Yes / OK" at bounding box center [1110, 440] width 79 height 17
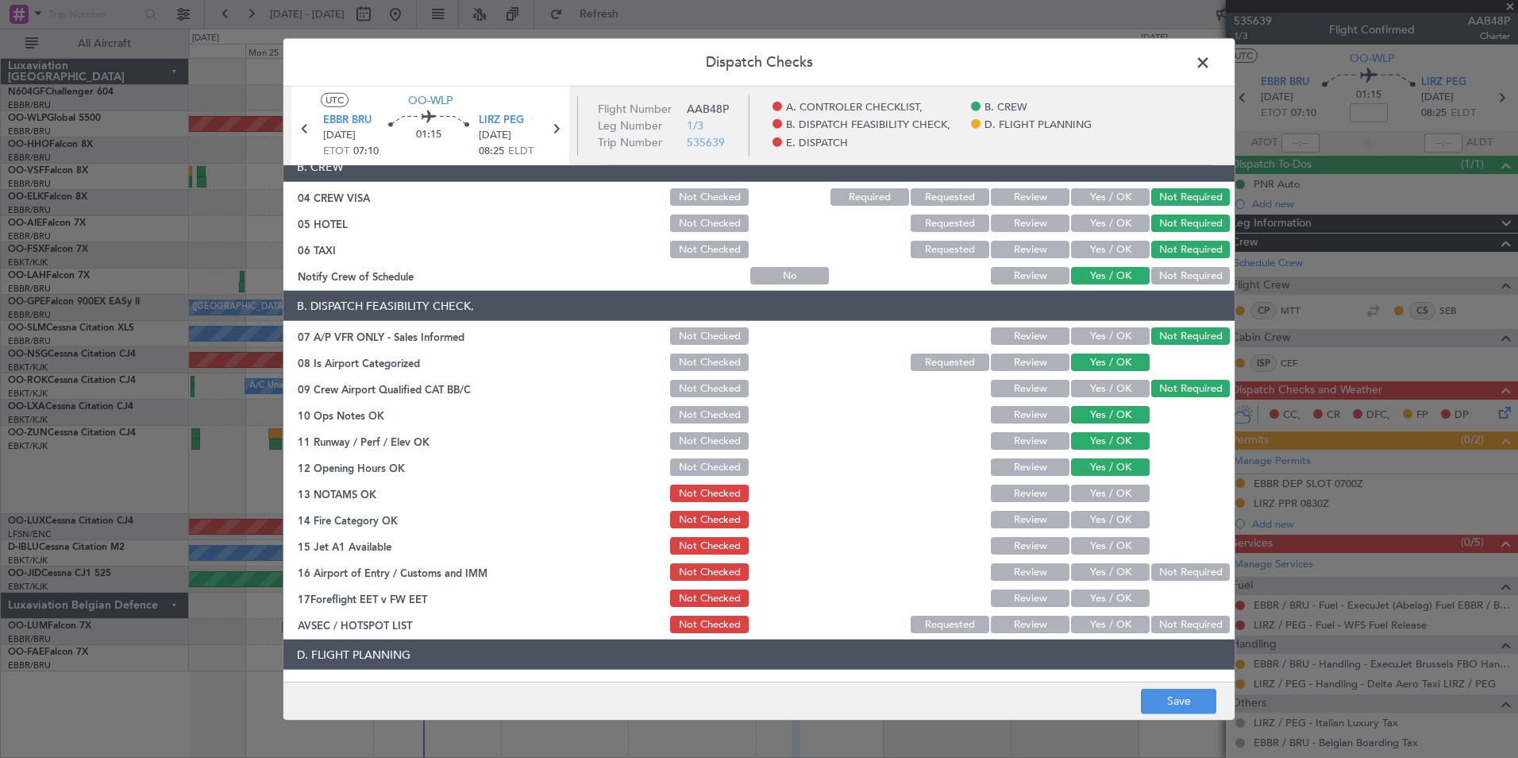
click at [1113, 494] on button "Yes / OK" at bounding box center [1110, 492] width 79 height 17
click at [1115, 518] on button "Yes / OK" at bounding box center [1110, 519] width 79 height 17
click at [1119, 539] on button "Yes / OK" at bounding box center [1110, 545] width 79 height 17
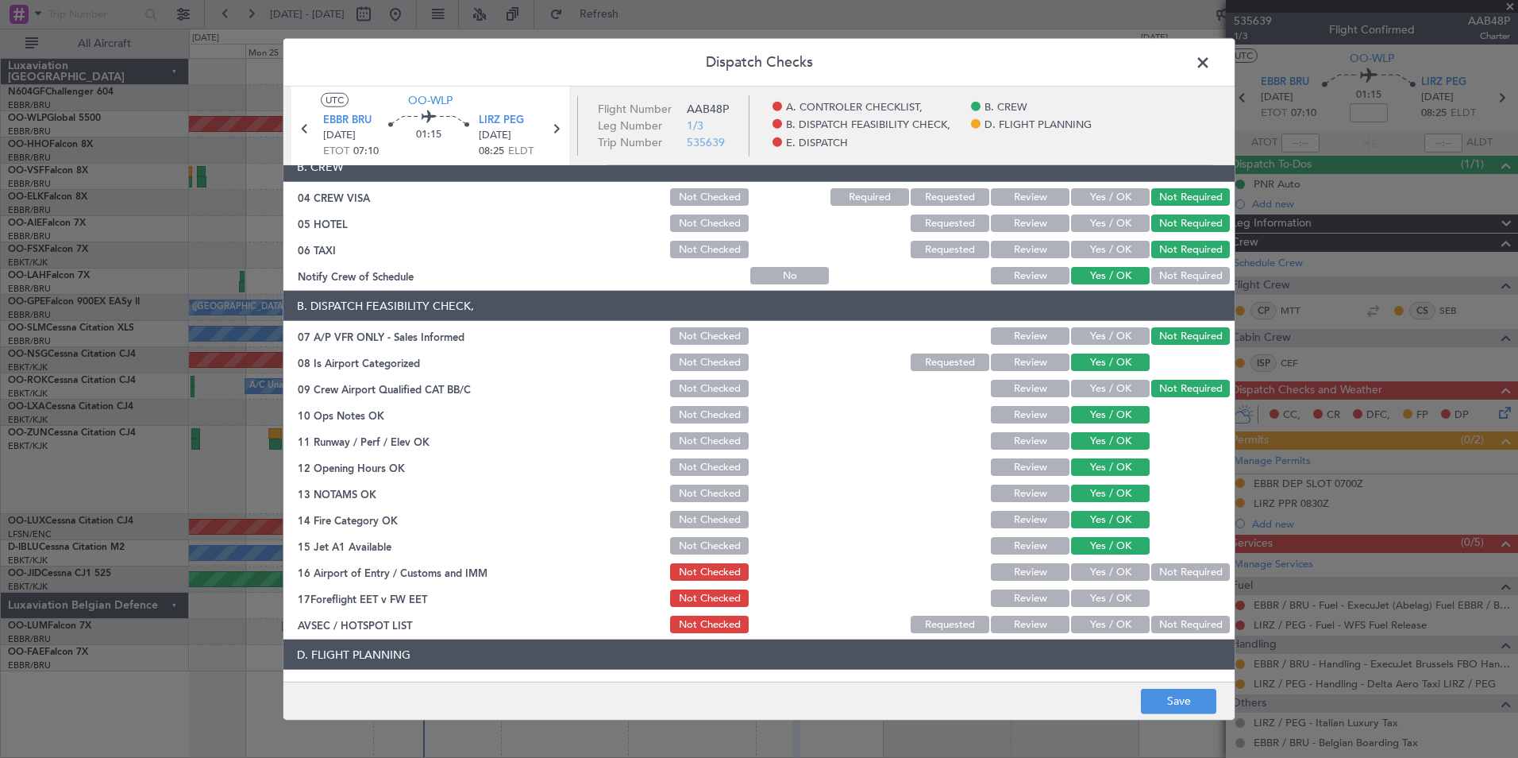
click at [1175, 579] on button "Not Required" at bounding box center [1191, 571] width 79 height 17
click at [1100, 617] on button "Yes / OK" at bounding box center [1110, 623] width 79 height 17
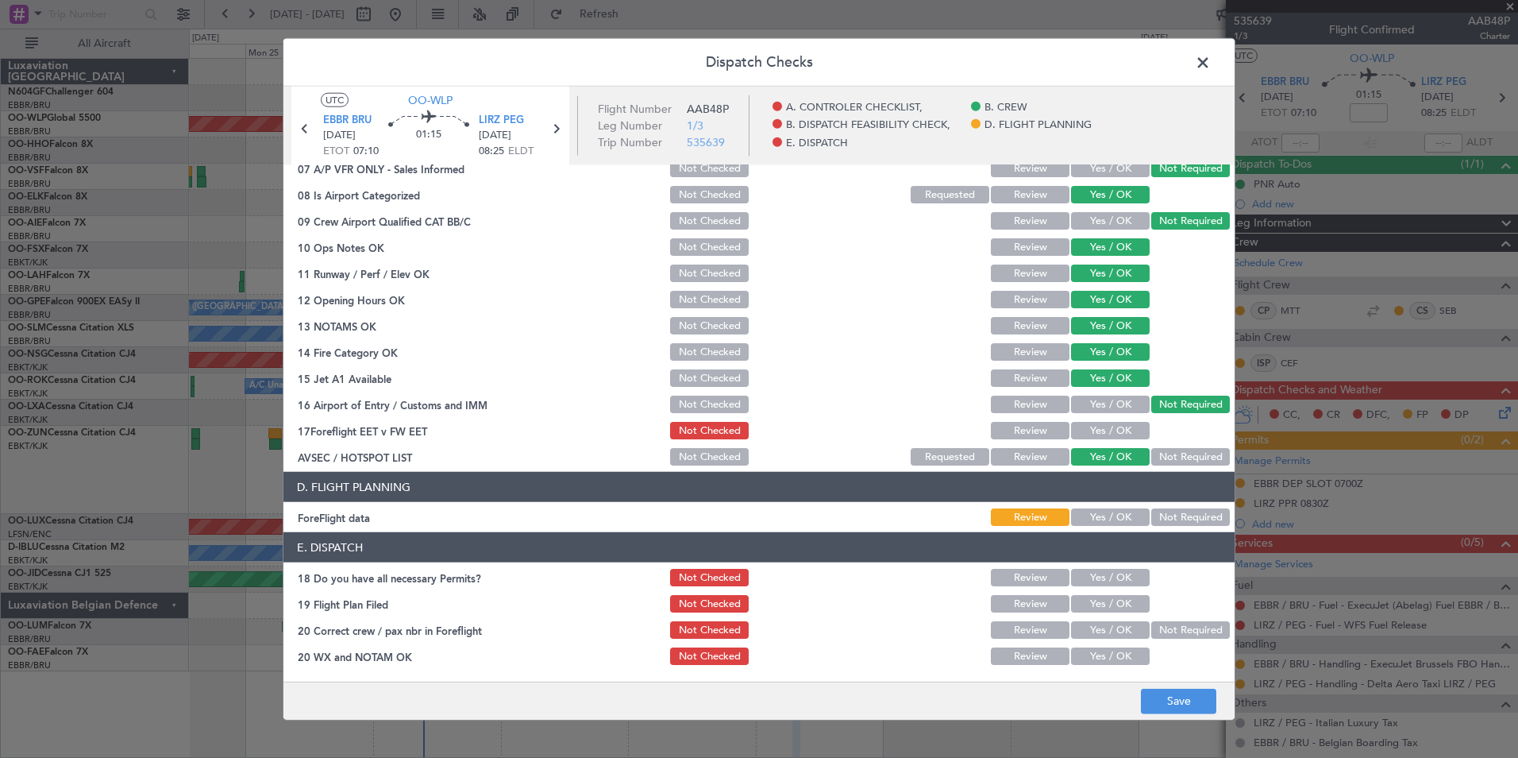
click at [1167, 516] on button "Not Required" at bounding box center [1191, 516] width 79 height 17
click at [1182, 696] on button "Save" at bounding box center [1178, 700] width 75 height 25
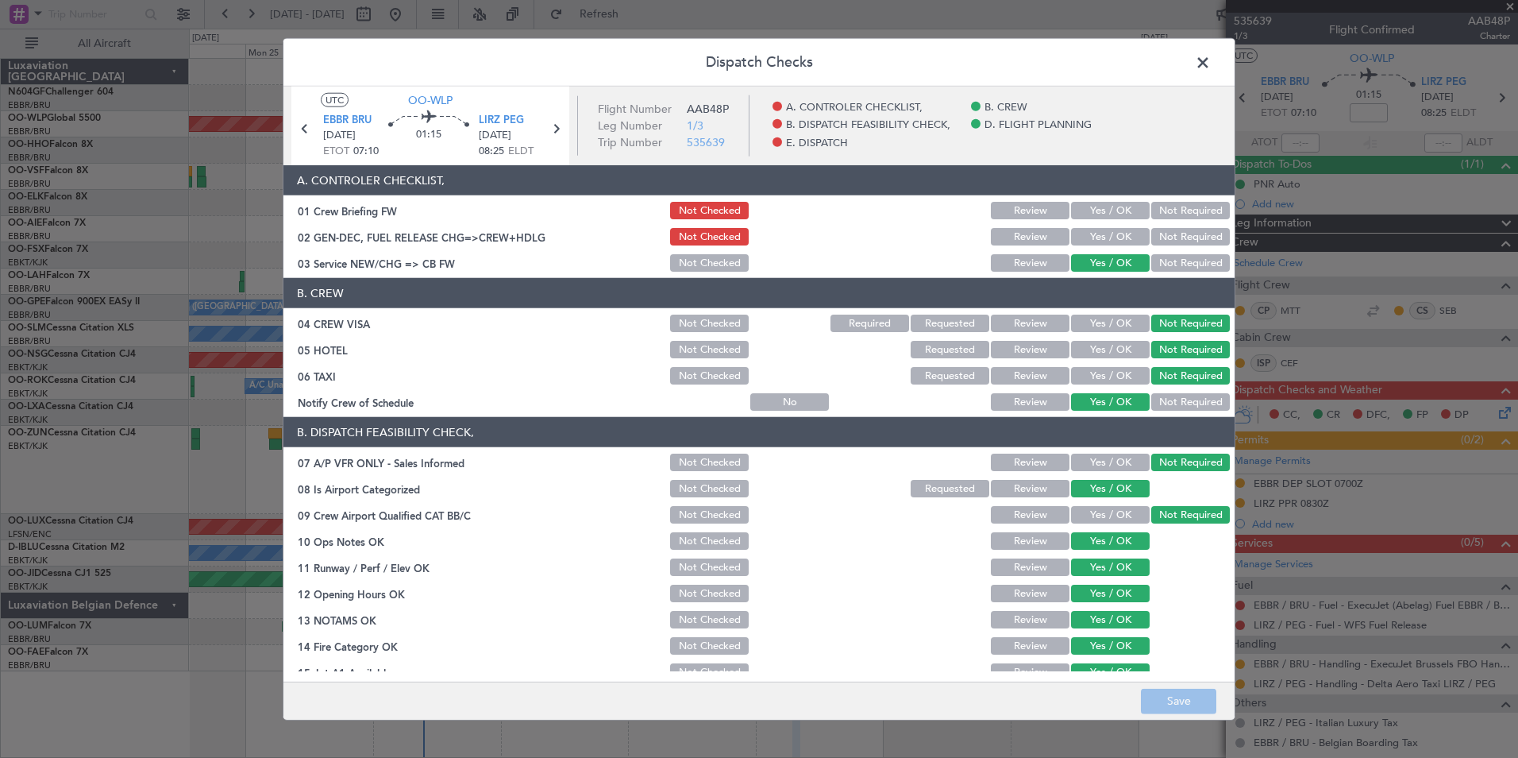
click at [1211, 62] on span at bounding box center [1211, 67] width 0 height 32
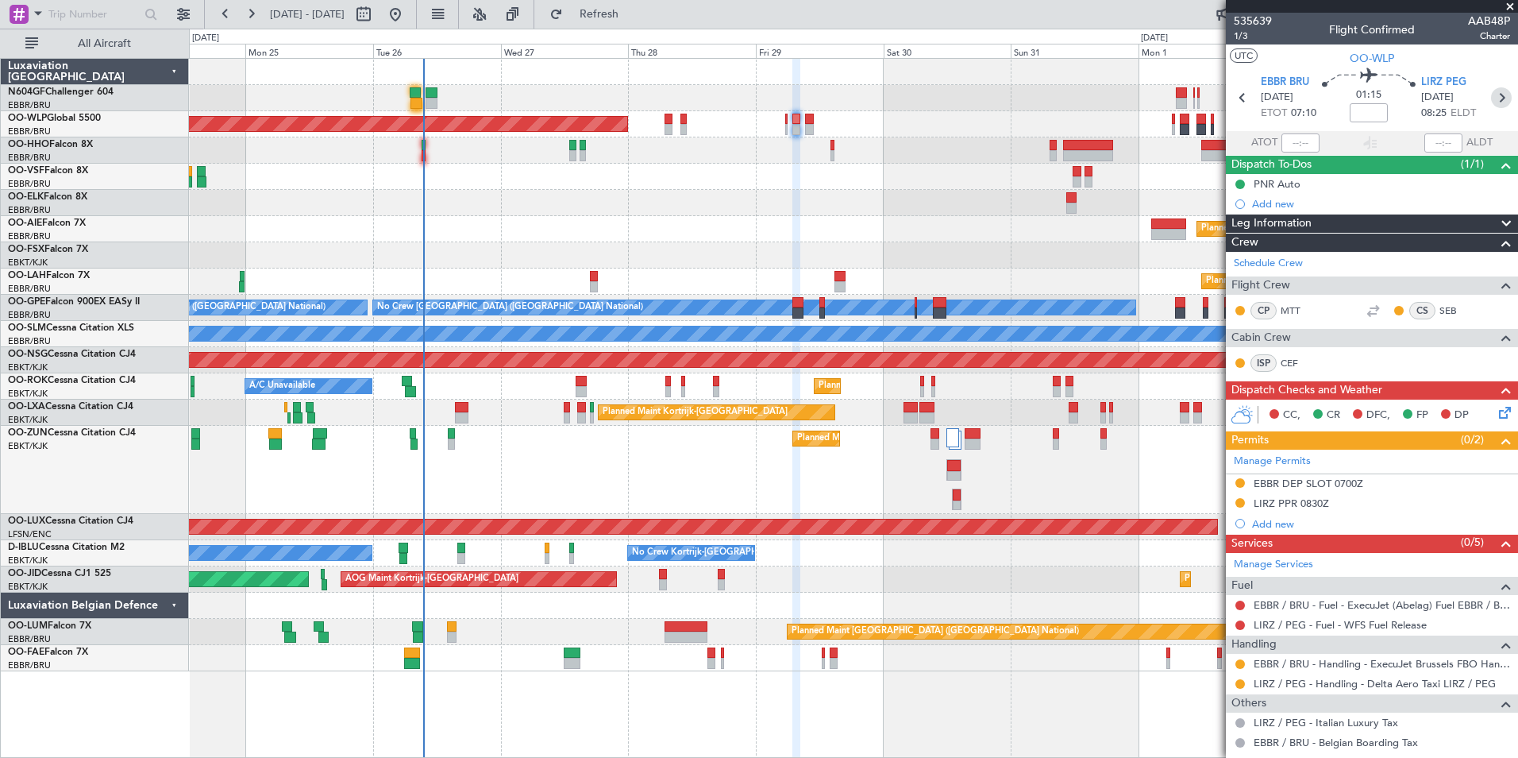
click at [1497, 106] on icon at bounding box center [1501, 97] width 21 height 21
type input "0"
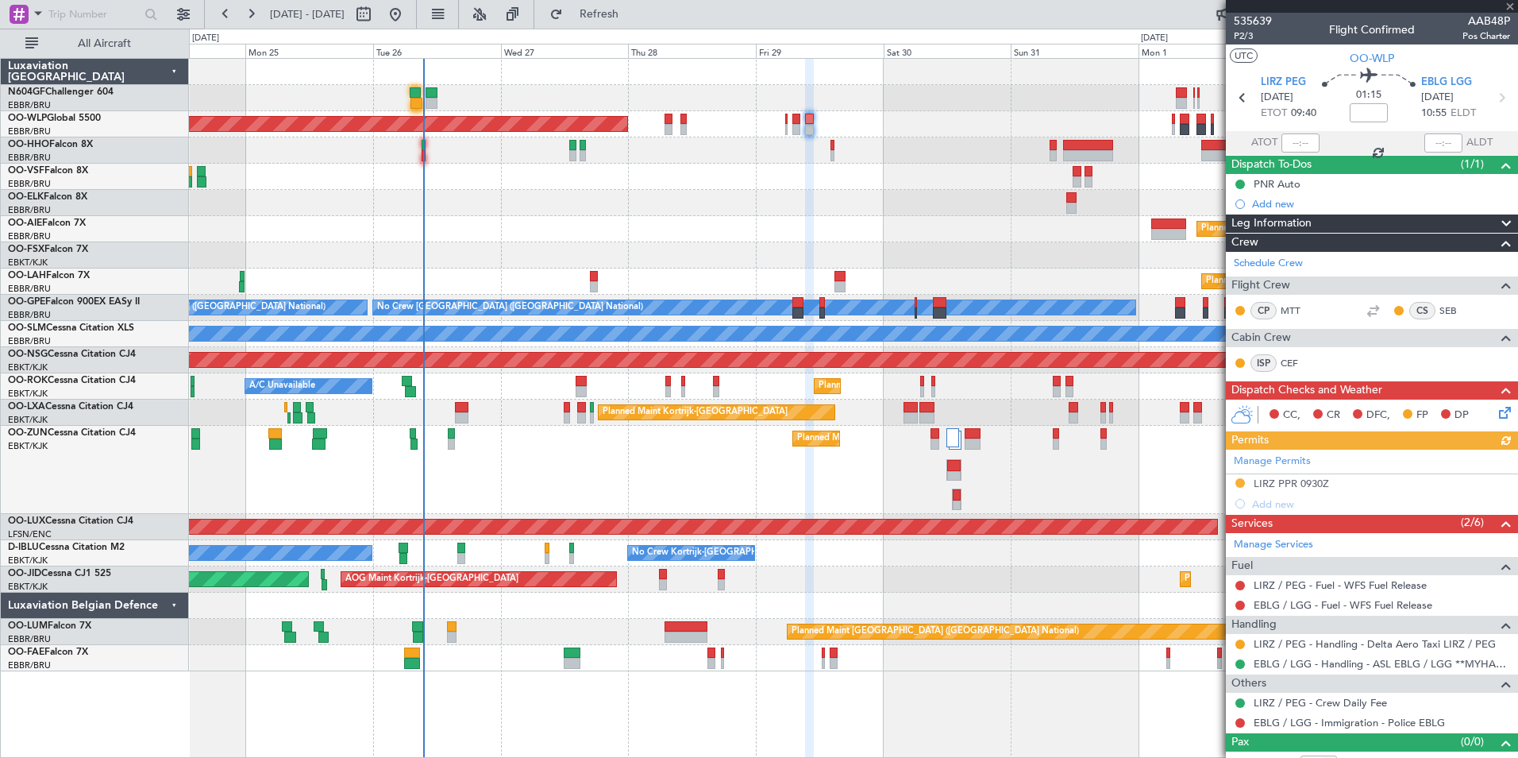
scroll to position [19, 0]
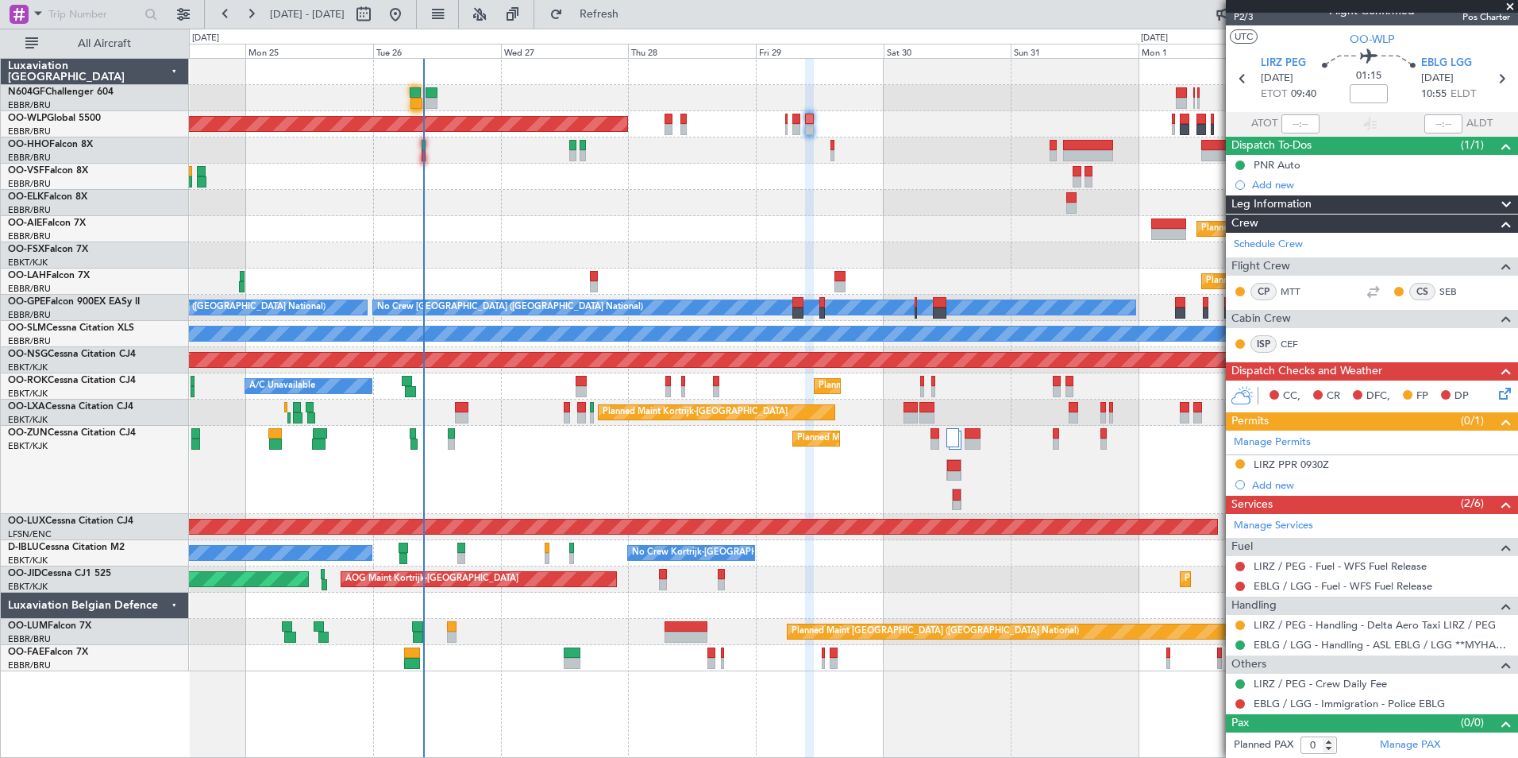
click at [1483, 392] on div "CC, CR DFC, FP DP" at bounding box center [1379, 396] width 233 height 24
click at [1185, 425] on div "Planned Maint Kortrijk-Wevelgem A/C Unavailable Brussels (Brussels National)" at bounding box center [853, 412] width 1329 height 26
click at [1496, 397] on icon at bounding box center [1502, 390] width 13 height 13
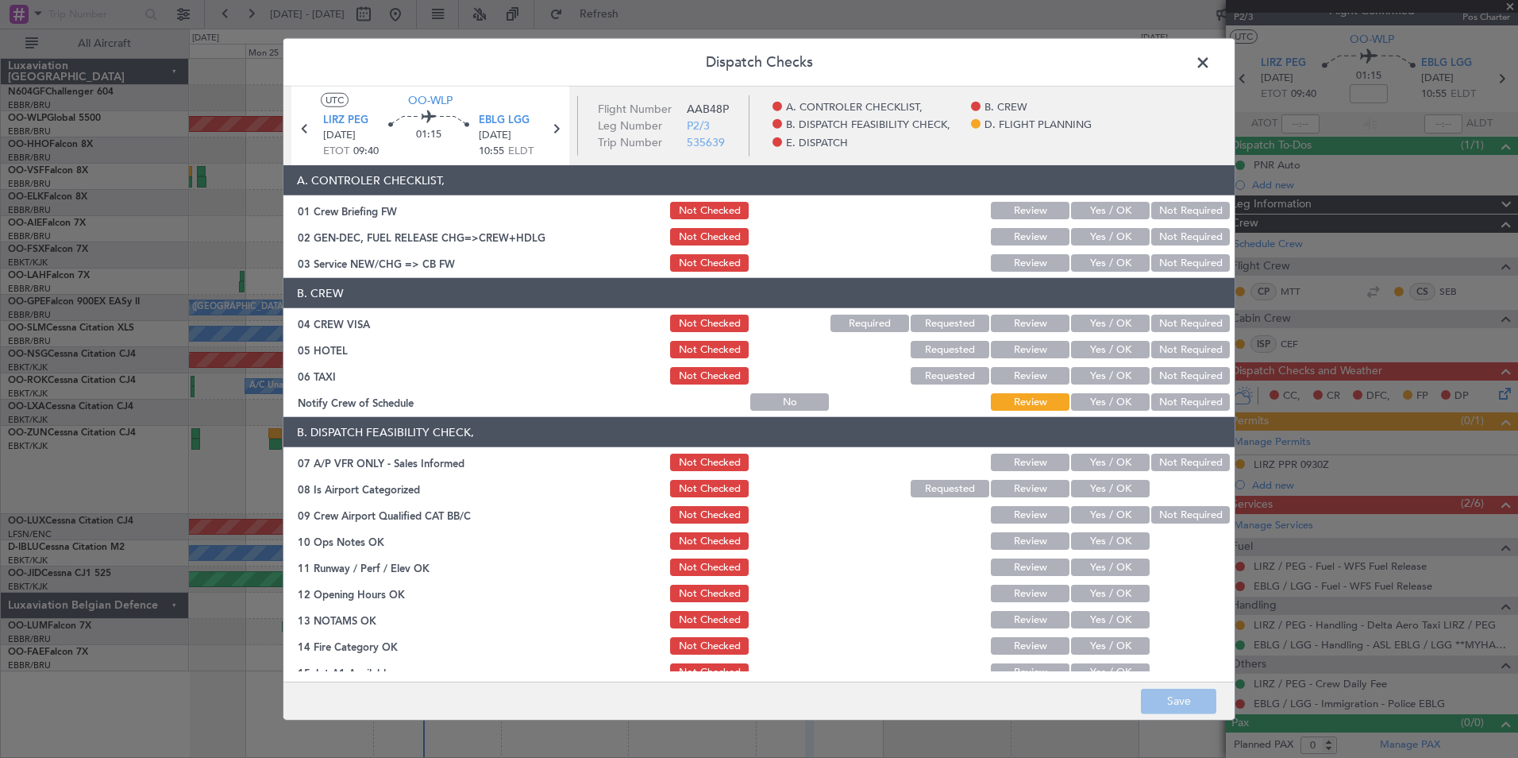
click at [1118, 263] on button "Yes / OK" at bounding box center [1110, 262] width 79 height 17
click at [1163, 314] on div "Not Required" at bounding box center [1189, 323] width 80 height 22
click at [1175, 330] on button "Not Required" at bounding box center [1191, 322] width 79 height 17
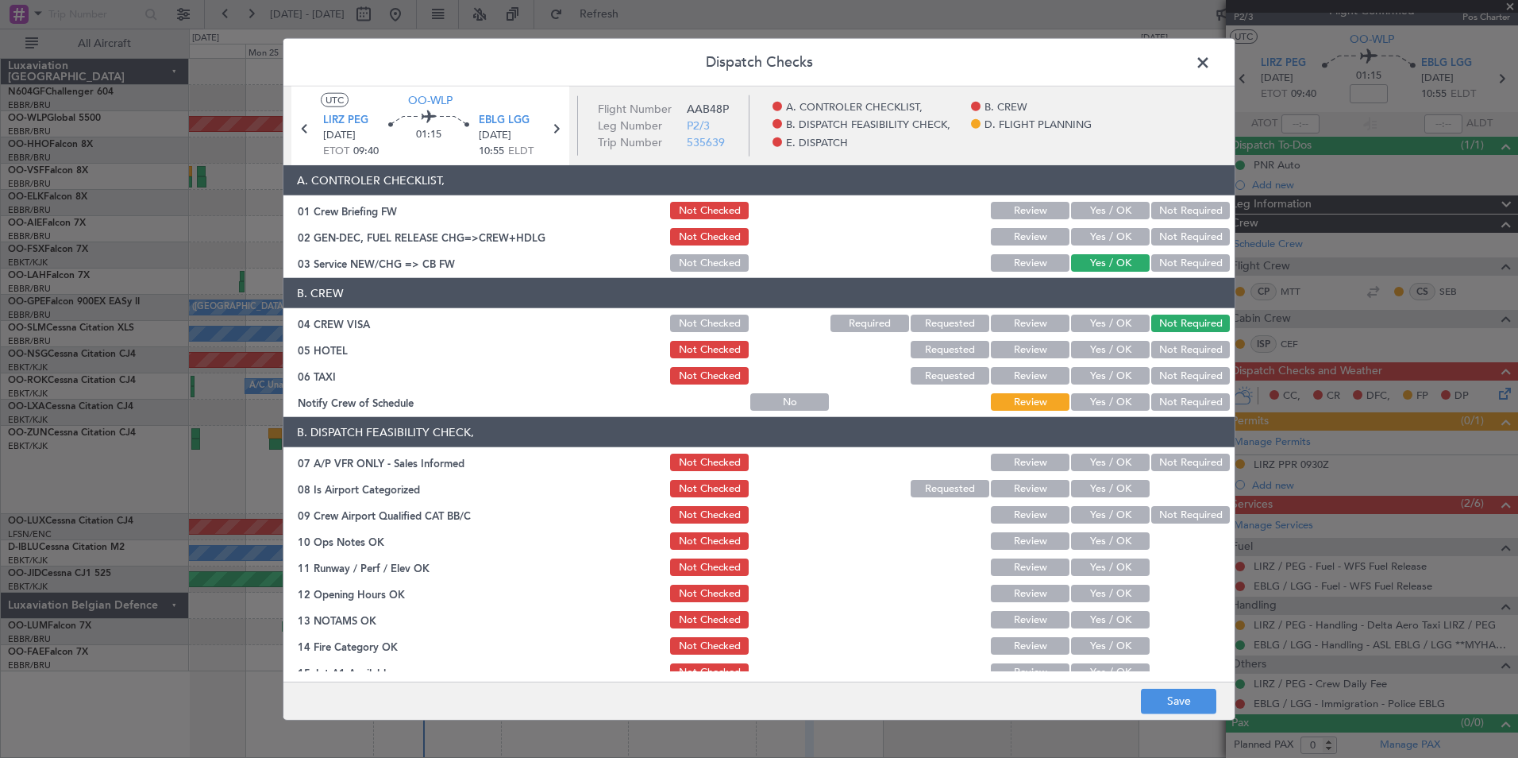
click at [1179, 361] on section "B. CREW 04 CREW VISA Not Checked Required Requested Review Yes / OK Not Require…" at bounding box center [759, 345] width 951 height 135
click at [1178, 348] on button "Not Required" at bounding box center [1191, 349] width 79 height 17
click at [1179, 367] on button "Not Required" at bounding box center [1191, 375] width 79 height 17
click at [1099, 399] on button "Yes / OK" at bounding box center [1110, 401] width 79 height 17
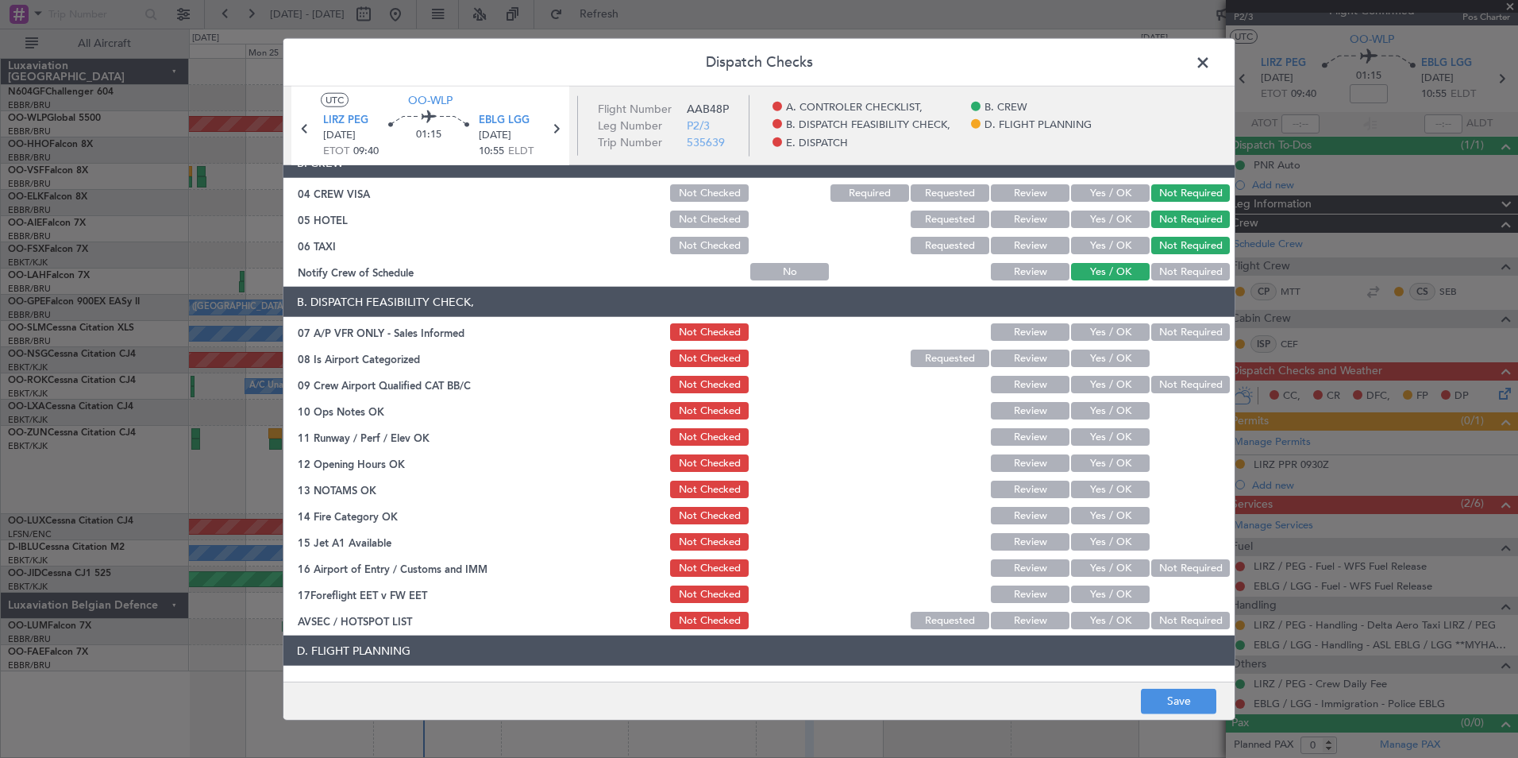
scroll to position [131, 0]
click at [1176, 321] on div "Not Required" at bounding box center [1189, 331] width 80 height 22
click at [1176, 323] on button "Not Required" at bounding box center [1191, 330] width 79 height 17
click at [1115, 348] on div "Yes / OK" at bounding box center [1109, 357] width 80 height 22
click at [1127, 357] on button "Yes / OK" at bounding box center [1110, 357] width 79 height 17
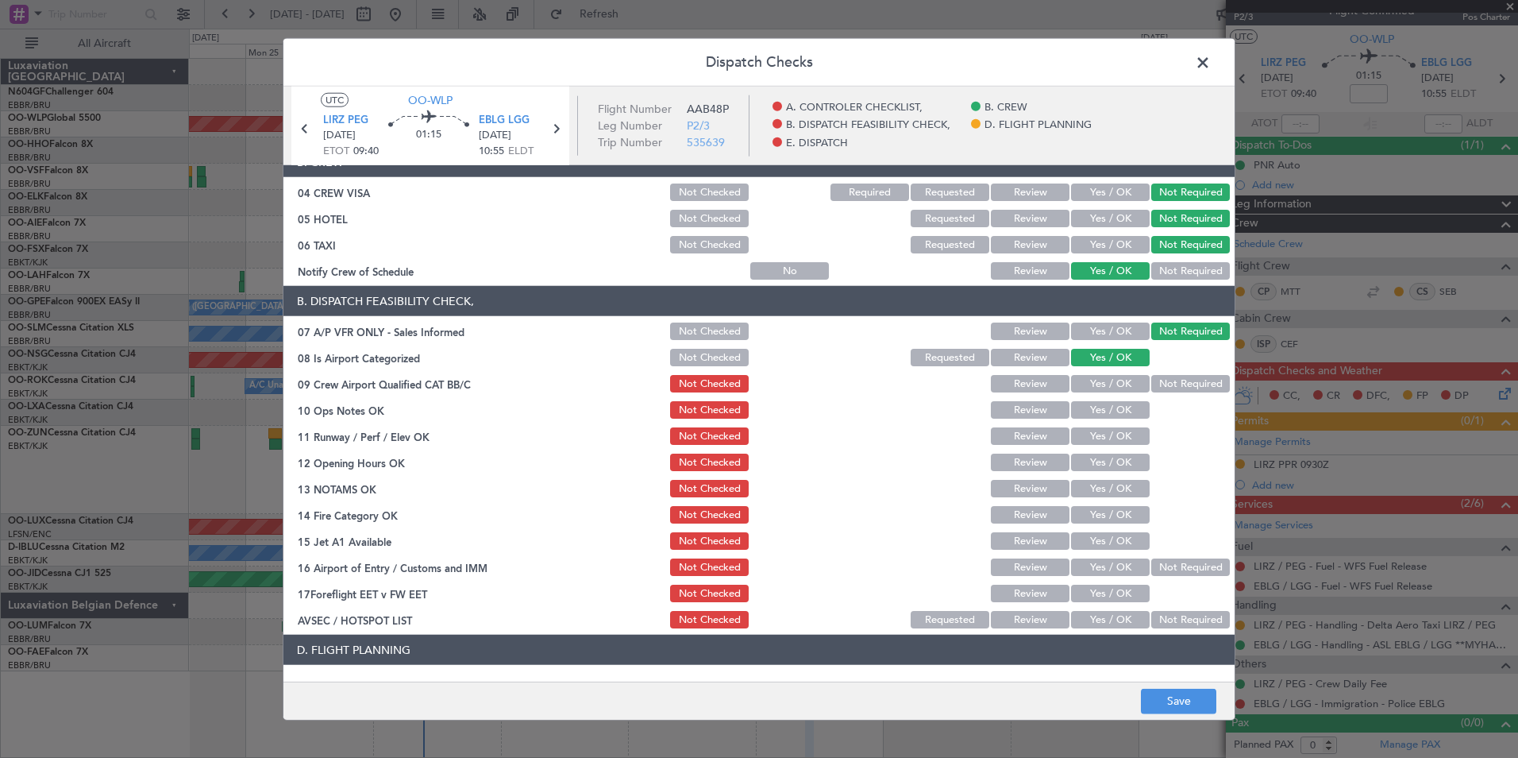
click at [1158, 376] on button "Not Required" at bounding box center [1191, 383] width 79 height 17
click at [1125, 407] on button "Yes / OK" at bounding box center [1110, 409] width 79 height 17
click at [1124, 430] on button "Yes / OK" at bounding box center [1110, 435] width 79 height 17
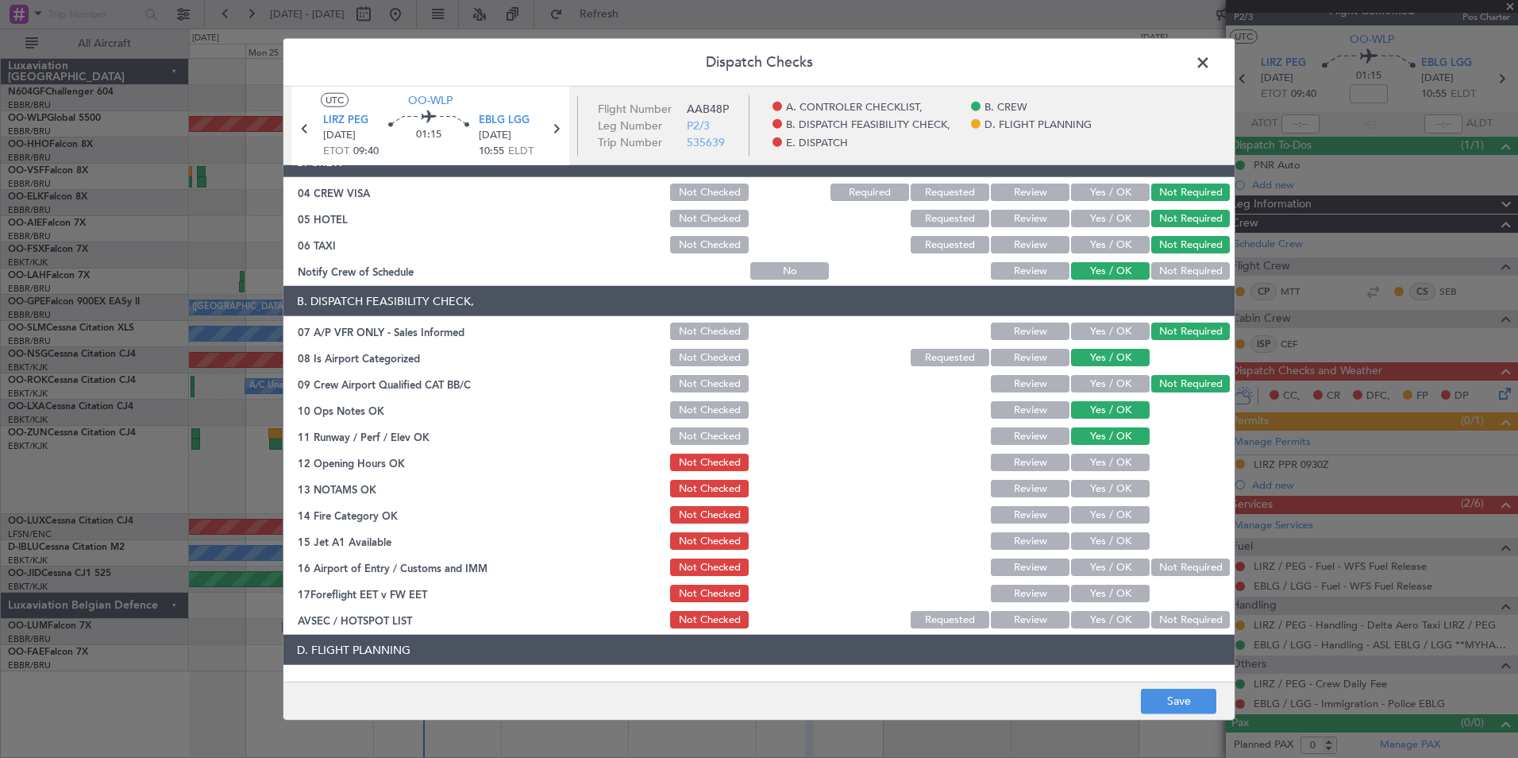
click at [1119, 467] on button "Yes / OK" at bounding box center [1110, 461] width 79 height 17
click at [1109, 491] on button "Yes / OK" at bounding box center [1110, 488] width 79 height 17
click at [1109, 532] on button "Yes / OK" at bounding box center [1110, 540] width 79 height 17
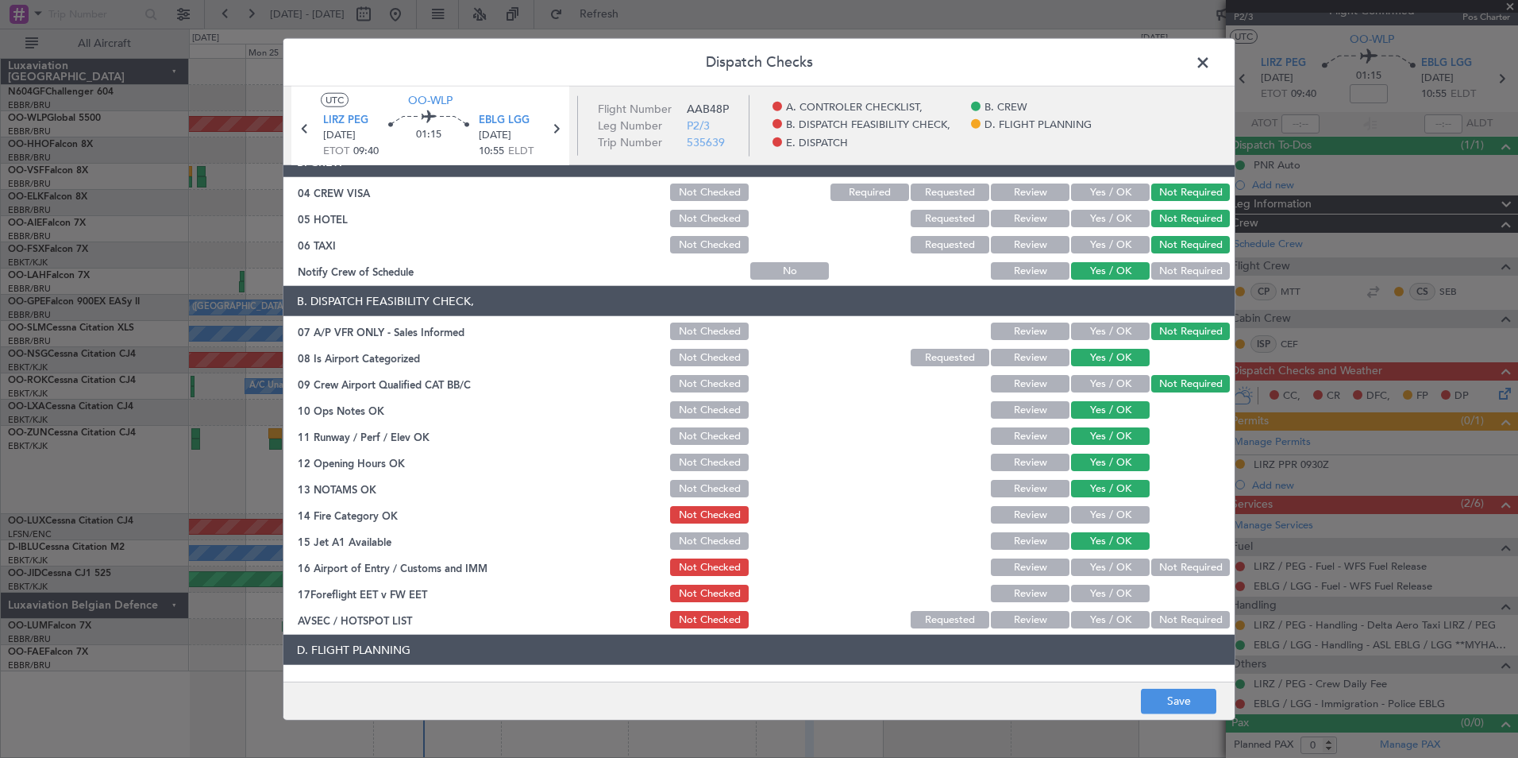
click at [1114, 548] on button "Yes / OK" at bounding box center [1110, 540] width 79 height 17
click at [1114, 527] on section "B. DISPATCH FEASIBILITY CHECK, 07 A/P VFR ONLY - Sales Informed Not Checked Rev…" at bounding box center [759, 458] width 951 height 345
click at [1114, 521] on button "Yes / OK" at bounding box center [1110, 514] width 79 height 17
click at [1173, 554] on section "B. DISPATCH FEASIBILITY CHECK, 07 A/P VFR ONLY - Sales Informed Not Checked Rev…" at bounding box center [759, 458] width 951 height 345
click at [1175, 563] on button "Not Required" at bounding box center [1191, 566] width 79 height 17
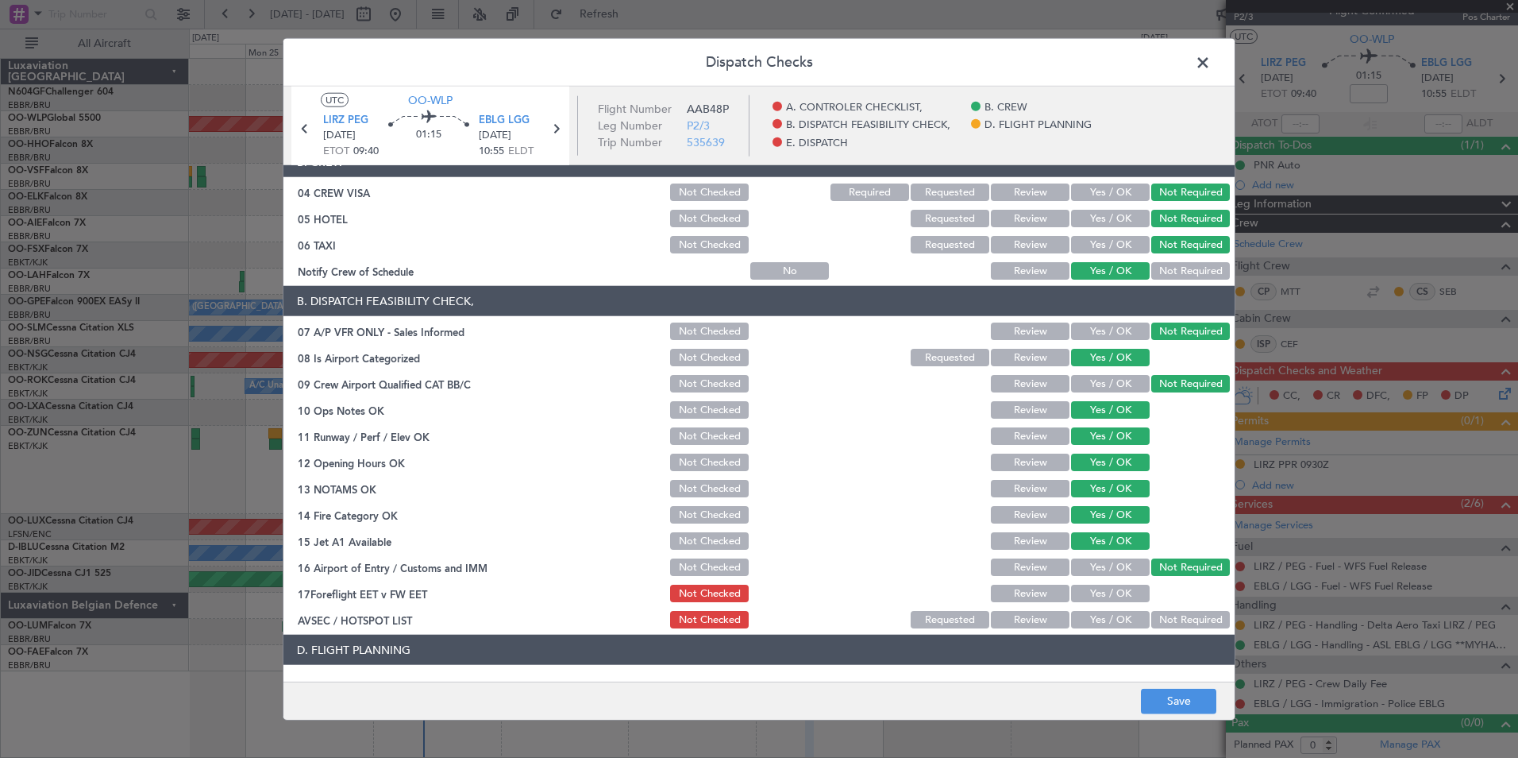
click at [1113, 632] on article "A. CONTROLER CHECKLIST, 01 Crew Briefing FW Not Checked Review Yes / OK Not Req…" at bounding box center [759, 418] width 951 height 506
click at [1113, 623] on button "Yes / OK" at bounding box center [1110, 619] width 79 height 17
click at [1183, 693] on button "Save" at bounding box center [1178, 700] width 75 height 25
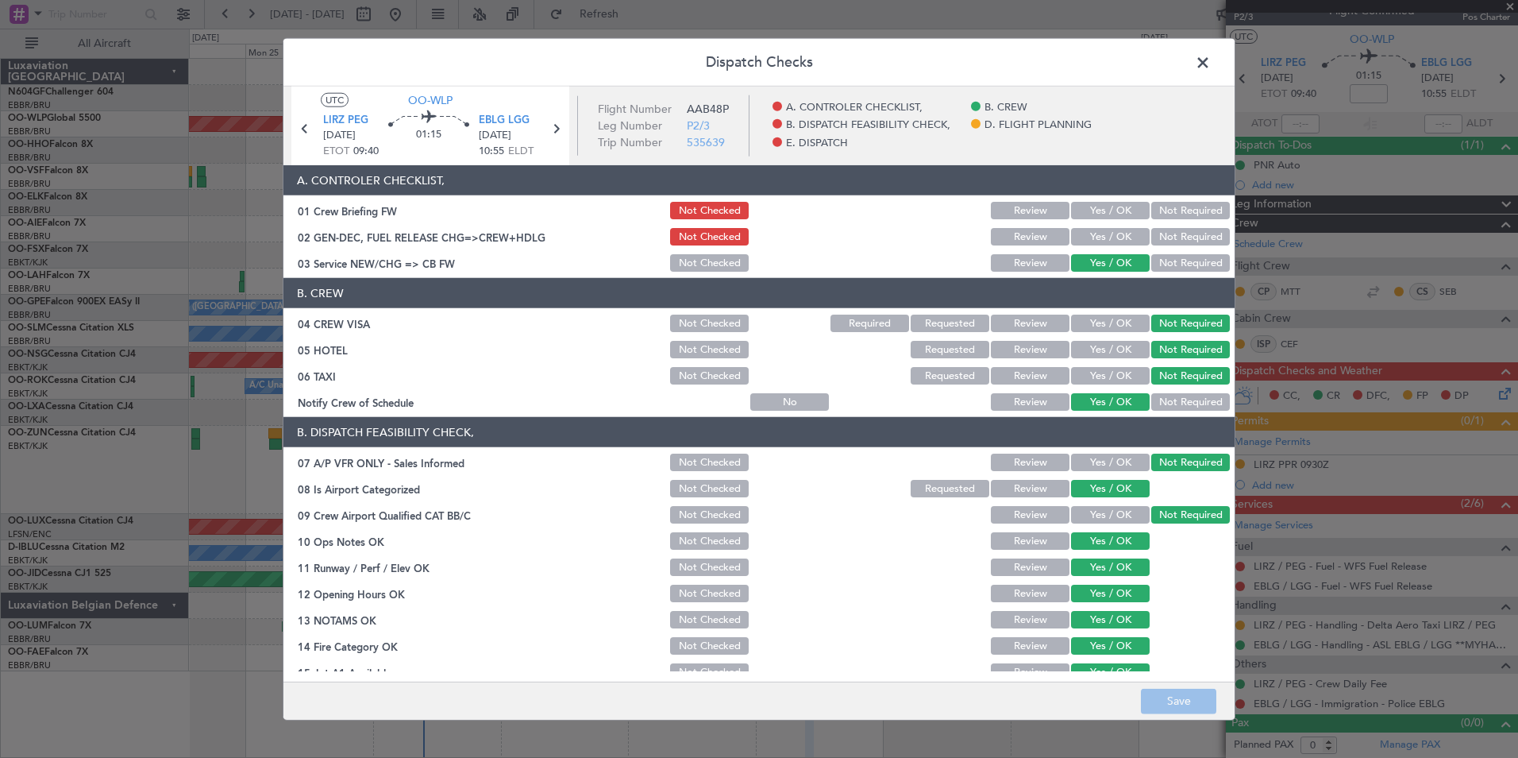
scroll to position [131, 0]
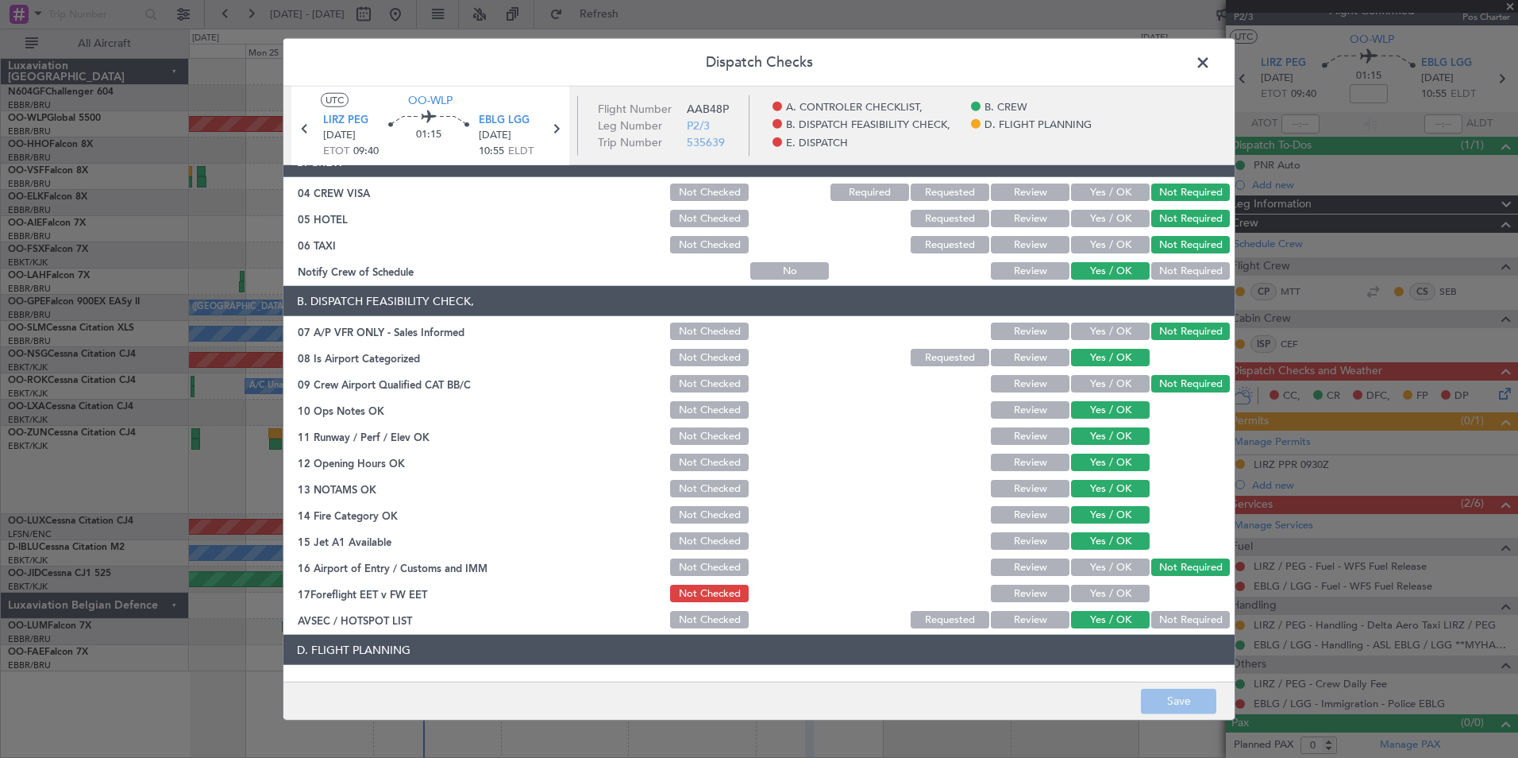
click at [1211, 65] on span at bounding box center [1211, 67] width 0 height 32
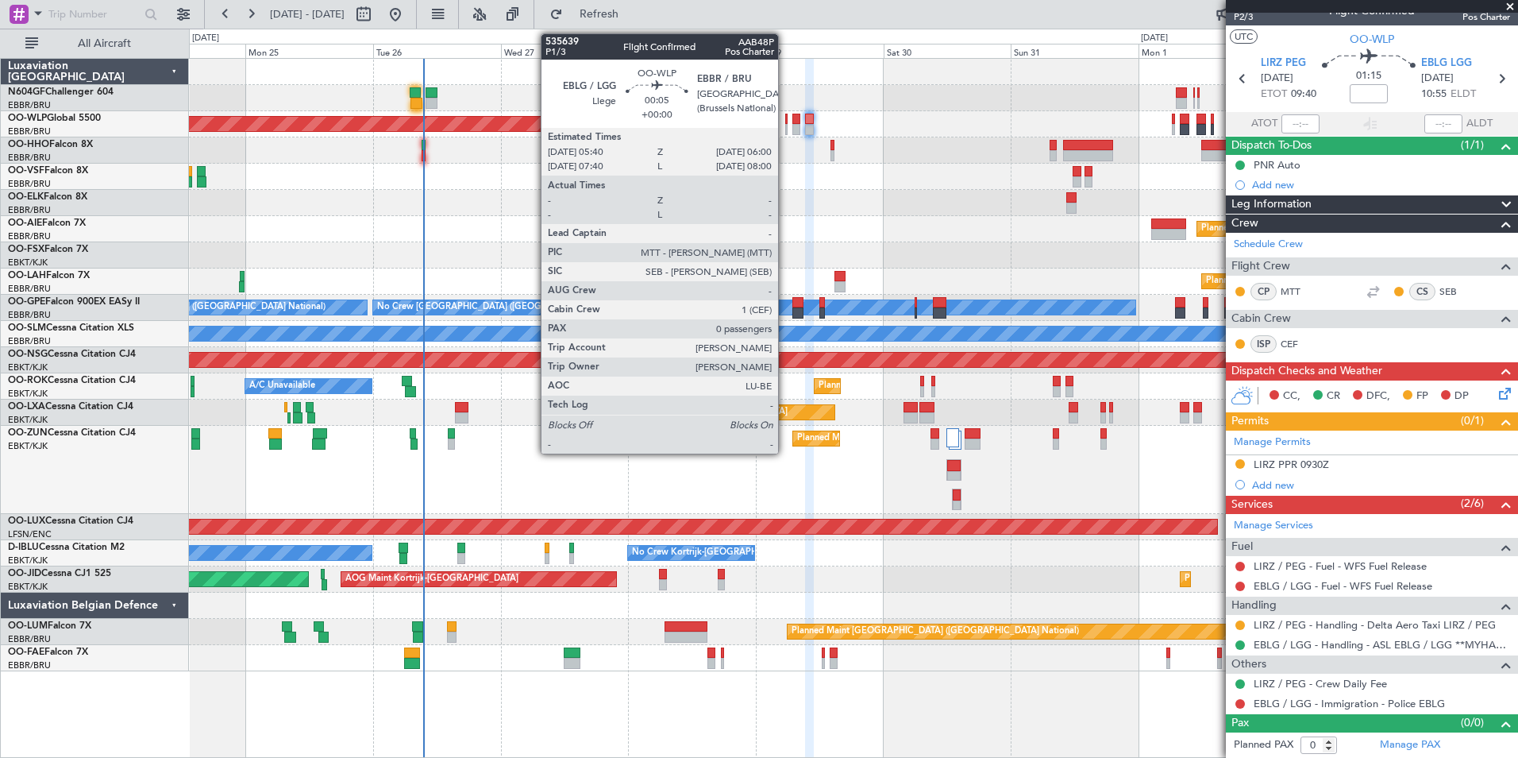
click at [785, 128] on div at bounding box center [786, 129] width 2 height 11
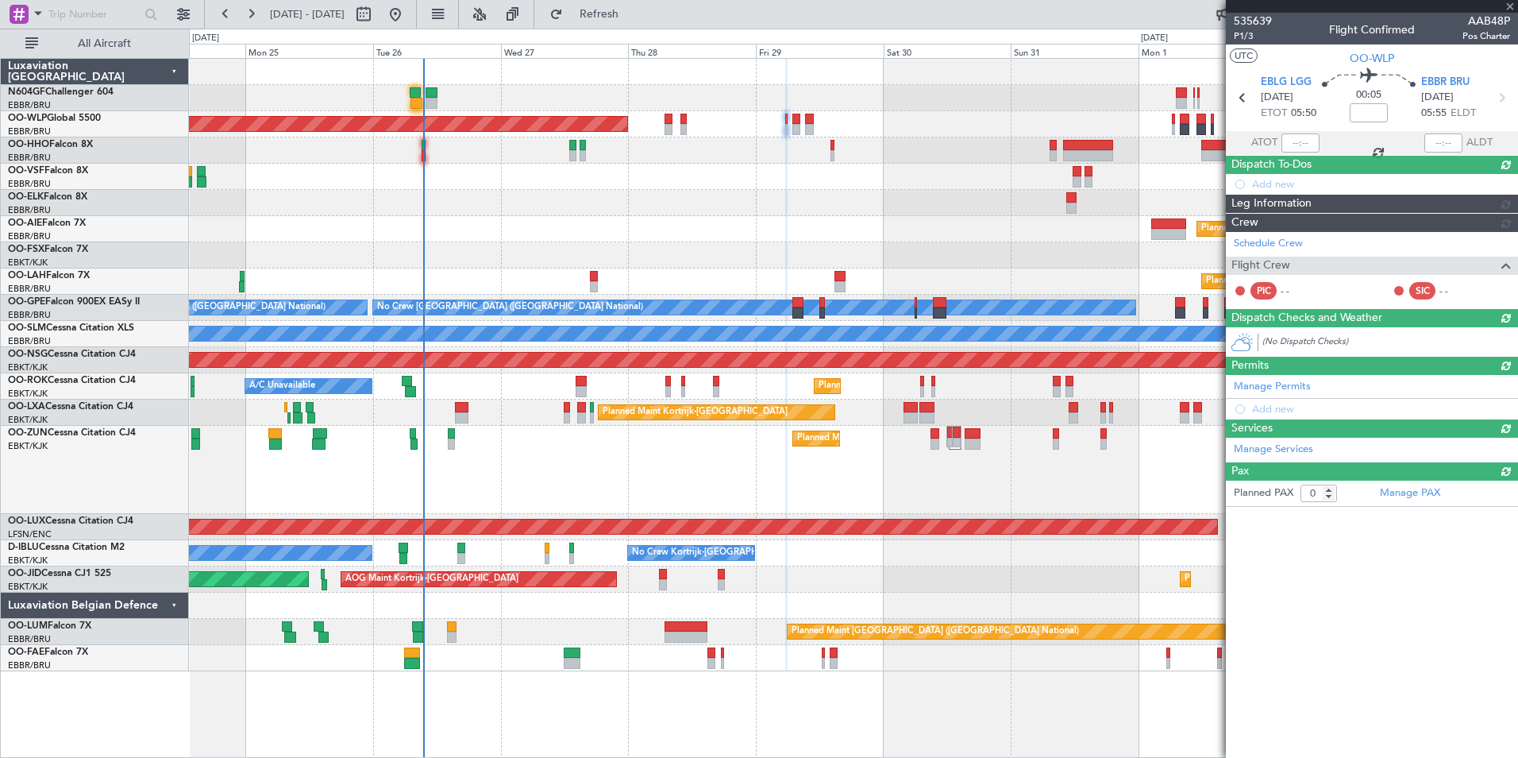
scroll to position [0, 0]
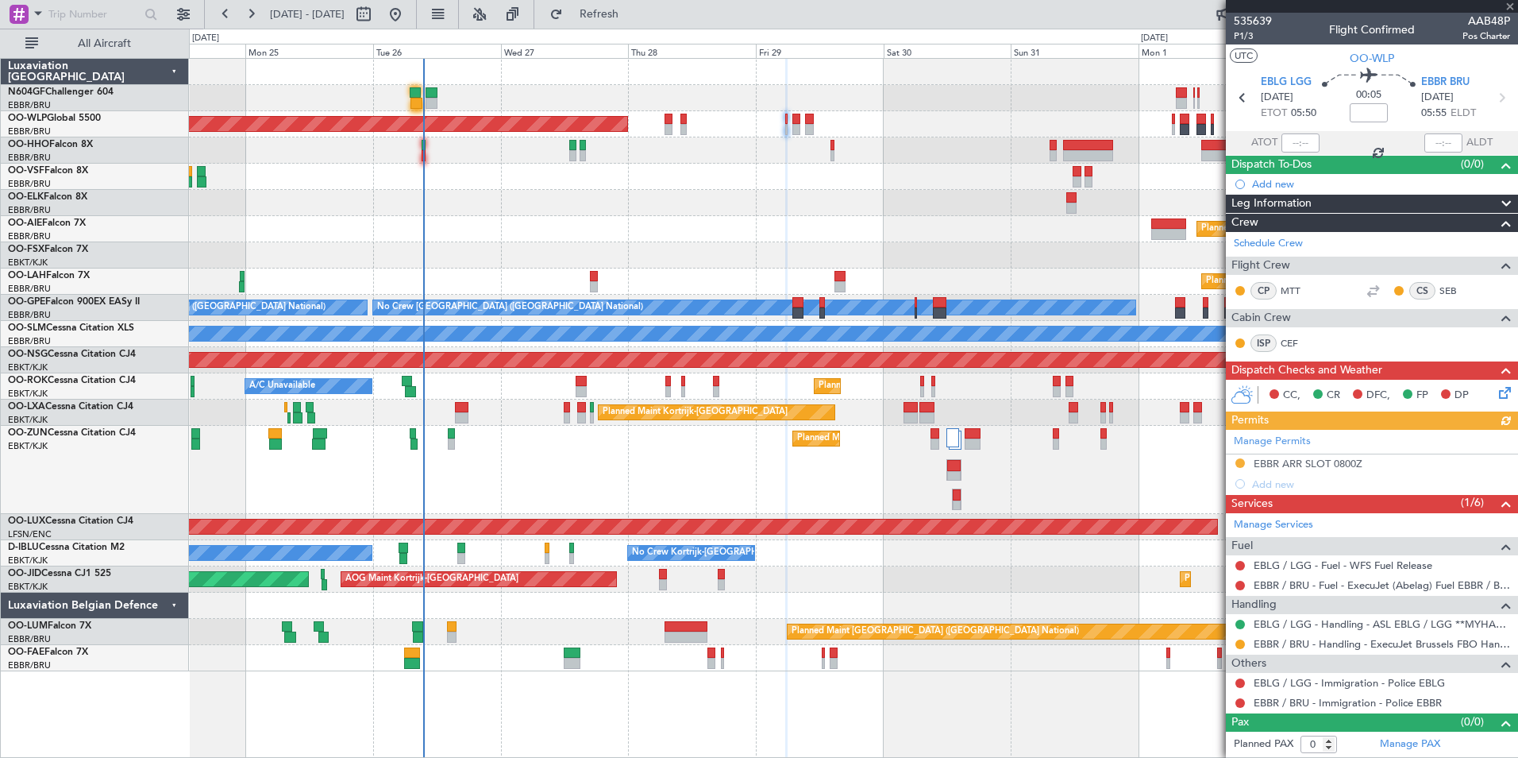
click at [1346, 457] on div "Manage Permits EBBR ARR SLOT 0800Z Add new" at bounding box center [1372, 462] width 292 height 64
click at [1352, 463] on div "EBBR ARR SLOT 0800Z" at bounding box center [1308, 464] width 109 height 14
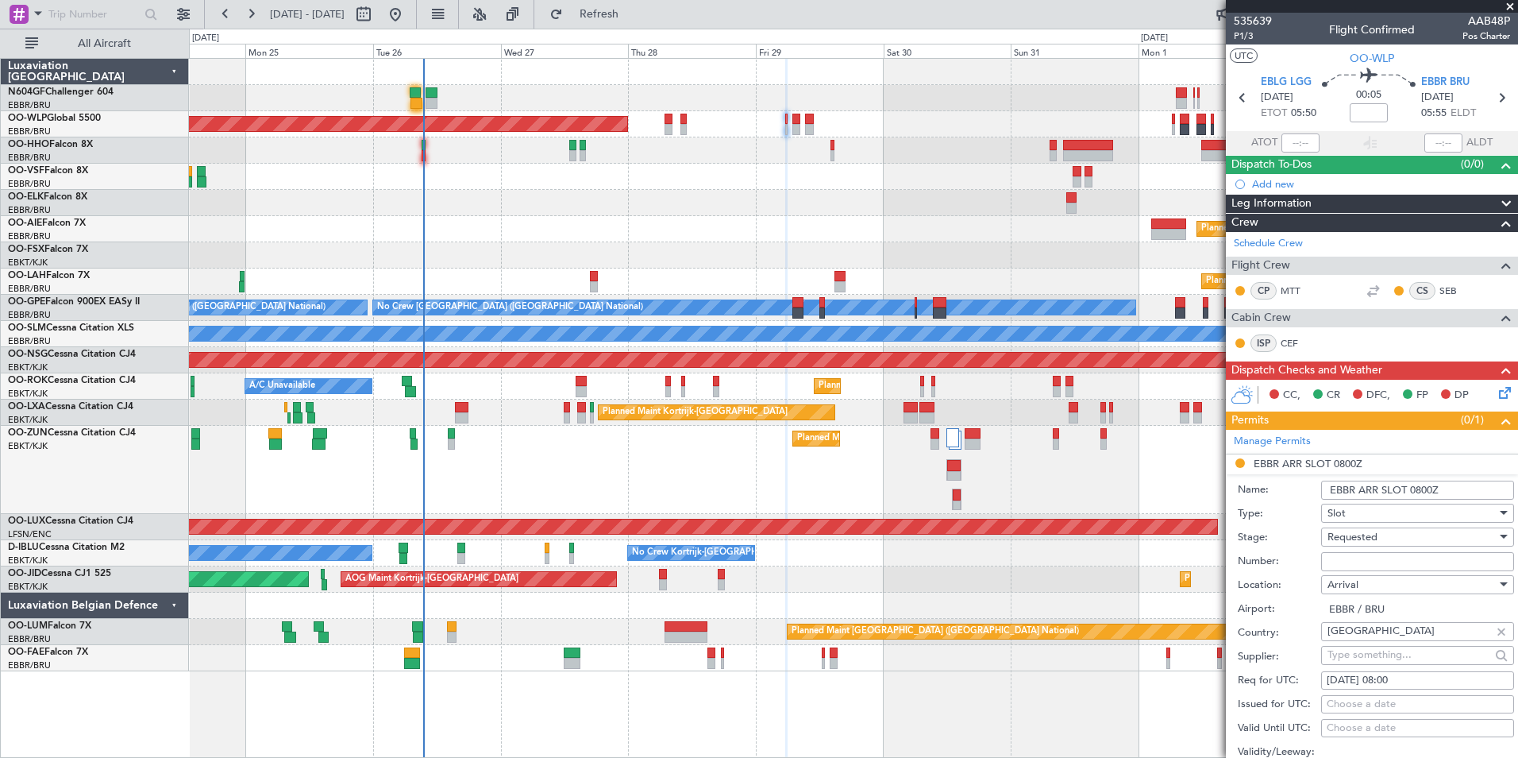
click at [1419, 561] on input "Number:" at bounding box center [1417, 561] width 193 height 19
paste input "EBBRAAB7904A"
type input "EBBRAAB7904A00"
click at [1414, 538] on div "Requested" at bounding box center [1412, 537] width 169 height 24
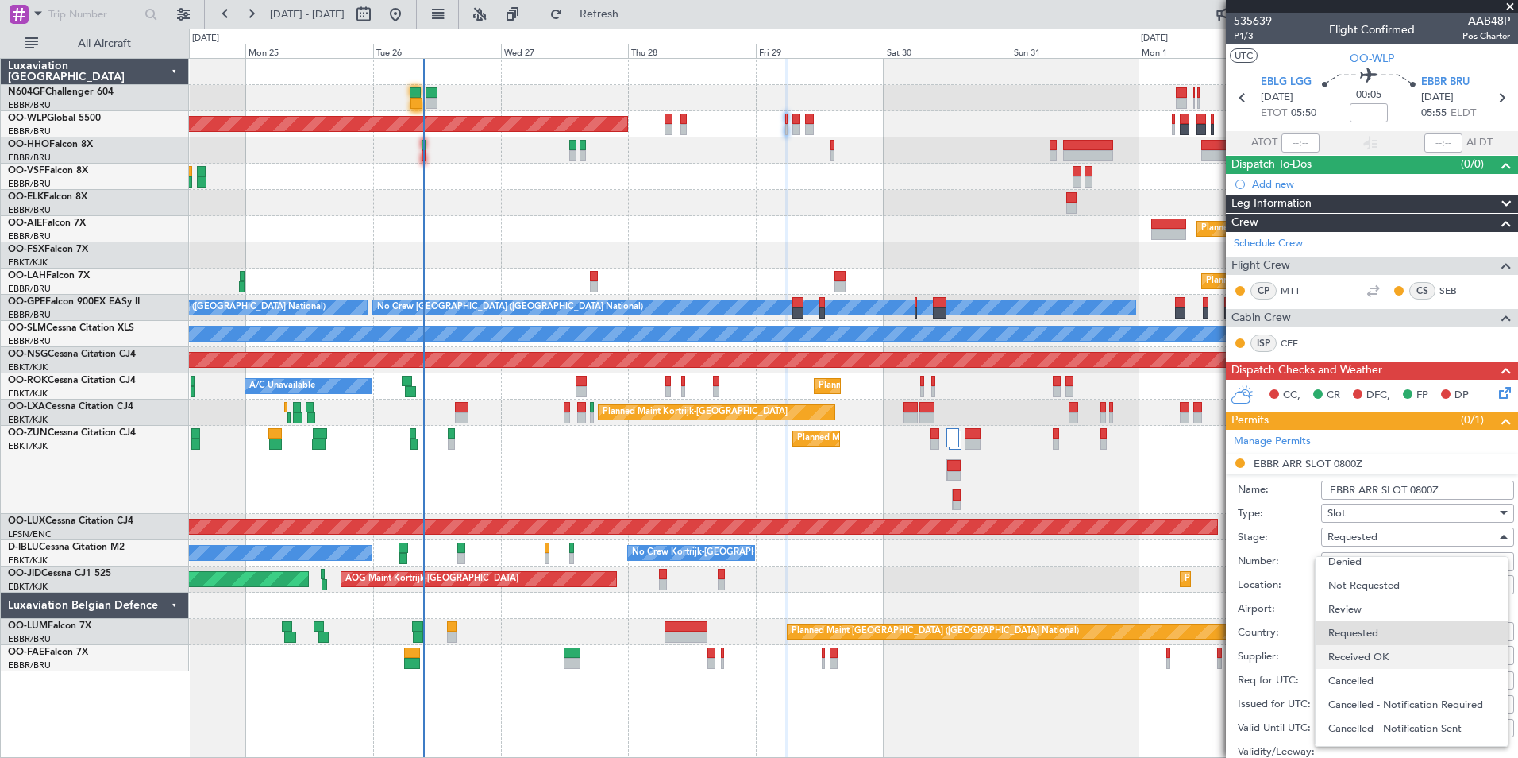
click at [1388, 652] on span "Received OK" at bounding box center [1412, 657] width 167 height 24
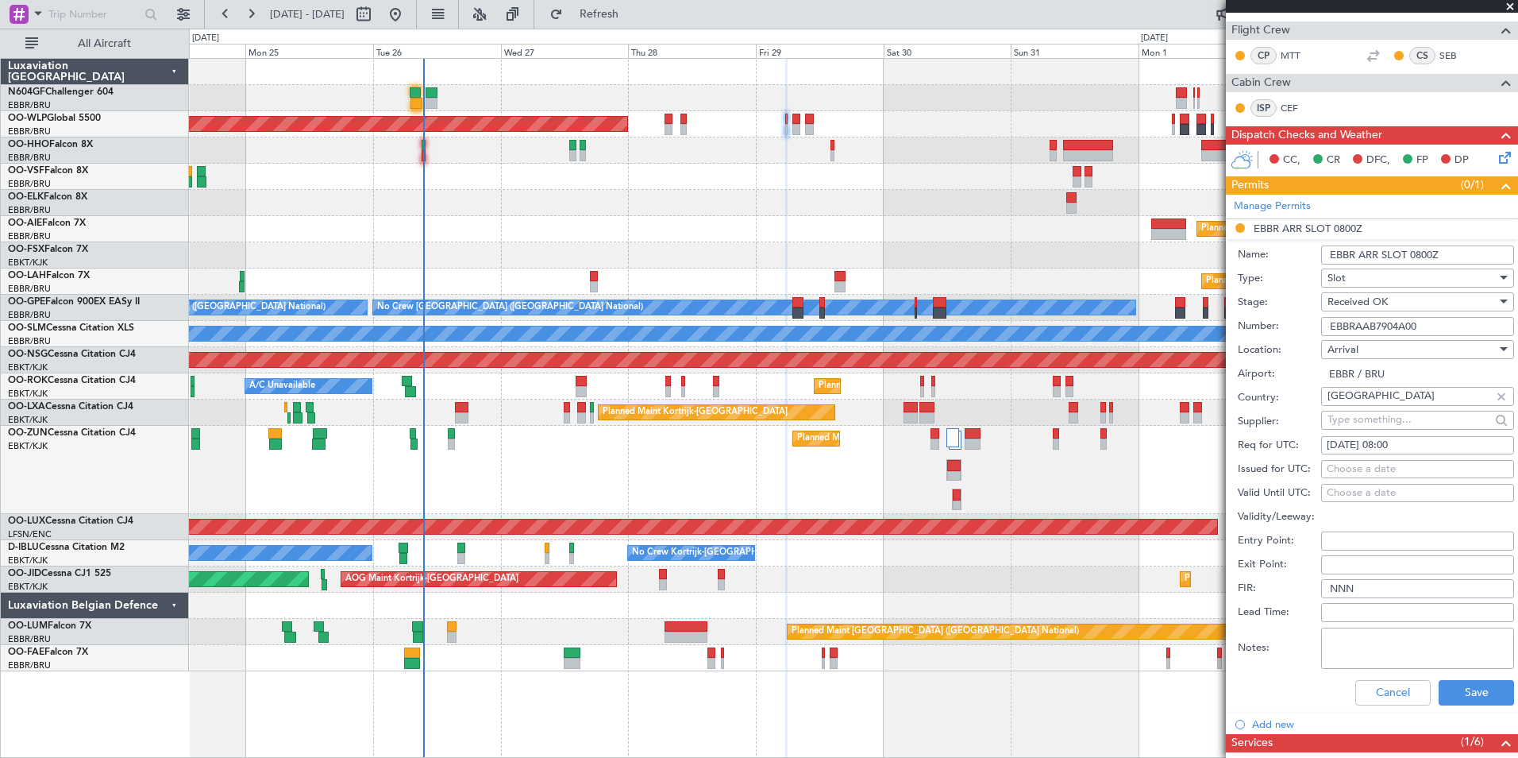
scroll to position [236, 0]
click at [1462, 689] on button "Save" at bounding box center [1476, 691] width 75 height 25
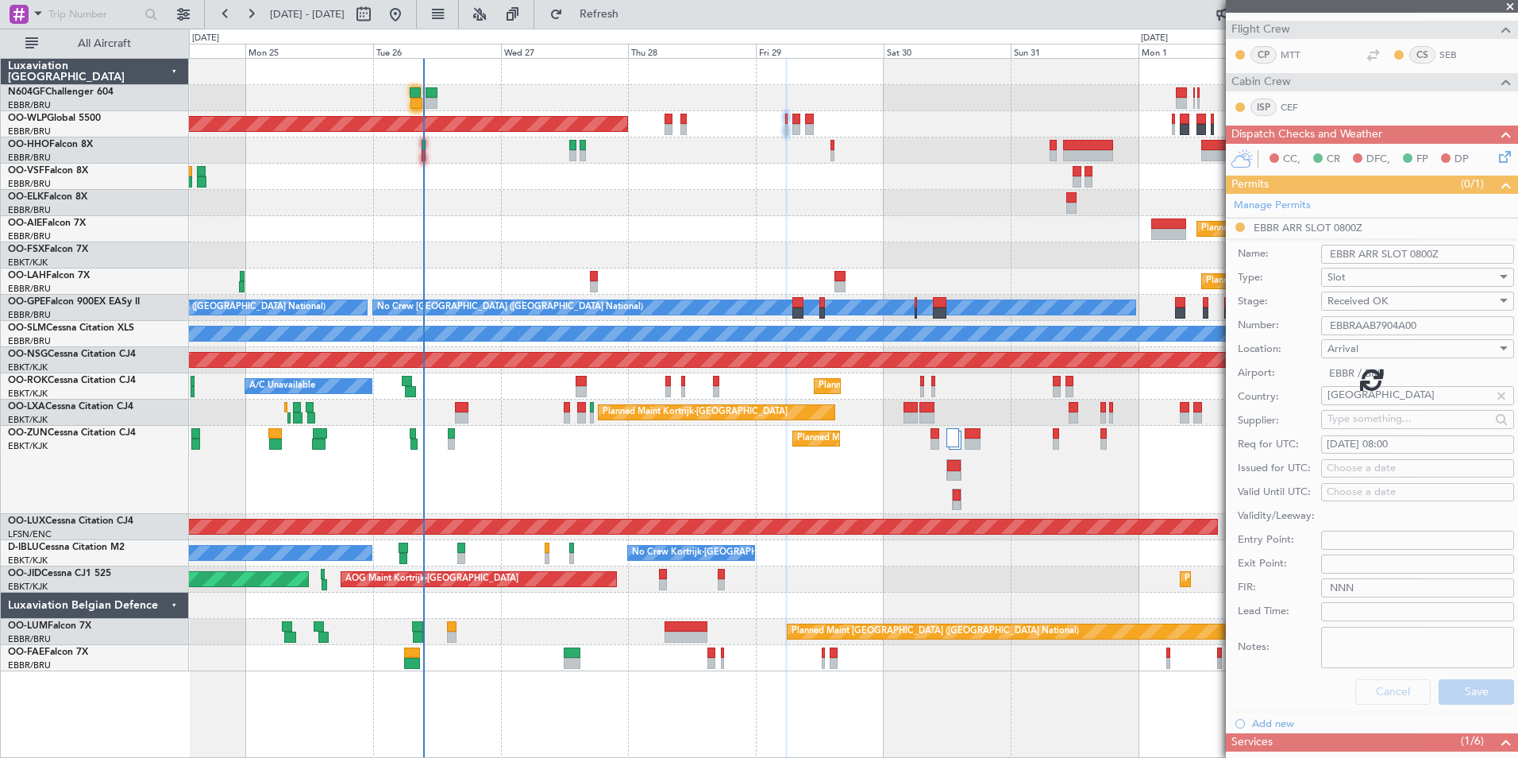
scroll to position [0, 0]
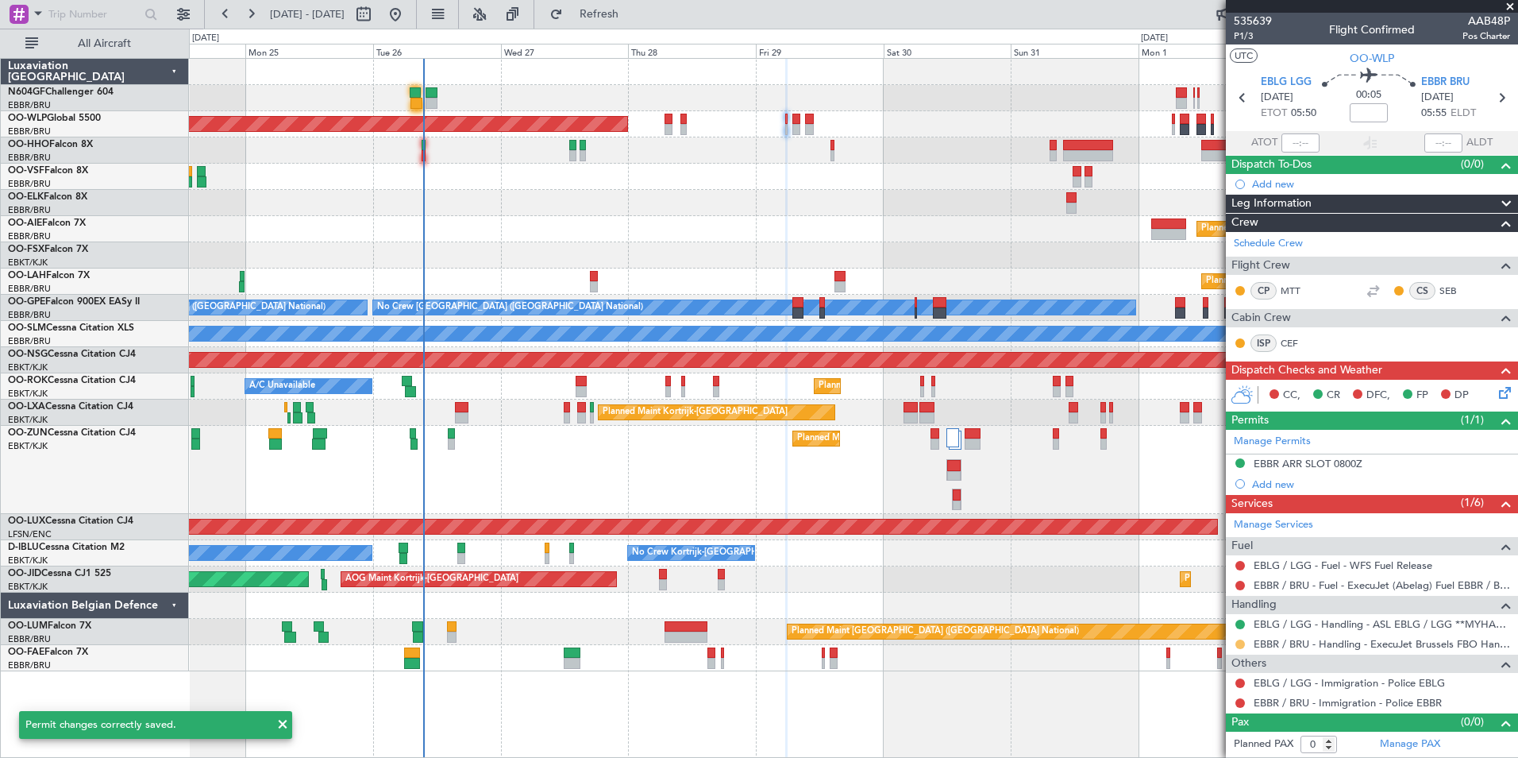
click at [1240, 645] on button at bounding box center [1241, 644] width 10 height 10
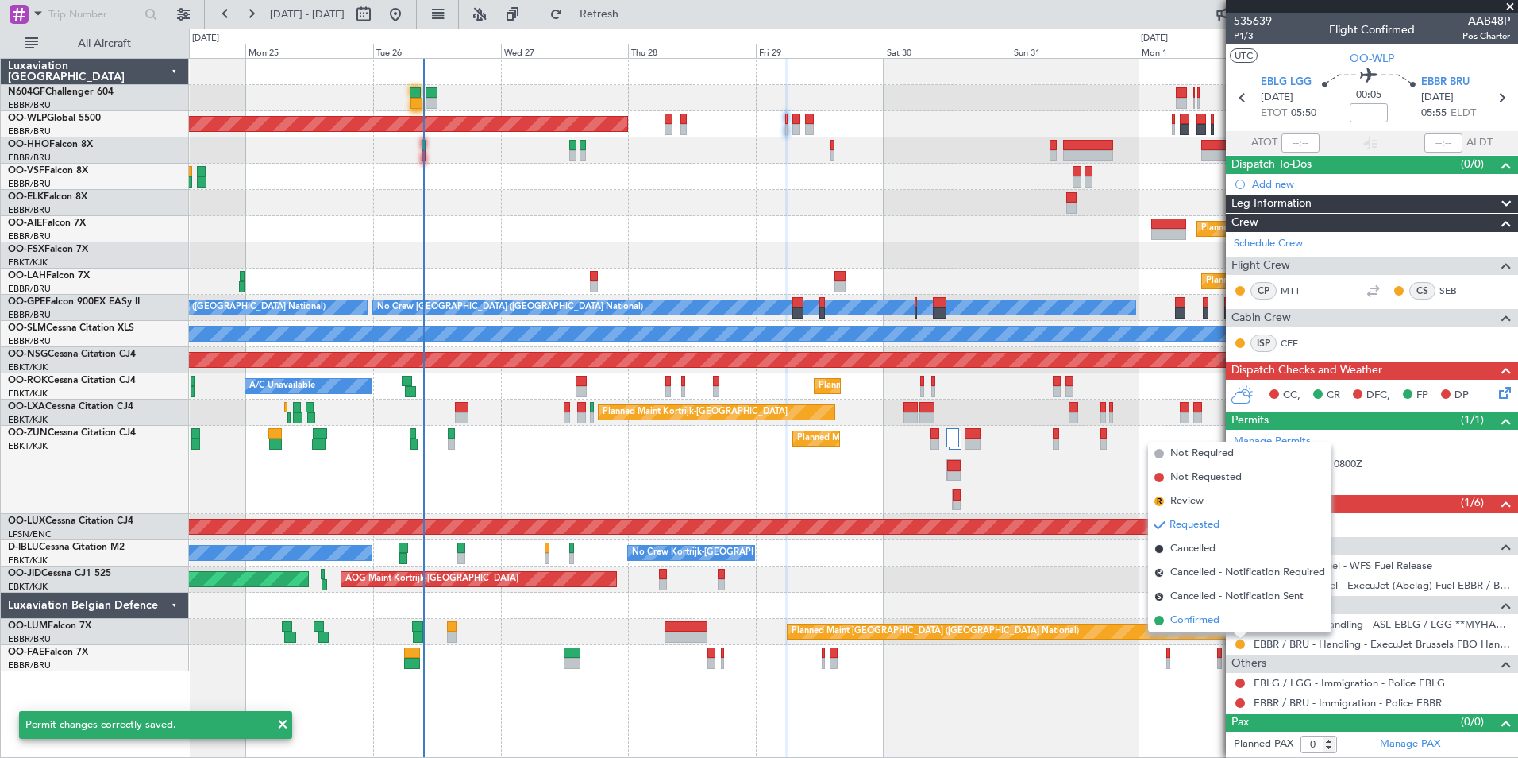
click at [1225, 617] on li "Confirmed" at bounding box center [1239, 620] width 183 height 24
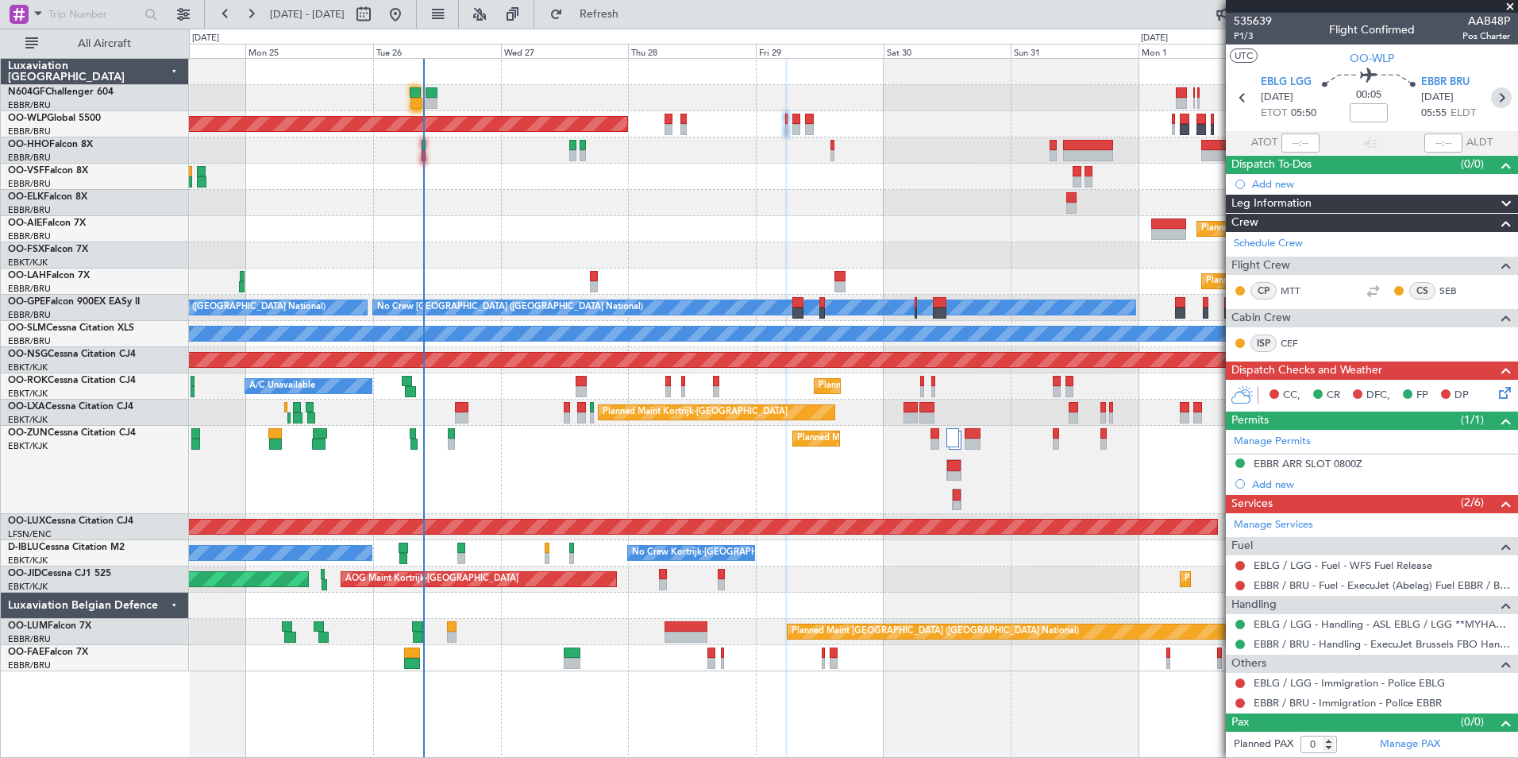
click at [1498, 100] on icon at bounding box center [1501, 97] width 21 height 21
type input "5"
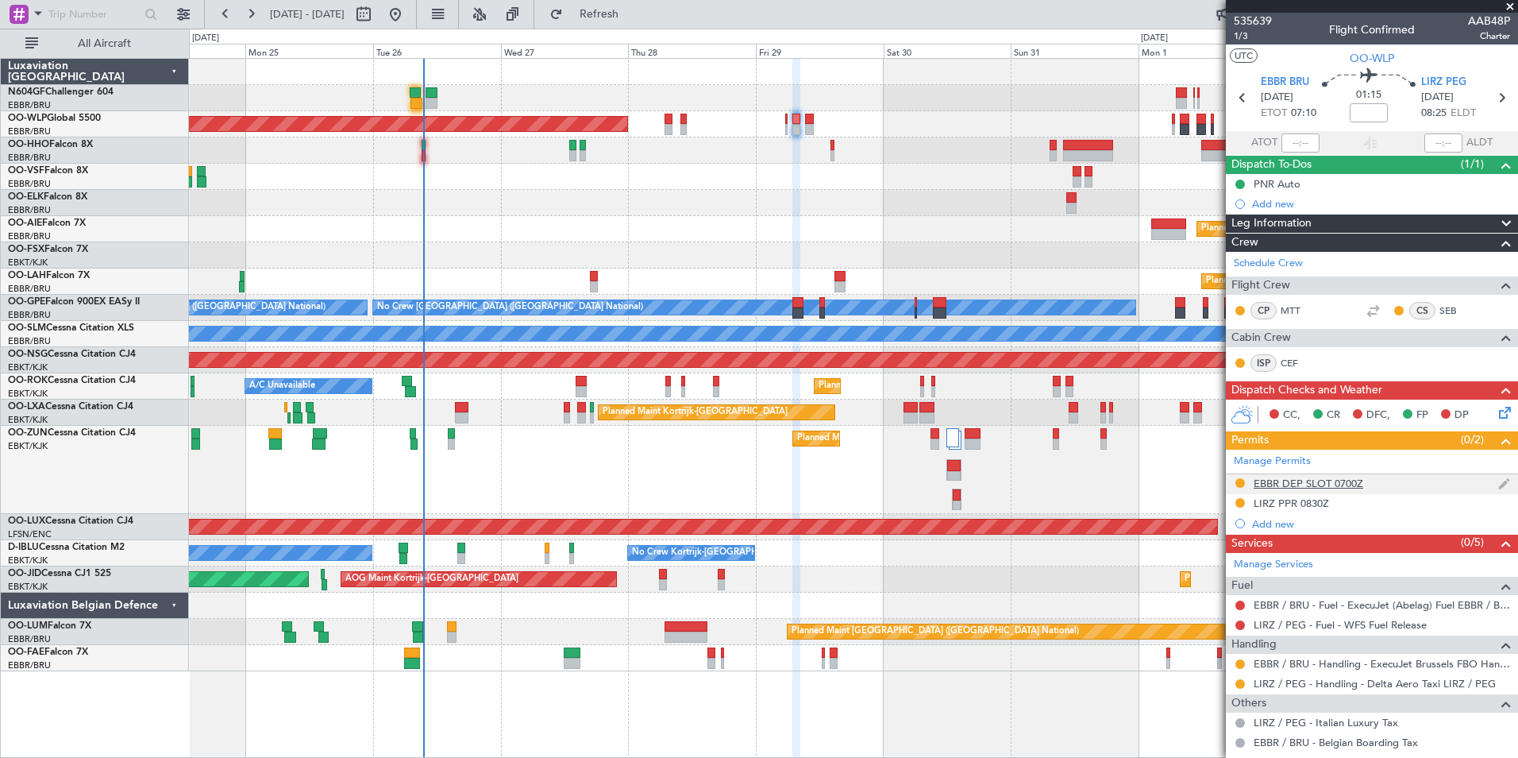
click at [1295, 485] on div "EBBR DEP SLOT 0700Z" at bounding box center [1309, 483] width 110 height 14
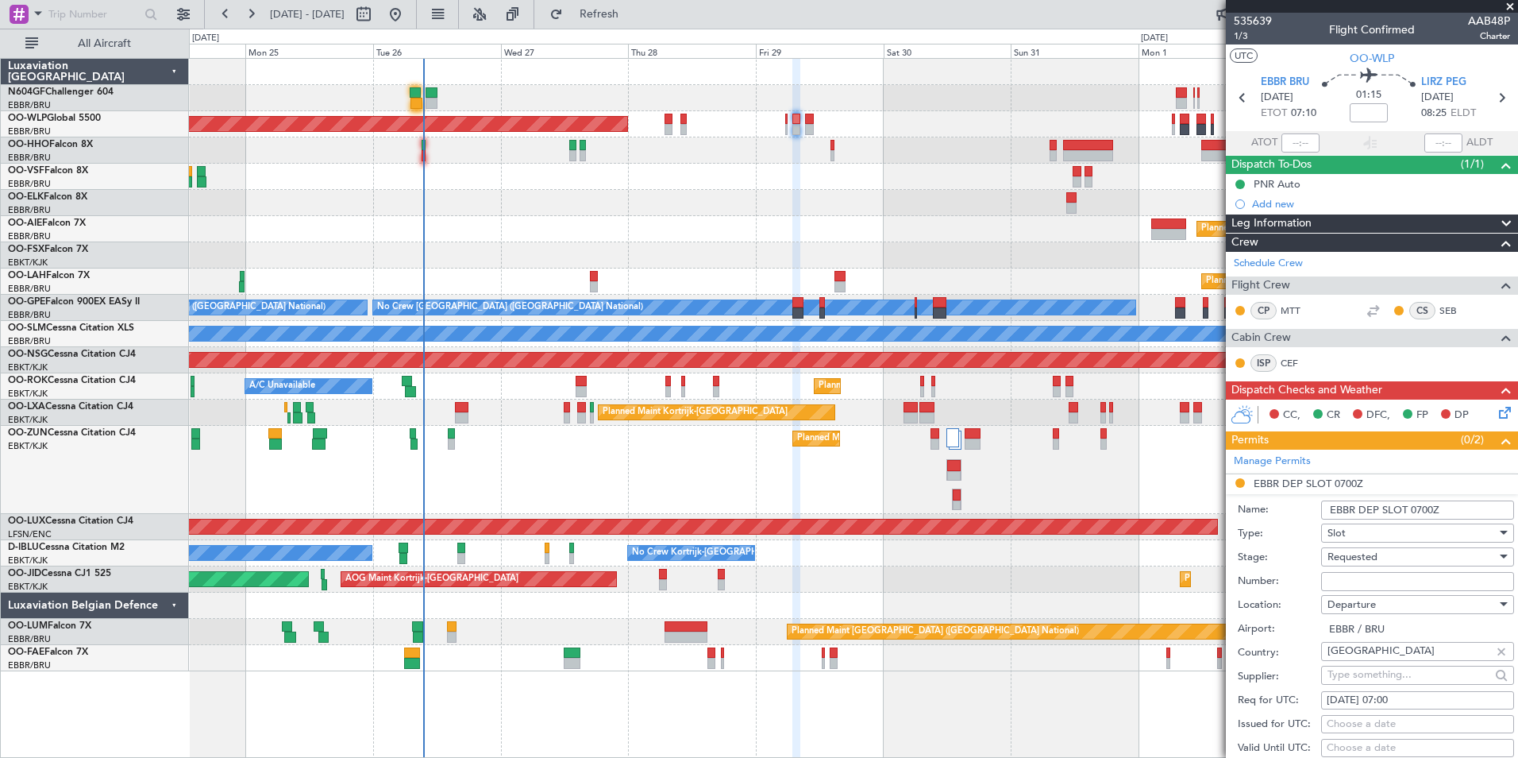
click at [1357, 575] on input "Number:" at bounding box center [1417, 581] width 193 height 19
paste input "EBBRAAB7905D"
type input "EBBRAAB7905D"
click at [1352, 560] on span "Requested" at bounding box center [1353, 557] width 50 height 14
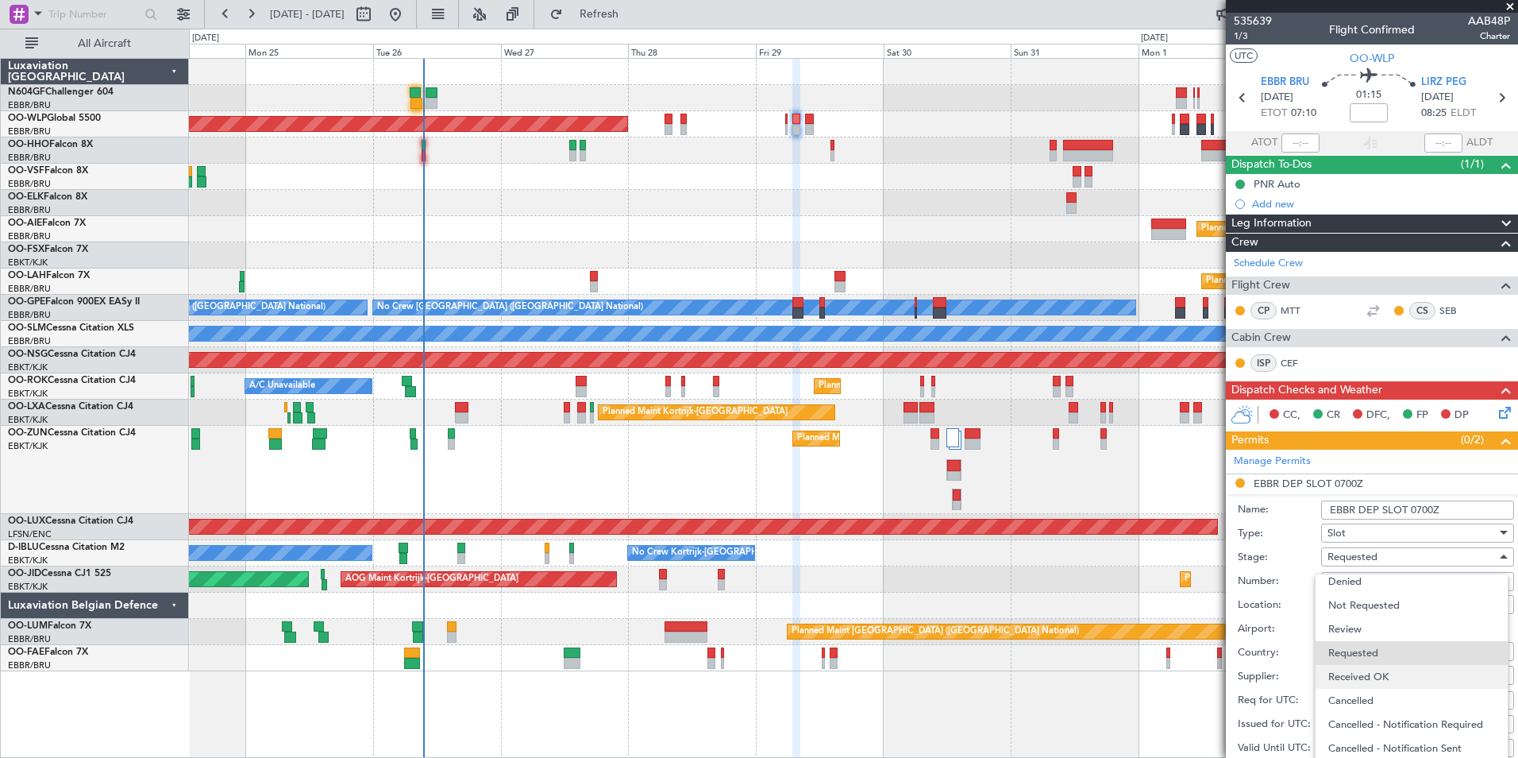
click at [1360, 681] on span "Received OK" at bounding box center [1412, 677] width 167 height 24
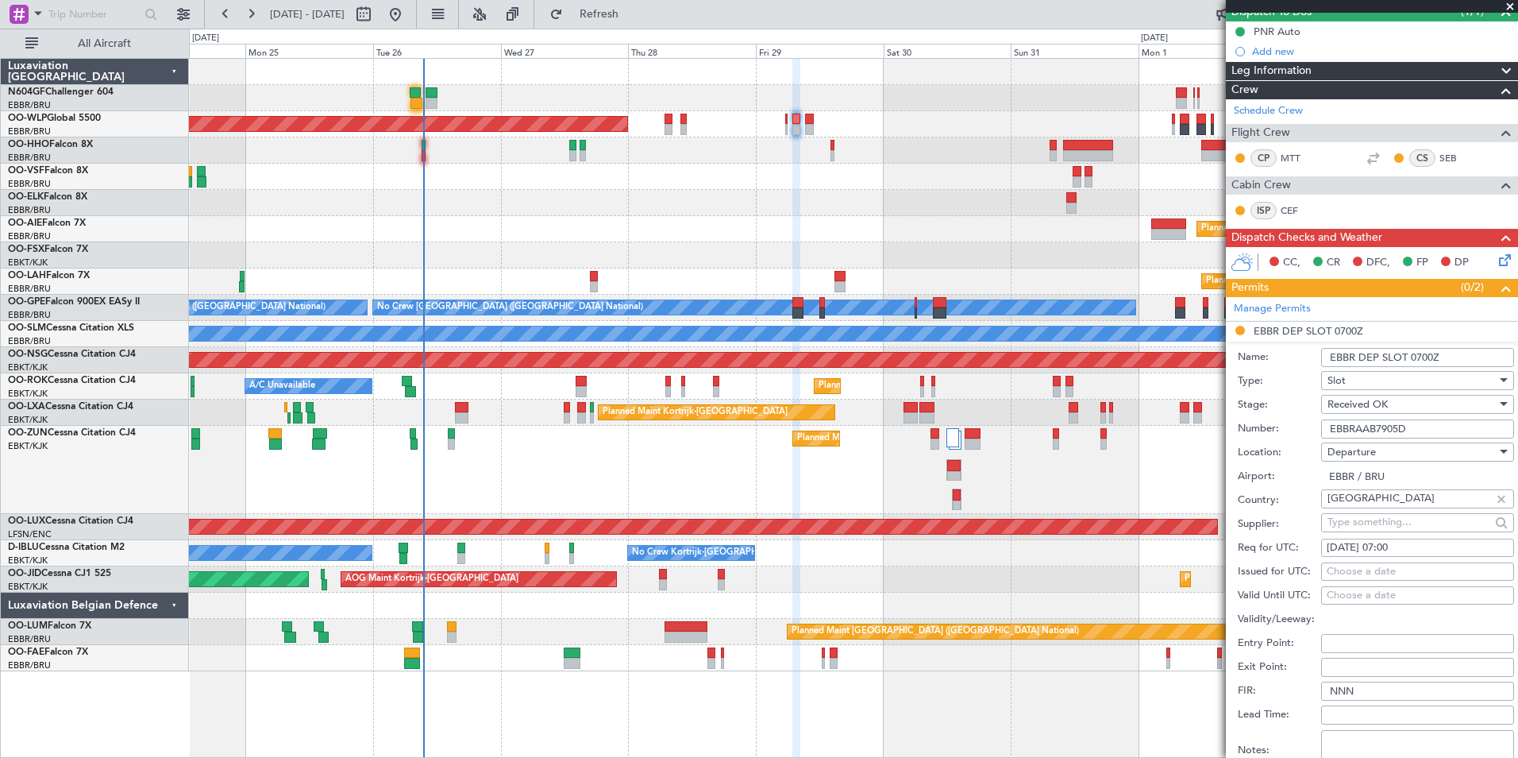
scroll to position [291, 0]
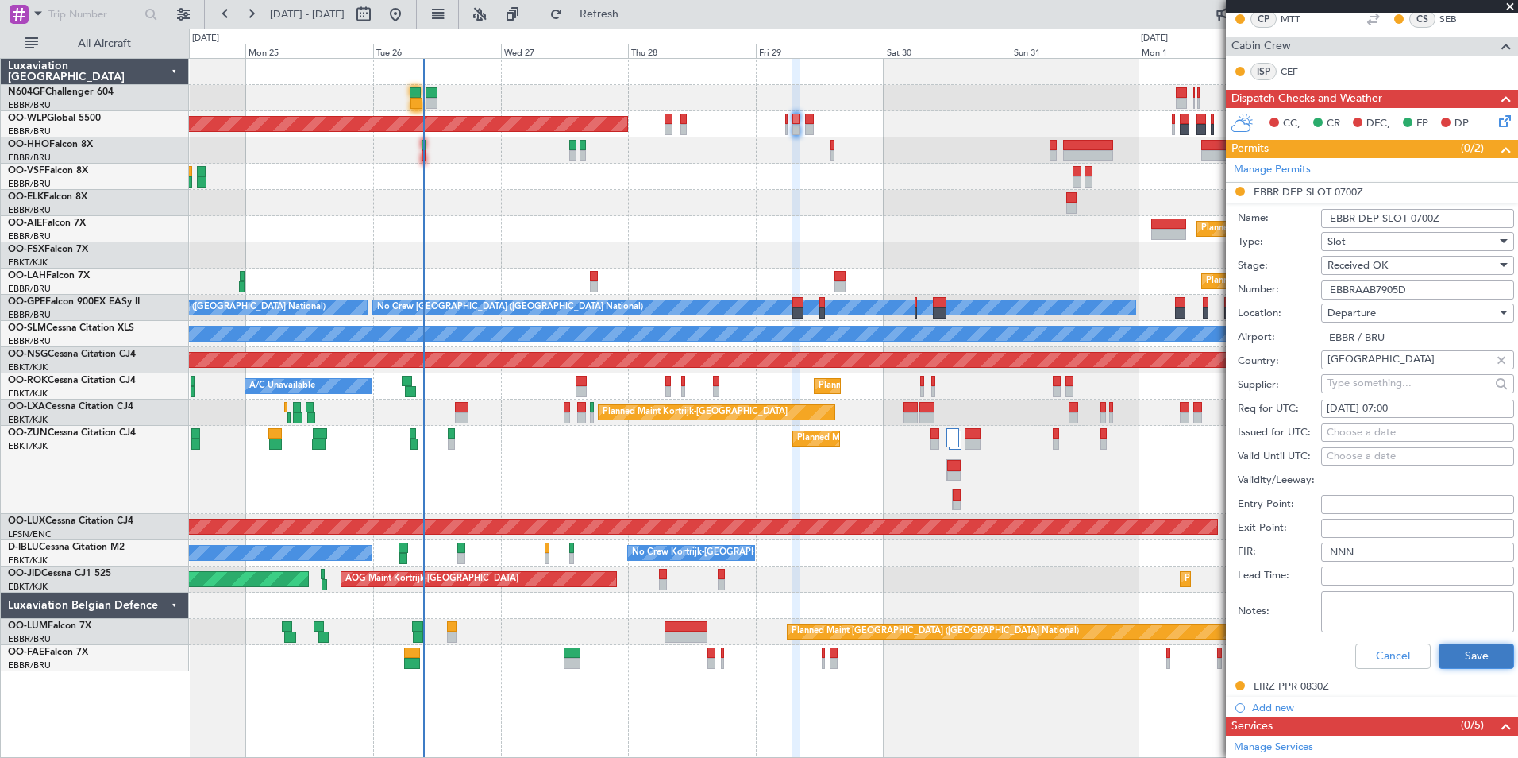
click at [1439, 662] on button "Save" at bounding box center [1476, 655] width 75 height 25
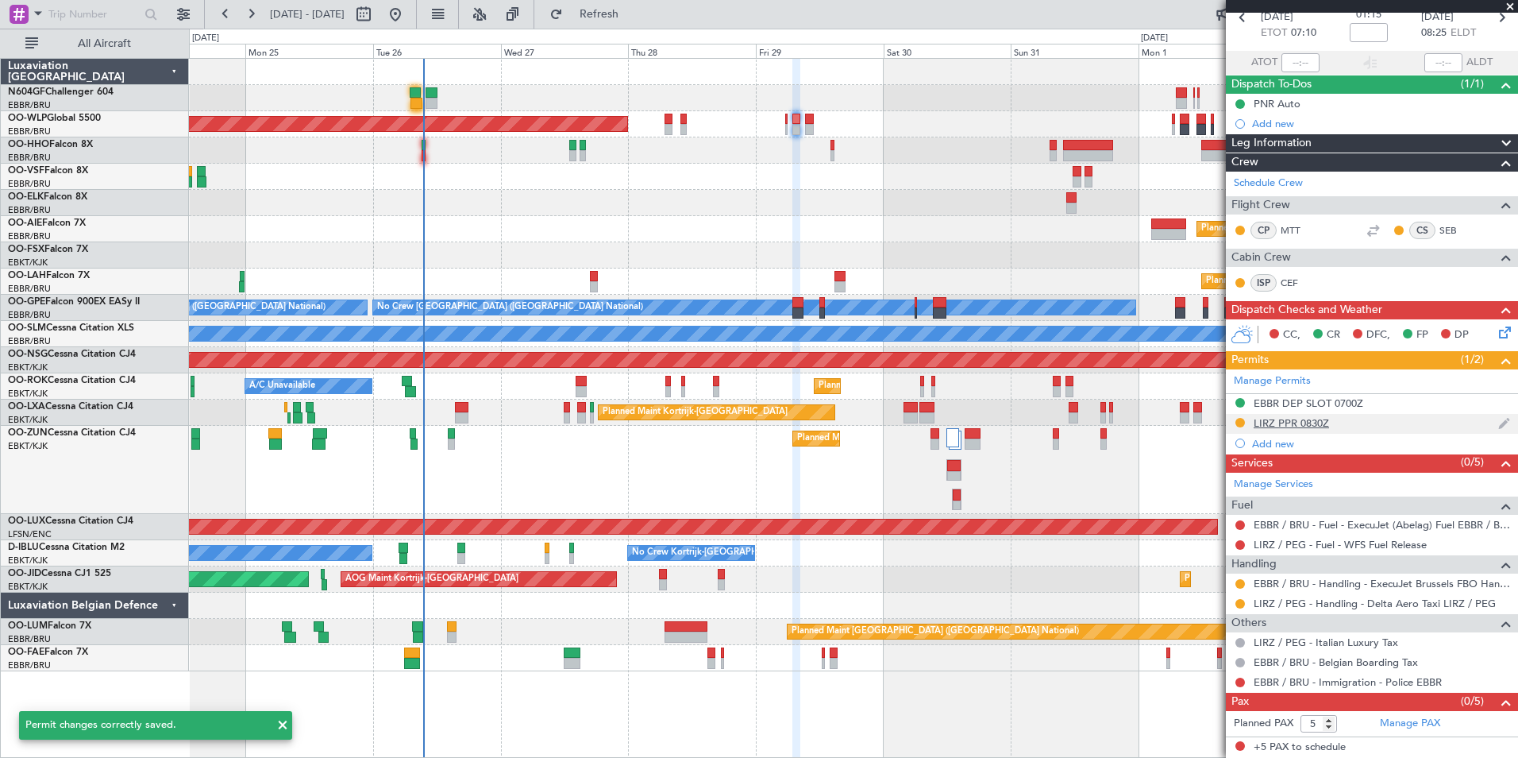
scroll to position [79, 0]
click at [1375, 403] on div "EBBR DEP SLOT 0700Z" at bounding box center [1372, 405] width 292 height 20
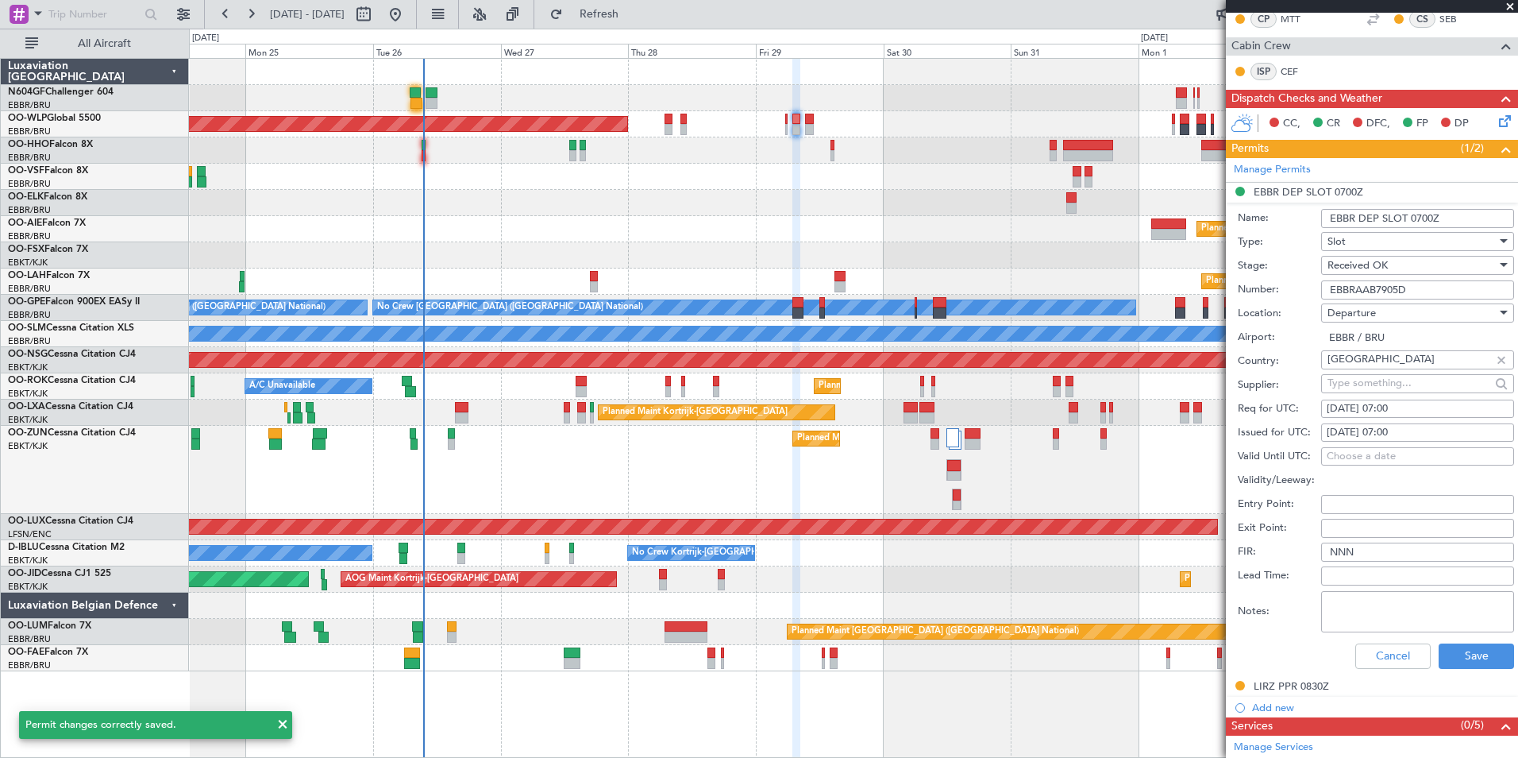
click at [1462, 287] on input "EBBRAAB7905D" at bounding box center [1417, 289] width 193 height 19
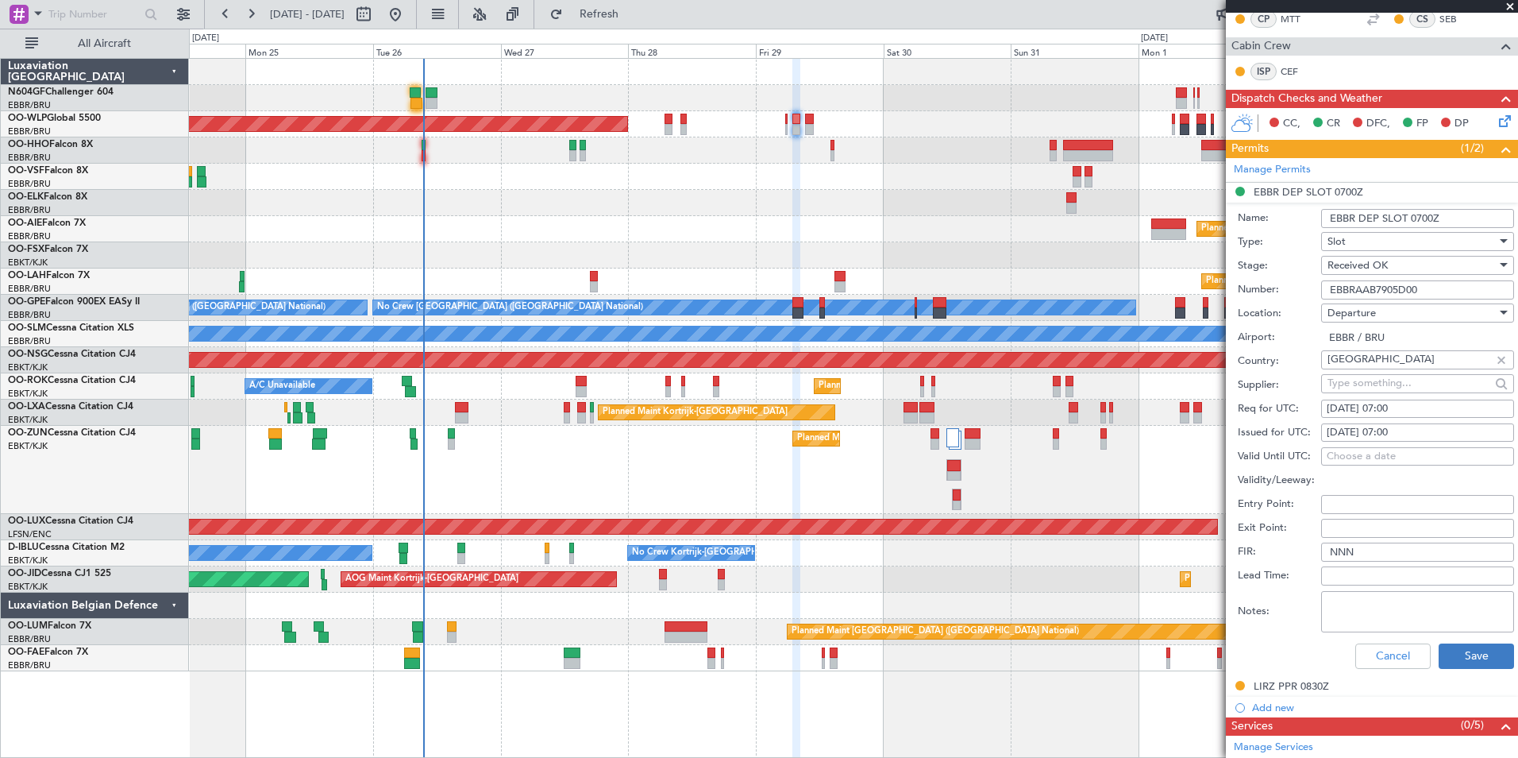
type input "EBBRAAB7905D00"
click at [1454, 651] on button "Save" at bounding box center [1476, 655] width 75 height 25
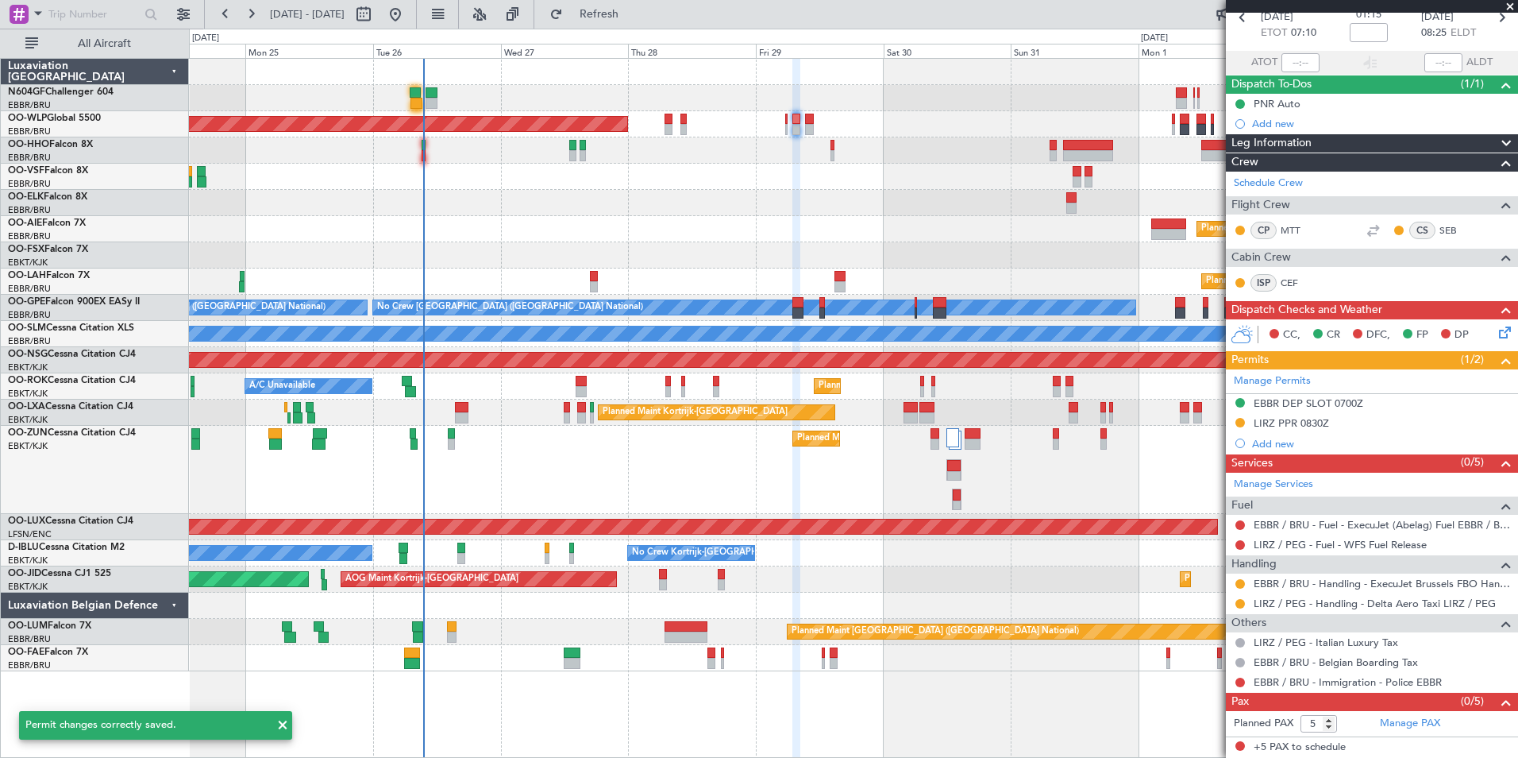
scroll to position [79, 0]
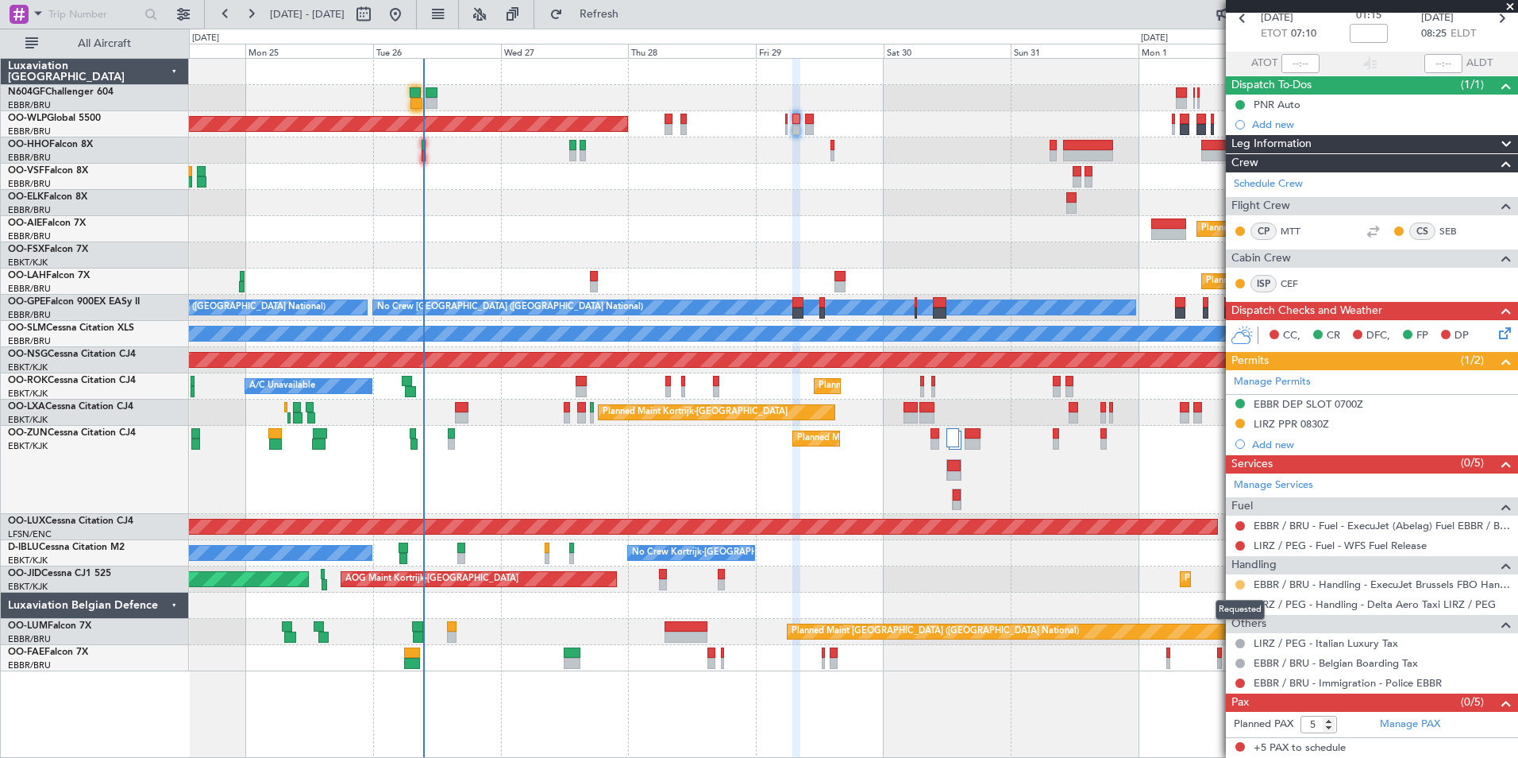
click at [1240, 585] on button at bounding box center [1241, 585] width 10 height 10
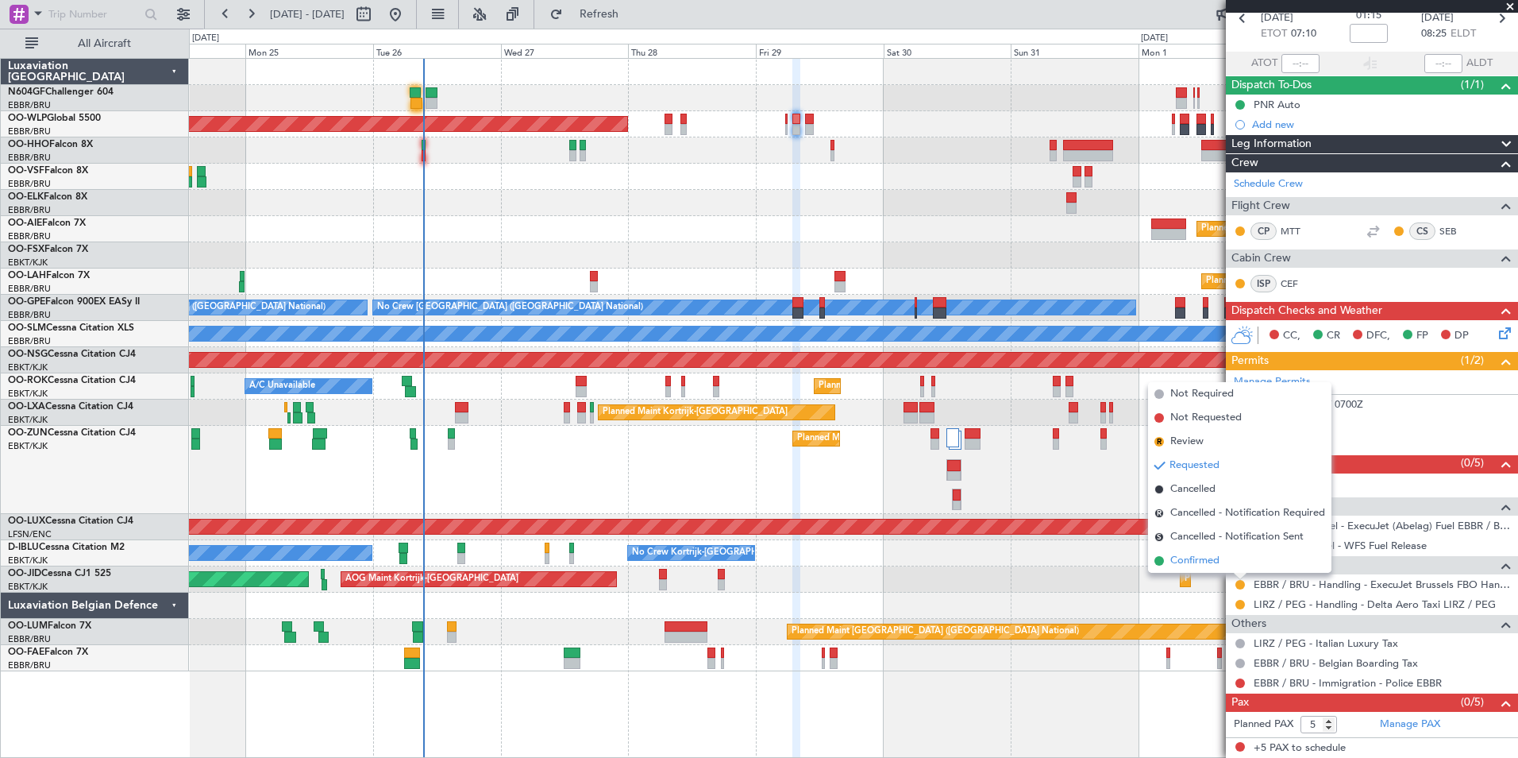
click at [1229, 554] on li "Confirmed" at bounding box center [1239, 561] width 183 height 24
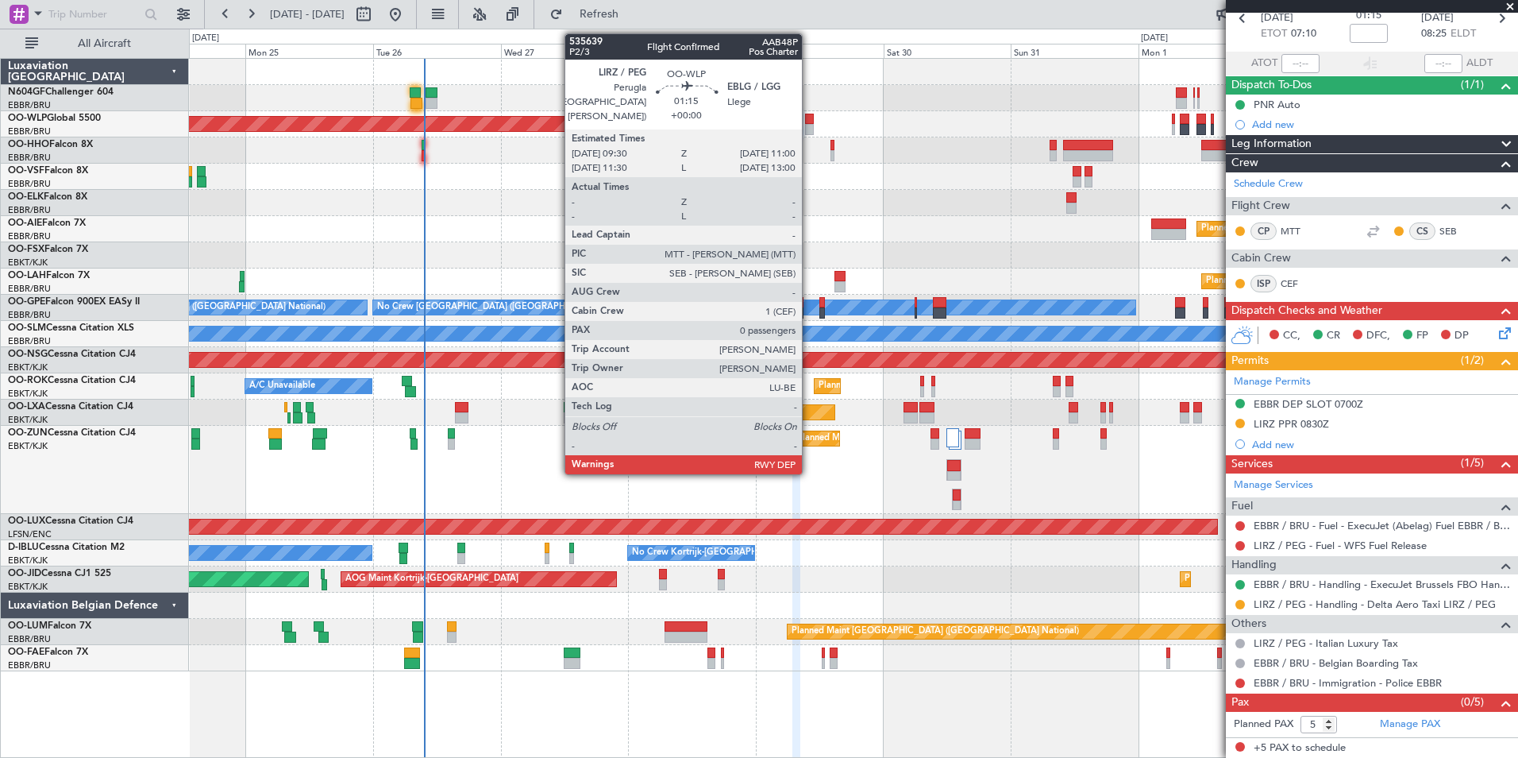
click at [809, 114] on div at bounding box center [809, 119] width 9 height 11
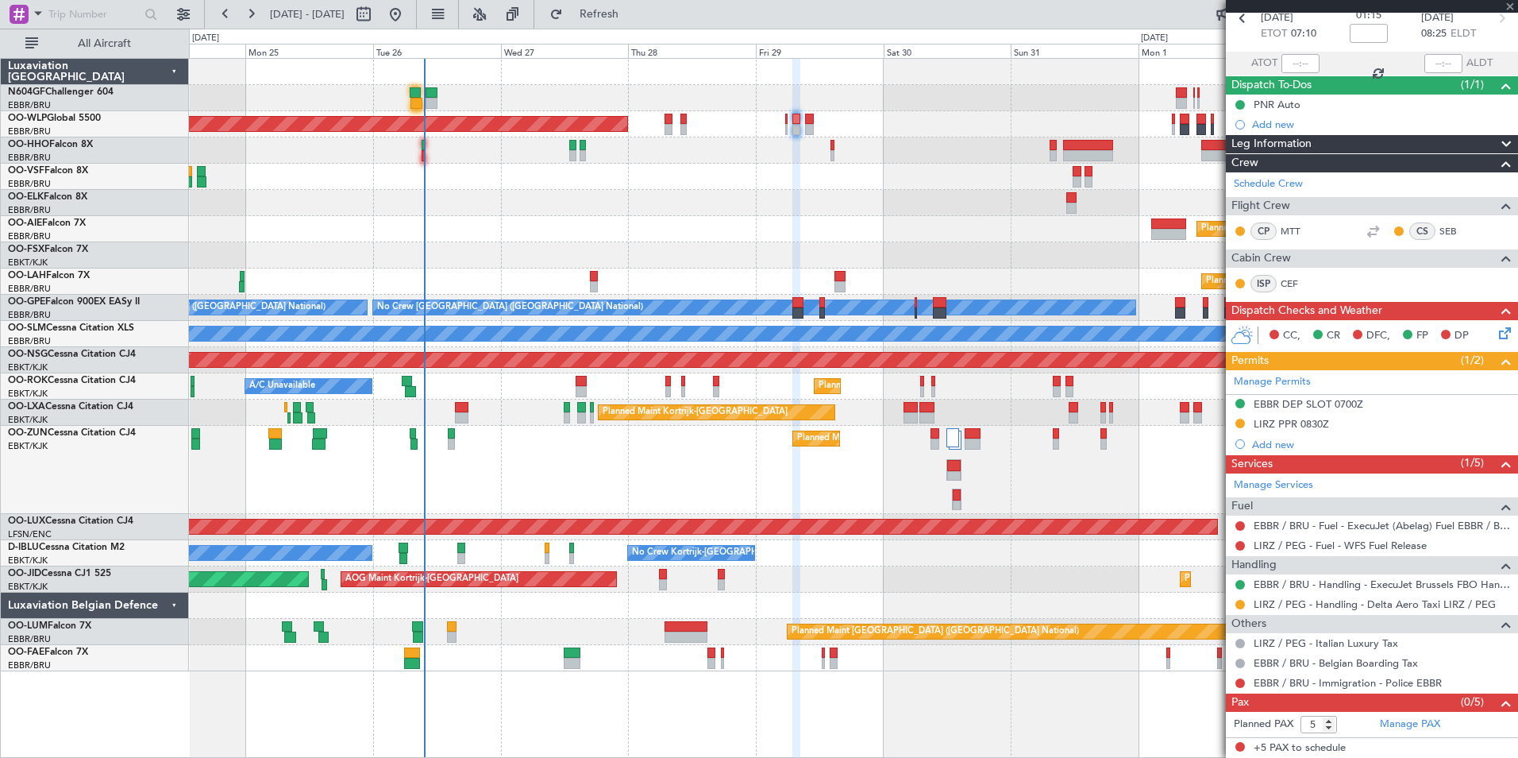
type input "0"
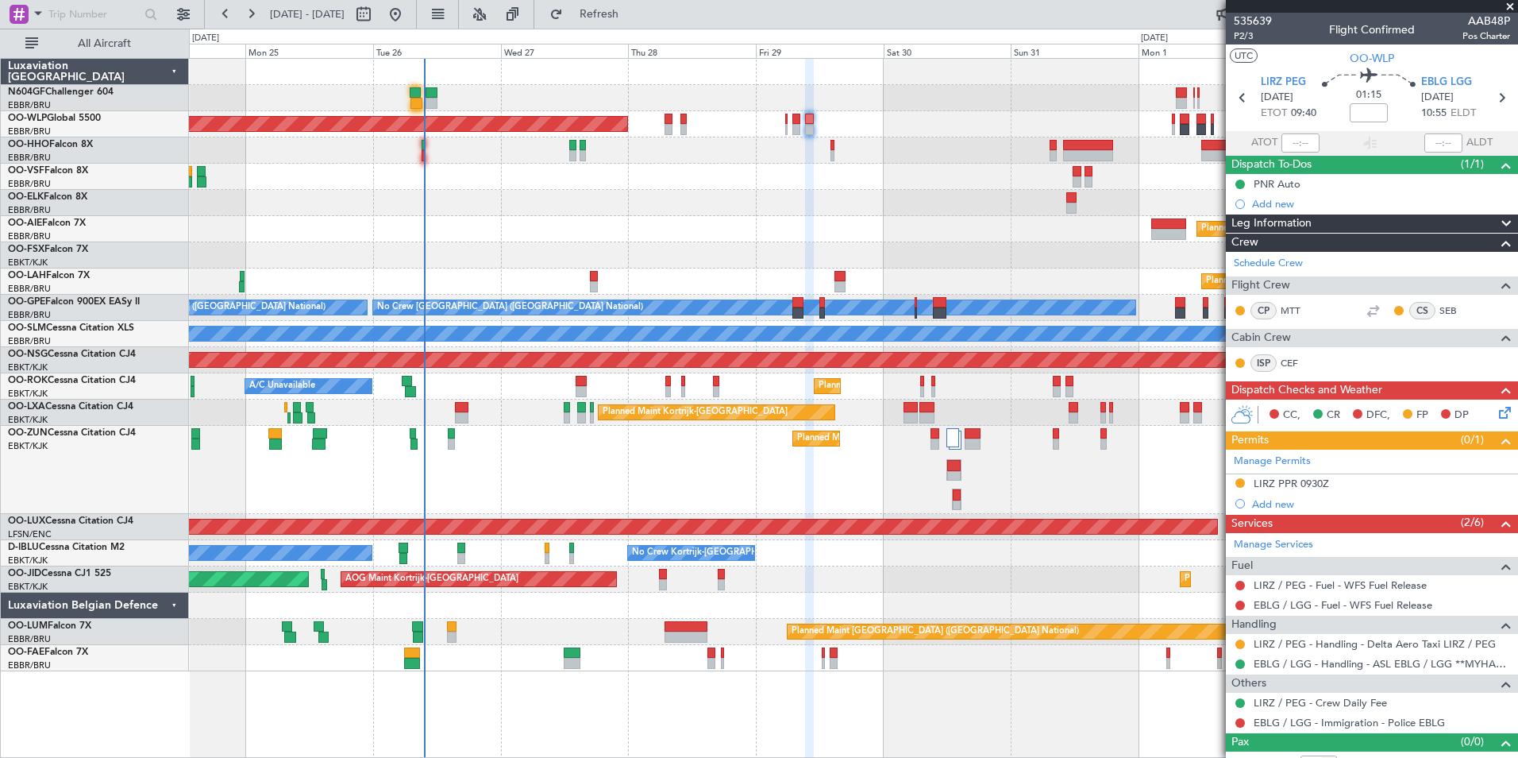
scroll to position [19, 0]
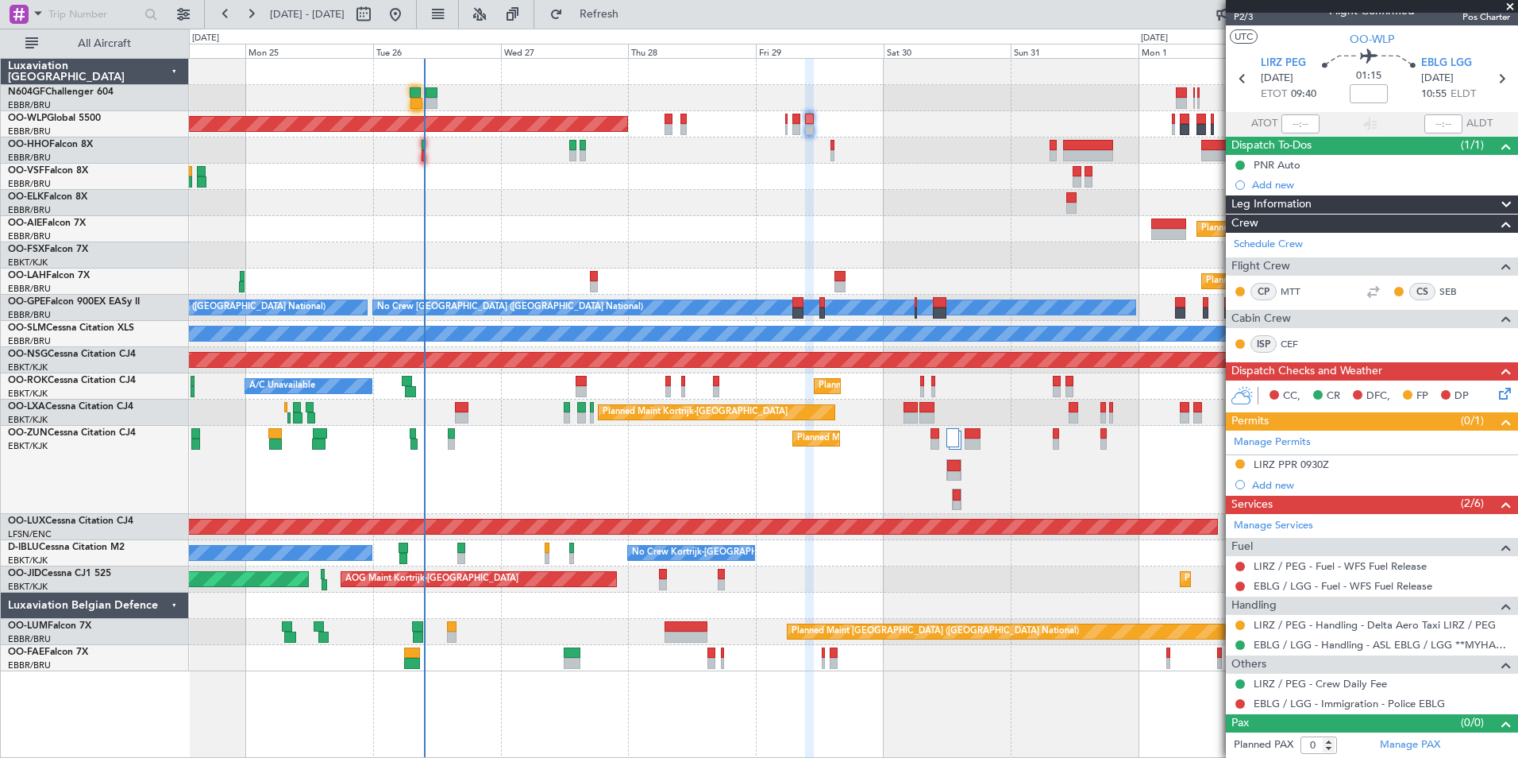
click at [1500, 395] on icon at bounding box center [1502, 390] width 13 height 13
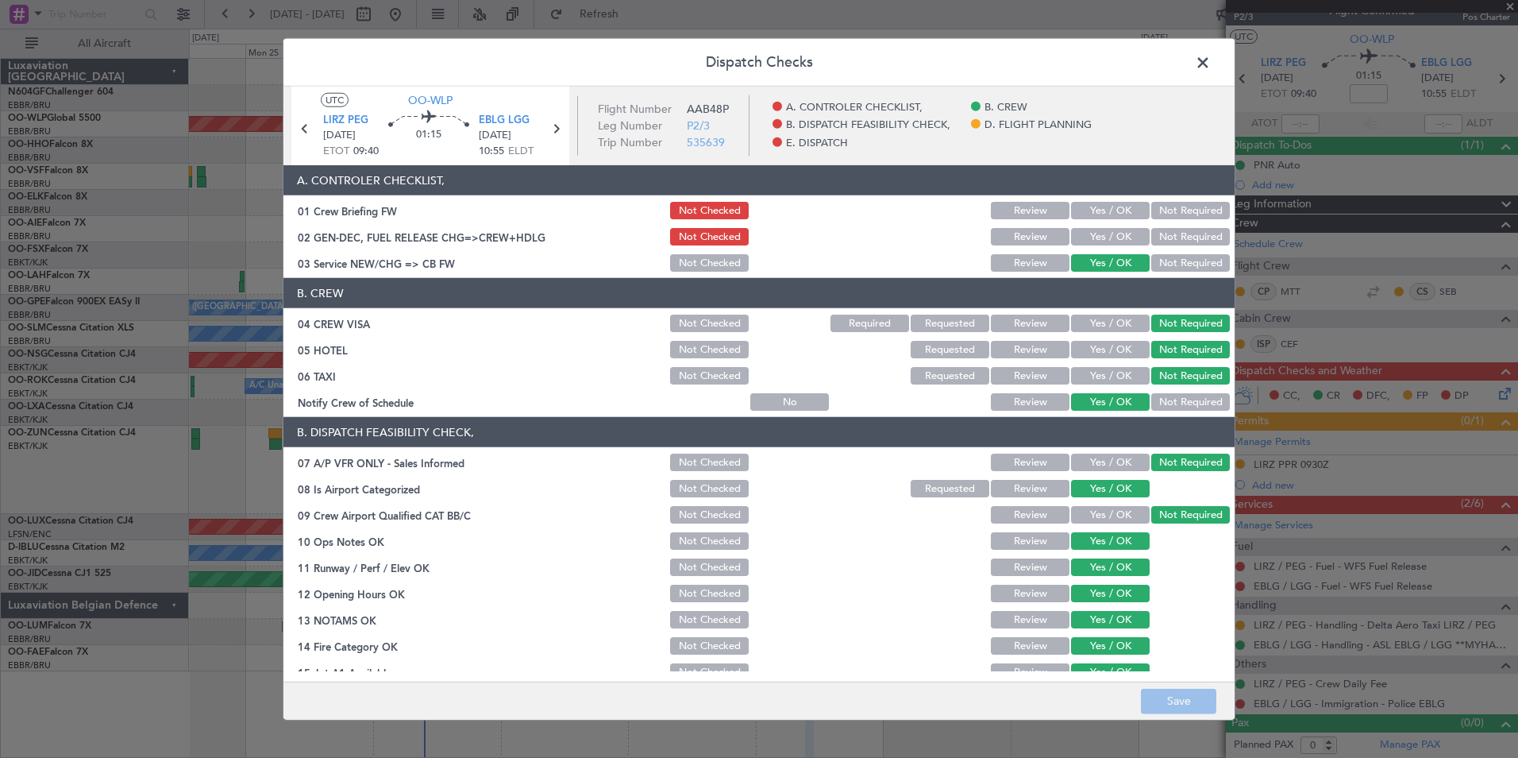
scroll to position [294, 0]
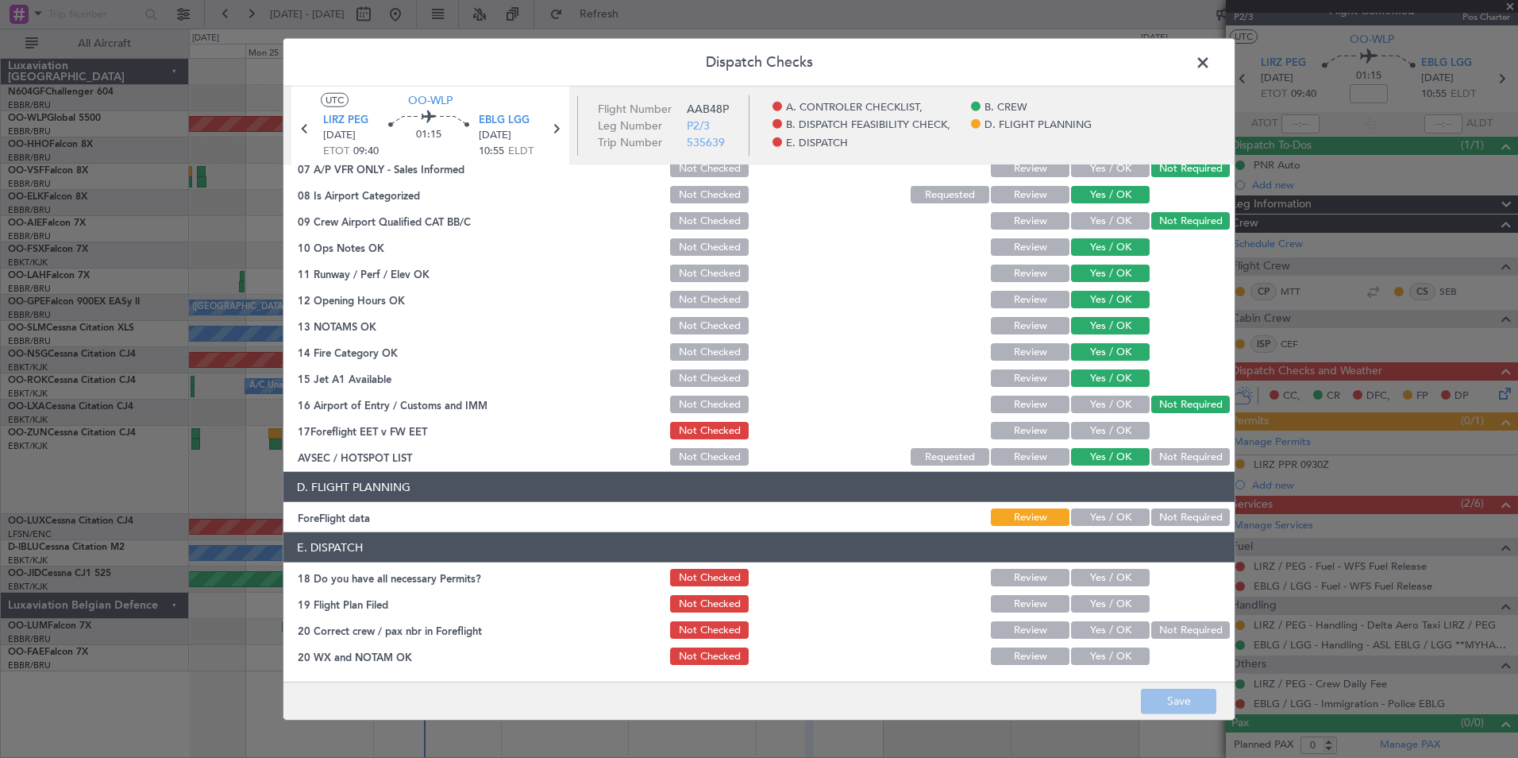
click at [1156, 517] on button "Not Required" at bounding box center [1191, 516] width 79 height 17
click at [1190, 697] on button "Save" at bounding box center [1178, 700] width 75 height 25
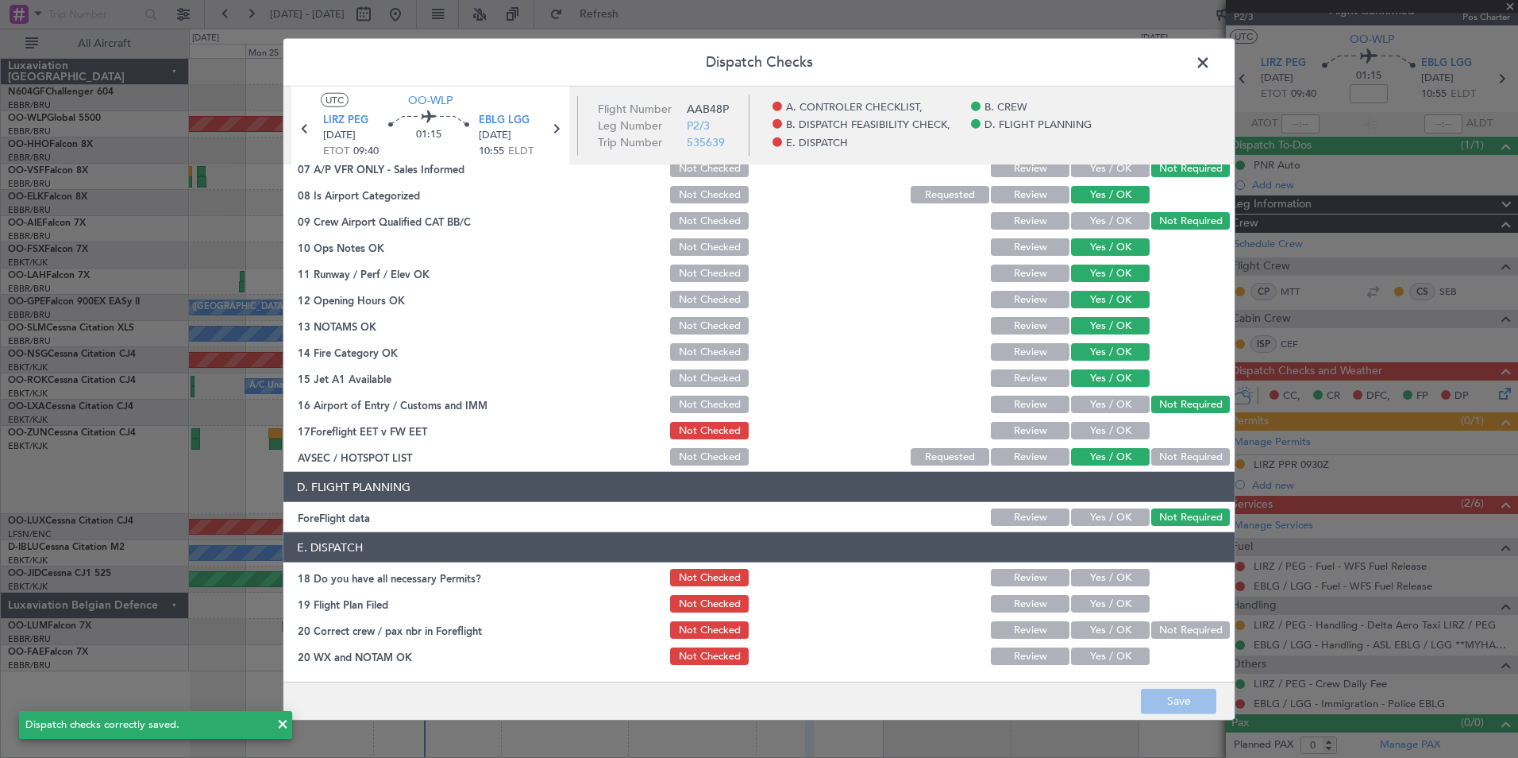
click at [1211, 64] on span at bounding box center [1211, 67] width 0 height 32
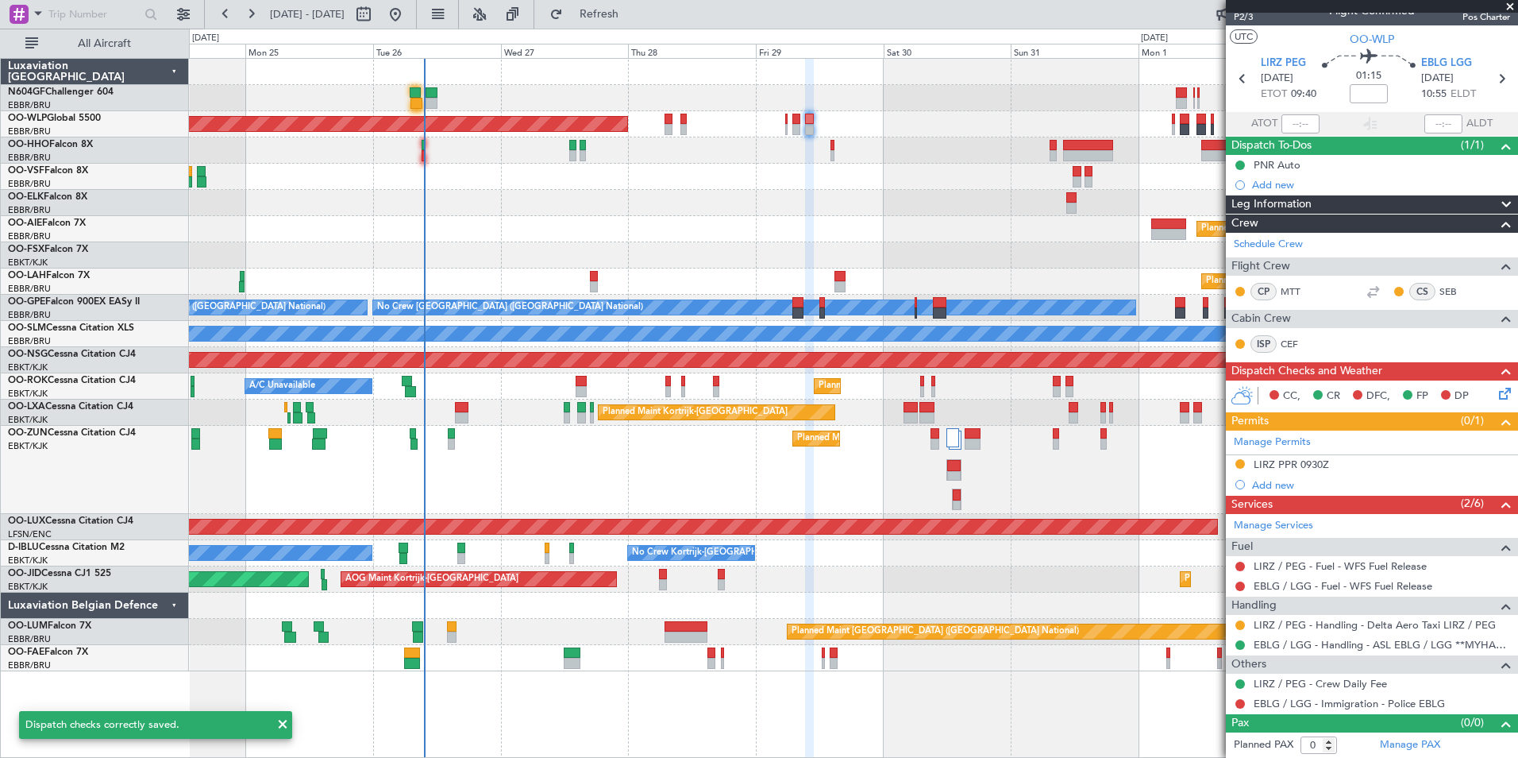
click at [948, 253] on div "Planned Maint [GEOGRAPHIC_DATA] ([GEOGRAPHIC_DATA]) Planned Maint [GEOGRAPHIC_D…" at bounding box center [853, 365] width 1329 height 612
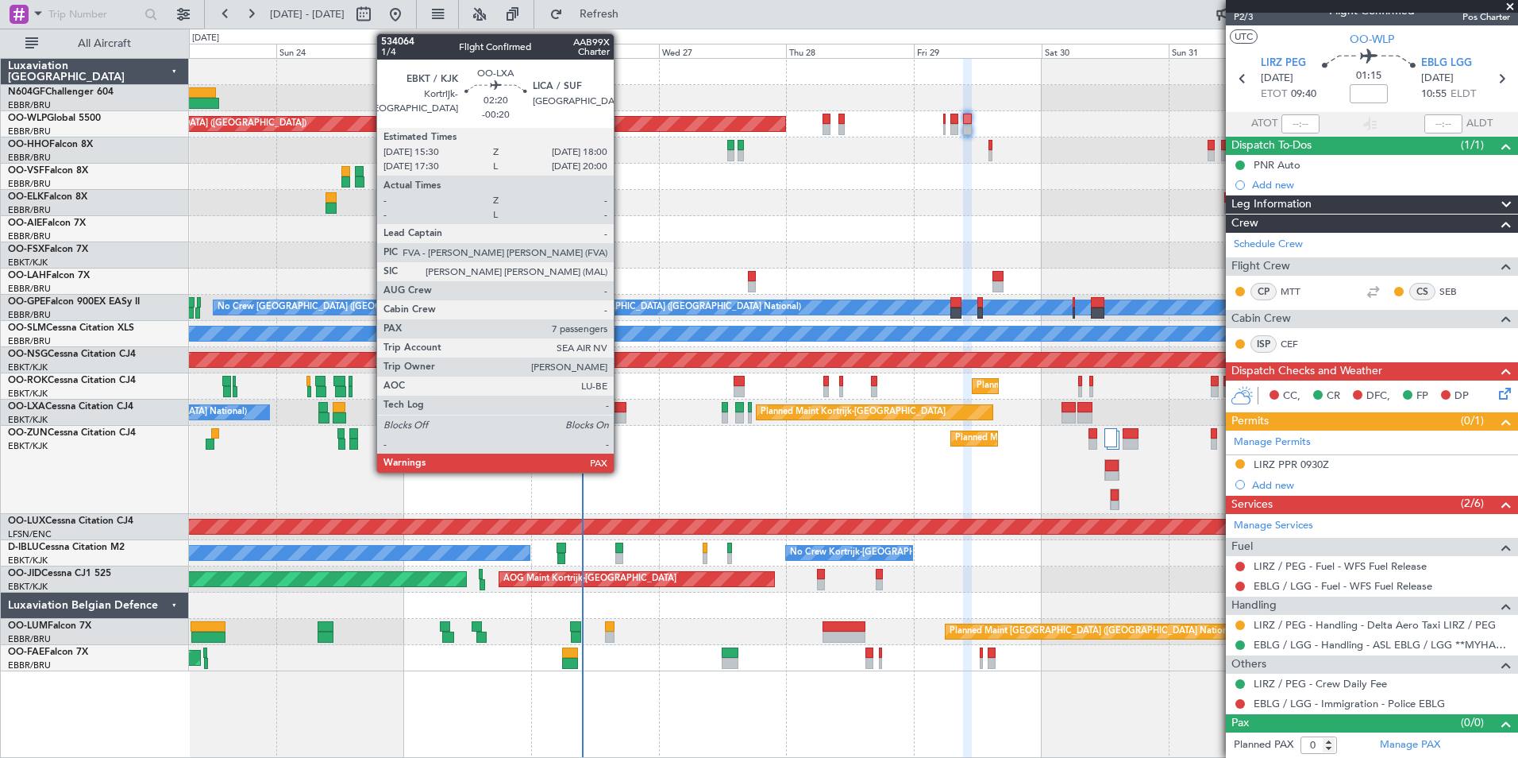
click at [621, 418] on div at bounding box center [620, 417] width 14 height 11
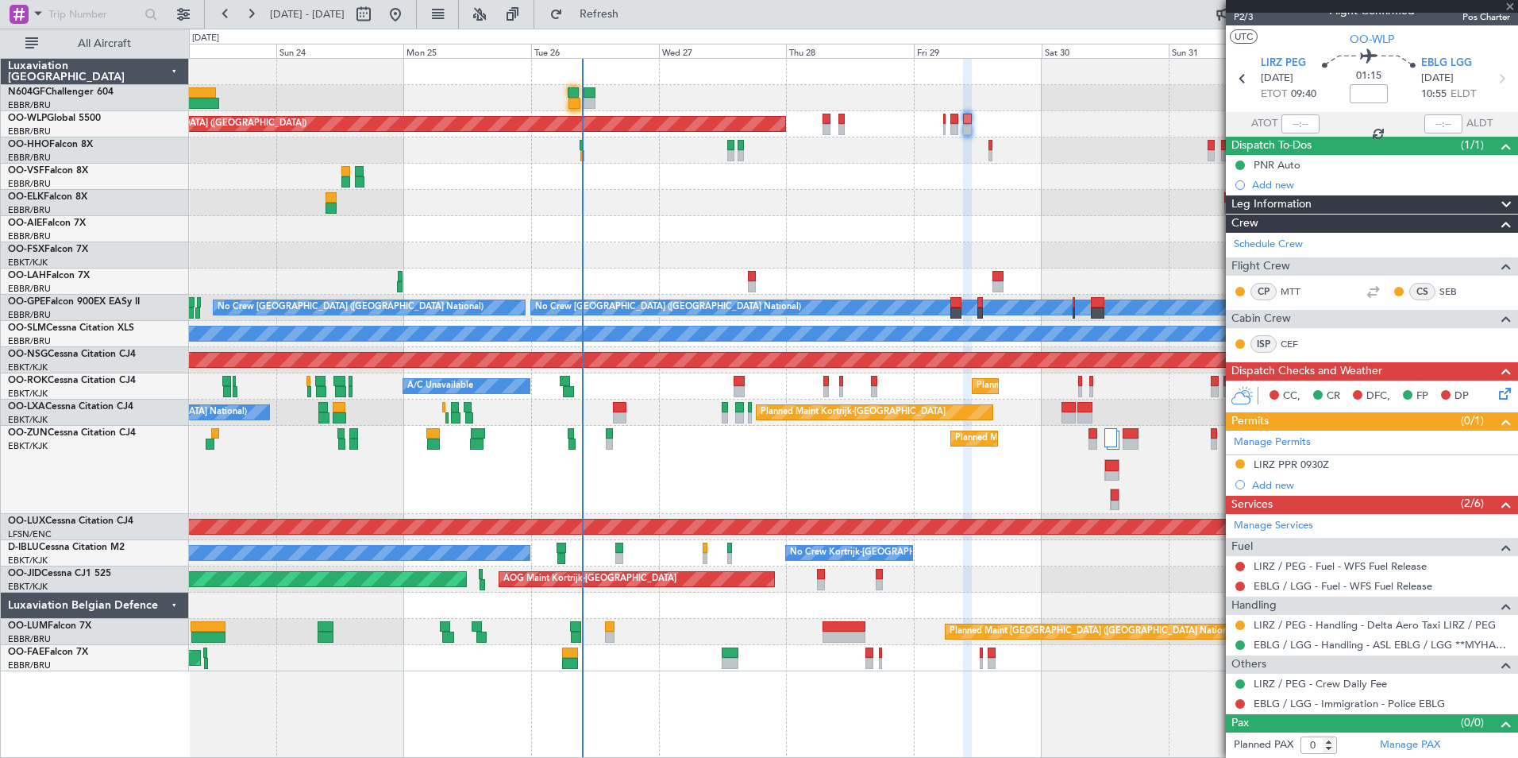
type input "-00:20"
type input "7"
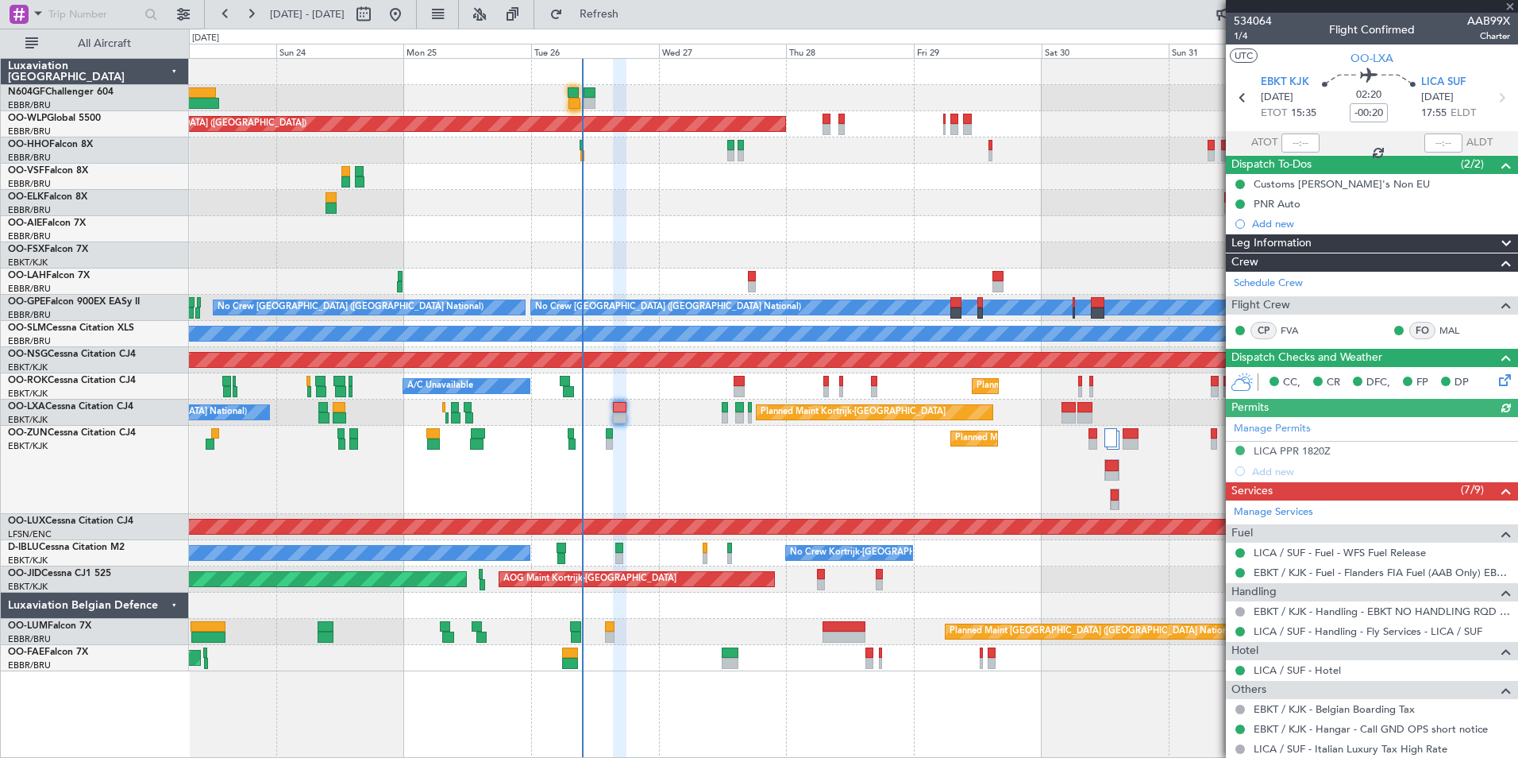
scroll to position [395, 0]
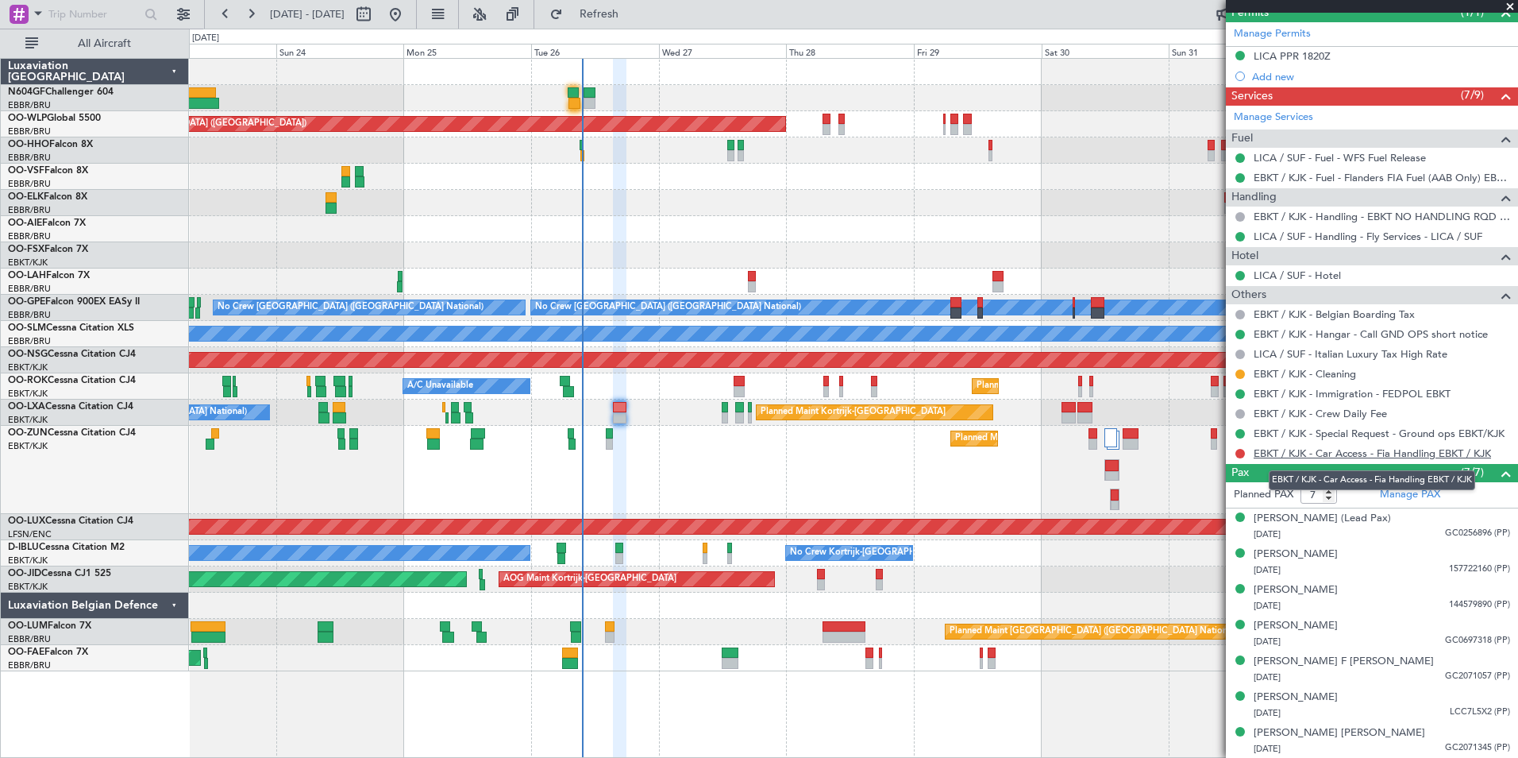
click at [1419, 451] on link "EBKT / KJK - Car Access - Fia Handling EBKT / KJK" at bounding box center [1372, 453] width 237 height 14
click at [624, 14] on span "Refresh" at bounding box center [599, 14] width 67 height 11
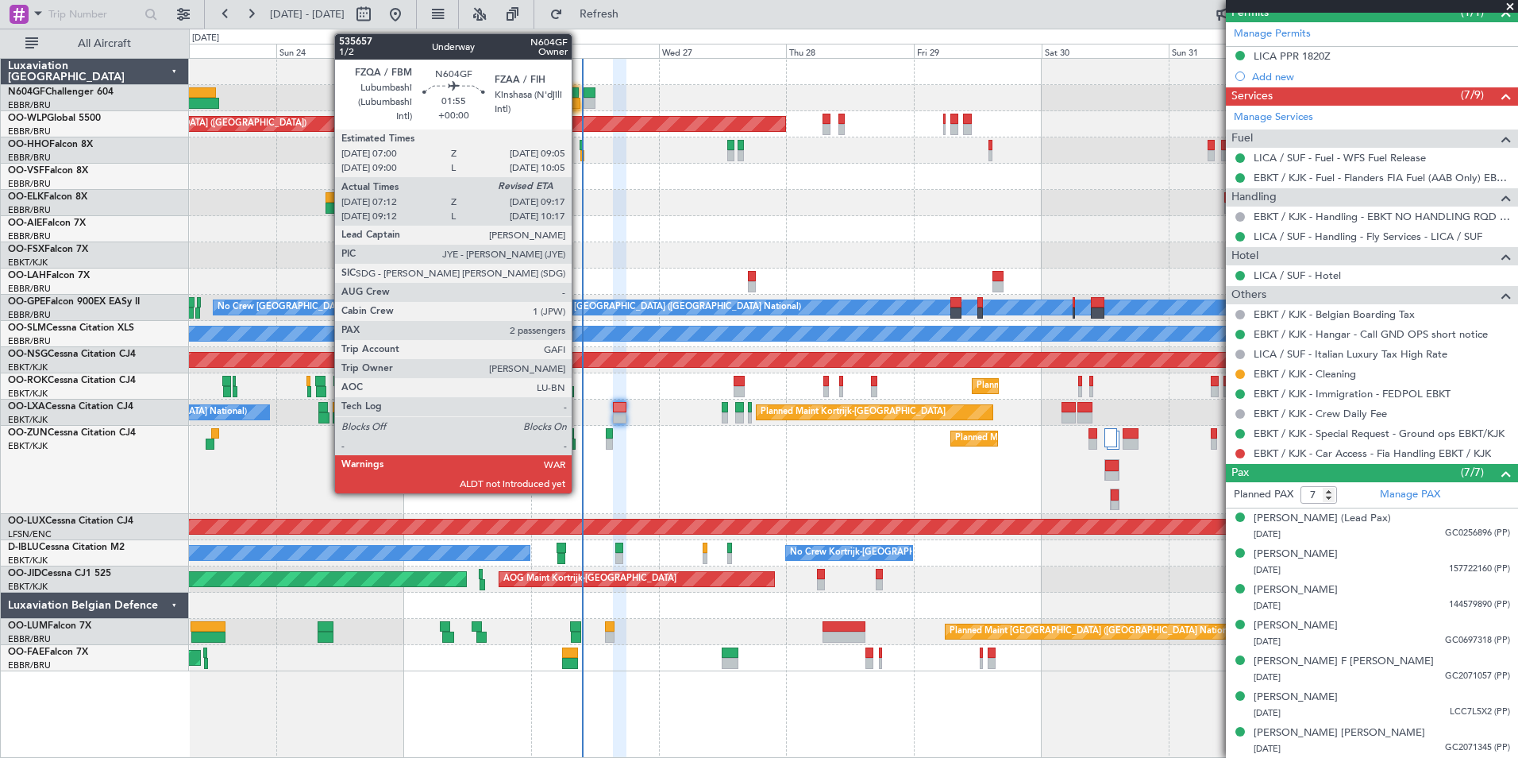
click at [573, 99] on div at bounding box center [574, 103] width 11 height 11
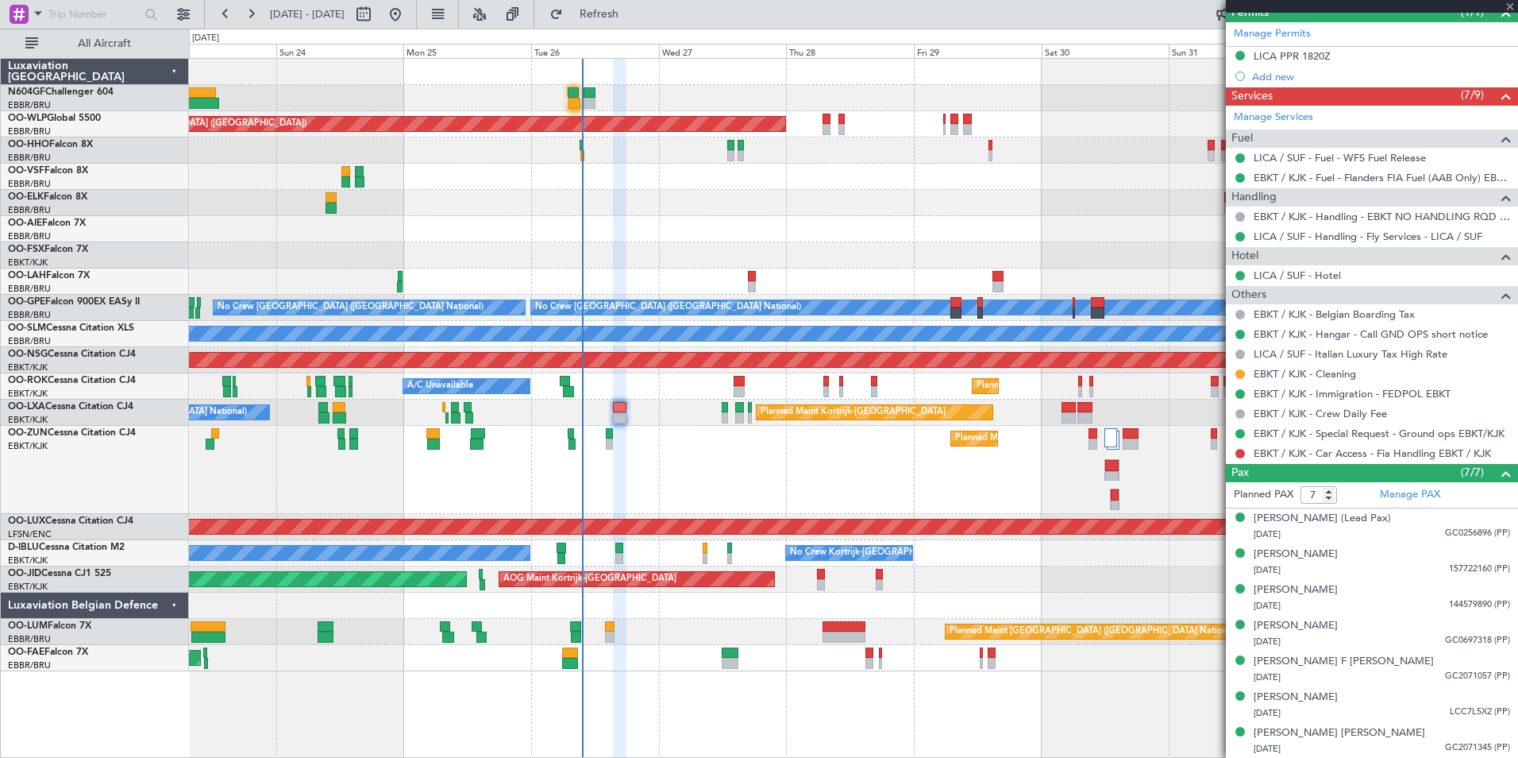
type input "07:17"
type input "2"
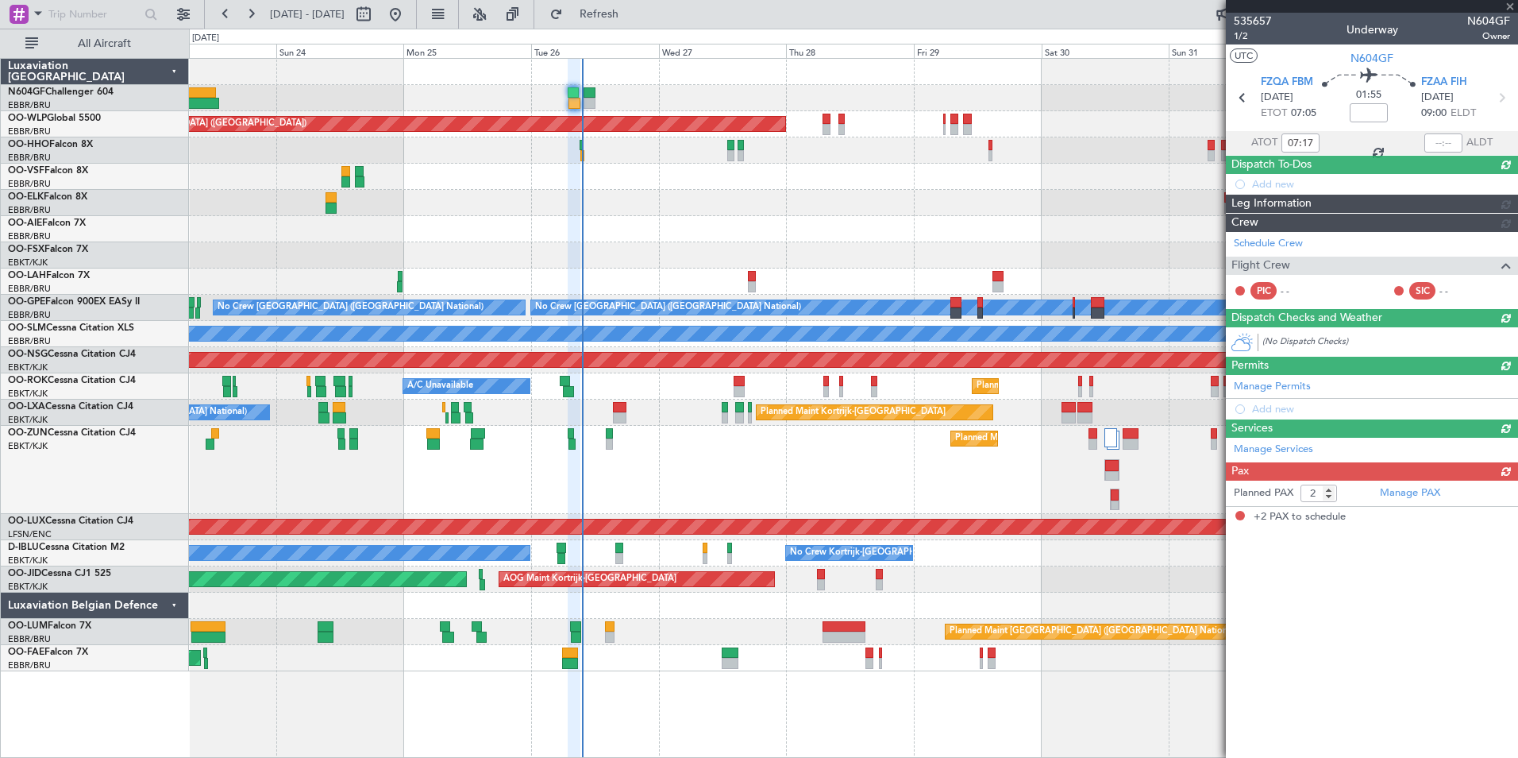
scroll to position [0, 0]
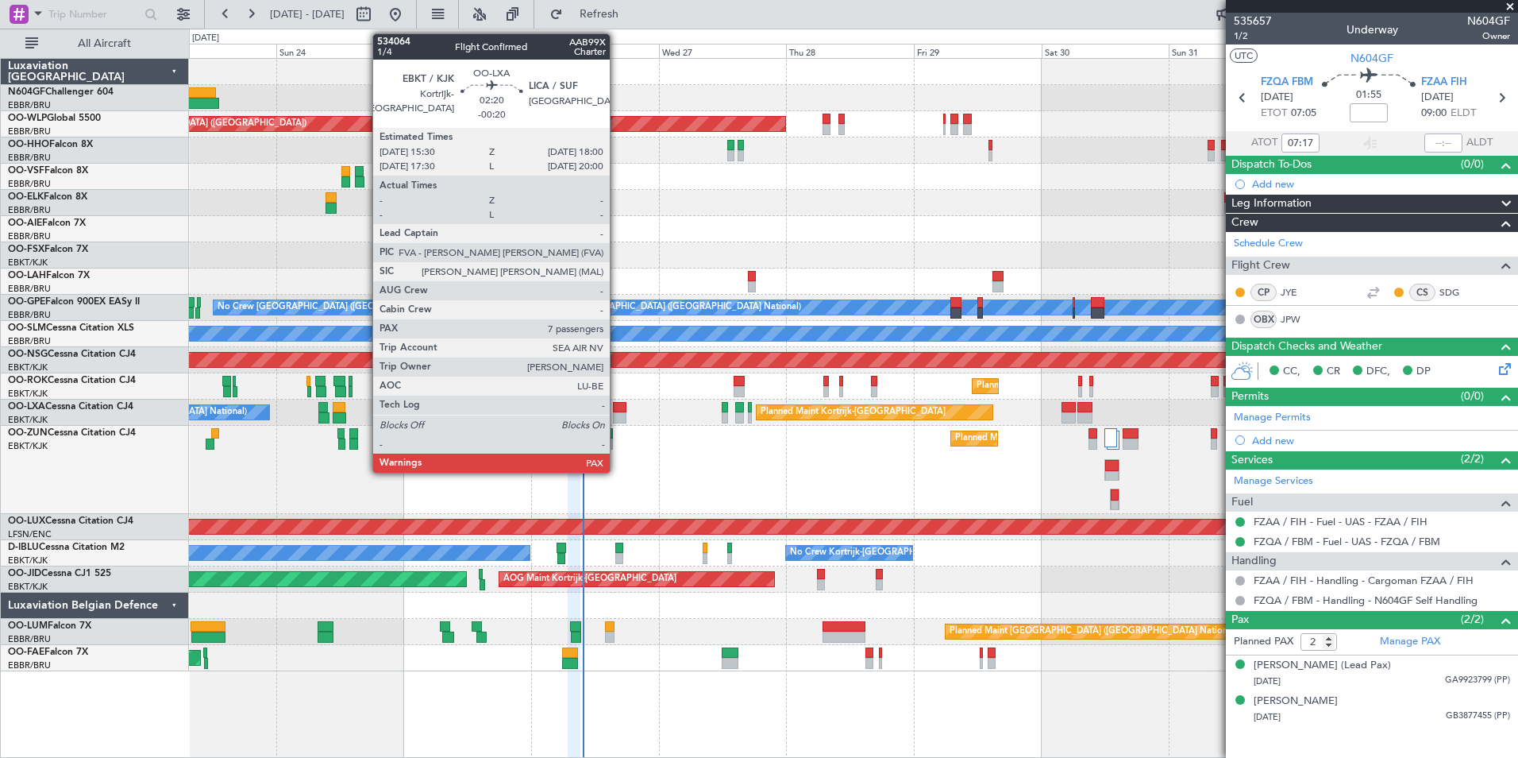
click at [617, 408] on div at bounding box center [620, 407] width 14 height 11
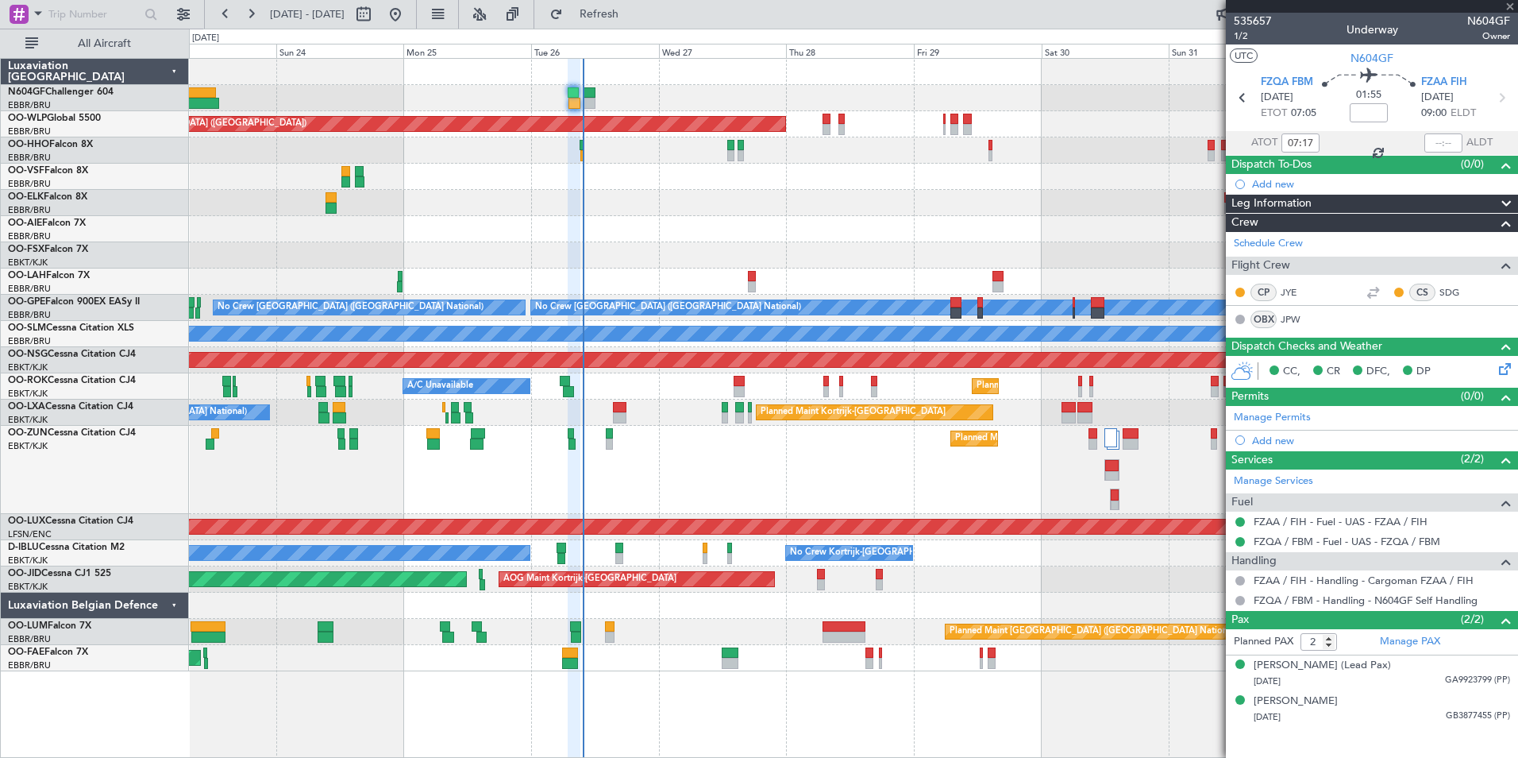
type input "-00:20"
type input "7"
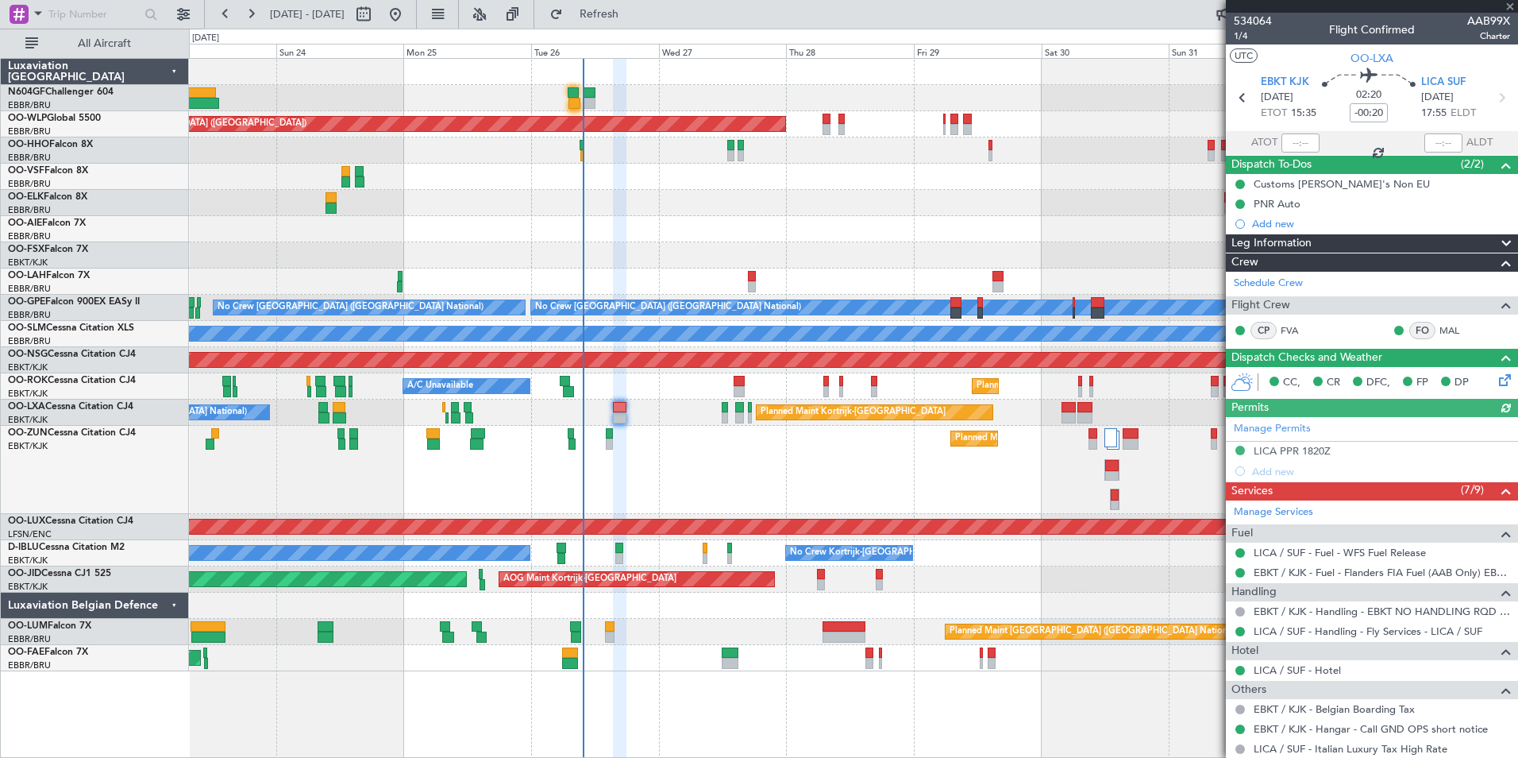
scroll to position [395, 0]
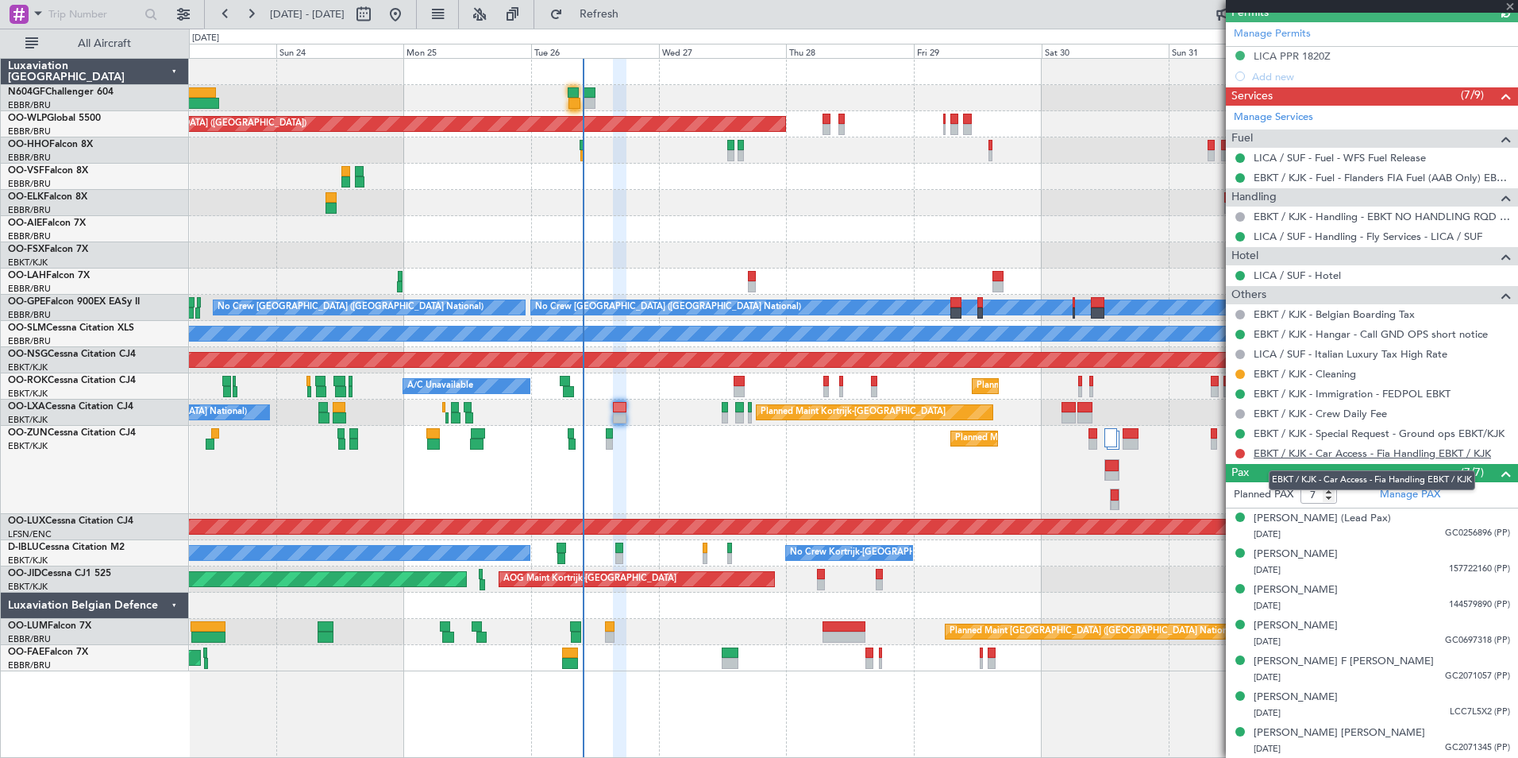
click at [1356, 449] on link "EBKT / KJK - Car Access - Fia Handling EBKT / KJK" at bounding box center [1372, 453] width 237 height 14
click at [632, 14] on span "Refresh" at bounding box center [599, 14] width 67 height 11
click at [1119, 145] on div at bounding box center [853, 150] width 1329 height 26
click at [330, 186] on div at bounding box center [853, 177] width 1329 height 26
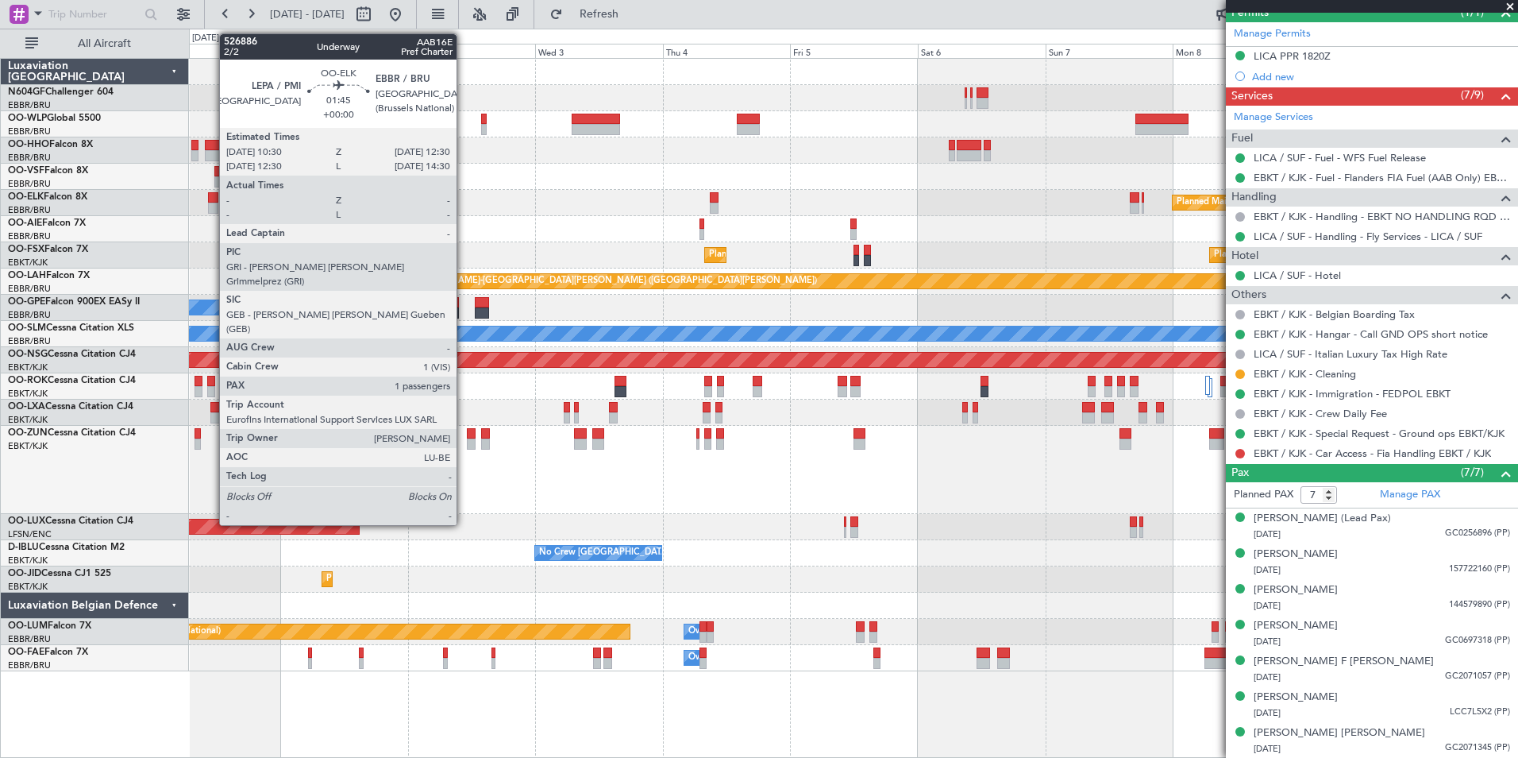
click at [211, 203] on div at bounding box center [213, 208] width 11 height 11
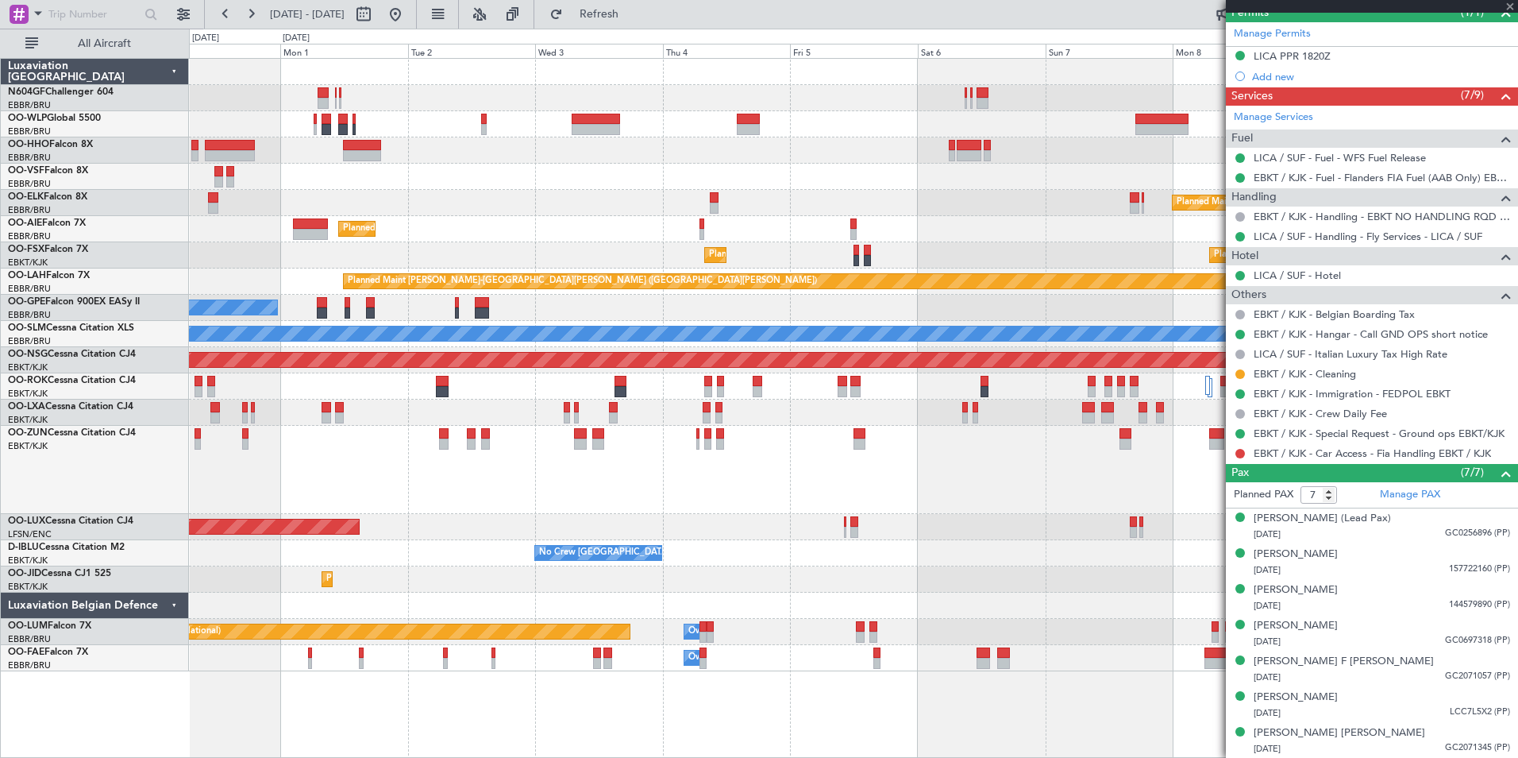
type input "1"
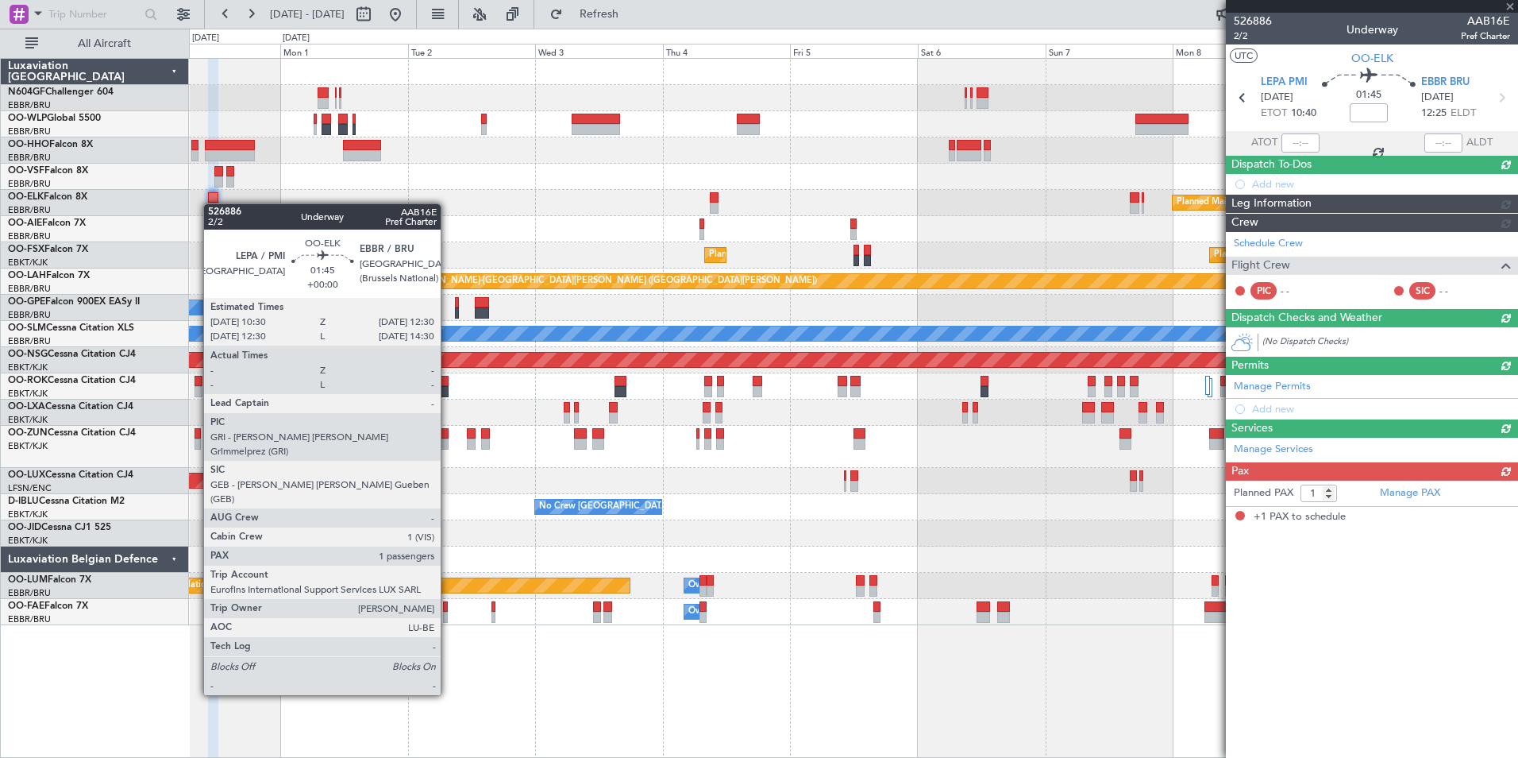
scroll to position [0, 0]
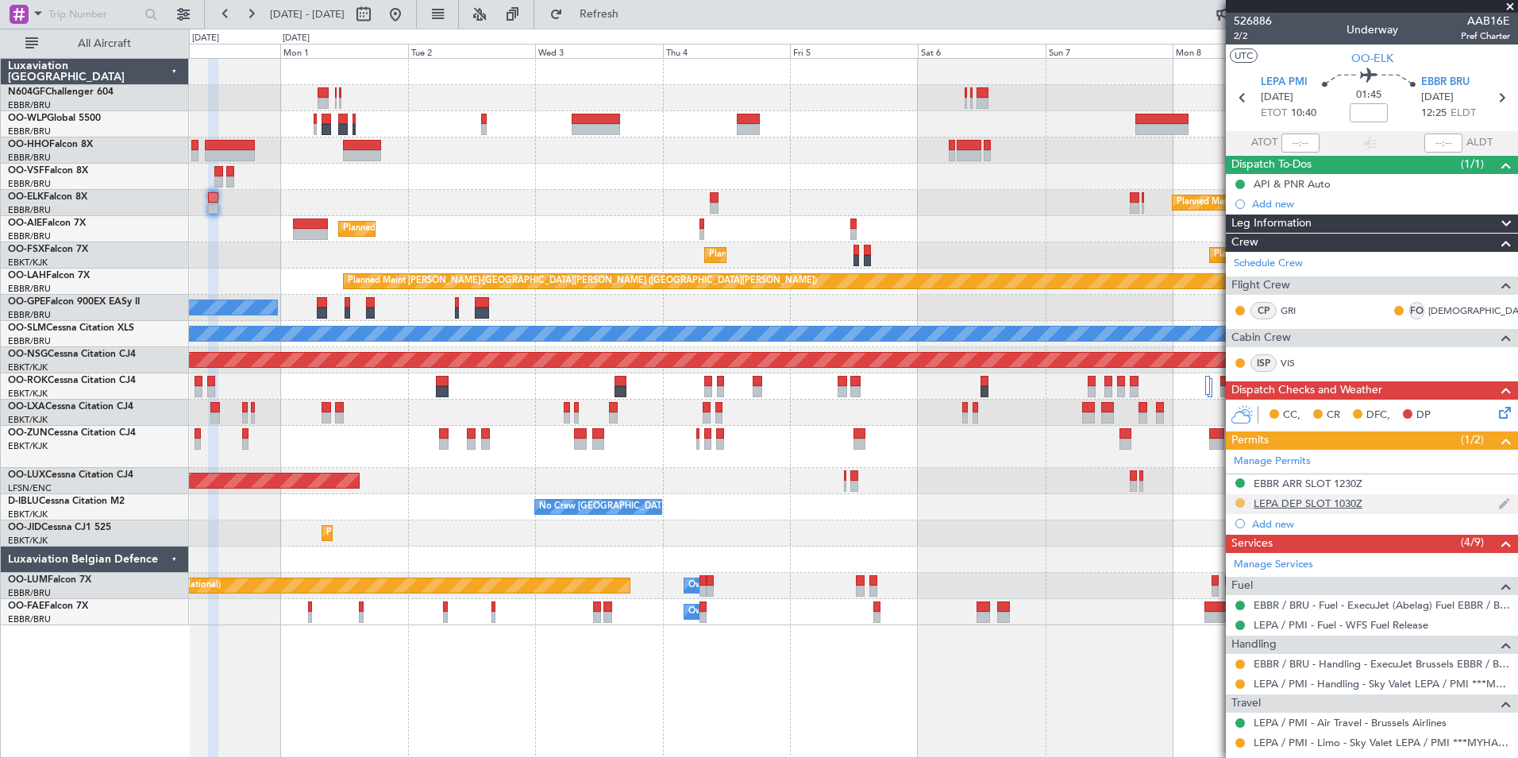
click at [1237, 500] on button at bounding box center [1241, 503] width 10 height 10
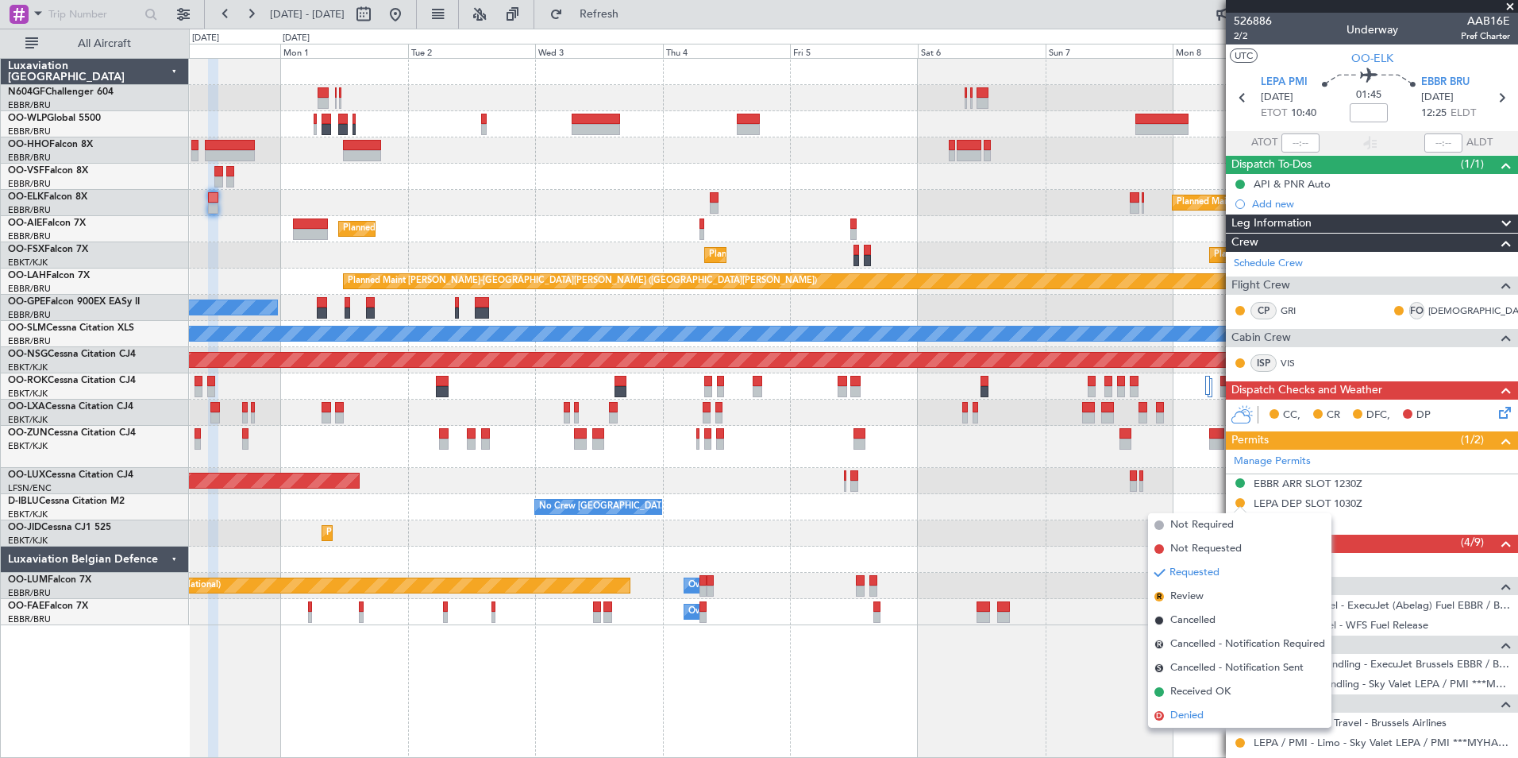
click at [1203, 712] on span "Denied" at bounding box center [1187, 716] width 33 height 16
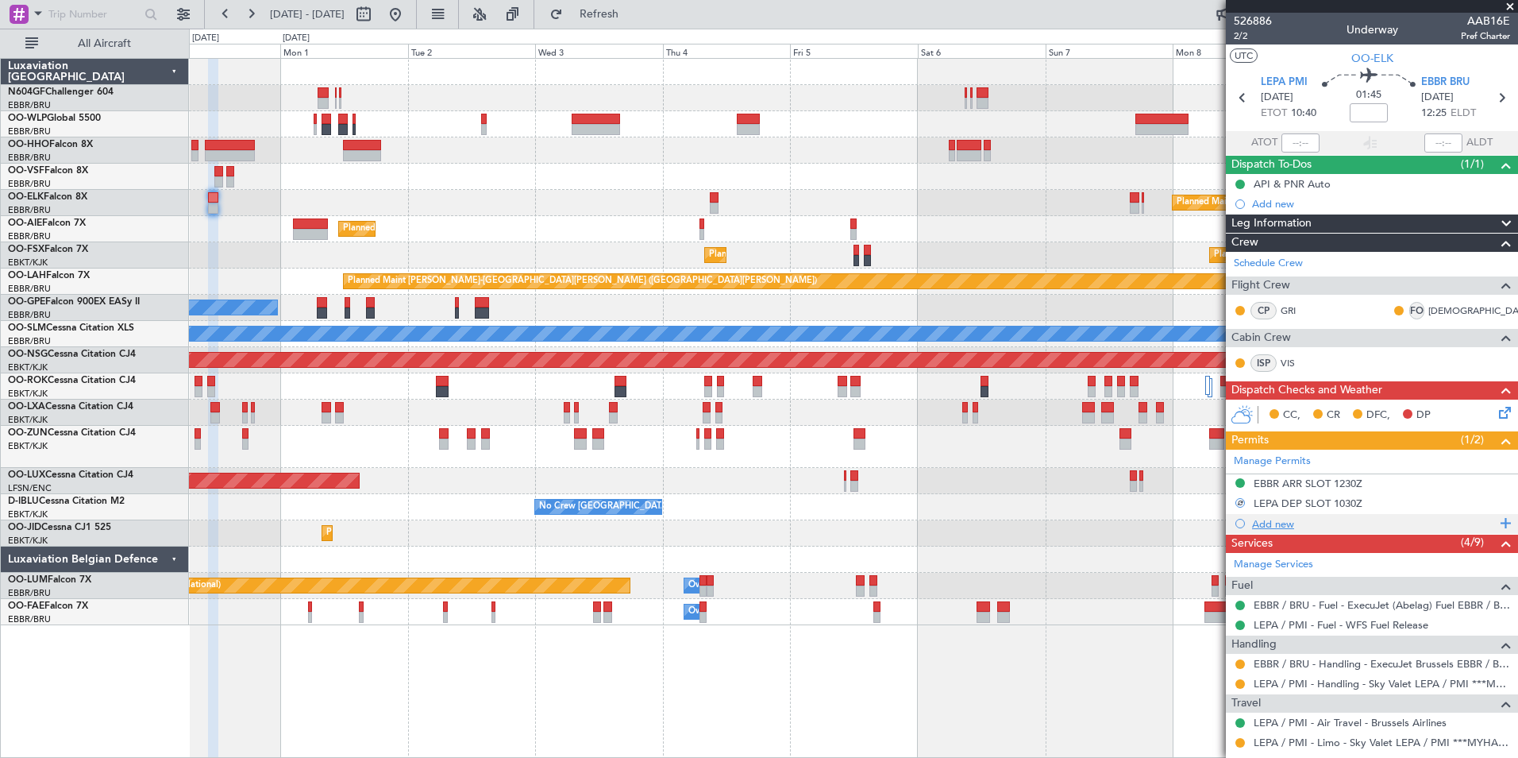
click at [1282, 527] on div "Add new" at bounding box center [1374, 524] width 244 height 14
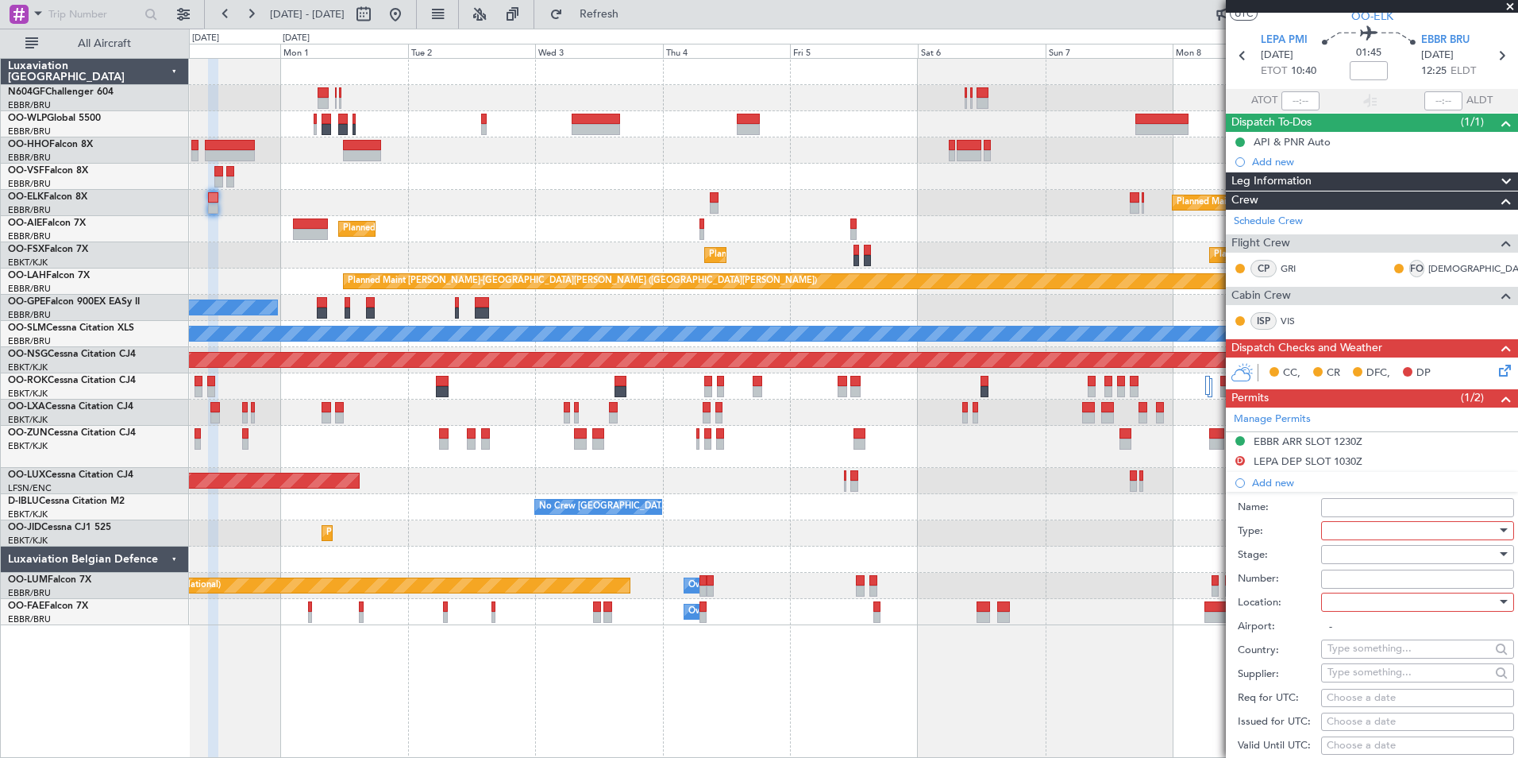
scroll to position [102, 0]
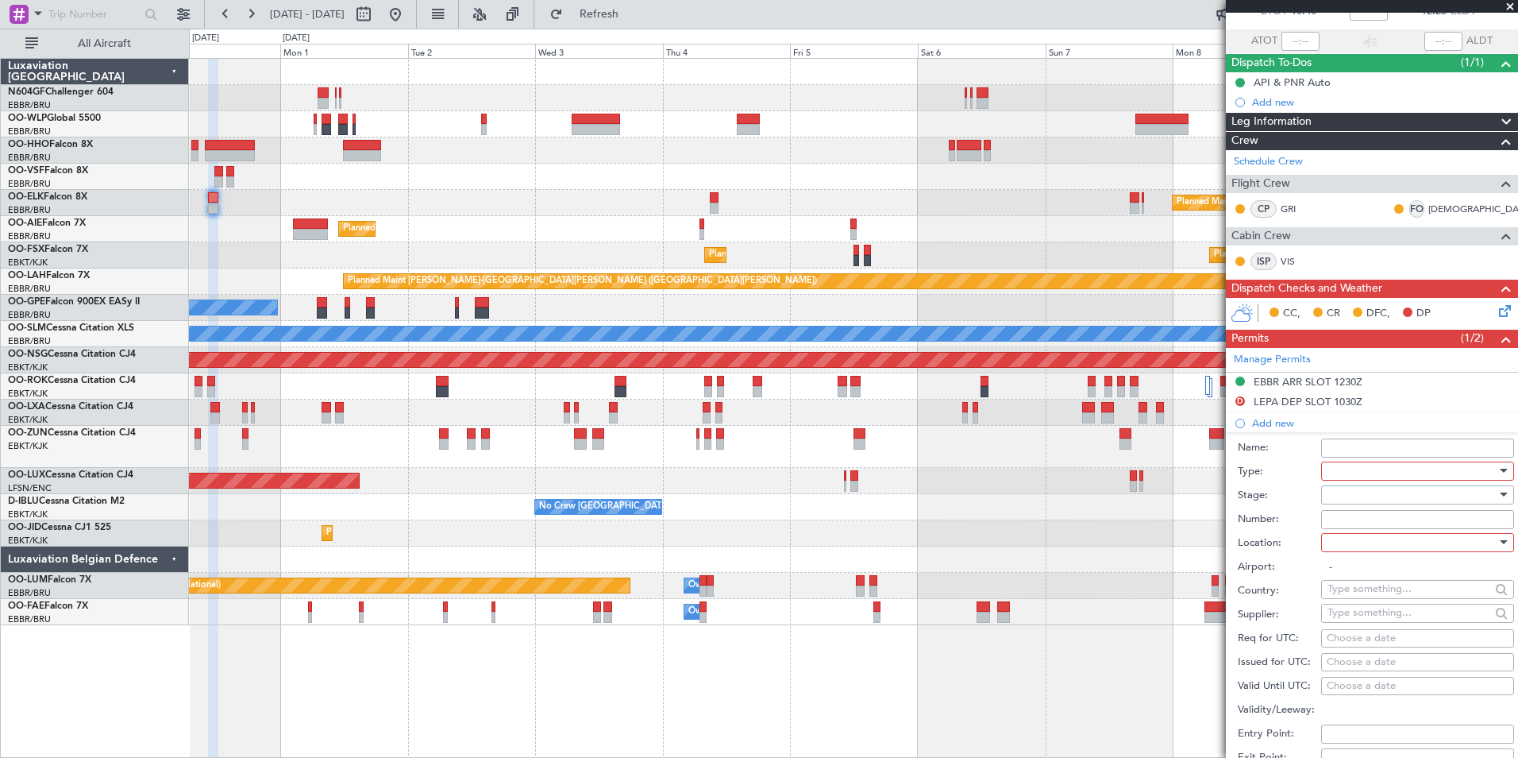
click at [1359, 472] on div at bounding box center [1412, 471] width 169 height 24
click at [1358, 625] on span "Slot" at bounding box center [1412, 620] width 167 height 24
click at [1388, 542] on div at bounding box center [1412, 542] width 169 height 24
click at [1388, 577] on span "Departure" at bounding box center [1412, 574] width 167 height 24
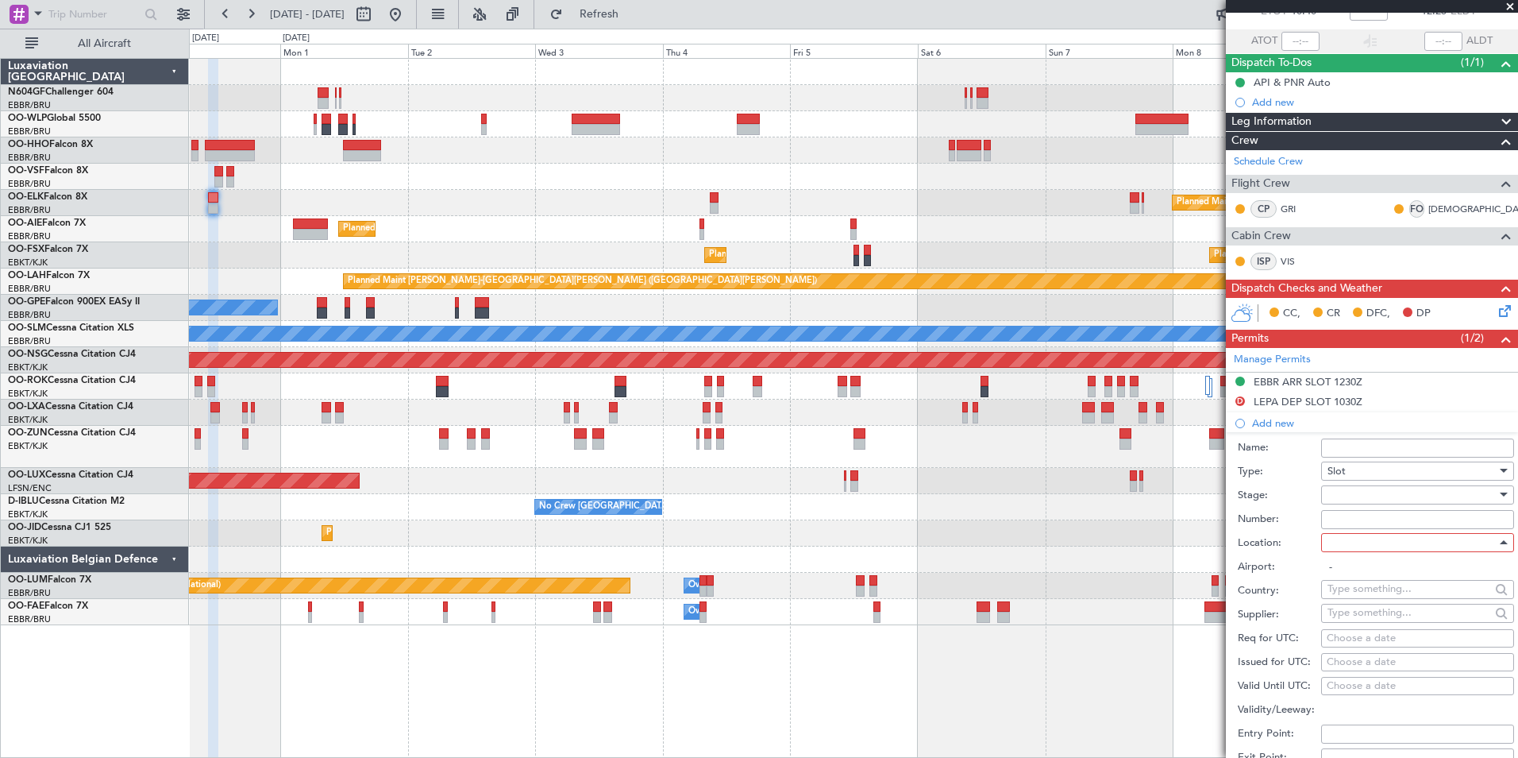
type input "LEPA / PMI"
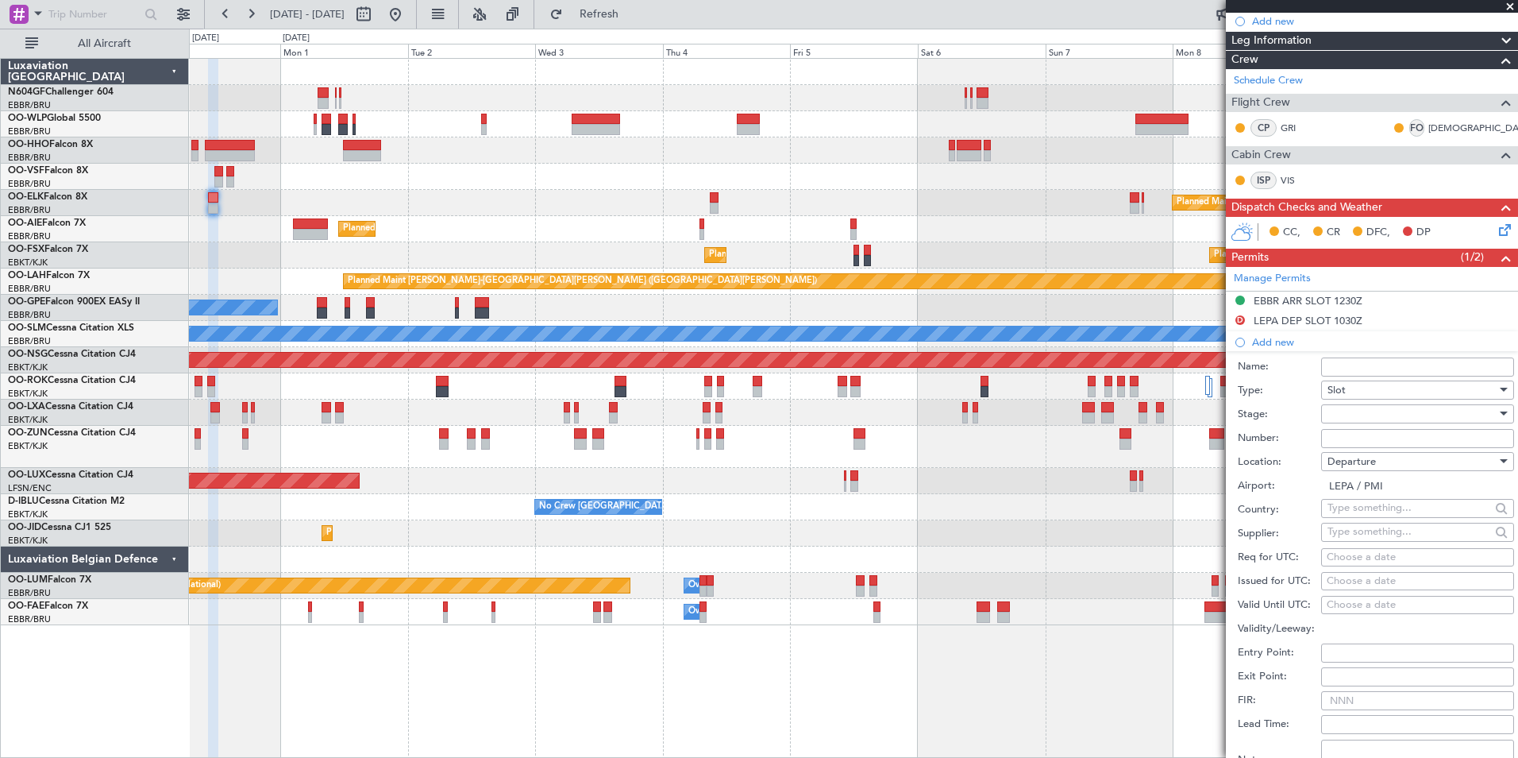
scroll to position [183, 0]
click at [1364, 578] on div "Choose a date" at bounding box center [1418, 581] width 182 height 16
select select "8"
select select "2025"
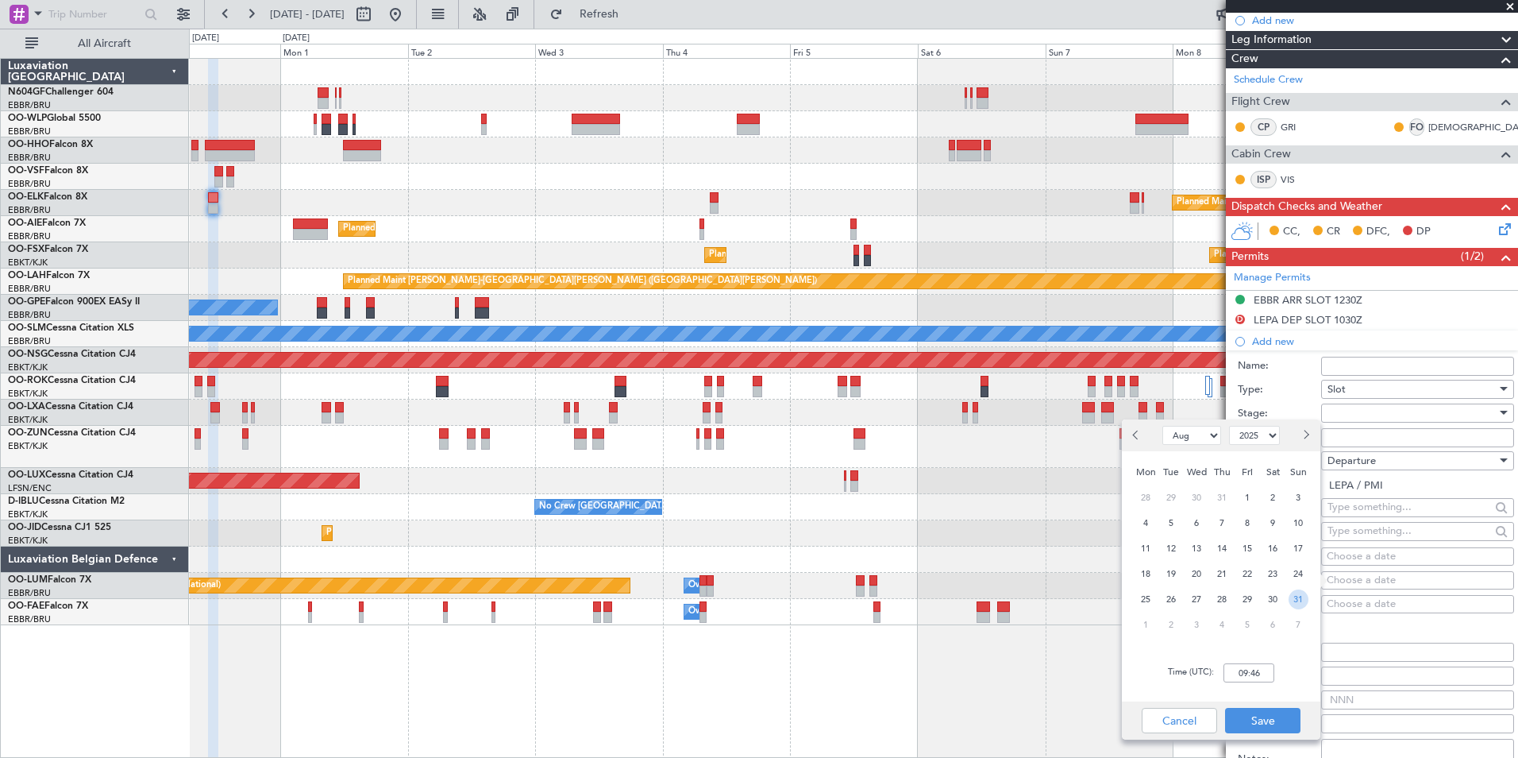
click at [1296, 596] on span "31" at bounding box center [1299, 599] width 20 height 20
click at [1250, 675] on input "00:00" at bounding box center [1249, 672] width 51 height 19
type input "12:15"
click at [1267, 723] on button "Save" at bounding box center [1262, 720] width 75 height 25
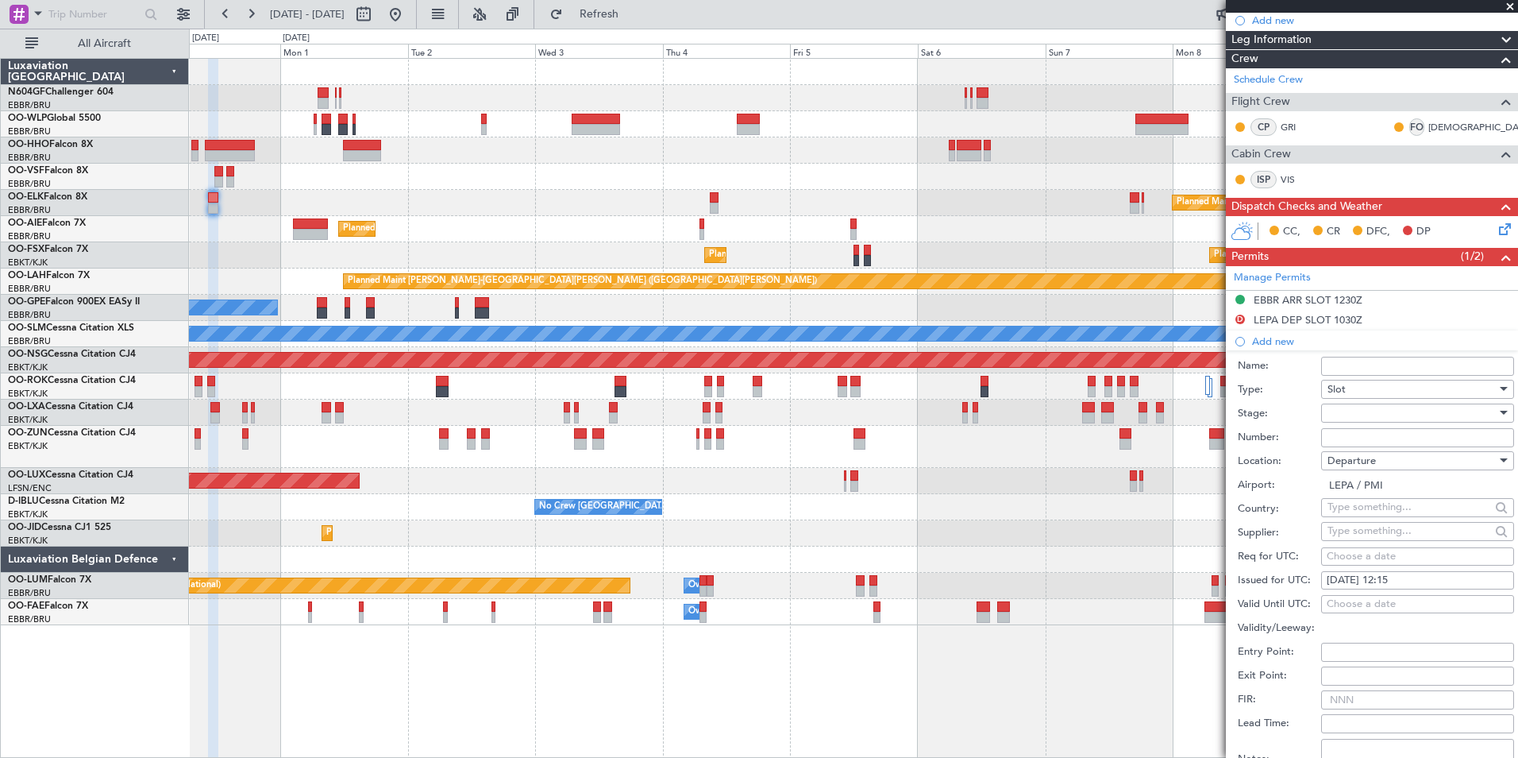
click at [1404, 557] on div "Choose a date" at bounding box center [1418, 557] width 182 height 16
select select "8"
select select "2025"
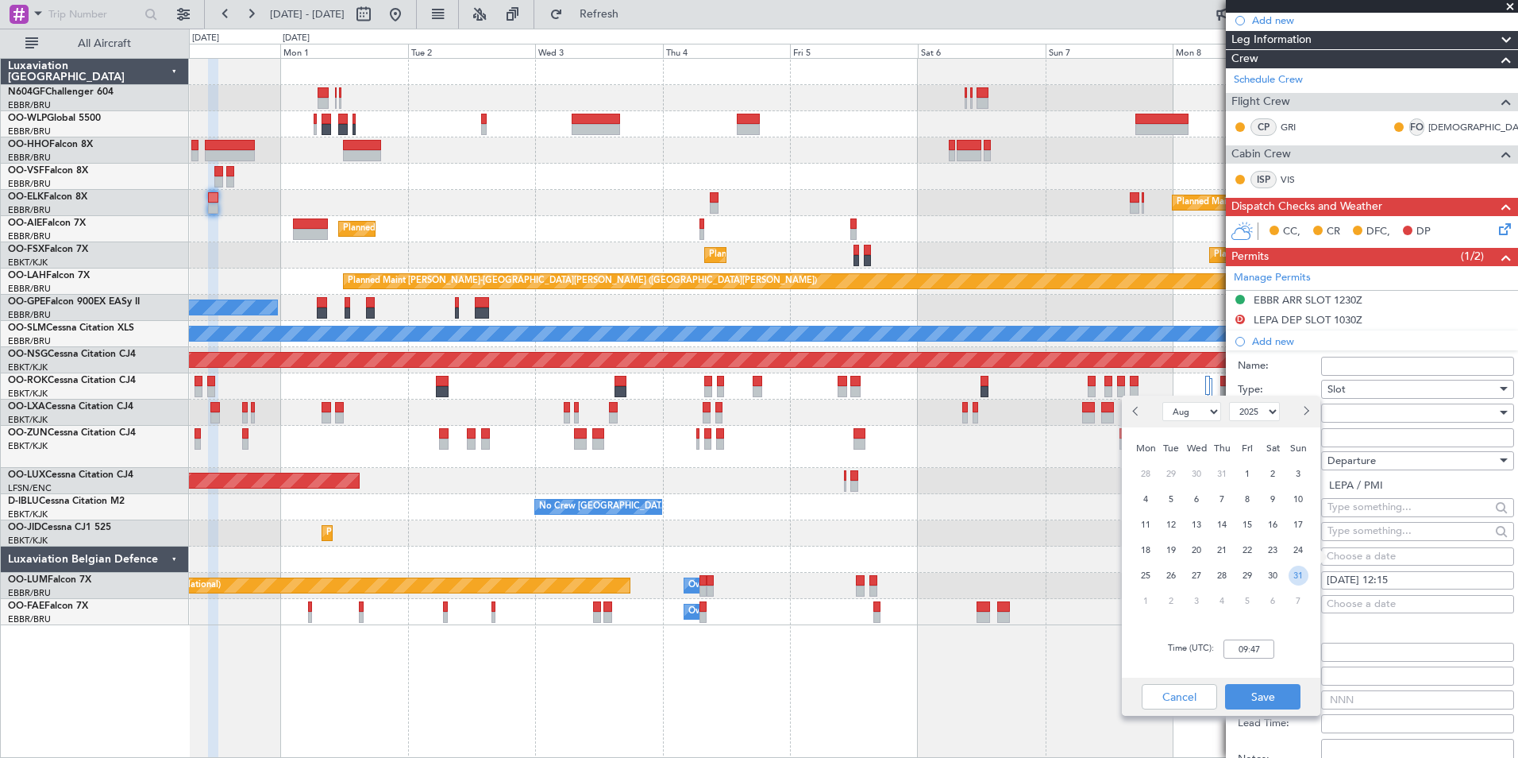
click at [1294, 571] on span "31" at bounding box center [1299, 575] width 20 height 20
click at [1244, 654] on input "00:00" at bounding box center [1249, 648] width 51 height 19
type input "10:30"
click at [1286, 697] on button "Save" at bounding box center [1262, 696] width 75 height 25
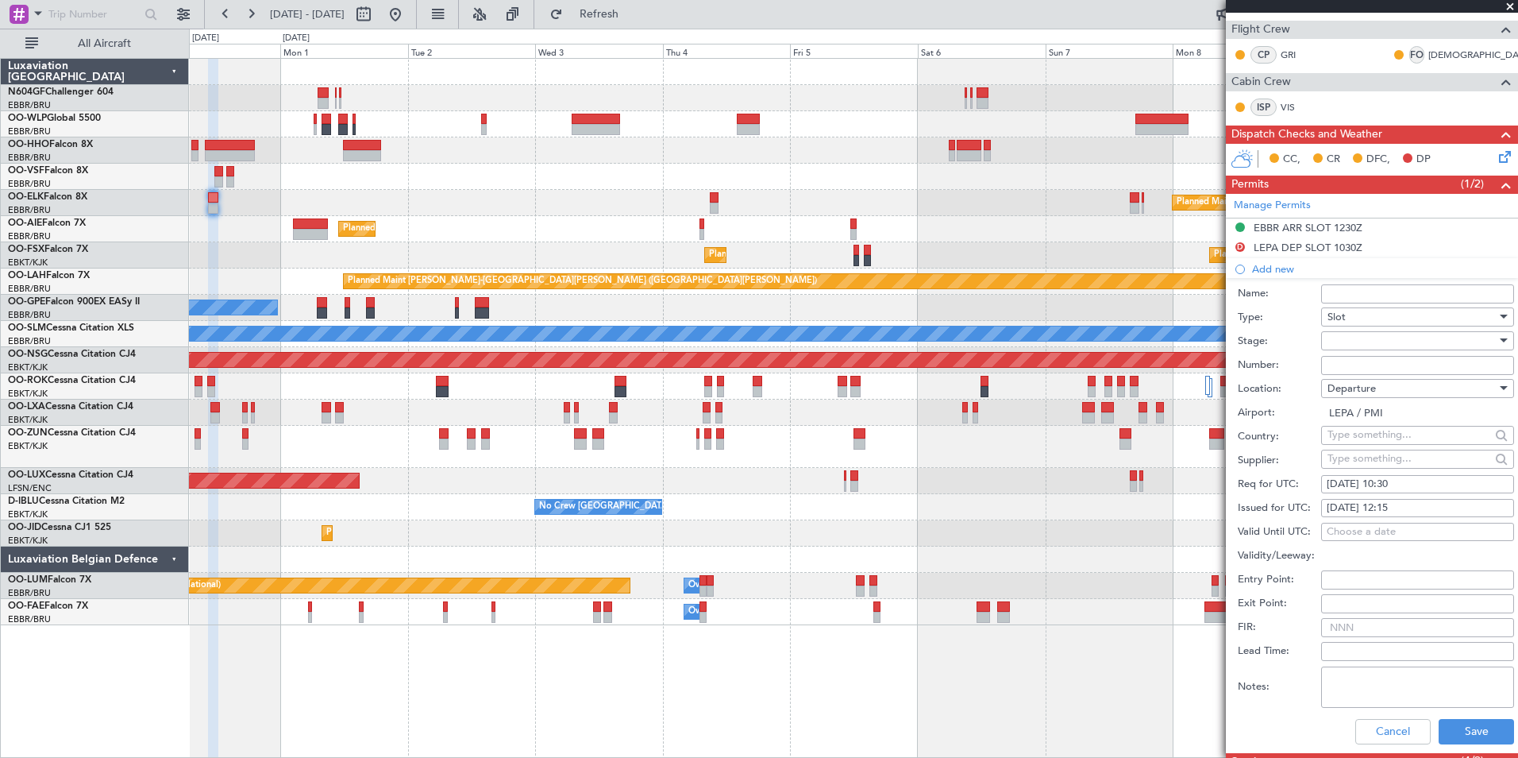
scroll to position [344, 0]
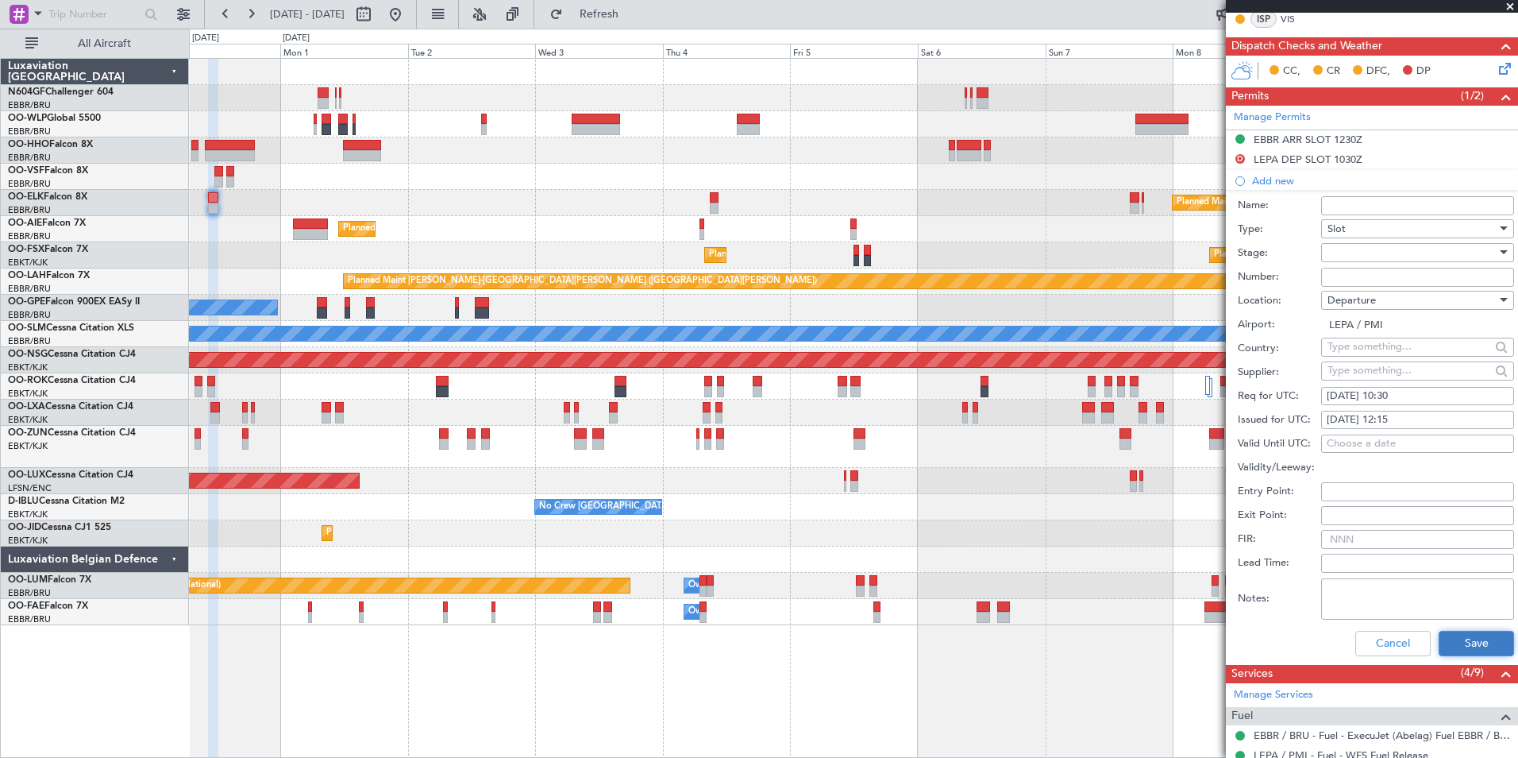
click at [1445, 639] on button "Save" at bounding box center [1476, 643] width 75 height 25
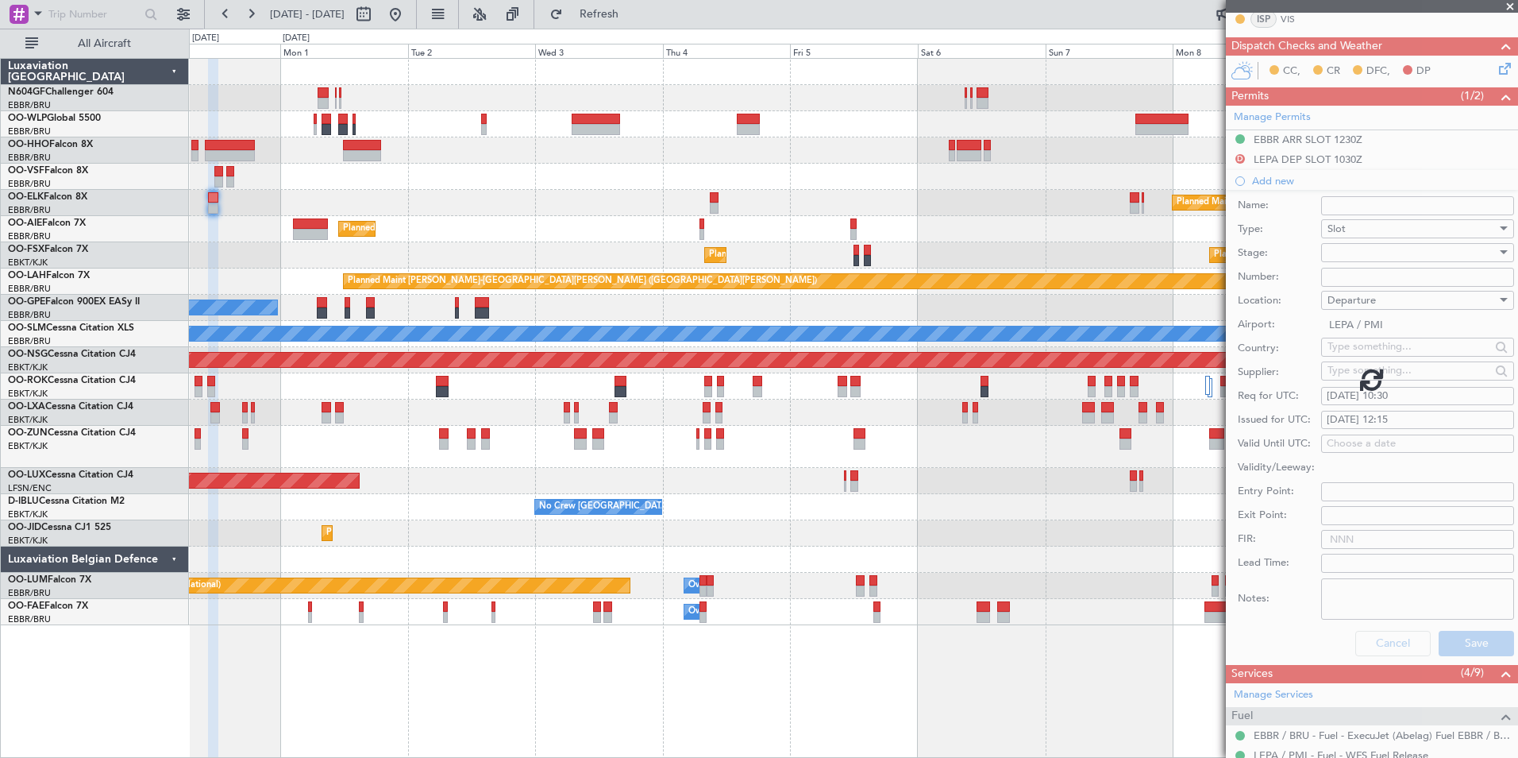
scroll to position [193, 0]
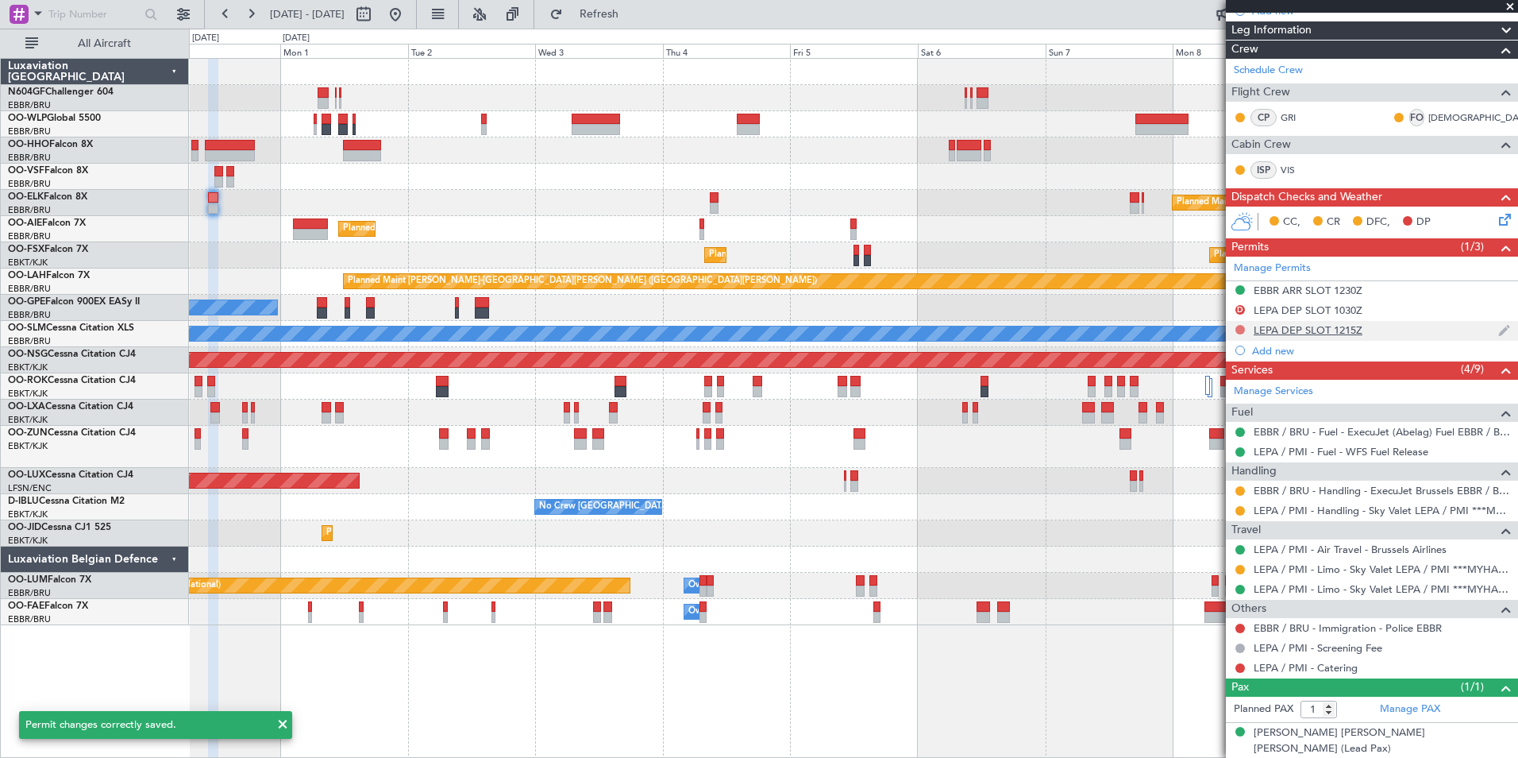
click at [1242, 327] on button at bounding box center [1241, 330] width 10 height 10
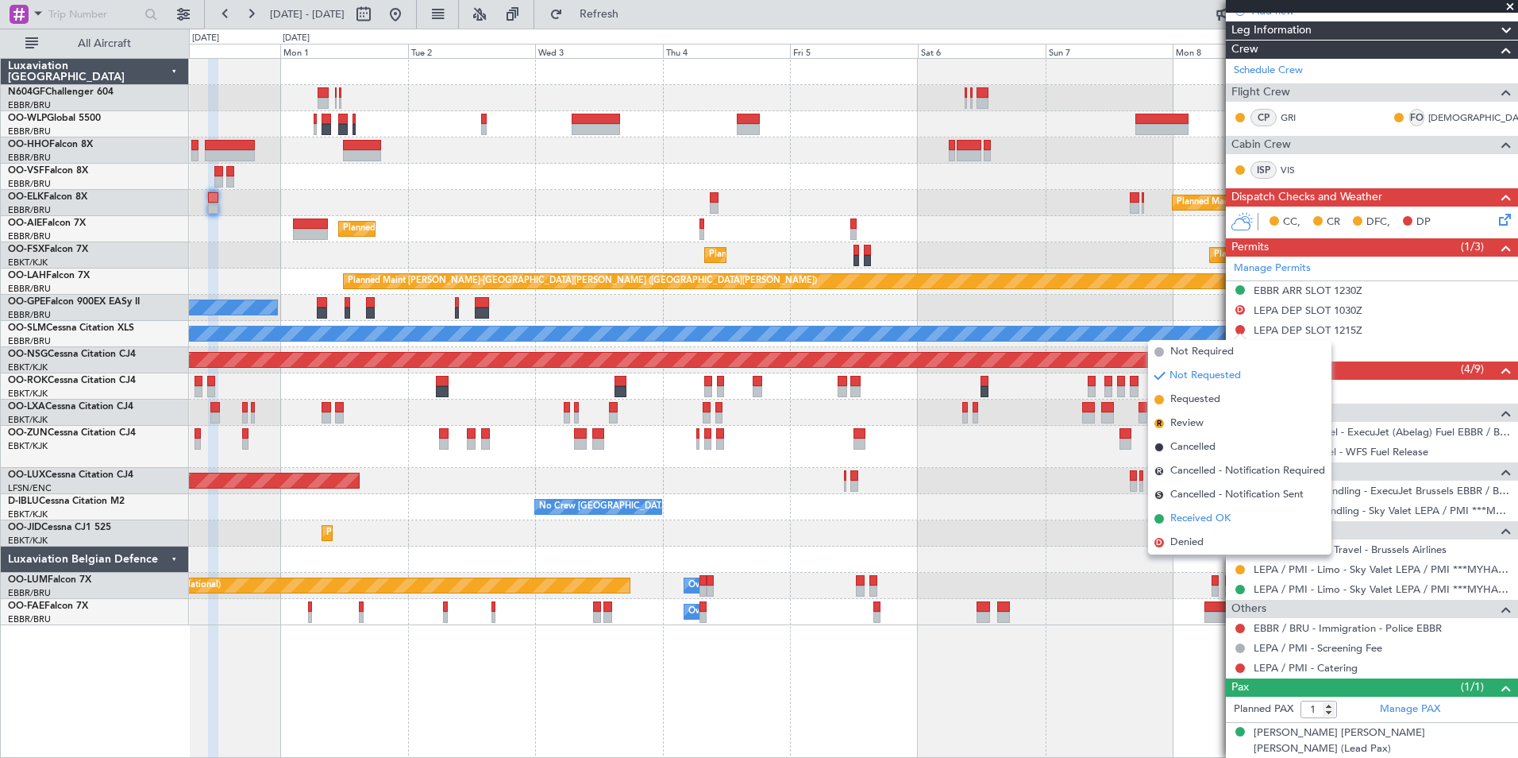
click at [1242, 521] on li "Received OK" at bounding box center [1239, 519] width 183 height 24
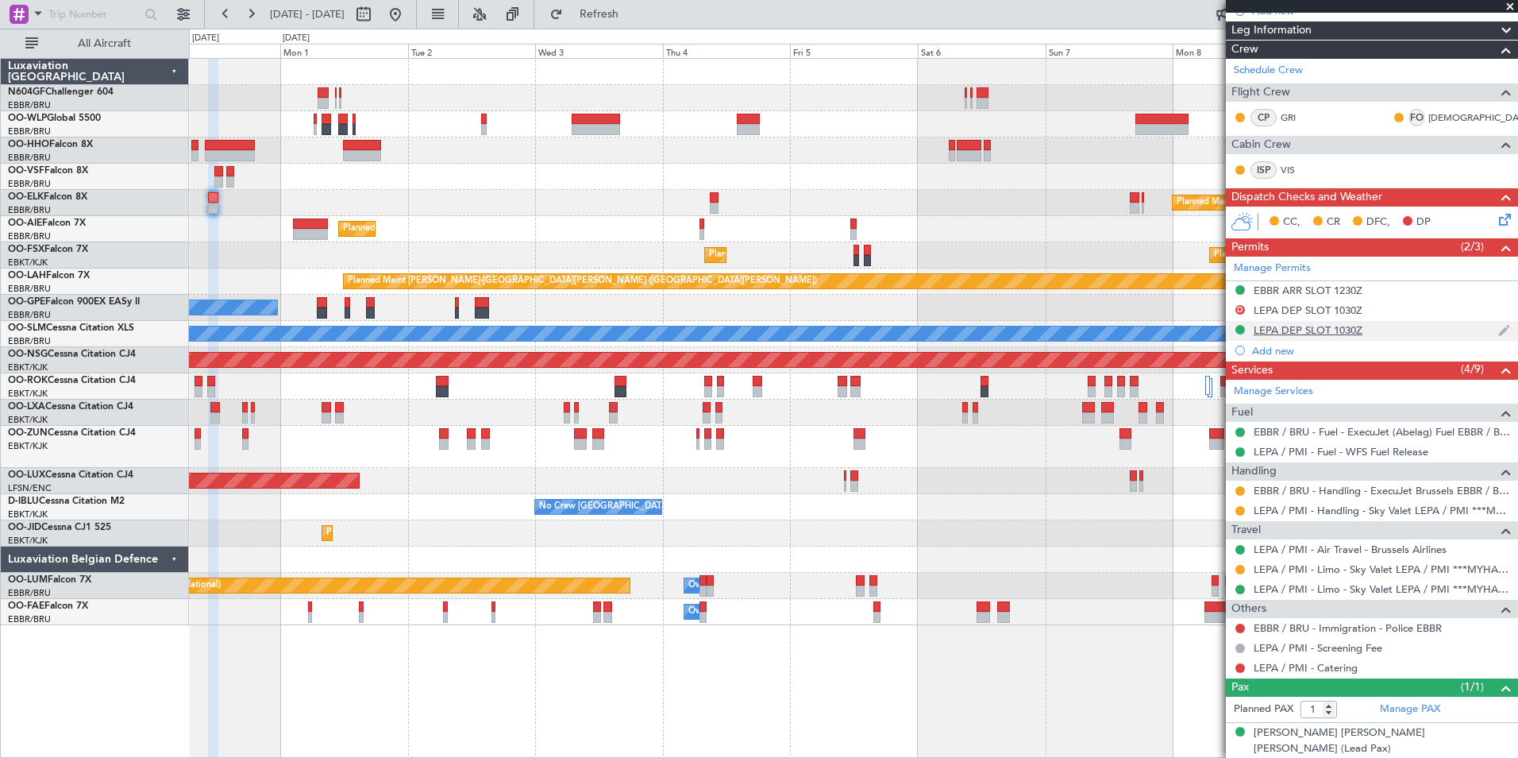
click at [1334, 332] on div "LEPA DEP SLOT 1030Z" at bounding box center [1308, 330] width 109 height 14
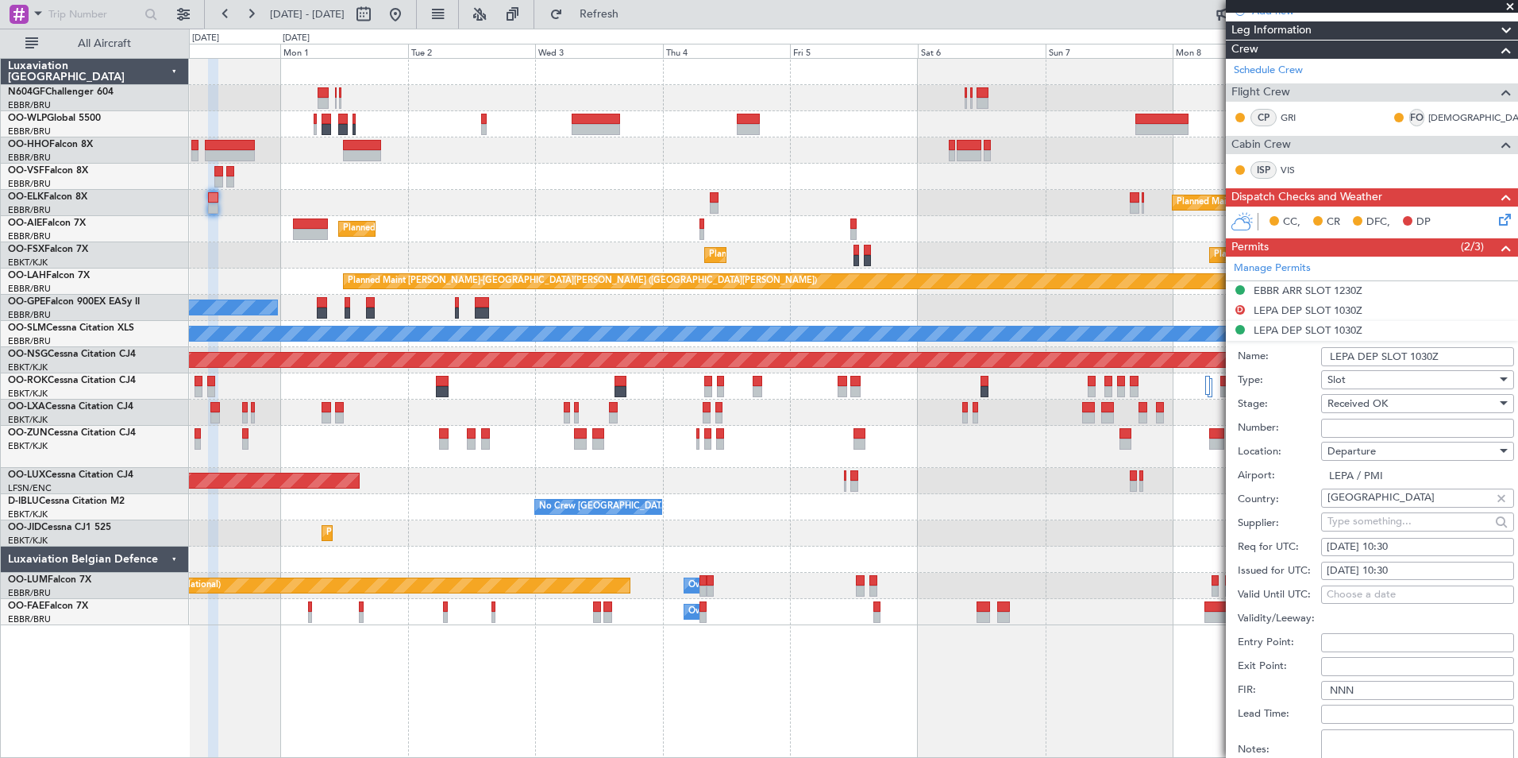
click at [1428, 569] on div "31/08/2025 10:30" at bounding box center [1418, 571] width 182 height 16
select select "8"
select select "2025"
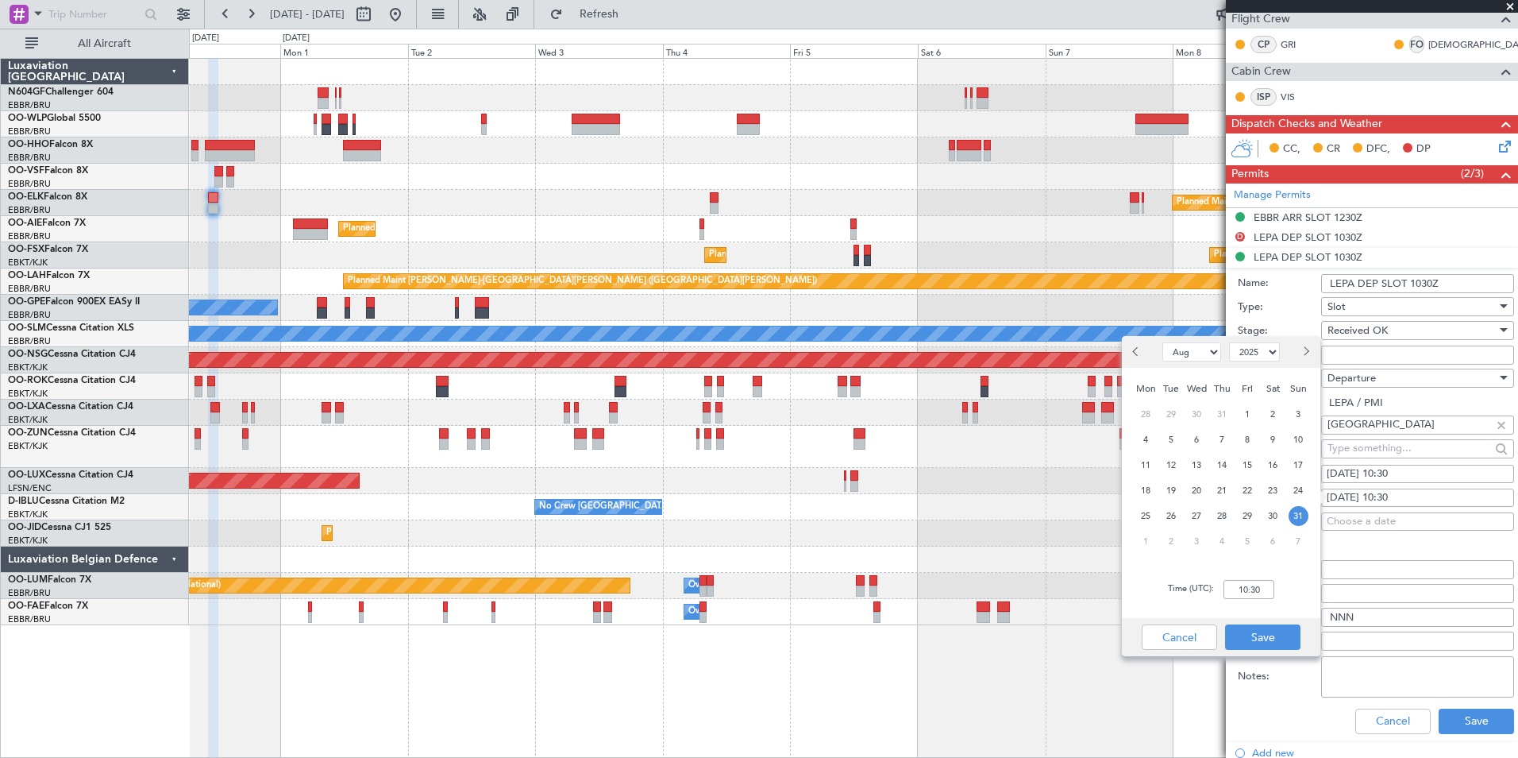
scroll to position [267, 0]
click at [1256, 589] on input "10:30" at bounding box center [1249, 589] width 51 height 19
type input "12:15"
click at [1271, 636] on button "Save" at bounding box center [1262, 636] width 75 height 25
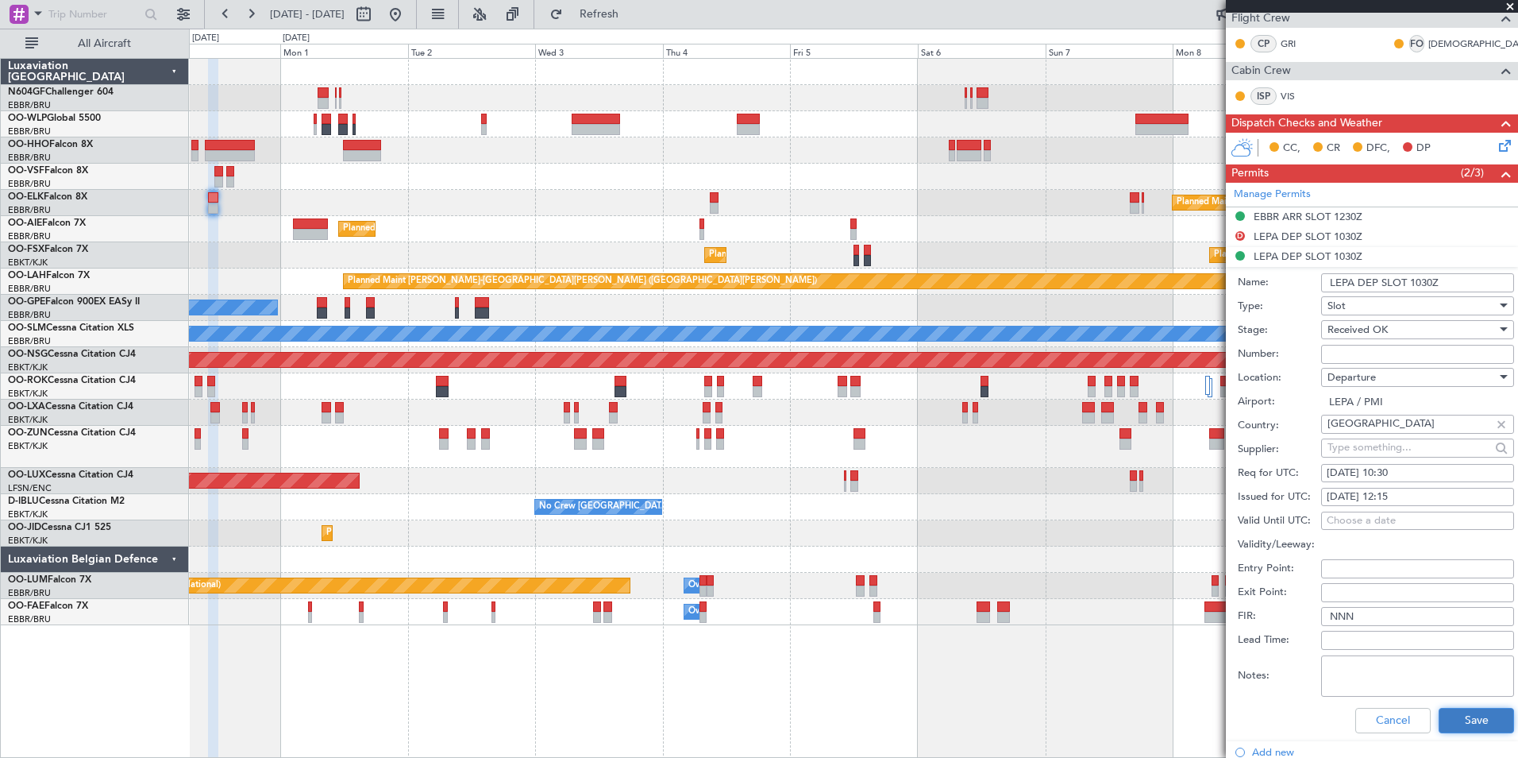
click at [1474, 723] on button "Save" at bounding box center [1476, 720] width 75 height 25
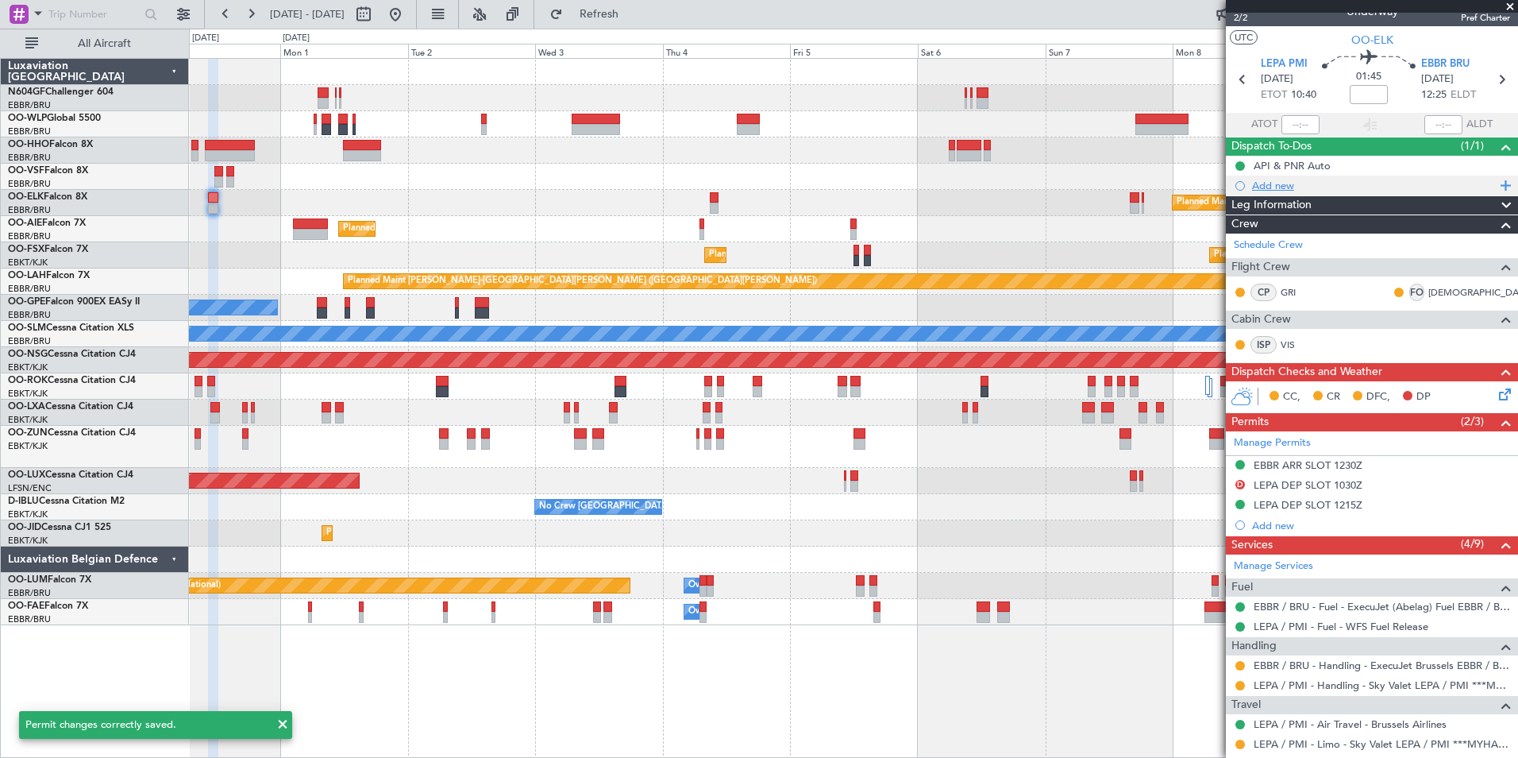
scroll to position [17, 0]
click at [1276, 185] on div "Add new" at bounding box center [1374, 186] width 244 height 14
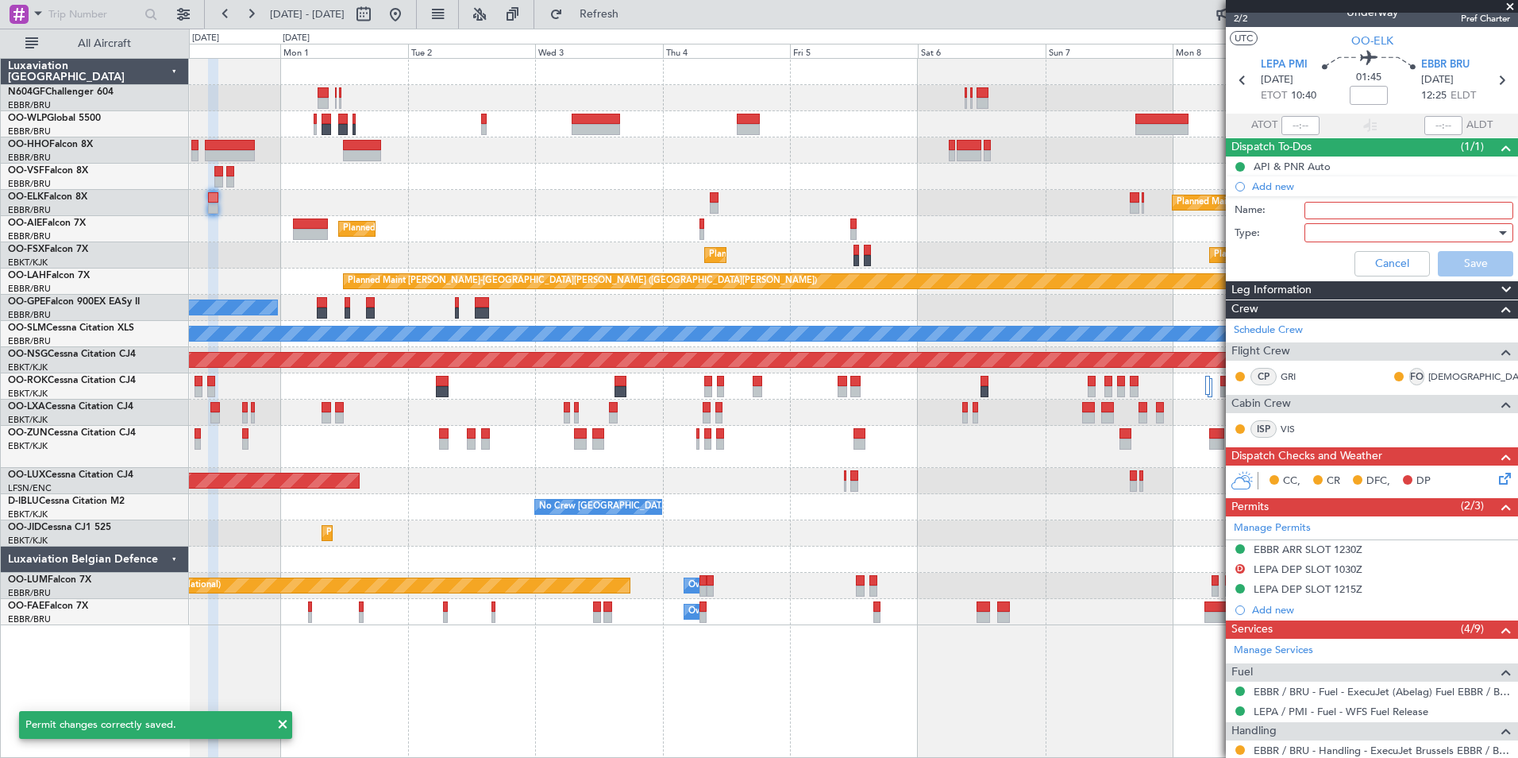
click at [1328, 211] on input "Name:" at bounding box center [1409, 210] width 209 height 17
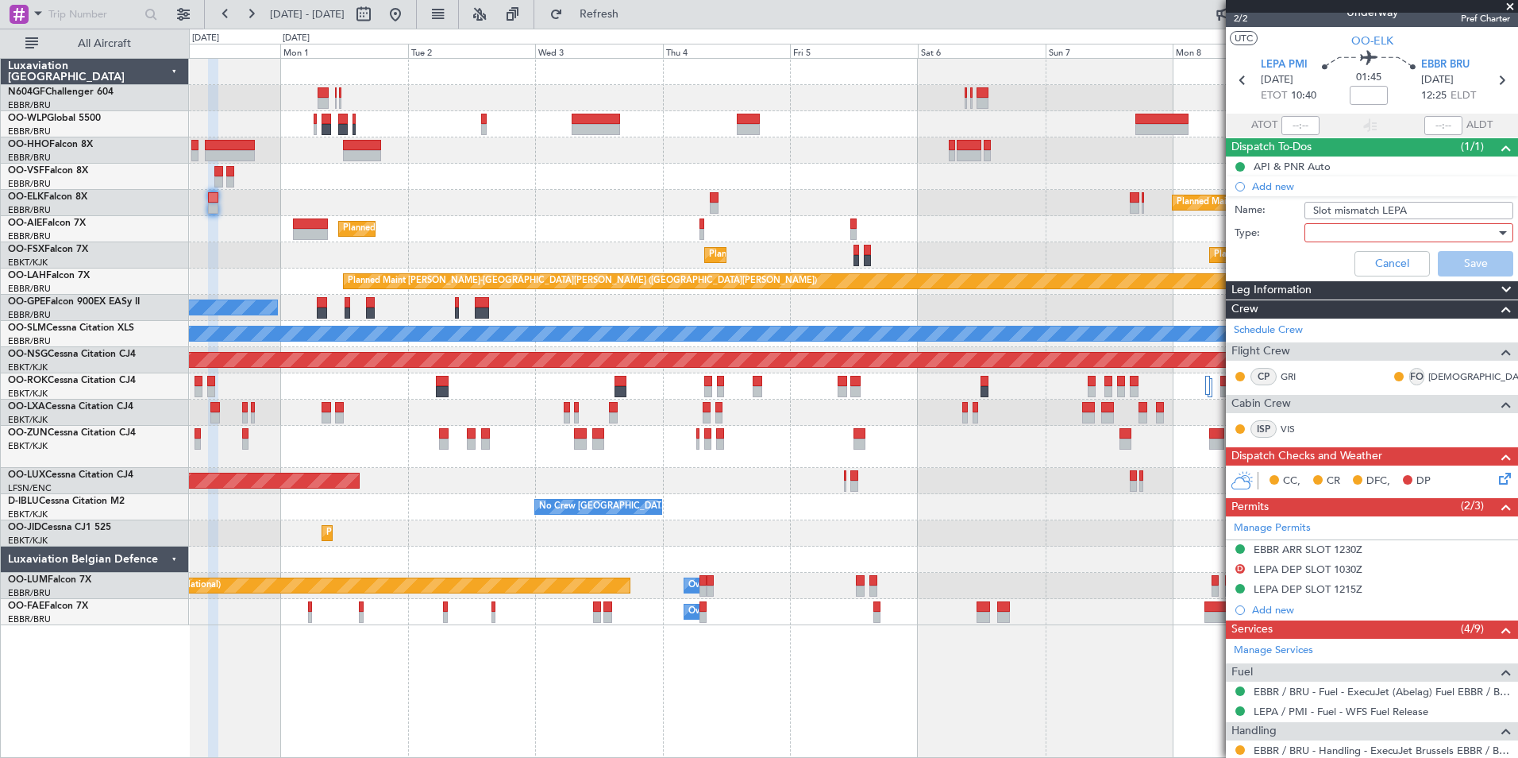
type input "Slot mismatch LEPA"
click at [1349, 242] on div at bounding box center [1403, 233] width 185 height 24
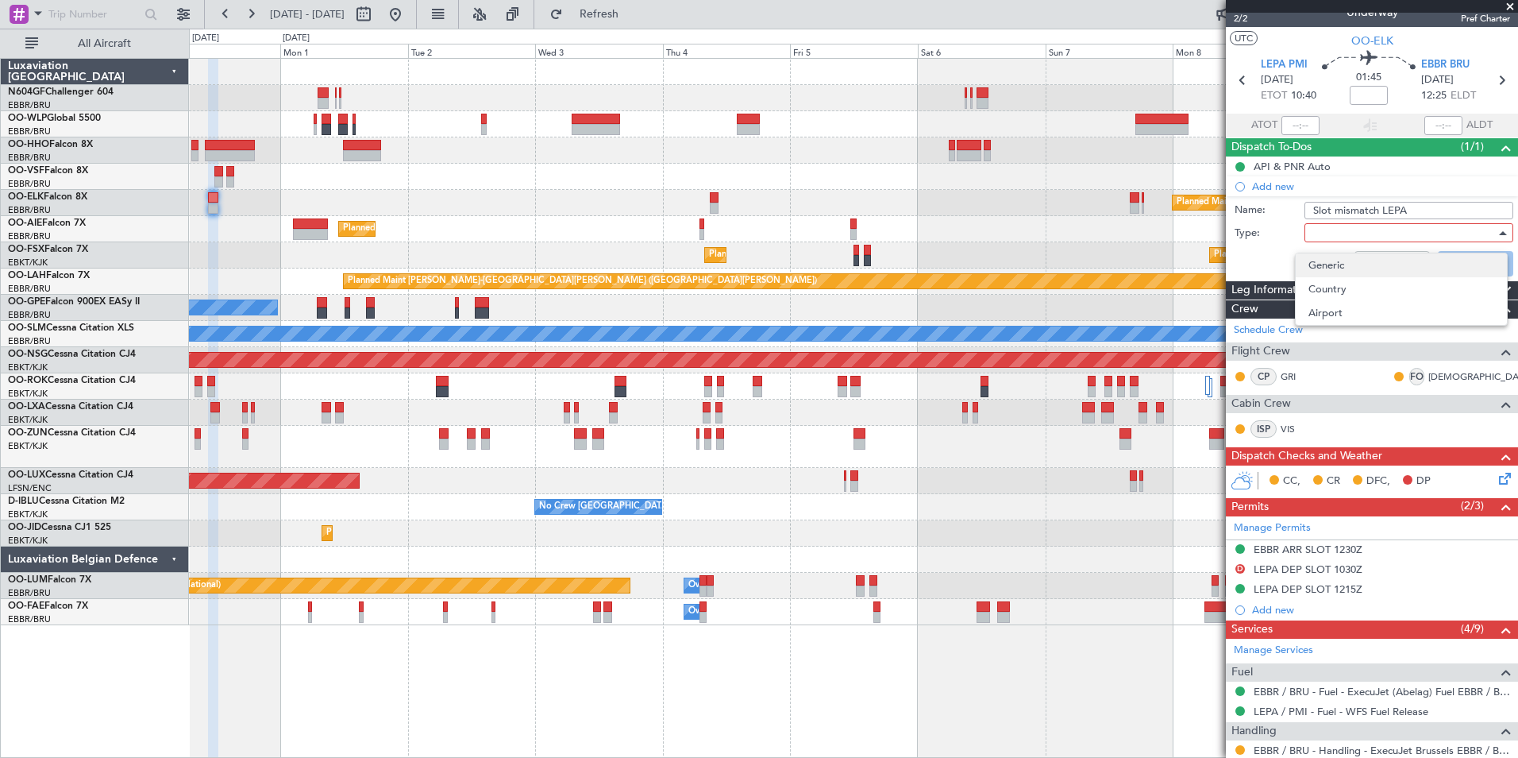
click at [1344, 272] on span "Generic" at bounding box center [1402, 265] width 186 height 24
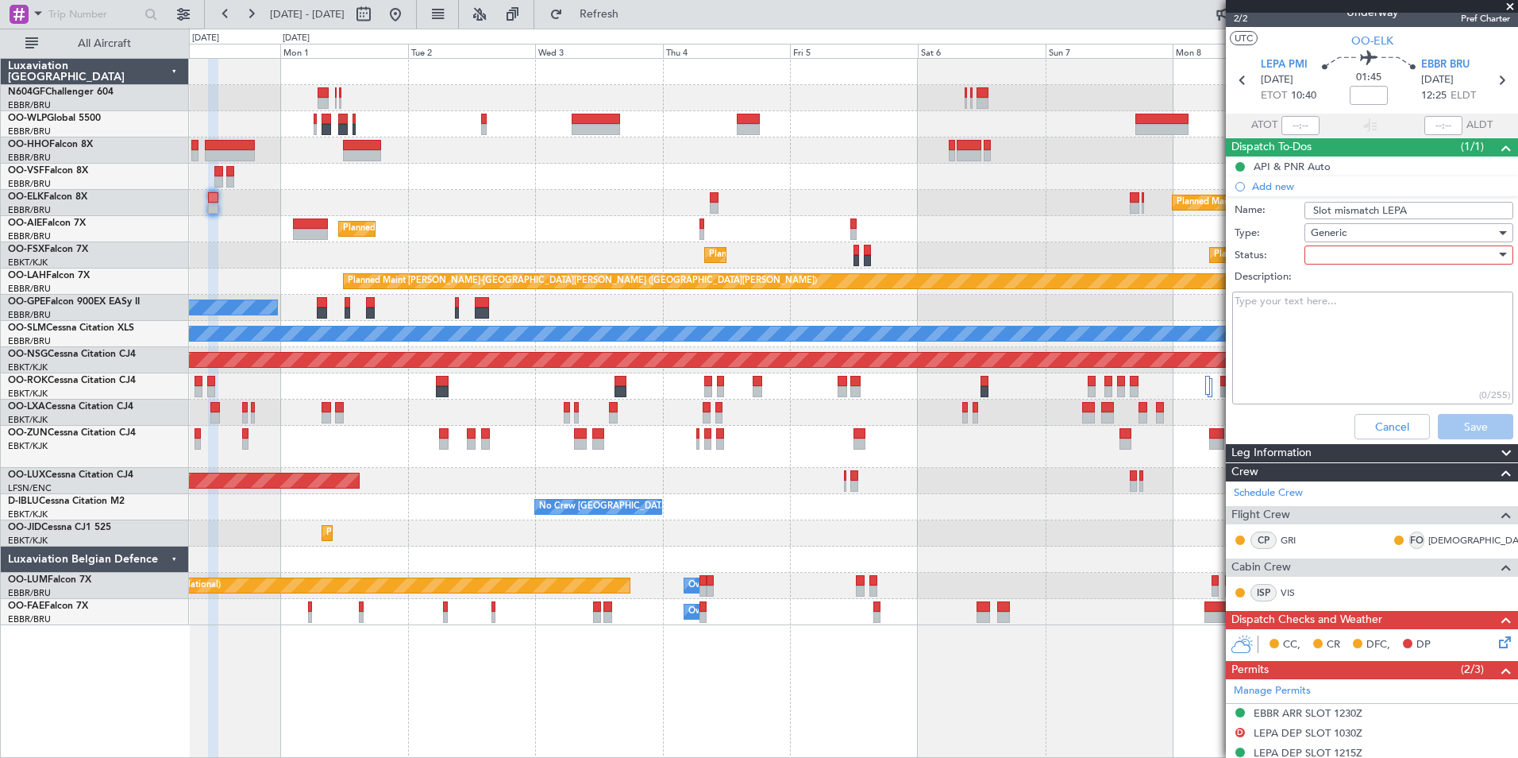
click at [1352, 268] on div "Description:" at bounding box center [1372, 277] width 308 height 22
click at [1353, 260] on div at bounding box center [1403, 255] width 185 height 24
click at [1361, 306] on span "In Progress" at bounding box center [1402, 311] width 186 height 24
click at [1379, 321] on textarea "Description:" at bounding box center [1373, 348] width 281 height 114
type textarea "Sales informed"
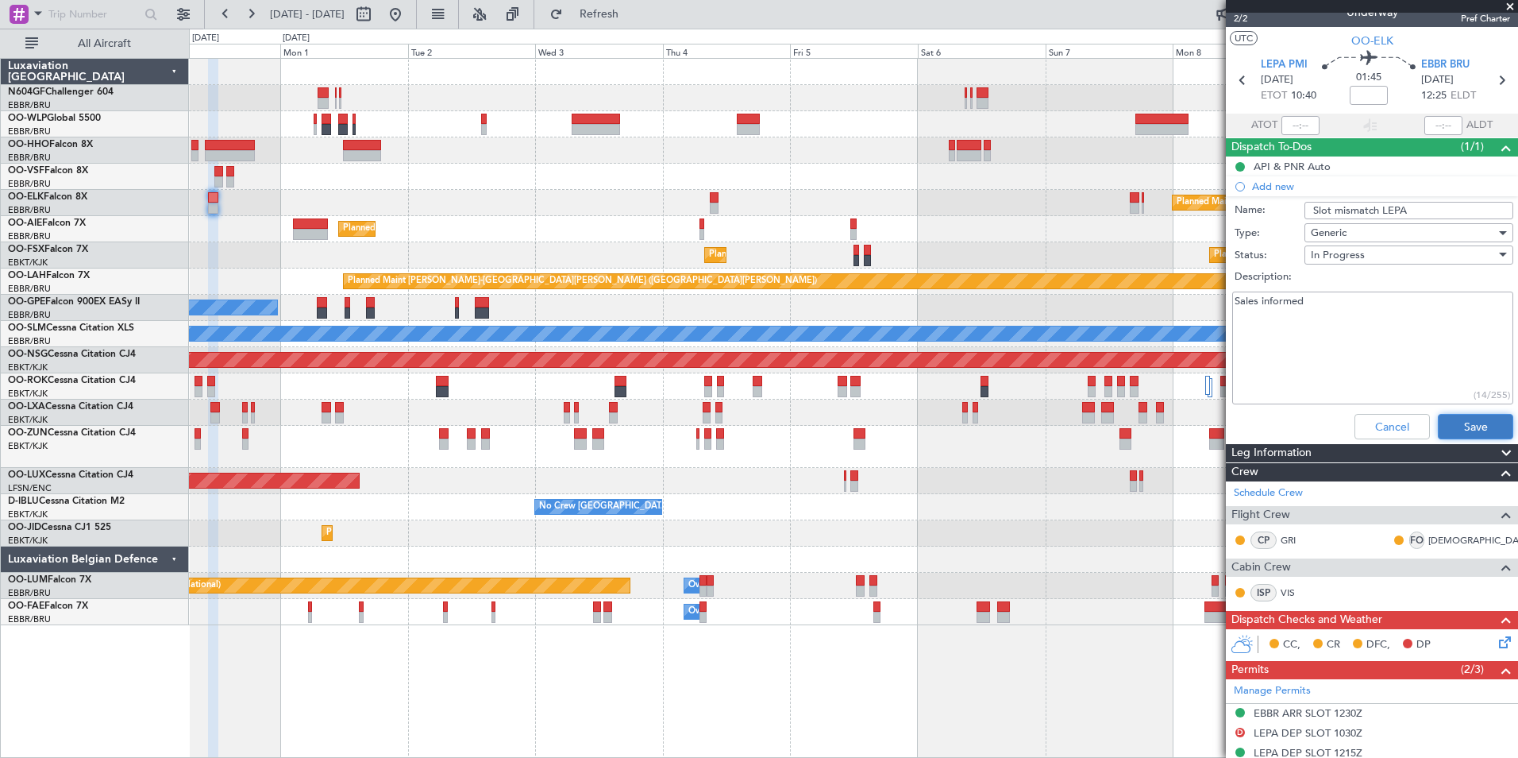
click at [1458, 424] on button "Save" at bounding box center [1475, 426] width 75 height 25
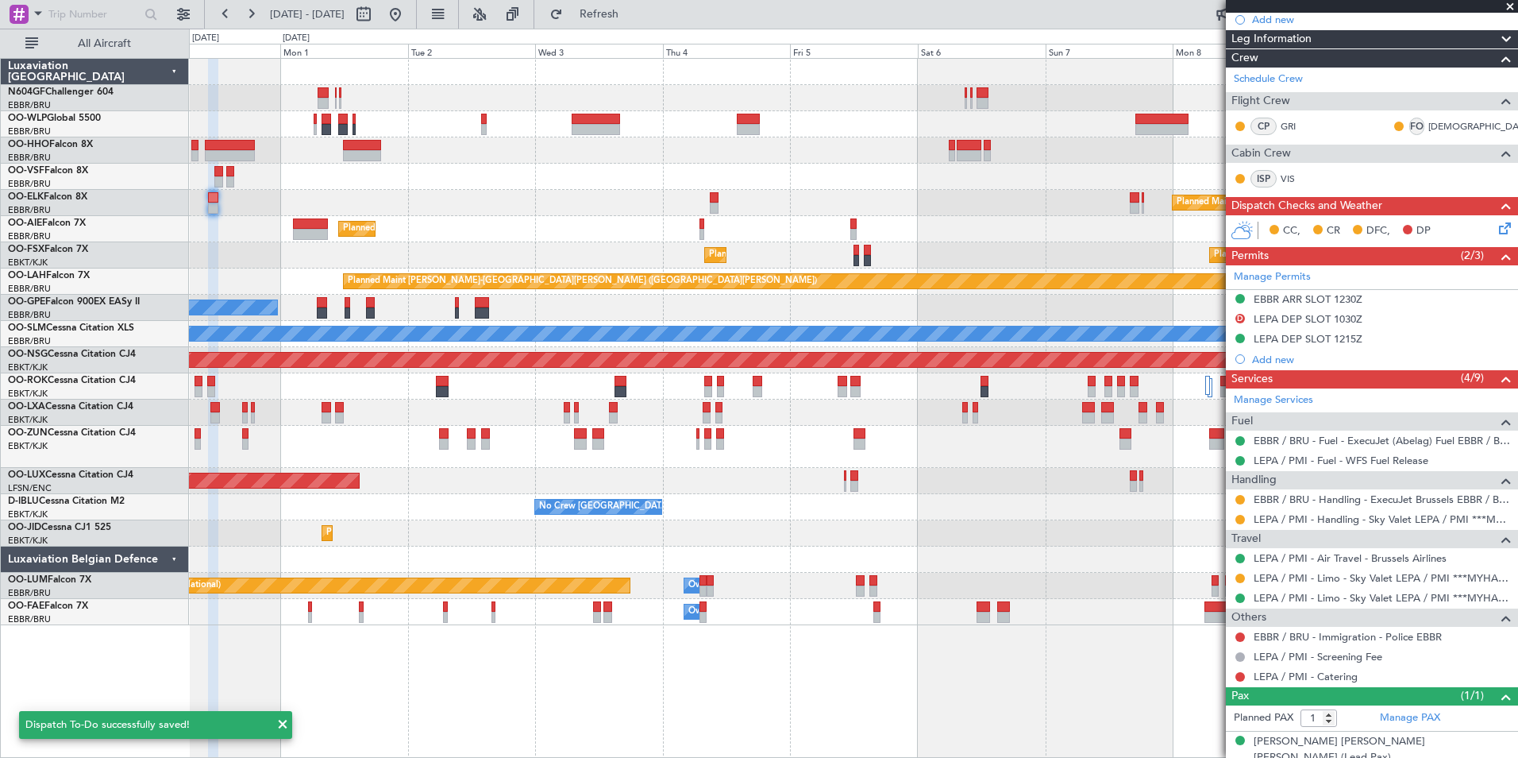
scroll to position [205, 0]
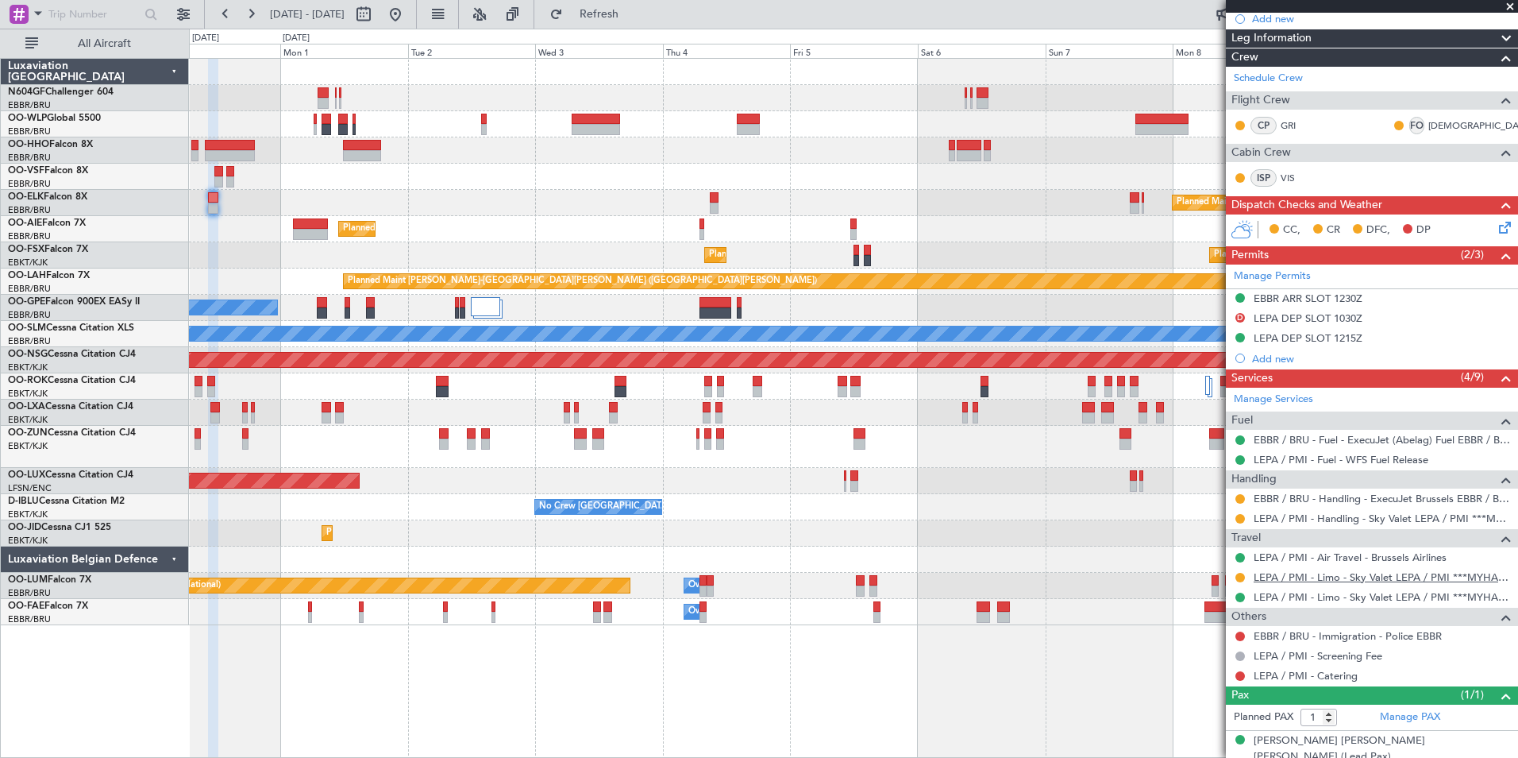
click at [1288, 581] on link "LEPA / PMI - Limo - Sky Valet LEPA / PMI ***MYHANDLING***" at bounding box center [1382, 577] width 257 height 14
click at [1244, 498] on button at bounding box center [1241, 499] width 10 height 10
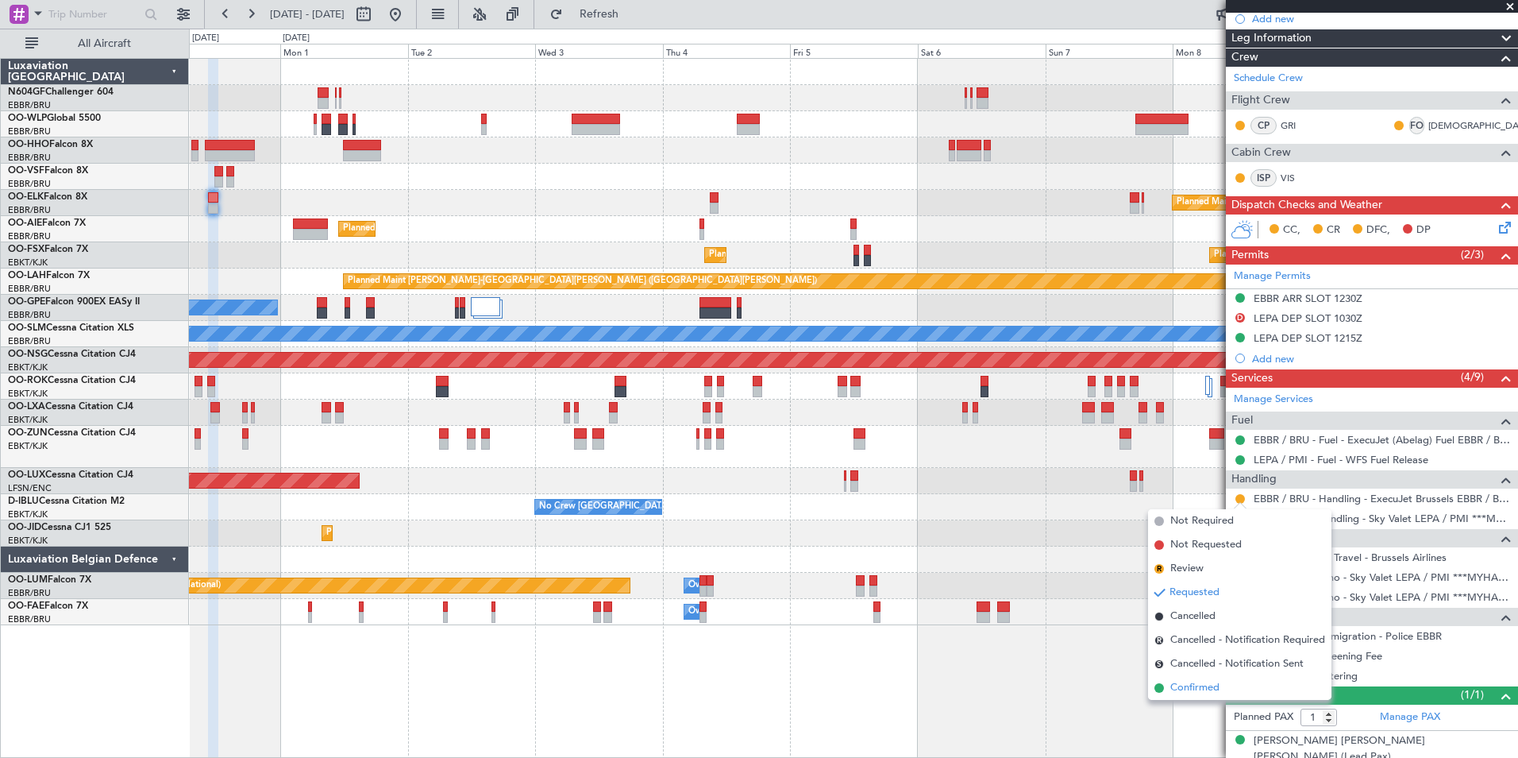
click at [1193, 680] on span "Confirmed" at bounding box center [1195, 688] width 49 height 16
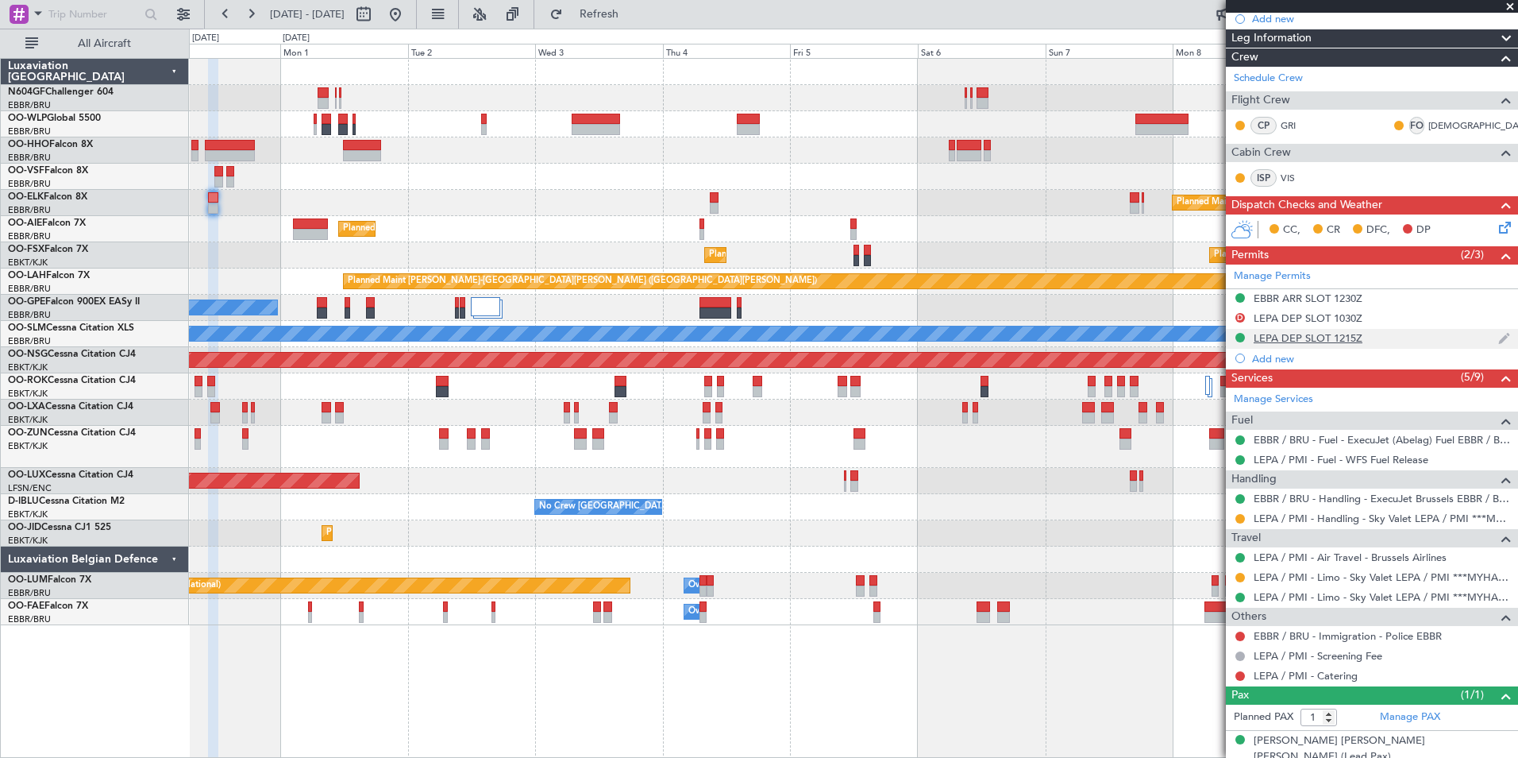
scroll to position [0, 0]
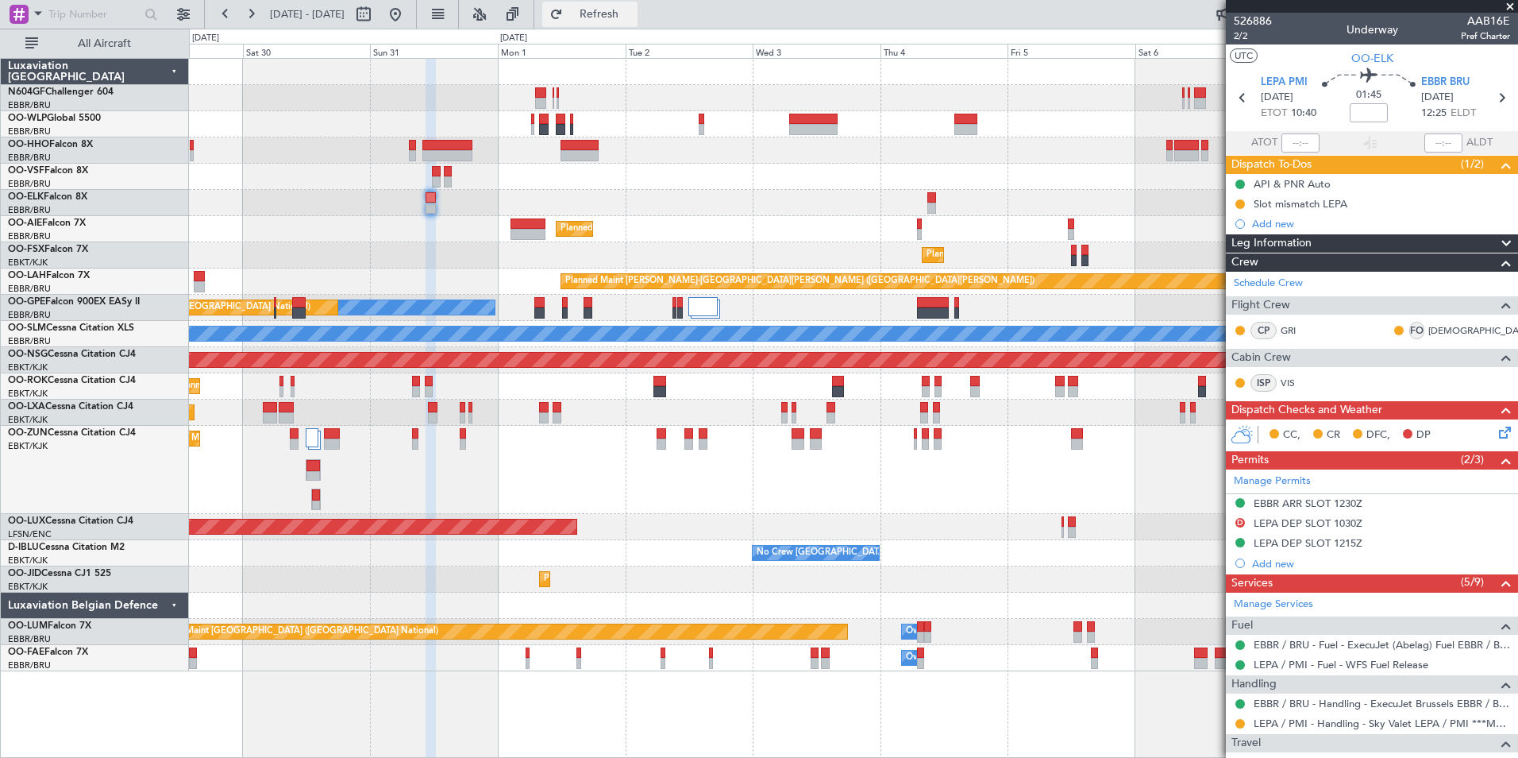
click at [638, 22] on button "Refresh" at bounding box center [589, 14] width 95 height 25
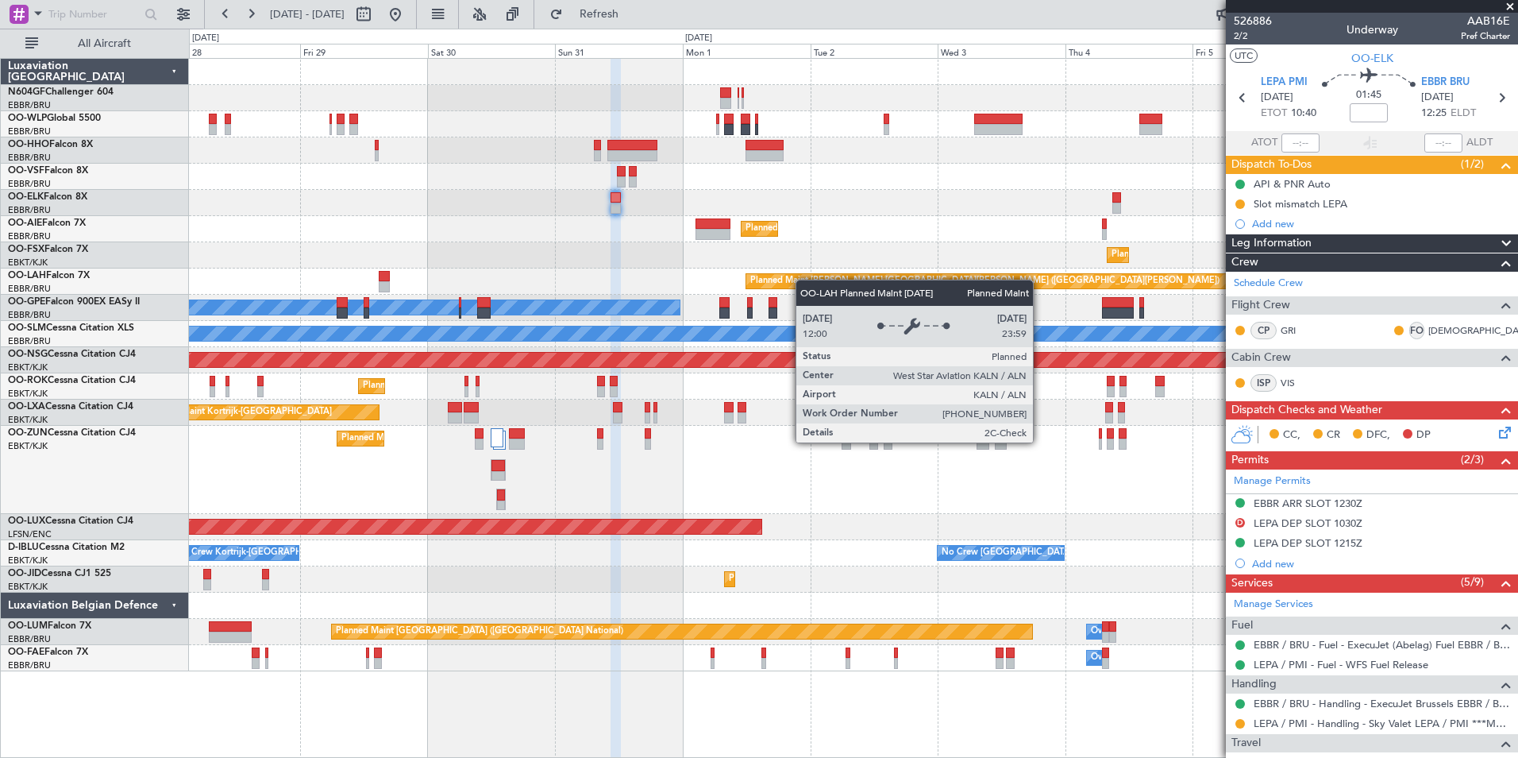
click at [891, 292] on div "Planned Maint Berlin (Brandenburg) Planned Maint Kortrijk-Wevelgem Planned Main…" at bounding box center [853, 365] width 1329 height 612
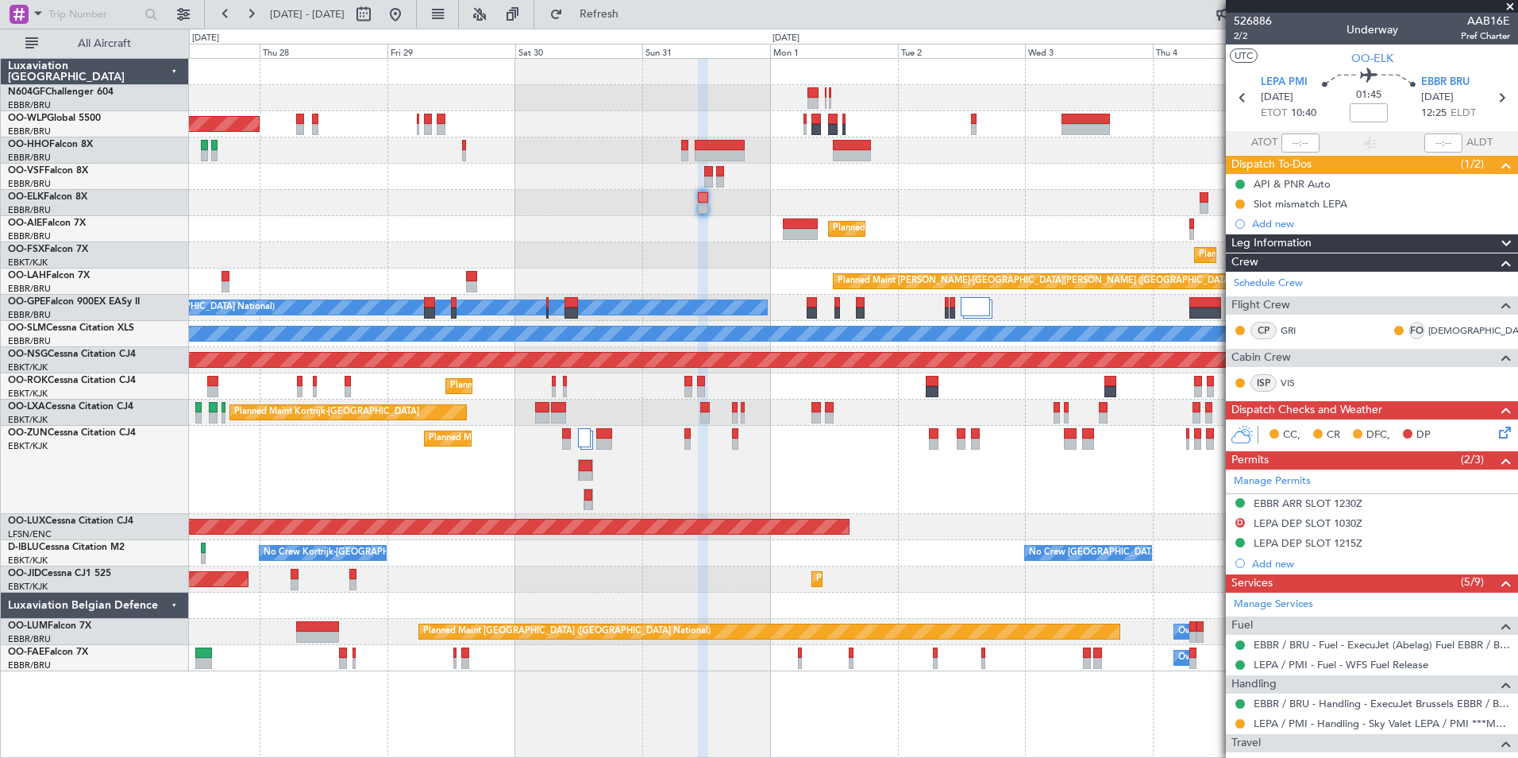
click at [743, 254] on div "Planned Maint Berlin (Brandenburg) Planned Maint Kortrijk-Wevelgem Planned Main…" at bounding box center [853, 365] width 1329 height 612
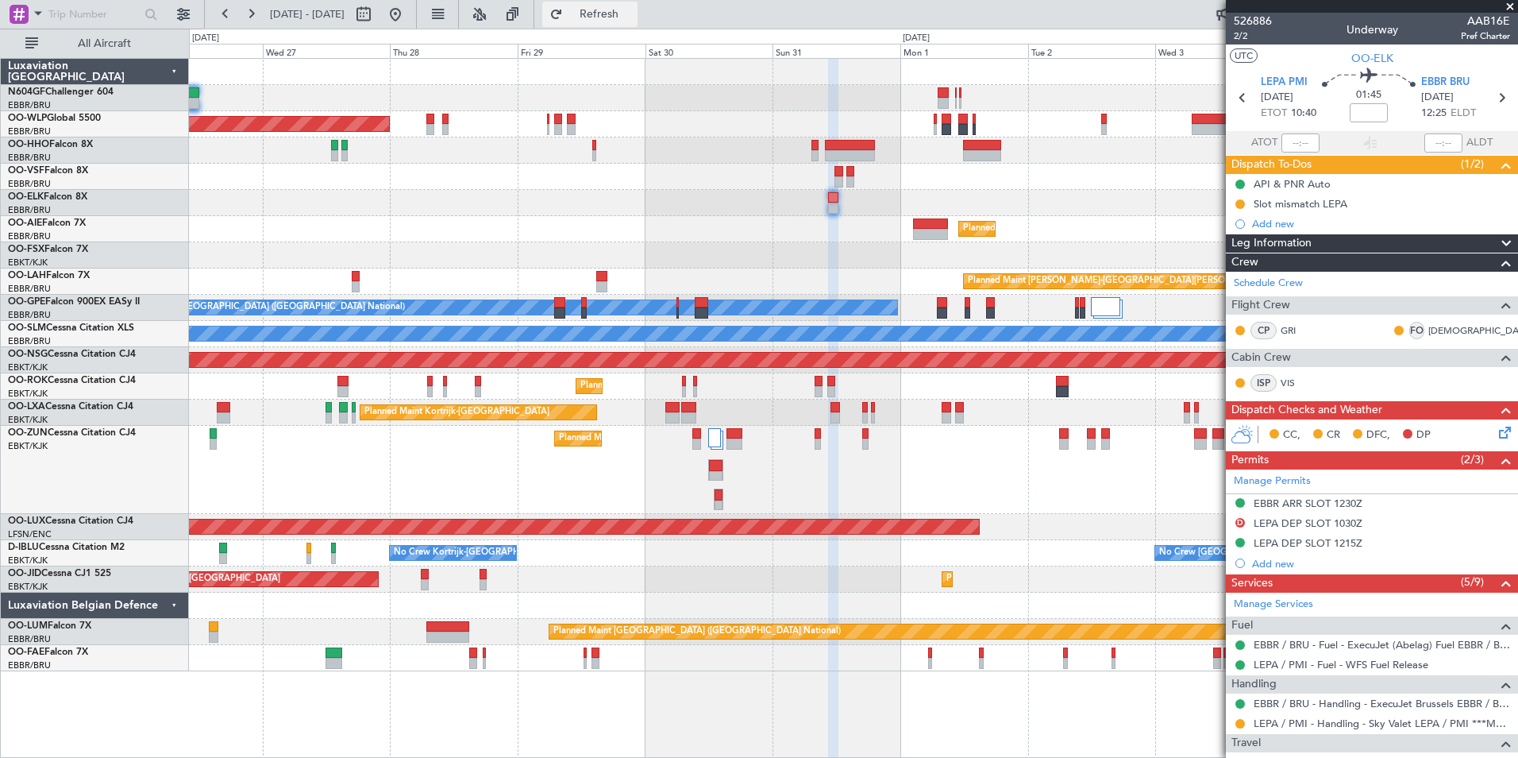
click at [633, 20] on span "Refresh" at bounding box center [599, 14] width 67 height 11
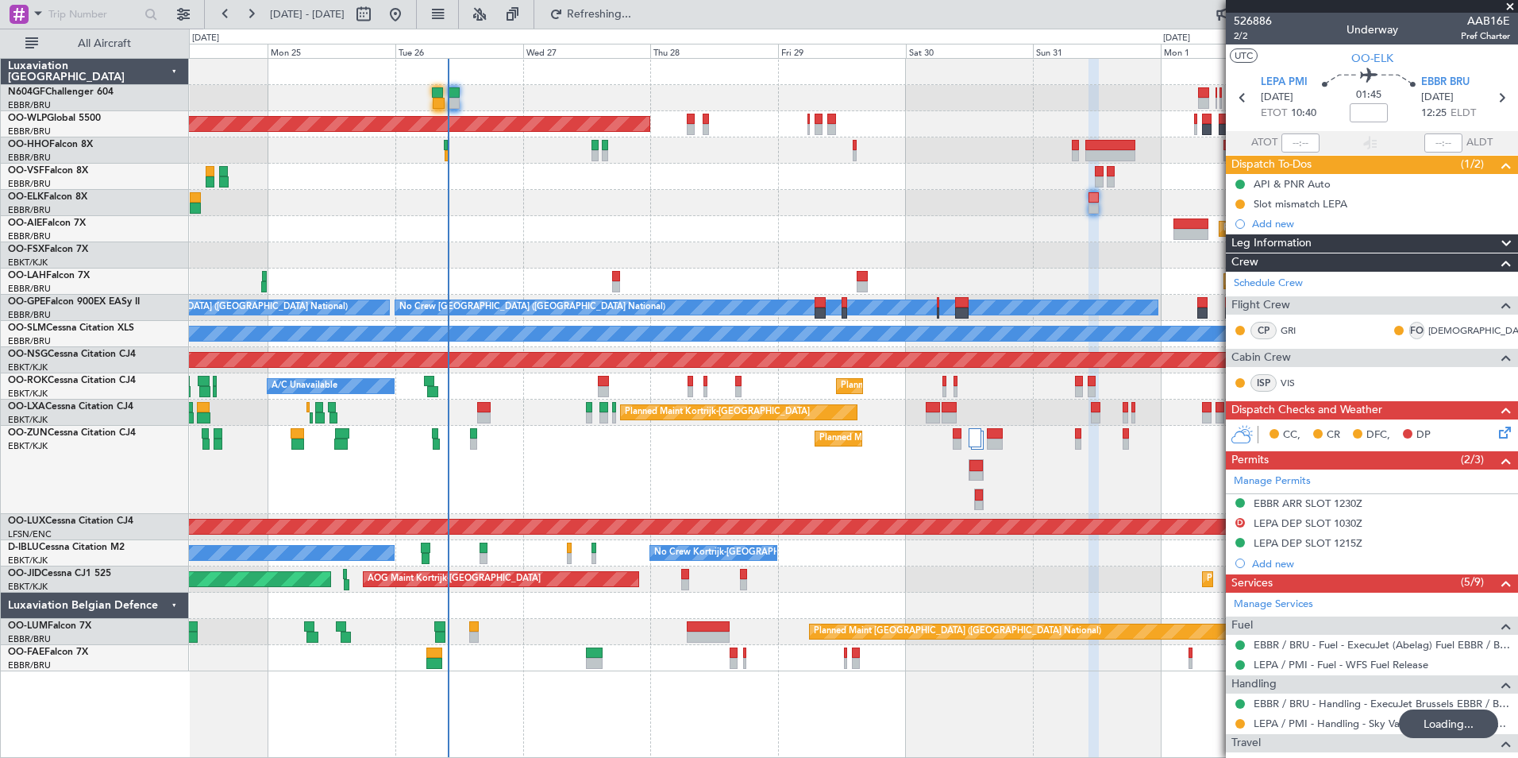
click at [781, 240] on div "Planned Maint Berlin (Brandenburg) Planned Maint London (Farnborough) Planned M…" at bounding box center [853, 365] width 1329 height 612
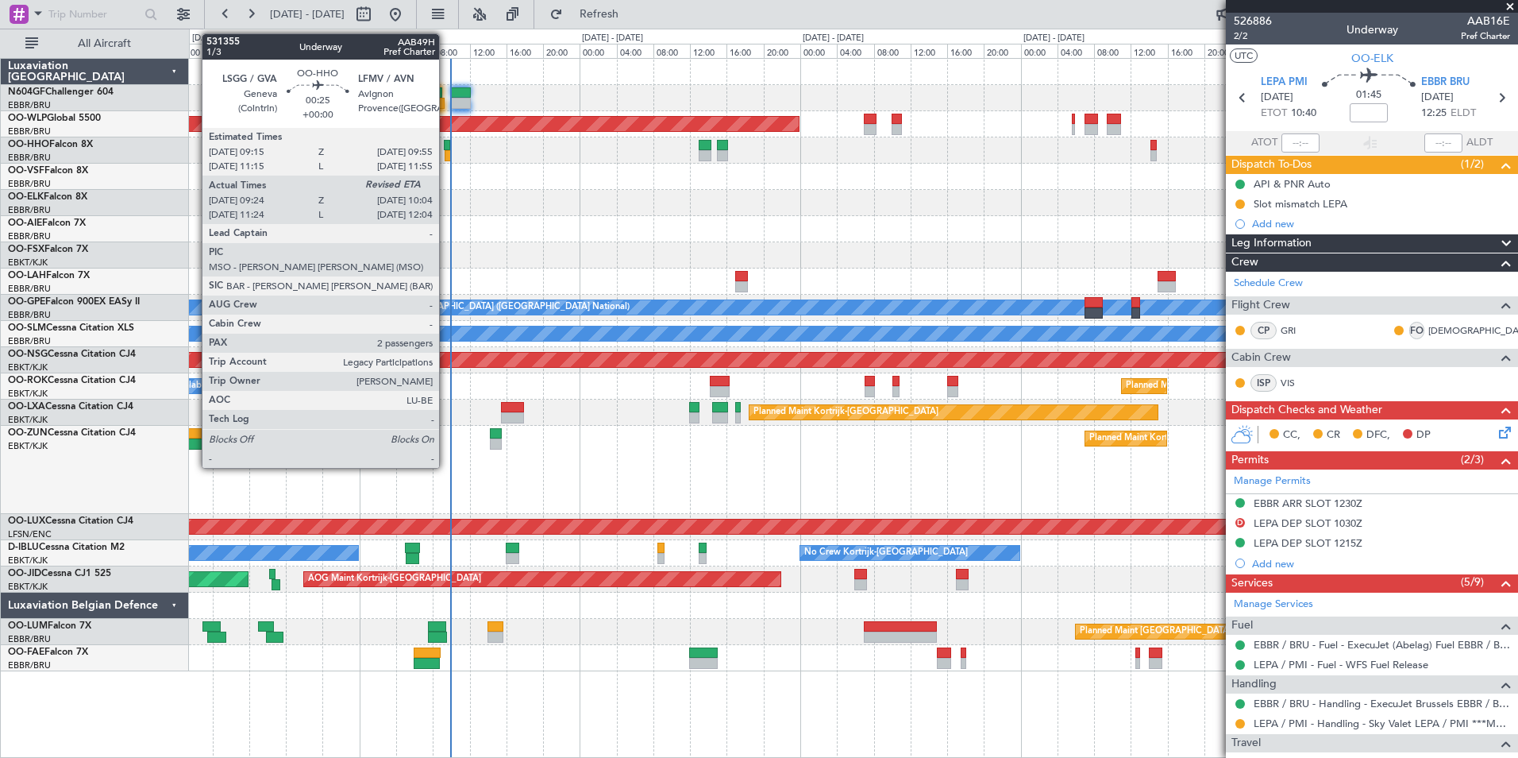
click at [446, 153] on div at bounding box center [448, 155] width 6 height 11
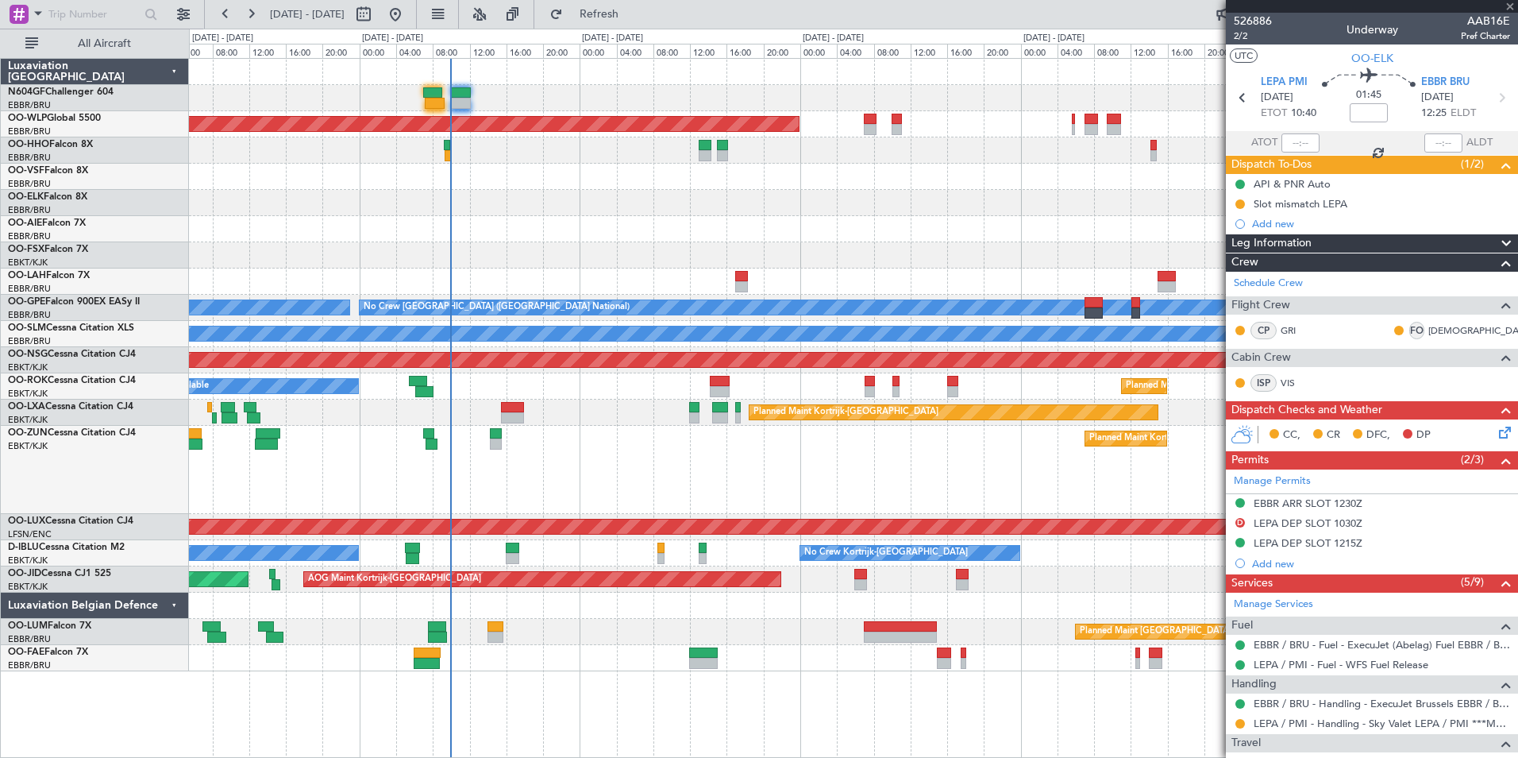
type input "09:34"
type input "2"
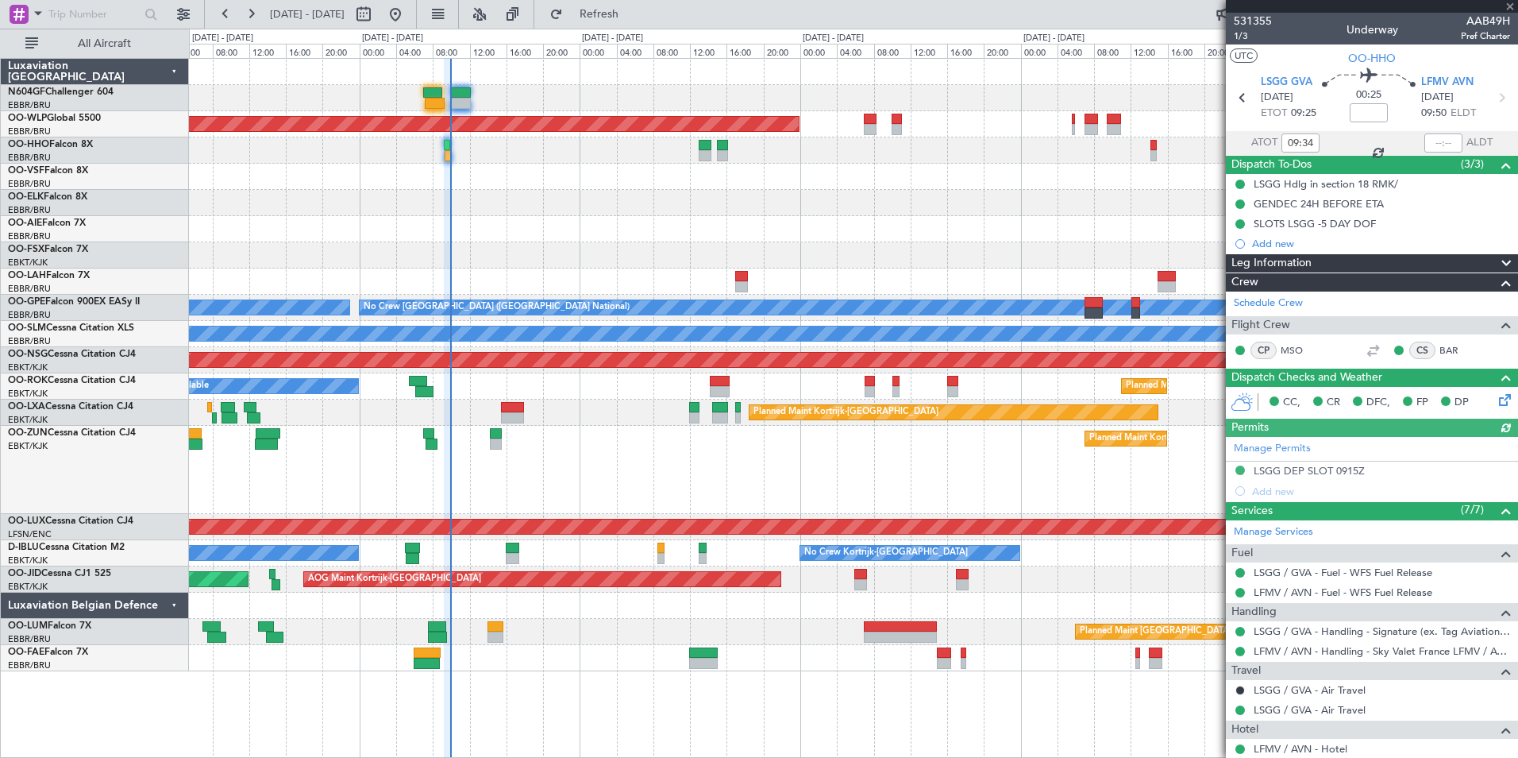
click at [500, 213] on div at bounding box center [853, 203] width 1329 height 26
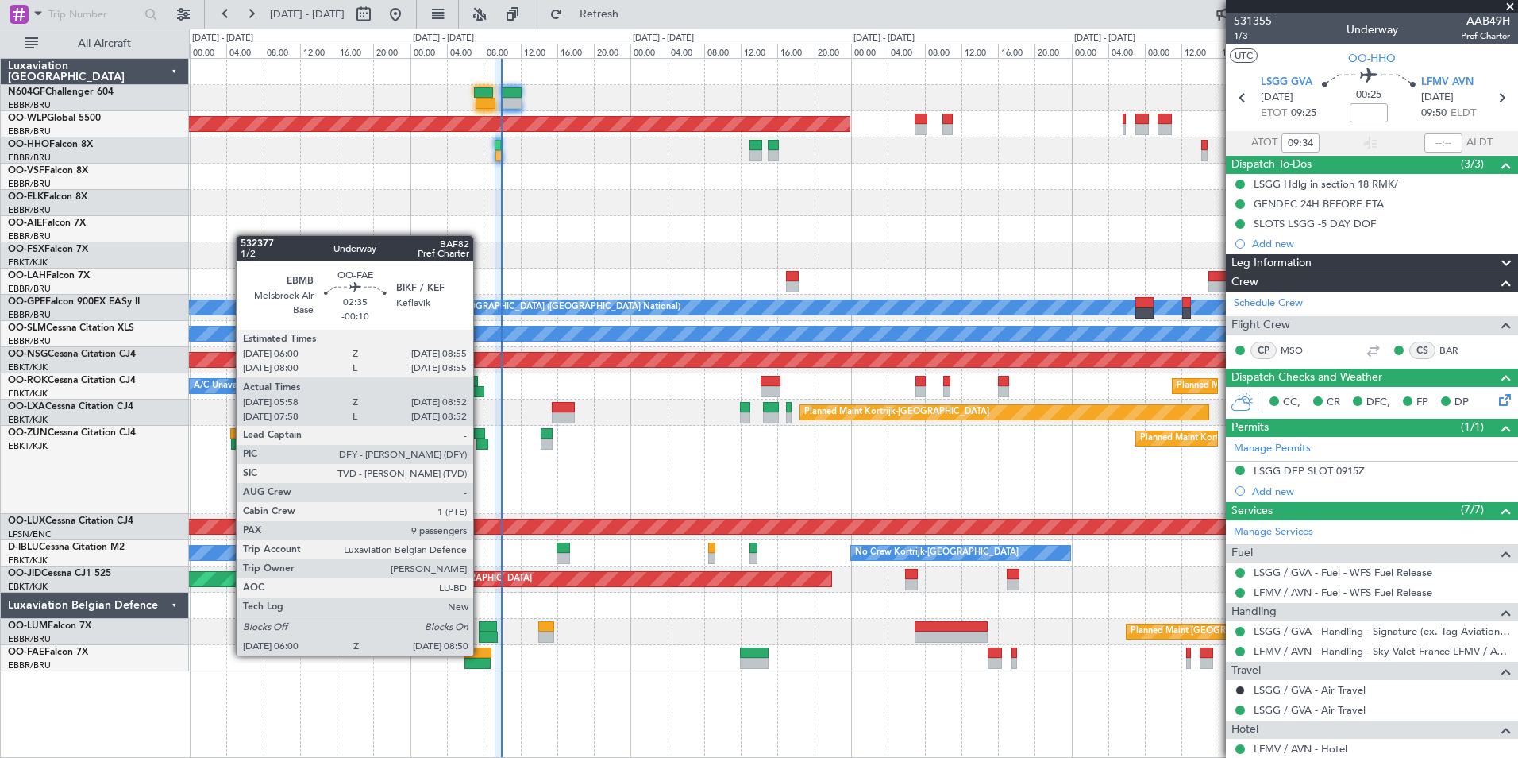
click at [480, 654] on div at bounding box center [478, 652] width 27 height 11
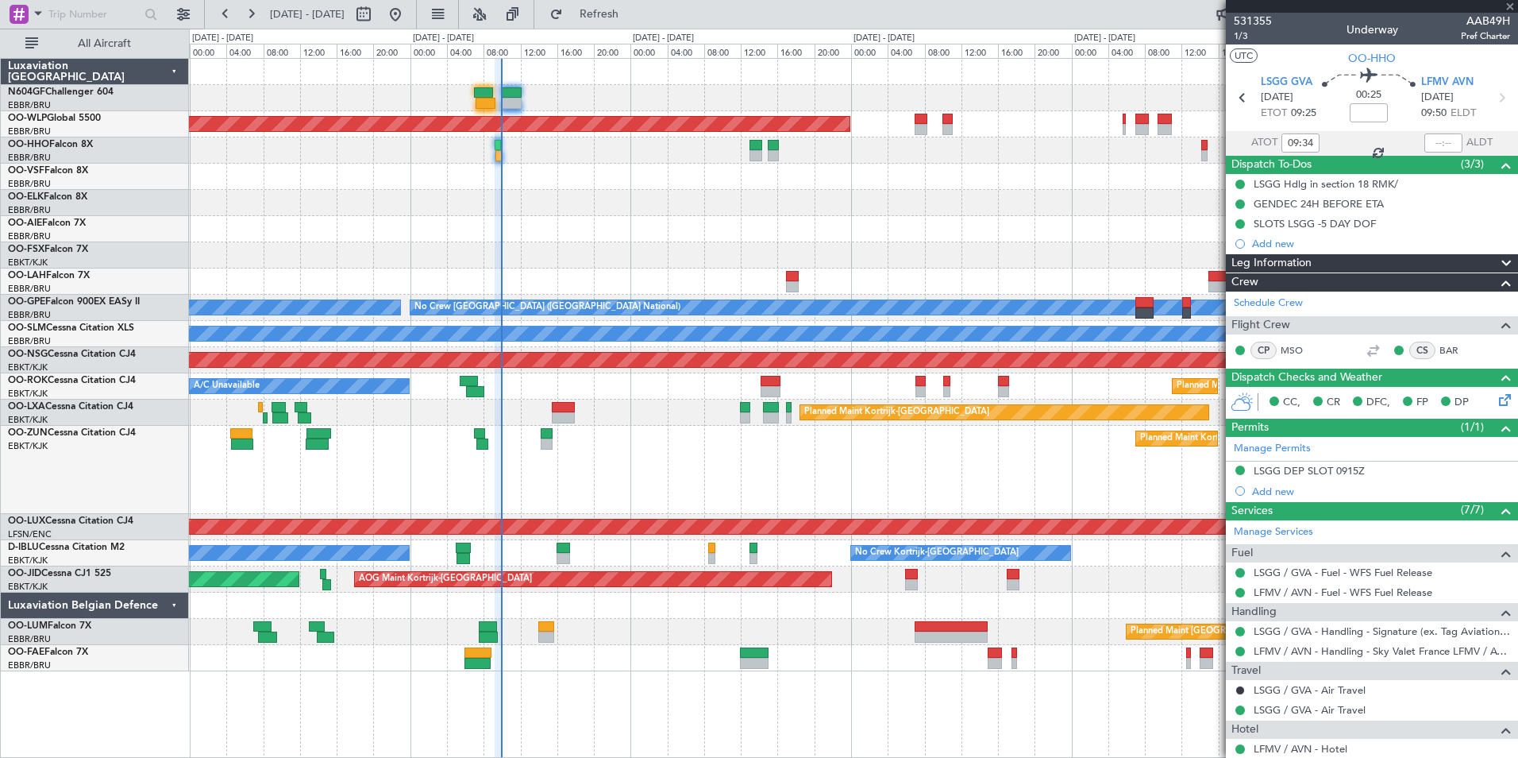
type input "-00:10"
type input "06:08"
type input "08:42"
type input "9"
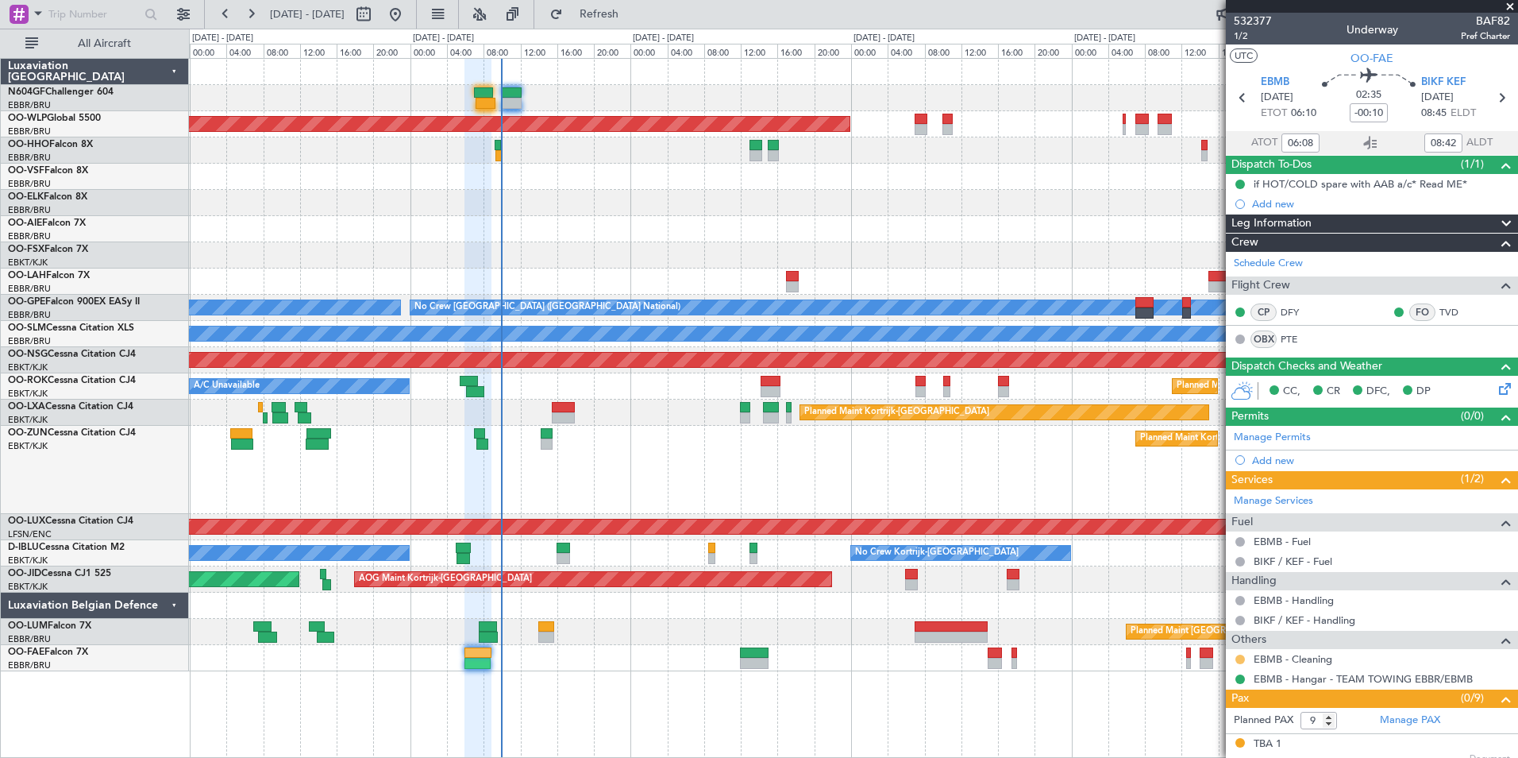
click at [1243, 659] on button at bounding box center [1241, 659] width 10 height 10
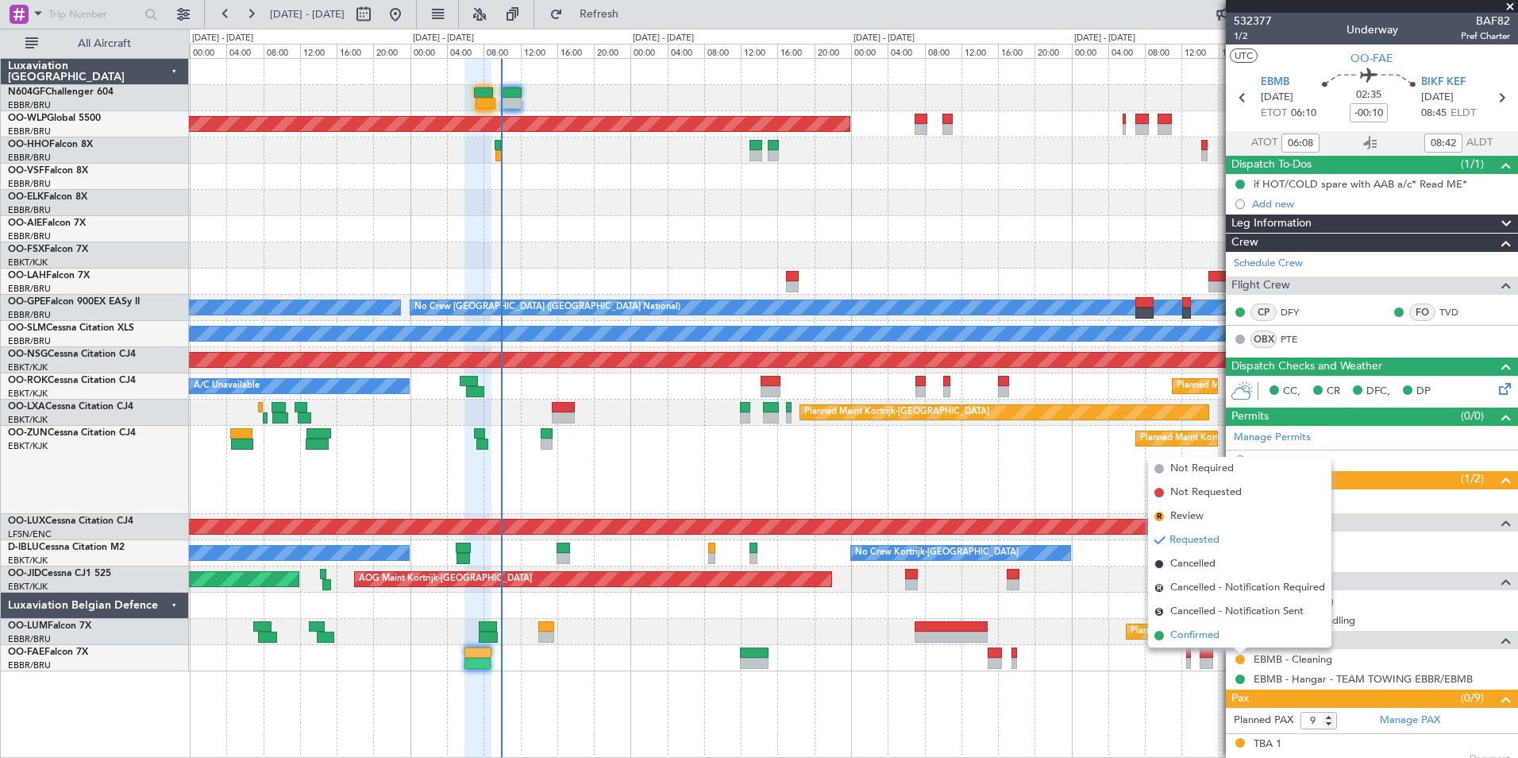
click at [1226, 633] on li "Confirmed" at bounding box center [1239, 635] width 183 height 24
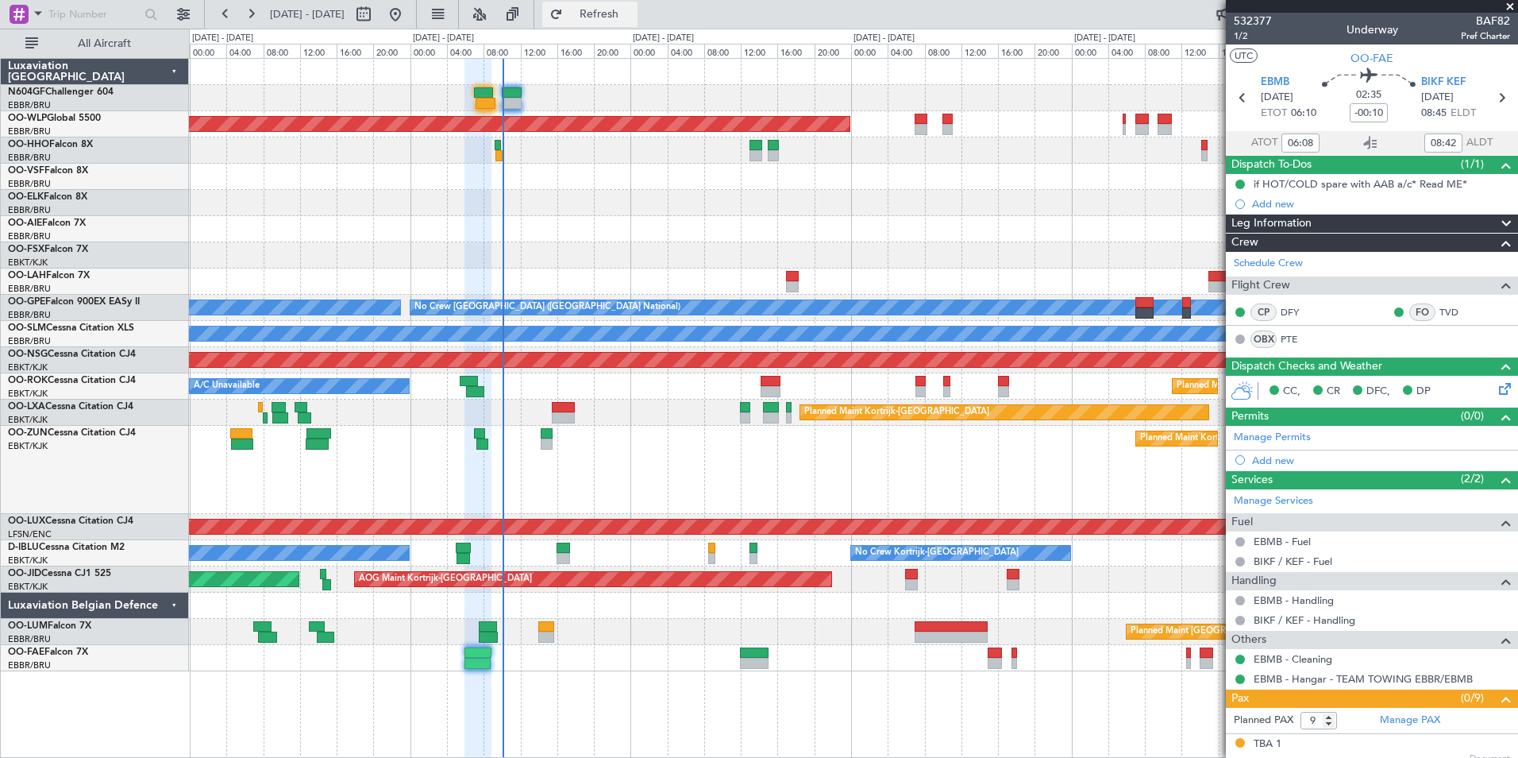
click at [633, 17] on span "Refresh" at bounding box center [599, 14] width 67 height 11
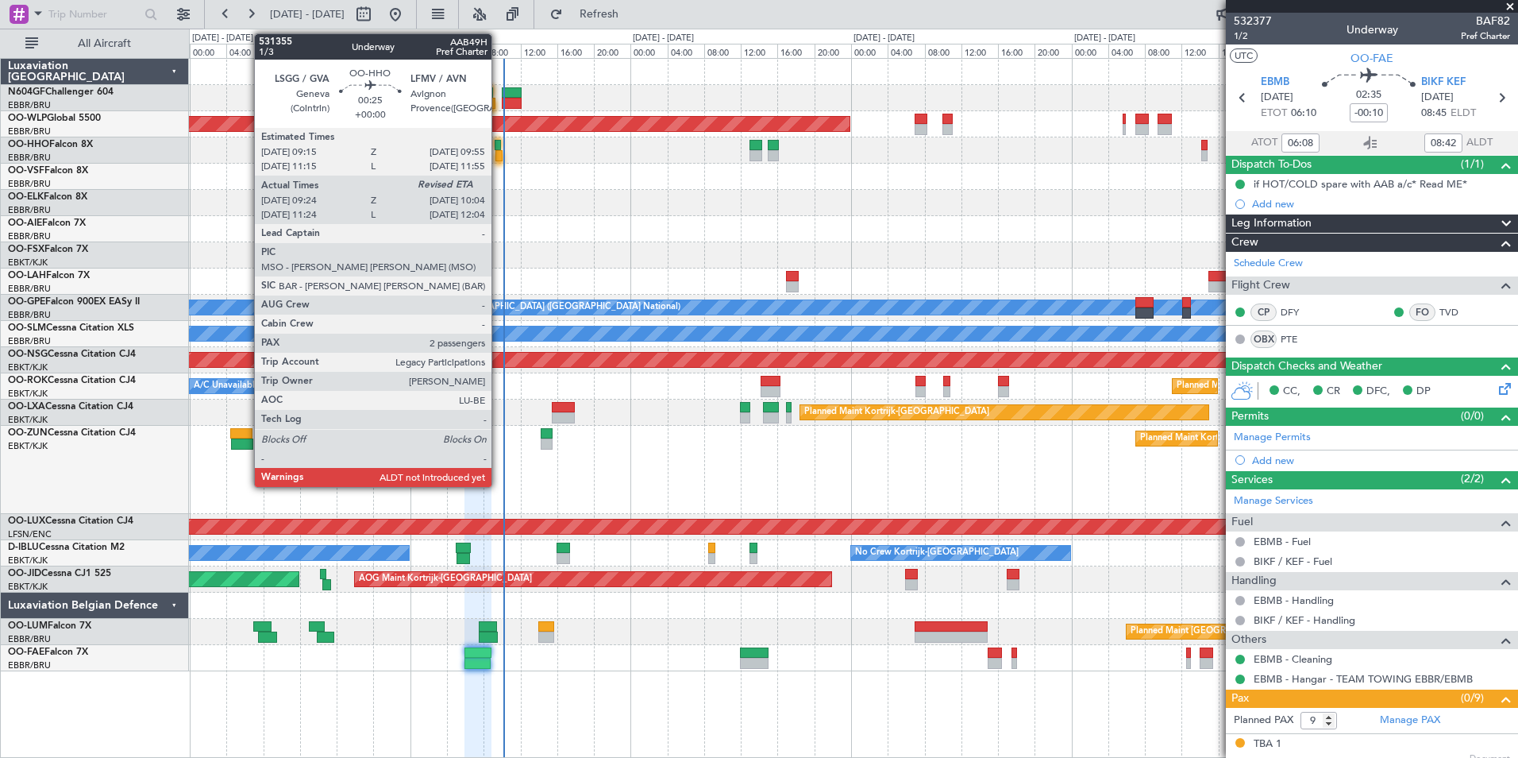
click at [499, 145] on div at bounding box center [498, 145] width 6 height 11
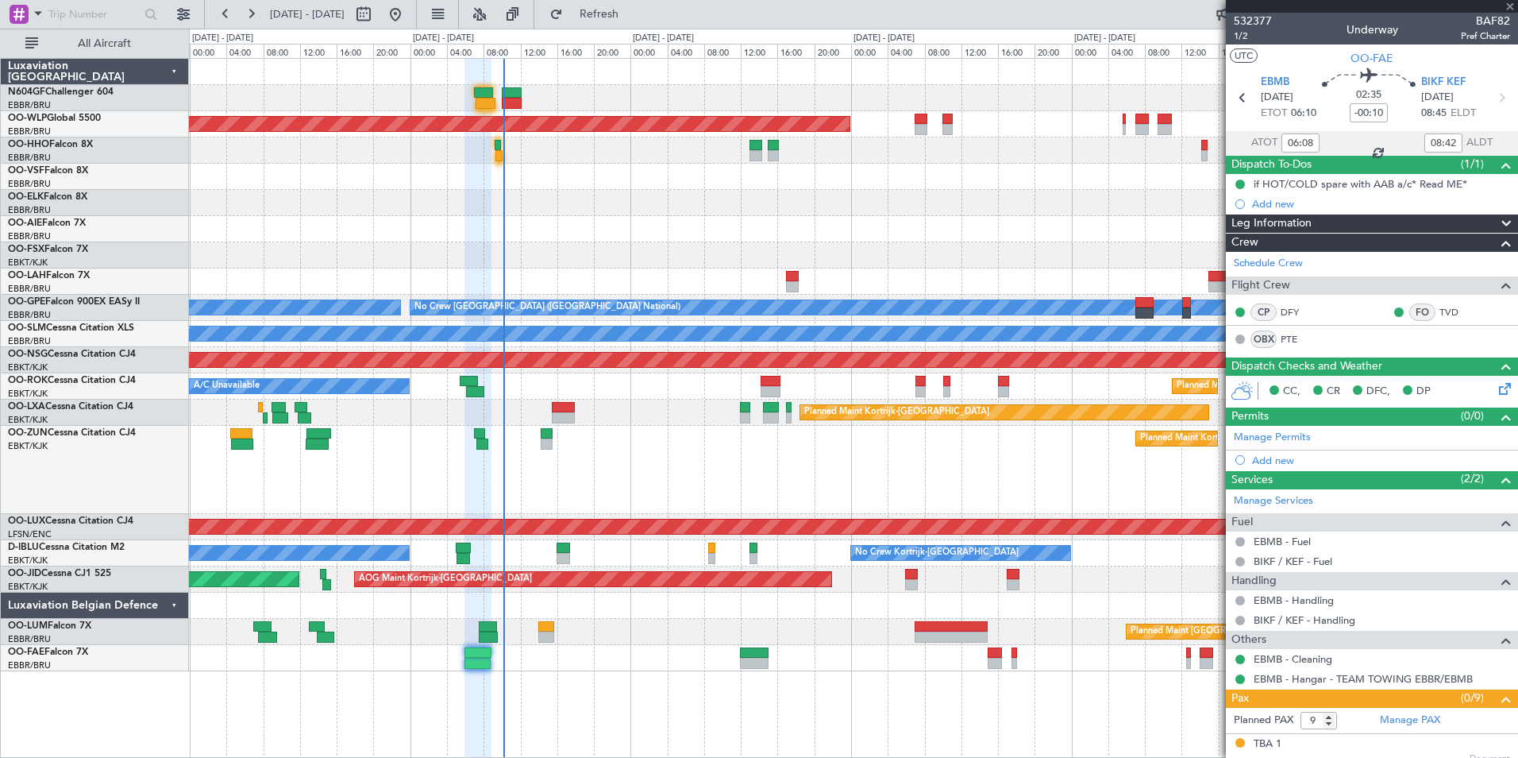
type input "09:34"
type input "2"
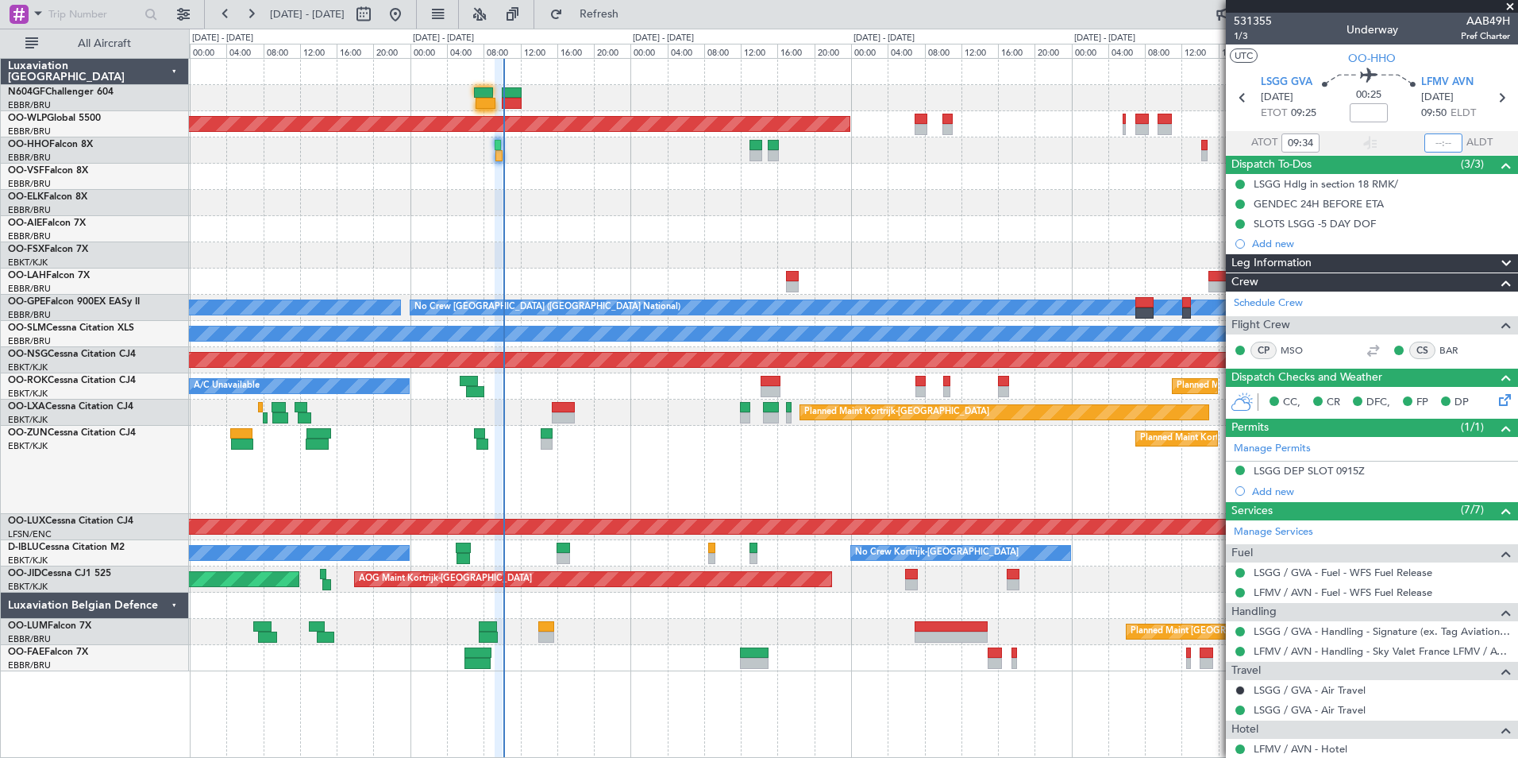
click at [1428, 142] on input "text" at bounding box center [1444, 142] width 38 height 19
type input "10:04"
click at [1054, 237] on div "Planned Maint [GEOGRAPHIC_DATA] ([GEOGRAPHIC_DATA])" at bounding box center [853, 229] width 1329 height 26
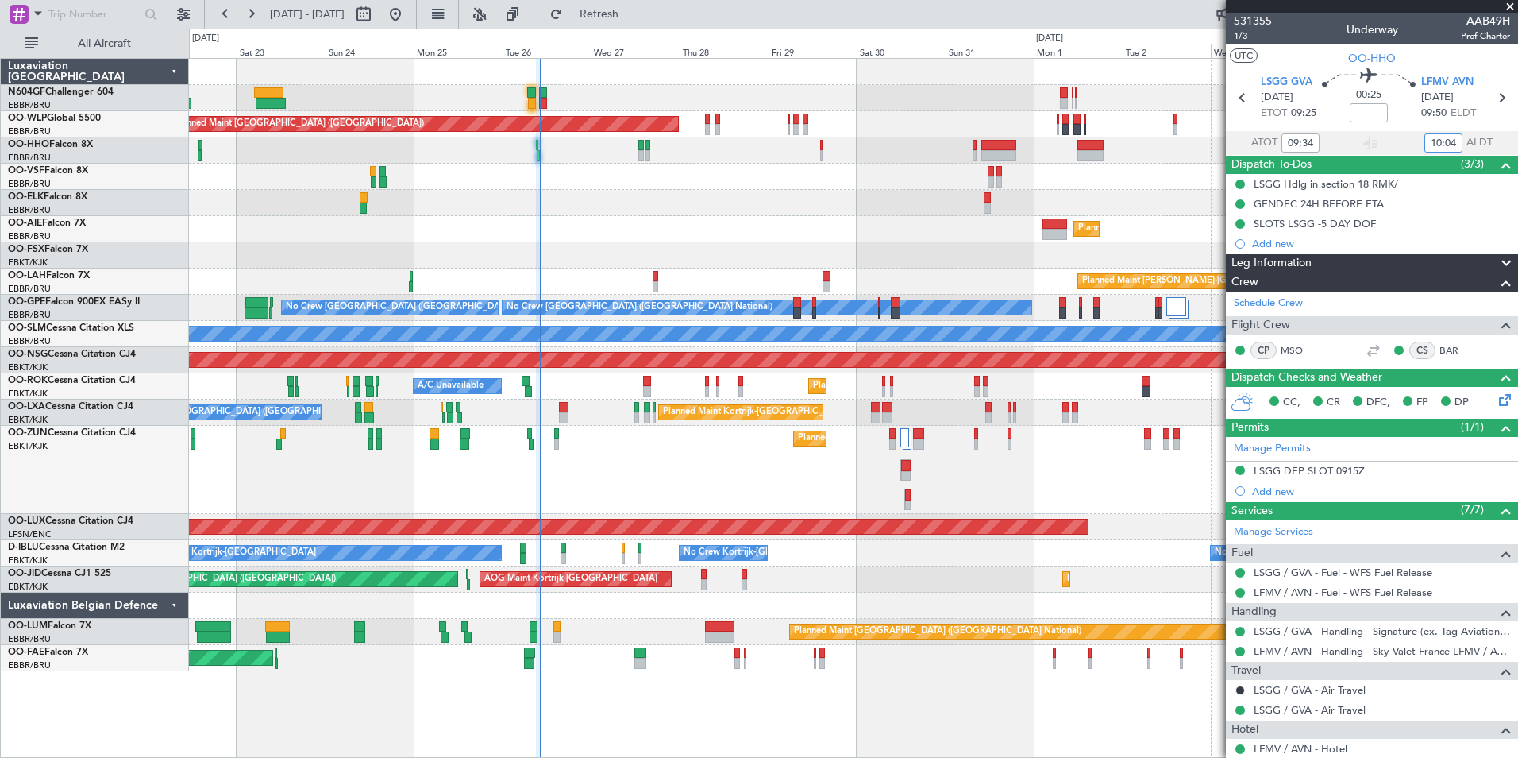
click at [652, 214] on div "Planned Maint Kortrijk-[GEOGRAPHIC_DATA]" at bounding box center [853, 203] width 1329 height 26
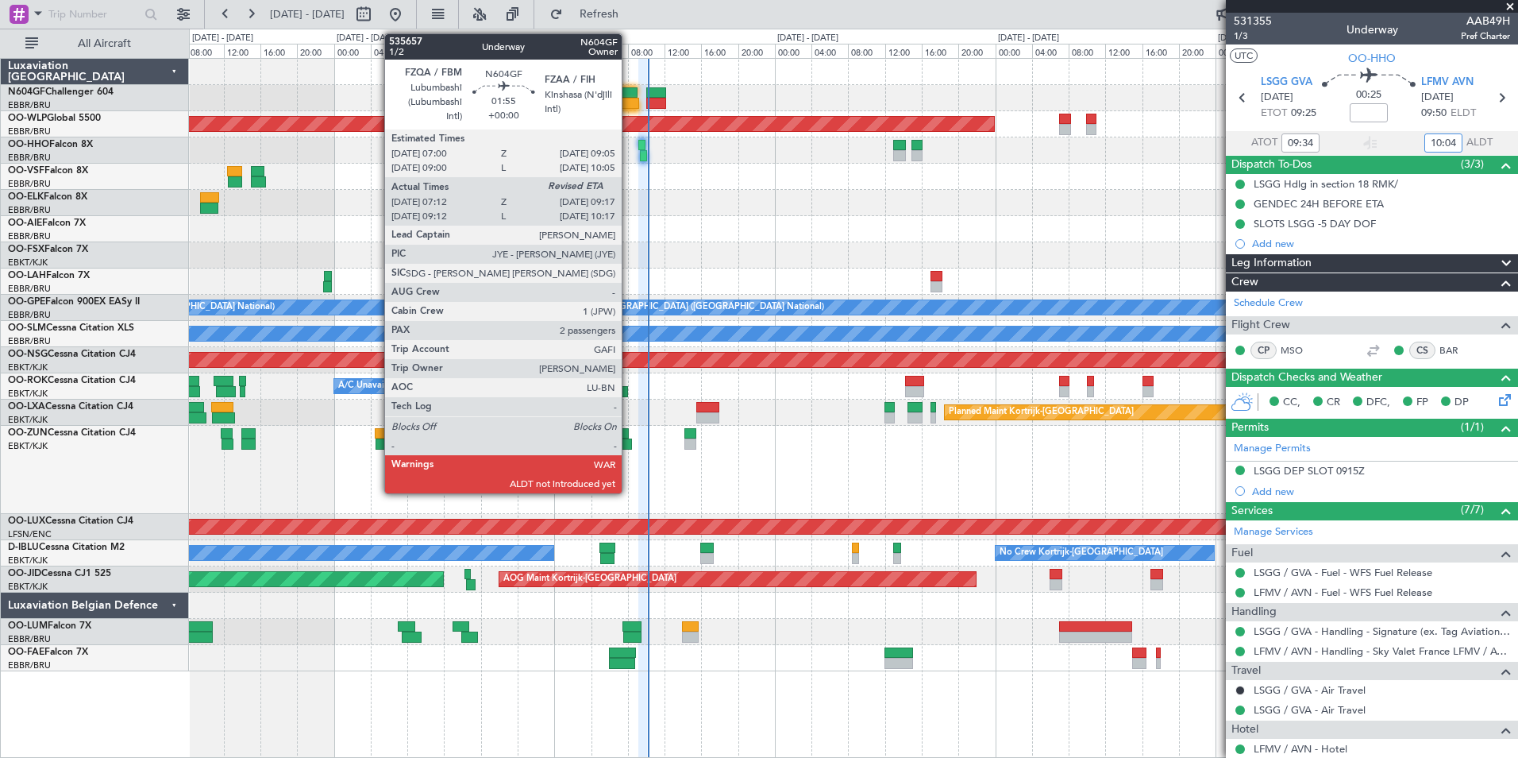
click at [629, 97] on div at bounding box center [628, 92] width 20 height 11
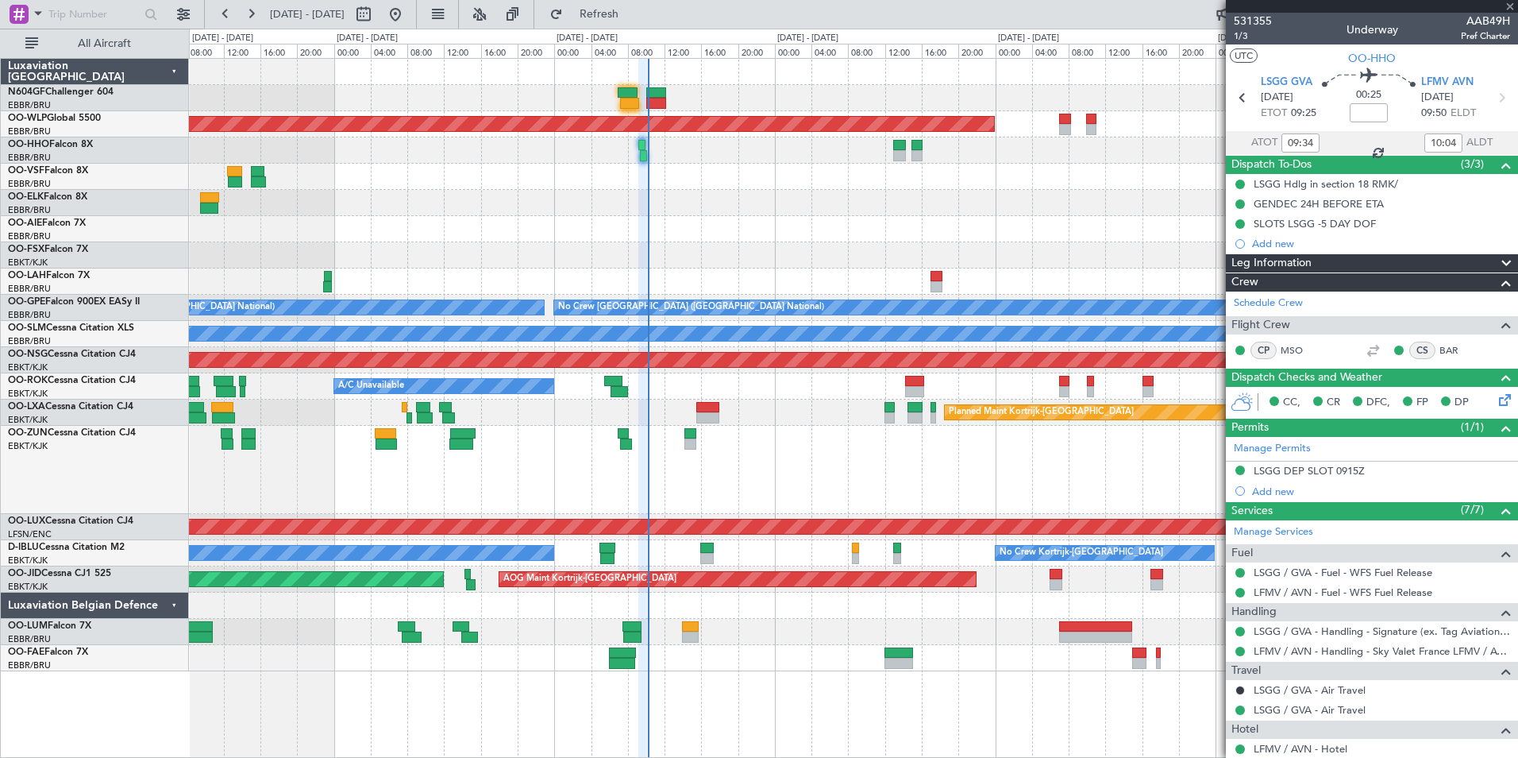
type input "07:17"
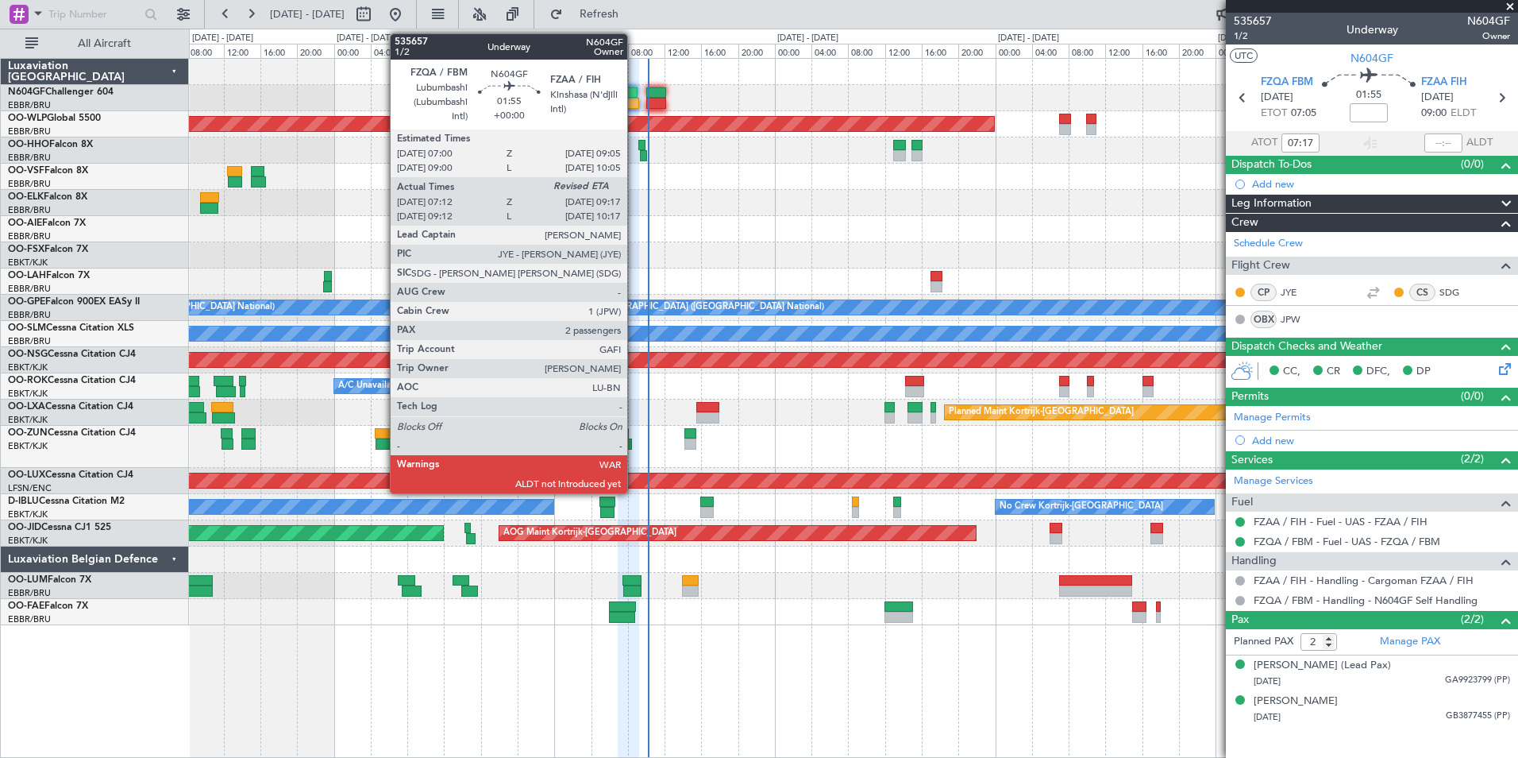
click at [634, 91] on div at bounding box center [628, 92] width 20 height 11
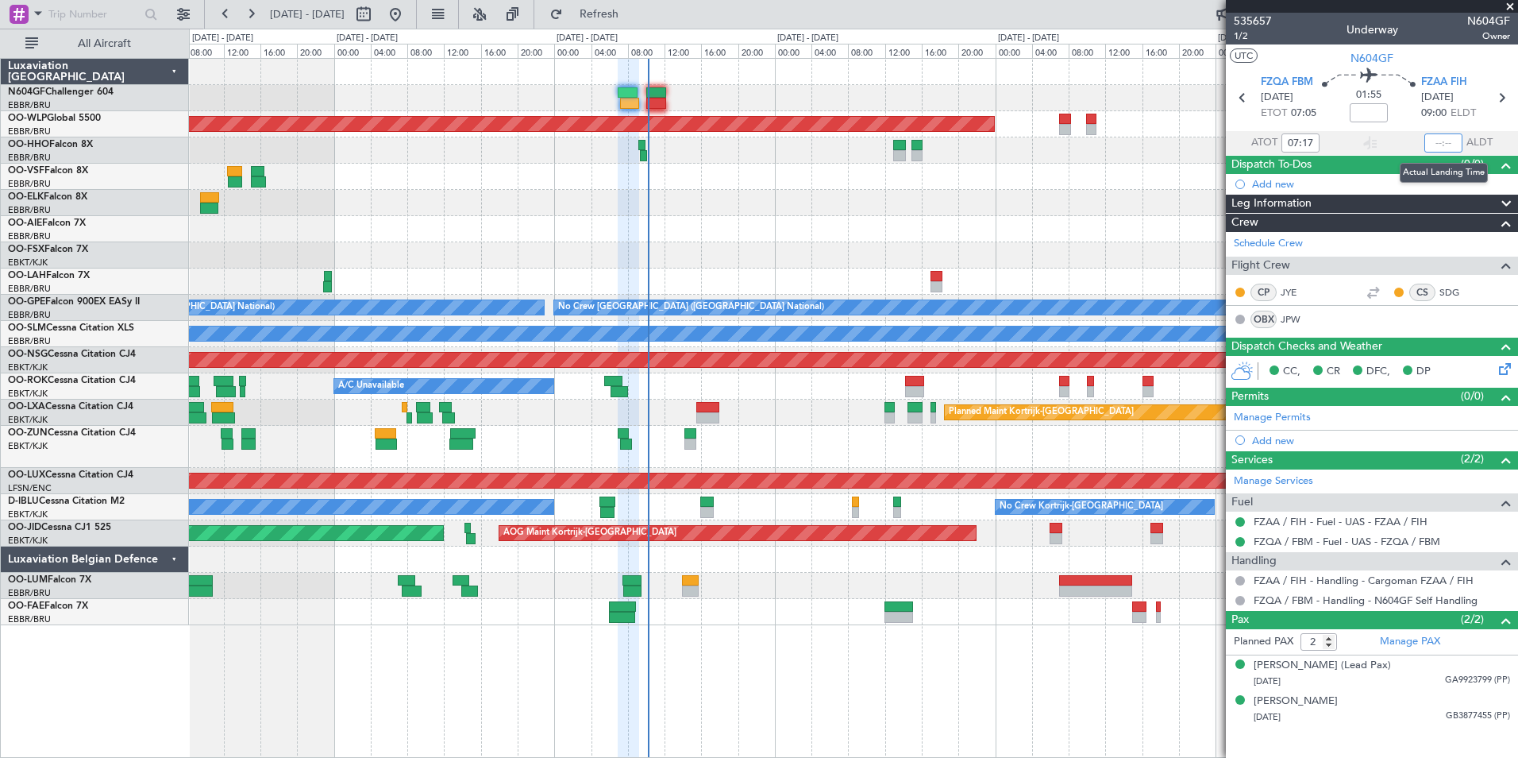
click at [1433, 140] on input "text" at bounding box center [1444, 142] width 38 height 19
type input "09:14"
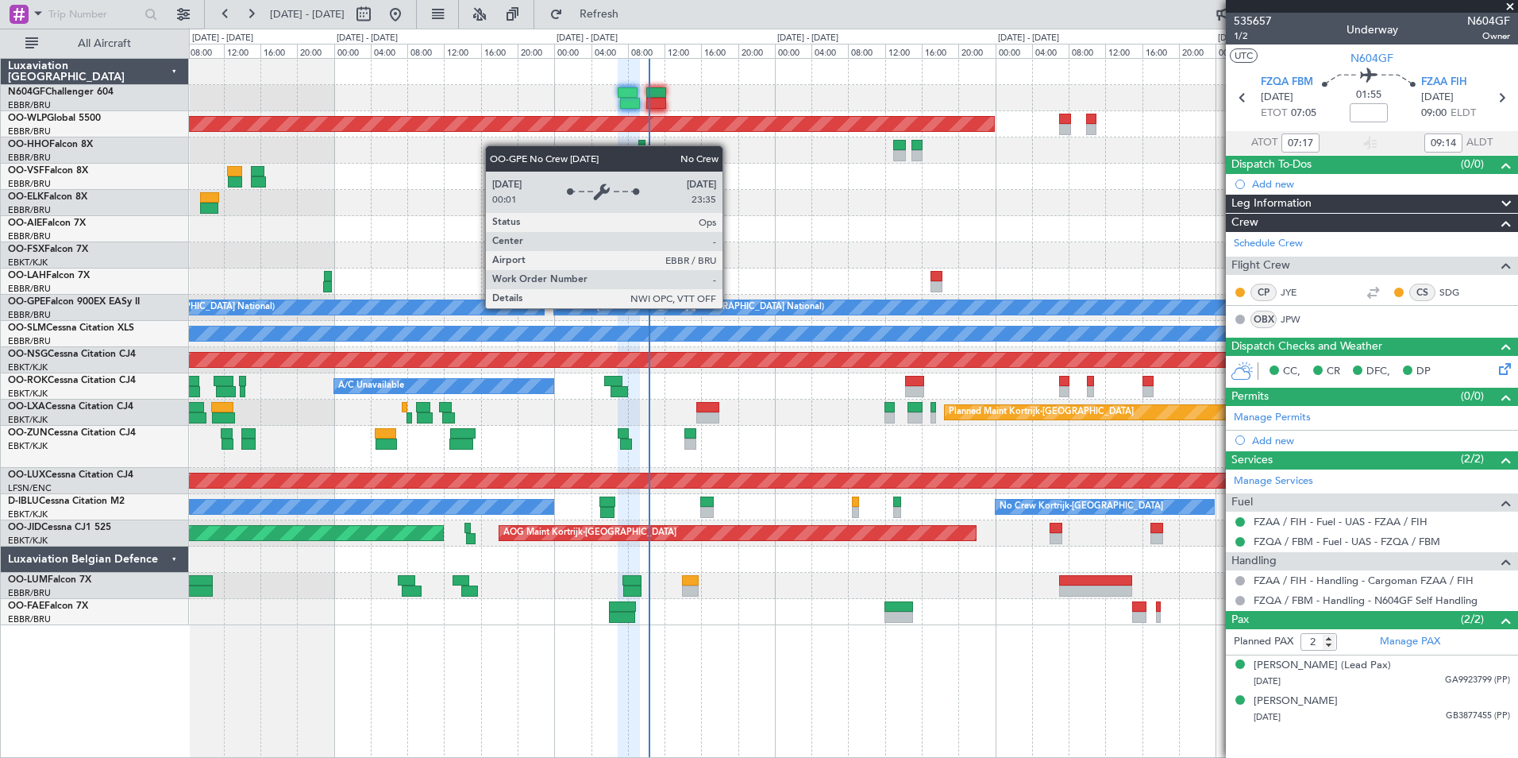
click at [730, 308] on div "No Crew [GEOGRAPHIC_DATA] ([GEOGRAPHIC_DATA] National)" at bounding box center [1212, 307] width 1317 height 14
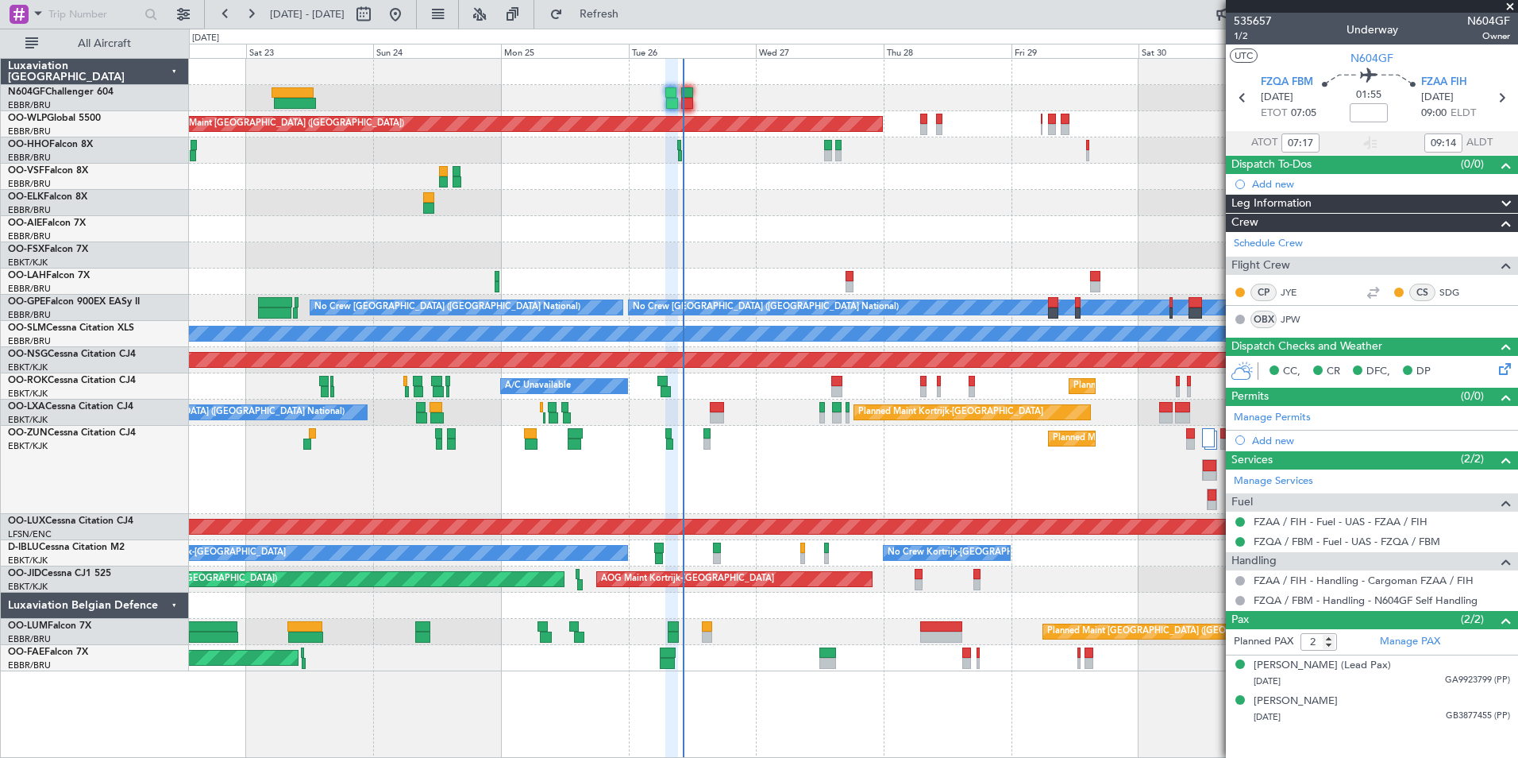
click at [683, 484] on div "Planned Maint Kortrijk-[GEOGRAPHIC_DATA]" at bounding box center [853, 470] width 1329 height 88
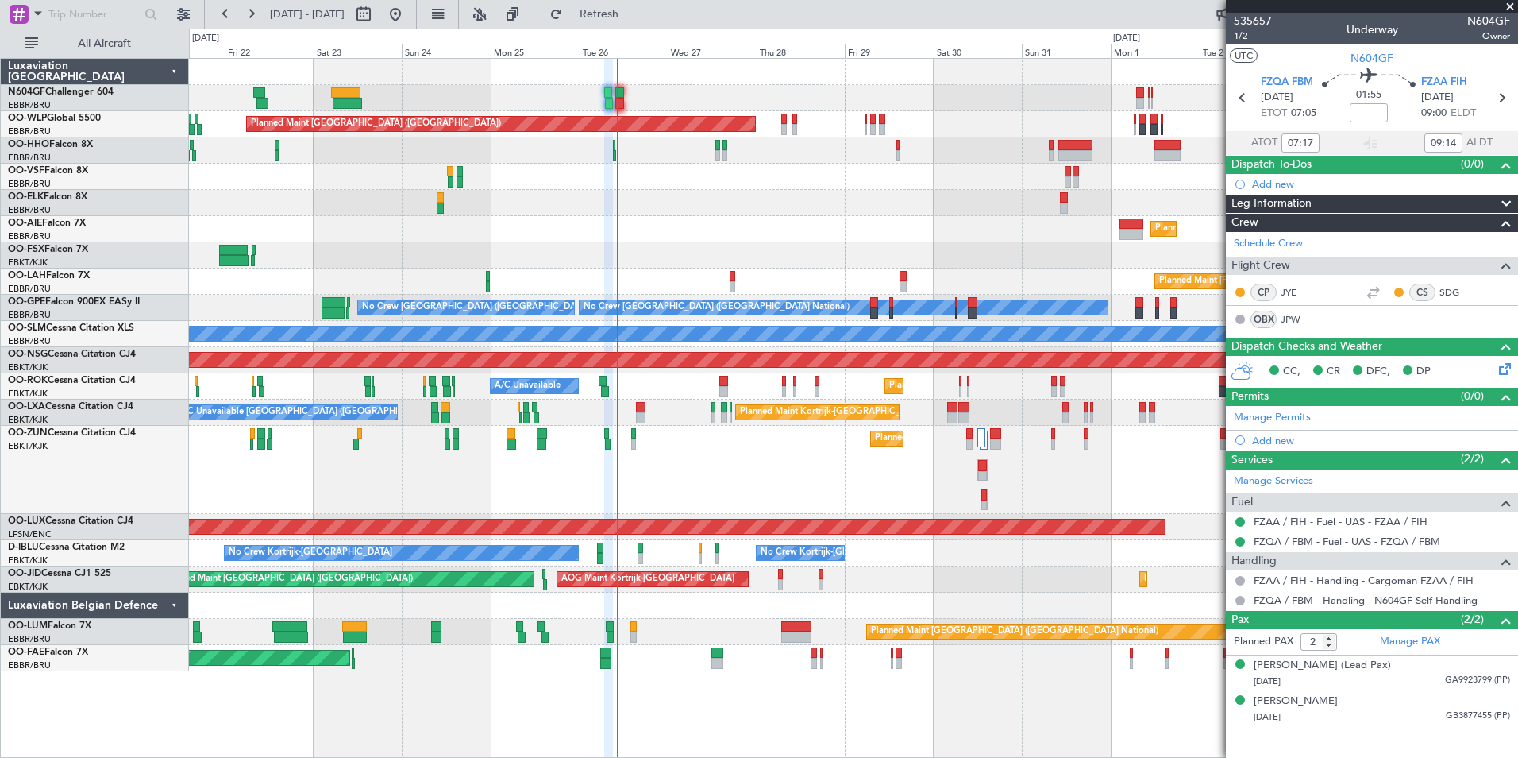
click at [503, 512] on div "Planned Maint Kortrijk-[GEOGRAPHIC_DATA]" at bounding box center [853, 470] width 1329 height 88
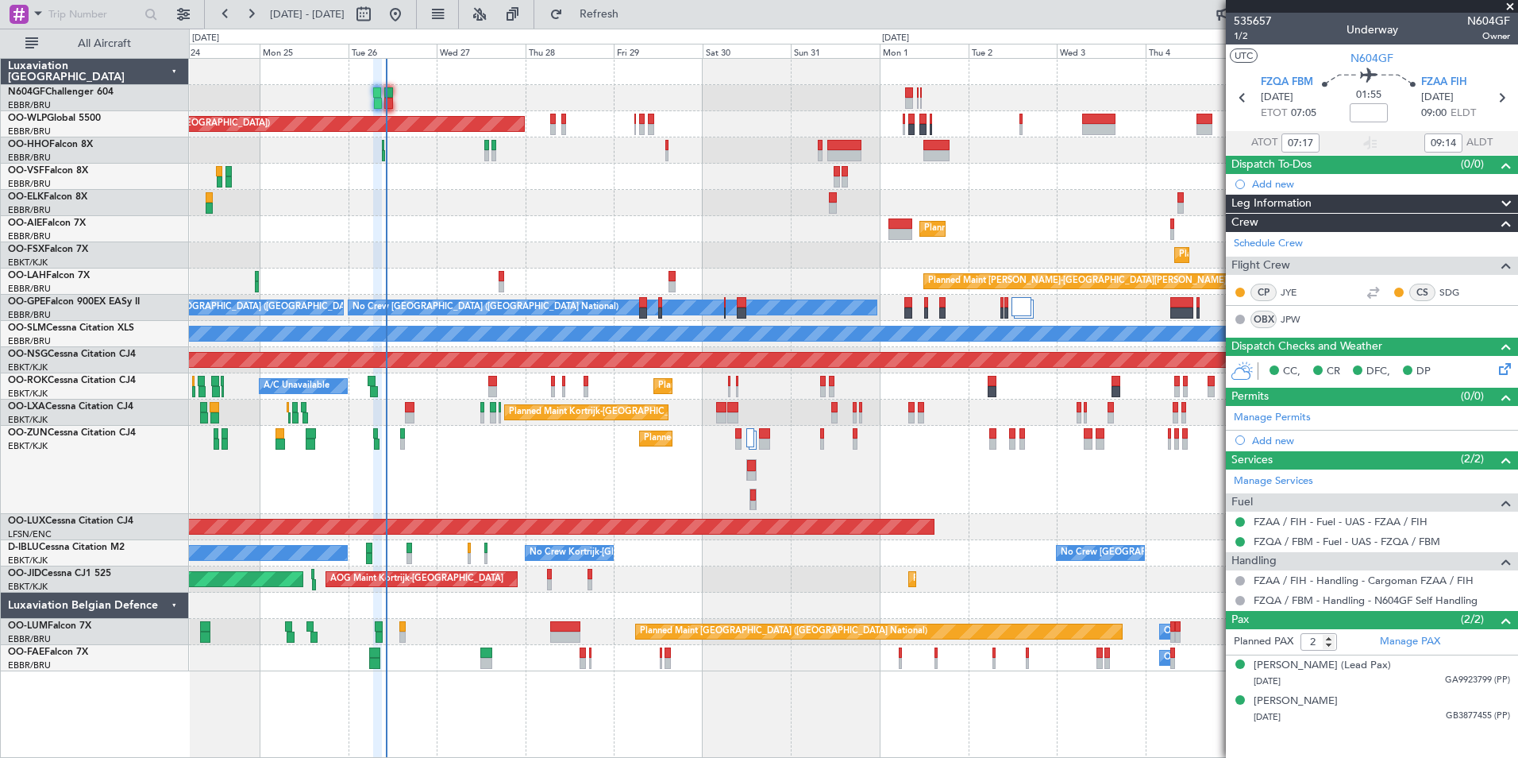
click at [662, 33] on div "0 0 Sun 24 Mon 25 Tue 26 Wed 27 Thu 28 Fri 29 [DATE] Sun 31 Mon 1 Tue 2 [DATE] …" at bounding box center [854, 43] width 1328 height 29
click at [646, 28] on fb-refresh-button "Refresh" at bounding box center [589, 14] width 111 height 29
click at [633, 20] on span "Refresh" at bounding box center [599, 14] width 67 height 11
click at [418, 420] on div "Planned Maint Kortrijk-[GEOGRAPHIC_DATA] A/C Unavailable [GEOGRAPHIC_DATA] ([GE…" at bounding box center [853, 412] width 1329 height 26
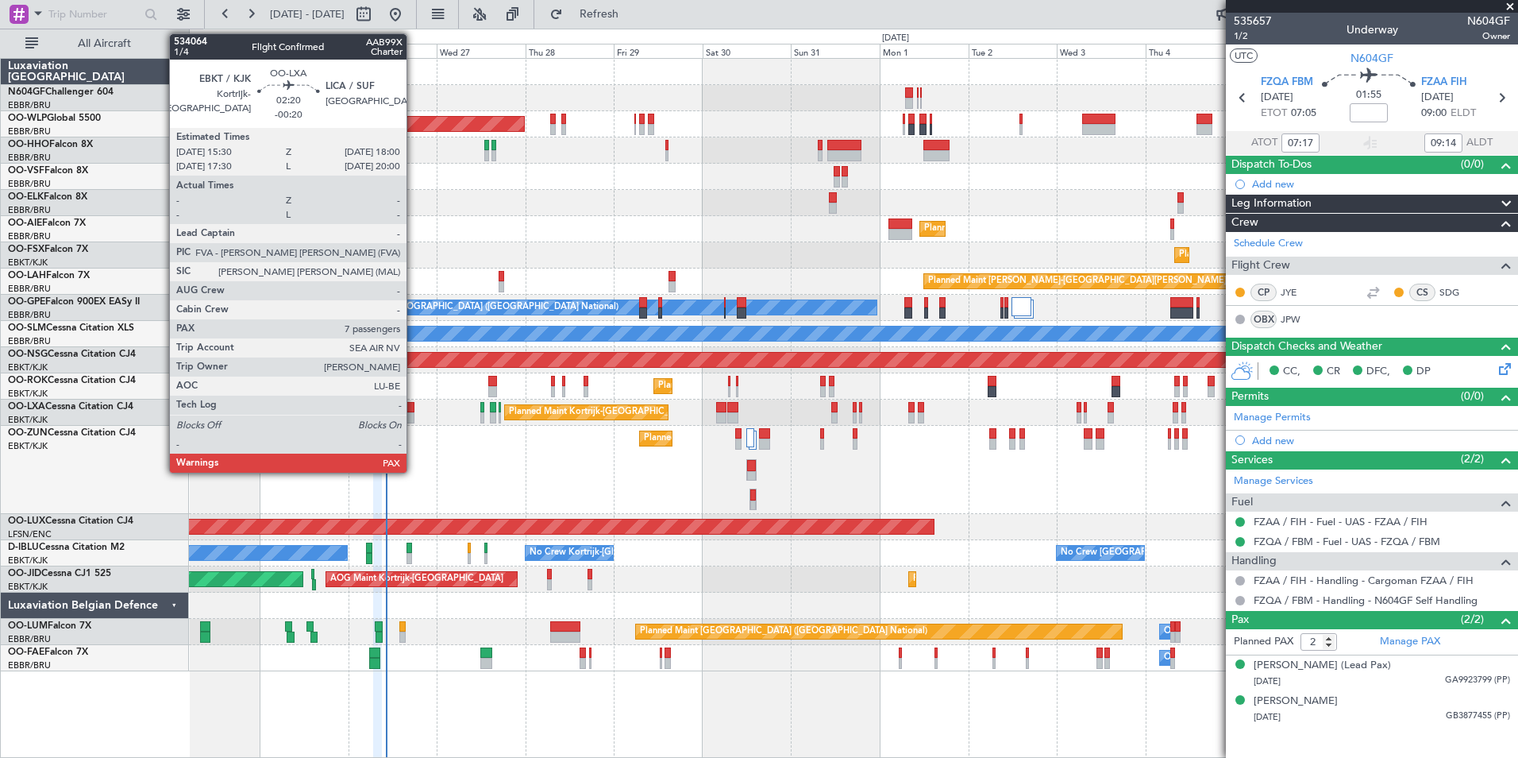
click at [410, 420] on div at bounding box center [410, 417] width 10 height 11
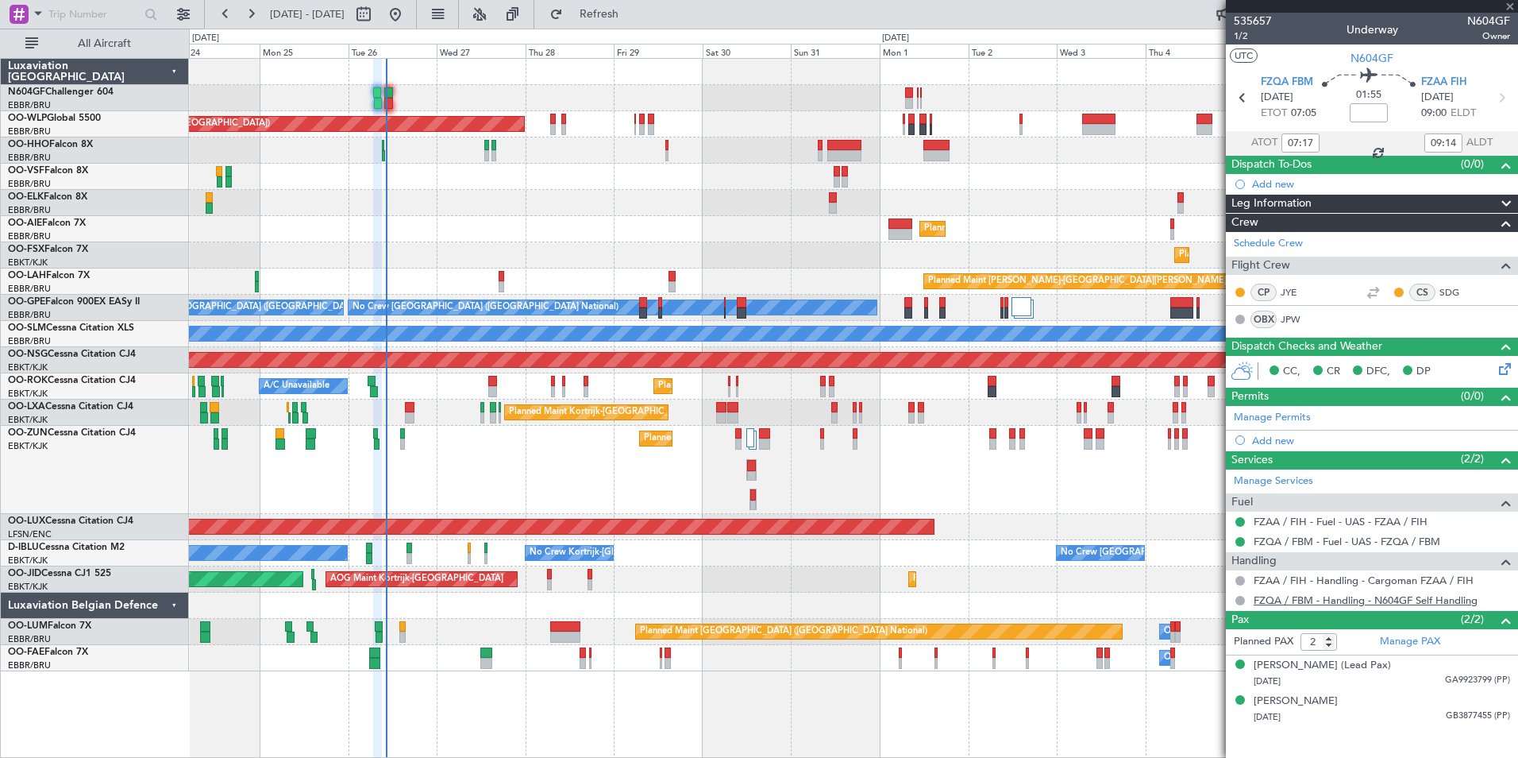
type input "-00:20"
type input "7"
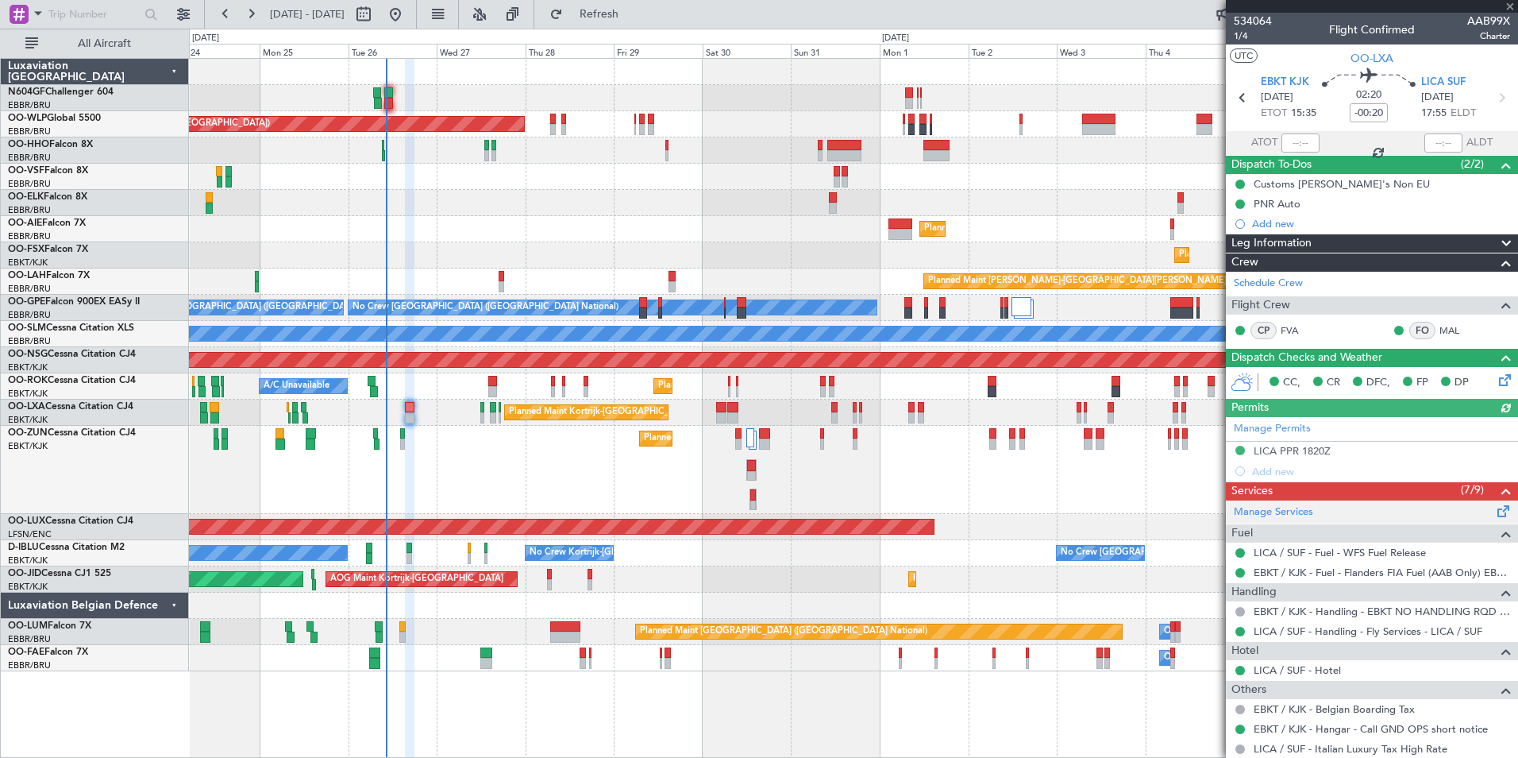
scroll to position [395, 0]
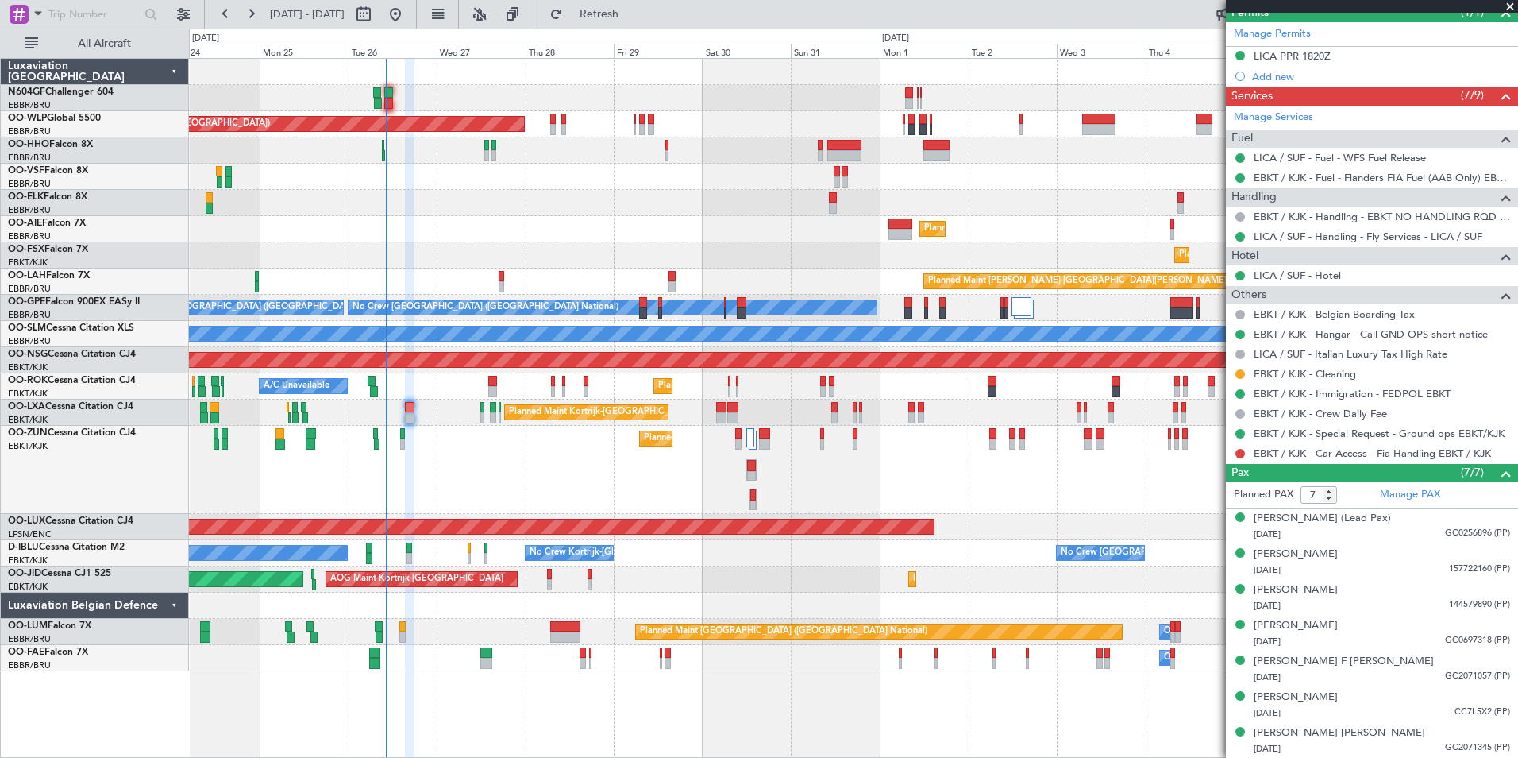
click at [1433, 457] on link "EBKT / KJK - Car Access - Fia Handling EBKT / KJK" at bounding box center [1372, 453] width 237 height 14
click at [1008, 542] on div "Planned Maint [GEOGRAPHIC_DATA] ([GEOGRAPHIC_DATA]) Planned Maint [GEOGRAPHIC_D…" at bounding box center [853, 365] width 1329 height 612
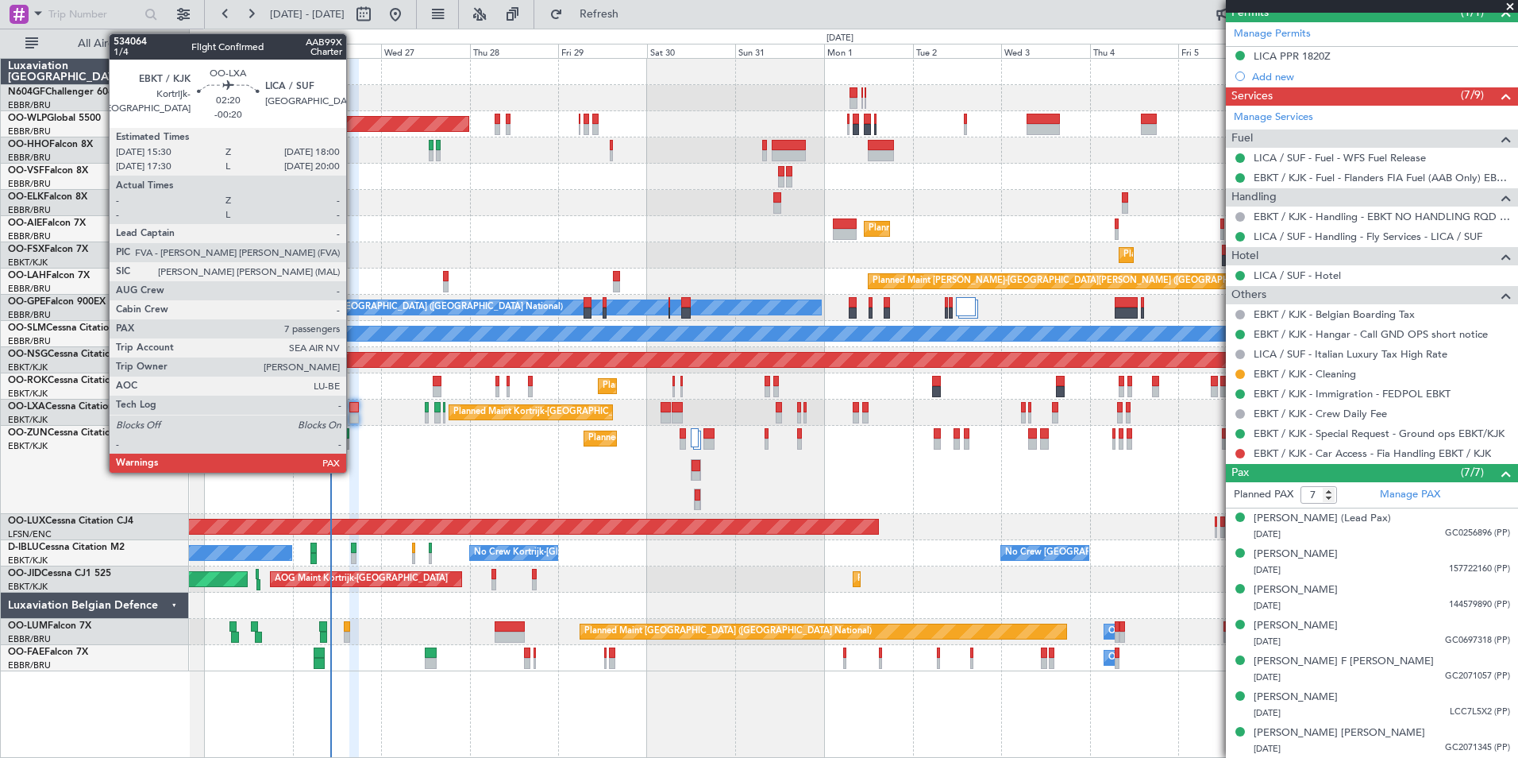
click at [353, 407] on div at bounding box center [354, 407] width 10 height 11
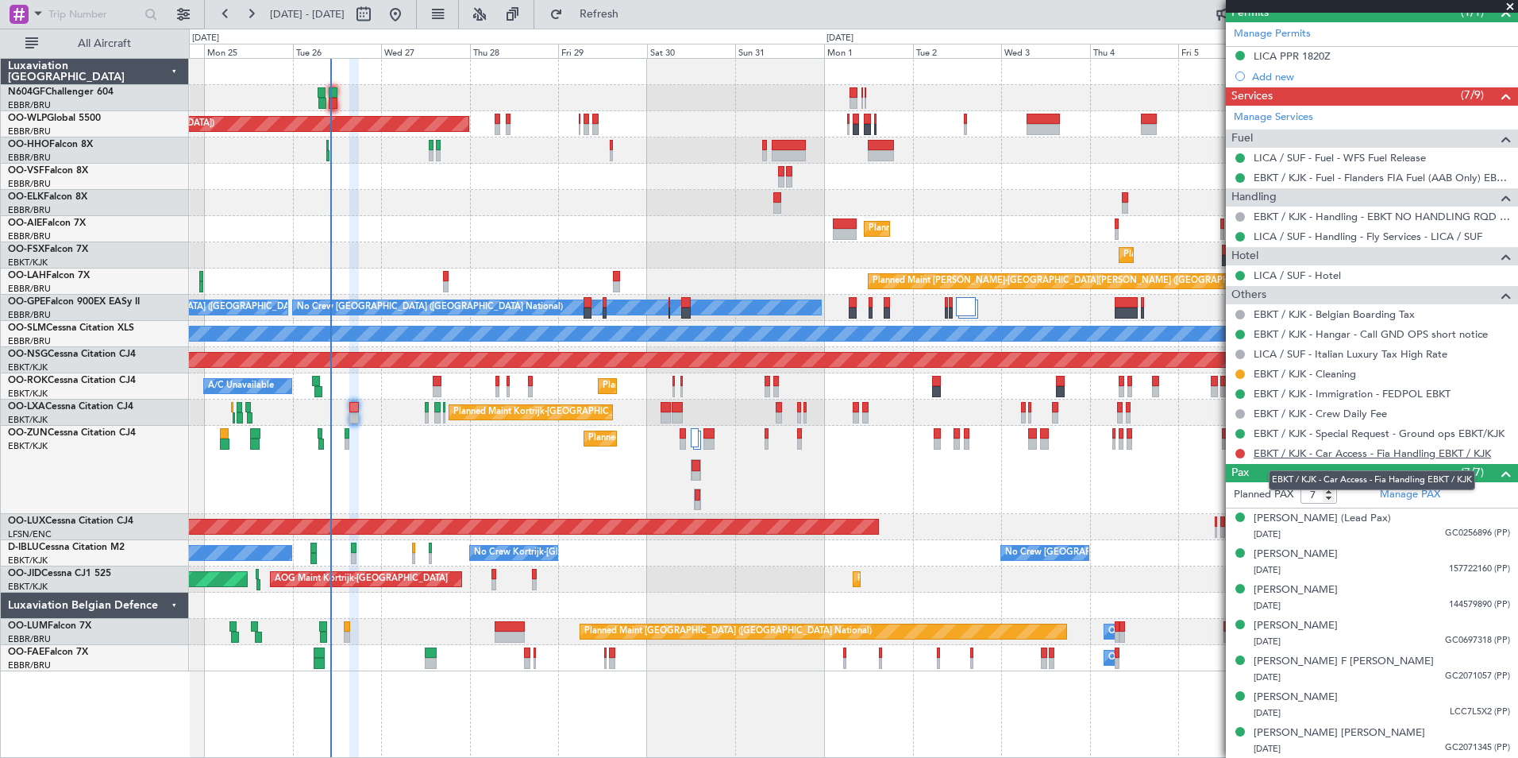
click at [1313, 459] on mat-tooltip-component "EBKT / KJK - Car Access - Fia Handling EBKT / KJK" at bounding box center [1372, 480] width 229 height 42
click at [1313, 456] on link "EBKT / KJK - Car Access - Fia Handling EBKT / KJK" at bounding box center [1372, 453] width 237 height 14
click at [633, 17] on span "Refresh" at bounding box center [599, 14] width 67 height 11
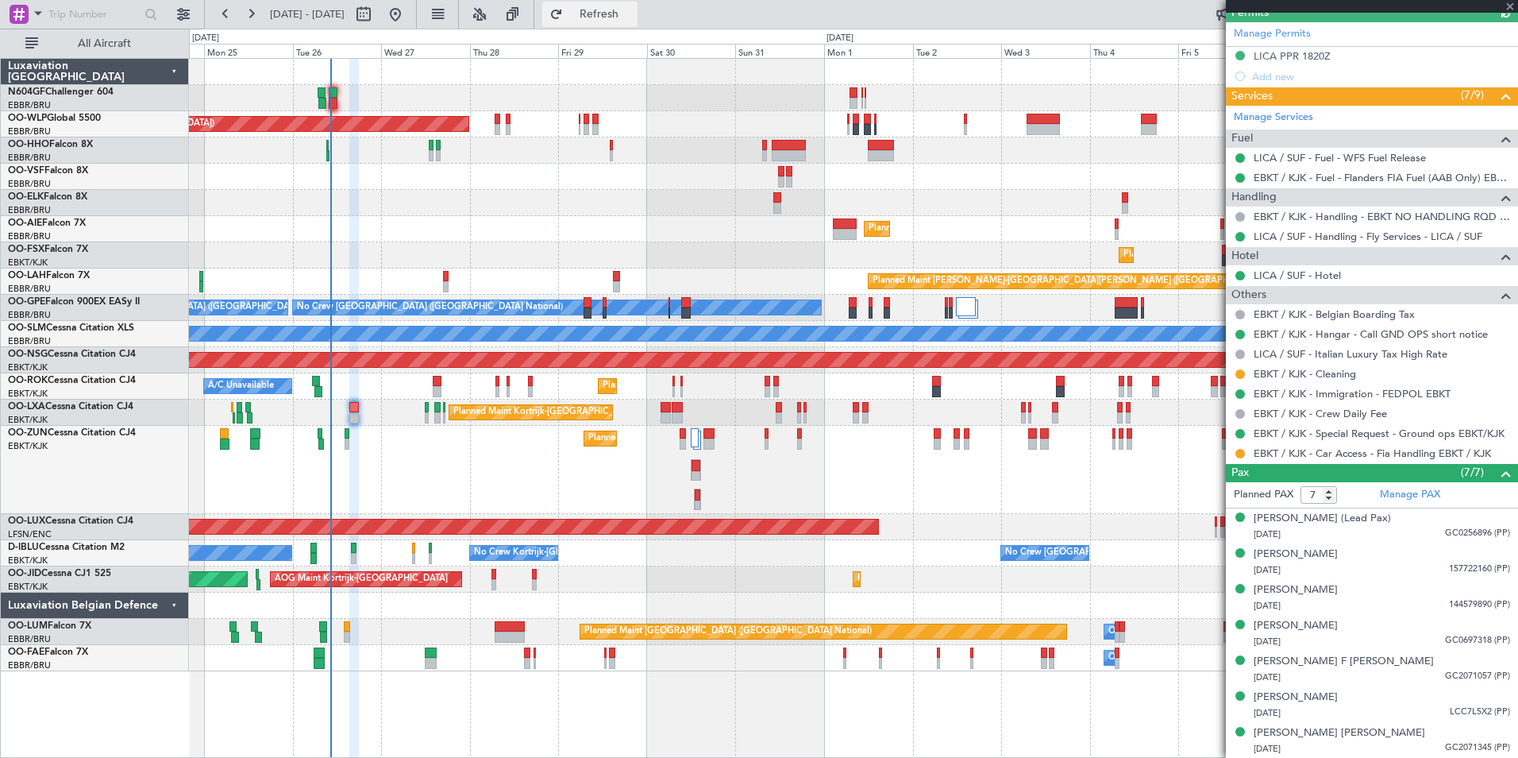
click at [633, 17] on span "Refresh" at bounding box center [599, 14] width 67 height 11
click at [1068, 519] on div "Planned Maint [GEOGRAPHIC_DATA] ([GEOGRAPHIC_DATA])" at bounding box center [853, 527] width 1329 height 26
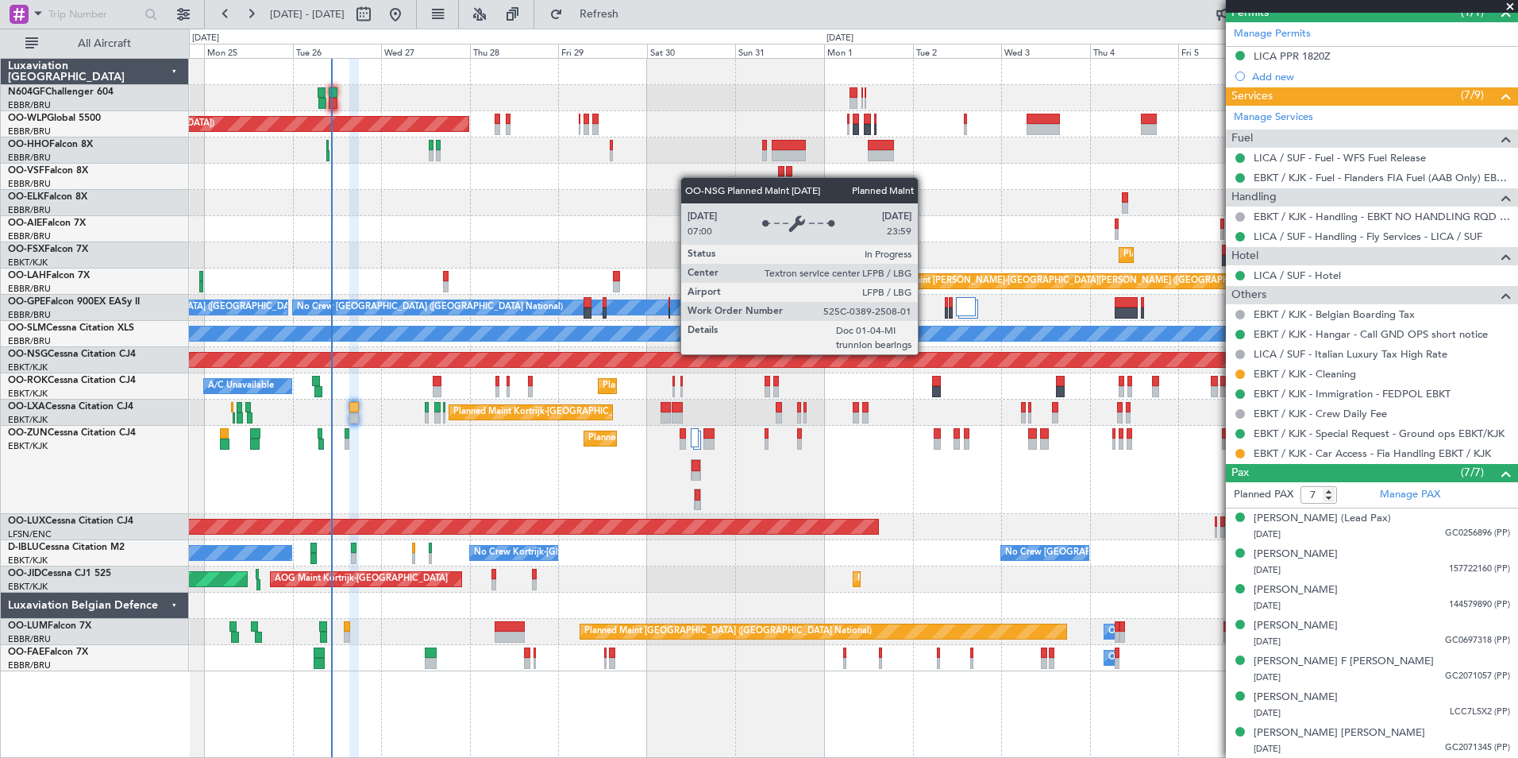
click at [578, 311] on div "Planned Maint Berlin (Brandenburg) Planned Maint Kortrijk-Wevelgem Planned Main…" at bounding box center [853, 365] width 1329 height 612
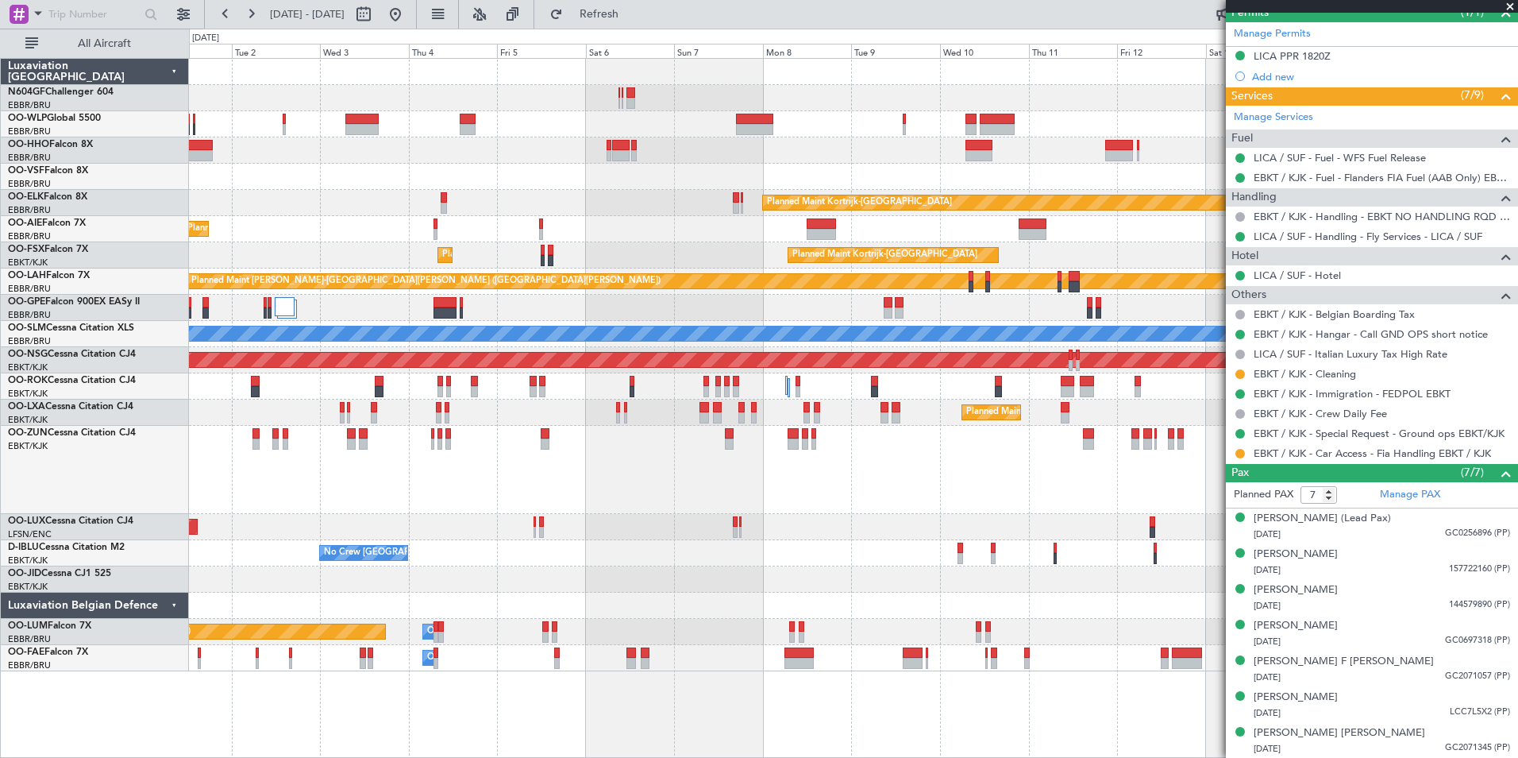
click at [550, 463] on div "Planned Maint Kortrijk-[GEOGRAPHIC_DATA]" at bounding box center [853, 470] width 1329 height 88
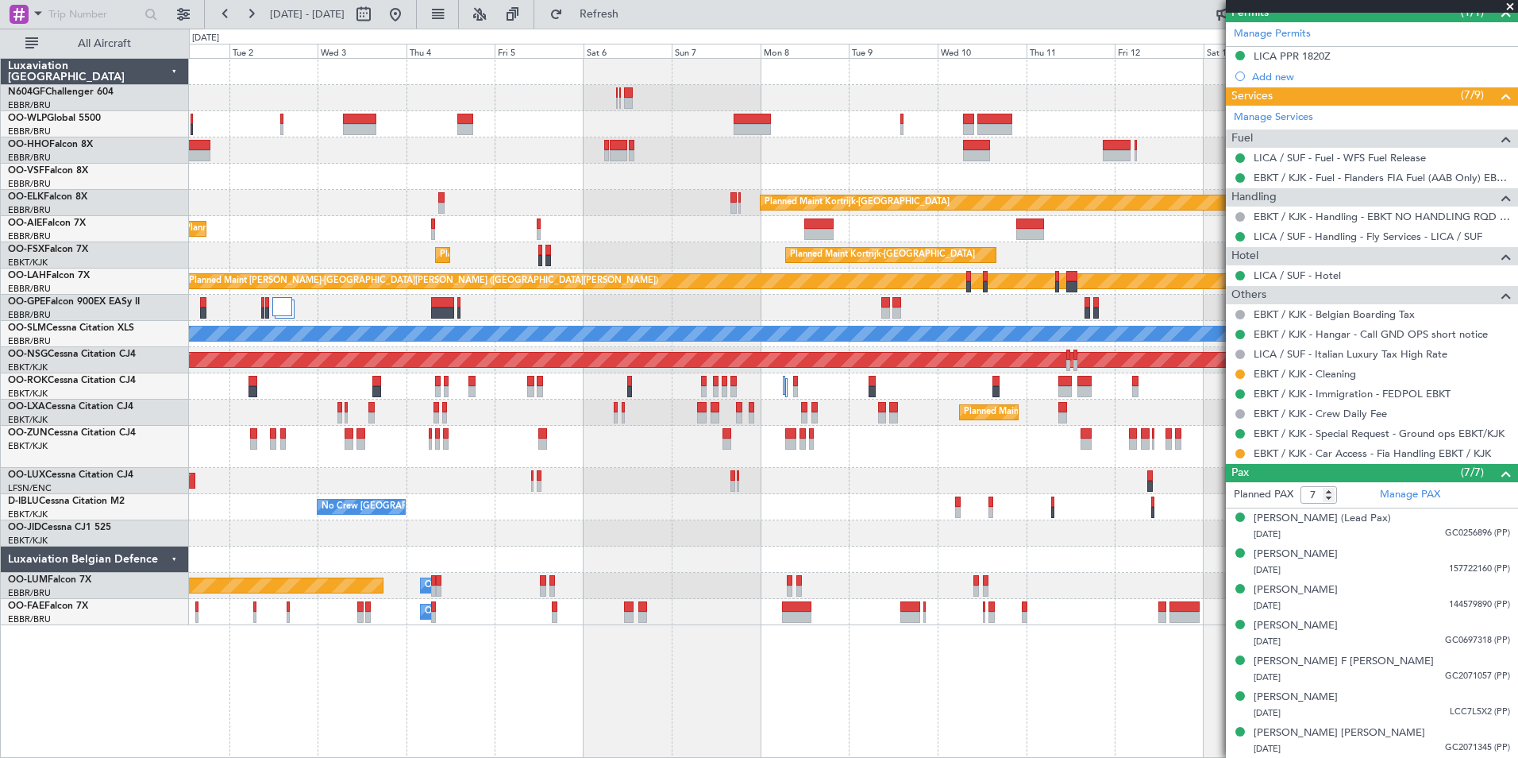
click at [451, 494] on div "No Crew Brussels (Brussels National) No Crew Kortrijk-Wevelgem" at bounding box center [853, 507] width 1329 height 26
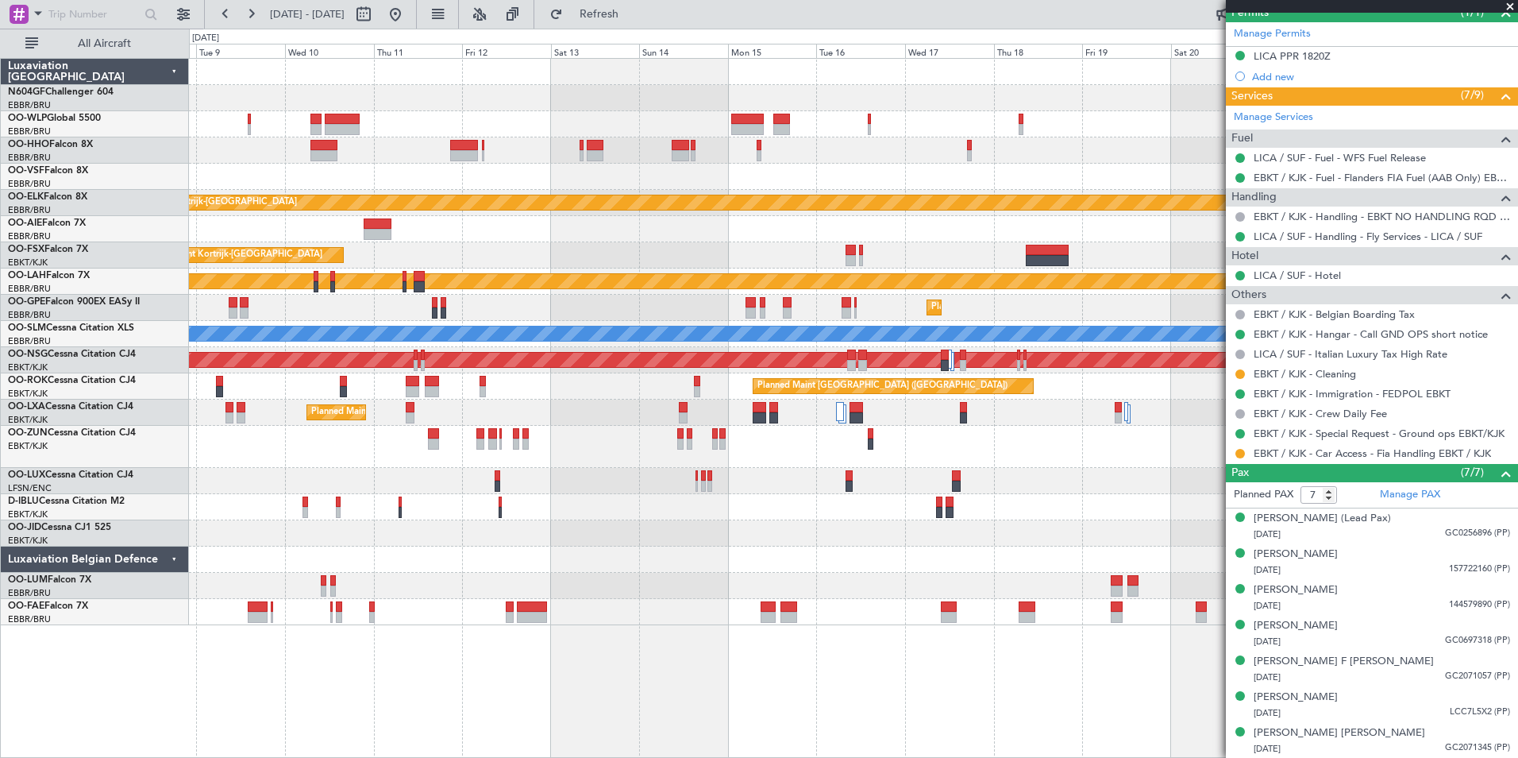
click at [361, 479] on div "Planned Maint Kortrijk-Wevelgem Planned Maint Kortrijk-Wevelgem Planned Maint A…" at bounding box center [853, 342] width 1329 height 566
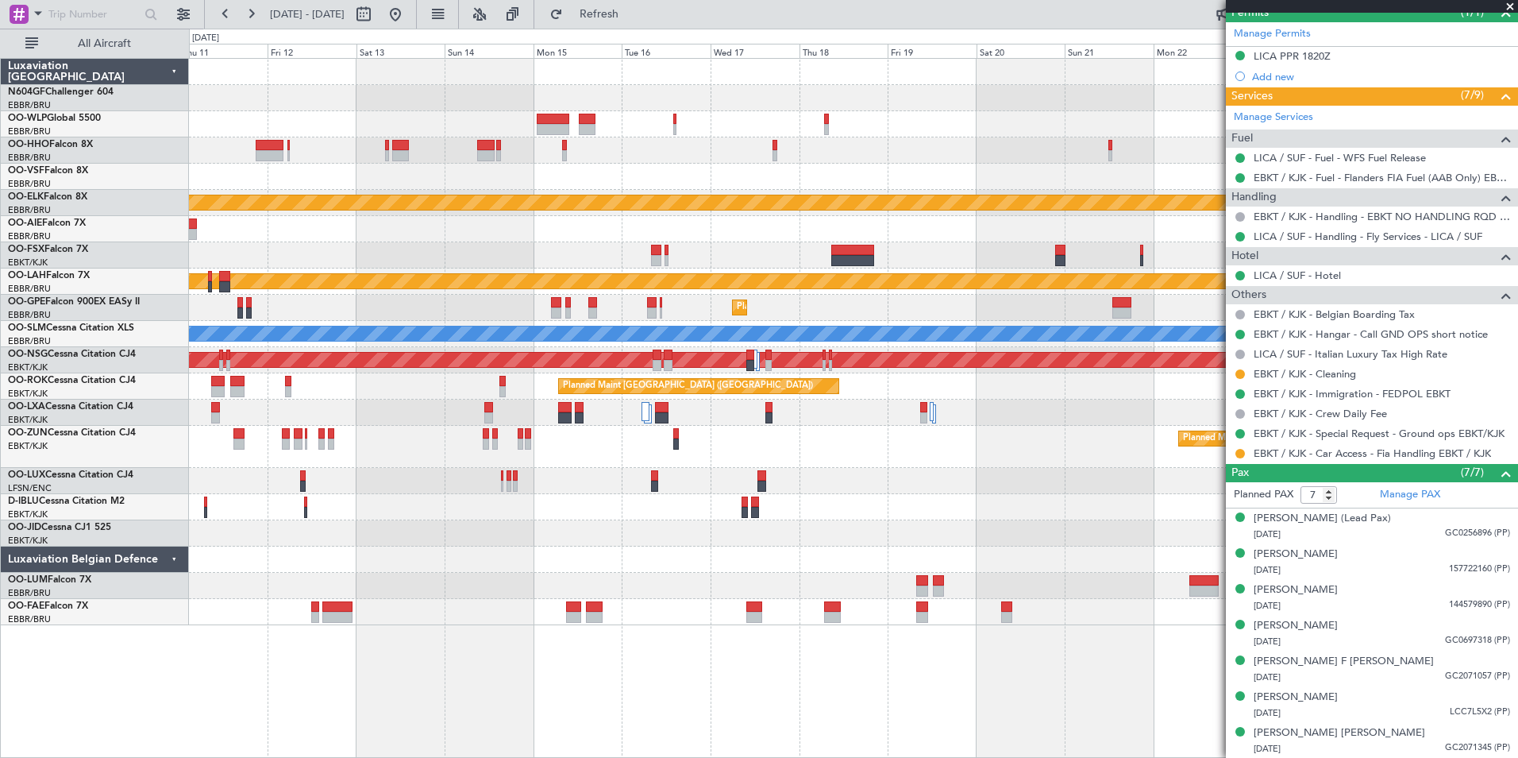
click at [388, 465] on div "Planned Maint Kortrijk-Wevelgem Planned Maint Kortrijk-Wevelgem Planned Maint A…" at bounding box center [853, 342] width 1329 height 566
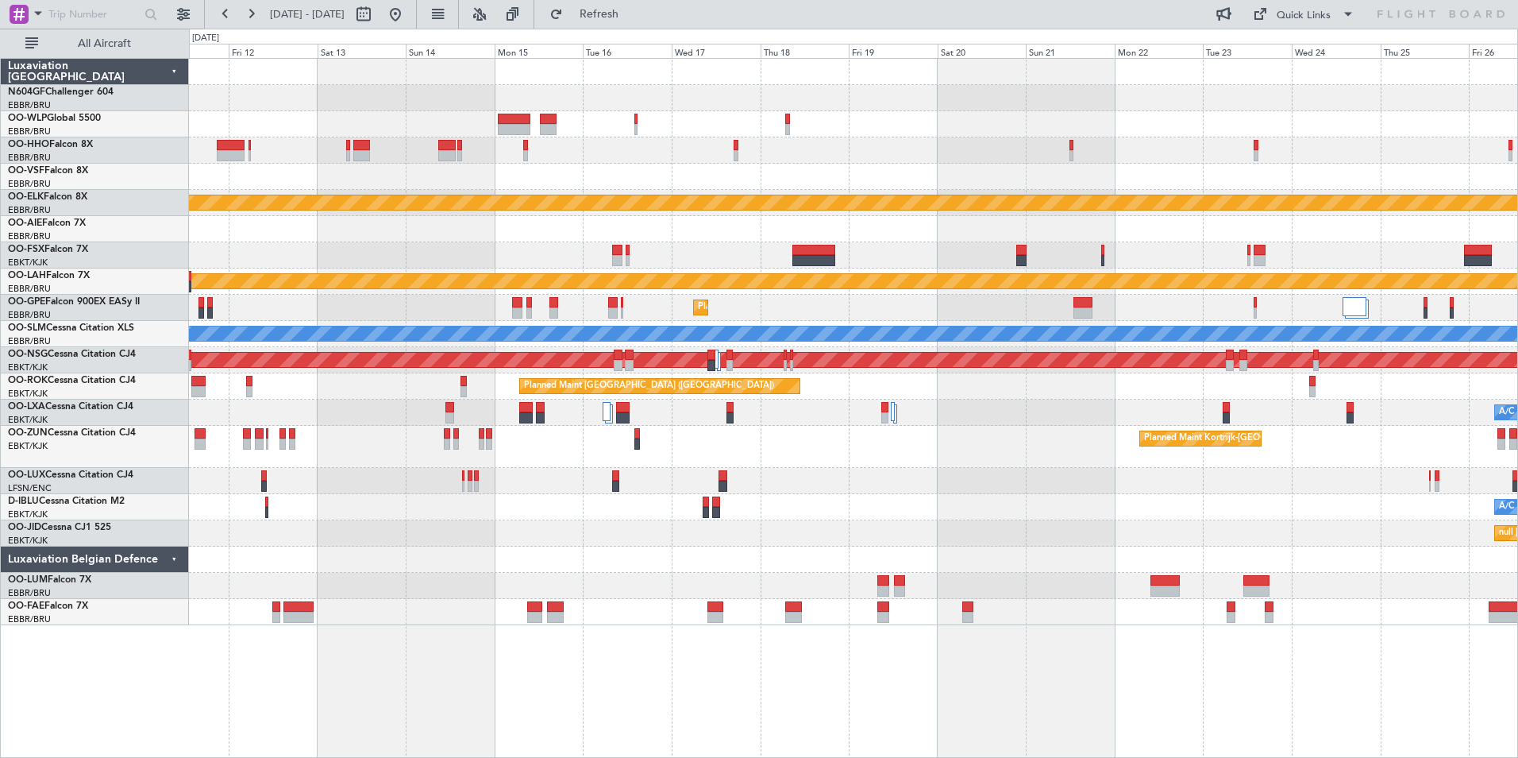
scroll to position [0, 0]
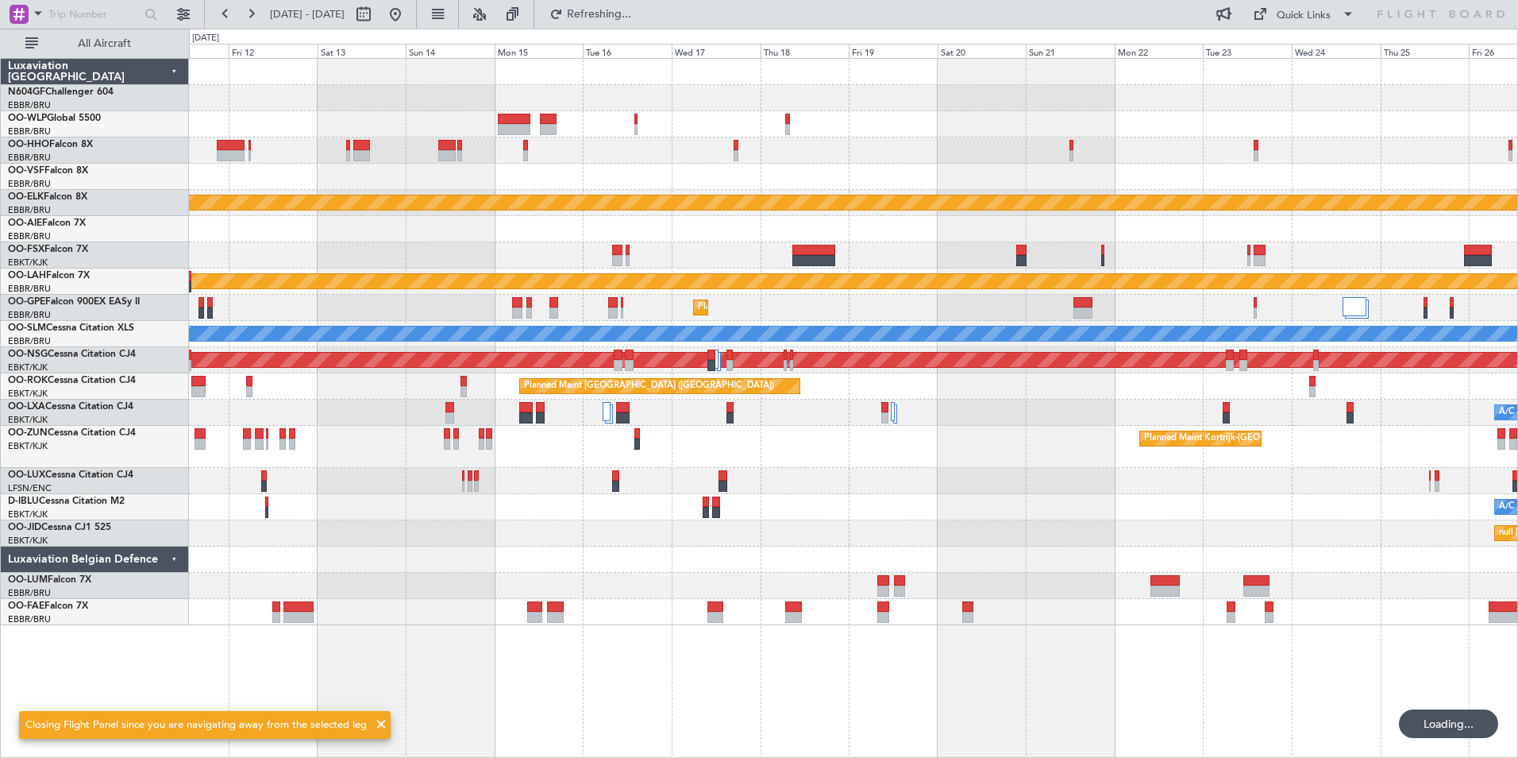
drag, startPoint x: 388, startPoint y: 465, endPoint x: 369, endPoint y: 467, distance: 19.2
click at [268, 157] on div at bounding box center [853, 150] width 1329 height 26
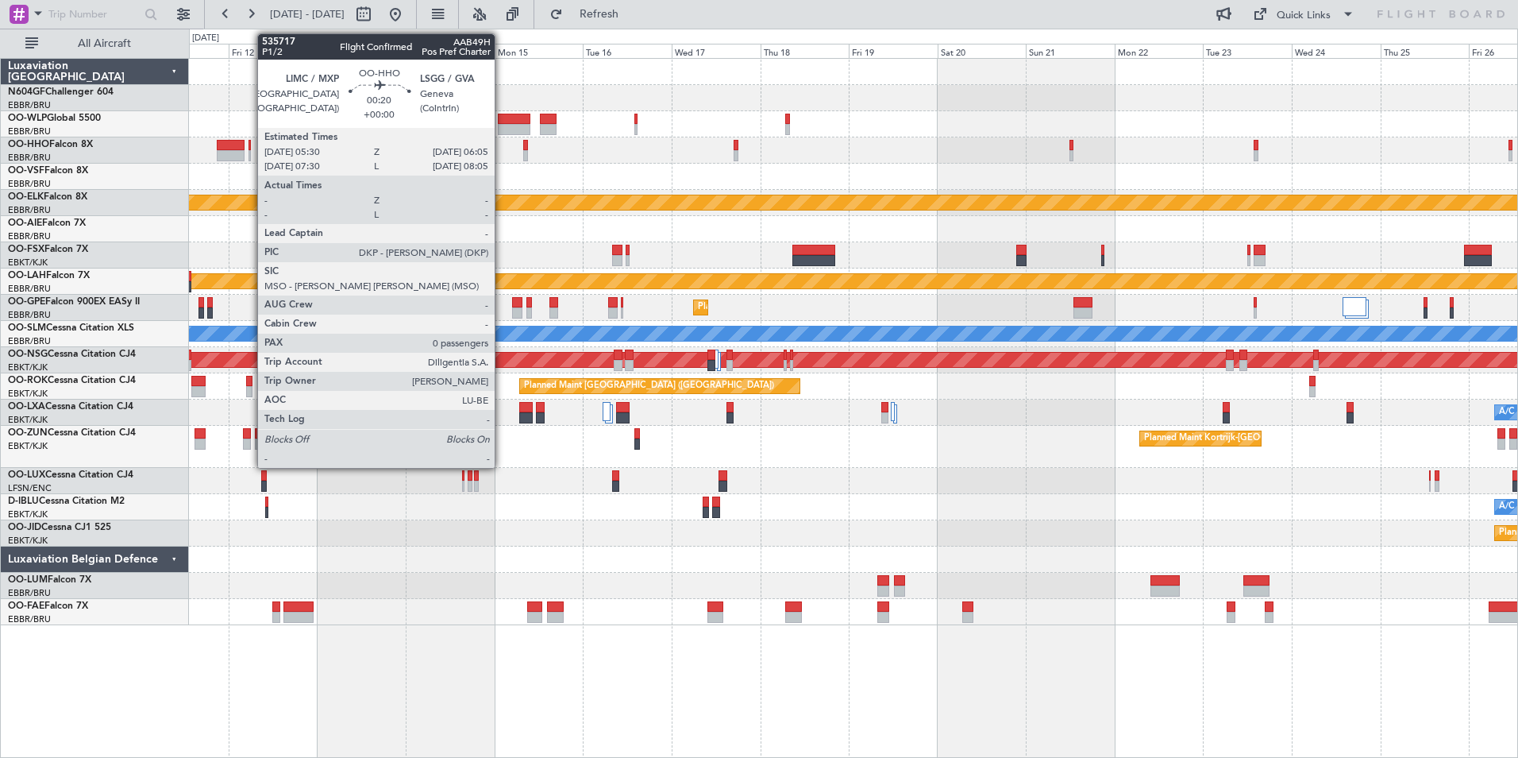
click at [249, 149] on div at bounding box center [250, 145] width 2 height 11
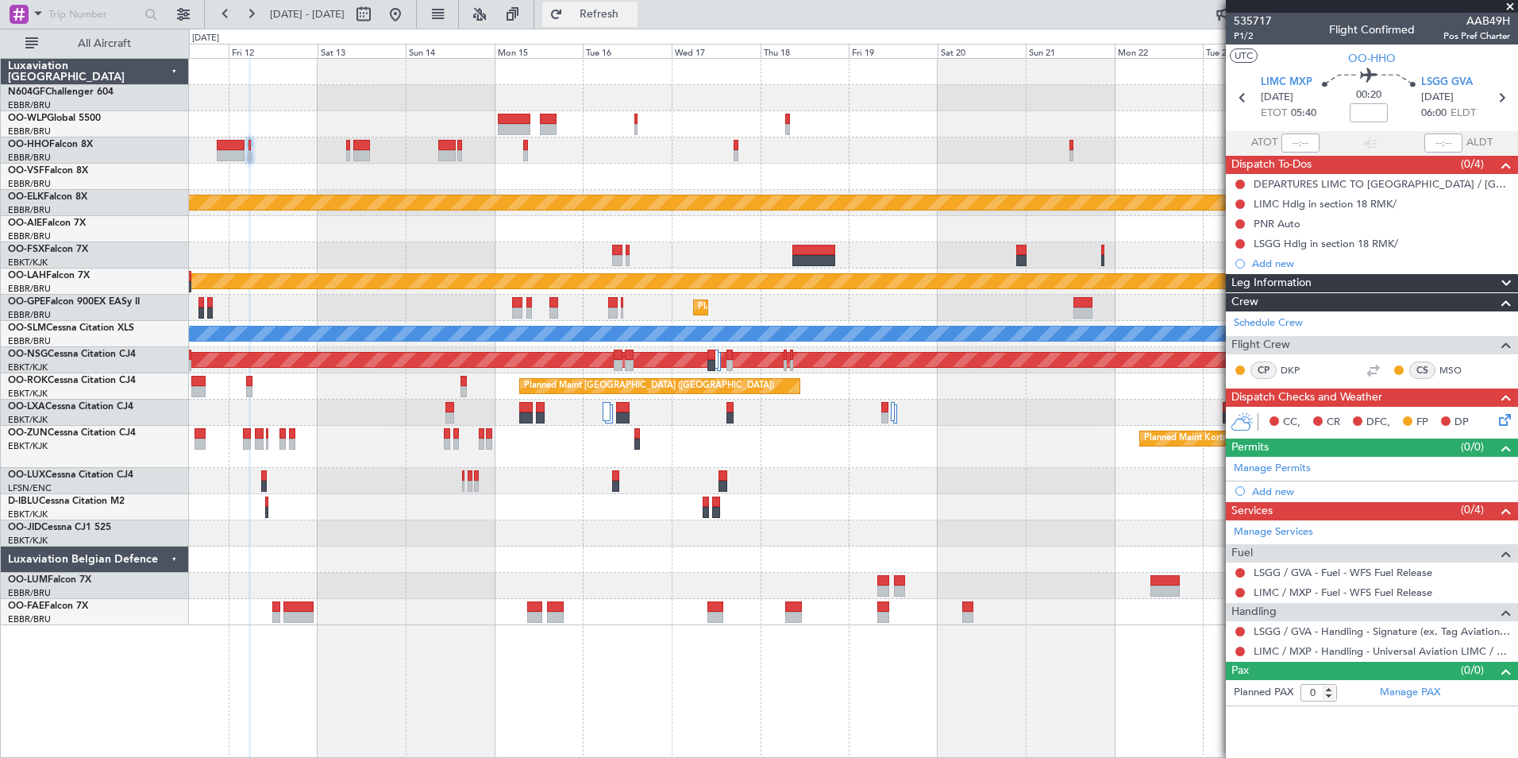
click at [633, 10] on span "Refresh" at bounding box center [599, 14] width 67 height 11
click at [408, 22] on button at bounding box center [395, 14] width 25 height 25
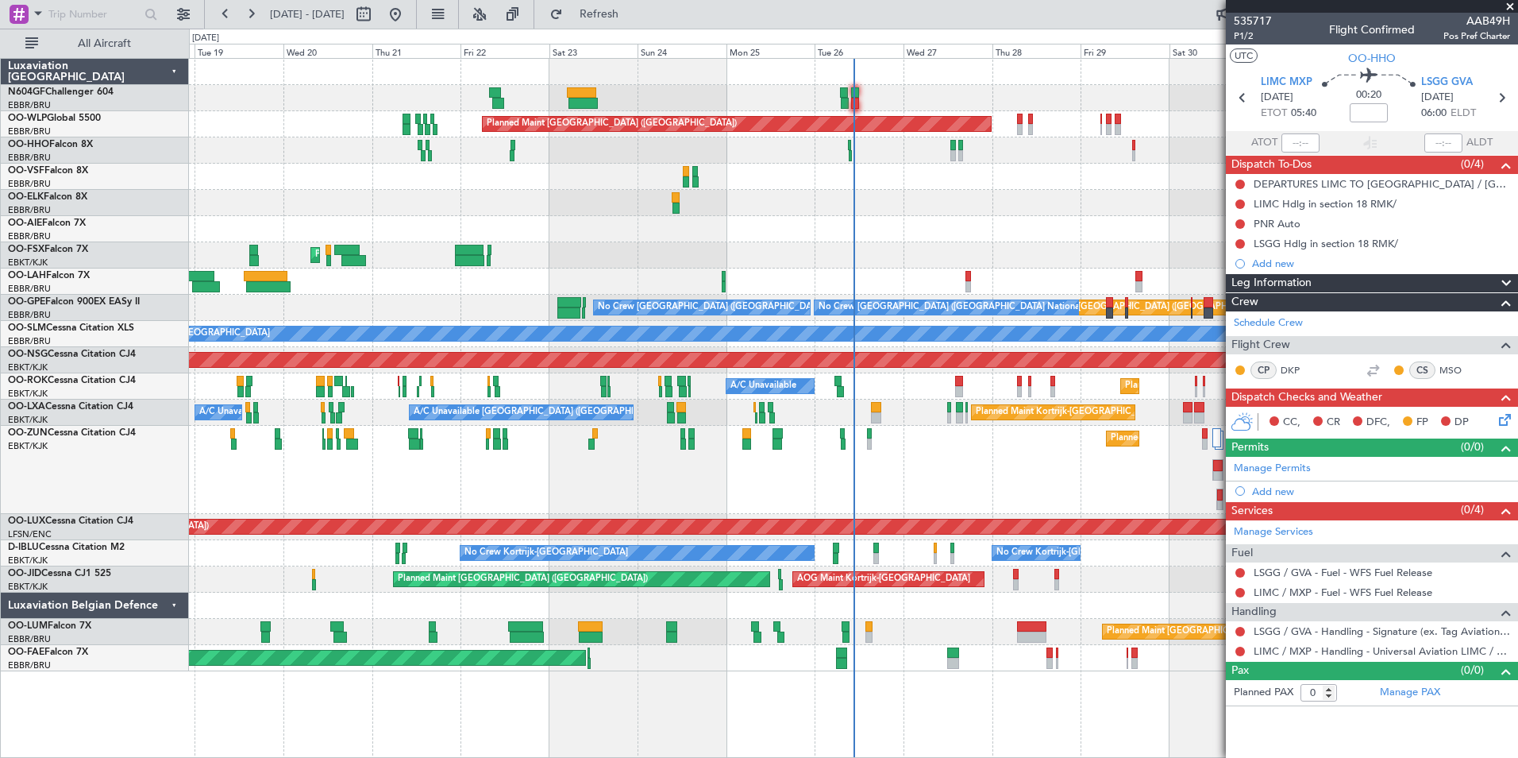
click at [882, 412] on div "Planned Maint Kortrijk-Wevelgem A/C Unavailable Brussels (Brussels National) A/…" at bounding box center [853, 412] width 1329 height 26
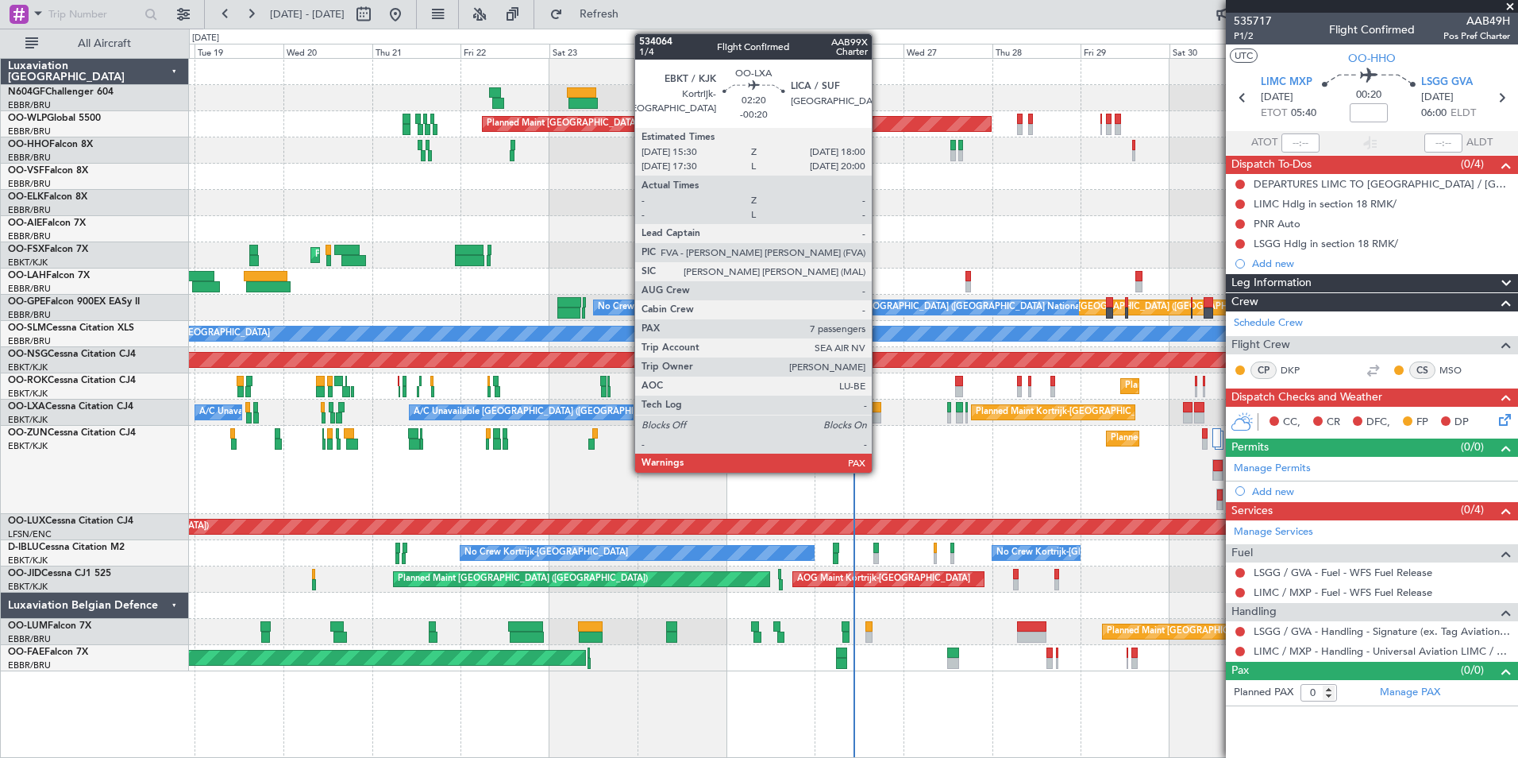
click at [878, 412] on div at bounding box center [876, 417] width 10 height 11
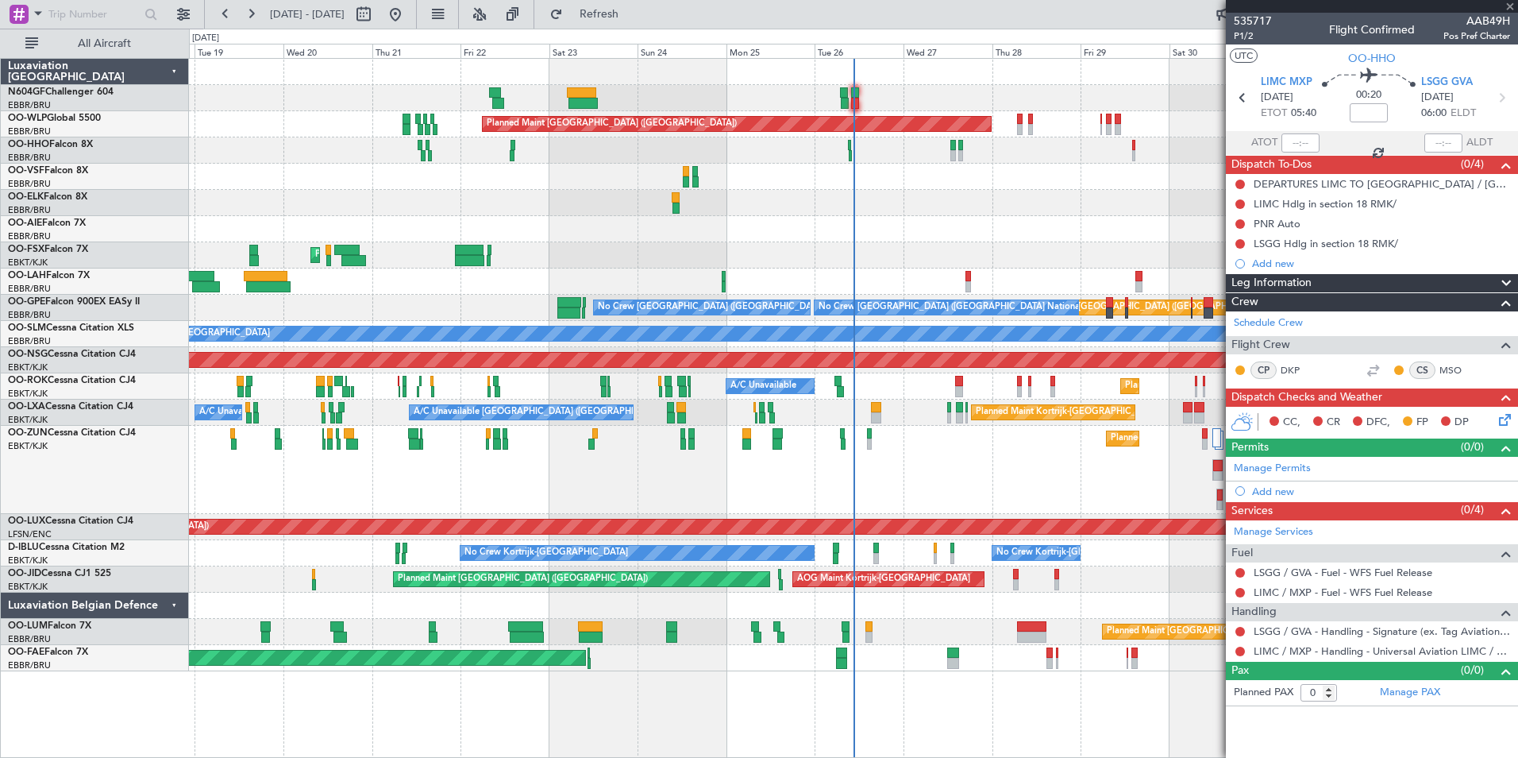
type input "-00:20"
type input "7"
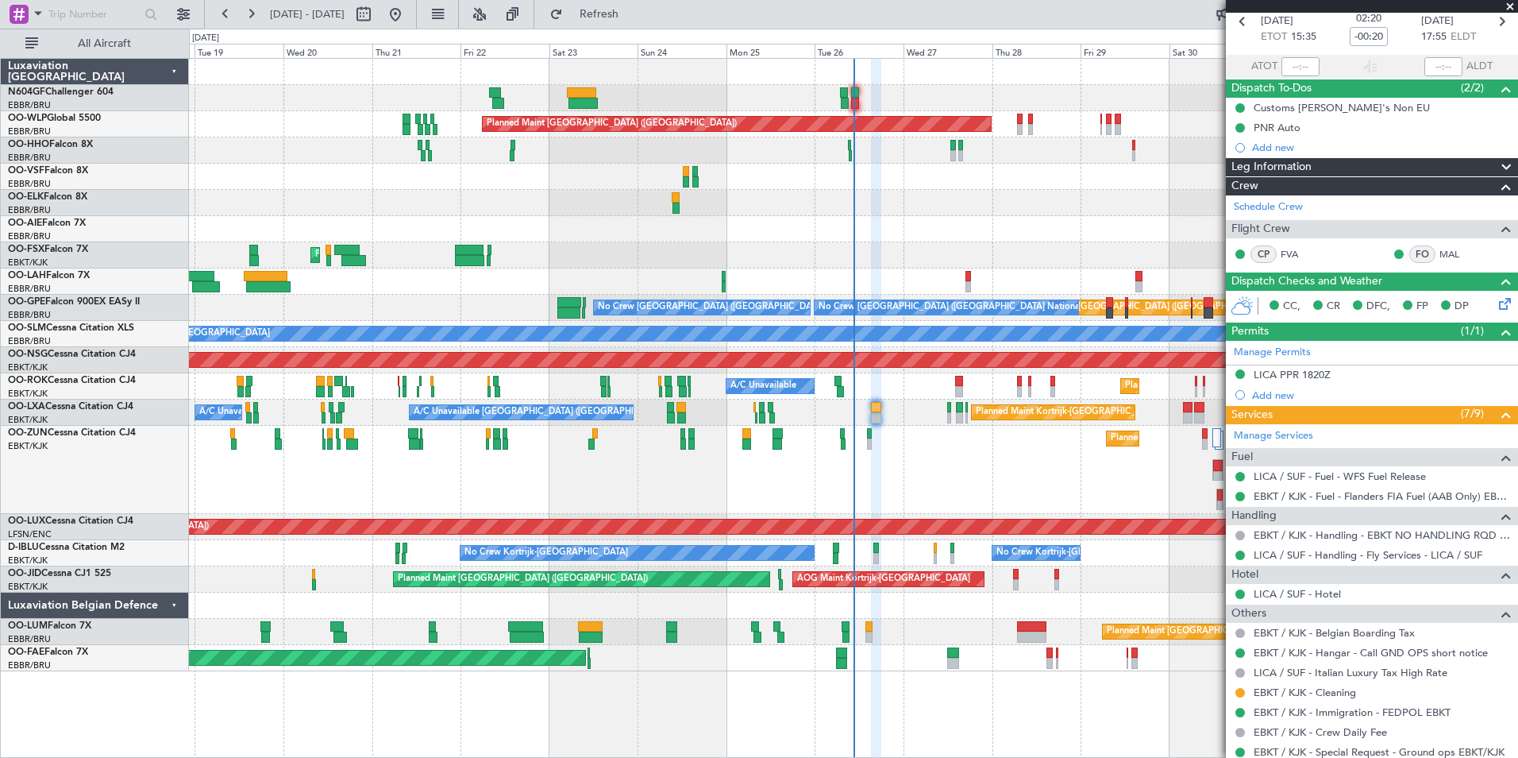
scroll to position [75, 0]
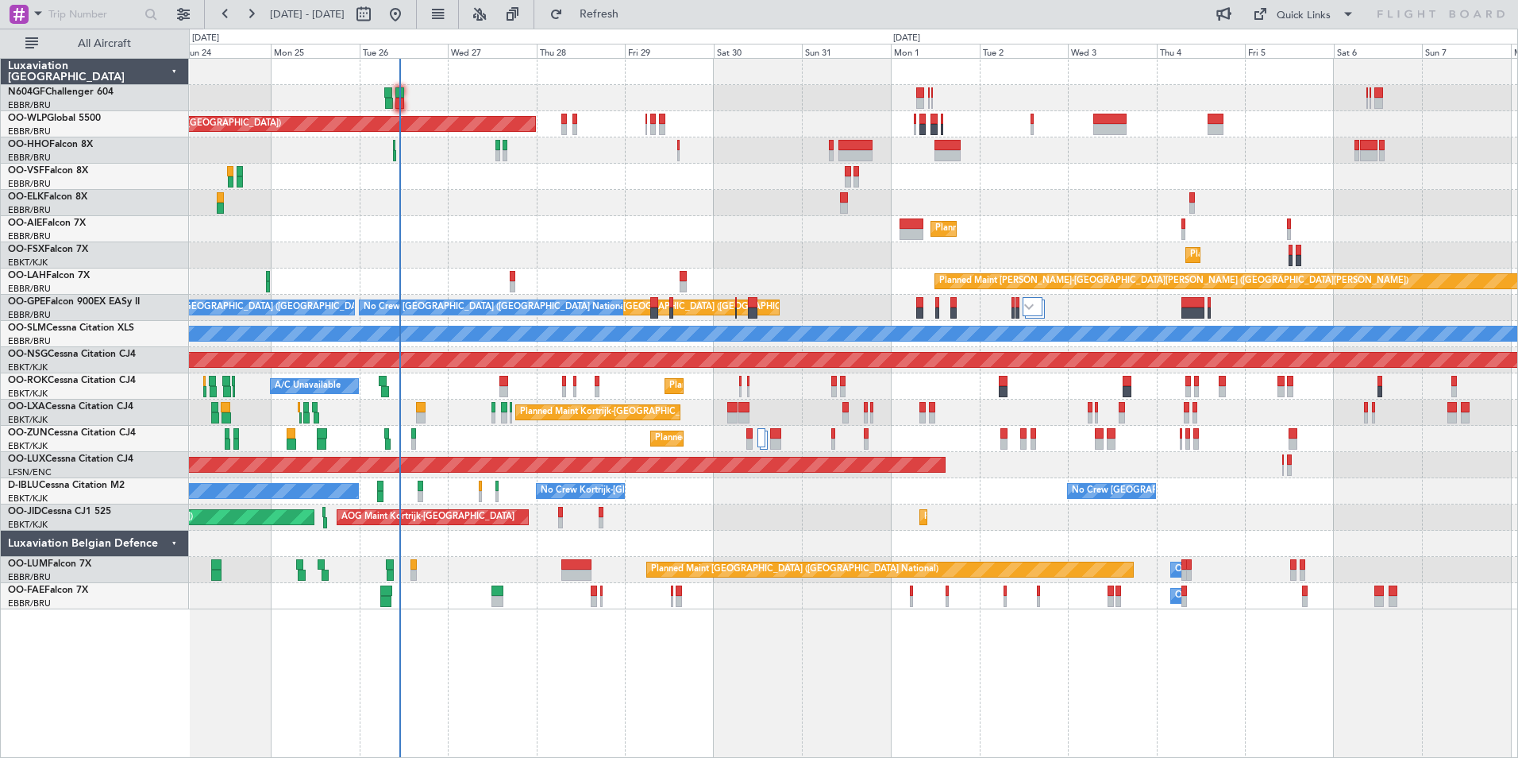
click at [667, 319] on div "Planned Maint [GEOGRAPHIC_DATA] ([GEOGRAPHIC_DATA]) Planned Maint [GEOGRAPHIC_D…" at bounding box center [853, 334] width 1329 height 550
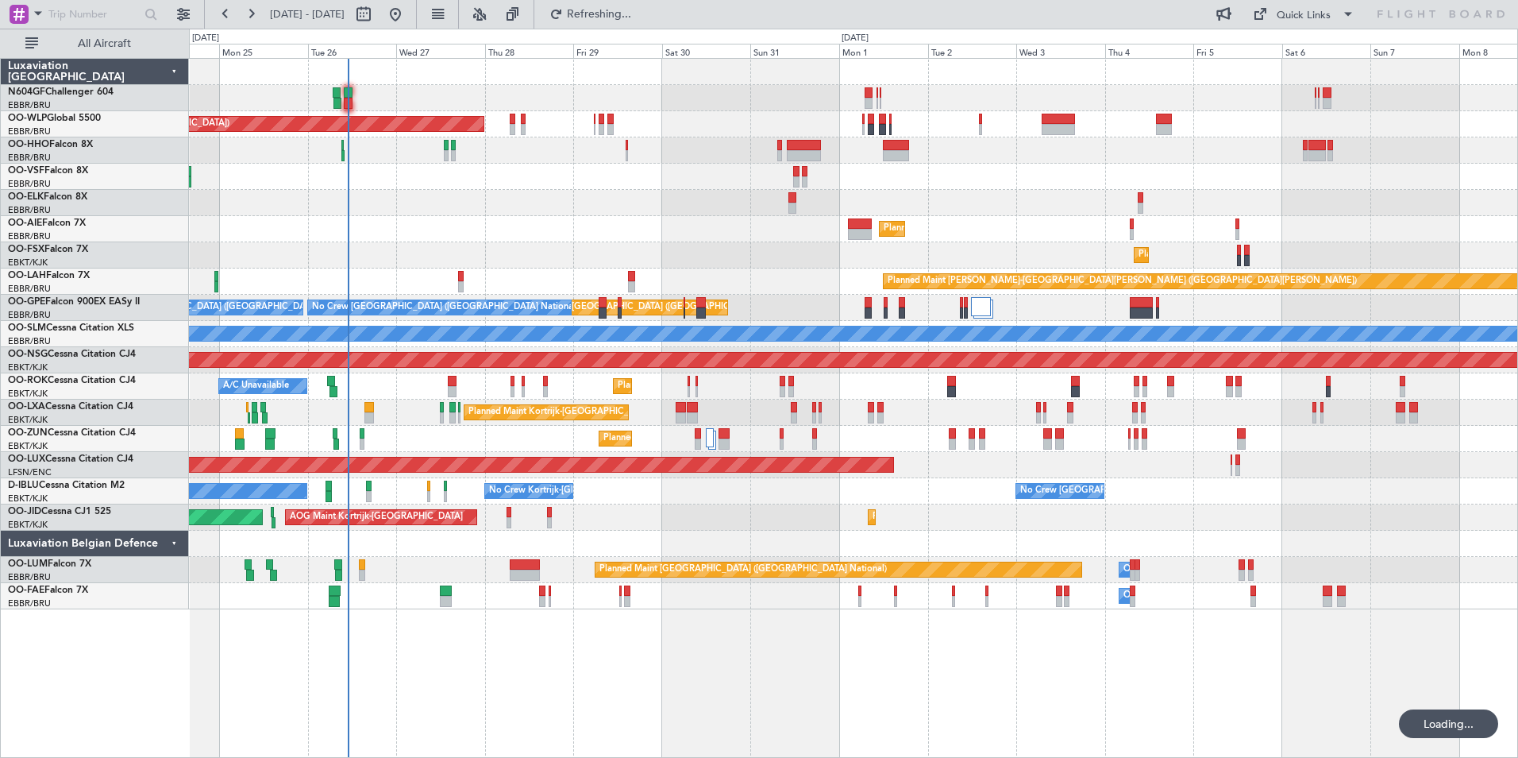
click at [530, 304] on div "Planned Maint [GEOGRAPHIC_DATA] ([GEOGRAPHIC_DATA]) Planned Maint [GEOGRAPHIC_D…" at bounding box center [853, 334] width 1329 height 550
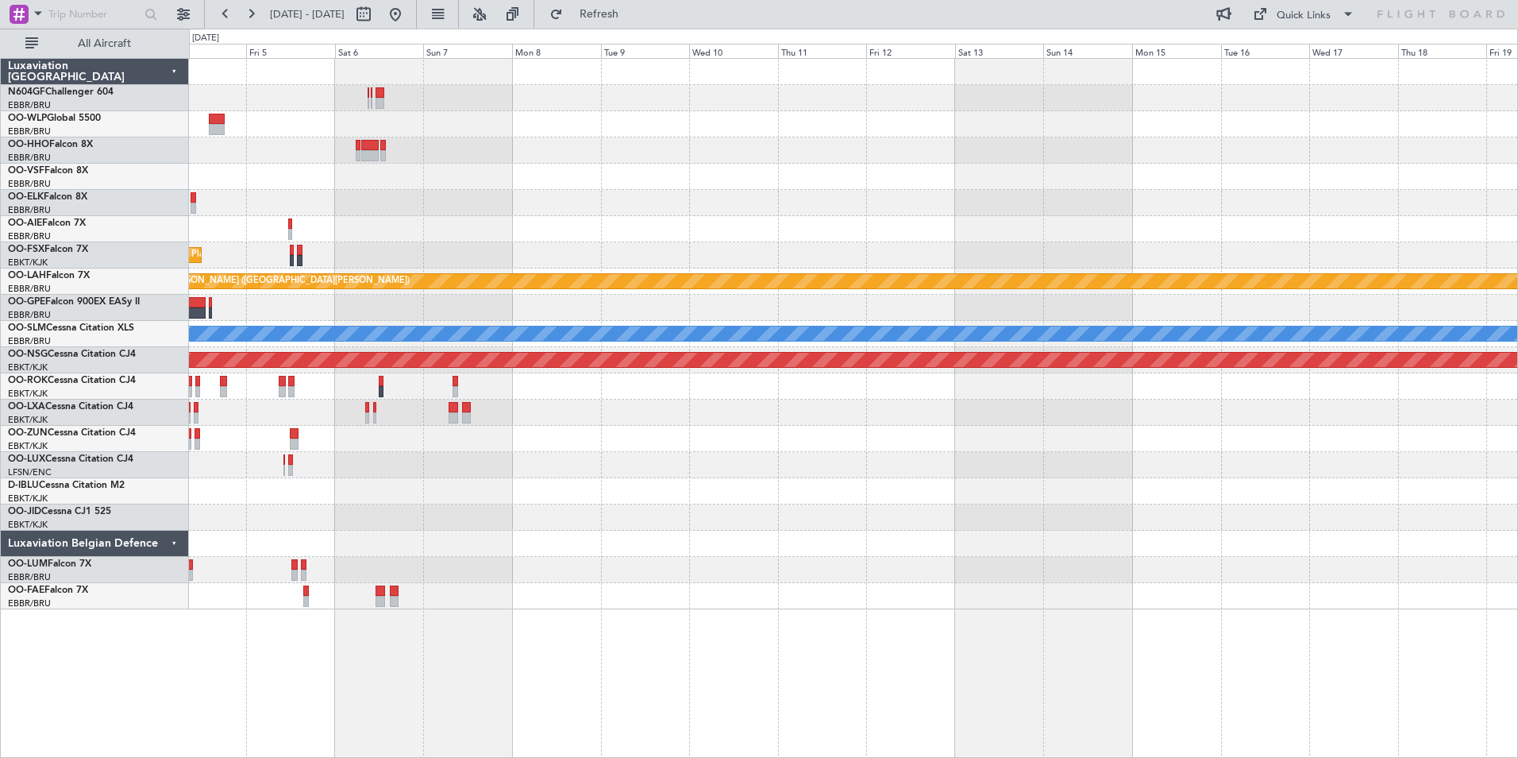
click at [541, 395] on div "Planned Maint [GEOGRAPHIC_DATA] ([GEOGRAPHIC_DATA]) Planned Maint [GEOGRAPHIC_D…" at bounding box center [853, 334] width 1329 height 550
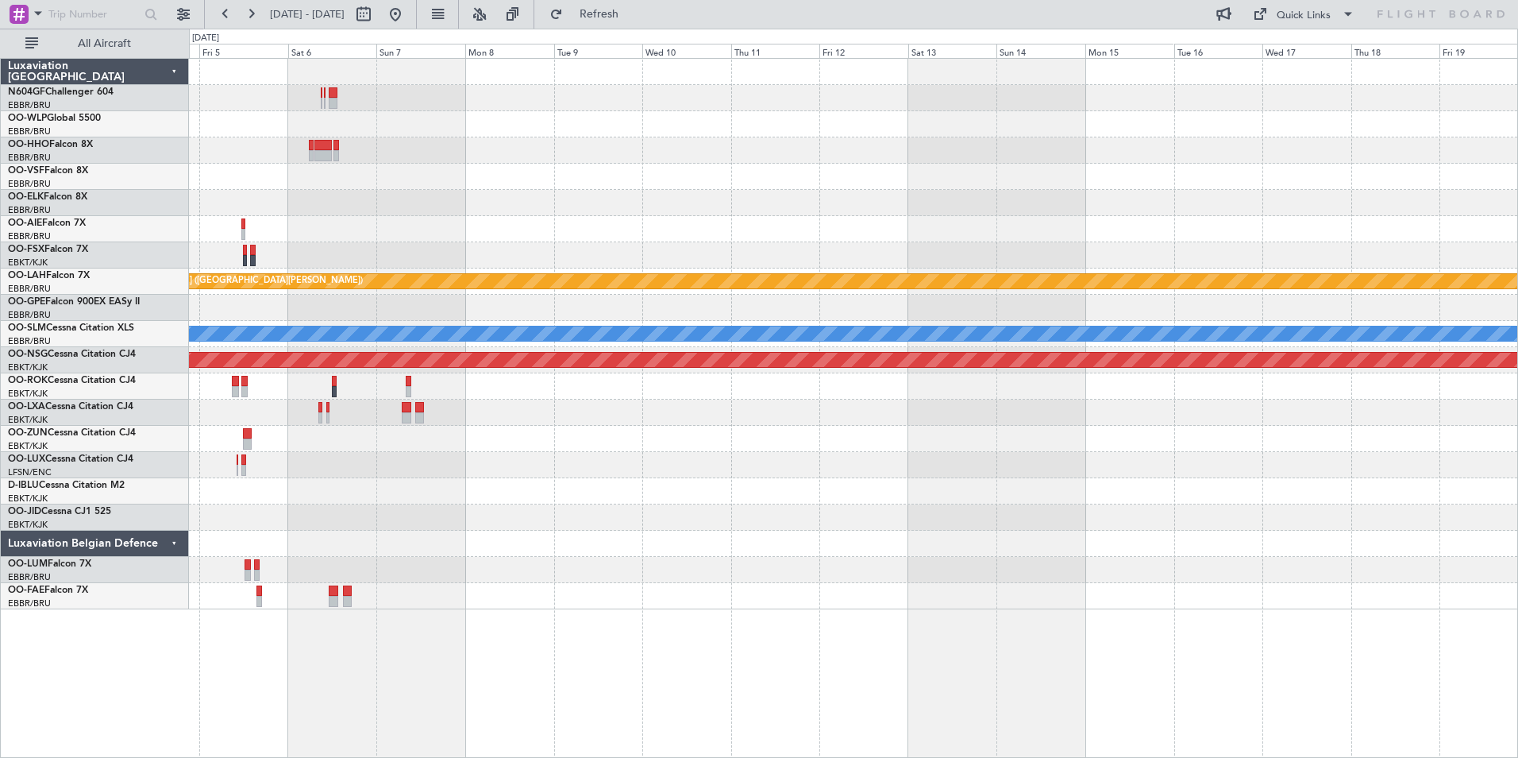
click at [479, 403] on div "Planned Maint [GEOGRAPHIC_DATA] ([GEOGRAPHIC_DATA]) Planned Maint [GEOGRAPHIC_D…" at bounding box center [853, 334] width 1329 height 550
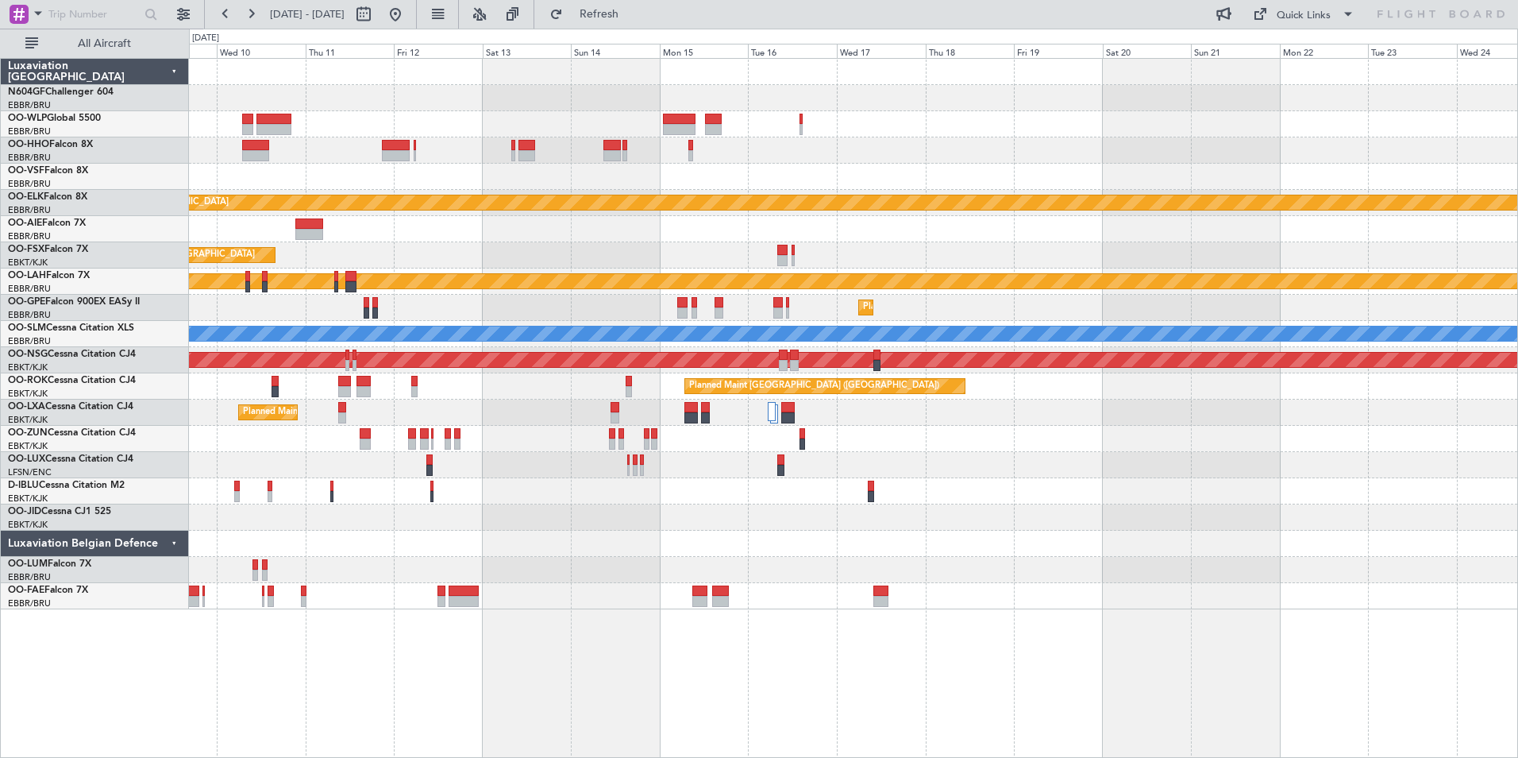
click at [368, 473] on div at bounding box center [853, 465] width 1329 height 26
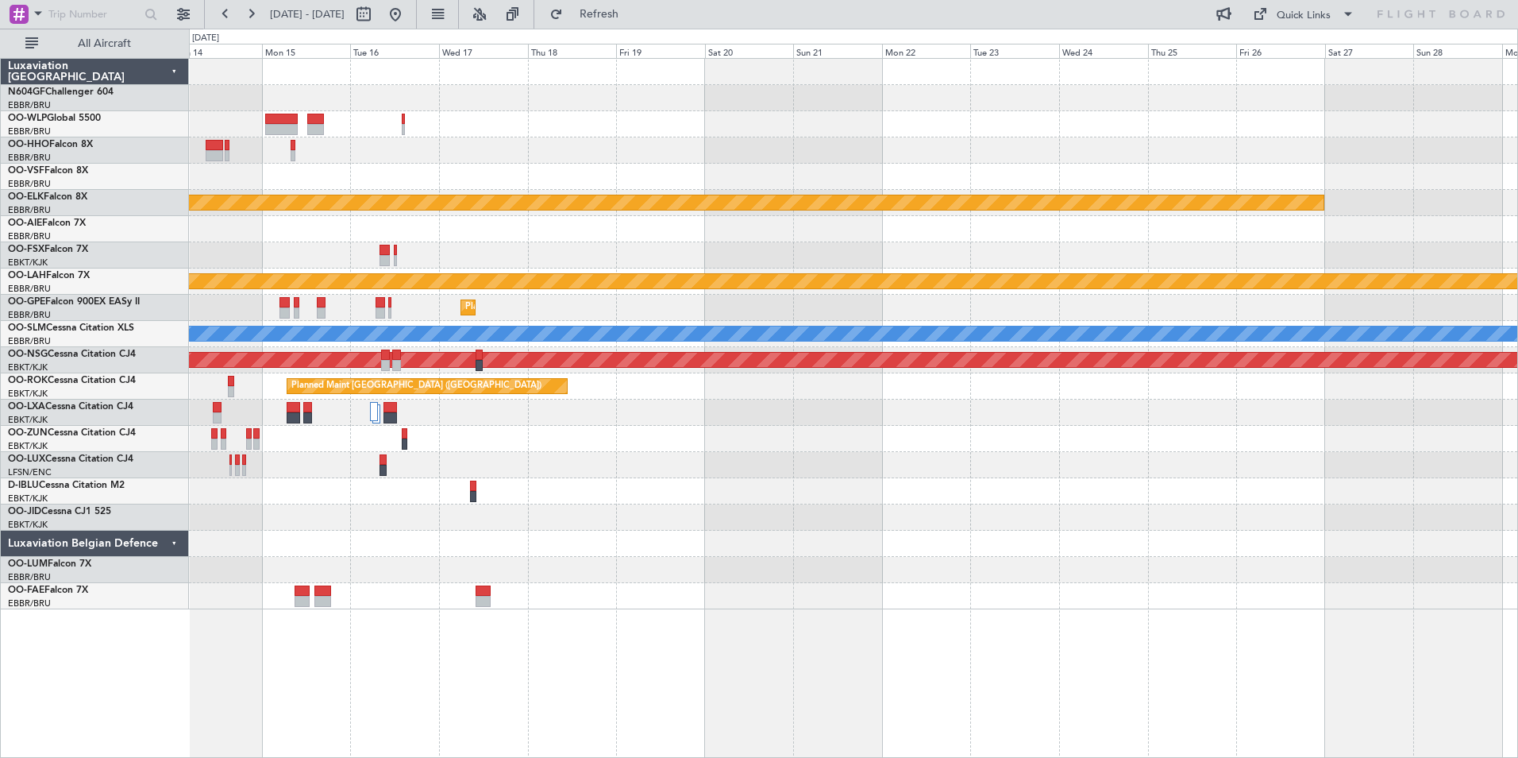
click at [757, 628] on div "Planned Maint Kortrijk-[GEOGRAPHIC_DATA] Planned Maint [GEOGRAPHIC_DATA]-[GEOGR…" at bounding box center [853, 408] width 1329 height 700
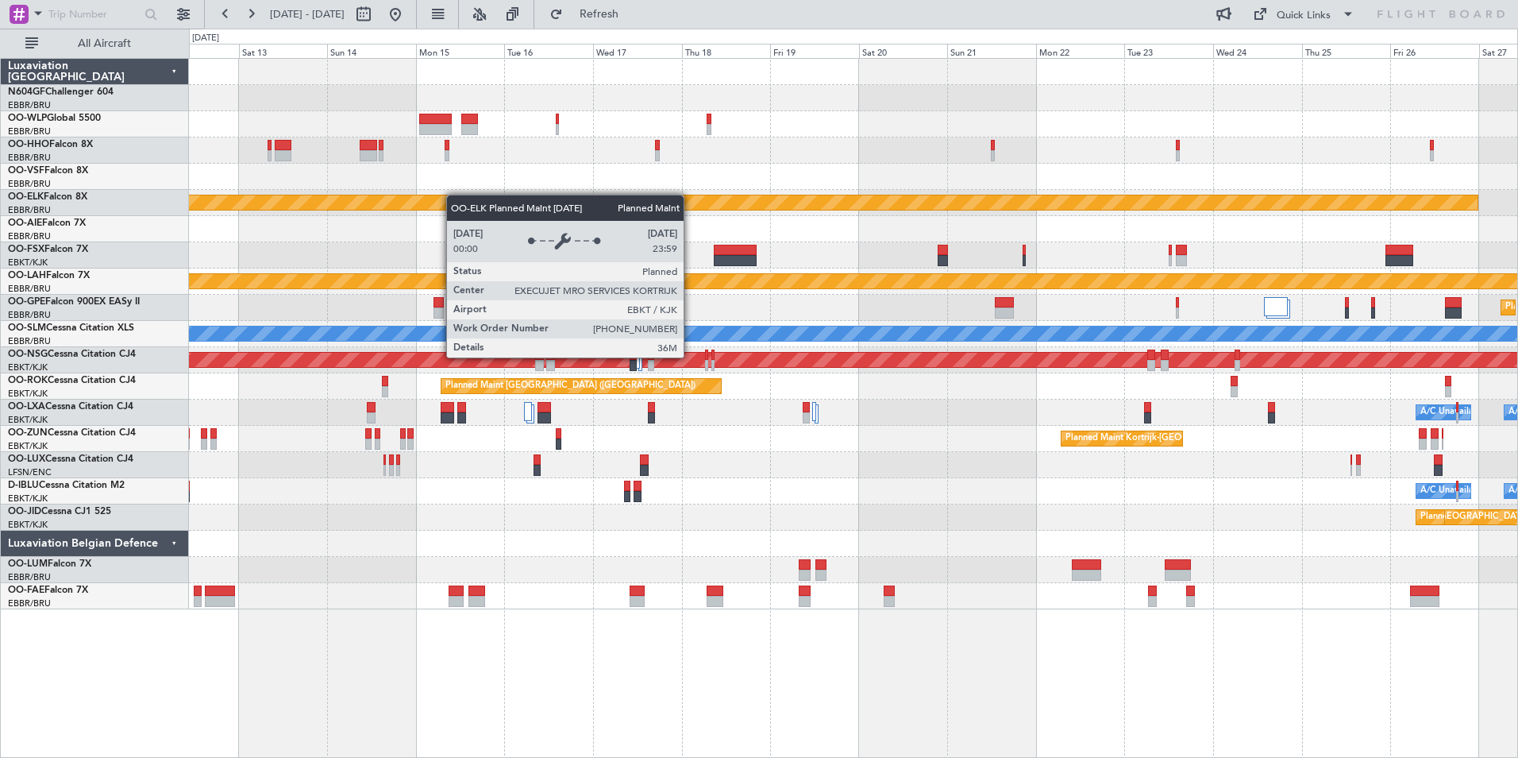
click at [465, 201] on div "Planned Maint Kortrijk-[GEOGRAPHIC_DATA]" at bounding box center [853, 203] width 1329 height 26
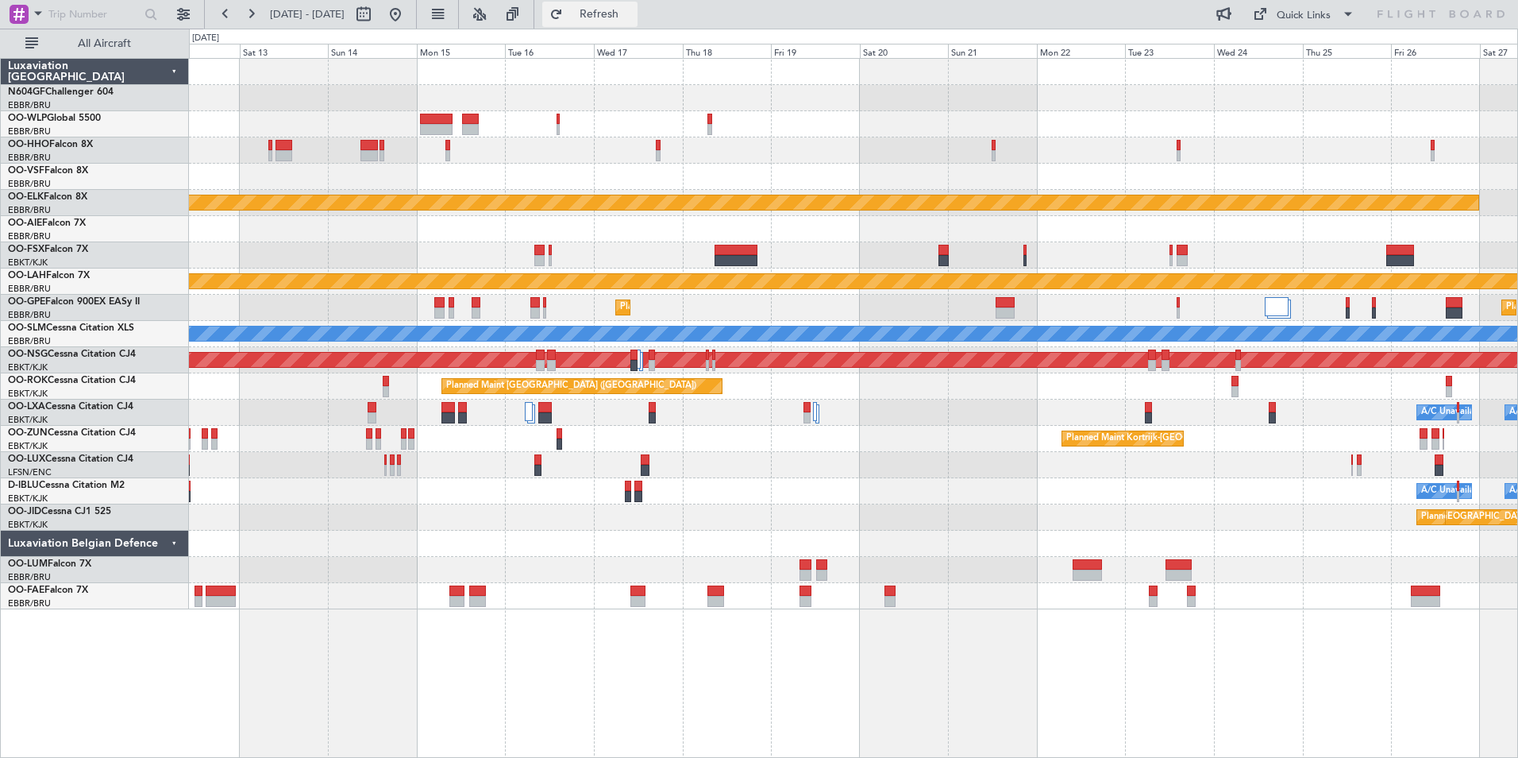
click at [638, 2] on button "Refresh" at bounding box center [589, 14] width 95 height 25
click at [249, 110] on div "Planned Maint Kortrijk-[GEOGRAPHIC_DATA] Planned Maint [GEOGRAPHIC_DATA]-[GEOGR…" at bounding box center [853, 334] width 1329 height 550
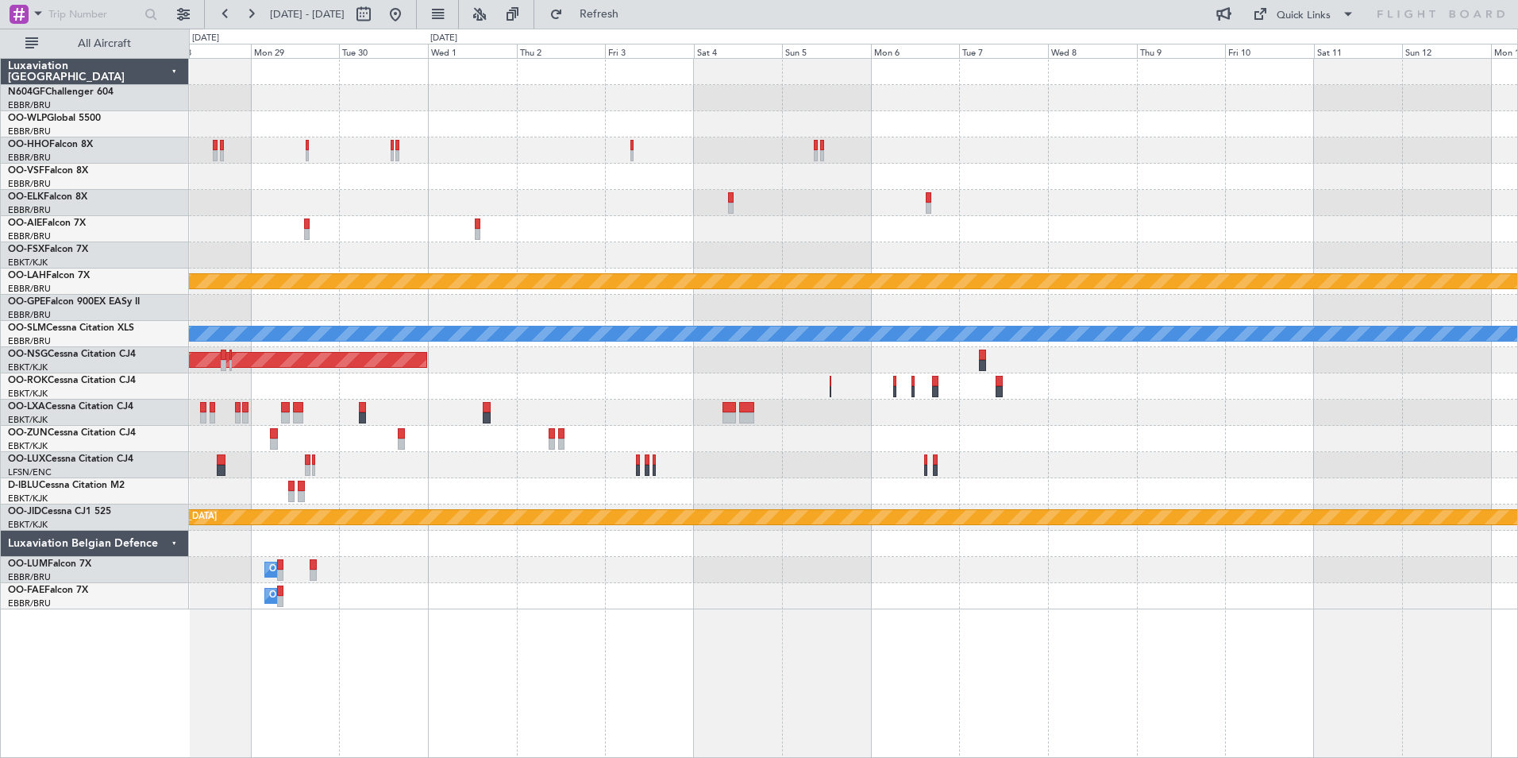
click at [237, 136] on div "Planned Maint Kortrijk-[GEOGRAPHIC_DATA] Planned [GEOGRAPHIC_DATA][PERSON_NAME]…" at bounding box center [853, 334] width 1329 height 550
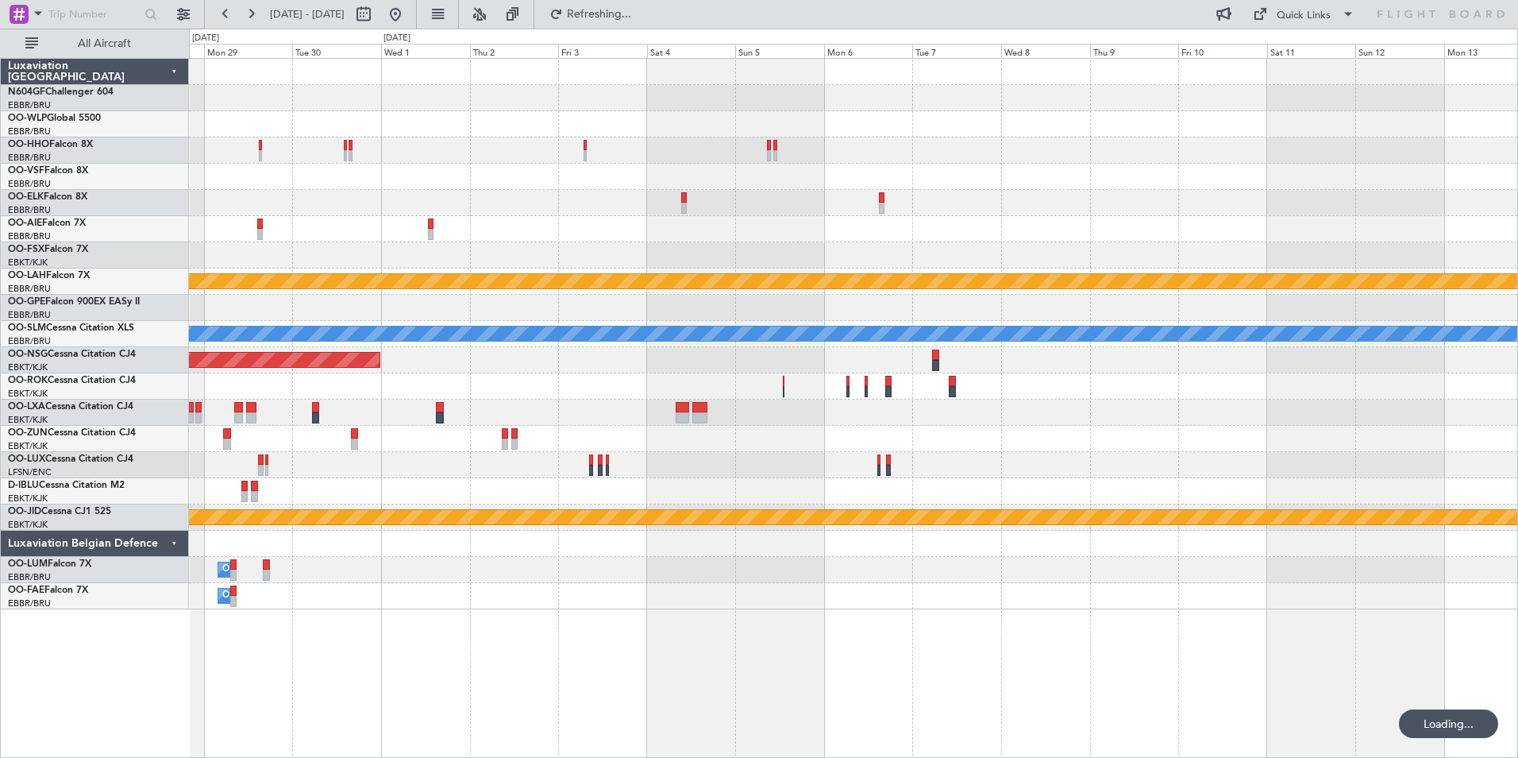
click at [365, 208] on div "Planned Maint Kortrijk-[GEOGRAPHIC_DATA] Planned [GEOGRAPHIC_DATA][PERSON_NAME]…" at bounding box center [853, 334] width 1329 height 550
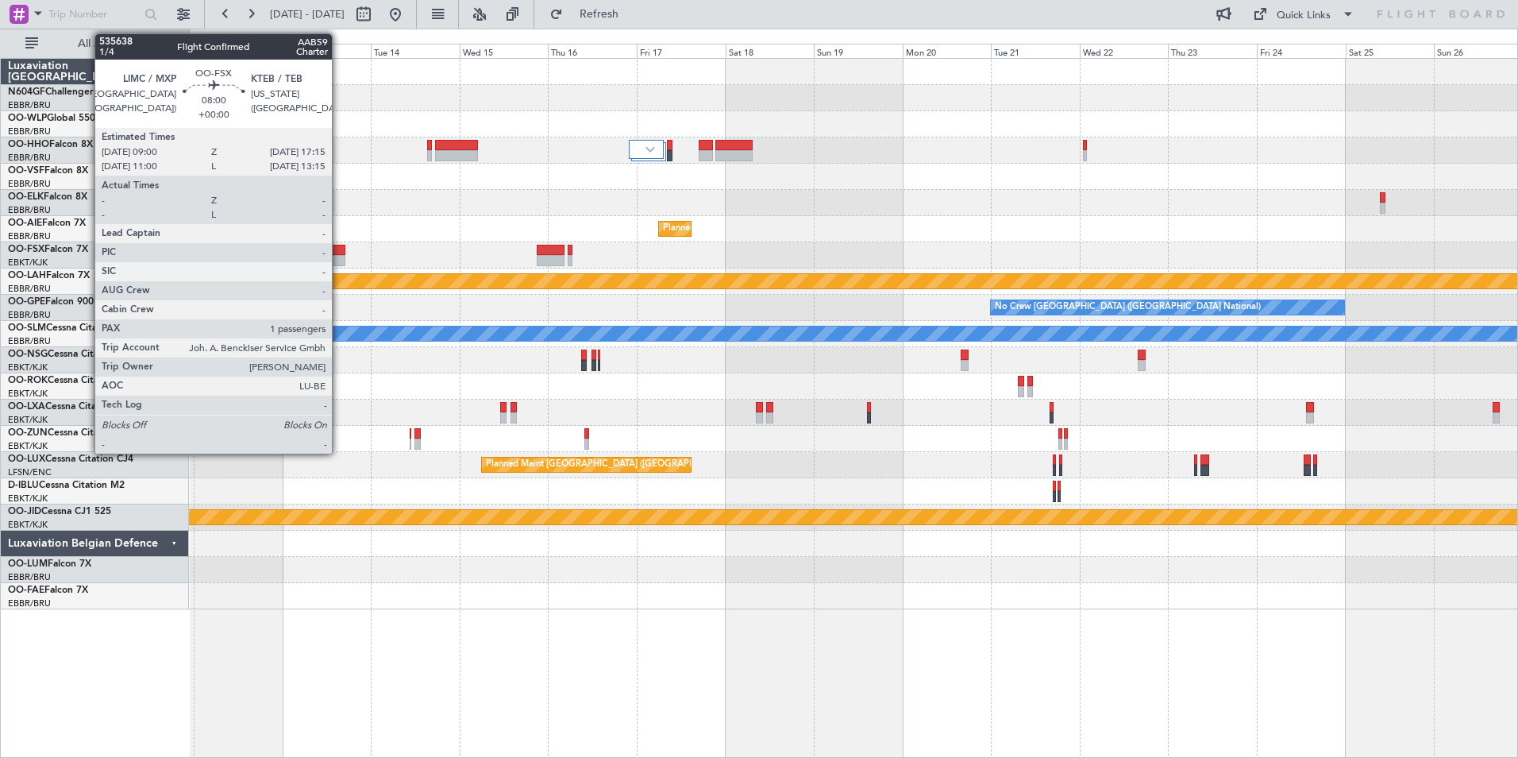
click at [339, 260] on div at bounding box center [330, 260] width 31 height 11
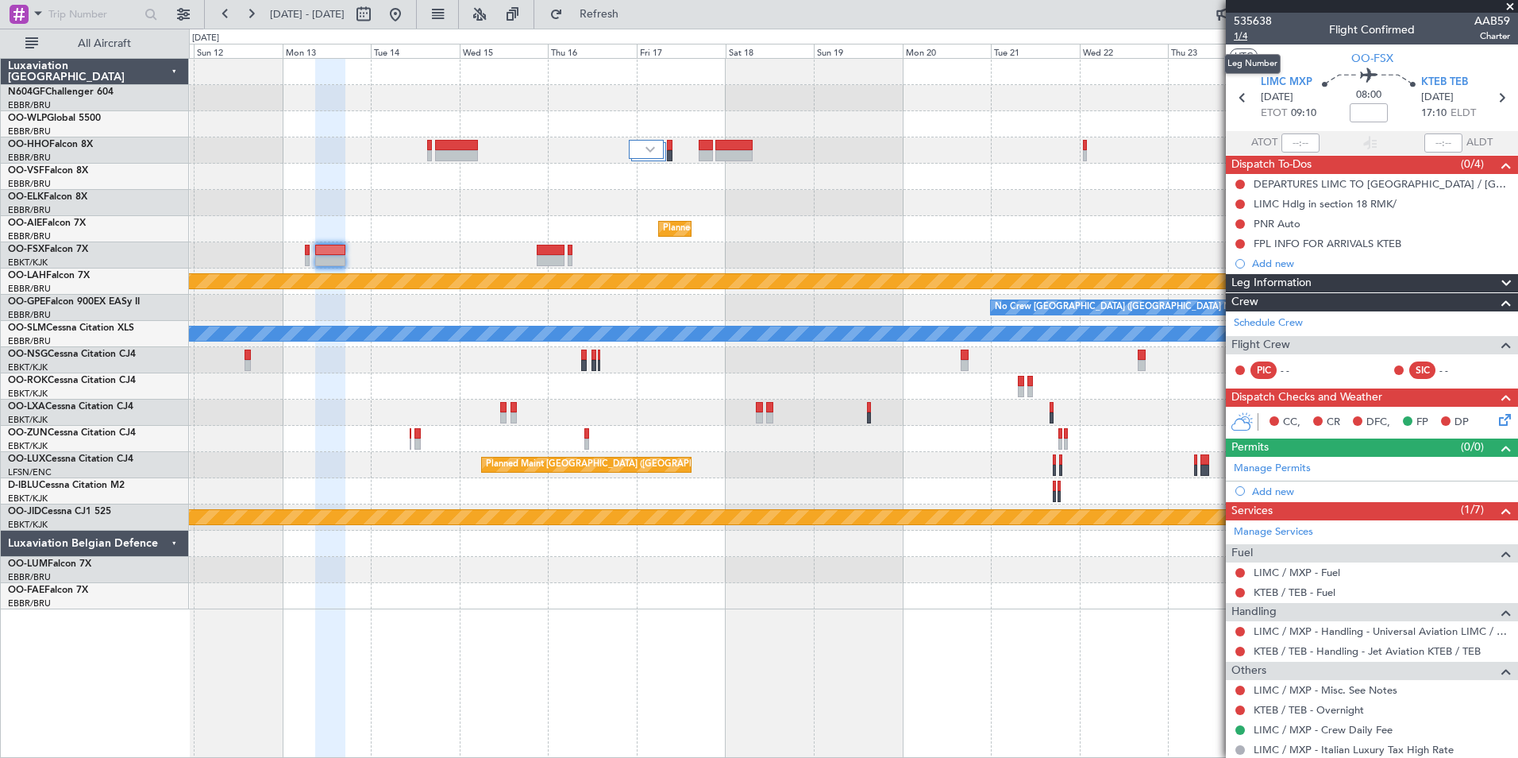
click at [1248, 37] on span "1/4" at bounding box center [1253, 36] width 38 height 14
click at [1252, 23] on span "535638" at bounding box center [1253, 21] width 38 height 17
click at [633, 19] on span "Refresh" at bounding box center [599, 14] width 67 height 11
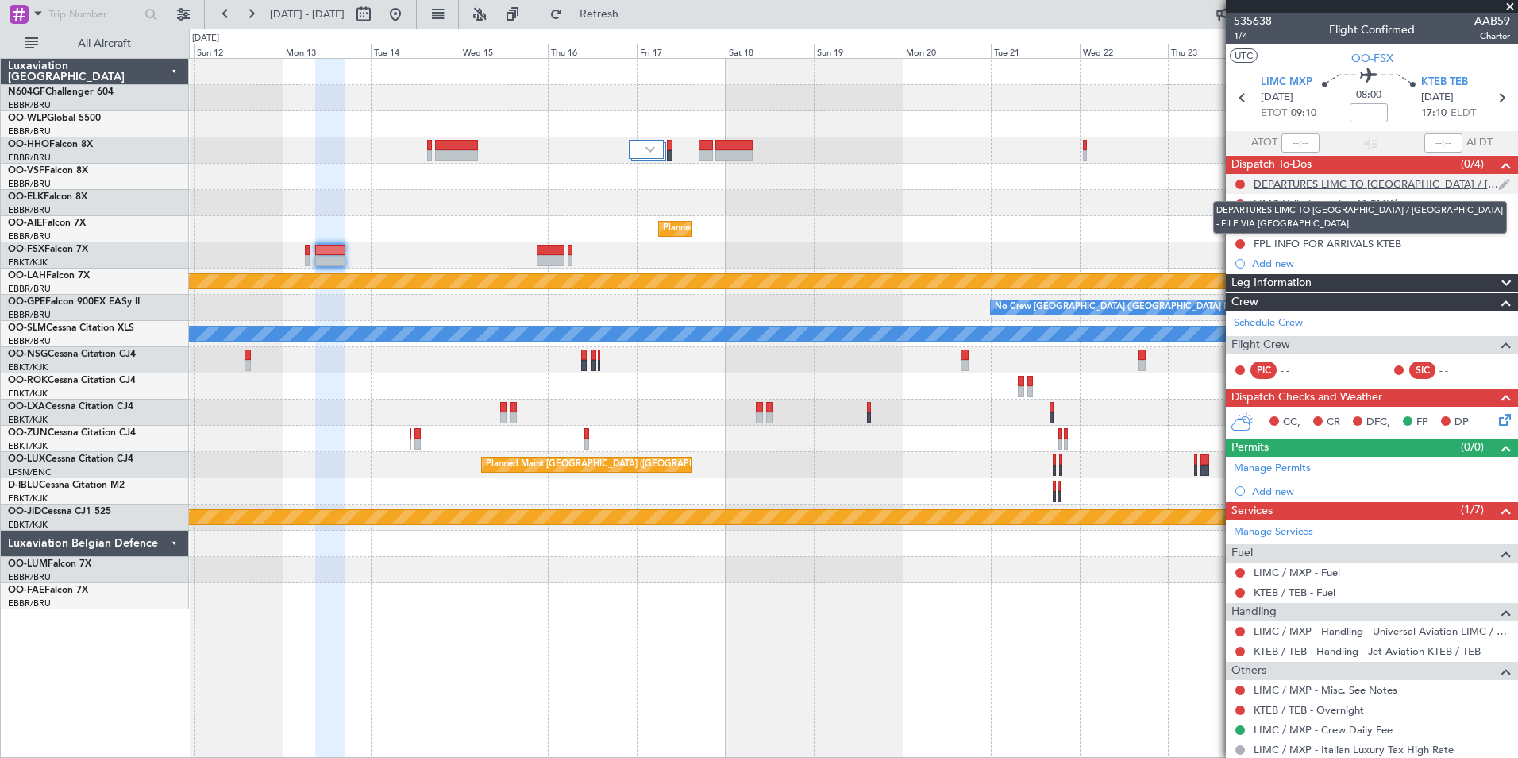
click at [1393, 183] on div "DEPARTURES LIMC TO [GEOGRAPHIC_DATA] / [GEOGRAPHIC_DATA] - FILE VIA [GEOGRAPHIC…" at bounding box center [1376, 184] width 245 height 14
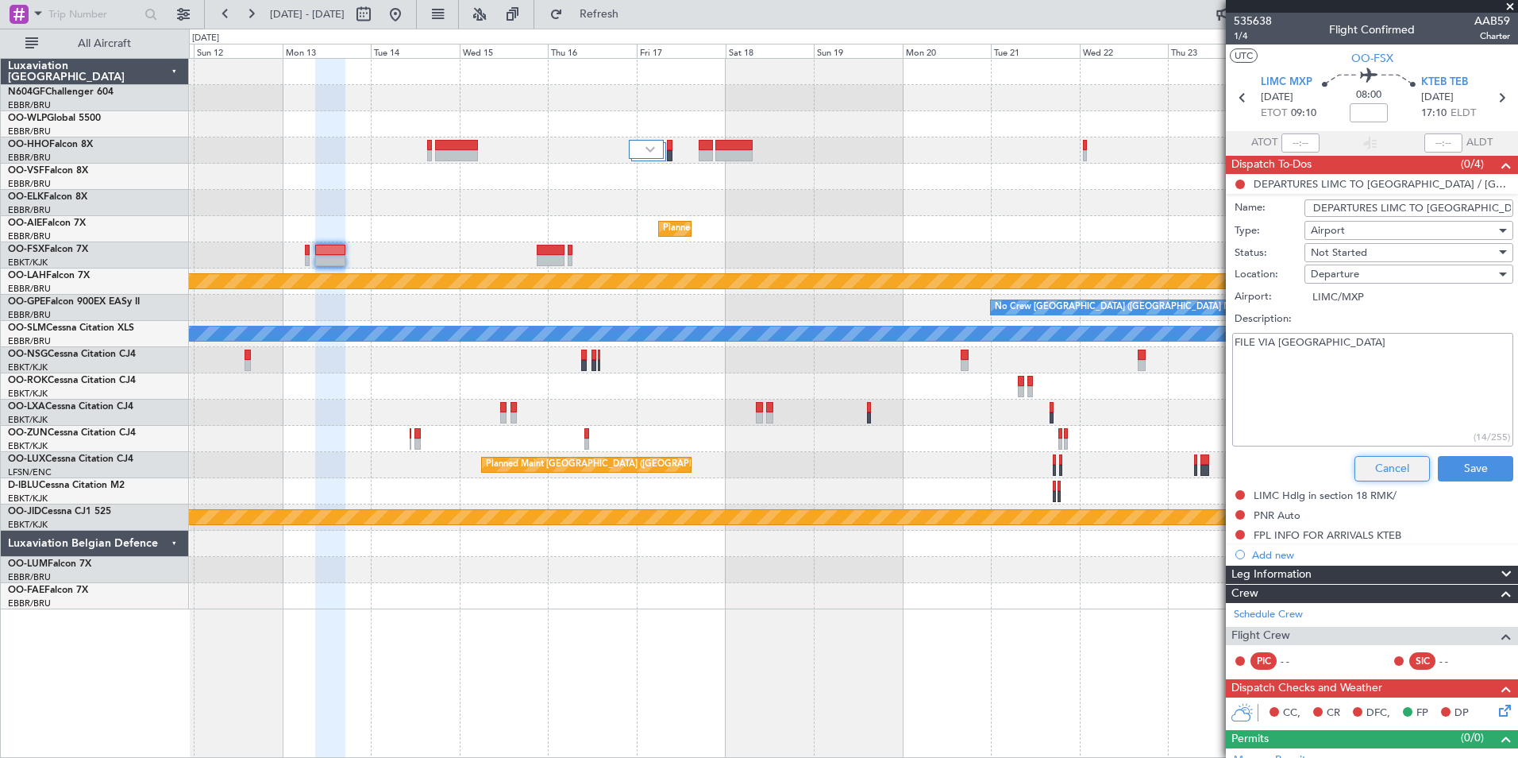
click at [1374, 459] on button "Cancel" at bounding box center [1392, 468] width 75 height 25
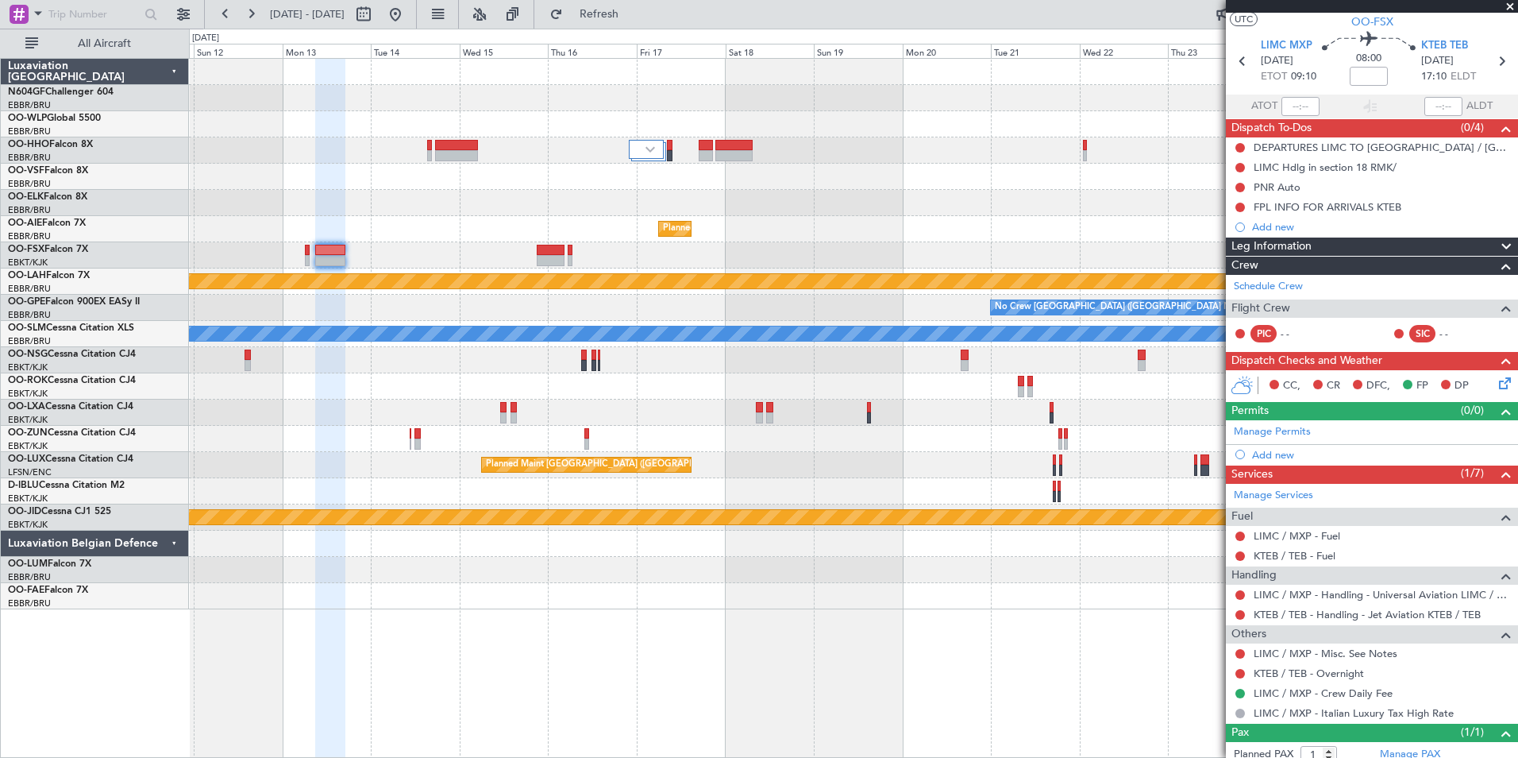
scroll to position [38, 0]
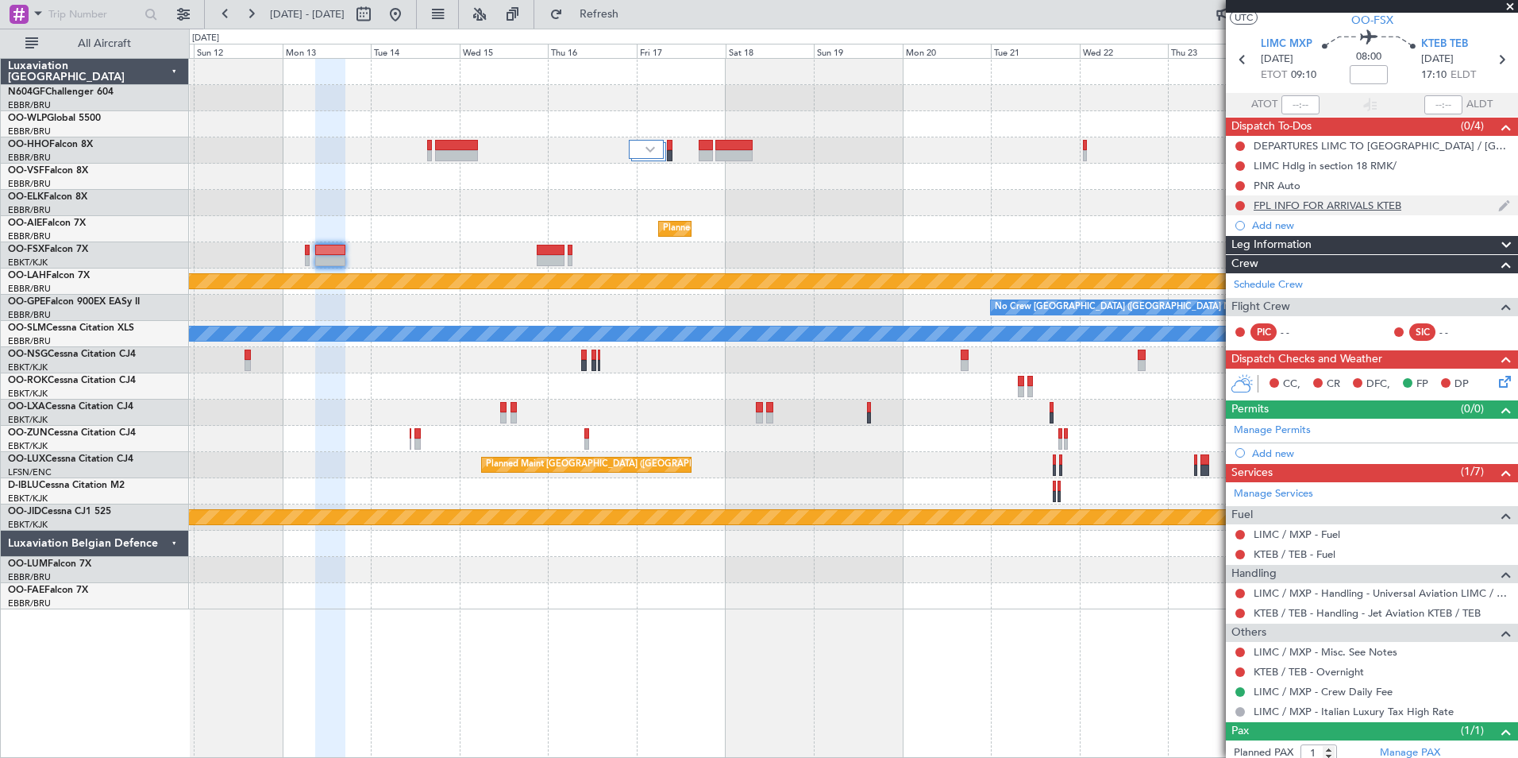
click at [1380, 210] on div "FPL INFO FOR ARRIVALS KTEB" at bounding box center [1328, 206] width 148 height 14
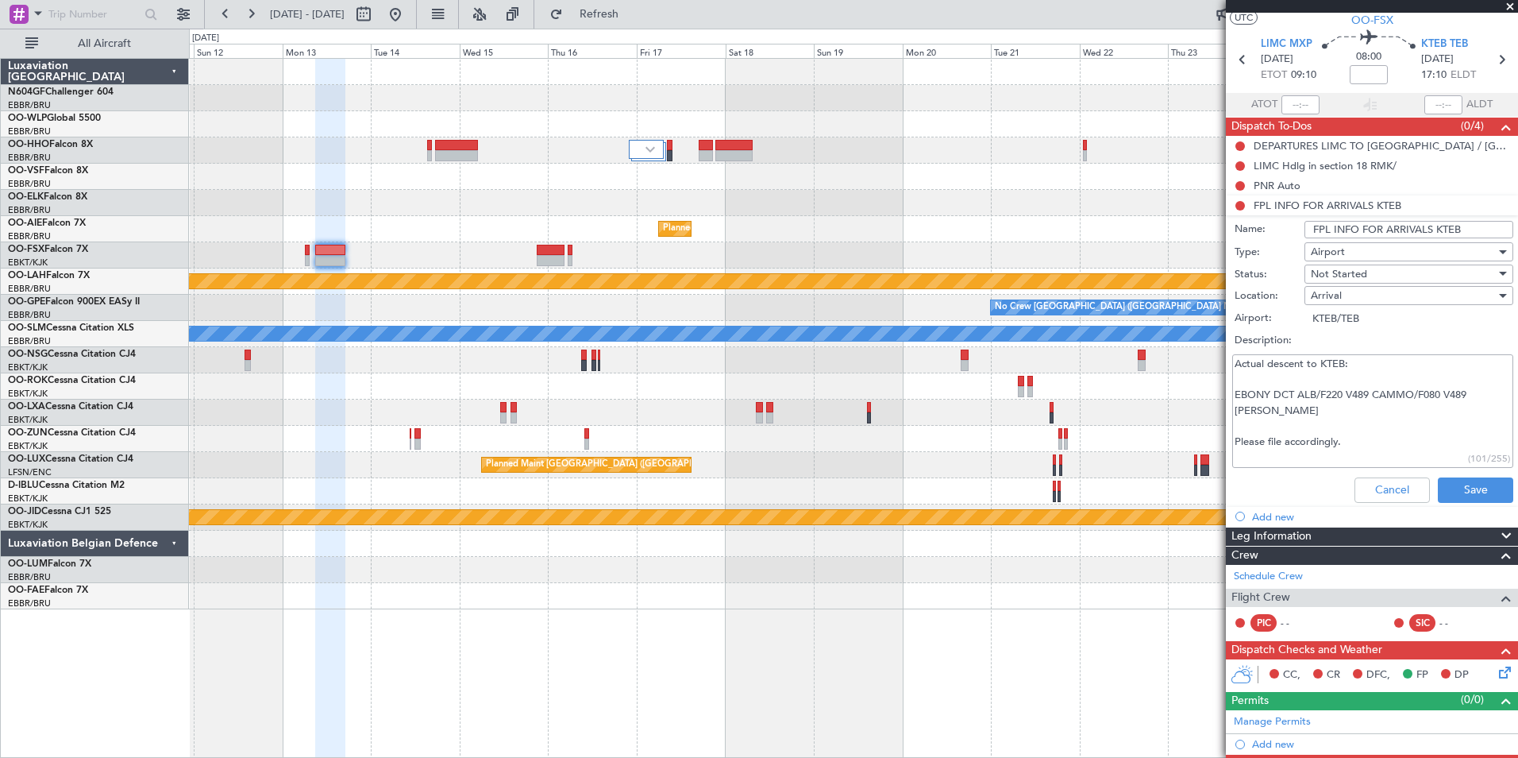
click at [1337, 411] on textarea "Actual descent to KTEB: EBONY DCT ALB/F220 V489 CAMMO/F080 V489 [PERSON_NAME] P…" at bounding box center [1373, 411] width 281 height 114
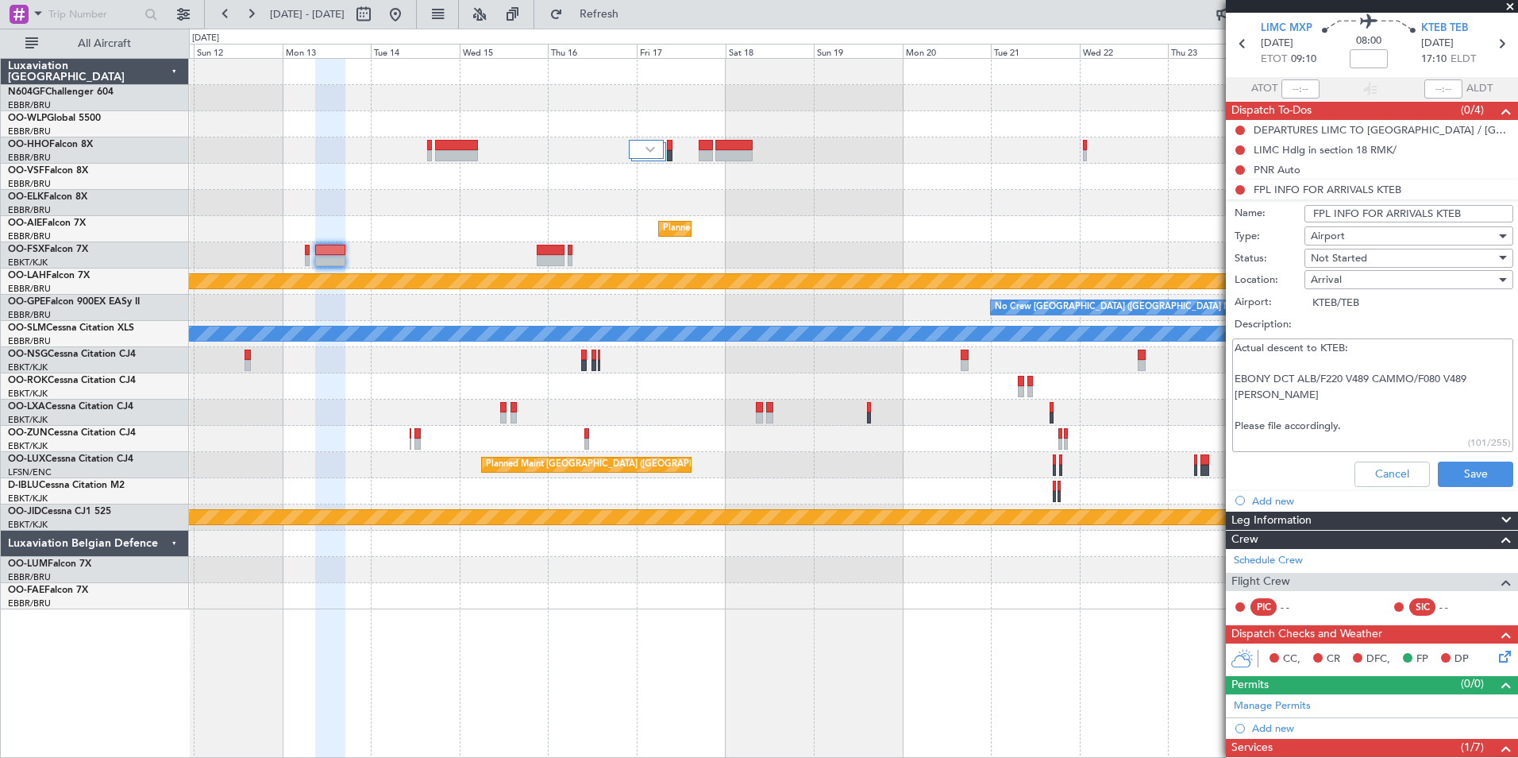
scroll to position [55, 0]
click at [1360, 480] on button "Cancel" at bounding box center [1392, 473] width 75 height 25
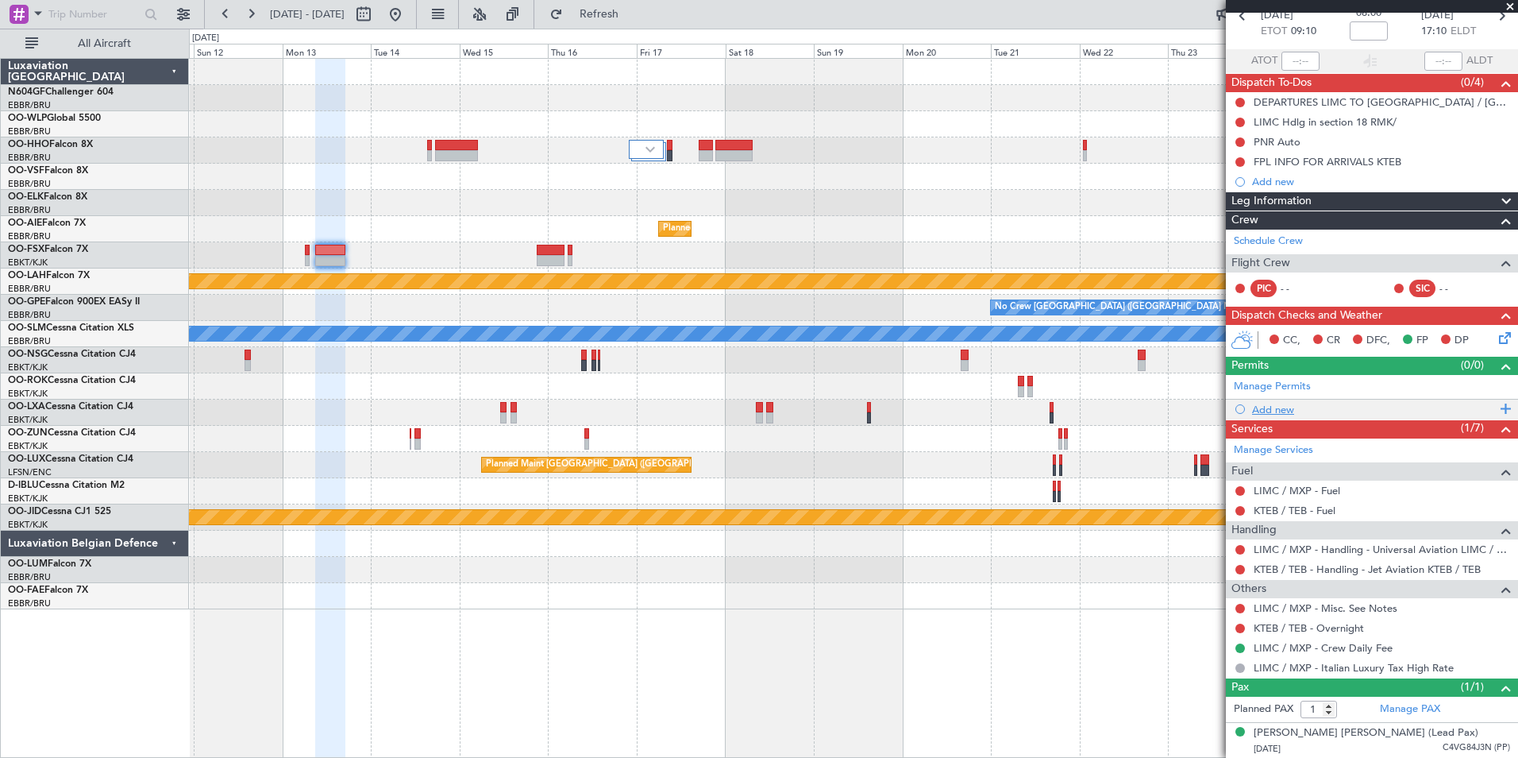
scroll to position [0, 0]
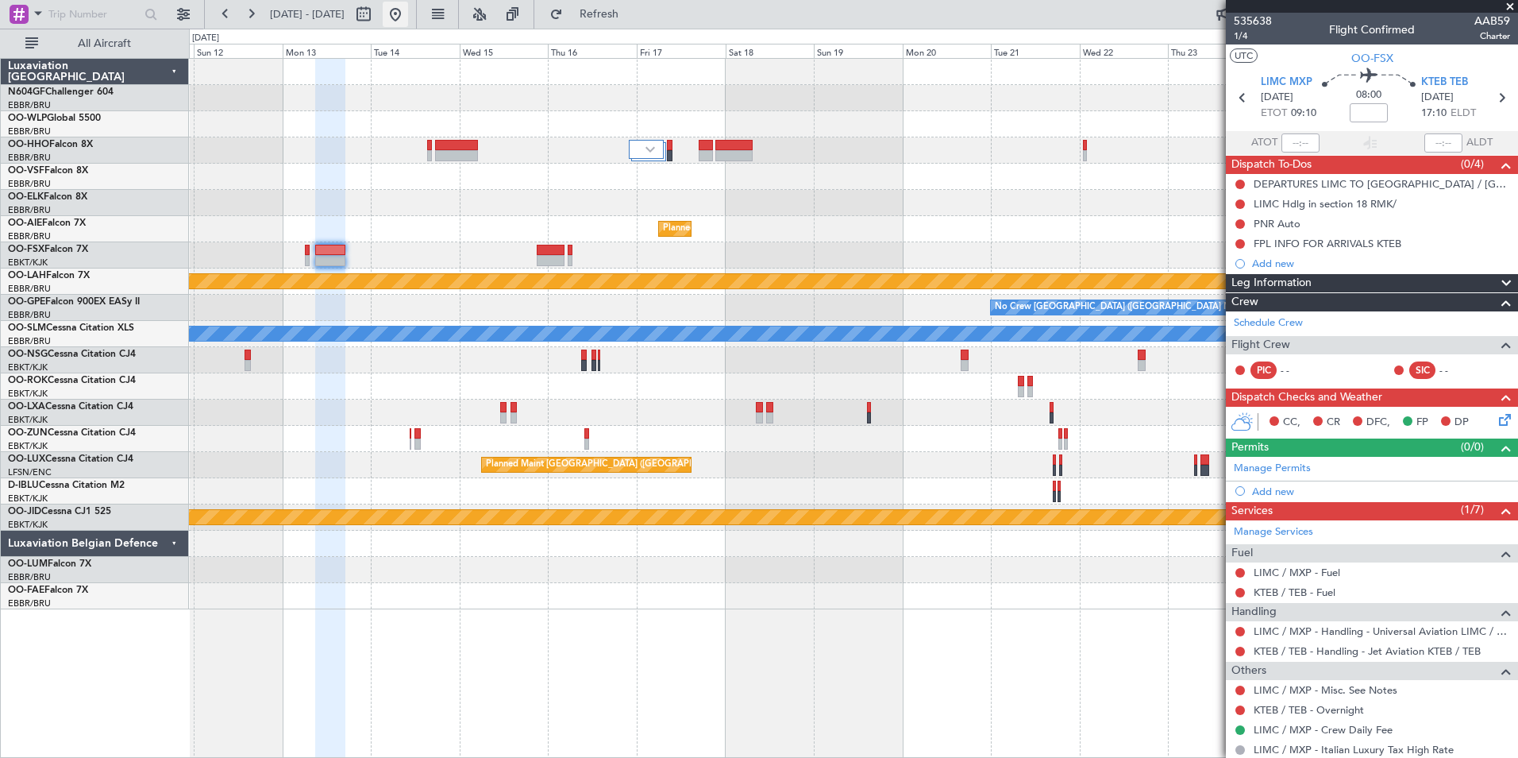
click at [408, 18] on button at bounding box center [395, 14] width 25 height 25
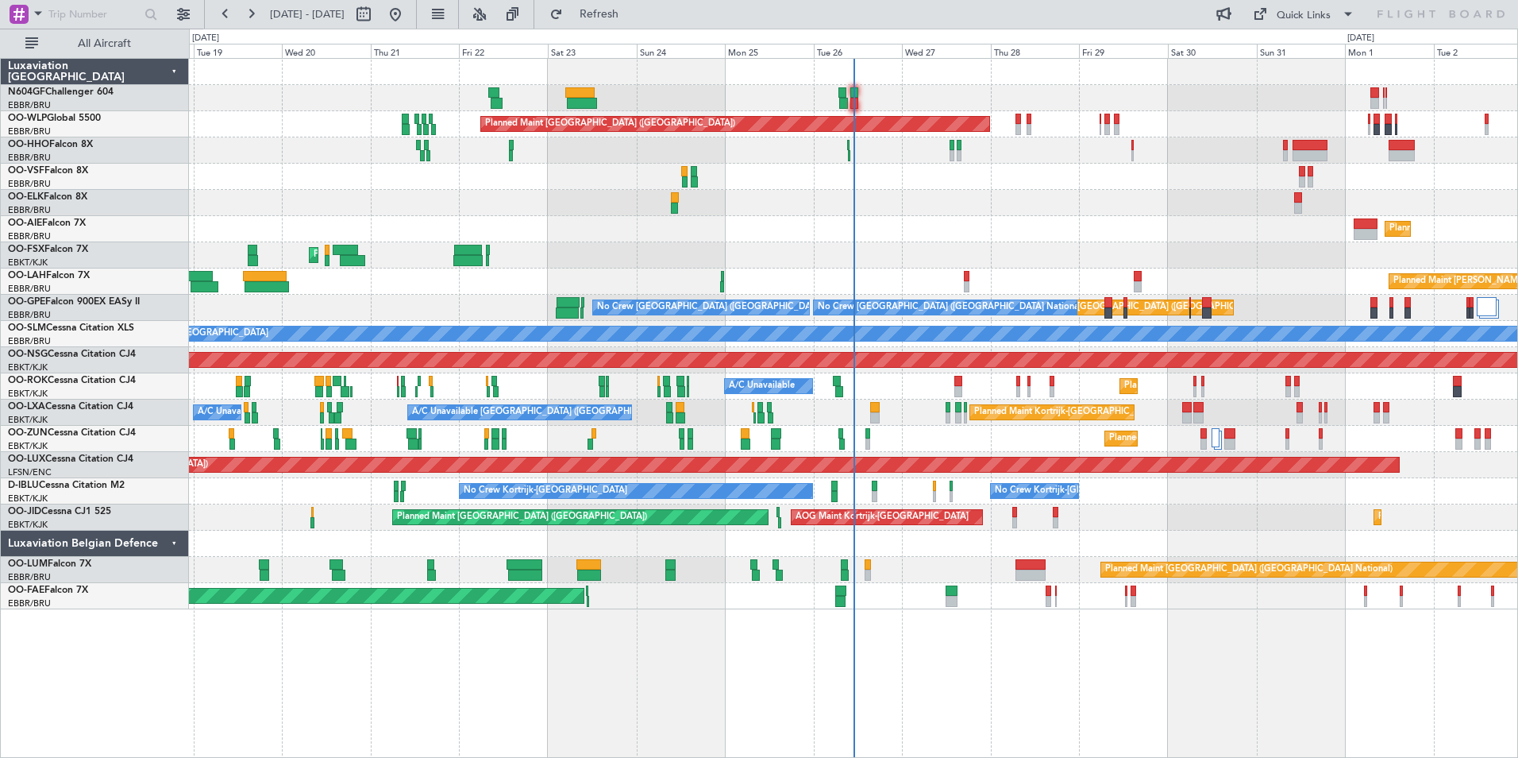
click at [532, 473] on div "Planned Maint [GEOGRAPHIC_DATA] ([GEOGRAPHIC_DATA]) AOG Maint Geneva ([GEOGRAPH…" at bounding box center [853, 334] width 1329 height 550
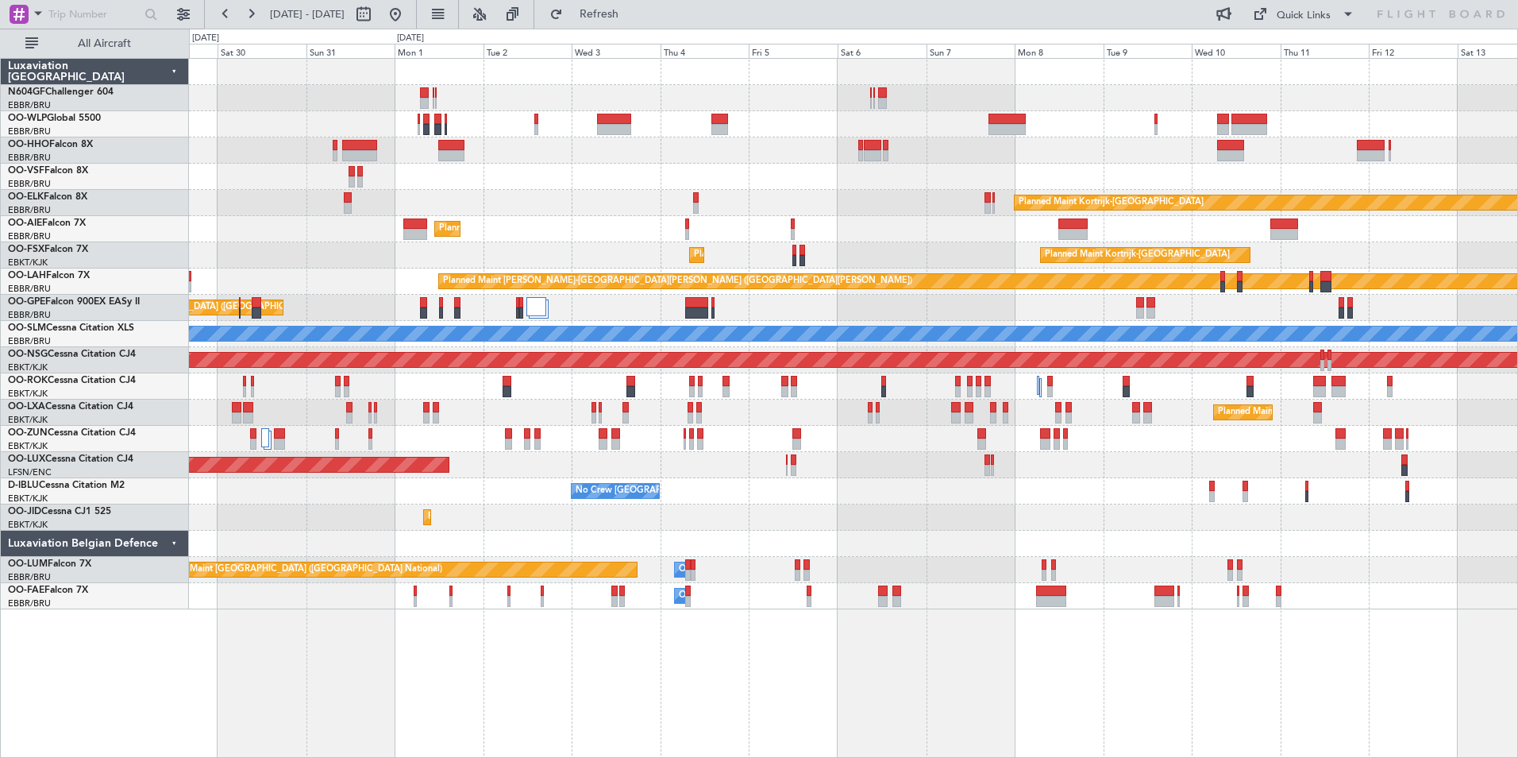
click at [566, 439] on div "Planned Maint [GEOGRAPHIC_DATA] ([GEOGRAPHIC_DATA]) Planned Maint [GEOGRAPHIC_D…" at bounding box center [853, 334] width 1329 height 550
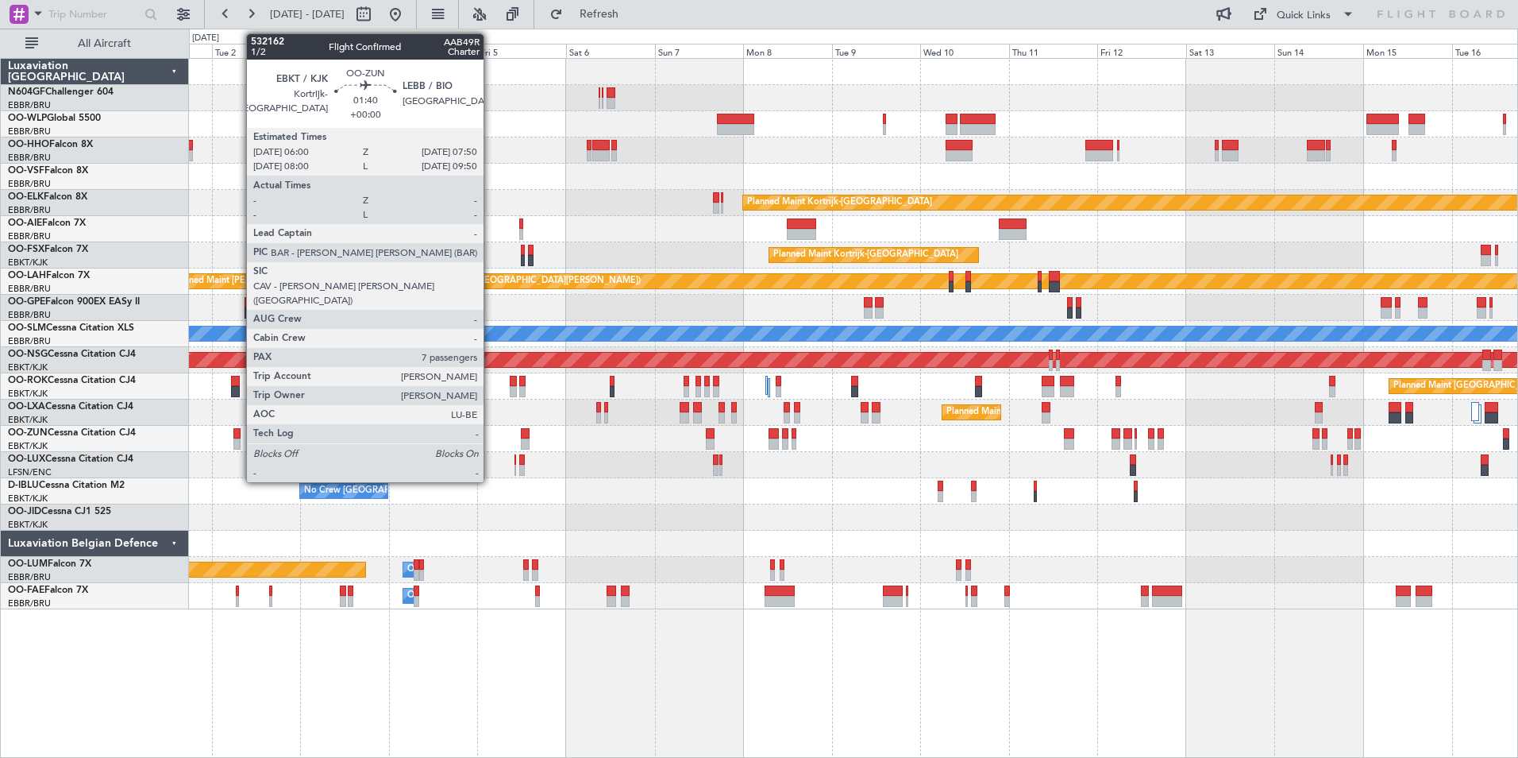
click at [238, 439] on div at bounding box center [236, 443] width 7 height 11
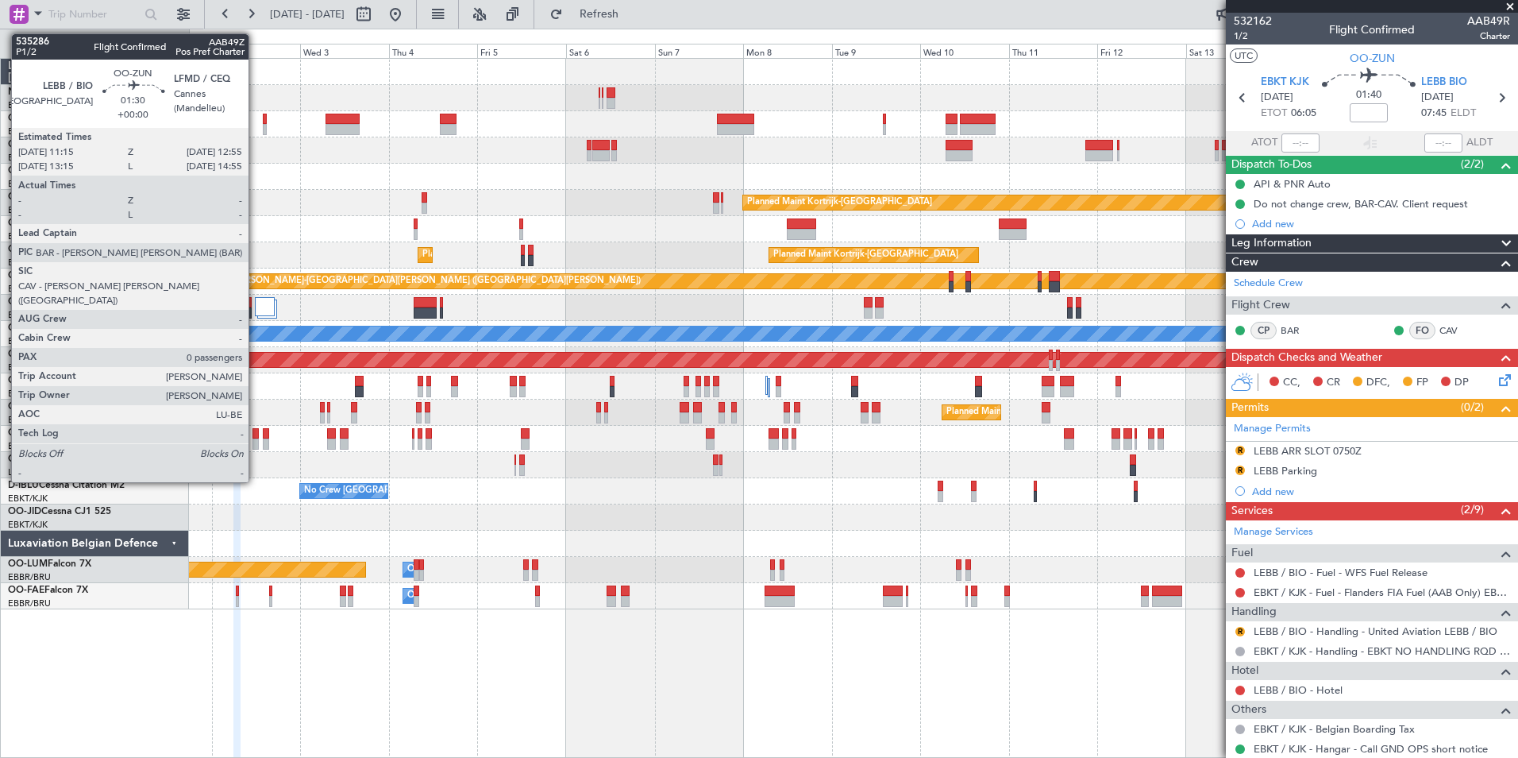
click at [256, 447] on div at bounding box center [256, 443] width 6 height 11
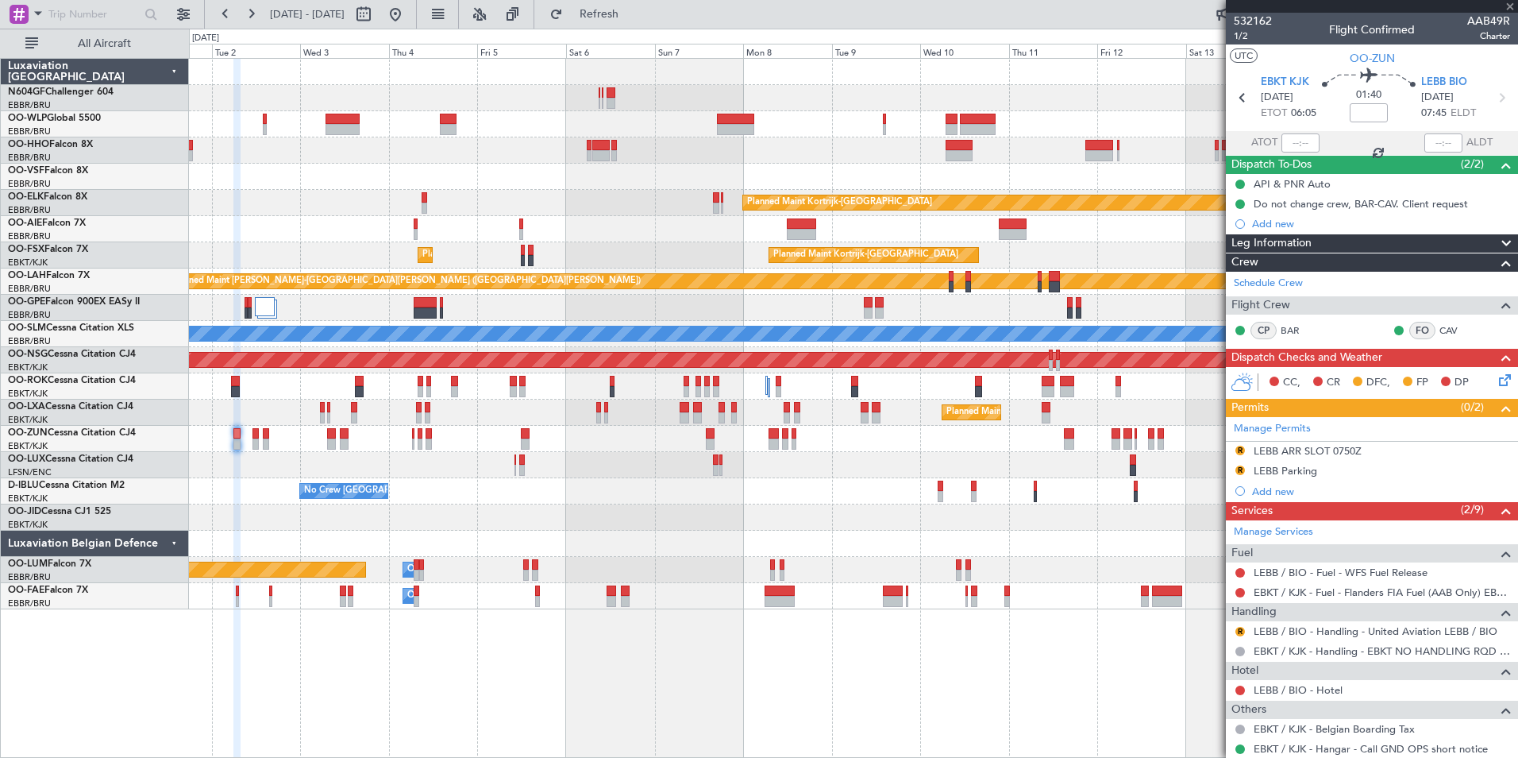
type input "0"
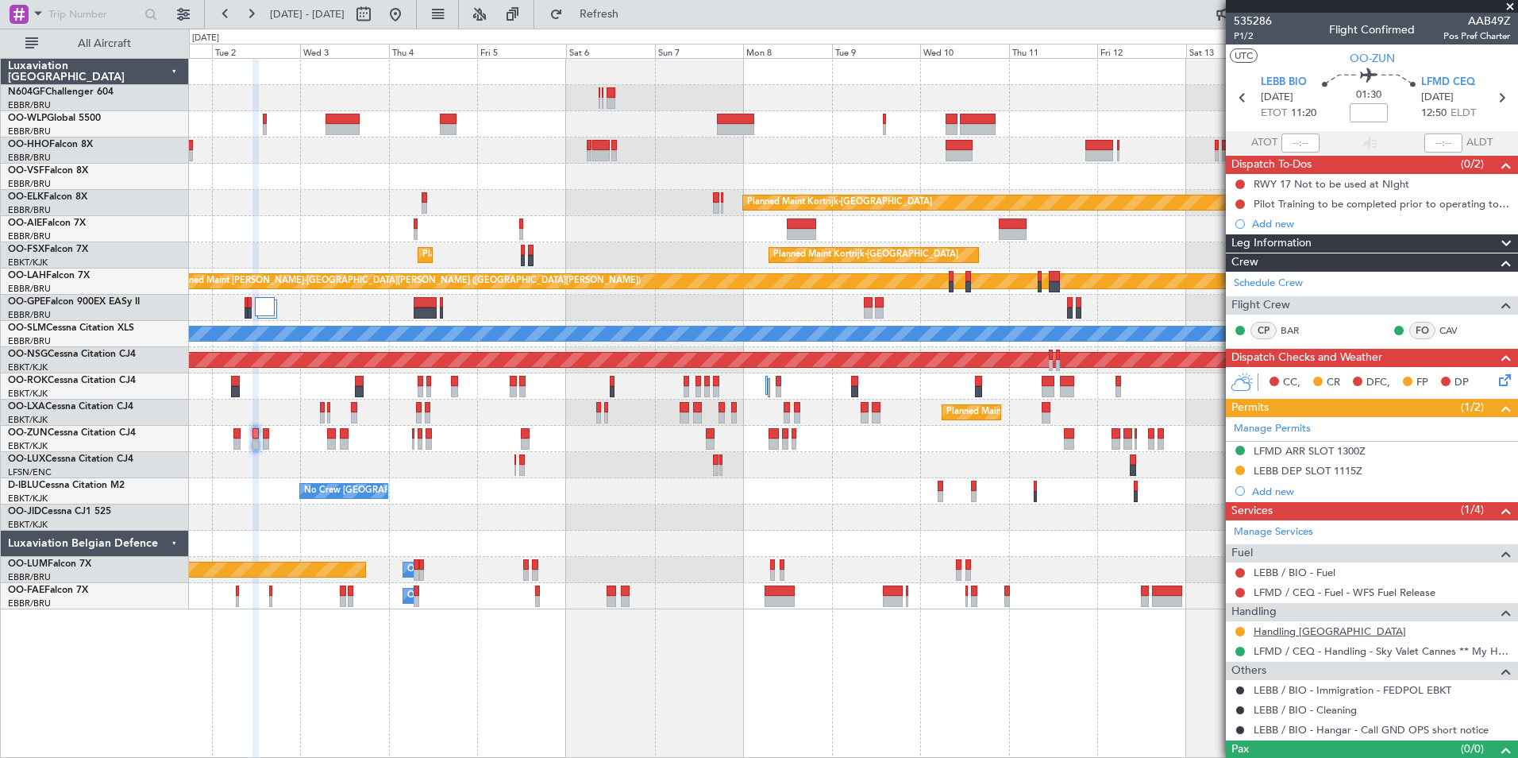
click at [1294, 631] on link "Handling [GEOGRAPHIC_DATA]" at bounding box center [1330, 631] width 152 height 14
click at [1240, 632] on button at bounding box center [1241, 632] width 10 height 10
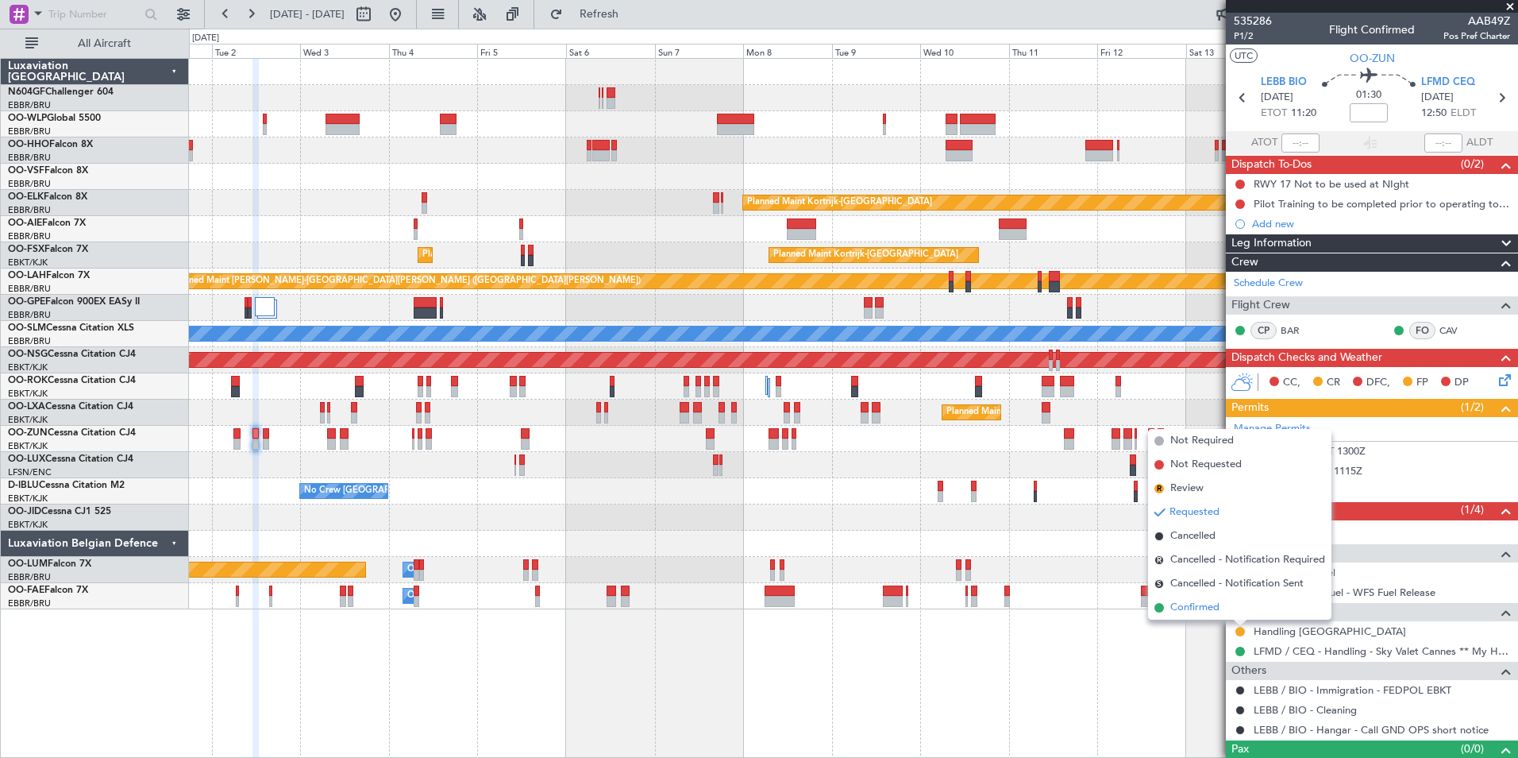
click at [1219, 608] on span "Confirmed" at bounding box center [1195, 608] width 49 height 16
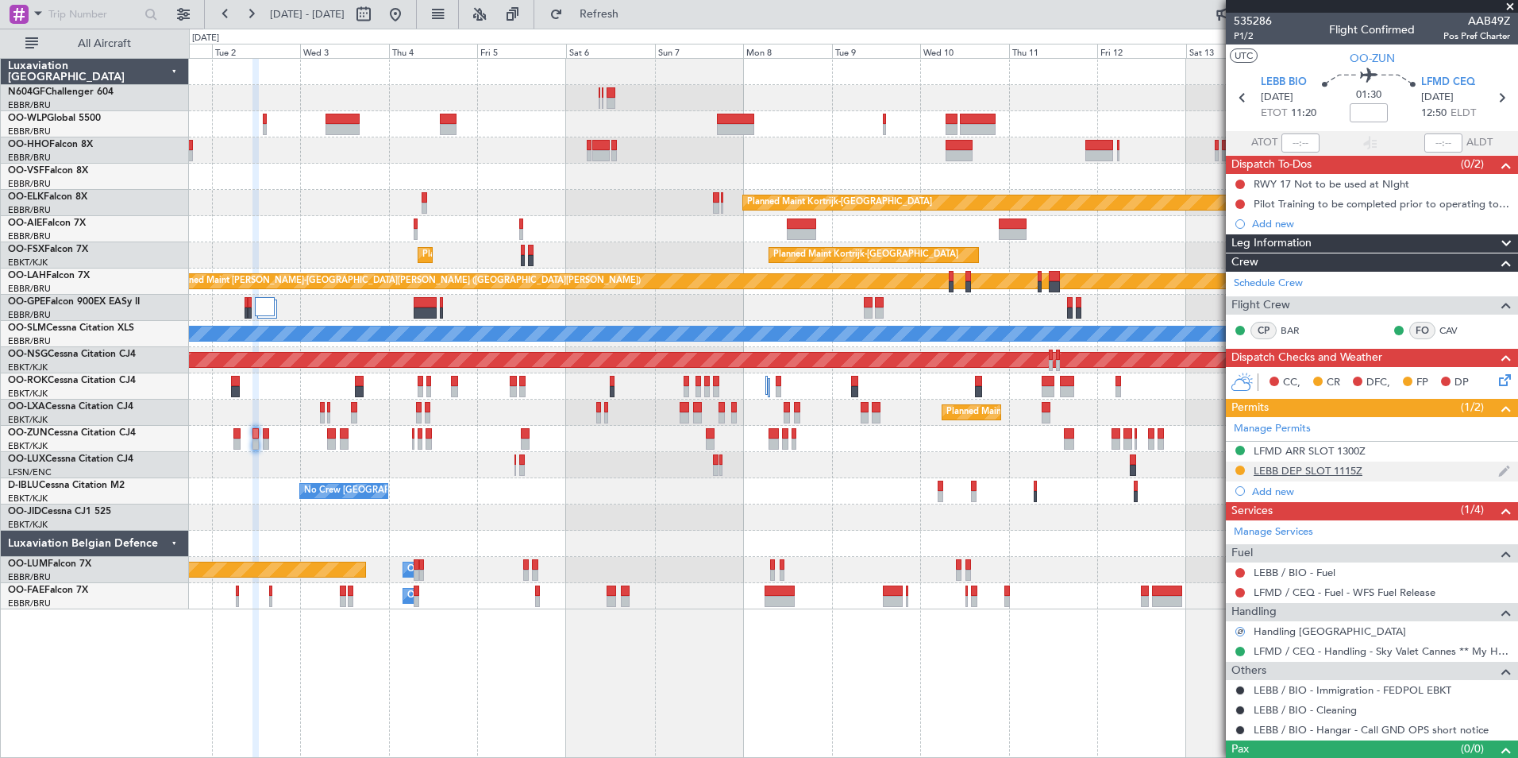
click at [1299, 473] on div "LEBB DEP SLOT 1115Z" at bounding box center [1308, 471] width 109 height 14
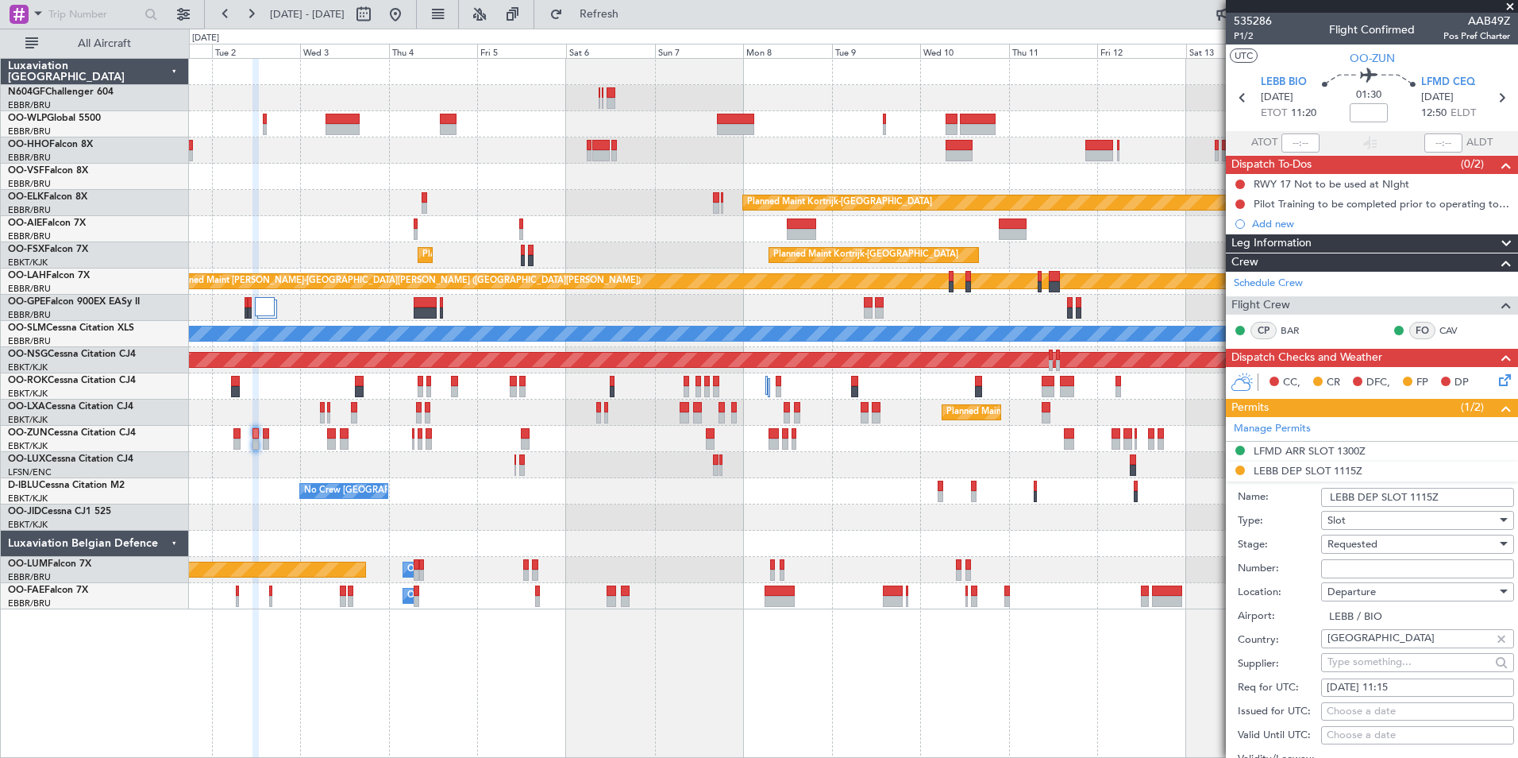
click at [1399, 569] on input "Number:" at bounding box center [1417, 568] width 193 height 19
type input "Approved"
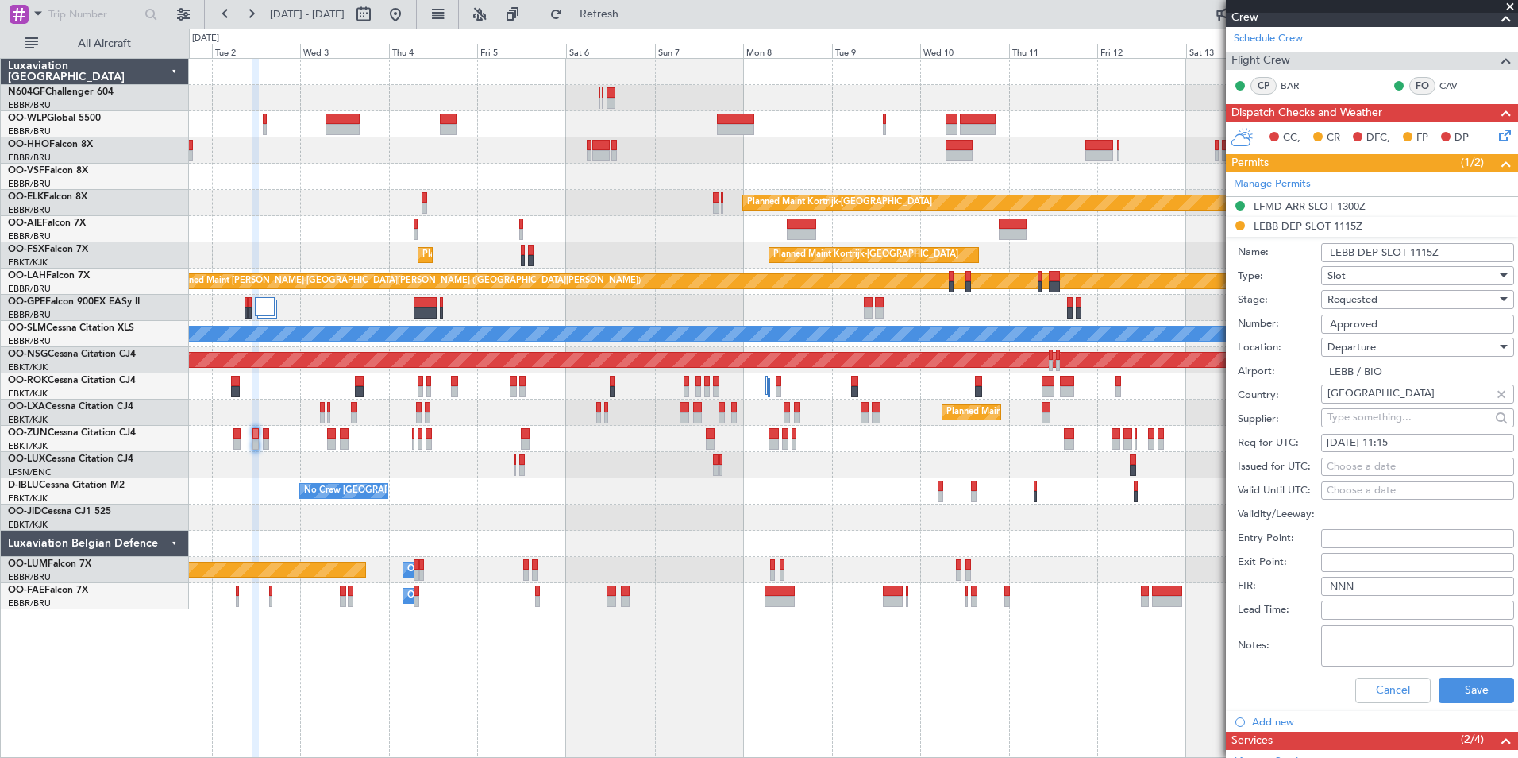
scroll to position [284, 0]
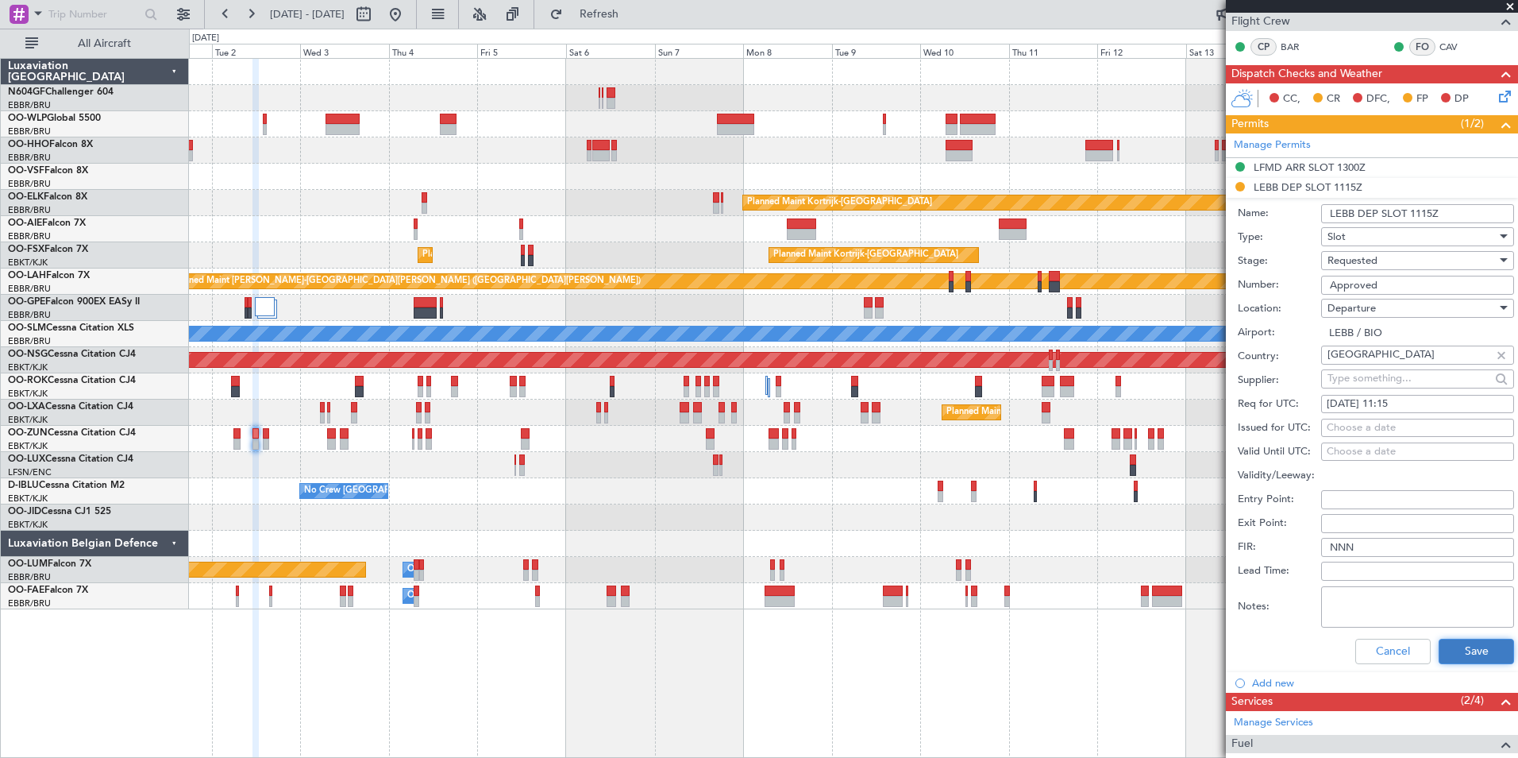
click at [1480, 659] on button "Save" at bounding box center [1476, 650] width 75 height 25
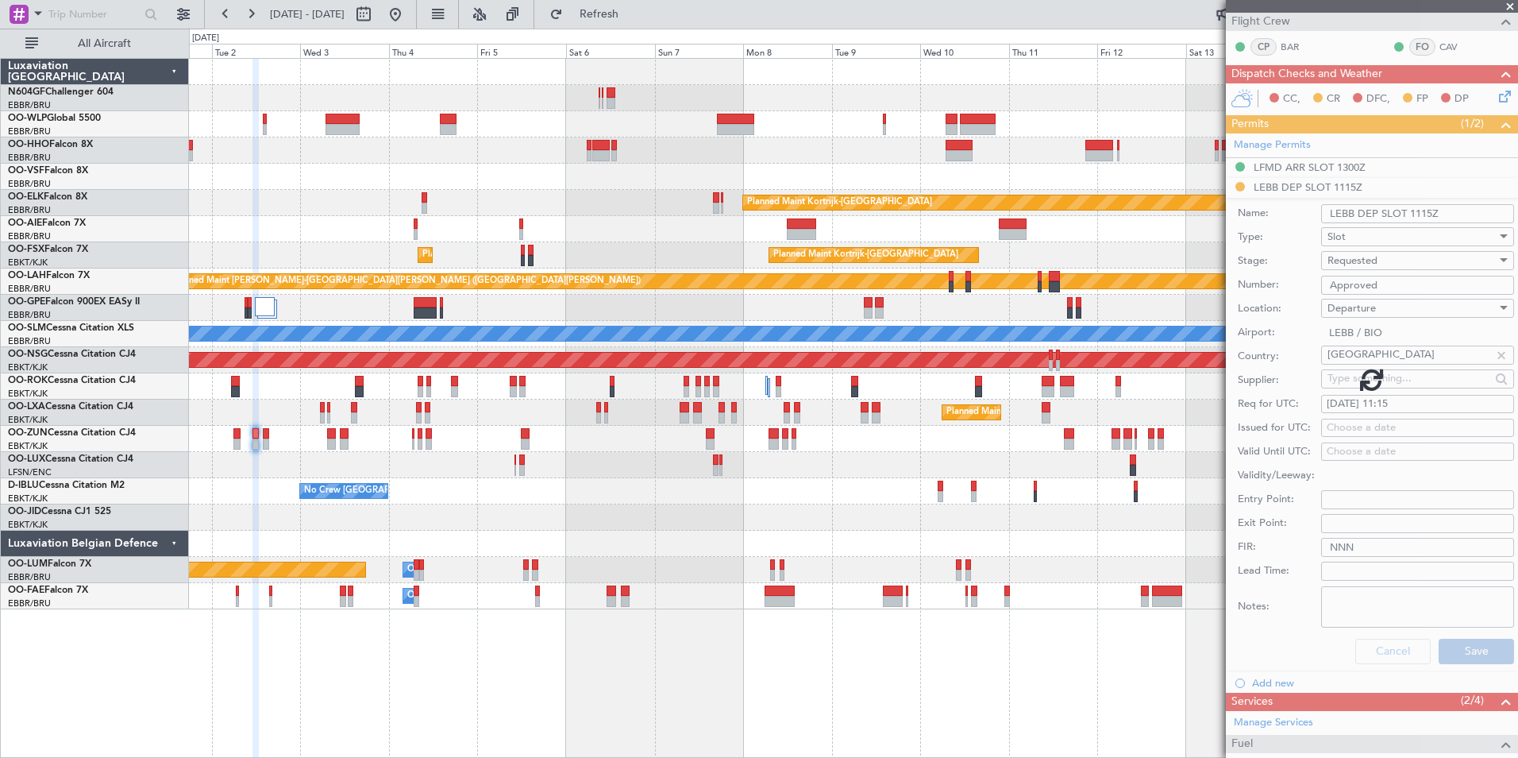
scroll to position [26, 0]
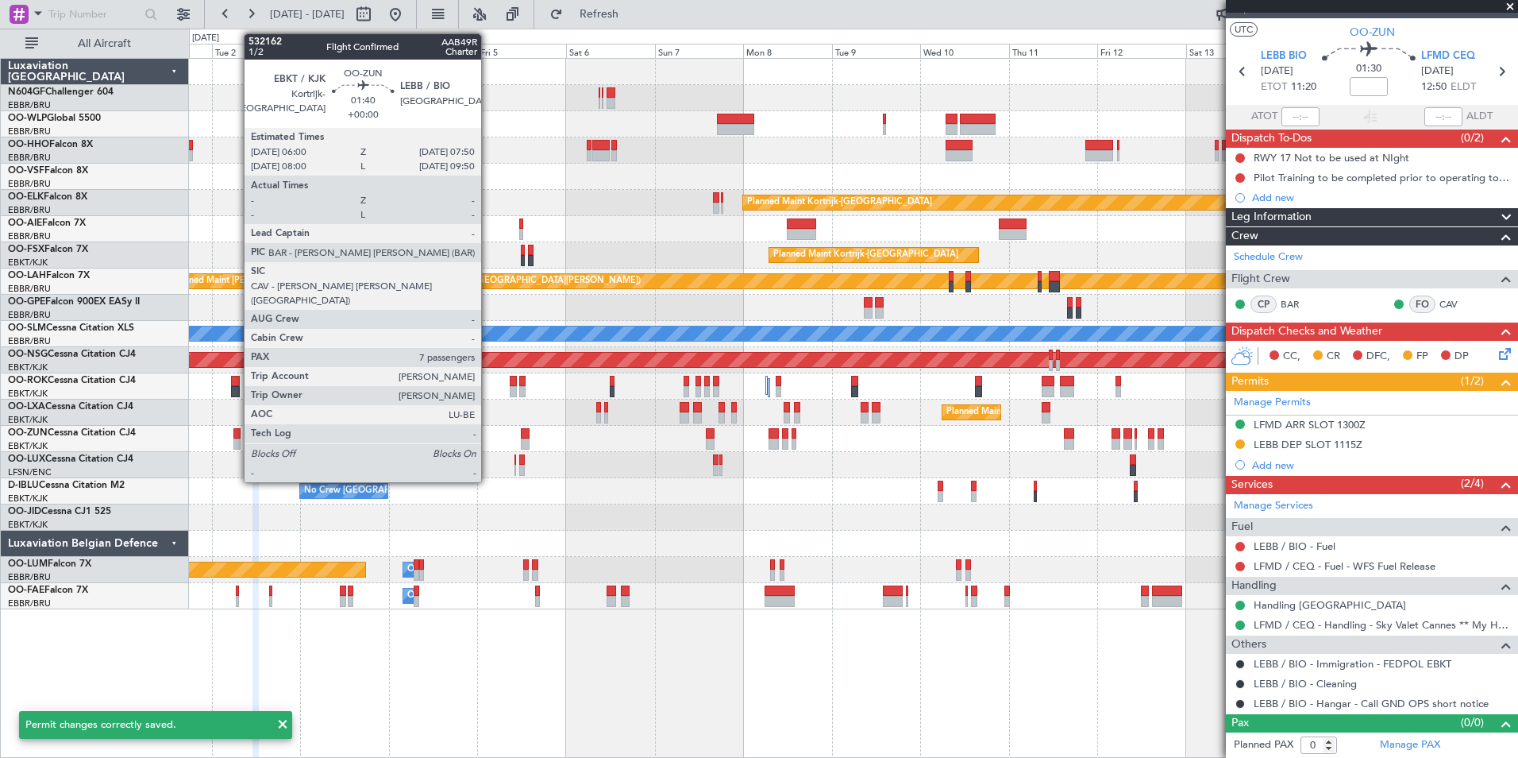
click at [236, 440] on div at bounding box center [236, 443] width 7 height 11
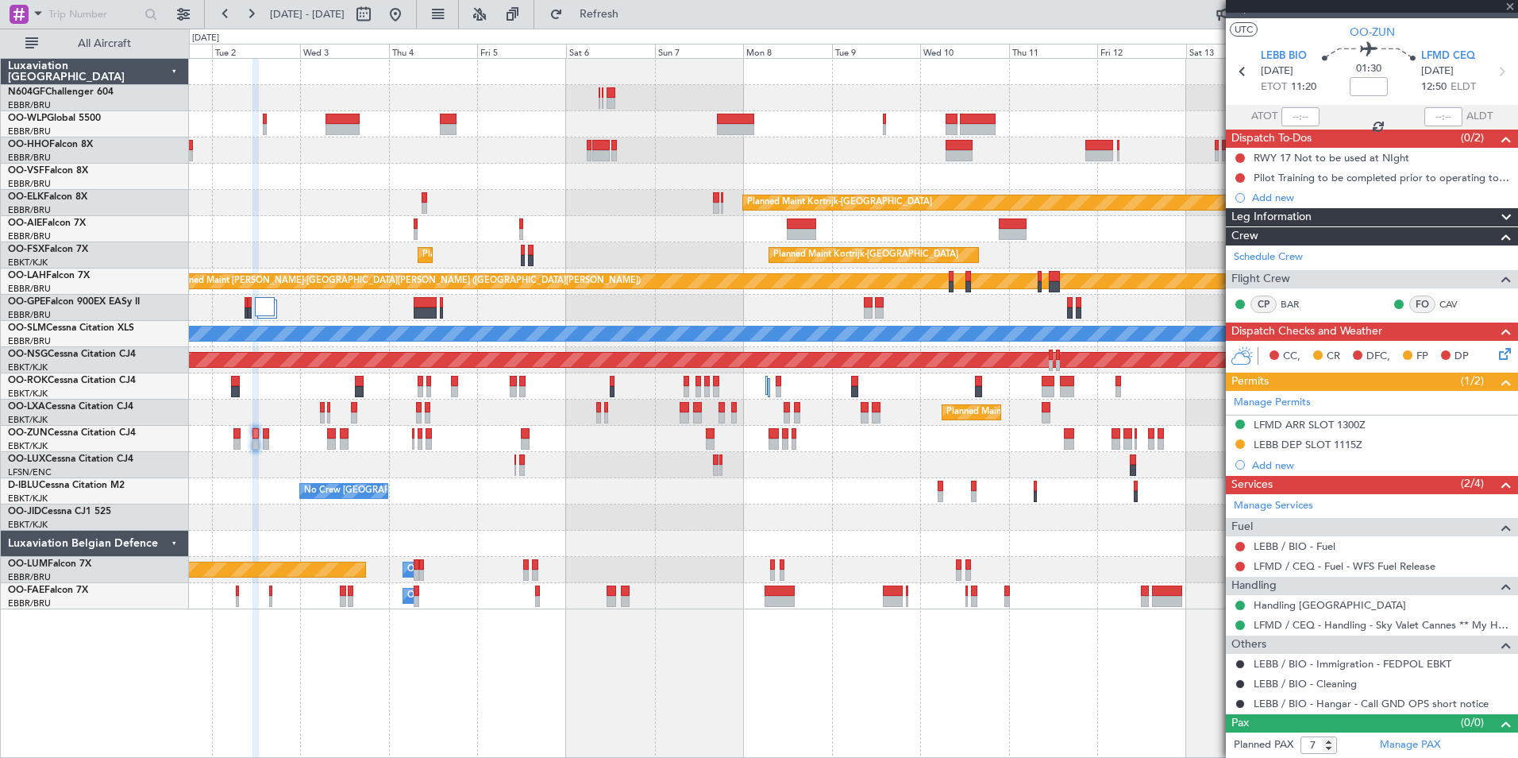
scroll to position [0, 0]
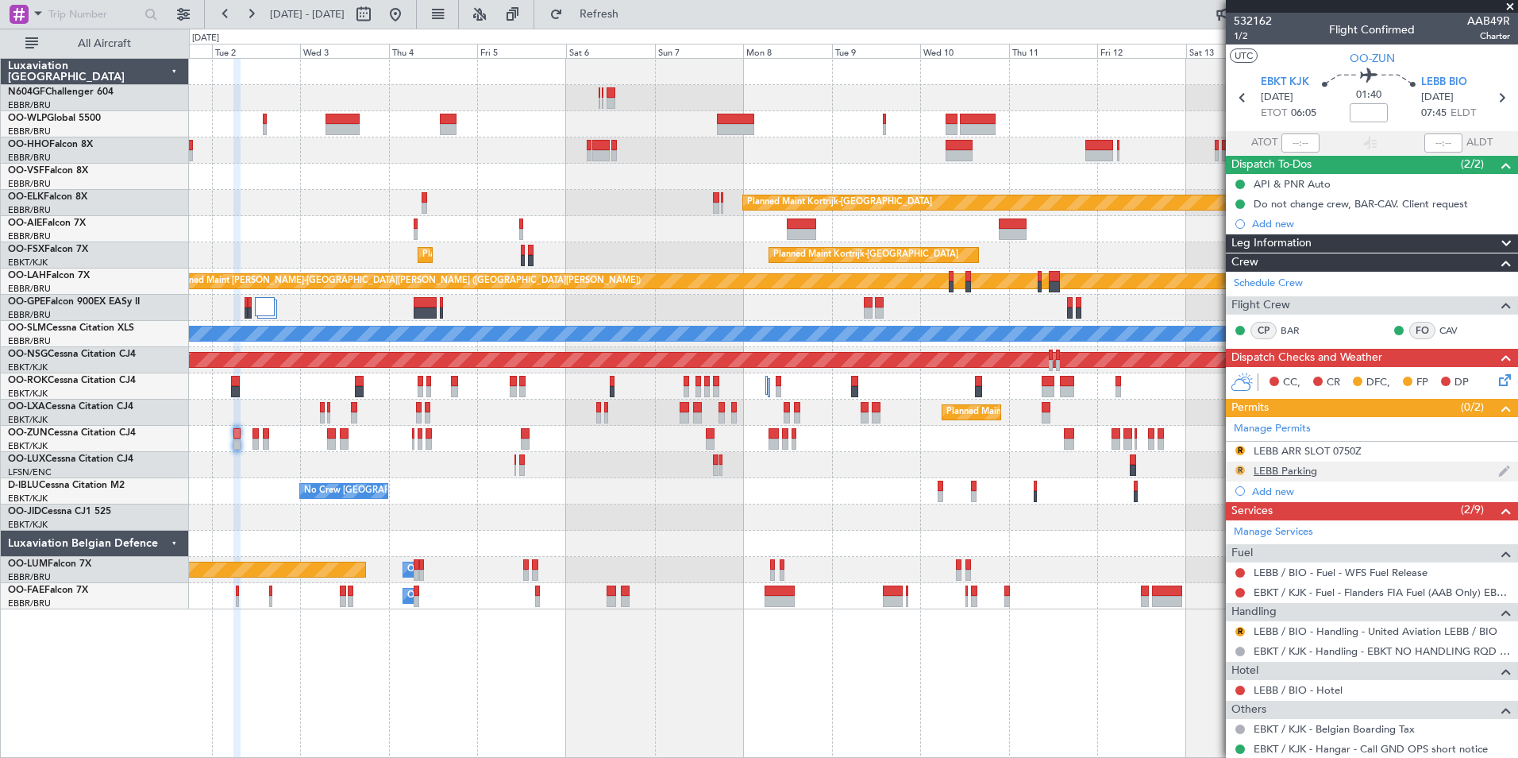
click at [1242, 471] on button "R" at bounding box center [1241, 470] width 10 height 10
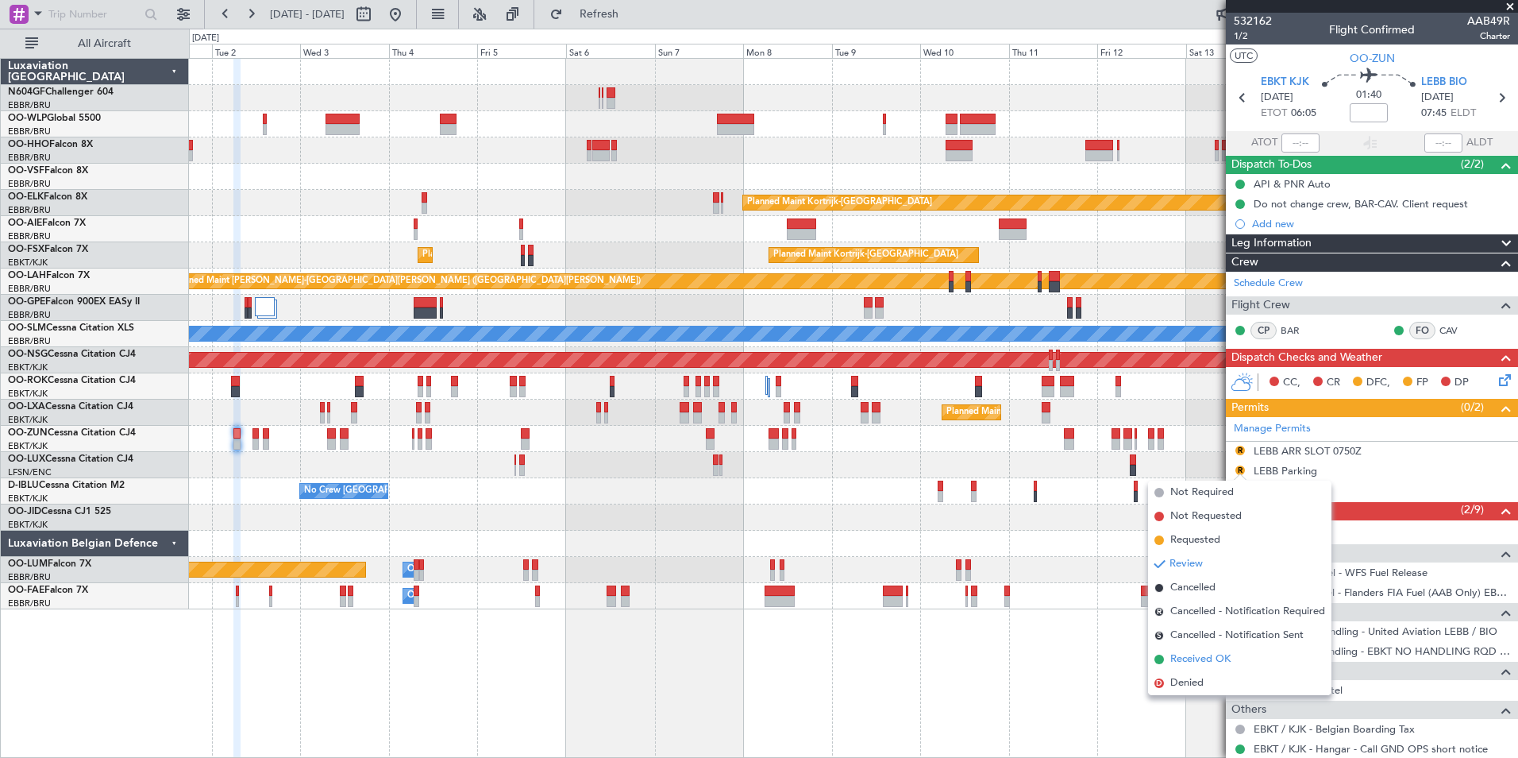
click at [1210, 662] on span "Received OK" at bounding box center [1201, 659] width 60 height 16
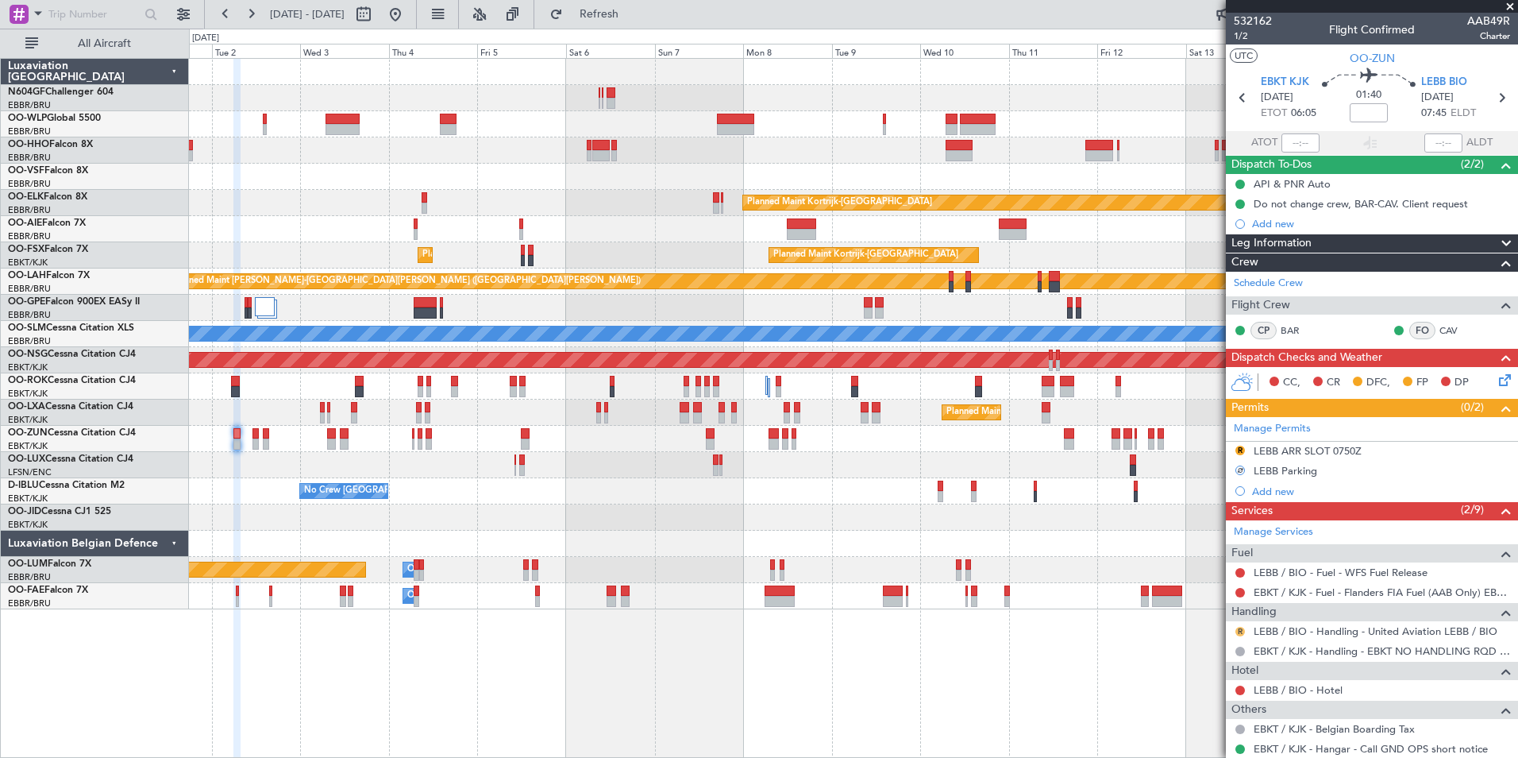
click at [1239, 629] on button "R" at bounding box center [1241, 632] width 10 height 10
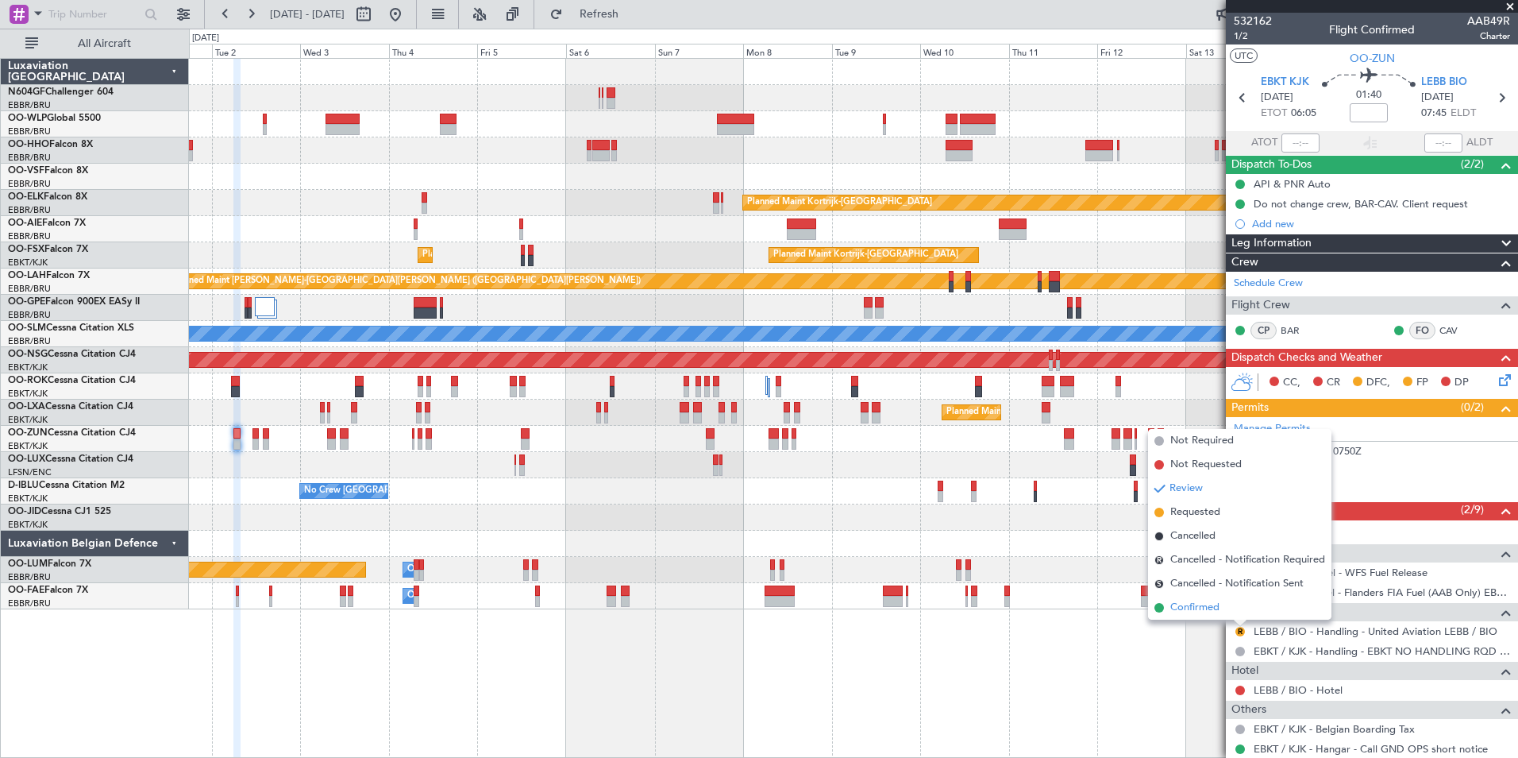
click at [1205, 604] on span "Confirmed" at bounding box center [1195, 608] width 49 height 16
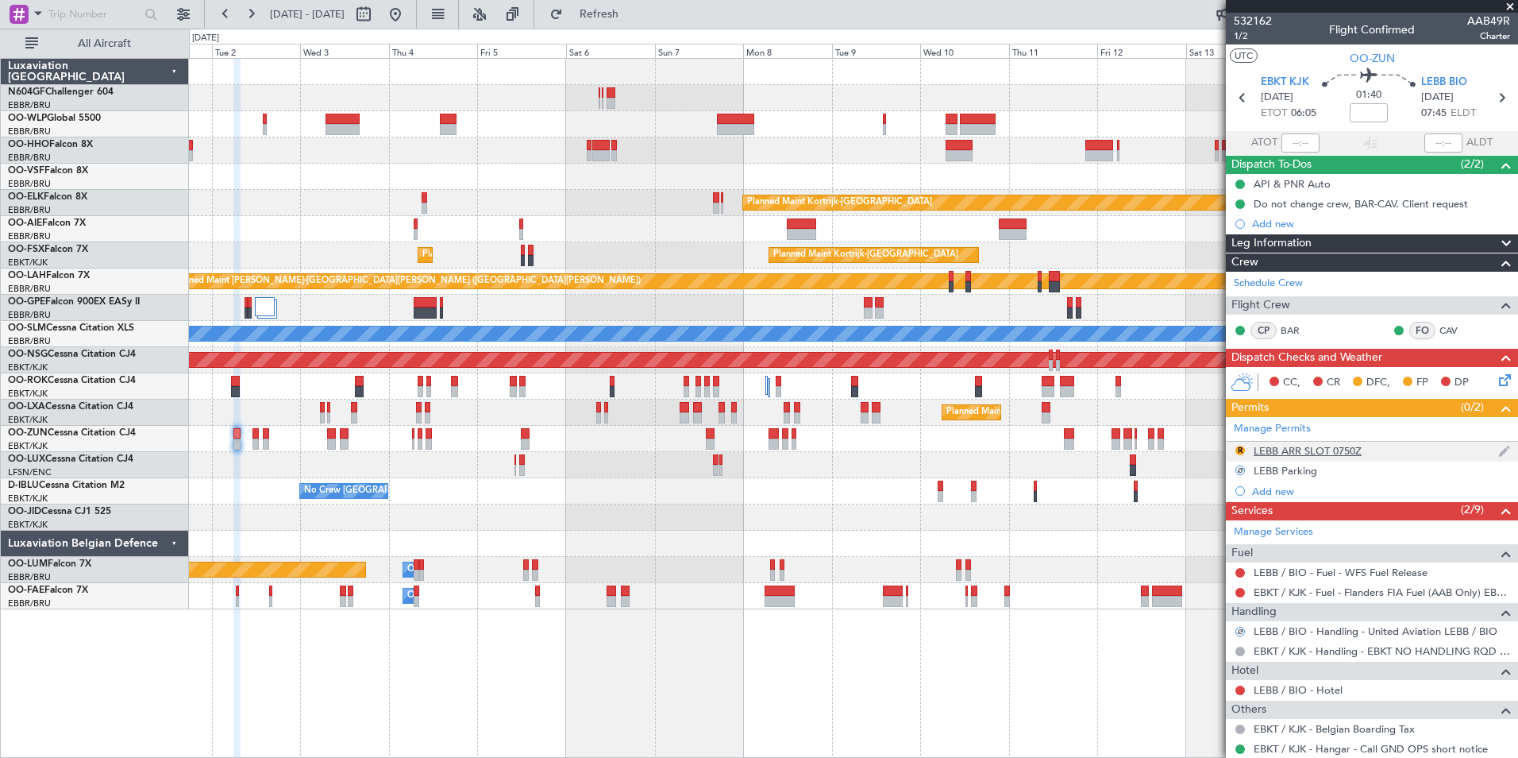
click at [1309, 452] on div "LEBB ARR SLOT 0750Z" at bounding box center [1308, 451] width 108 height 14
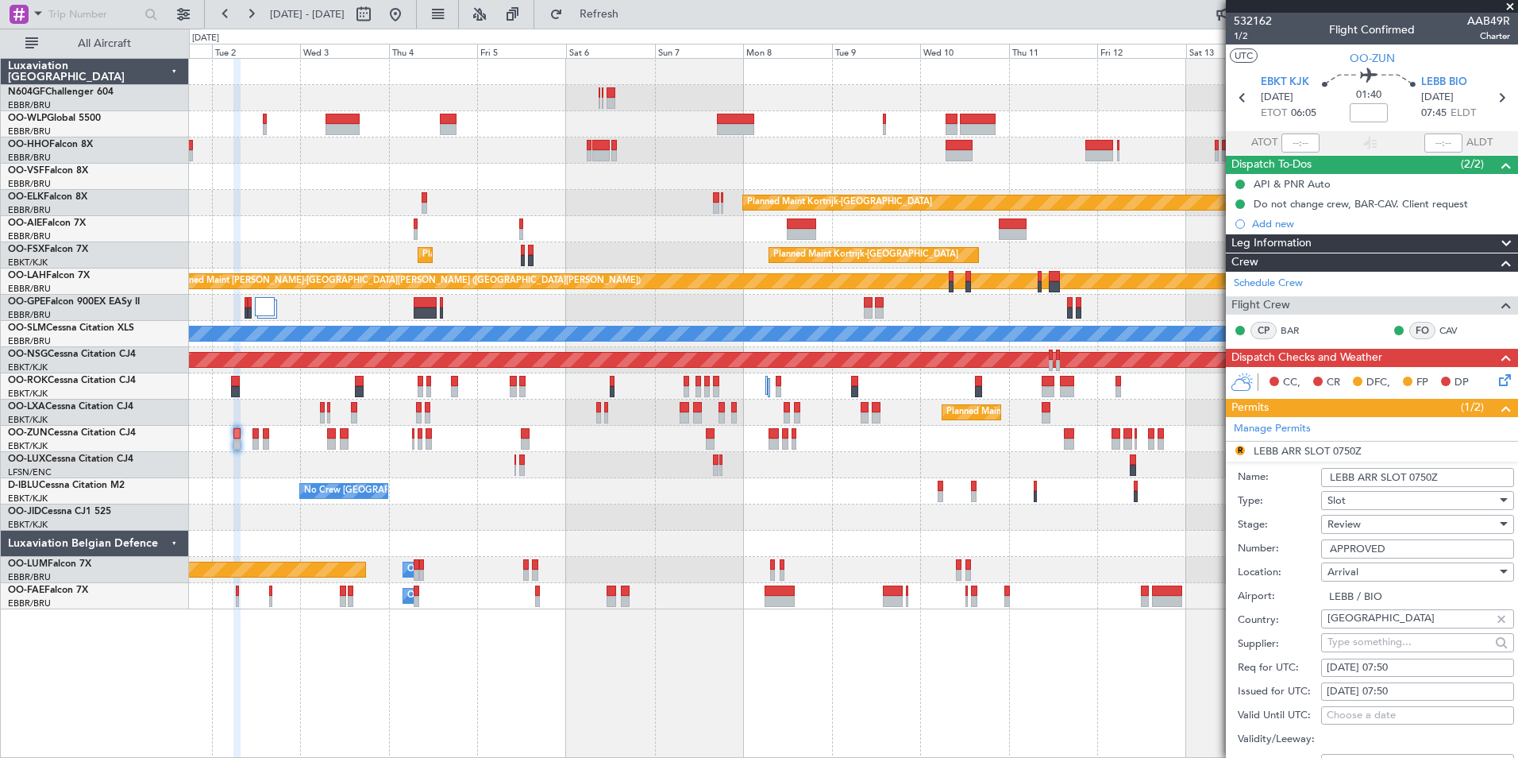
click at [1381, 523] on div "Review" at bounding box center [1412, 524] width 169 height 24
click at [1379, 652] on span "Received OK" at bounding box center [1412, 651] width 167 height 24
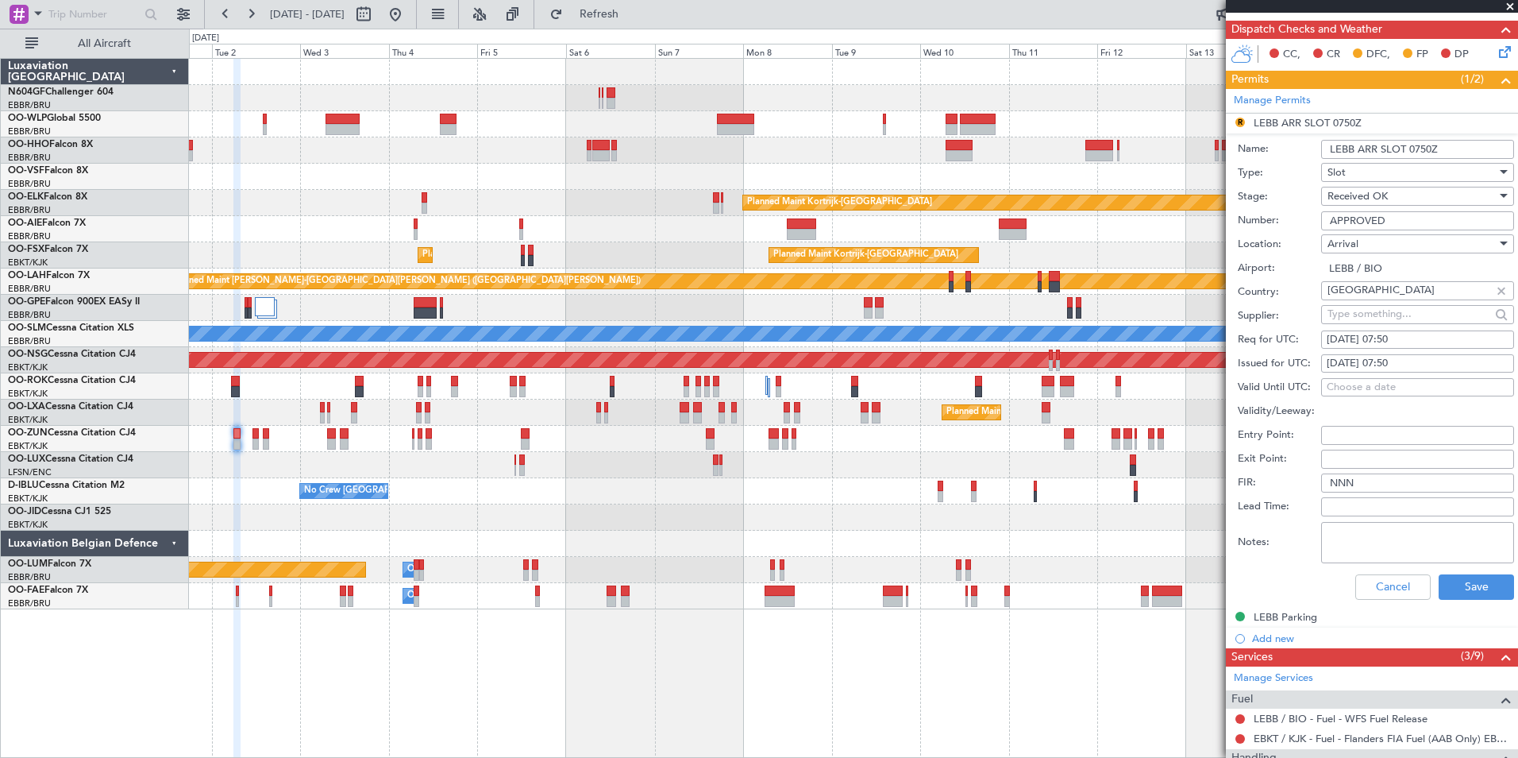
scroll to position [329, 0]
click at [1480, 588] on button "Save" at bounding box center [1476, 585] width 75 height 25
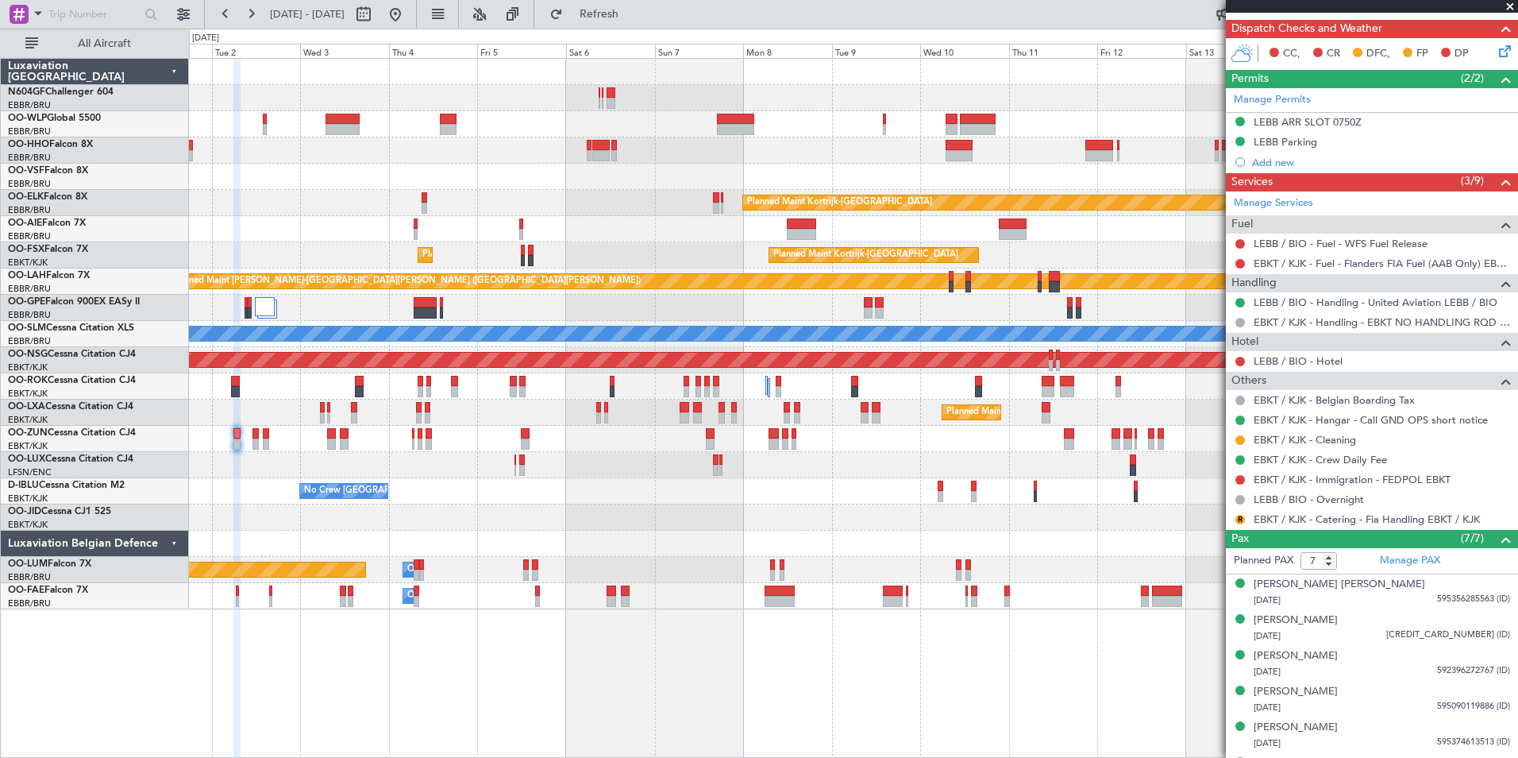
scroll to position [0, 0]
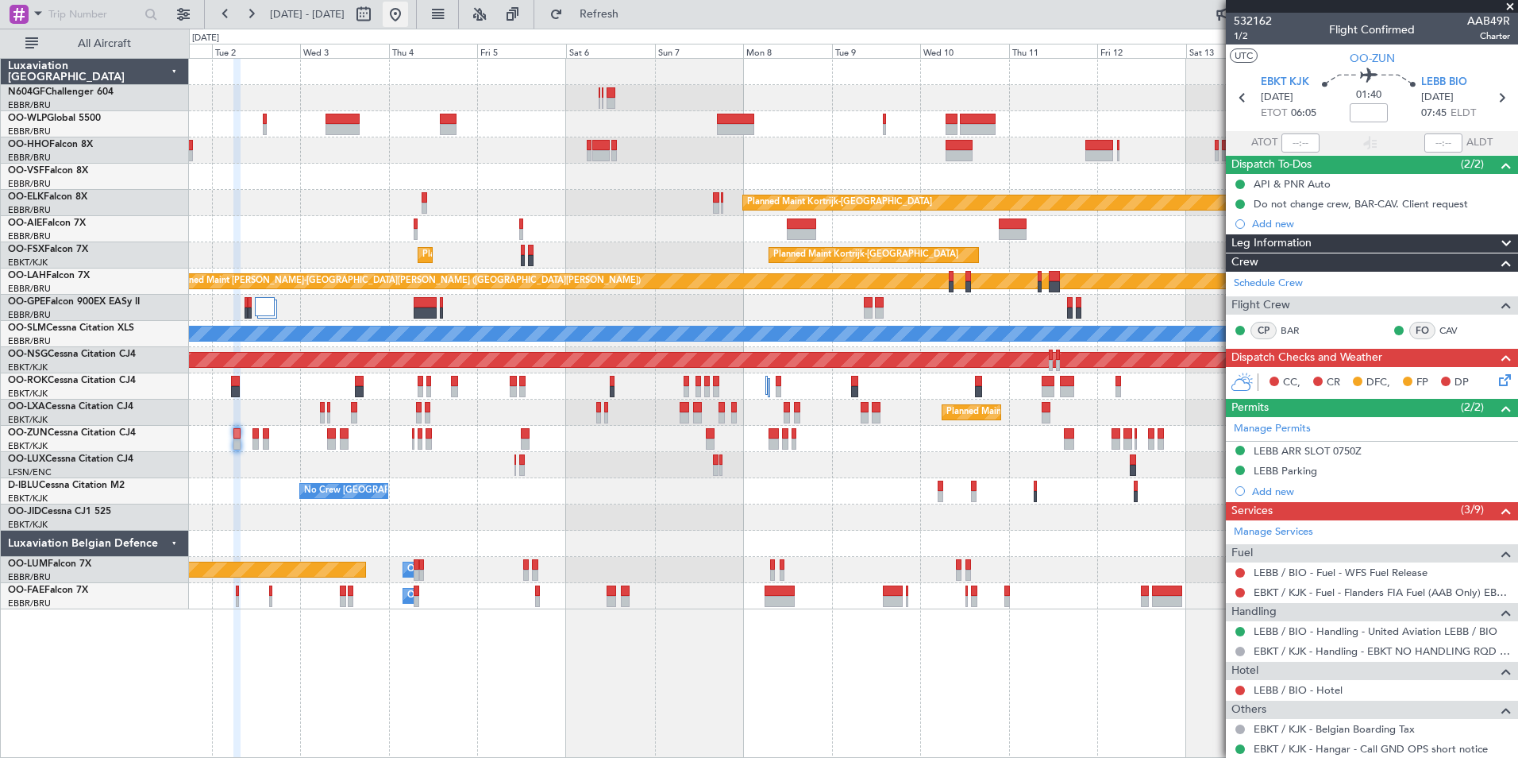
click at [408, 18] on button at bounding box center [395, 14] width 25 height 25
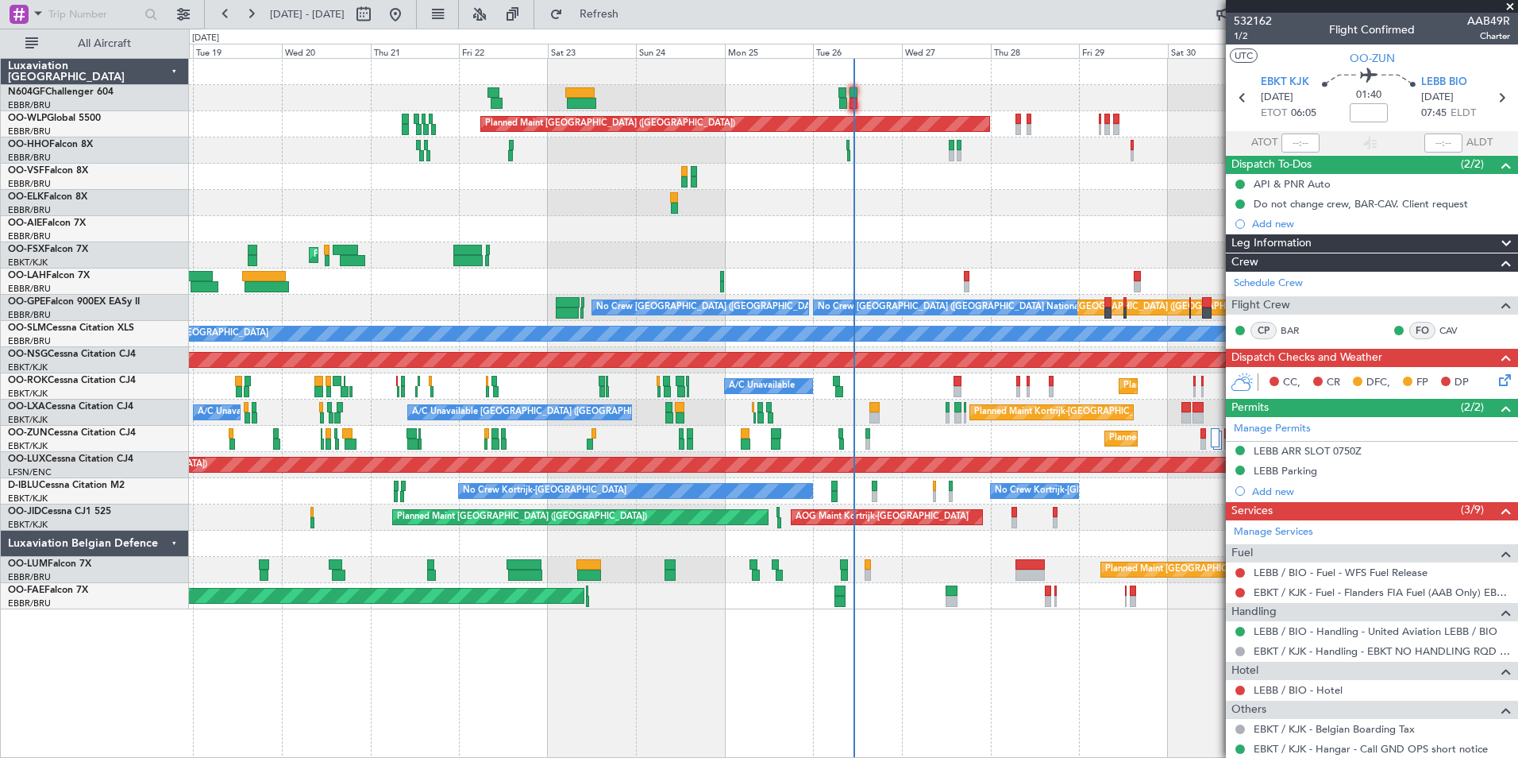
click at [558, 302] on div "Planned Maint Berlin (Brandenburg) AOG Maint Geneva (Cointrin) Planned Maint Lo…" at bounding box center [853, 334] width 1329 height 550
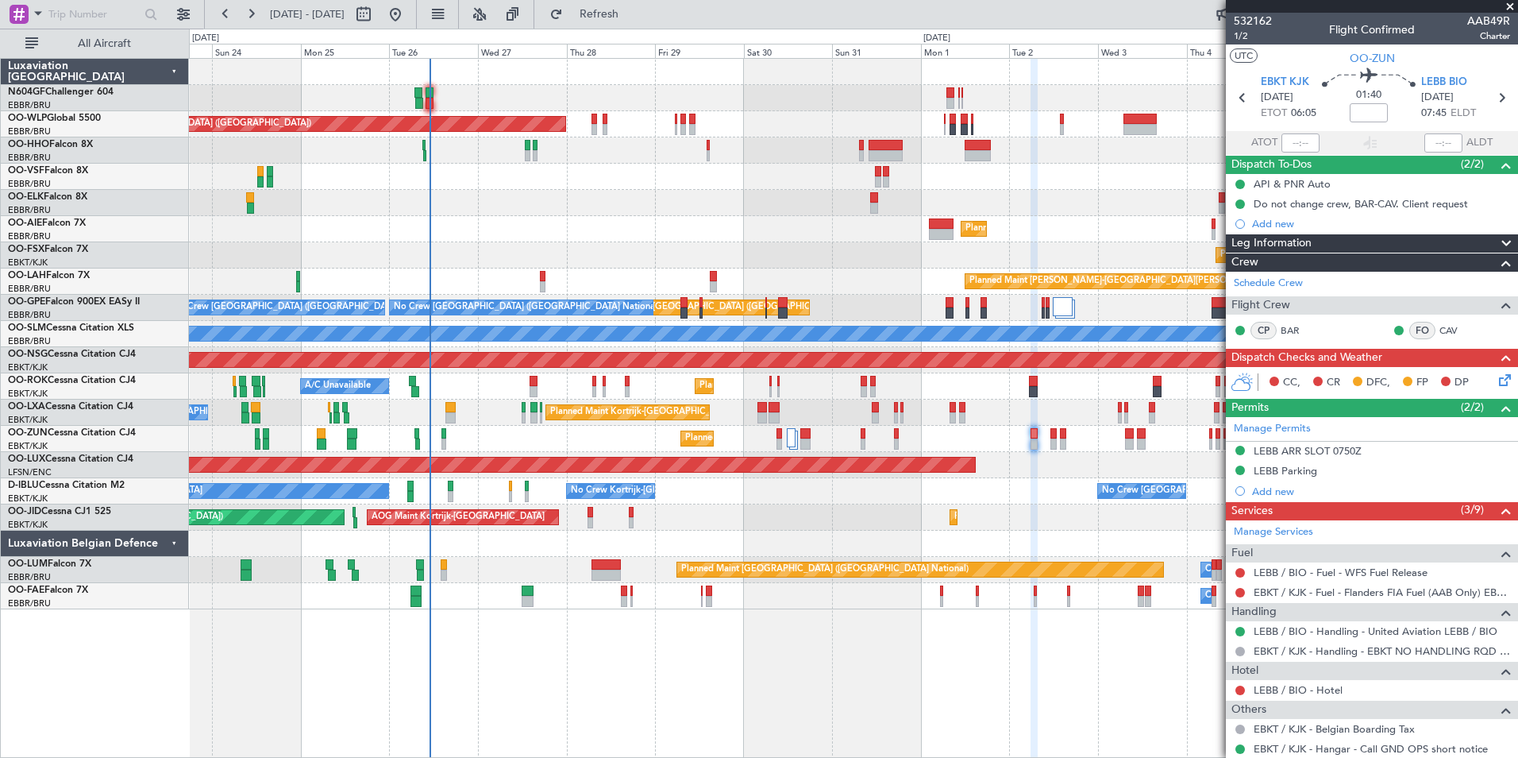
click at [714, 206] on div "Planned Maint Berlin (Brandenburg) Planned Maint Kortrijk-Wevelgem Planned Main…" at bounding box center [853, 334] width 1329 height 550
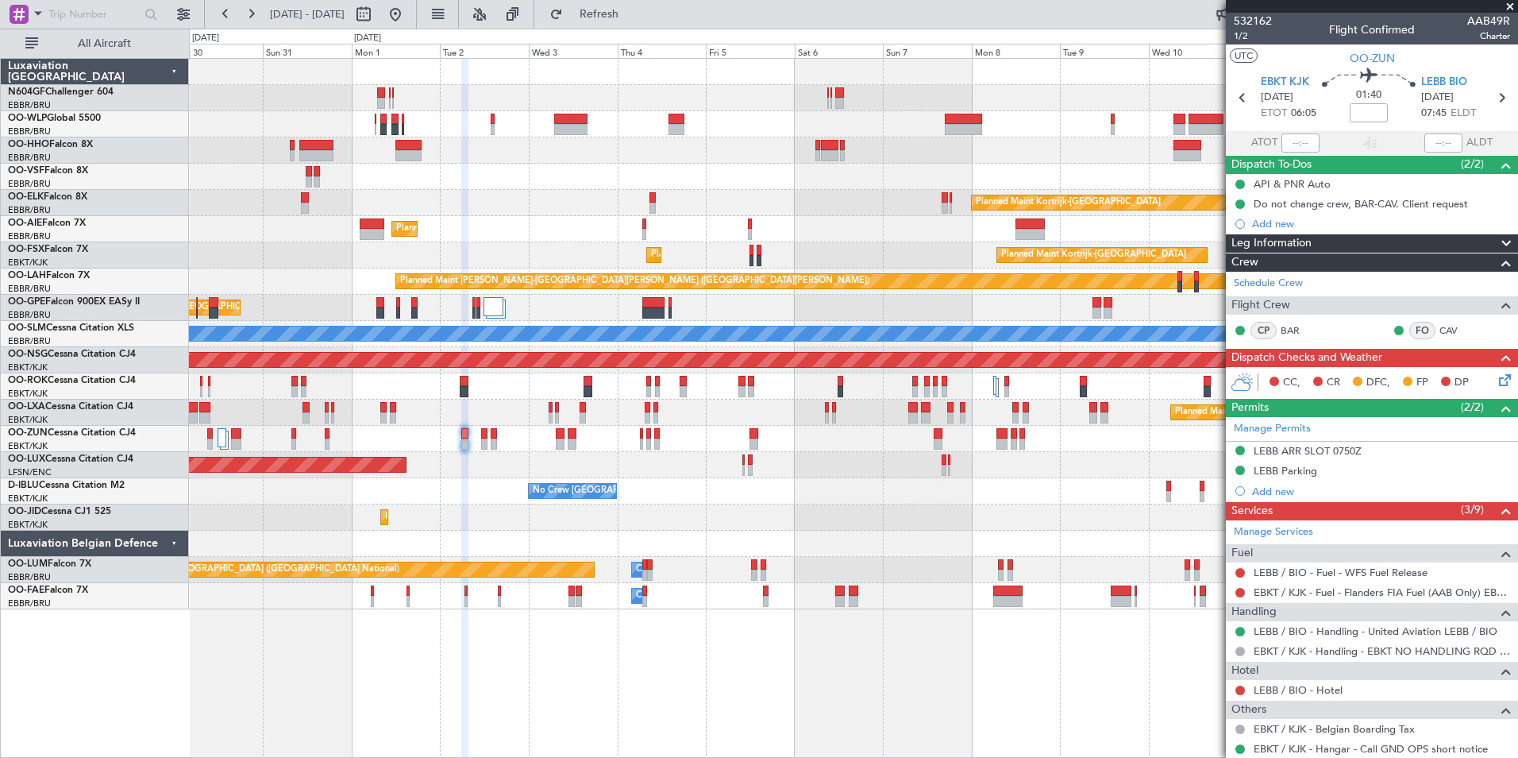
click at [729, 216] on div "Planned Maint Berlin (Brandenburg) Planned Maint Kortrijk-Wevelgem Planned Main…" at bounding box center [853, 334] width 1329 height 550
click at [525, 212] on div "Planned Maint Berlin (Brandenburg) Planned Maint Kortrijk-Wevelgem Planned Main…" at bounding box center [853, 334] width 1329 height 550
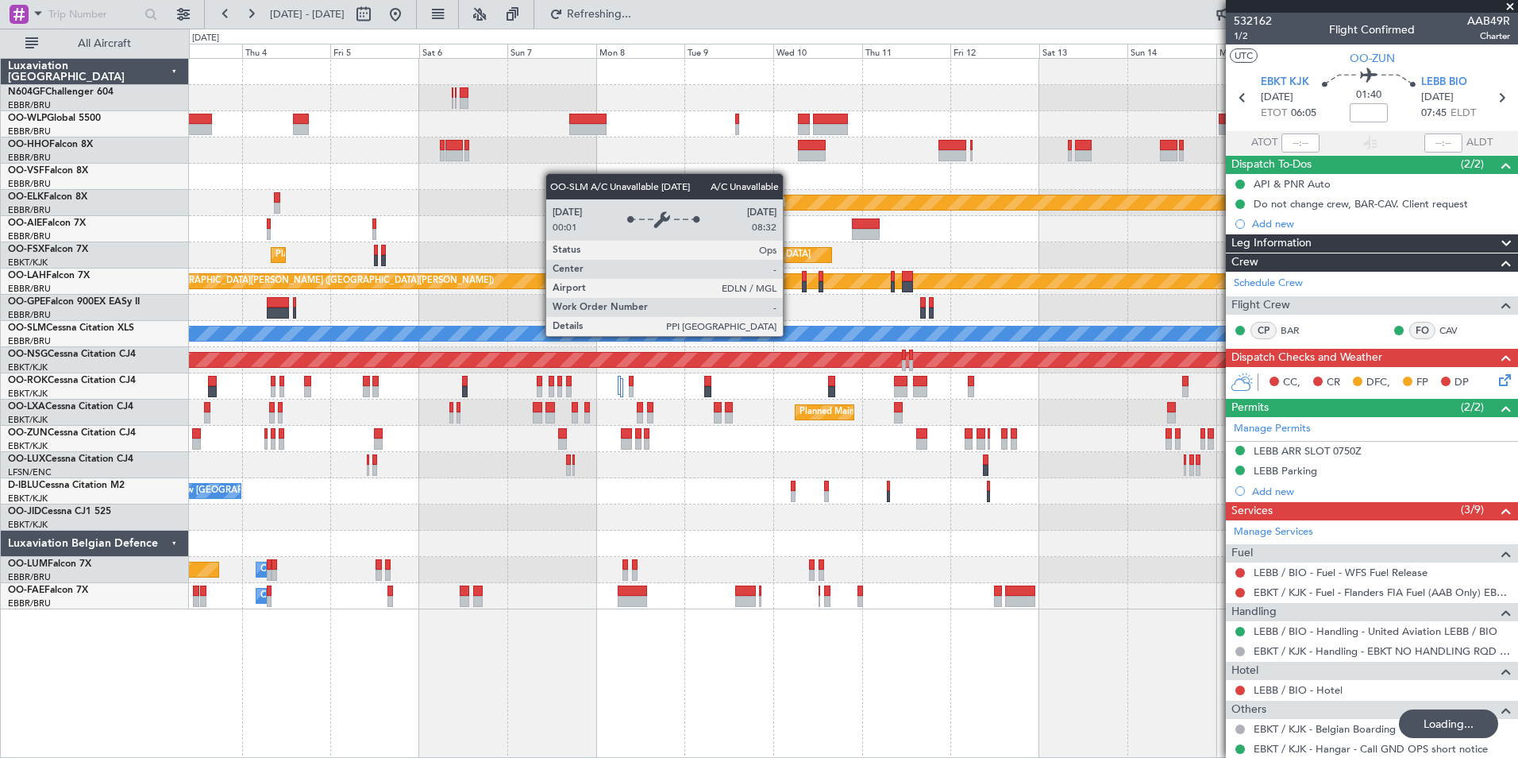
click at [446, 238] on div "Planned Maint Kortrijk-Wevelgem Planned Maint London (Farnborough) Planned Main…" at bounding box center [853, 334] width 1329 height 550
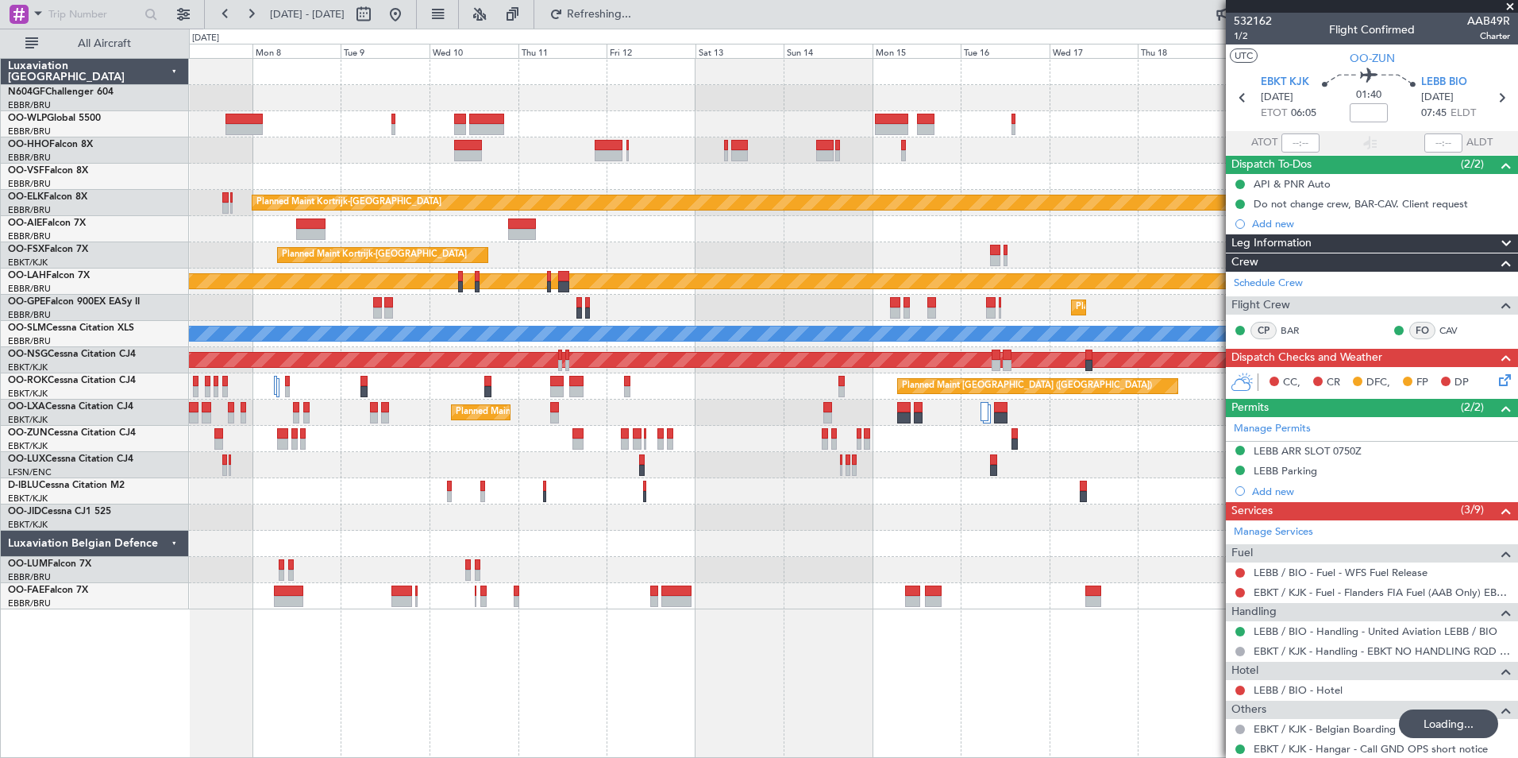
click at [305, 214] on div "Planned Maint Kortrijk-Wevelgem Planned Maint Kortrijk-Wevelgem Planned Maint K…" at bounding box center [853, 334] width 1329 height 550
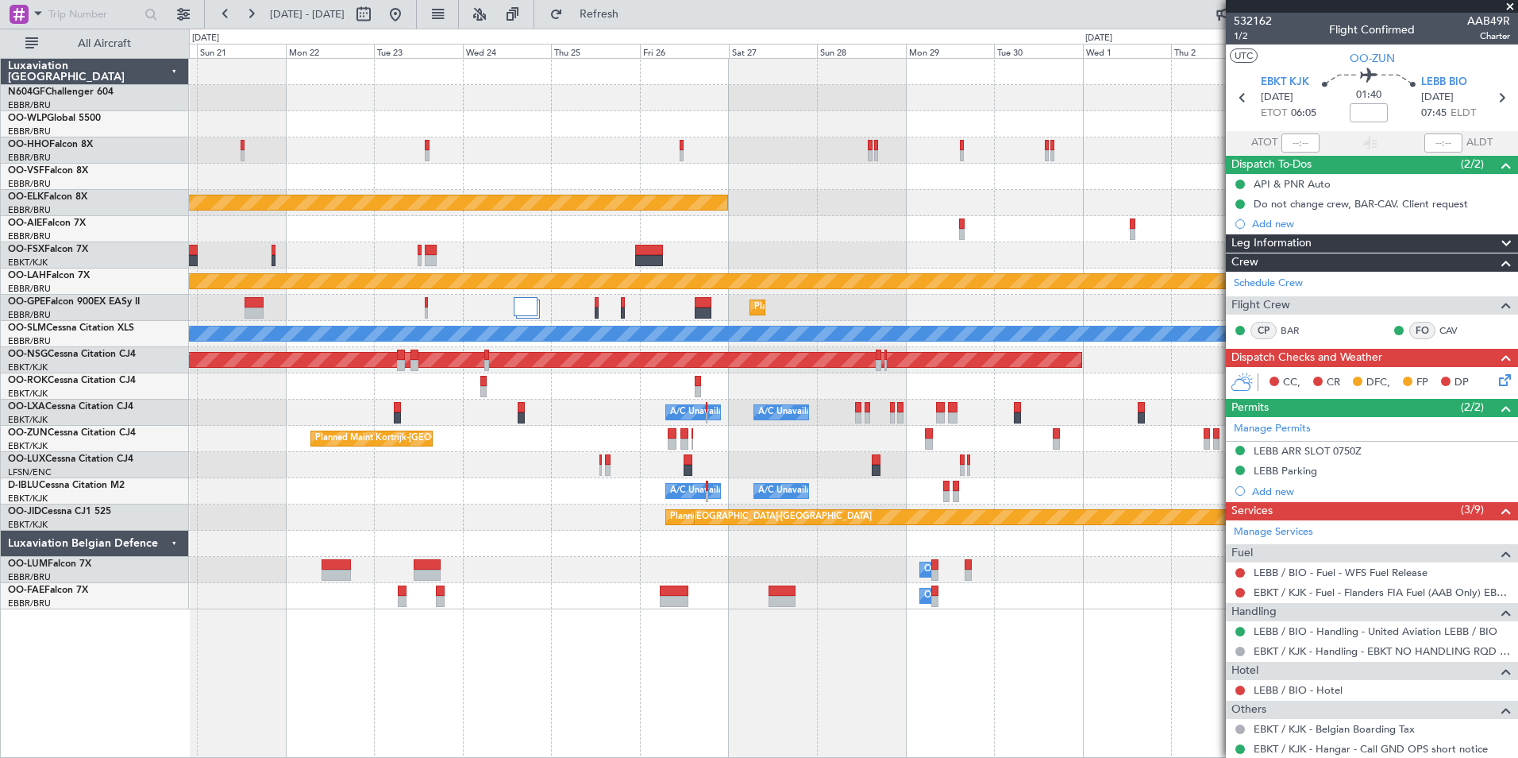
click at [342, 223] on div at bounding box center [853, 229] width 1329 height 26
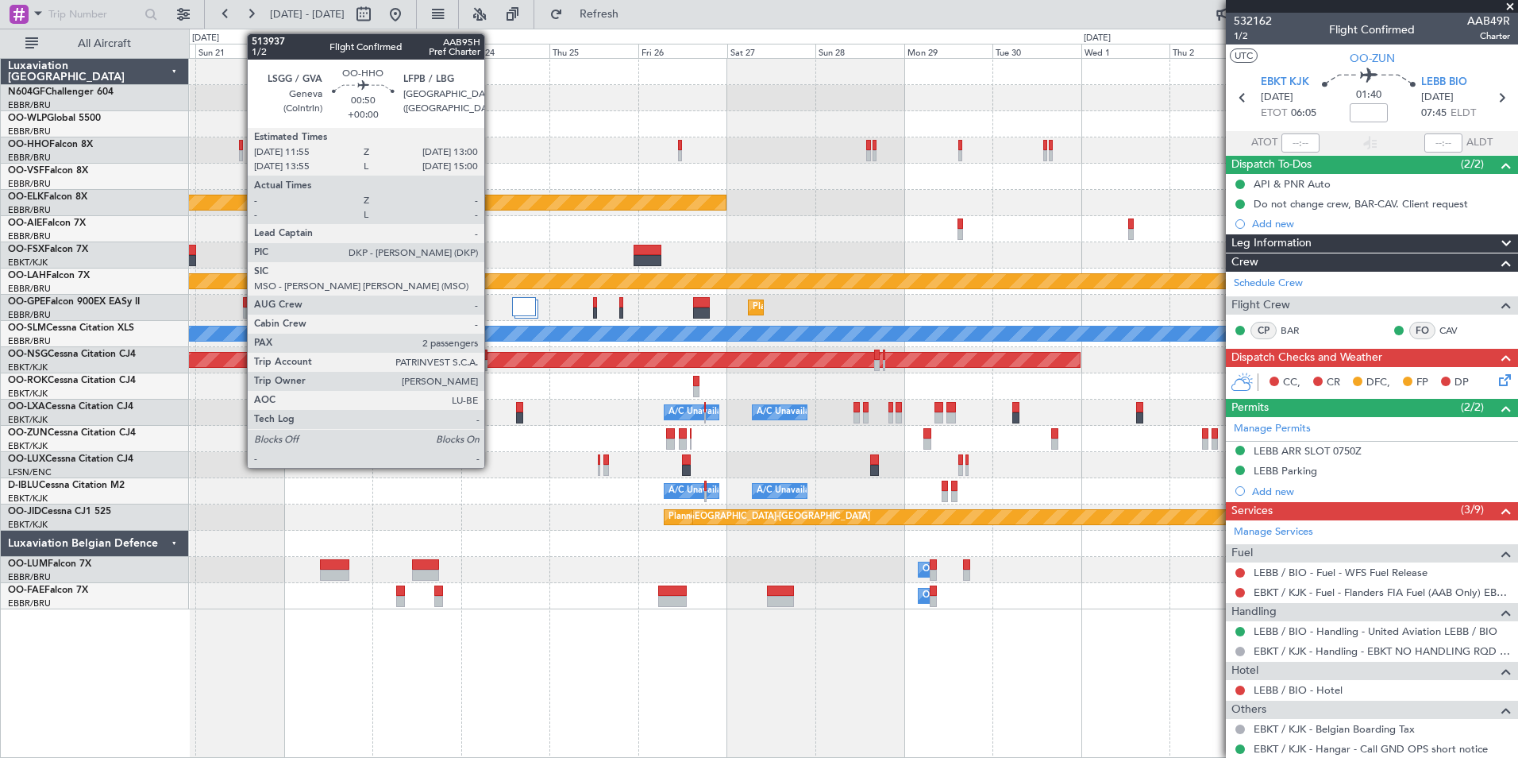
click at [239, 146] on div at bounding box center [241, 145] width 5 height 11
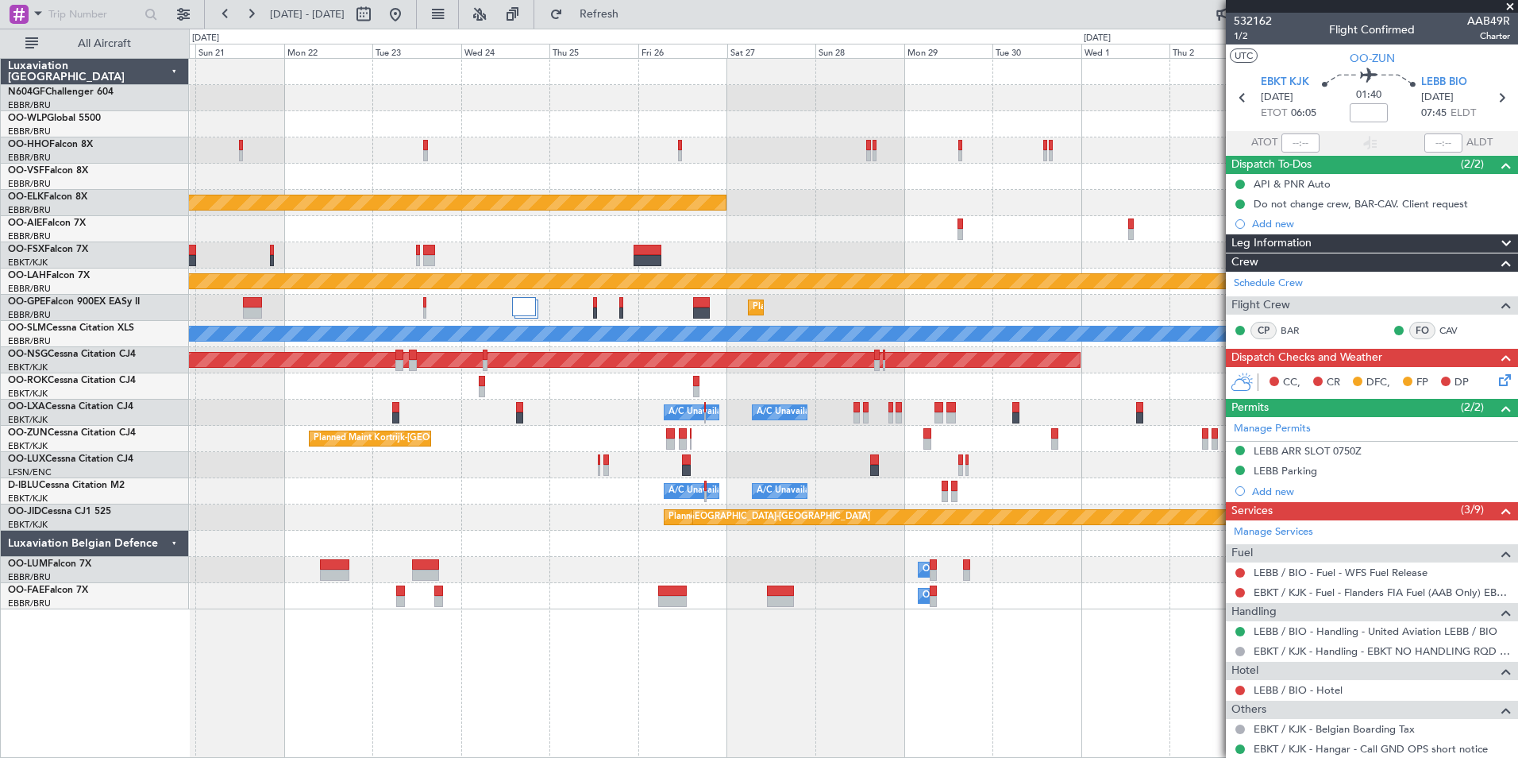
click at [237, 152] on div at bounding box center [853, 150] width 1329 height 26
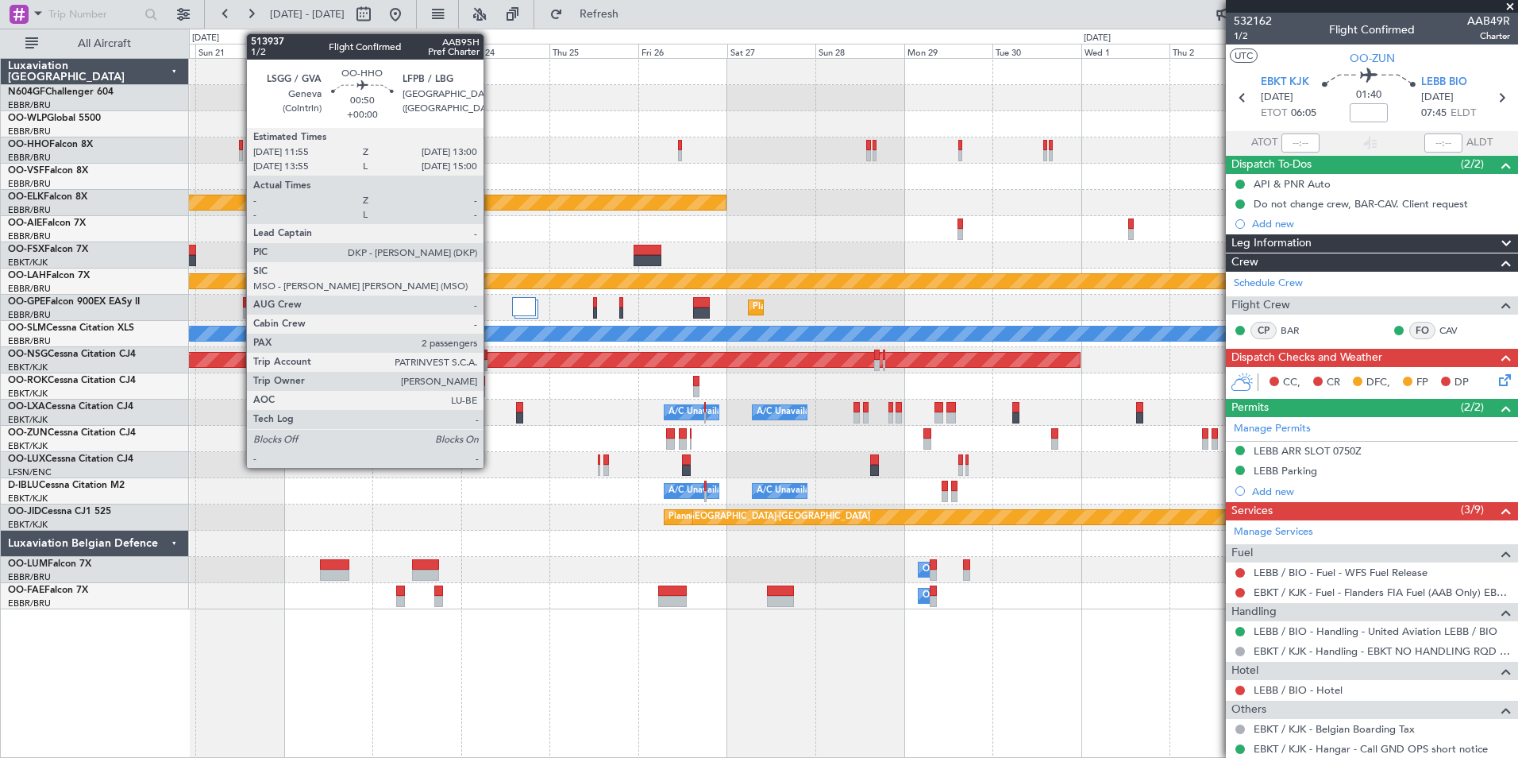
click at [239, 152] on div at bounding box center [241, 155] width 5 height 11
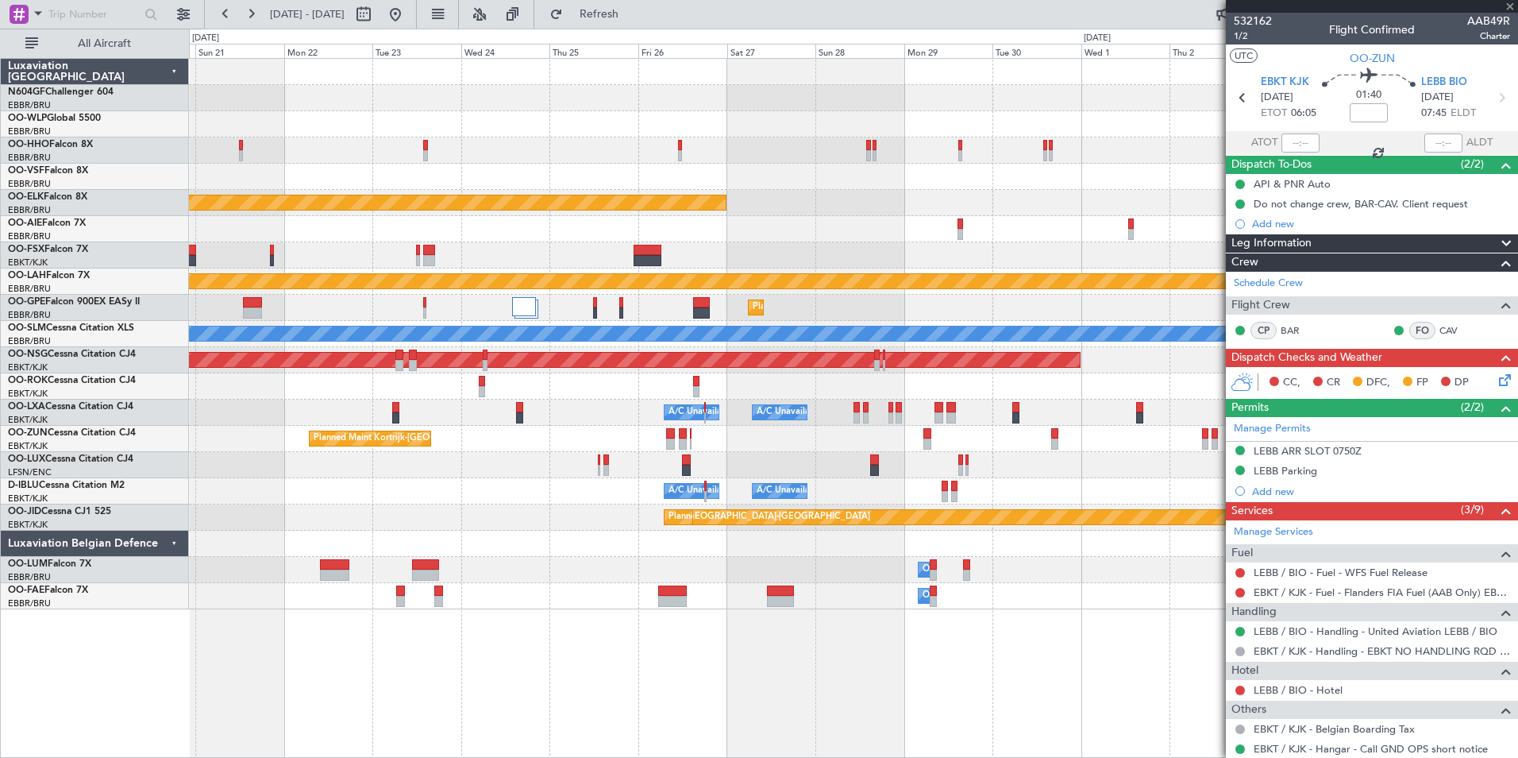
type input "2"
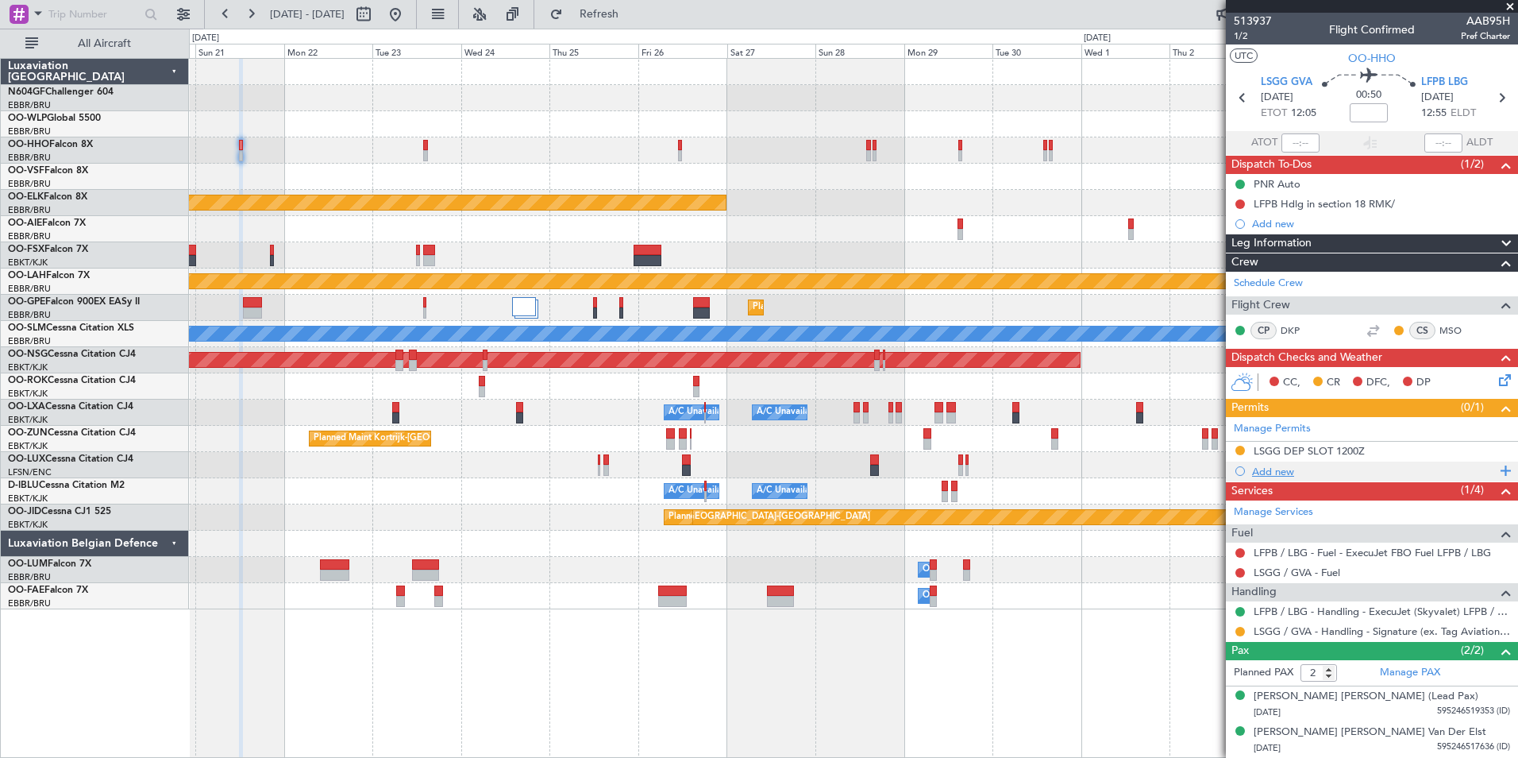
click at [1275, 470] on div "Add new" at bounding box center [1374, 472] width 244 height 14
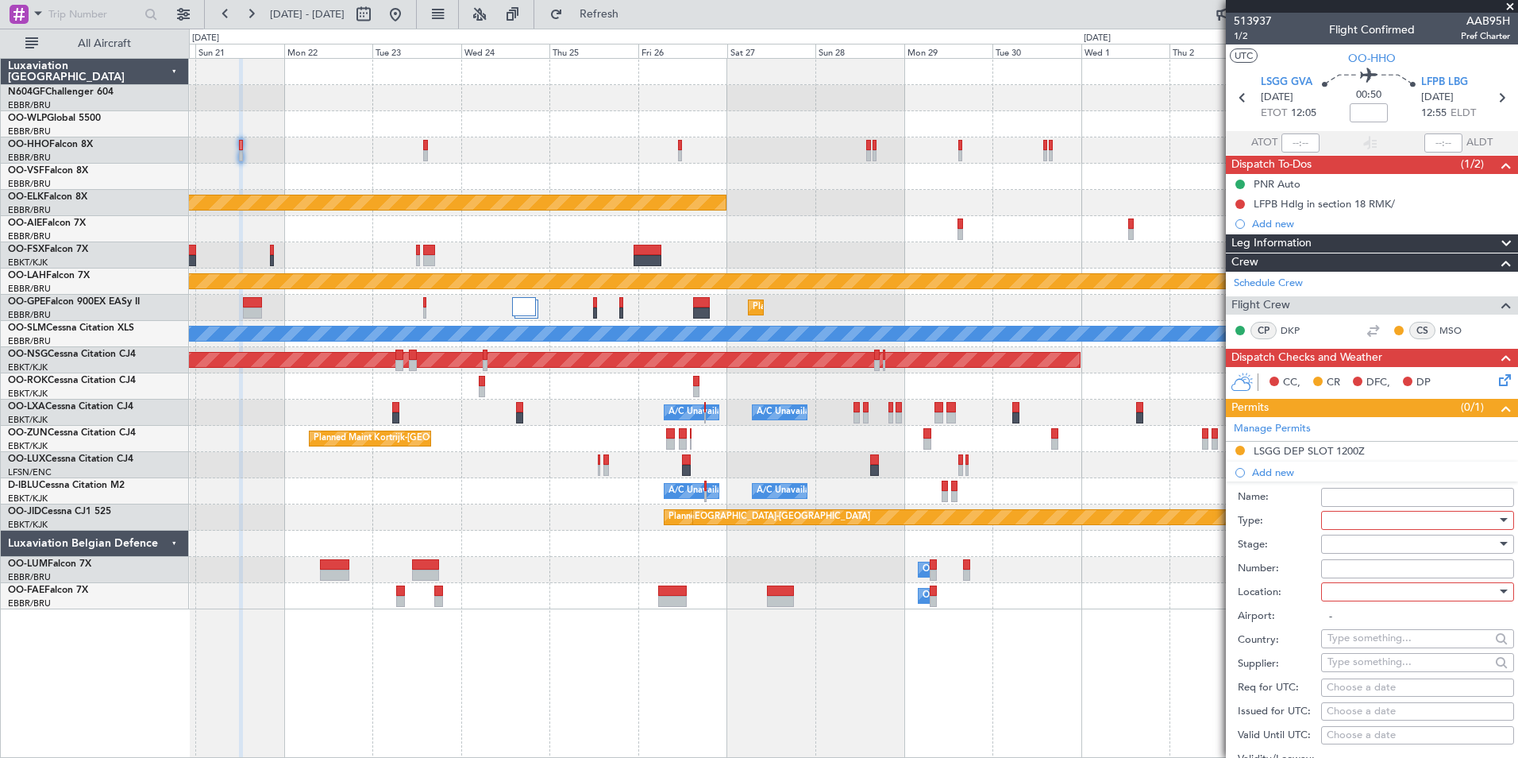
click at [1414, 522] on div at bounding box center [1412, 520] width 169 height 24
click at [1407, 621] on span "Parking" at bounding box center [1412, 623] width 167 height 24
click at [1418, 587] on div at bounding box center [1412, 592] width 169 height 24
click at [1406, 673] on span "Arrival" at bounding box center [1412, 671] width 167 height 24
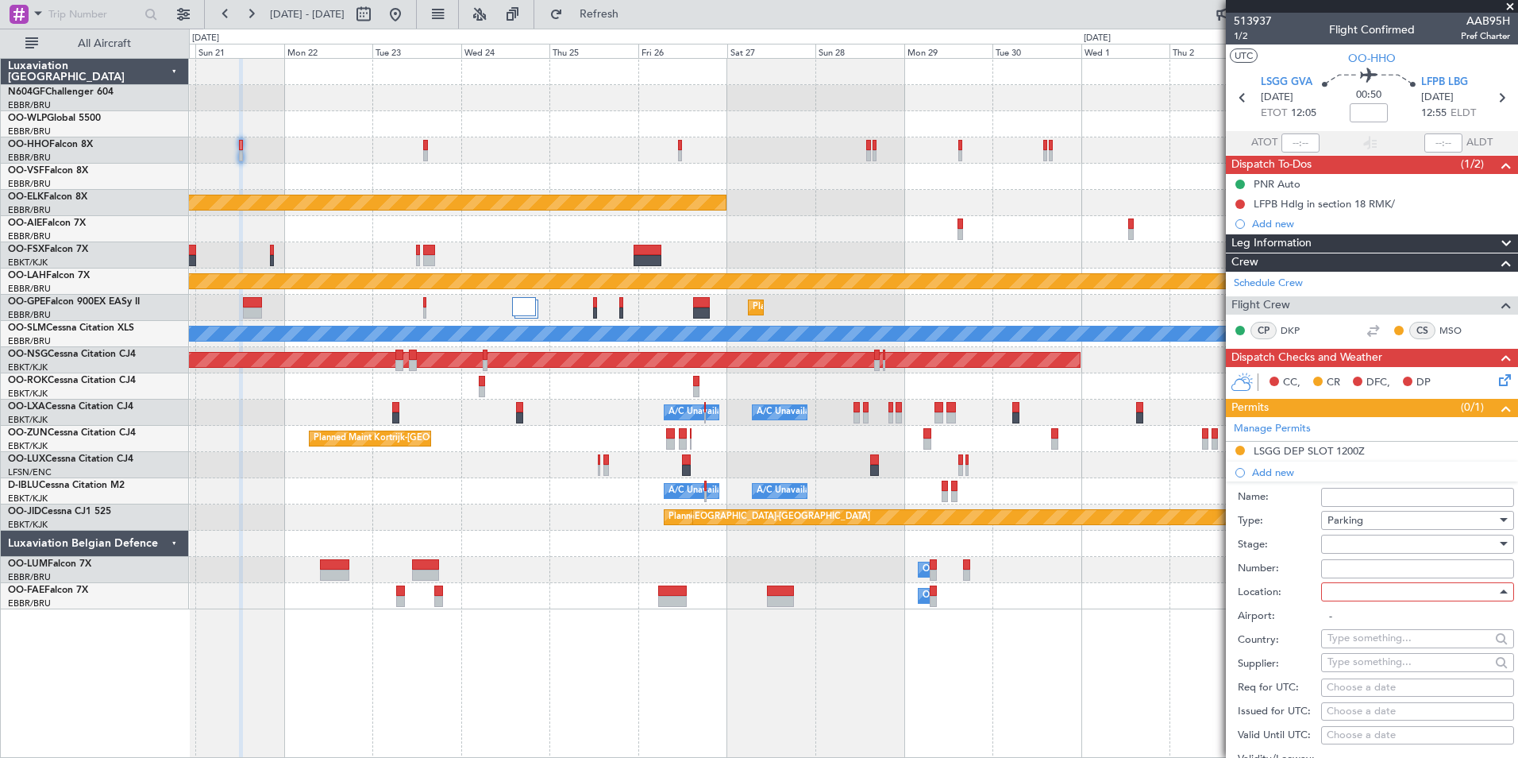
type input "LFPB / LBG"
click at [1383, 548] on div at bounding box center [1412, 544] width 169 height 24
click at [1376, 666] on span "Received OK" at bounding box center [1412, 671] width 167 height 24
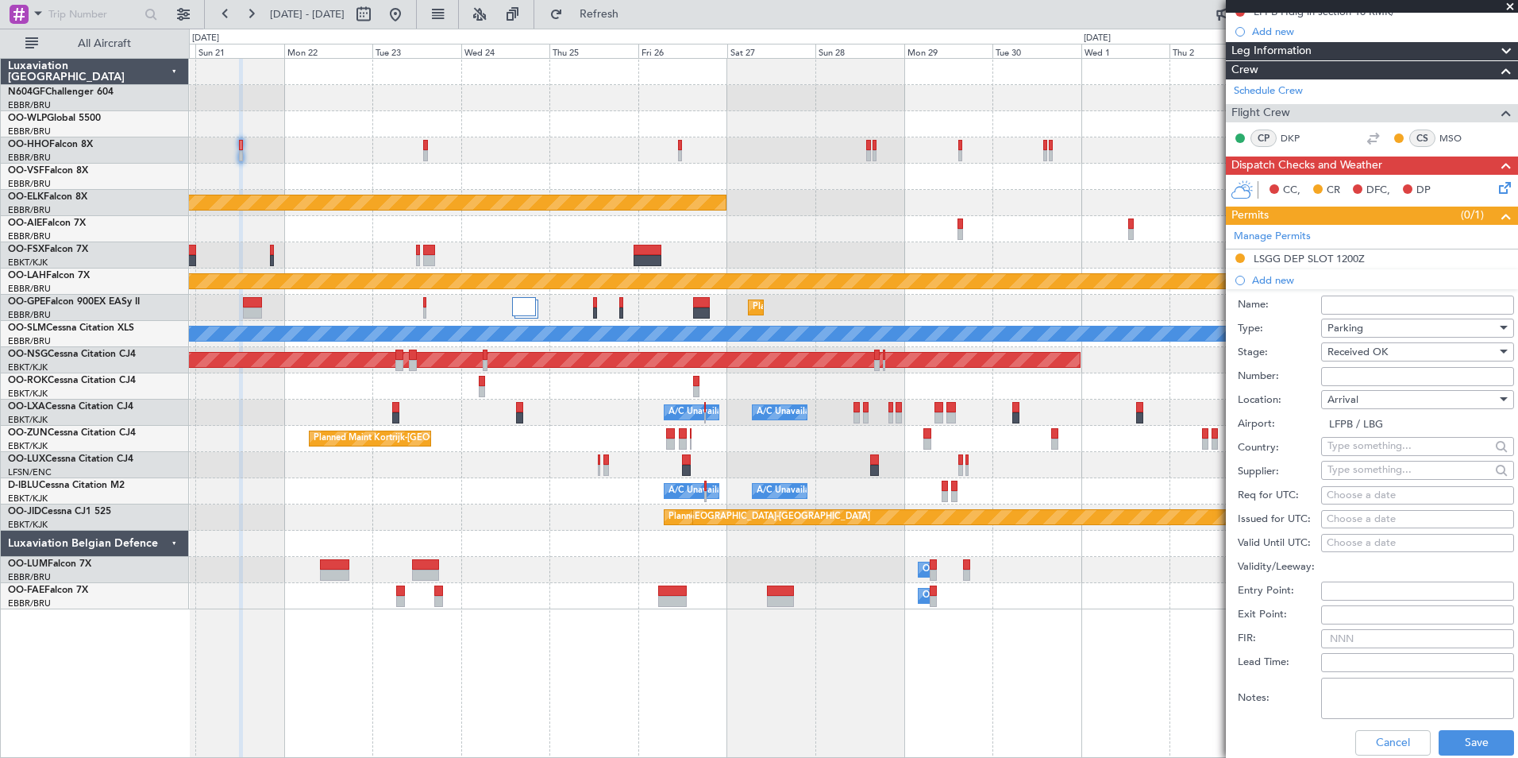
scroll to position [193, 0]
click at [1455, 738] on button "Save" at bounding box center [1476, 741] width 75 height 25
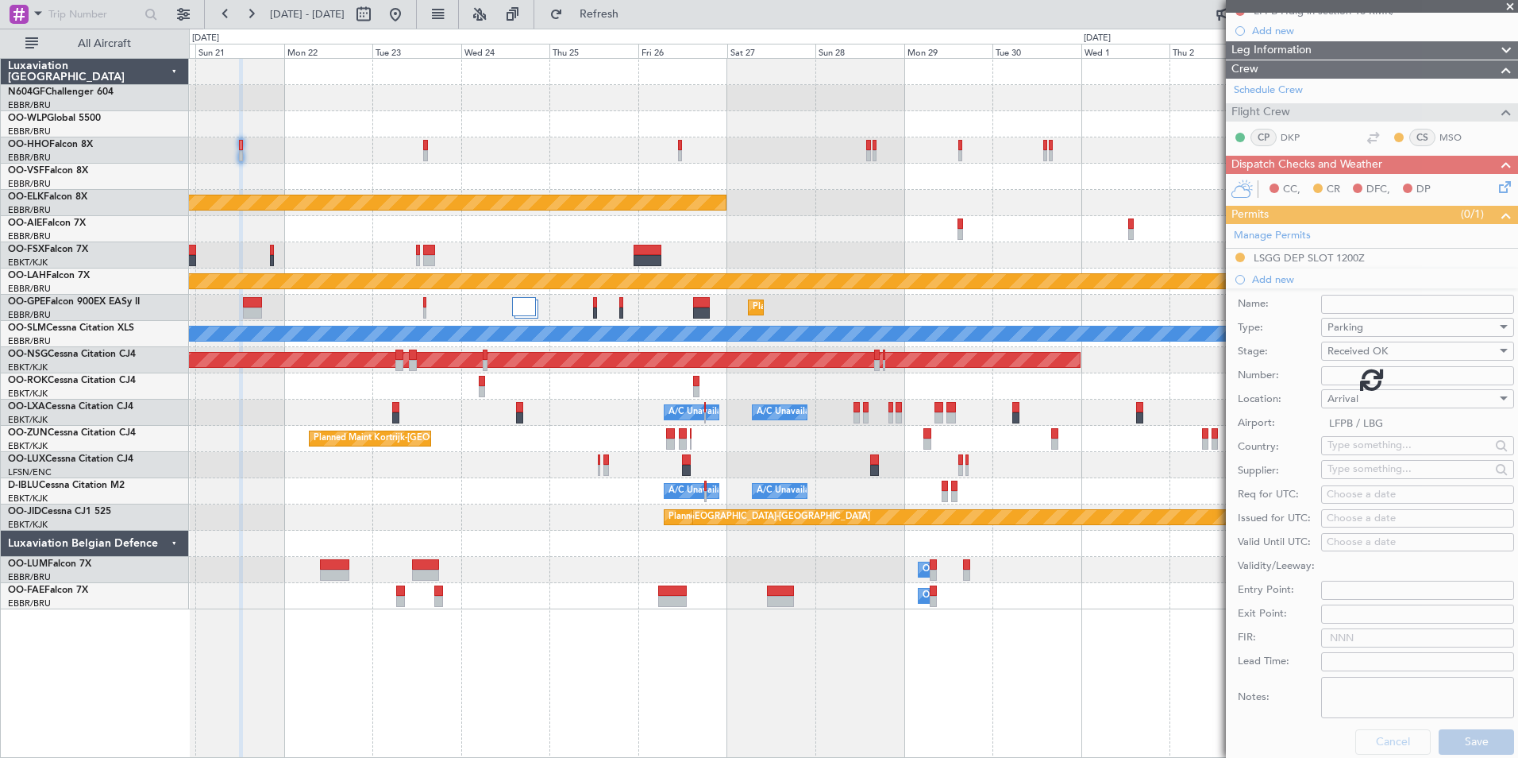
scroll to position [19, 0]
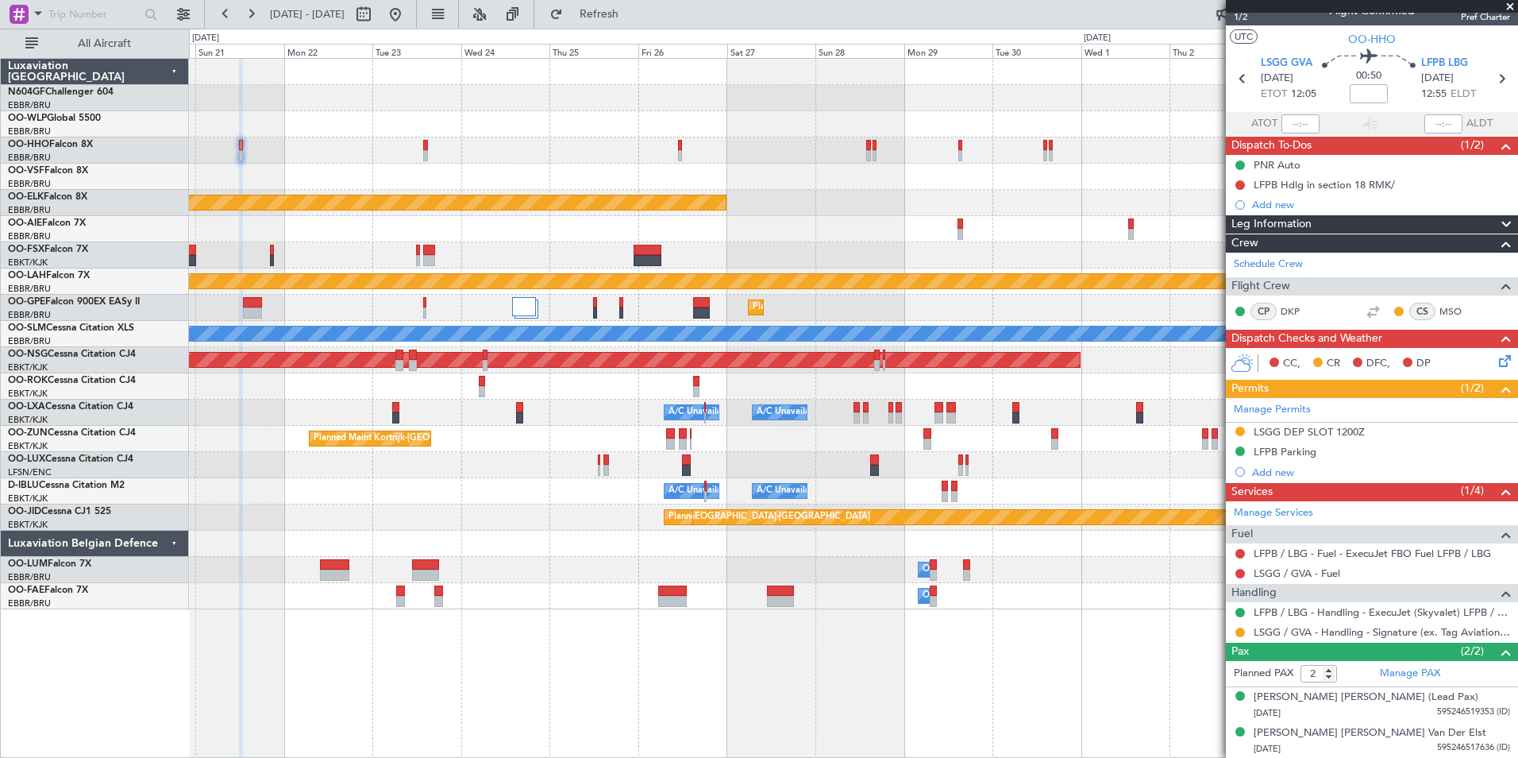
click at [540, 152] on div at bounding box center [853, 150] width 1329 height 26
click at [631, 20] on span "Refresh" at bounding box center [599, 14] width 67 height 11
click at [408, 7] on button at bounding box center [395, 14] width 25 height 25
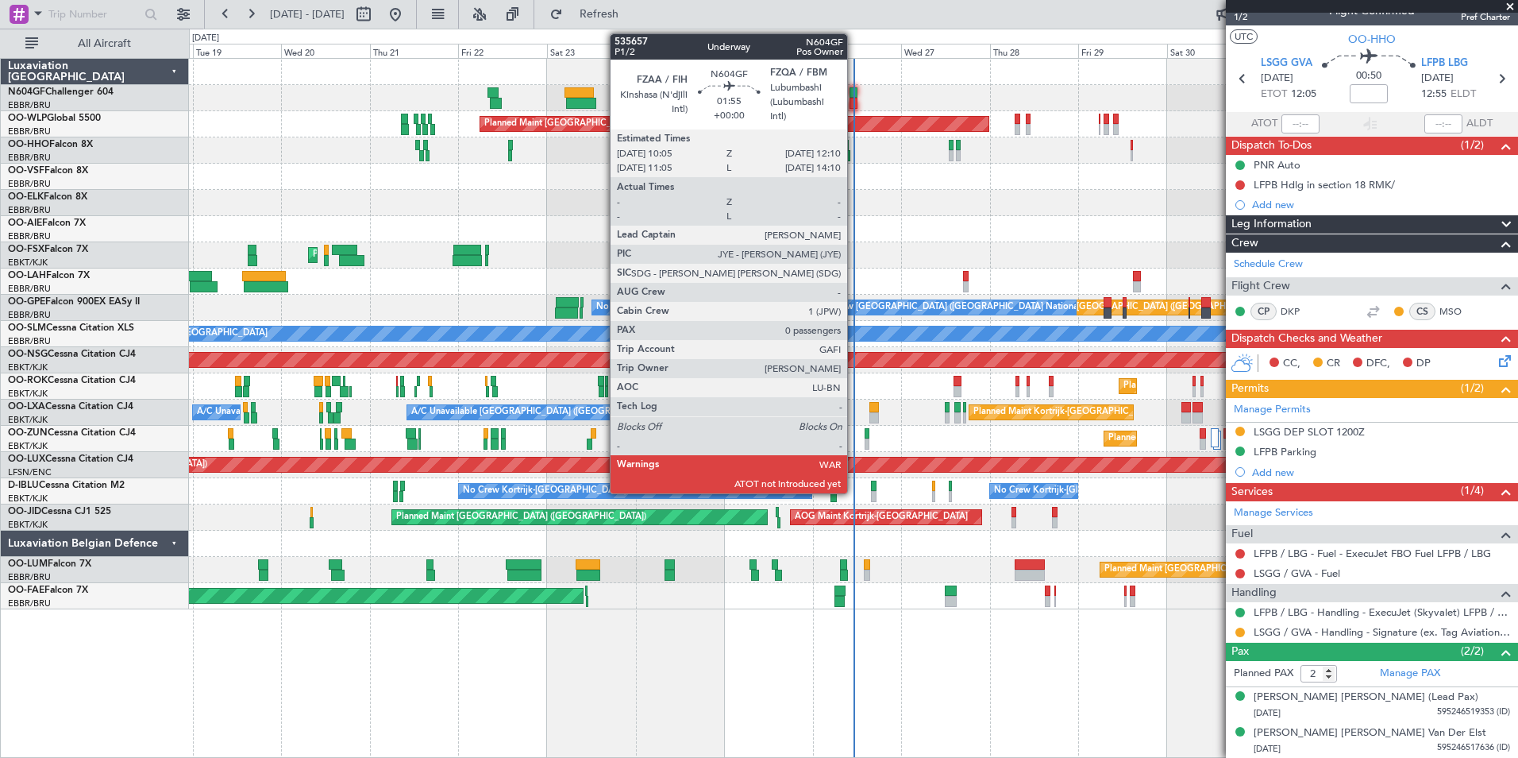
click at [854, 102] on div at bounding box center [854, 103] width 8 height 11
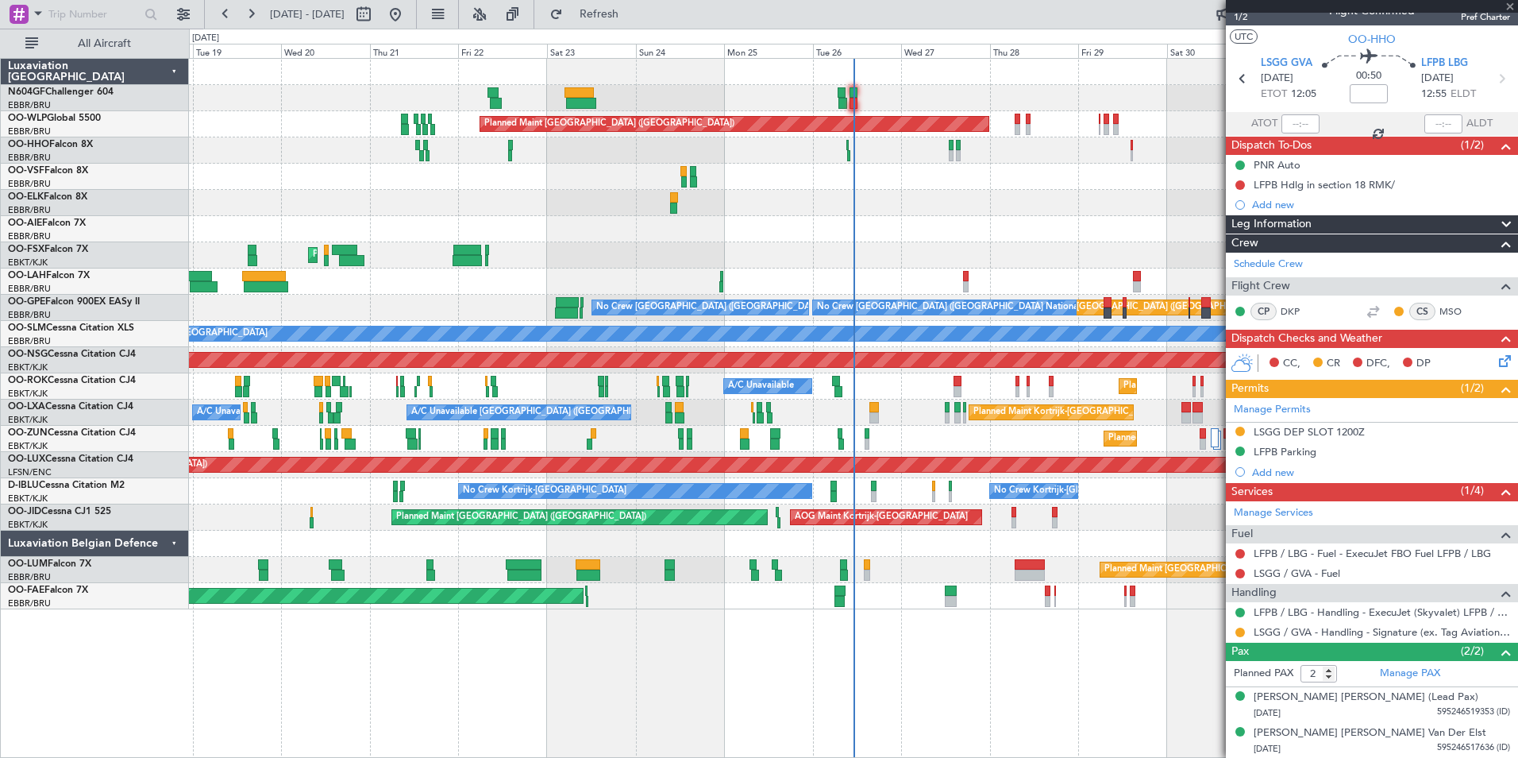
type input "0"
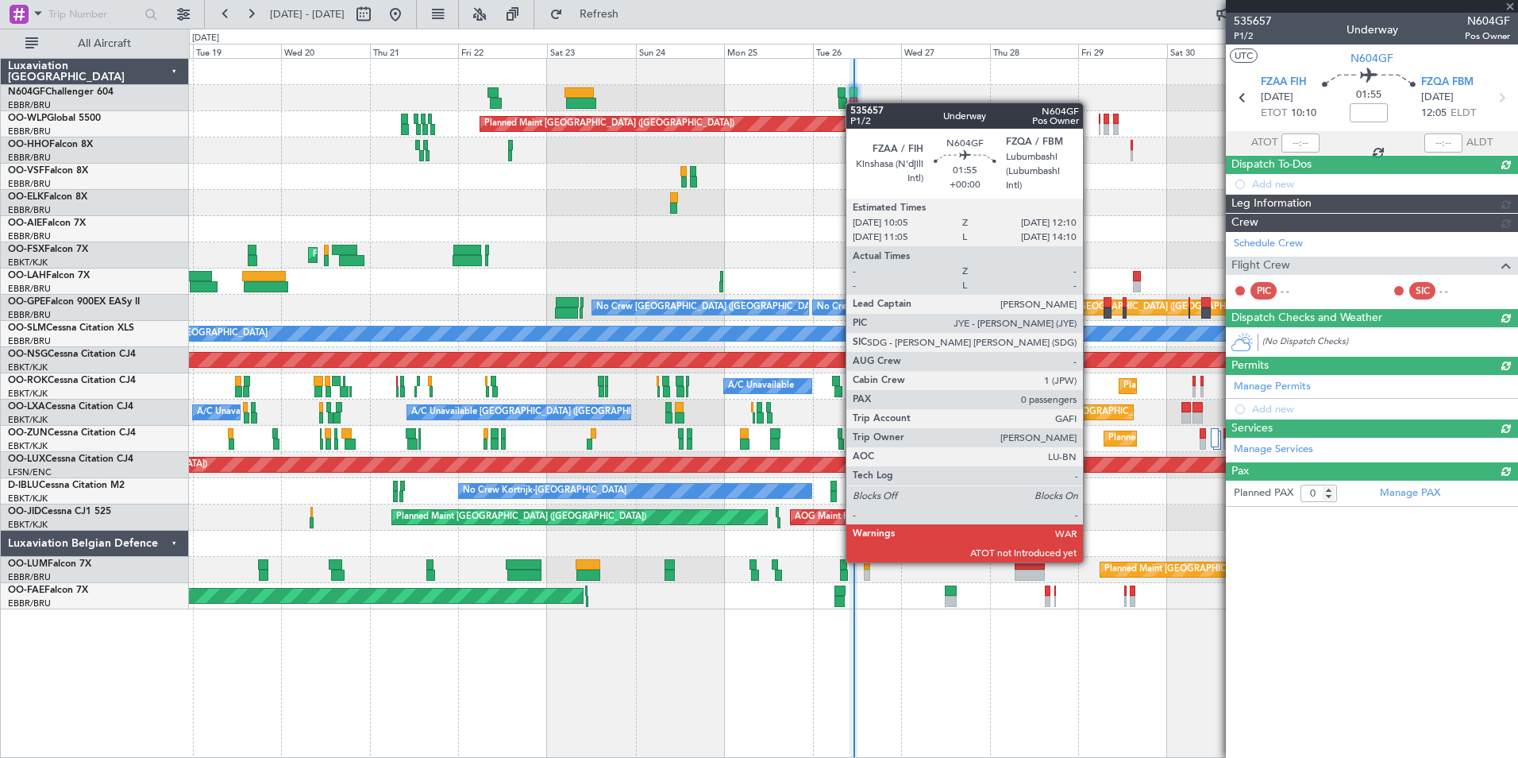
scroll to position [0, 0]
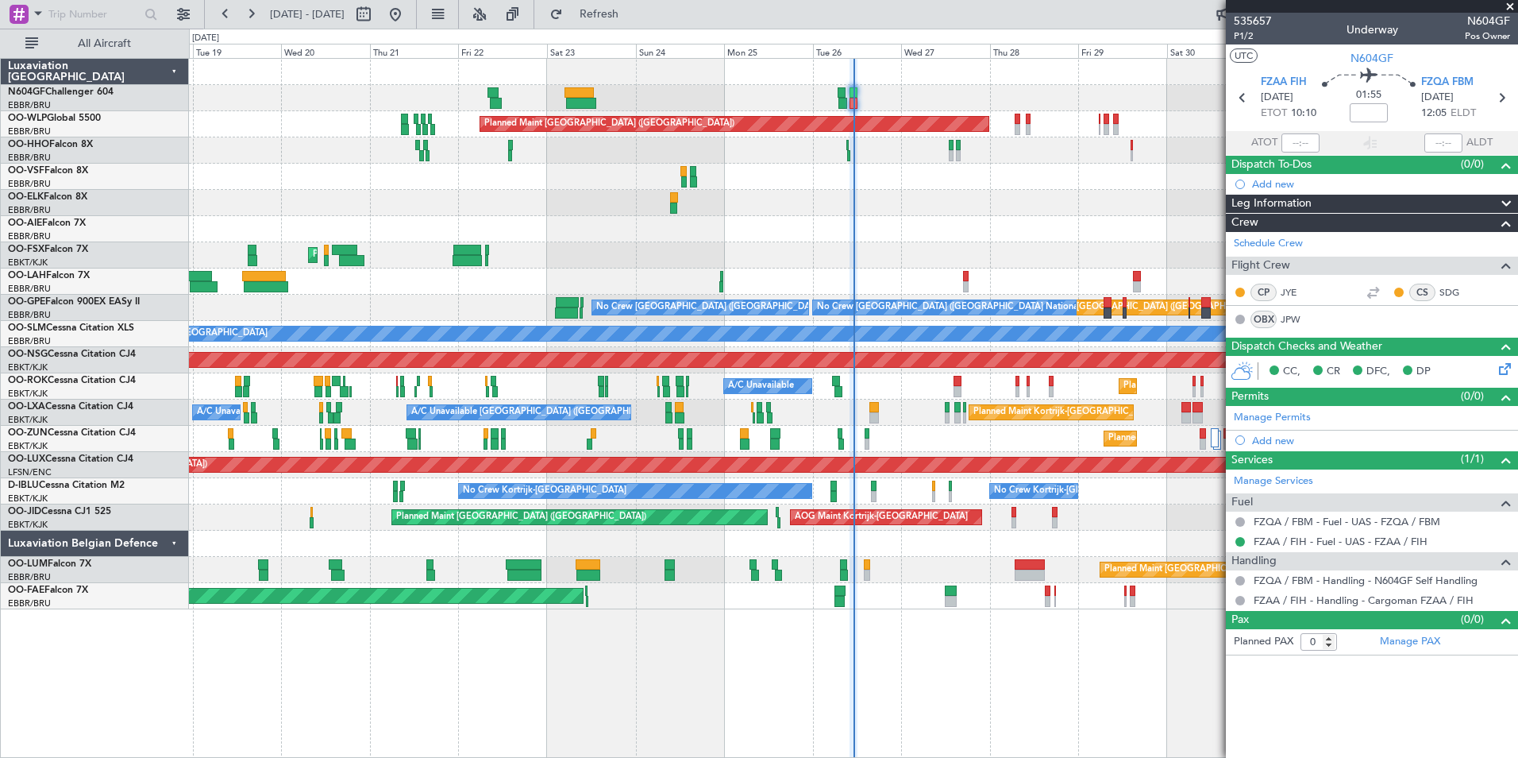
click at [875, 373] on div "Planned Maint Kortrijk-Wevelgem A/C Unavailable" at bounding box center [853, 386] width 1329 height 26
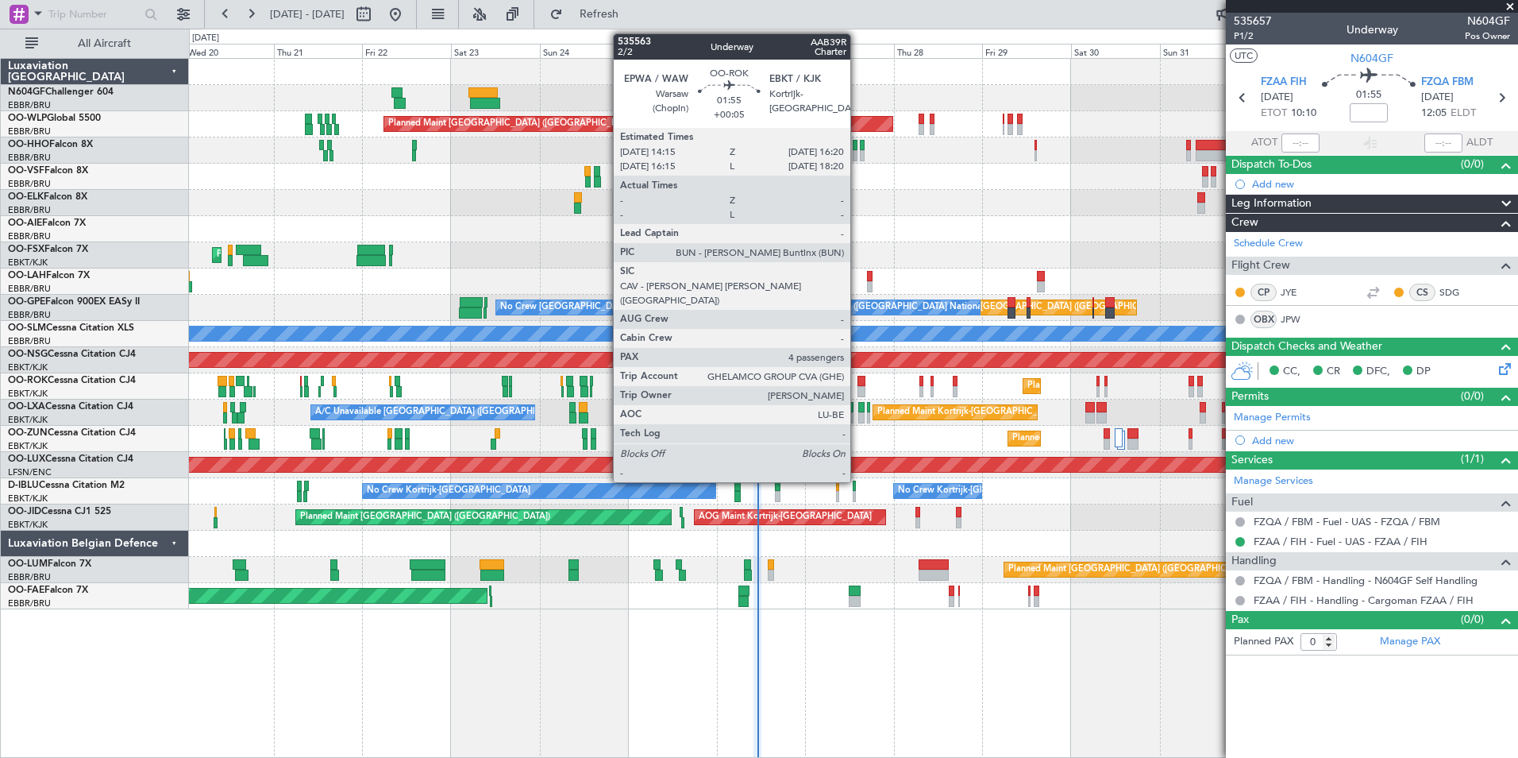
click at [858, 376] on div at bounding box center [862, 381] width 8 height 11
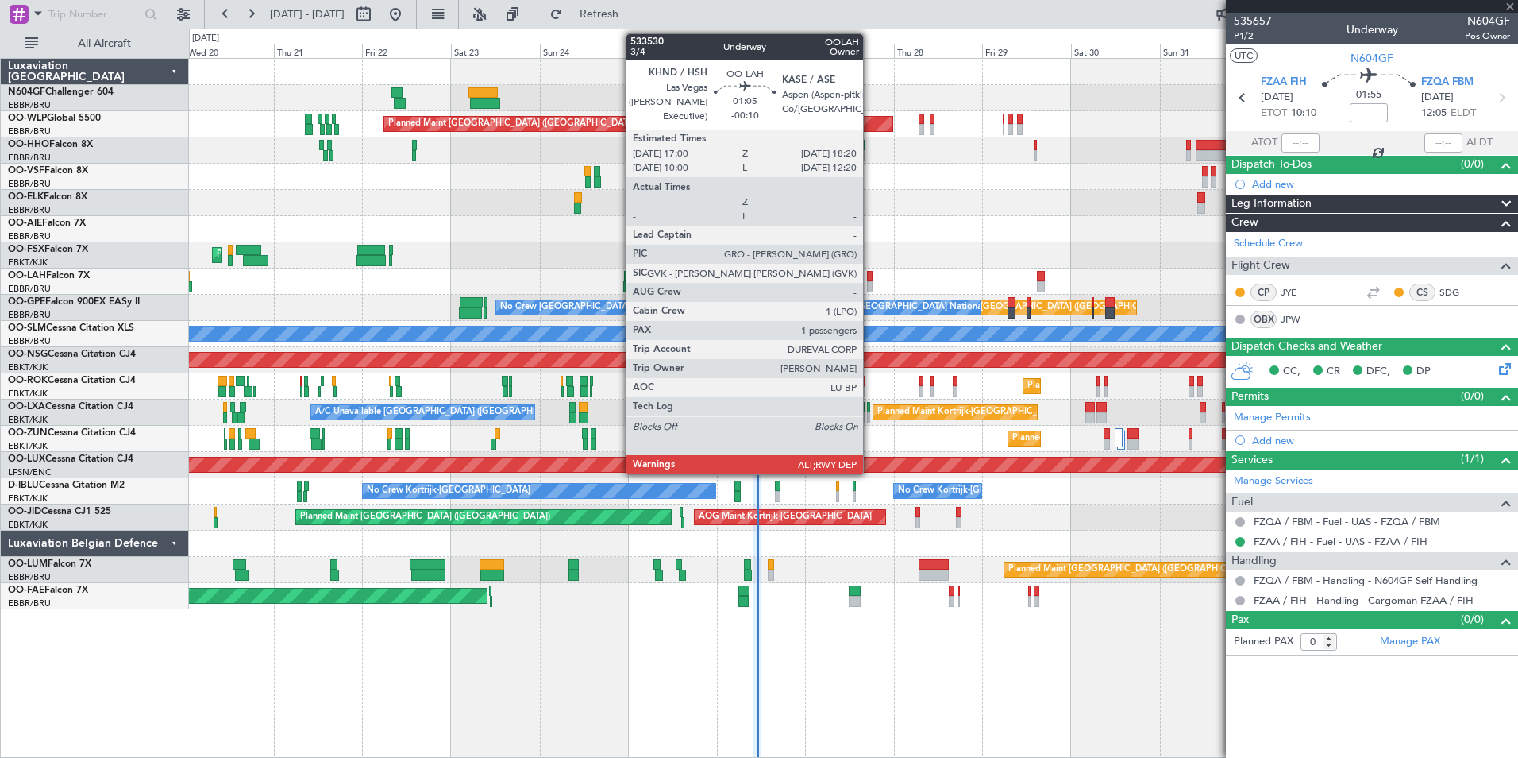
click at [870, 279] on div at bounding box center [870, 276] width 6 height 11
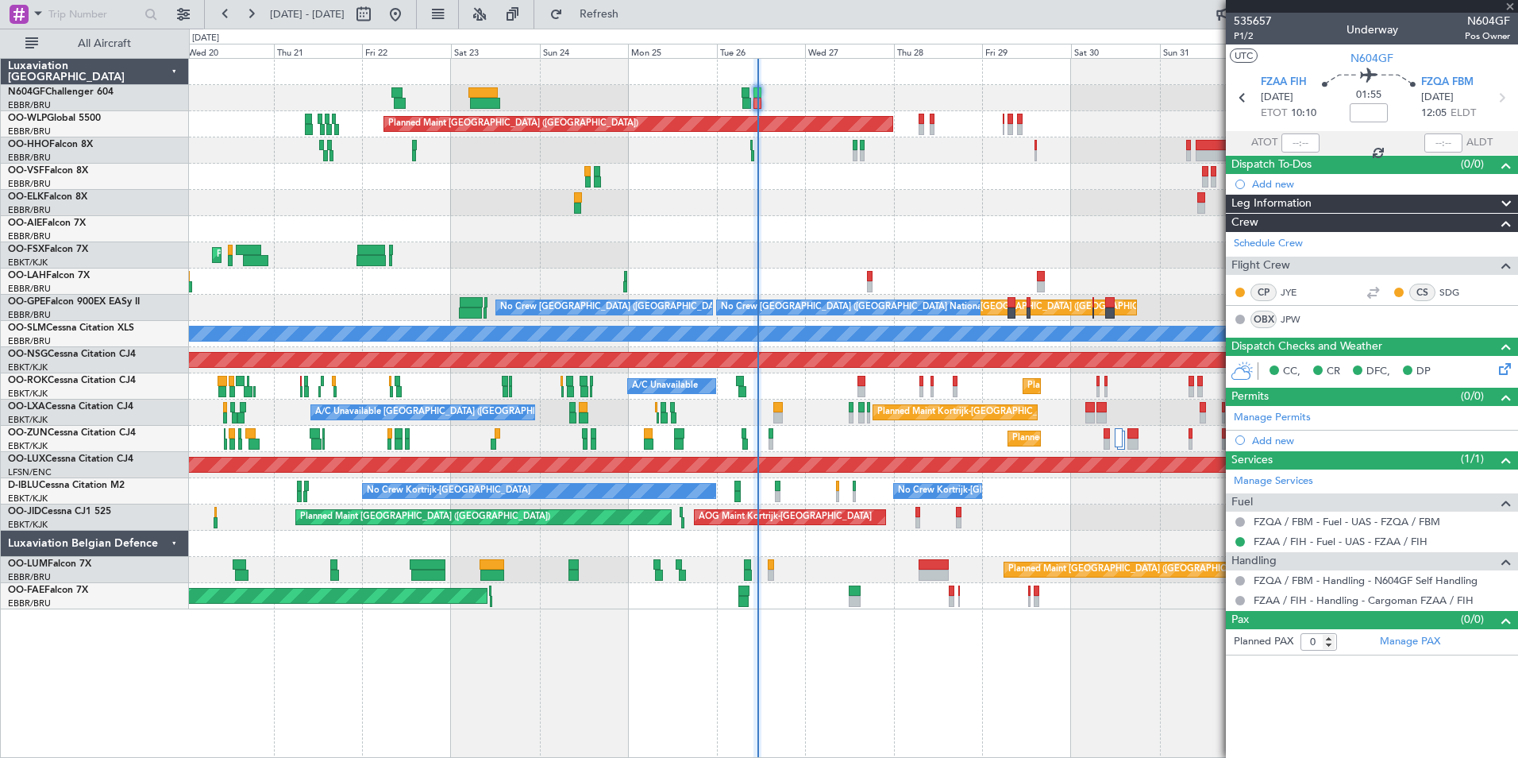
type input "-00:10"
type input "1"
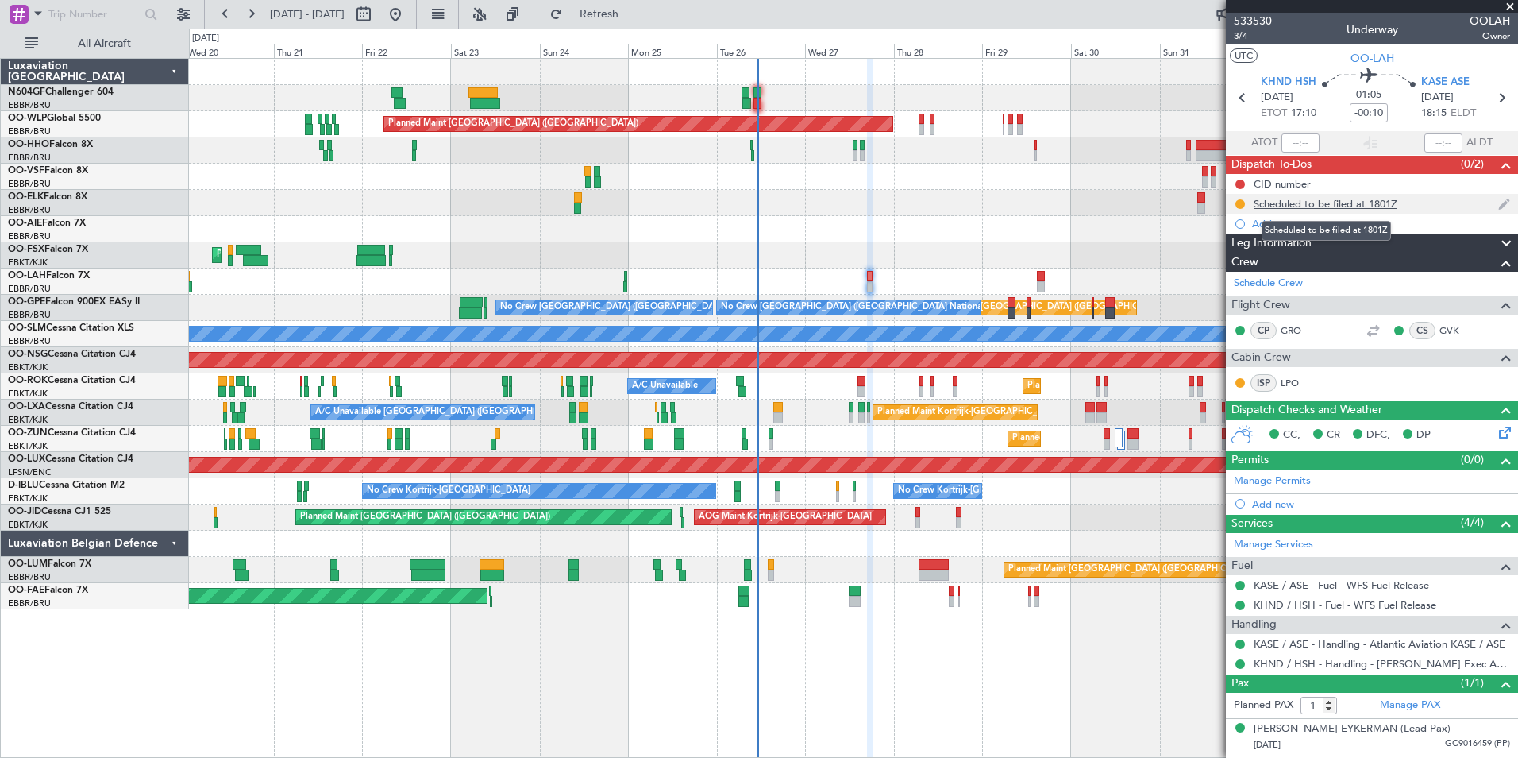
click at [1392, 204] on div "Scheduled to be filed at 1801Z" at bounding box center [1326, 204] width 144 height 14
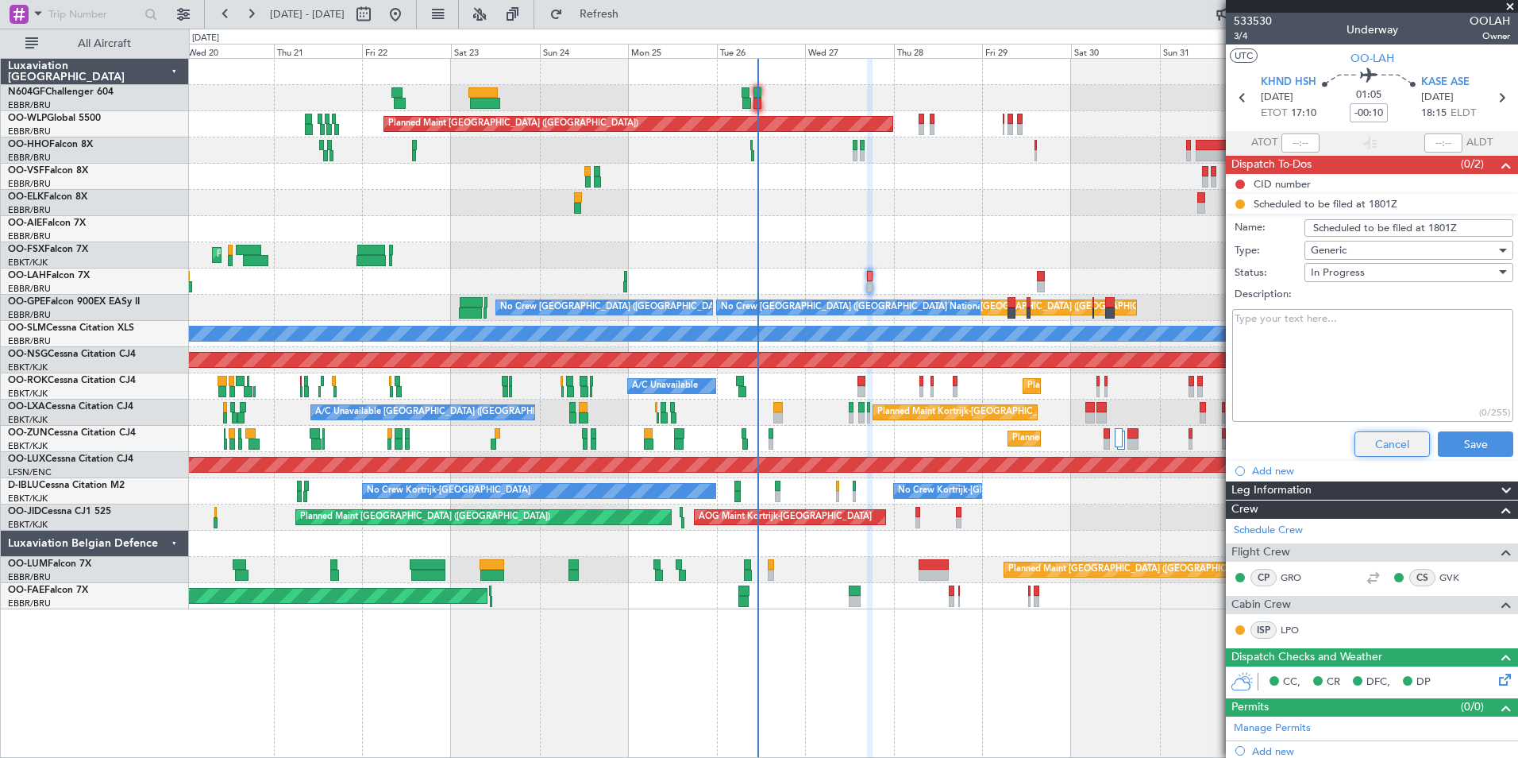
click at [1355, 437] on button "Cancel" at bounding box center [1392, 443] width 75 height 25
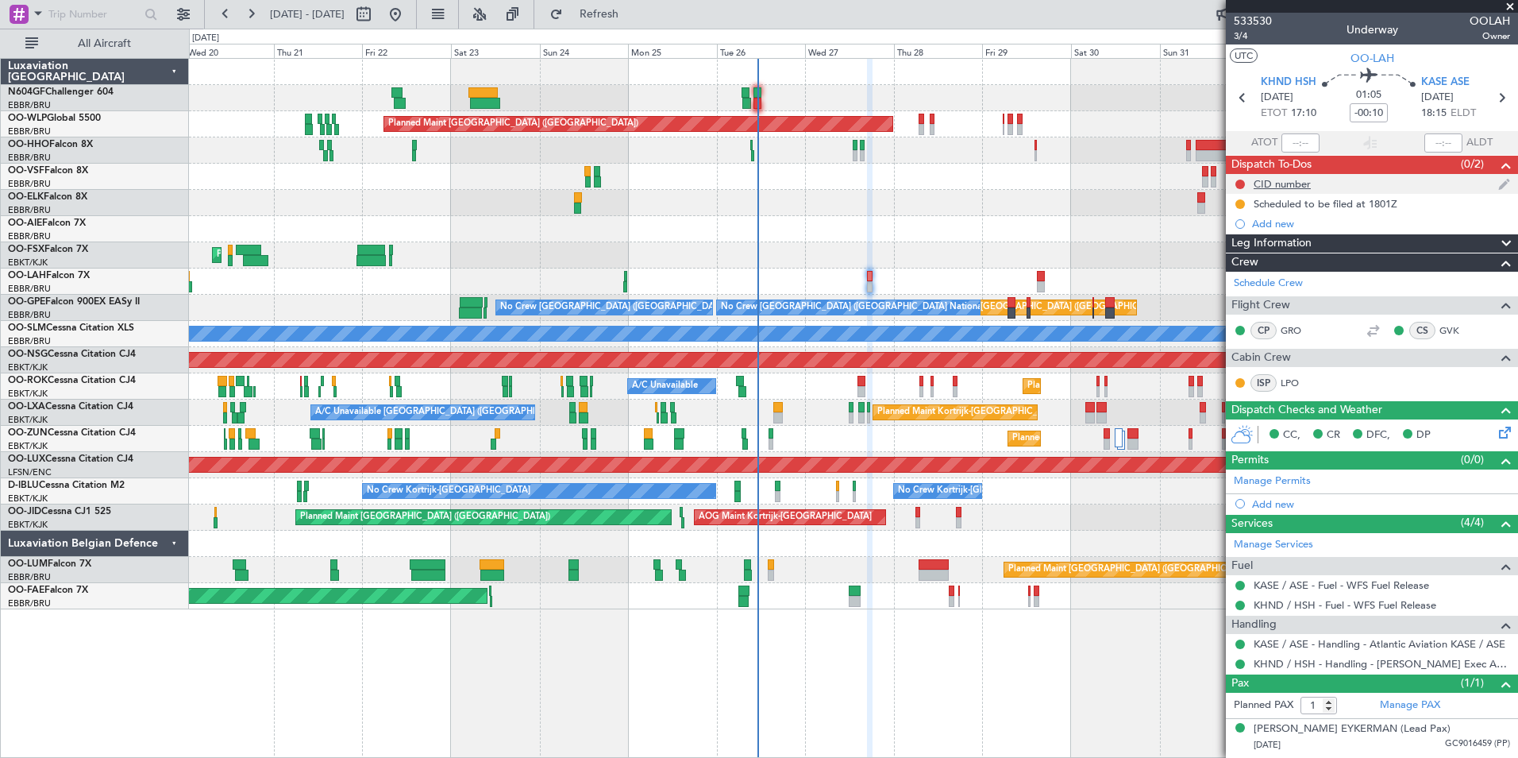
click at [1325, 180] on div "CID number" at bounding box center [1372, 184] width 292 height 20
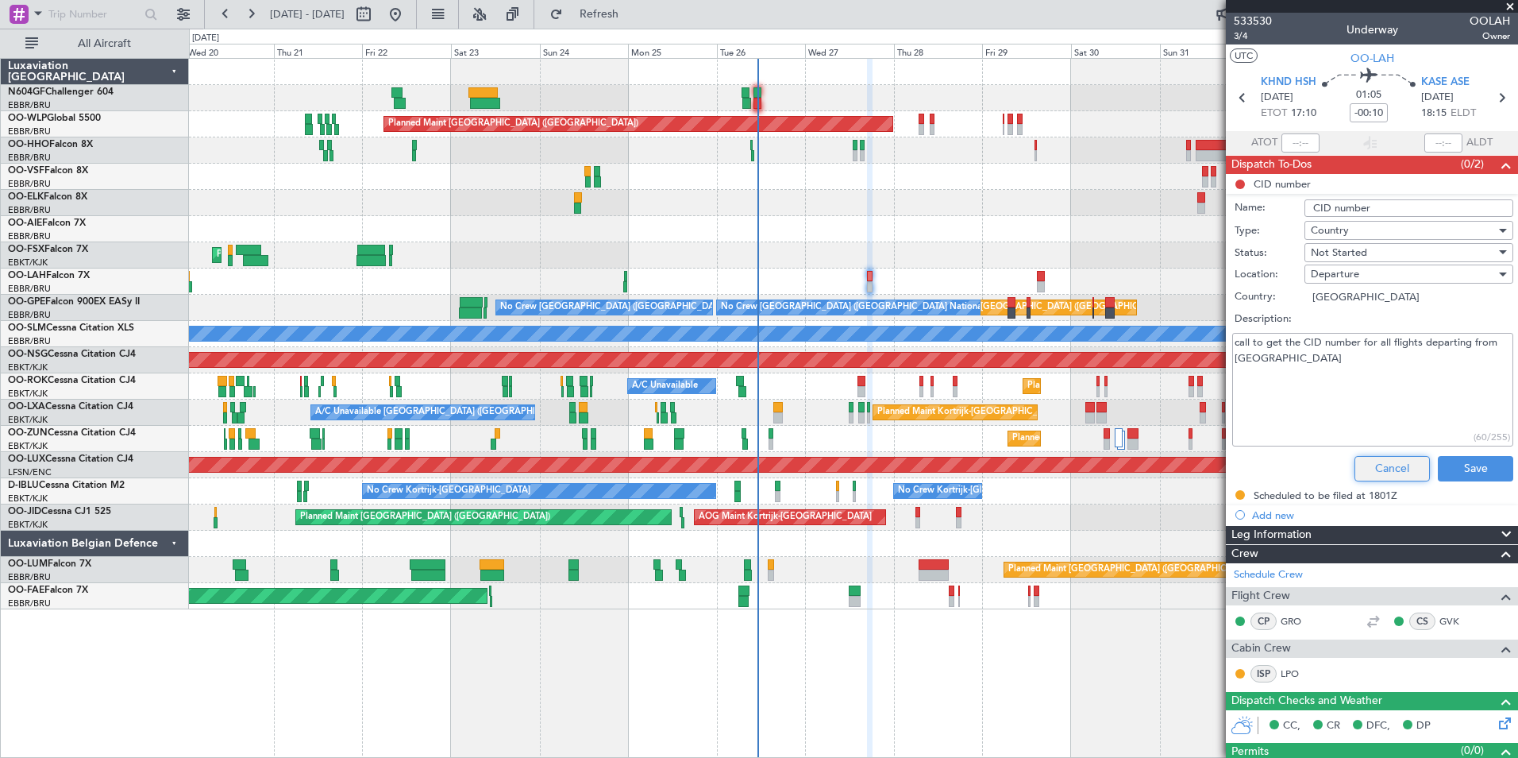
click at [1391, 471] on button "Cancel" at bounding box center [1392, 468] width 75 height 25
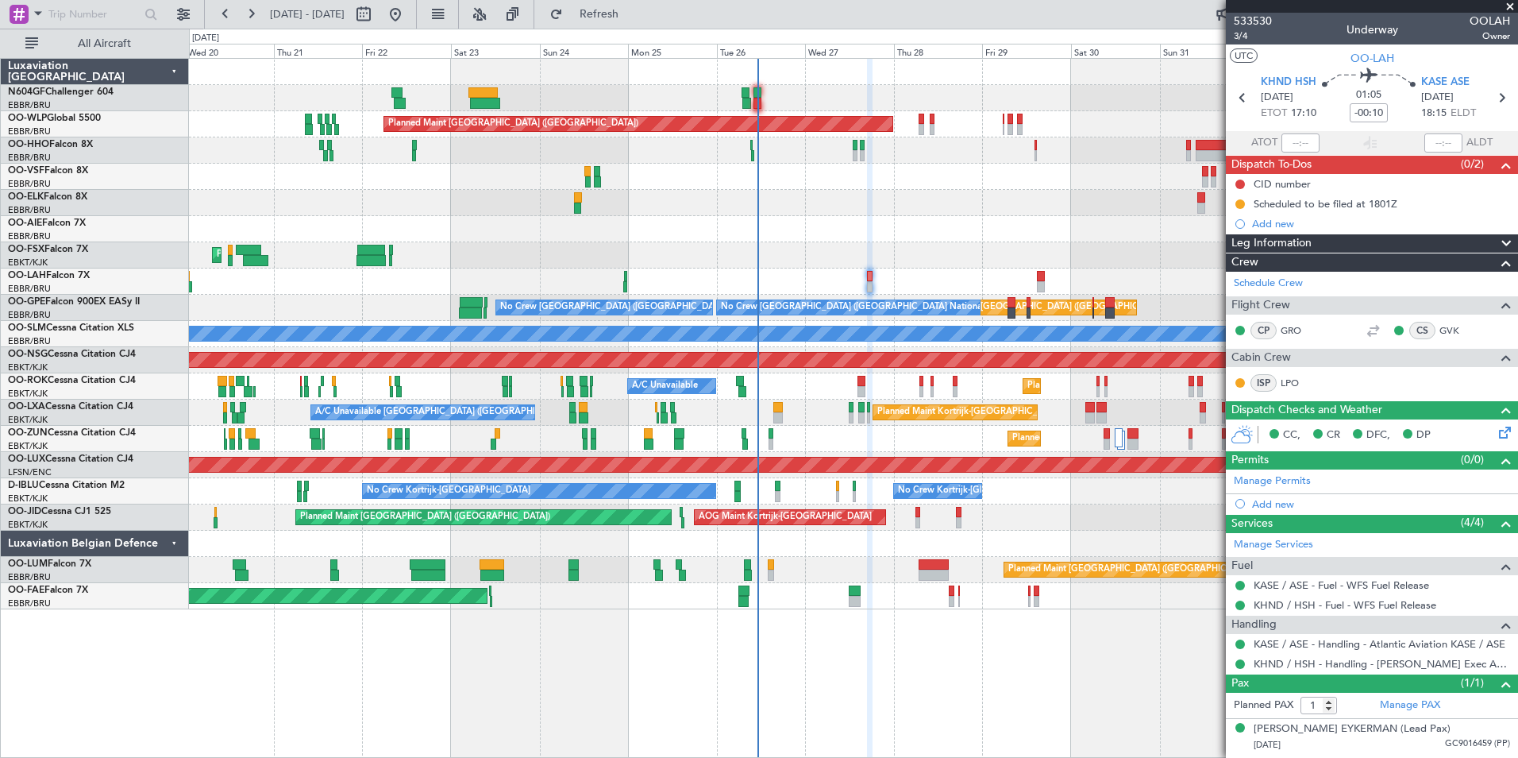
click at [946, 249] on div "Planned Maint Kortrijk-Wevelgem Planned Maint Kortrijk-Wevelgem" at bounding box center [853, 255] width 1329 height 26
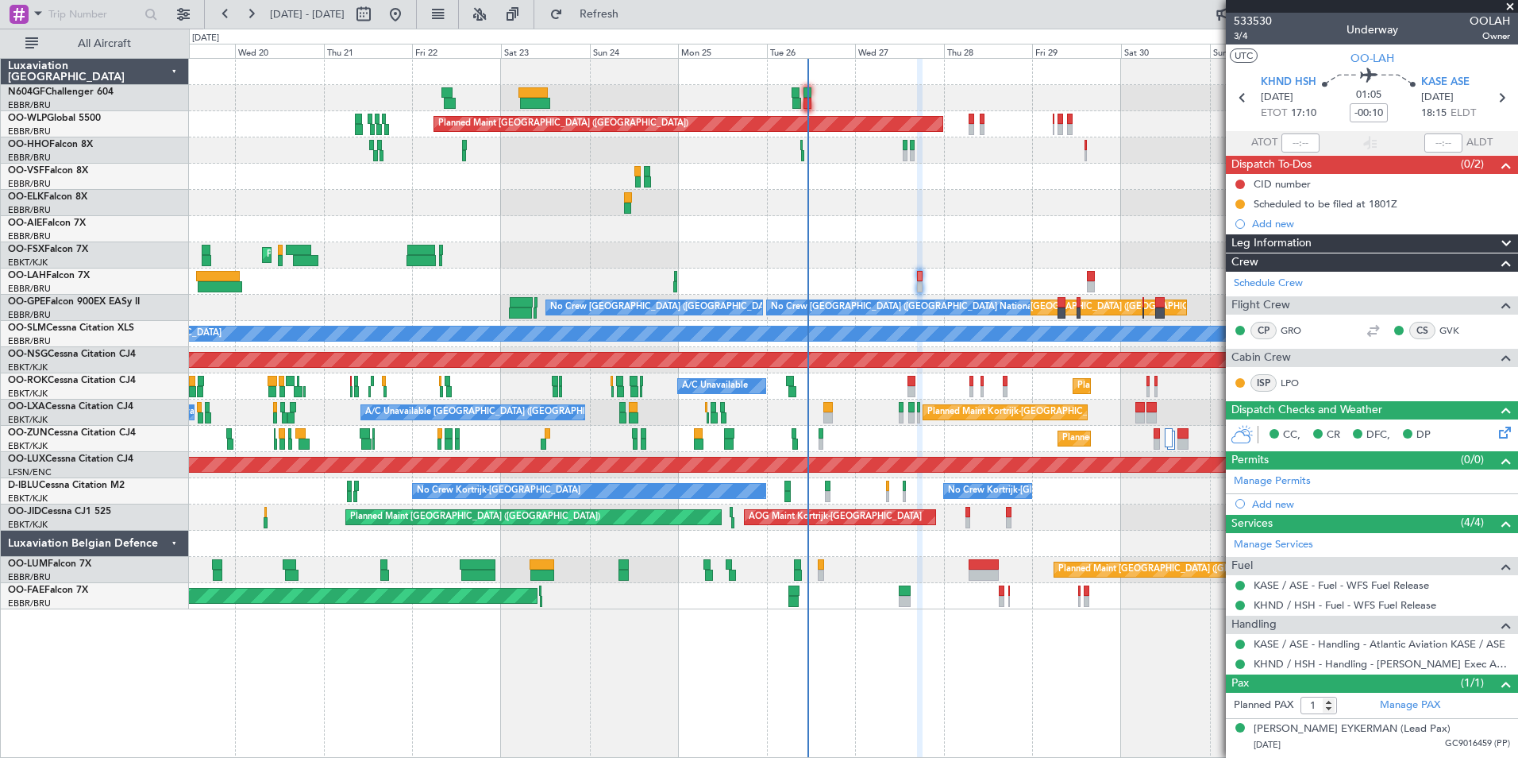
click at [1013, 252] on div "Planned Maint Kortrijk-Wevelgem Planned Maint Kortrijk-Wevelgem" at bounding box center [853, 255] width 1329 height 26
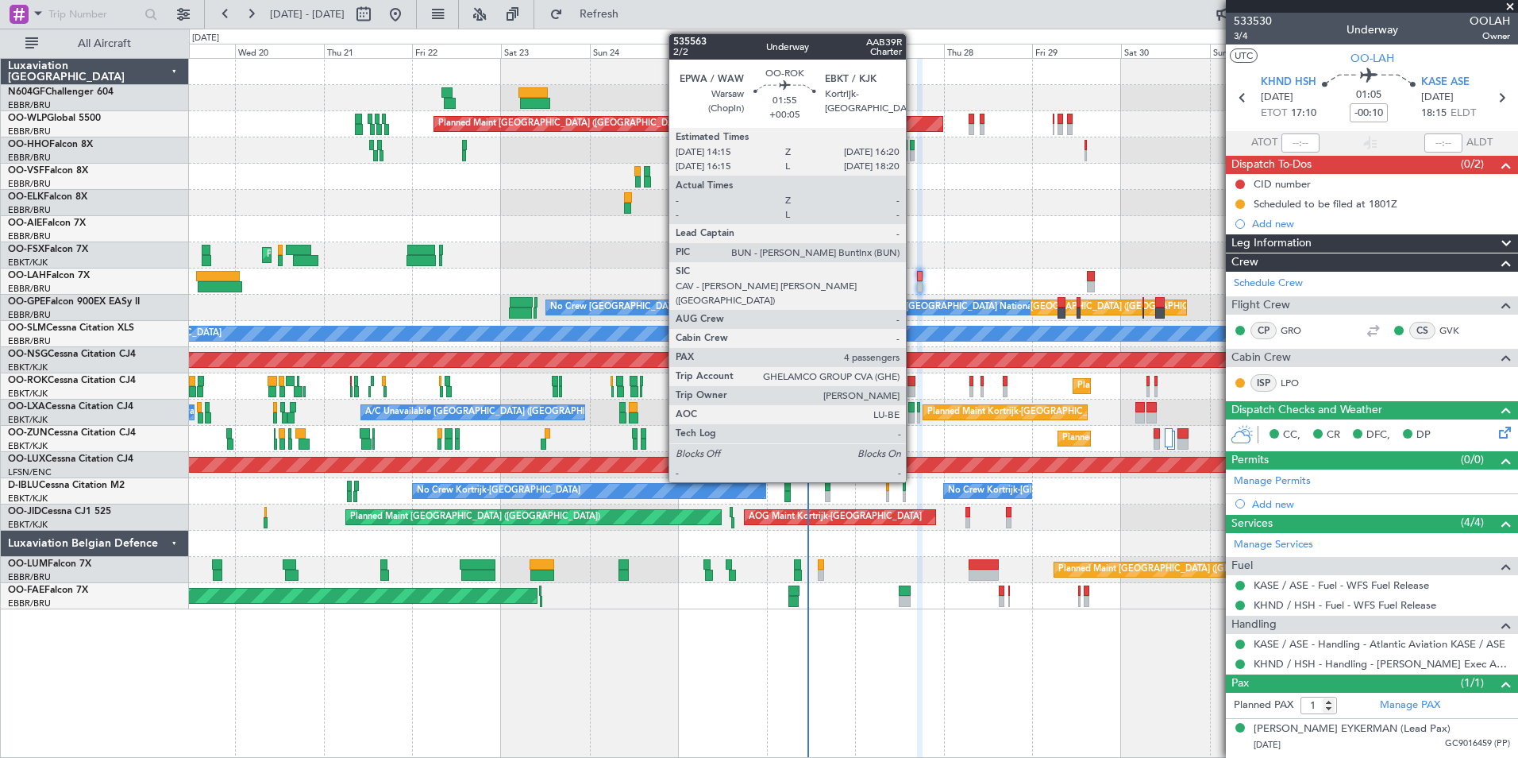
click at [913, 389] on div at bounding box center [912, 391] width 8 height 11
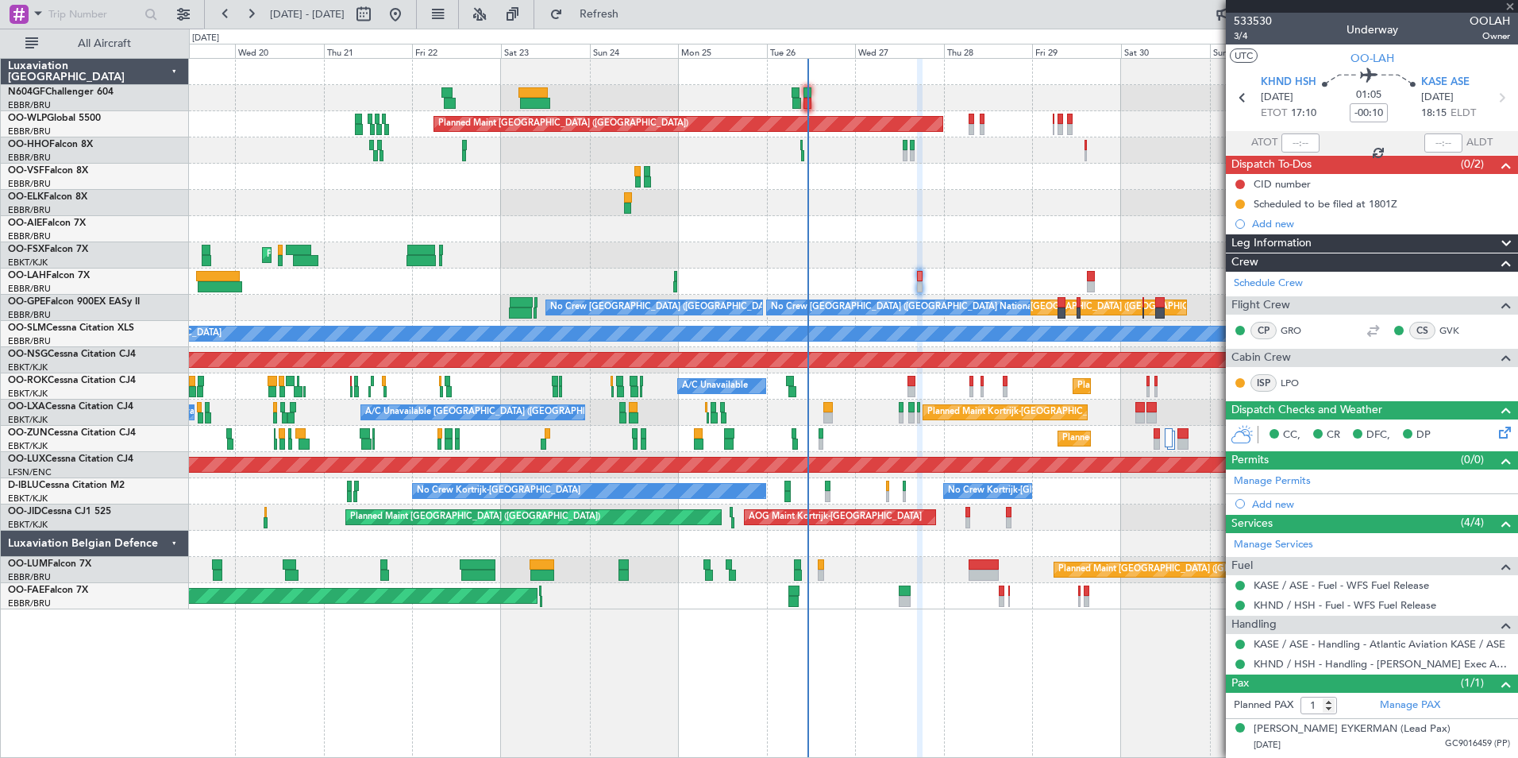
type input "+00:05"
type input "4"
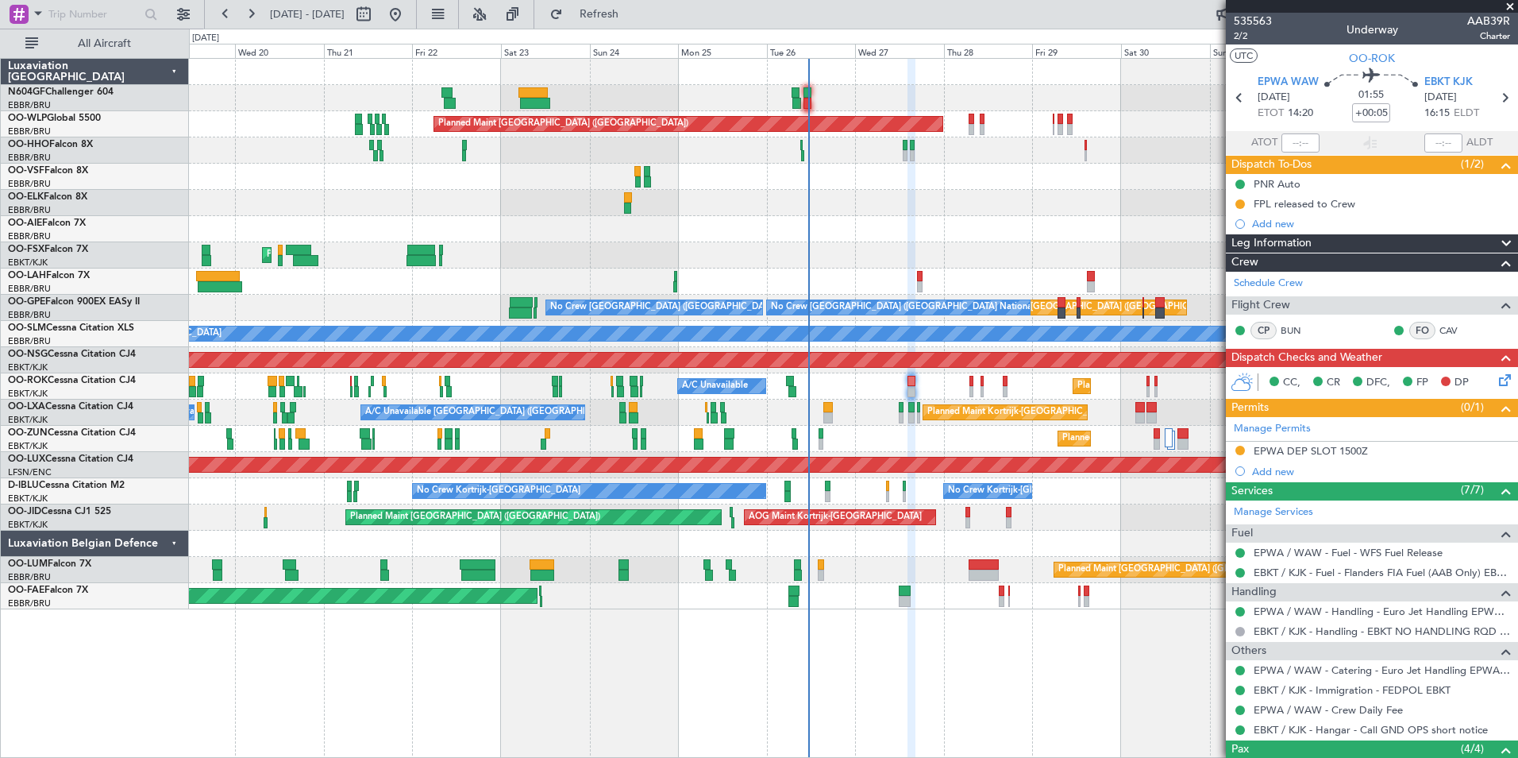
click at [973, 617] on div "Planned Maint Berlin (Brandenburg) AOG Maint Geneva (Cointrin) Planned Maint Lo…" at bounding box center [853, 408] width 1329 height 700
click at [924, 611] on div "Planned Maint Berlin (Brandenburg) AOG Maint Geneva (Cointrin) Planned Maint Lo…" at bounding box center [853, 408] width 1329 height 700
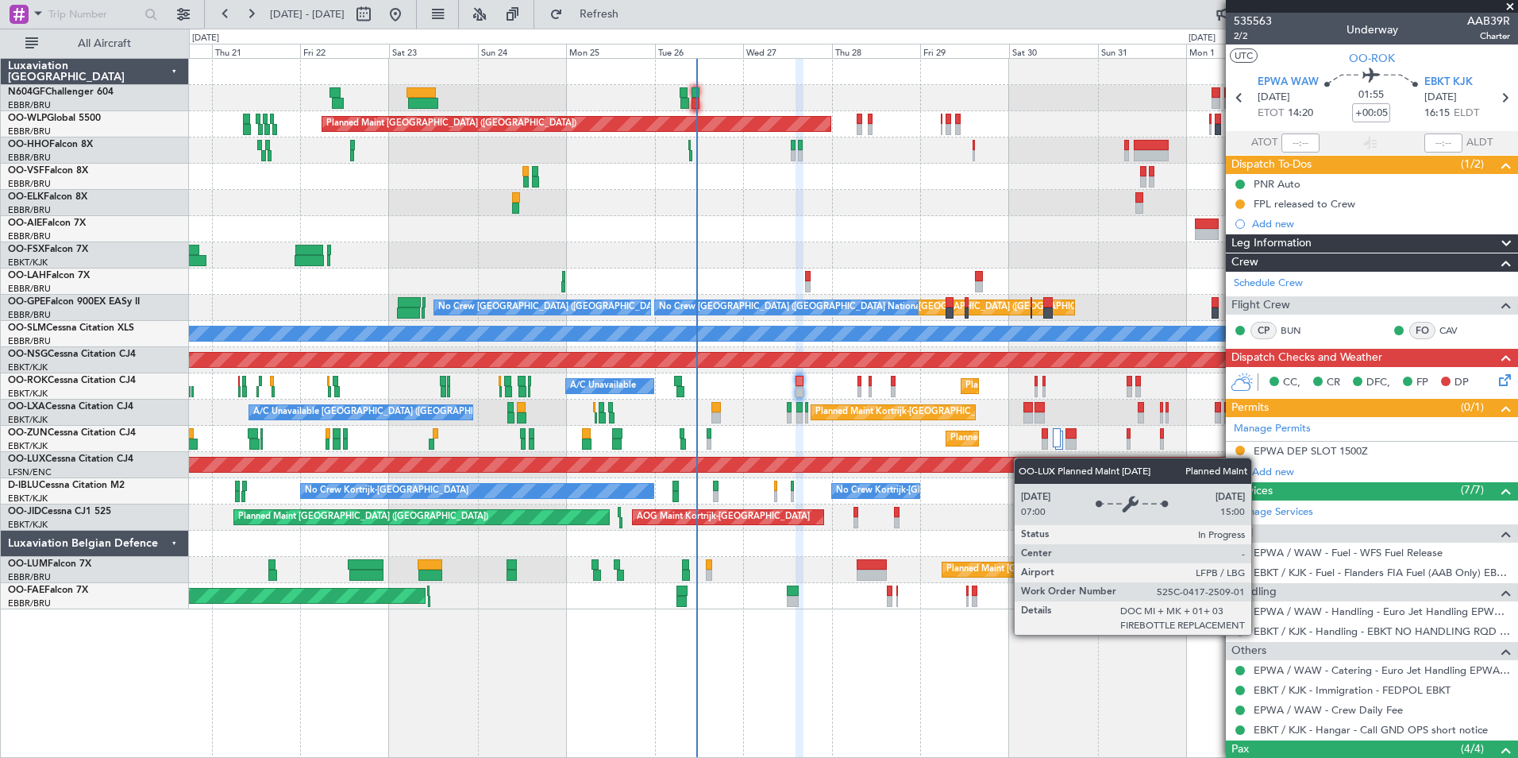
click at [1049, 469] on div "Planned Maint Berlin (Brandenburg) AOG Maint Geneva (Cointrin) Planned Maint Ko…" at bounding box center [853, 334] width 1329 height 550
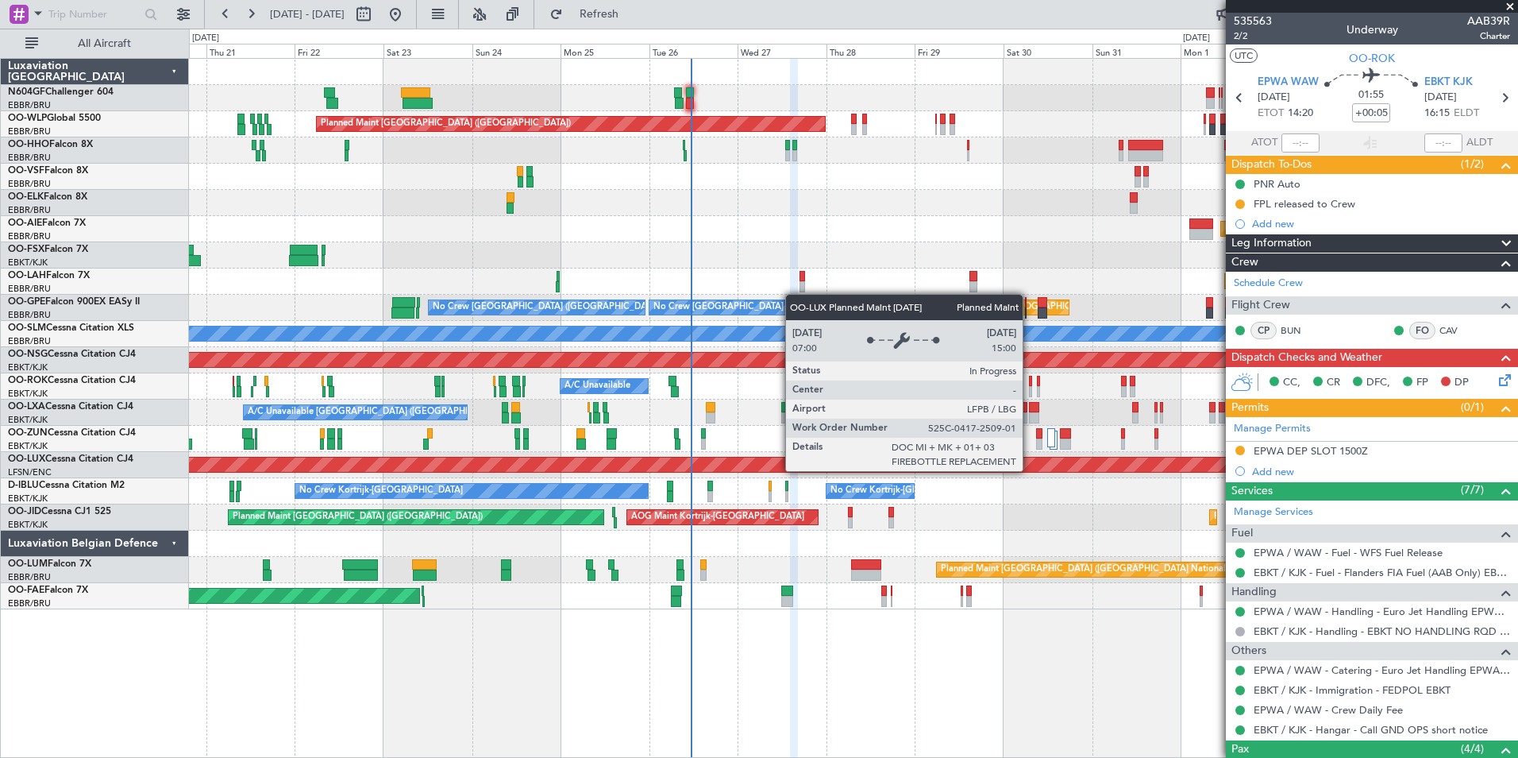
click at [1017, 473] on div "Planned Maint [GEOGRAPHIC_DATA] ([GEOGRAPHIC_DATA])" at bounding box center [853, 465] width 1329 height 26
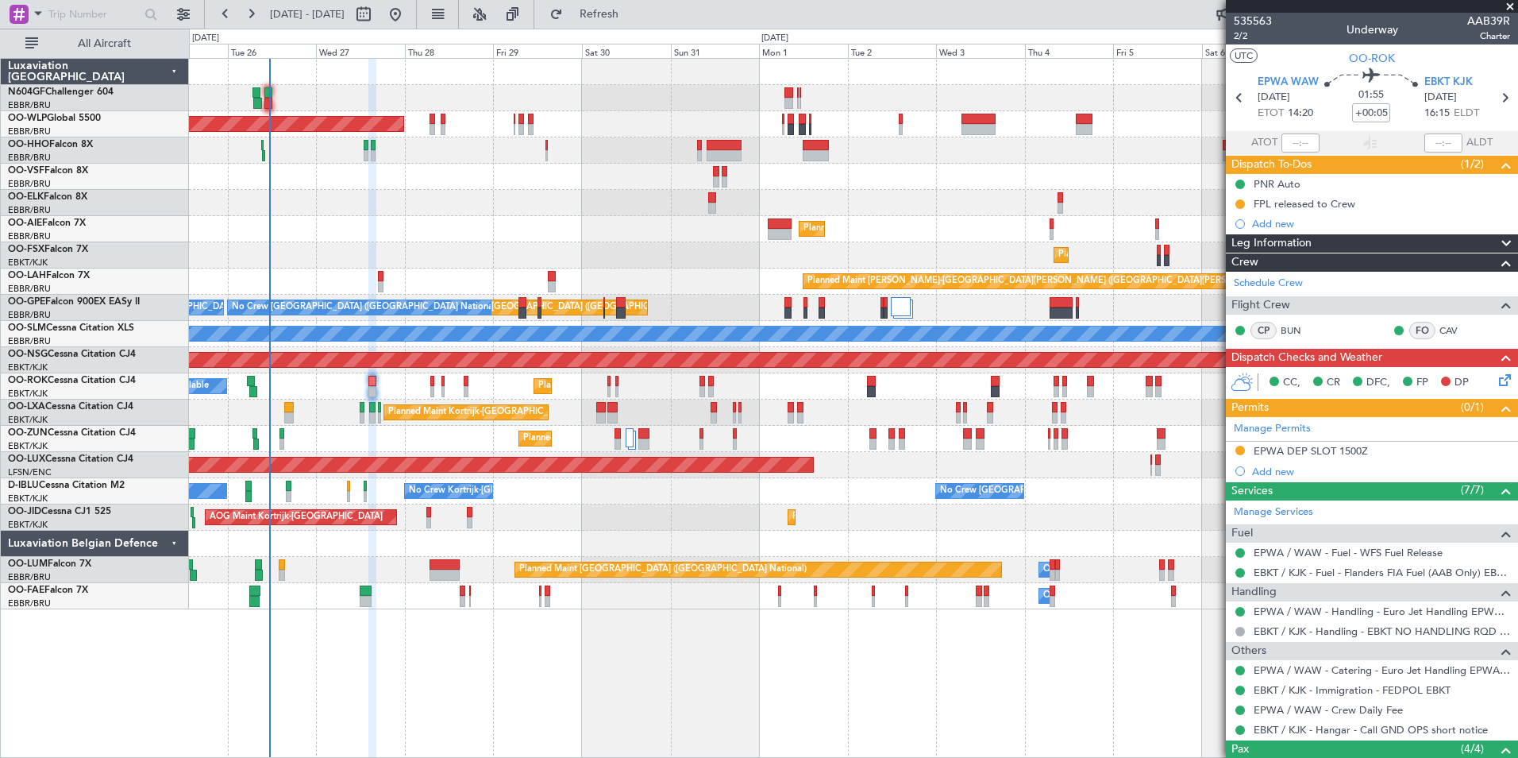
click at [482, 223] on div "Planned Maint [GEOGRAPHIC_DATA] ([GEOGRAPHIC_DATA])" at bounding box center [853, 229] width 1329 height 26
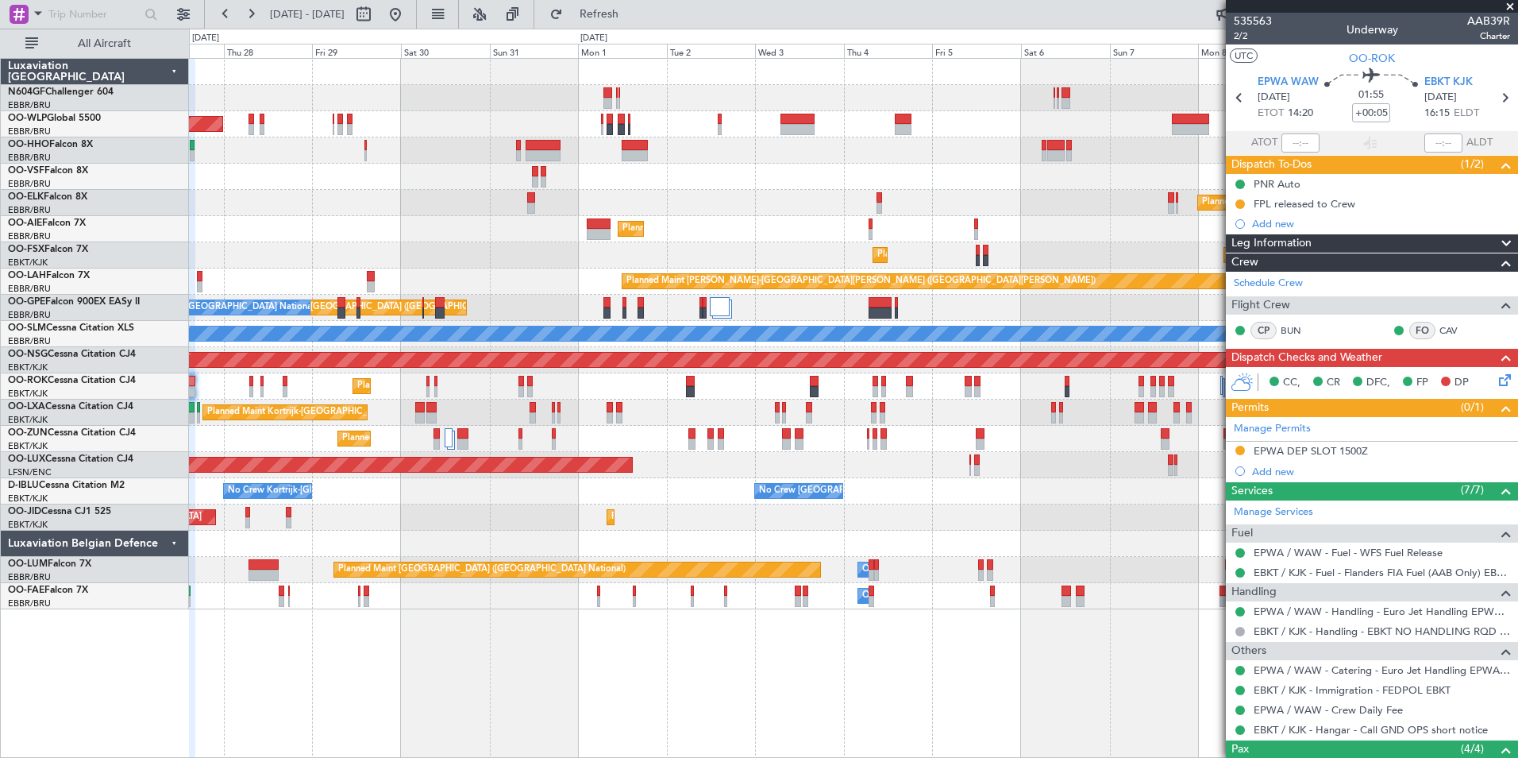
click at [311, 220] on div "Planned Maint [GEOGRAPHIC_DATA] ([GEOGRAPHIC_DATA])" at bounding box center [853, 229] width 1329 height 26
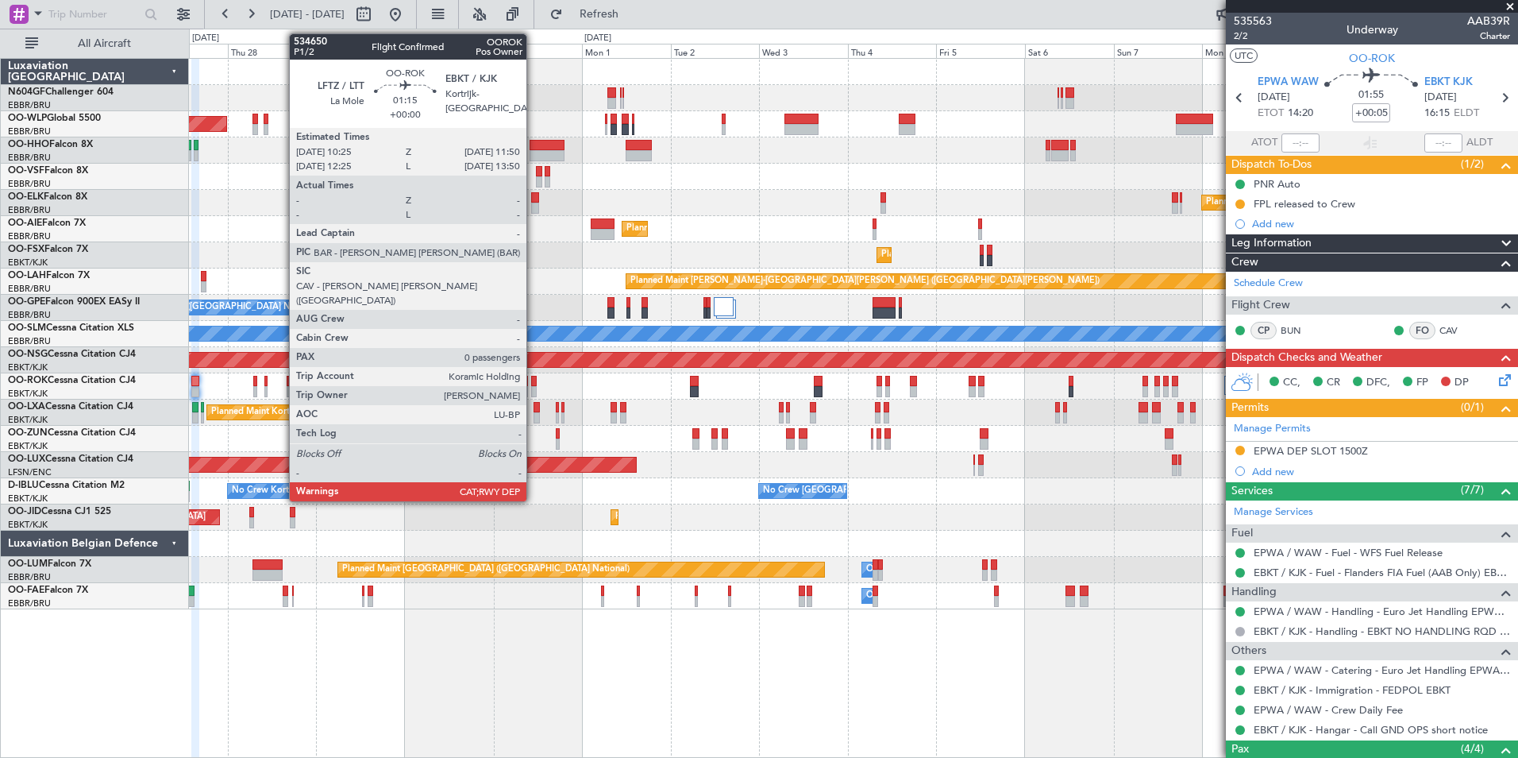
click at [770, 534] on div "Planned Maint Berlin (Brandenburg) Planned Maint Kortrijk-Wevelgem Planned Main…" at bounding box center [853, 334] width 1329 height 550
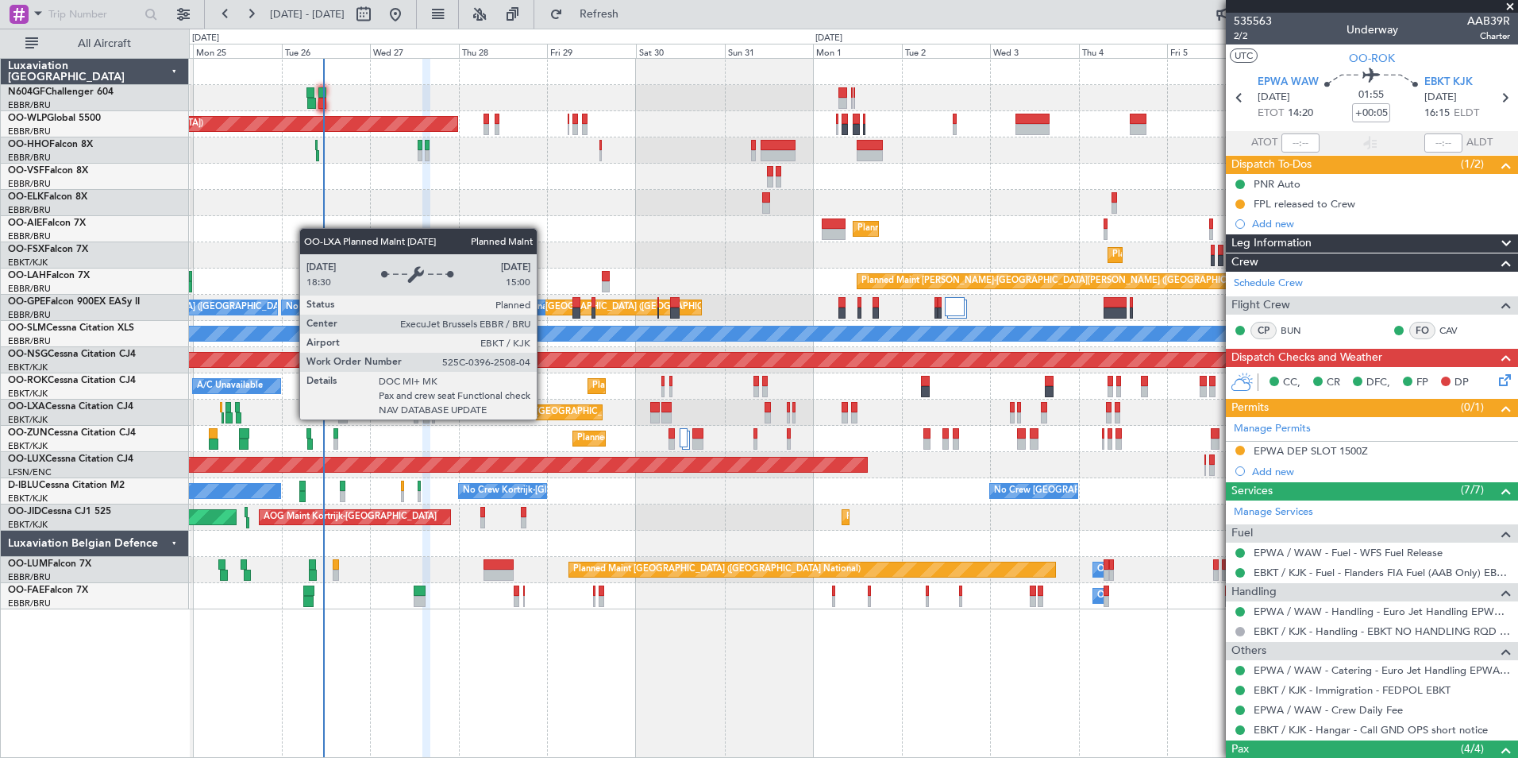
click at [653, 465] on div "Planned Maint Berlin (Brandenburg) Planned Maint Kortrijk-Wevelgem Planned Main…" at bounding box center [853, 334] width 1329 height 550
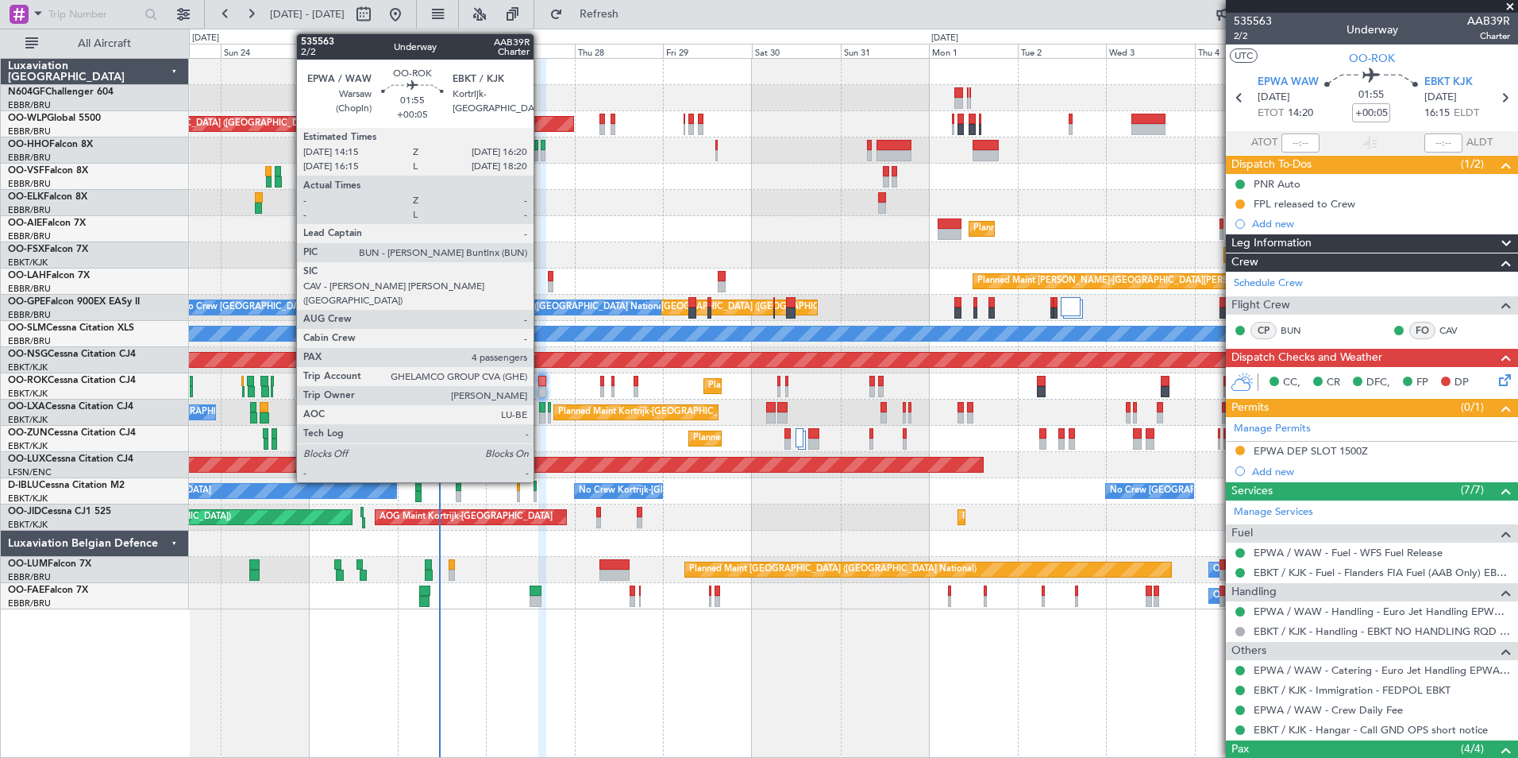
click at [541, 390] on div at bounding box center [542, 391] width 8 height 11
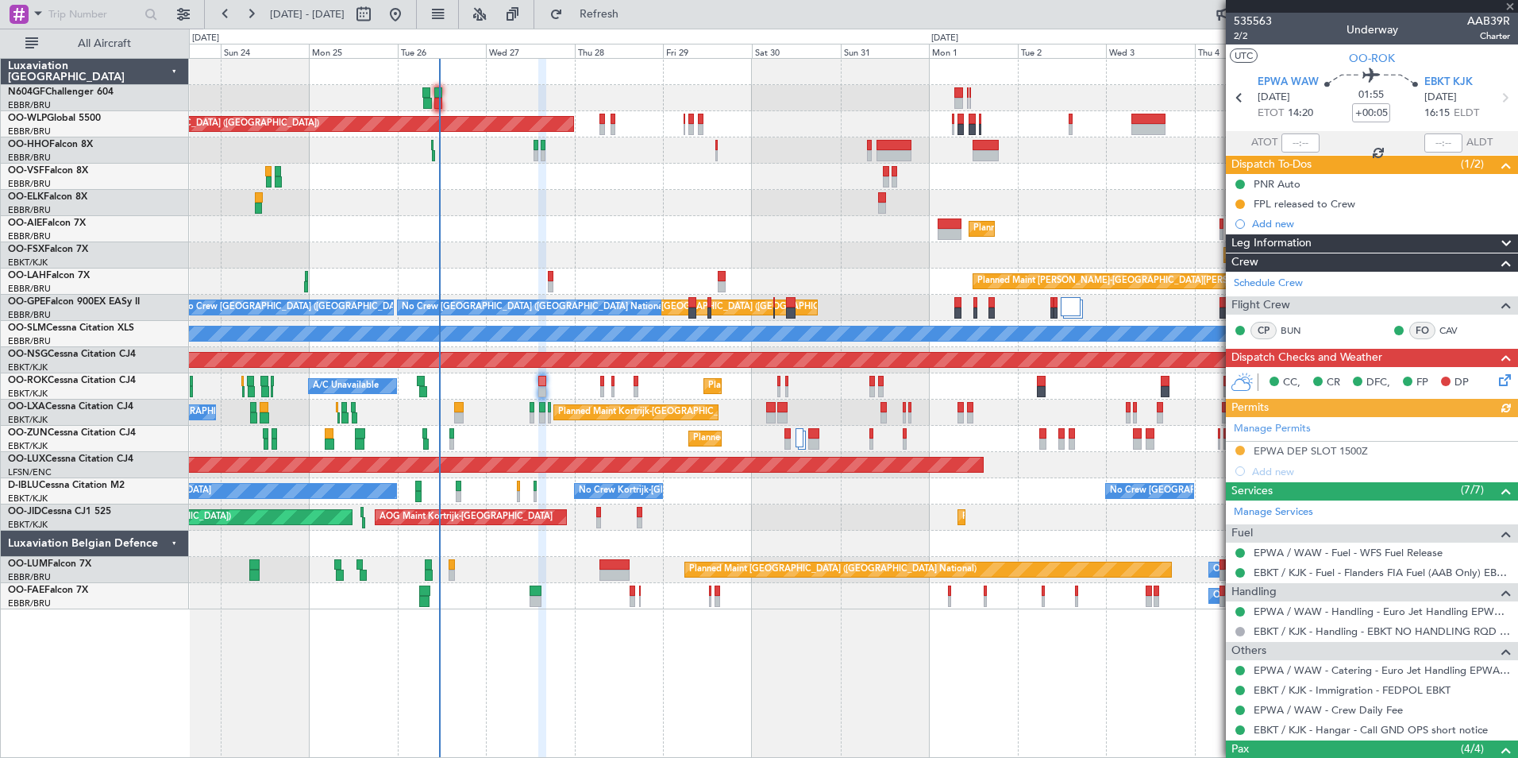
scroll to position [1, 0]
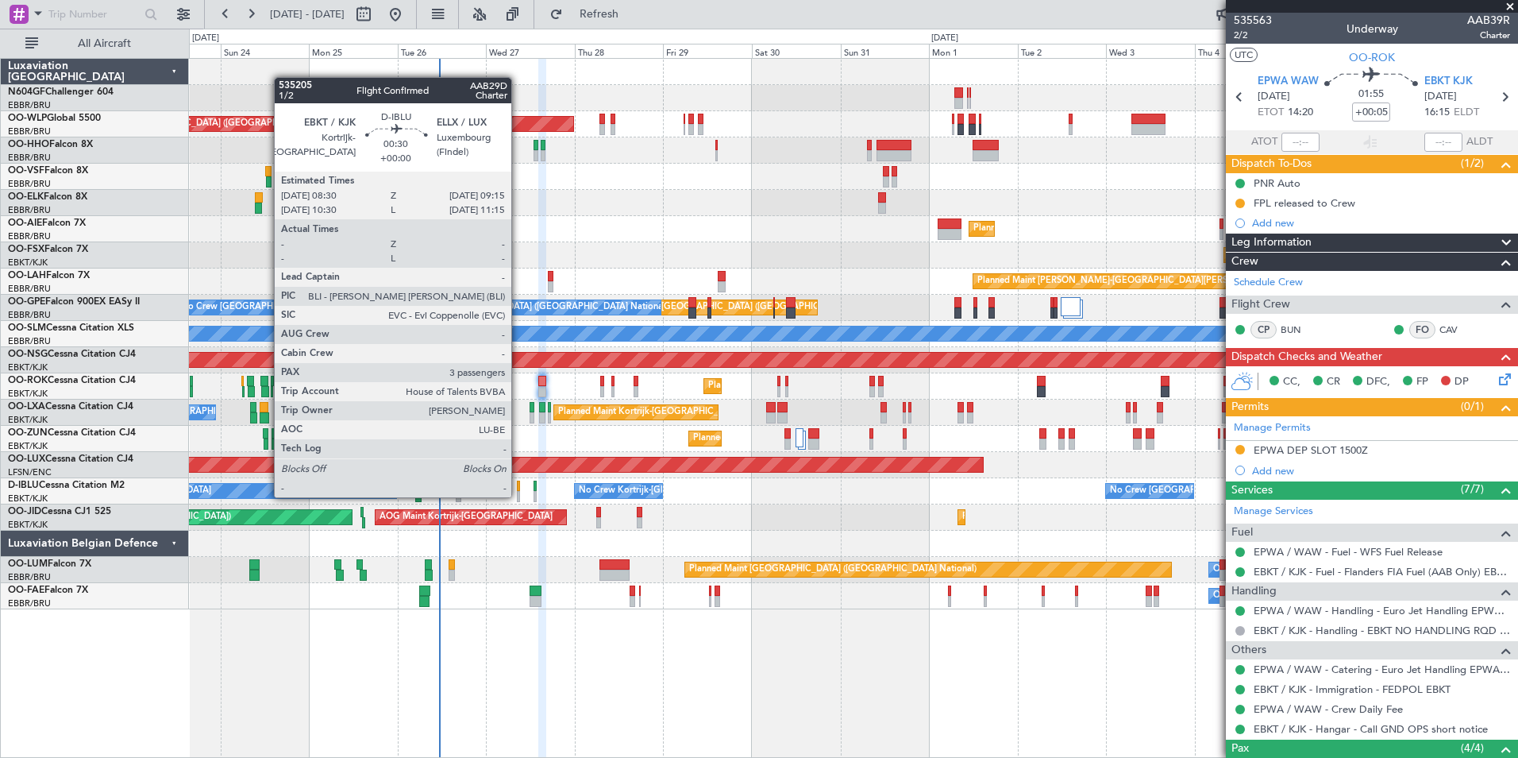
click at [519, 496] on div at bounding box center [518, 496] width 3 height 11
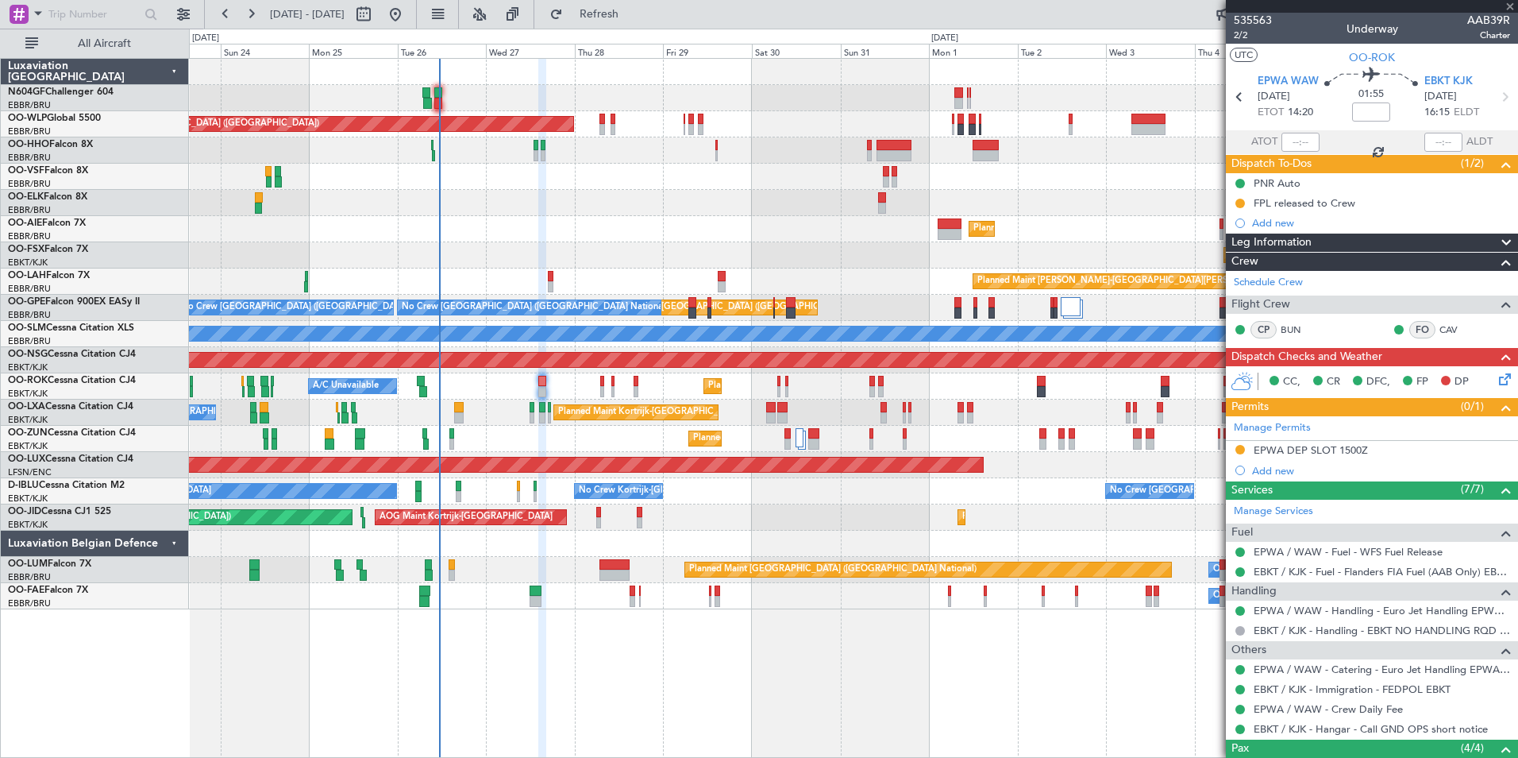
scroll to position [0, 0]
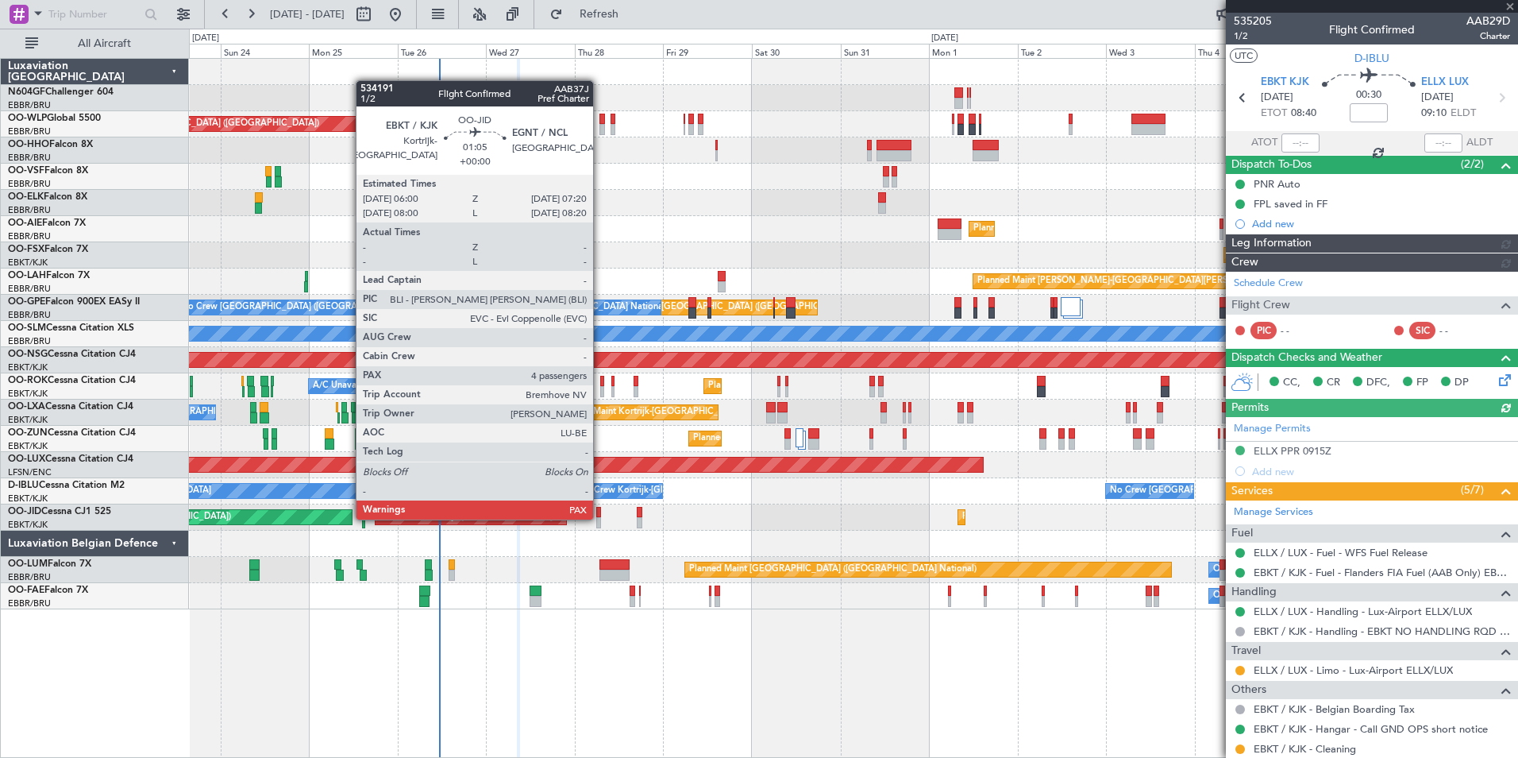
click at [600, 518] on div at bounding box center [599, 522] width 6 height 11
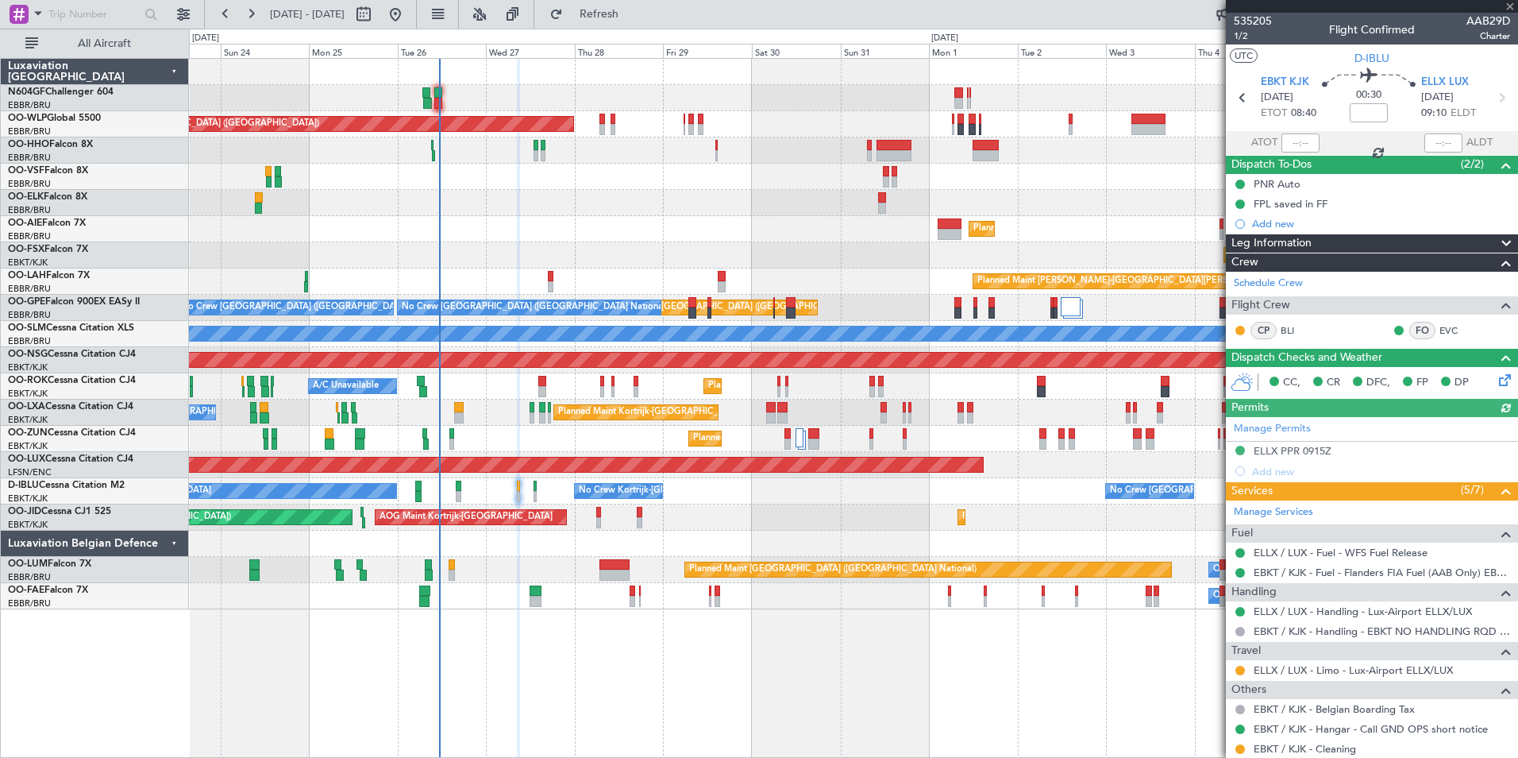
type input "4"
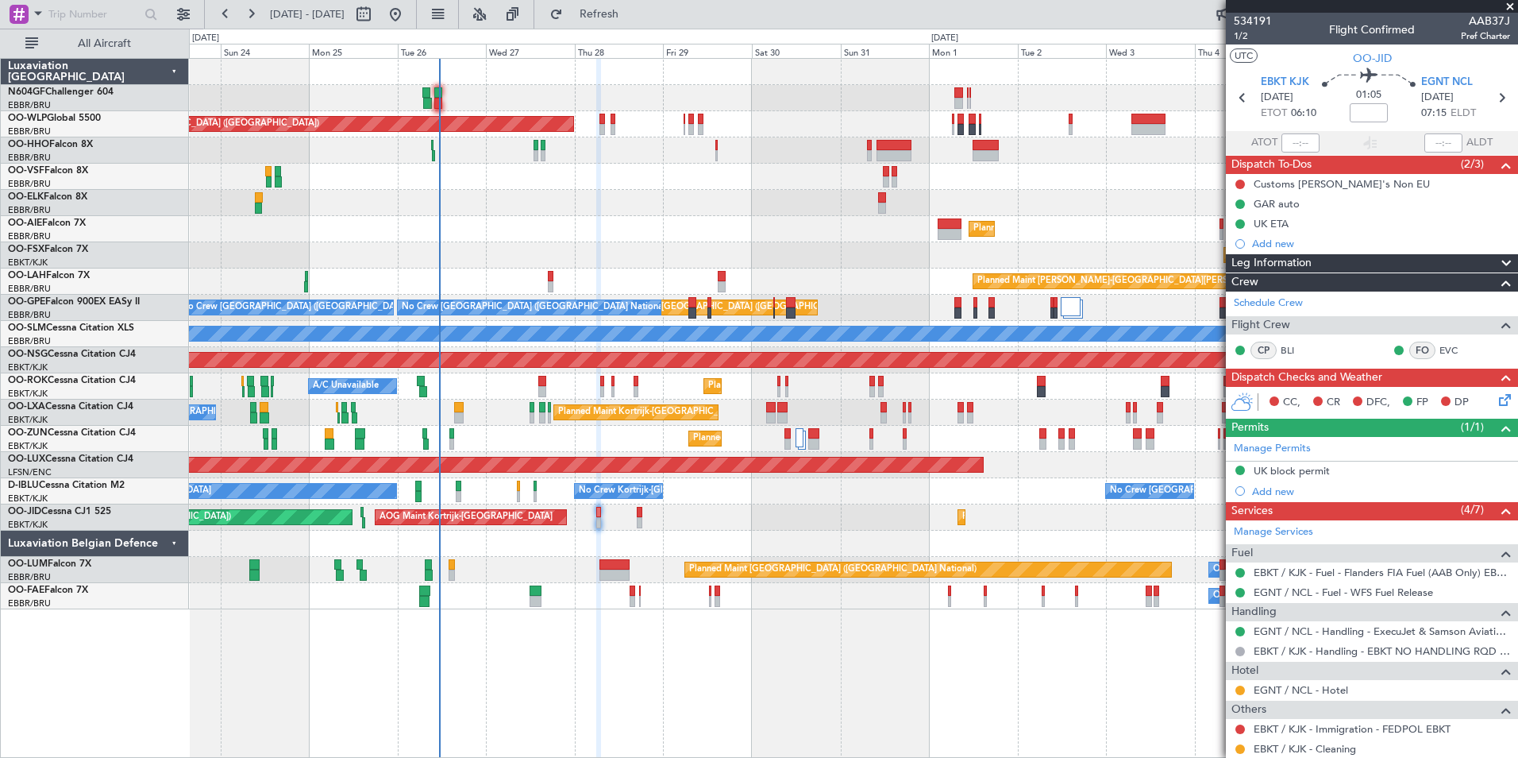
click at [731, 236] on div "Planned Maint [GEOGRAPHIC_DATA] ([GEOGRAPHIC_DATA])" at bounding box center [853, 229] width 1329 height 26
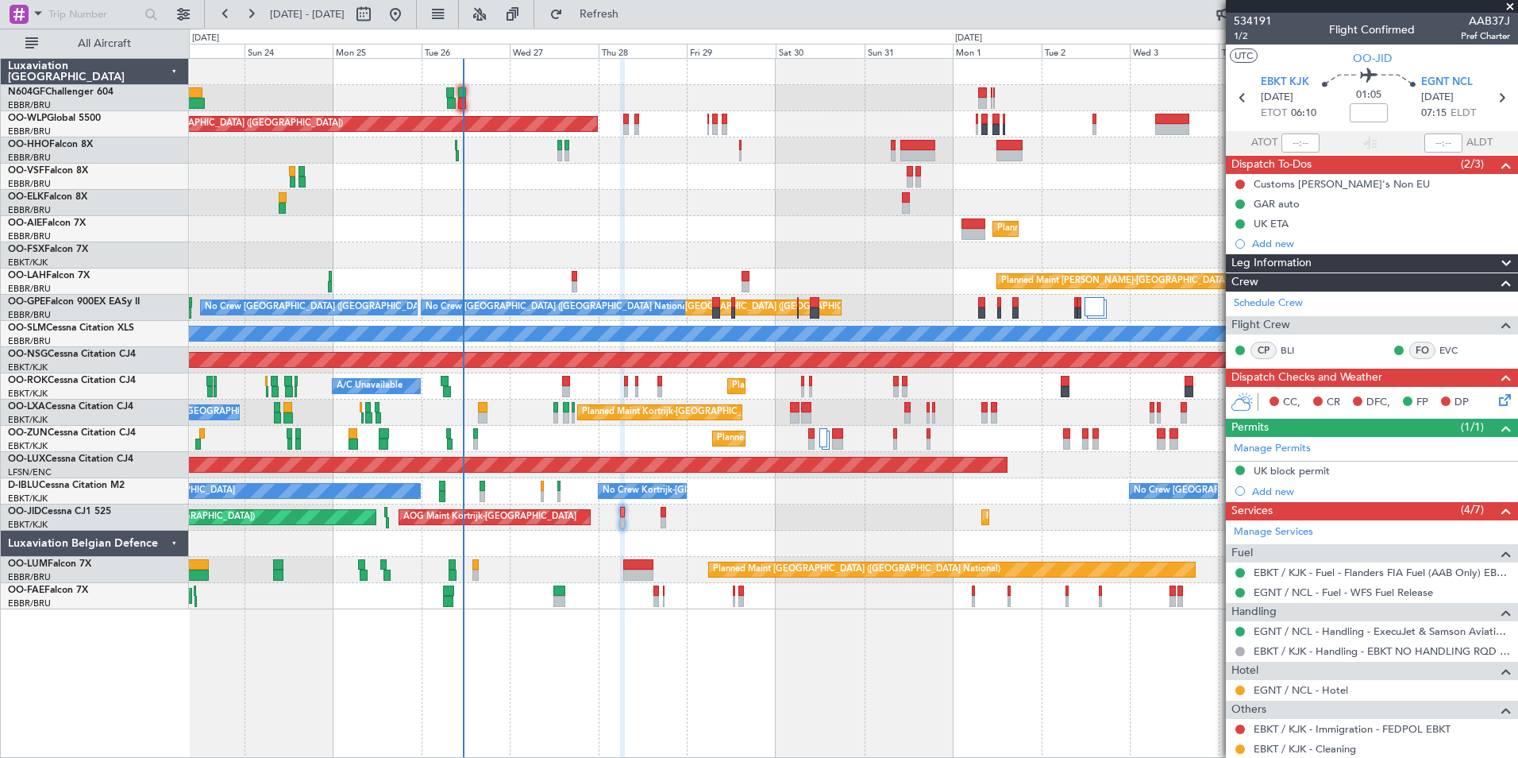
click at [791, 511] on div "Planned Maint Berlin (Brandenburg) Planned Maint Kortrijk-Wevelgem Planned Main…" at bounding box center [853, 334] width 1329 height 550
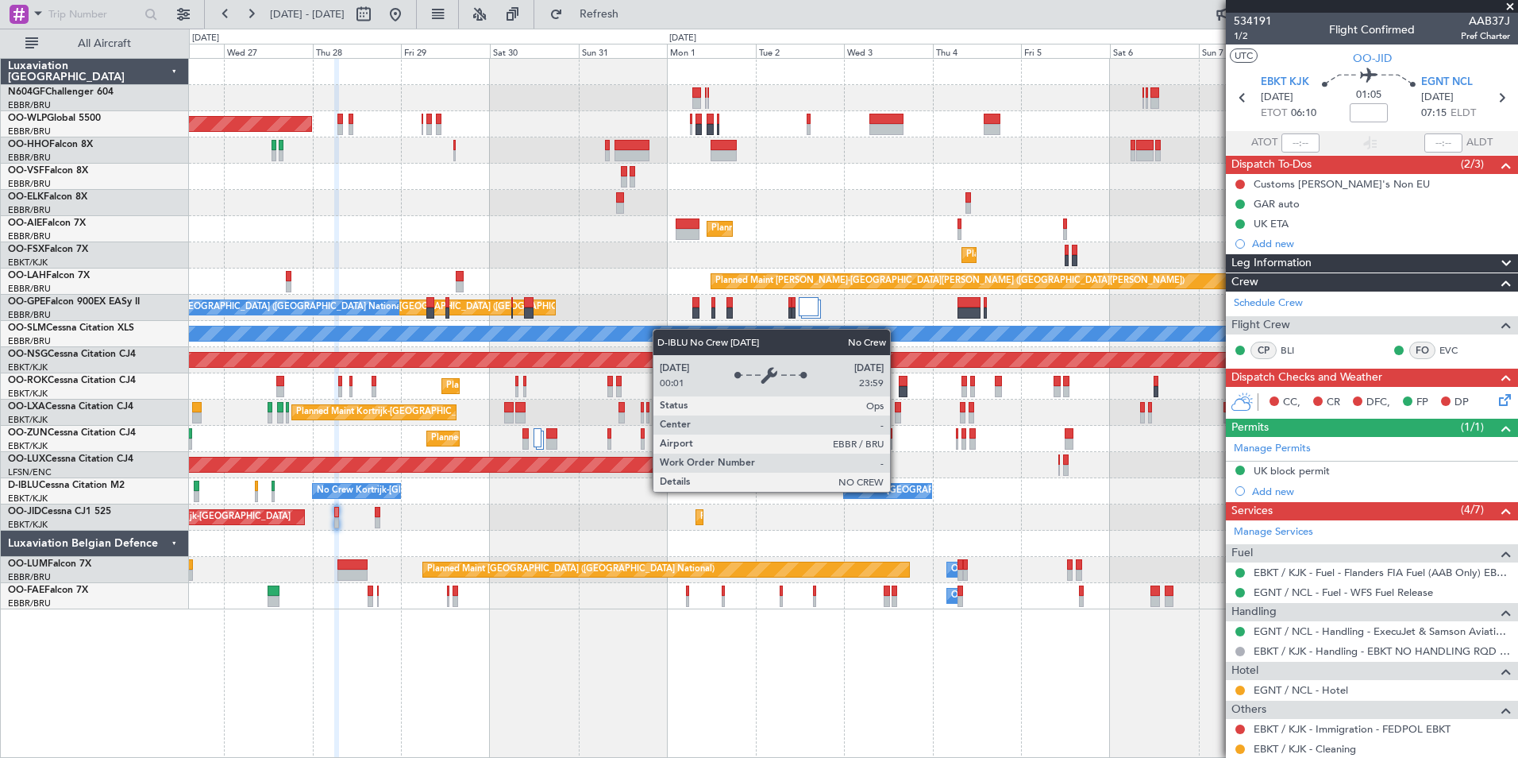
click at [530, 457] on div "Planned Maint Berlin (Brandenburg) Planned Maint Kortrijk-Wevelgem Planned Main…" at bounding box center [853, 334] width 1329 height 550
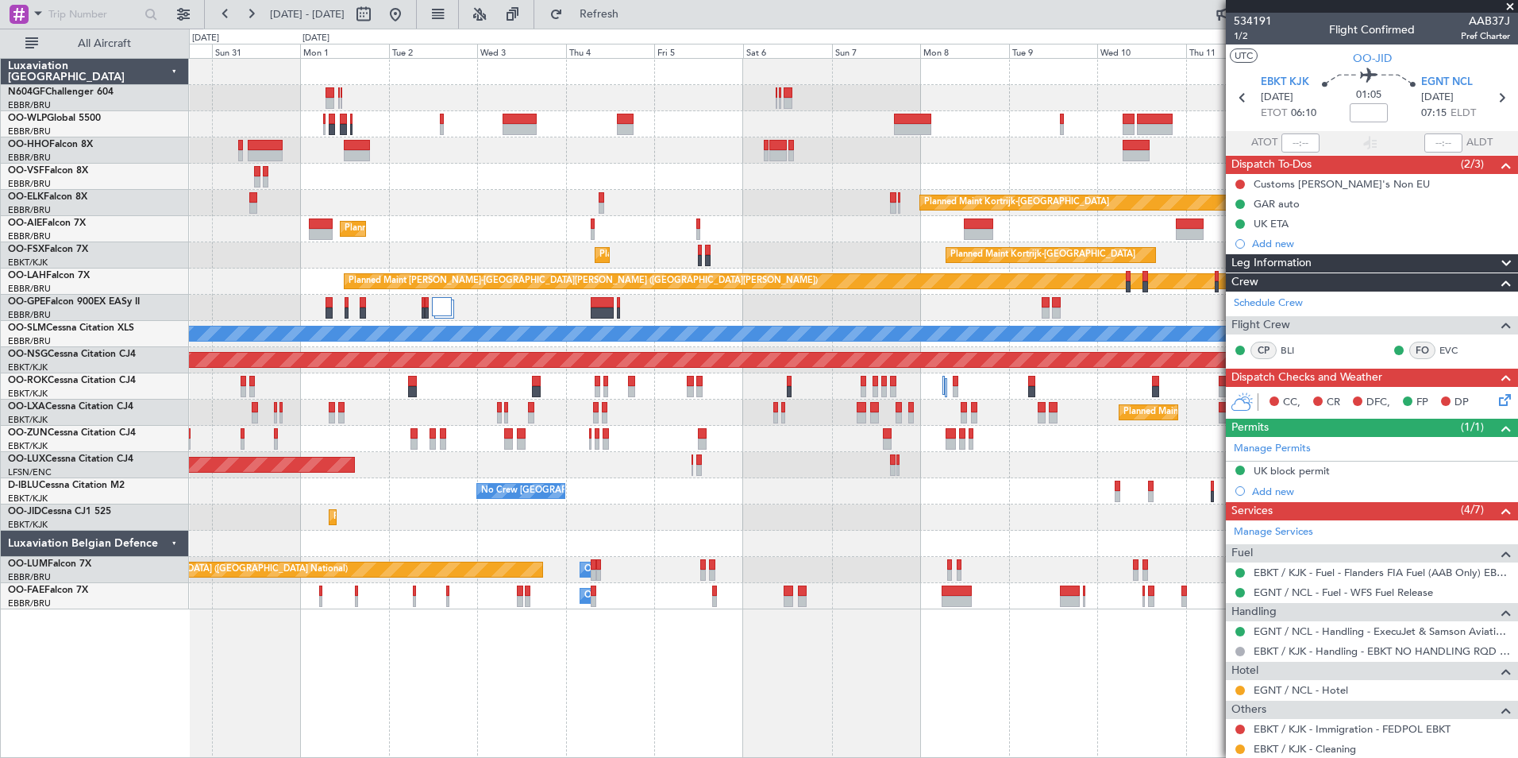
click at [1108, 223] on div "Planned Maint [GEOGRAPHIC_DATA] ([GEOGRAPHIC_DATA]) Planned Maint [GEOGRAPHIC_D…" at bounding box center [853, 334] width 1329 height 550
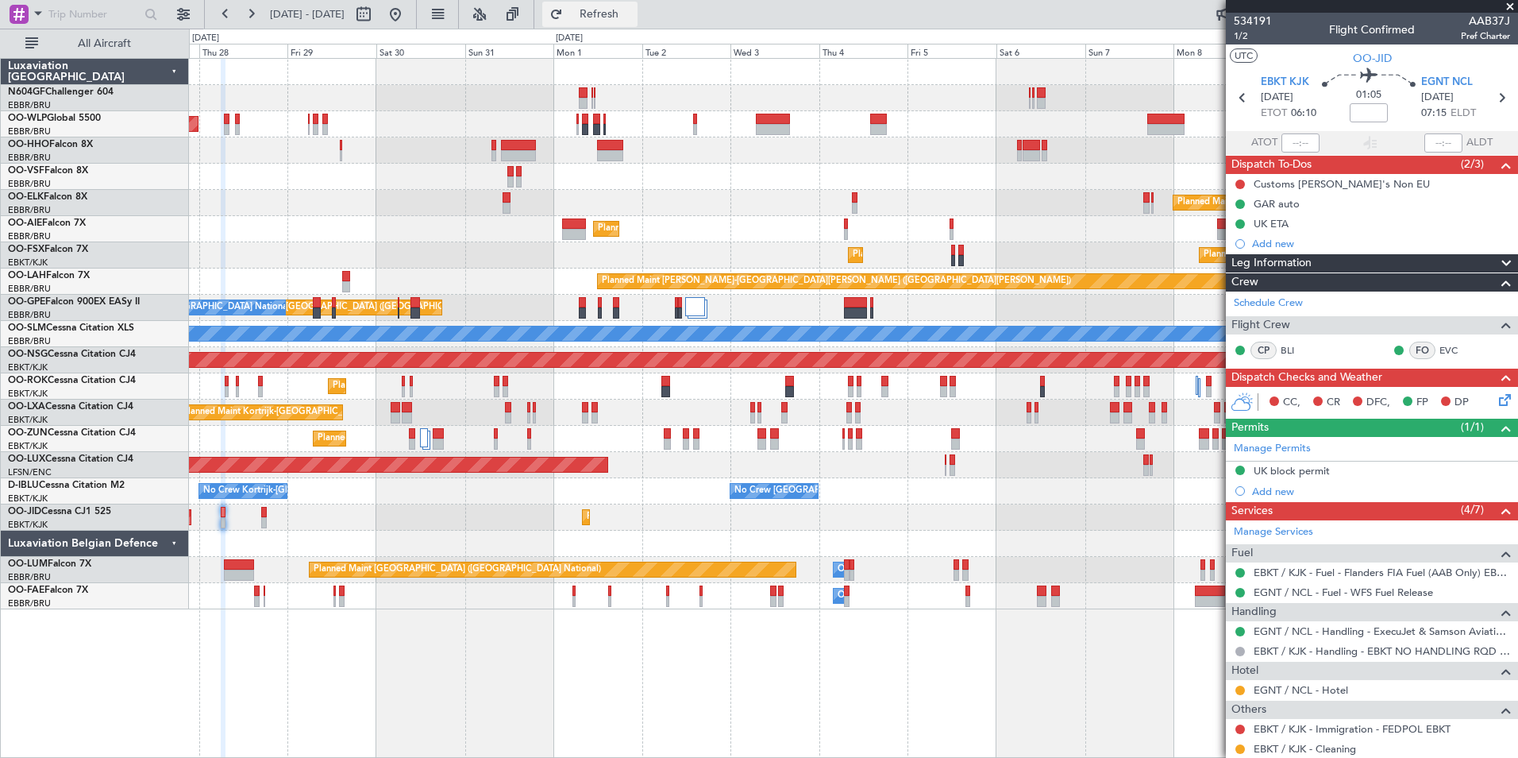
click at [633, 17] on span "Refresh" at bounding box center [599, 14] width 67 height 11
click at [408, 7] on button at bounding box center [395, 14] width 25 height 25
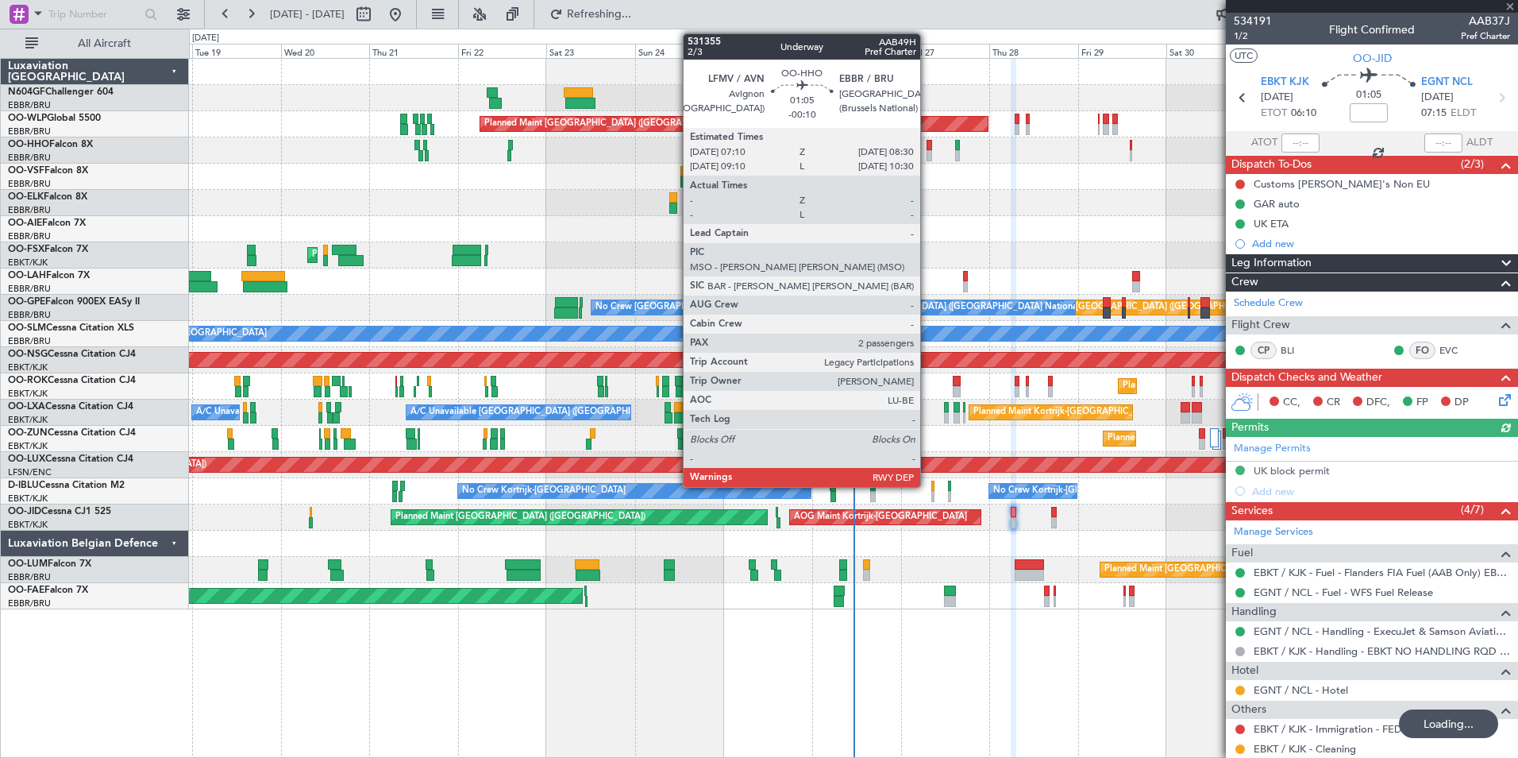
click at [928, 148] on div at bounding box center [930, 145] width 6 height 11
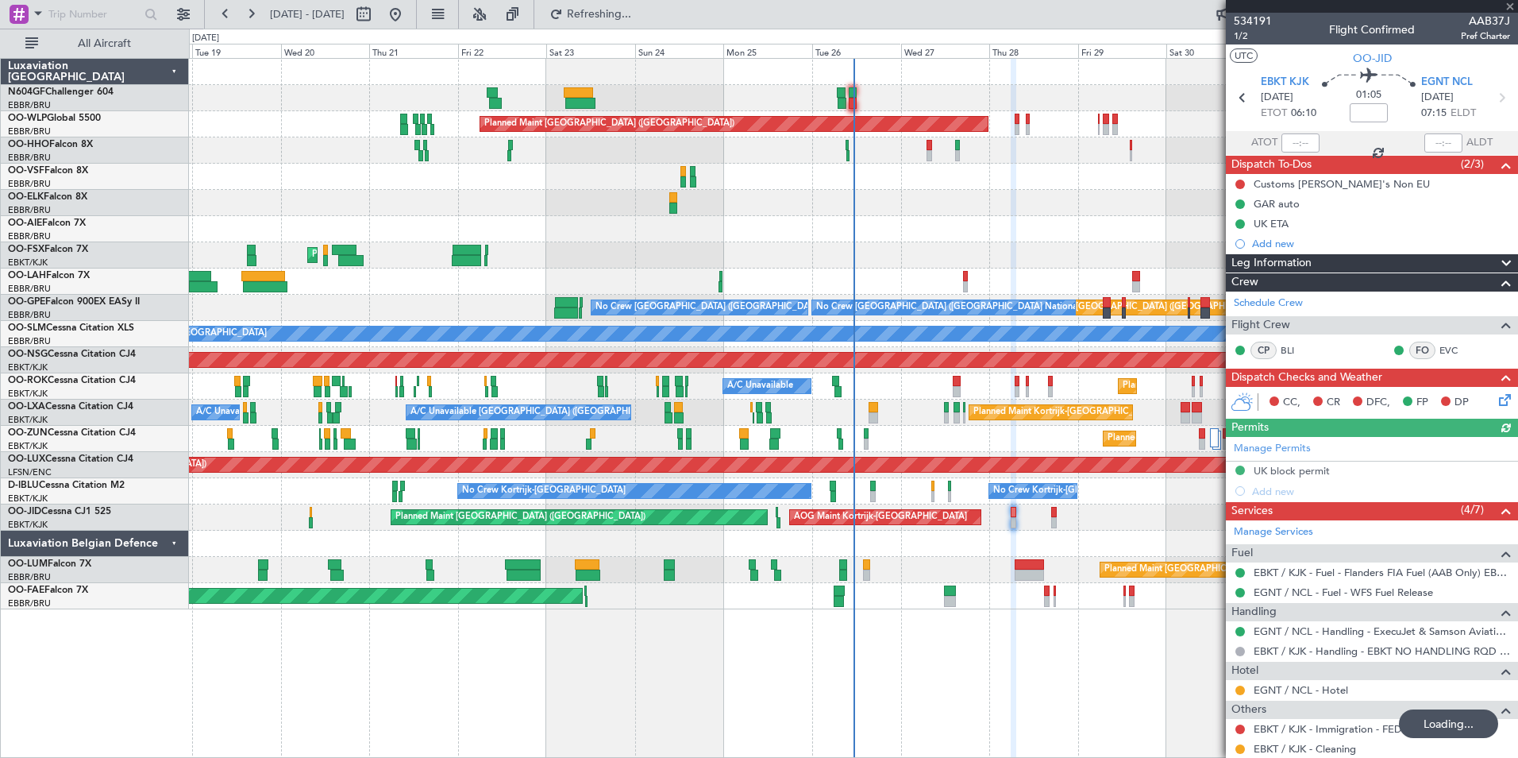
type input "-00:10"
type input "2"
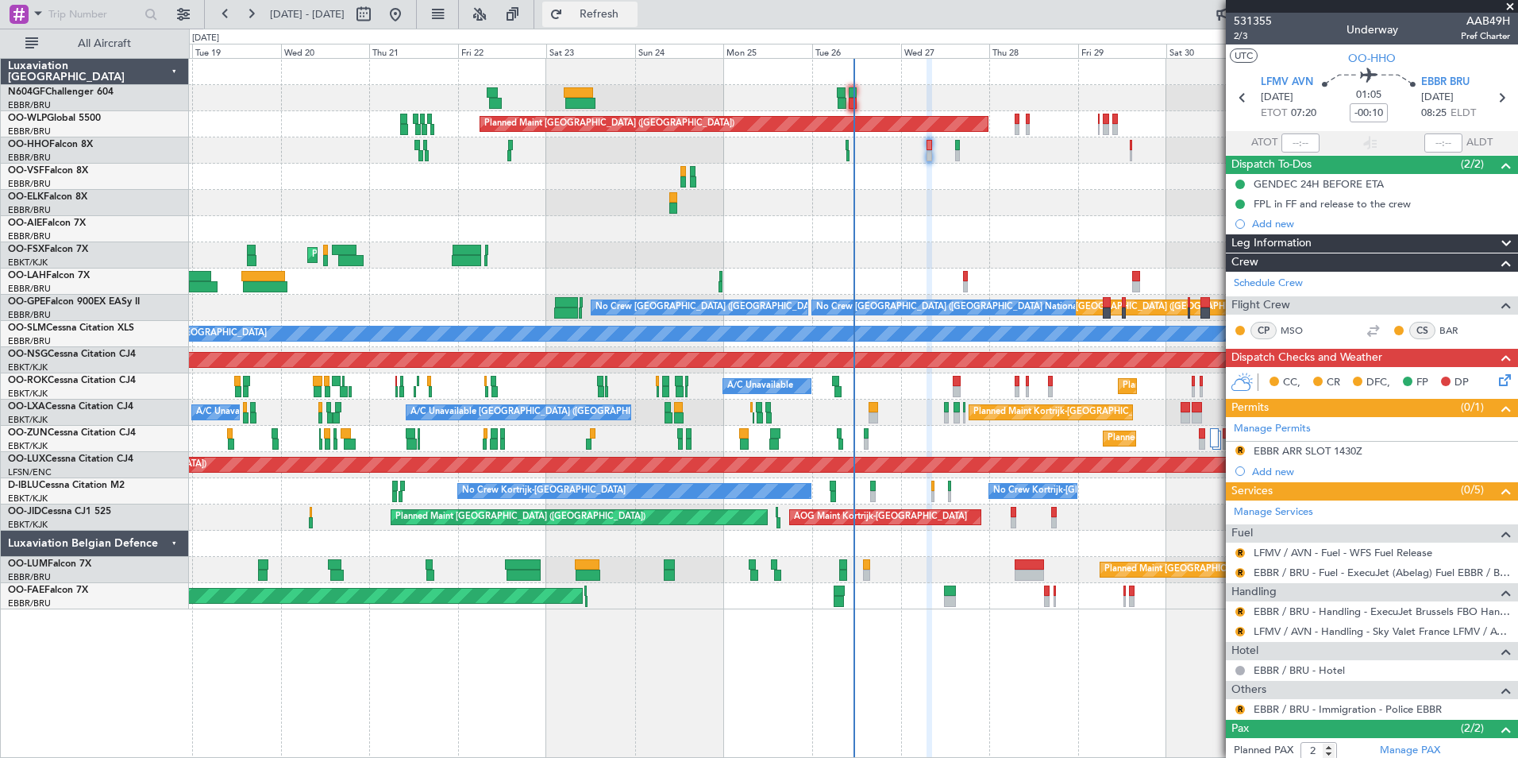
click at [633, 15] on span "Refresh" at bounding box center [599, 14] width 67 height 11
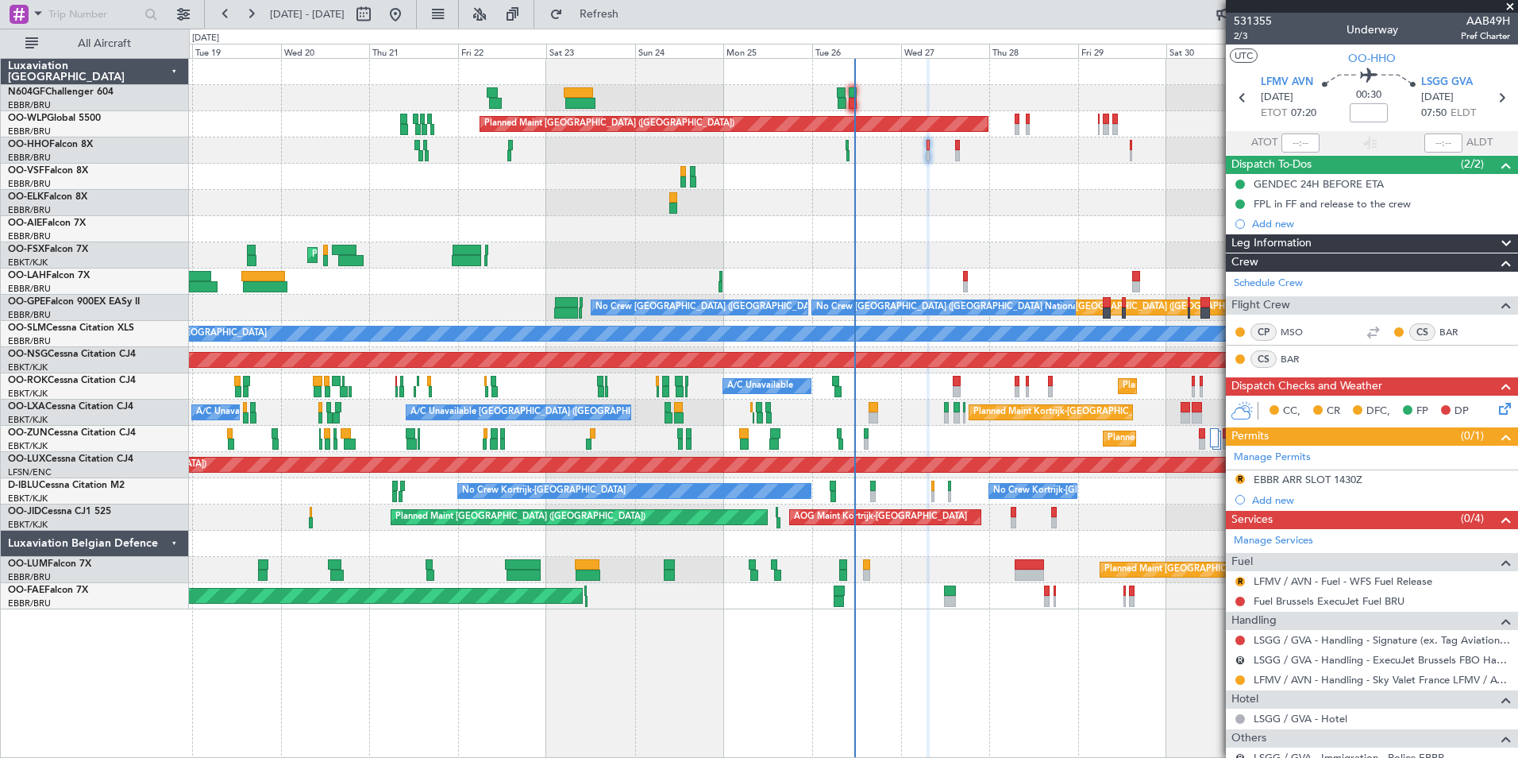
click at [930, 154] on div "AOG Maint Geneva (Cointrin)" at bounding box center [853, 150] width 1329 height 26
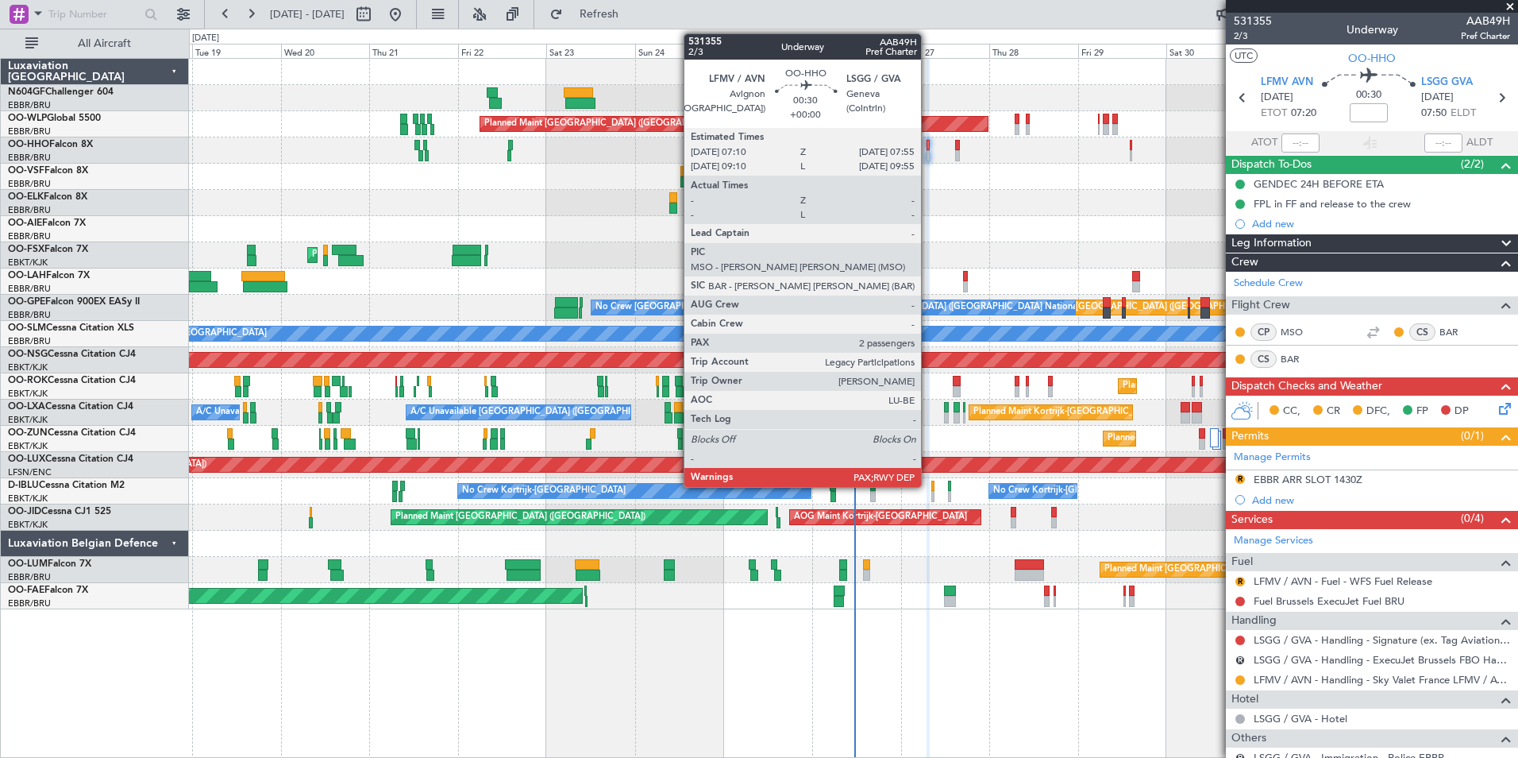
click at [928, 152] on div at bounding box center [928, 155] width 3 height 11
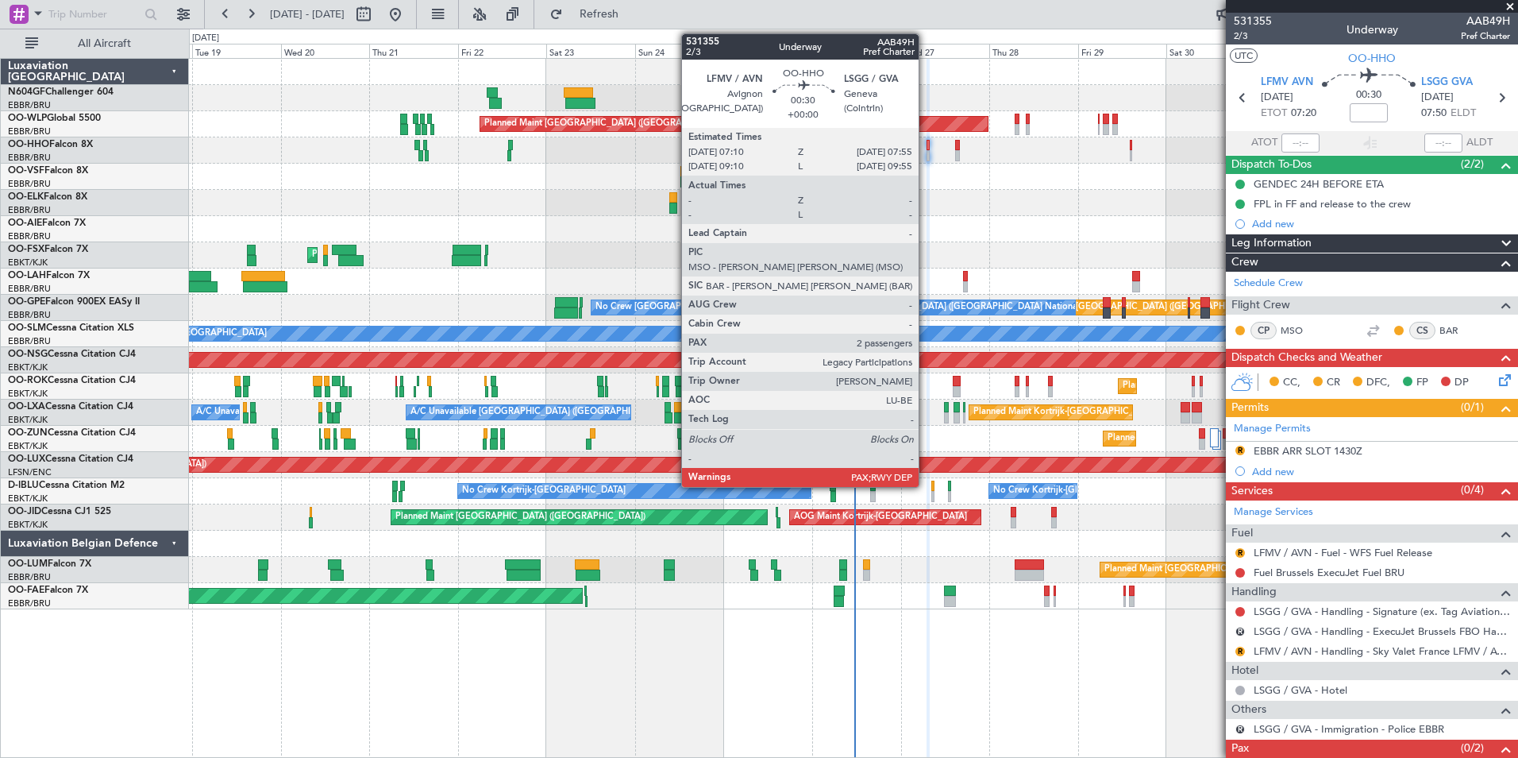
click at [927, 150] on div at bounding box center [928, 155] width 3 height 11
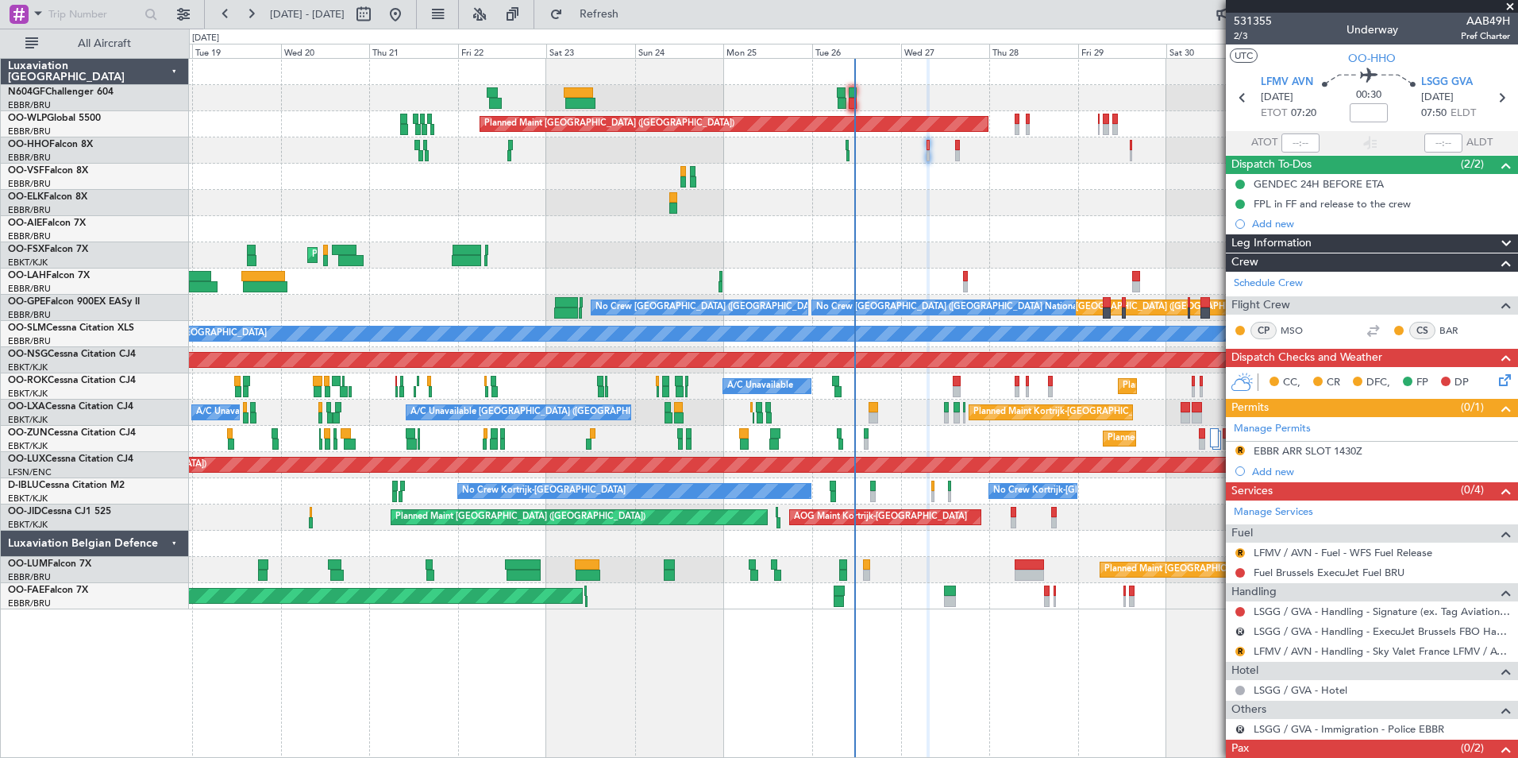
scroll to position [46, 0]
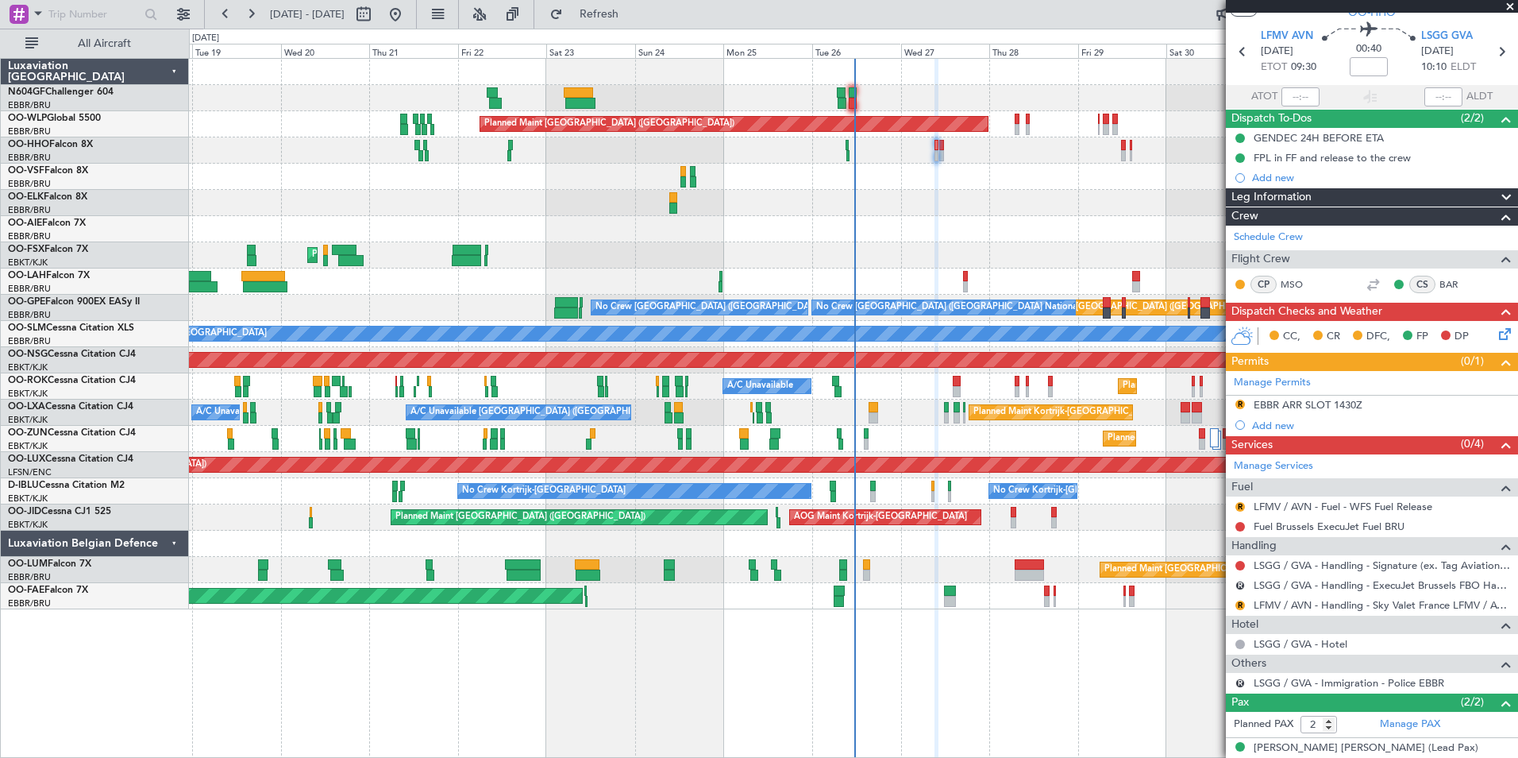
click at [996, 168] on div at bounding box center [853, 177] width 1329 height 26
click at [934, 164] on div at bounding box center [853, 177] width 1329 height 26
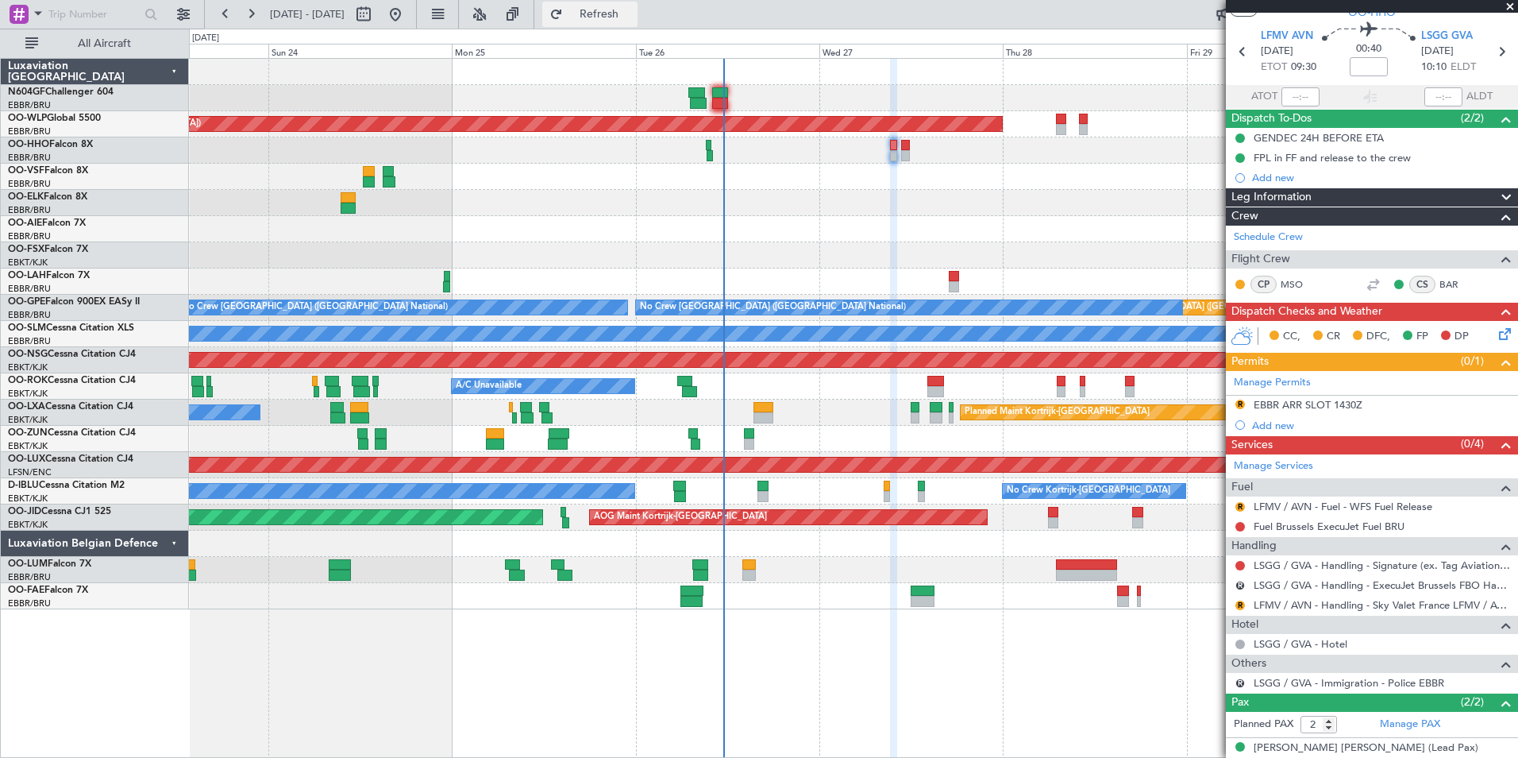
click at [638, 5] on button "Refresh" at bounding box center [589, 14] width 95 height 25
click at [1237, 601] on button "R" at bounding box center [1241, 605] width 10 height 10
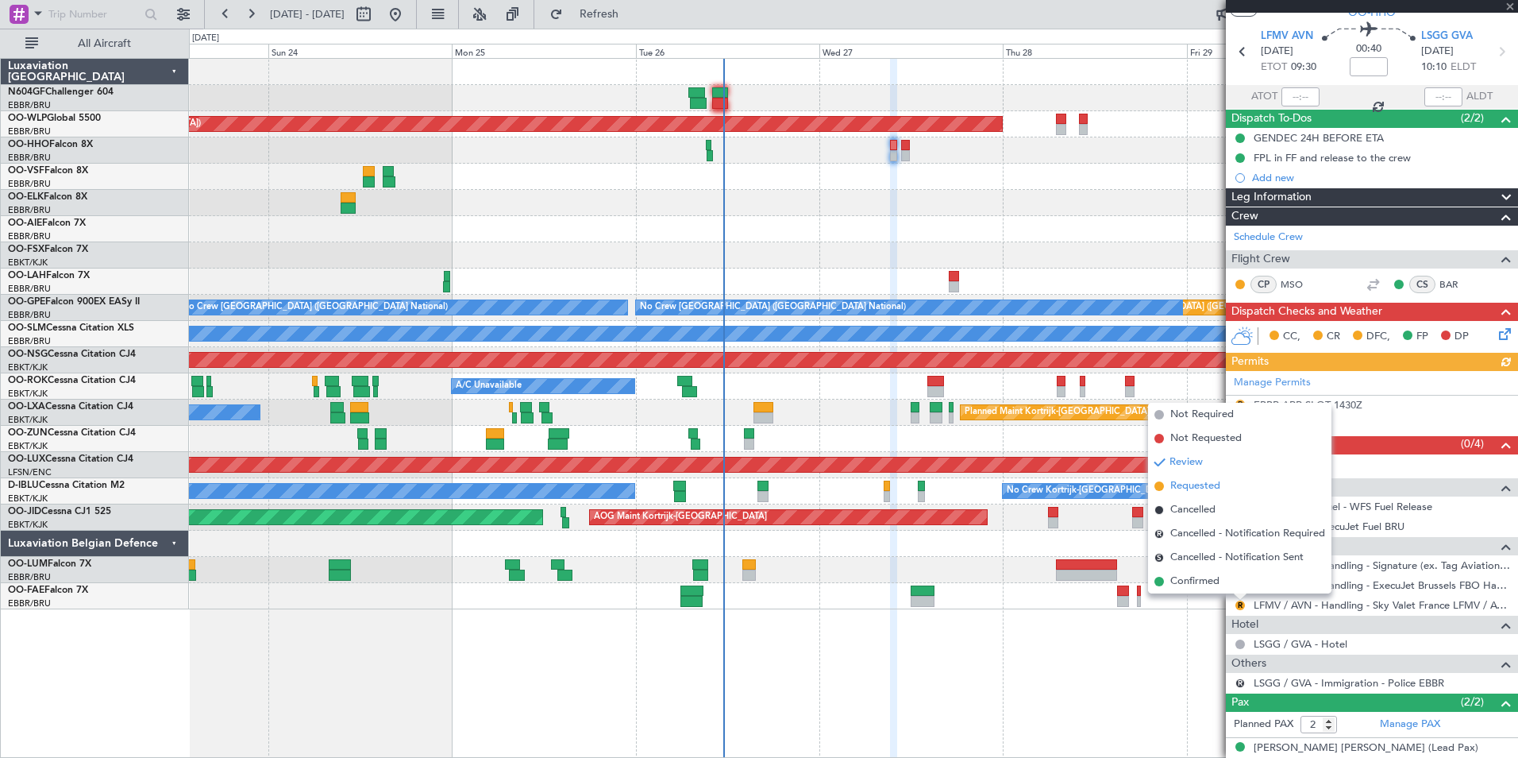
click at [1216, 484] on span "Requested" at bounding box center [1196, 486] width 50 height 16
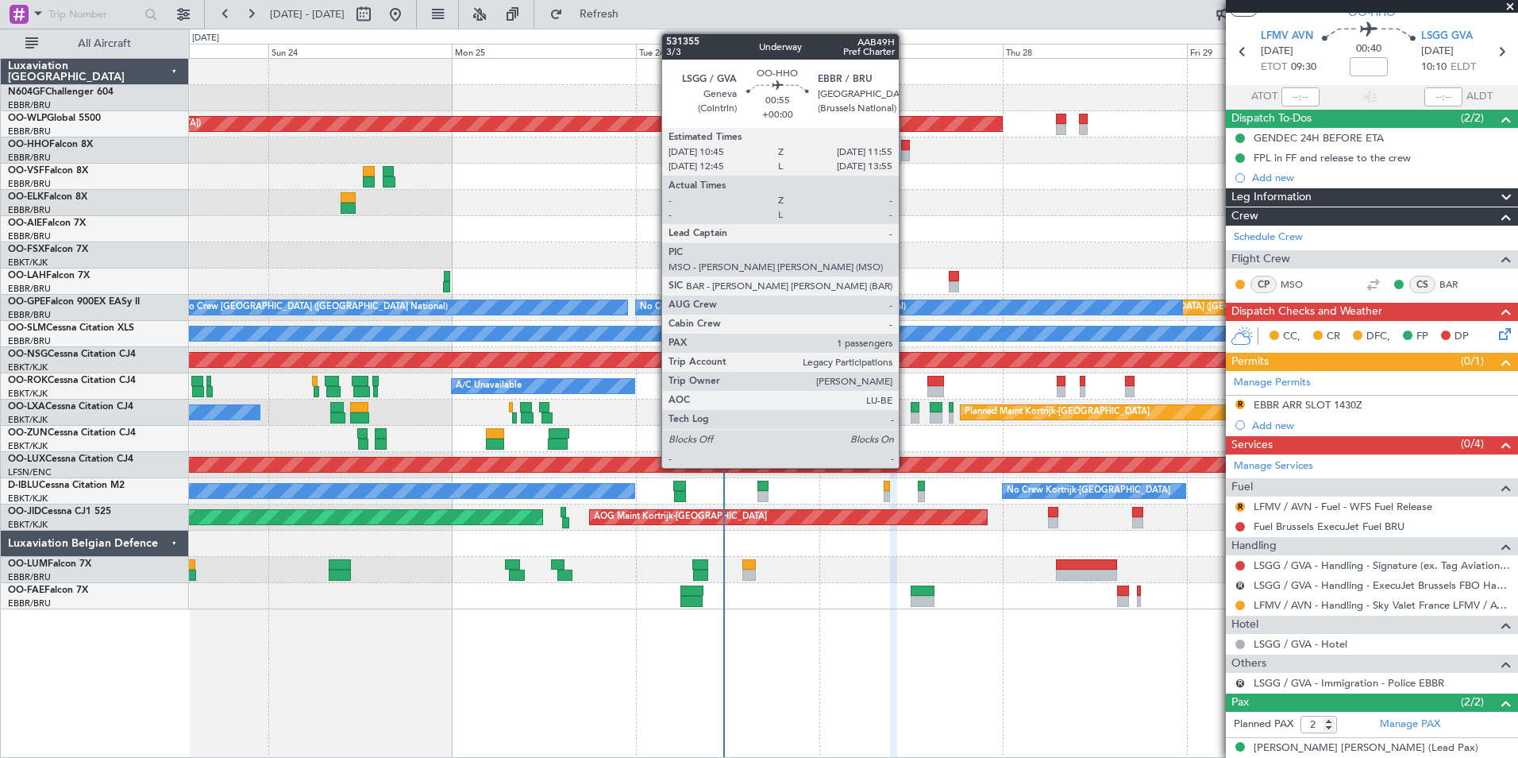
click at [906, 153] on div at bounding box center [906, 155] width 10 height 11
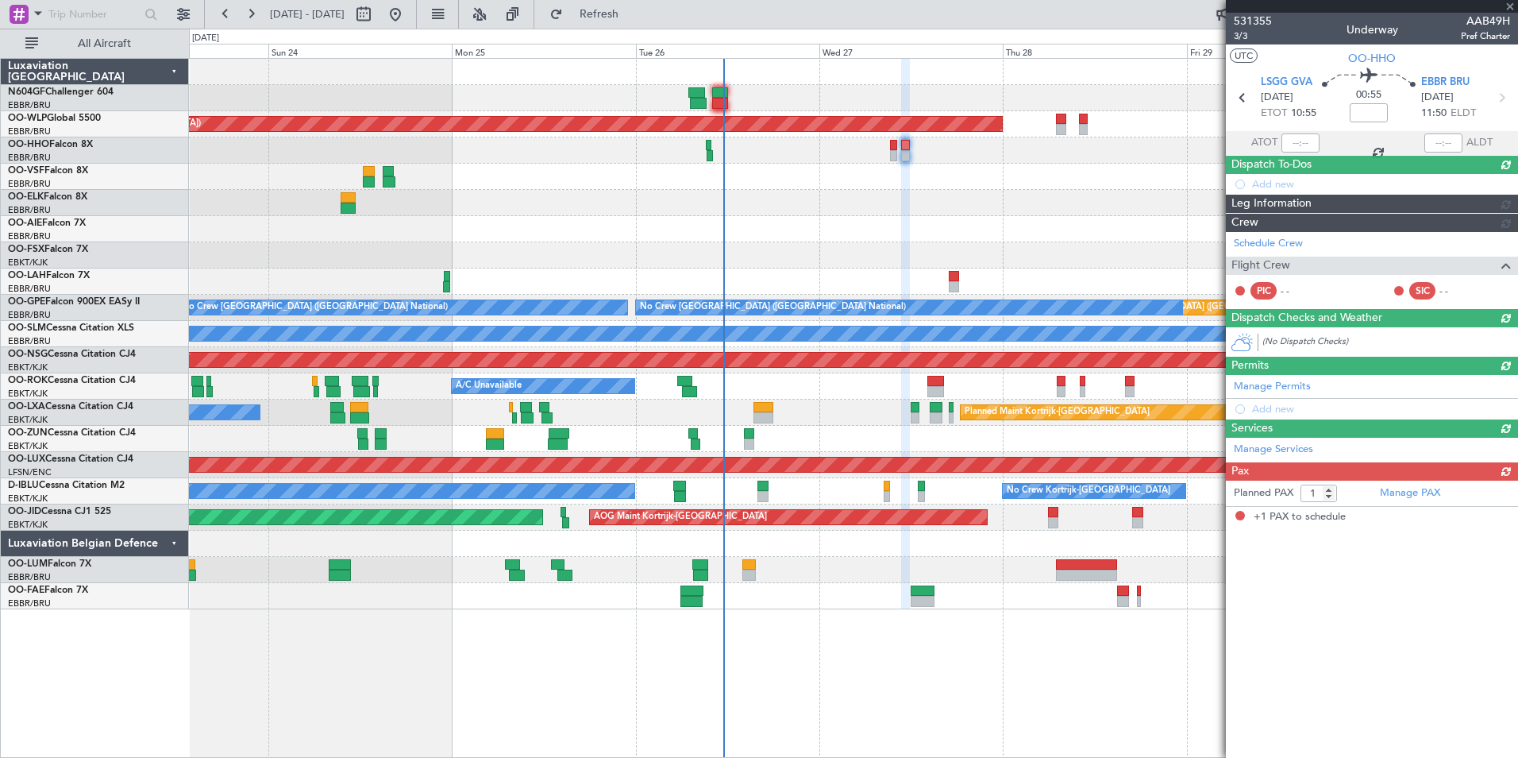
scroll to position [0, 0]
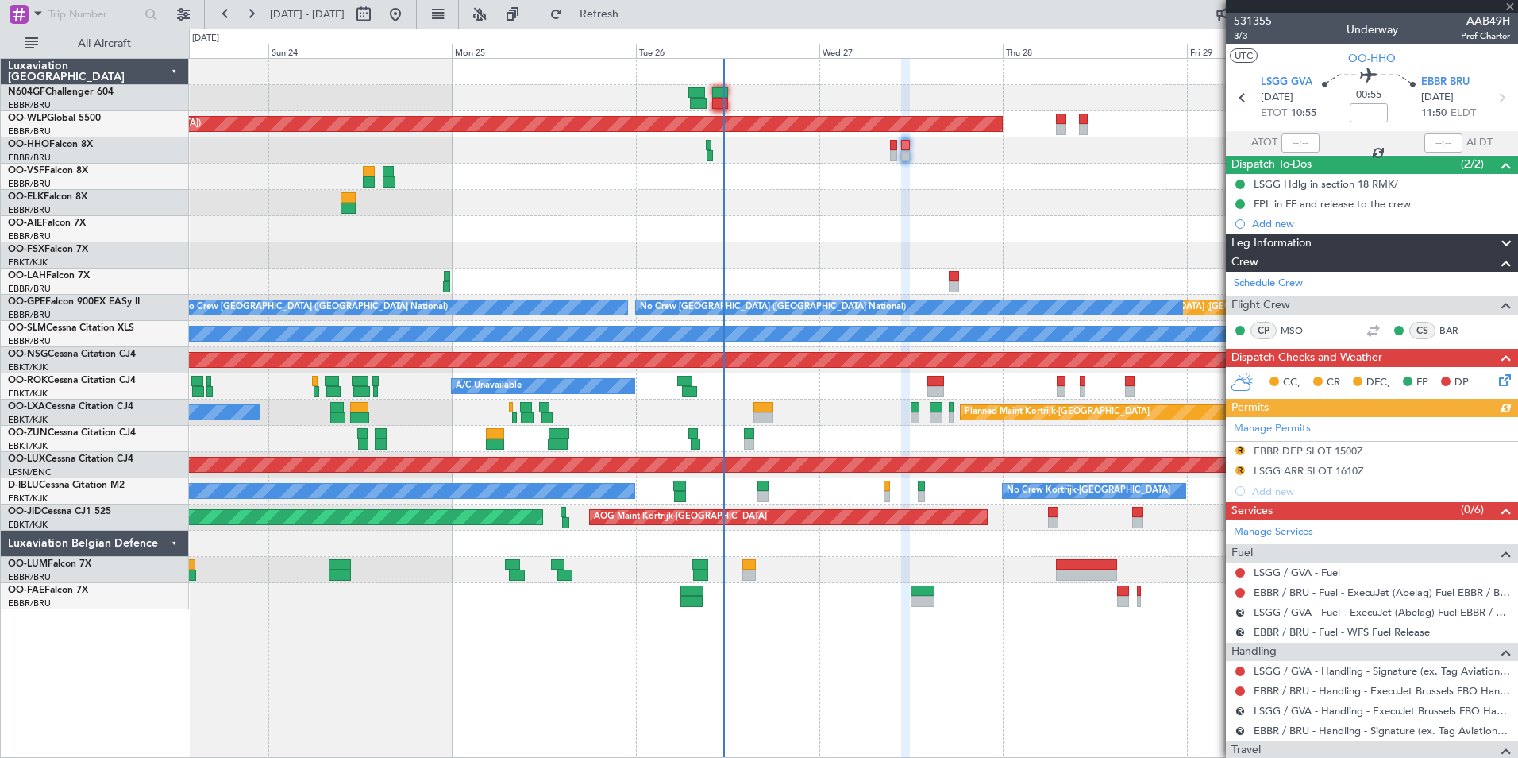
click at [760, 191] on div at bounding box center [853, 203] width 1329 height 26
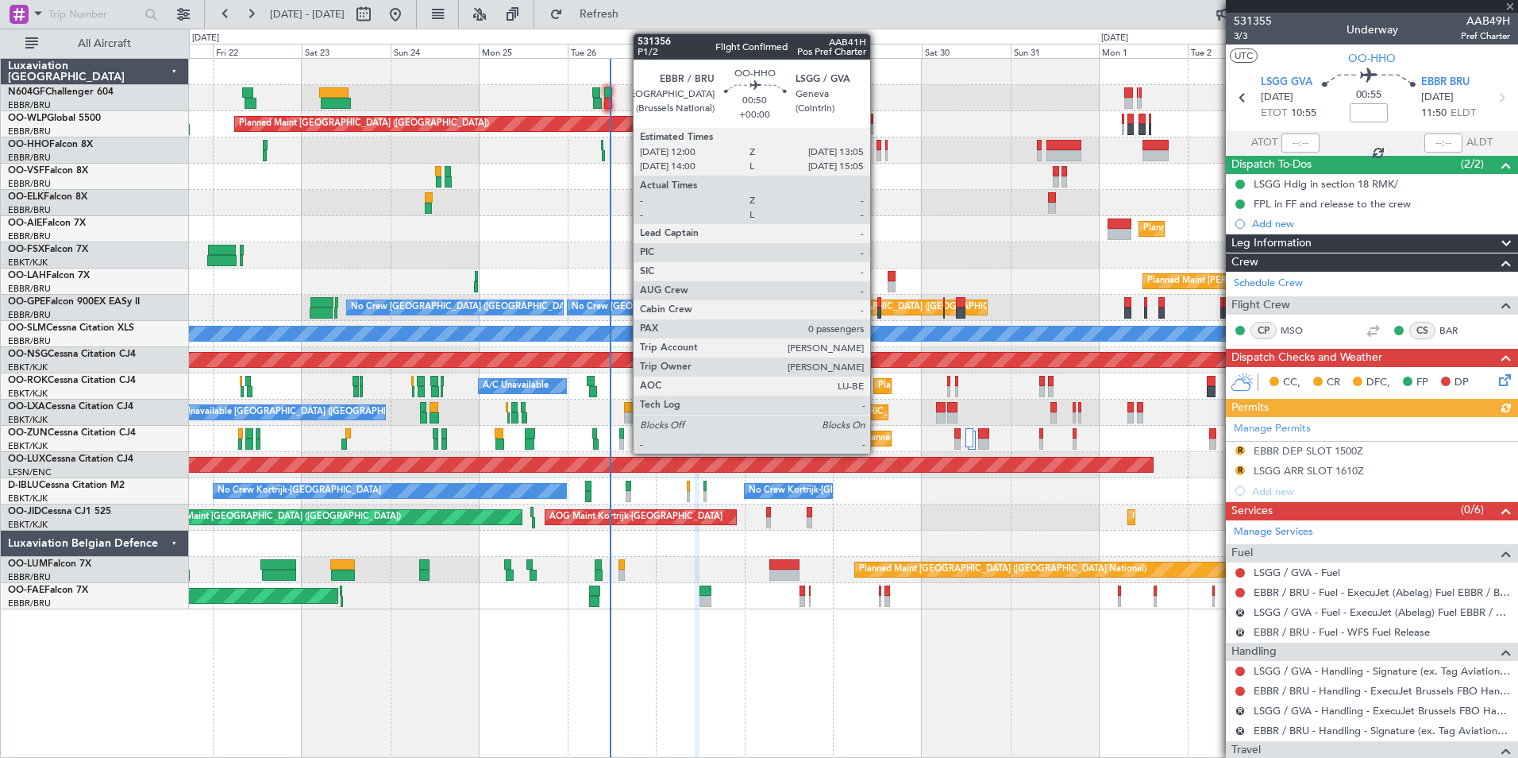
click at [878, 146] on div at bounding box center [879, 145] width 5 height 11
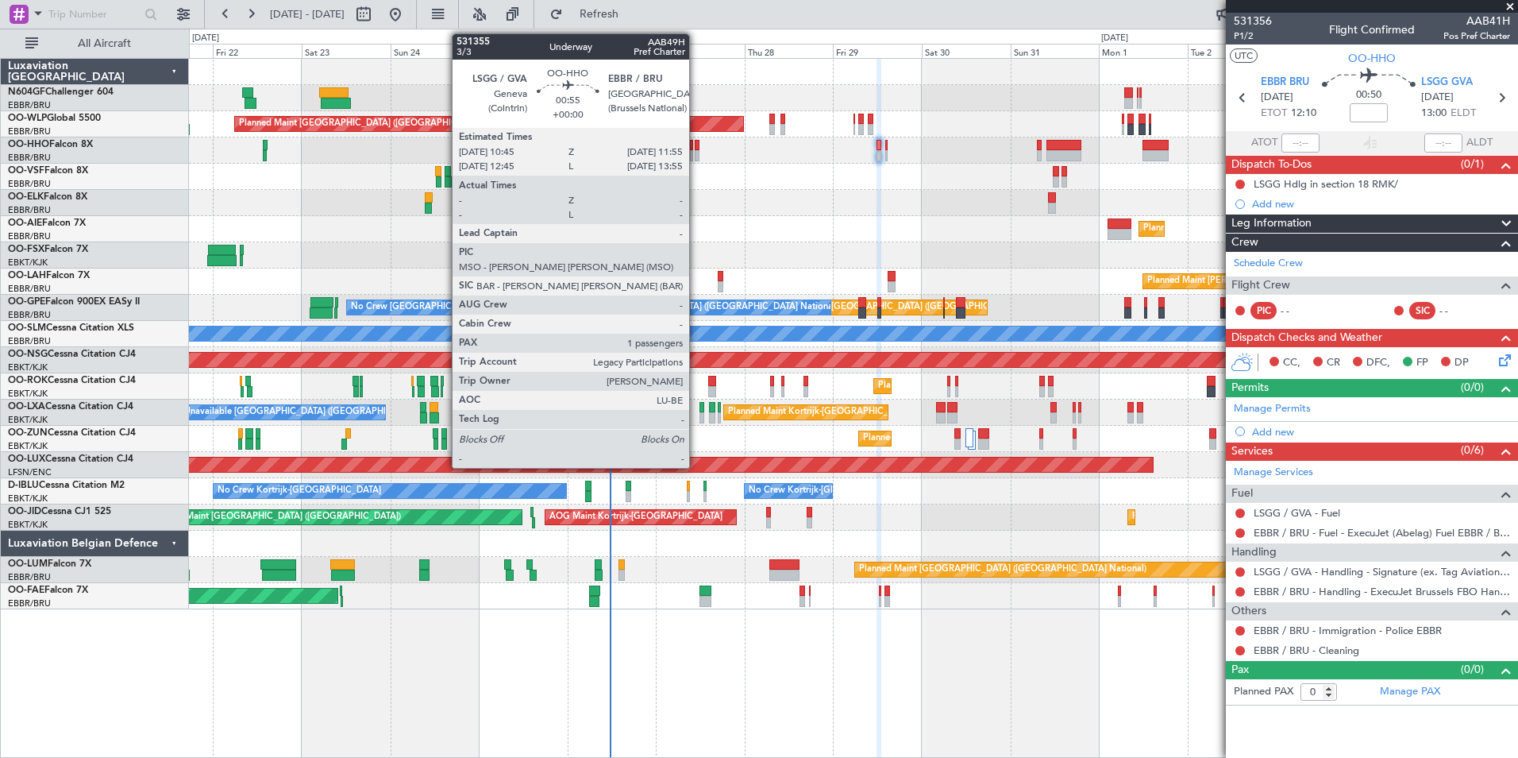
click at [696, 141] on div at bounding box center [697, 145] width 5 height 11
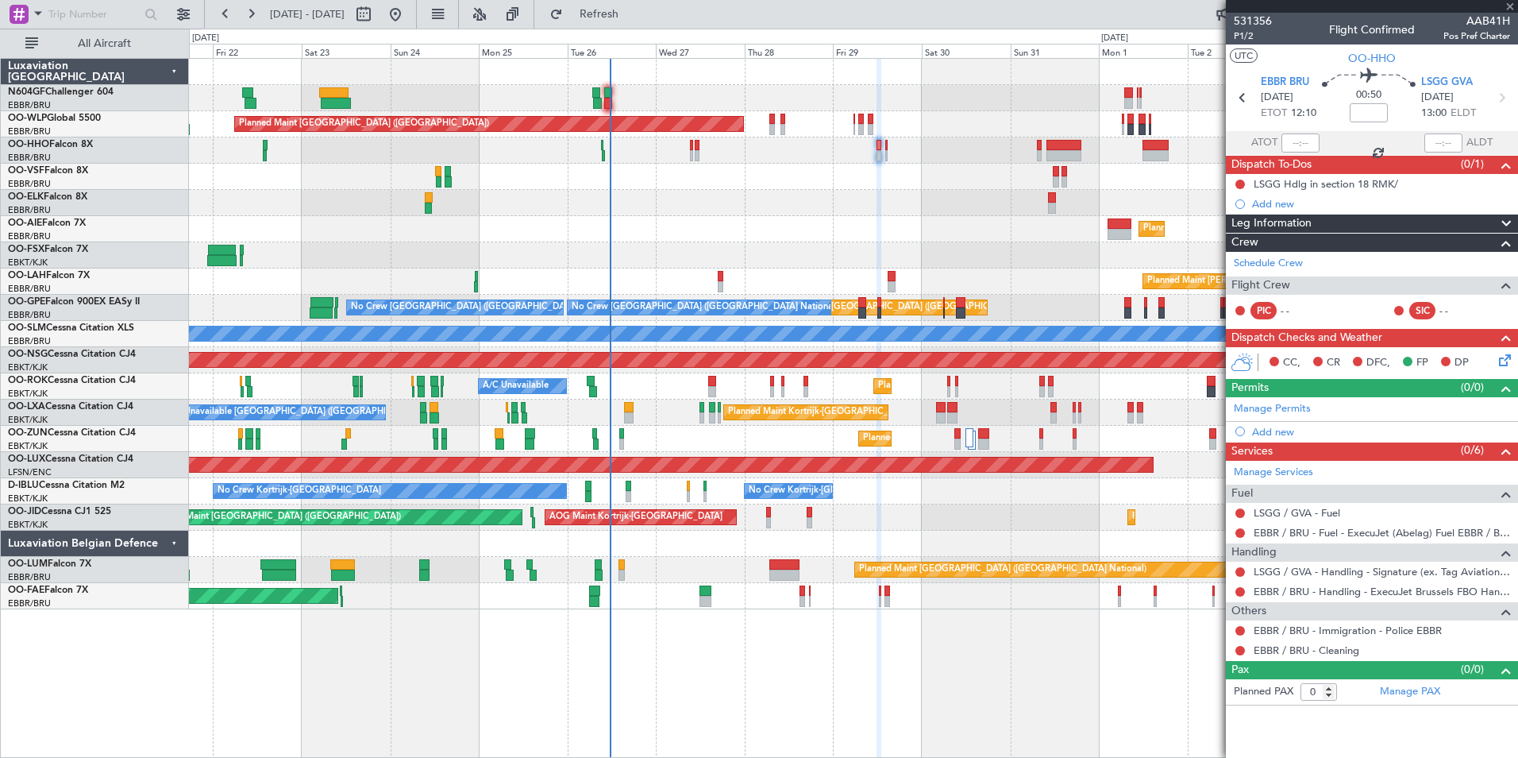
type input "1"
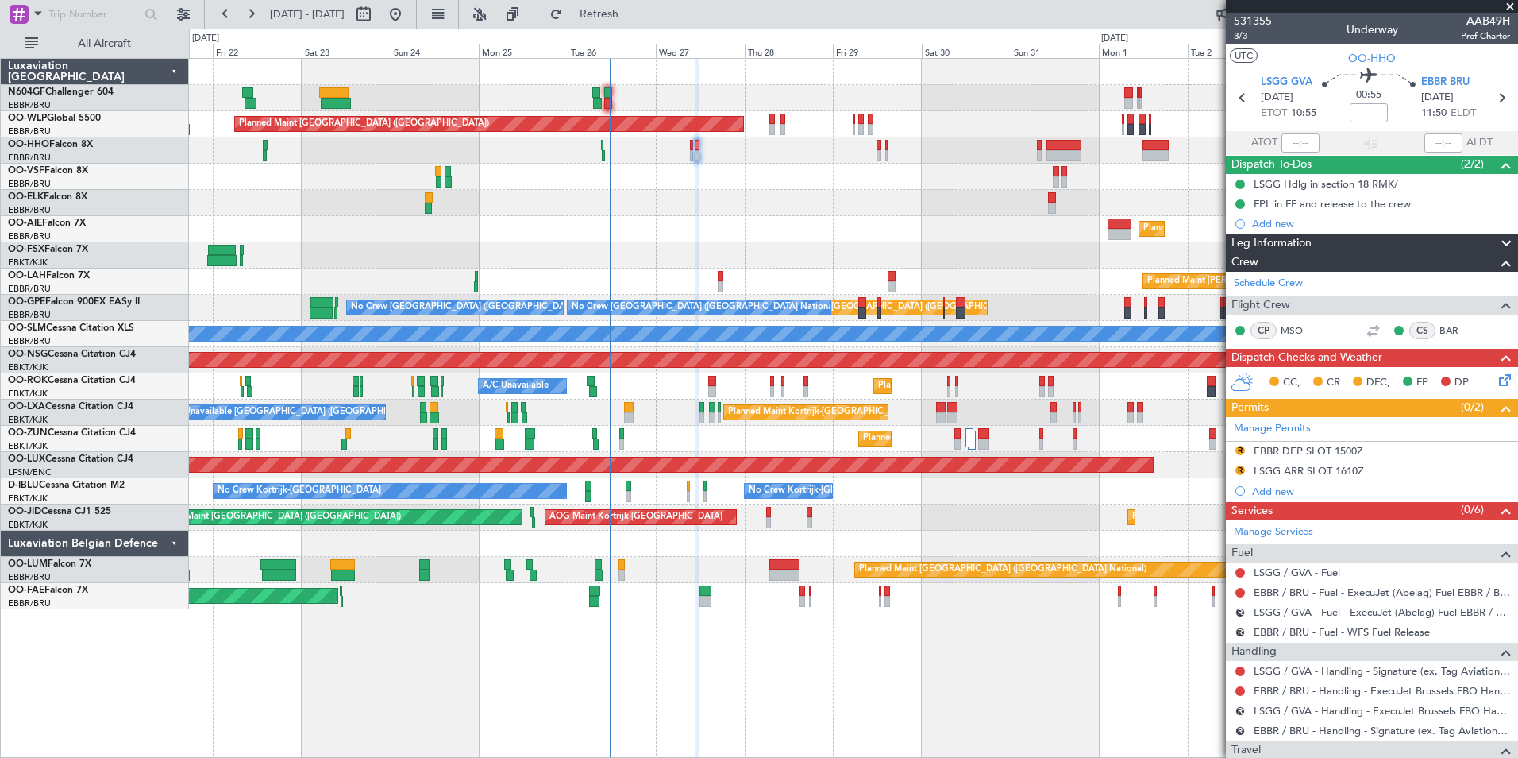
scroll to position [160, 0]
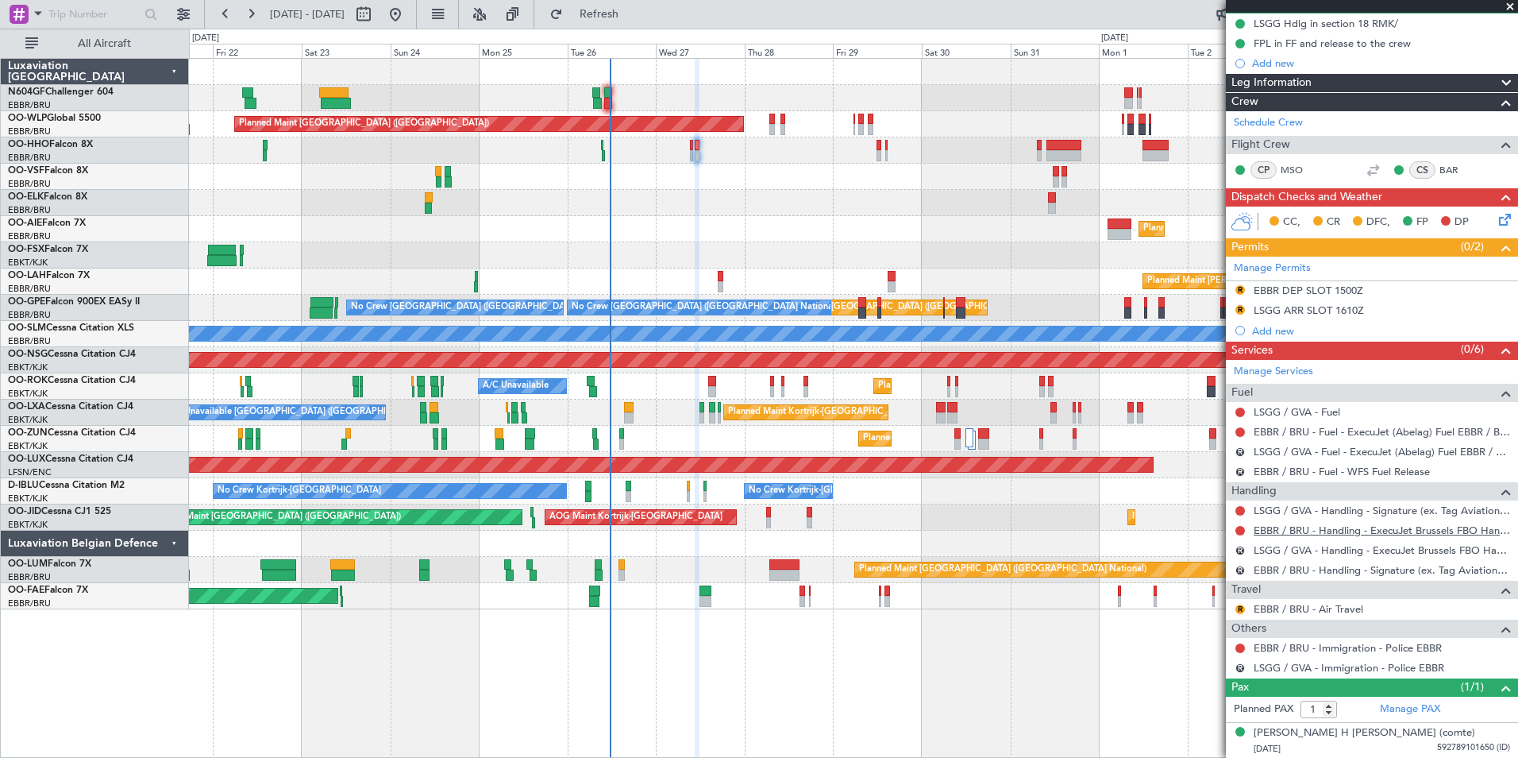
click at [1328, 534] on link "EBBR / BRU - Handling - ExecuJet Brussels FBO Handling Abelag" at bounding box center [1382, 530] width 257 height 14
click at [1240, 530] on button at bounding box center [1241, 531] width 10 height 10
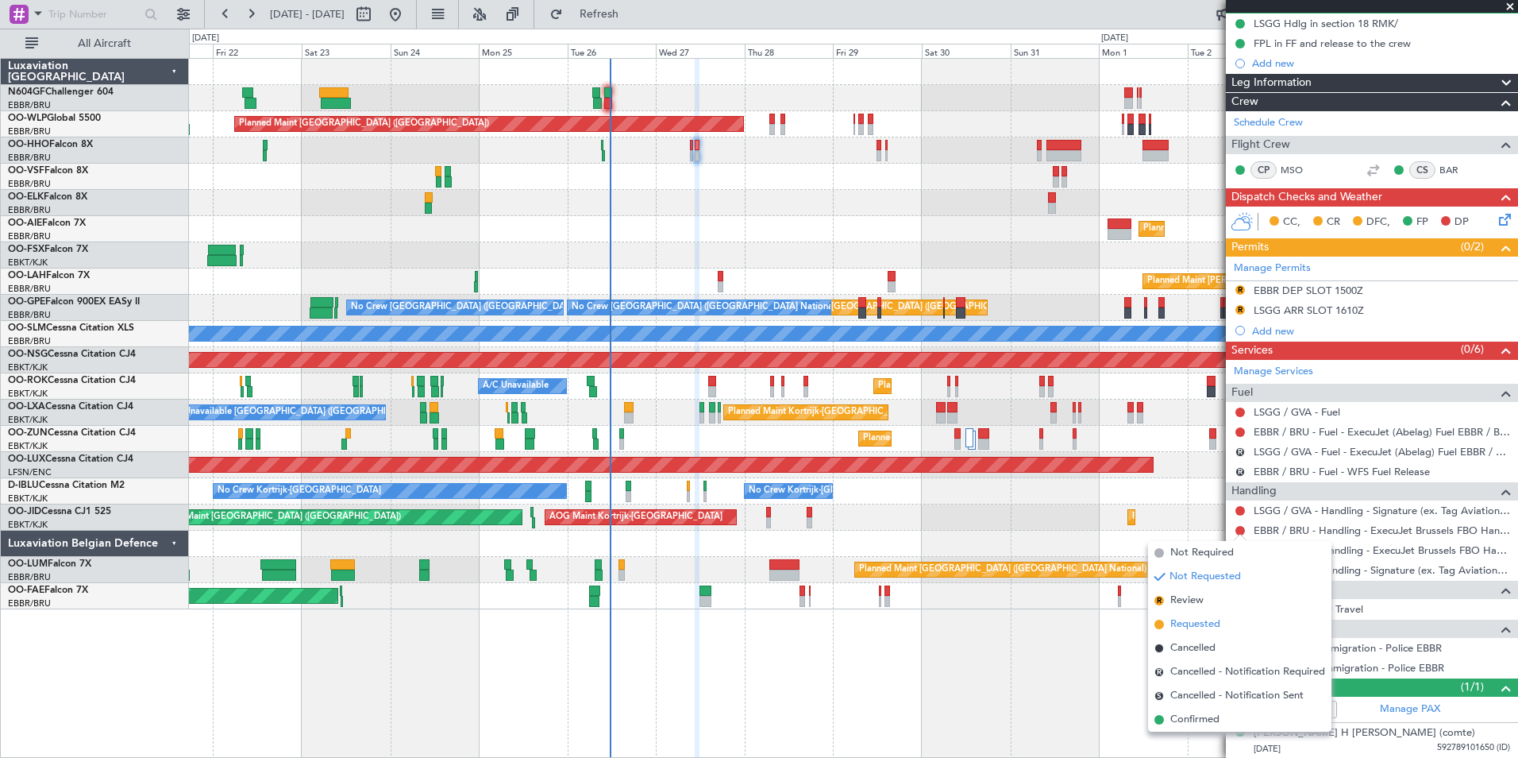
click at [1200, 627] on span "Requested" at bounding box center [1196, 624] width 50 height 16
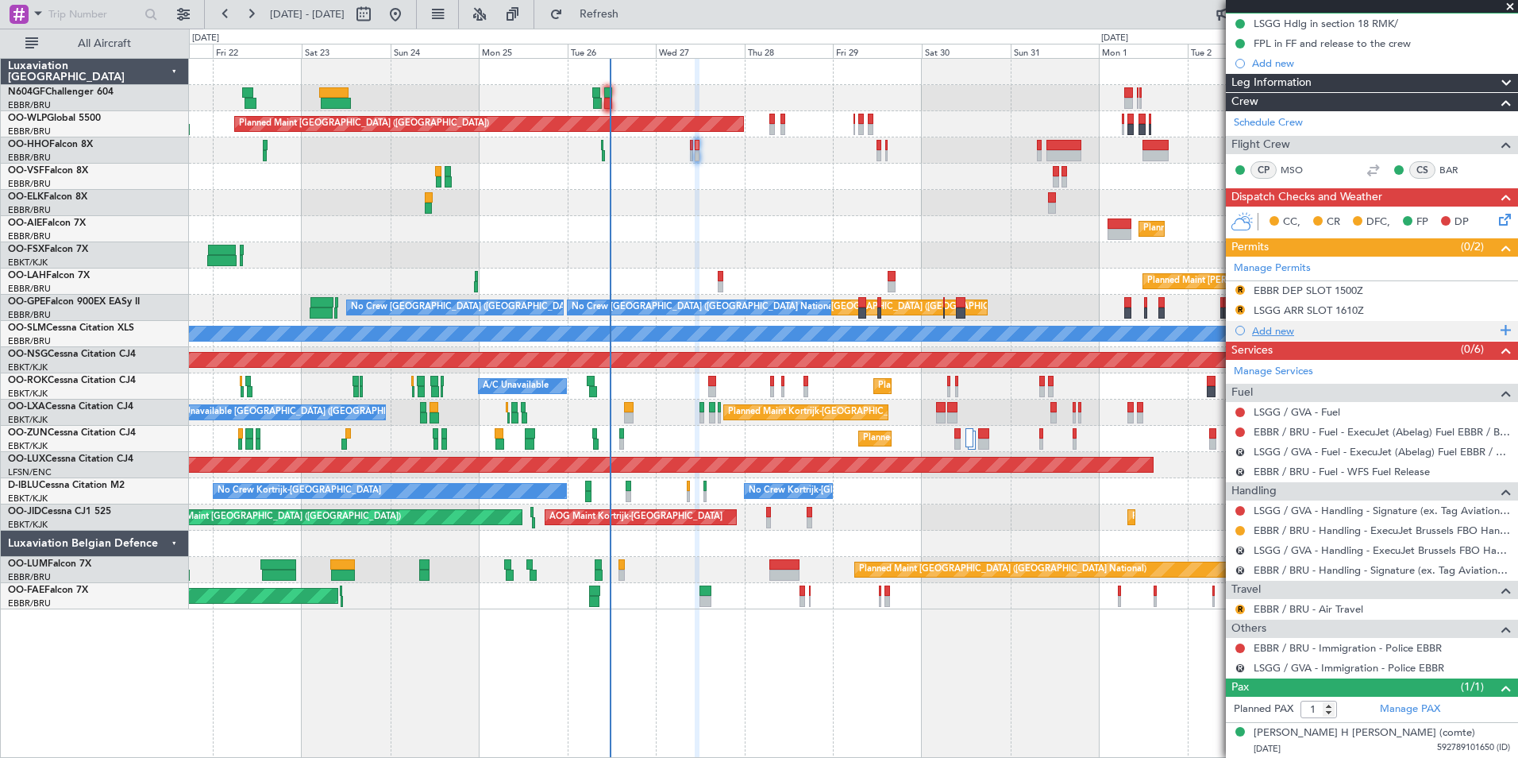
click at [1267, 330] on div "Add new" at bounding box center [1374, 331] width 244 height 14
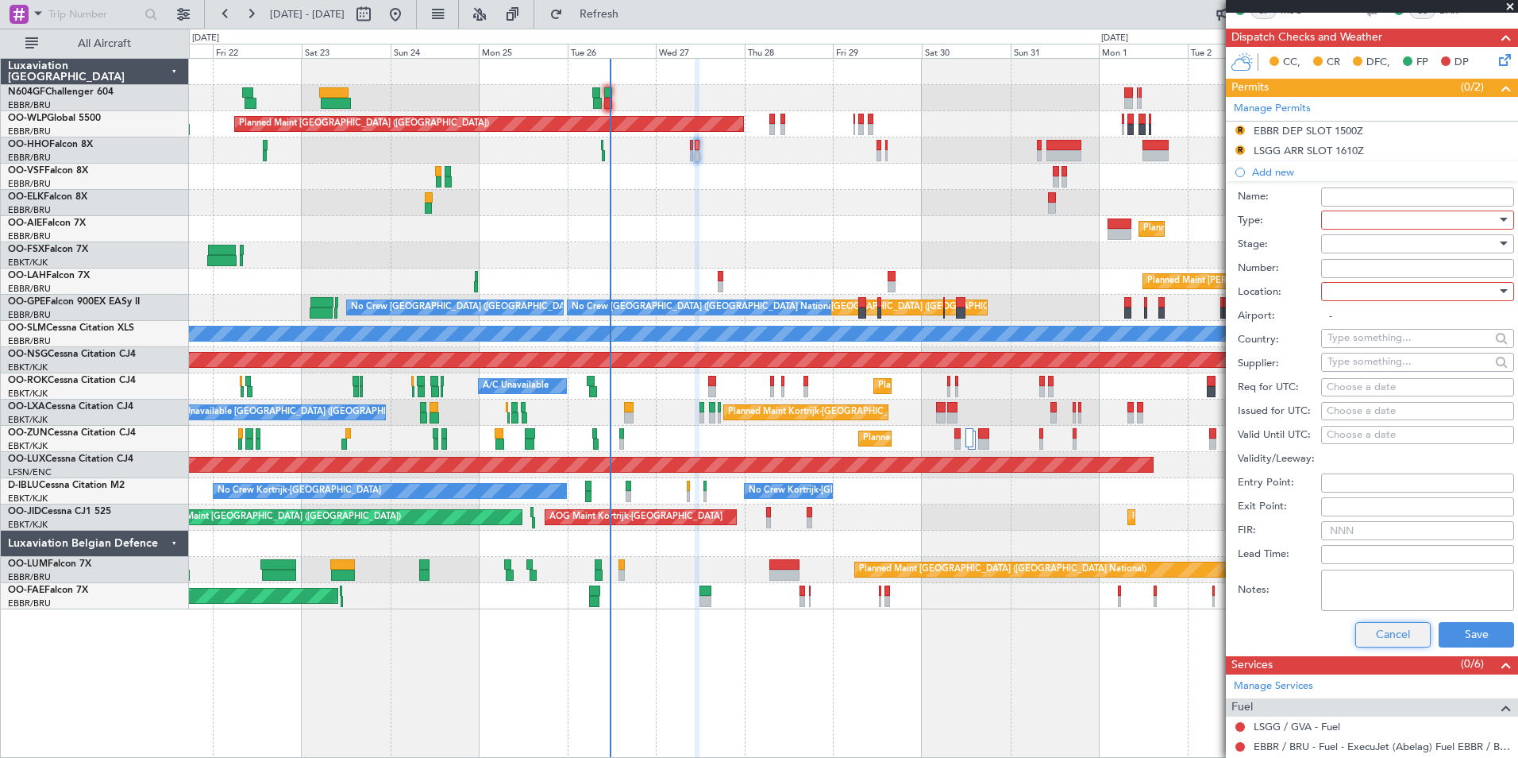
click at [1380, 638] on button "Cancel" at bounding box center [1393, 634] width 75 height 25
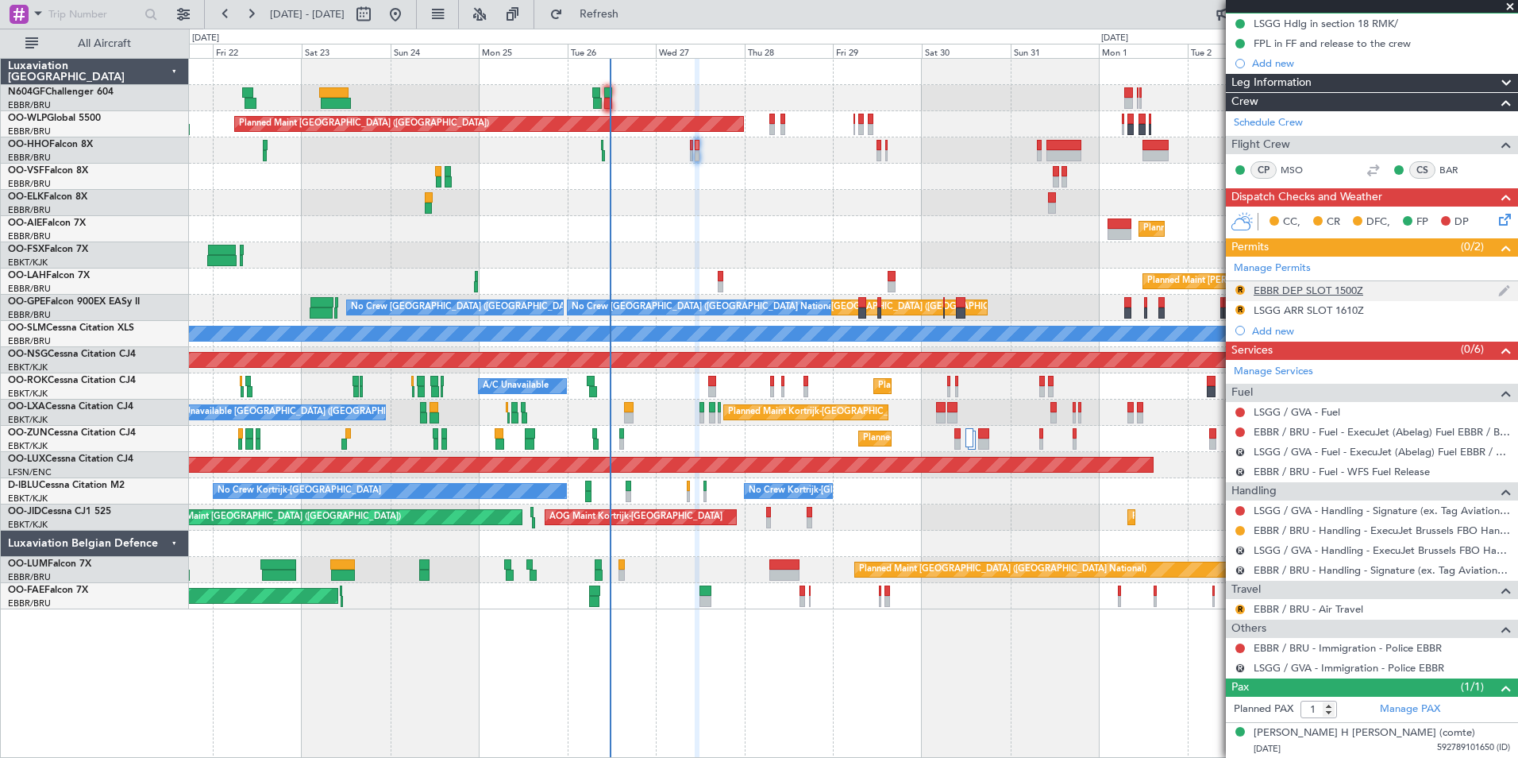
scroll to position [0, 0]
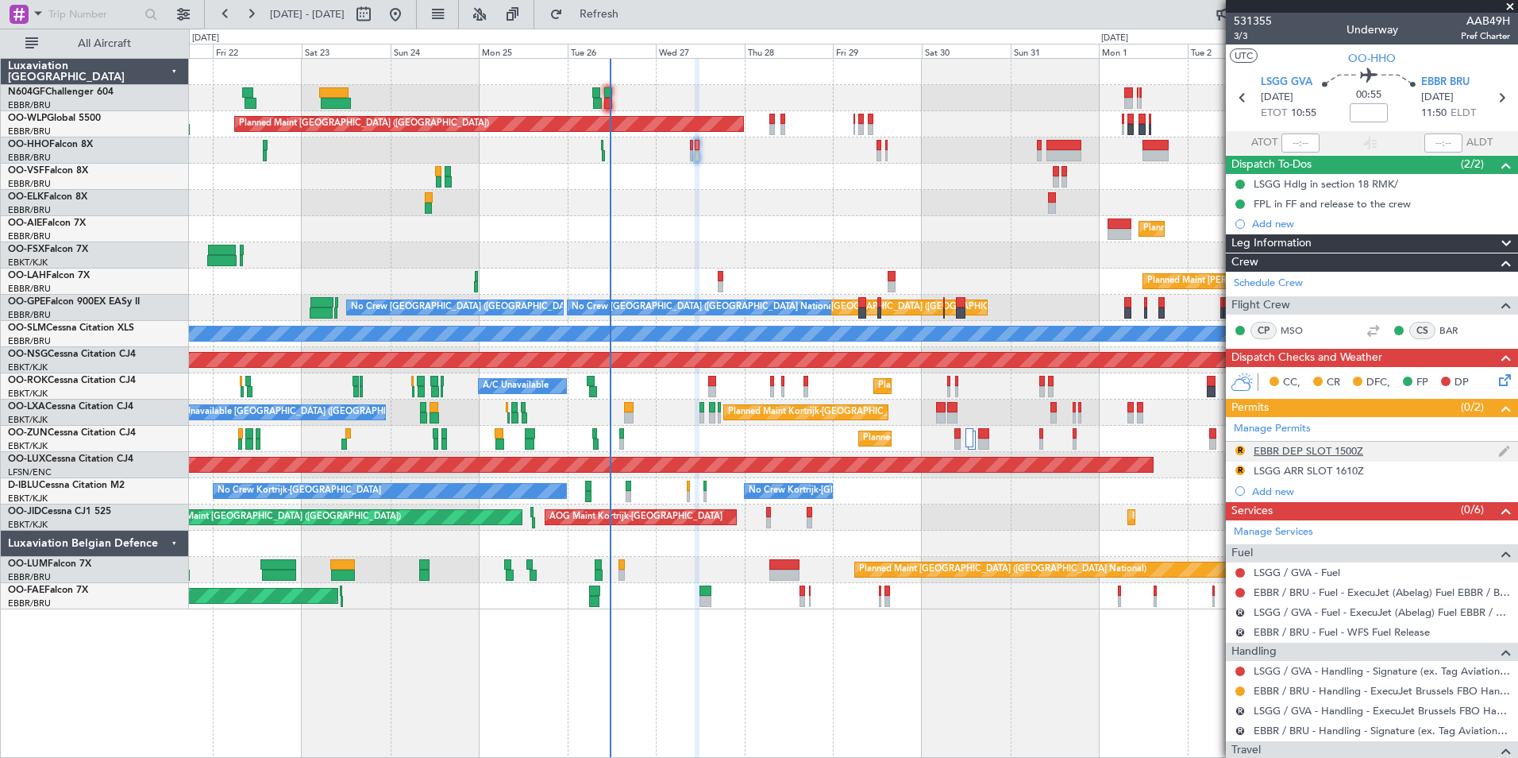
click at [1337, 449] on div "EBBR DEP SLOT 1500Z" at bounding box center [1309, 451] width 110 height 14
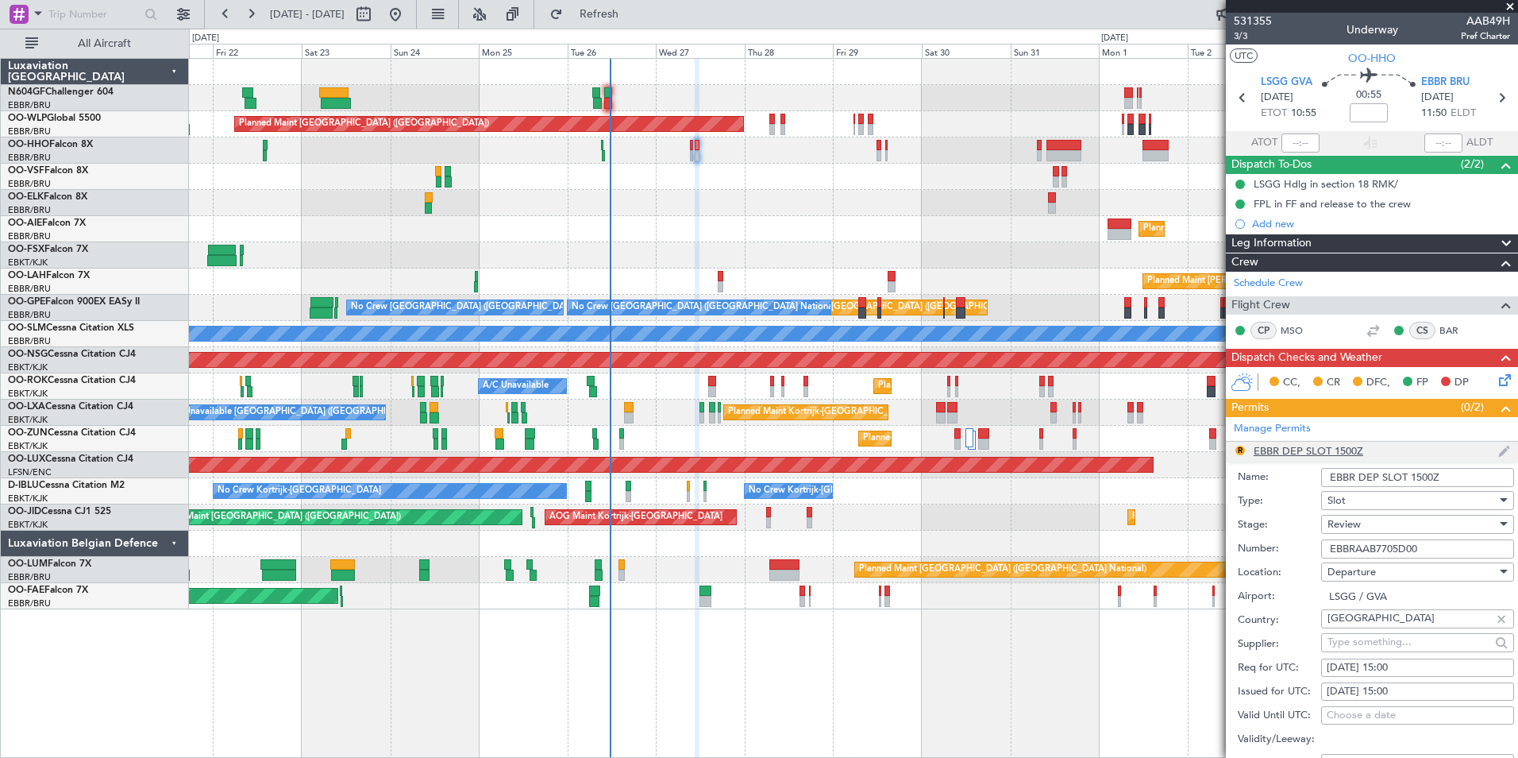
scroll to position [199, 0]
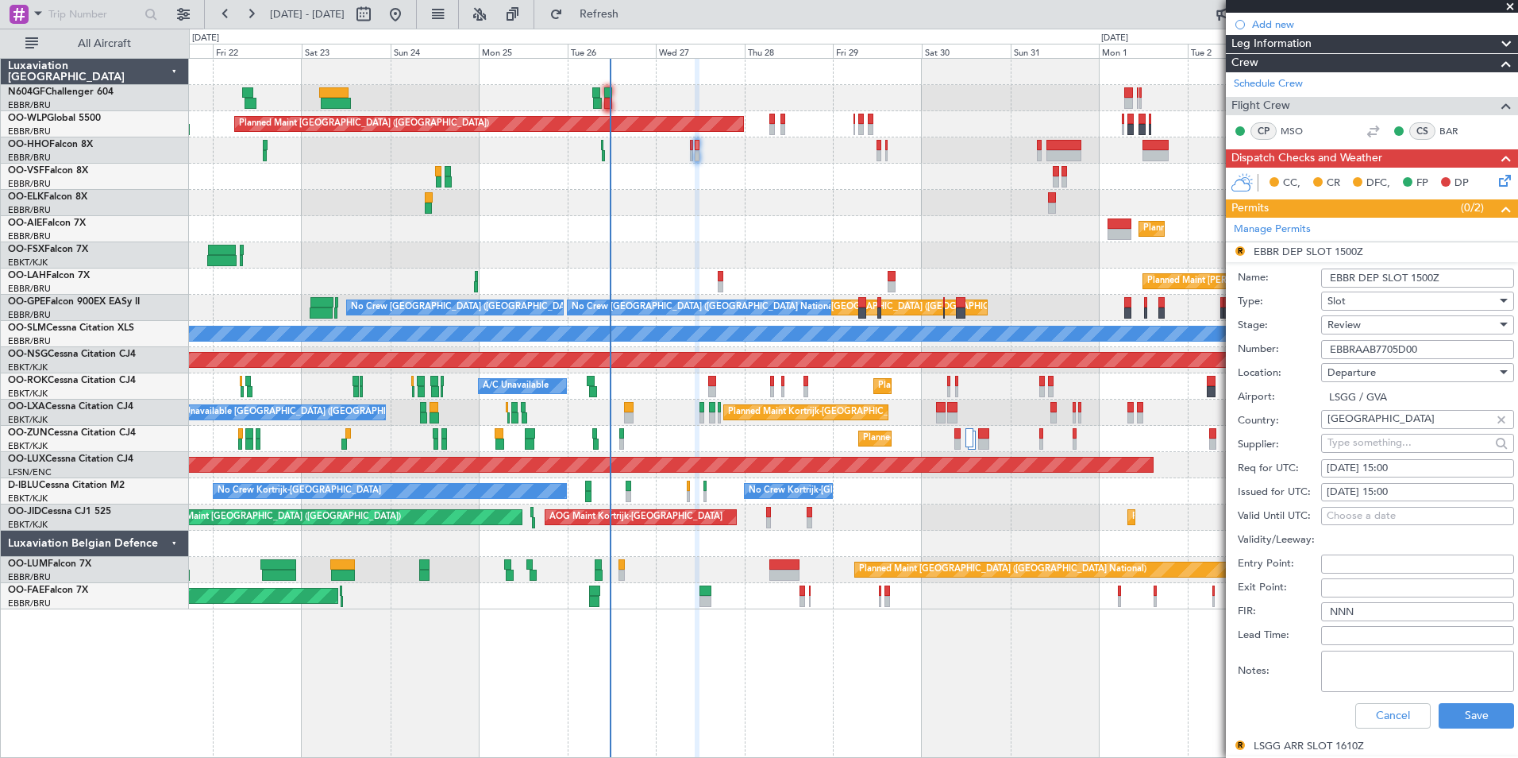
click at [1389, 324] on div "Review" at bounding box center [1412, 325] width 169 height 24
click at [1399, 431] on span "Requested" at bounding box center [1412, 428] width 167 height 24
click at [1412, 372] on div "Departure" at bounding box center [1412, 373] width 169 height 24
click at [1379, 450] on span "Arrival" at bounding box center [1412, 452] width 167 height 24
type input "EBBR / BRU"
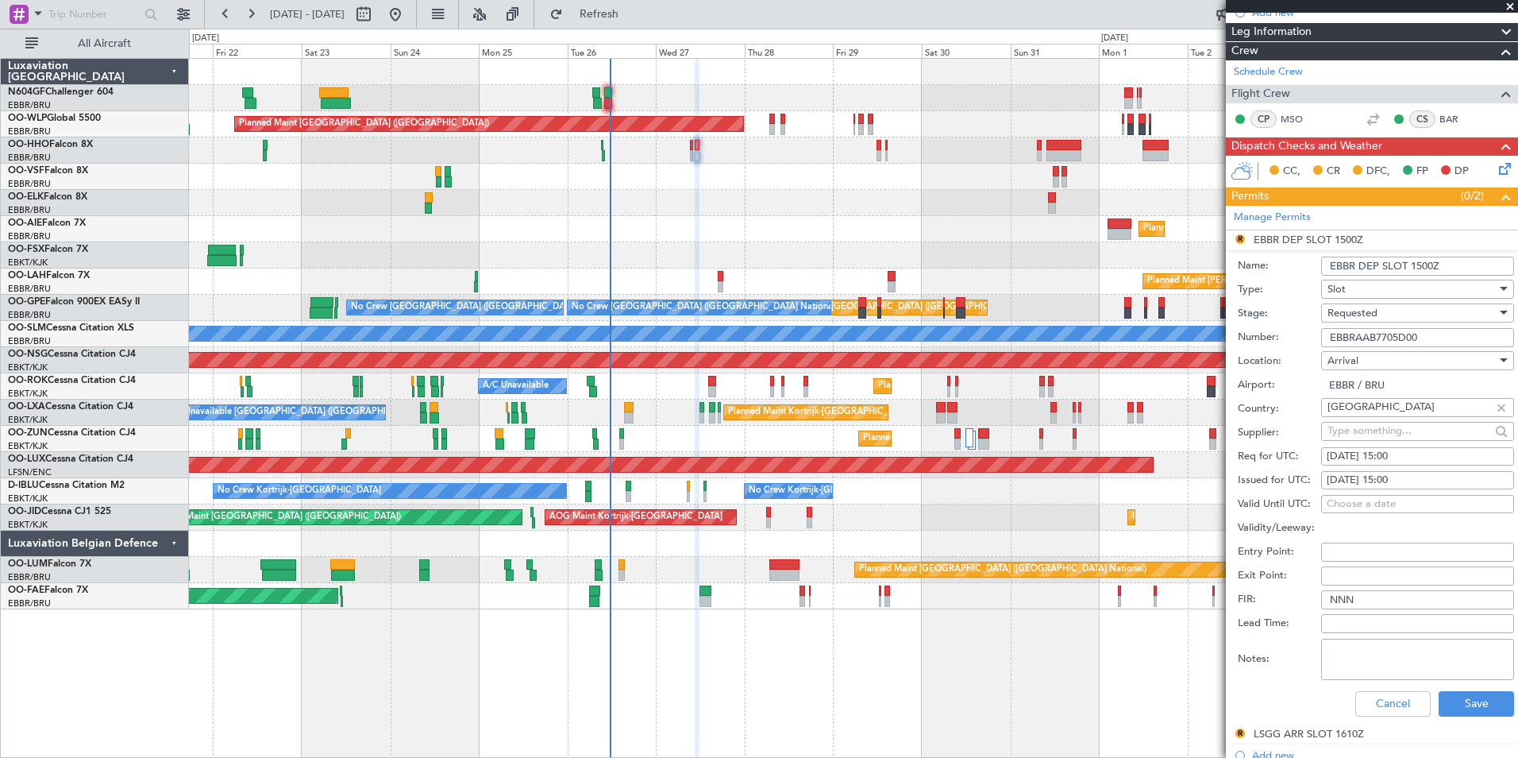
scroll to position [212, 0]
click at [1459, 459] on div "27/08/2025 15:00" at bounding box center [1418, 456] width 182 height 16
select select "8"
select select "2025"
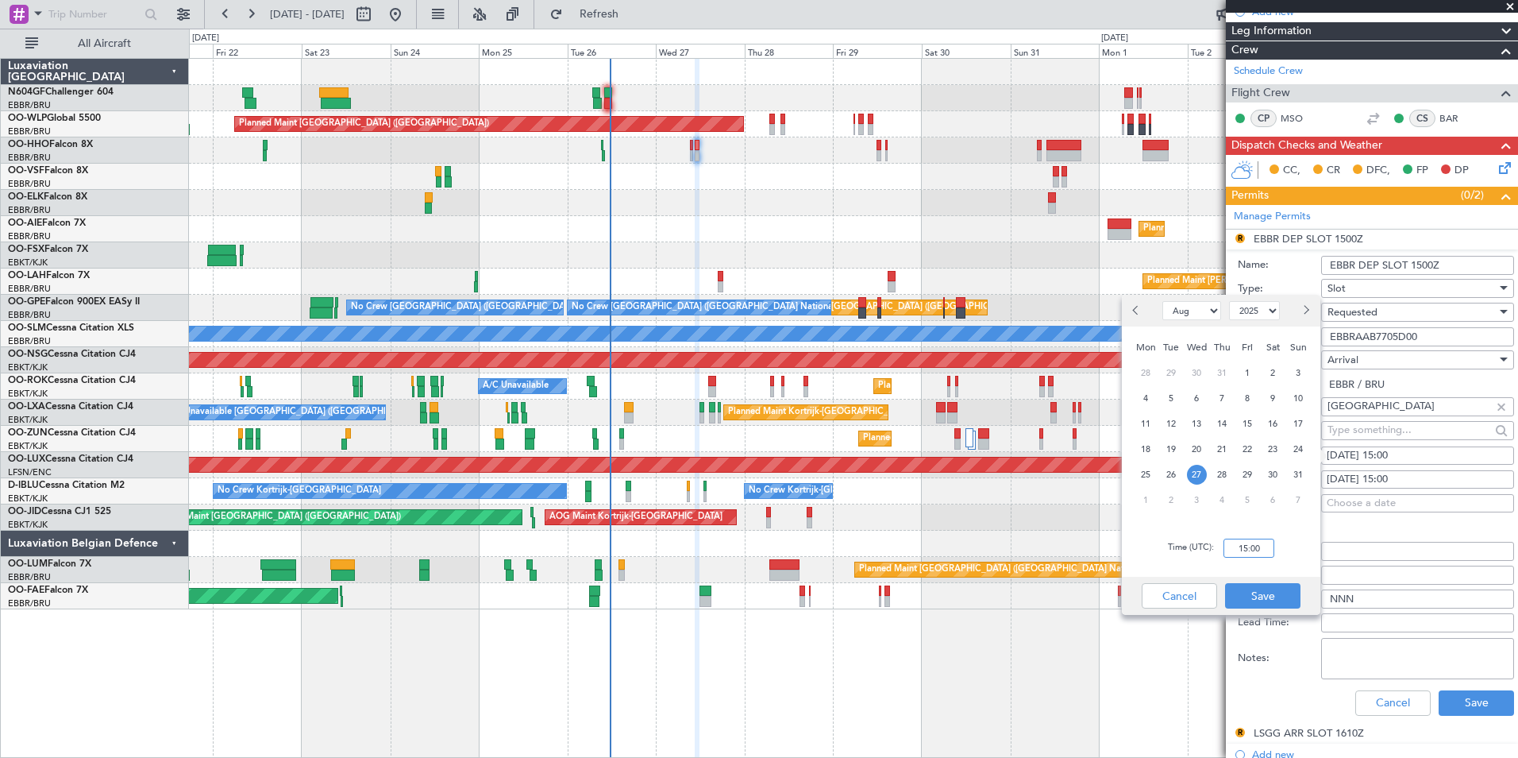
click at [1242, 554] on input "15:00" at bounding box center [1249, 547] width 51 height 19
type input "11:55"
click at [1255, 589] on button "Save" at bounding box center [1262, 595] width 75 height 25
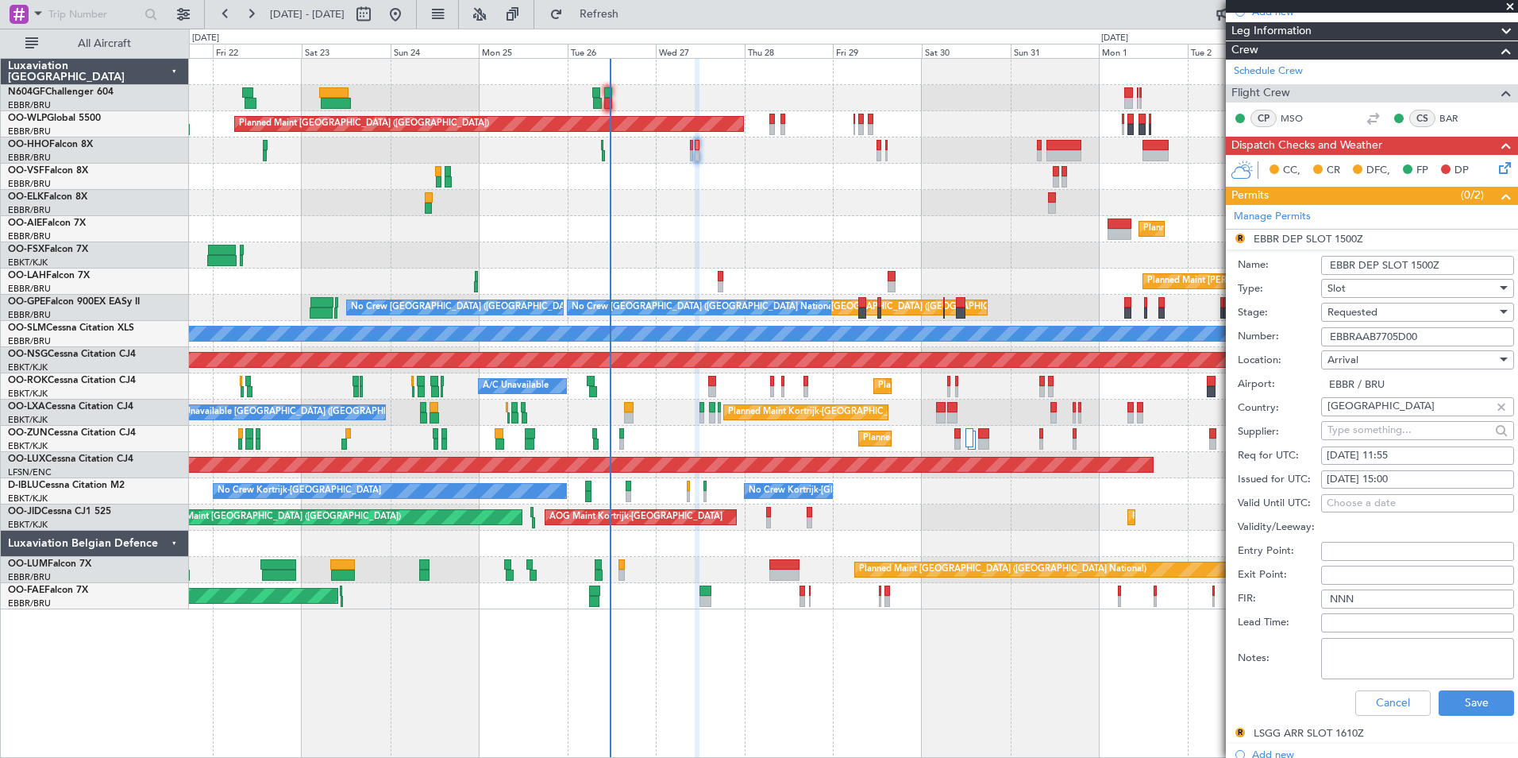
click at [1417, 476] on div "27/08/2025 15:00" at bounding box center [1418, 480] width 182 height 16
select select "8"
select select "2025"
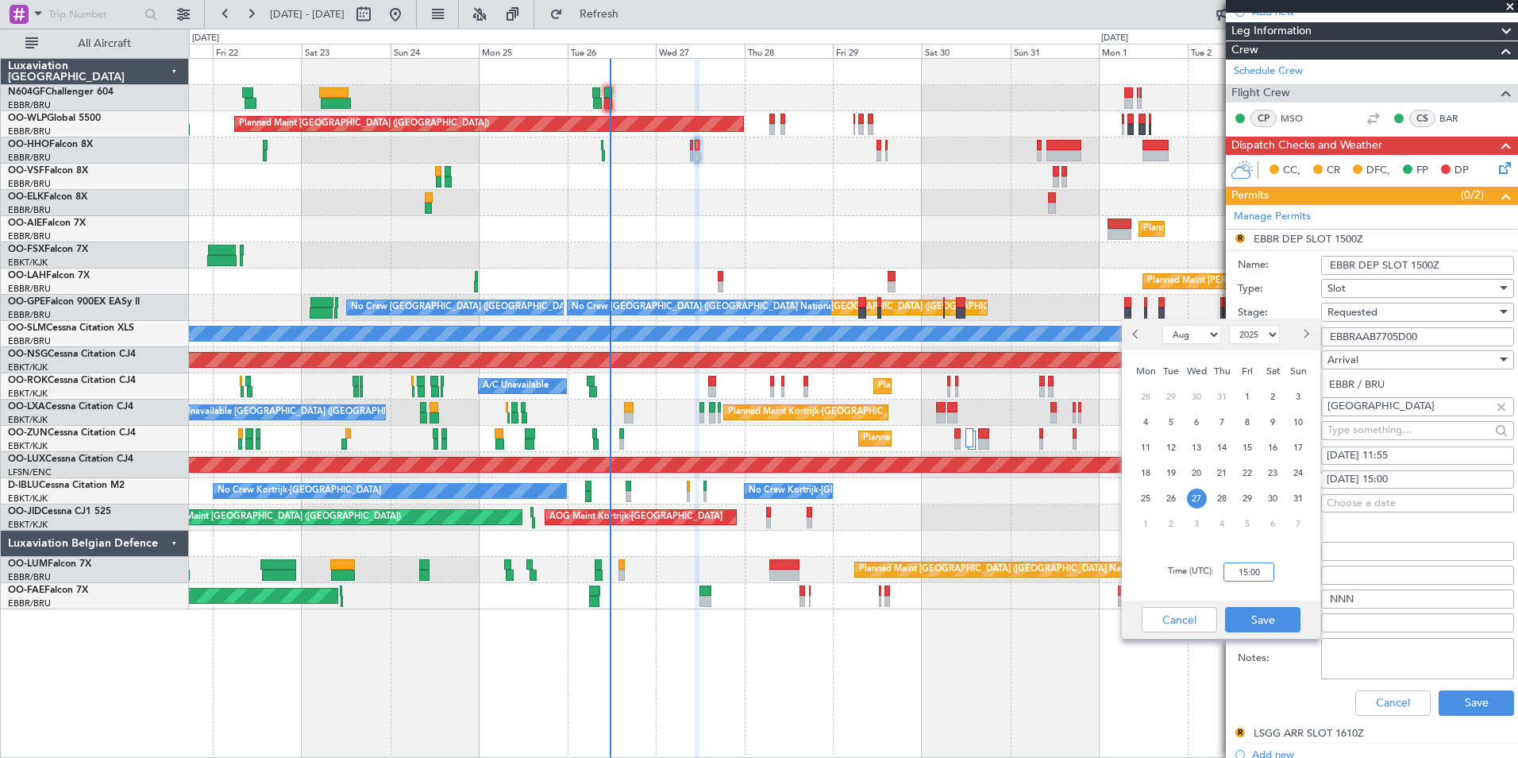
click at [1237, 575] on input "15:00" at bounding box center [1249, 571] width 51 height 19
type input "11:55"
click at [1260, 619] on button "Save" at bounding box center [1262, 619] width 75 height 25
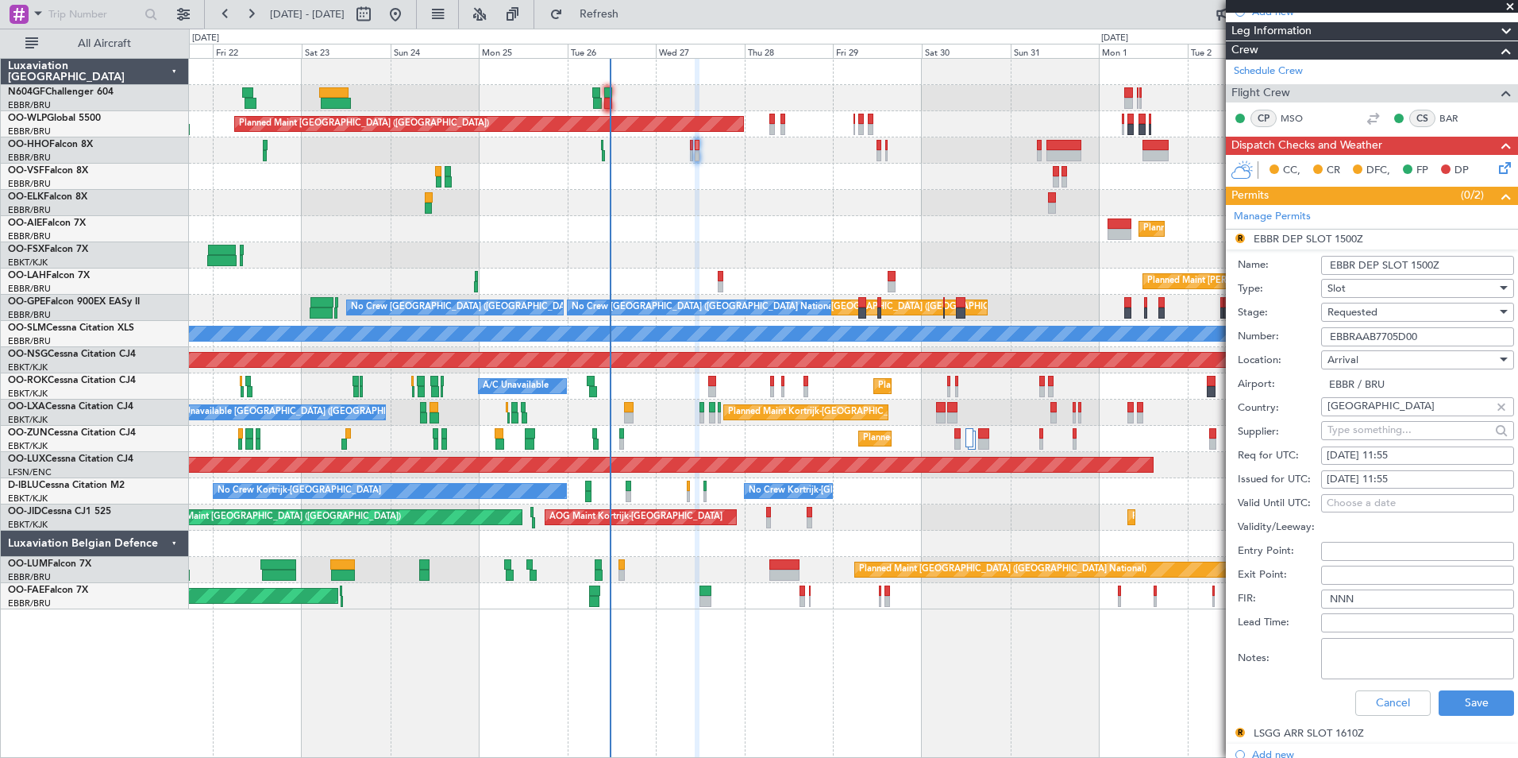
scroll to position [299, 0]
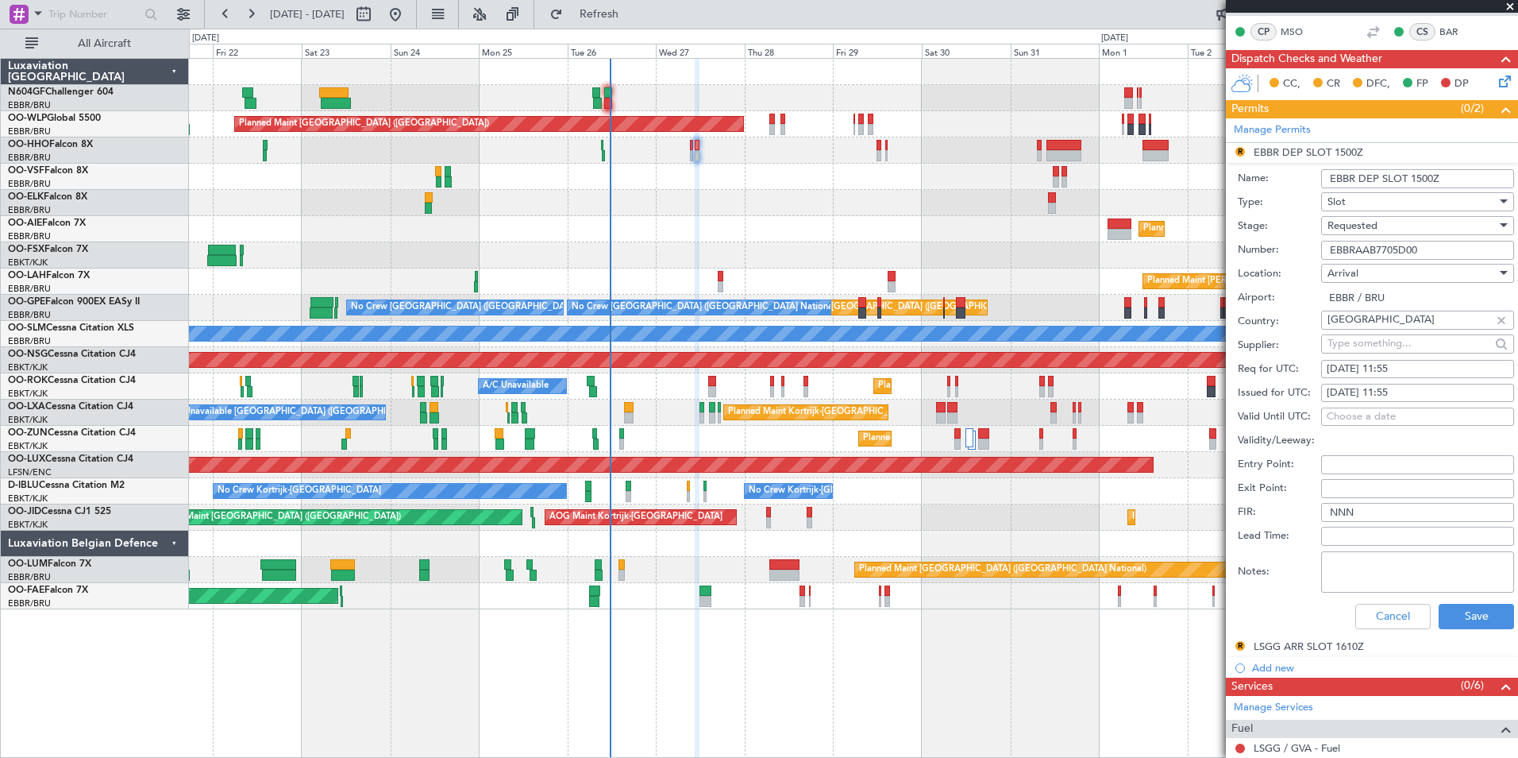
click at [1467, 630] on div "Cancel Save" at bounding box center [1376, 616] width 276 height 41
click at [1467, 624] on button "Save" at bounding box center [1476, 616] width 75 height 25
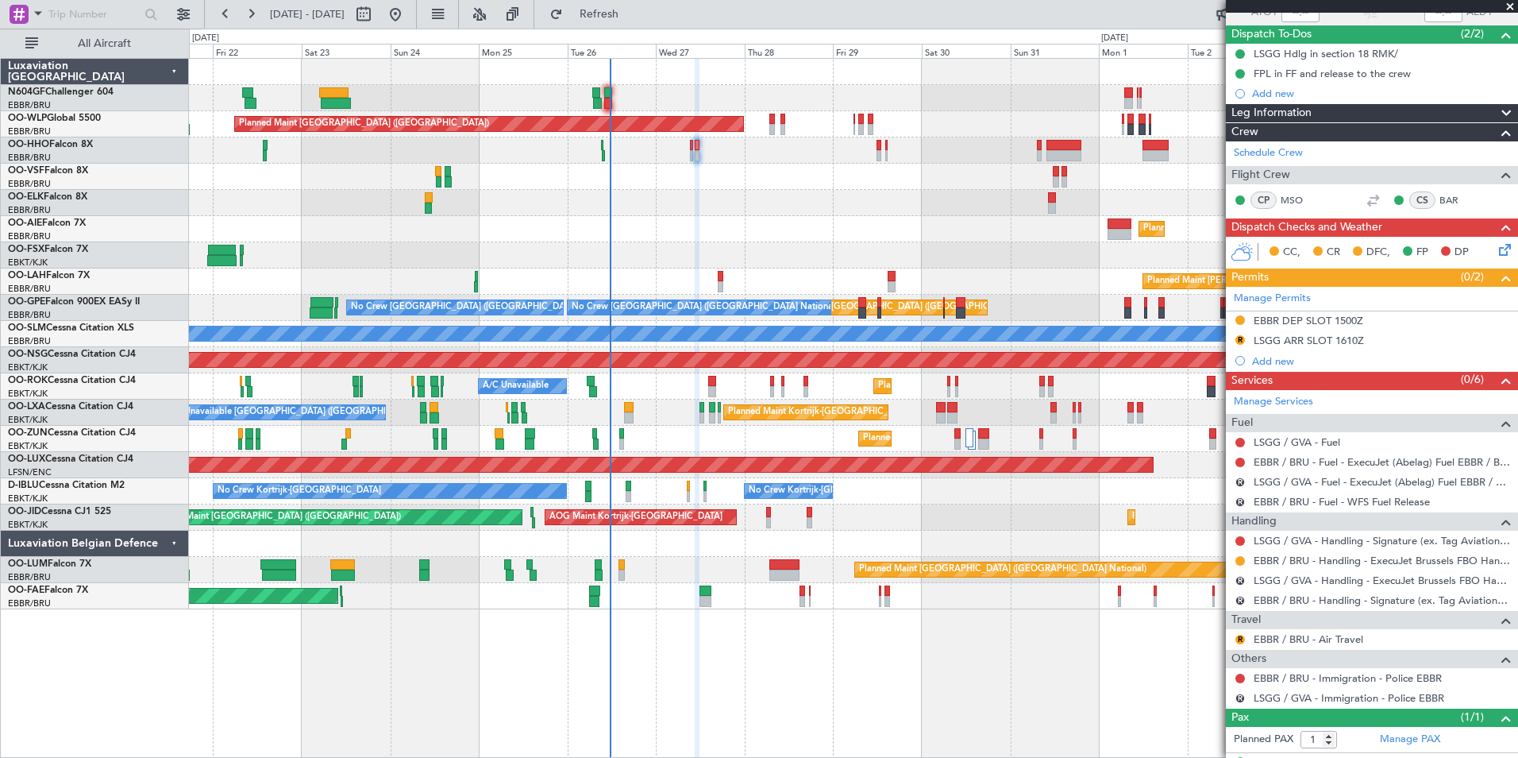
scroll to position [0, 0]
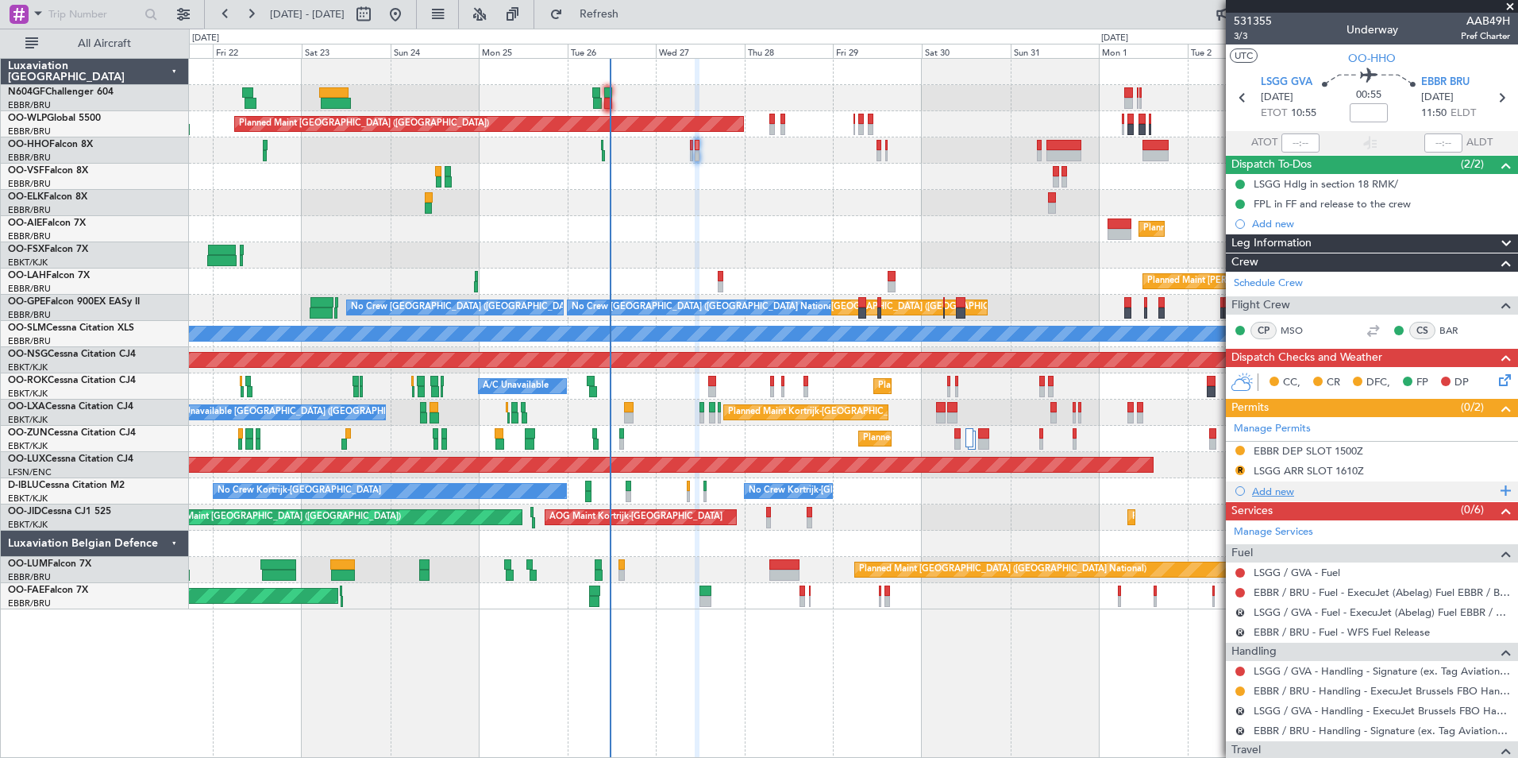
click at [1260, 494] on div "Add new" at bounding box center [1374, 491] width 244 height 14
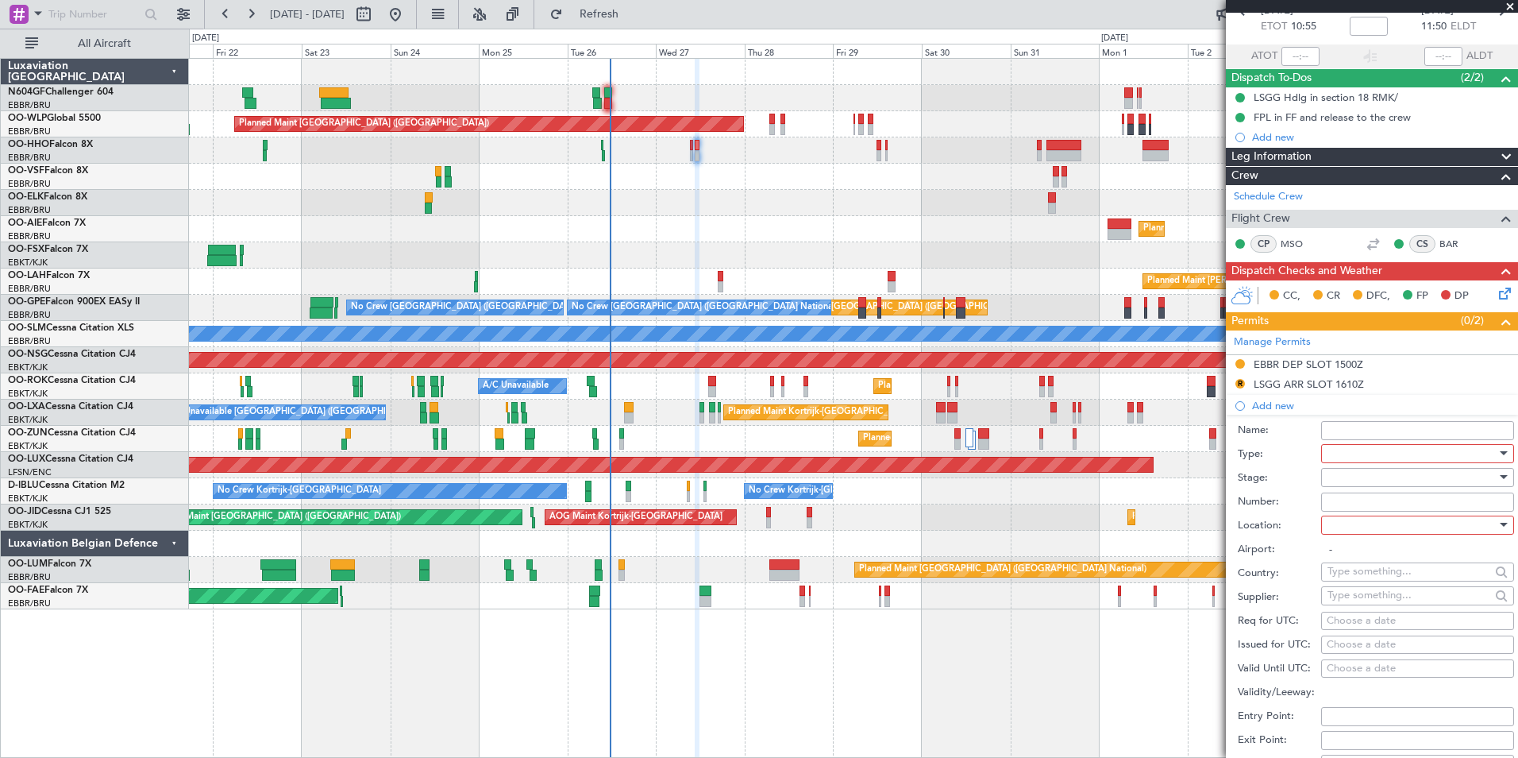
scroll to position [351, 0]
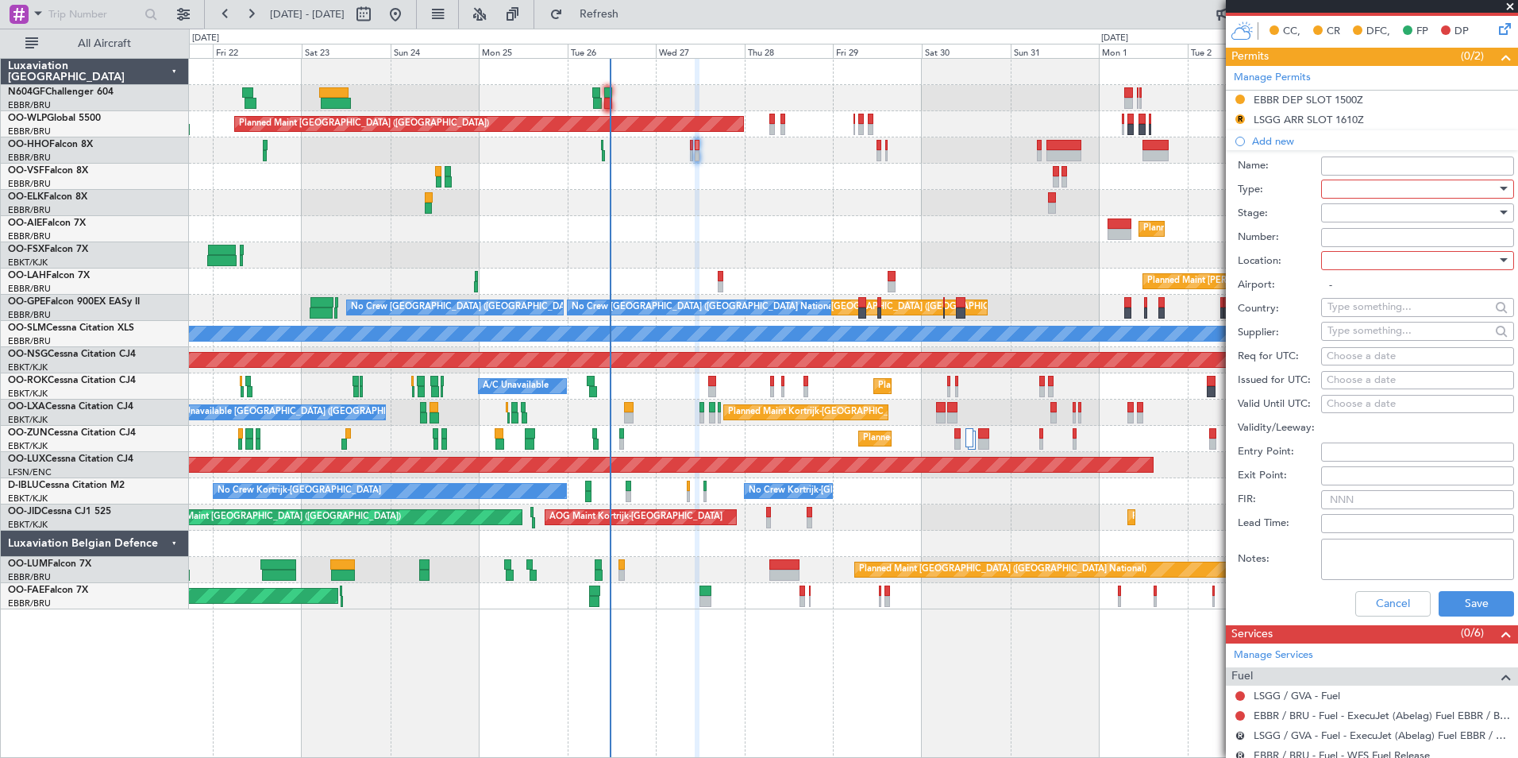
click at [1362, 189] on div at bounding box center [1412, 189] width 169 height 24
click at [1388, 336] on span "Slot" at bounding box center [1412, 338] width 167 height 24
click at [1395, 212] on div at bounding box center [1412, 213] width 169 height 24
click at [1421, 309] on span "Requested" at bounding box center [1412, 316] width 167 height 24
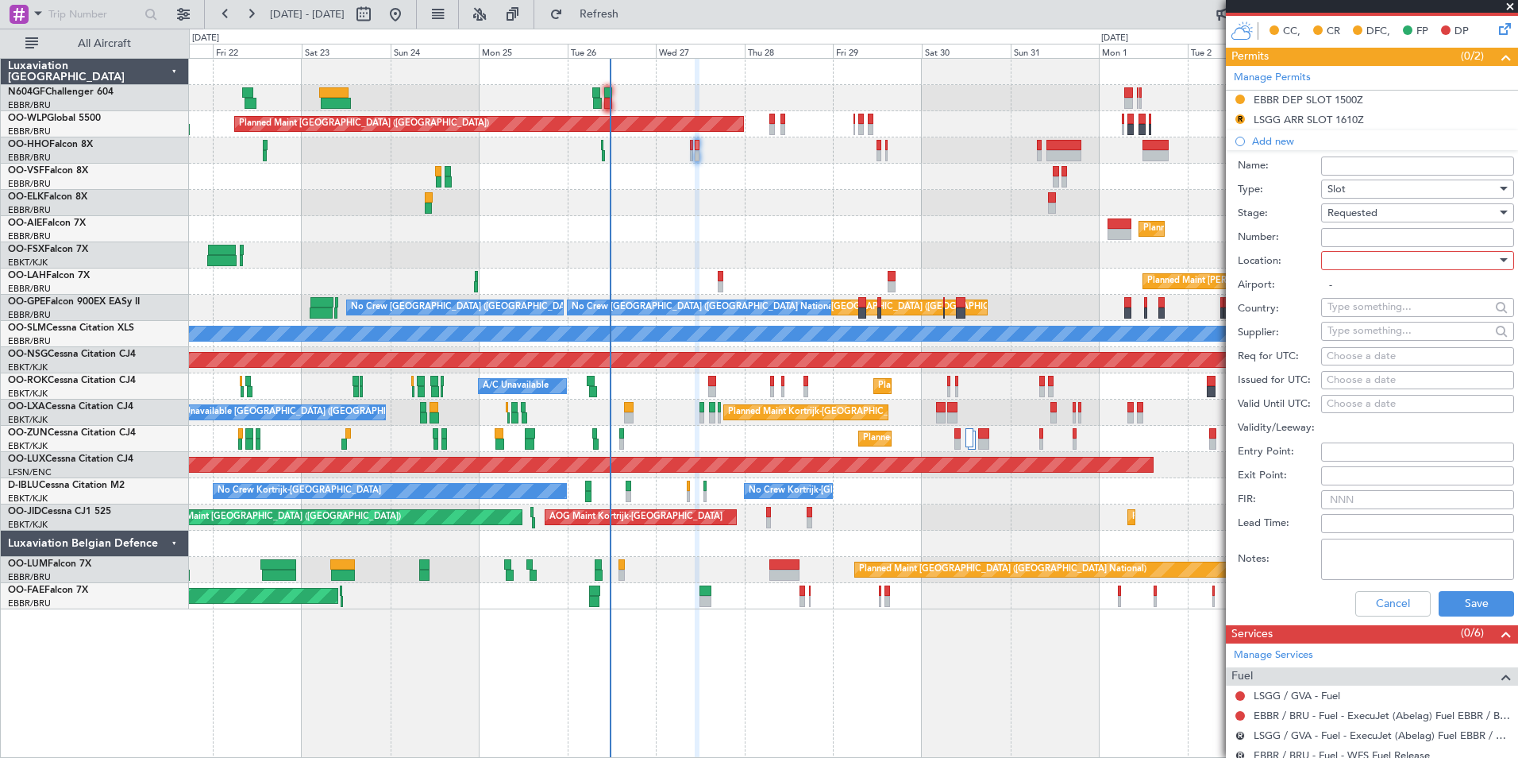
click at [1418, 257] on div at bounding box center [1412, 261] width 169 height 24
click at [1408, 340] on span "Arrival" at bounding box center [1412, 340] width 167 height 24
type input "EBBR / BRU"
click at [1399, 358] on div "Choose a date" at bounding box center [1418, 357] width 182 height 16
select select "8"
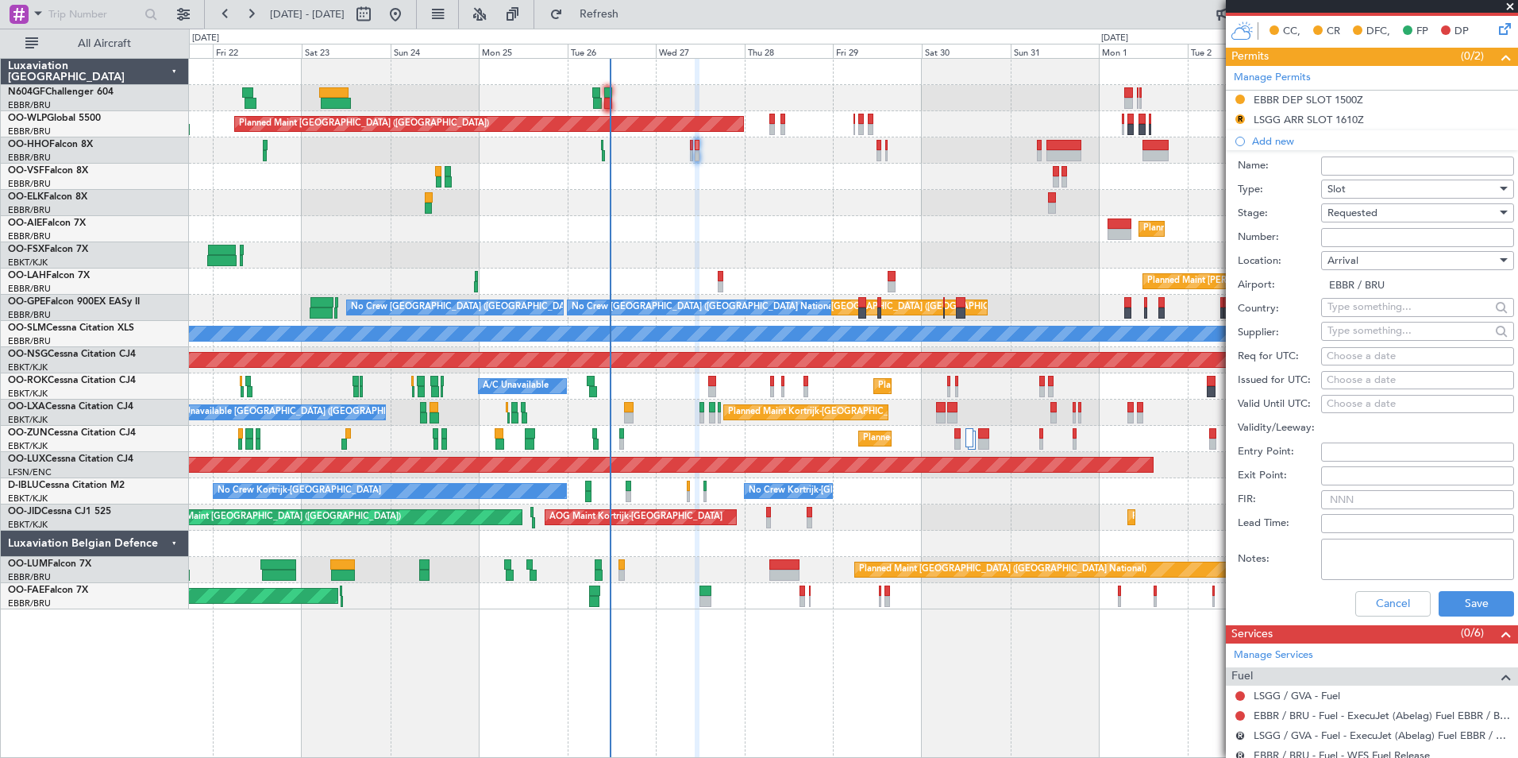
select select "2025"
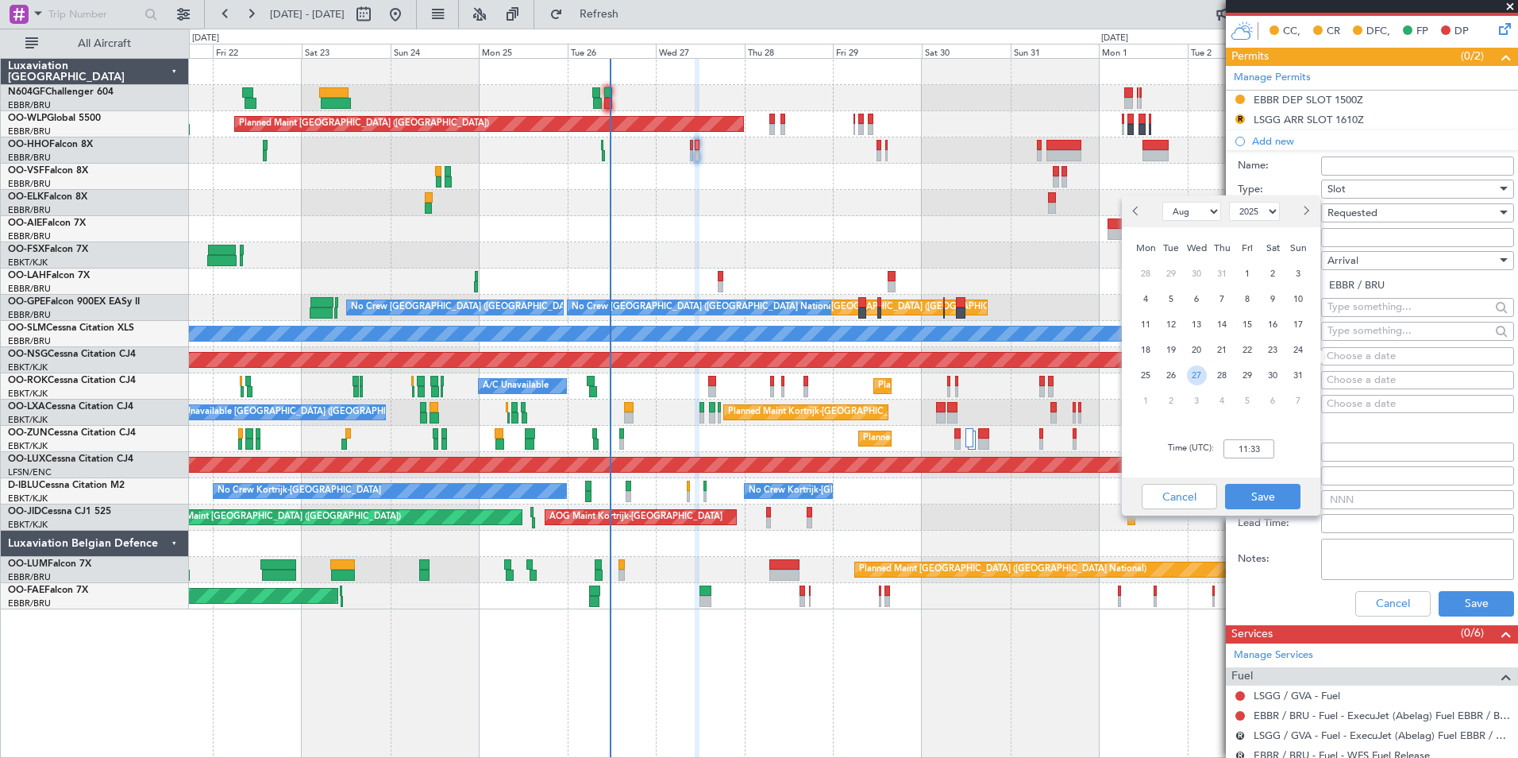
click at [1196, 372] on span "27" at bounding box center [1197, 375] width 20 height 20
click at [1279, 458] on div "Time (UTC): 00:00" at bounding box center [1221, 448] width 199 height 57
click at [1273, 455] on input "00:00" at bounding box center [1249, 448] width 51 height 19
type input "11:55"
click at [1275, 492] on button "Save" at bounding box center [1262, 496] width 75 height 25
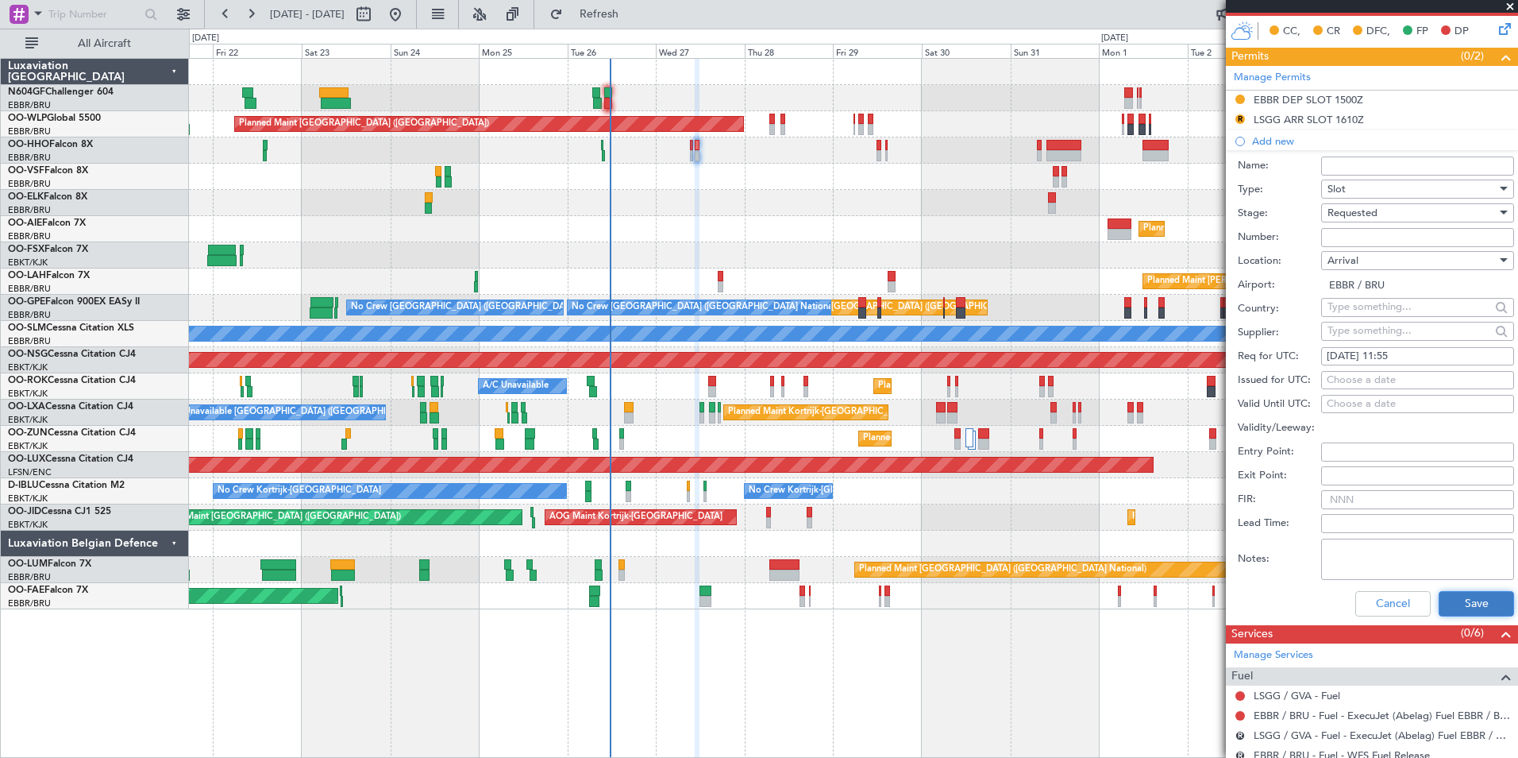
click at [1464, 604] on button "Save" at bounding box center [1476, 603] width 75 height 25
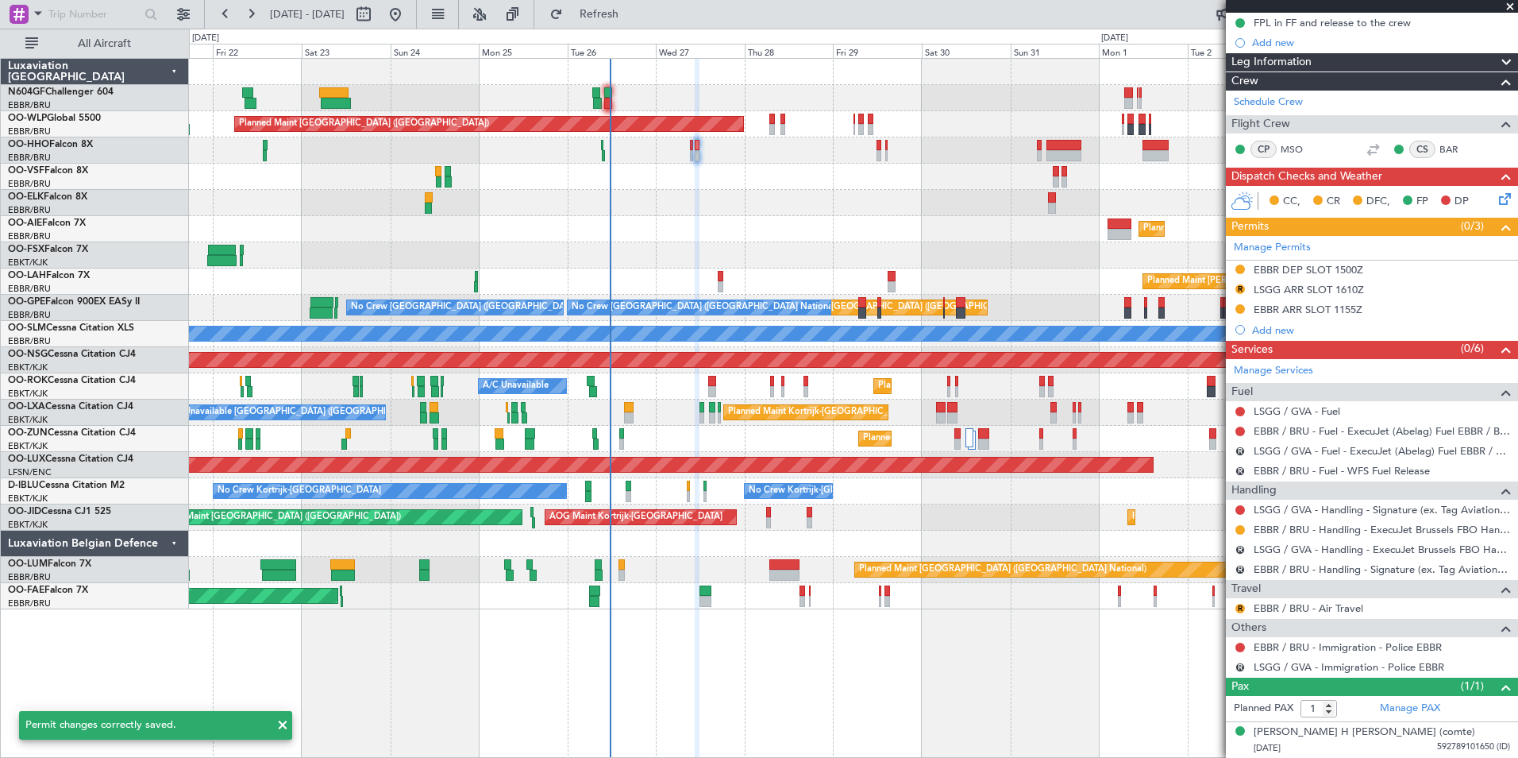
scroll to position [180, 0]
click at [1239, 287] on button "R" at bounding box center [1241, 290] width 10 height 10
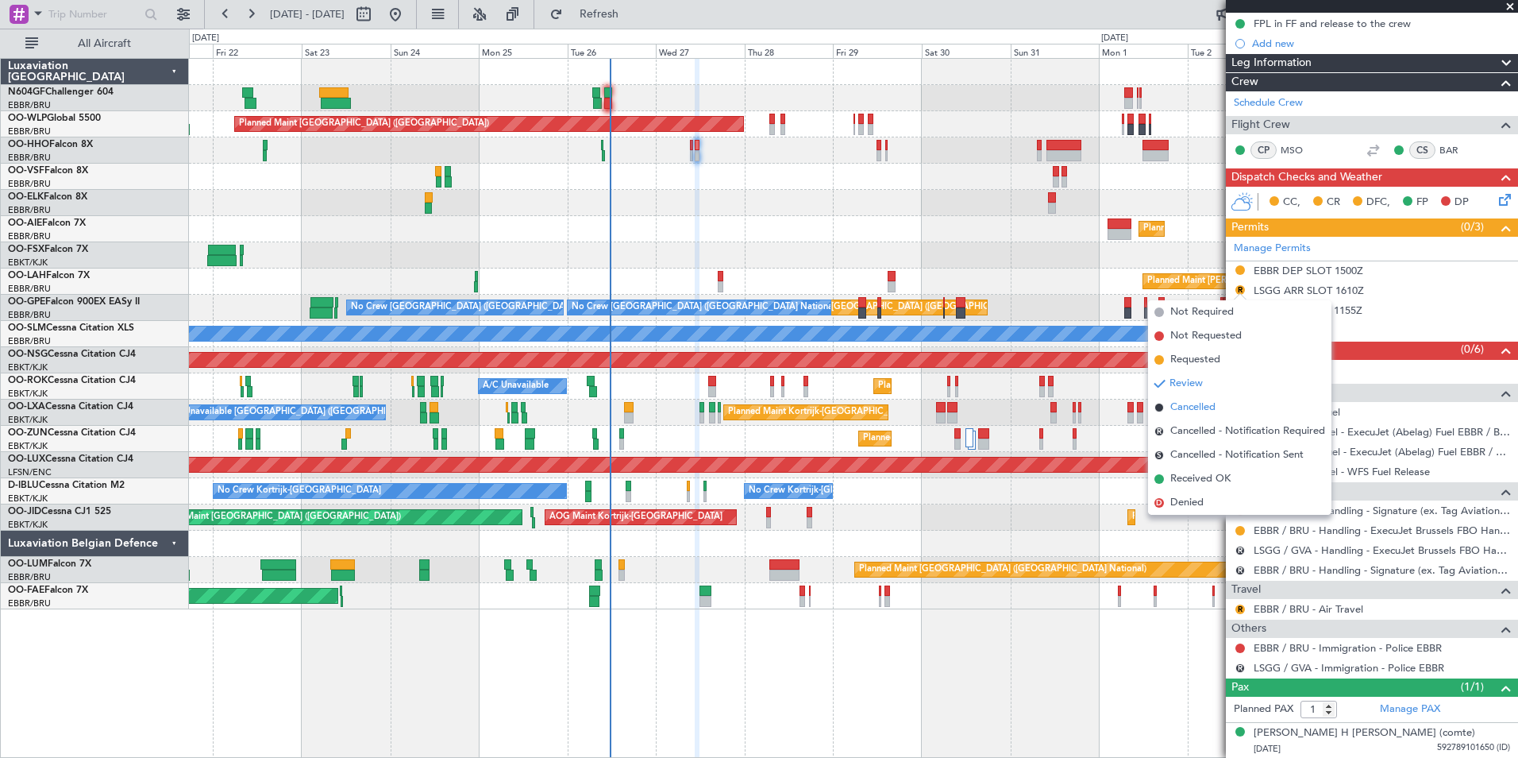
click at [1207, 408] on span "Cancelled" at bounding box center [1193, 407] width 45 height 16
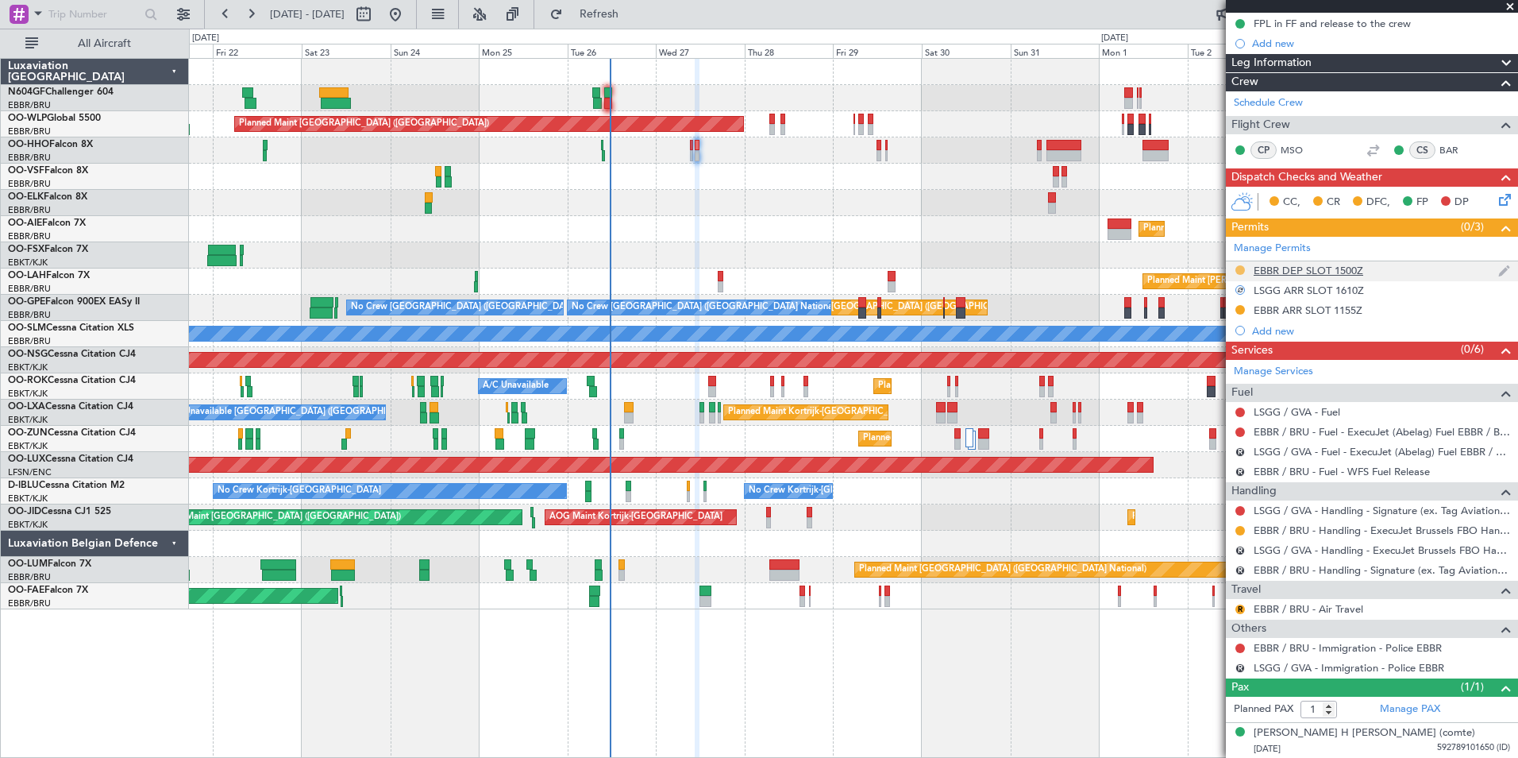
click at [1239, 271] on button at bounding box center [1241, 270] width 10 height 10
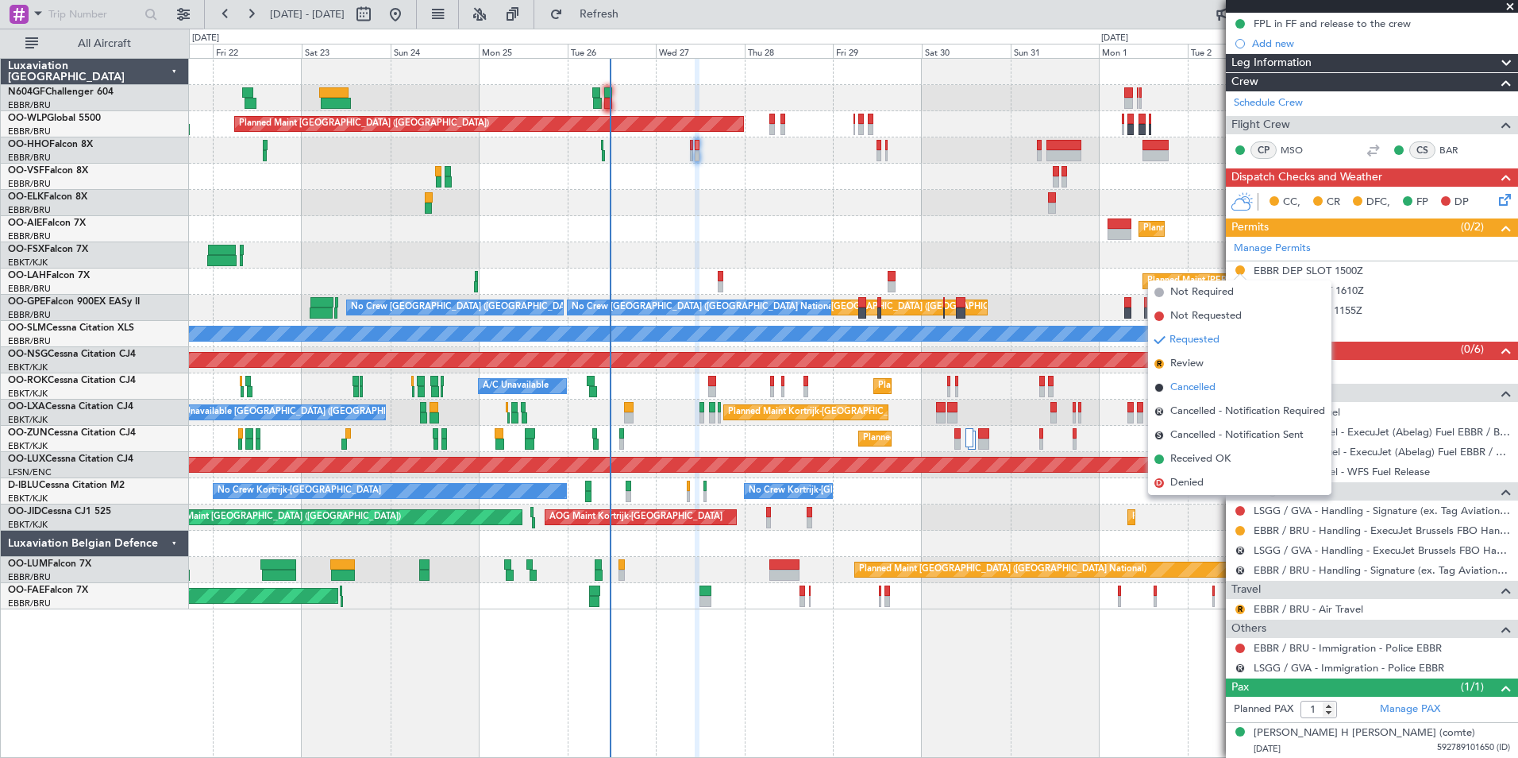
click at [1211, 386] on span "Cancelled" at bounding box center [1193, 388] width 45 height 16
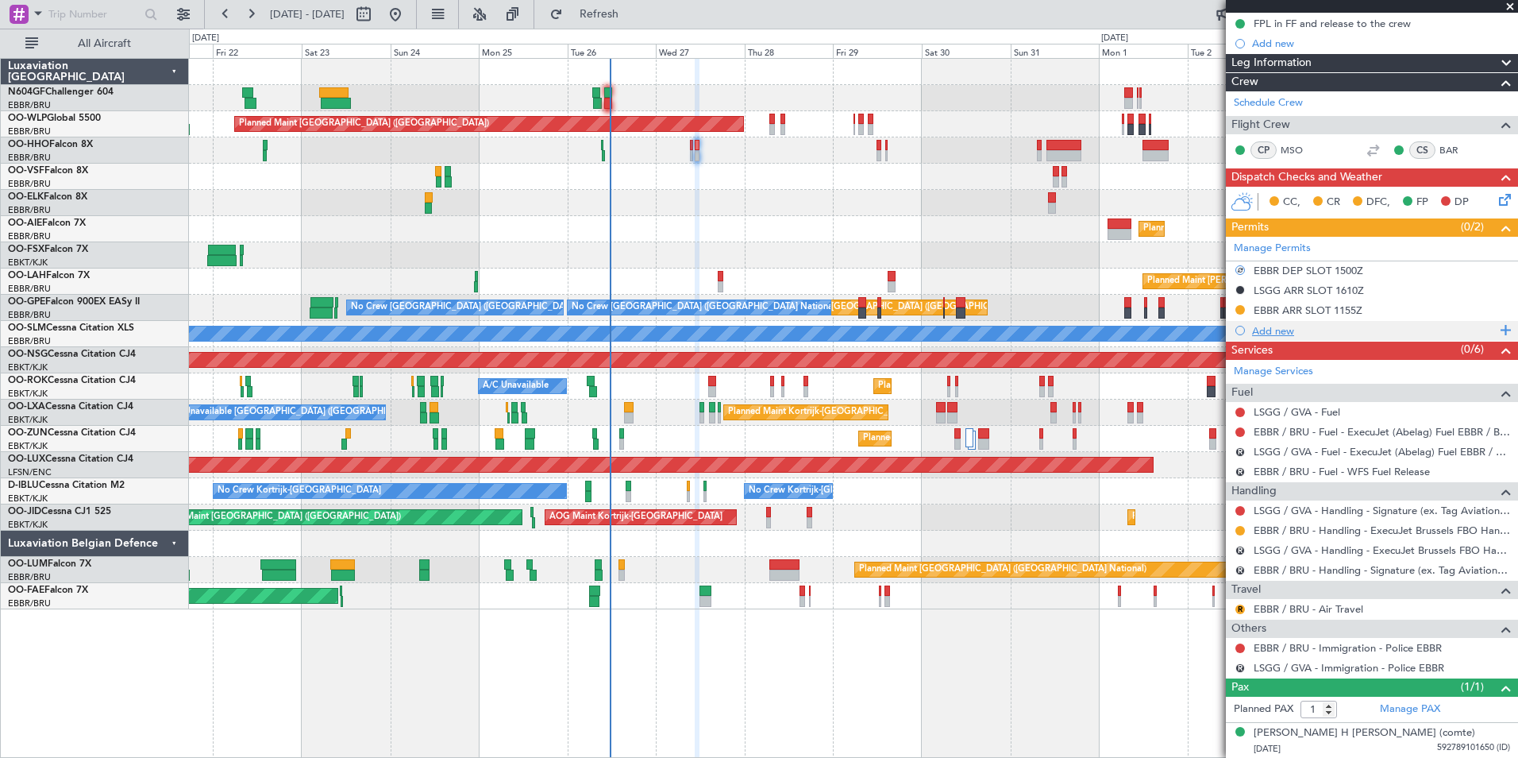
click at [1275, 322] on div "Add new" at bounding box center [1372, 331] width 292 height 20
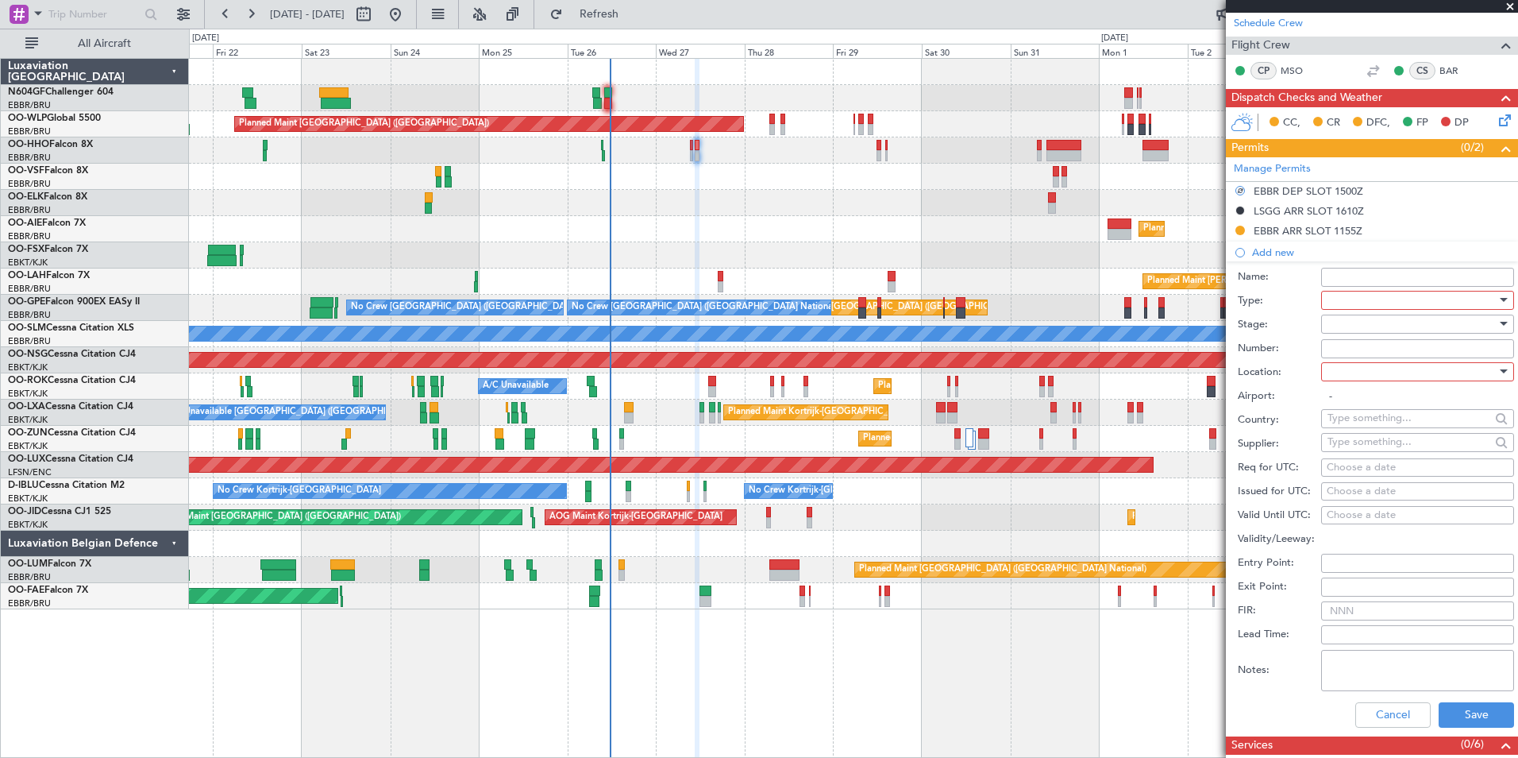
scroll to position [260, 0]
click at [1387, 299] on div at bounding box center [1412, 299] width 169 height 24
click at [1385, 437] on span "Slot" at bounding box center [1412, 449] width 167 height 24
click at [1410, 365] on div at bounding box center [1412, 371] width 169 height 24
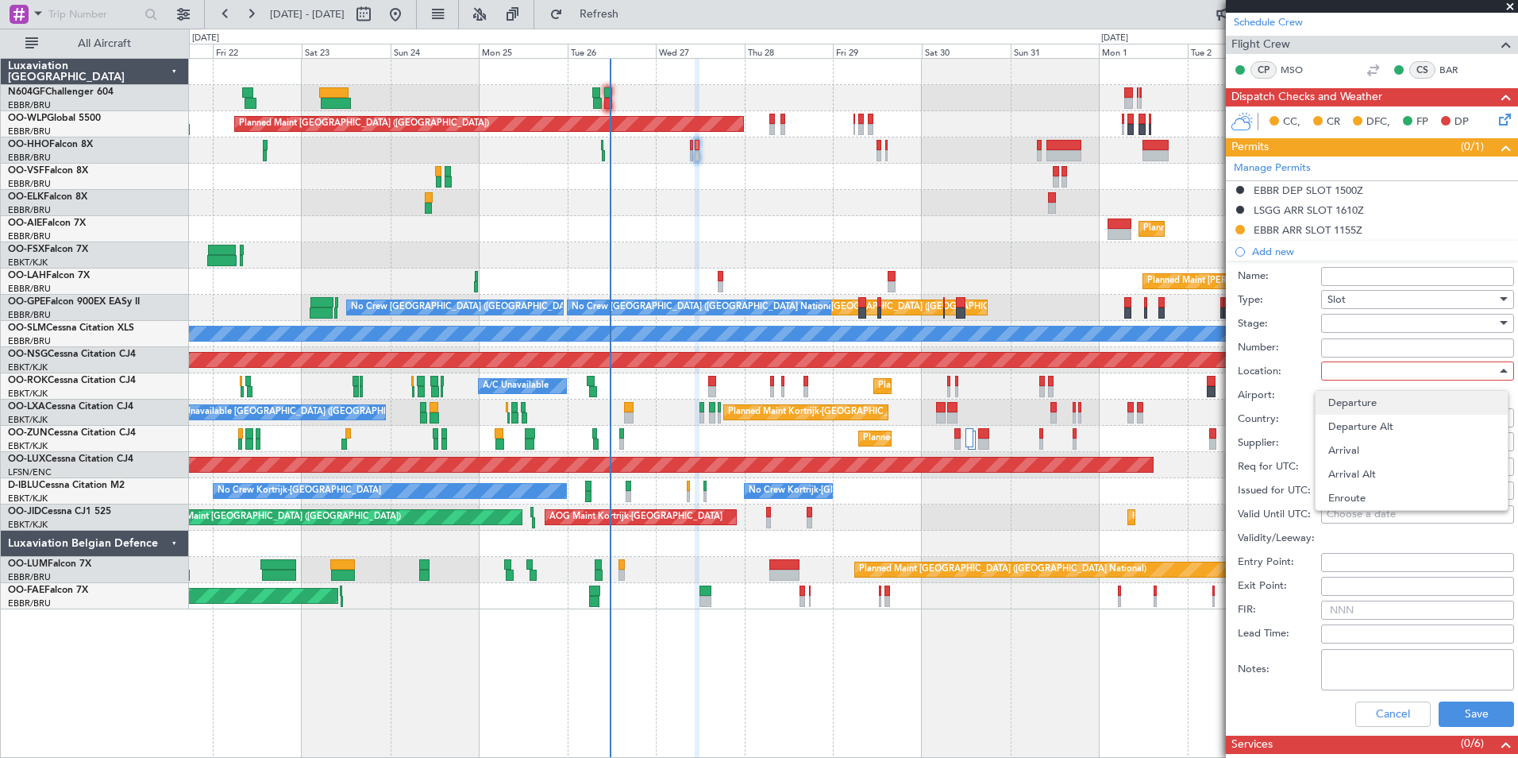
click at [1399, 409] on span "Departure" at bounding box center [1412, 403] width 167 height 24
type input "LSGG / GVA"
click at [1402, 466] on div "Choose a date" at bounding box center [1418, 467] width 182 height 16
select select "8"
select select "2025"
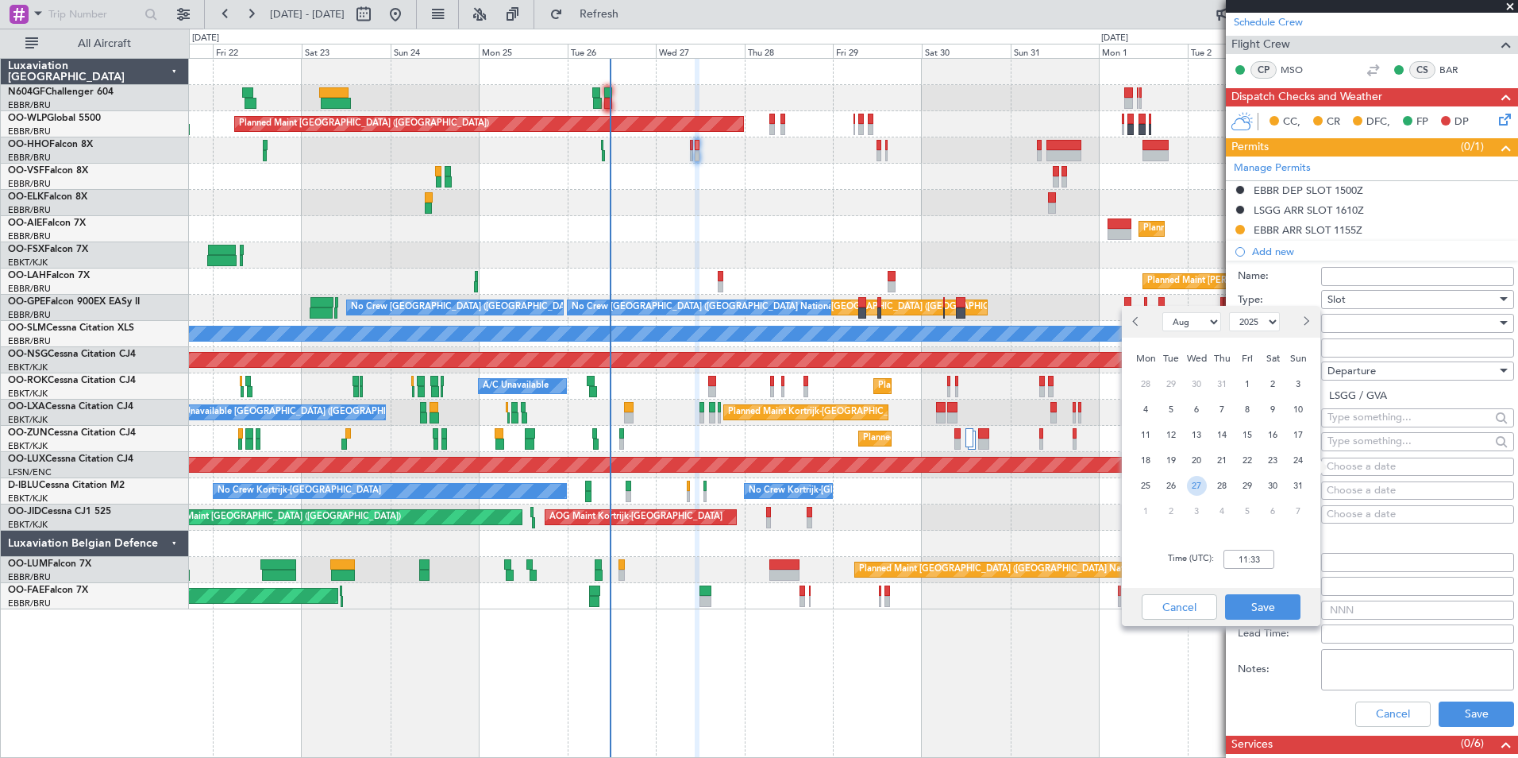
click at [1200, 480] on span "27" at bounding box center [1197, 486] width 20 height 20
click at [1267, 560] on input "00:00" at bounding box center [1249, 559] width 51 height 19
type input "10:45"
click at [1263, 603] on button "Save" at bounding box center [1262, 606] width 75 height 25
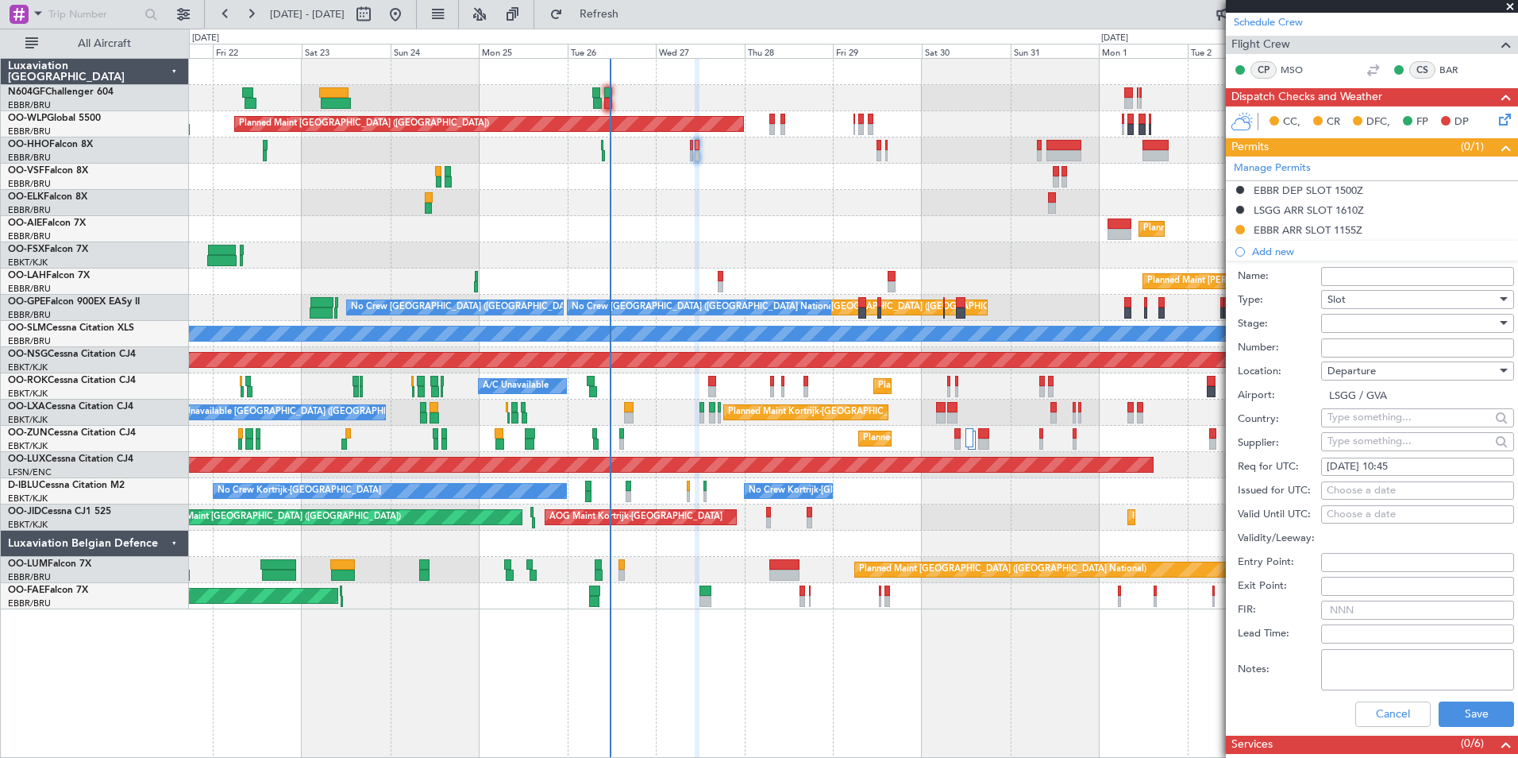
scroll to position [321, 0]
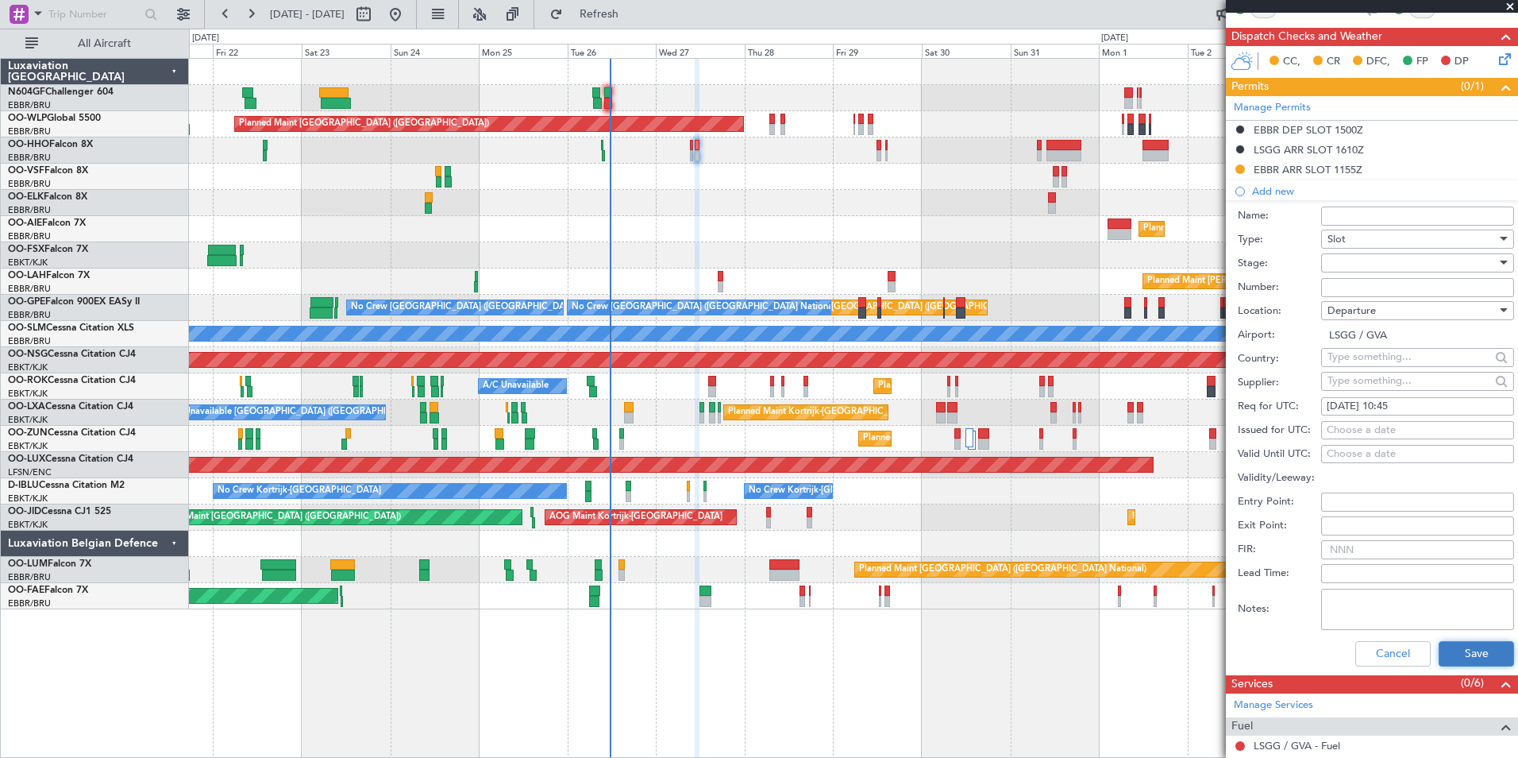
click at [1490, 650] on button "Save" at bounding box center [1476, 653] width 75 height 25
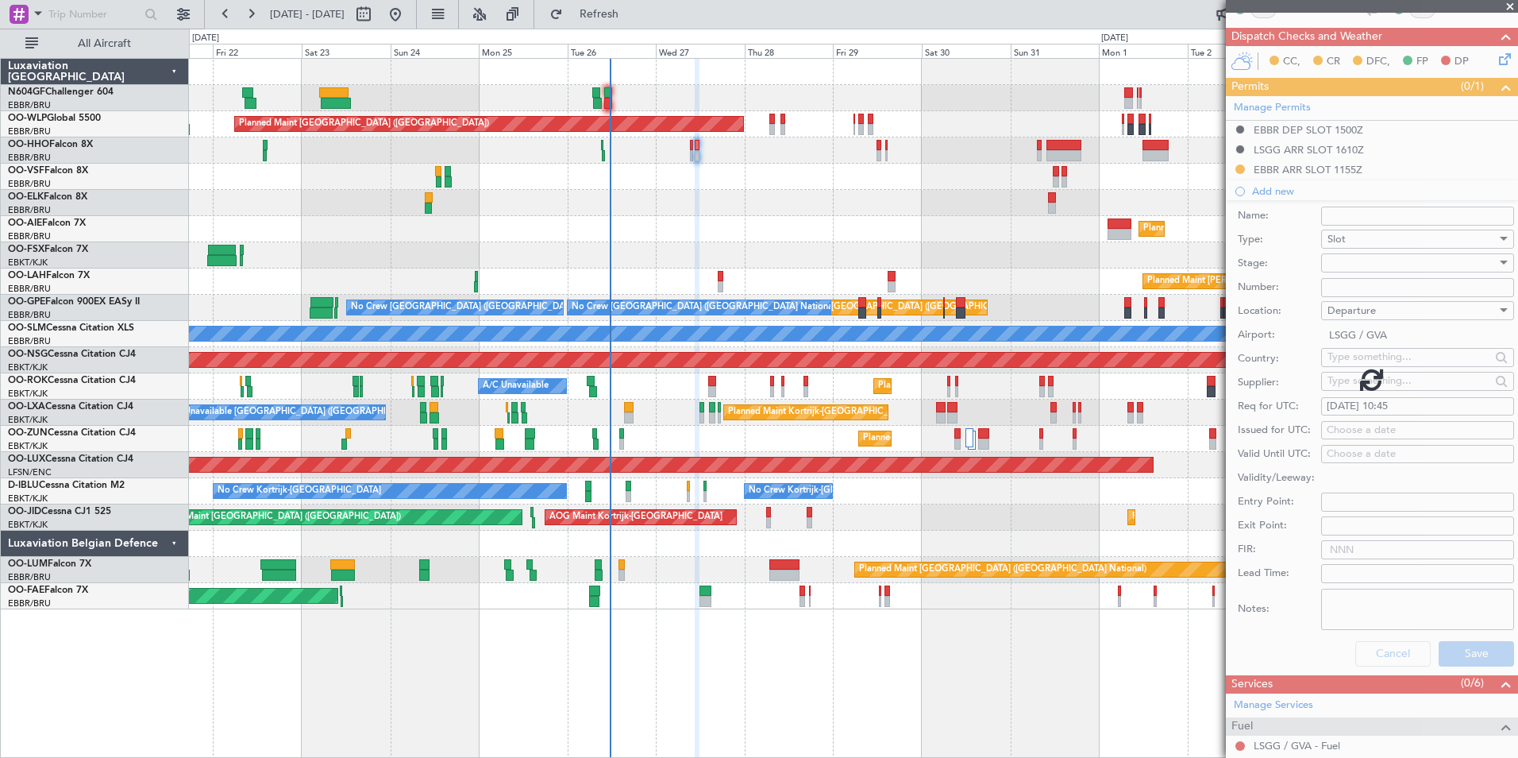
scroll to position [200, 0]
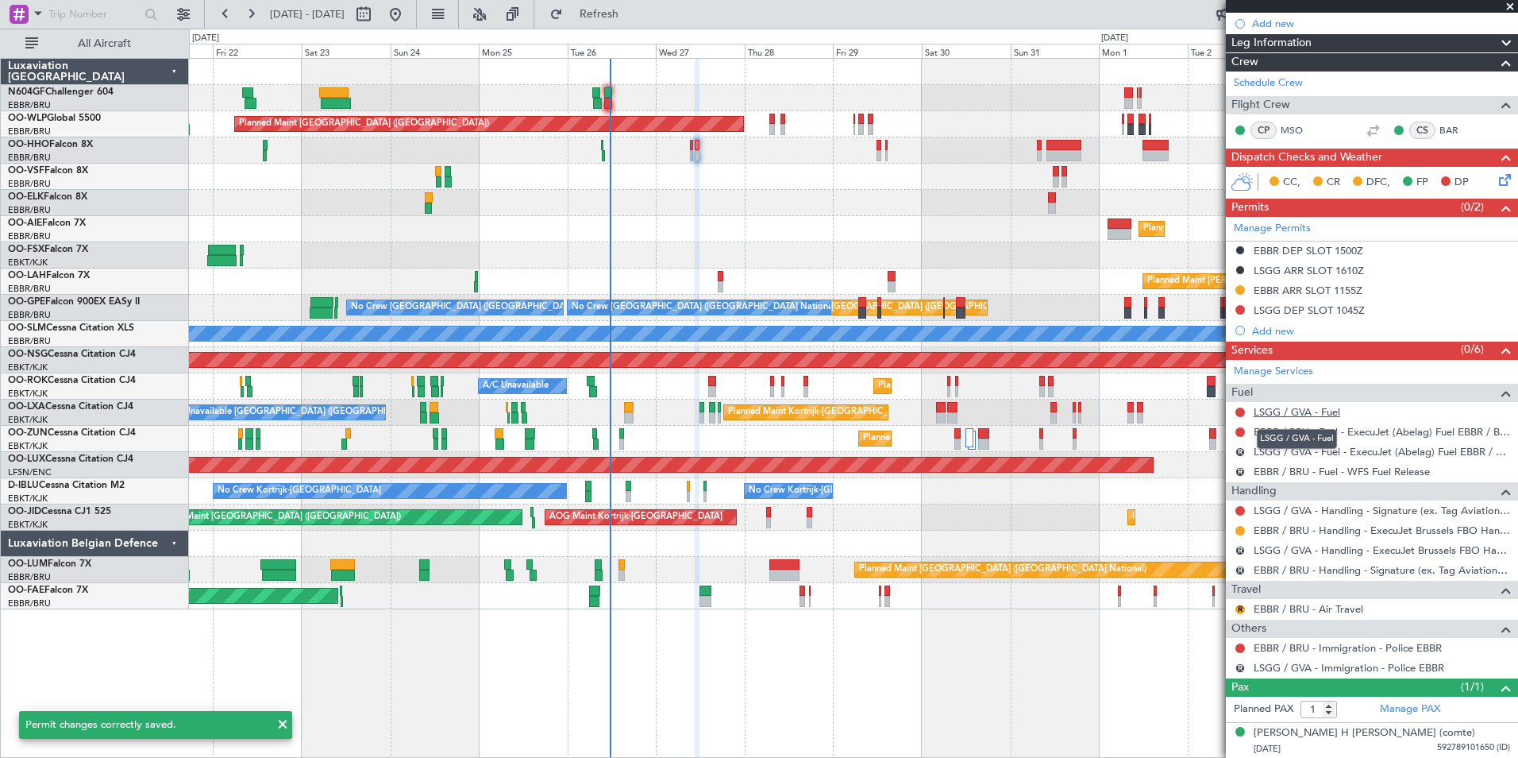
click at [1291, 409] on link "LSGG / GVA - Fuel" at bounding box center [1297, 412] width 87 height 14
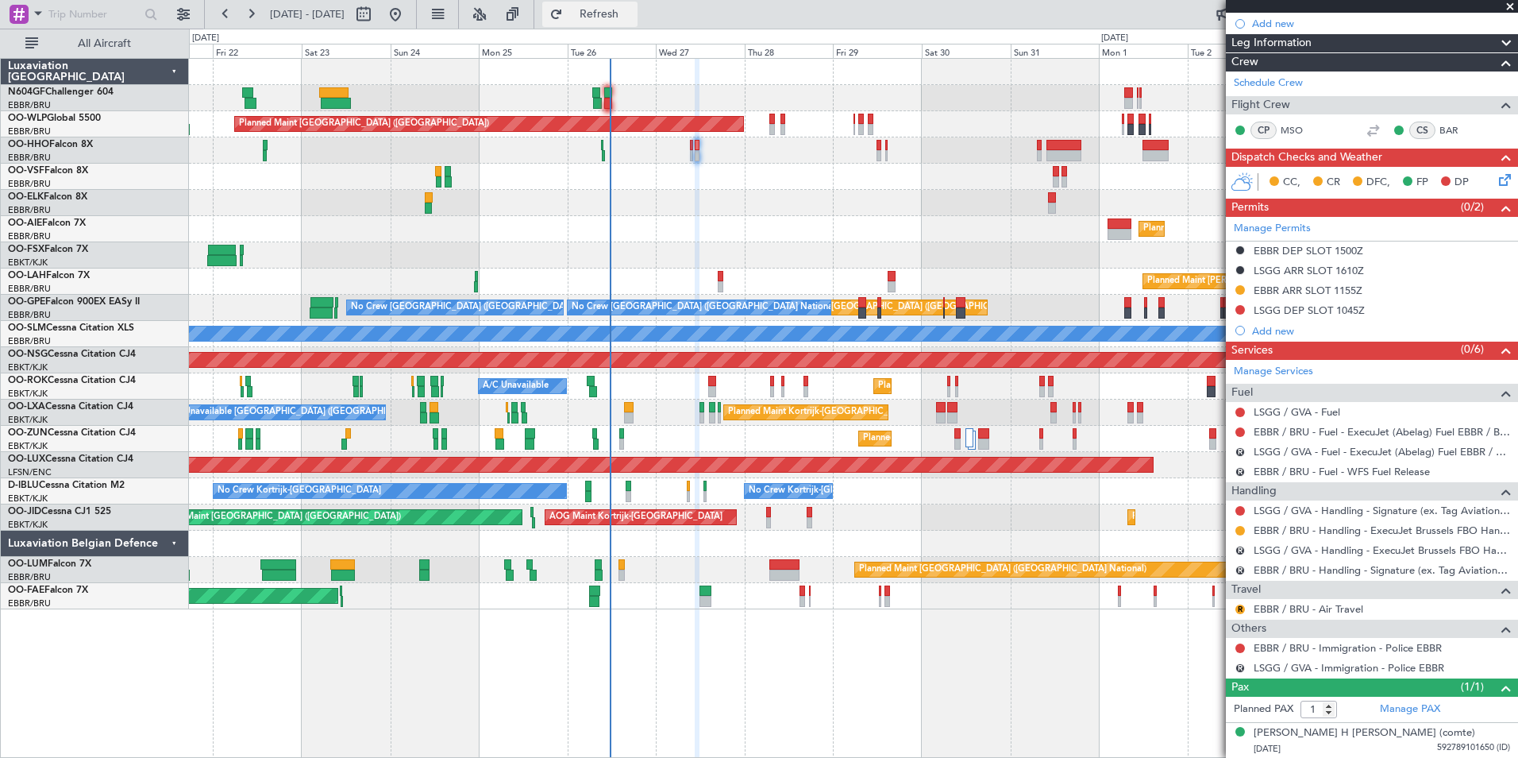
click at [638, 25] on button "Refresh" at bounding box center [589, 14] width 95 height 25
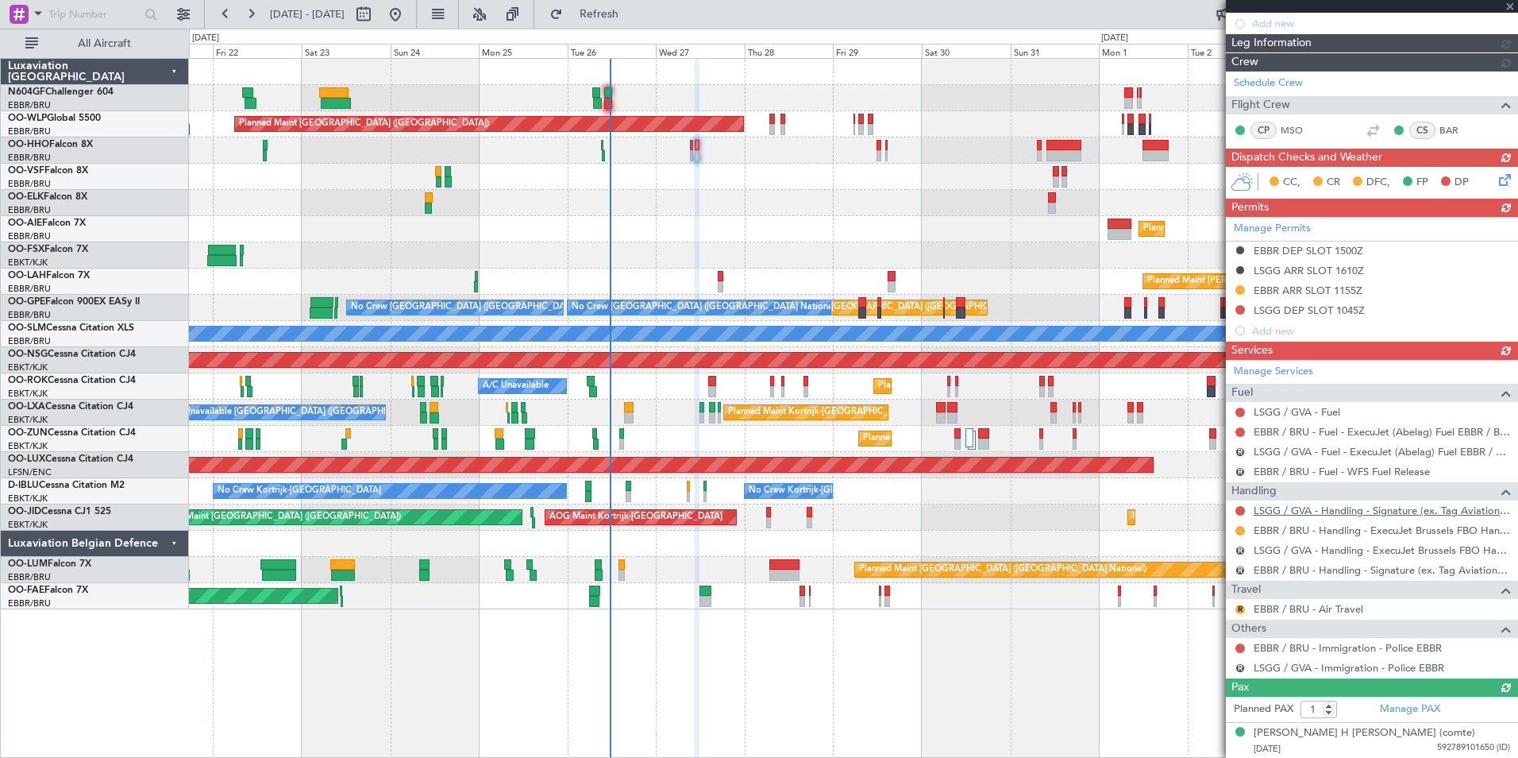
scroll to position [220, 0]
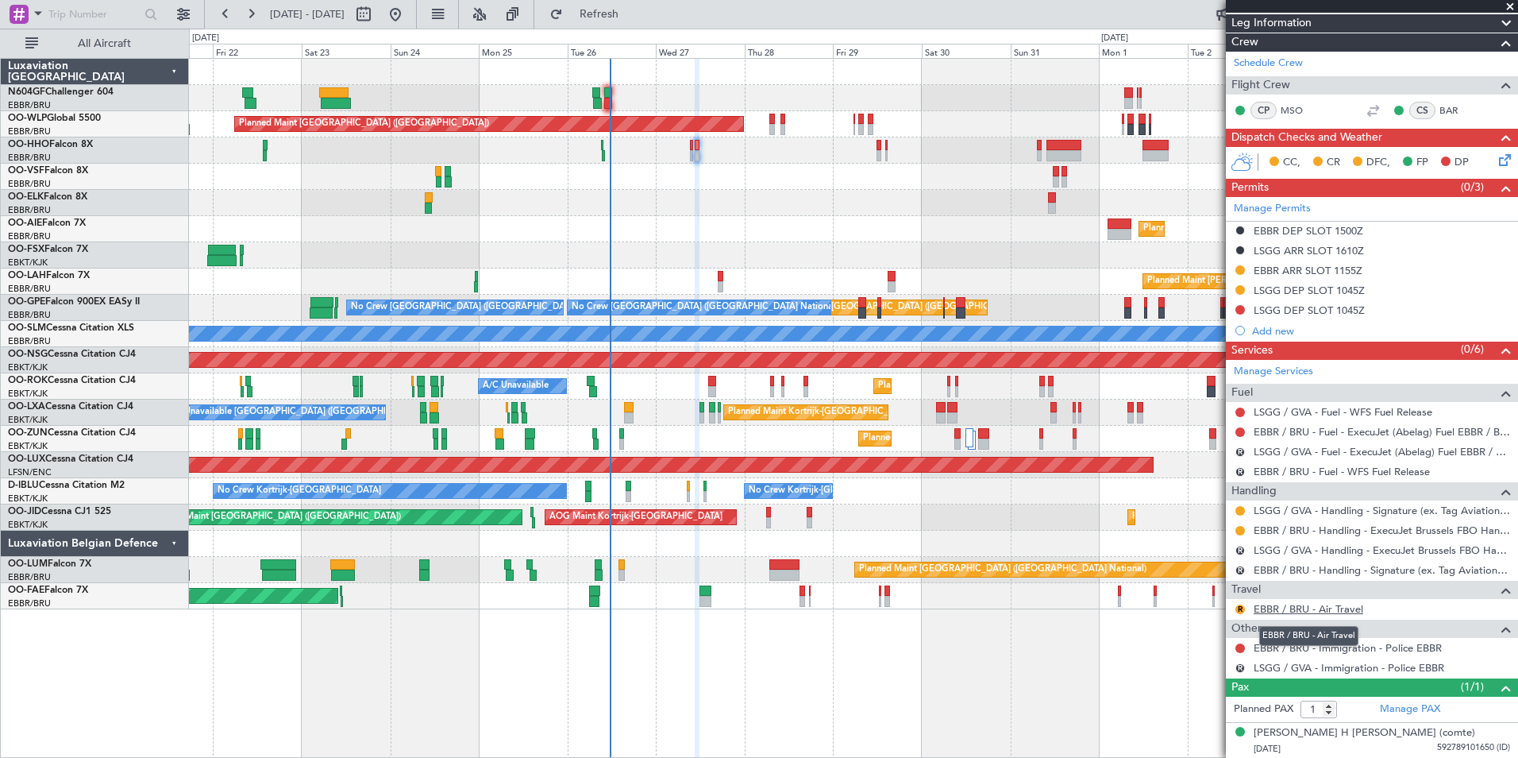
click at [1320, 612] on link "EBBR / BRU - Air Travel" at bounding box center [1309, 609] width 110 height 14
click at [632, 13] on span "Refresh" at bounding box center [599, 14] width 67 height 11
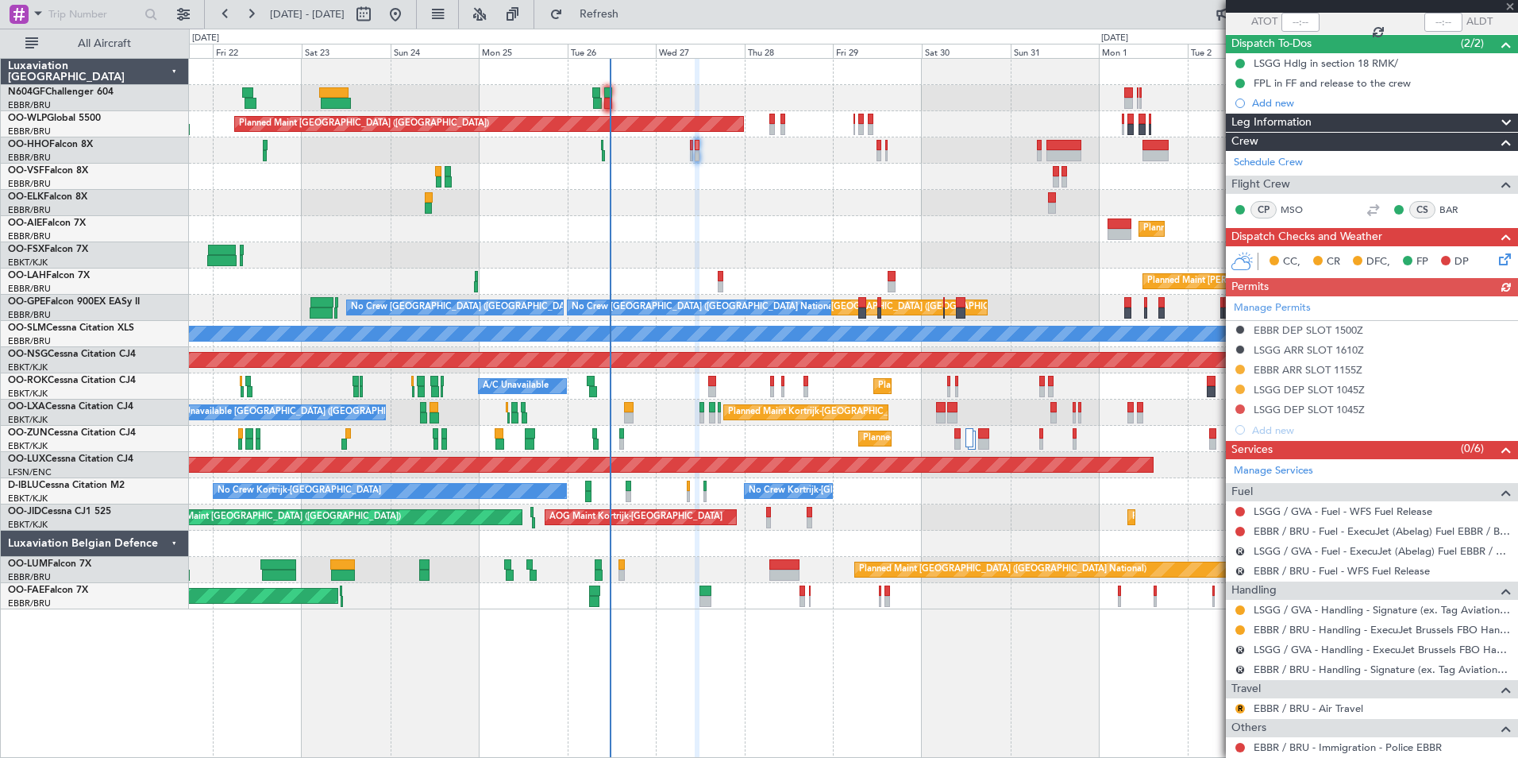
scroll to position [116, 0]
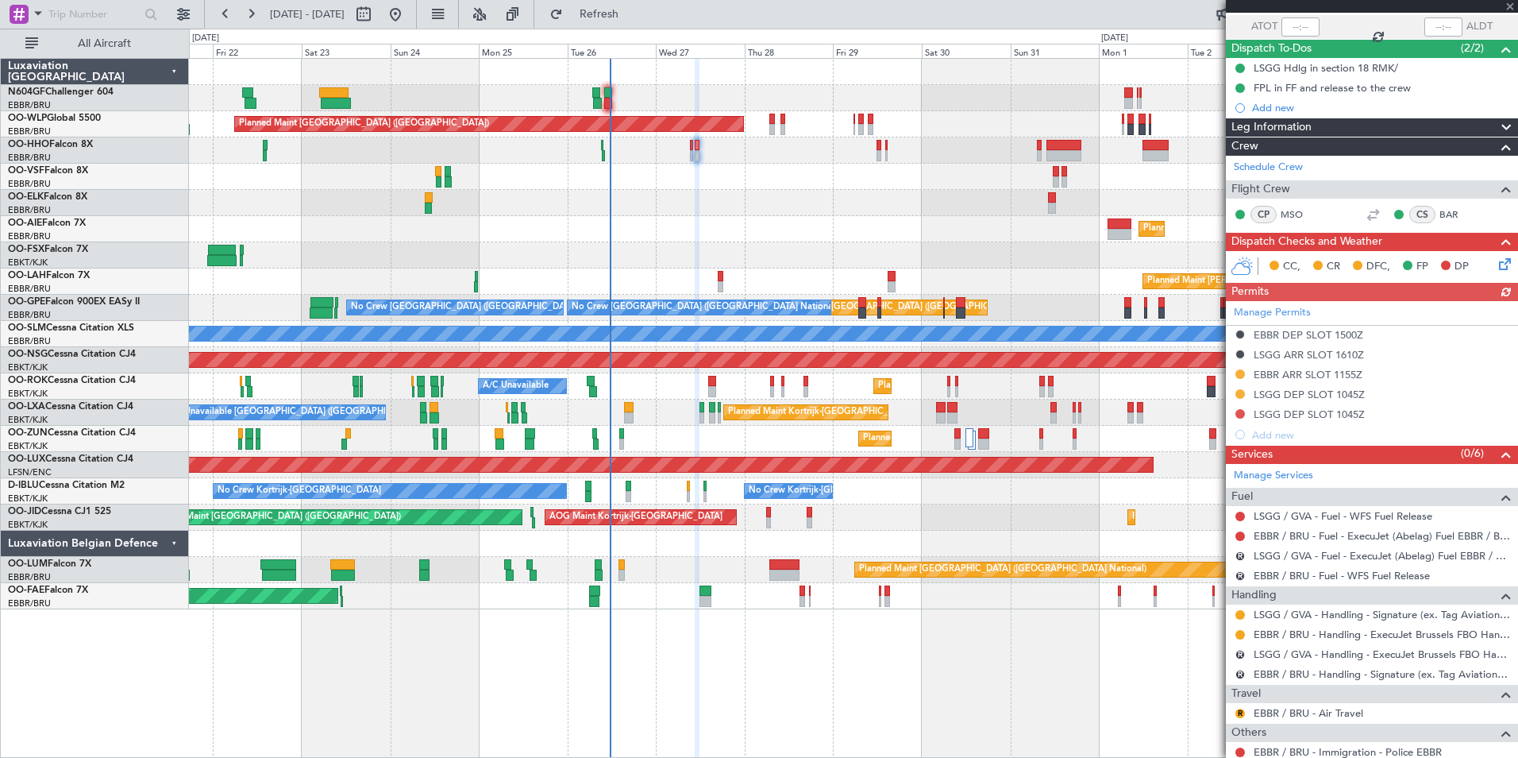
click at [1236, 412] on div "Manage Permits EBBR DEP SLOT 1500Z LSGG ARR SLOT 1610Z EBBR ARR SLOT 1155Z LSGG…" at bounding box center [1372, 373] width 292 height 144
click at [1240, 413] on button at bounding box center [1241, 414] width 10 height 10
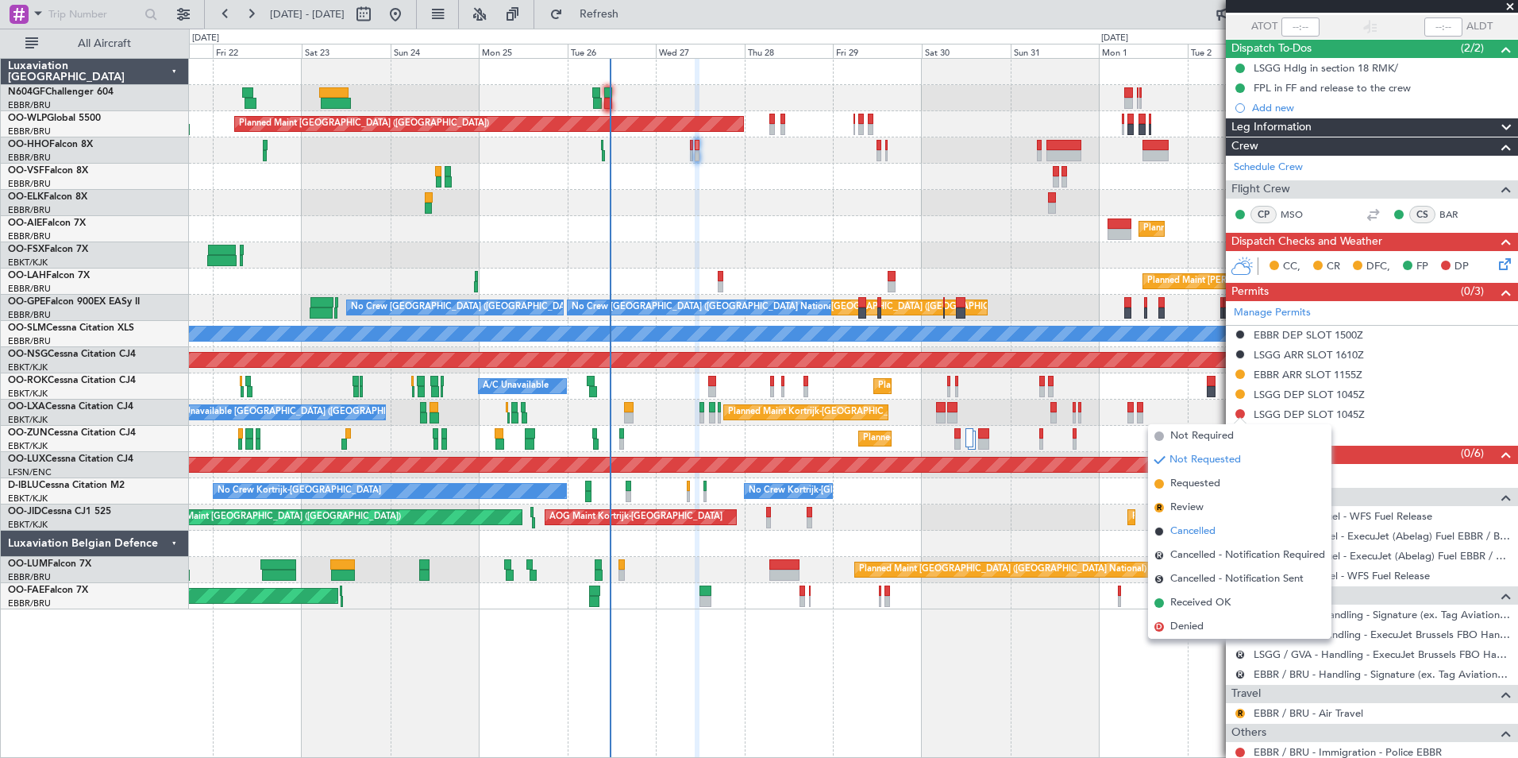
click at [1208, 530] on span "Cancelled" at bounding box center [1193, 531] width 45 height 16
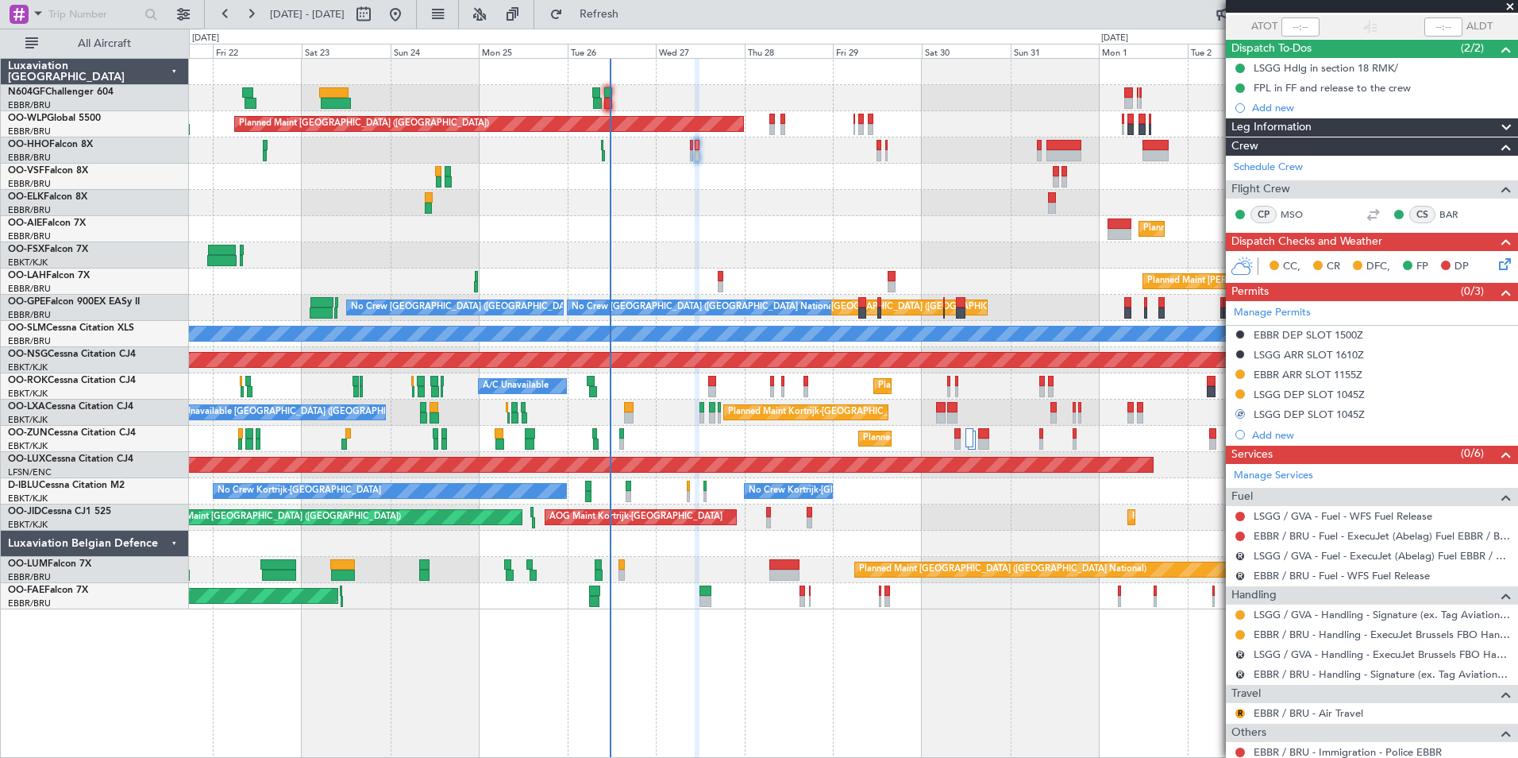
scroll to position [220, 0]
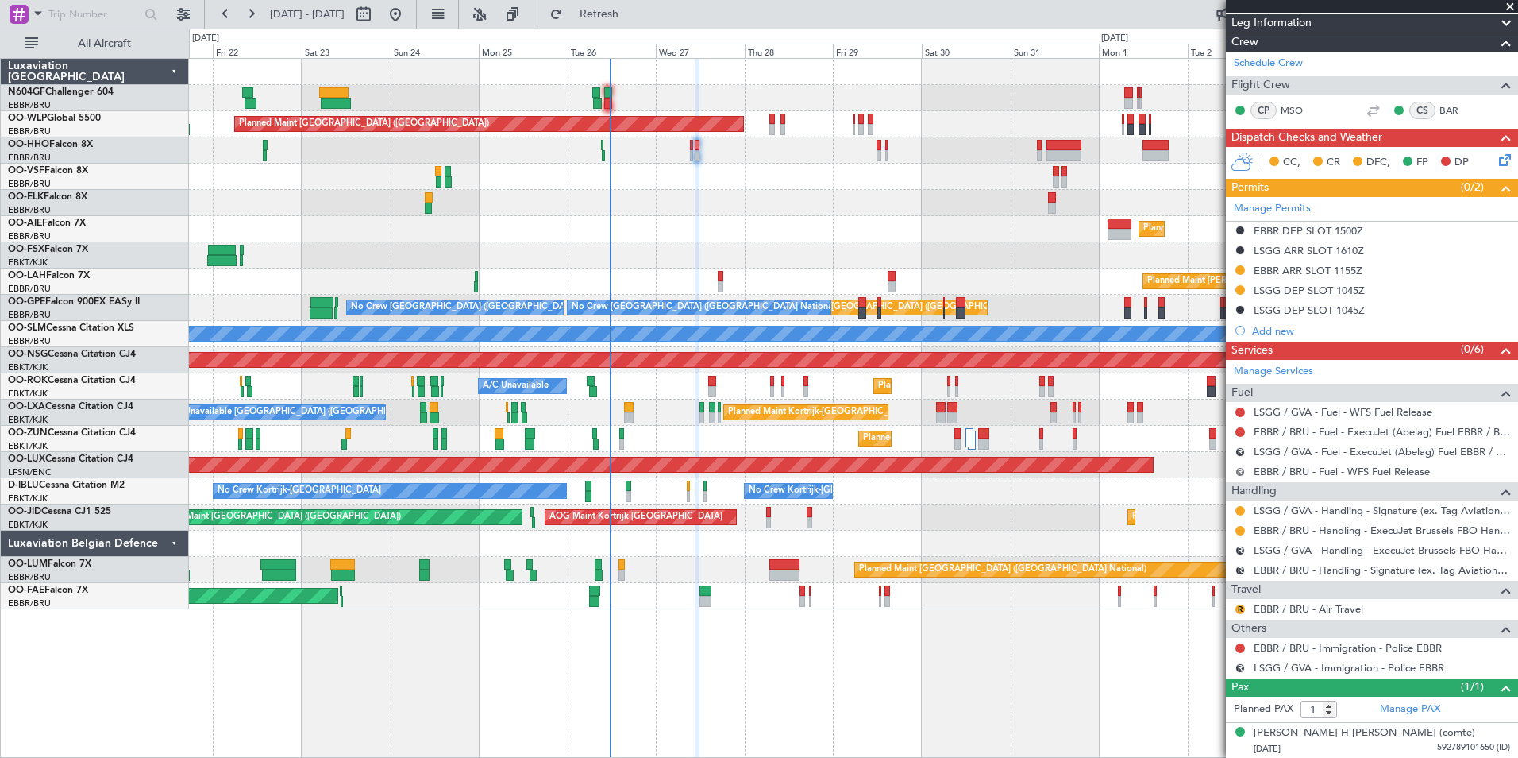
click at [1242, 471] on button "R" at bounding box center [1241, 472] width 10 height 10
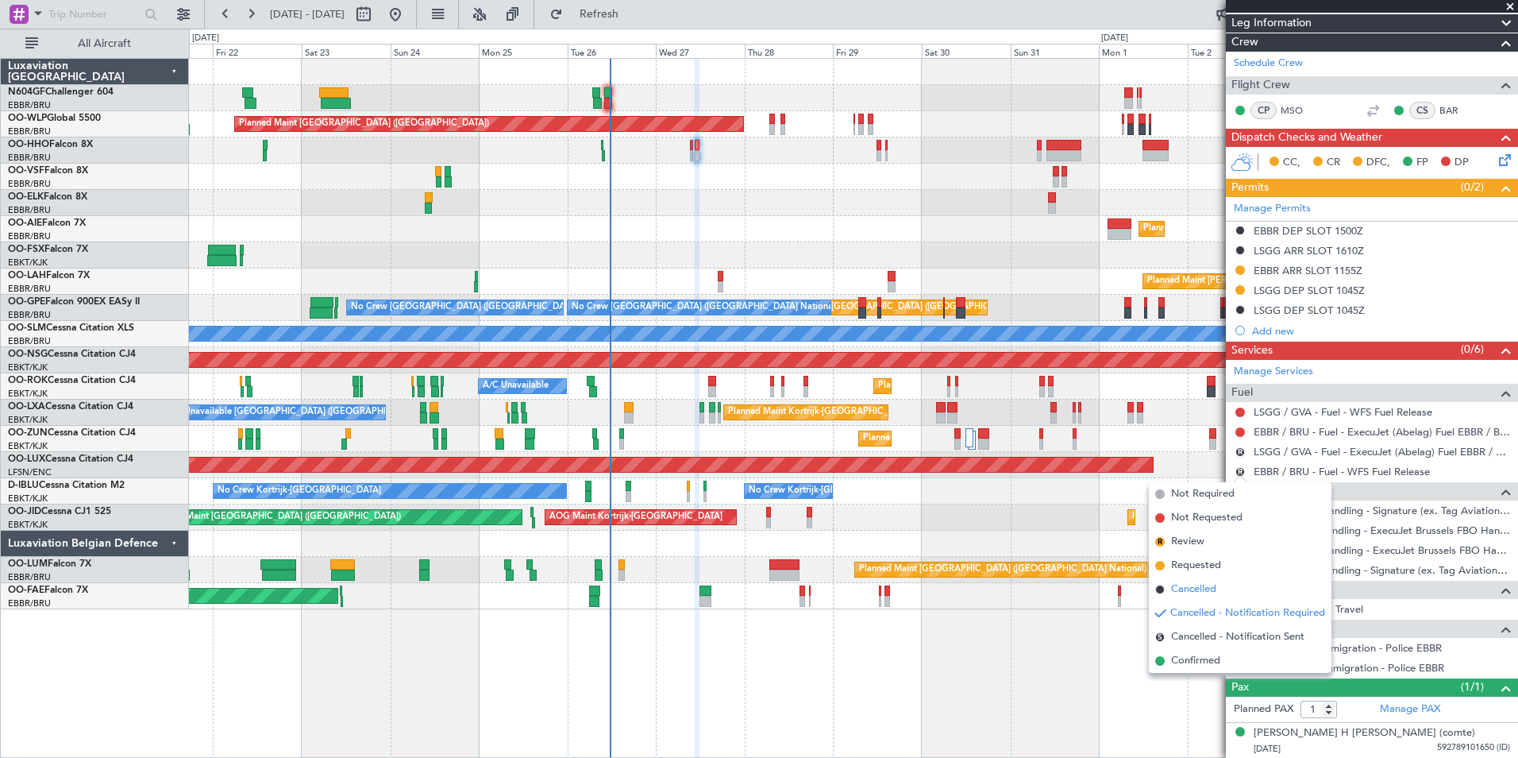
click at [1219, 586] on li "Cancelled" at bounding box center [1240, 589] width 183 height 24
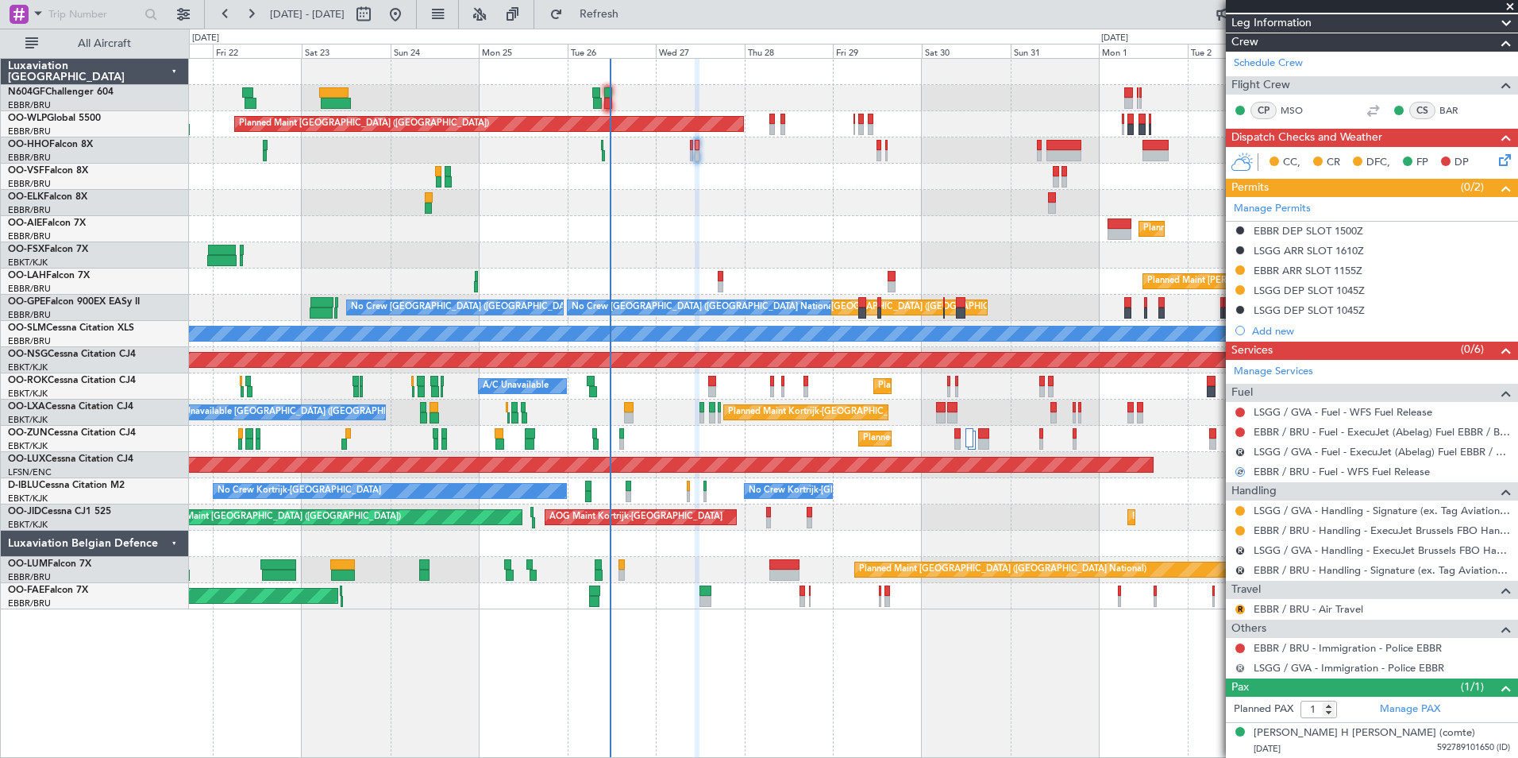
click at [1240, 665] on button "R" at bounding box center [1241, 668] width 10 height 10
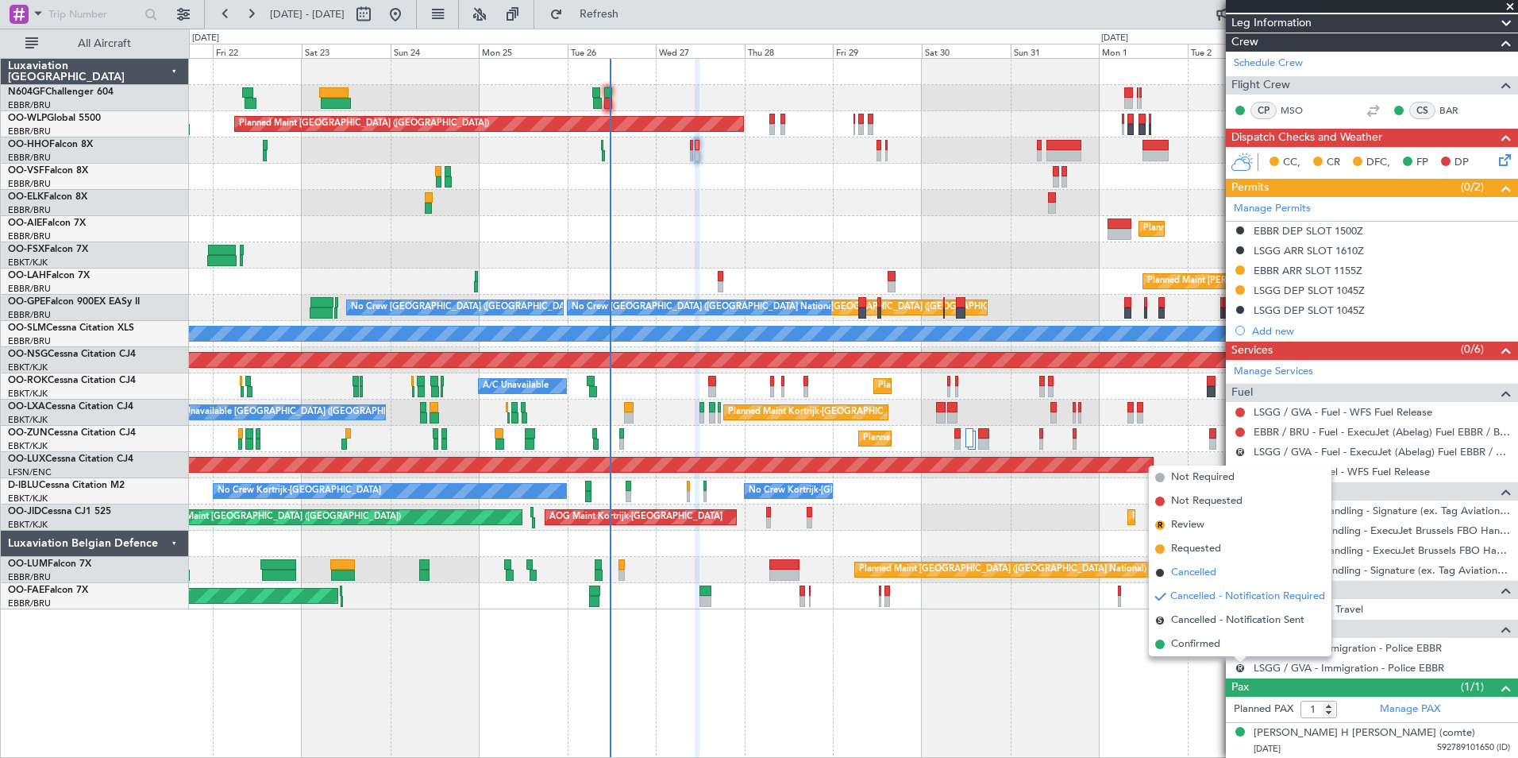
click at [1225, 573] on li "Cancelled" at bounding box center [1240, 573] width 183 height 24
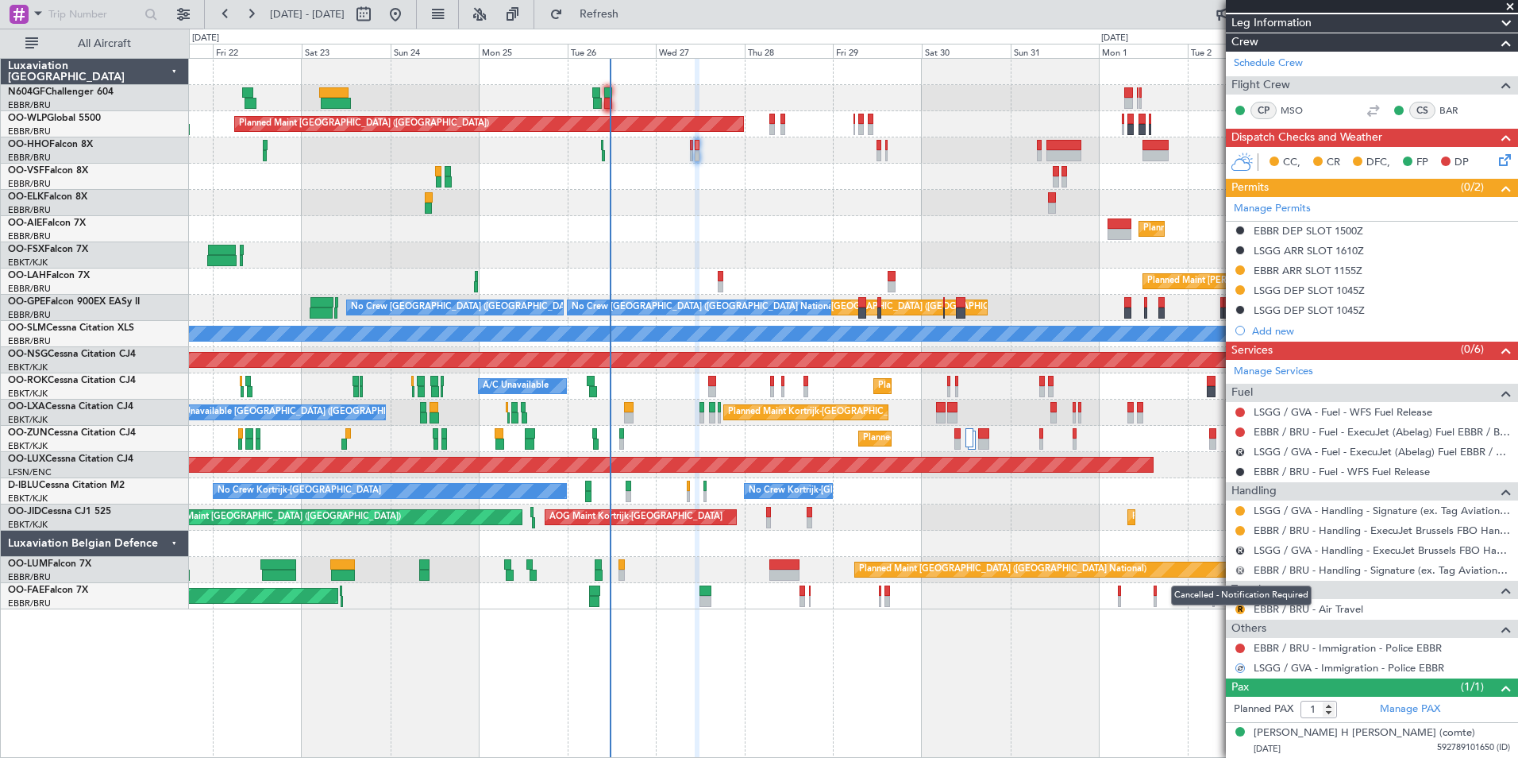
click at [1237, 567] on button "R" at bounding box center [1241, 570] width 10 height 10
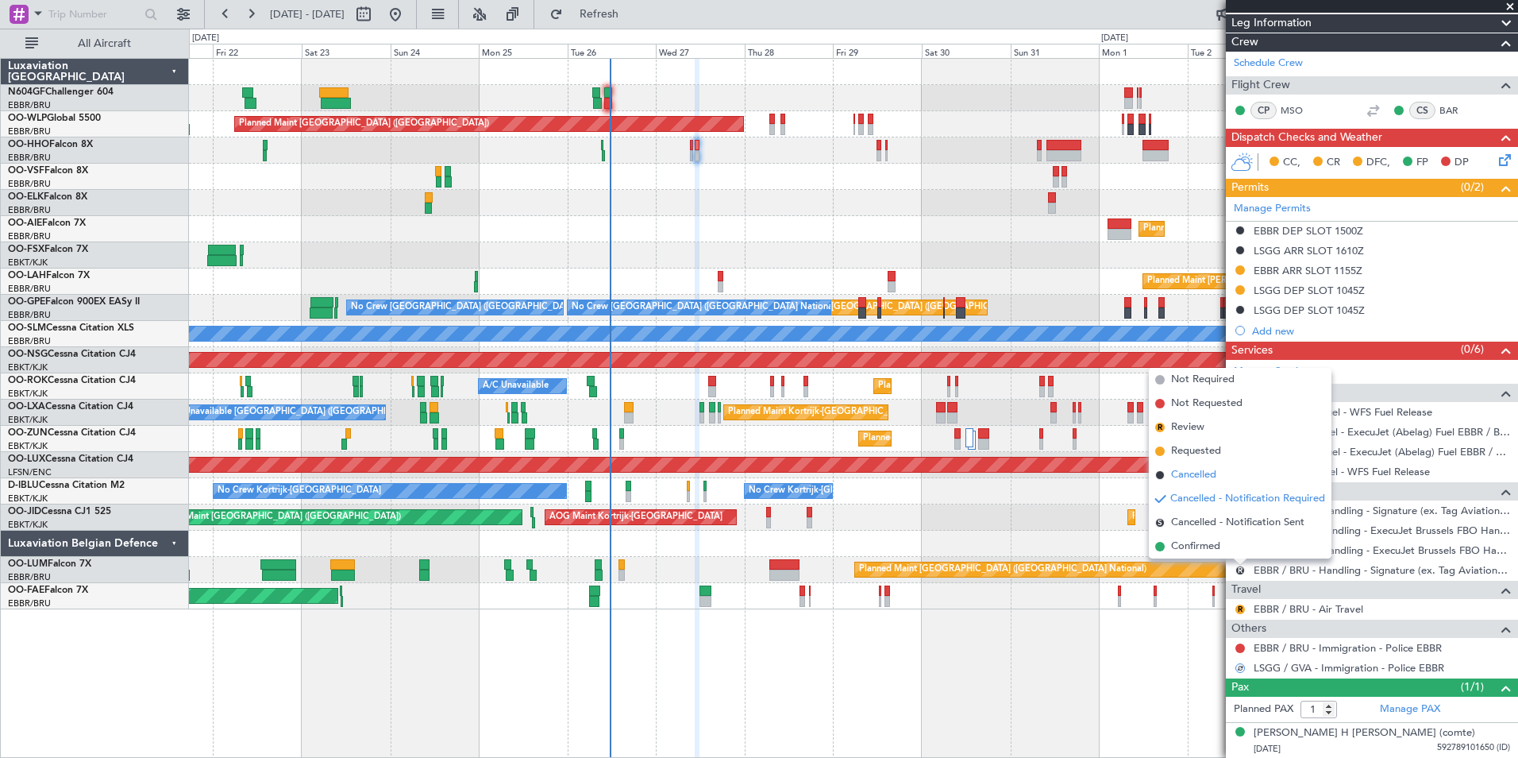
click at [1239, 468] on li "Cancelled" at bounding box center [1240, 475] width 183 height 24
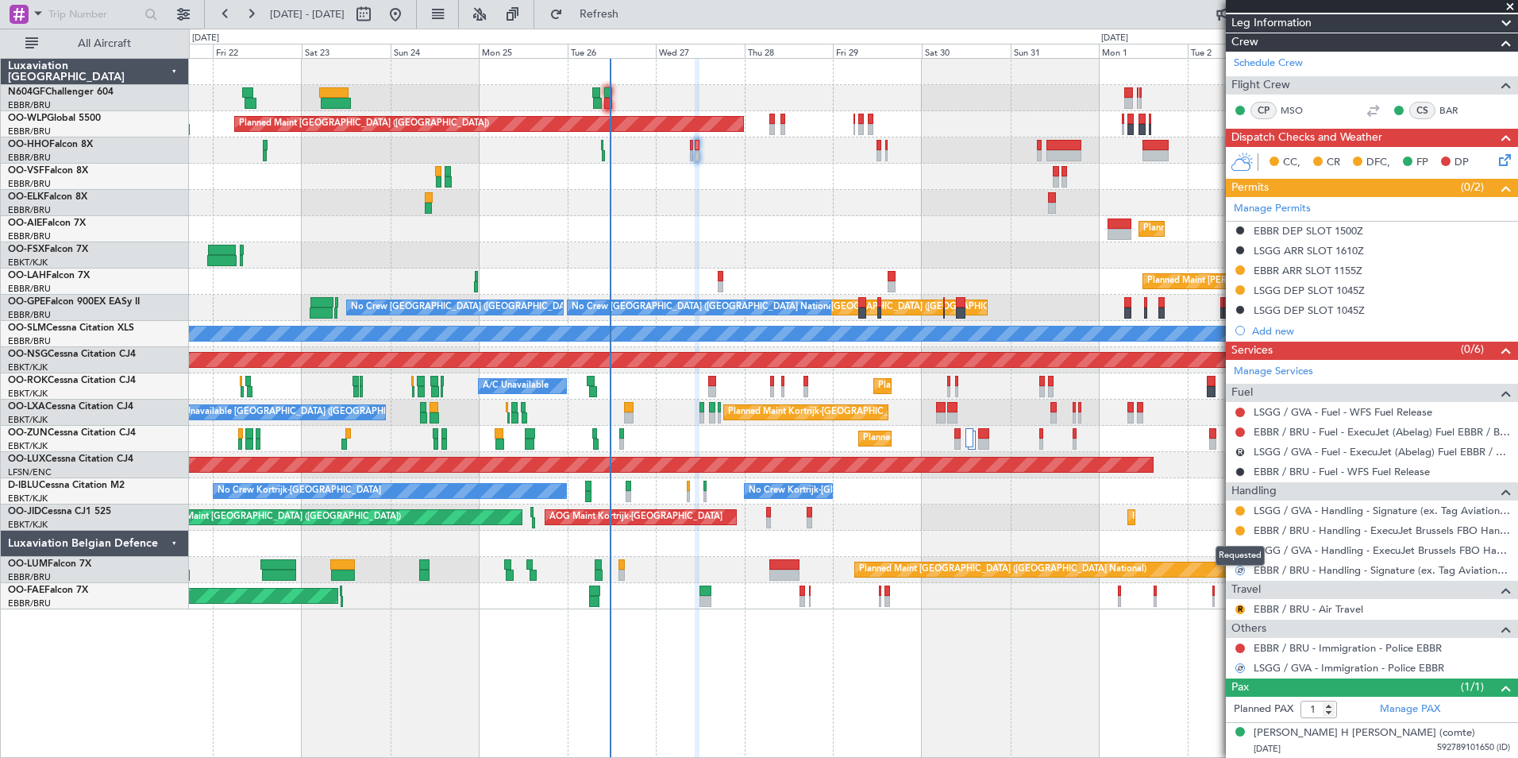
click at [1240, 550] on div "Requested" at bounding box center [1240, 556] width 49 height 20
click at [1240, 548] on button "R" at bounding box center [1241, 551] width 10 height 10
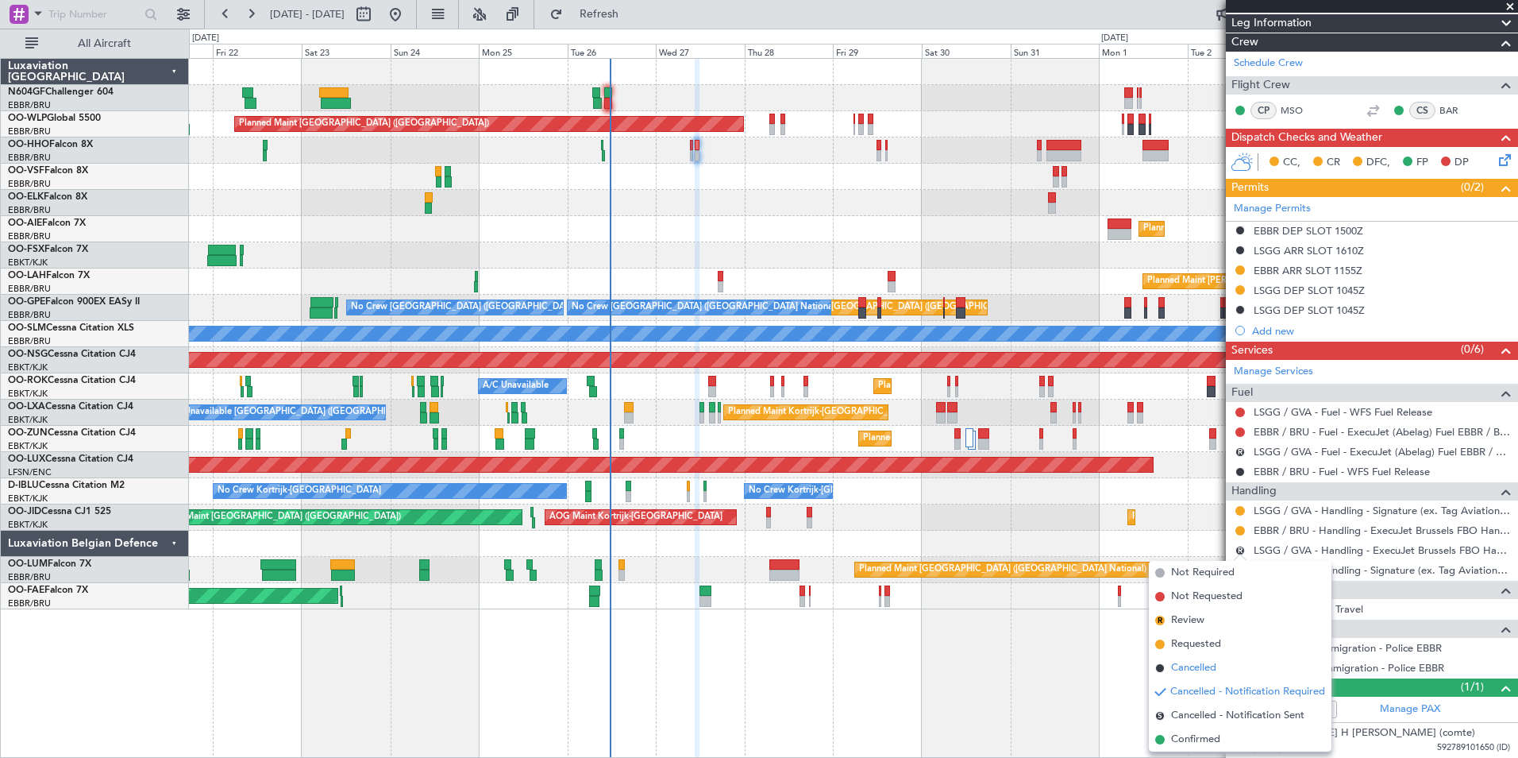
click at [1197, 667] on span "Cancelled" at bounding box center [1193, 668] width 45 height 16
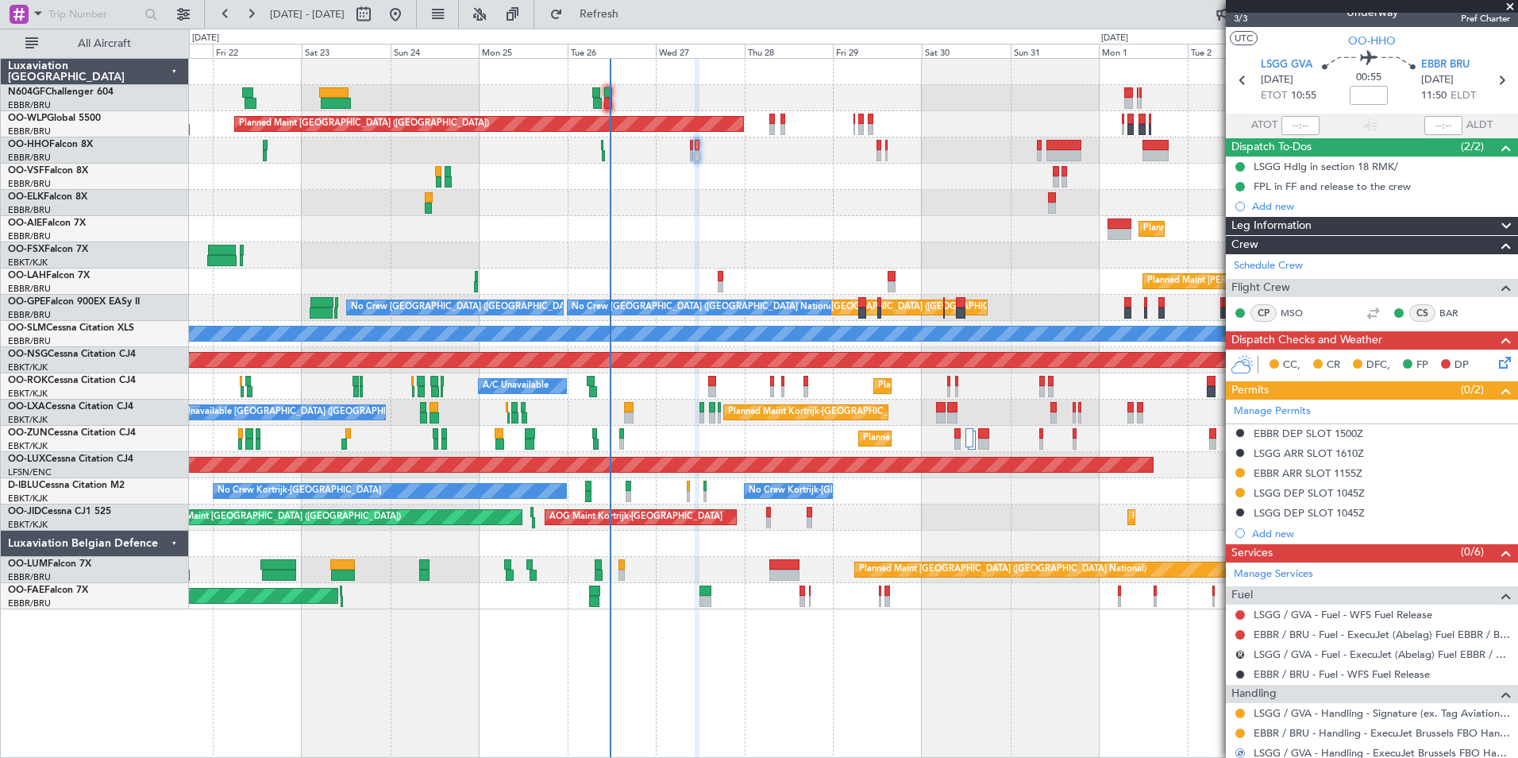
scroll to position [0, 0]
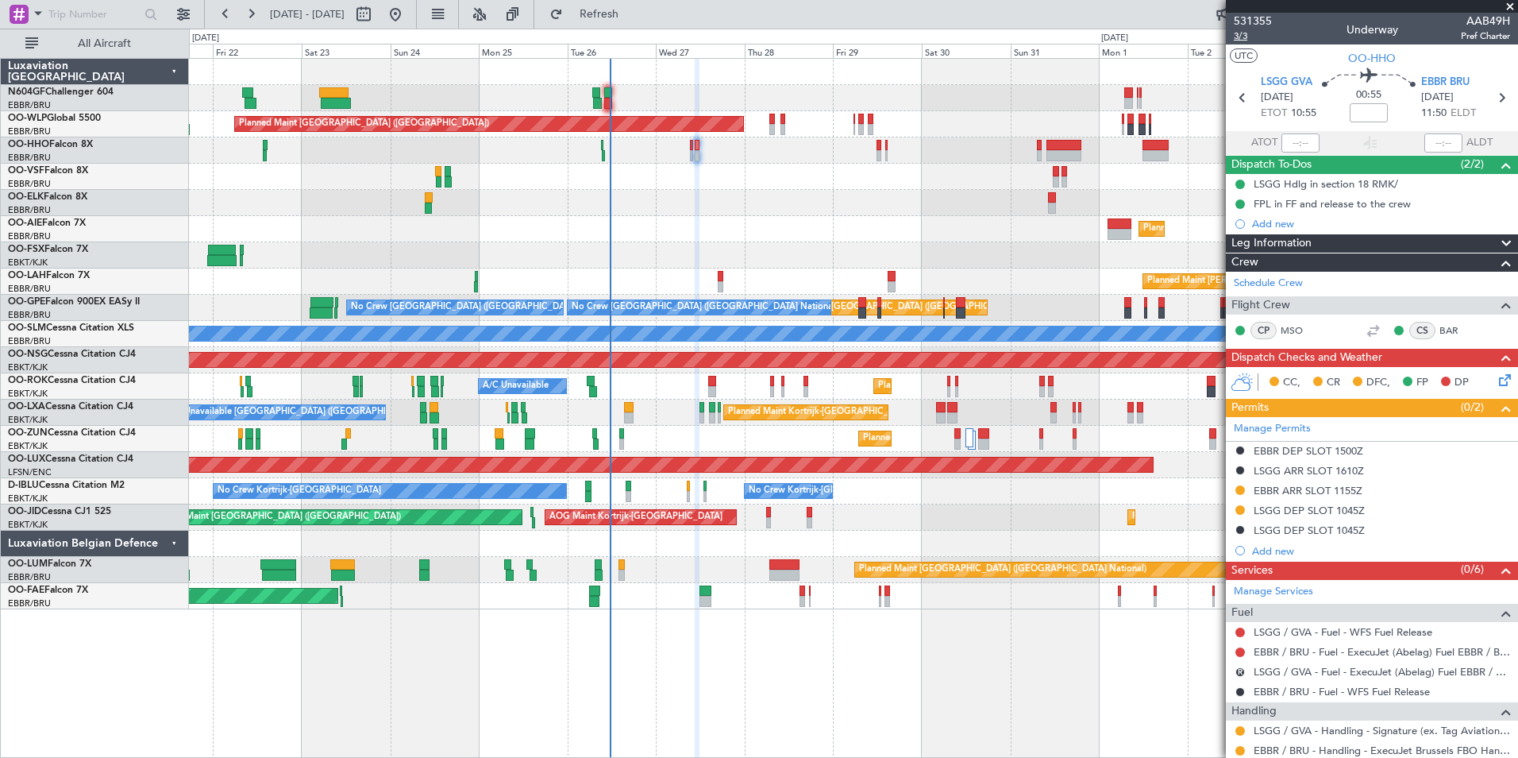
click at [1244, 37] on span "3/3" at bounding box center [1253, 36] width 38 height 14
click at [638, 5] on button "Refresh" at bounding box center [589, 14] width 95 height 25
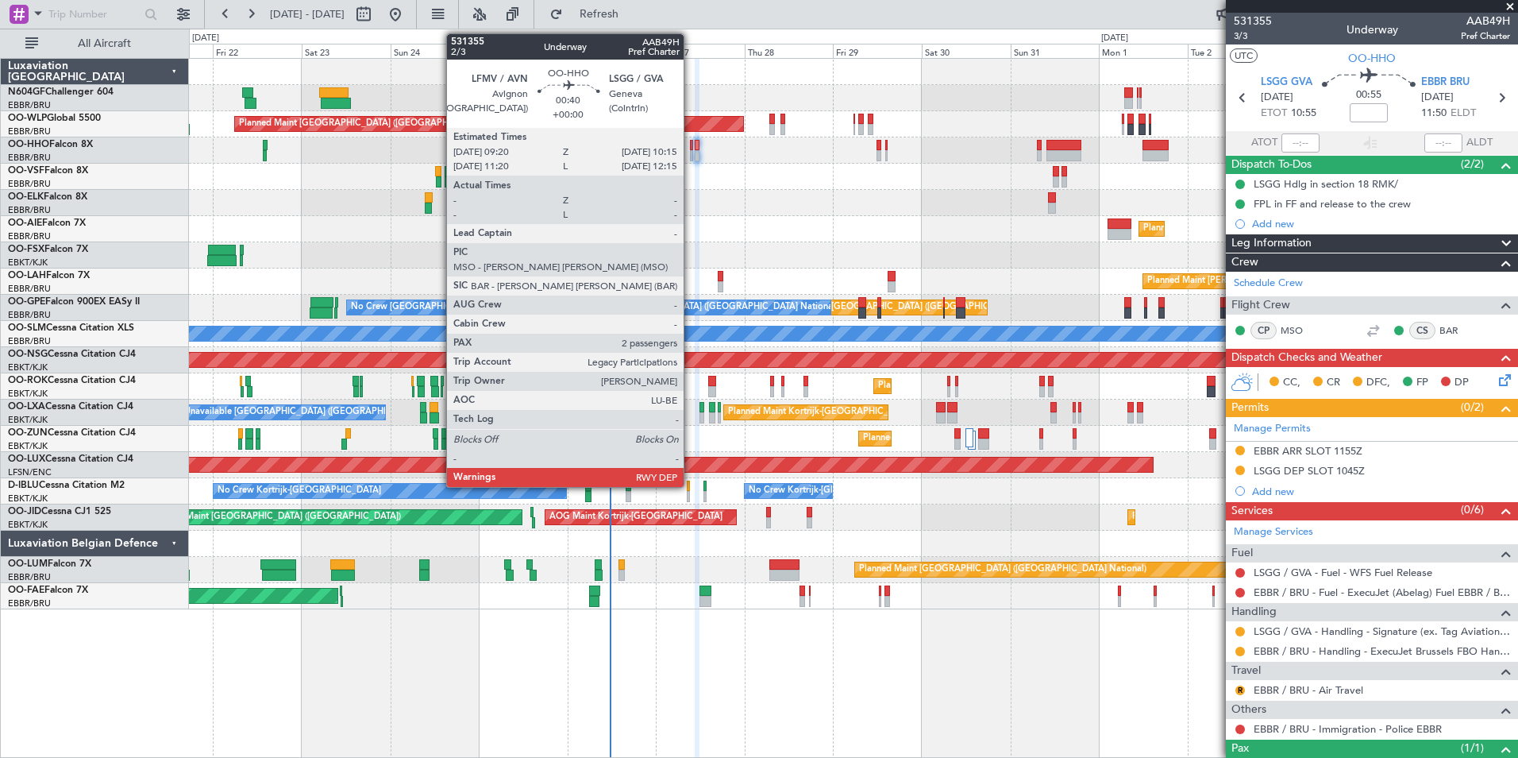
click at [691, 152] on div at bounding box center [692, 155] width 4 height 11
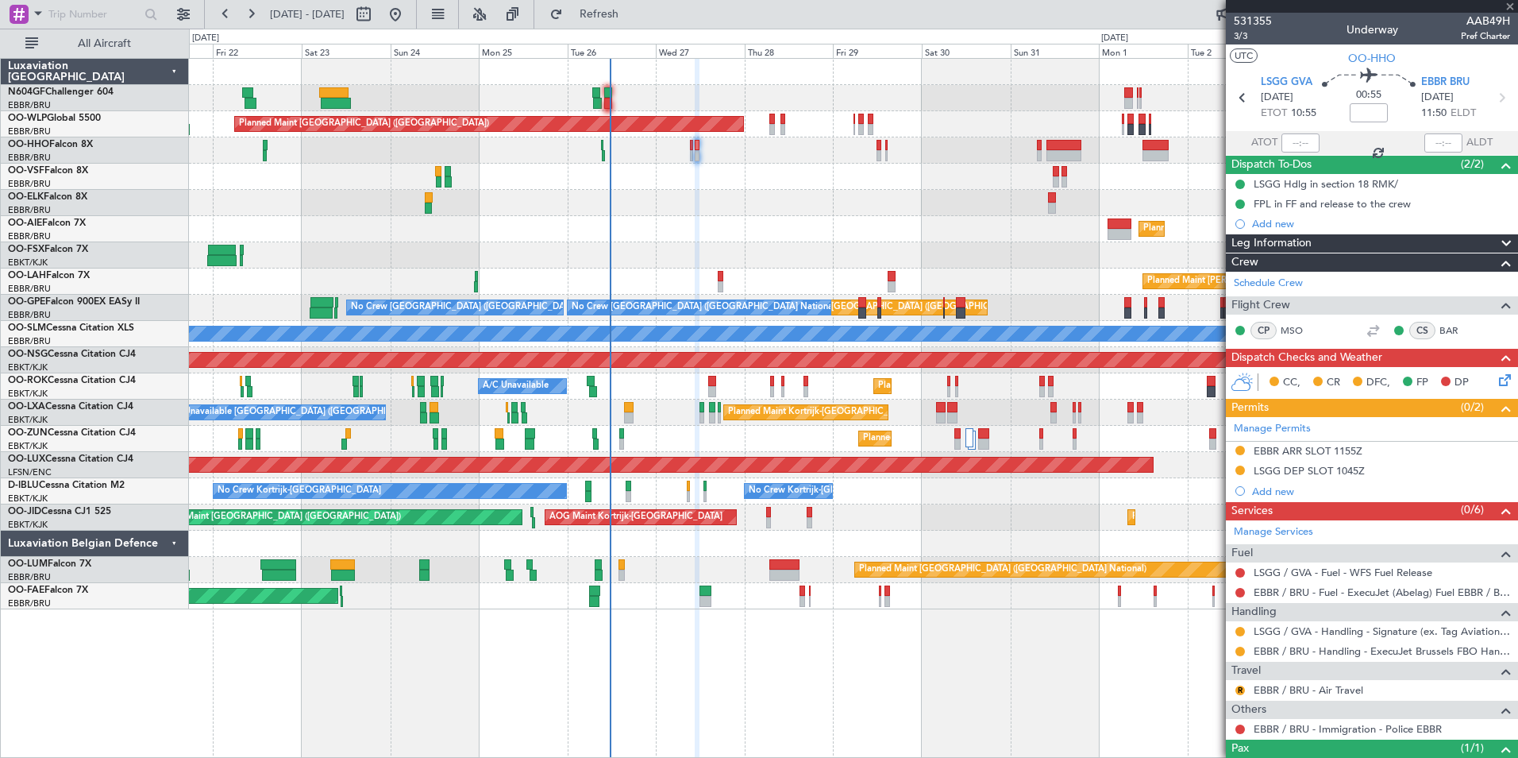
type input "2"
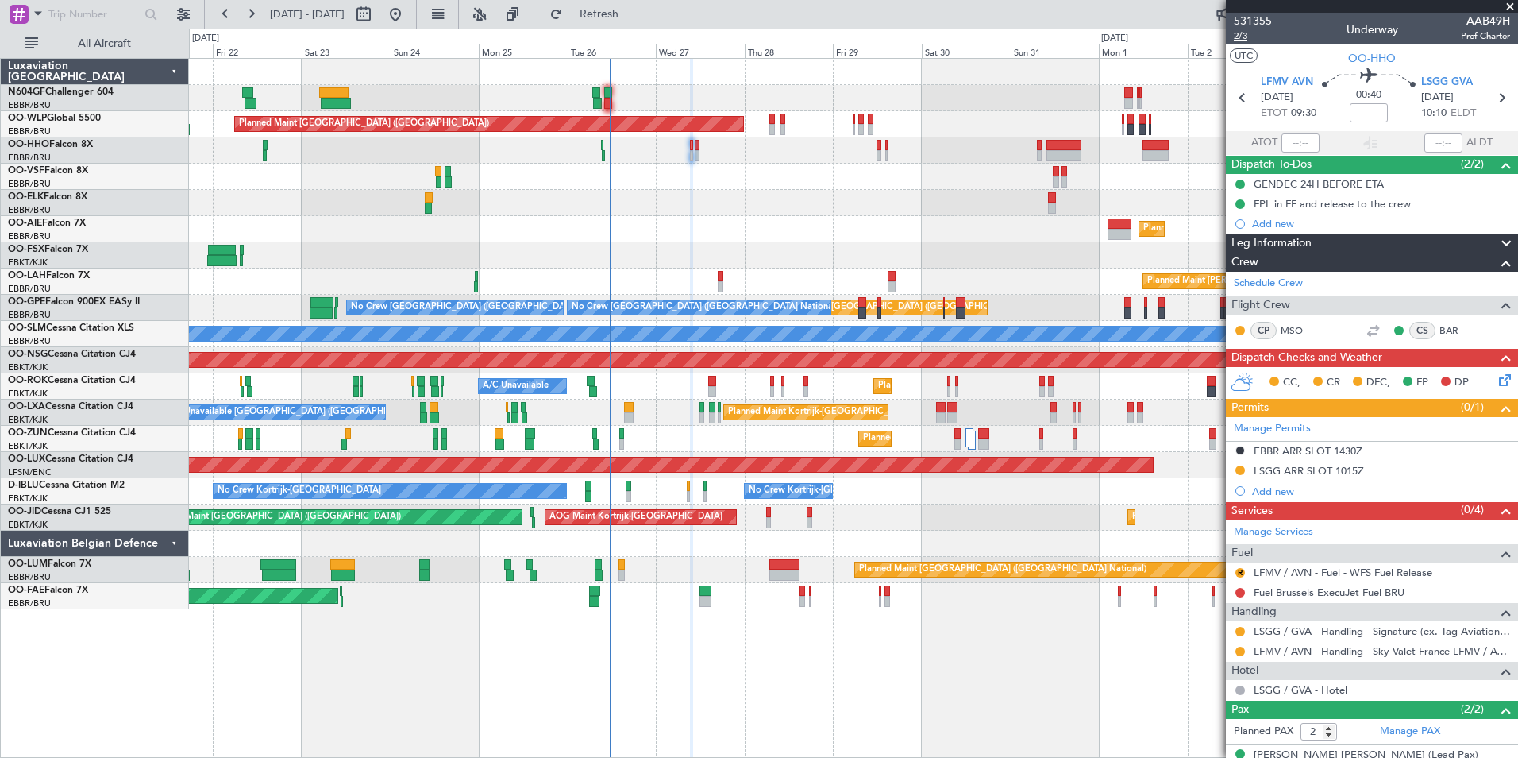
click at [1245, 36] on span "2/3" at bounding box center [1253, 36] width 38 height 14
click at [633, 15] on span "Refresh" at bounding box center [599, 14] width 67 height 11
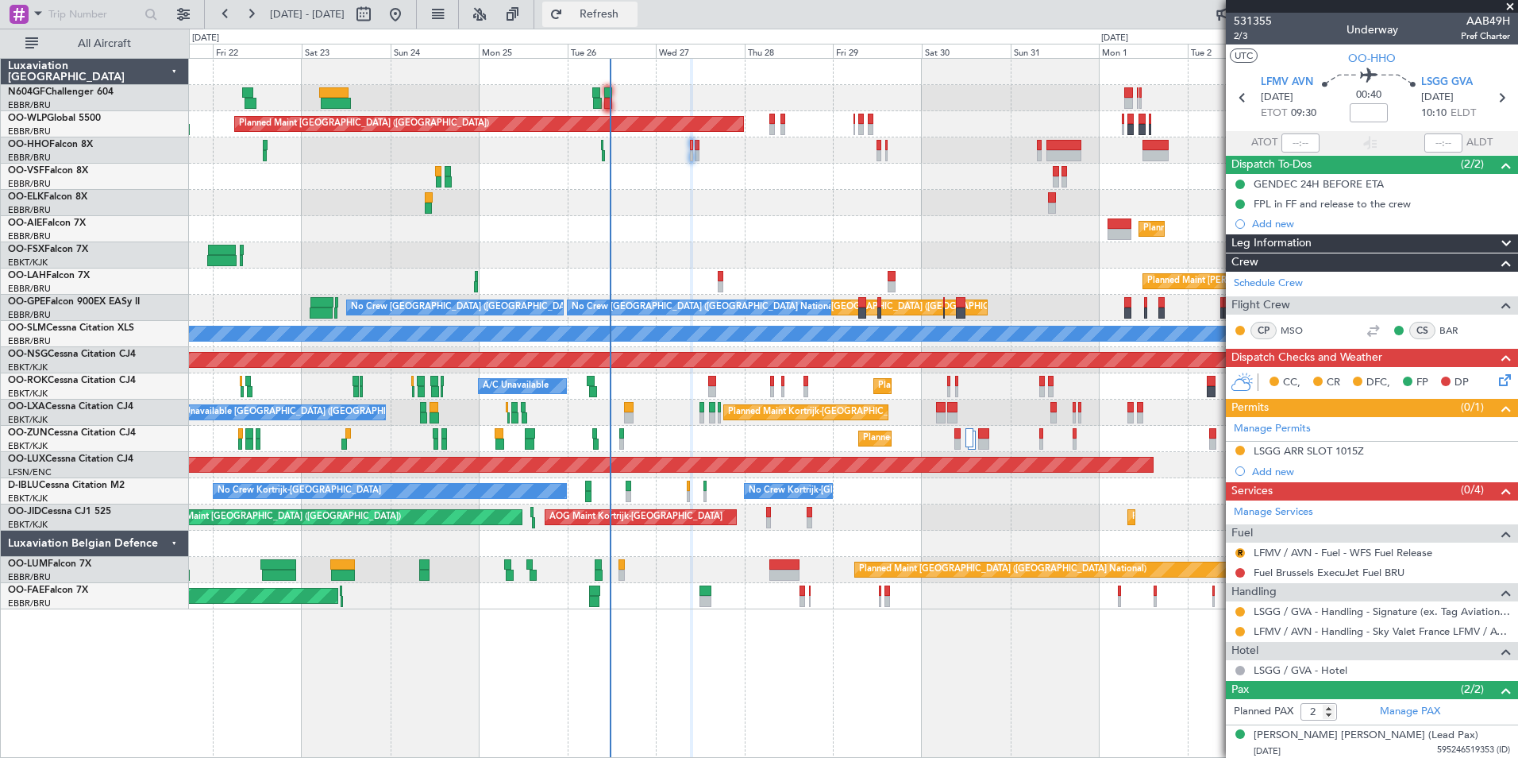
click at [623, 16] on span "Refresh" at bounding box center [599, 14] width 67 height 11
click at [1272, 565] on link "Fuel Brussels ExecuJet Fuel BRU" at bounding box center [1329, 572] width 151 height 14
click at [1294, 512] on link "Manage Services" at bounding box center [1273, 512] width 79 height 16
click at [638, 2] on button "Refresh" at bounding box center [589, 14] width 95 height 25
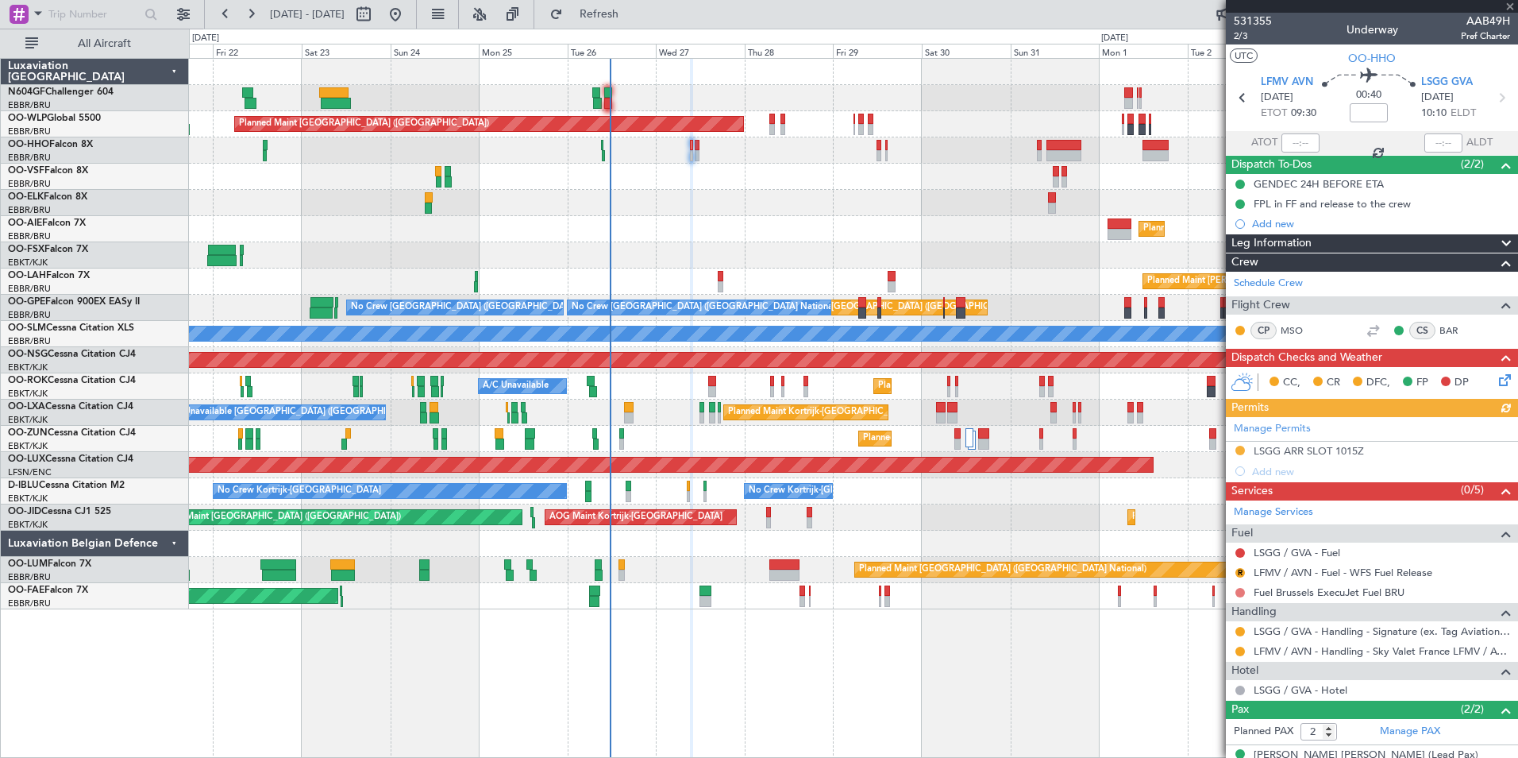
click at [1239, 593] on button at bounding box center [1241, 593] width 10 height 10
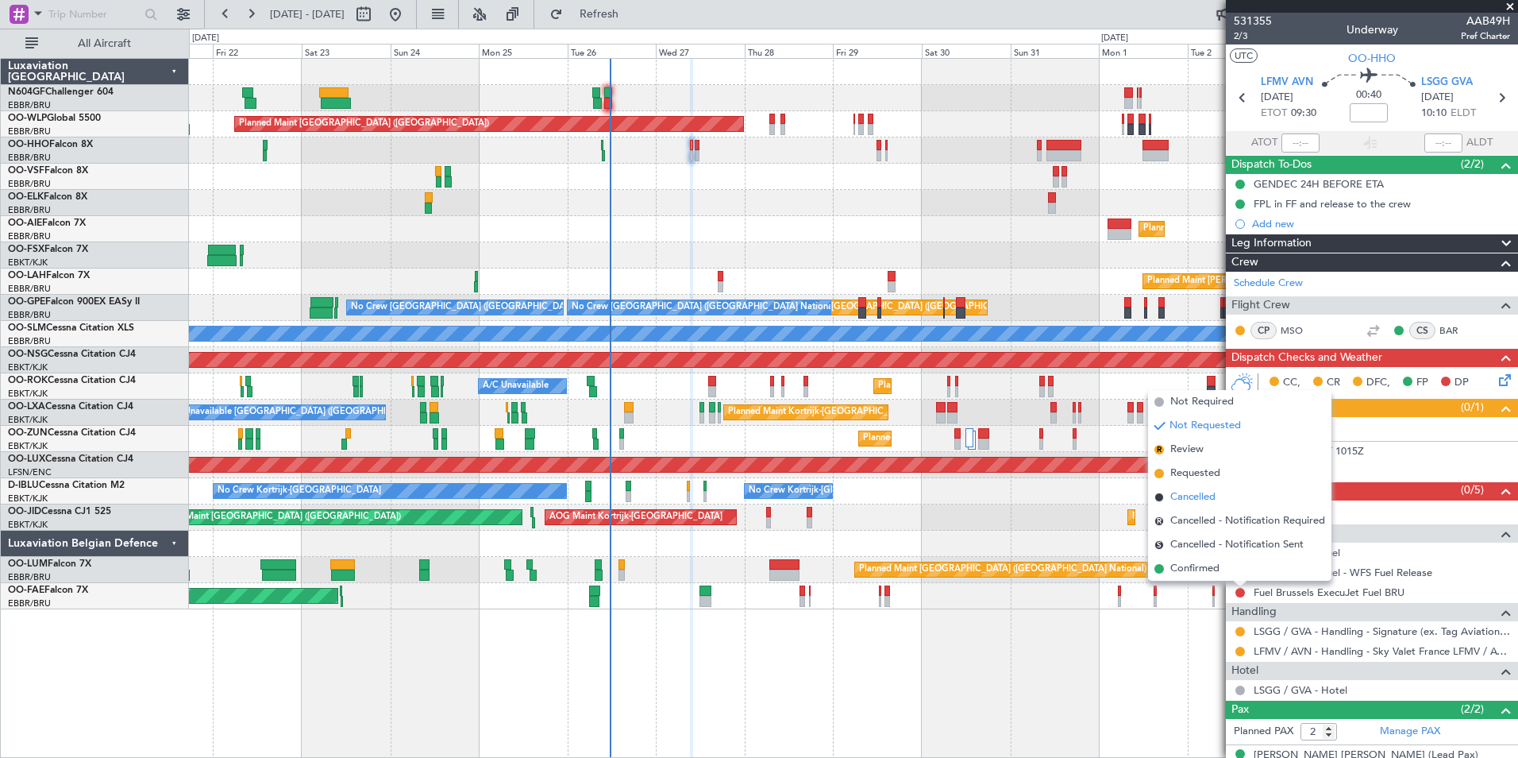
click at [1214, 493] on span "Cancelled" at bounding box center [1193, 497] width 45 height 16
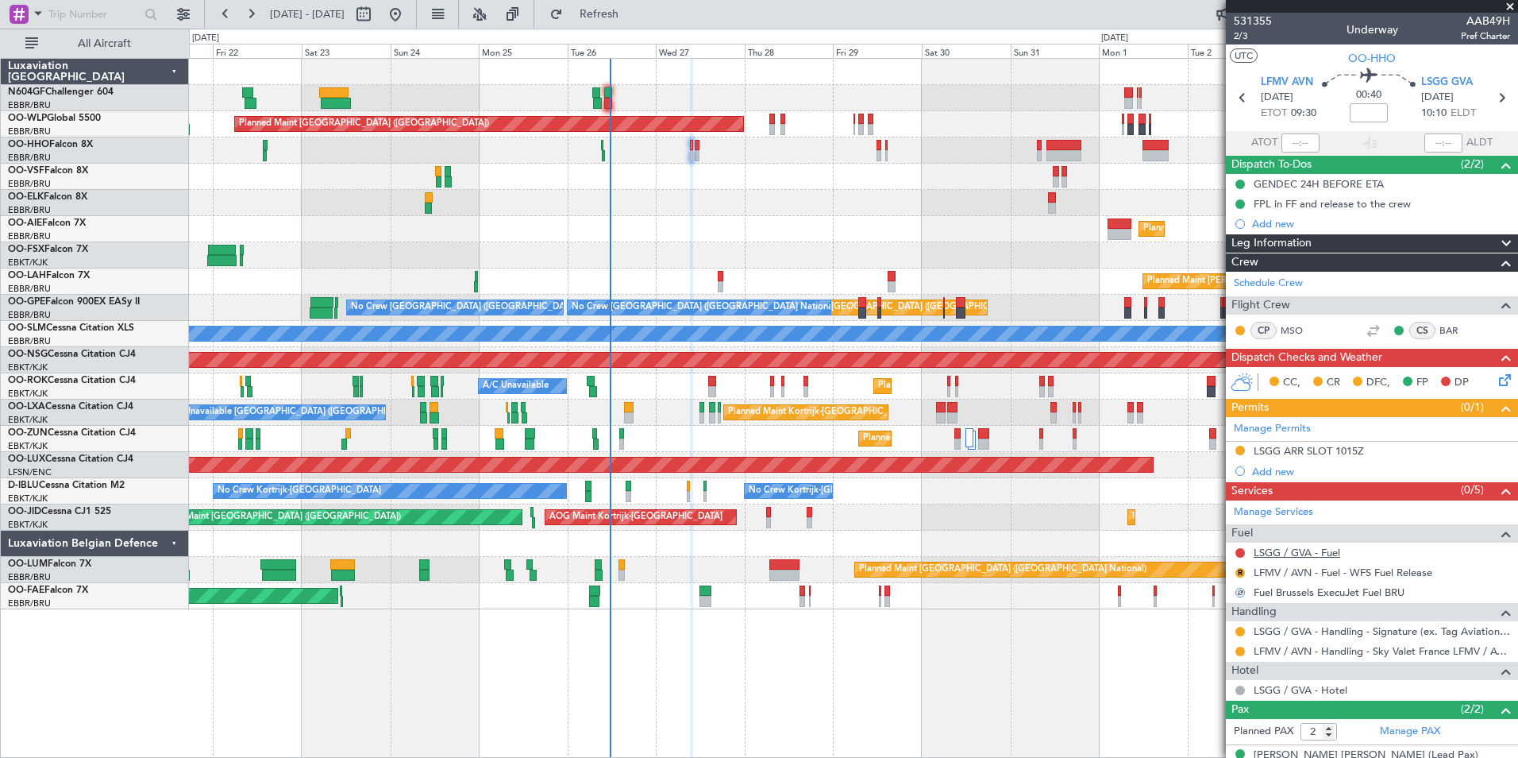
click at [1317, 550] on link "LSGG / GVA - Fuel" at bounding box center [1297, 553] width 87 height 14
click at [1248, 37] on span "2/3" at bounding box center [1253, 36] width 38 height 14
click at [618, 21] on button "Refresh" at bounding box center [589, 14] width 95 height 25
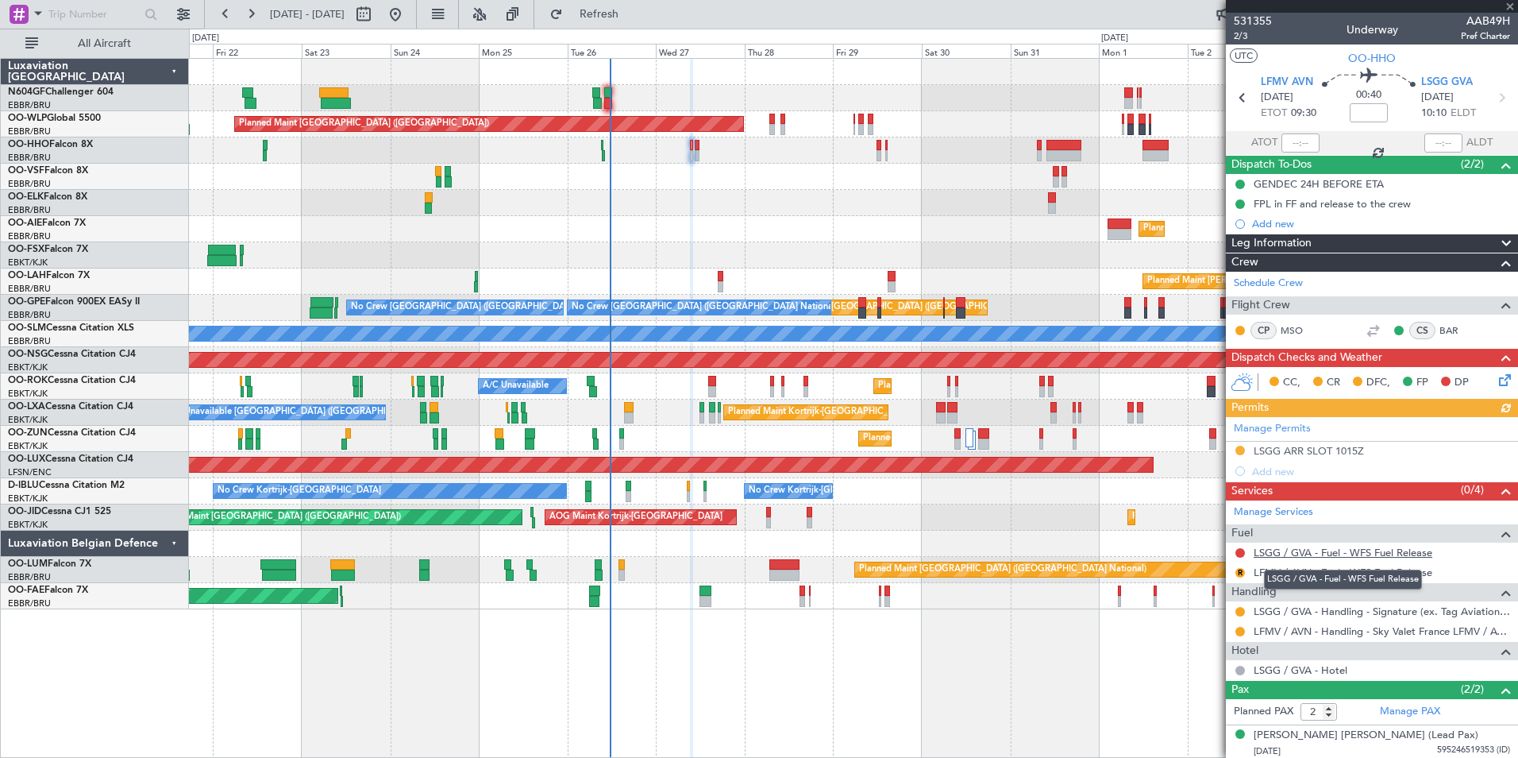
click at [1367, 551] on link "LSGG / GVA - Fuel - WFS Fuel Release" at bounding box center [1343, 553] width 179 height 14
click at [1236, 567] on div "R" at bounding box center [1240, 572] width 13 height 13
click at [1246, 574] on div "R" at bounding box center [1240, 572] width 13 height 13
click at [1240, 573] on button "R" at bounding box center [1241, 573] width 10 height 10
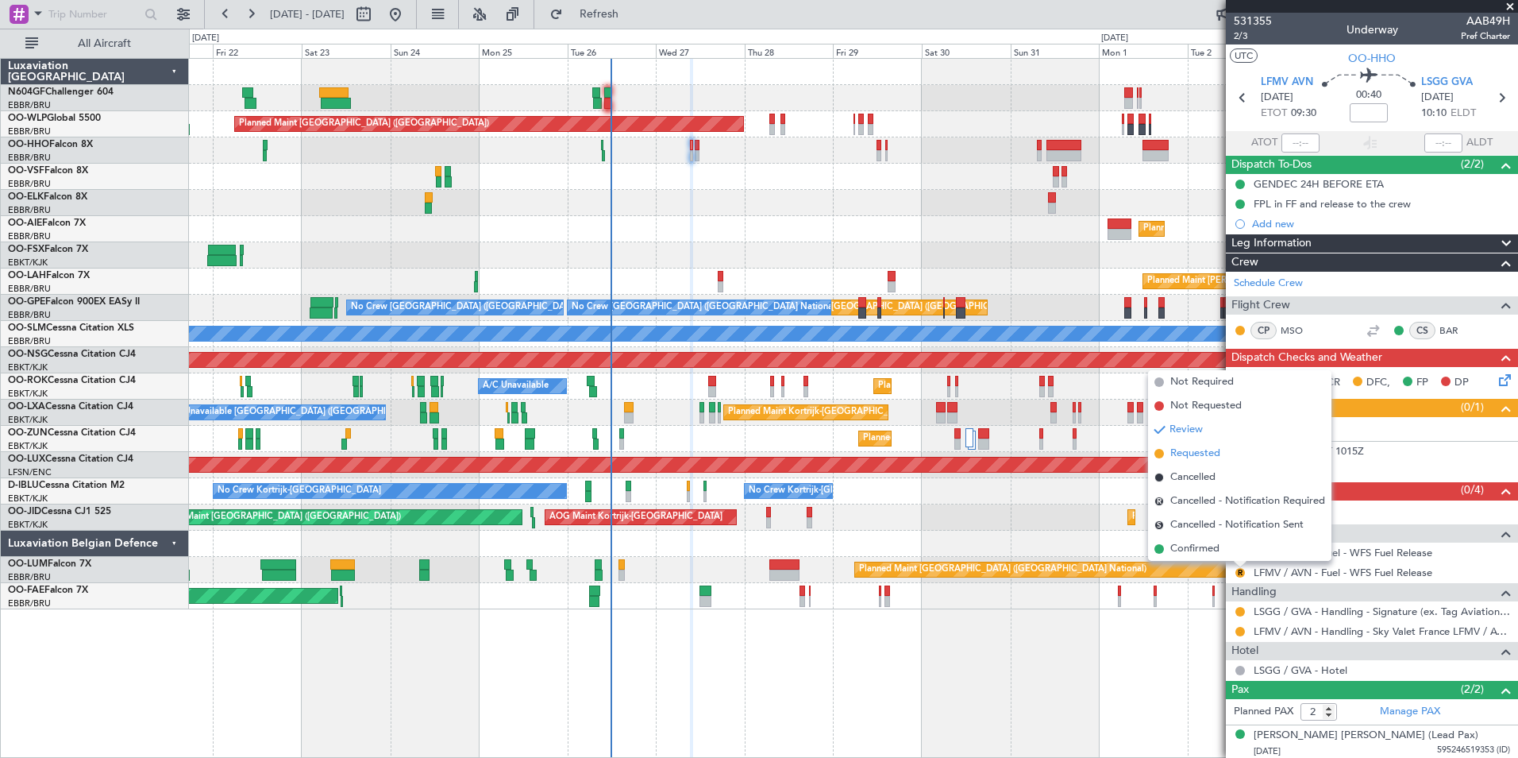
click at [1213, 457] on span "Requested" at bounding box center [1196, 454] width 50 height 16
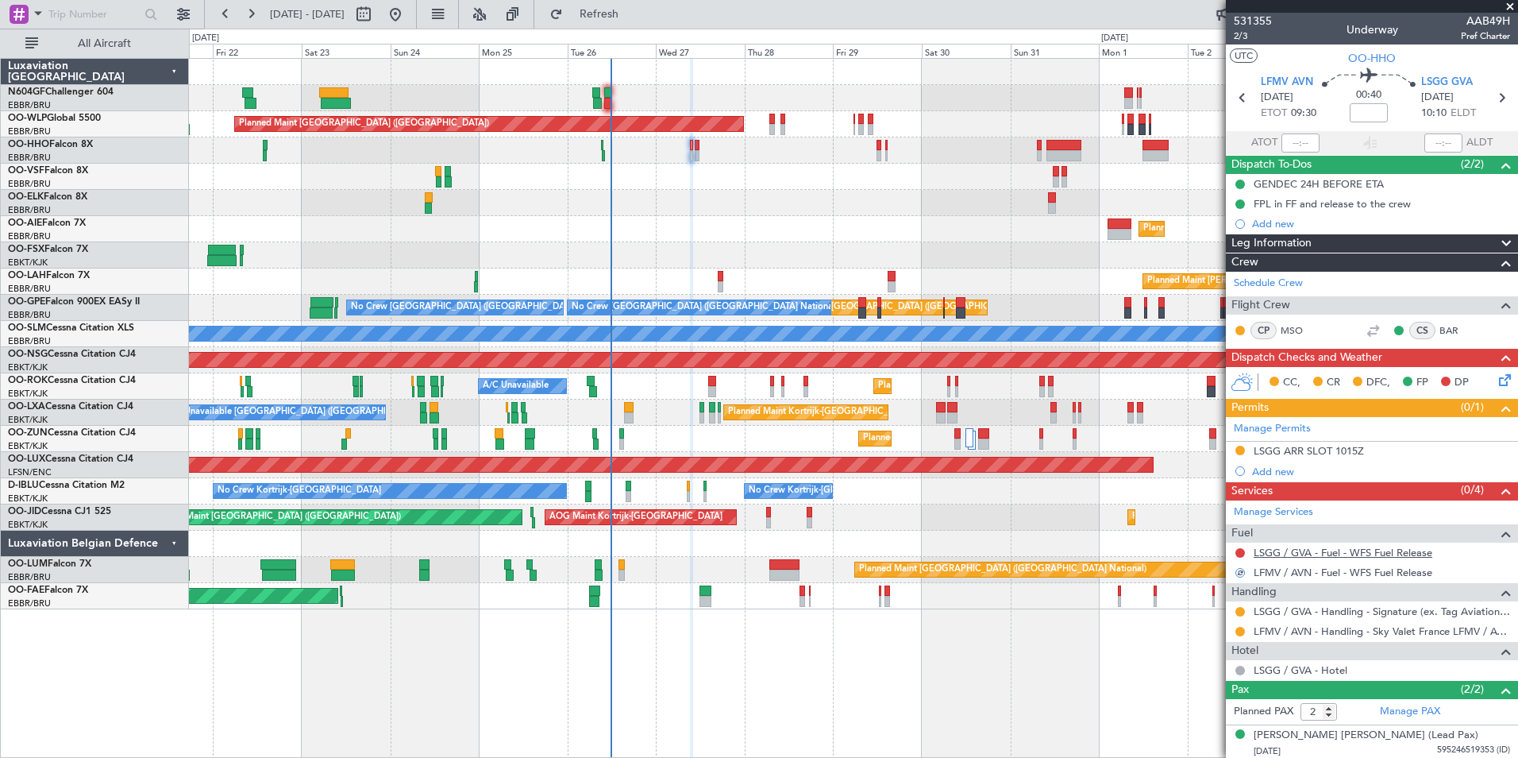
click at [1294, 554] on link "LSGG / GVA - Fuel - WFS Fuel Release" at bounding box center [1343, 553] width 179 height 14
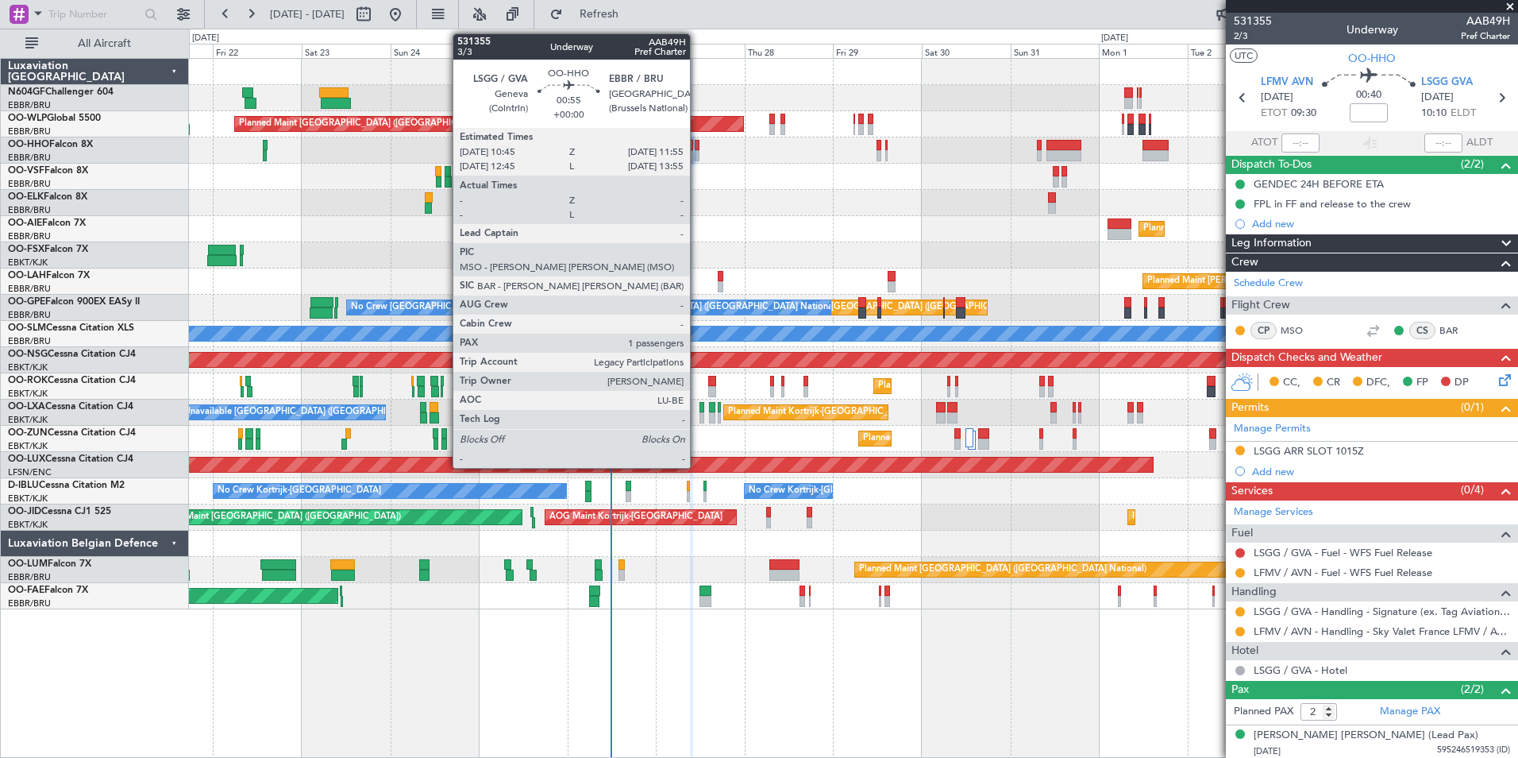
click at [697, 153] on div at bounding box center [697, 155] width 5 height 11
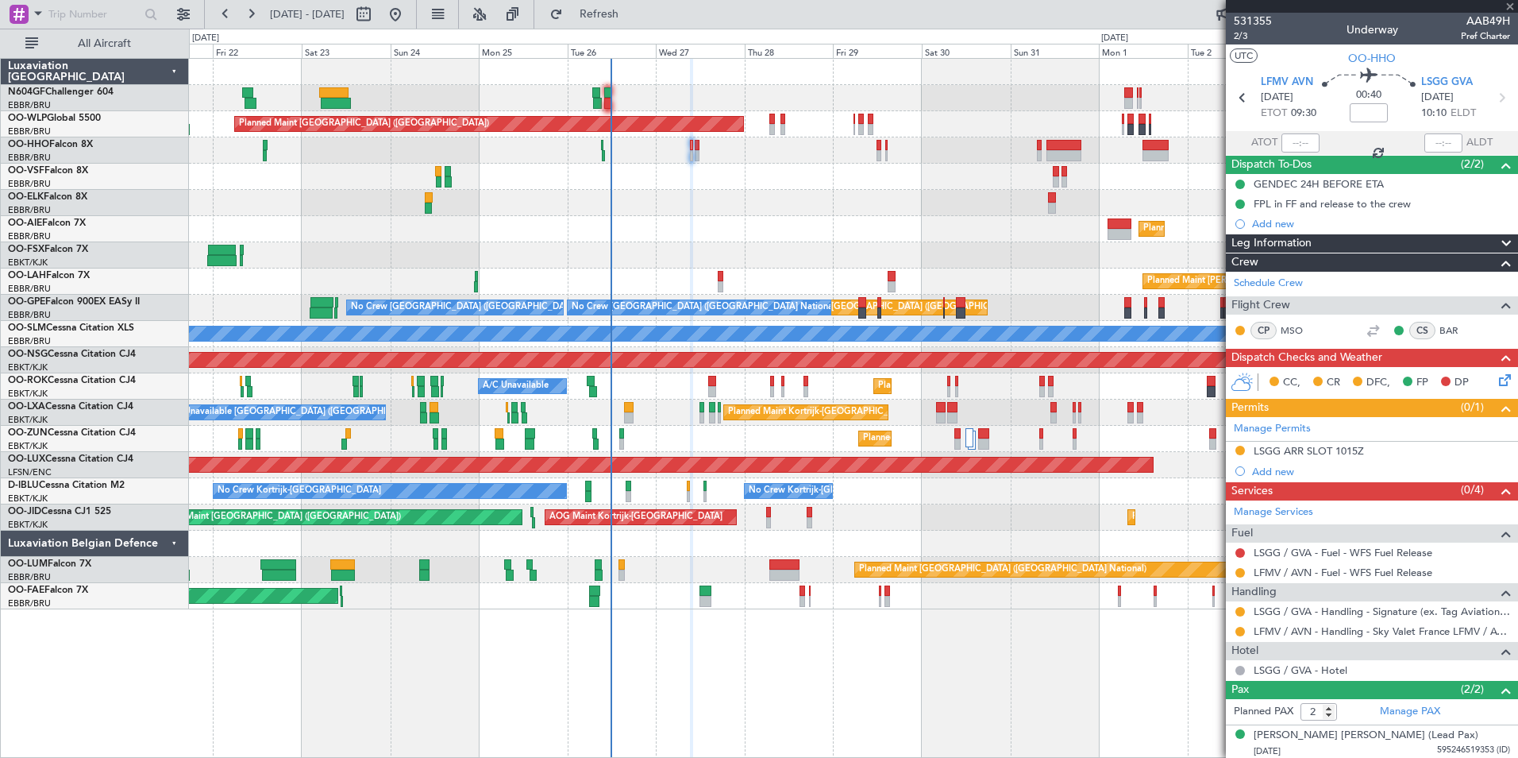
type input "1"
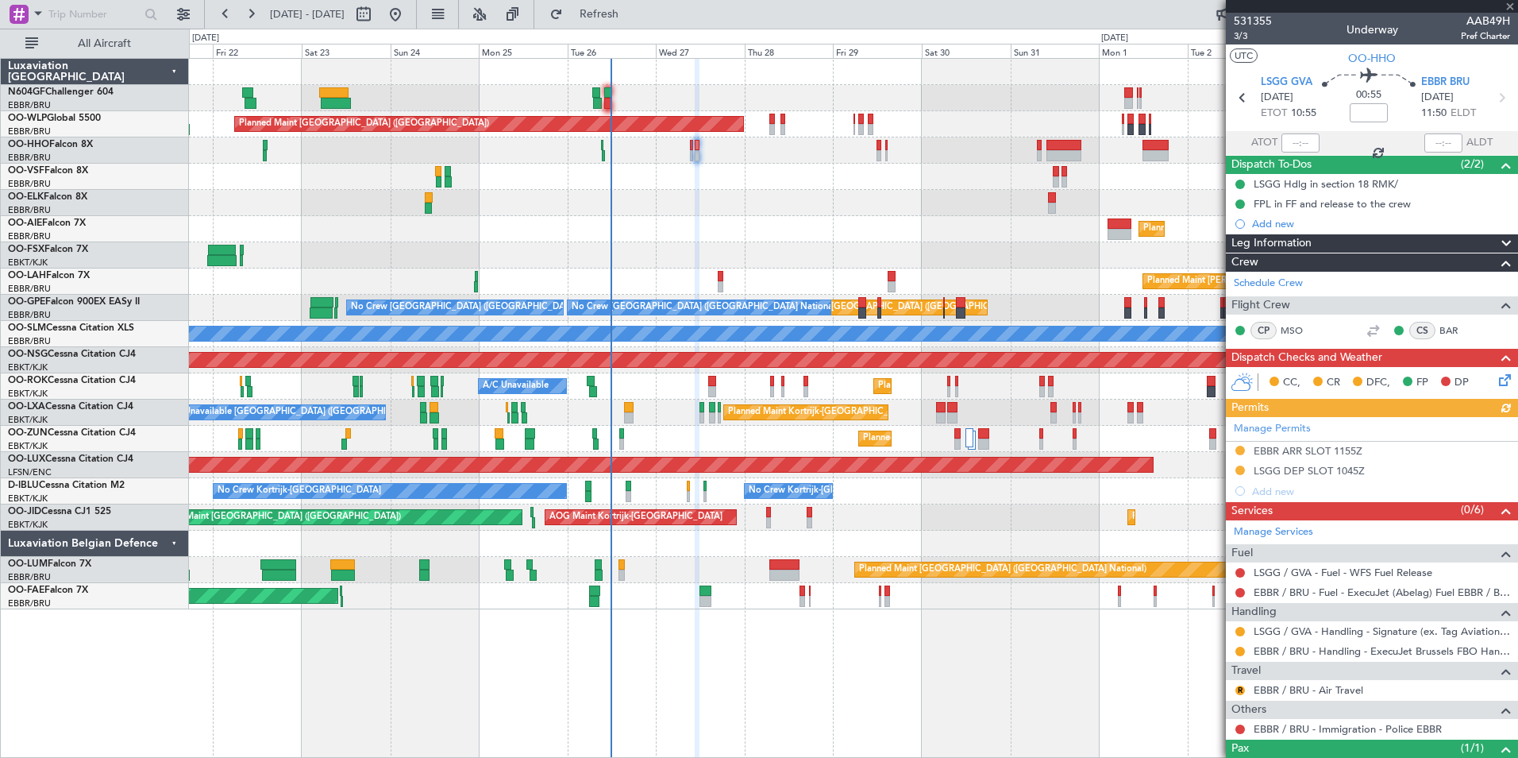
click at [1306, 451] on div "Manage Permits EBBR ARR SLOT 1155Z LSGG DEP SLOT 1045Z Add new" at bounding box center [1372, 459] width 292 height 84
click at [1363, 452] on div "EBBR ARR SLOT 1155Z" at bounding box center [1308, 451] width 109 height 14
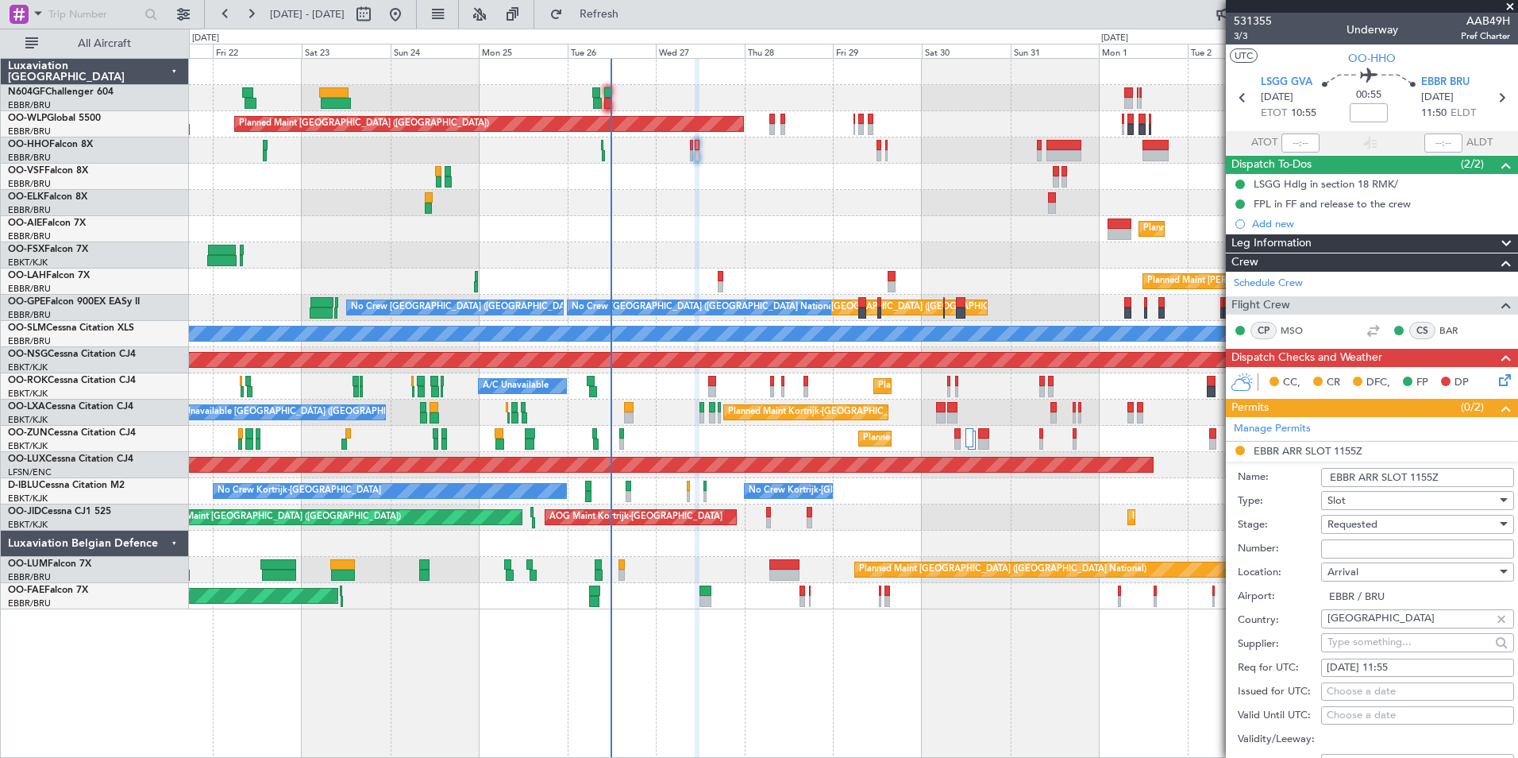
click at [1417, 544] on input "Number:" at bounding box center [1417, 548] width 193 height 19
paste input "EBBRAAB7707A"
type input "EBBRAAB7707A00"
click at [1395, 525] on div "Requested" at bounding box center [1412, 524] width 169 height 24
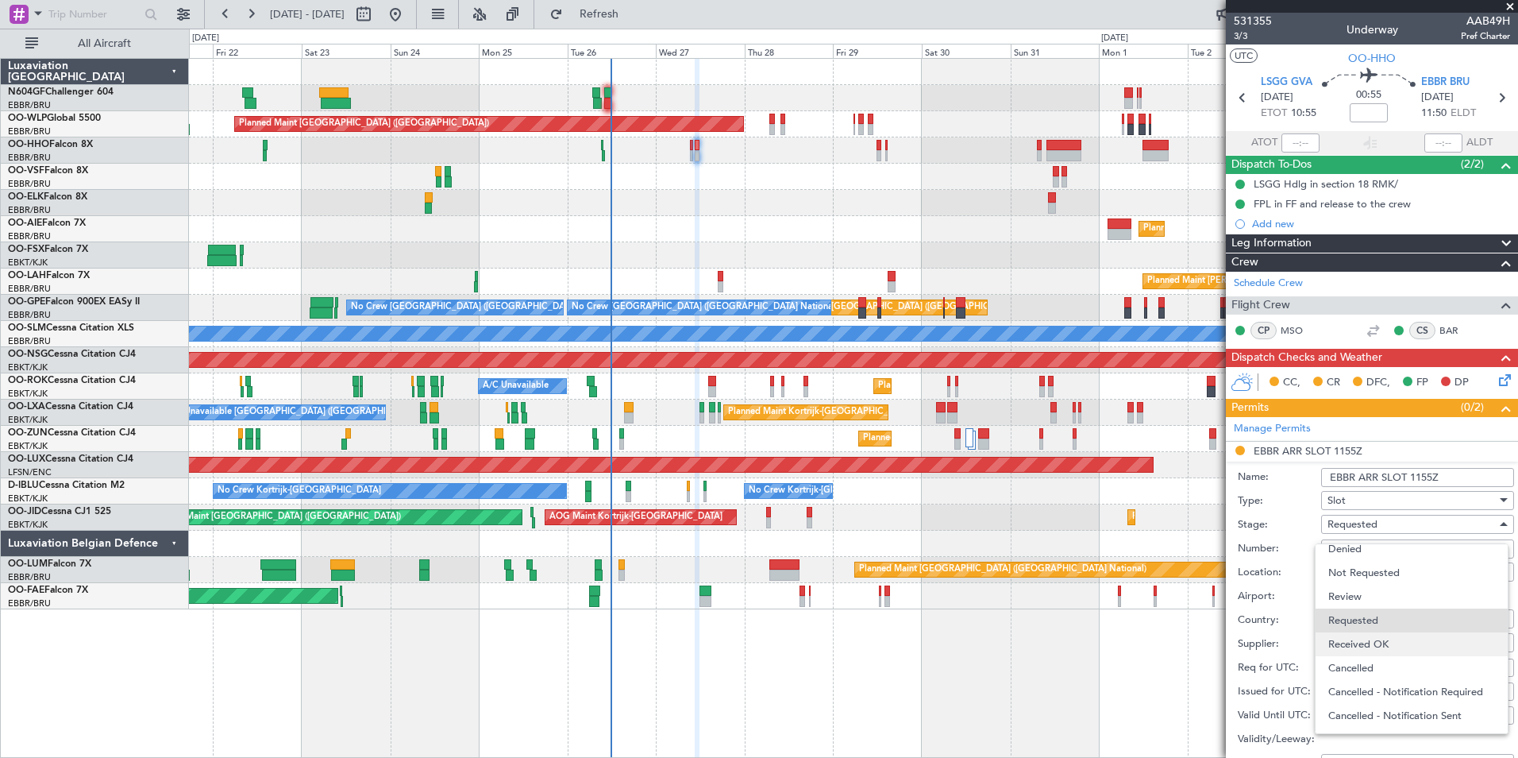
click at [1422, 649] on span "Received OK" at bounding box center [1412, 644] width 167 height 24
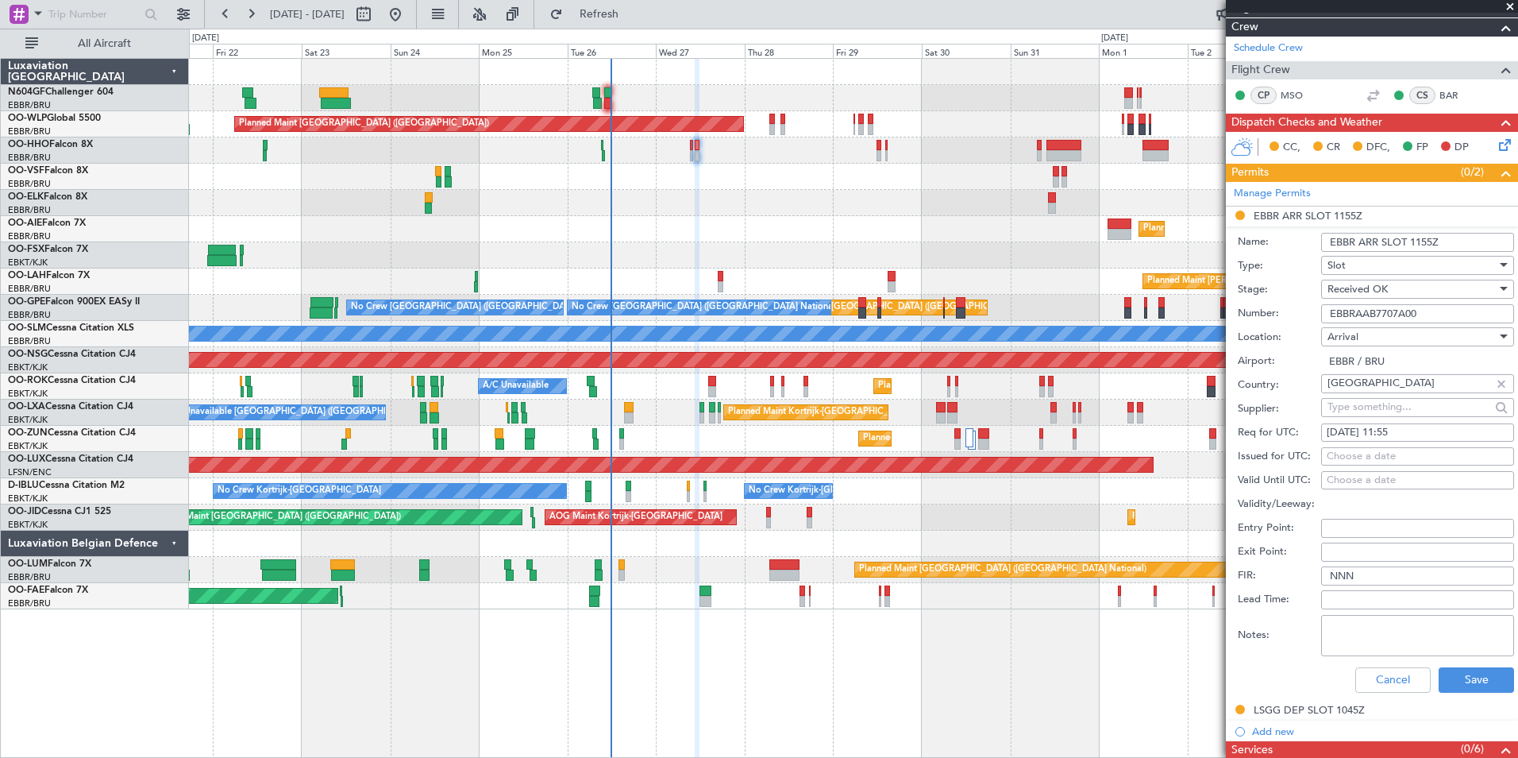
scroll to position [236, 0]
click at [1469, 678] on button "Save" at bounding box center [1476, 678] width 75 height 25
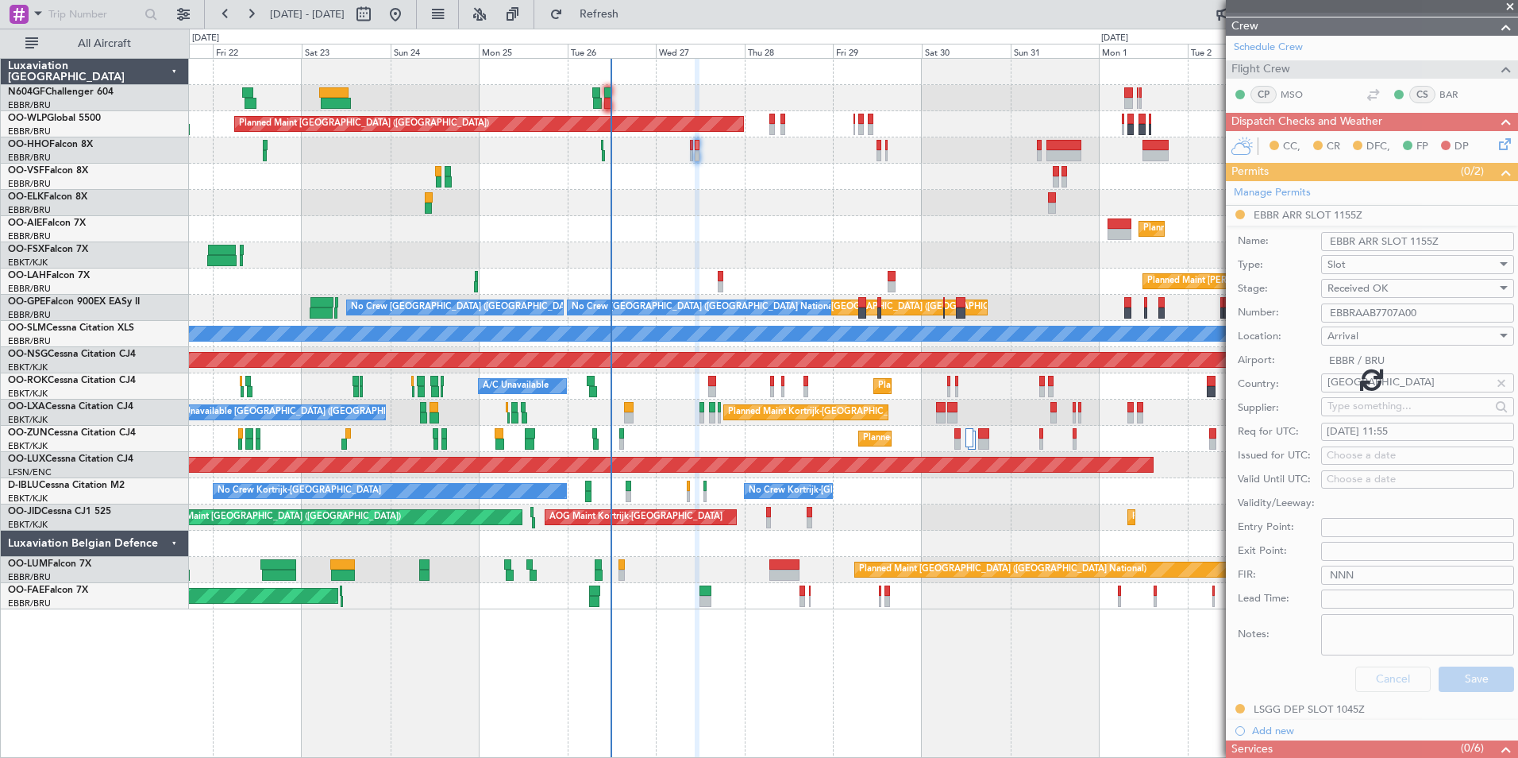
scroll to position [61, 0]
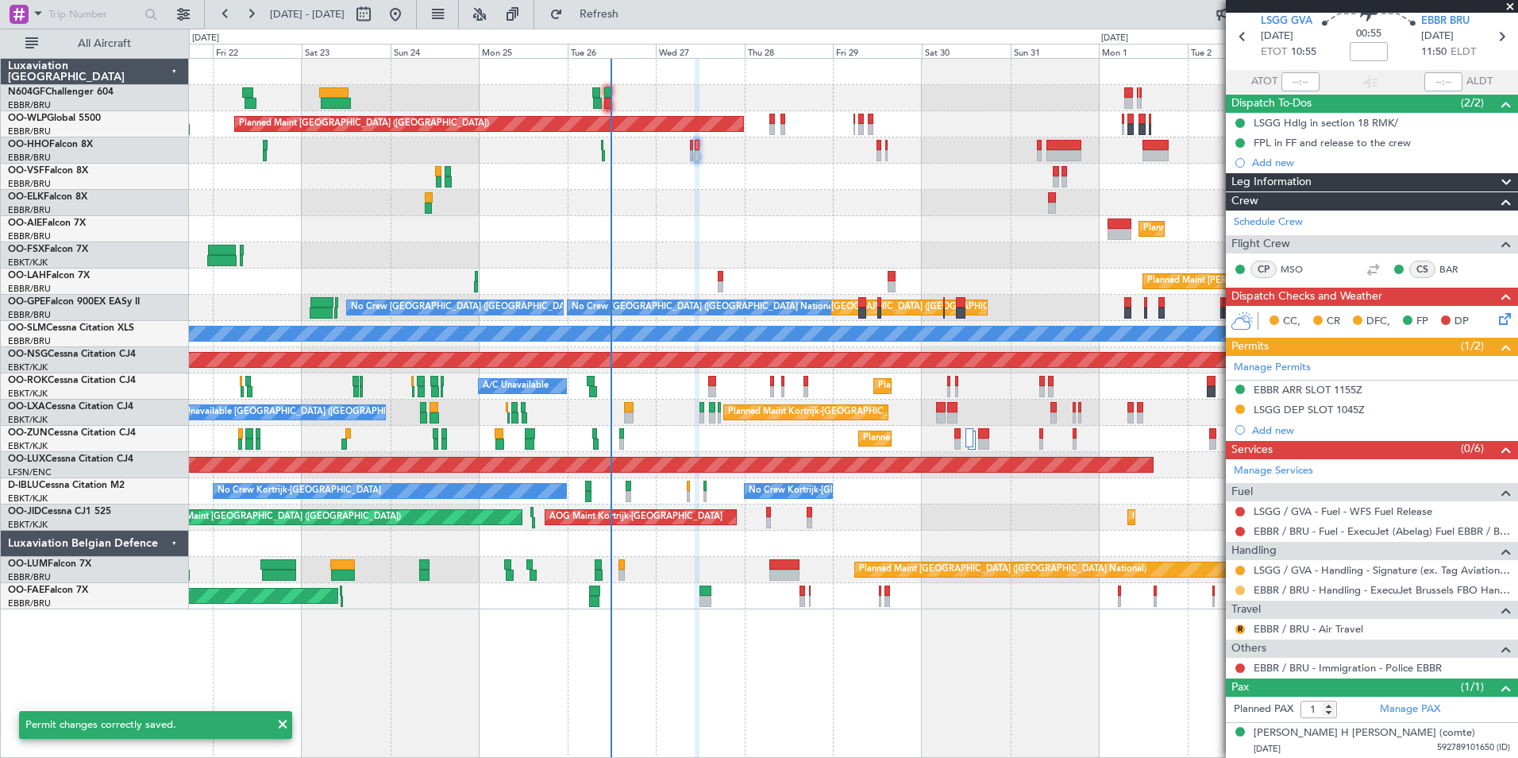
click at [1239, 591] on button at bounding box center [1241, 590] width 10 height 10
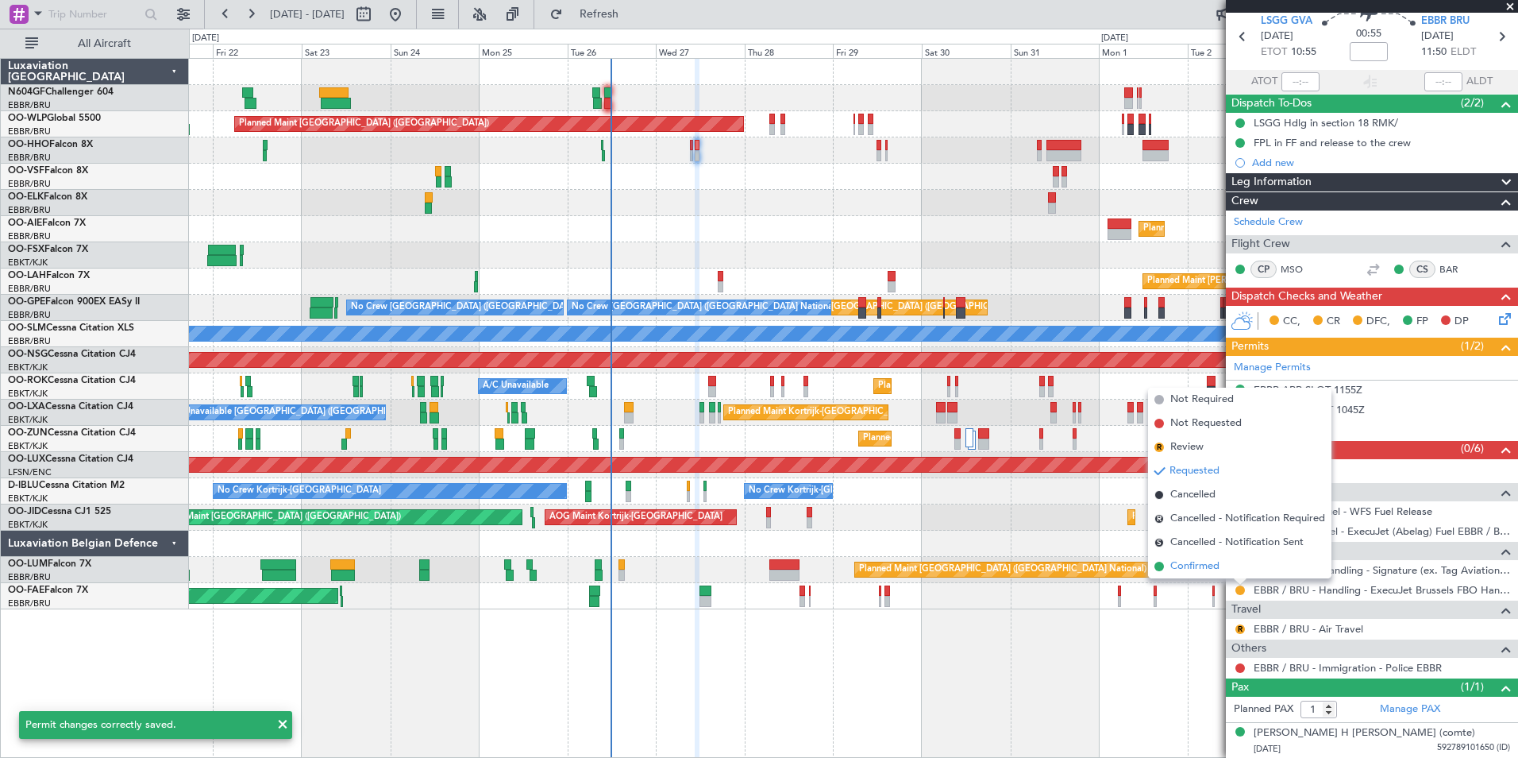
click at [1232, 569] on li "Confirmed" at bounding box center [1239, 566] width 183 height 24
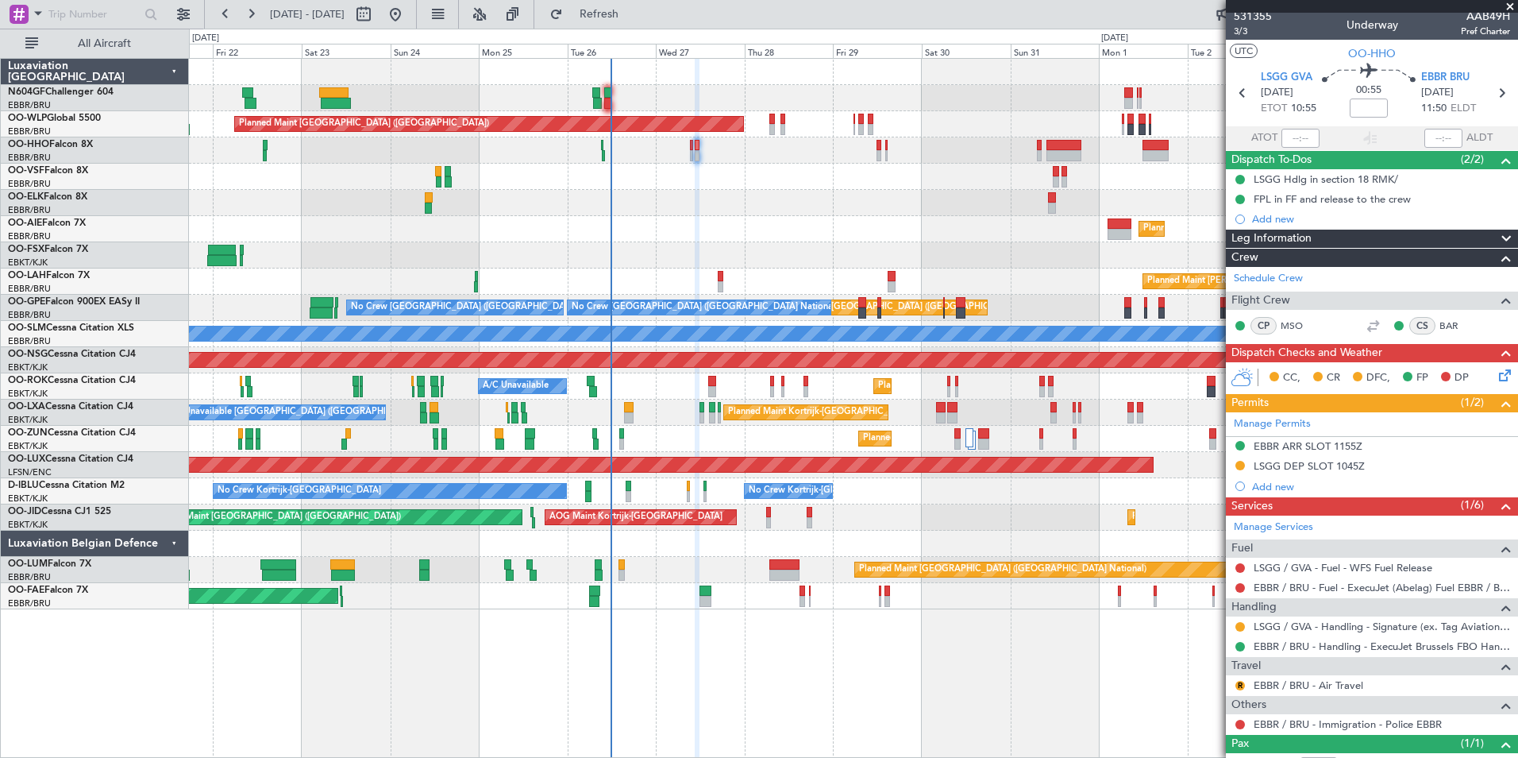
scroll to position [0, 0]
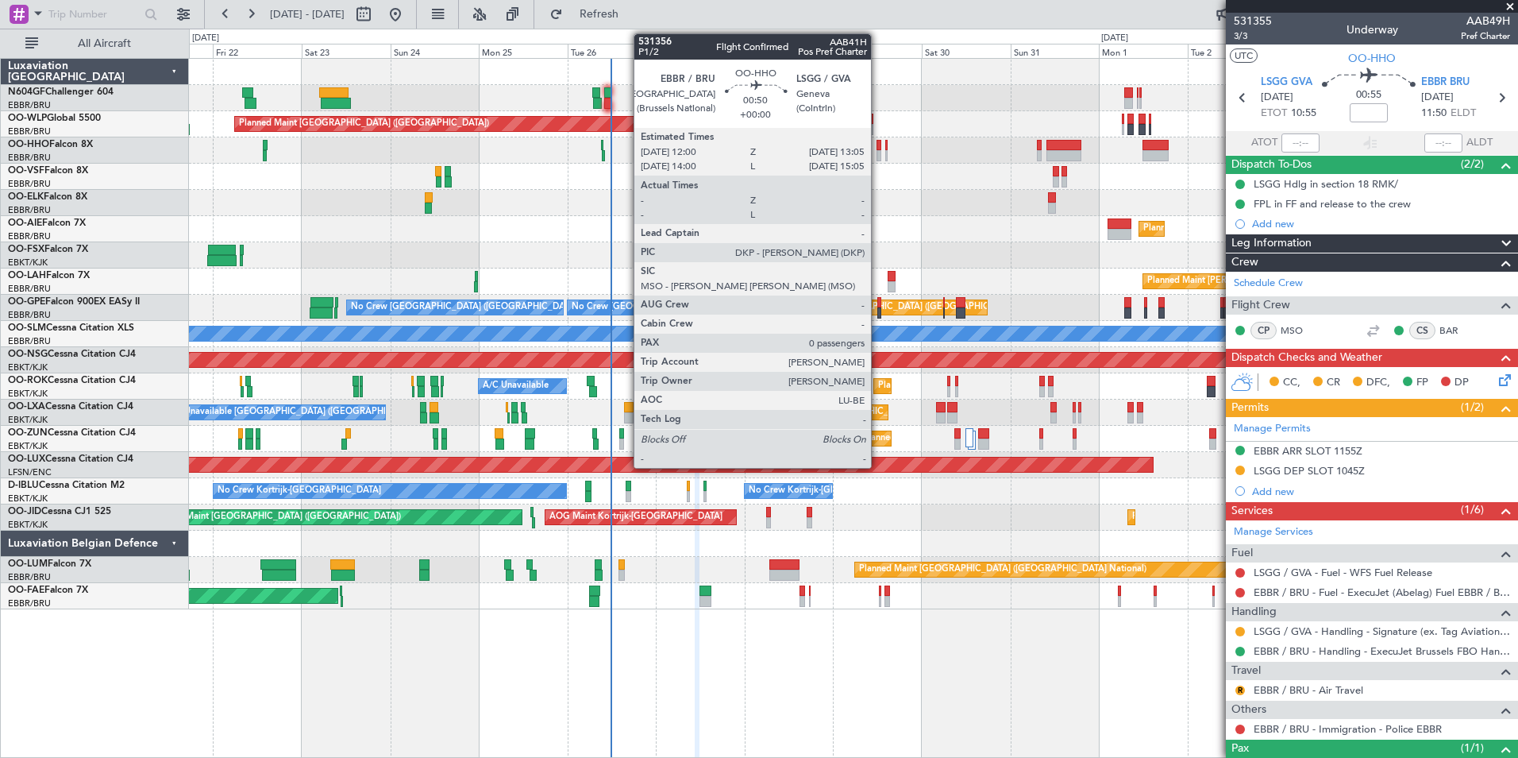
click at [878, 152] on div at bounding box center [879, 155] width 5 height 11
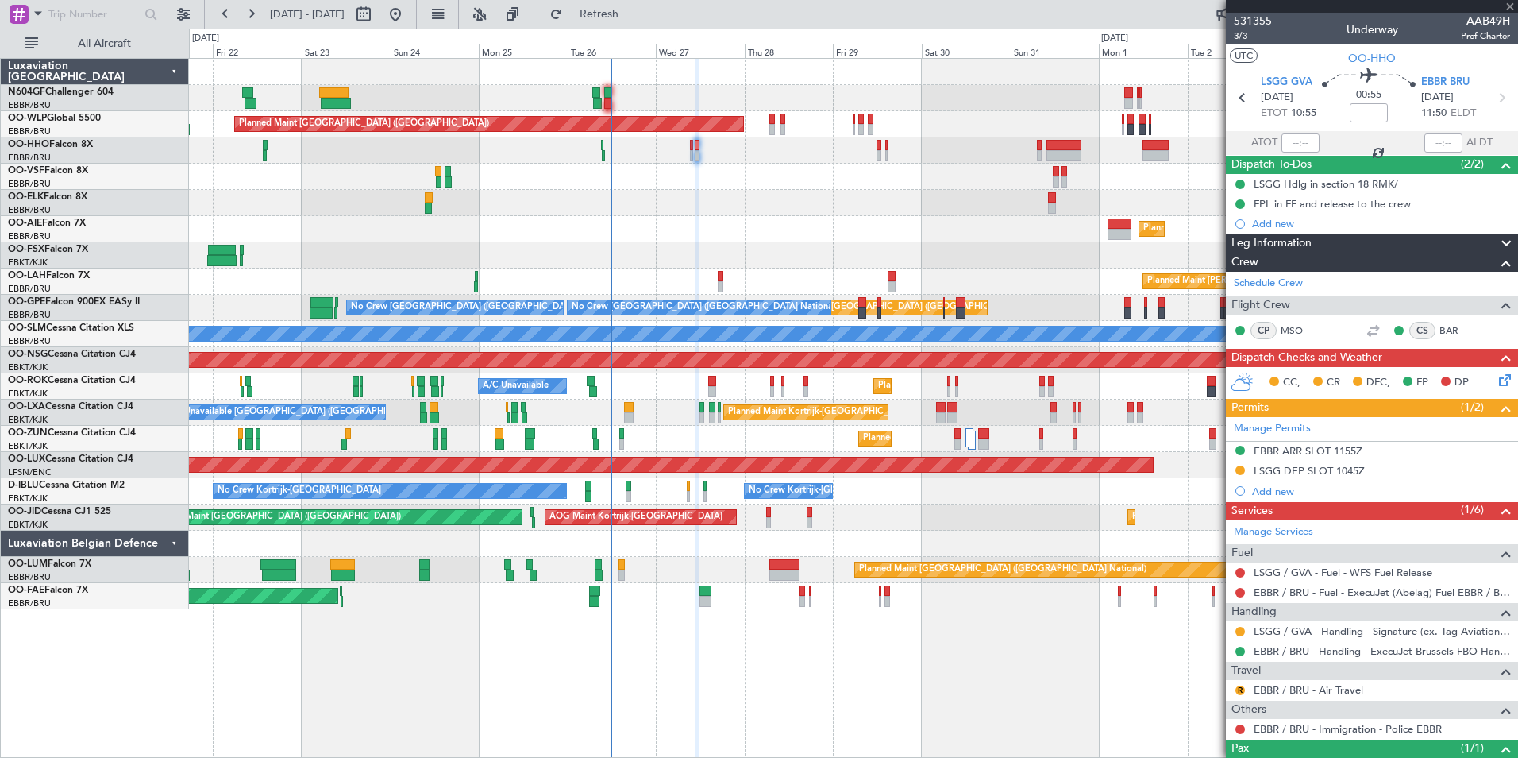
type input "0"
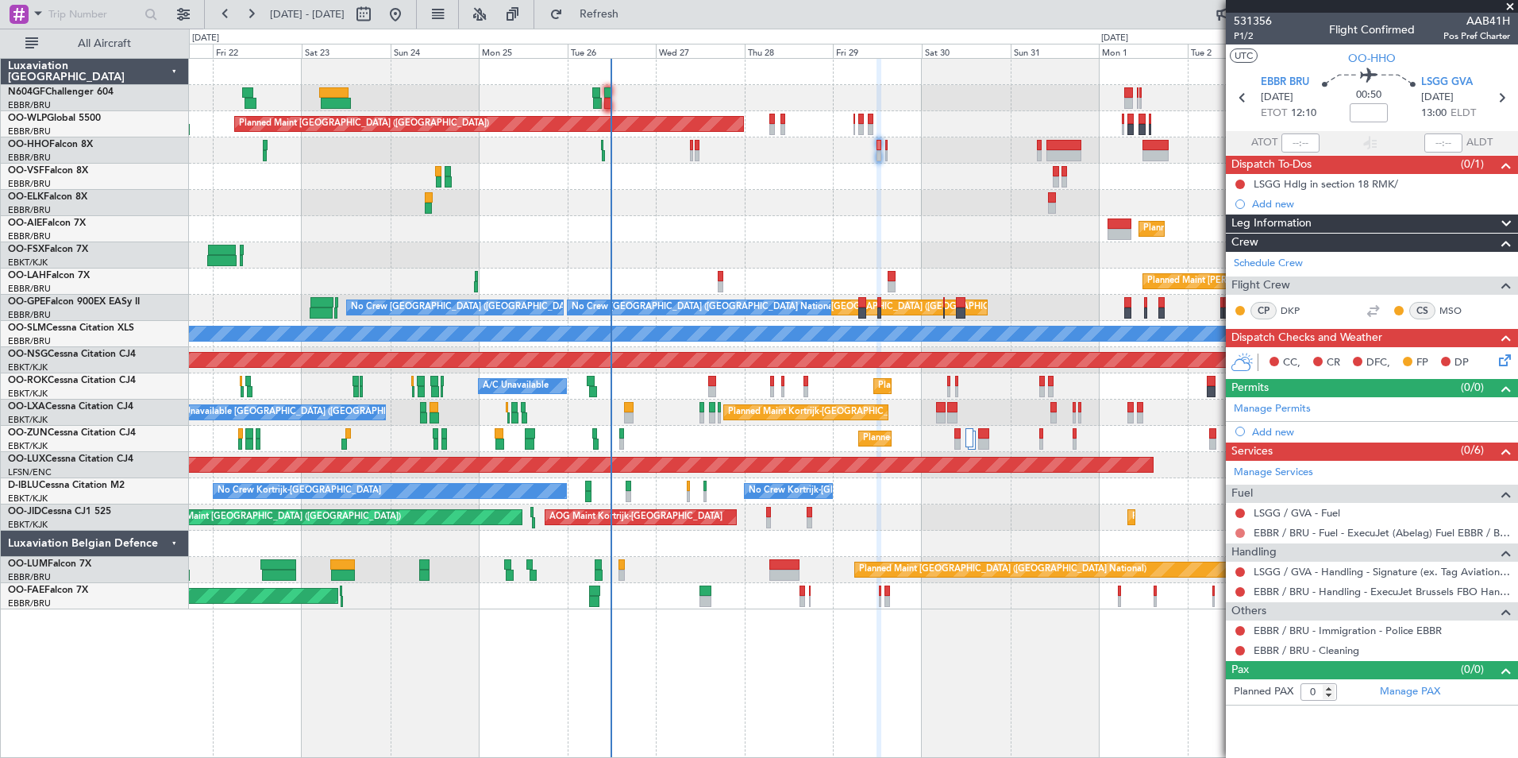
click at [1239, 531] on button at bounding box center [1241, 533] width 10 height 10
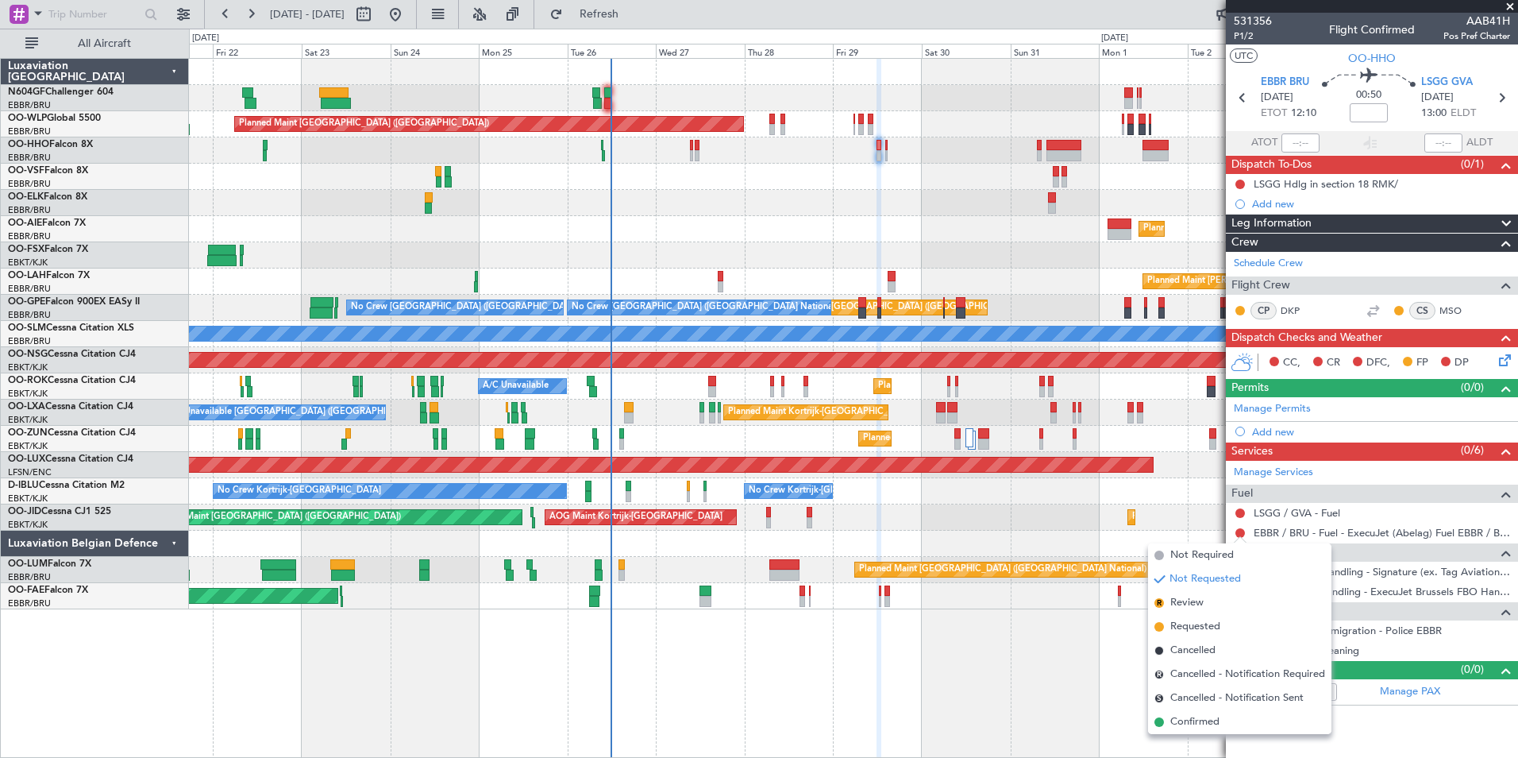
click at [1159, 501] on div "No Crew Kortrijk-[GEOGRAPHIC_DATA] No Crew Kortrijk-[GEOGRAPHIC_DATA] No Crew […" at bounding box center [853, 491] width 1329 height 26
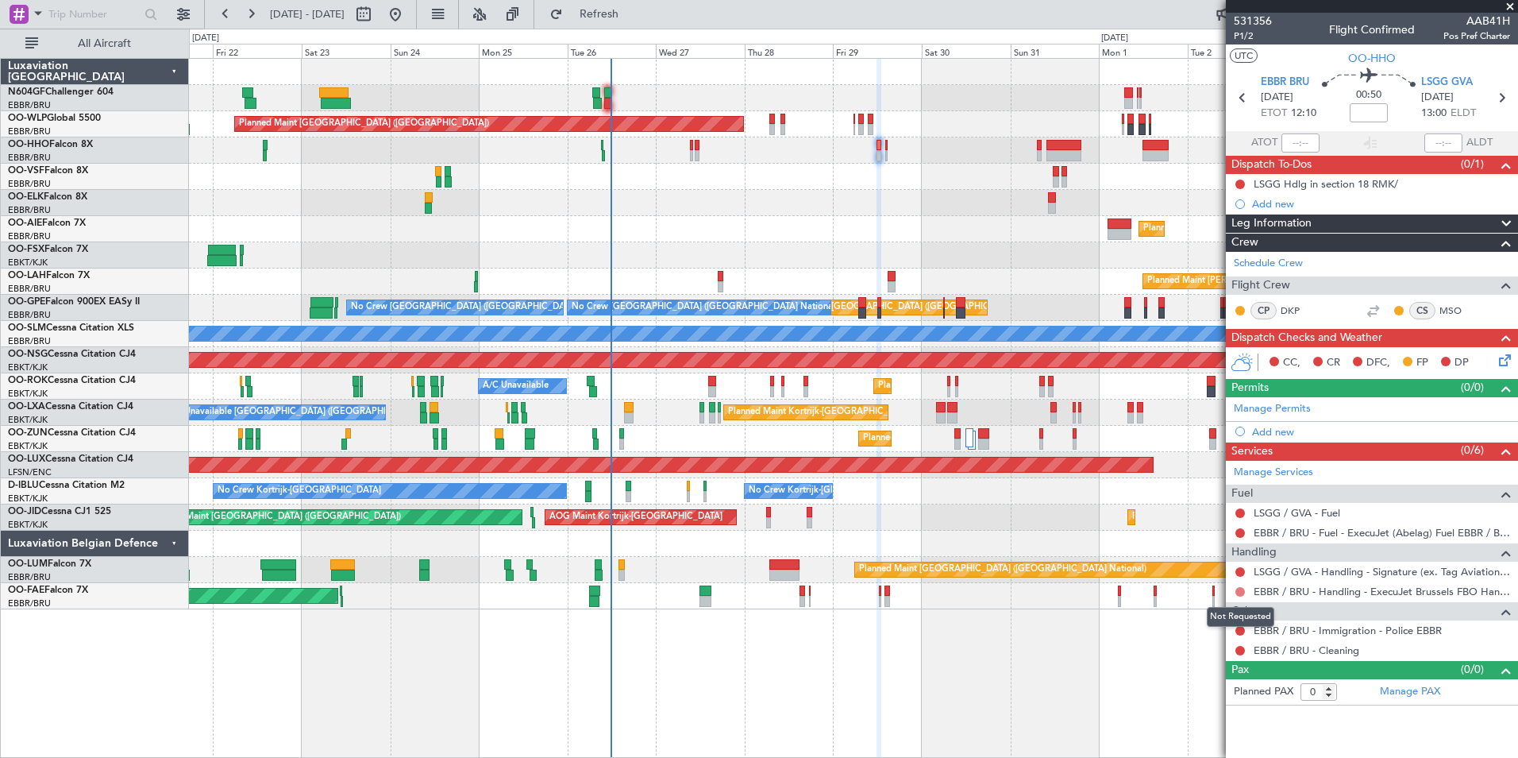
click at [1237, 590] on button at bounding box center [1241, 592] width 10 height 10
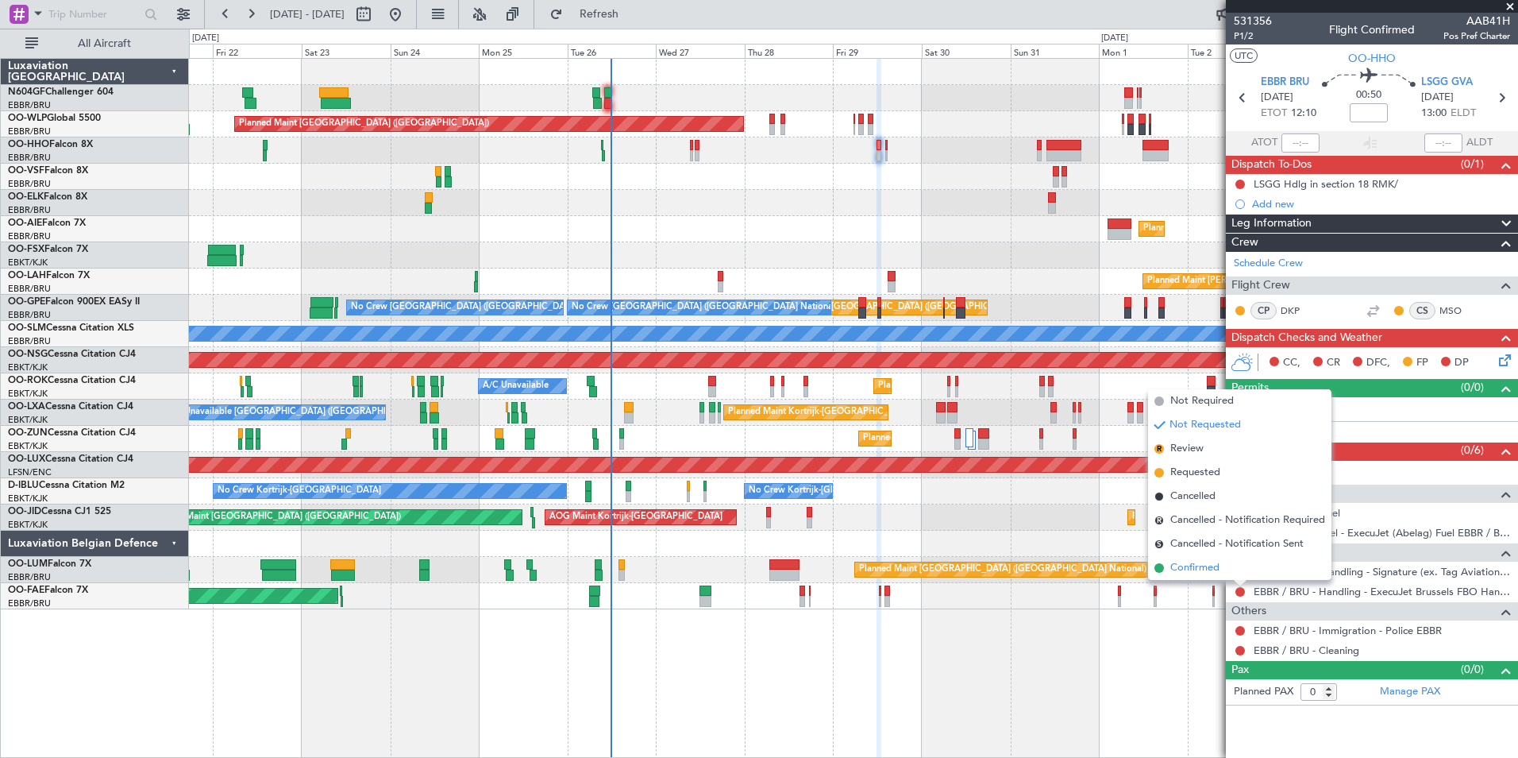
click at [1220, 573] on span "Confirmed" at bounding box center [1195, 568] width 49 height 16
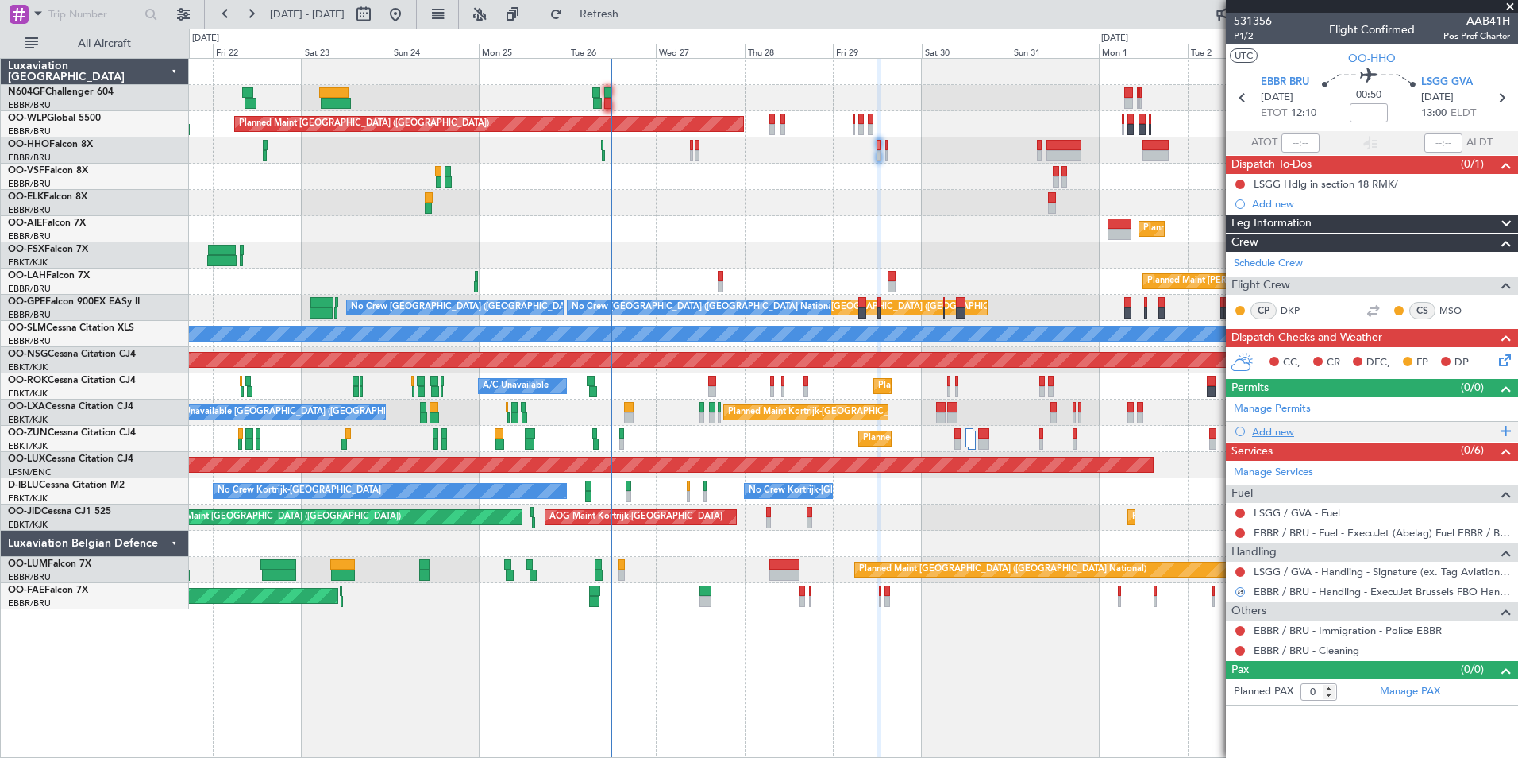
click at [1290, 434] on div "Add new" at bounding box center [1374, 432] width 244 height 14
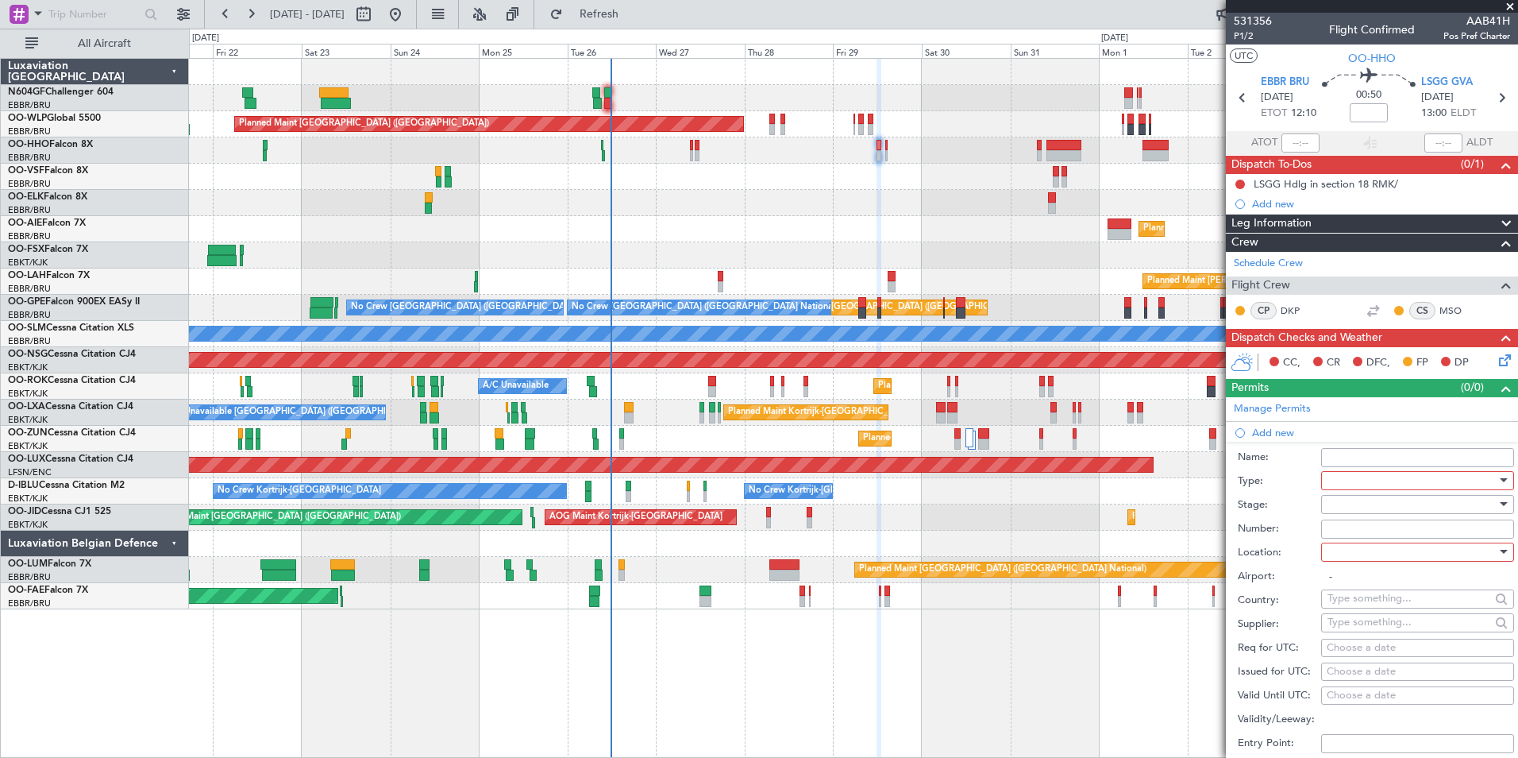
click at [1340, 484] on div at bounding box center [1412, 481] width 169 height 24
click at [1383, 618] on span "Risk Assessment" at bounding box center [1412, 608] width 167 height 24
click at [1350, 480] on span "Risk Assessment" at bounding box center [1367, 480] width 78 height 14
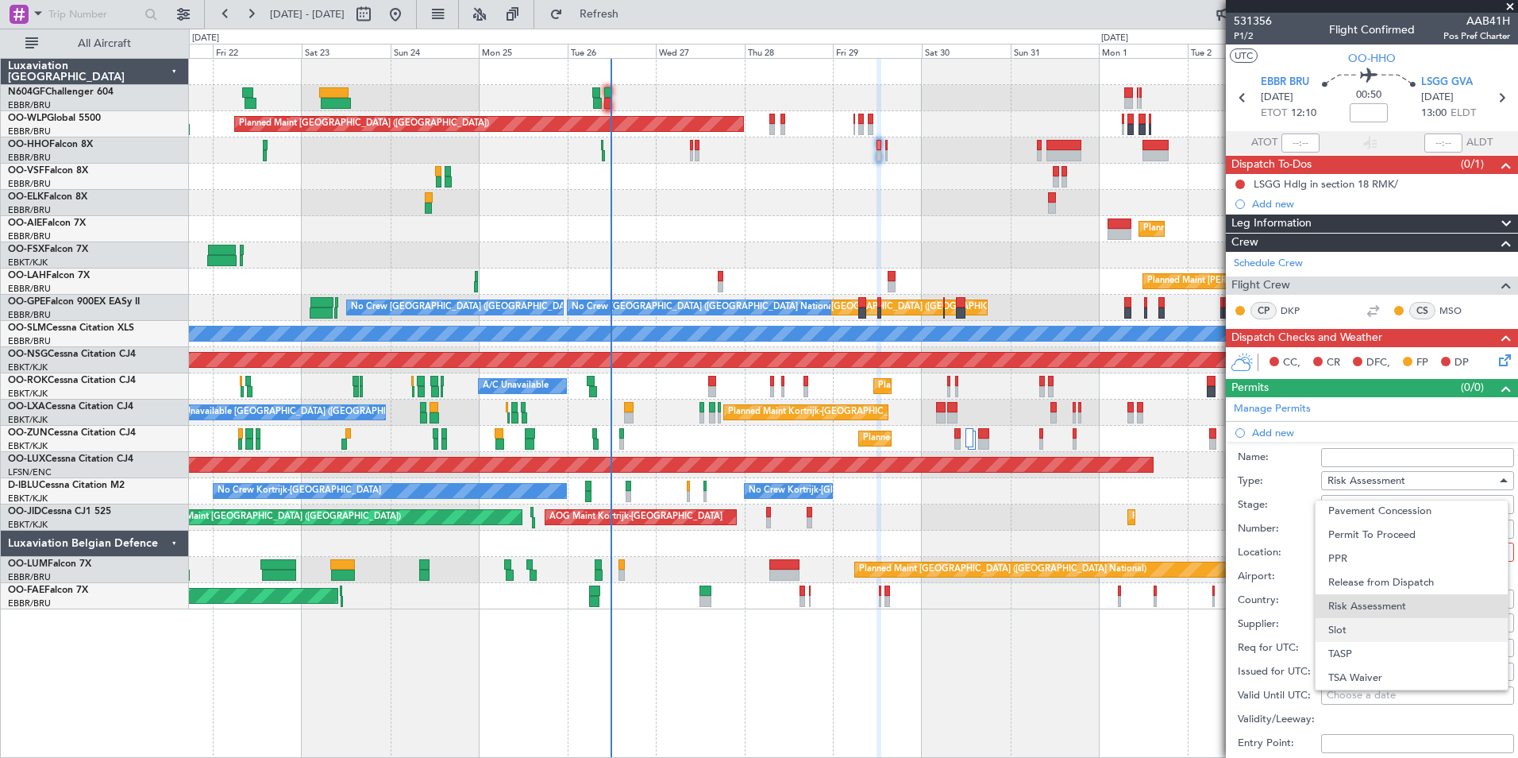
click at [1366, 635] on span "Slot" at bounding box center [1412, 630] width 167 height 24
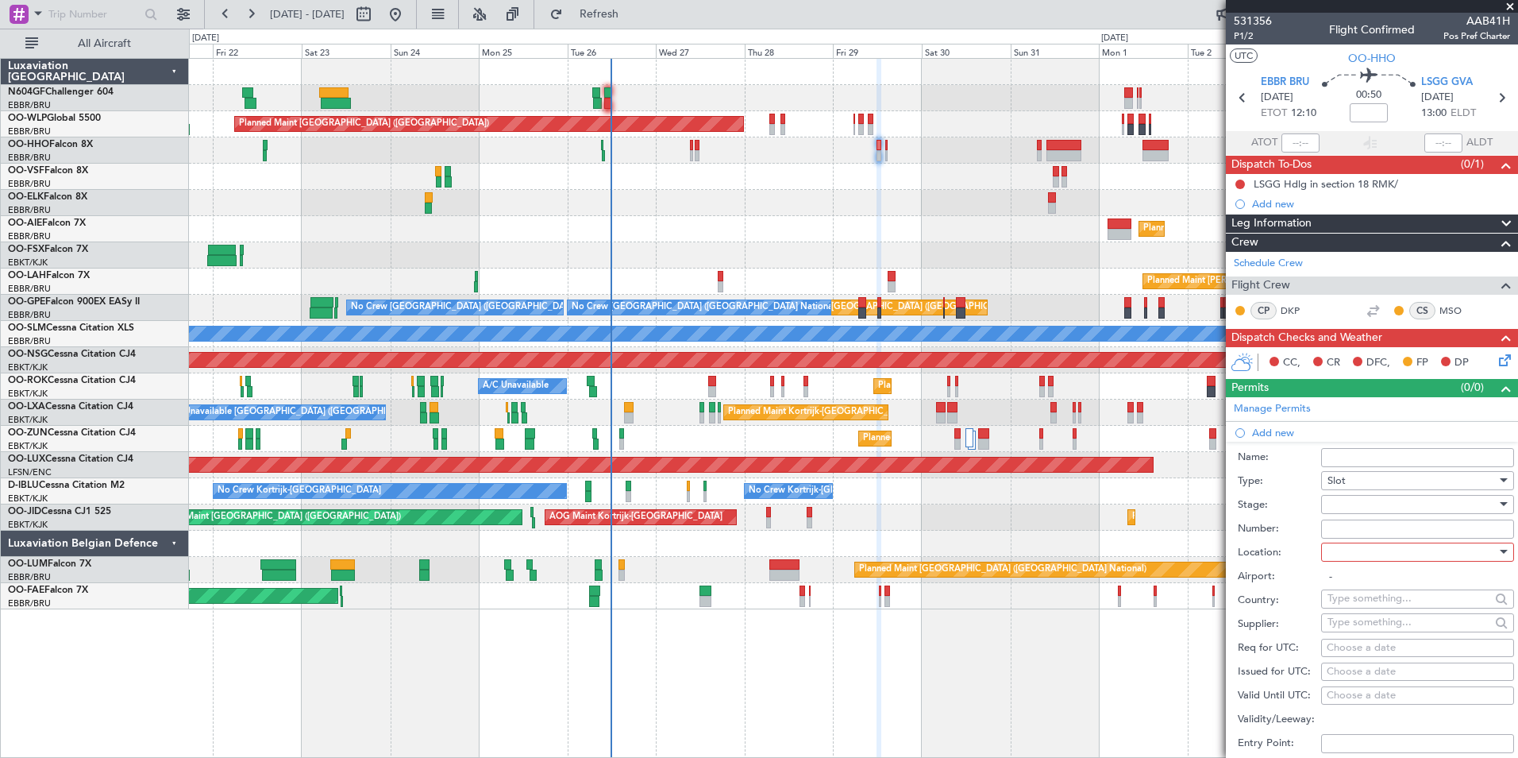
click at [1379, 500] on div at bounding box center [1412, 504] width 169 height 24
click at [1375, 609] on span "Requested" at bounding box center [1412, 608] width 167 height 24
click at [1400, 505] on div "Requested" at bounding box center [1412, 504] width 169 height 24
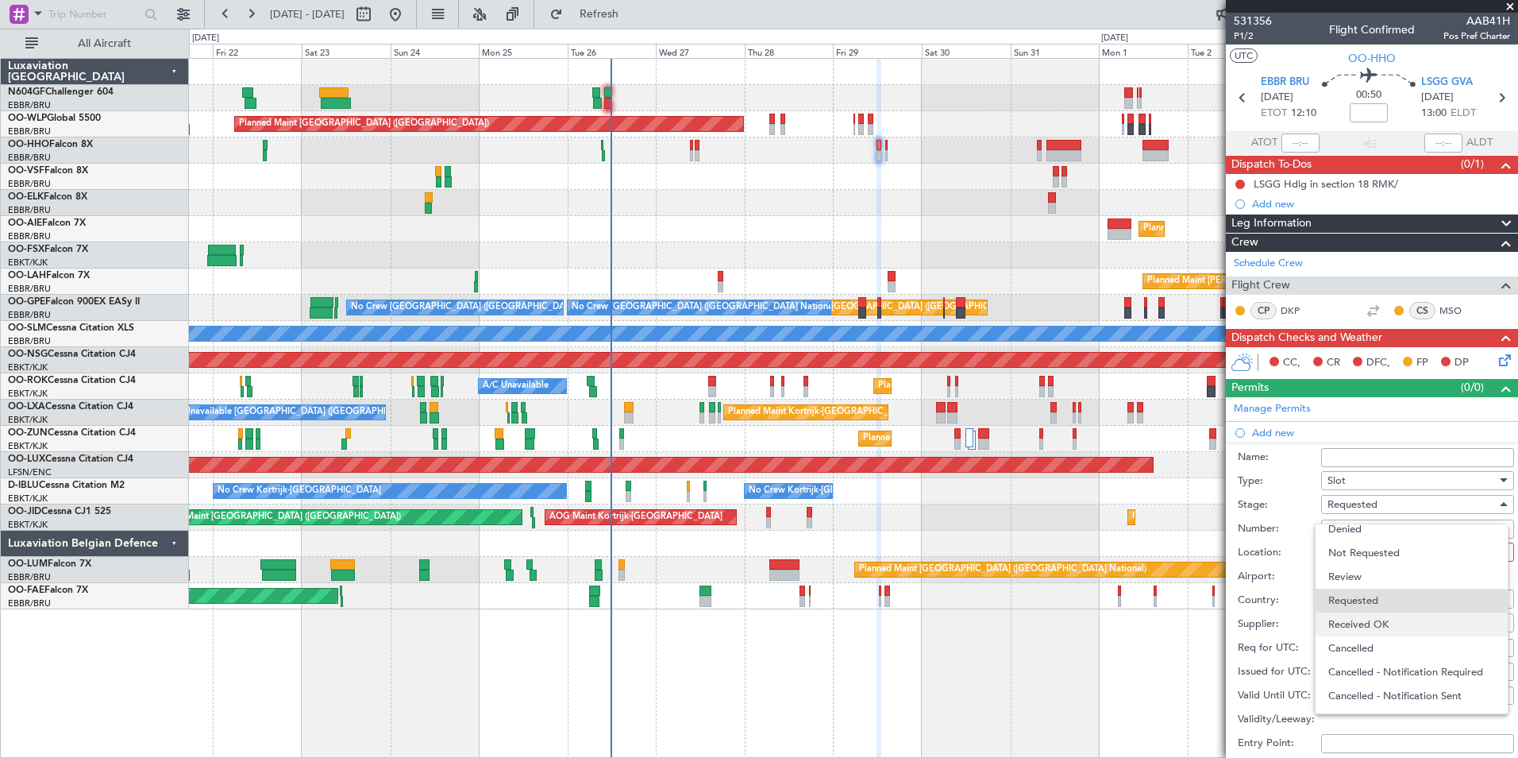
click at [1391, 623] on span "Received OK" at bounding box center [1412, 624] width 167 height 24
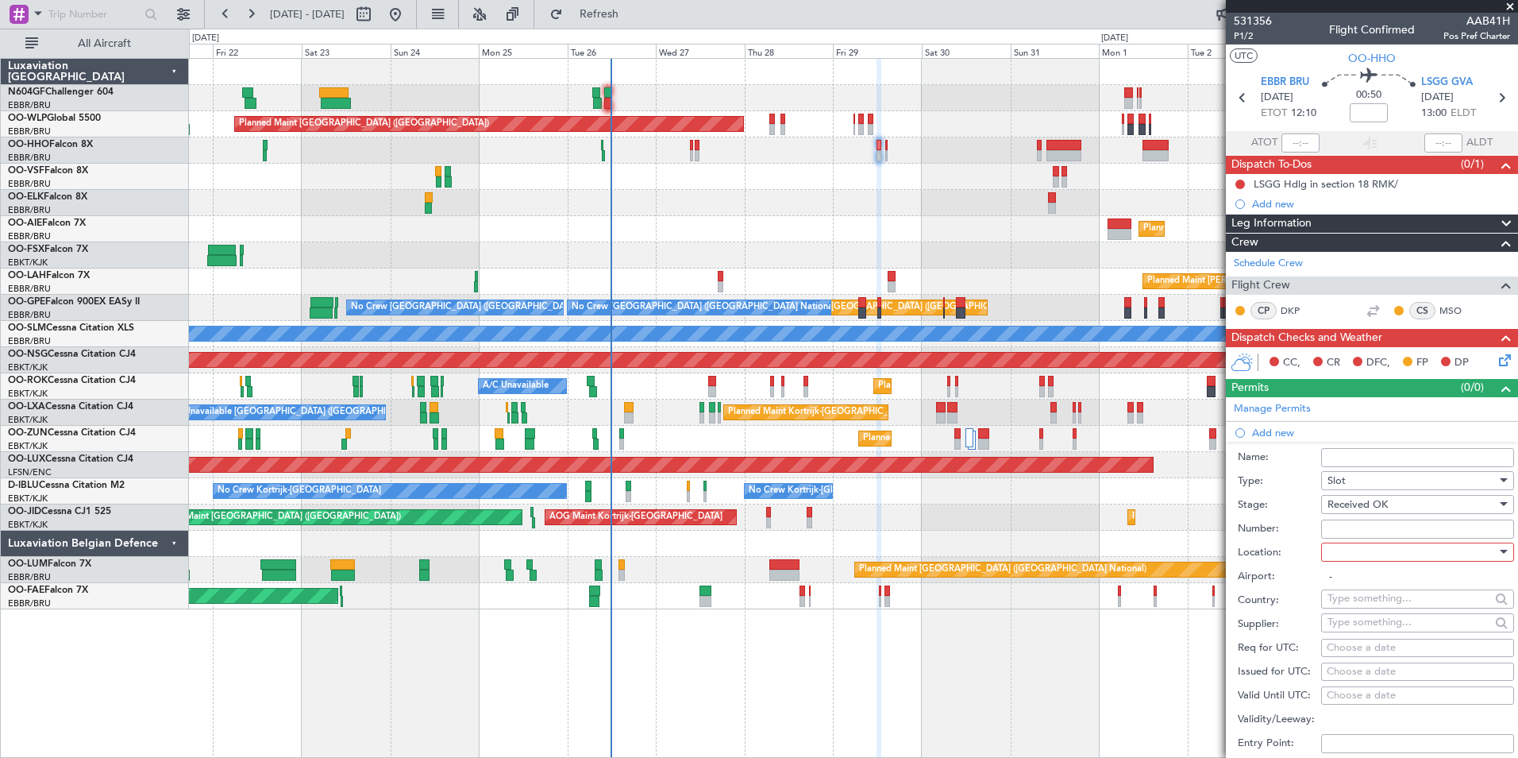
click at [1395, 561] on div at bounding box center [1412, 552] width 169 height 24
click at [1376, 588] on span "Departure" at bounding box center [1412, 584] width 167 height 24
type input "EBBR / BRU"
click at [1387, 532] on input "Number:" at bounding box center [1417, 528] width 193 height 19
paste input "EBBRAAB7906D"
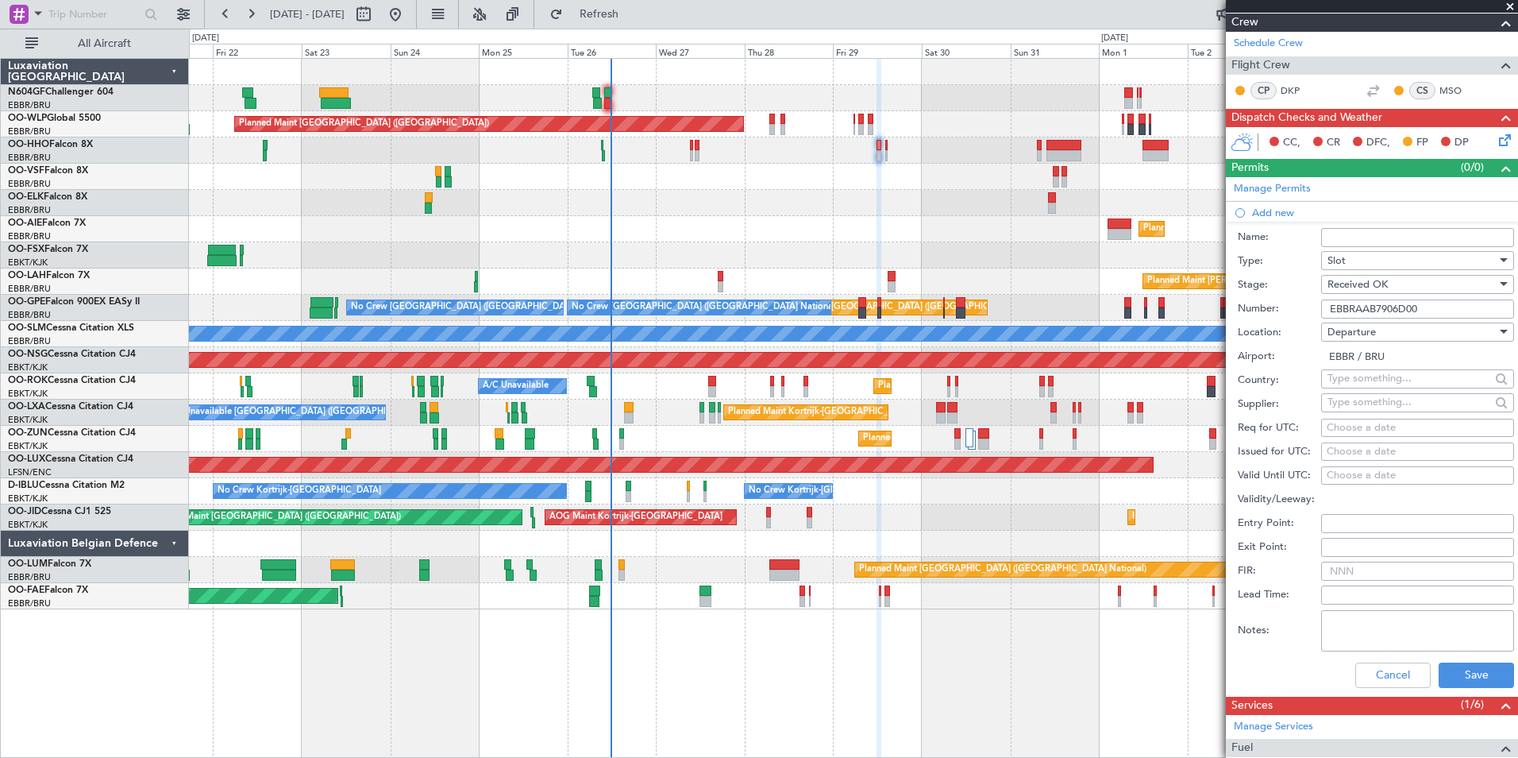
scroll to position [228, 0]
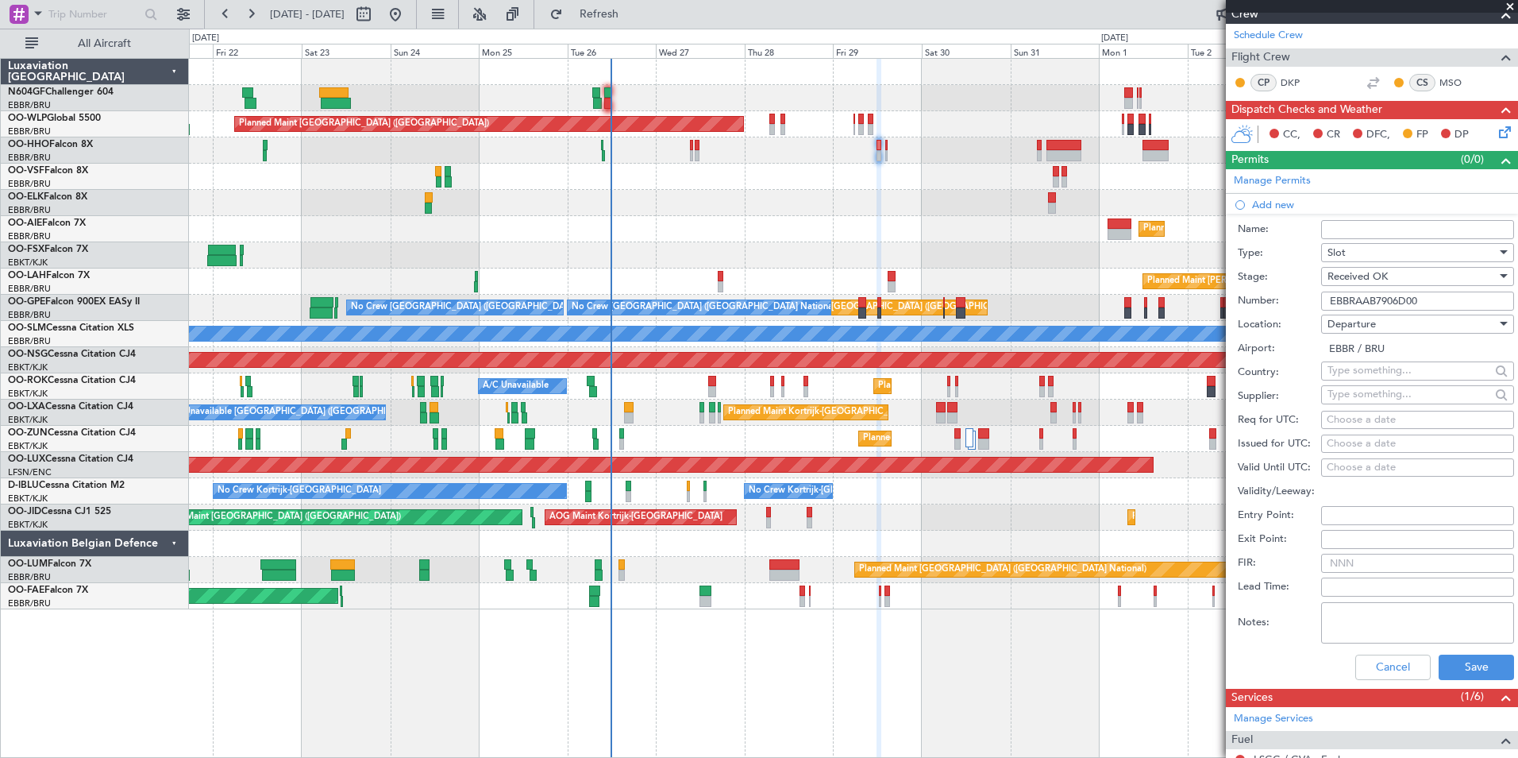
type input "EBBRAAB7906D00"
click at [1397, 421] on div "Choose a date" at bounding box center [1418, 420] width 182 height 16
select select "8"
select select "2025"
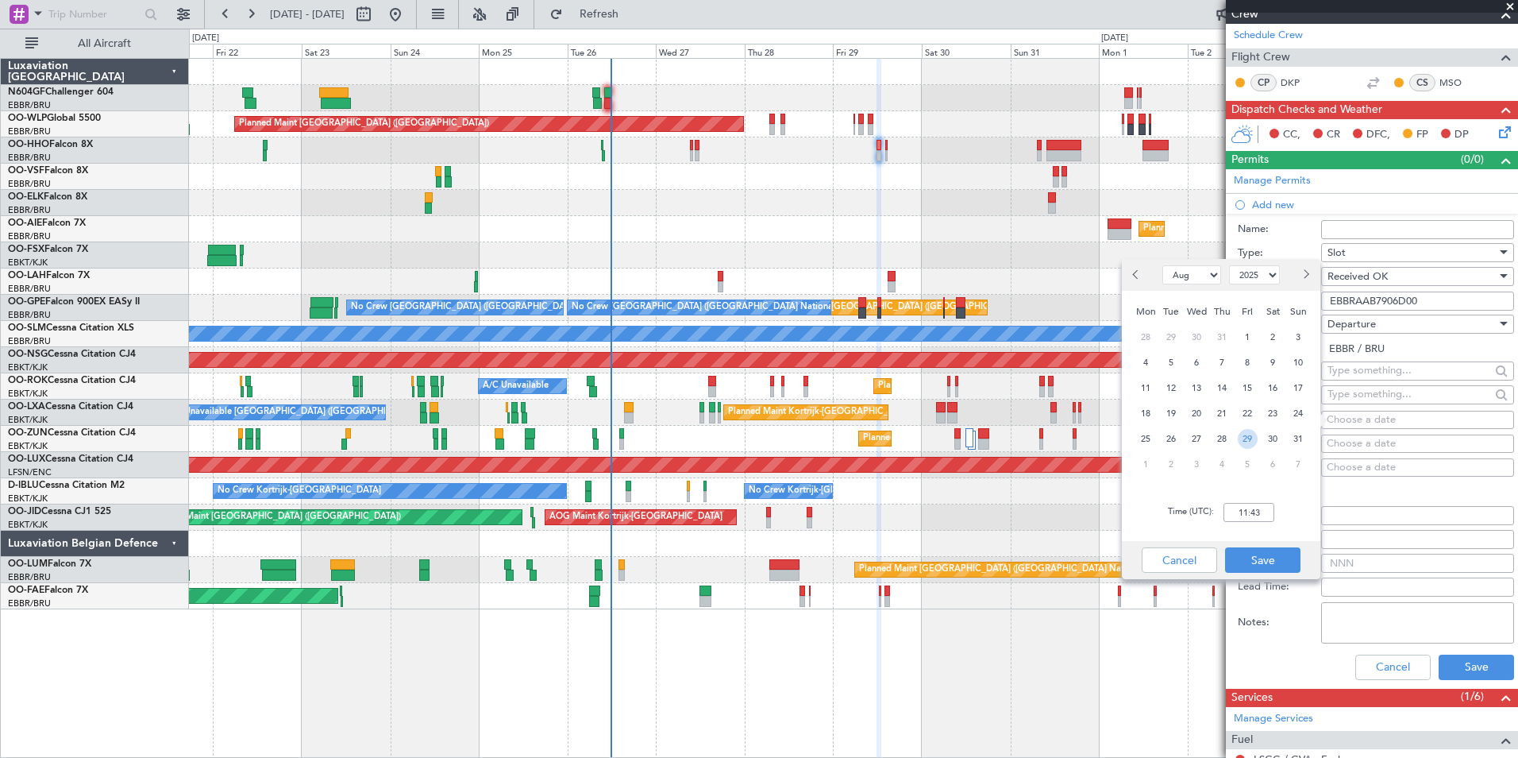
click at [1239, 437] on span "29" at bounding box center [1248, 439] width 20 height 20
click at [1260, 519] on input "00:00" at bounding box center [1249, 512] width 51 height 19
type input "12:00"
click at [1260, 549] on button "Save" at bounding box center [1262, 559] width 75 height 25
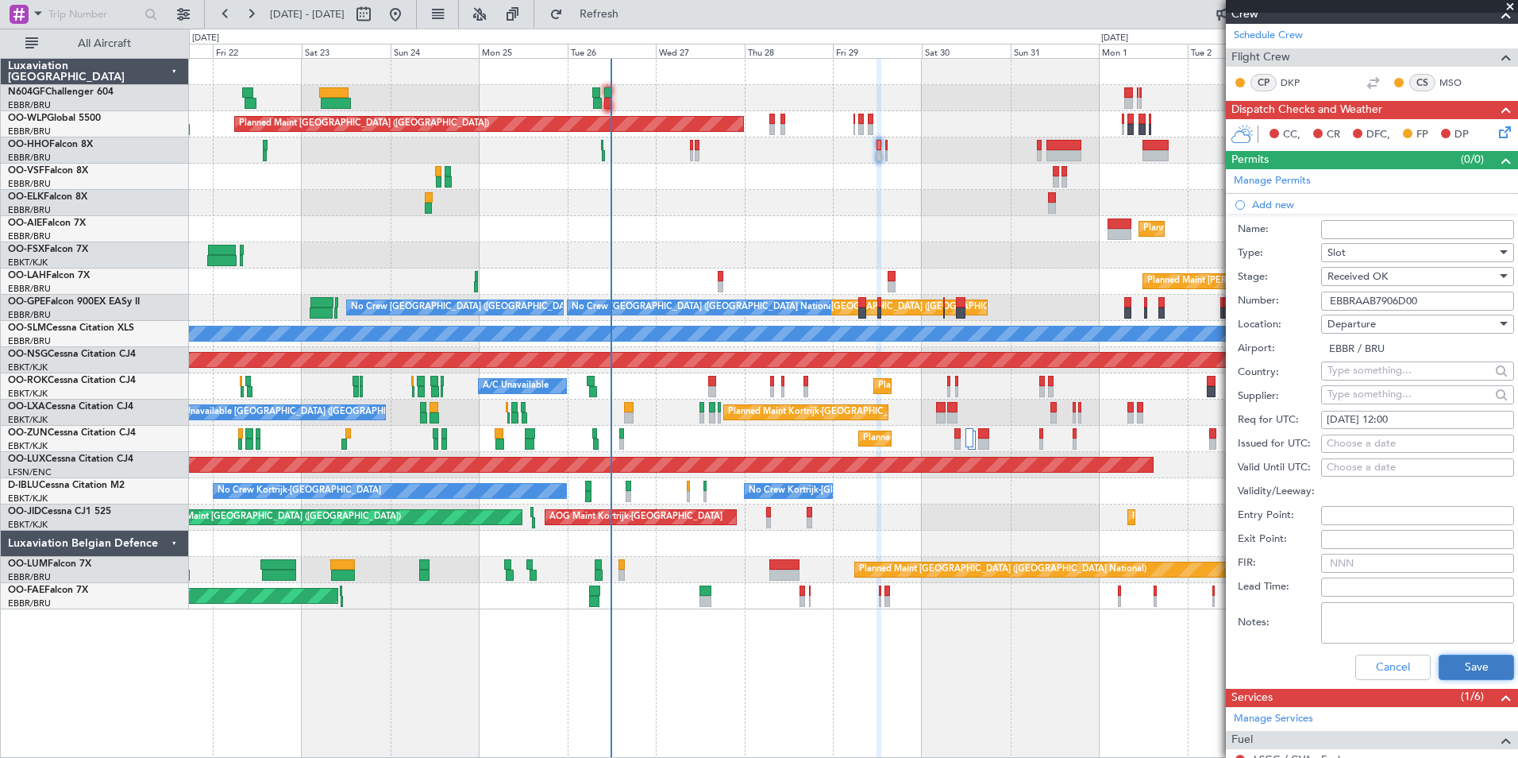
click at [1449, 670] on button "Save" at bounding box center [1476, 666] width 75 height 25
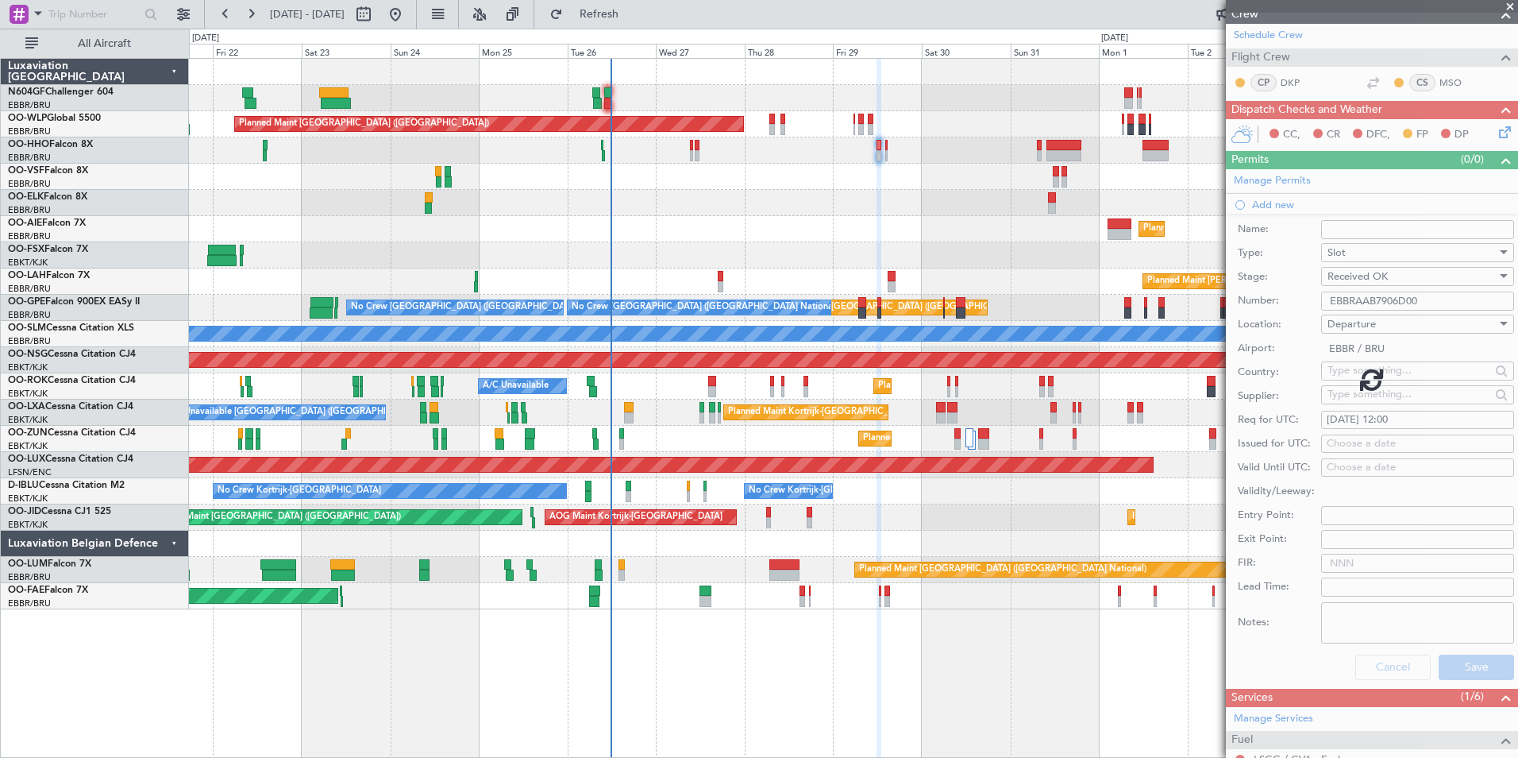
scroll to position [0, 0]
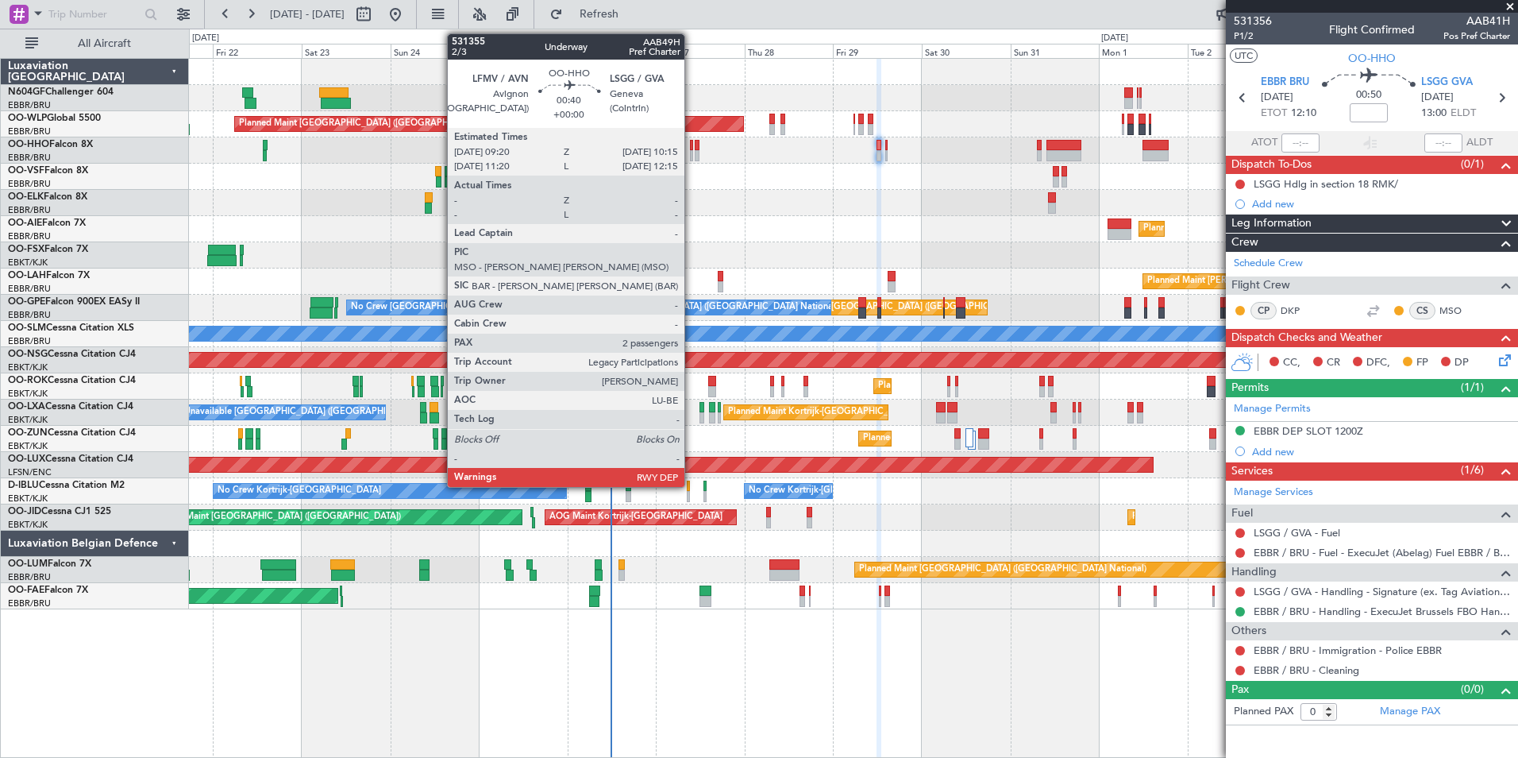
click at [692, 152] on div at bounding box center [692, 155] width 4 height 11
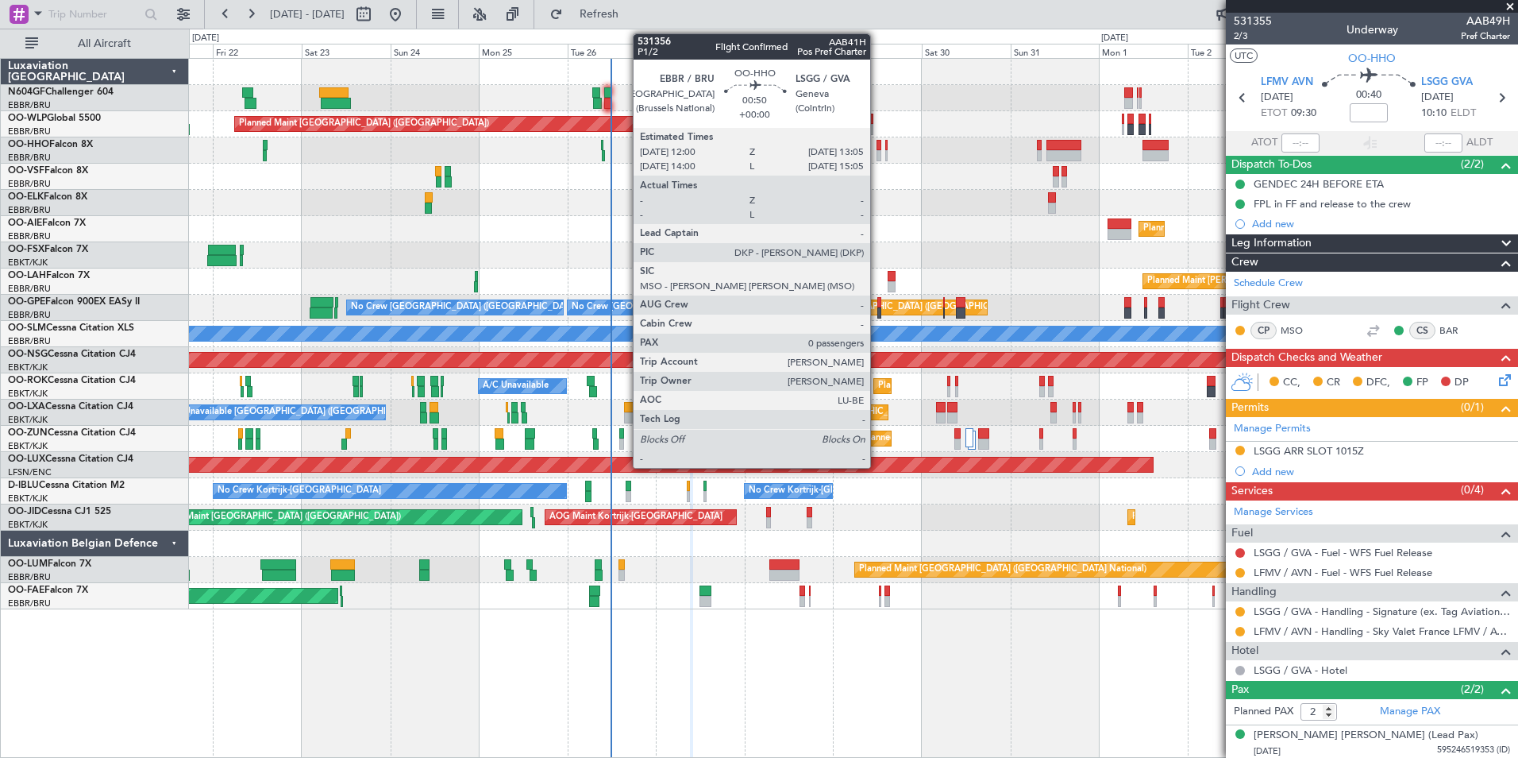
click at [878, 150] on div at bounding box center [879, 155] width 5 height 11
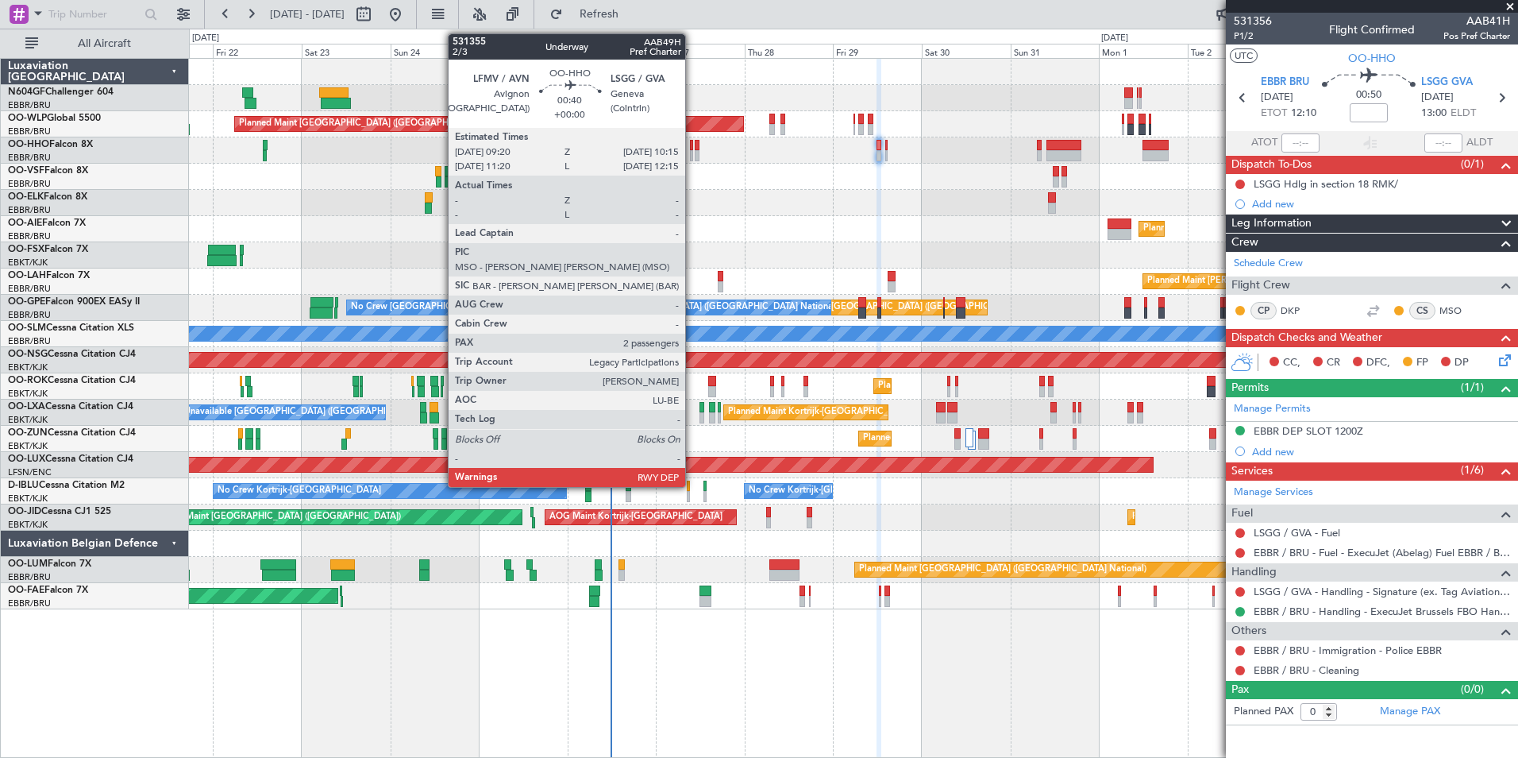
click at [692, 149] on div at bounding box center [692, 145] width 4 height 11
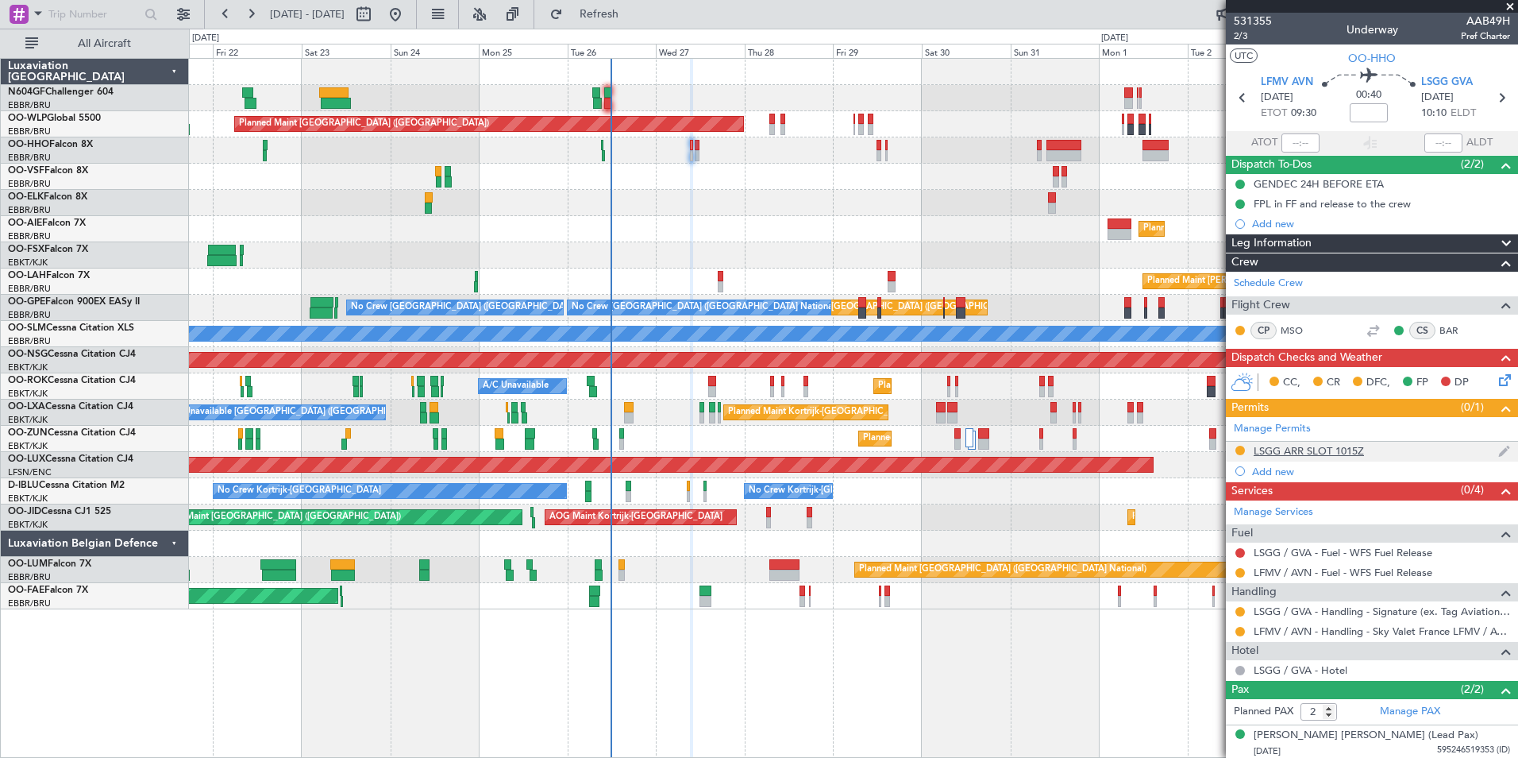
scroll to position [38, 0]
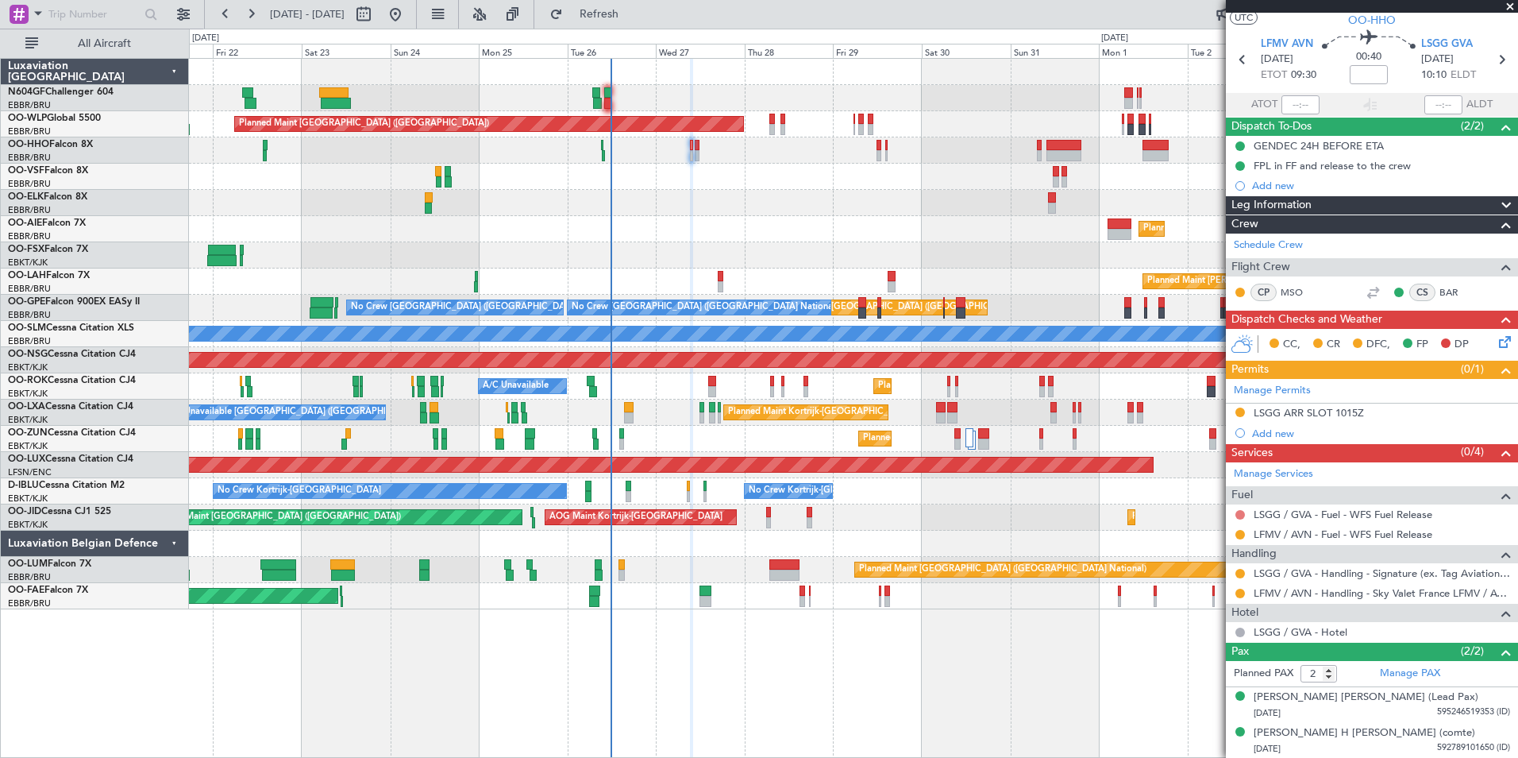
click at [1237, 516] on button at bounding box center [1241, 515] width 10 height 10
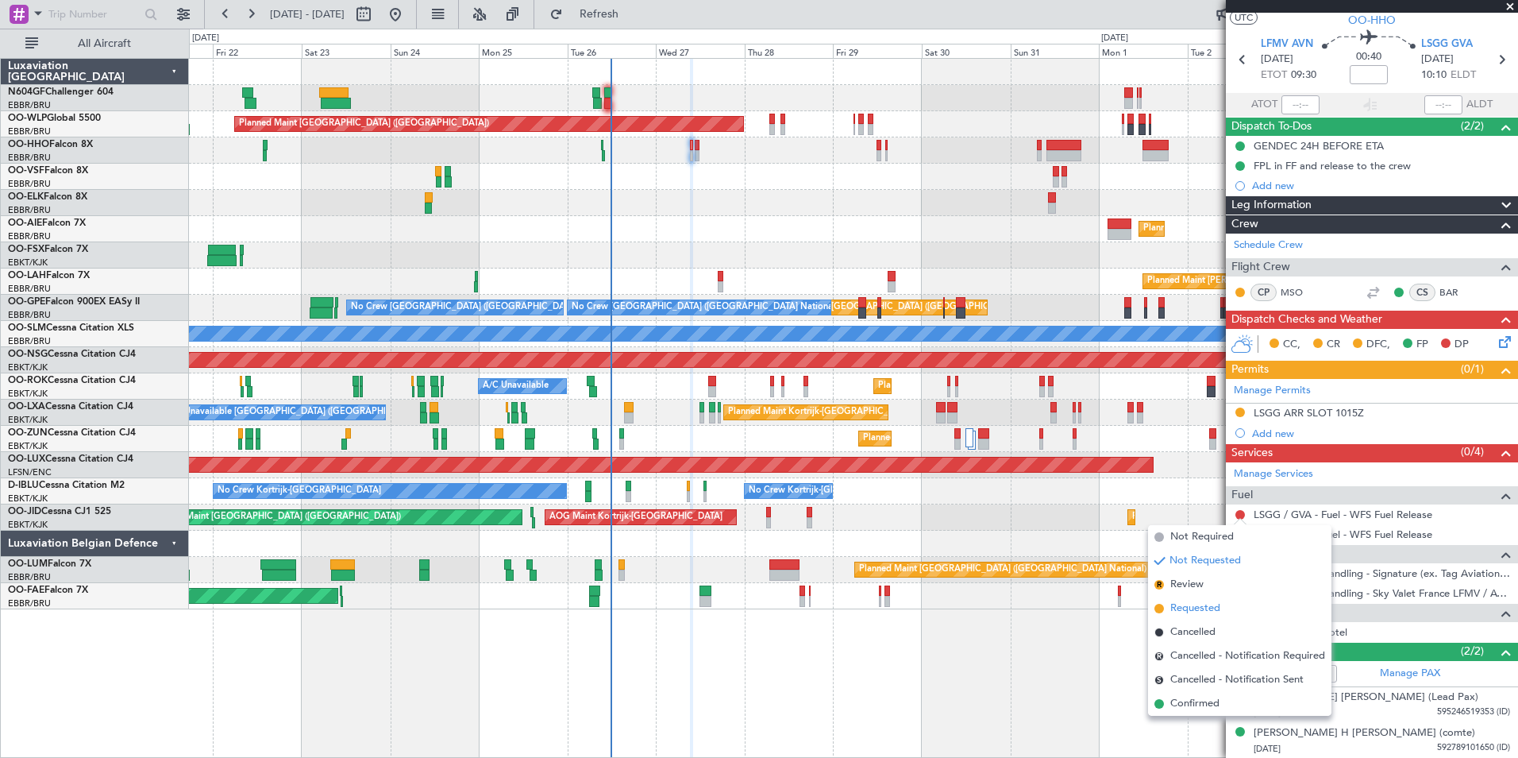
click at [1209, 612] on span "Requested" at bounding box center [1196, 608] width 50 height 16
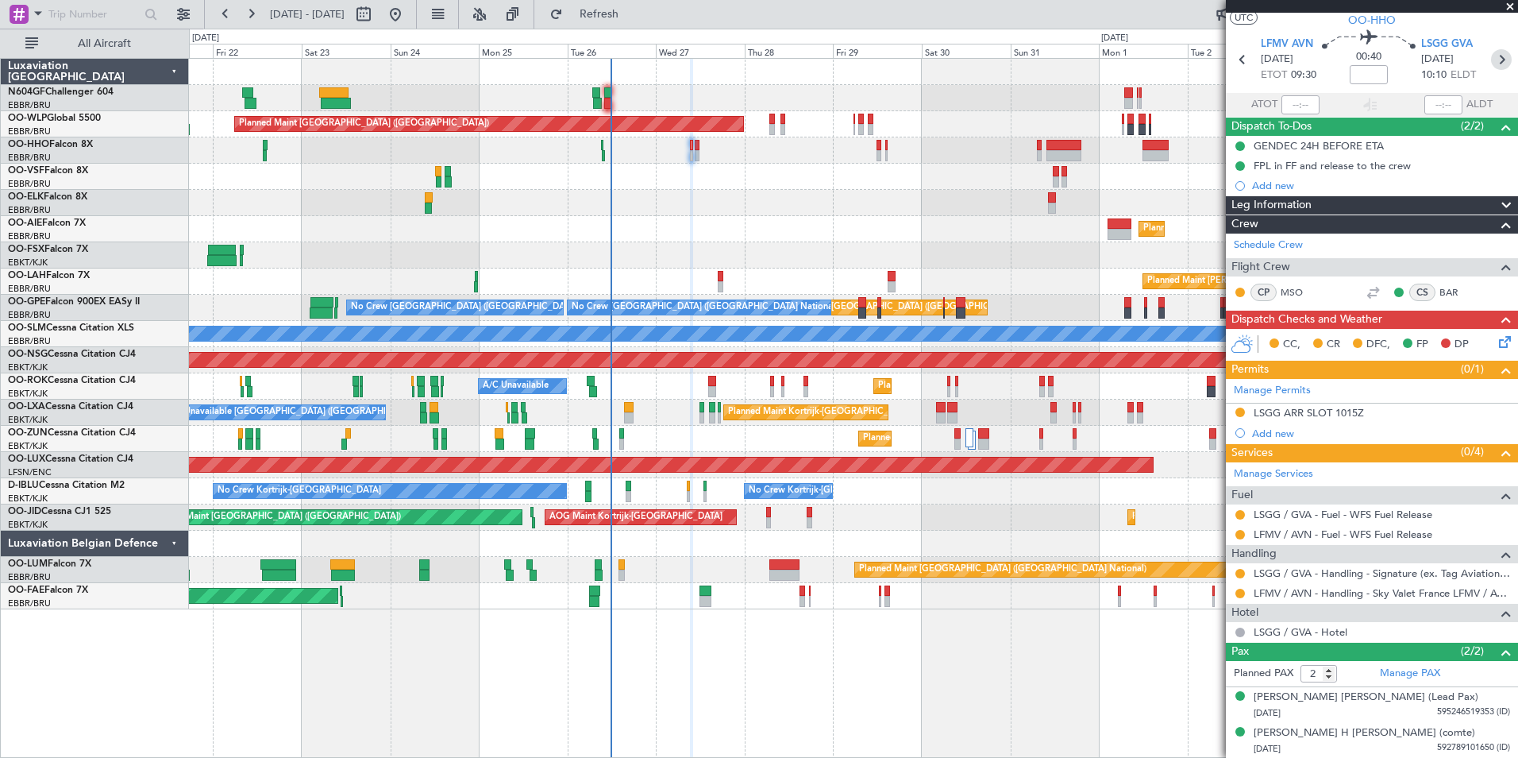
click at [1492, 56] on icon at bounding box center [1501, 59] width 21 height 21
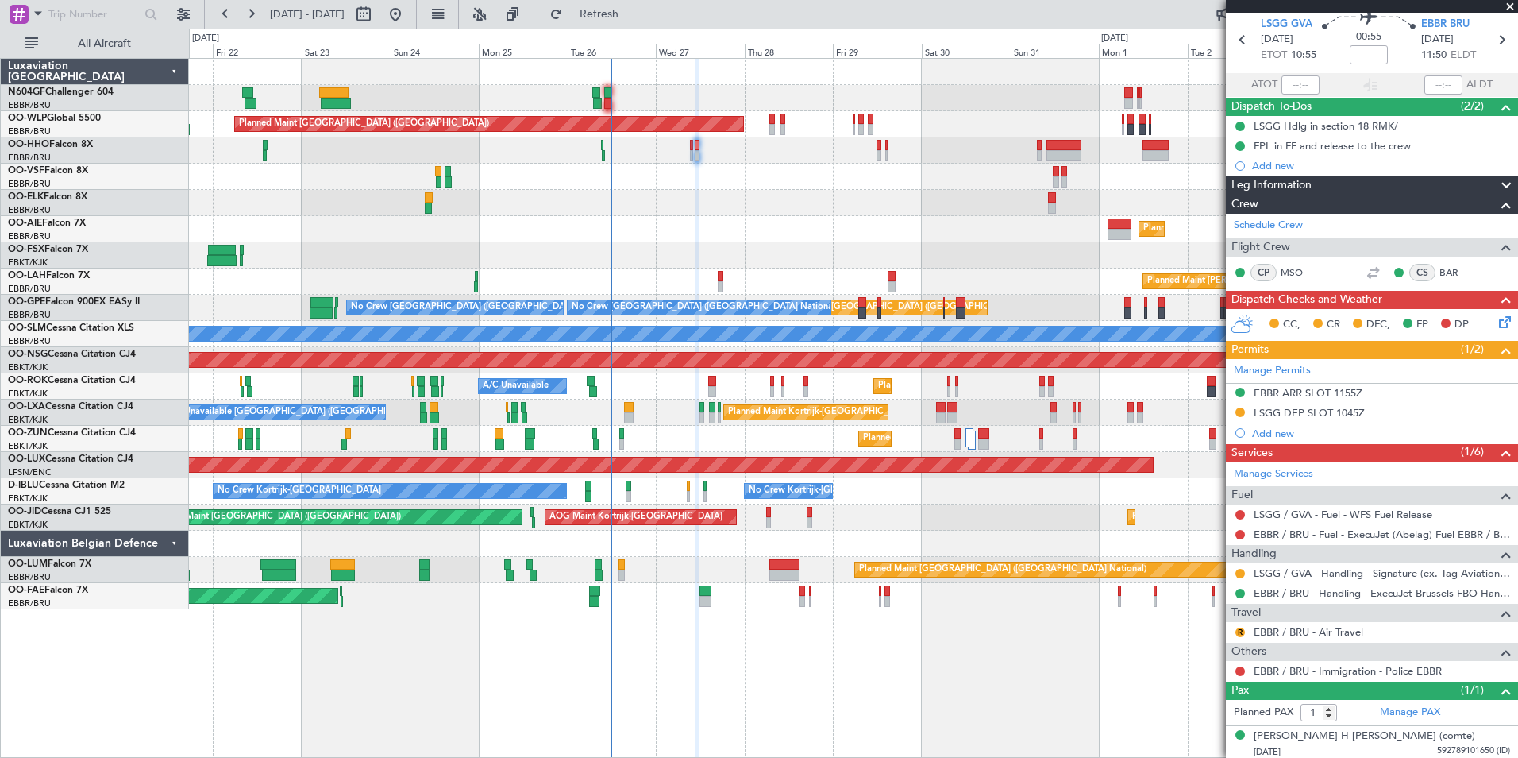
scroll to position [61, 0]
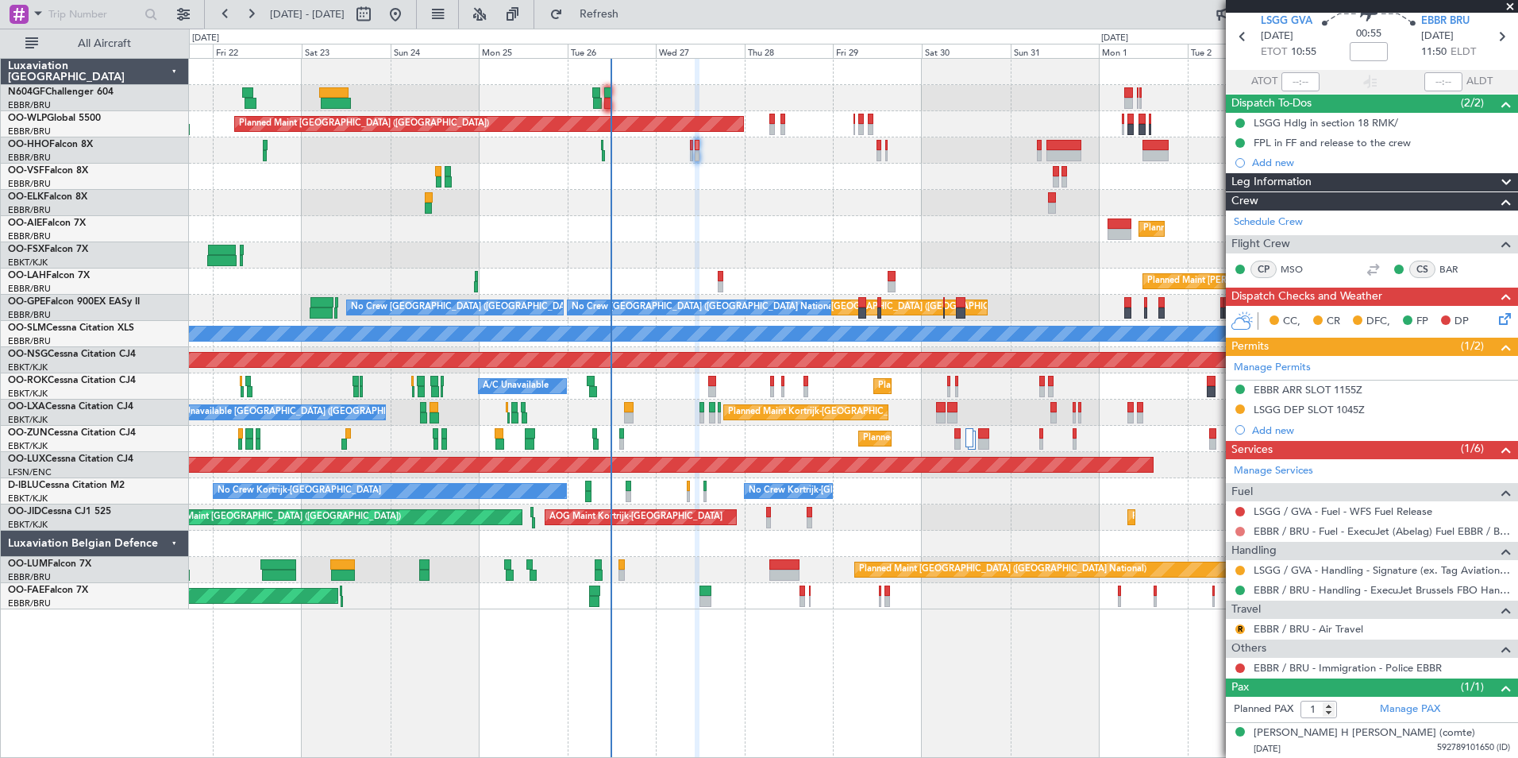
click at [1240, 527] on button at bounding box center [1241, 532] width 10 height 10
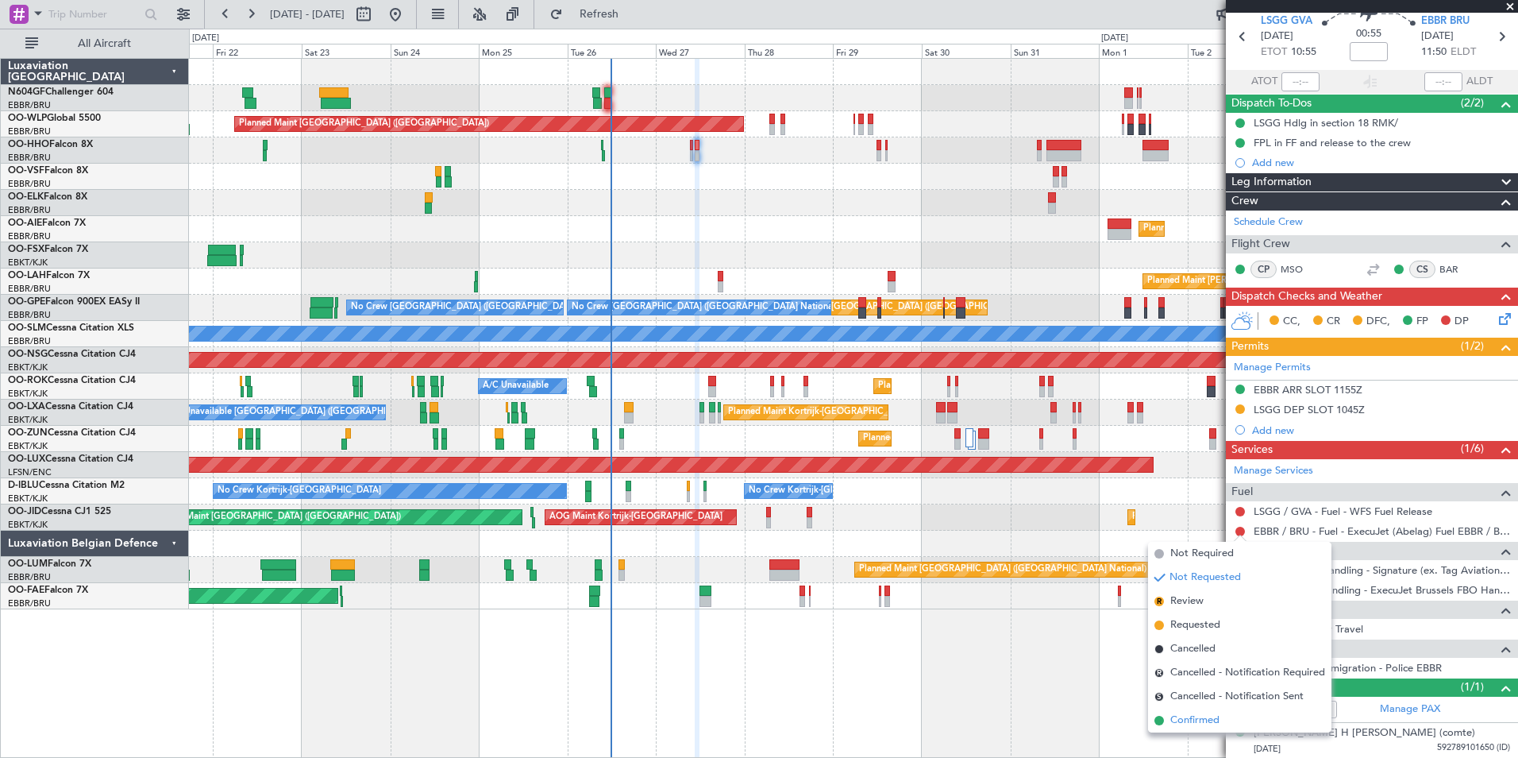
click at [1203, 714] on span "Confirmed" at bounding box center [1195, 720] width 49 height 16
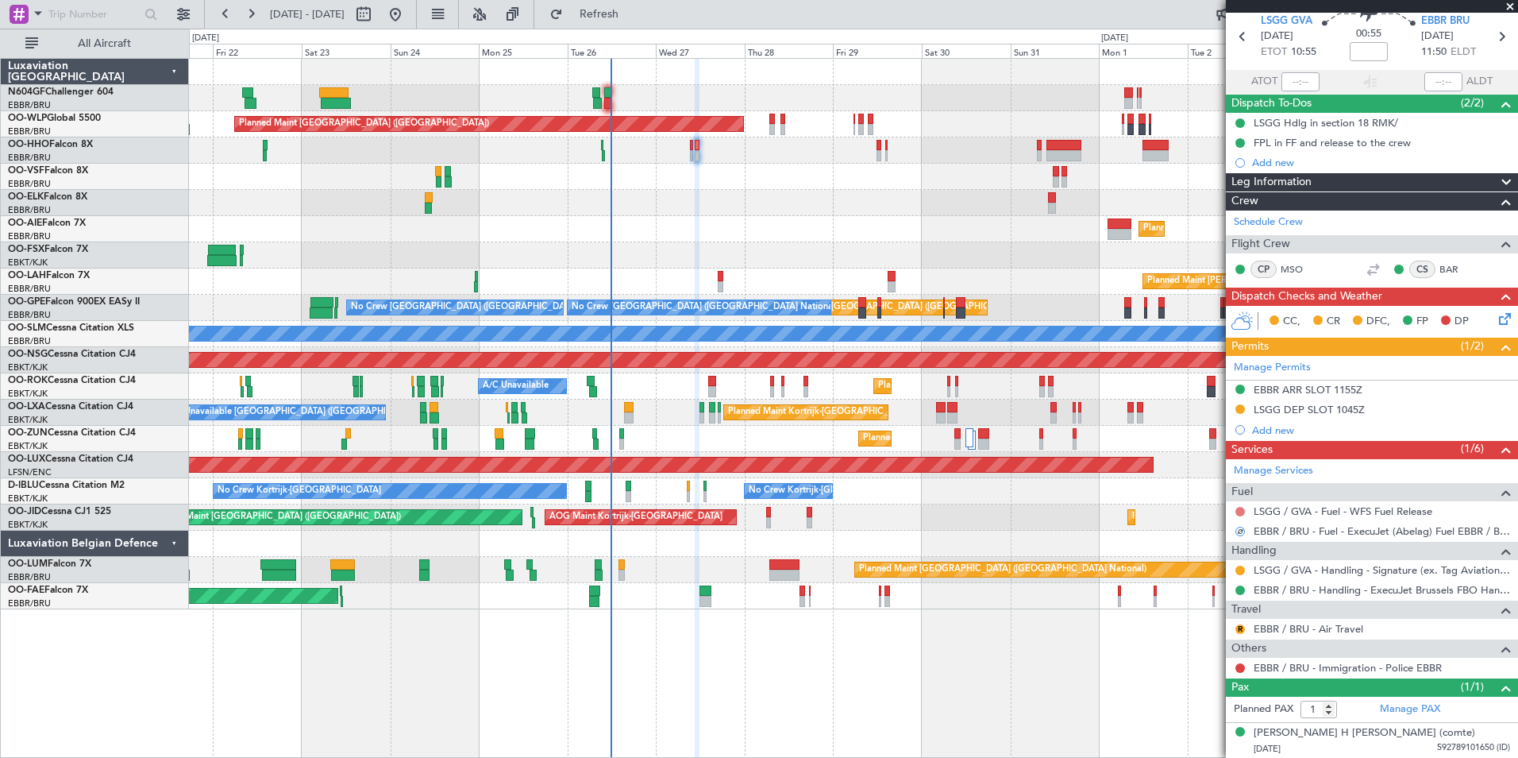
click at [1240, 510] on button at bounding box center [1241, 512] width 10 height 10
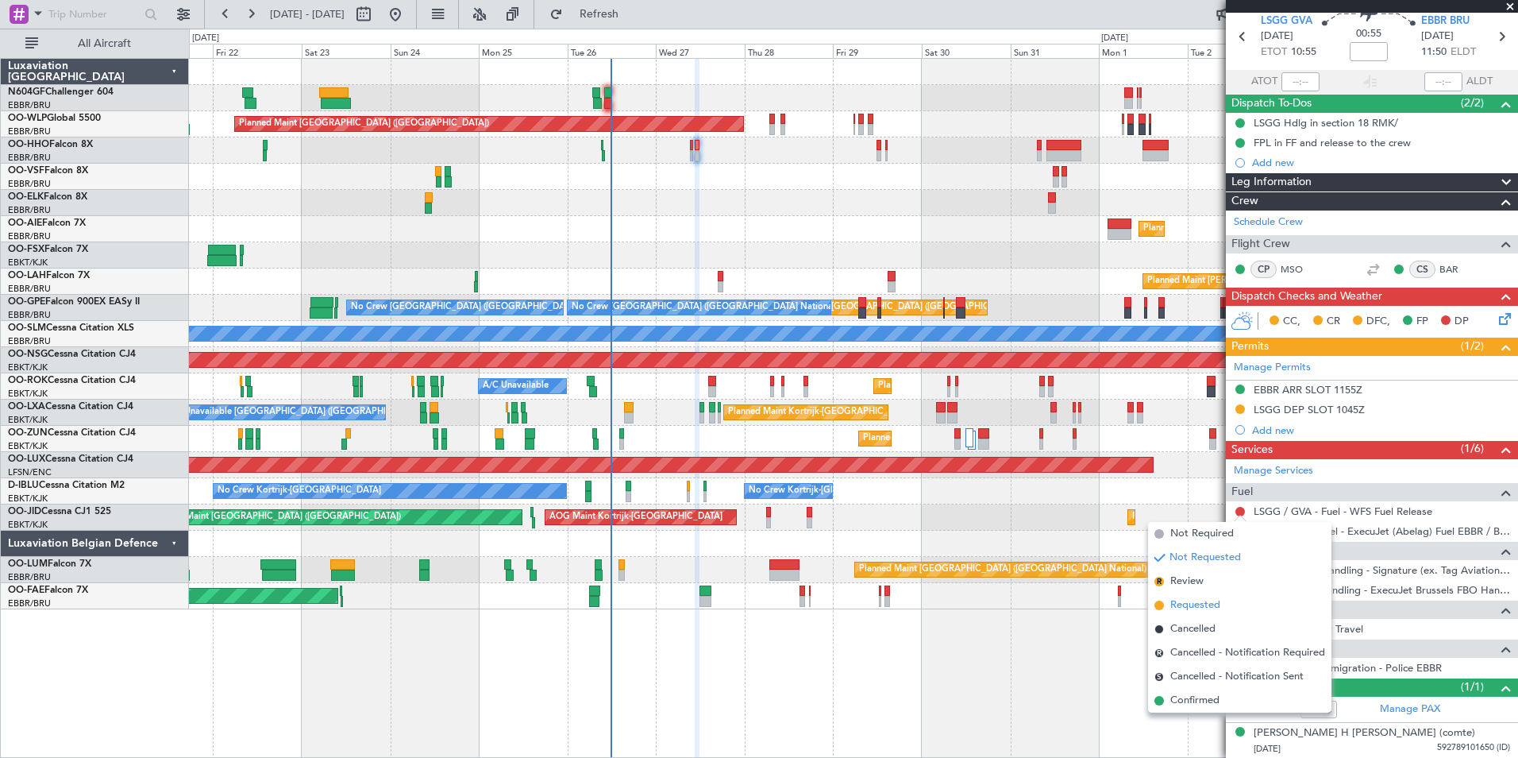
click at [1195, 600] on span "Requested" at bounding box center [1196, 605] width 50 height 16
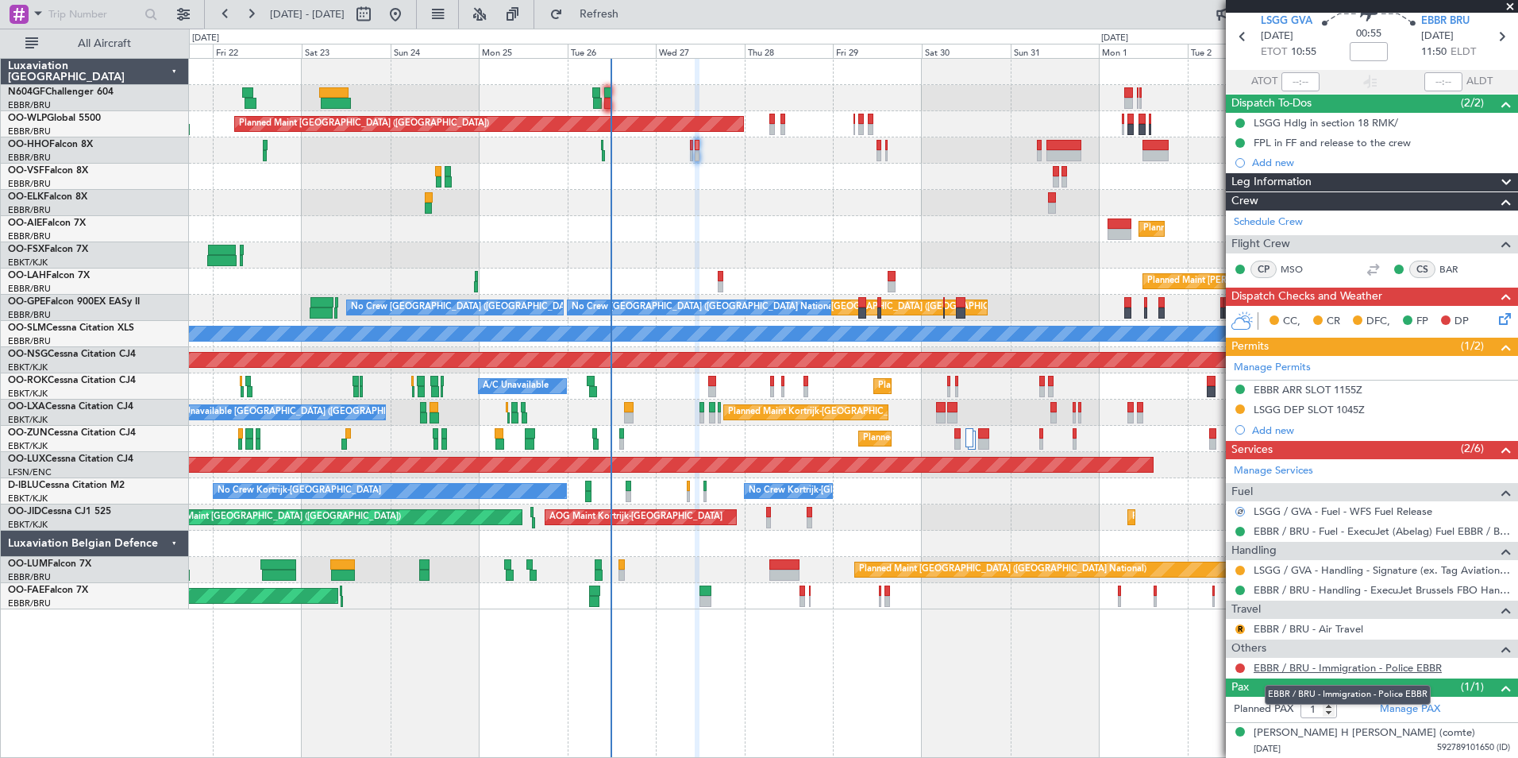
click at [1284, 669] on link "EBBR / BRU - Immigration - Police EBBR" at bounding box center [1348, 668] width 188 height 14
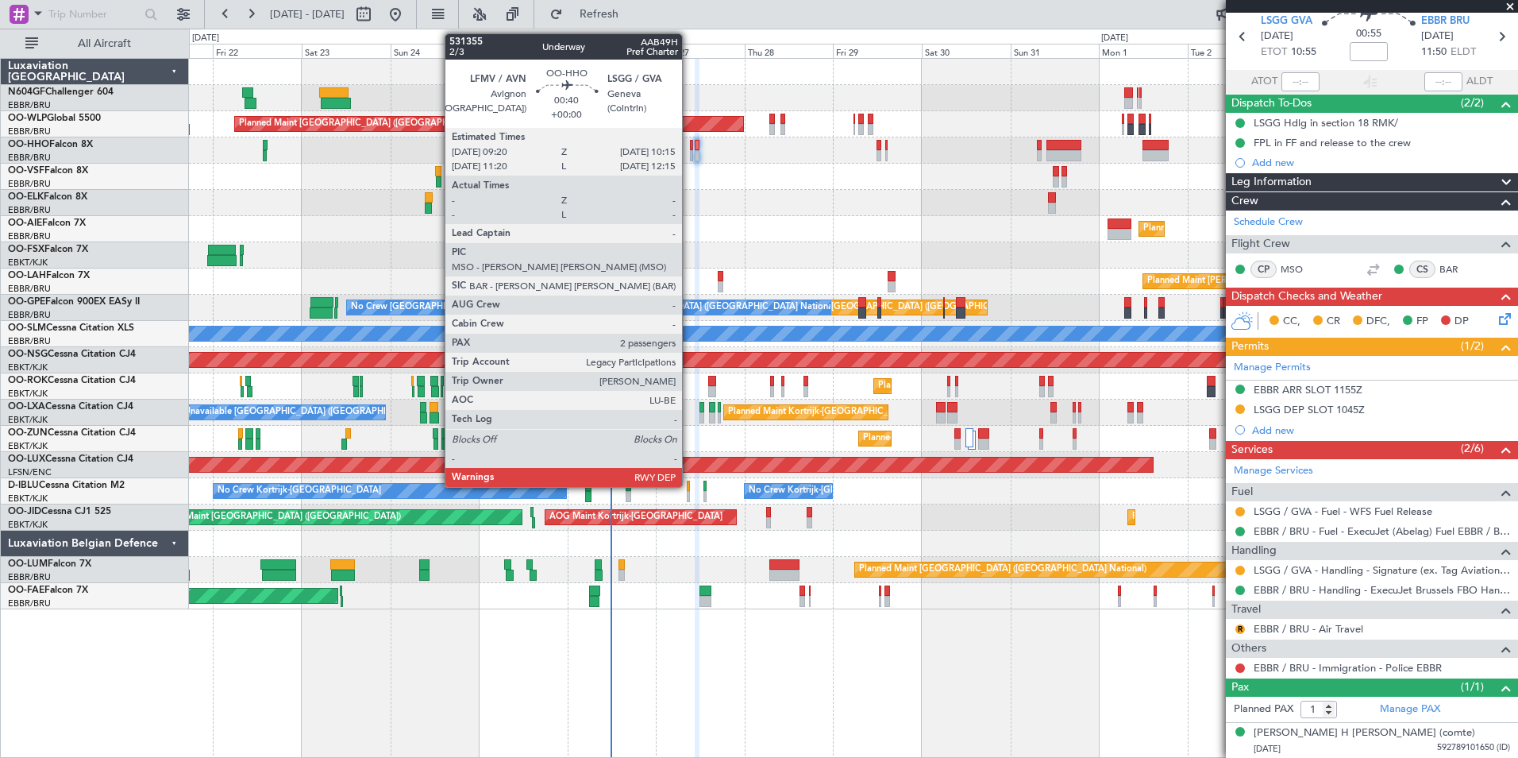
click at [690, 148] on div at bounding box center [692, 145] width 4 height 11
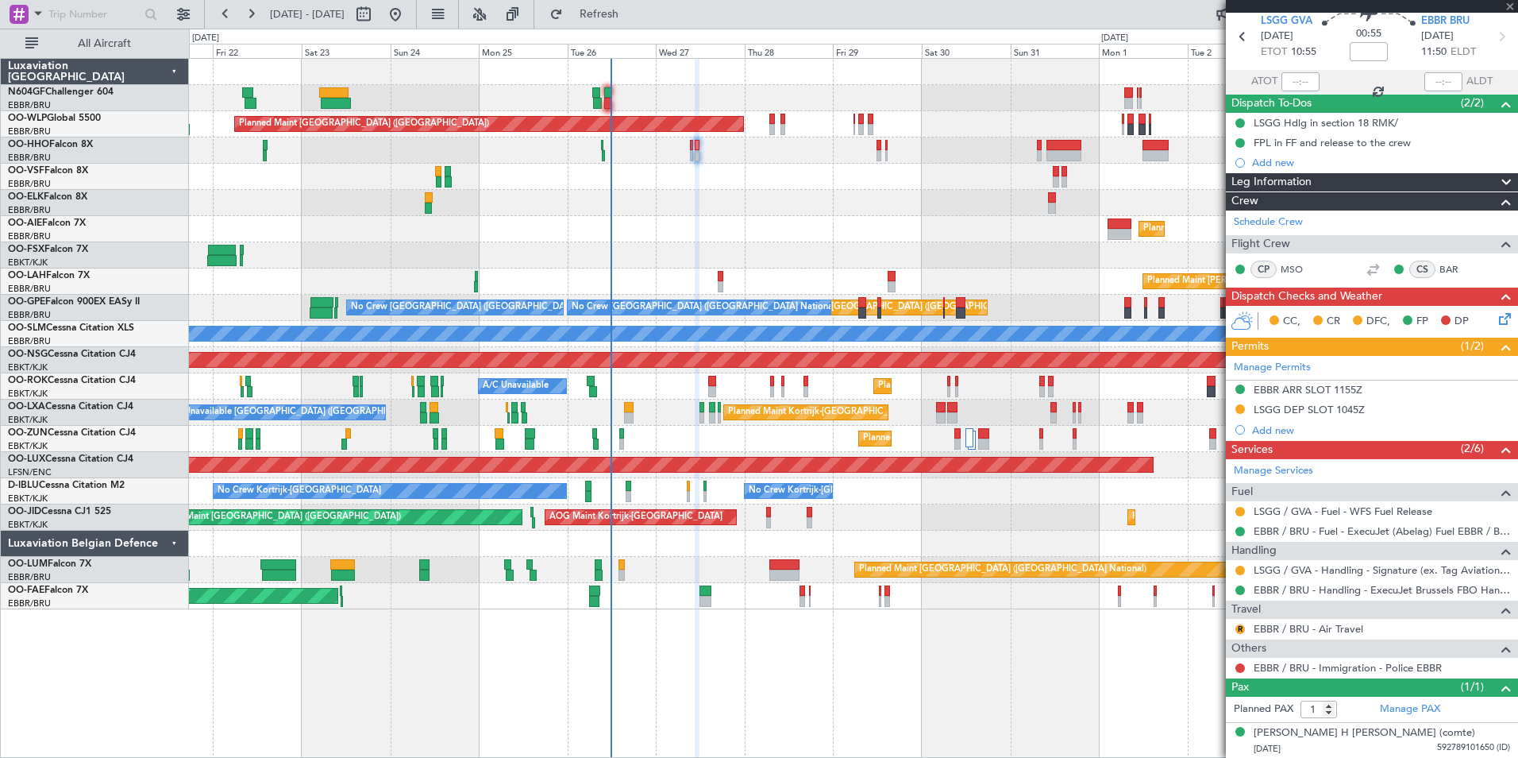
type input "2"
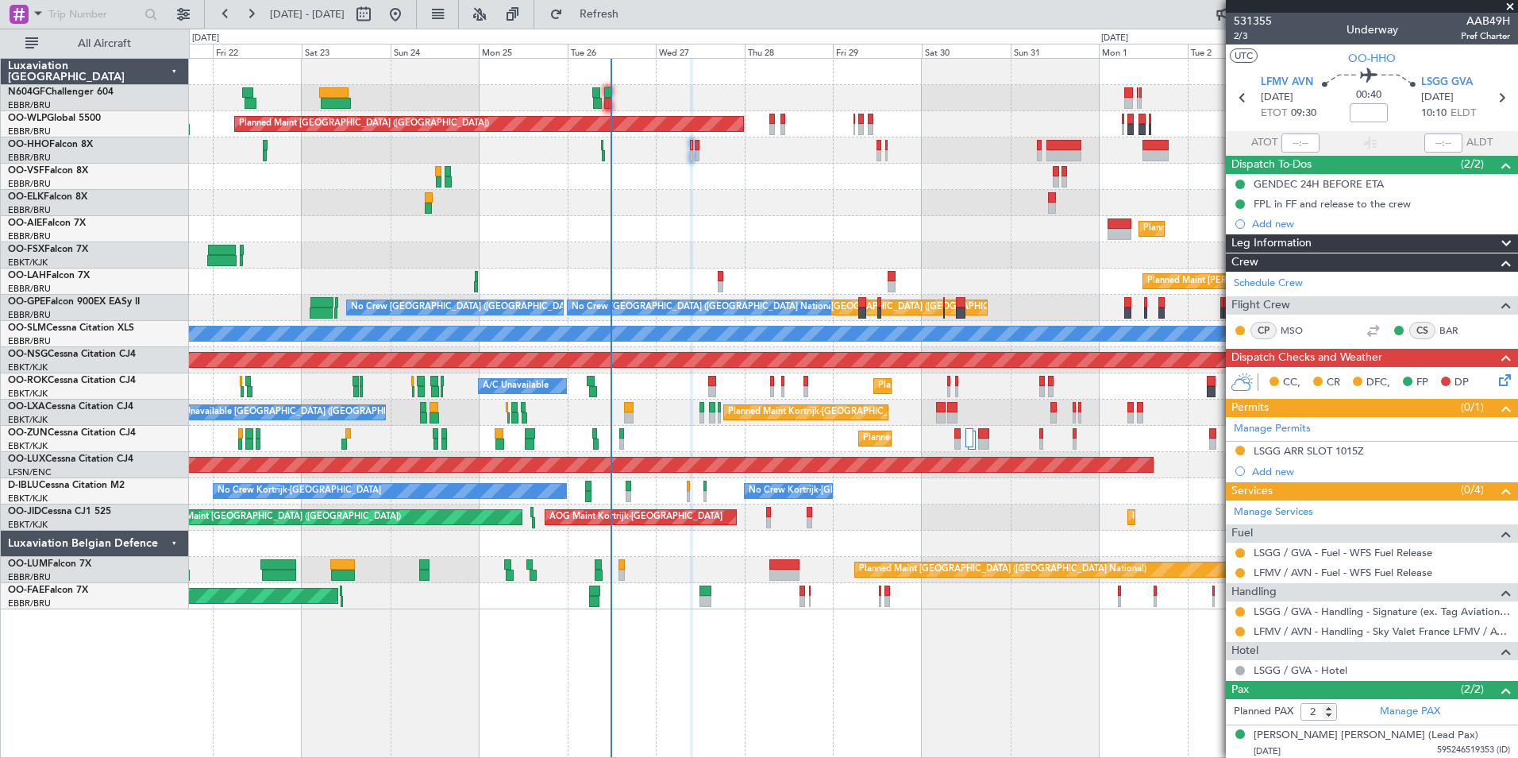
scroll to position [38, 0]
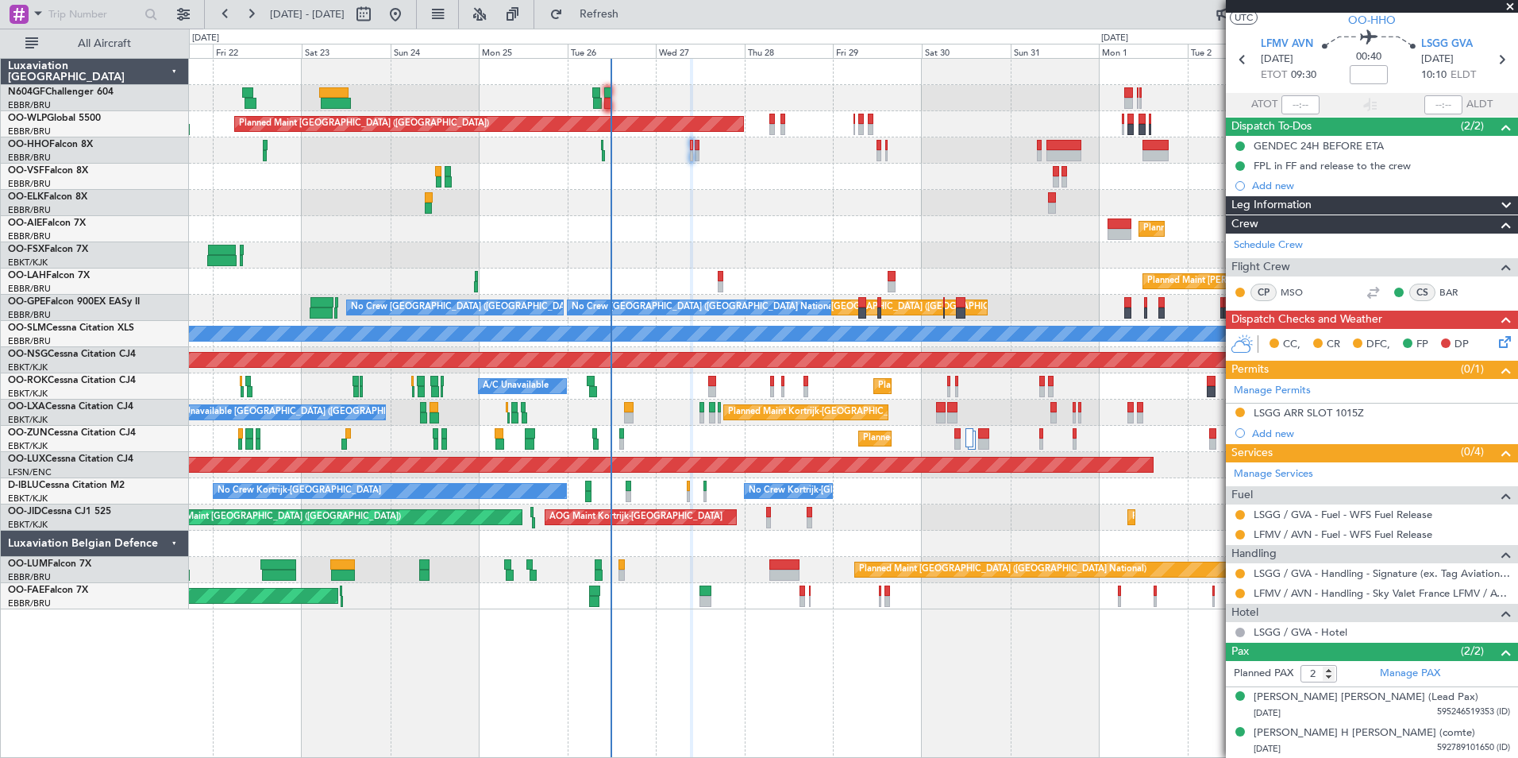
click at [1496, 335] on icon at bounding box center [1502, 339] width 13 height 13
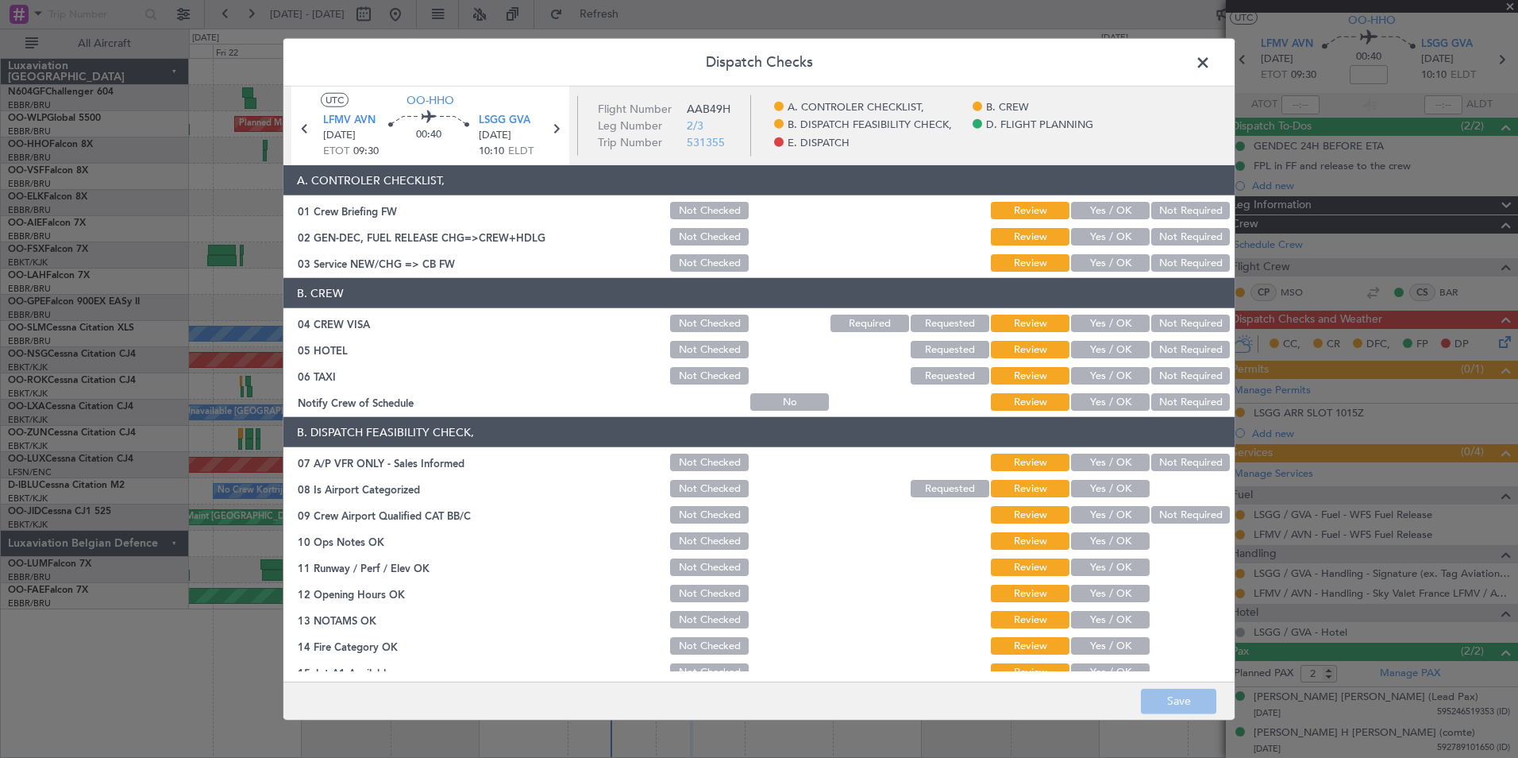
click at [1103, 404] on button "Yes / OK" at bounding box center [1110, 401] width 79 height 17
click at [1152, 378] on button "Not Required" at bounding box center [1191, 375] width 79 height 17
click at [1181, 334] on div "Not Required" at bounding box center [1189, 323] width 80 height 22
click at [1186, 341] on button "Not Required" at bounding box center [1191, 349] width 79 height 17
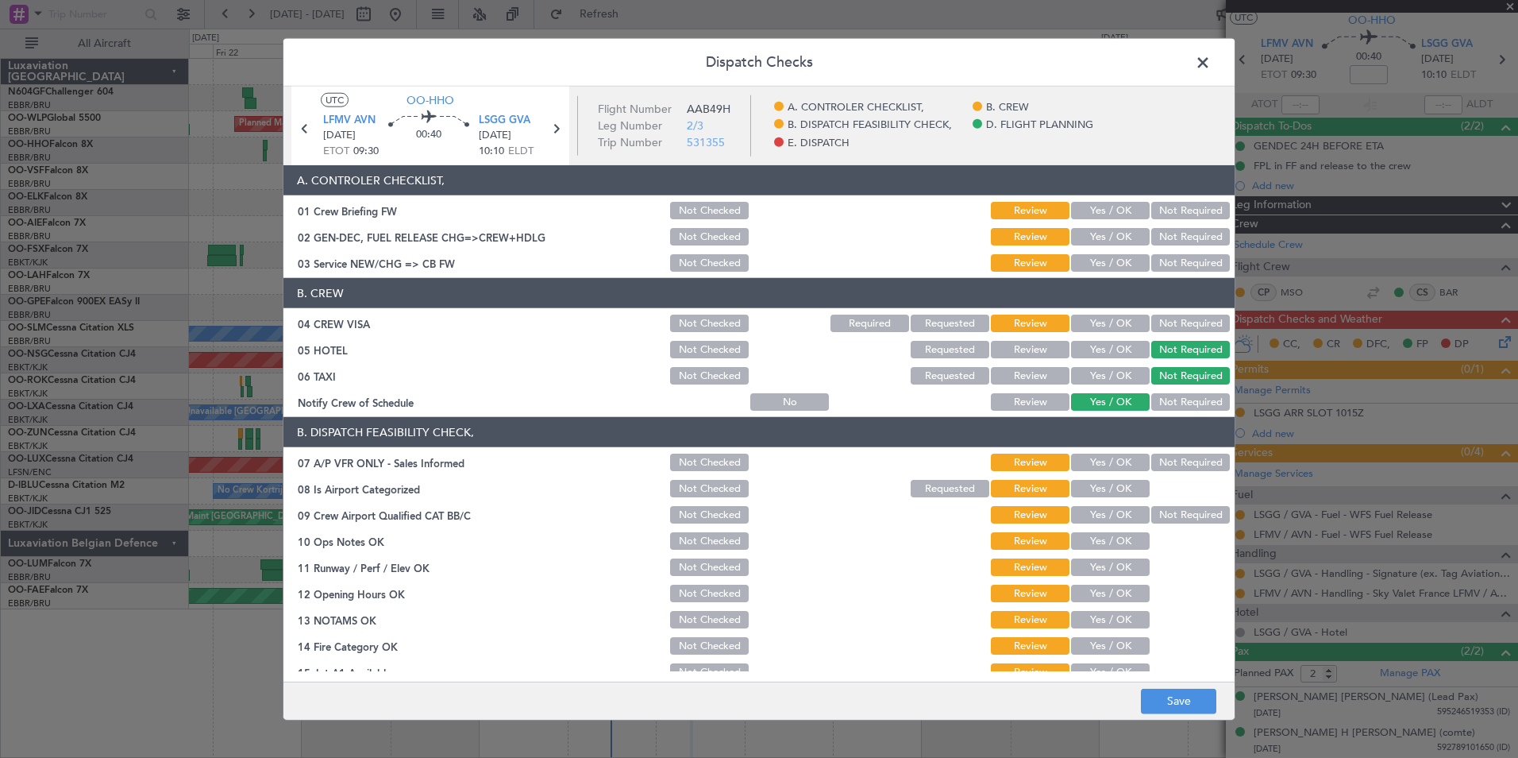
click at [1186, 325] on button "Not Required" at bounding box center [1191, 322] width 79 height 17
click at [1119, 264] on button "Yes / OK" at bounding box center [1110, 262] width 79 height 17
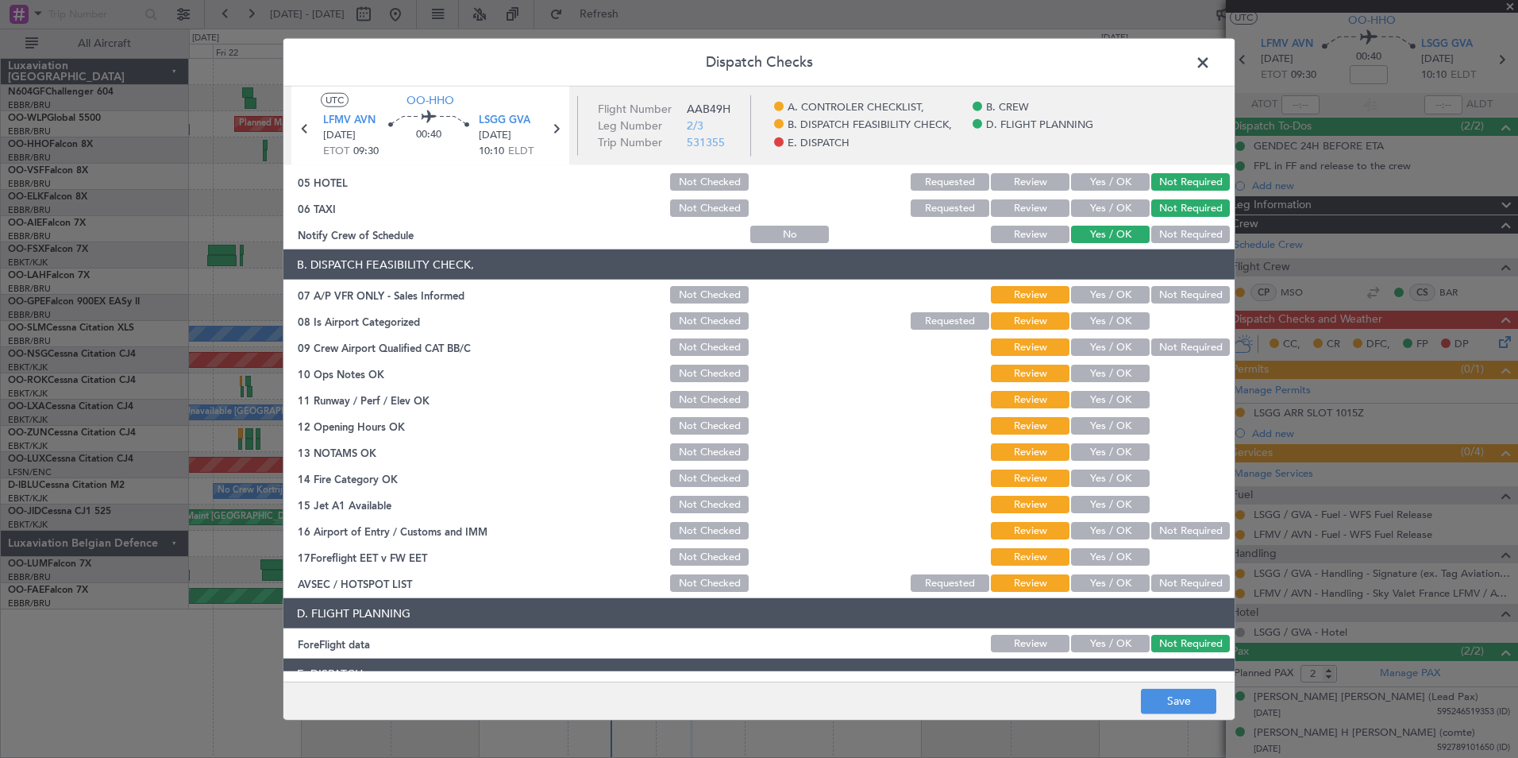
scroll to position [172, 0]
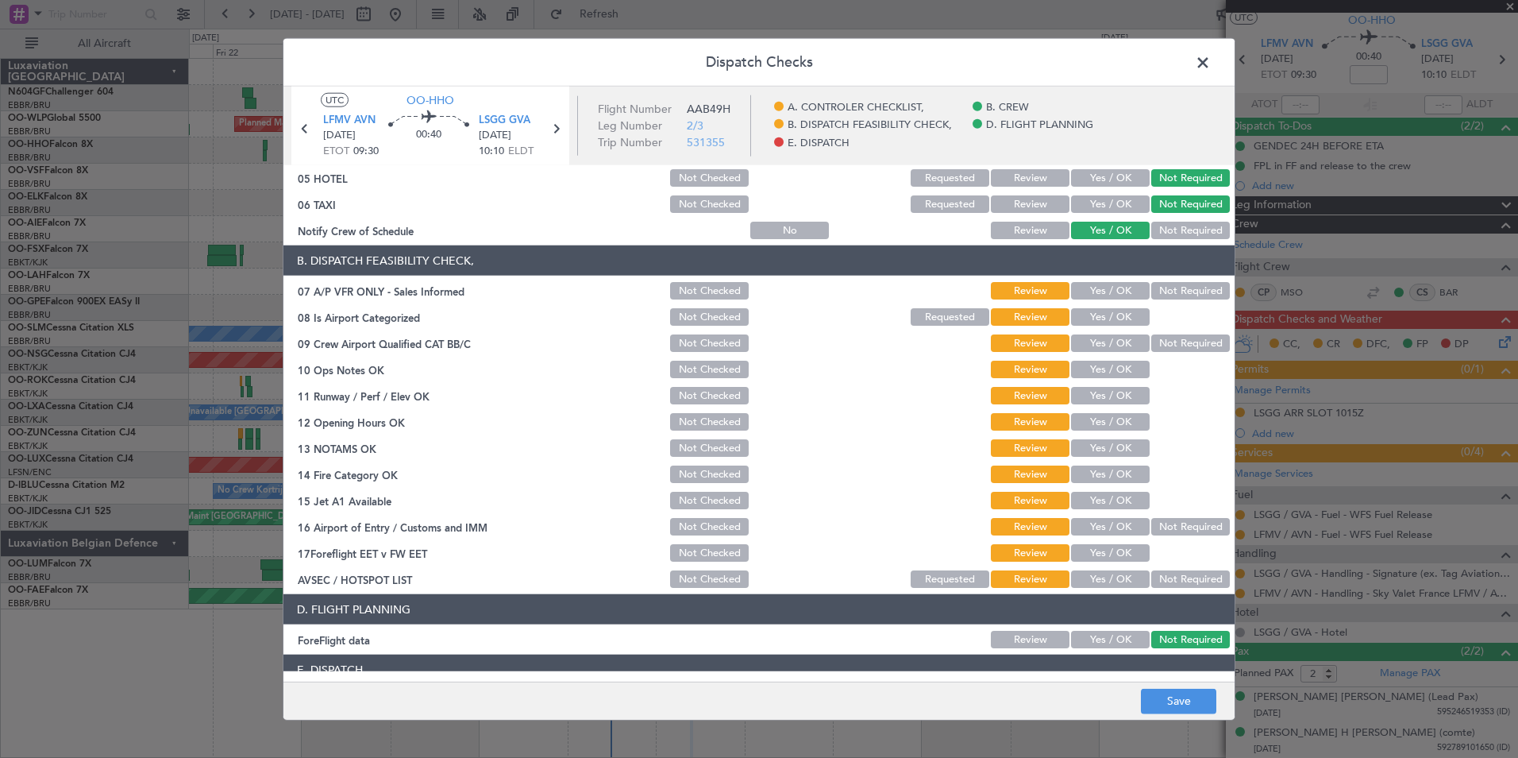
click at [1164, 295] on button "Not Required" at bounding box center [1191, 290] width 79 height 17
click at [1114, 580] on button "Yes / OK" at bounding box center [1110, 578] width 79 height 17
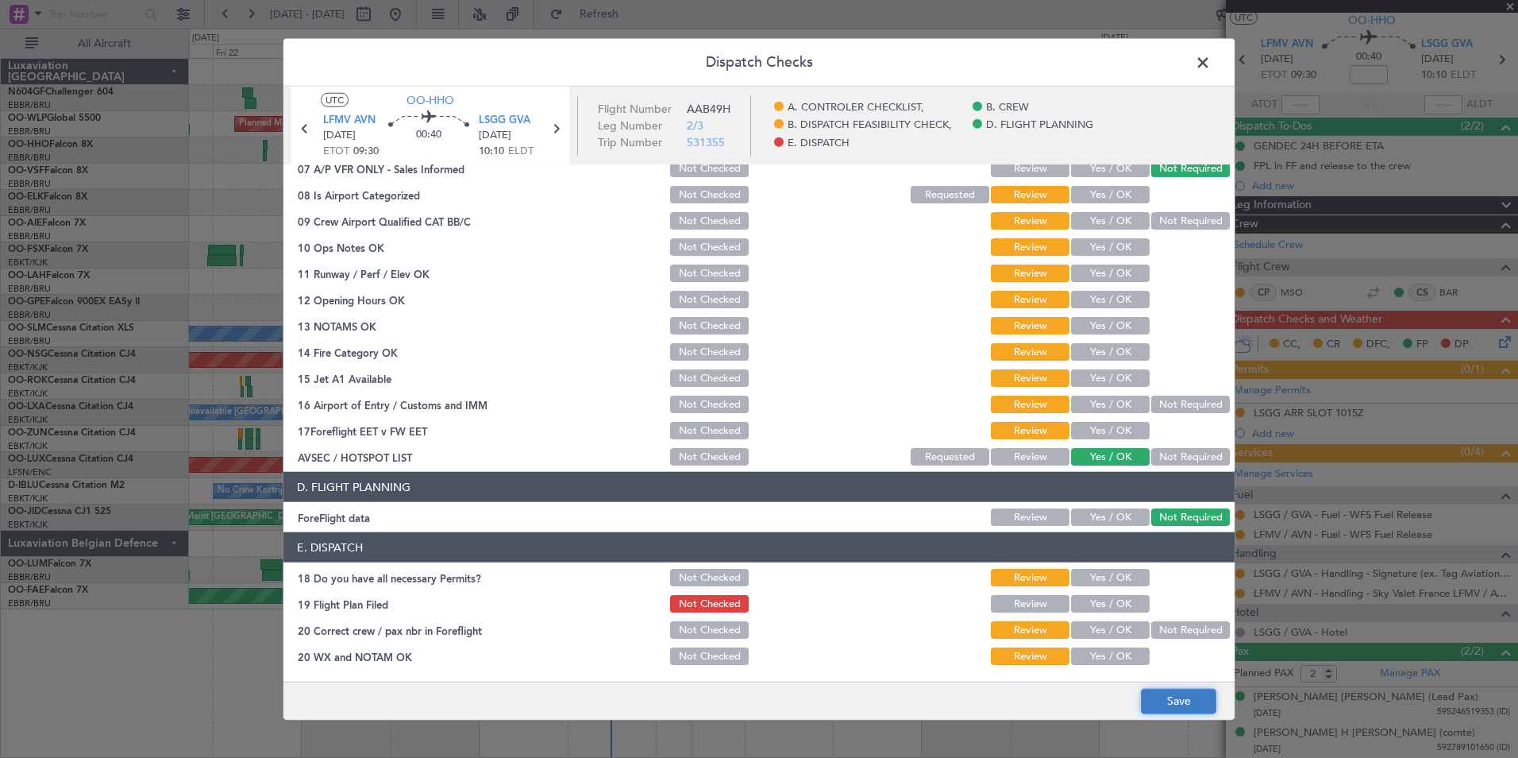
click at [1174, 700] on button "Save" at bounding box center [1178, 700] width 75 height 25
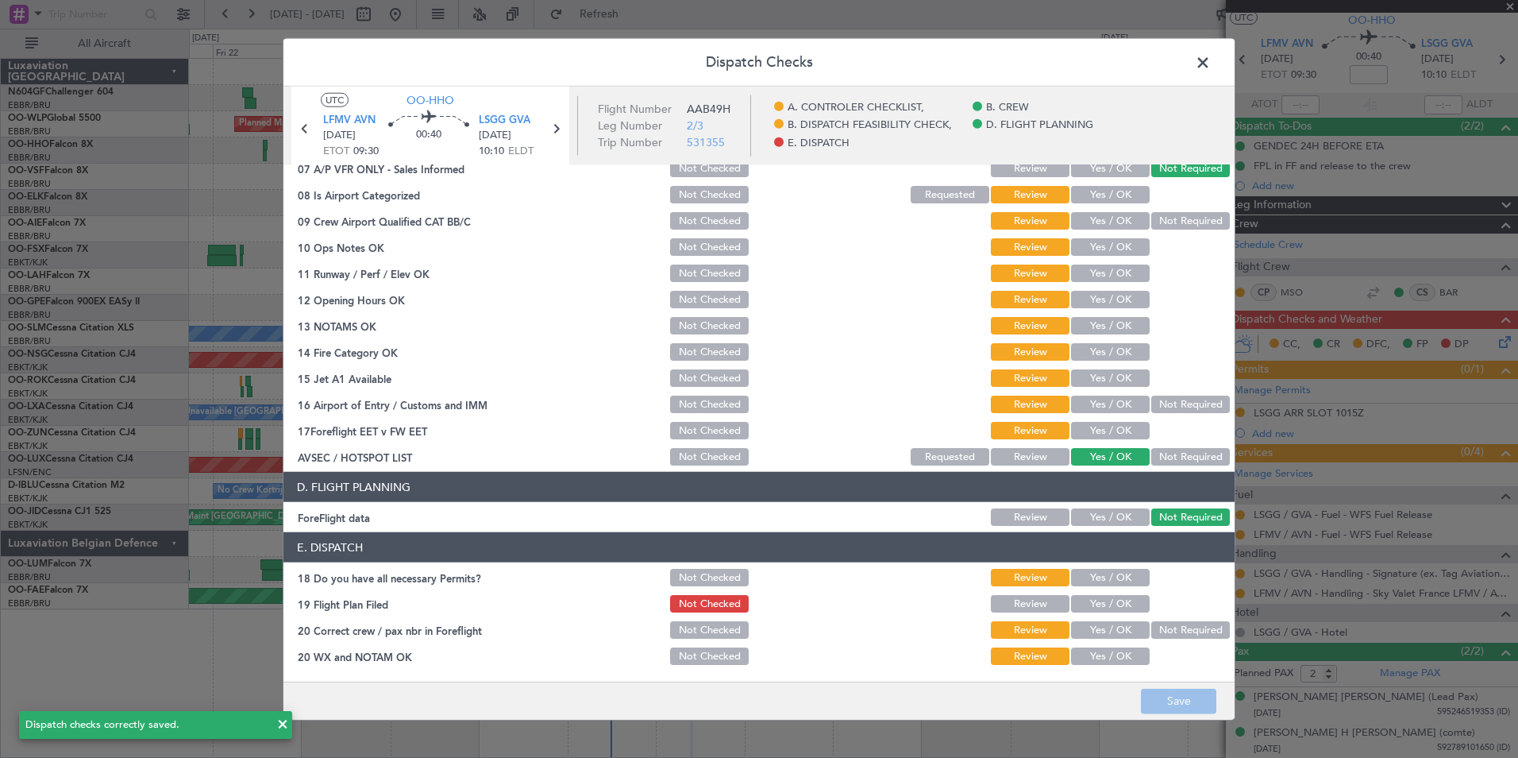
click at [1188, 66] on header "Dispatch Checks" at bounding box center [759, 63] width 951 height 48
click at [1211, 65] on span at bounding box center [1211, 67] width 0 height 32
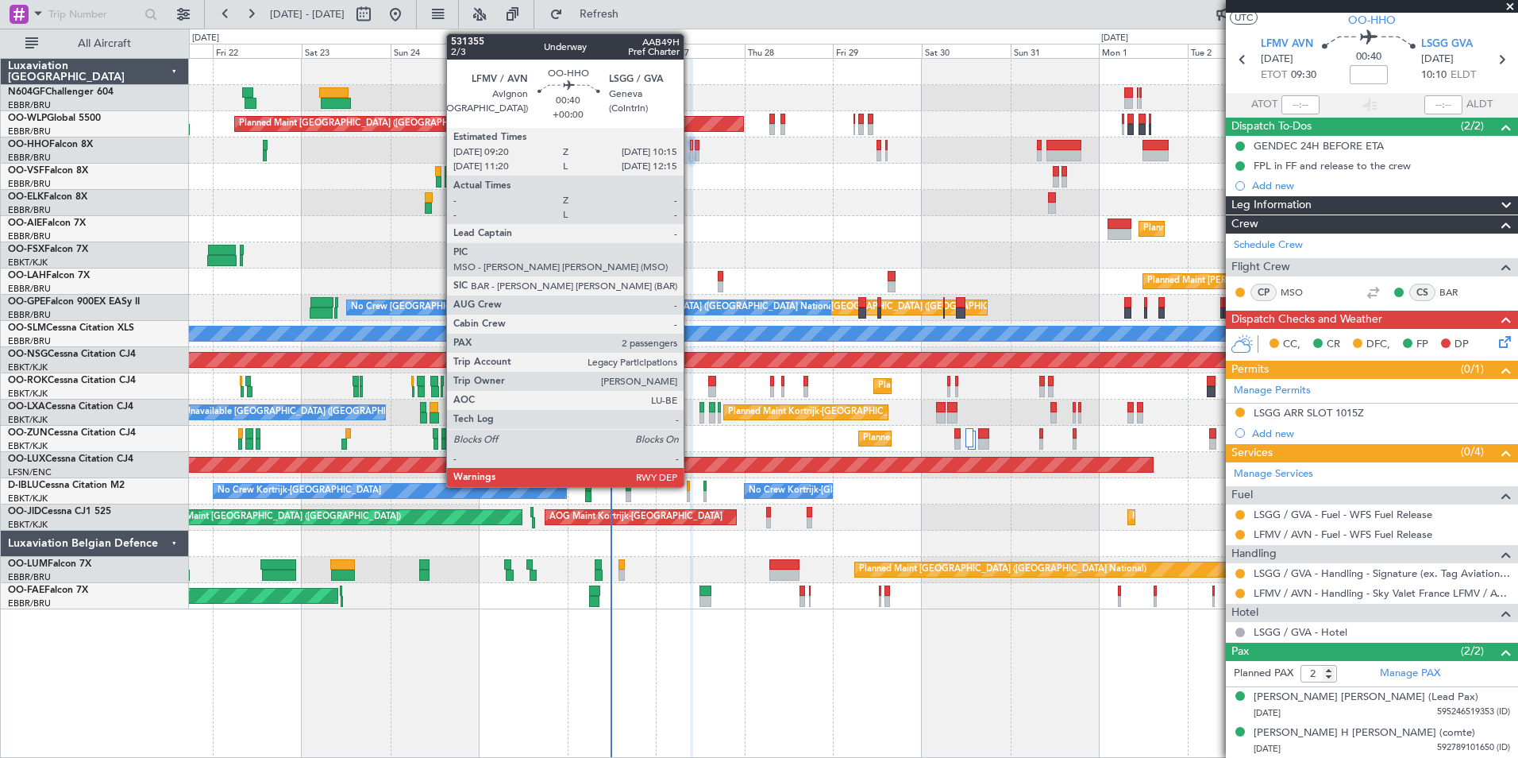
click at [691, 144] on div at bounding box center [692, 145] width 4 height 11
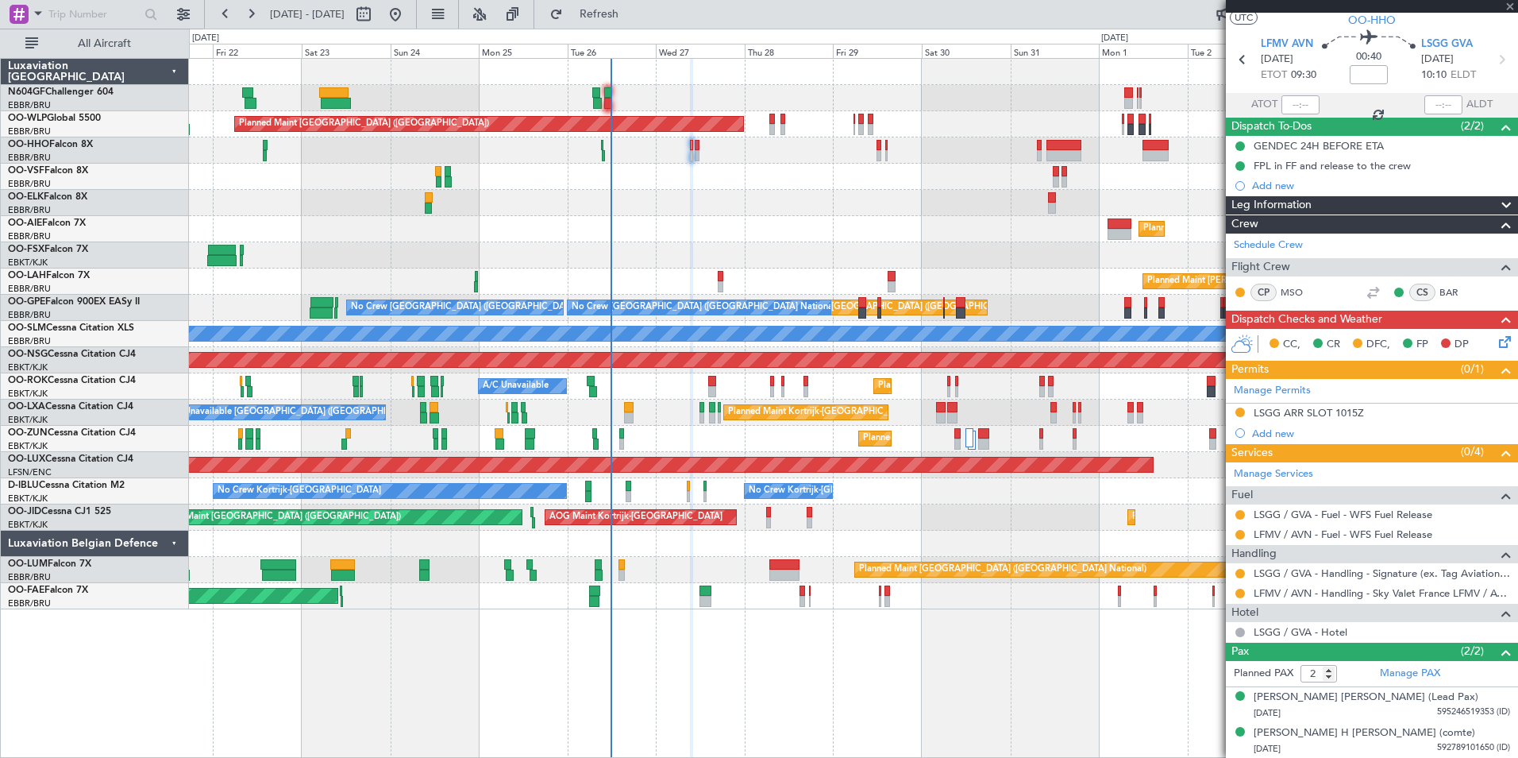
scroll to position [0, 0]
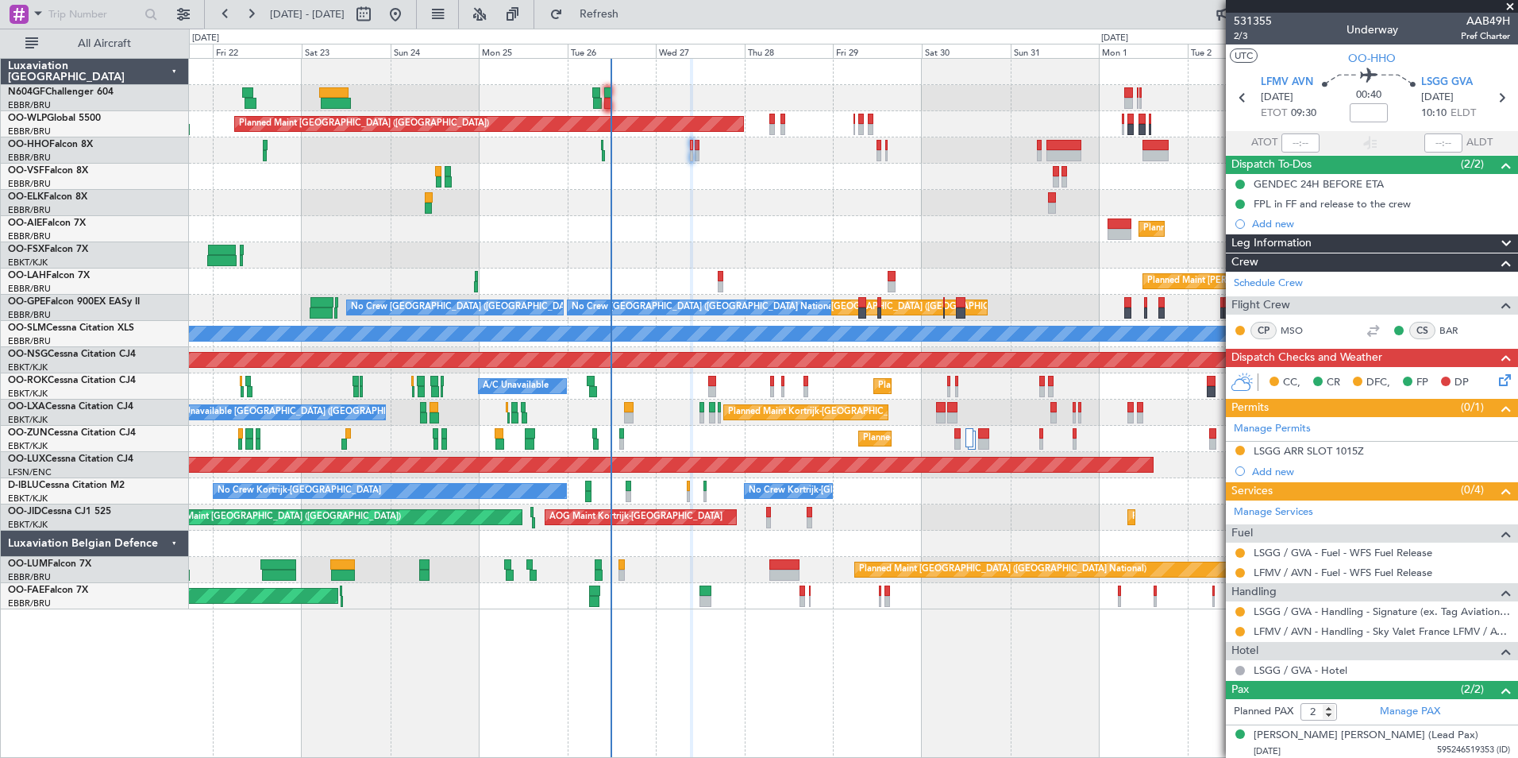
click at [1246, 630] on div at bounding box center [1240, 631] width 13 height 13
click at [1242, 630] on button at bounding box center [1241, 632] width 10 height 10
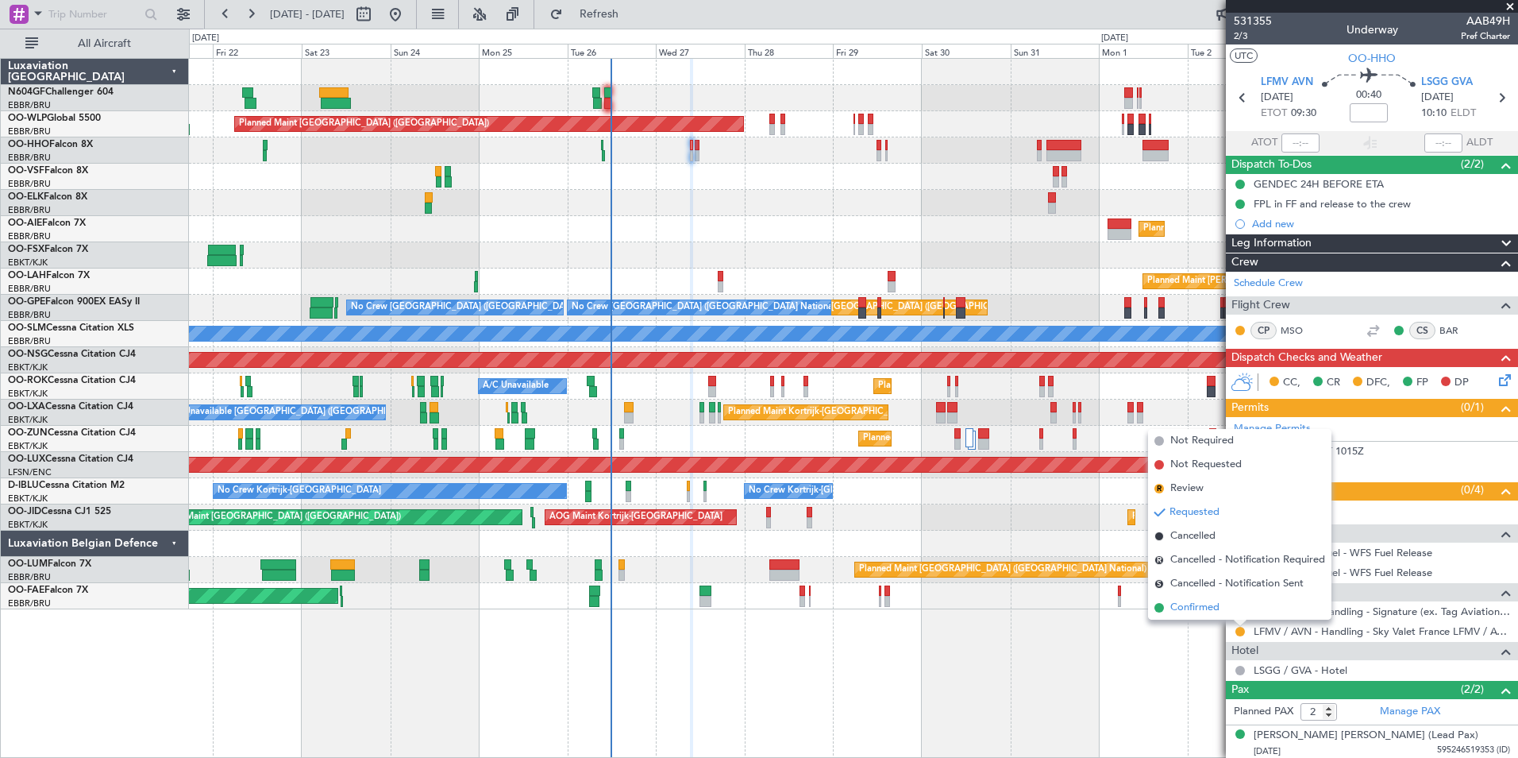
click at [1223, 604] on li "Confirmed" at bounding box center [1239, 608] width 183 height 24
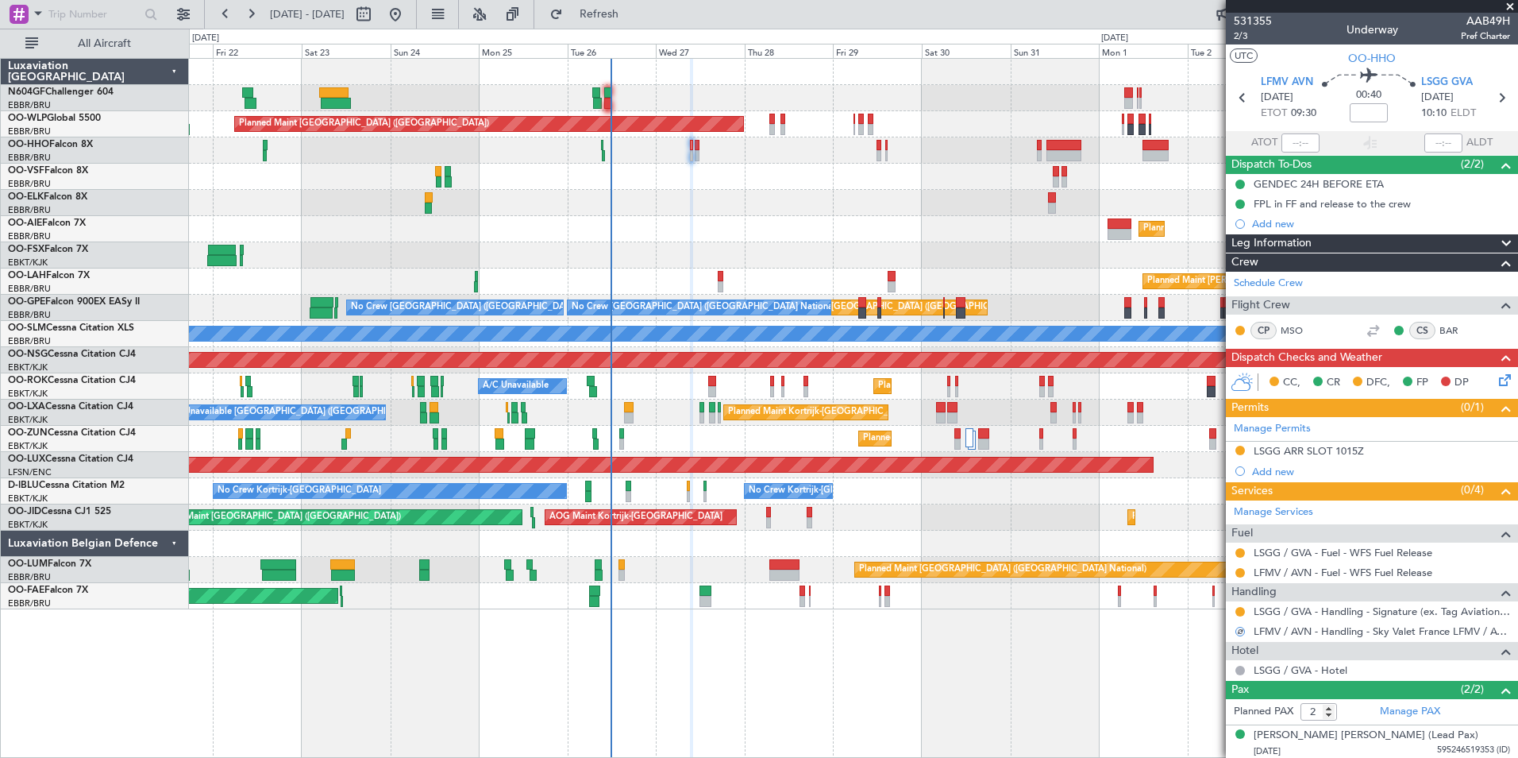
click at [825, 168] on div at bounding box center [853, 177] width 1329 height 26
click at [631, 24] on button "Refresh" at bounding box center [589, 14] width 95 height 25
click at [782, 203] on div "Planned Maint Kortrijk-[GEOGRAPHIC_DATA]" at bounding box center [853, 203] width 1329 height 26
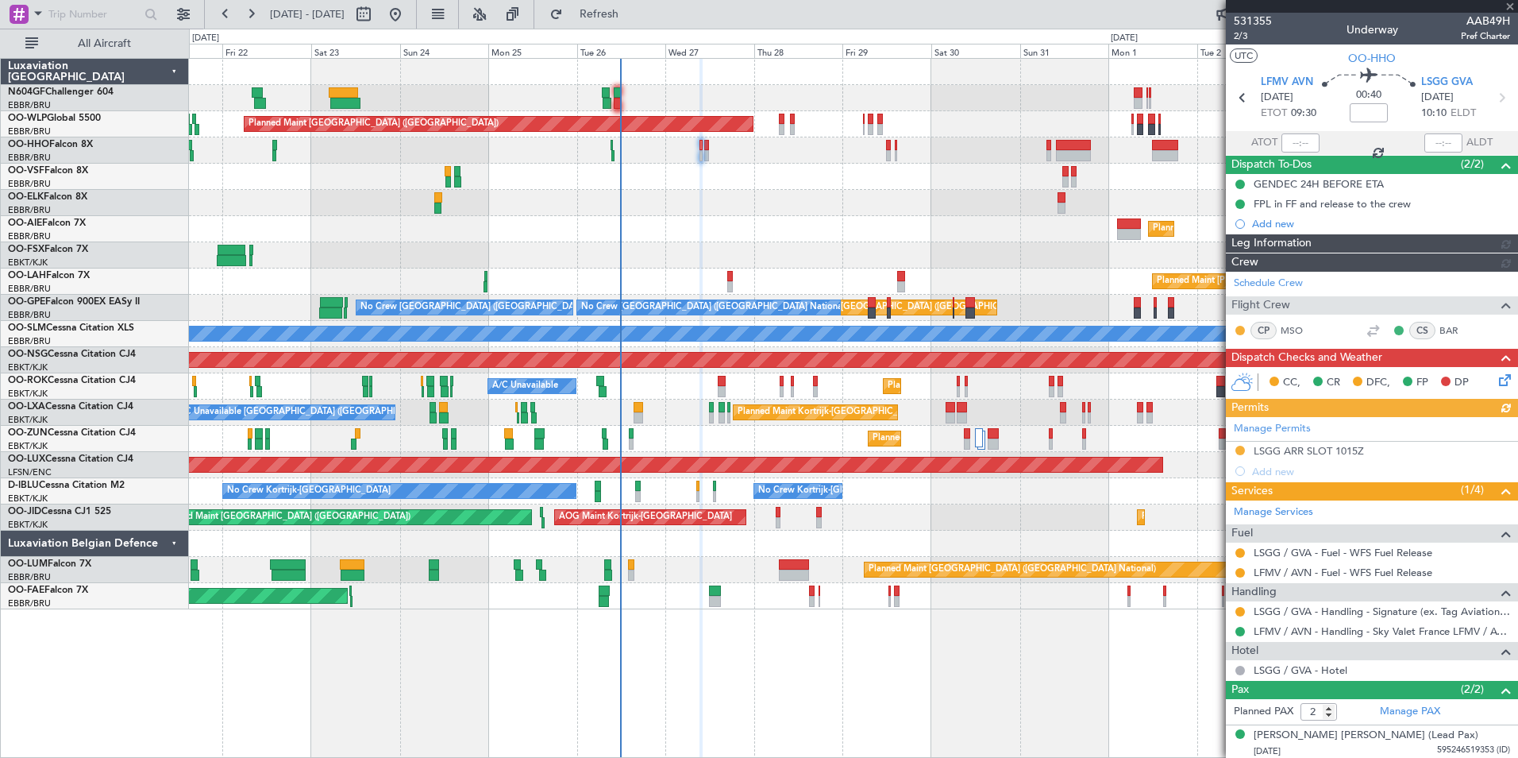
click at [789, 204] on div "Planned Maint Kortrijk-[GEOGRAPHIC_DATA]" at bounding box center [853, 203] width 1329 height 26
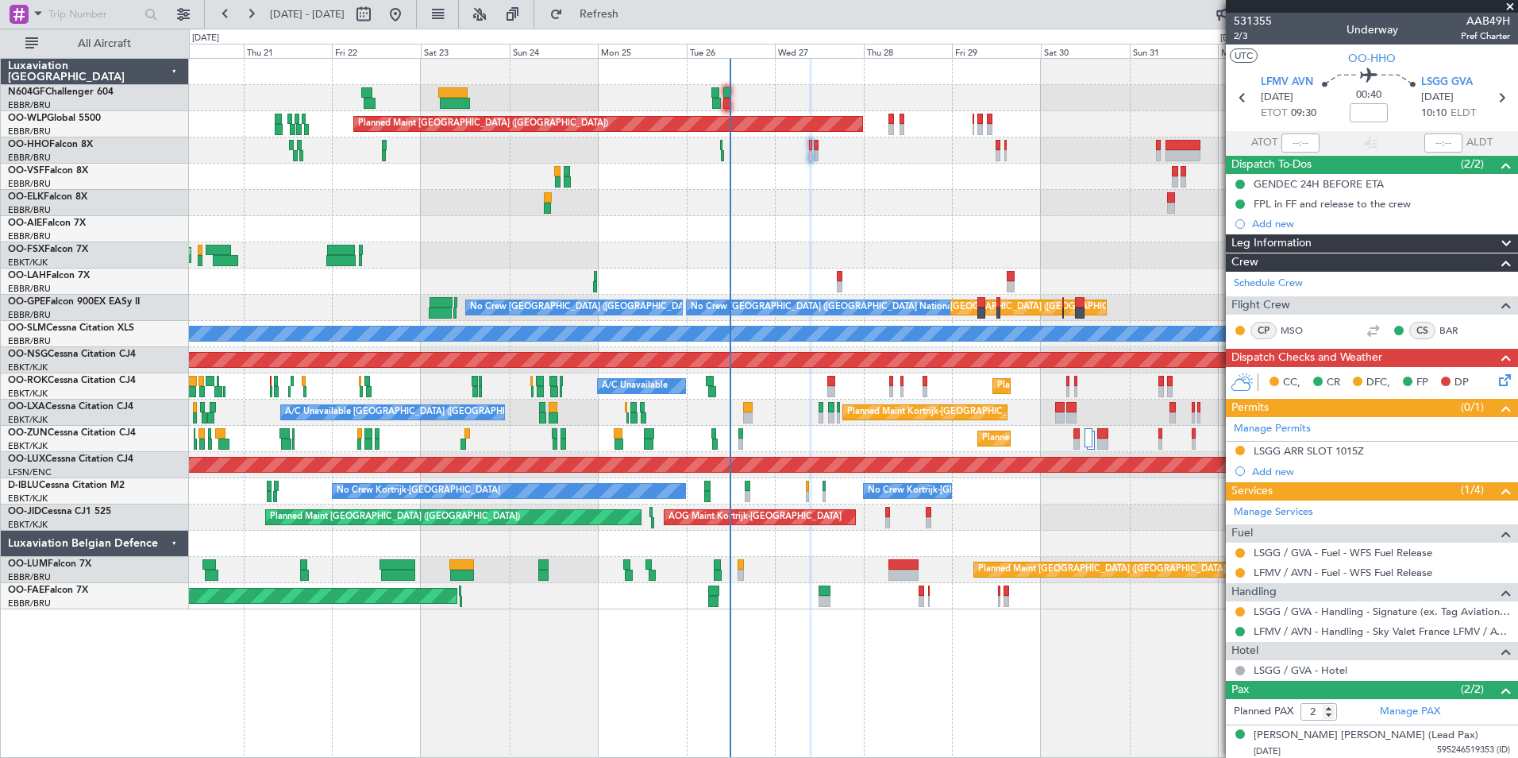
click at [1155, 268] on div "Planned Maint [PERSON_NAME]-[GEOGRAPHIC_DATA][PERSON_NAME] ([GEOGRAPHIC_DATA][P…" at bounding box center [853, 281] width 1329 height 26
click at [753, 154] on div "AOG Maint Geneva (Cointrin)" at bounding box center [853, 150] width 1329 height 26
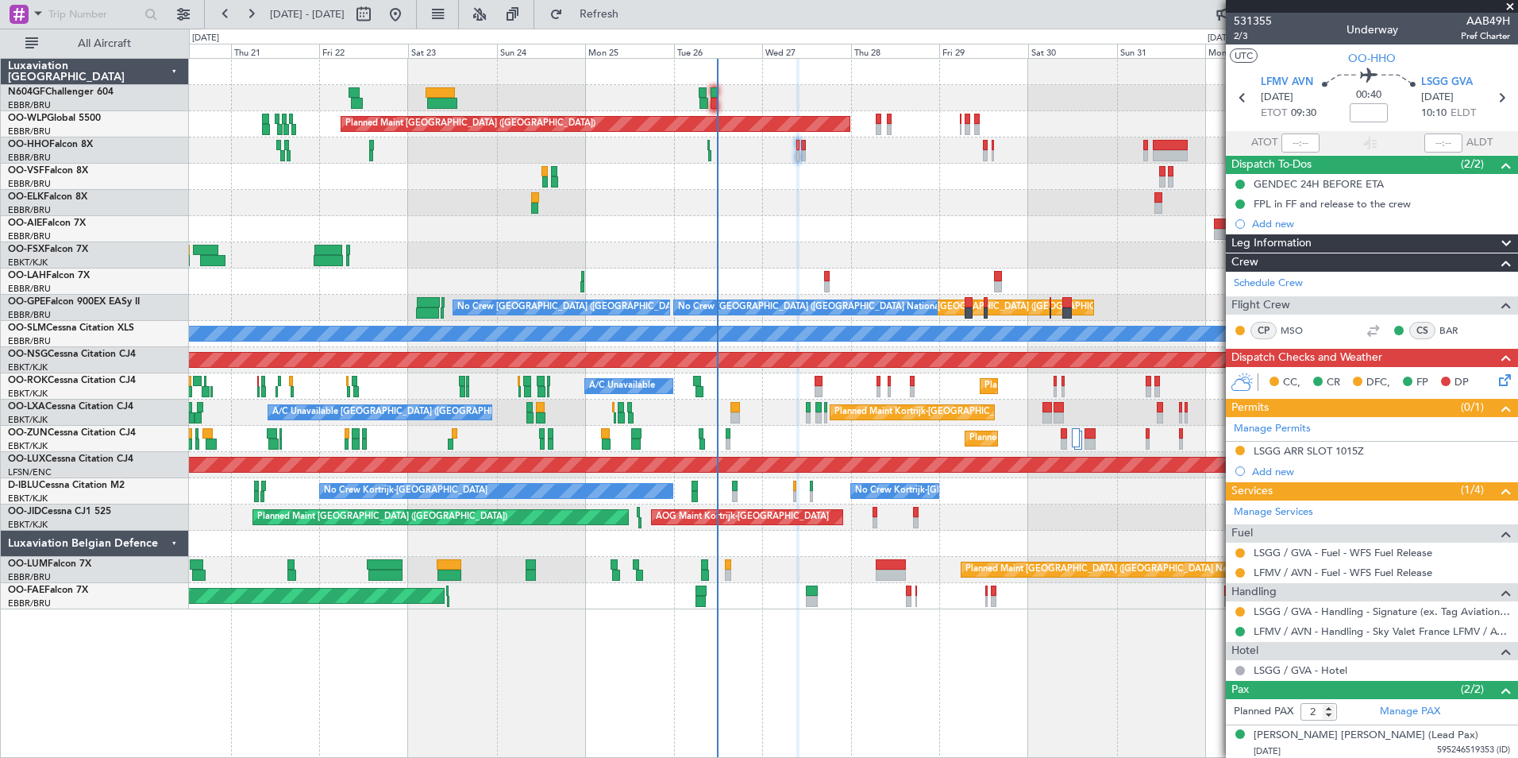
click at [813, 212] on div "Planned Maint Kortrijk-[GEOGRAPHIC_DATA]" at bounding box center [853, 203] width 1329 height 26
click at [747, 588] on div "Planned Maint Kortrijk-Wevelgem Owner Melsbroek Air Base" at bounding box center [853, 596] width 1329 height 26
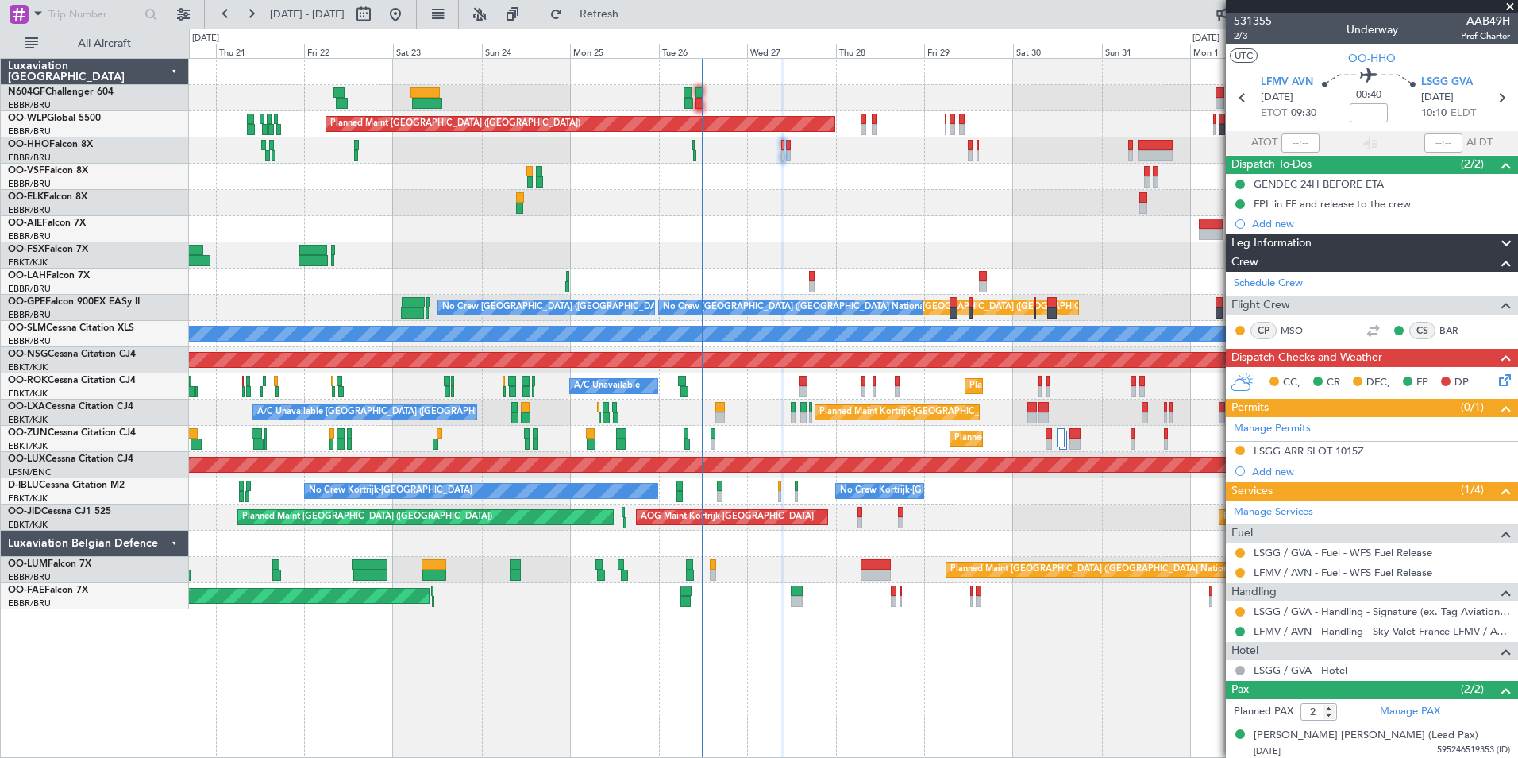
click at [735, 600] on div "Planned Maint Kortrijk-Wevelgem Owner Melsbroek Air Base" at bounding box center [853, 596] width 1329 height 26
click at [739, 105] on div at bounding box center [853, 98] width 1329 height 26
click at [706, 166] on div at bounding box center [853, 177] width 1329 height 26
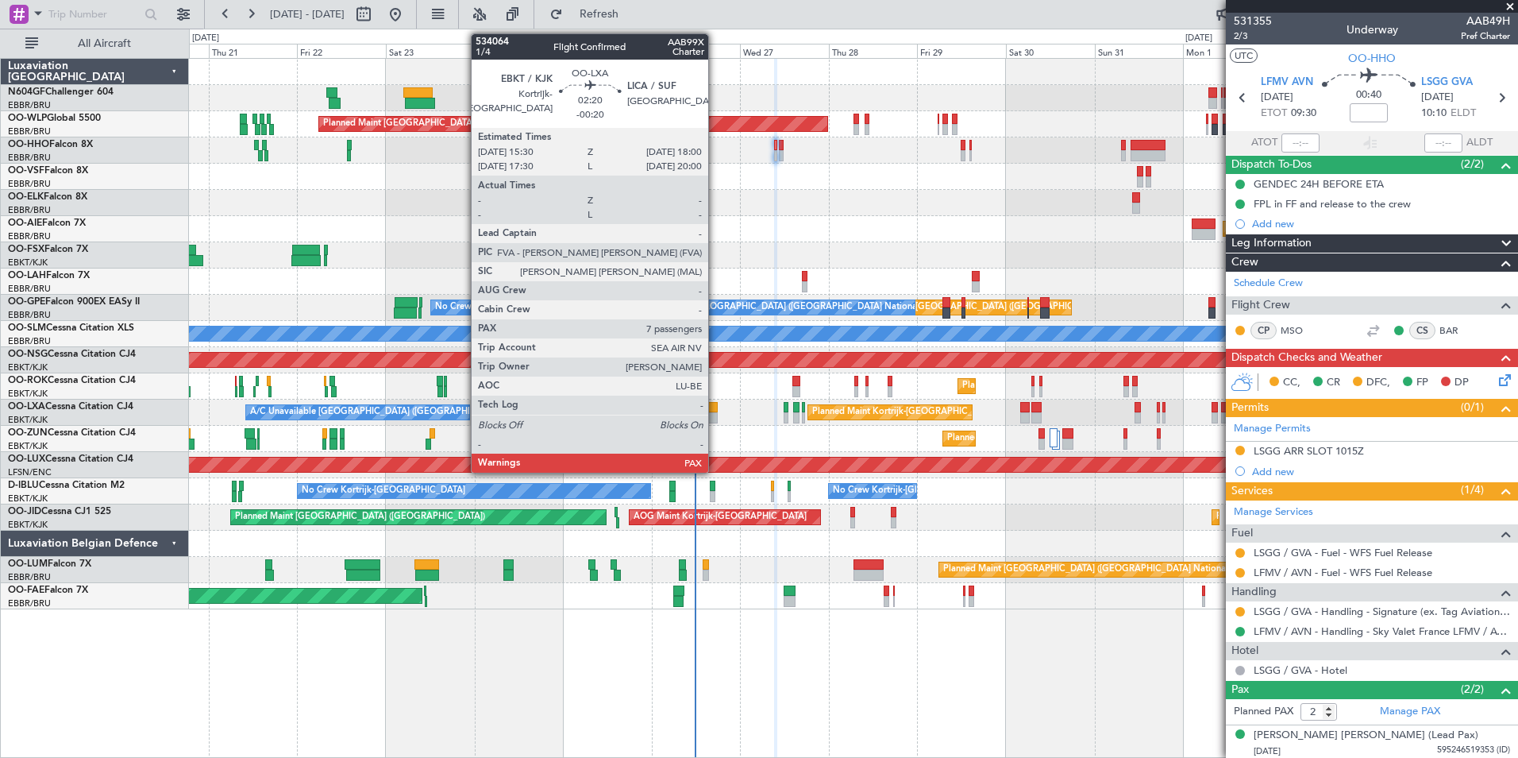
click at [716, 410] on div at bounding box center [713, 407] width 10 height 11
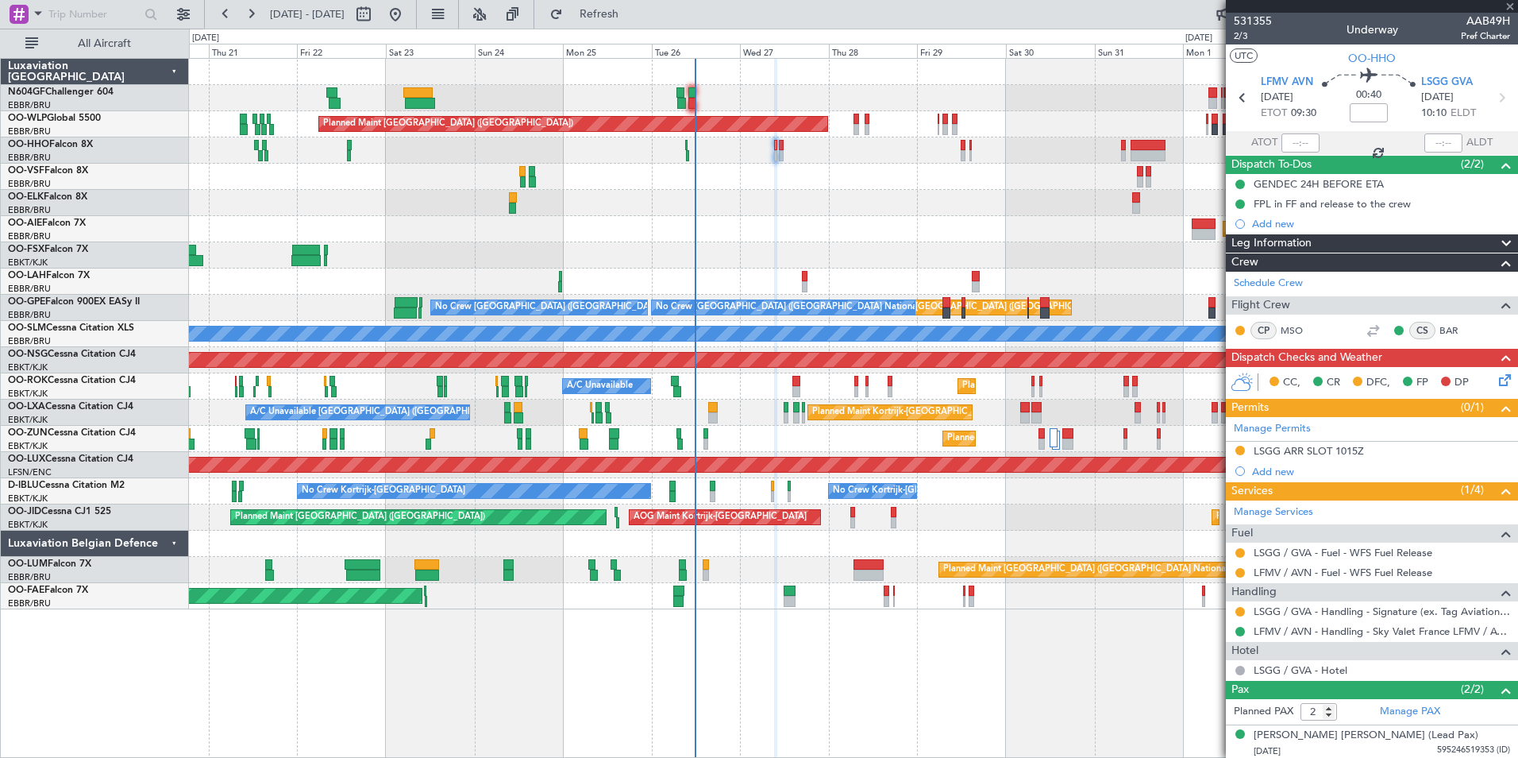
type input "-00:20"
type input "7"
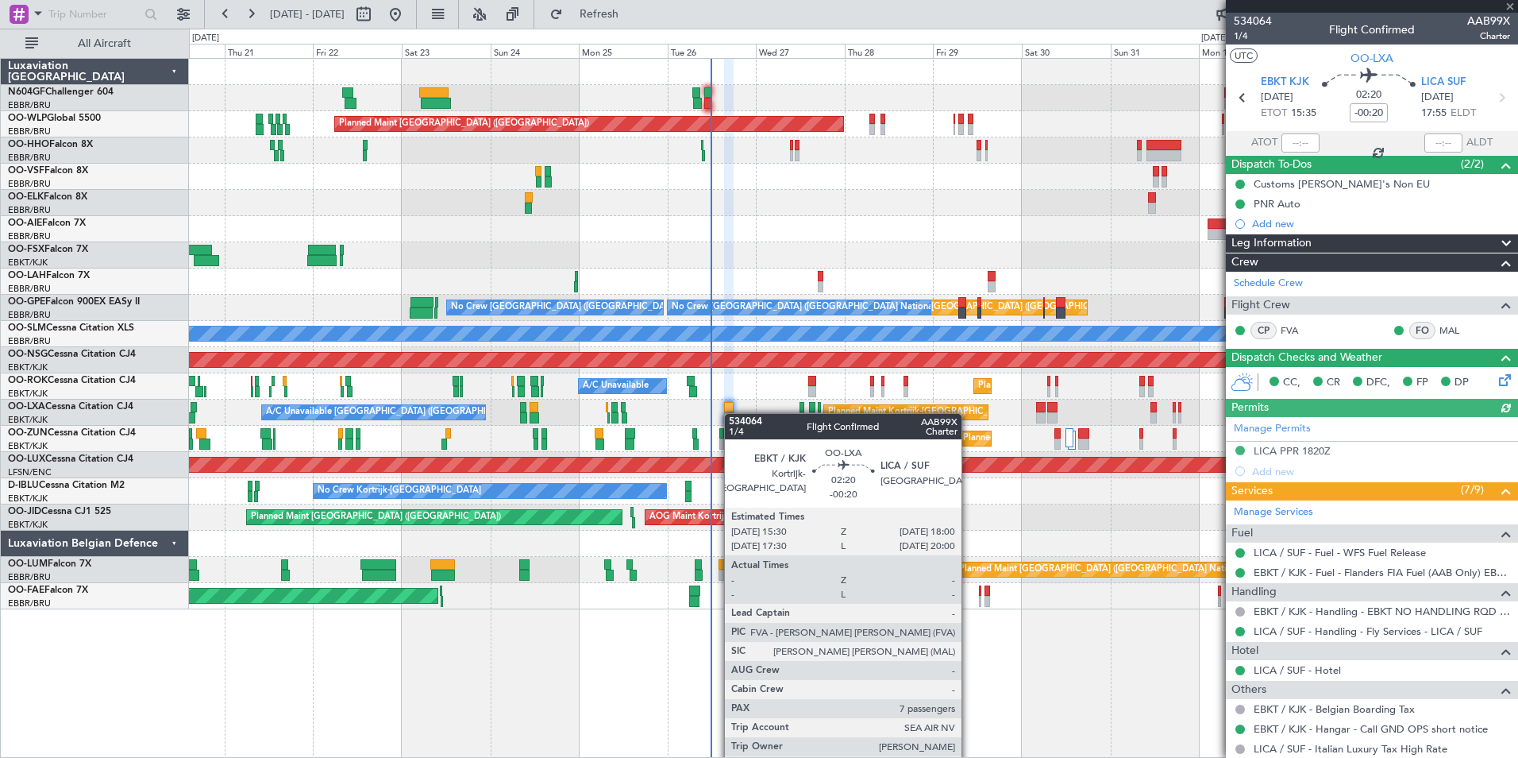
click at [732, 413] on div "Planned Maint Kortrijk-Wevelgem A/C Unavailable Brussels (Brussels National) A/…" at bounding box center [853, 412] width 1329 height 26
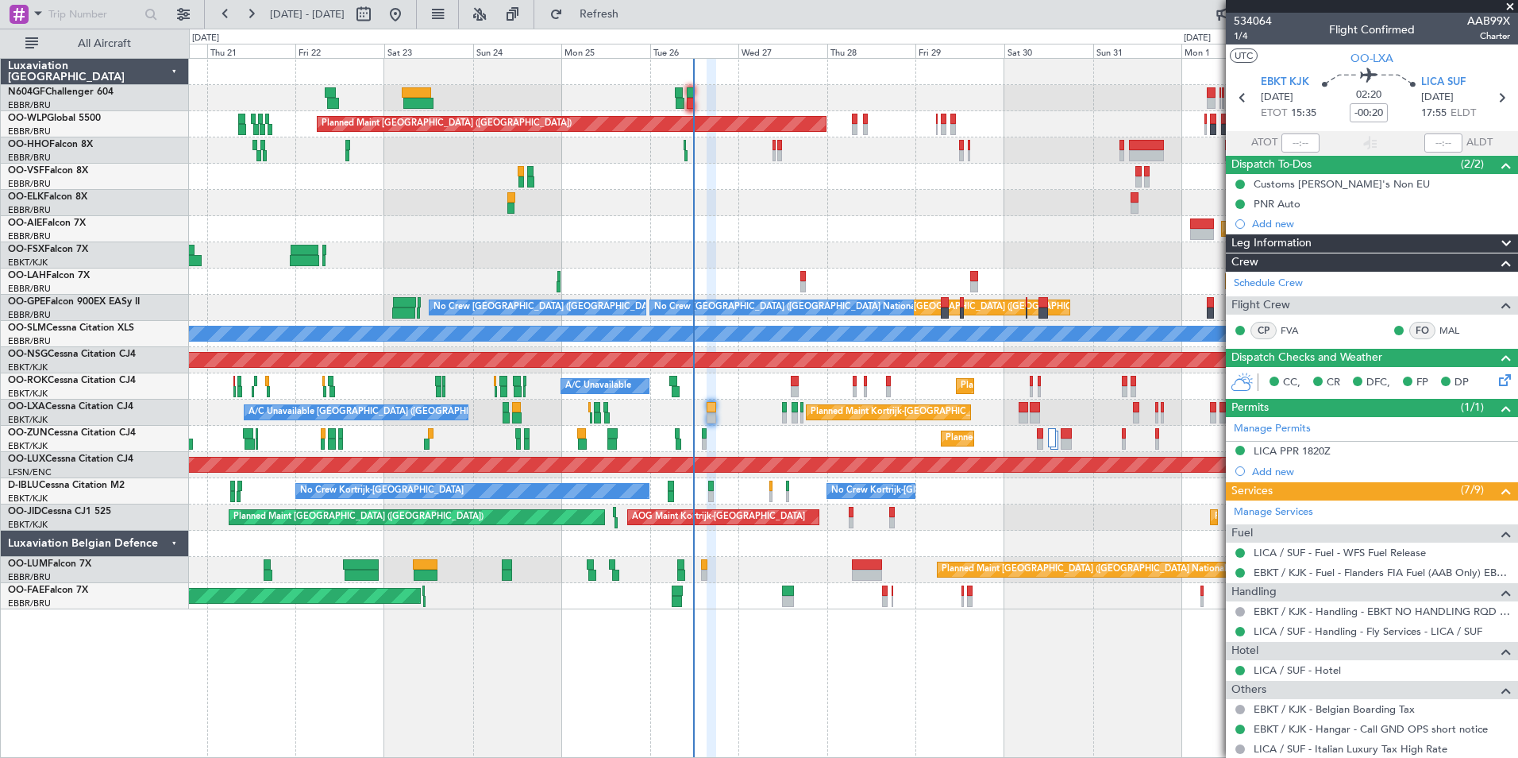
click at [760, 412] on div "Planned Maint Kortrijk-Wevelgem A/C Unavailable Brussels (Brussels National) A/…" at bounding box center [853, 412] width 1329 height 26
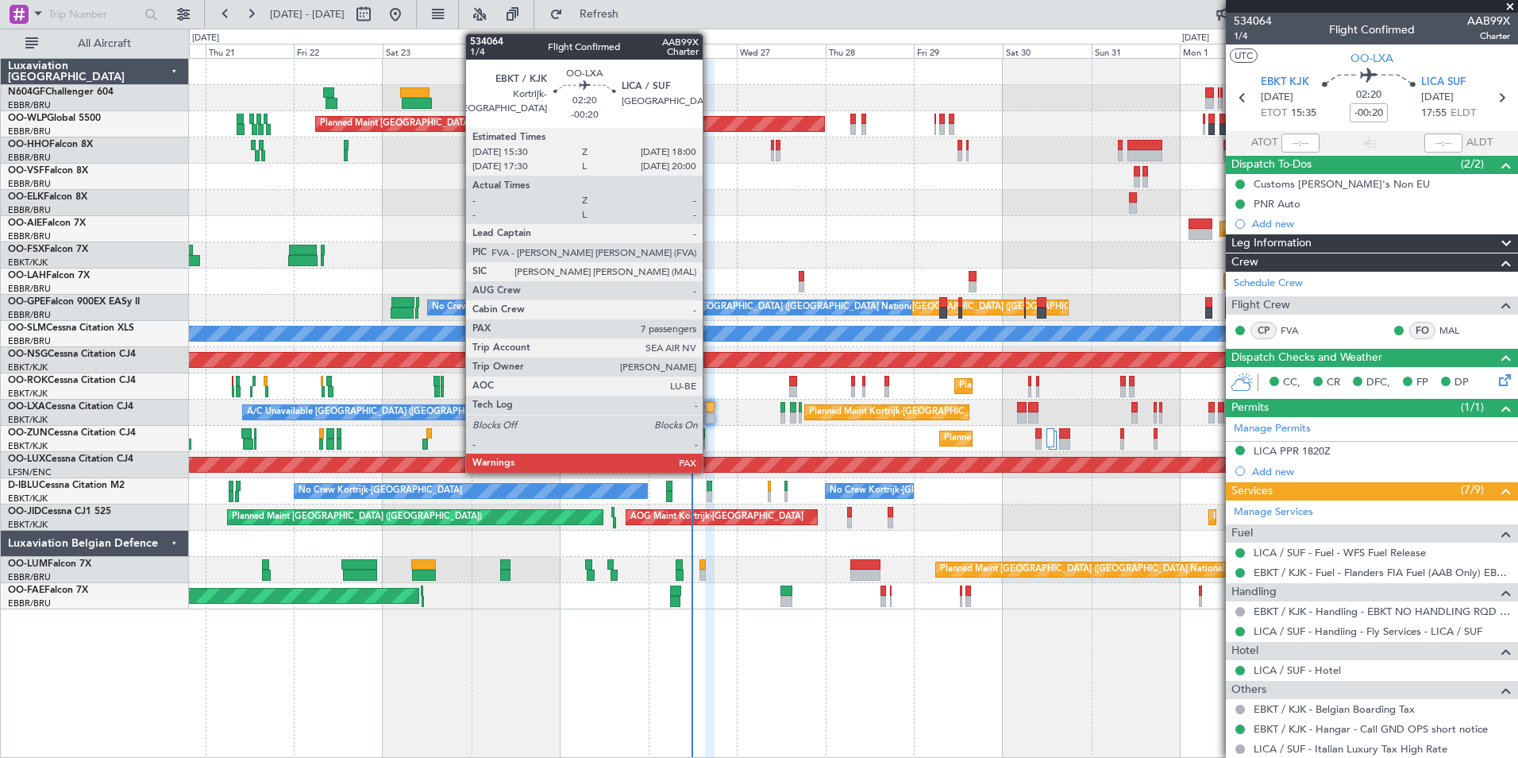
click at [710, 412] on div at bounding box center [710, 417] width 10 height 11
click at [710, 422] on div at bounding box center [710, 417] width 10 height 11
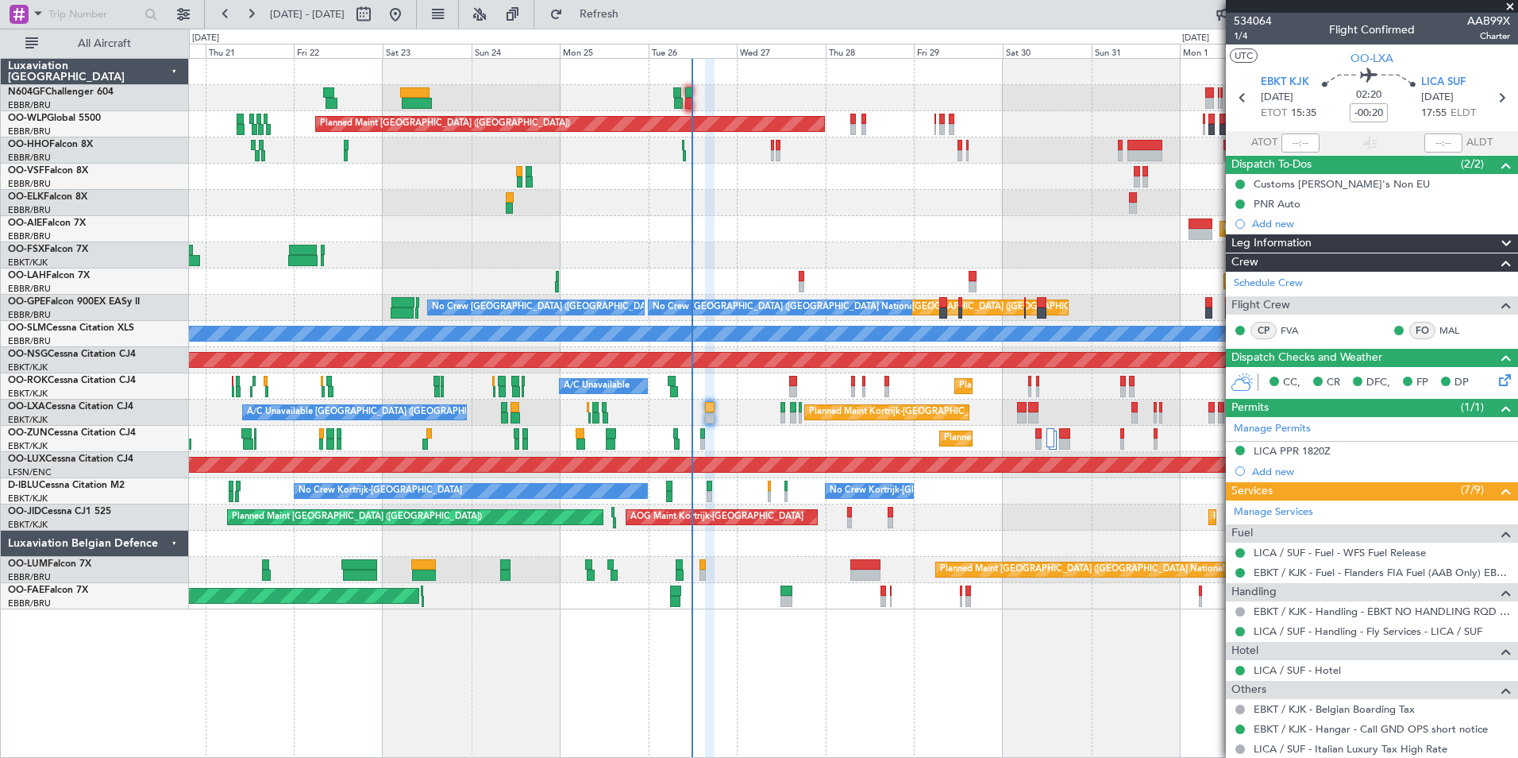
click at [750, 430] on div "Planned Maint Kortrijk-[GEOGRAPHIC_DATA]" at bounding box center [853, 439] width 1329 height 26
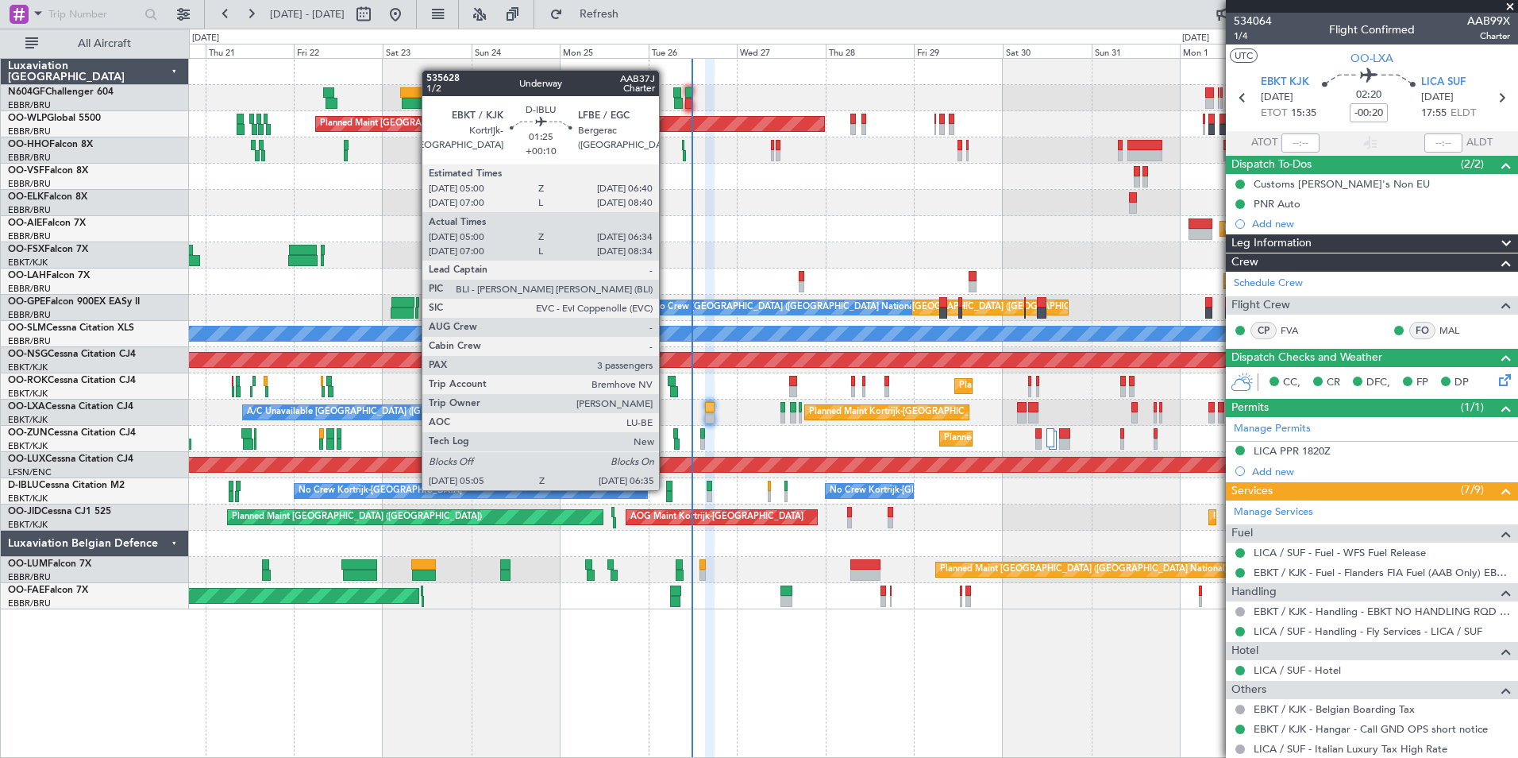
click at [666, 488] on div at bounding box center [669, 485] width 6 height 11
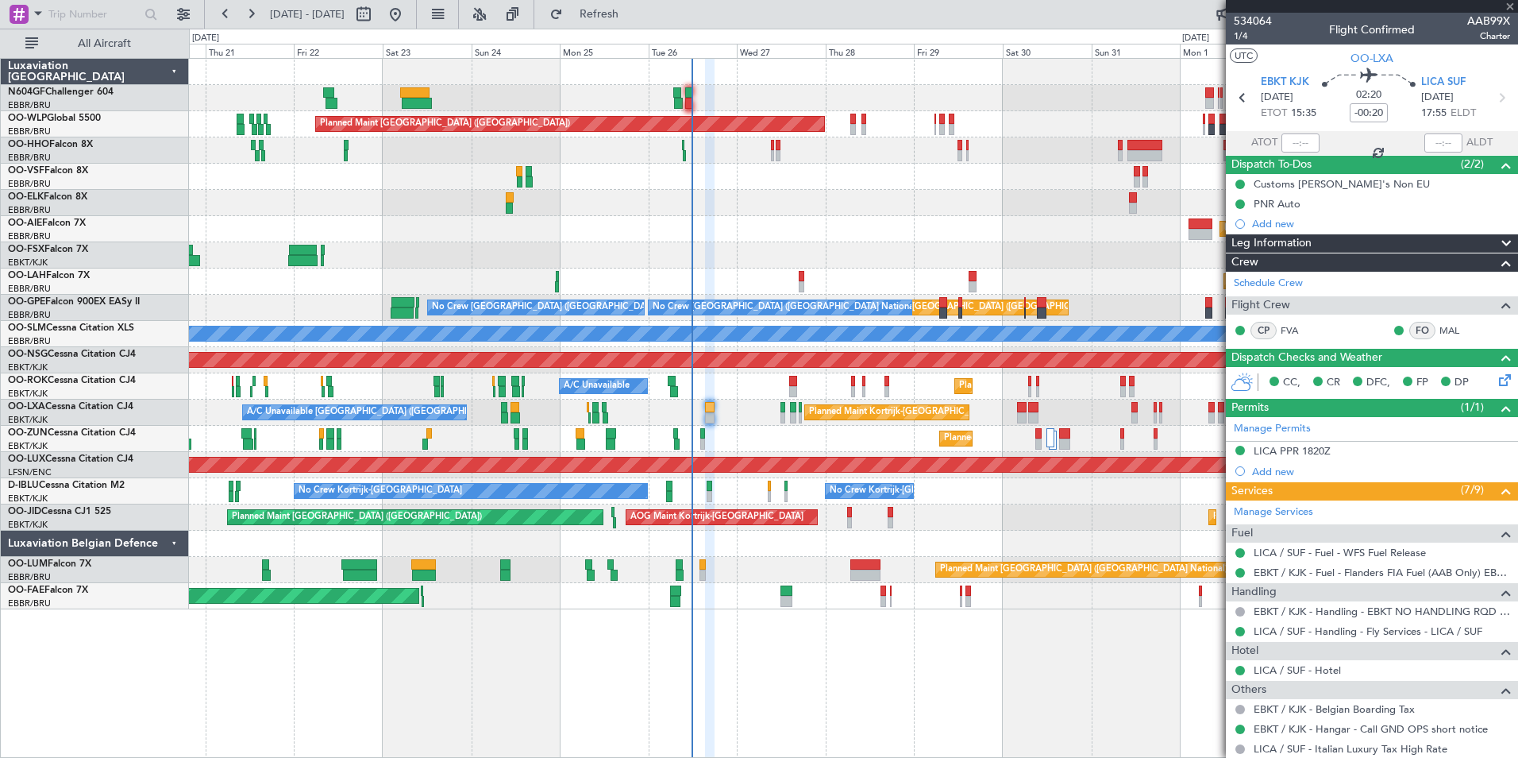
type input "+00:10"
type input "05:10"
type input "06:29"
type input "3"
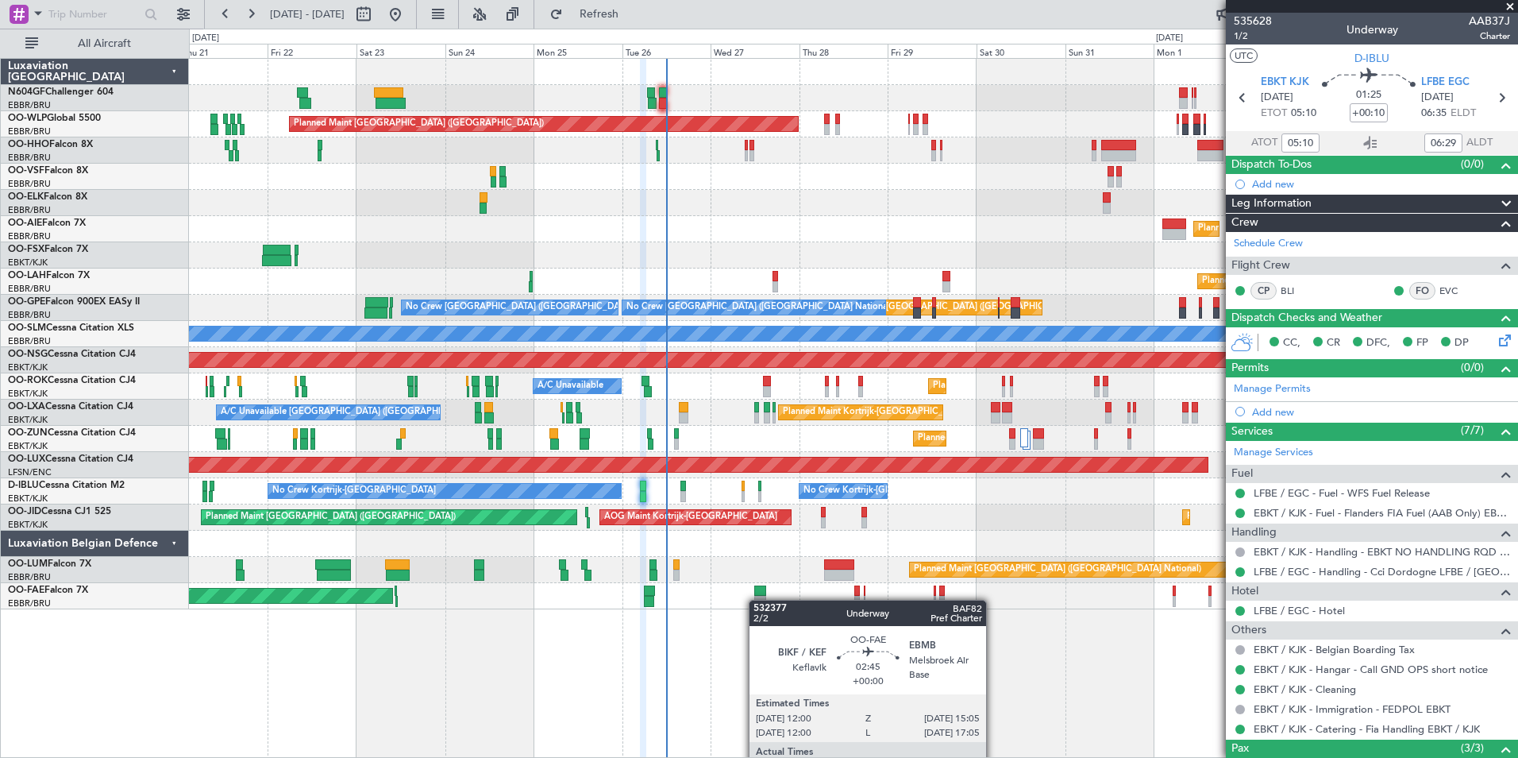
click at [756, 598] on div "Planned Maint Kortrijk-Wevelgem Owner Melsbroek Air Base" at bounding box center [853, 596] width 1329 height 26
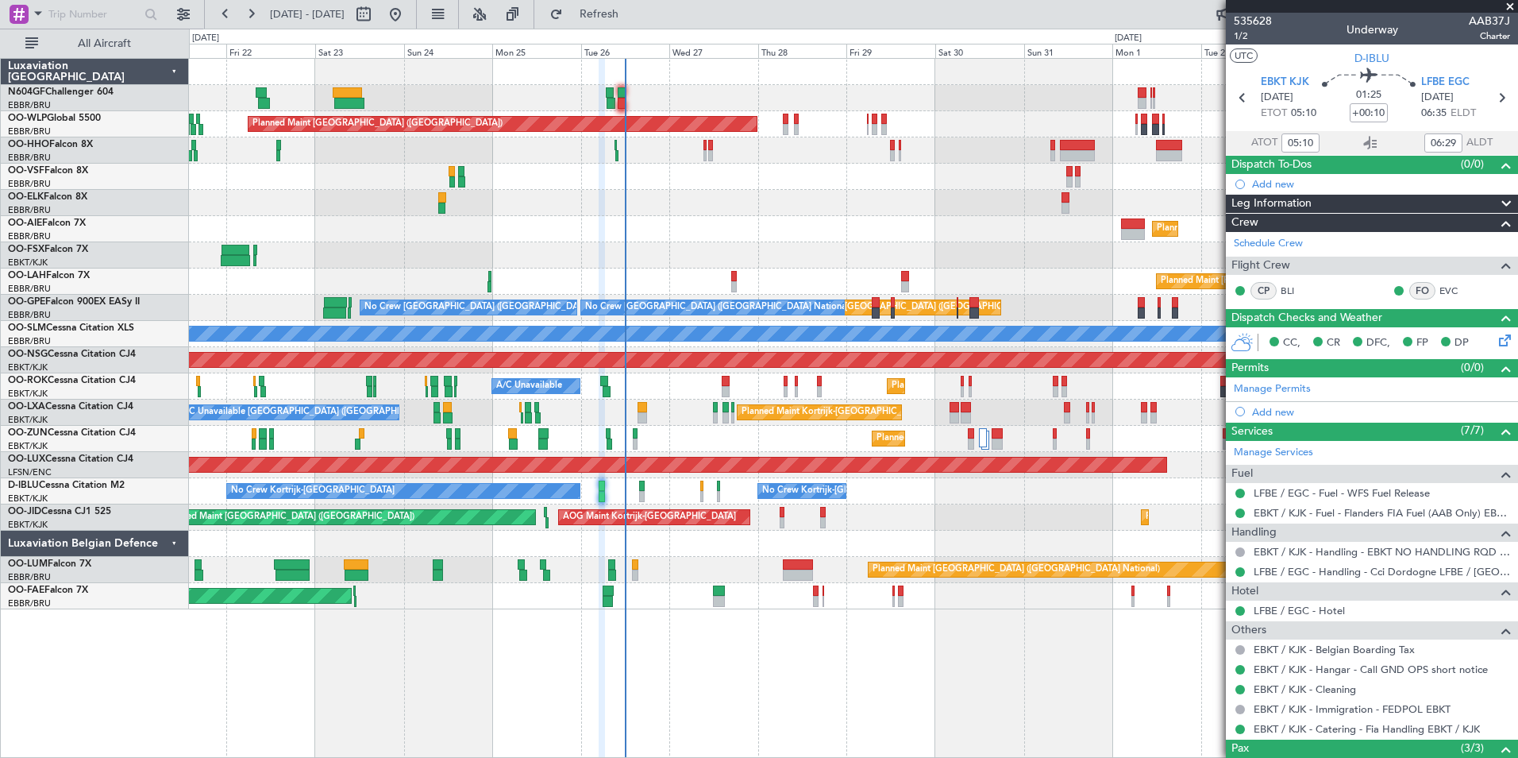
click at [939, 646] on div "Planned Maint Berlin (Brandenburg) Planned Maint Kortrijk-Wevelgem Planned Main…" at bounding box center [853, 408] width 1329 height 700
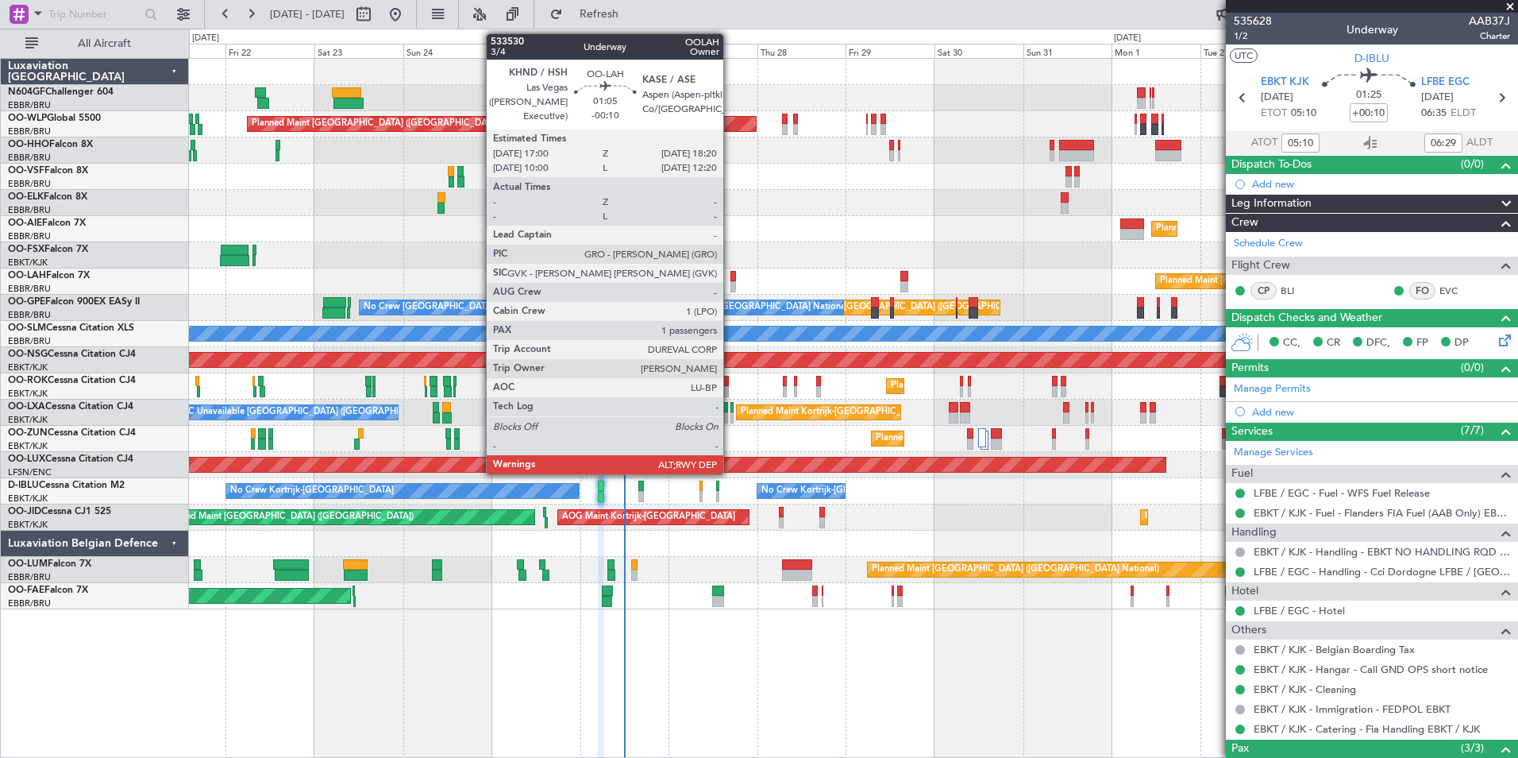
click at [731, 285] on div at bounding box center [734, 286] width 6 height 11
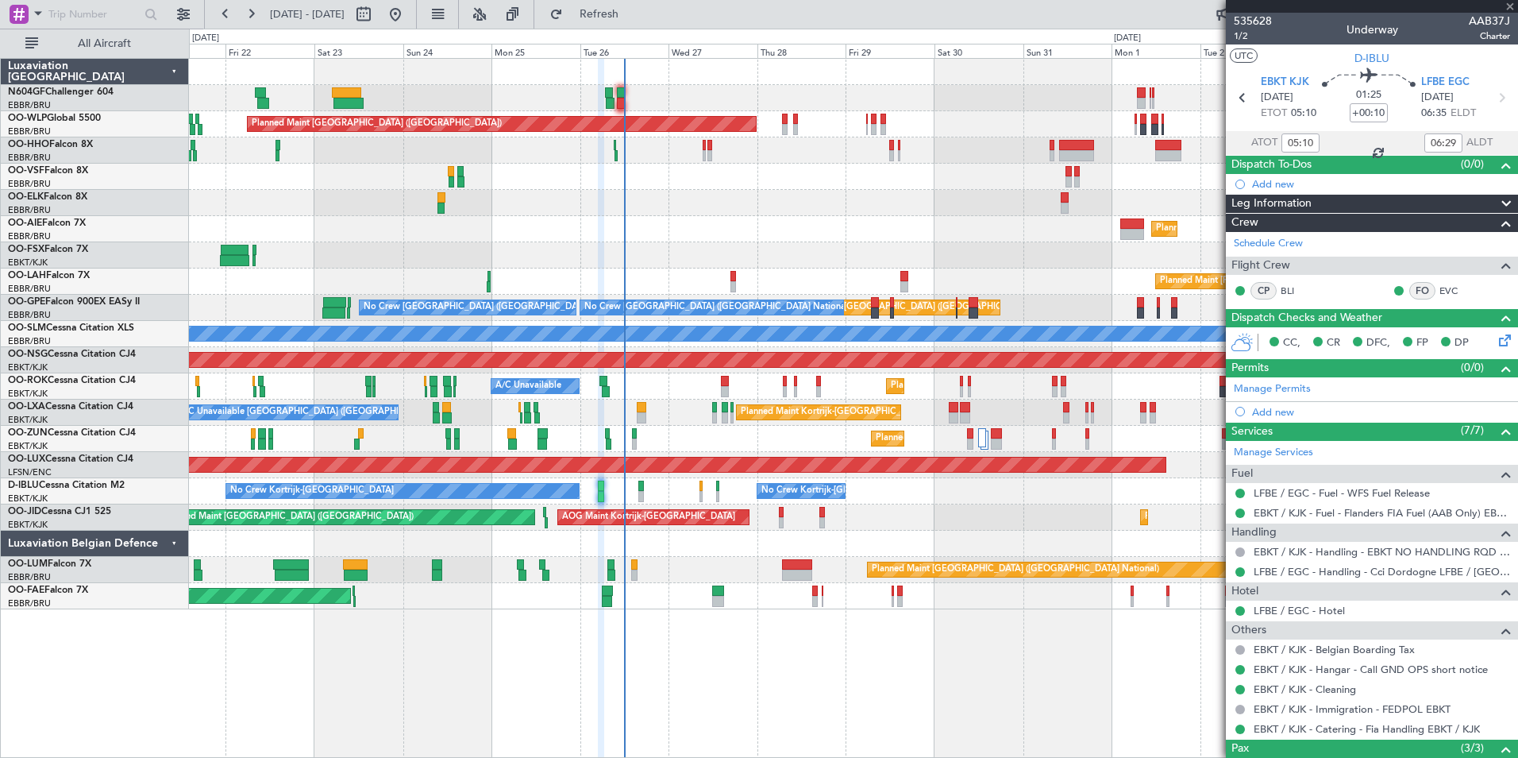
type input "-00:10"
type input "1"
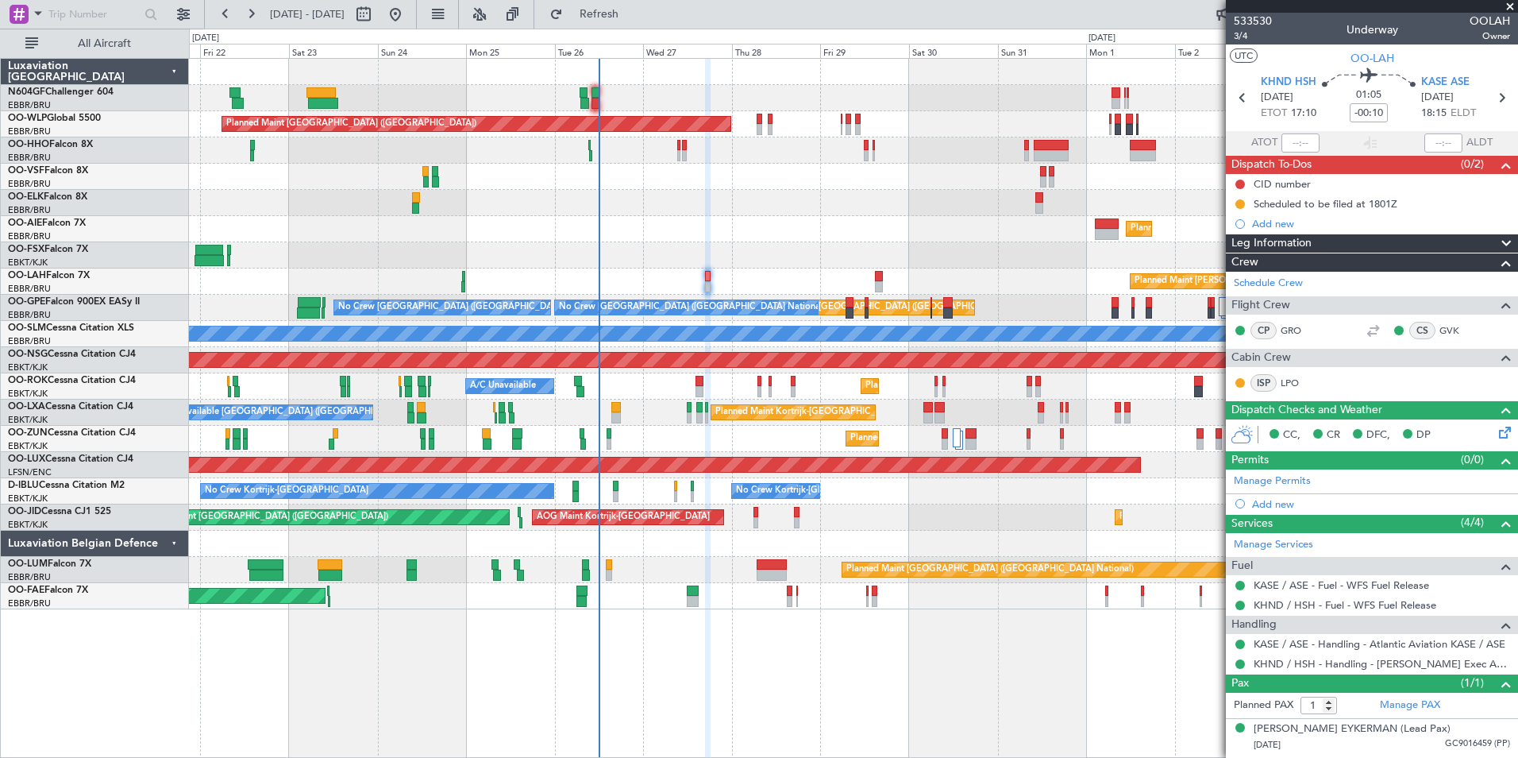
click at [795, 284] on div "Planned Maint [PERSON_NAME]-[GEOGRAPHIC_DATA][PERSON_NAME] ([GEOGRAPHIC_DATA][P…" at bounding box center [853, 281] width 1329 height 26
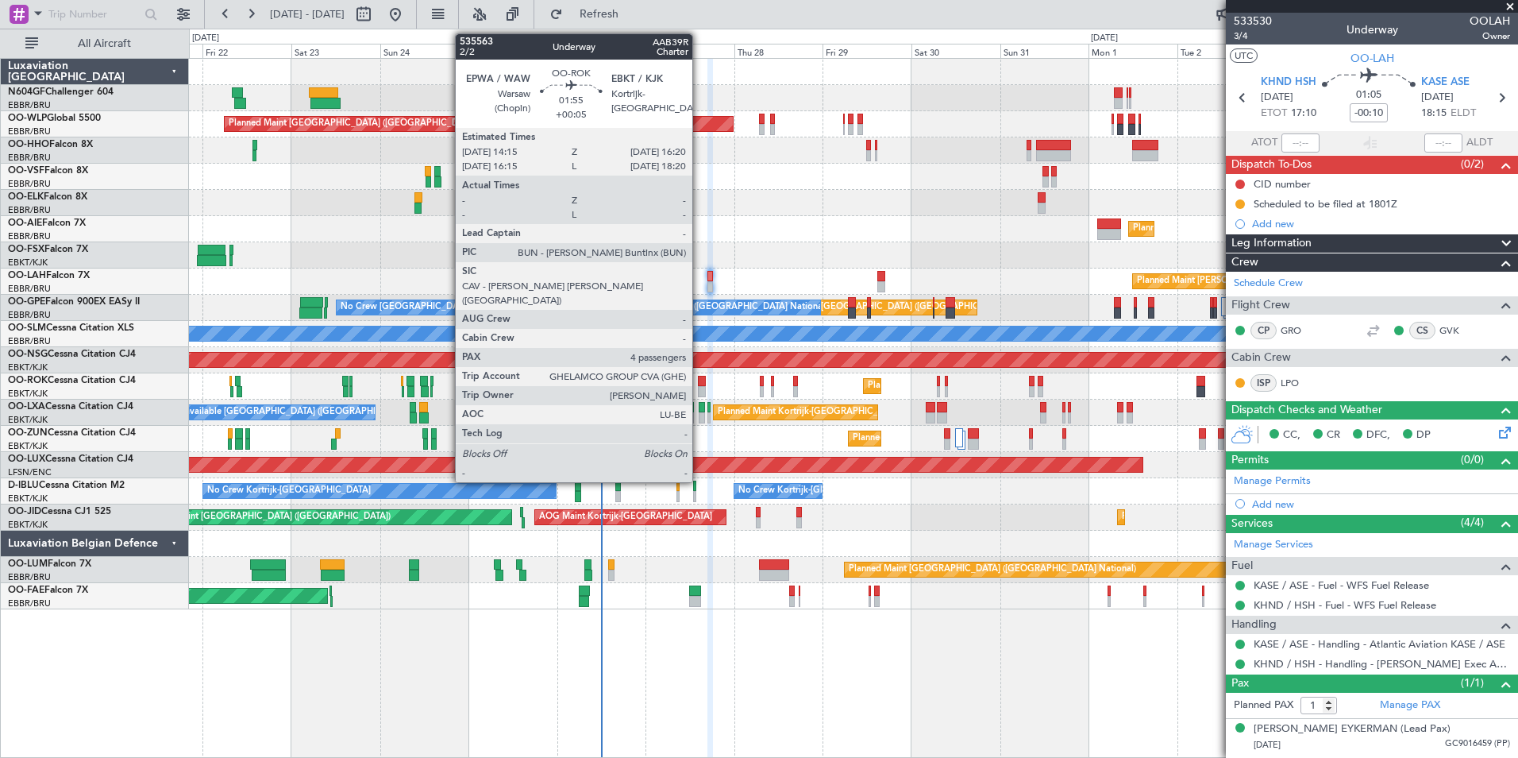
click at [700, 388] on div at bounding box center [702, 391] width 8 height 11
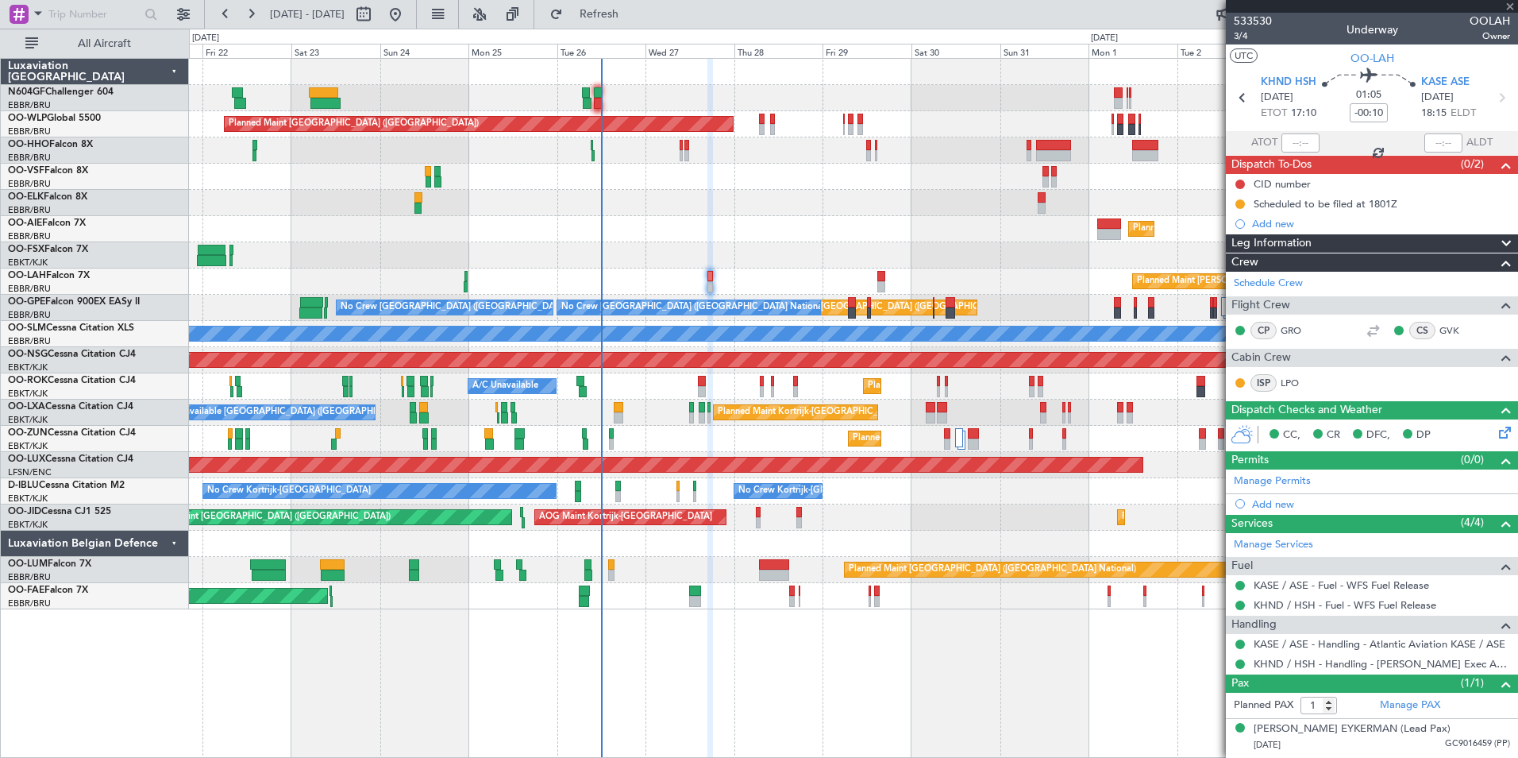
type input "+00:05"
type input "4"
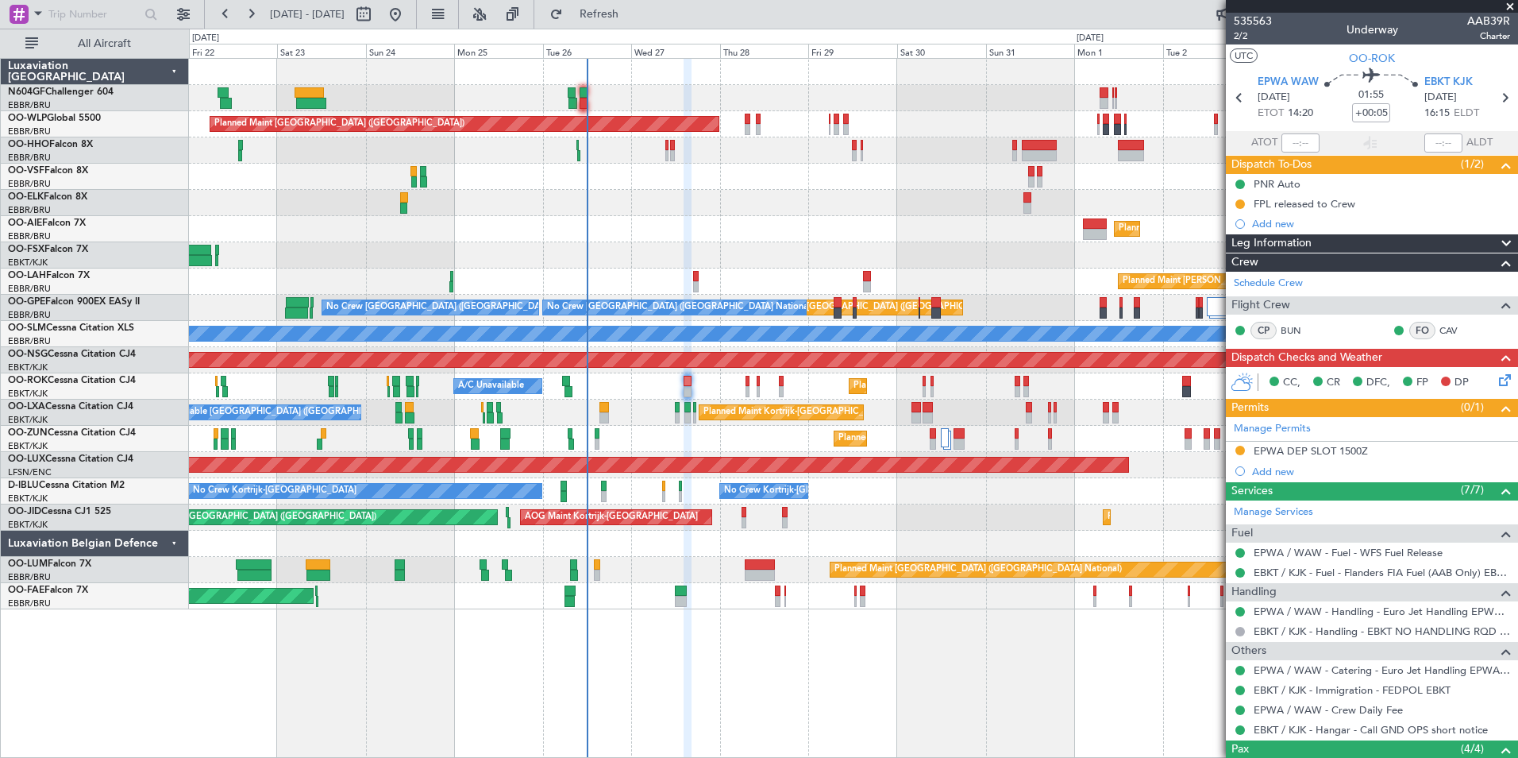
click at [723, 392] on div "Planned Maint Kortrijk-Wevelgem A/C Unavailable" at bounding box center [853, 386] width 1329 height 26
click at [681, 428] on div "Planned Maint Kortrijk-[GEOGRAPHIC_DATA]" at bounding box center [853, 439] width 1329 height 26
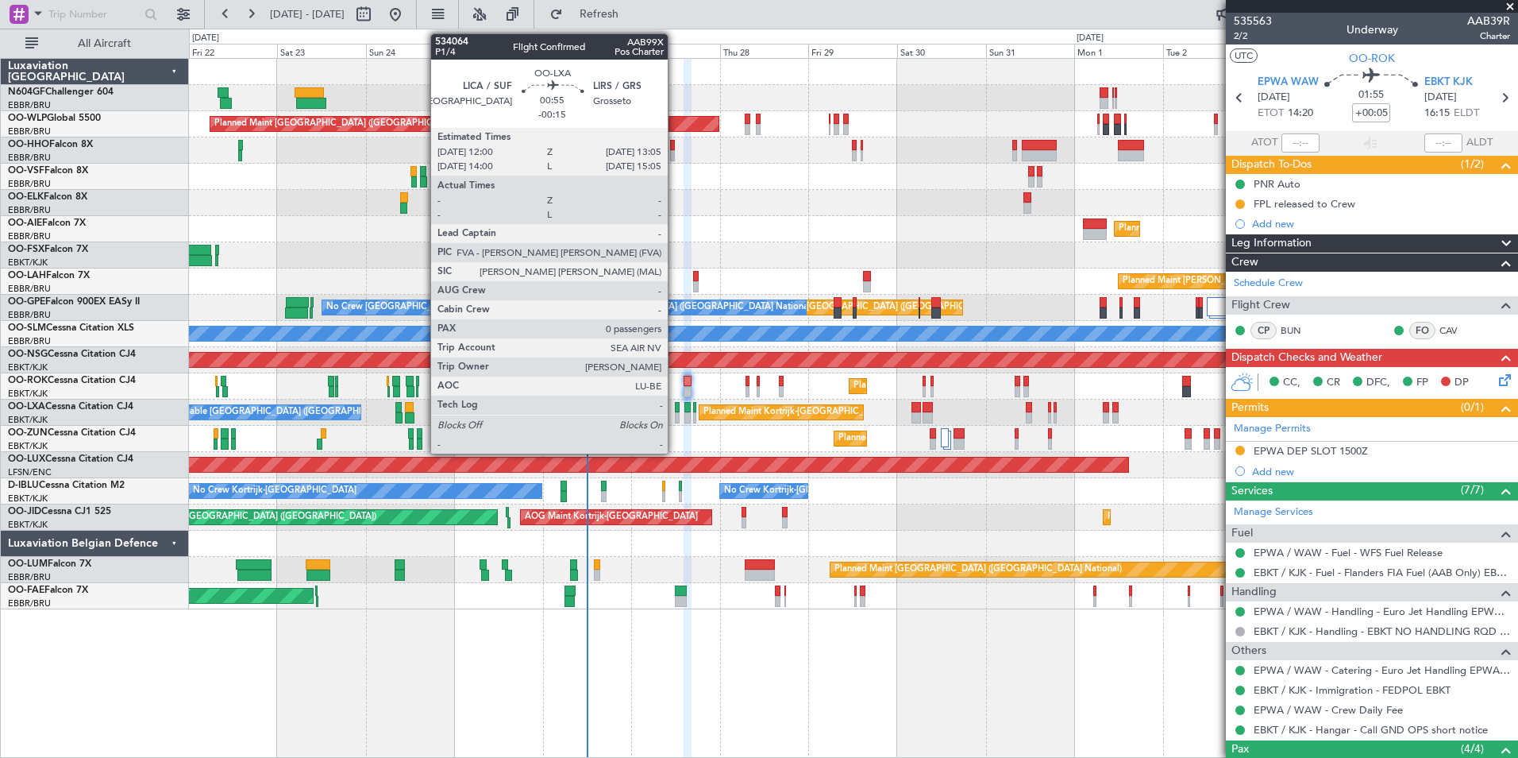
click at [675, 416] on div at bounding box center [677, 417] width 5 height 11
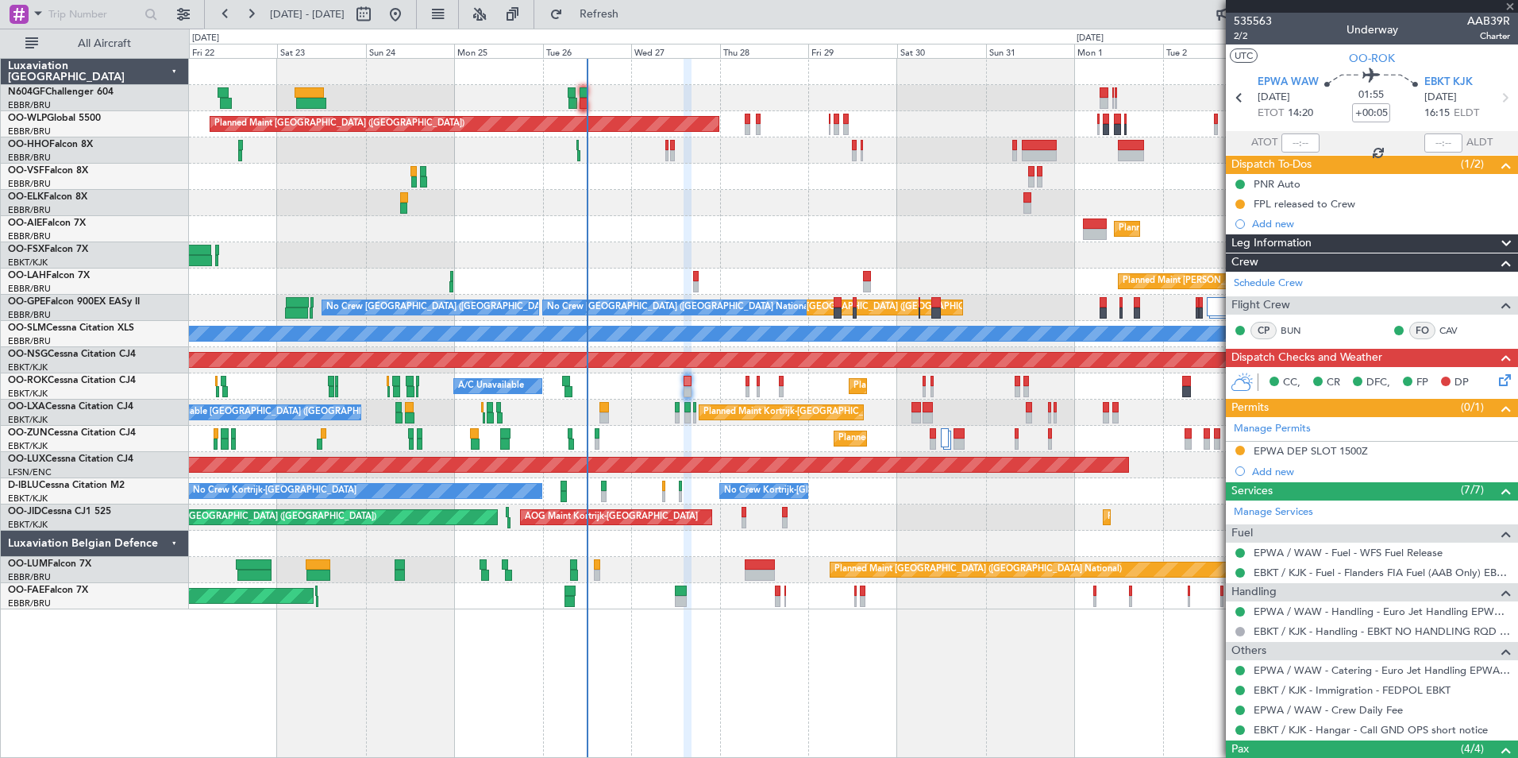
type input "-00:15"
type input "0"
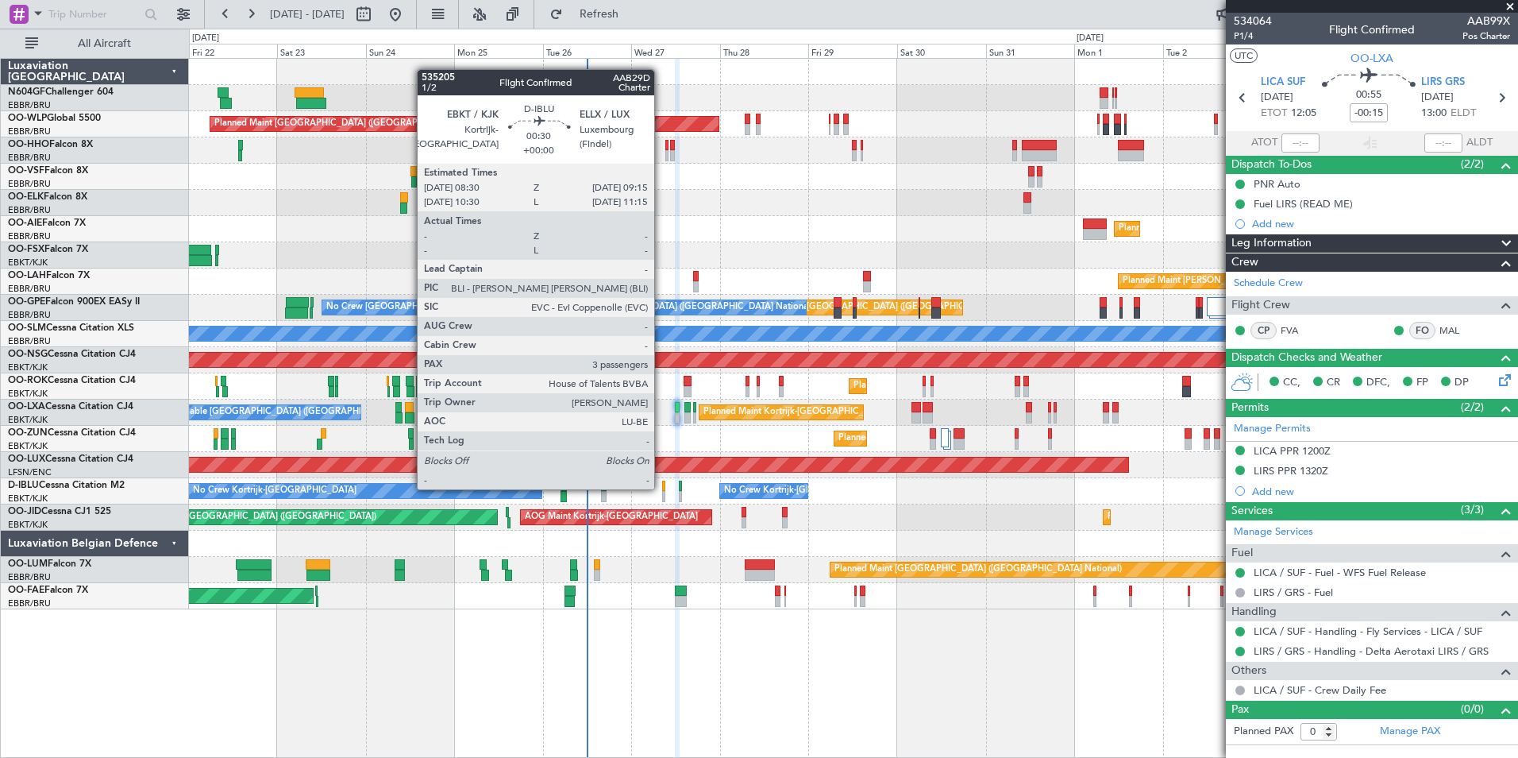
click at [662, 488] on div at bounding box center [663, 485] width 3 height 11
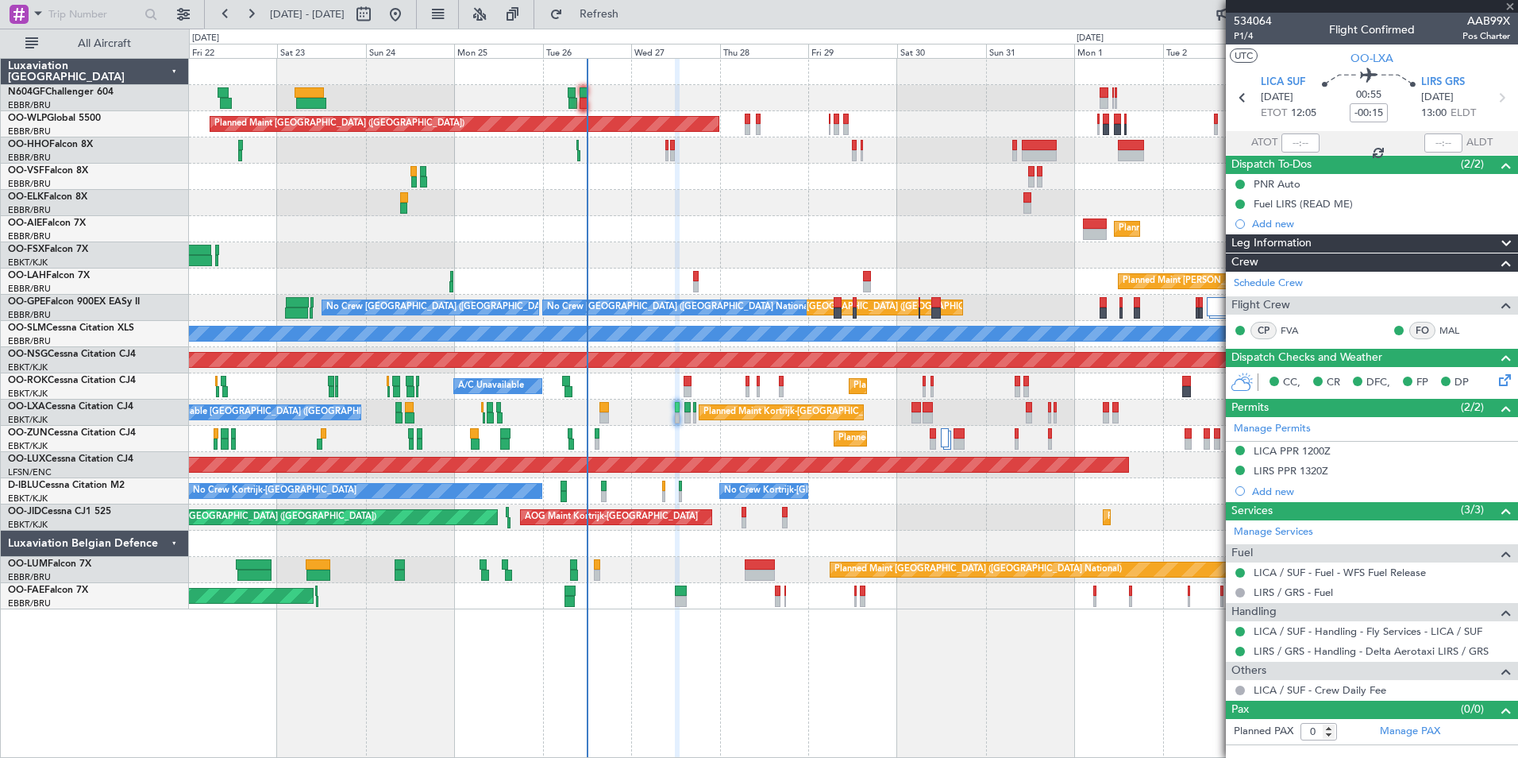
type input "3"
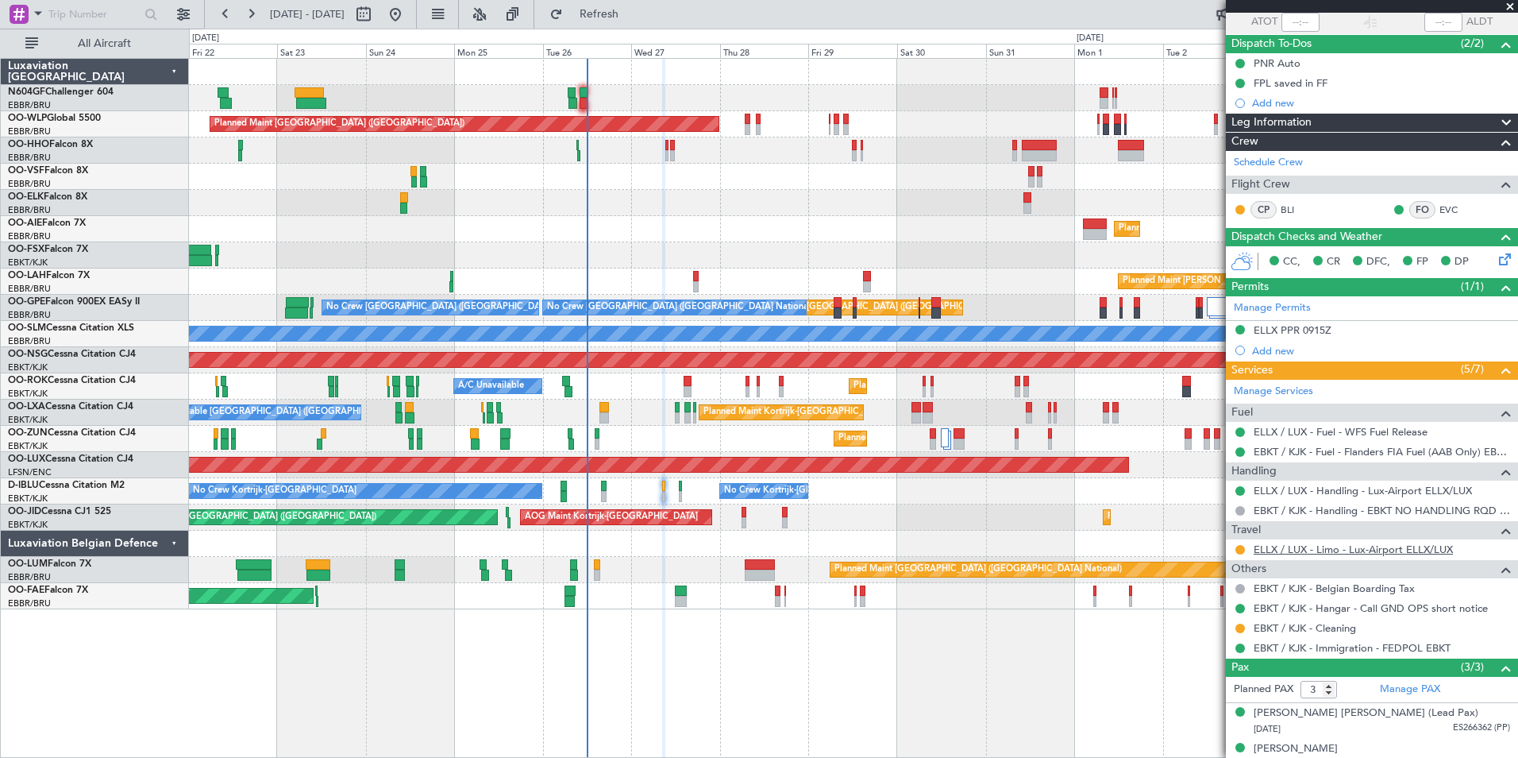
scroll to position [172, 0]
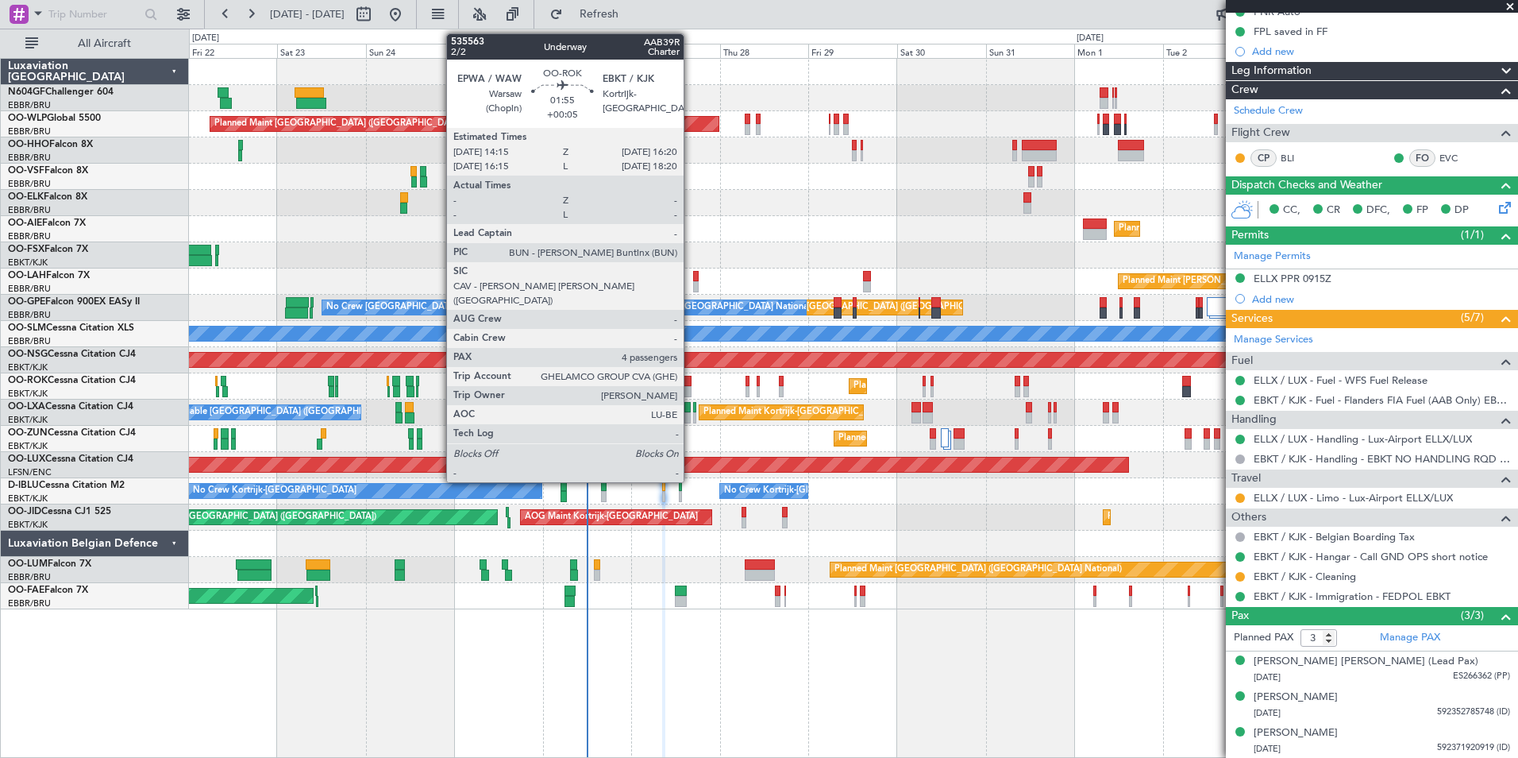
click at [691, 384] on div at bounding box center [688, 381] width 8 height 11
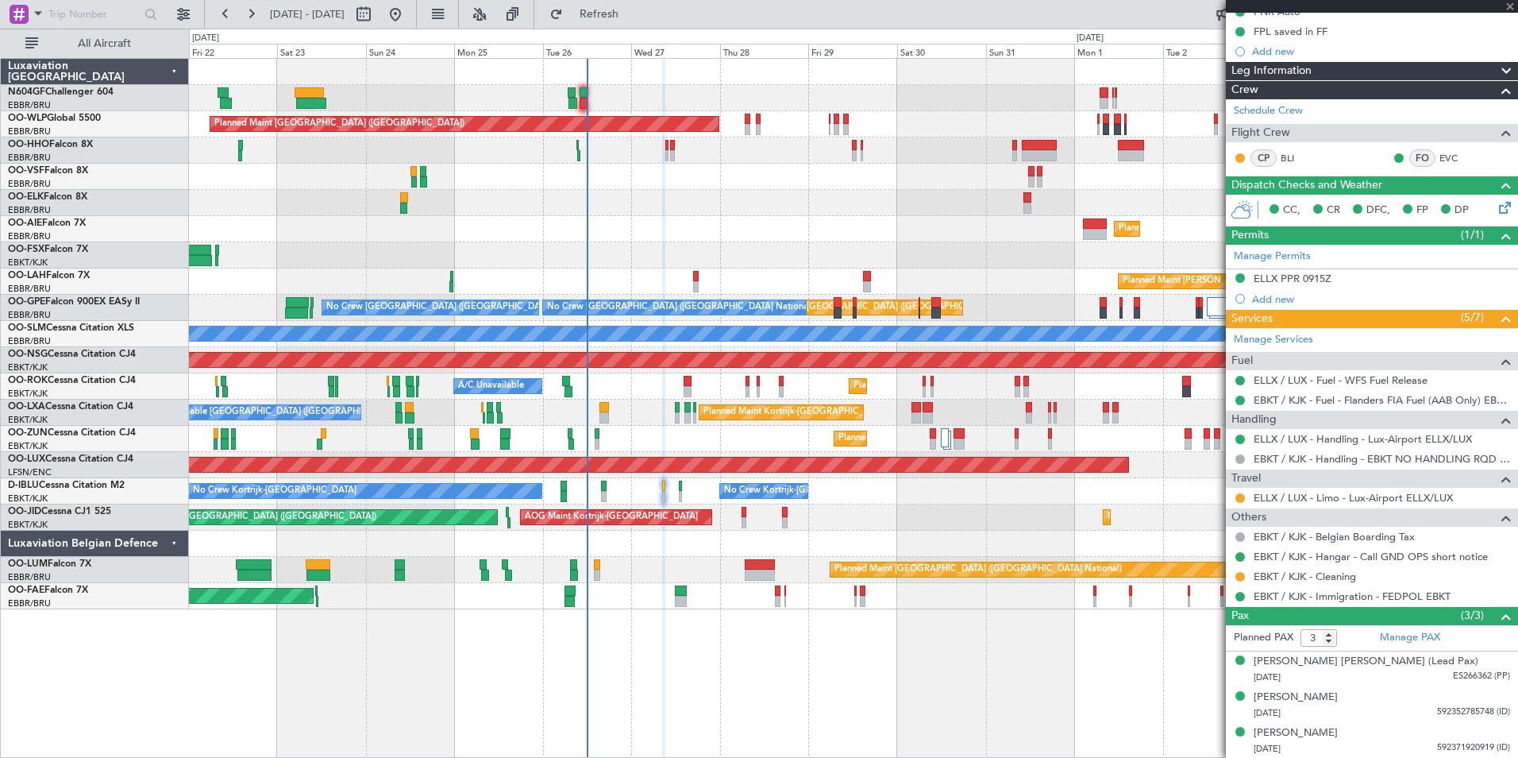
type input "+00:05"
type input "4"
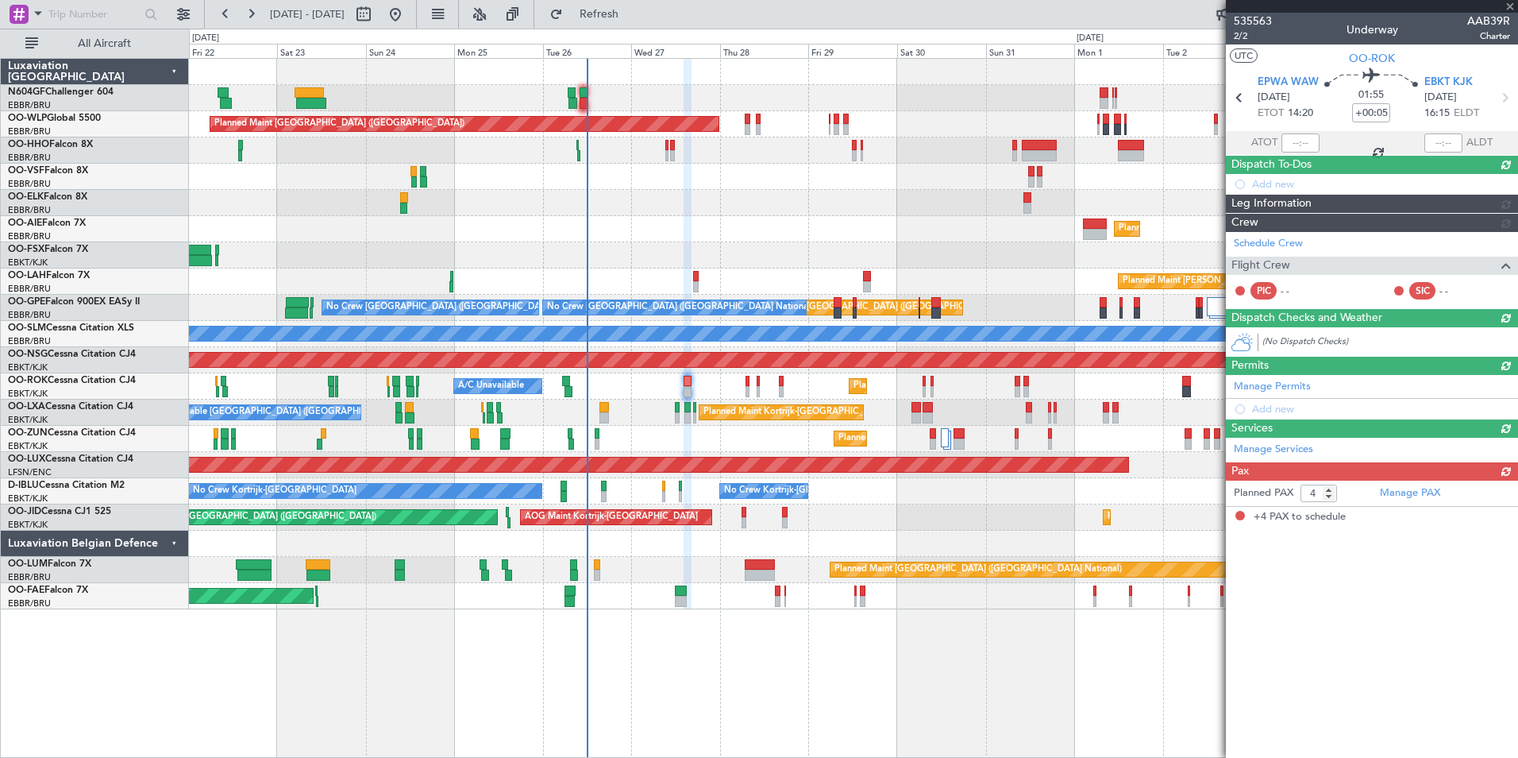
scroll to position [0, 0]
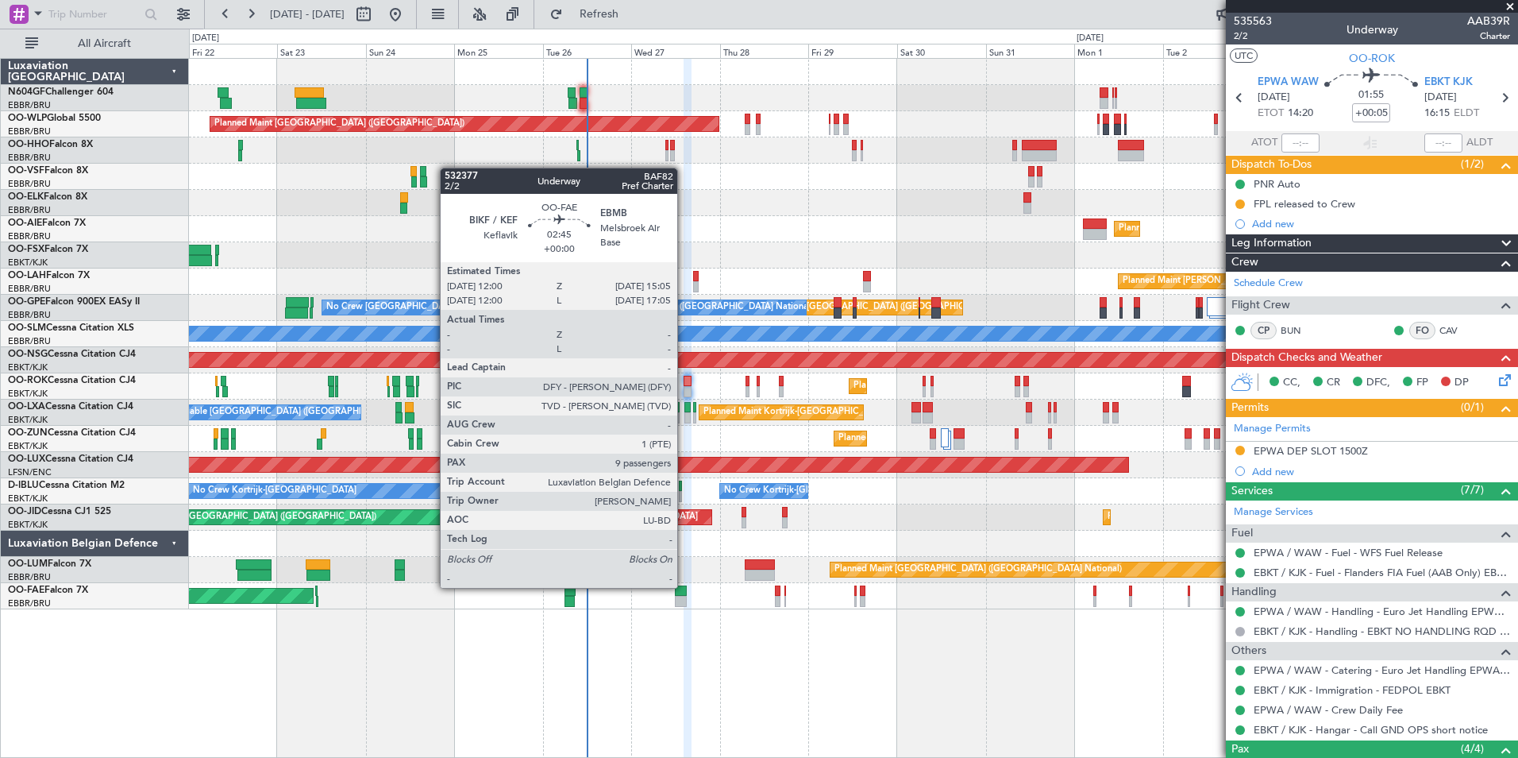
click at [685, 586] on div at bounding box center [681, 590] width 12 height 11
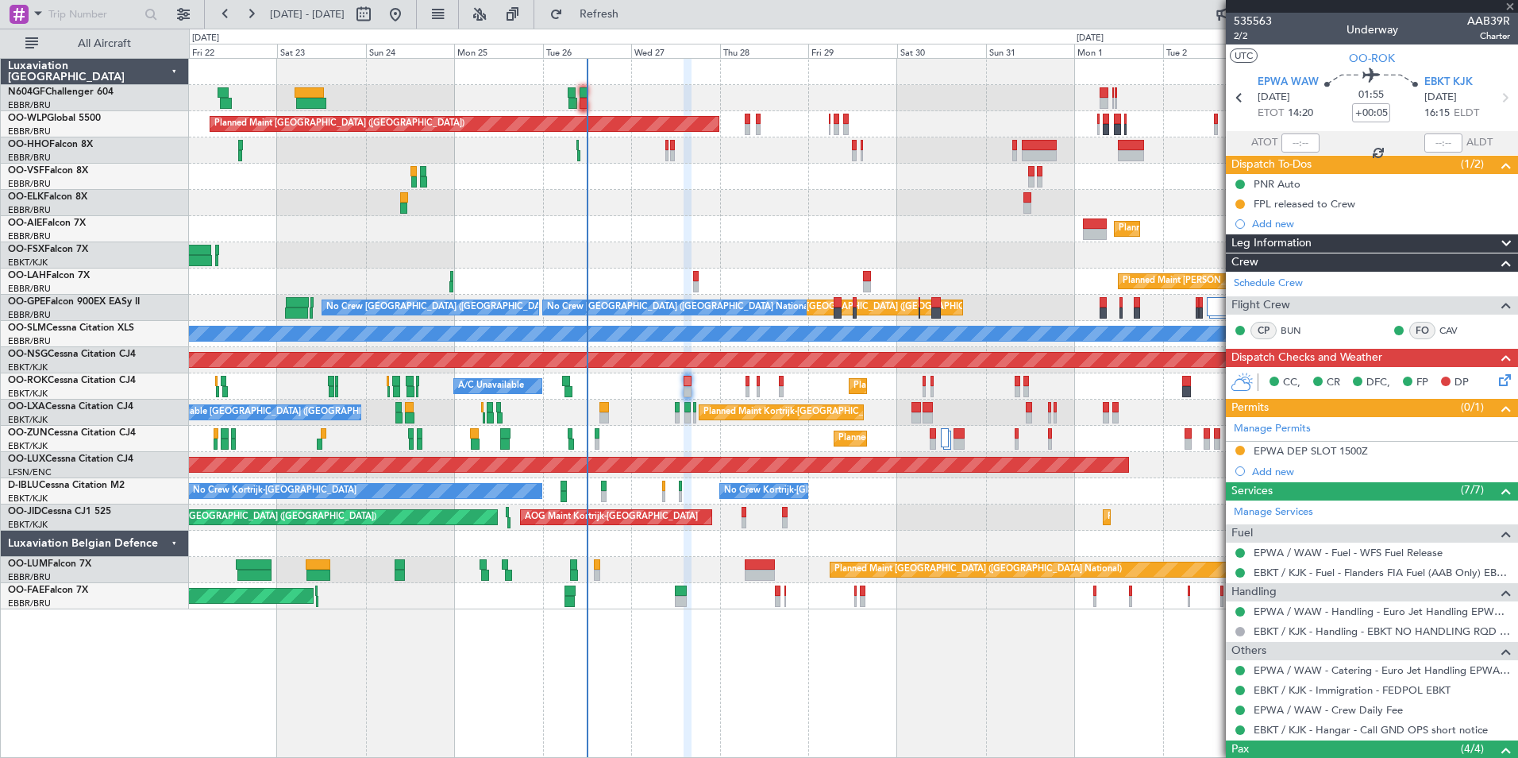
type input "9"
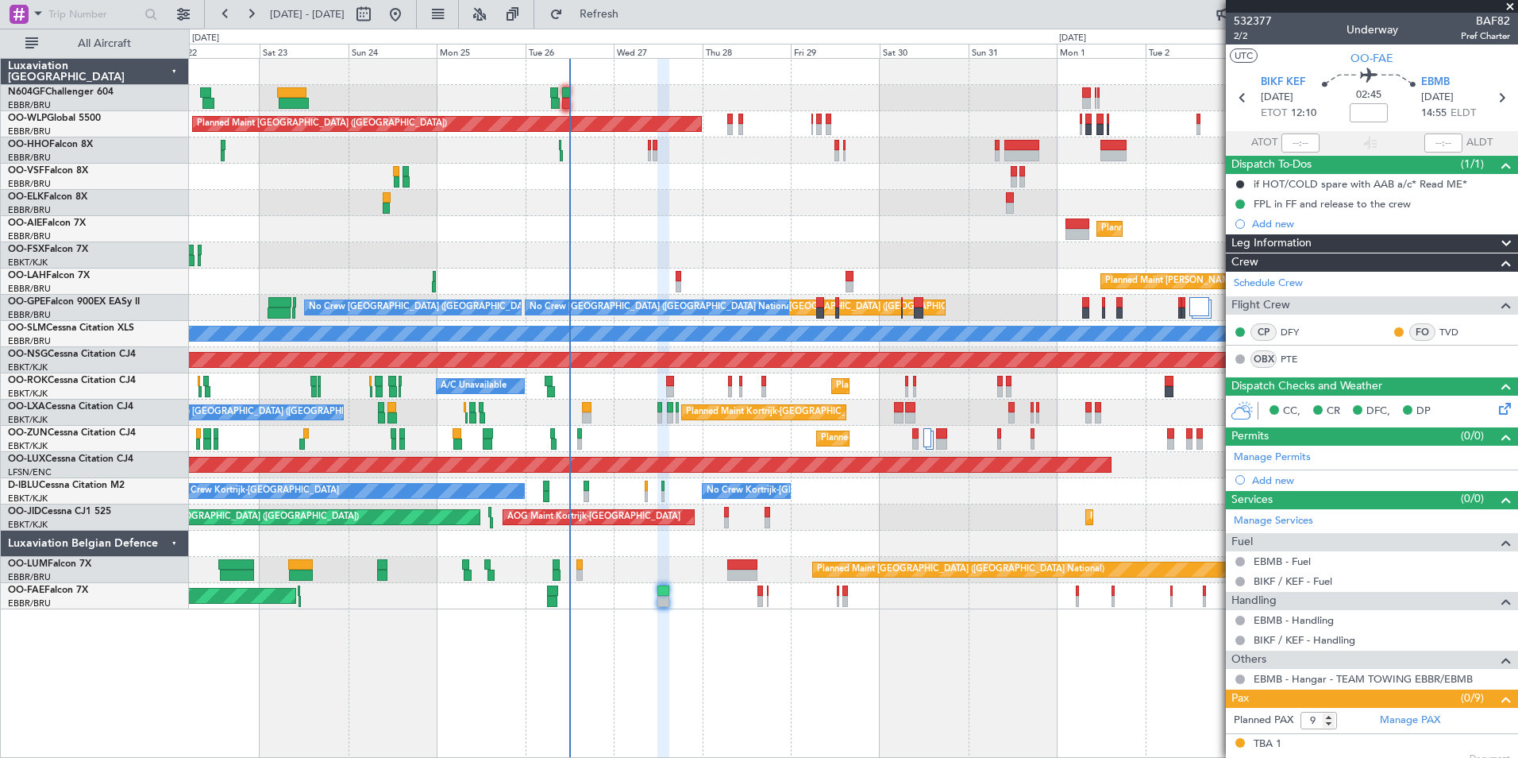
click at [758, 539] on div at bounding box center [853, 543] width 1329 height 26
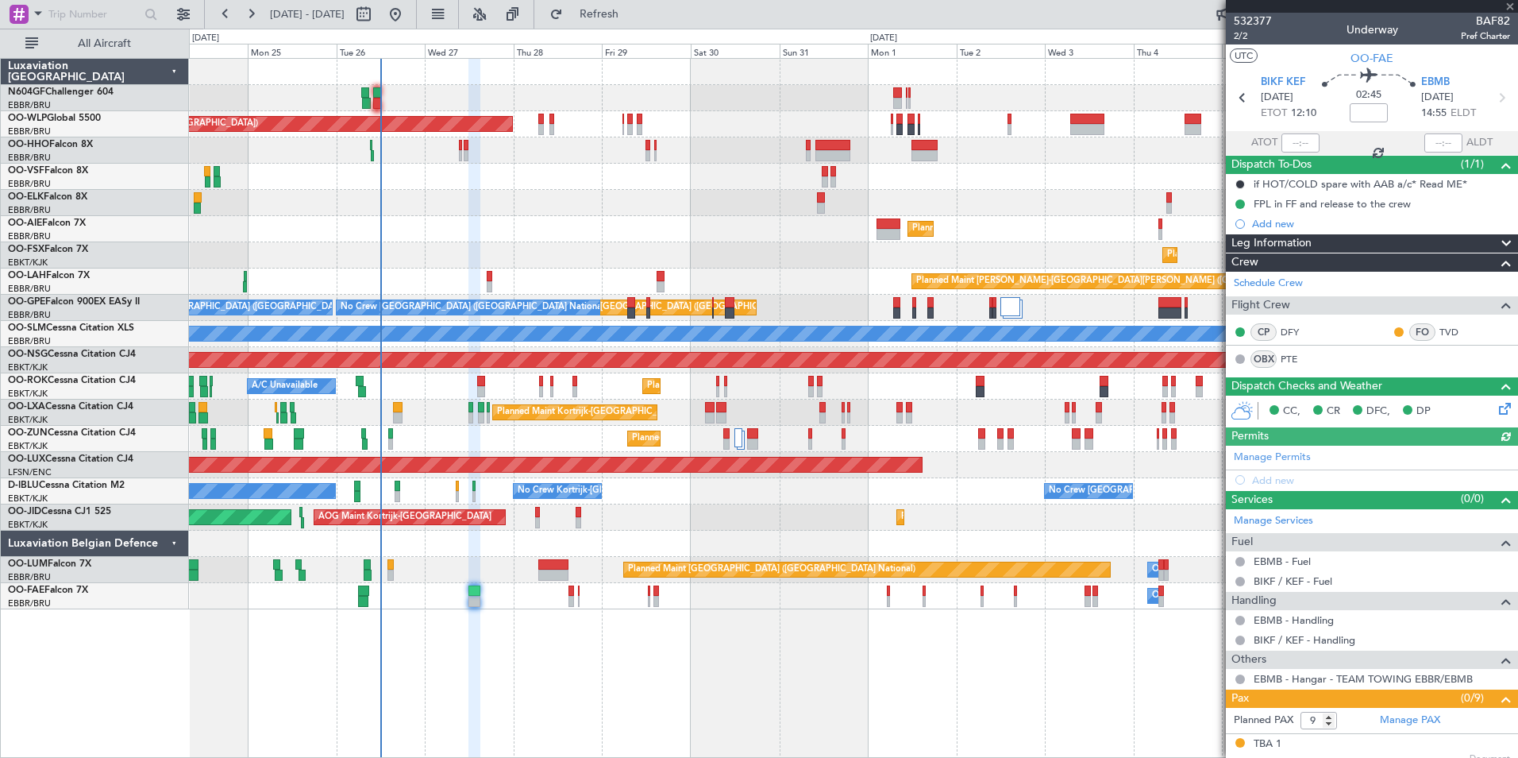
click at [649, 214] on div "Planned Maint Berlin (Brandenburg) Planned Maint Kortrijk-Wevelgem Planned Main…" at bounding box center [853, 334] width 1329 height 550
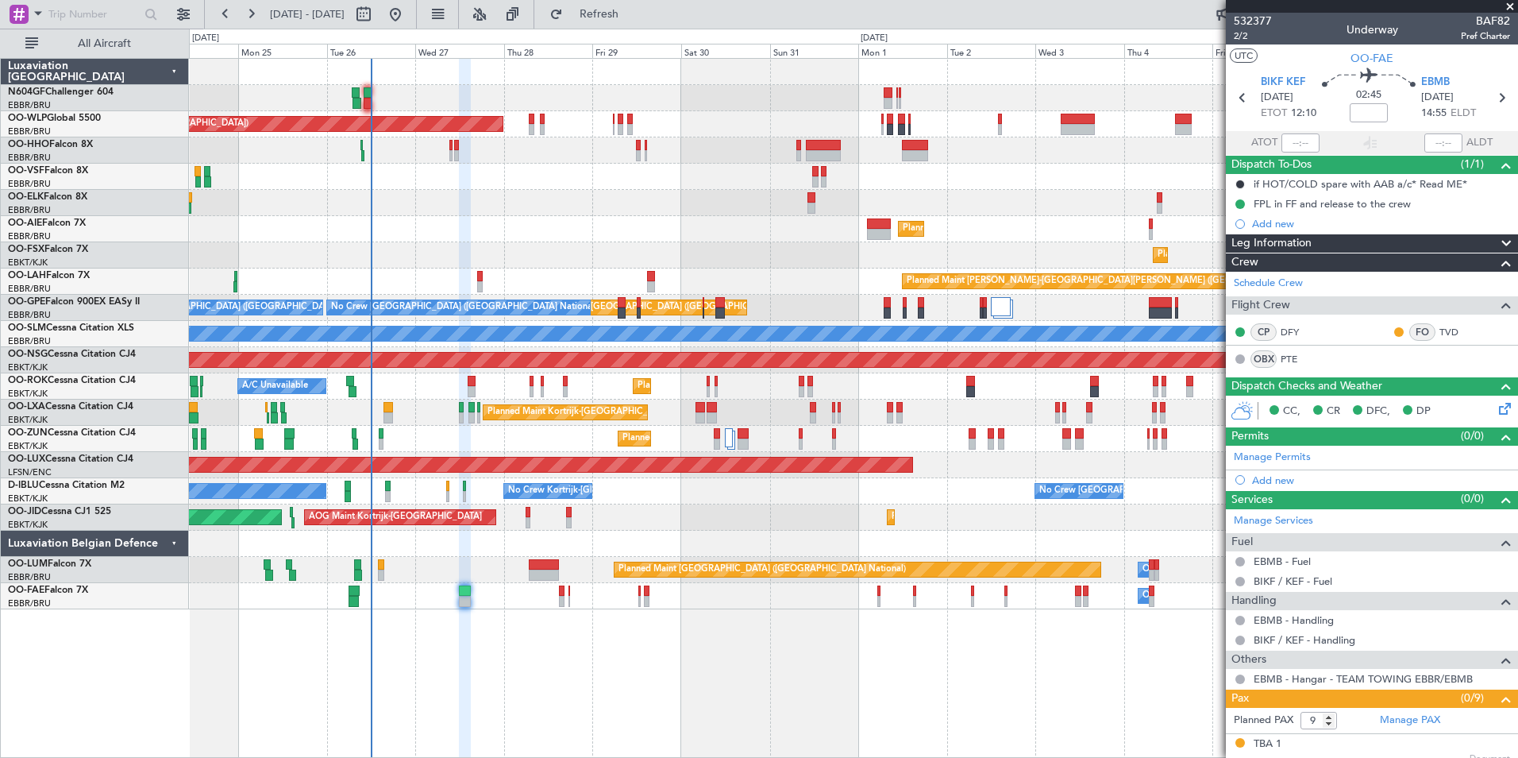
click at [593, 194] on div "Planned Maint Kortrijk-[GEOGRAPHIC_DATA]" at bounding box center [853, 203] width 1329 height 26
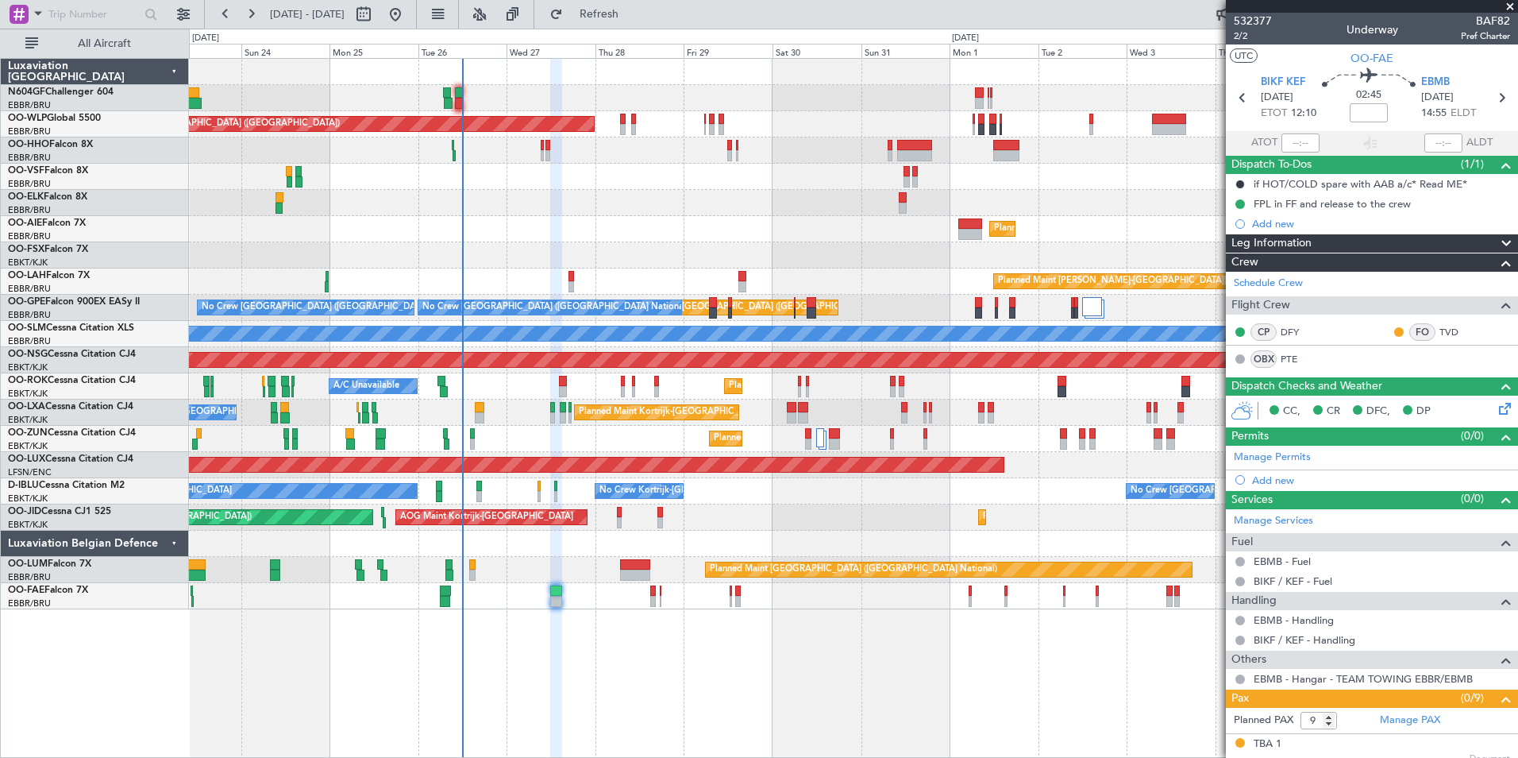
click at [557, 202] on div "Planned Maint Berlin (Brandenburg) Planned Maint Kortrijk-Wevelgem Planned Main…" at bounding box center [853, 334] width 1329 height 550
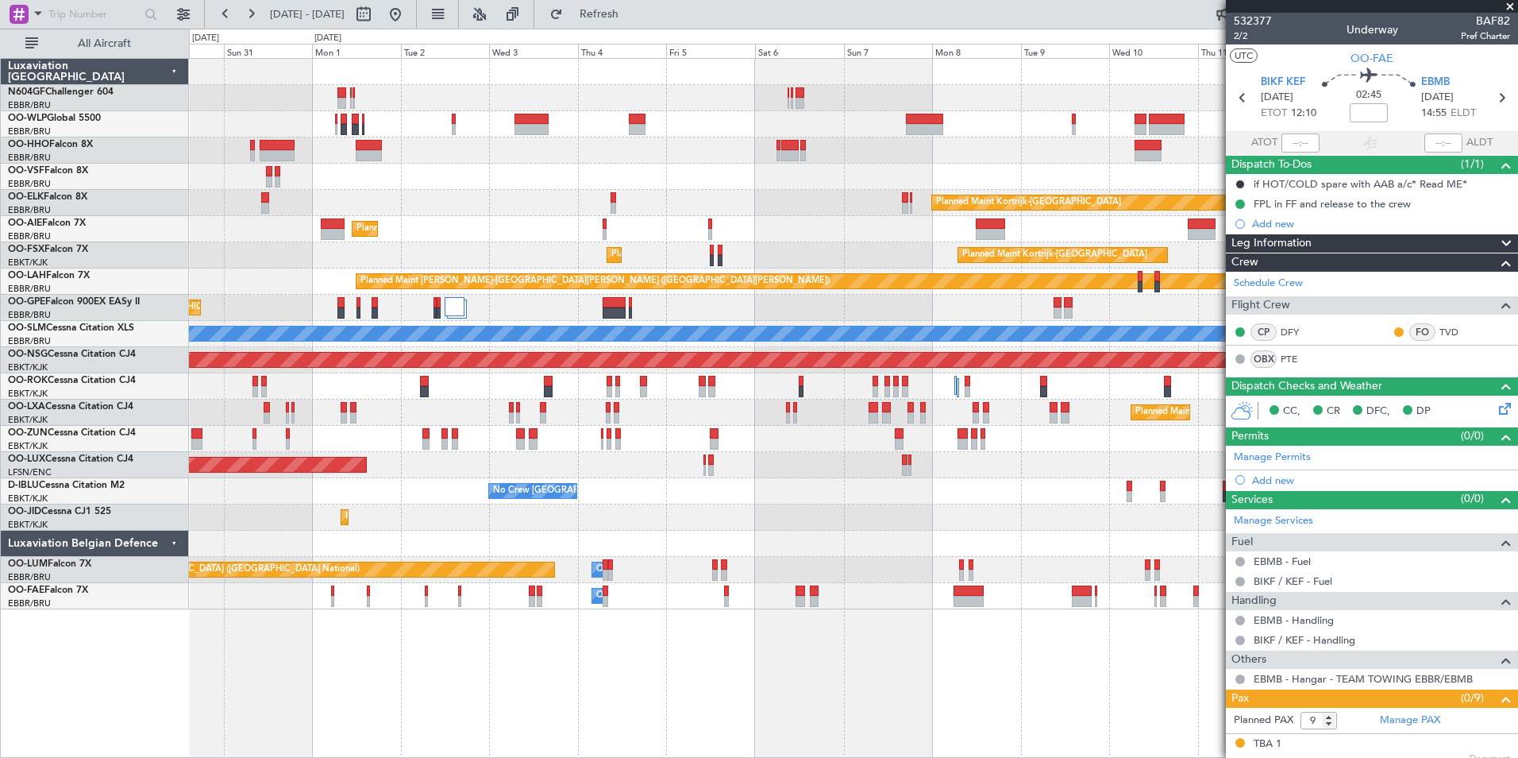
click at [635, 243] on div "Planned Maint Berlin (Brandenburg) Planned Maint Kortrijk-Wevelgem Planned Main…" at bounding box center [853, 334] width 1329 height 550
